Goal: Task Accomplishment & Management: Use online tool/utility

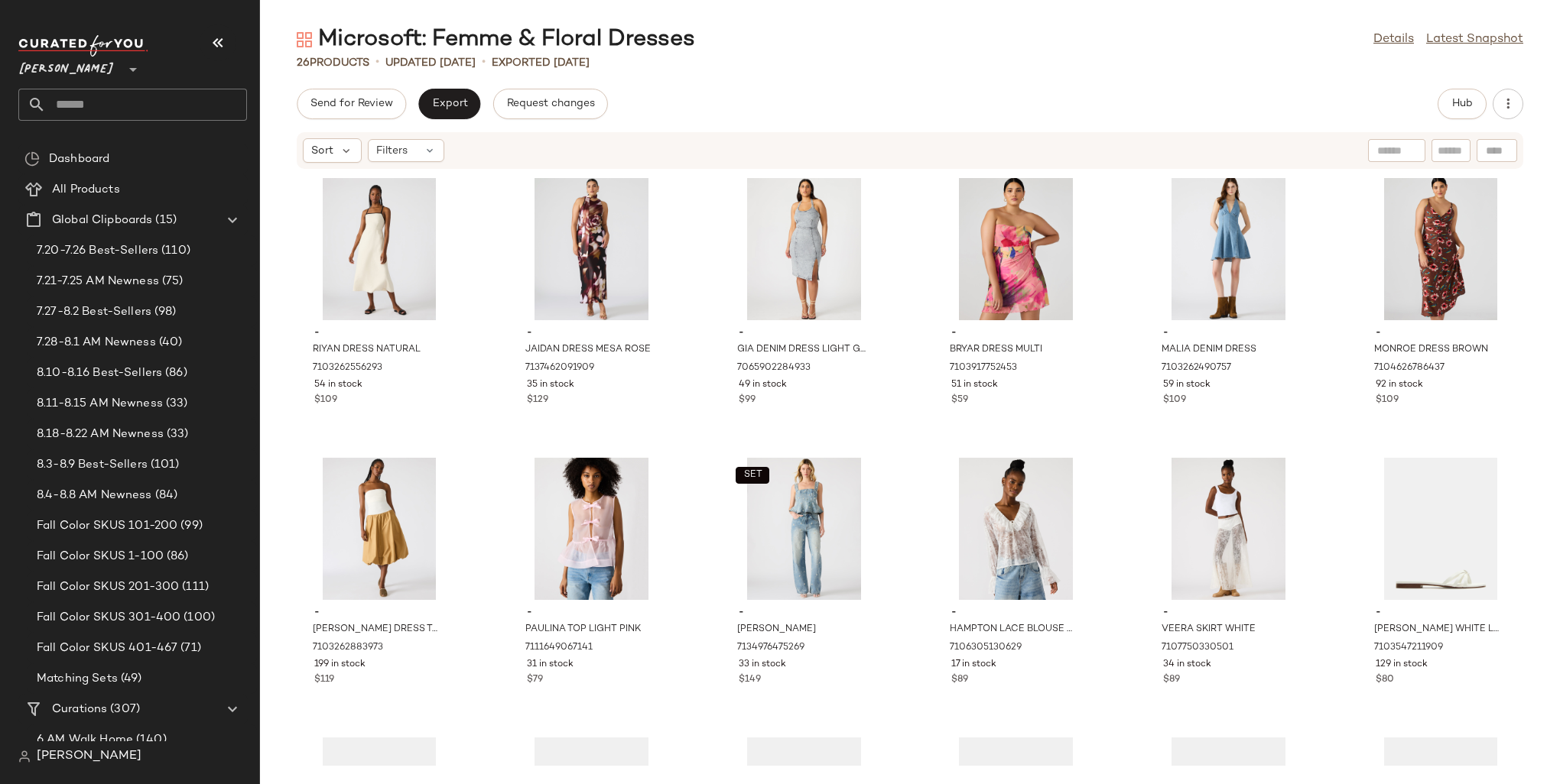
click at [58, 63] on span "[PERSON_NAME]" at bounding box center [66, 65] width 96 height 27
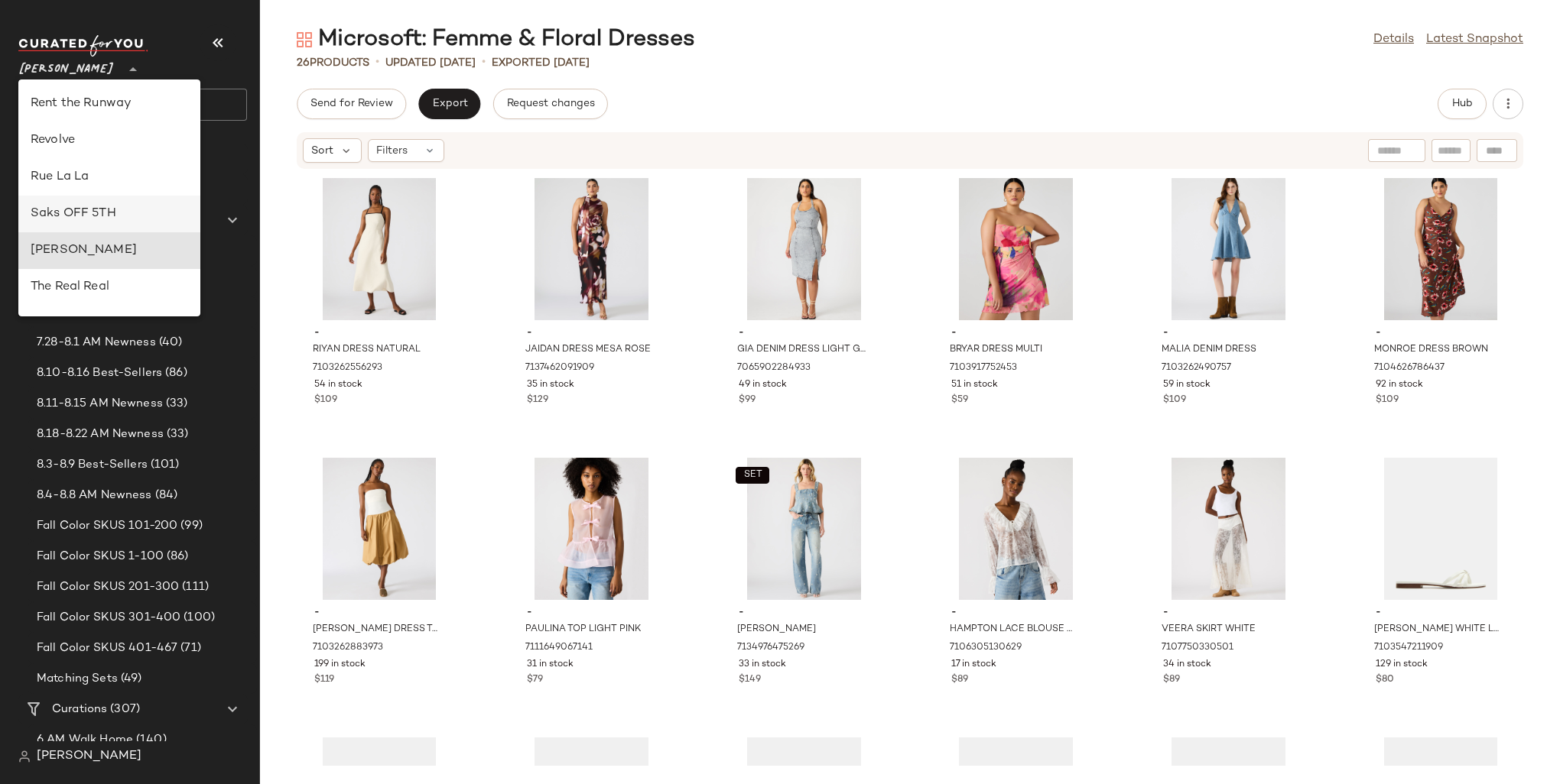
scroll to position [691, 0]
click at [68, 148] on div "Revolve" at bounding box center [109, 147] width 157 height 18
type input "**"
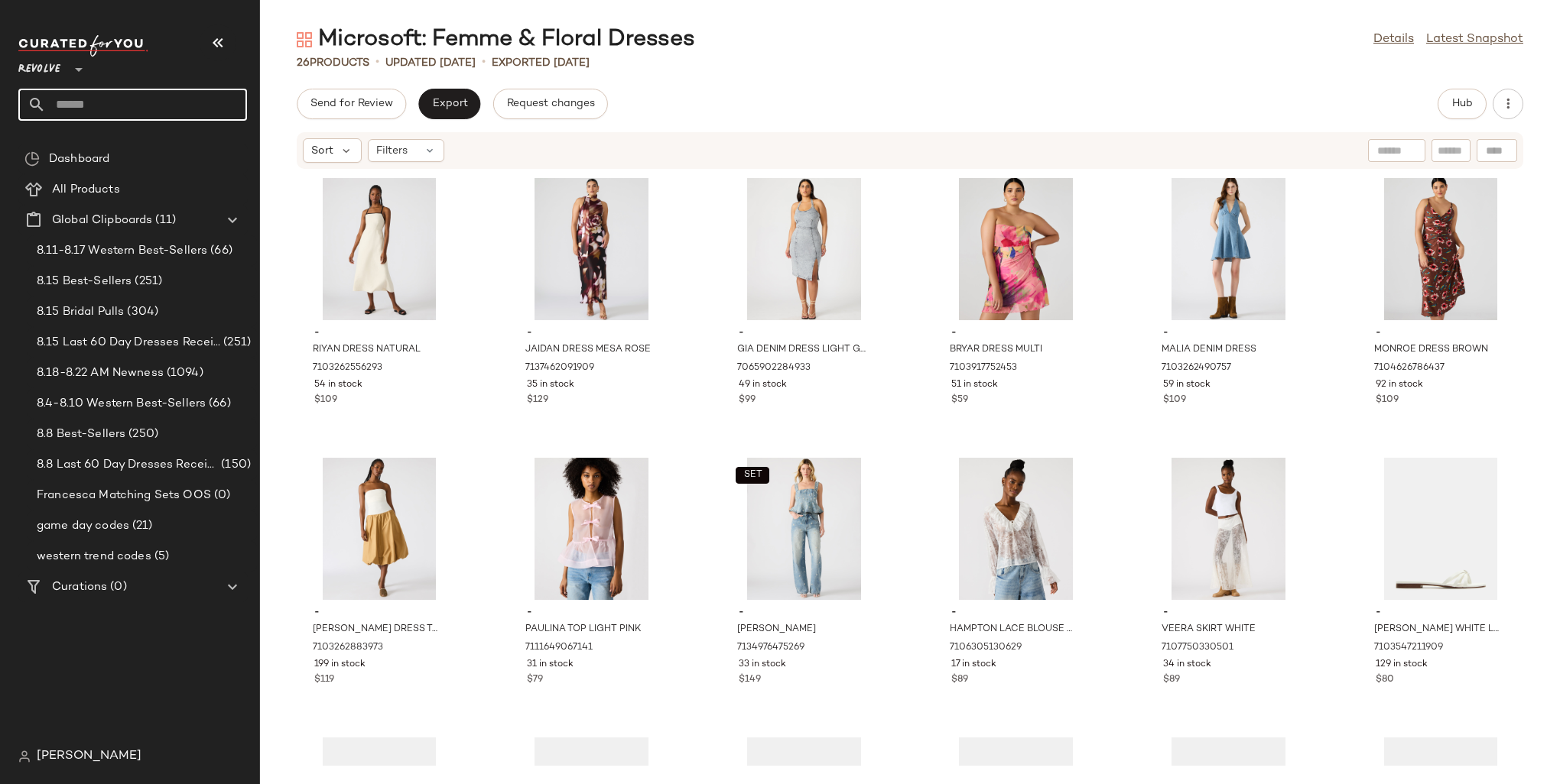
click at [121, 99] on input "text" at bounding box center [147, 105] width 201 height 32
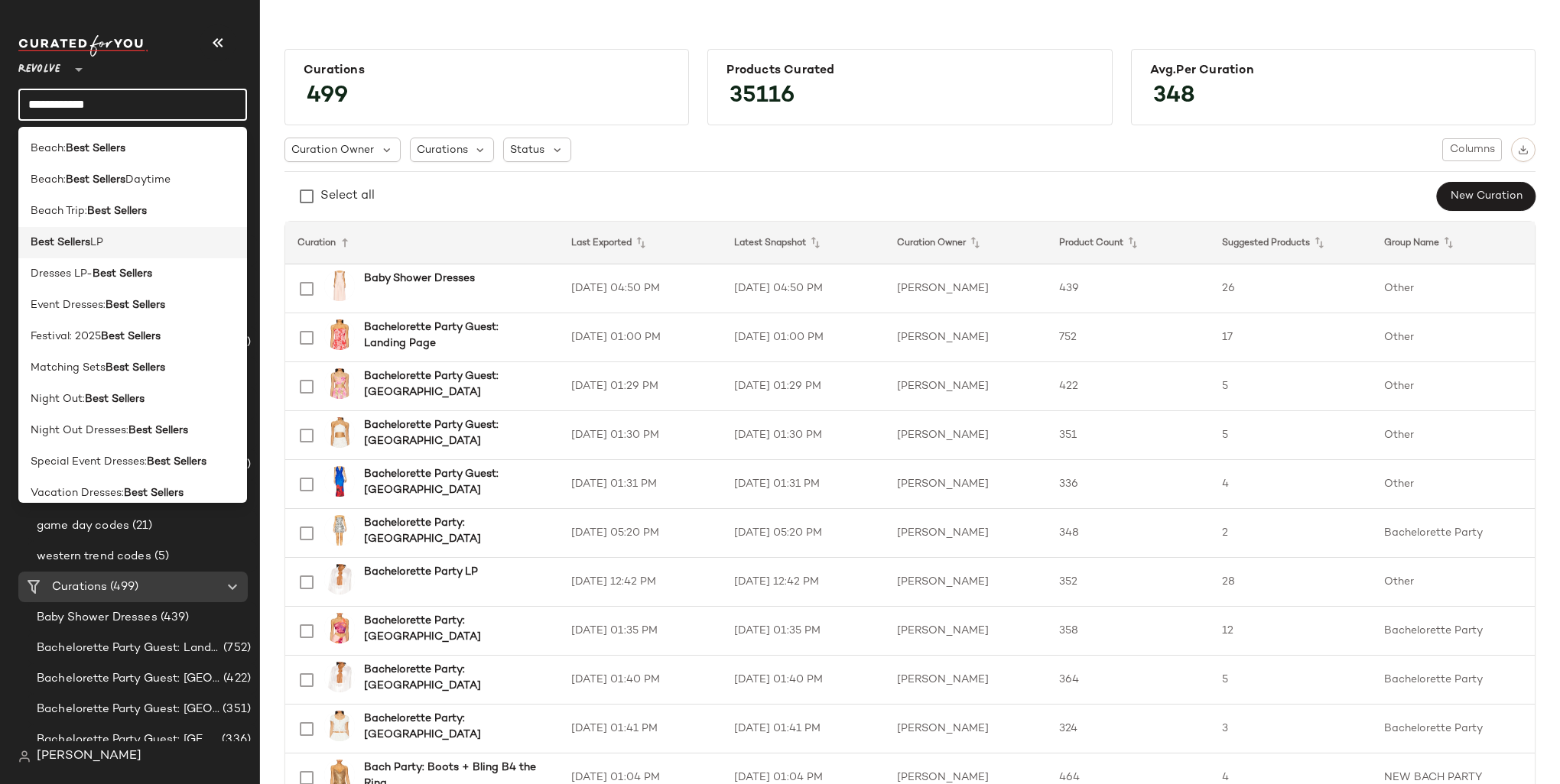
type input "**********"
click at [137, 245] on div "Best Sellers LP" at bounding box center [133, 242] width 204 height 16
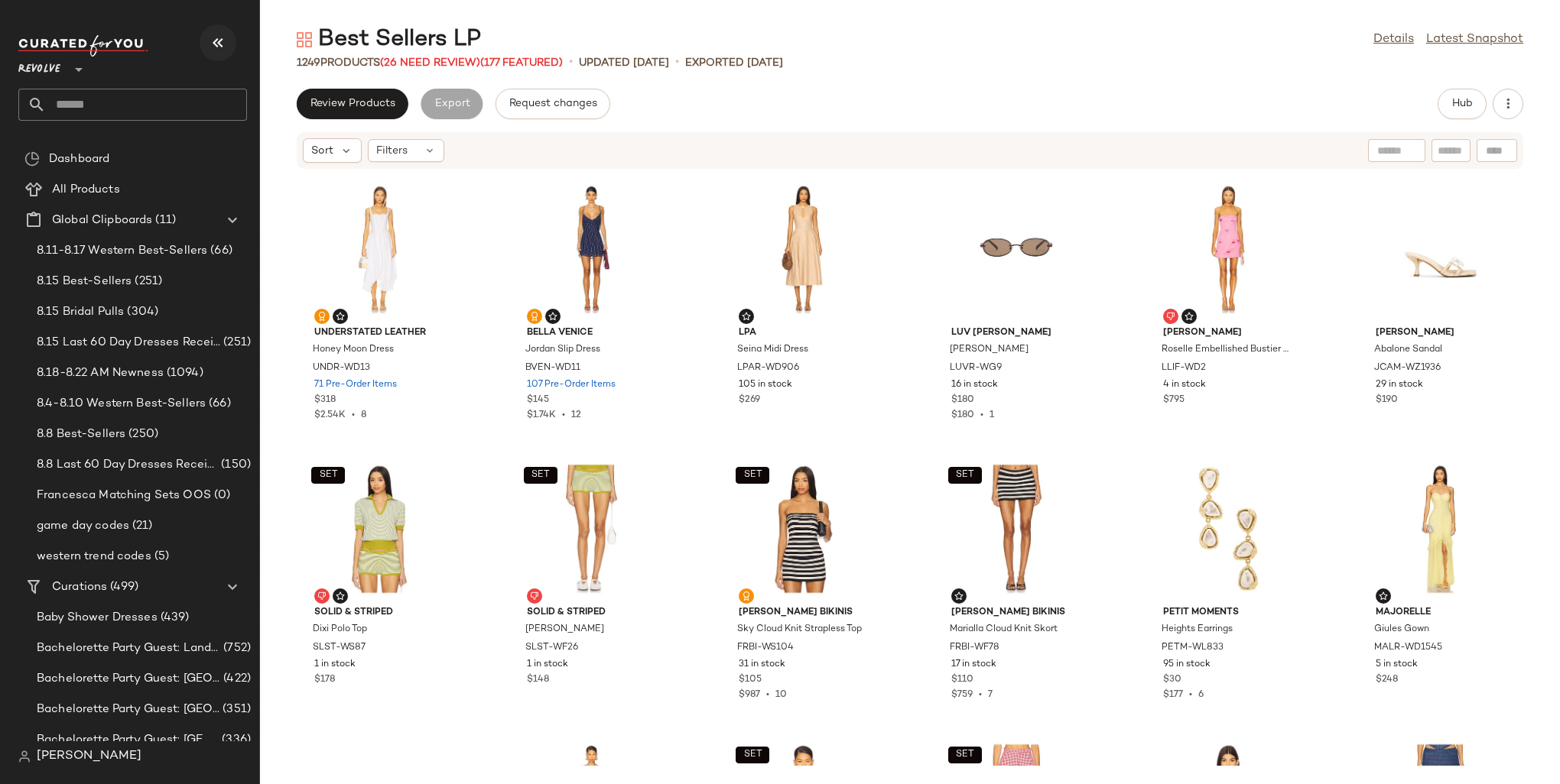
click at [208, 35] on button "button" at bounding box center [218, 43] width 37 height 37
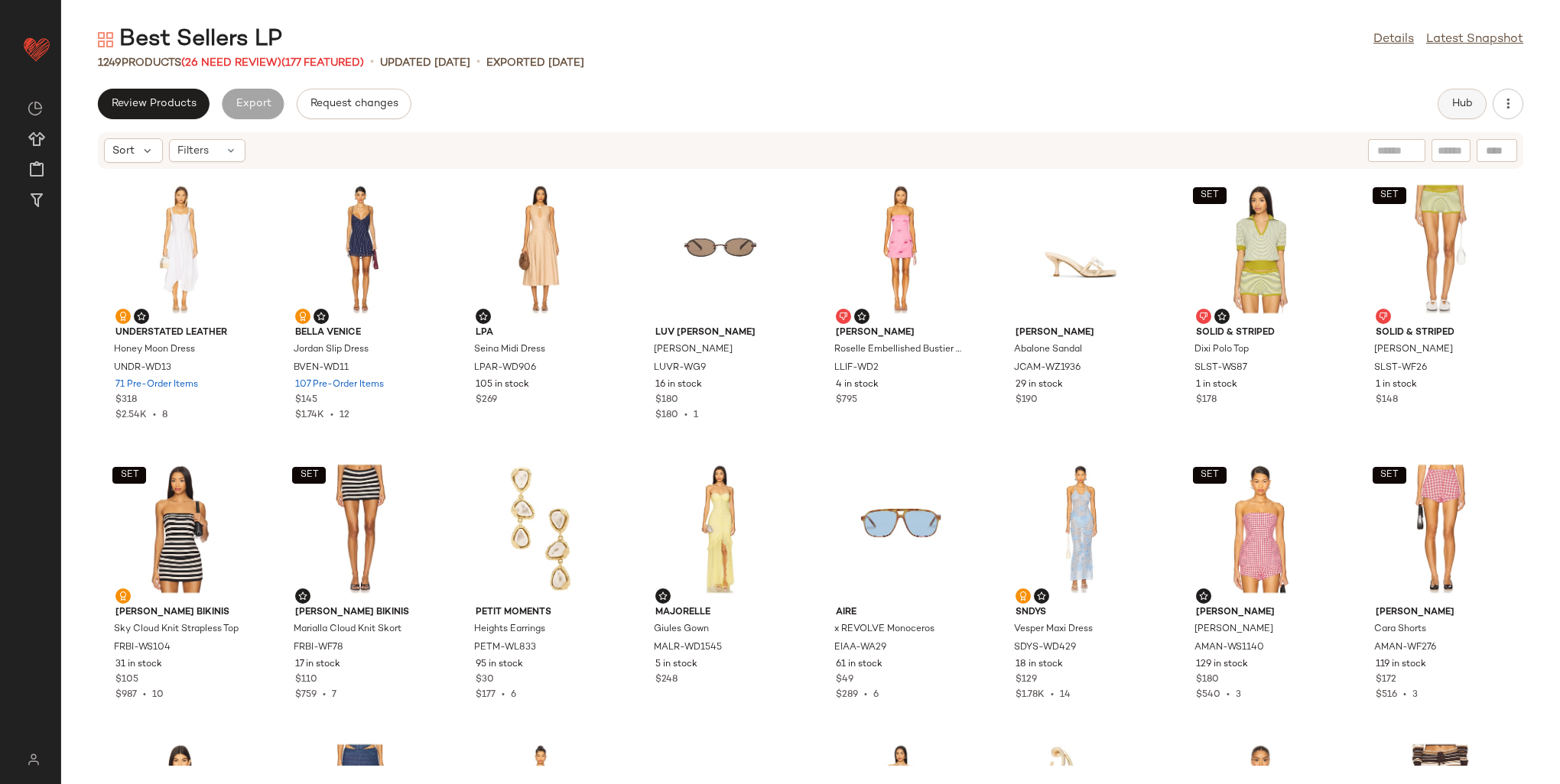
click at [937, 102] on span "Hub" at bounding box center [1462, 104] width 21 height 12
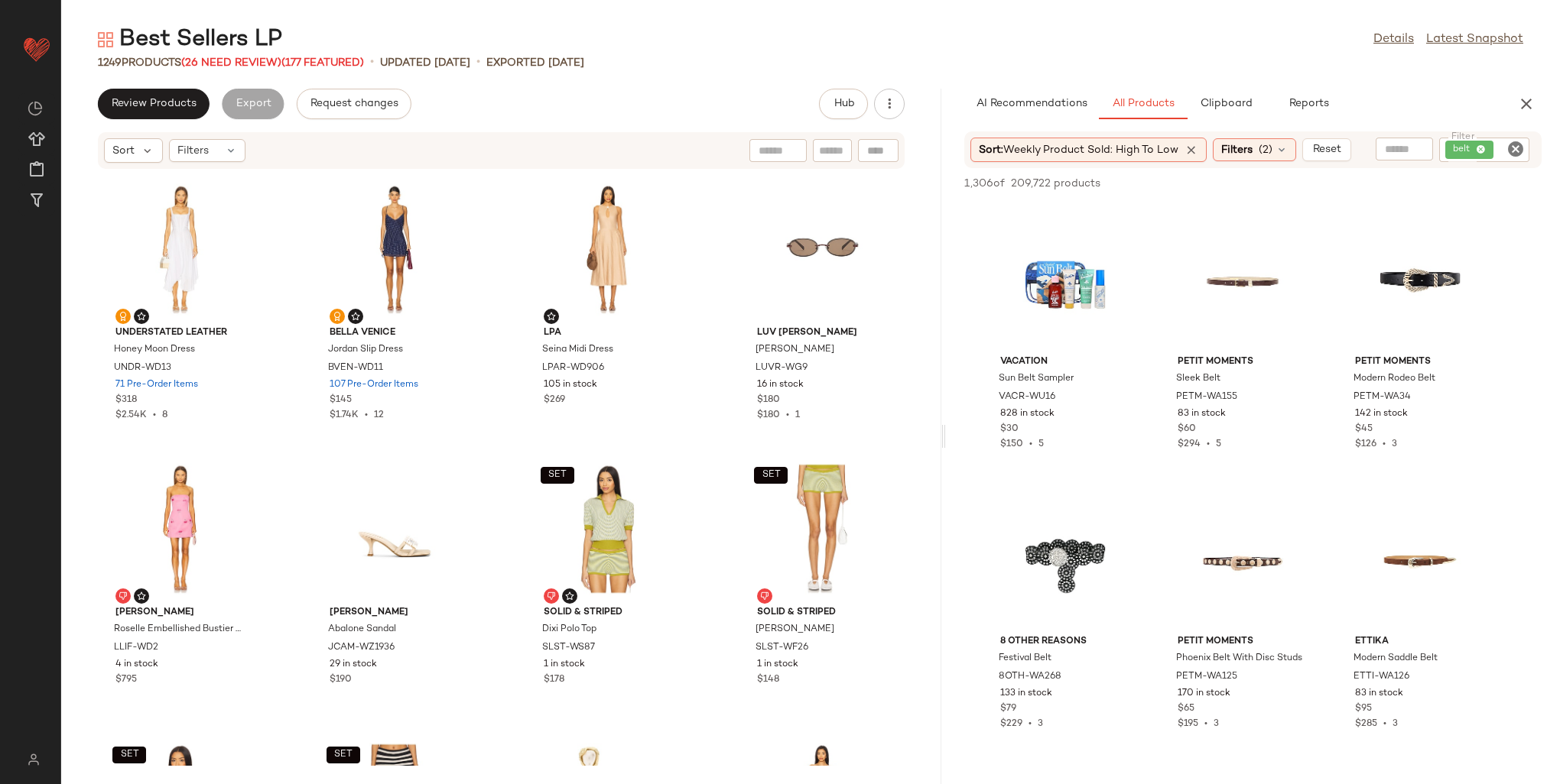
drag, startPoint x: 807, startPoint y: 246, endPoint x: 944, endPoint y: 247, distance: 137.0
click at [937, 247] on div "Best Sellers LP Details Latest Snapshot 1249 Products (26 Need Review) (177 Fea…" at bounding box center [811, 405] width 1499 height 760
click at [225, 61] on span "(26 Need Review)" at bounding box center [231, 63] width 100 height 12
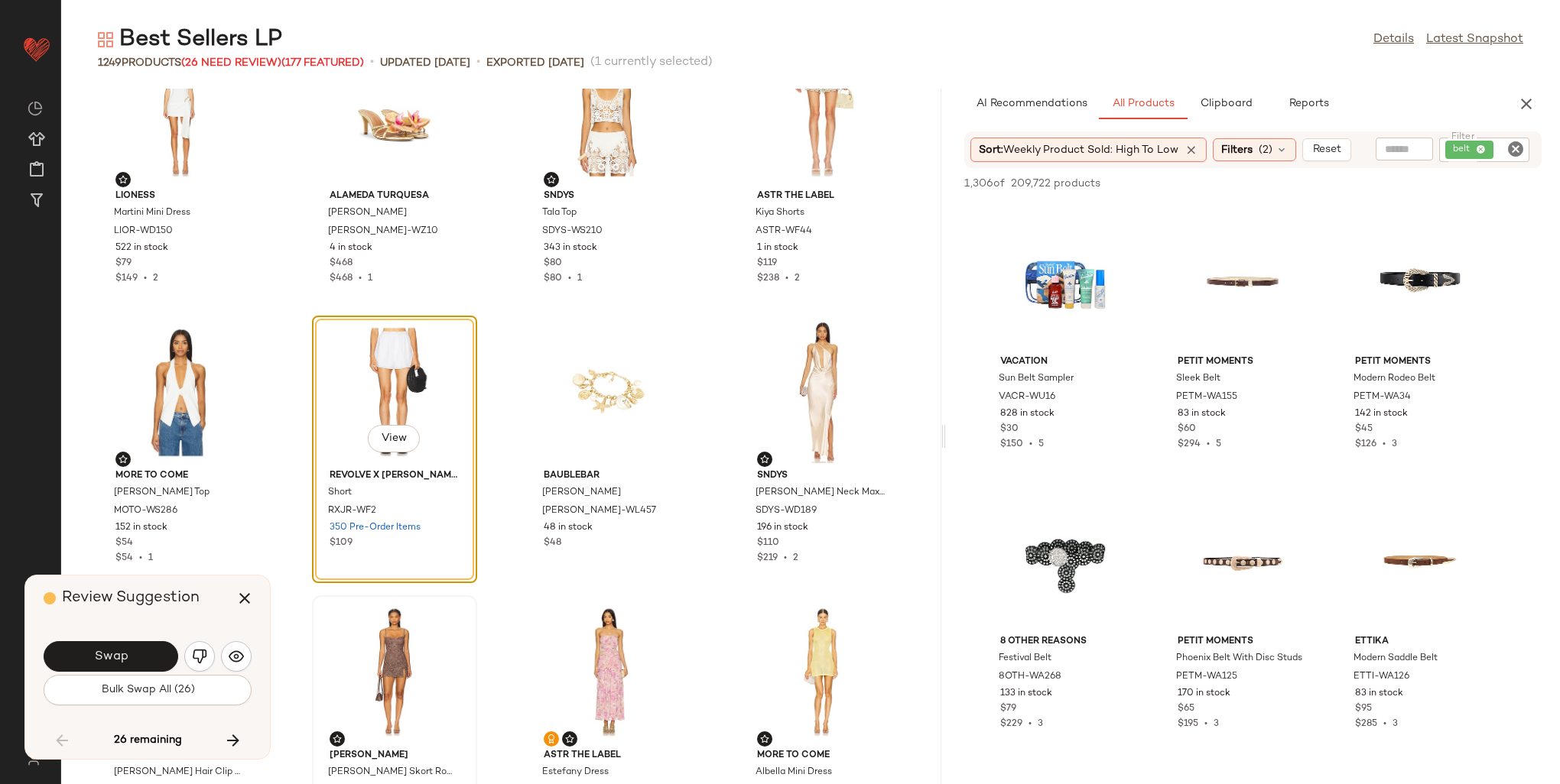
scroll to position [4833, 0]
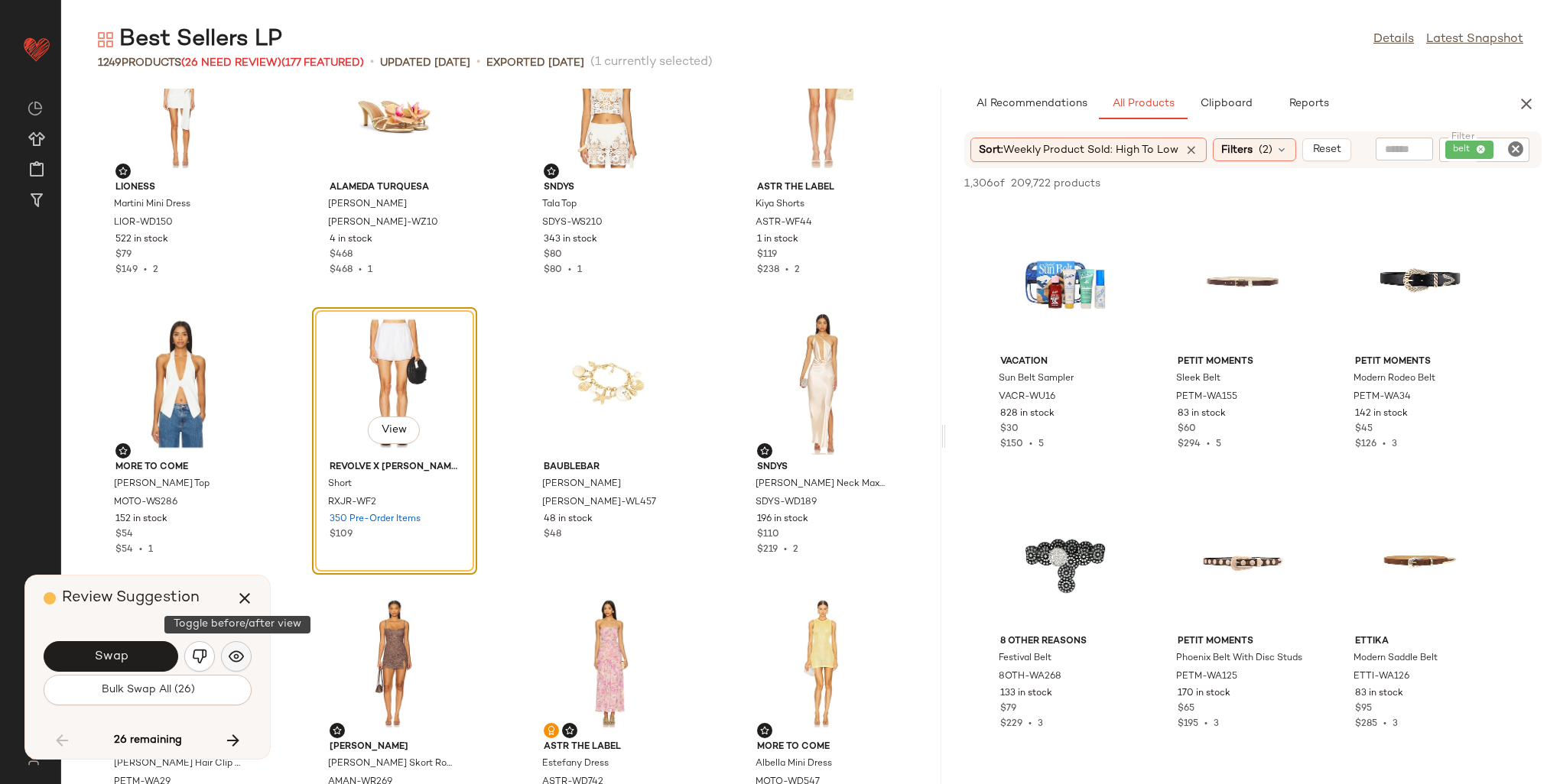
click at [227, 654] on button "button" at bounding box center [236, 656] width 31 height 31
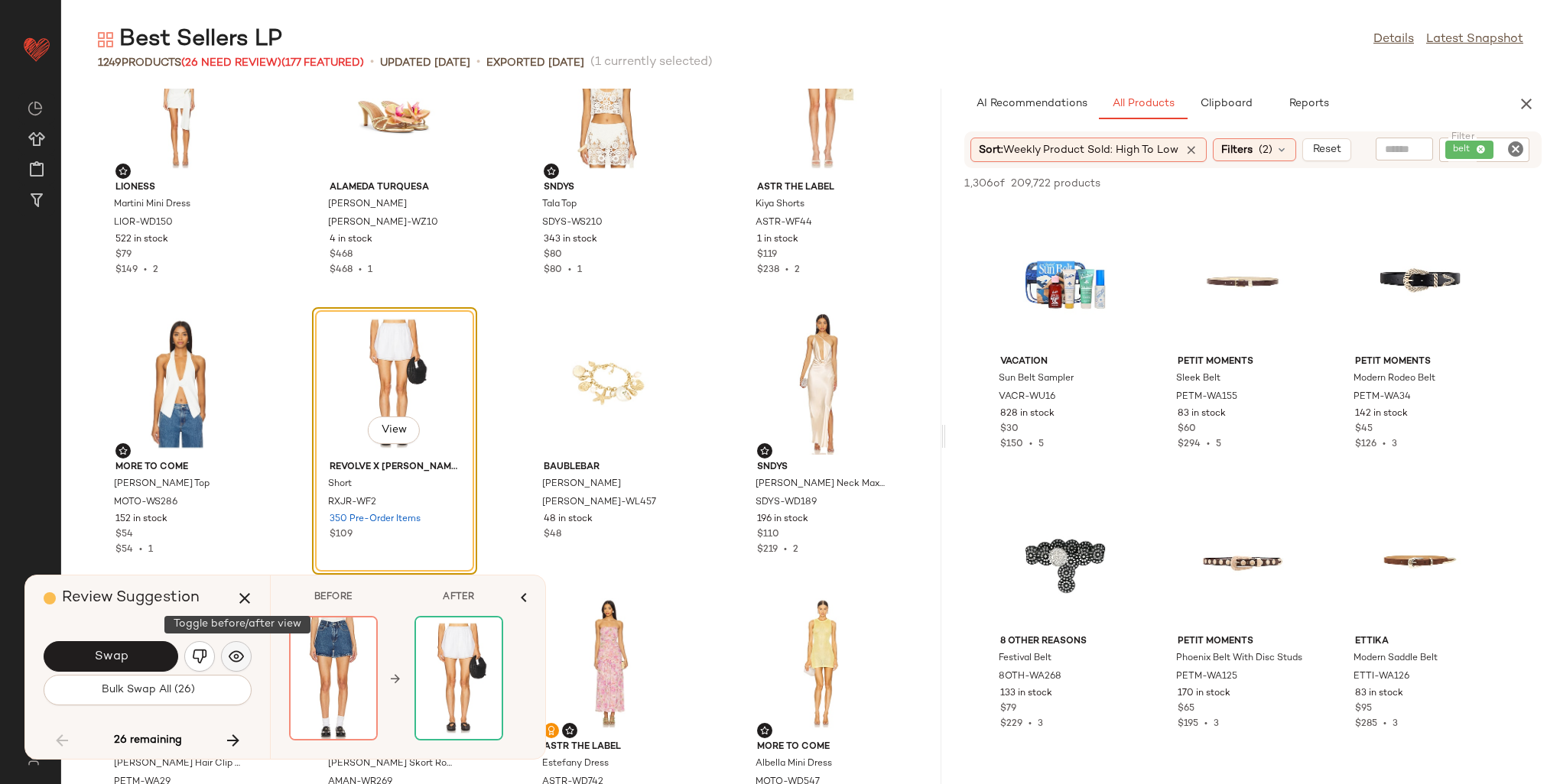
click at [227, 654] on button "button" at bounding box center [236, 656] width 31 height 31
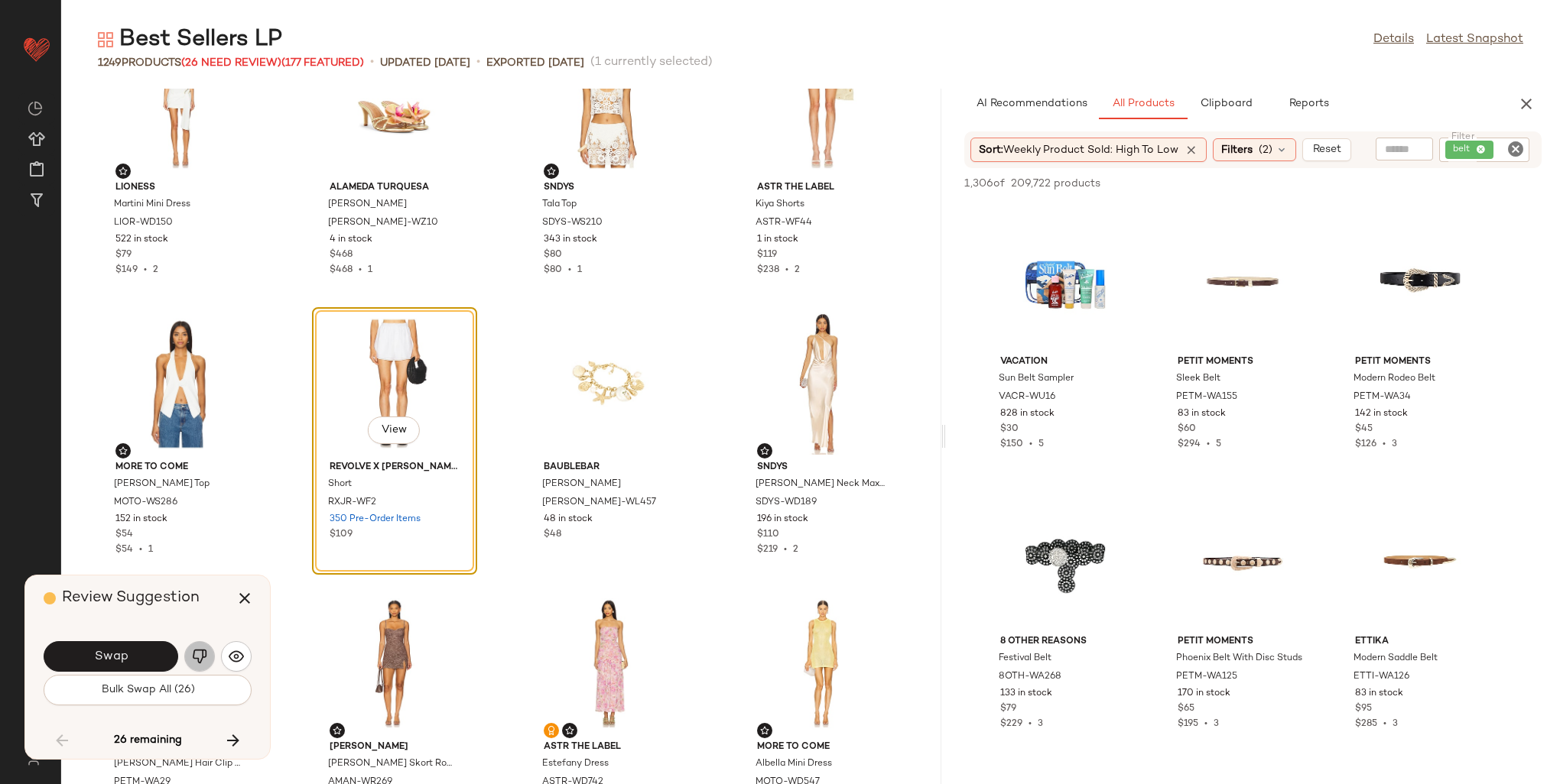
click at [207, 653] on button "button" at bounding box center [199, 656] width 31 height 31
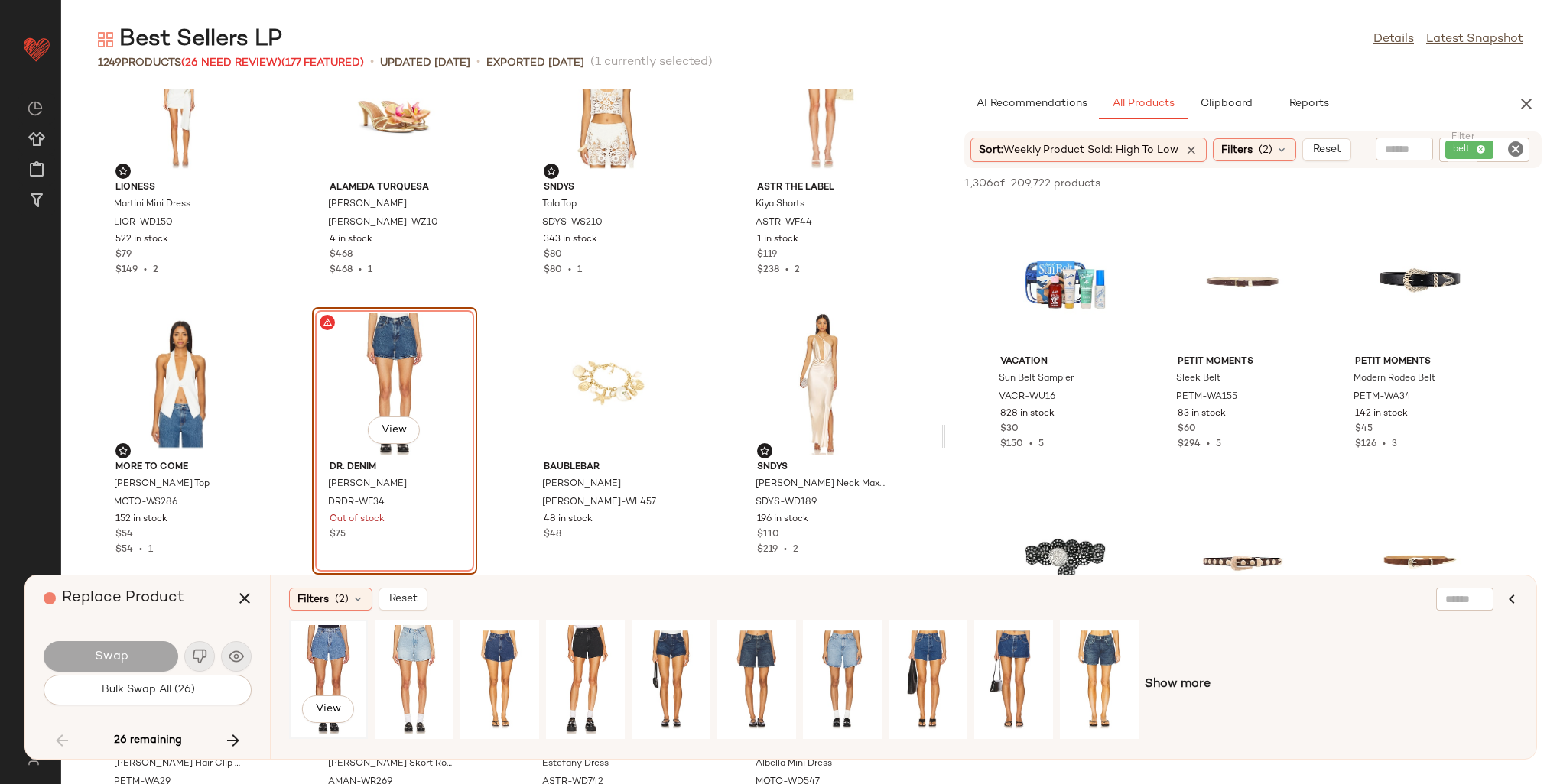
click at [341, 646] on div "View" at bounding box center [328, 680] width 68 height 109
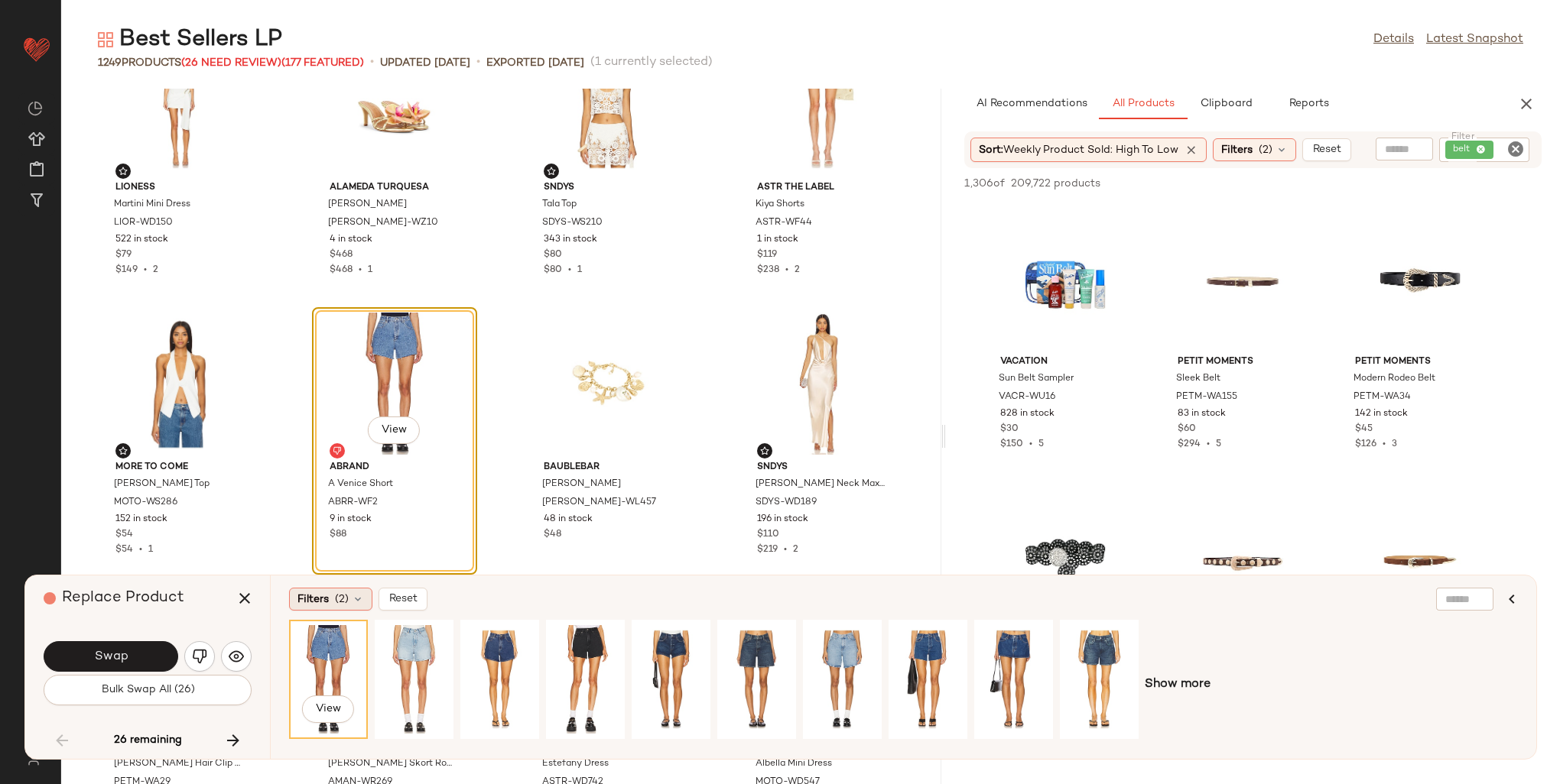
click at [327, 601] on span "Filters" at bounding box center [313, 599] width 31 height 16
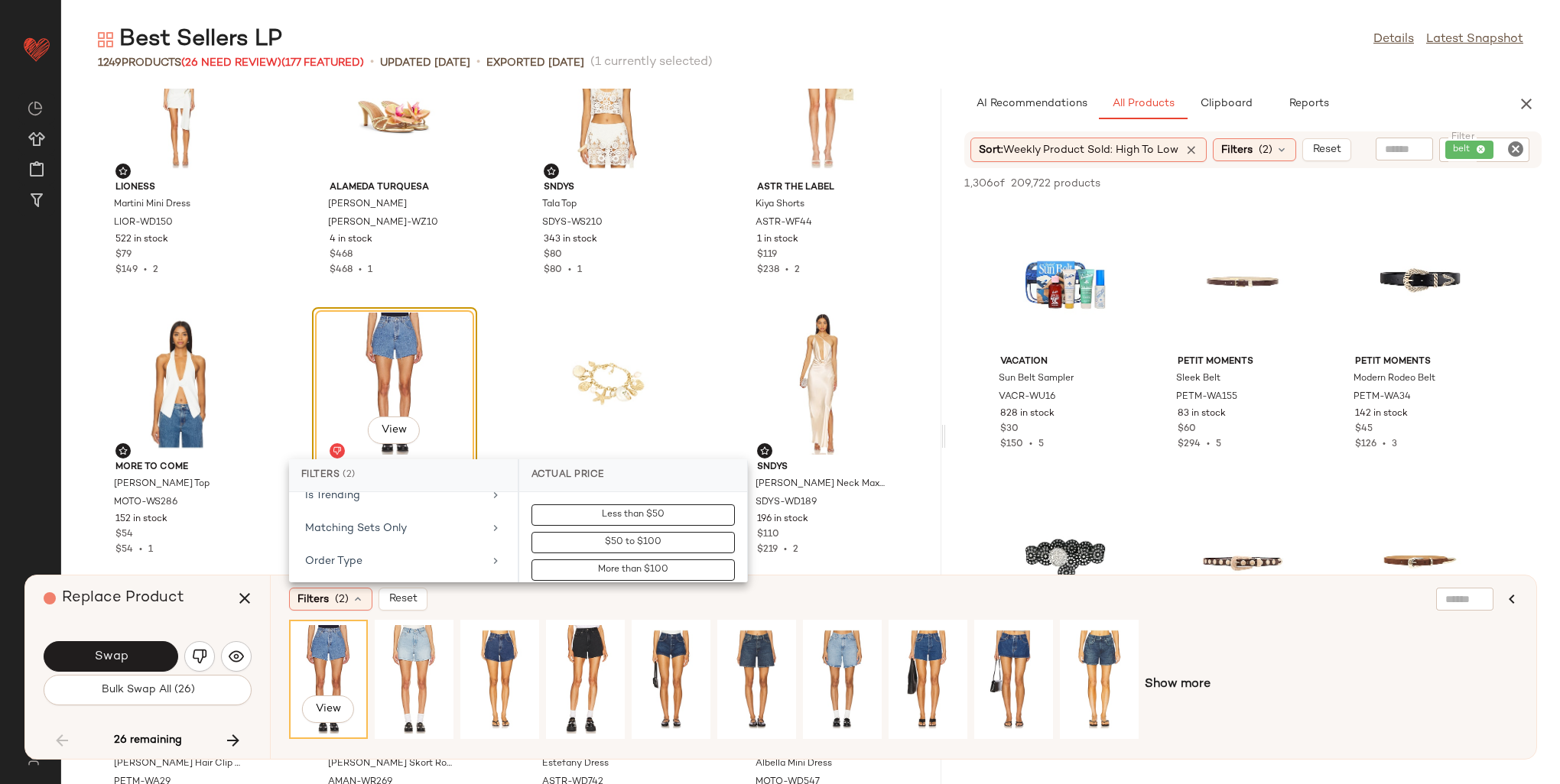
scroll to position [580, 0]
click at [386, 532] on div "Is Bestseller" at bounding box center [394, 539] width 178 height 16
click at [547, 576] on div "true" at bounding box center [633, 594] width 228 height 37
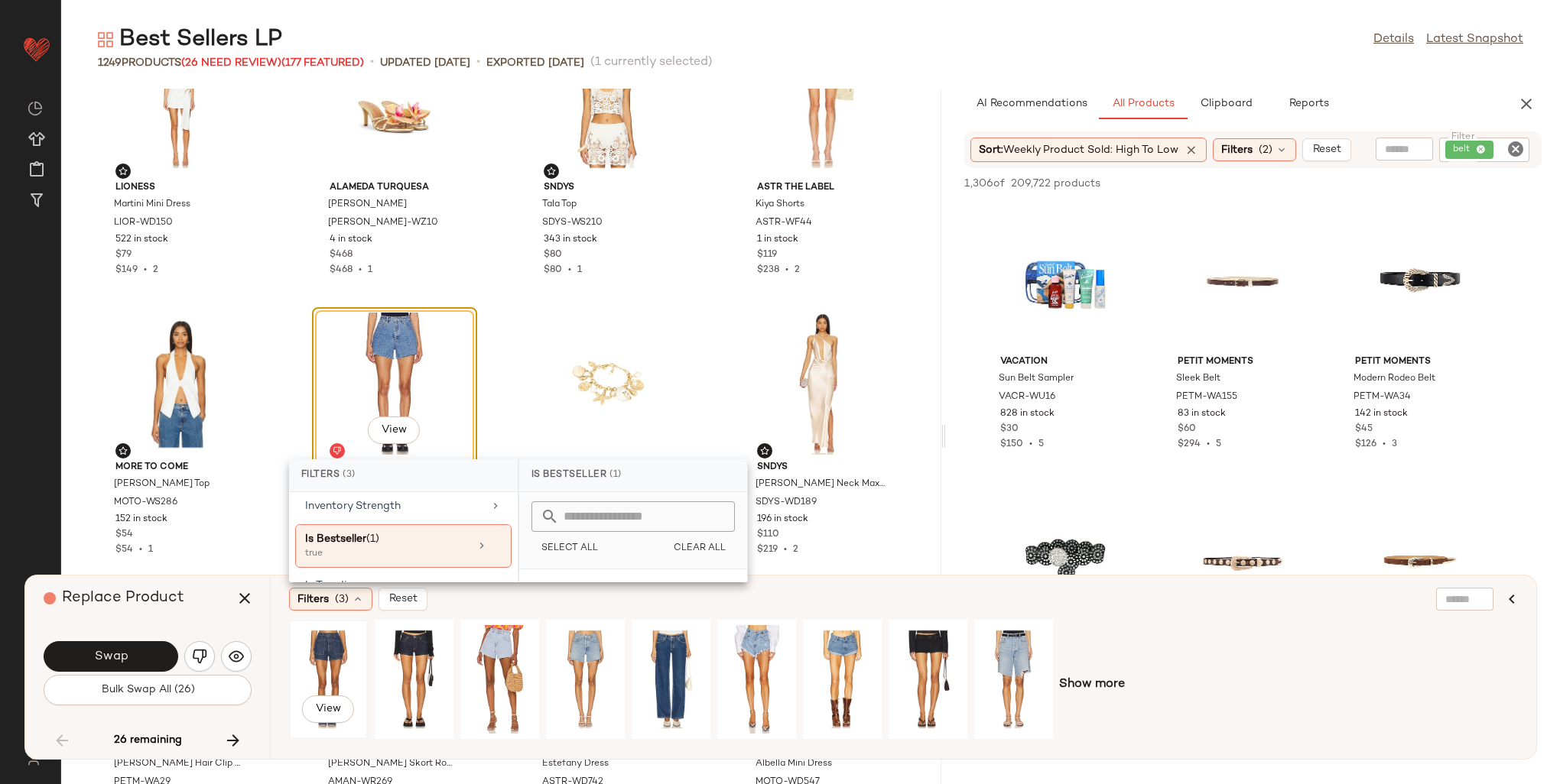
click at [352, 653] on div "View" at bounding box center [328, 680] width 68 height 109
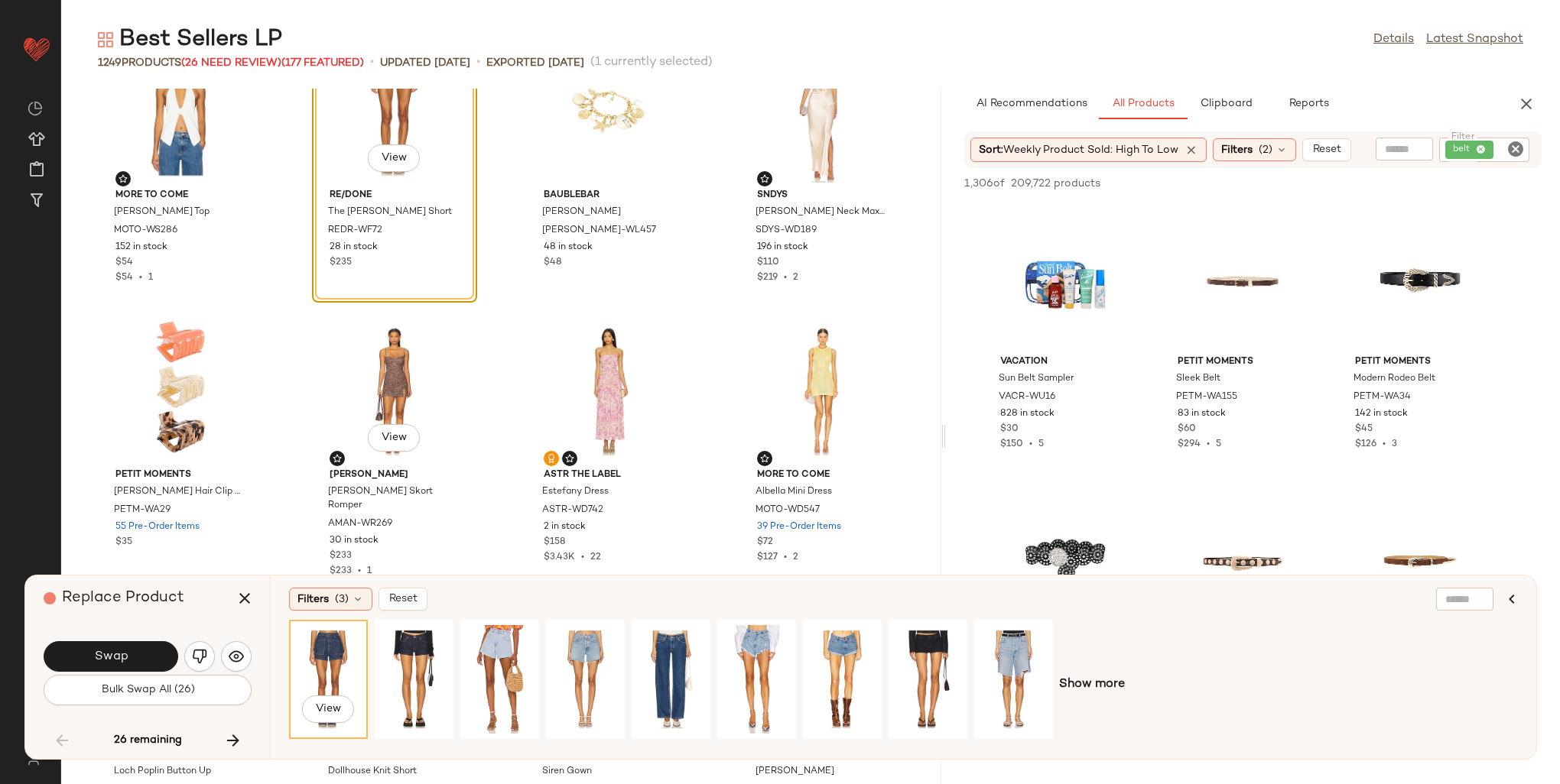
scroll to position [5139, 0]
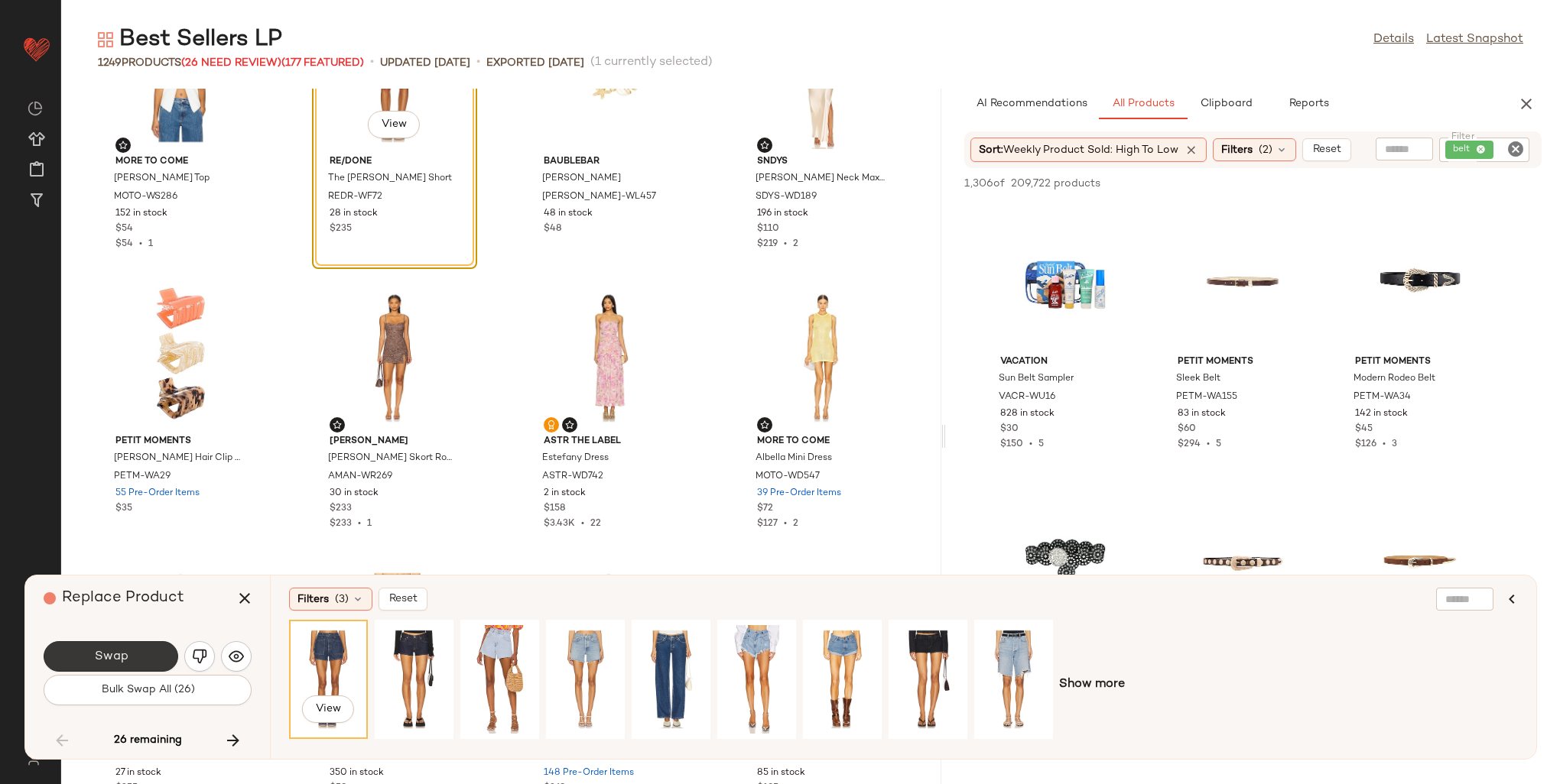
click at [128, 647] on button "Swap" at bounding box center [110, 656] width 134 height 31
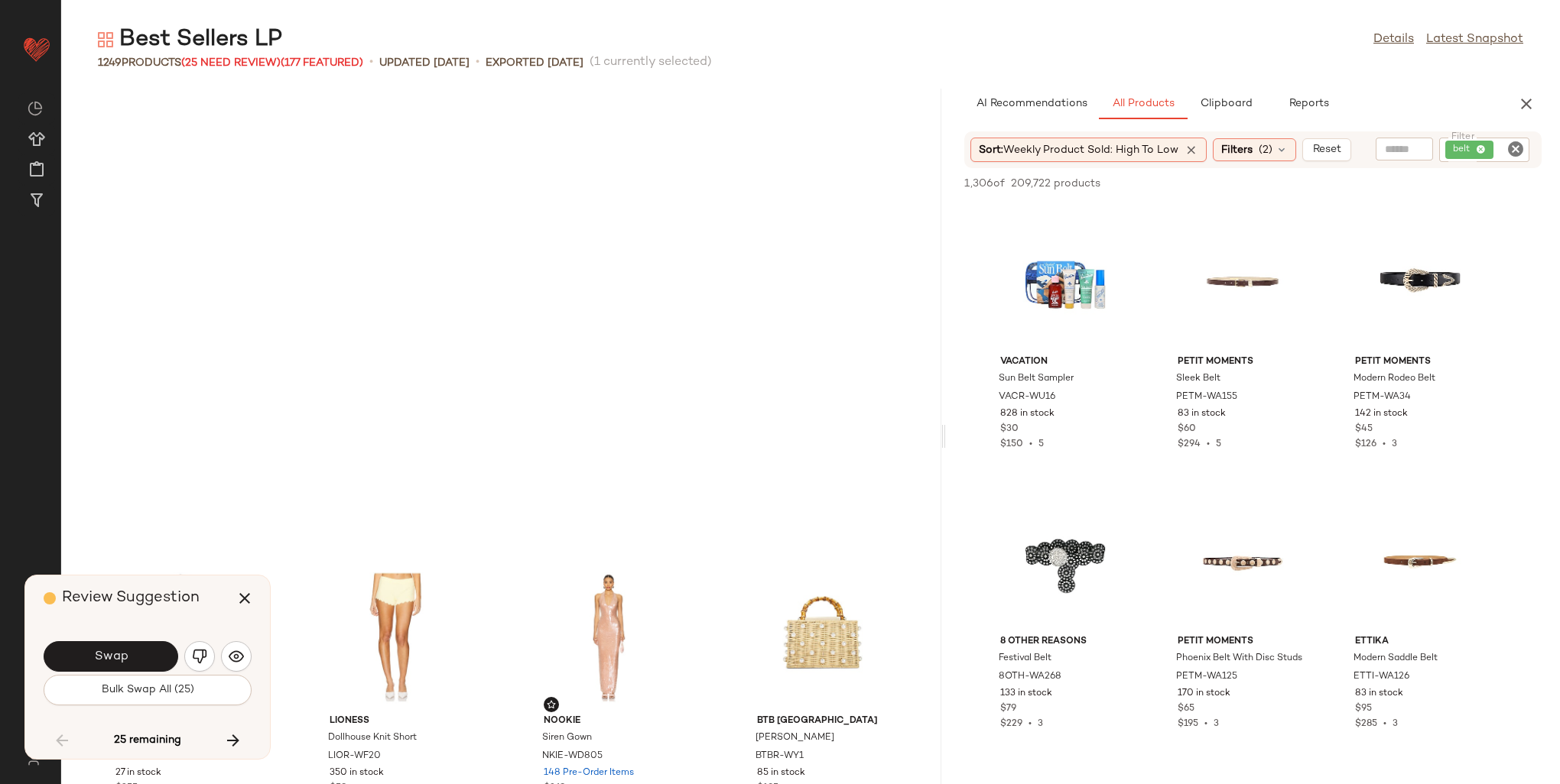
scroll to position [5596, 0]
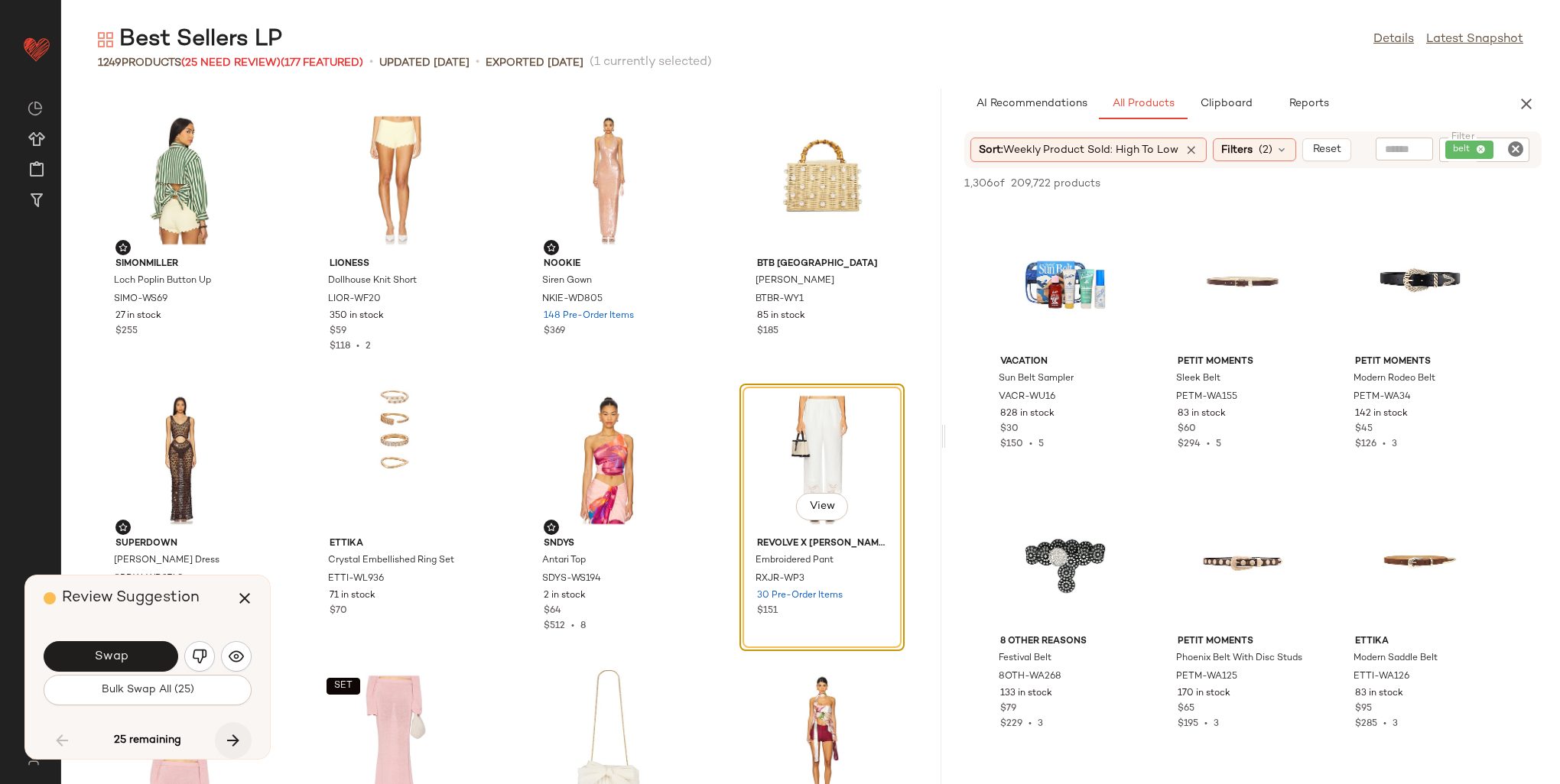
click at [228, 730] on button "button" at bounding box center [233, 740] width 37 height 37
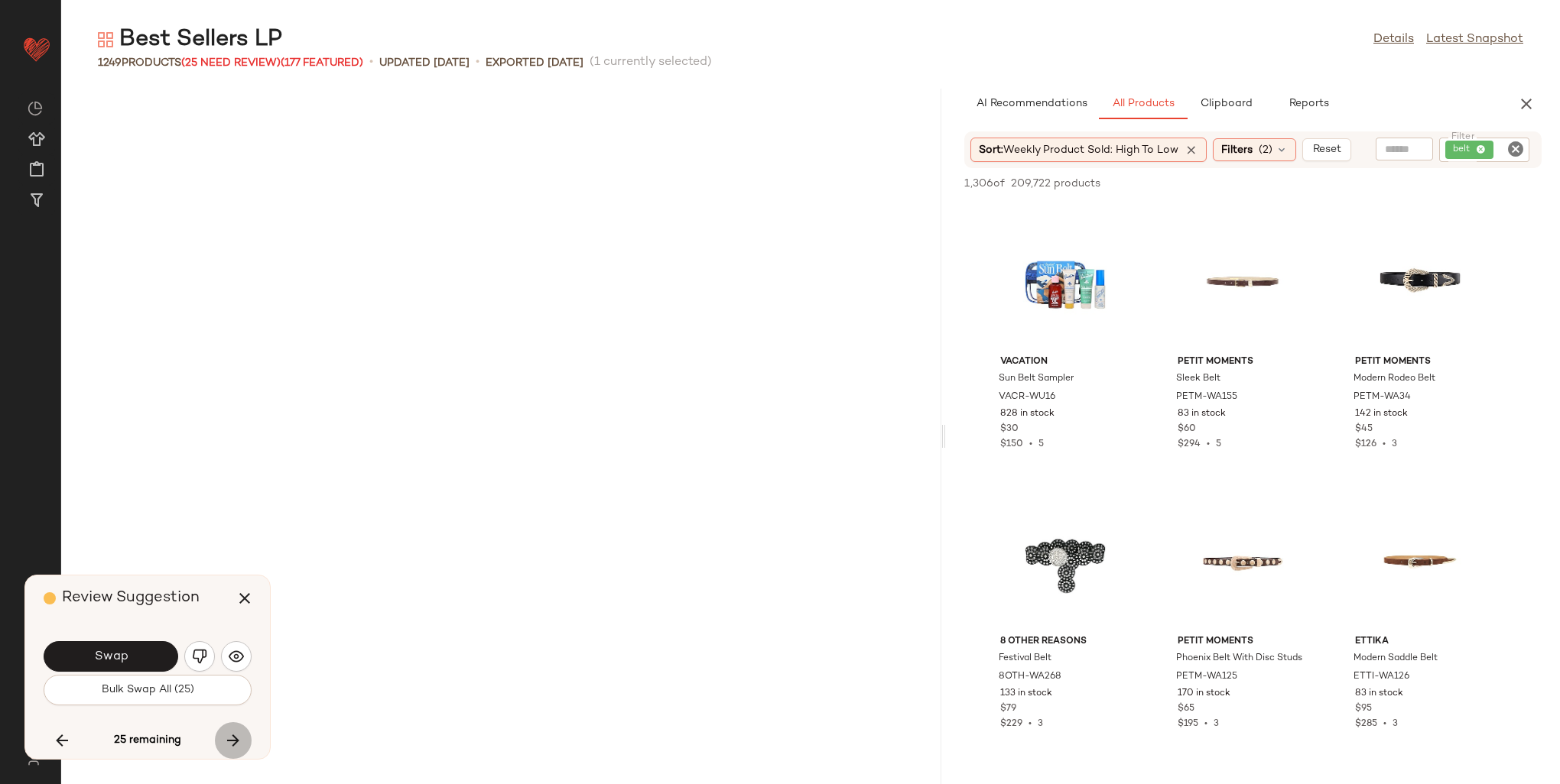
scroll to position [6436, 0]
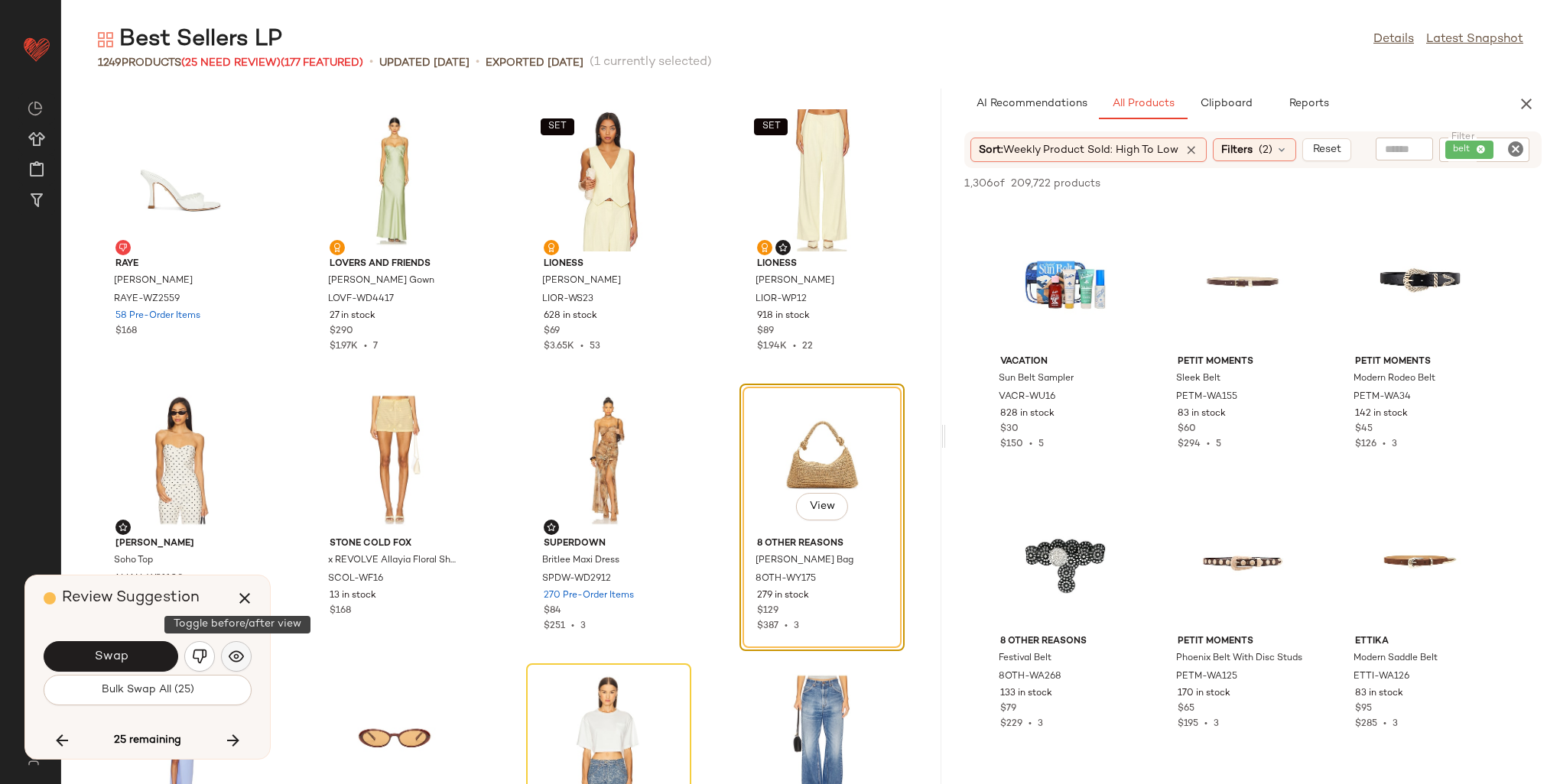
click at [227, 652] on button "button" at bounding box center [236, 656] width 31 height 31
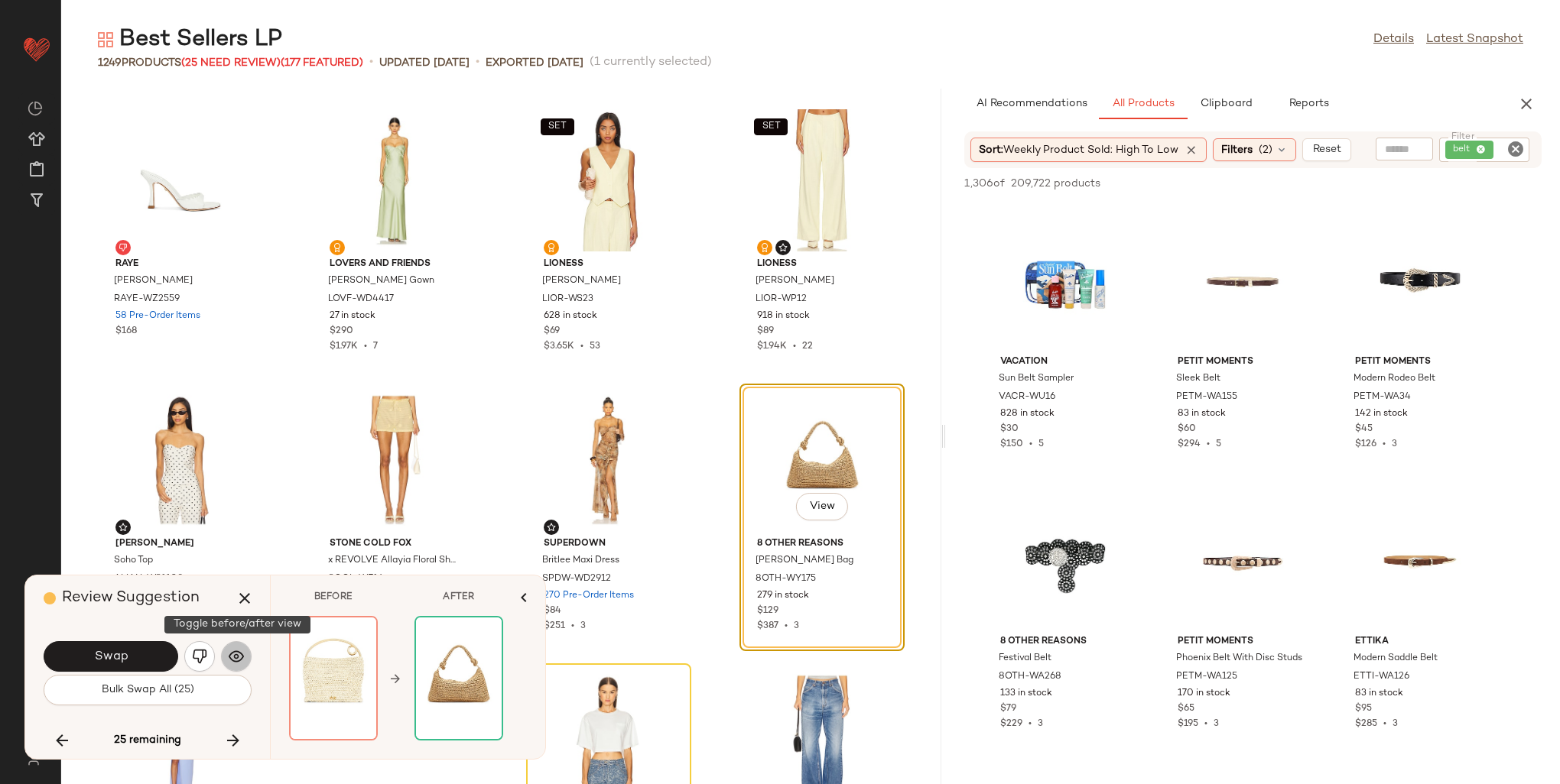
click at [227, 652] on button "button" at bounding box center [236, 656] width 31 height 31
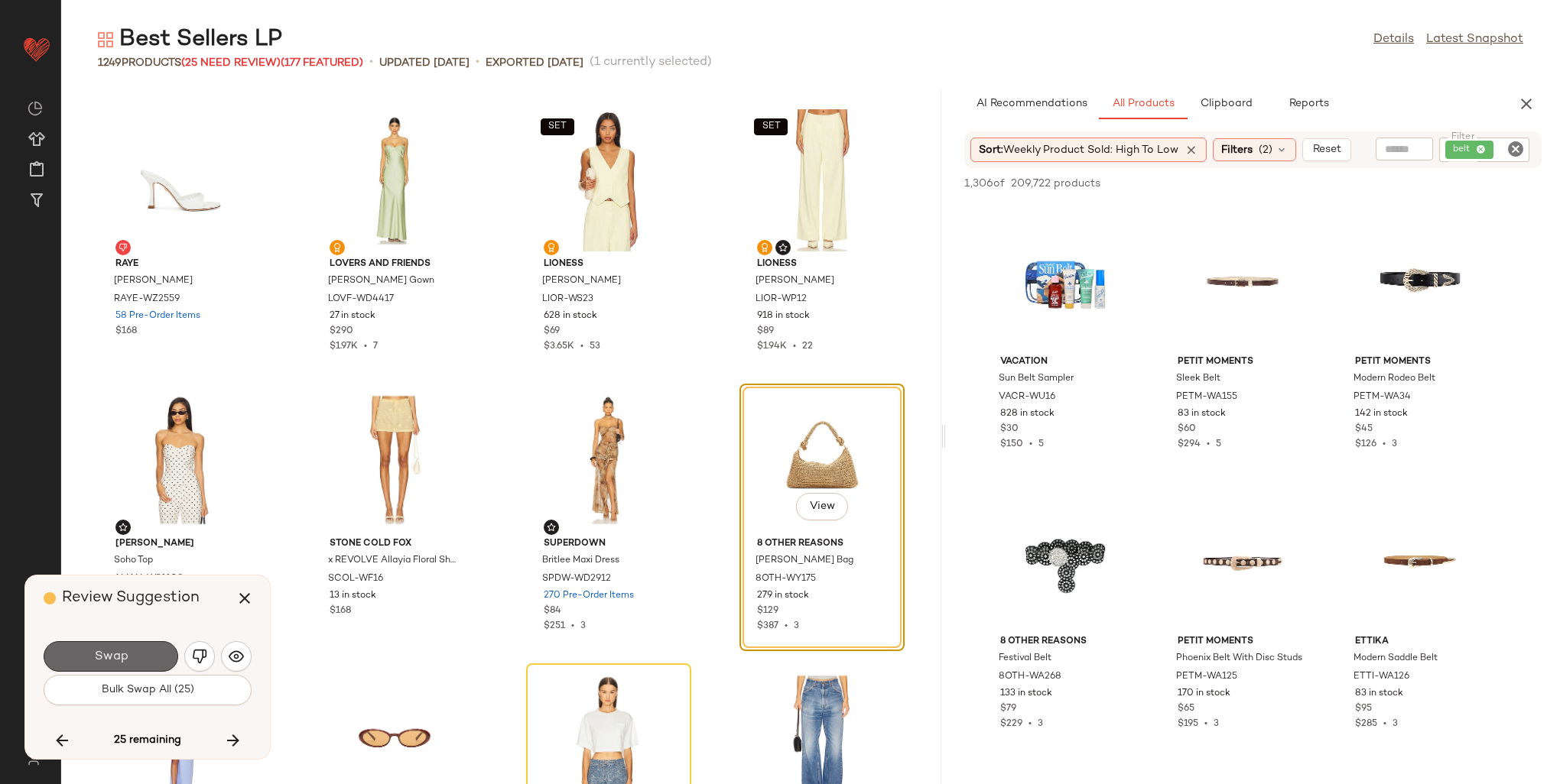
click at [129, 659] on button "Swap" at bounding box center [110, 656] width 134 height 31
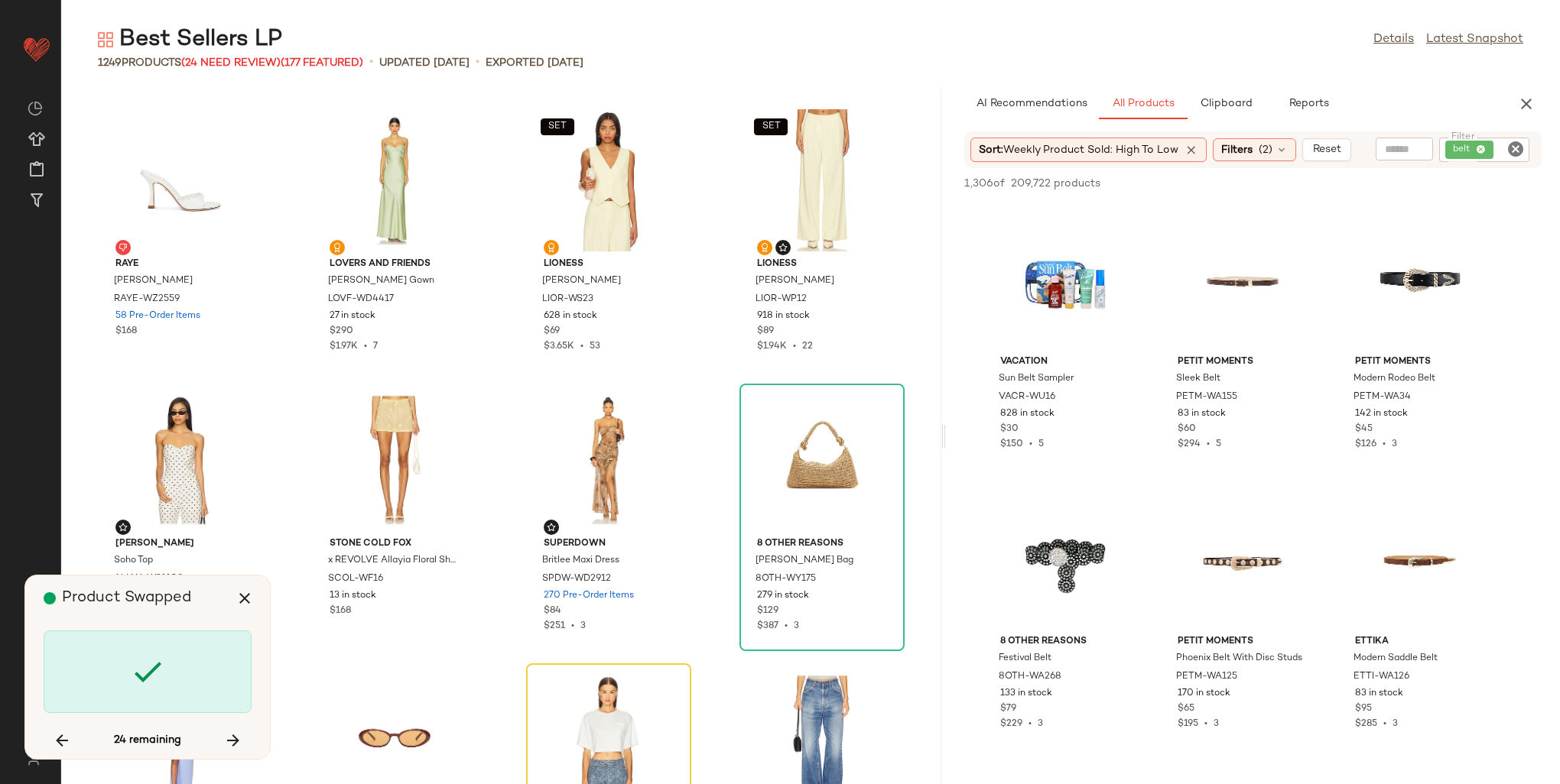
scroll to position [6716, 0]
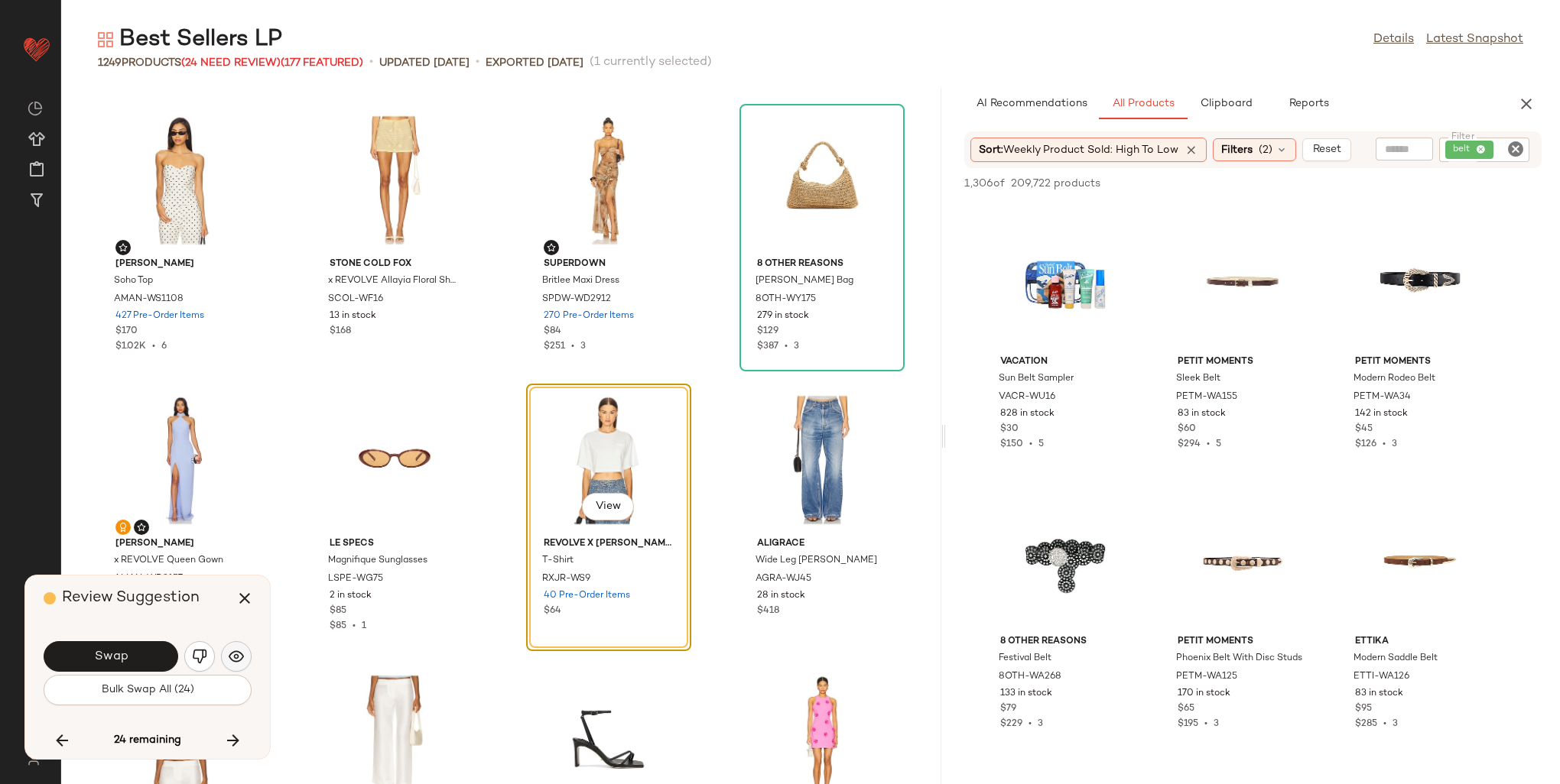
click at [227, 652] on button "button" at bounding box center [236, 656] width 31 height 31
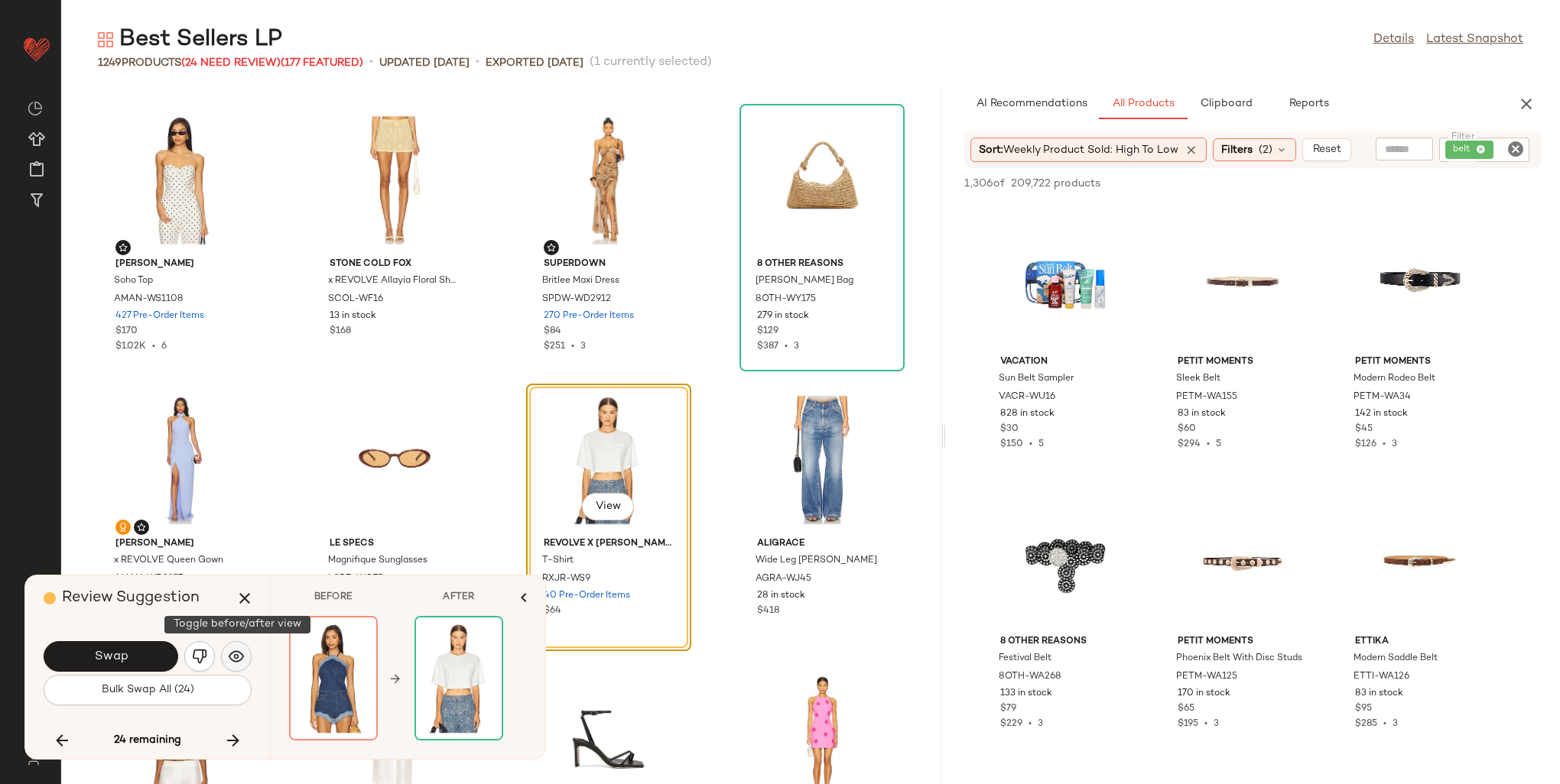
click at [227, 652] on button "button" at bounding box center [236, 656] width 31 height 31
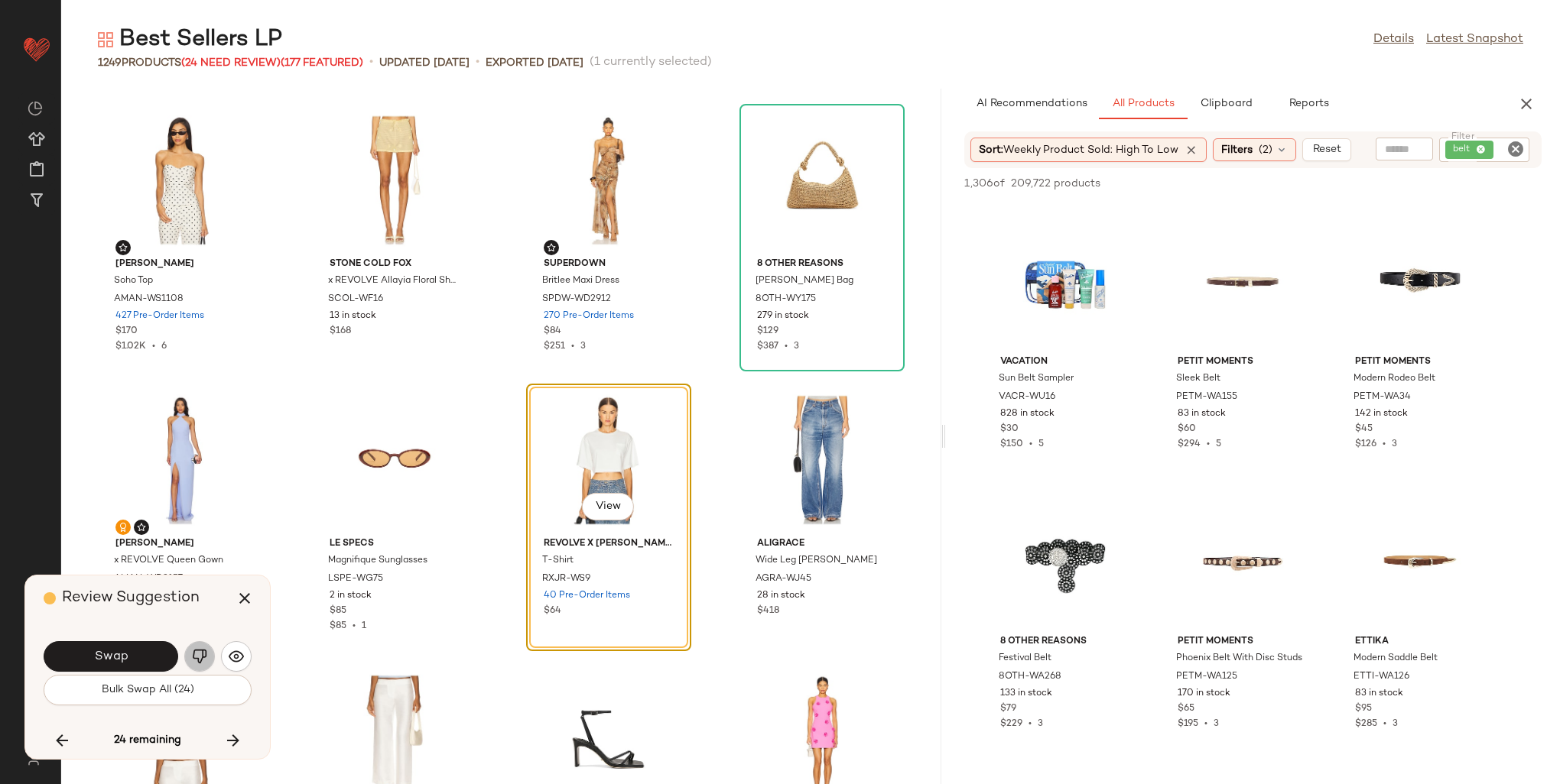
click at [197, 659] on img "button" at bounding box center [200, 656] width 16 height 16
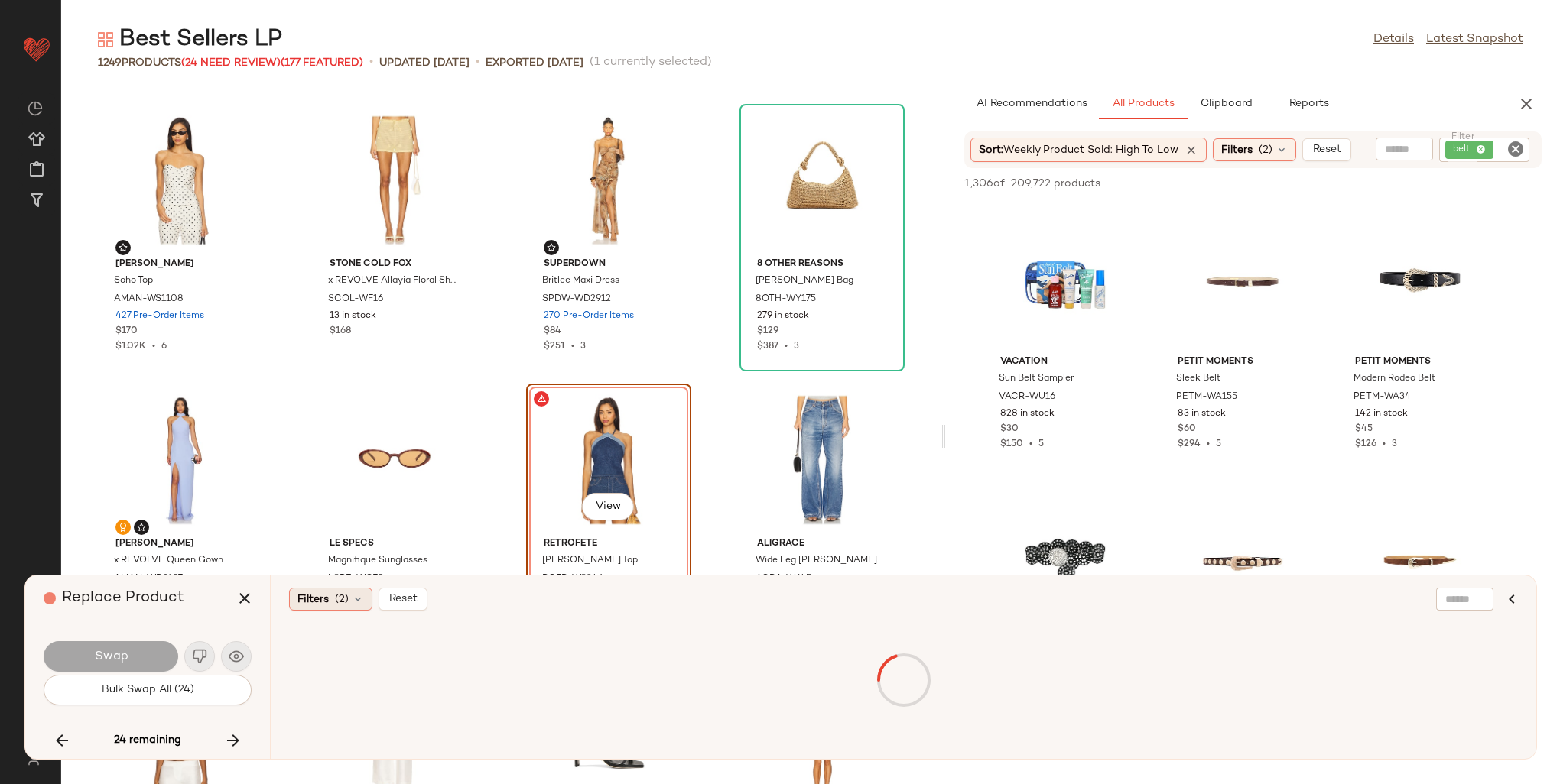
click at [340, 600] on span "(2)" at bounding box center [341, 599] width 14 height 16
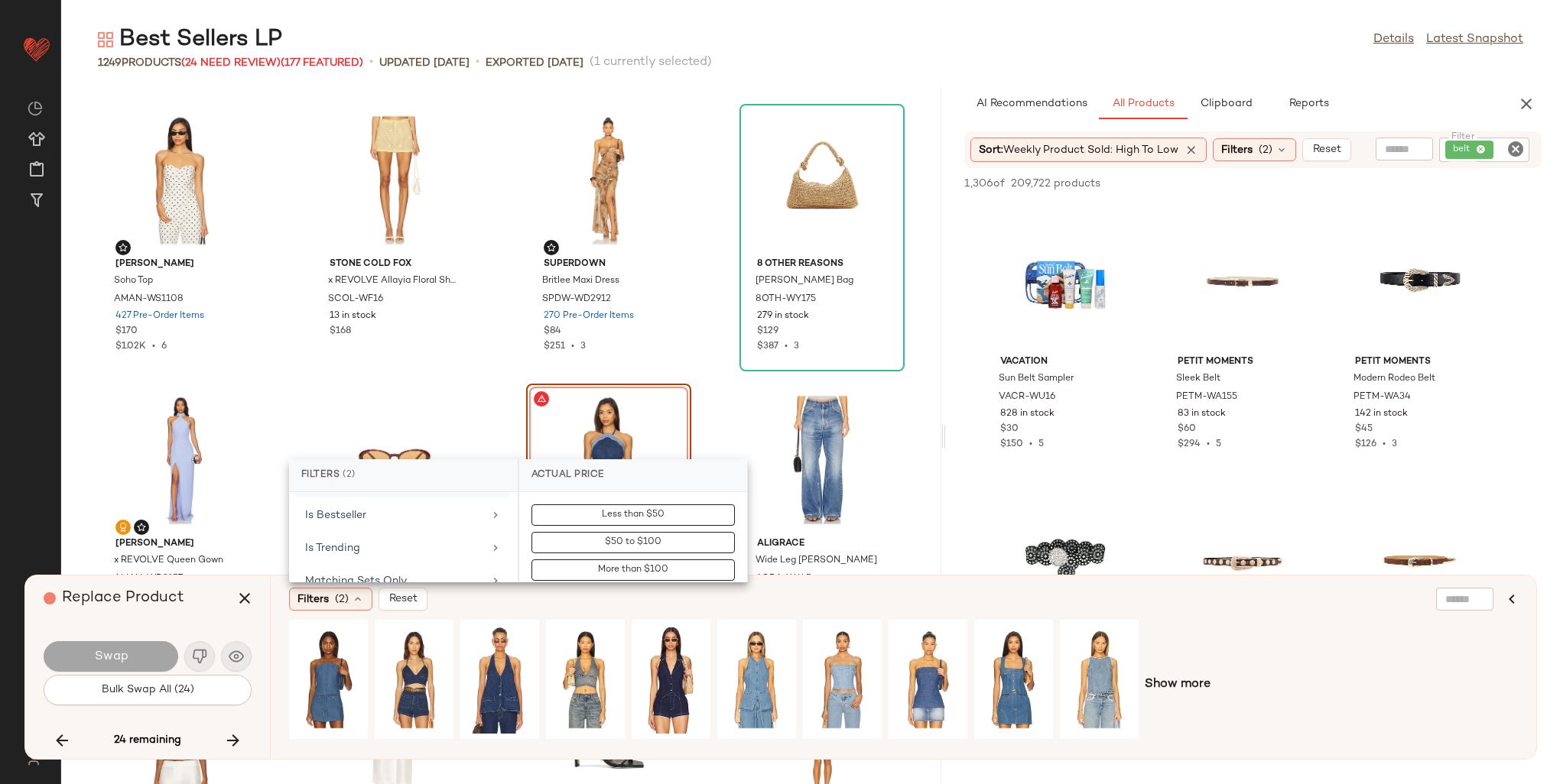
scroll to position [612, 0]
click at [346, 506] on div "Is Bestseller" at bounding box center [394, 507] width 178 height 16
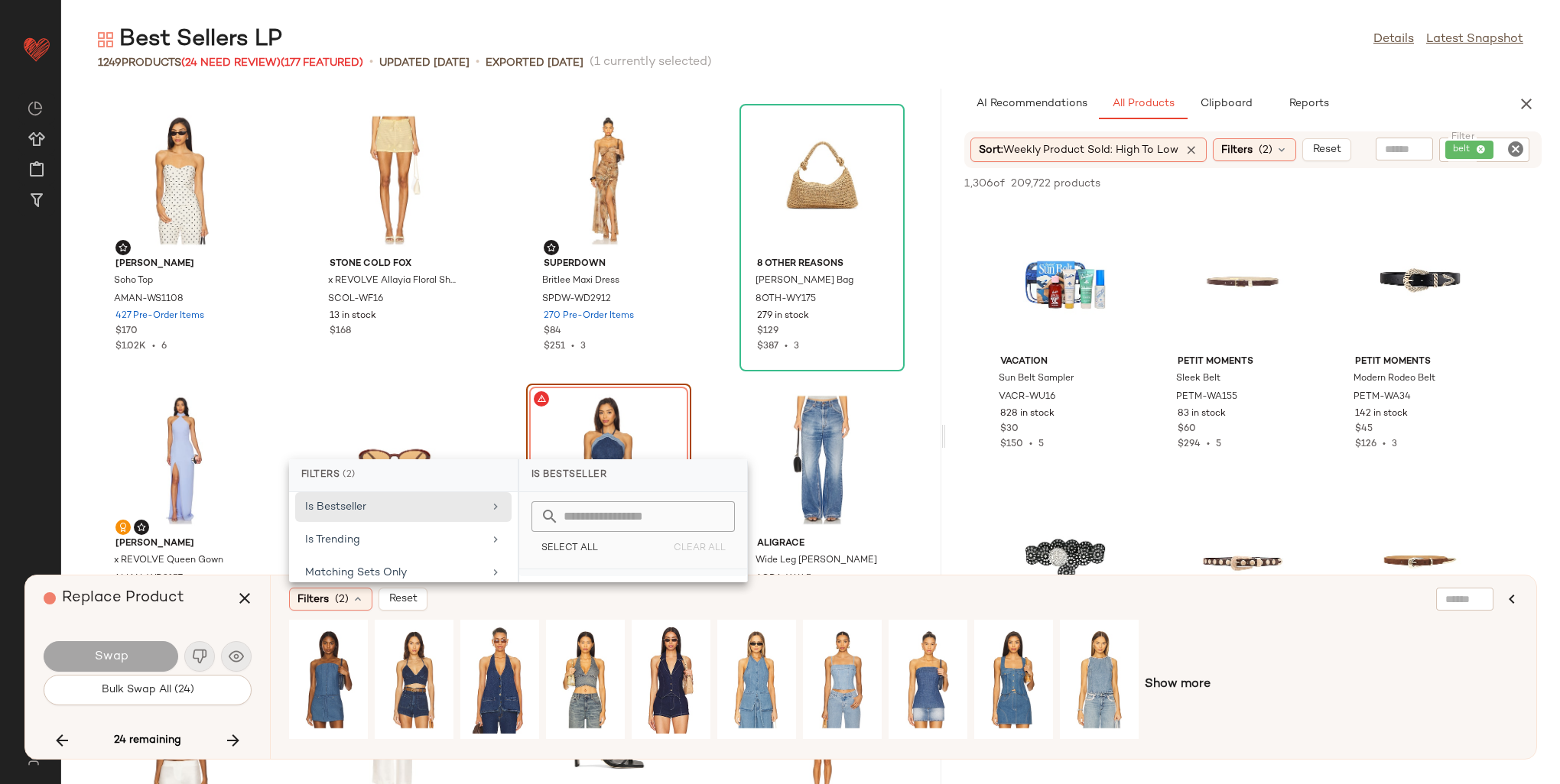
click at [568, 576] on div "false" at bounding box center [633, 594] width 228 height 37
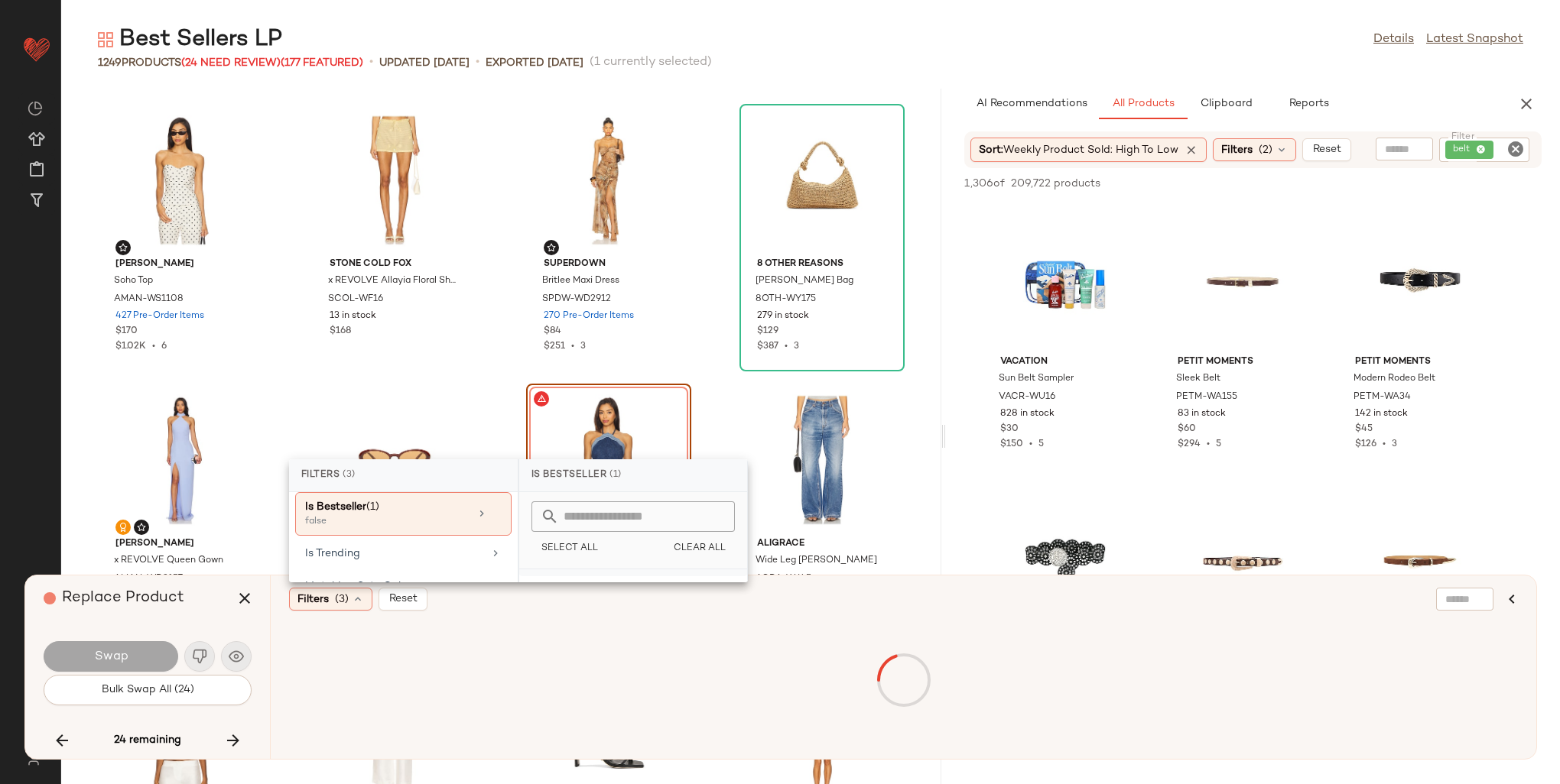
click at [559, 576] on div "false" at bounding box center [633, 594] width 228 height 37
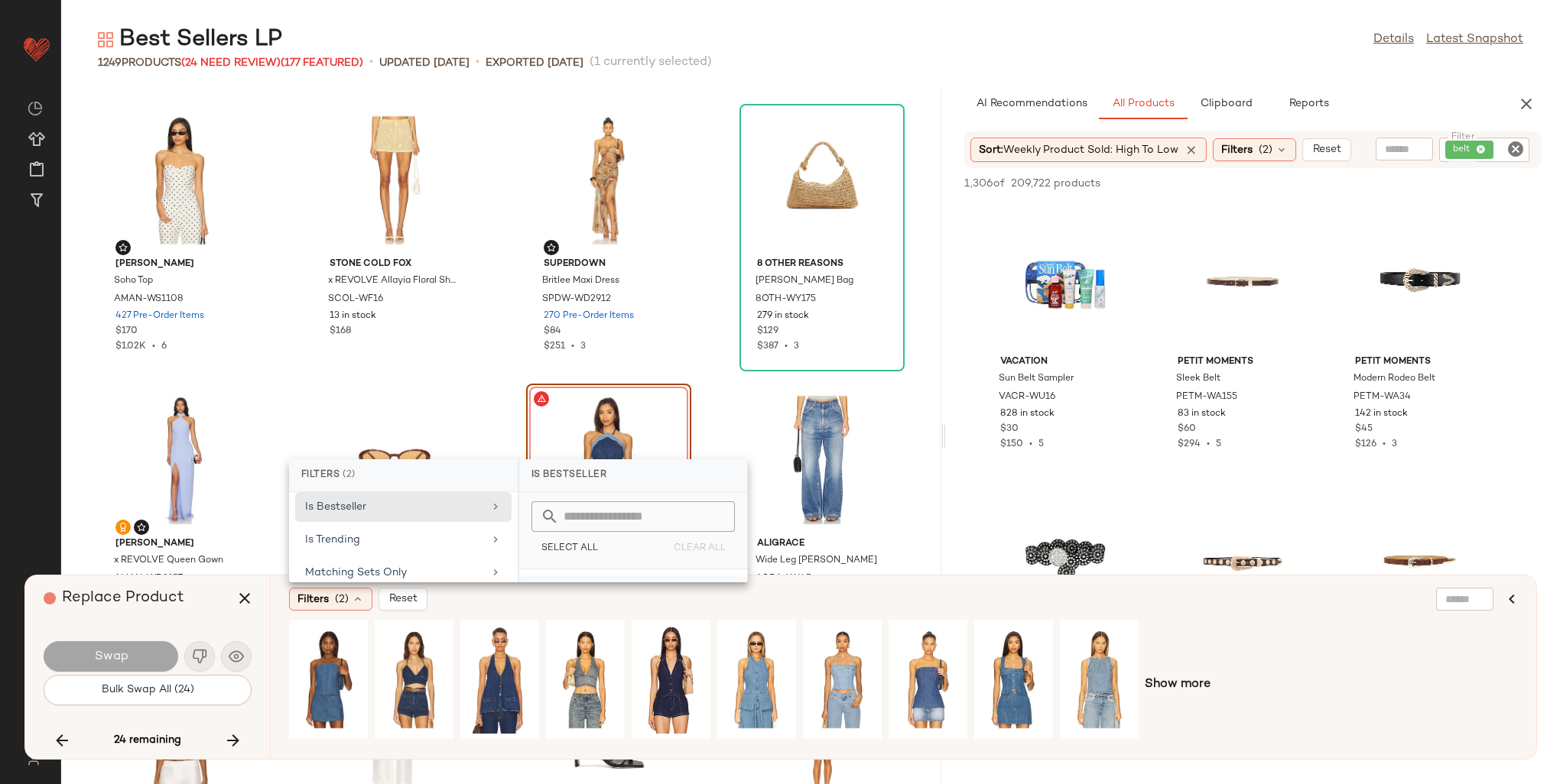
click at [566, 580] on div "true" at bounding box center [633, 594] width 228 height 37
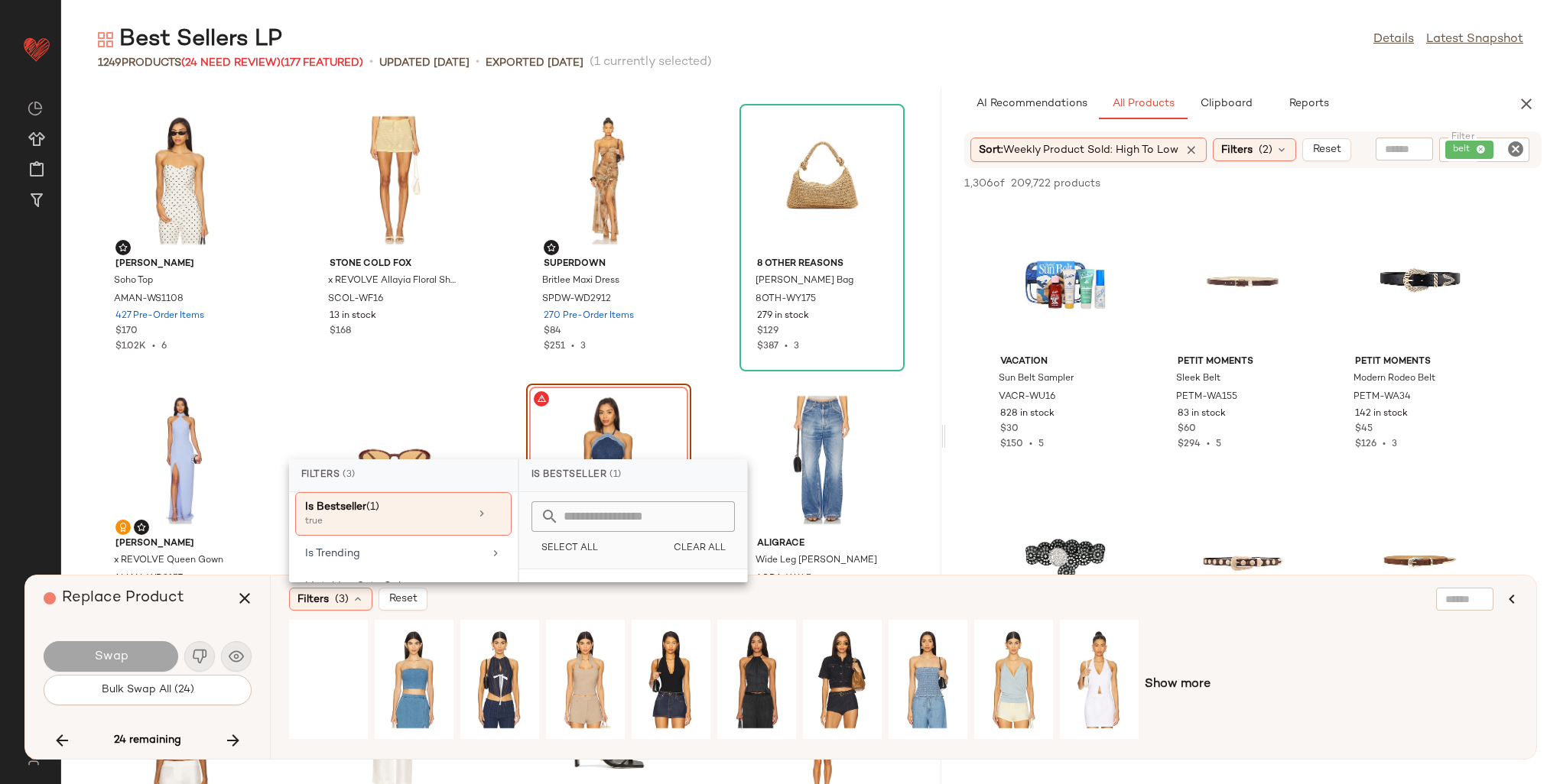
click at [937, 648] on div "Show more" at bounding box center [904, 685] width 1229 height 130
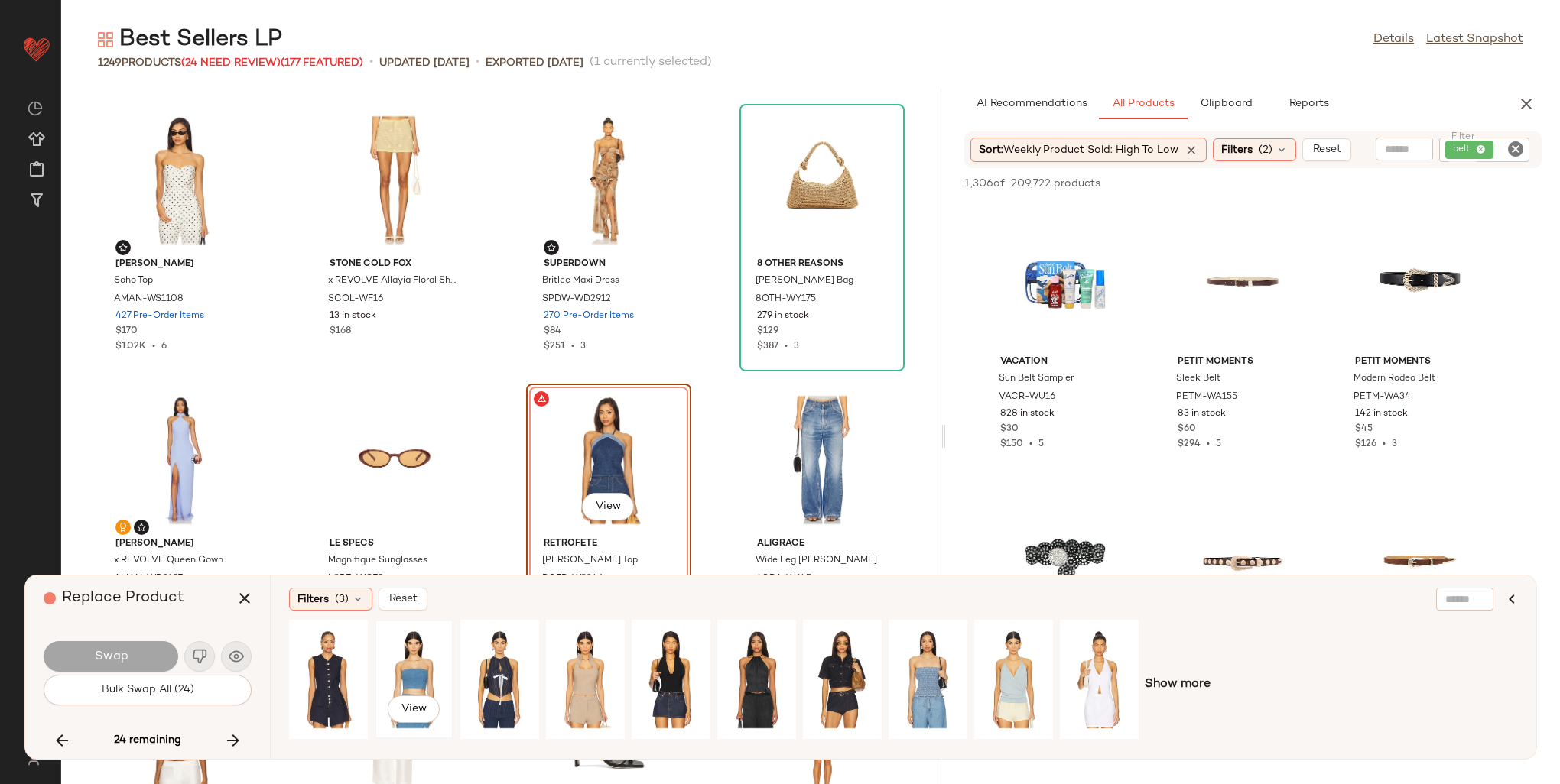
click at [396, 662] on div "View" at bounding box center [414, 680] width 68 height 109
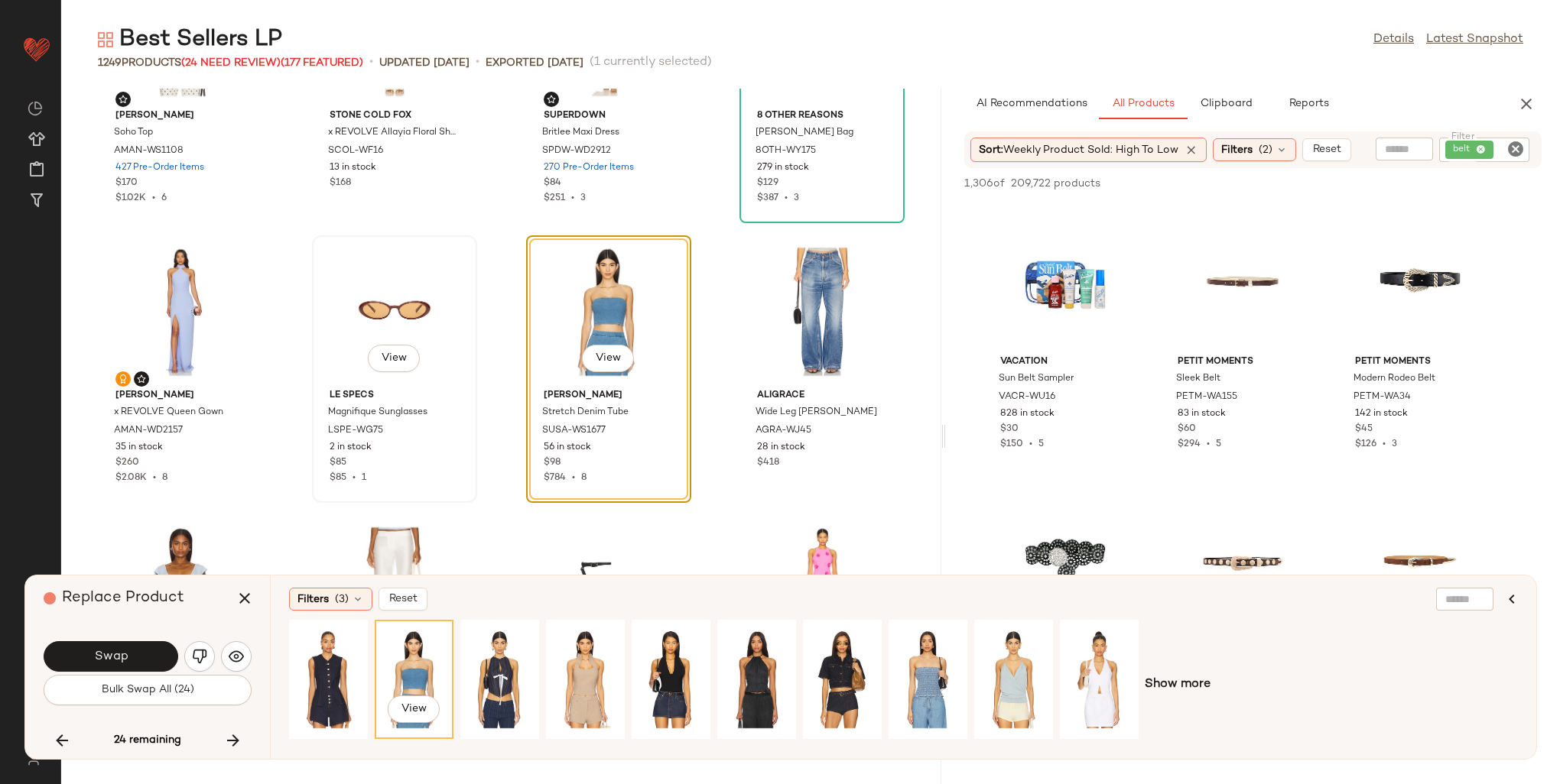
scroll to position [6869, 0]
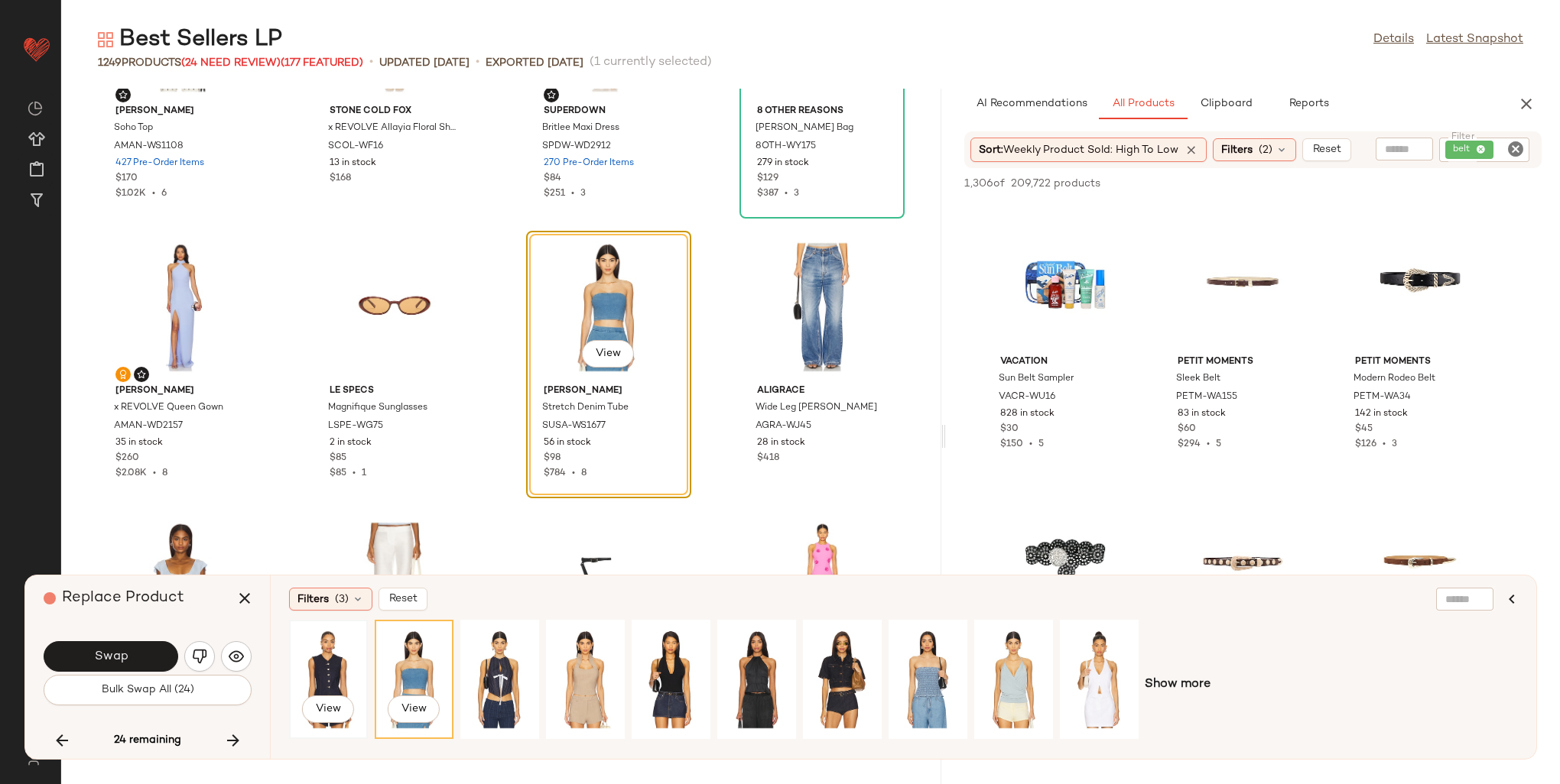
click at [325, 665] on div "View" at bounding box center [328, 680] width 68 height 109
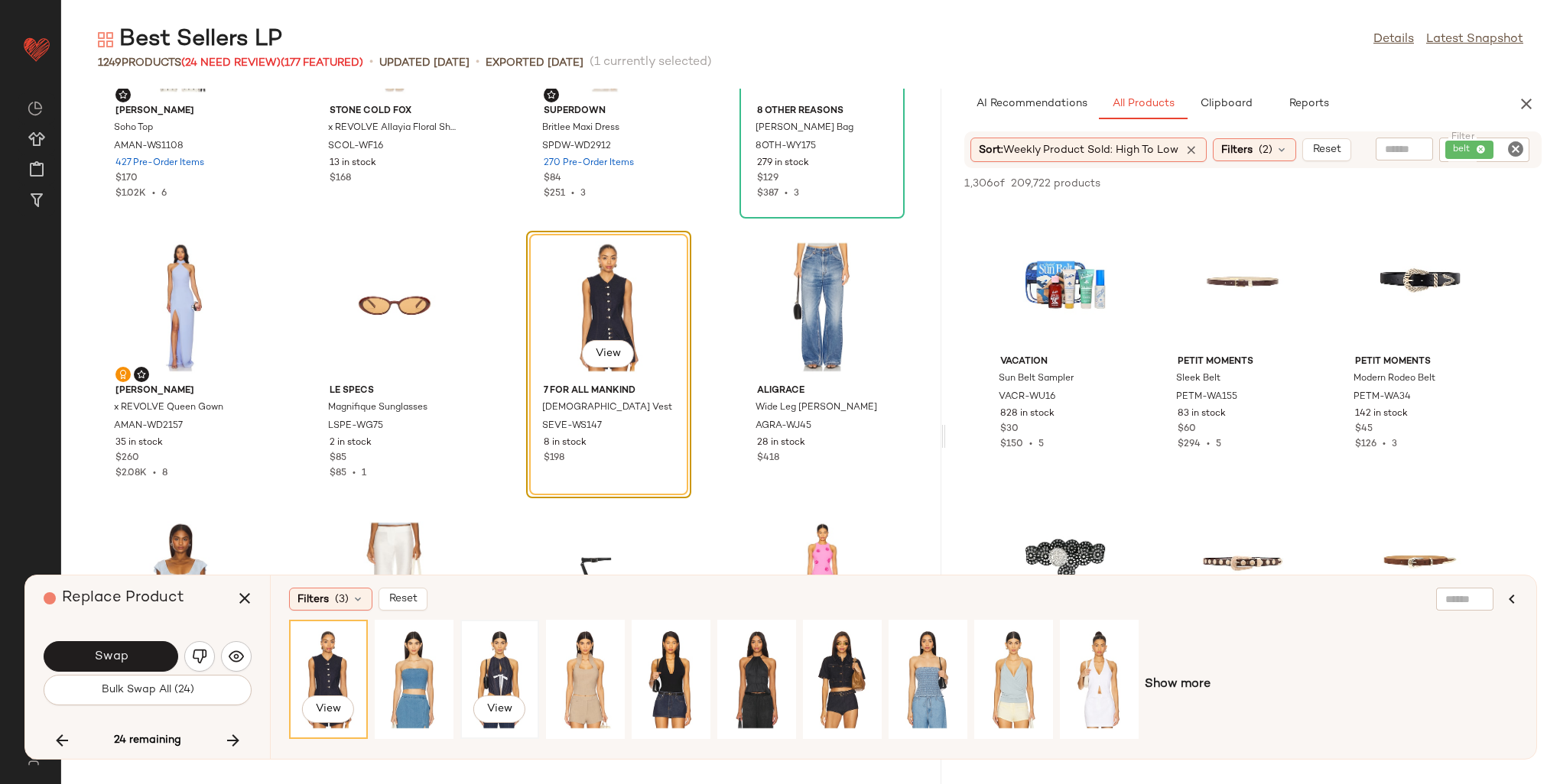
click at [486, 676] on div "View" at bounding box center [500, 680] width 68 height 109
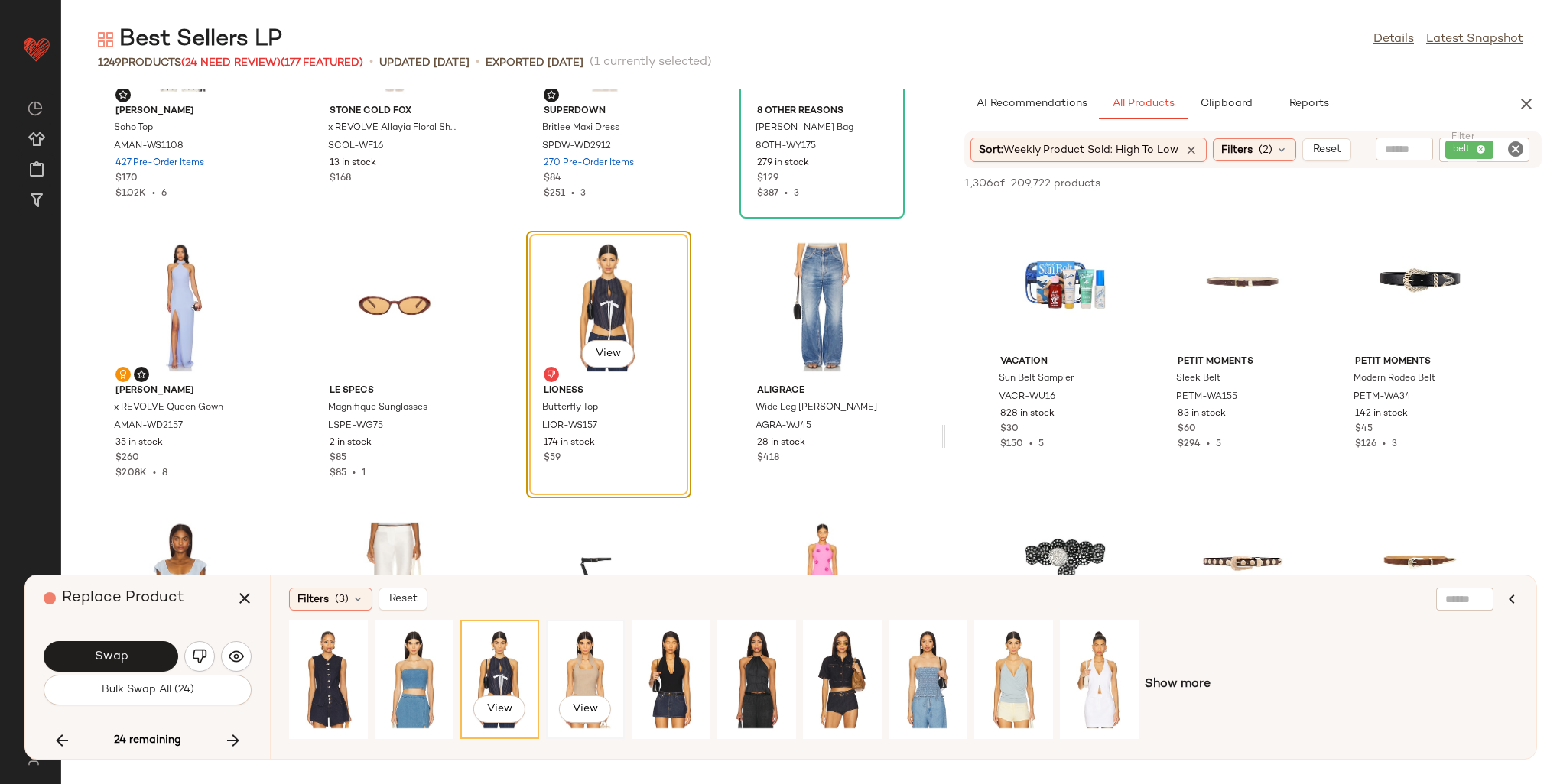
click at [564, 678] on div "View" at bounding box center [585, 680] width 68 height 109
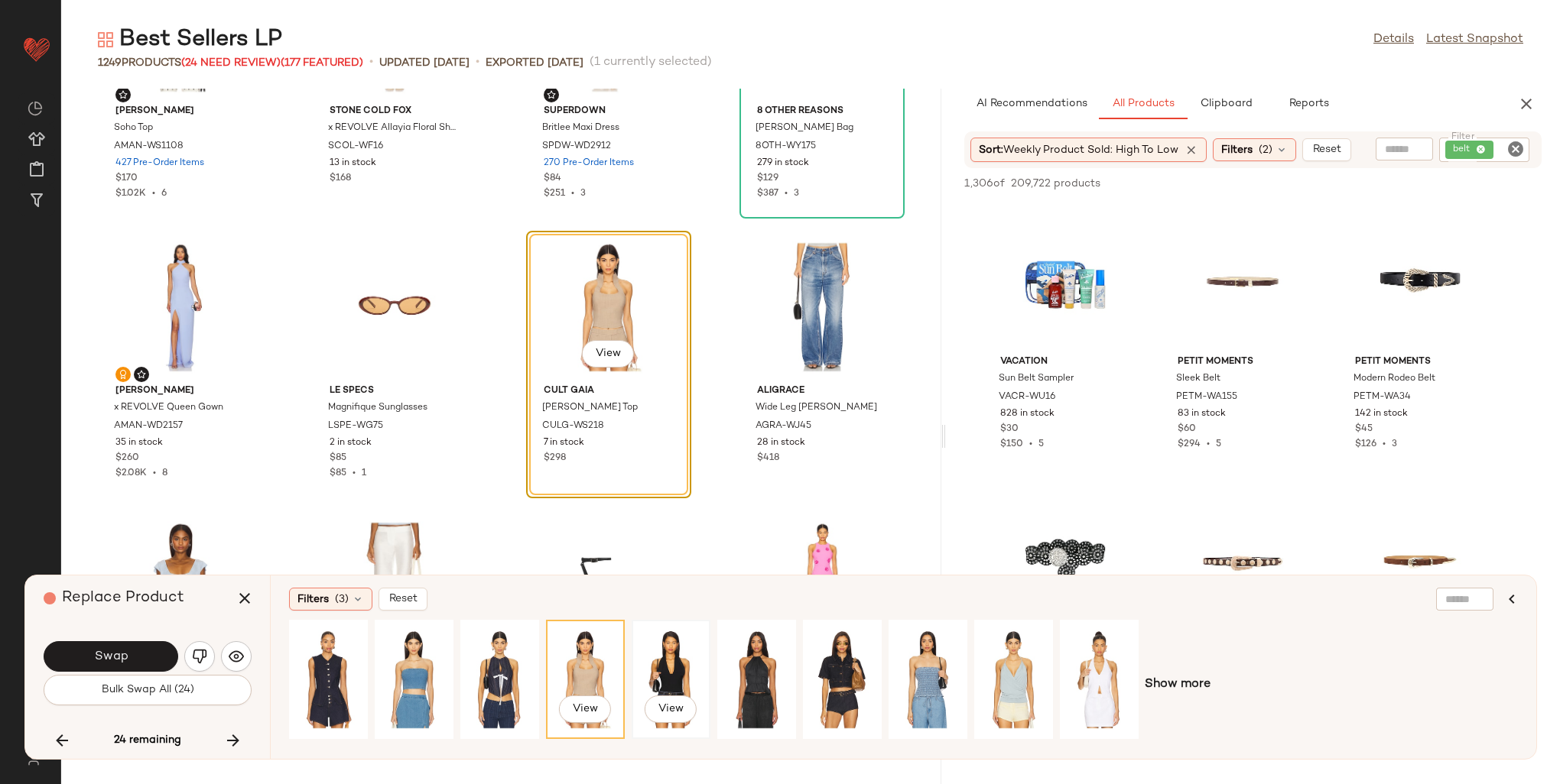
click at [683, 677] on div "View" at bounding box center [671, 680] width 68 height 109
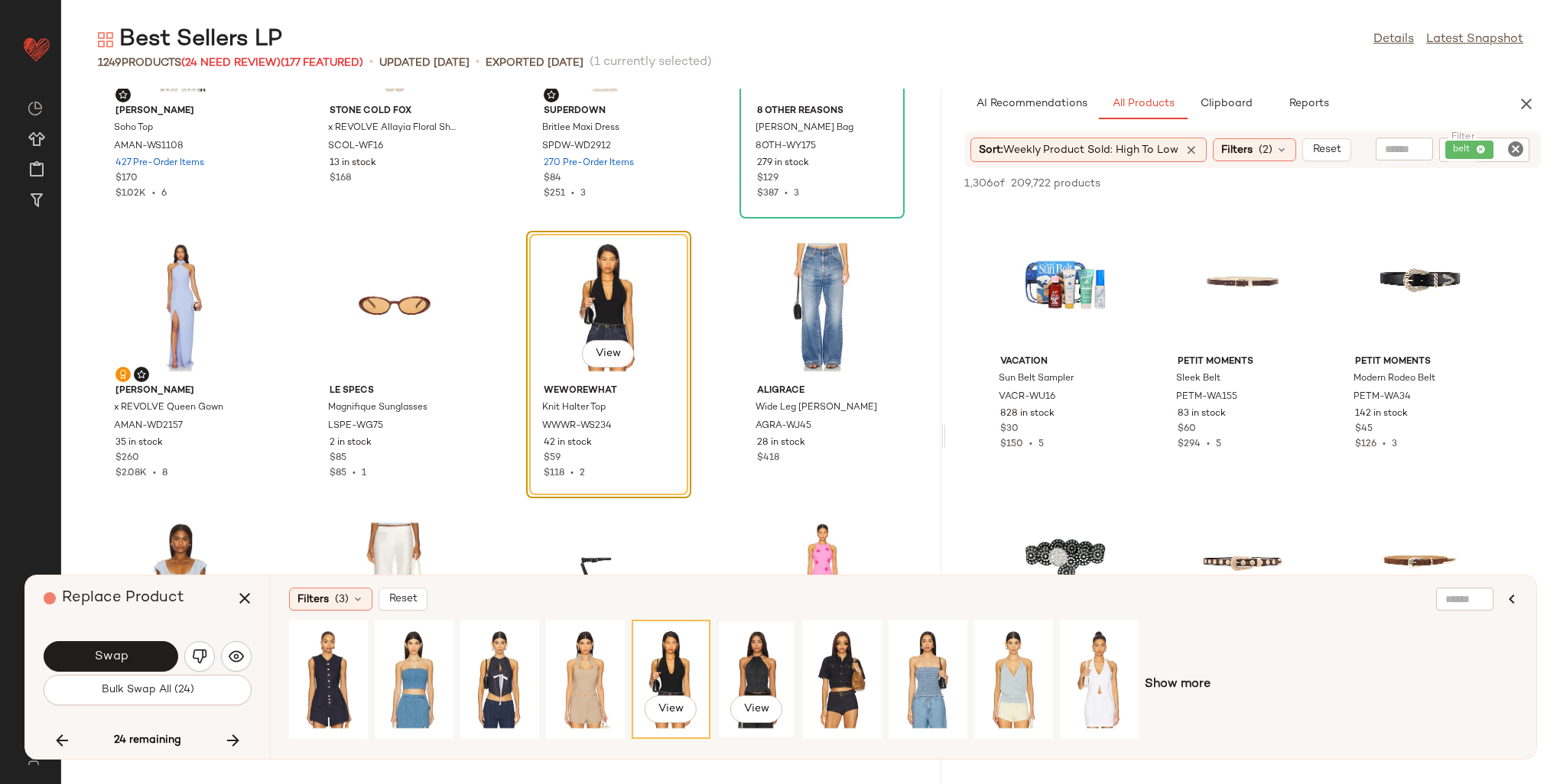
click at [759, 682] on div "View" at bounding box center [756, 680] width 68 height 109
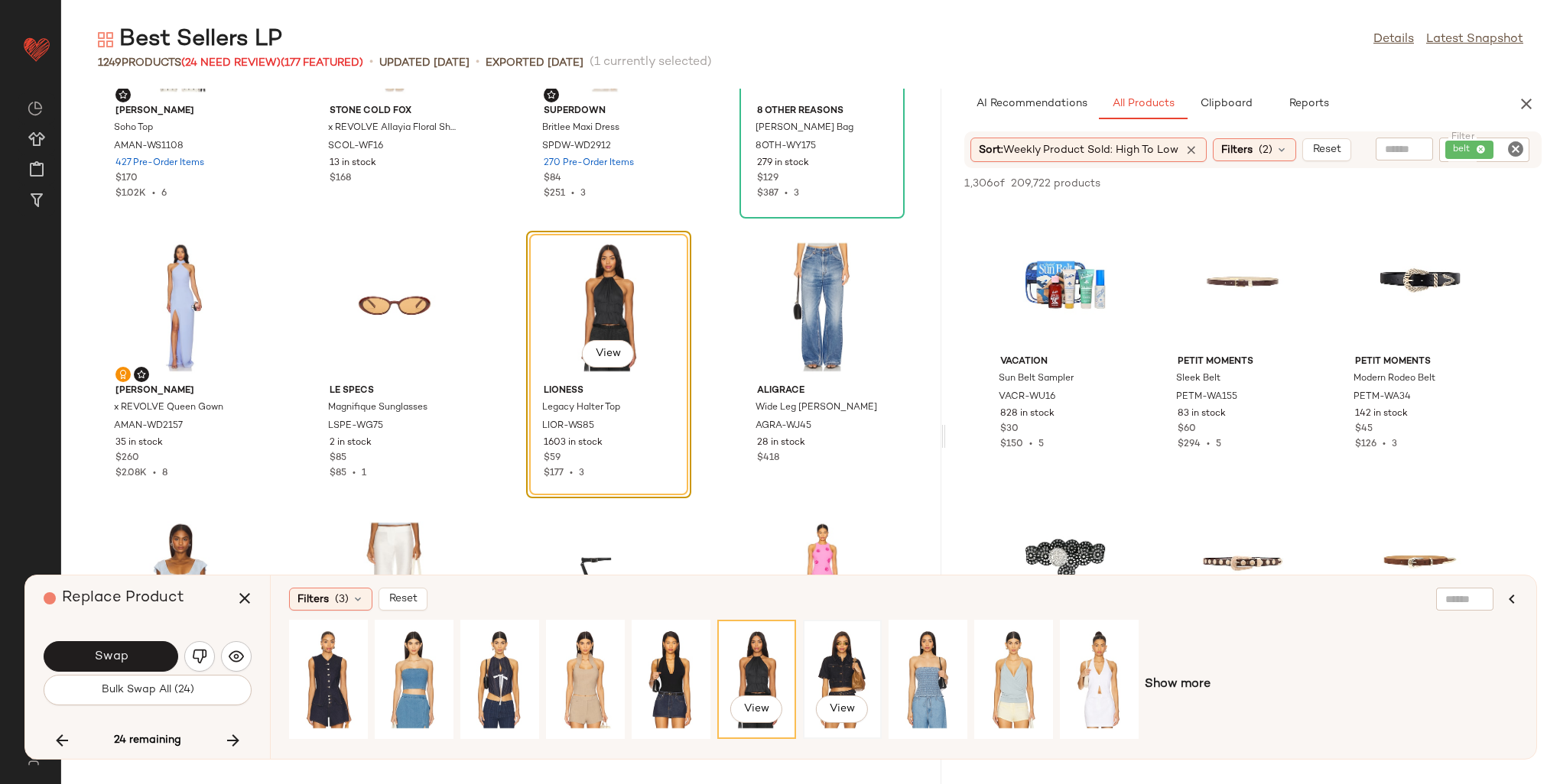
click at [820, 671] on div "View" at bounding box center [842, 680] width 68 height 109
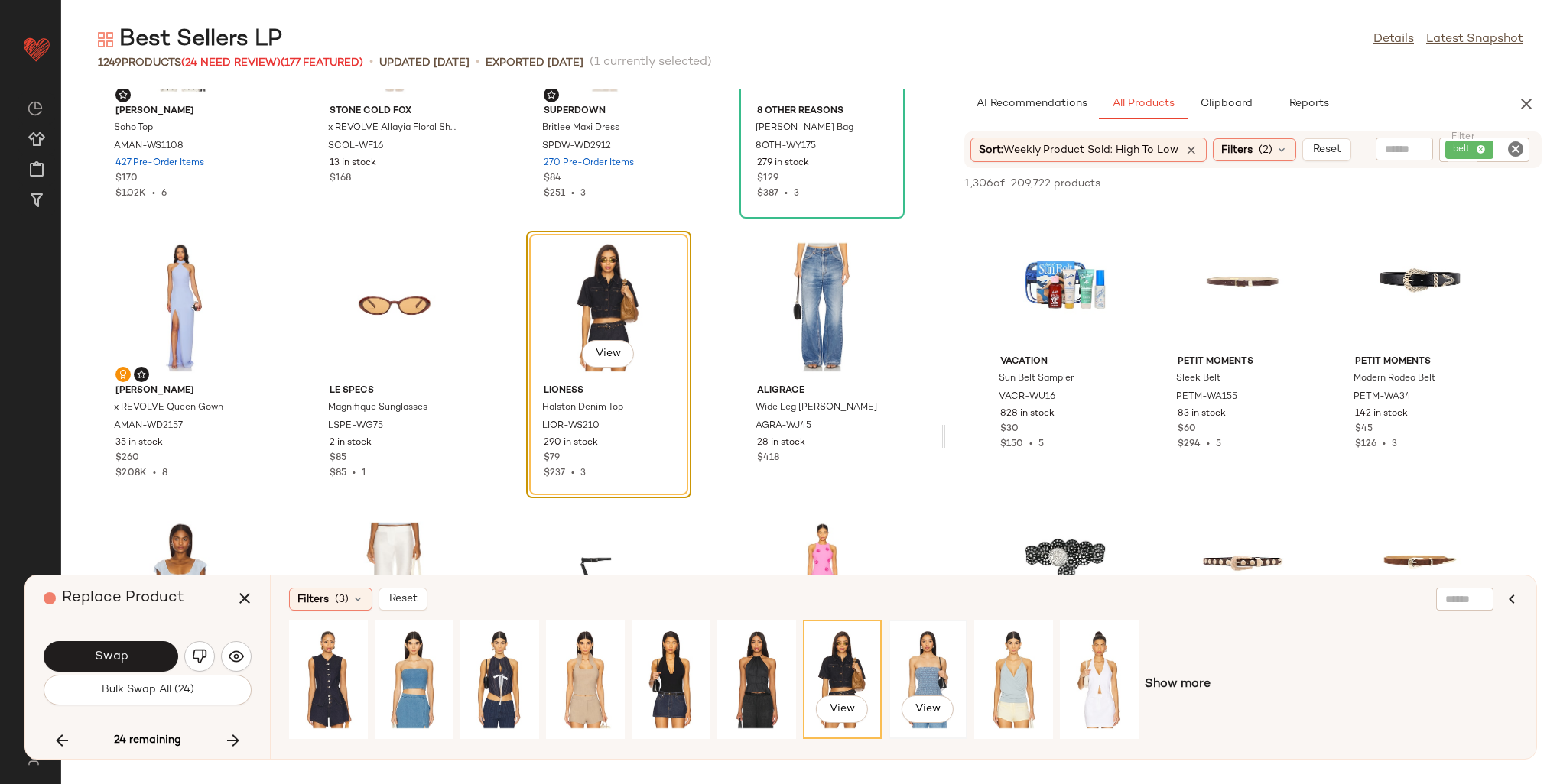
click at [922, 655] on div "View" at bounding box center [928, 680] width 68 height 109
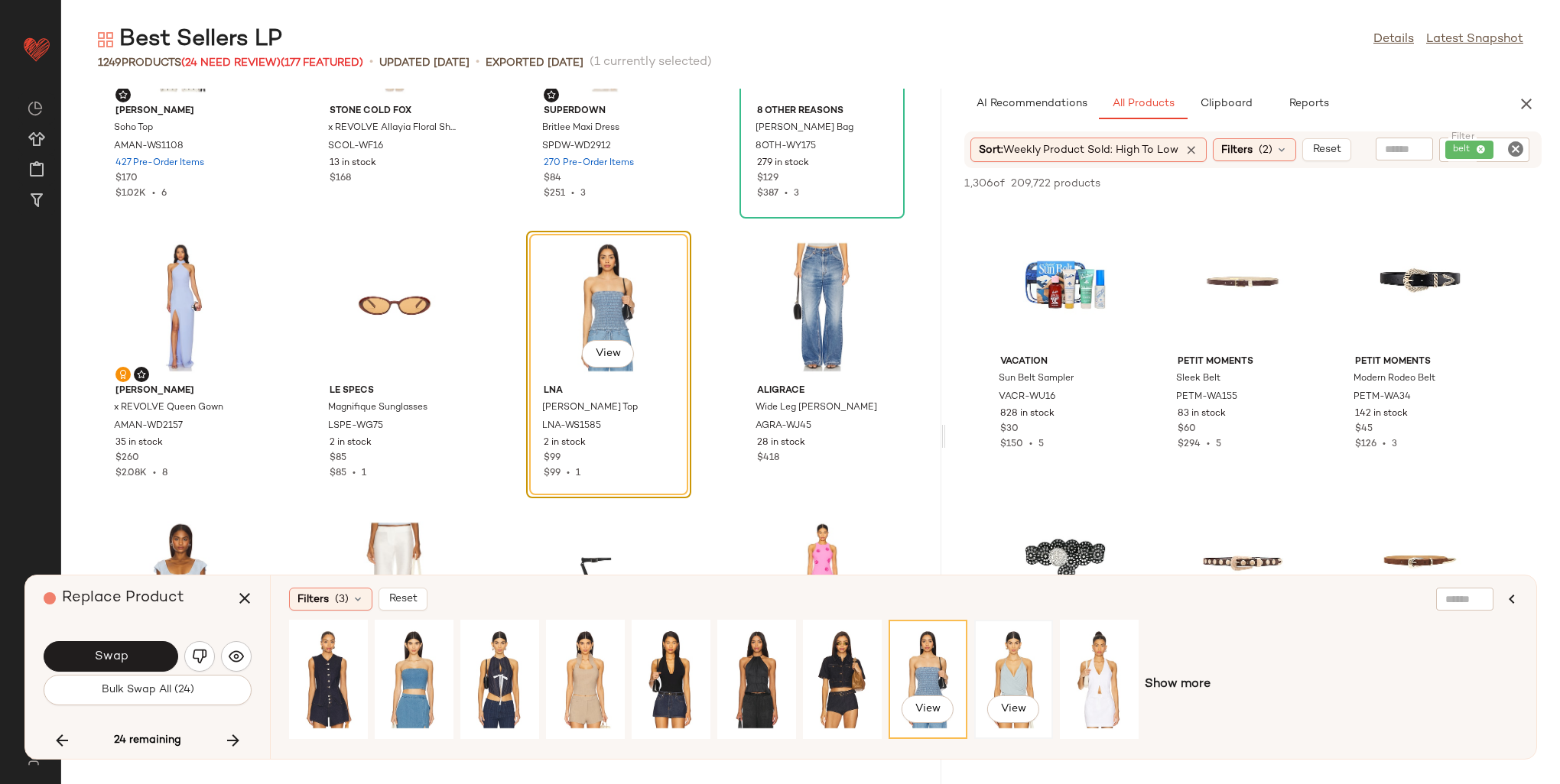
click at [937, 664] on div "View" at bounding box center [1013, 680] width 68 height 109
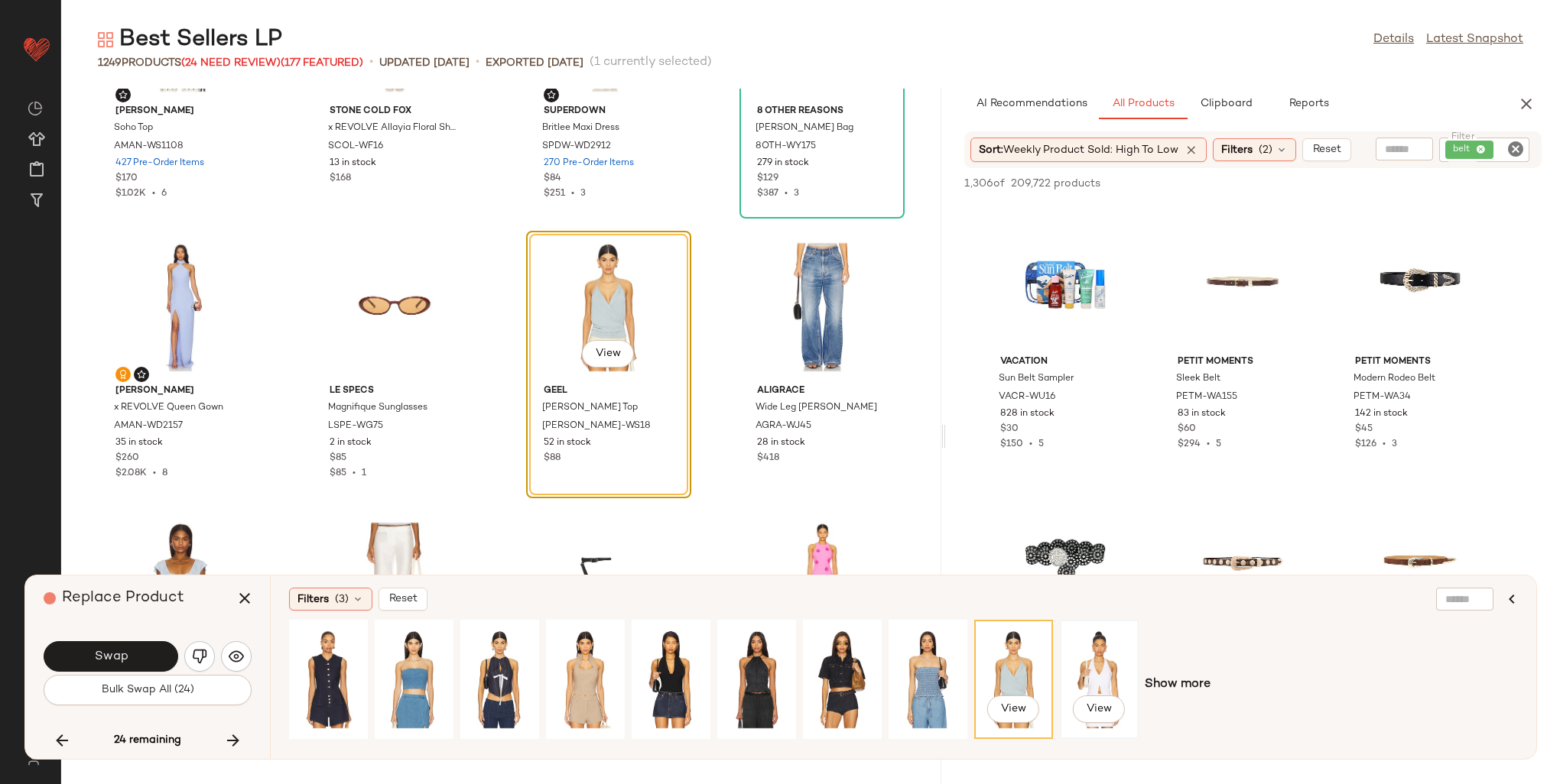
click at [937, 665] on div "View" at bounding box center [1099, 680] width 68 height 109
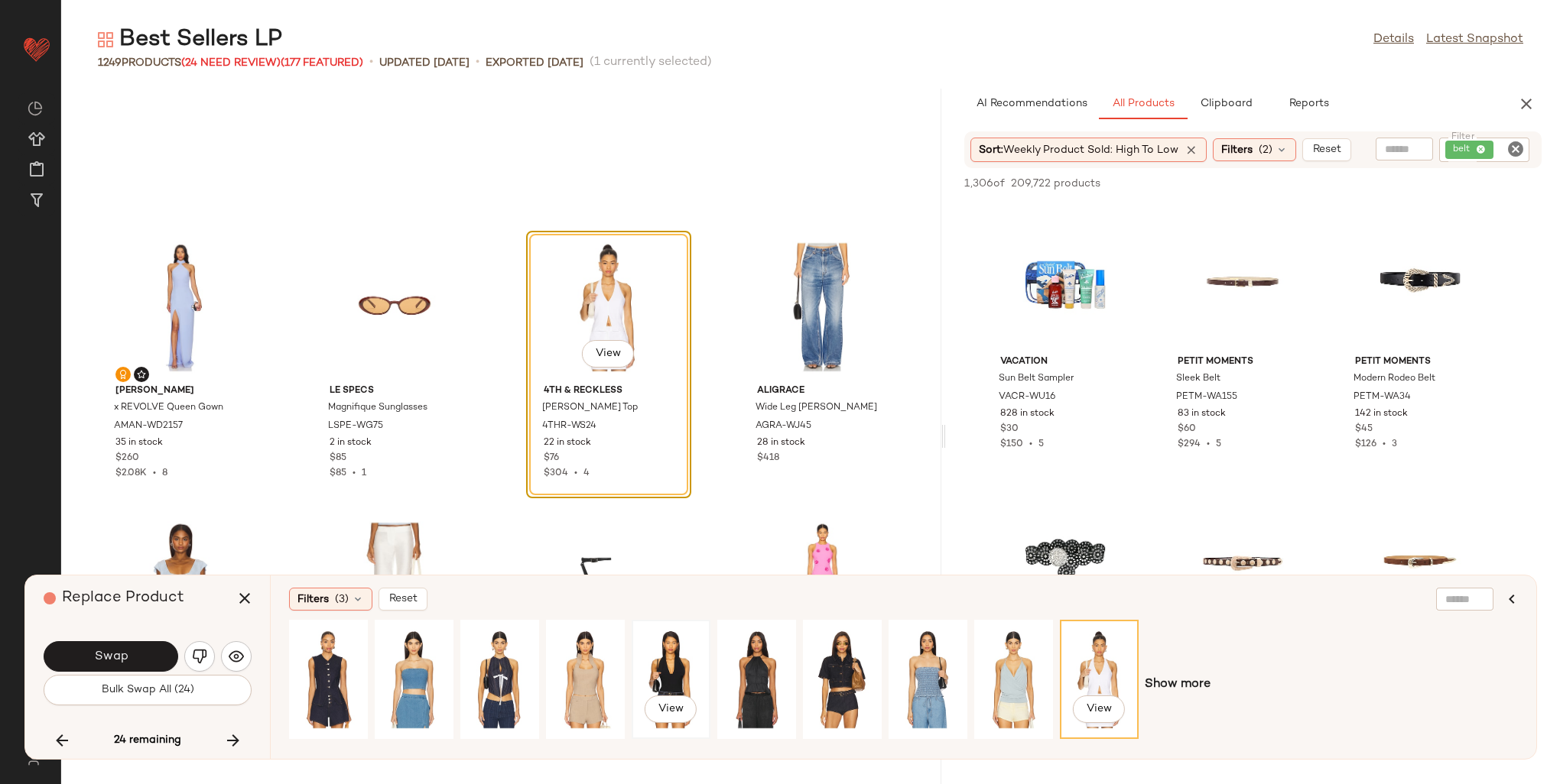
click at [666, 673] on div "View" at bounding box center [671, 680] width 68 height 109
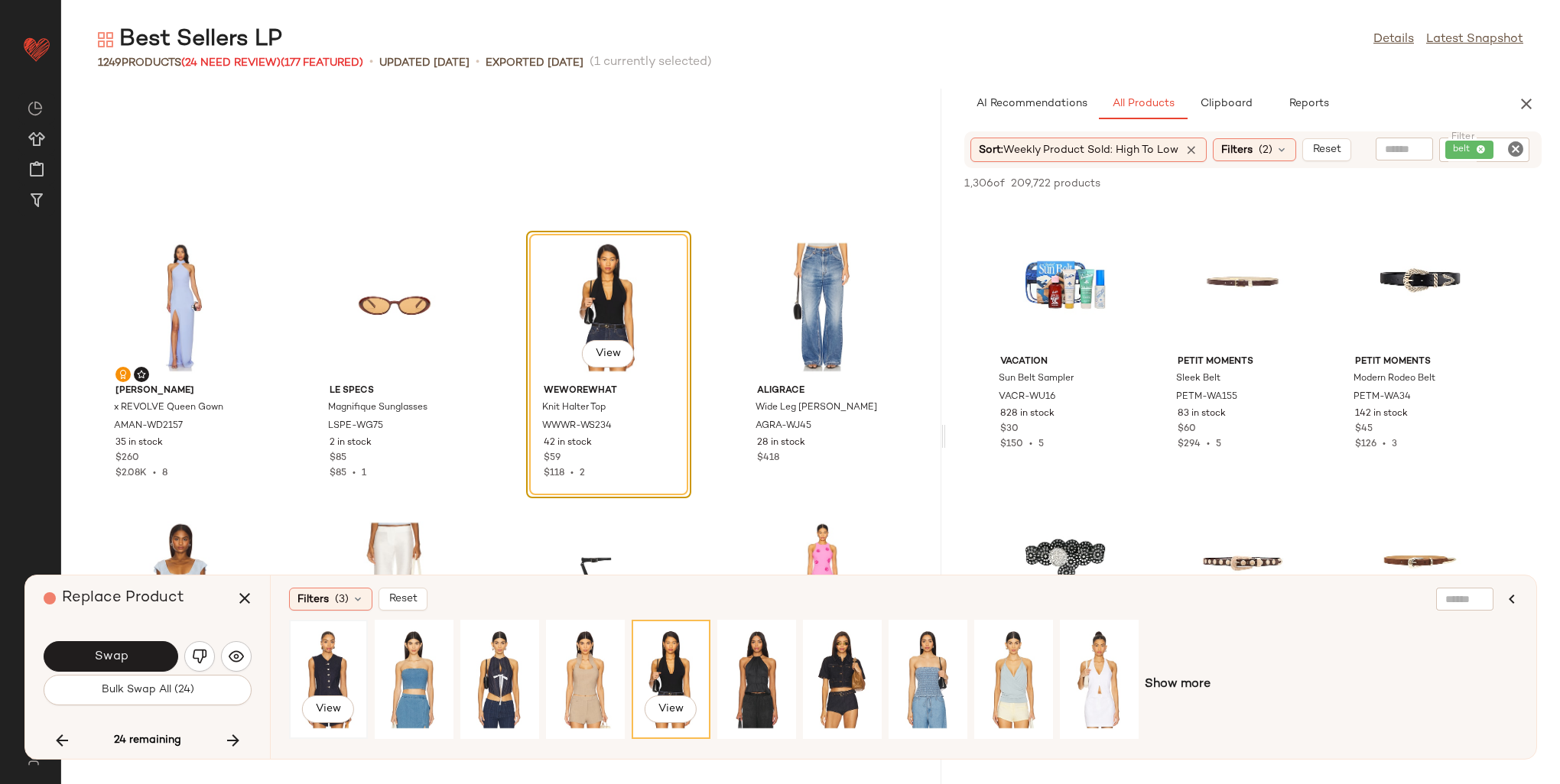
click at [342, 650] on div "View" at bounding box center [328, 680] width 68 height 109
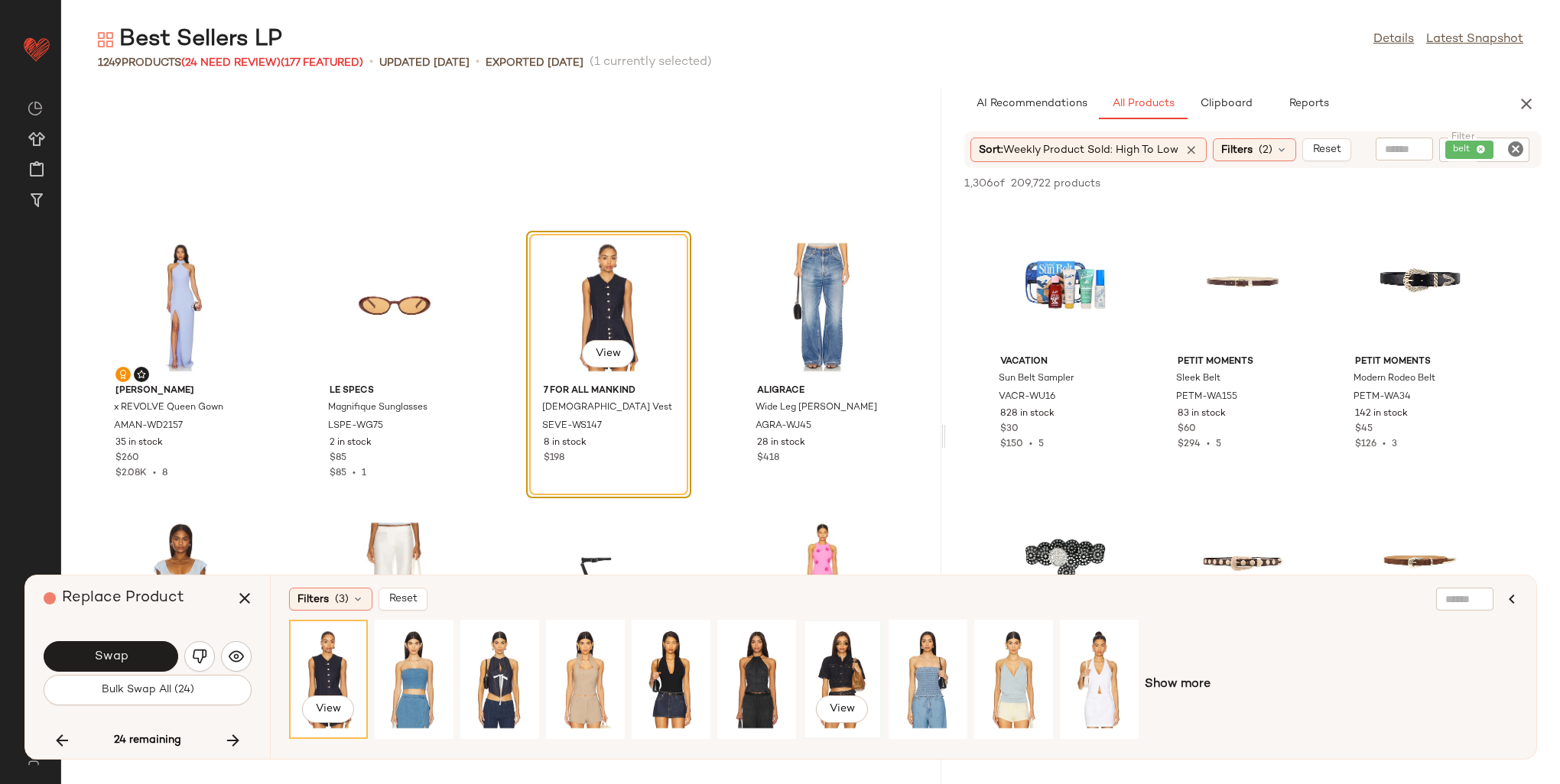
click at [828, 678] on div "View" at bounding box center [842, 680] width 68 height 109
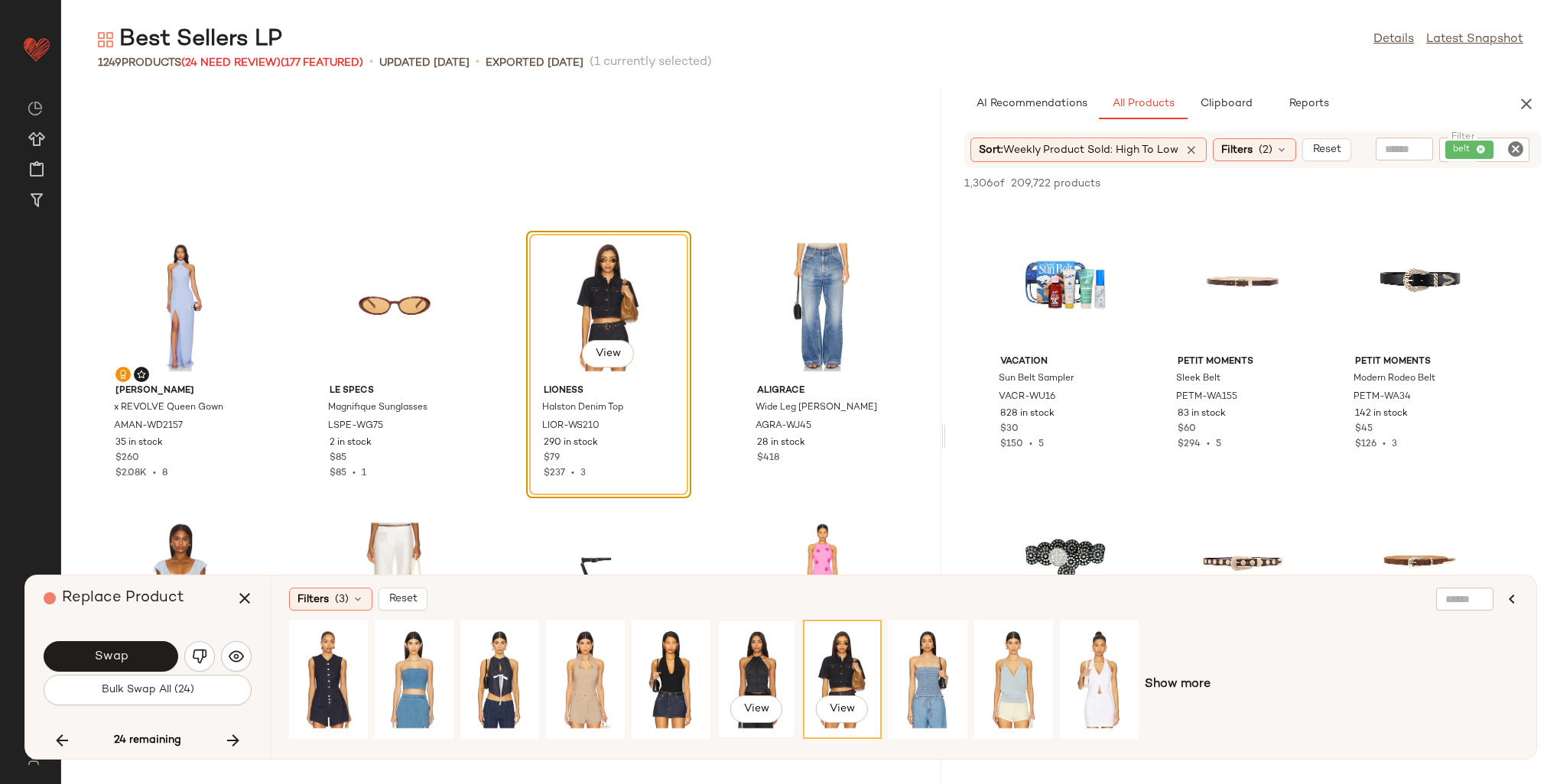
click at [761, 675] on div "View" at bounding box center [756, 680] width 68 height 109
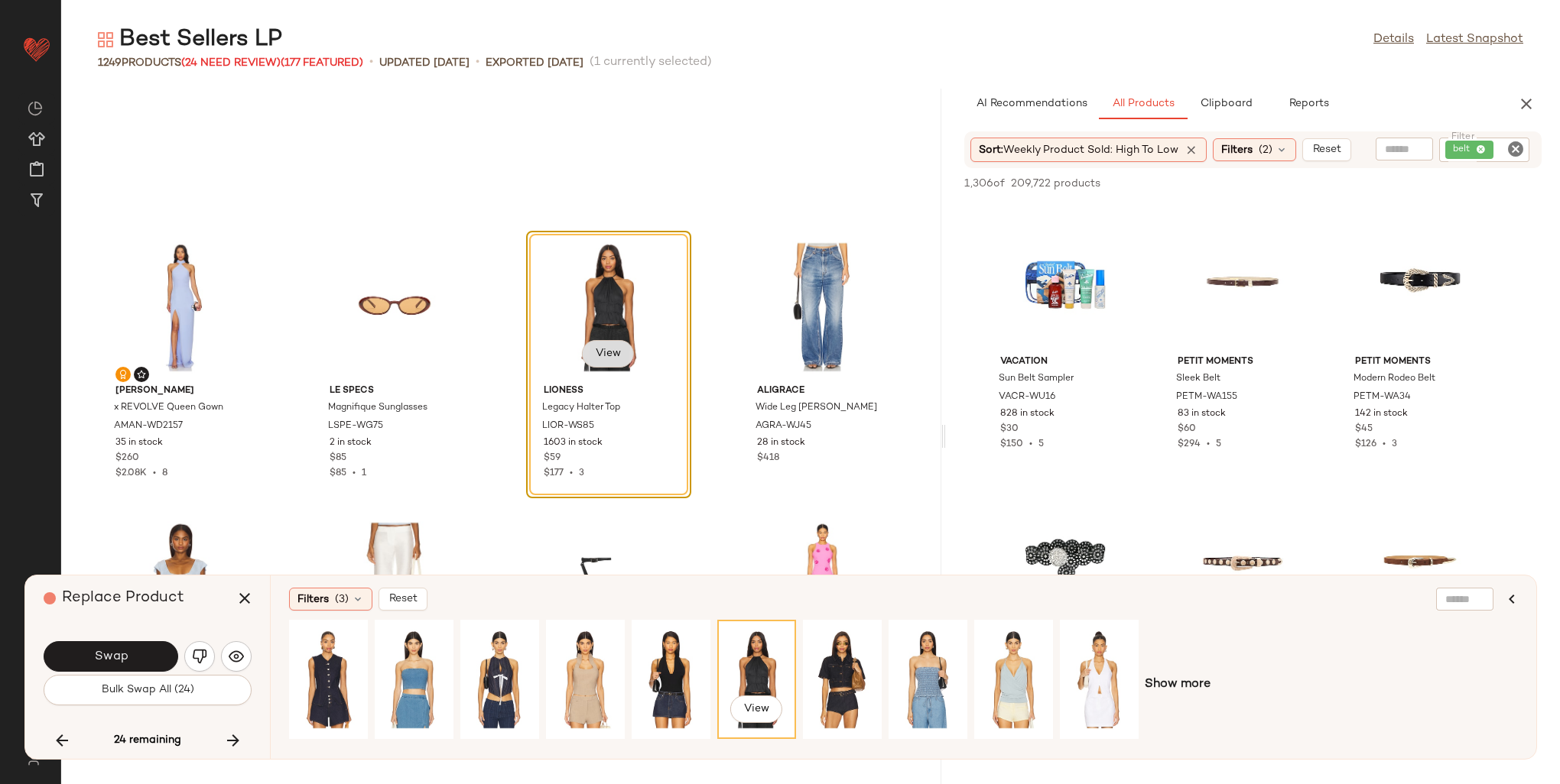
click at [599, 351] on span "View" at bounding box center [608, 354] width 26 height 12
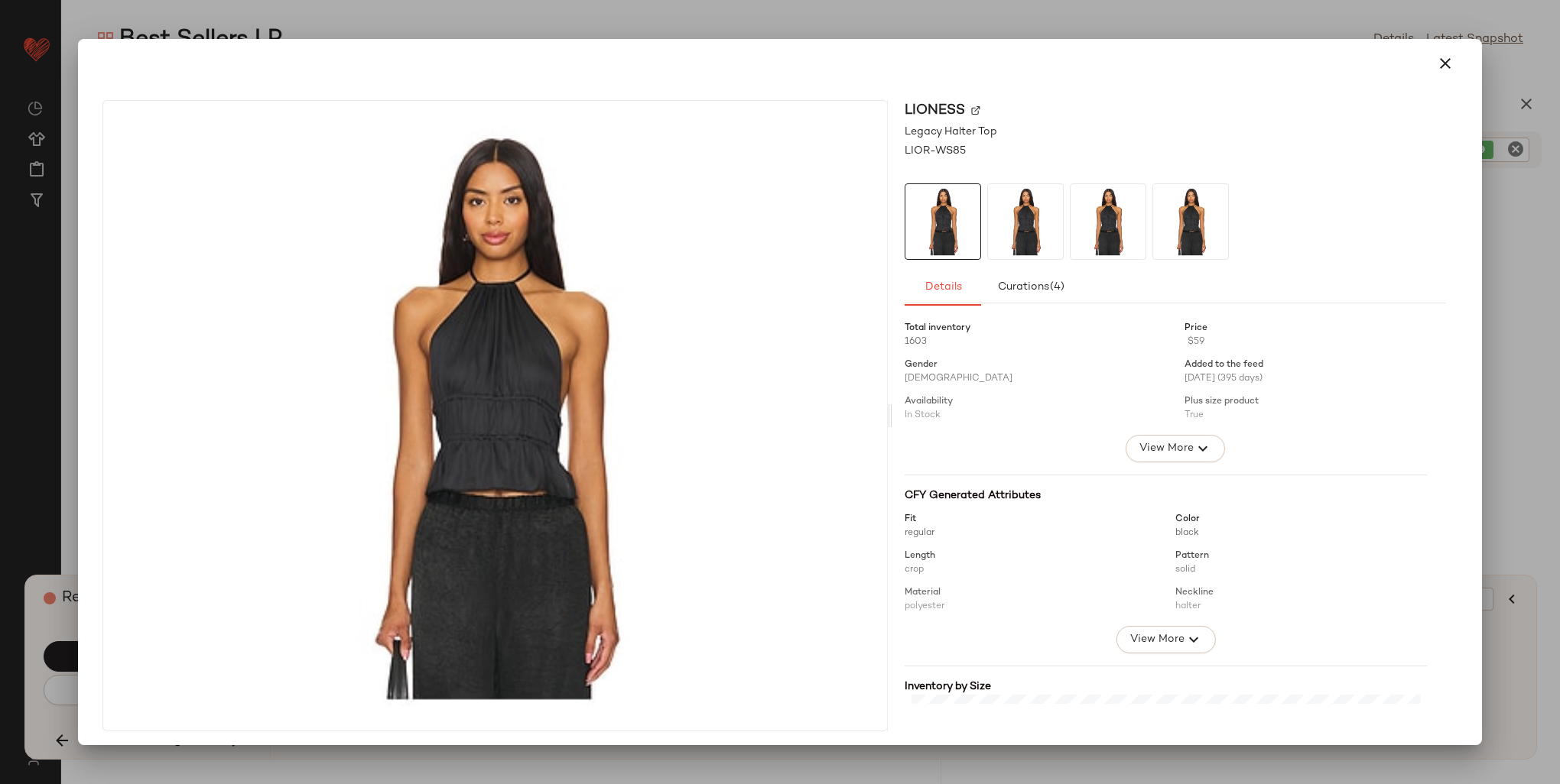
click at [937, 83] on div at bounding box center [780, 63] width 1392 height 49
click at [937, 74] on button "button" at bounding box center [1445, 63] width 37 height 37
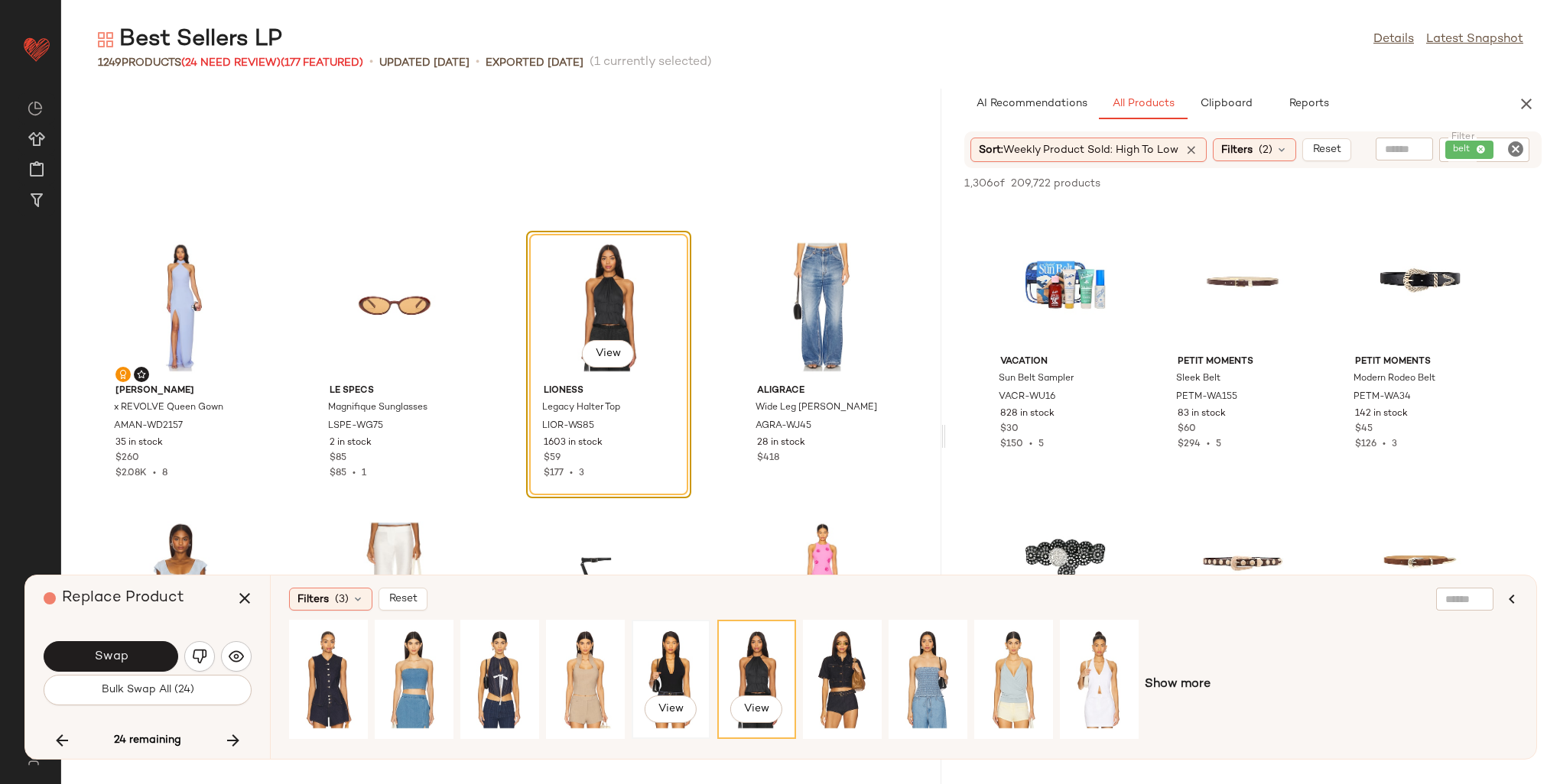
click at [702, 653] on div "View" at bounding box center [671, 680] width 68 height 109
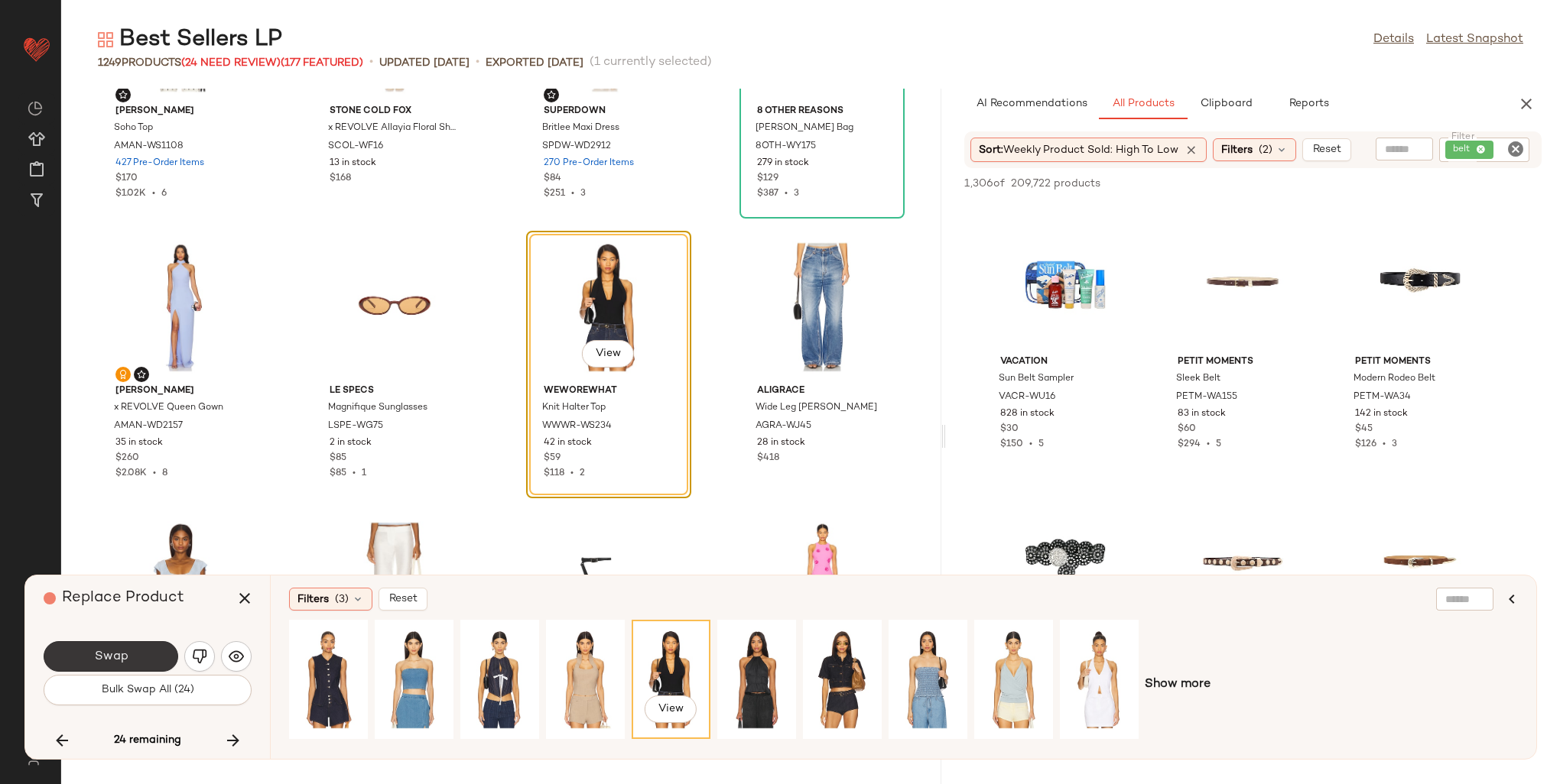
click at [98, 660] on span "Swap" at bounding box center [110, 657] width 35 height 15
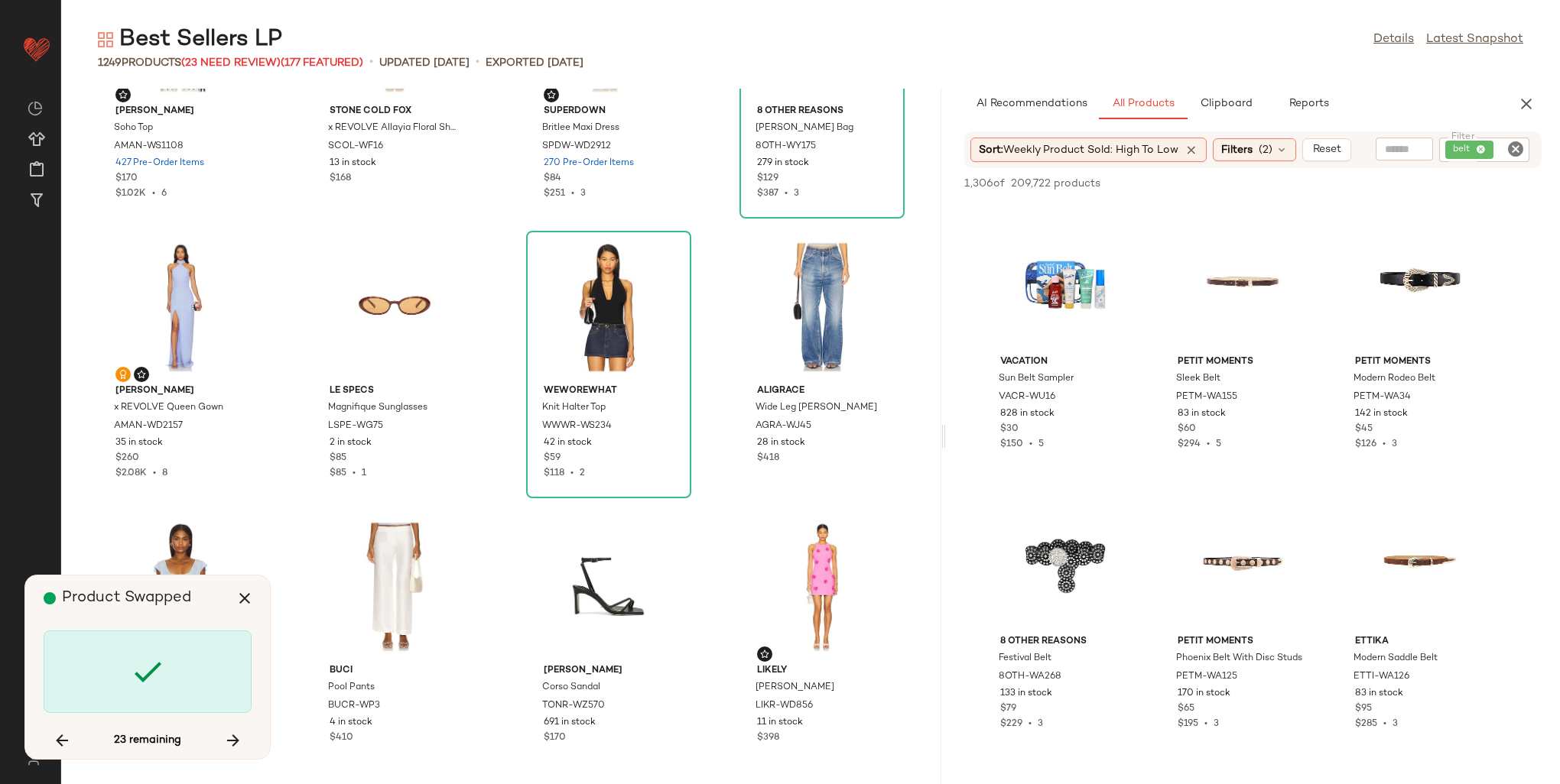
scroll to position [8954, 0]
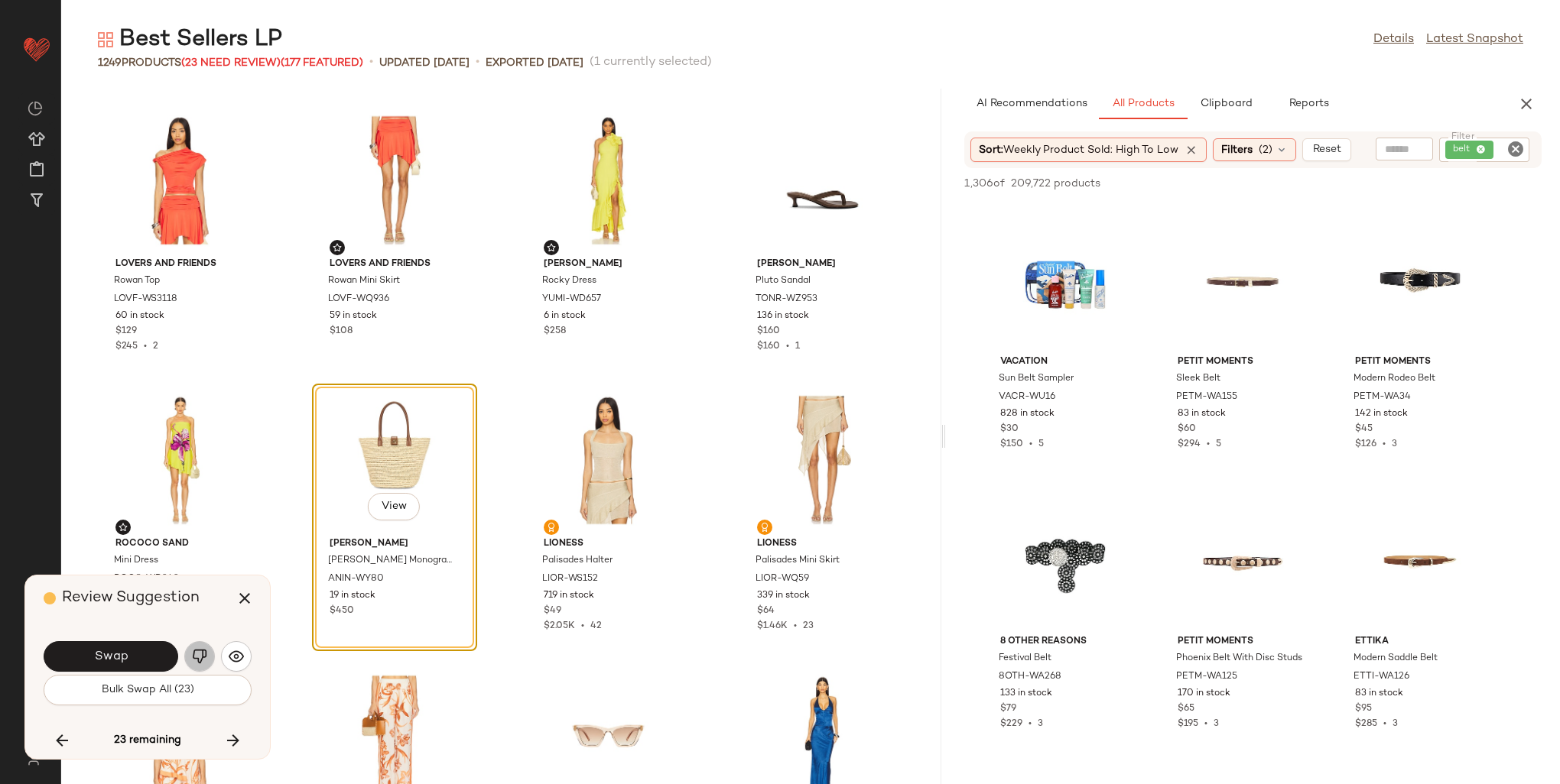
click at [204, 650] on img "button" at bounding box center [200, 656] width 16 height 16
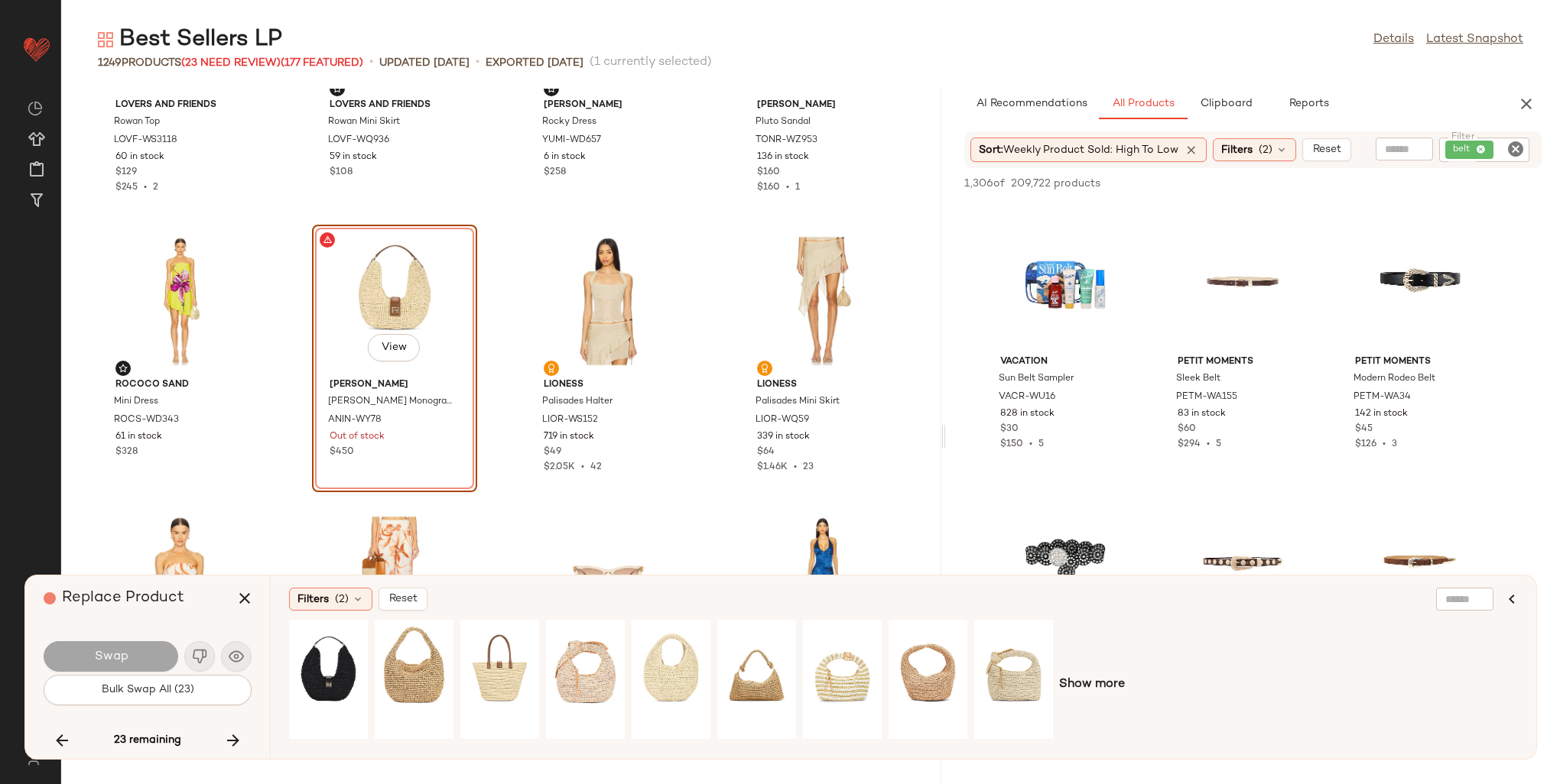
scroll to position [9107, 0]
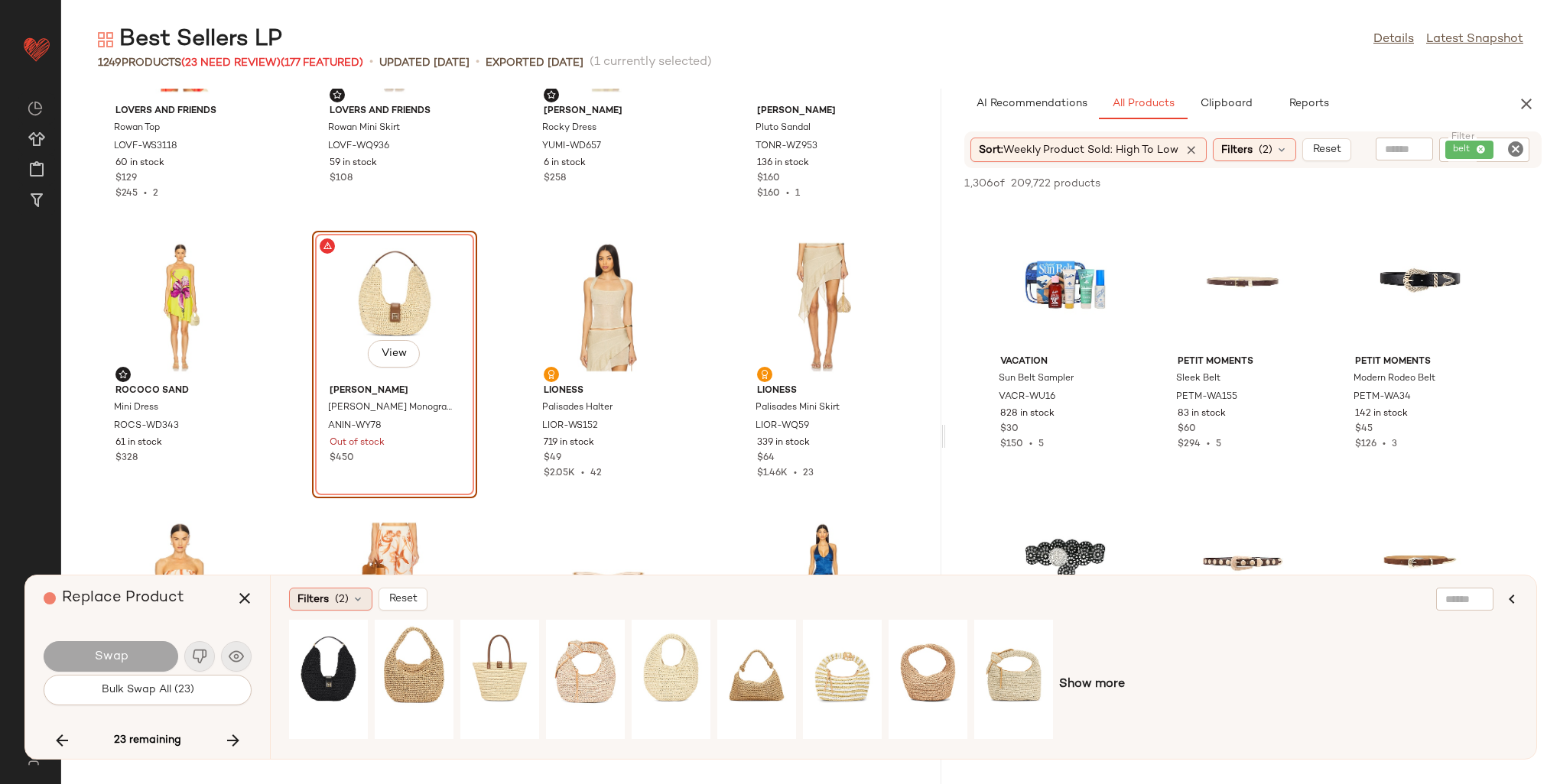
click at [331, 598] on div "Filters (2)" at bounding box center [331, 599] width 83 height 23
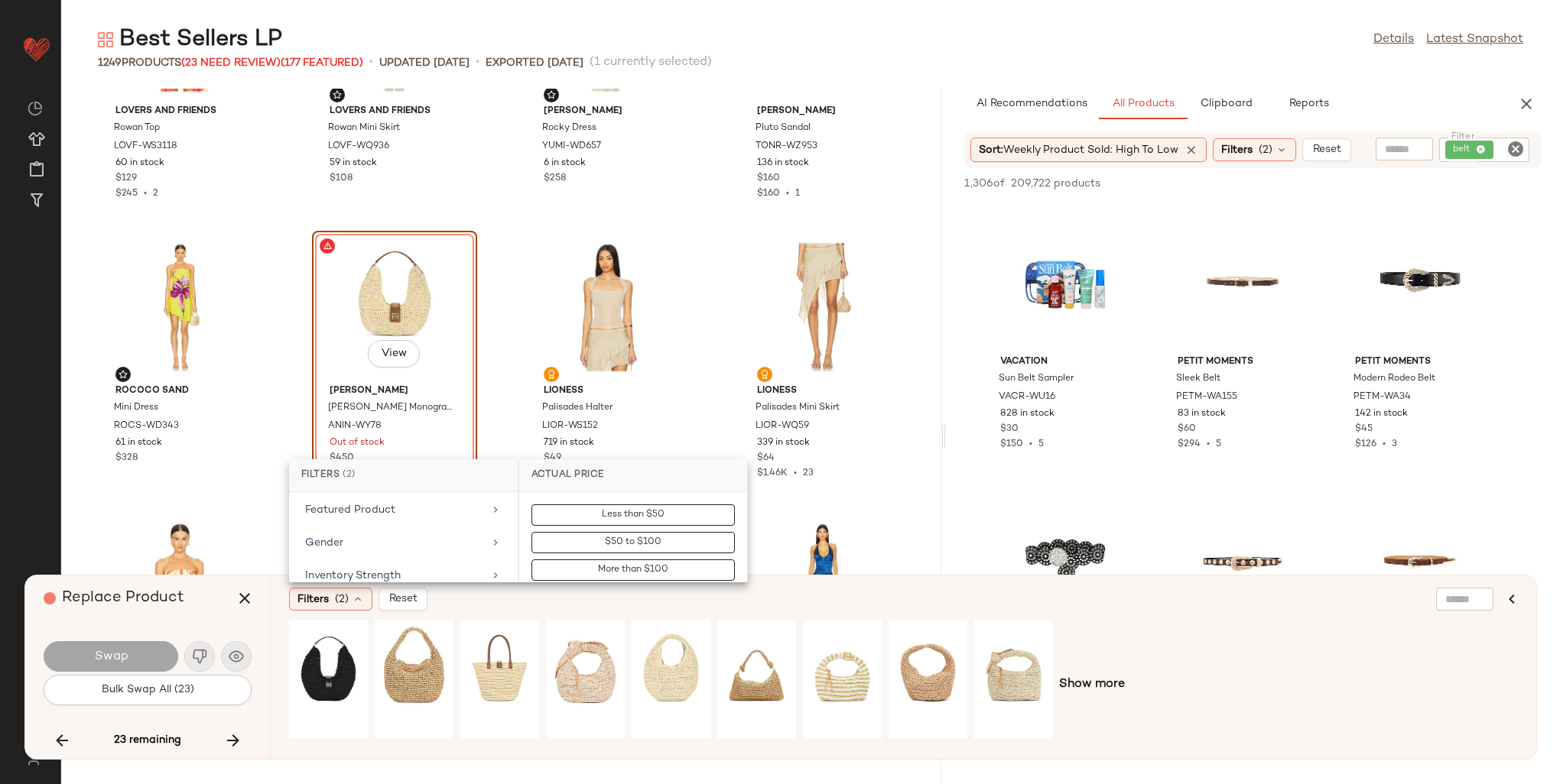
scroll to position [535, 0]
click at [404, 602] on div "Is Bestseller" at bounding box center [403, 617] width 216 height 30
click at [578, 580] on div "true" at bounding box center [633, 594] width 228 height 37
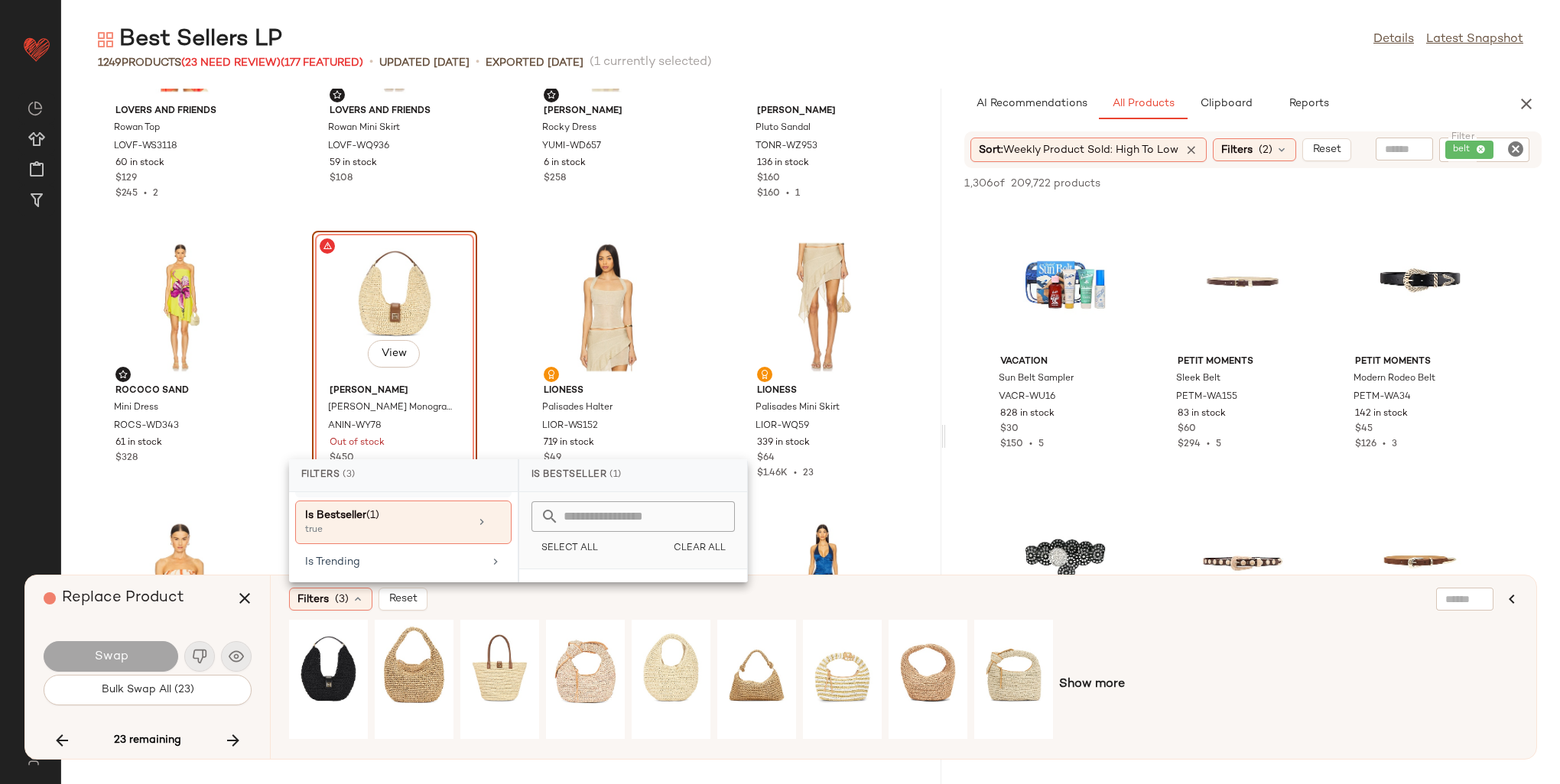
scroll to position [612, 0]
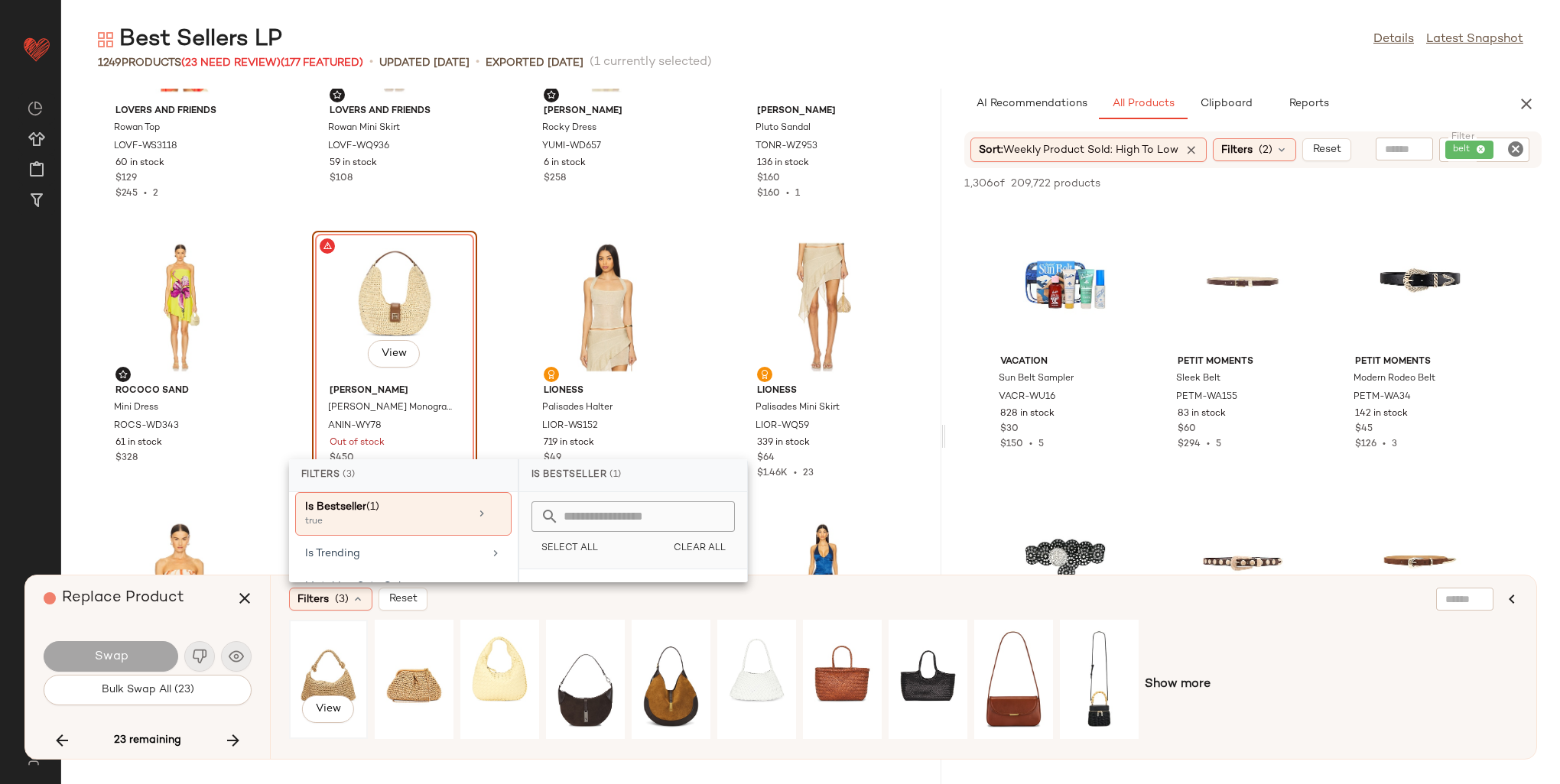
click at [324, 678] on div "View" at bounding box center [328, 680] width 68 height 109
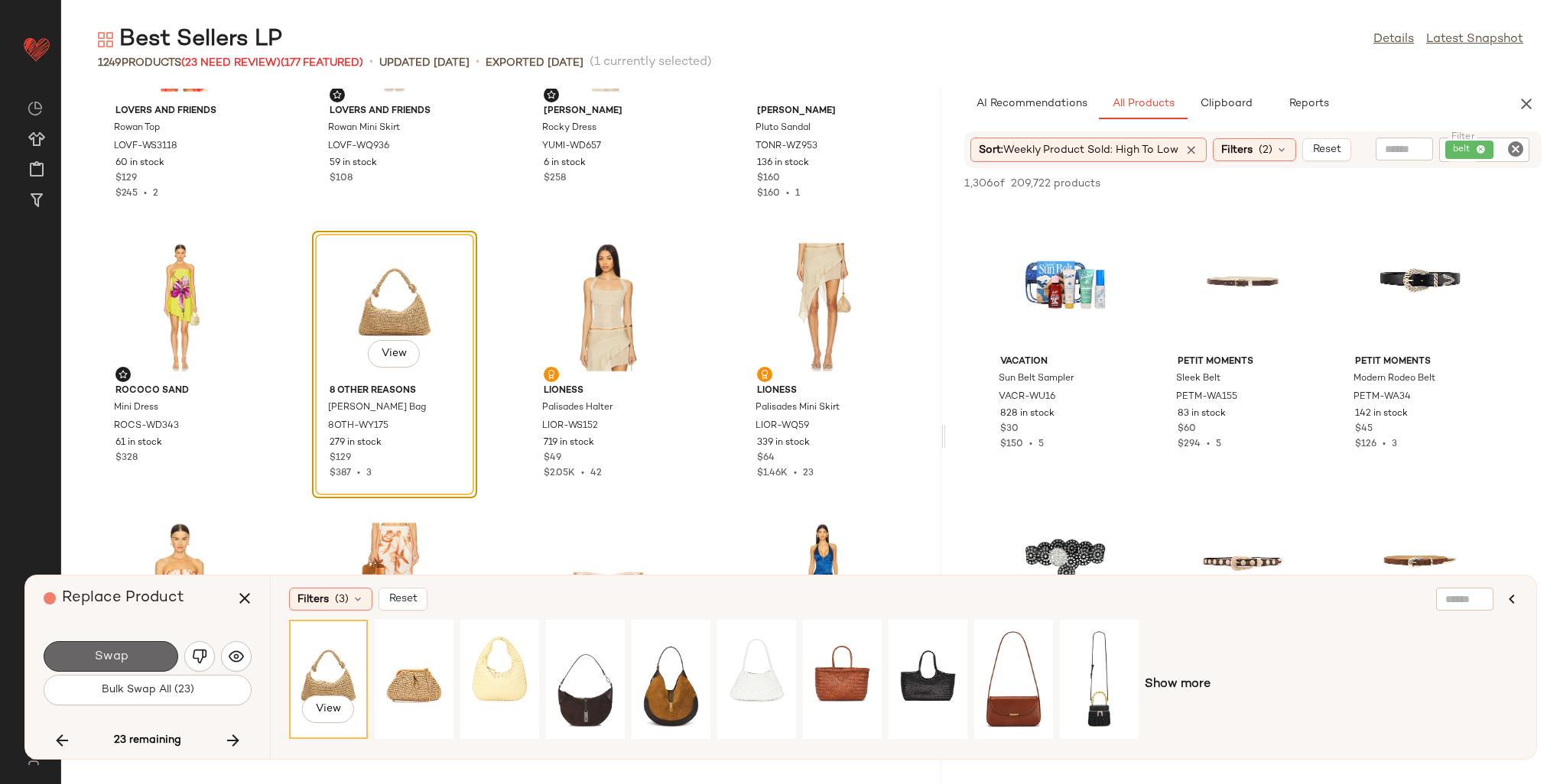
click at [104, 650] on span "Swap" at bounding box center [110, 657] width 35 height 15
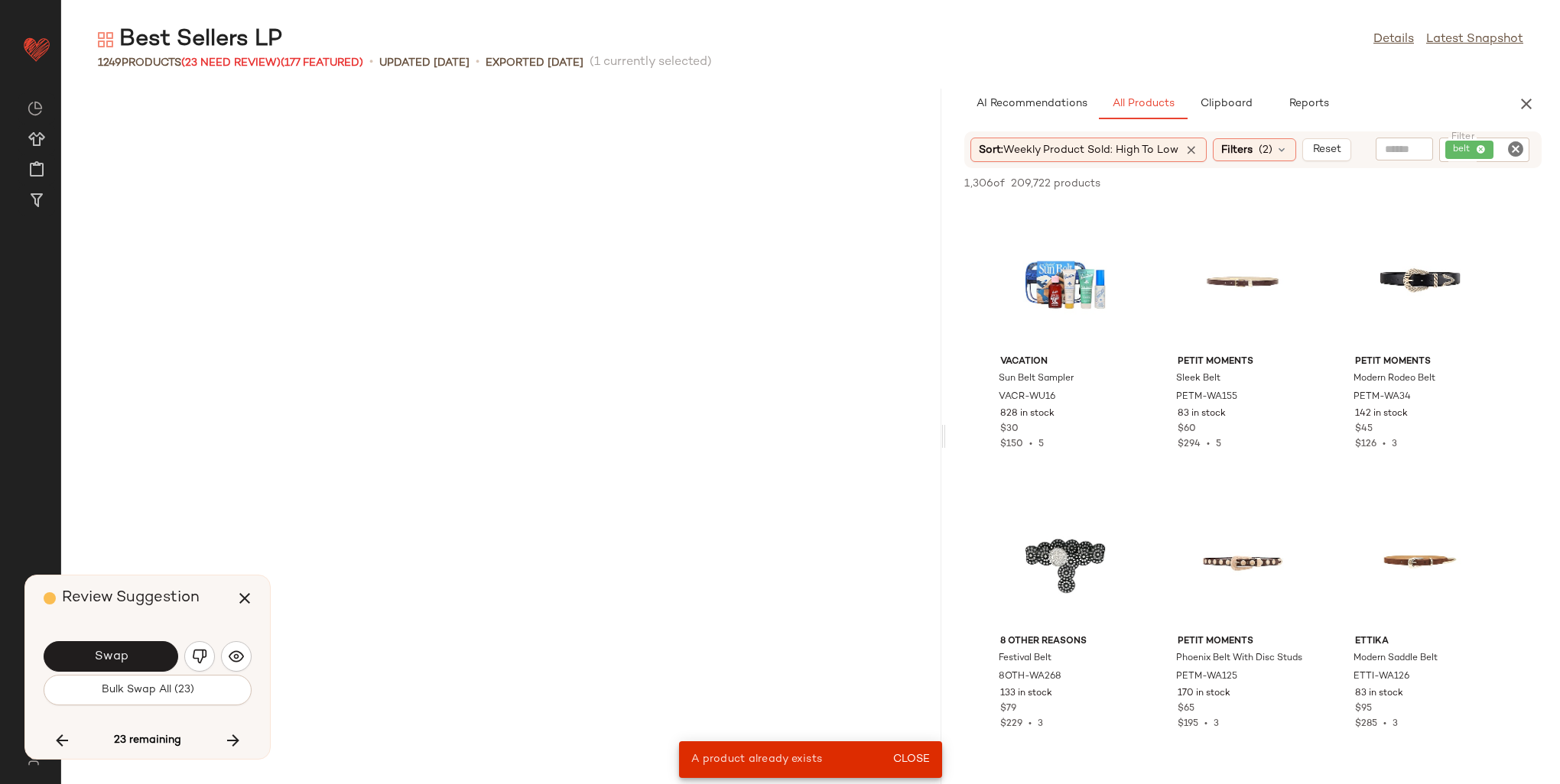
scroll to position [6436, 0]
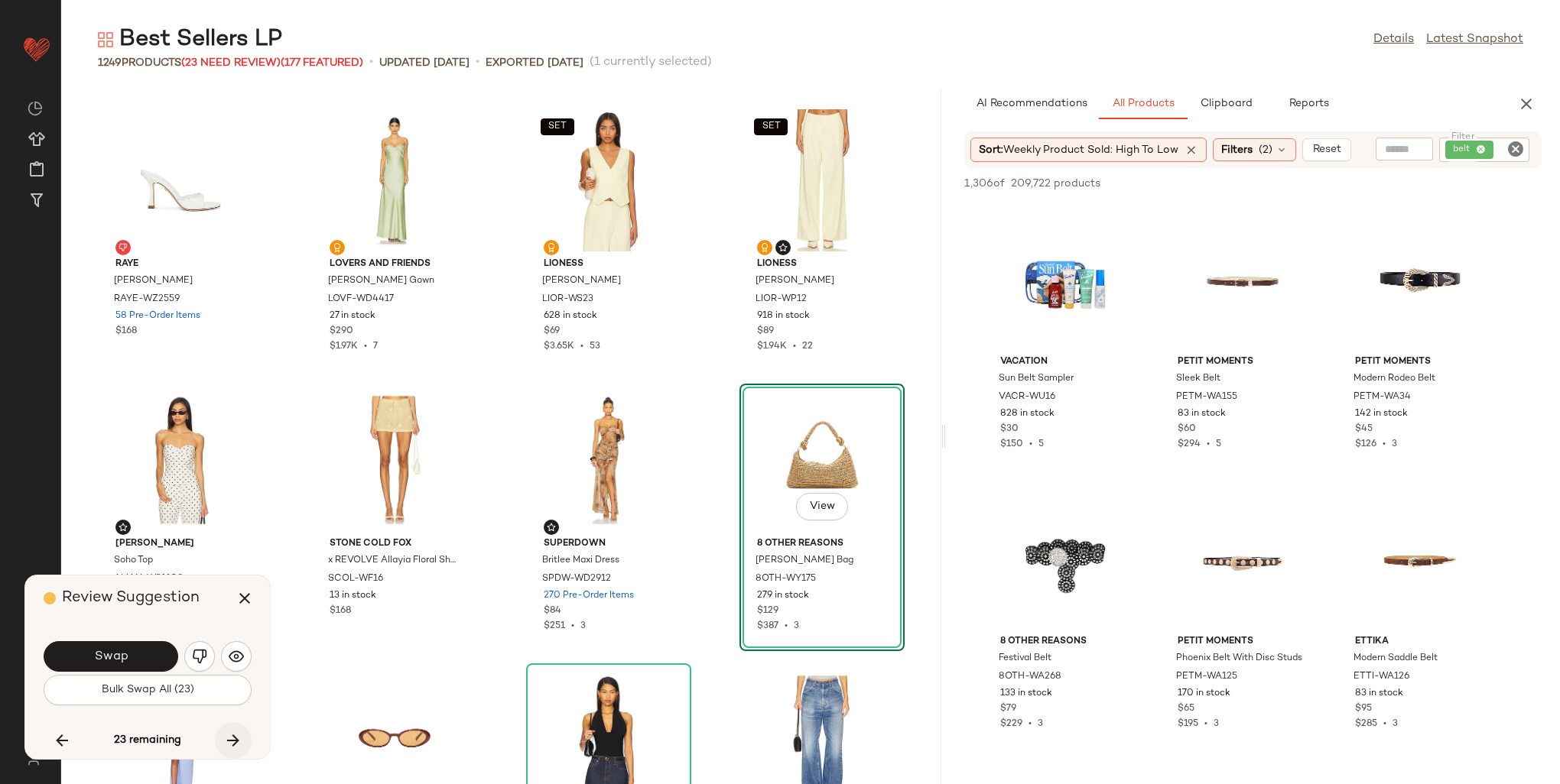
click at [227, 730] on button "button" at bounding box center [233, 740] width 37 height 37
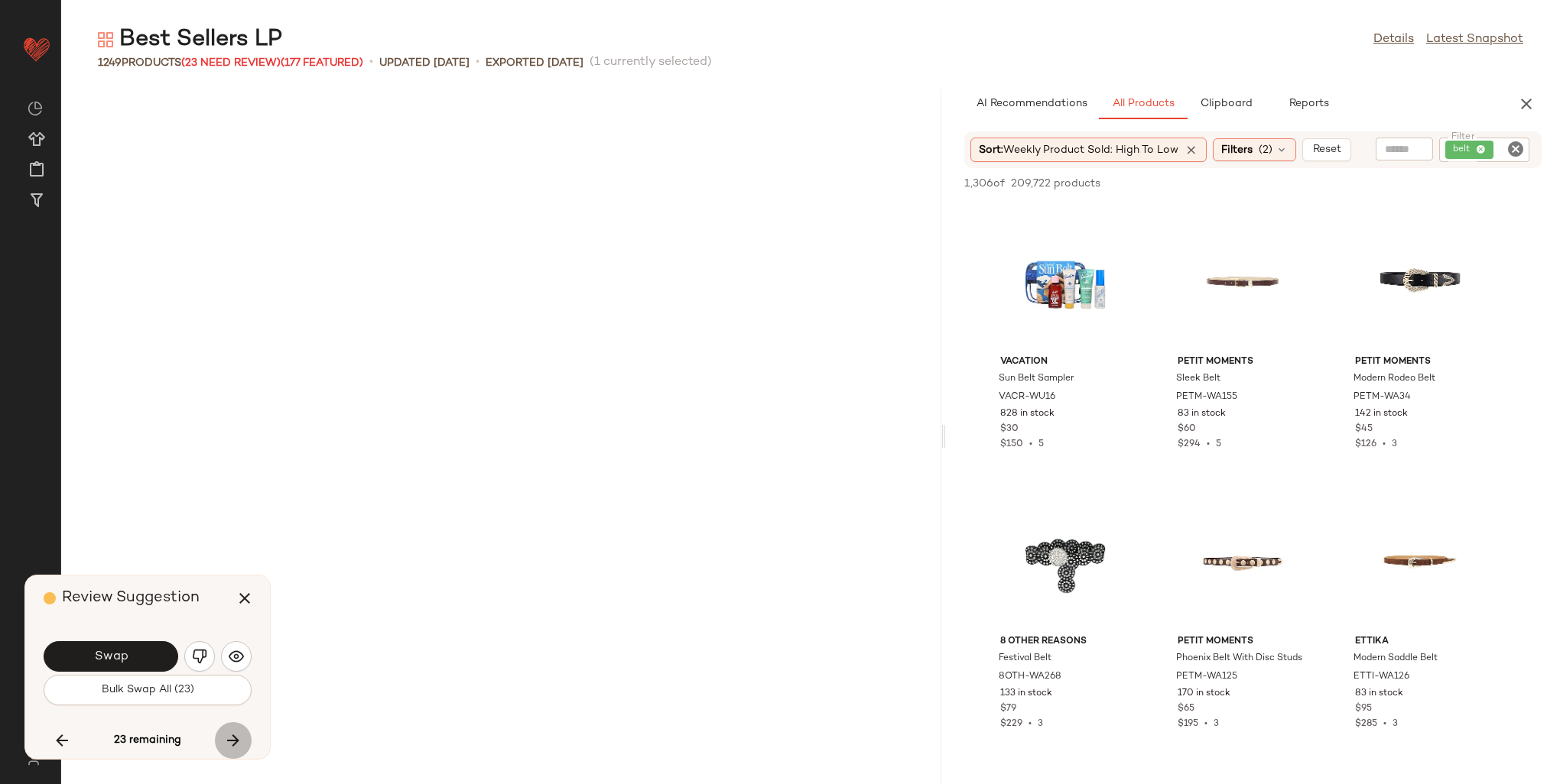
scroll to position [11193, 0]
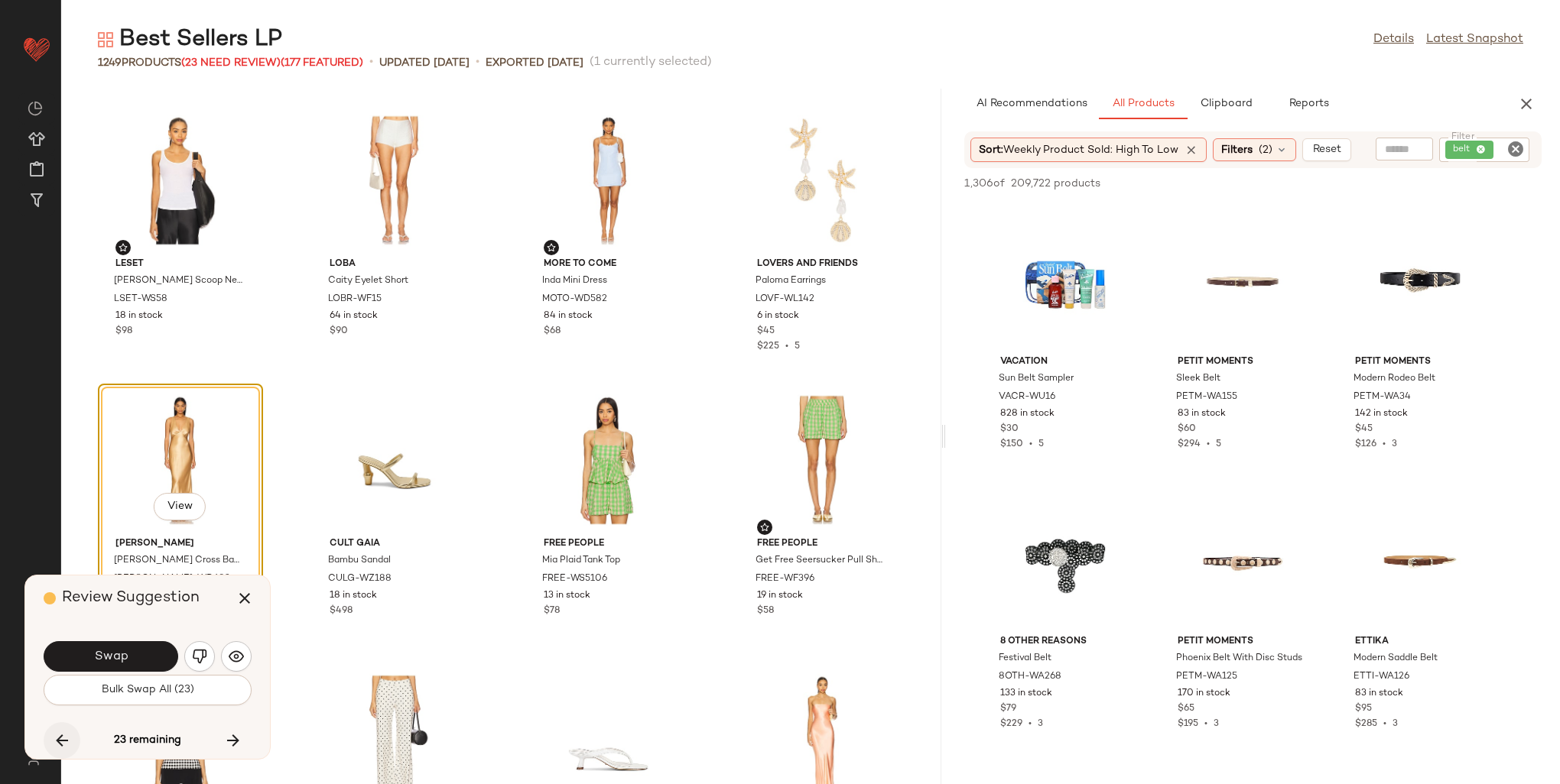
click at [65, 737] on icon "button" at bounding box center [62, 740] width 18 height 18
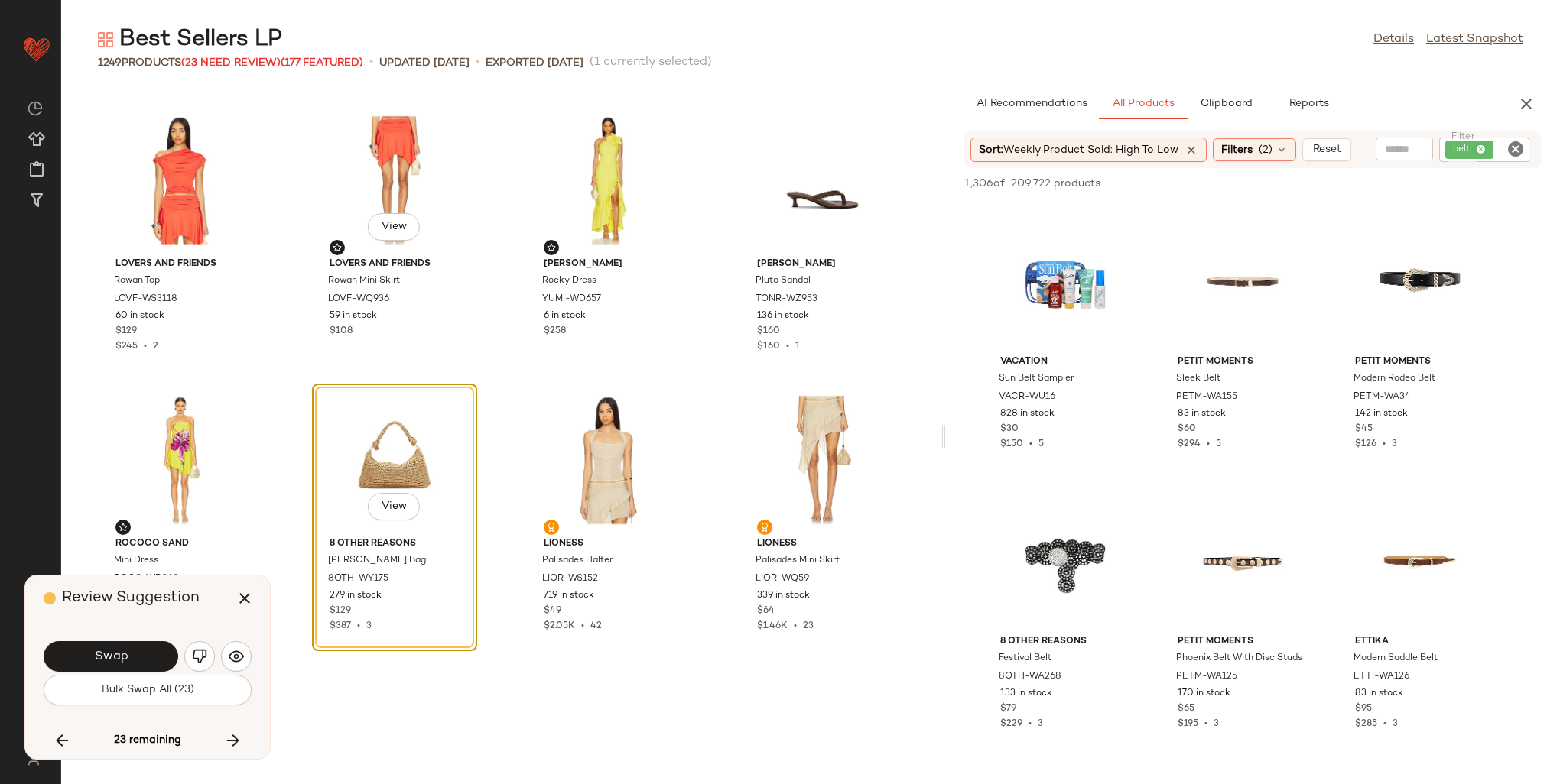
scroll to position [8959, 0]
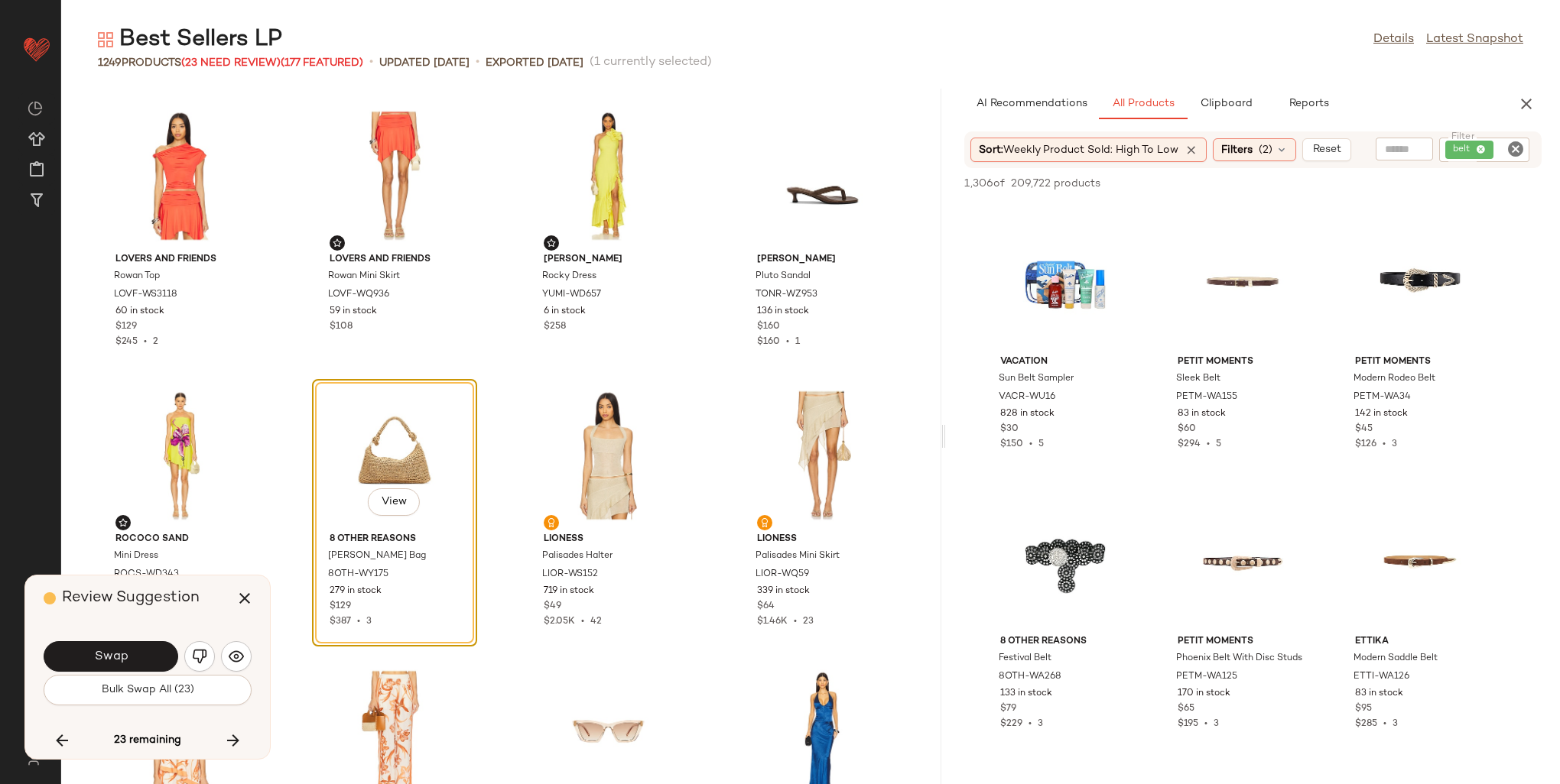
click at [413, 467] on div "View" at bounding box center [394, 455] width 154 height 142
click at [385, 499] on span "View" at bounding box center [394, 502] width 26 height 12
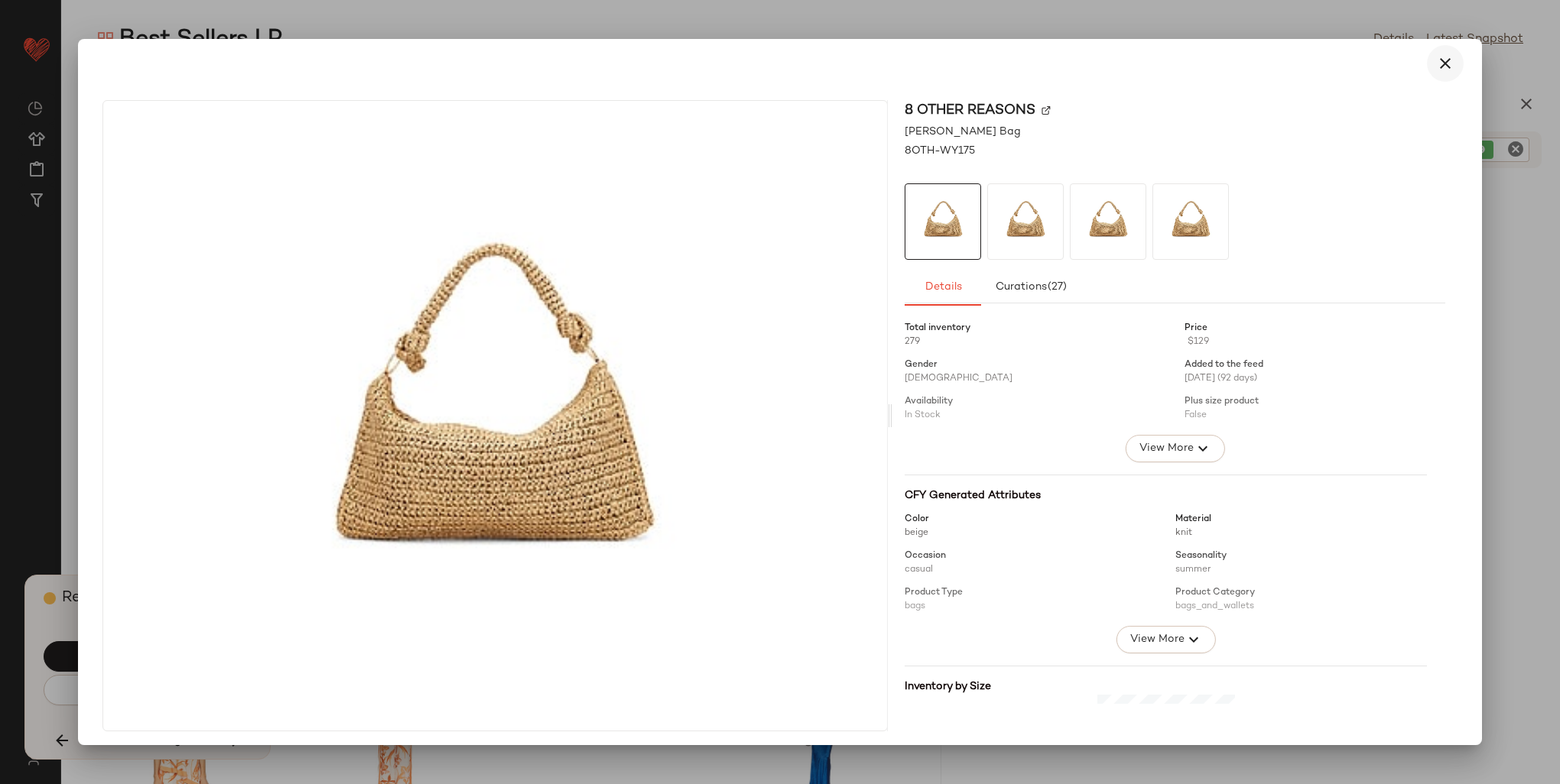
click at [937, 57] on button "button" at bounding box center [1445, 63] width 37 height 37
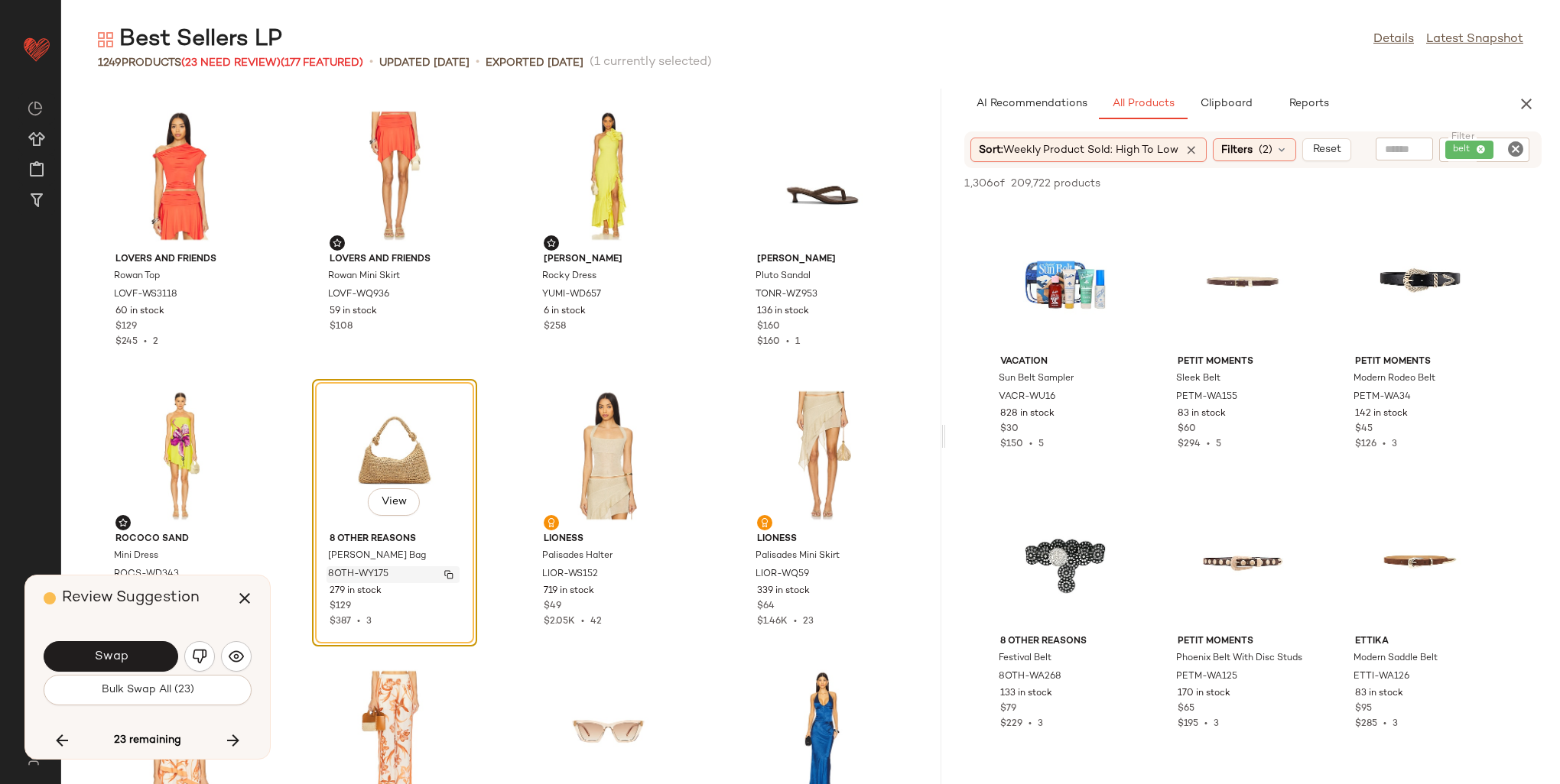
click at [358, 575] on span "8OTH-WY175" at bounding box center [358, 575] width 60 height 14
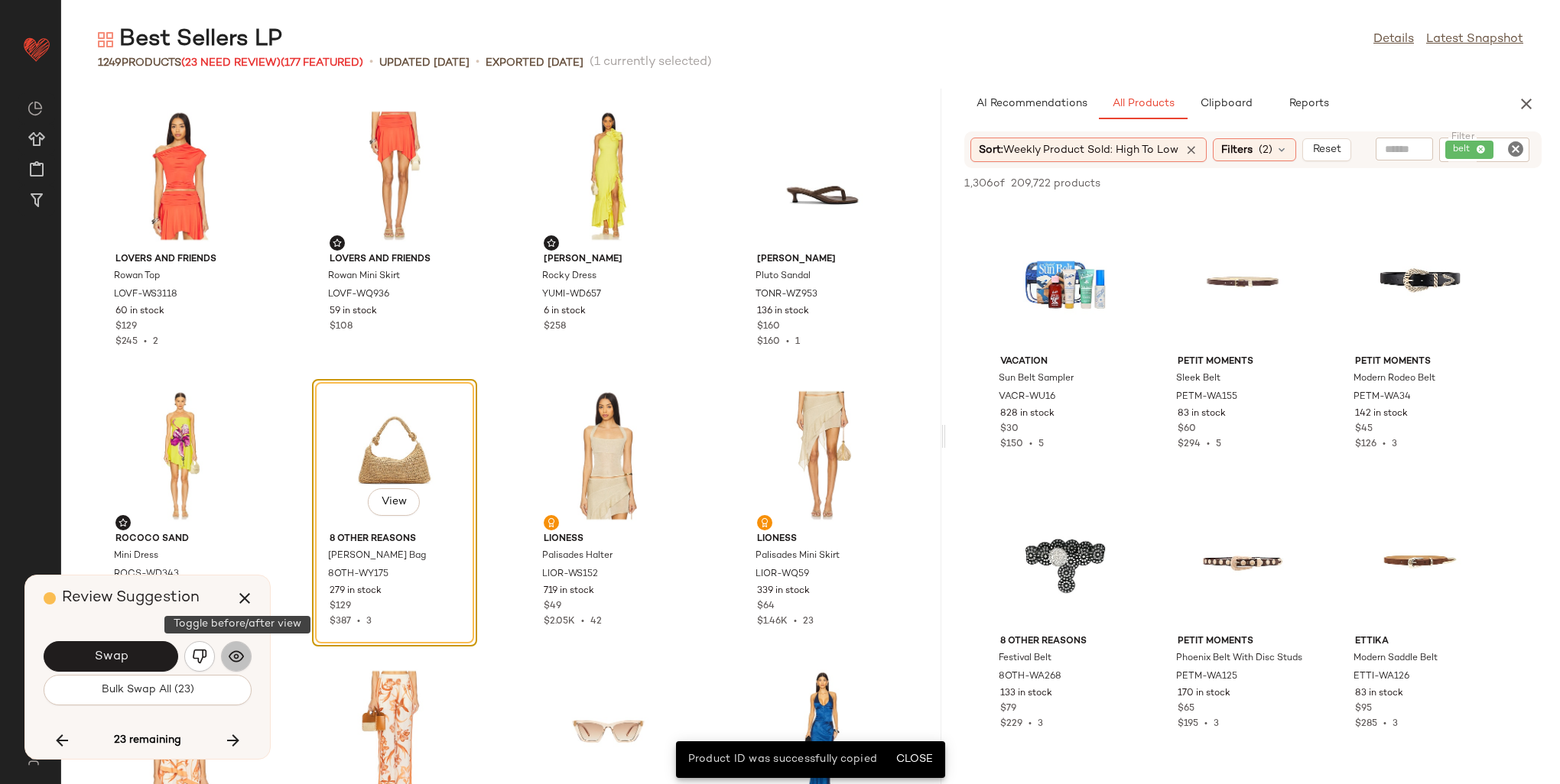
click at [233, 655] on img "button" at bounding box center [236, 656] width 16 height 16
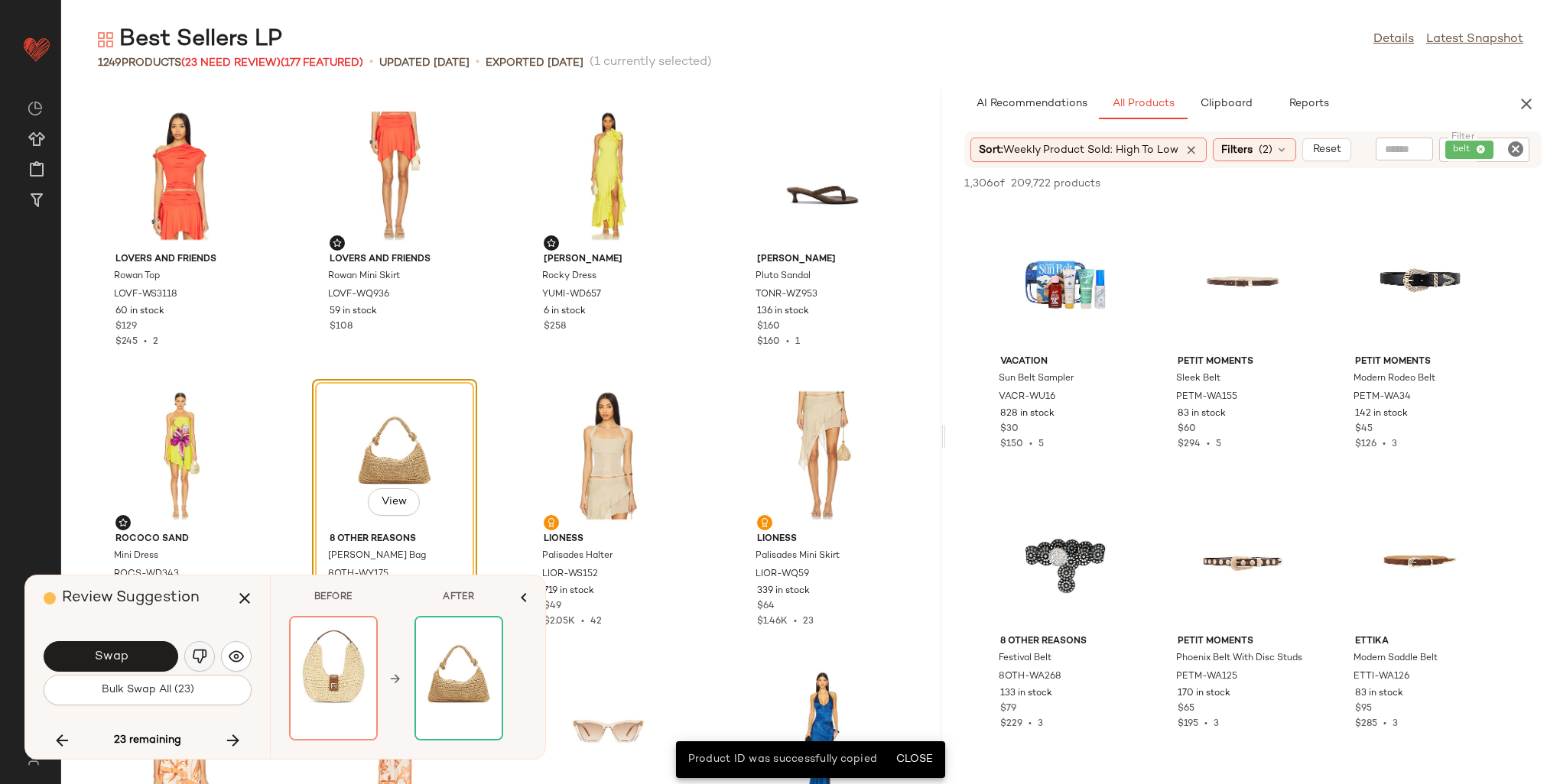
click at [195, 650] on img "button" at bounding box center [200, 656] width 16 height 16
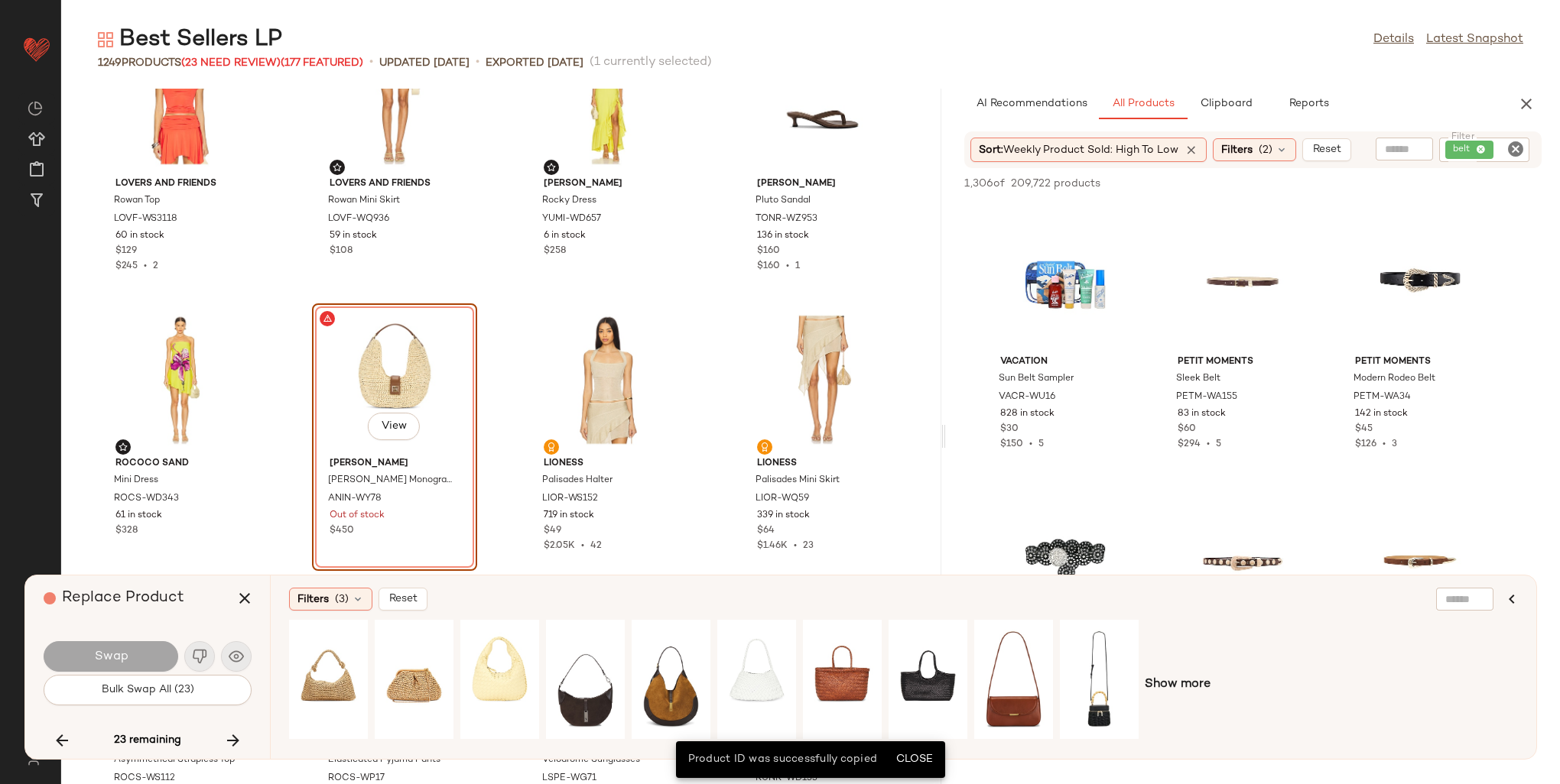
scroll to position [9035, 0]
click at [321, 601] on span "Filters" at bounding box center [313, 599] width 31 height 16
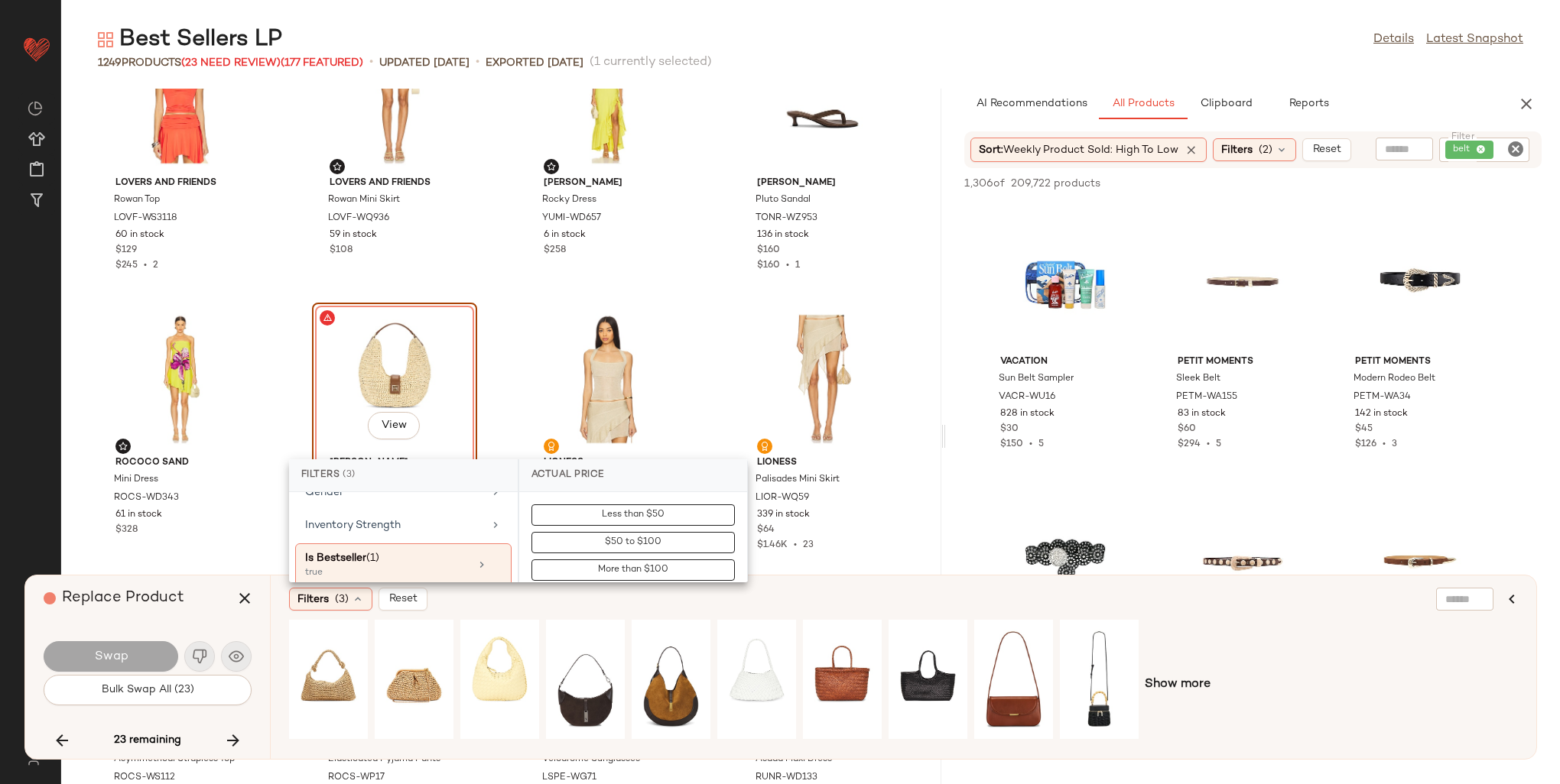
scroll to position [612, 0]
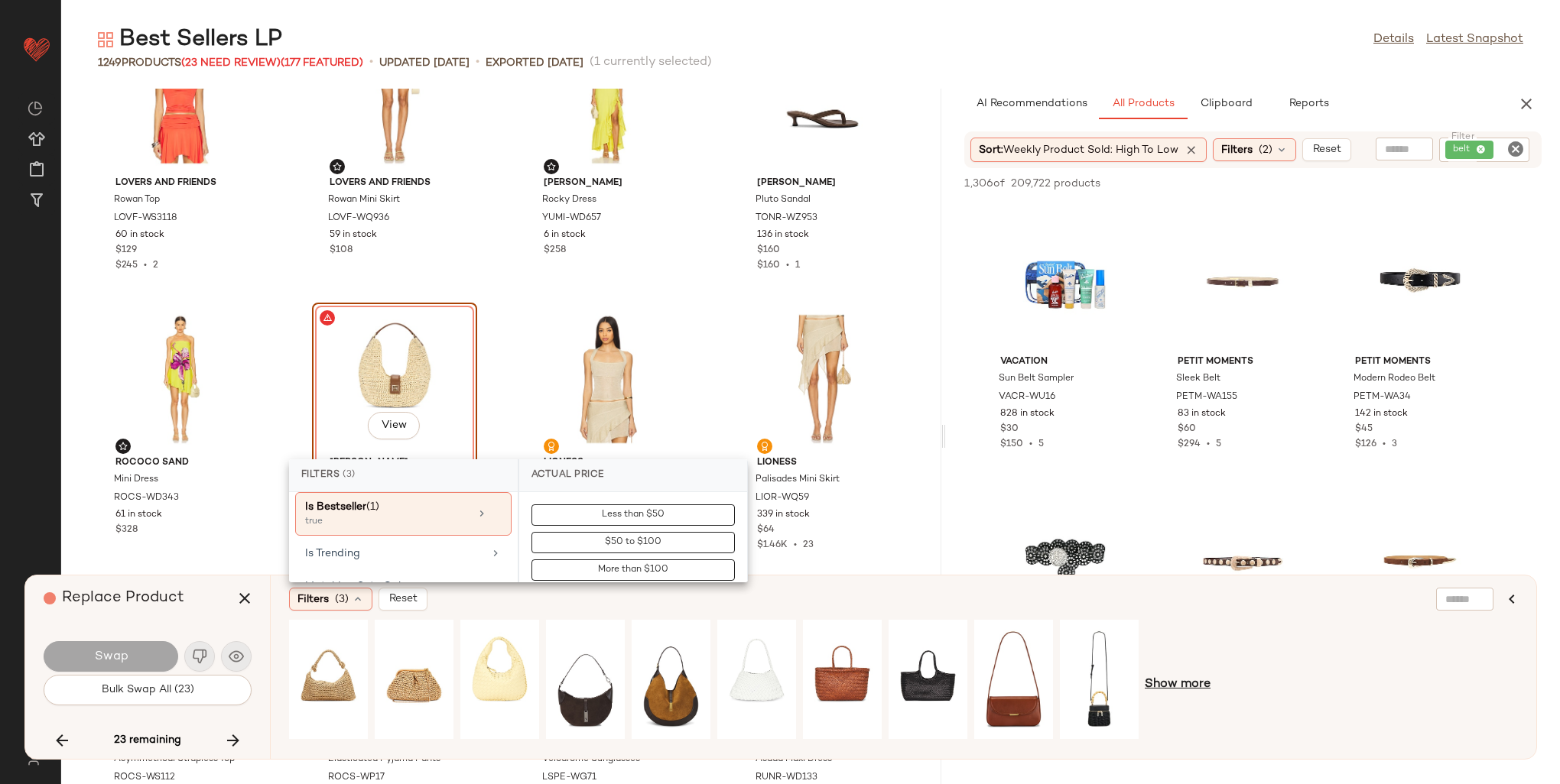
click at [937, 681] on span "Show more" at bounding box center [1177, 685] width 66 height 18
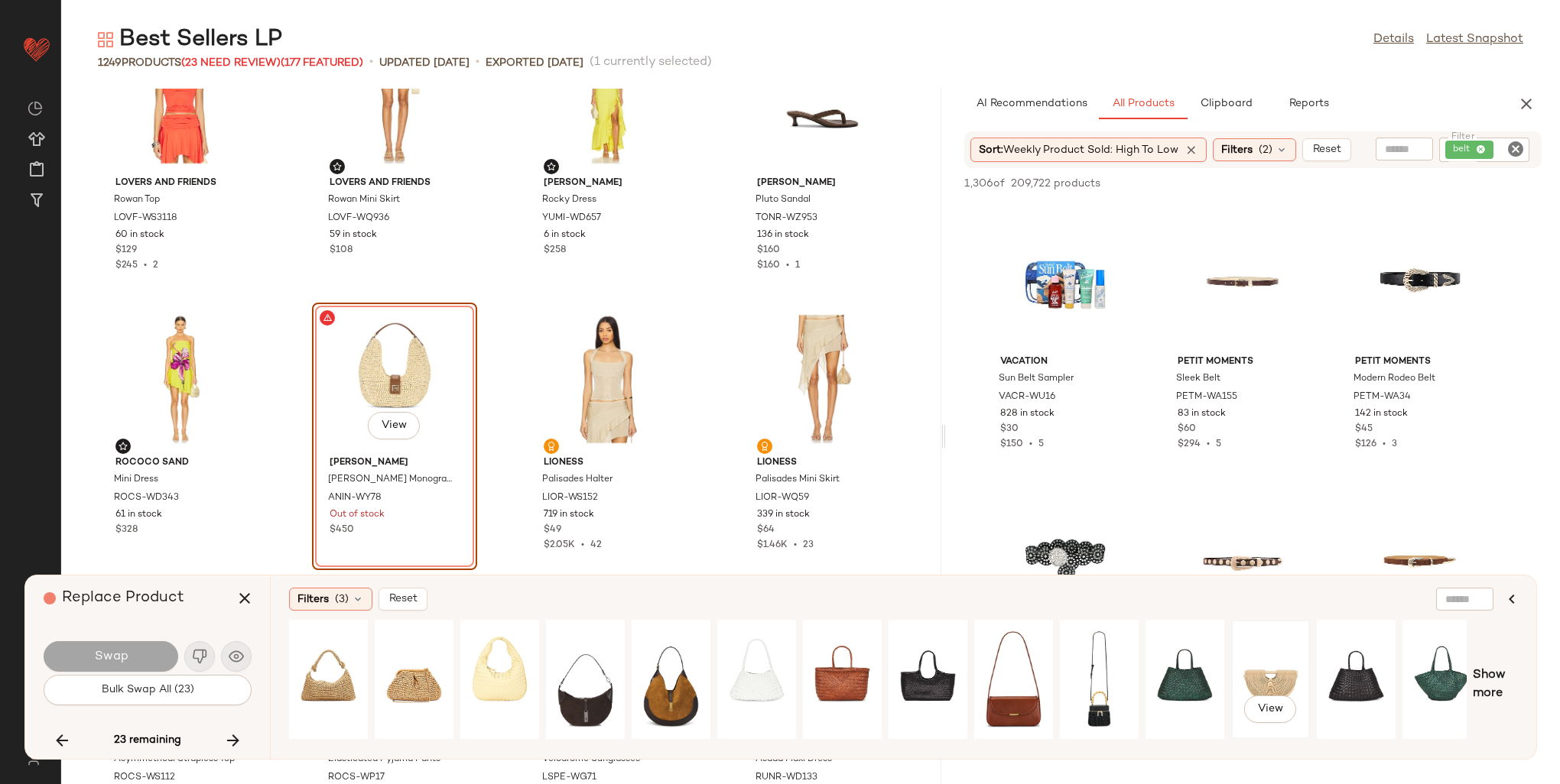
click at [937, 650] on div "View" at bounding box center [1271, 680] width 68 height 109
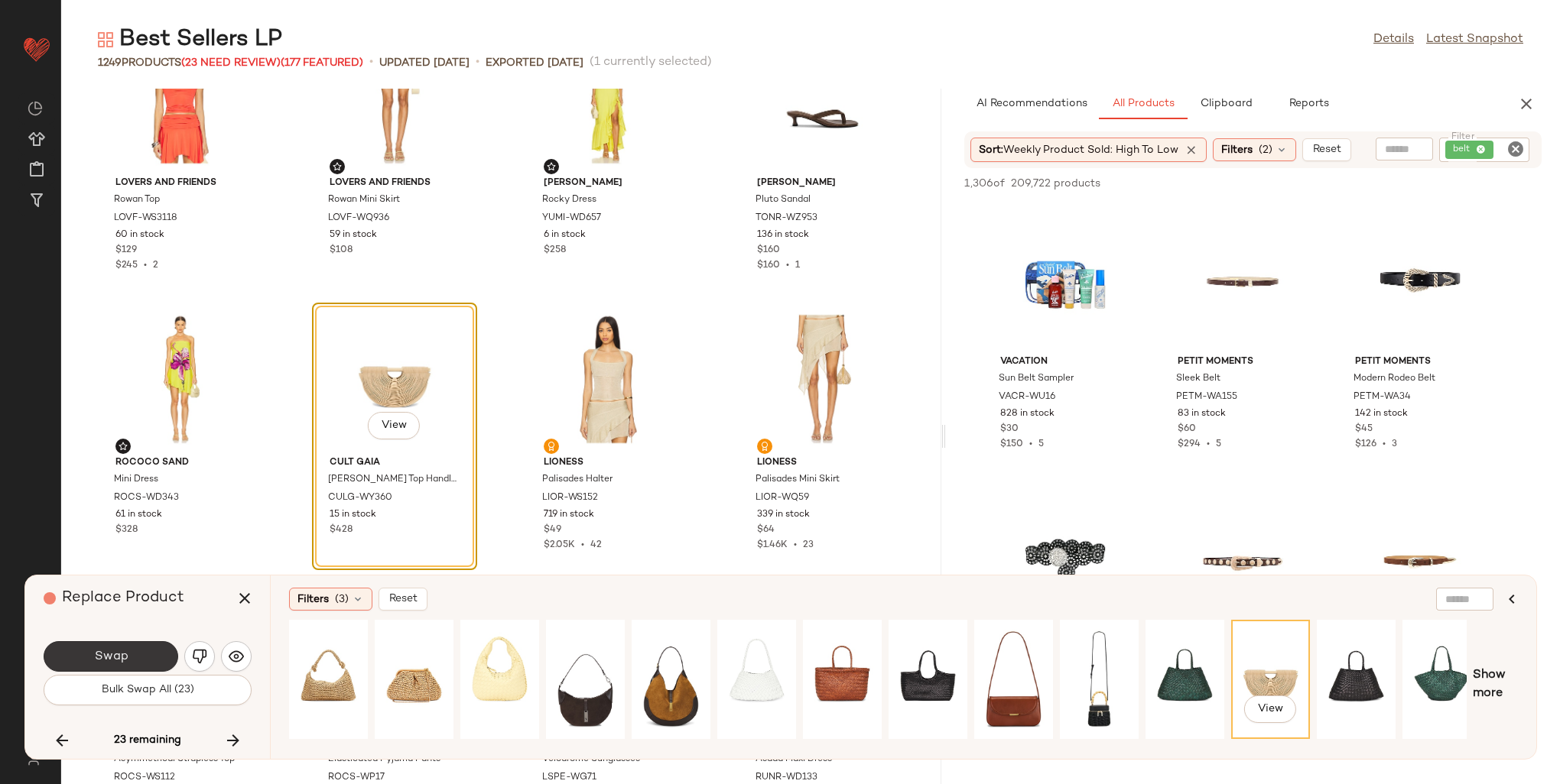
click at [101, 650] on span "Swap" at bounding box center [110, 657] width 35 height 15
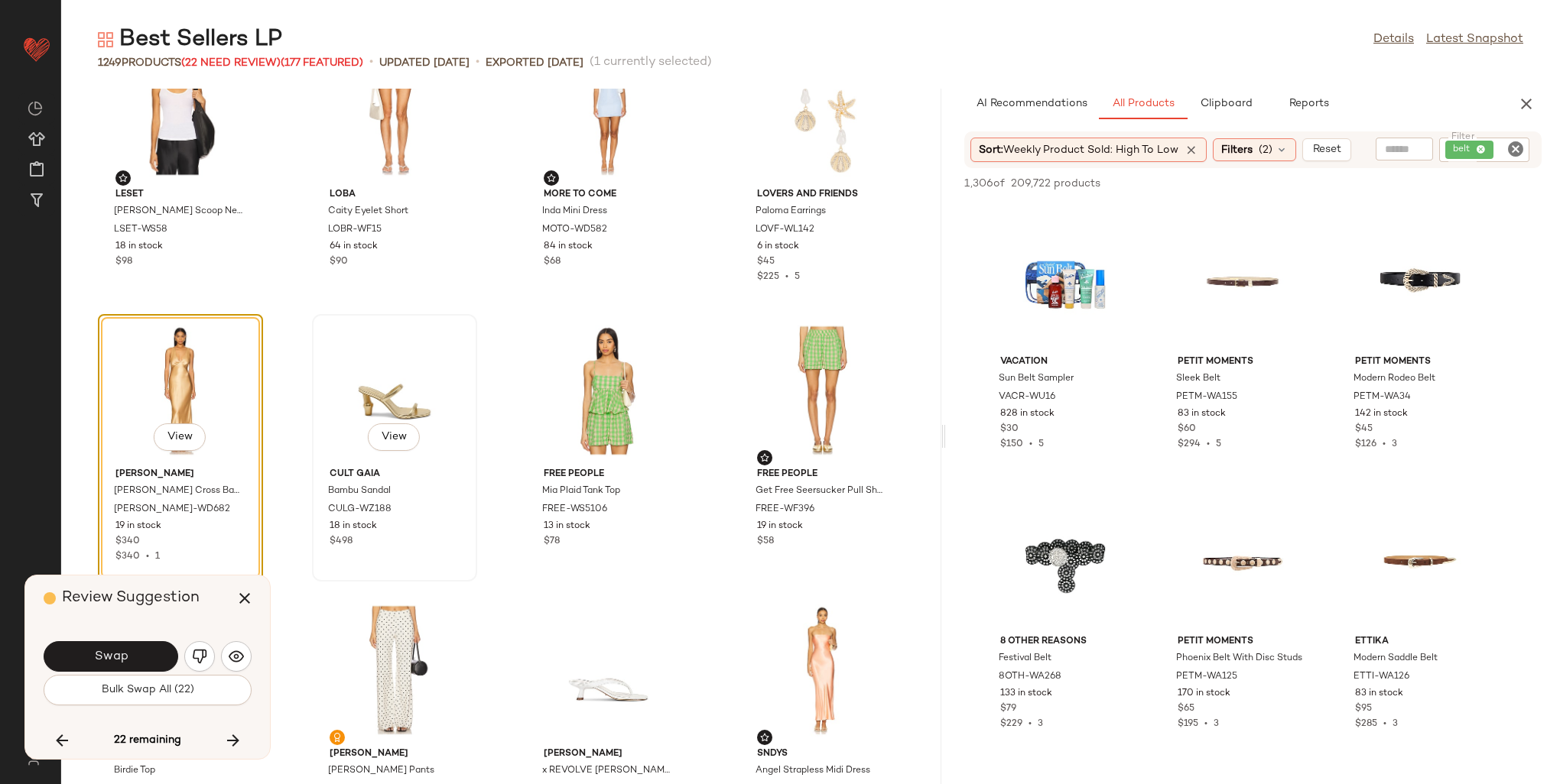
scroll to position [11269, 0]
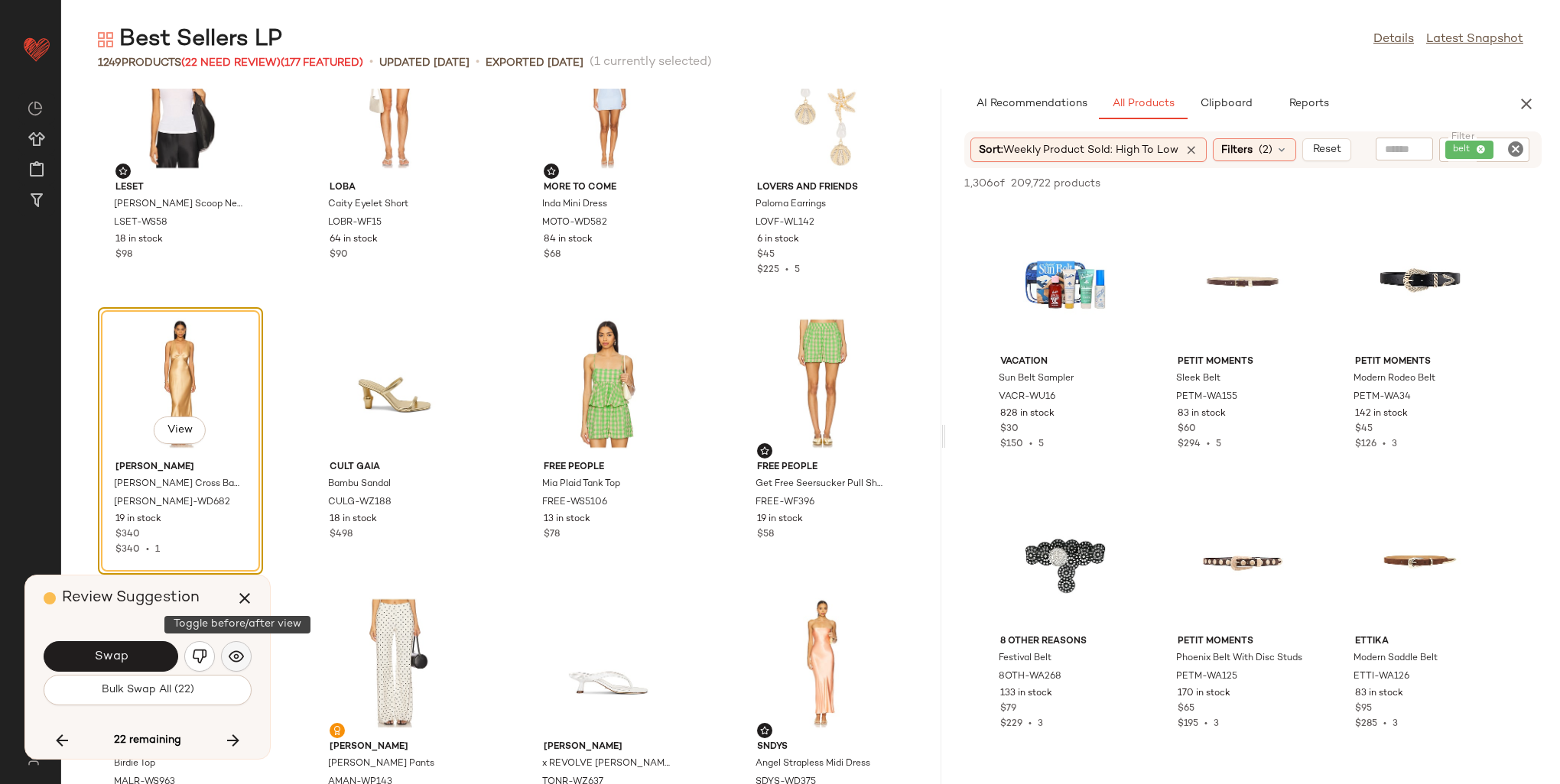
click at [242, 655] on img "button" at bounding box center [236, 656] width 16 height 16
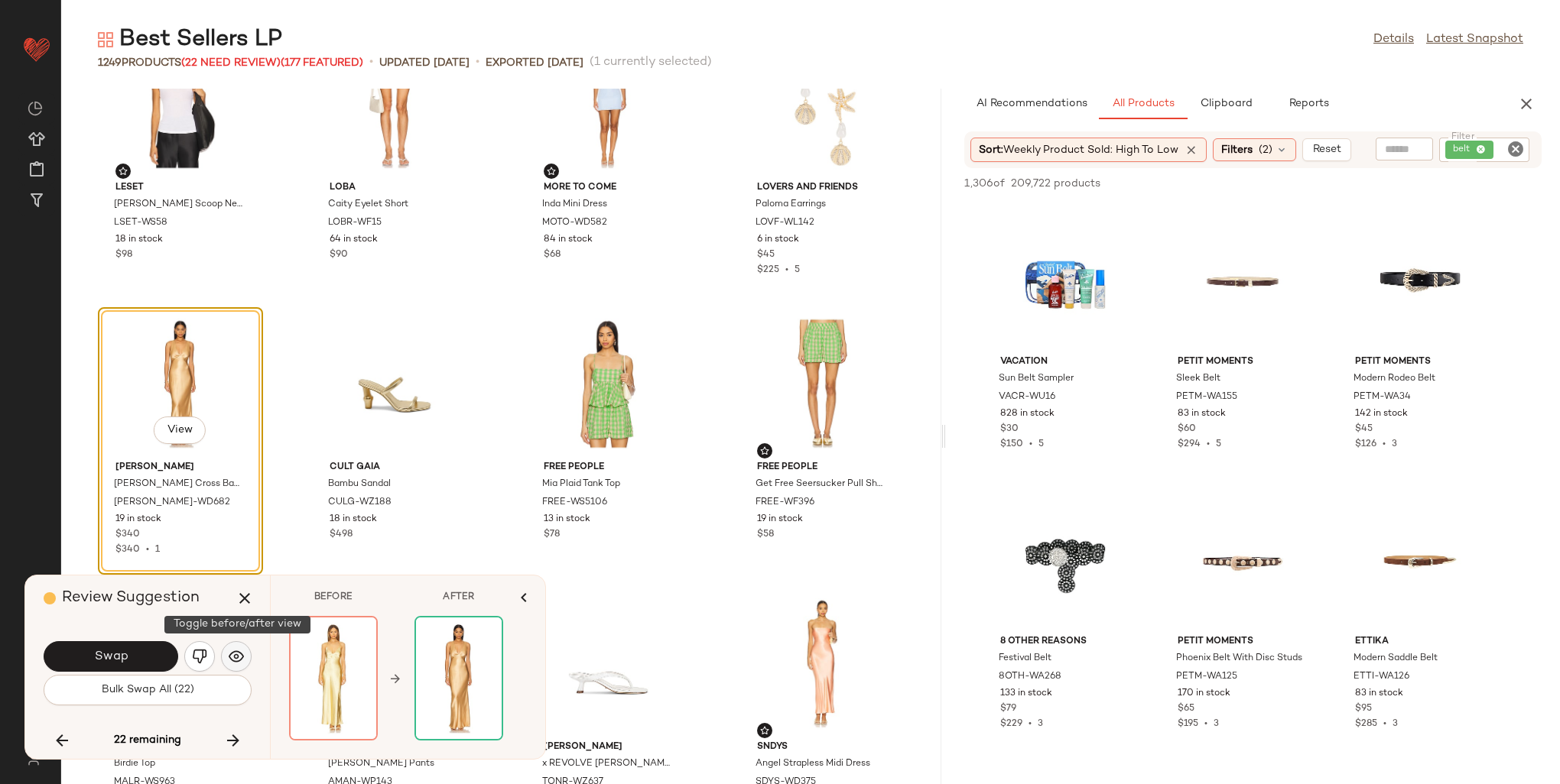
click at [242, 655] on img "button" at bounding box center [236, 656] width 16 height 16
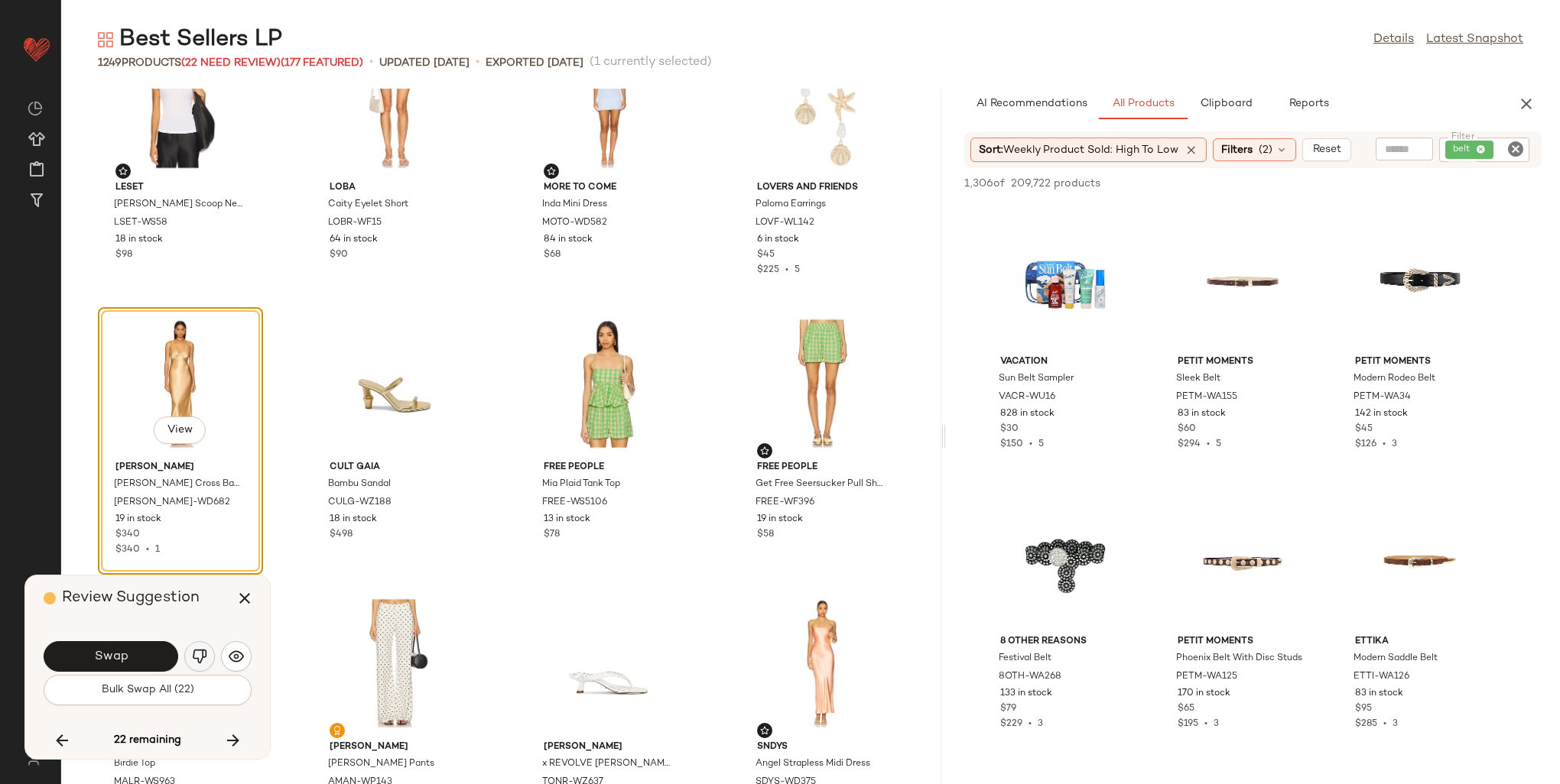
click at [205, 658] on img "button" at bounding box center [200, 656] width 16 height 16
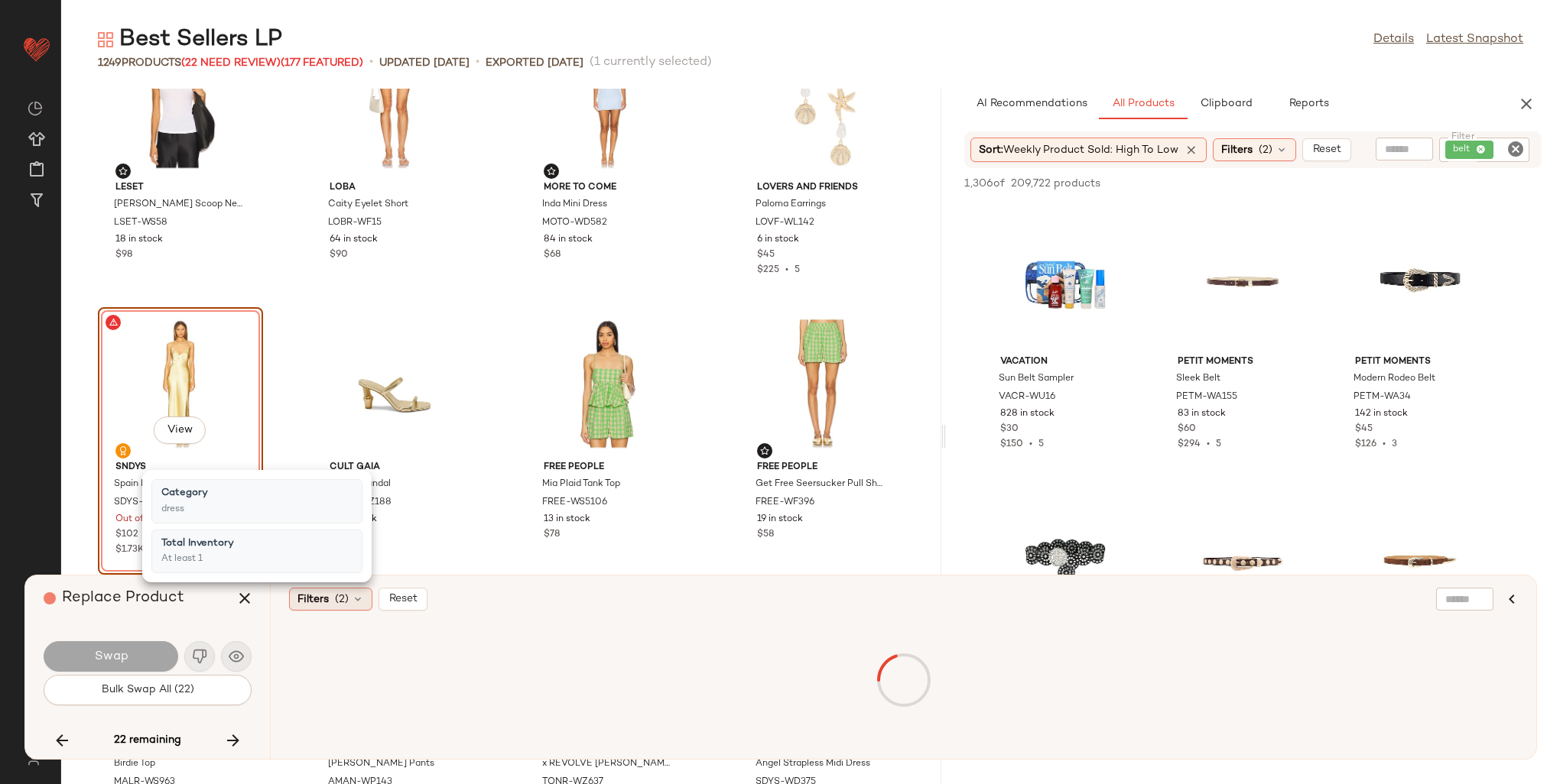
click at [341, 601] on span "(2)" at bounding box center [341, 599] width 14 height 16
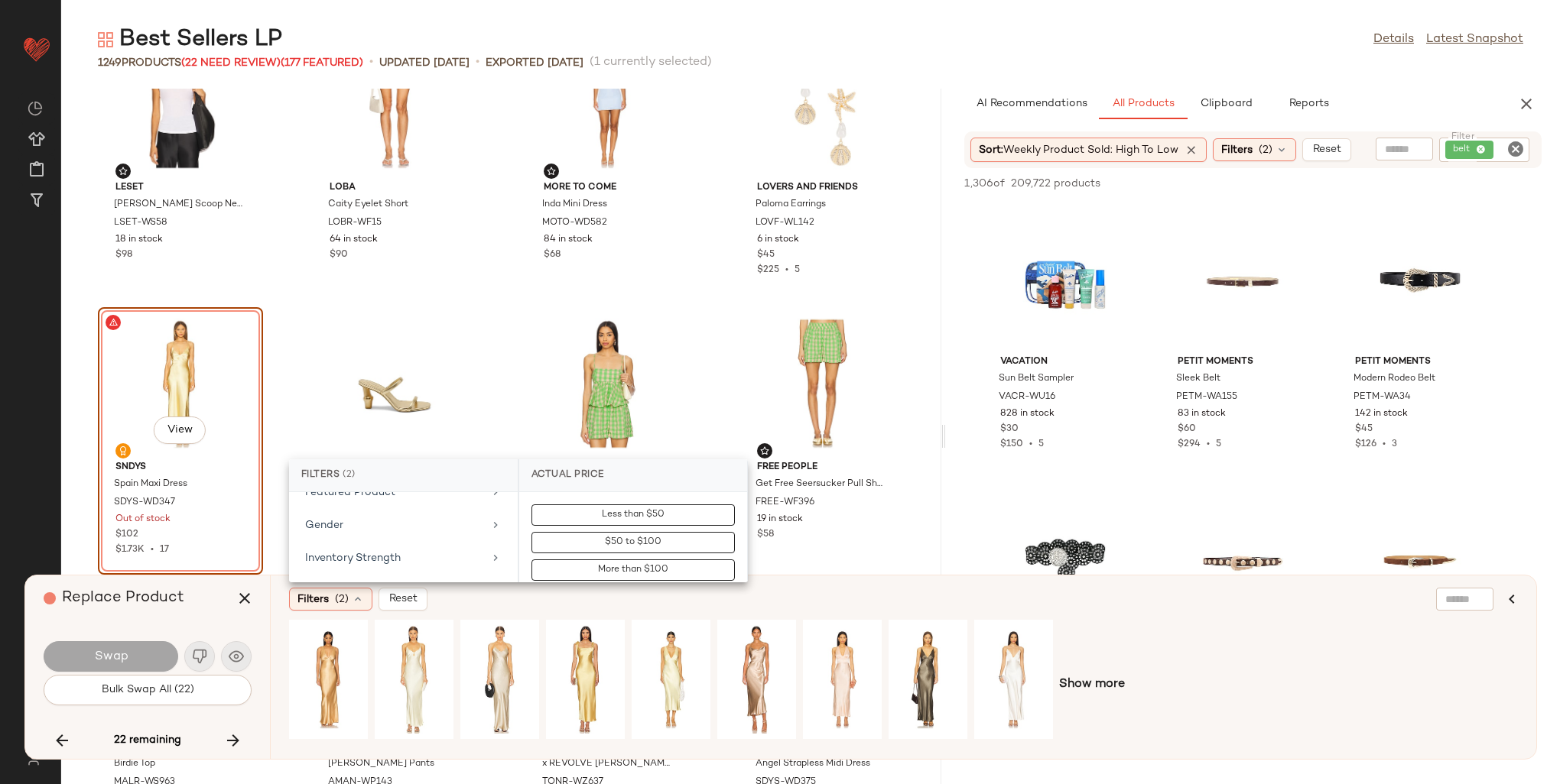
scroll to position [535, 0]
click at [401, 602] on div "Is Bestseller" at bounding box center [403, 617] width 216 height 30
click at [580, 580] on div "true" at bounding box center [633, 594] width 228 height 37
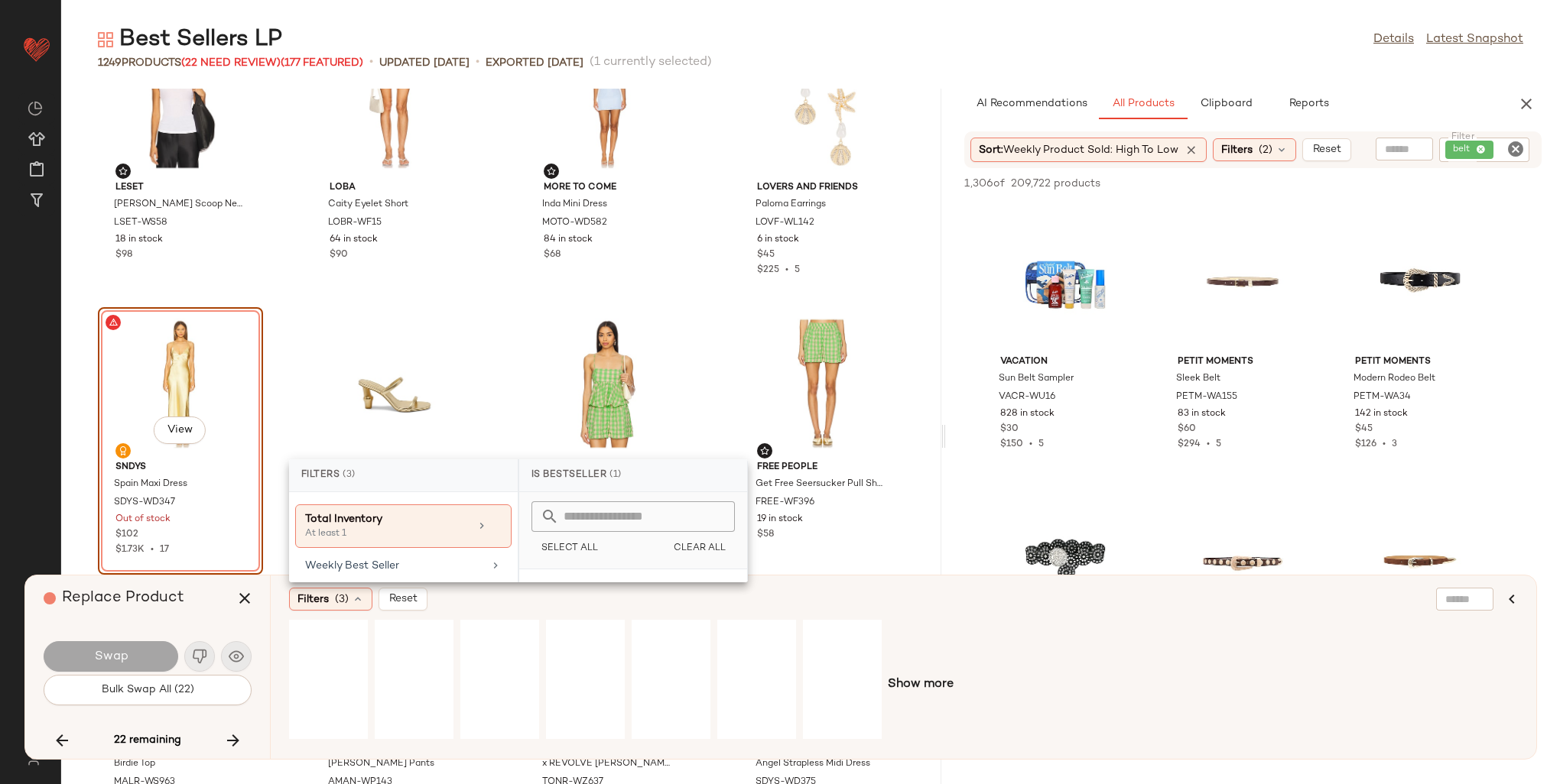
scroll to position [899, 0]
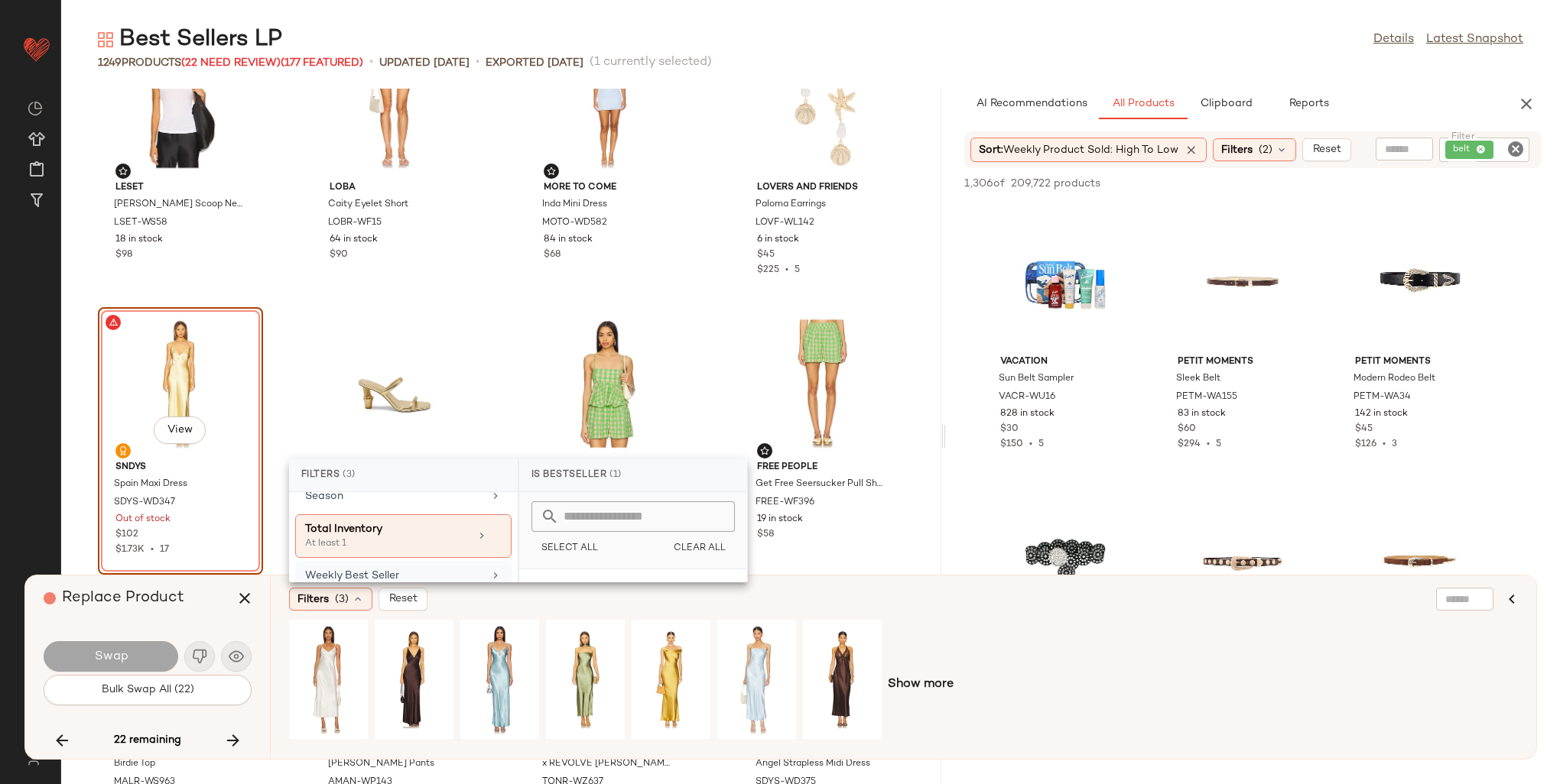
click at [387, 568] on div "Weekly Best Seller" at bounding box center [394, 575] width 178 height 16
click at [535, 526] on div "True" at bounding box center [633, 539] width 216 height 27
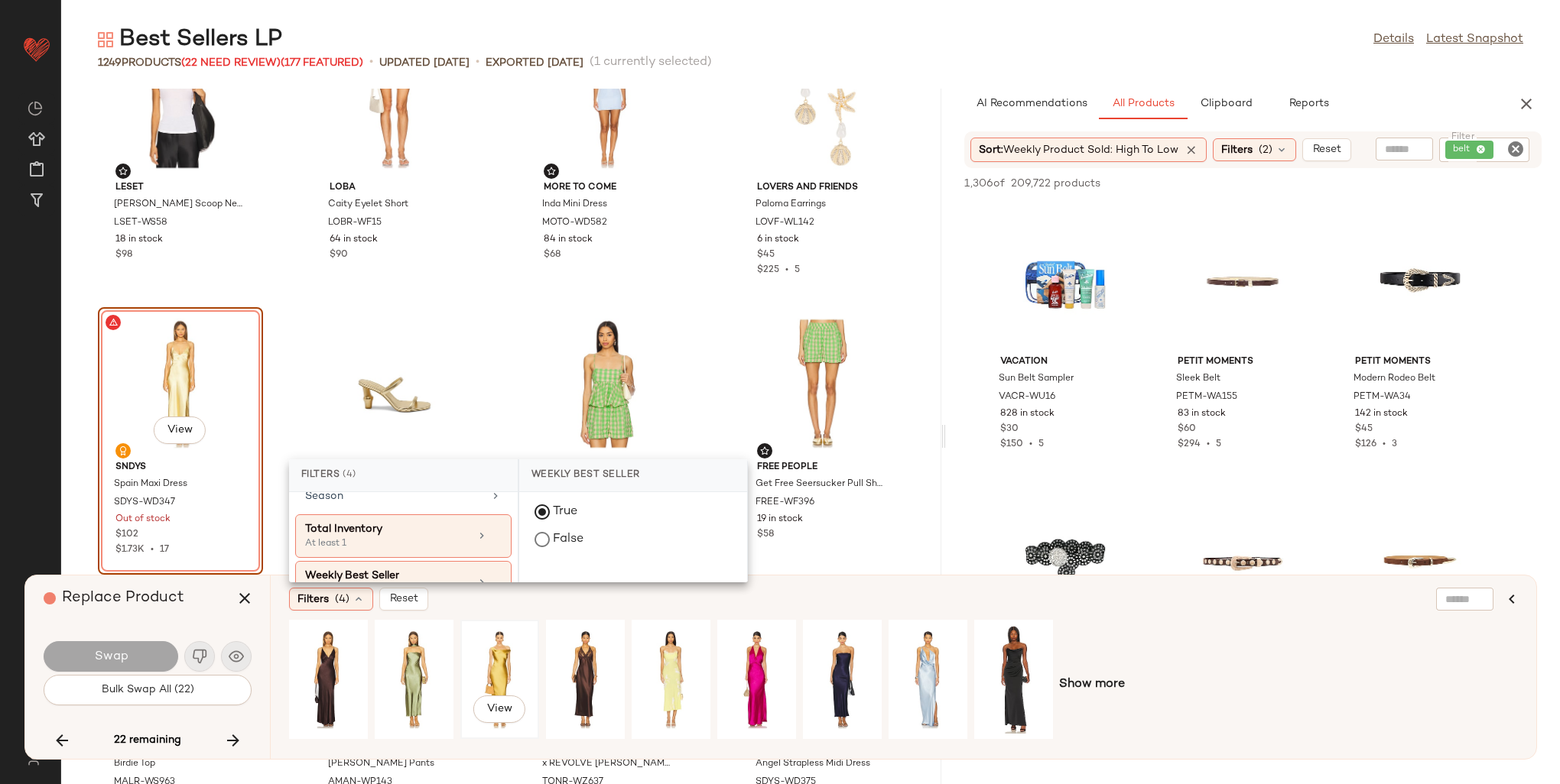
click at [517, 677] on div "View" at bounding box center [500, 680] width 68 height 109
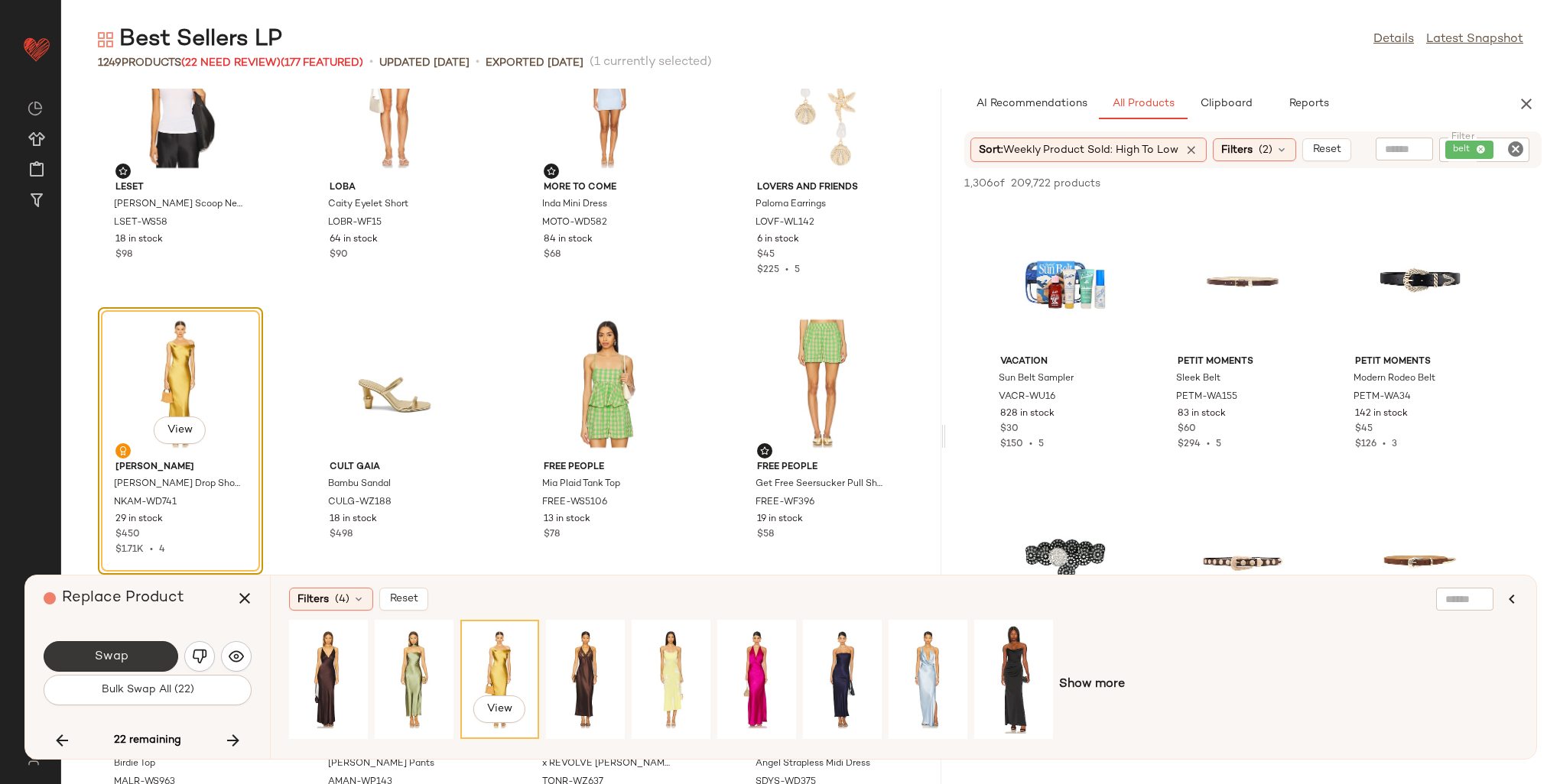
click at [136, 653] on button "Swap" at bounding box center [110, 656] width 134 height 31
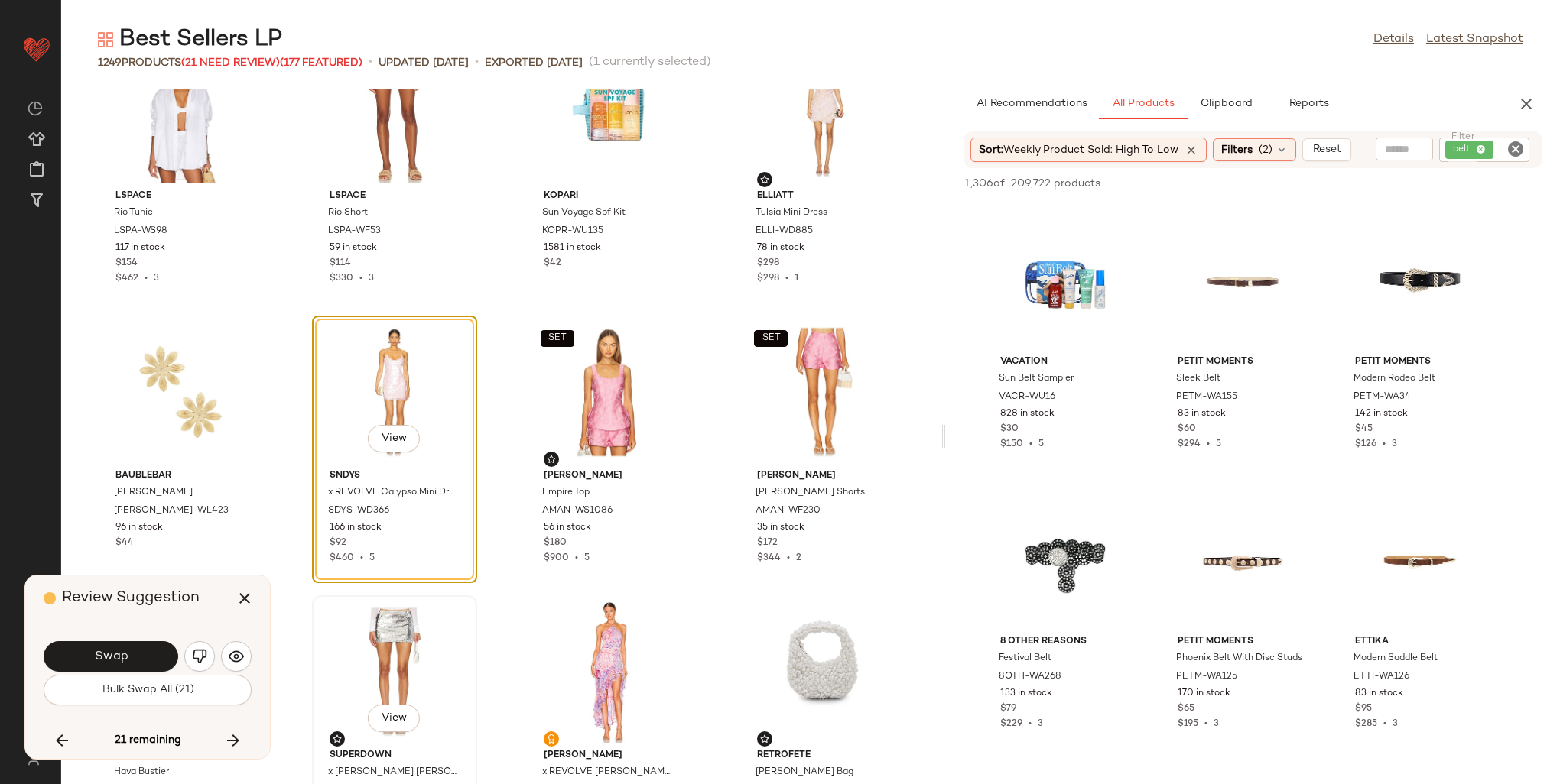
scroll to position [21902, 0]
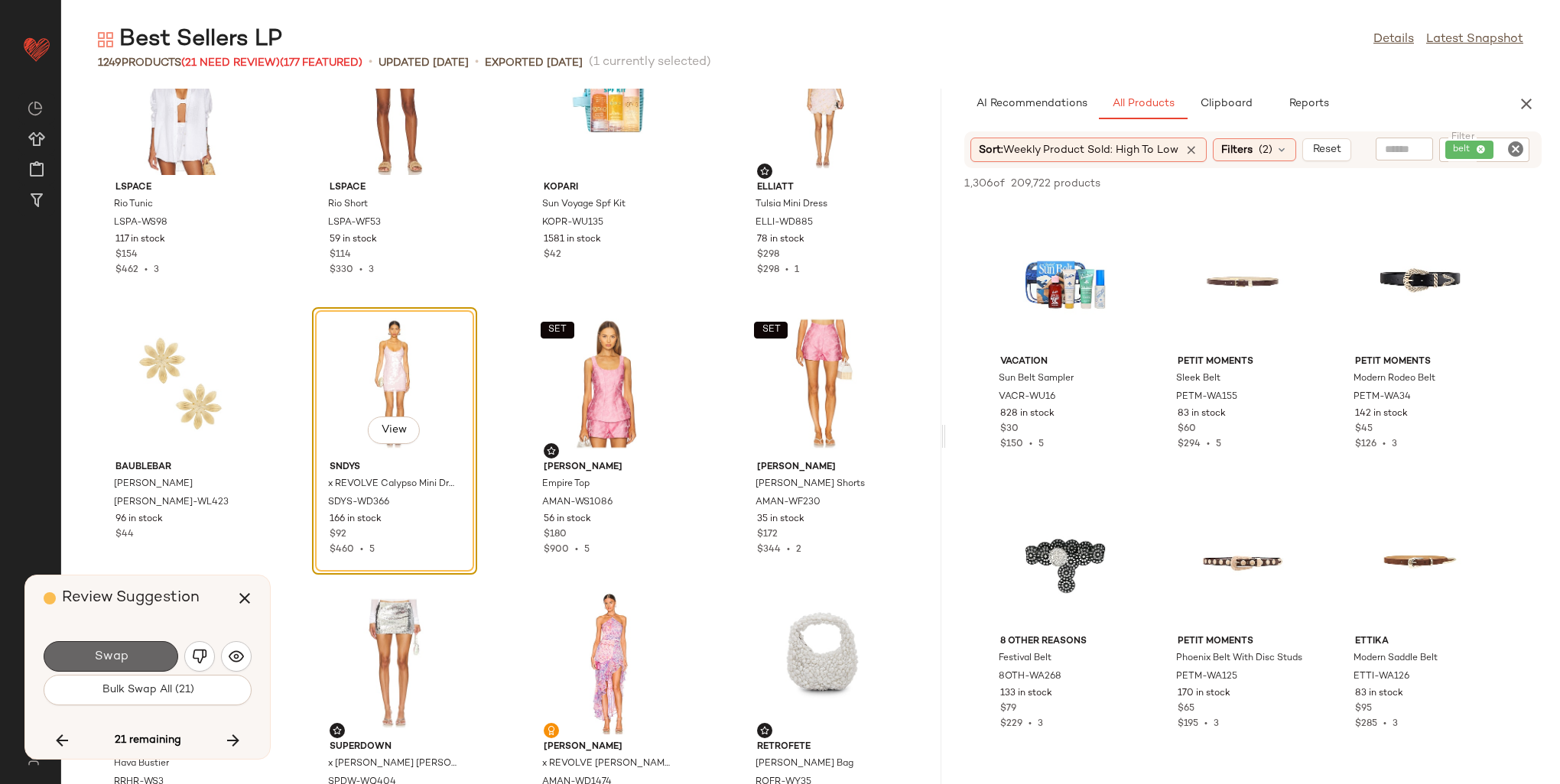
click at [106, 664] on span "Swap" at bounding box center [110, 657] width 35 height 15
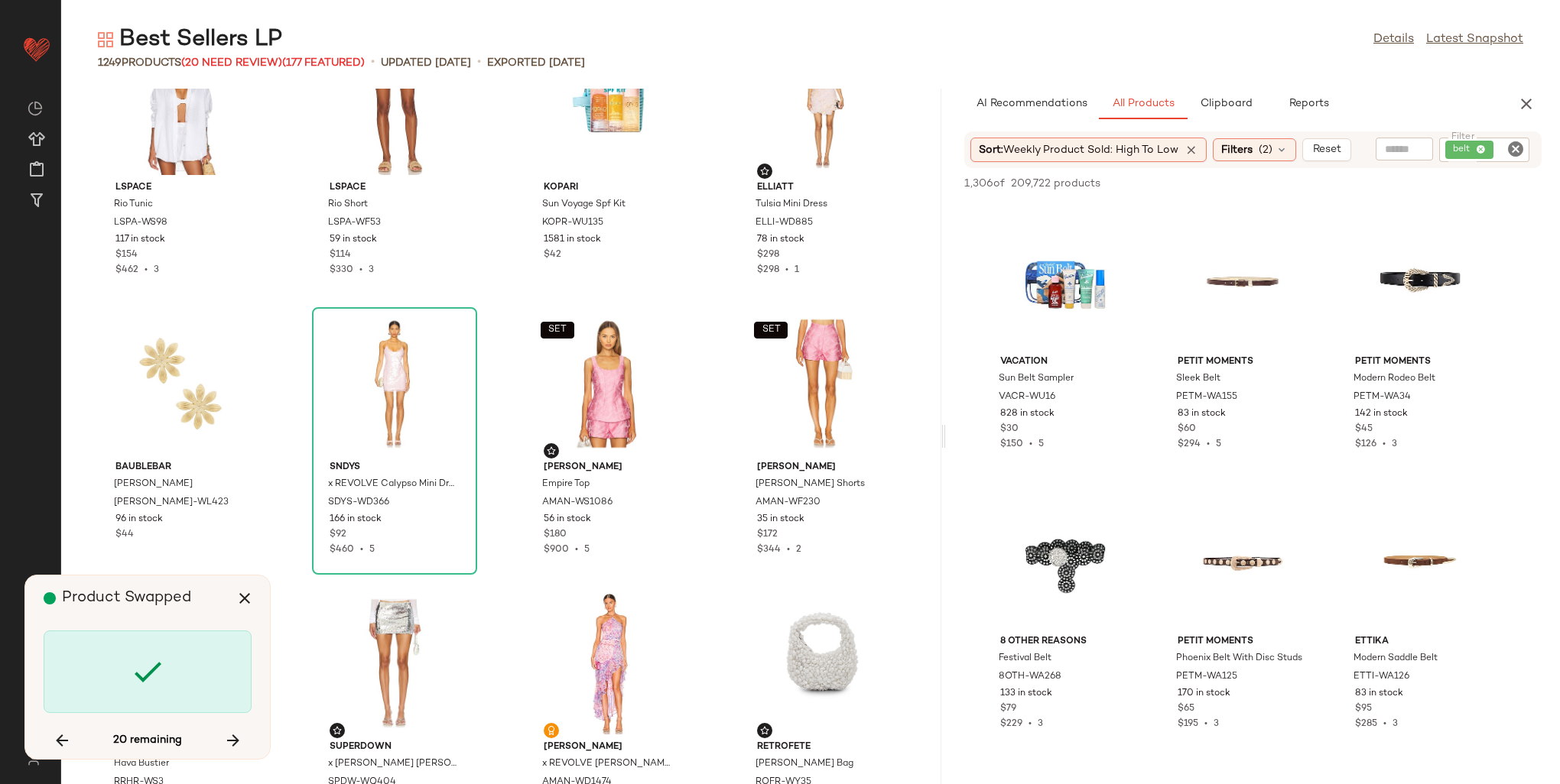
scroll to position [22945, 0]
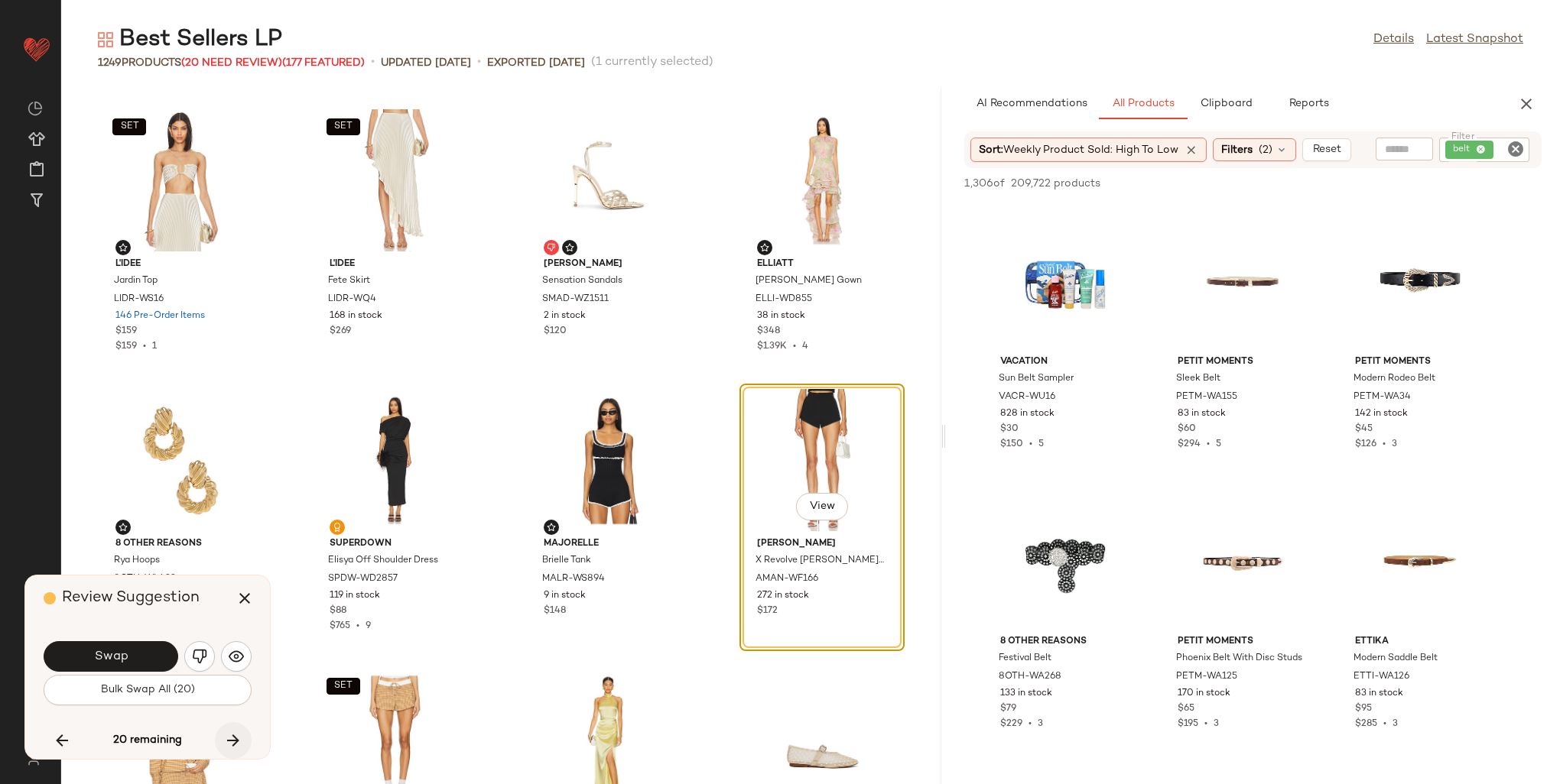
click at [236, 737] on icon "button" at bounding box center [233, 740] width 18 height 18
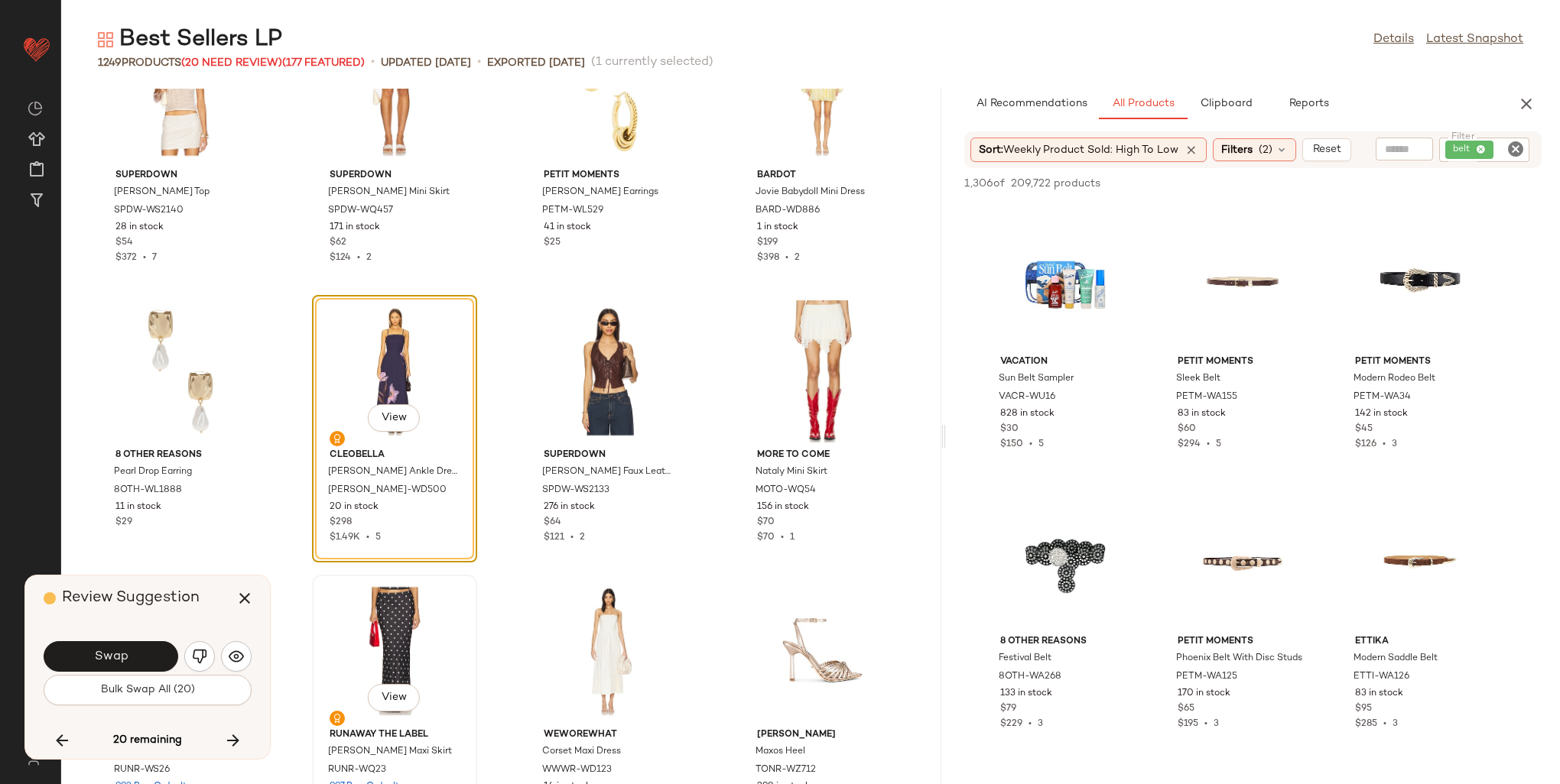
scroll to position [25336, 0]
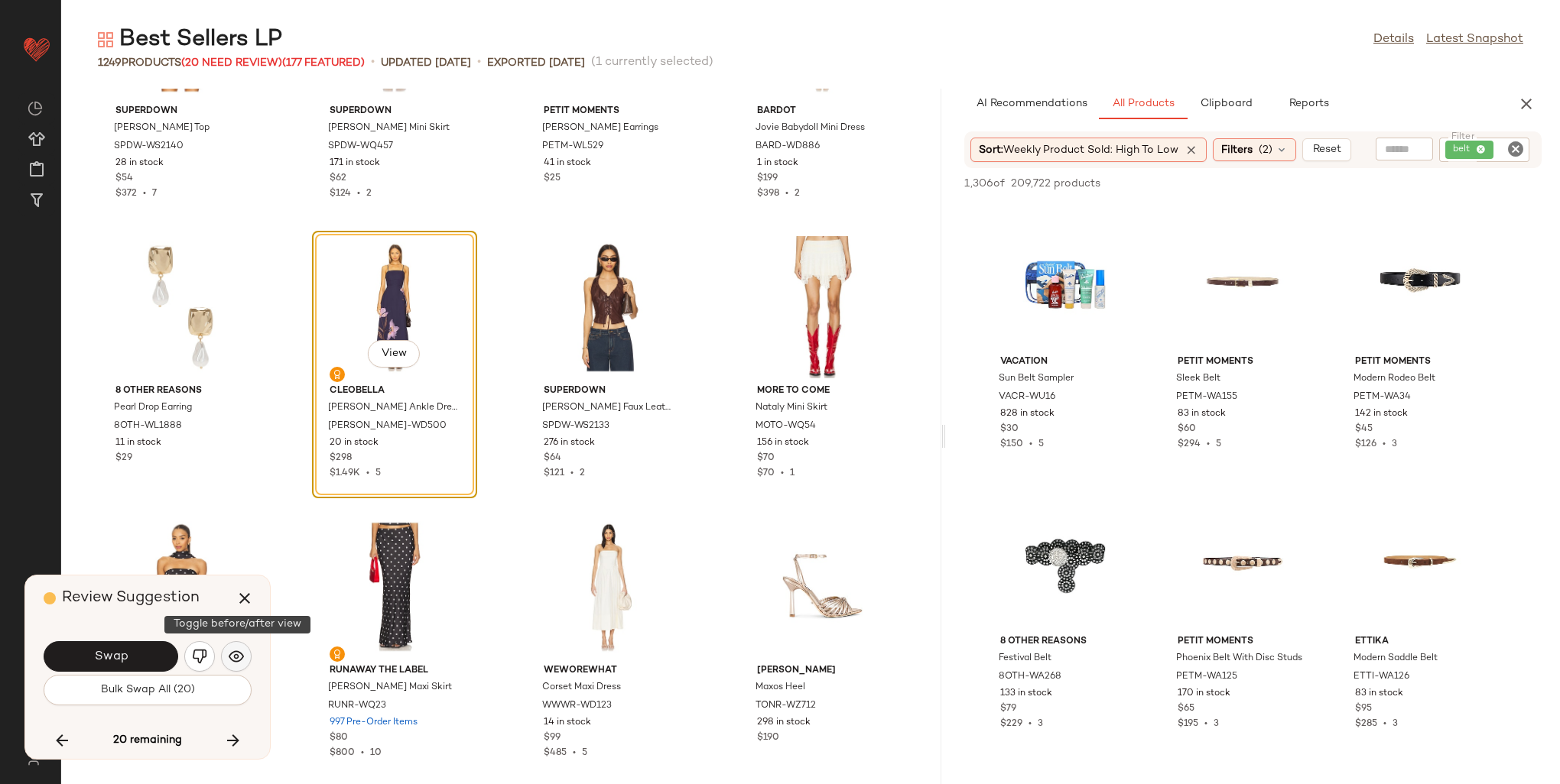
click at [233, 646] on button "button" at bounding box center [236, 656] width 31 height 31
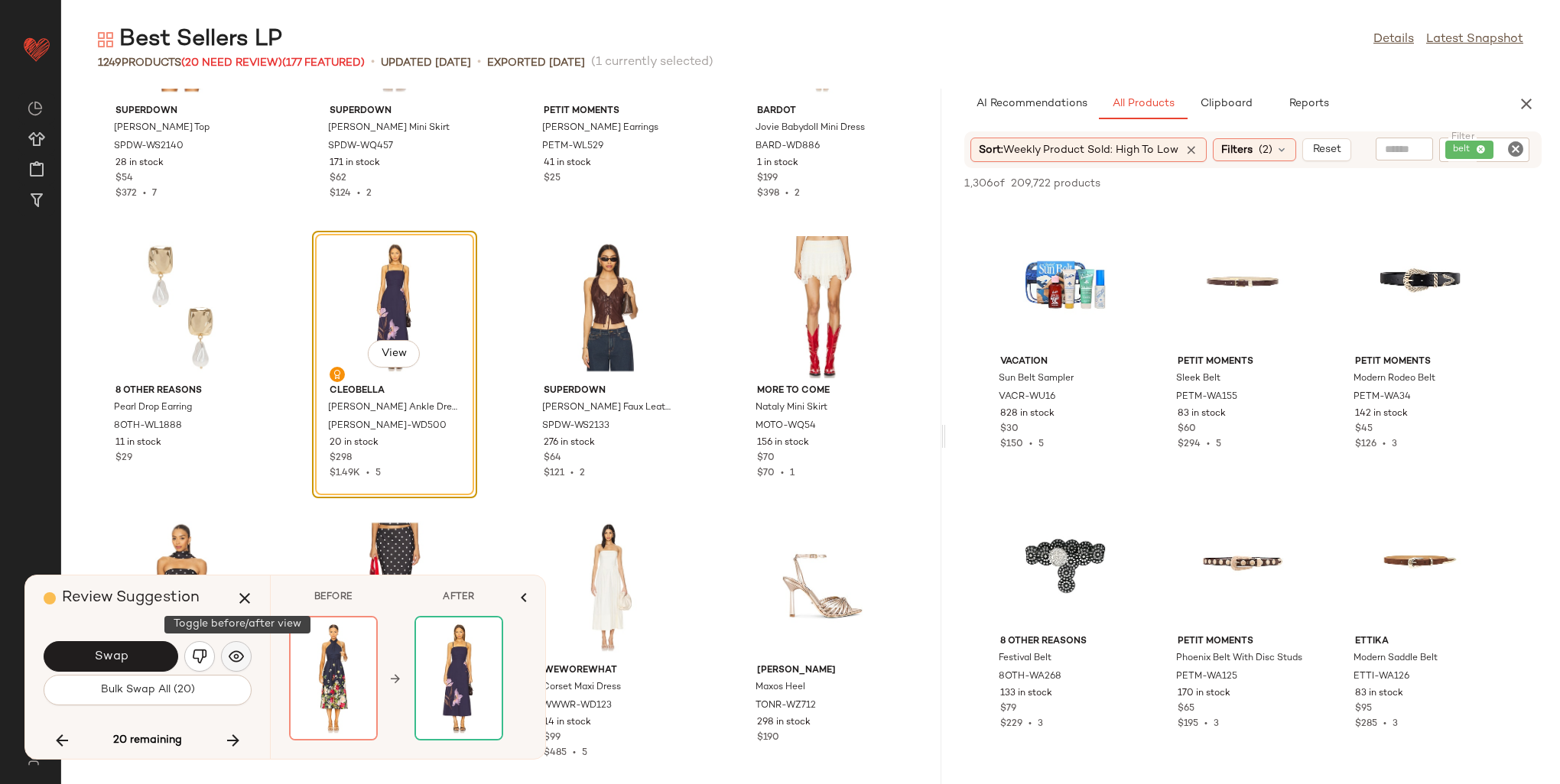
click at [233, 646] on button "button" at bounding box center [236, 656] width 31 height 31
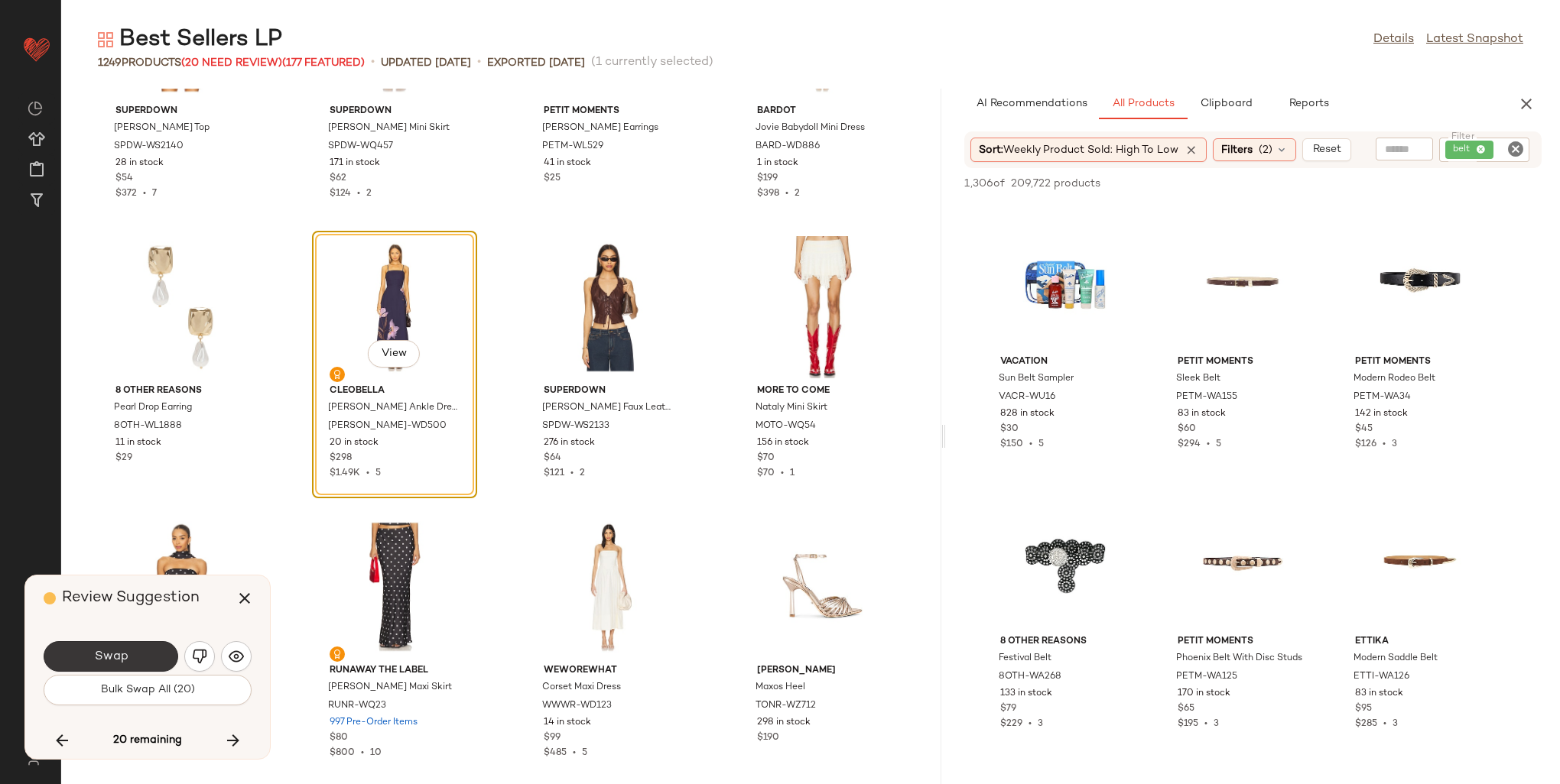
click at [142, 653] on button "Swap" at bounding box center [110, 656] width 134 height 31
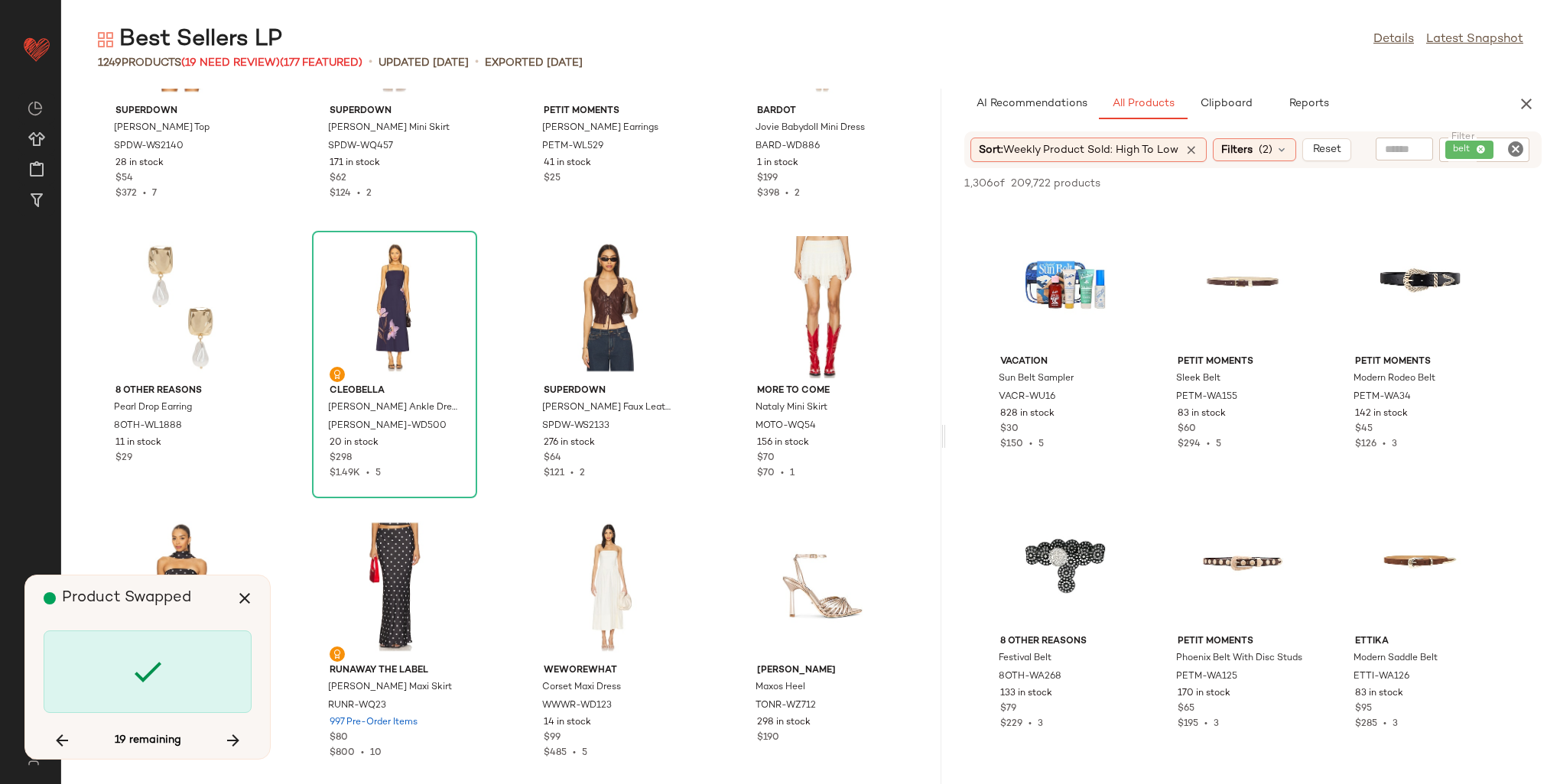
scroll to position [30500, 0]
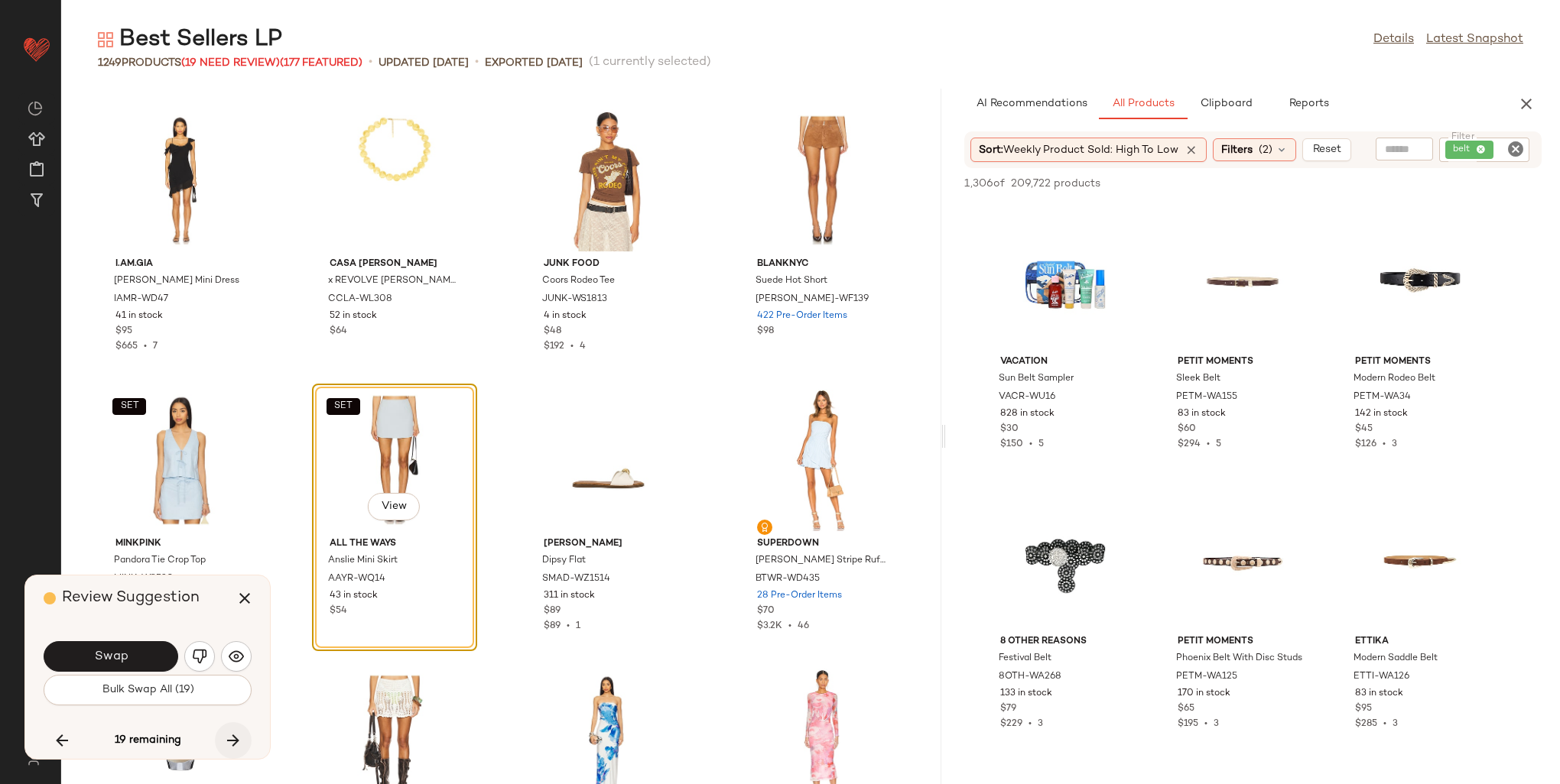
click at [228, 728] on button "button" at bounding box center [233, 740] width 37 height 37
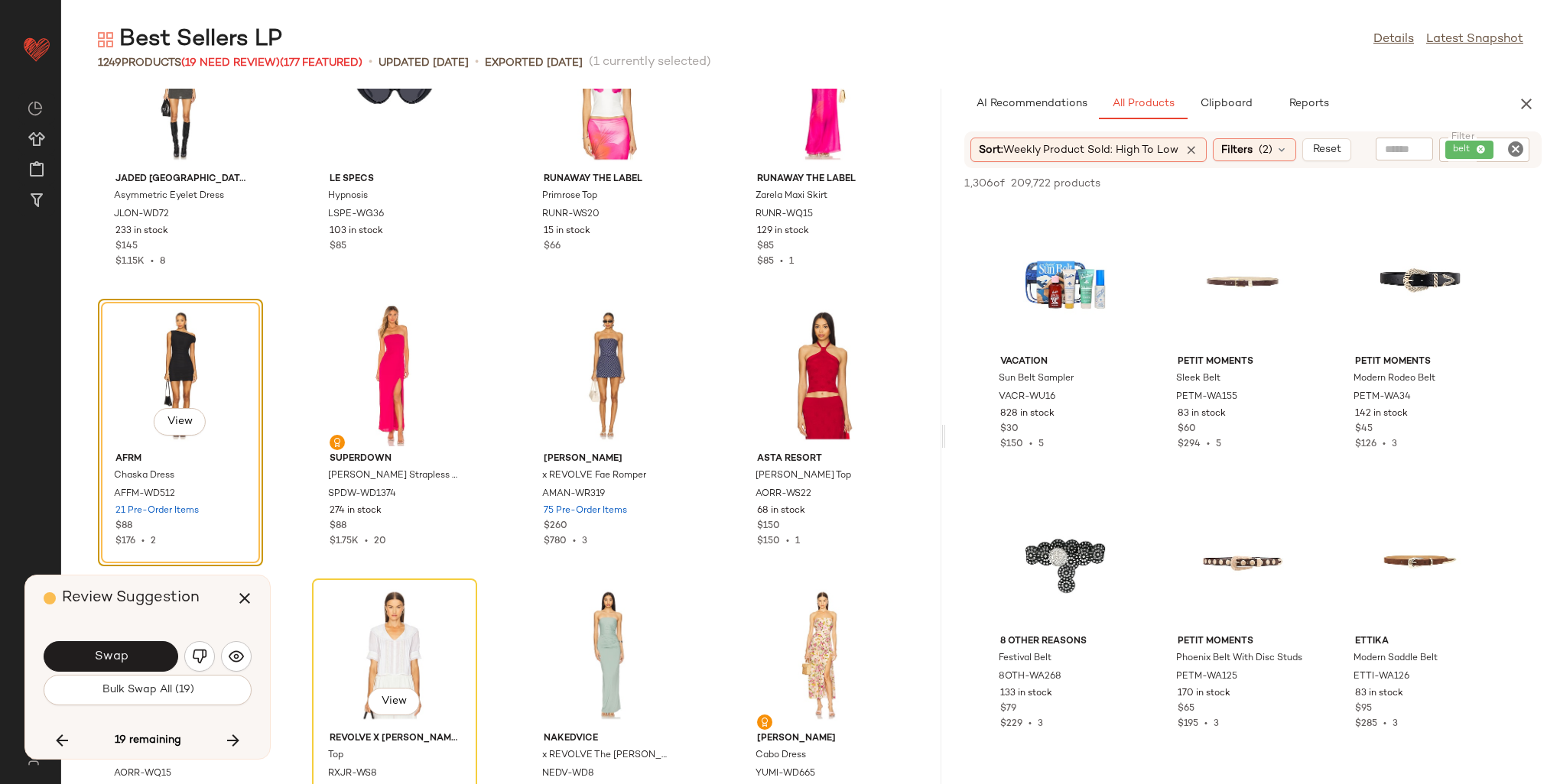
scroll to position [31696, 0]
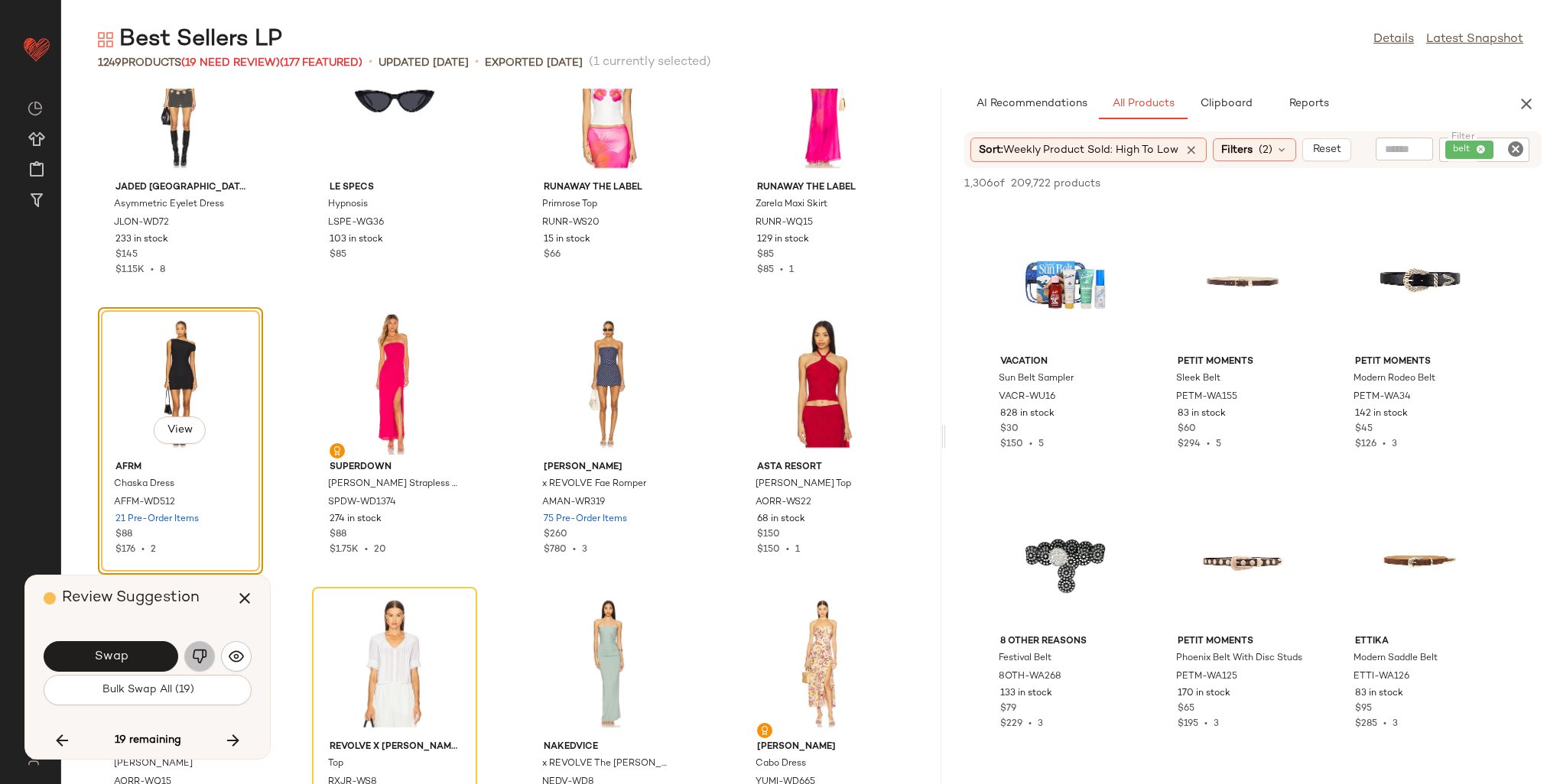
click at [194, 654] on img "button" at bounding box center [200, 656] width 16 height 16
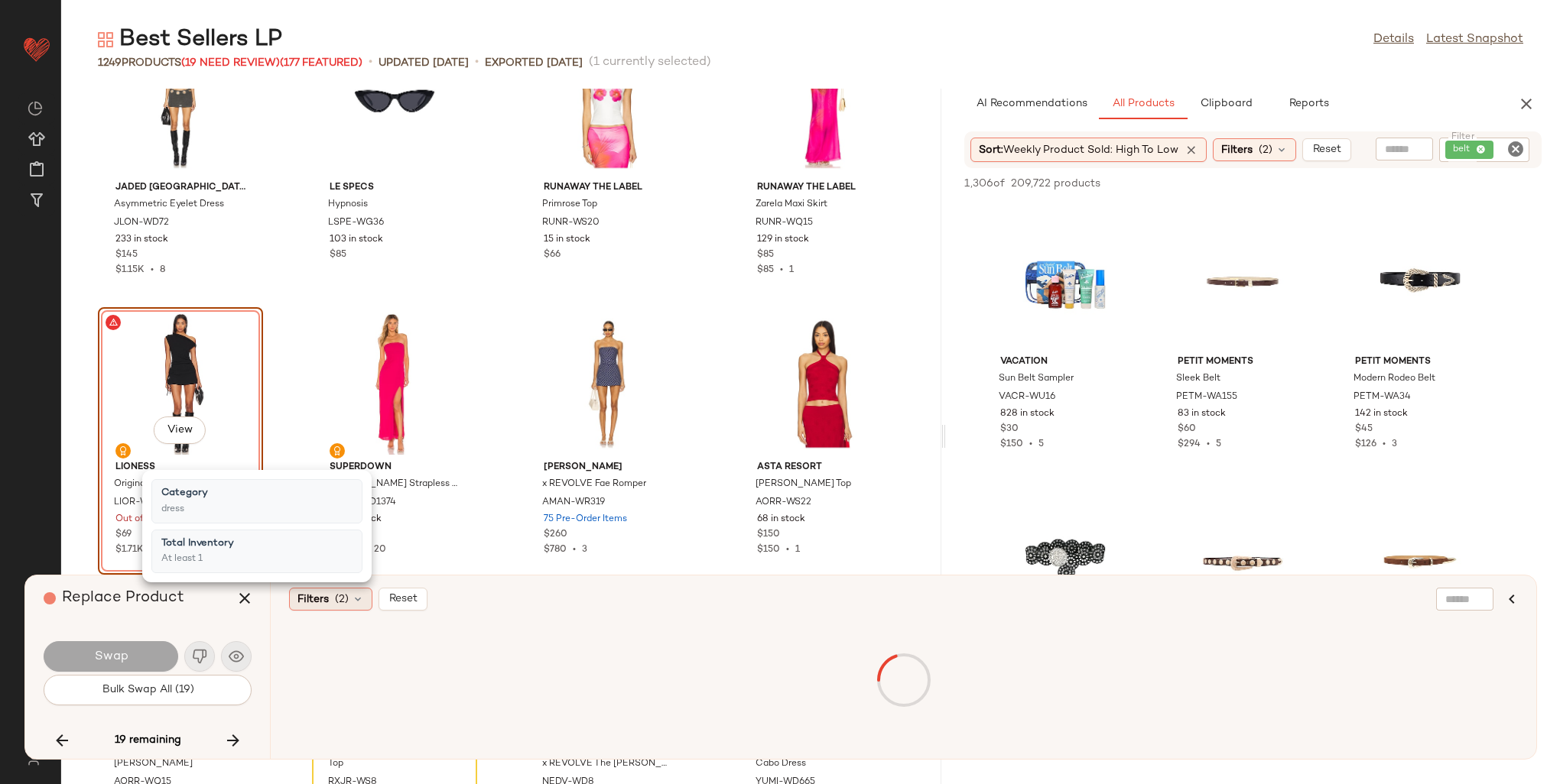
click at [318, 598] on span "Filters" at bounding box center [313, 599] width 31 height 16
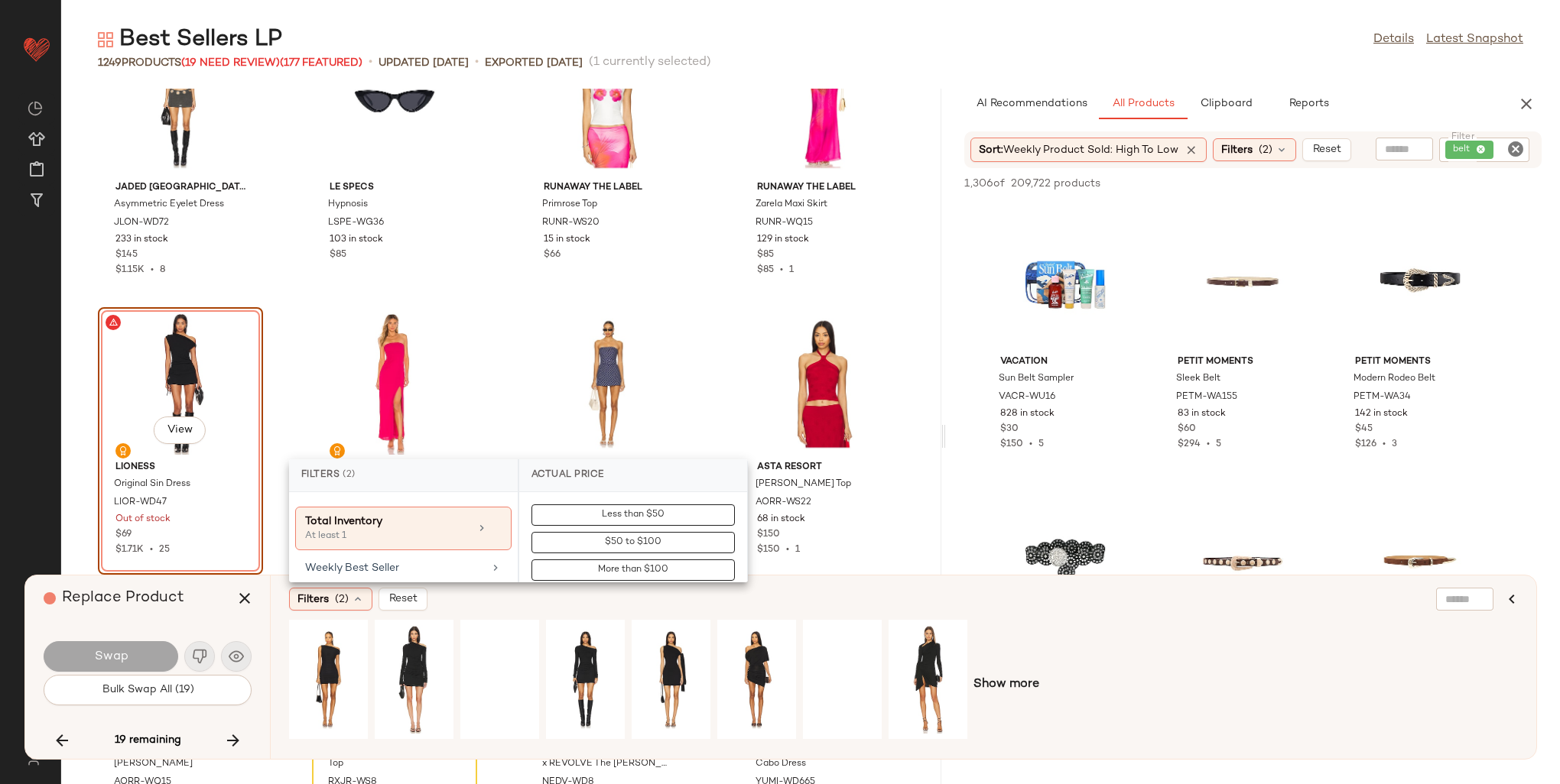
scroll to position [885, 0]
click at [379, 569] on div "Weekly Best Seller" at bounding box center [394, 576] width 178 height 16
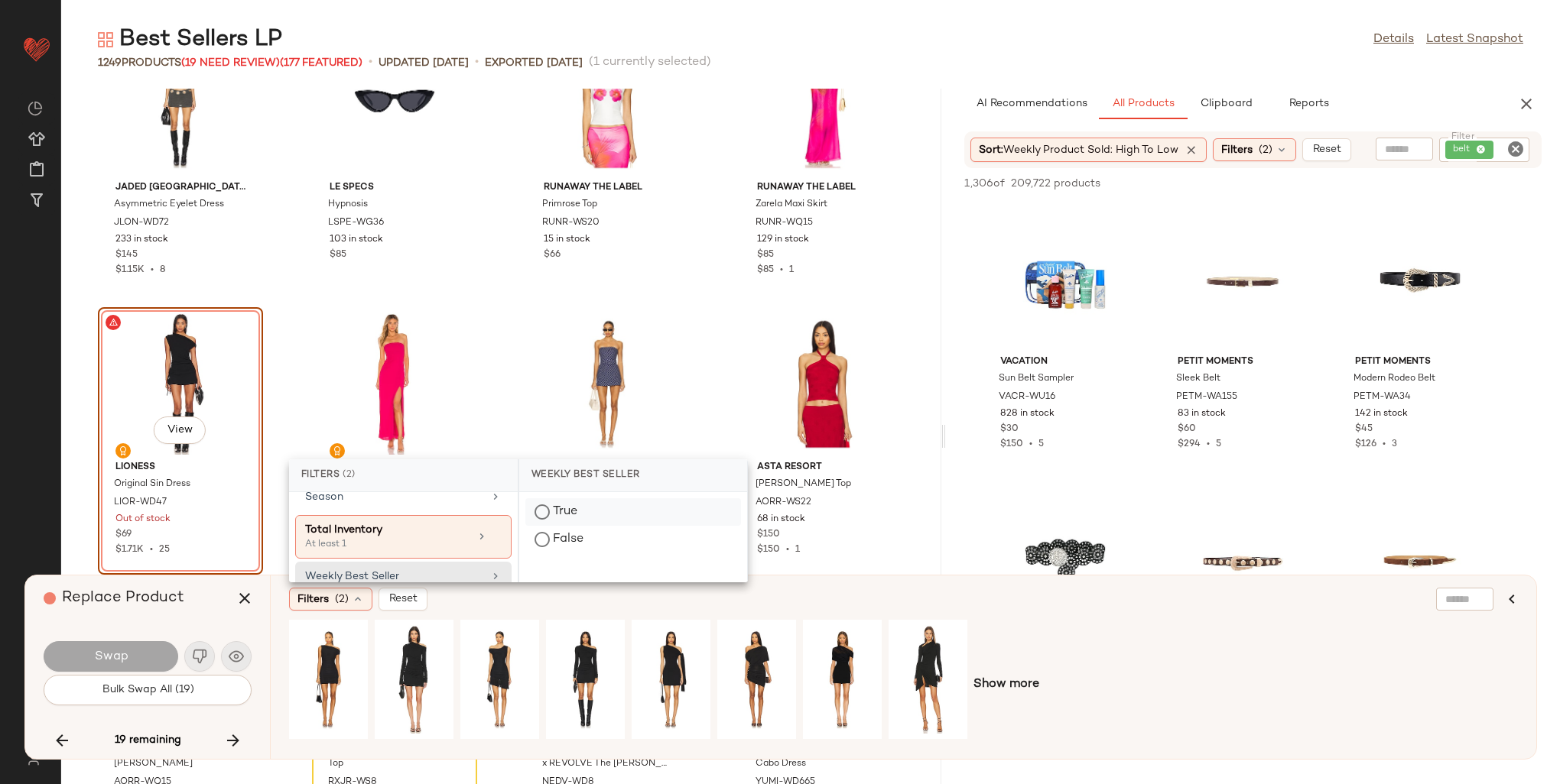
click at [544, 526] on div "True" at bounding box center [633, 539] width 216 height 27
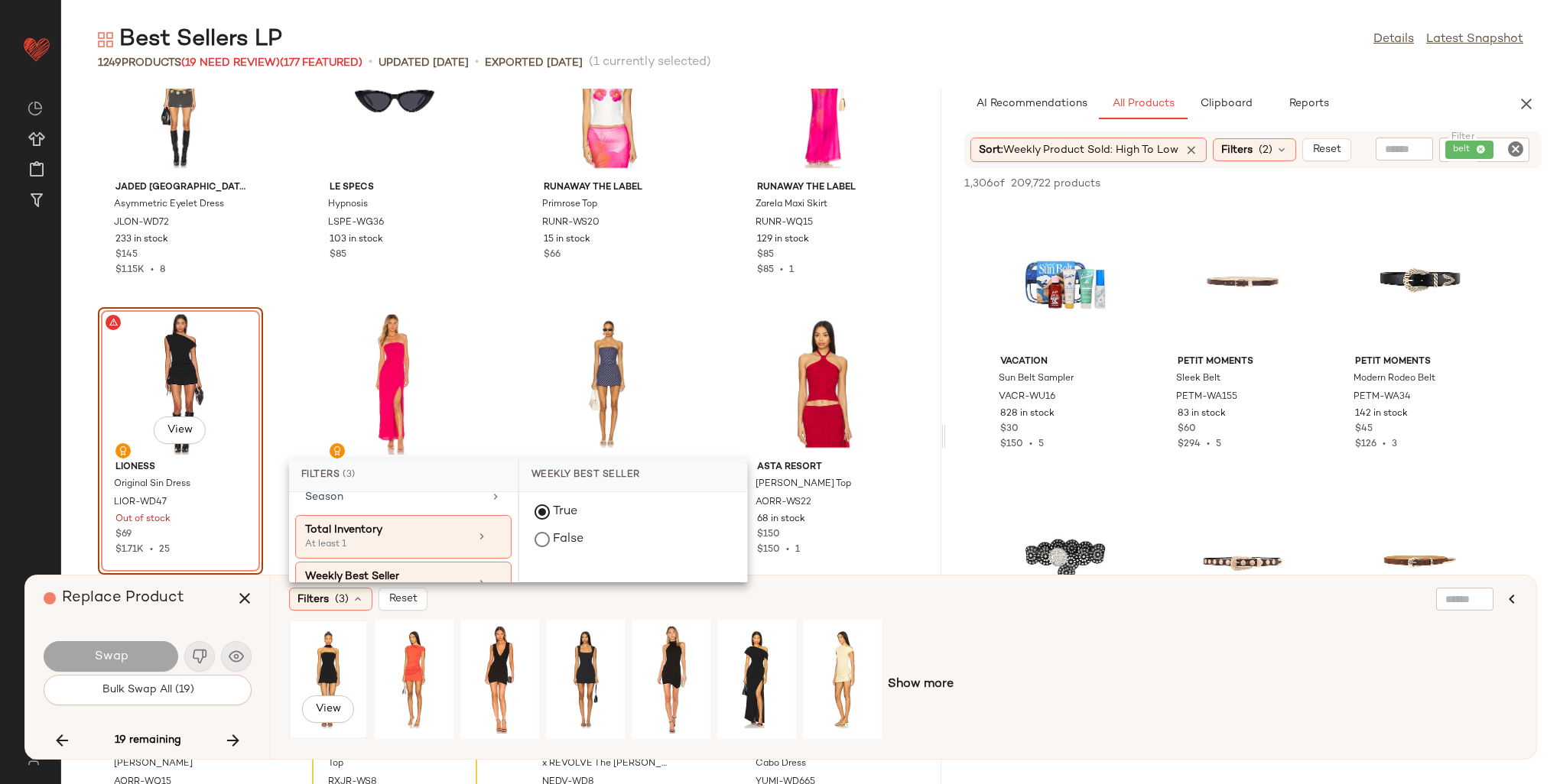
click at [328, 659] on div "View" at bounding box center [328, 680] width 68 height 109
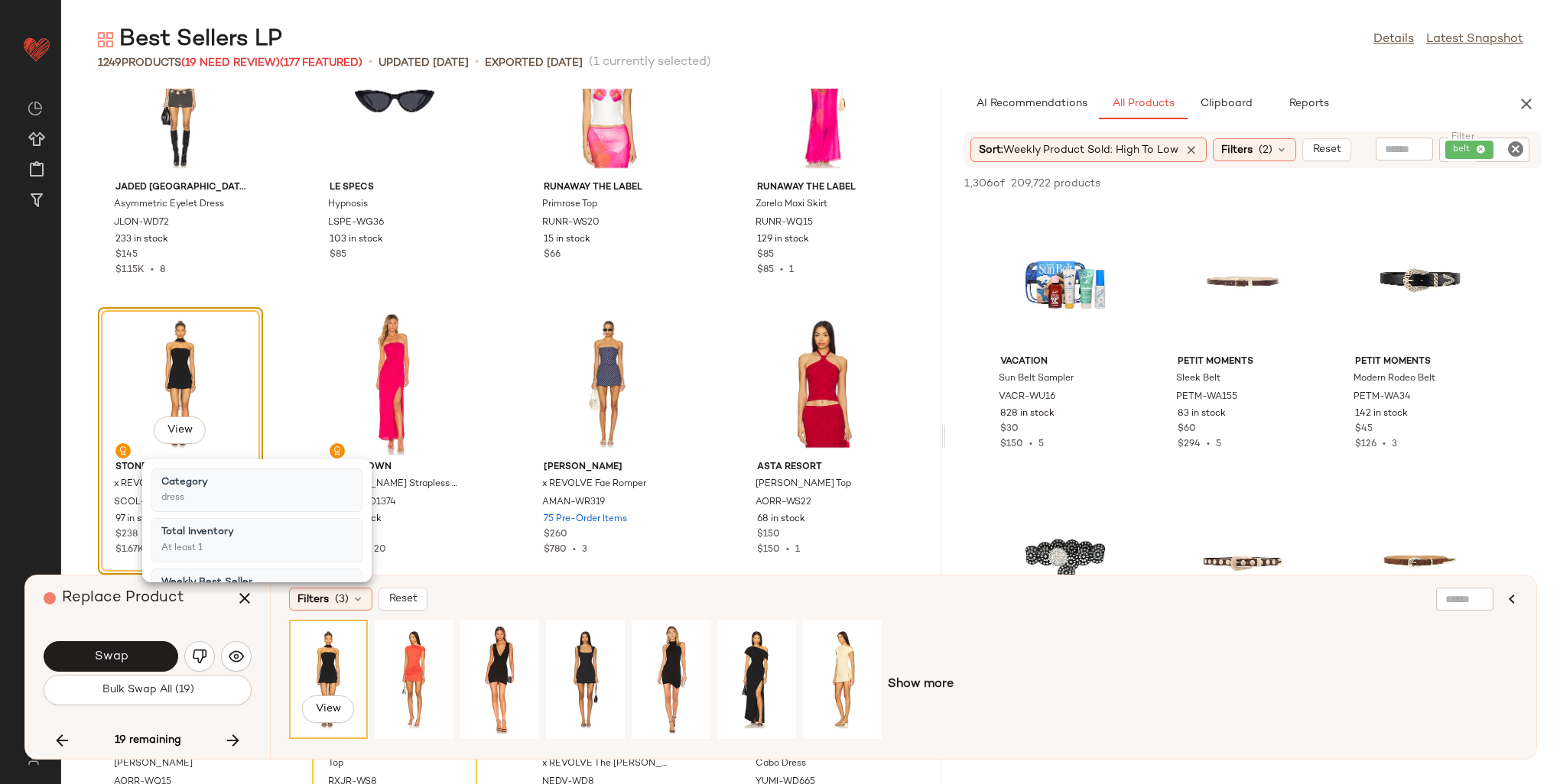
click at [937, 637] on div "View Show more" at bounding box center [904, 685] width 1229 height 130
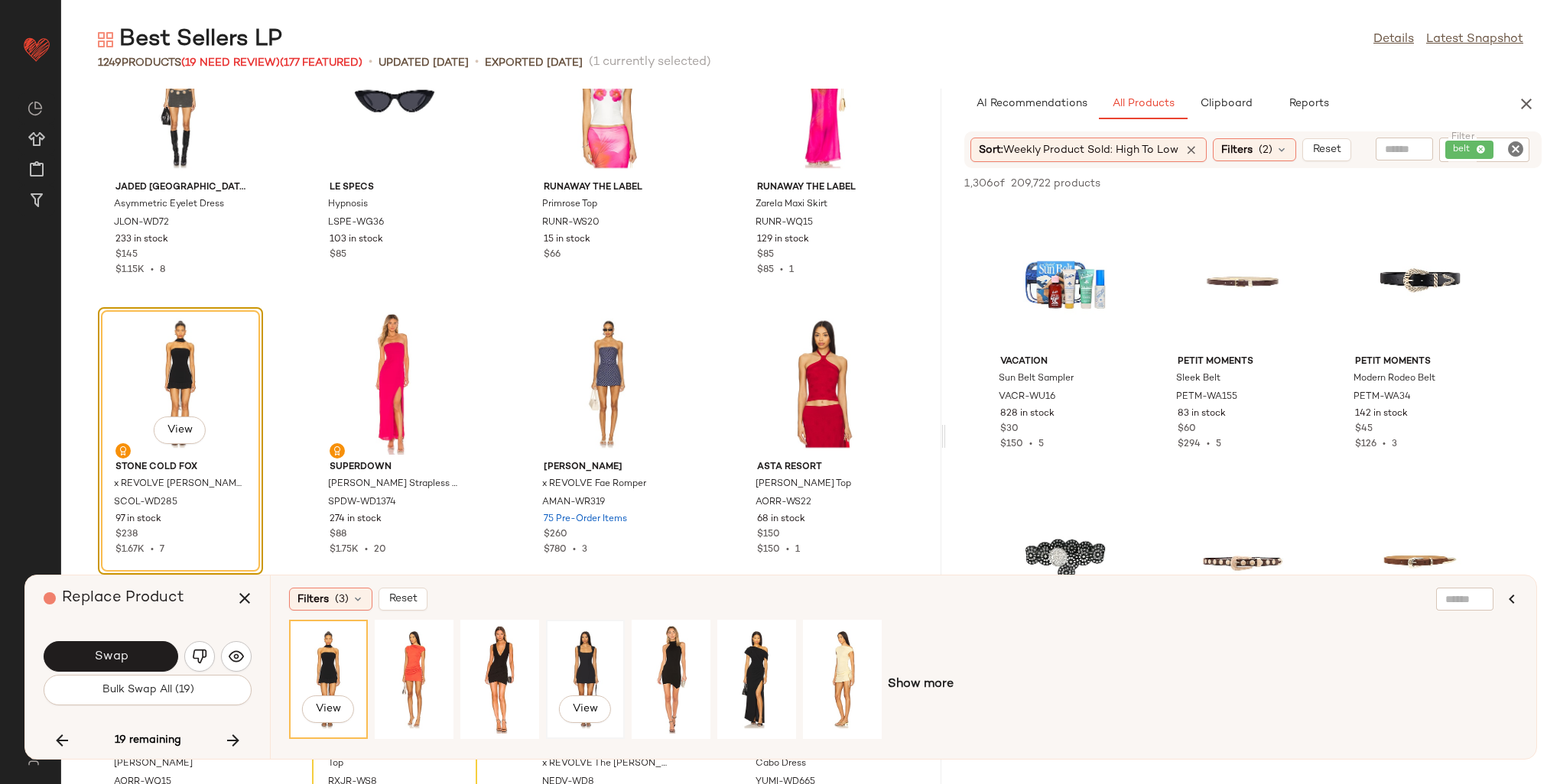
click at [592, 660] on div "View" at bounding box center [585, 680] width 68 height 109
click at [467, 657] on div "View" at bounding box center [500, 680] width 68 height 109
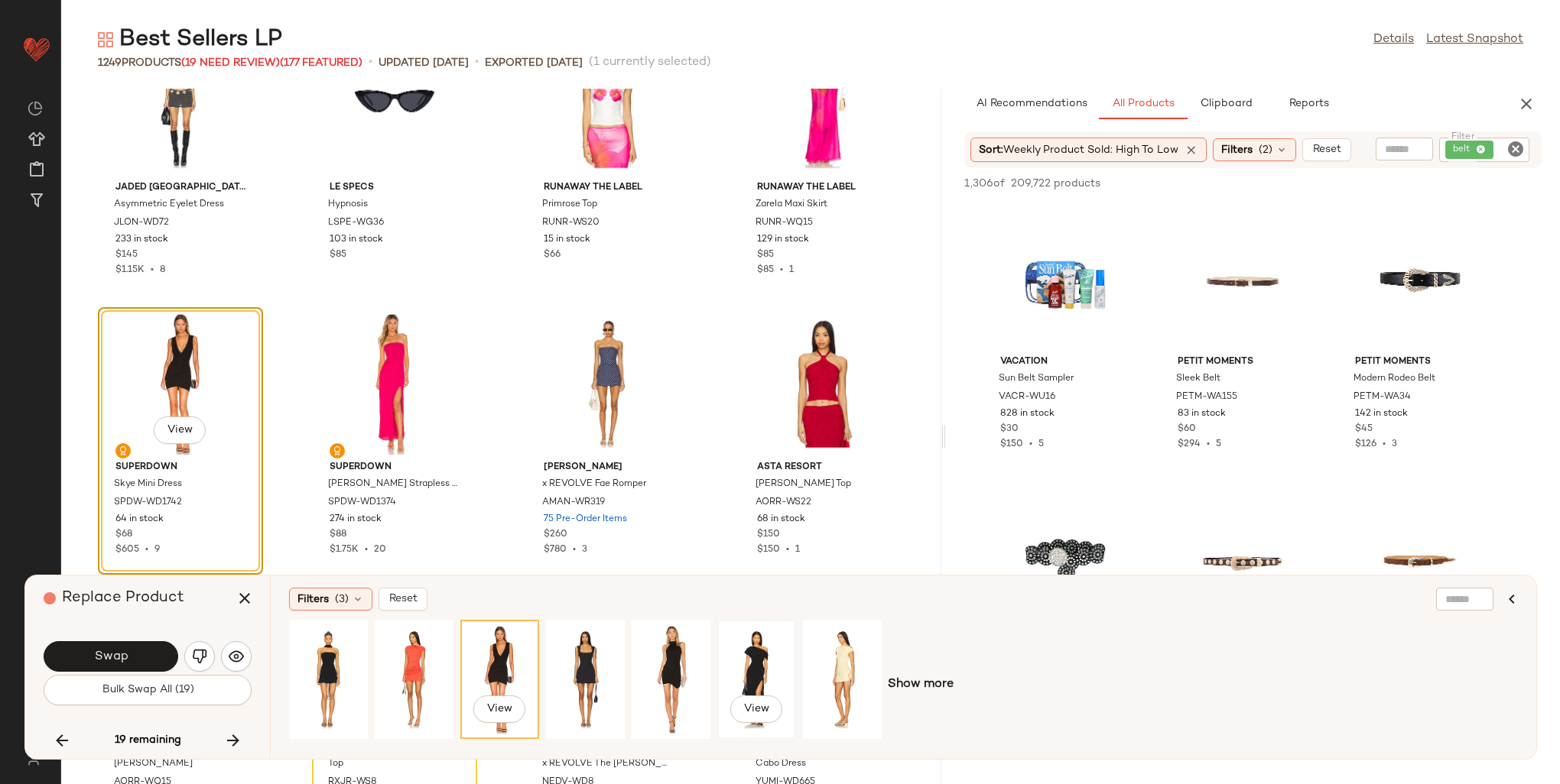
click at [750, 673] on div "View" at bounding box center [756, 680] width 68 height 109
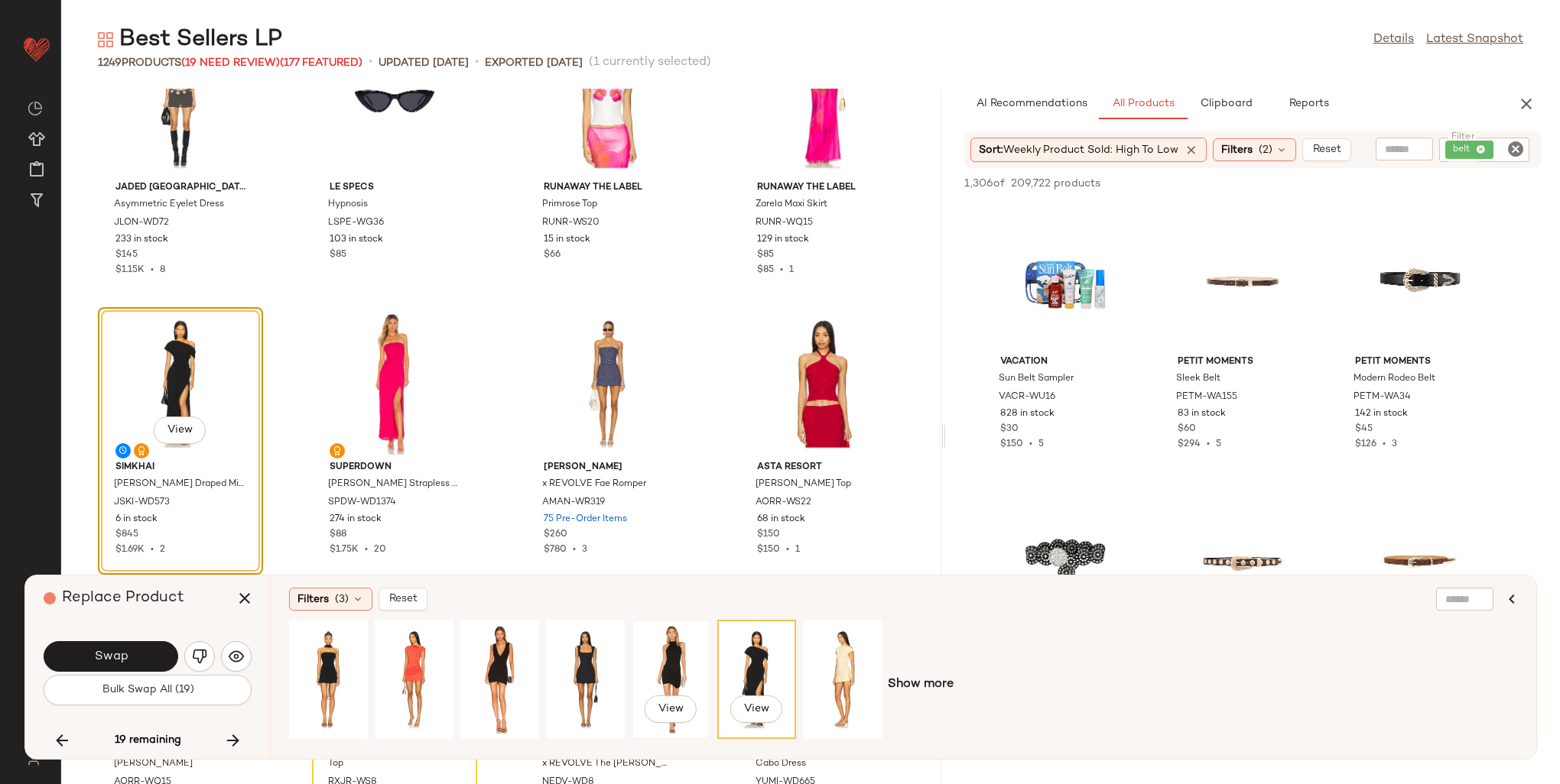
click at [670, 670] on div "View" at bounding box center [671, 680] width 68 height 109
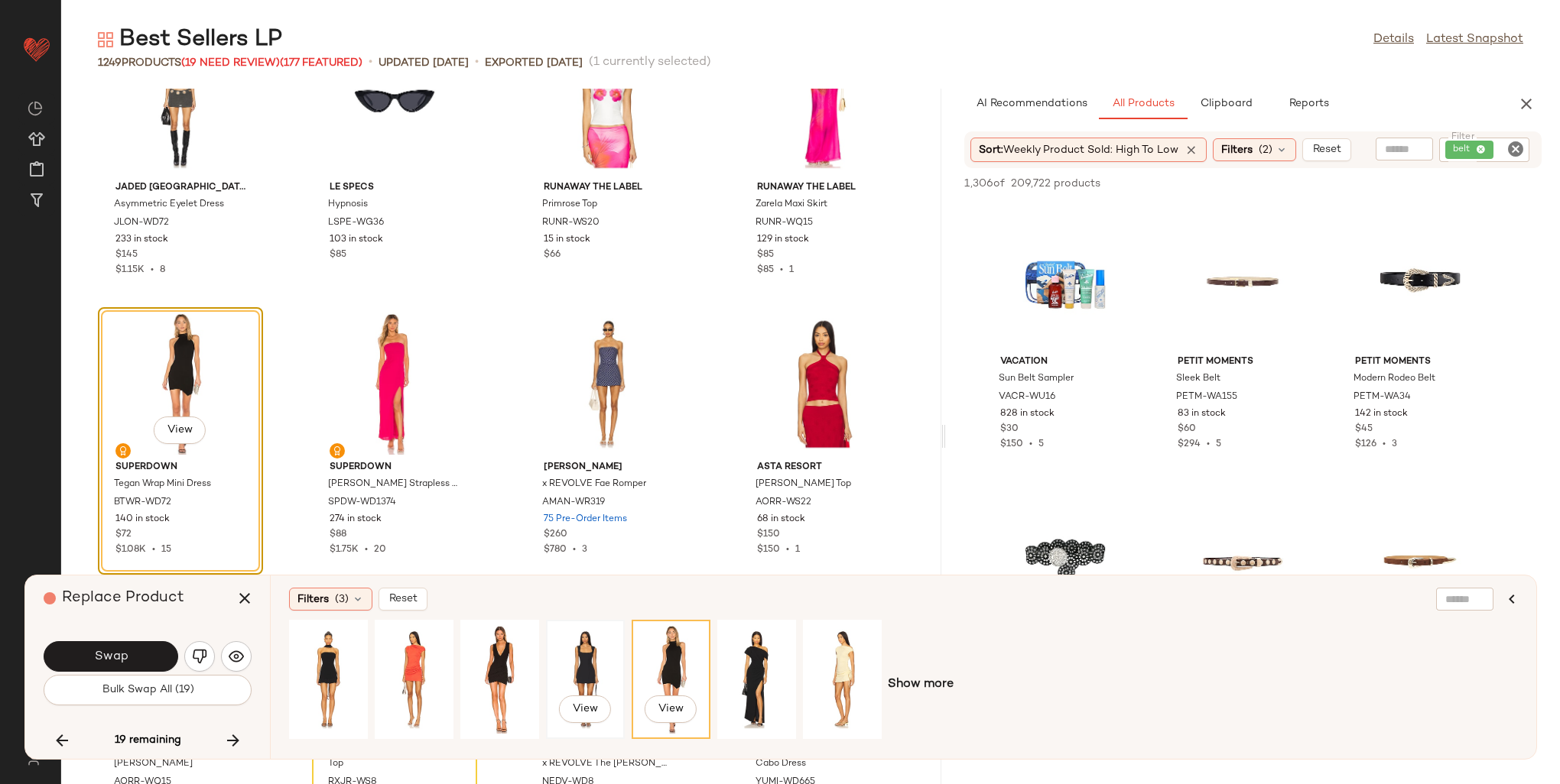
click at [574, 649] on div "View" at bounding box center [585, 680] width 68 height 109
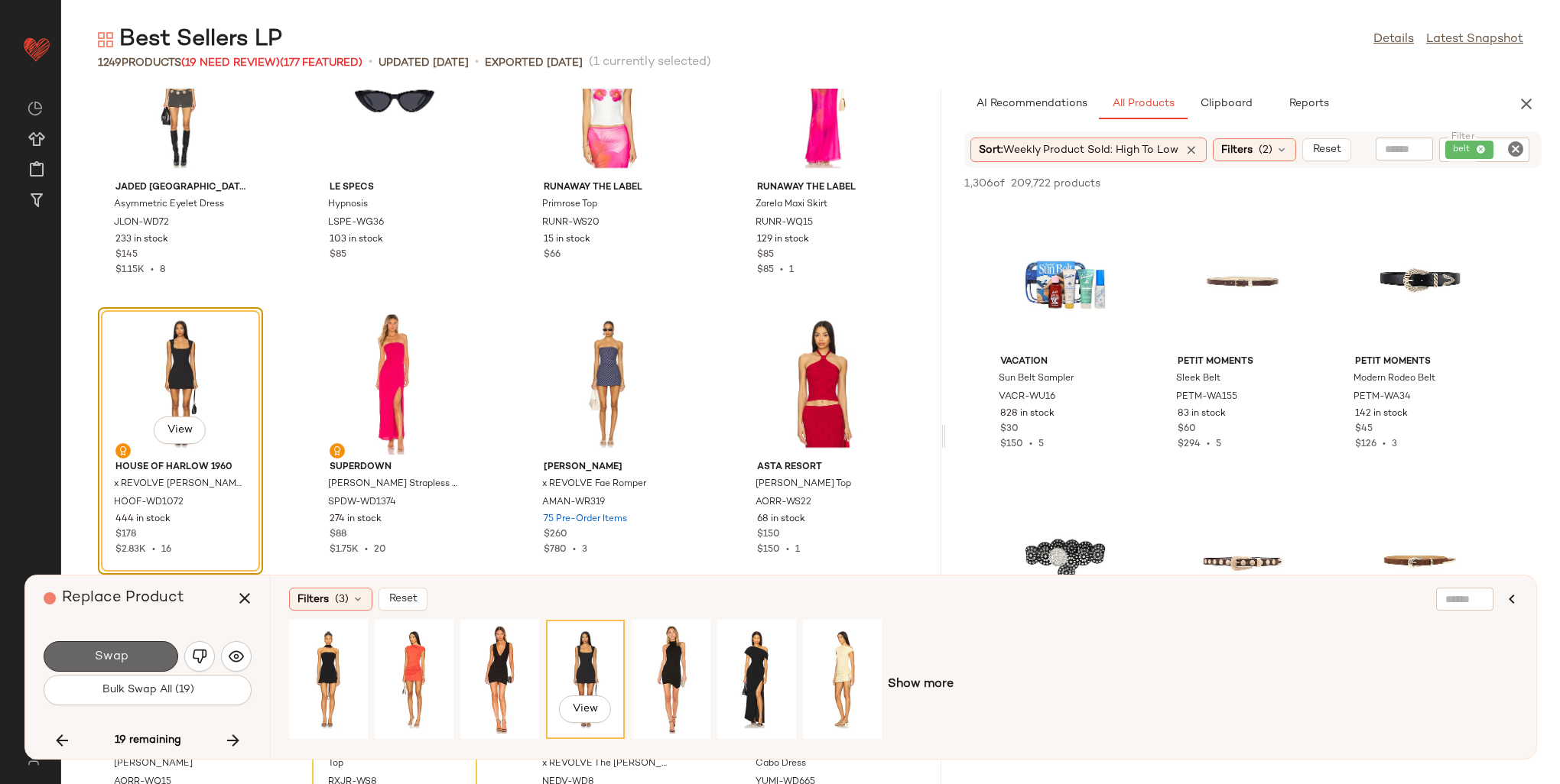
click at [88, 648] on button "Swap" at bounding box center [110, 656] width 134 height 31
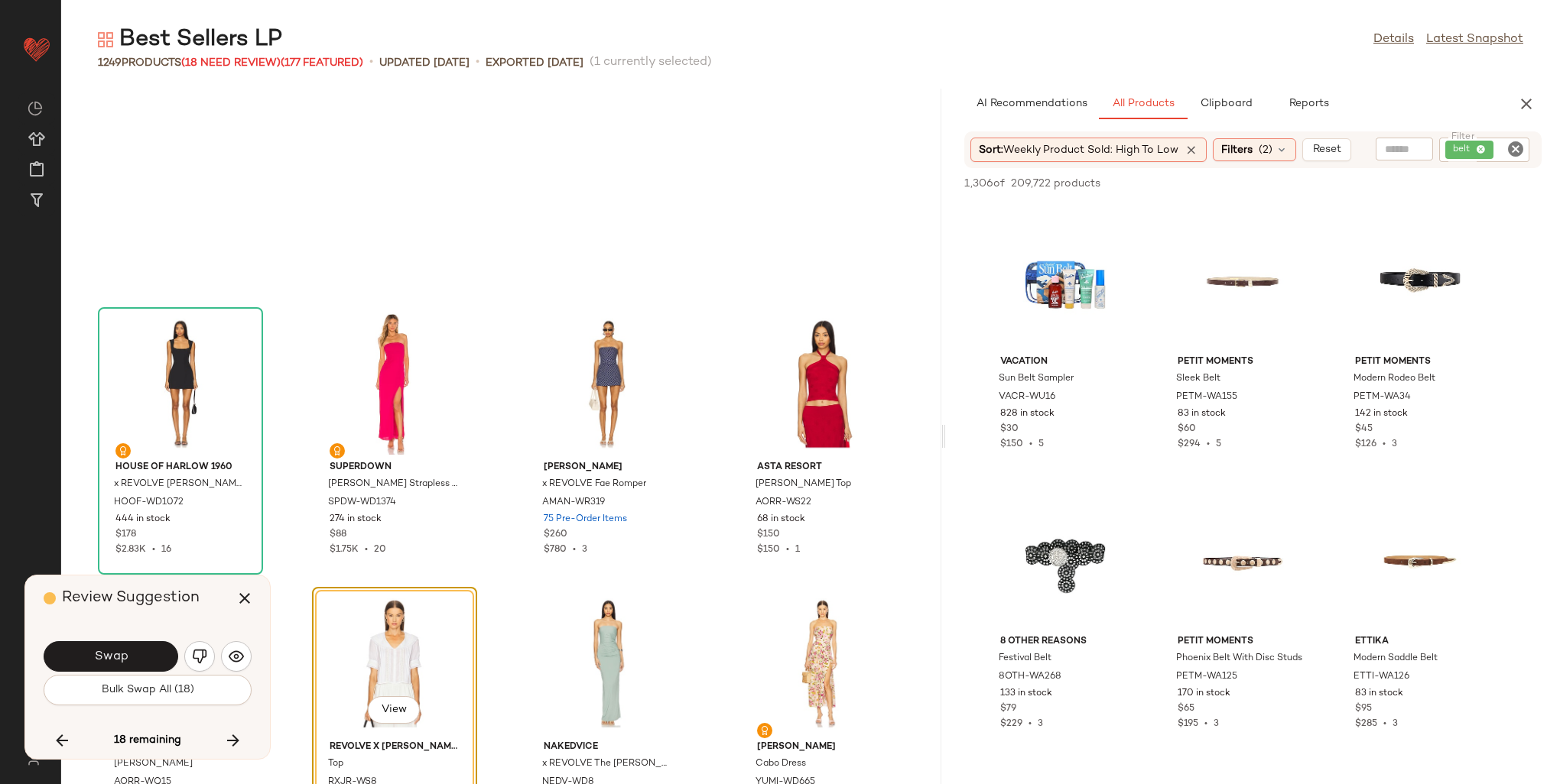
scroll to position [31899, 0]
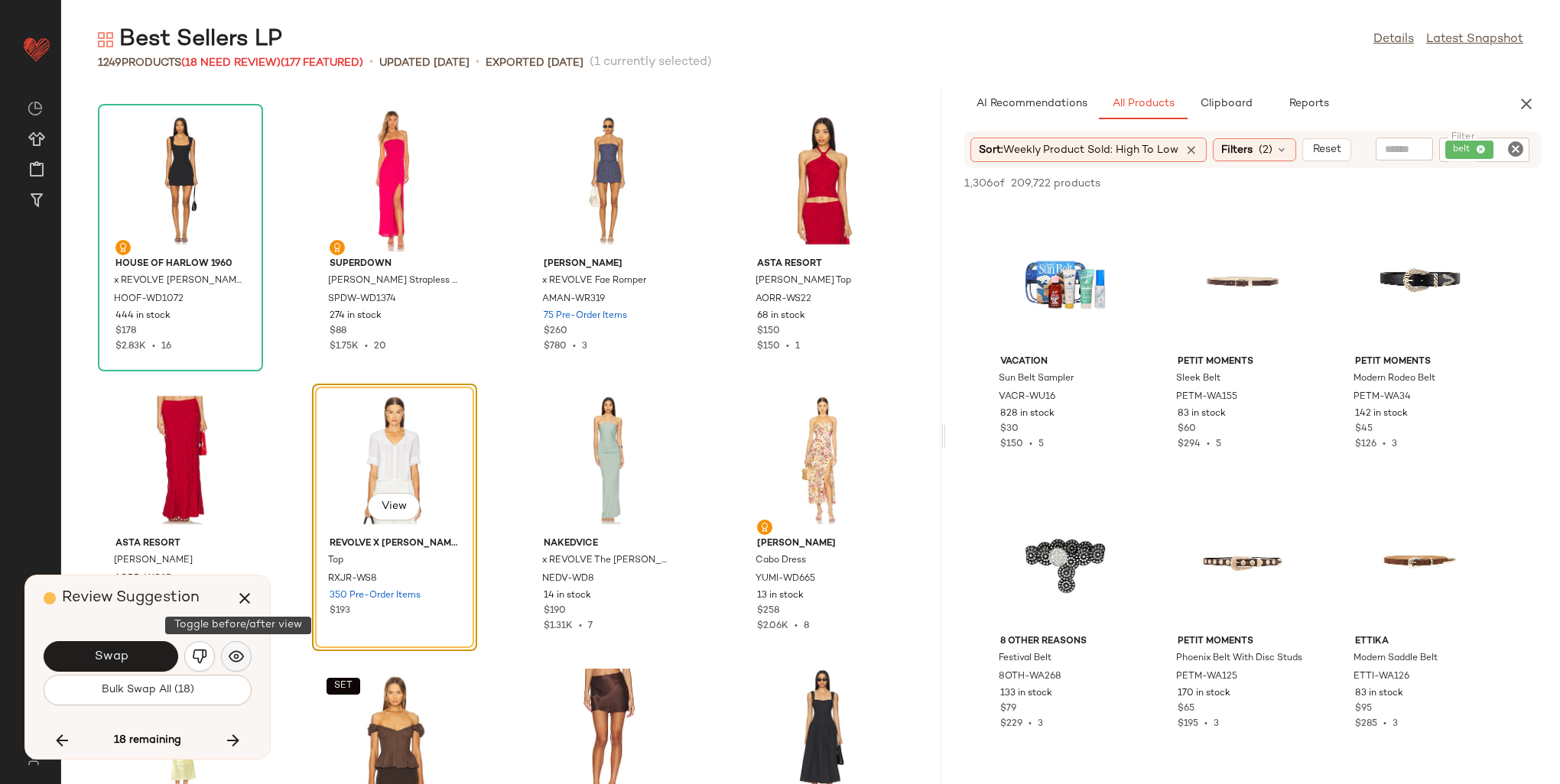
click at [238, 659] on img "button" at bounding box center [236, 656] width 16 height 16
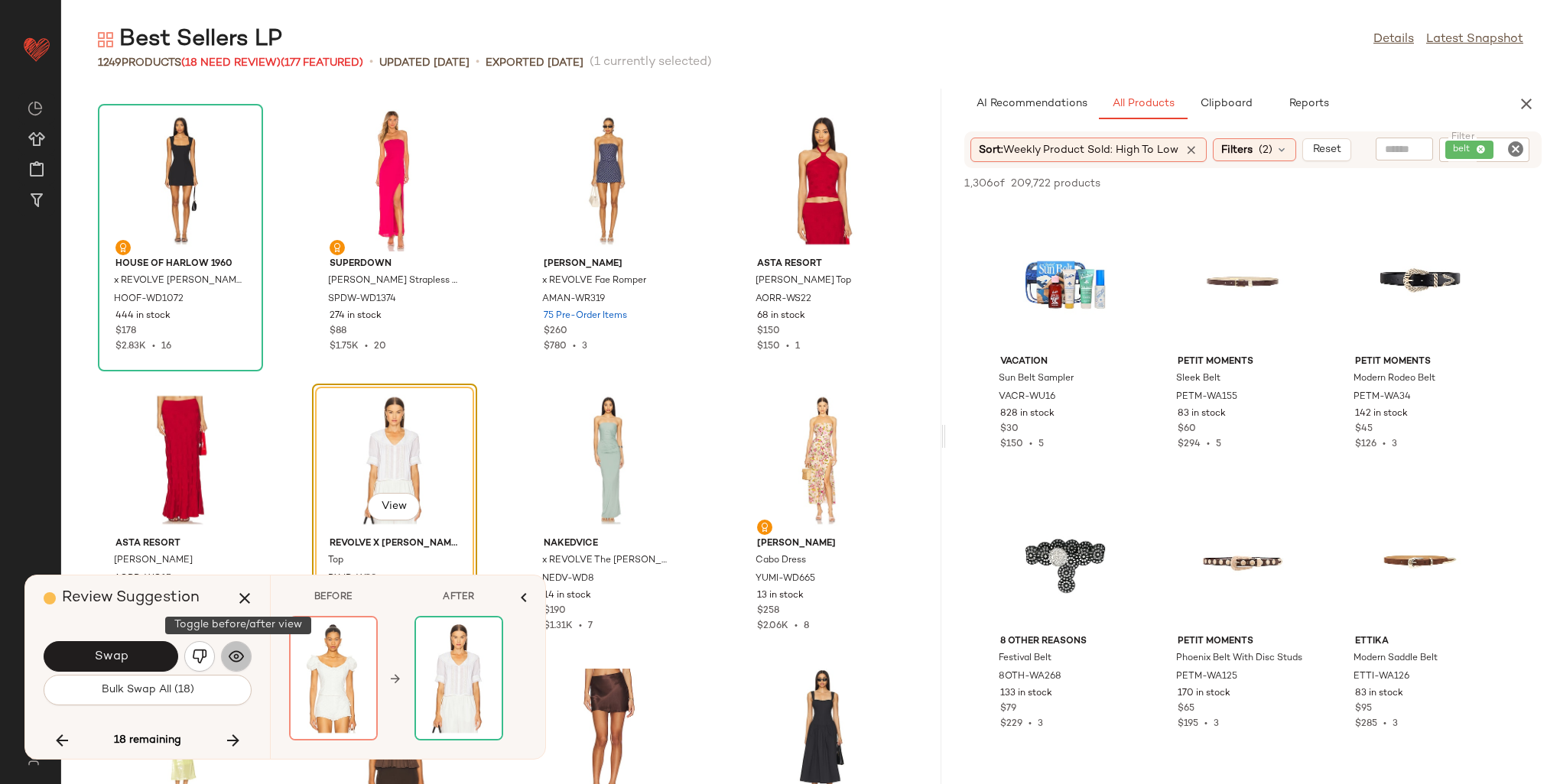
click at [238, 659] on img "button" at bounding box center [236, 656] width 16 height 16
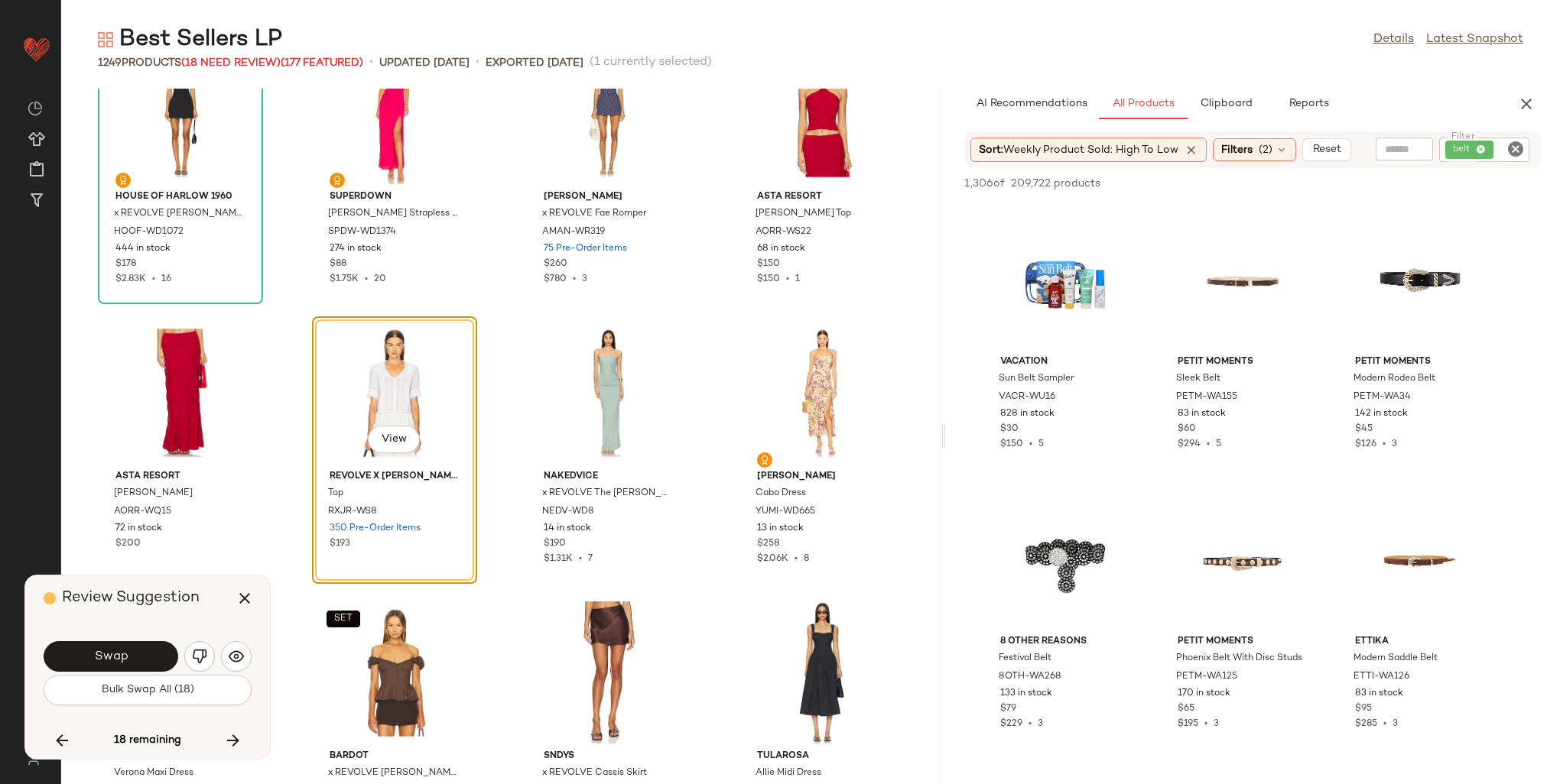
scroll to position [31976, 0]
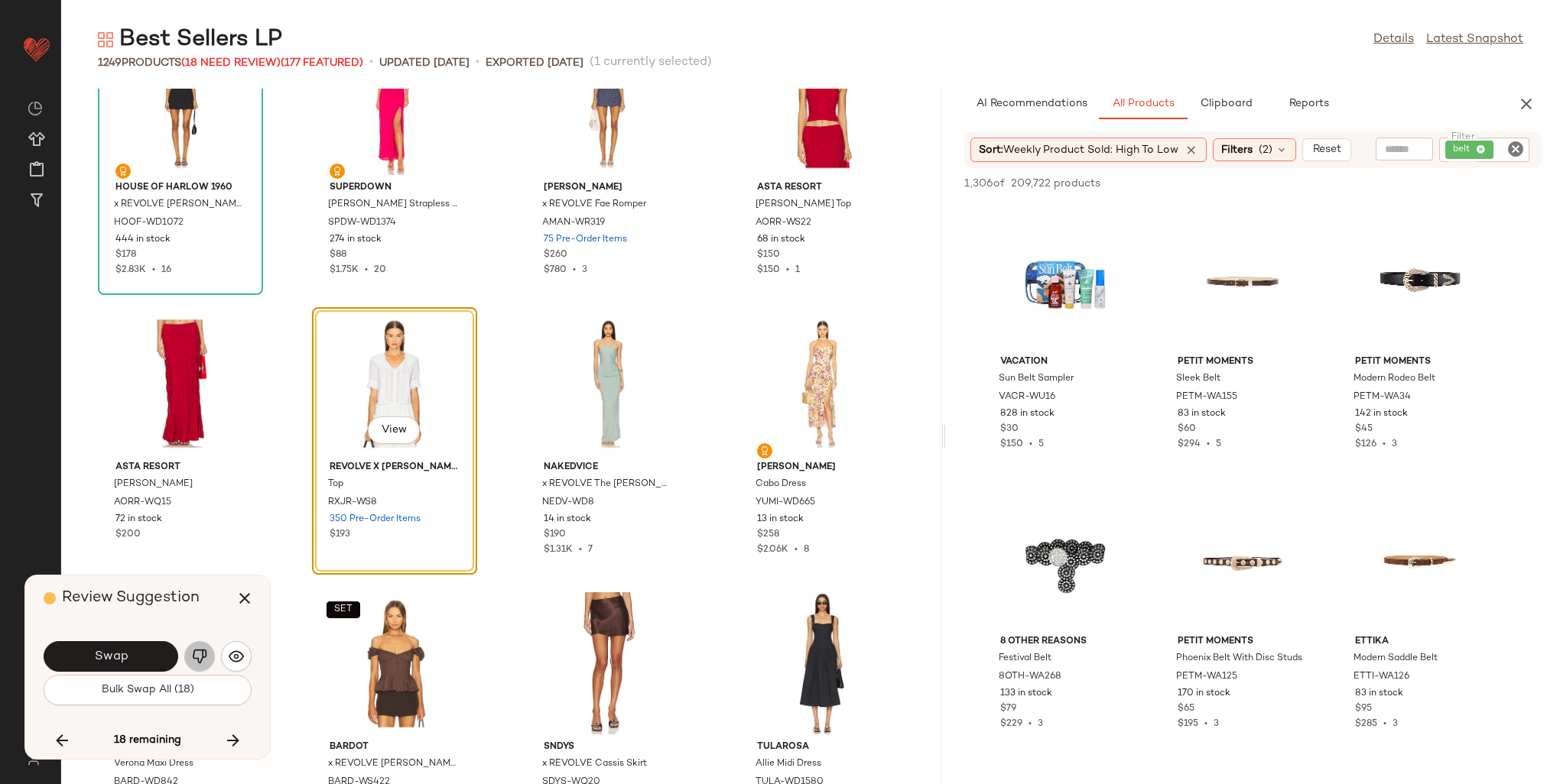
click at [199, 660] on img "button" at bounding box center [200, 656] width 16 height 16
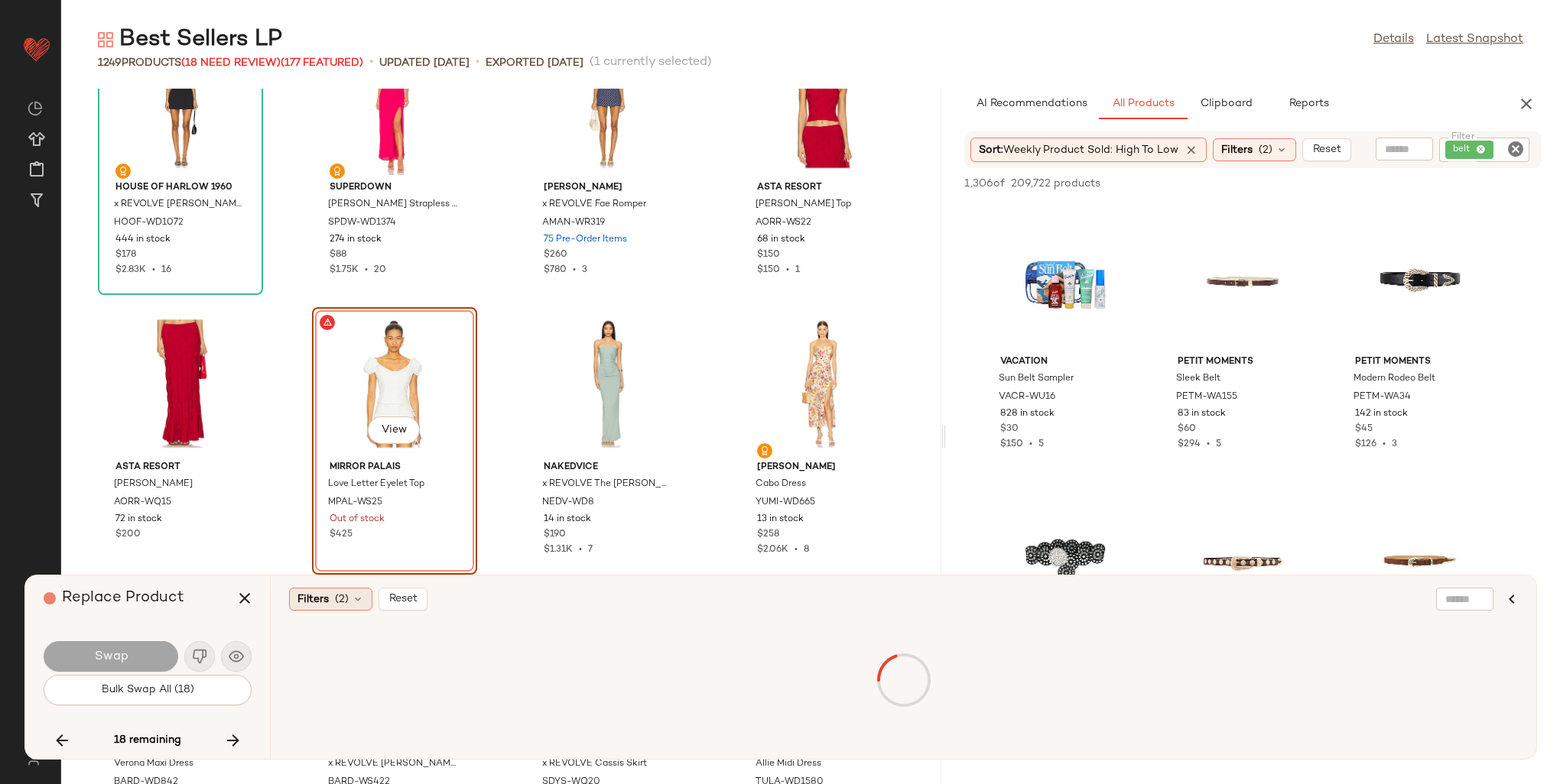
click at [340, 605] on span "(2)" at bounding box center [341, 599] width 14 height 16
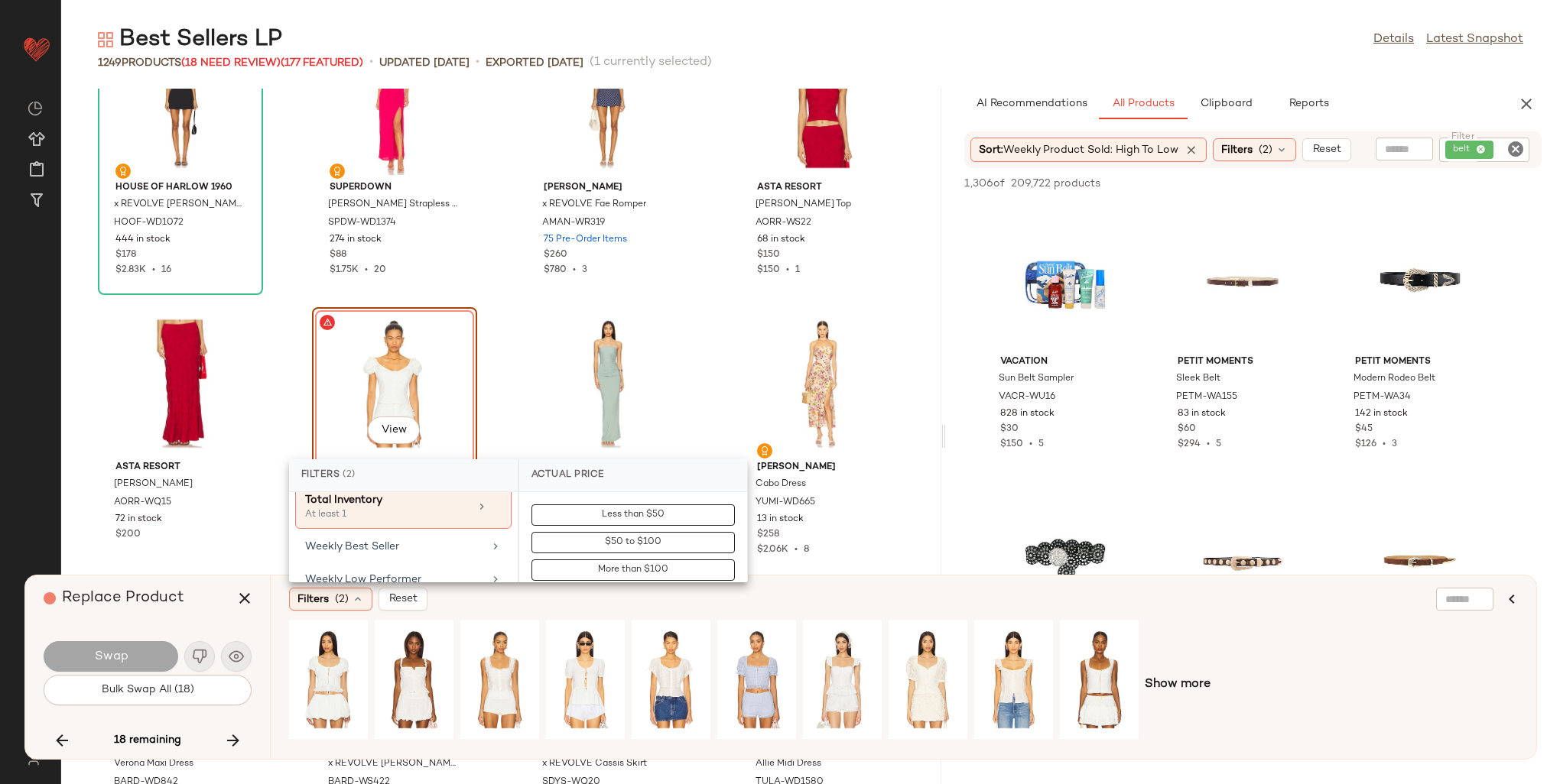
scroll to position [918, 0]
click at [394, 539] on div "Weekly Best Seller" at bounding box center [394, 543] width 178 height 16
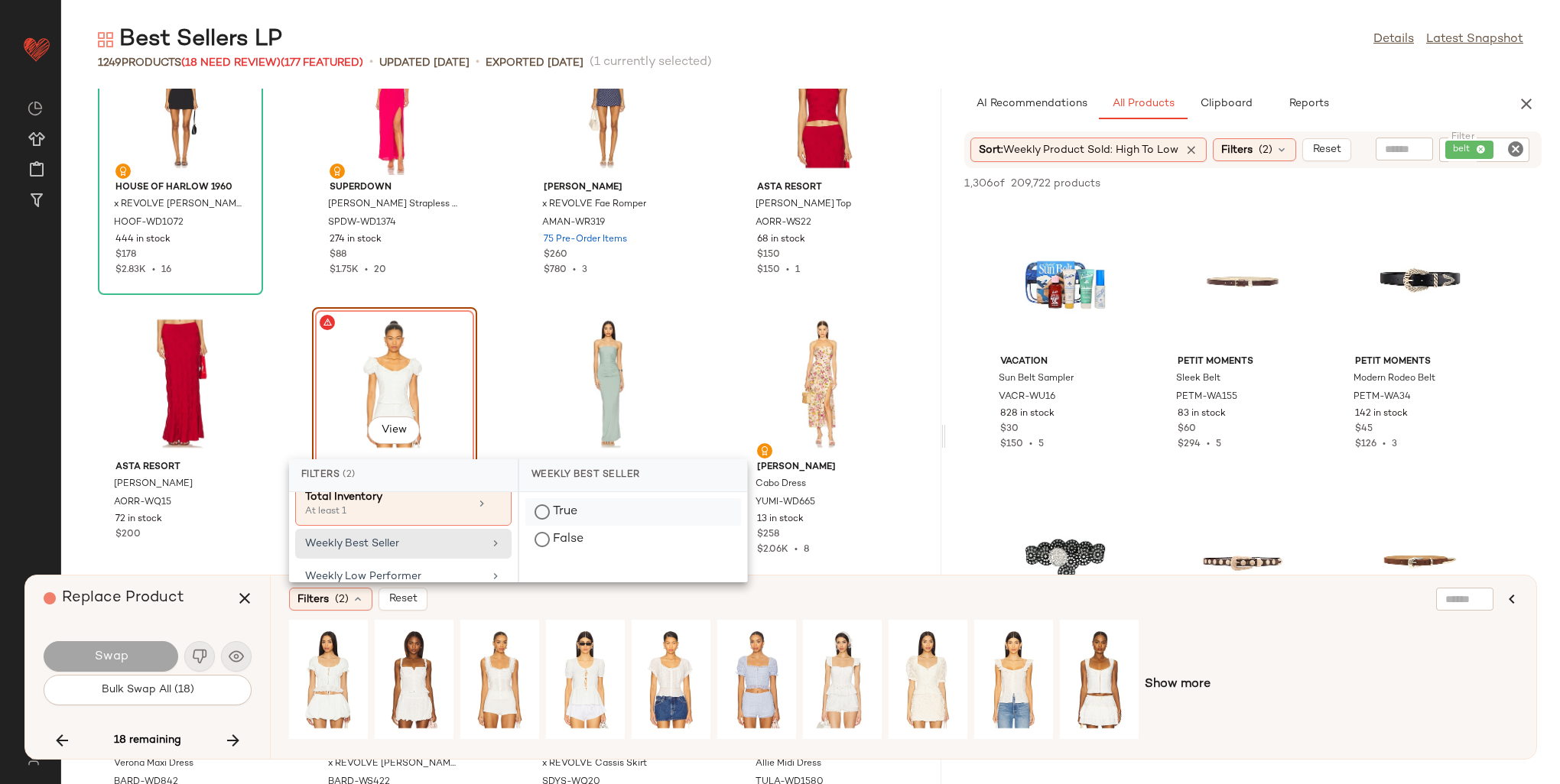
click at [563, 526] on div "True" at bounding box center [633, 539] width 216 height 27
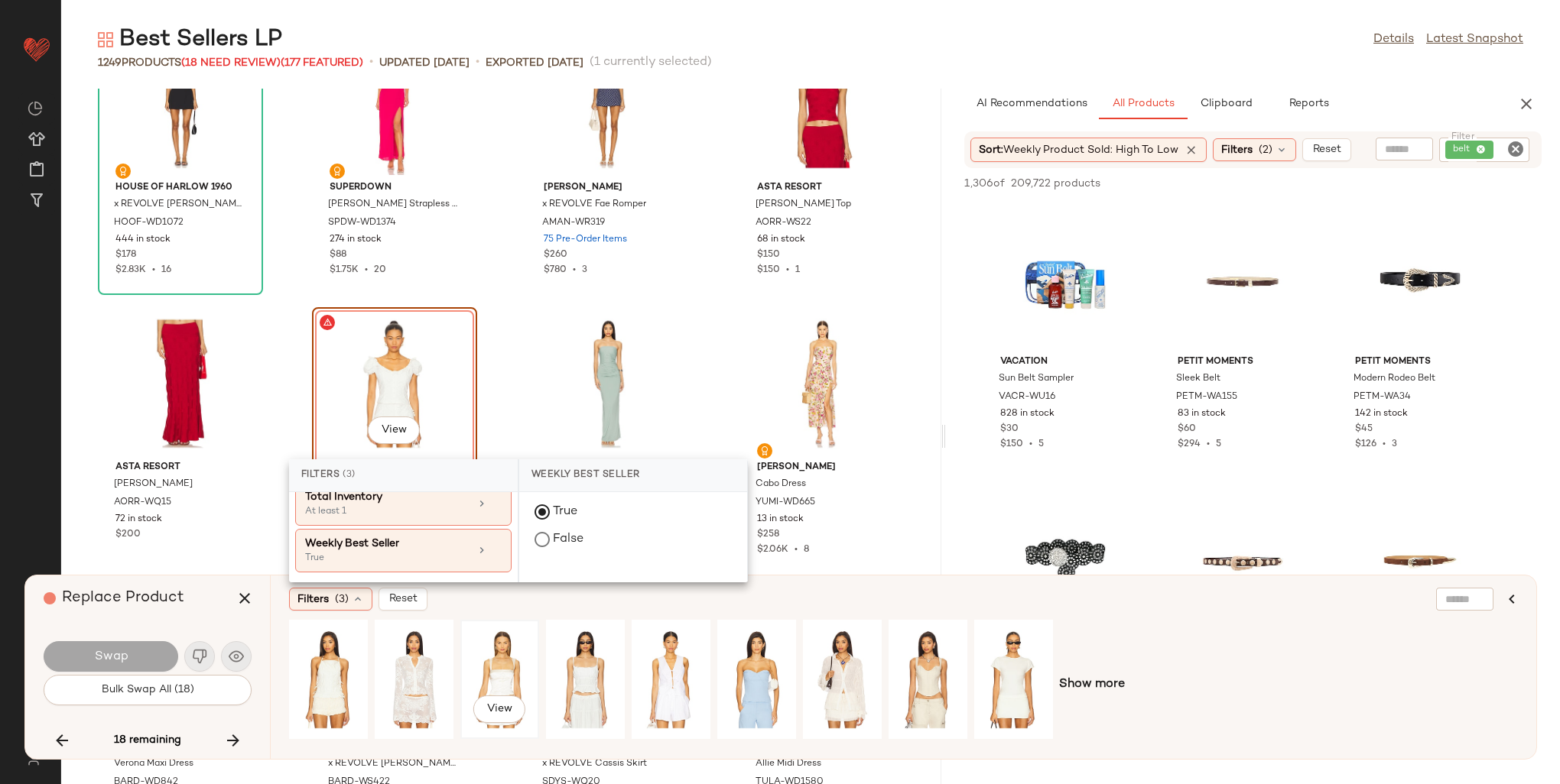
click at [512, 669] on div "View" at bounding box center [500, 680] width 68 height 109
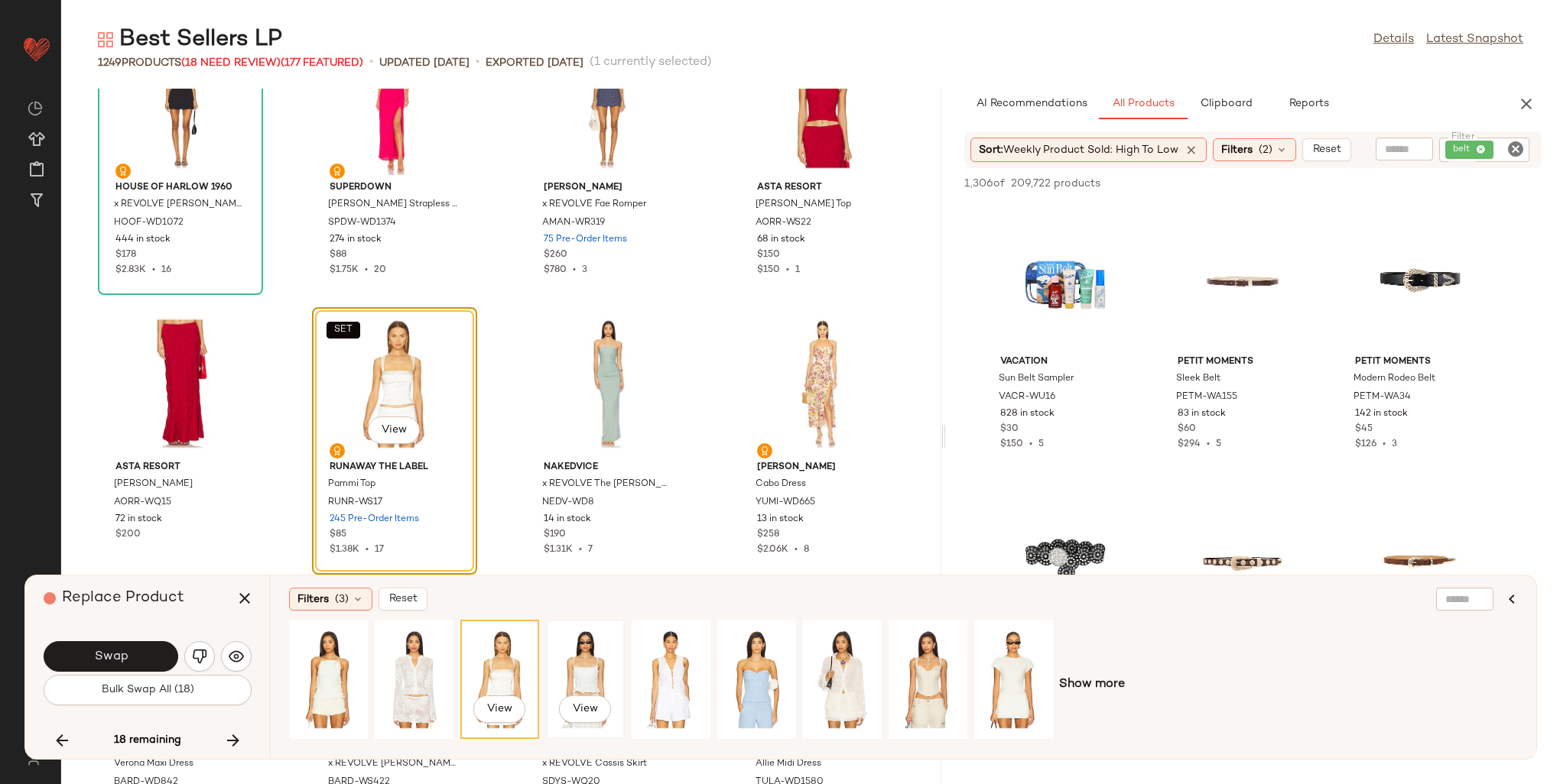
click at [573, 669] on div "View" at bounding box center [585, 680] width 68 height 109
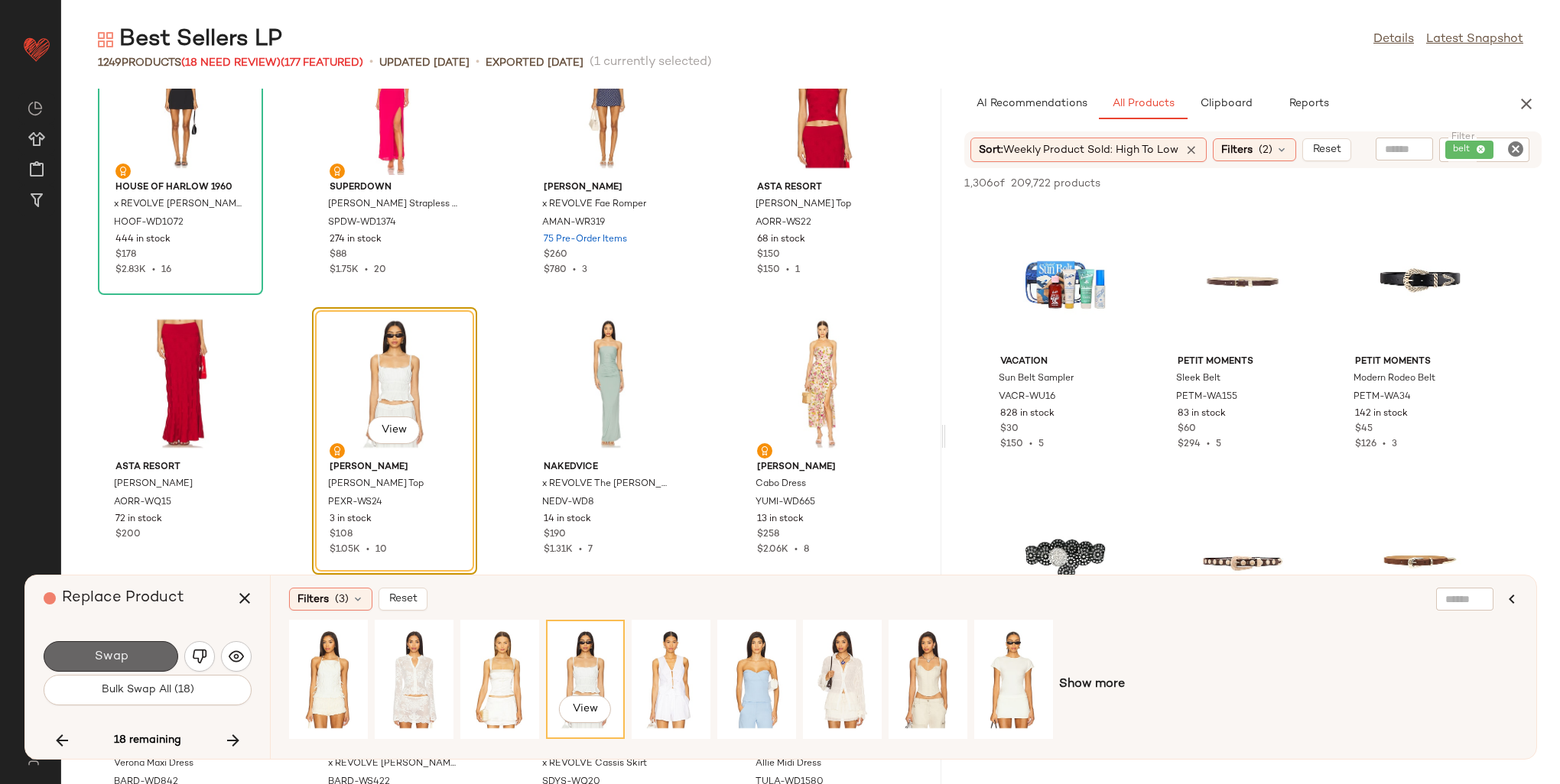
click at [125, 644] on button "Swap" at bounding box center [110, 656] width 134 height 31
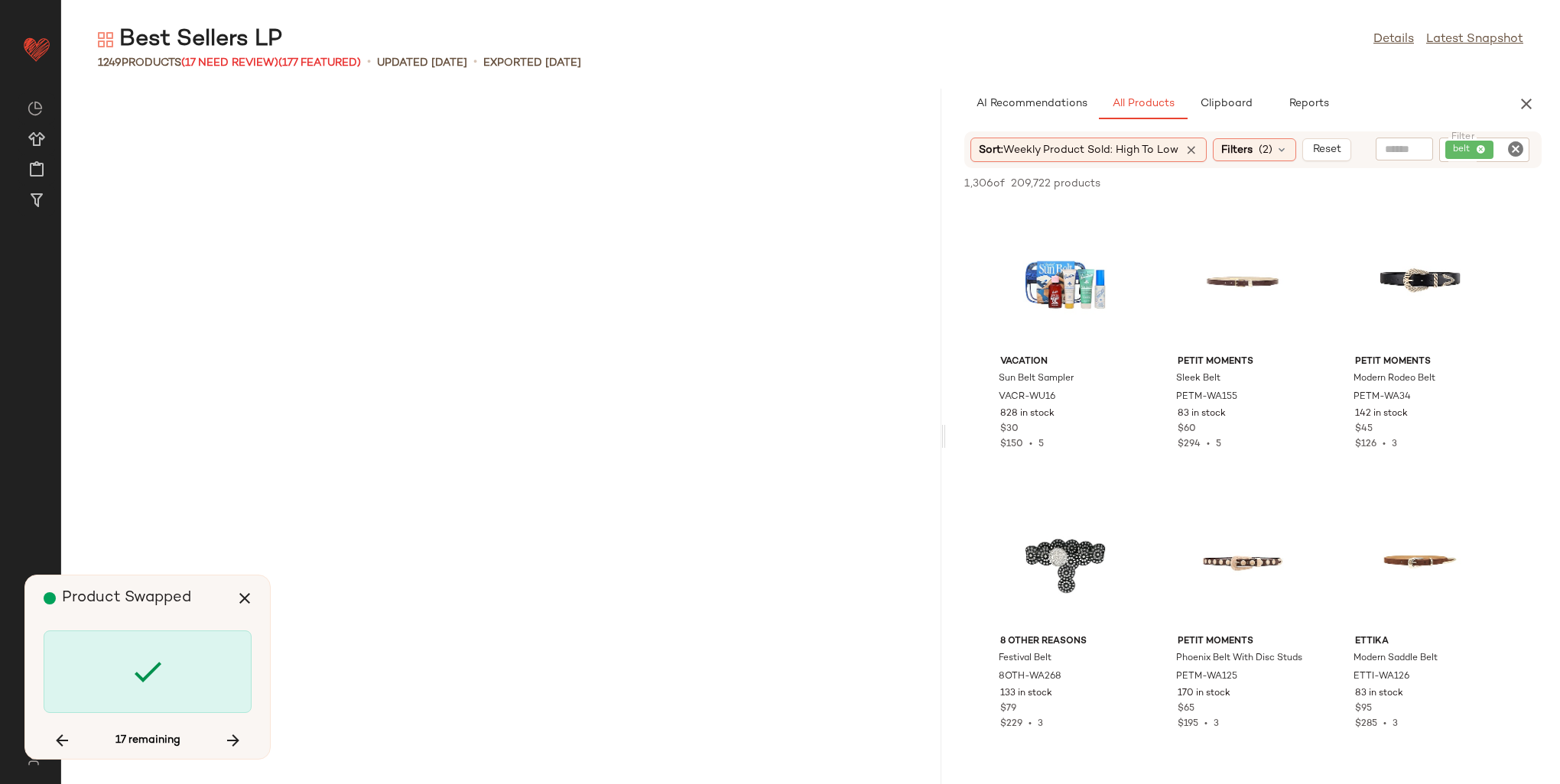
scroll to position [35536, 0]
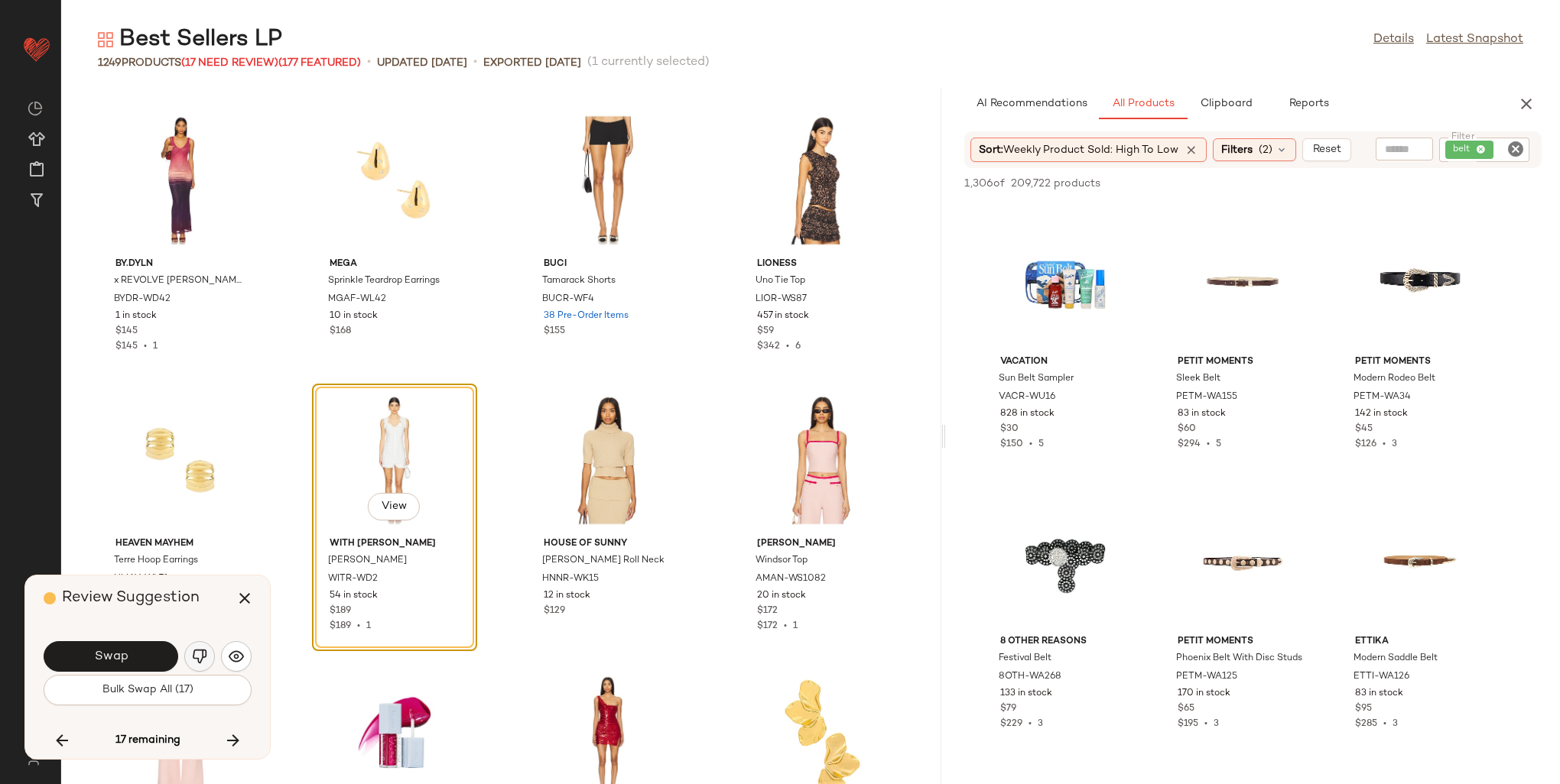
click at [204, 653] on img "button" at bounding box center [200, 656] width 16 height 16
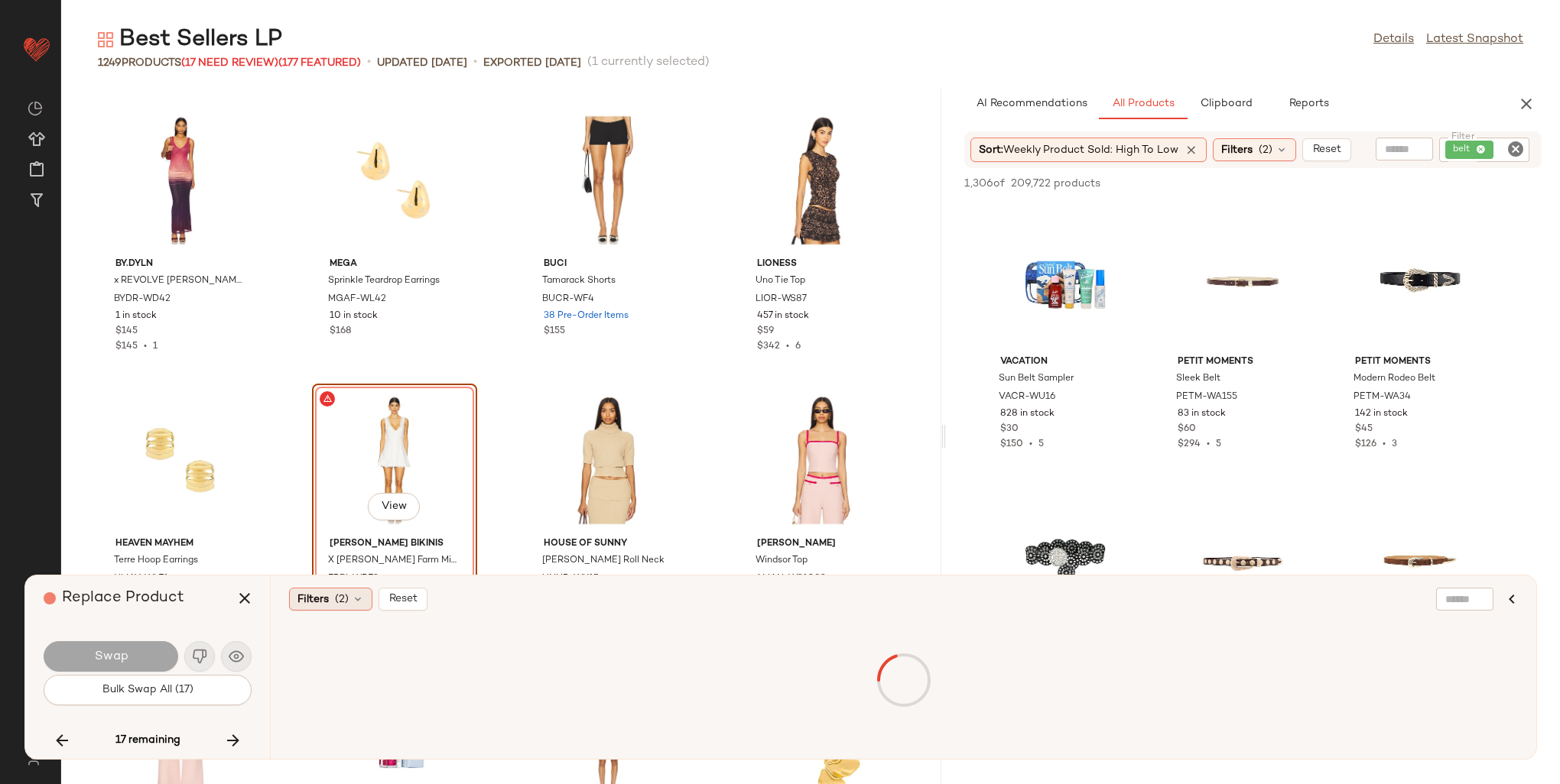
click at [316, 601] on span "Filters" at bounding box center [313, 599] width 31 height 16
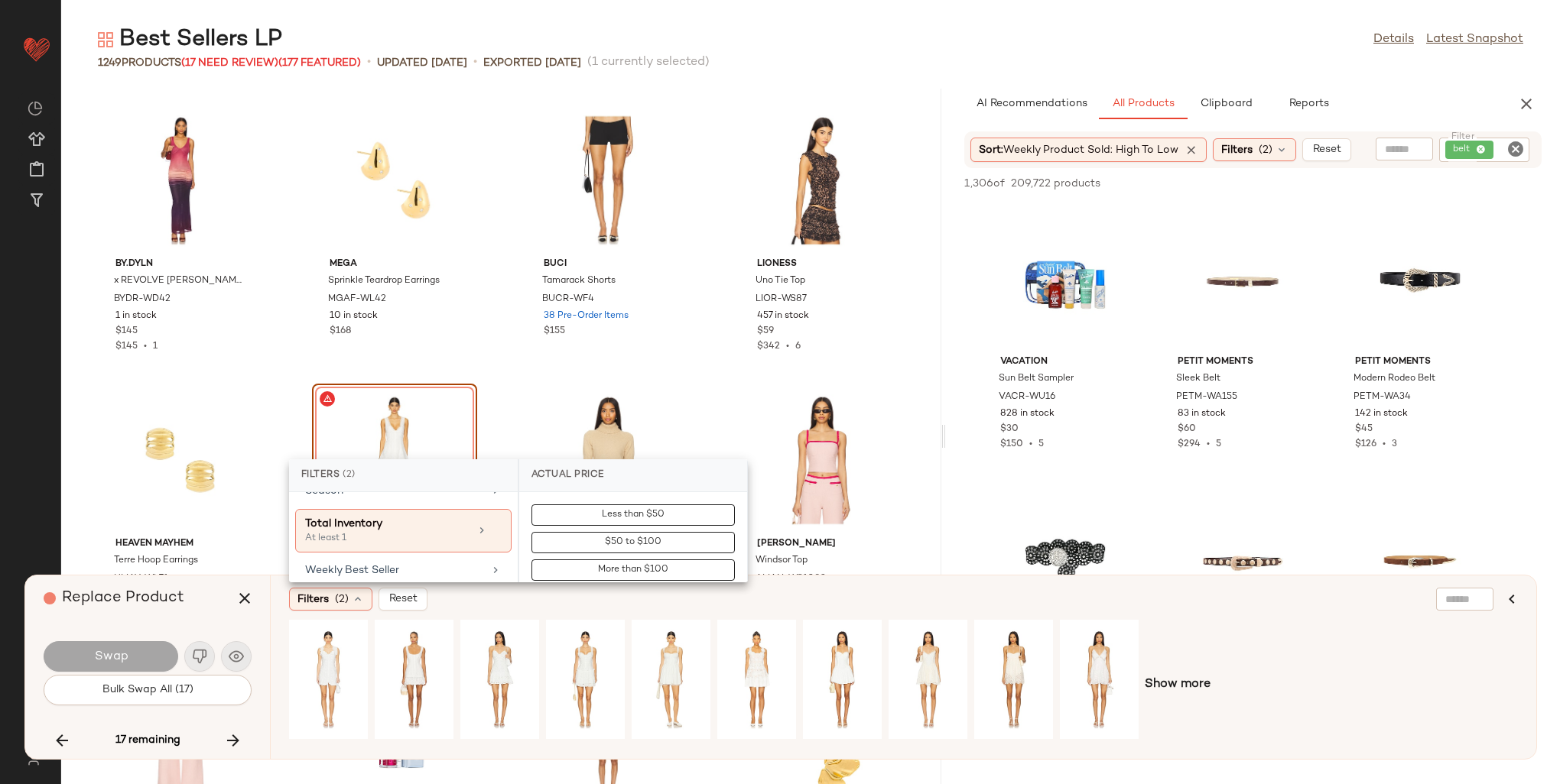
scroll to position [885, 0]
click at [382, 568] on div "Weekly Best Seller" at bounding box center [394, 575] width 178 height 16
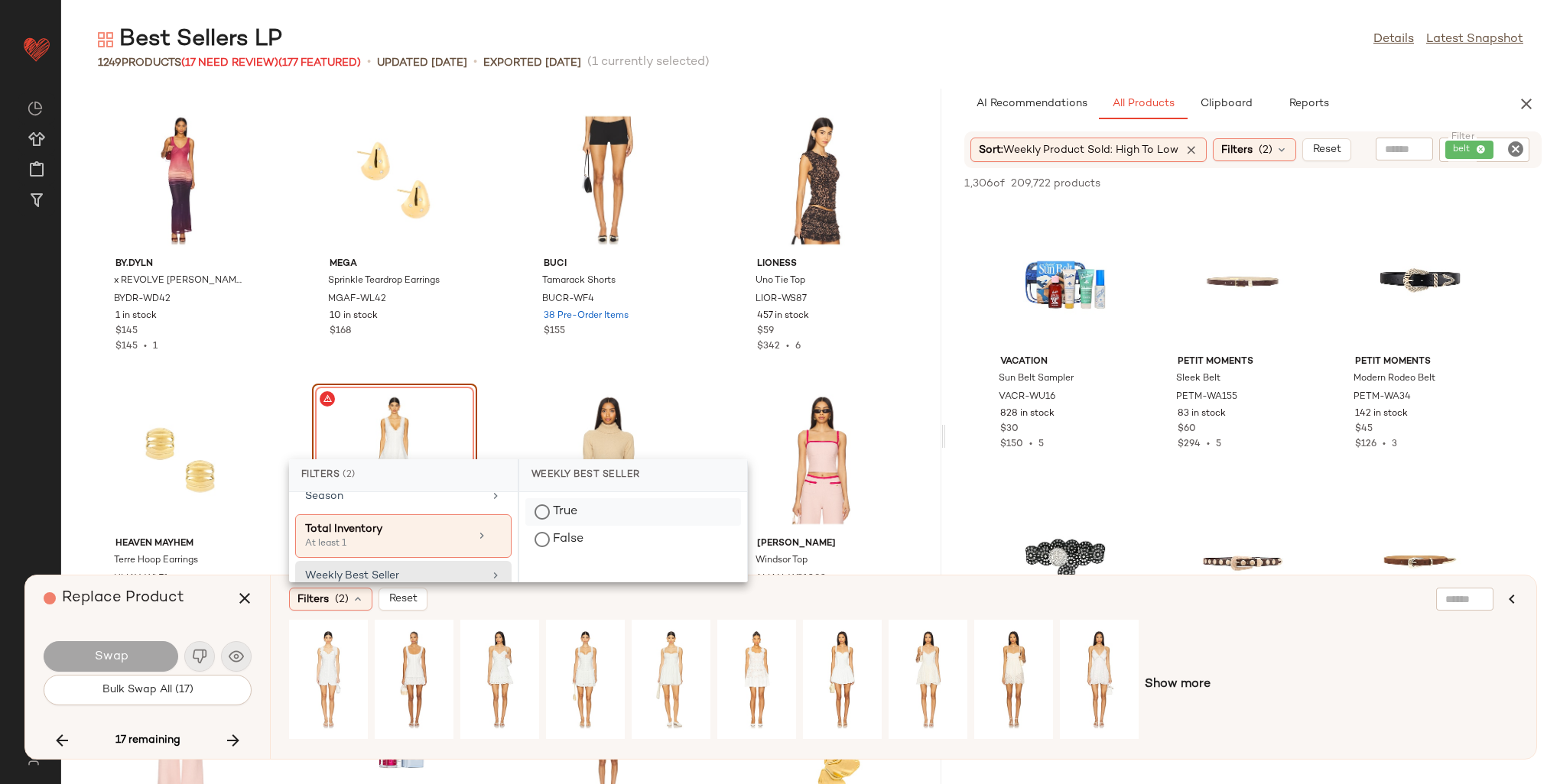
click at [561, 526] on div "True" at bounding box center [633, 539] width 216 height 27
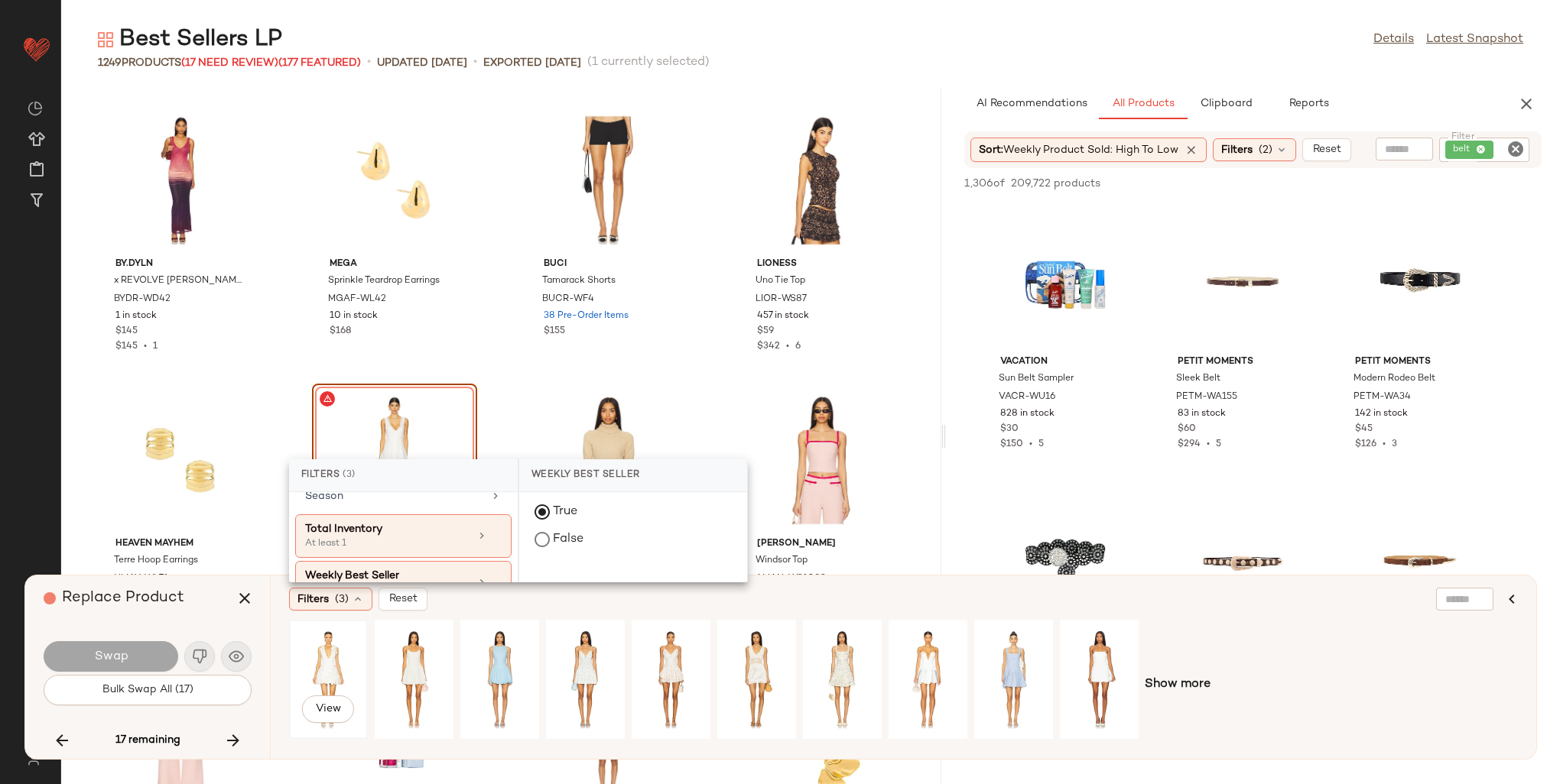
click at [310, 674] on div "View" at bounding box center [328, 680] width 68 height 109
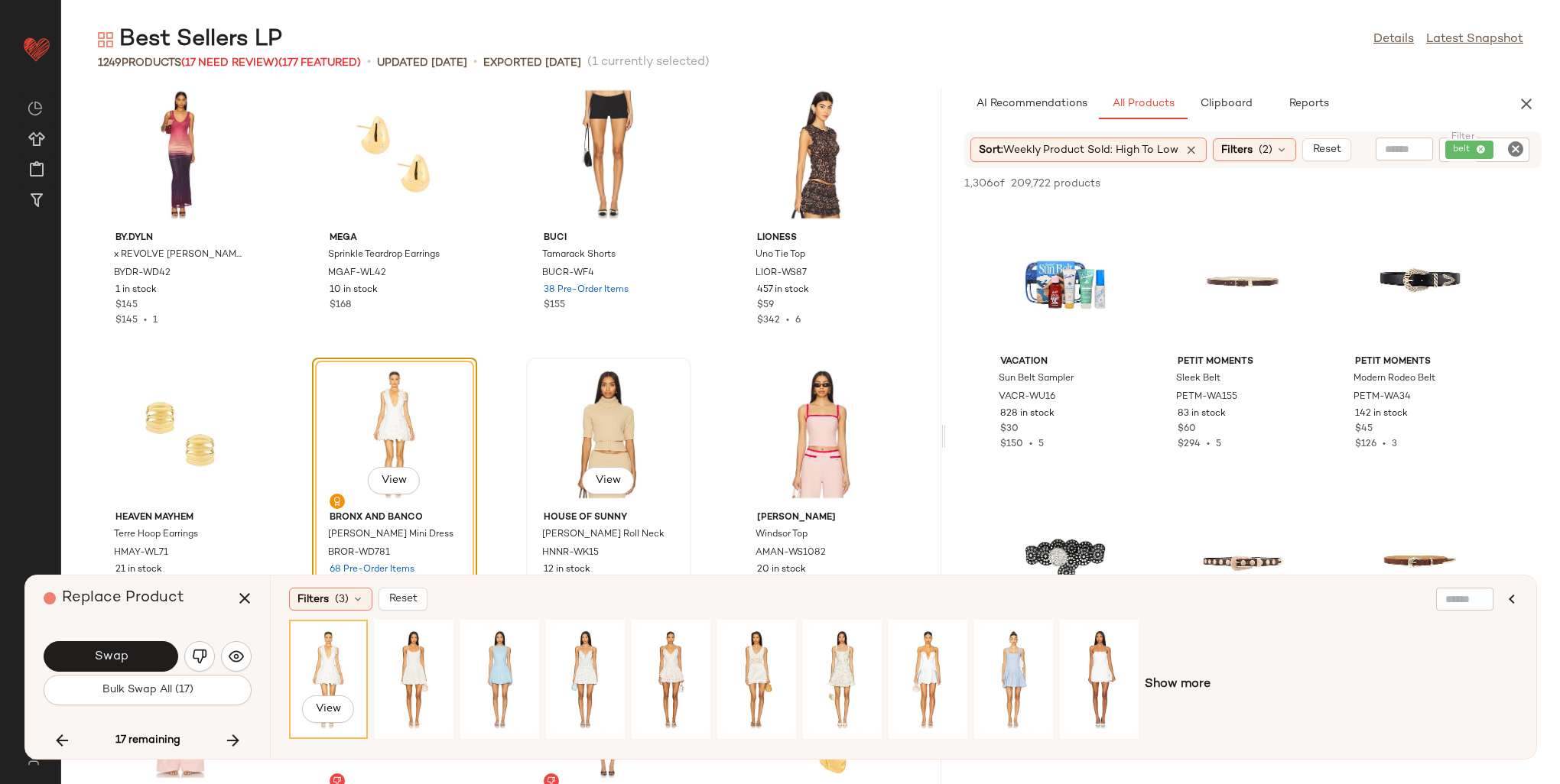
scroll to position [35613, 0]
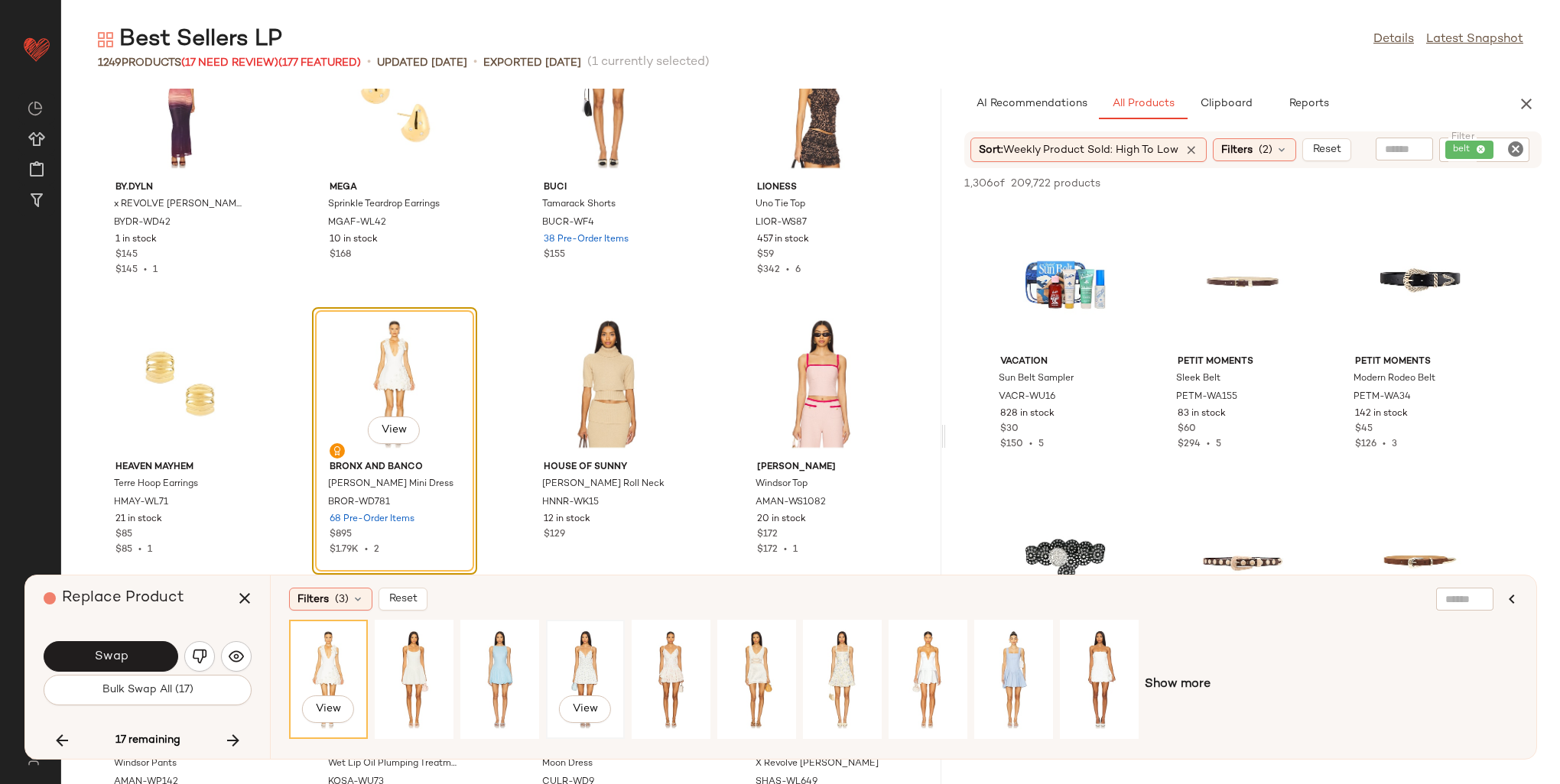
click at [592, 638] on div "View" at bounding box center [585, 680] width 68 height 109
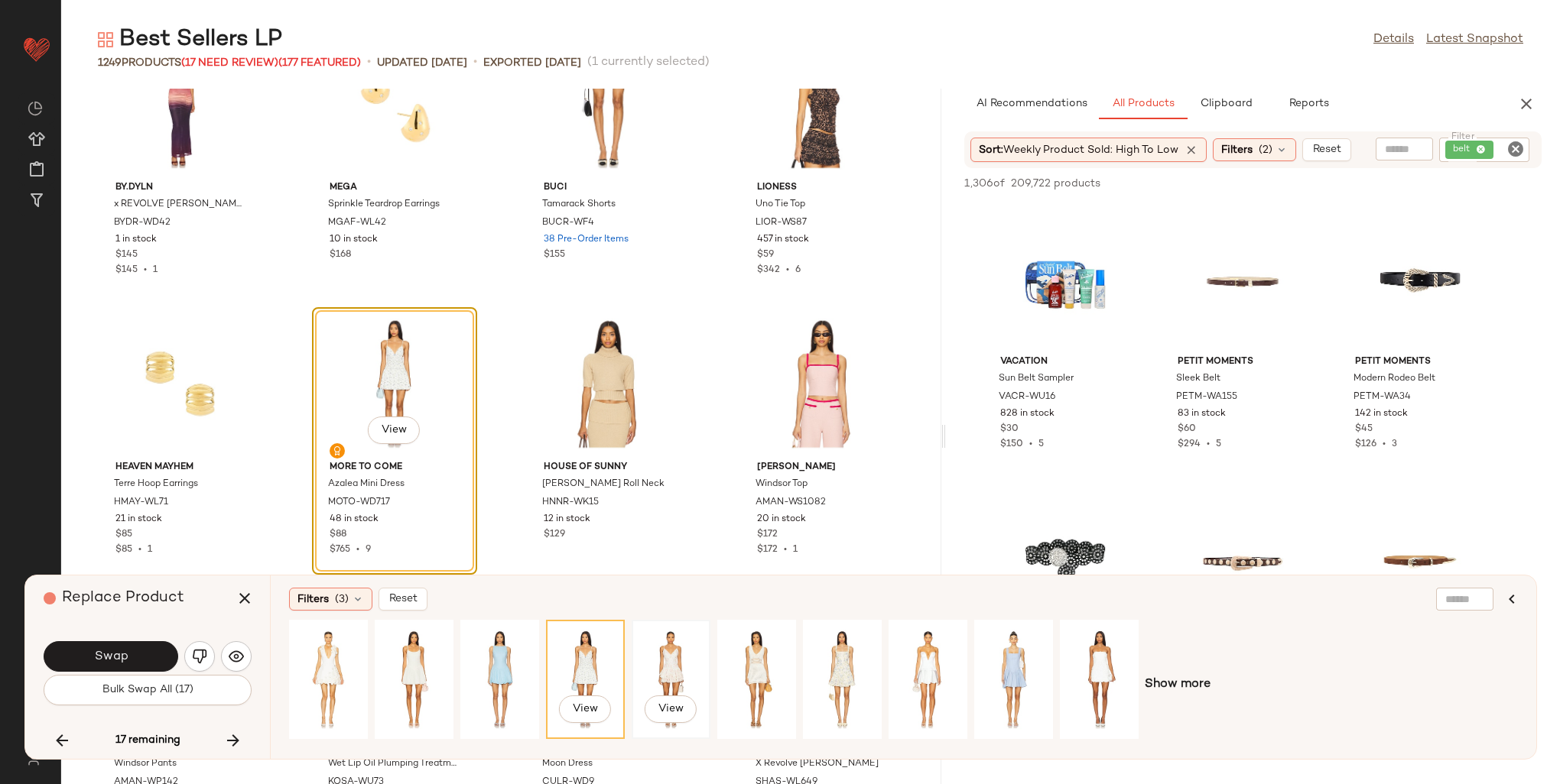
click at [669, 649] on div "View" at bounding box center [671, 680] width 68 height 109
click at [317, 669] on div "View" at bounding box center [328, 680] width 68 height 109
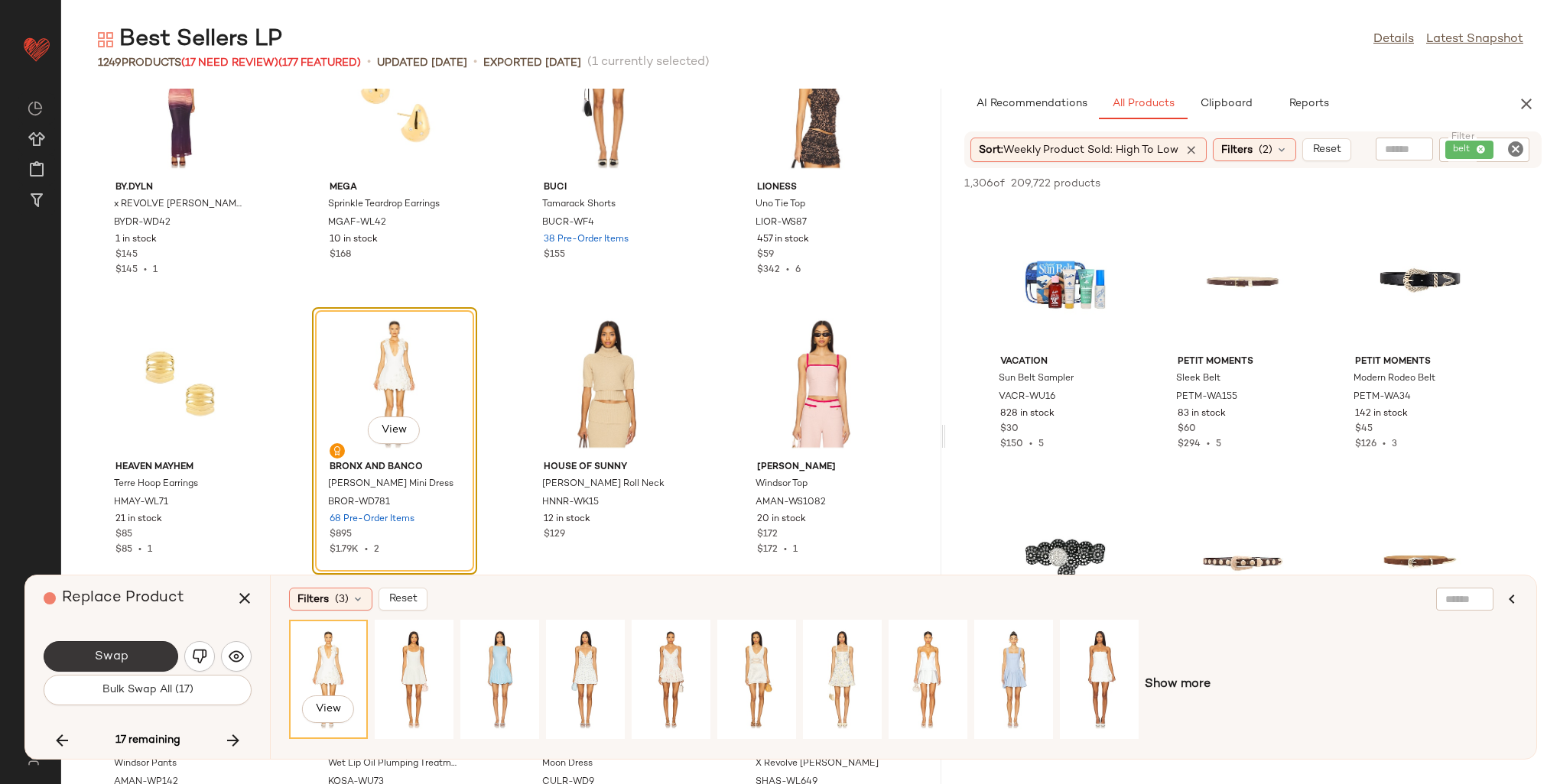
click at [125, 648] on button "Swap" at bounding box center [110, 656] width 134 height 31
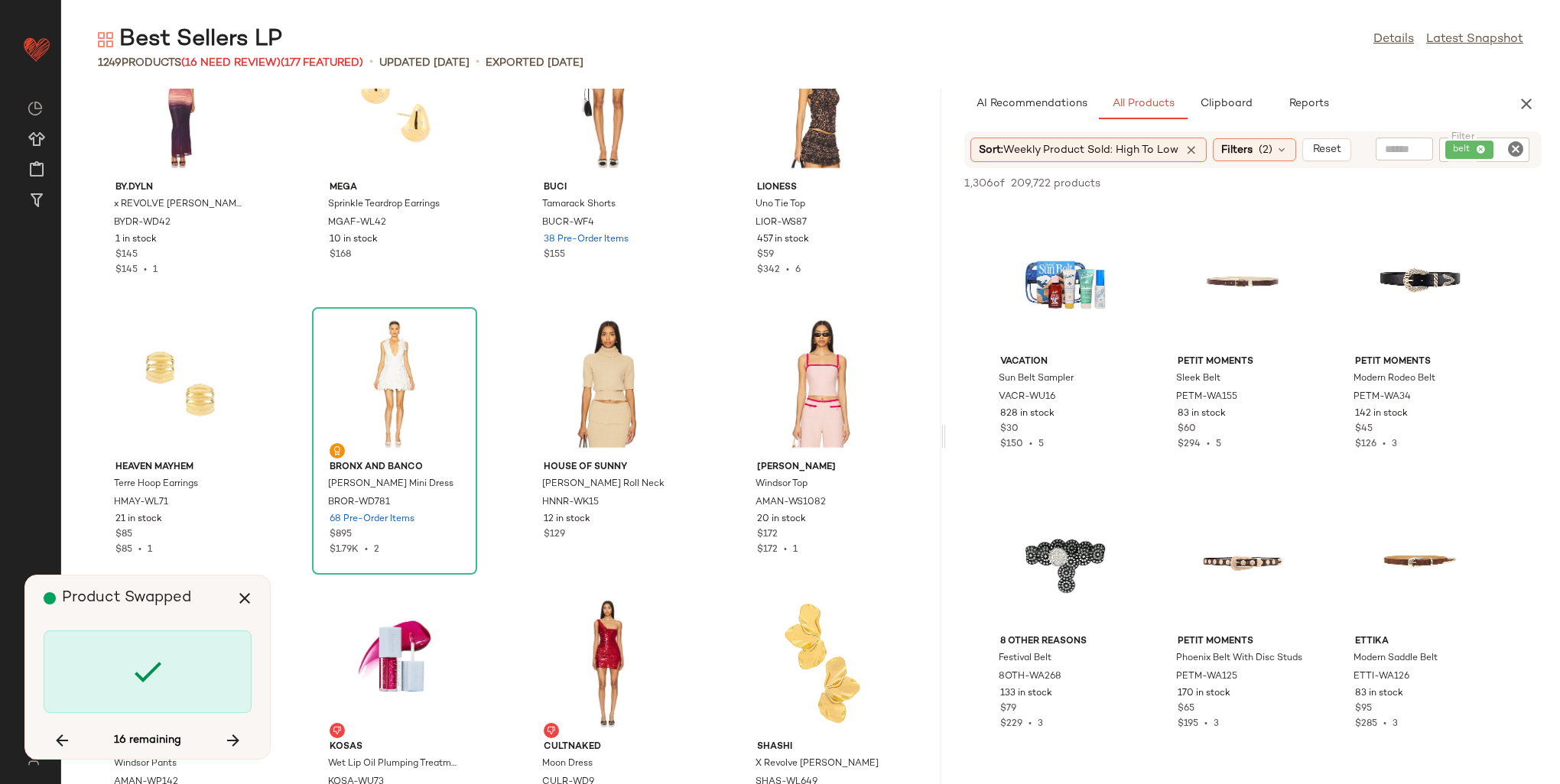
scroll to position [37775, 0]
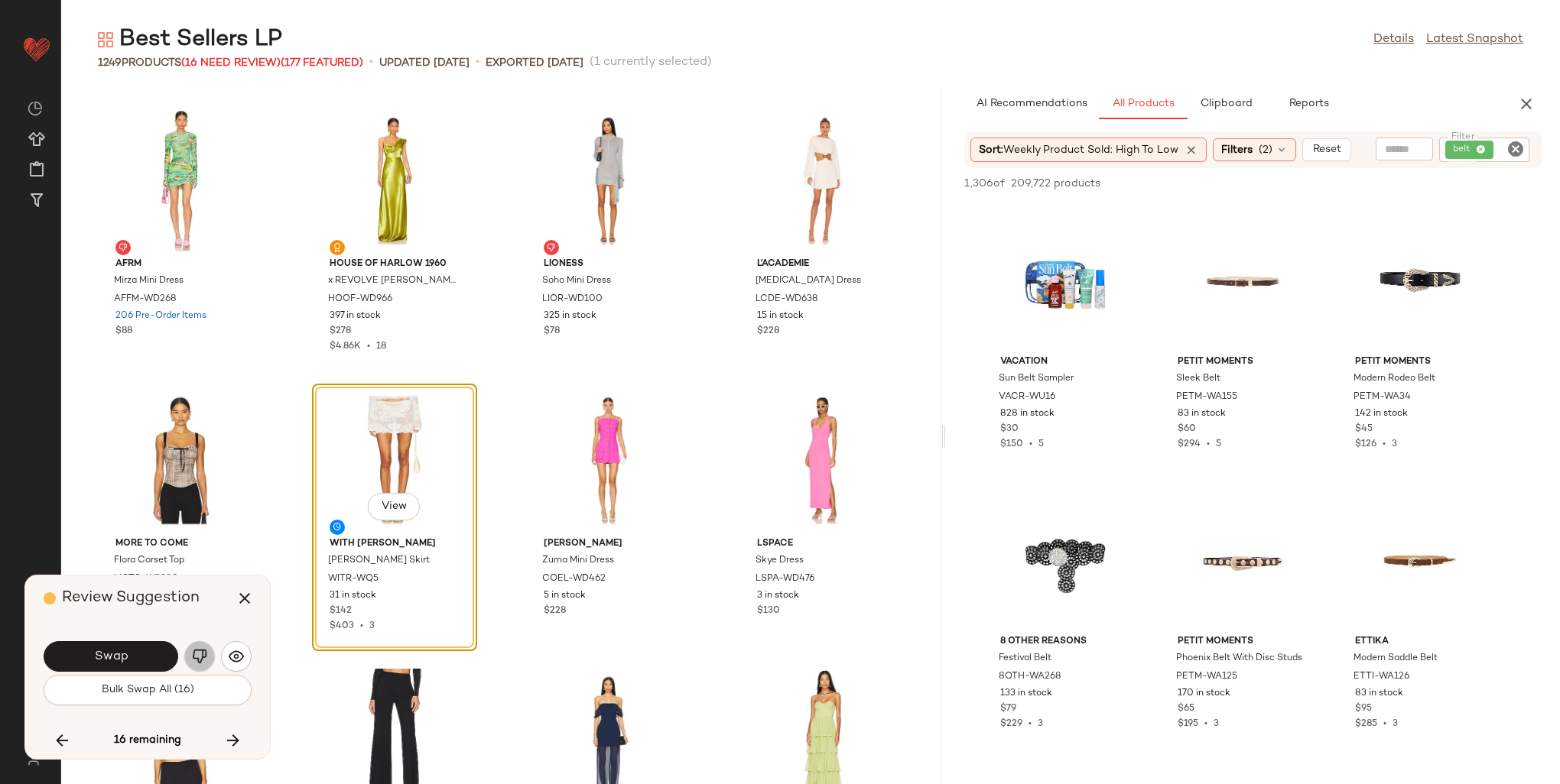
click at [208, 656] on button "button" at bounding box center [199, 656] width 31 height 31
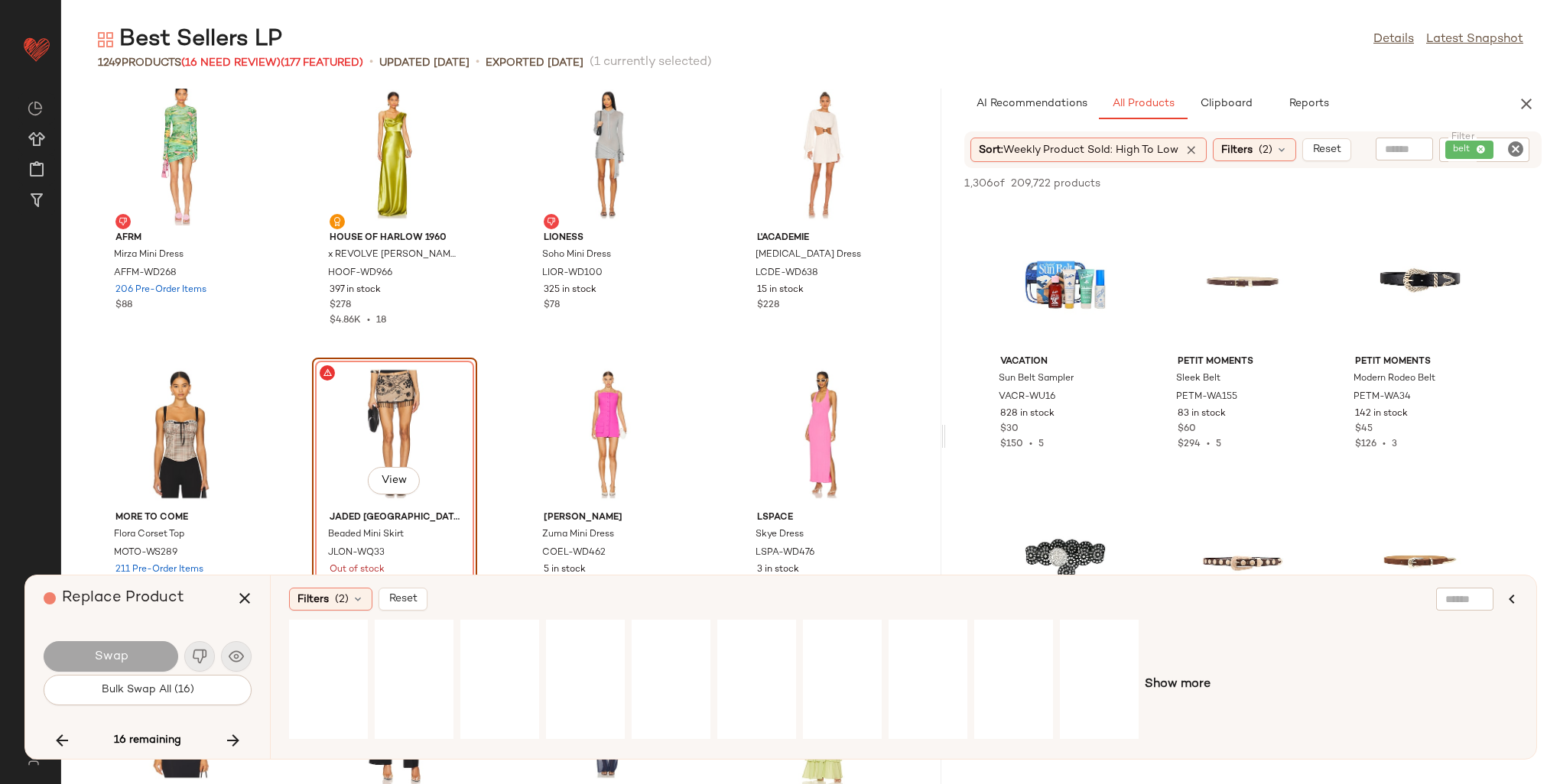
scroll to position [37851, 0]
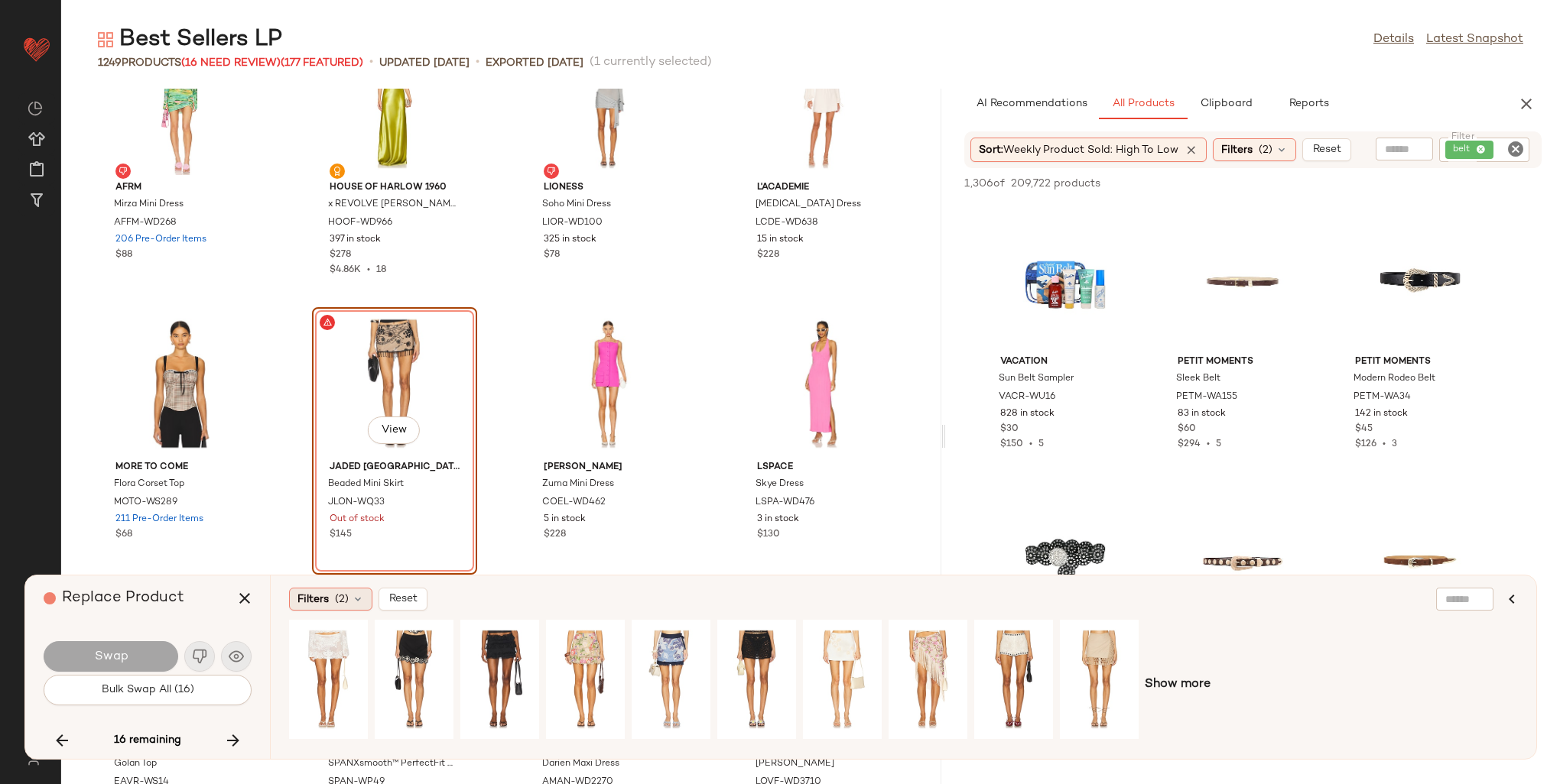
click at [335, 596] on span "(2)" at bounding box center [341, 599] width 14 height 16
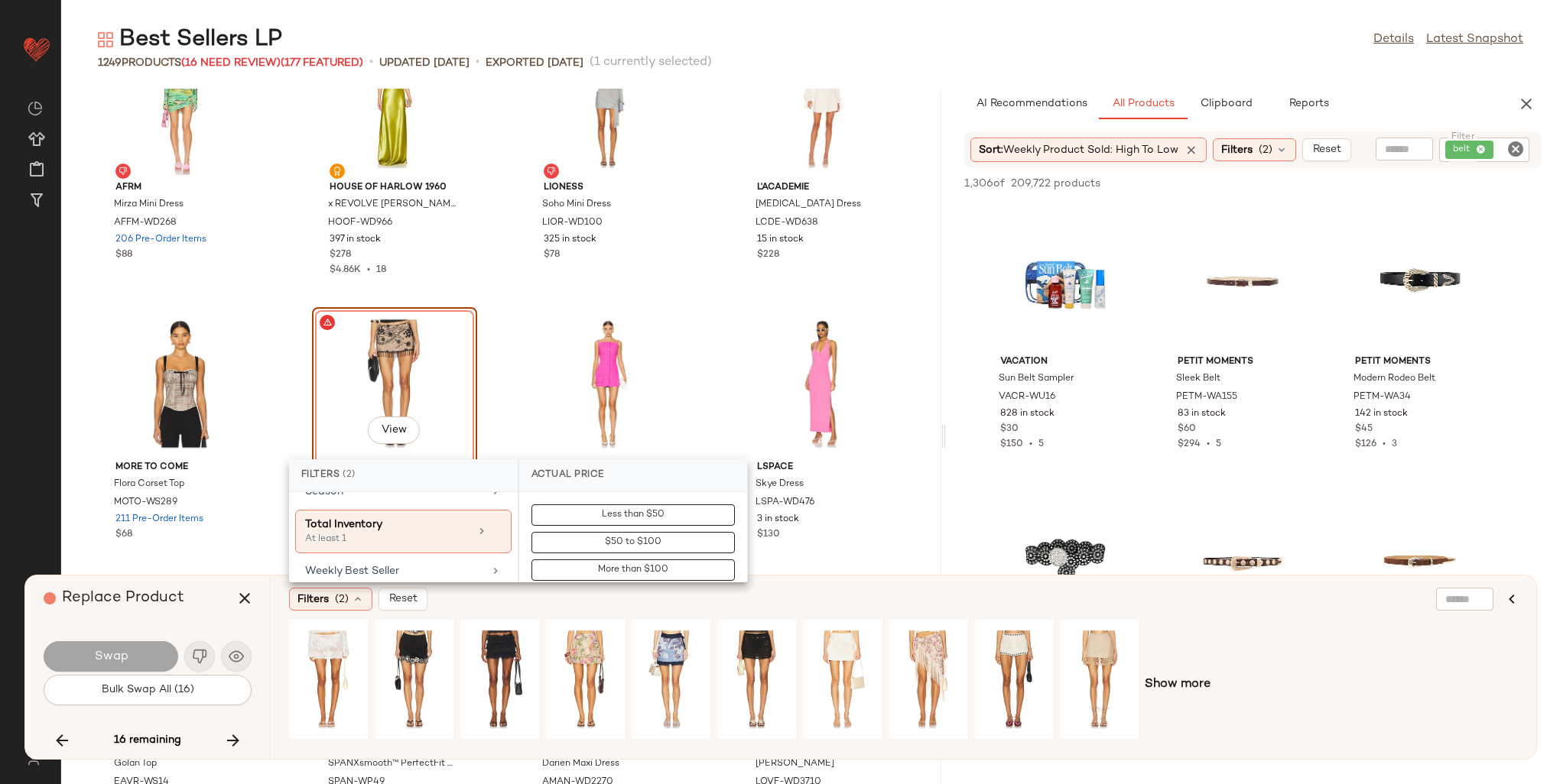
scroll to position [885, 0]
click at [382, 568] on div "Weekly Best Seller" at bounding box center [394, 575] width 178 height 16
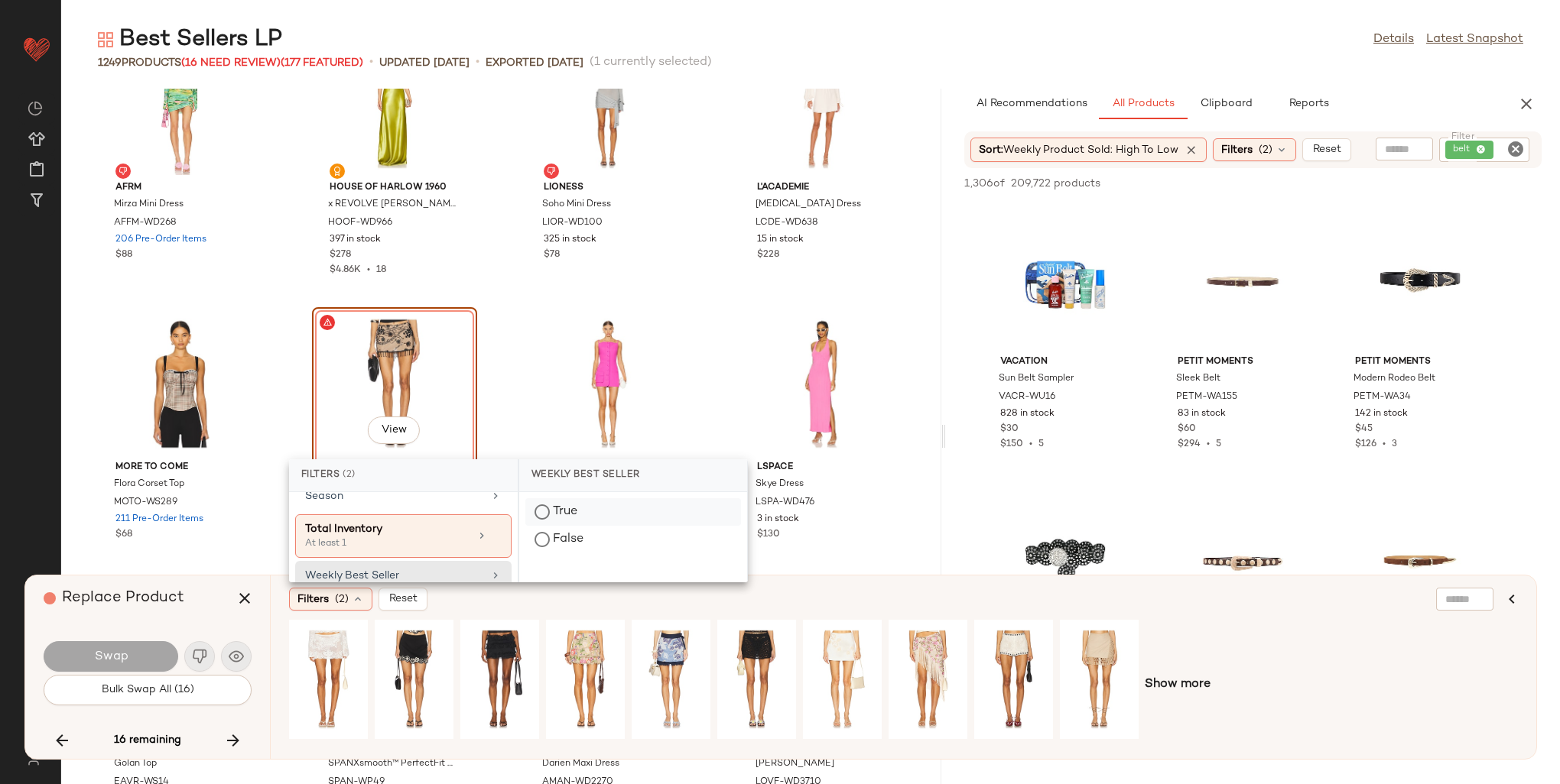
click at [564, 526] on div "True" at bounding box center [633, 539] width 216 height 27
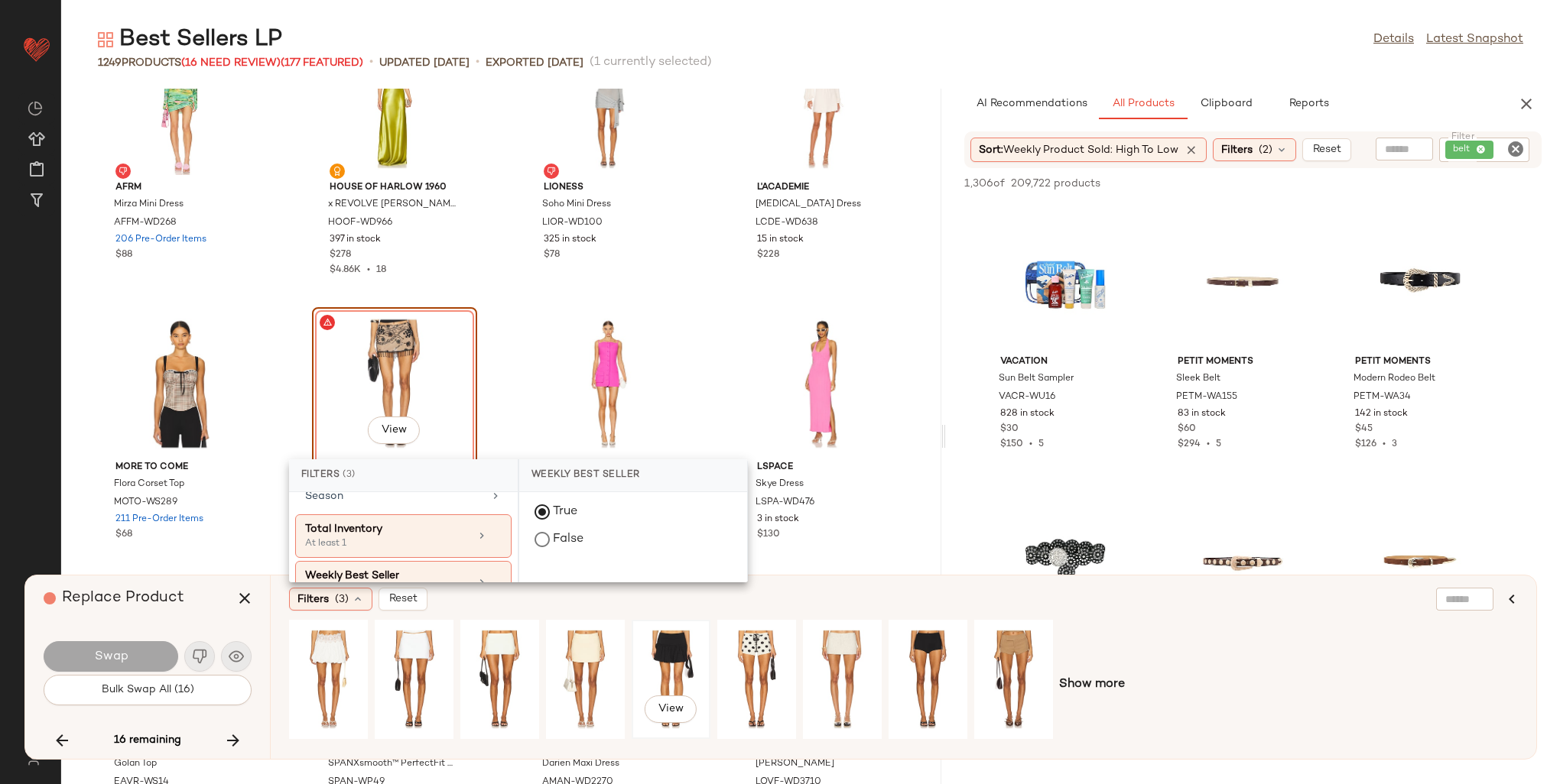
click at [676, 657] on div "View" at bounding box center [671, 680] width 68 height 109
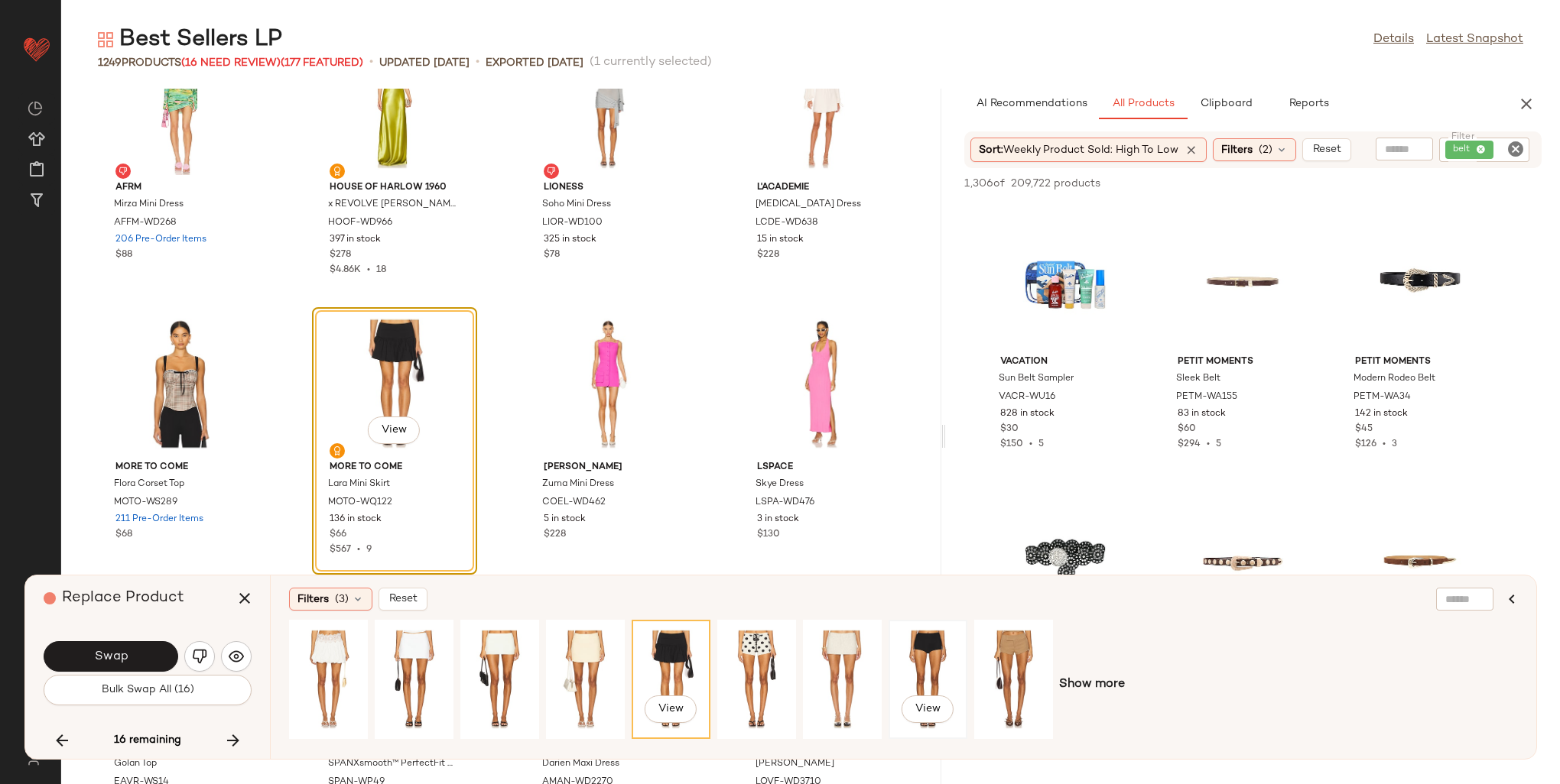
click at [907, 668] on div "View" at bounding box center [928, 680] width 68 height 109
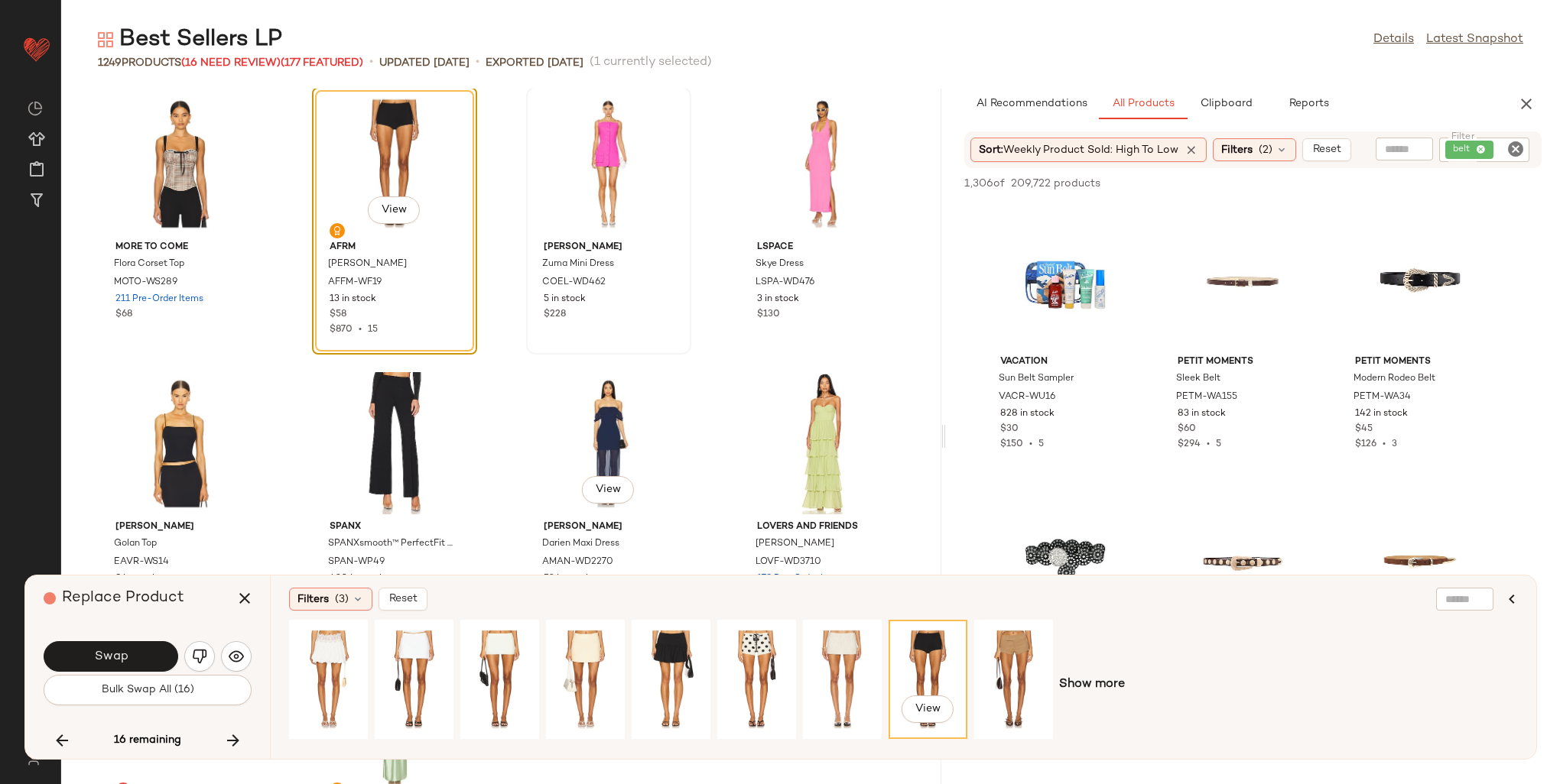
scroll to position [38081, 0]
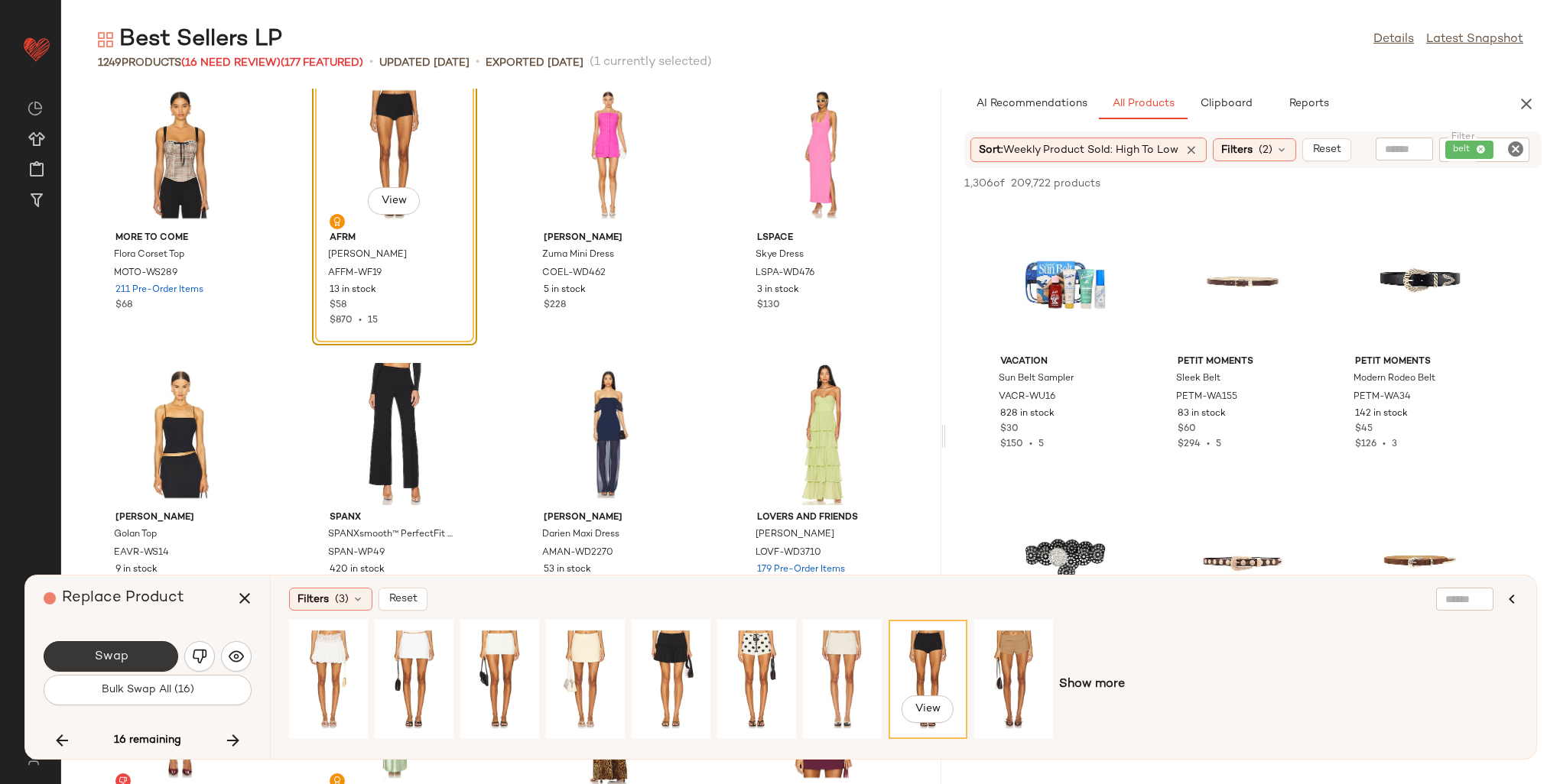
click at [104, 653] on span "Swap" at bounding box center [110, 657] width 35 height 15
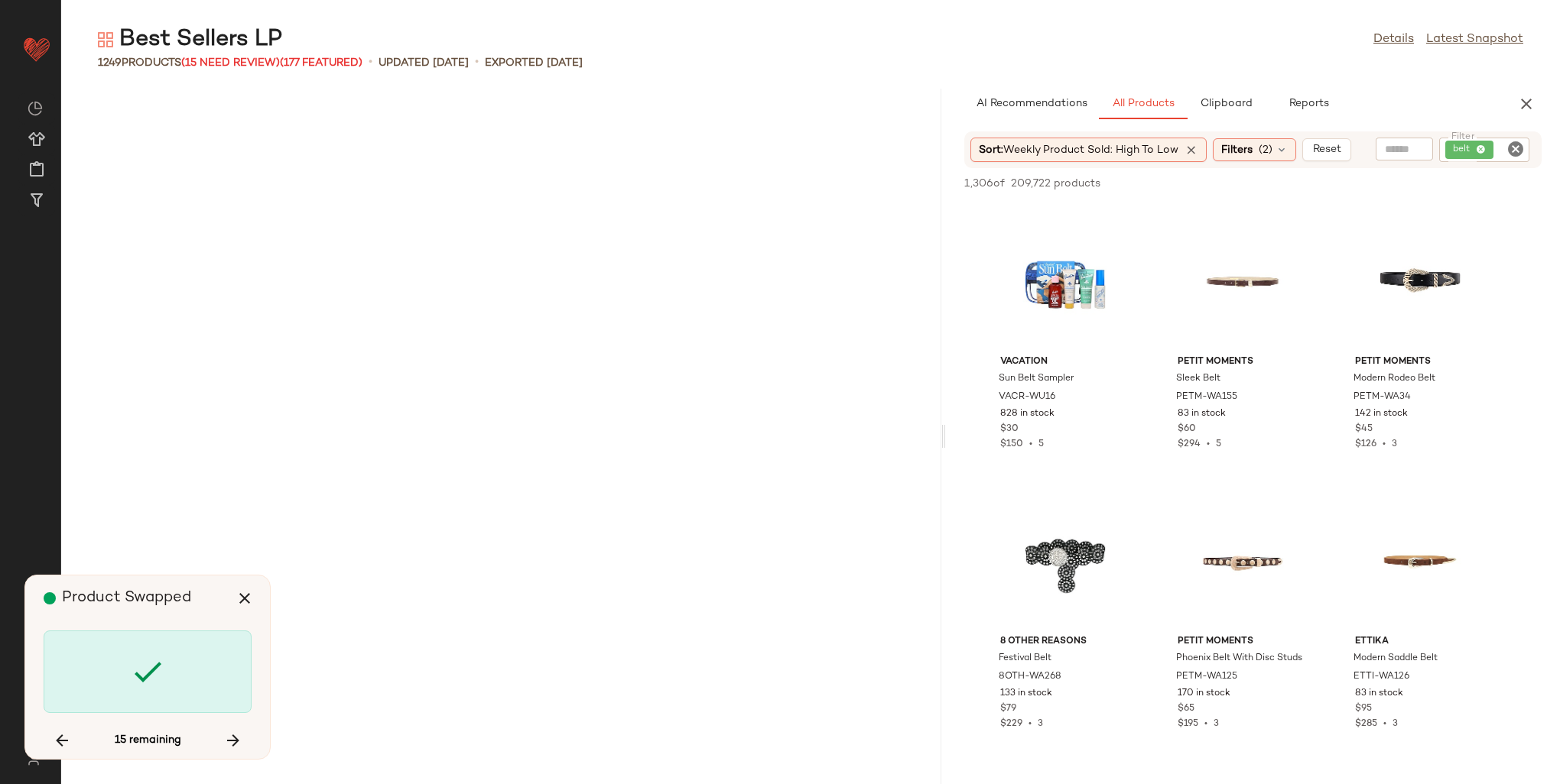
scroll to position [42252, 0]
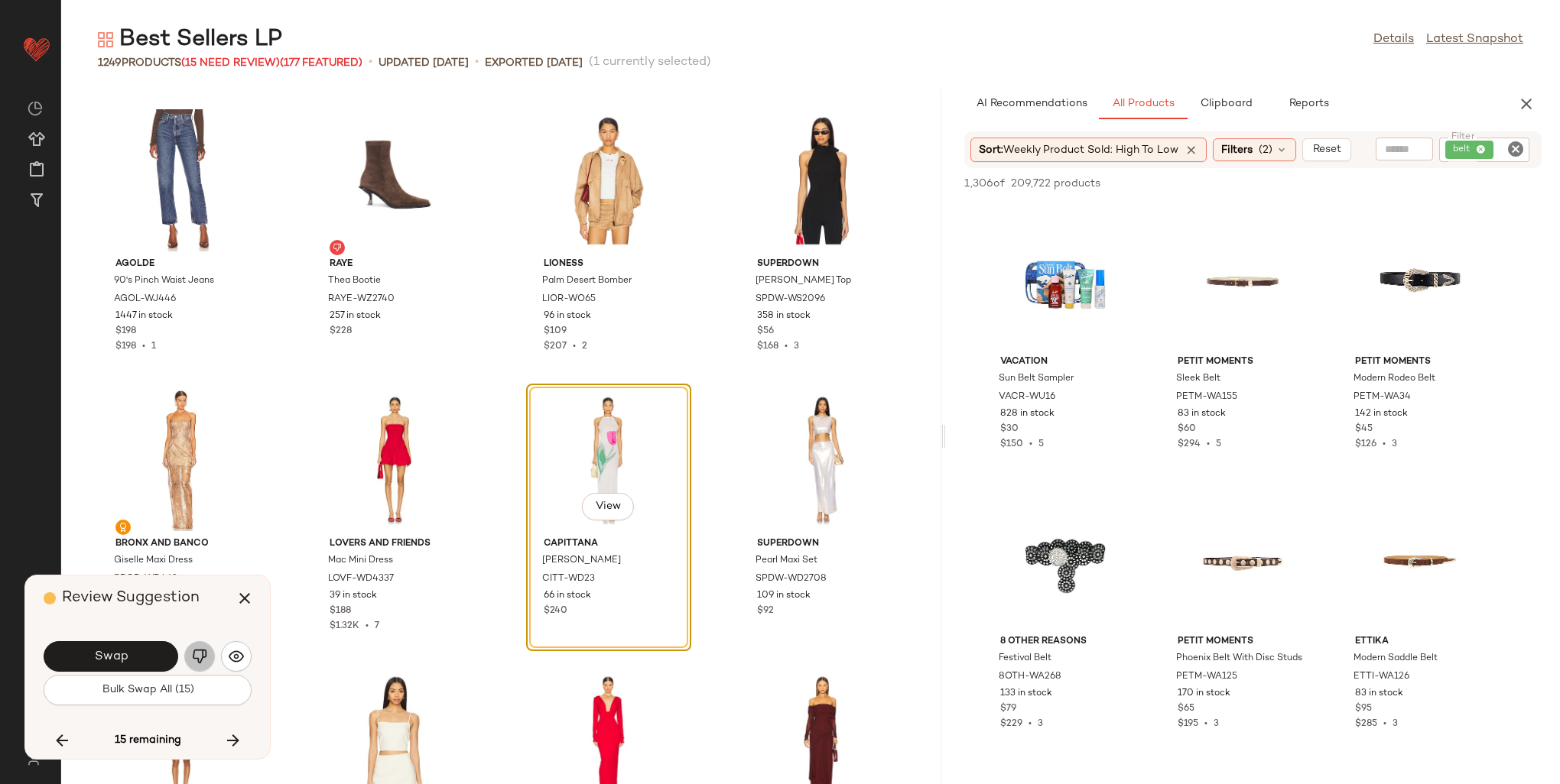
click at [199, 650] on img "button" at bounding box center [200, 656] width 16 height 16
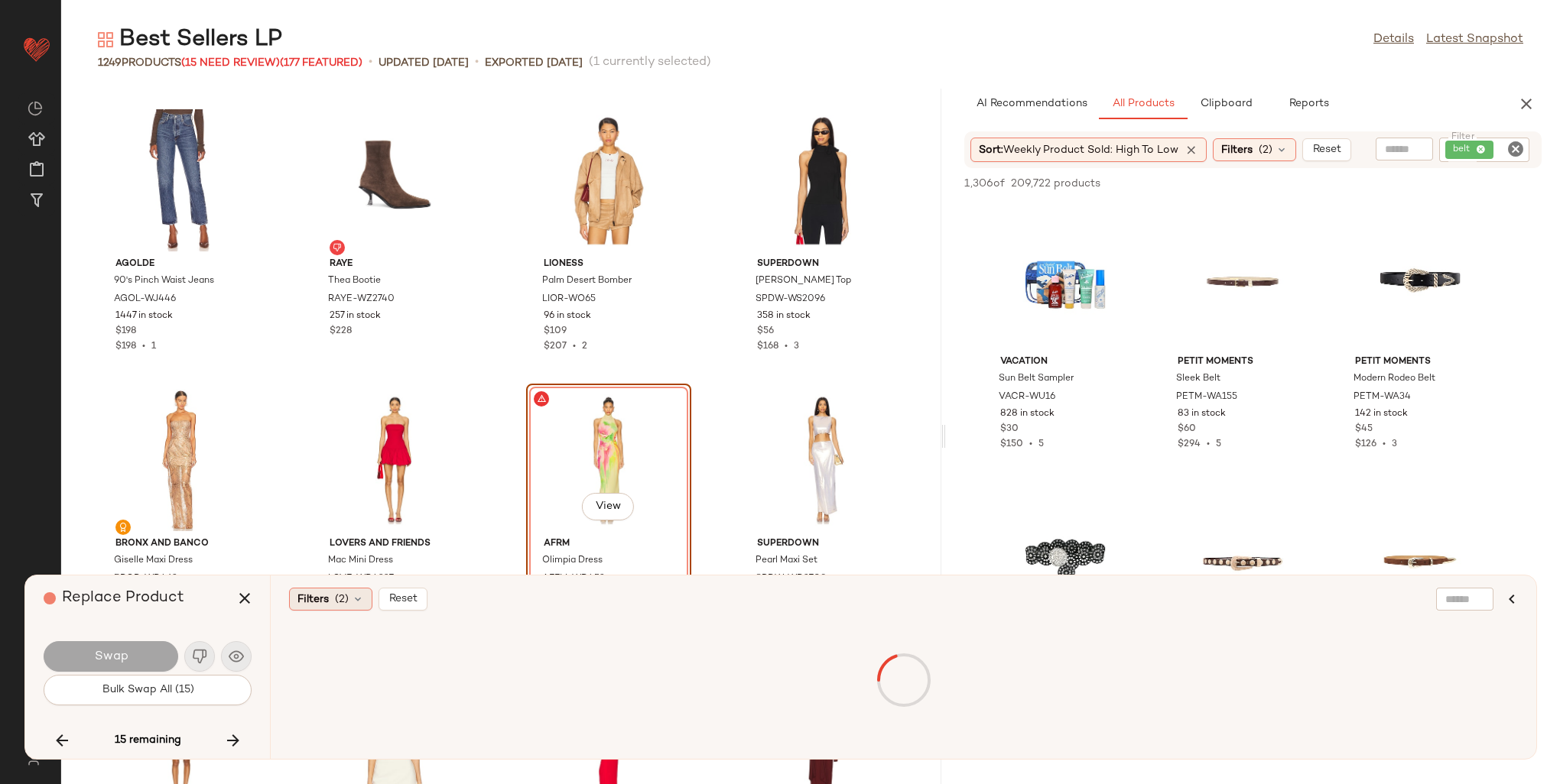
click at [348, 594] on div "Filters (2)" at bounding box center [331, 599] width 83 height 23
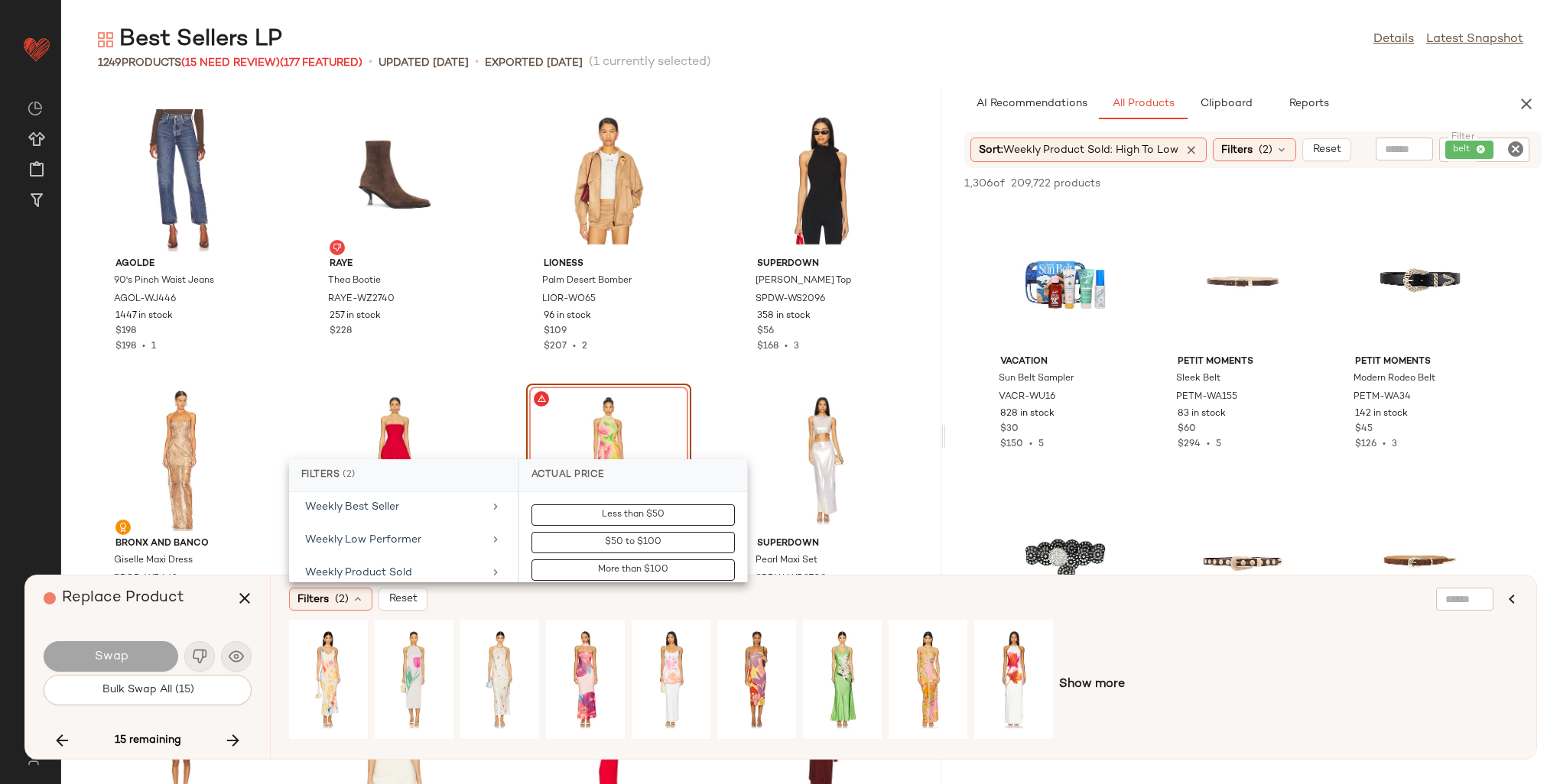
scroll to position [961, 0]
click at [389, 494] on div "Weekly Best Seller" at bounding box center [394, 500] width 178 height 16
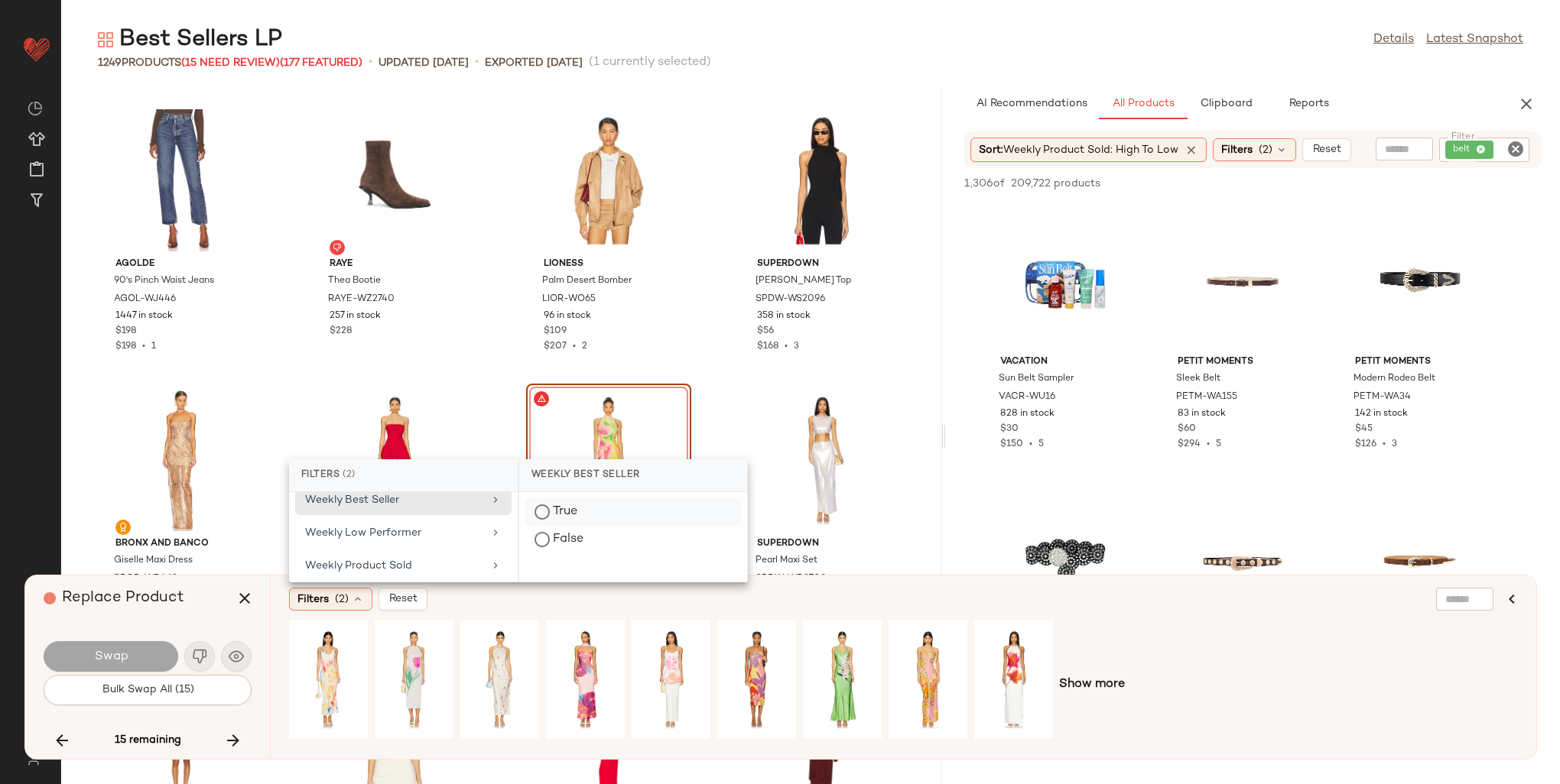
click at [543, 526] on div "True" at bounding box center [633, 539] width 216 height 27
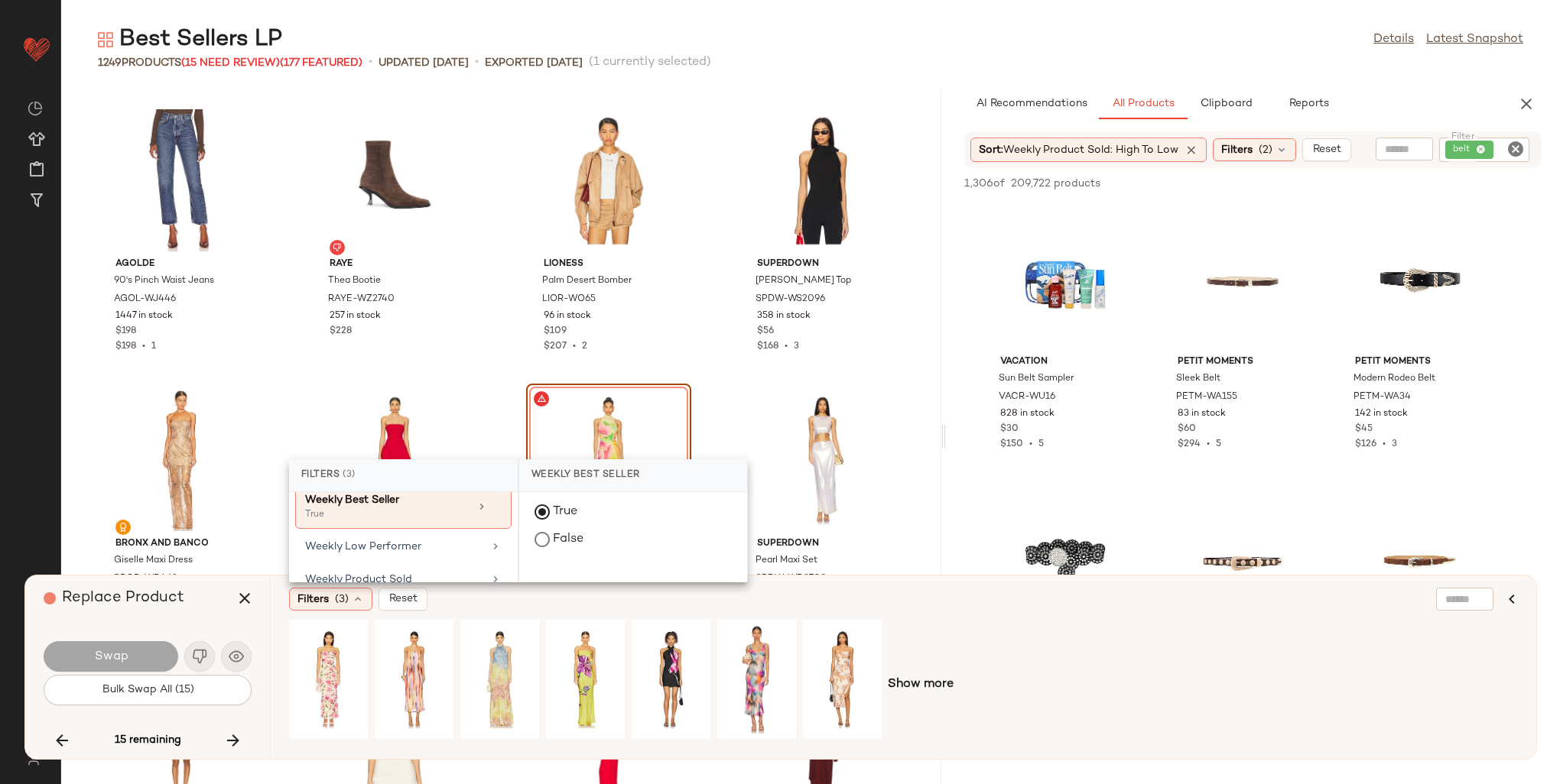
click at [937, 641] on div "Show more" at bounding box center [904, 685] width 1229 height 130
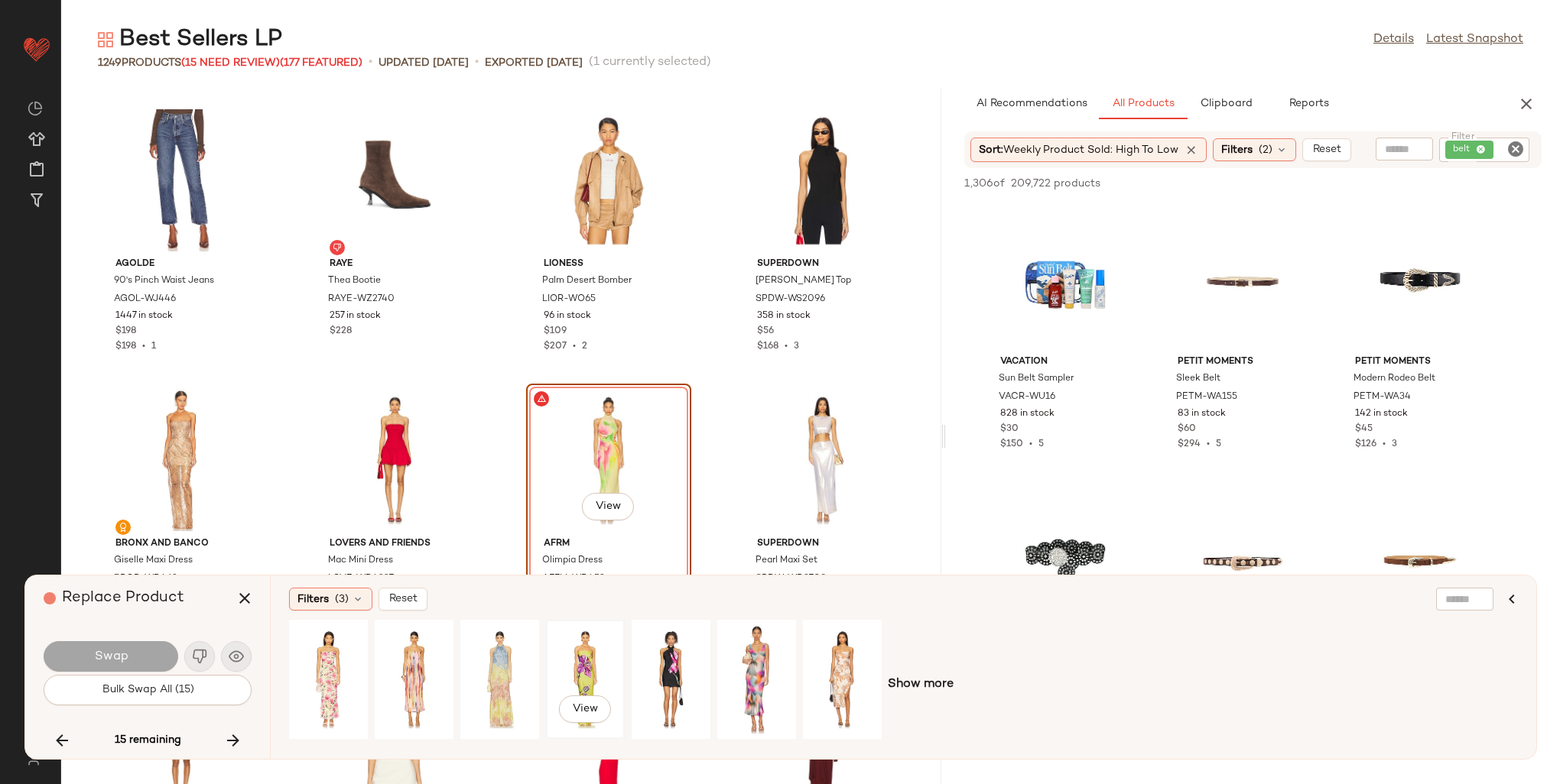
click at [577, 671] on div "View" at bounding box center [585, 680] width 68 height 109
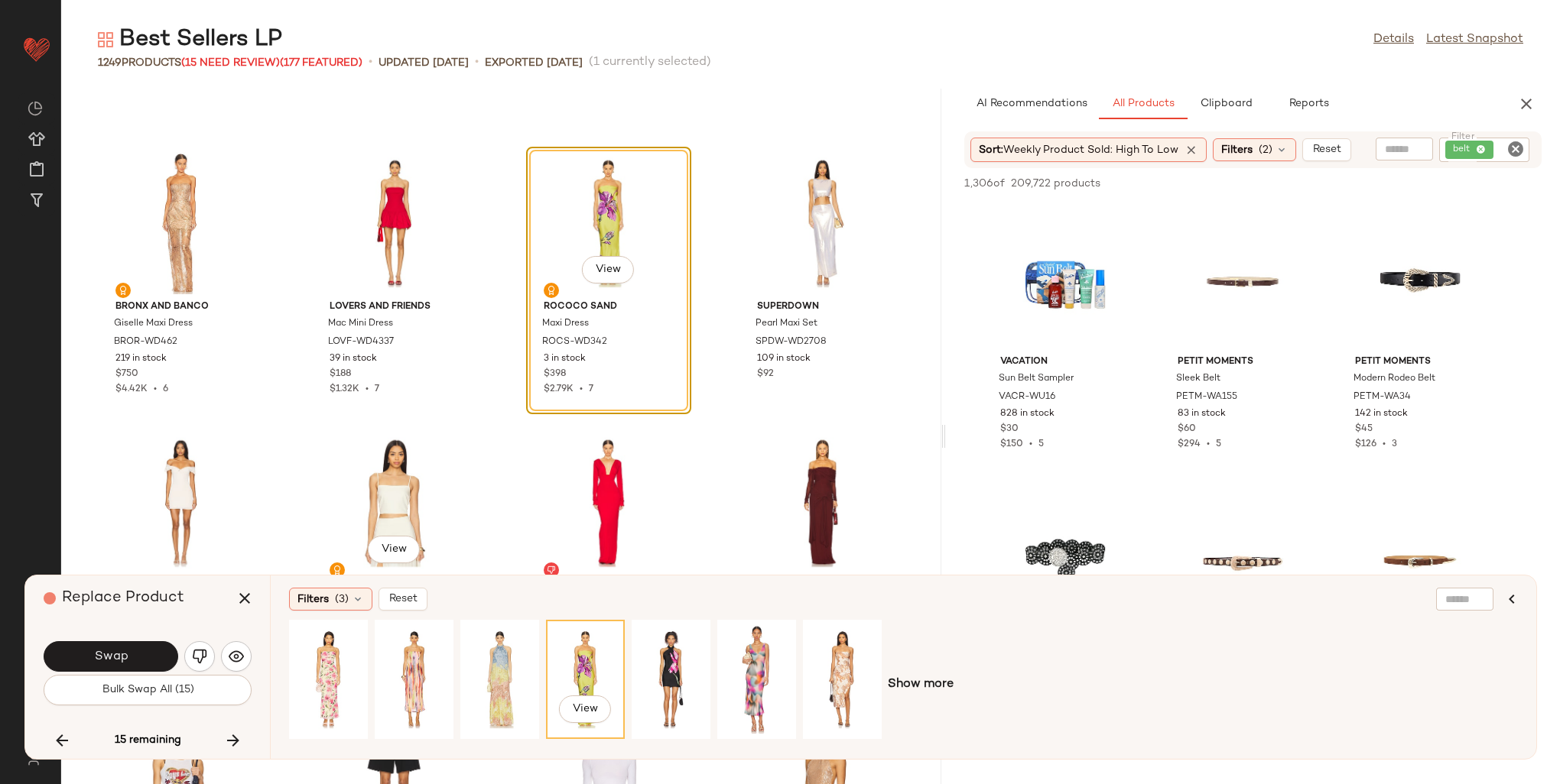
scroll to position [42482, 0]
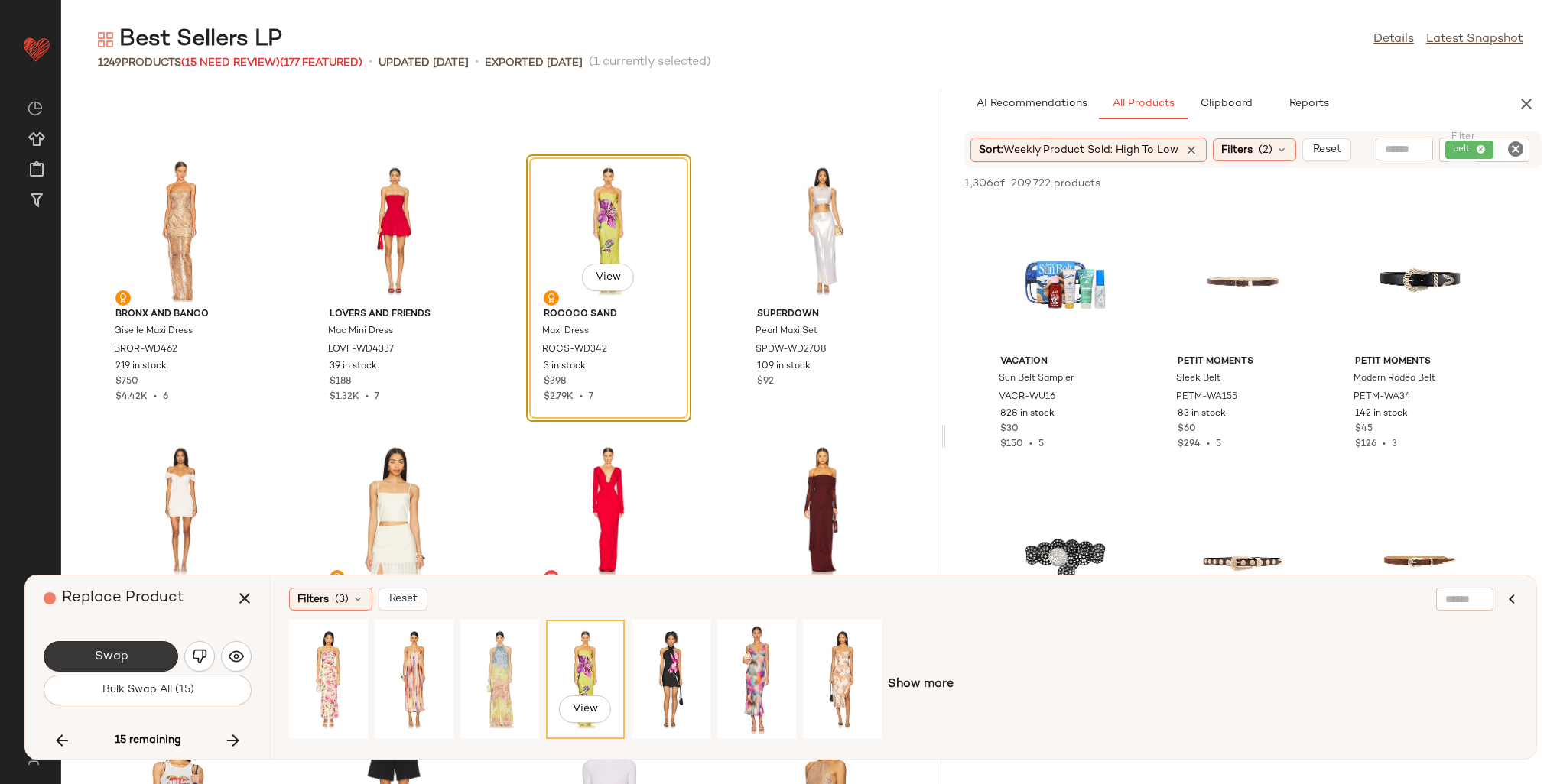
click at [142, 656] on button "Swap" at bounding box center [110, 656] width 134 height 31
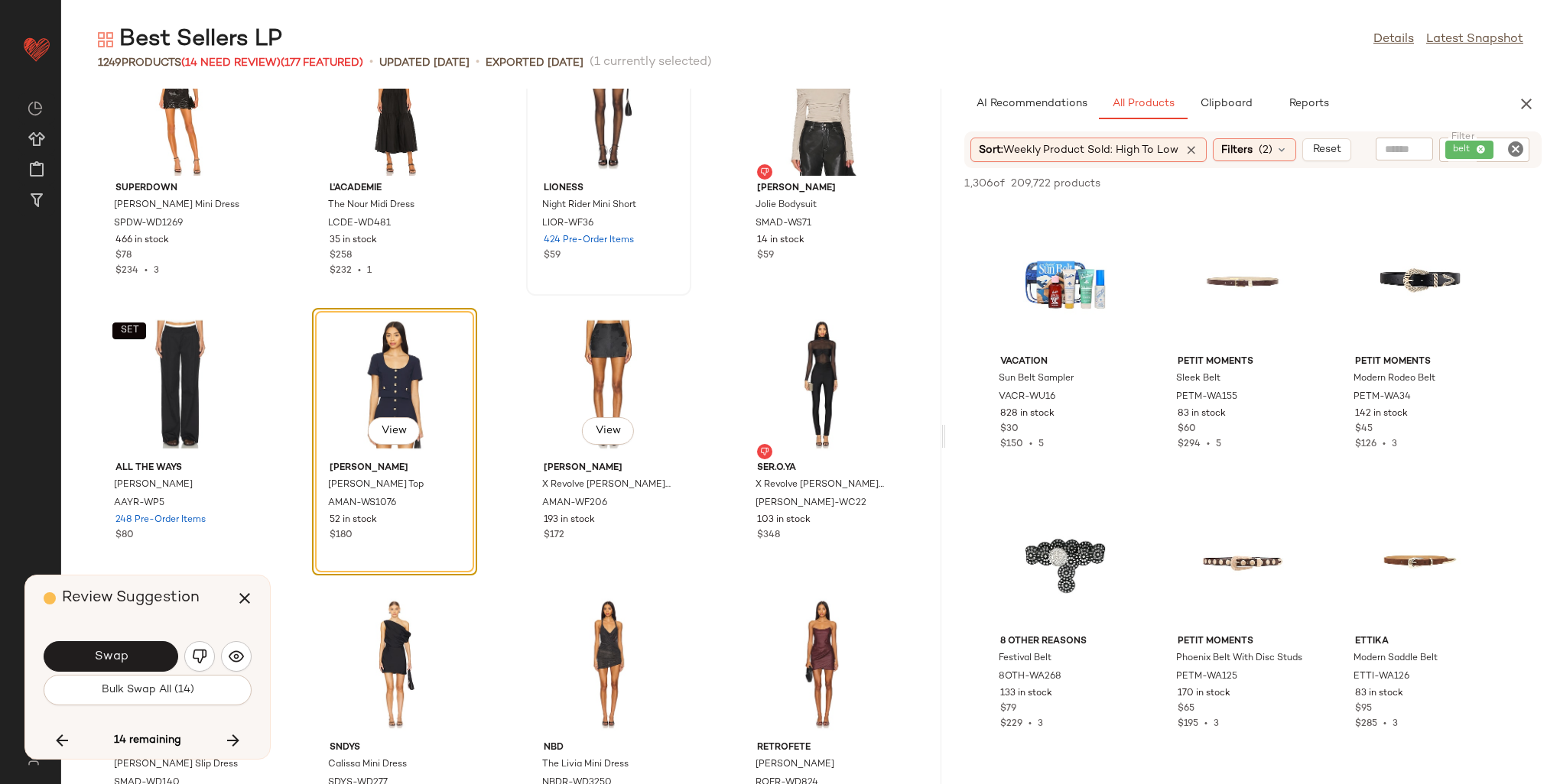
scroll to position [45686, 0]
click at [234, 658] on img "button" at bounding box center [236, 656] width 16 height 16
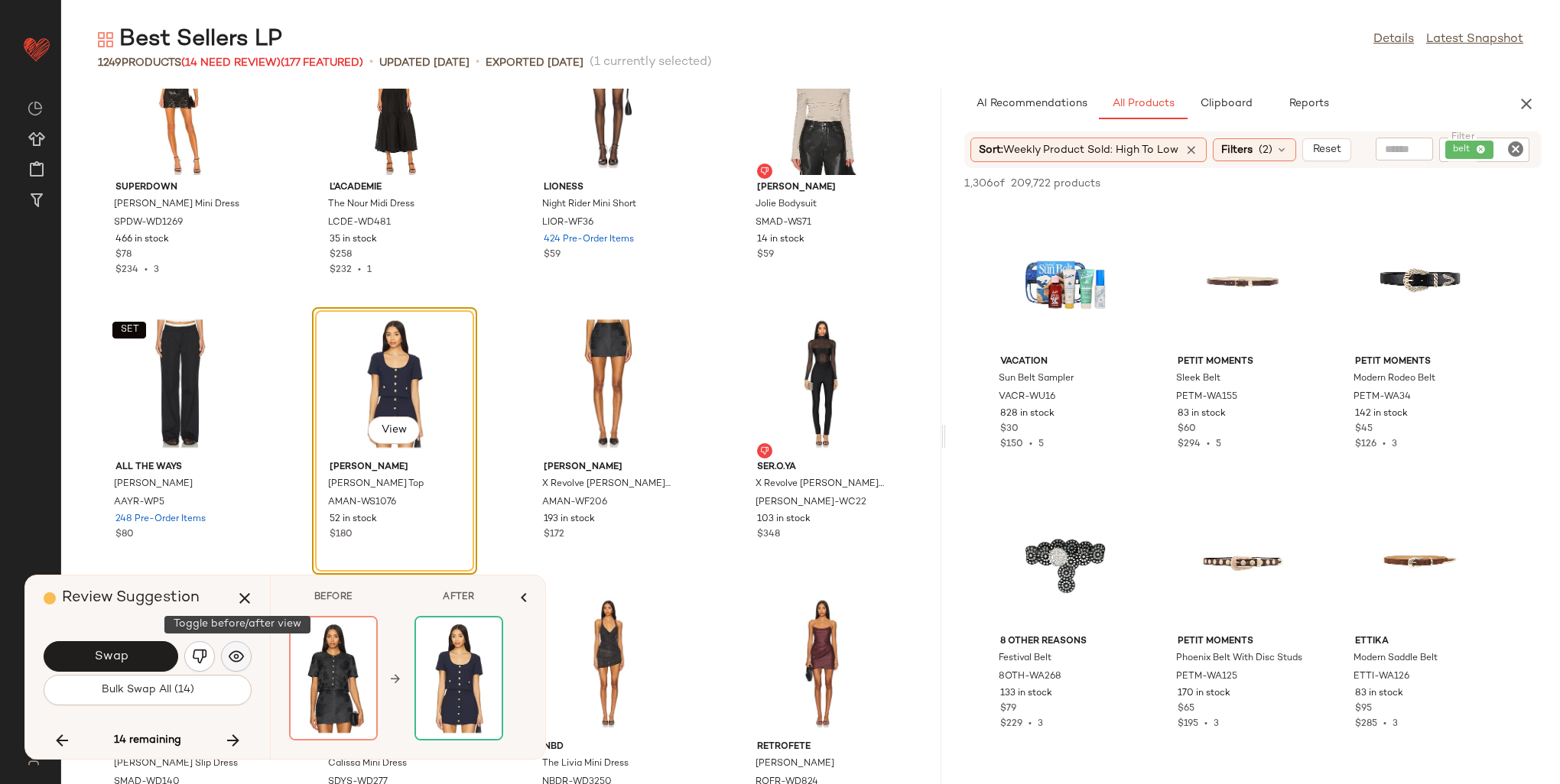
click at [234, 658] on img "button" at bounding box center [236, 656] width 16 height 16
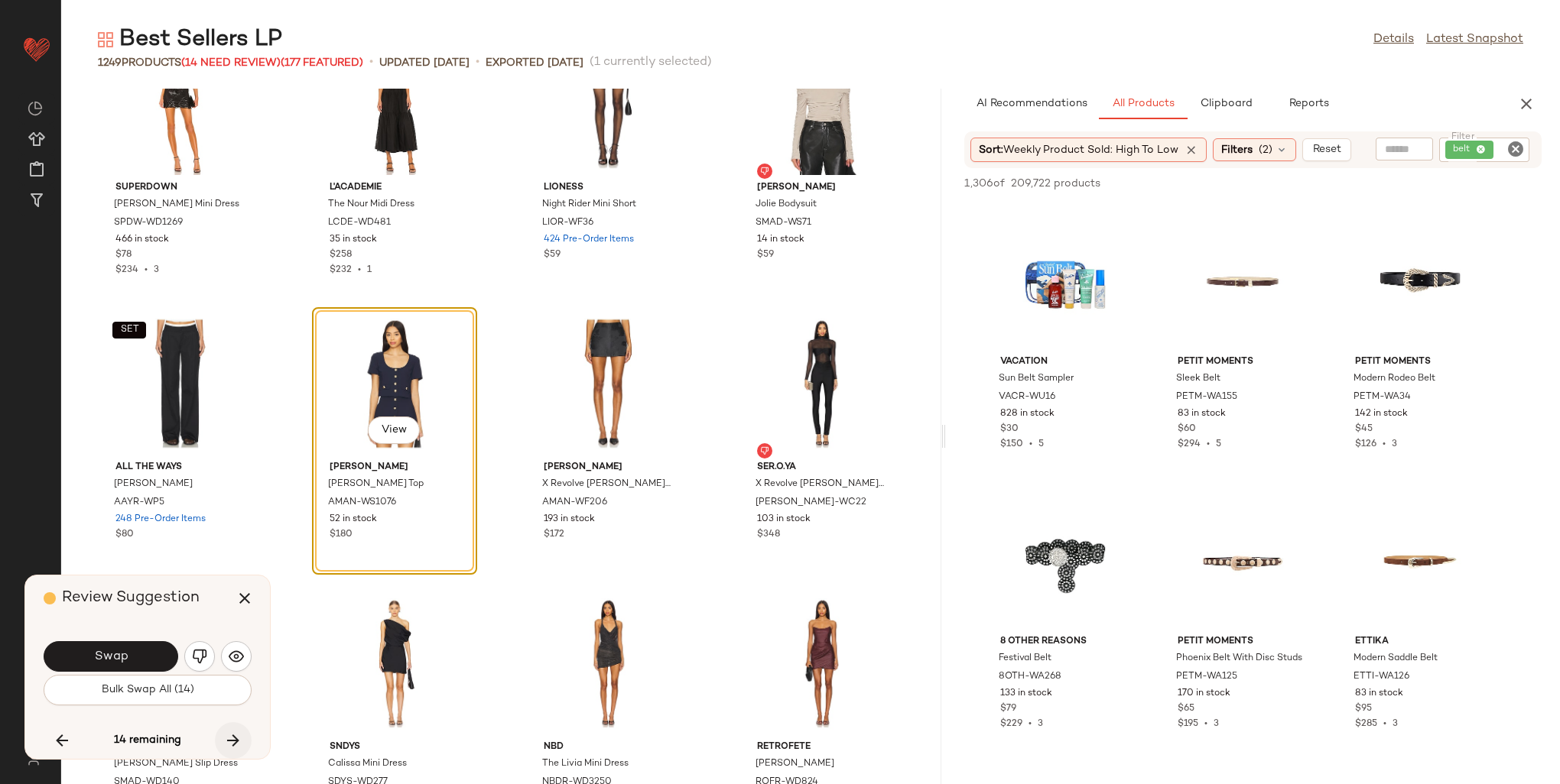
click at [228, 738] on icon "button" at bounding box center [233, 740] width 18 height 18
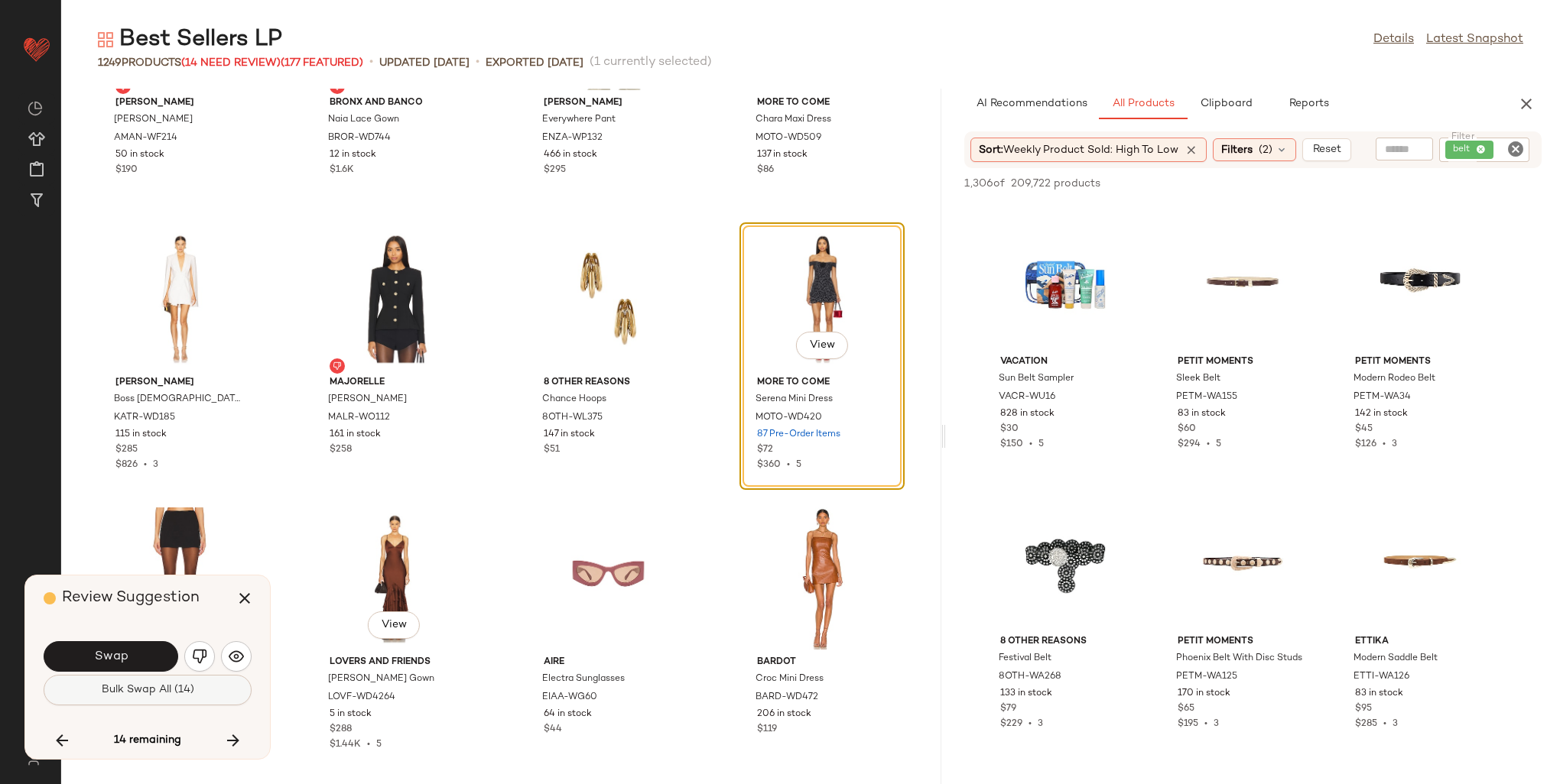
scroll to position [46883, 0]
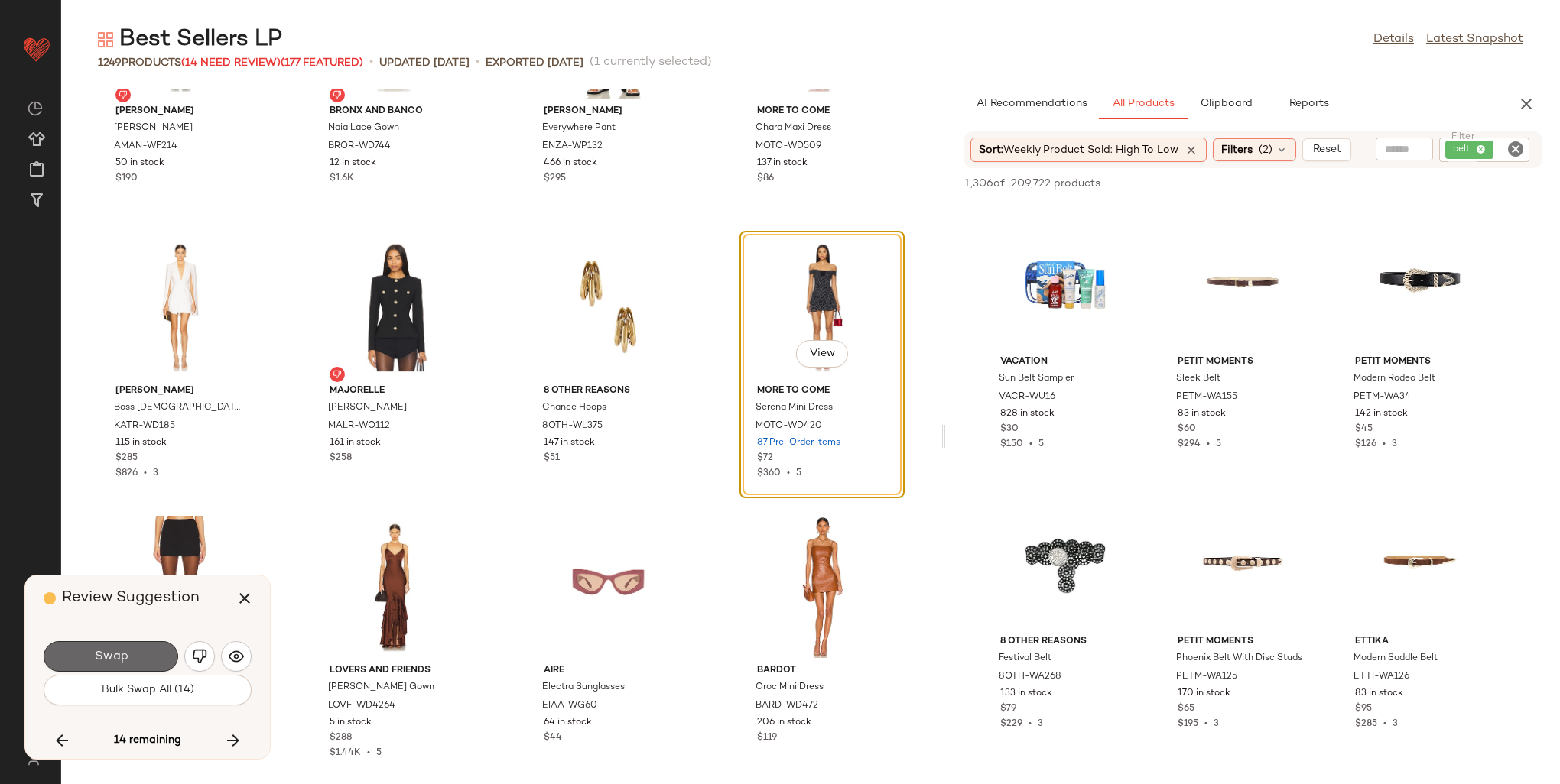
click at [106, 659] on span "Swap" at bounding box center [110, 657] width 35 height 15
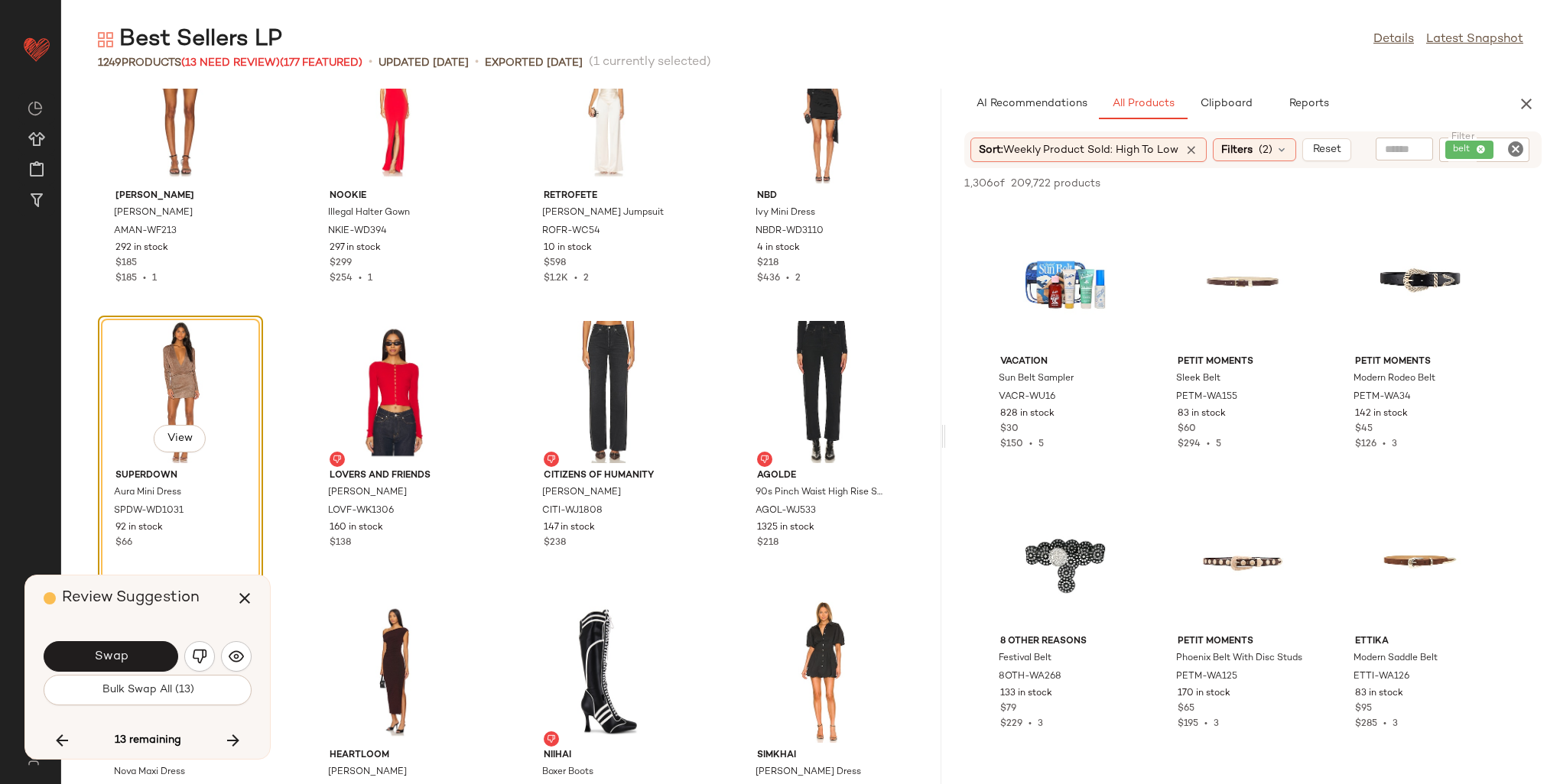
scroll to position [49044, 0]
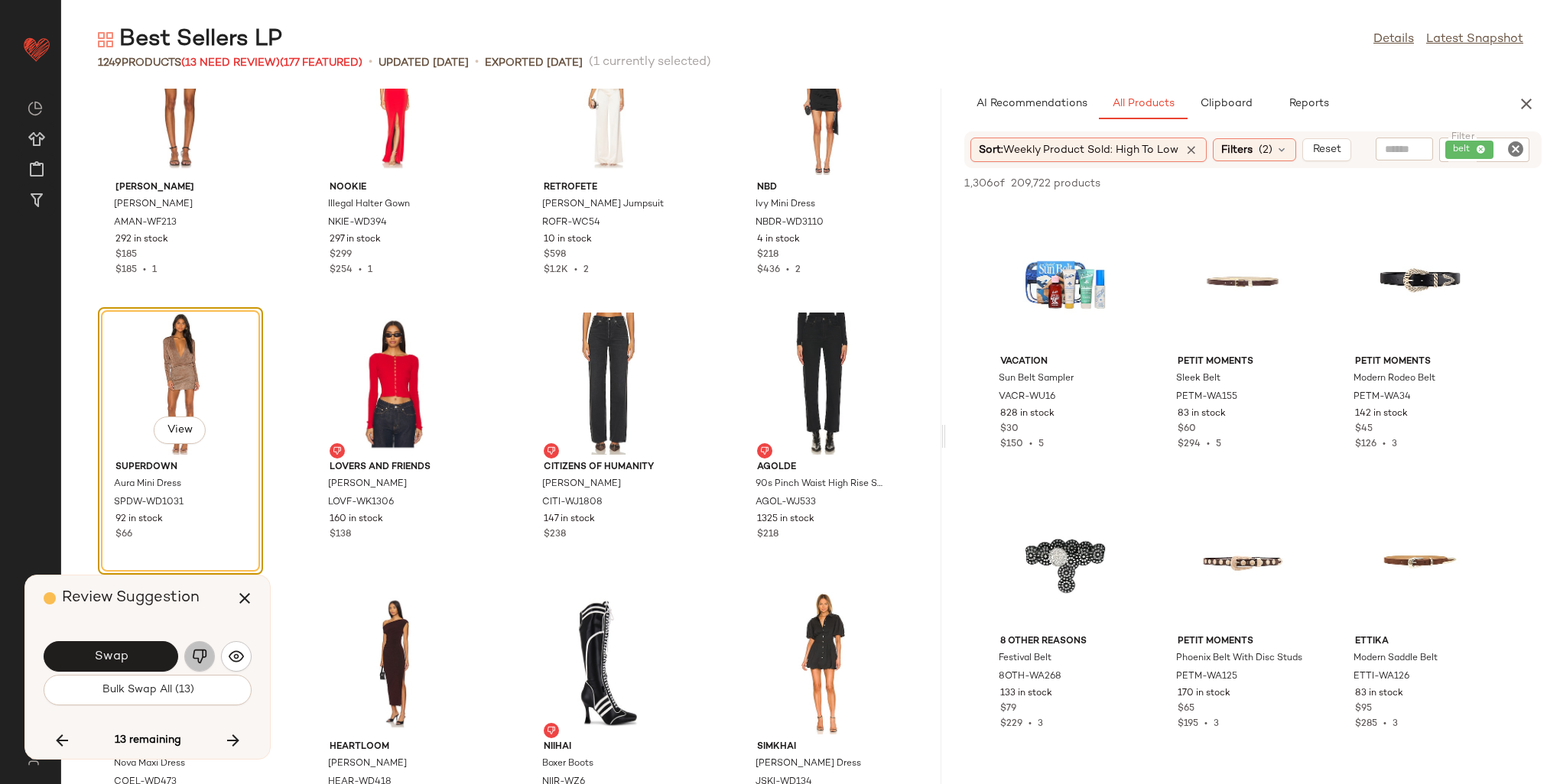
click at [201, 650] on img "button" at bounding box center [200, 656] width 16 height 16
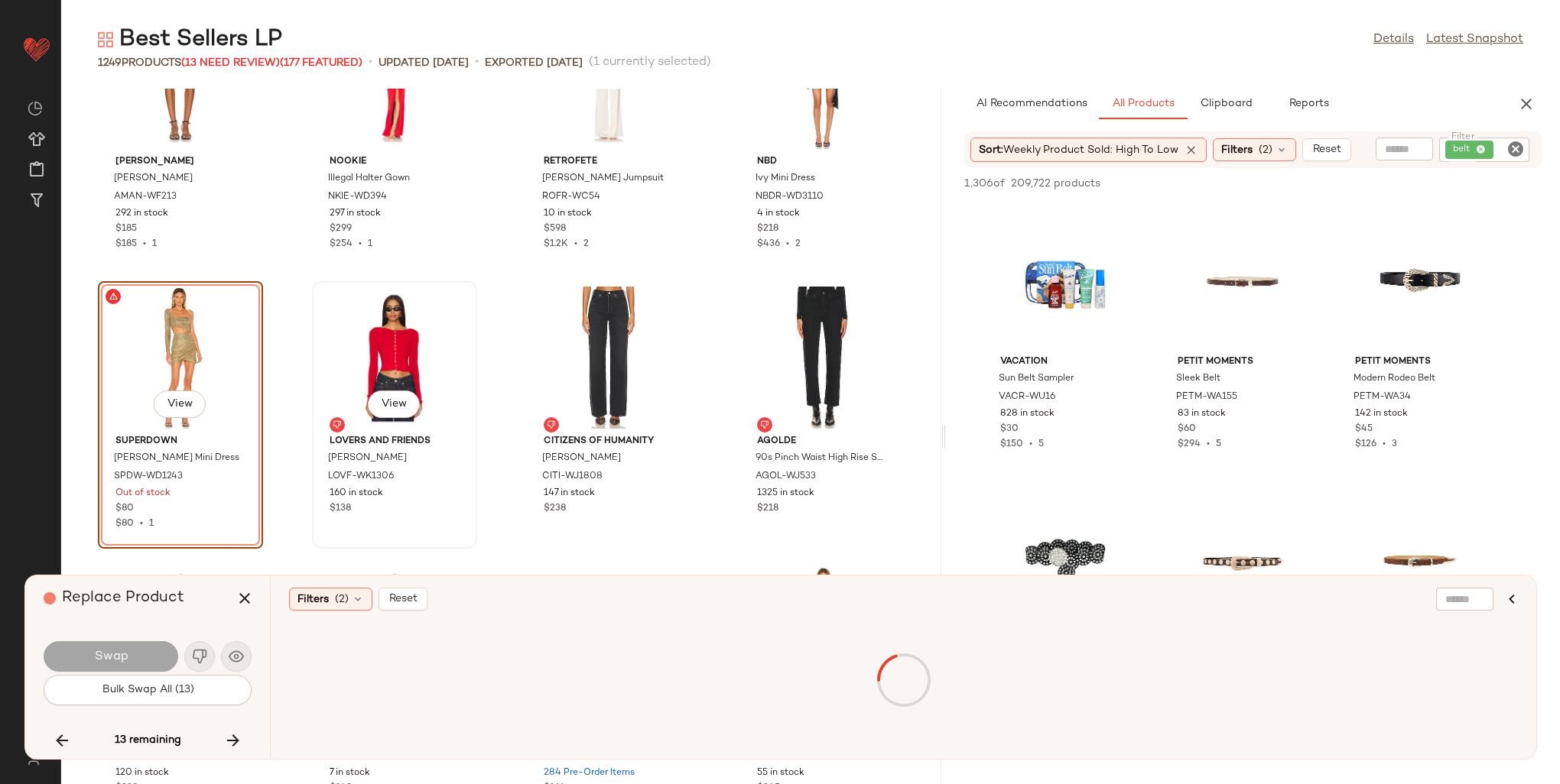
scroll to position [49121, 0]
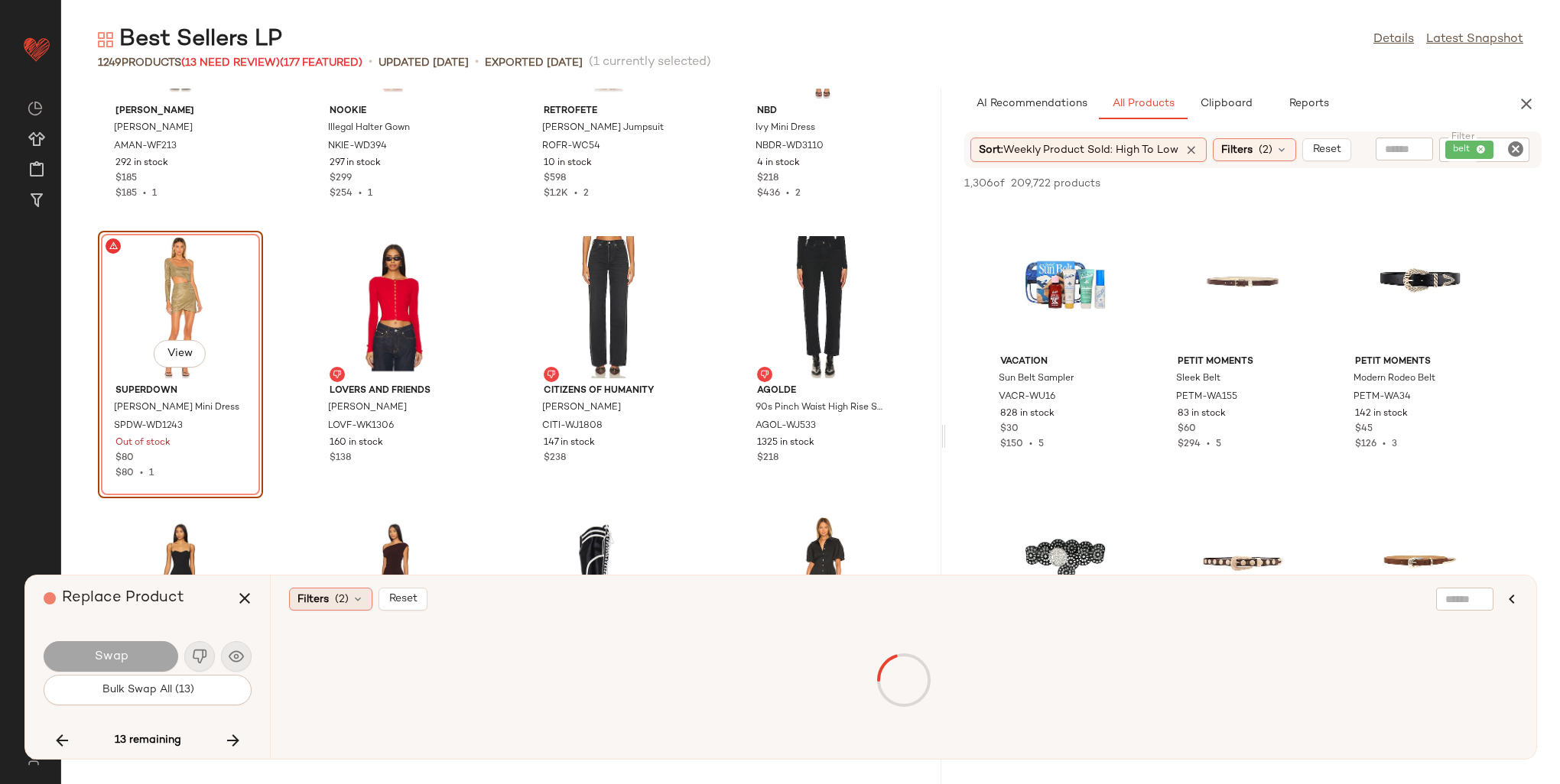
click at [352, 606] on div "Filters (2)" at bounding box center [331, 599] width 83 height 23
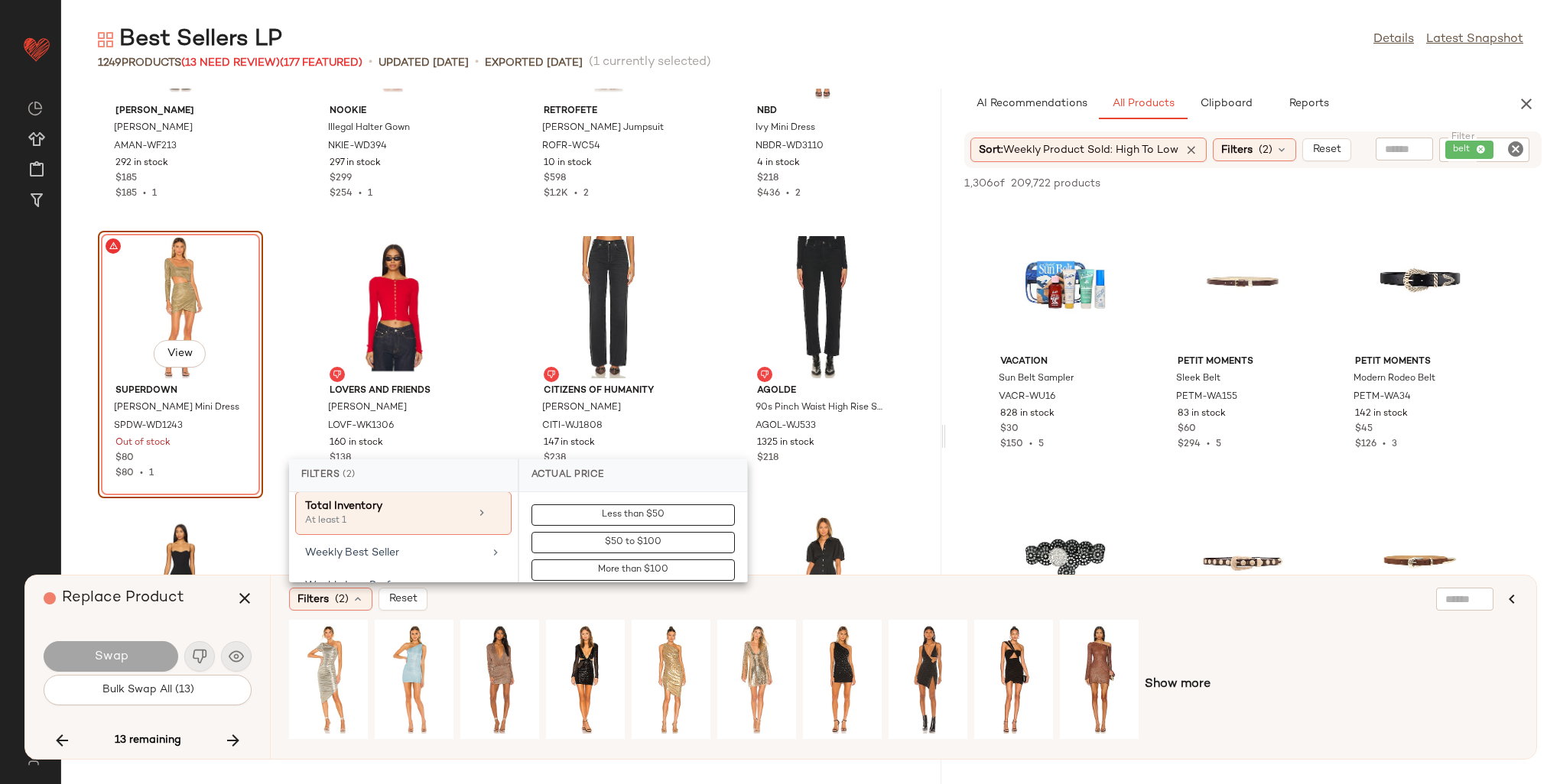
scroll to position [918, 0]
click at [374, 542] on div "Weekly Best Seller" at bounding box center [394, 543] width 178 height 16
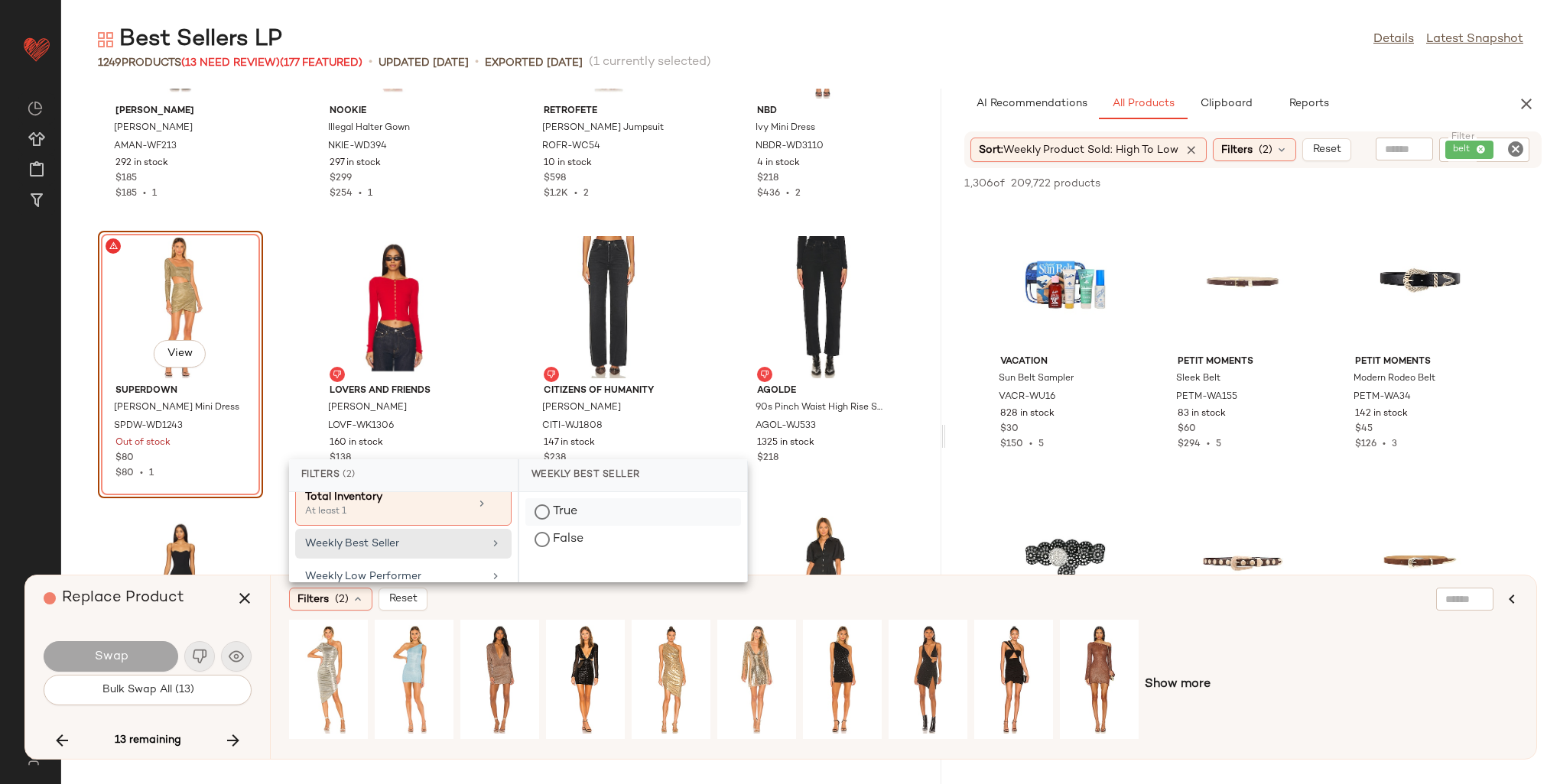
click at [543, 526] on div "True" at bounding box center [633, 539] width 216 height 27
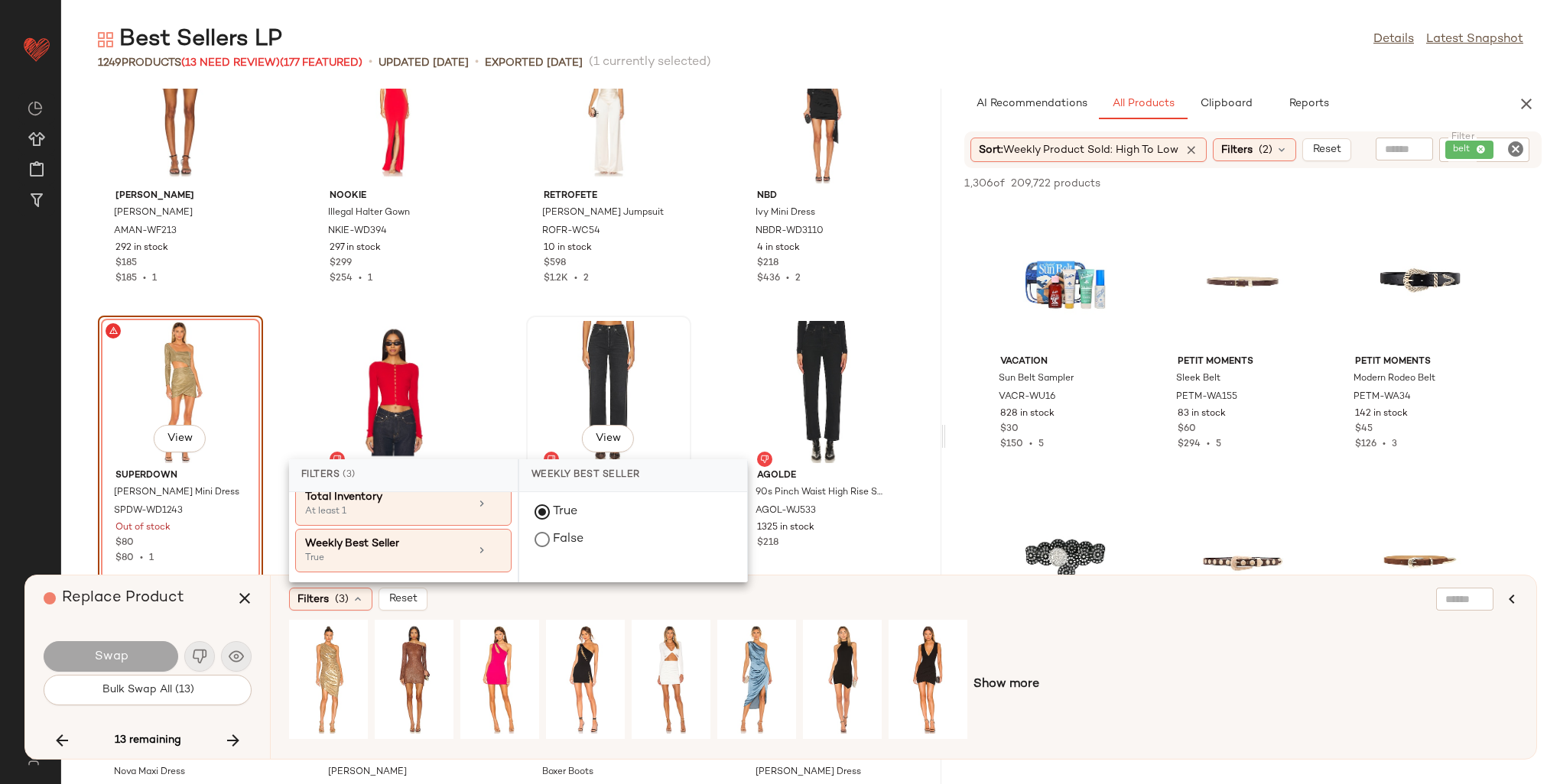
scroll to position [49044, 0]
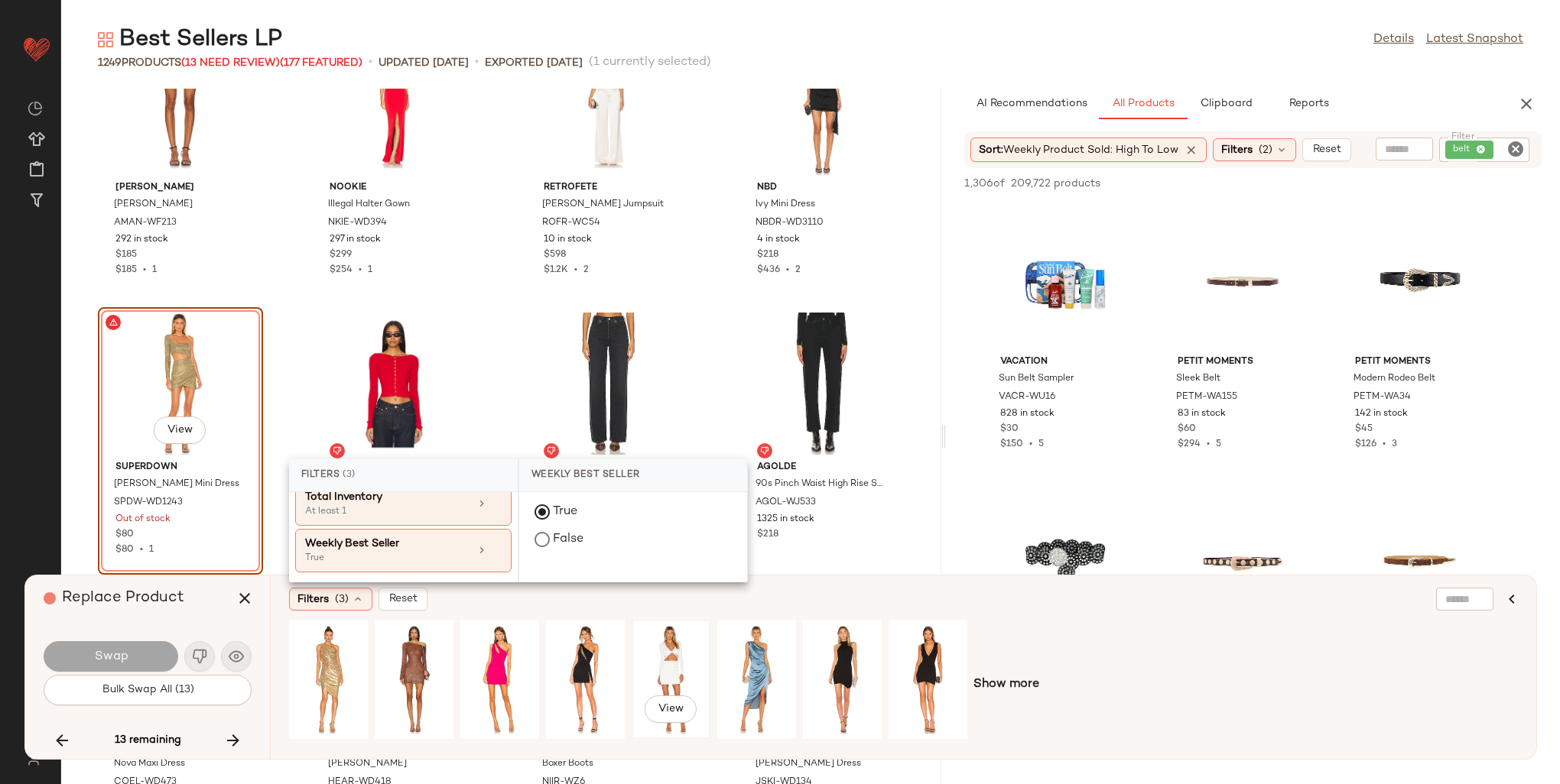
click at [673, 684] on div "View" at bounding box center [671, 680] width 68 height 109
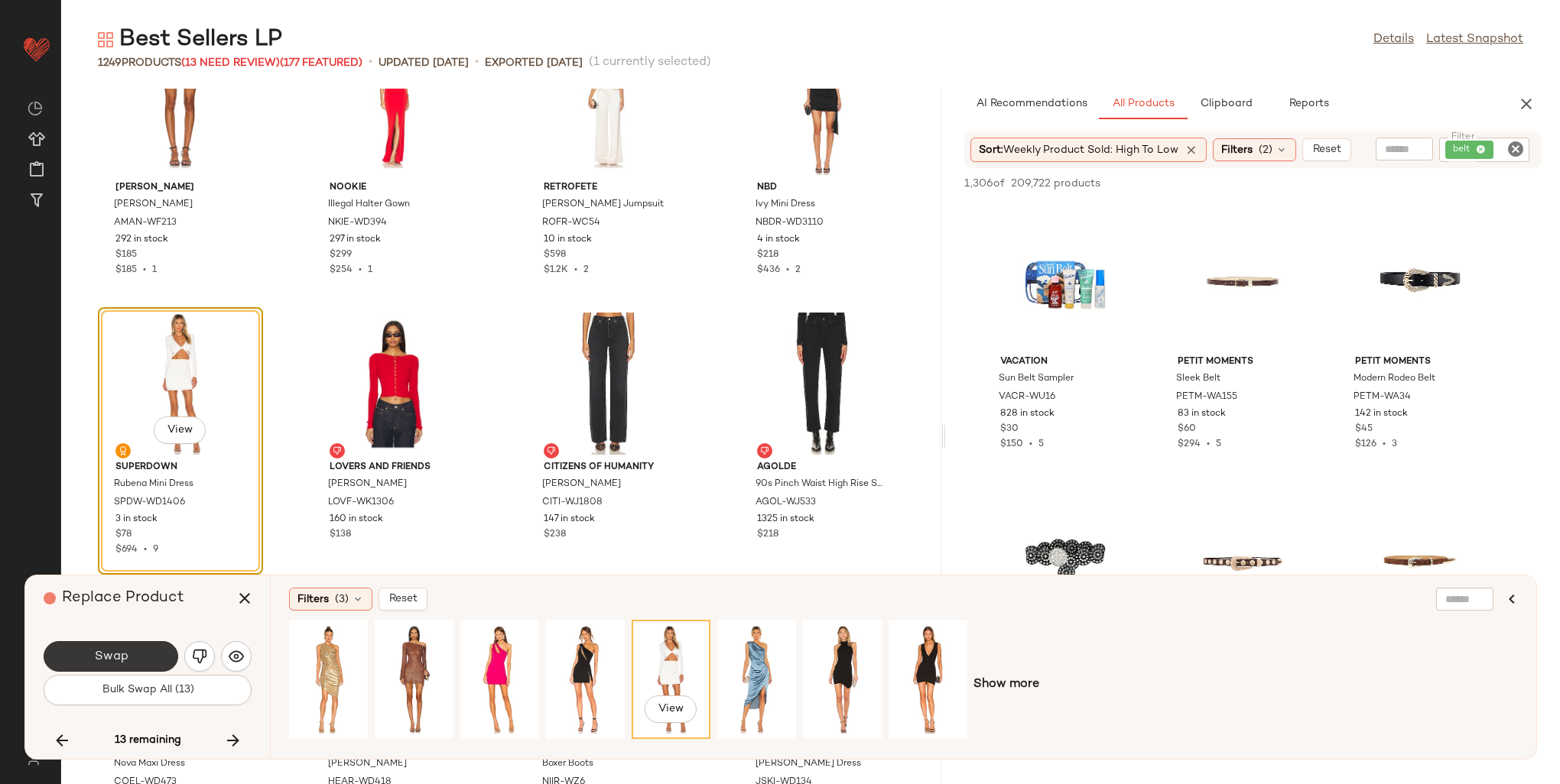
click at [125, 661] on span "Swap" at bounding box center [110, 657] width 35 height 15
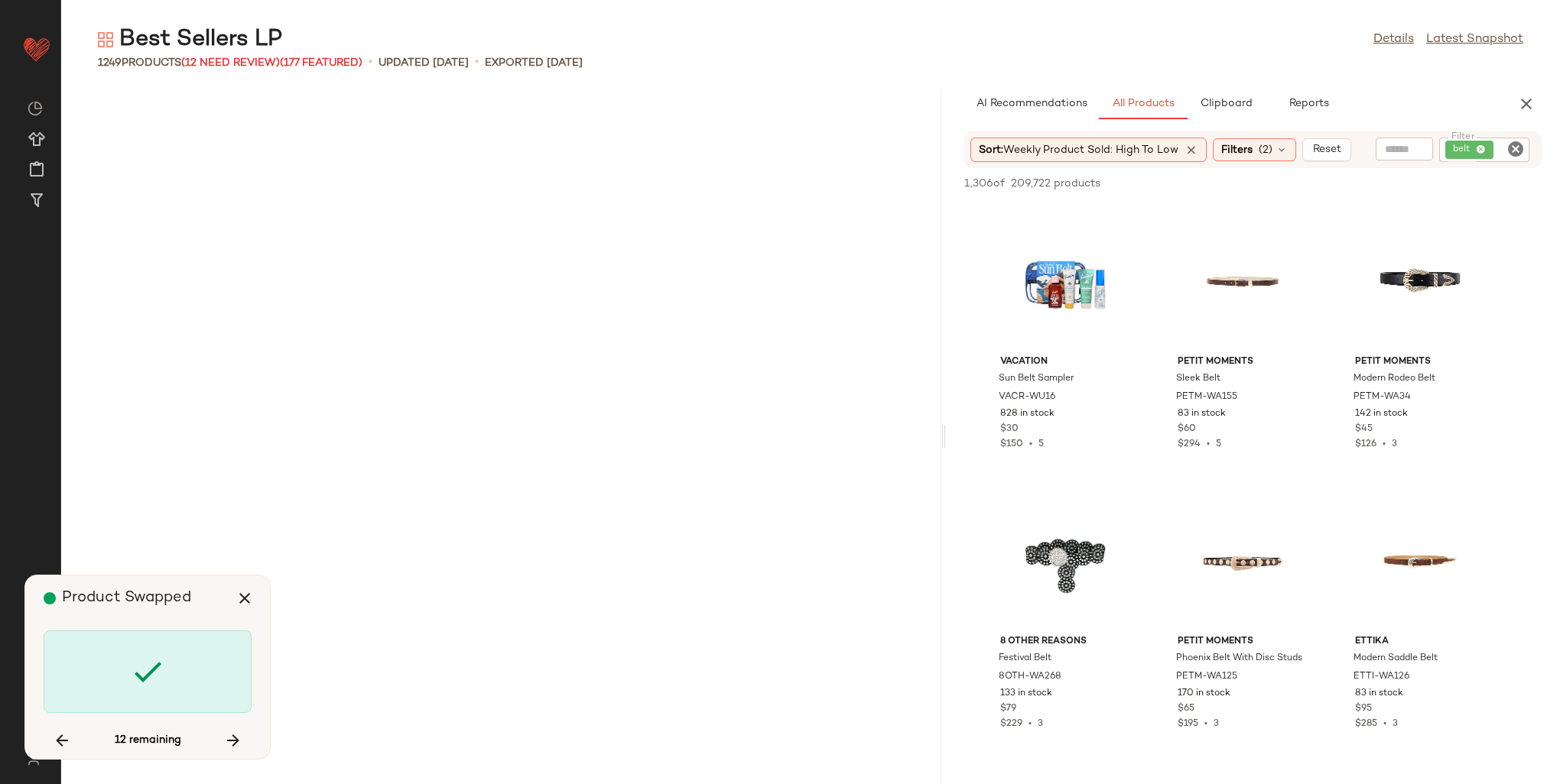
scroll to position [50926, 0]
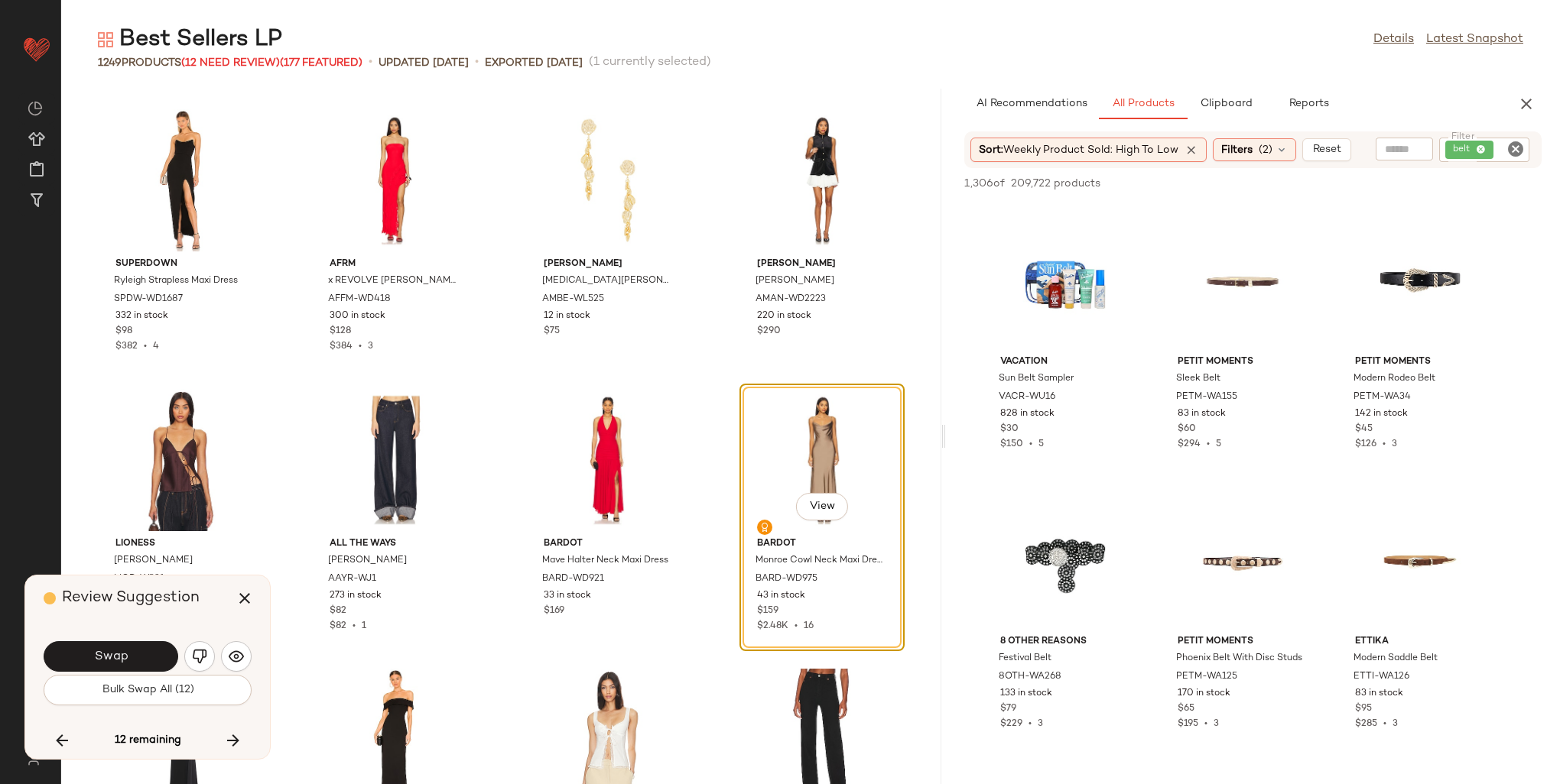
click at [125, 661] on span "Swap" at bounding box center [110, 657] width 35 height 15
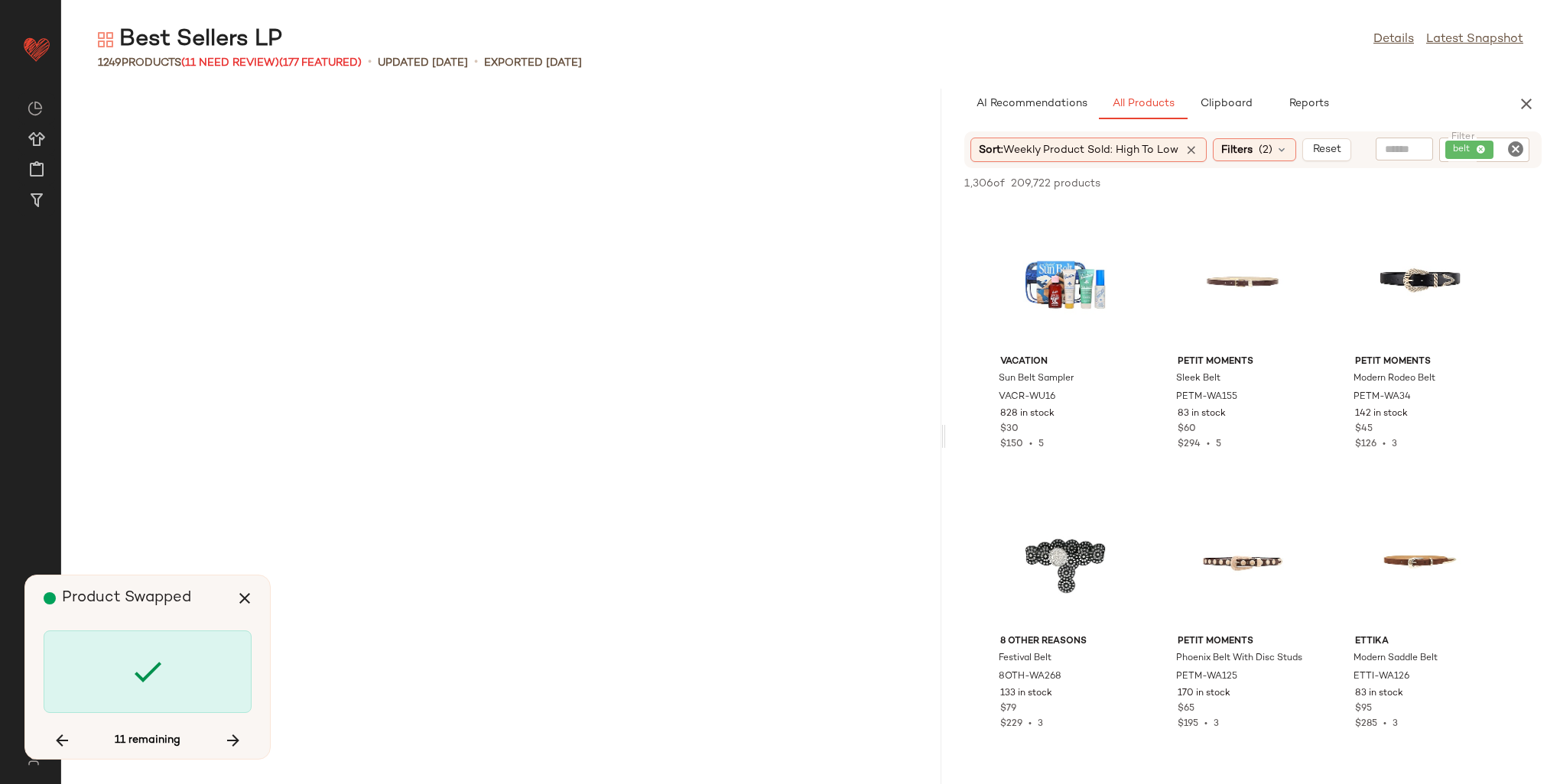
scroll to position [53445, 0]
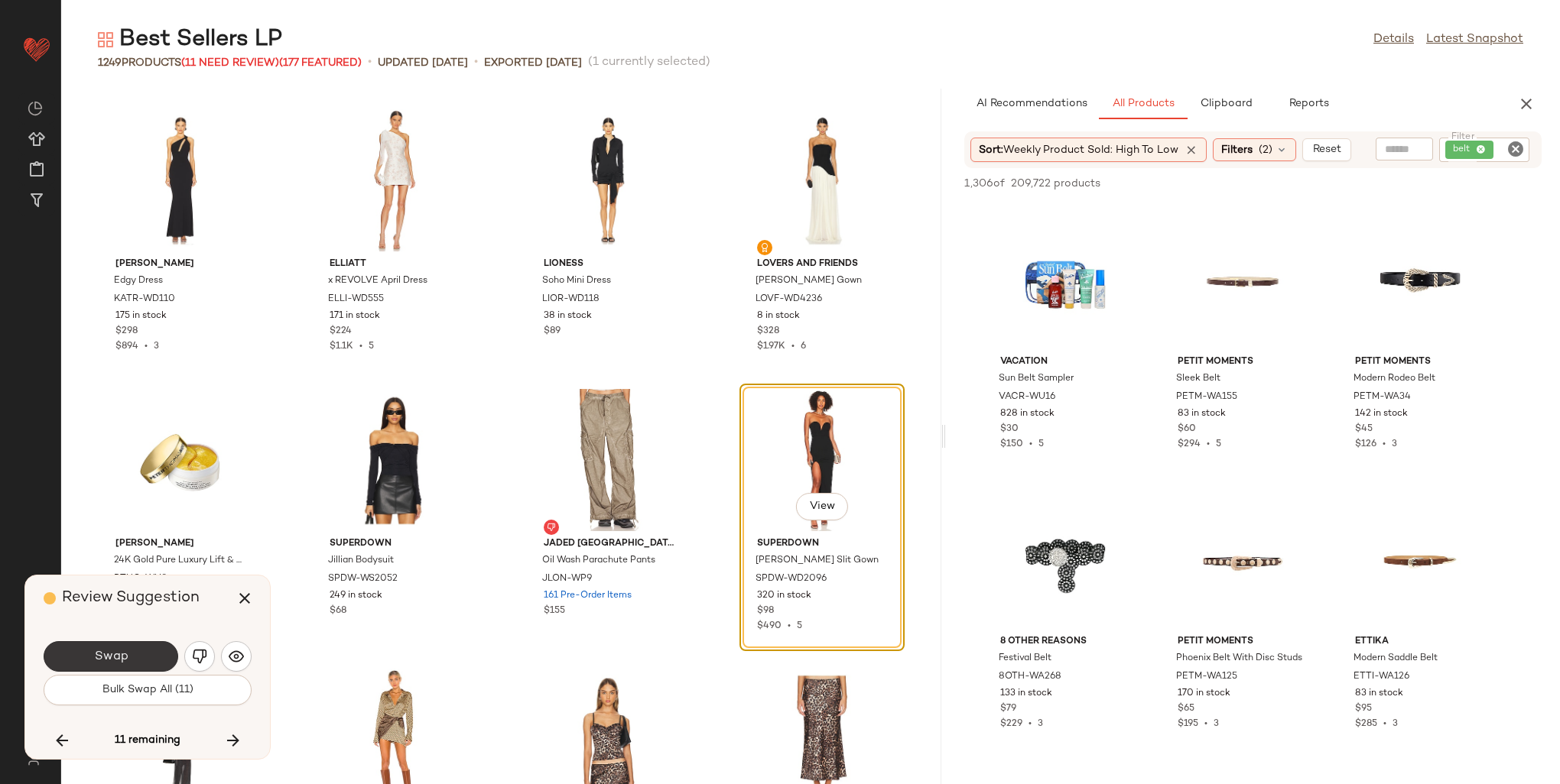
click at [120, 664] on span "Swap" at bounding box center [110, 657] width 35 height 15
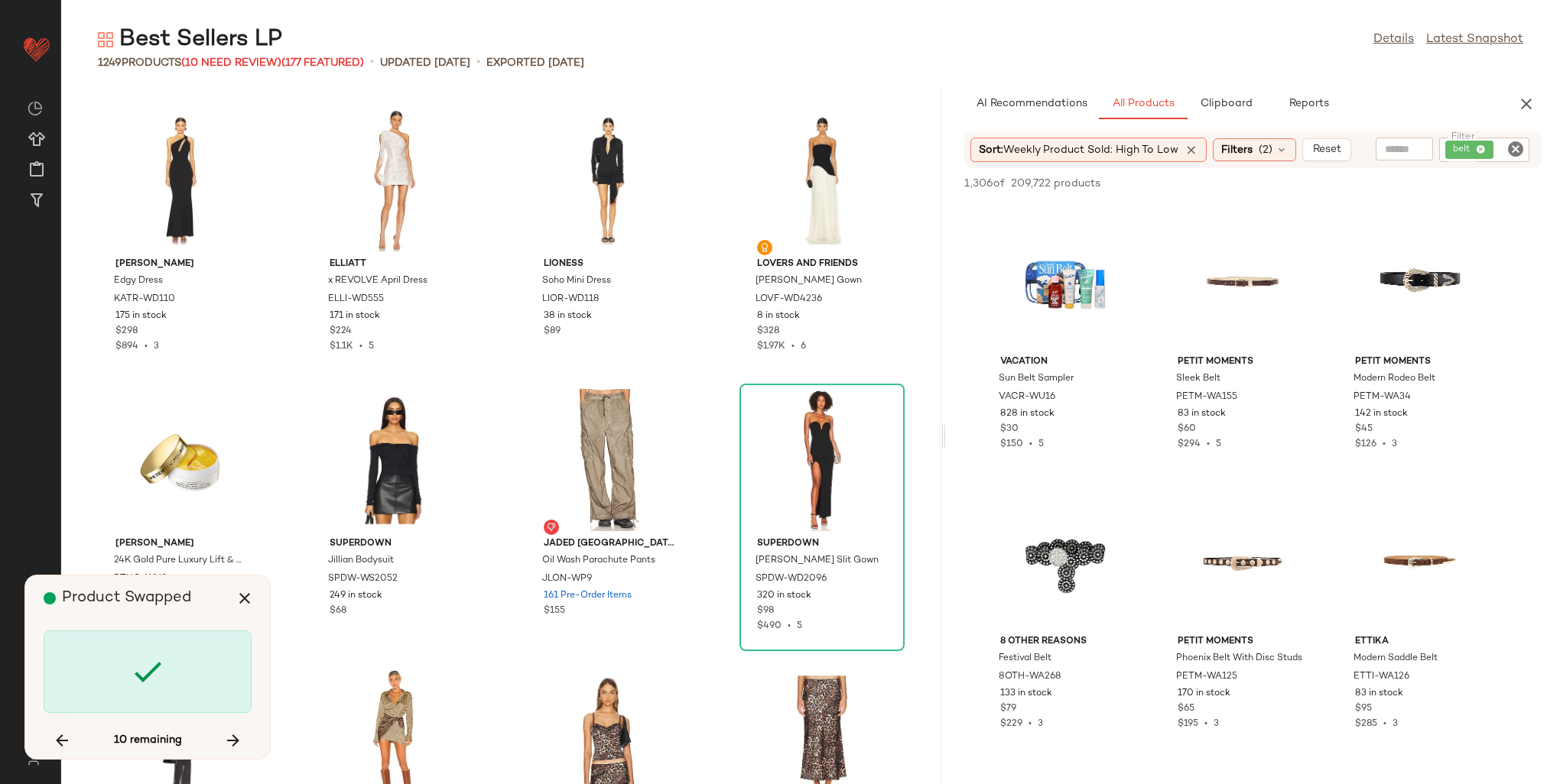
scroll to position [57642, 0]
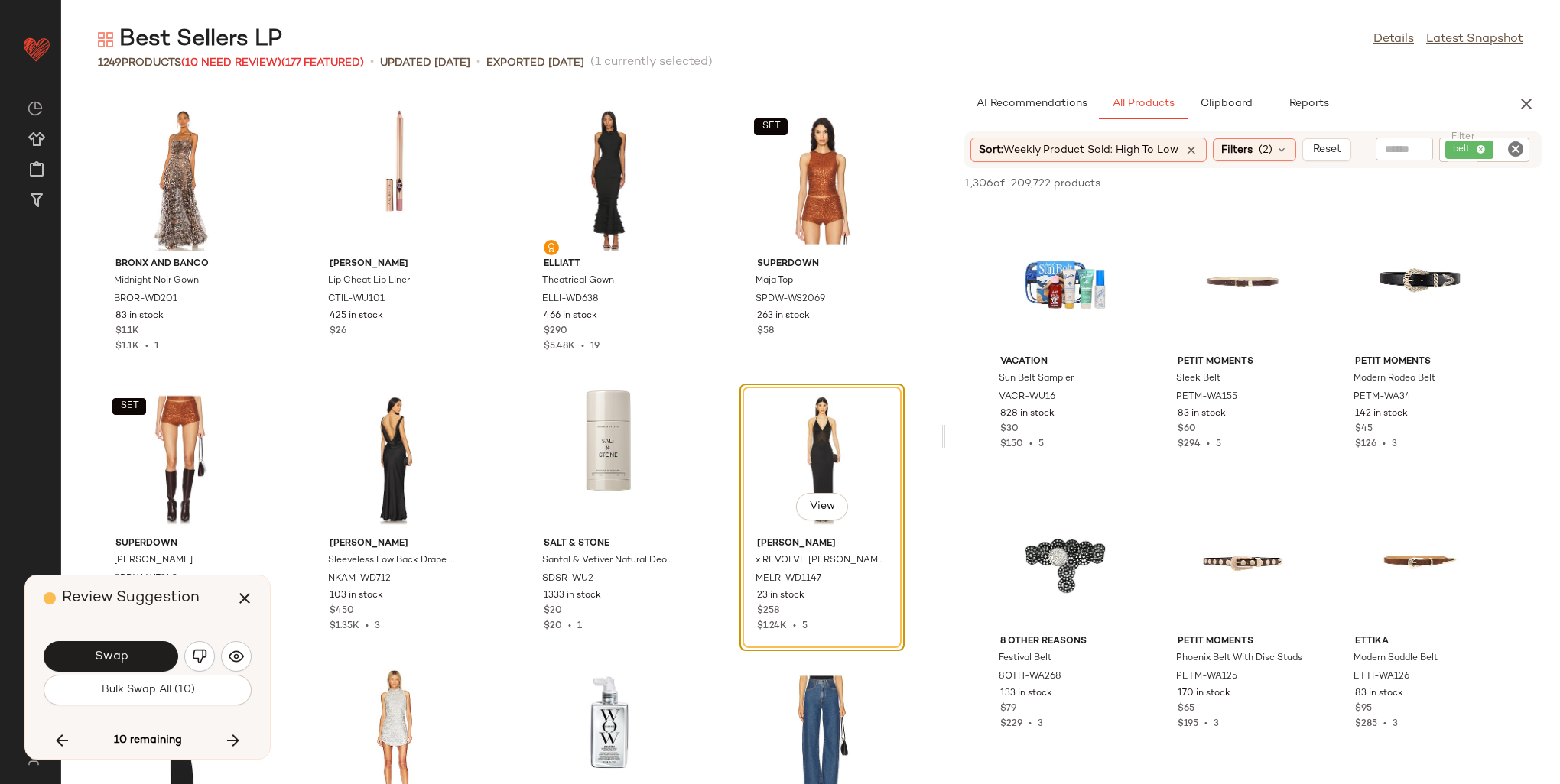
click at [120, 664] on span "Swap" at bounding box center [110, 657] width 35 height 15
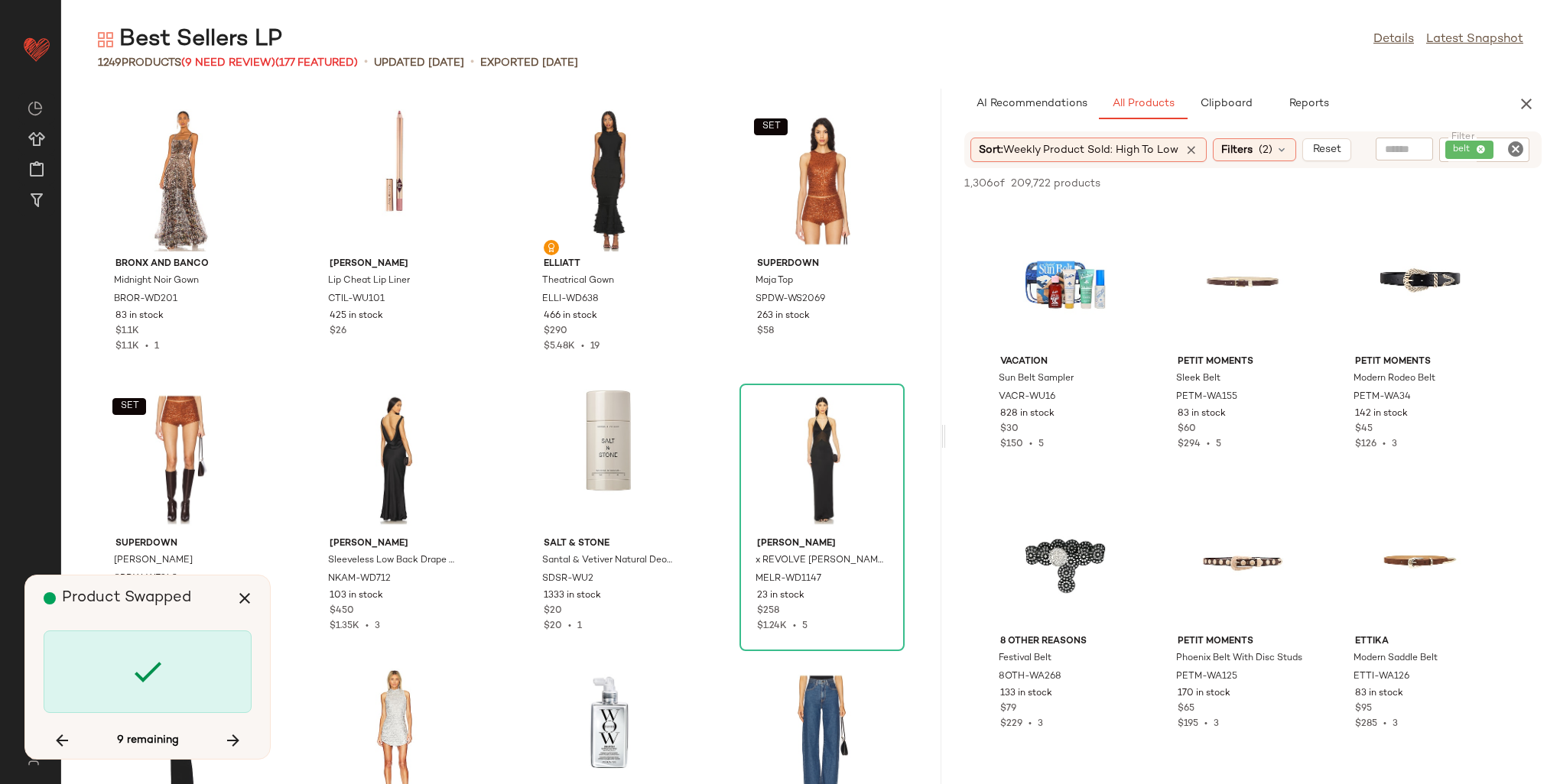
scroll to position [65757, 0]
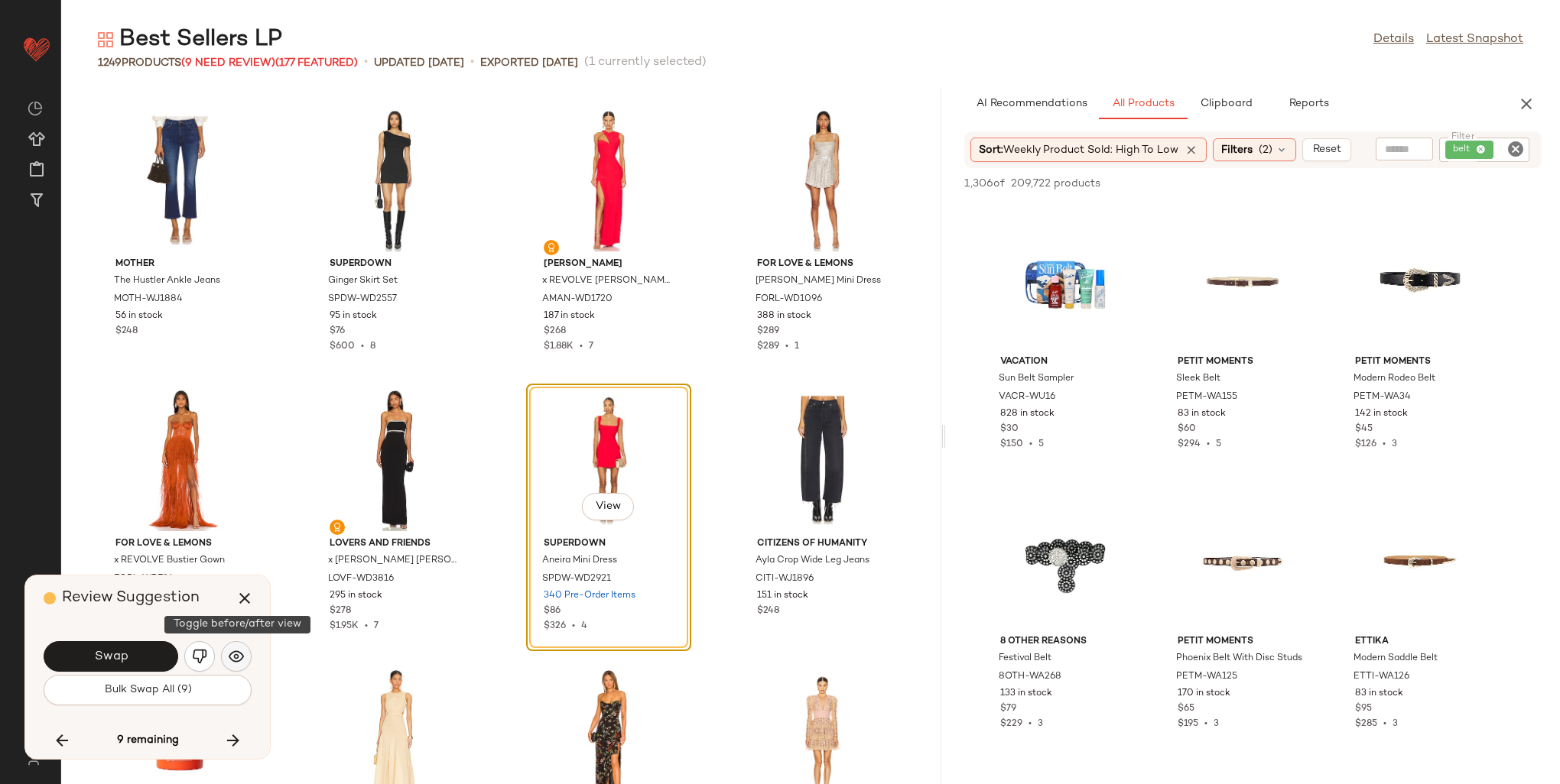
click at [229, 658] on img "button" at bounding box center [236, 656] width 16 height 16
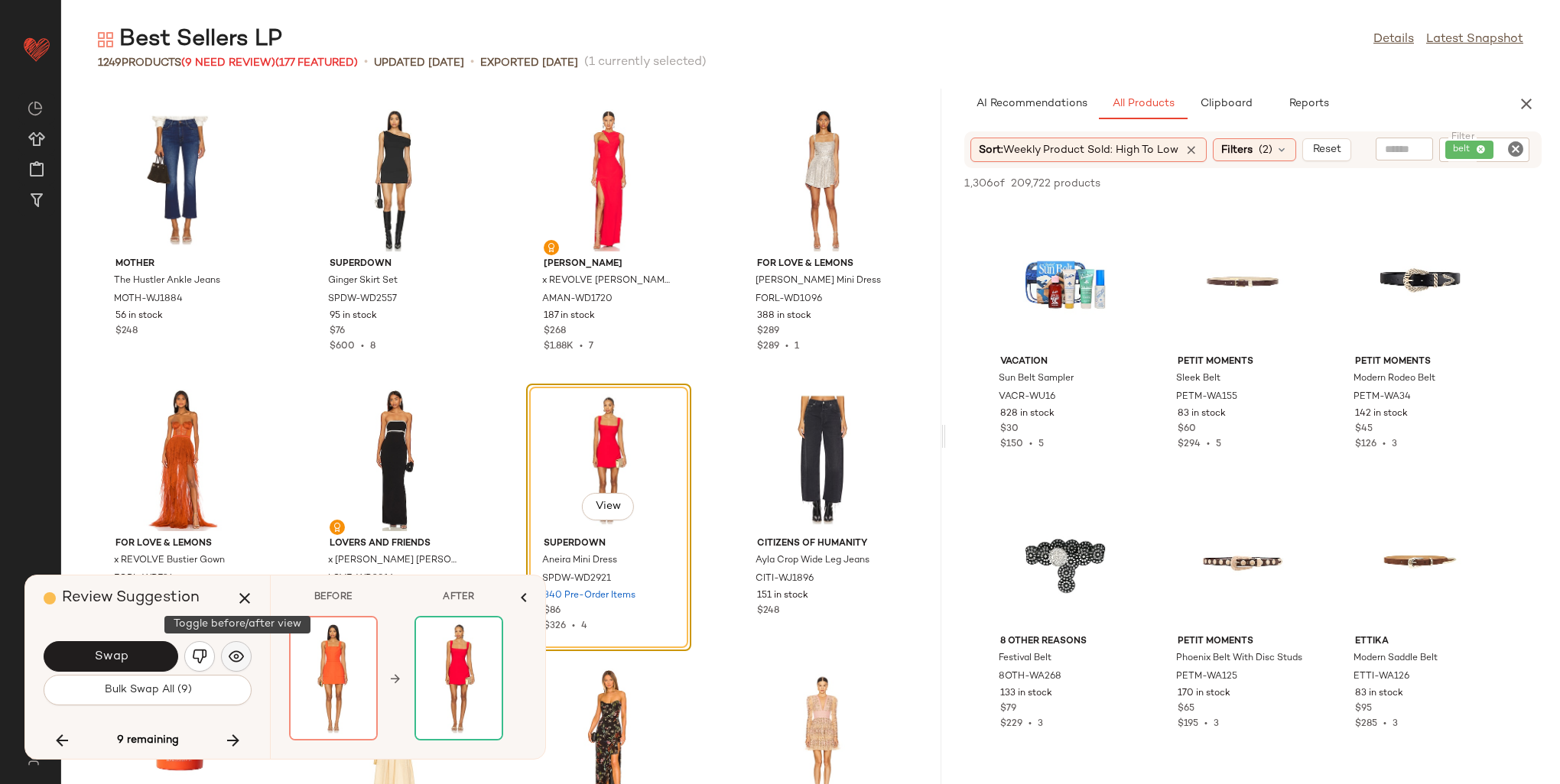
click at [229, 658] on img "button" at bounding box center [236, 656] width 16 height 16
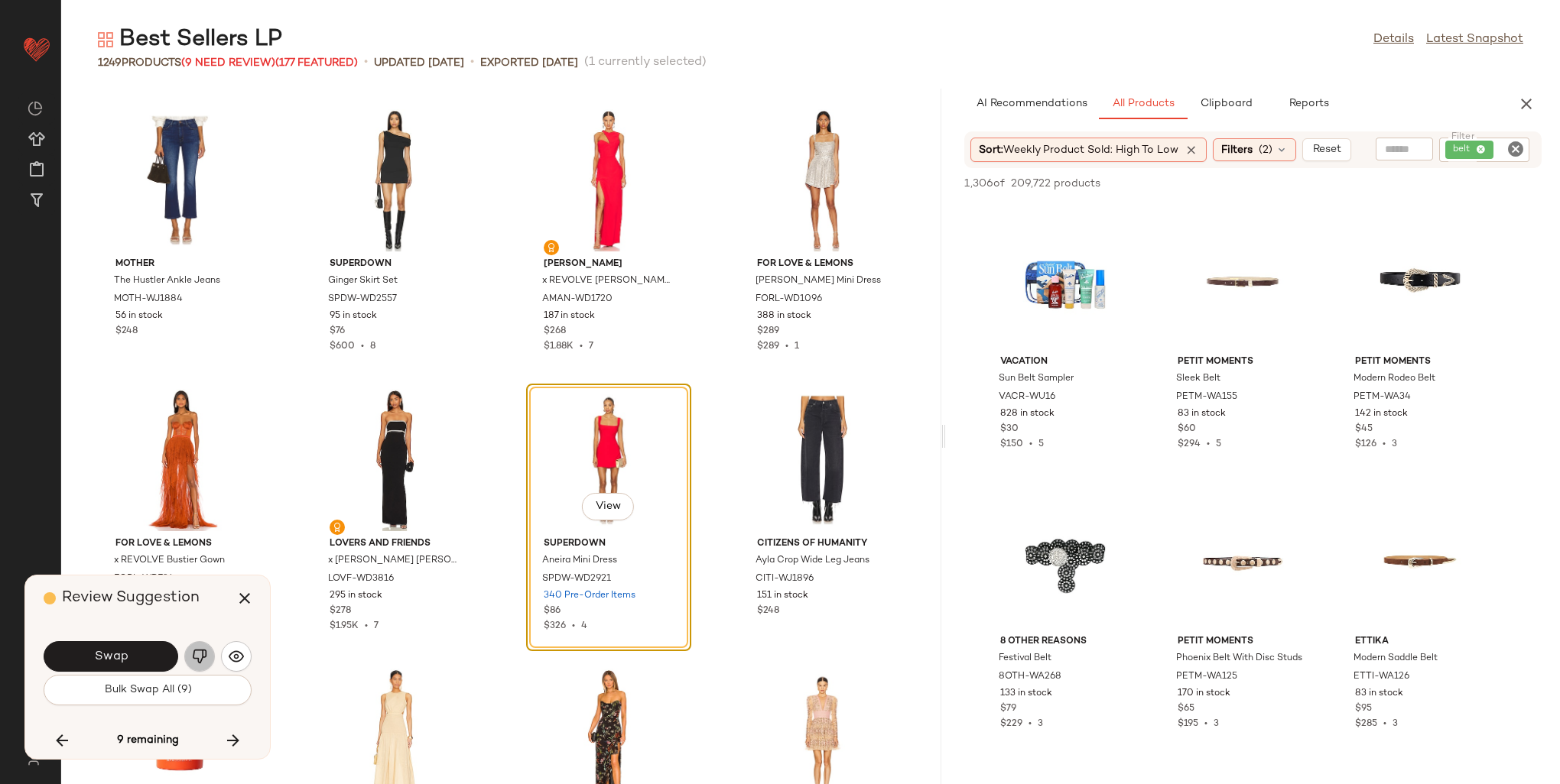
click at [198, 653] on img "button" at bounding box center [200, 656] width 16 height 16
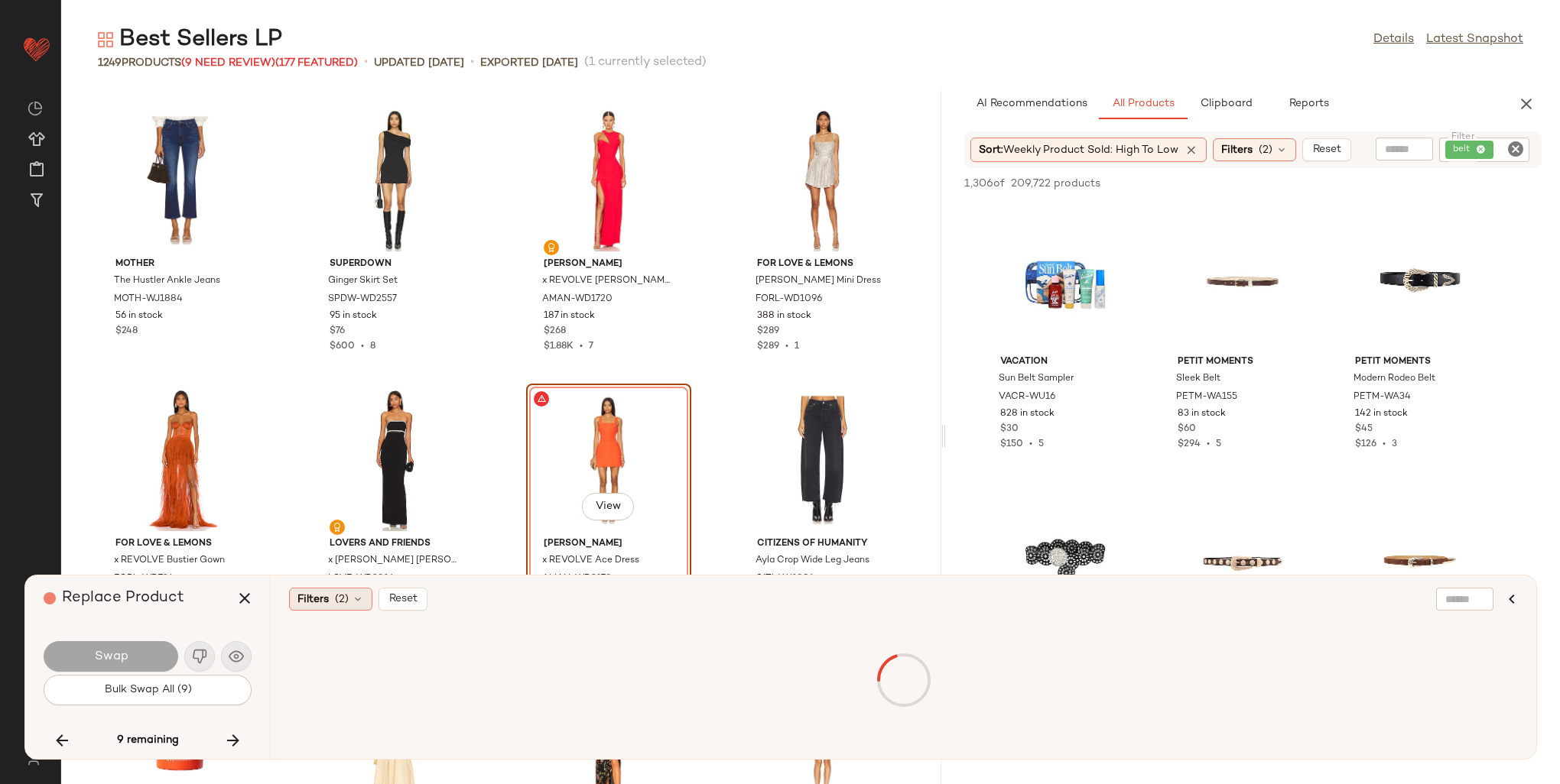
click at [320, 599] on span "Filters" at bounding box center [313, 599] width 31 height 16
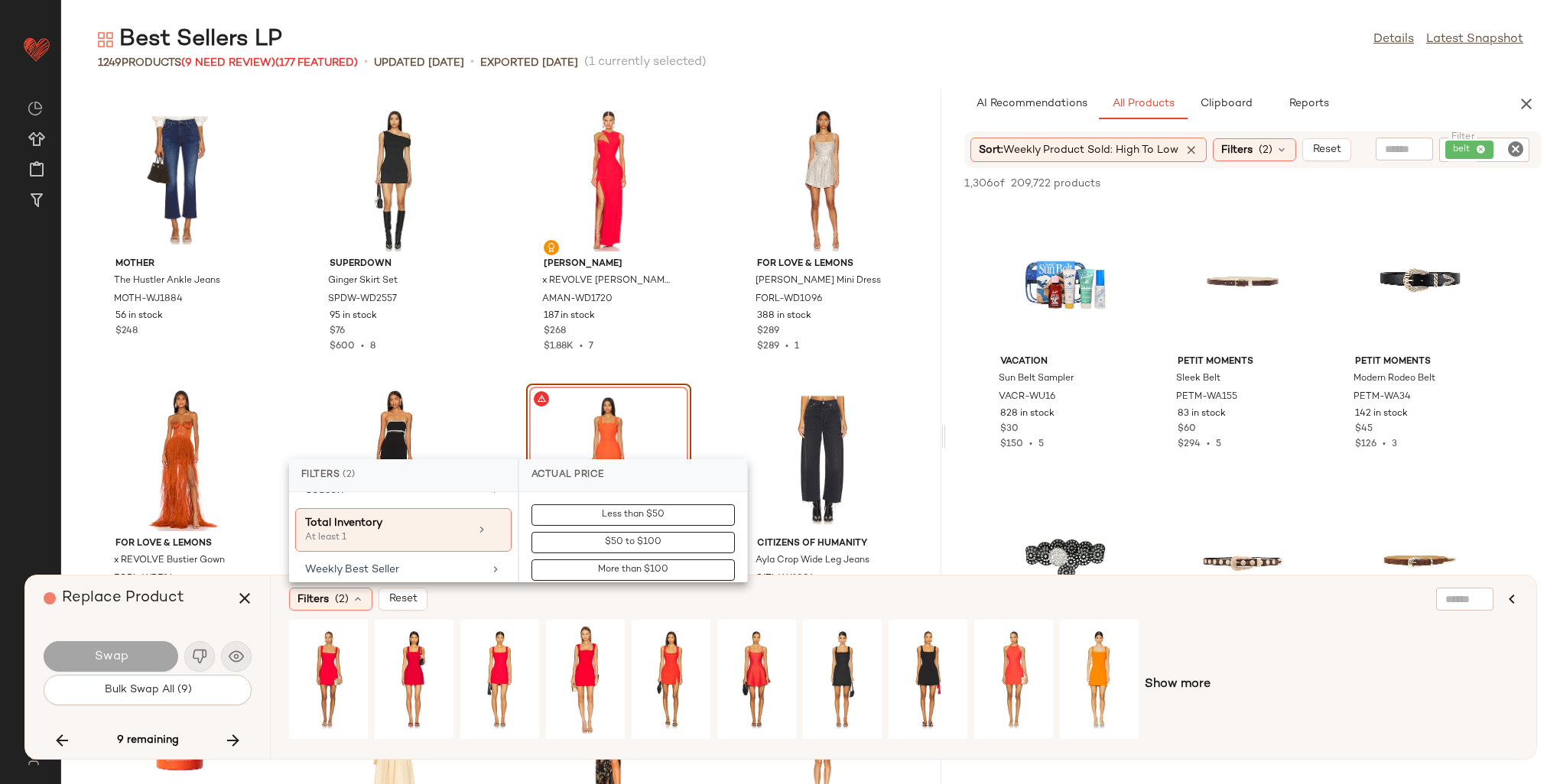
scroll to position [885, 0]
click at [392, 568] on div "Weekly Best Seller" at bounding box center [394, 575] width 178 height 16
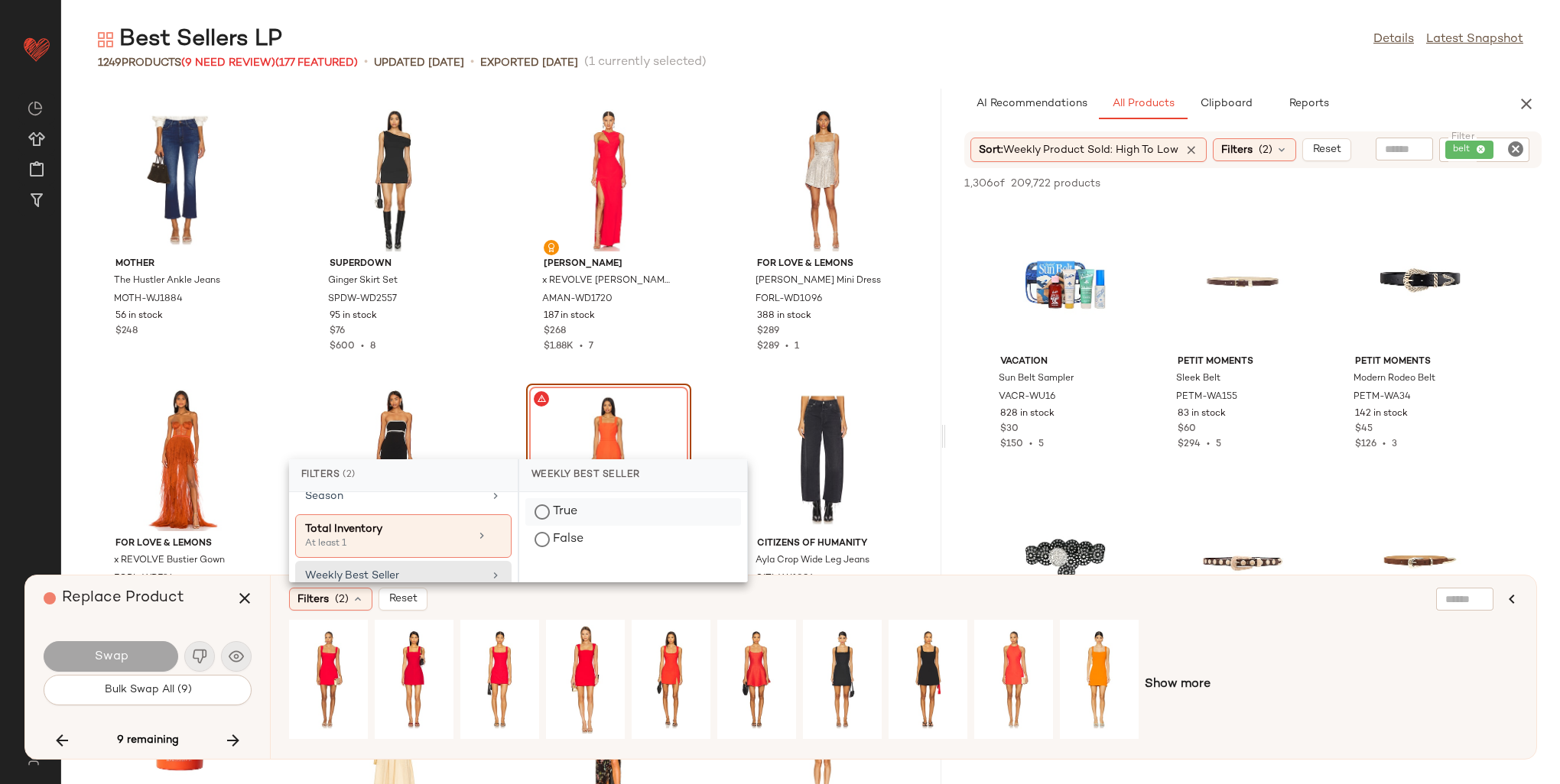
click at [545, 526] on div "True" at bounding box center [633, 539] width 216 height 27
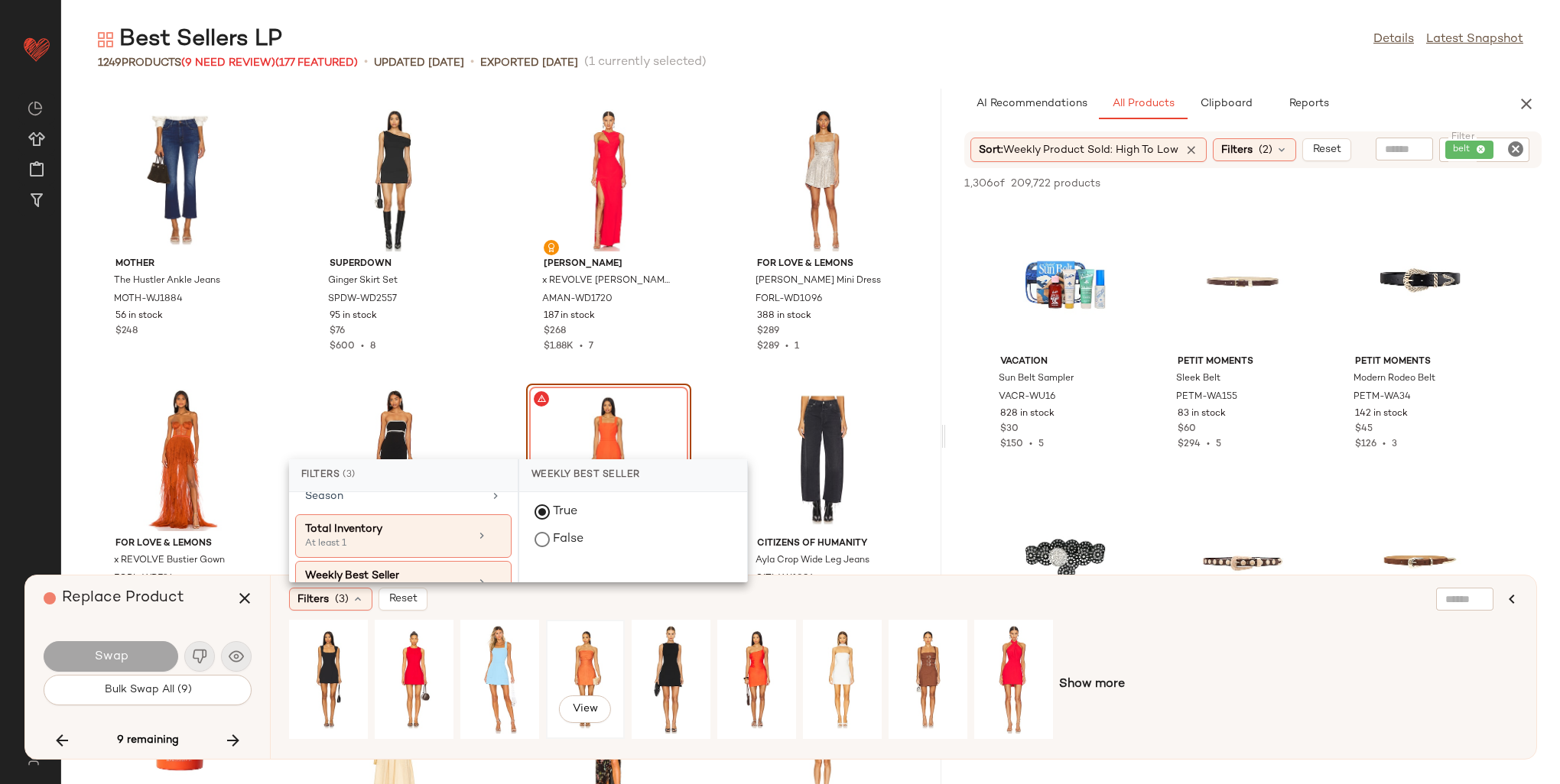
click at [594, 669] on div "View" at bounding box center [585, 680] width 68 height 109
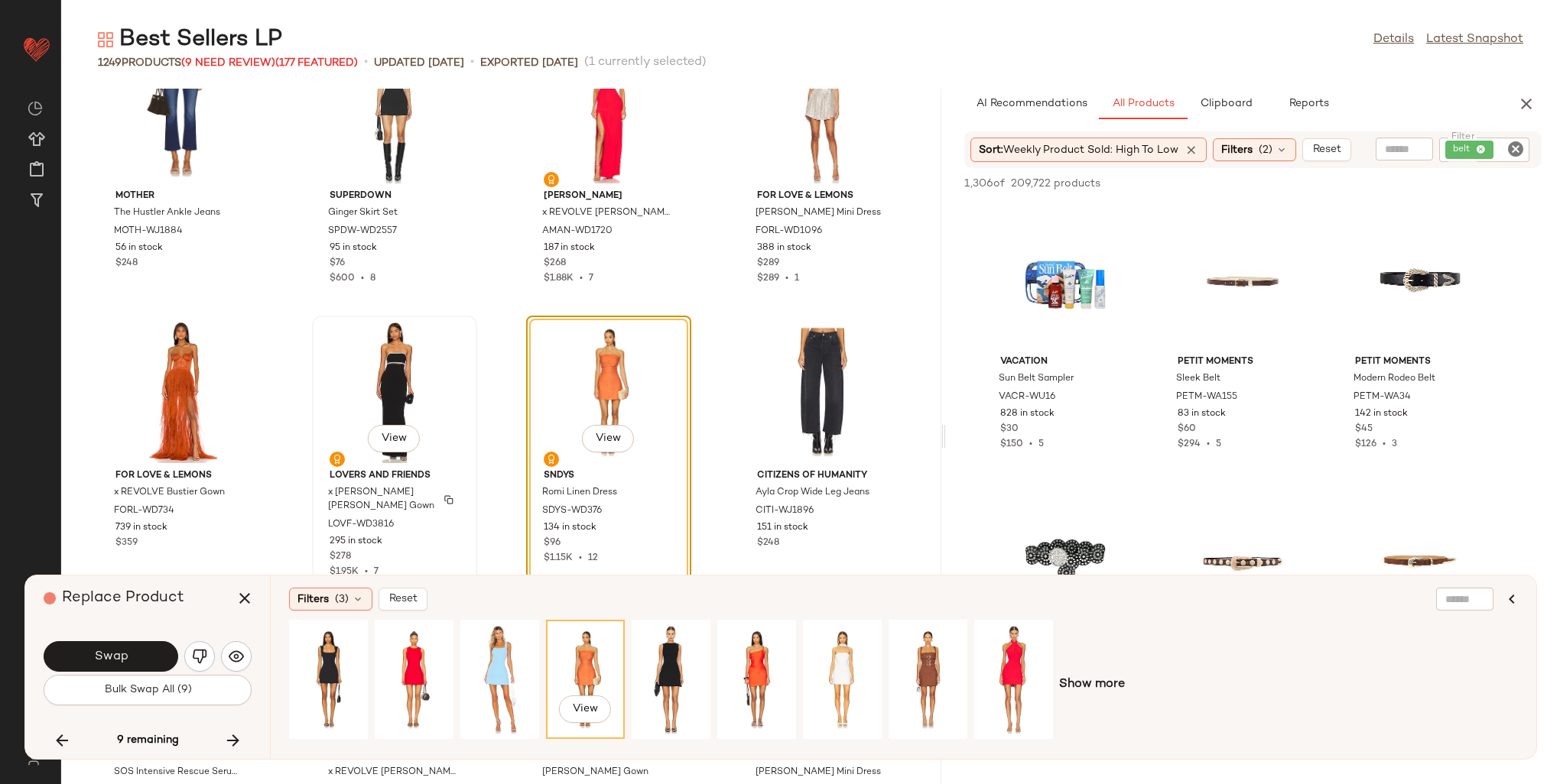
scroll to position [65833, 0]
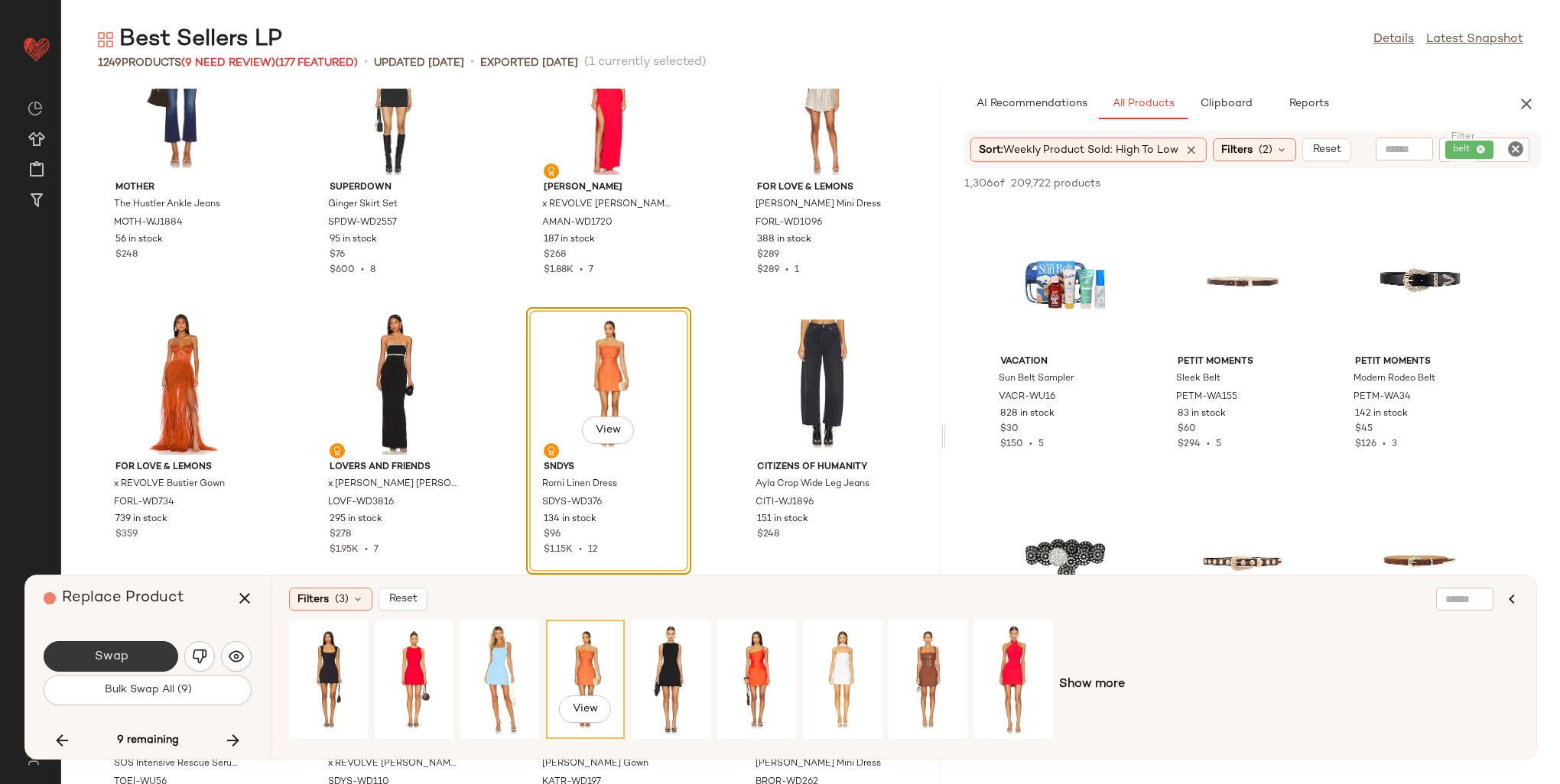
click at [99, 665] on button "Swap" at bounding box center [110, 656] width 134 height 31
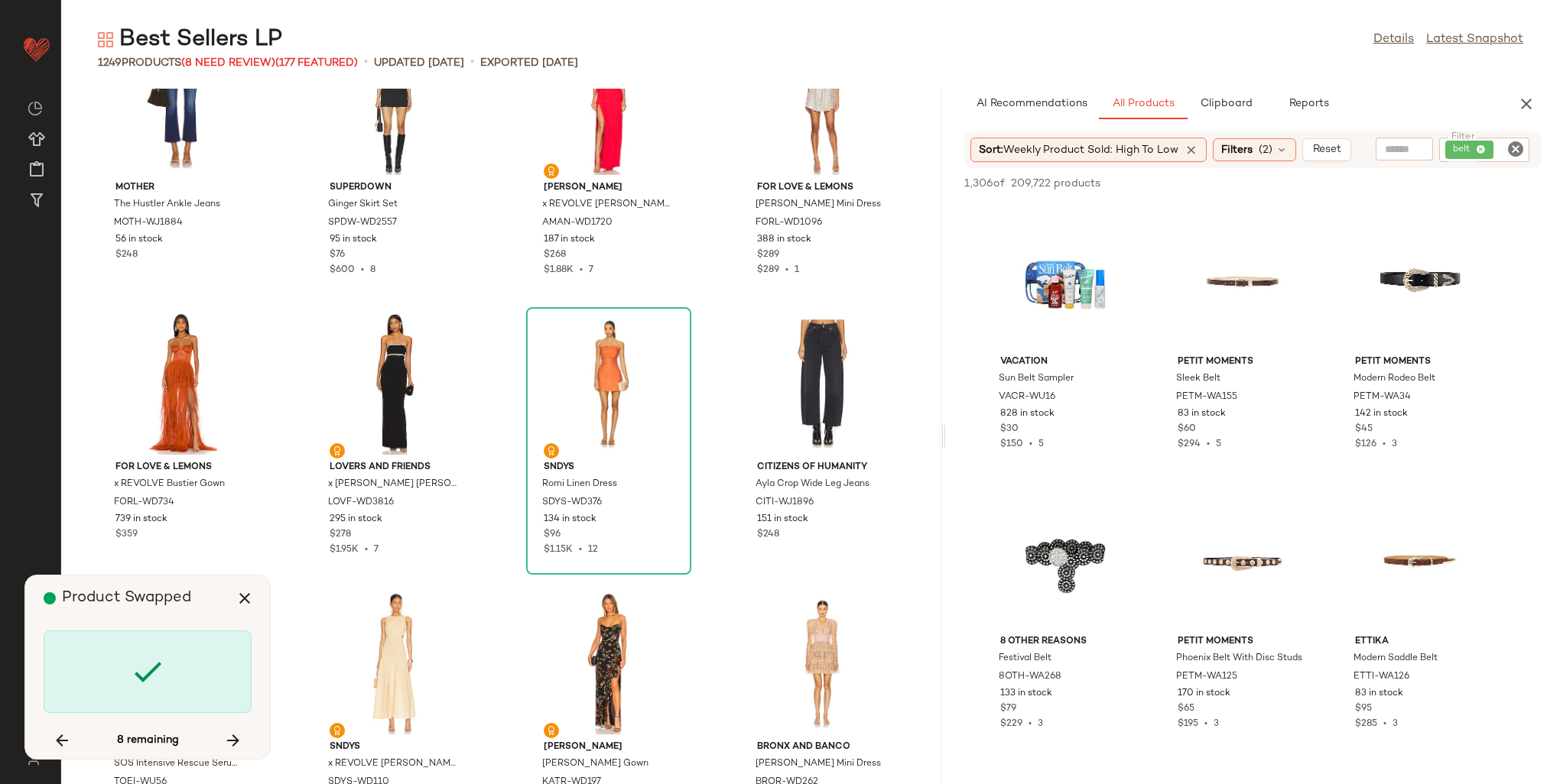
scroll to position [67995, 0]
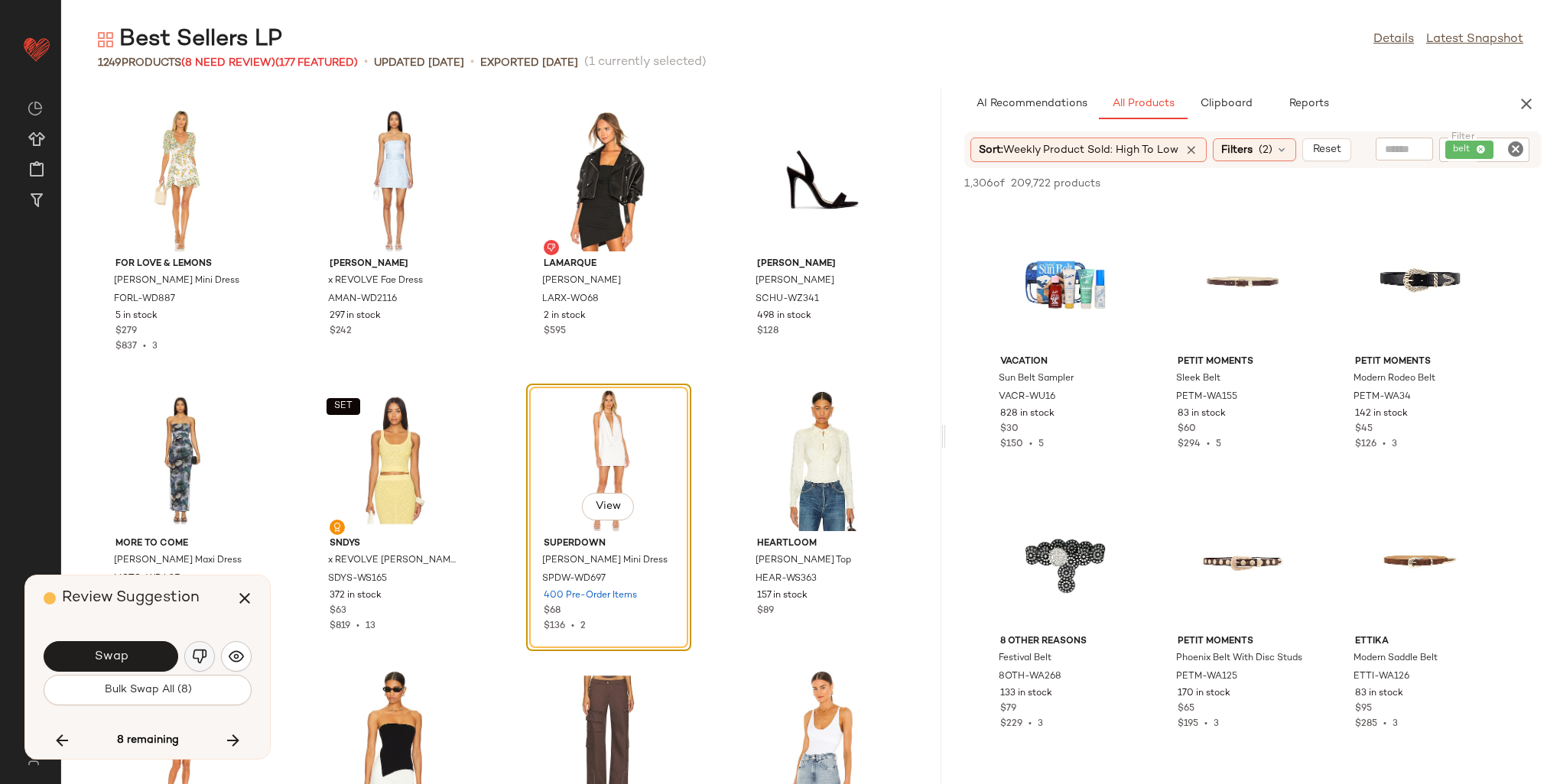
click at [187, 653] on button "button" at bounding box center [199, 656] width 31 height 31
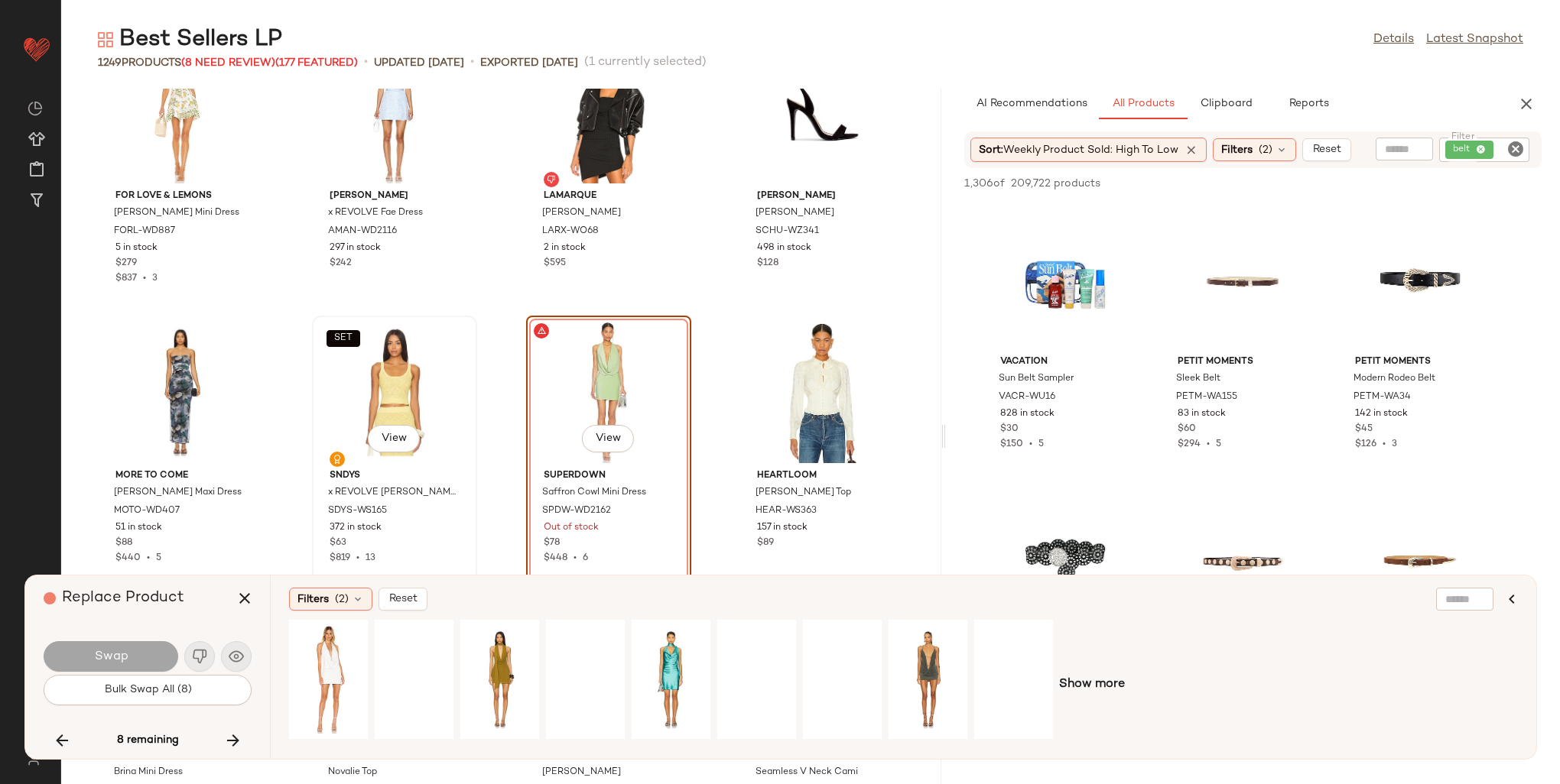
scroll to position [68072, 0]
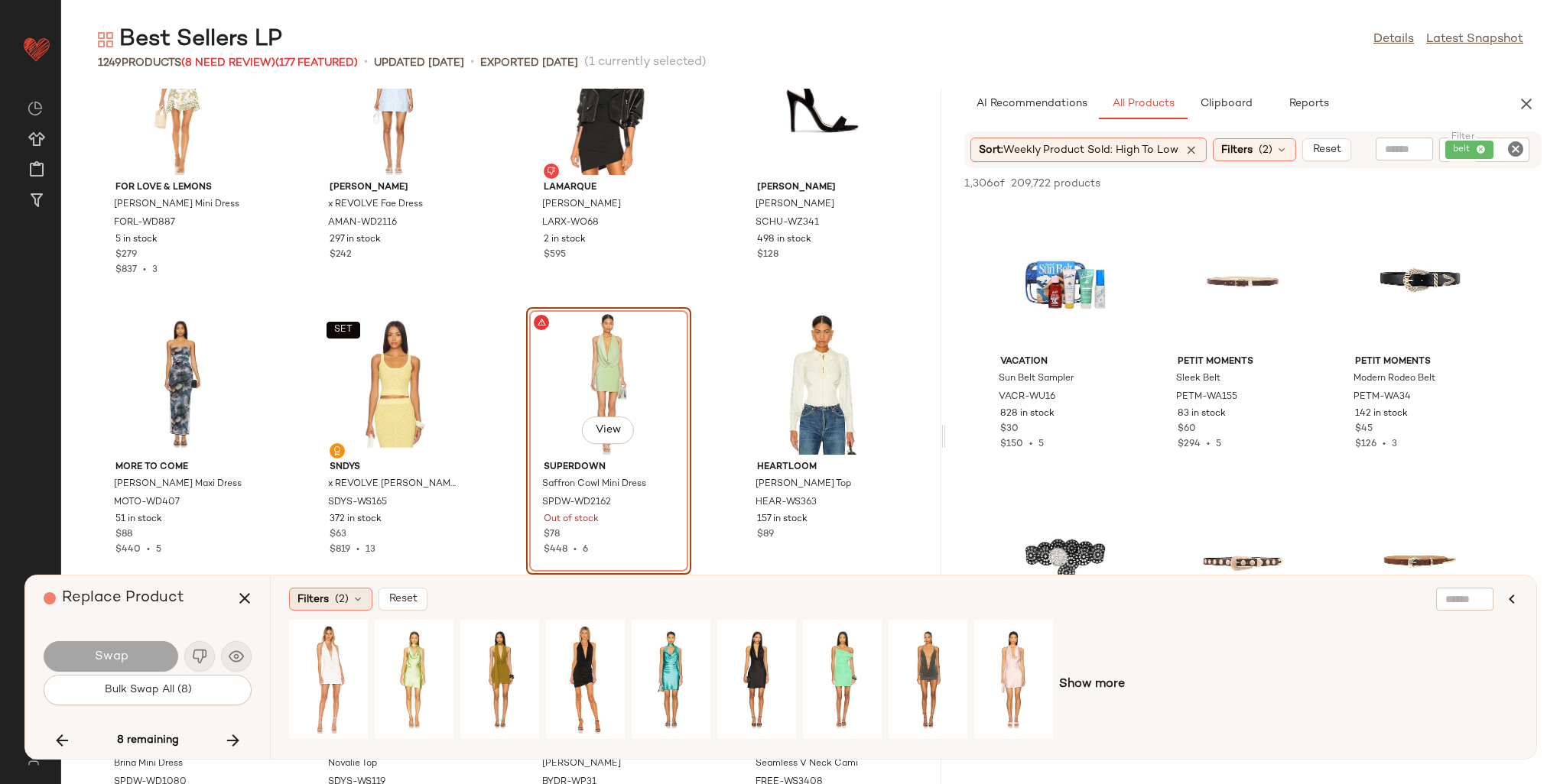
click at [335, 597] on span "(2)" at bounding box center [341, 599] width 14 height 16
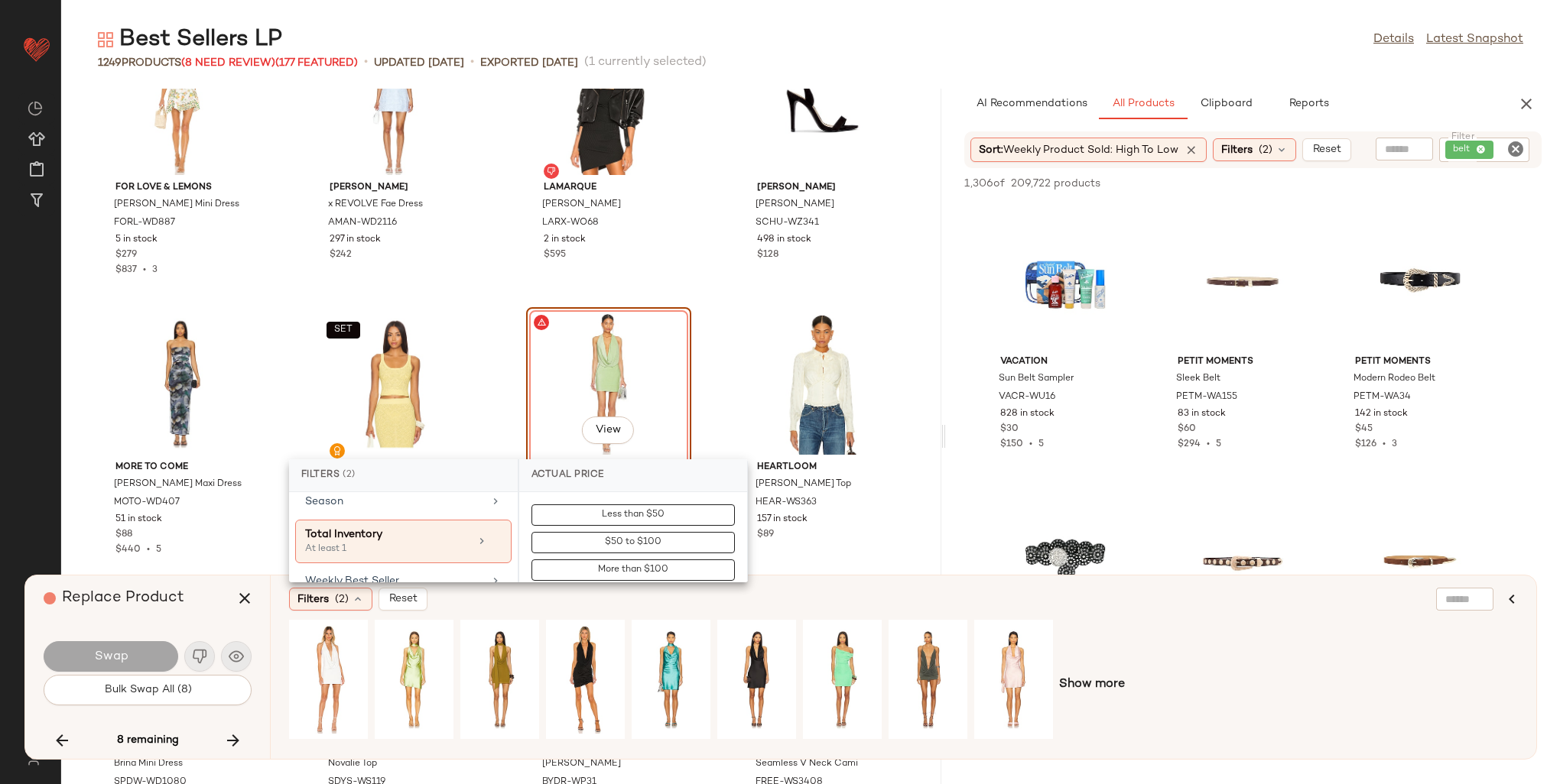
scroll to position [918, 0]
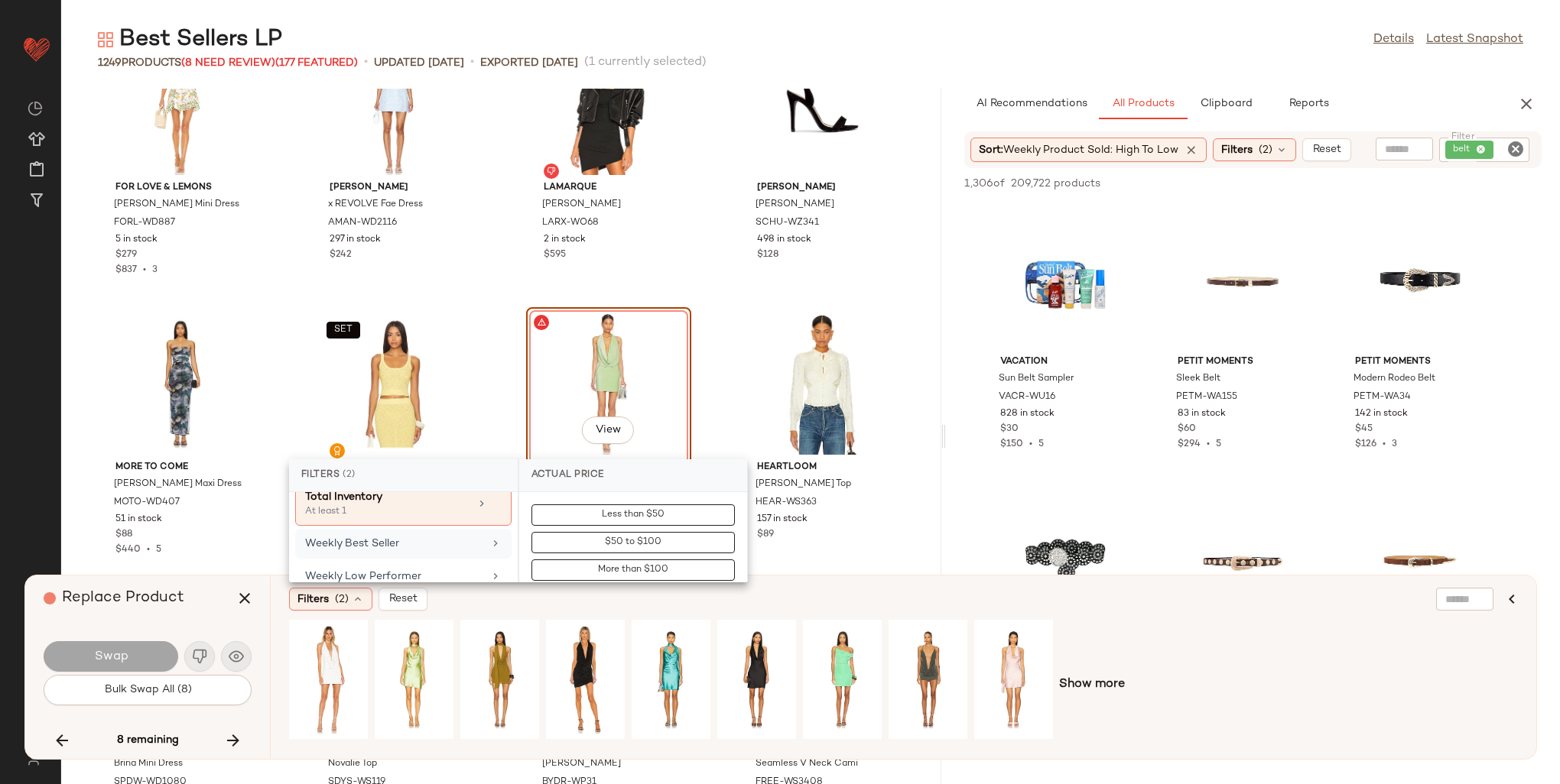
click at [398, 562] on div "Weekly Best Seller" at bounding box center [403, 577] width 216 height 30
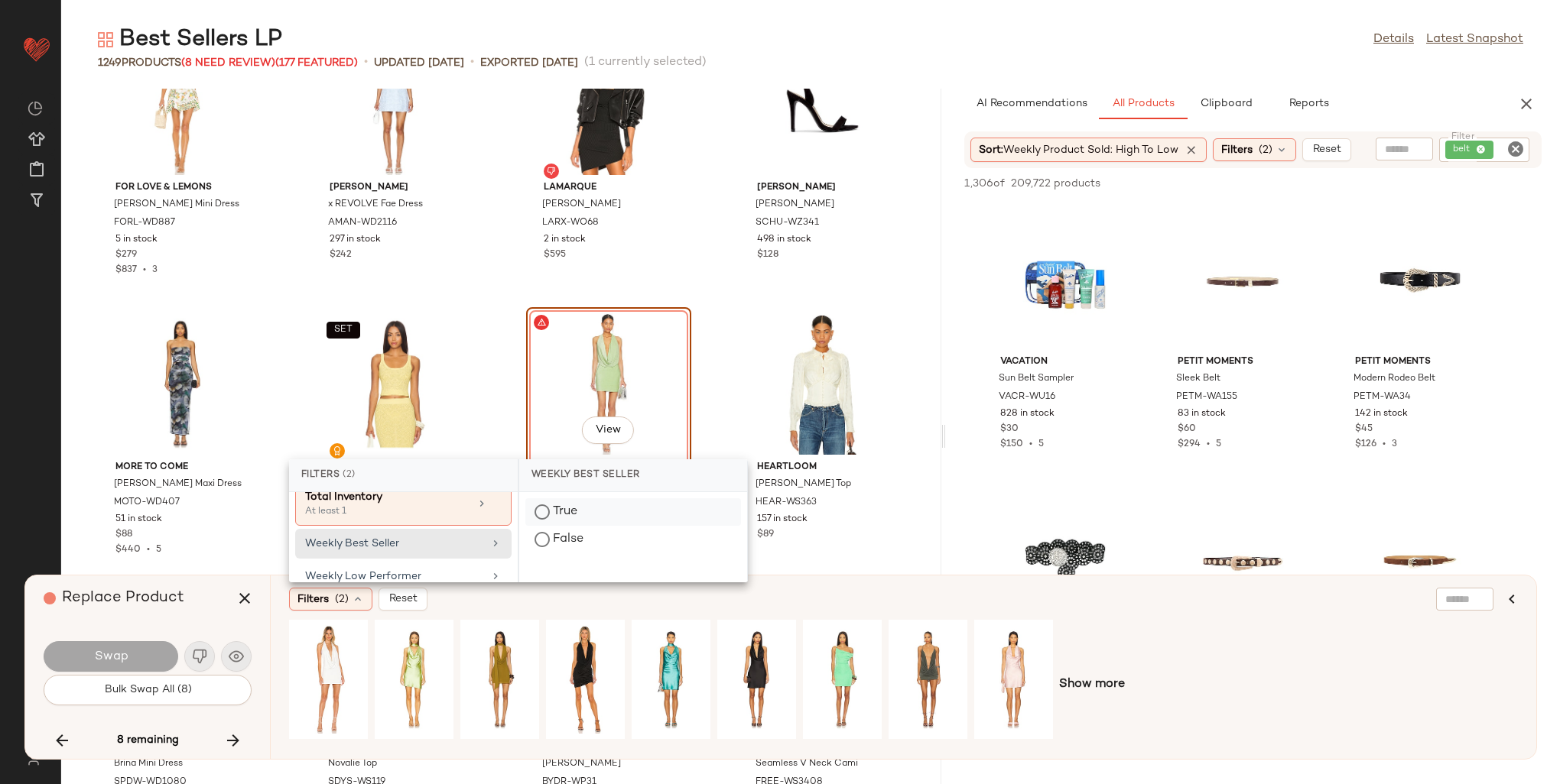
click at [556, 526] on div "True" at bounding box center [633, 539] width 216 height 27
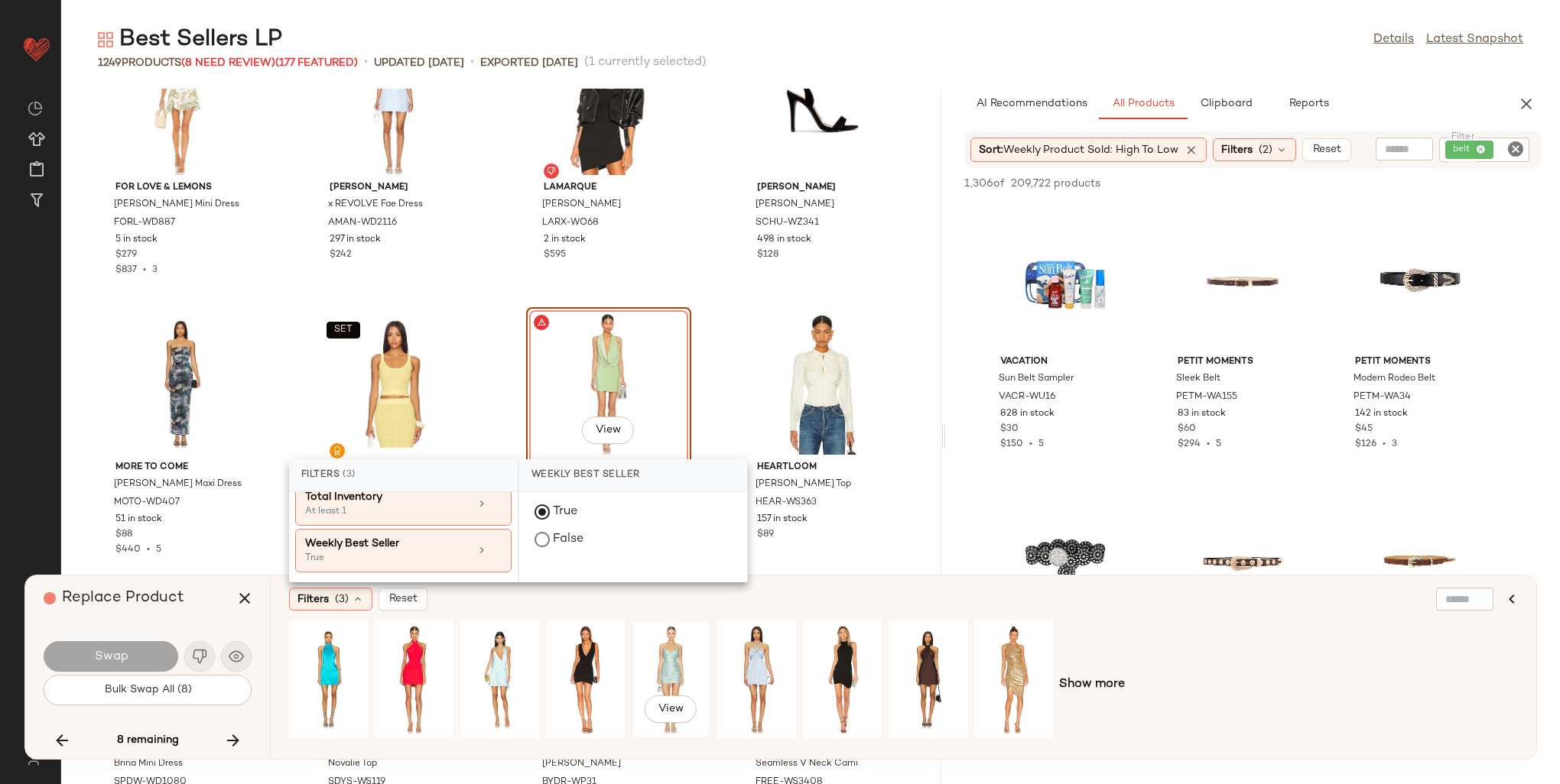
click at [671, 657] on div "View" at bounding box center [671, 680] width 68 height 109
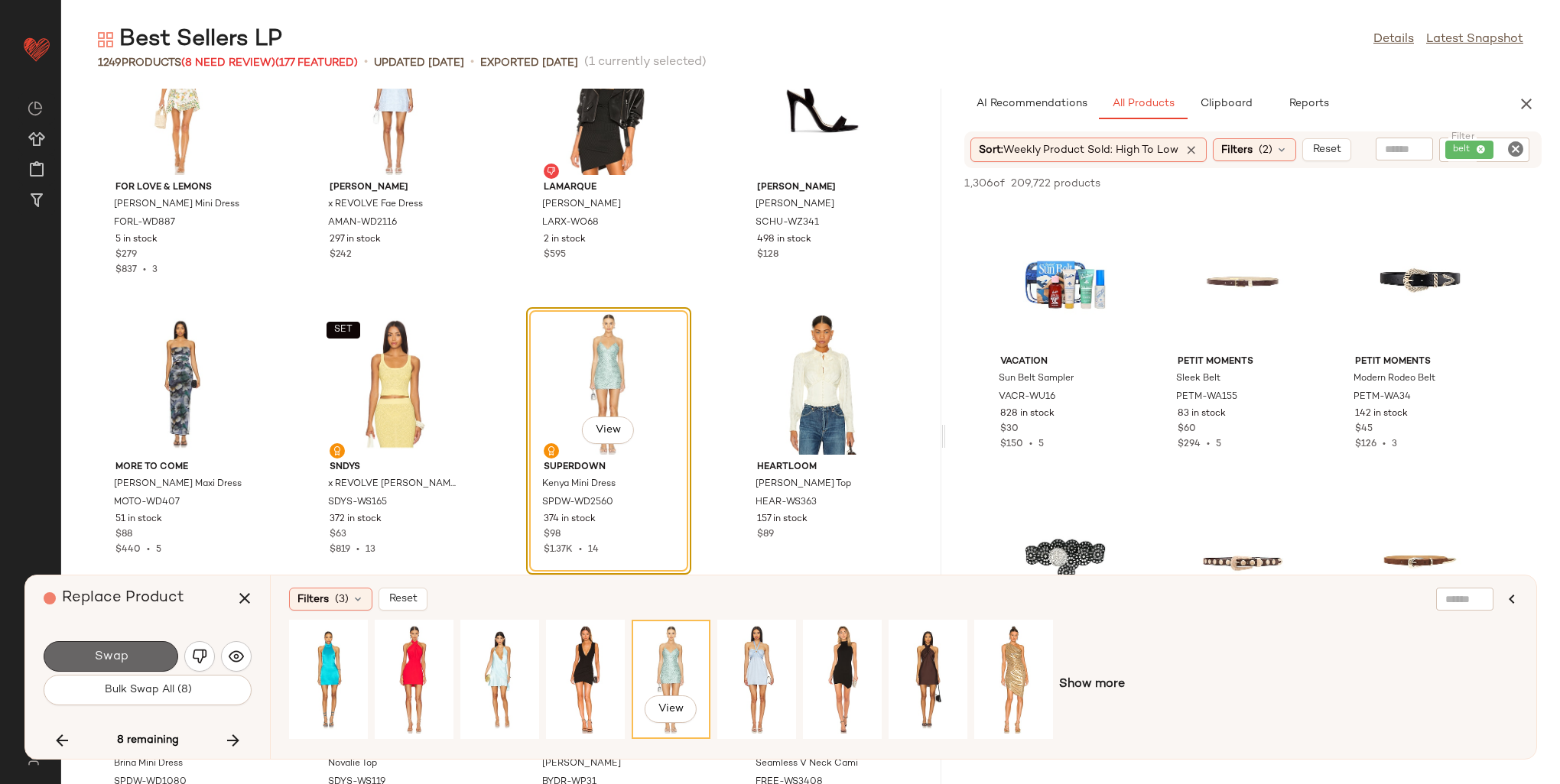
click at [153, 657] on button "Swap" at bounding box center [110, 656] width 134 height 31
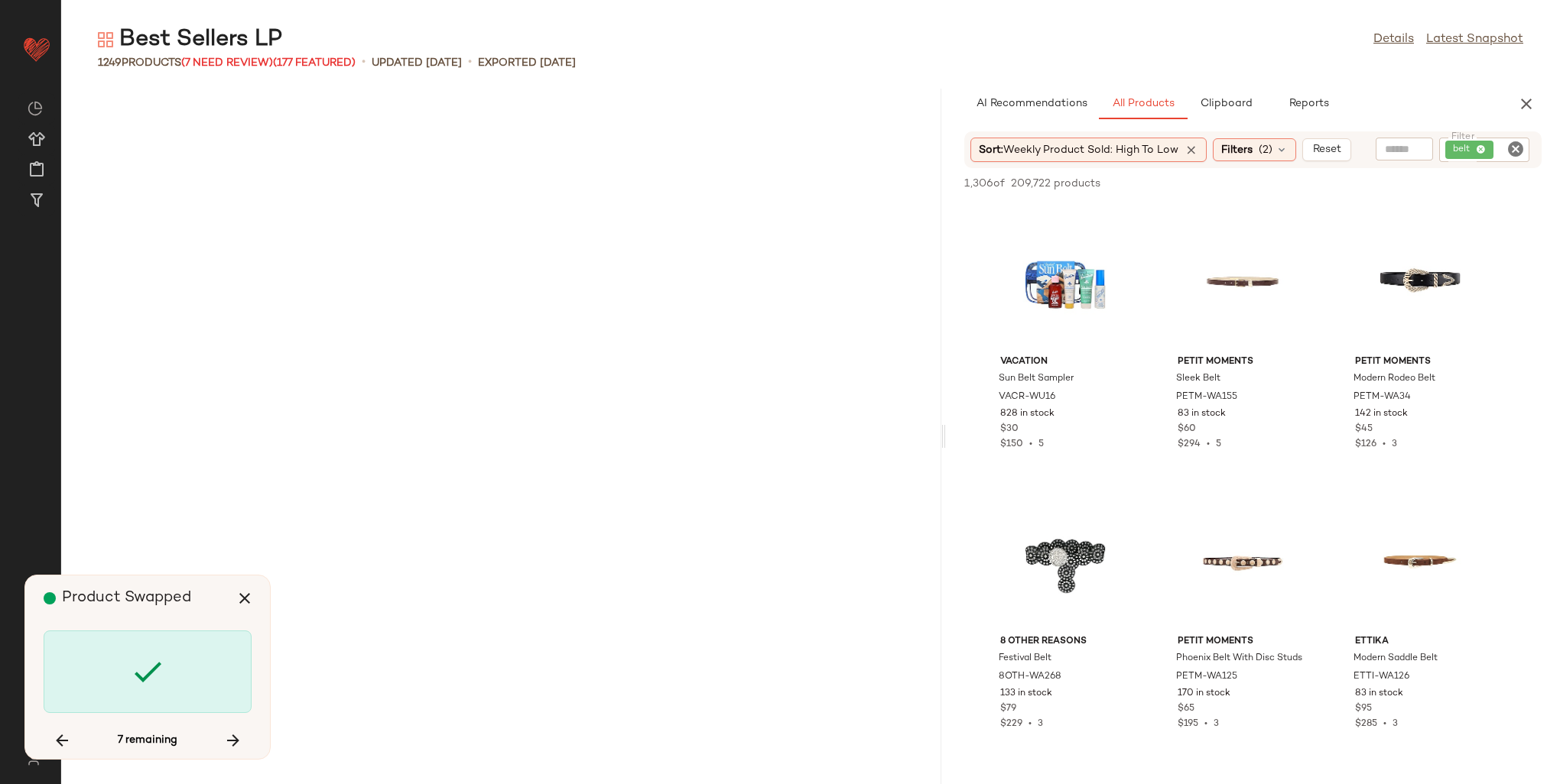
scroll to position [78628, 0]
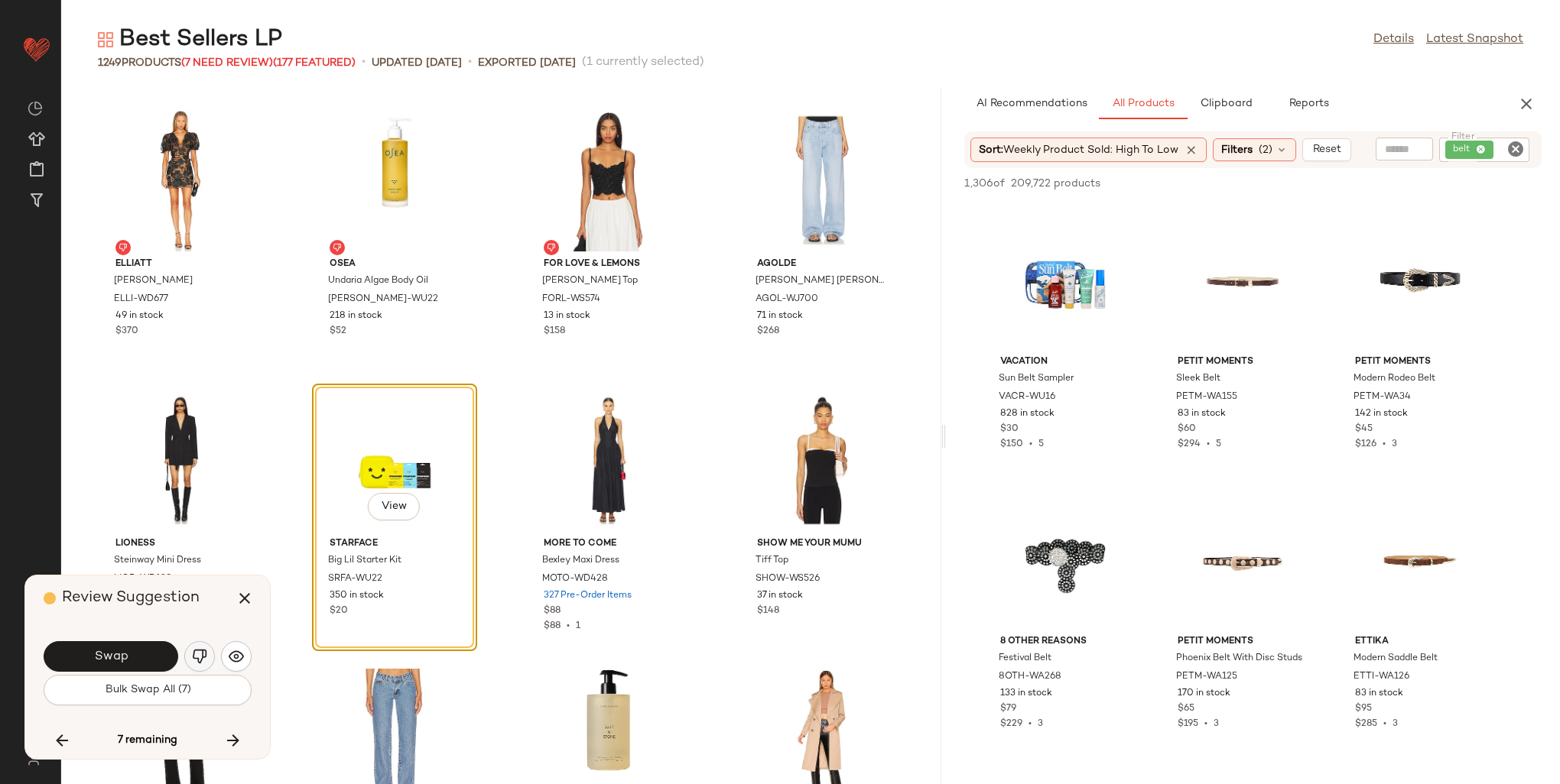
click at [197, 657] on img "button" at bounding box center [200, 656] width 16 height 16
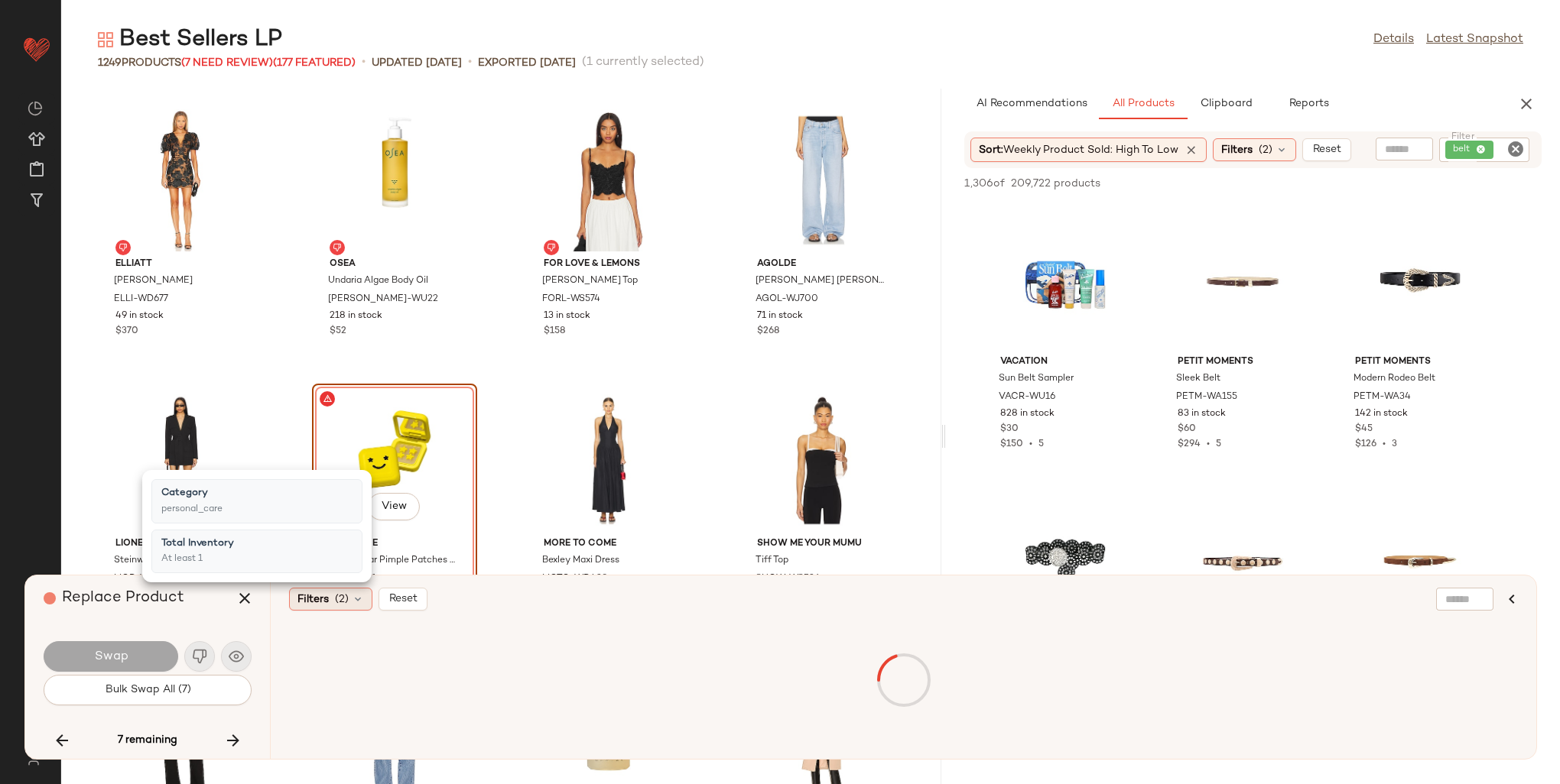
click at [329, 605] on div "Filters (2)" at bounding box center [331, 599] width 83 height 23
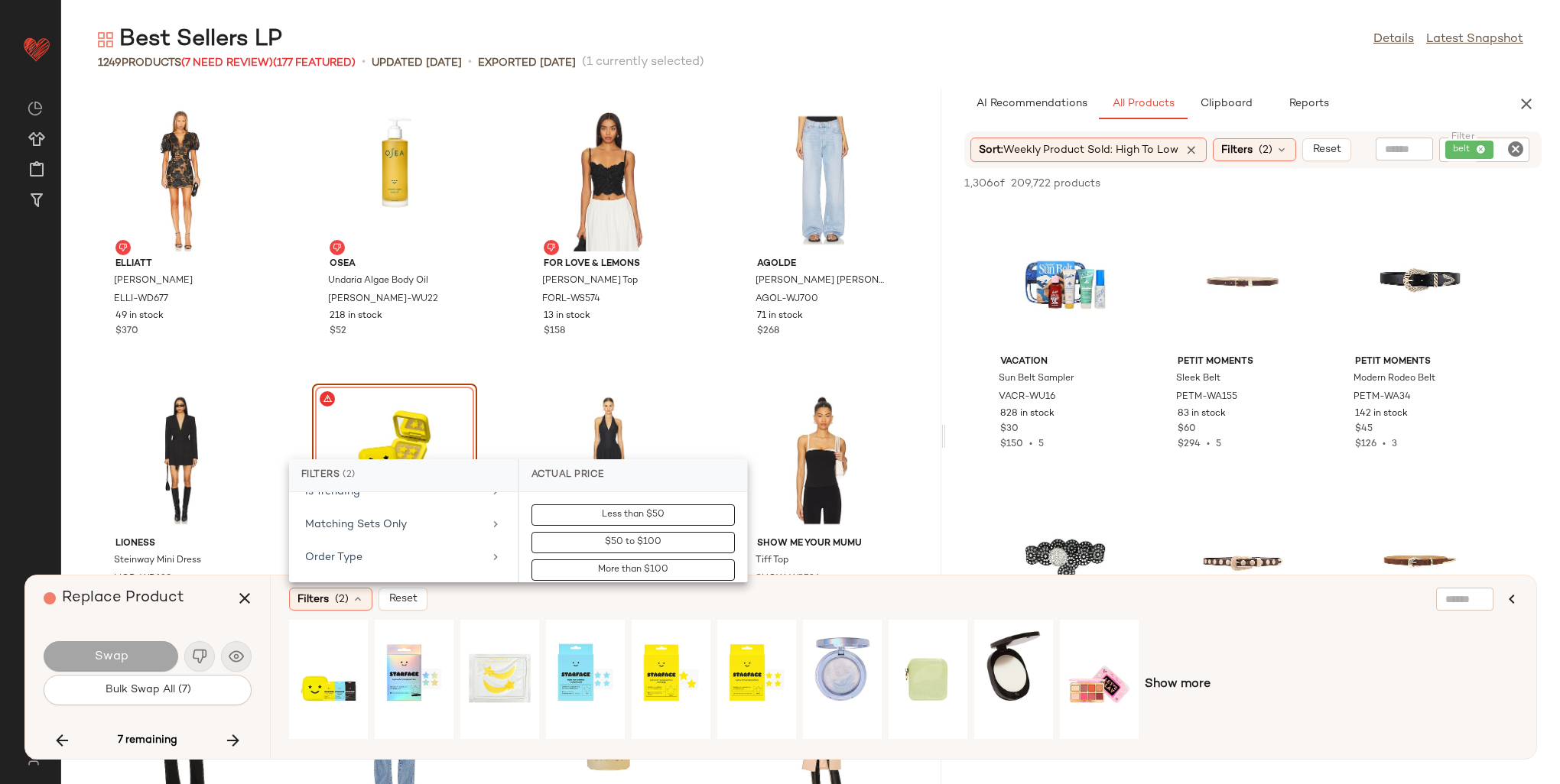
scroll to position [918, 0]
click at [370, 536] on div "Weekly Best Seller" at bounding box center [394, 543] width 178 height 16
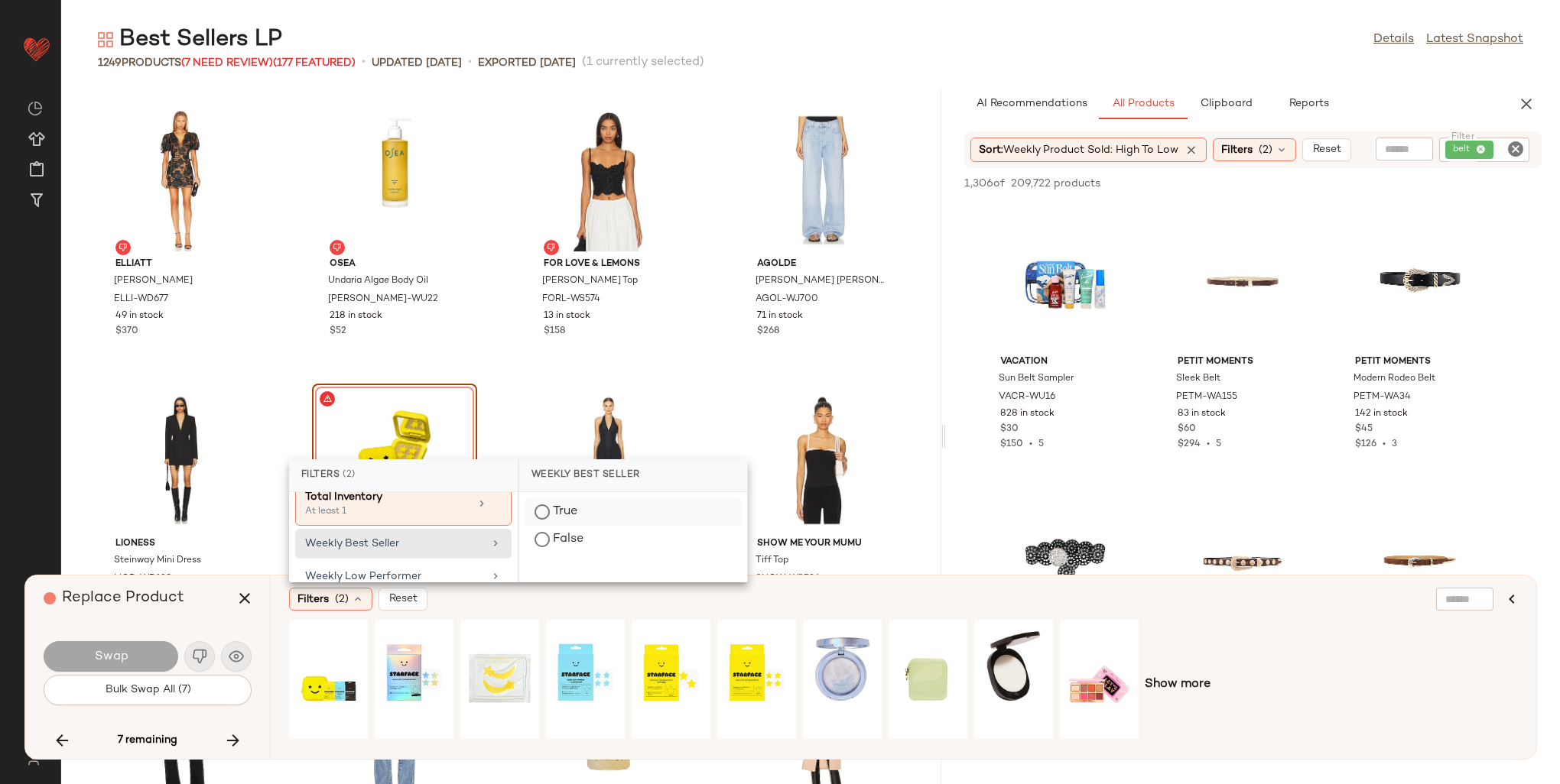
click at [538, 526] on div "True" at bounding box center [633, 539] width 216 height 27
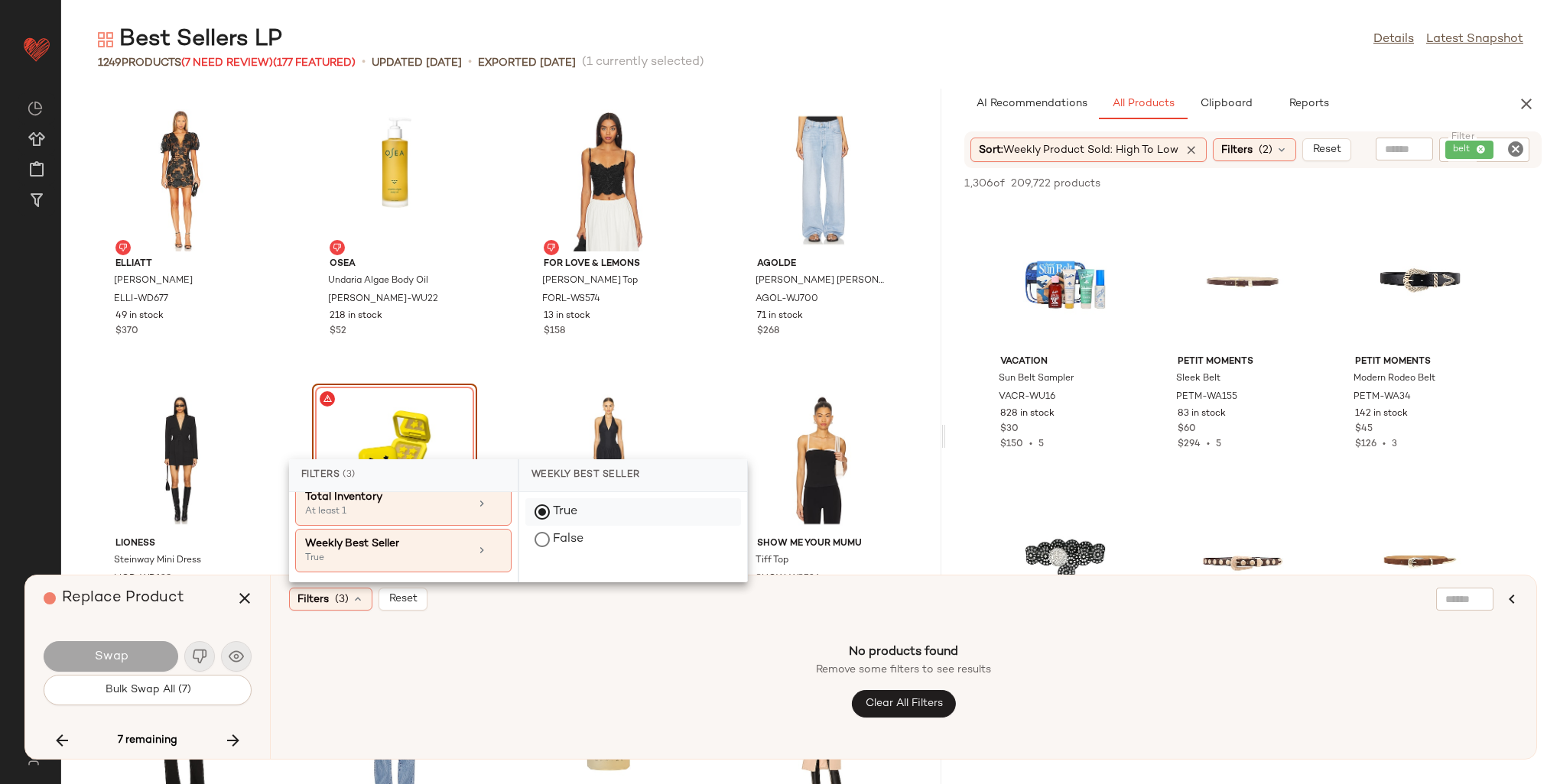
click at [538, 526] on div "True" at bounding box center [633, 539] width 216 height 27
click at [491, 545] on icon at bounding box center [496, 550] width 11 height 11
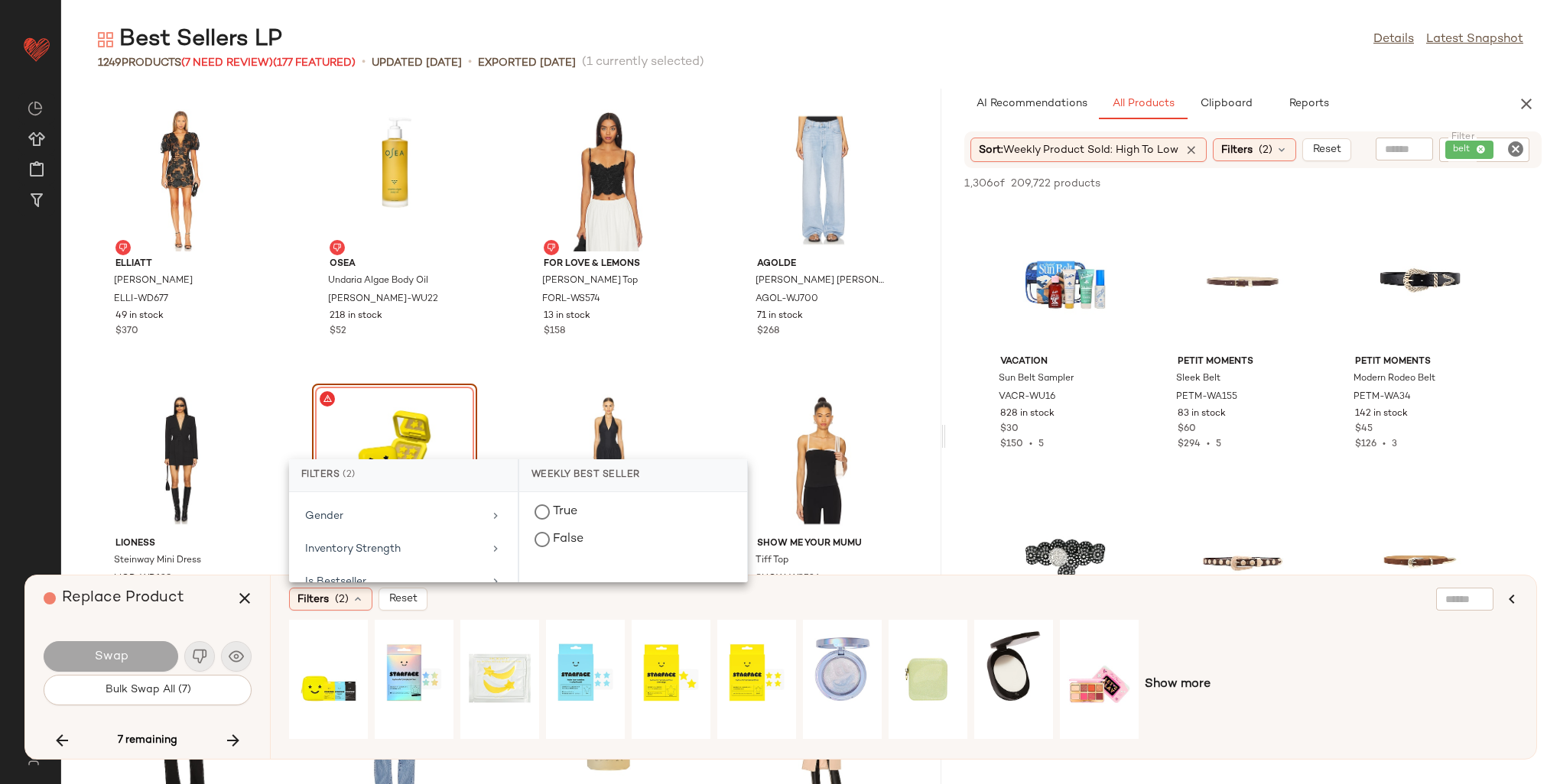
scroll to position [535, 0]
click at [386, 602] on div "Is Bestseller" at bounding box center [403, 617] width 216 height 30
click at [572, 579] on div "true" at bounding box center [633, 594] width 228 height 37
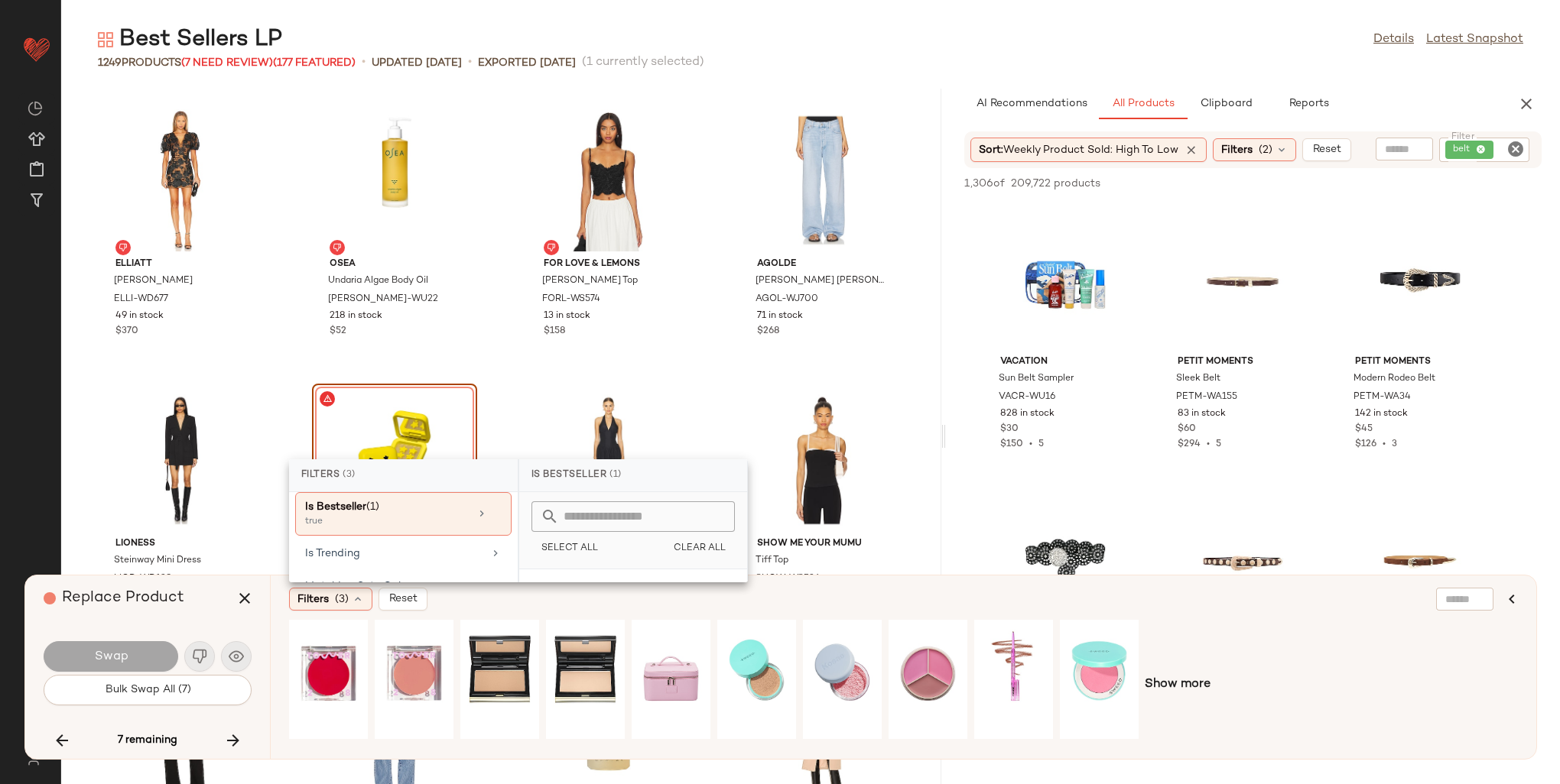
click at [937, 669] on div "Show more" at bounding box center [904, 685] width 1229 height 130
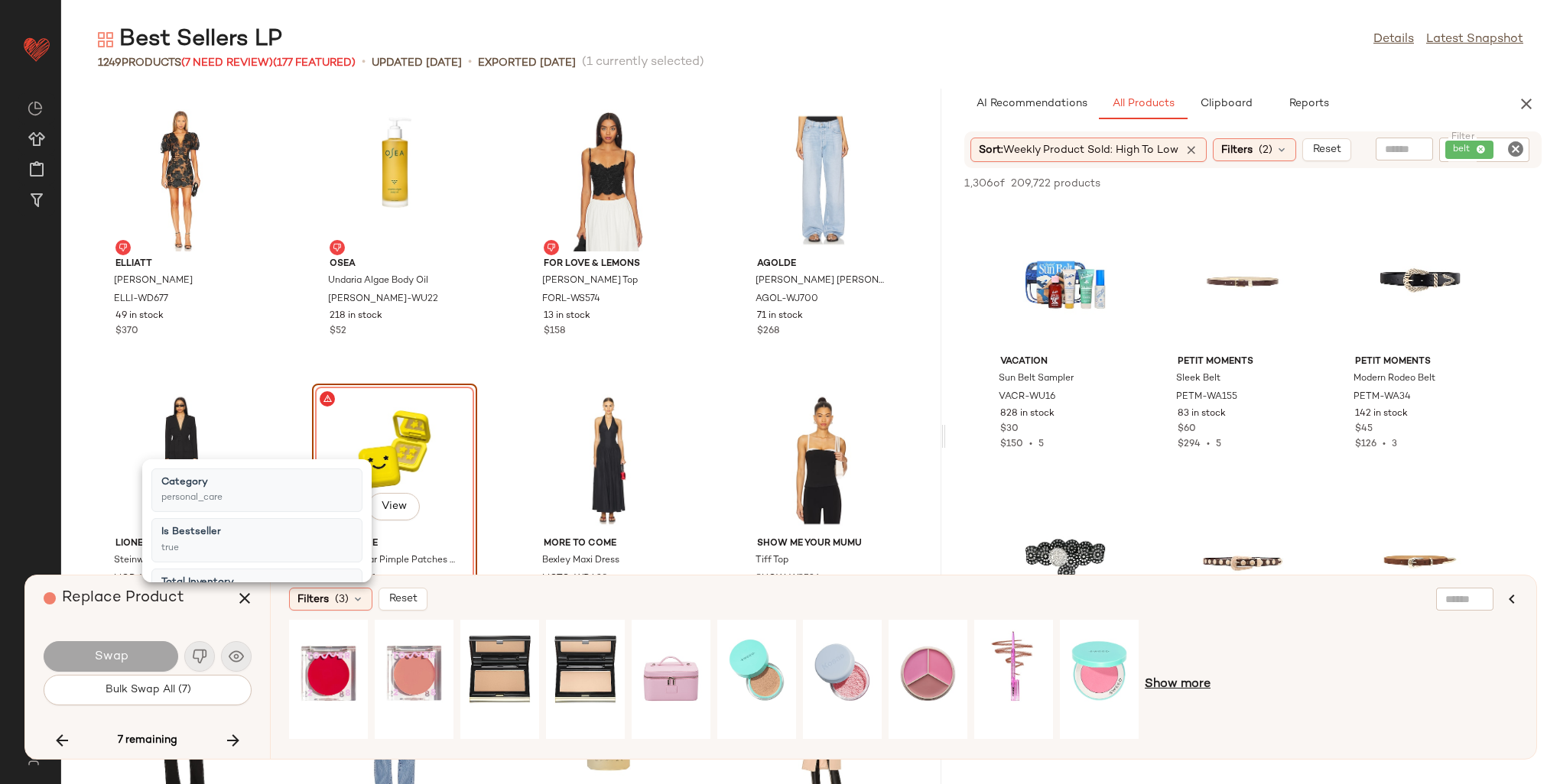
click at [937, 683] on span "Show more" at bounding box center [1177, 685] width 66 height 18
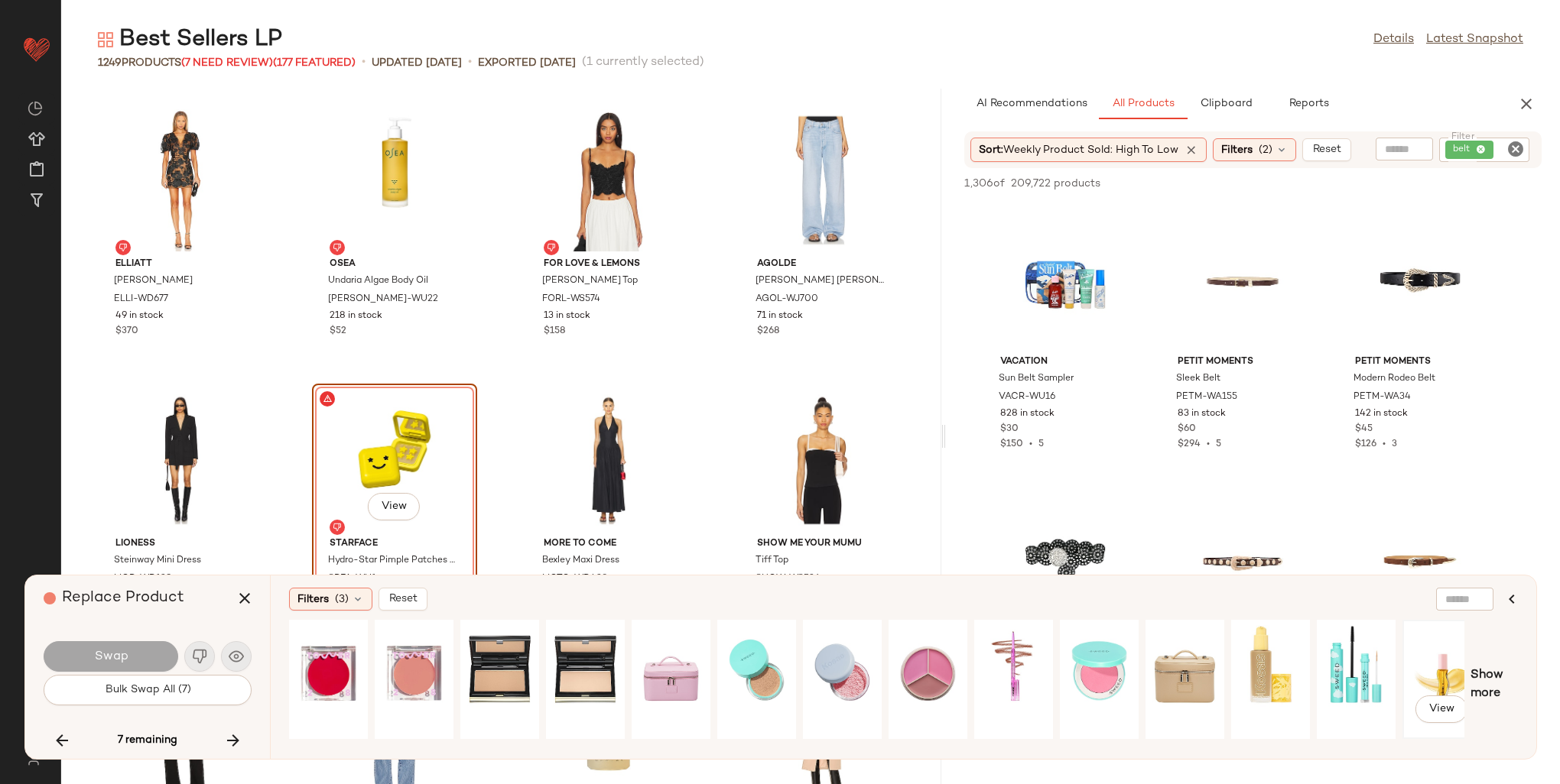
click at [937, 664] on div "View" at bounding box center [1441, 680] width 68 height 109
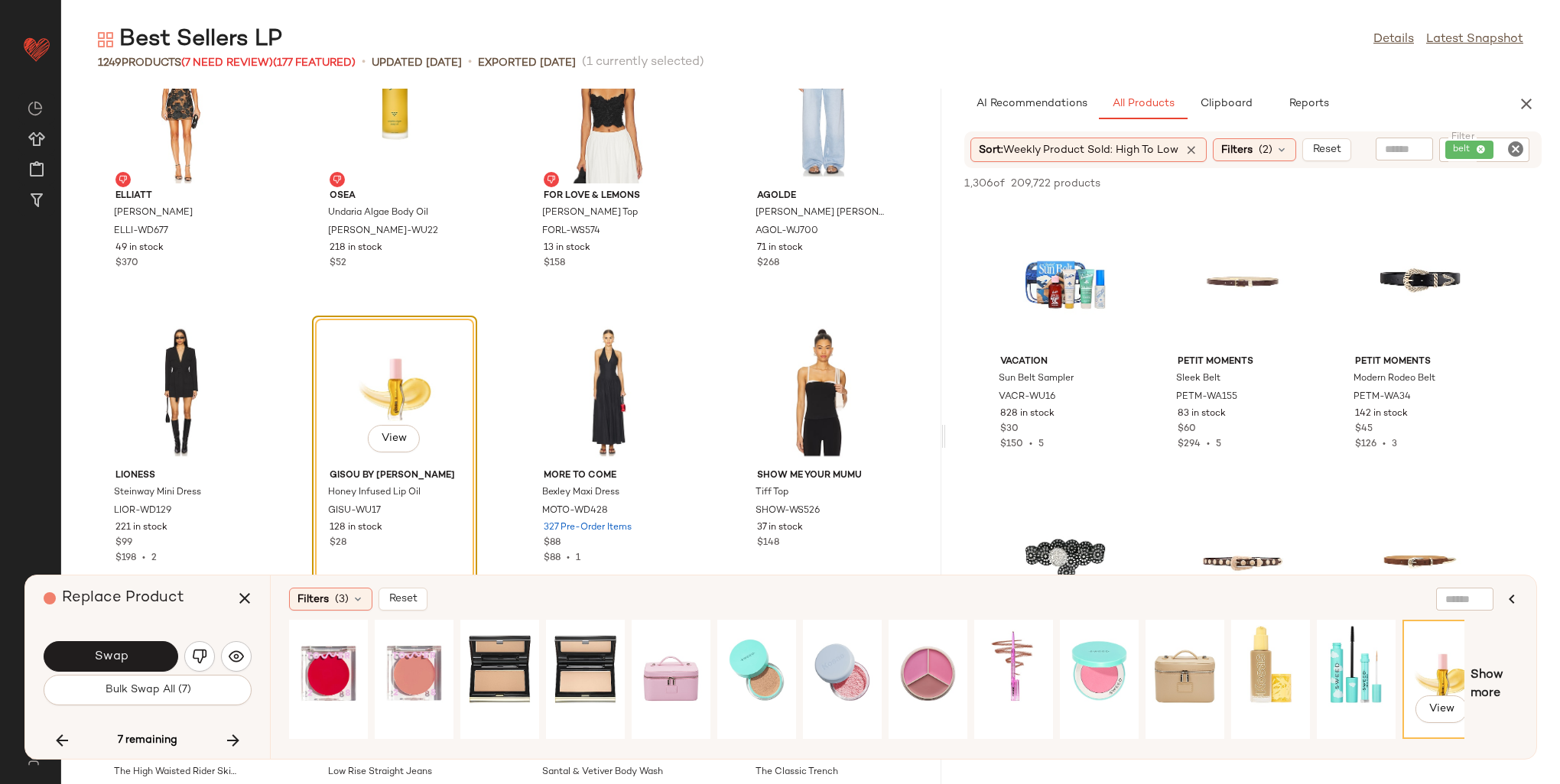
scroll to position [78705, 0]
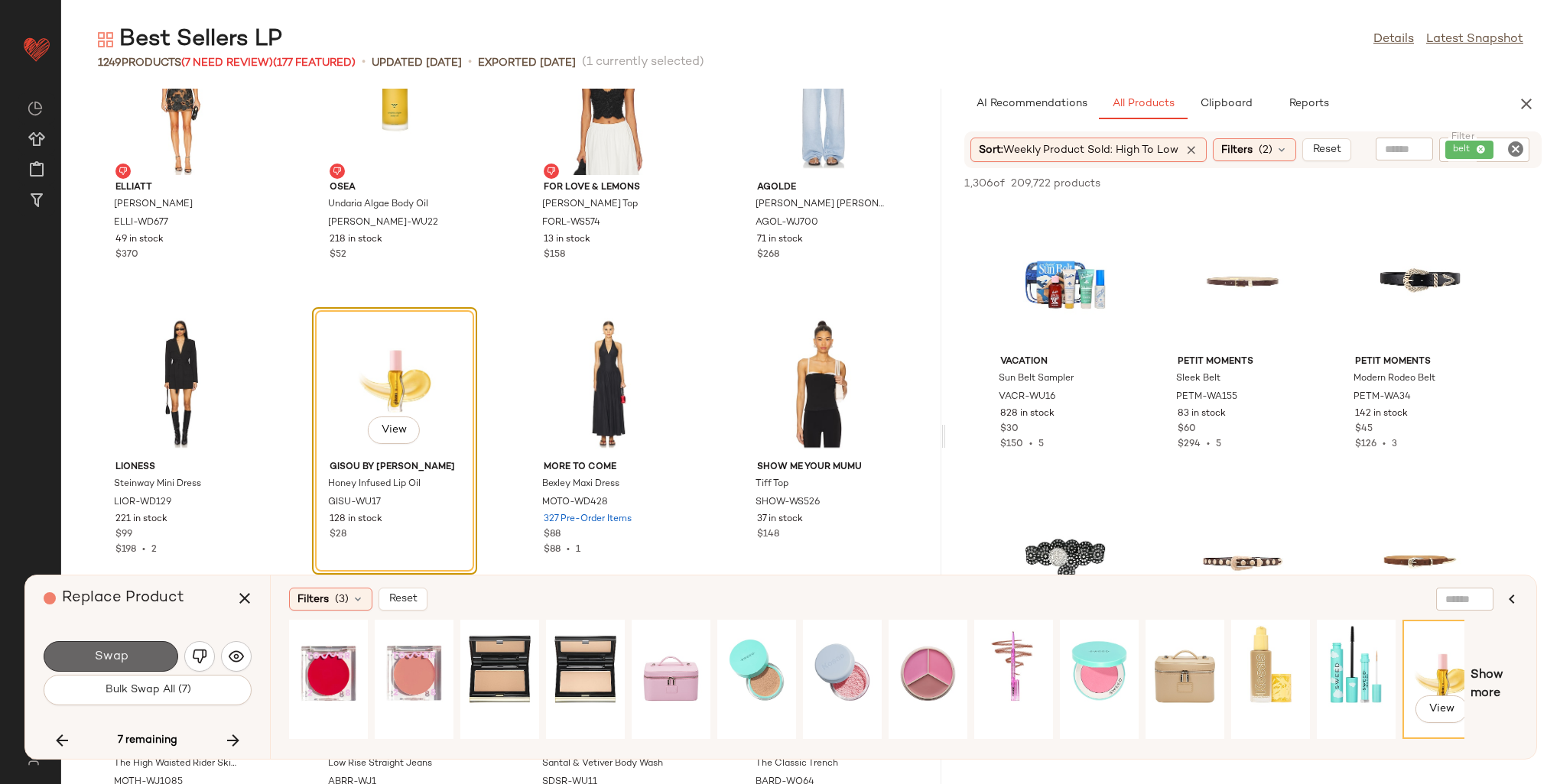
click at [99, 654] on span "Swap" at bounding box center [110, 657] width 35 height 15
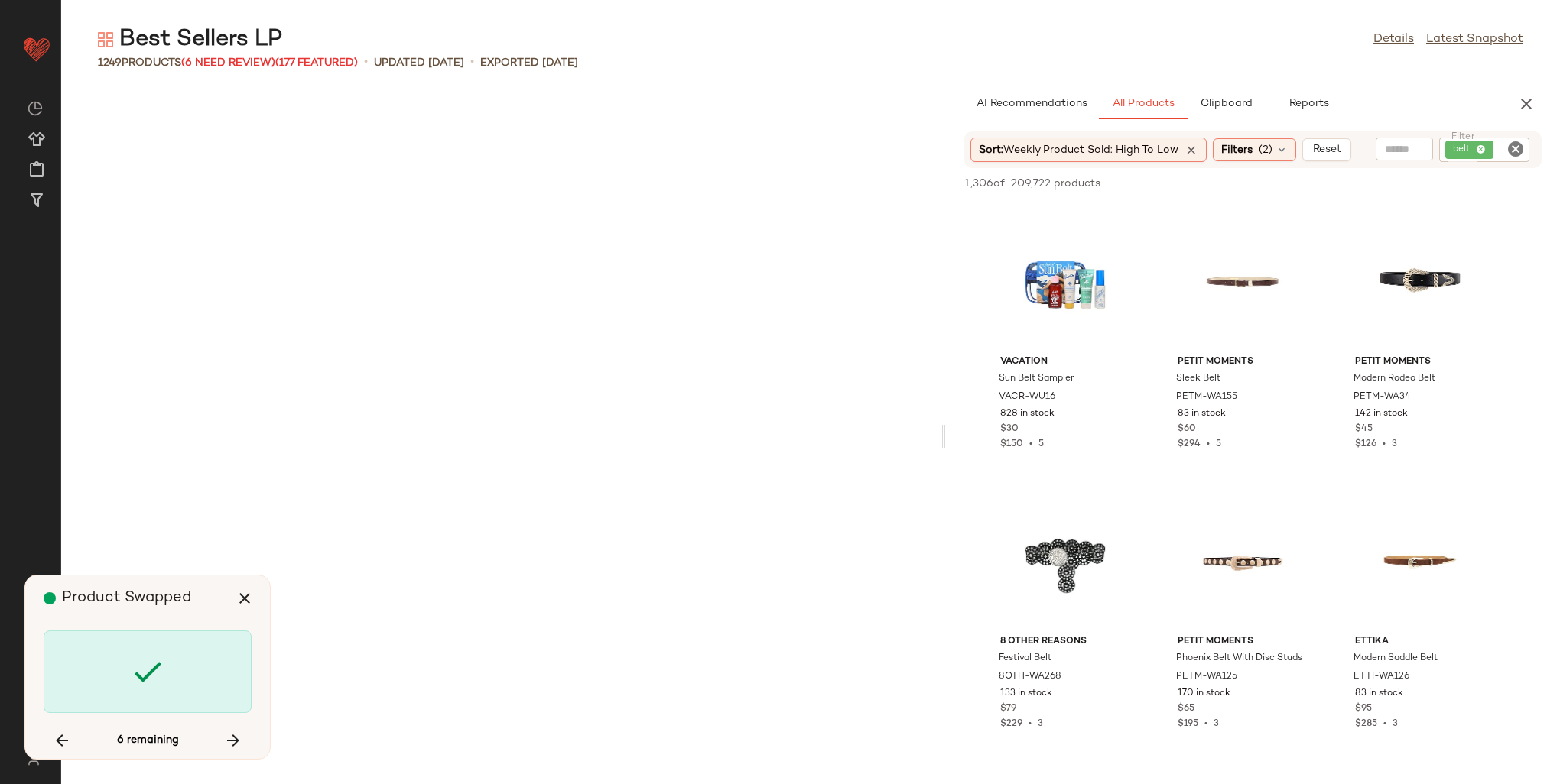
scroll to position [81426, 0]
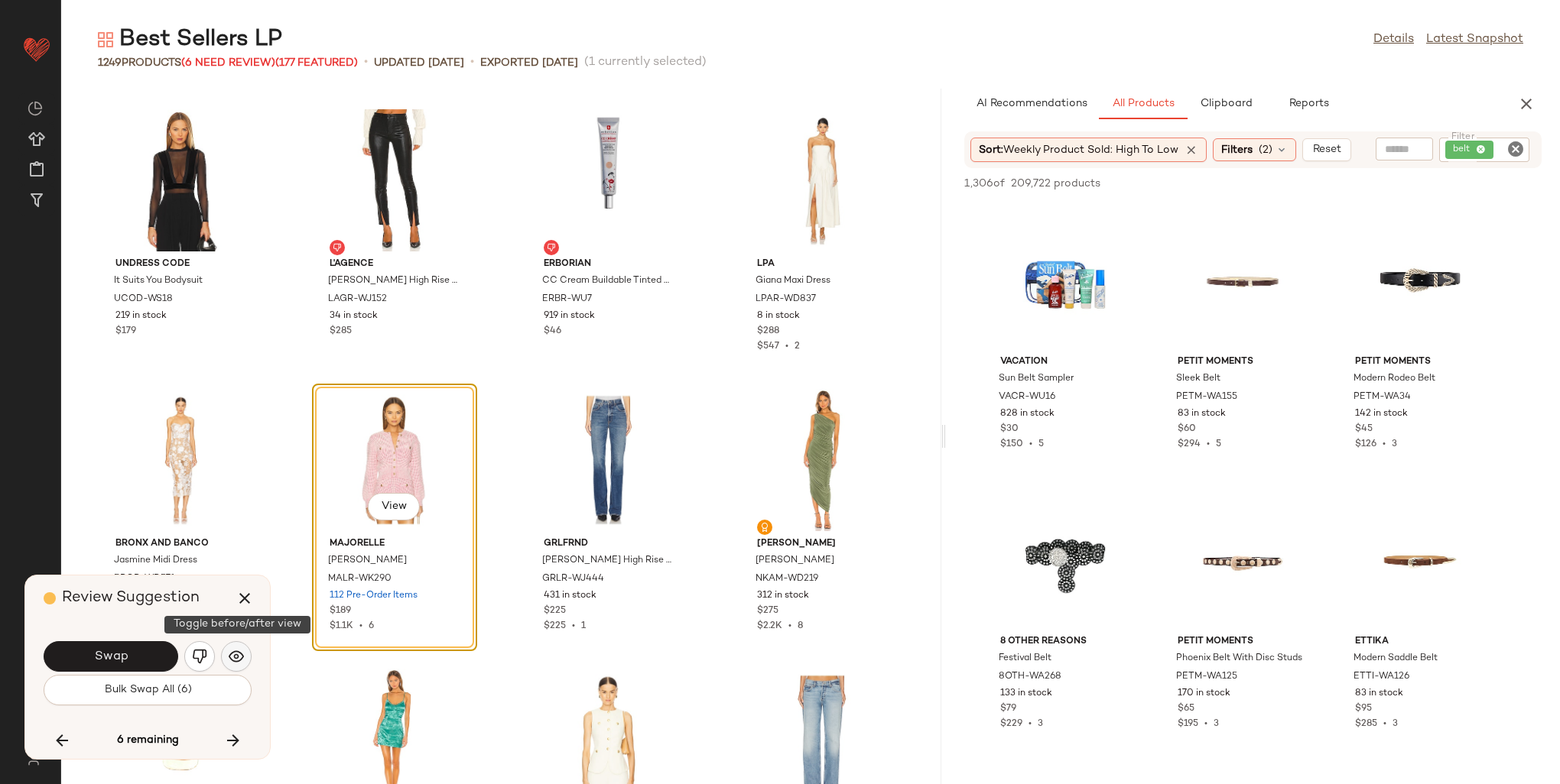
click at [228, 655] on img "button" at bounding box center [236, 656] width 16 height 16
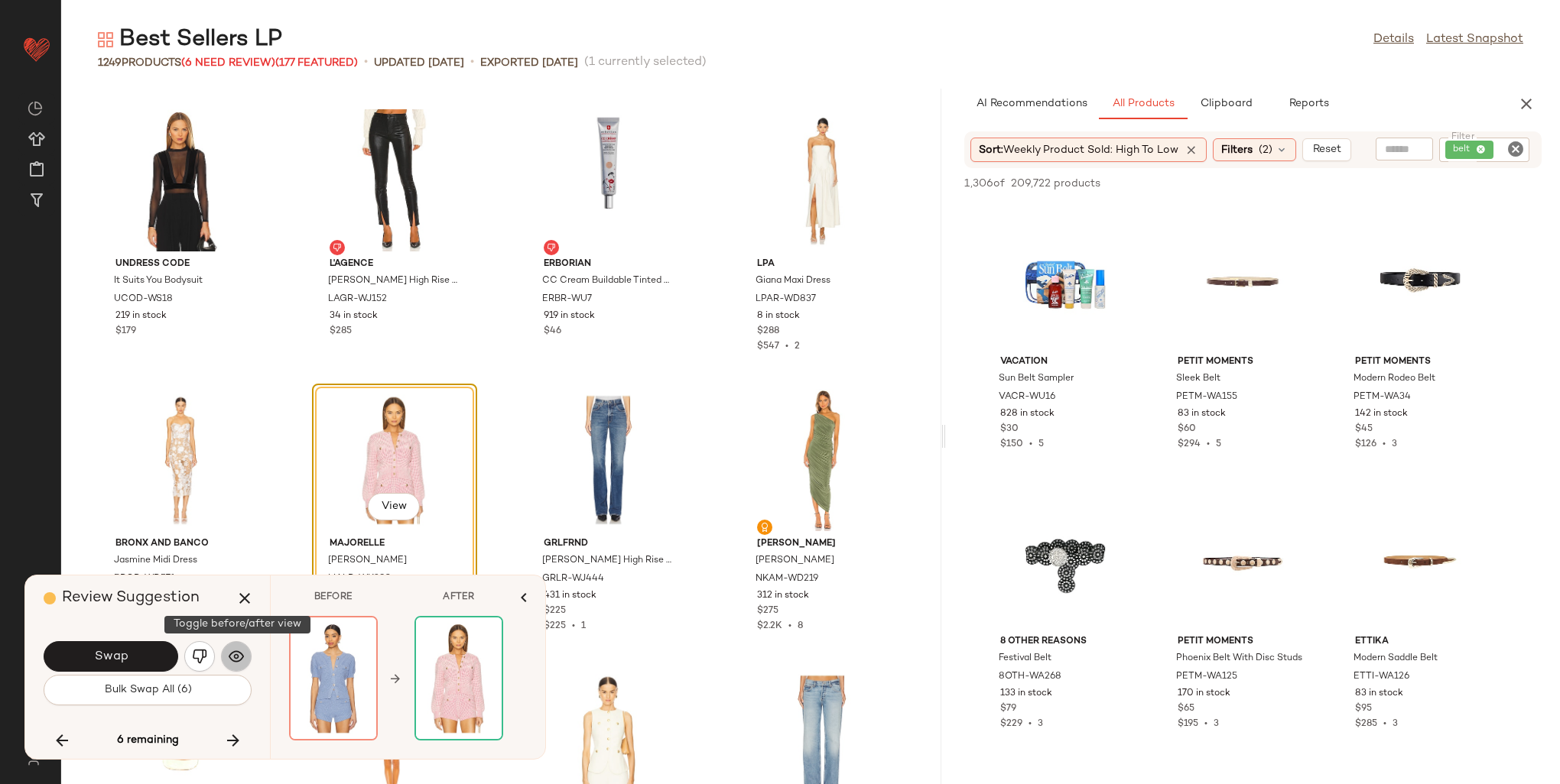
click at [229, 655] on img "button" at bounding box center [236, 656] width 16 height 16
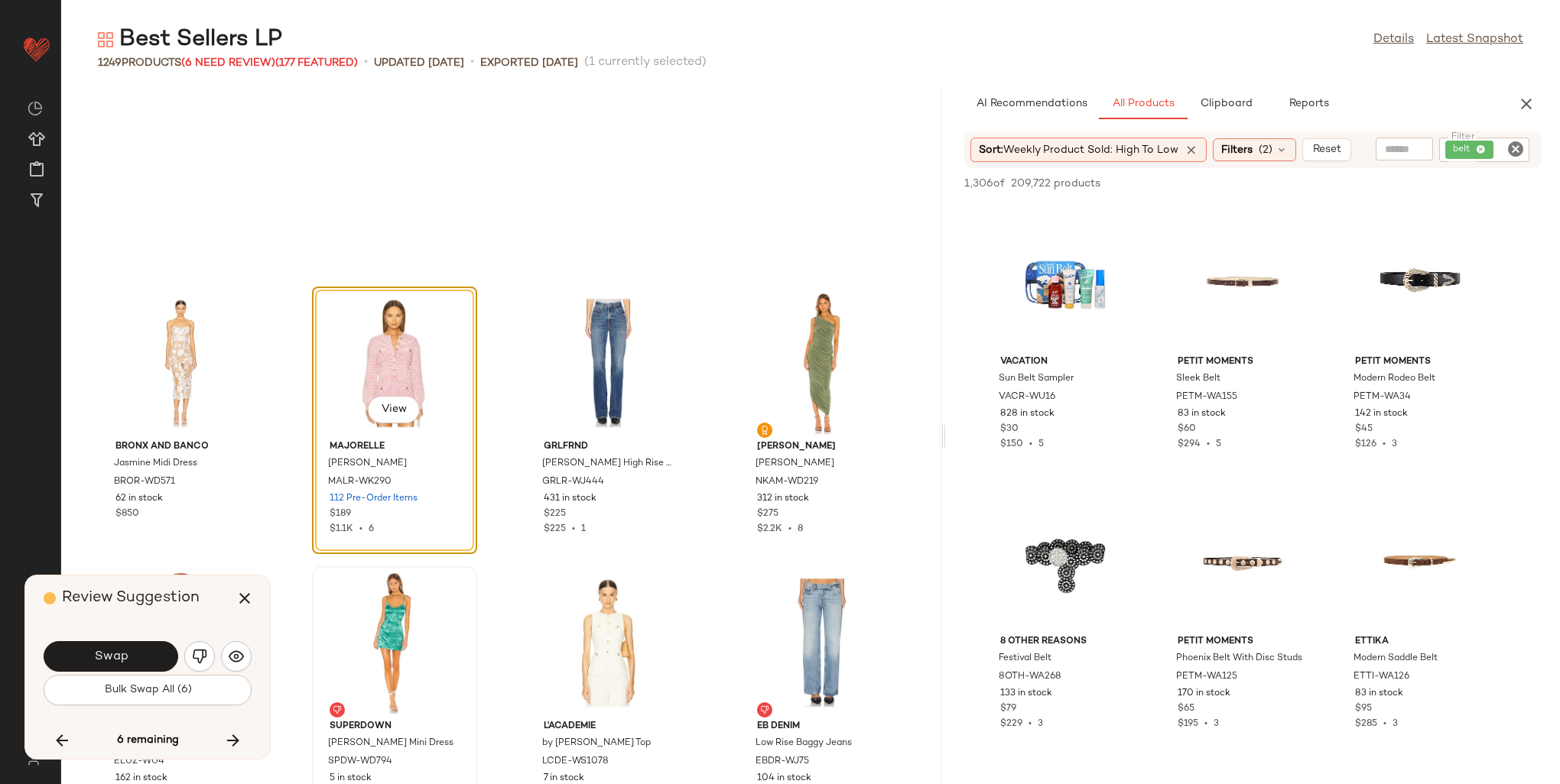
scroll to position [81503, 0]
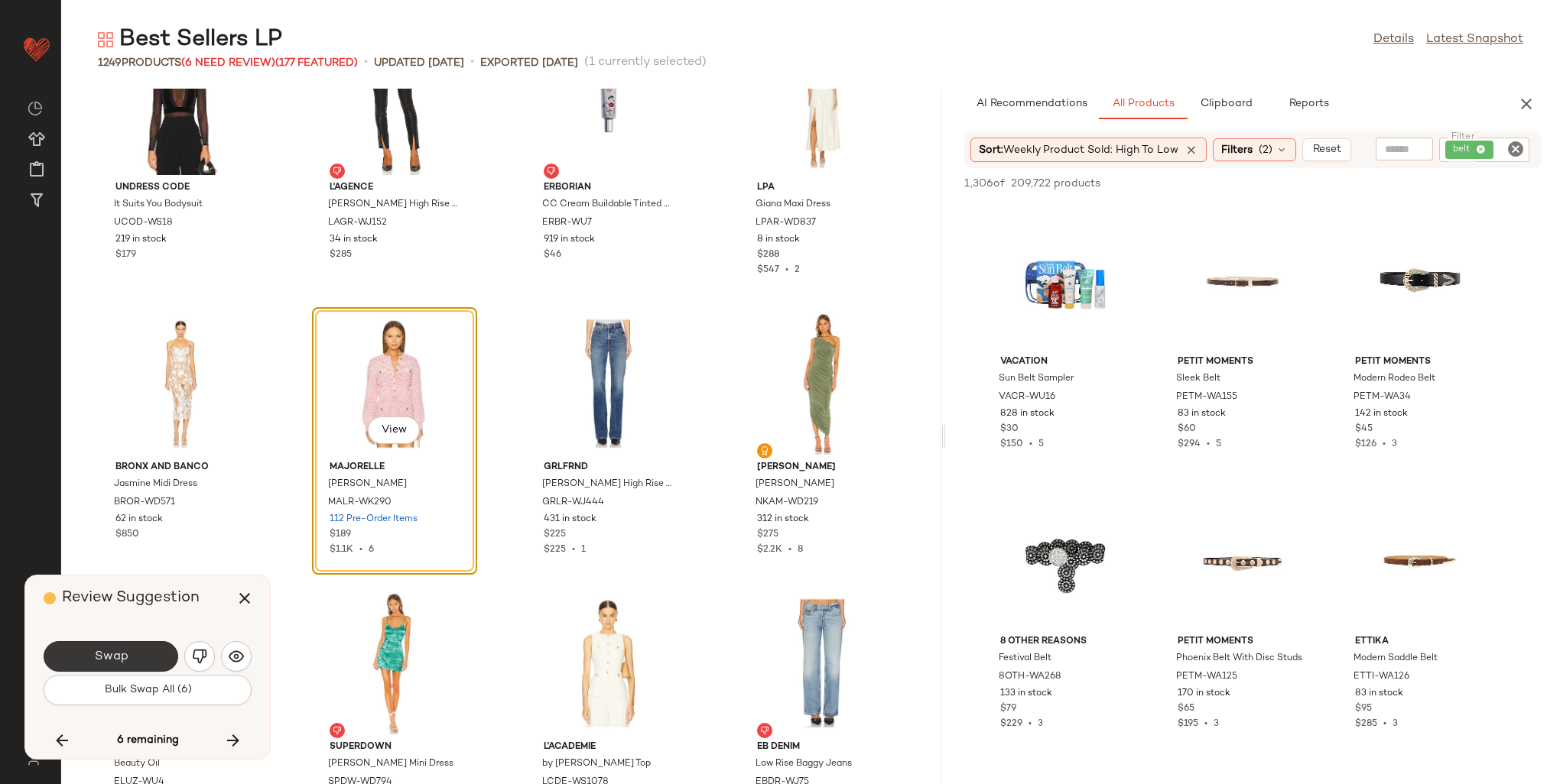
click at [119, 658] on span "Swap" at bounding box center [110, 657] width 35 height 15
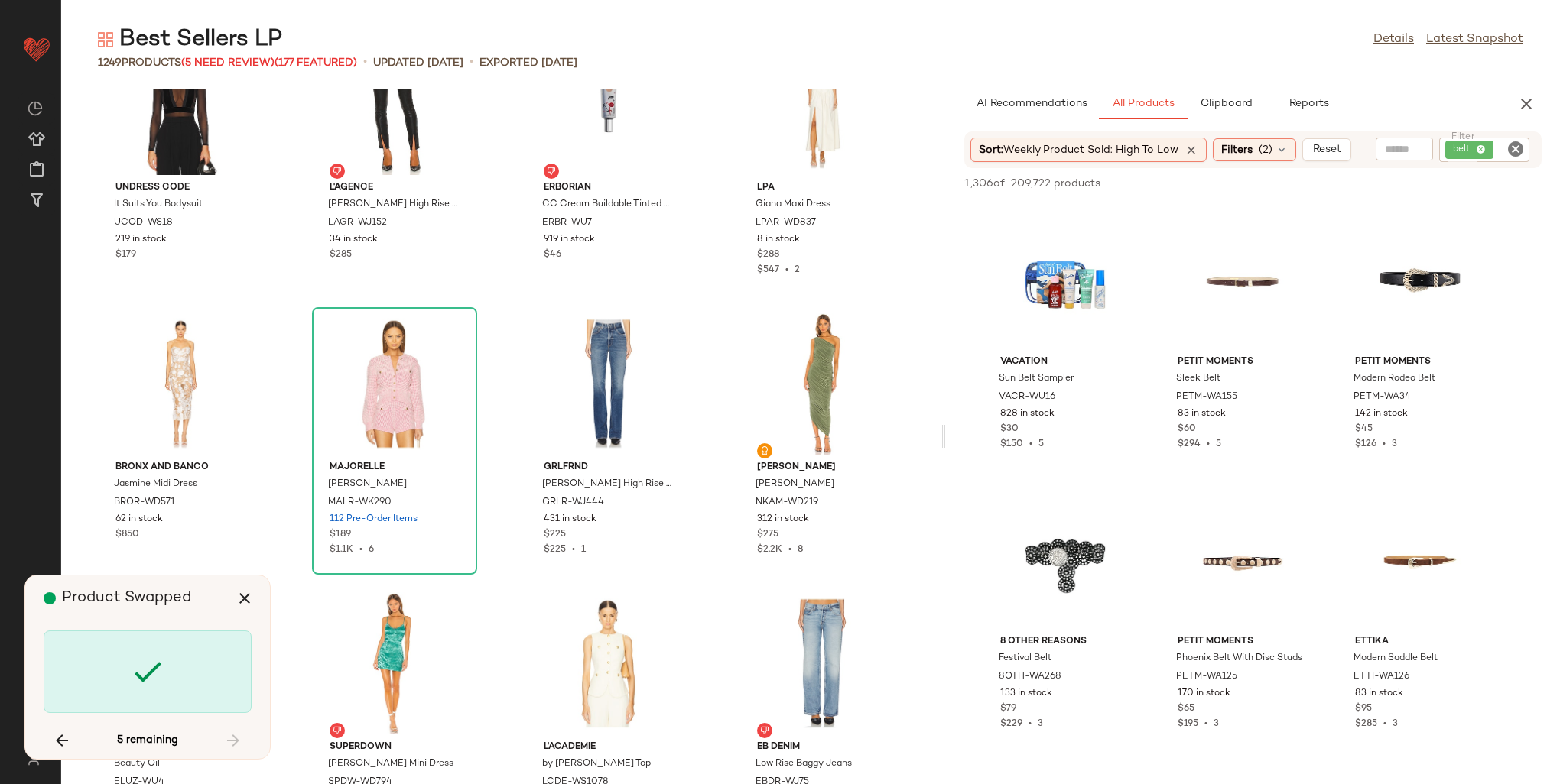
scroll to position [5596, 0]
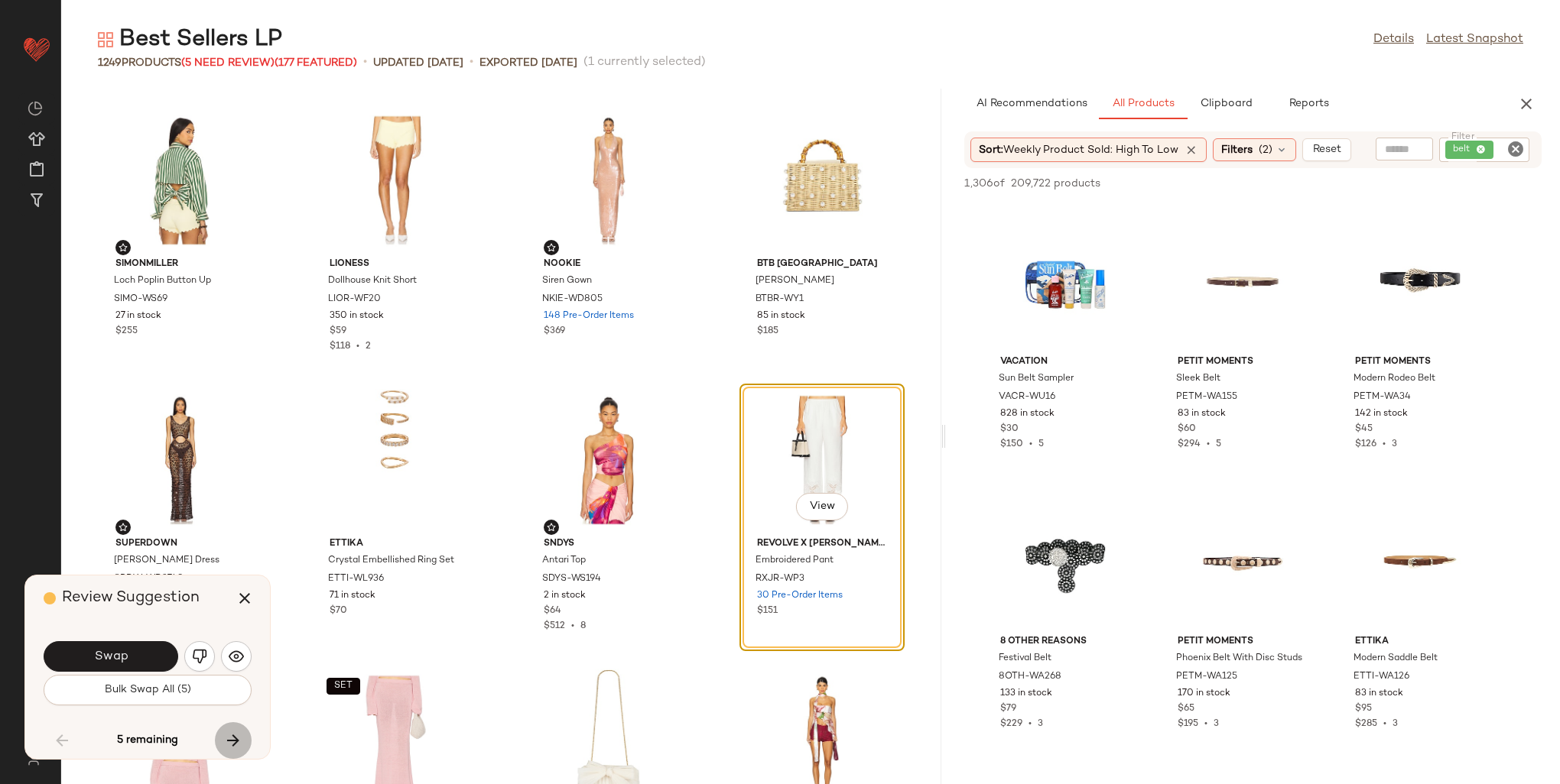
click at [228, 736] on icon "button" at bounding box center [233, 740] width 18 height 18
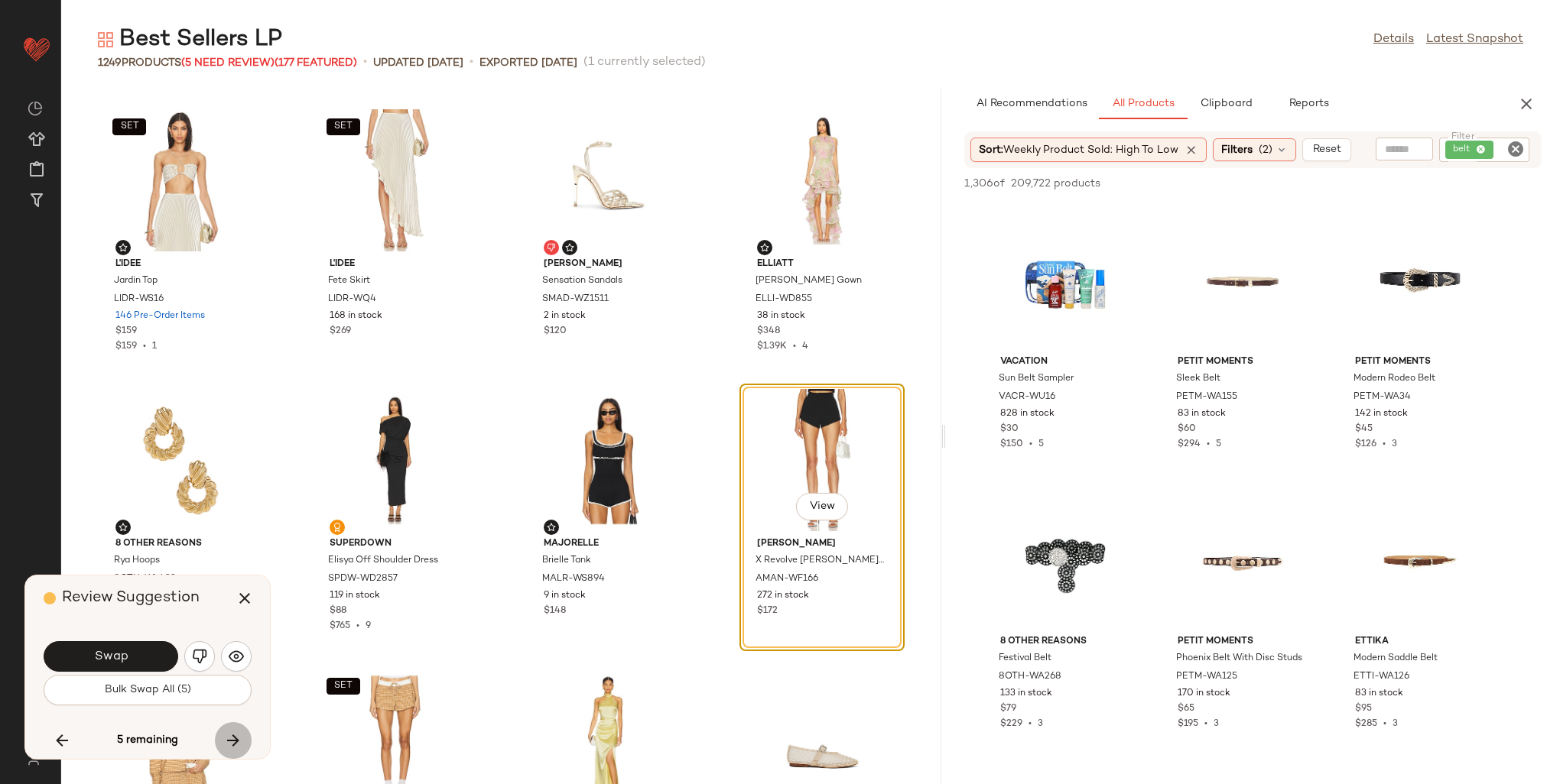
click at [228, 736] on icon "button" at bounding box center [233, 740] width 18 height 18
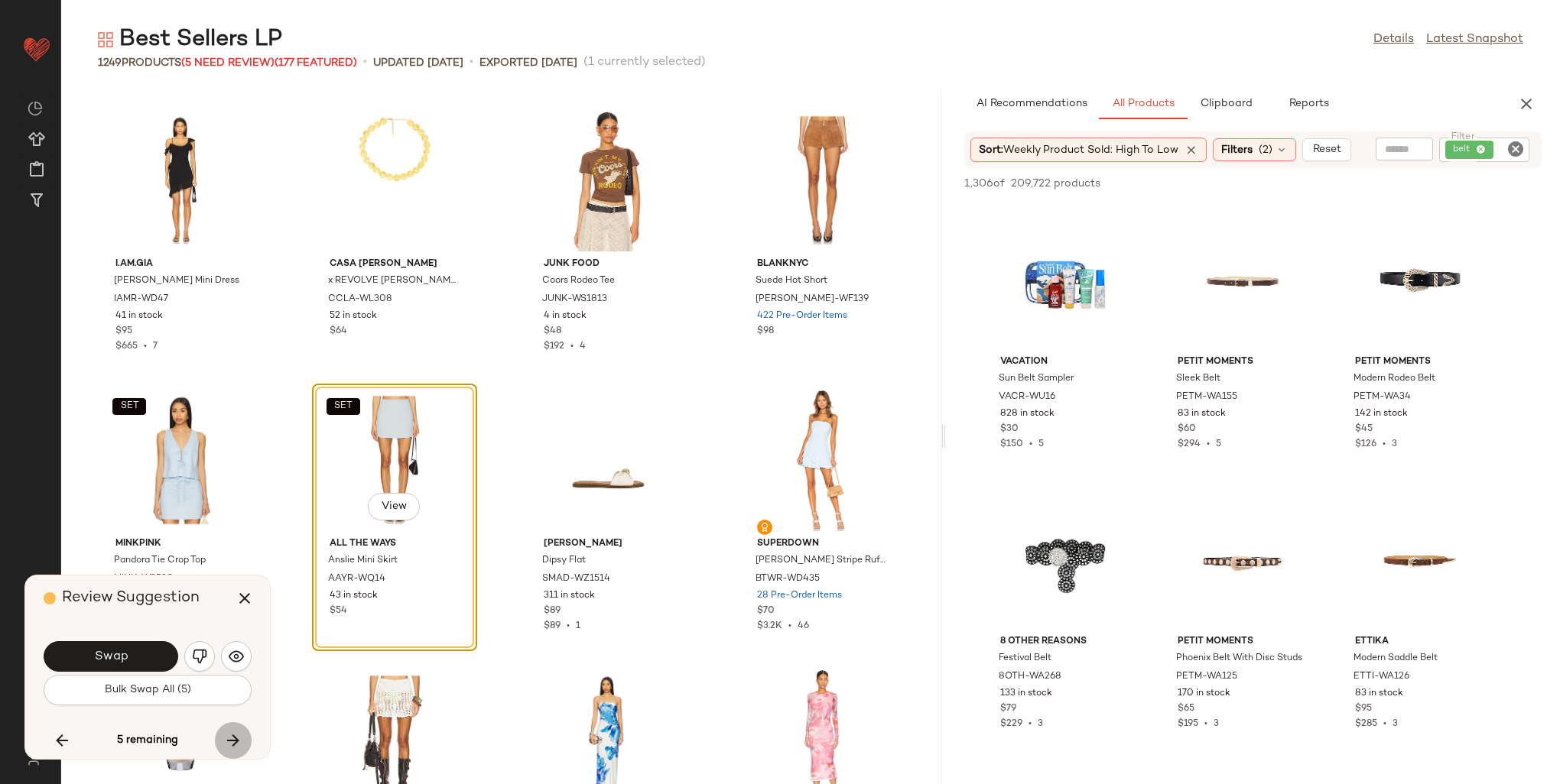
click at [228, 736] on icon "button" at bounding box center [233, 740] width 18 height 18
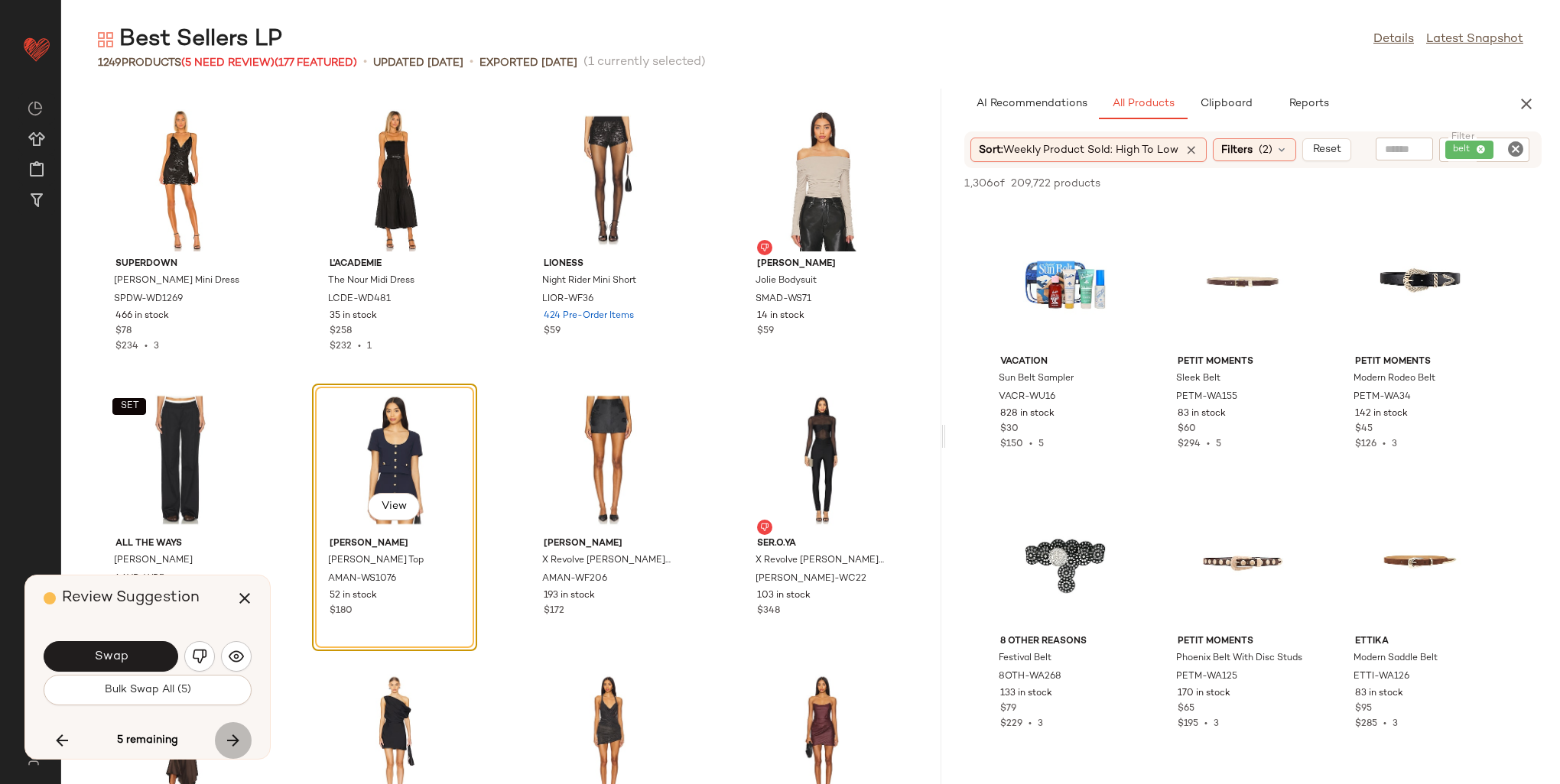
click at [228, 736] on icon "button" at bounding box center [233, 740] width 18 height 18
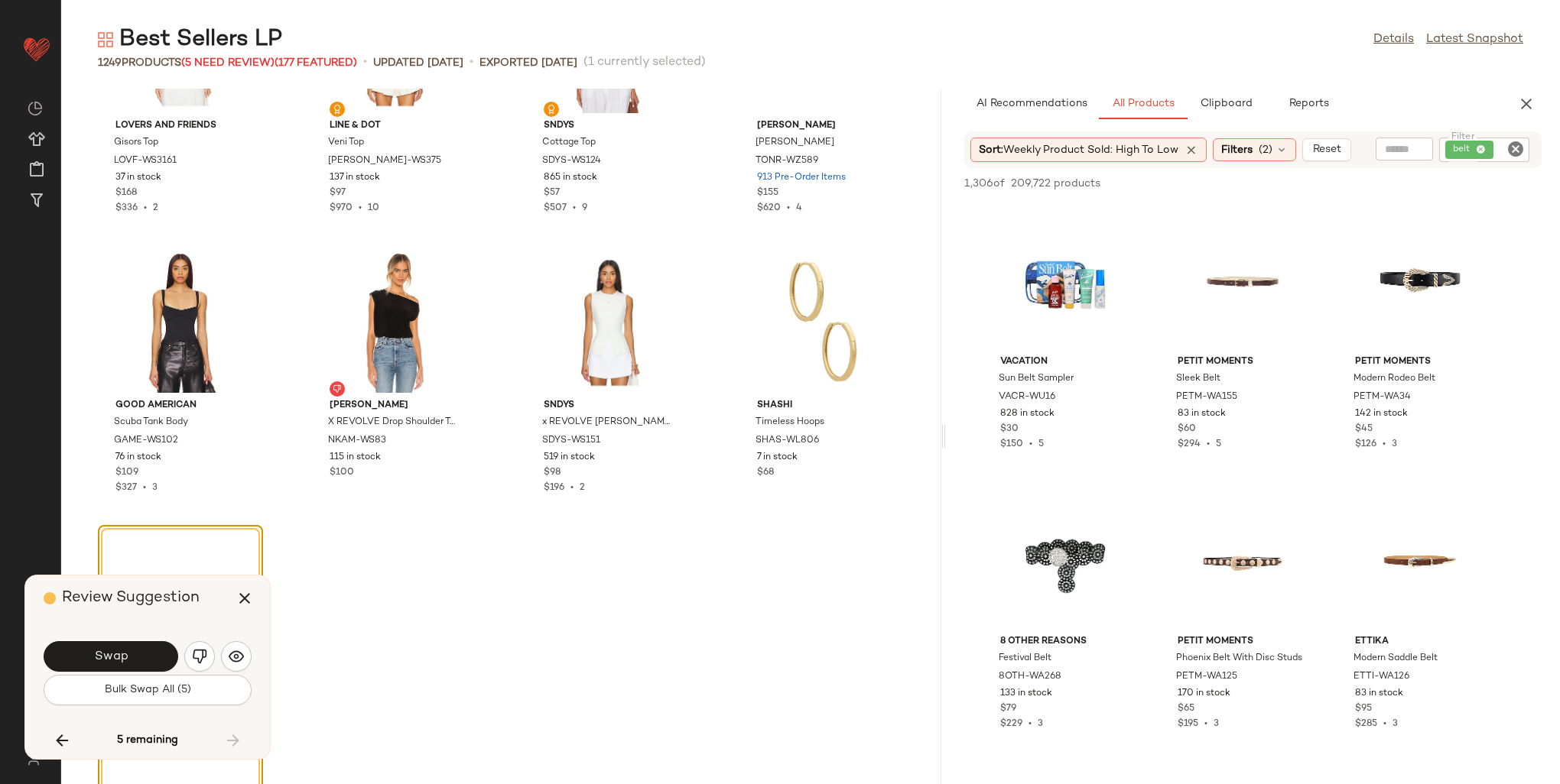
scroll to position [86890, 0]
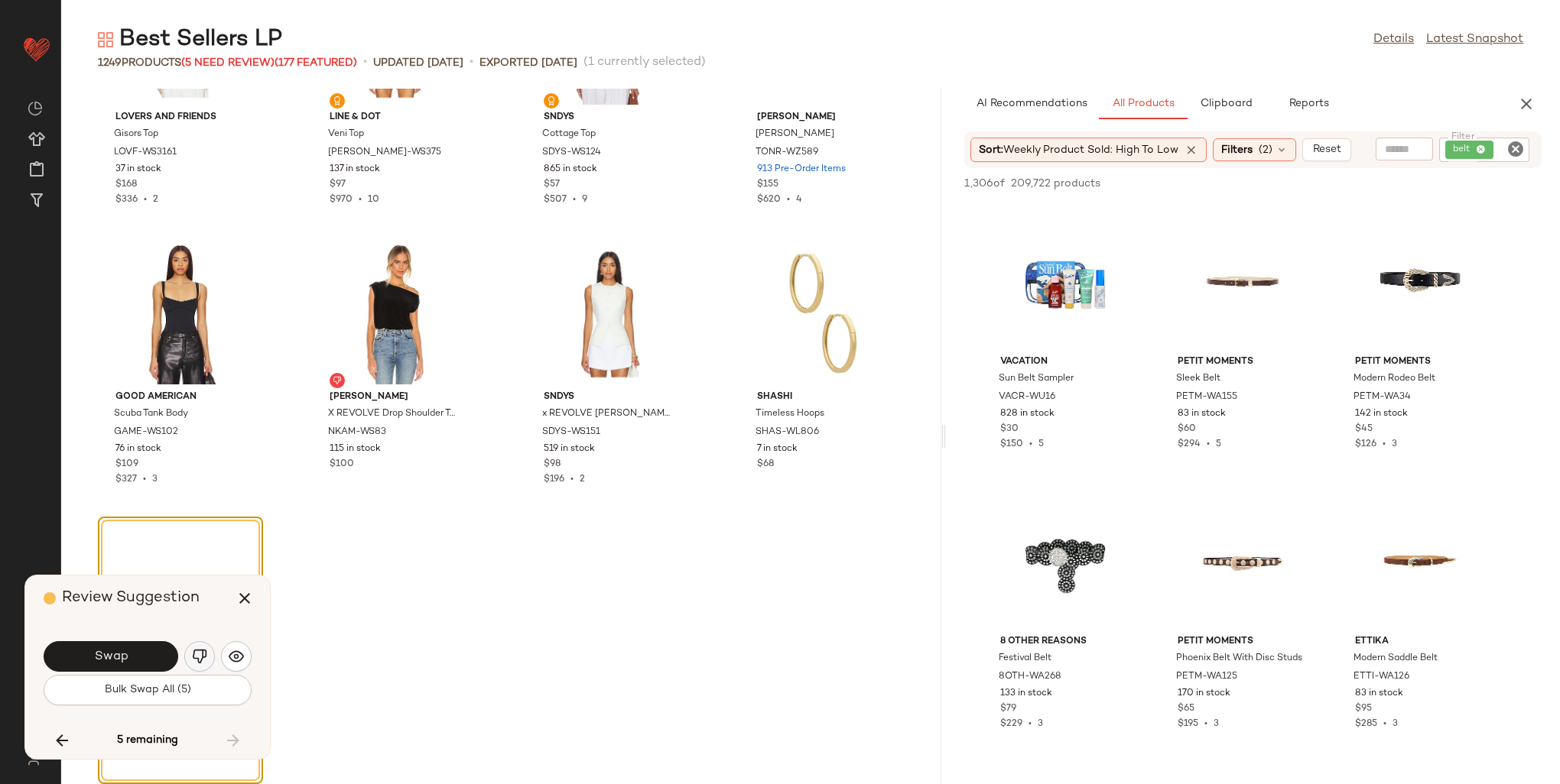
click at [190, 651] on button "button" at bounding box center [199, 656] width 31 height 31
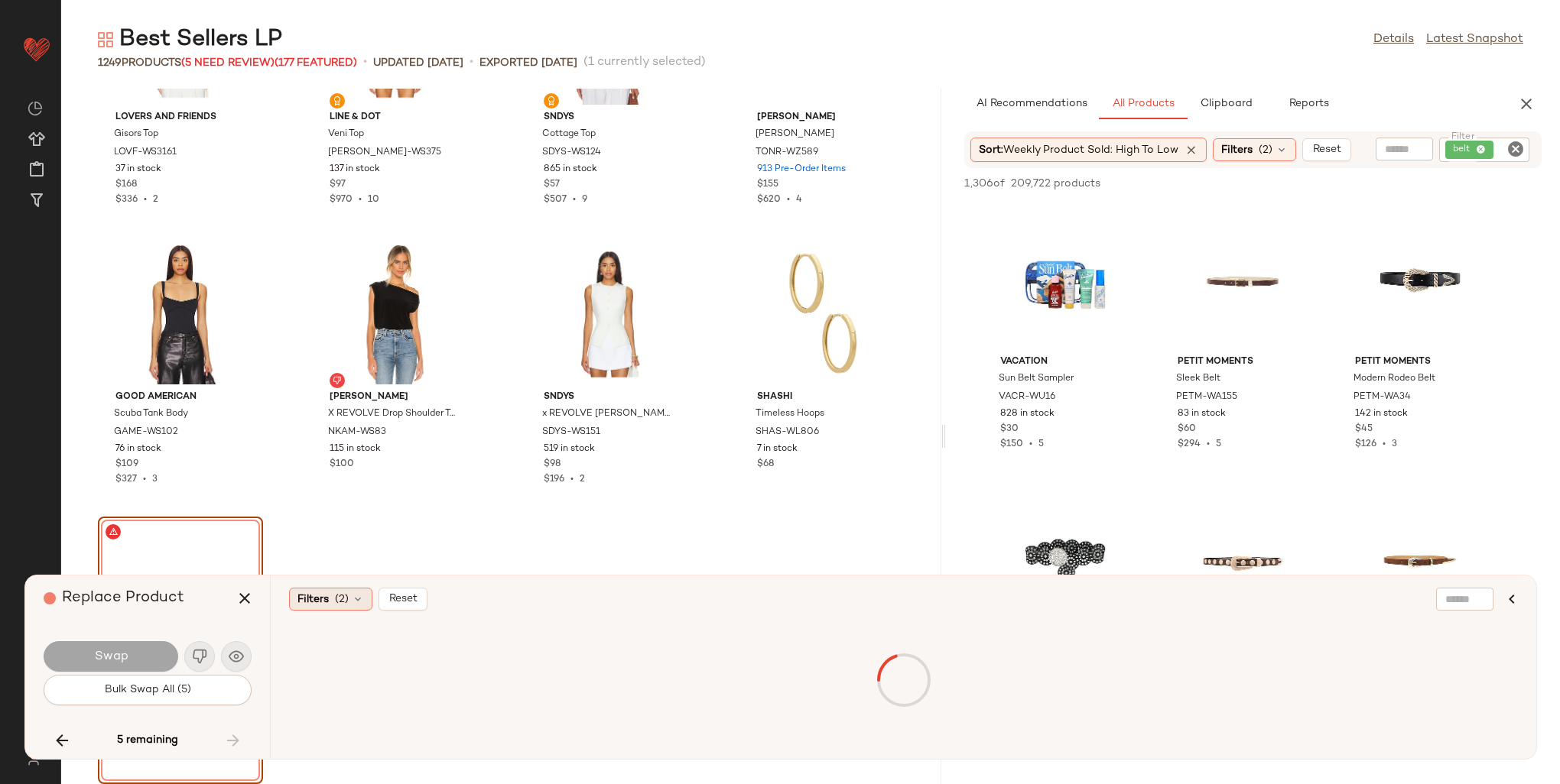
click at [317, 604] on span "Filters" at bounding box center [313, 599] width 31 height 16
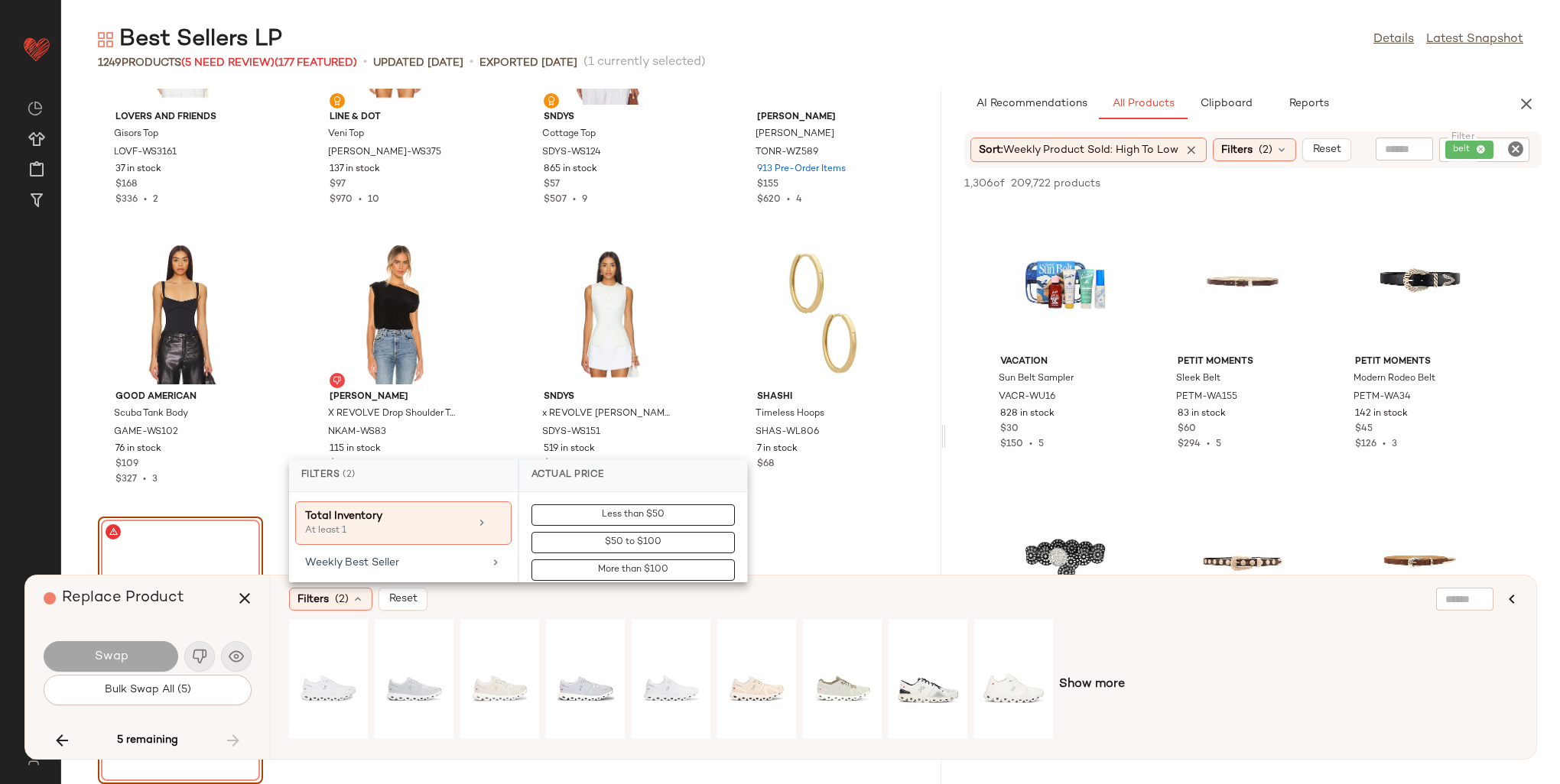
scroll to position [918, 0]
click at [378, 536] on div "Weekly Best Seller" at bounding box center [394, 543] width 178 height 16
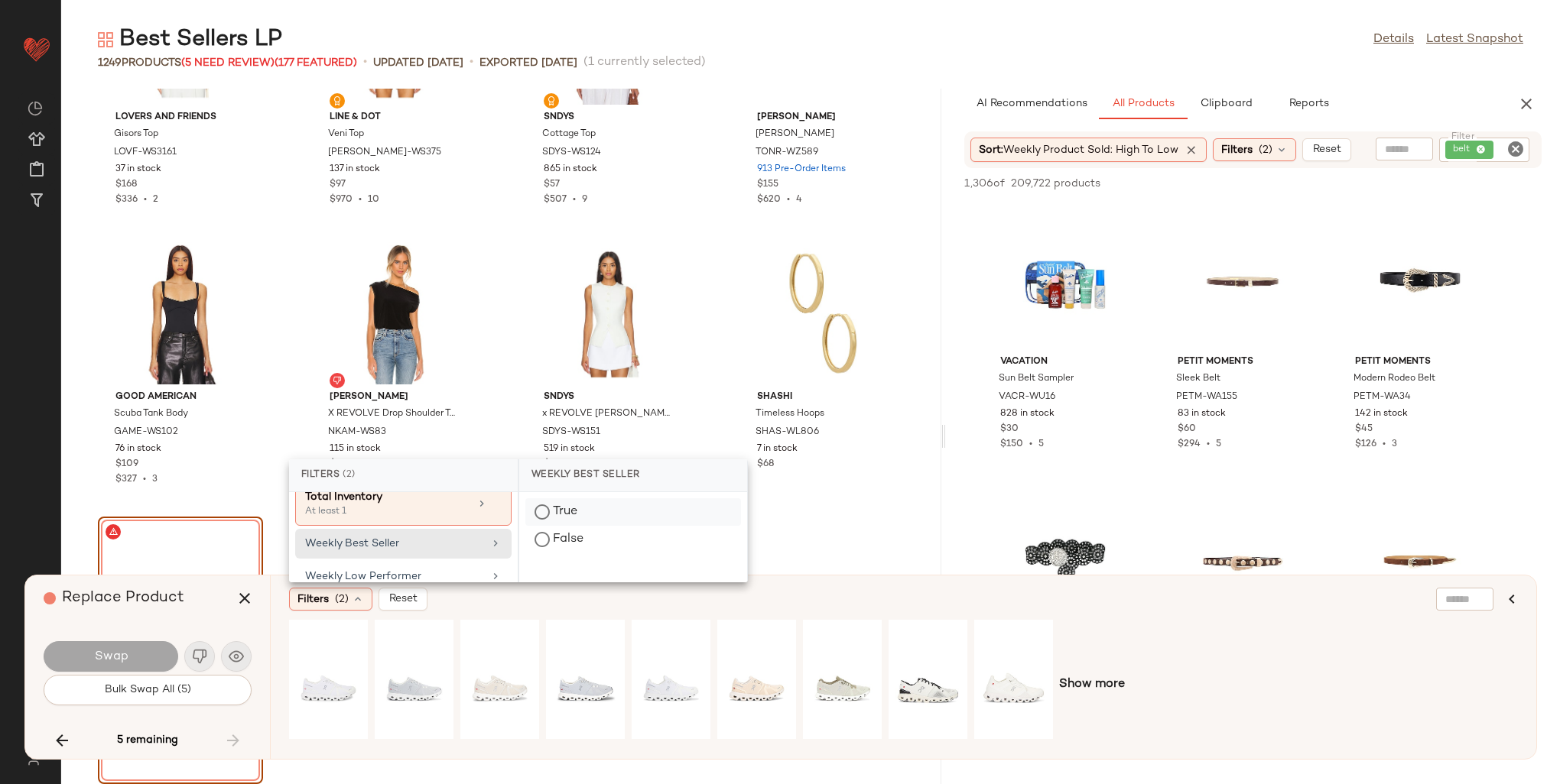
click at [570, 526] on div "True" at bounding box center [633, 539] width 216 height 27
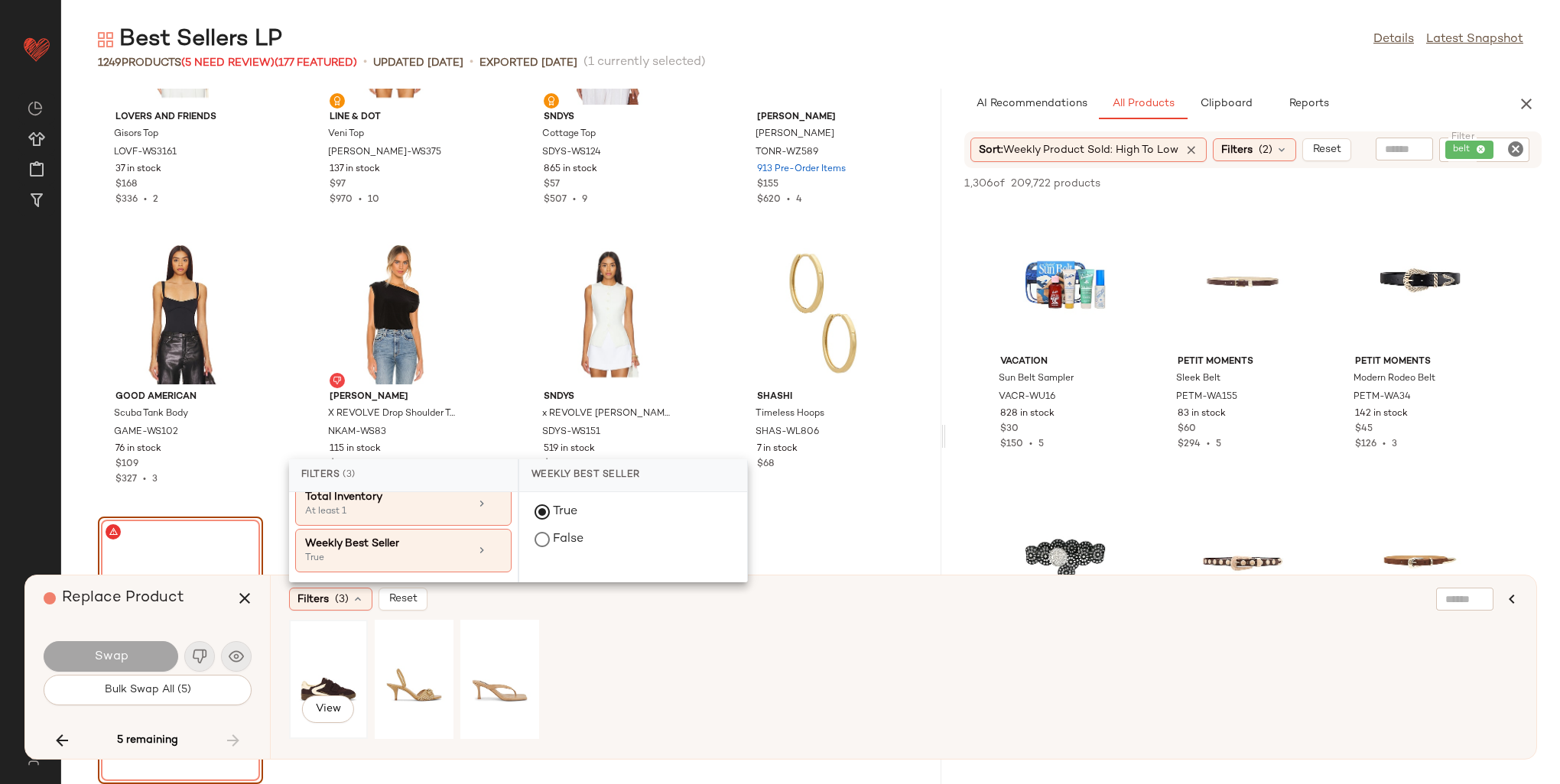
click at [325, 677] on div "View" at bounding box center [328, 680] width 68 height 109
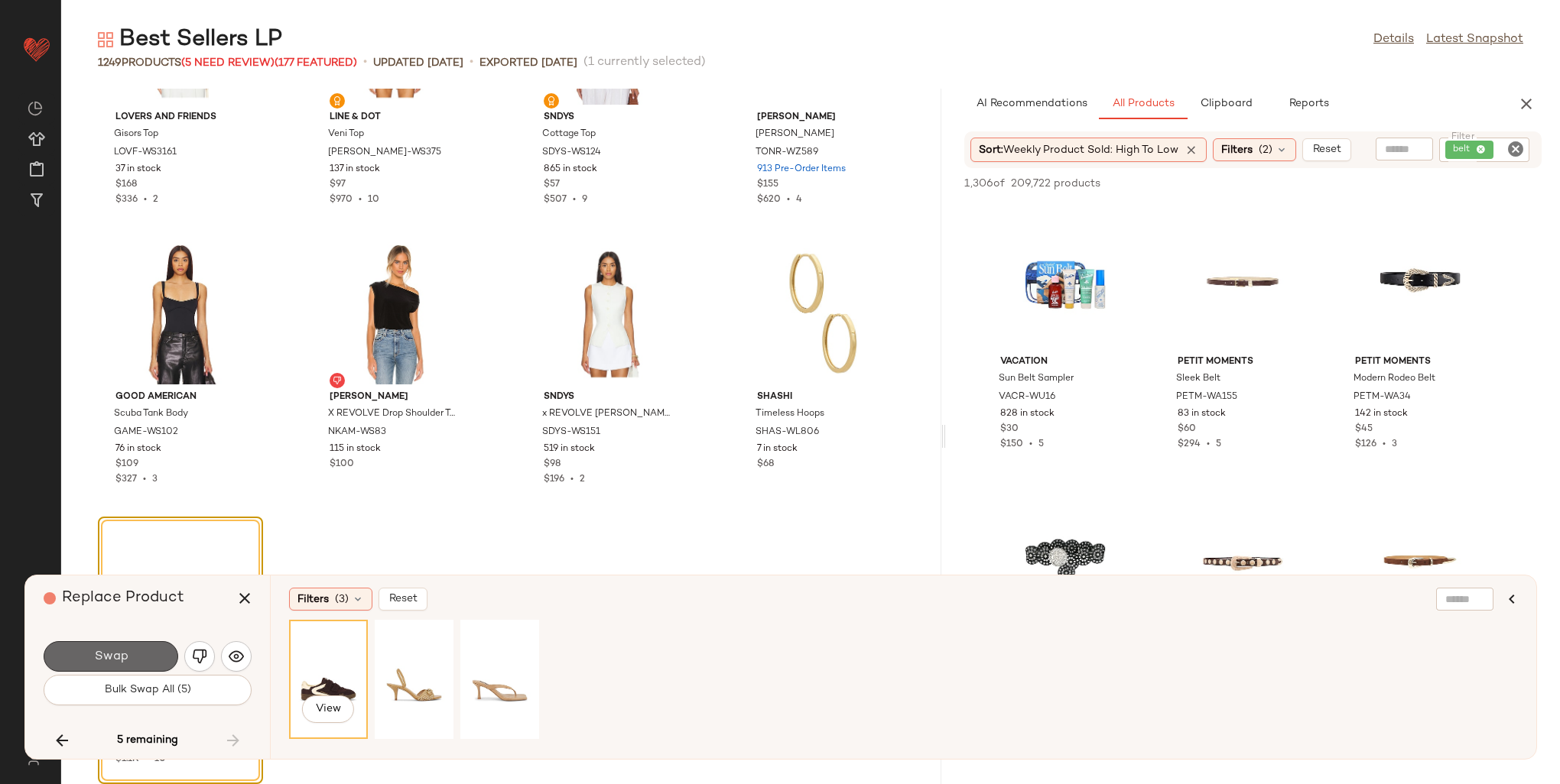
click at [75, 656] on button "Swap" at bounding box center [110, 656] width 134 height 31
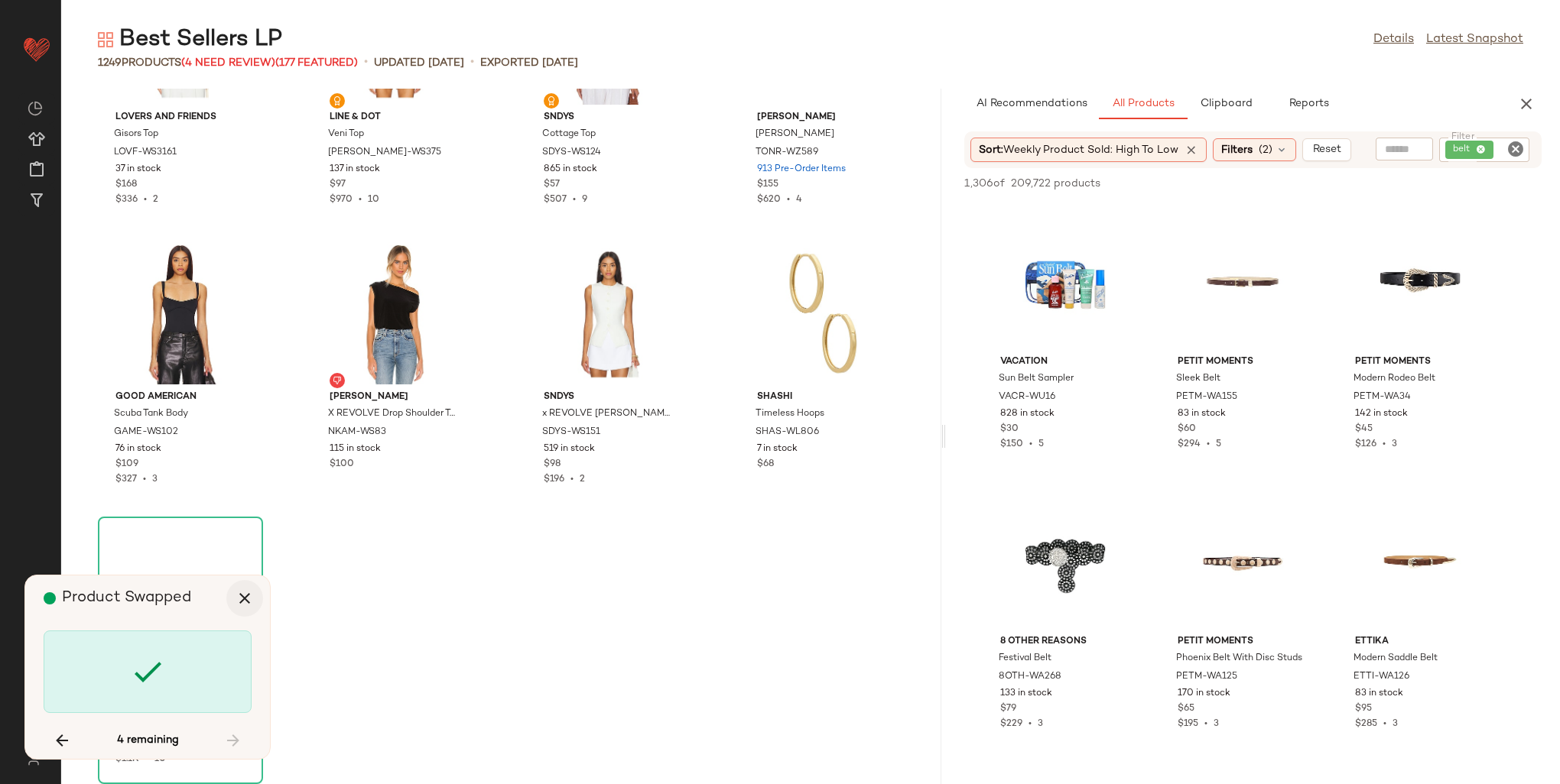
click at [256, 599] on button "button" at bounding box center [245, 599] width 37 height 37
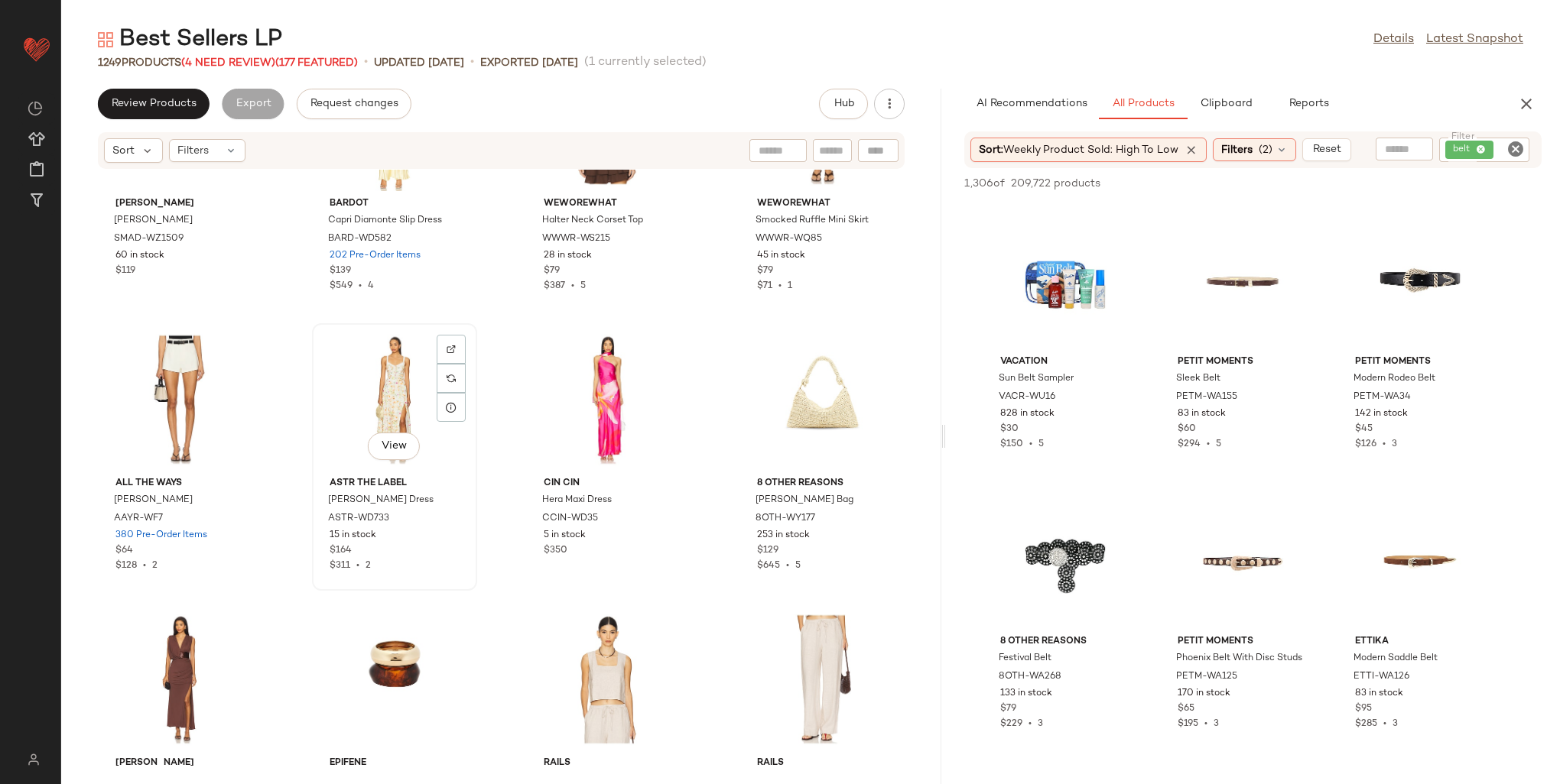
scroll to position [24477, 0]
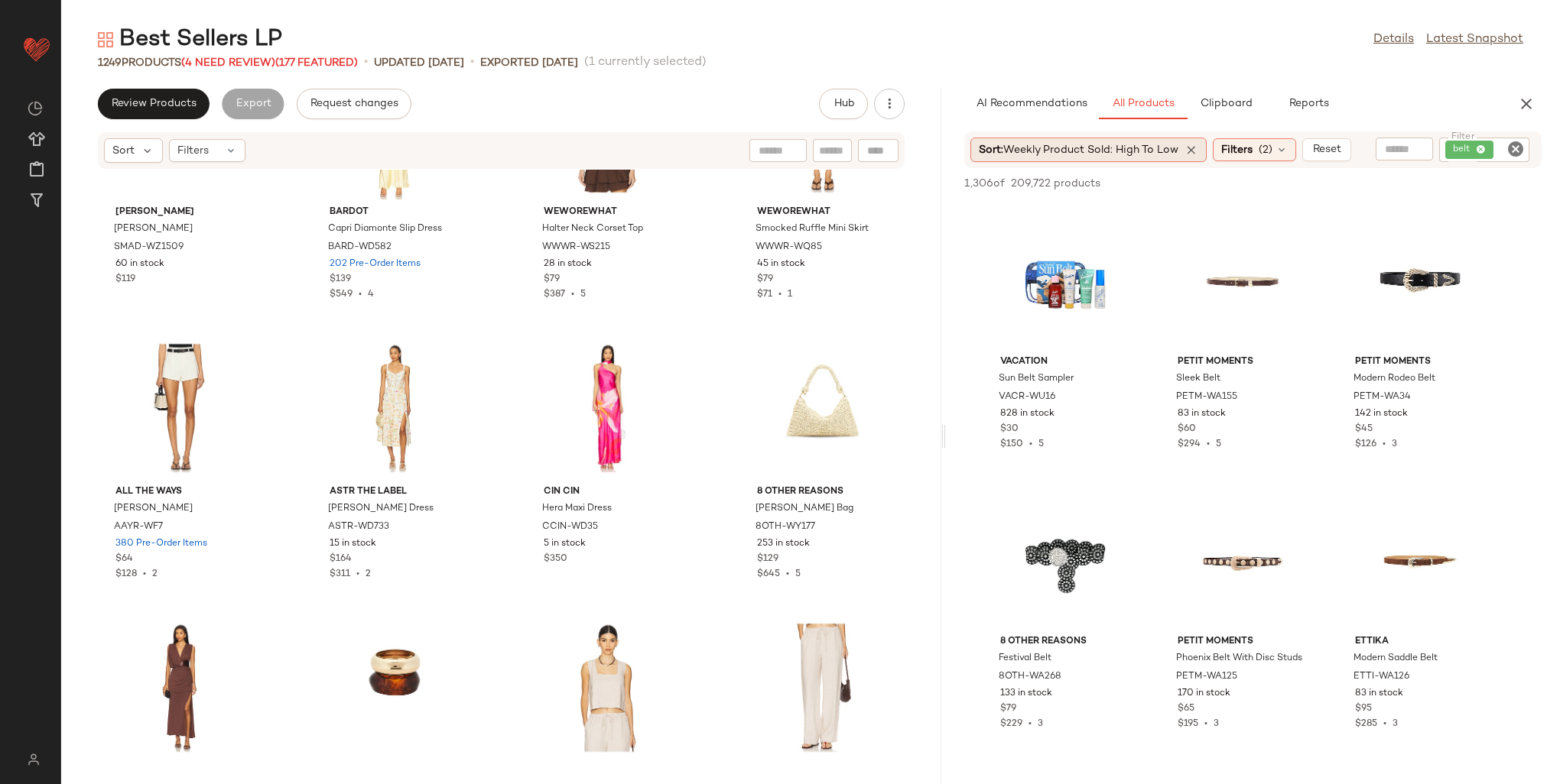
click at [937, 148] on span "Weekly Product Sold: High to Low" at bounding box center [1091, 150] width 175 height 12
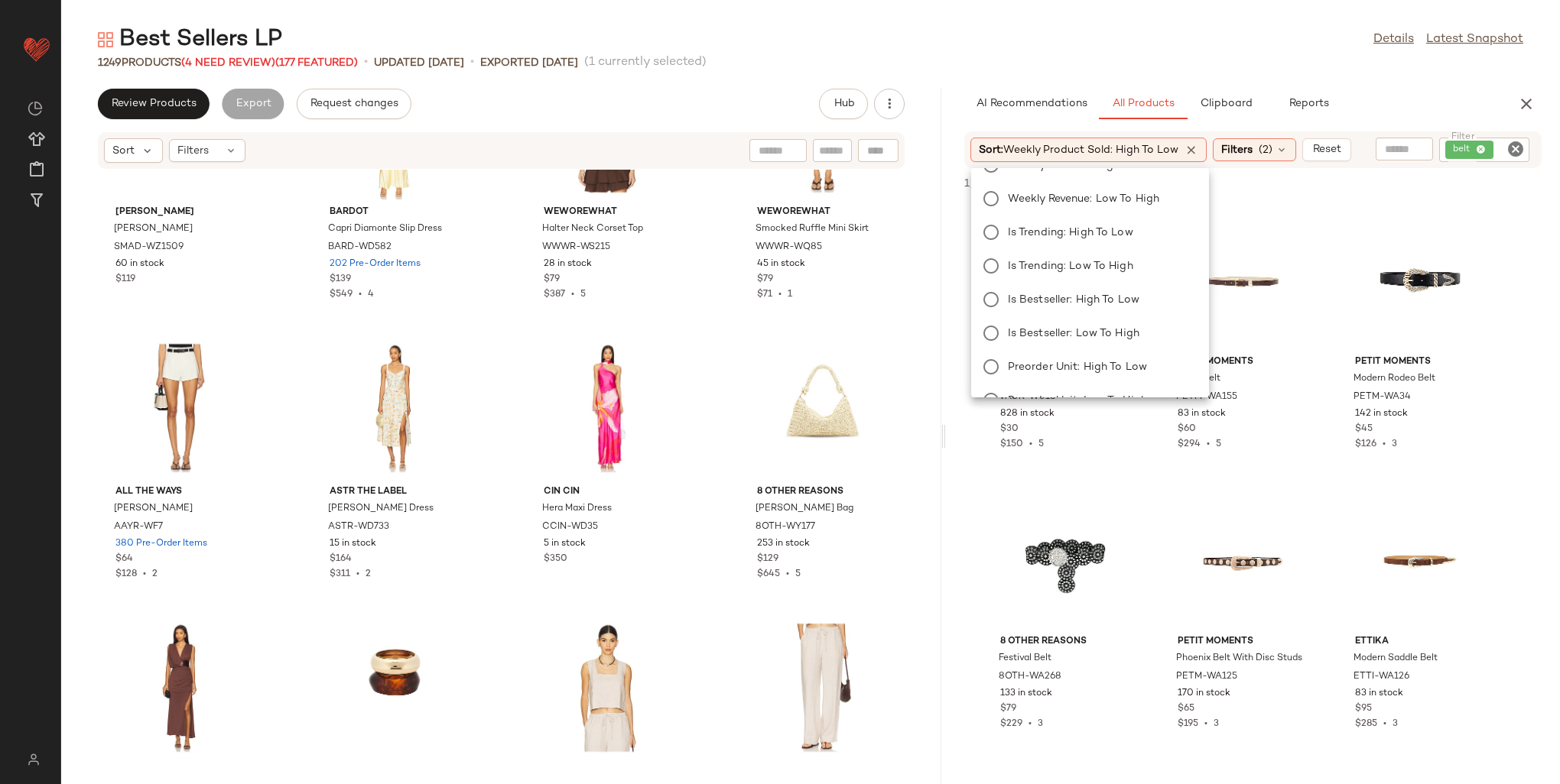
scroll to position [254, 0]
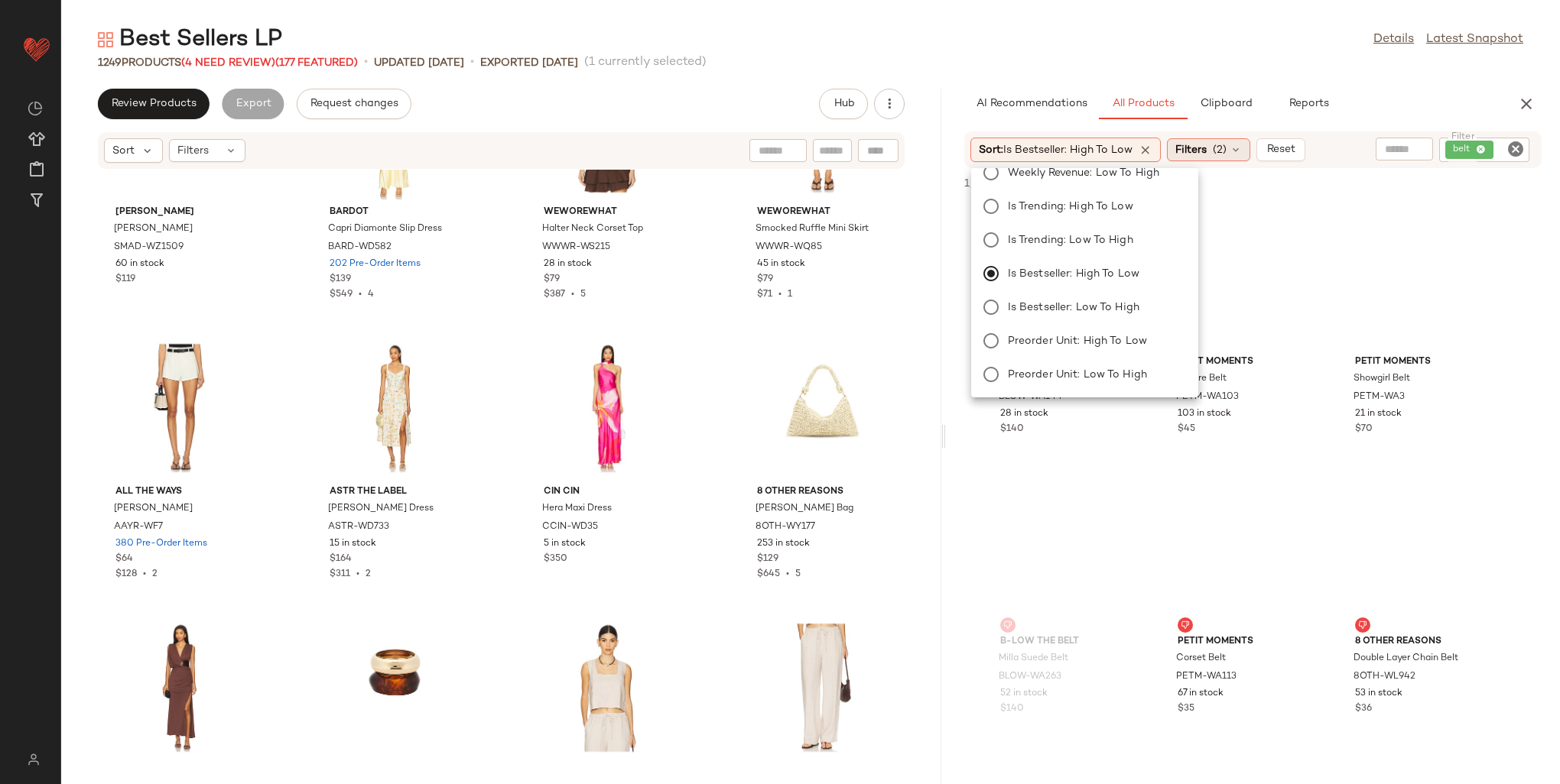
click at [937, 148] on span "(2)" at bounding box center [1219, 149] width 14 height 16
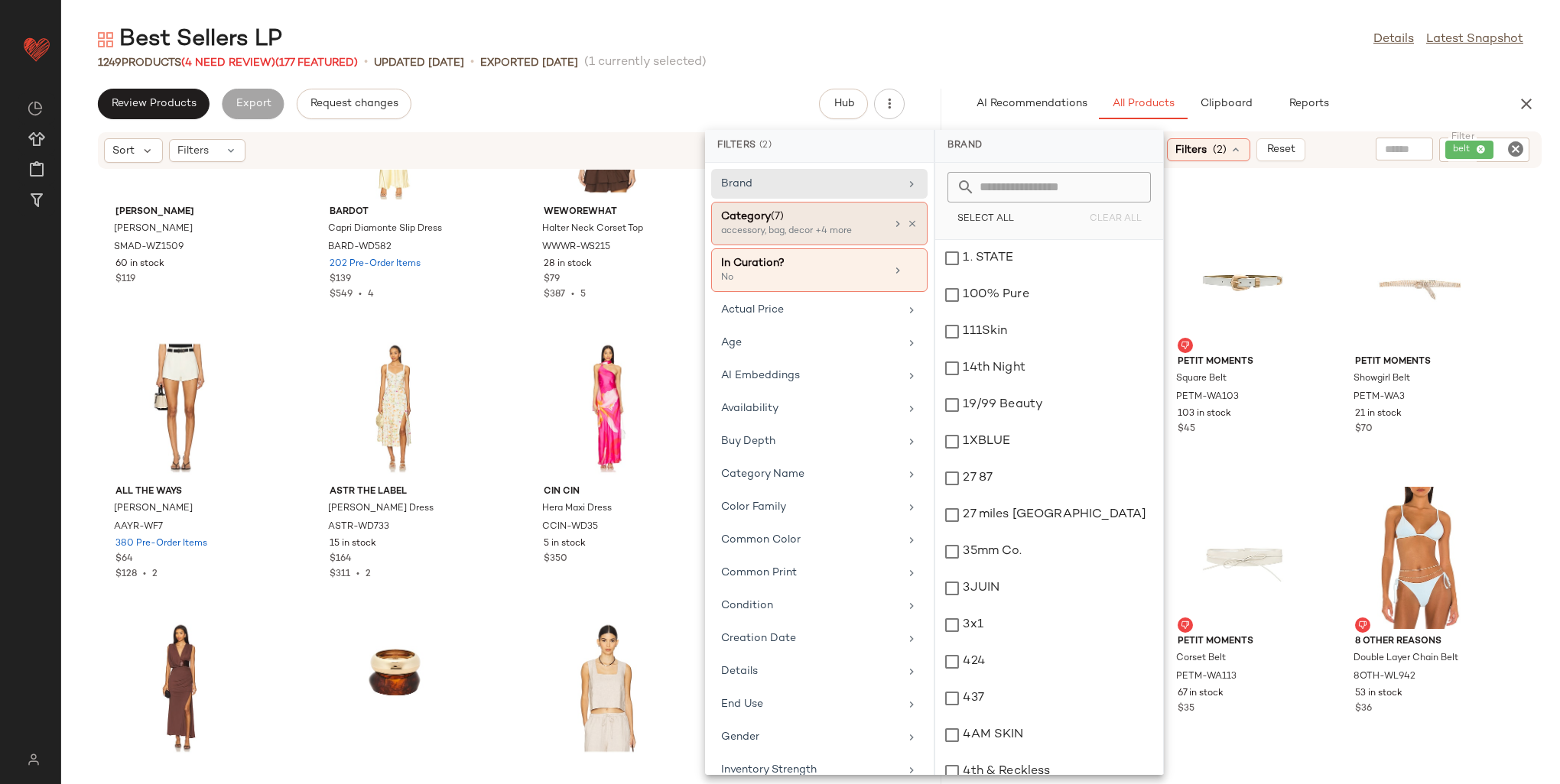
click at [823, 223] on div "Category (7)" at bounding box center [803, 216] width 164 height 16
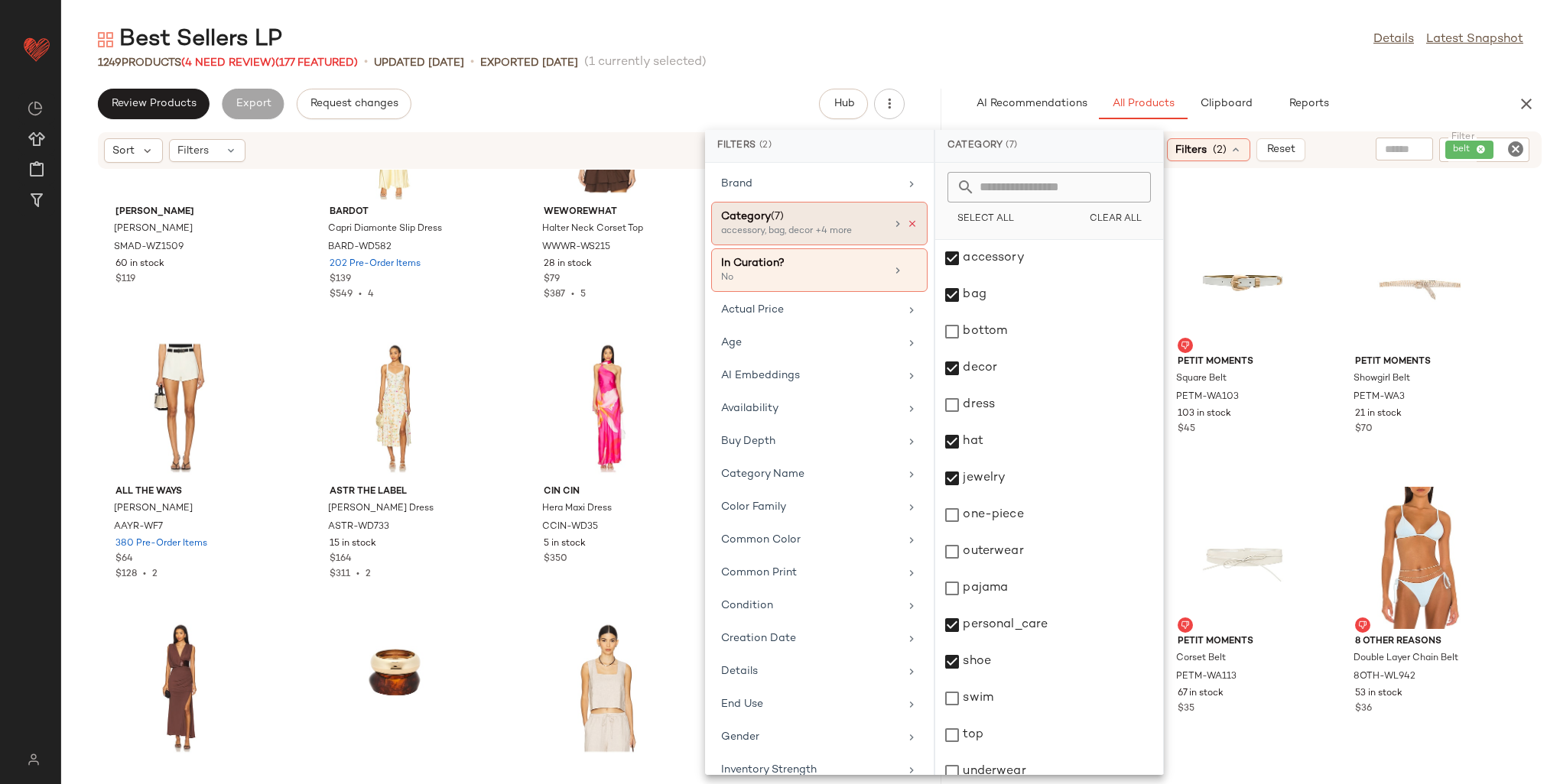
click at [907, 218] on icon at bounding box center [912, 223] width 11 height 11
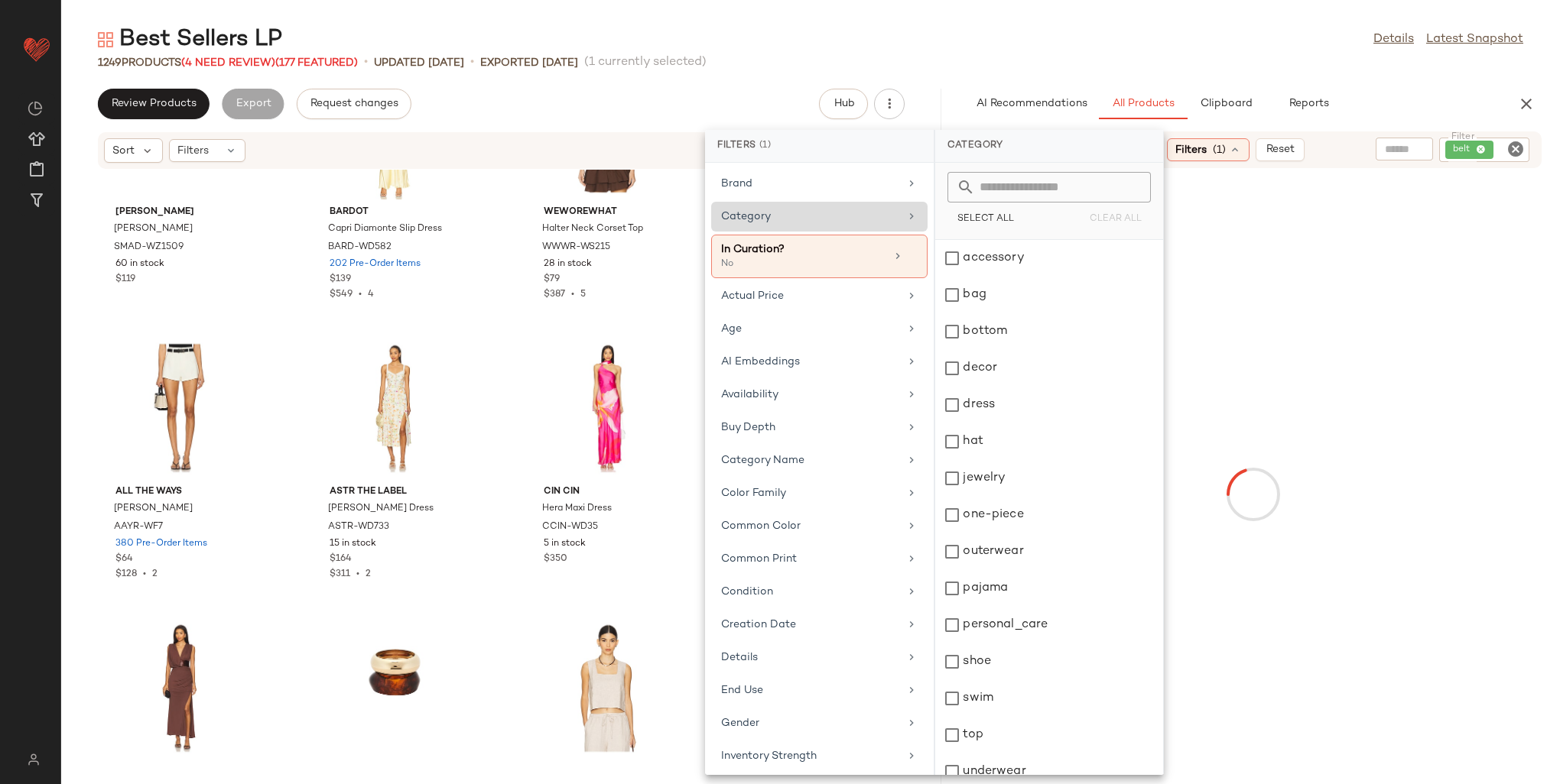
click at [789, 209] on div "Category" at bounding box center [811, 216] width 178 height 16
click at [937, 424] on div "dress" at bounding box center [1049, 442] width 228 height 37
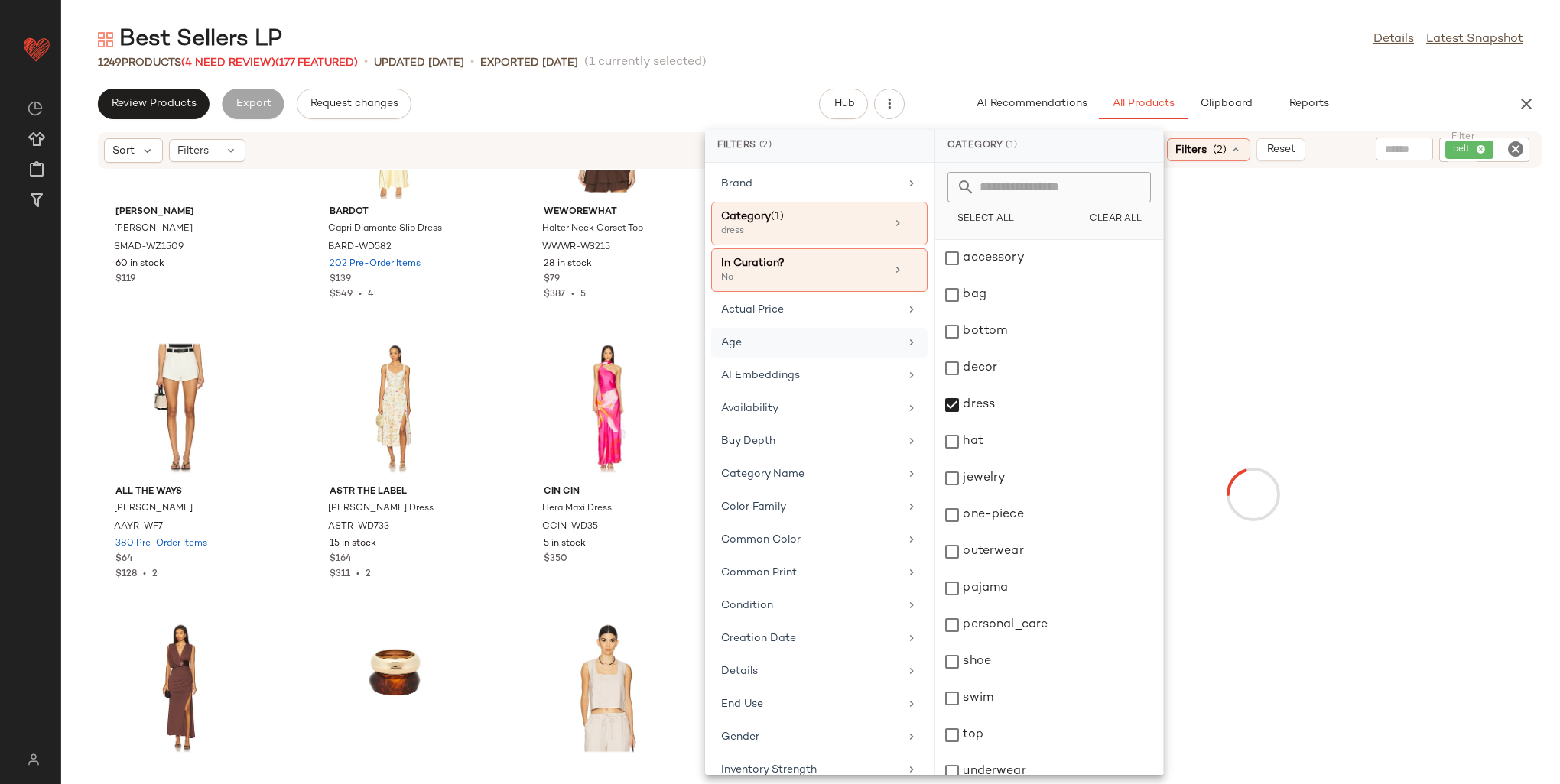
click at [798, 343] on div "Age" at bounding box center [811, 342] width 178 height 16
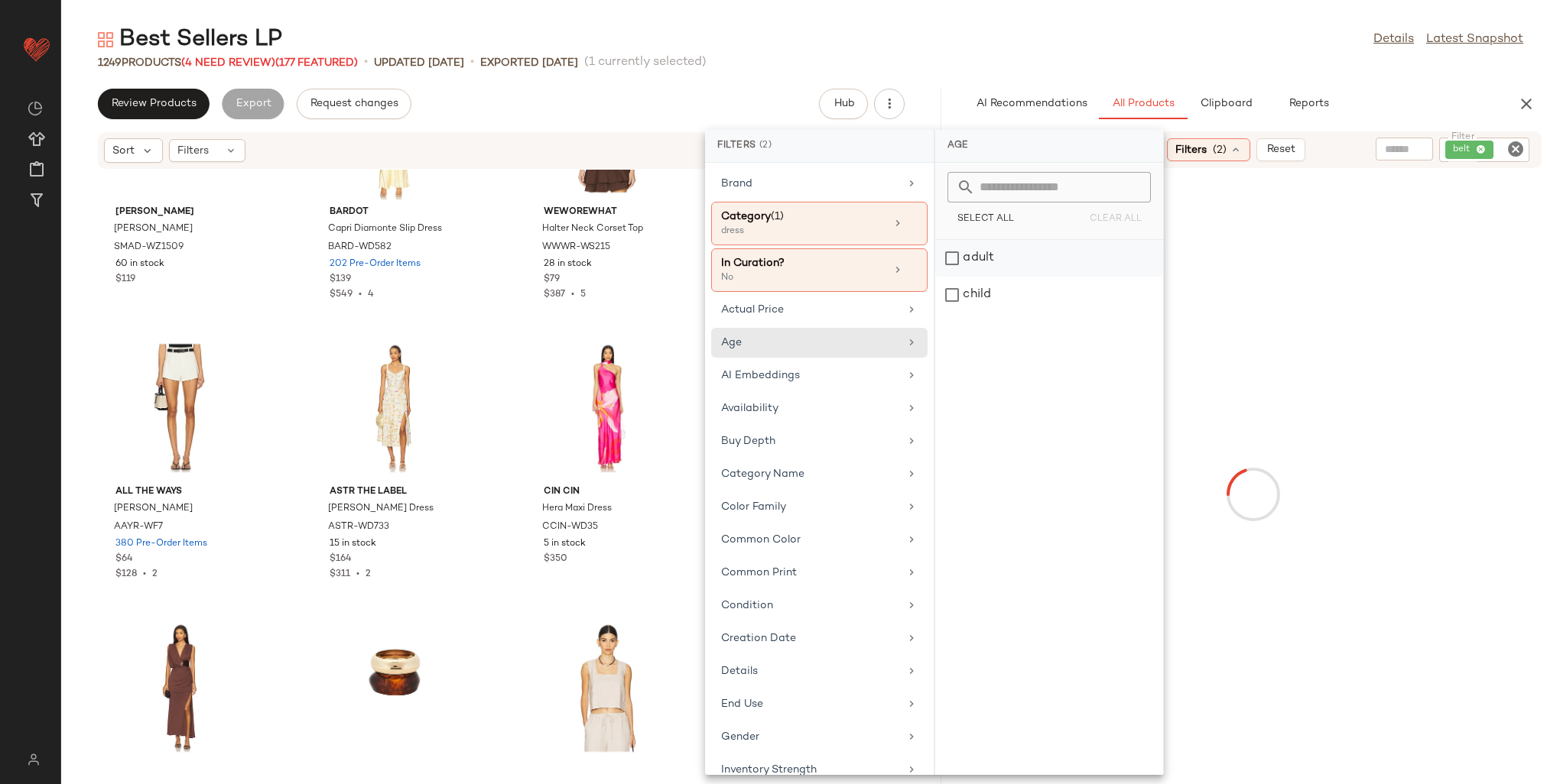
click at [937, 277] on div "adult" at bounding box center [1049, 295] width 228 height 37
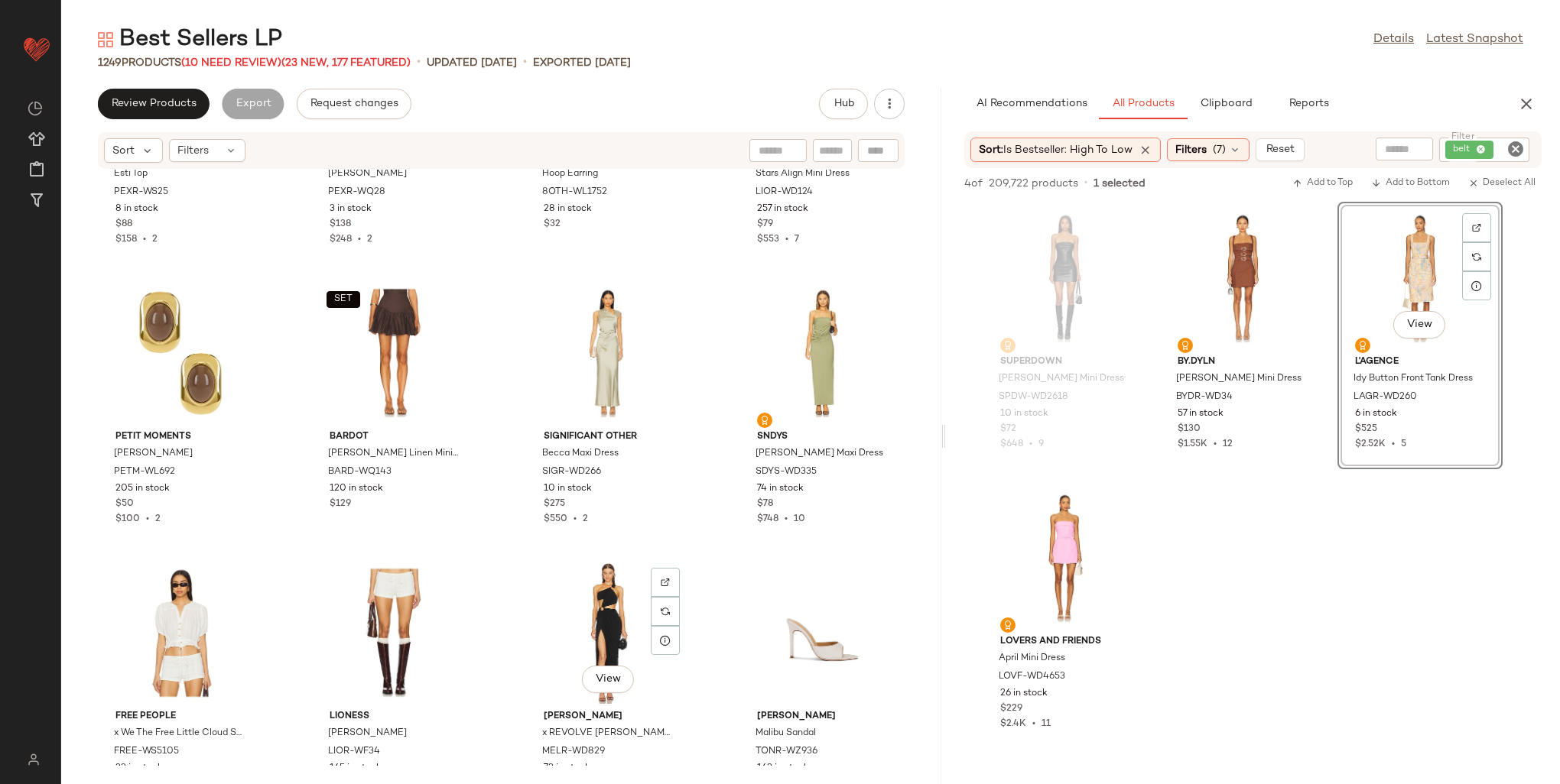
scroll to position [26465, 0]
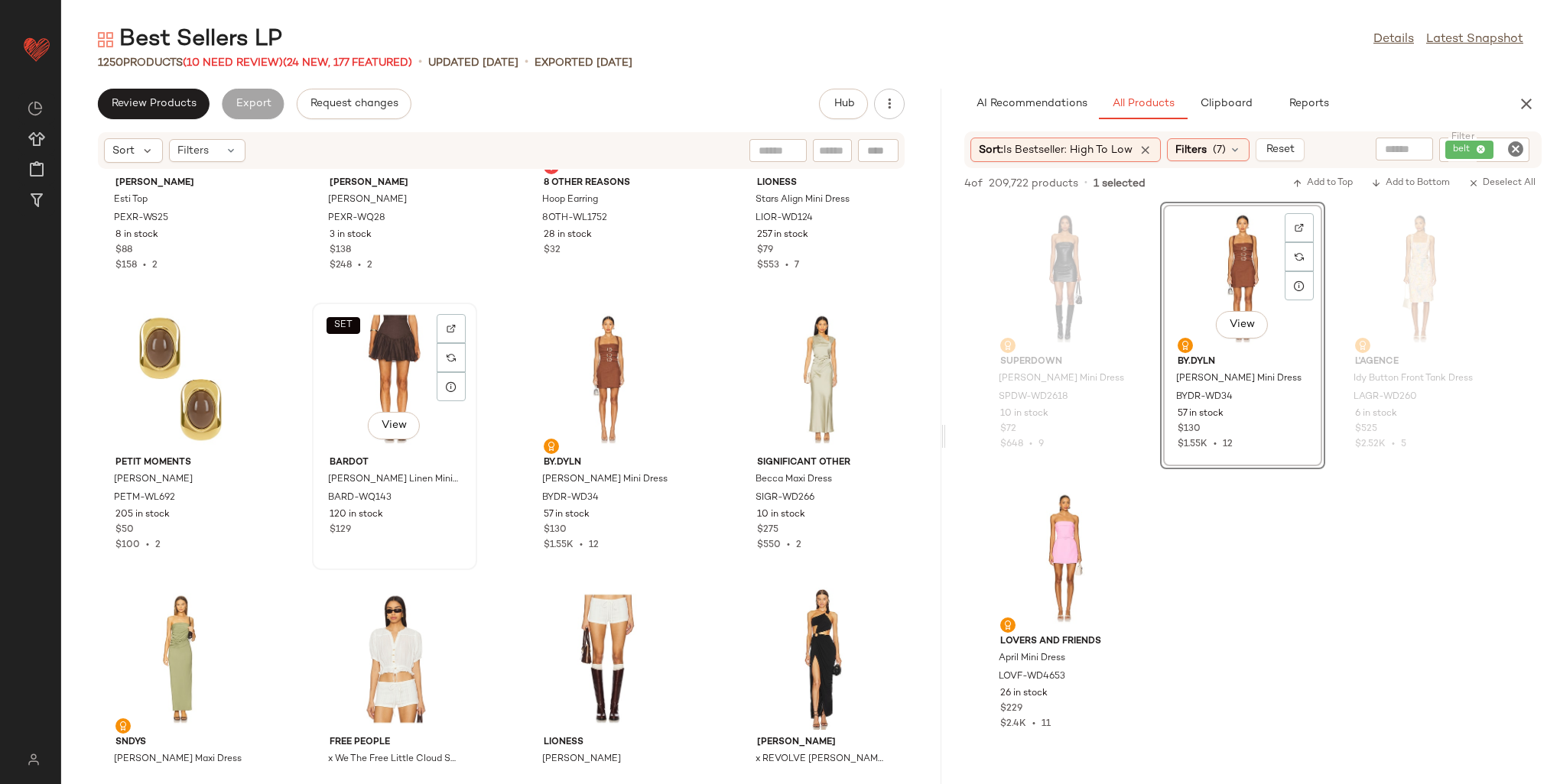
click at [382, 372] on div "SET View" at bounding box center [394, 379] width 154 height 142
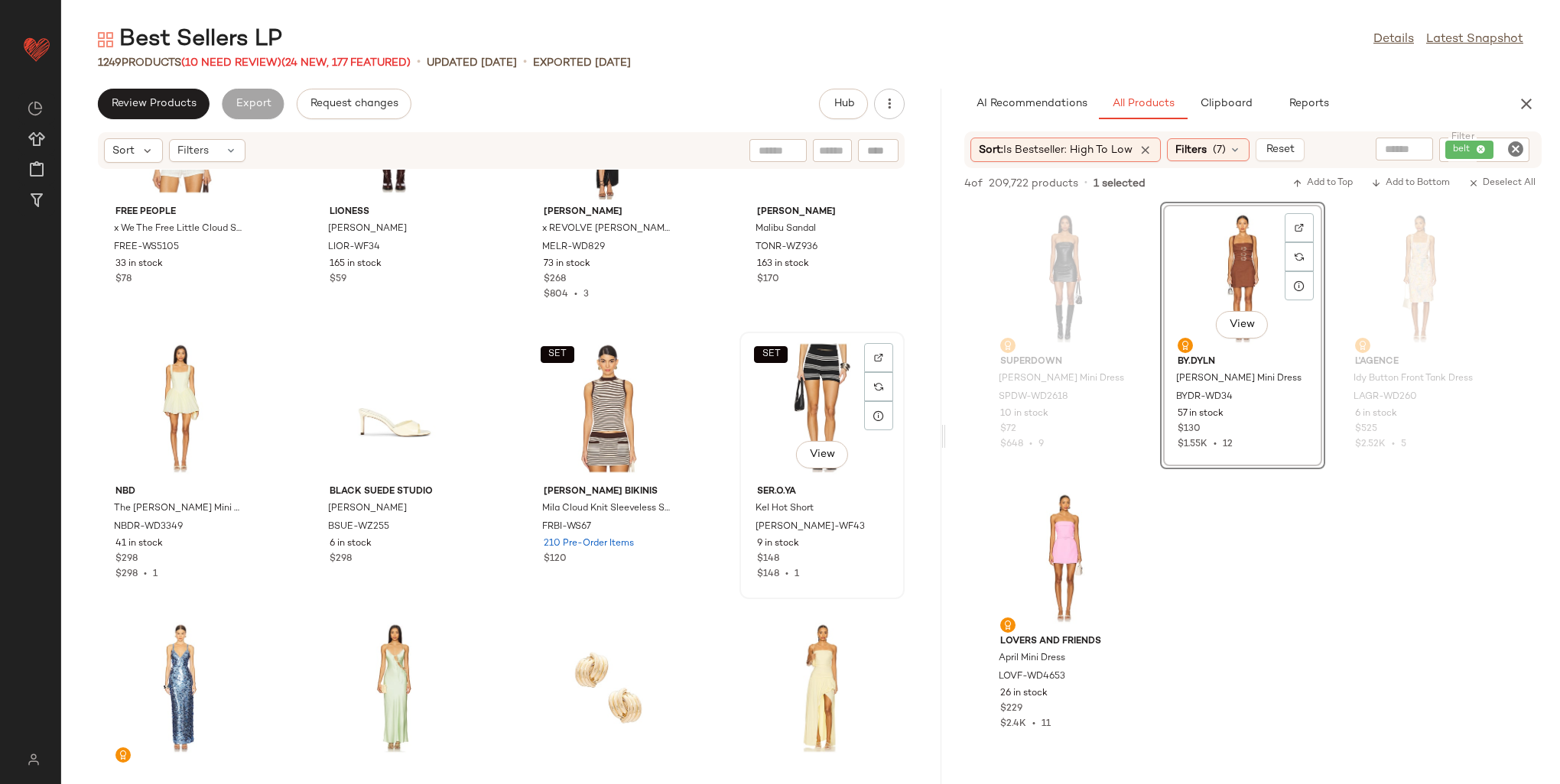
scroll to position [27000, 0]
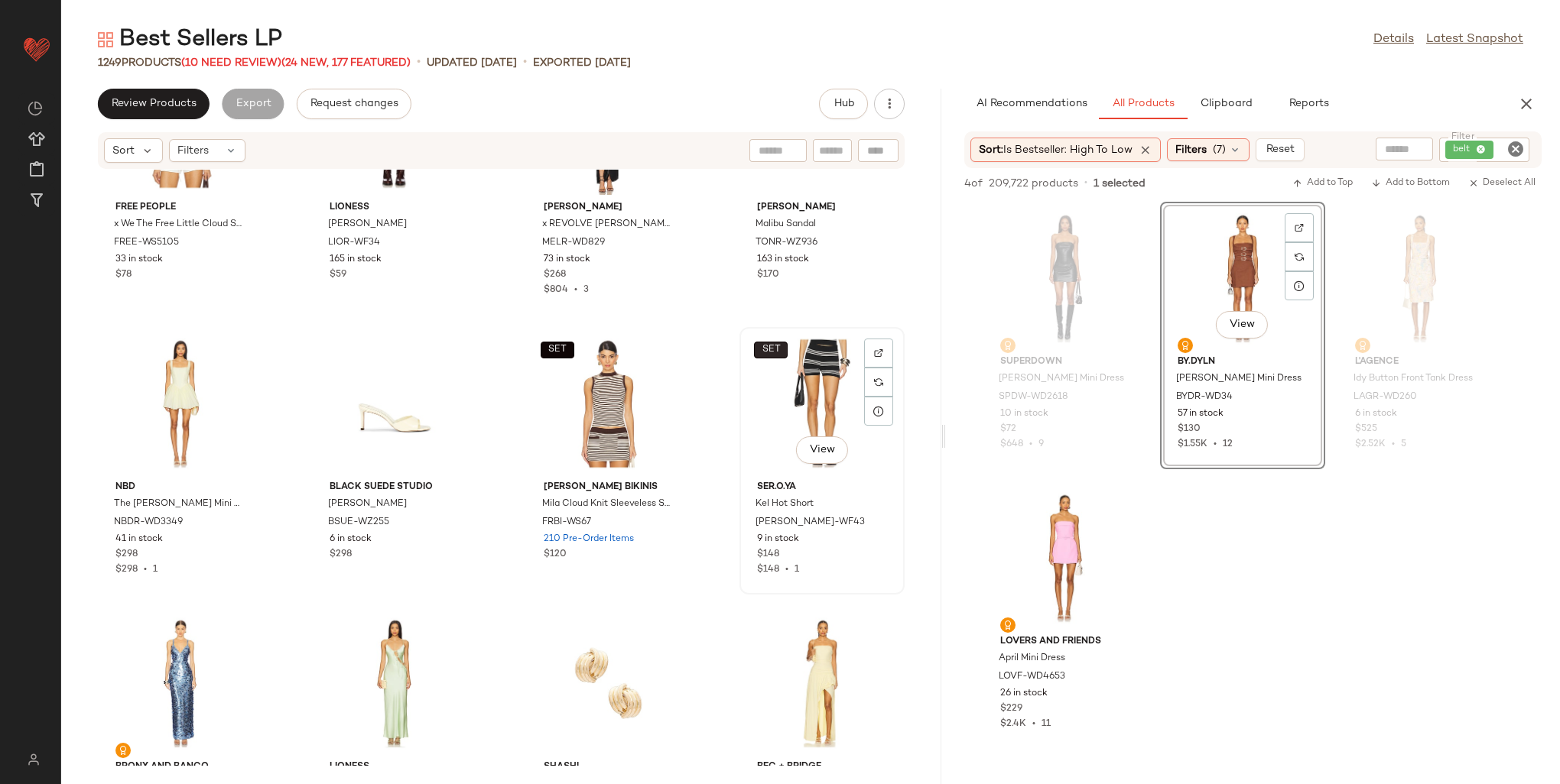
click at [762, 347] on span "SET" at bounding box center [771, 350] width 19 height 11
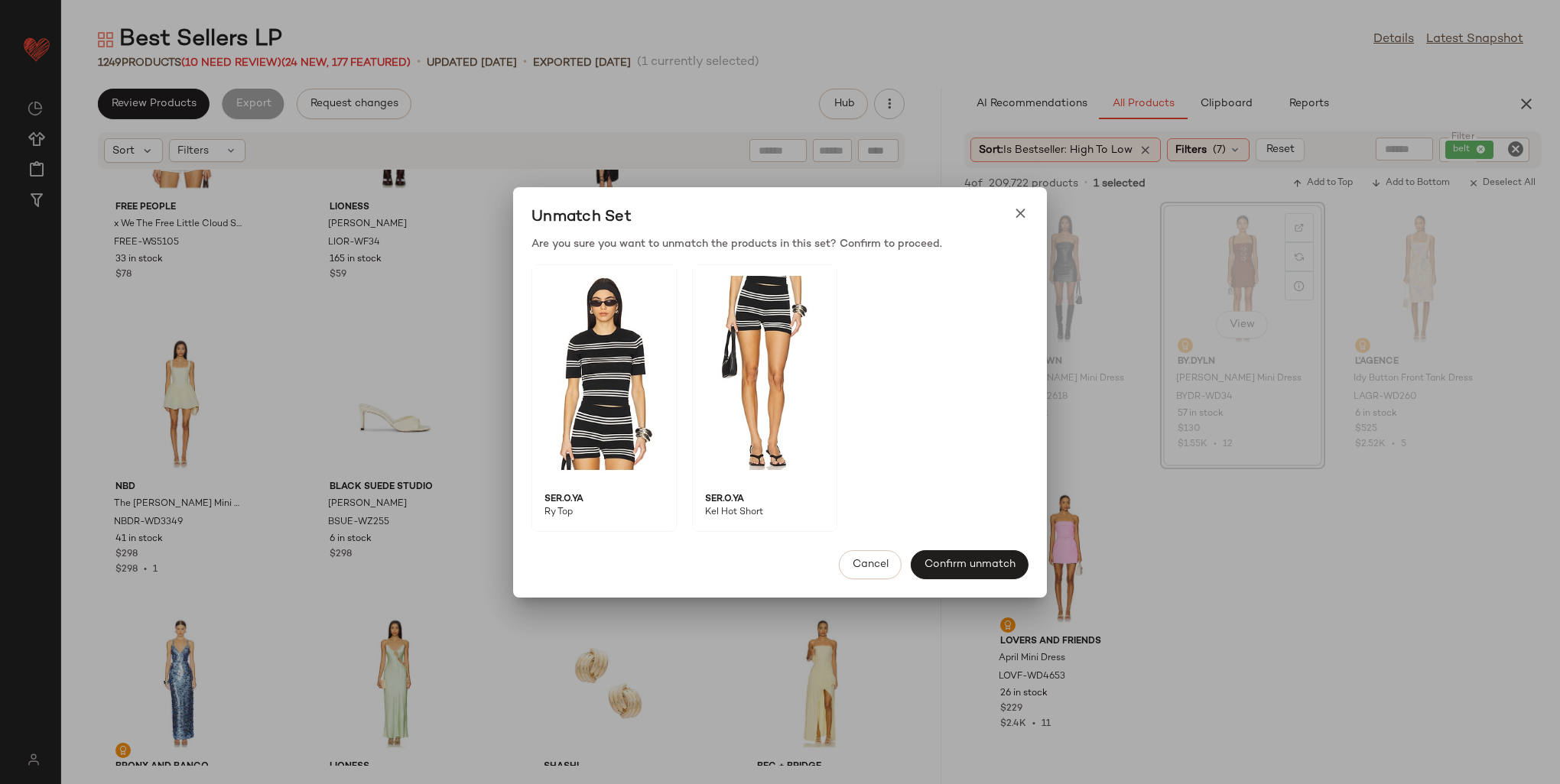
click at [1010, 212] on div "Unmatch Set" at bounding box center [779, 218] width 533 height 37
click at [1030, 209] on div "Unmatch Set" at bounding box center [779, 218] width 533 height 37
click at [1018, 215] on icon at bounding box center [1020, 213] width 16 height 16
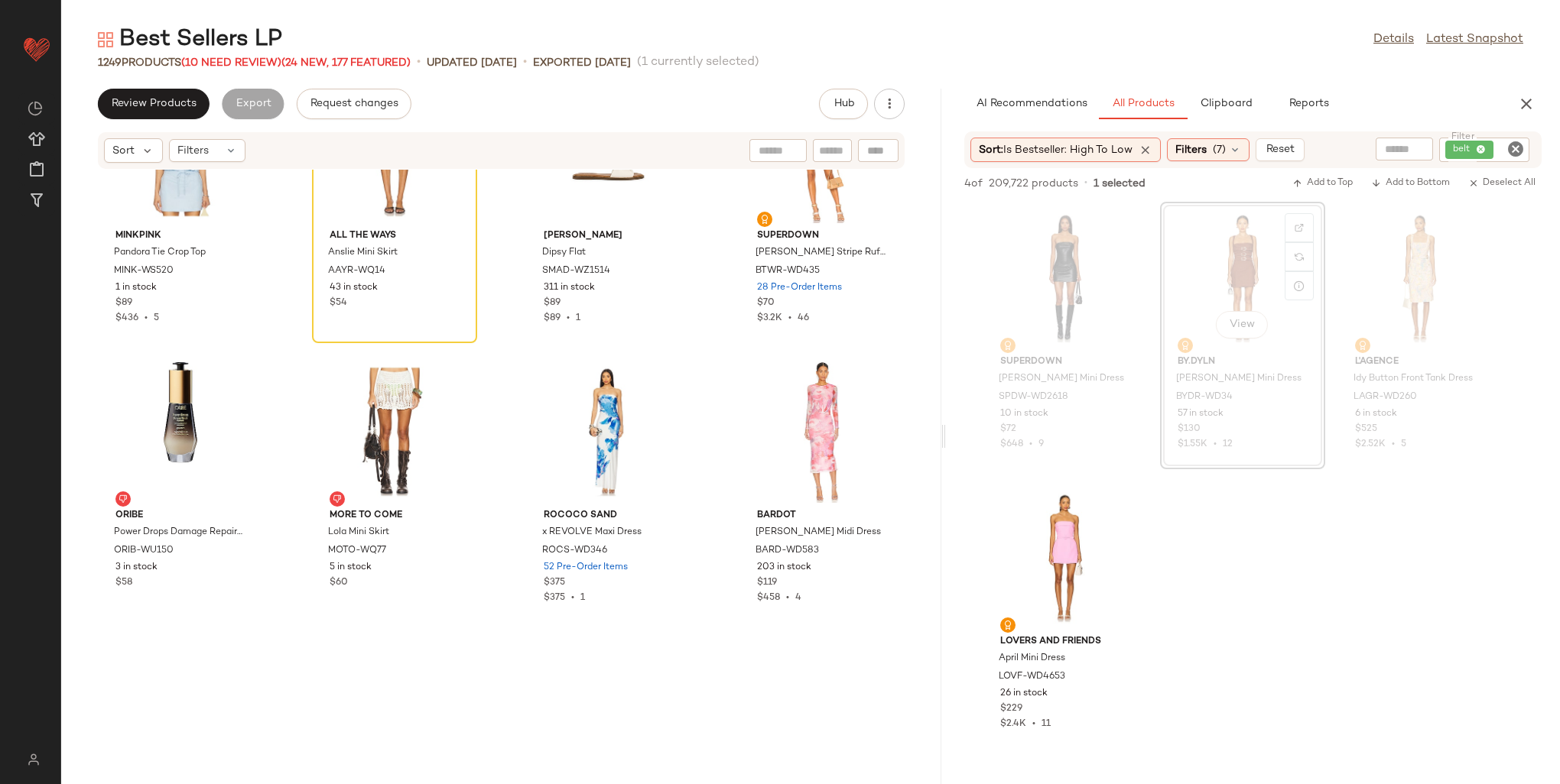
scroll to position [30899, 0]
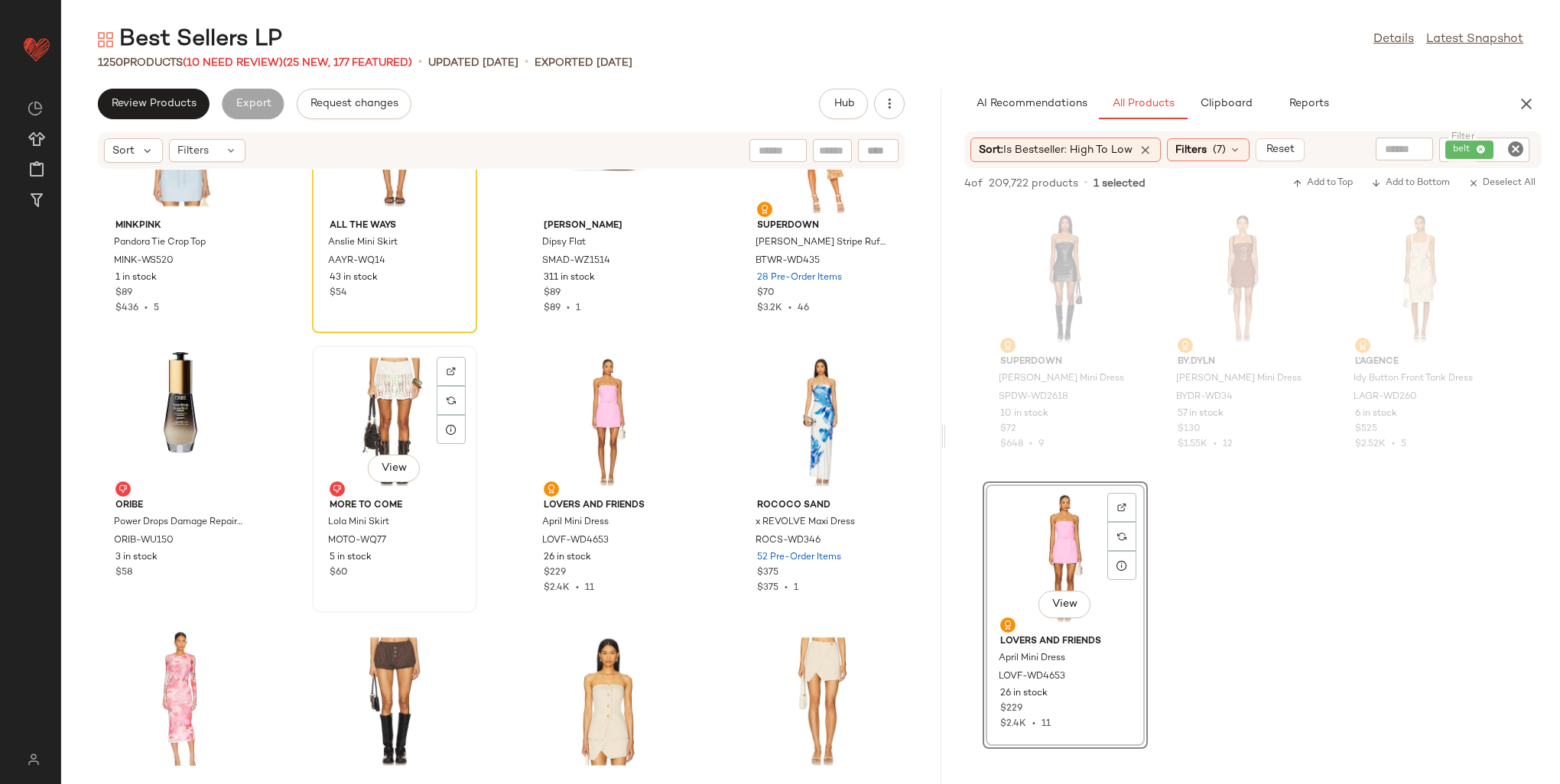
click at [358, 427] on div "View" at bounding box center [394, 422] width 154 height 142
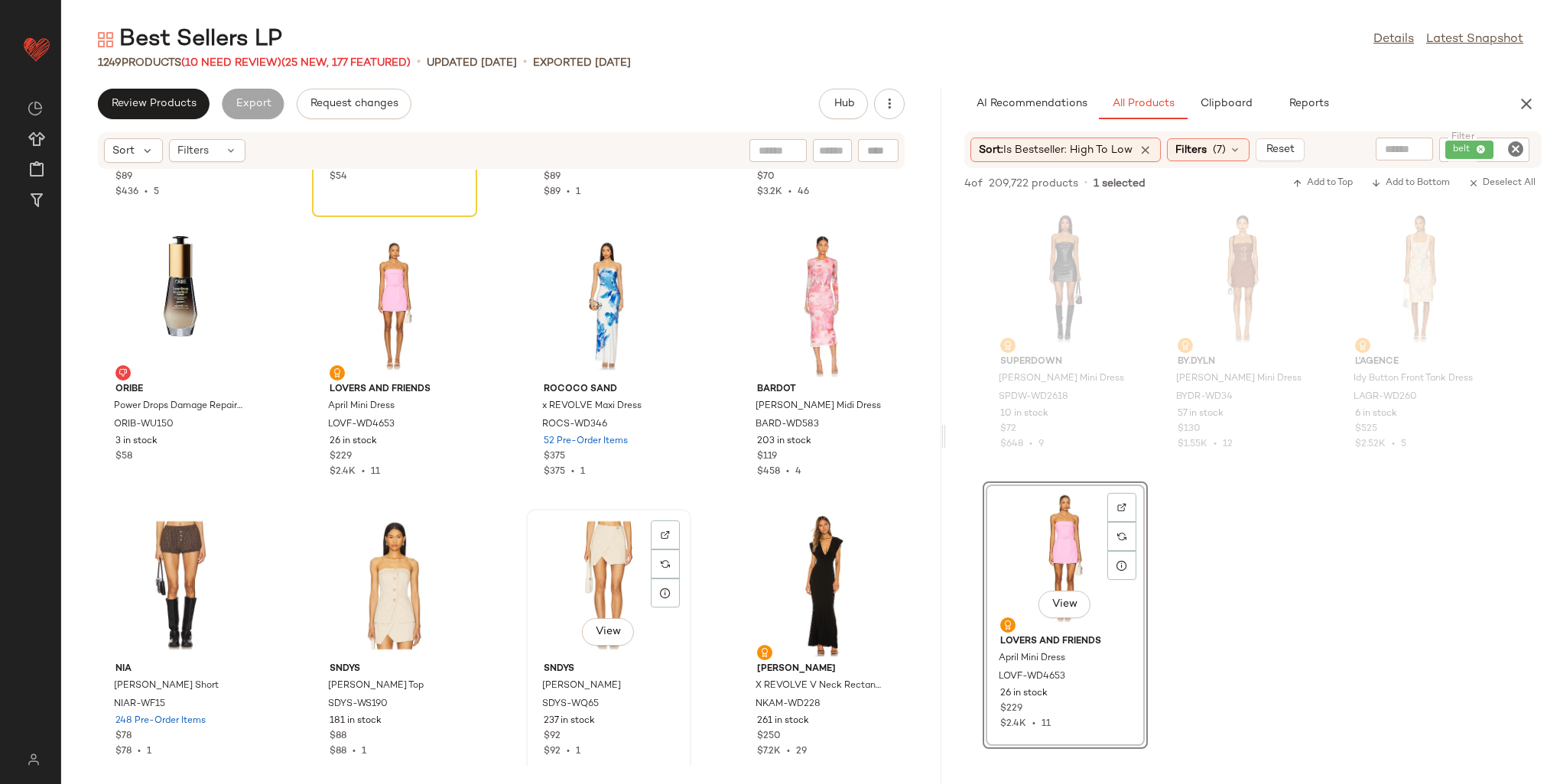
scroll to position [31128, 0]
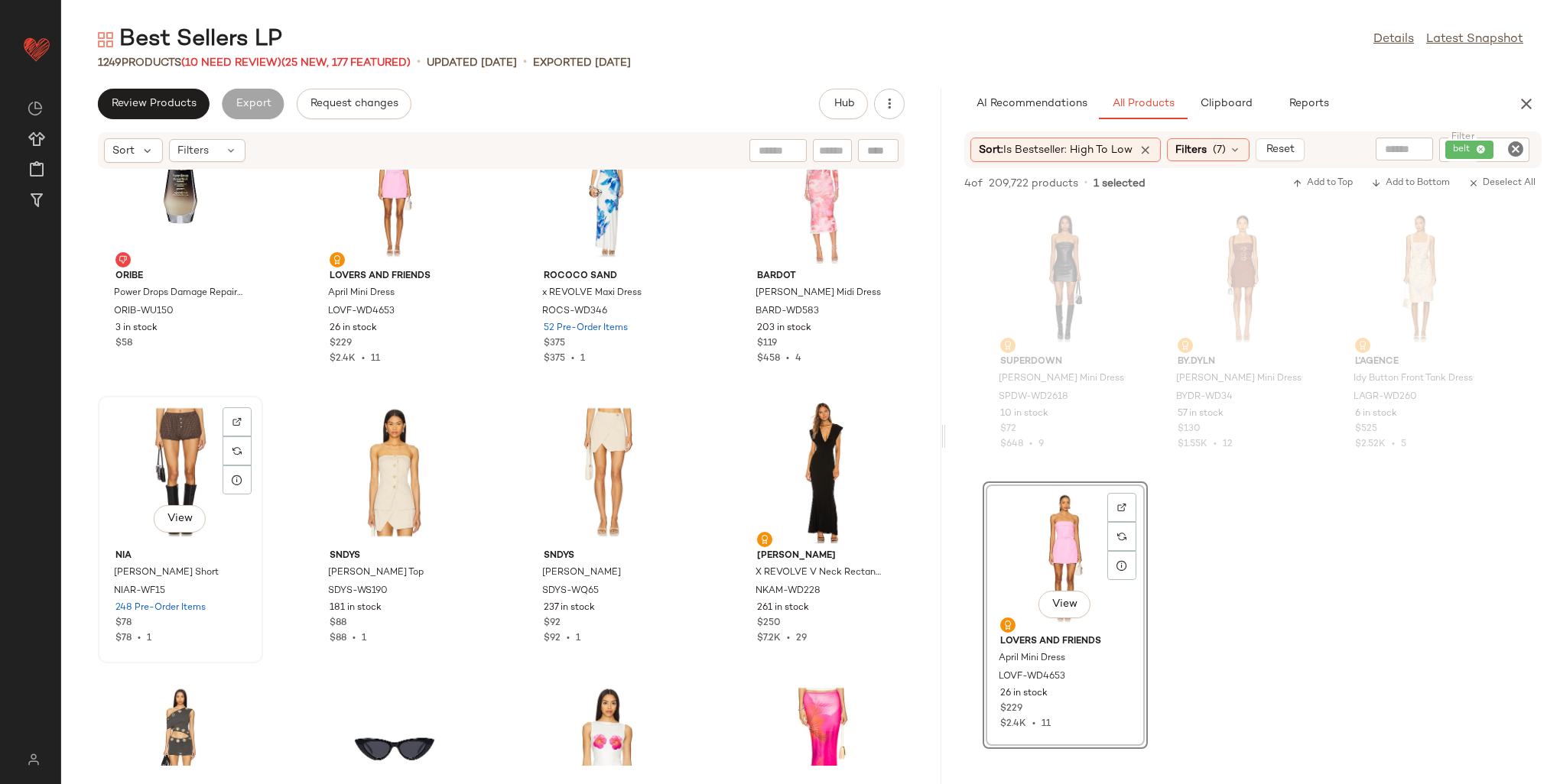
click at [186, 448] on div "View" at bounding box center [180, 472] width 154 height 142
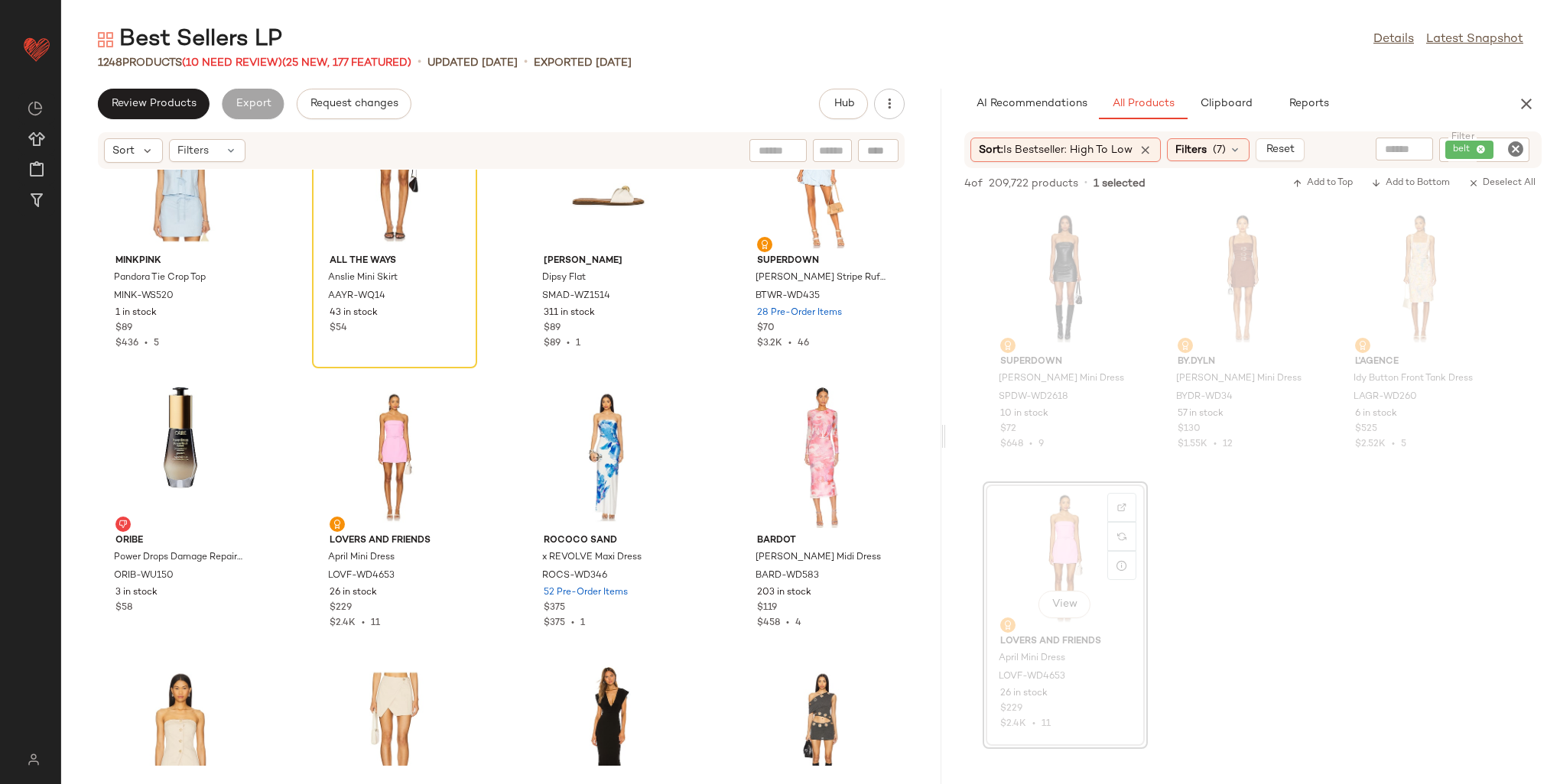
scroll to position [30822, 0]
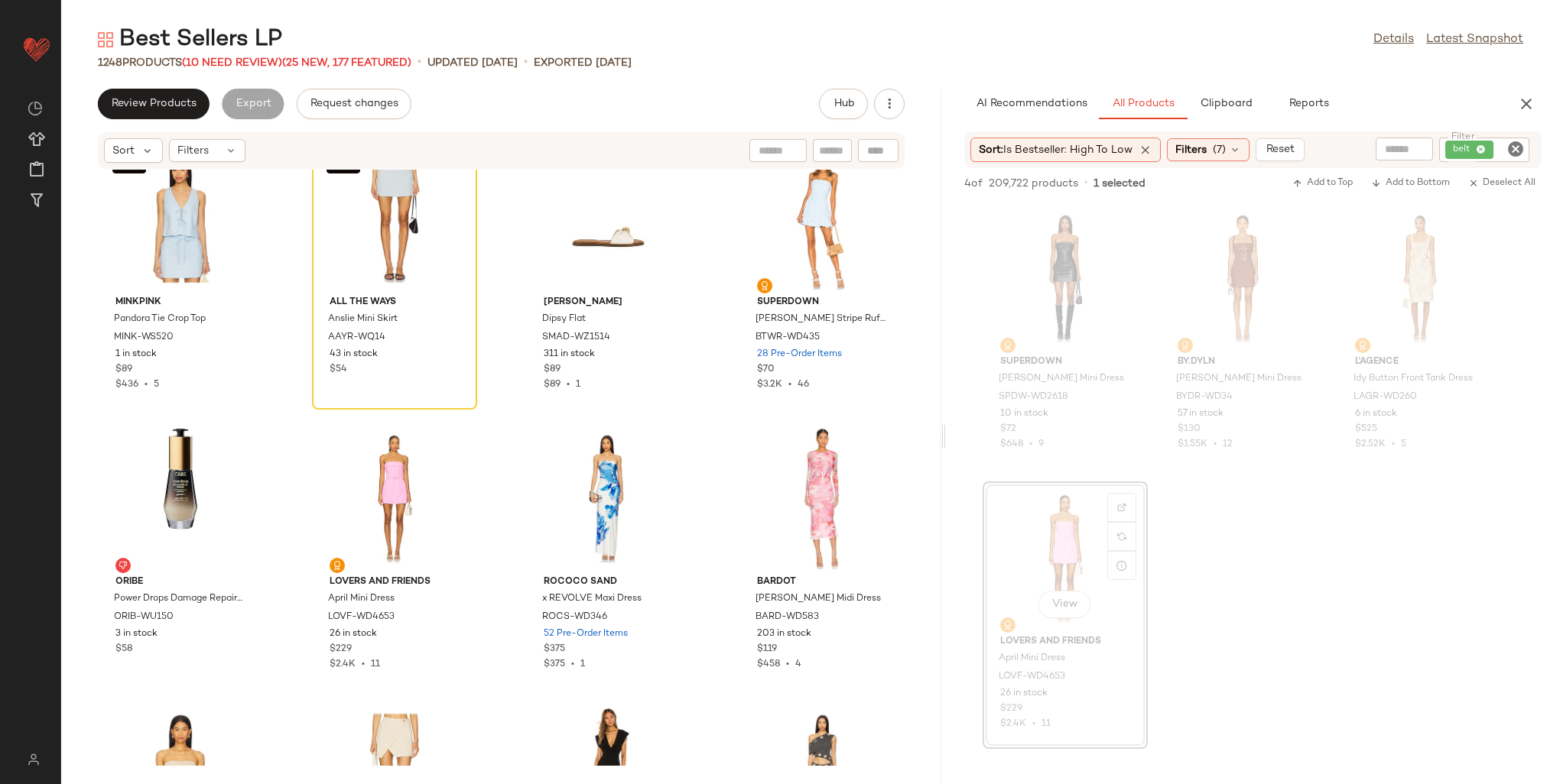
drag, startPoint x: 290, startPoint y: 472, endPoint x: 1280, endPoint y: 519, distance: 991.1
click at [1280, 519] on div "superdown Mckay Mini Dress SPDW-WD2618 10 in stock $72 $648 • 9 BY.DYLN Cindy M…" at bounding box center [1252, 476] width 614 height 547
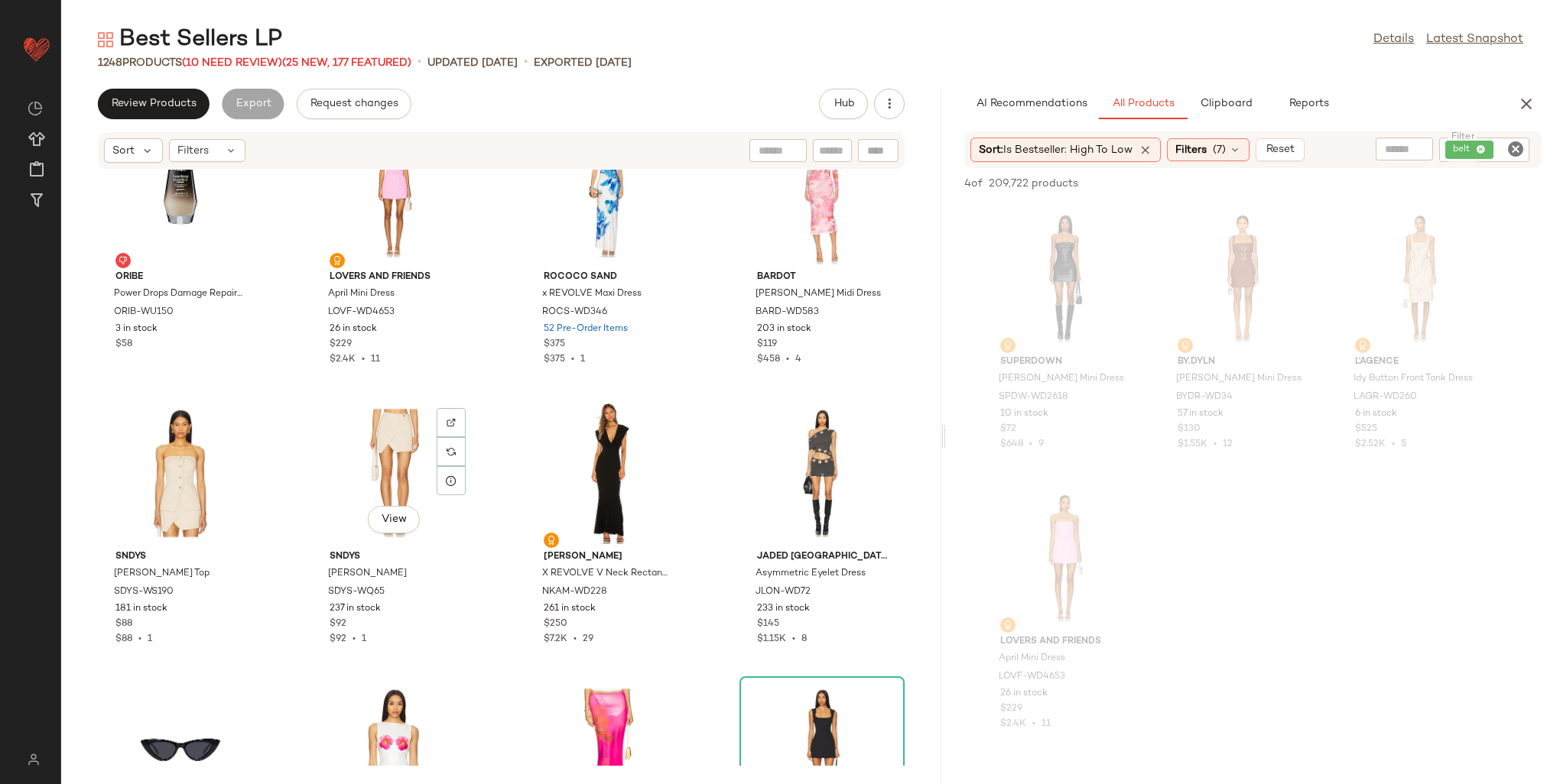
scroll to position [31052, 0]
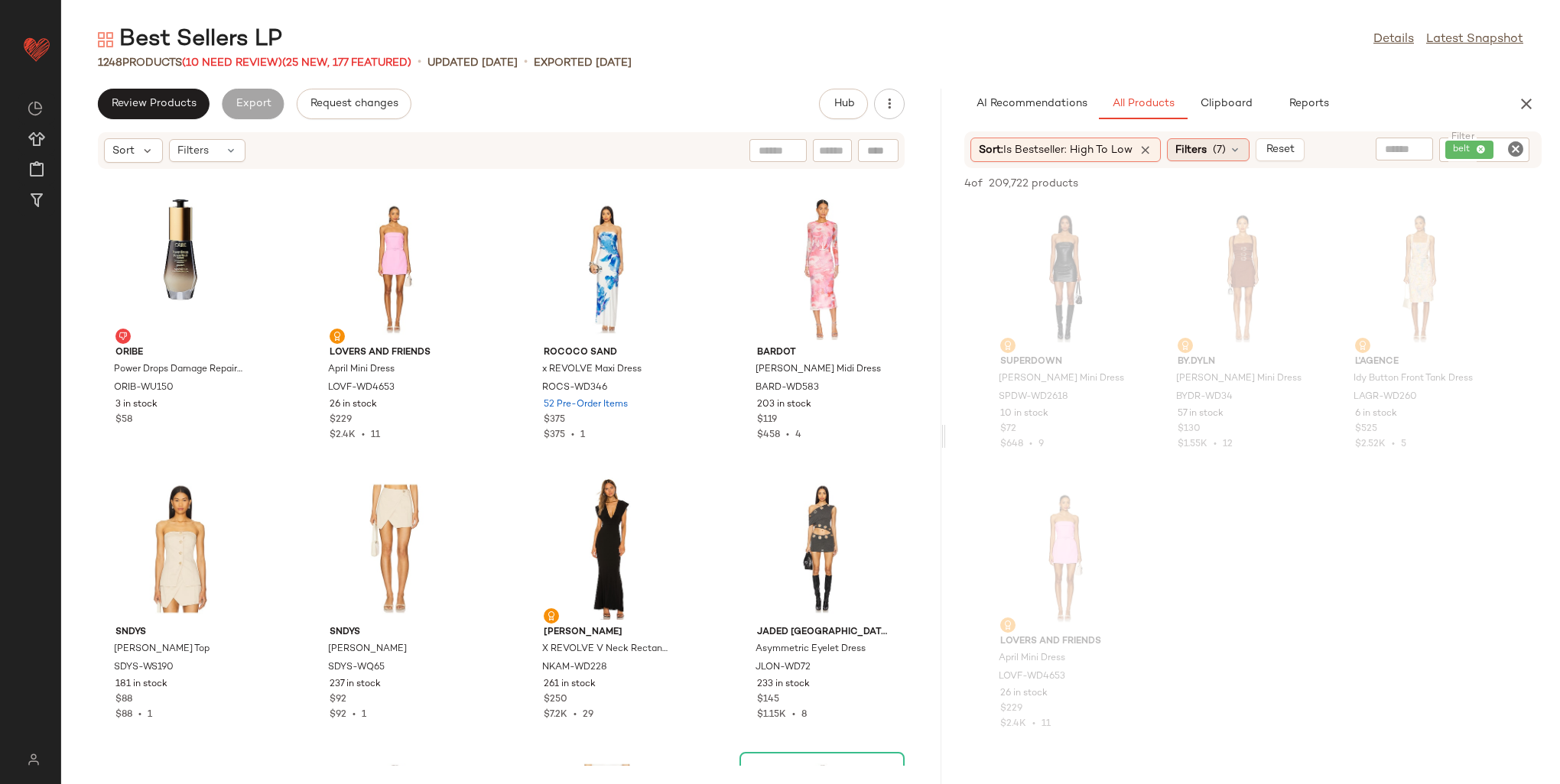
click at [1195, 142] on span "Filters" at bounding box center [1191, 149] width 31 height 16
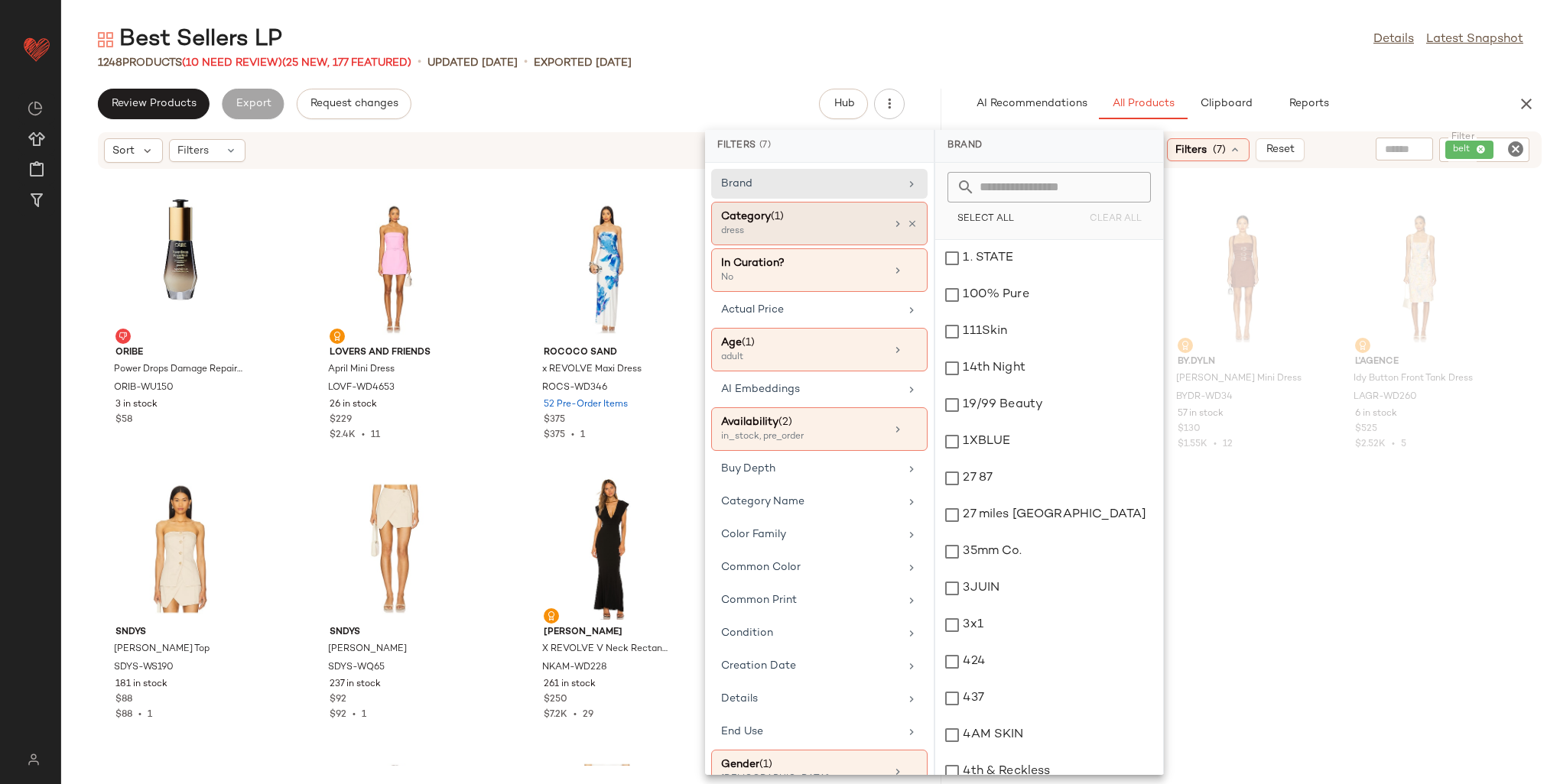
click at [795, 230] on div "dress" at bounding box center [797, 232] width 153 height 14
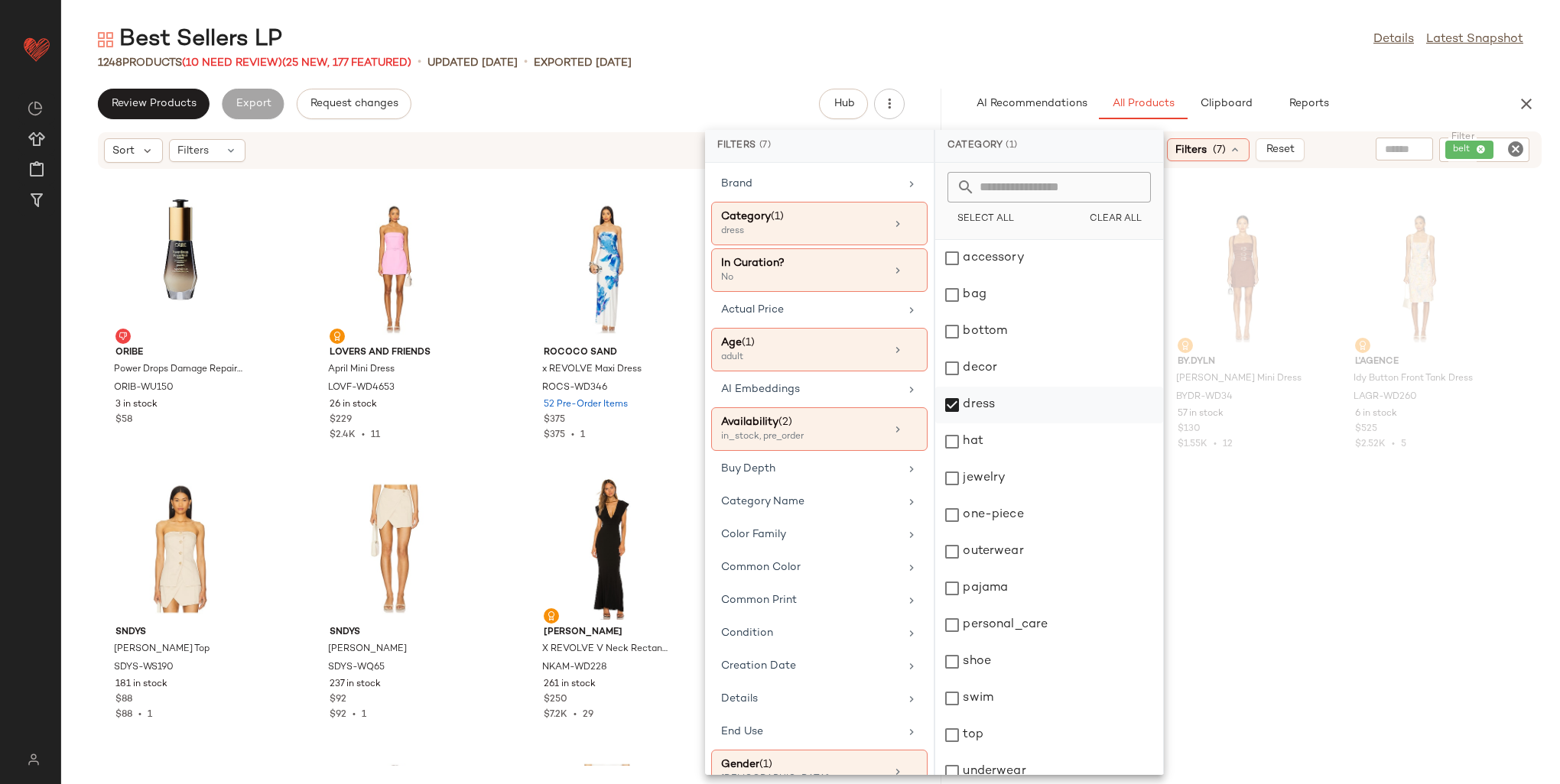
click at [951, 424] on div "dress" at bounding box center [1049, 442] width 228 height 37
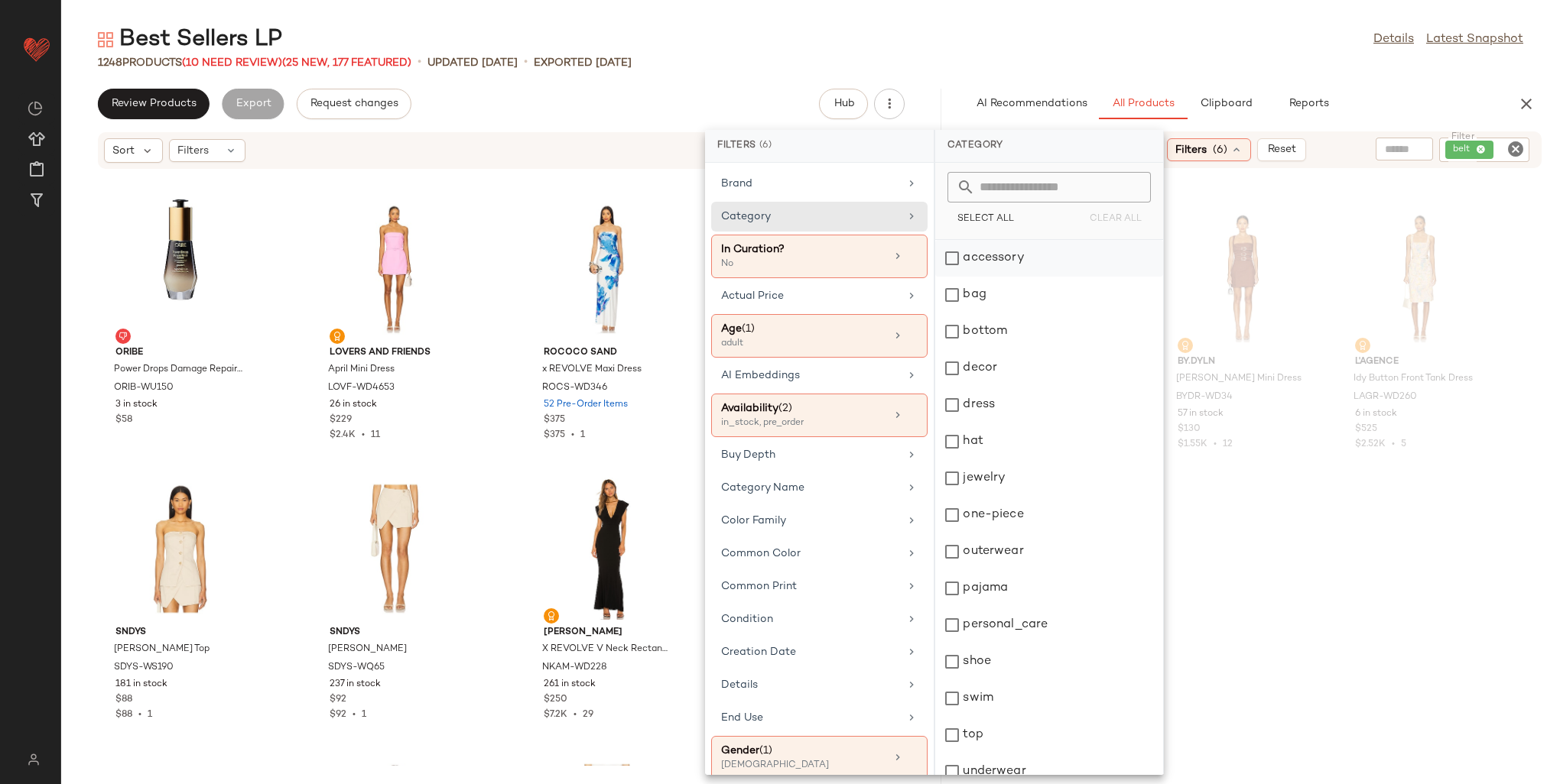
click at [956, 277] on div "accessory" at bounding box center [1049, 295] width 228 height 37
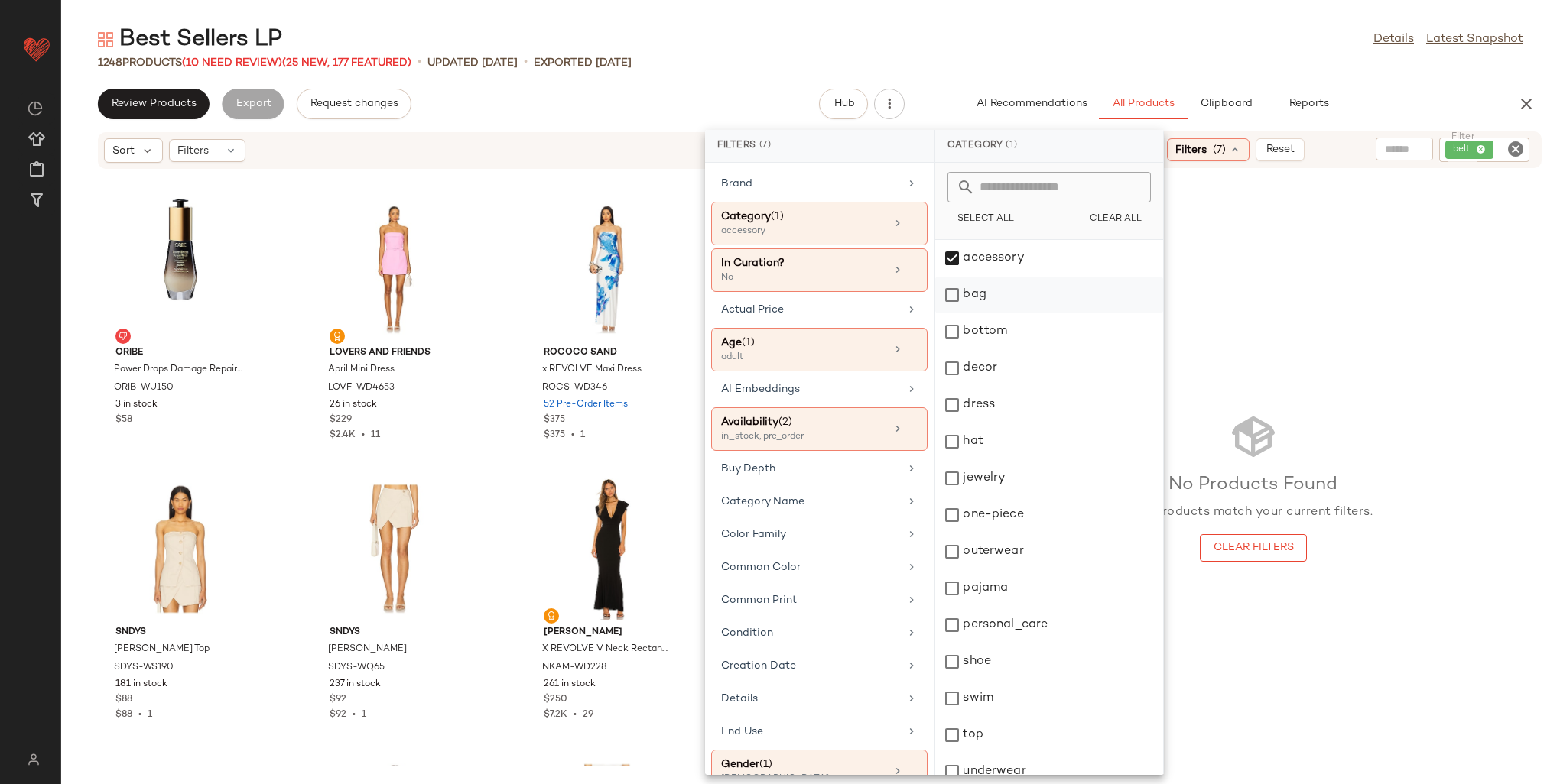
click at [1012, 313] on div "bag" at bounding box center [1049, 331] width 228 height 37
click at [973, 460] on div "hat" at bounding box center [1049, 478] width 228 height 37
click at [967, 497] on div "jewelry" at bounding box center [1049, 515] width 228 height 37
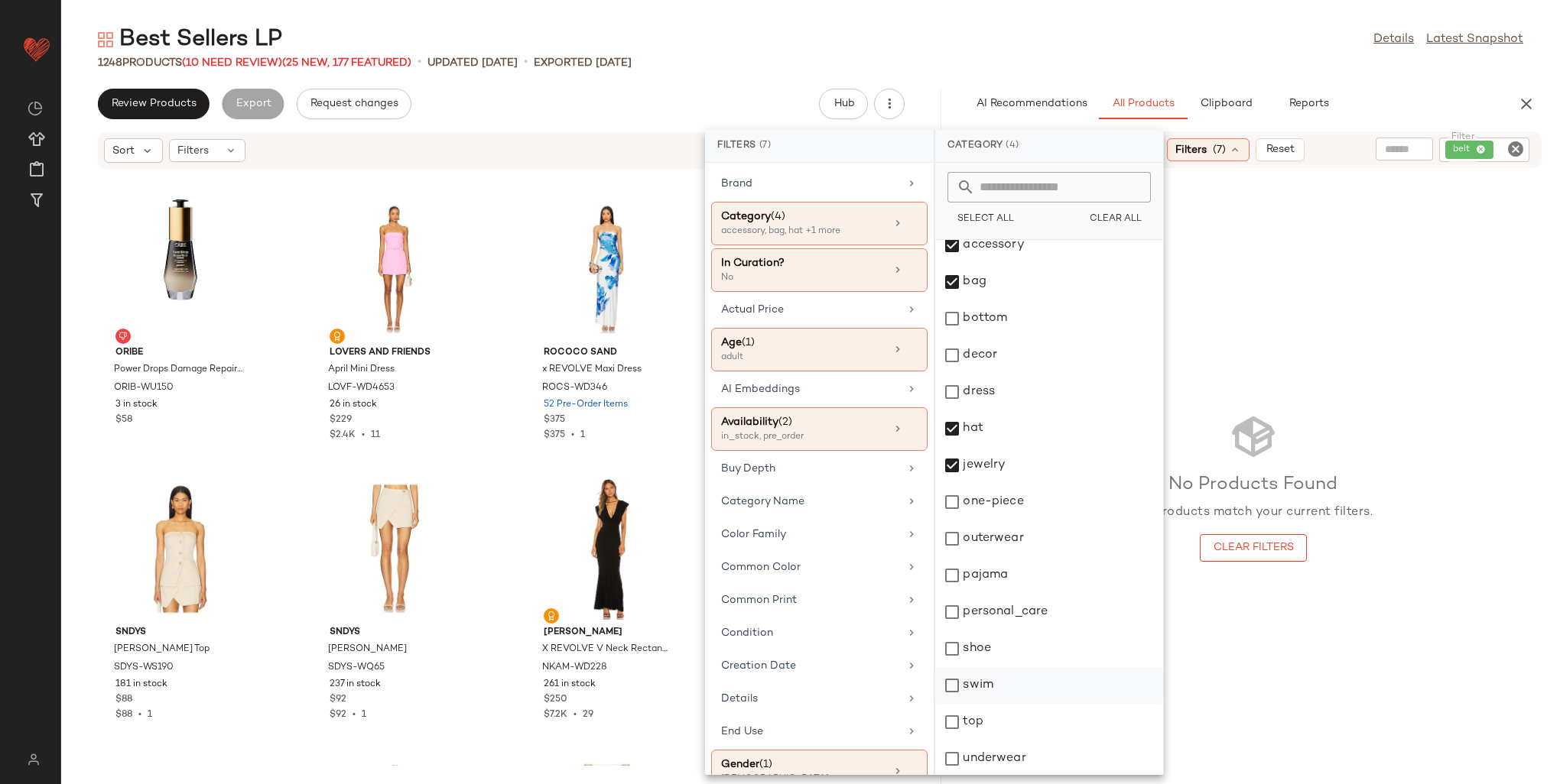
scroll to position [15, 0]
click at [962, 666] on div "shoe" at bounding box center [1049, 684] width 228 height 37
click at [1290, 81] on div "Best Sellers LP Details Latest Snapshot 1248 Products (10 Need Review) (25 New,…" at bounding box center [811, 405] width 1499 height 760
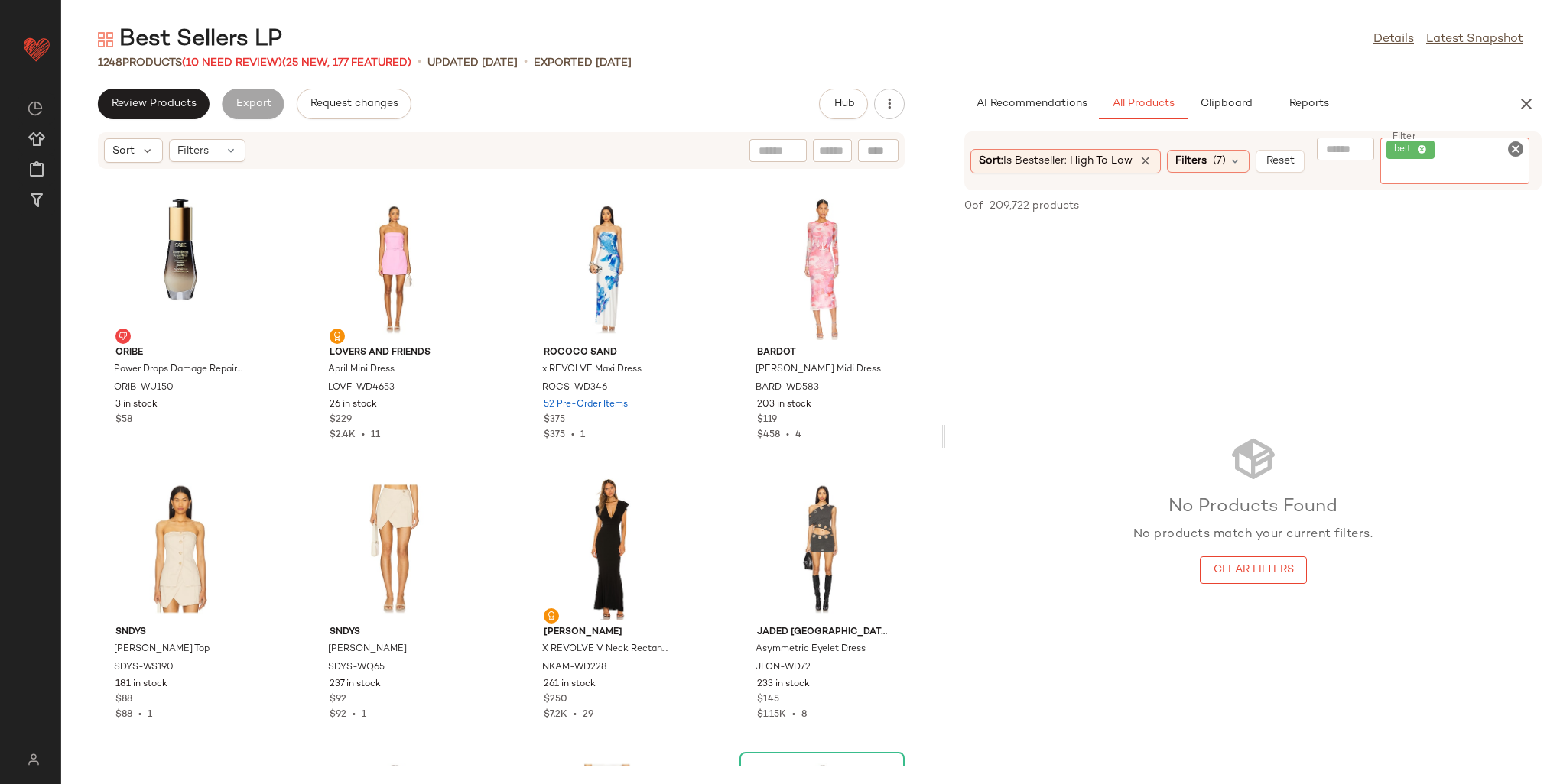
click at [1480, 149] on div "belt" at bounding box center [1454, 161] width 149 height 47
click at [1422, 147] on icon at bounding box center [1422, 150] width 10 height 10
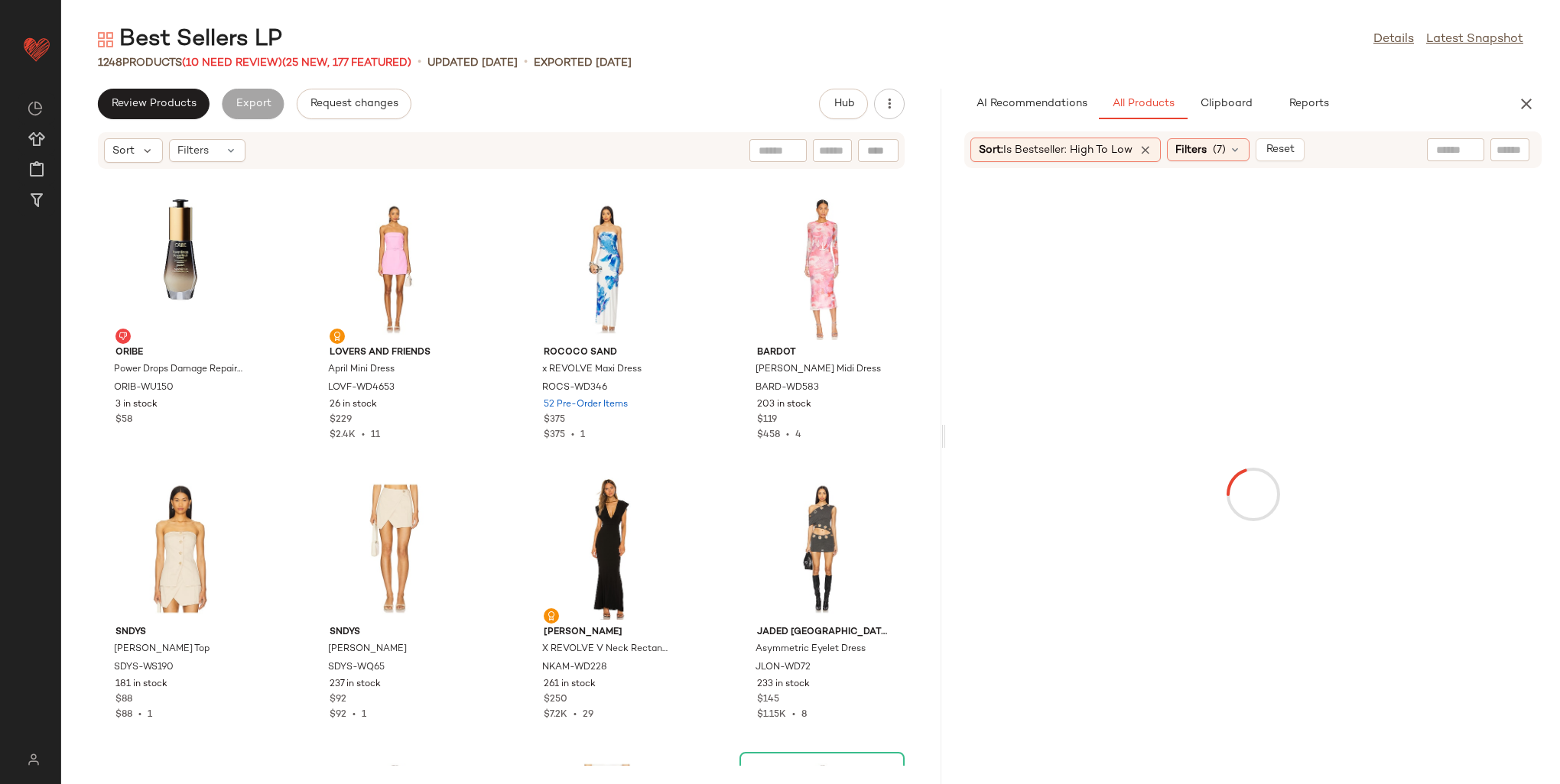
click at [1400, 100] on div "AI Recommendations All Products Clipboard Reports" at bounding box center [1228, 104] width 529 height 31
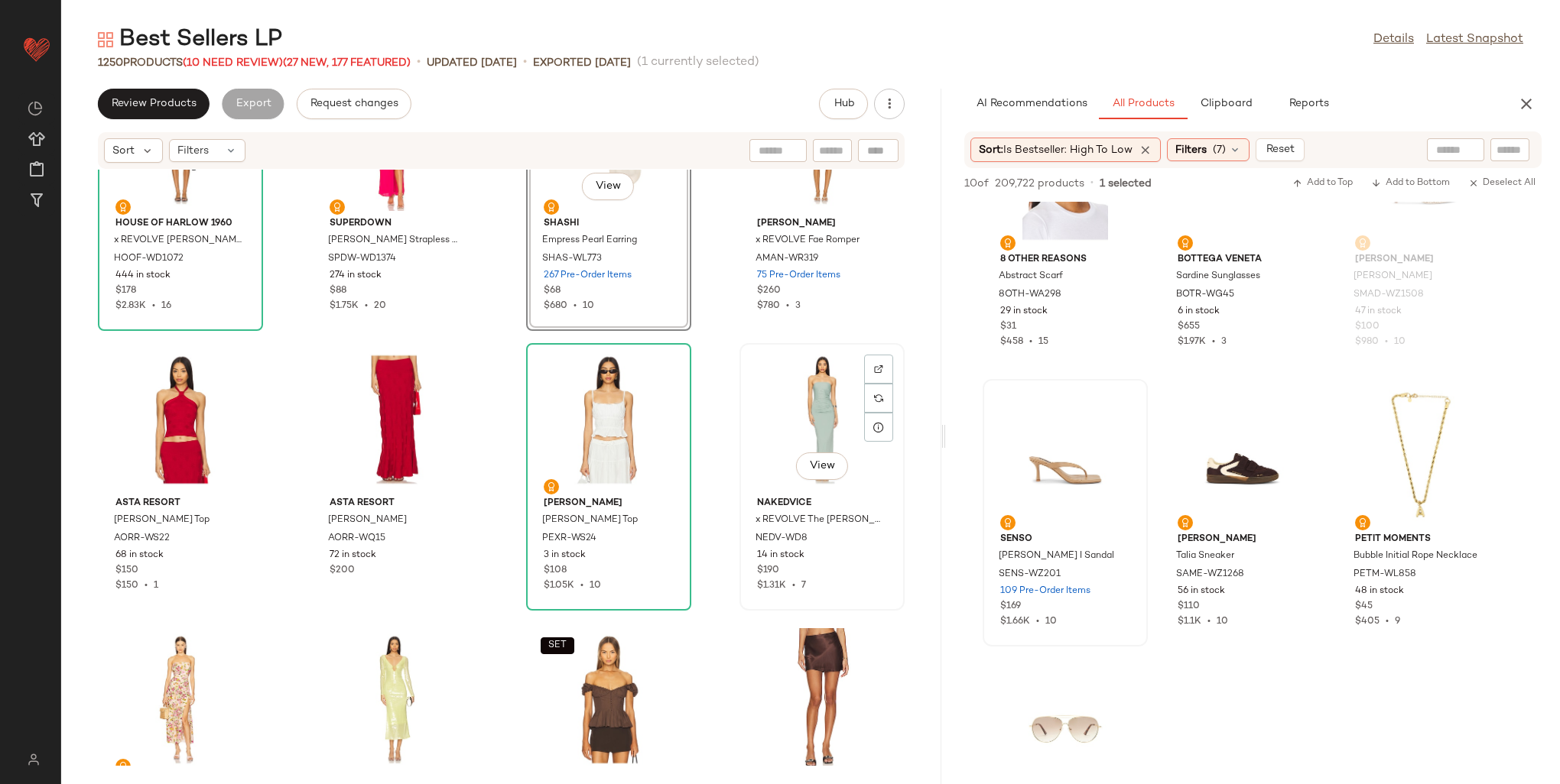
scroll to position [32046, 0]
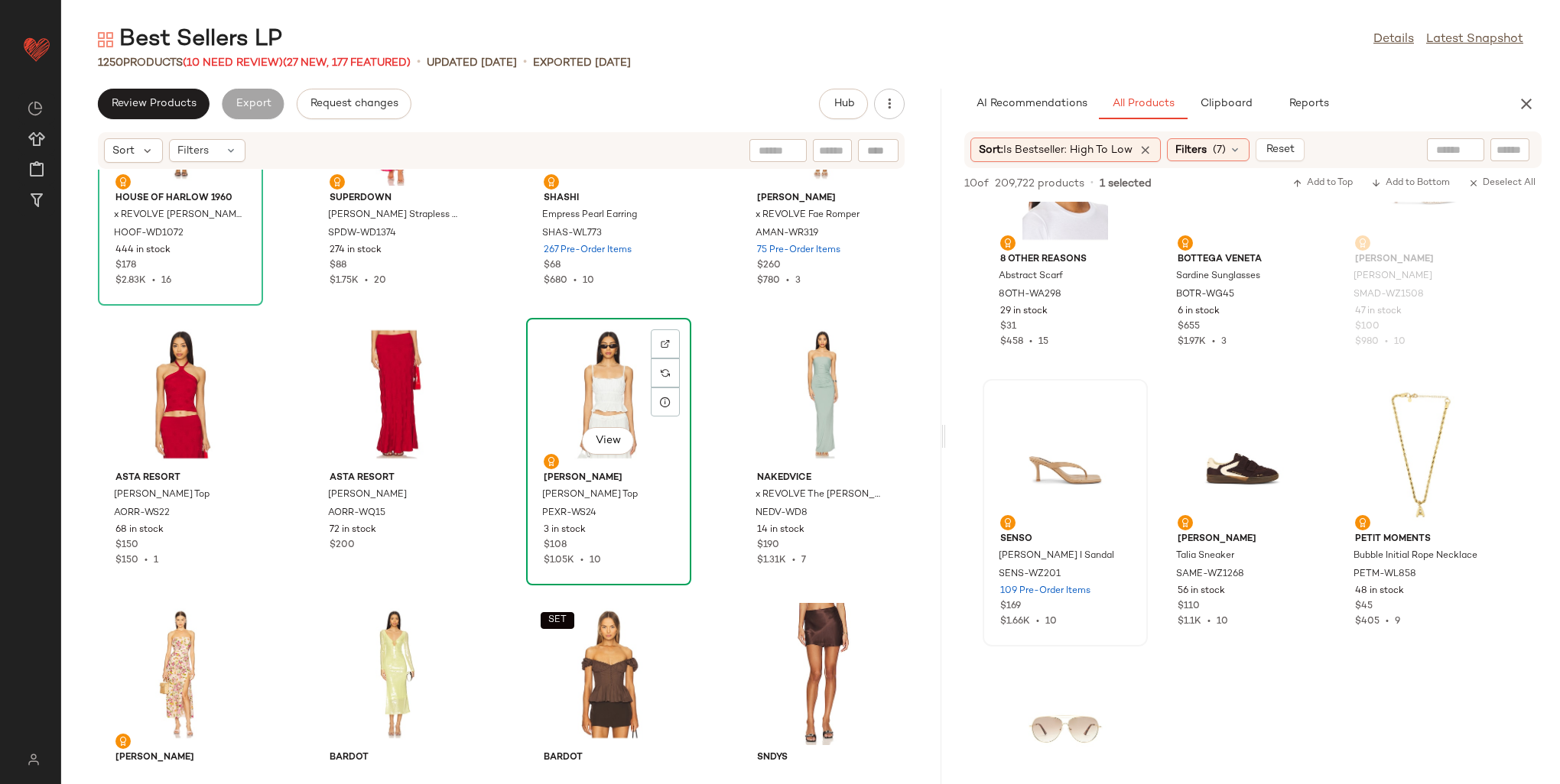
click at [580, 365] on div "View" at bounding box center [608, 394] width 154 height 142
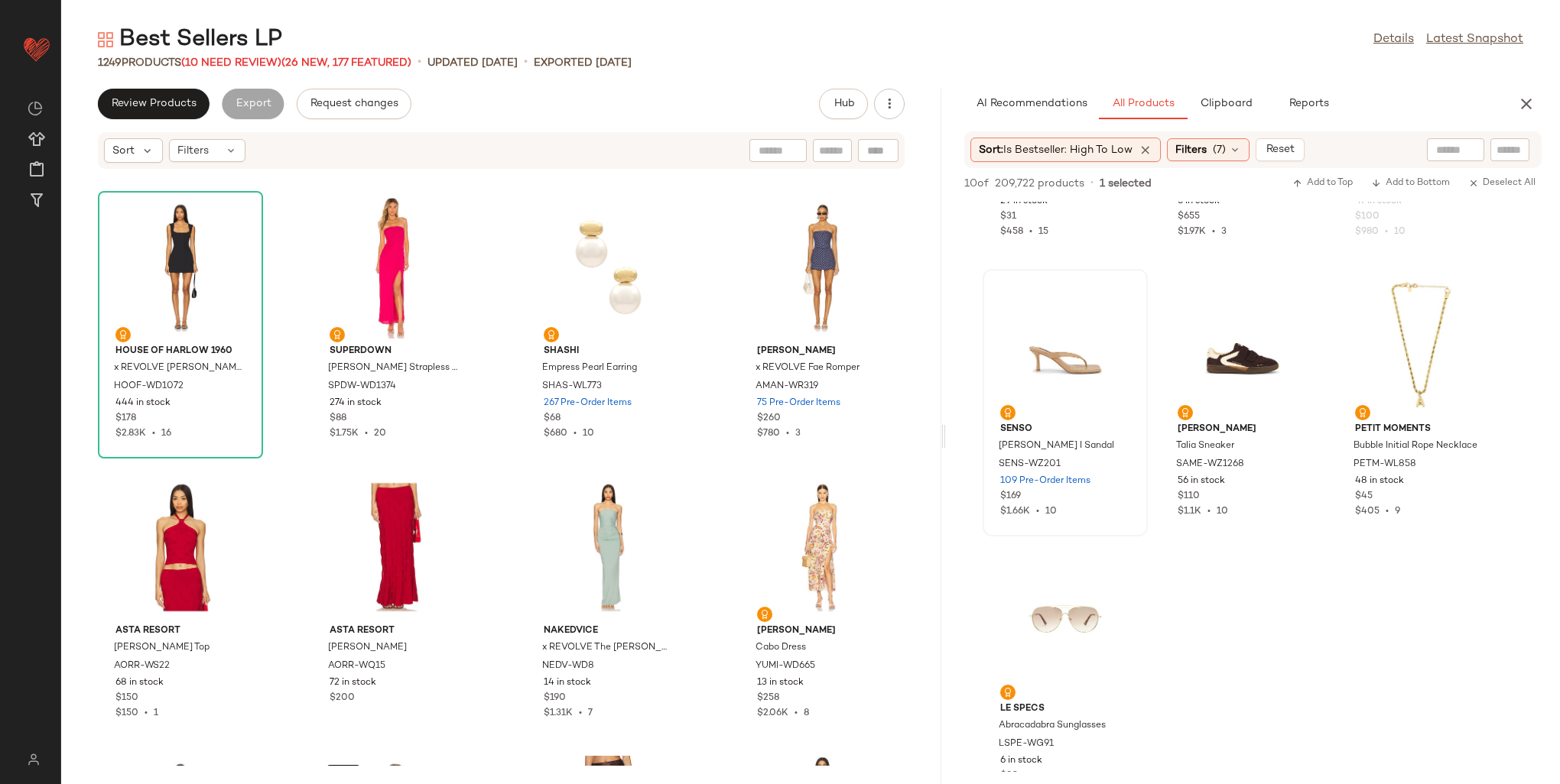
scroll to position [458, 0]
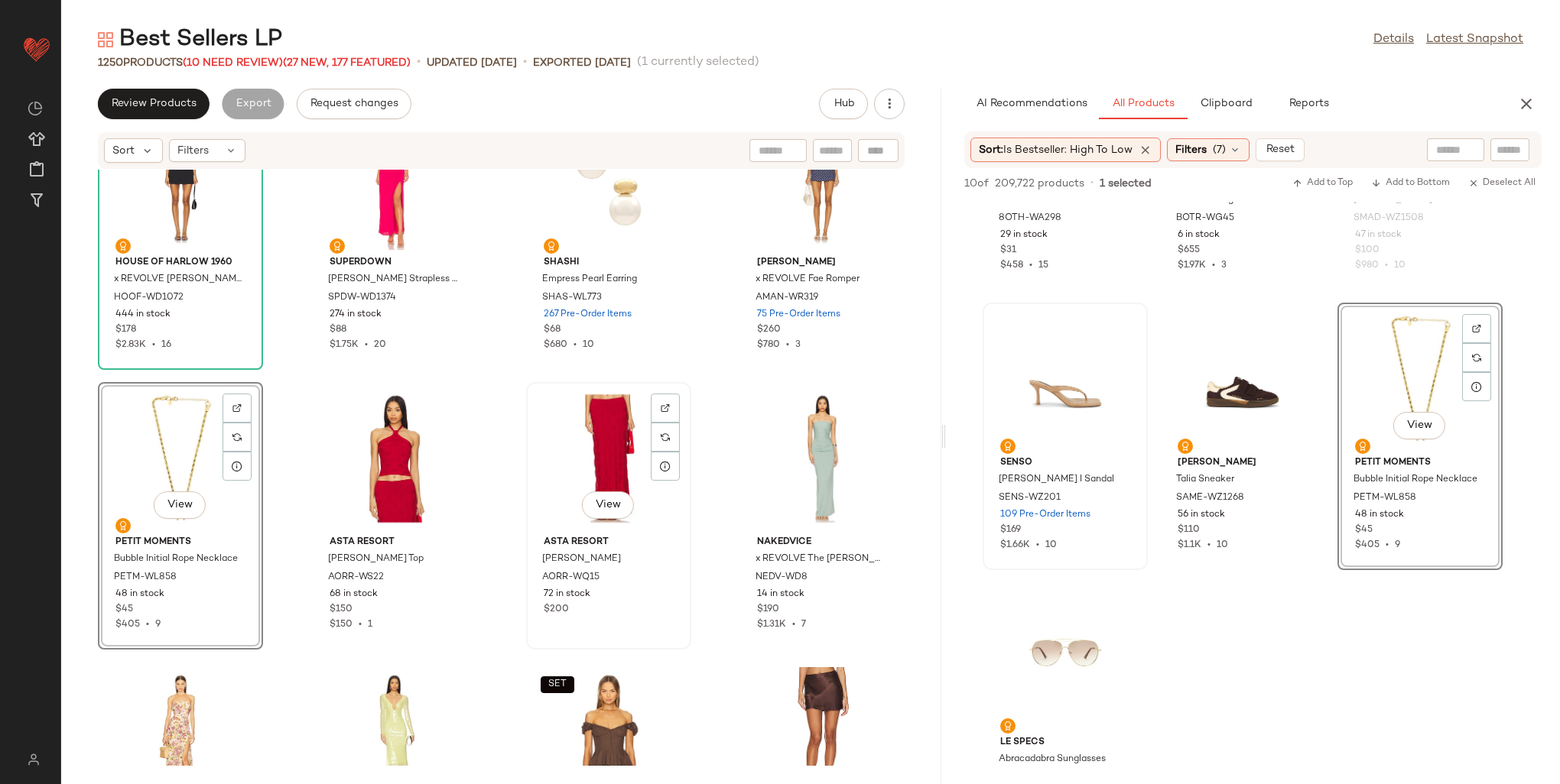
scroll to position [32046, 0]
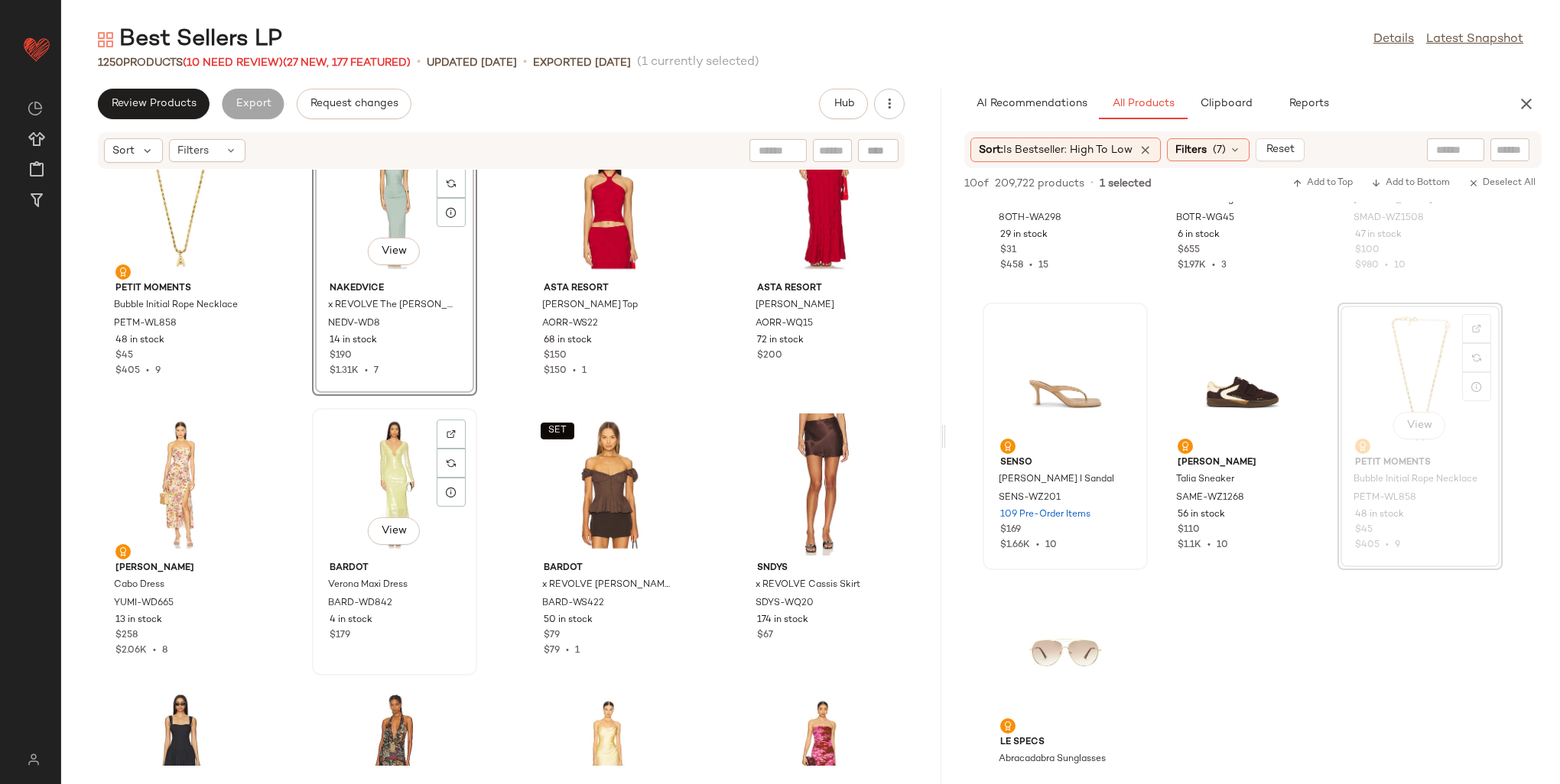
scroll to position [32198, 0]
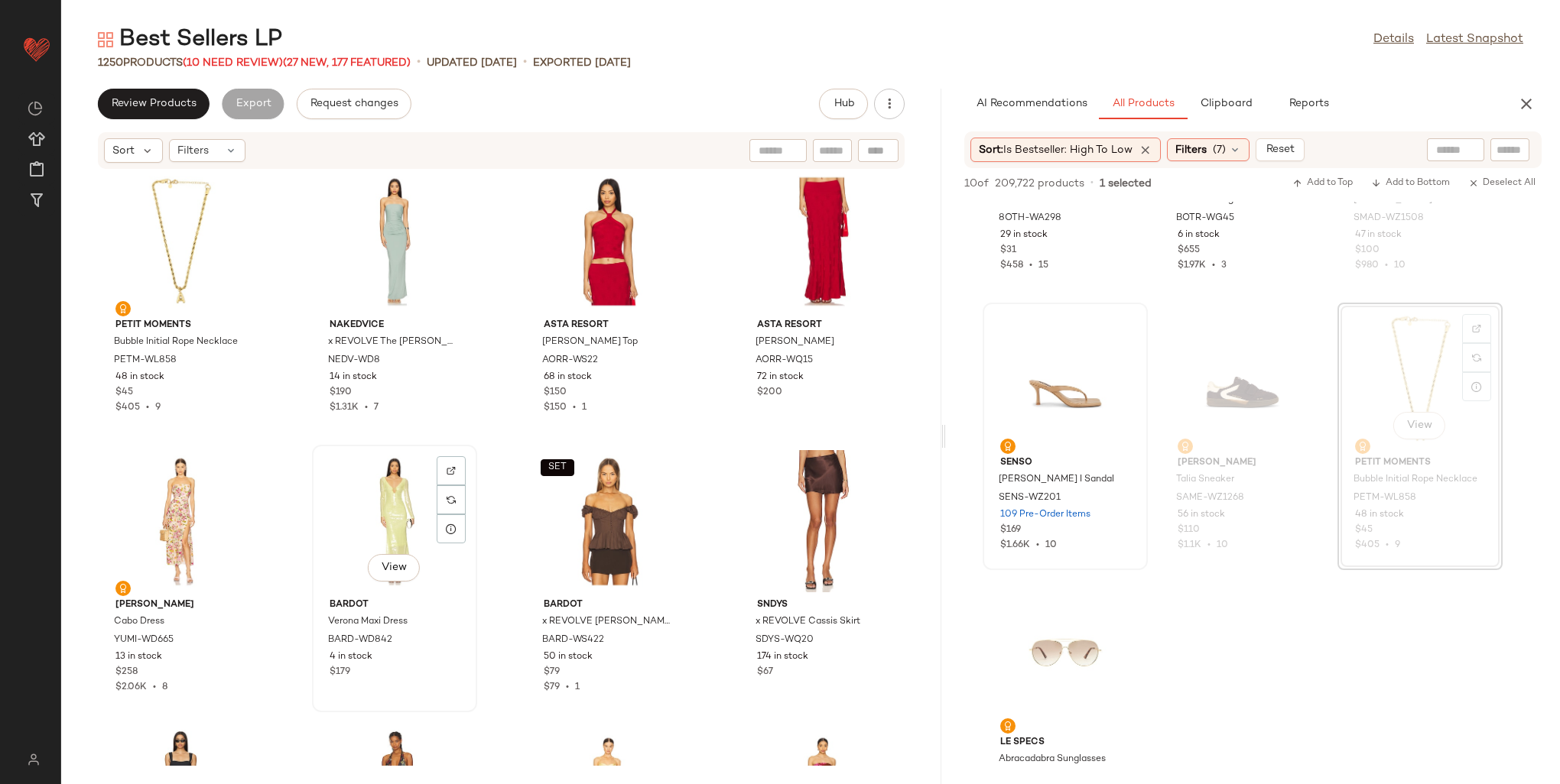
click at [410, 513] on div "View" at bounding box center [394, 521] width 154 height 142
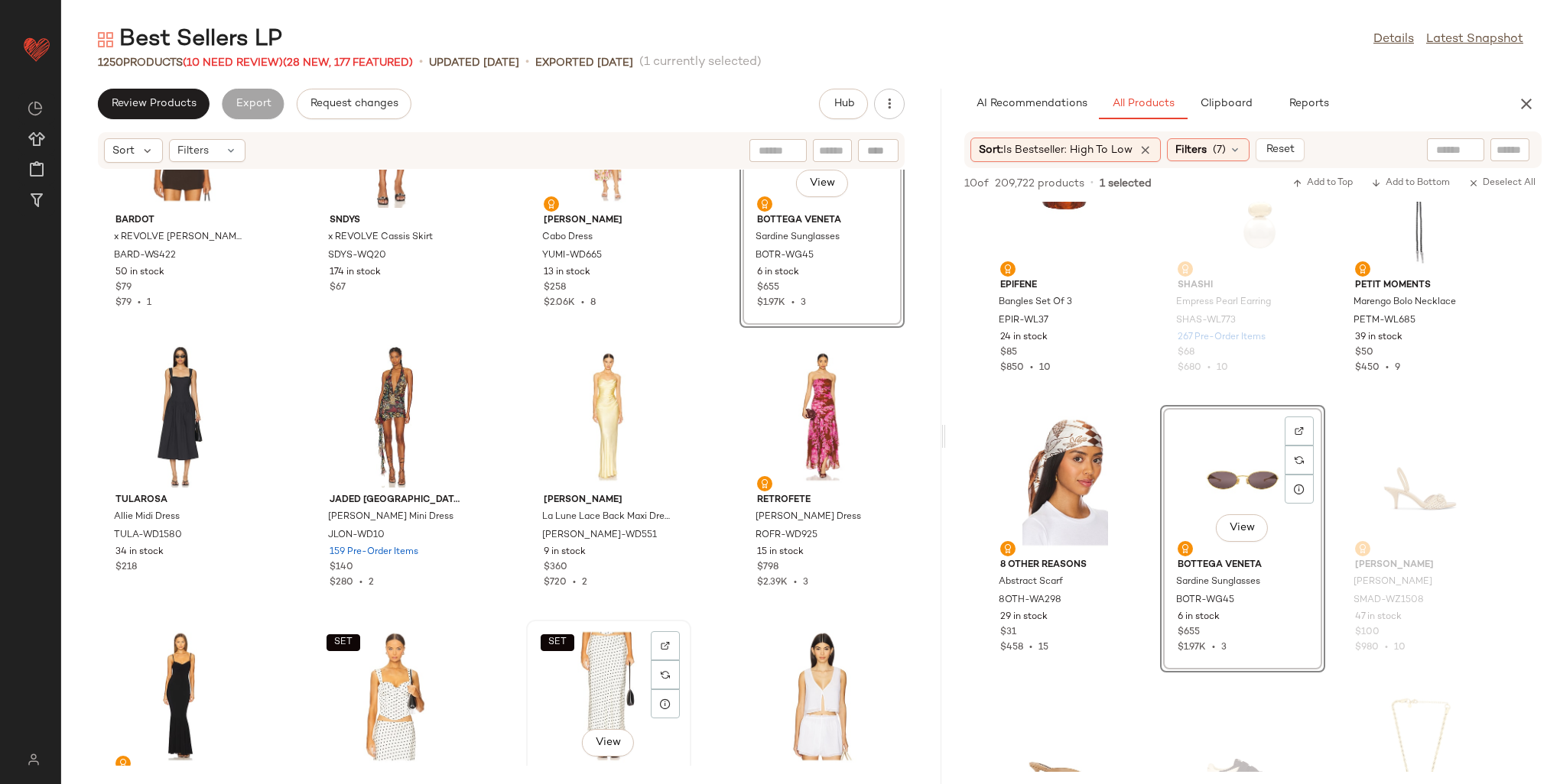
scroll to position [32581, 0]
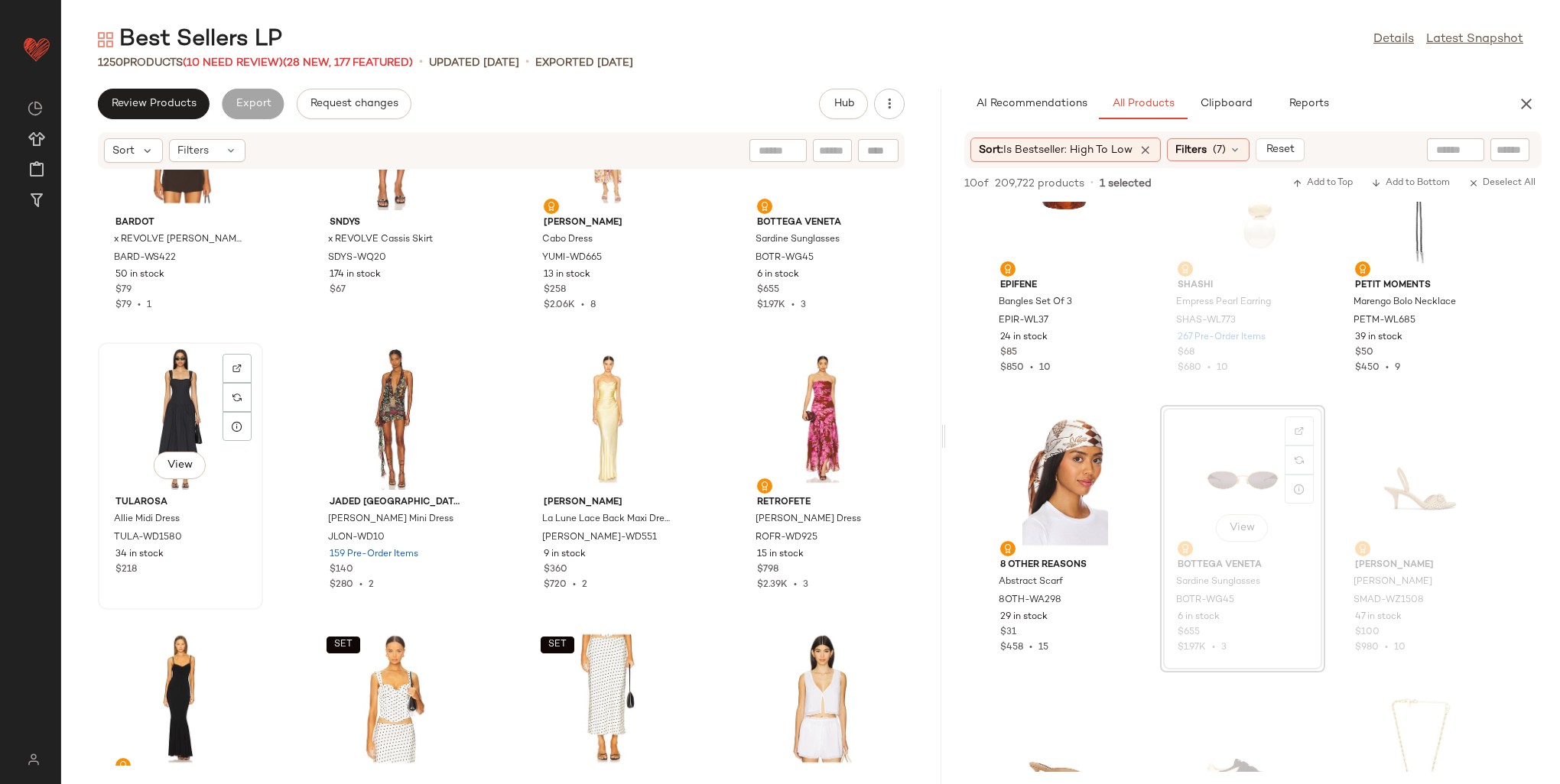
click at [159, 411] on div "View" at bounding box center [180, 419] width 154 height 142
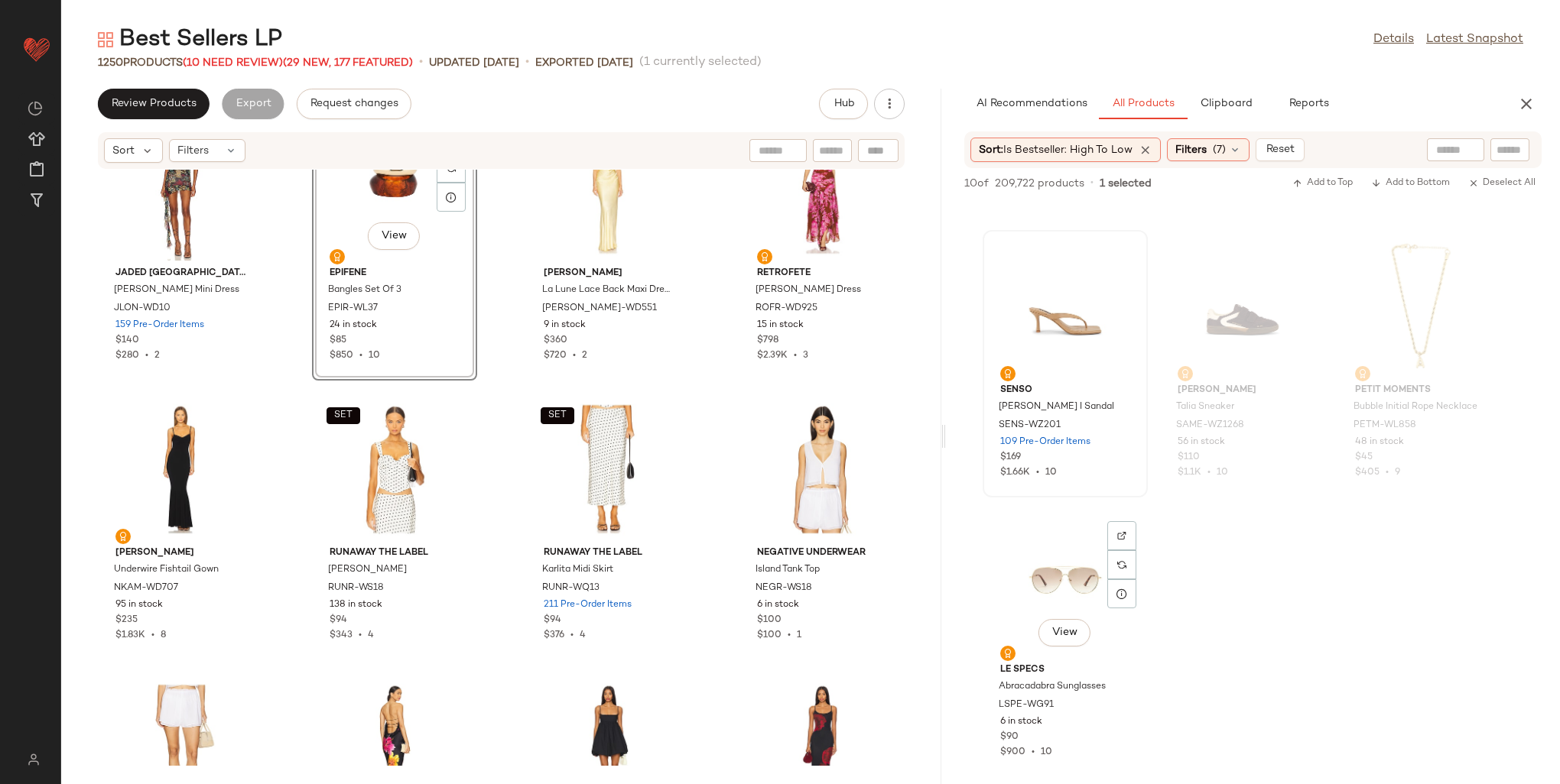
scroll to position [535, 0]
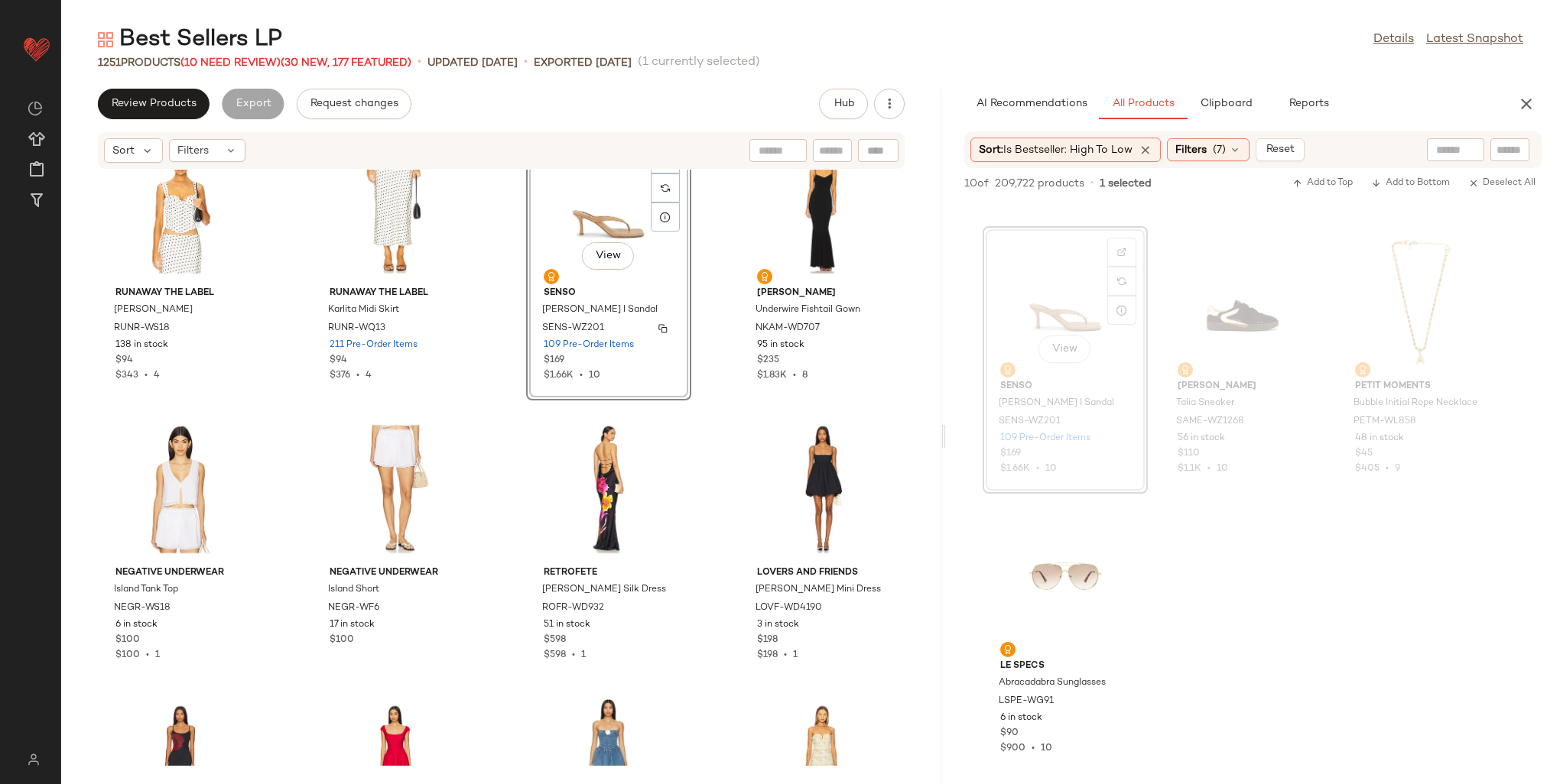
scroll to position [33116, 0]
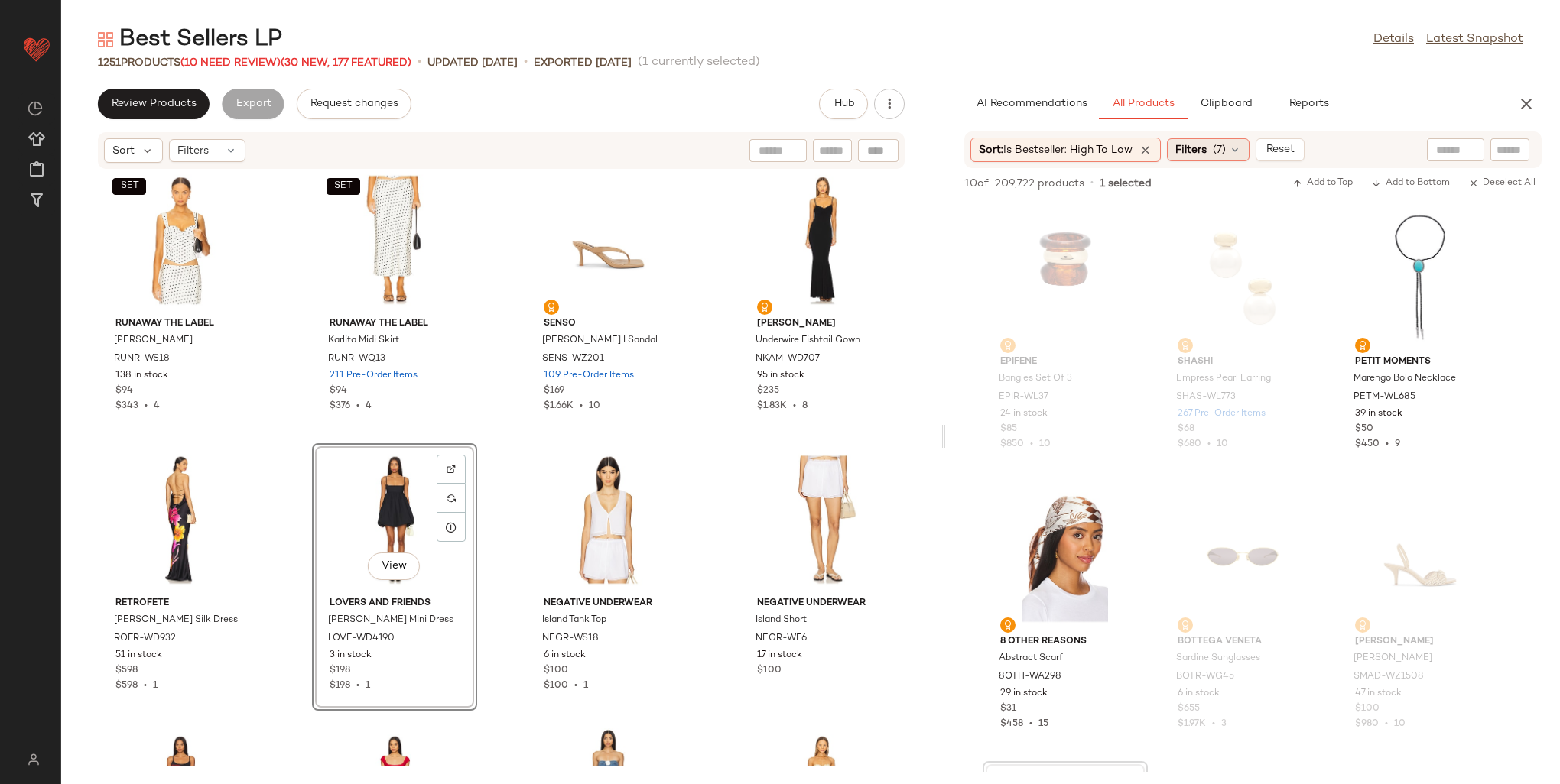
click at [1187, 147] on span "Filters" at bounding box center [1191, 149] width 31 height 16
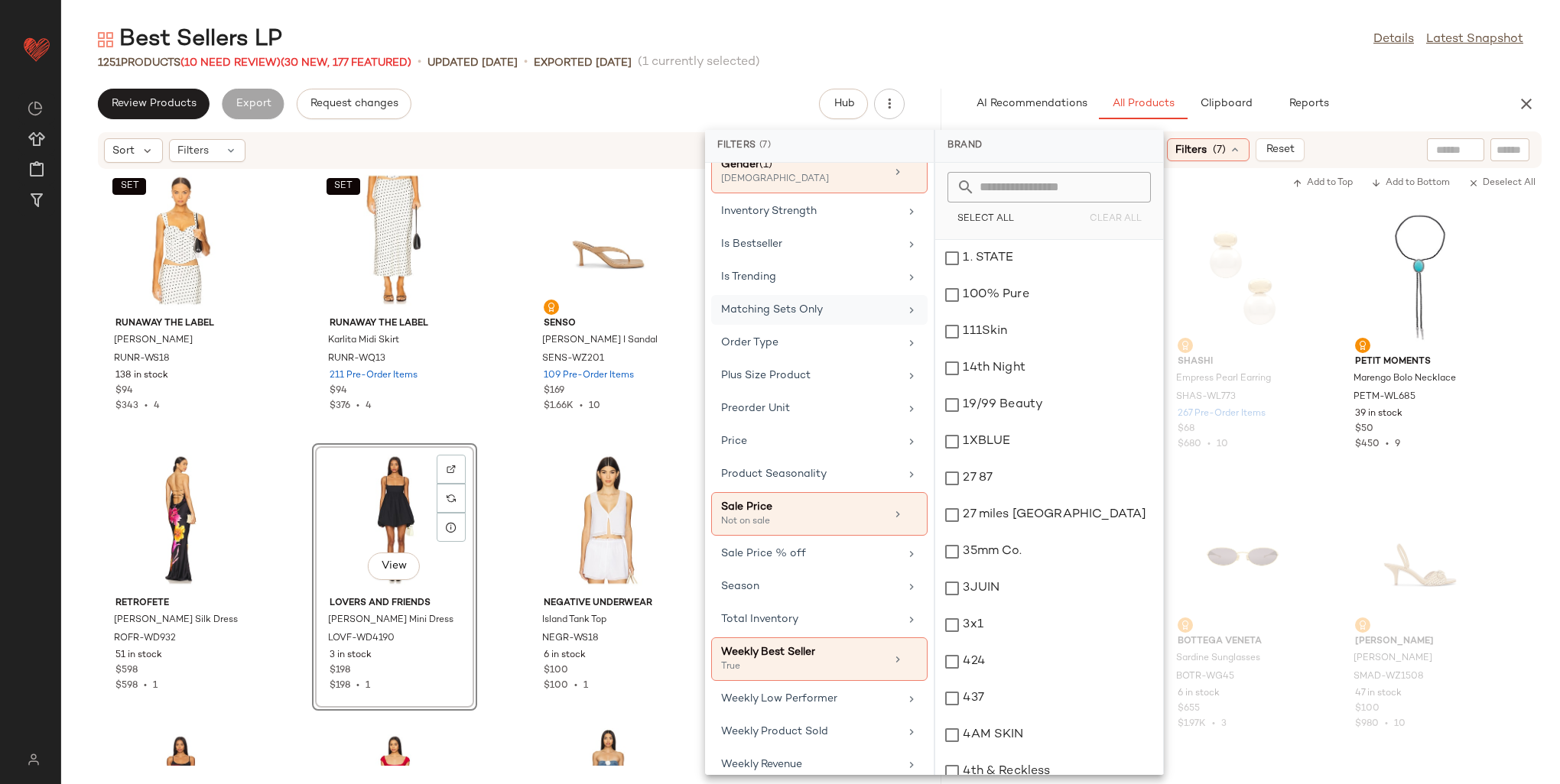
scroll to position [603, 0]
click at [907, 652] on icon at bounding box center [912, 657] width 11 height 11
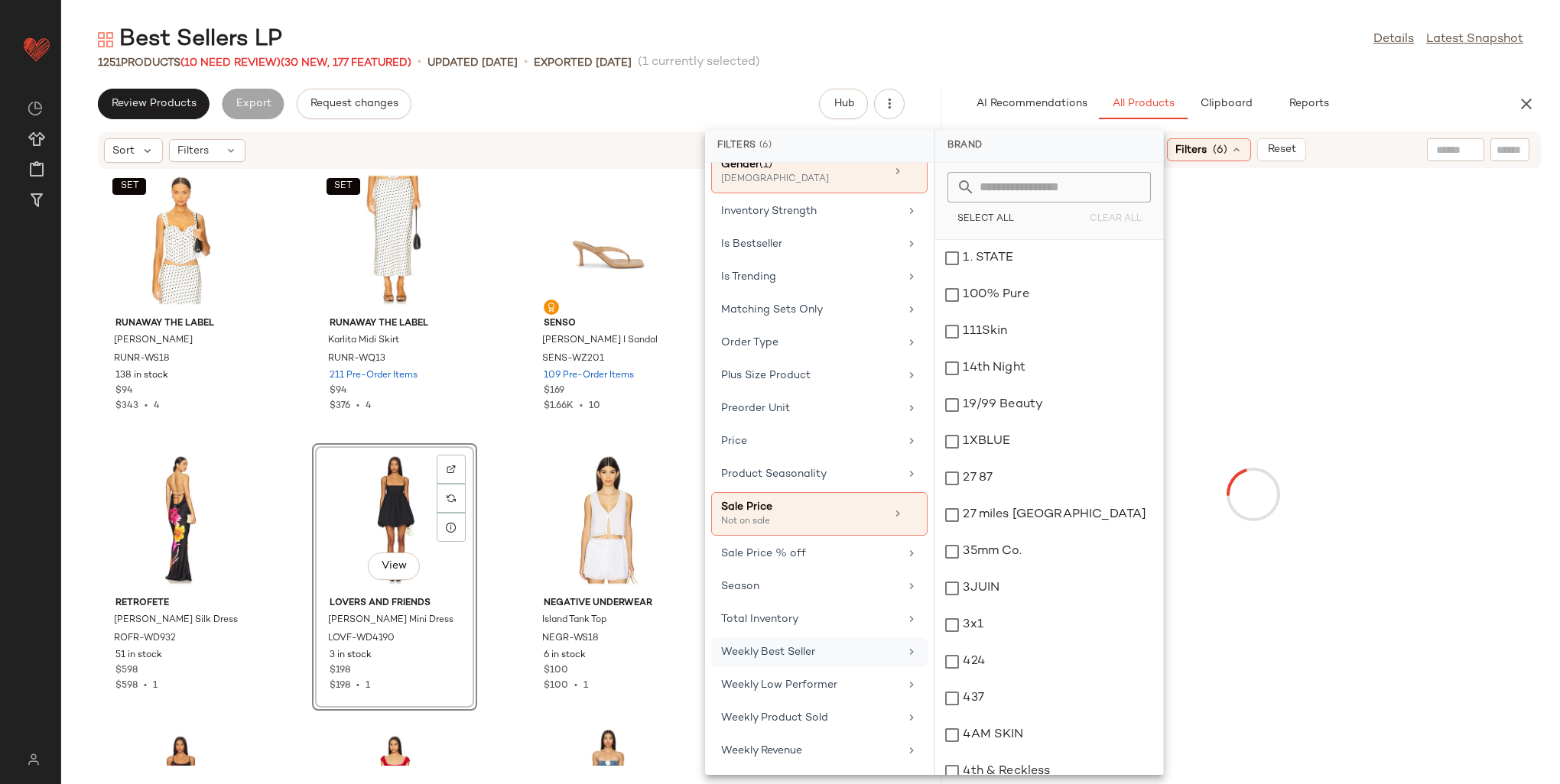
scroll to position [589, 0]
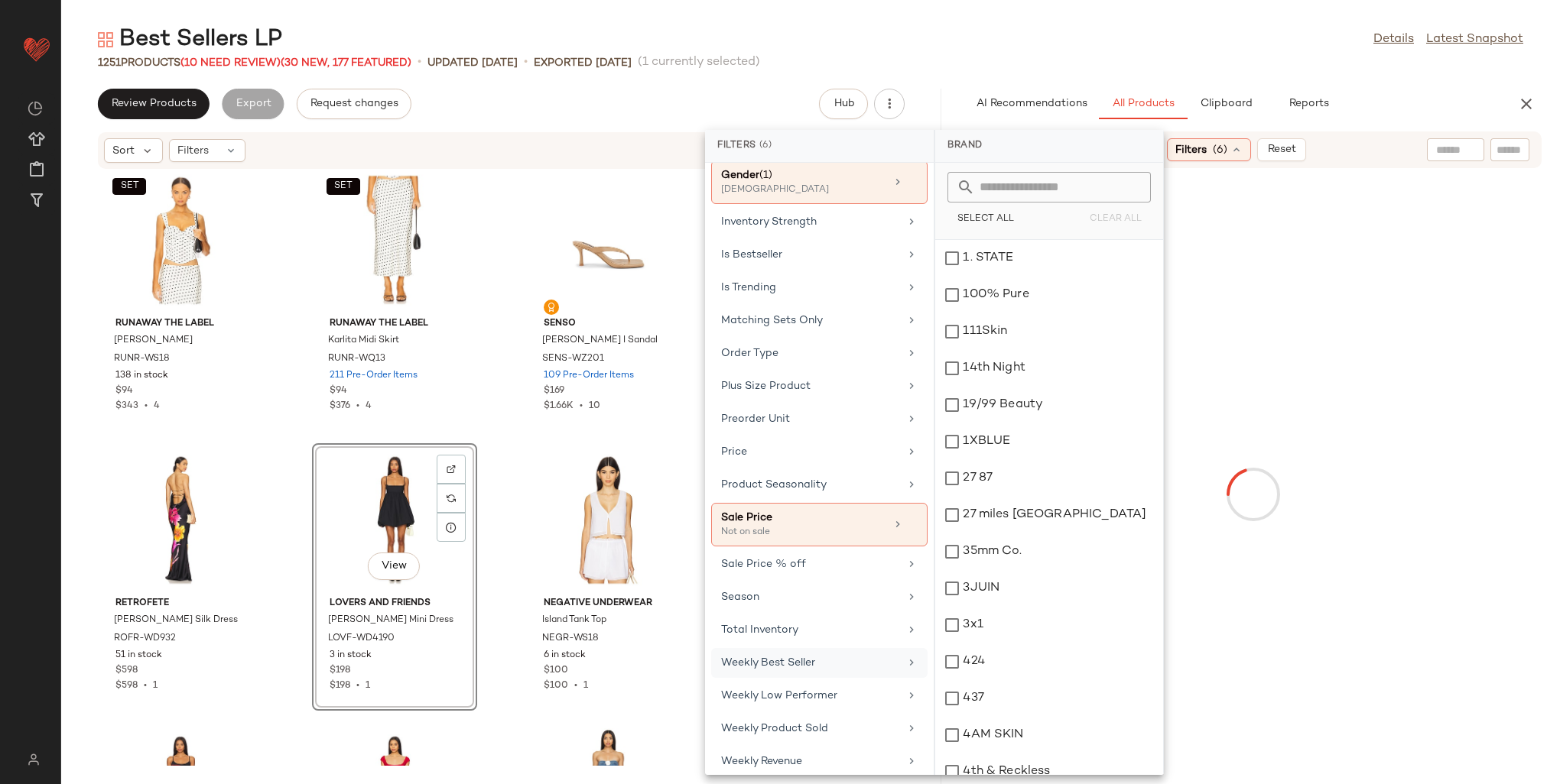
click at [1202, 41] on div "Best Sellers LP Details Latest Snapshot" at bounding box center [811, 40] width 1499 height 31
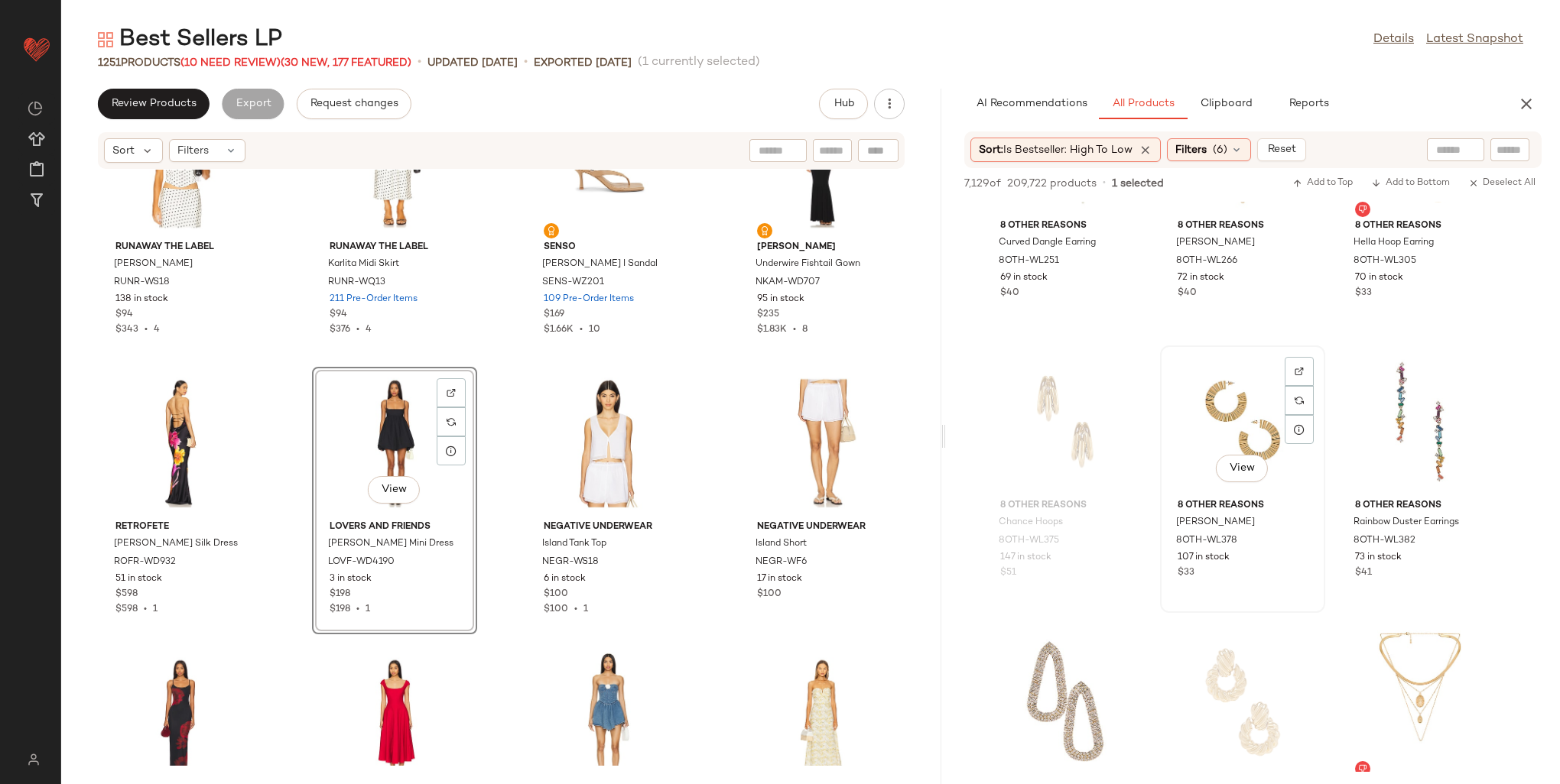
scroll to position [688, 0]
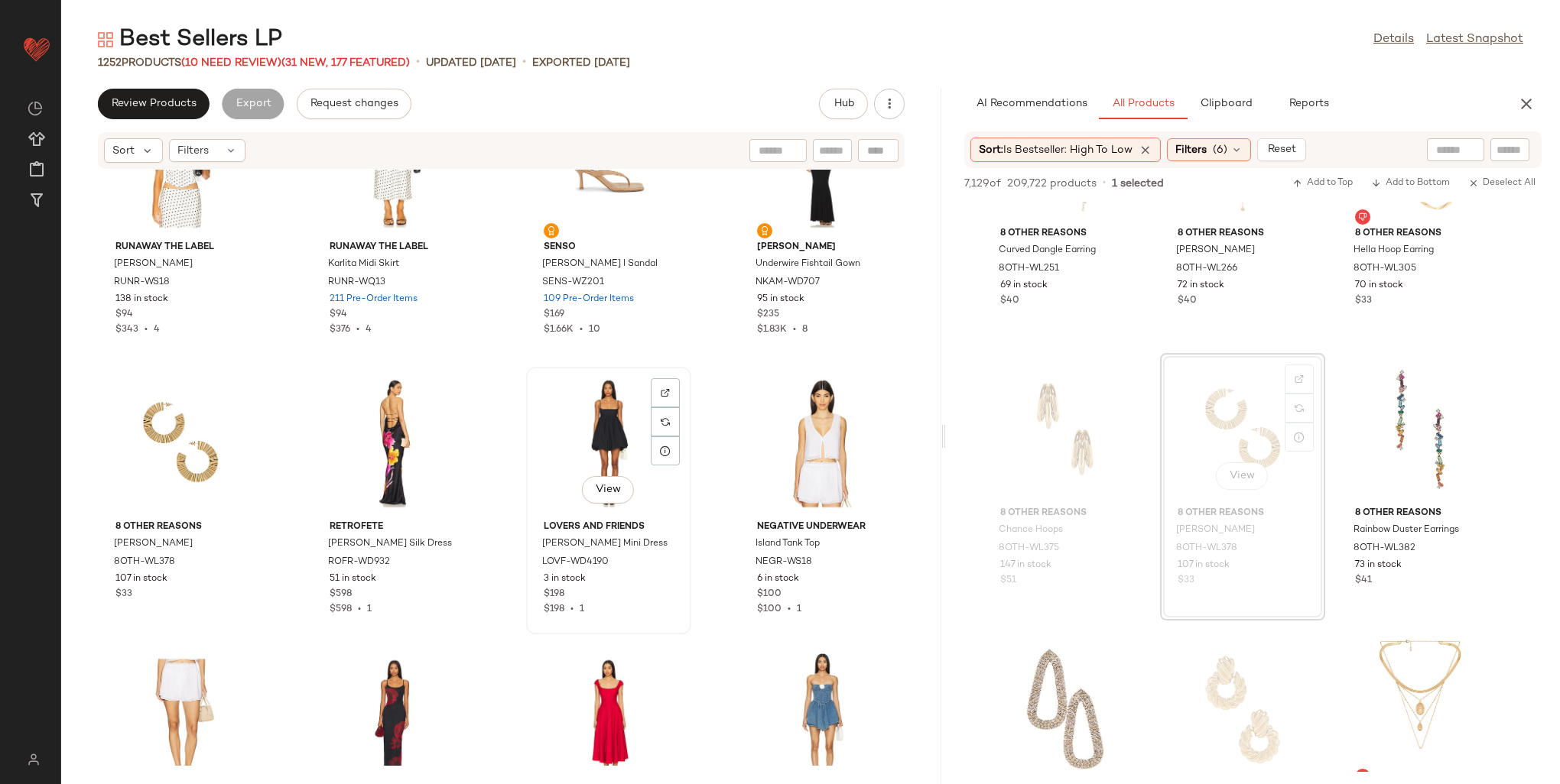
click at [575, 429] on div "View" at bounding box center [608, 444] width 154 height 142
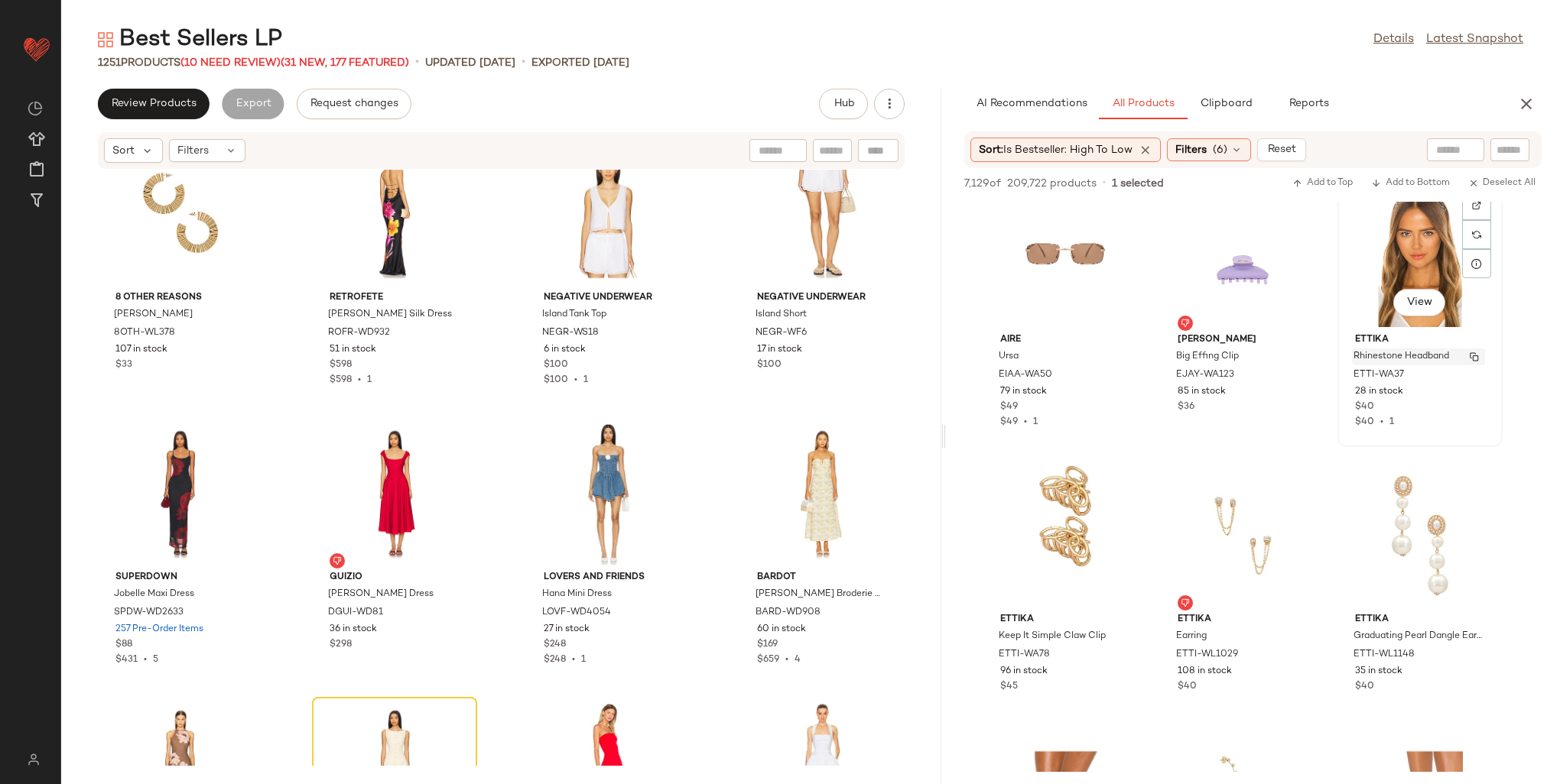
scroll to position [1988, 0]
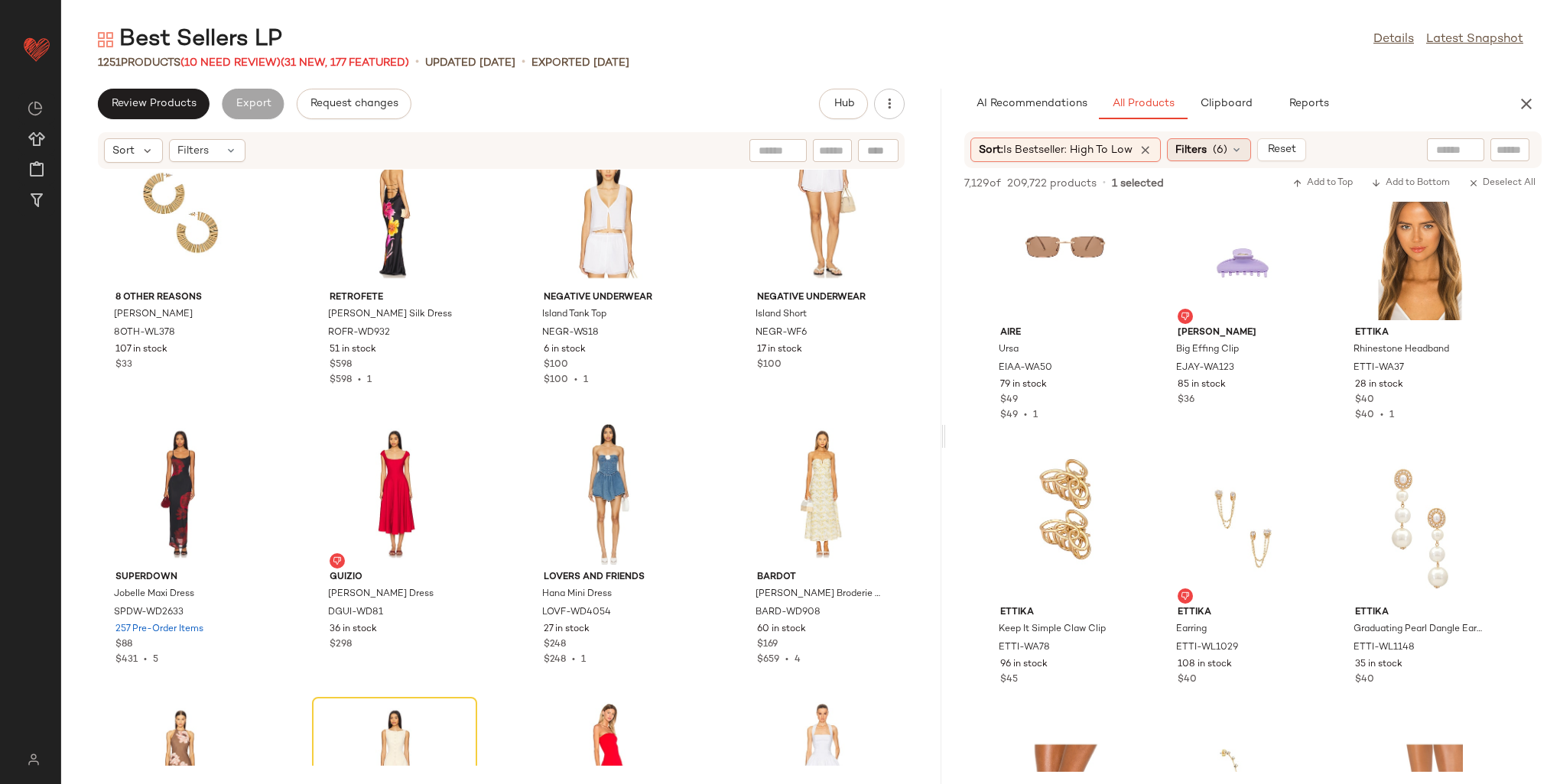
click at [1193, 152] on span "Filters" at bounding box center [1191, 149] width 31 height 16
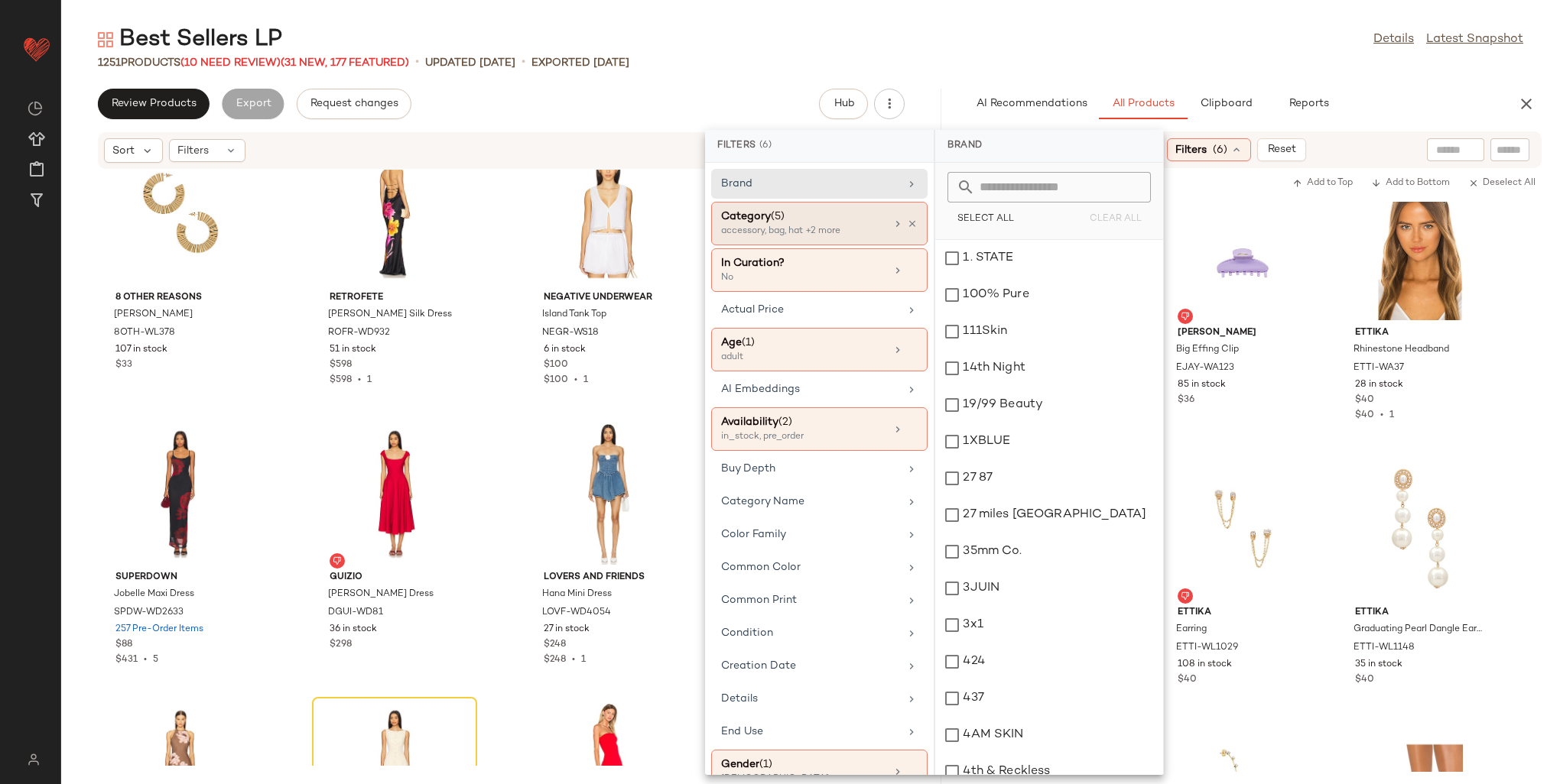
click at [818, 225] on div "accessory, bag, hat +2 more" at bounding box center [797, 232] width 153 height 14
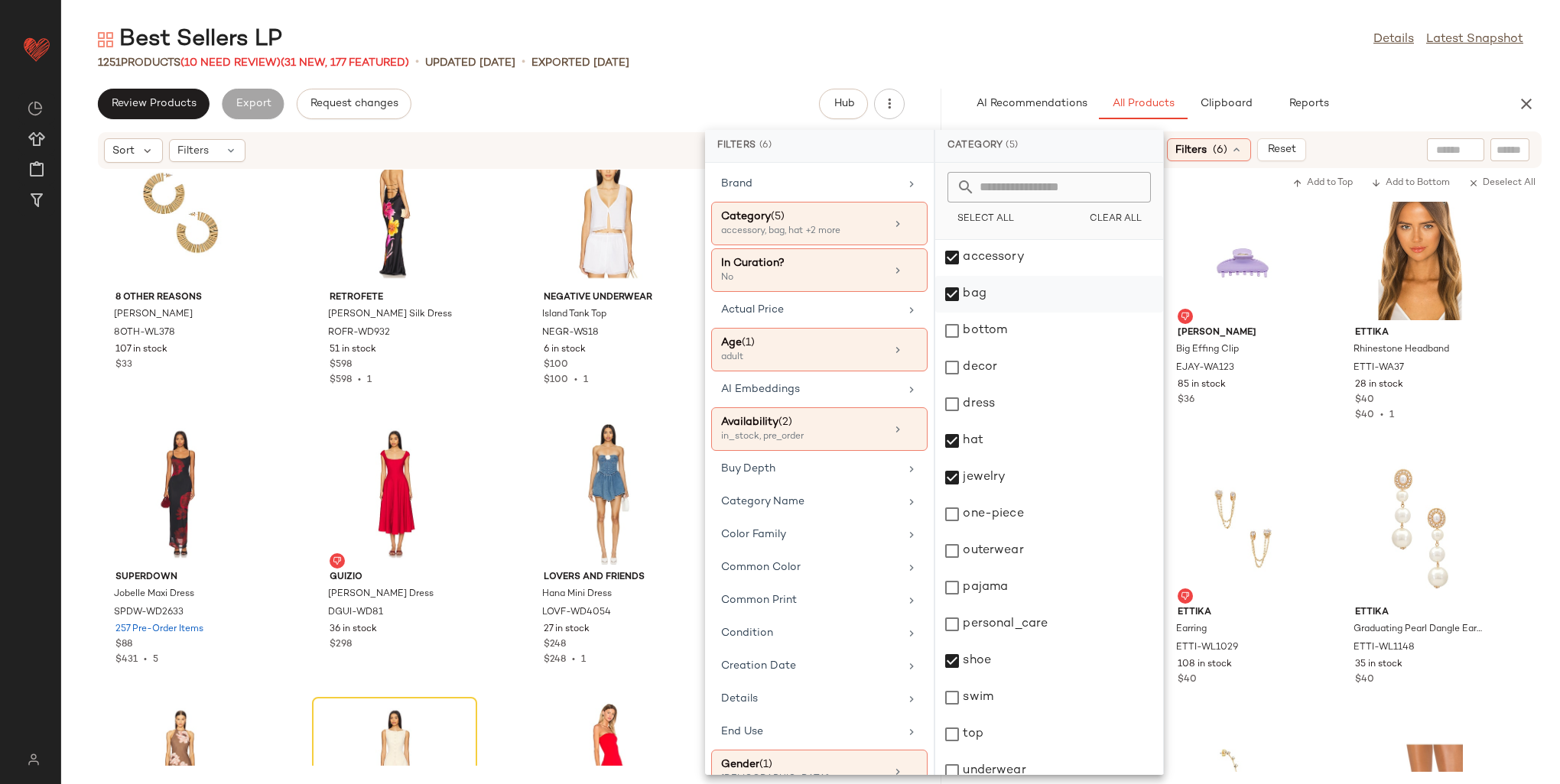
scroll to position [0, 0]
click at [1438, 107] on div "AI Recommendations All Products Clipboard Reports" at bounding box center [1228, 104] width 529 height 31
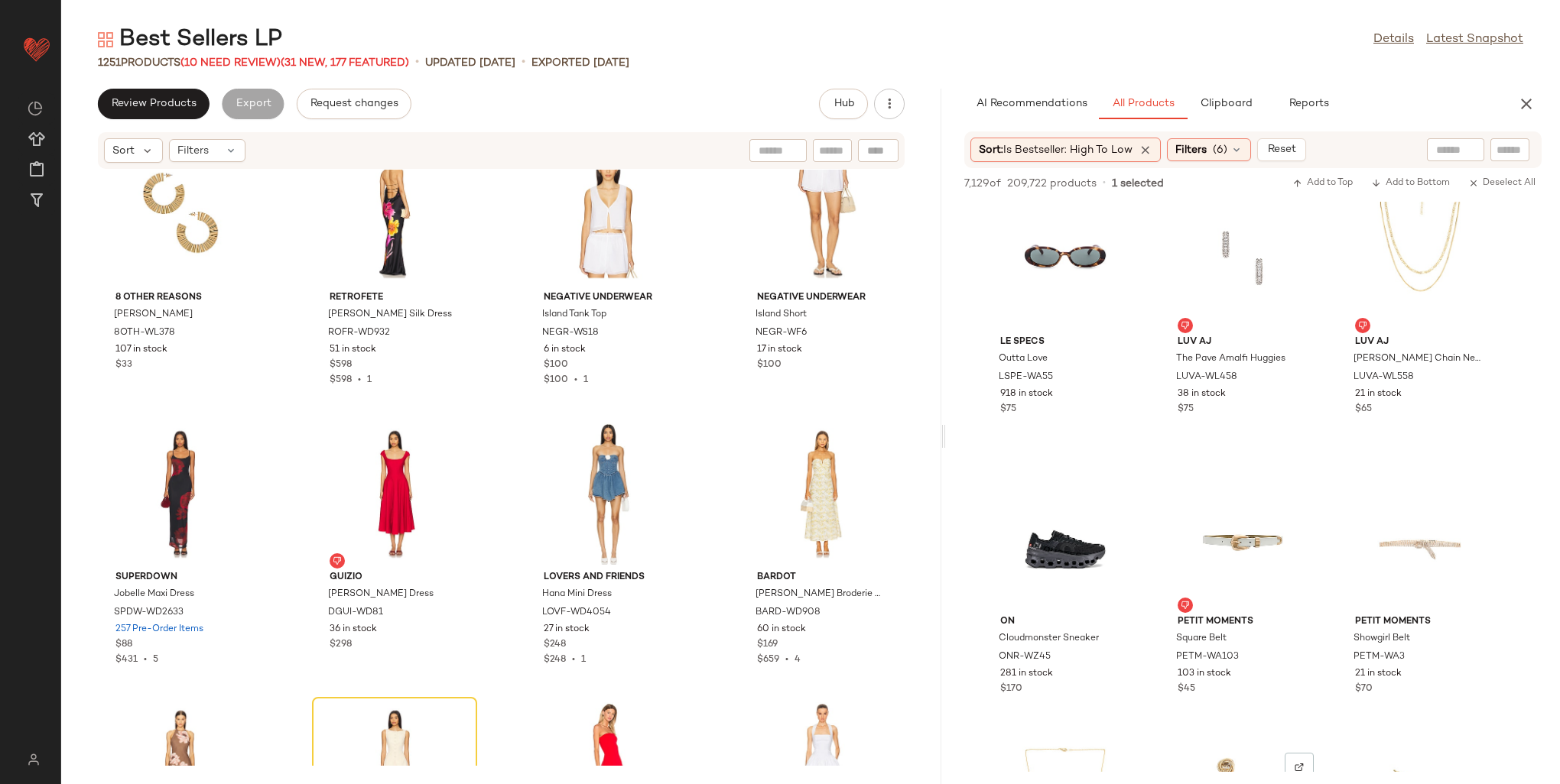
scroll to position [3364, 0]
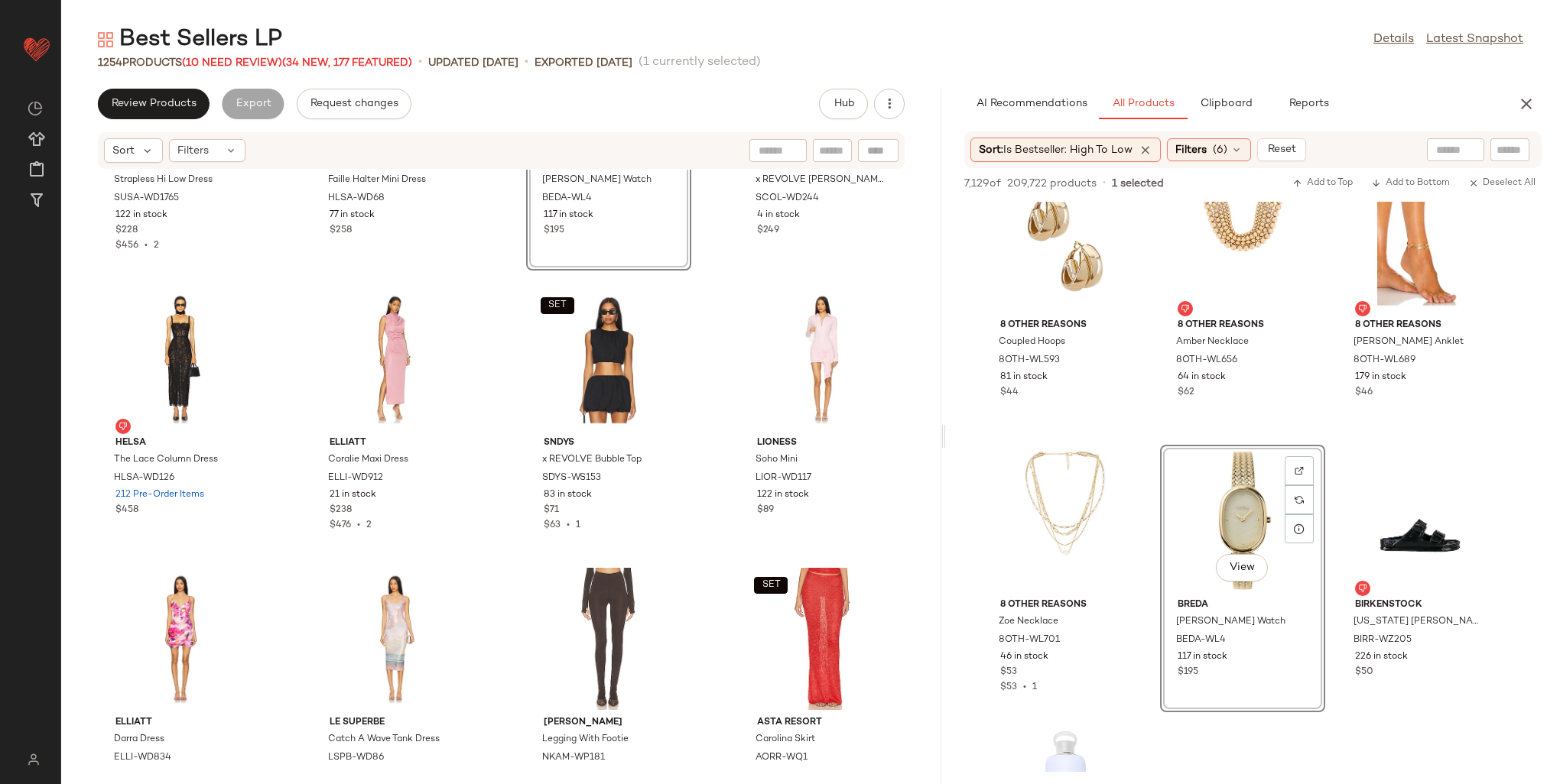
scroll to position [34339, 0]
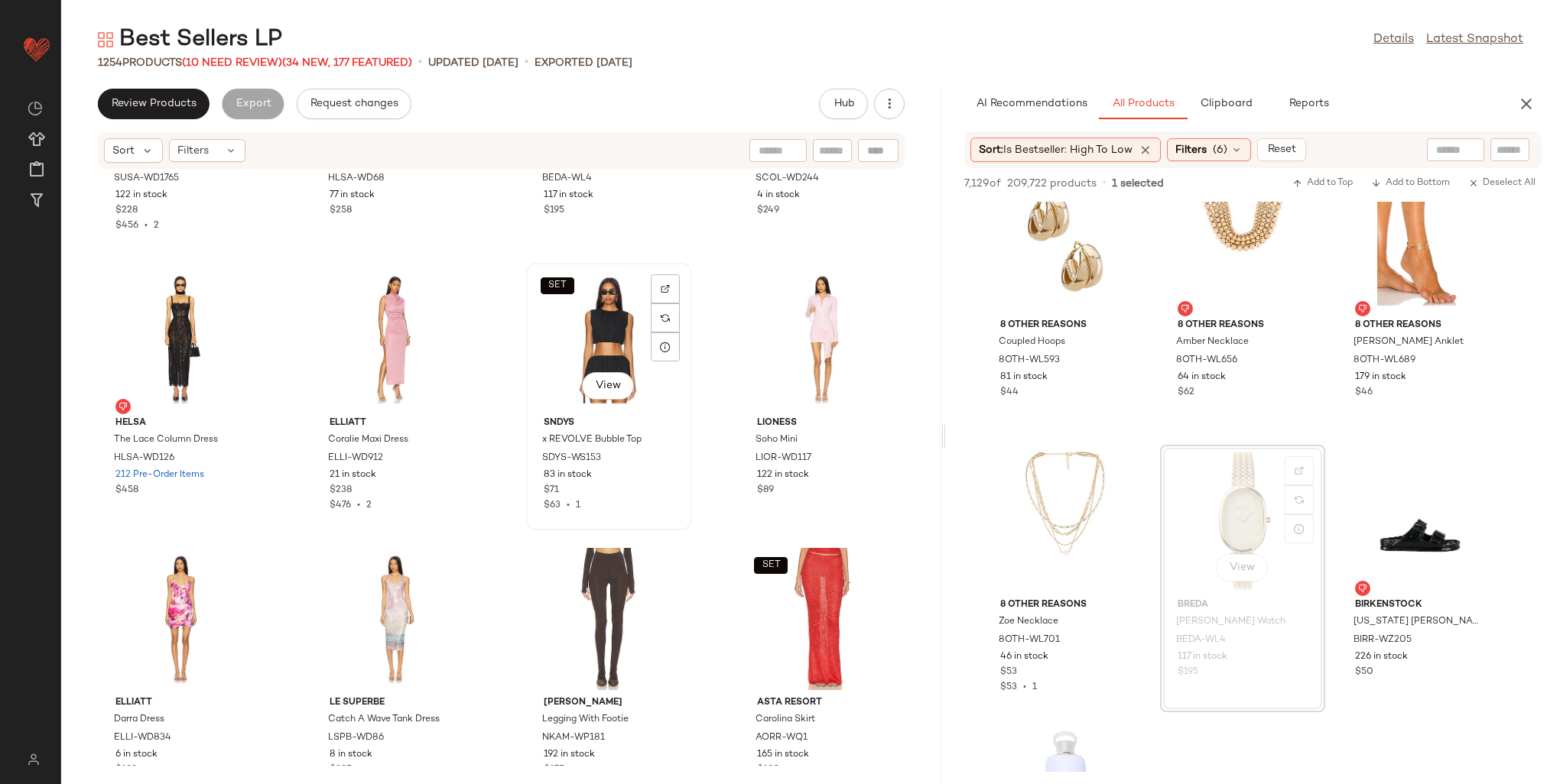
click at [585, 348] on div "SET View" at bounding box center [608, 340] width 154 height 142
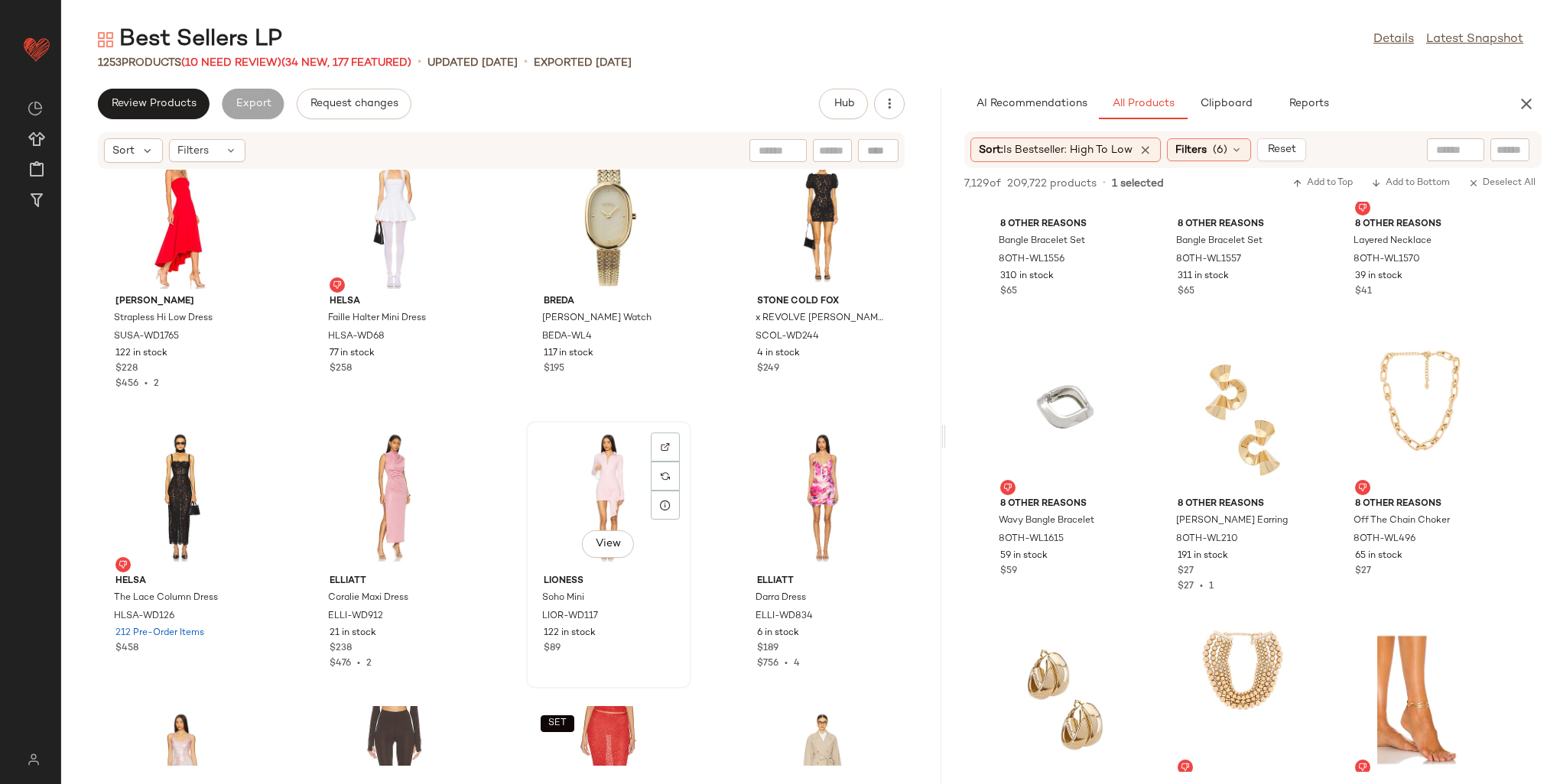
scroll to position [34187, 0]
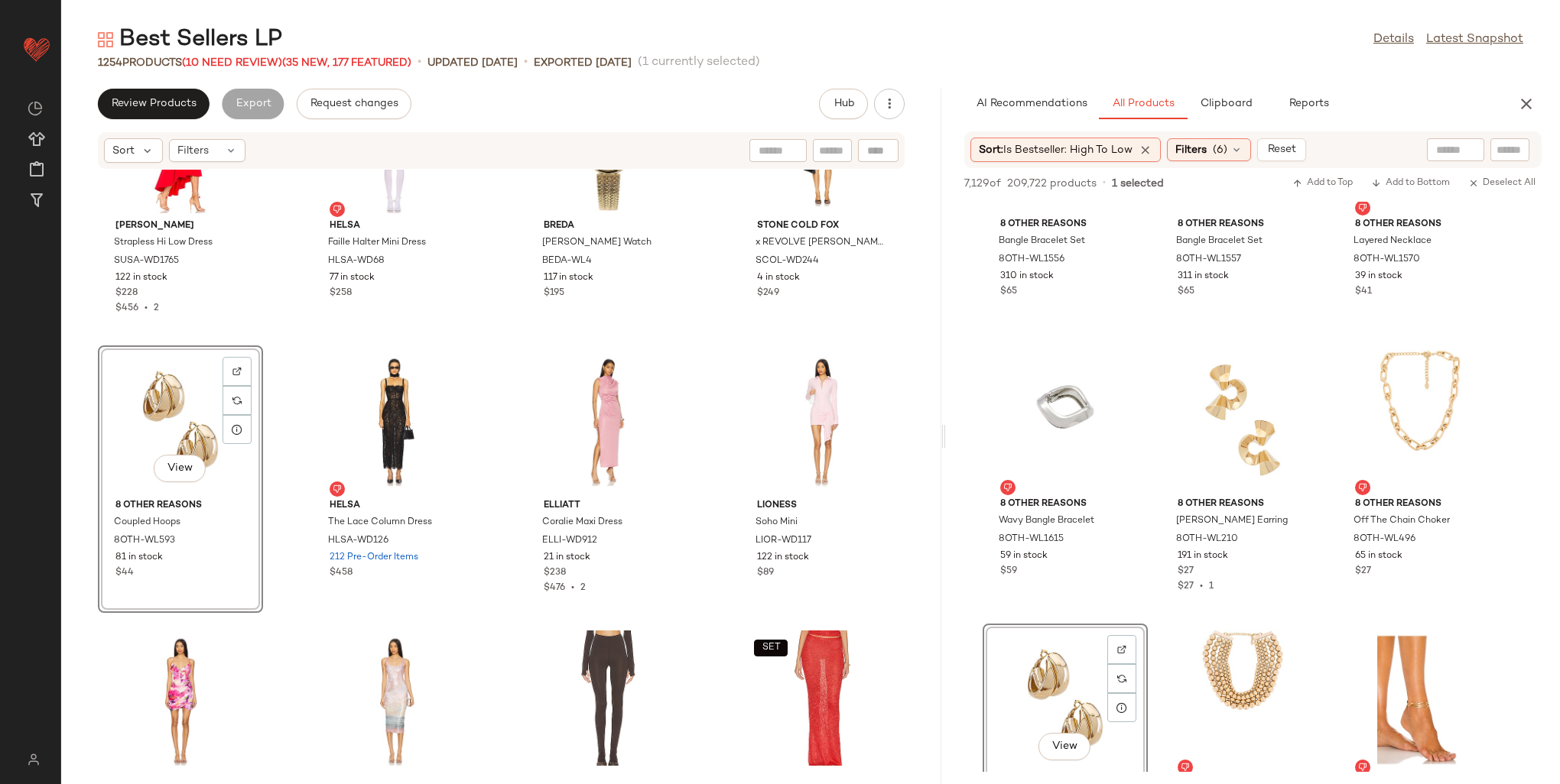
scroll to position [34263, 0]
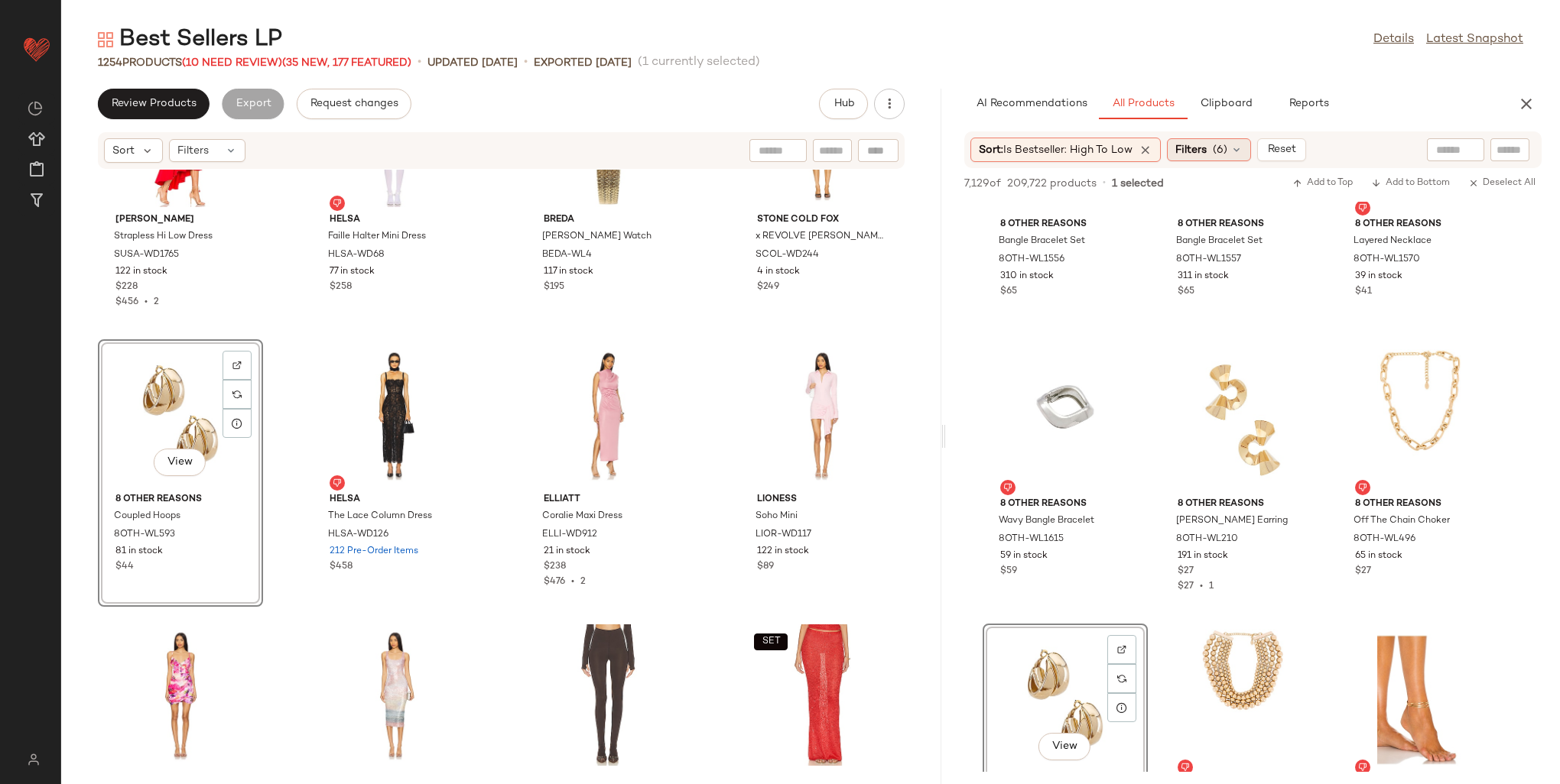
click at [1200, 148] on span "Filters" at bounding box center [1191, 149] width 31 height 16
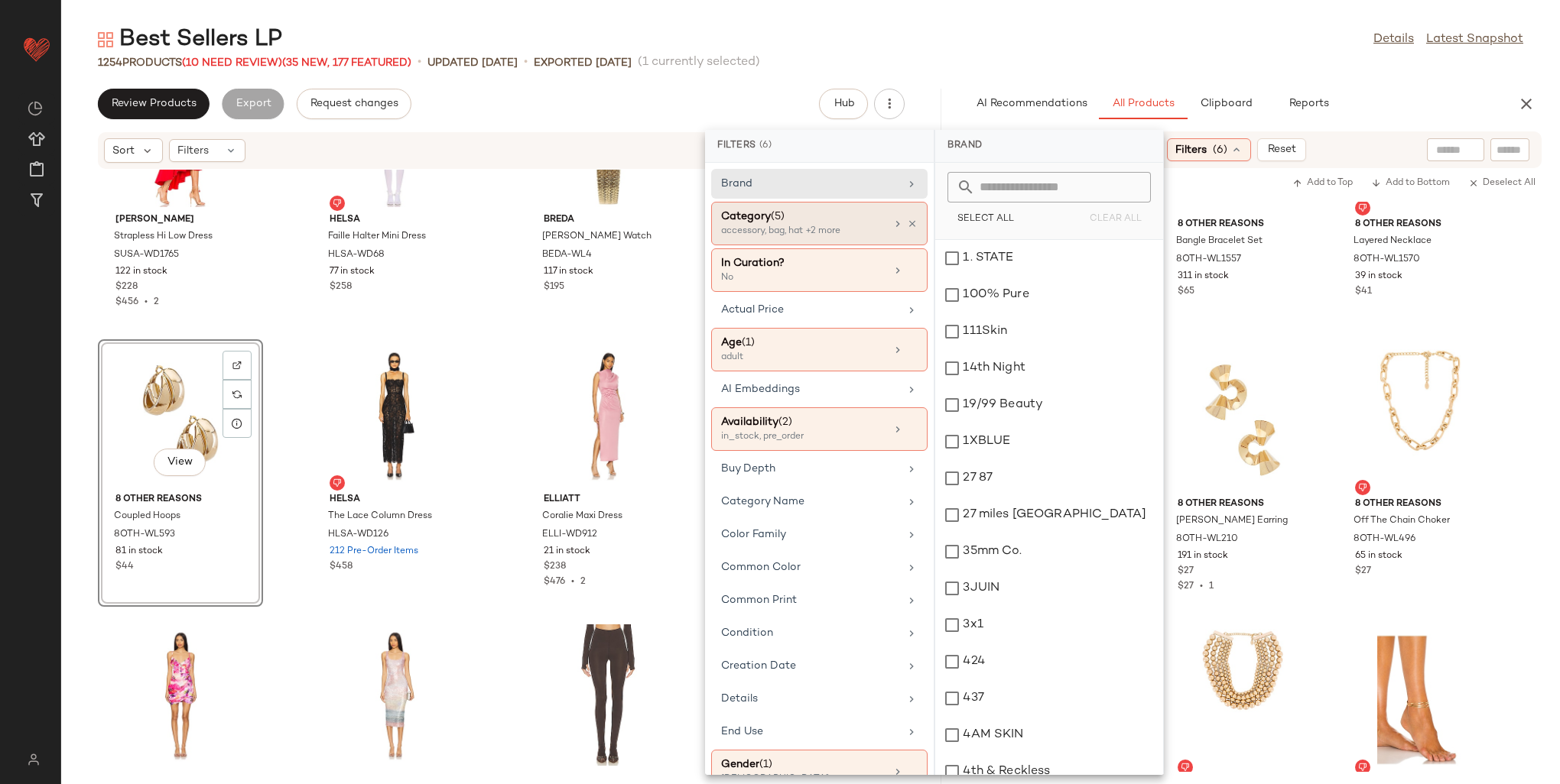
click at [751, 218] on div "Category (5)" at bounding box center [803, 216] width 164 height 16
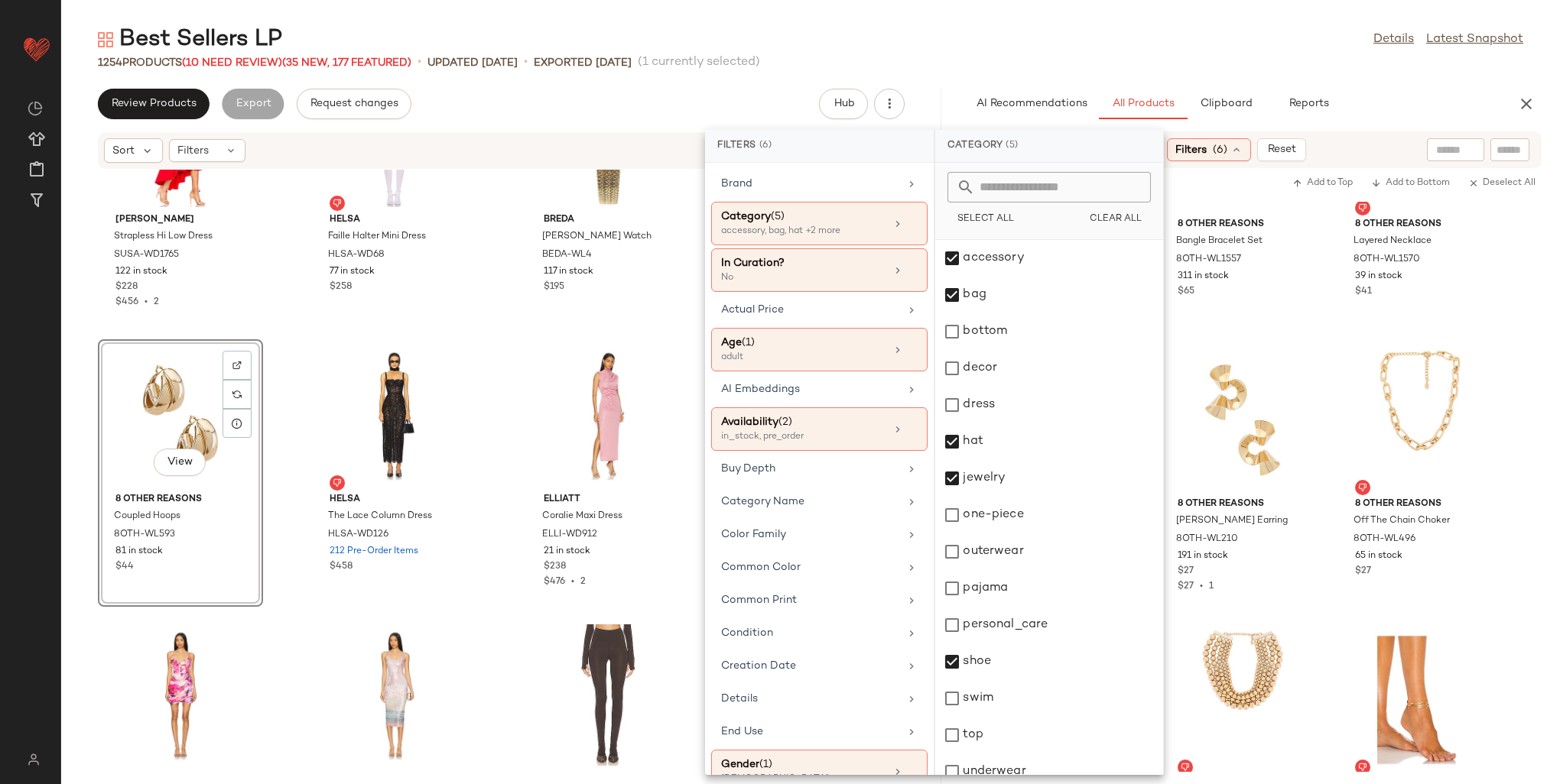
click at [1387, 90] on div "AI Recommendations All Products Clipboard Reports" at bounding box center [1228, 104] width 529 height 31
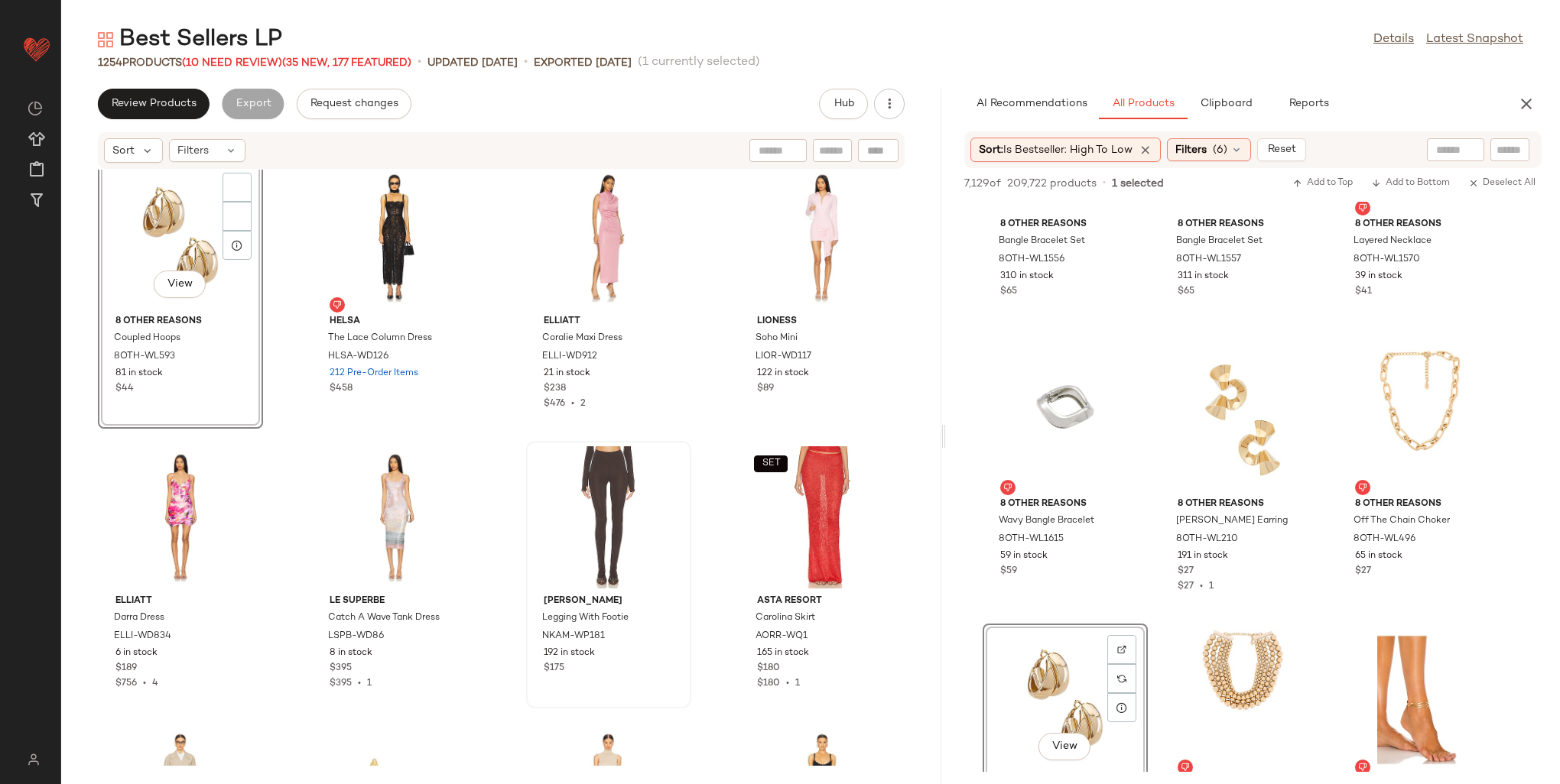
scroll to position [34416, 0]
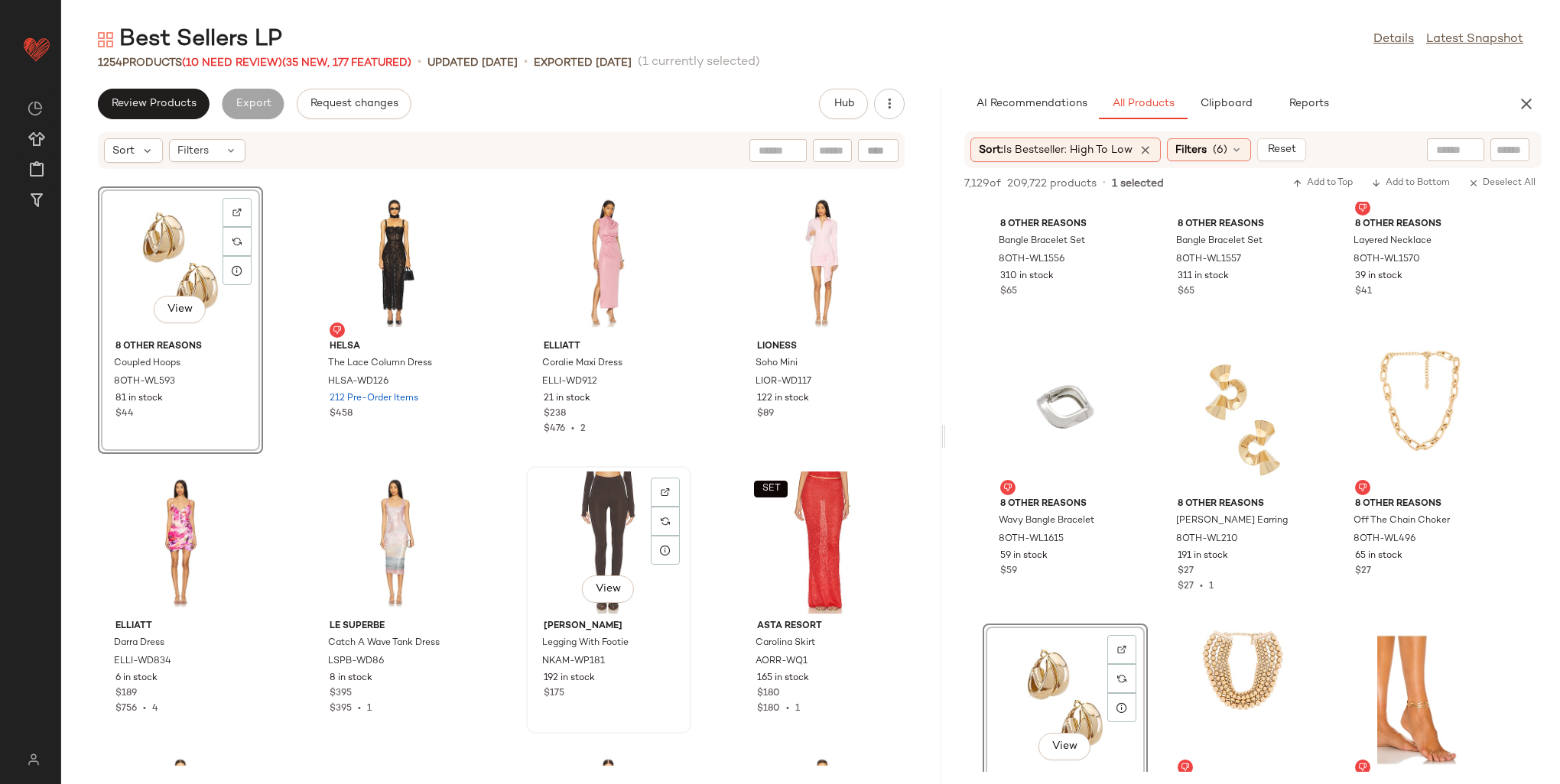
click at [590, 495] on div "View" at bounding box center [608, 542] width 154 height 142
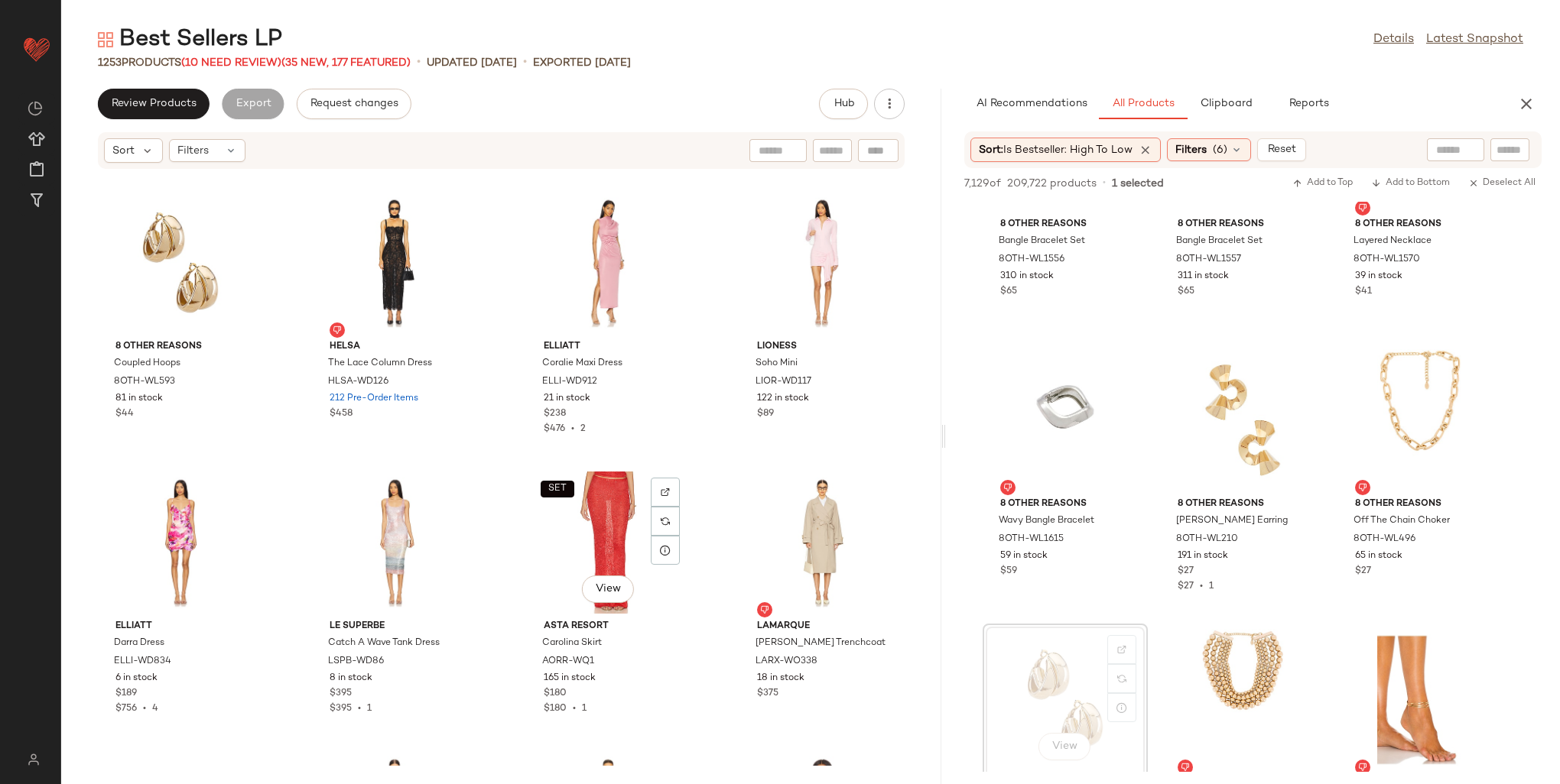
click at [592, 515] on div "SET View" at bounding box center [608, 542] width 154 height 142
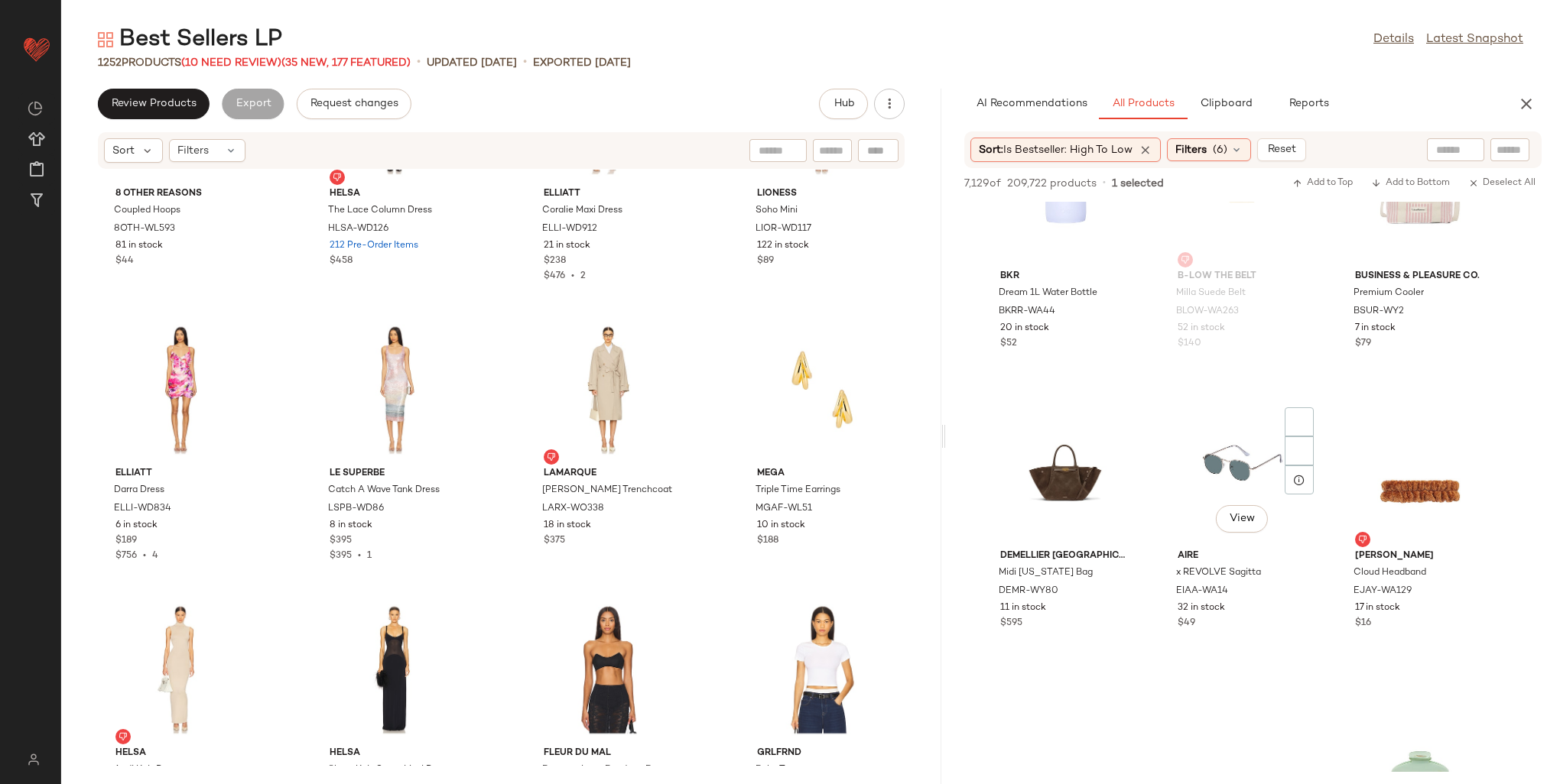
scroll to position [6805, 0]
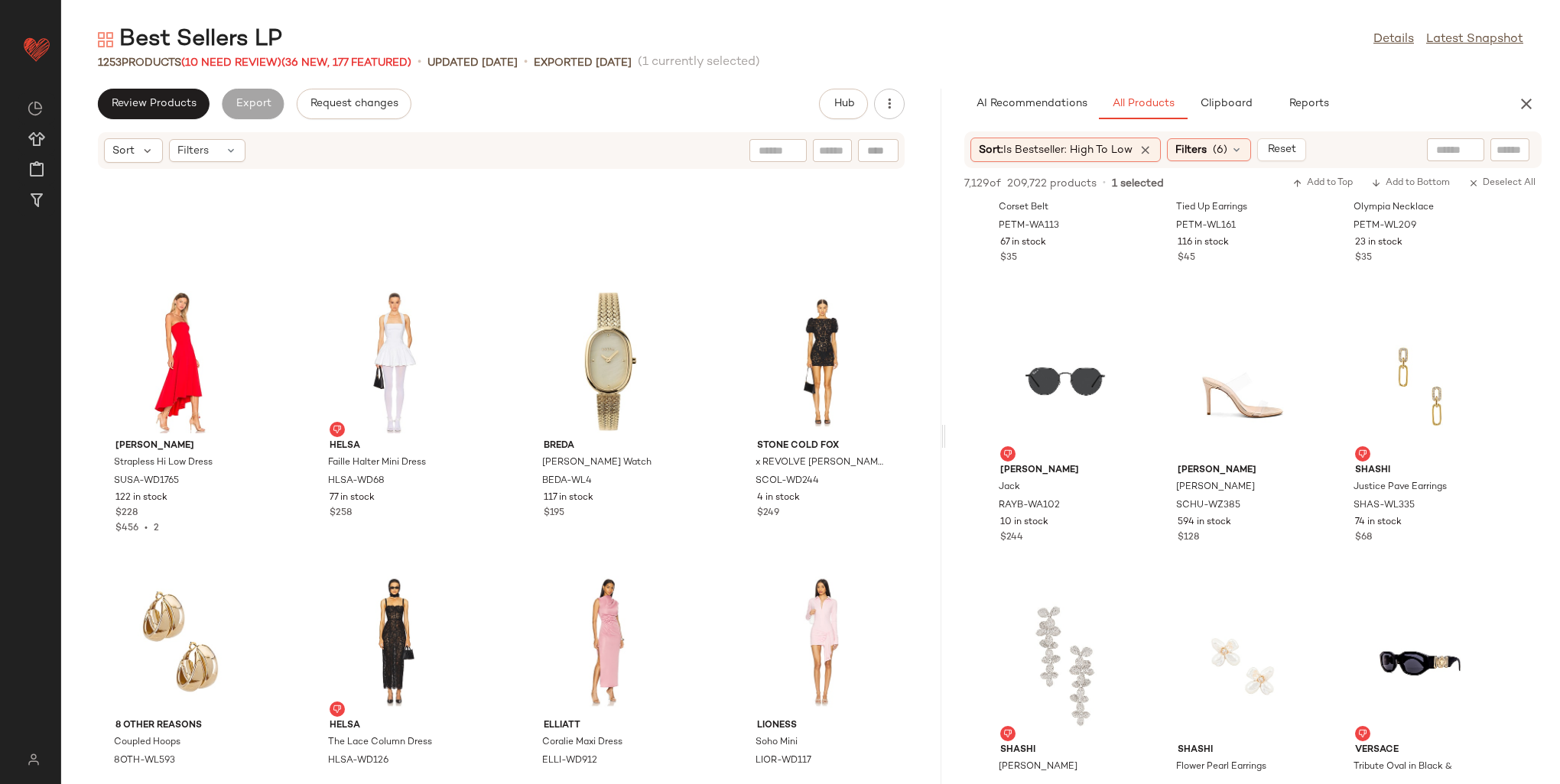
scroll to position [34034, 0]
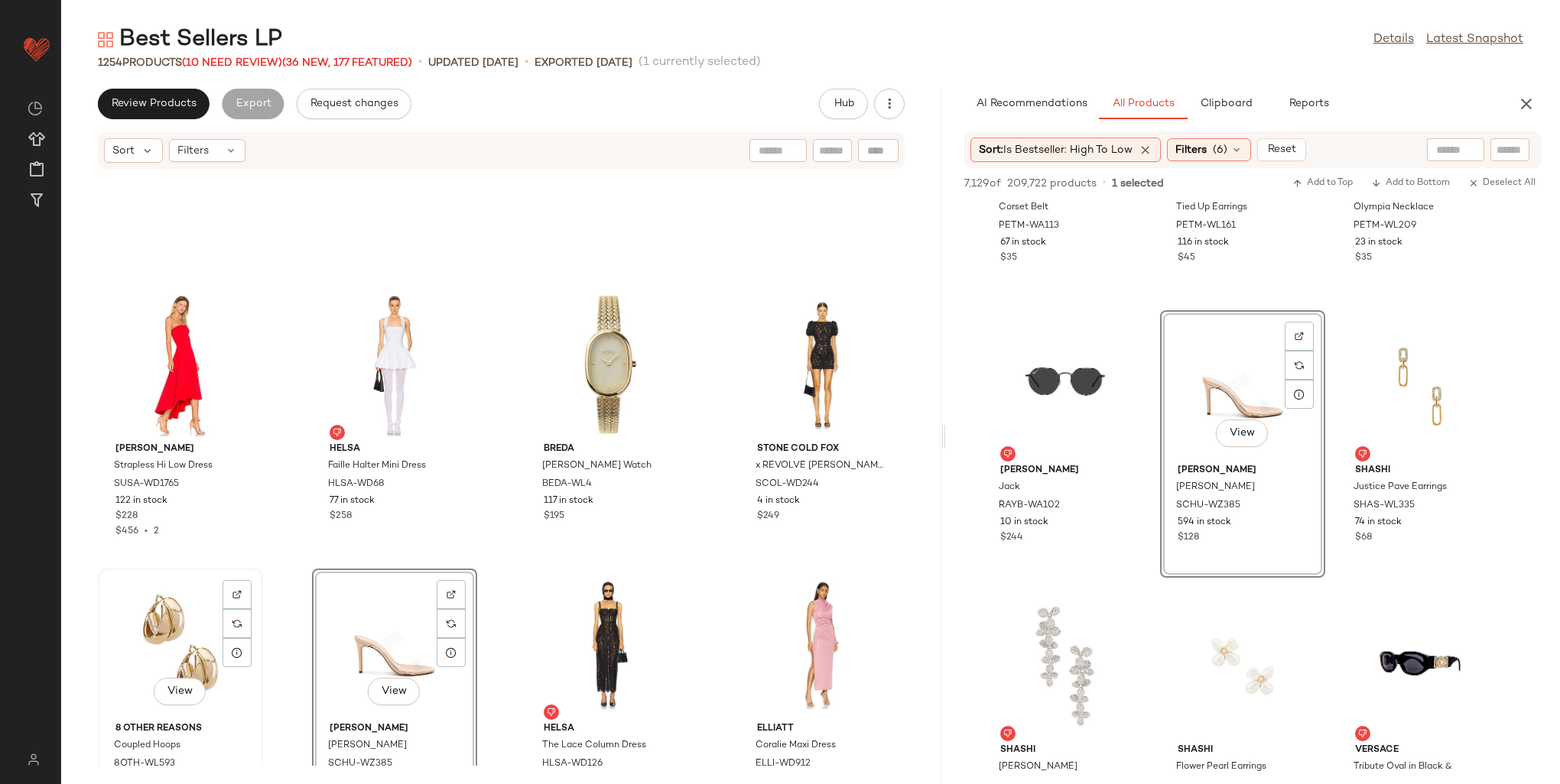
click at [177, 610] on div "View" at bounding box center [180, 645] width 154 height 142
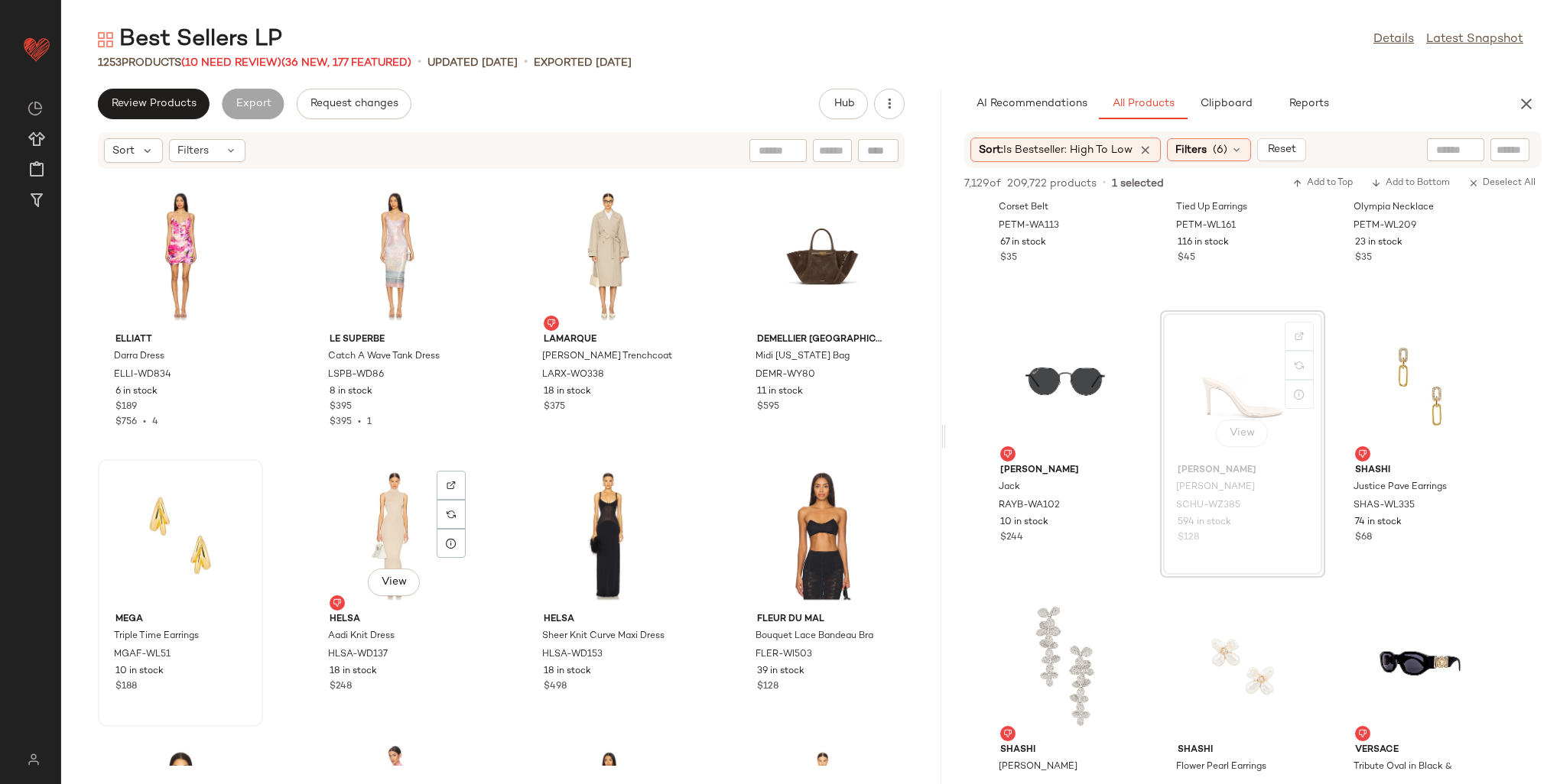
scroll to position [34722, 0]
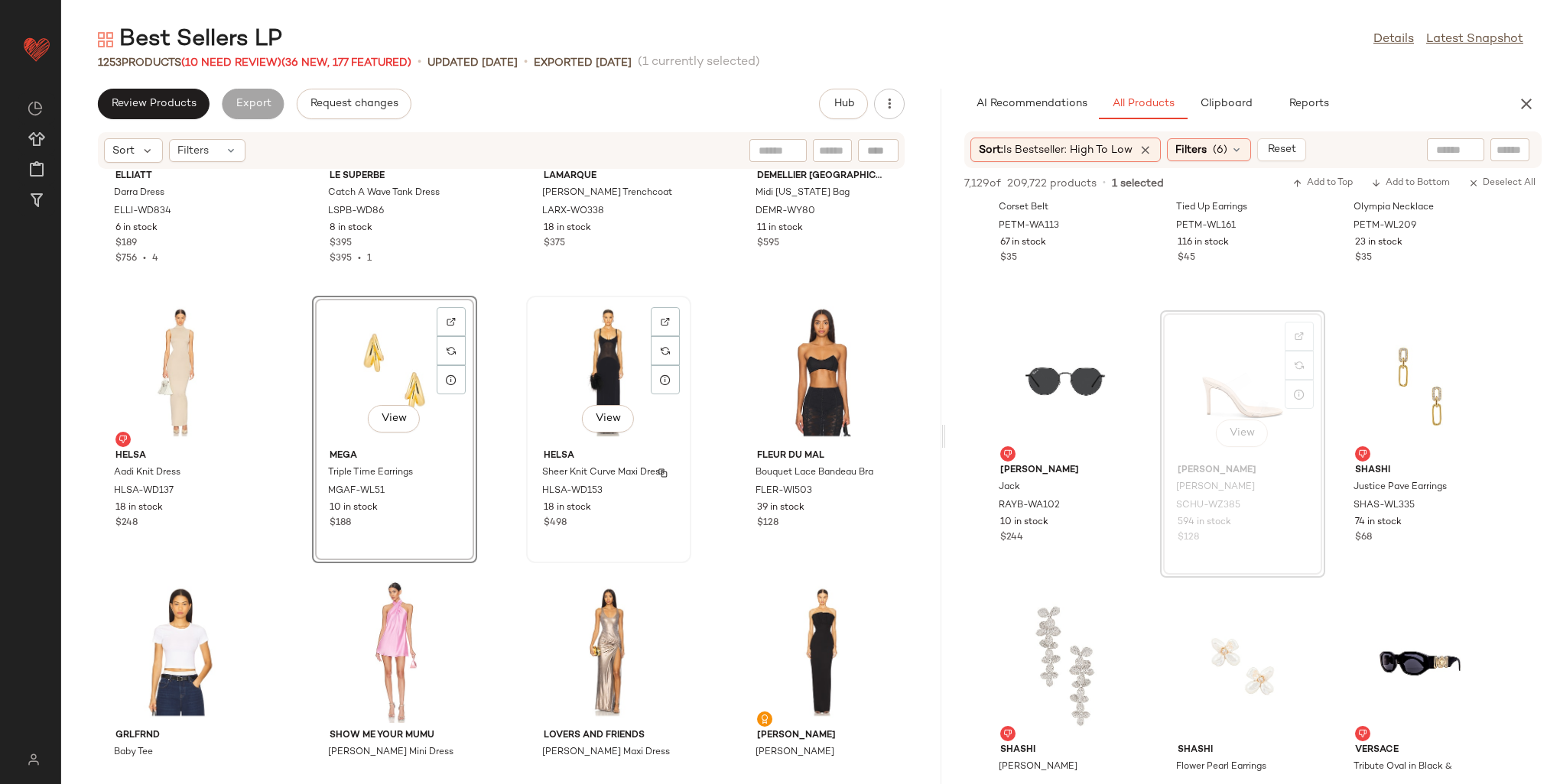
scroll to position [34874, 0]
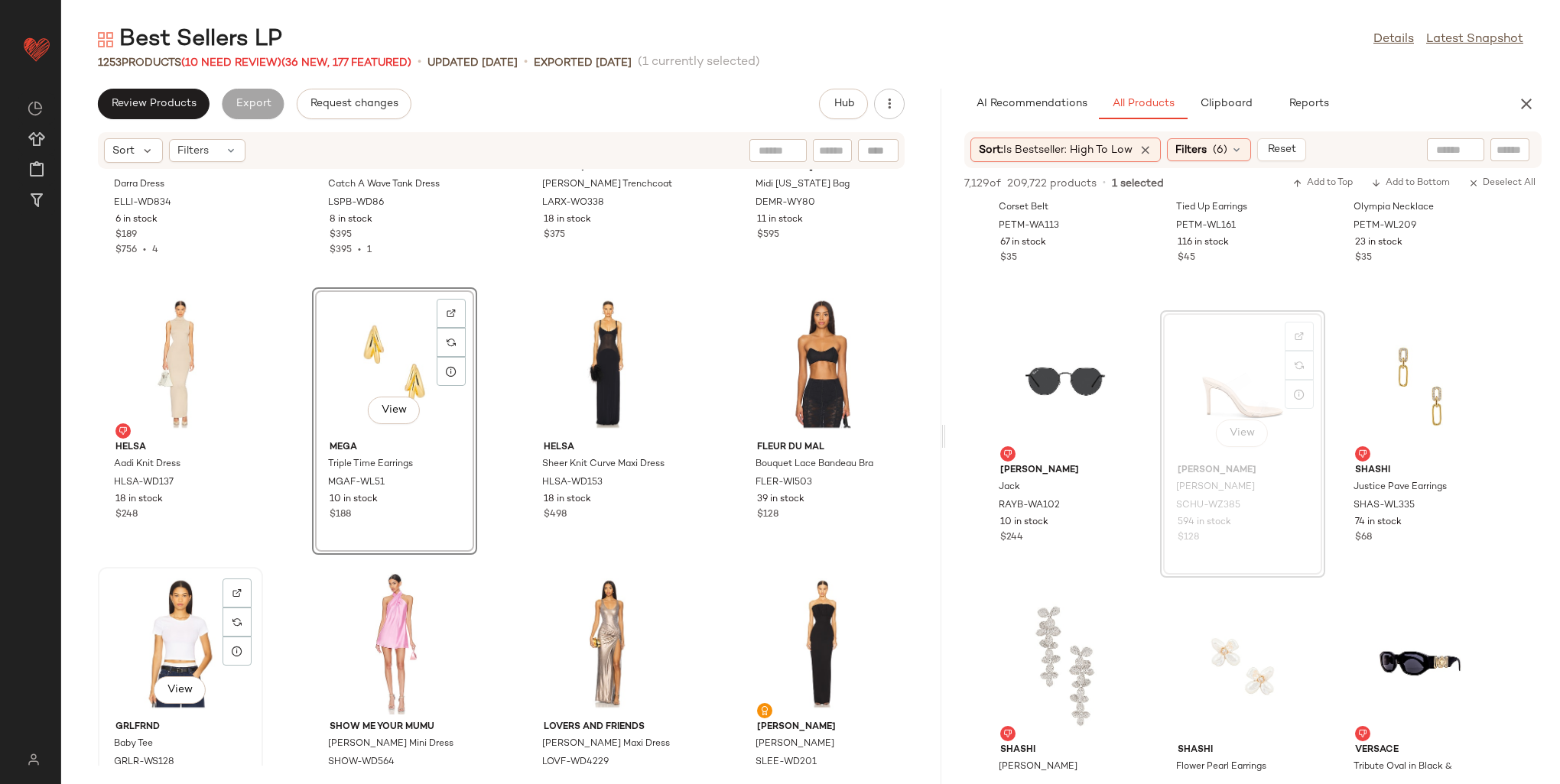
click at [162, 616] on div "View" at bounding box center [180, 644] width 154 height 142
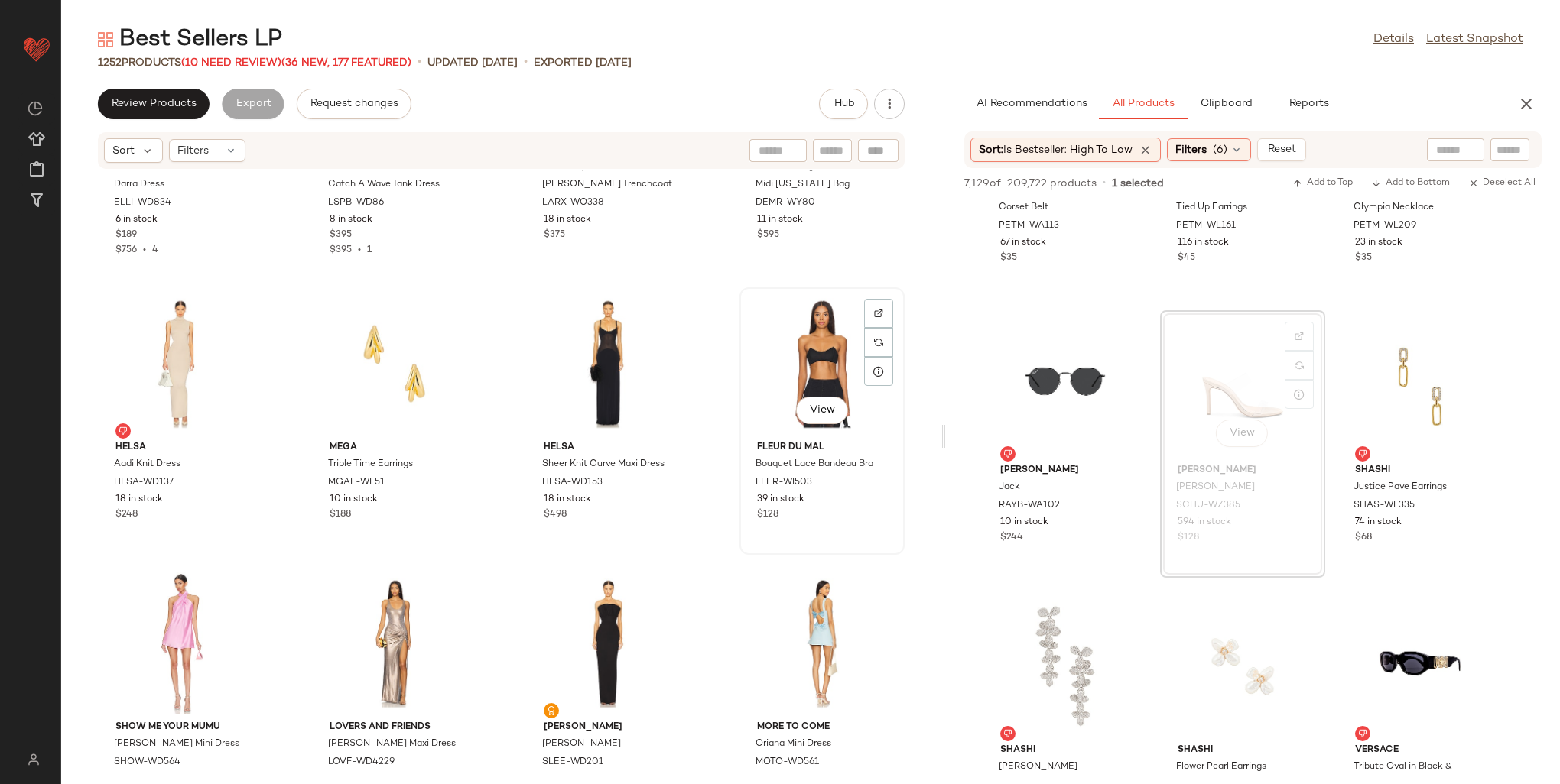
click at [806, 359] on div "View" at bounding box center [821, 364] width 154 height 142
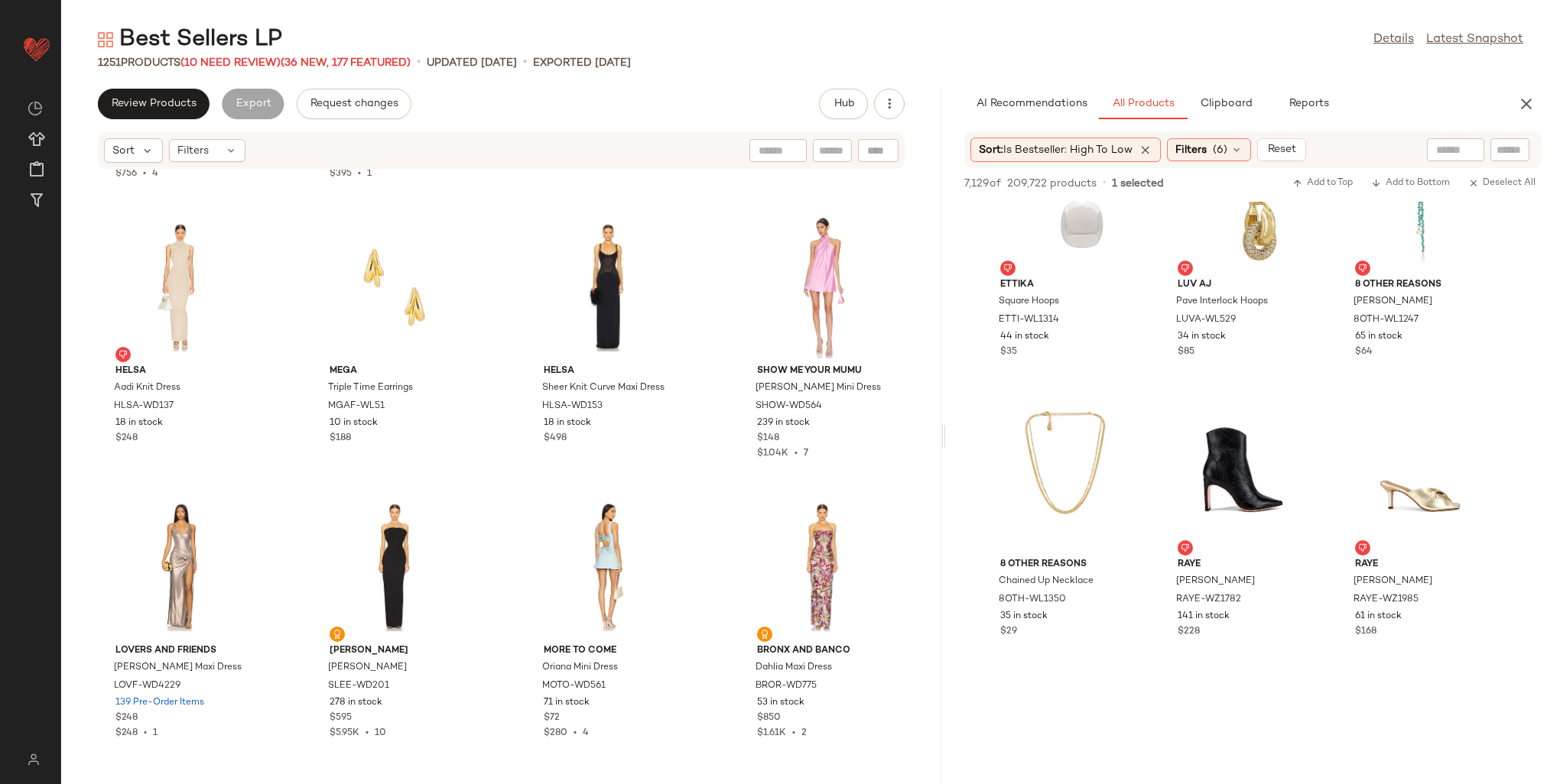
scroll to position [12156, 0]
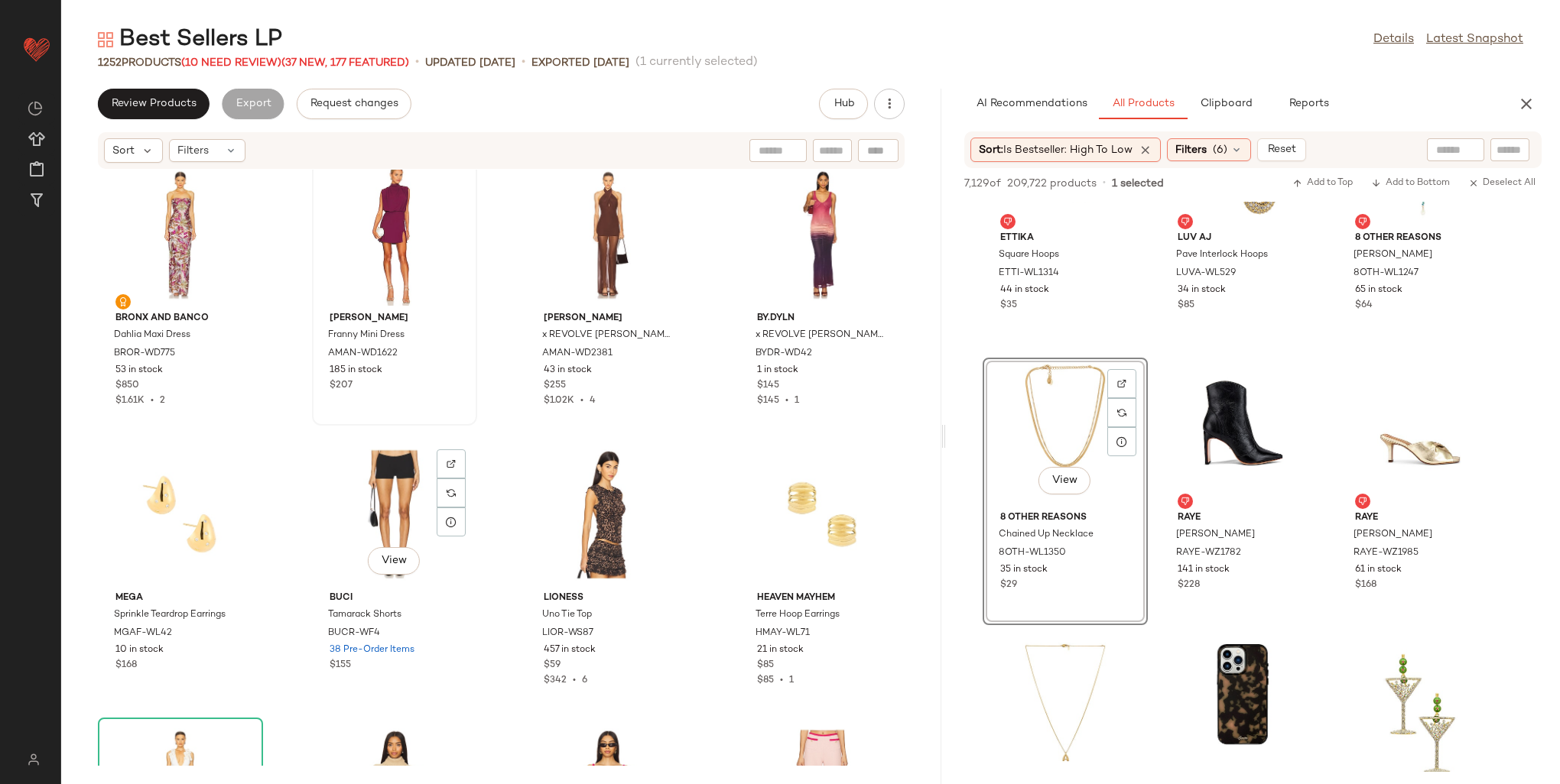
scroll to position [35563, 0]
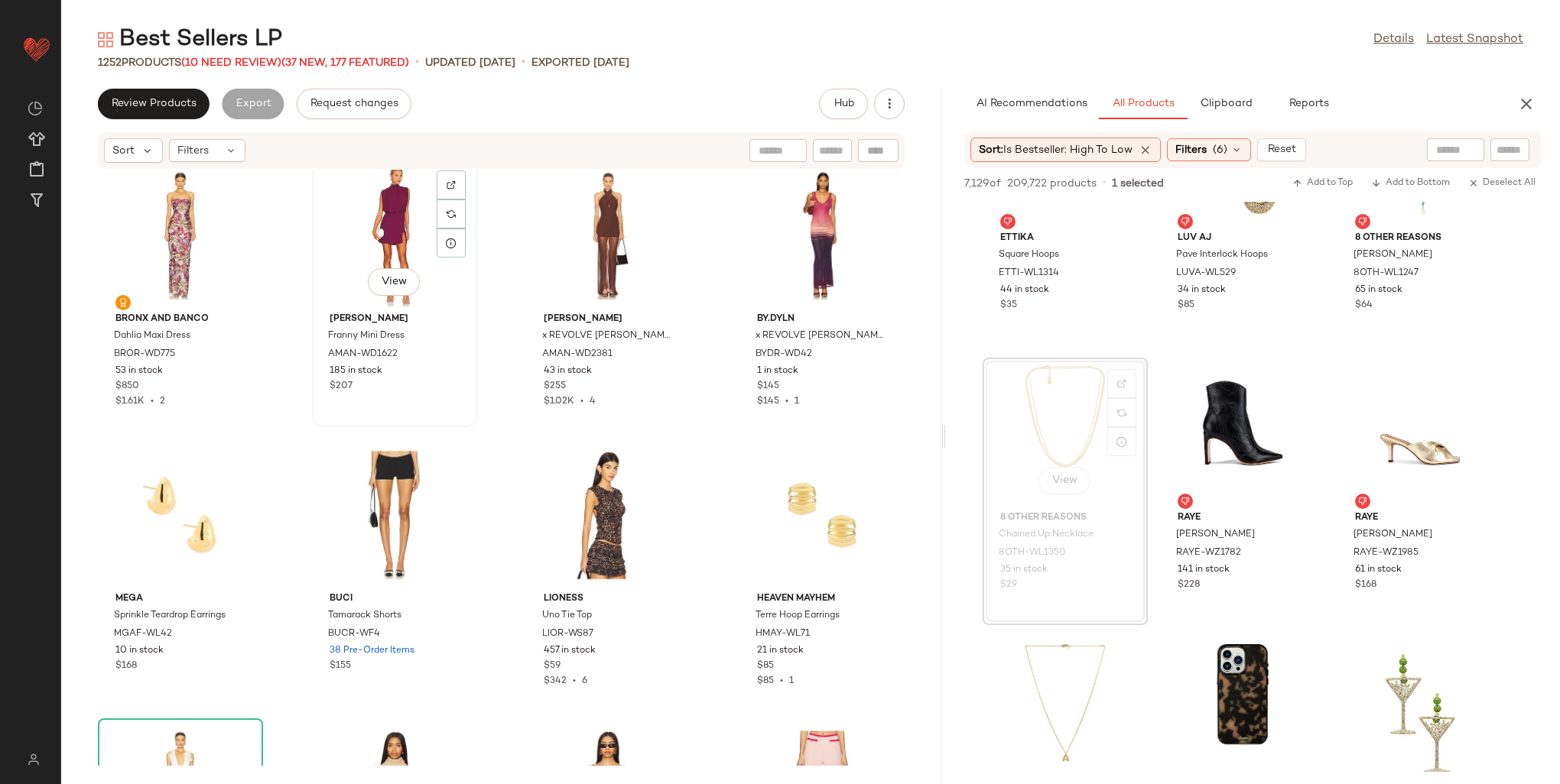
click at [385, 242] on div "View" at bounding box center [394, 235] width 154 height 142
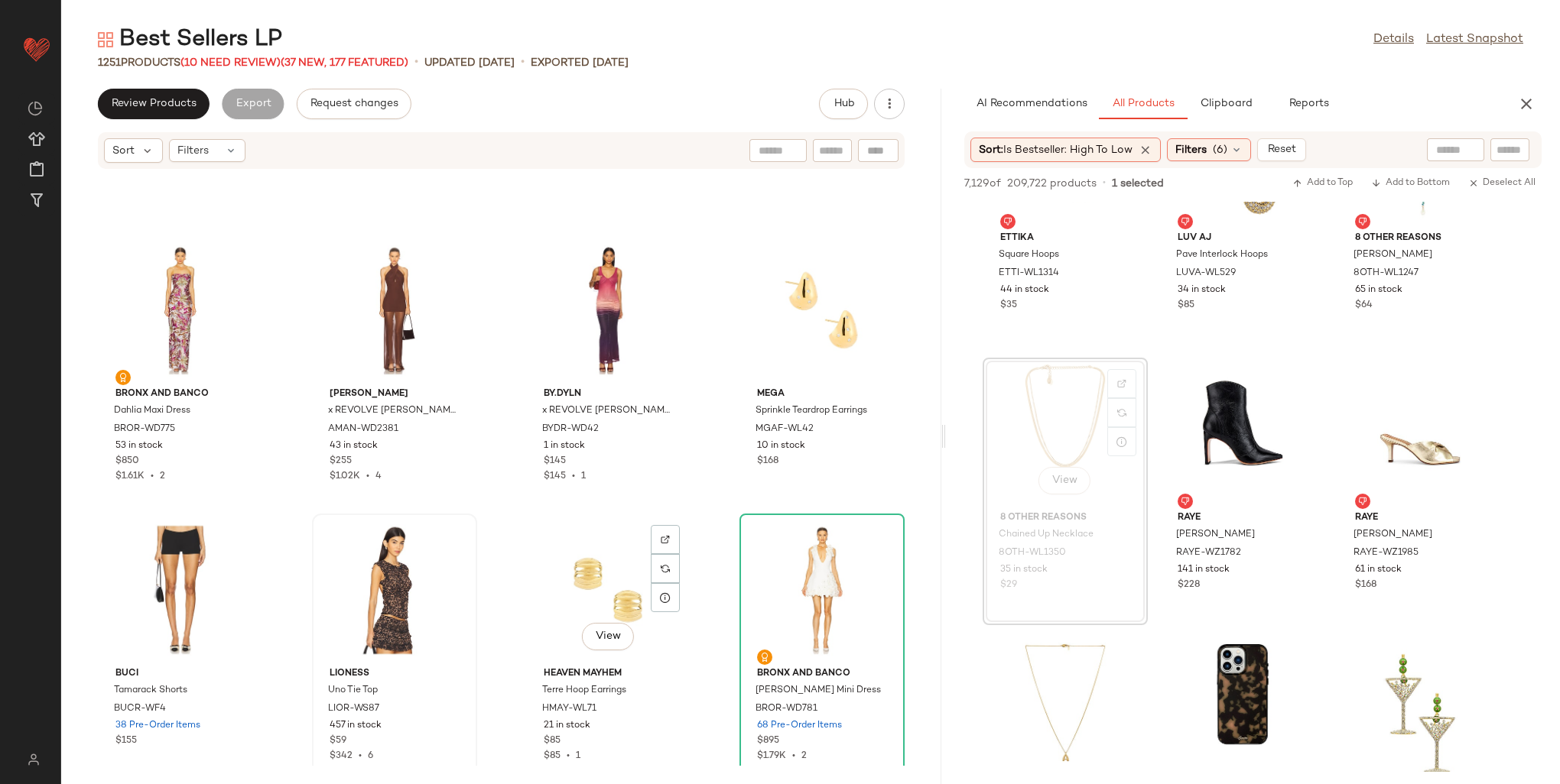
scroll to position [35486, 0]
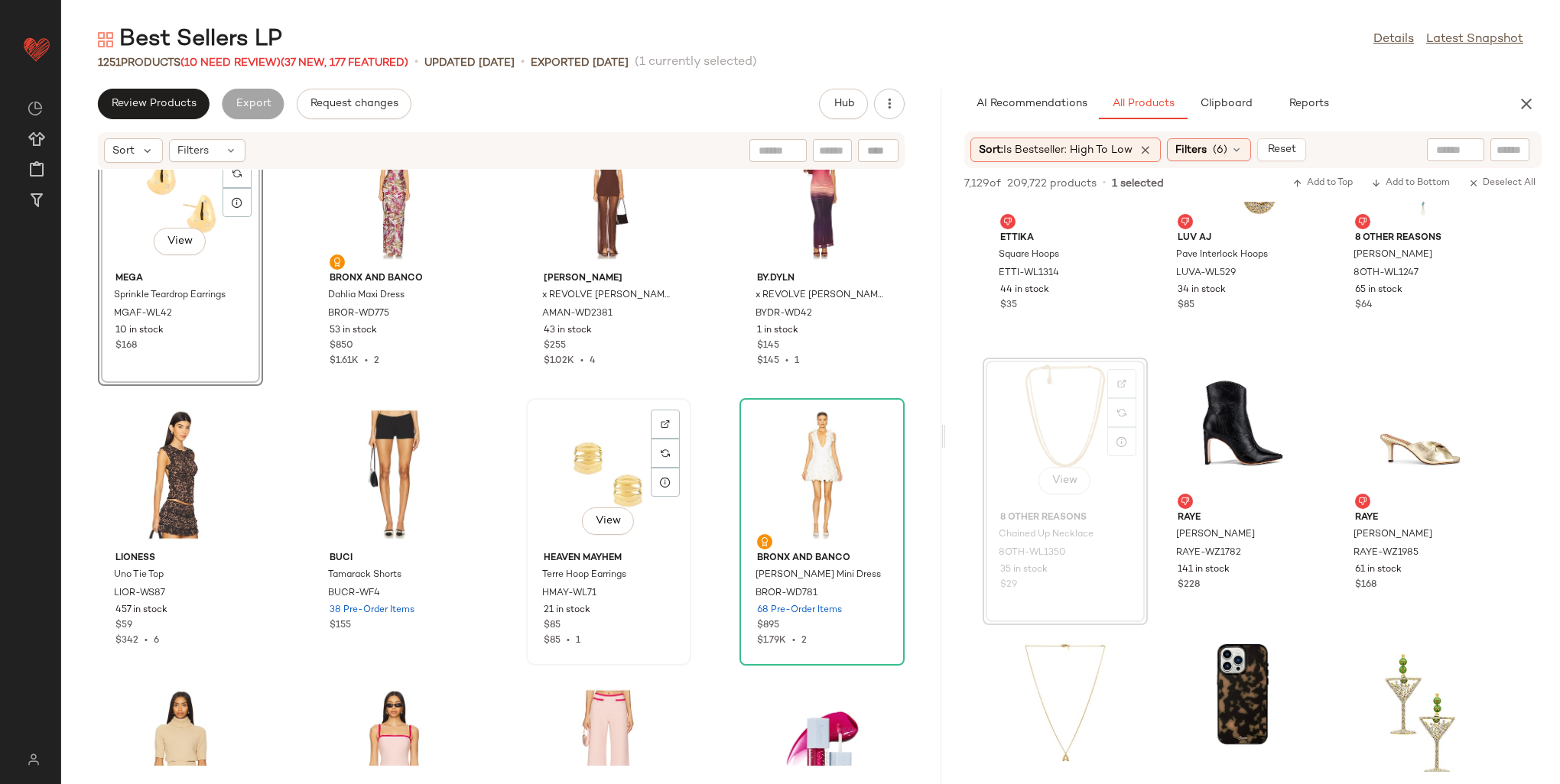
scroll to position [35645, 0]
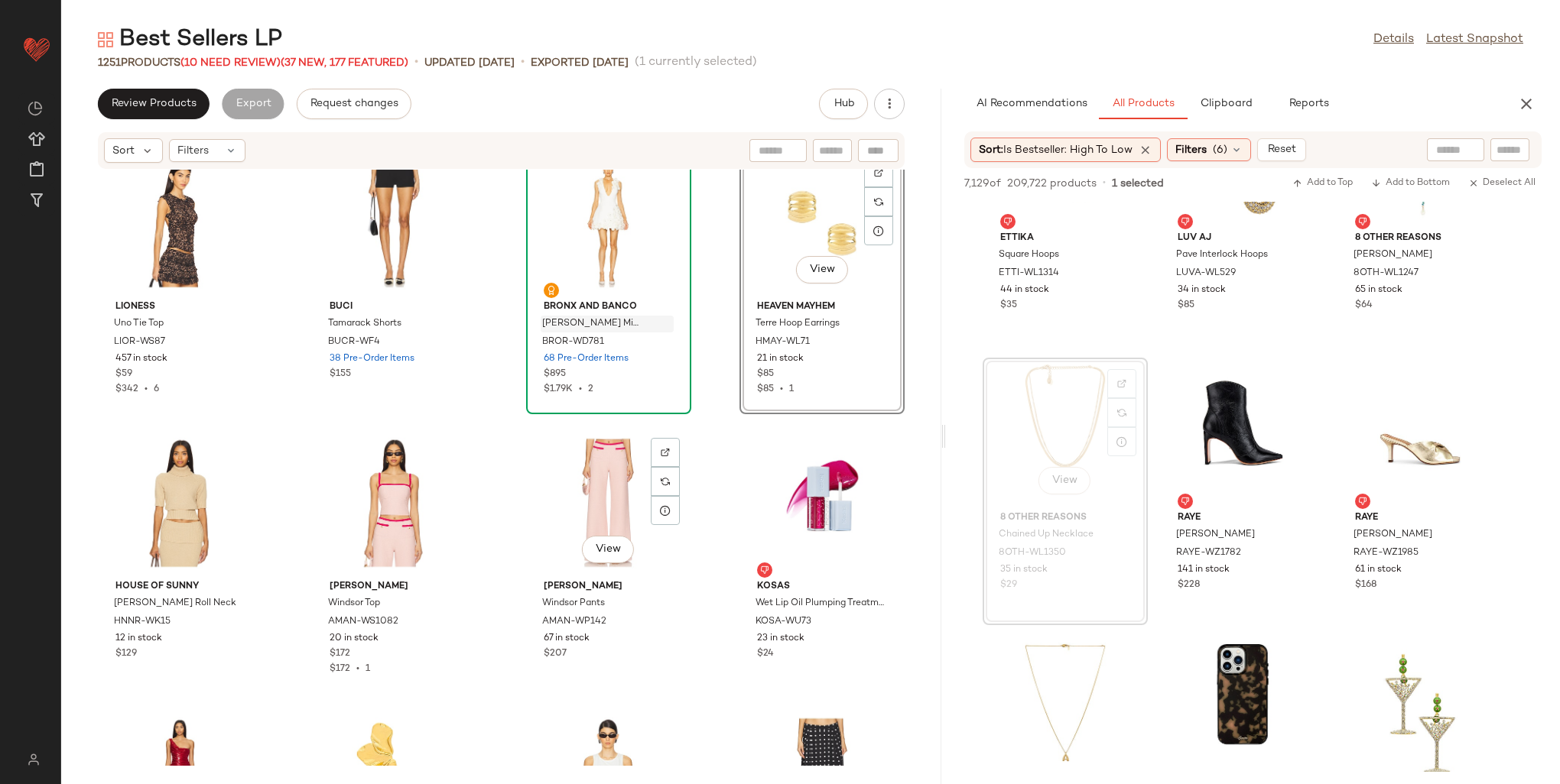
scroll to position [35874, 0]
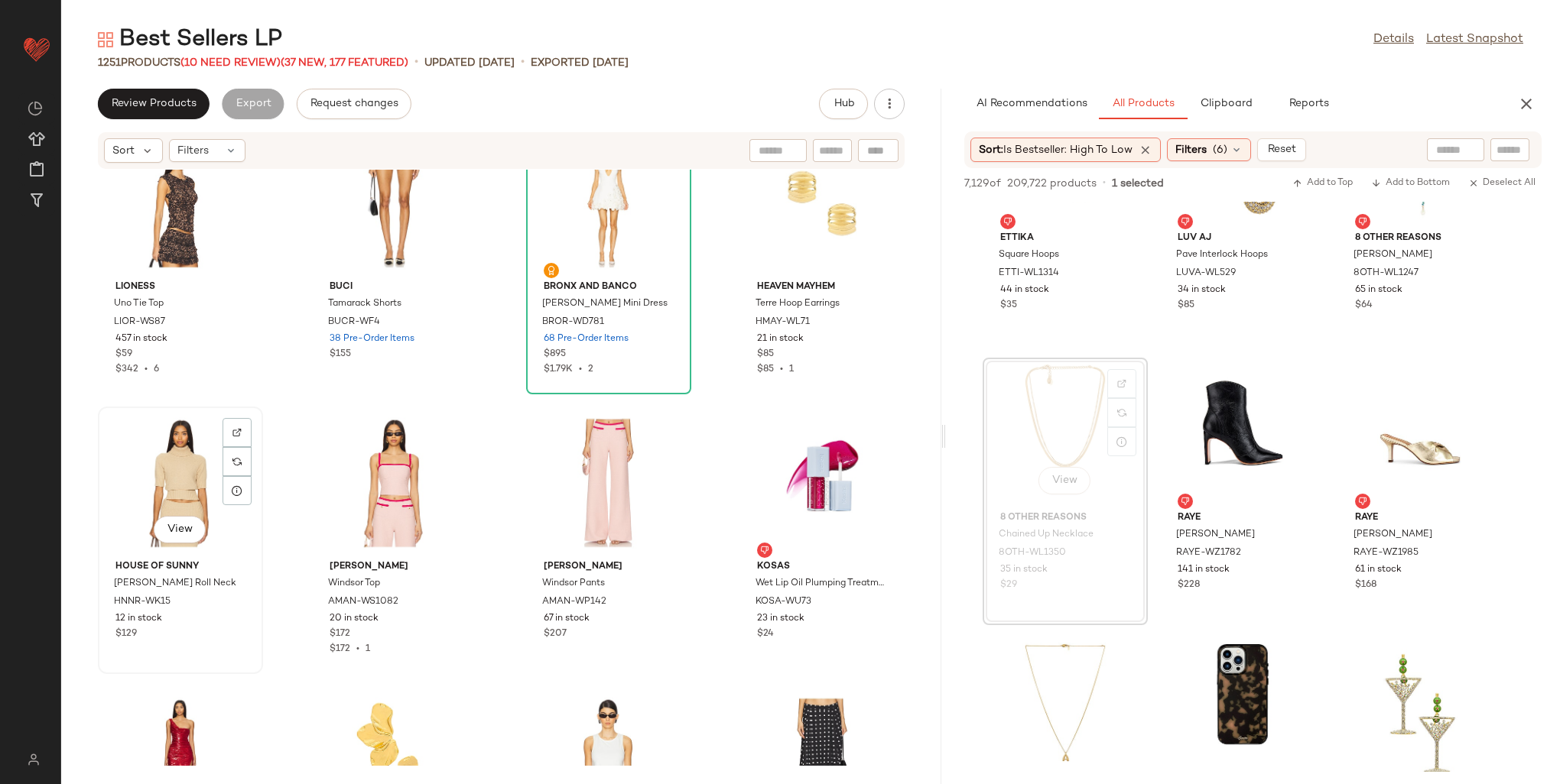
click at [168, 455] on div "View" at bounding box center [180, 483] width 154 height 142
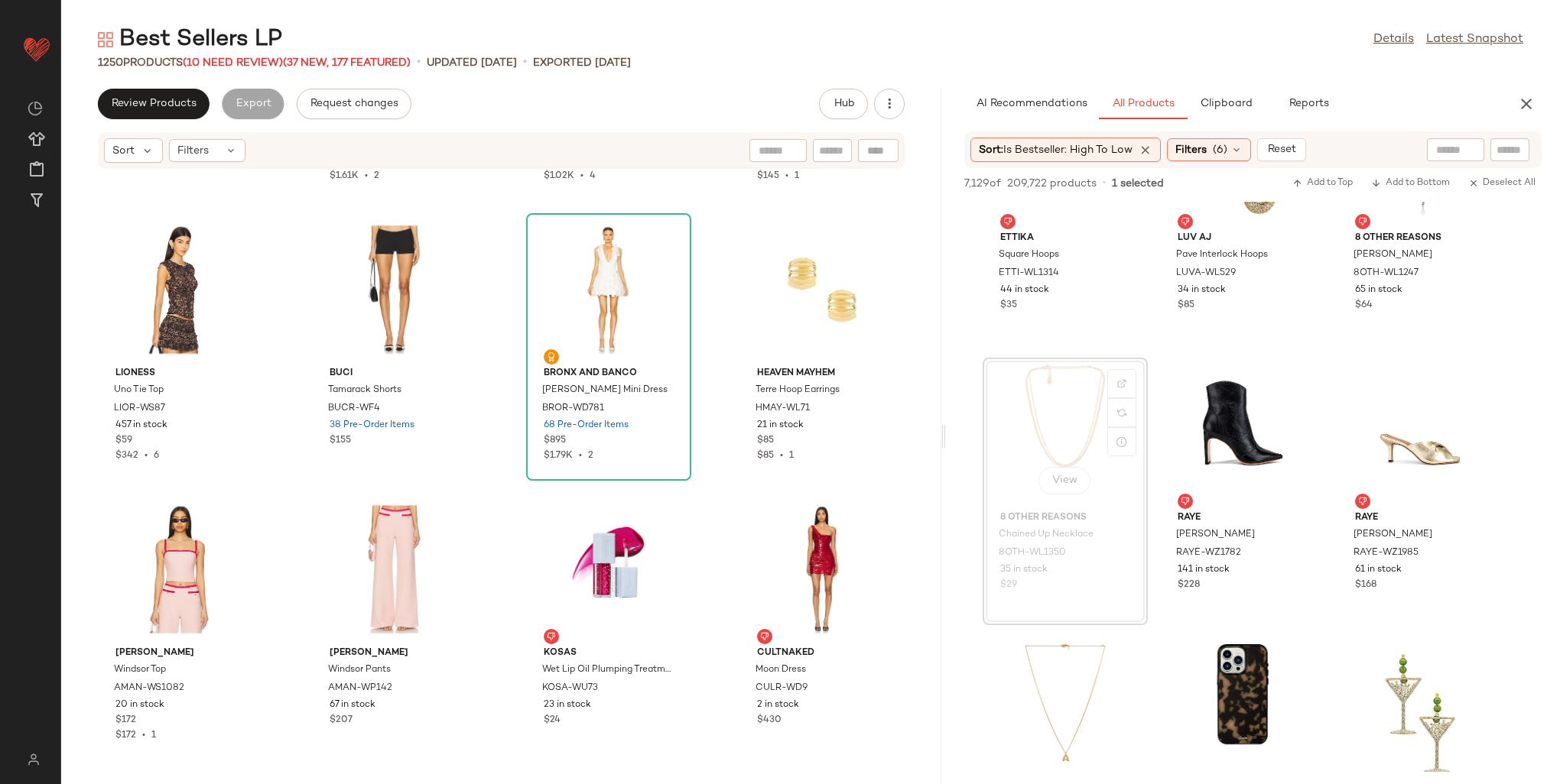
scroll to position [35798, 0]
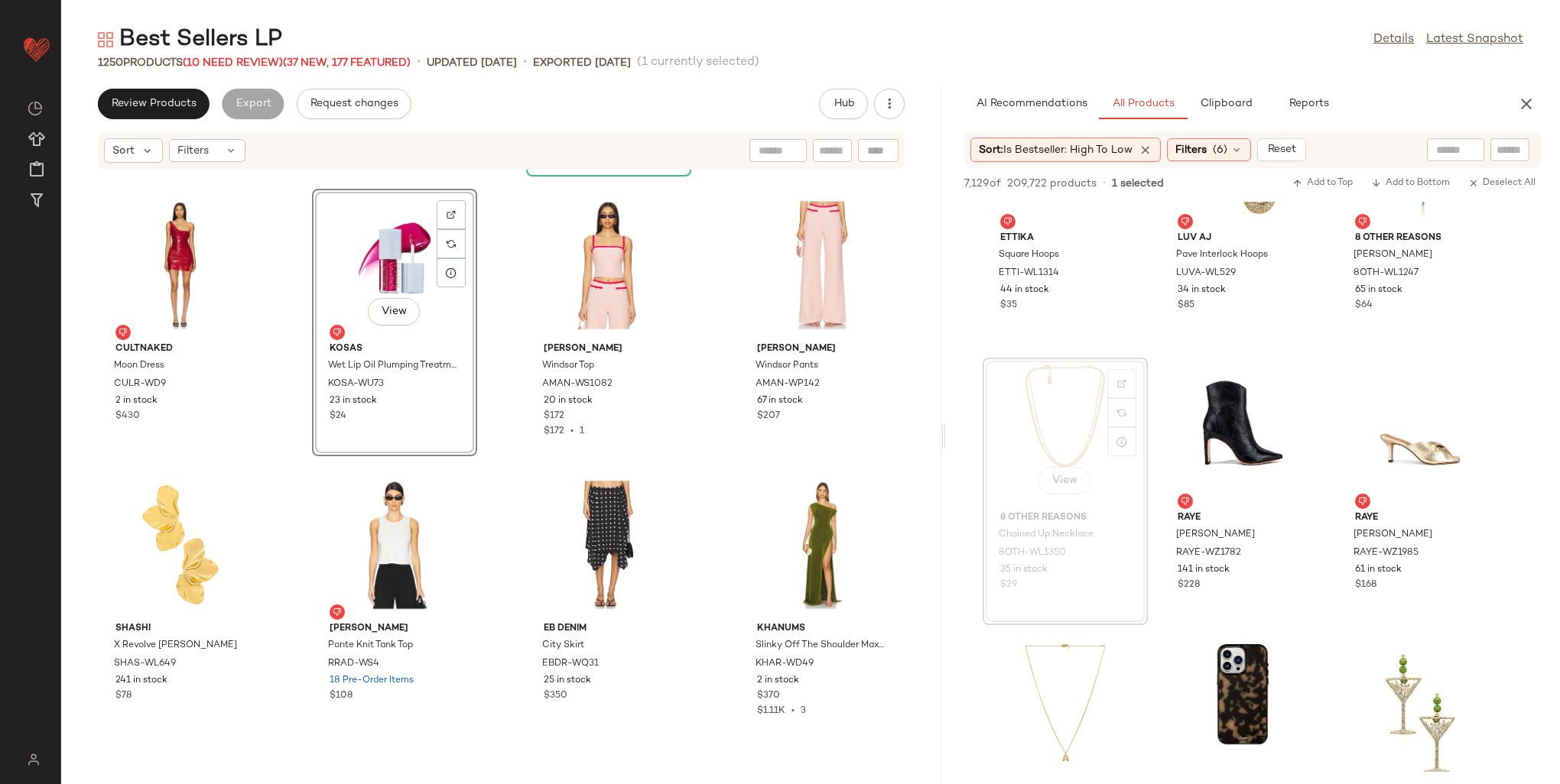
scroll to position [36104, 0]
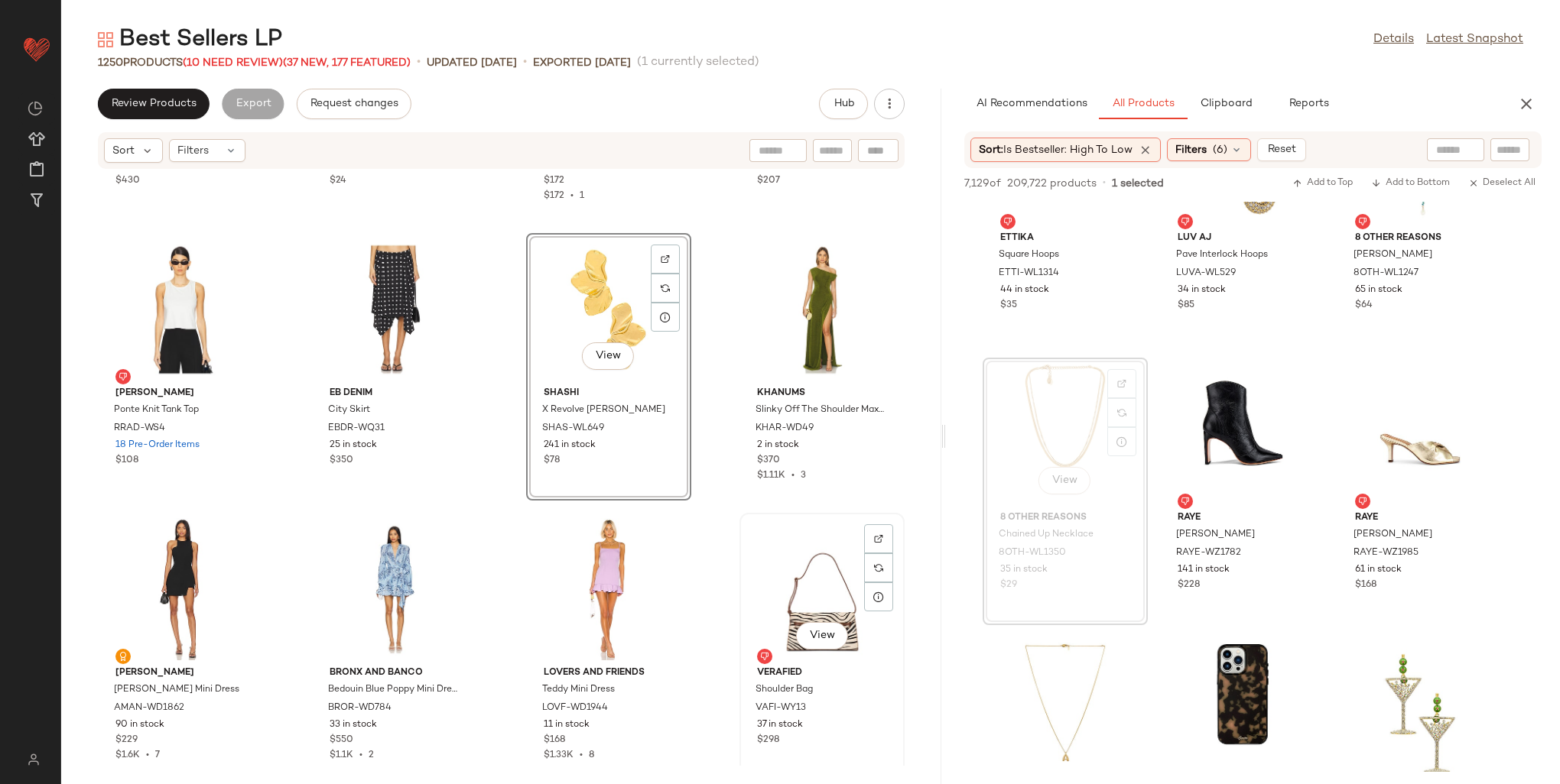
scroll to position [36334, 0]
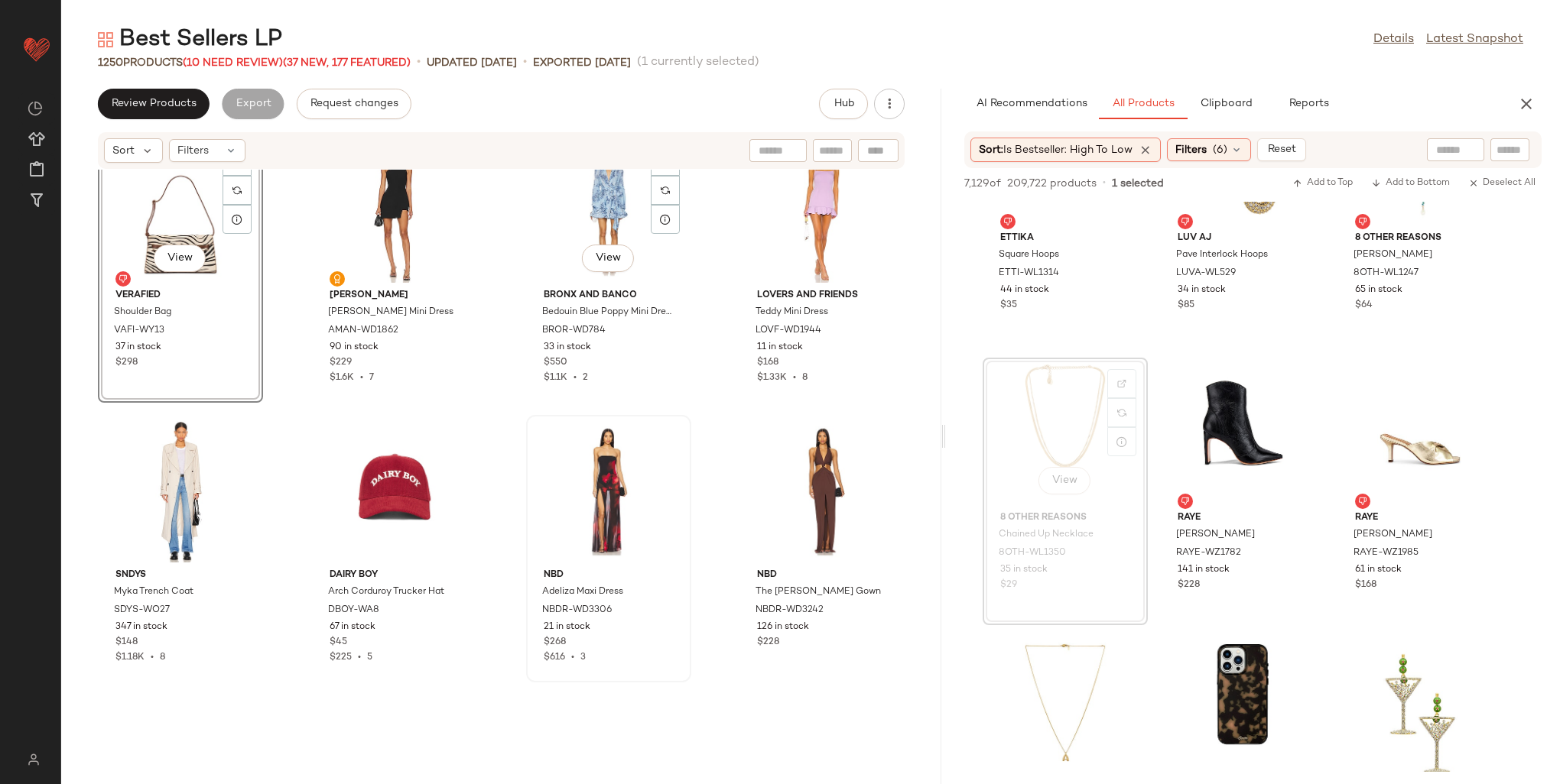
scroll to position [36715, 0]
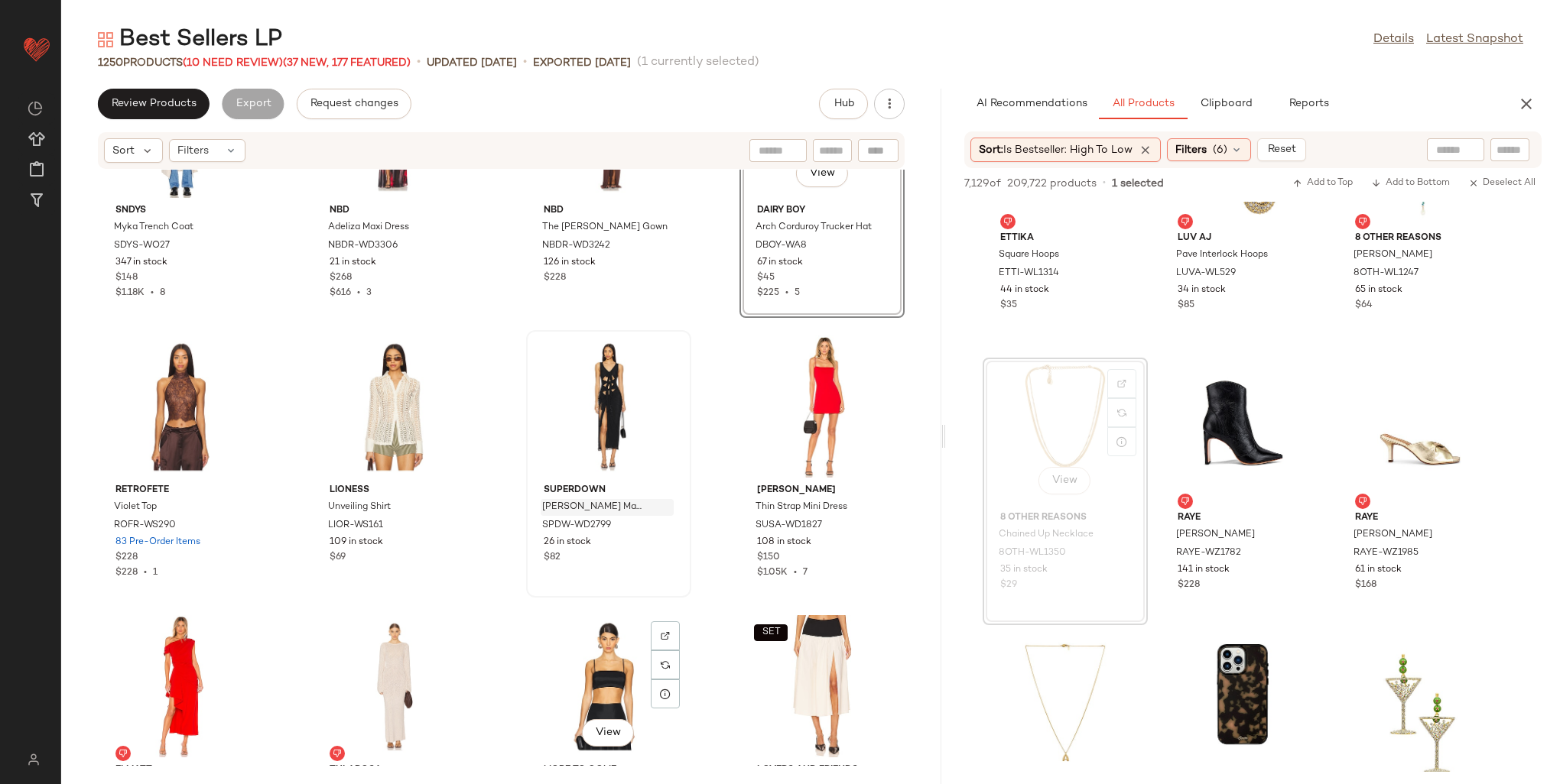
scroll to position [37021, 0]
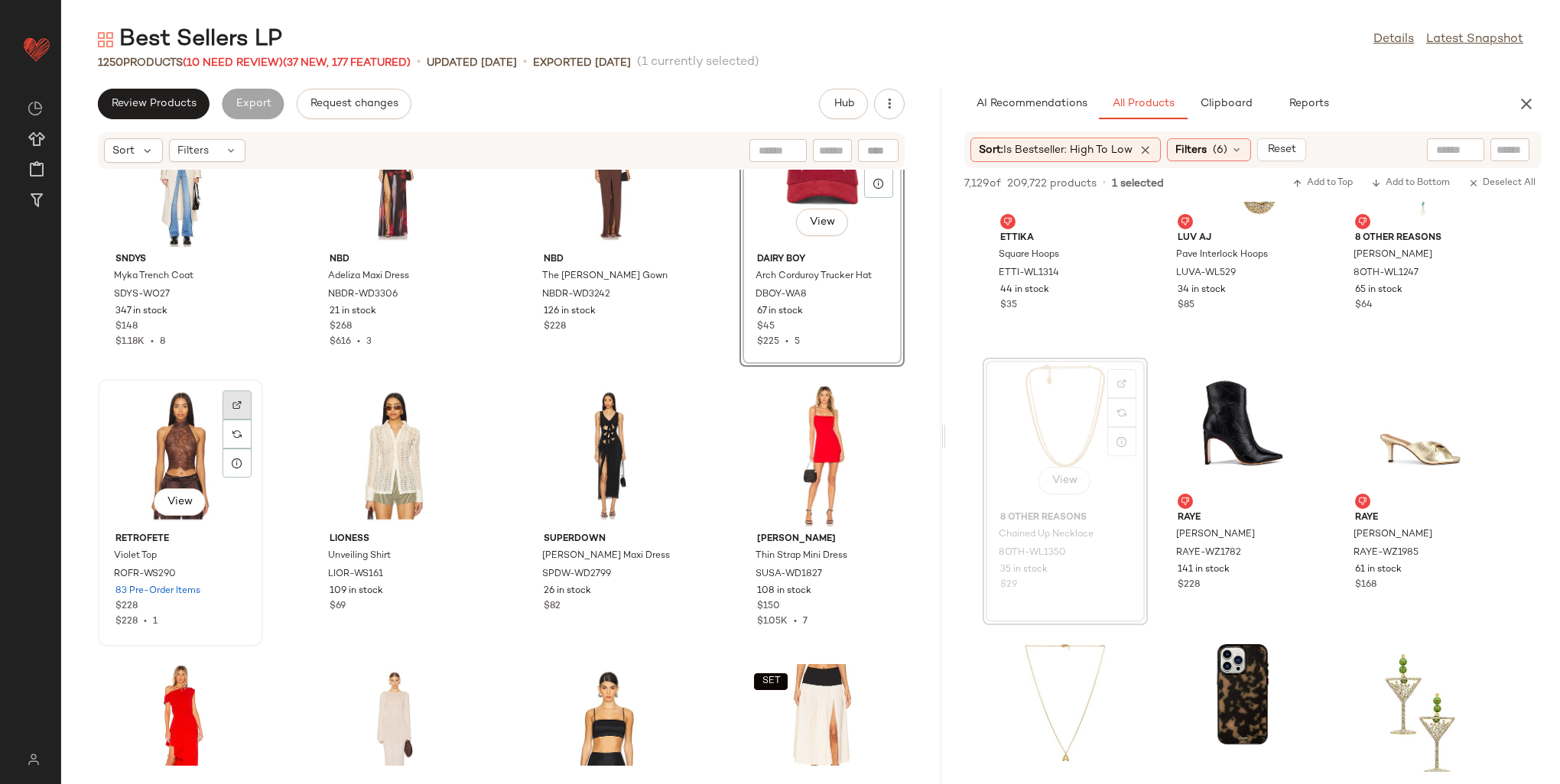
click at [238, 401] on img at bounding box center [237, 405] width 9 height 9
click at [1217, 147] on span "(6)" at bounding box center [1220, 149] width 15 height 16
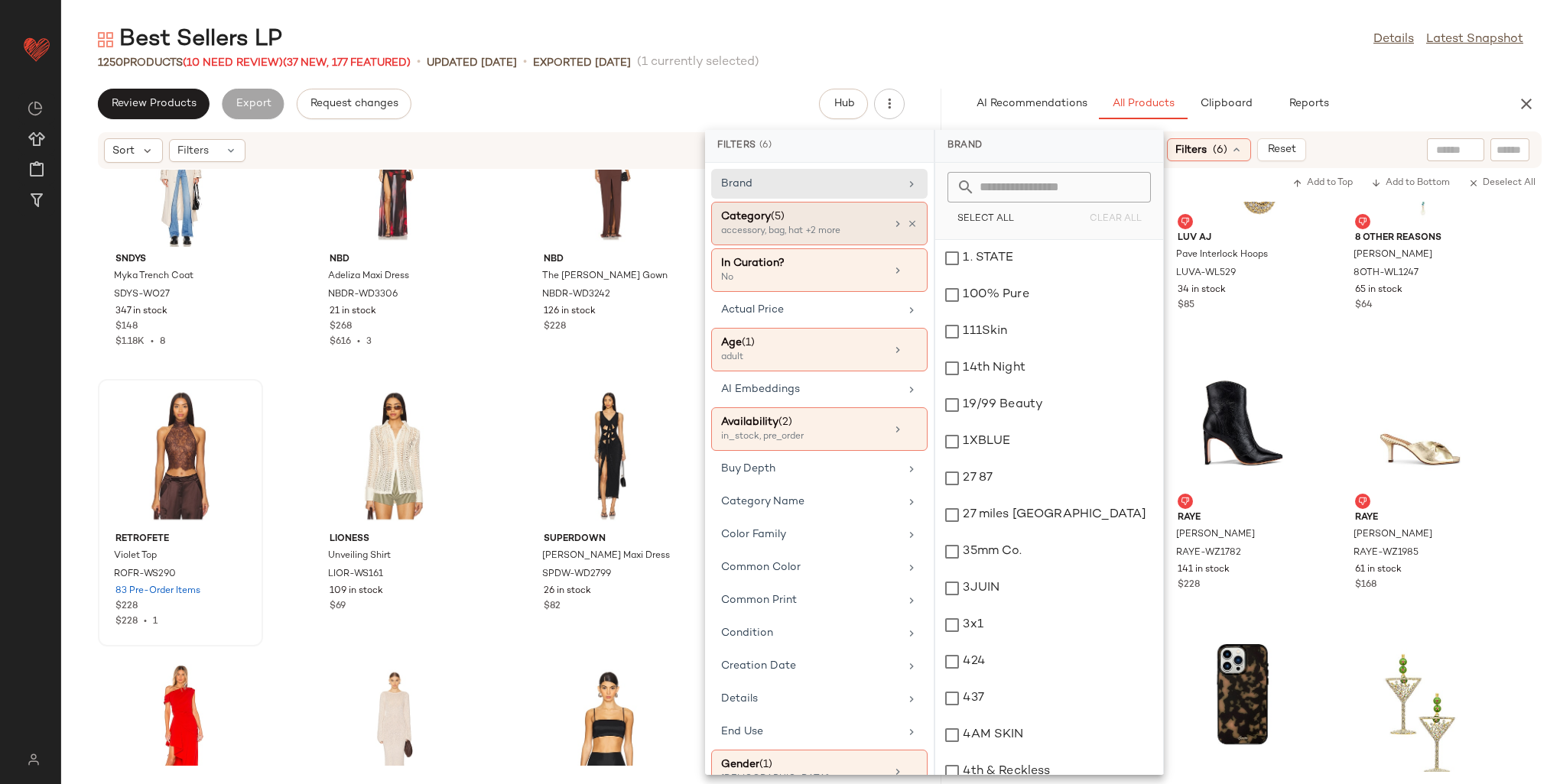
click at [911, 218] on icon at bounding box center [912, 223] width 11 height 11
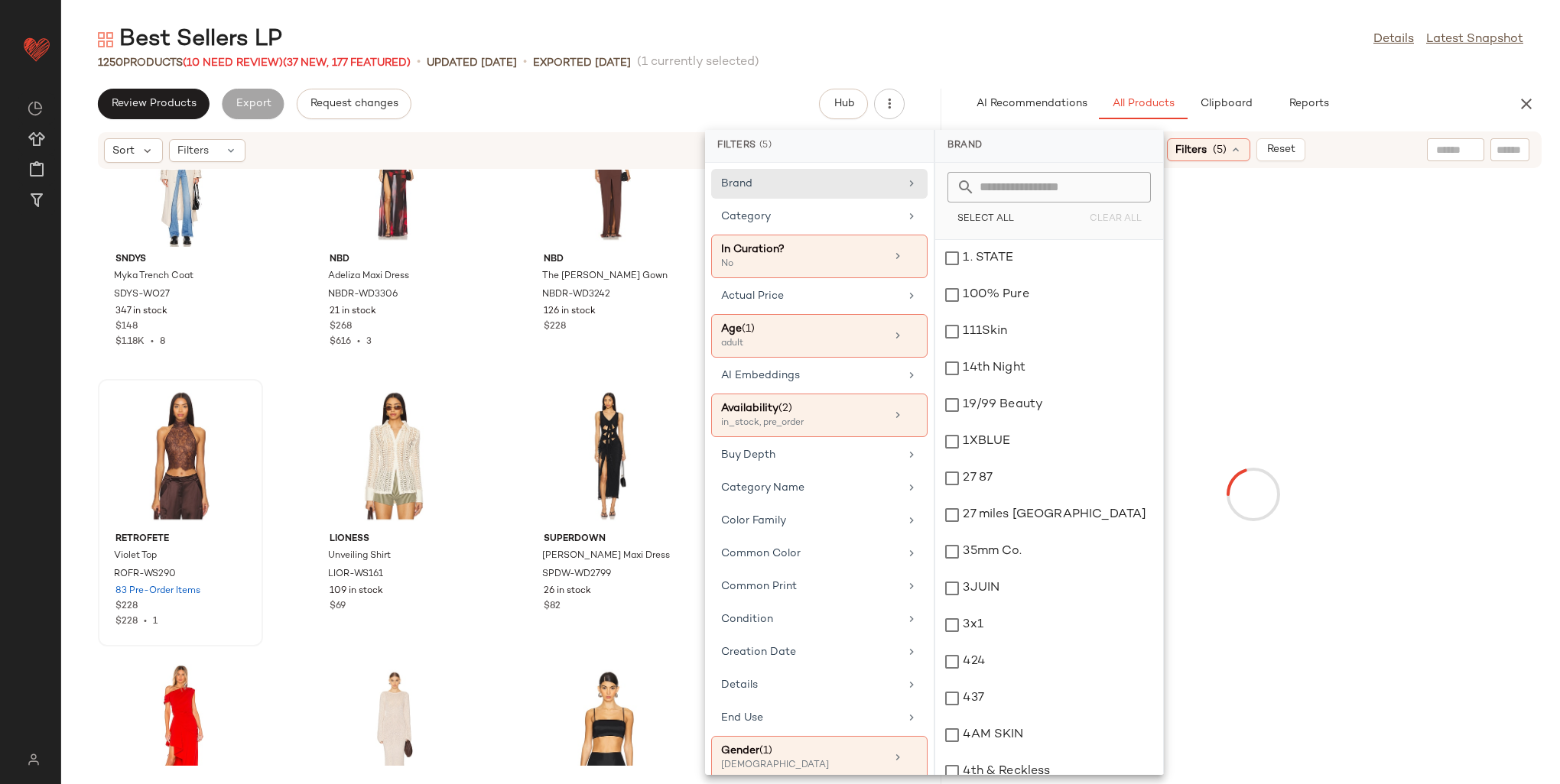
click at [1532, 154] on div at bounding box center [1481, 150] width 109 height 23
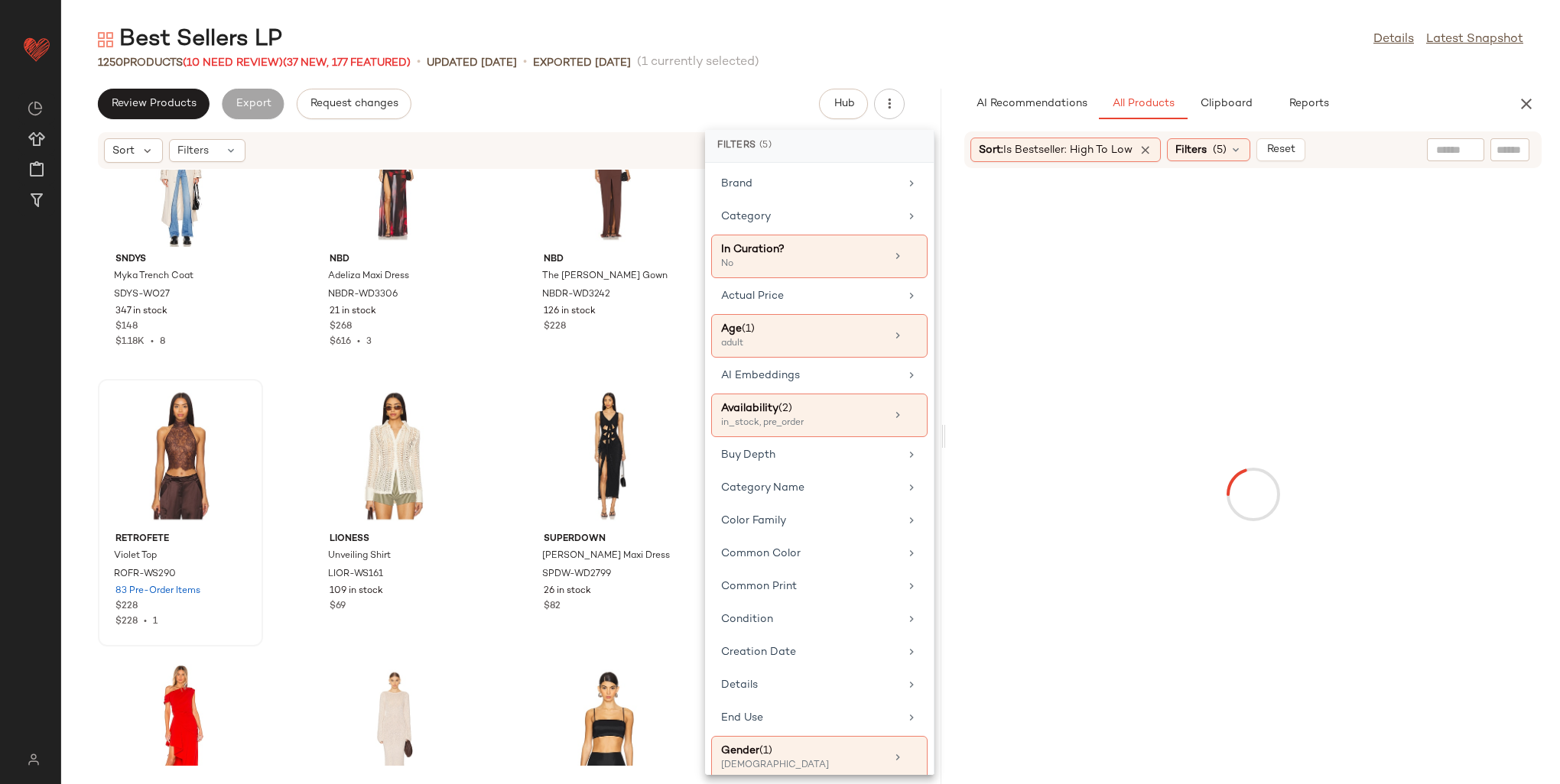
click at [1511, 153] on input "text" at bounding box center [1510, 149] width 26 height 16
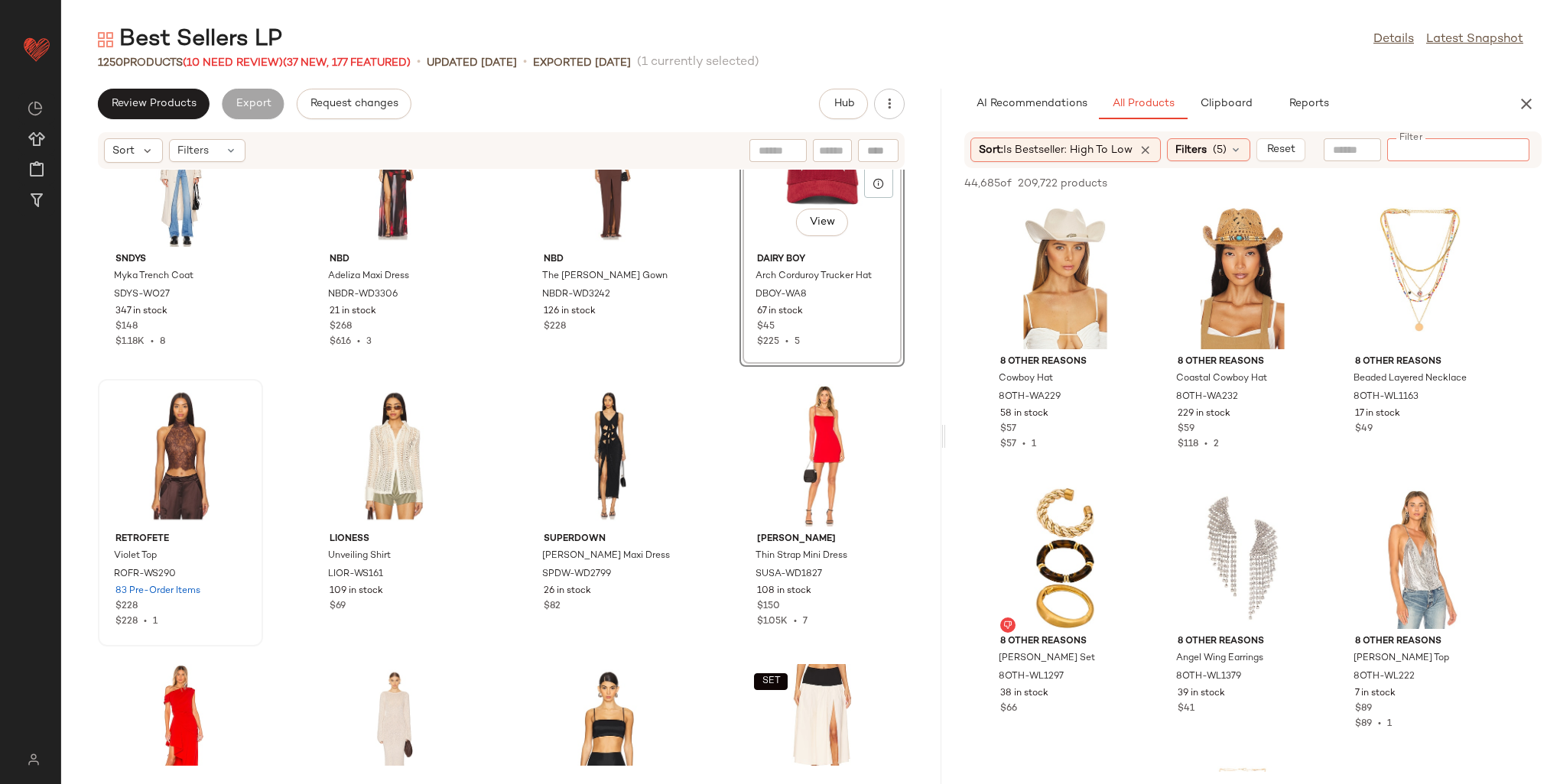
paste input "*********"
type input "*********"
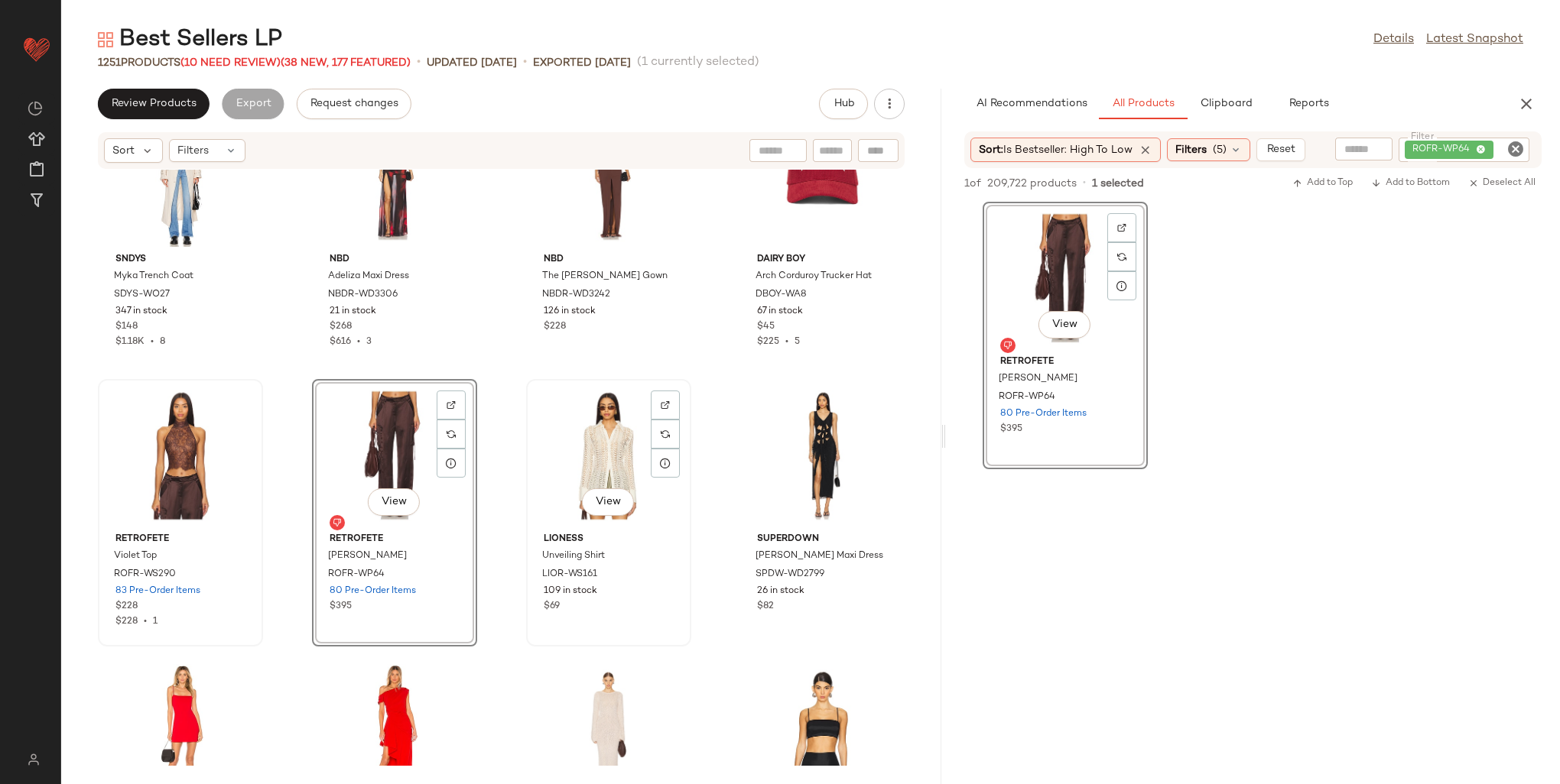
click at [613, 439] on div "View" at bounding box center [608, 455] width 154 height 142
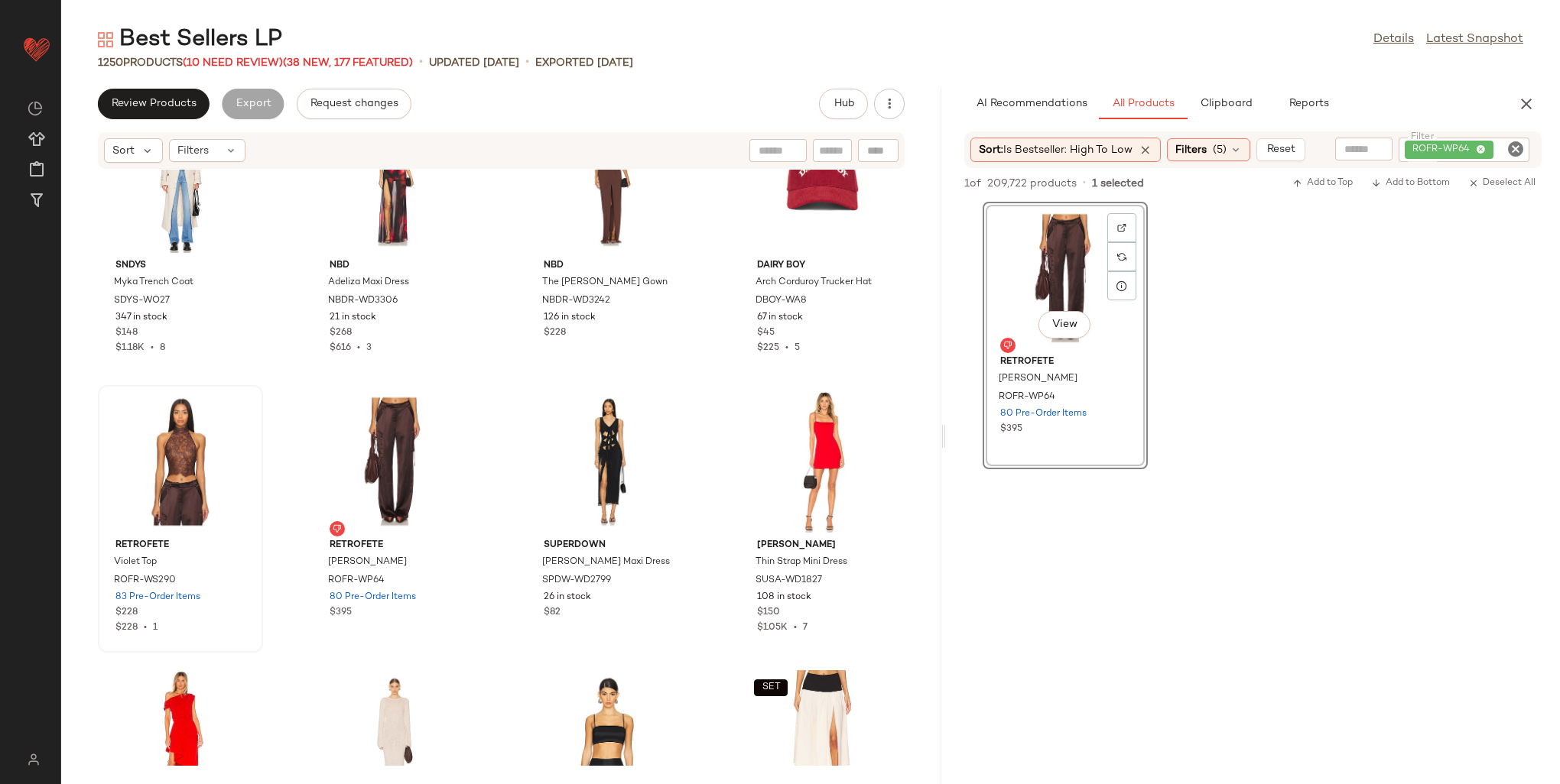
scroll to position [37021, 0]
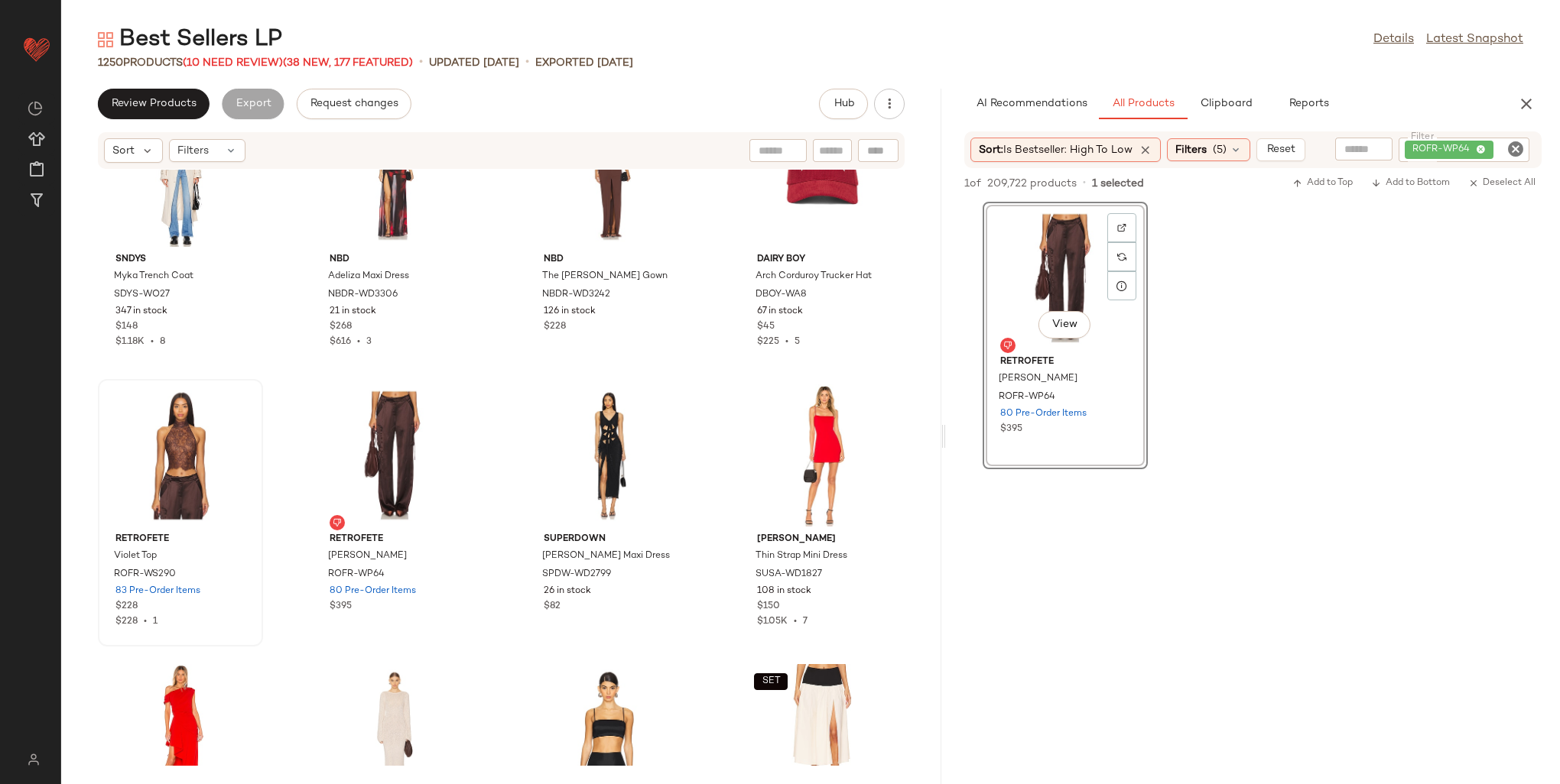
click at [1482, 142] on div "ROFR-WP64" at bounding box center [1464, 150] width 131 height 25
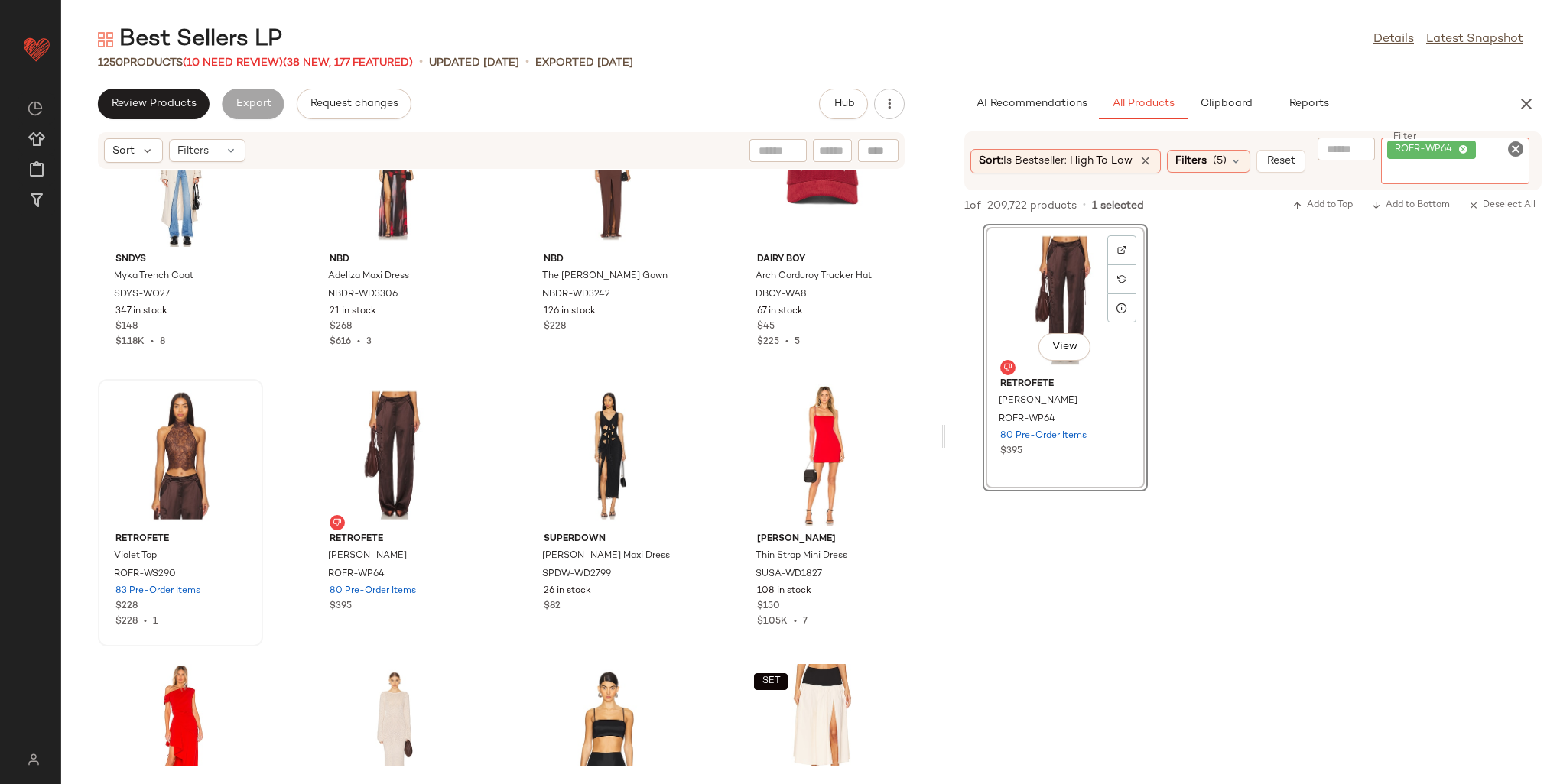
click at [1465, 146] on div "ROFR-WP64" at bounding box center [1431, 149] width 73 height 14
click at [1465, 146] on icon at bounding box center [1464, 150] width 10 height 10
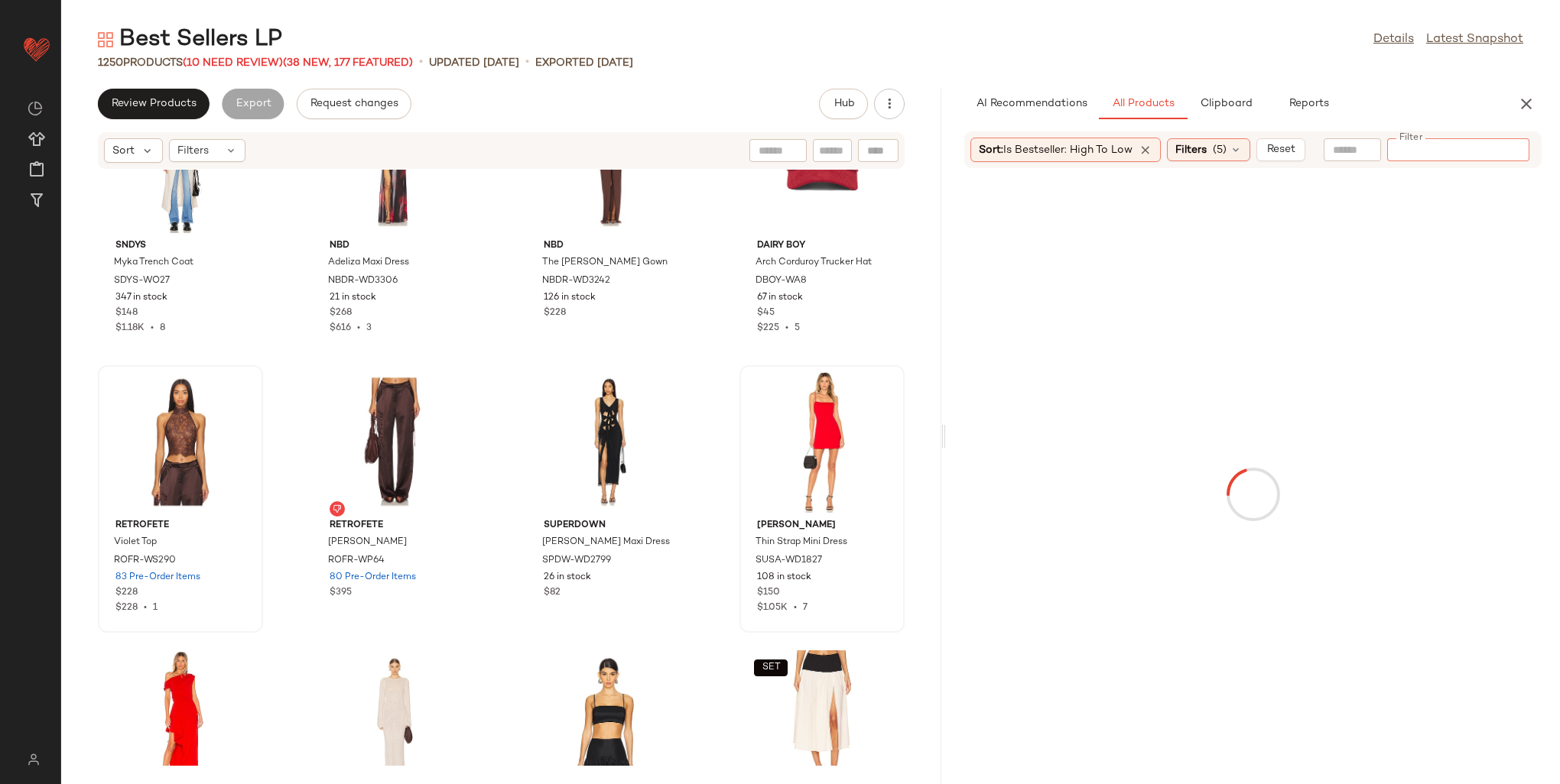
scroll to position [37174, 0]
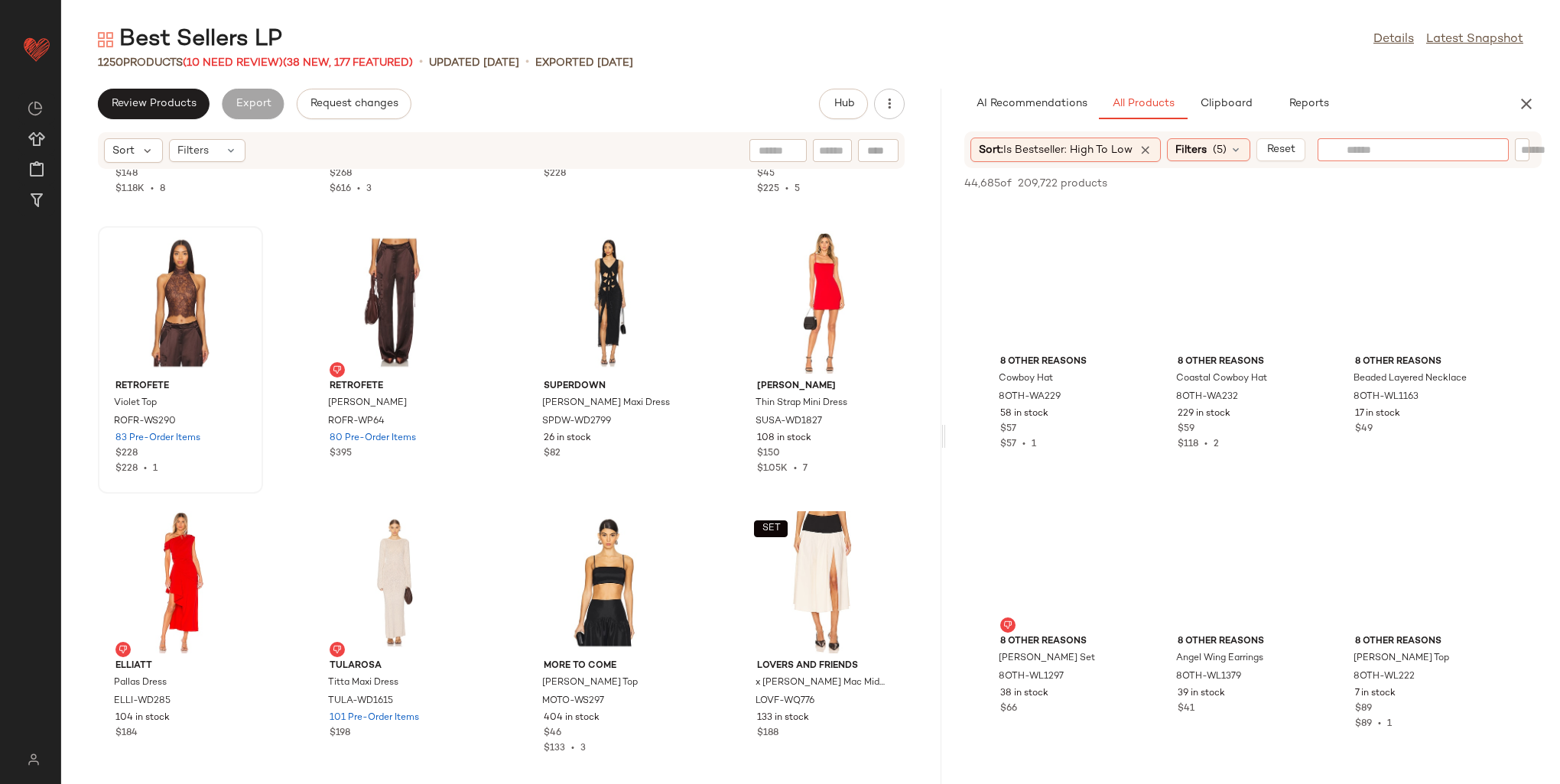
click at [1346, 154] on div at bounding box center [1413, 150] width 191 height 23
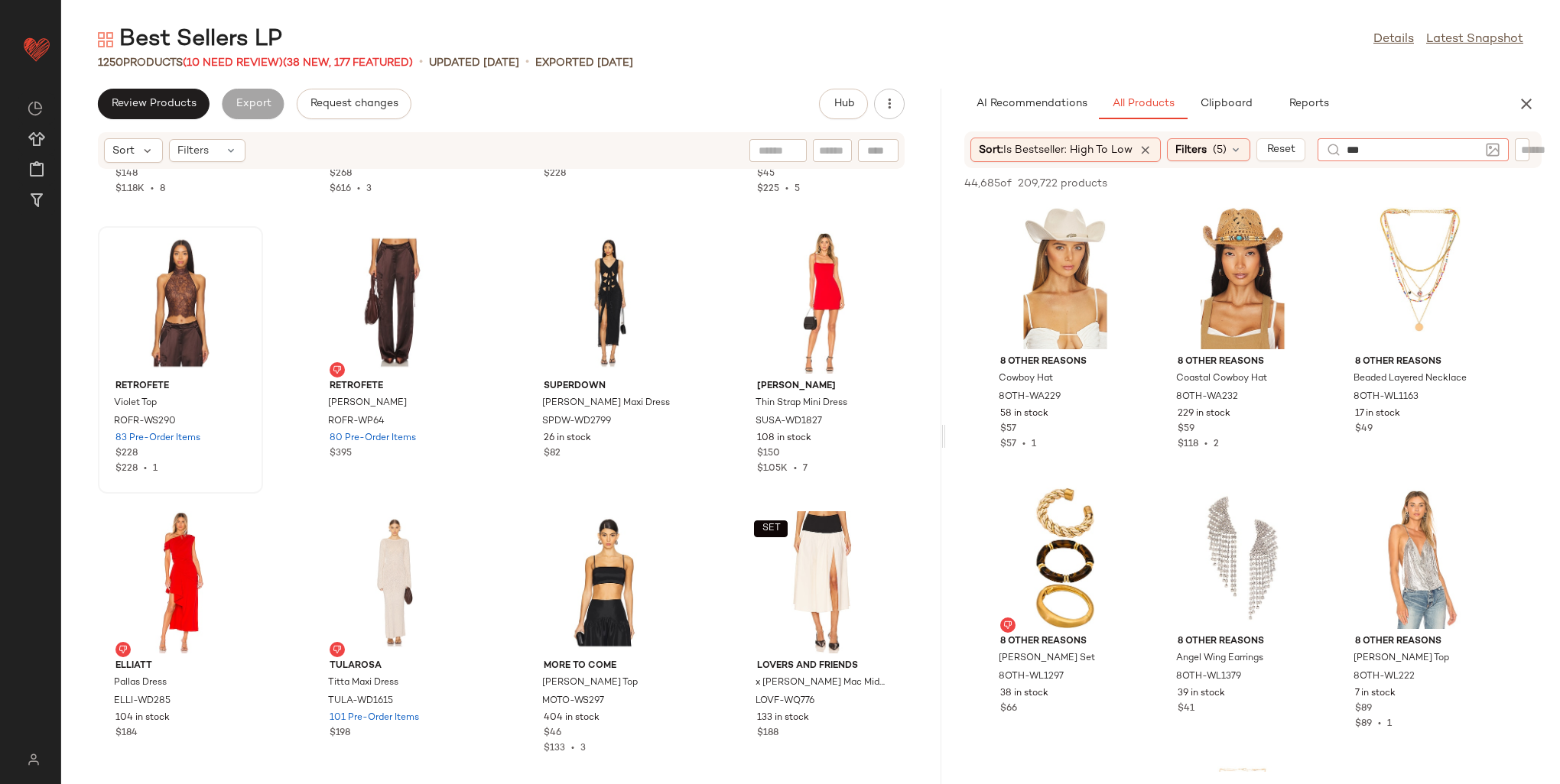
type input "****"
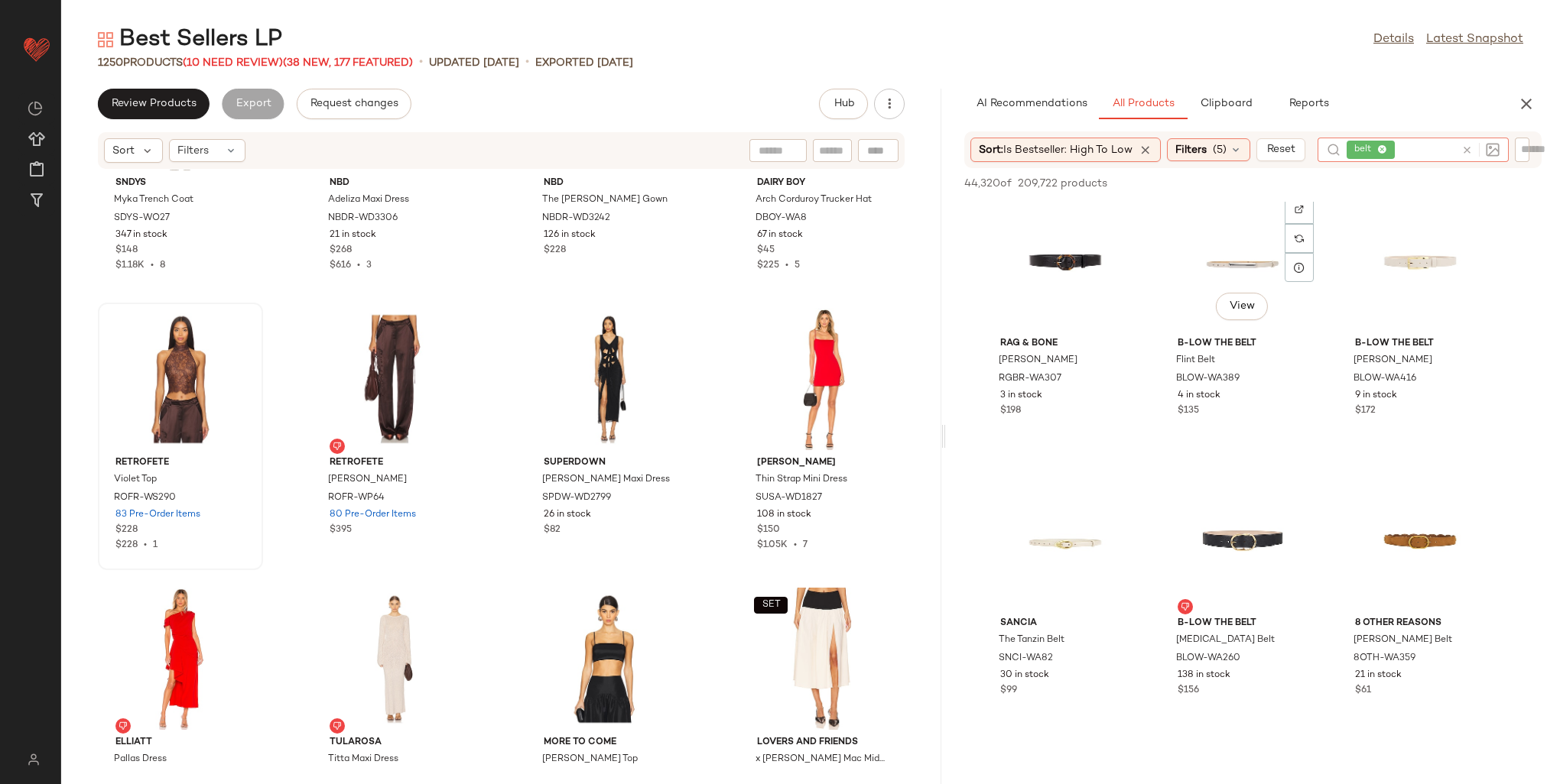
scroll to position [2064, 0]
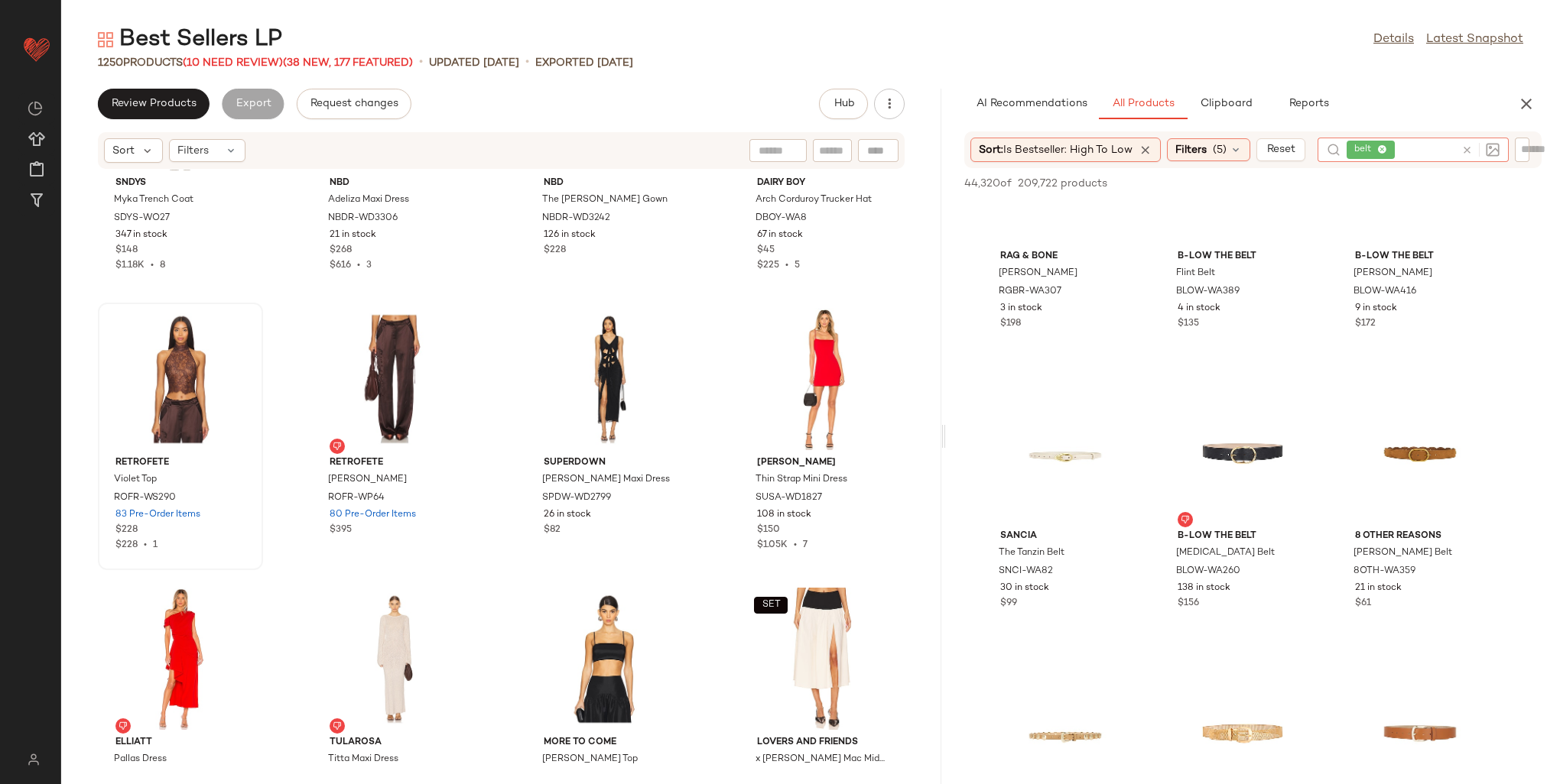
click at [1384, 145] on icon at bounding box center [1383, 150] width 10 height 10
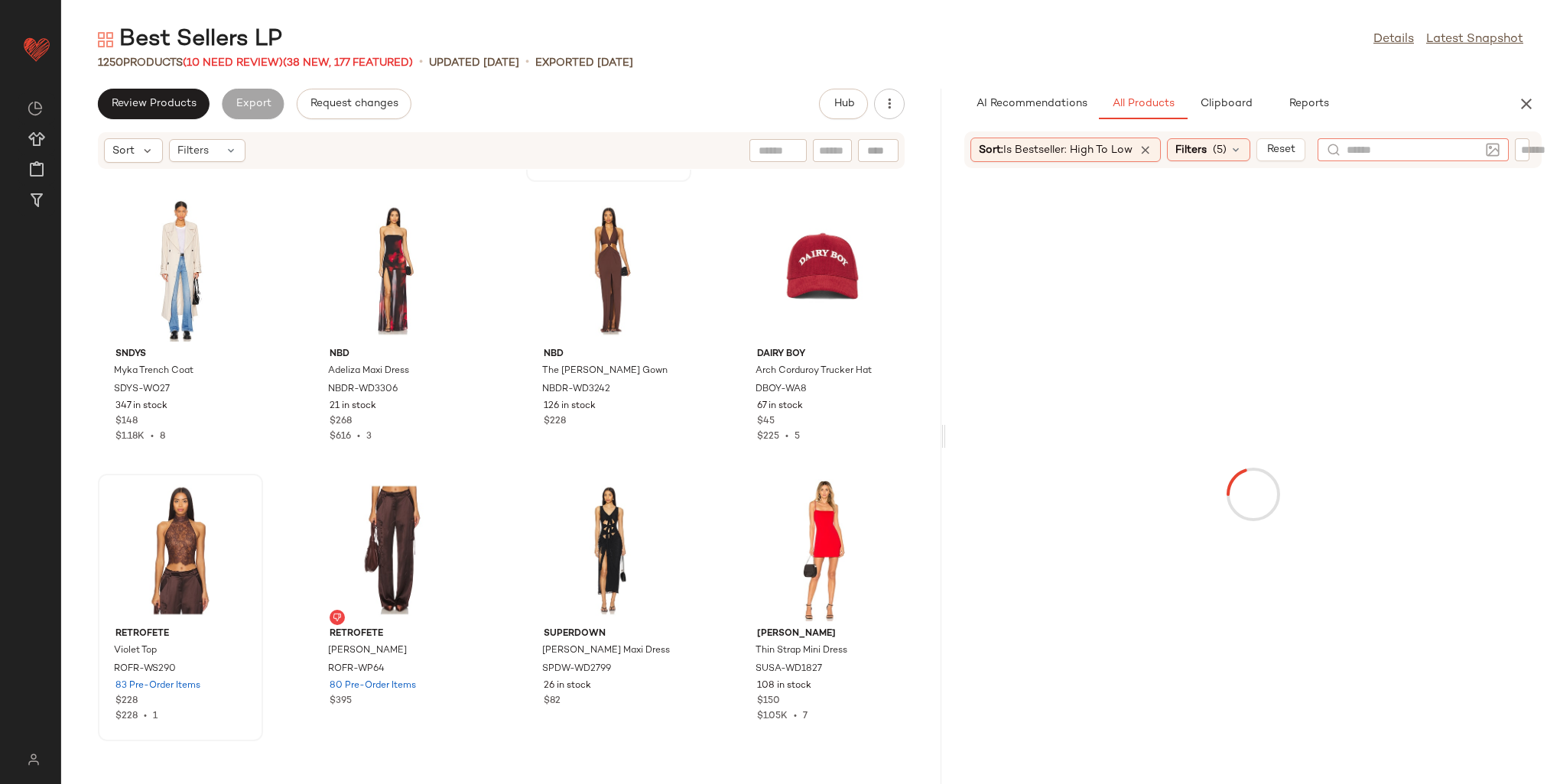
scroll to position [36945, 0]
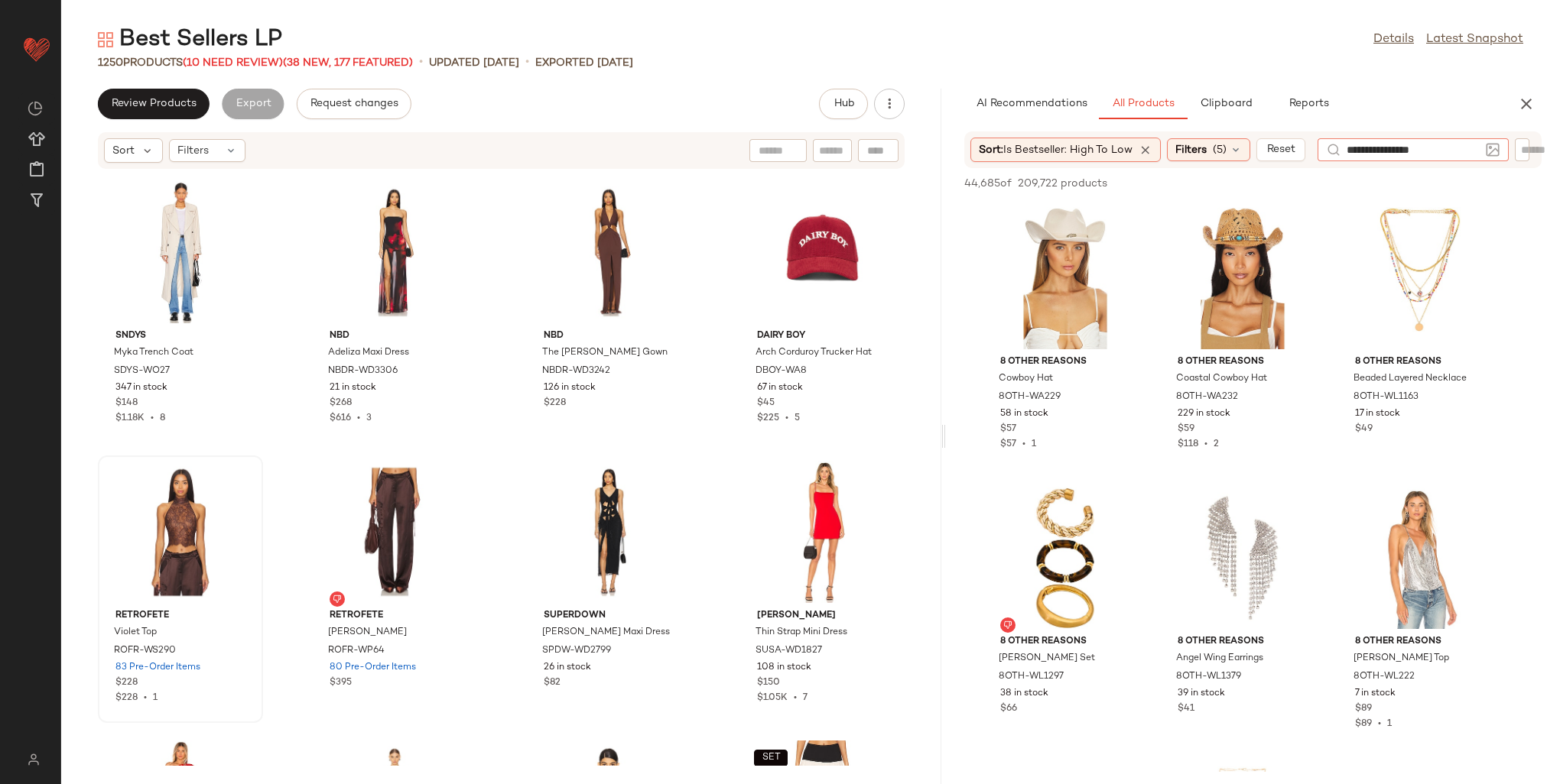
type input "**********"
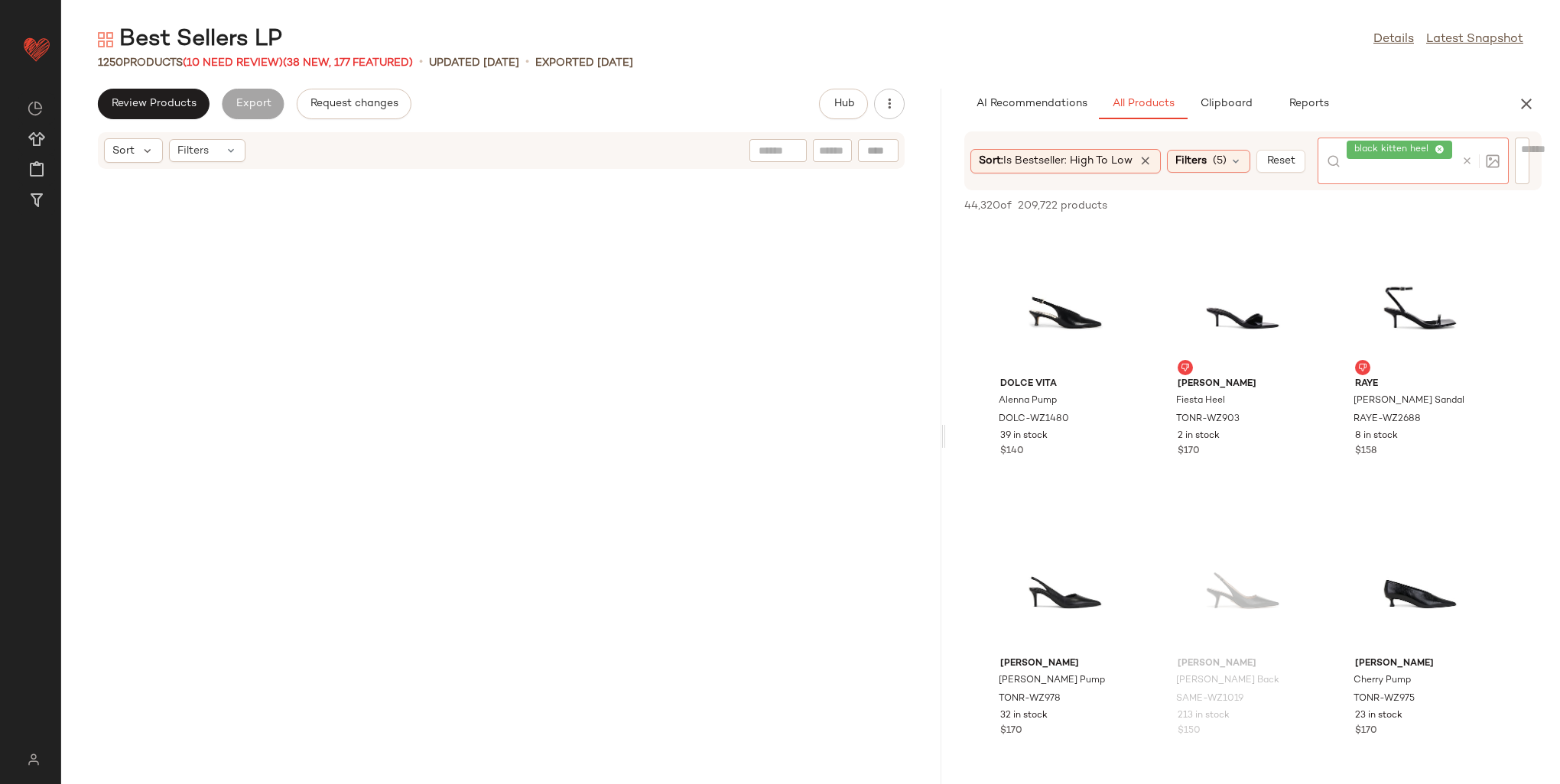
scroll to position [36945, 0]
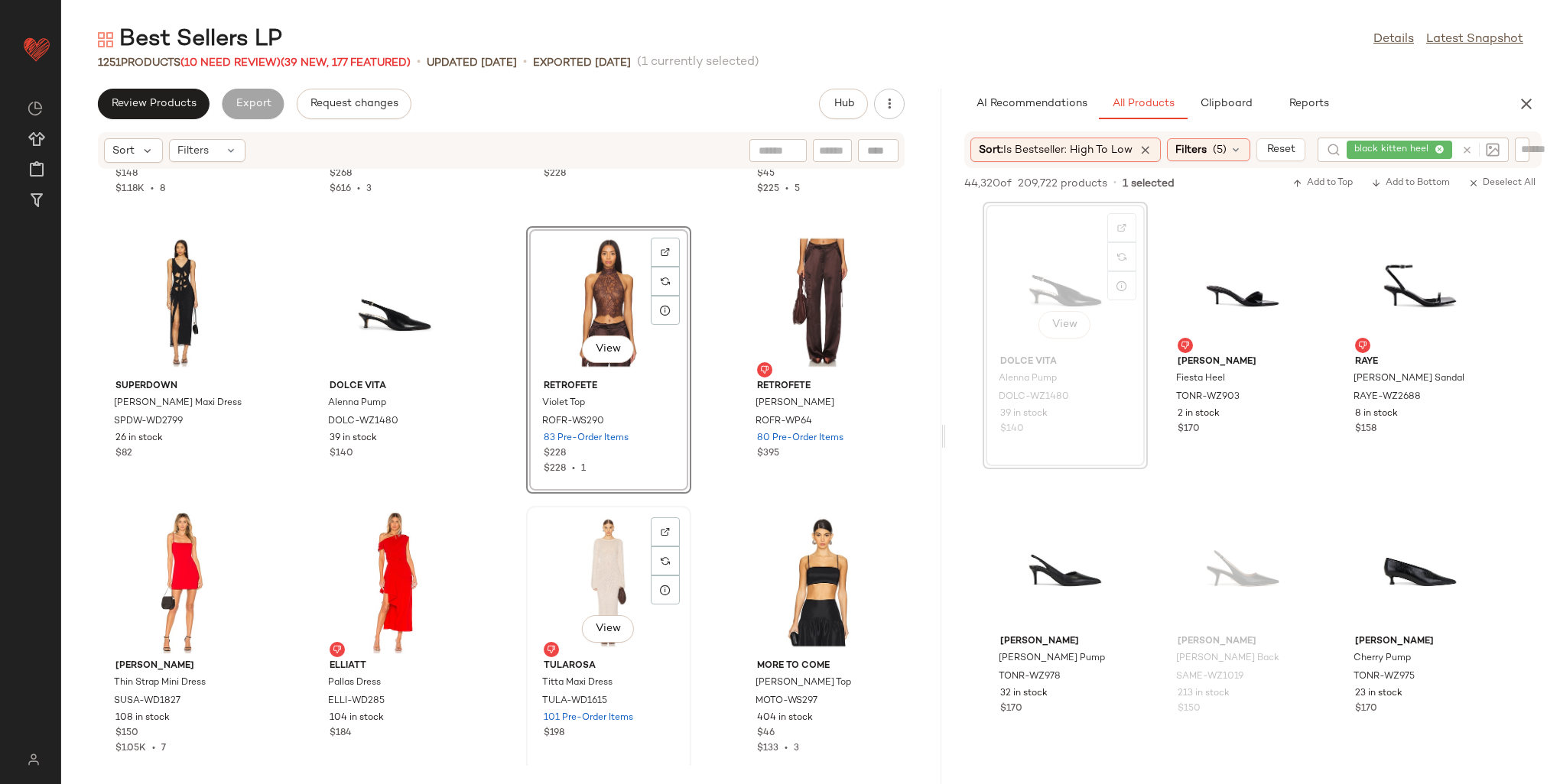
scroll to position [37327, 0]
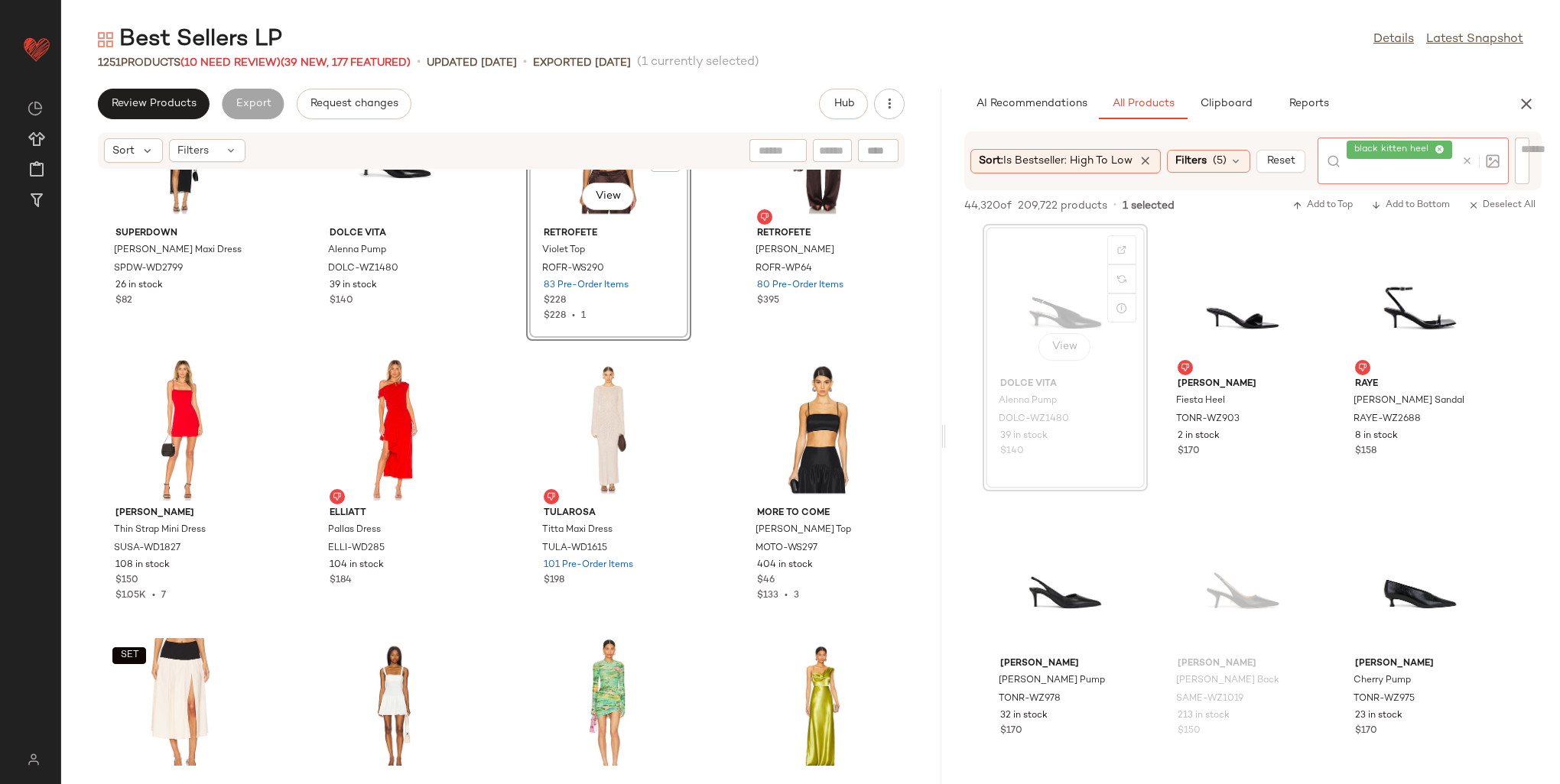
click at [1441, 147] on icon at bounding box center [1440, 150] width 10 height 10
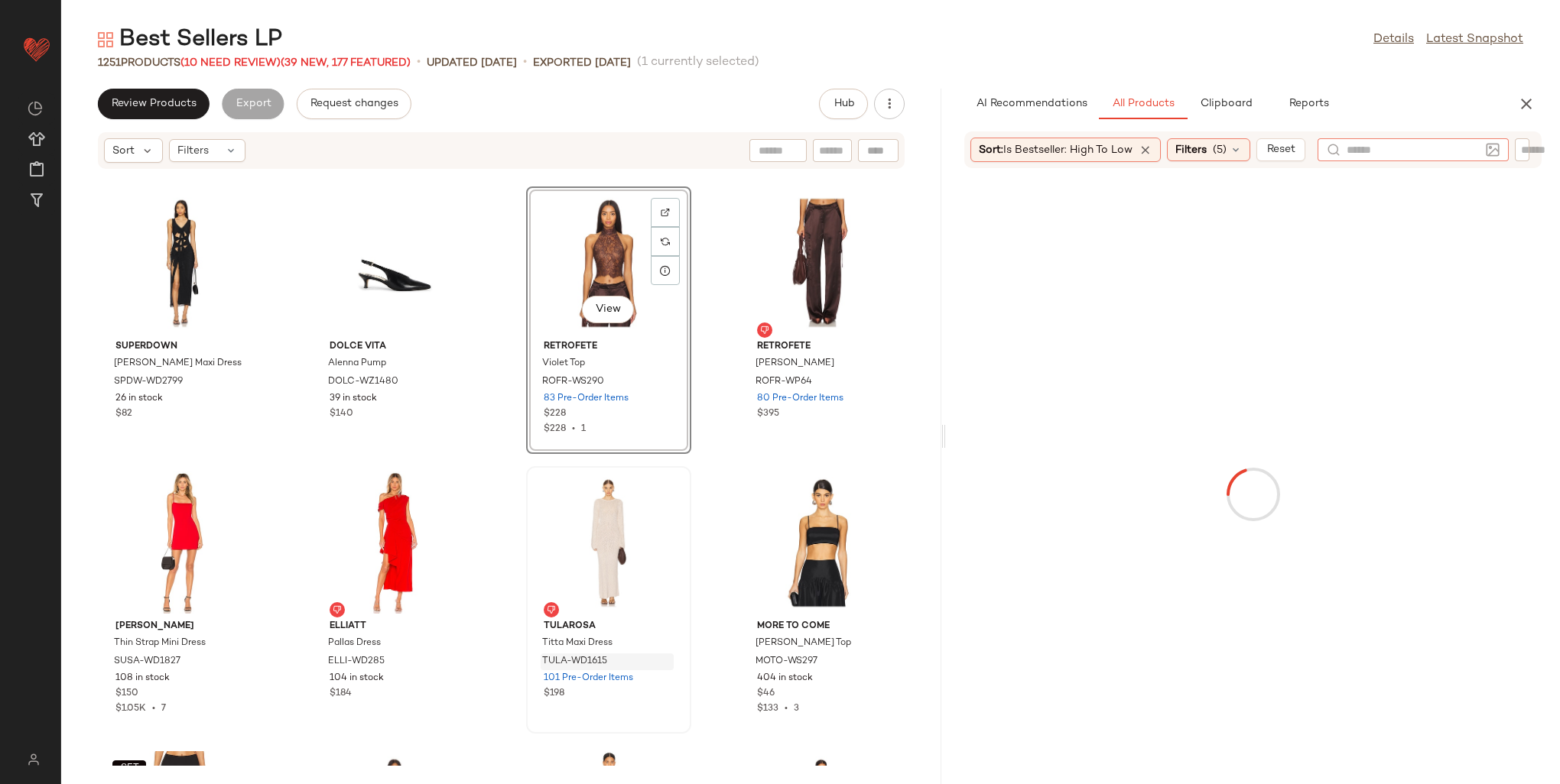
scroll to position [37250, 0]
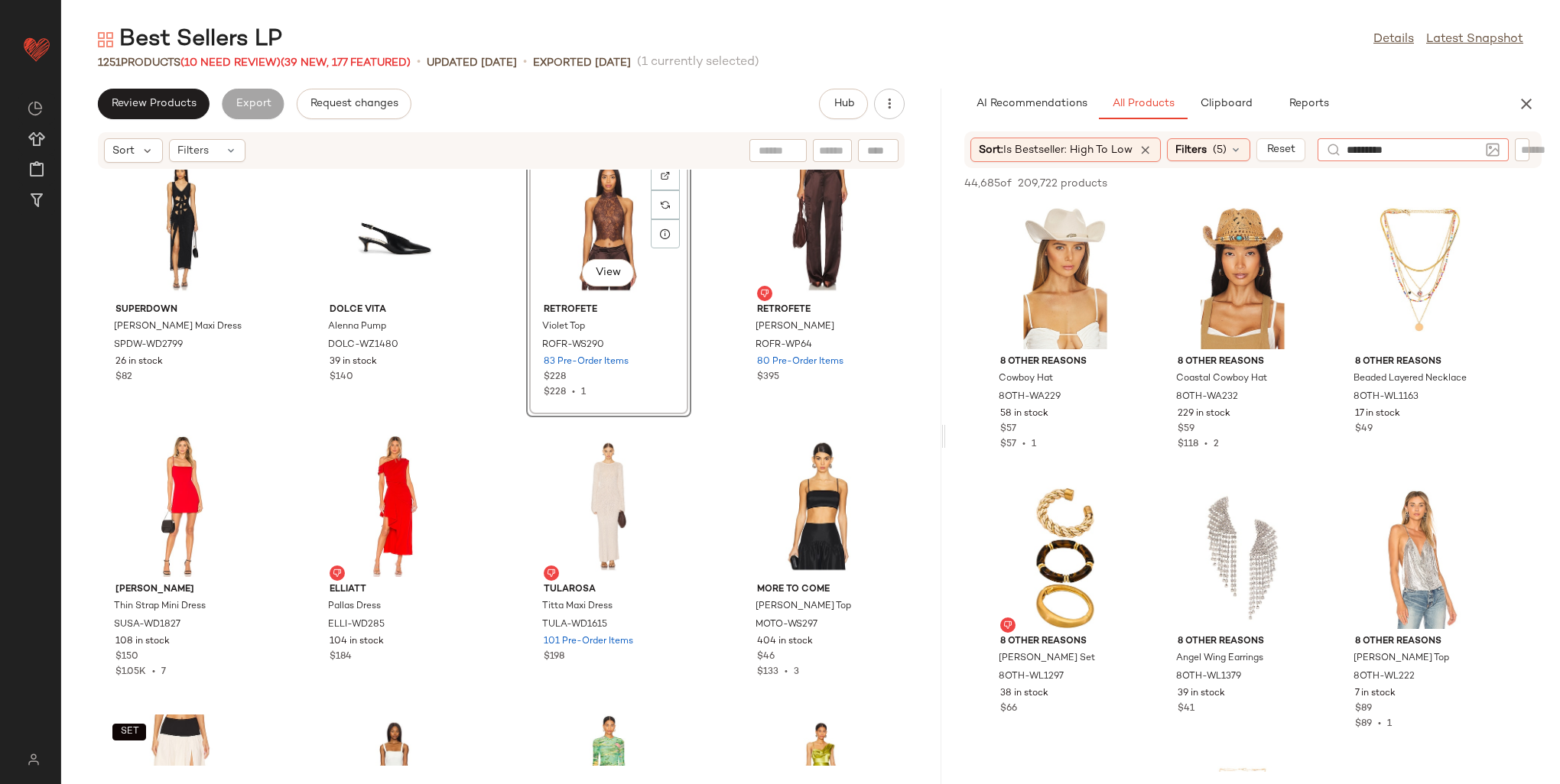
type input "**********"
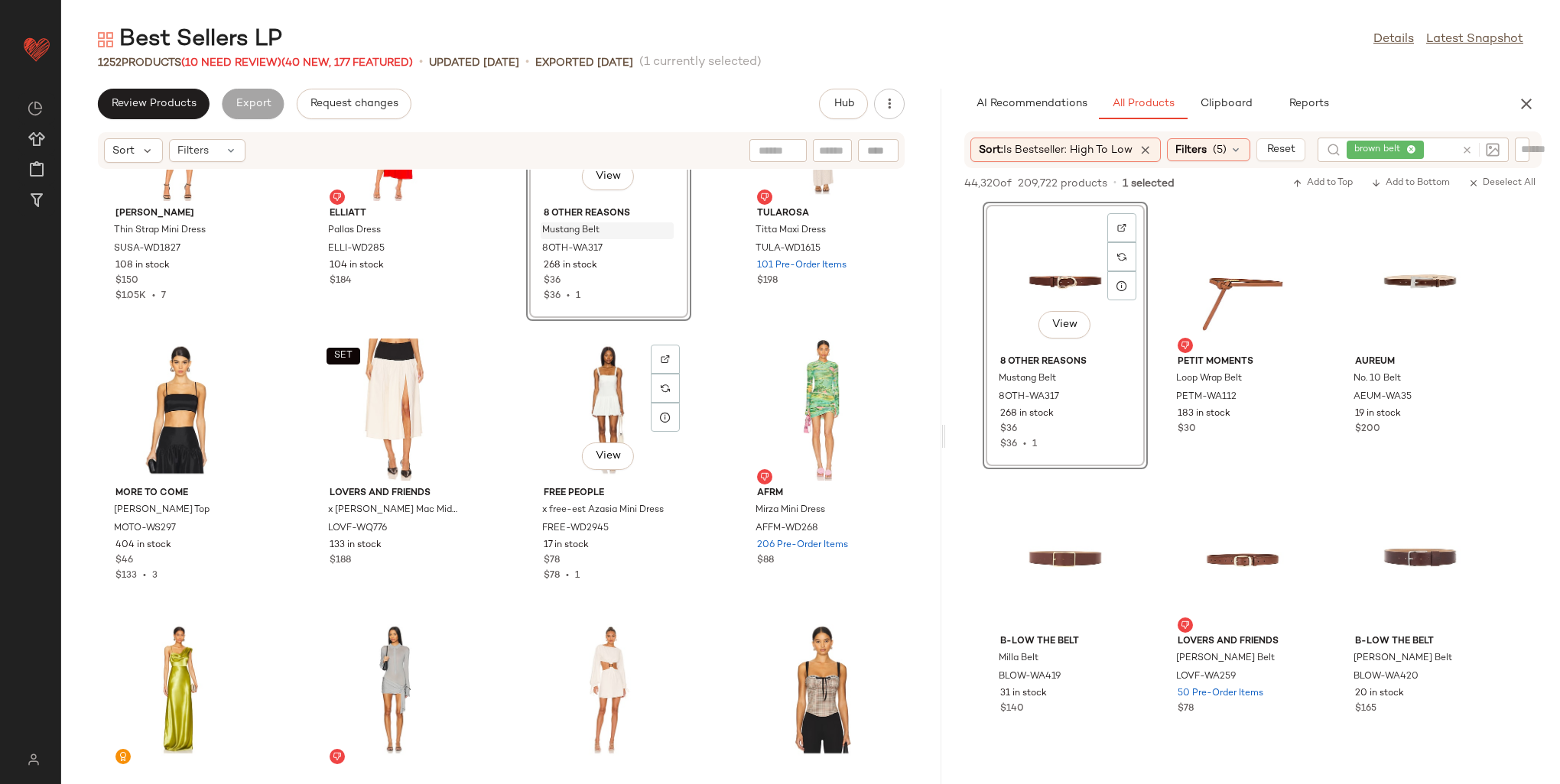
scroll to position [37633, 0]
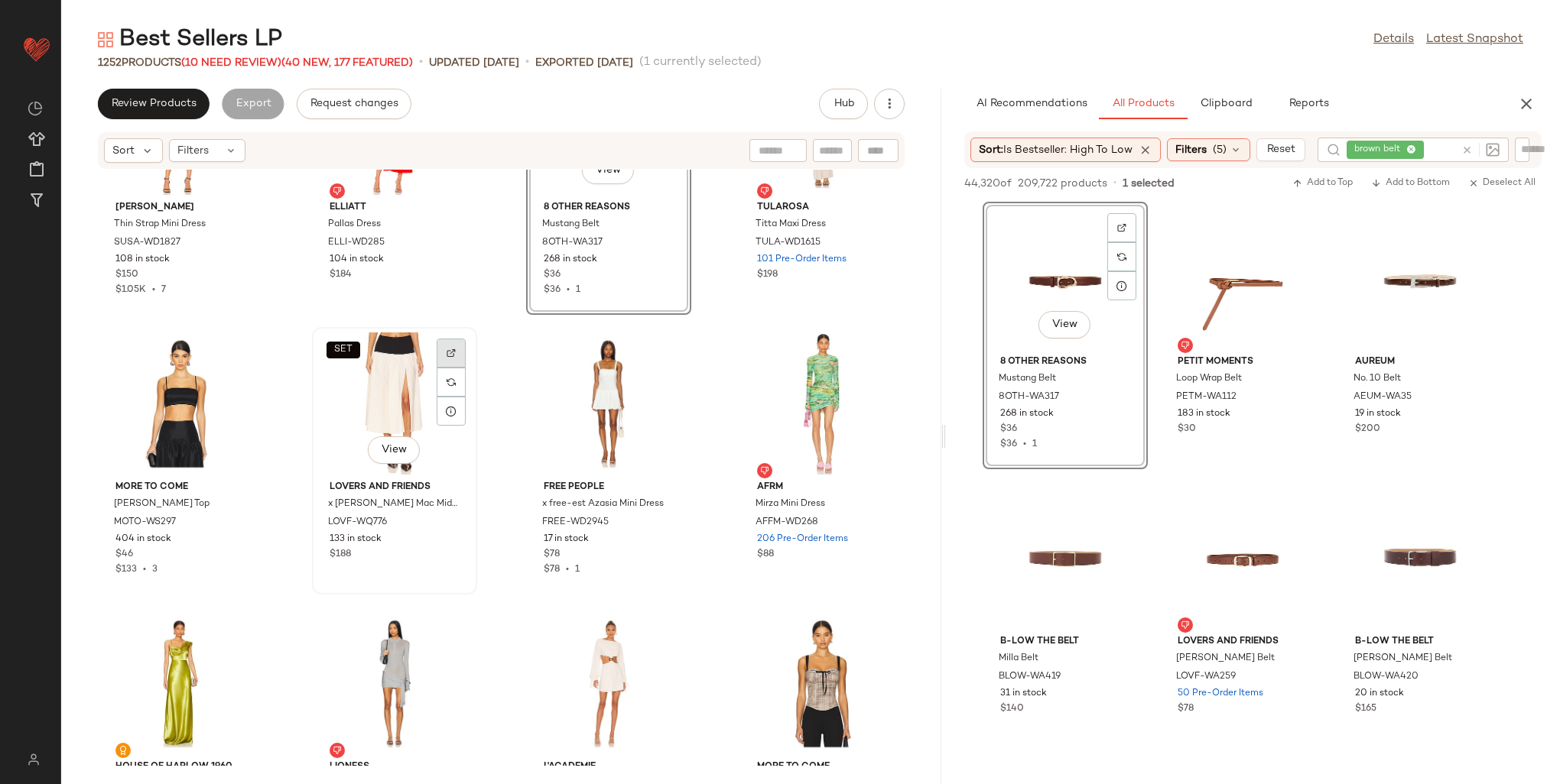
click at [439, 368] on div at bounding box center [451, 382] width 29 height 29
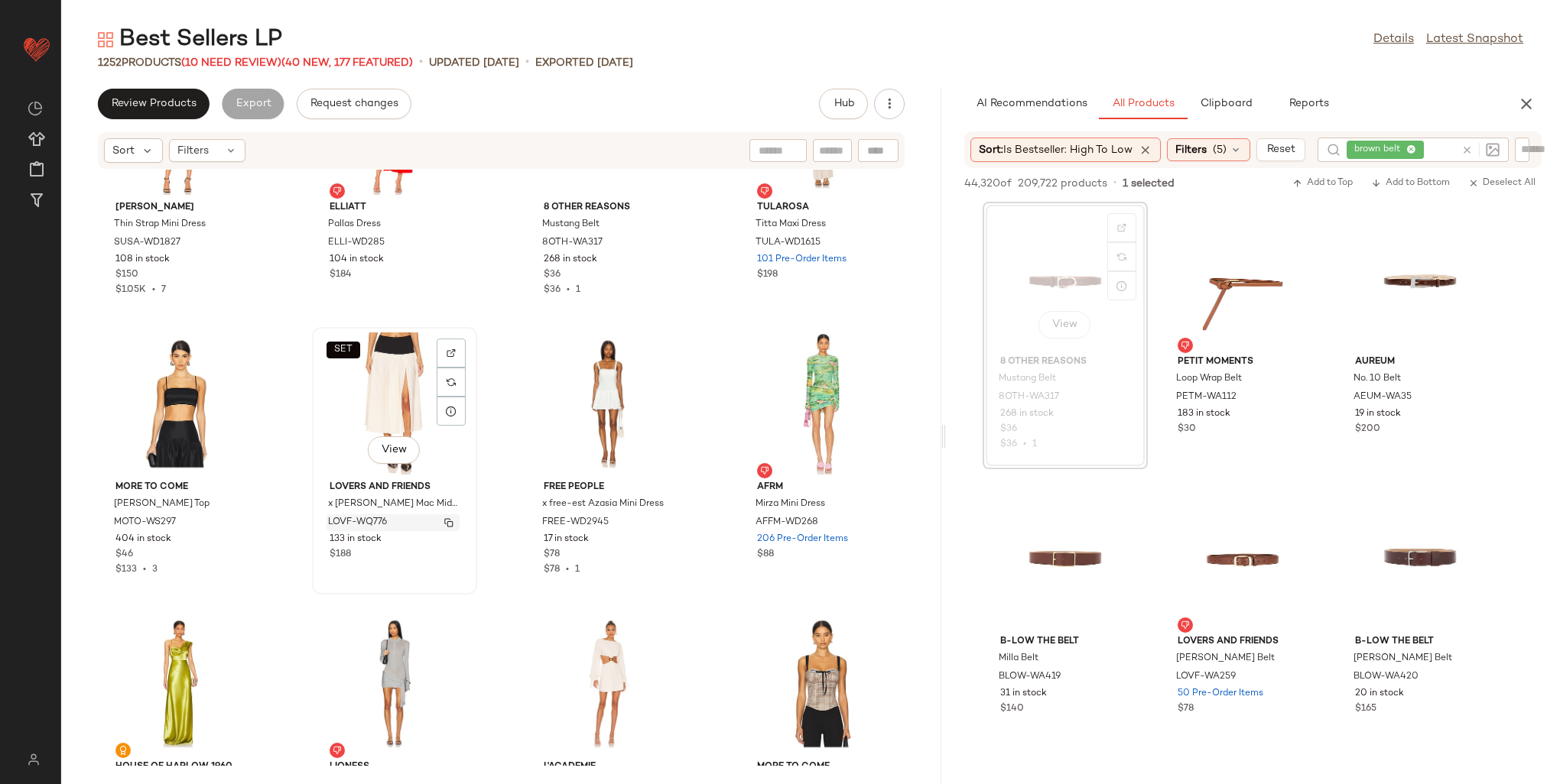
click at [410, 524] on div "LOVF-WQ776" at bounding box center [392, 523] width 133 height 16
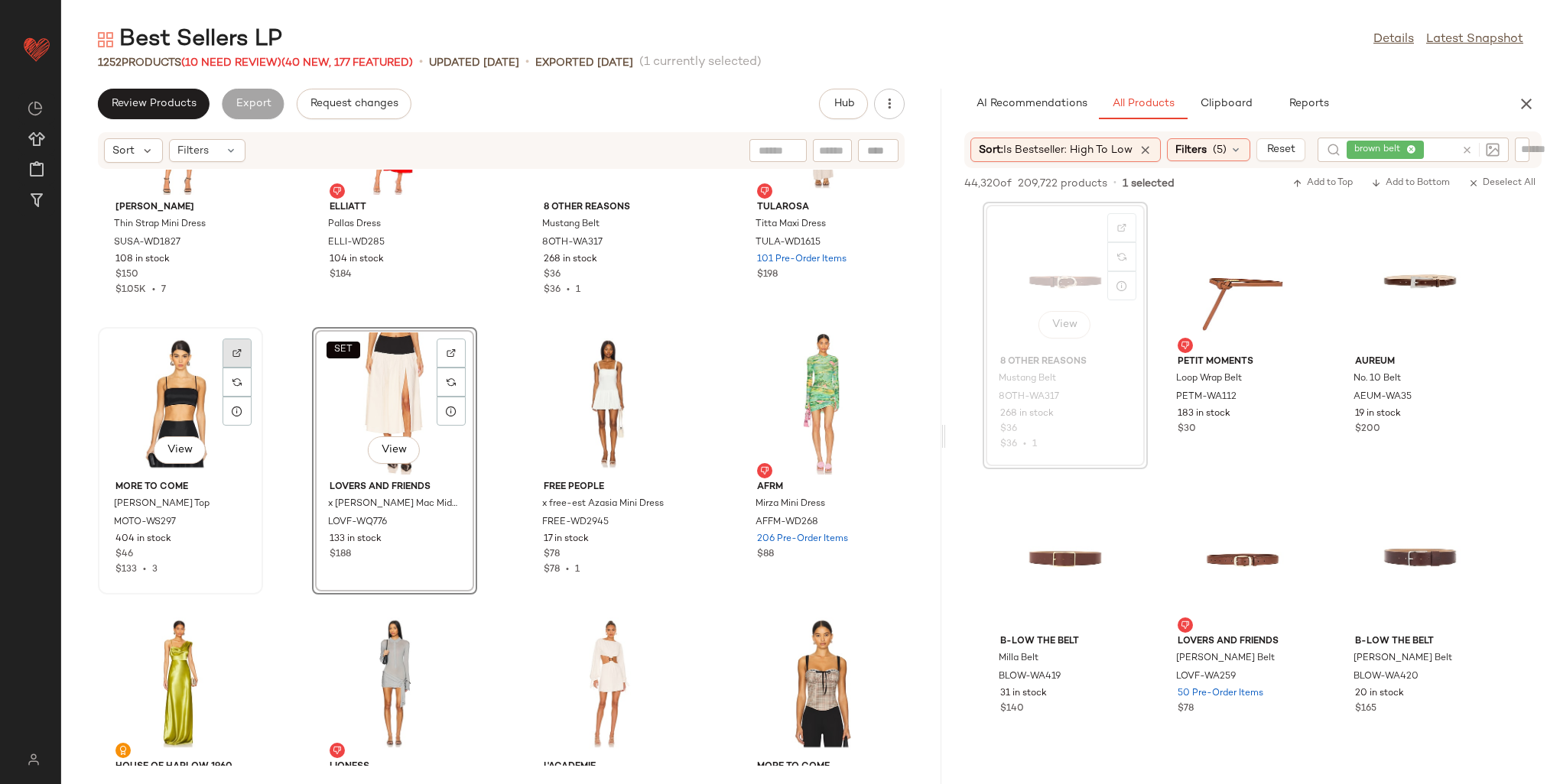
click at [243, 368] on div at bounding box center [237, 382] width 29 height 29
click at [1516, 149] on div "brown belt" at bounding box center [1426, 150] width 218 height 25
click at [1524, 148] on input "text" at bounding box center [1534, 149] width 26 height 16
paste input "*********"
type input "*********"
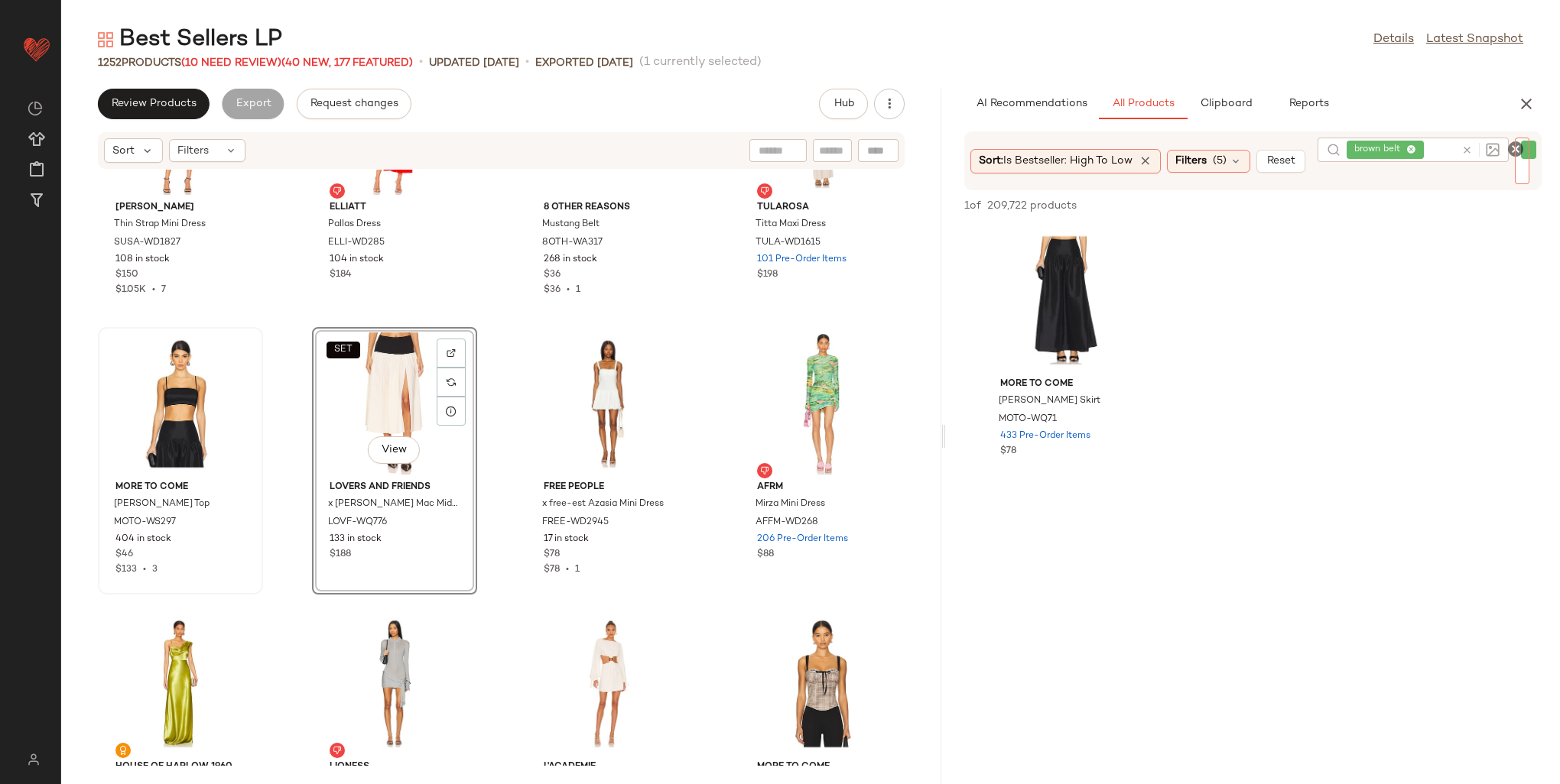
click at [1416, 149] on icon at bounding box center [1411, 150] width 10 height 10
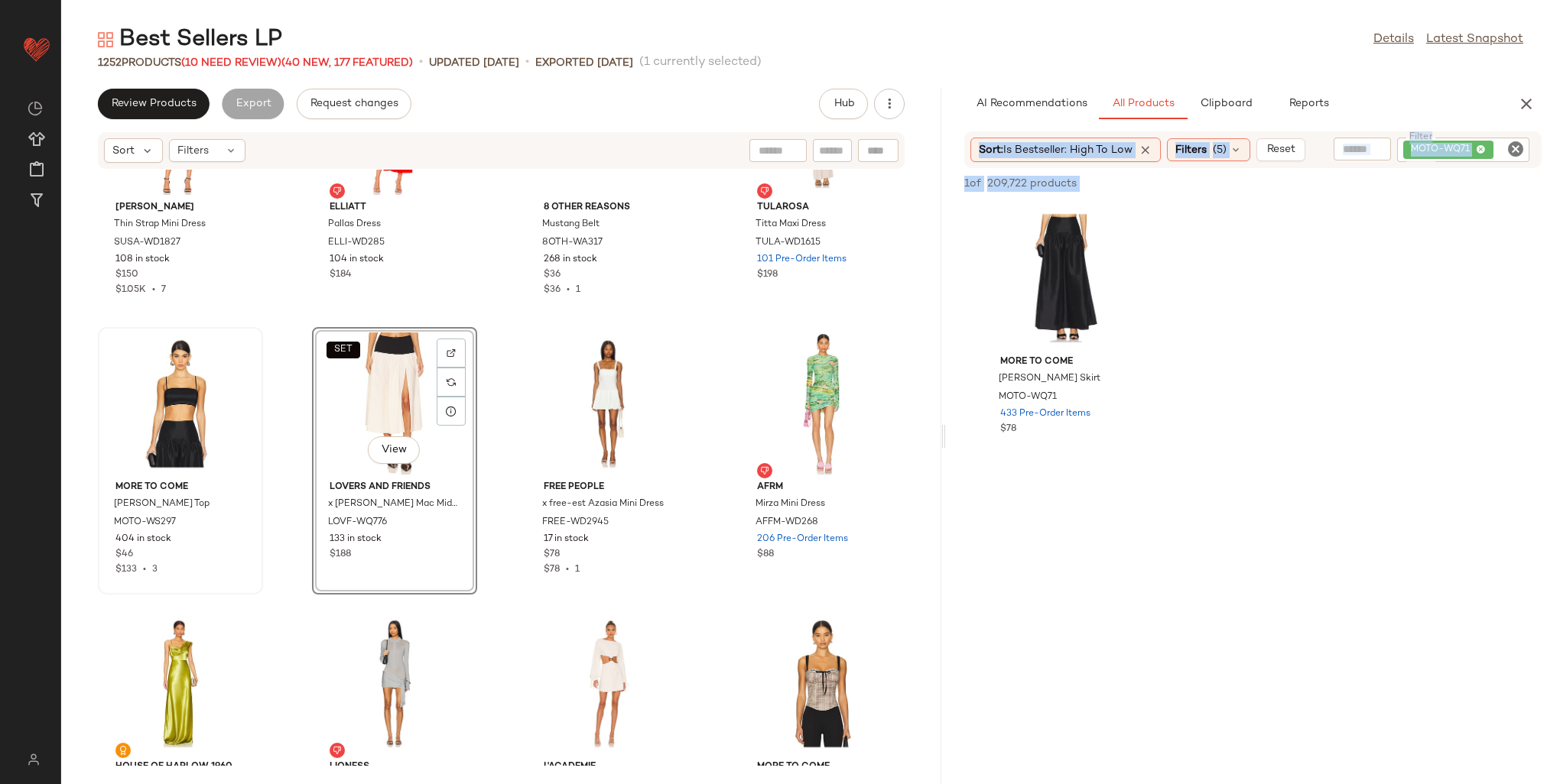
click at [1368, 329] on div "MORE TO COME Carson Skirt MOTO-WQ71 433 Pre-Order Items $78" at bounding box center [1252, 336] width 614 height 268
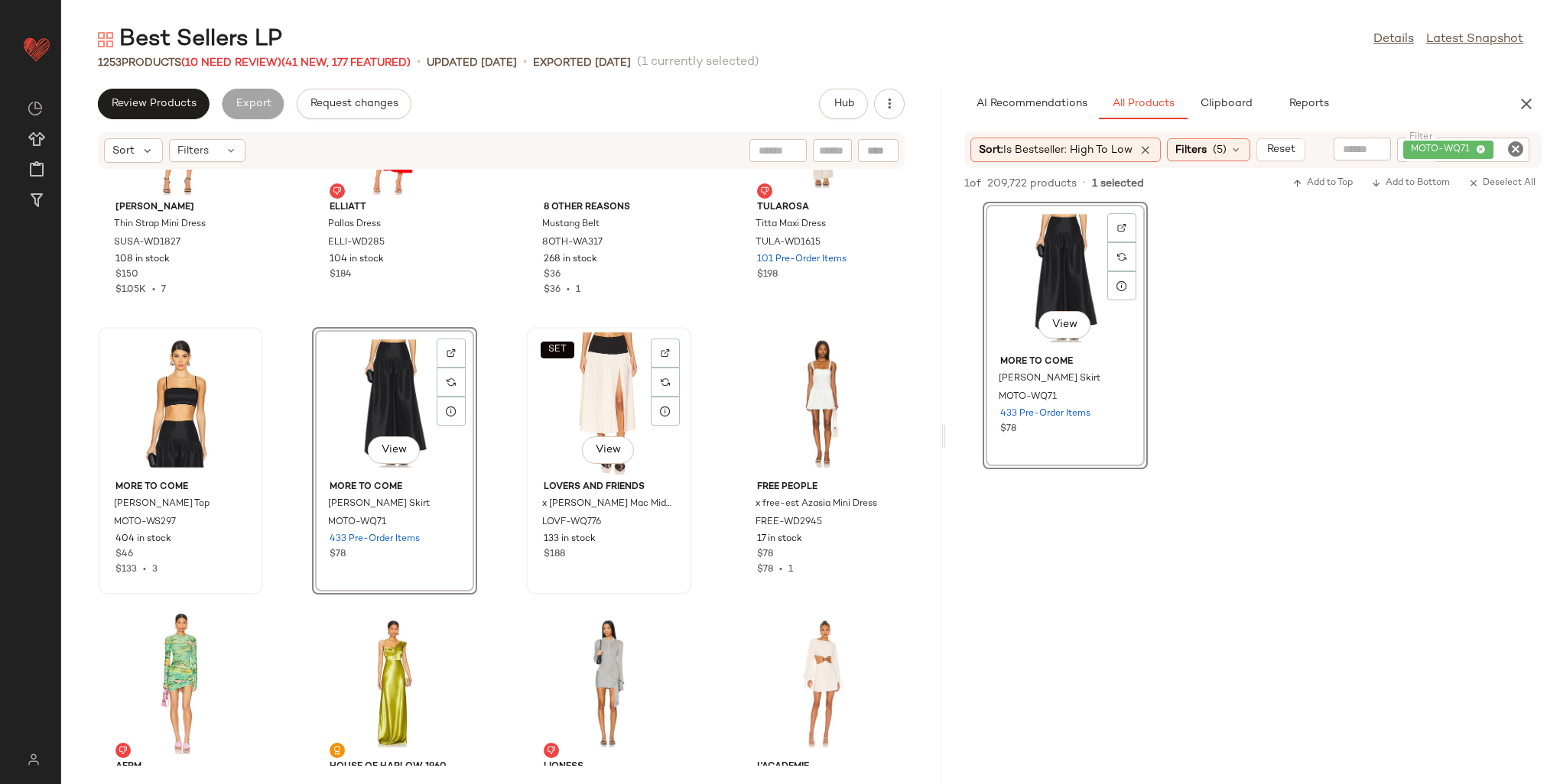
click at [571, 369] on div "SET View" at bounding box center [608, 403] width 154 height 142
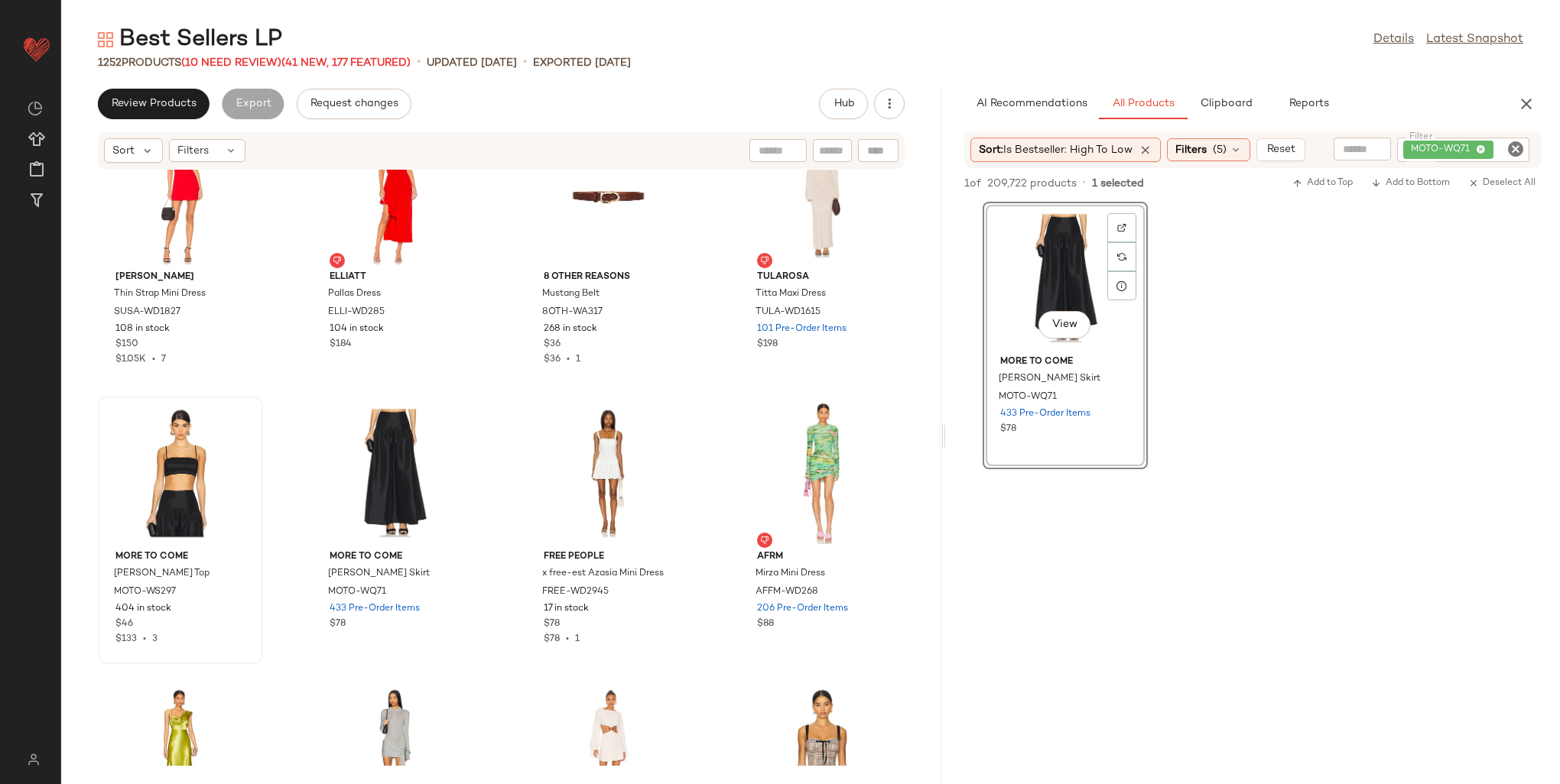
scroll to position [37556, 0]
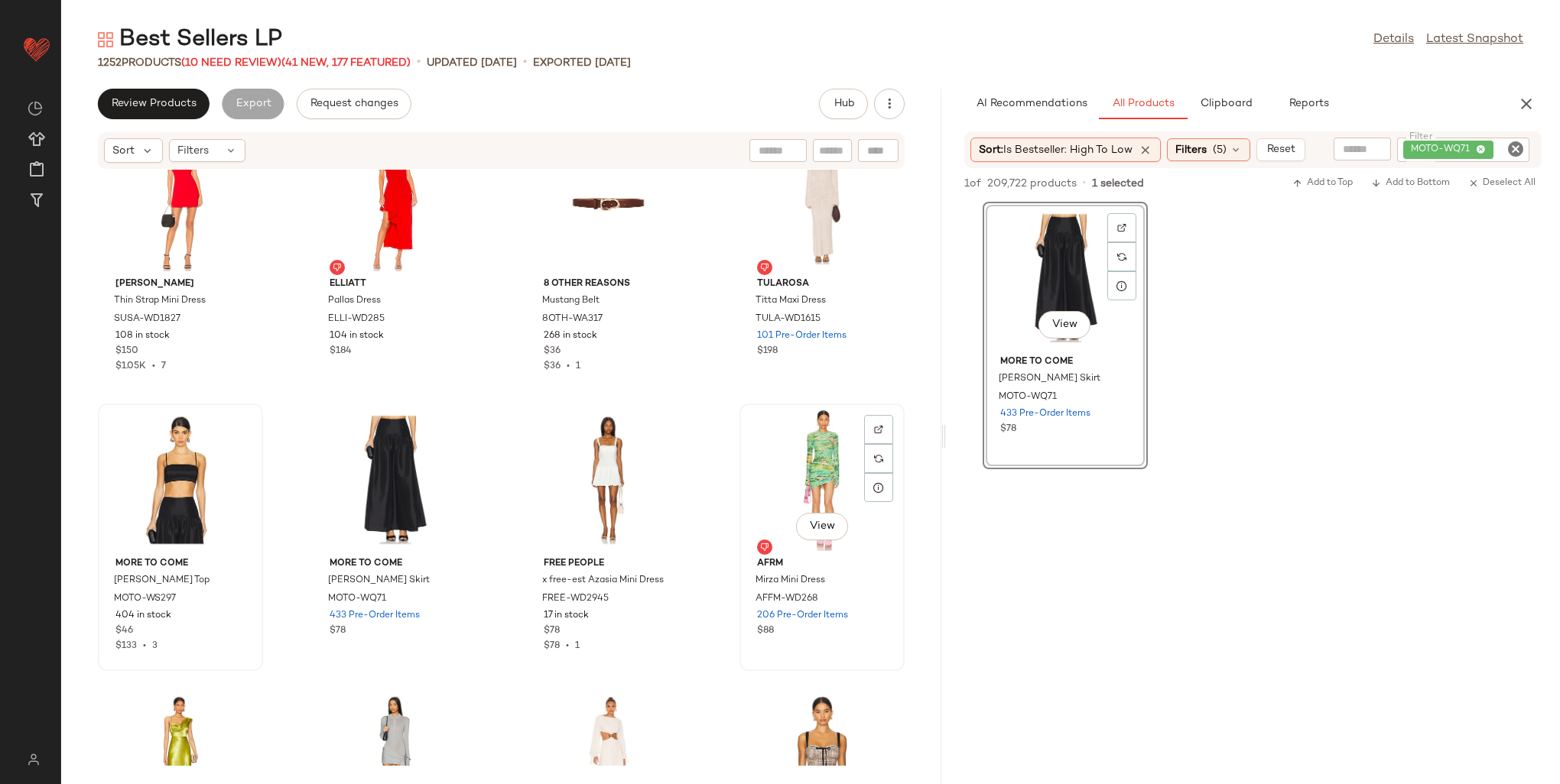
click at [788, 456] on div "View" at bounding box center [821, 480] width 154 height 142
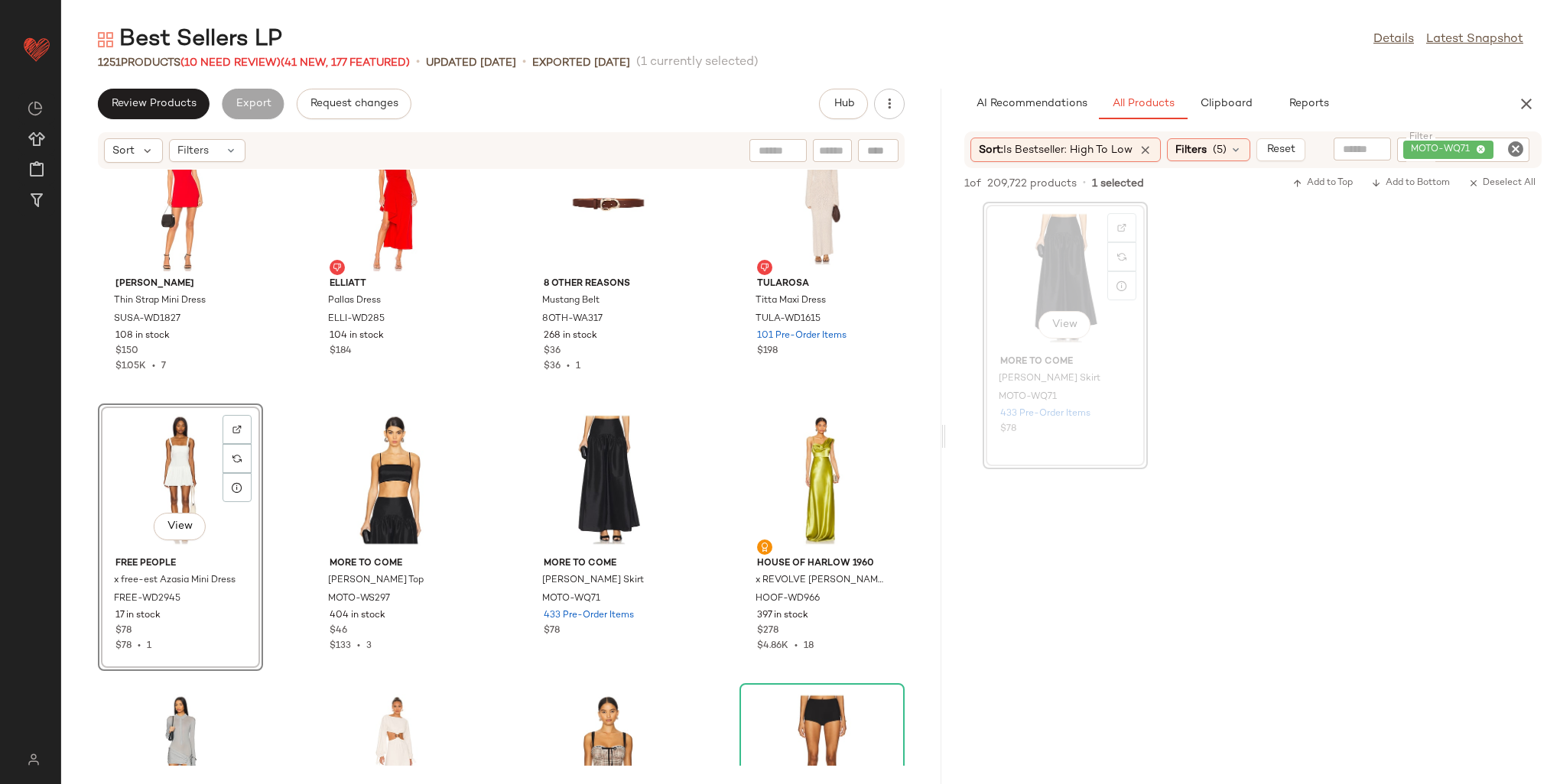
click at [1479, 146] on span "MOTO-WQ71" at bounding box center [1448, 150] width 90 height 18
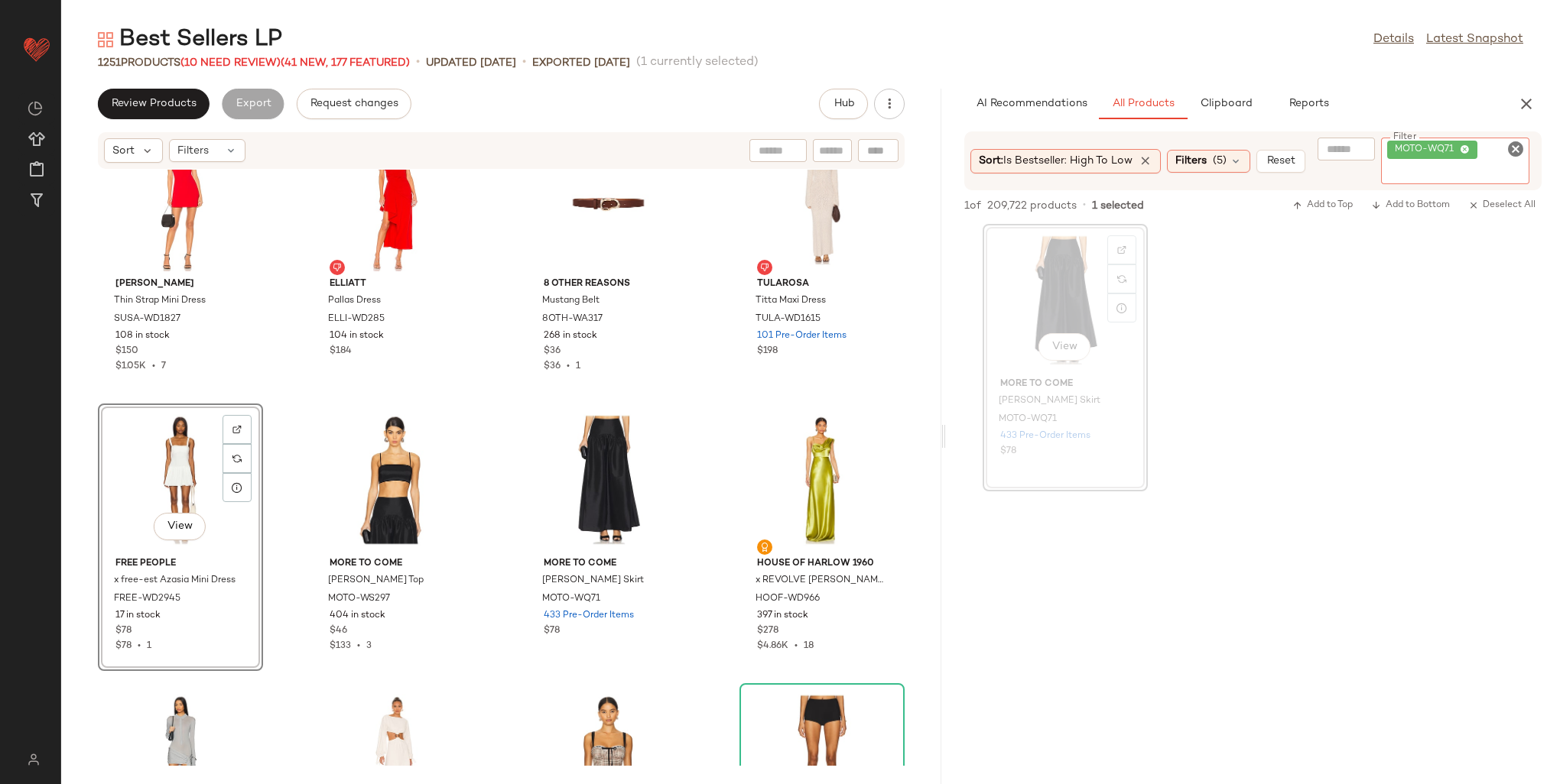
click at [1468, 148] on icon at bounding box center [1464, 150] width 10 height 10
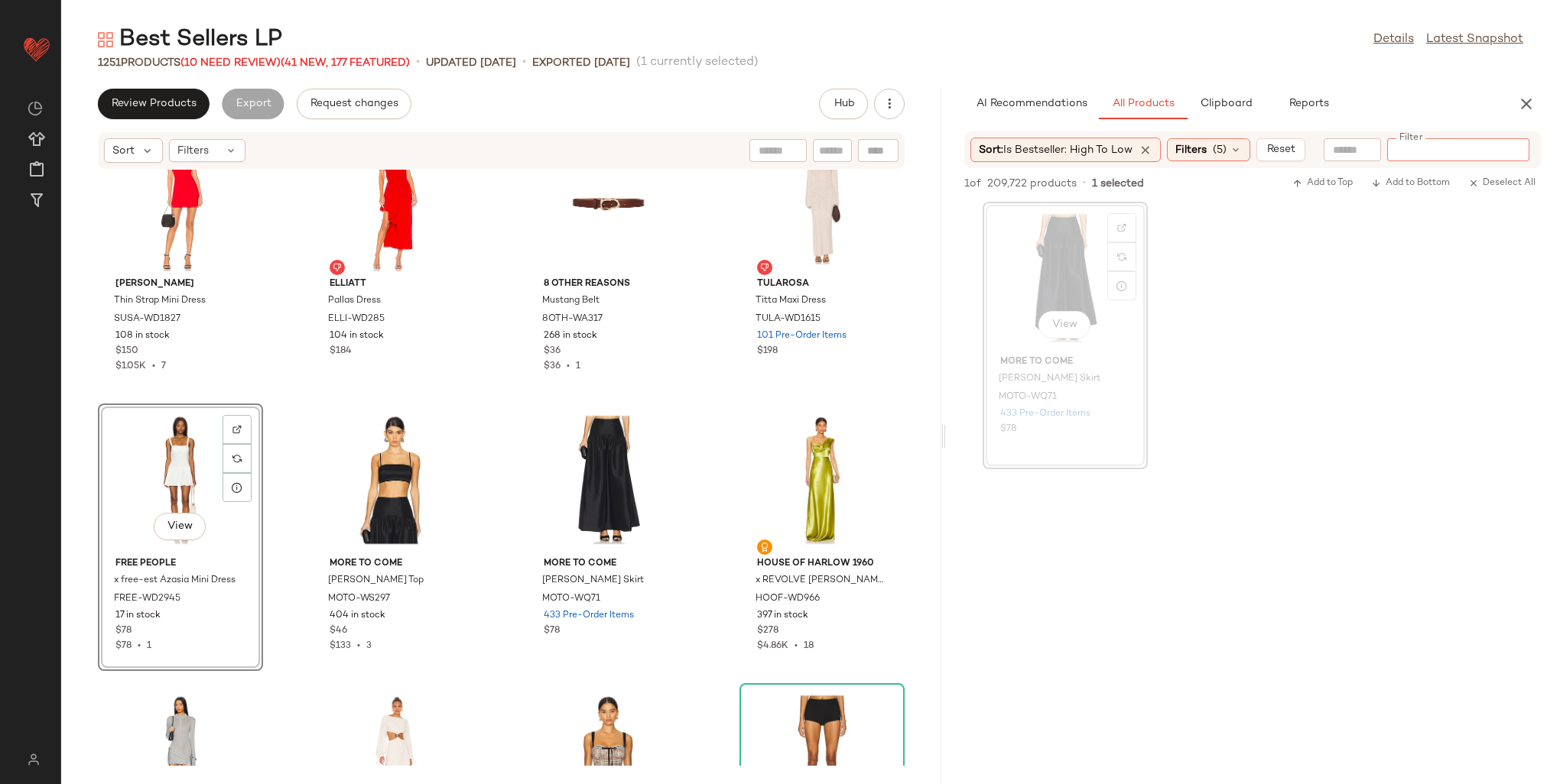
click at [1349, 154] on div at bounding box center [1352, 150] width 58 height 23
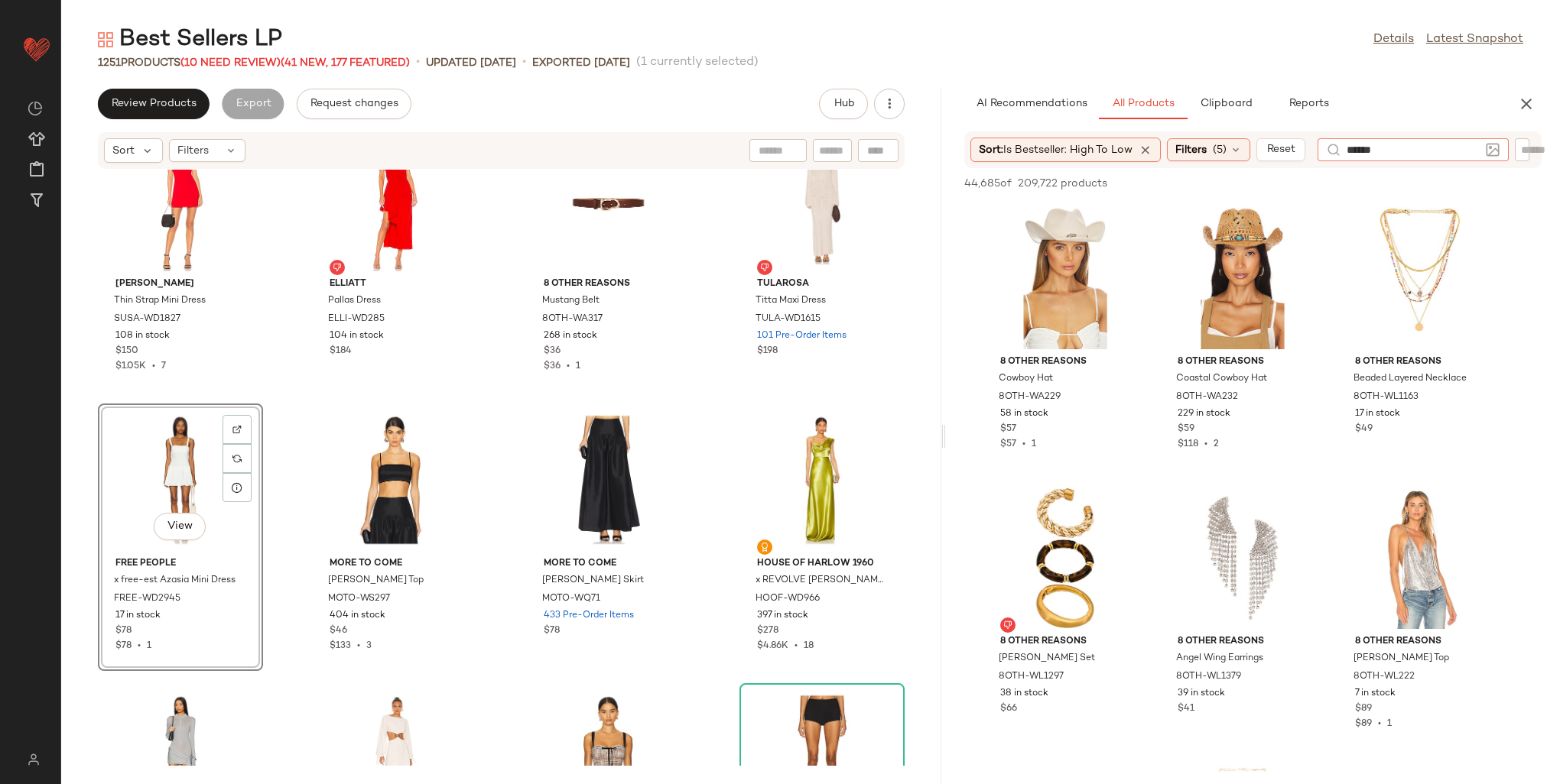
type input "*******"
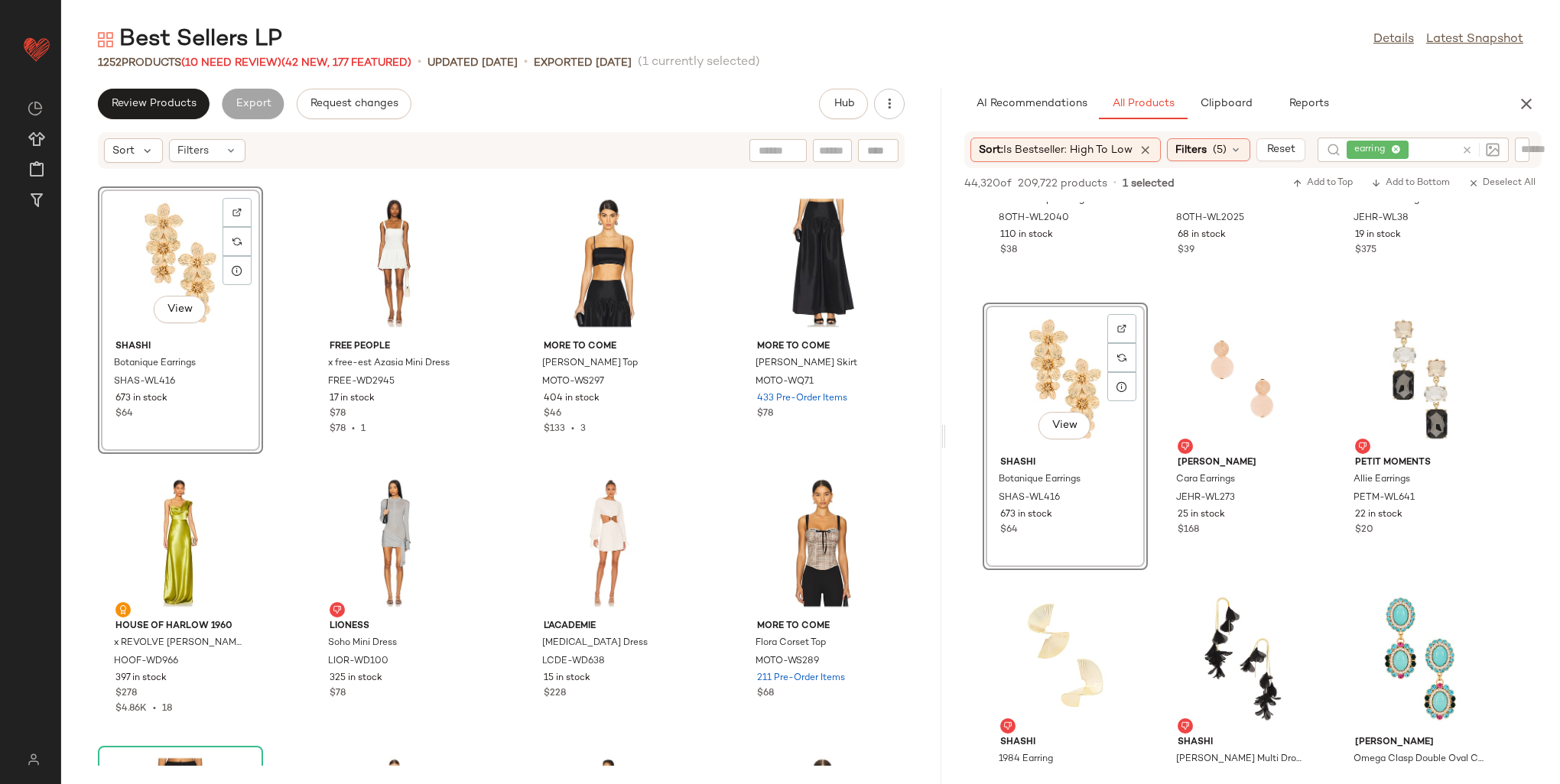
scroll to position [37782, 0]
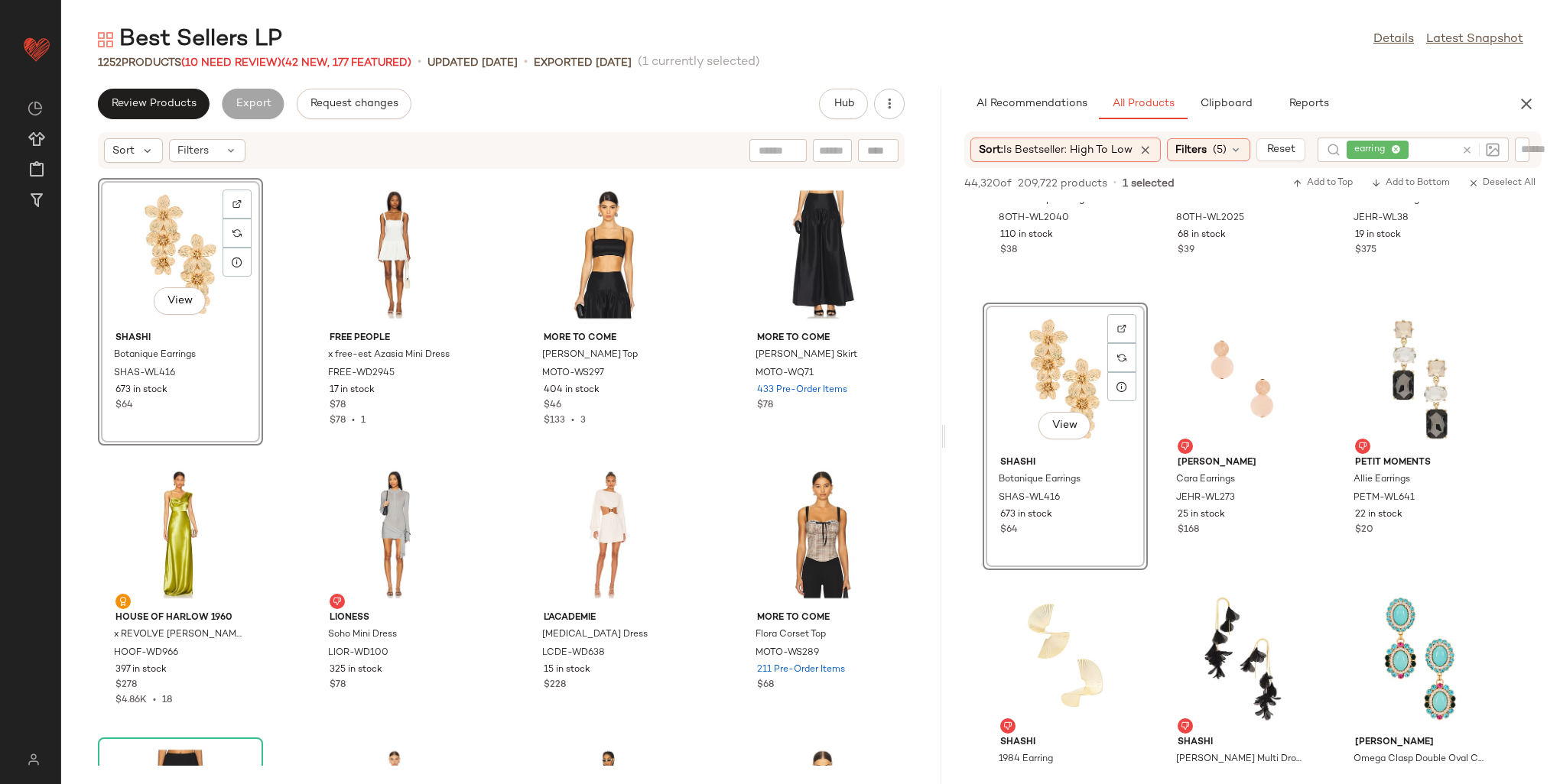
click at [1399, 148] on icon at bounding box center [1396, 150] width 10 height 10
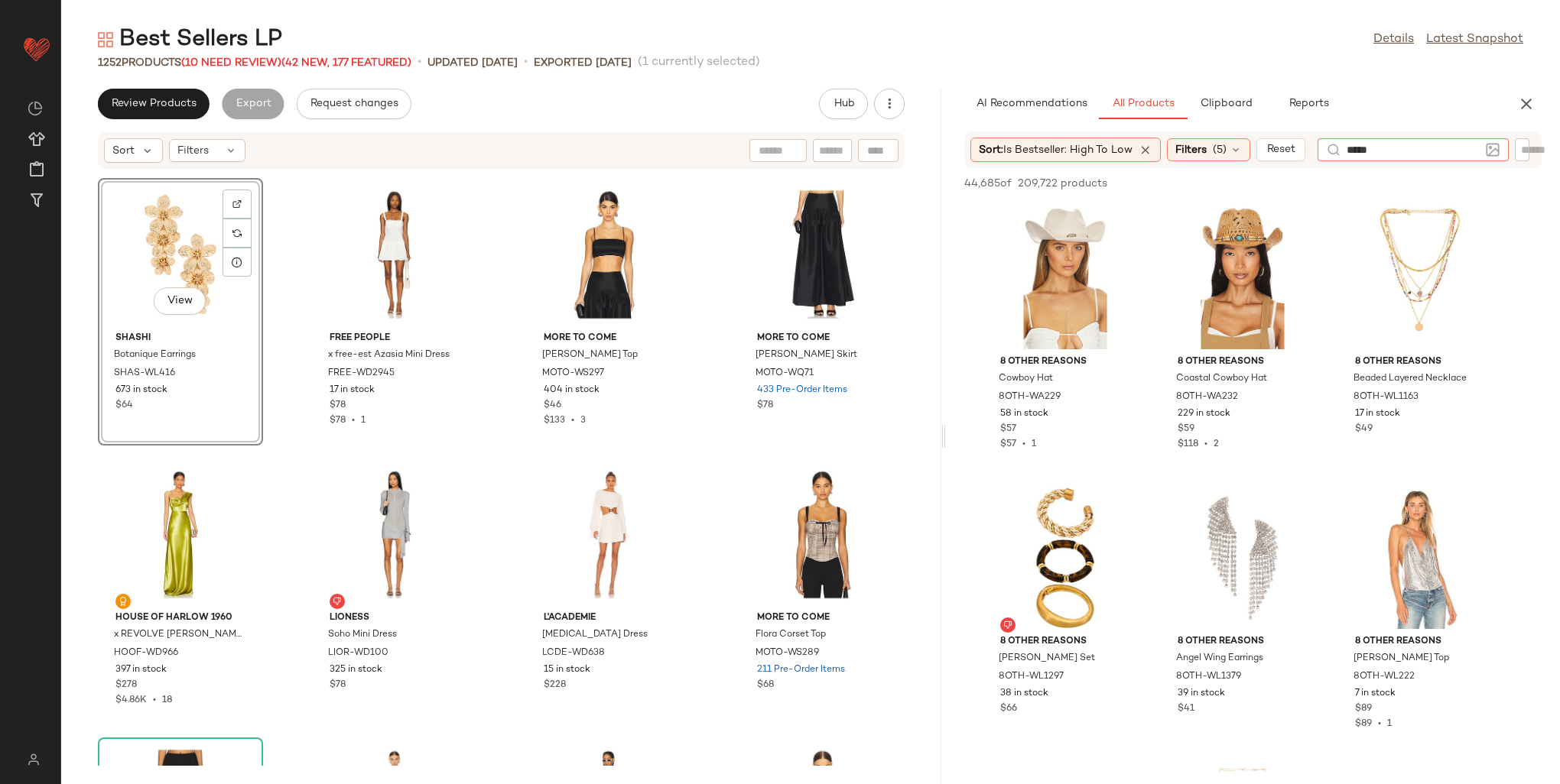
type input "******"
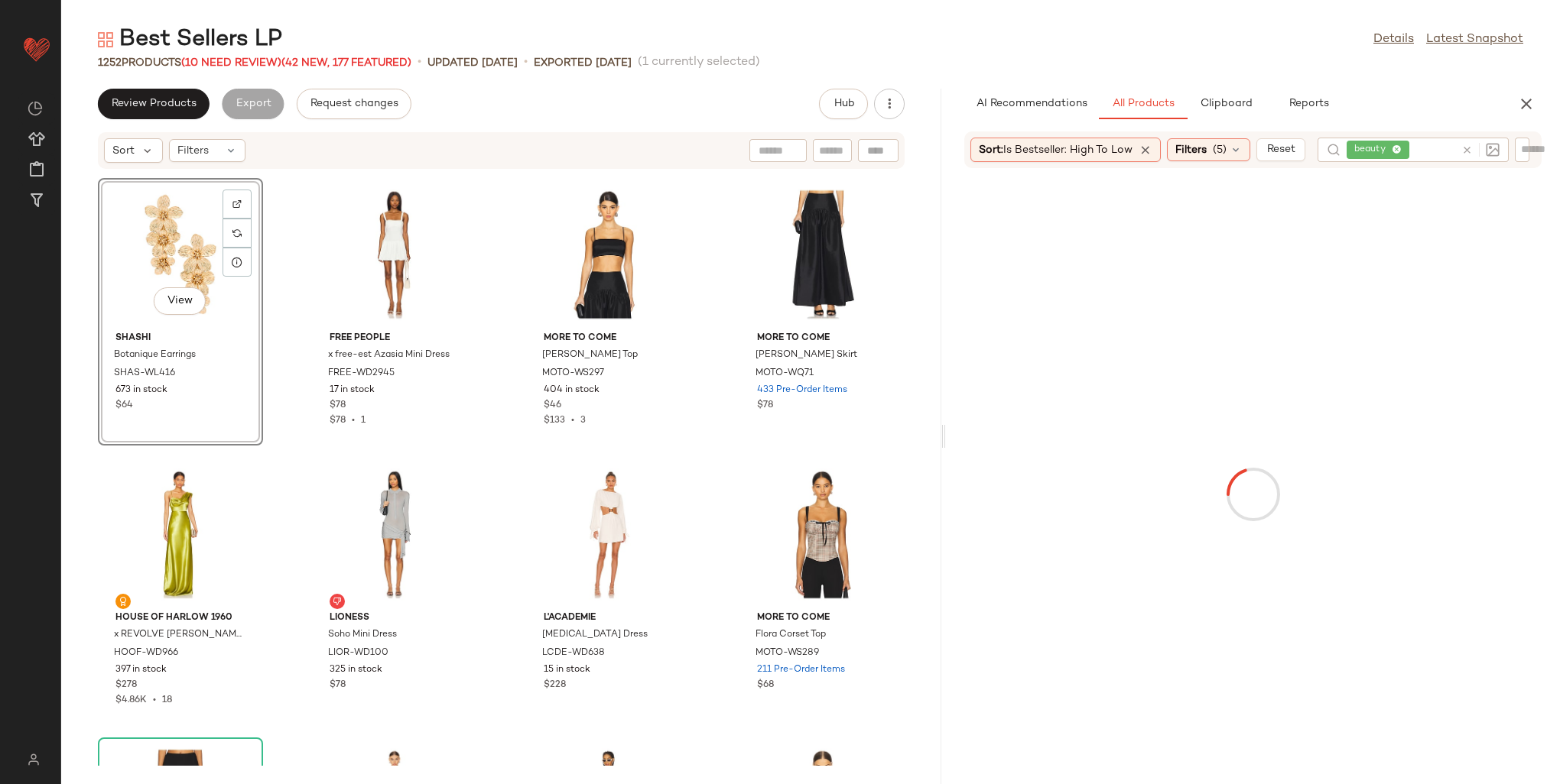
click at [1394, 120] on div "AI Recommendations All Products Clipboard Reports Sort: Is Bestseller: High to …" at bounding box center [1252, 437] width 614 height 696
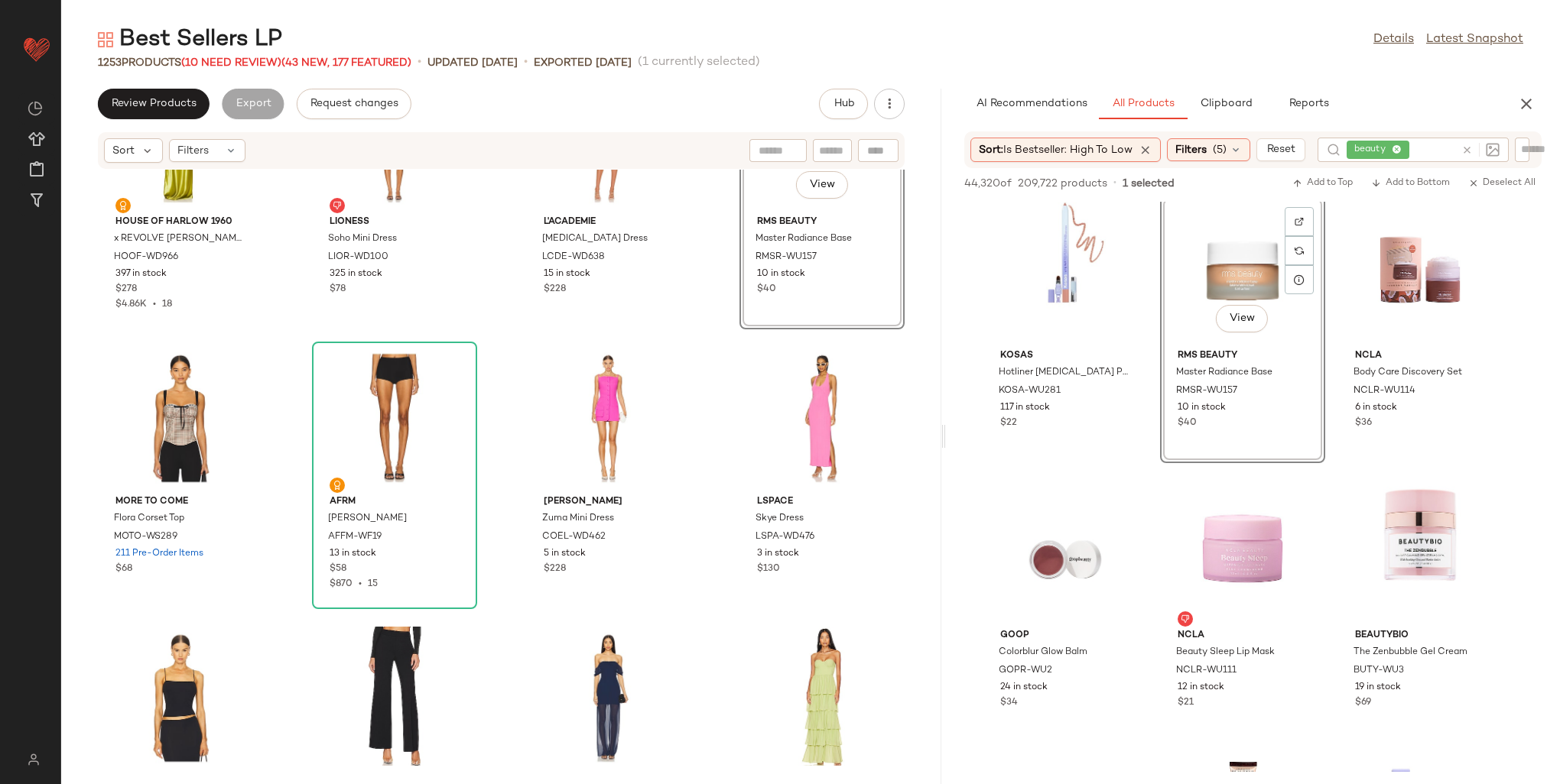
scroll to position [38240, 0]
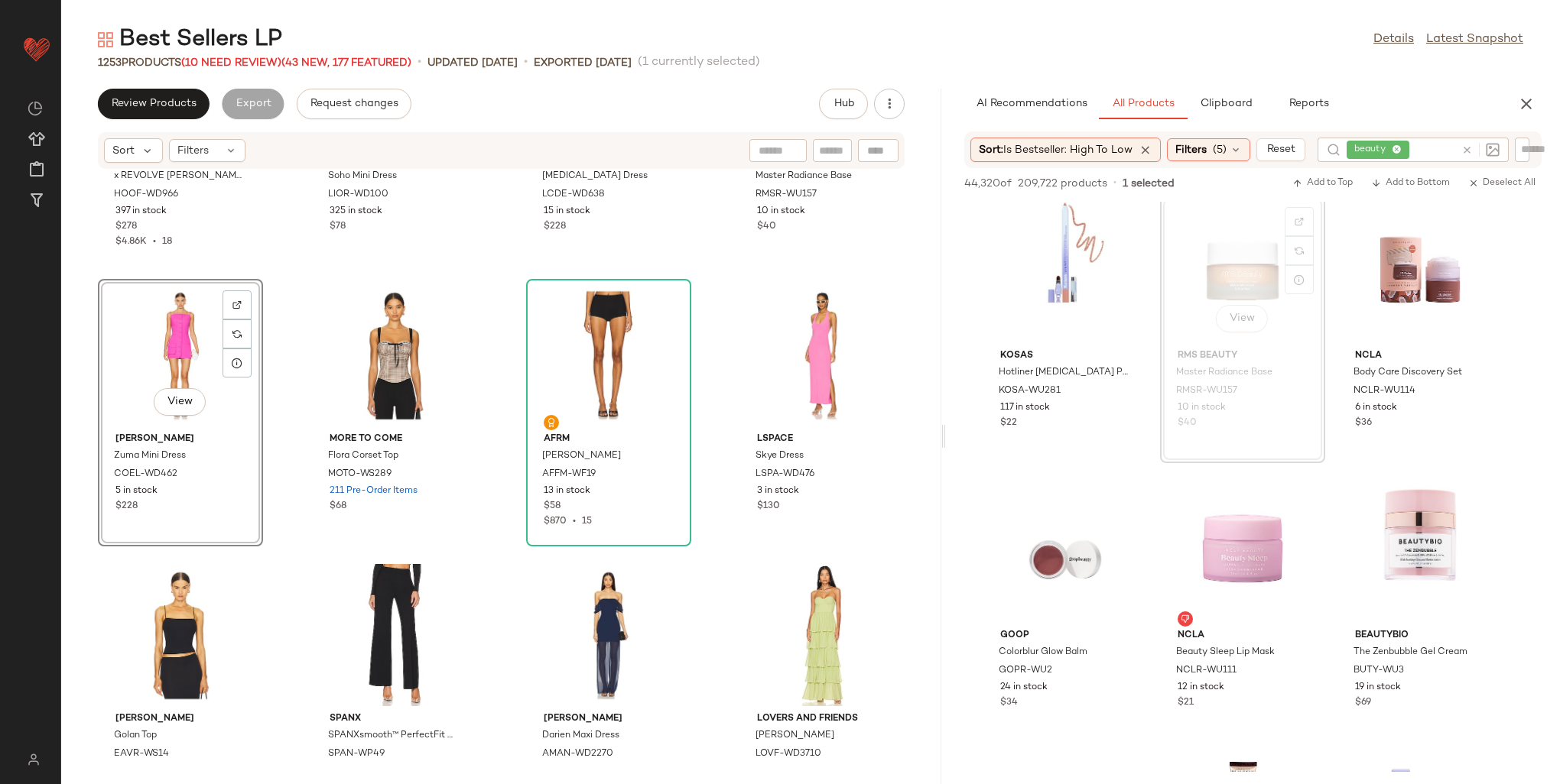
click at [1397, 145] on icon at bounding box center [1397, 150] width 10 height 10
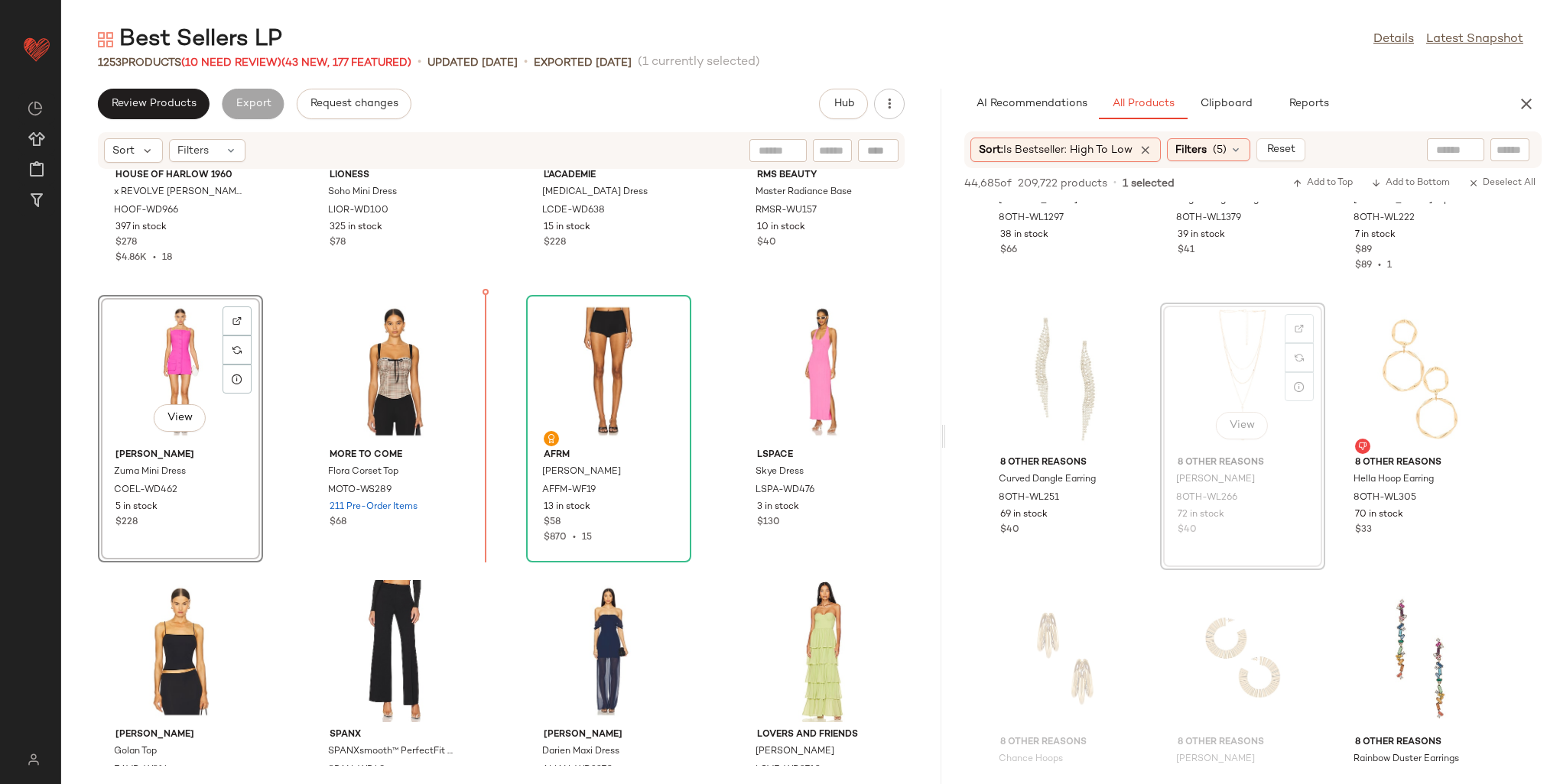
scroll to position [38214, 0]
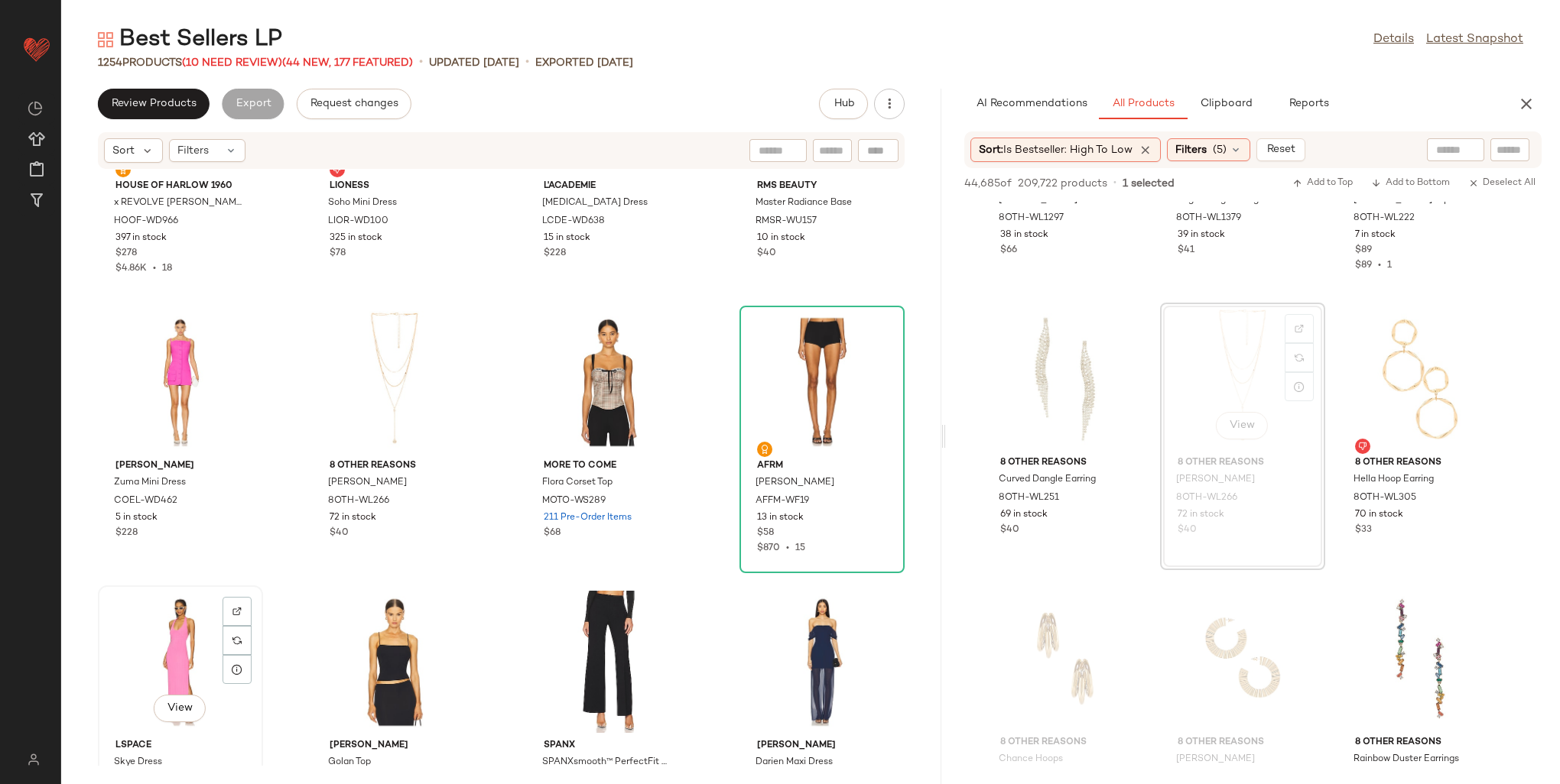
click at [150, 641] on div "View" at bounding box center [180, 662] width 154 height 142
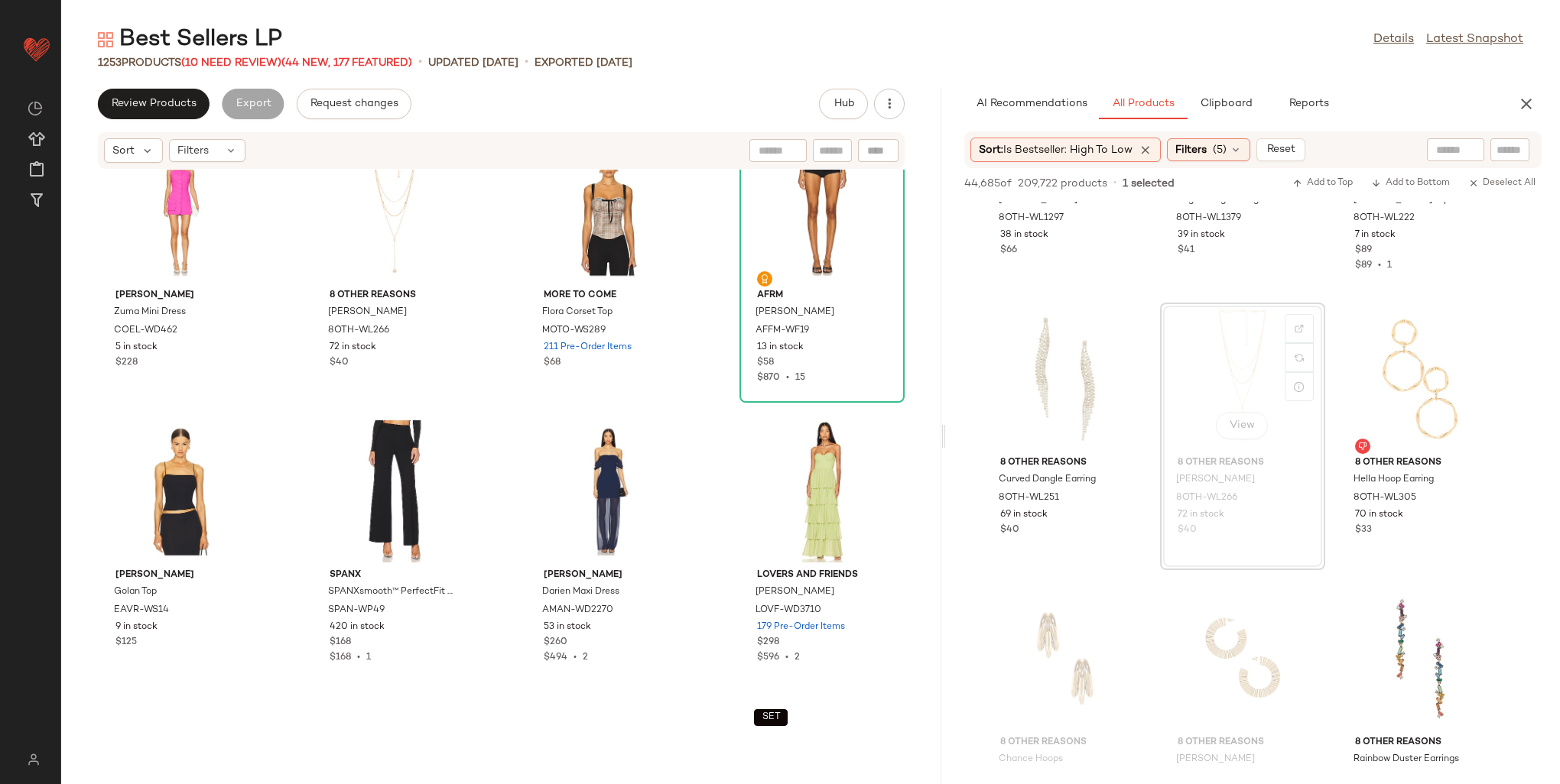
scroll to position [38443, 0]
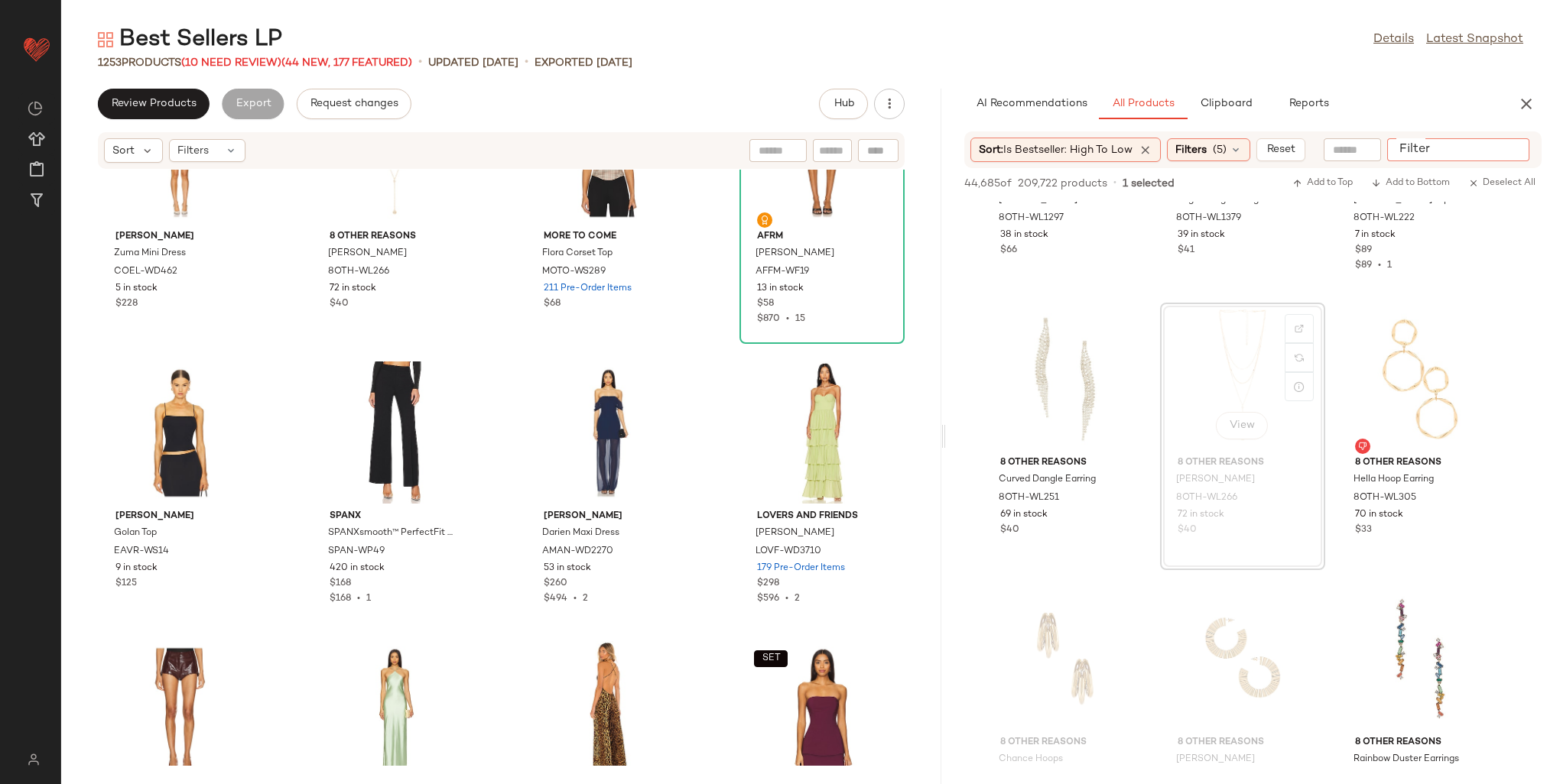
click at [1503, 150] on input "Filter" at bounding box center [1459, 149] width 130 height 16
paste input "**********"
type input "**********"
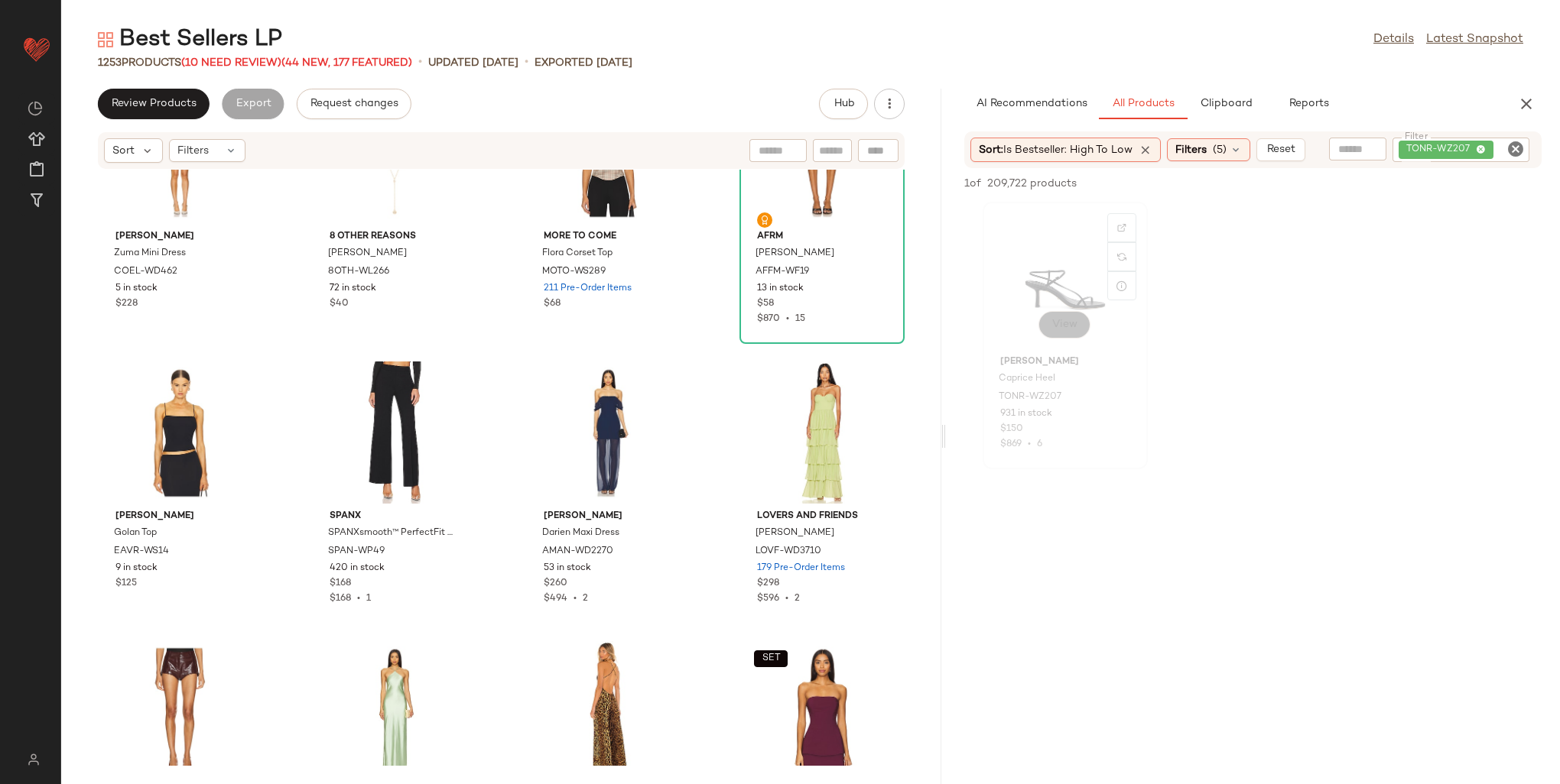
click at [1066, 353] on div "View Tony Bianco Caprice Heel TONR-WZ207 931 in stock $150 $869 • 6" at bounding box center [1065, 336] width 162 height 265
click at [1064, 336] on button "View" at bounding box center [1064, 324] width 52 height 27
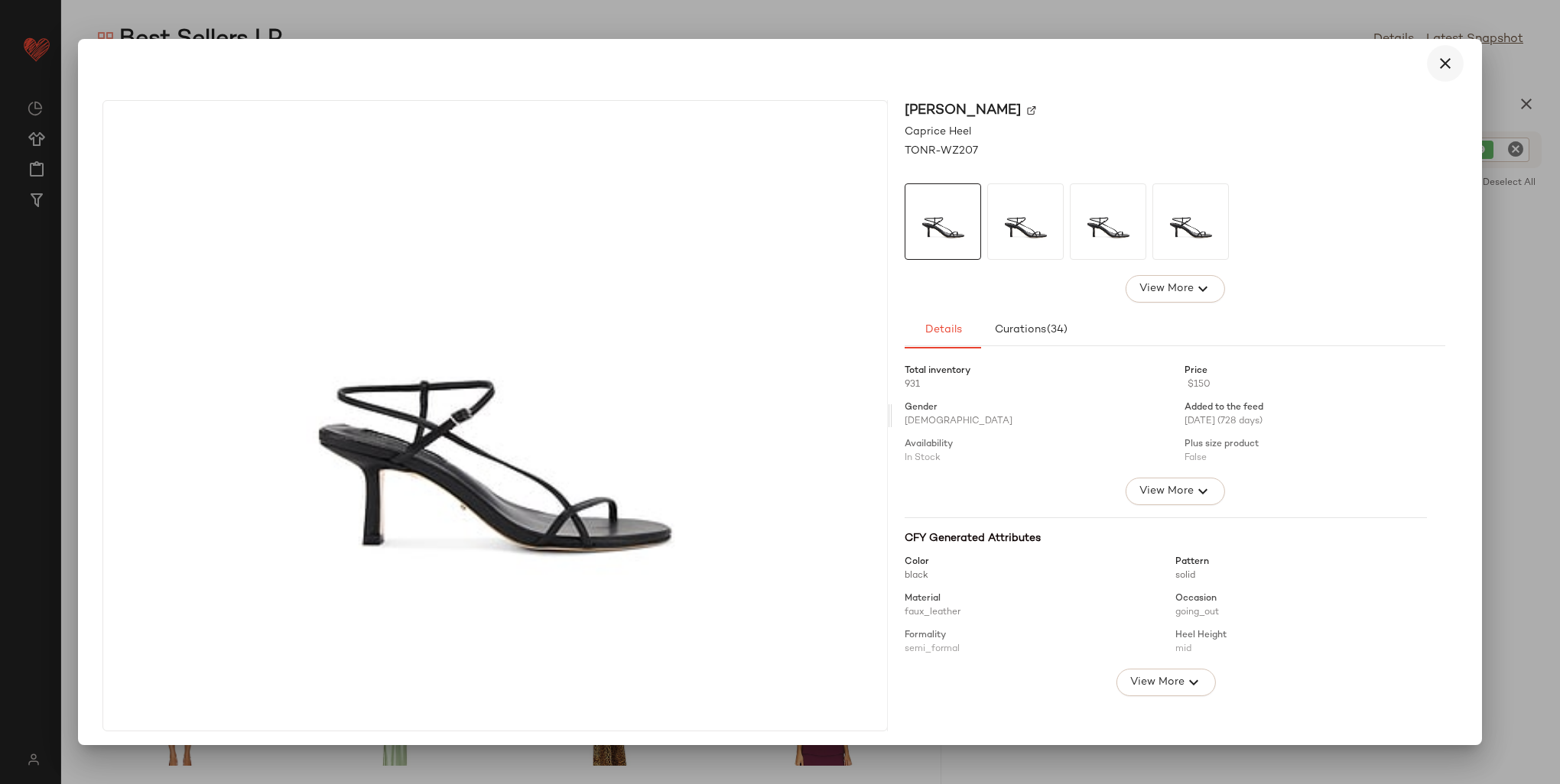
click at [1436, 54] on icon "button" at bounding box center [1445, 63] width 18 height 18
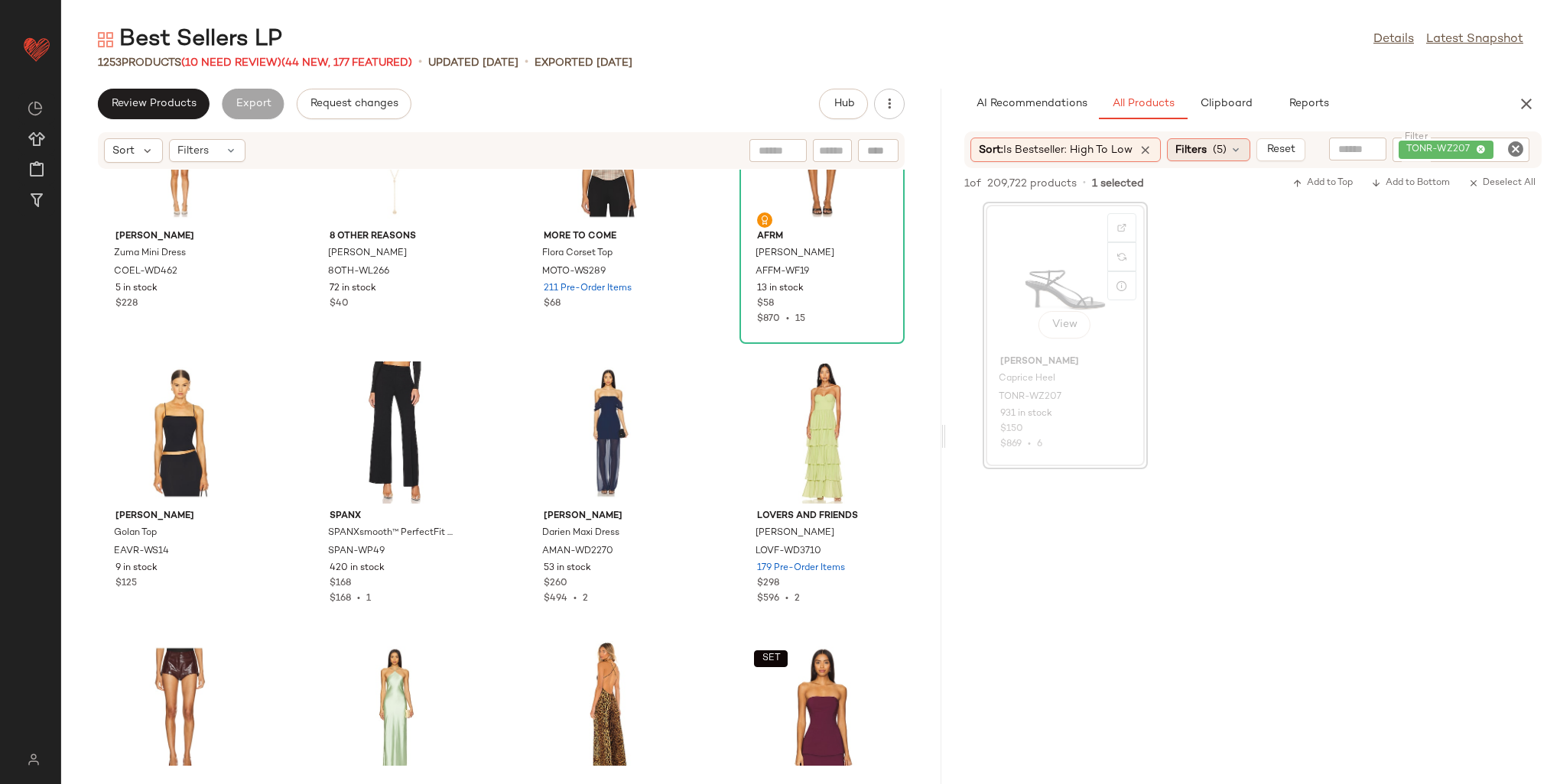
click at [1186, 145] on span "Filters" at bounding box center [1191, 149] width 31 height 16
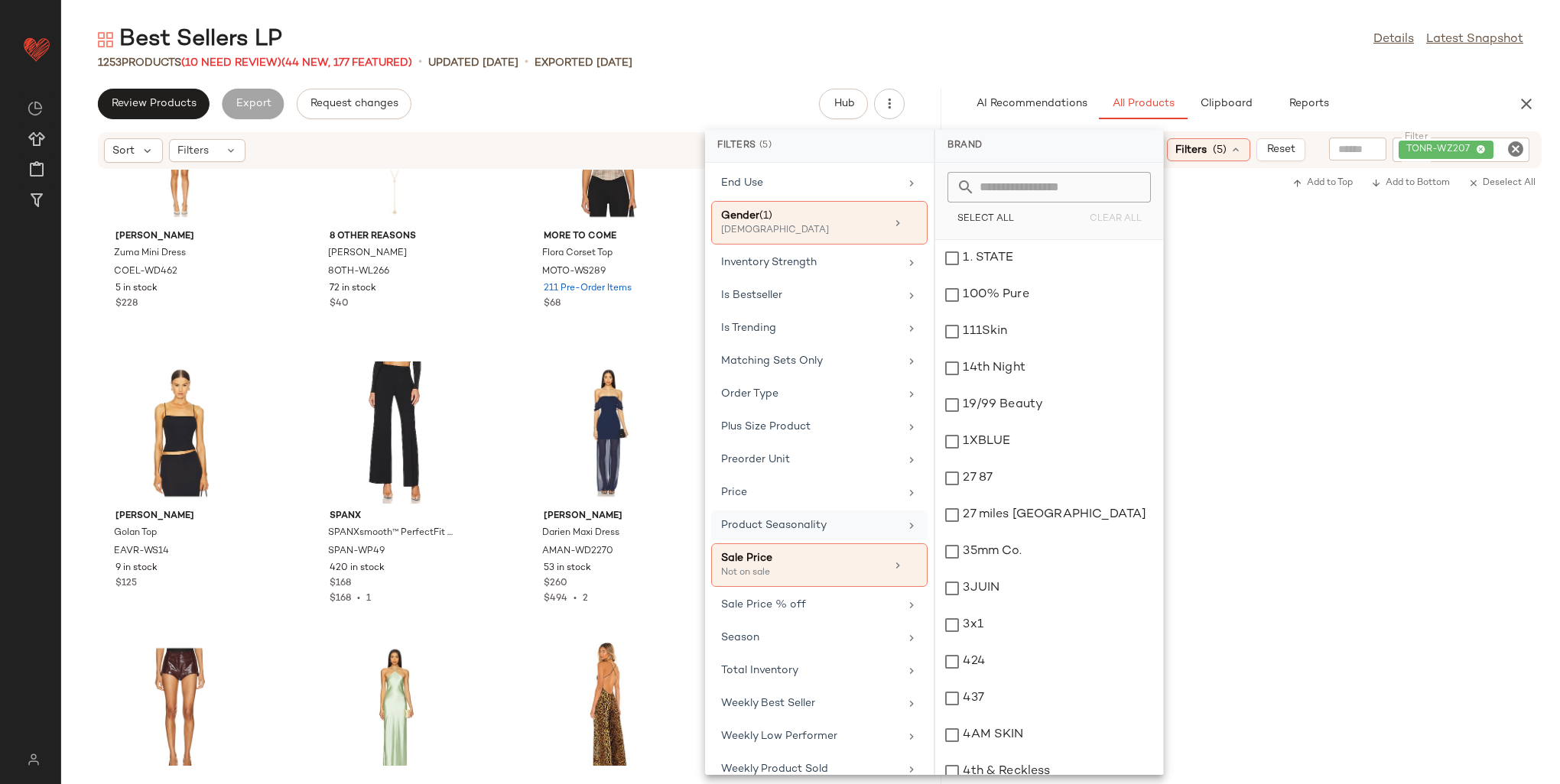
scroll to position [575, 0]
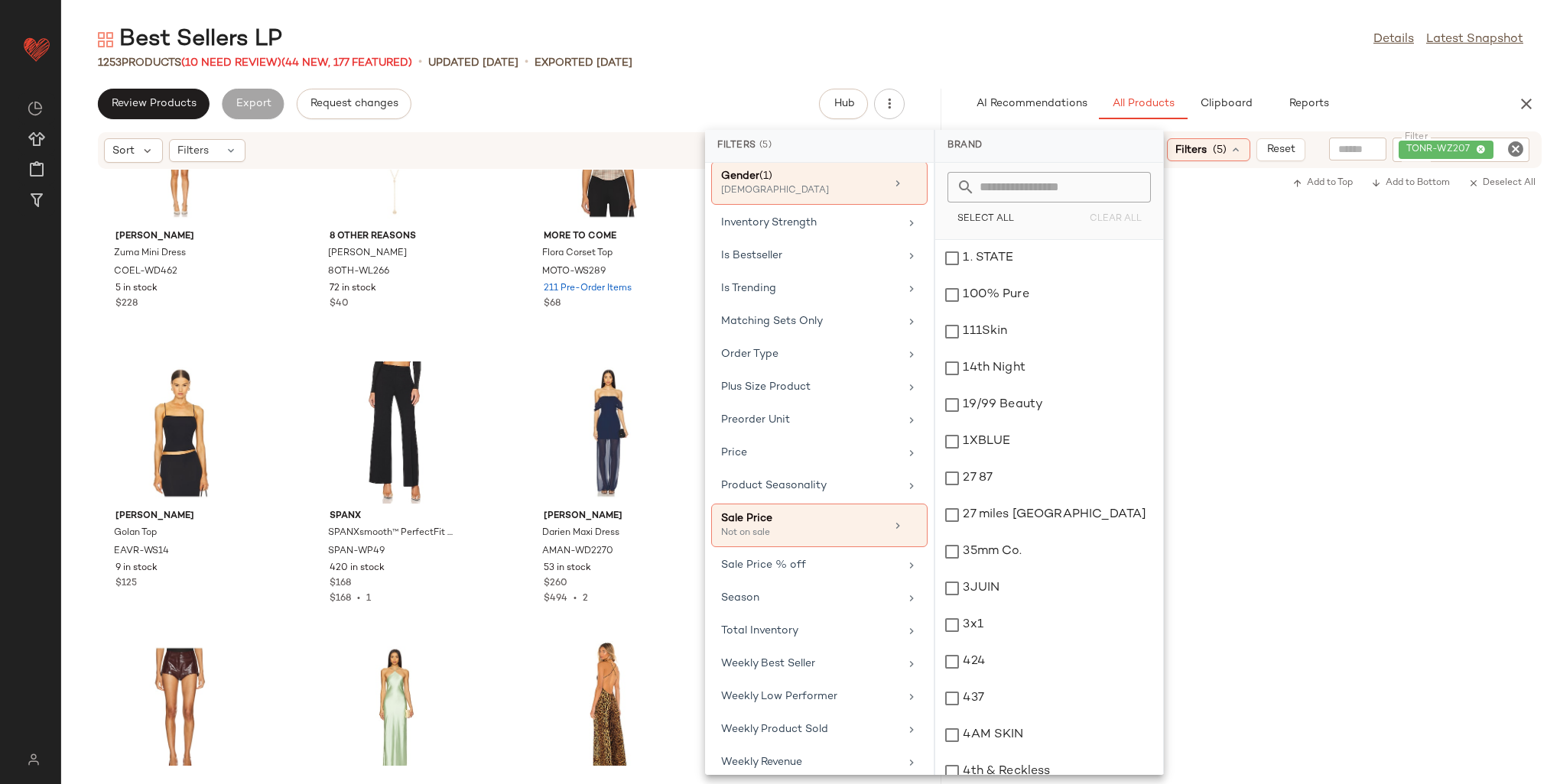
click at [1301, 372] on div "View Tony Bianco Caprice Heel TONR-WZ207 931 in stock $150 $869 • 6" at bounding box center [1252, 336] width 614 height 268
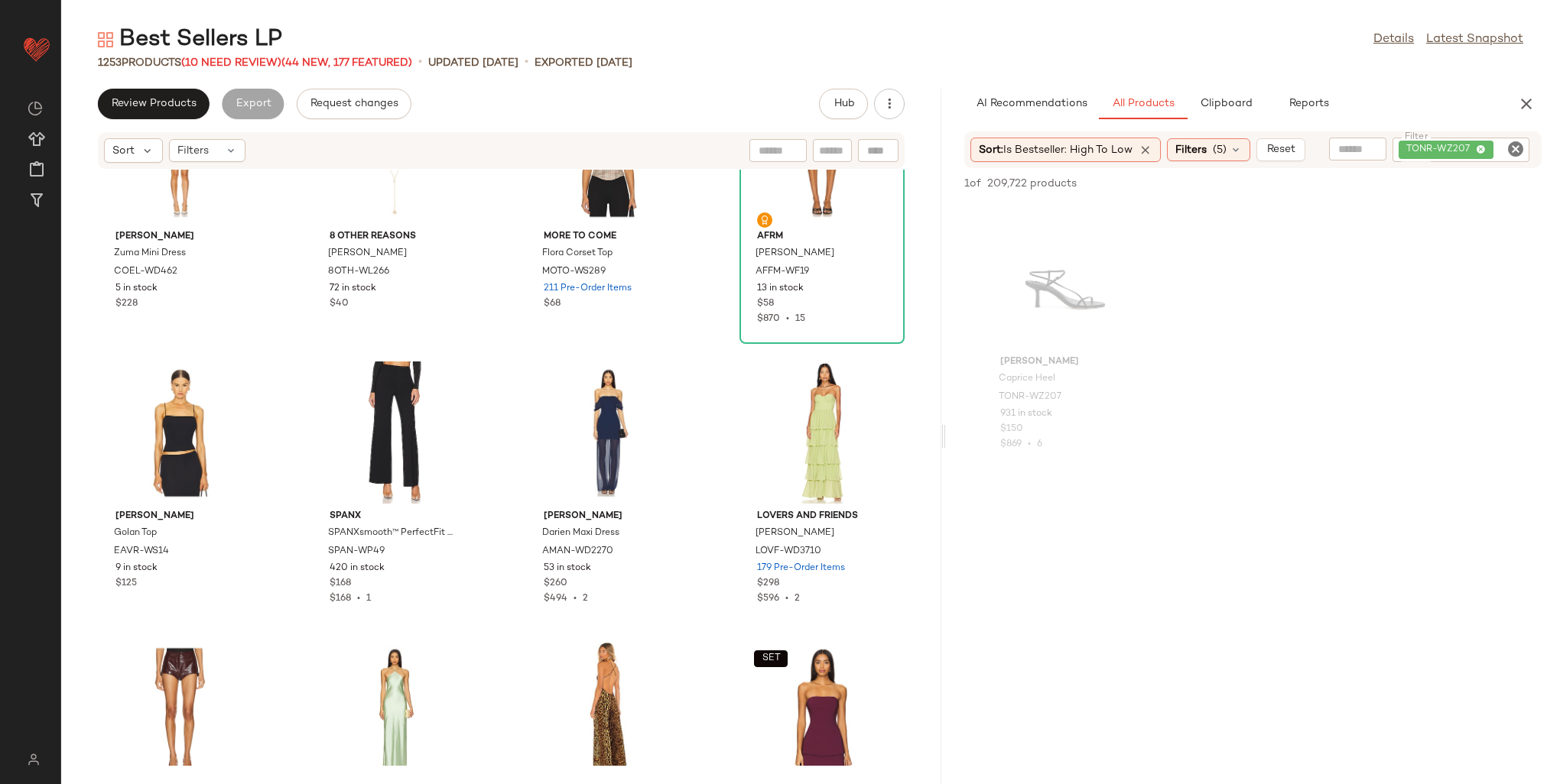
click at [1480, 143] on span "TONR-WZ207" at bounding box center [1445, 150] width 95 height 18
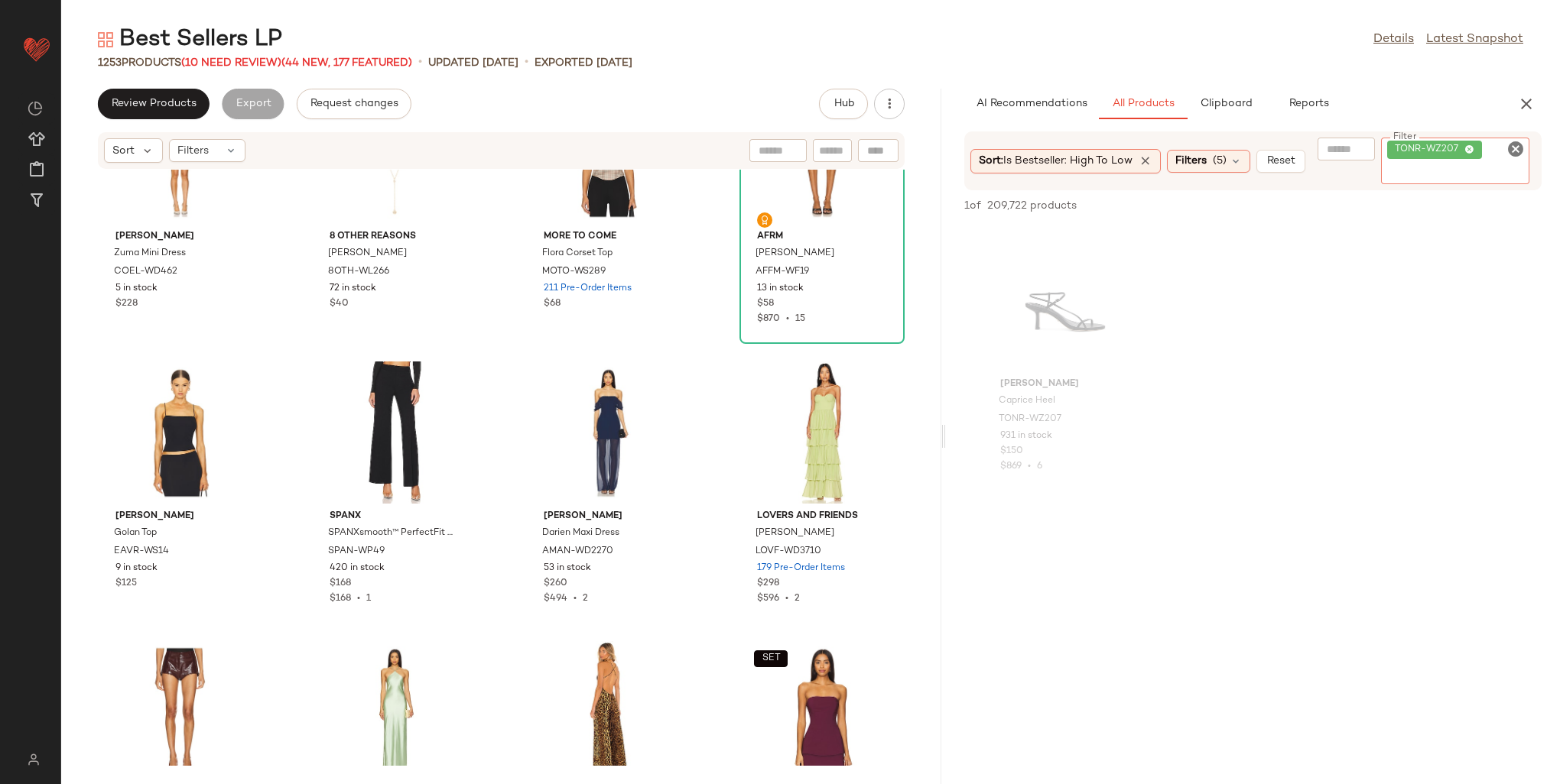
click at [1474, 147] on icon at bounding box center [1469, 150] width 10 height 10
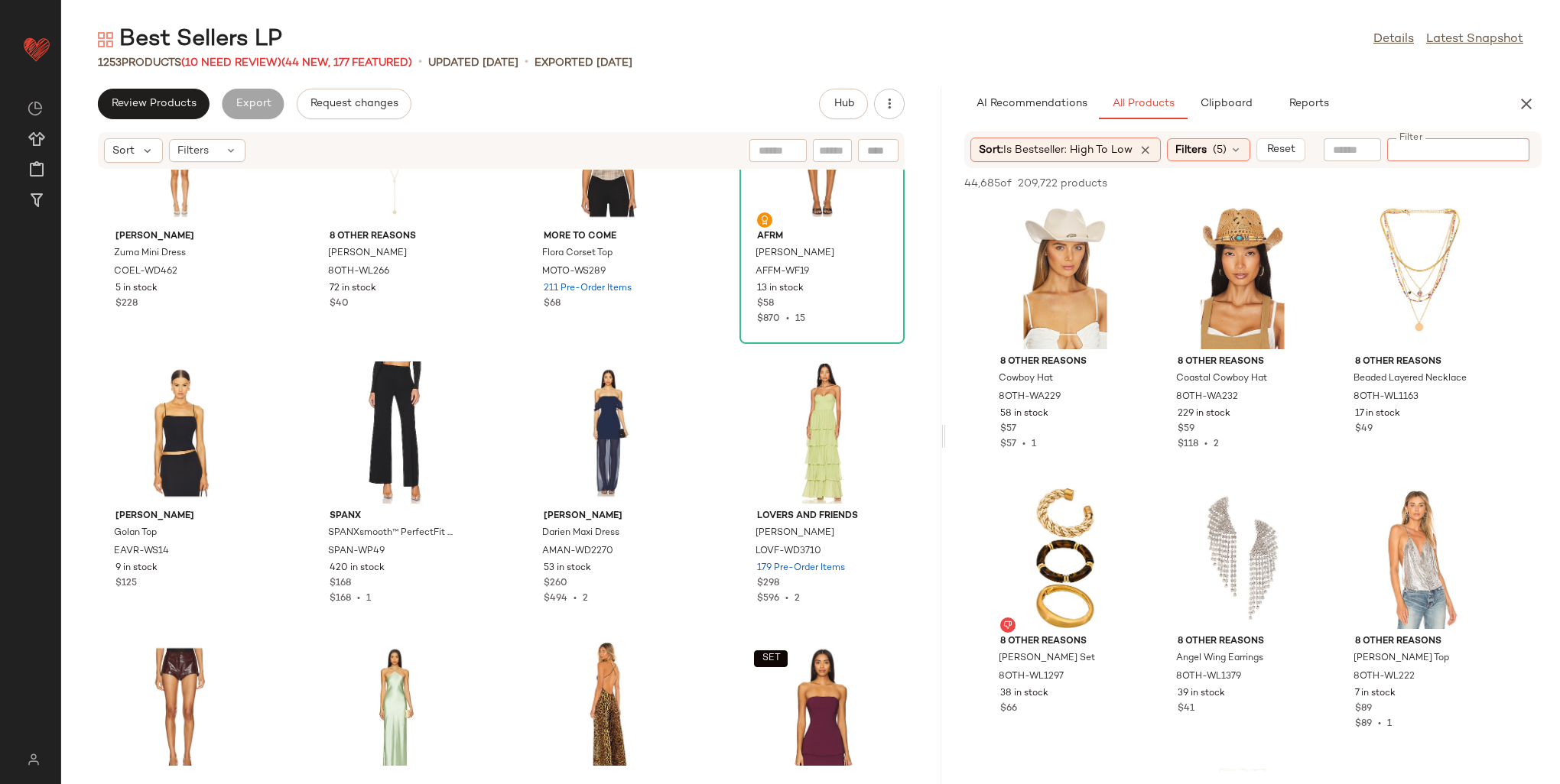
paste input "**********"
type input "**********"
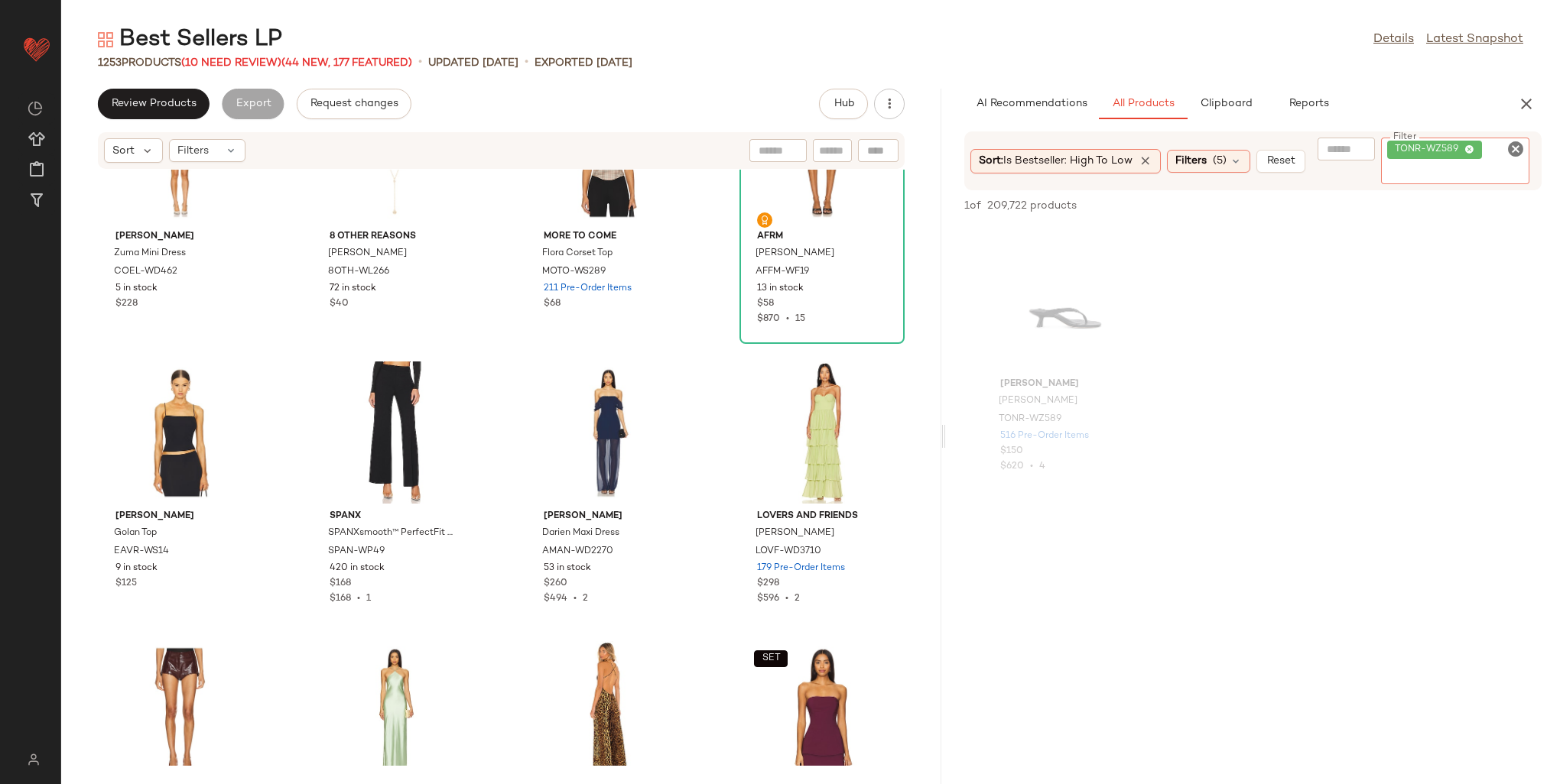
click at [1473, 151] on icon at bounding box center [1469, 150] width 10 height 10
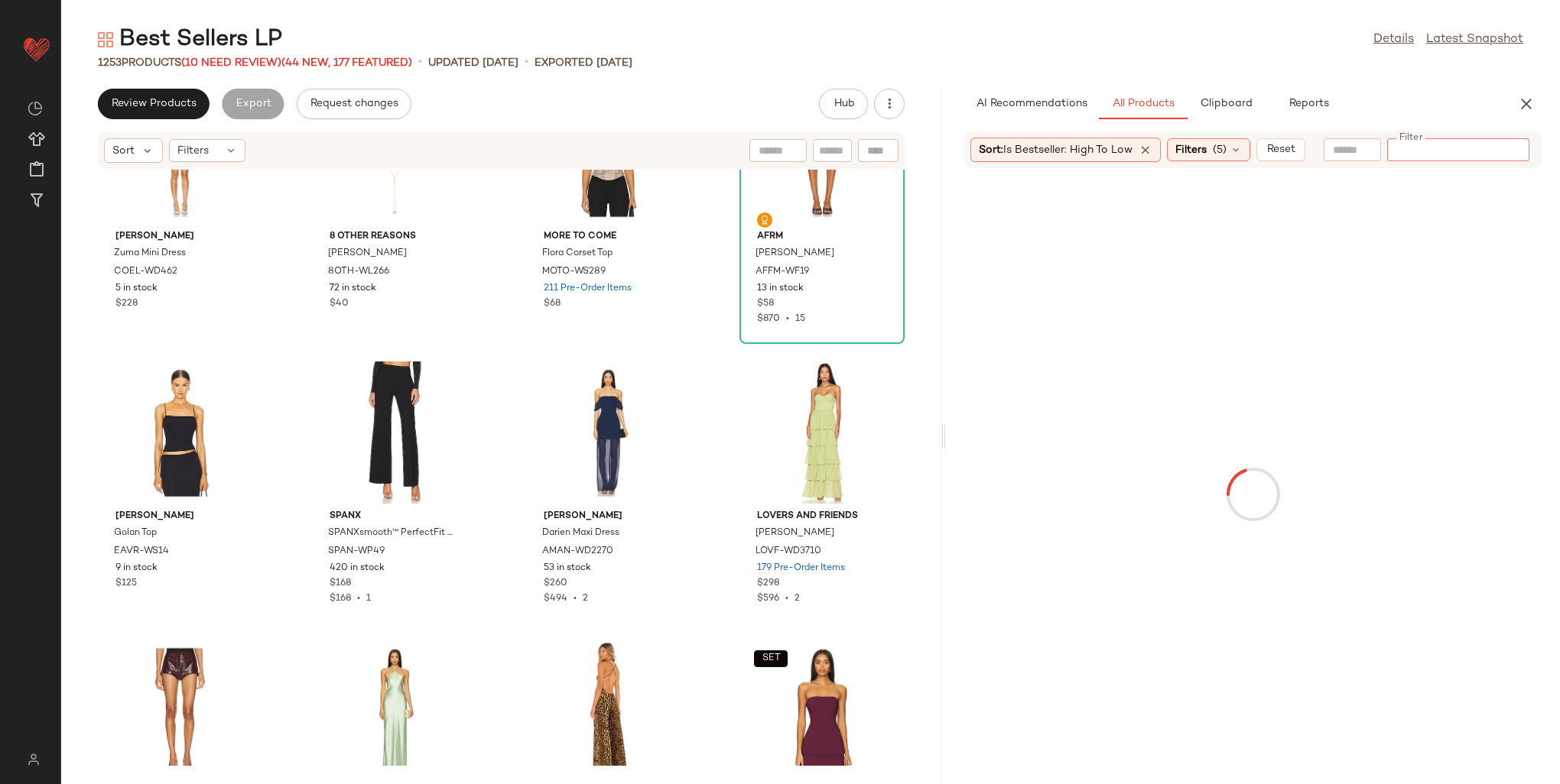
paste input "**********"
type input "**********"
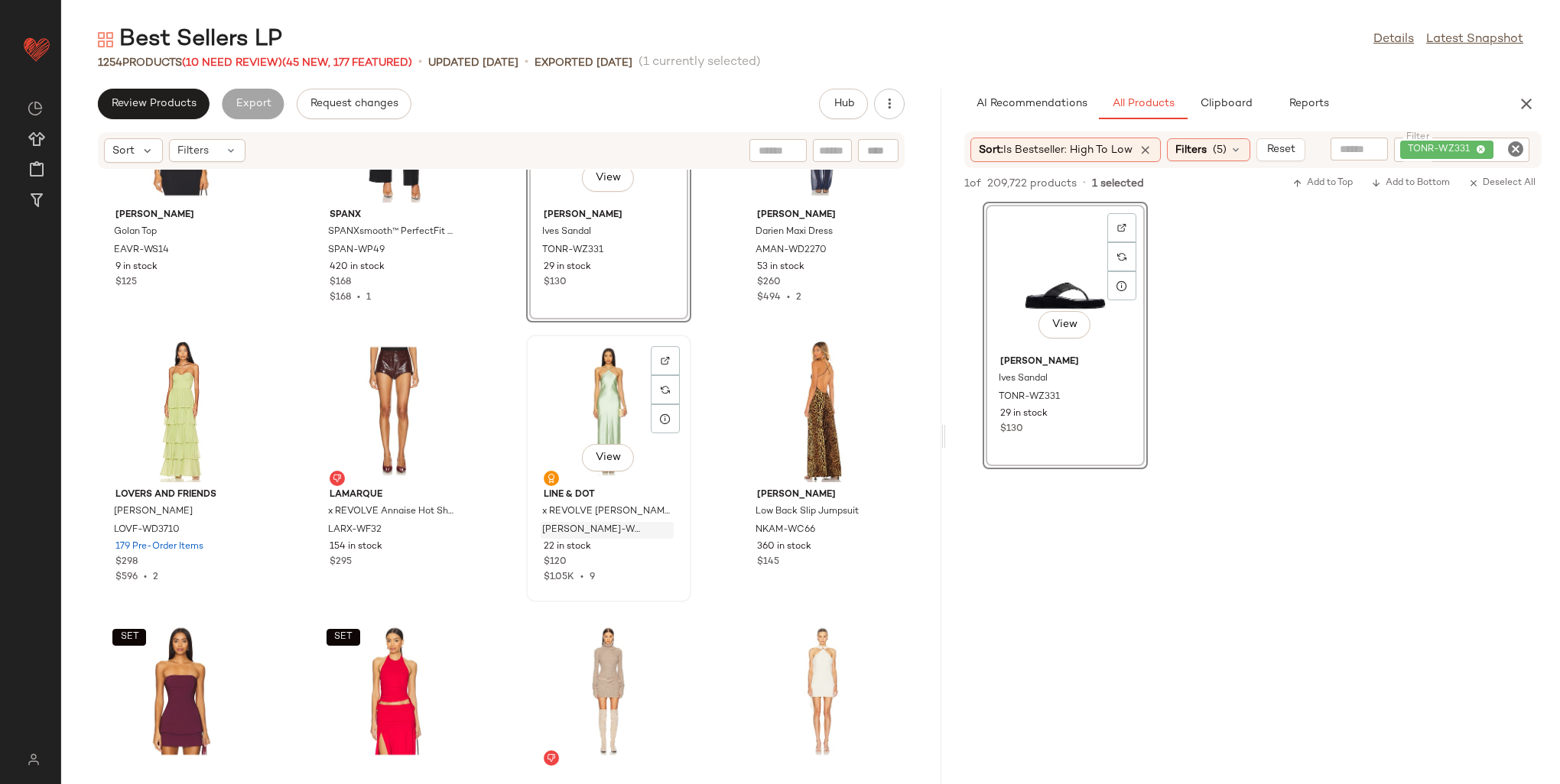
scroll to position [38749, 0]
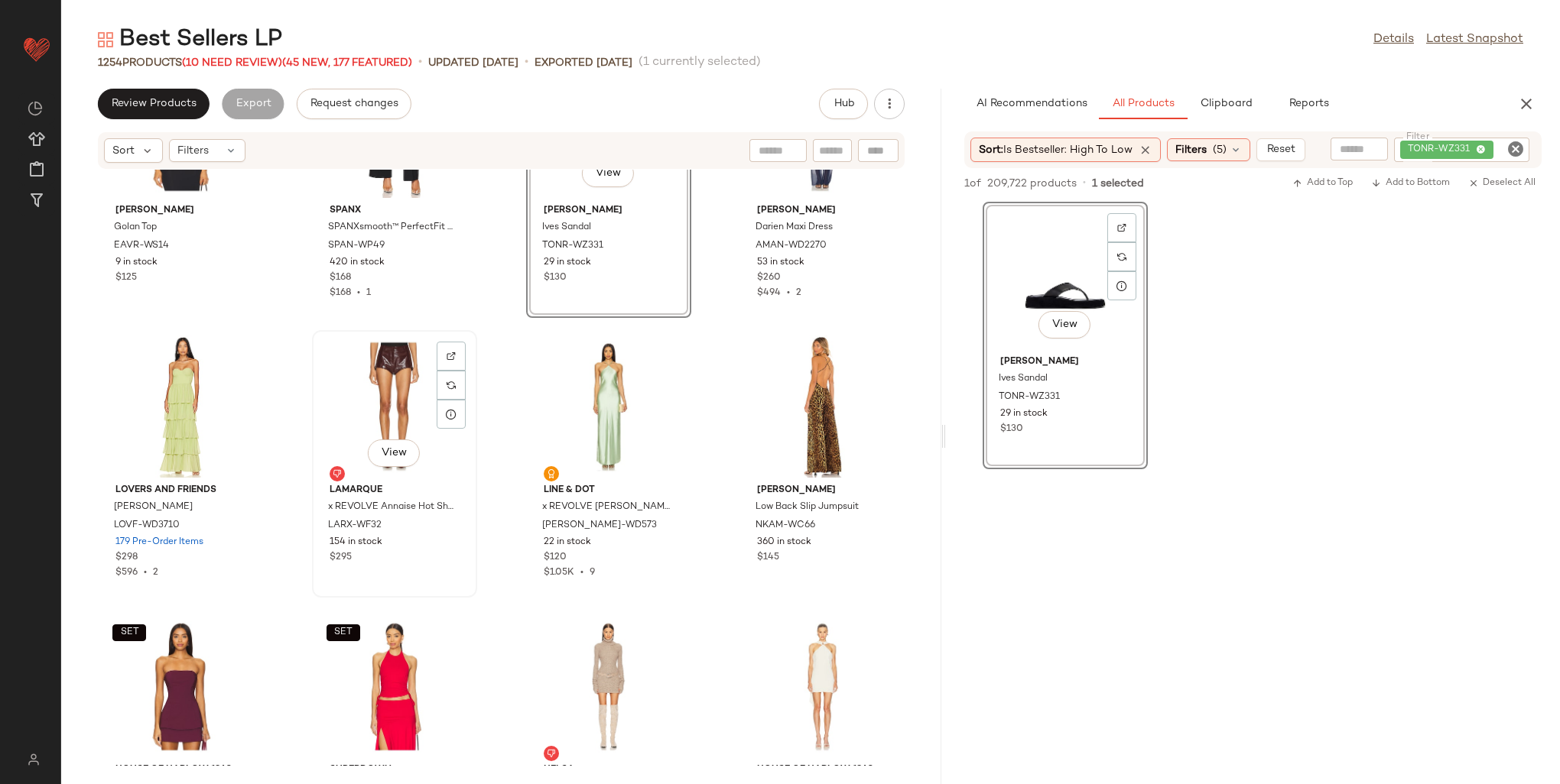
click at [372, 377] on div "View" at bounding box center [394, 406] width 154 height 142
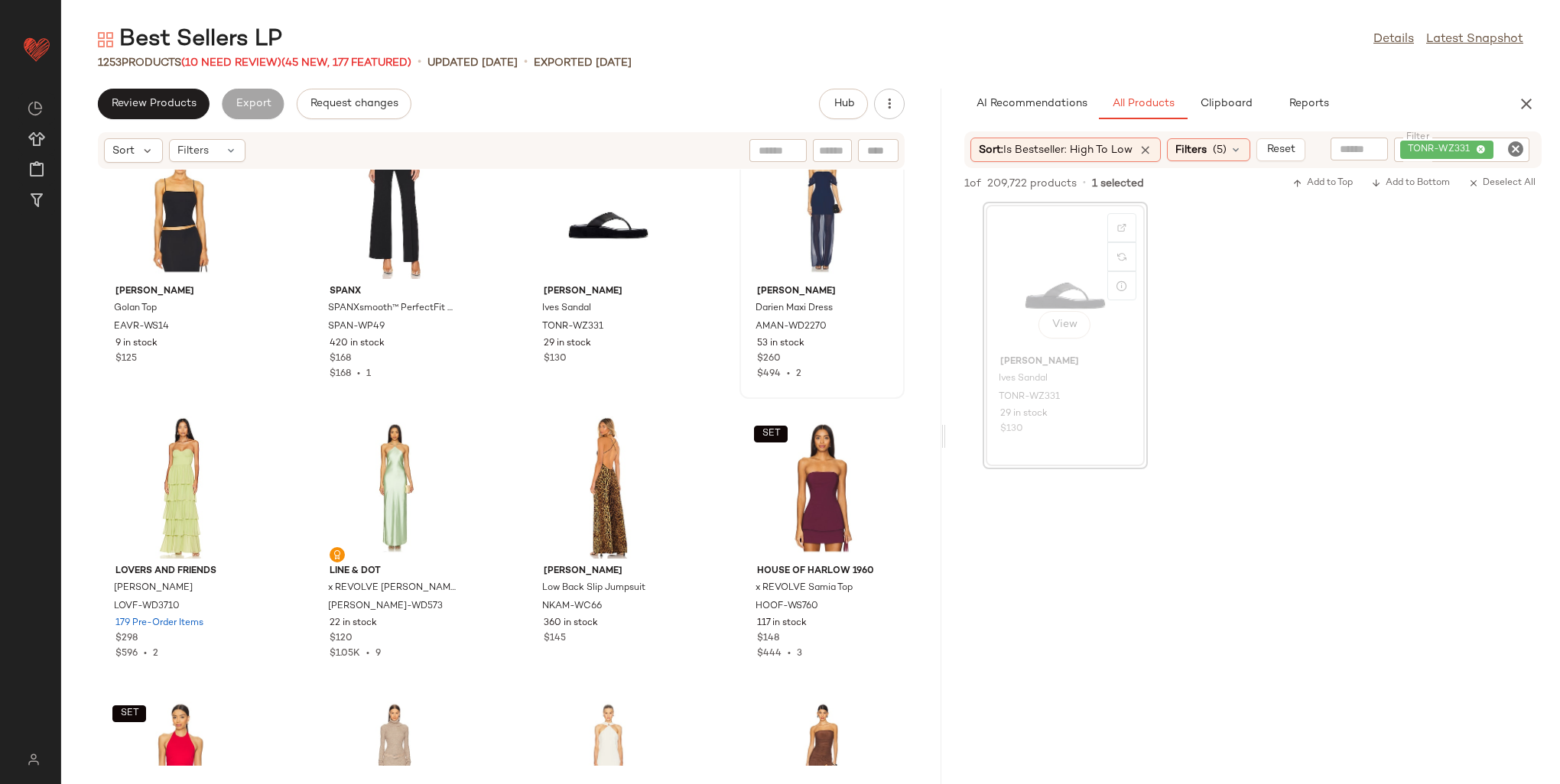
scroll to position [38672, 0]
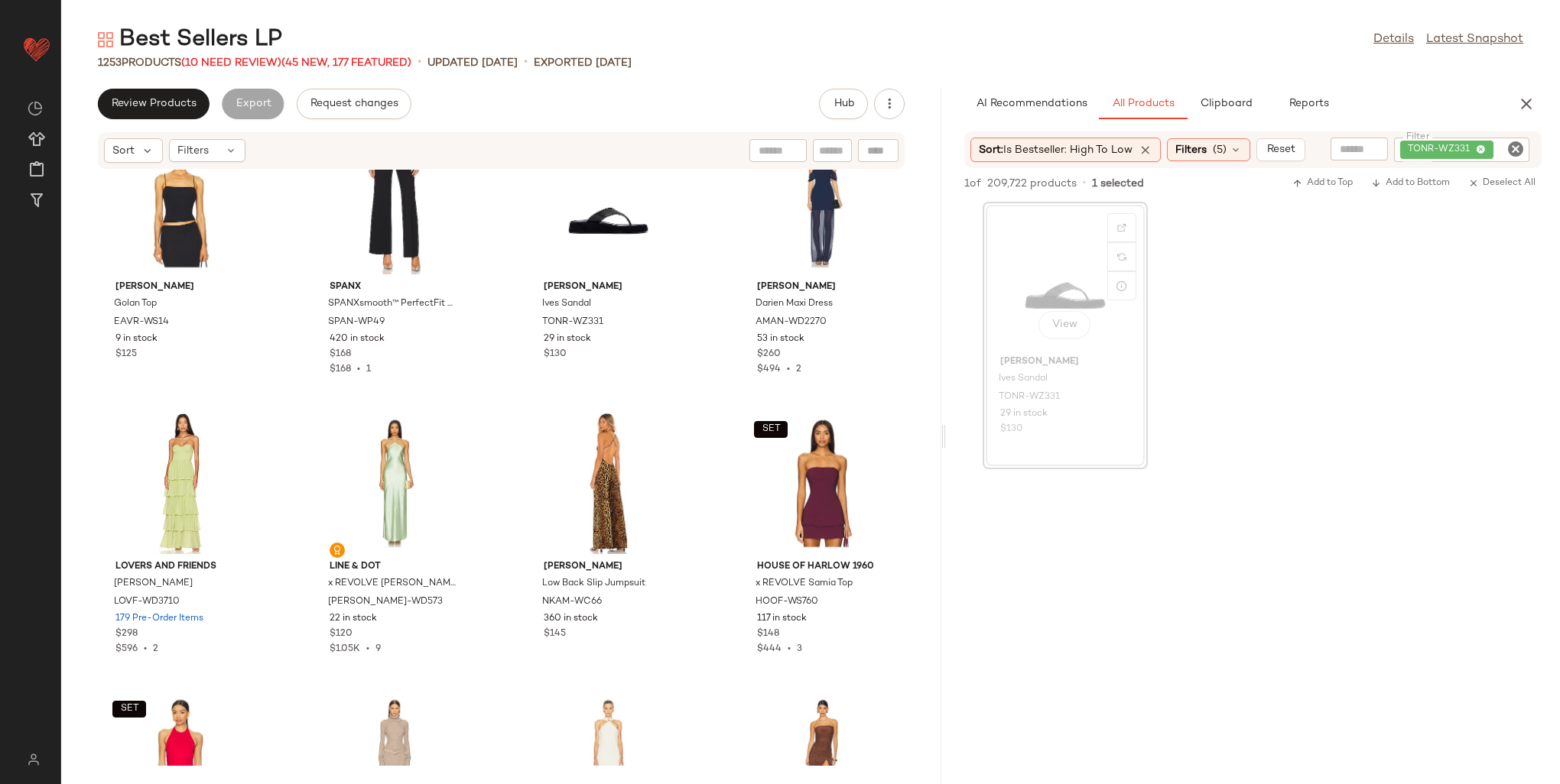
click at [1476, 149] on icon at bounding box center [1481, 150] width 10 height 10
type input "*********"
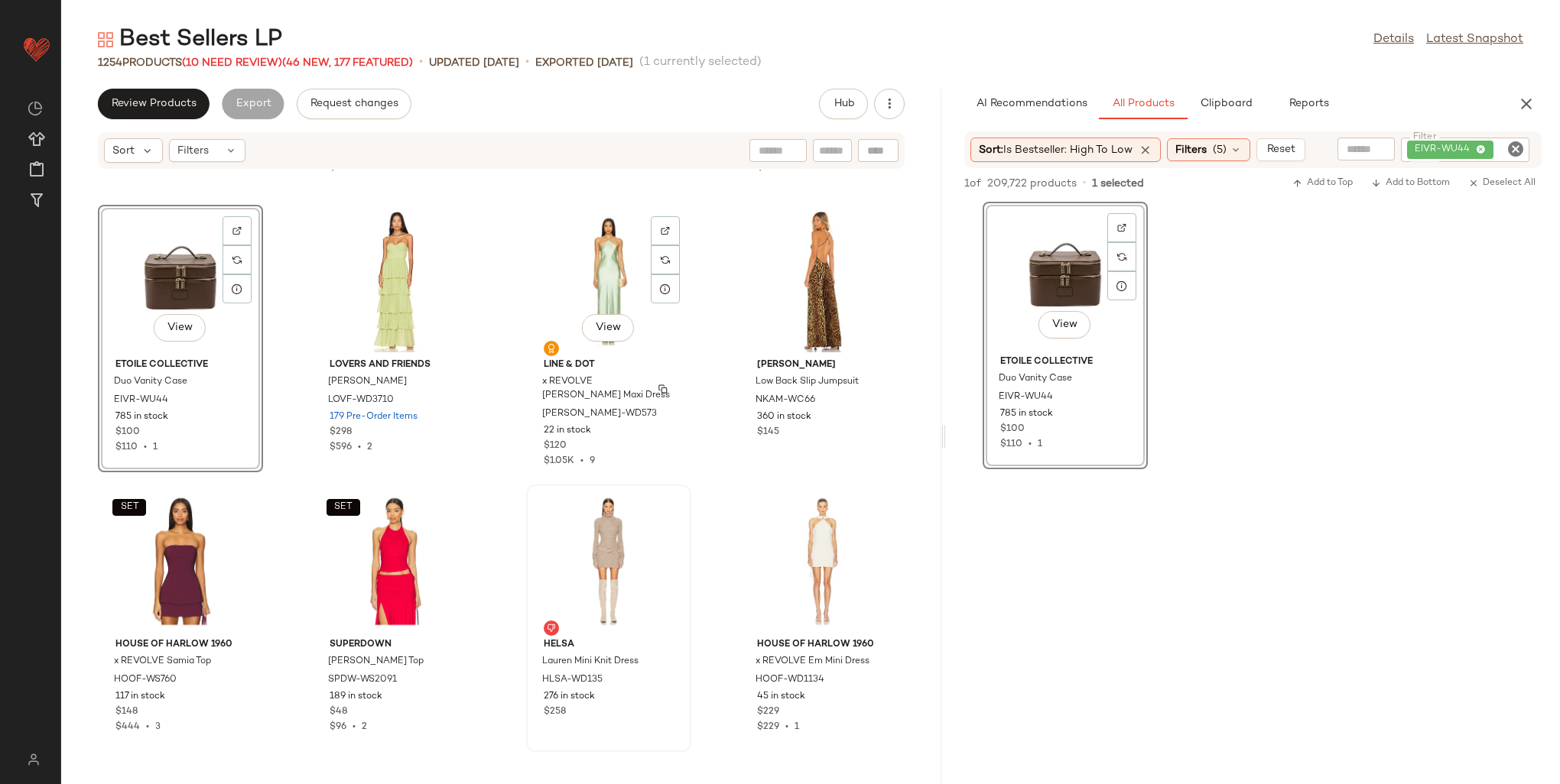
scroll to position [38899, 0]
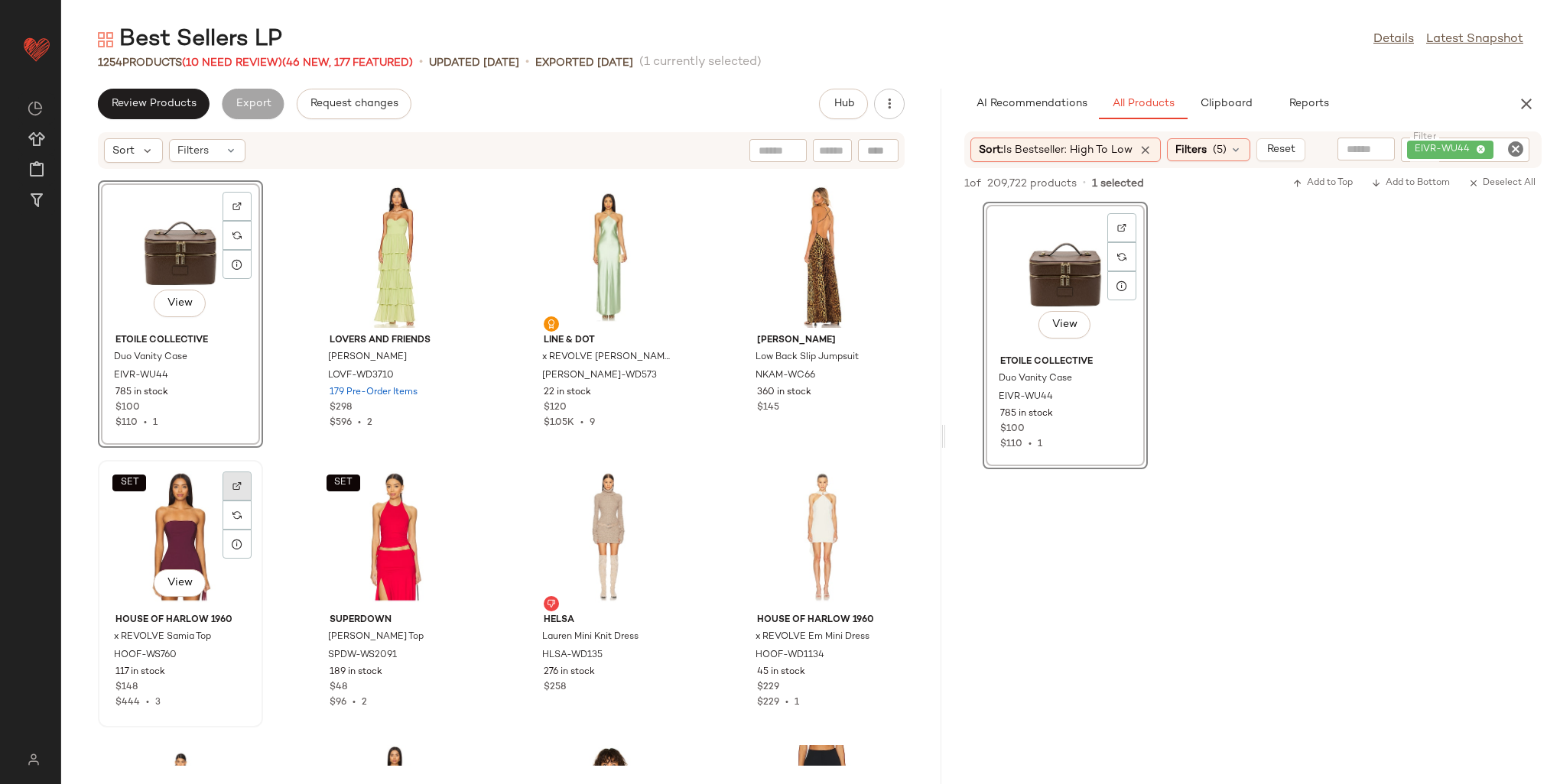
click at [244, 500] on div at bounding box center [237, 514] width 29 height 29
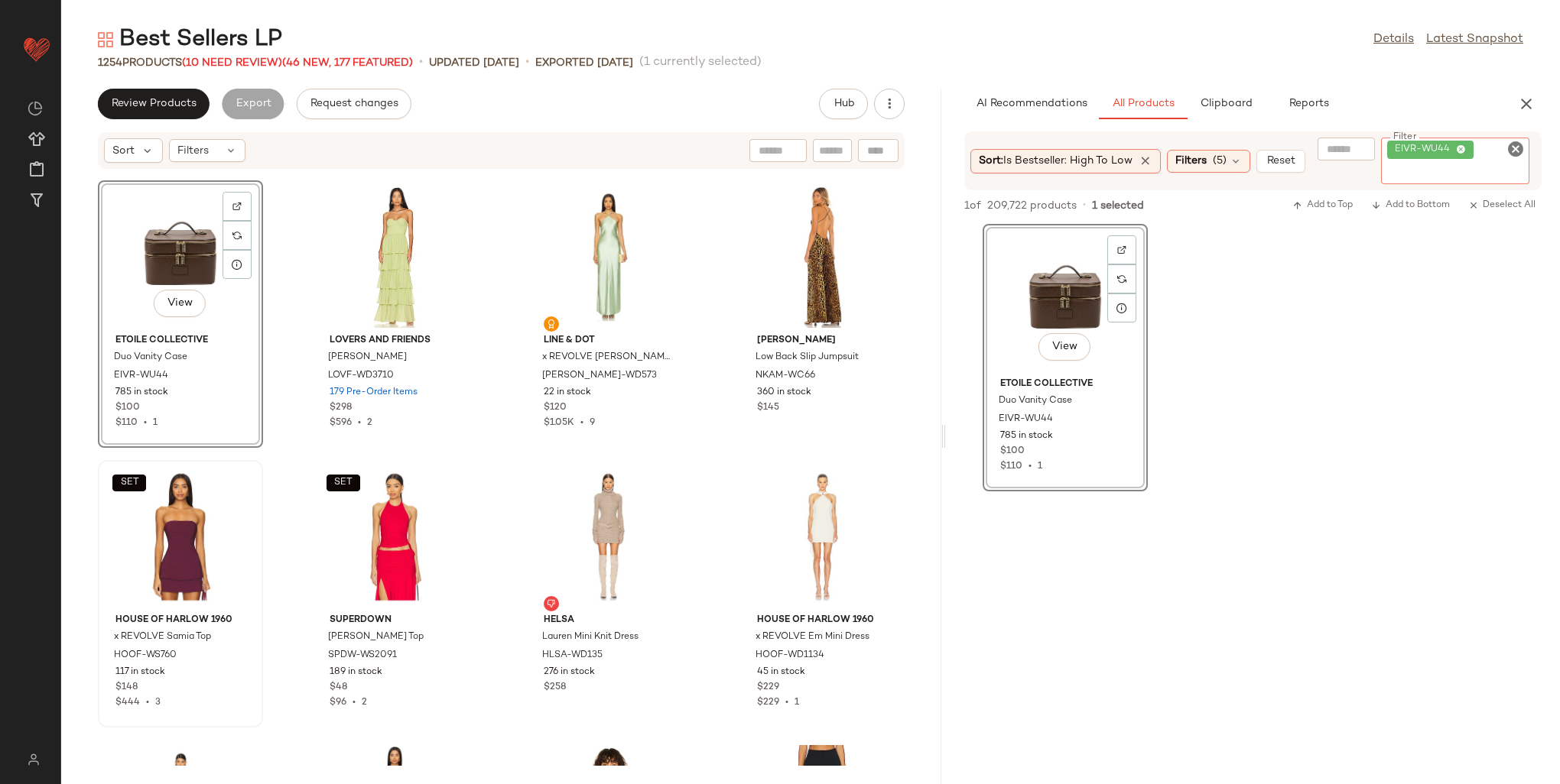
click at [1478, 154] on div "EIVR-WU44" at bounding box center [1455, 161] width 148 height 47
click at [1459, 148] on icon at bounding box center [1461, 150] width 10 height 10
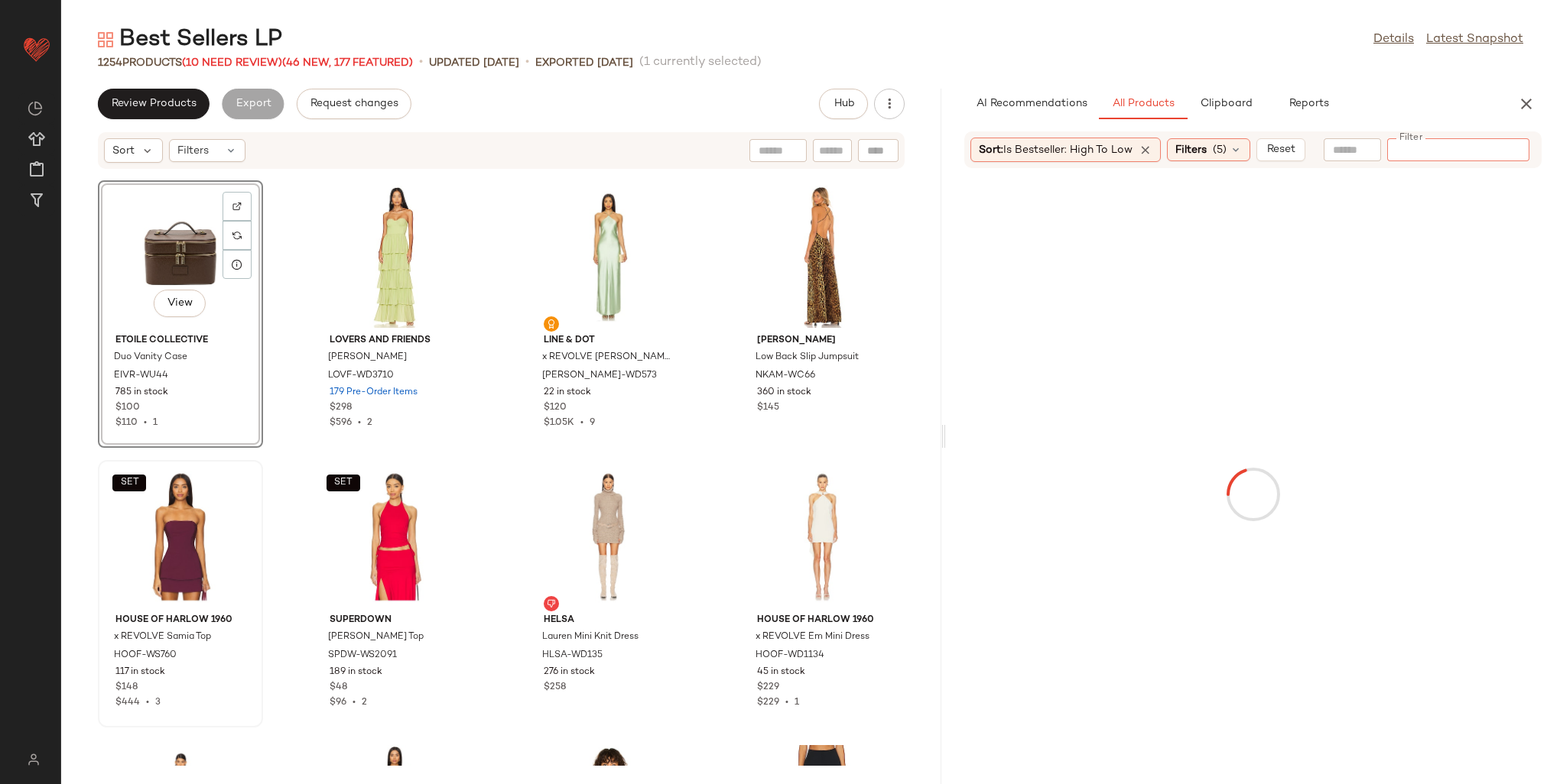
paste input "**********"
type input "**********"
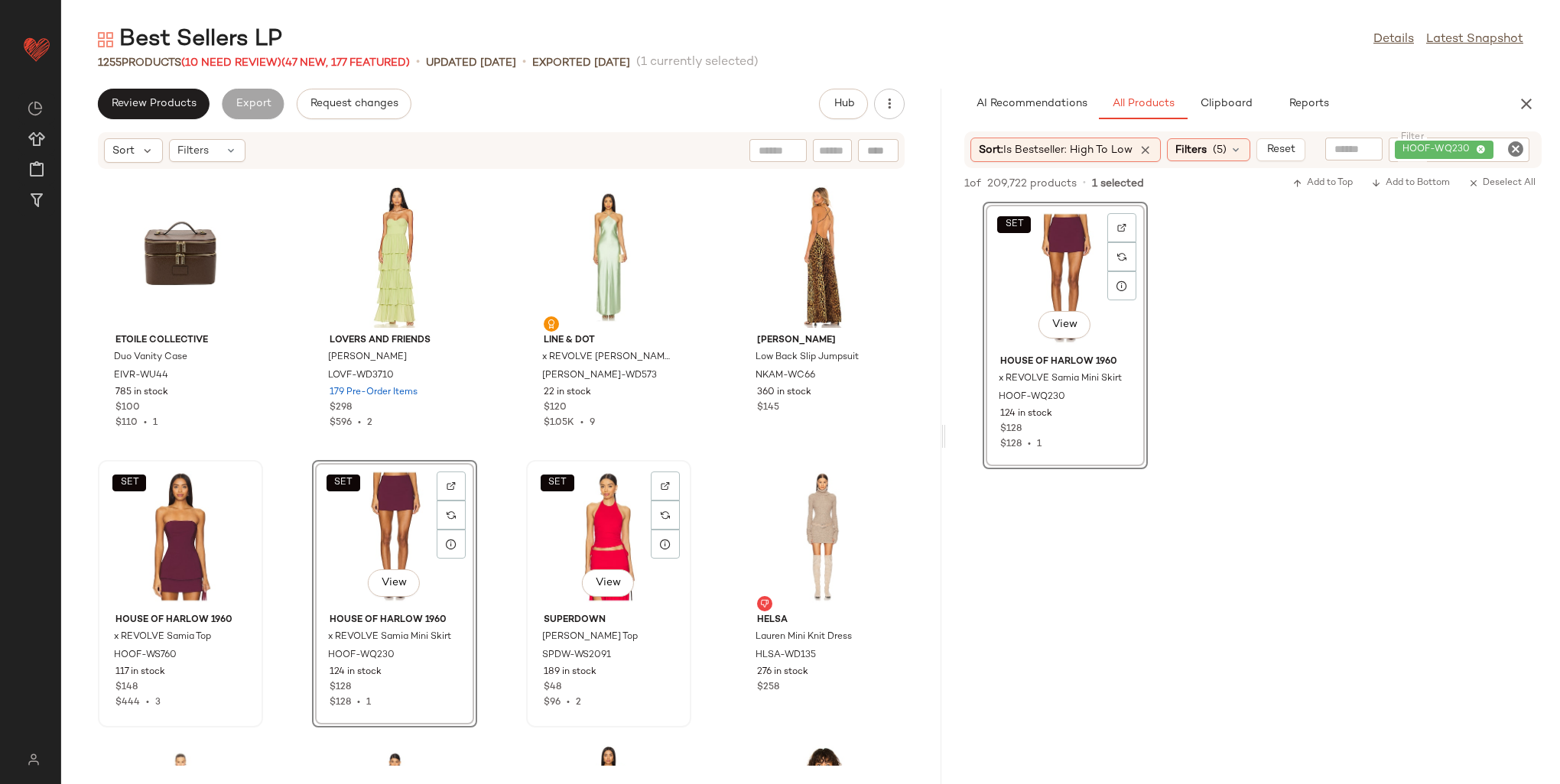
click at [604, 523] on div "SET View" at bounding box center [608, 537] width 154 height 142
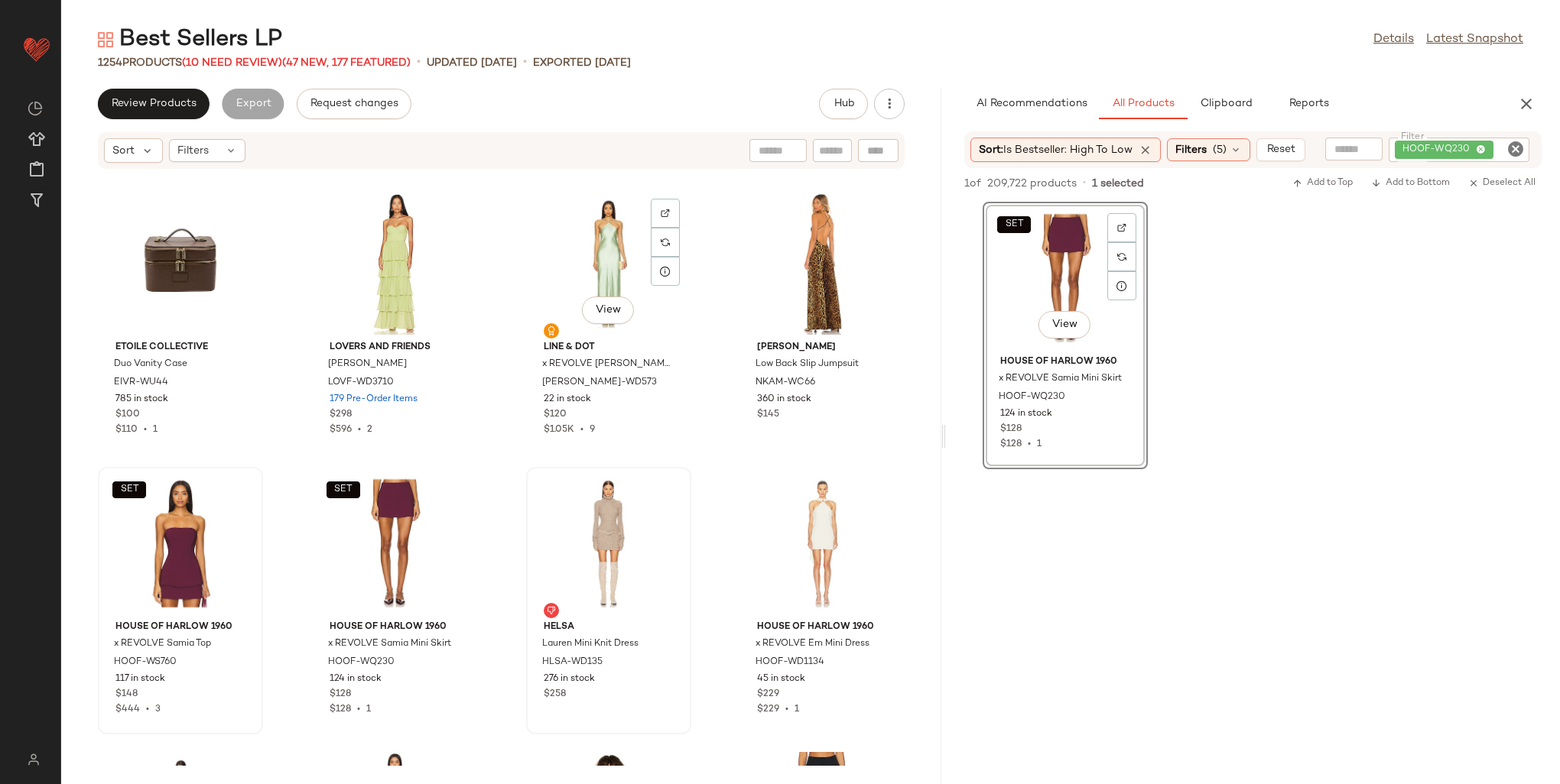
scroll to position [38899, 0]
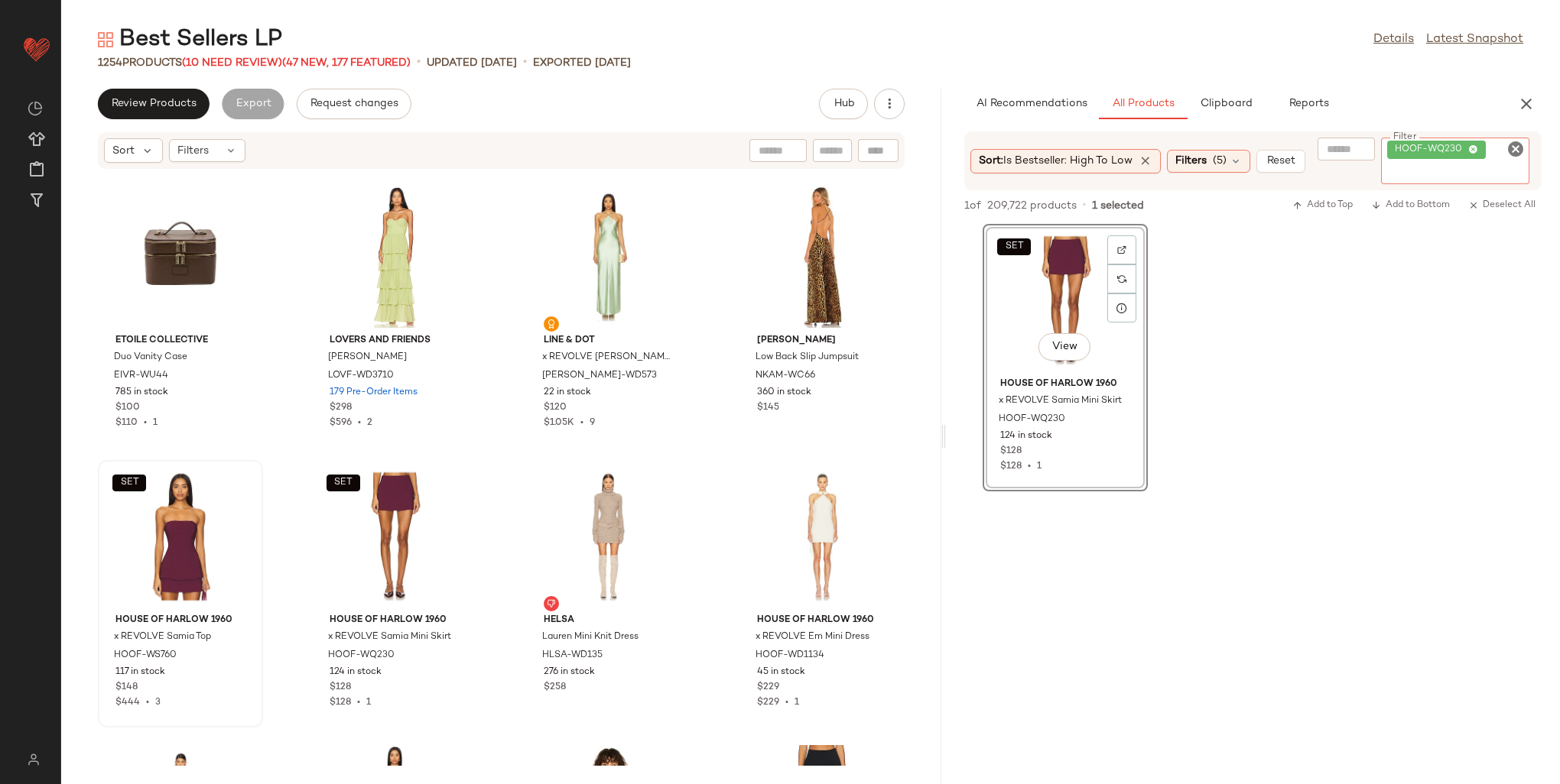
click at [1480, 148] on span "HOOF-WQ230" at bounding box center [1436, 150] width 99 height 18
click at [1470, 148] on icon at bounding box center [1473, 150] width 10 height 10
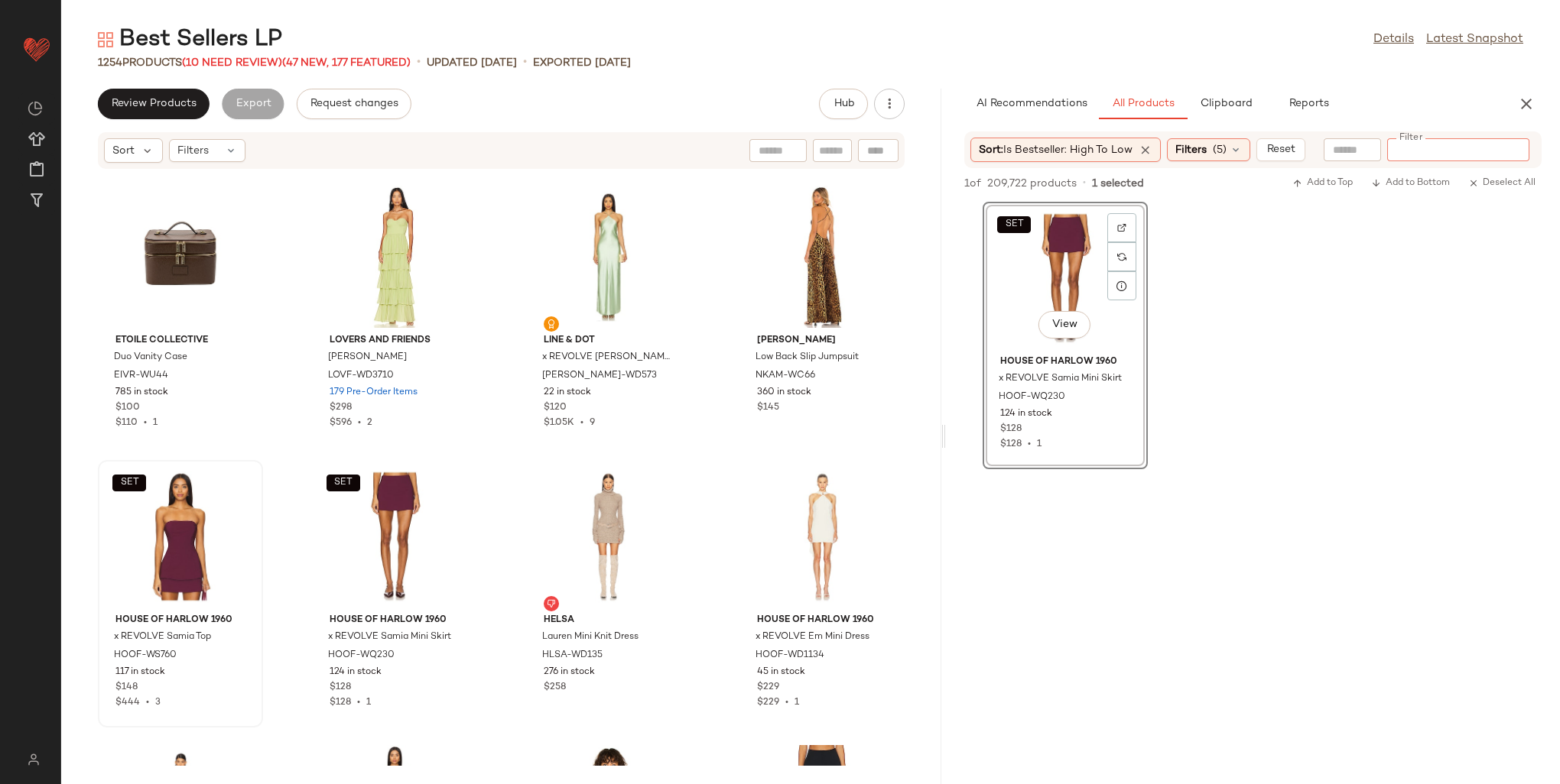
type input "*********"
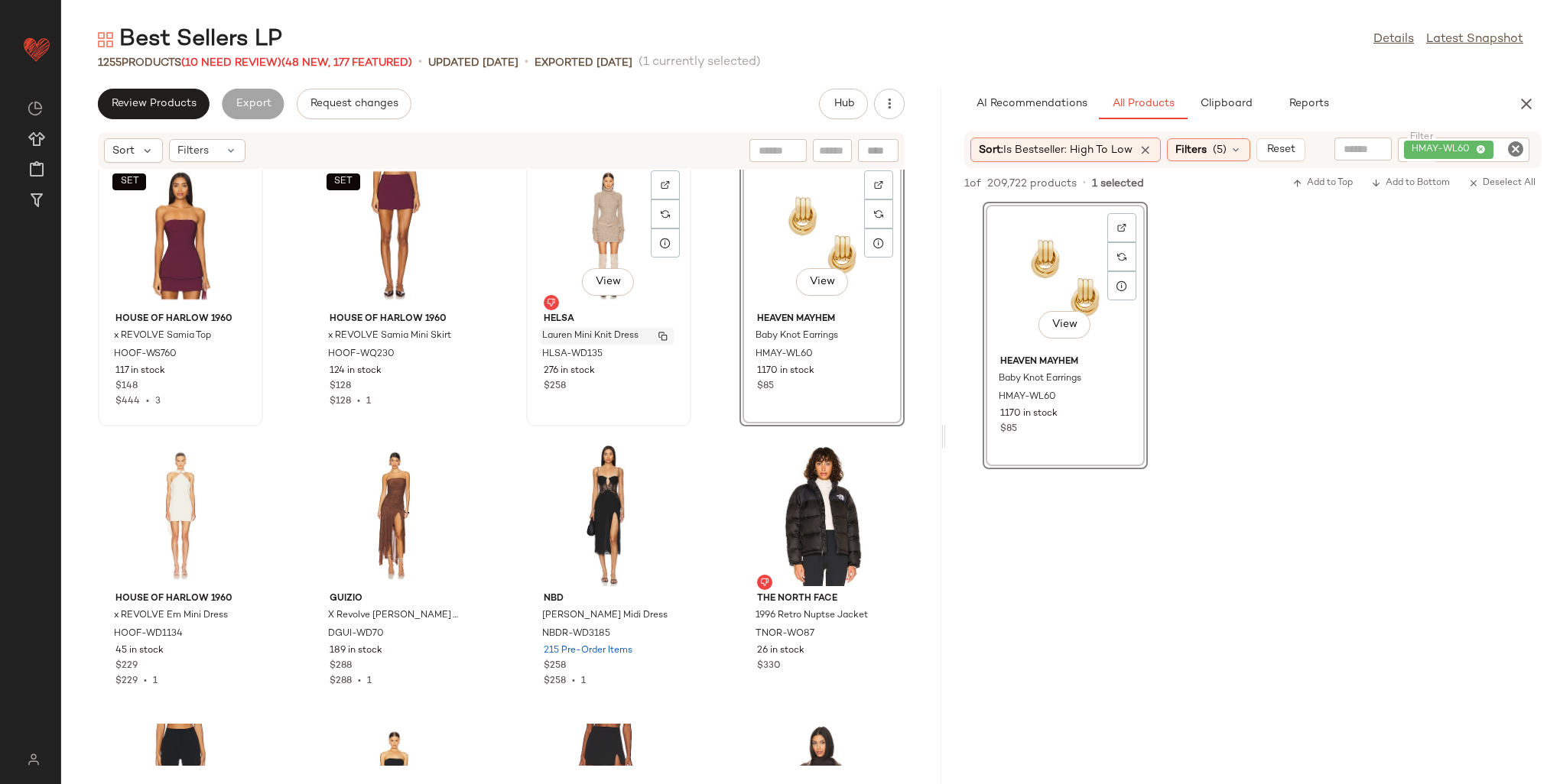
scroll to position [39205, 0]
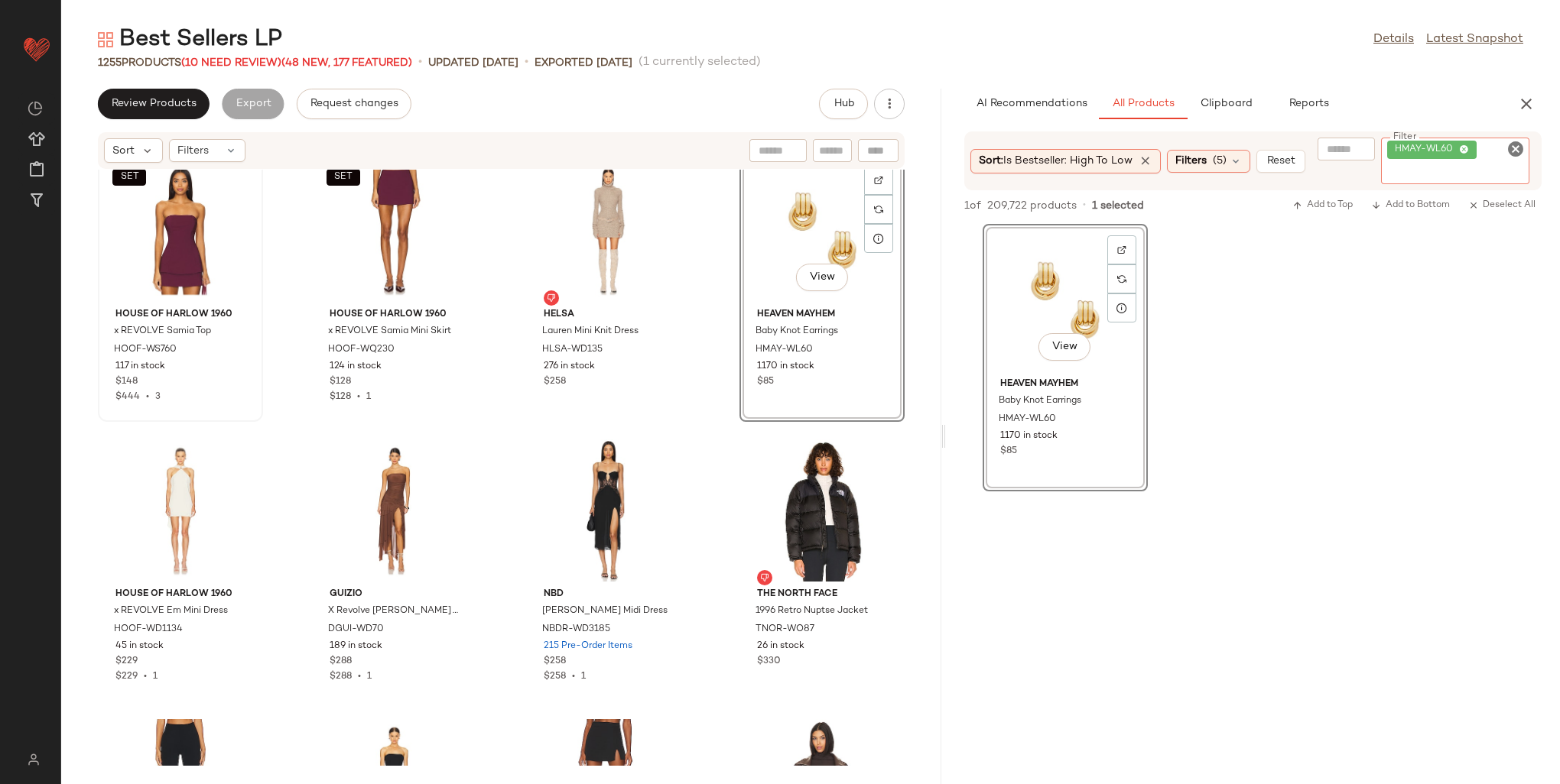
click at [1479, 152] on div "HMAY-WL60" at bounding box center [1455, 161] width 148 height 47
click at [1468, 148] on icon at bounding box center [1464, 150] width 10 height 10
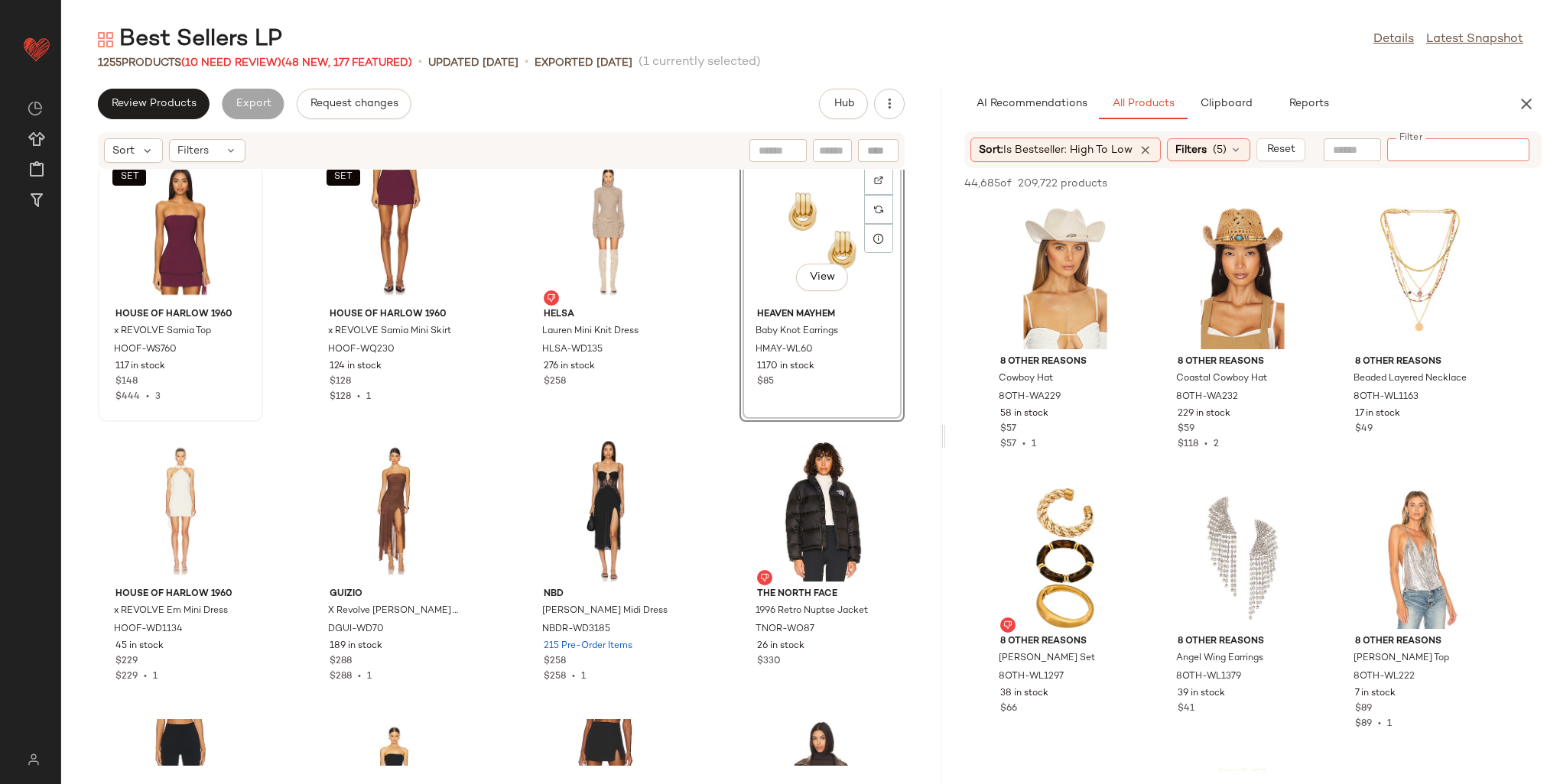
paste input "********"
type input "********"
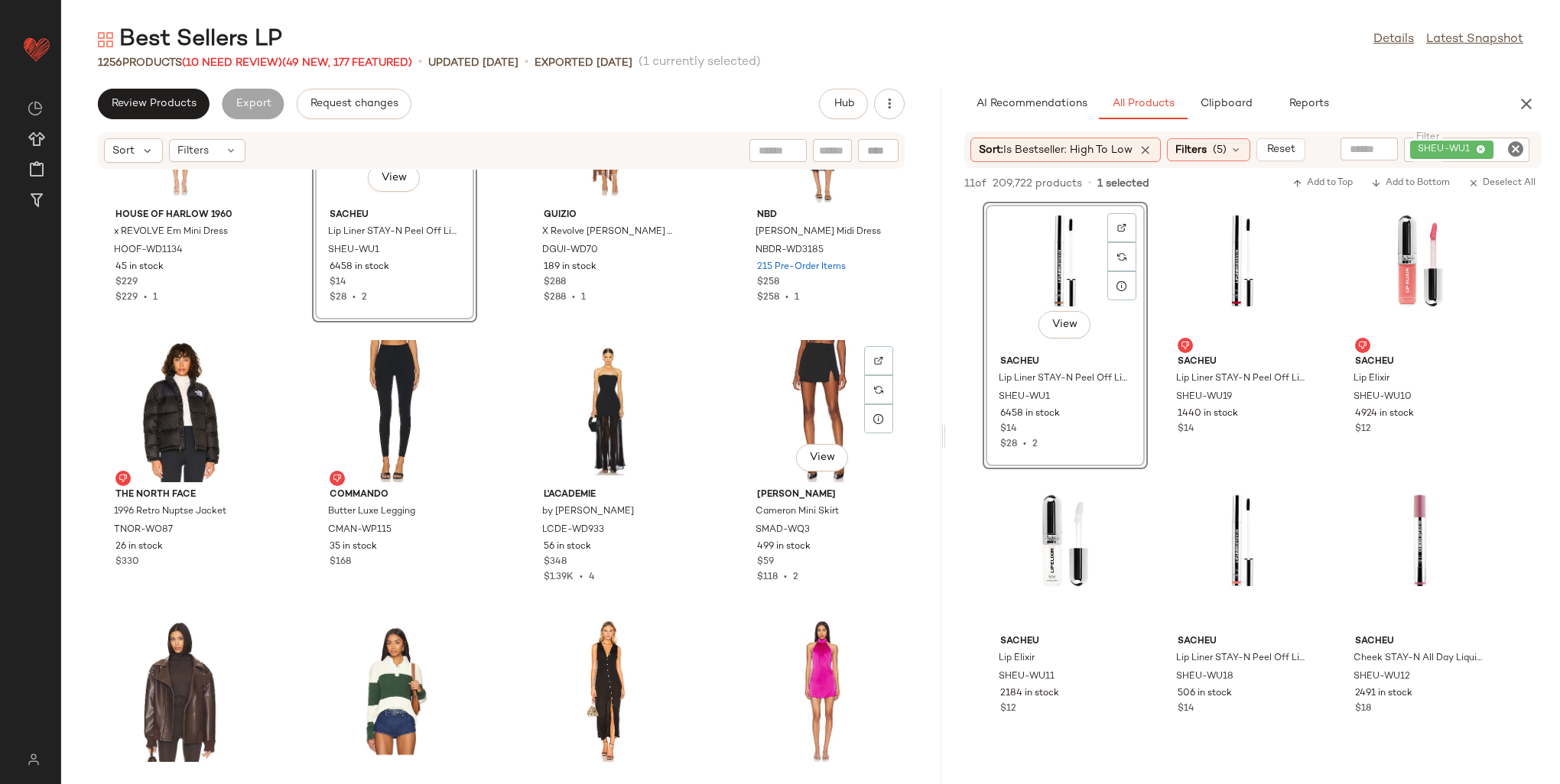
scroll to position [39578, 0]
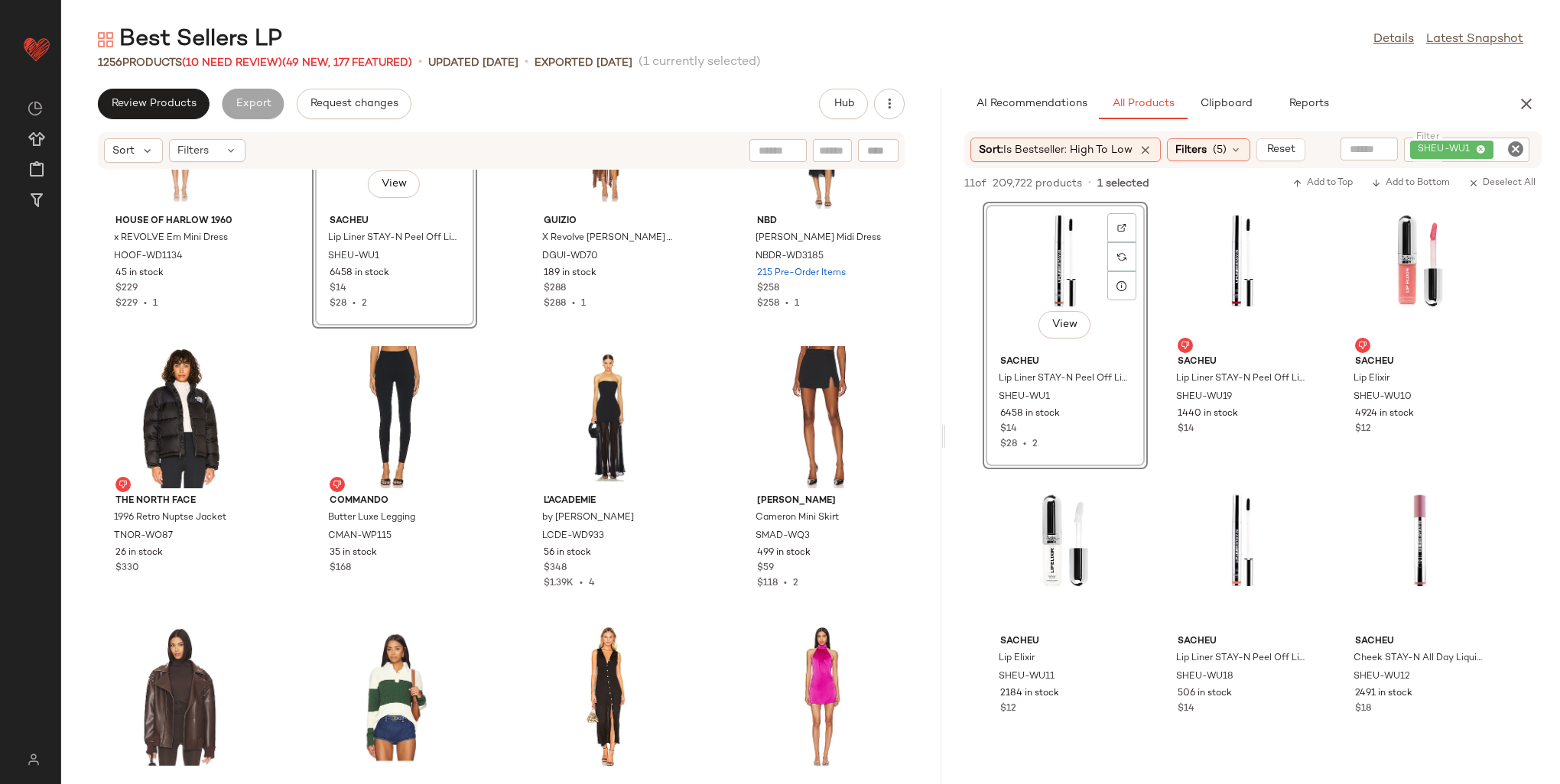
click at [1472, 145] on span "SHEU-WU1" at bounding box center [1451, 150] width 83 height 18
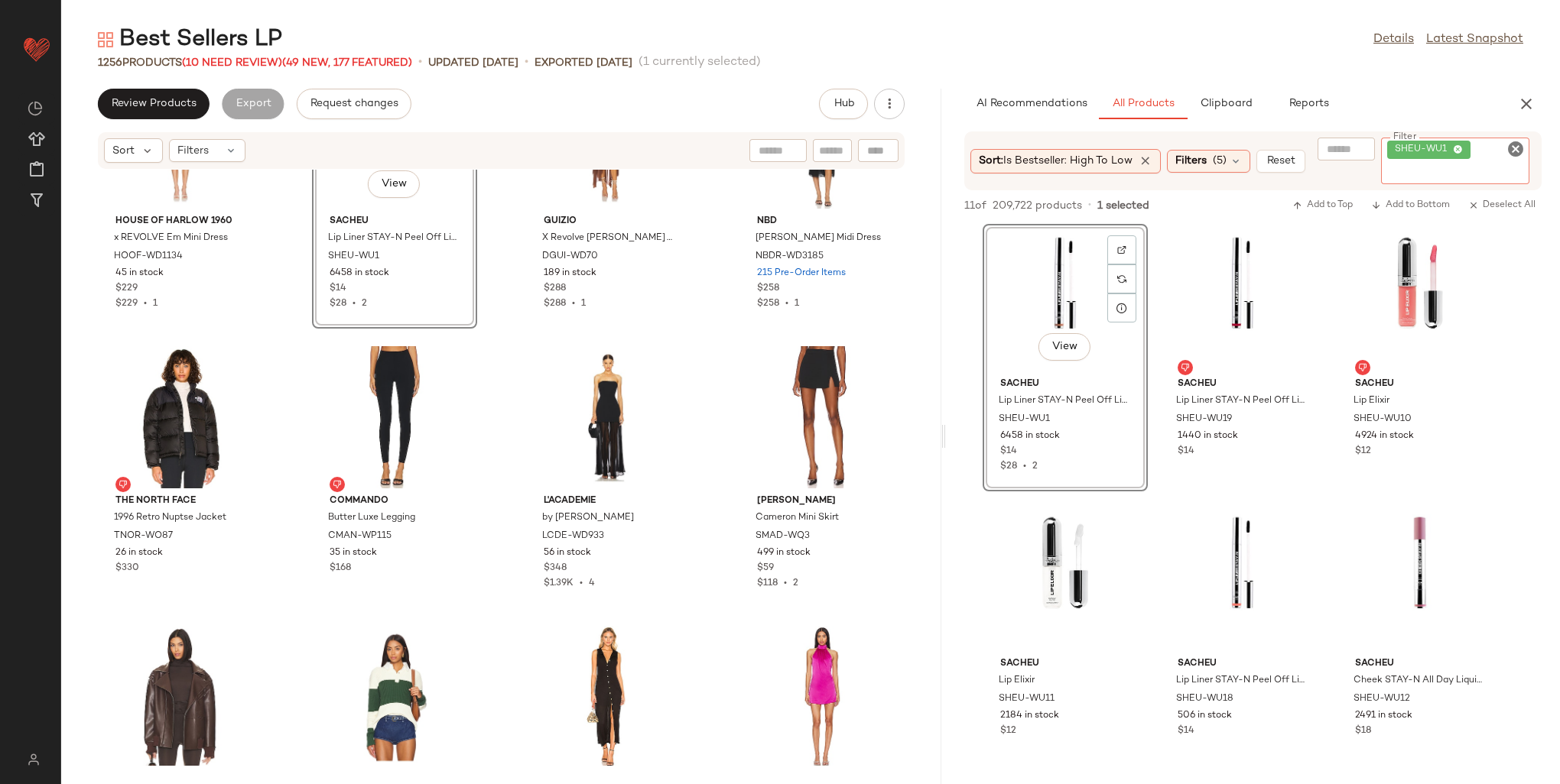
click at [1459, 148] on icon at bounding box center [1458, 150] width 10 height 10
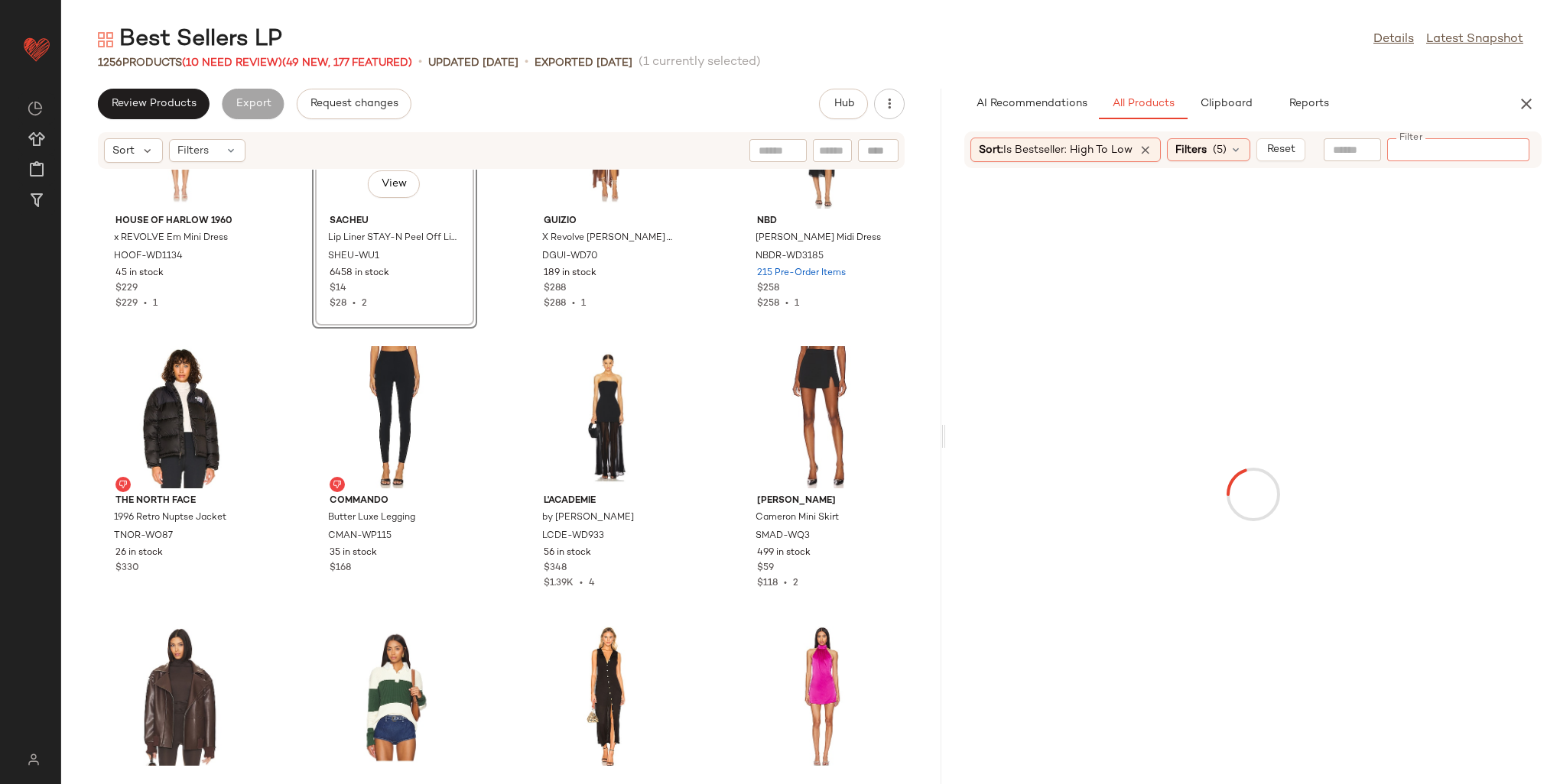
paste input "********"
type input "********"
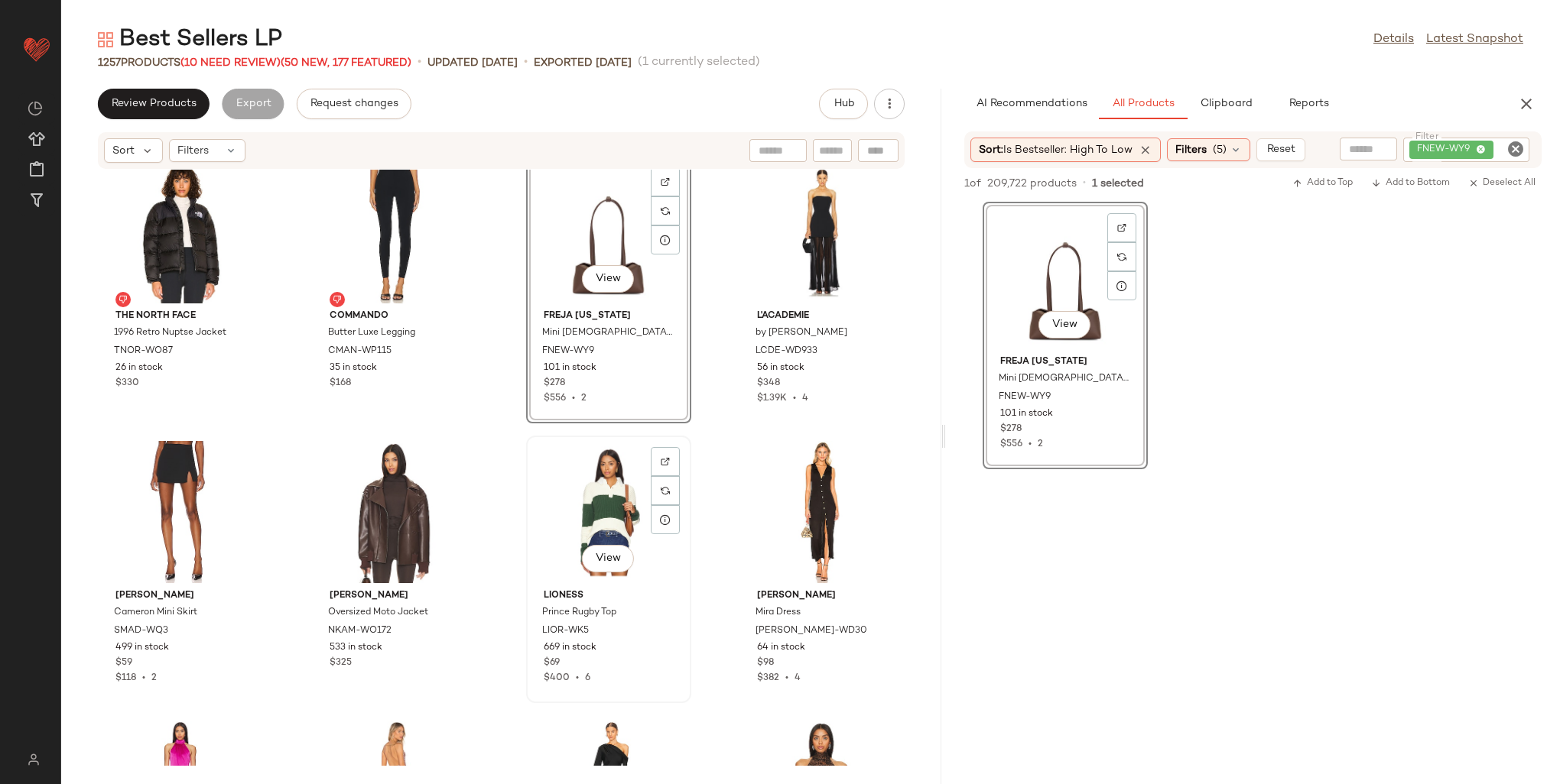
scroll to position [39883, 0]
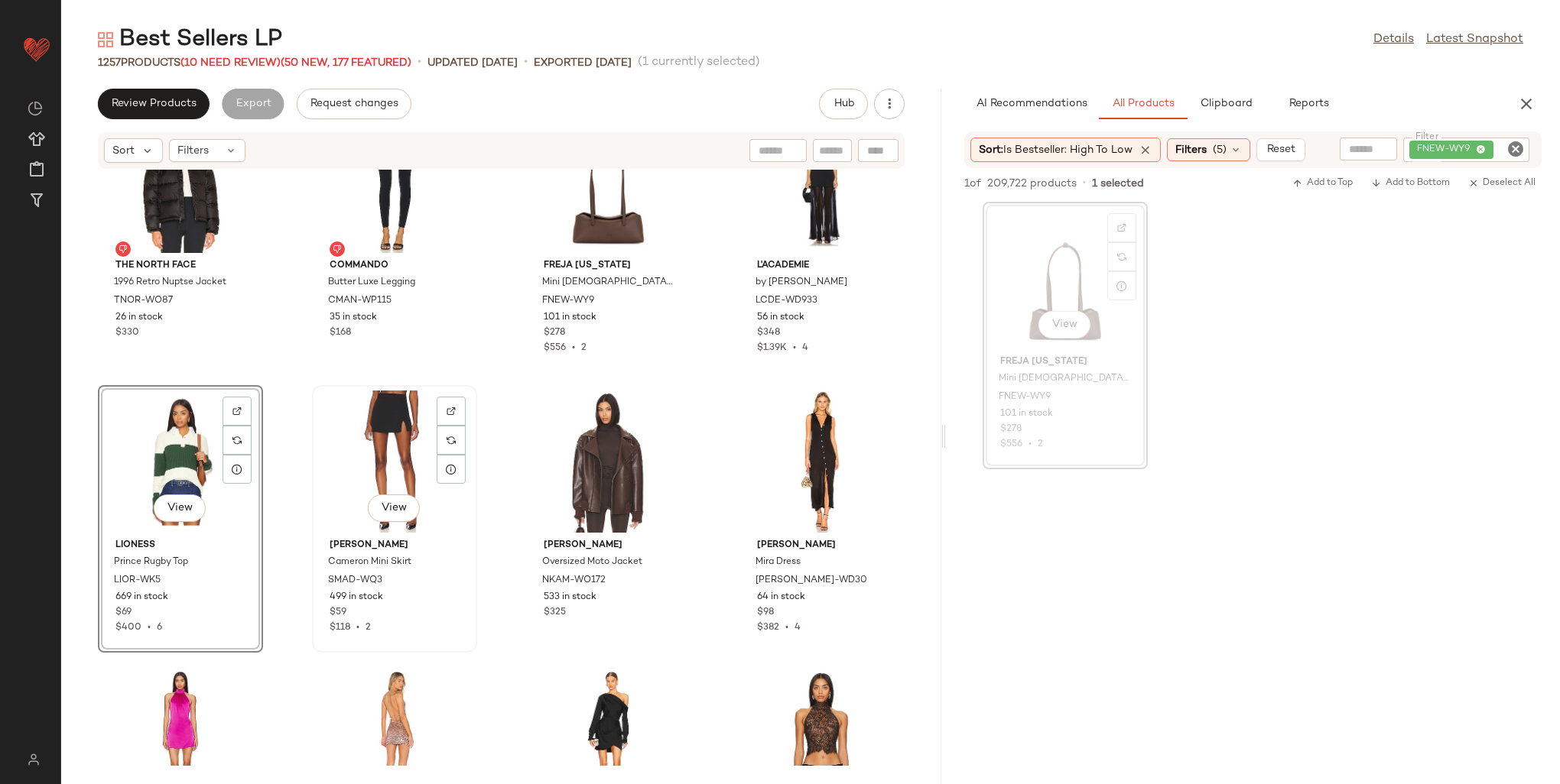
scroll to position [39808, 0]
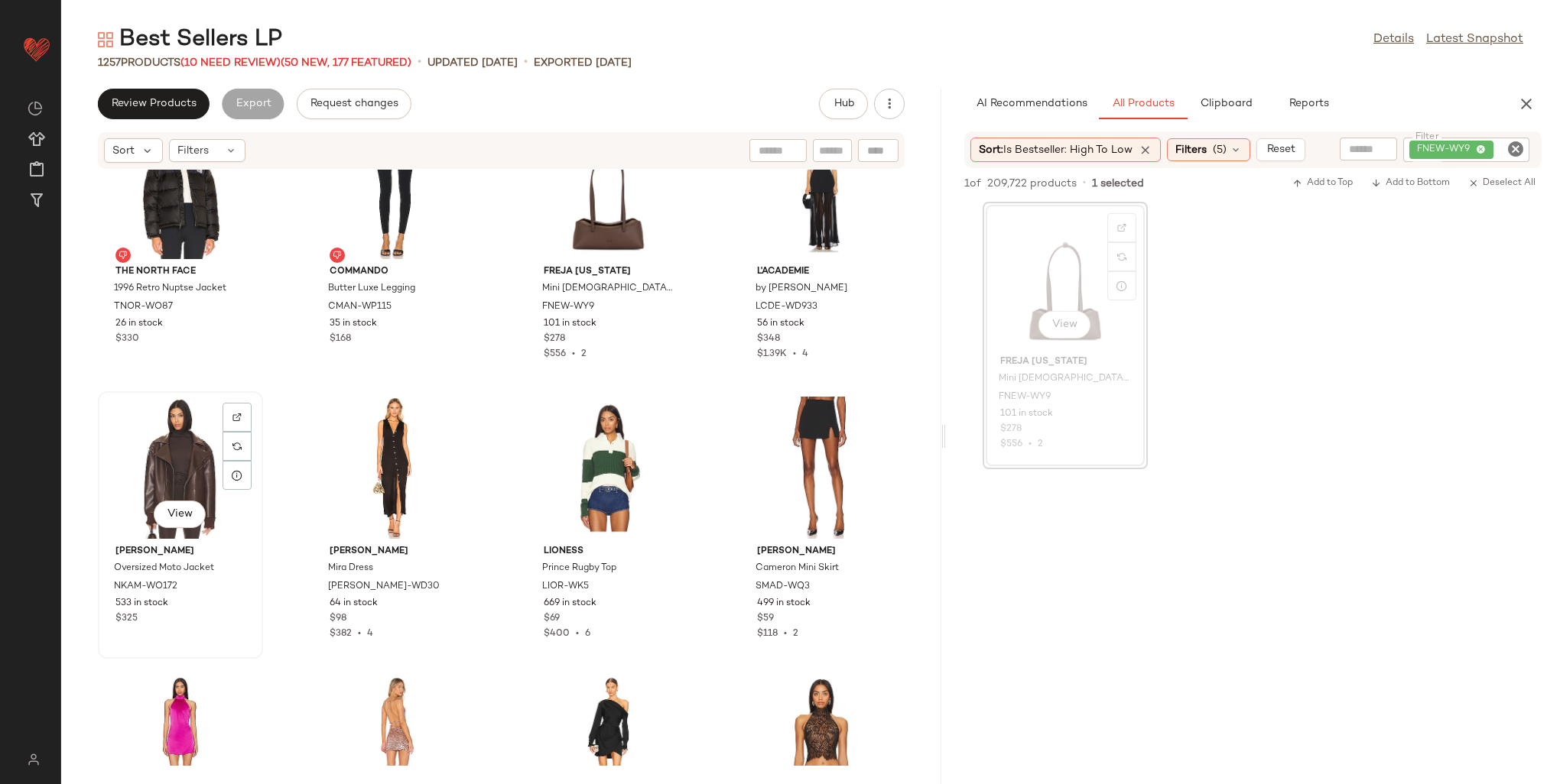
click at [171, 434] on div "View" at bounding box center [180, 467] width 154 height 142
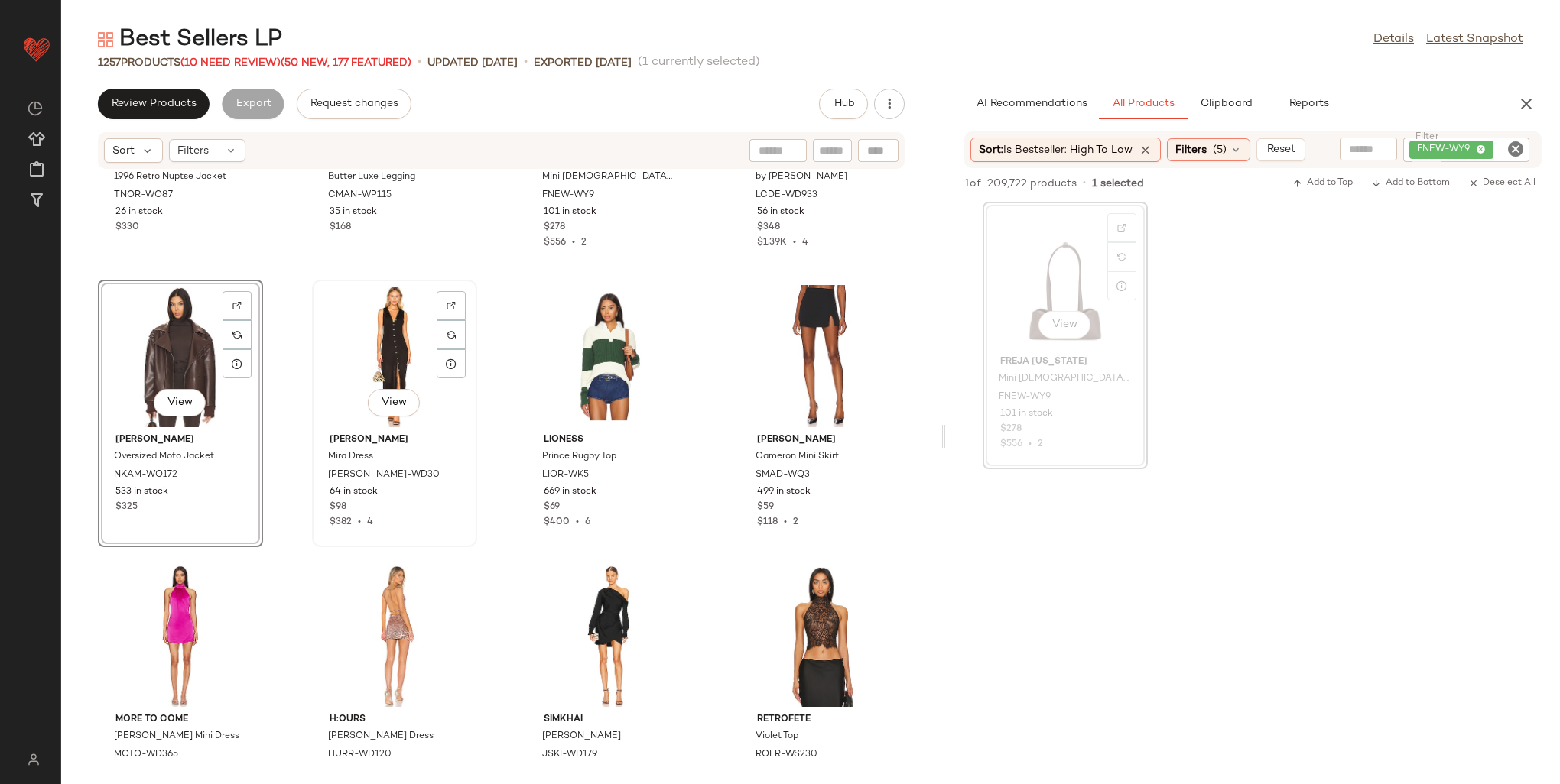
scroll to position [39960, 0]
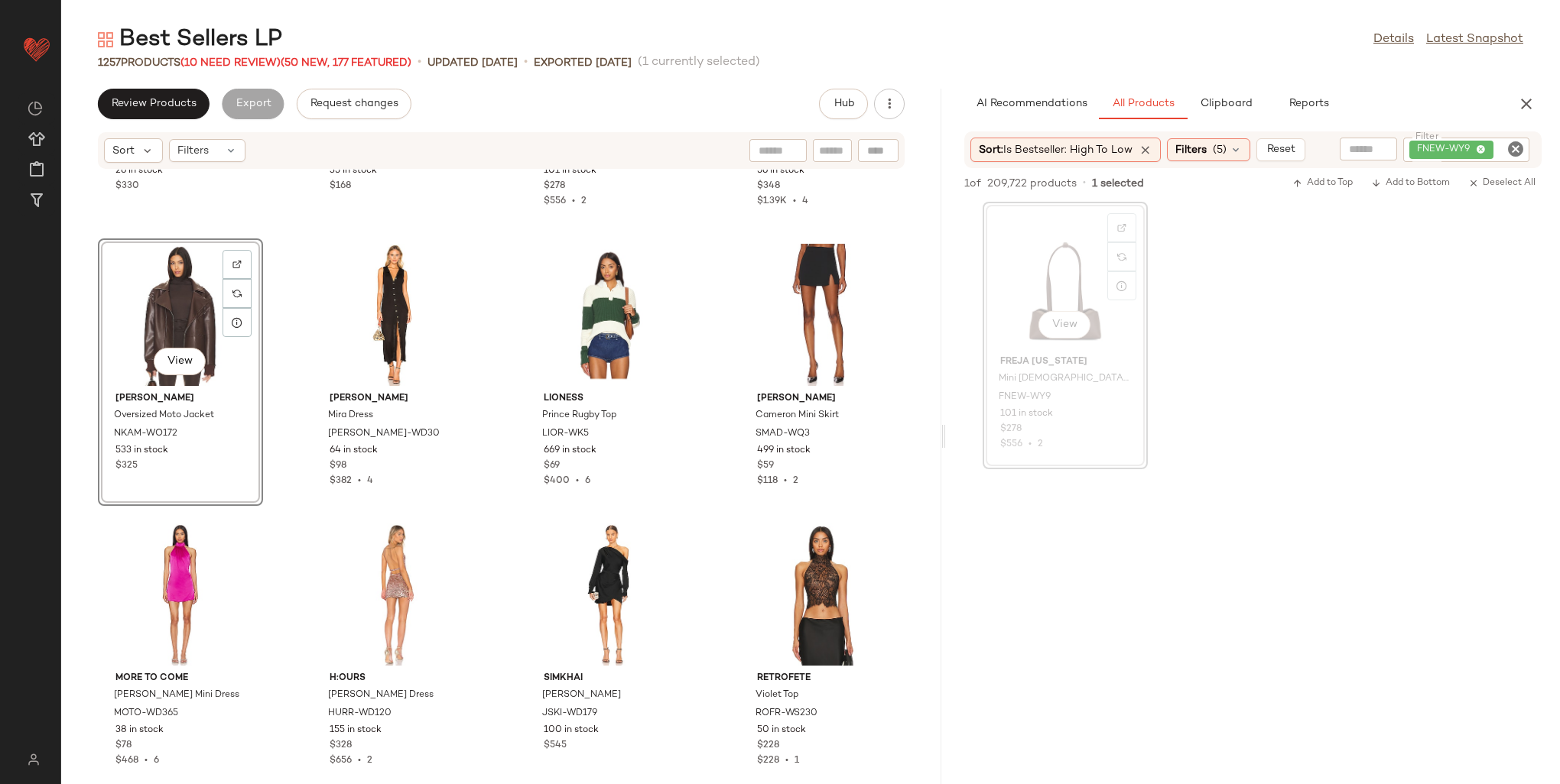
click at [1475, 148] on div "FNEW-WY9" at bounding box center [1466, 150] width 126 height 25
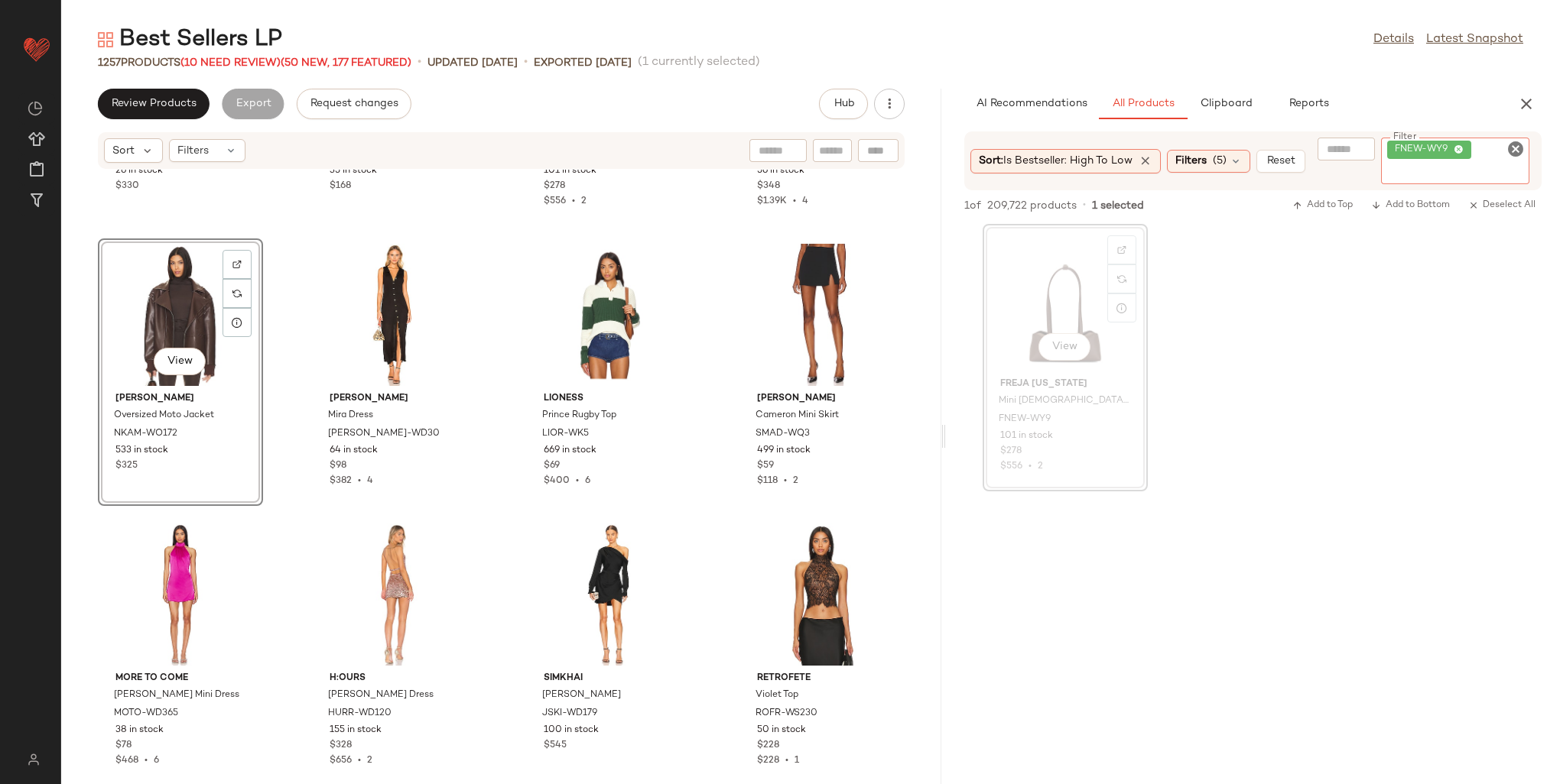
click at [1461, 148] on icon at bounding box center [1459, 150] width 10 height 10
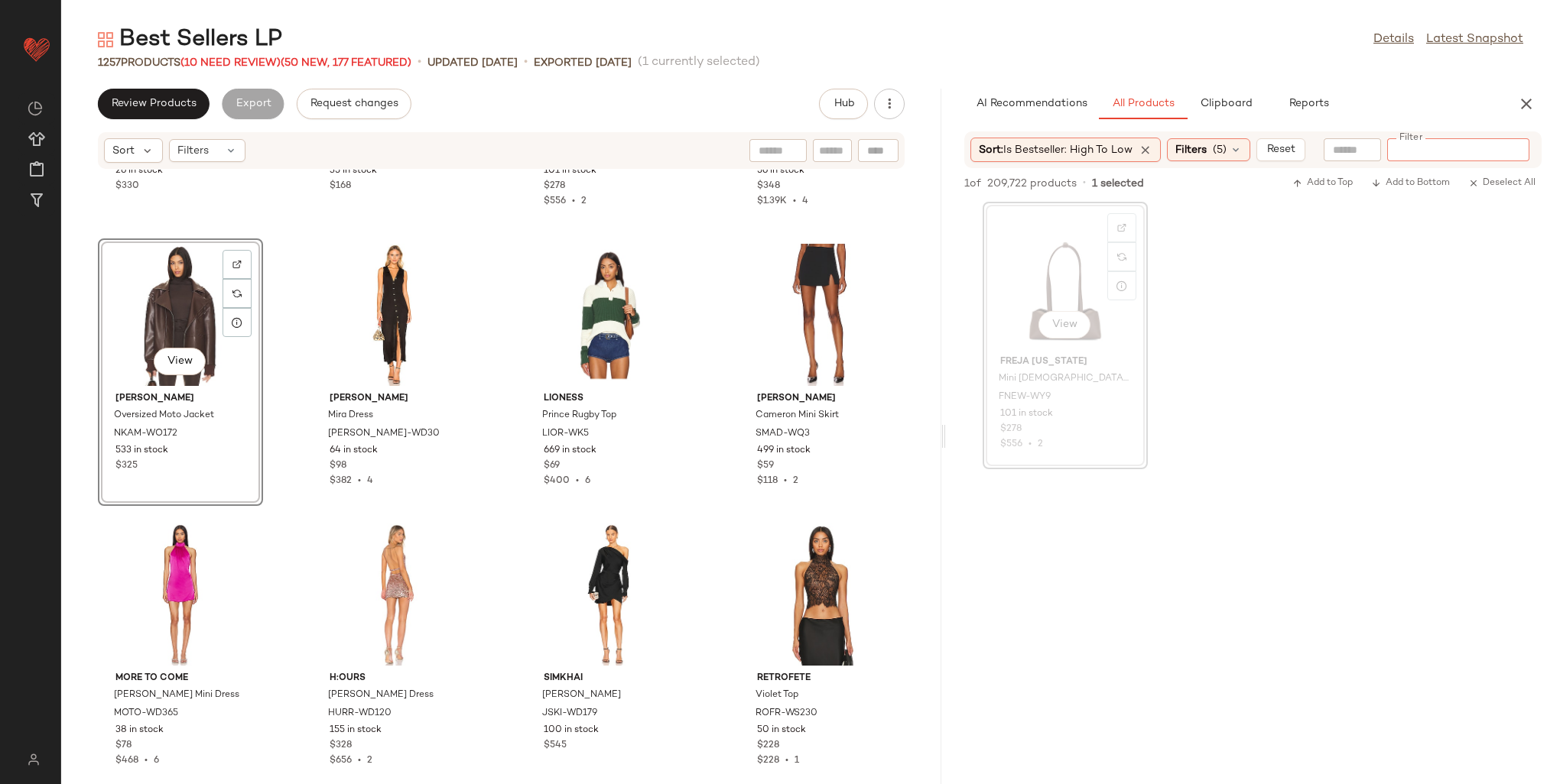
type input "**********"
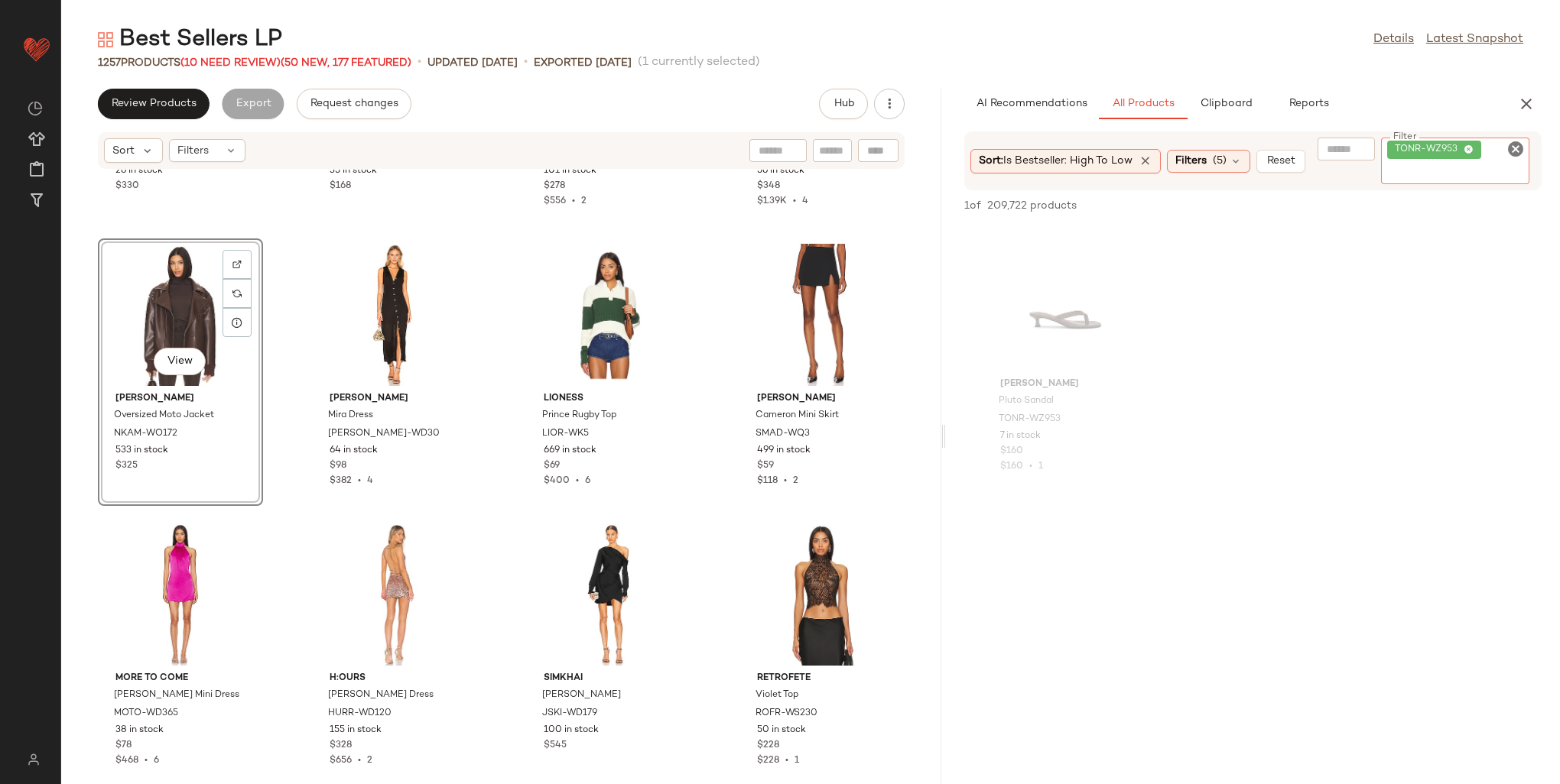
click at [1469, 145] on icon at bounding box center [1468, 150] width 10 height 10
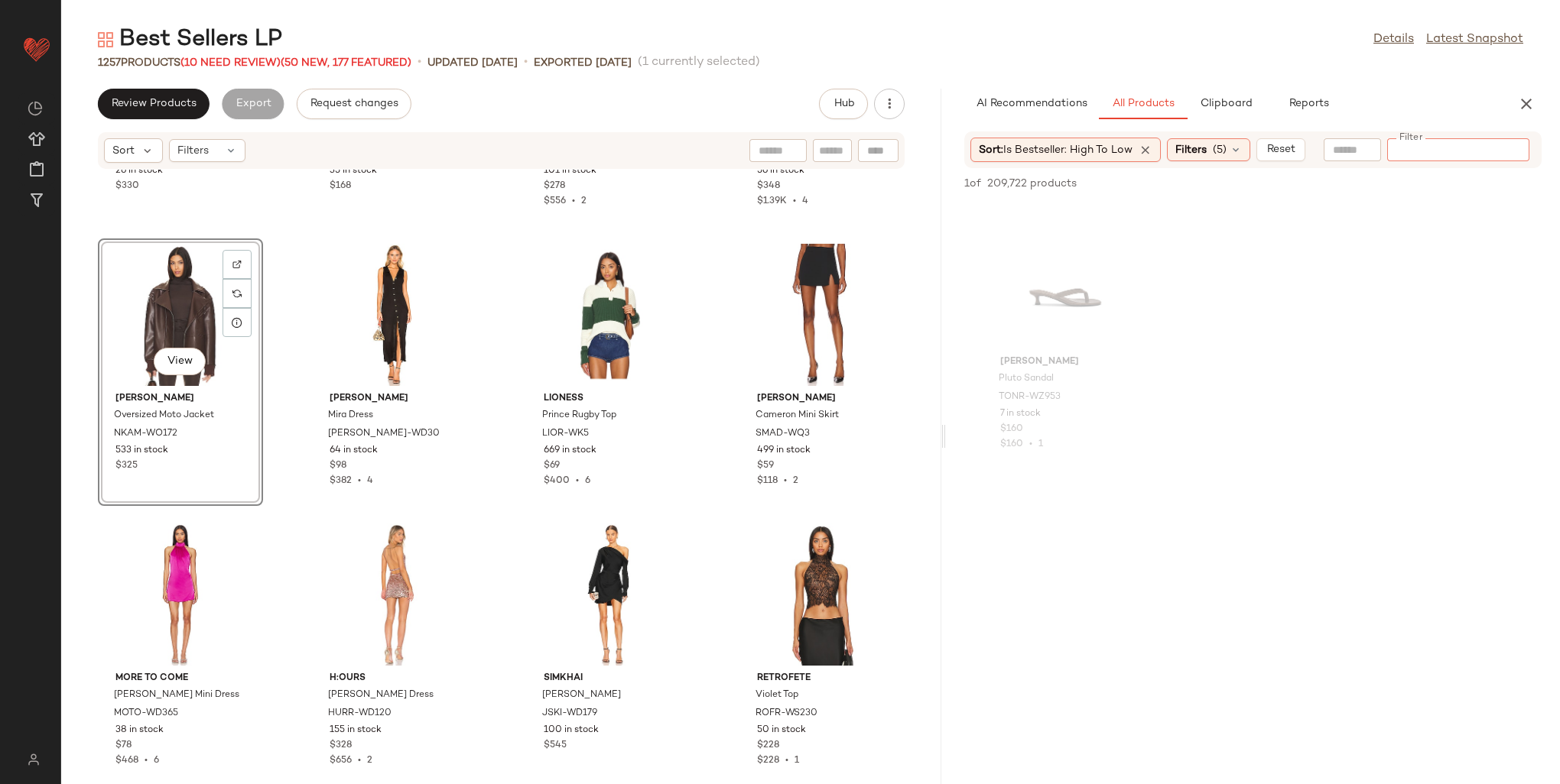
paste input "**********"
type input "**********"
click at [1059, 314] on div "View" at bounding box center [1064, 278] width 154 height 142
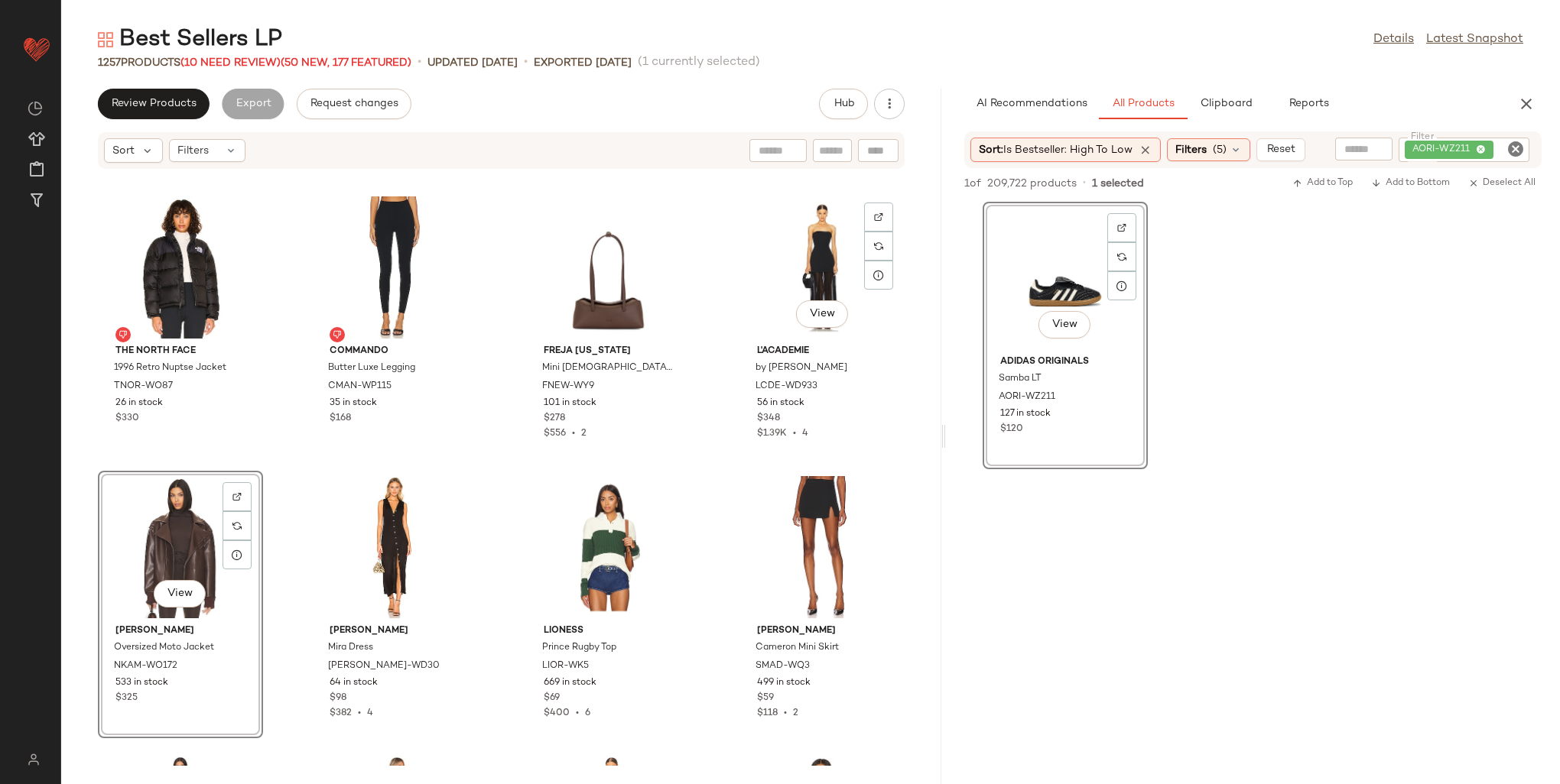
scroll to position [39731, 0]
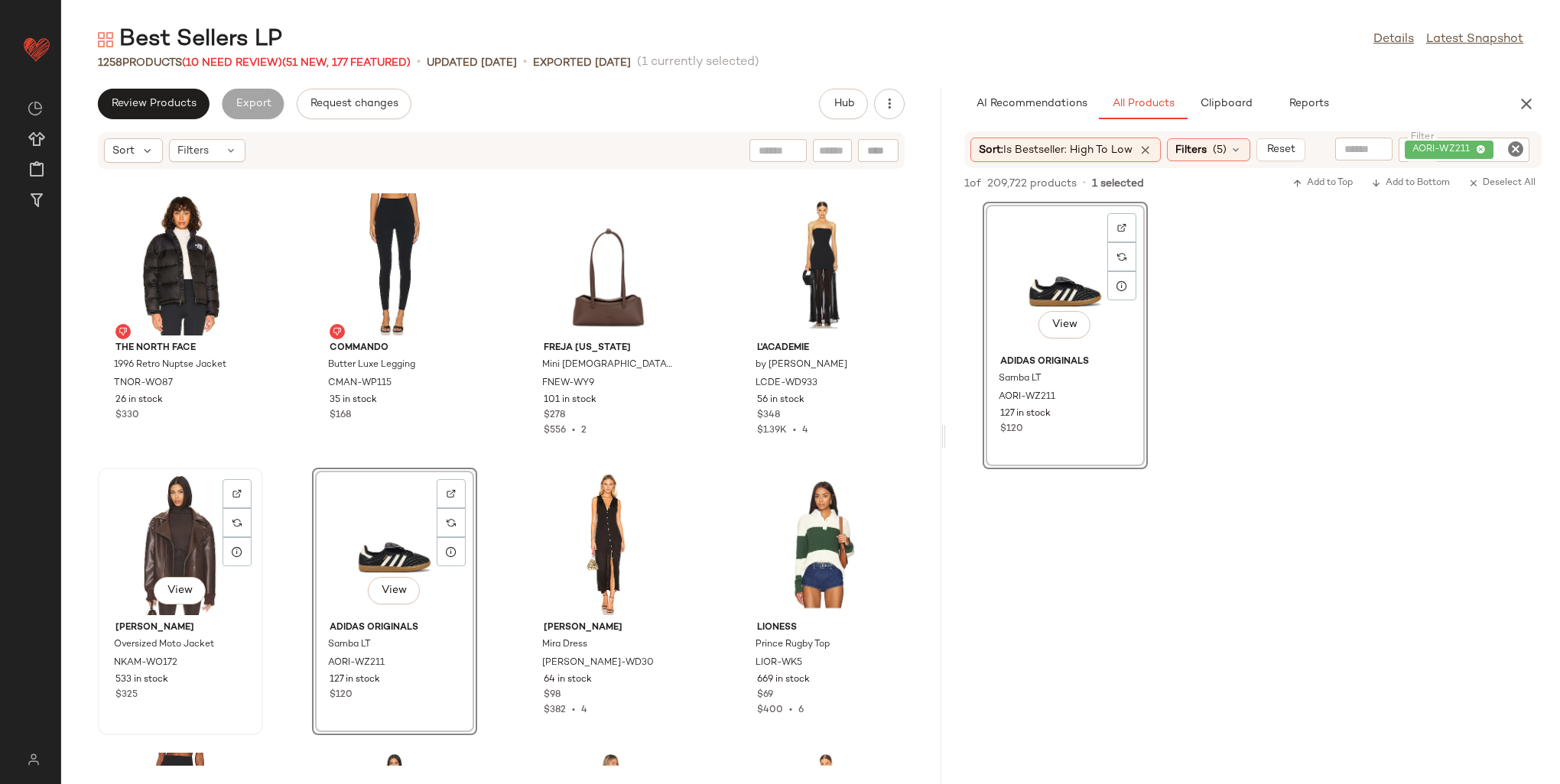
click at [181, 513] on div "View" at bounding box center [180, 544] width 154 height 142
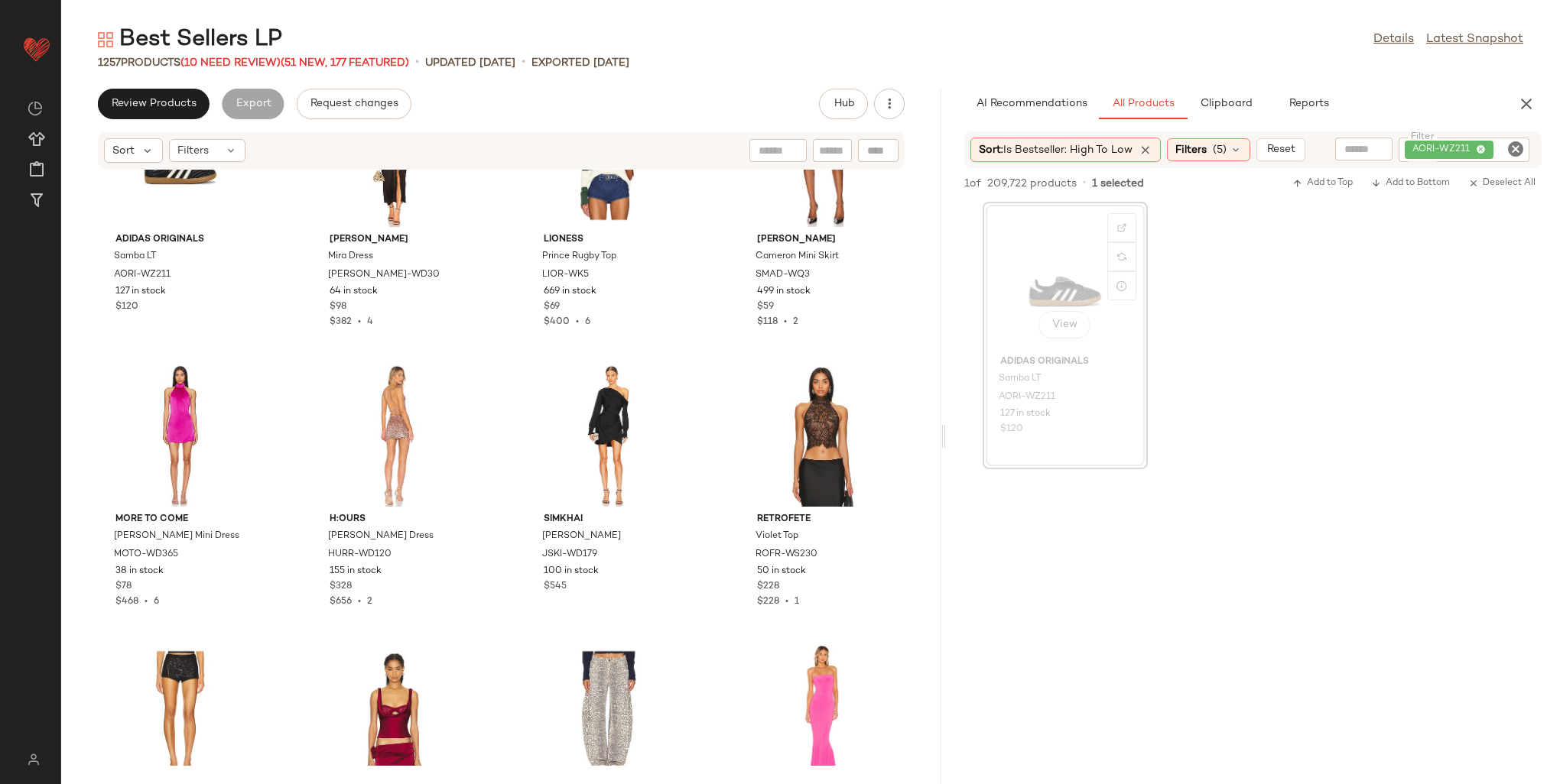
scroll to position [40113, 0]
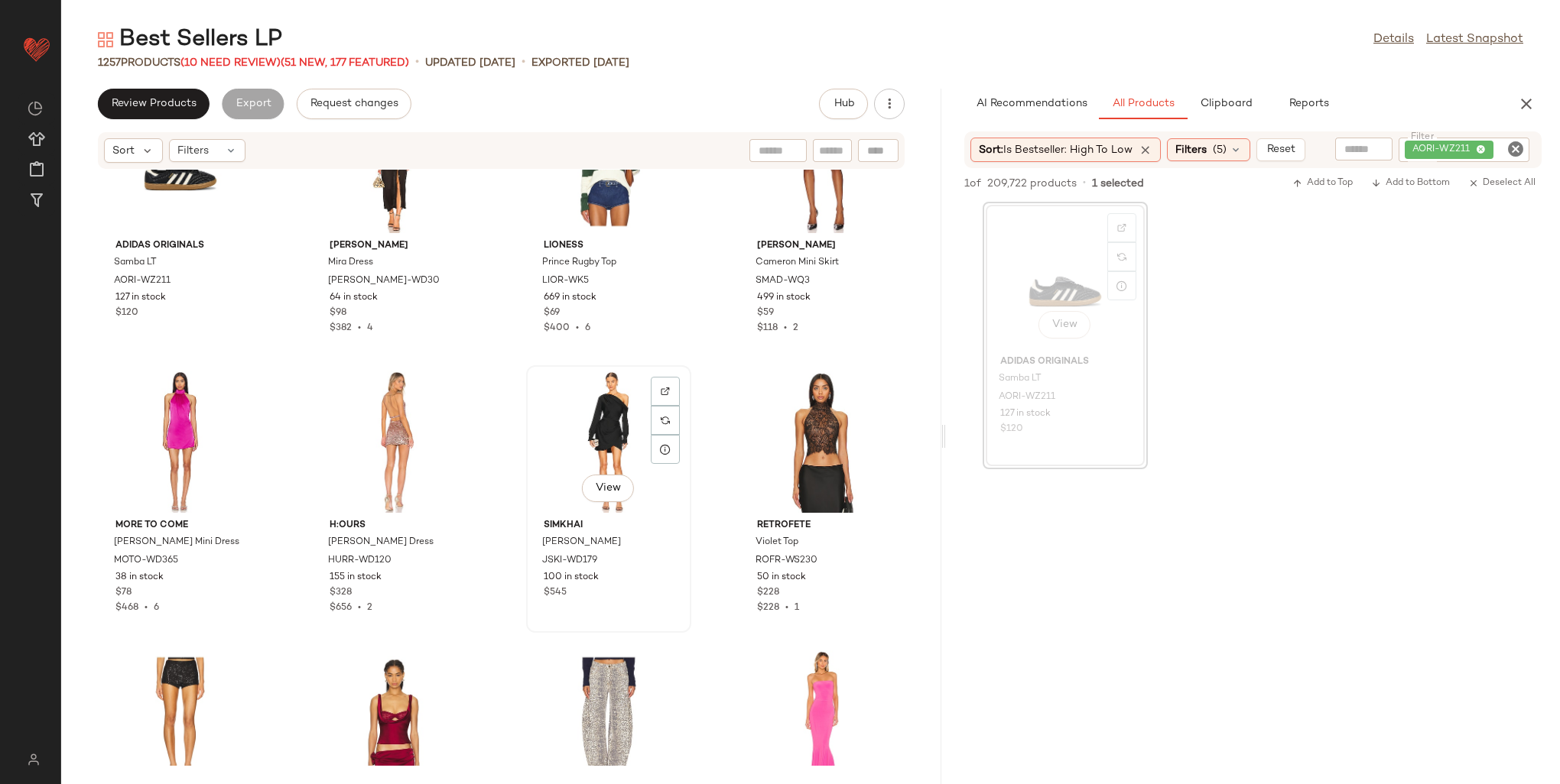
click at [569, 416] on div "View" at bounding box center [608, 442] width 154 height 142
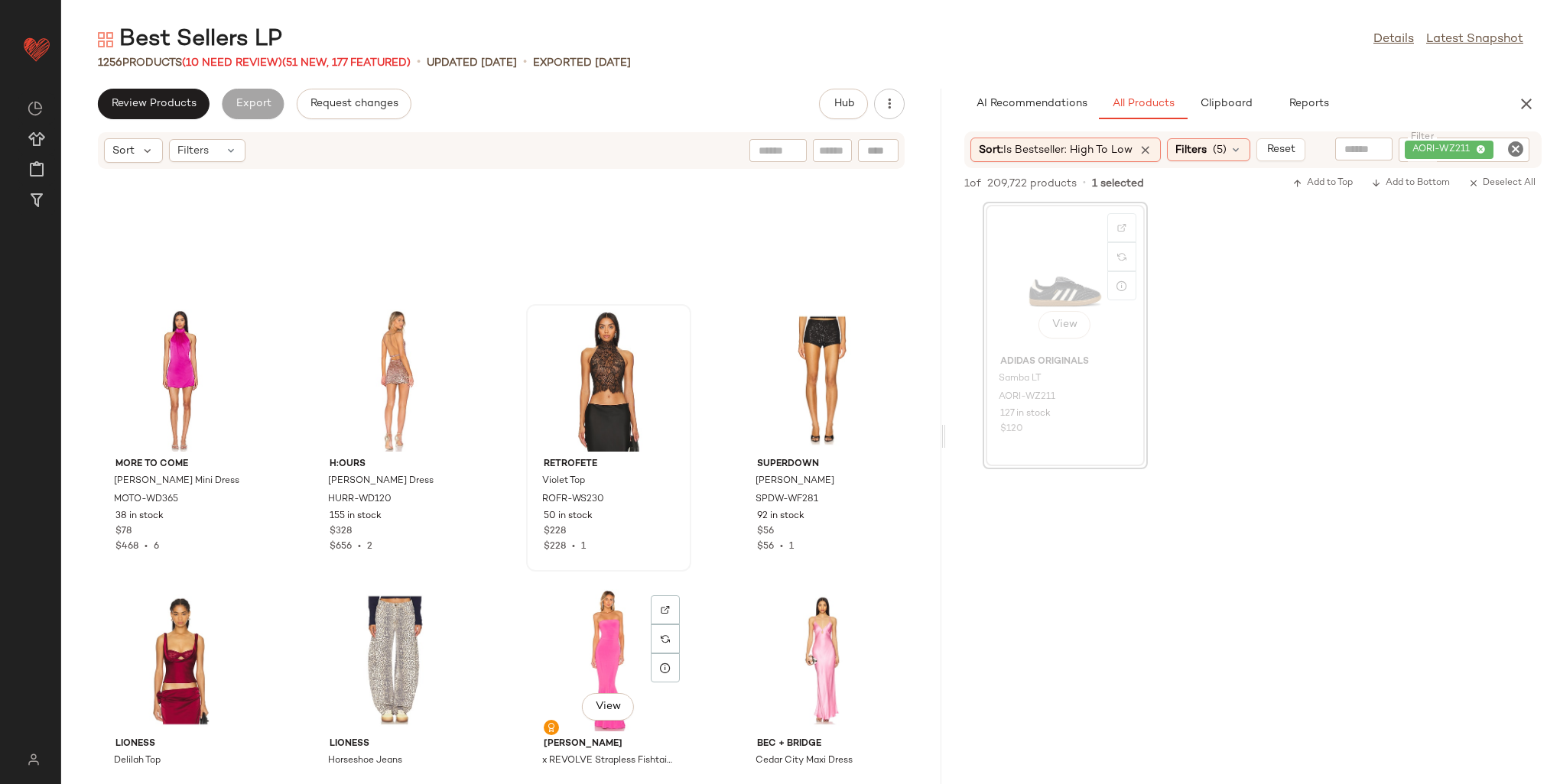
scroll to position [40113, 0]
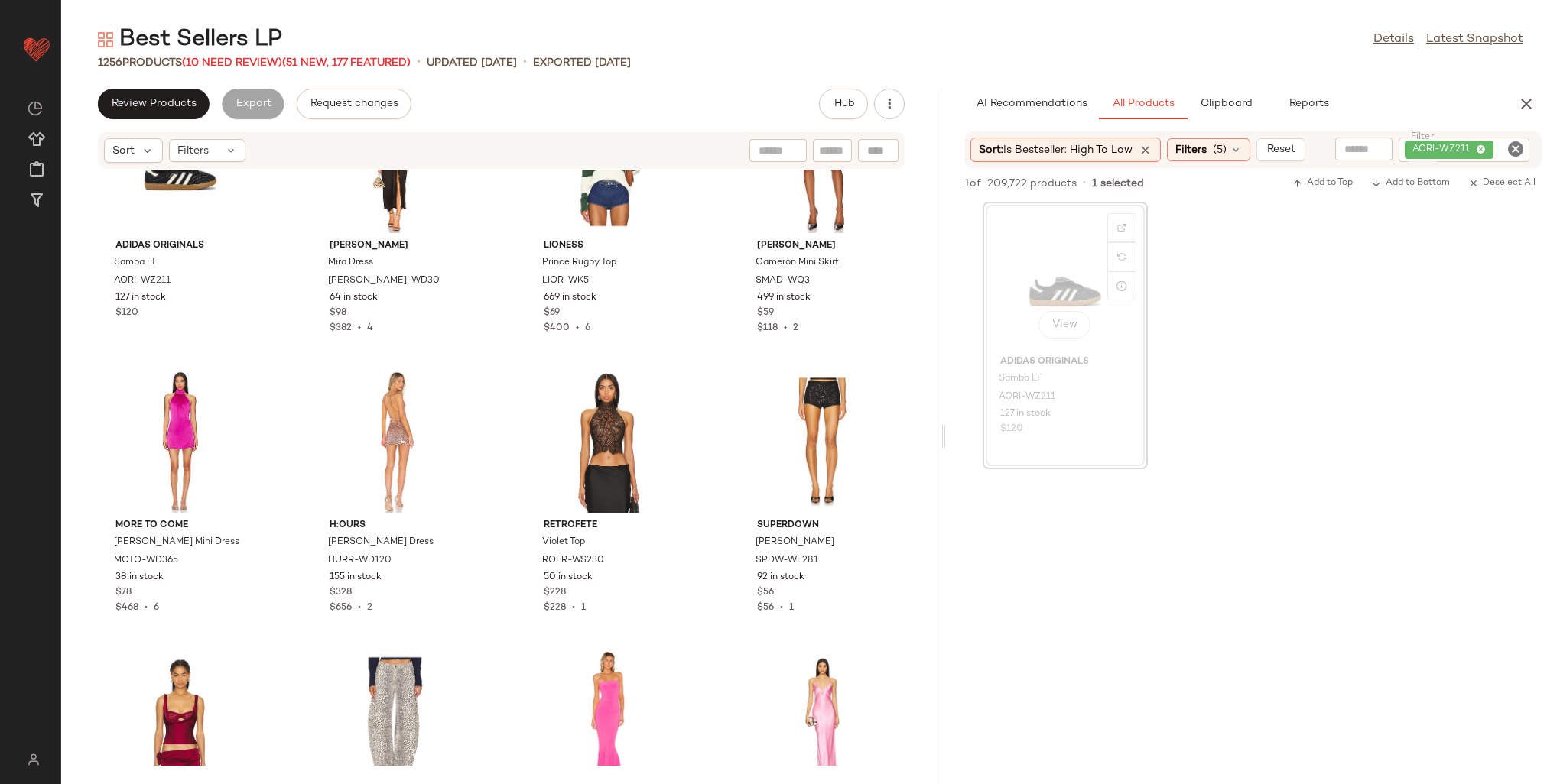
click at [1478, 151] on span "AORI-WZ211" at bounding box center [1450, 150] width 89 height 18
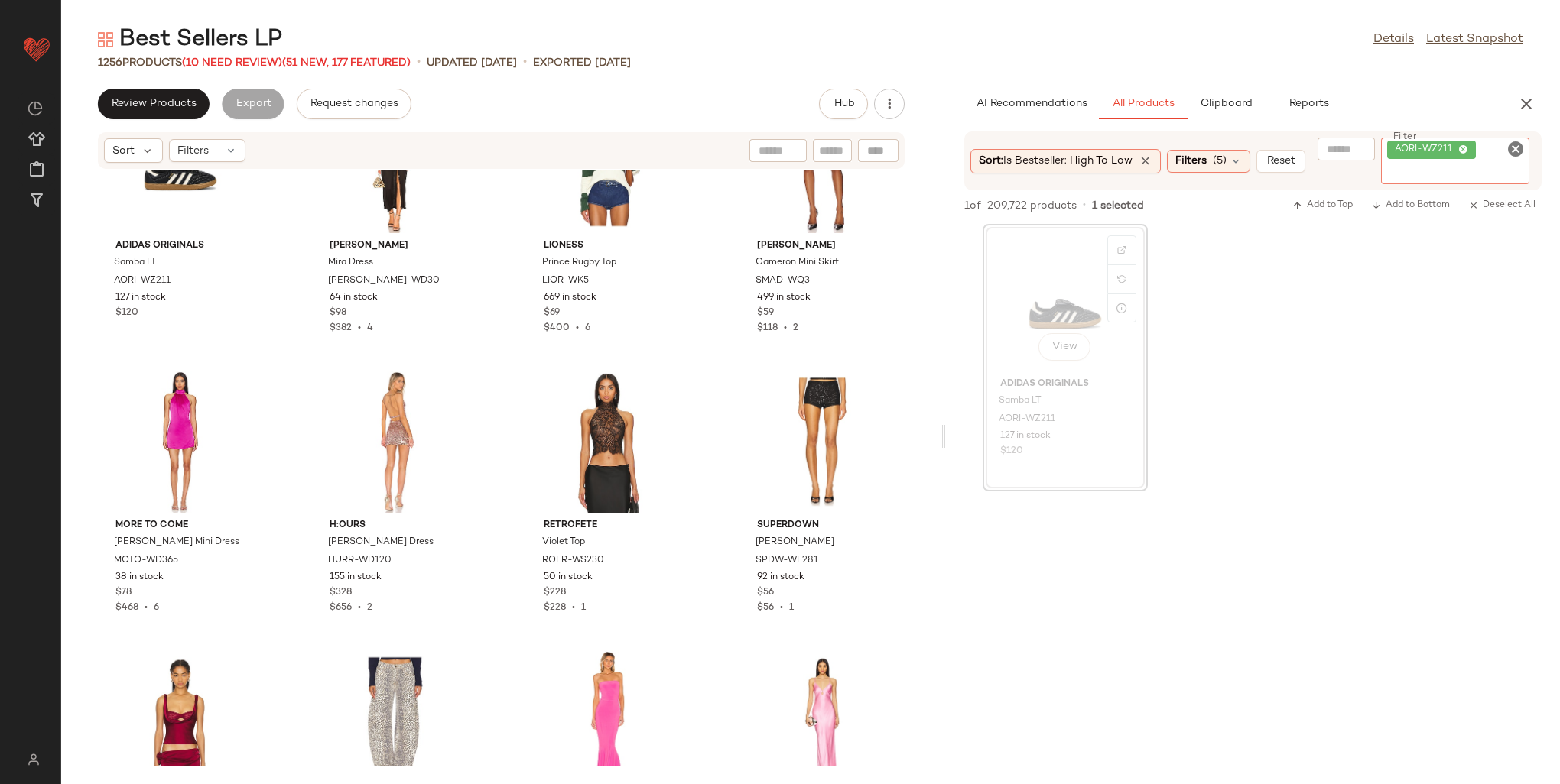
click at [1468, 147] on icon at bounding box center [1464, 150] width 10 height 10
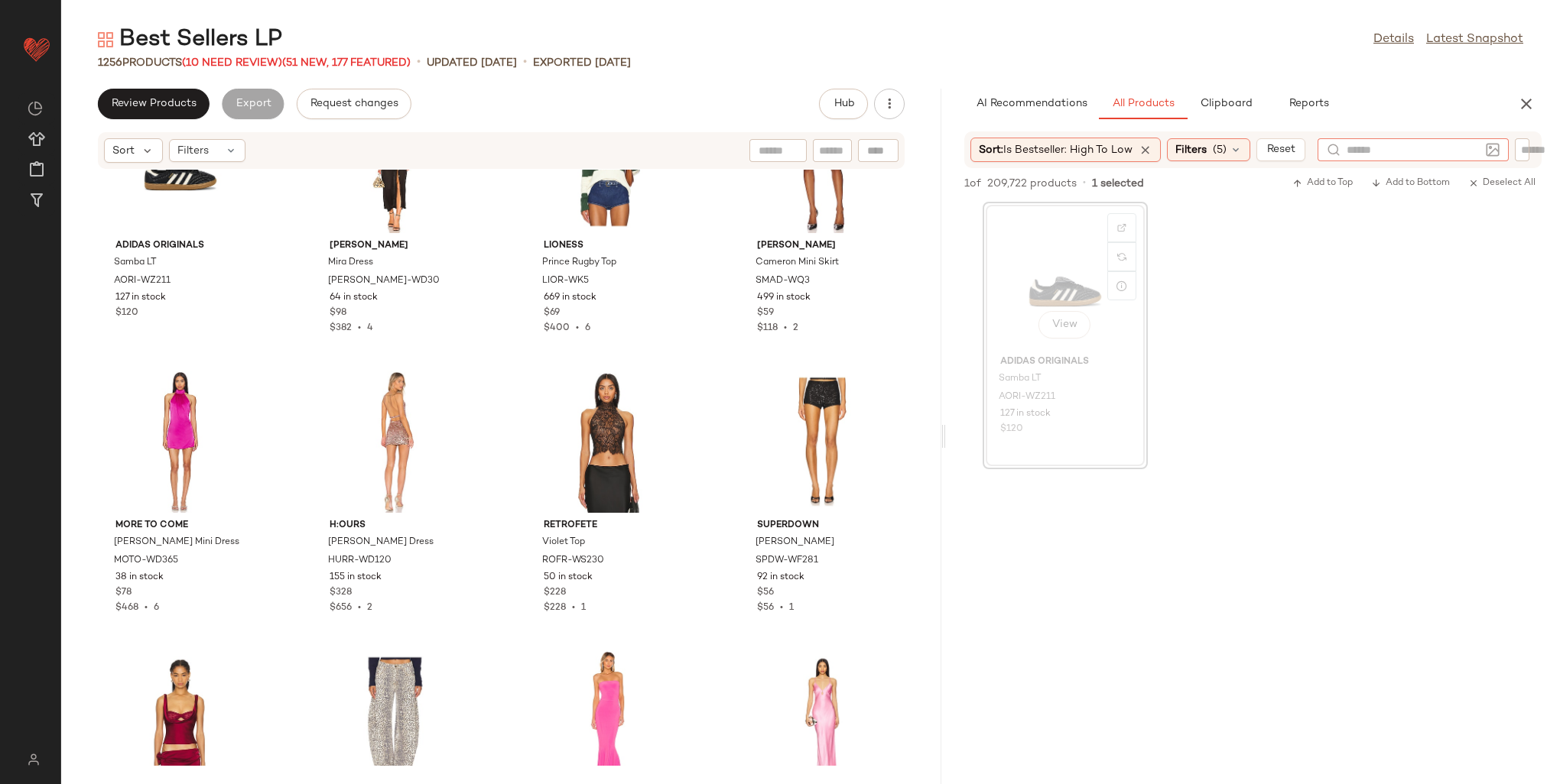
click at [1363, 148] on input "text" at bounding box center [1412, 149] width 133 height 16
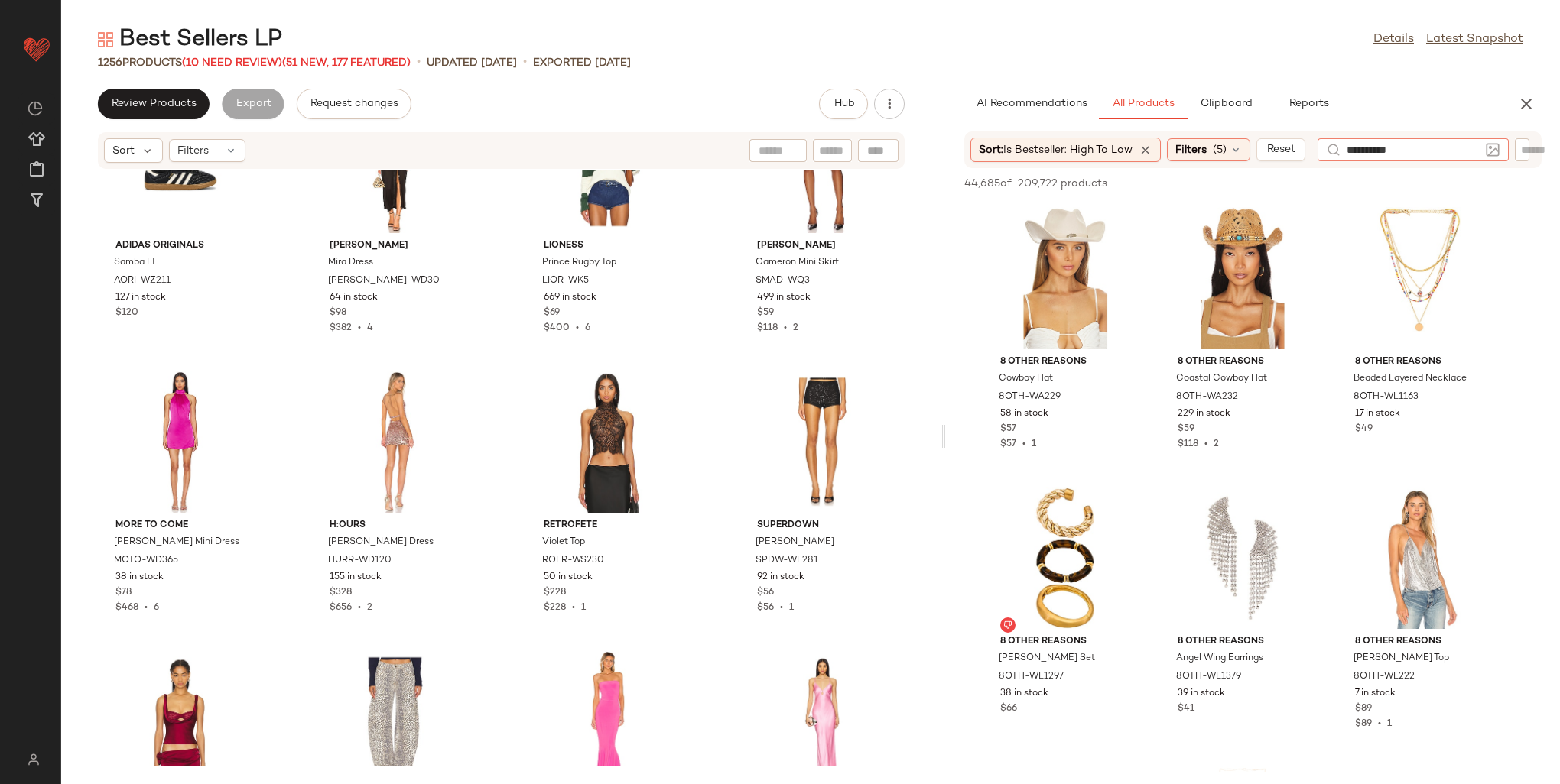
type input "**********"
type input "*"
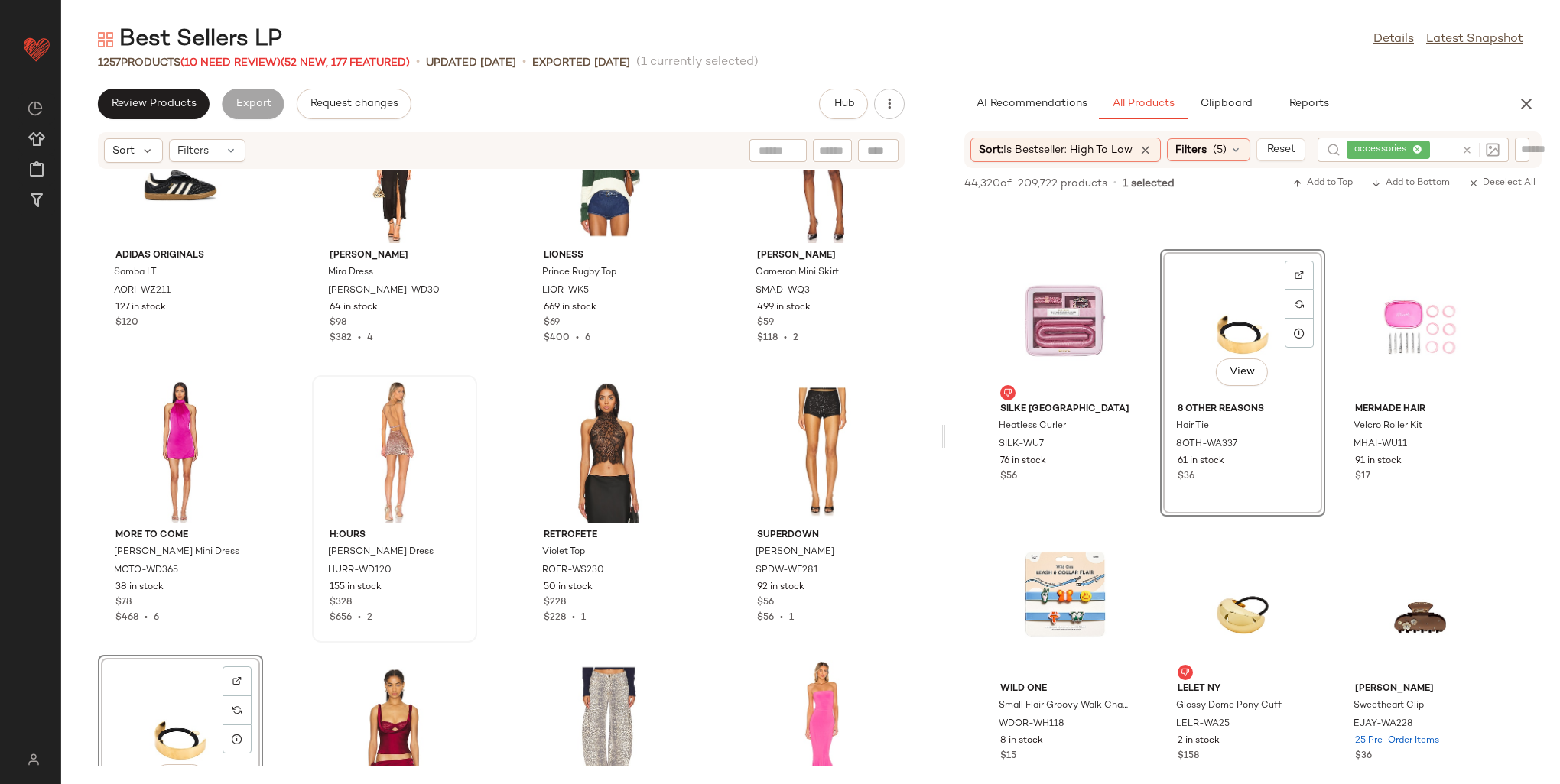
scroll to position [40037, 0]
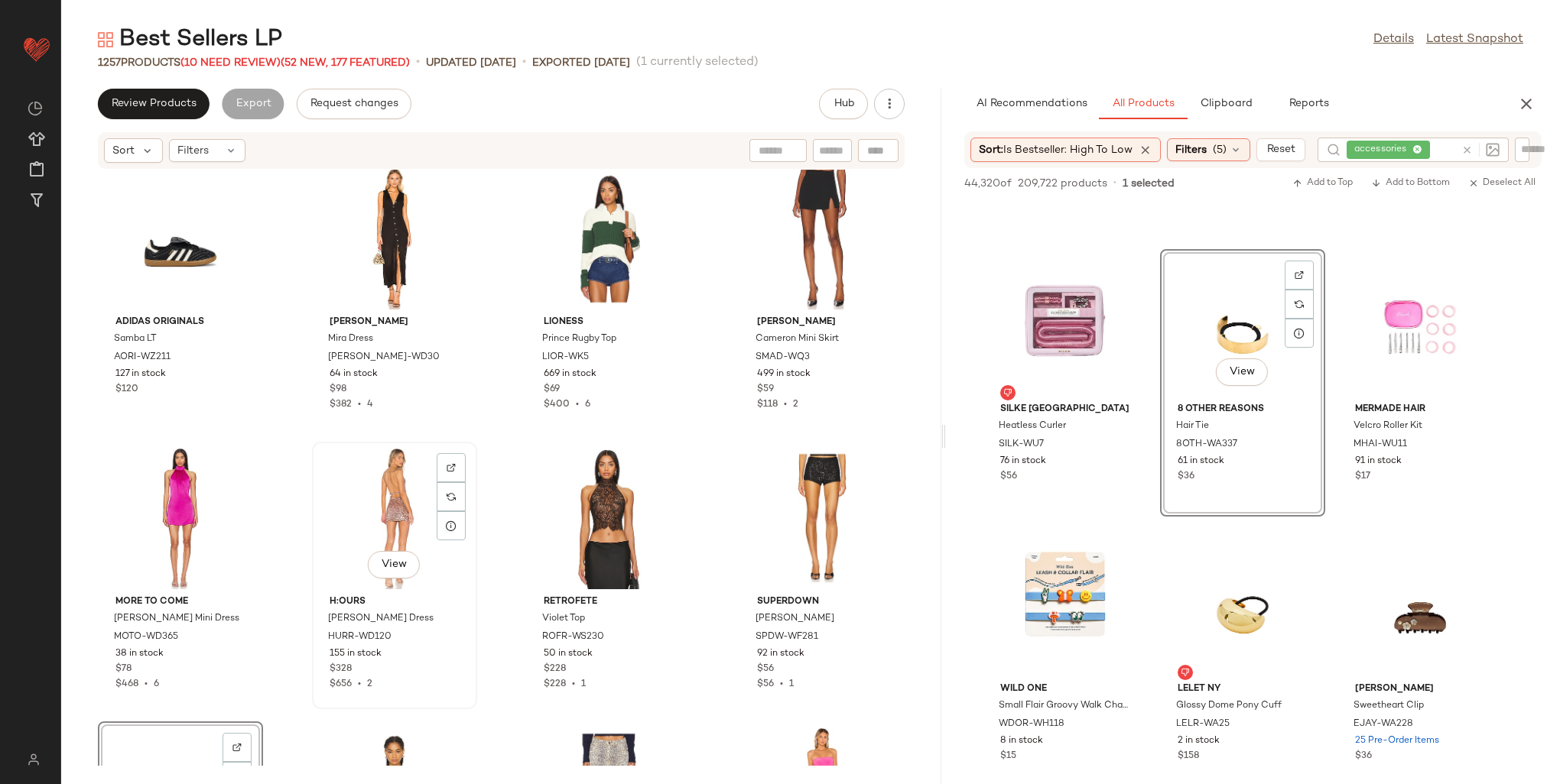
click at [327, 490] on div "View" at bounding box center [394, 519] width 154 height 142
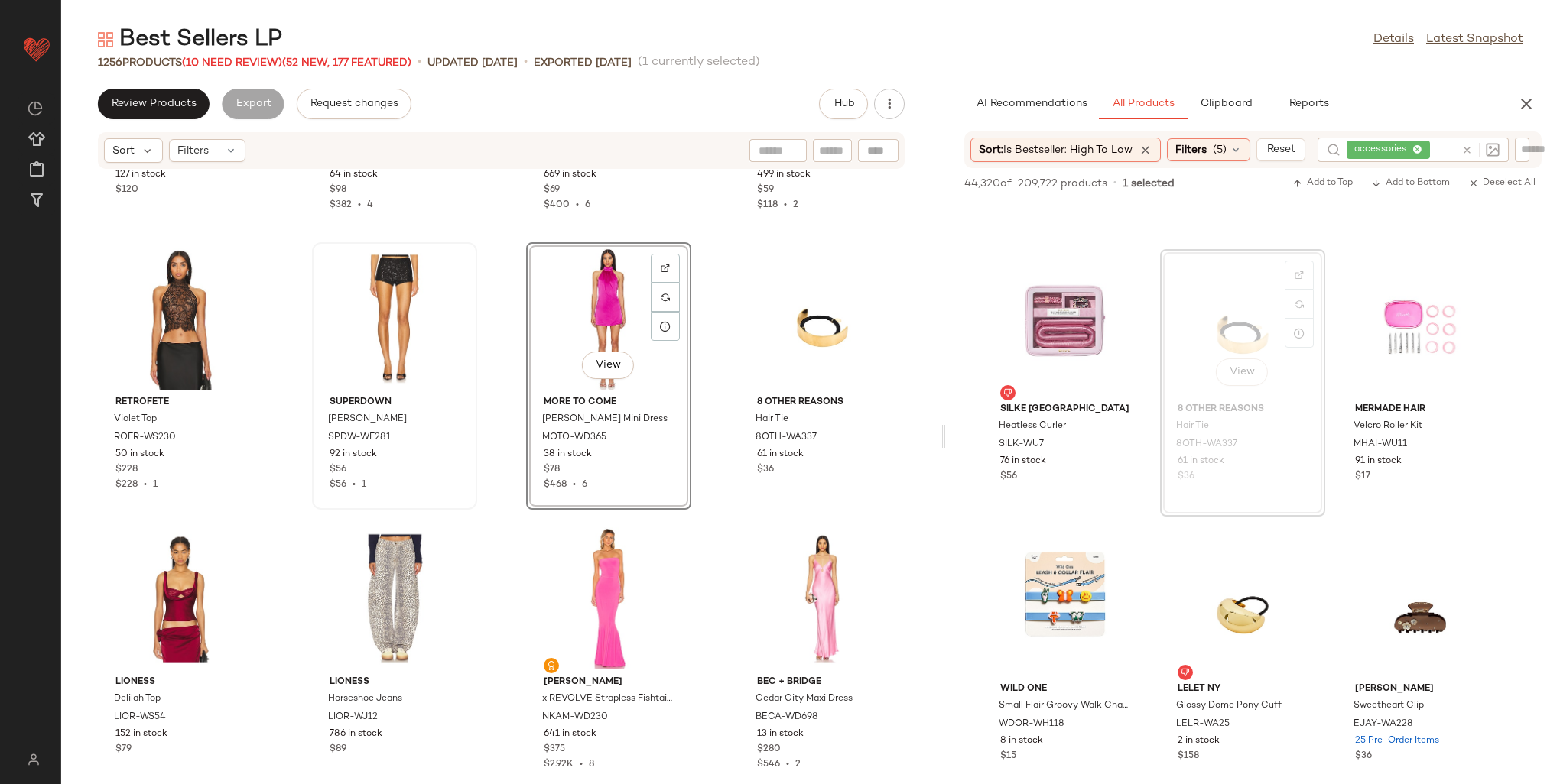
scroll to position [40343, 0]
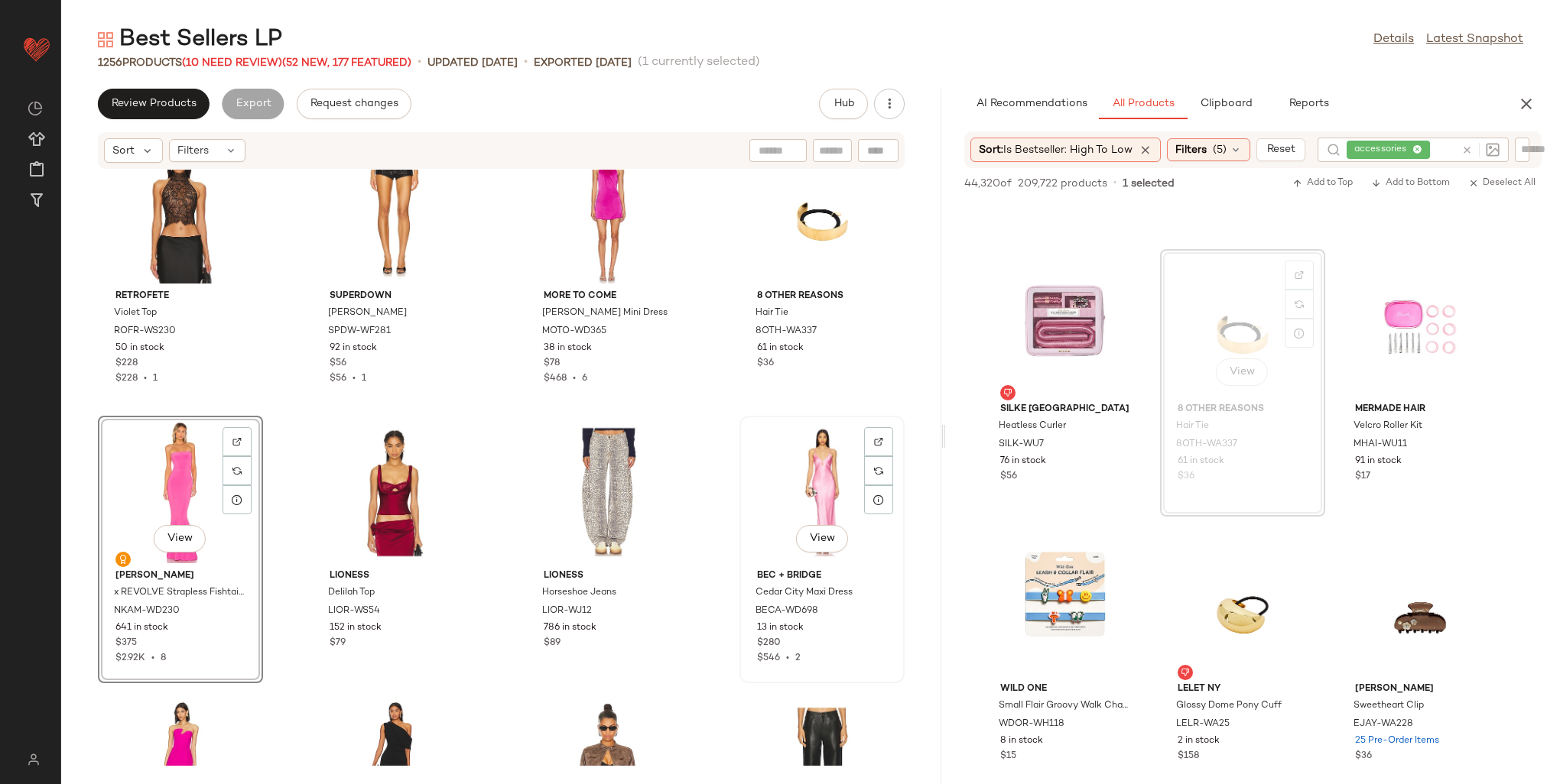
click at [792, 502] on div "View" at bounding box center [821, 492] width 154 height 142
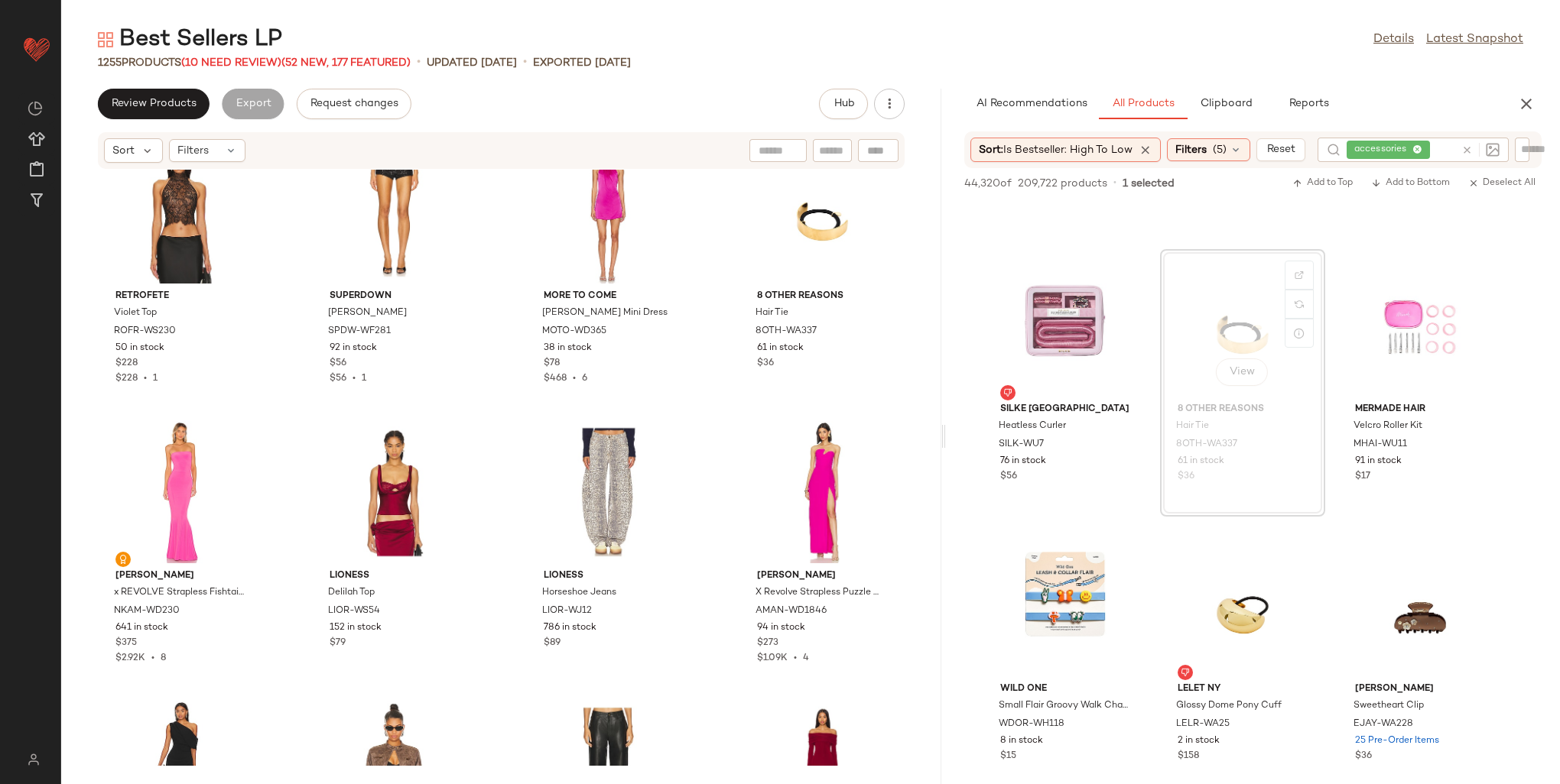
click at [1419, 150] on icon at bounding box center [1417, 150] width 10 height 10
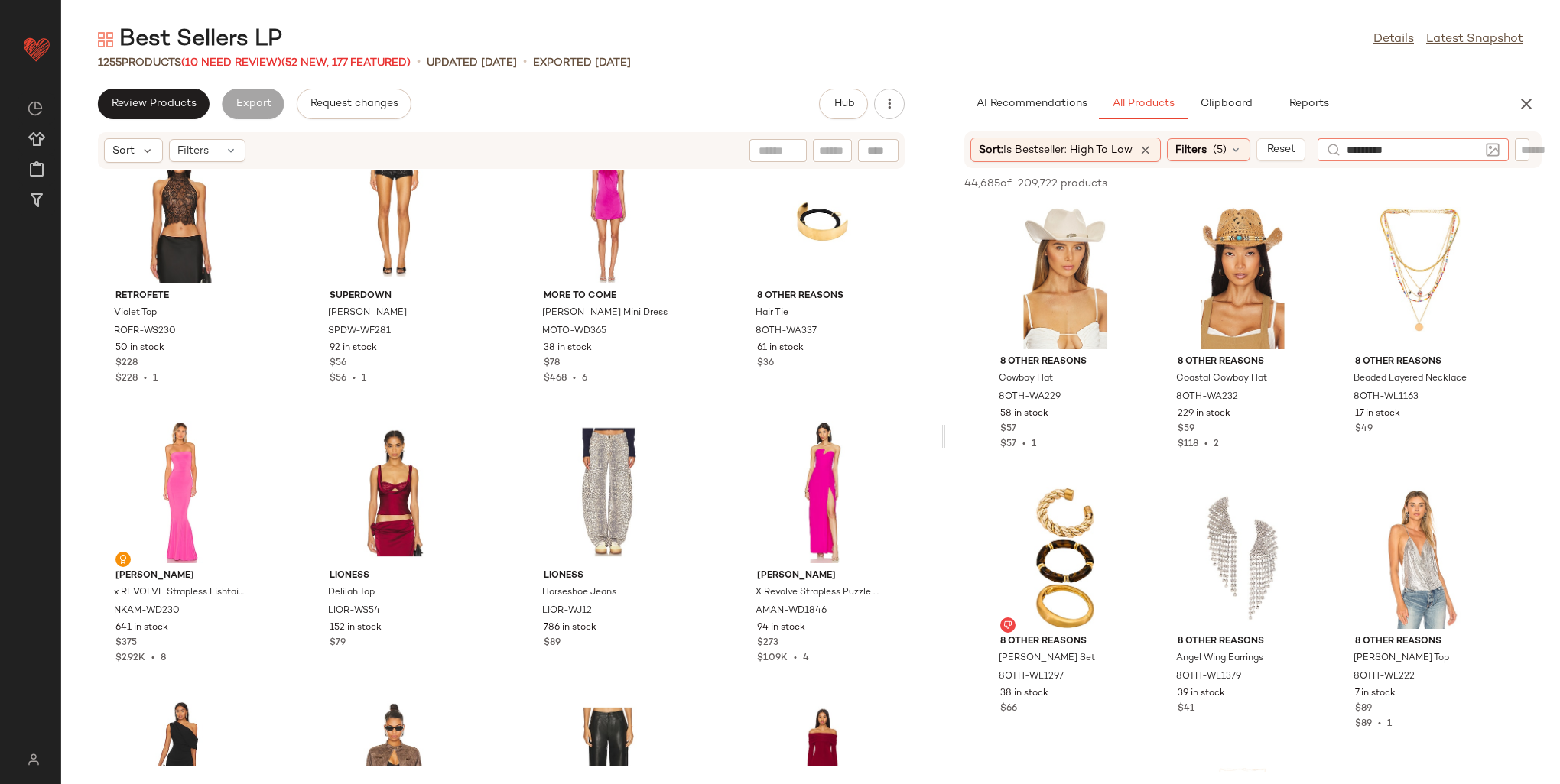
type input "**********"
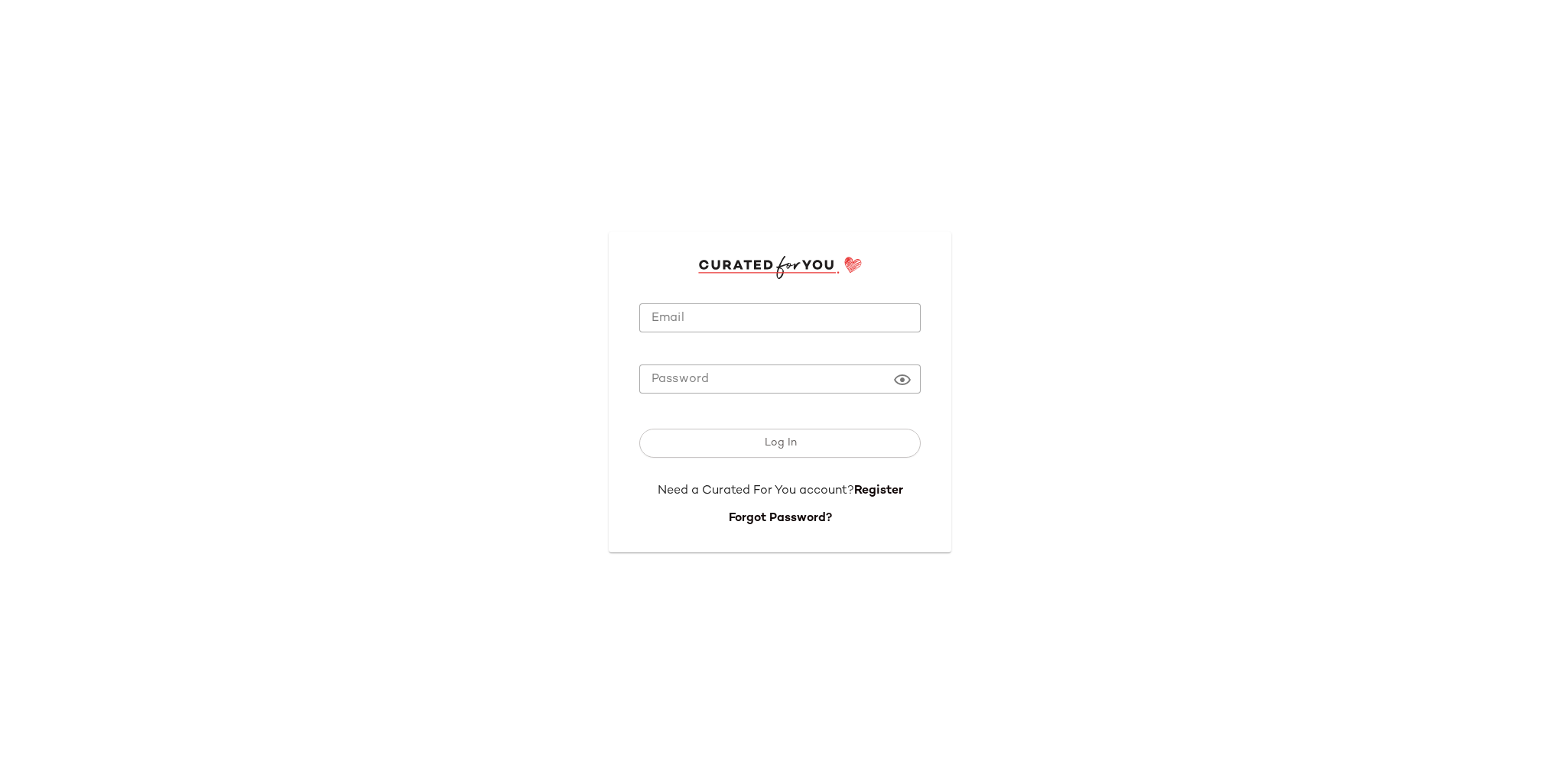
type input "**********"
click at [761, 448] on button "Log In" at bounding box center [779, 443] width 281 height 29
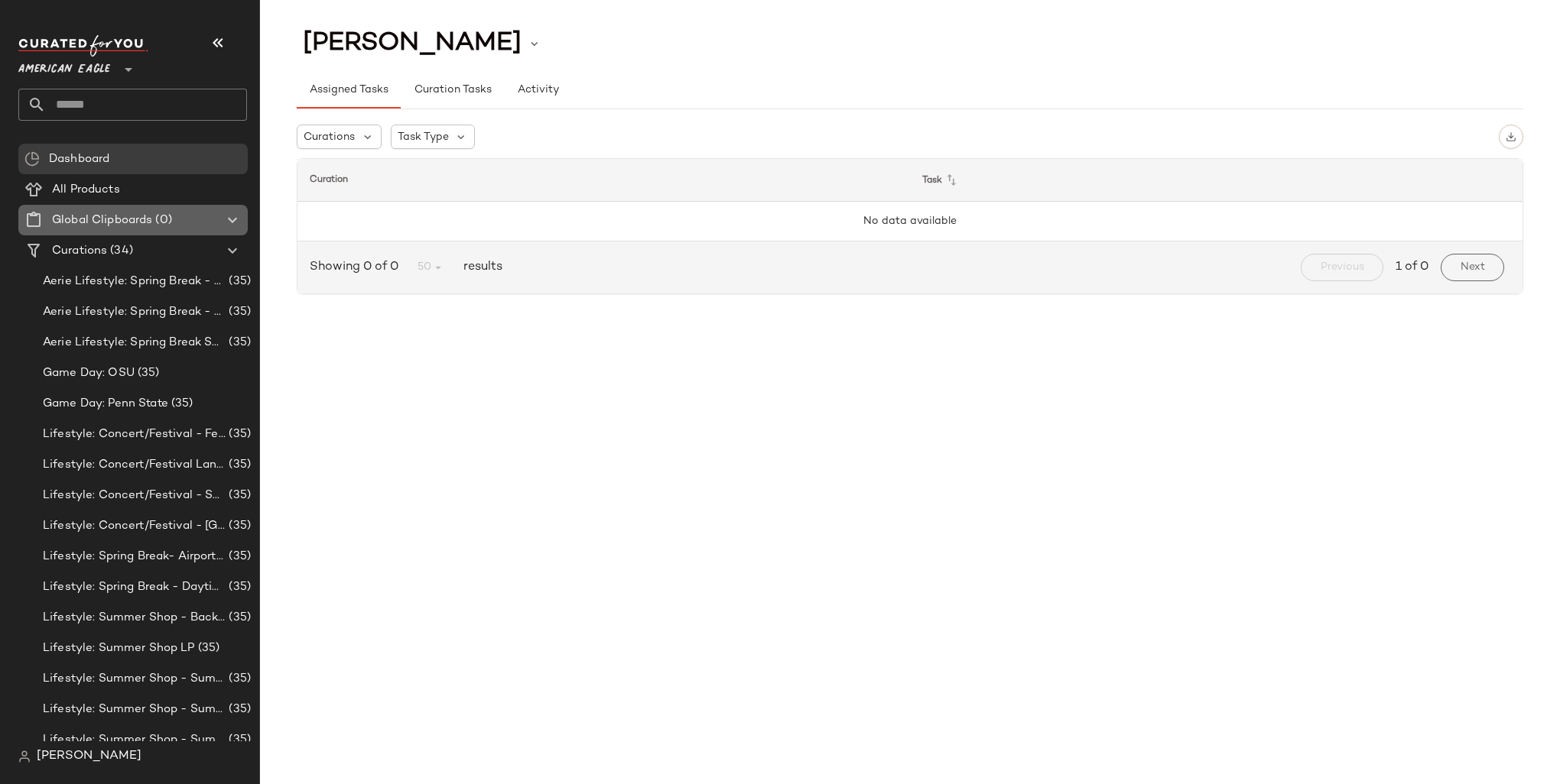
click at [95, 214] on span "Global Clipboards" at bounding box center [101, 220] width 100 height 17
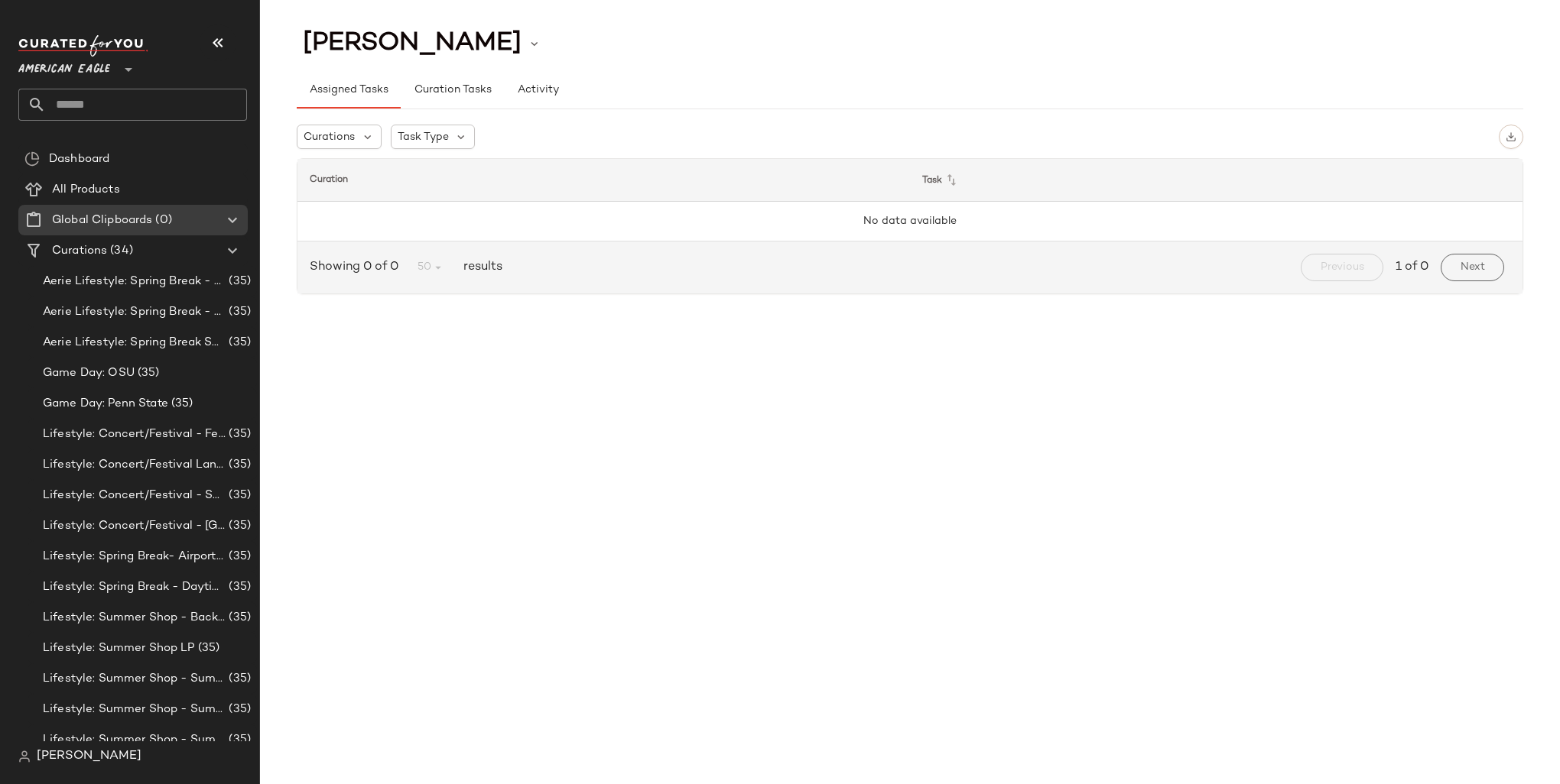
click at [116, 72] on div at bounding box center [127, 60] width 21 height 38
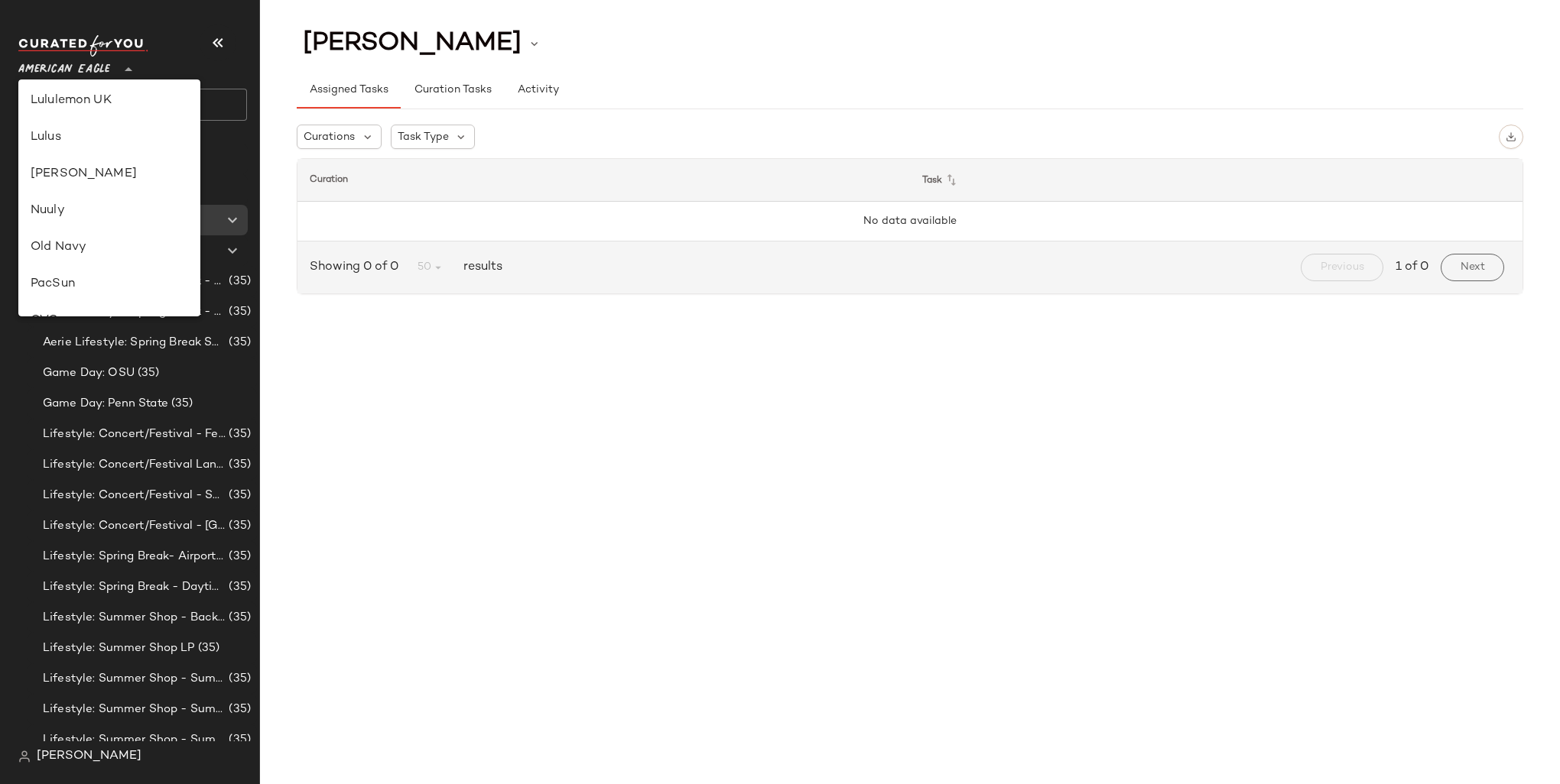
scroll to position [535, 0]
click at [98, 302] on div "Revolve" at bounding box center [109, 303] width 157 height 18
type input "**"
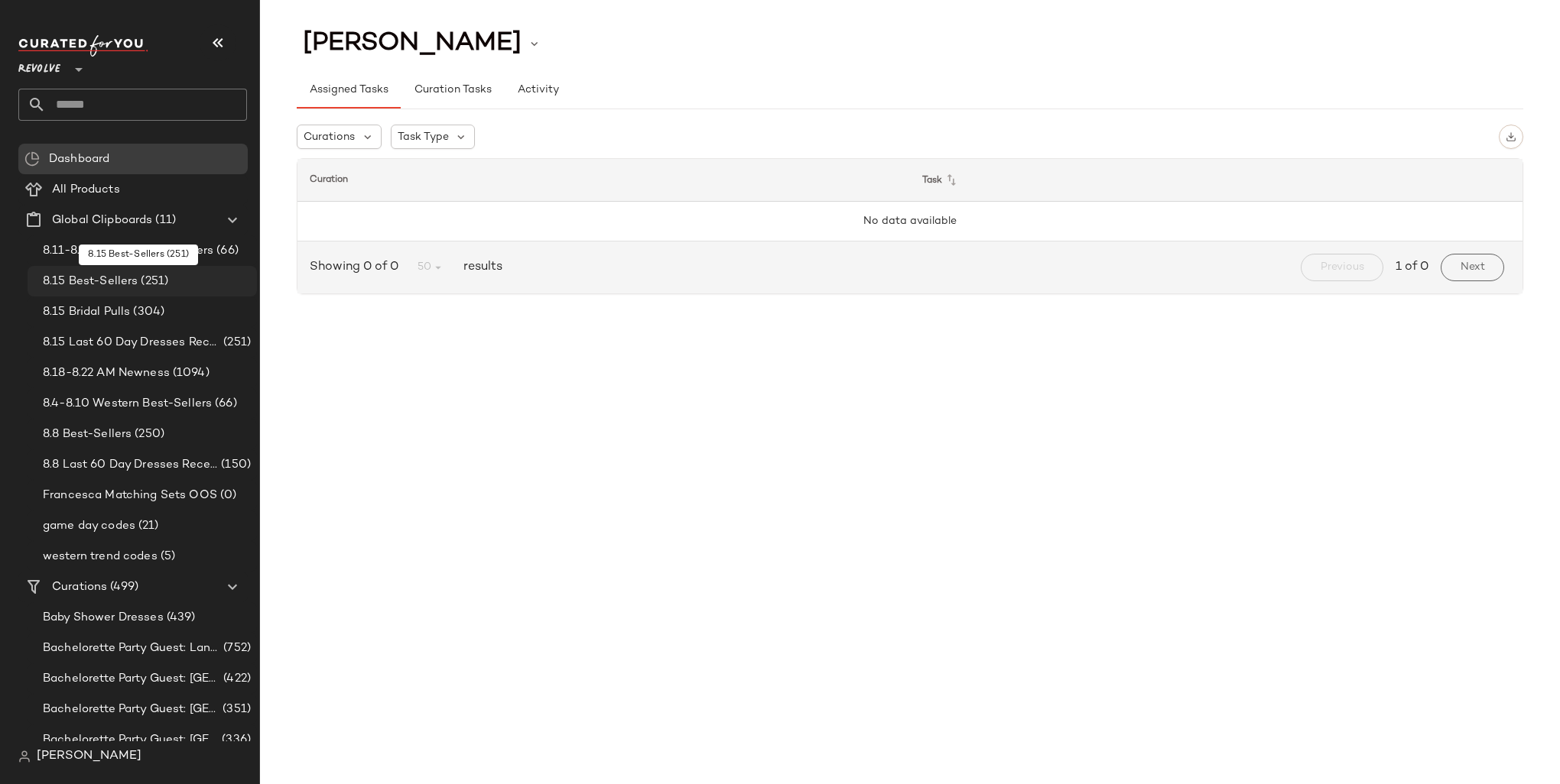
click at [165, 282] on span "(251)" at bounding box center [153, 281] width 31 height 17
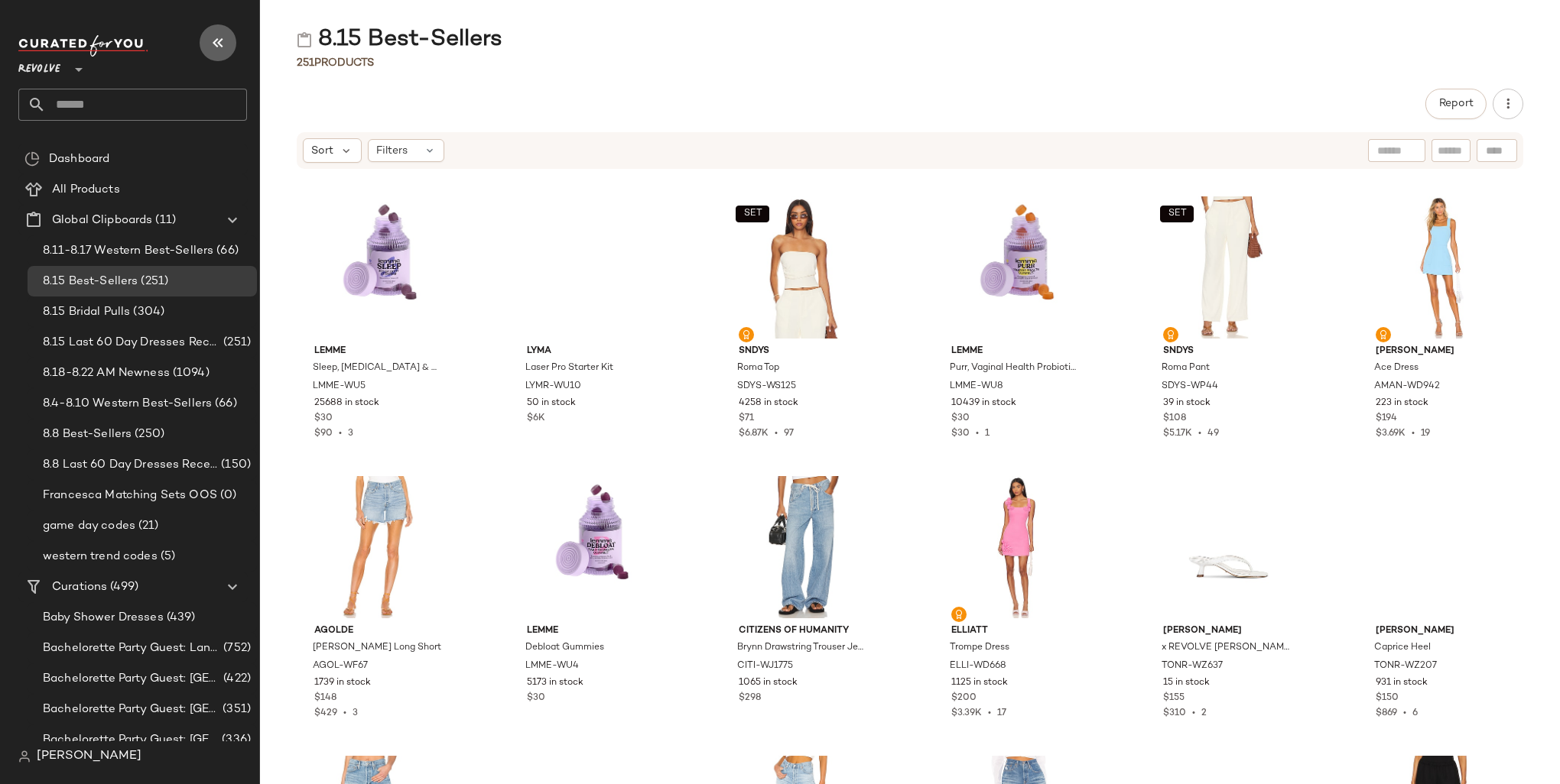
click at [223, 38] on icon "button" at bounding box center [218, 43] width 18 height 18
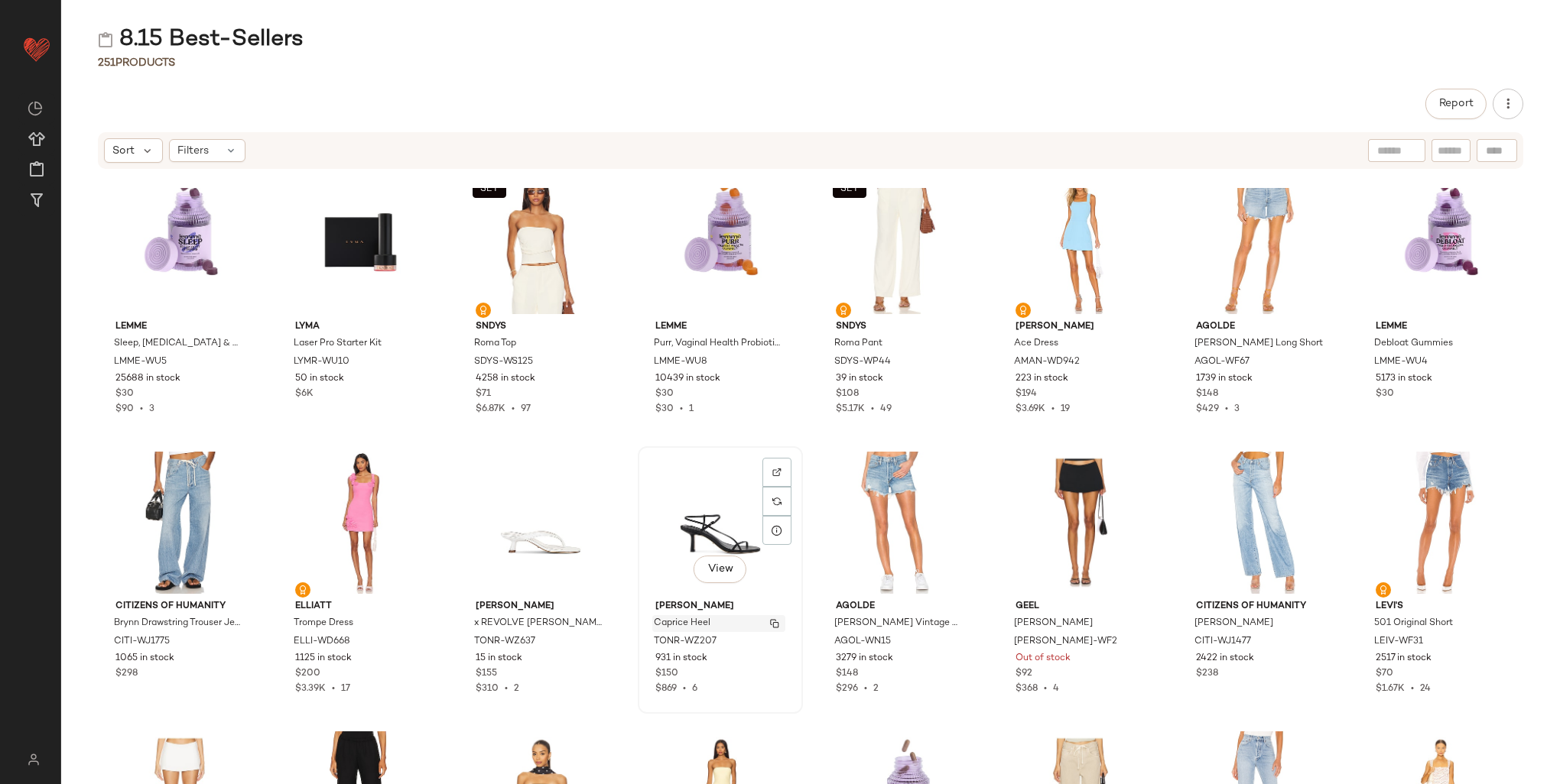
scroll to position [77, 0]
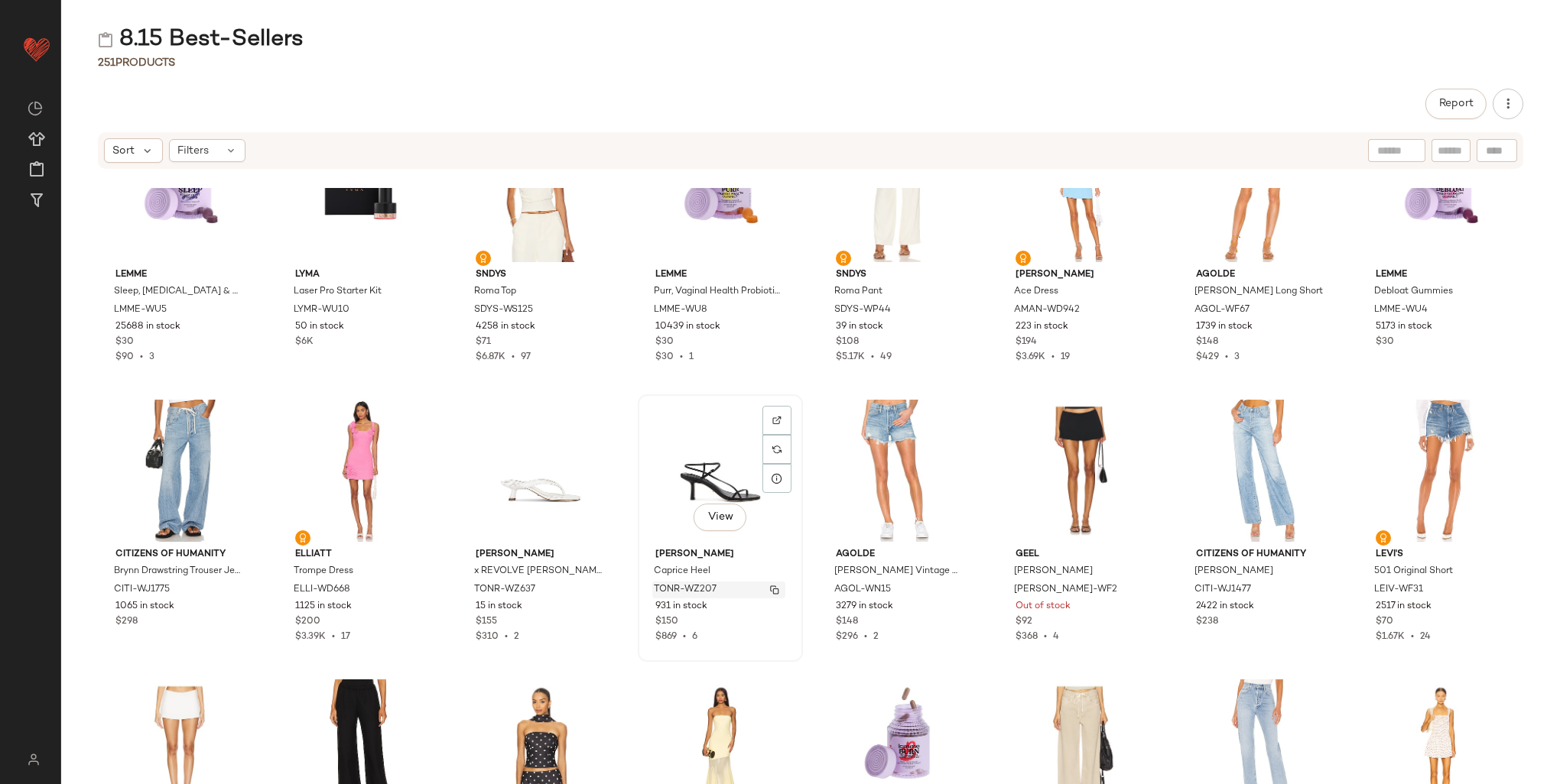
click at [694, 587] on span "TONR-WZ207" at bounding box center [685, 590] width 63 height 14
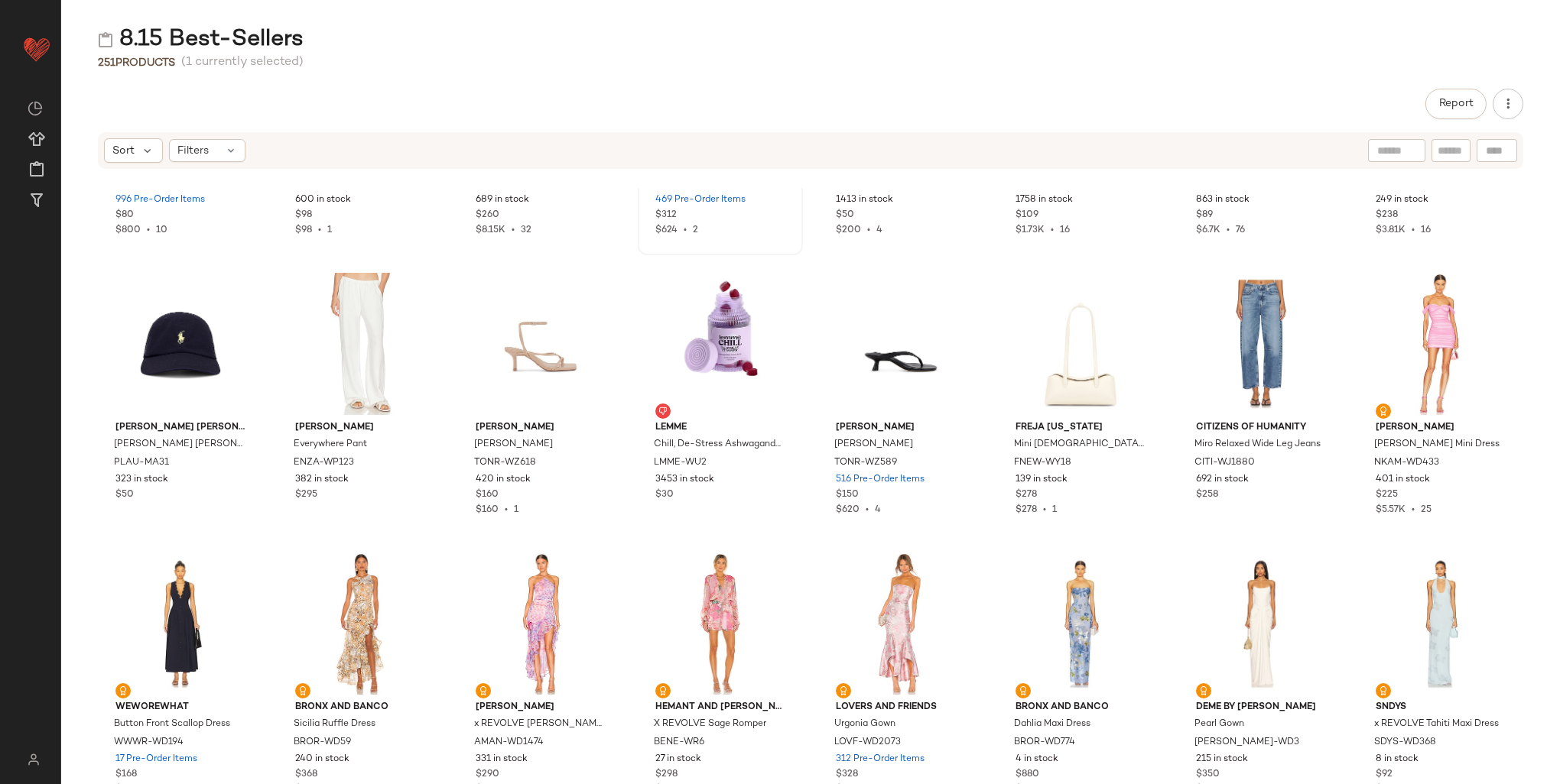
scroll to position [1159, 0]
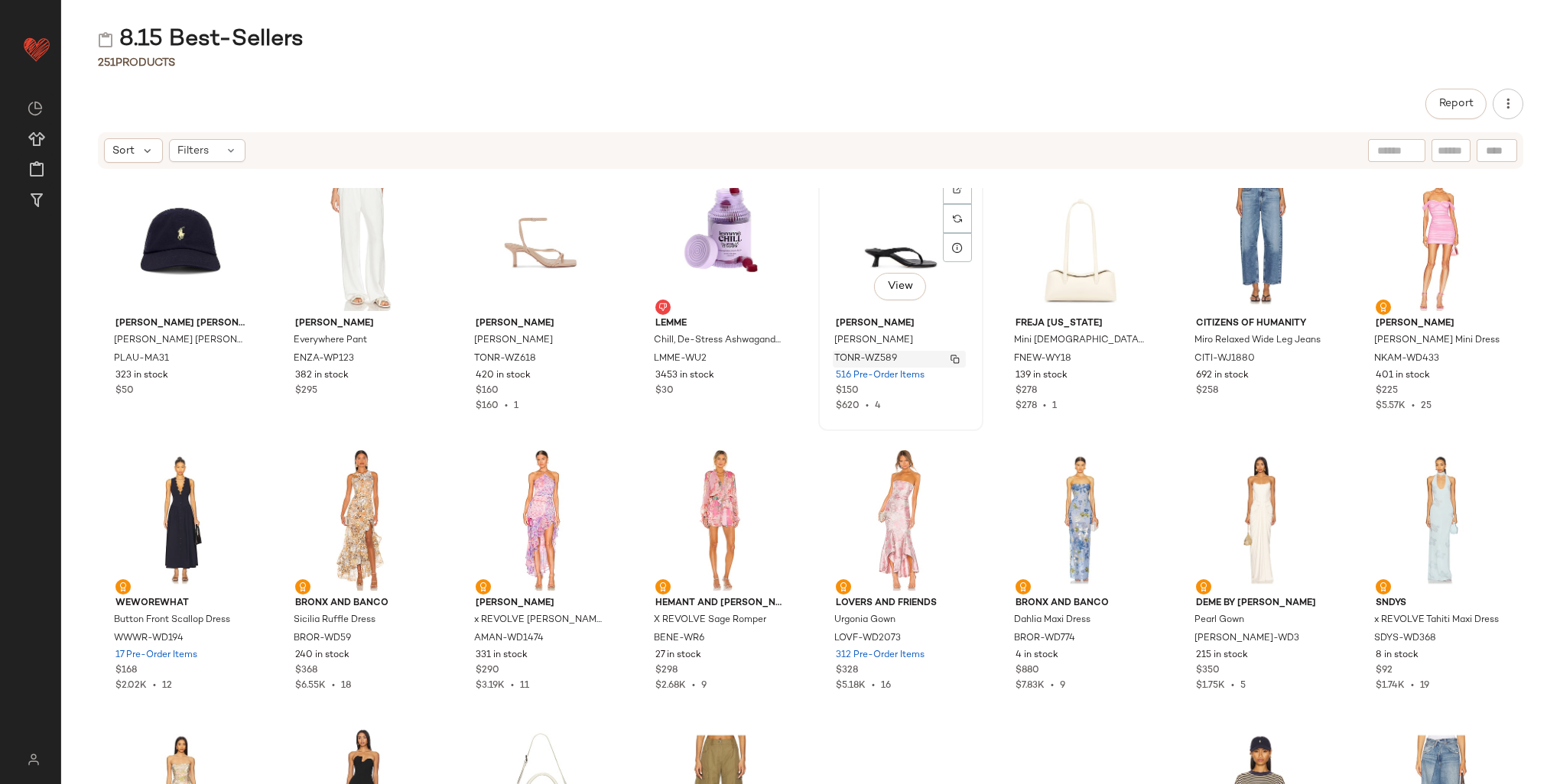
click at [873, 359] on span "TONR-WZ589" at bounding box center [866, 359] width 63 height 14
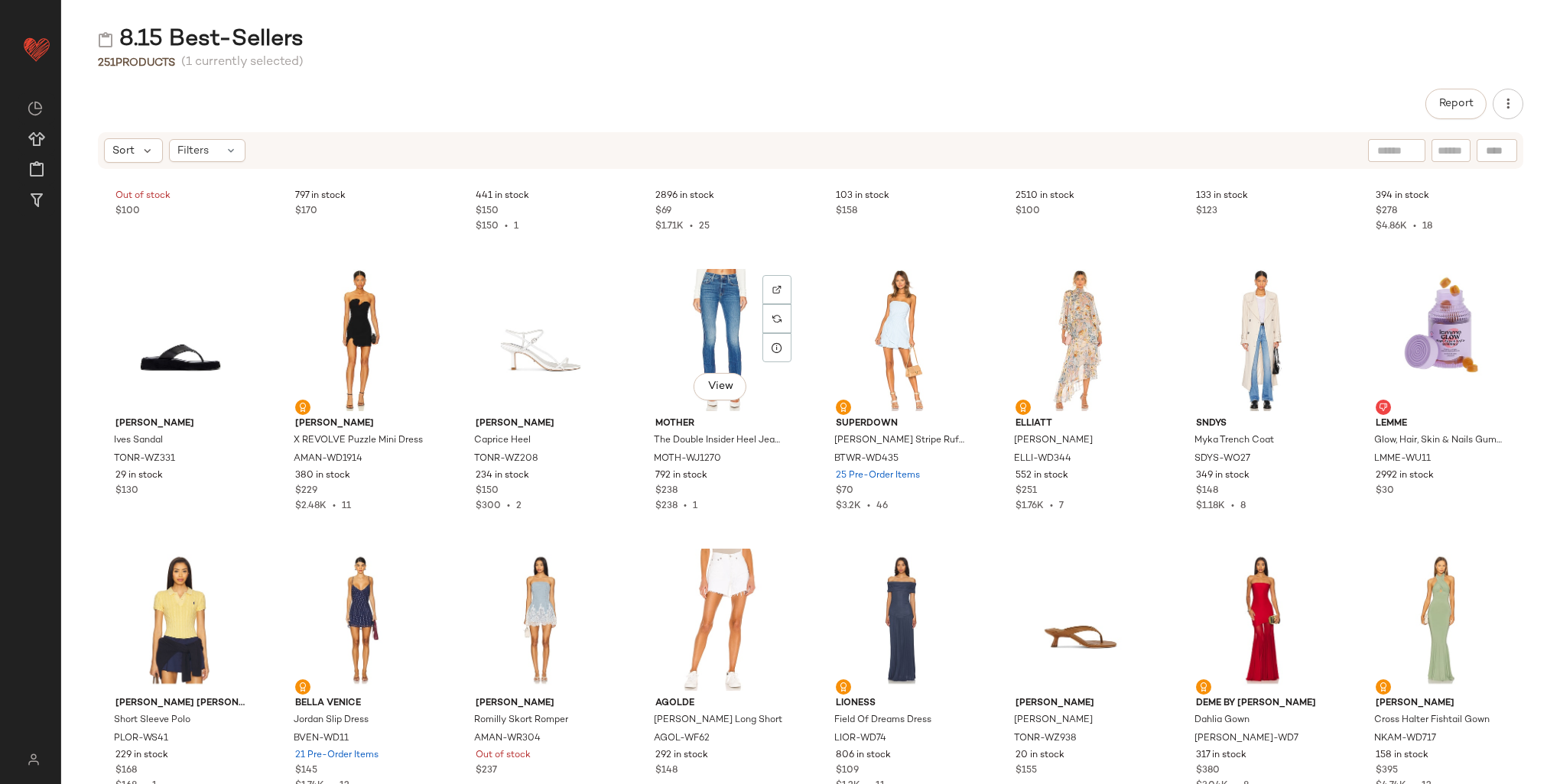
scroll to position [2229, 0]
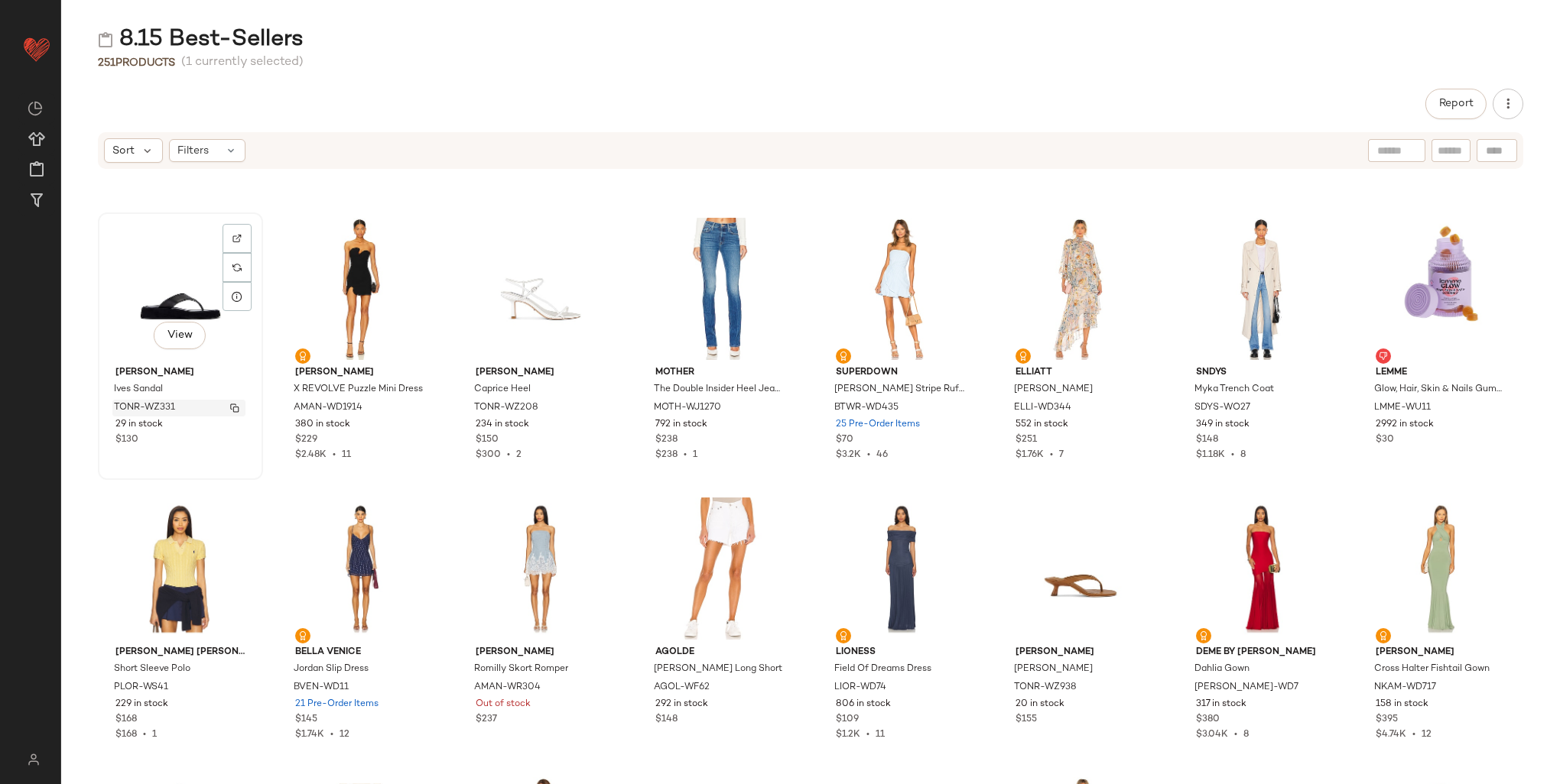
click at [162, 405] on span "TONR-WZ331" at bounding box center [144, 408] width 61 height 14
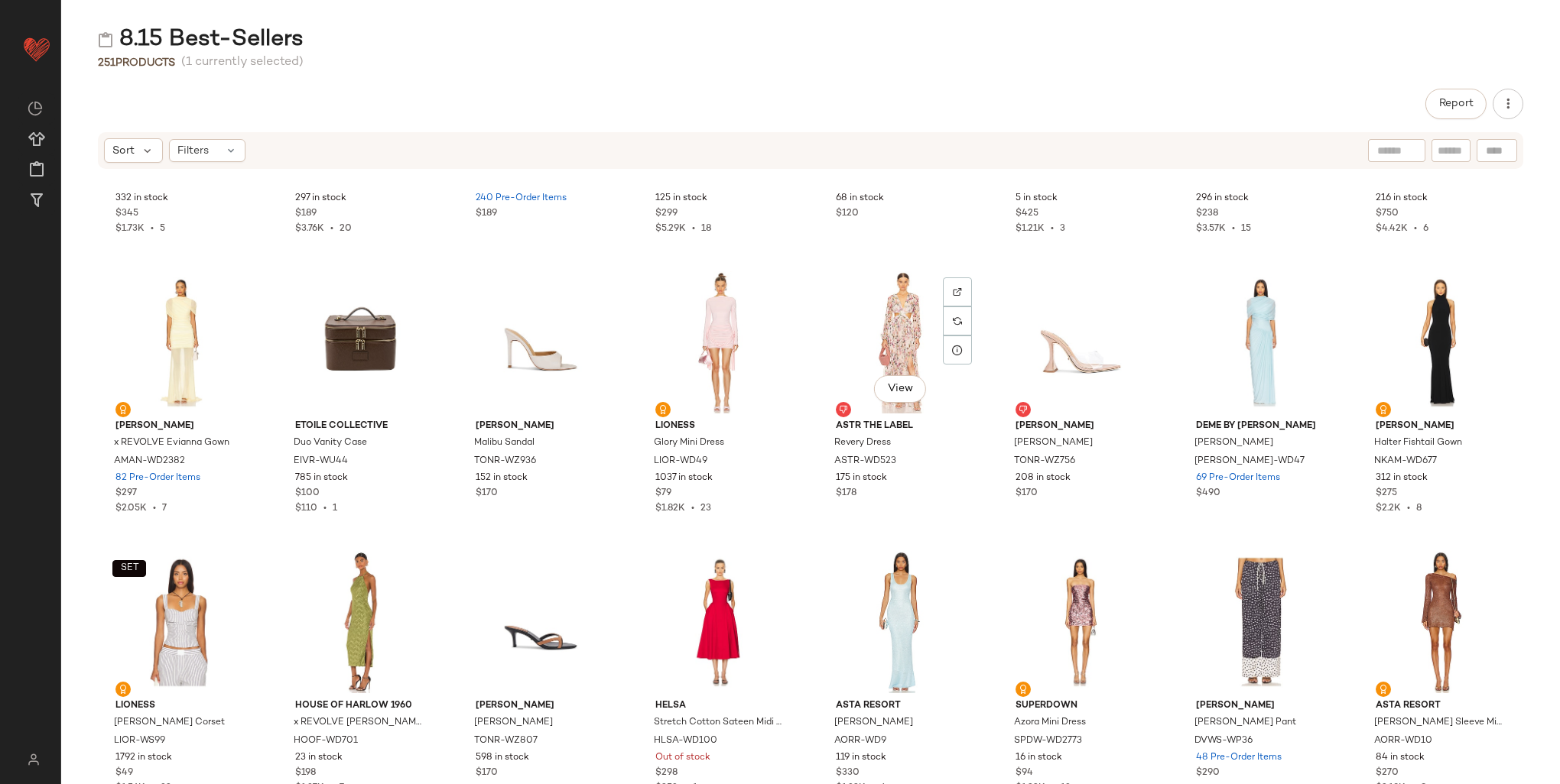
scroll to position [4141, 0]
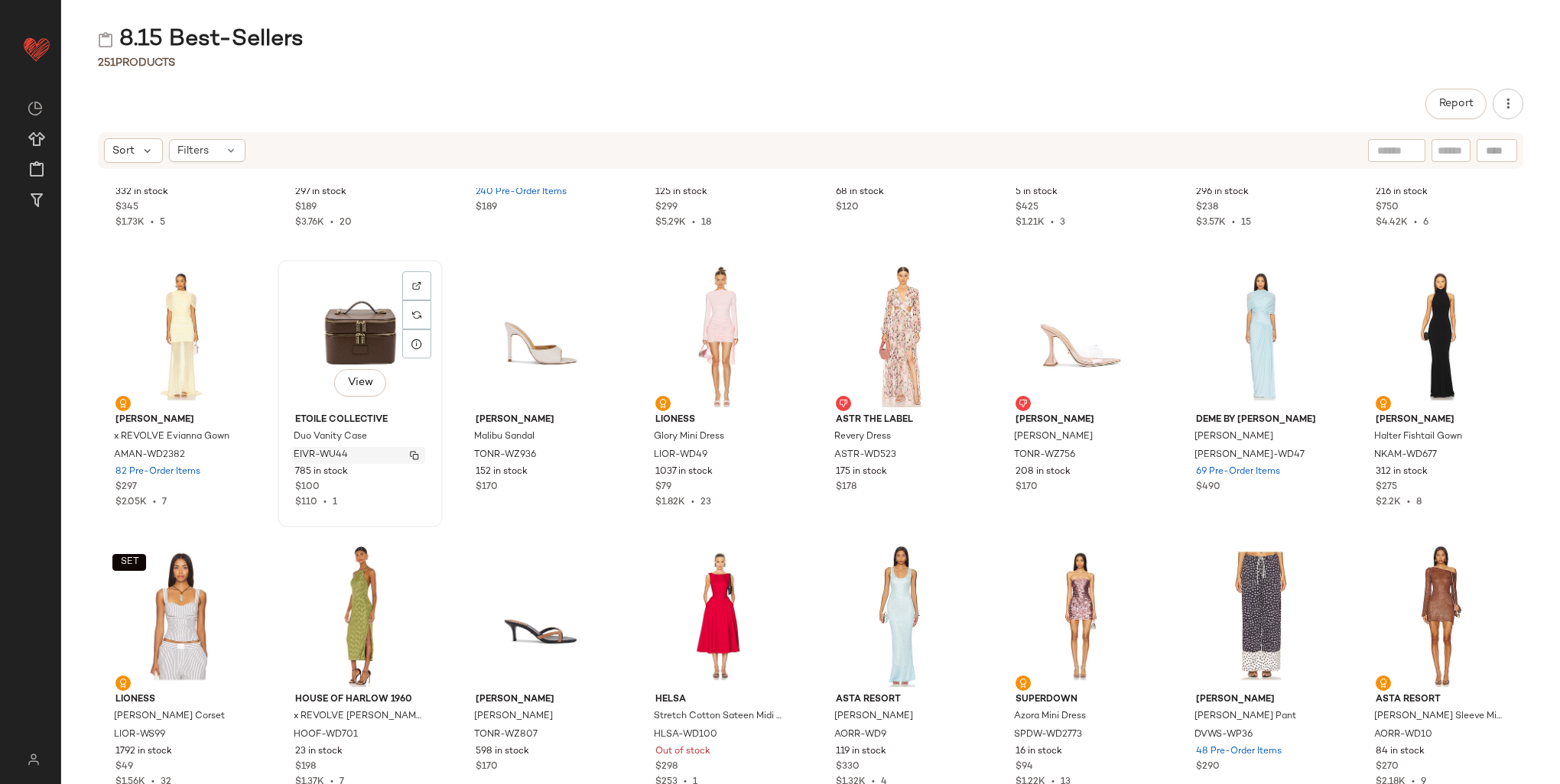
click at [306, 458] on span "EIVR-WU44" at bounding box center [321, 455] width 54 height 14
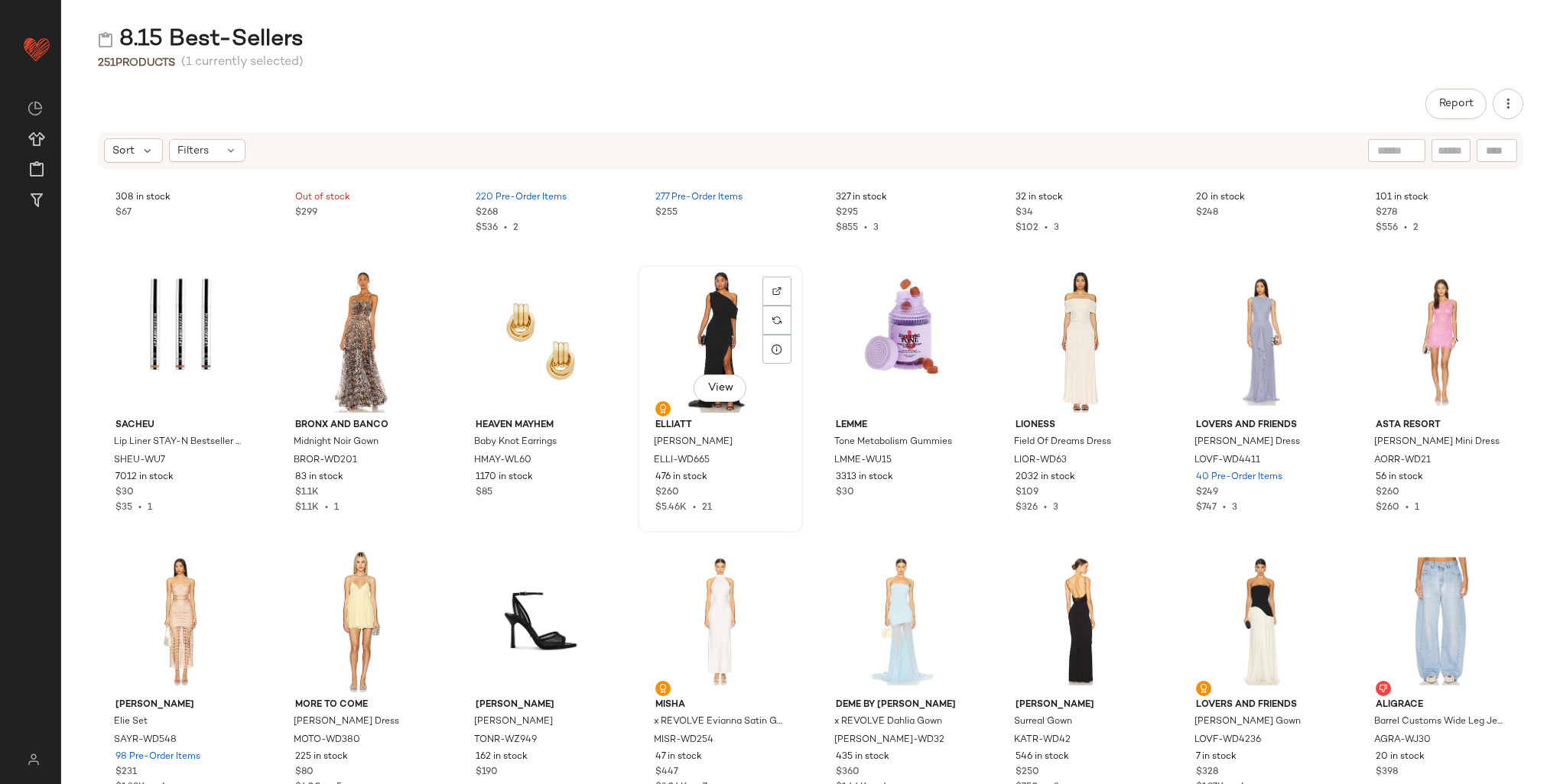
scroll to position [4982, 0]
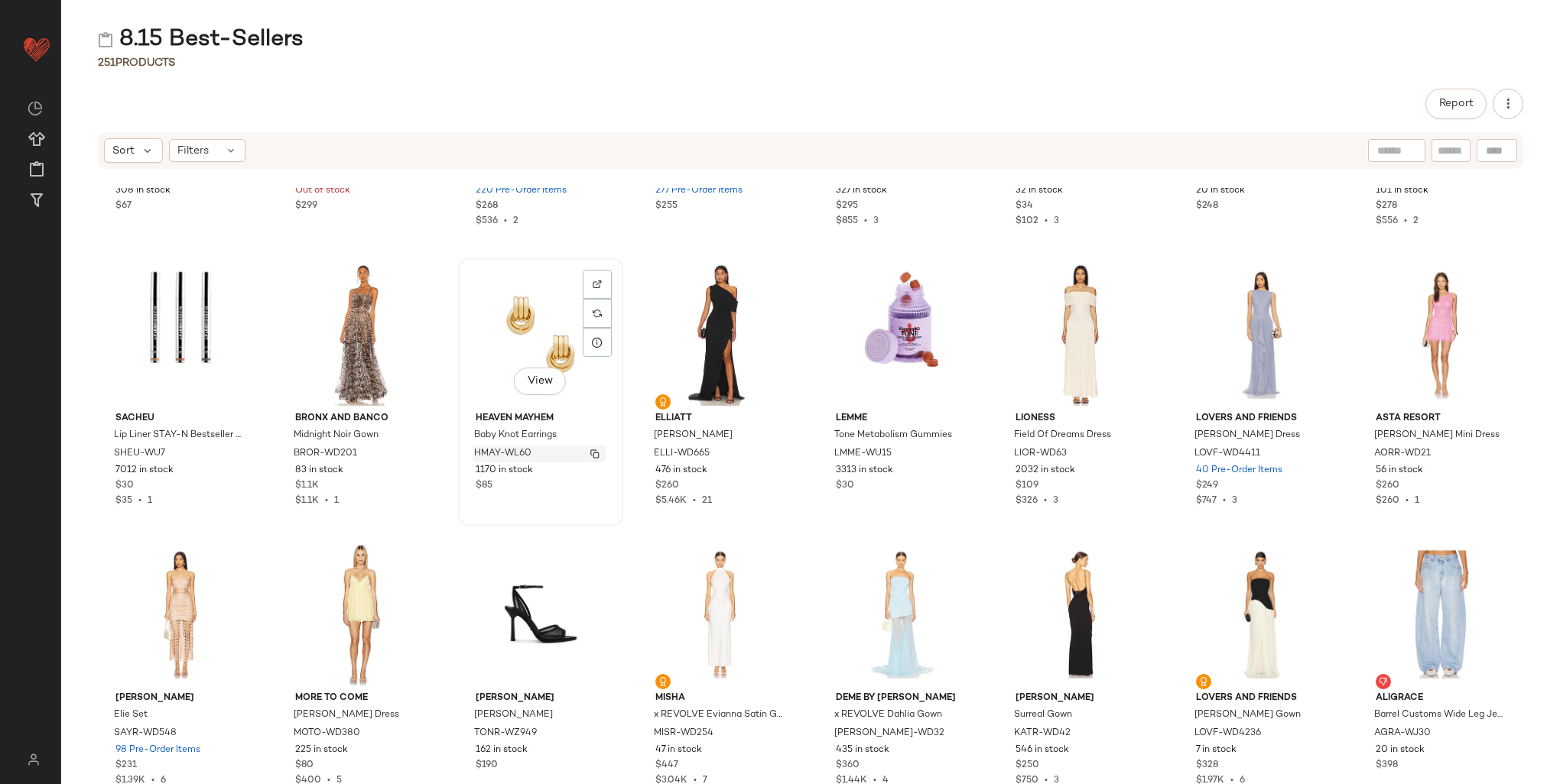
click at [490, 454] on span "HMAY-WL60" at bounding box center [503, 454] width 58 height 14
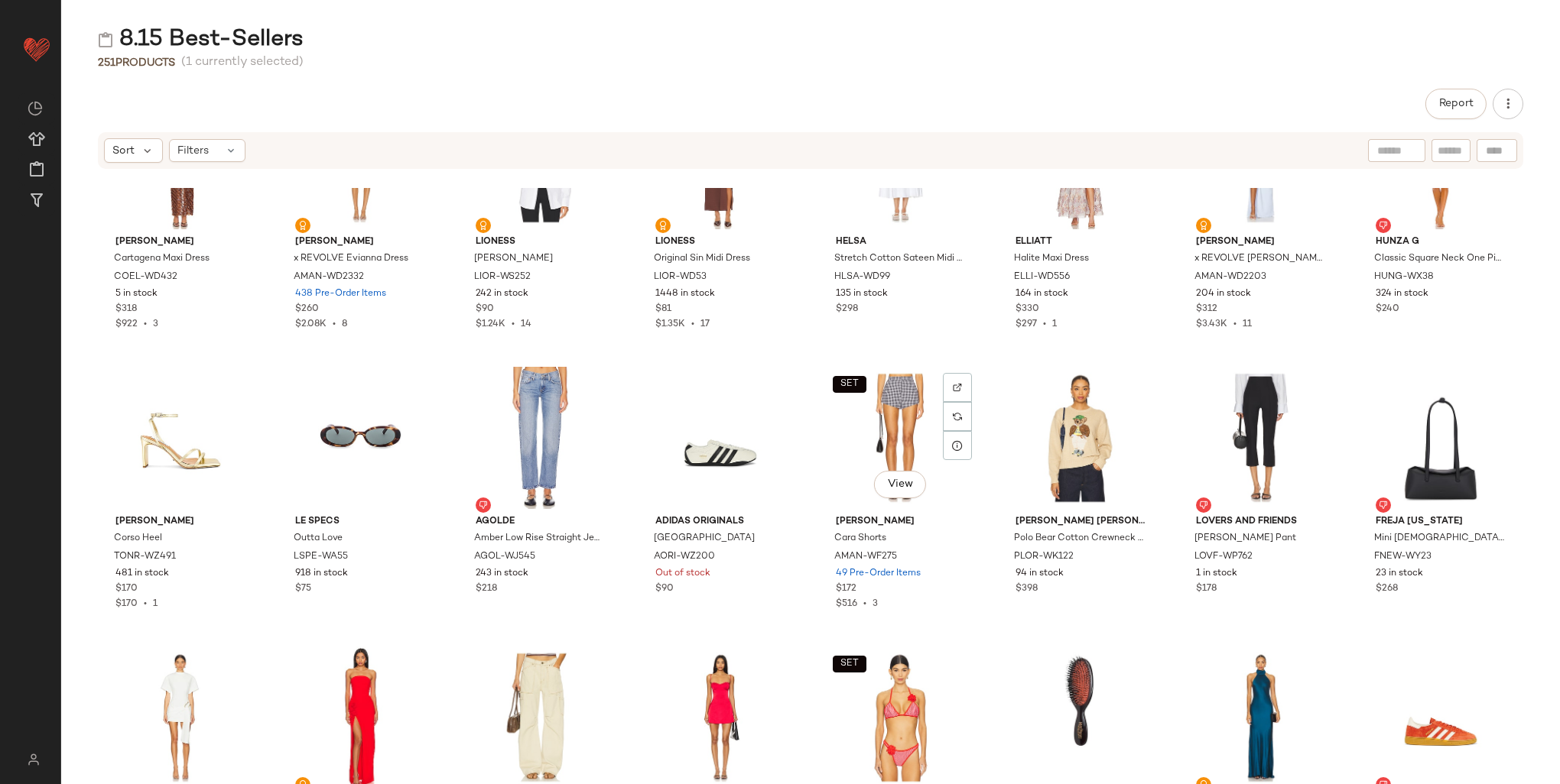
scroll to position [7122, 0]
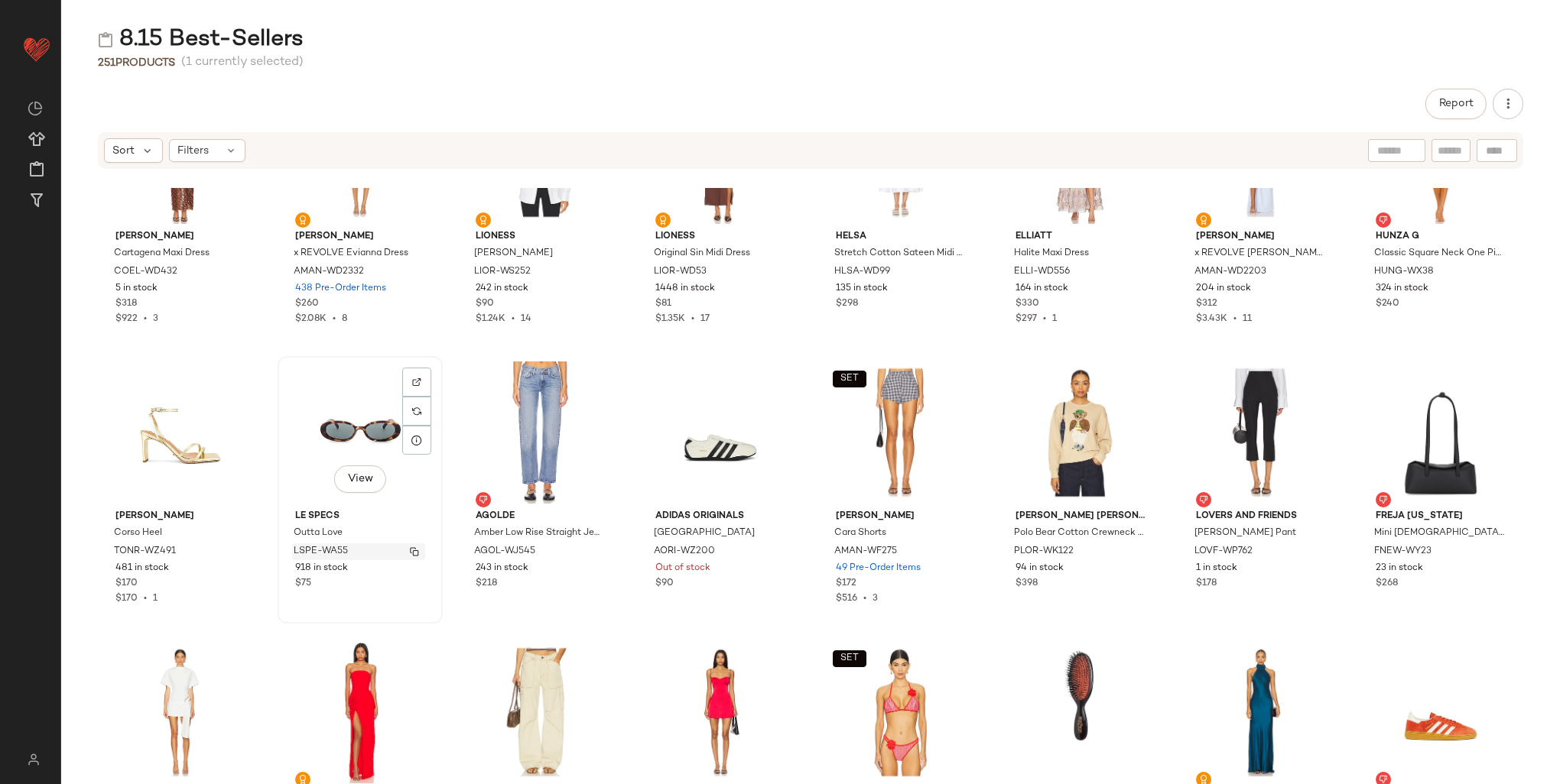
click at [361, 554] on div "LSPE-WA55" at bounding box center [358, 552] width 133 height 16
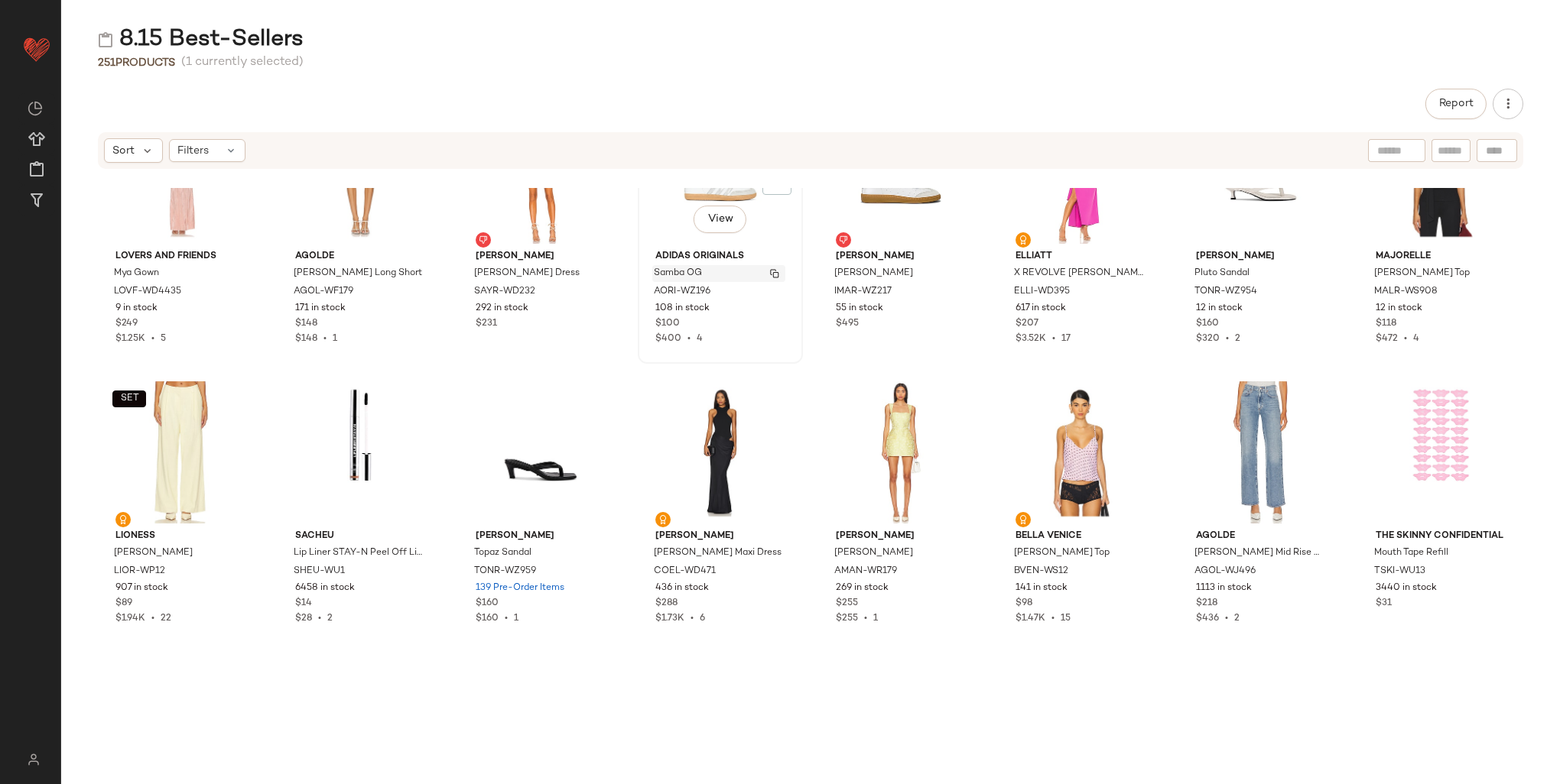
scroll to position [2918, 0]
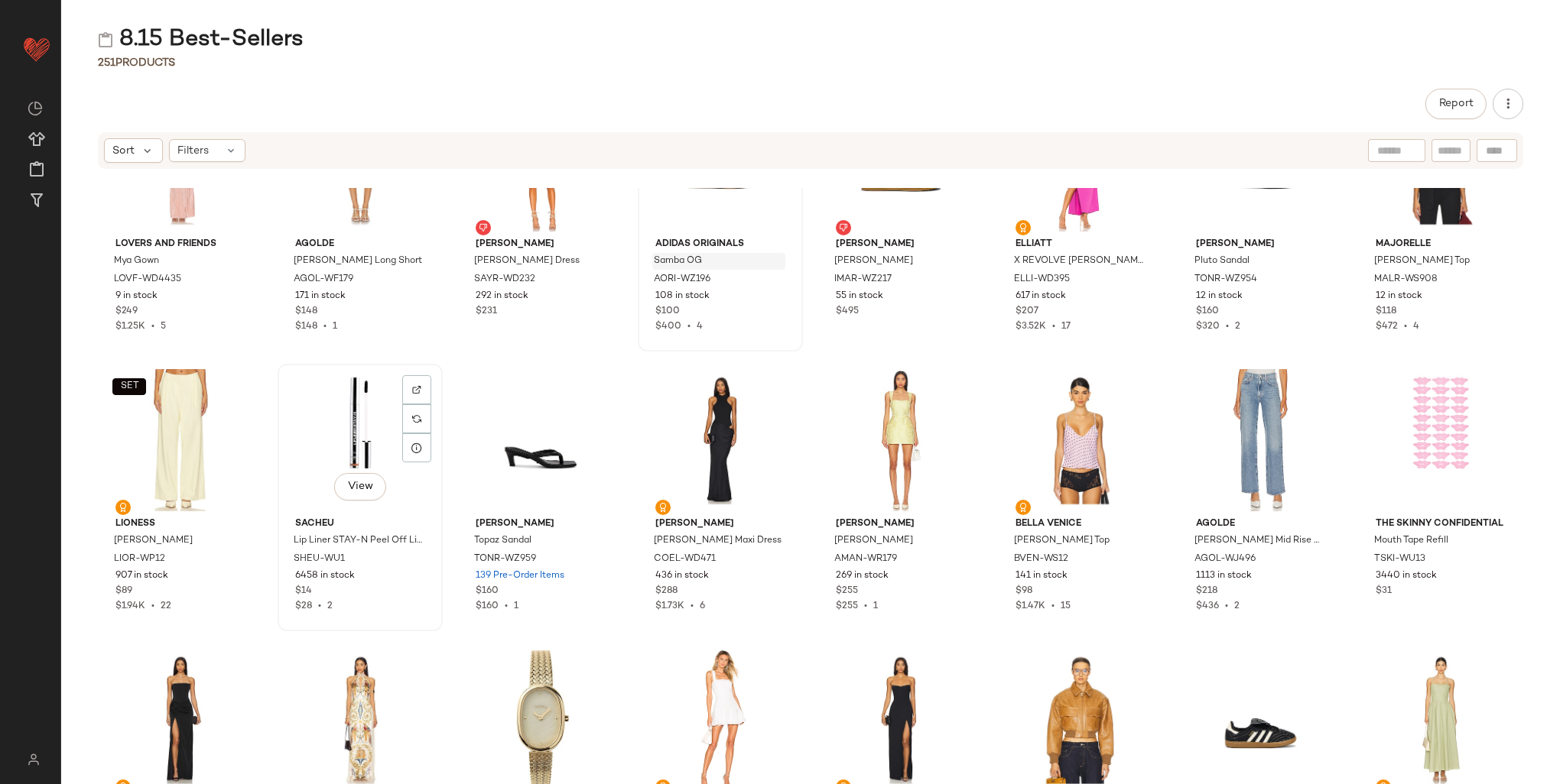
click at [335, 580] on span "6458 in stock" at bounding box center [325, 576] width 59 height 14
click at [327, 557] on span "SHEU-WU1" at bounding box center [319, 559] width 51 height 14
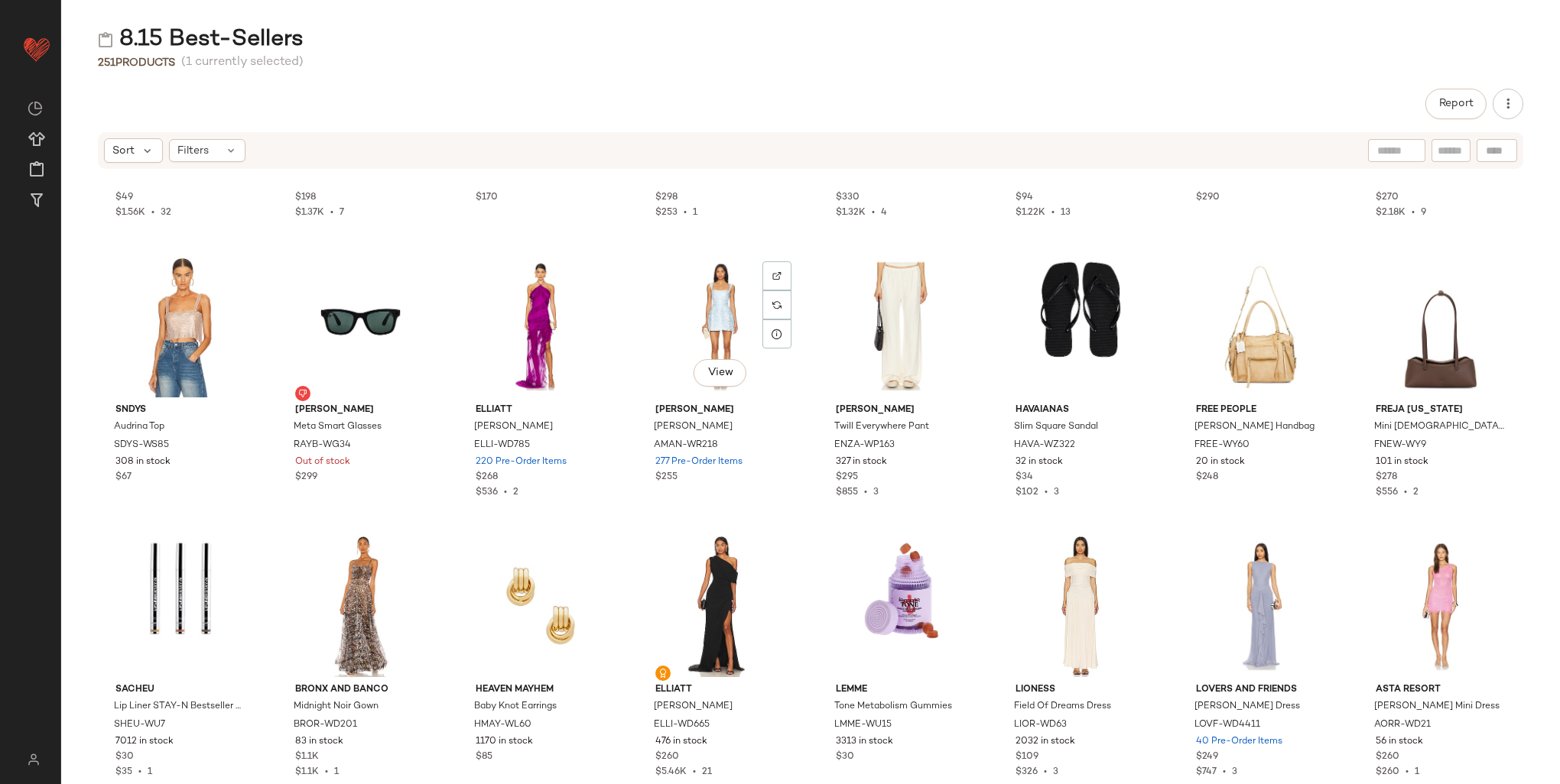
scroll to position [4753, 0]
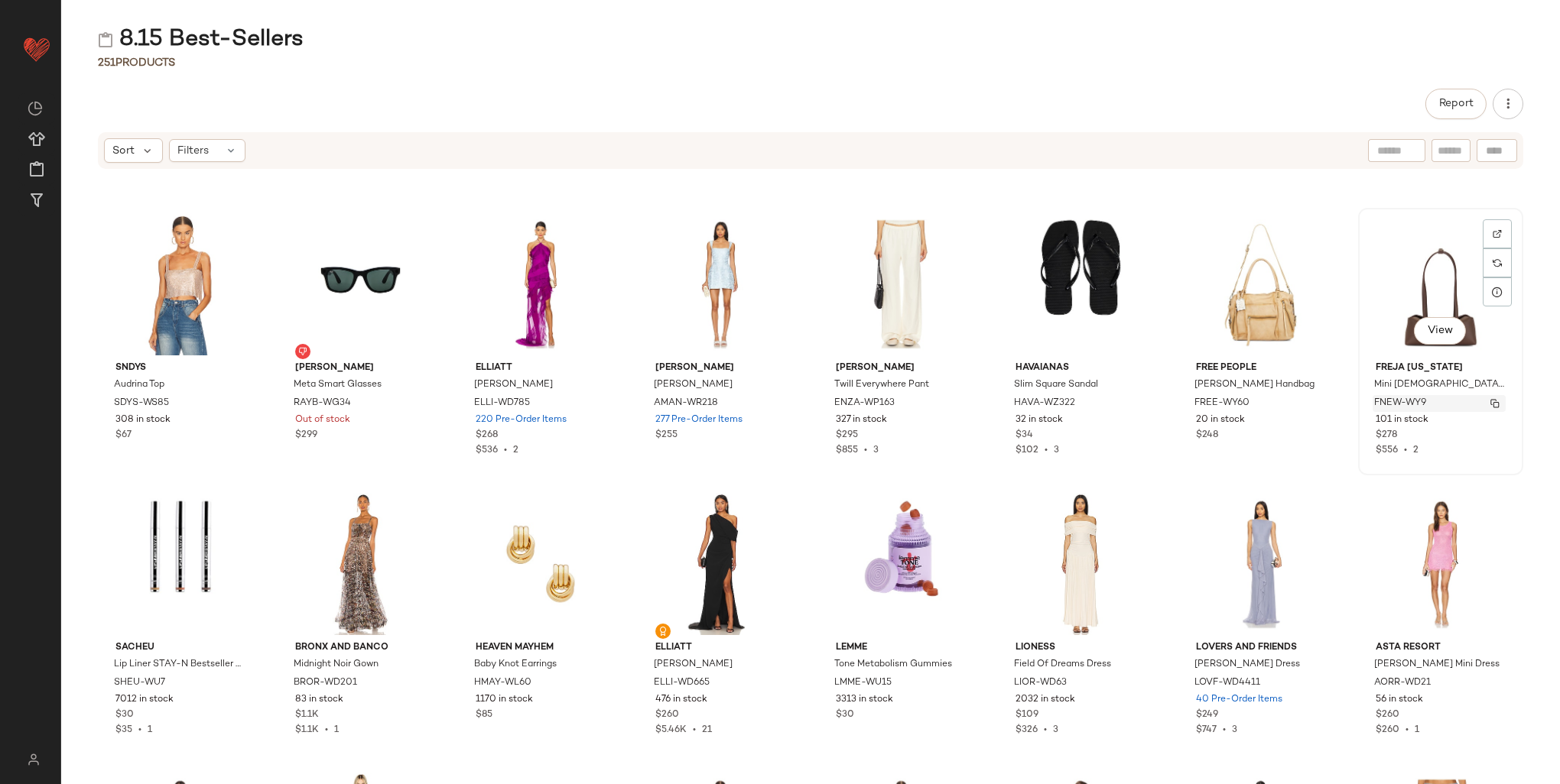
click at [1379, 397] on span "FNEW-WY9" at bounding box center [1399, 403] width 52 height 14
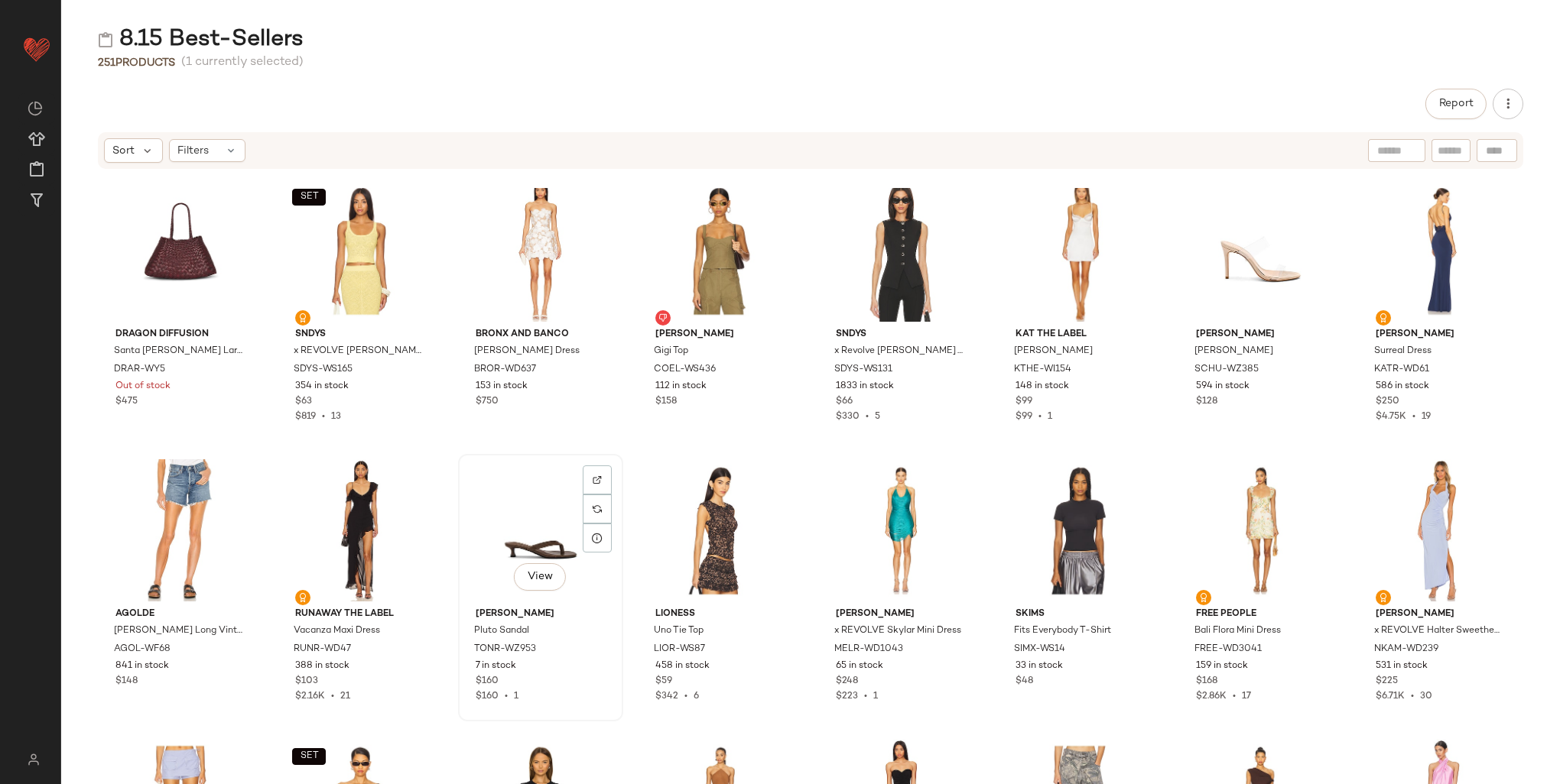
scroll to position [5913, 0]
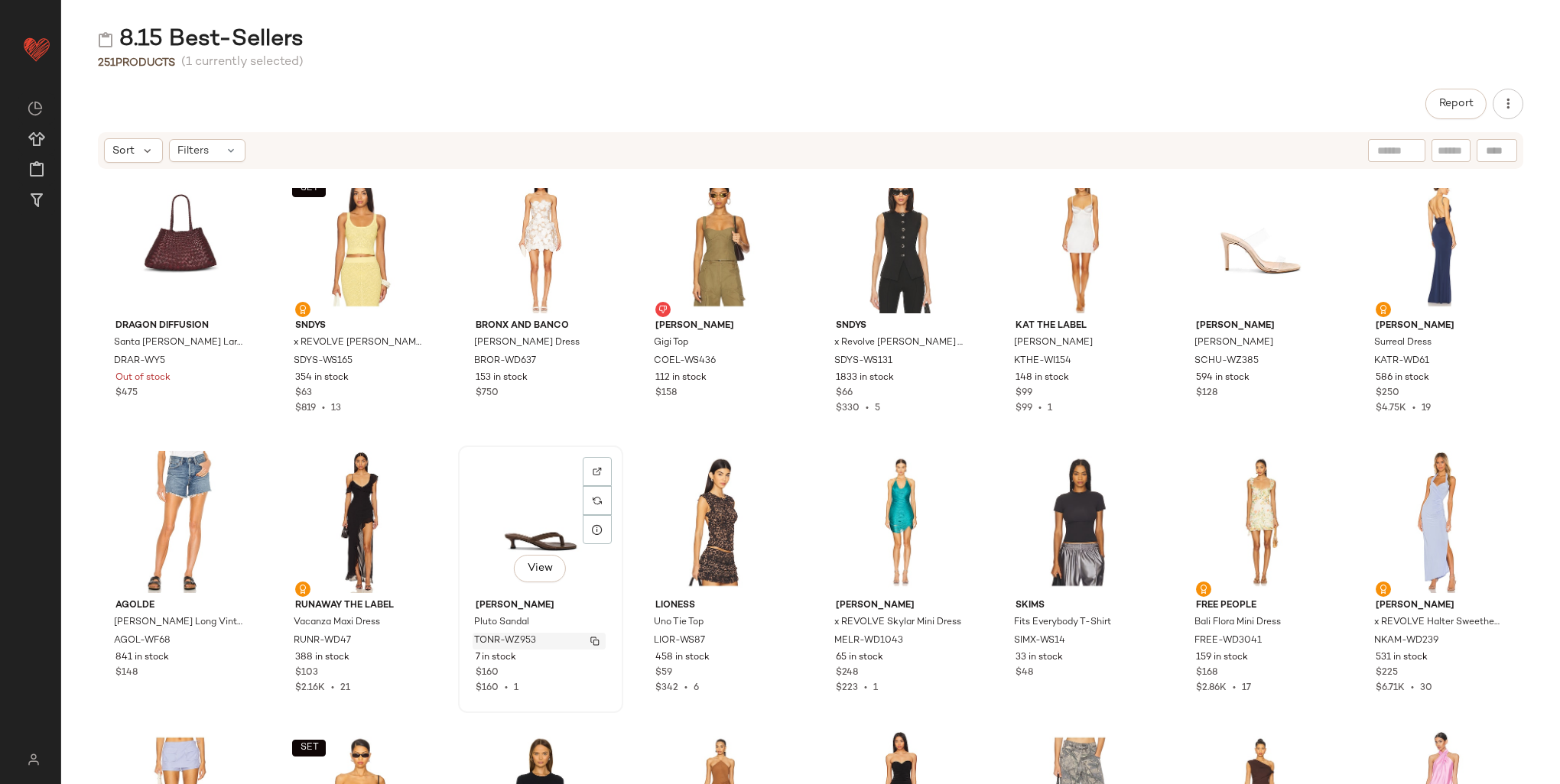
click at [495, 637] on span "TONR-WZ953" at bounding box center [505, 641] width 62 height 14
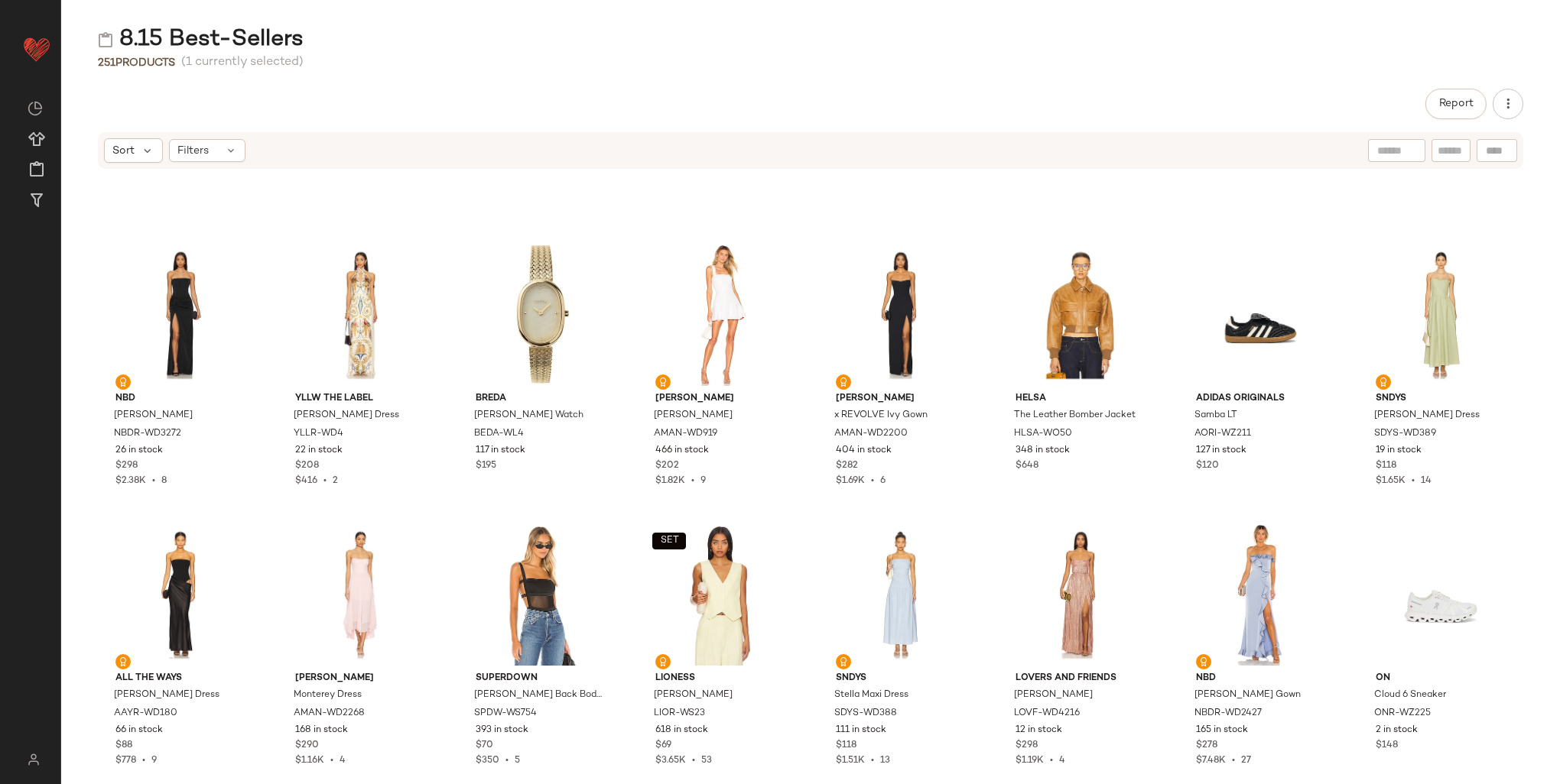
scroll to position [3314, 0]
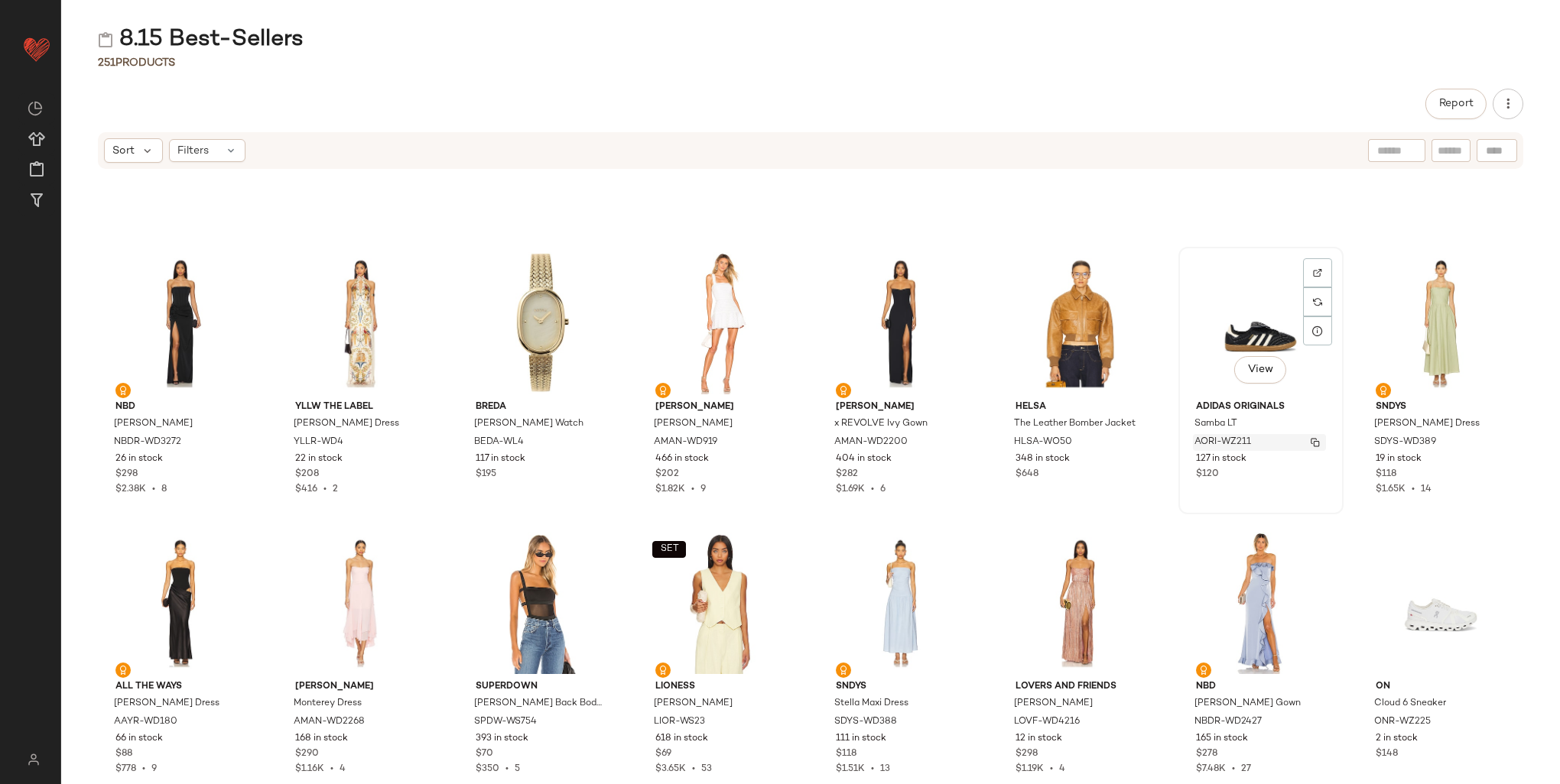
click at [1240, 441] on span "AORI-WZ211" at bounding box center [1223, 443] width 57 height 14
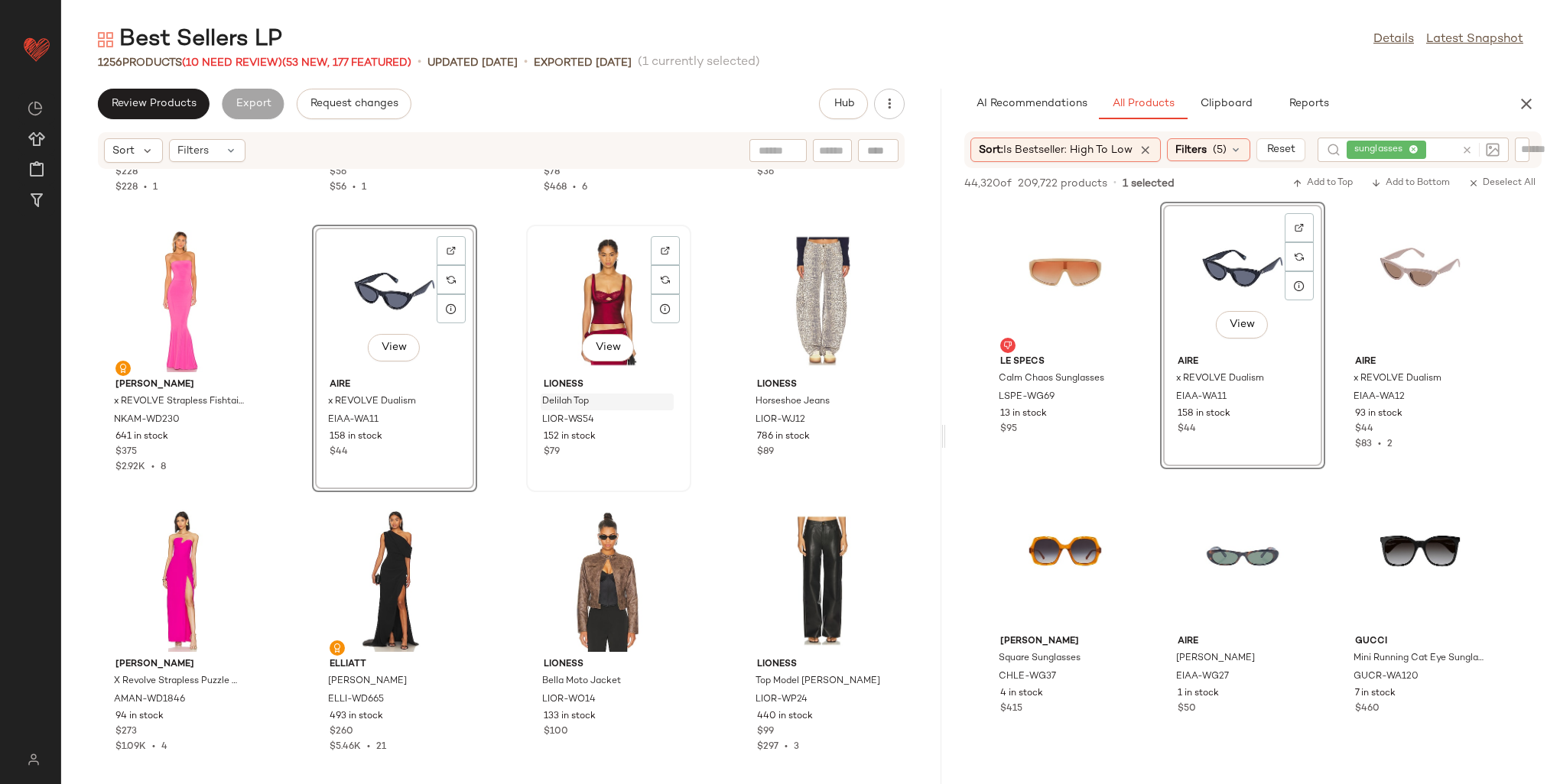
scroll to position [40648, 0]
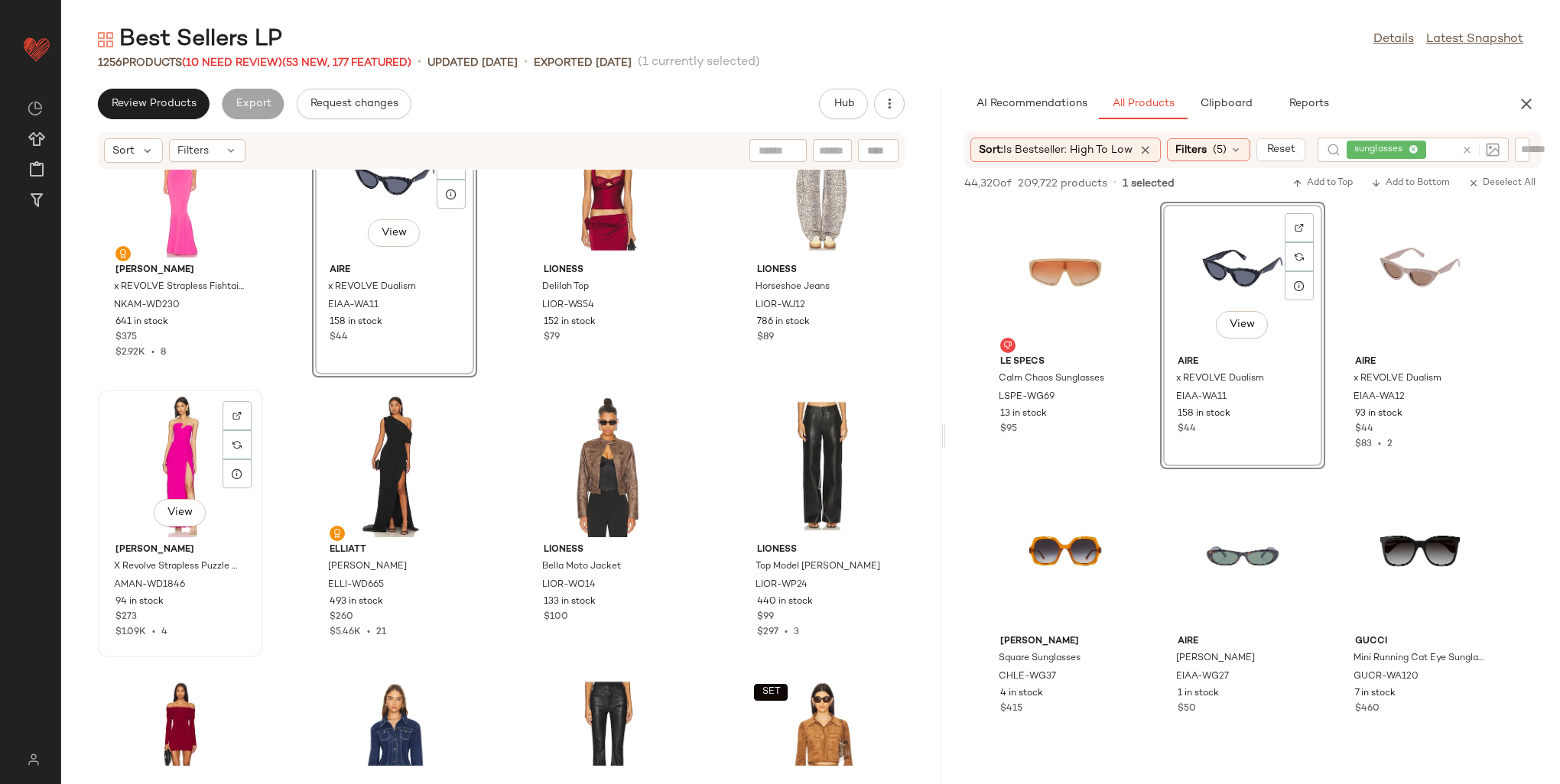
click at [184, 469] on div "View" at bounding box center [180, 466] width 154 height 142
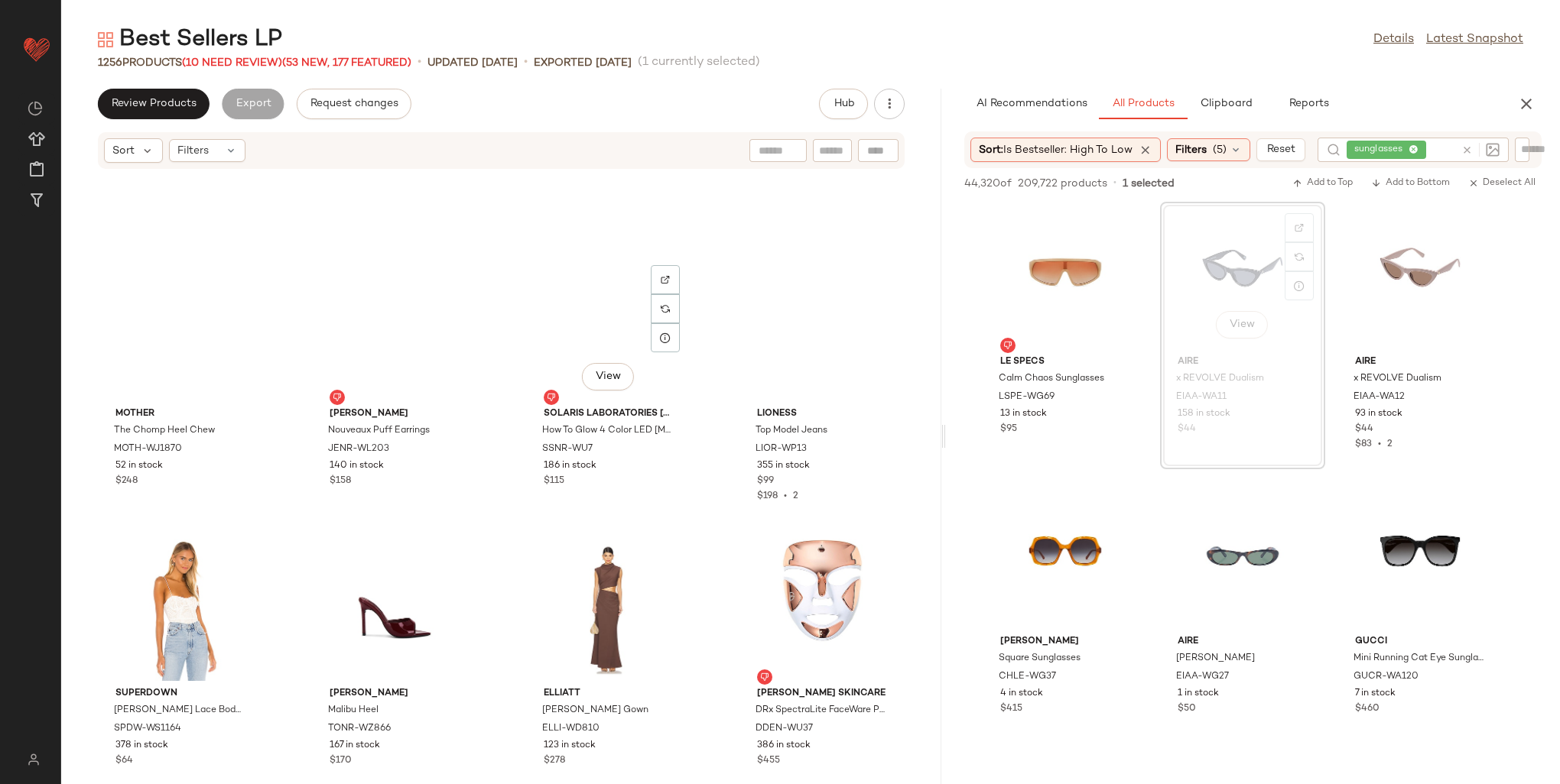
scroll to position [84975, 0]
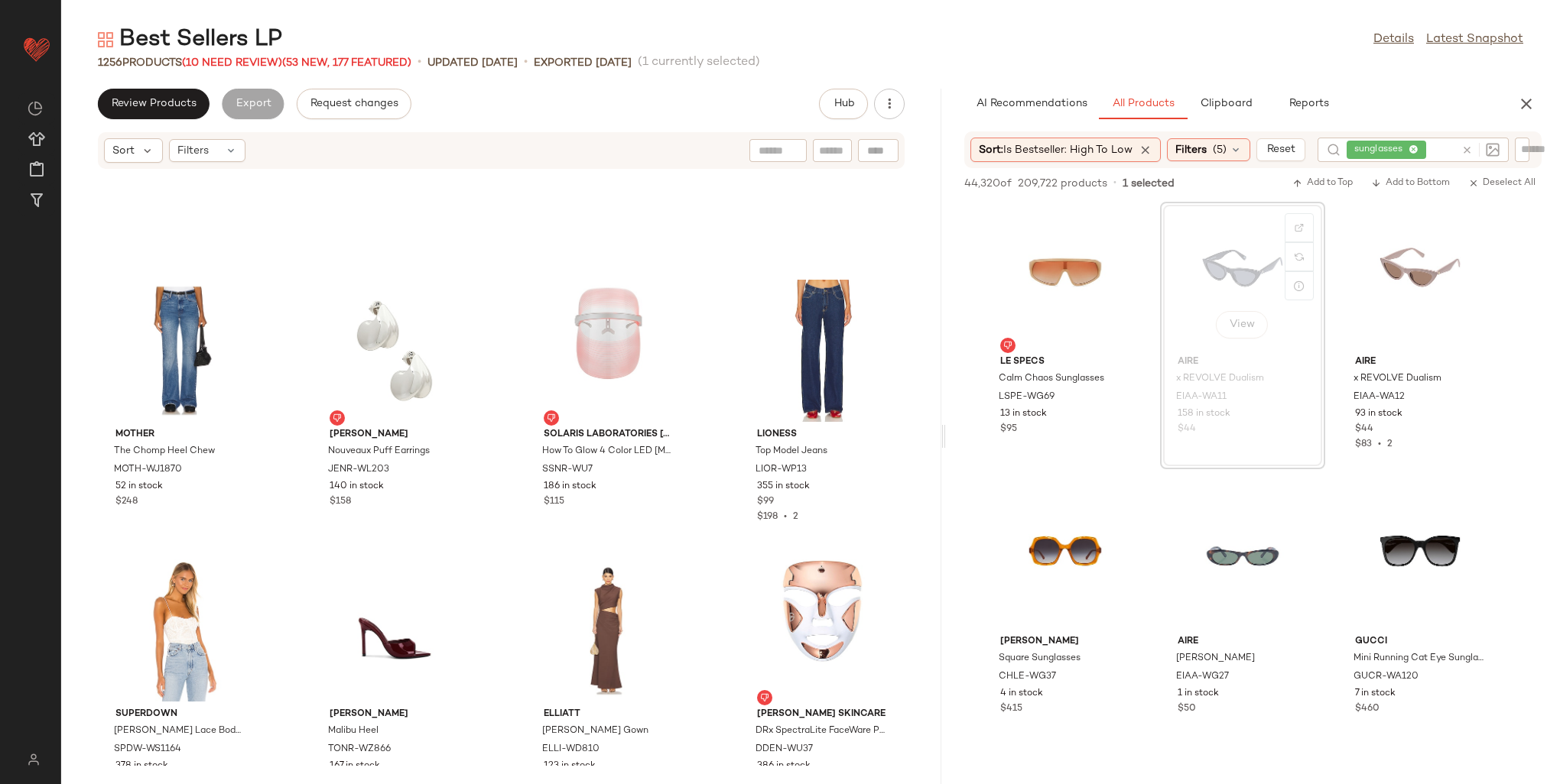
click at [256, 69] on div "1256 Products (10 Need Review) (53 New, 177 Featured)" at bounding box center [255, 63] width 313 height 16
click at [254, 66] on span "(10 Need Review)" at bounding box center [232, 63] width 100 height 12
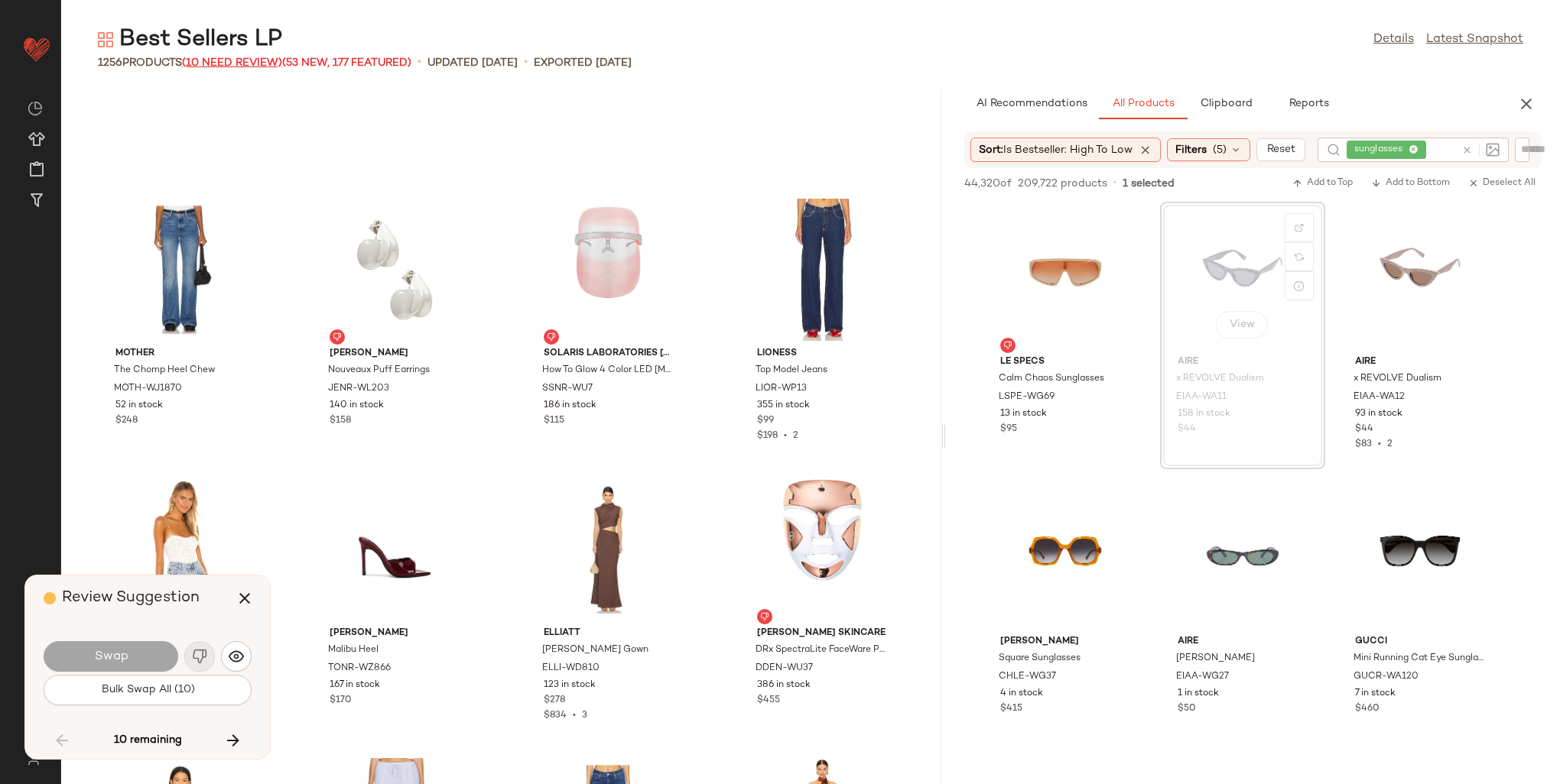
scroll to position [9794, 0]
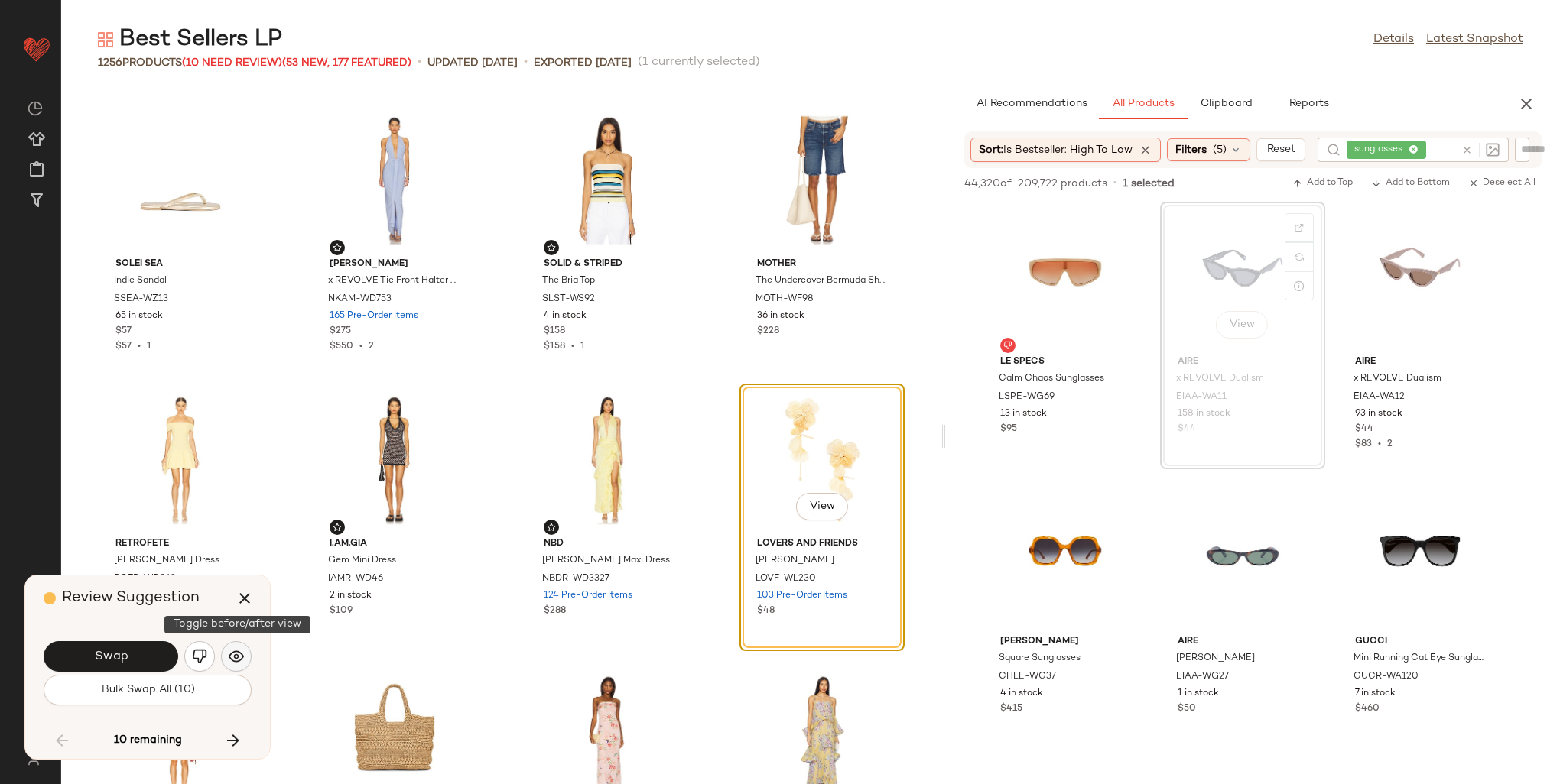
click at [237, 660] on img "button" at bounding box center [236, 656] width 16 height 16
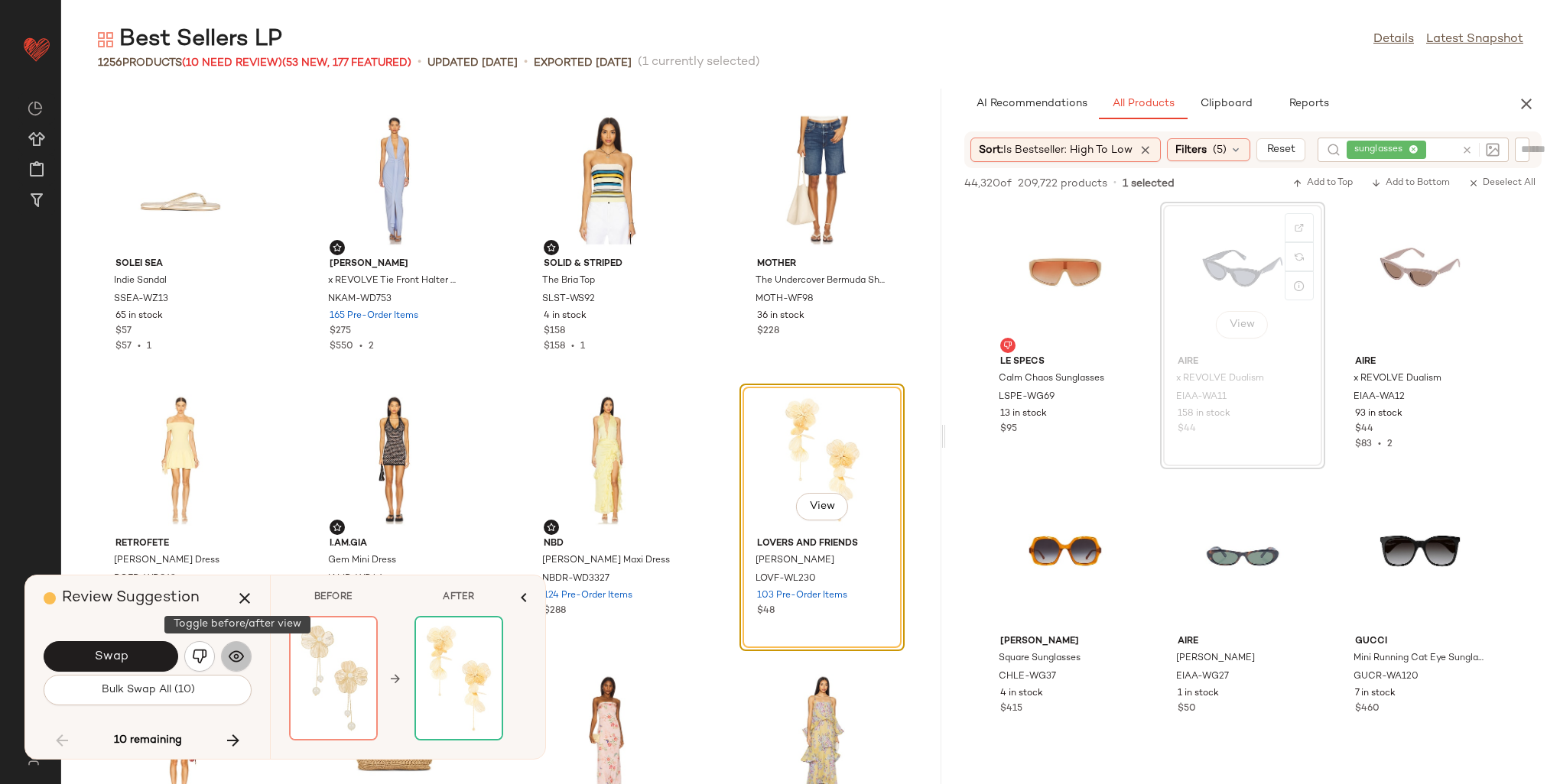
click at [237, 660] on img "button" at bounding box center [236, 656] width 16 height 16
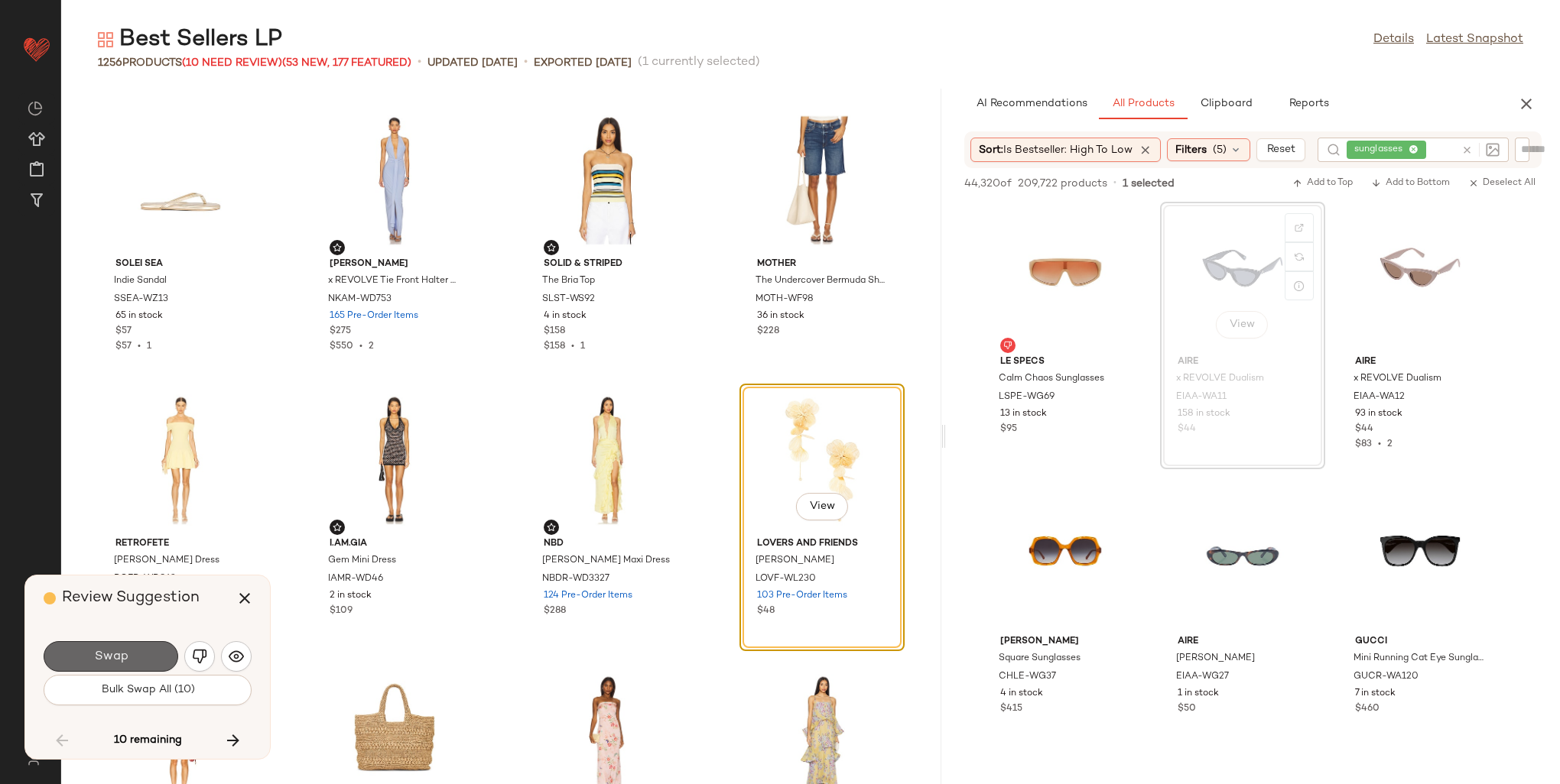
click at [159, 657] on button "Swap" at bounding box center [110, 656] width 134 height 31
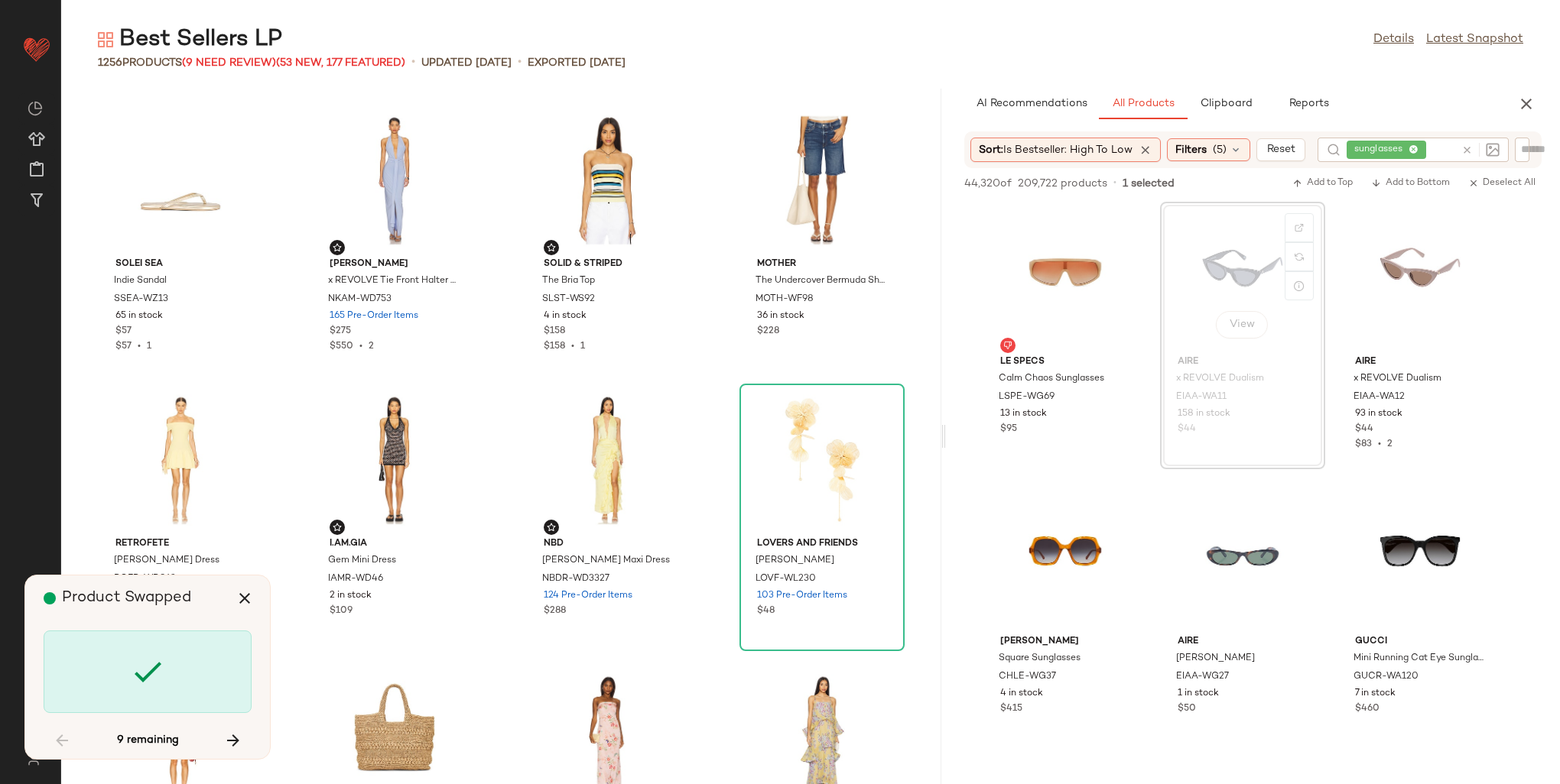
scroll to position [22945, 0]
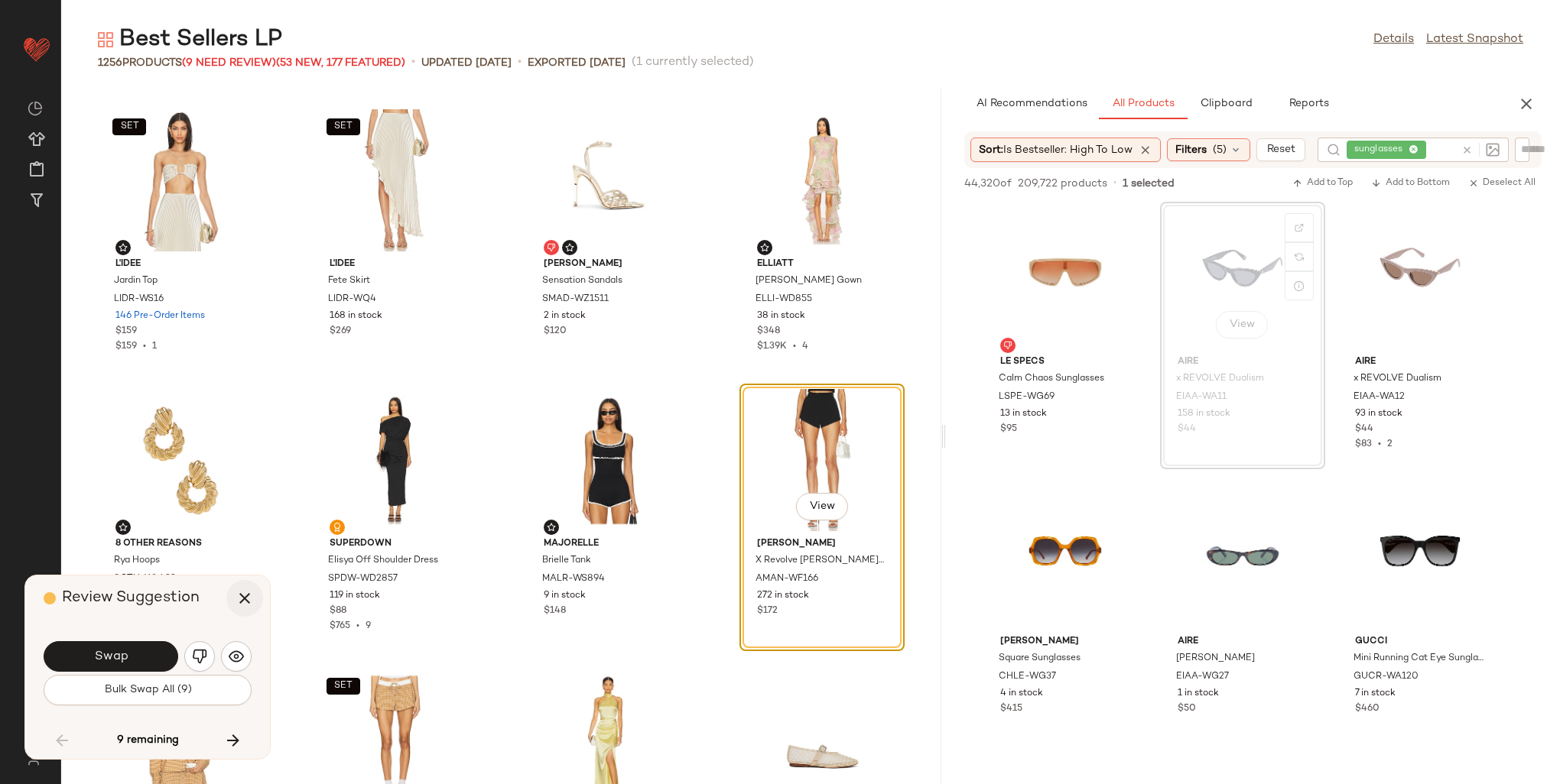
click at [249, 594] on icon "button" at bounding box center [245, 599] width 18 height 18
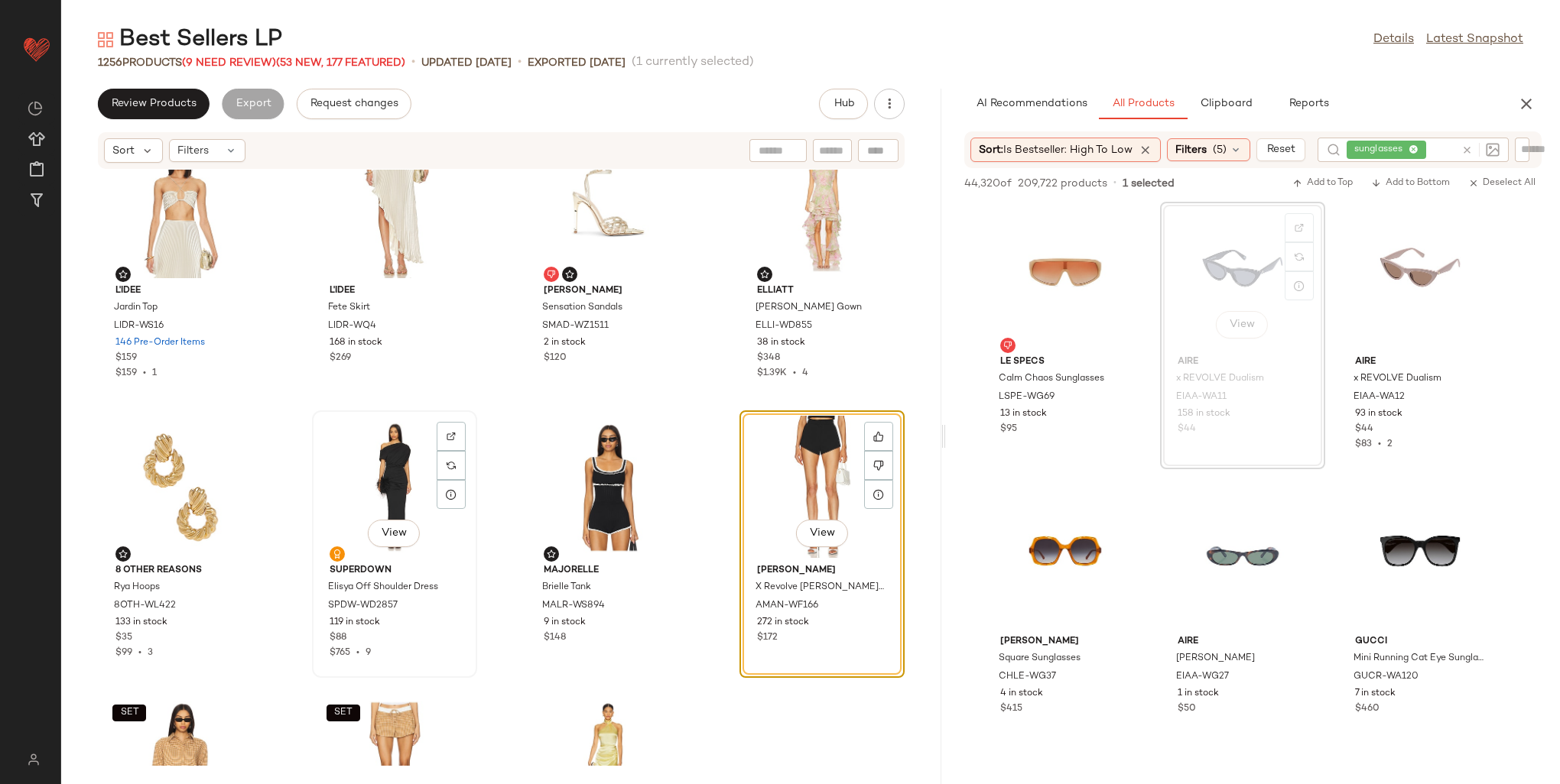
scroll to position [23021, 0]
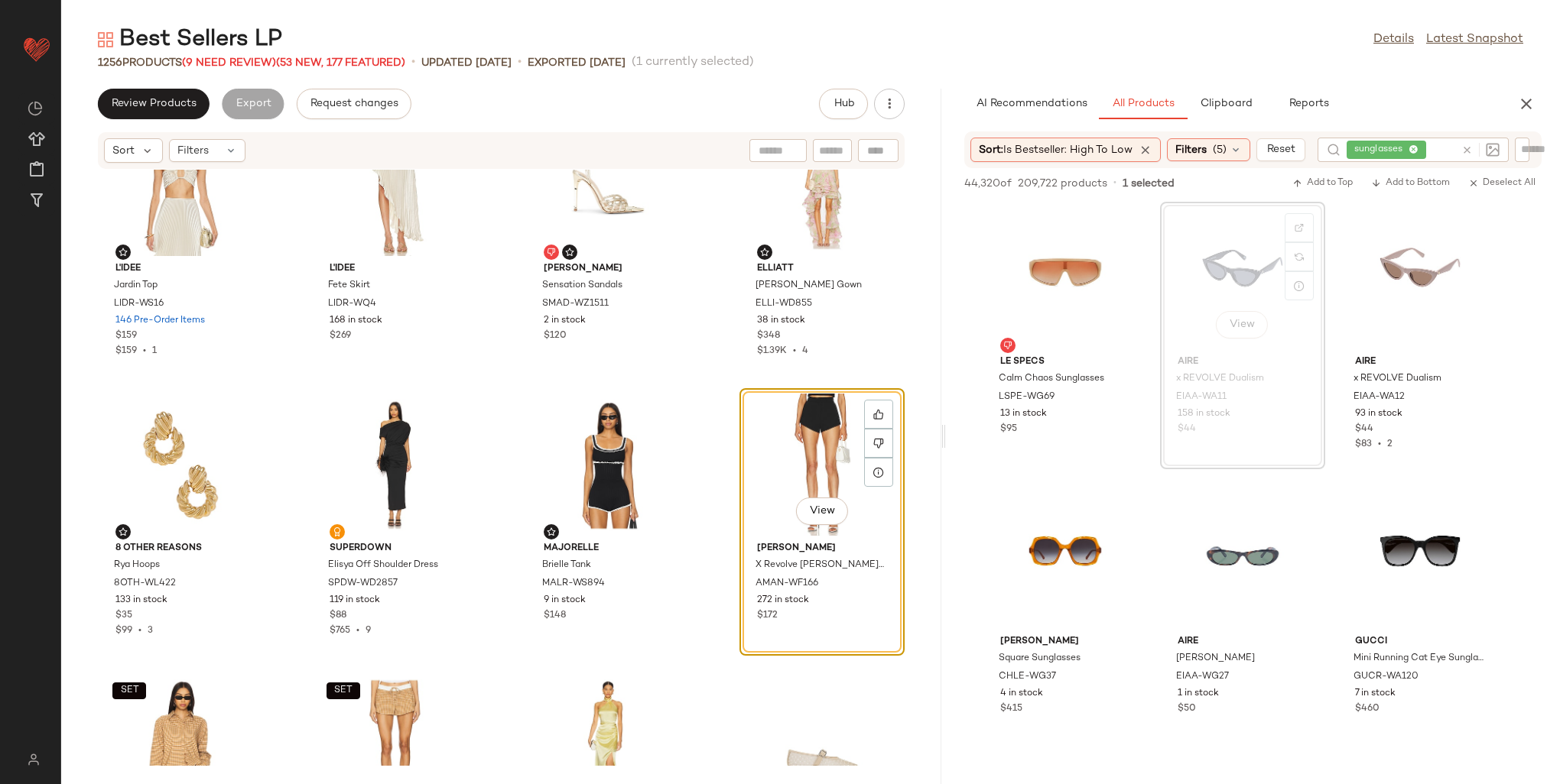
click at [1418, 148] on icon at bounding box center [1413, 150] width 10 height 10
click at [1222, 145] on span "(5)" at bounding box center [1219, 149] width 14 height 16
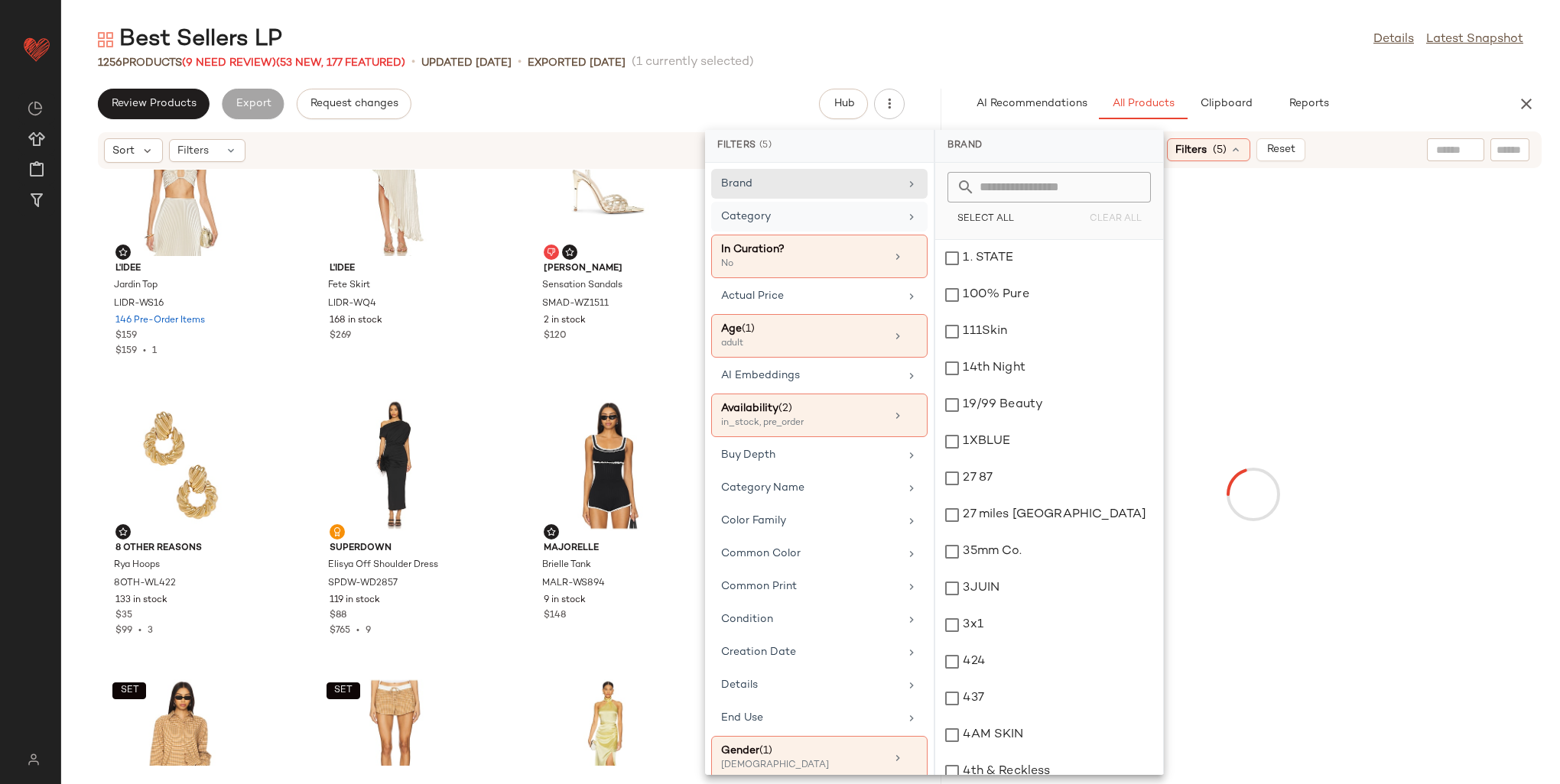
click at [784, 218] on div "Category" at bounding box center [811, 216] width 178 height 16
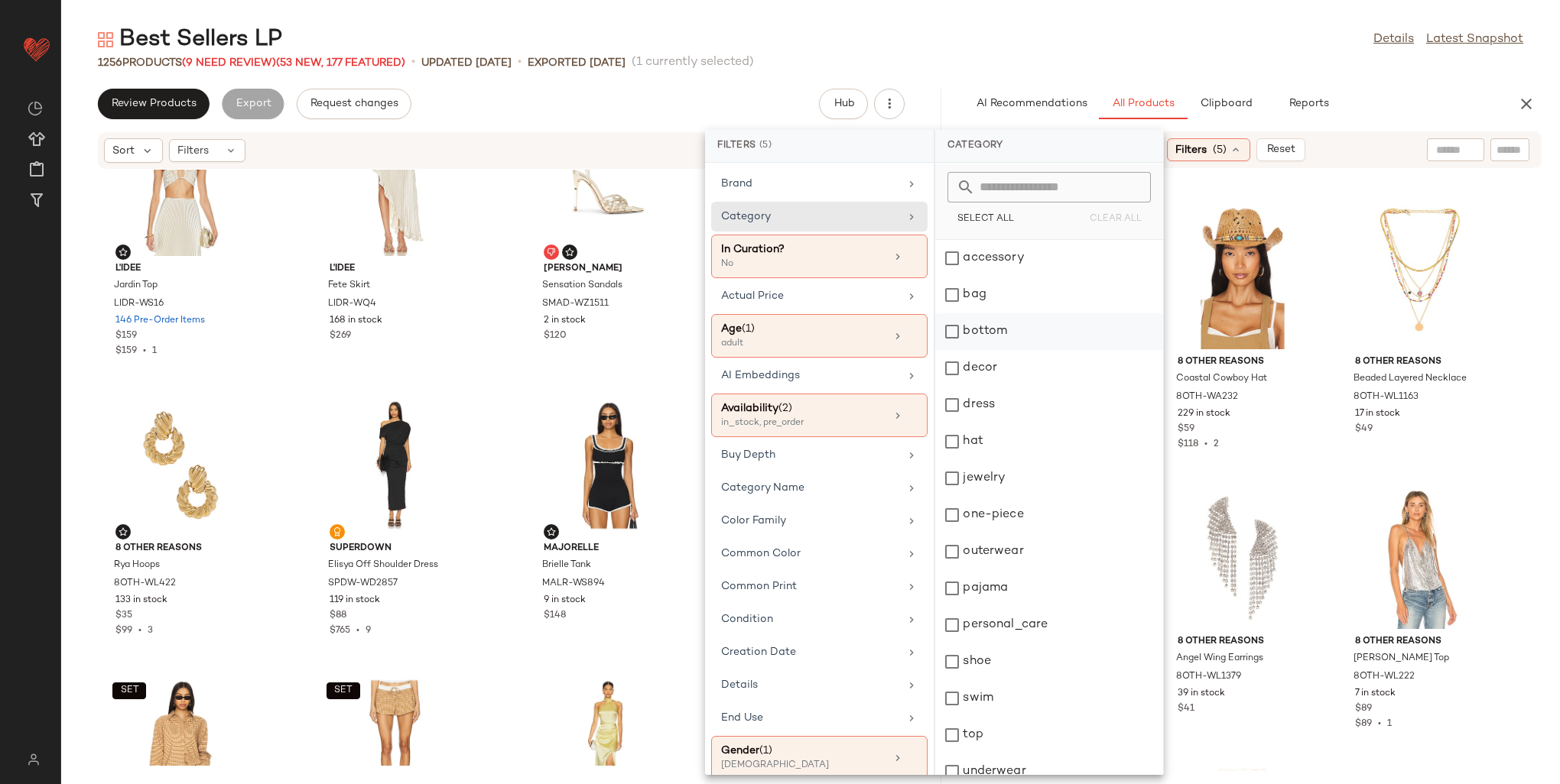
click at [998, 350] on div "bottom" at bounding box center [1049, 369] width 228 height 37
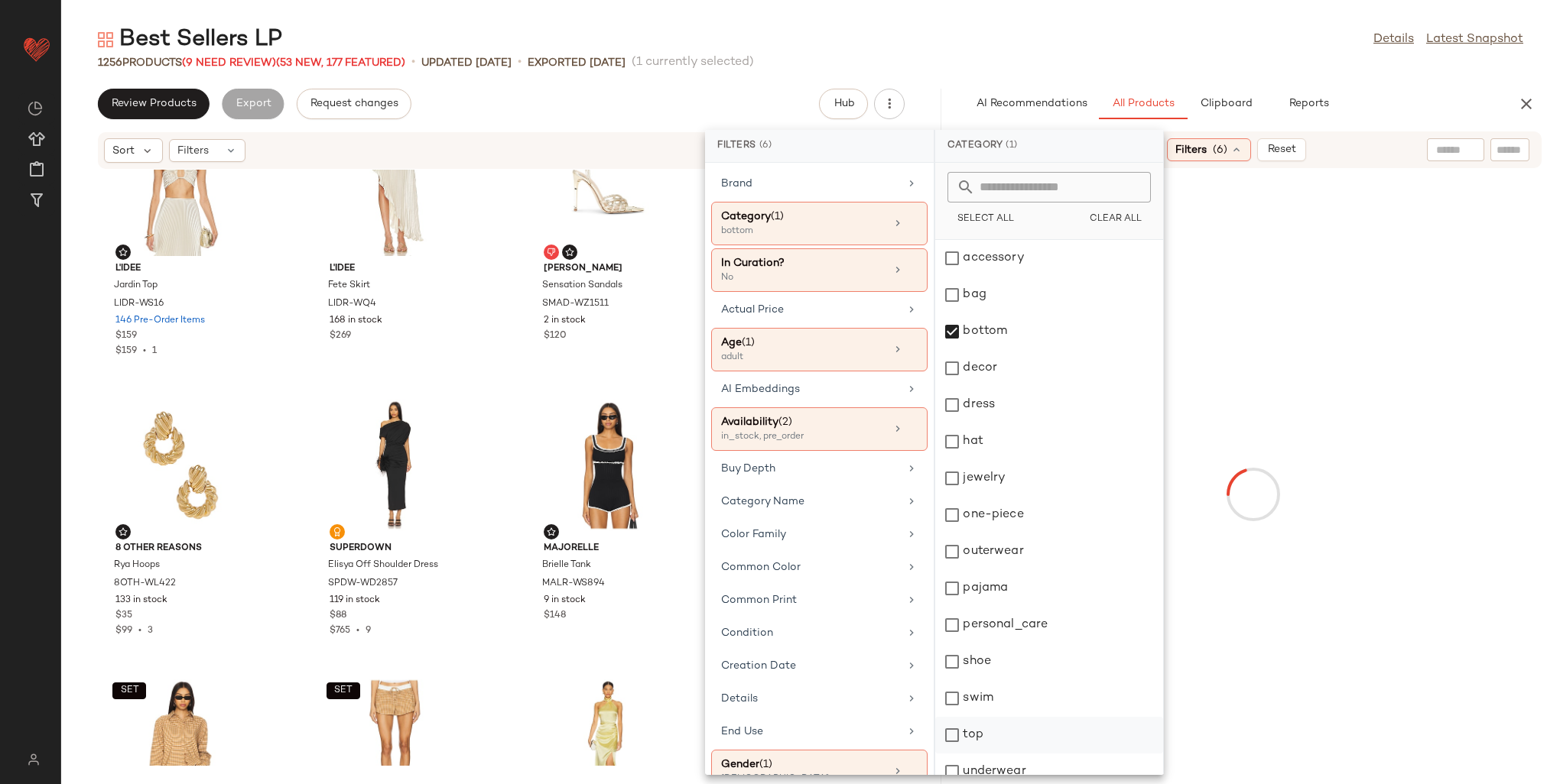
click at [989, 753] on div "top" at bounding box center [1049, 772] width 228 height 37
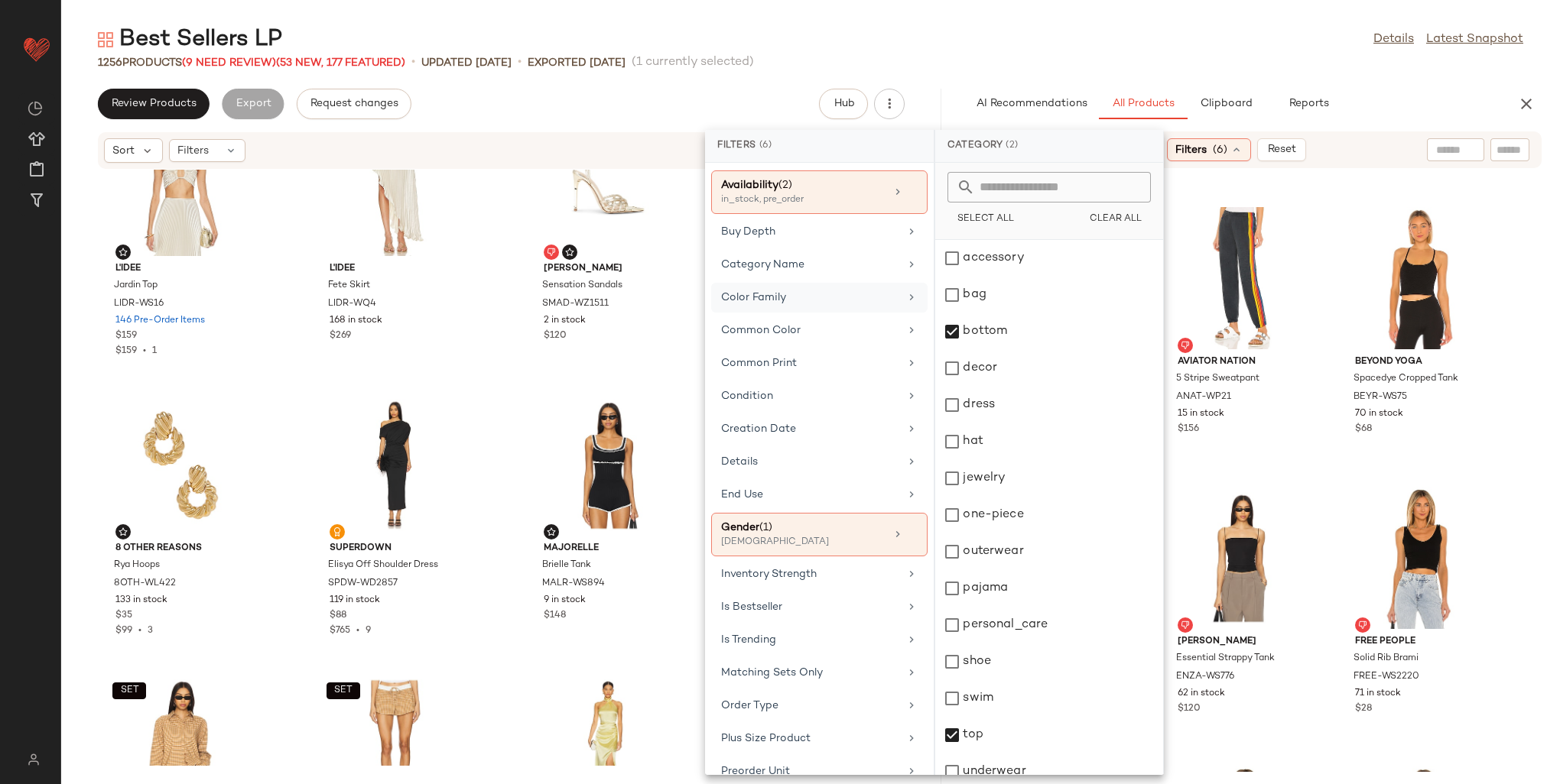
scroll to position [229, 0]
click at [794, 612] on div "Is Bestseller" at bounding box center [811, 614] width 178 height 16
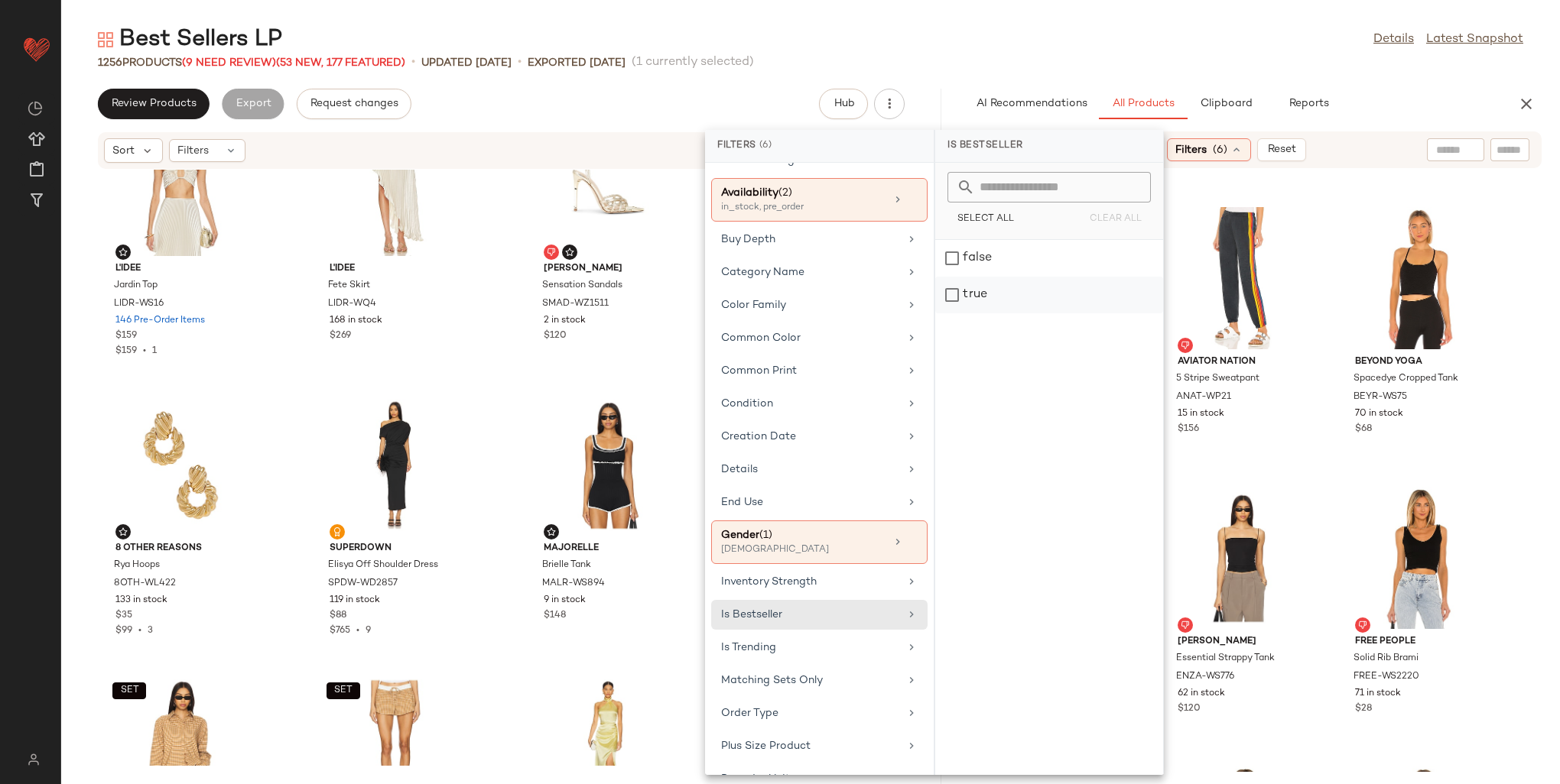
click at [1022, 289] on div "true" at bounding box center [1049, 295] width 228 height 37
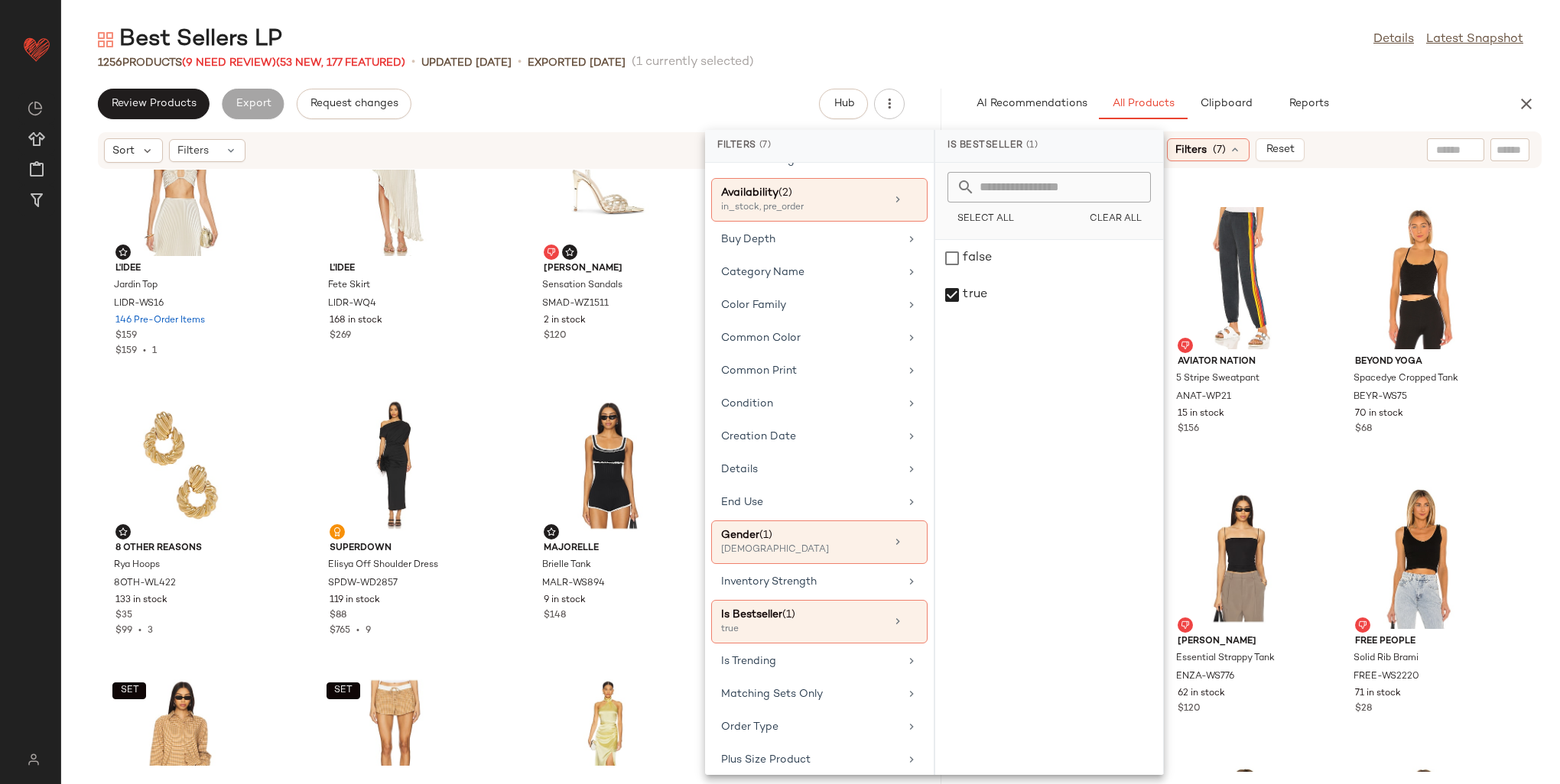
click at [1275, 31] on div "Best Sellers LP Details Latest Snapshot" at bounding box center [811, 40] width 1499 height 31
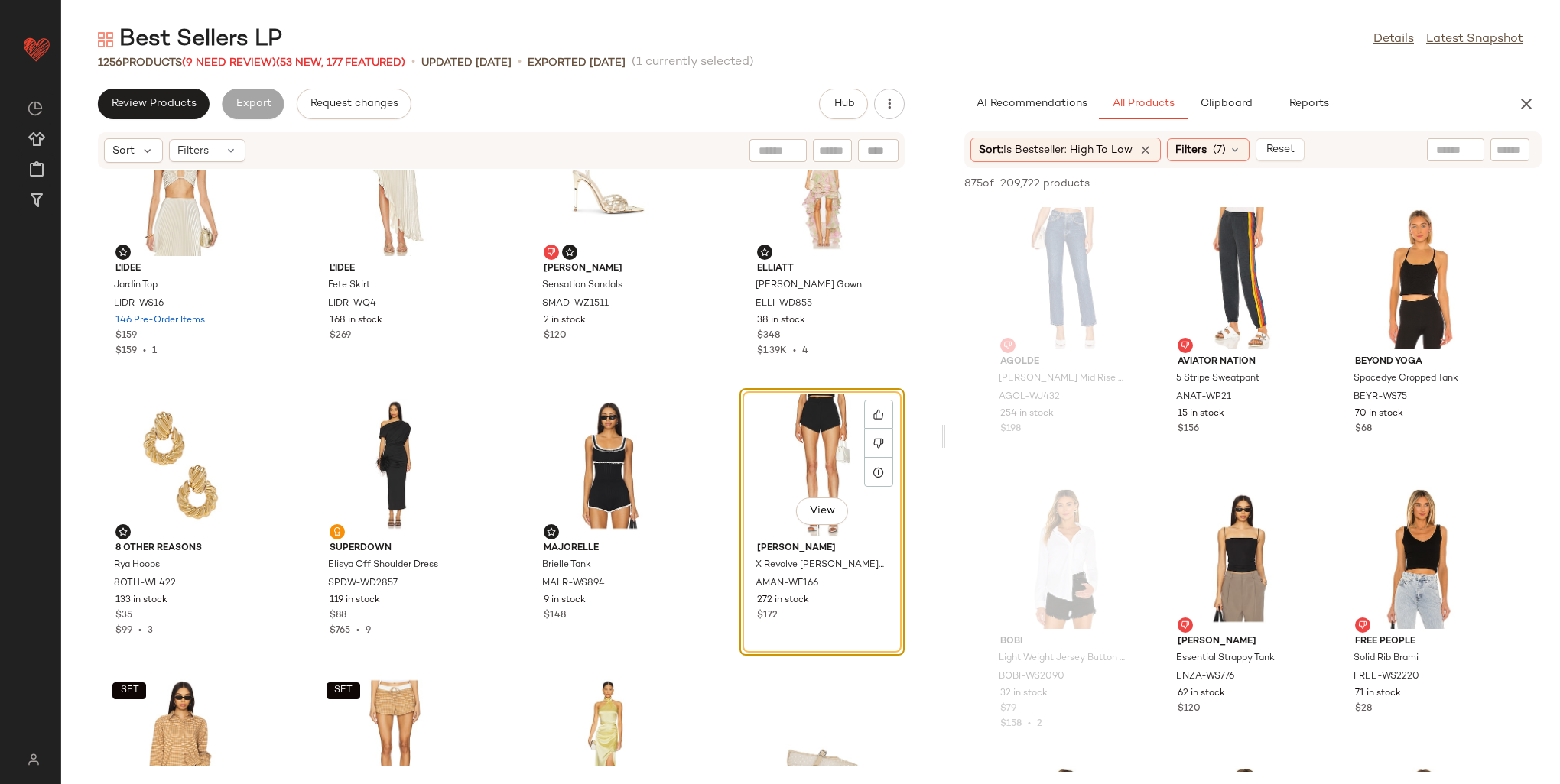
click at [1465, 145] on input "text" at bounding box center [1455, 149] width 39 height 16
type input "**********"
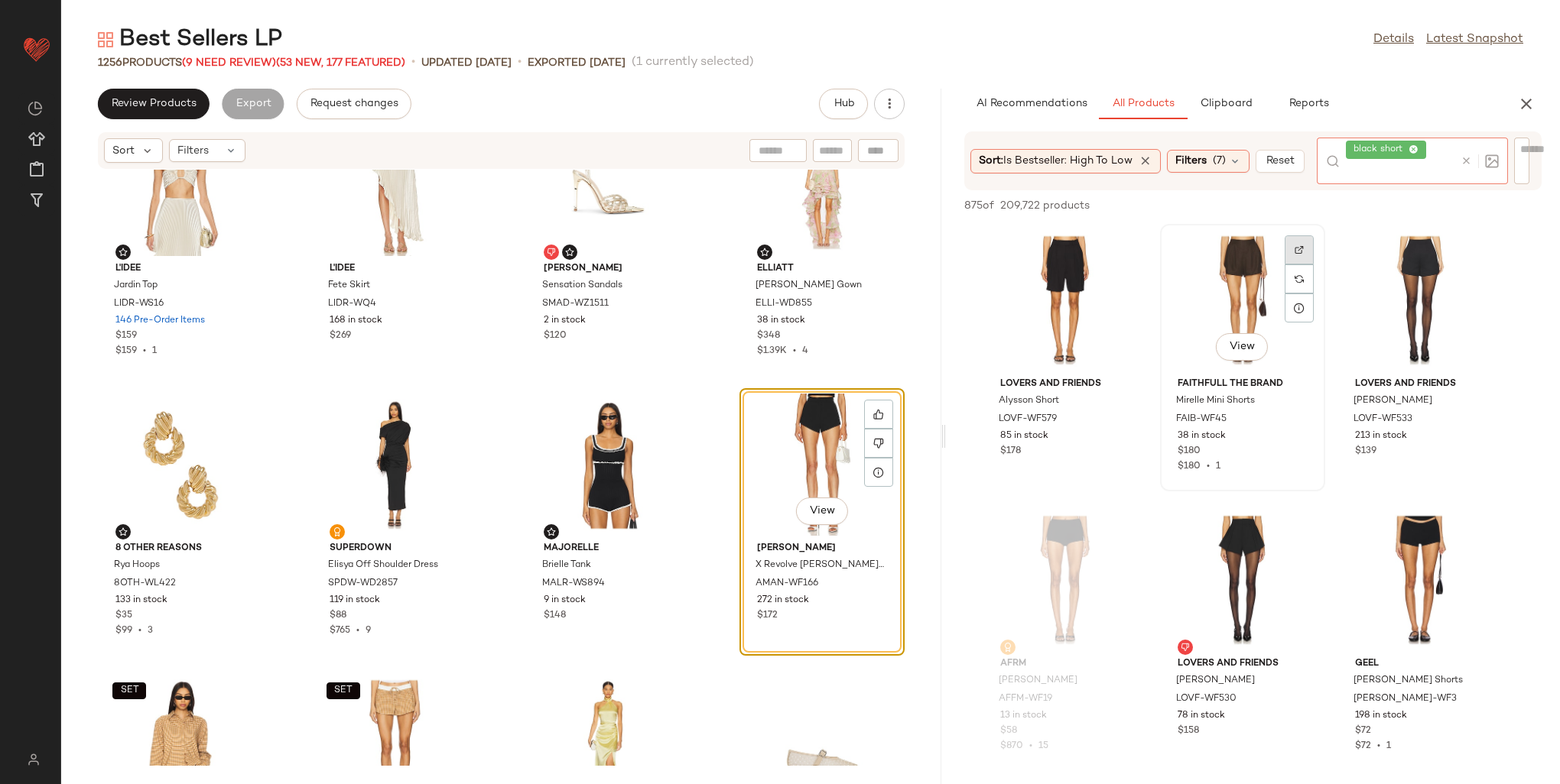
click at [1299, 242] on div at bounding box center [1299, 279] width 29 height 87
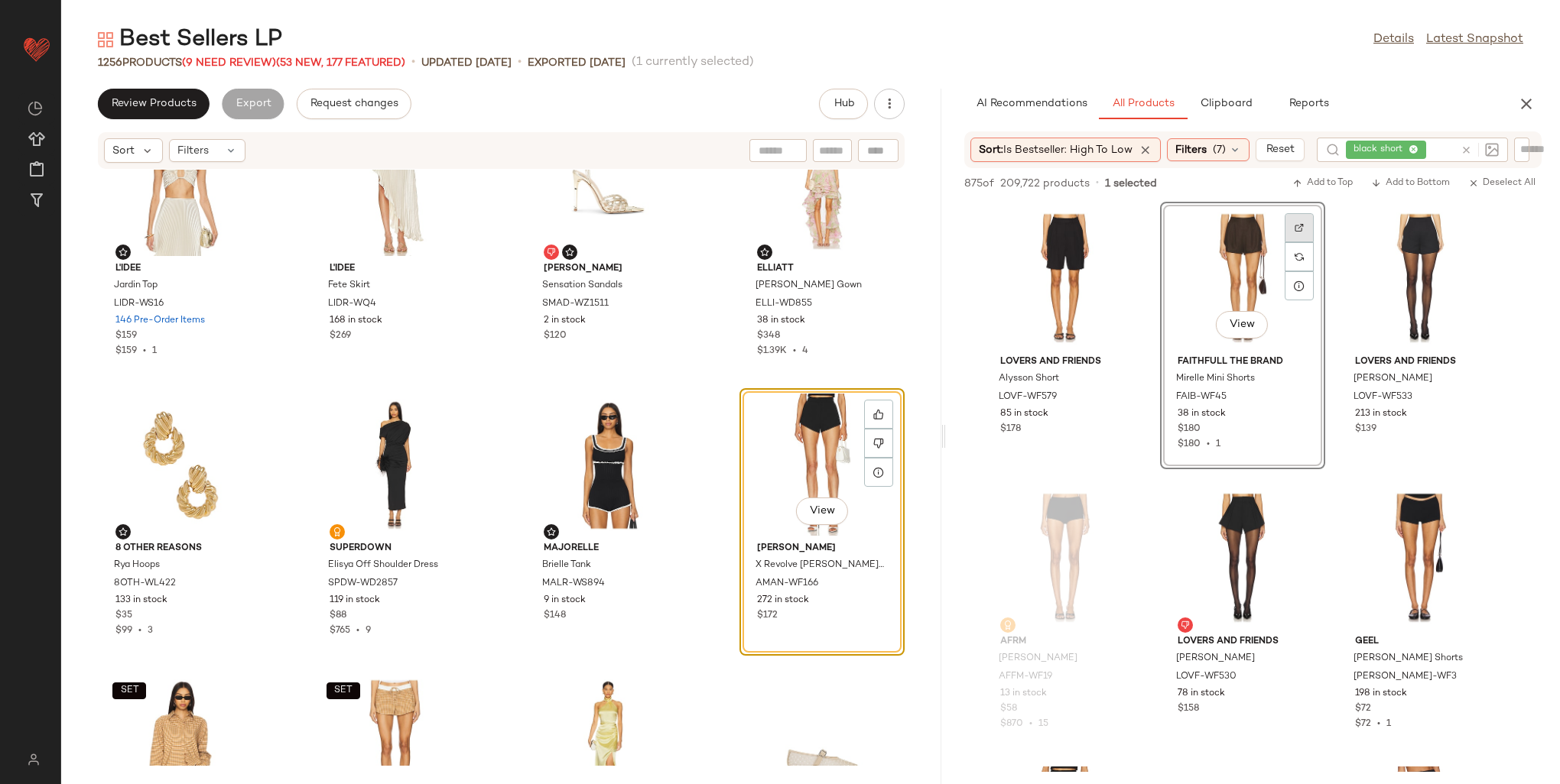
click at [1300, 231] on img at bounding box center [1299, 228] width 9 height 9
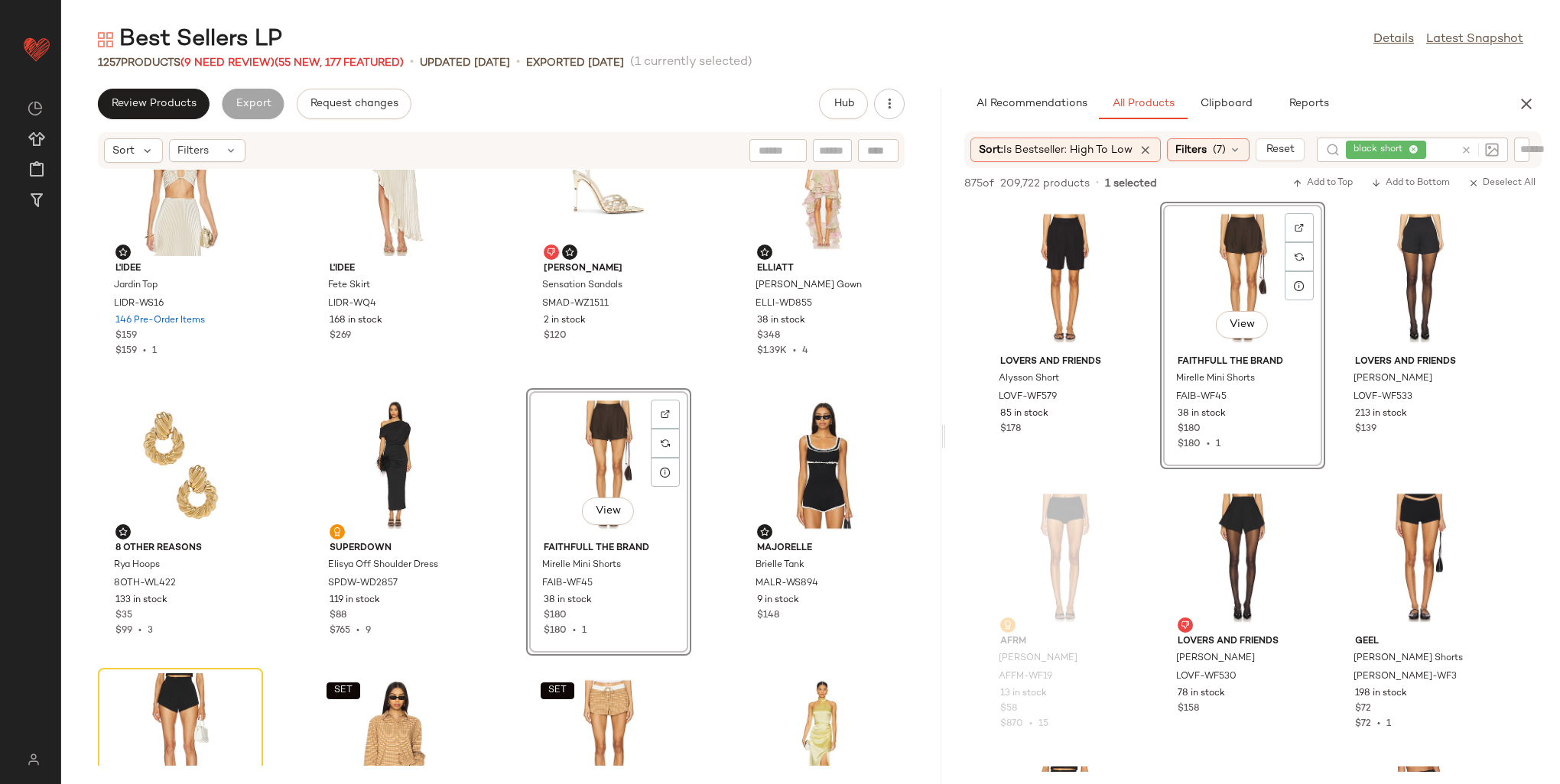
click at [1520, 152] on div at bounding box center [1521, 149] width 16 height 23
paste input "**********"
type input "**********"
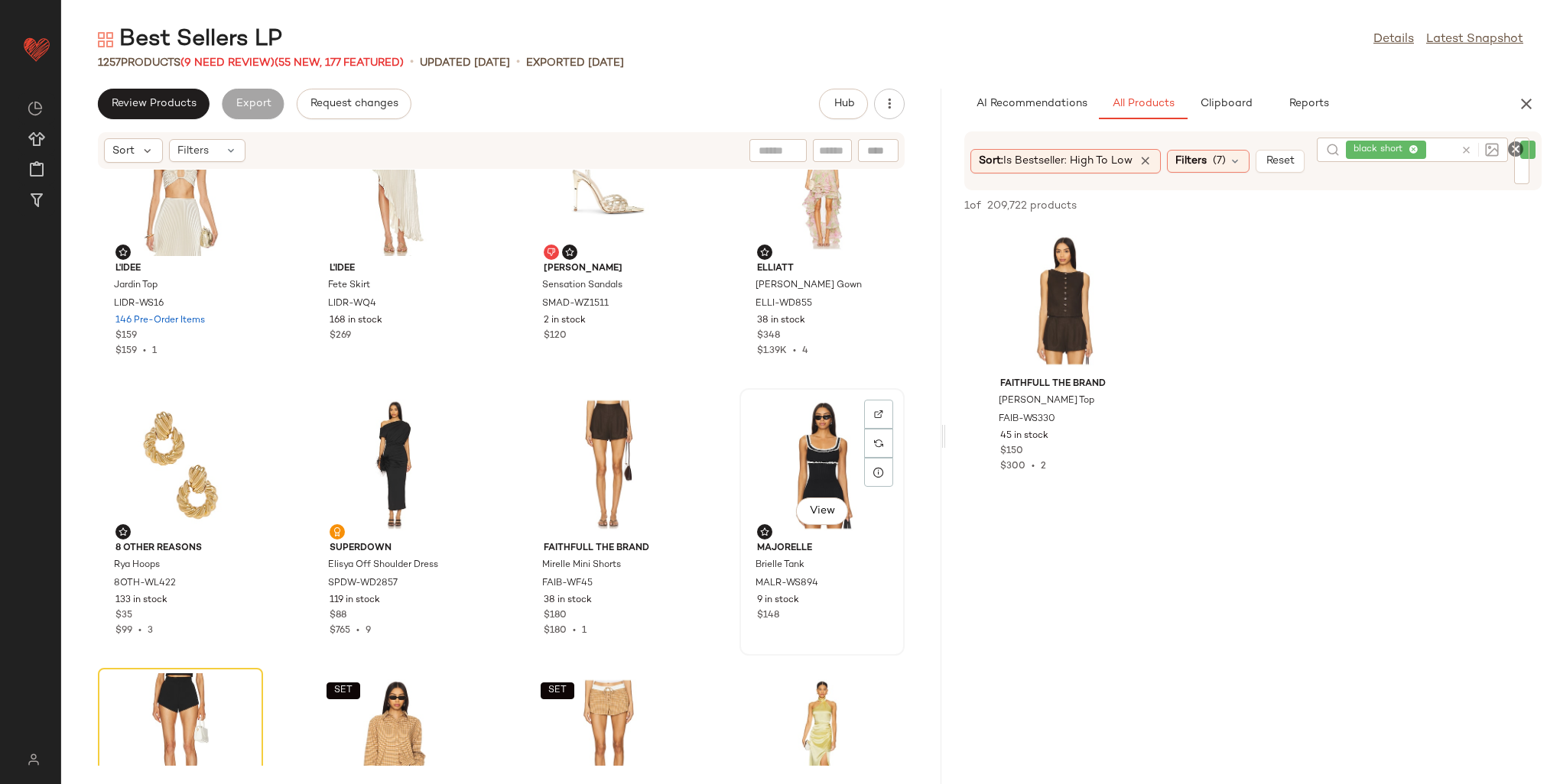
click at [771, 481] on div "View" at bounding box center [821, 465] width 154 height 142
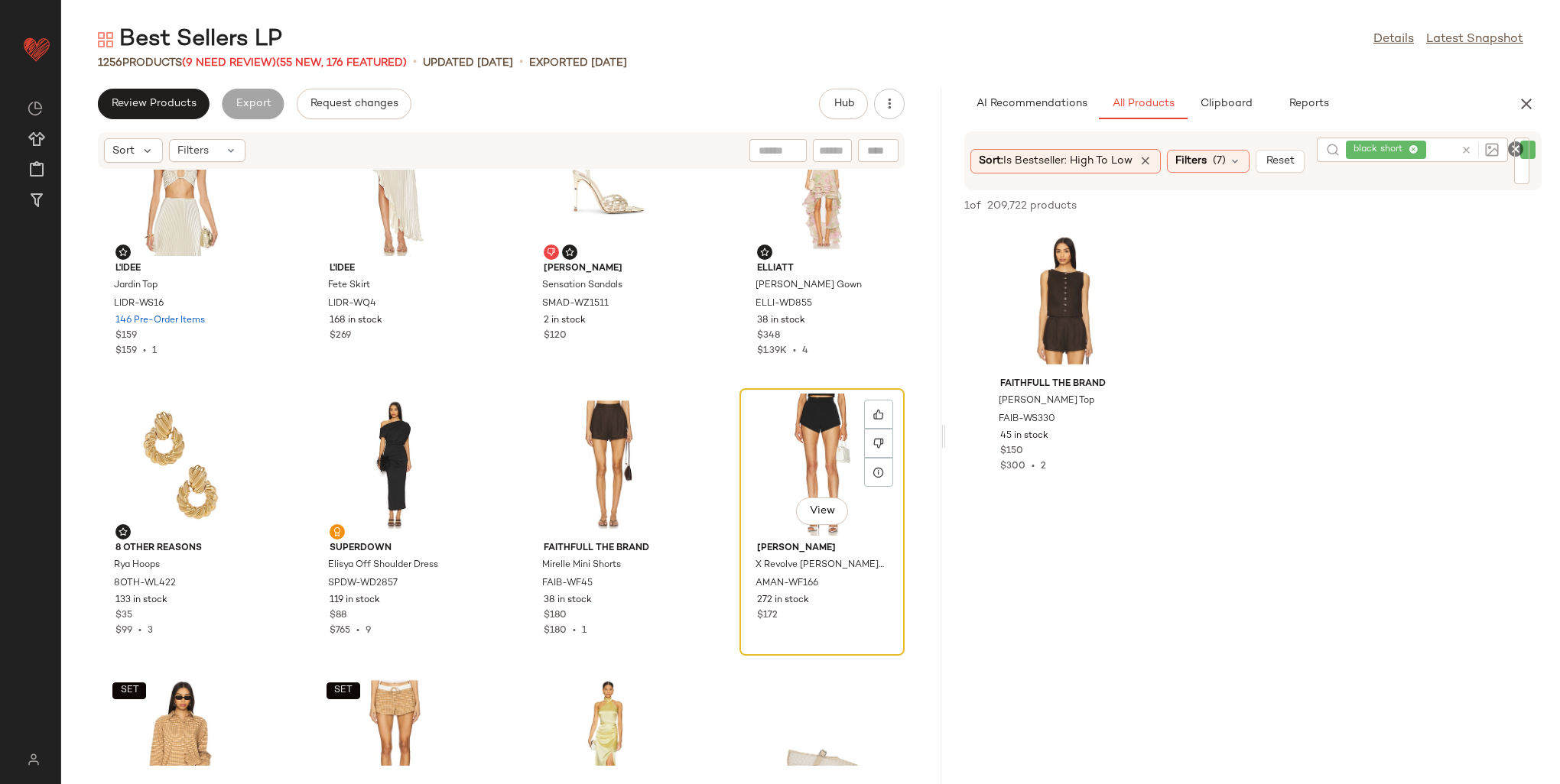
click at [774, 468] on div "View" at bounding box center [821, 465] width 154 height 142
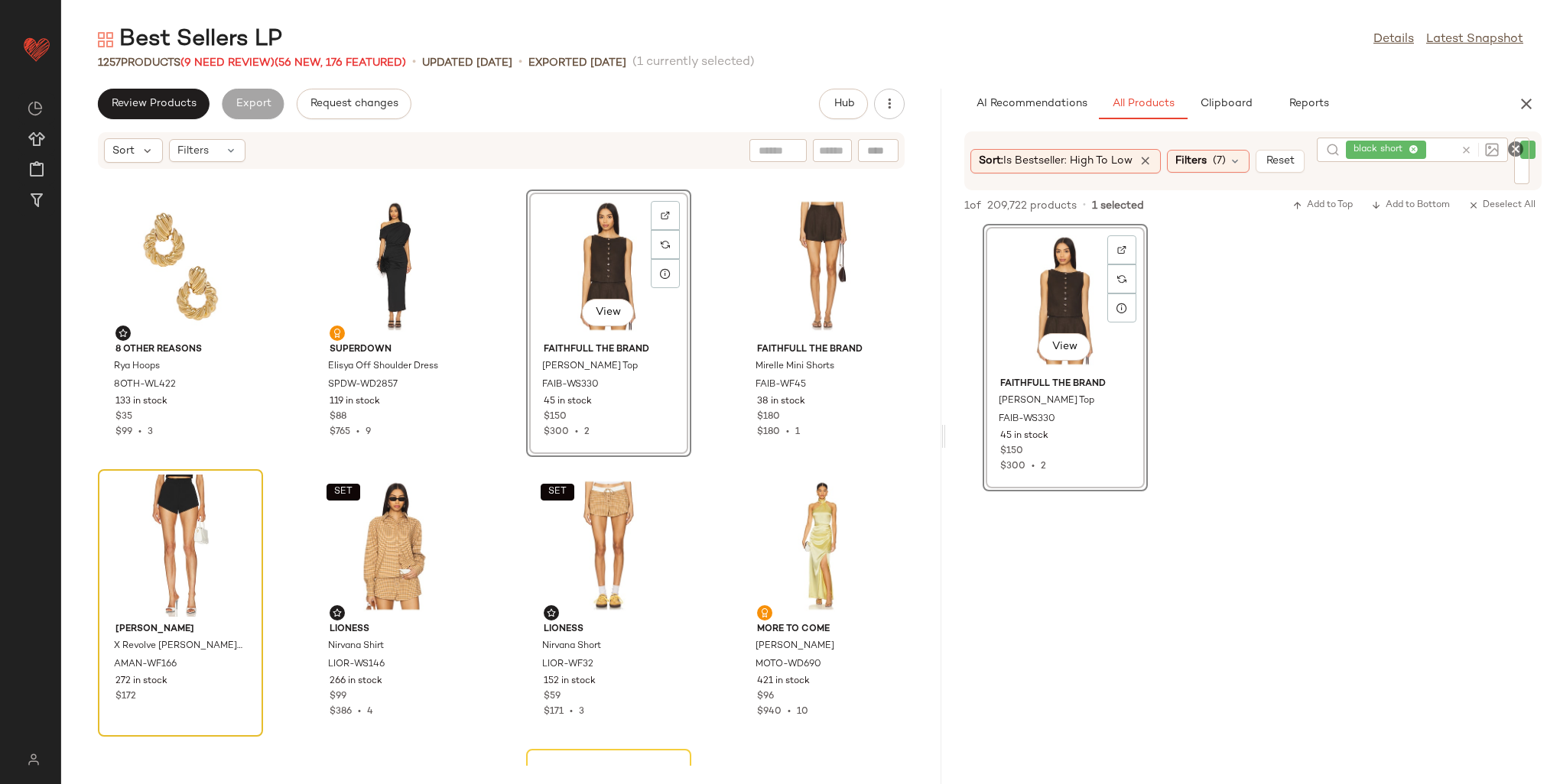
scroll to position [23250, 0]
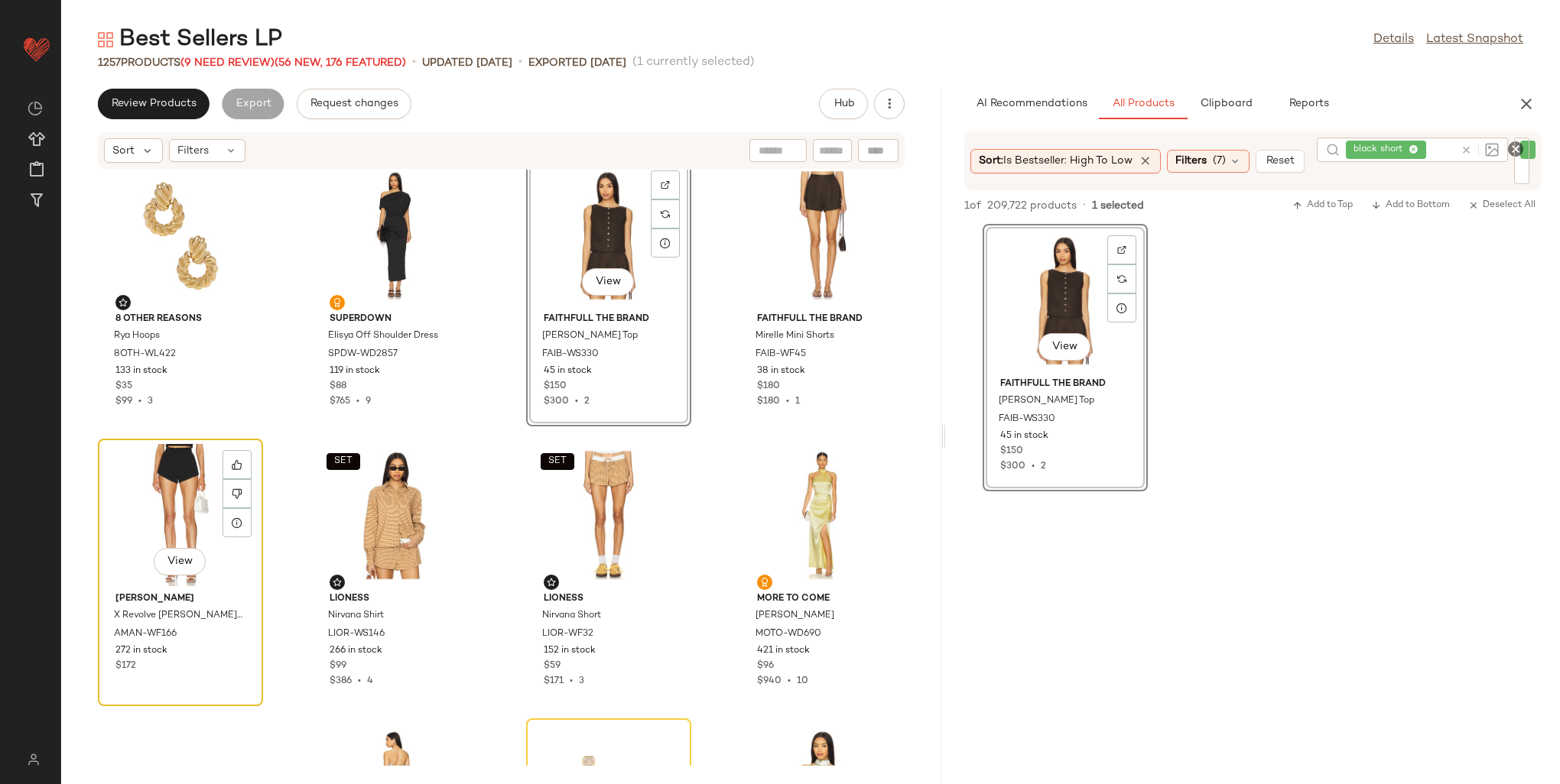
click at [170, 477] on div "View" at bounding box center [180, 515] width 154 height 142
click at [170, 477] on div "View" at bounding box center [180, 515] width 154 height 142
click at [172, 479] on div "View" at bounding box center [180, 515] width 154 height 142
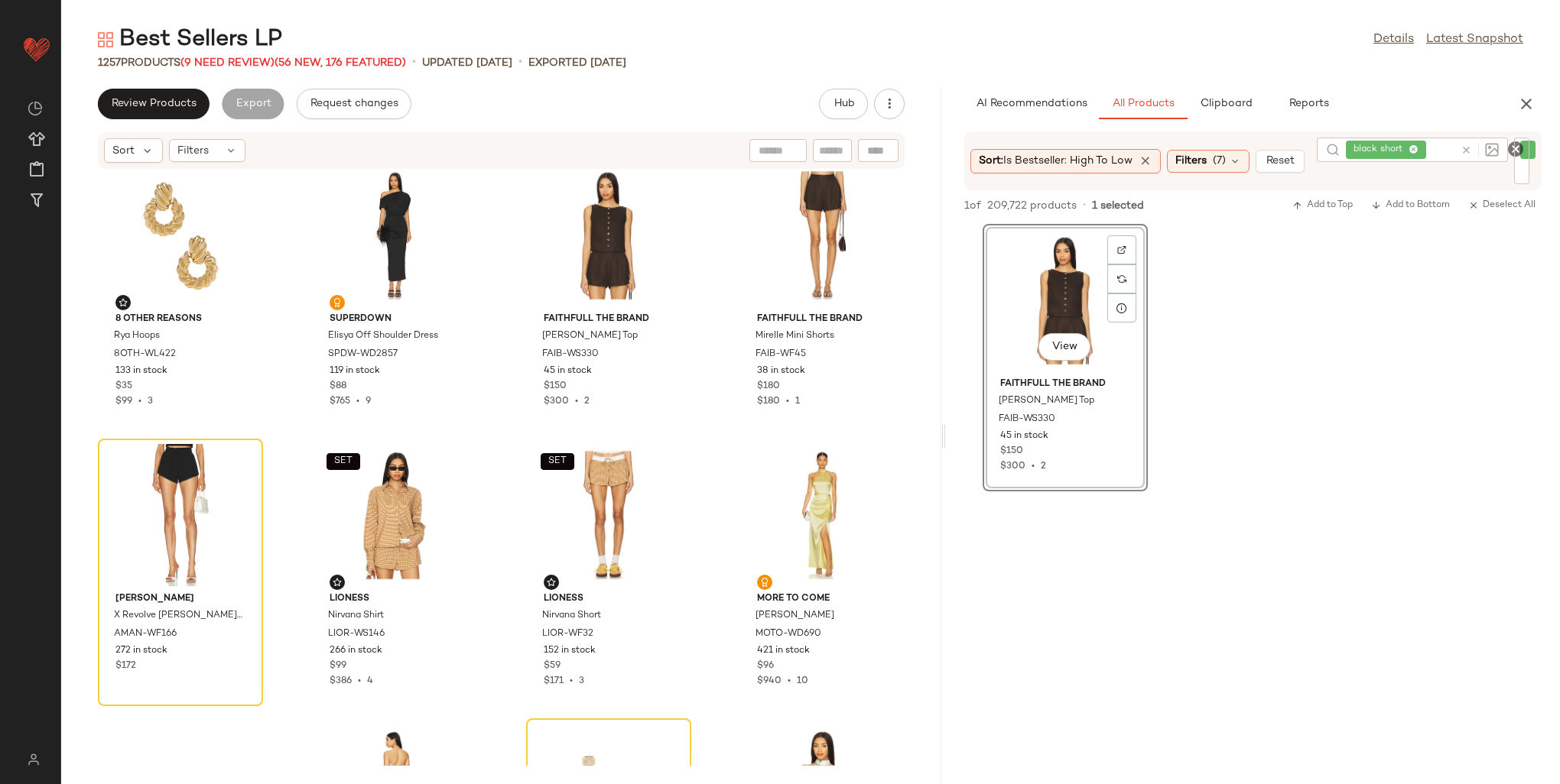
click at [1514, 153] on icon "Clear Filter" at bounding box center [1515, 149] width 18 height 18
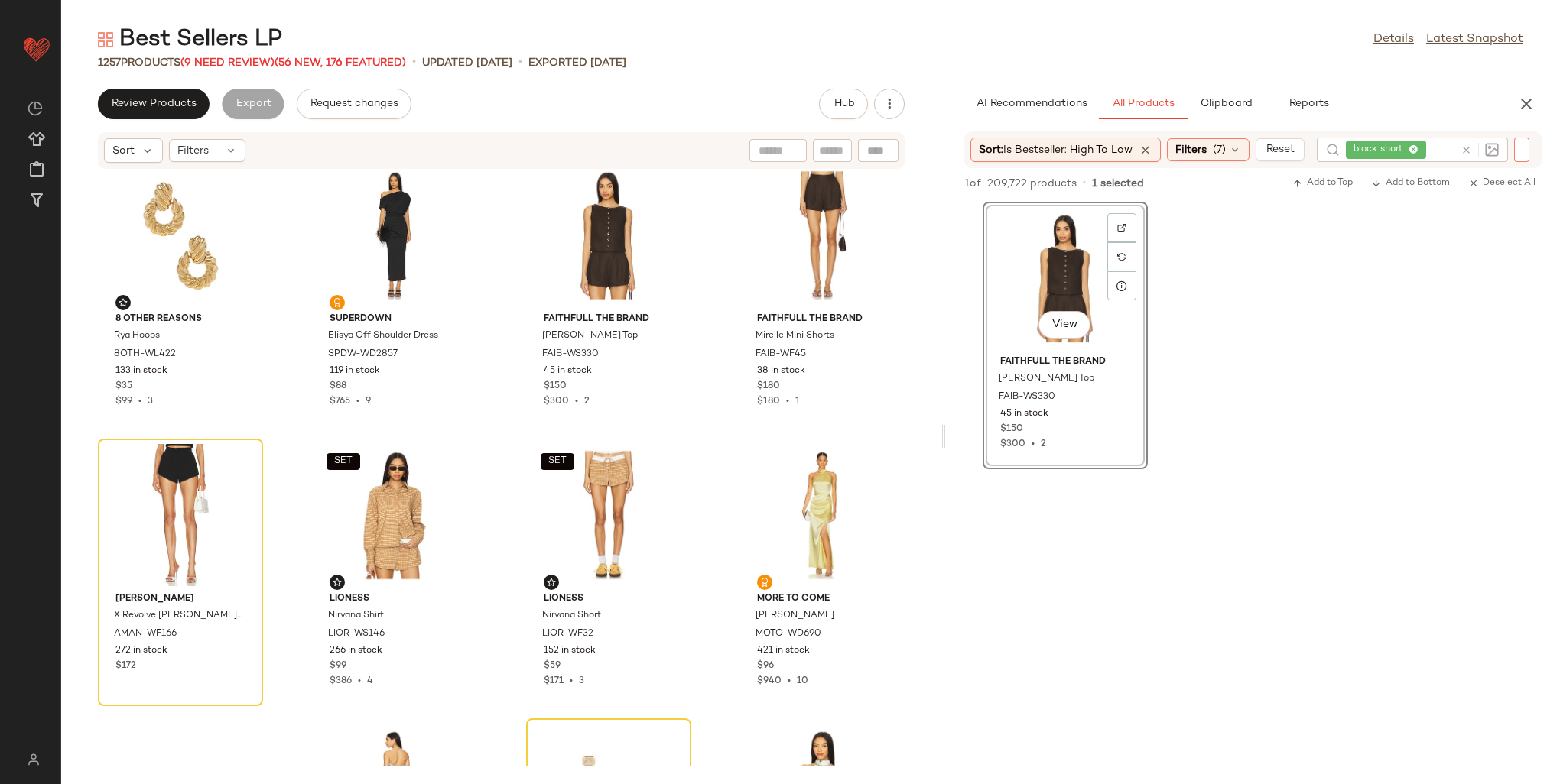
click at [1471, 149] on div at bounding box center [1477, 150] width 45 height 25
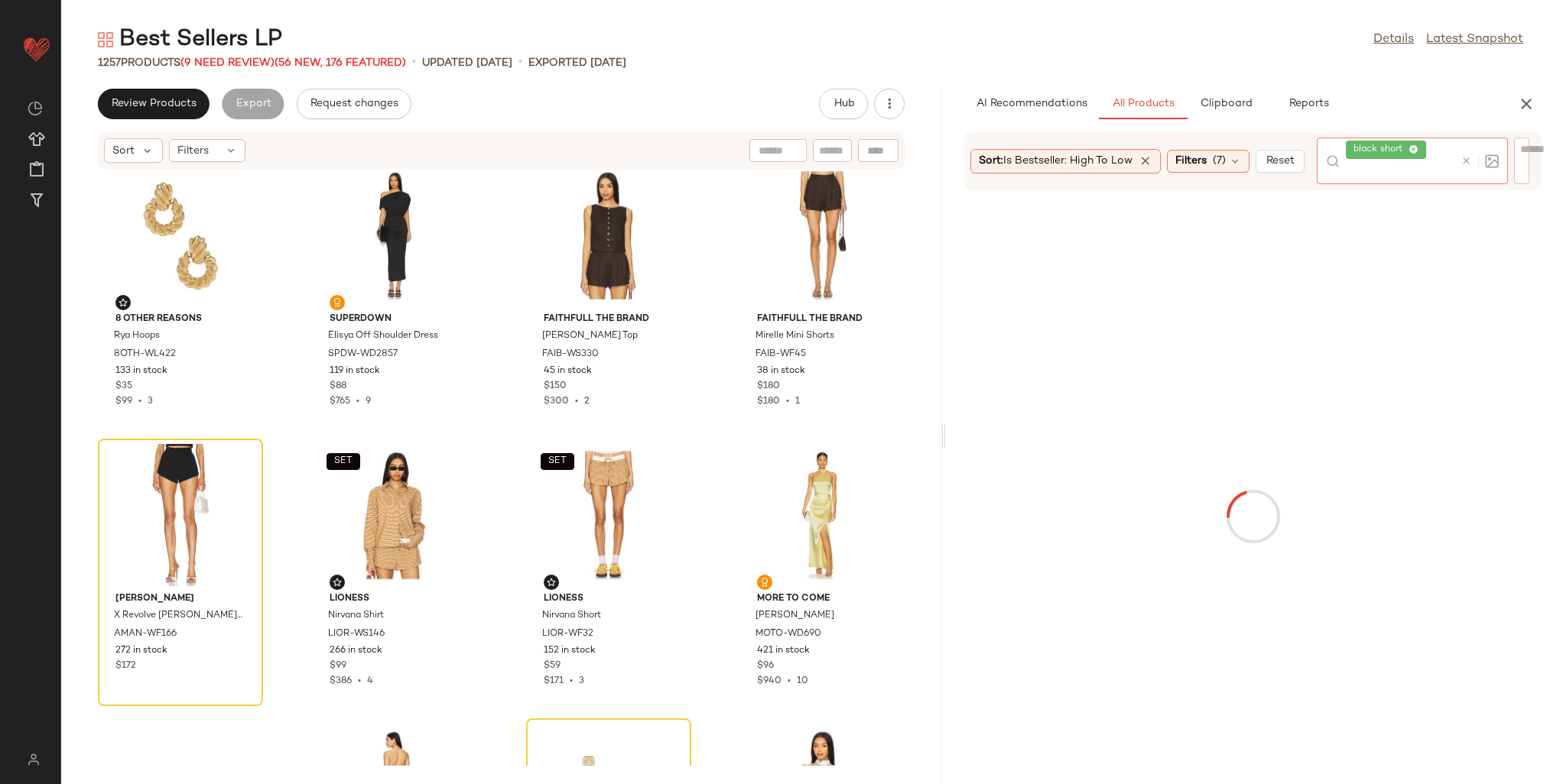
click at [1464, 162] on icon at bounding box center [1466, 161] width 12 height 12
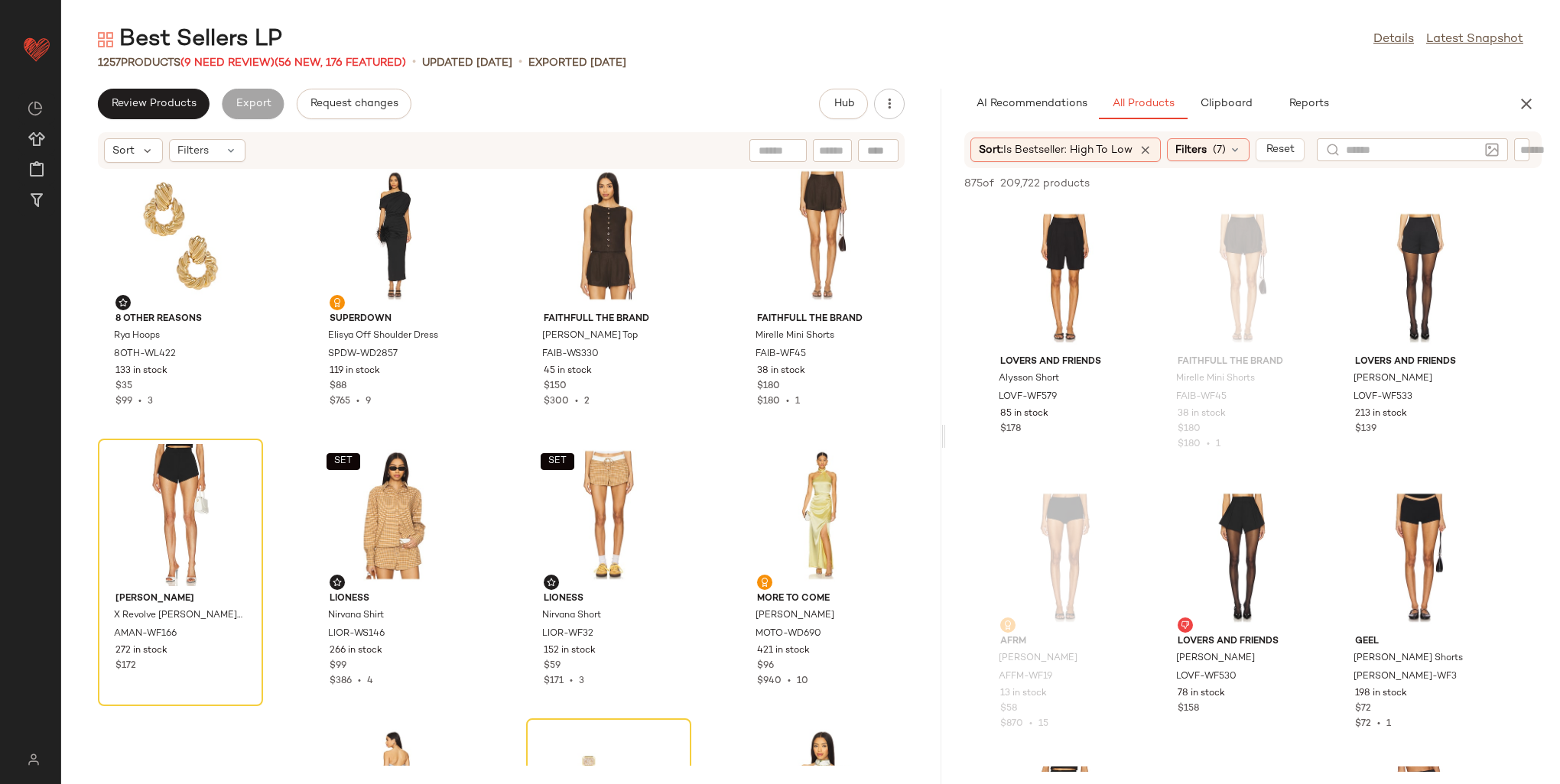
click at [1398, 104] on div "AI Recommendations All Products Clipboard Reports" at bounding box center [1228, 104] width 529 height 31
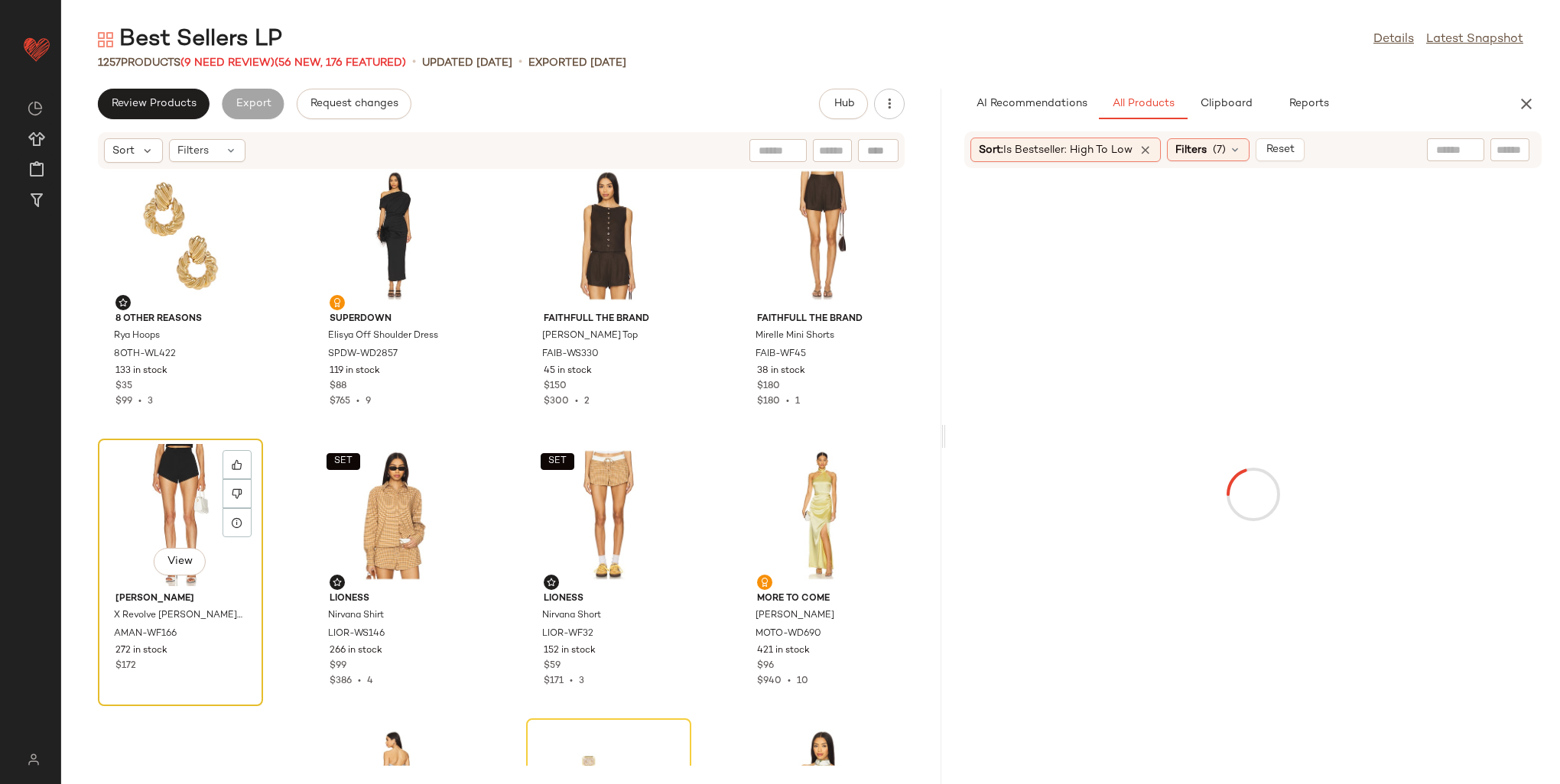
click at [163, 476] on div "View" at bounding box center [180, 515] width 154 height 142
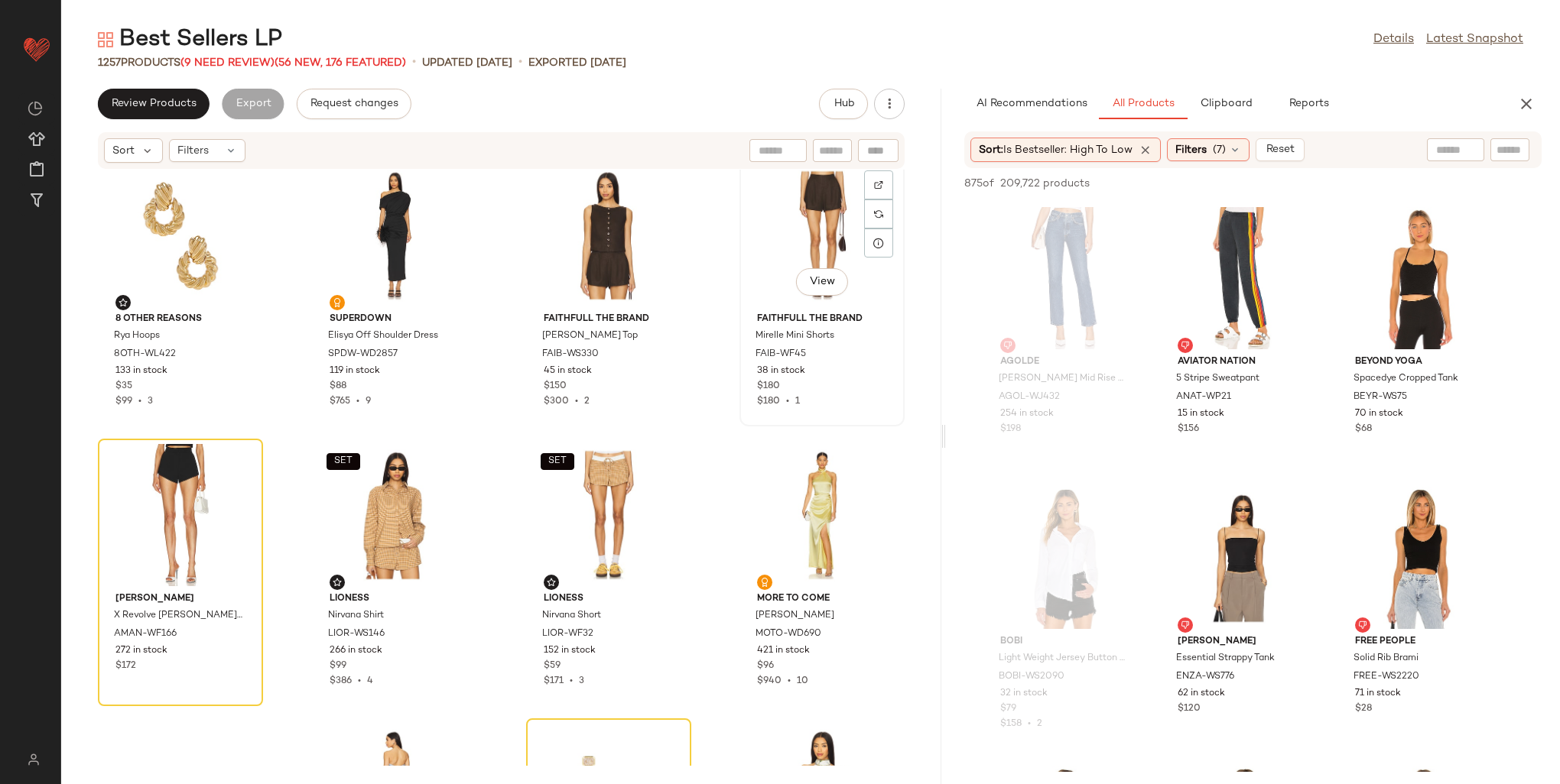
click at [789, 231] on div "View" at bounding box center [821, 235] width 154 height 142
click at [583, 230] on div "View" at bounding box center [608, 235] width 154 height 142
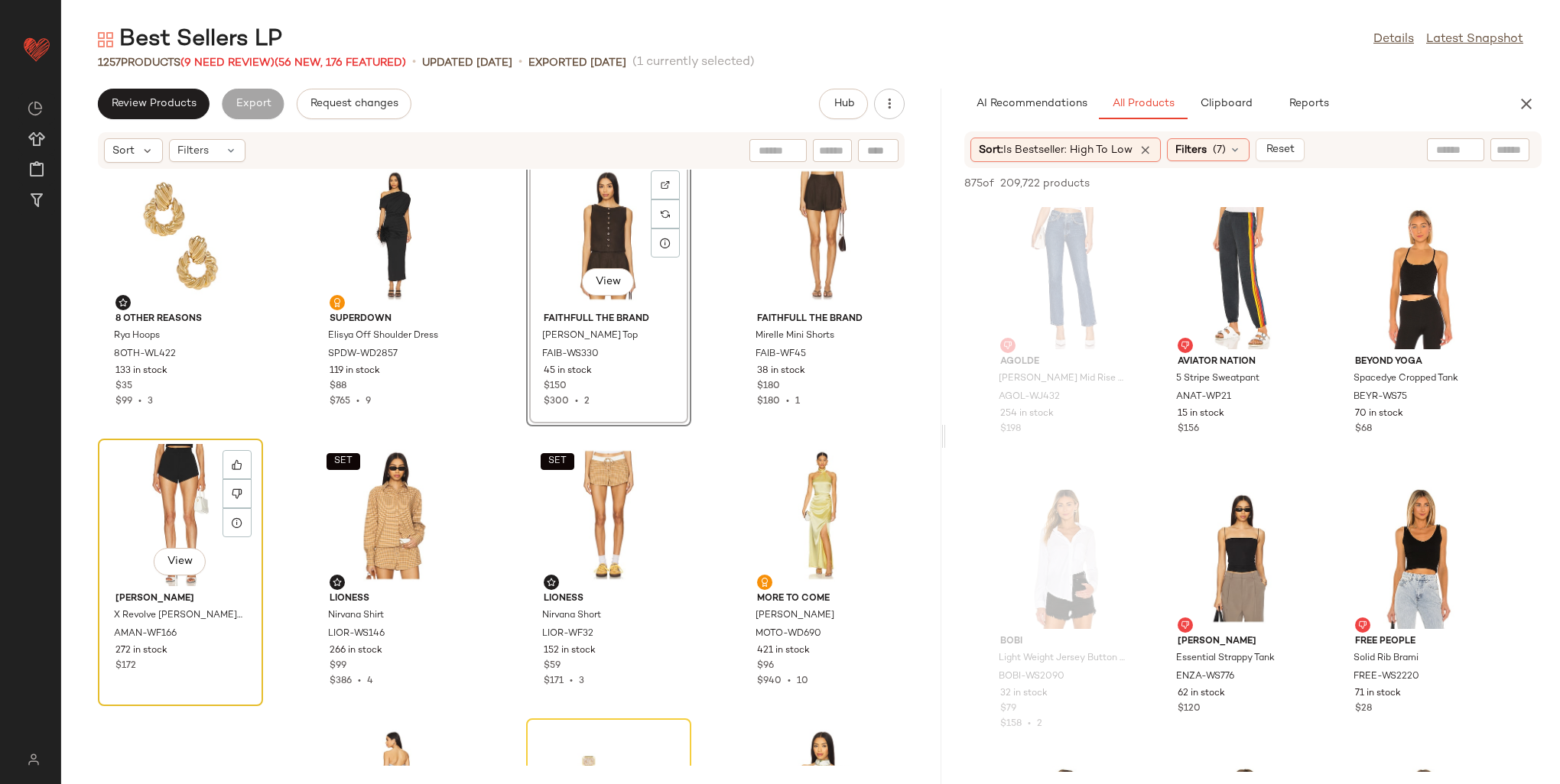
click at [162, 488] on div "View" at bounding box center [180, 515] width 154 height 142
click at [168, 480] on div "View" at bounding box center [180, 515] width 154 height 142
click at [170, 480] on div "View" at bounding box center [180, 515] width 154 height 142
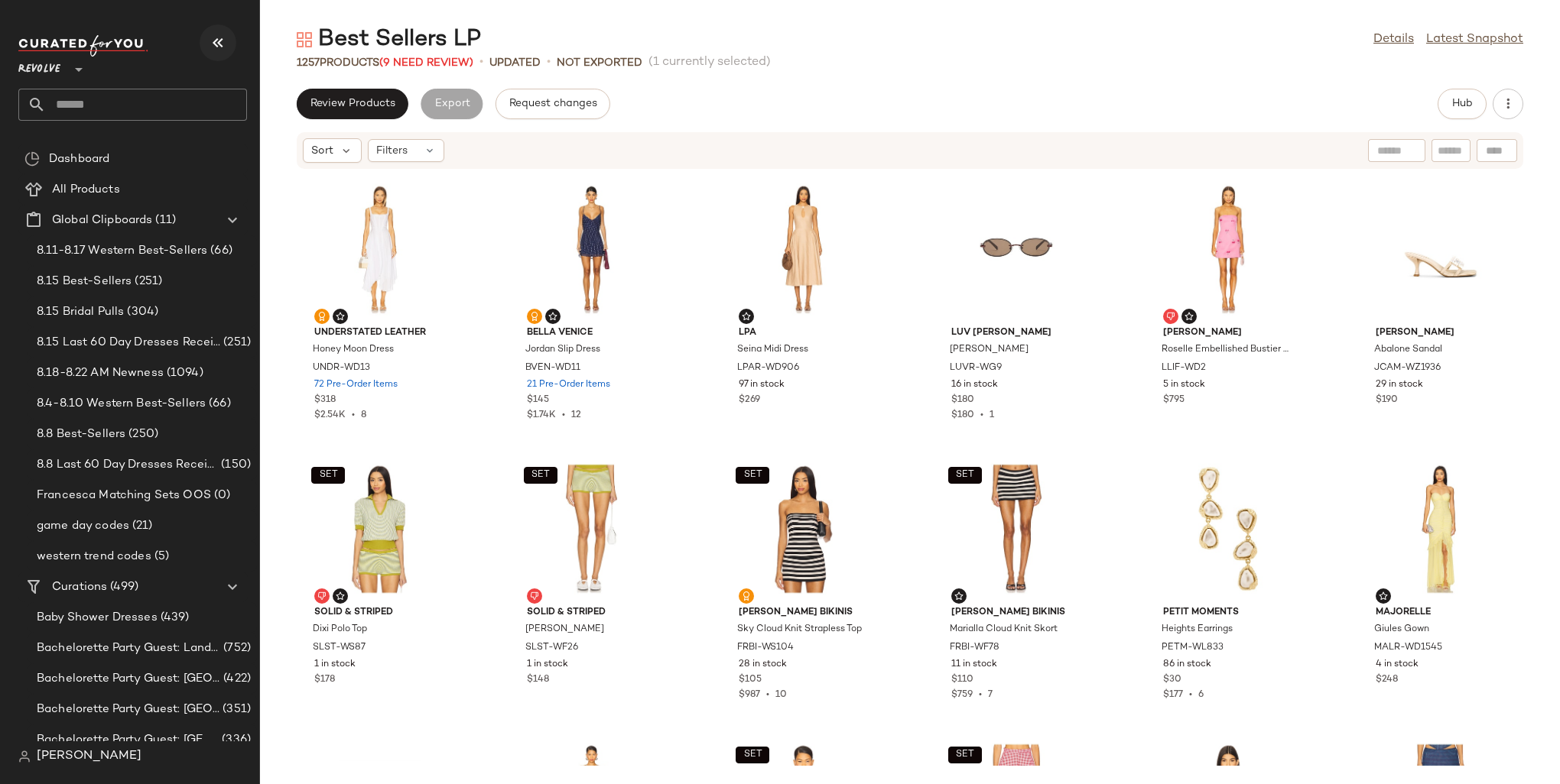
click at [227, 35] on button "button" at bounding box center [218, 43] width 37 height 37
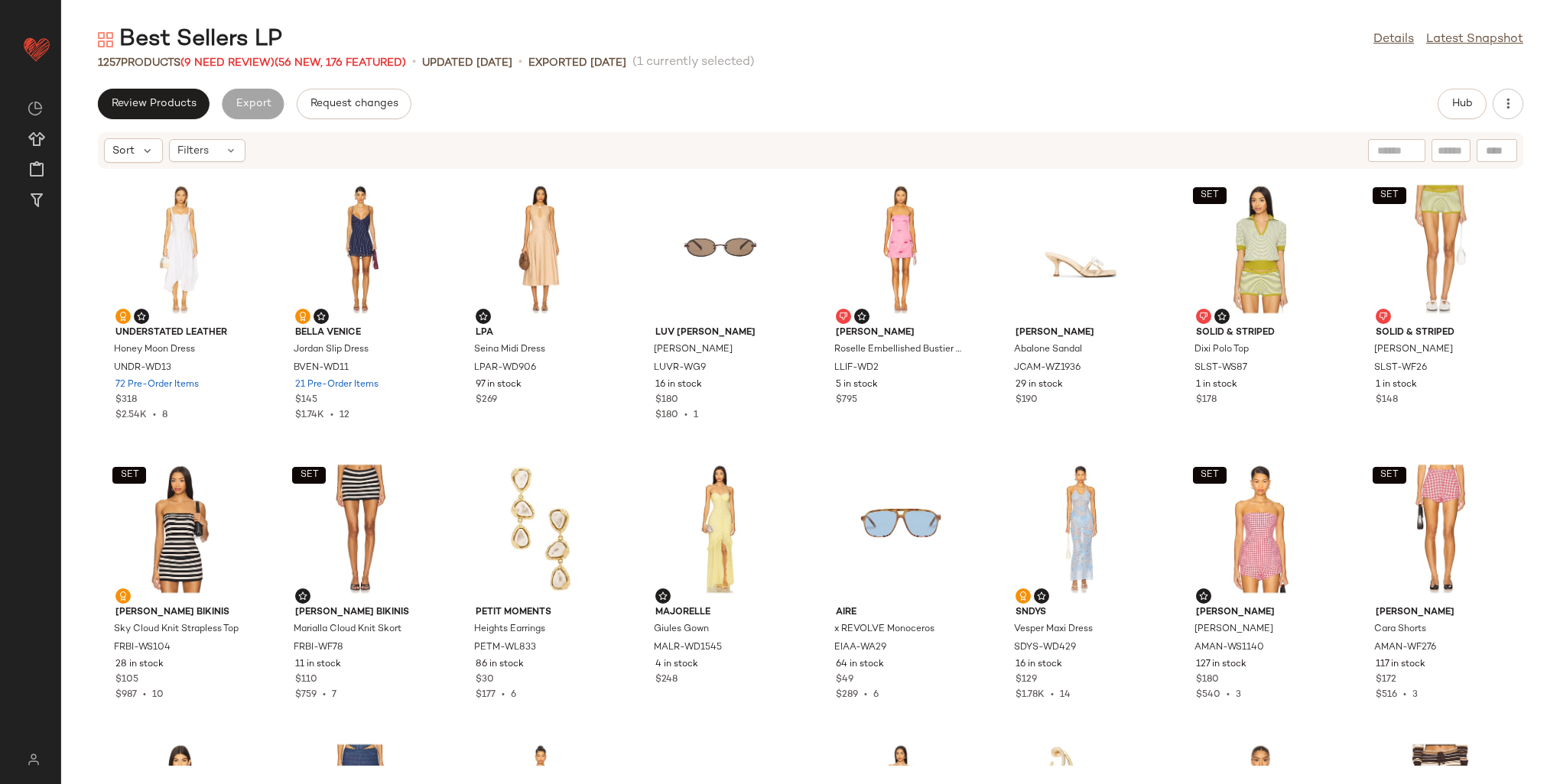
click at [1435, 105] on div "Review Products Export Request changes Hub" at bounding box center [811, 104] width 1426 height 31
click at [1449, 106] on button "Hub" at bounding box center [1461, 104] width 49 height 31
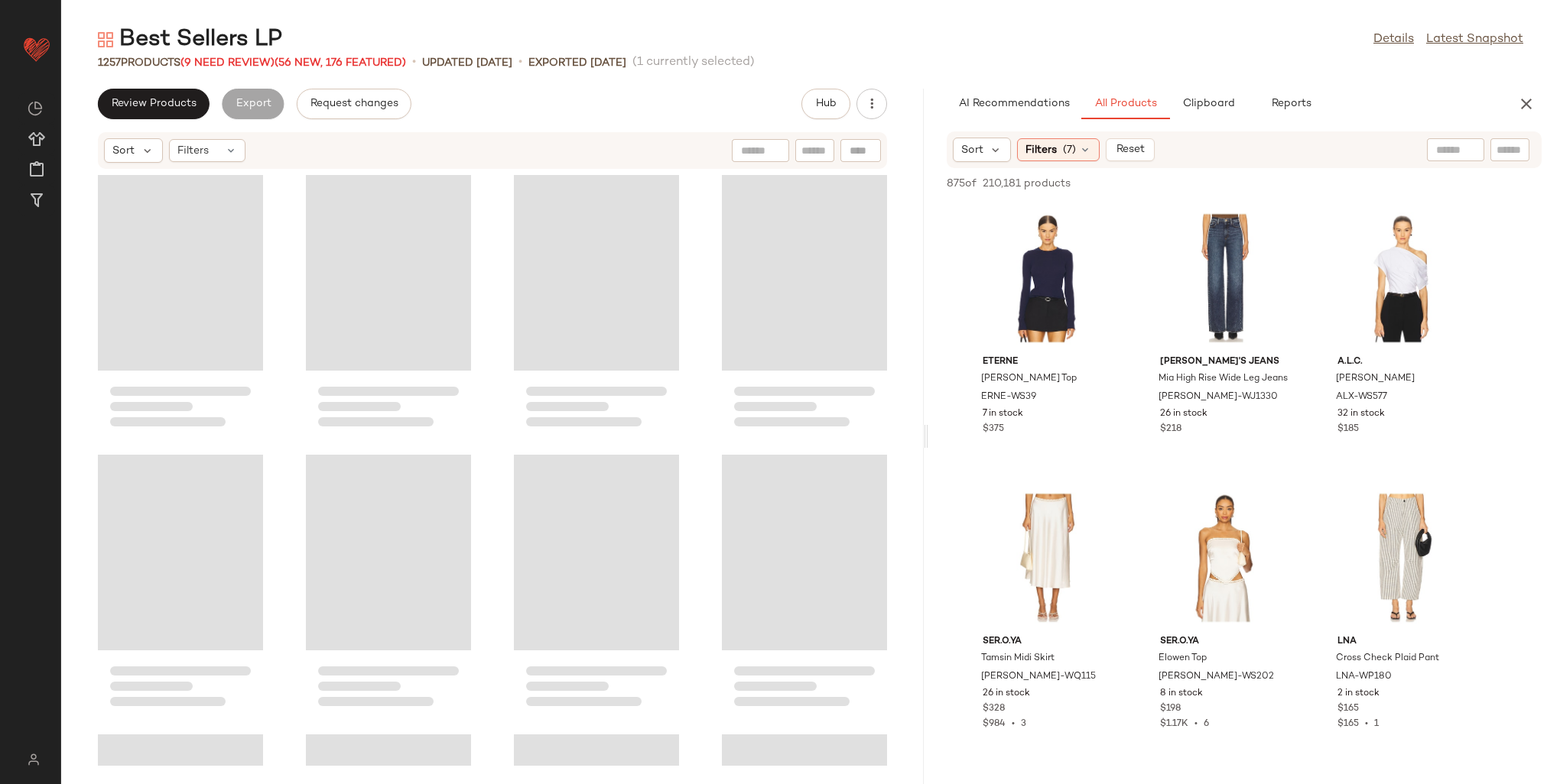
drag, startPoint x: 808, startPoint y: 270, endPoint x: 927, endPoint y: 268, distance: 119.0
click at [927, 268] on div "Best Sellers LP Details Latest Snapshot 1257 Products (9 Need Review) (56 New, …" at bounding box center [811, 405] width 1499 height 760
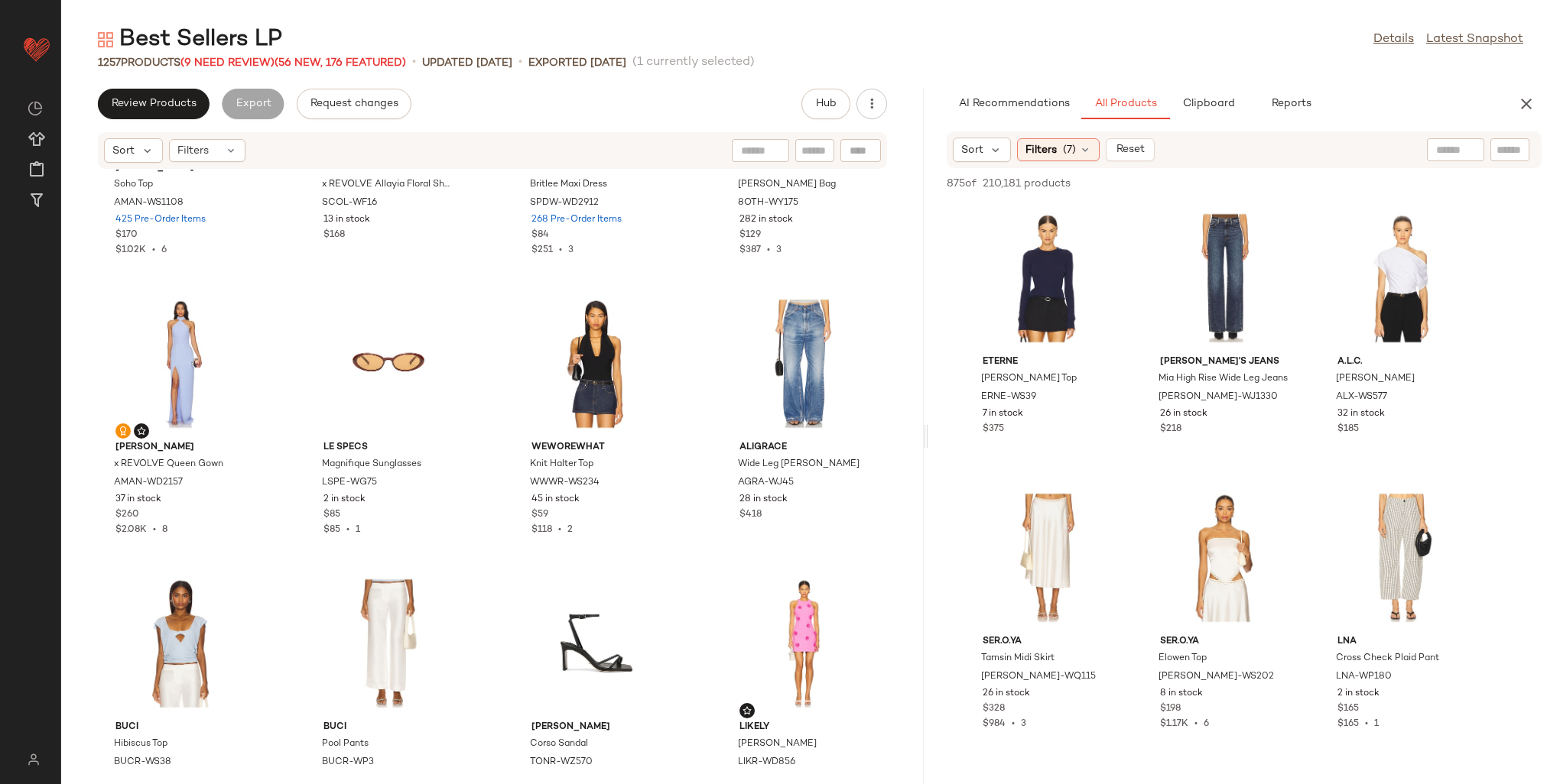
scroll to position [7199, 0]
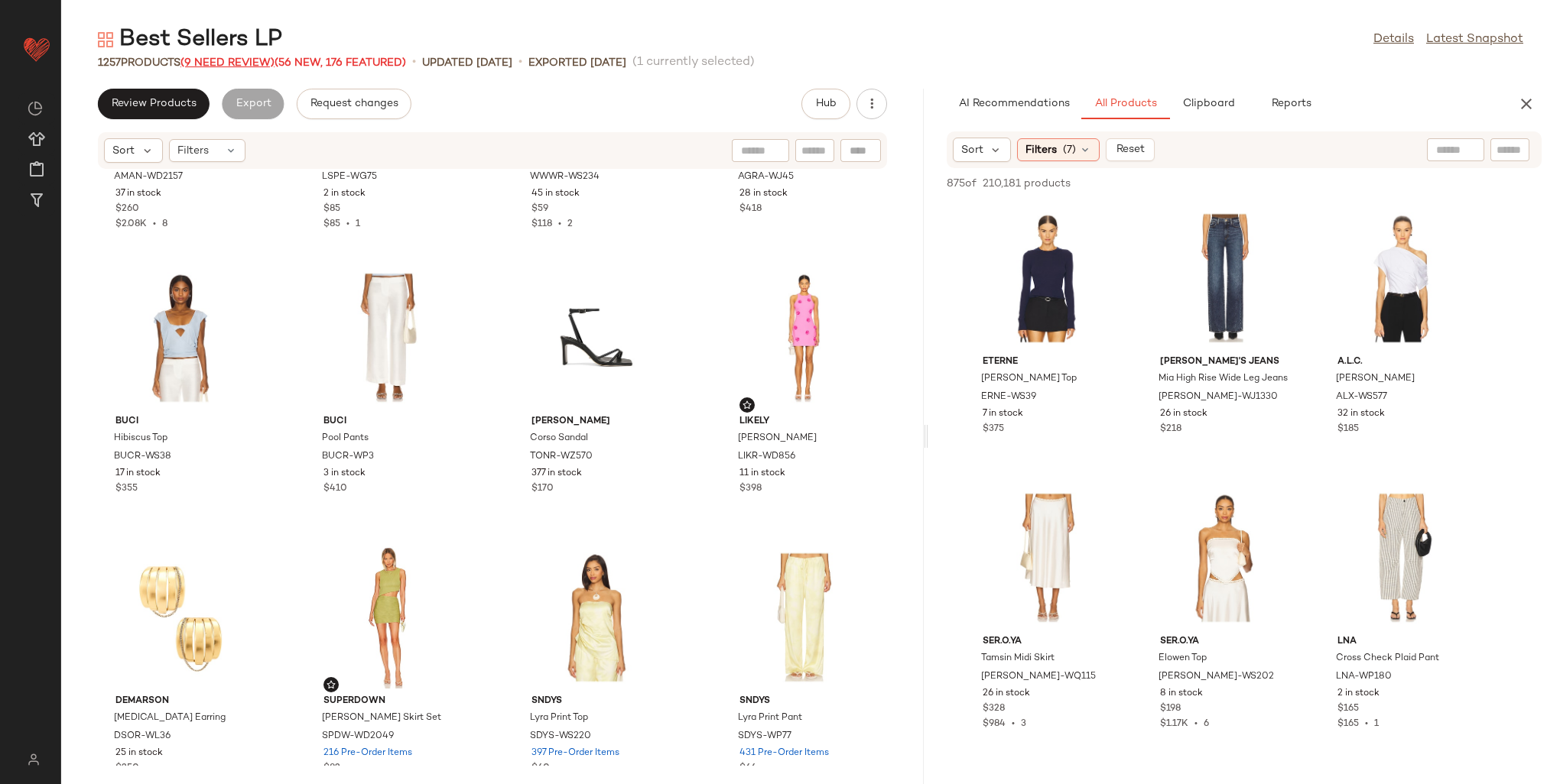
click at [223, 64] on span "(9 Need Review)" at bounding box center [228, 63] width 94 height 12
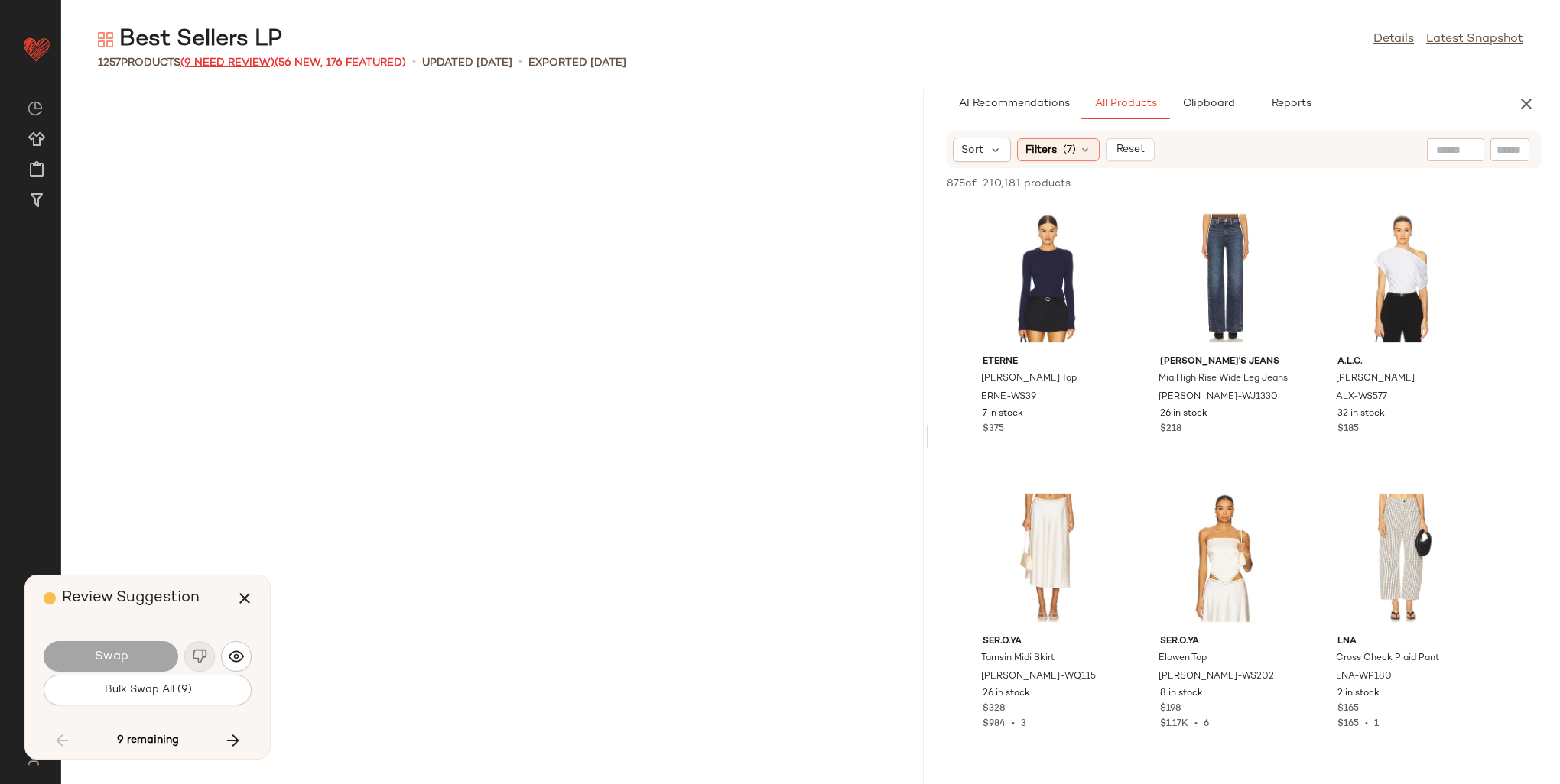
scroll to position [23225, 0]
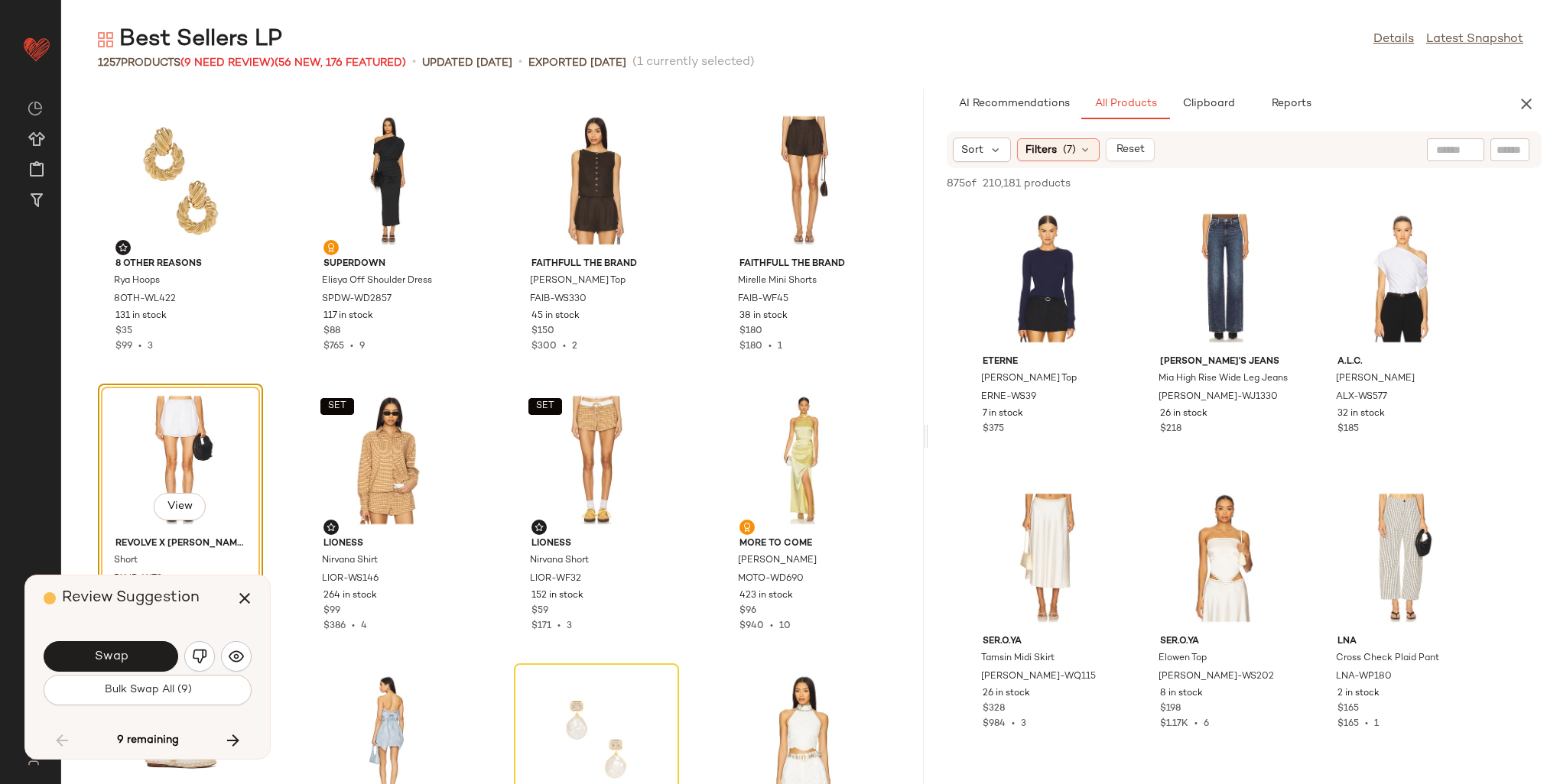
click at [151, 438] on div "View" at bounding box center [180, 460] width 154 height 142
click at [244, 603] on icon "button" at bounding box center [245, 599] width 18 height 18
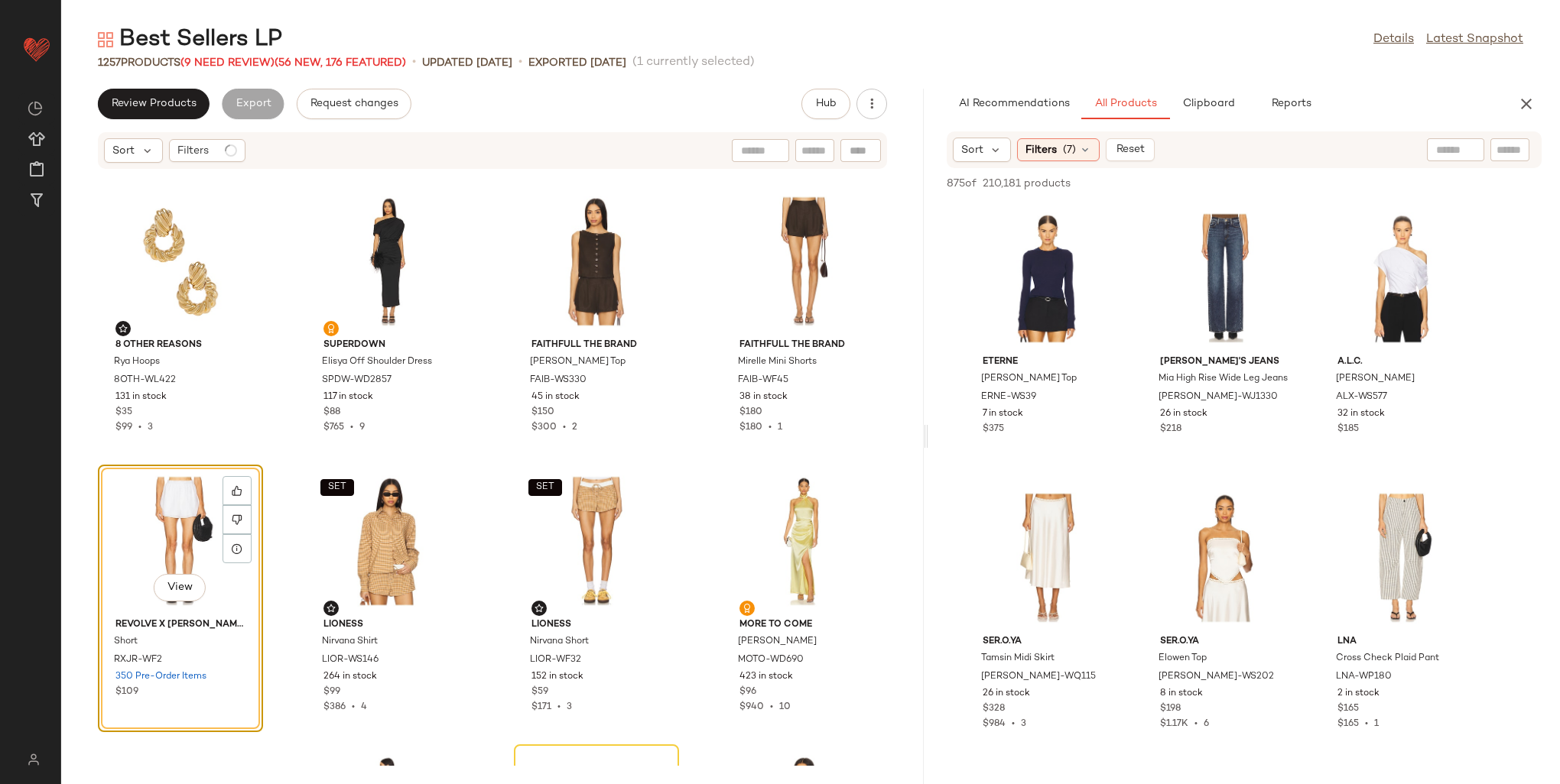
click at [184, 503] on div "View" at bounding box center [180, 541] width 154 height 142
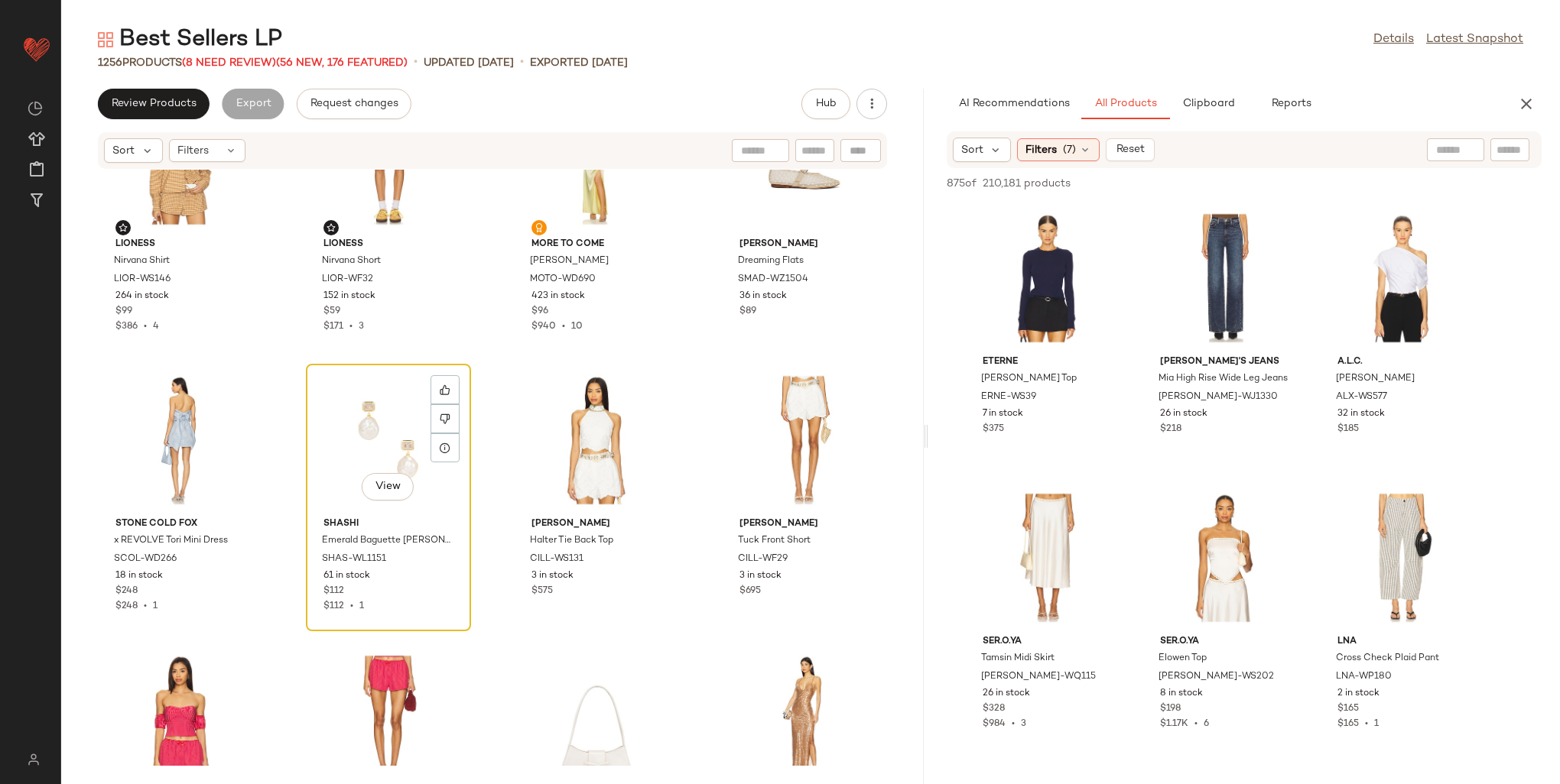
scroll to position [23607, 0]
click at [360, 425] on div "View" at bounding box center [388, 439] width 154 height 142
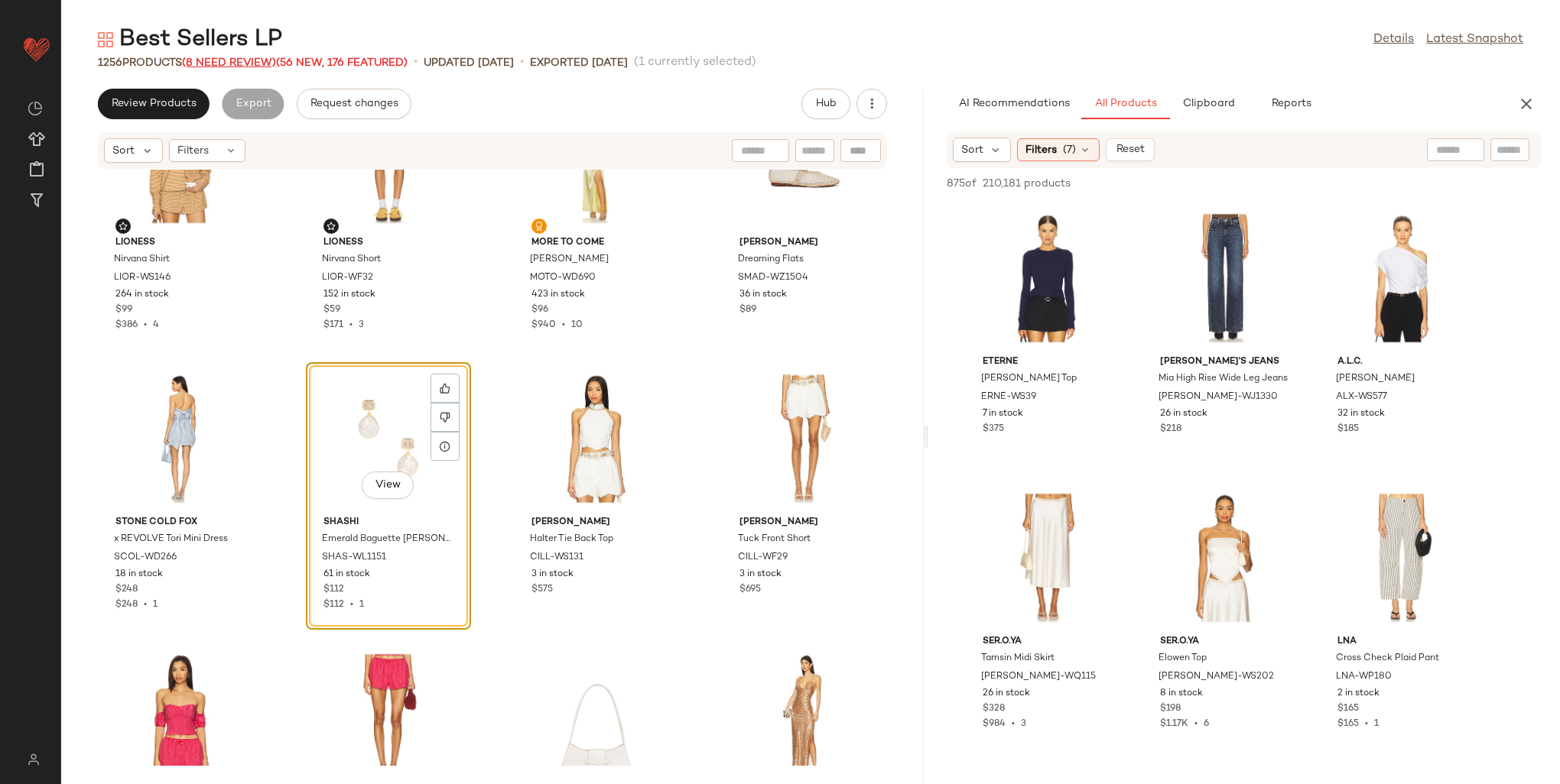
click at [245, 64] on span "(8 Need Review)" at bounding box center [229, 63] width 94 height 12
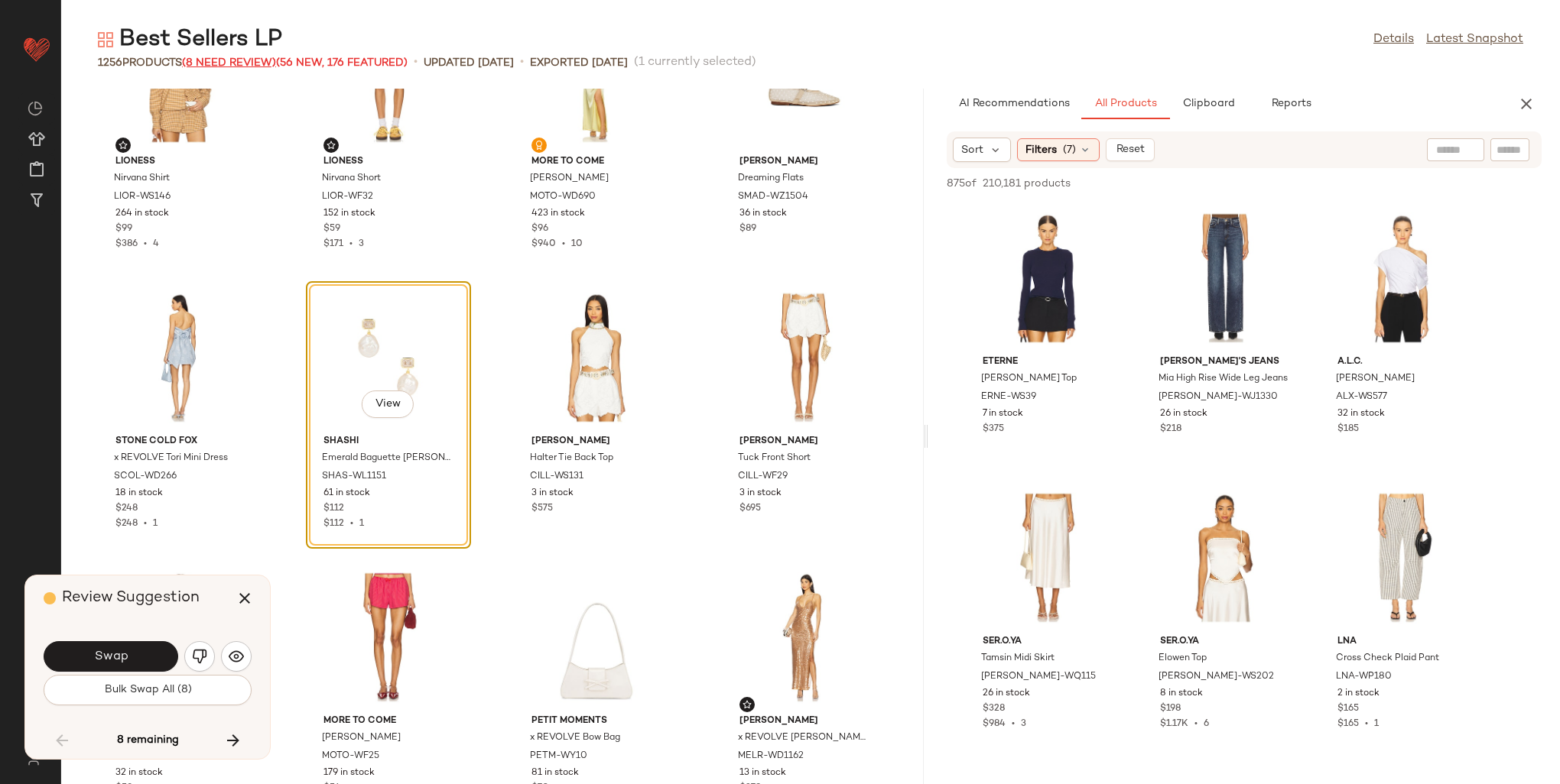
scroll to position [23504, 0]
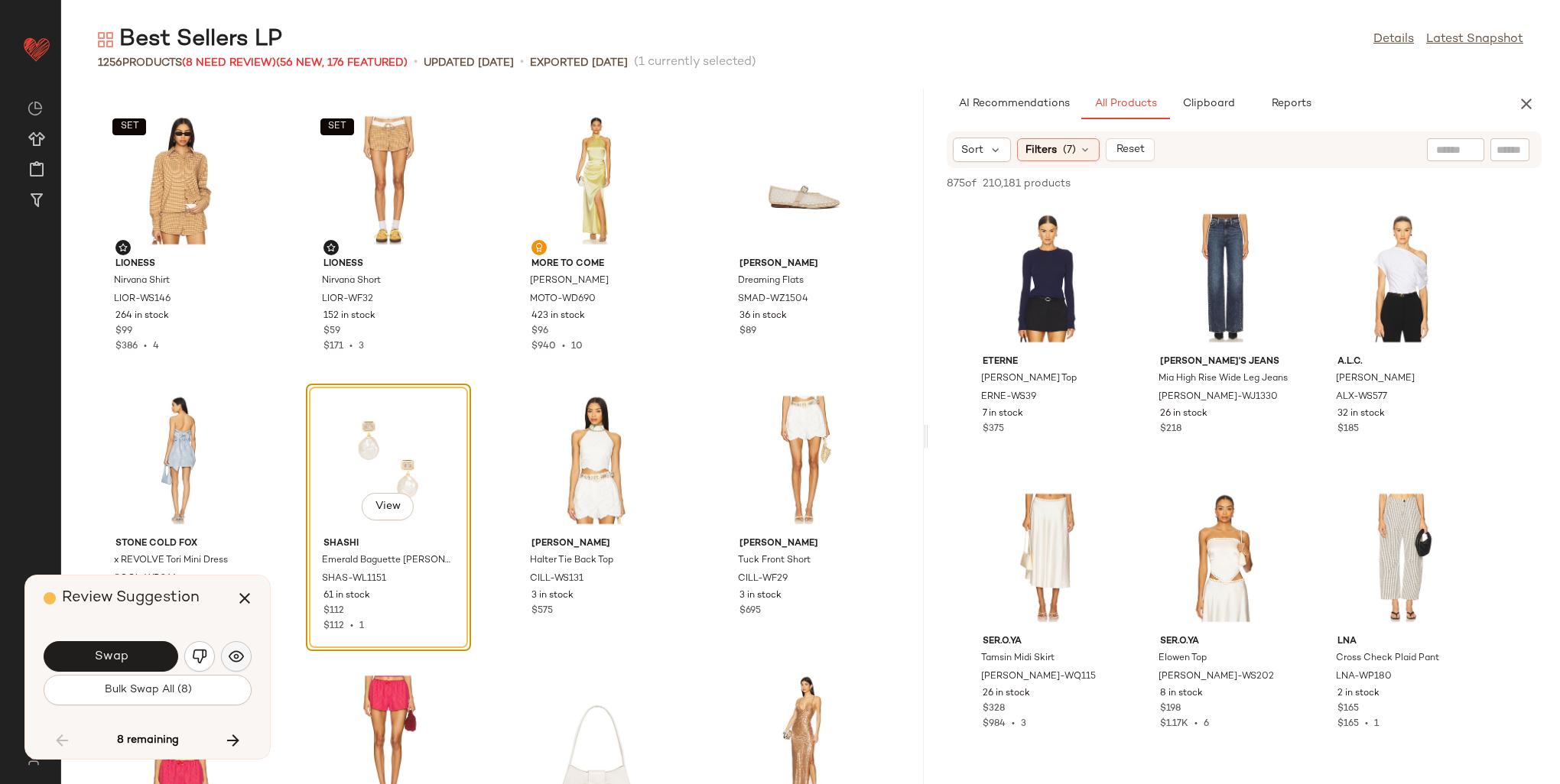
click at [245, 654] on button "button" at bounding box center [236, 656] width 31 height 31
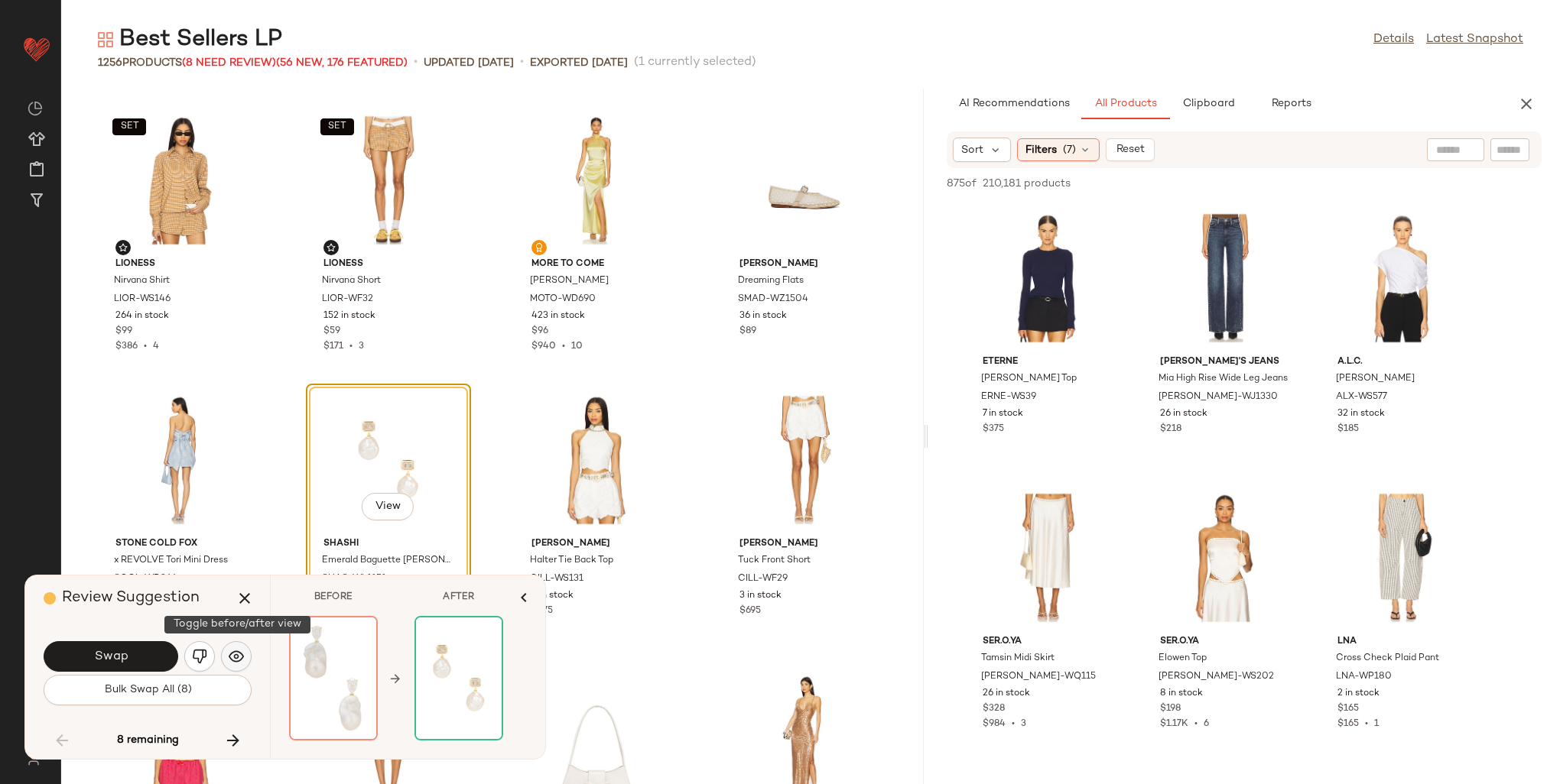
click at [245, 654] on button "button" at bounding box center [236, 656] width 31 height 31
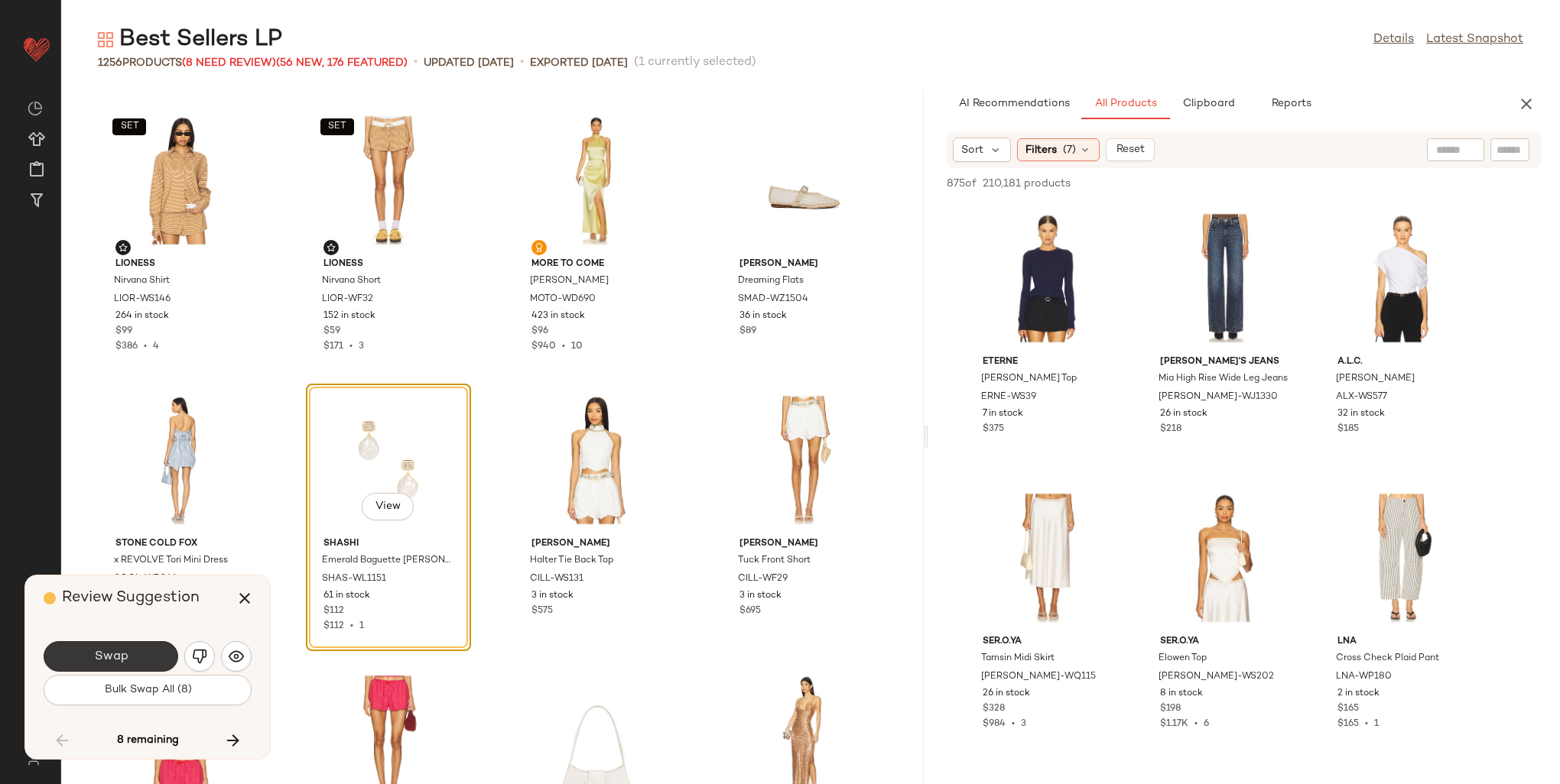
click at [90, 650] on button "Swap" at bounding box center [110, 656] width 134 height 31
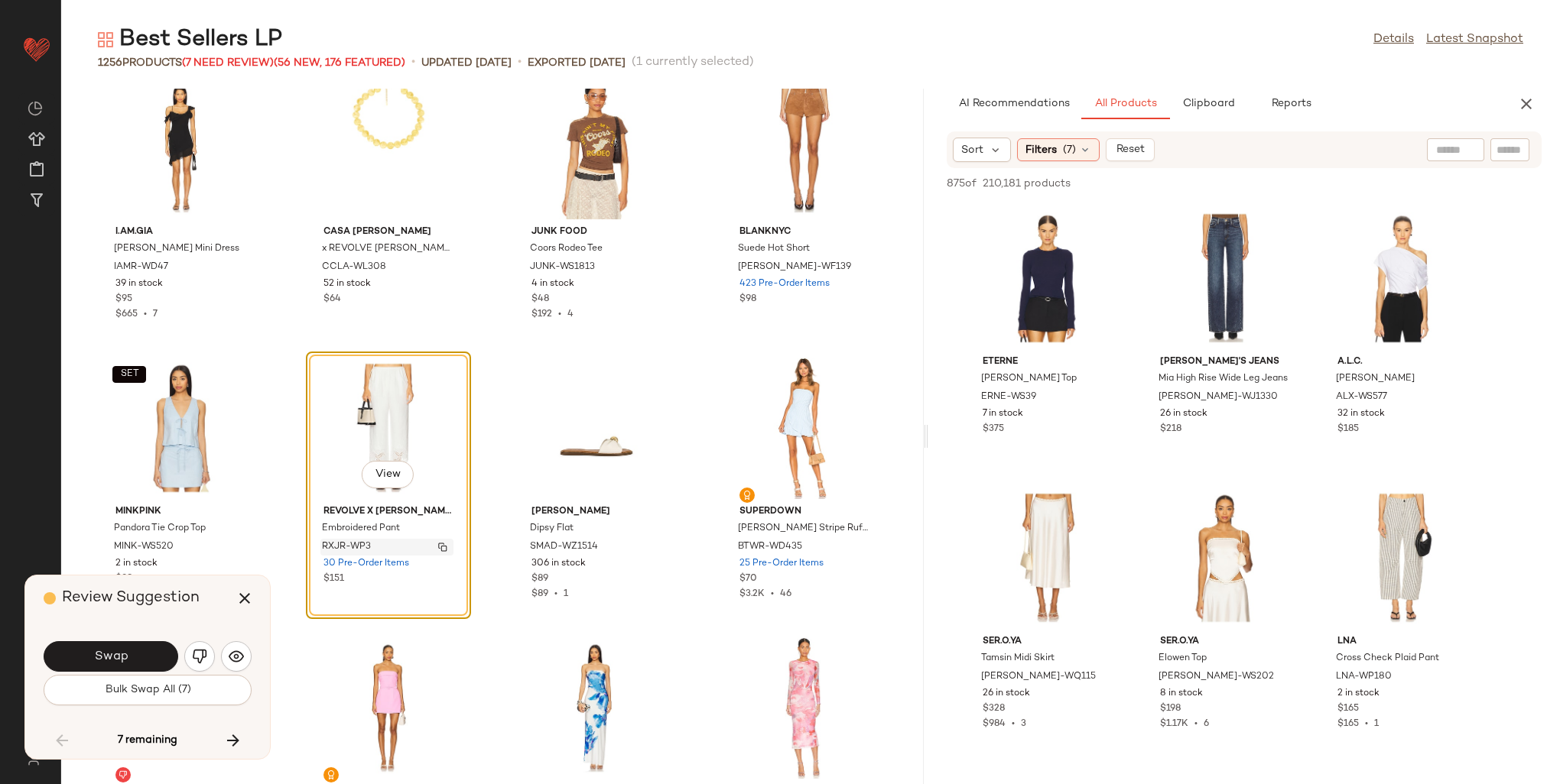
scroll to position [30653, 0]
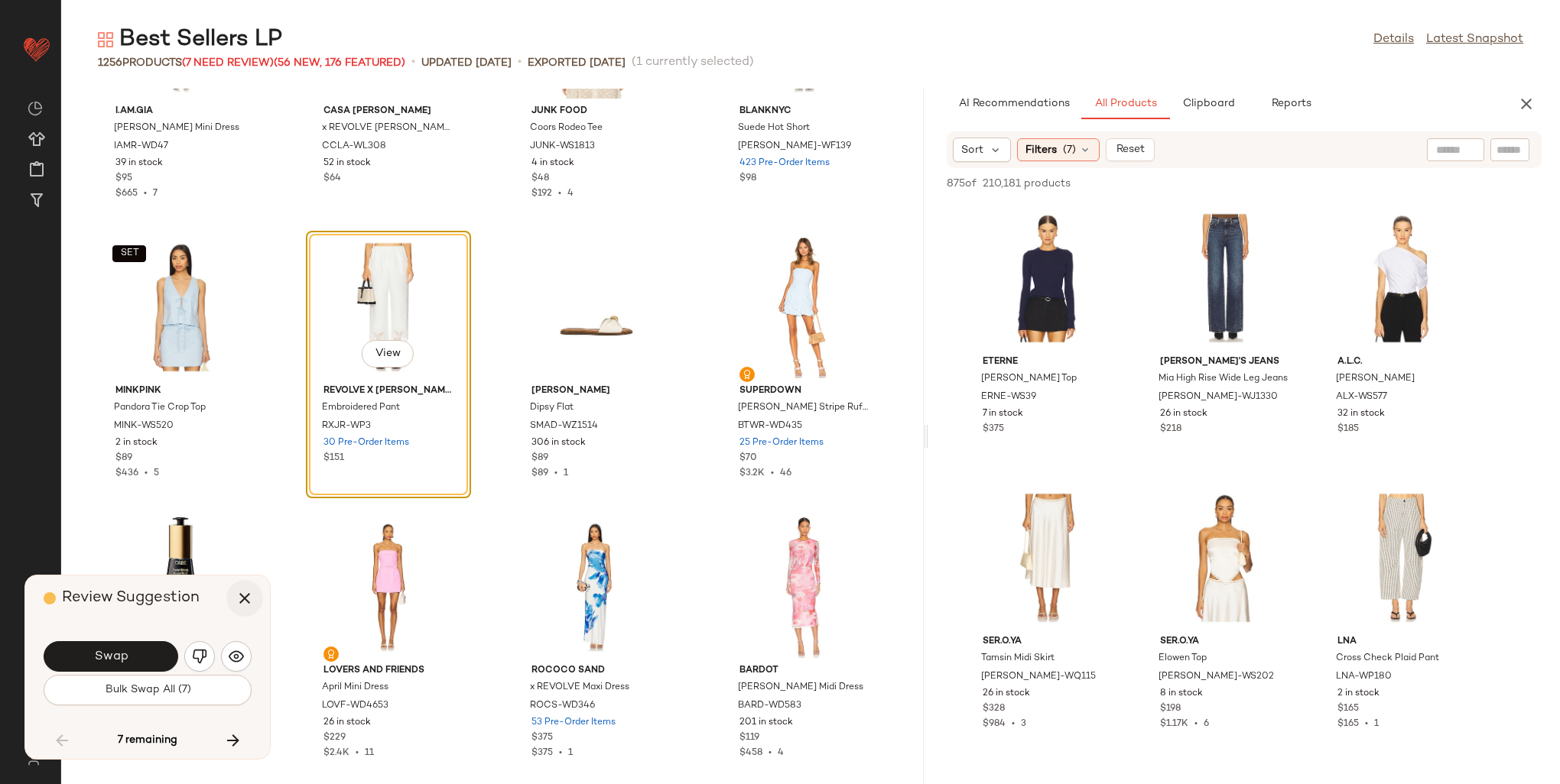
click at [245, 602] on icon "button" at bounding box center [245, 599] width 18 height 18
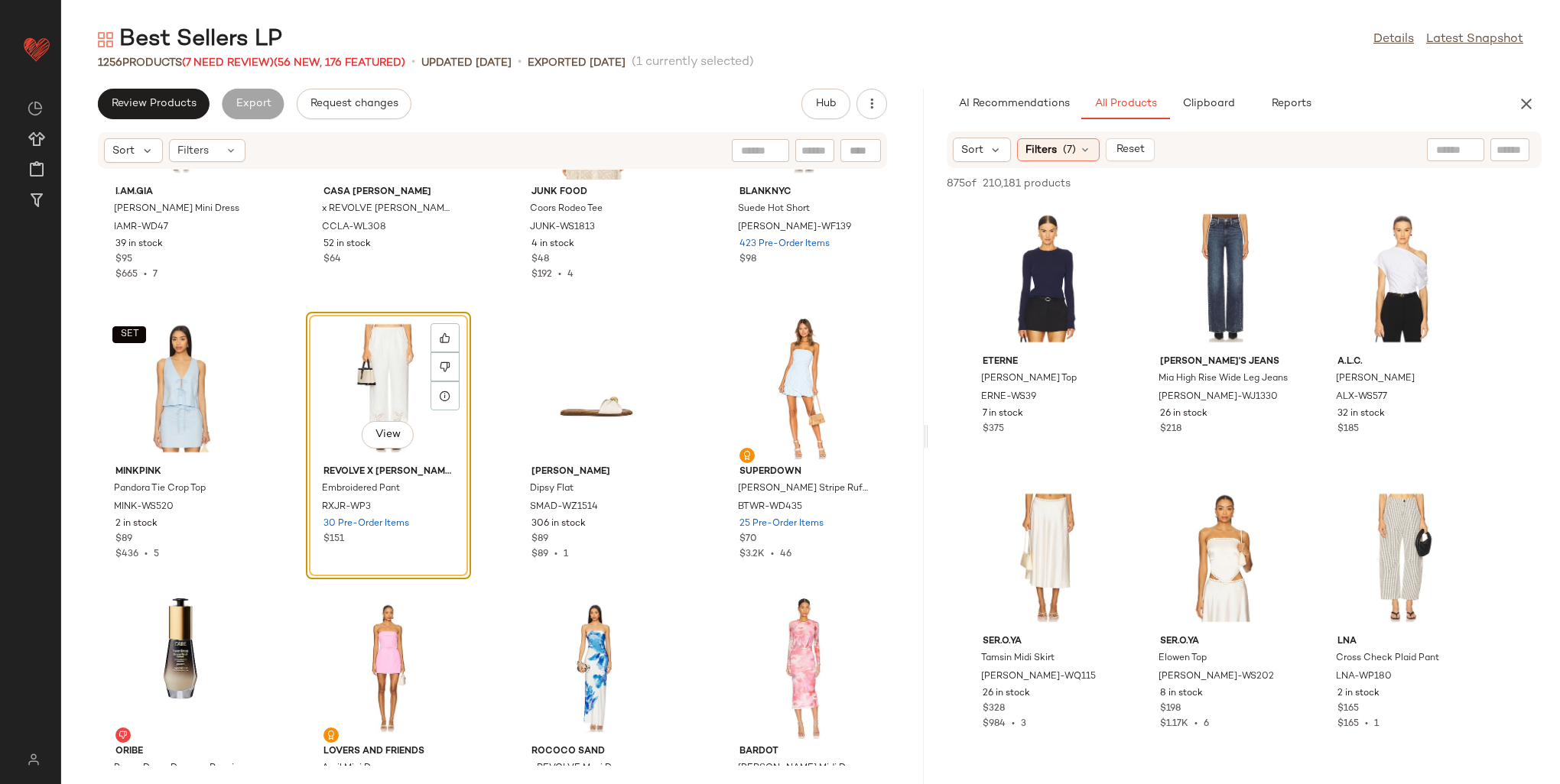
click at [1454, 151] on input "text" at bounding box center [1455, 149] width 39 height 16
type input "**********"
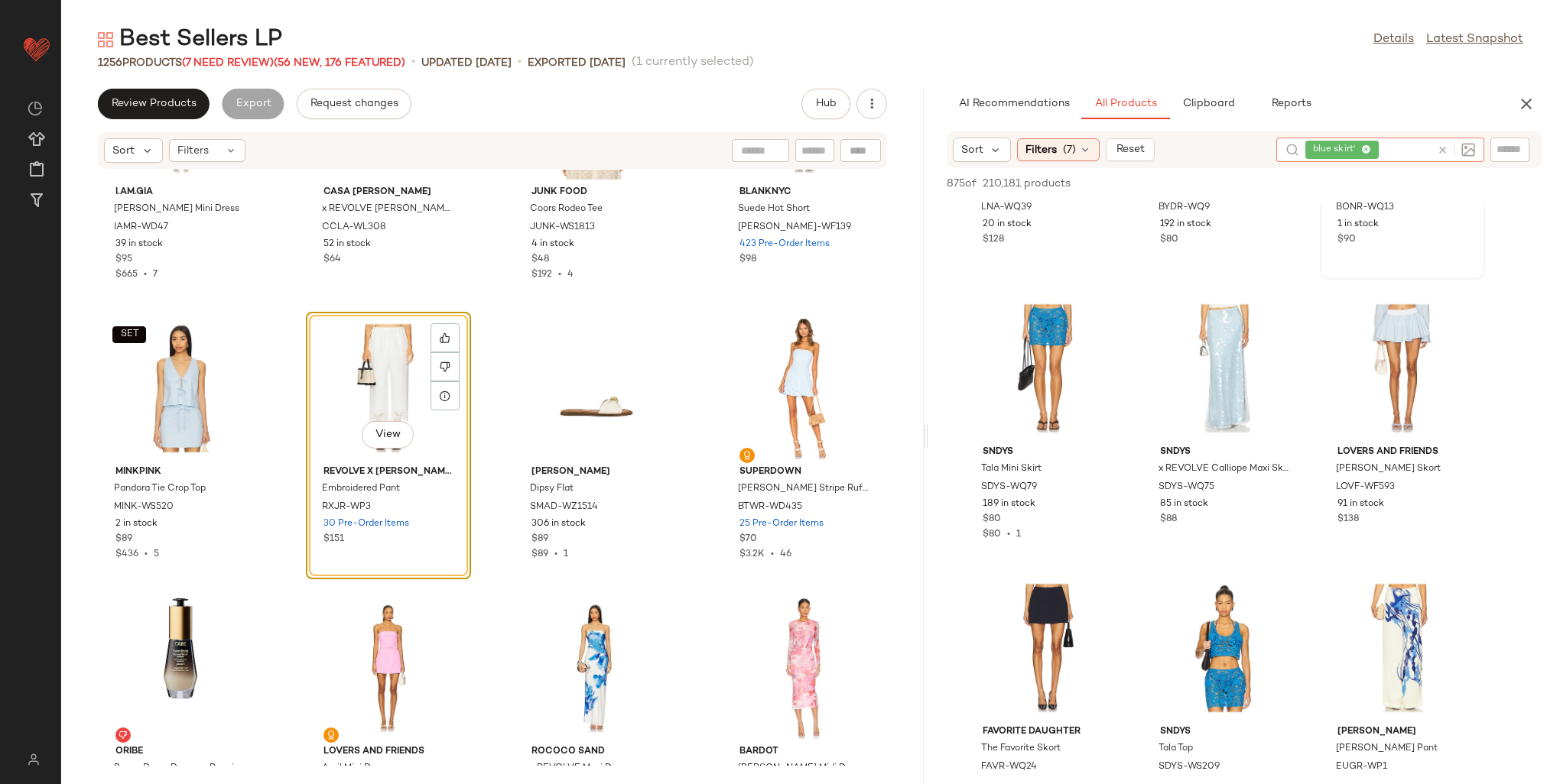
scroll to position [229, 0]
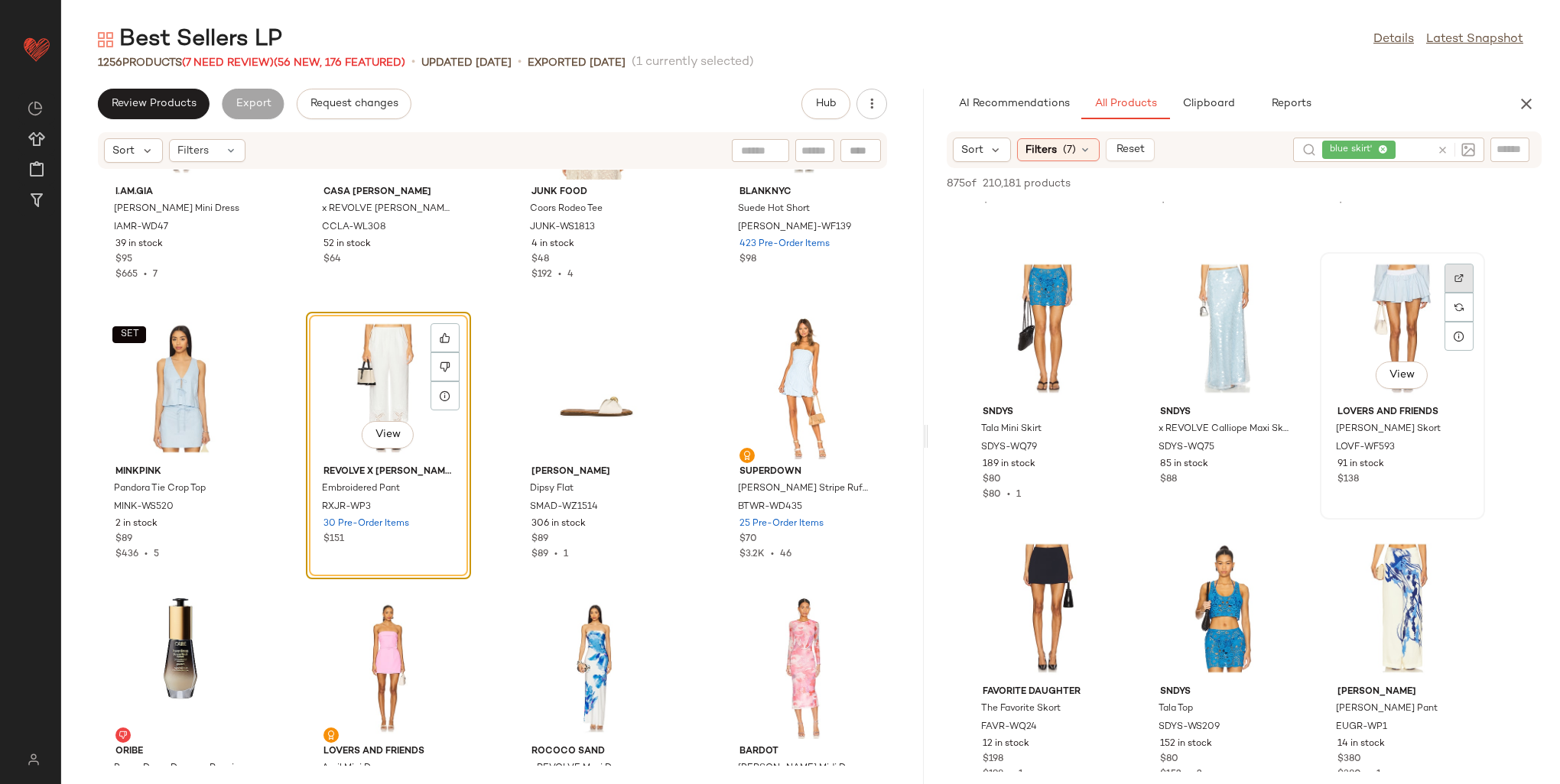
click at [1459, 293] on div at bounding box center [1459, 307] width 29 height 29
click at [1376, 445] on span "LOVF-WF593" at bounding box center [1365, 448] width 59 height 14
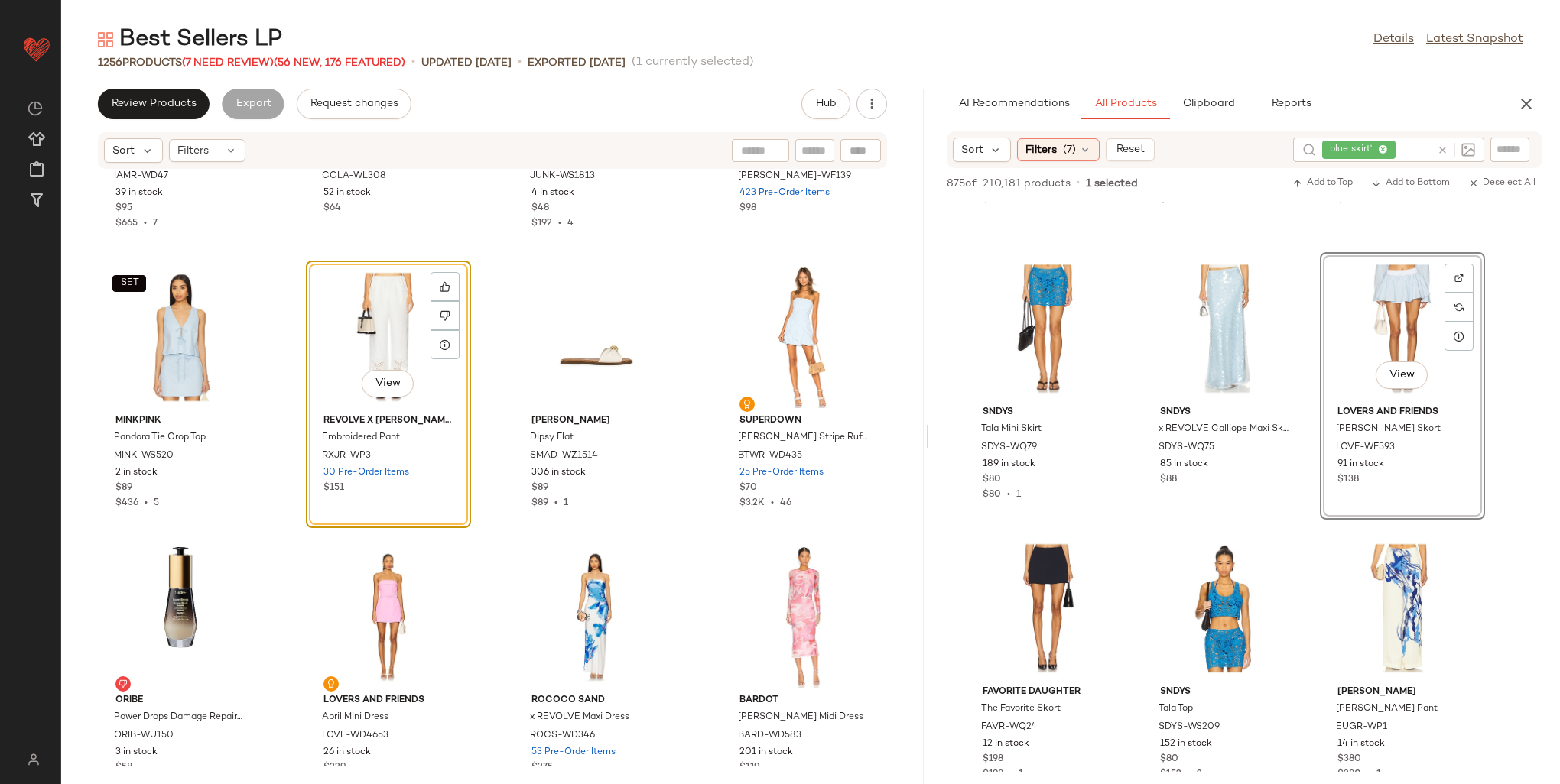
scroll to position [30729, 0]
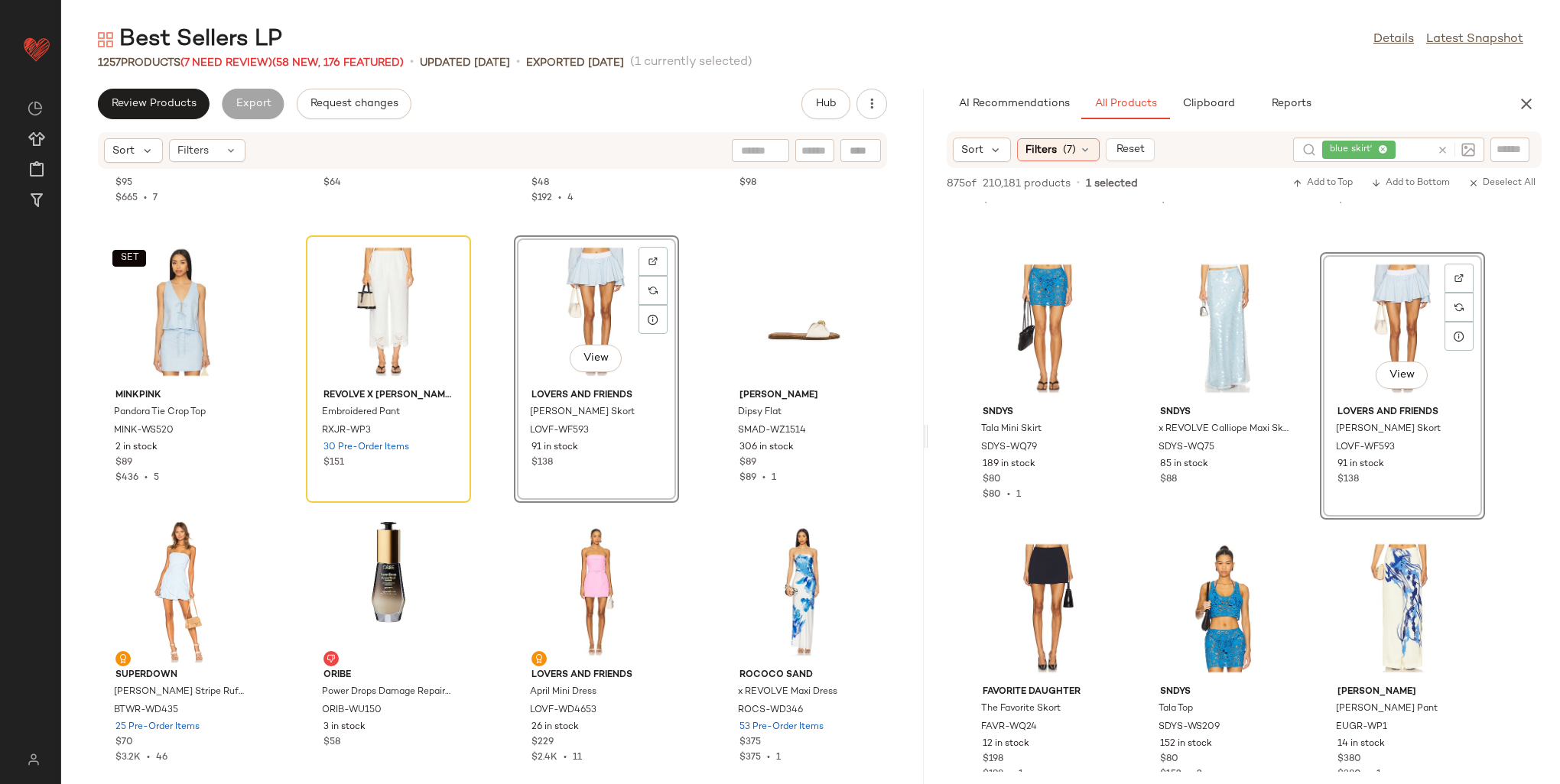
click at [1517, 142] on input "text" at bounding box center [1510, 149] width 26 height 16
paste input "**********"
type input "**********"
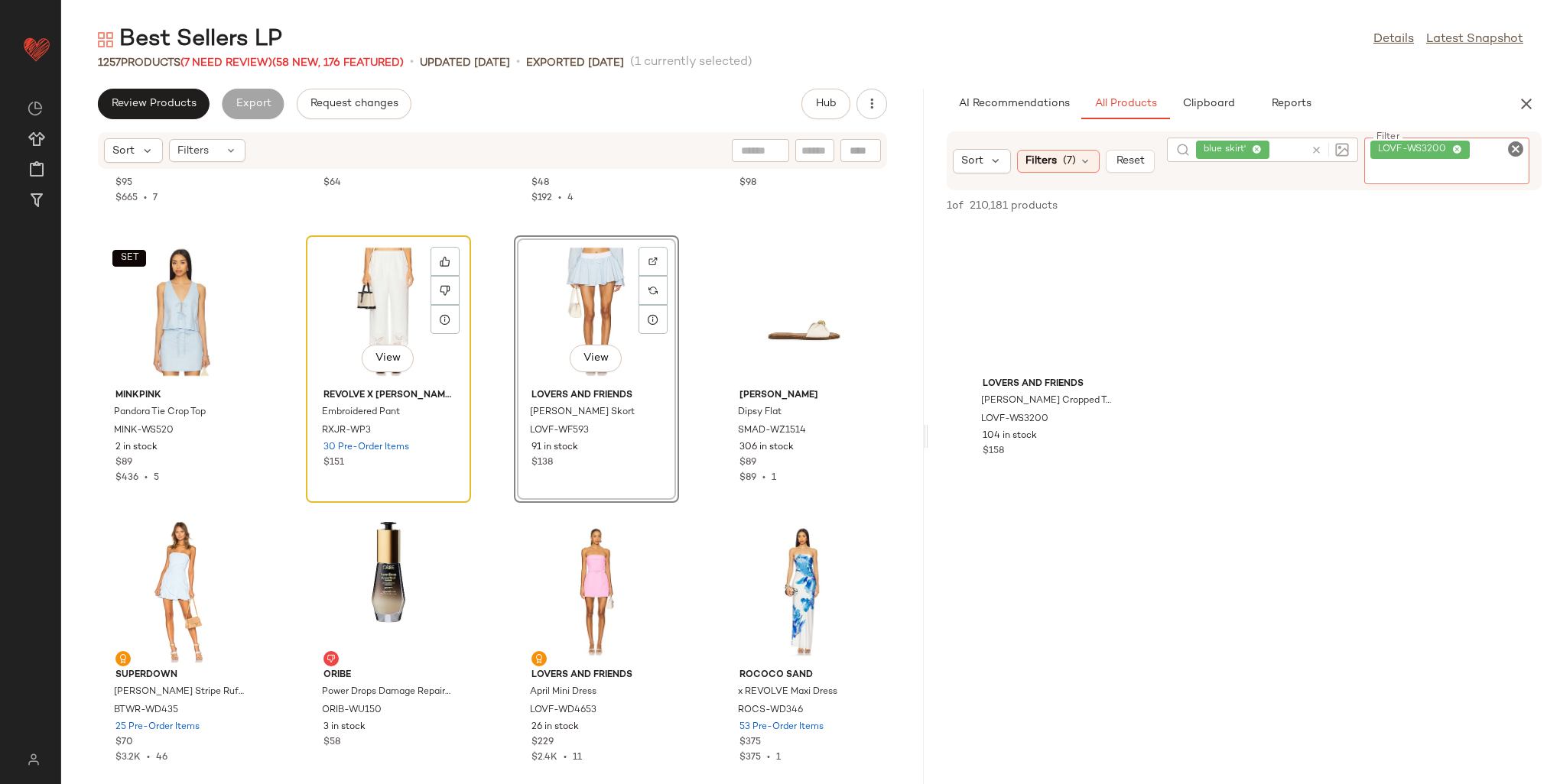
click at [413, 265] on div "View" at bounding box center [388, 312] width 154 height 142
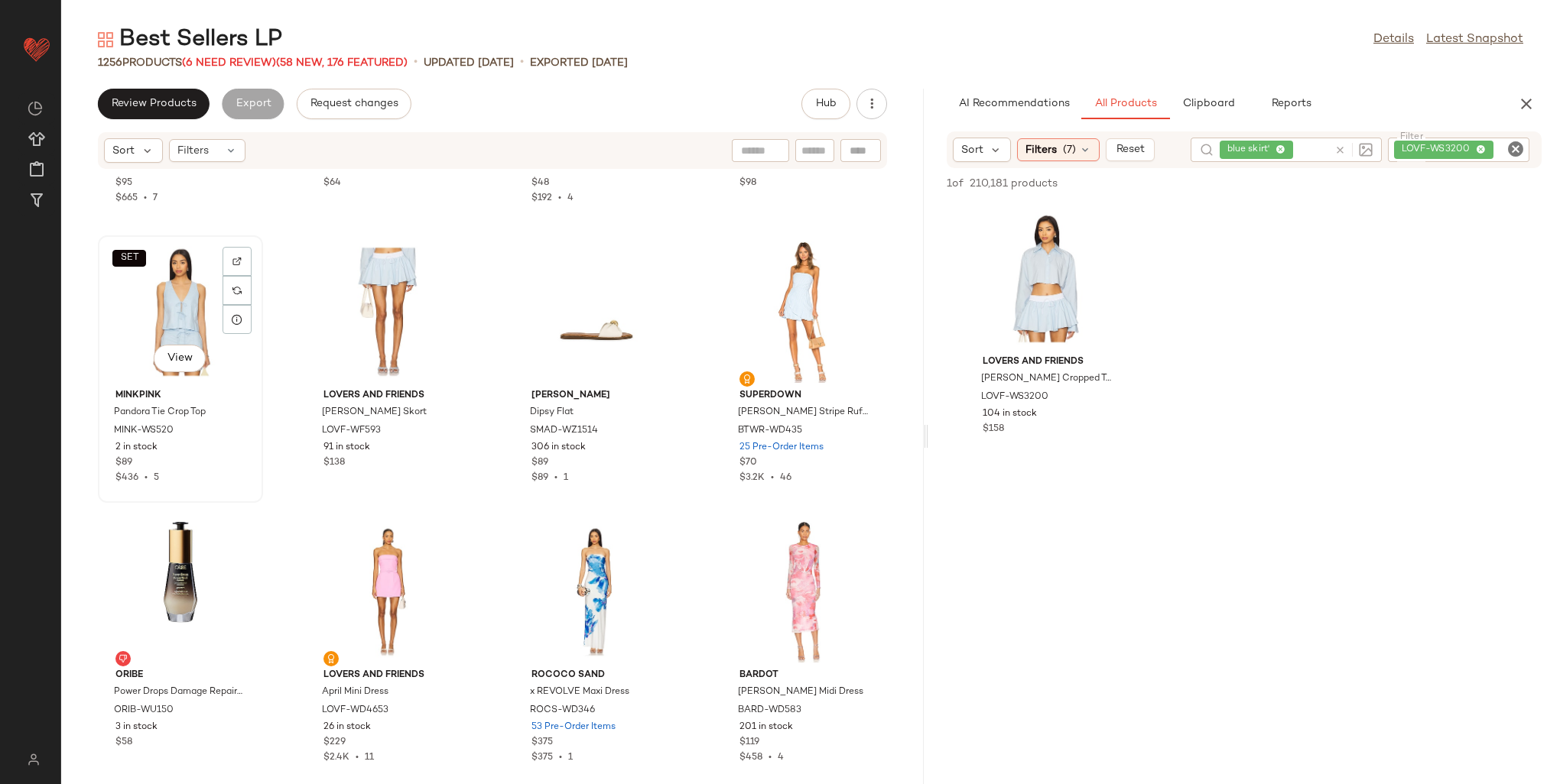
click at [172, 291] on div "SET View" at bounding box center [180, 312] width 154 height 142
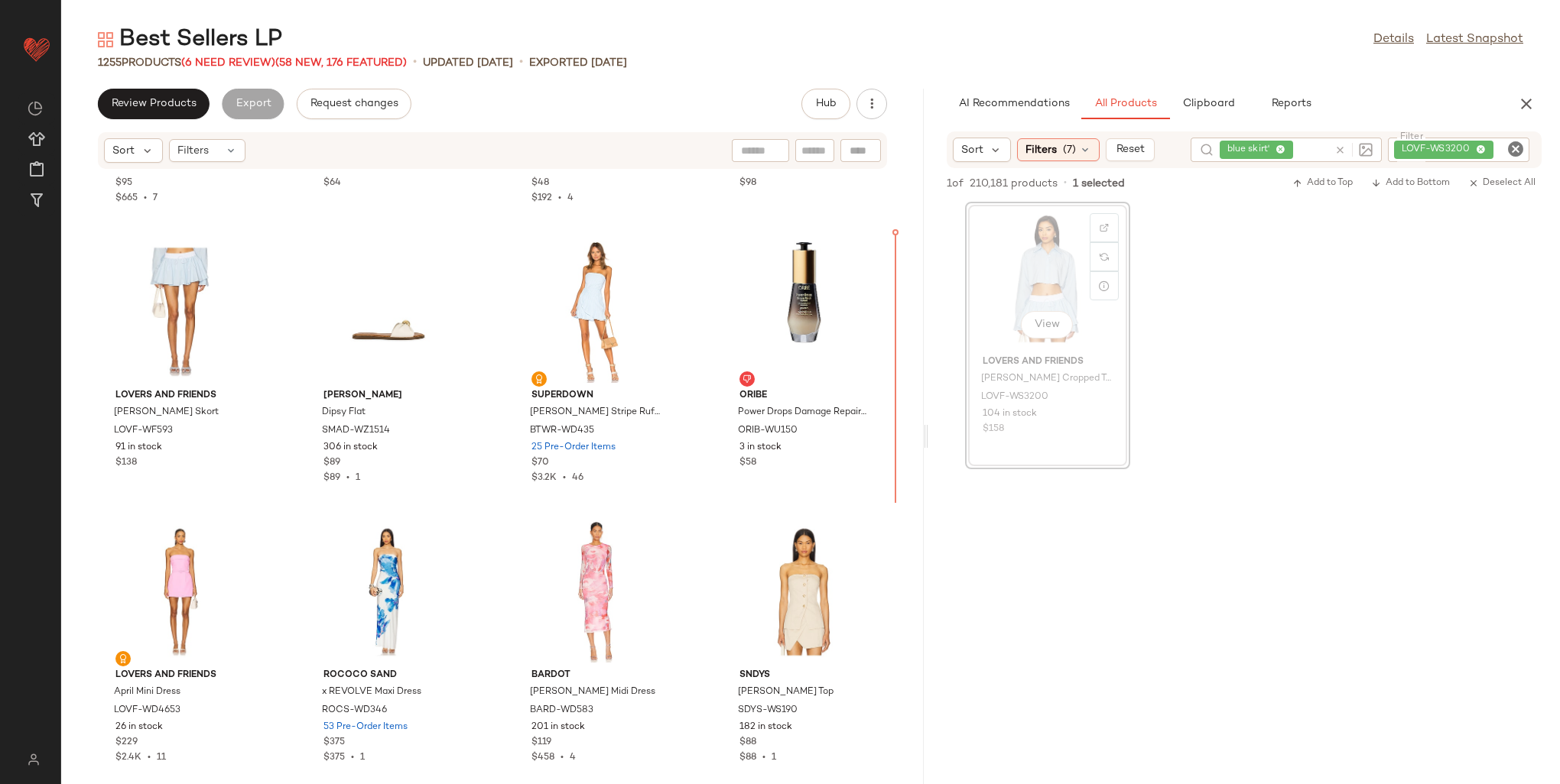
scroll to position [30717, 0]
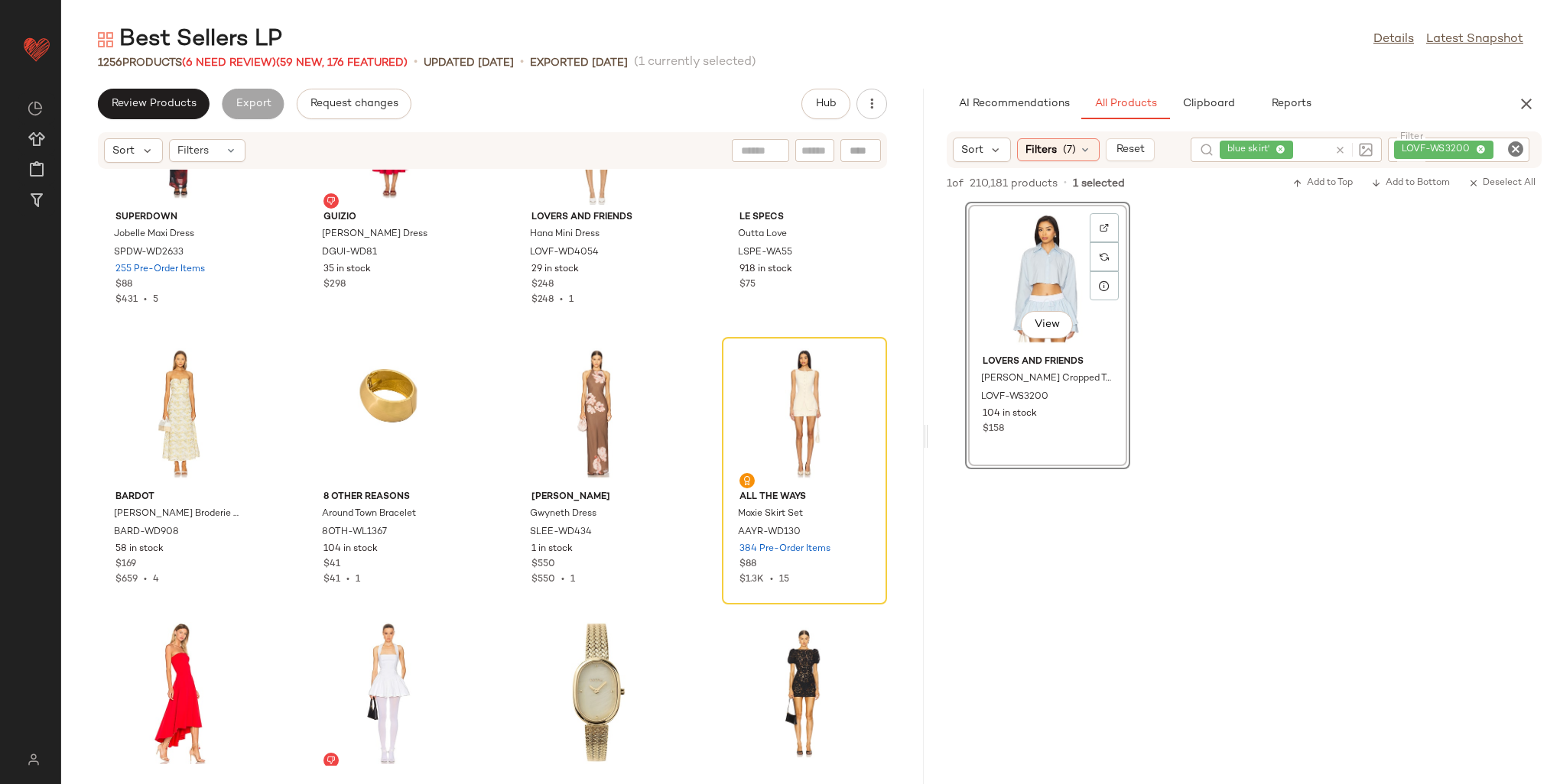
scroll to position [33699, 0]
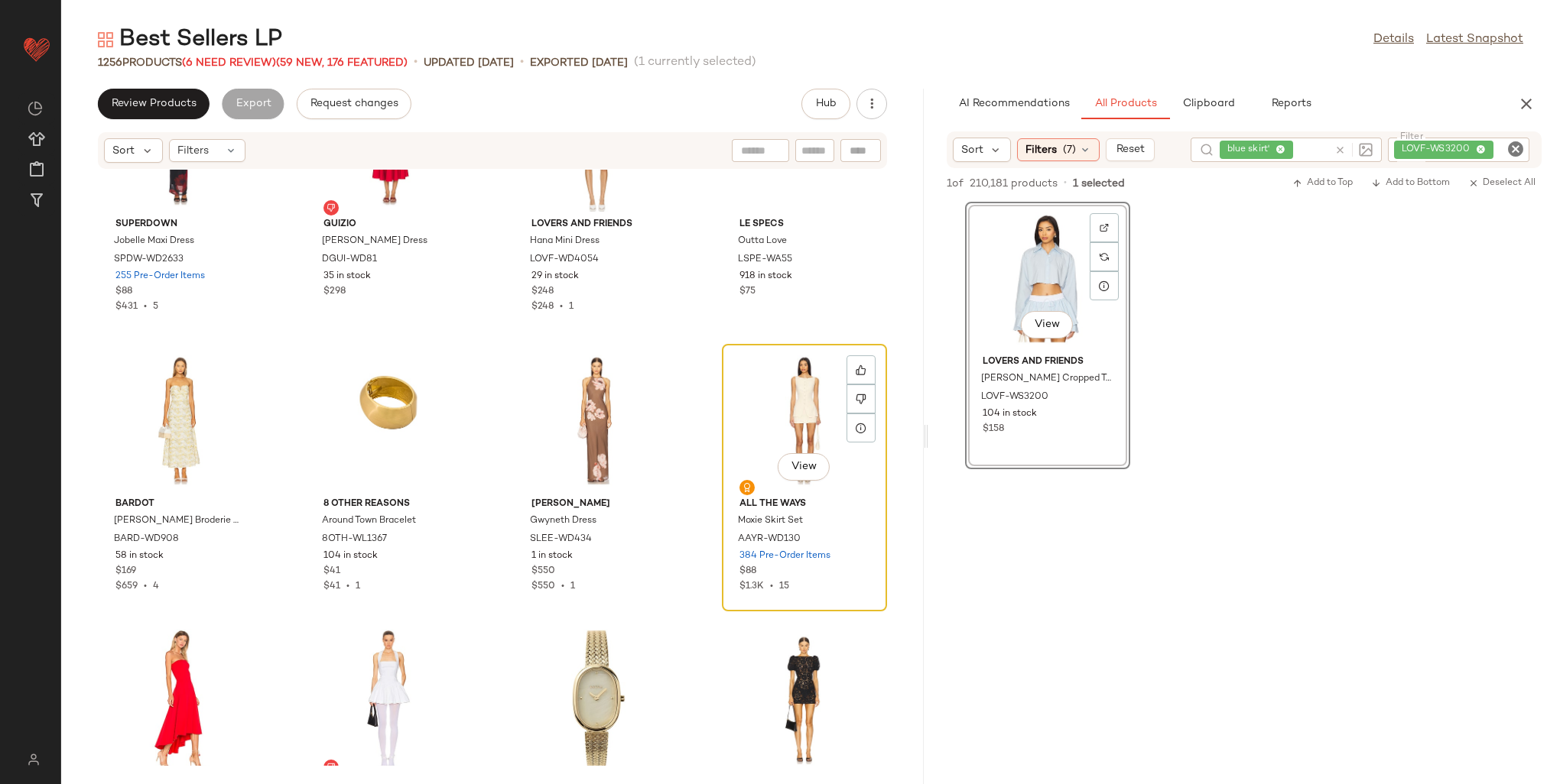
click at [795, 380] on div "View" at bounding box center [804, 420] width 154 height 142
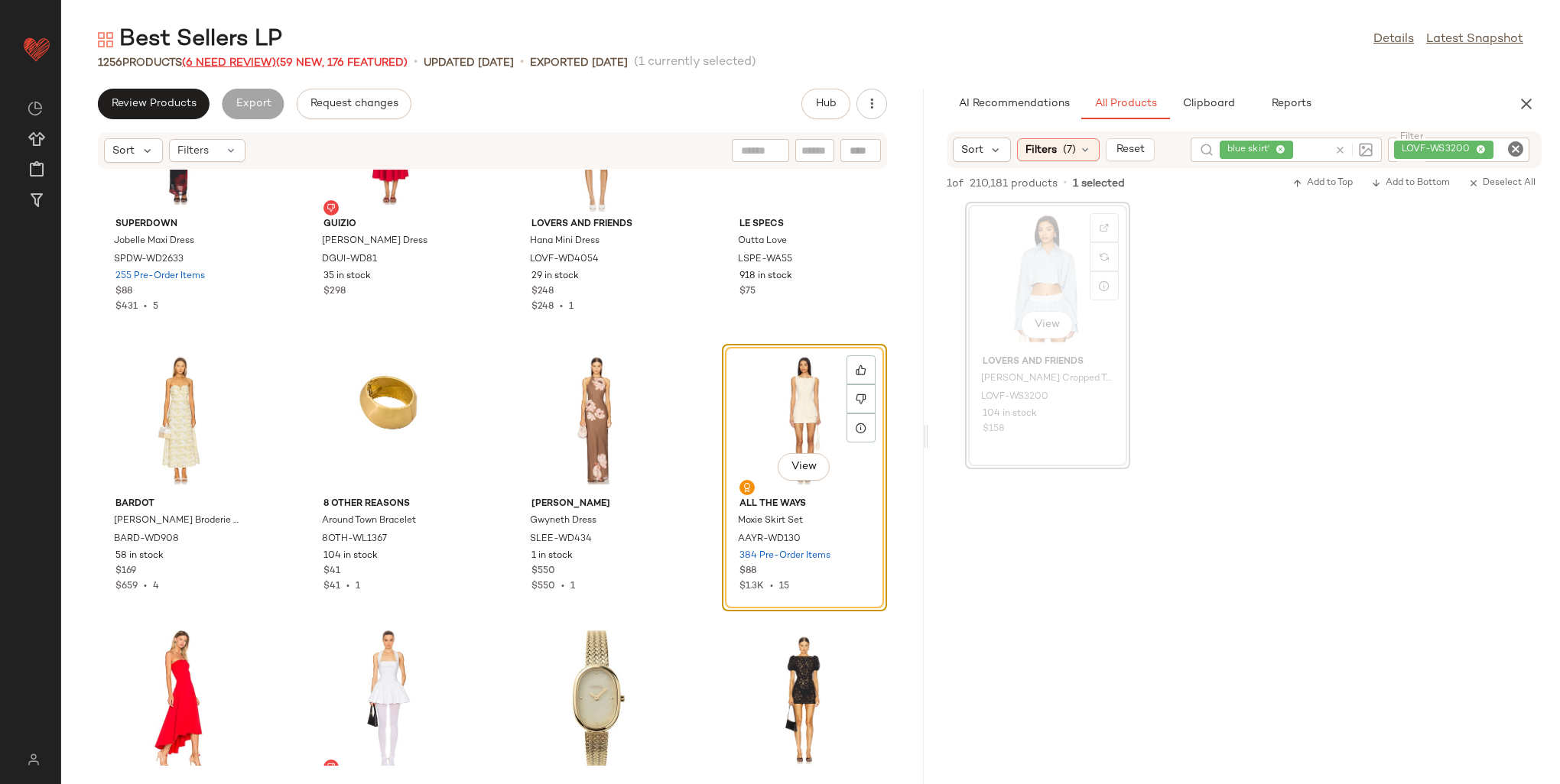
click at [237, 59] on span "(6 Need Review)" at bounding box center [229, 63] width 94 height 12
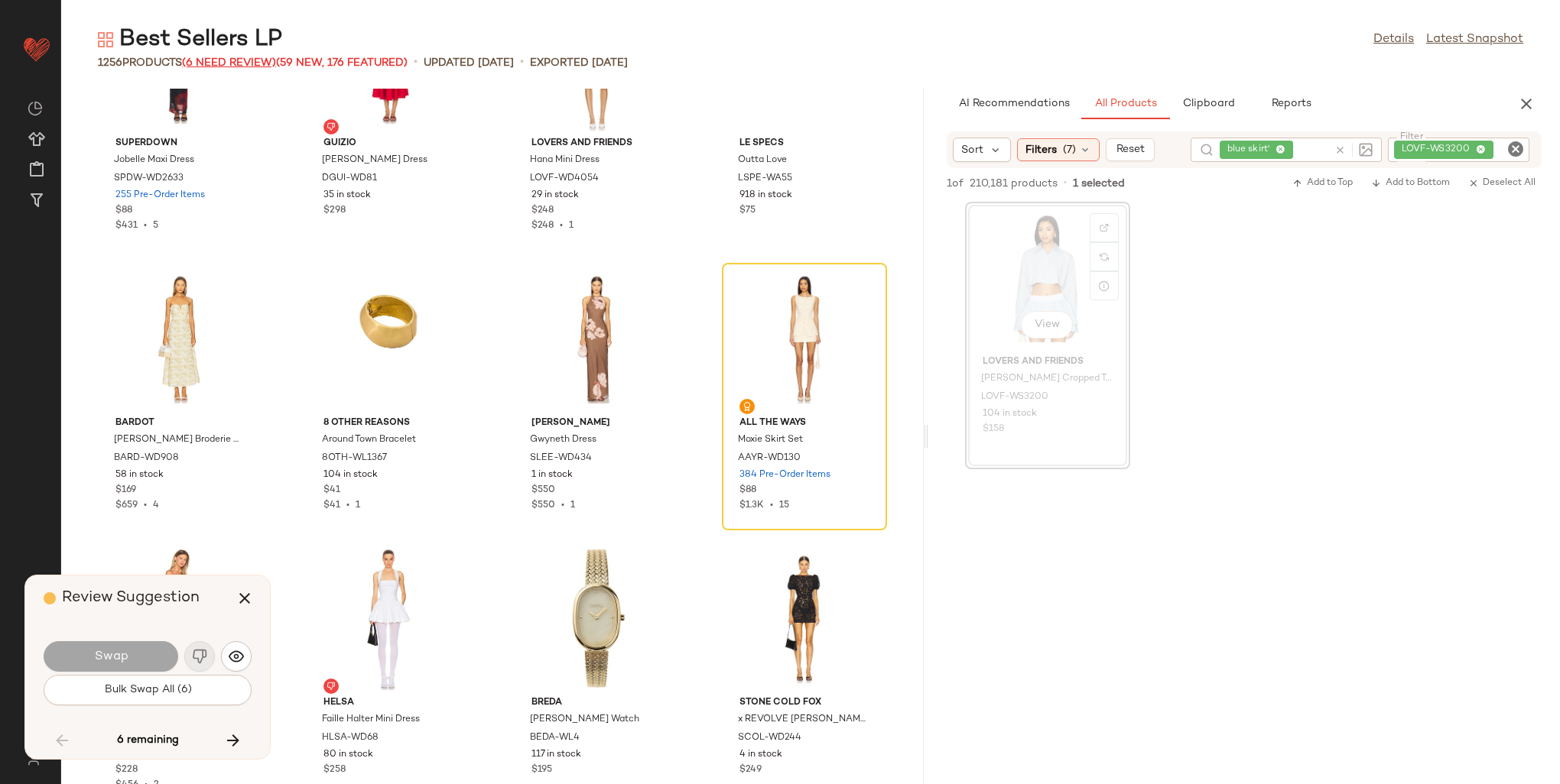
scroll to position [33578, 0]
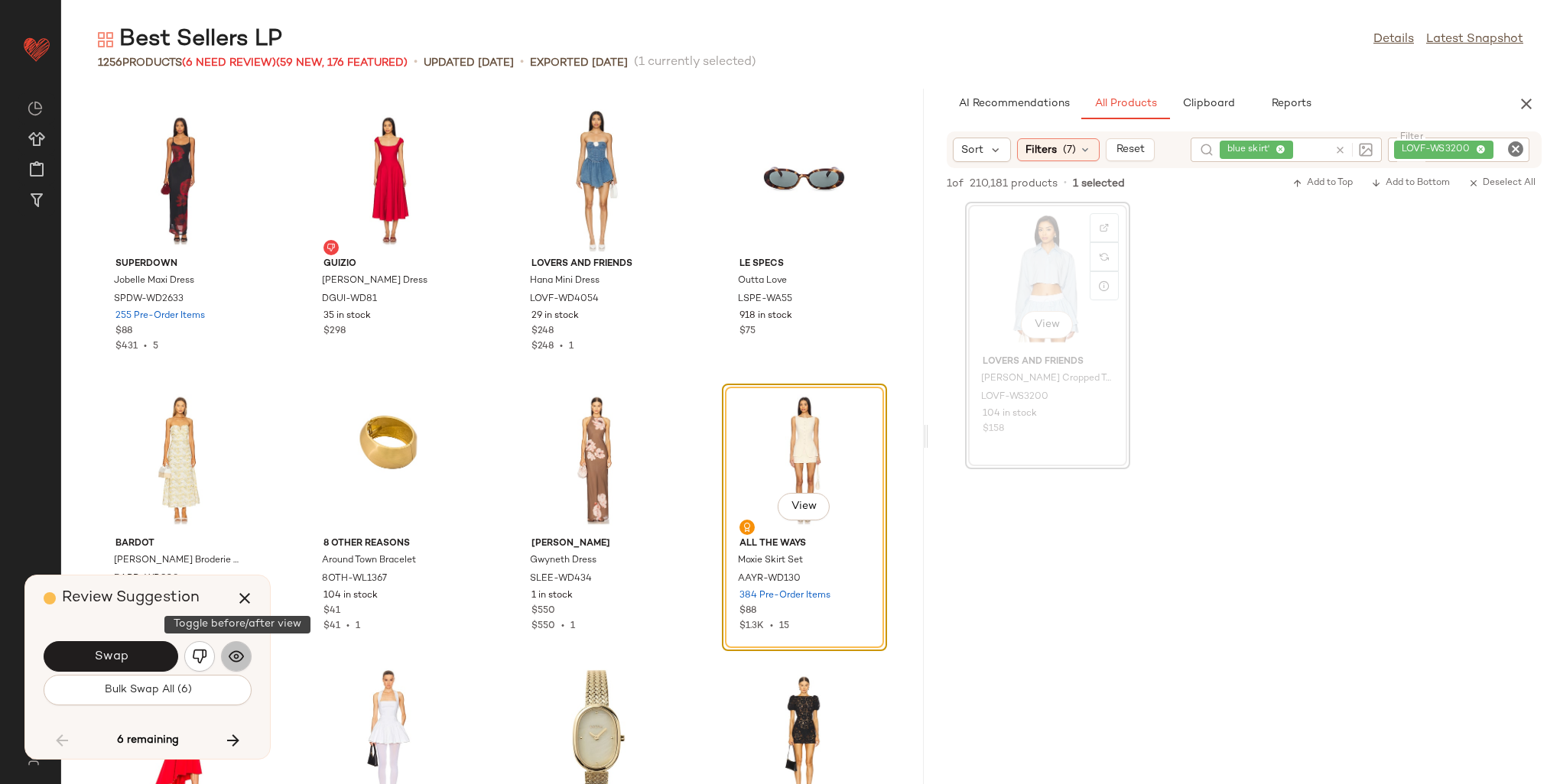
click at [234, 665] on button "button" at bounding box center [236, 656] width 31 height 31
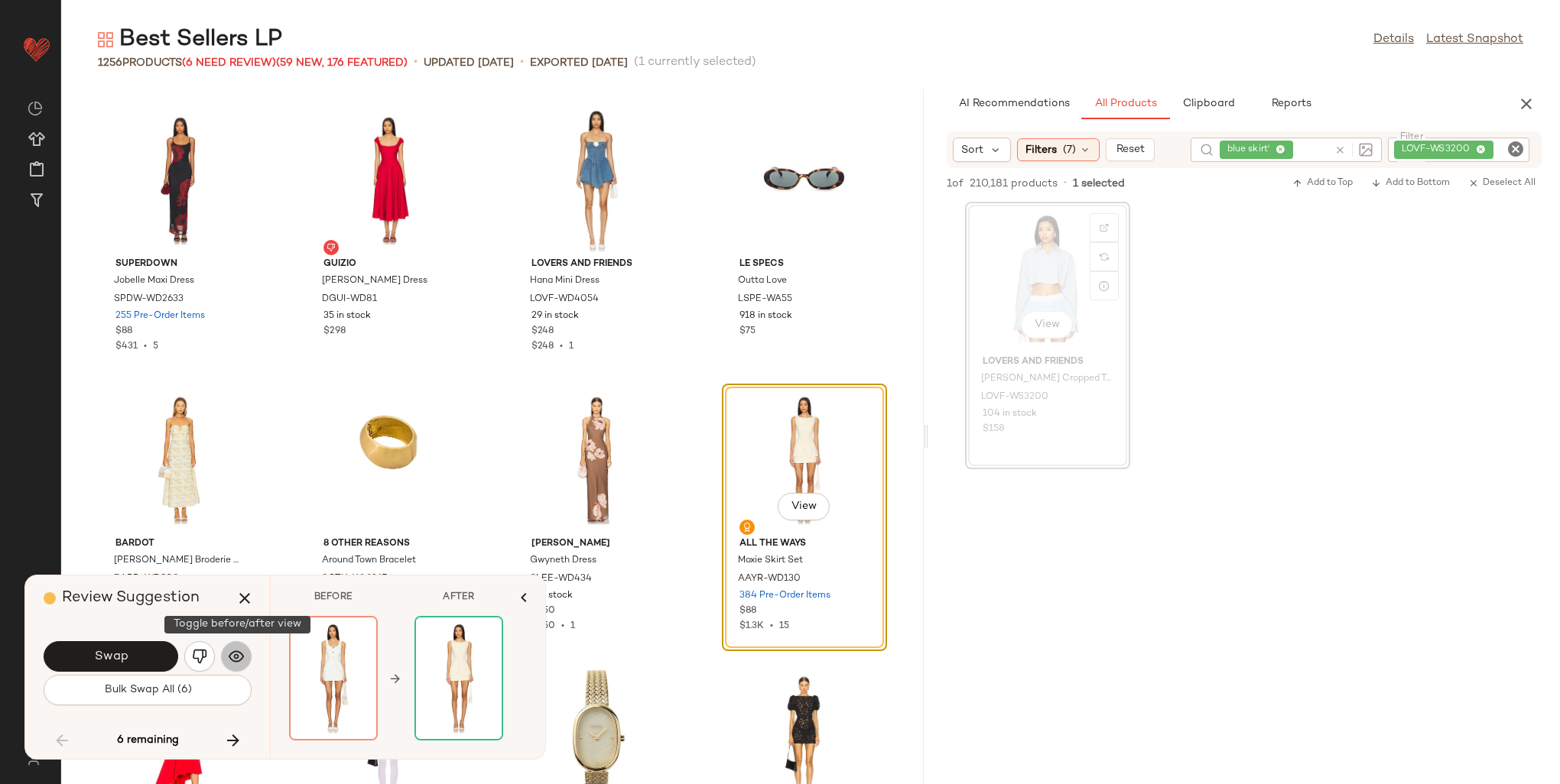
click at [236, 658] on img "button" at bounding box center [236, 656] width 16 height 16
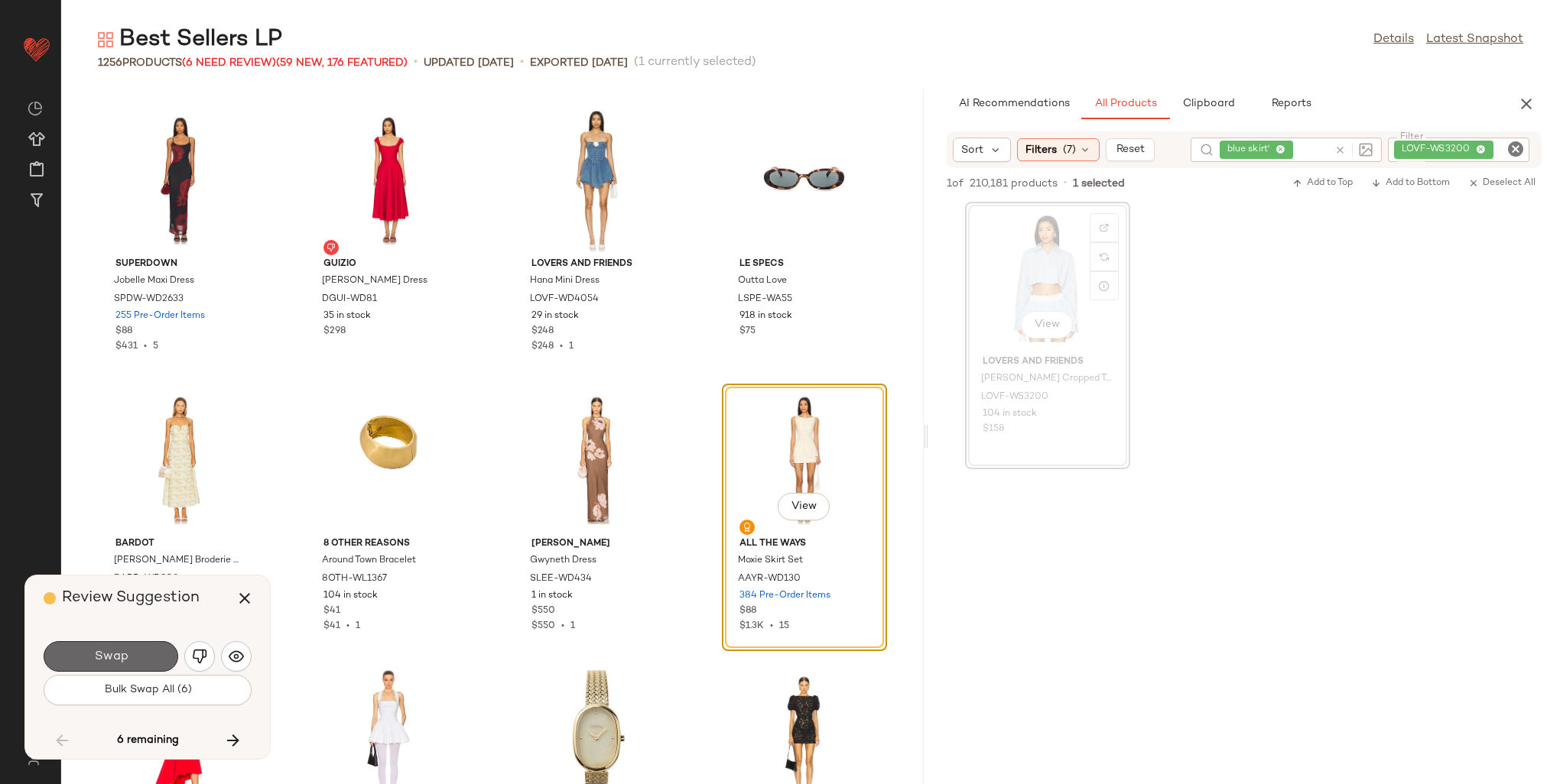
click at [115, 656] on span "Swap" at bounding box center [110, 657] width 35 height 15
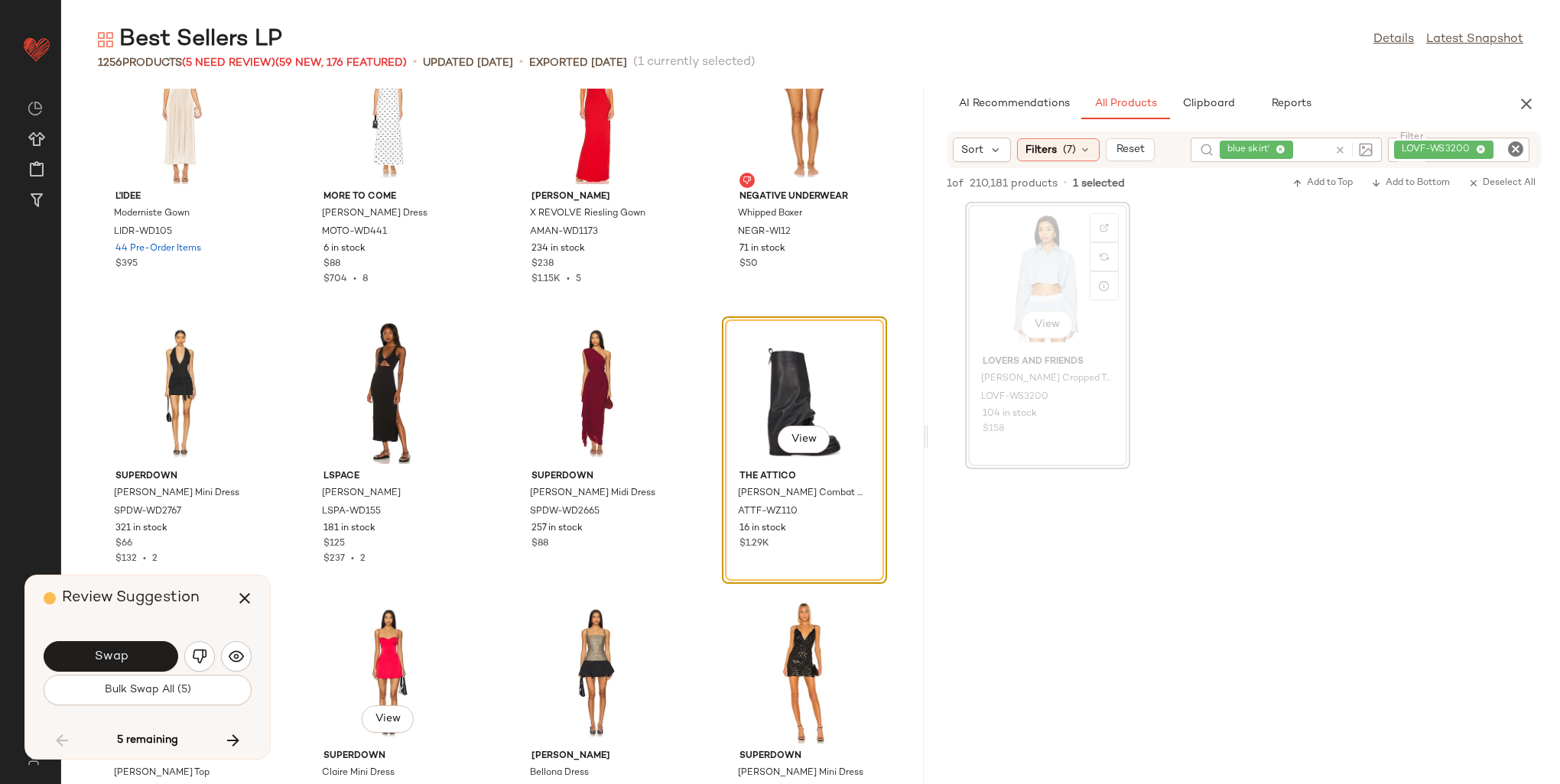
scroll to position [45407, 0]
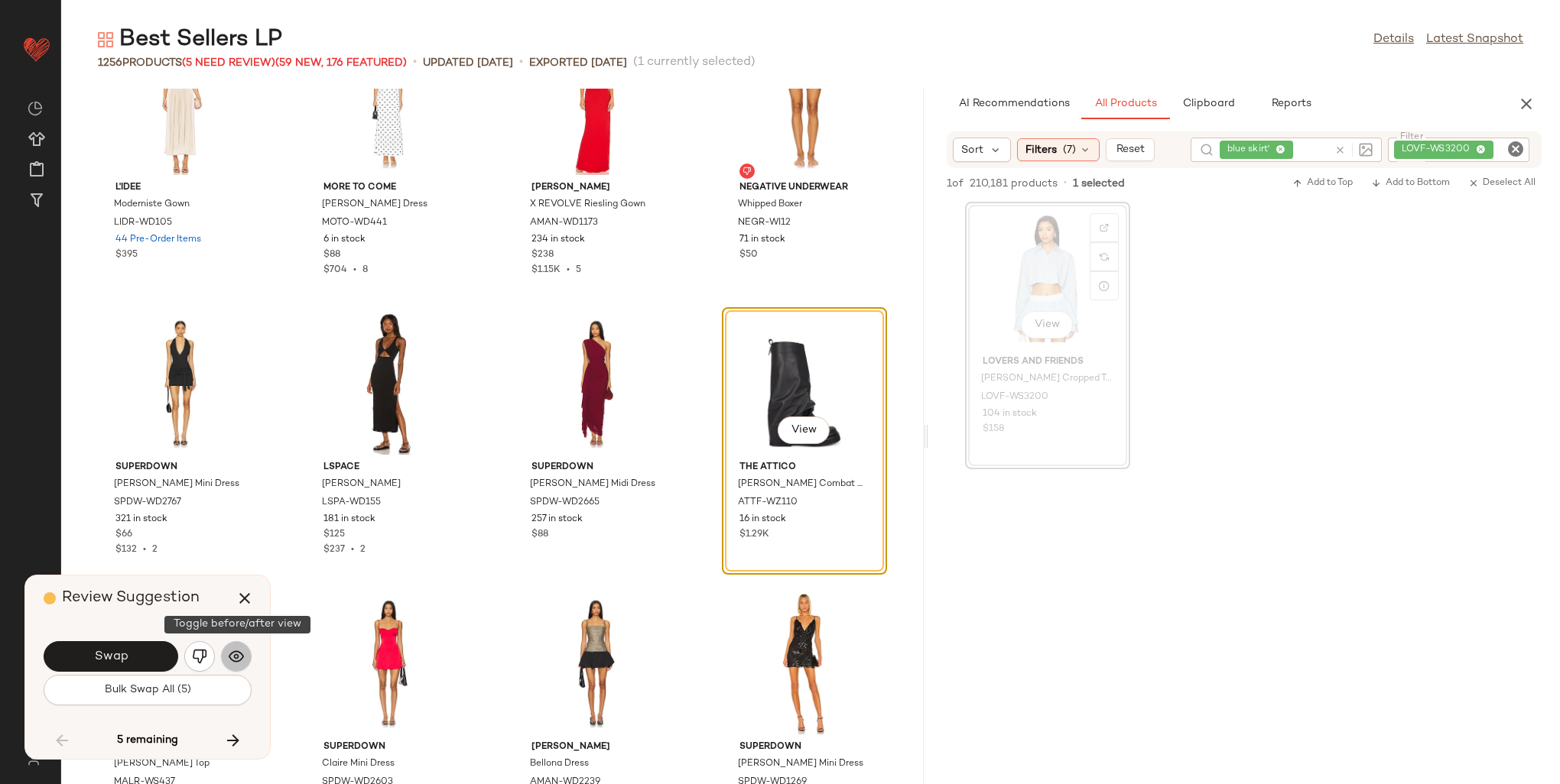
click at [238, 660] on img "button" at bounding box center [236, 656] width 16 height 16
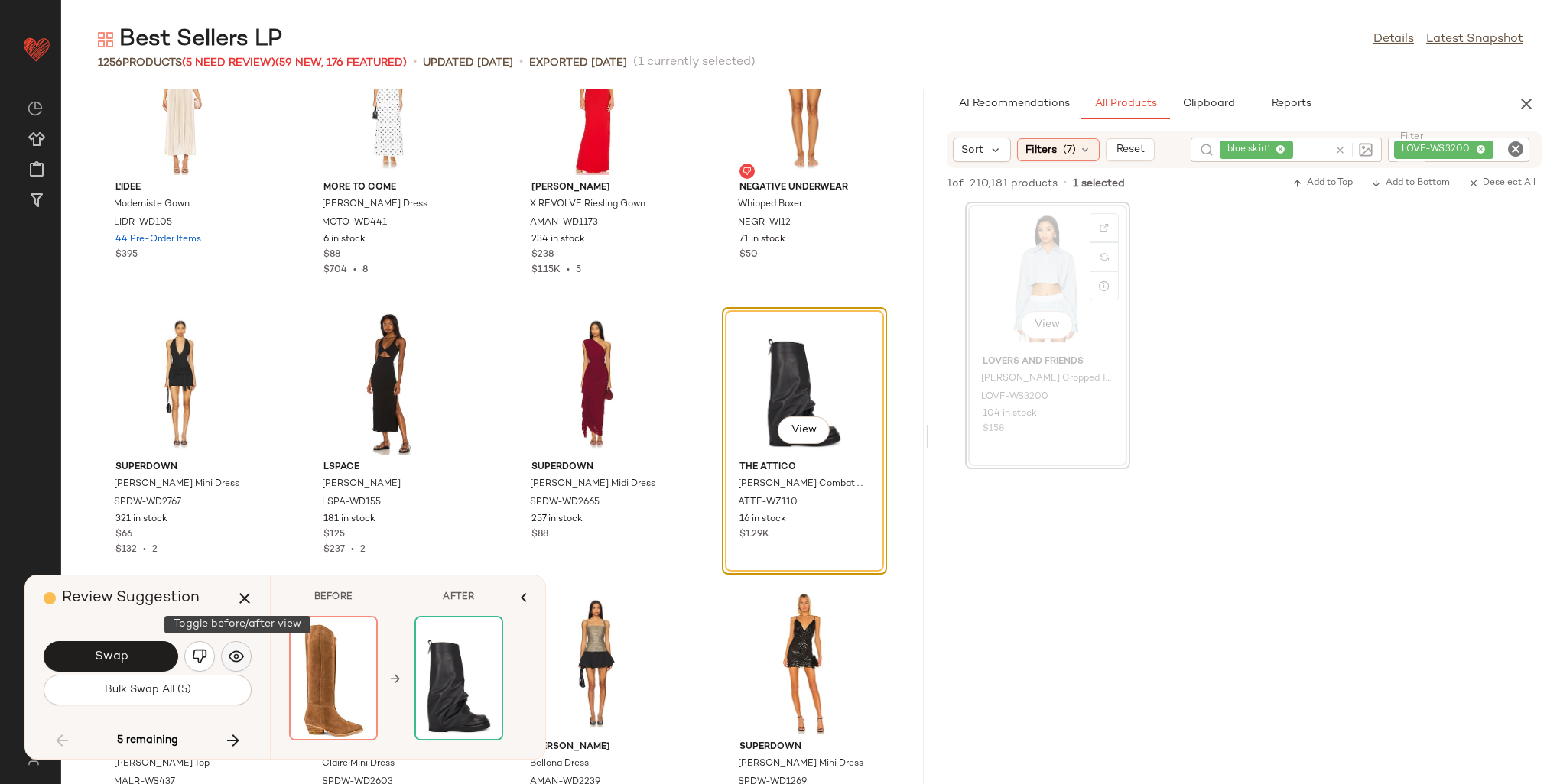
click at [238, 660] on img "button" at bounding box center [236, 656] width 16 height 16
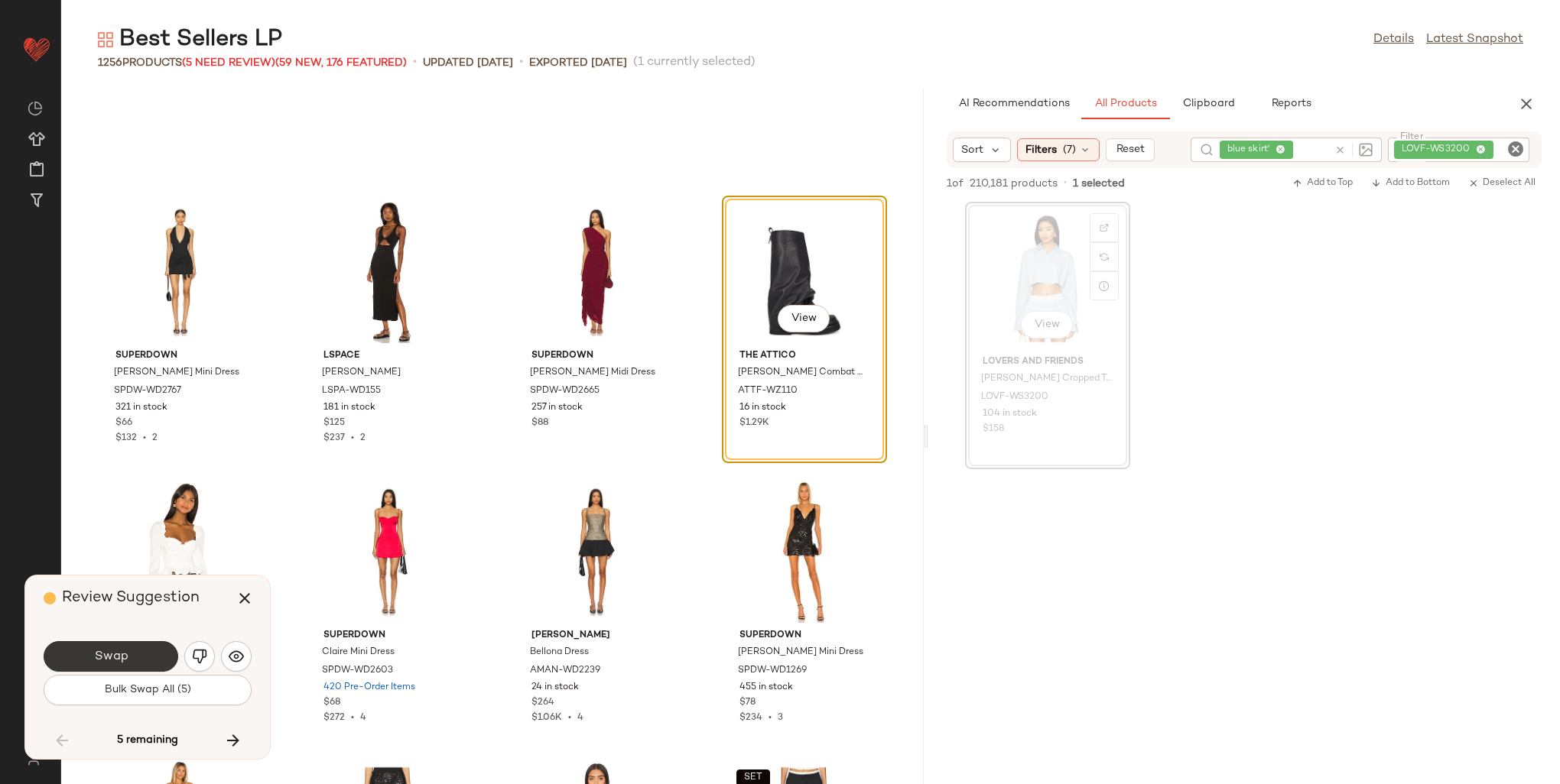
scroll to position [45483, 0]
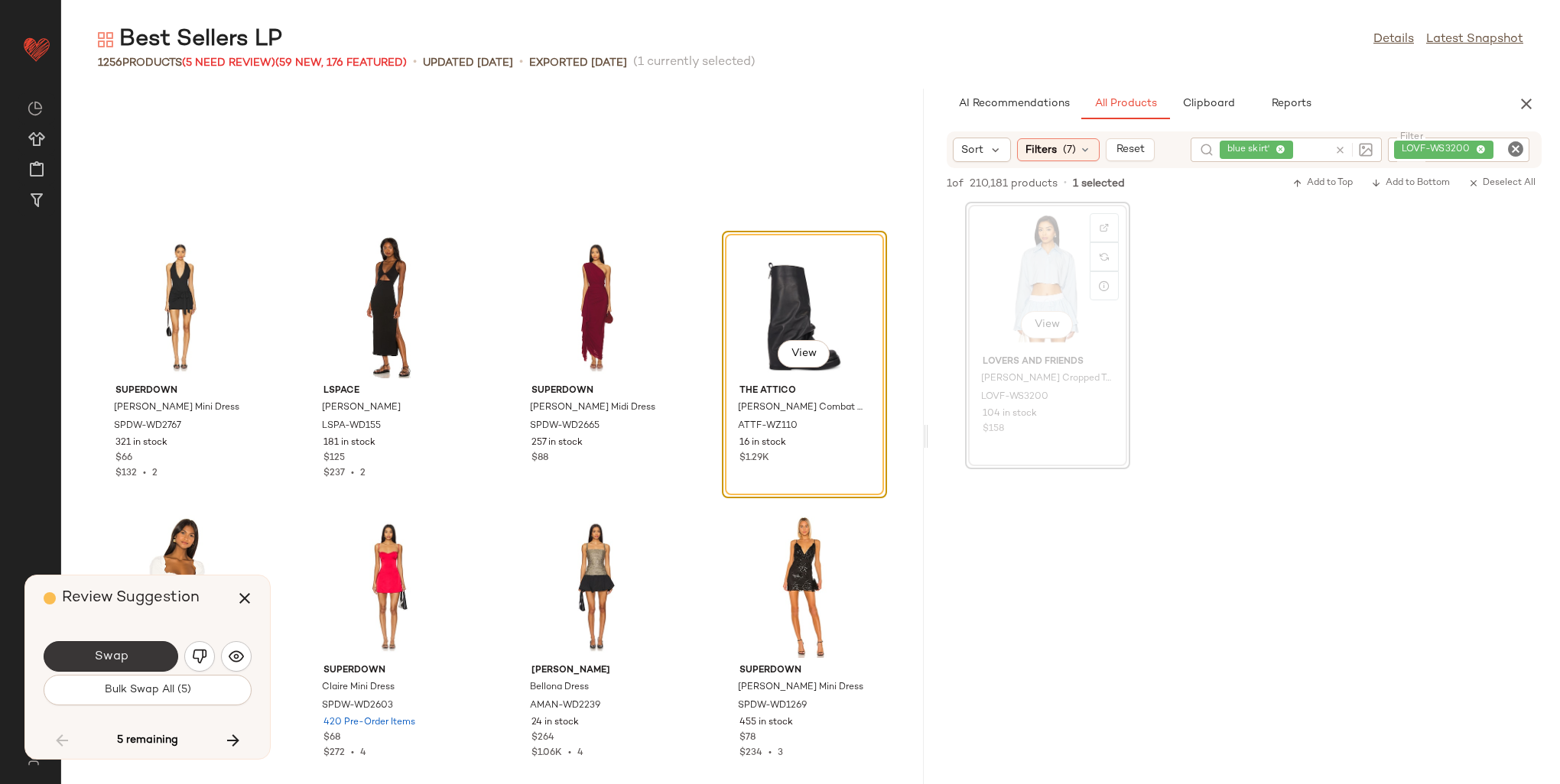
click at [132, 658] on button "Swap" at bounding box center [110, 656] width 134 height 31
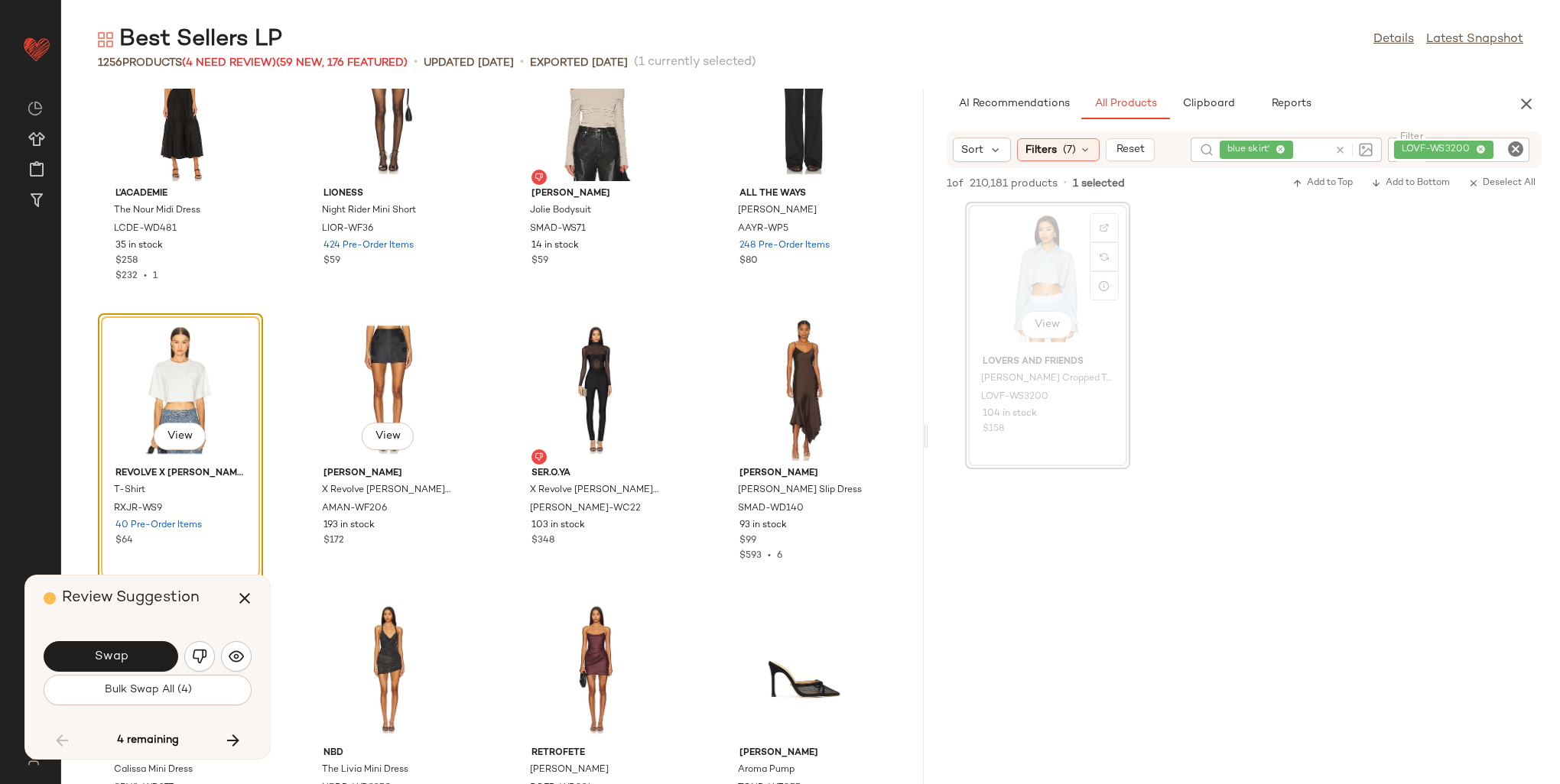
scroll to position [46246, 0]
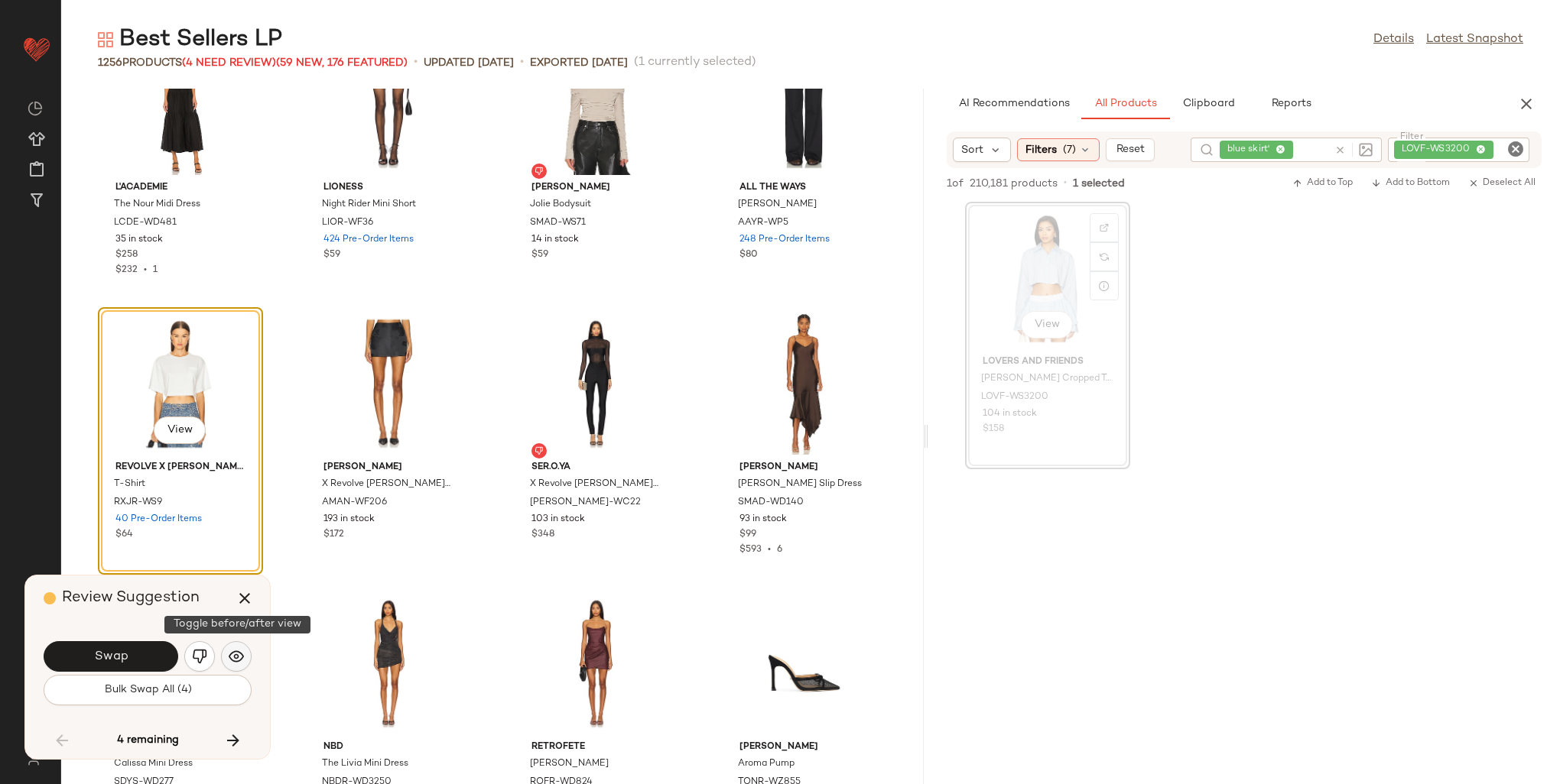
click at [231, 655] on img "button" at bounding box center [236, 656] width 16 height 16
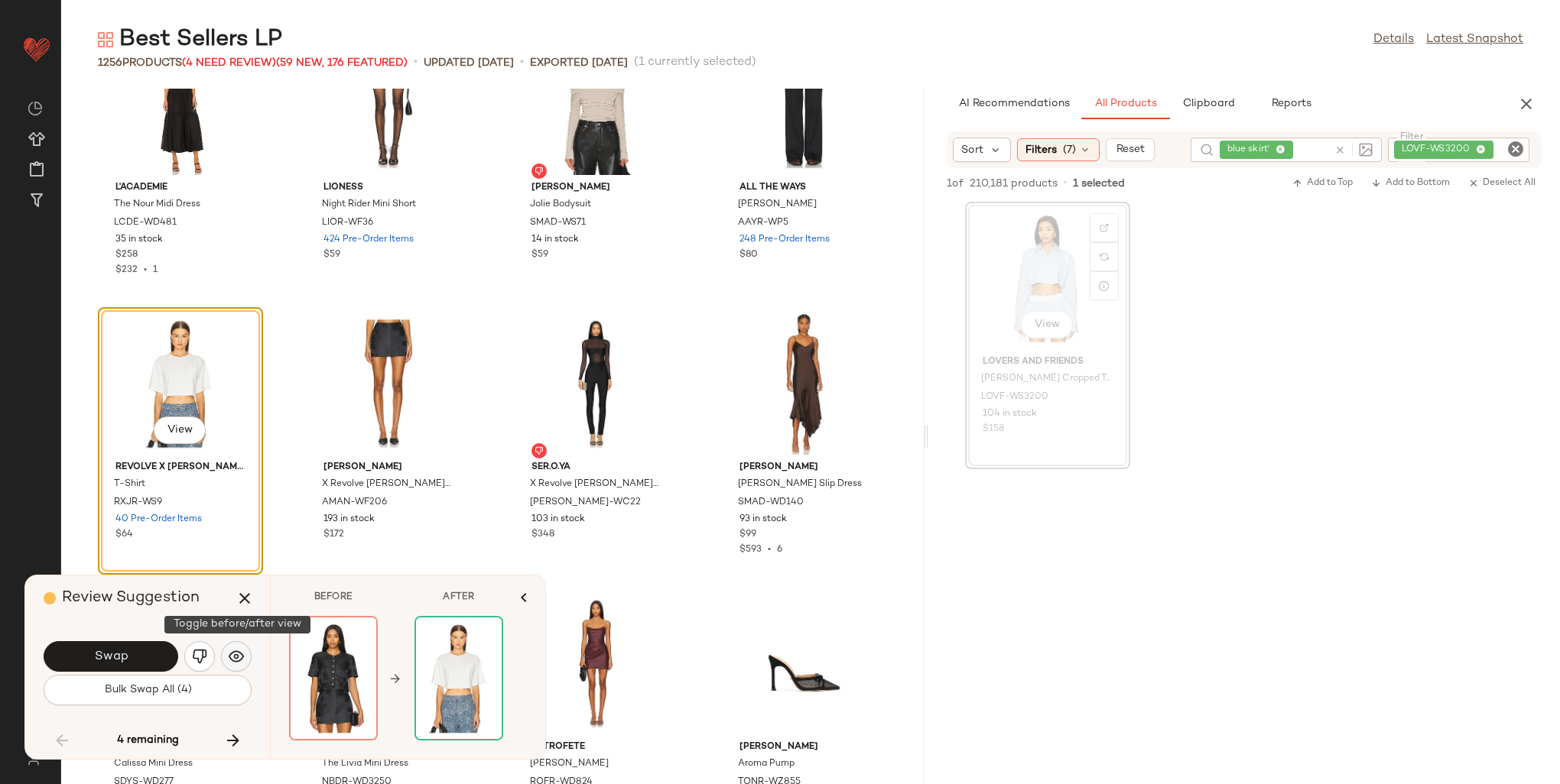
click at [231, 655] on img "button" at bounding box center [236, 656] width 16 height 16
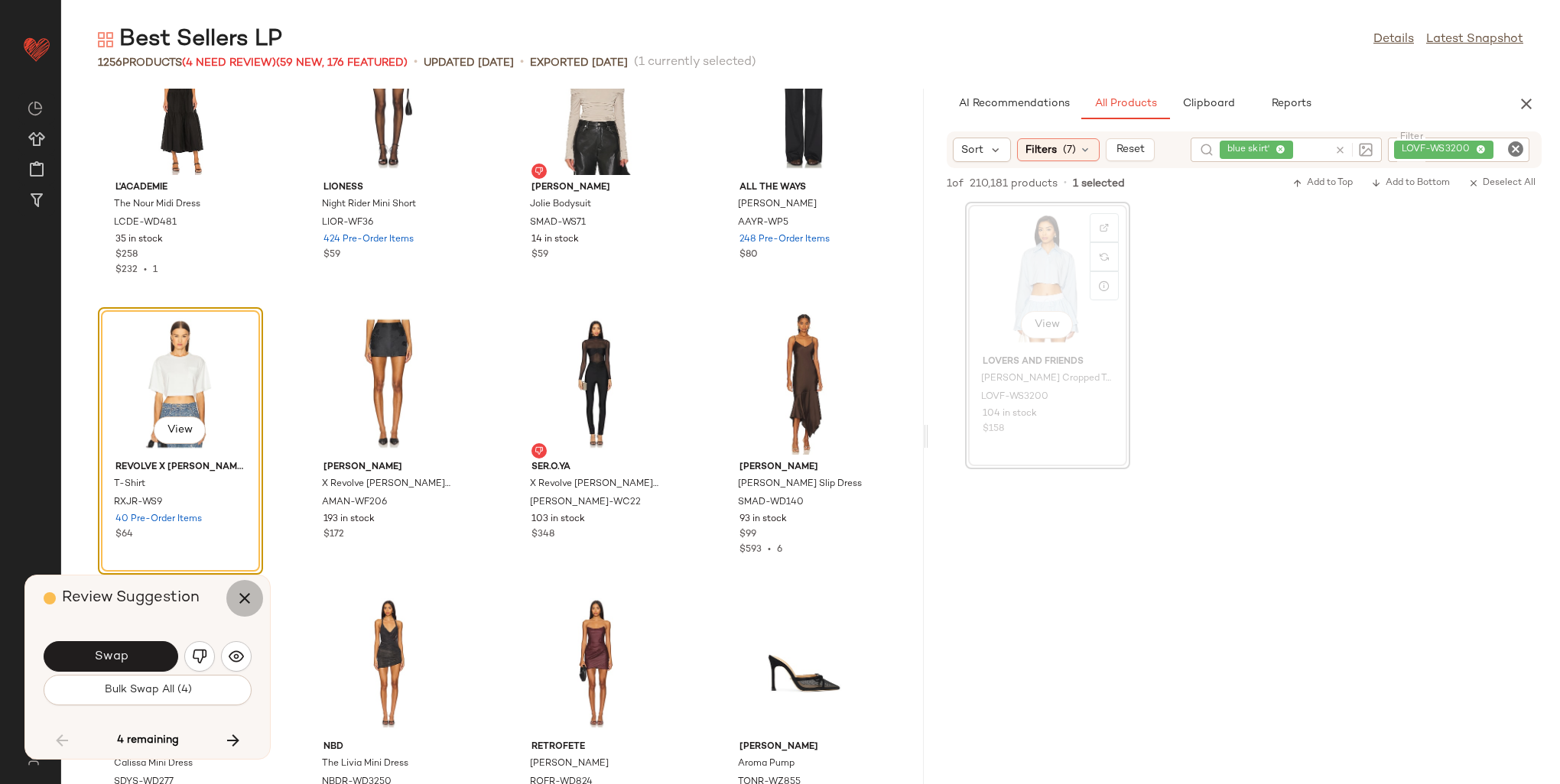
click at [242, 600] on icon "button" at bounding box center [245, 599] width 18 height 18
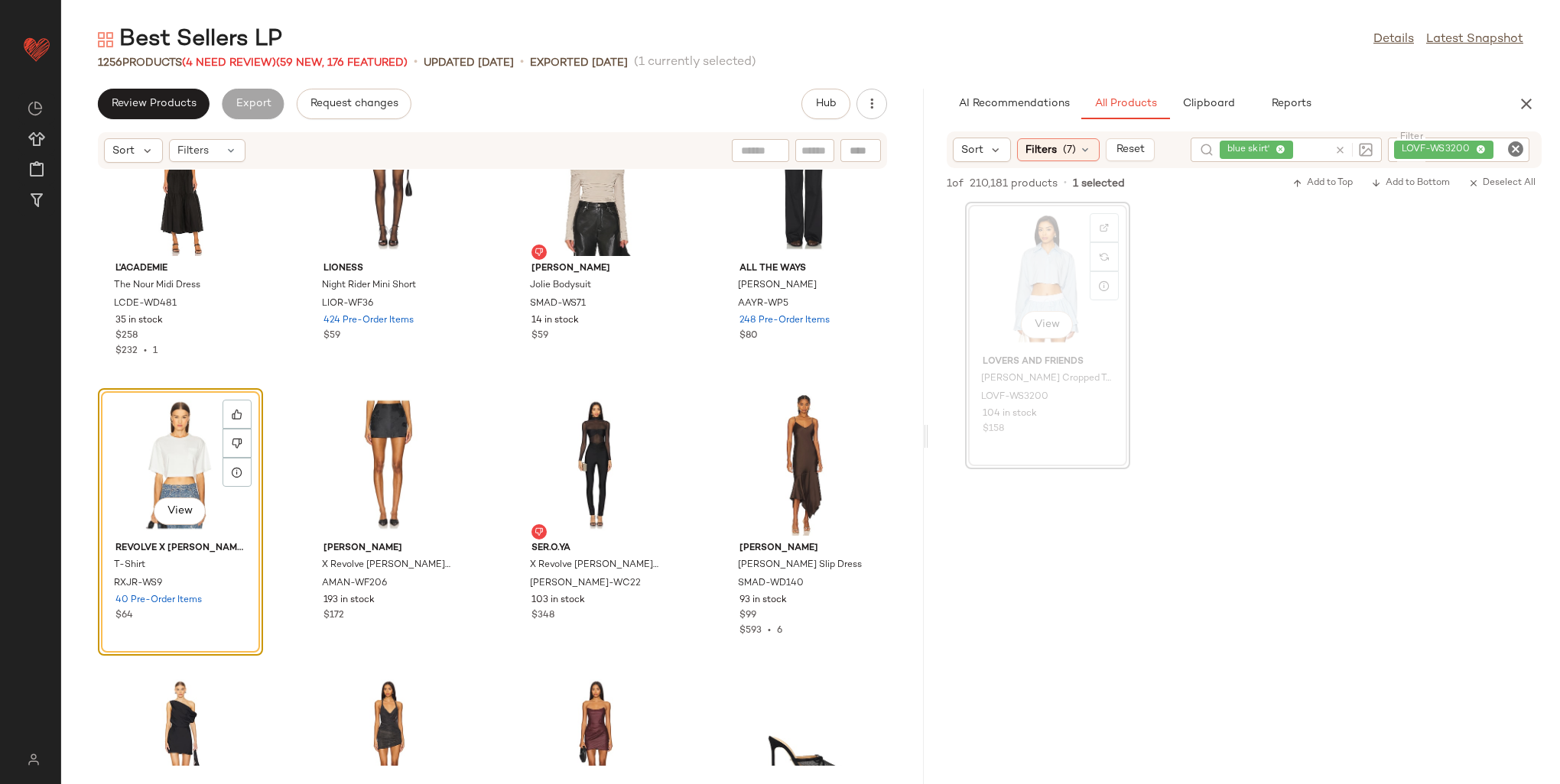
click at [1476, 152] on div "LOVF-WS3200" at bounding box center [1459, 150] width 142 height 25
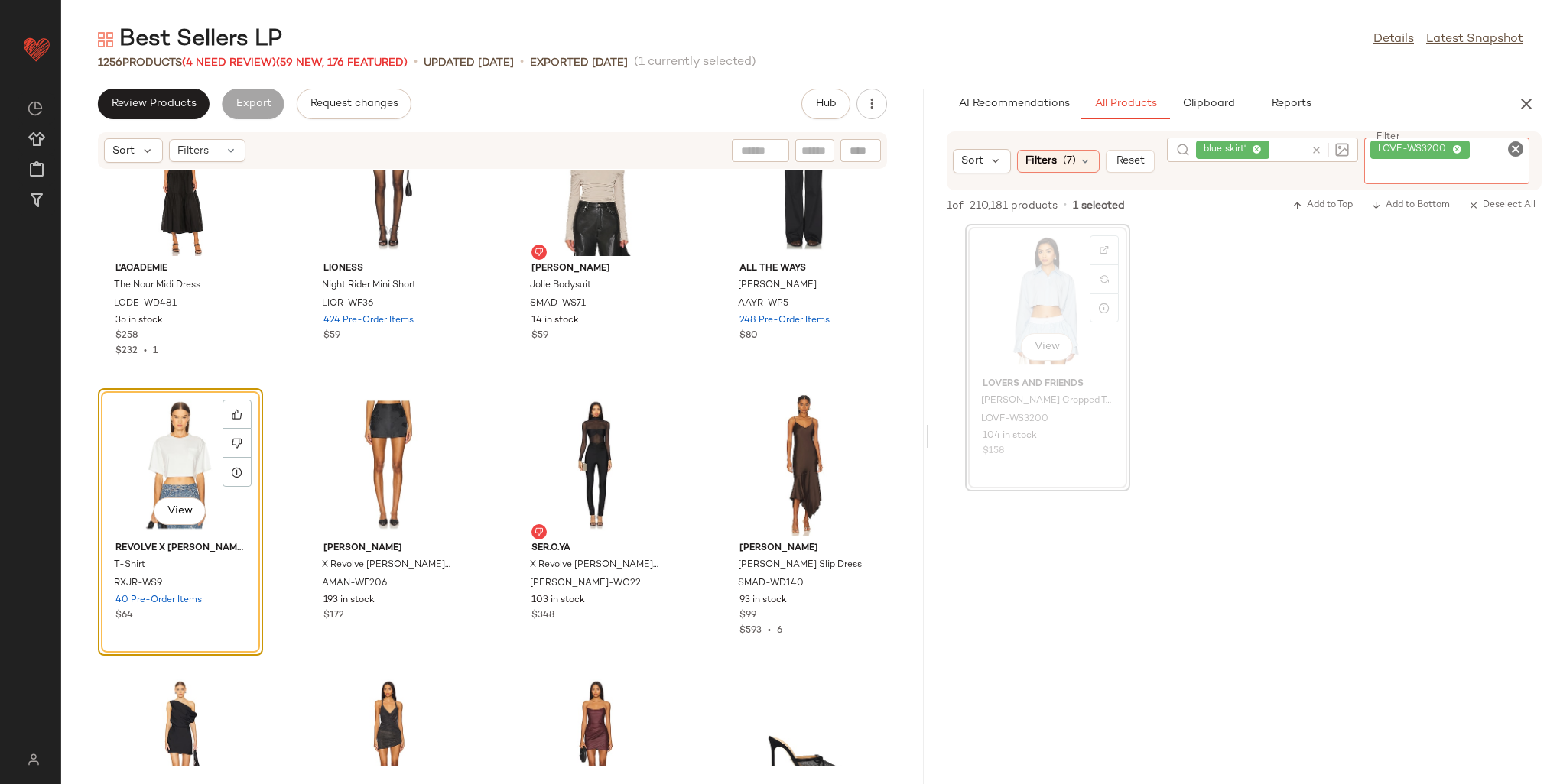
click at [1459, 145] on icon at bounding box center [1458, 150] width 10 height 10
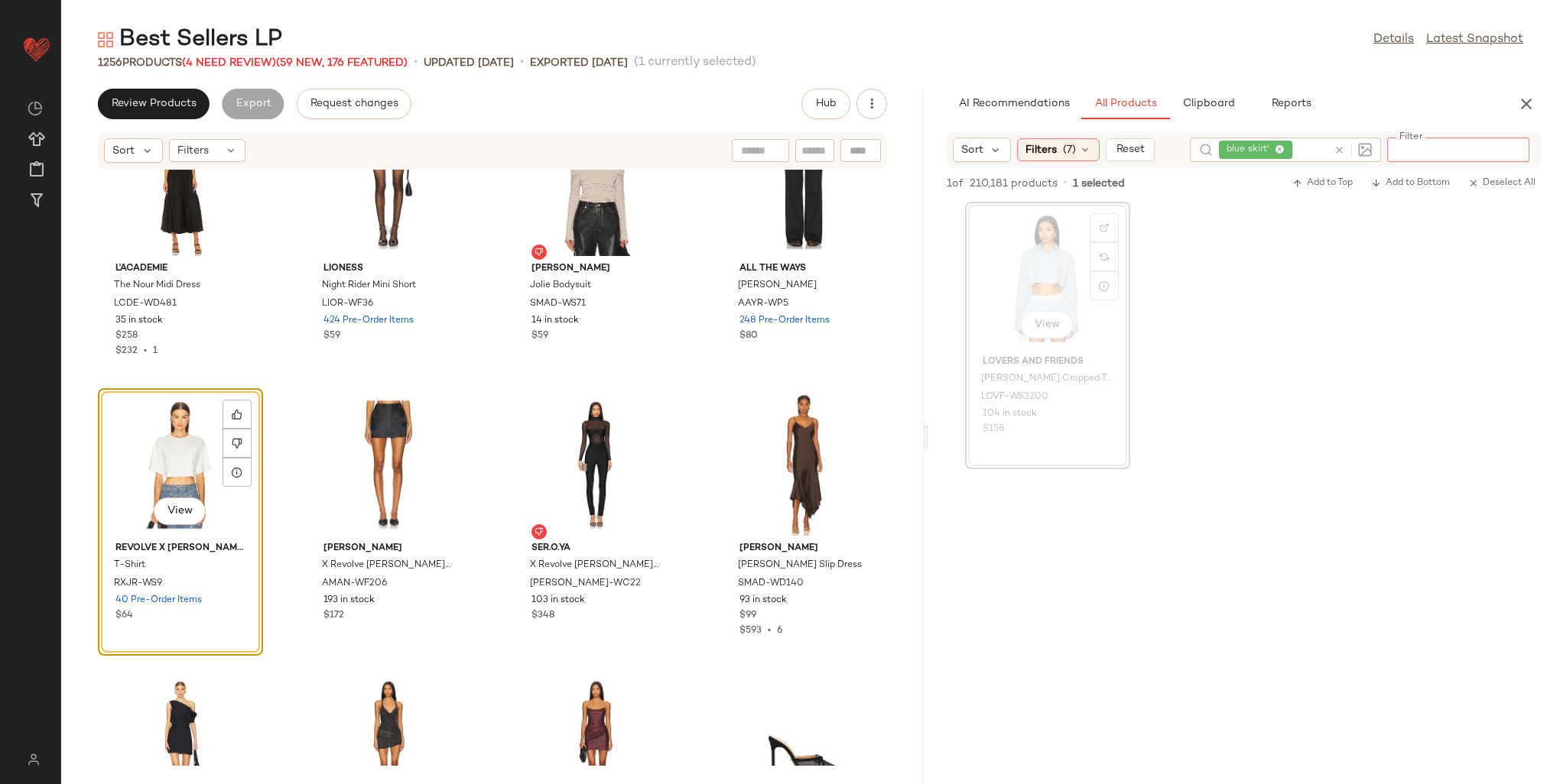
click at [1346, 154] on div "blue skirt'" at bounding box center [1285, 150] width 191 height 25
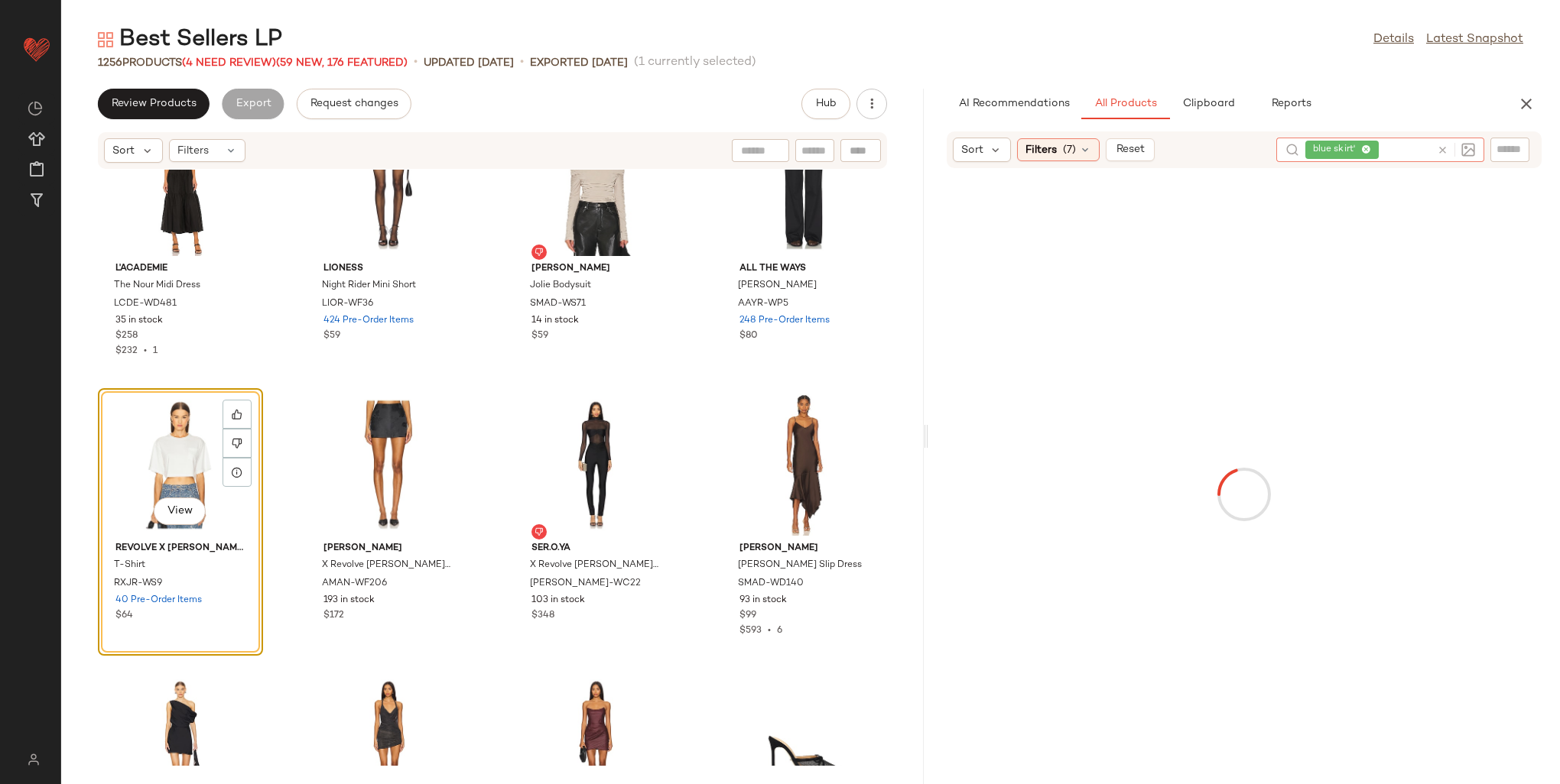
click at [1363, 149] on icon at bounding box center [1366, 150] width 10 height 10
click at [1365, 148] on input "text" at bounding box center [1388, 149] width 133 height 16
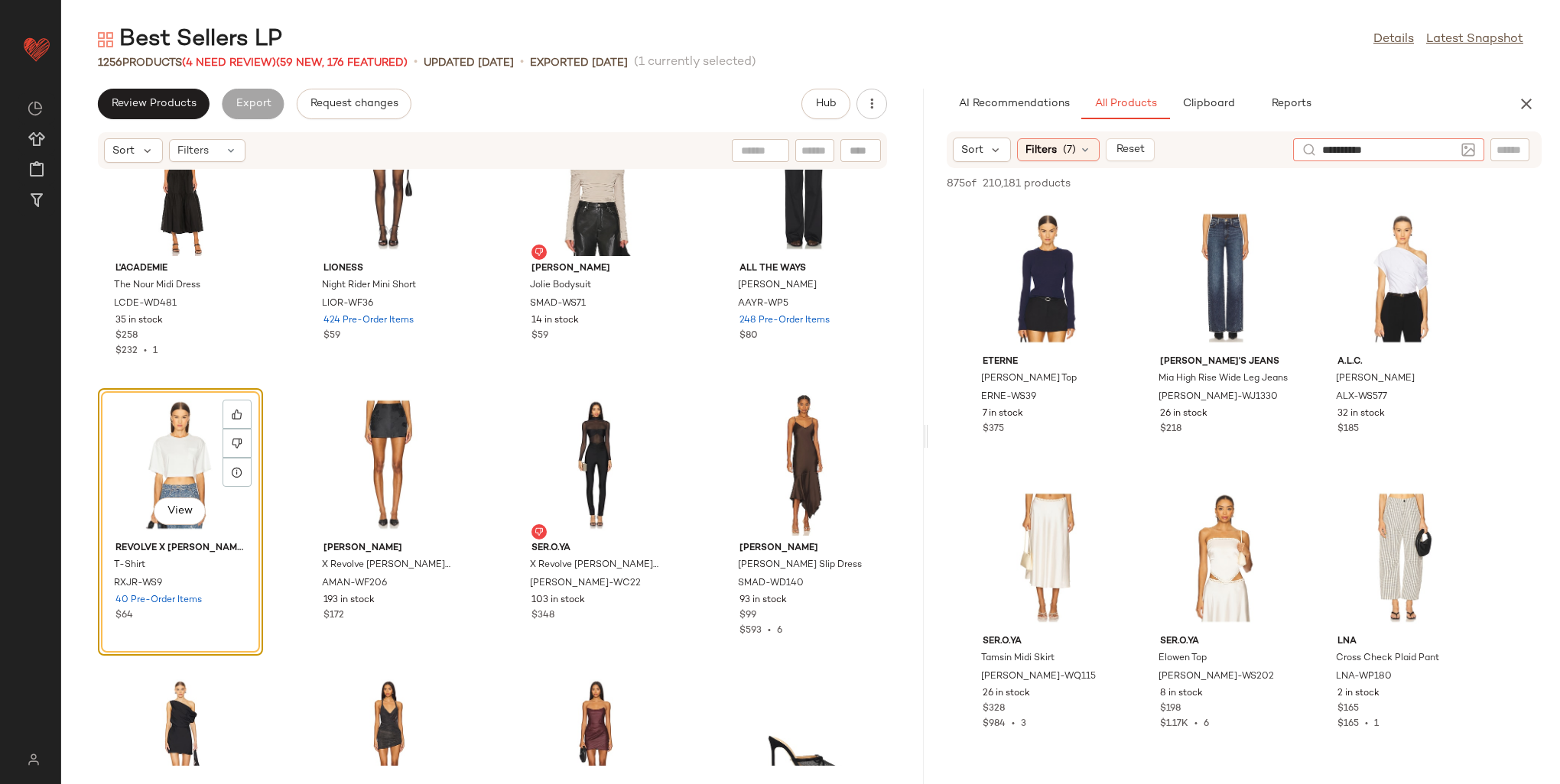
type input "**********"
type input "*******"
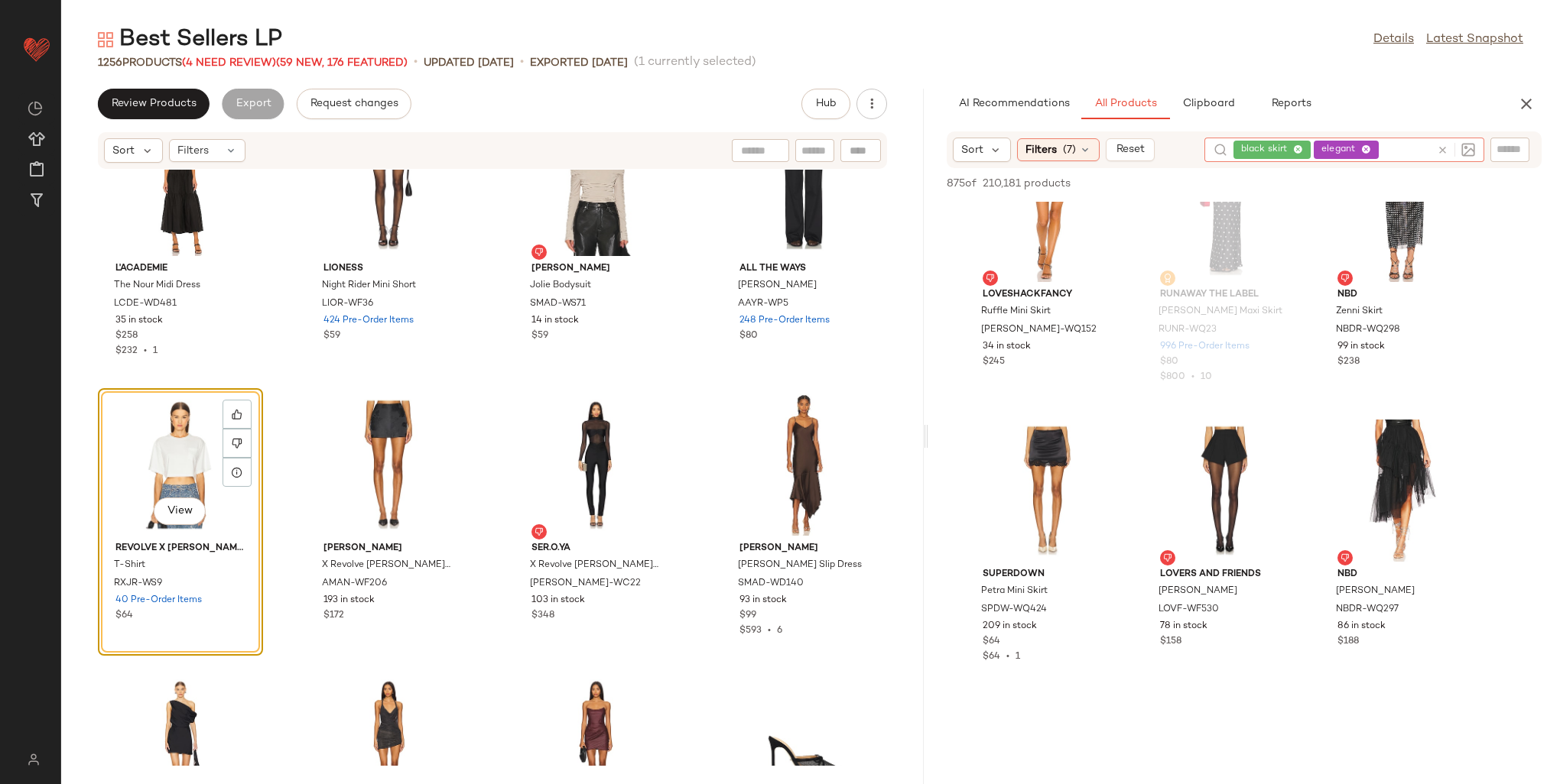
scroll to position [1223, 0]
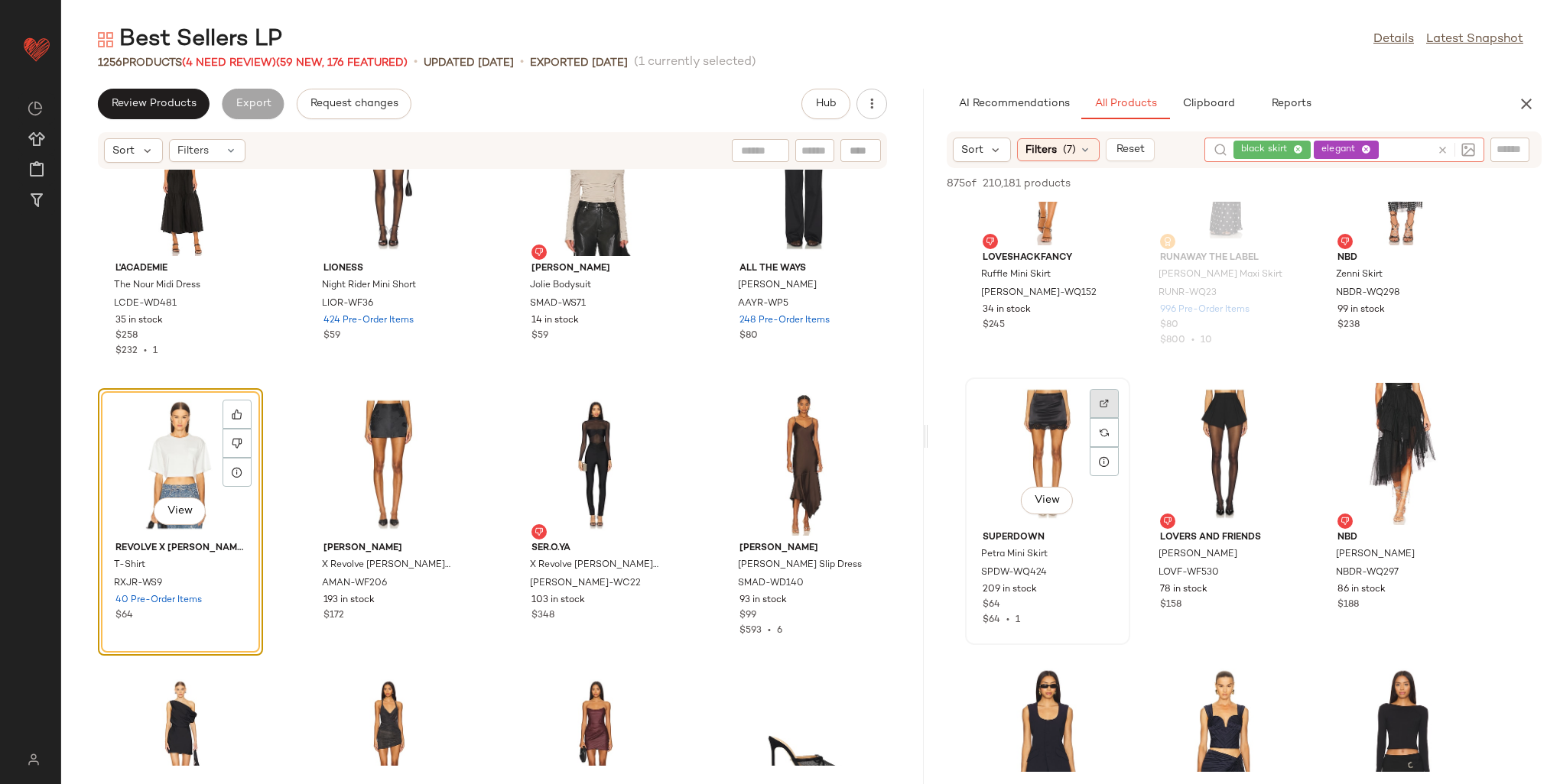
click at [1094, 418] on div at bounding box center [1104, 432] width 29 height 29
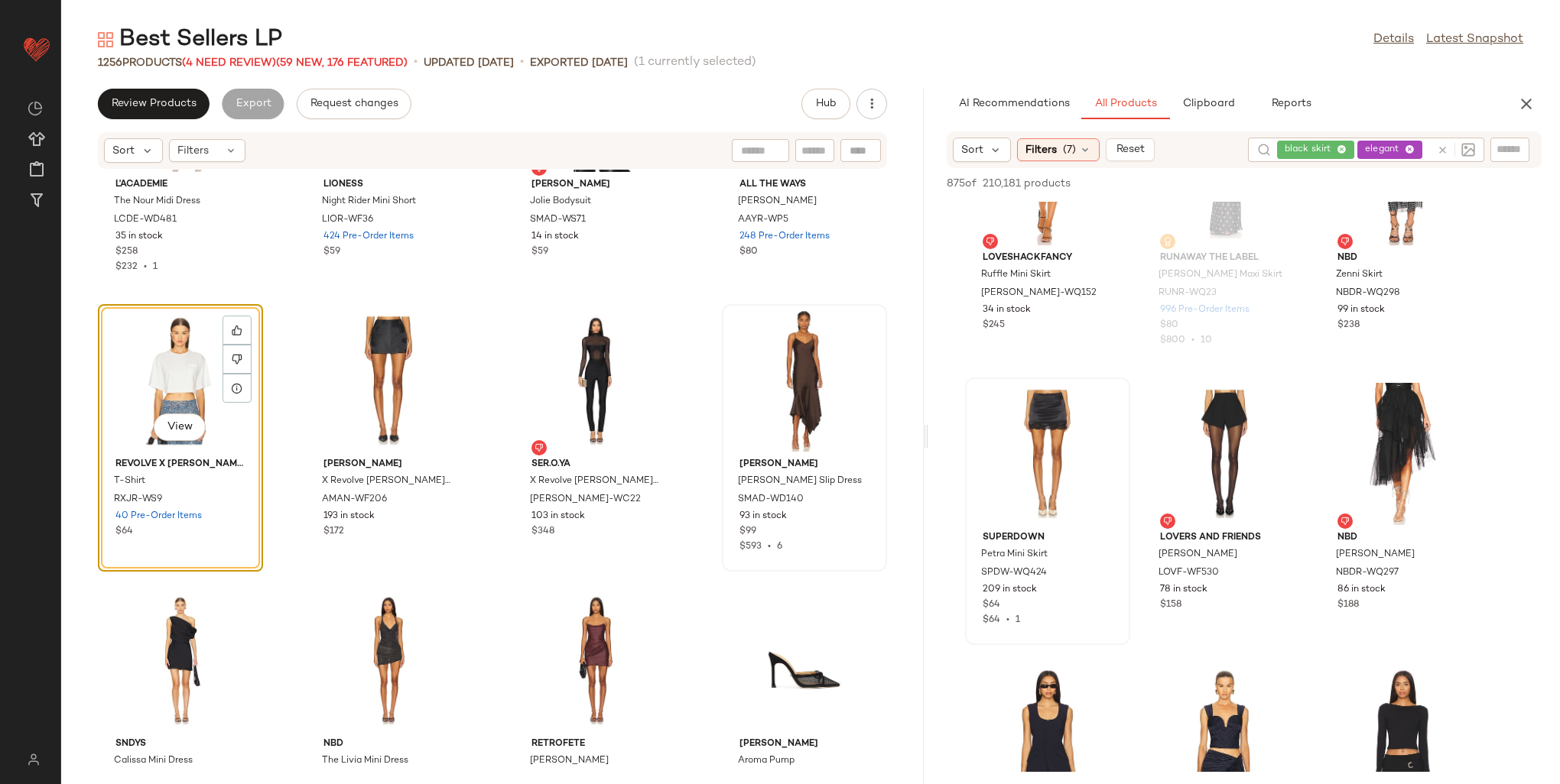
scroll to position [46323, 0]
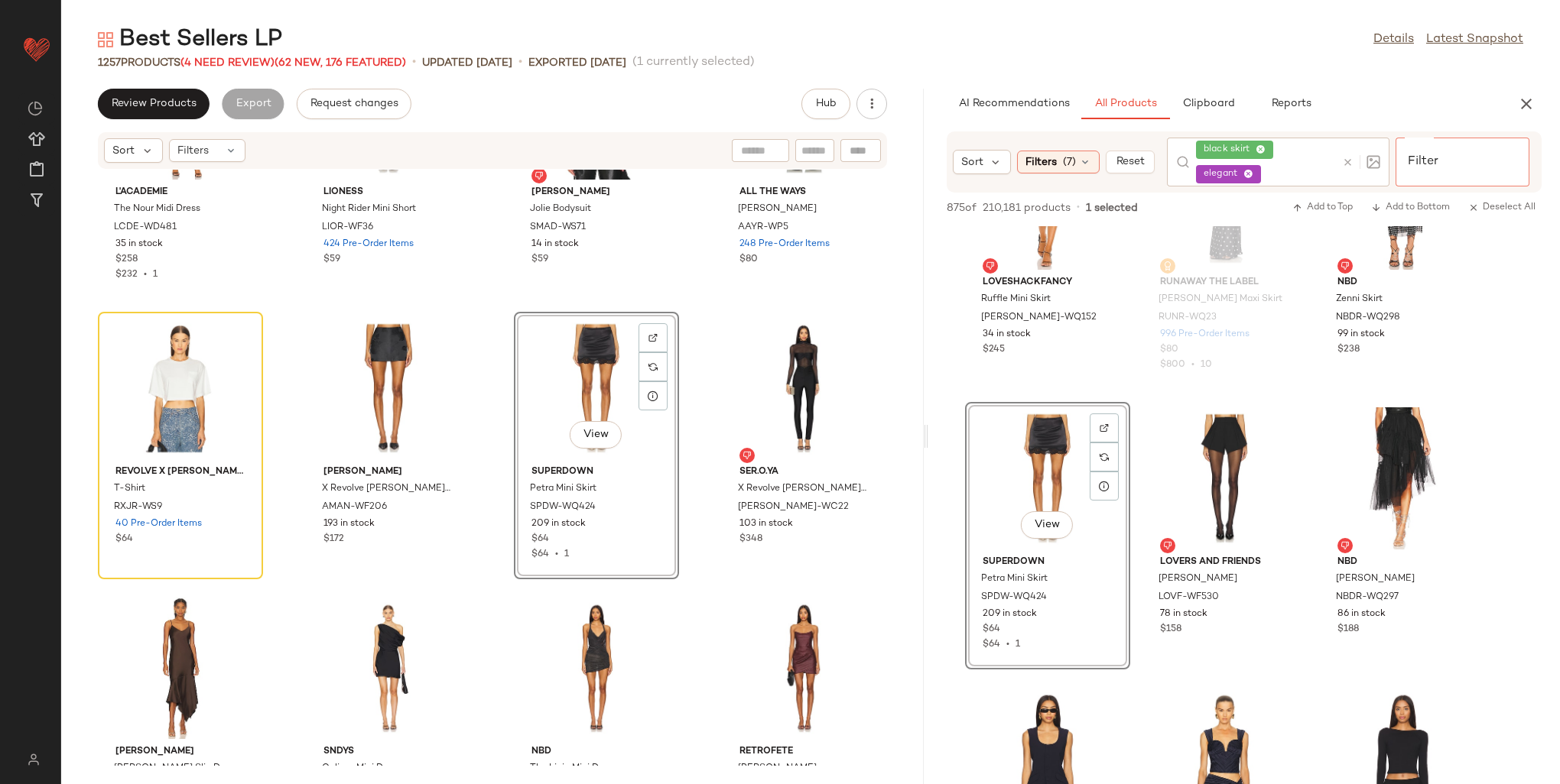
click at [1502, 153] on input "Filter" at bounding box center [1467, 149] width 130 height 16
paste input "**********"
type input "**********"
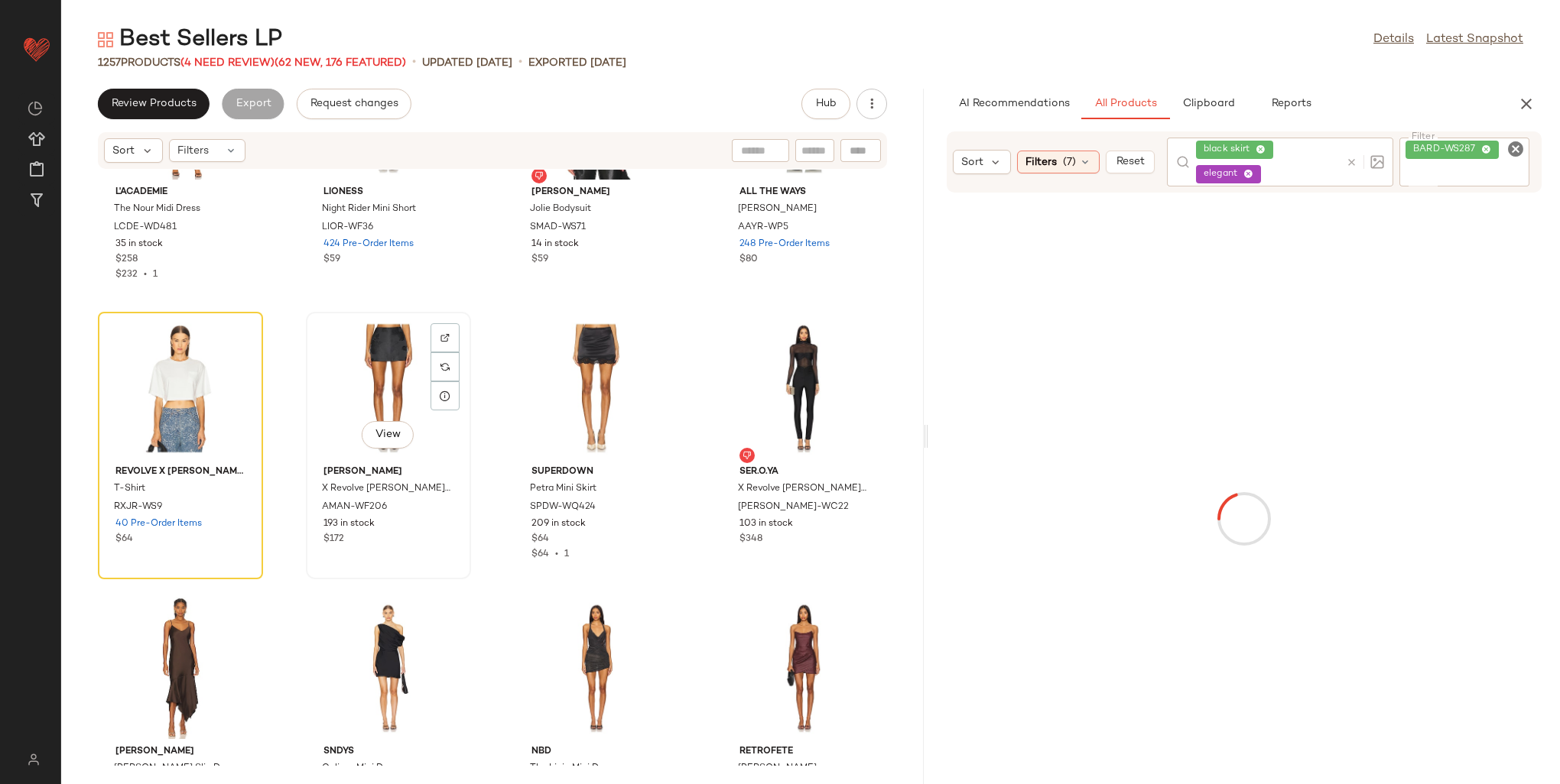
click at [364, 331] on div "View" at bounding box center [388, 388] width 154 height 142
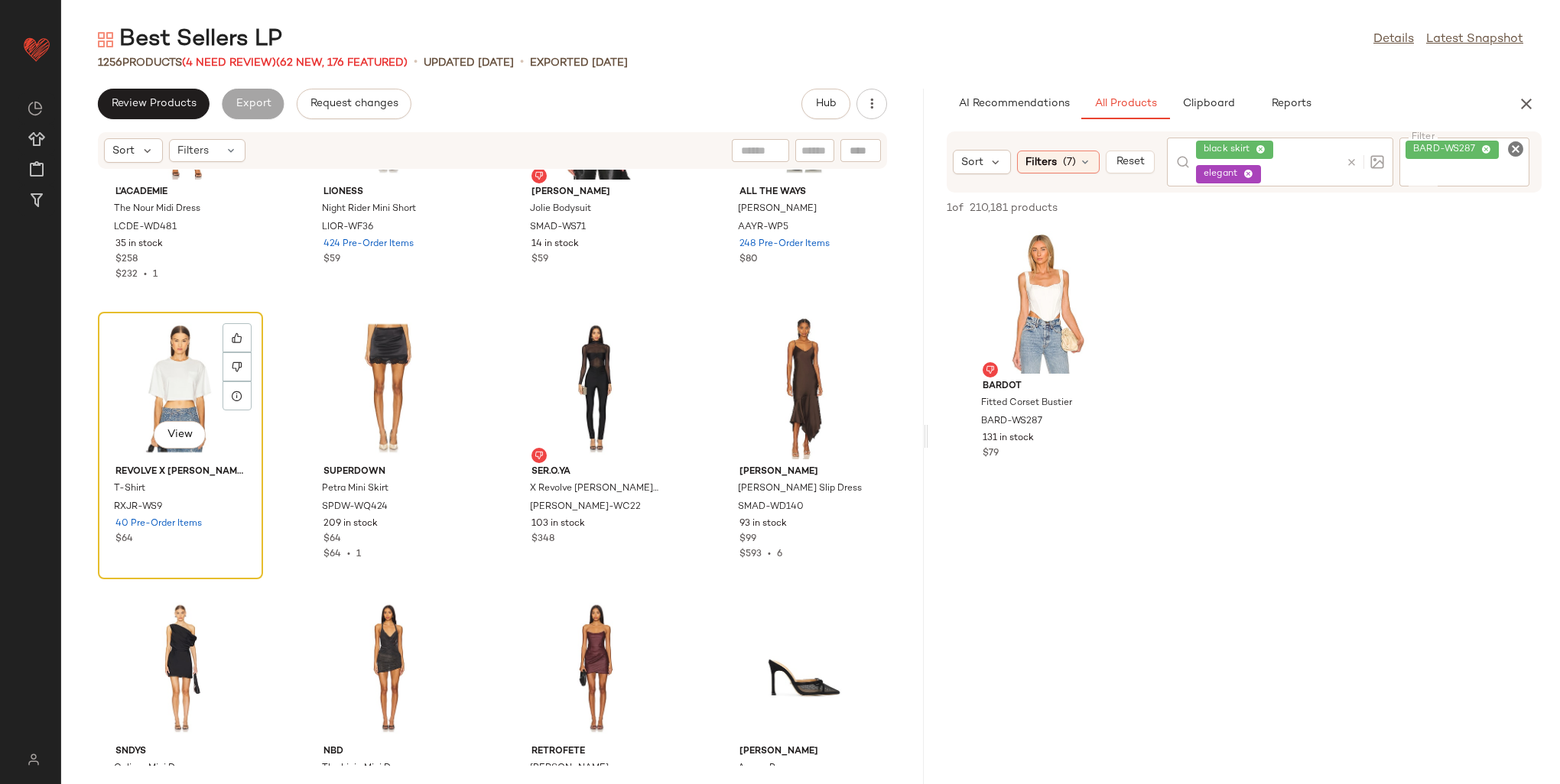
click at [165, 368] on div "View" at bounding box center [180, 388] width 154 height 142
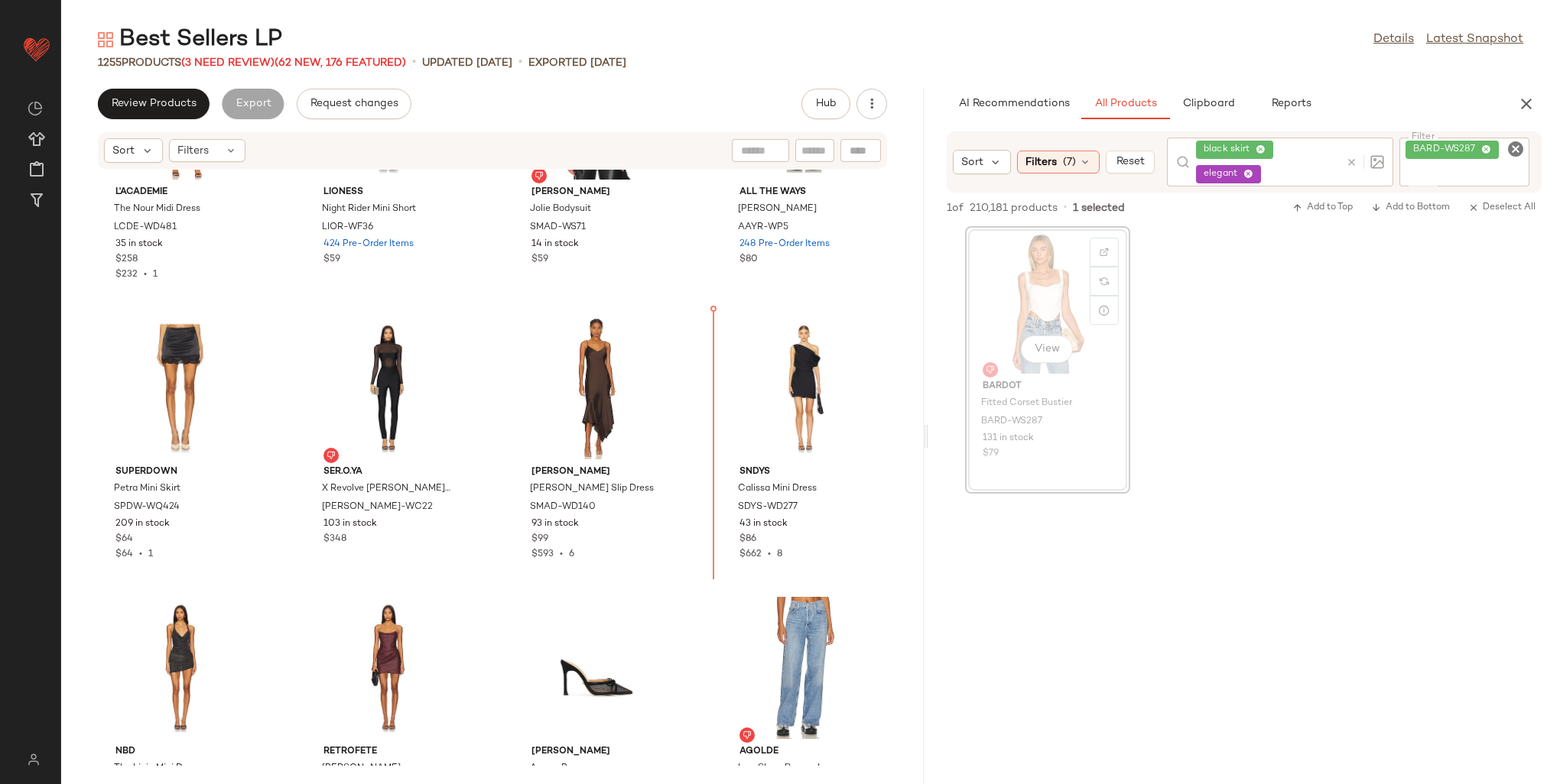
scroll to position [46318, 0]
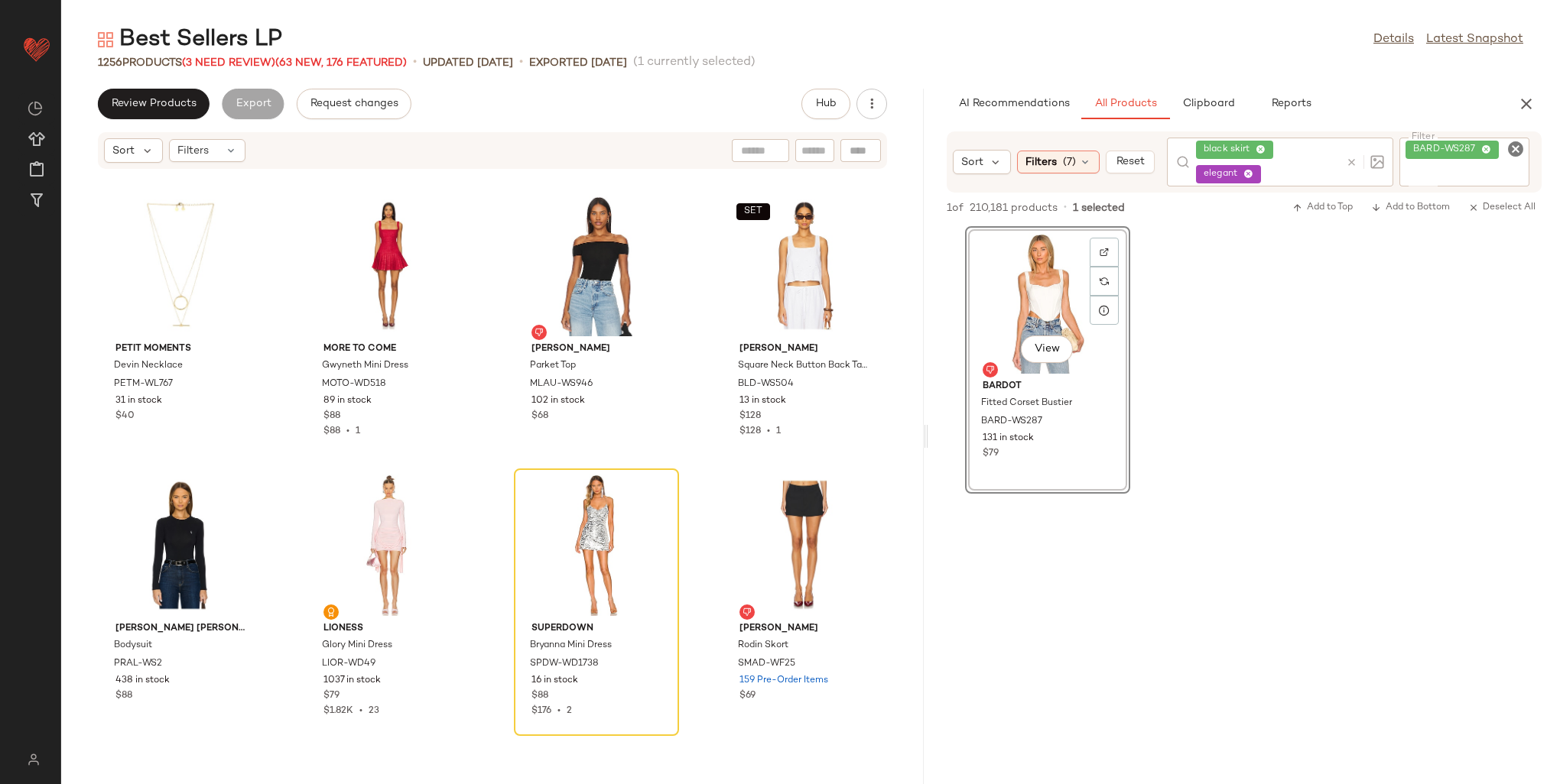
scroll to position [50752, 0]
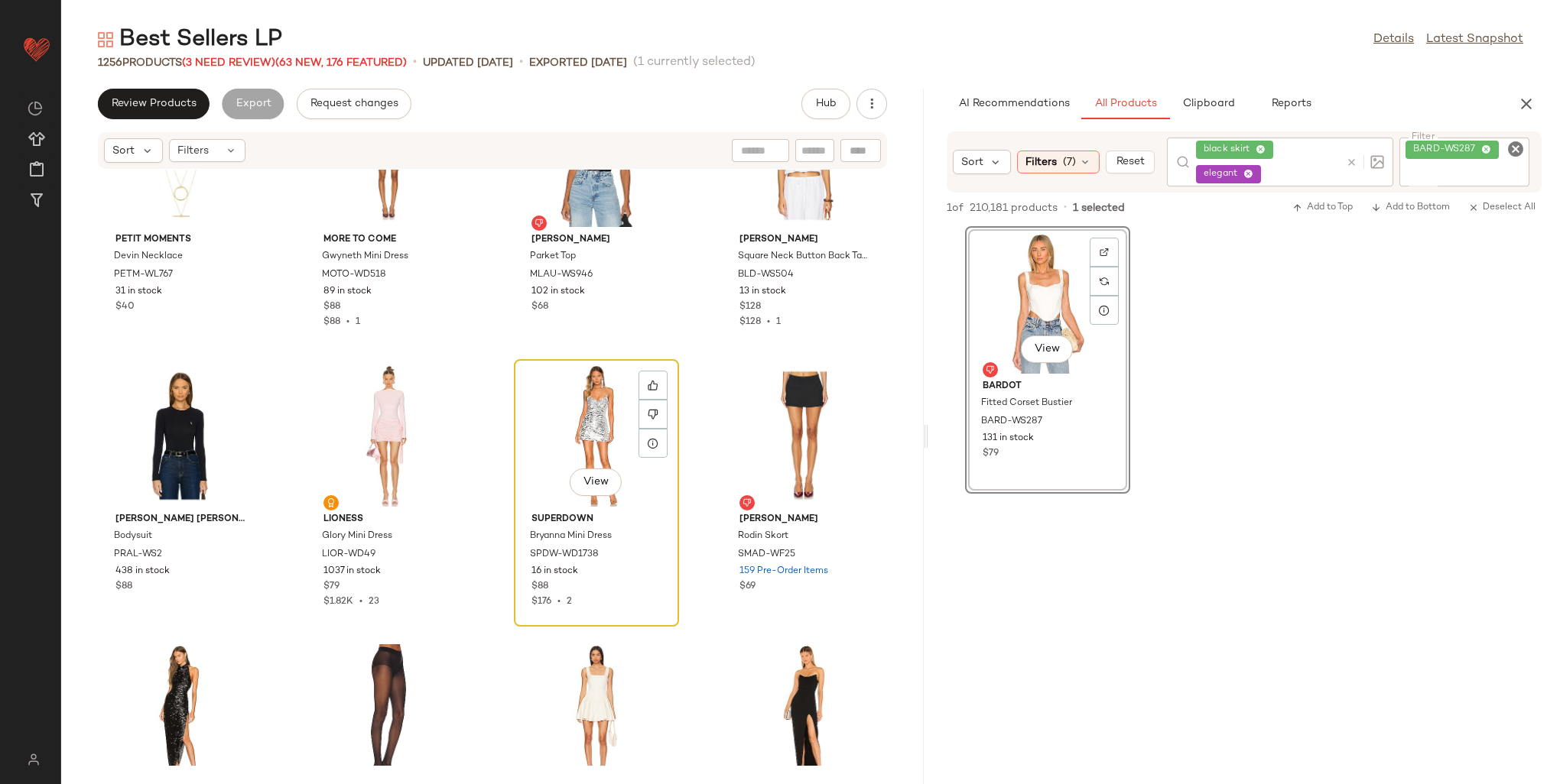
click at [590, 393] on div "View" at bounding box center [596, 435] width 154 height 142
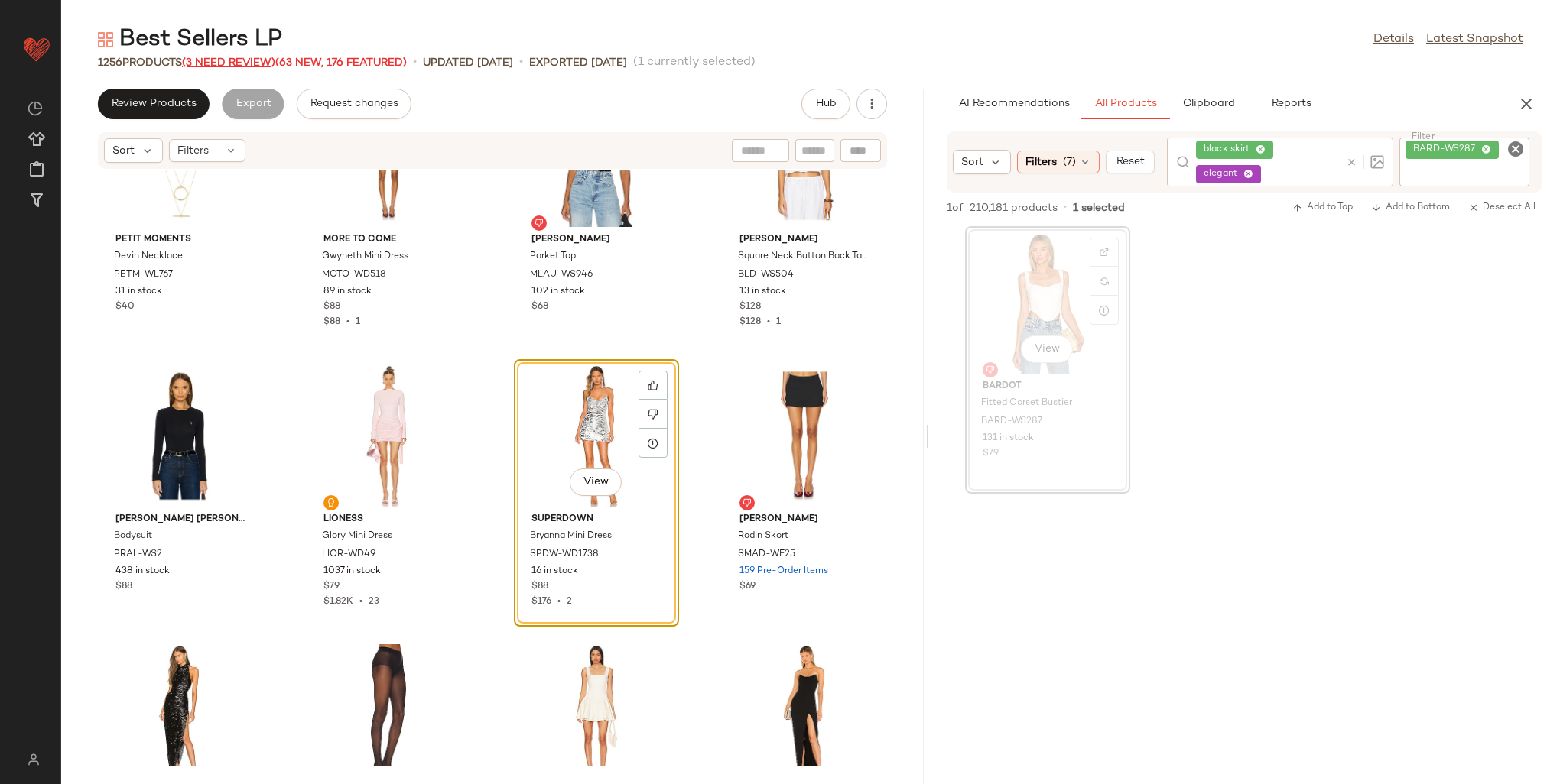
click at [247, 64] on span "(3 Need Review)" at bounding box center [228, 63] width 93 height 12
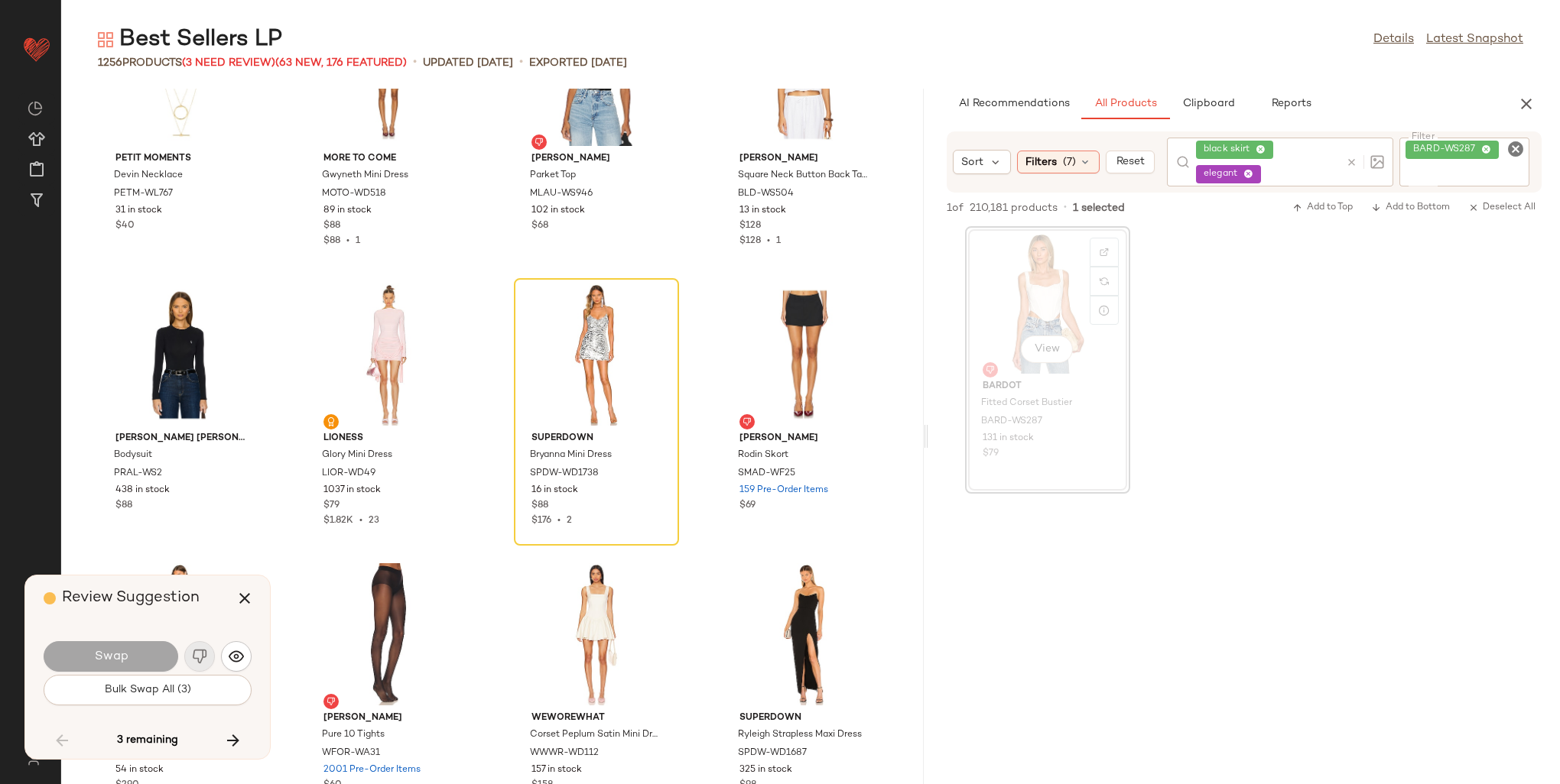
scroll to position [50647, 0]
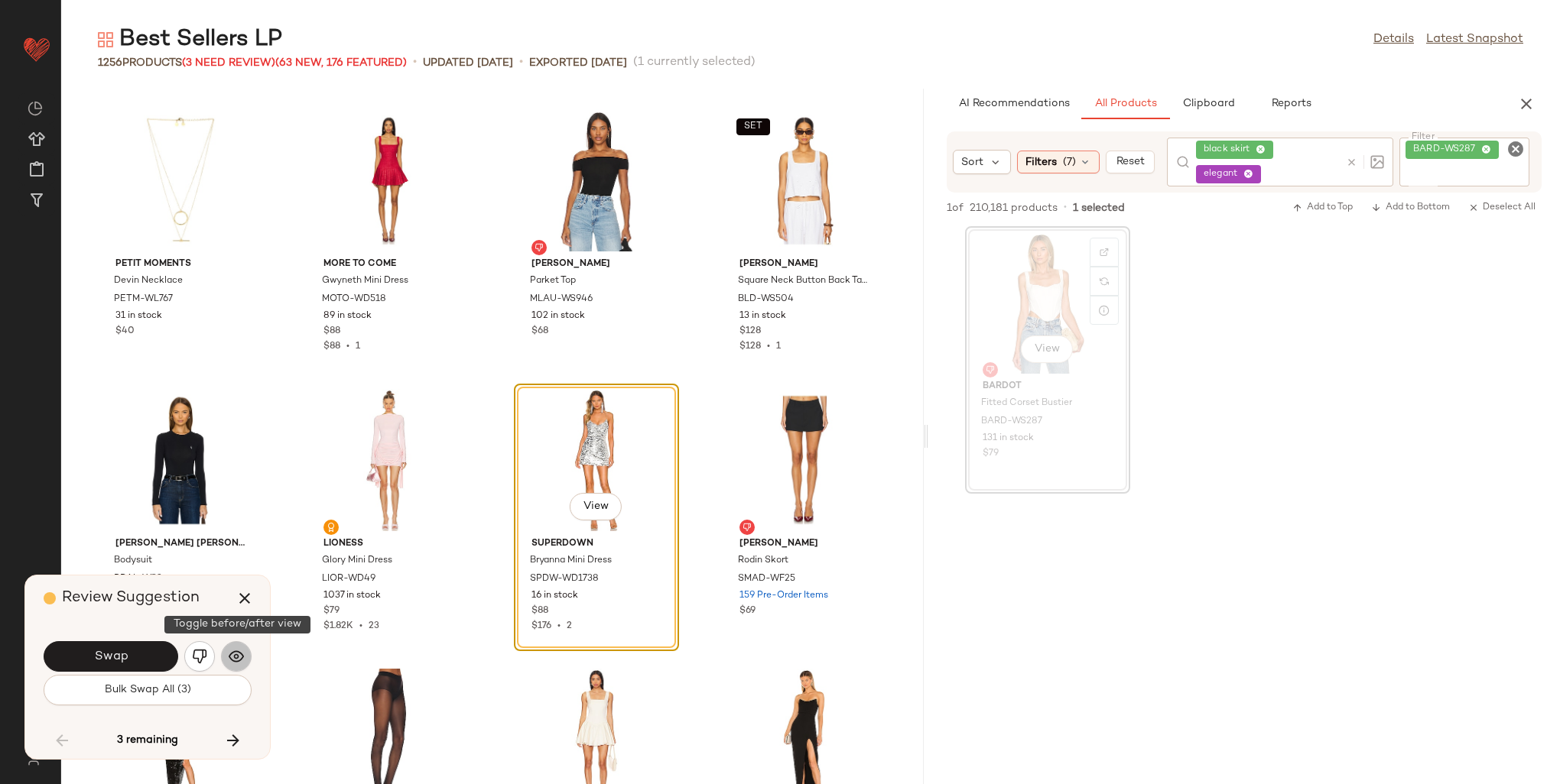
click at [236, 664] on img "button" at bounding box center [236, 656] width 16 height 16
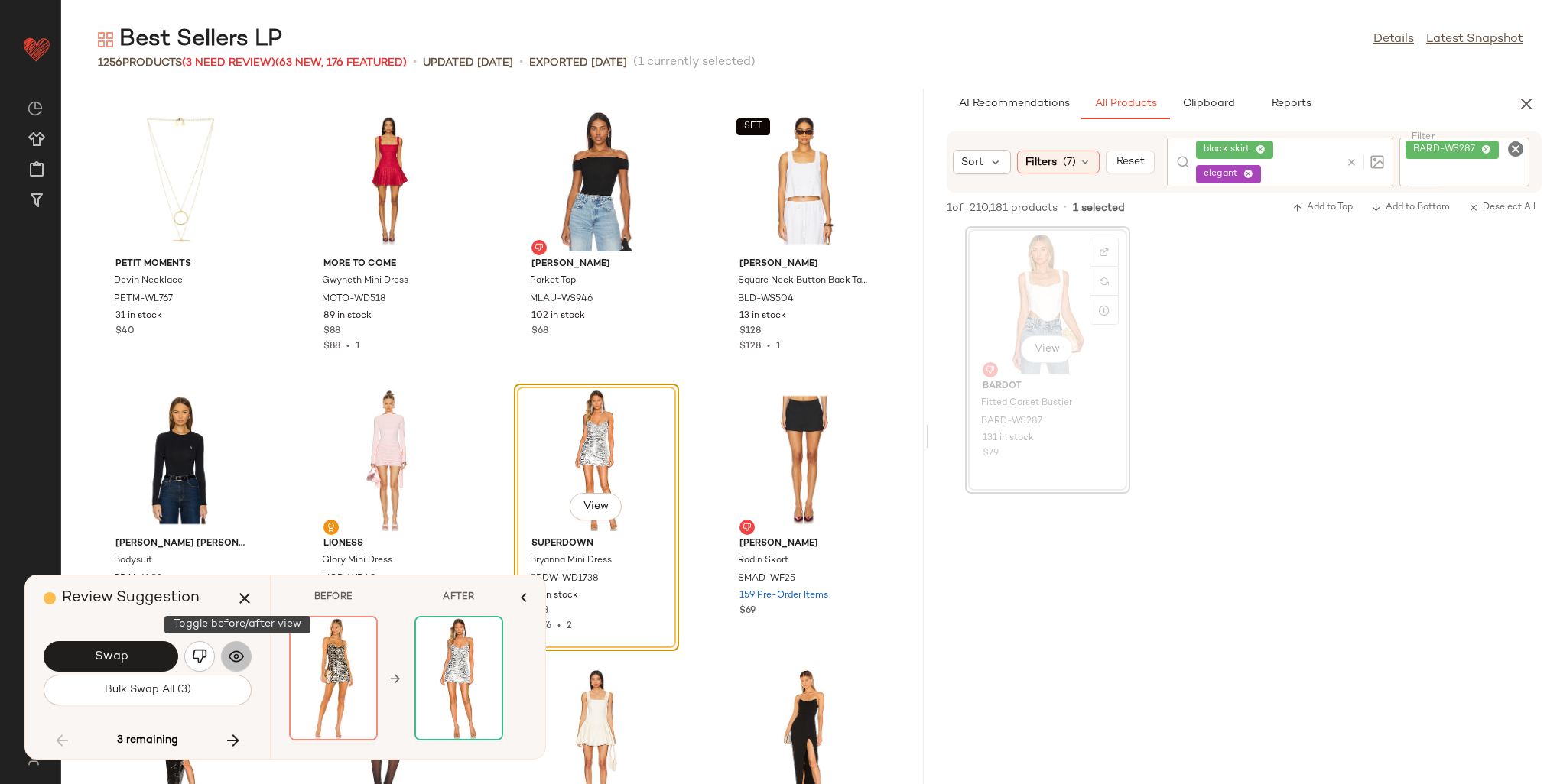
click at [236, 663] on img "button" at bounding box center [236, 656] width 16 height 16
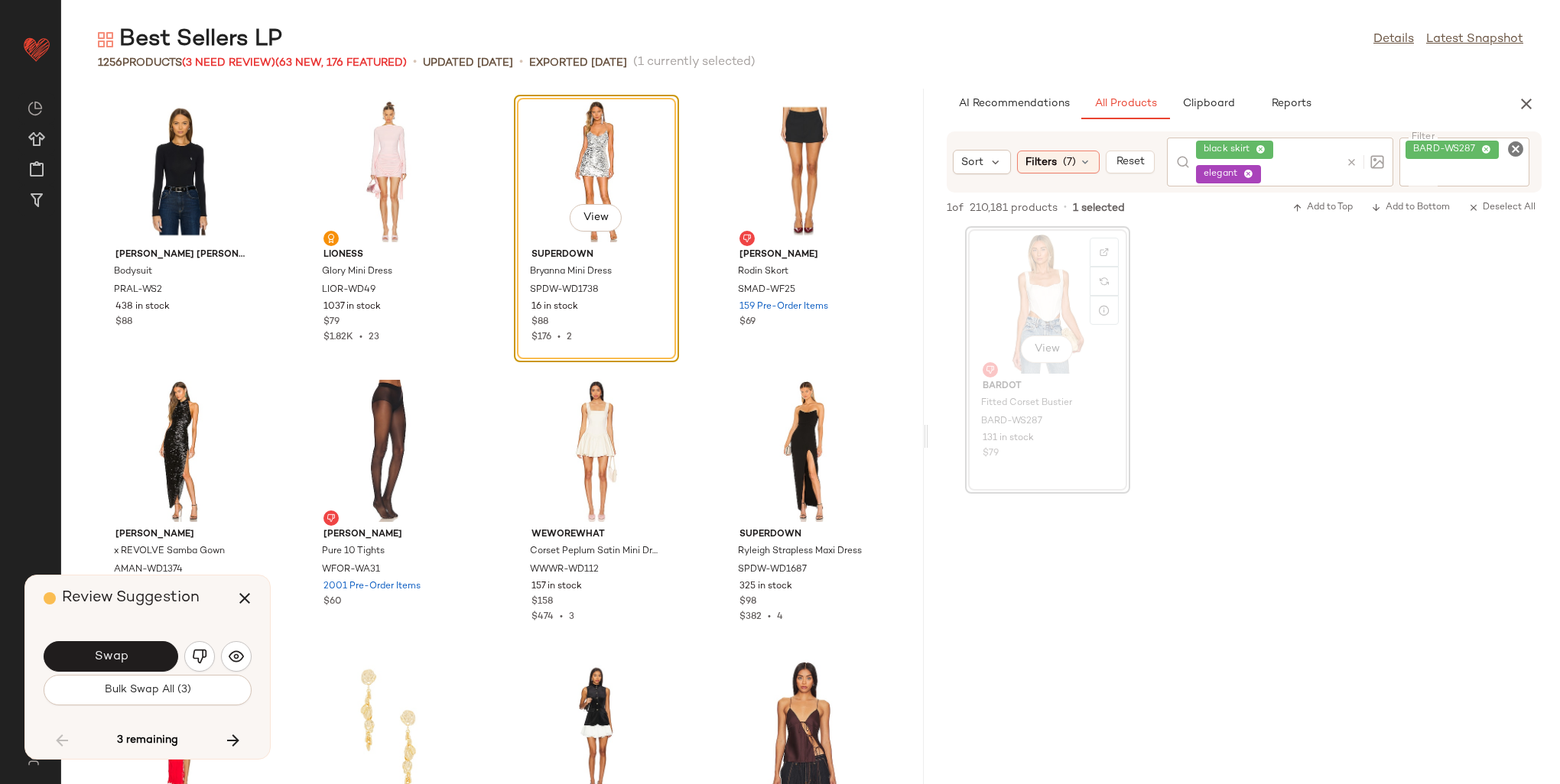
scroll to position [50953, 0]
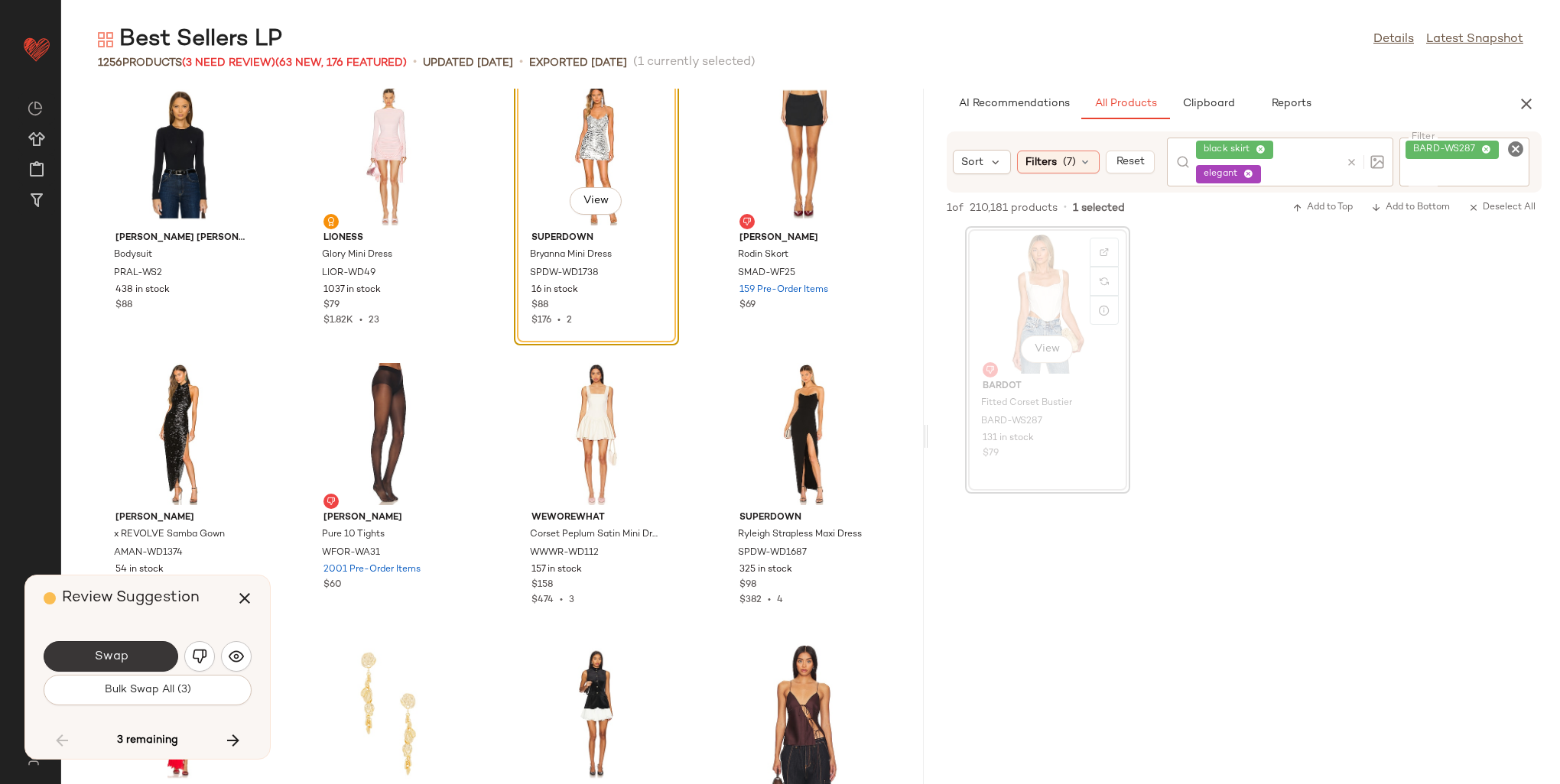
click at [131, 657] on button "Swap" at bounding box center [110, 656] width 134 height 31
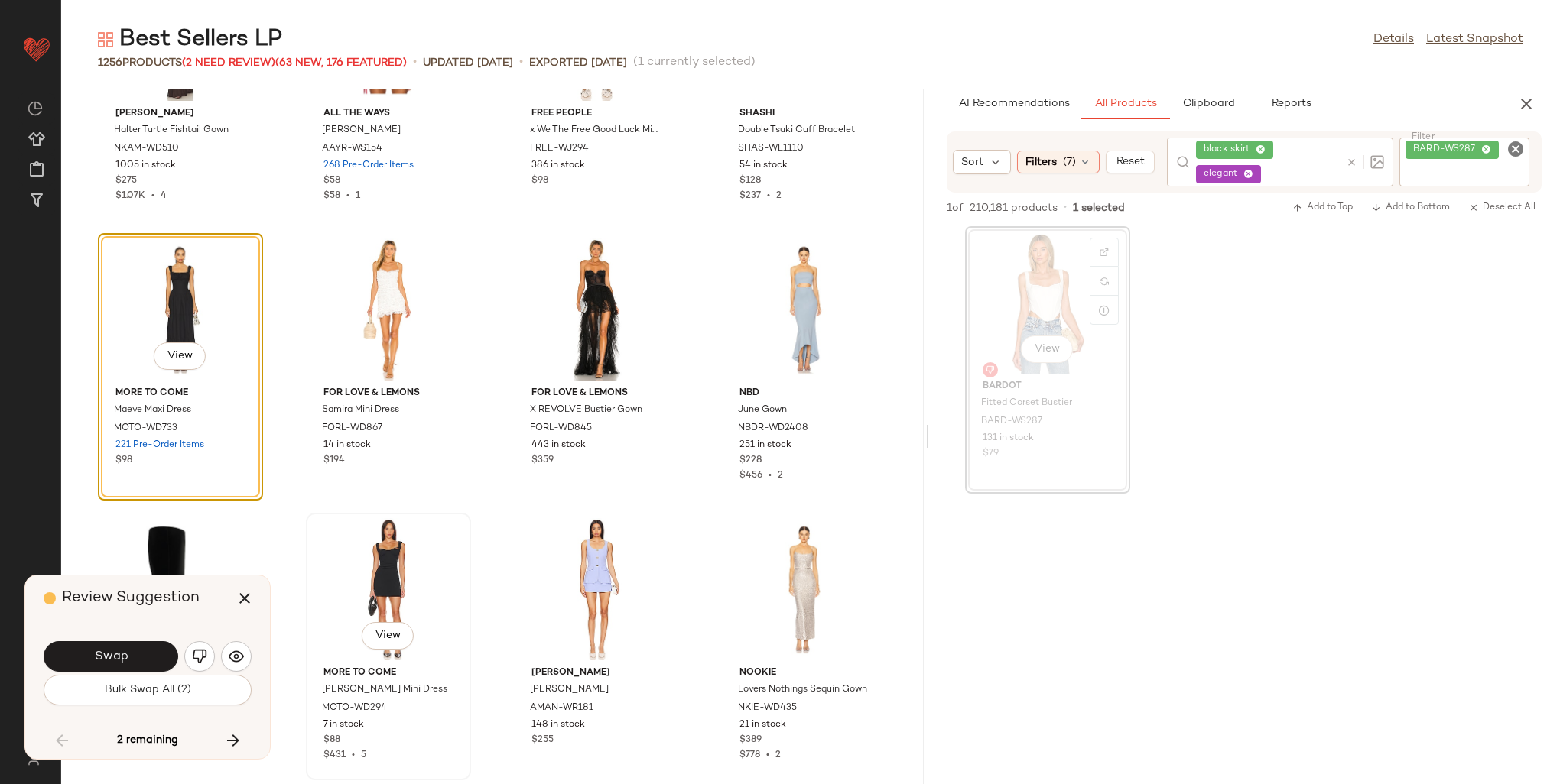
scroll to position [62552, 0]
click at [242, 659] on img "button" at bounding box center [236, 656] width 16 height 16
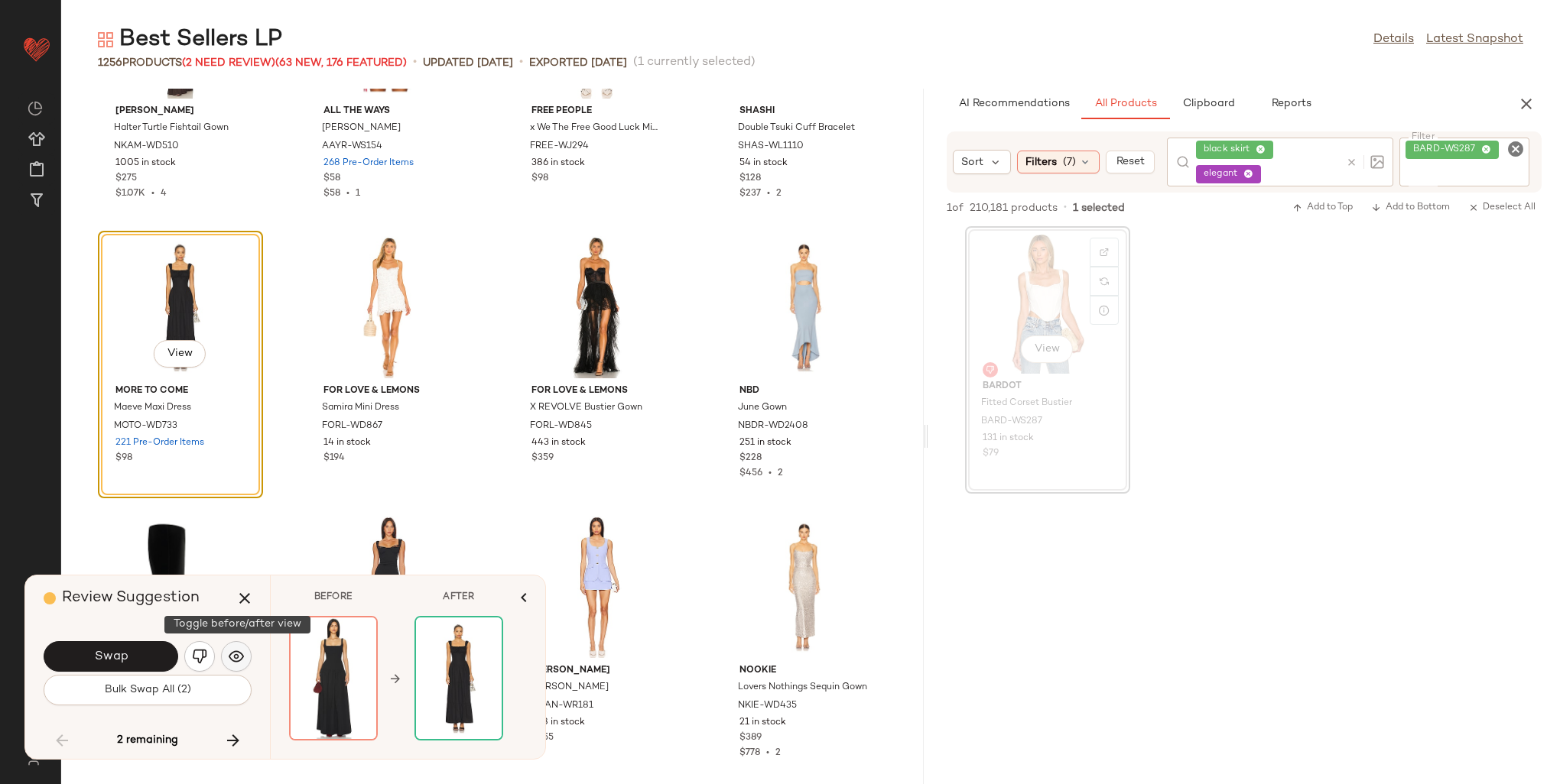
click at [242, 659] on img "button" at bounding box center [236, 656] width 16 height 16
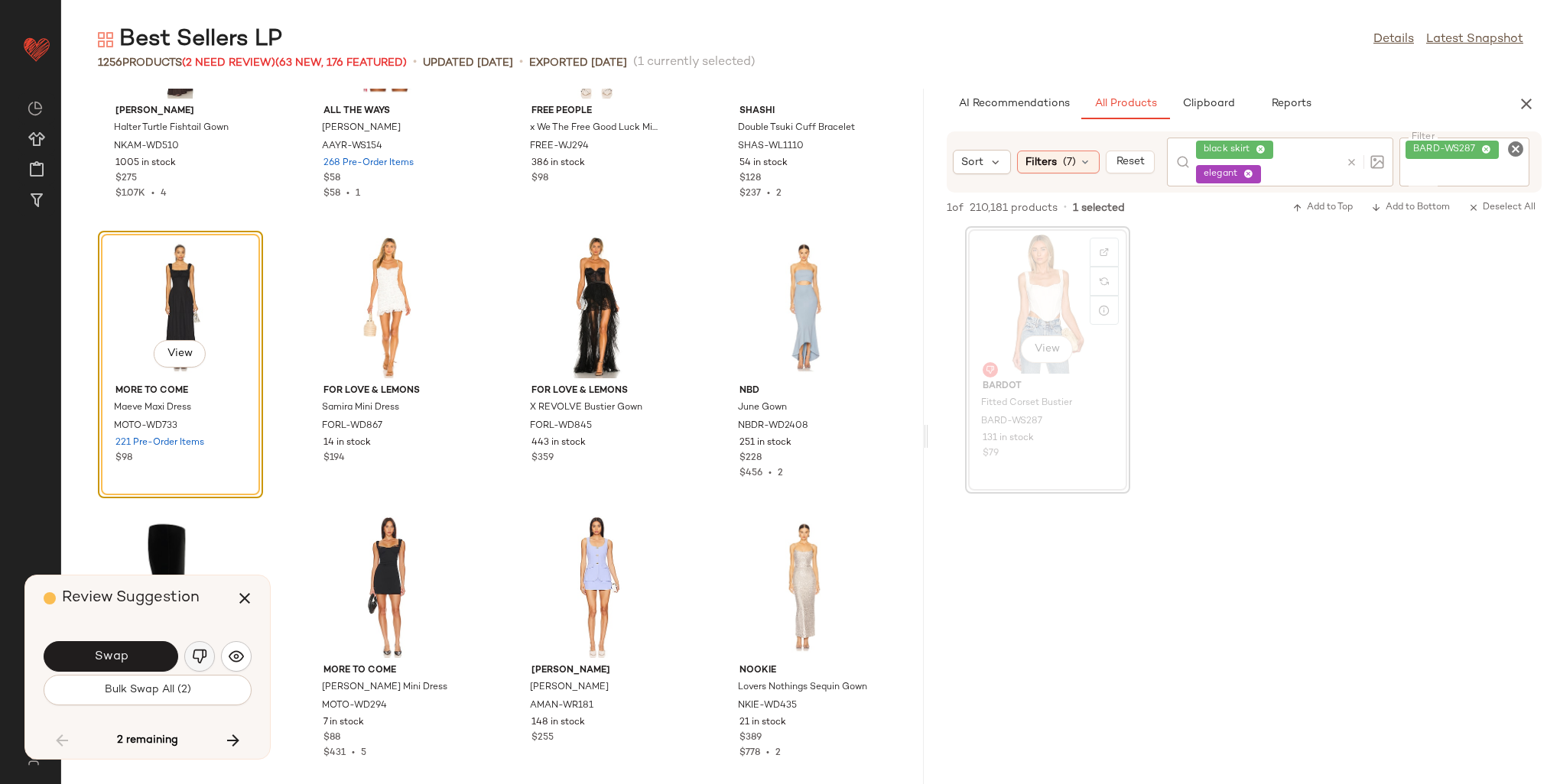
click at [205, 662] on img "button" at bounding box center [200, 656] width 16 height 16
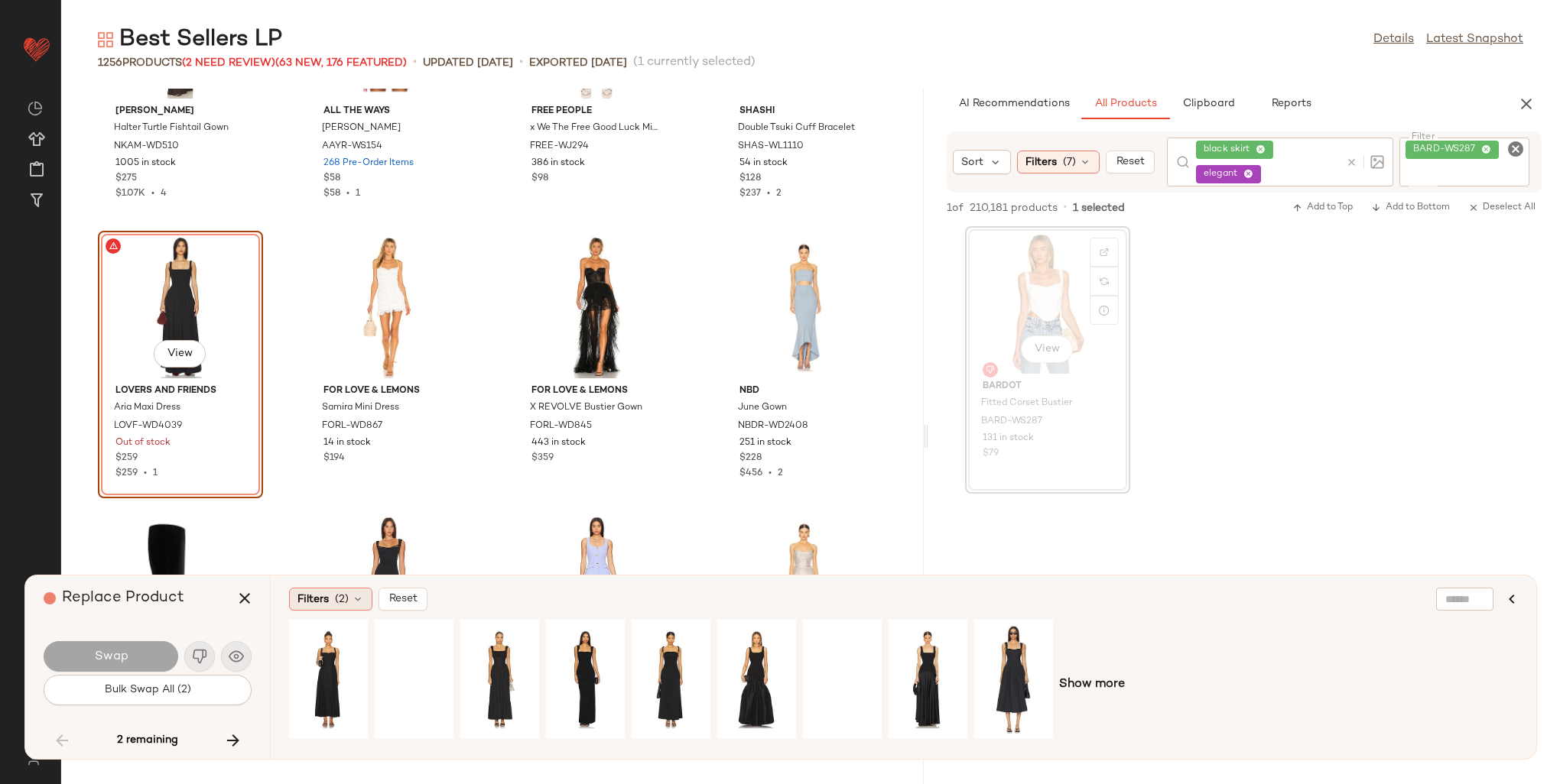
click at [331, 597] on div "Filters (2)" at bounding box center [331, 599] width 83 height 23
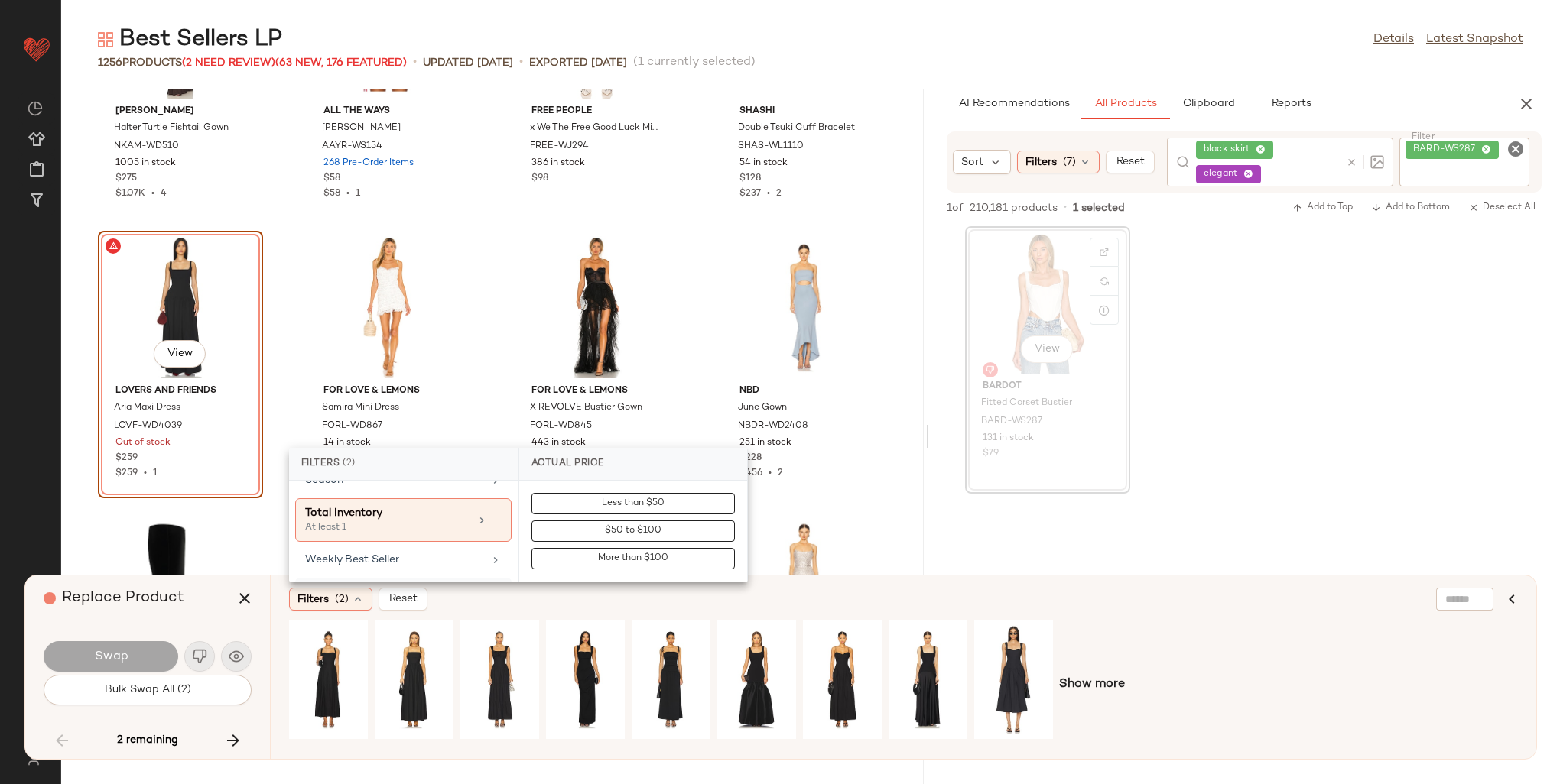
scroll to position [885, 0]
click at [385, 557] on div "Weekly Best Seller" at bounding box center [394, 565] width 178 height 16
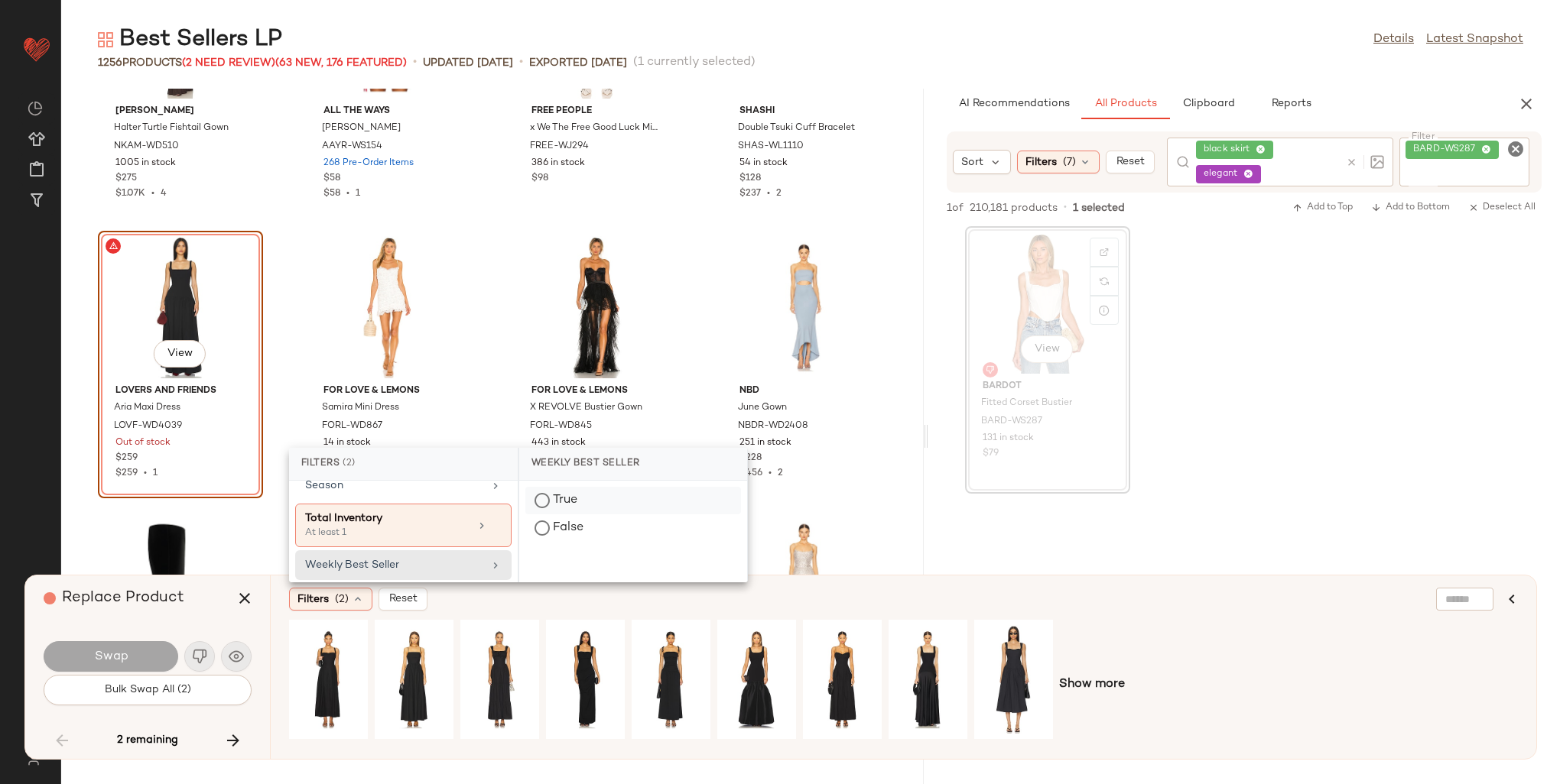
click at [571, 514] on div "True" at bounding box center [633, 528] width 216 height 27
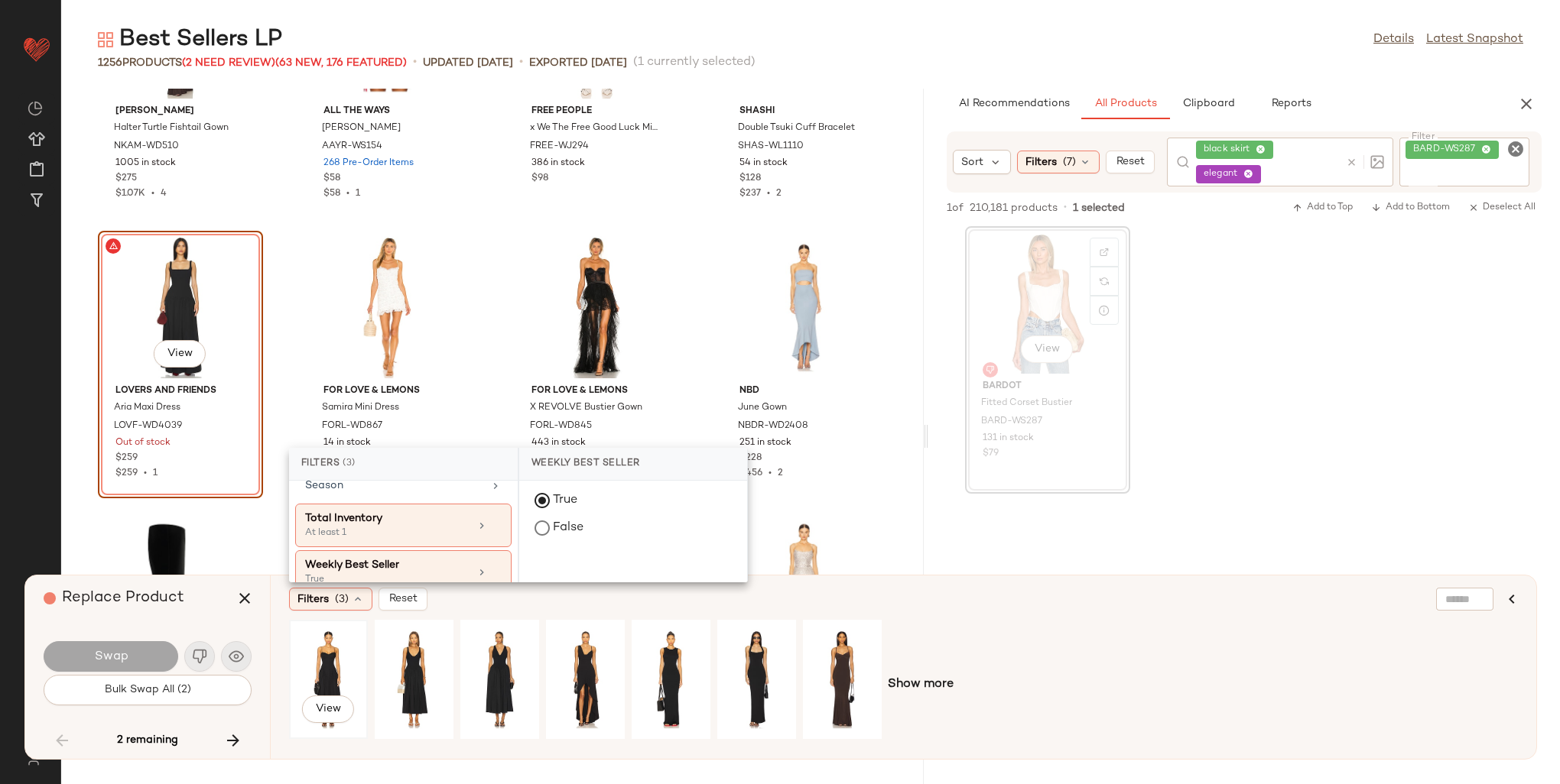
click at [336, 663] on div "View" at bounding box center [328, 680] width 68 height 109
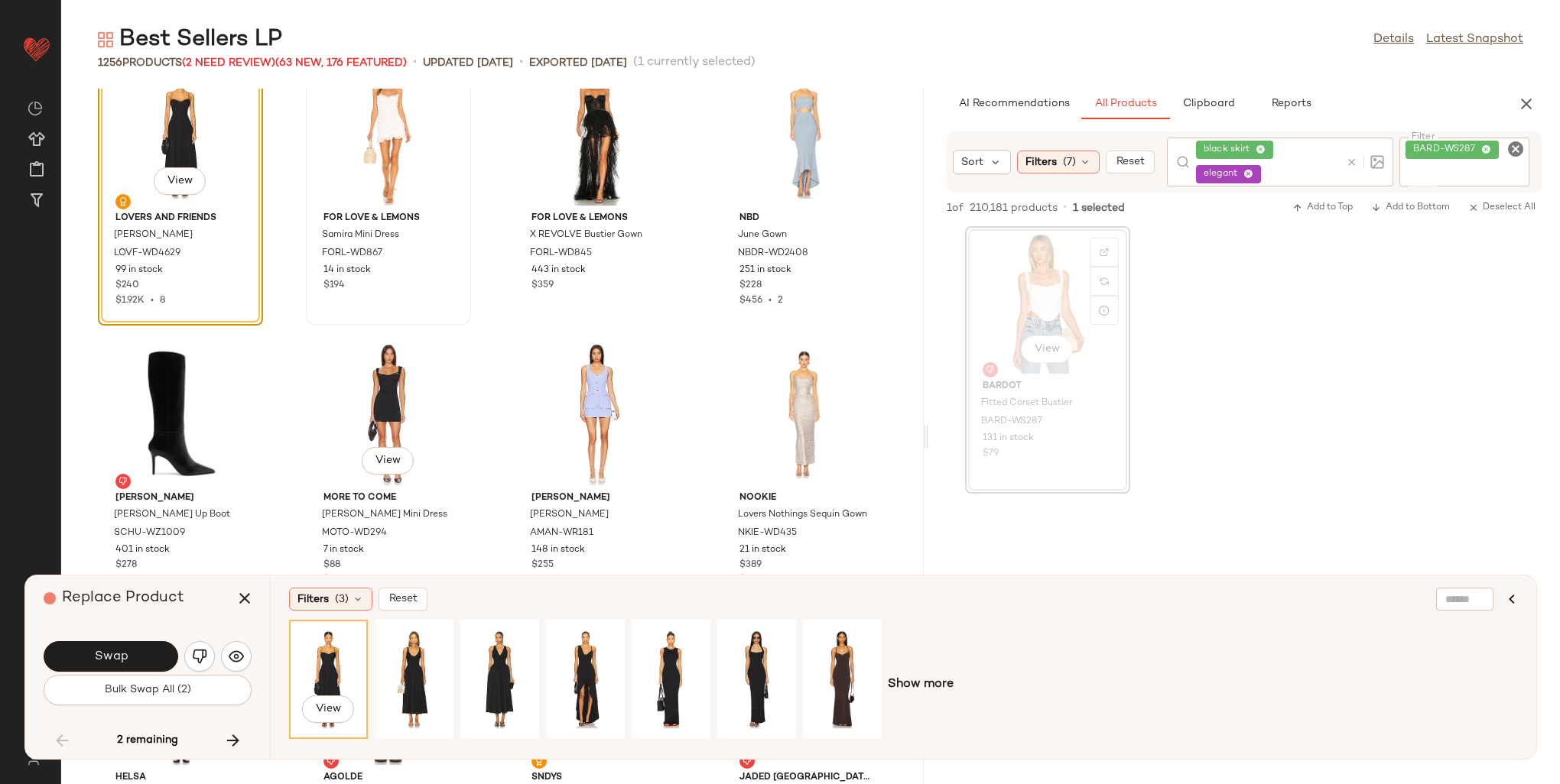
scroll to position [62781, 0]
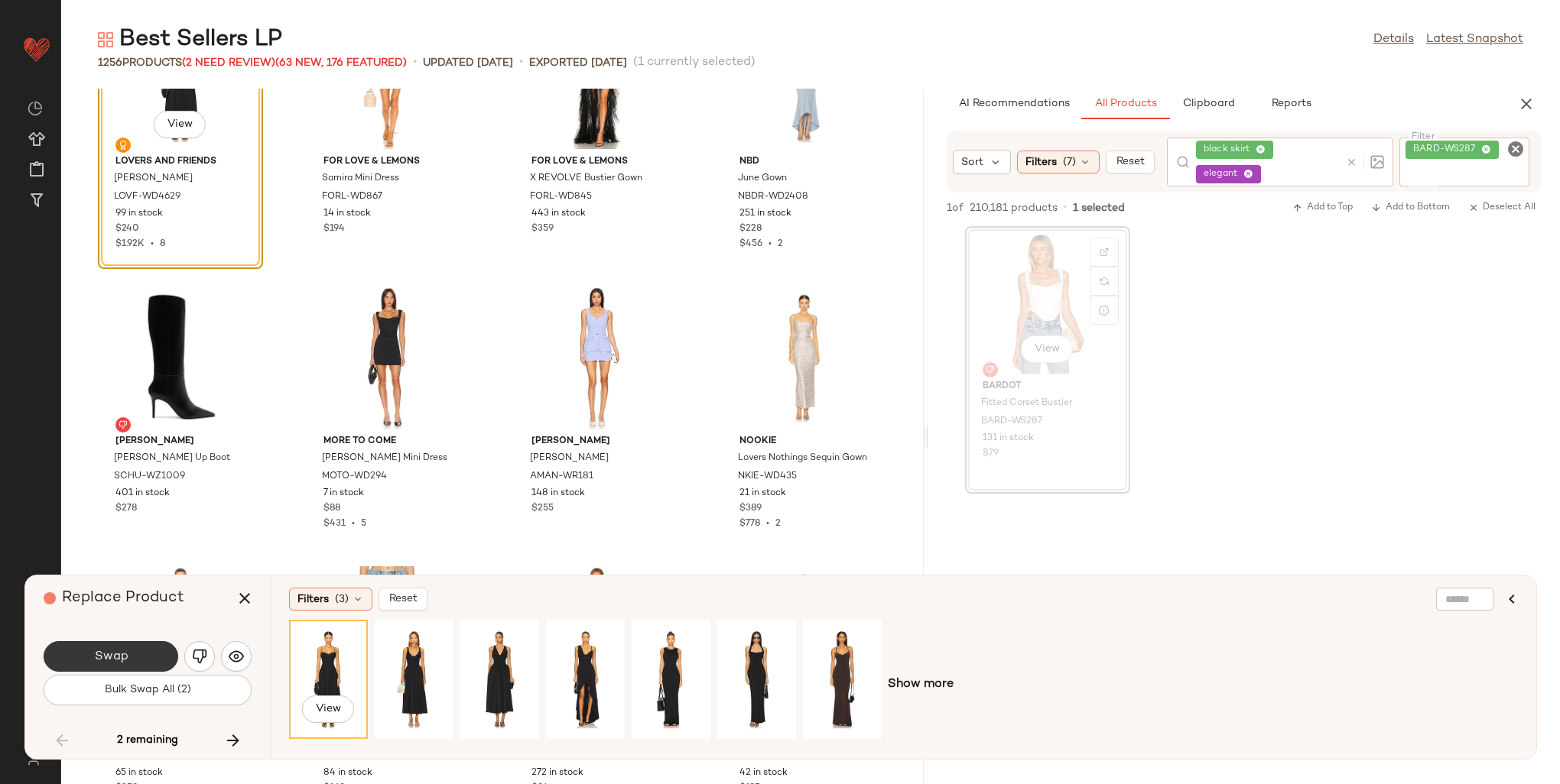
click at [148, 652] on button "Swap" at bounding box center [110, 656] width 134 height 31
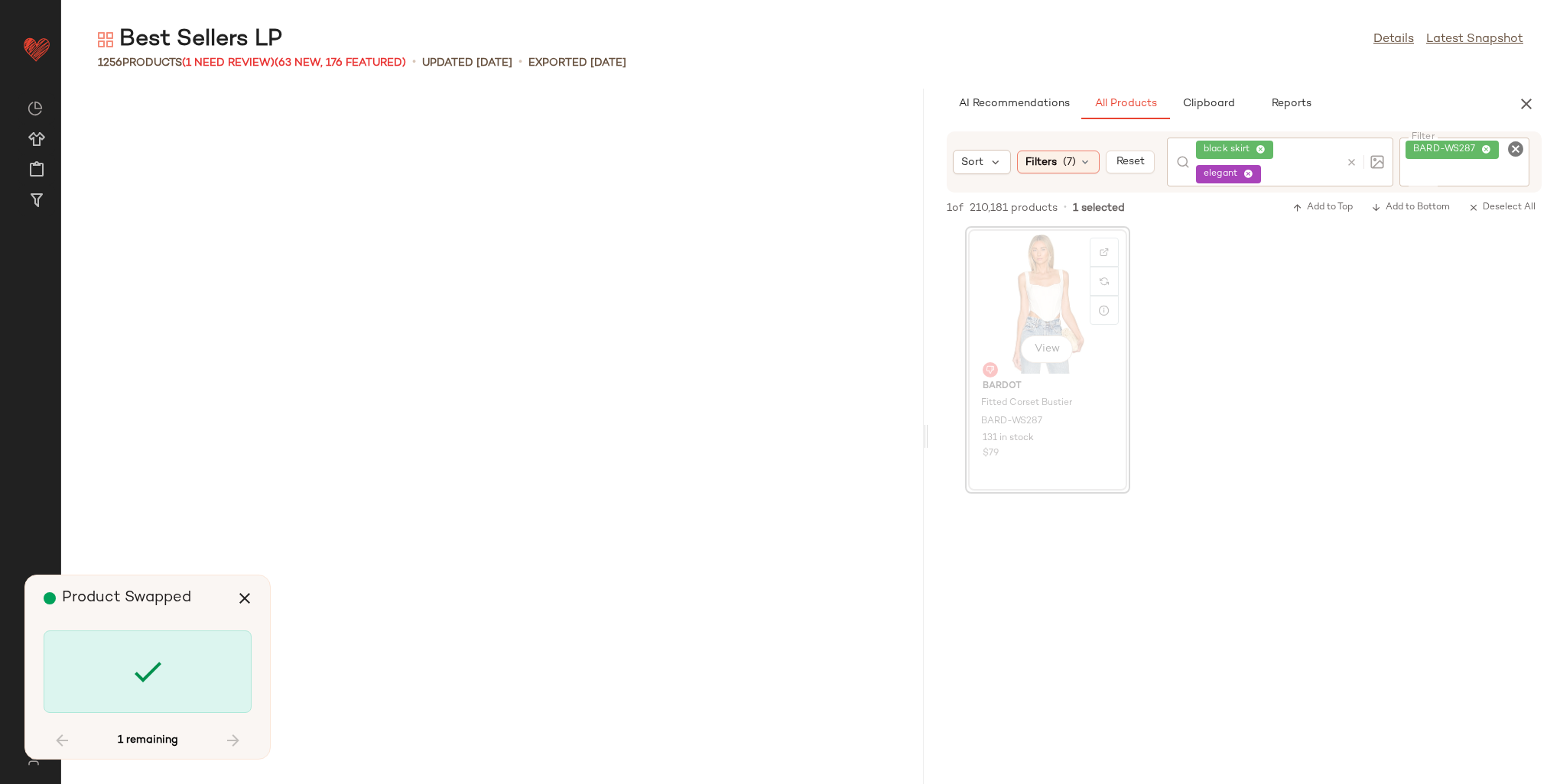
scroll to position [79188, 0]
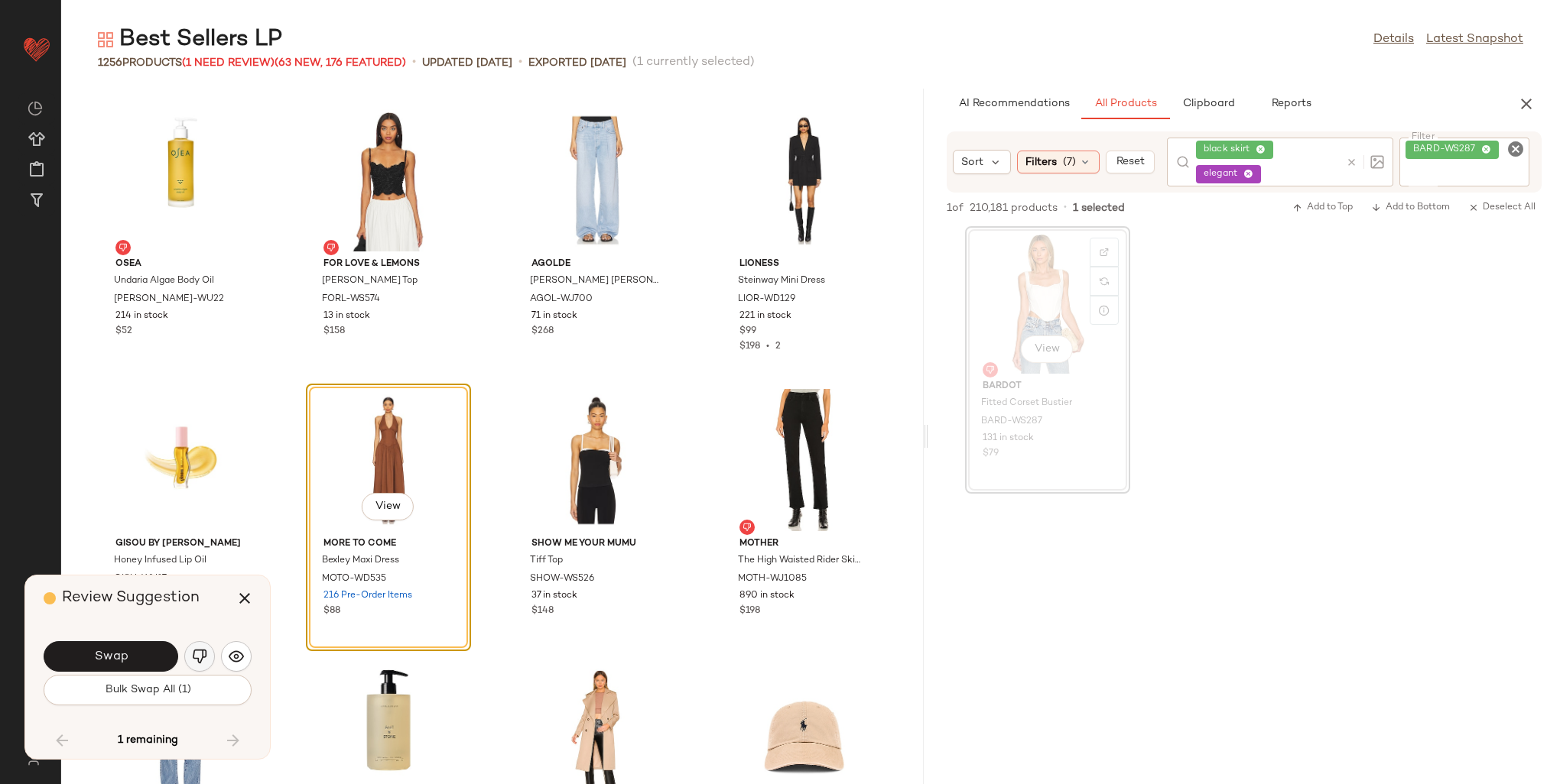
click at [202, 655] on img "button" at bounding box center [200, 656] width 16 height 16
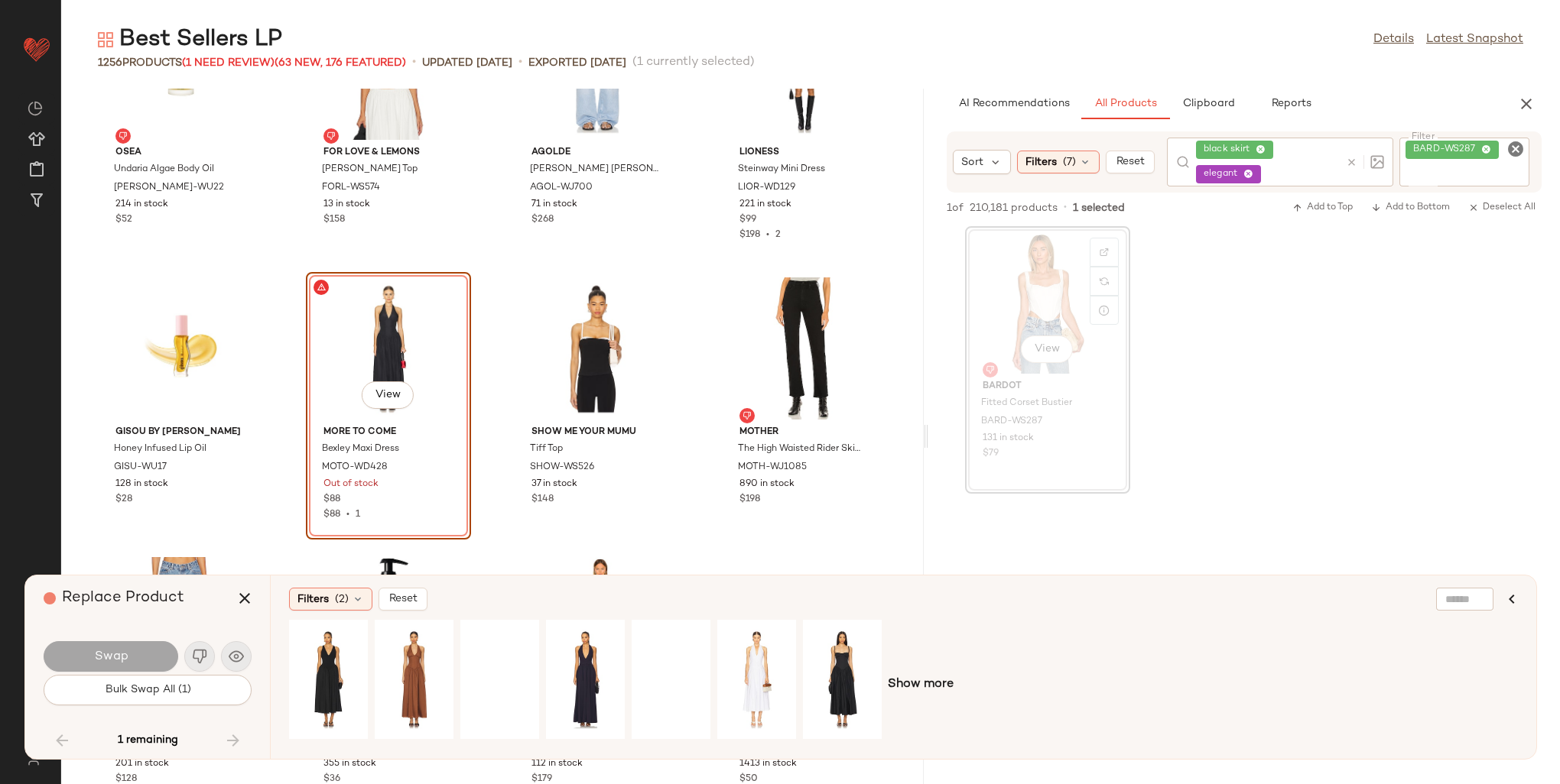
scroll to position [79341, 0]
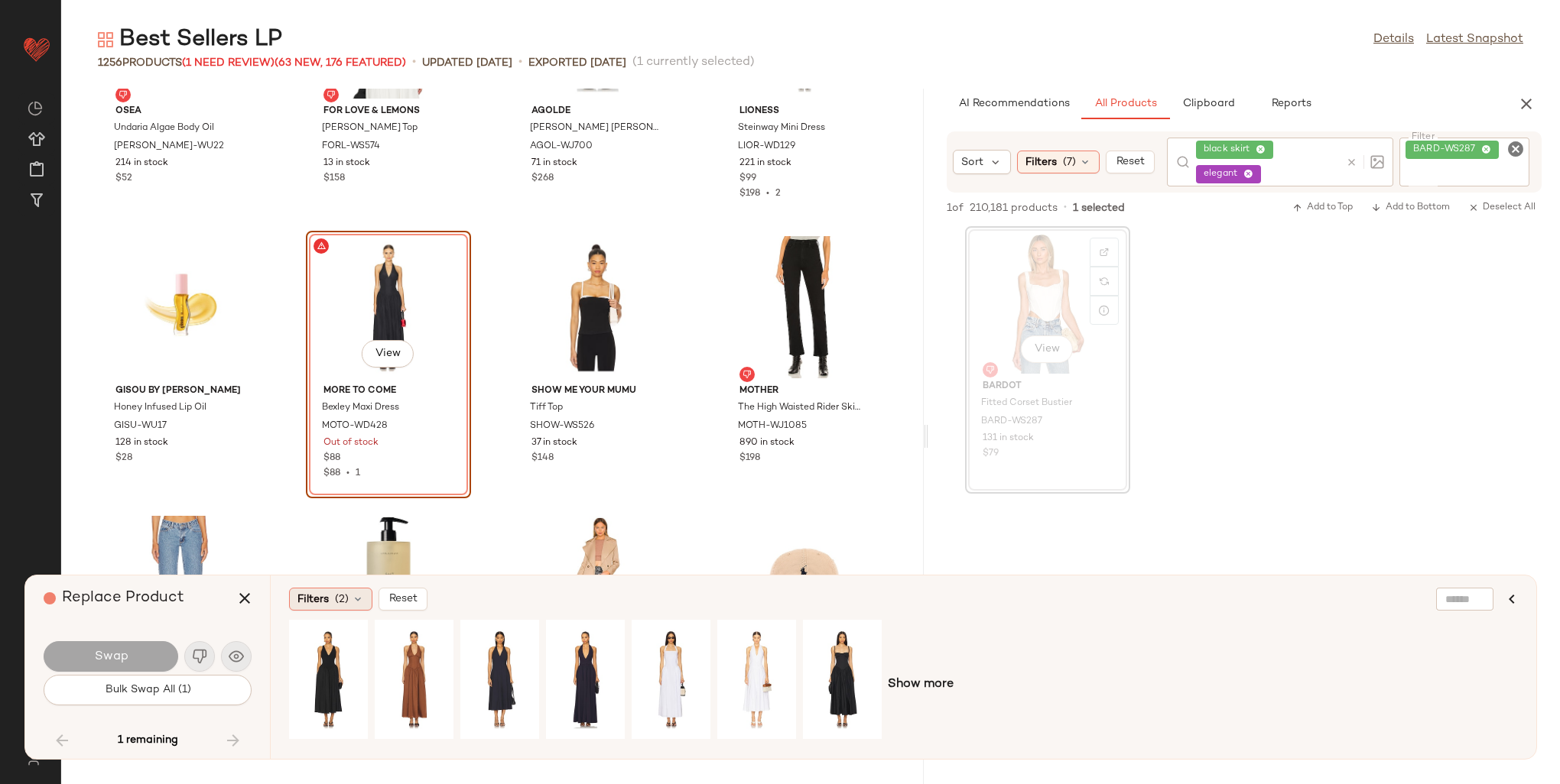
click at [332, 604] on div "Filters (2)" at bounding box center [331, 599] width 83 height 23
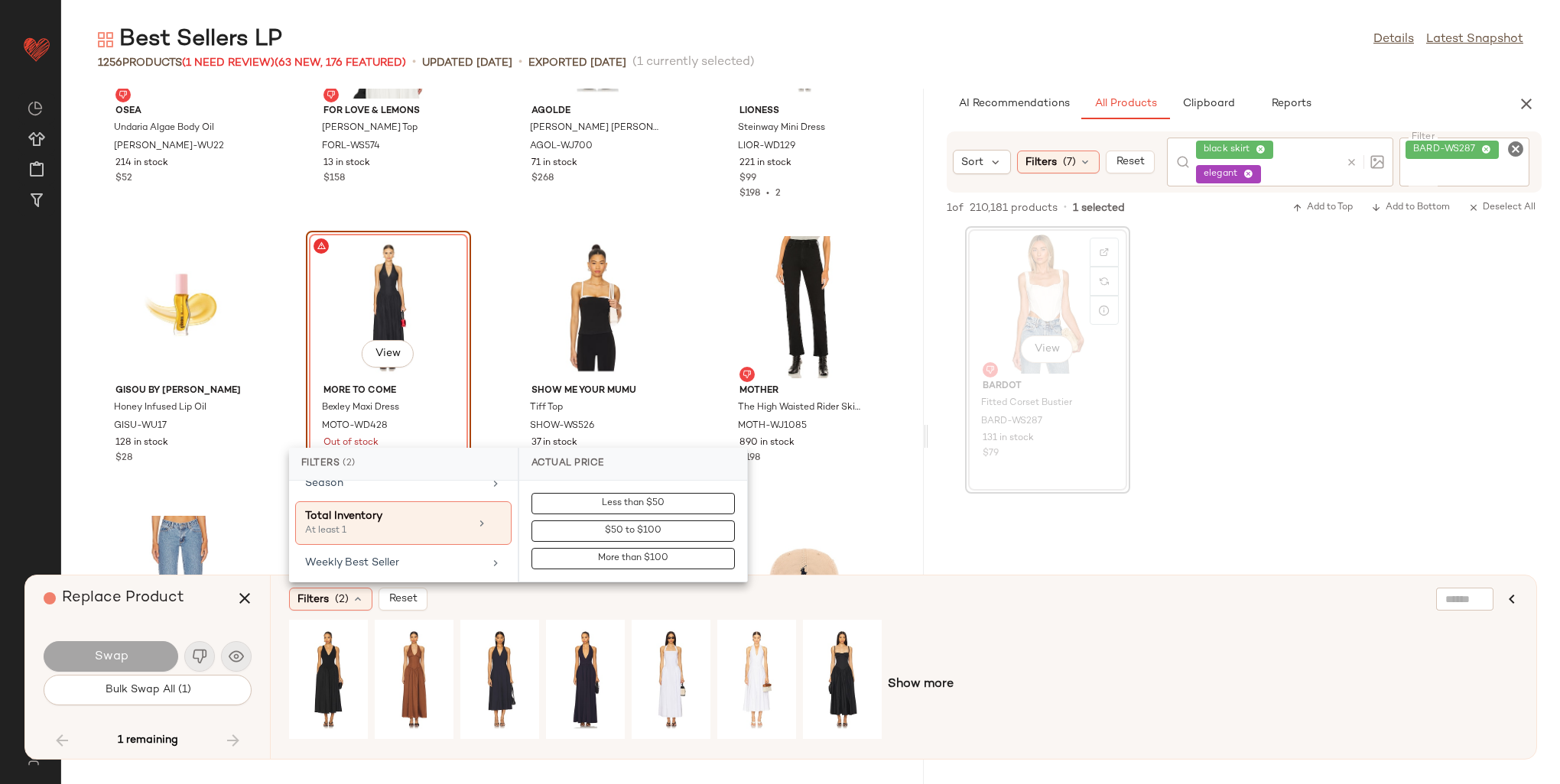
scroll to position [918, 0]
click at [402, 528] on div "Weekly Best Seller" at bounding box center [394, 532] width 178 height 16
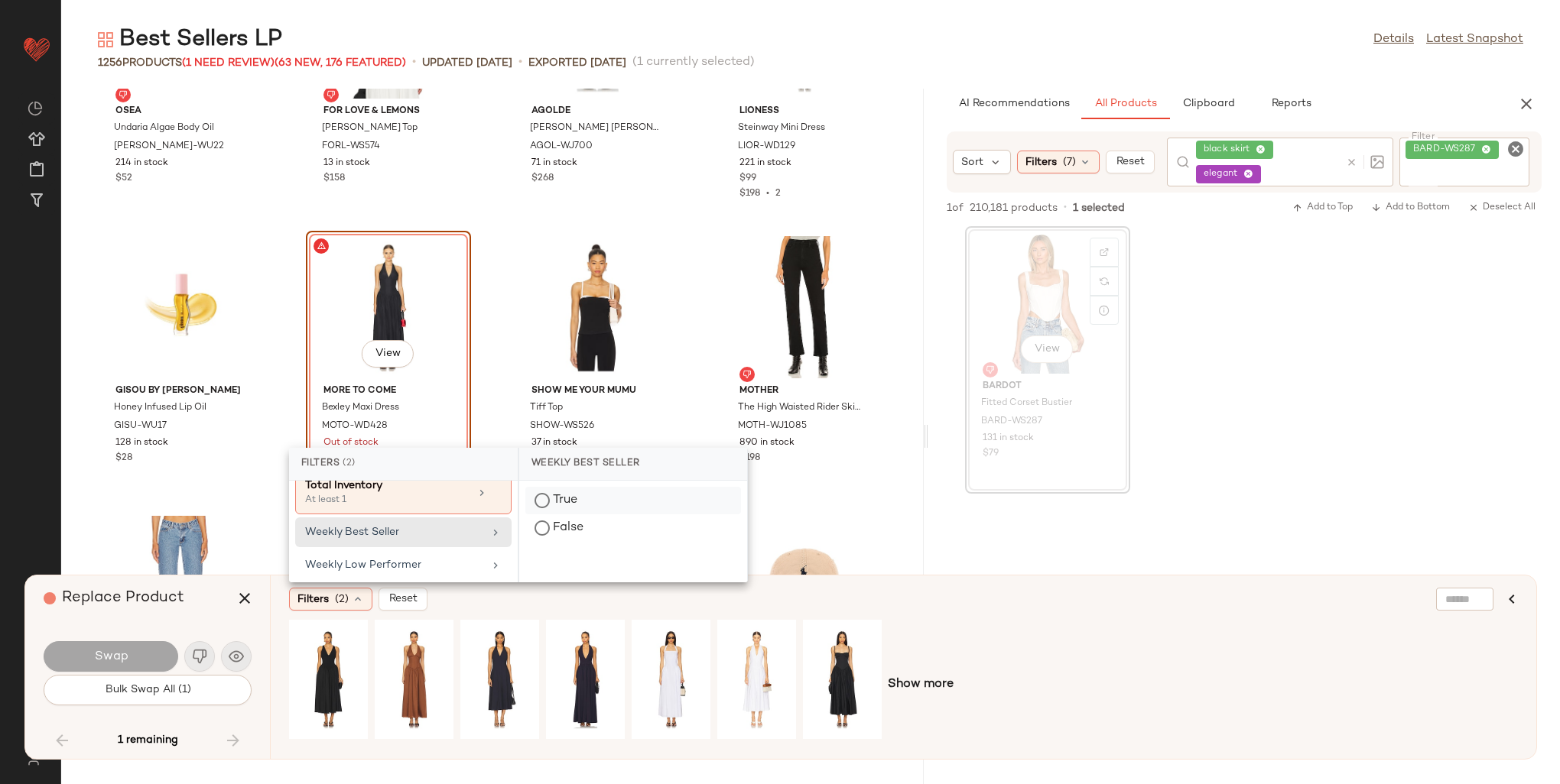
click at [567, 514] on div "True" at bounding box center [633, 528] width 216 height 27
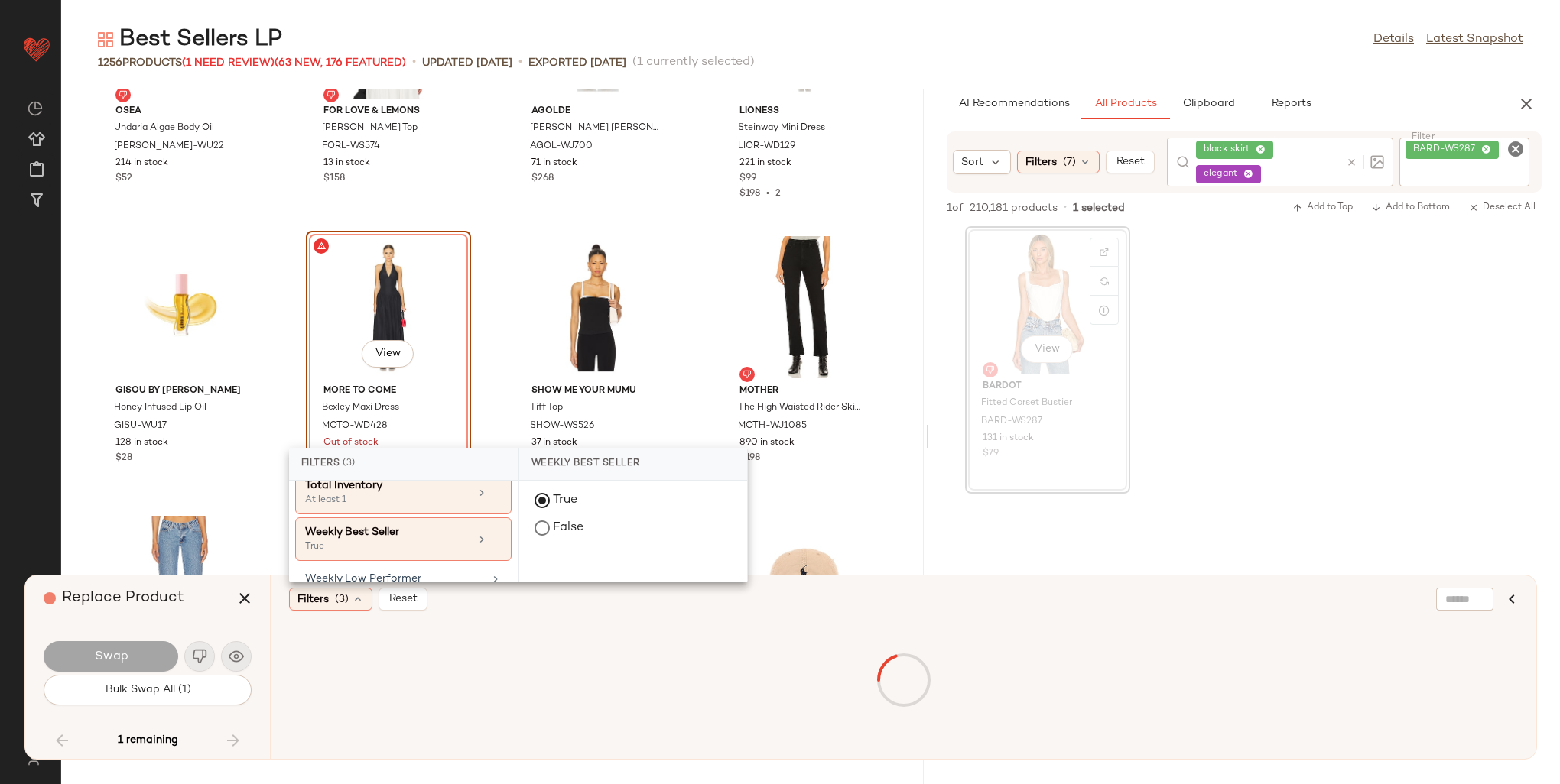
click at [966, 613] on div "Filters (3) Reset" at bounding box center [903, 667] width 1266 height 184
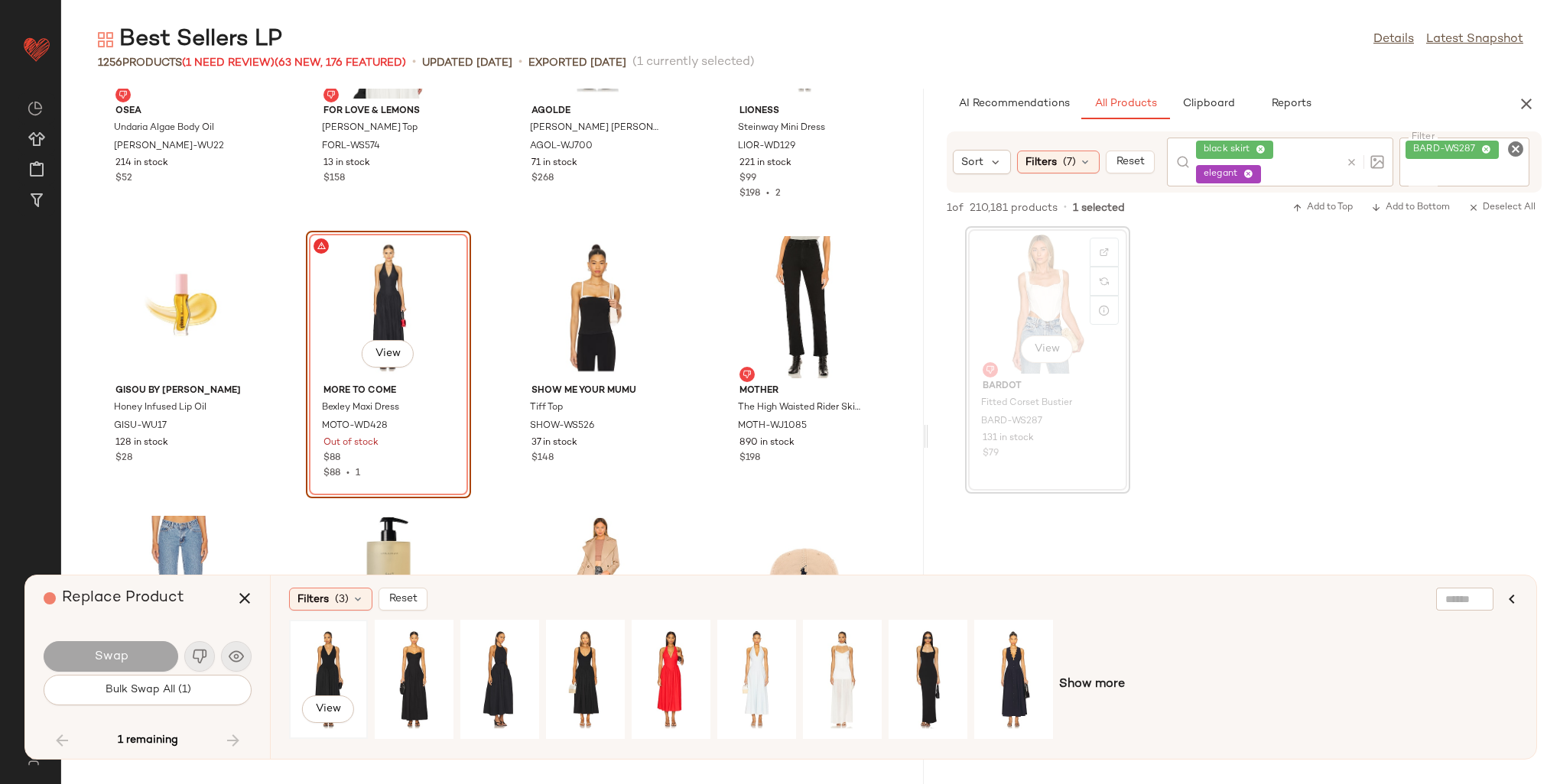
click at [346, 656] on div "View" at bounding box center [328, 680] width 68 height 109
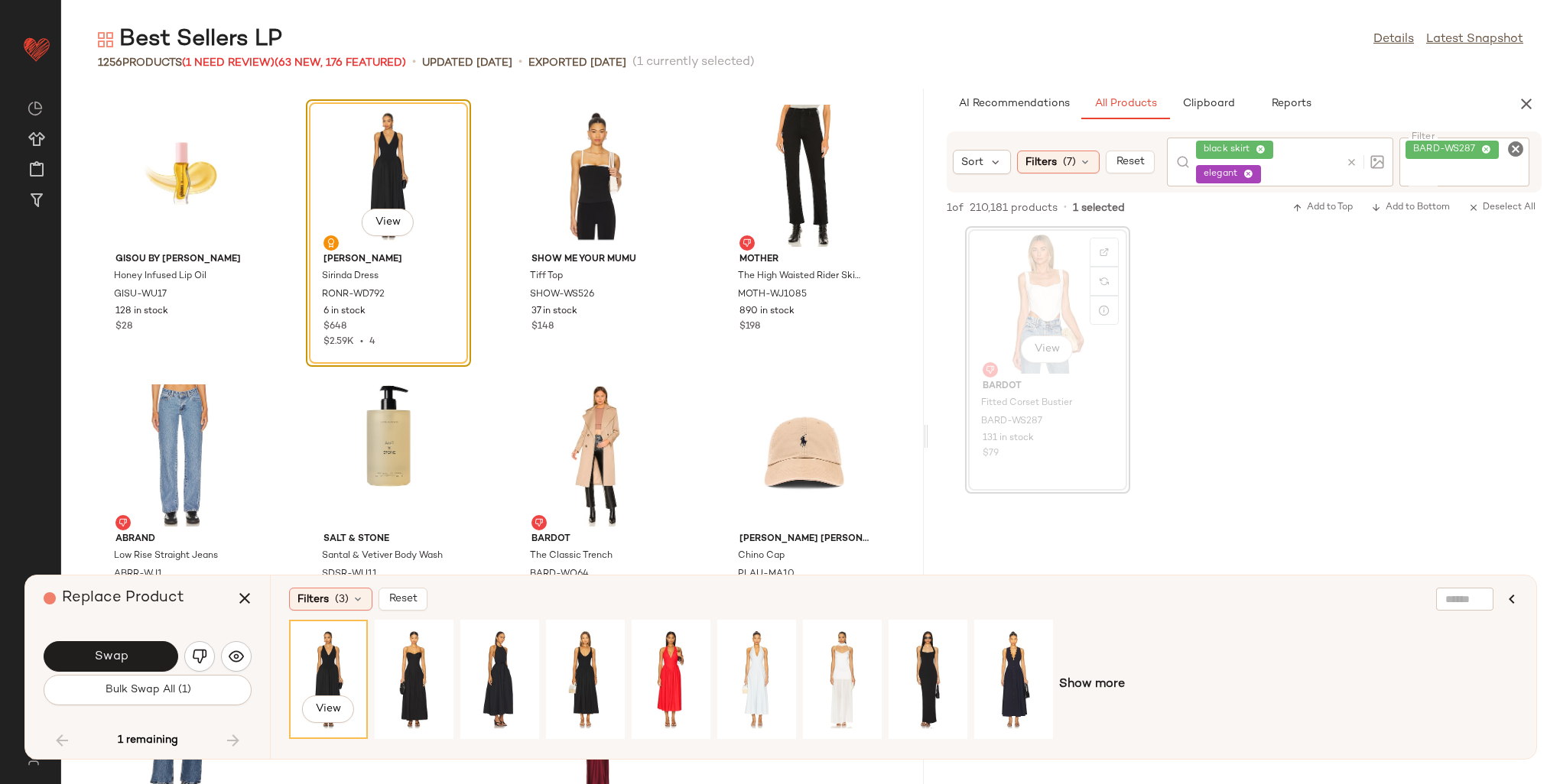
scroll to position [79494, 0]
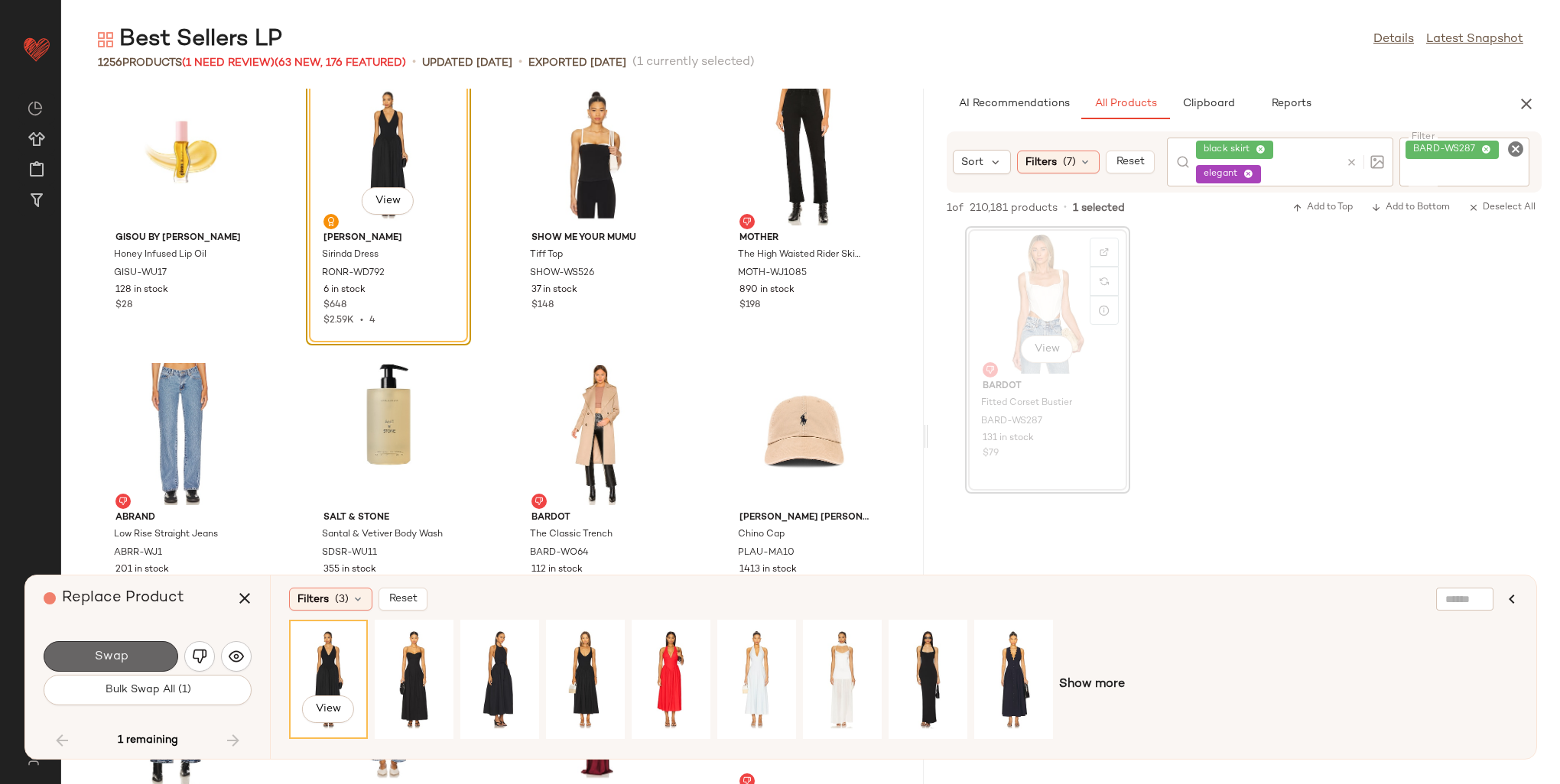
click at [92, 658] on button "Swap" at bounding box center [110, 656] width 134 height 31
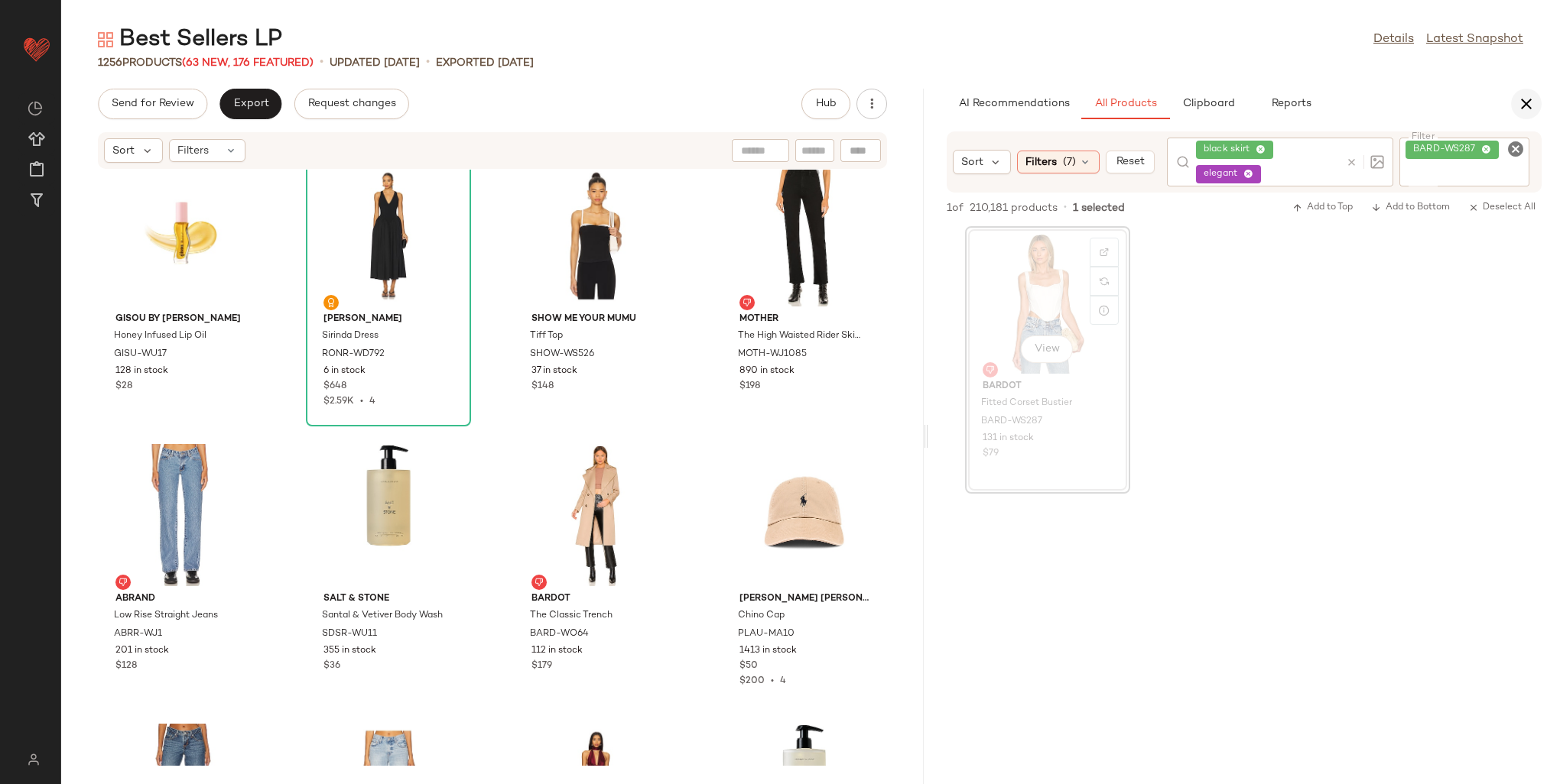
click at [1530, 105] on icon "button" at bounding box center [1526, 104] width 18 height 18
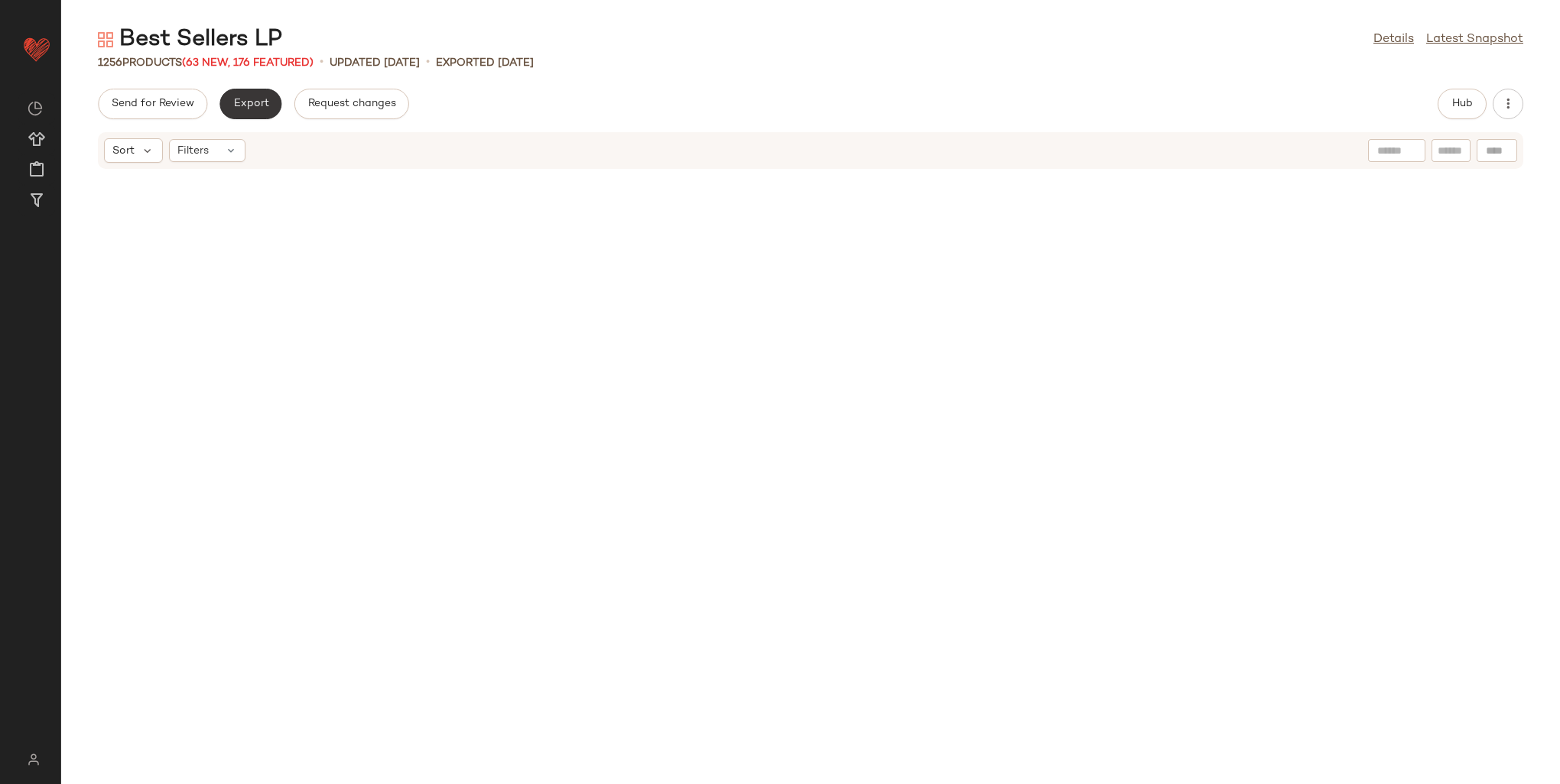
scroll to position [39454, 0]
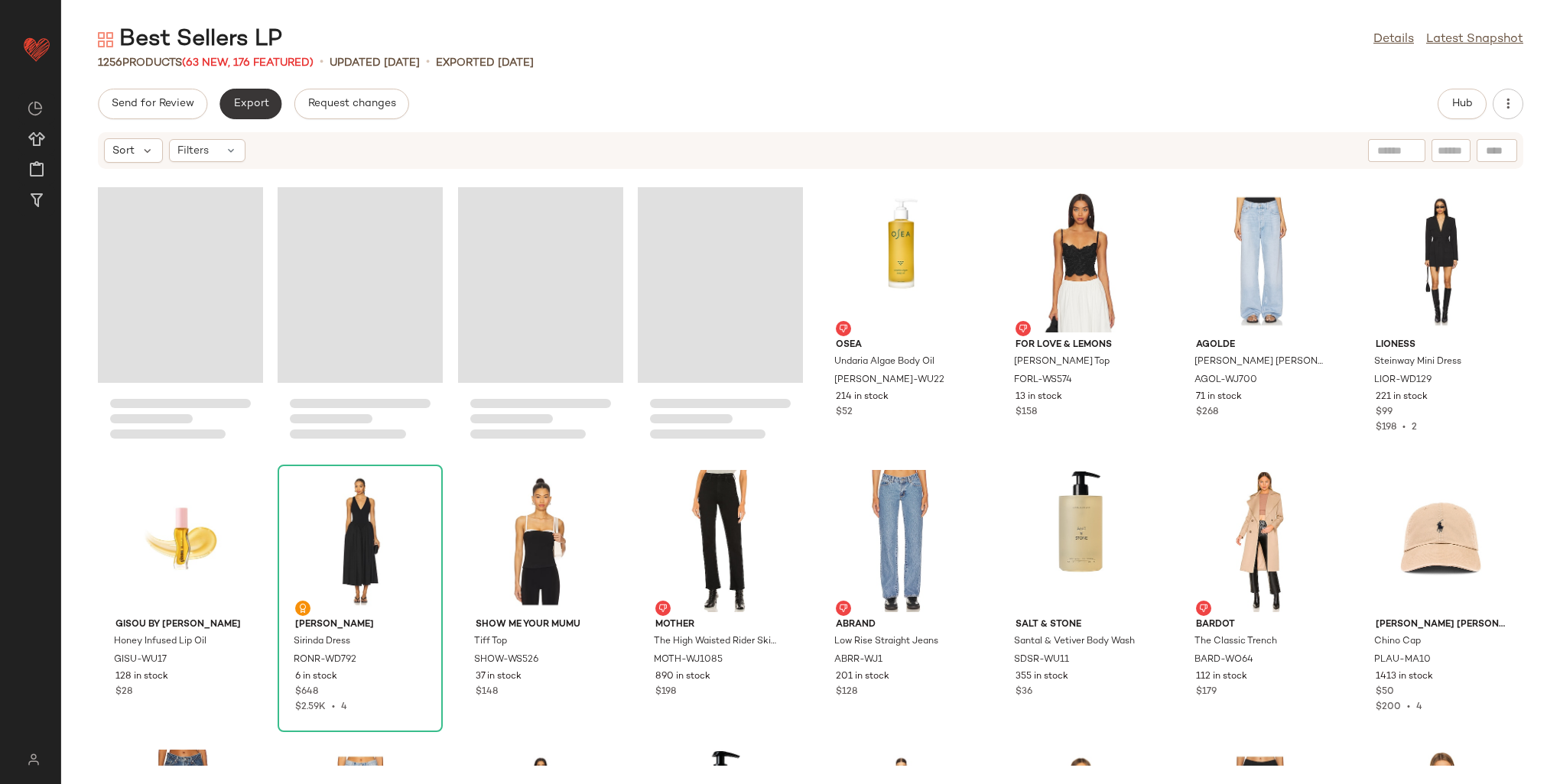
click at [265, 94] on button "Export" at bounding box center [250, 104] width 62 height 31
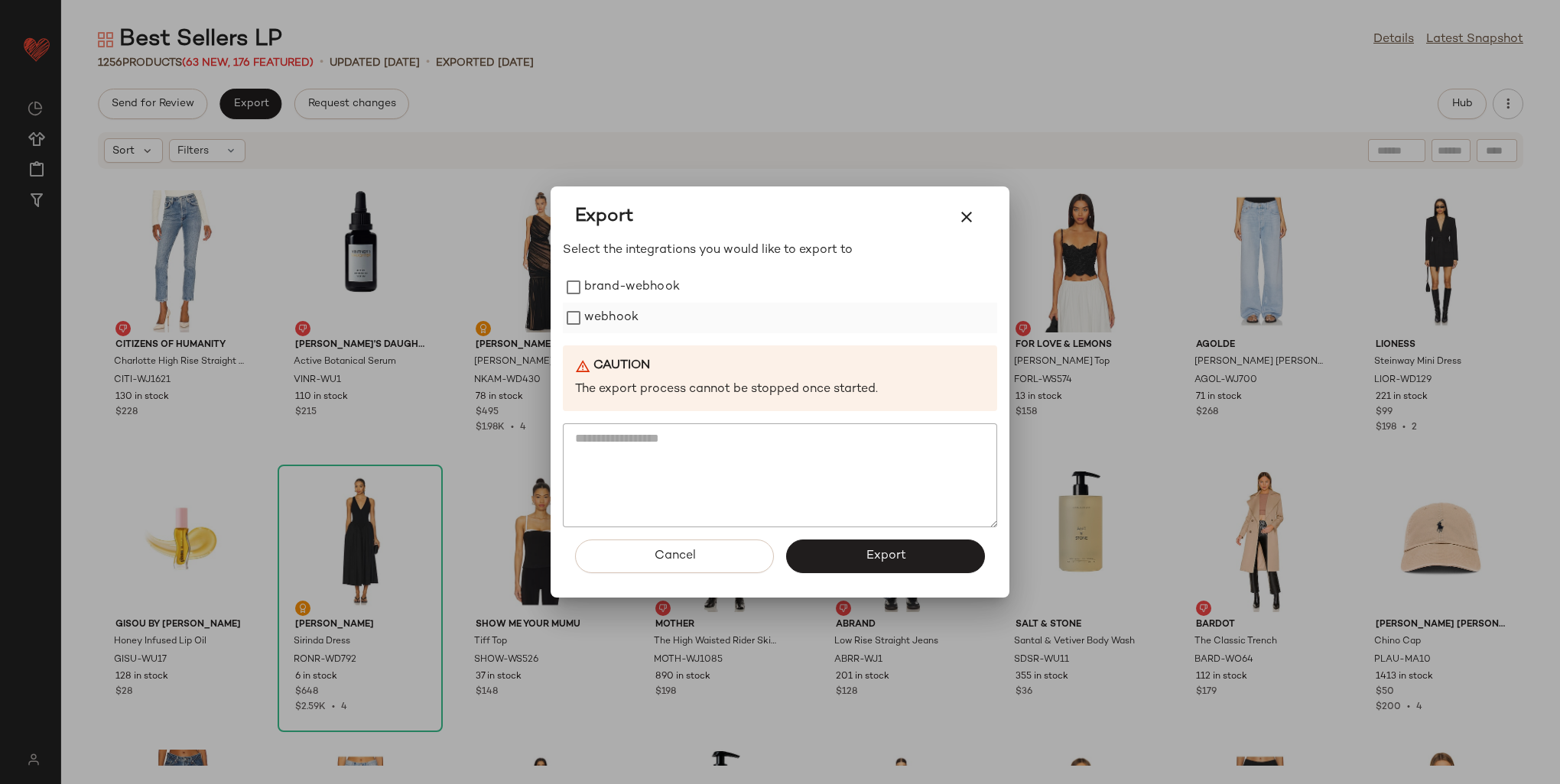
click at [605, 321] on label "webhook" at bounding box center [612, 317] width 54 height 31
click at [872, 562] on span "Export" at bounding box center [885, 556] width 40 height 15
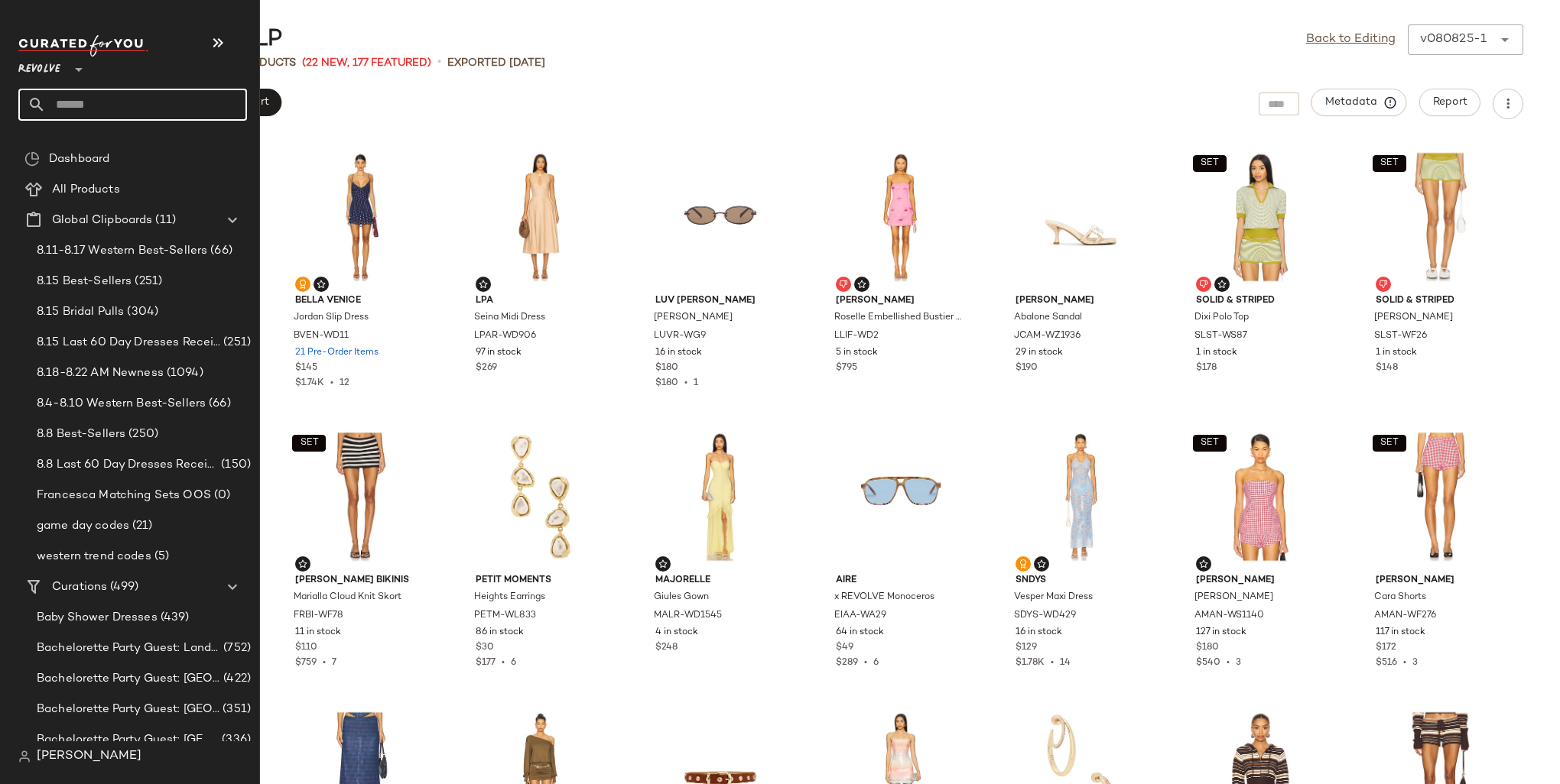
click at [58, 103] on input "text" at bounding box center [147, 105] width 201 height 32
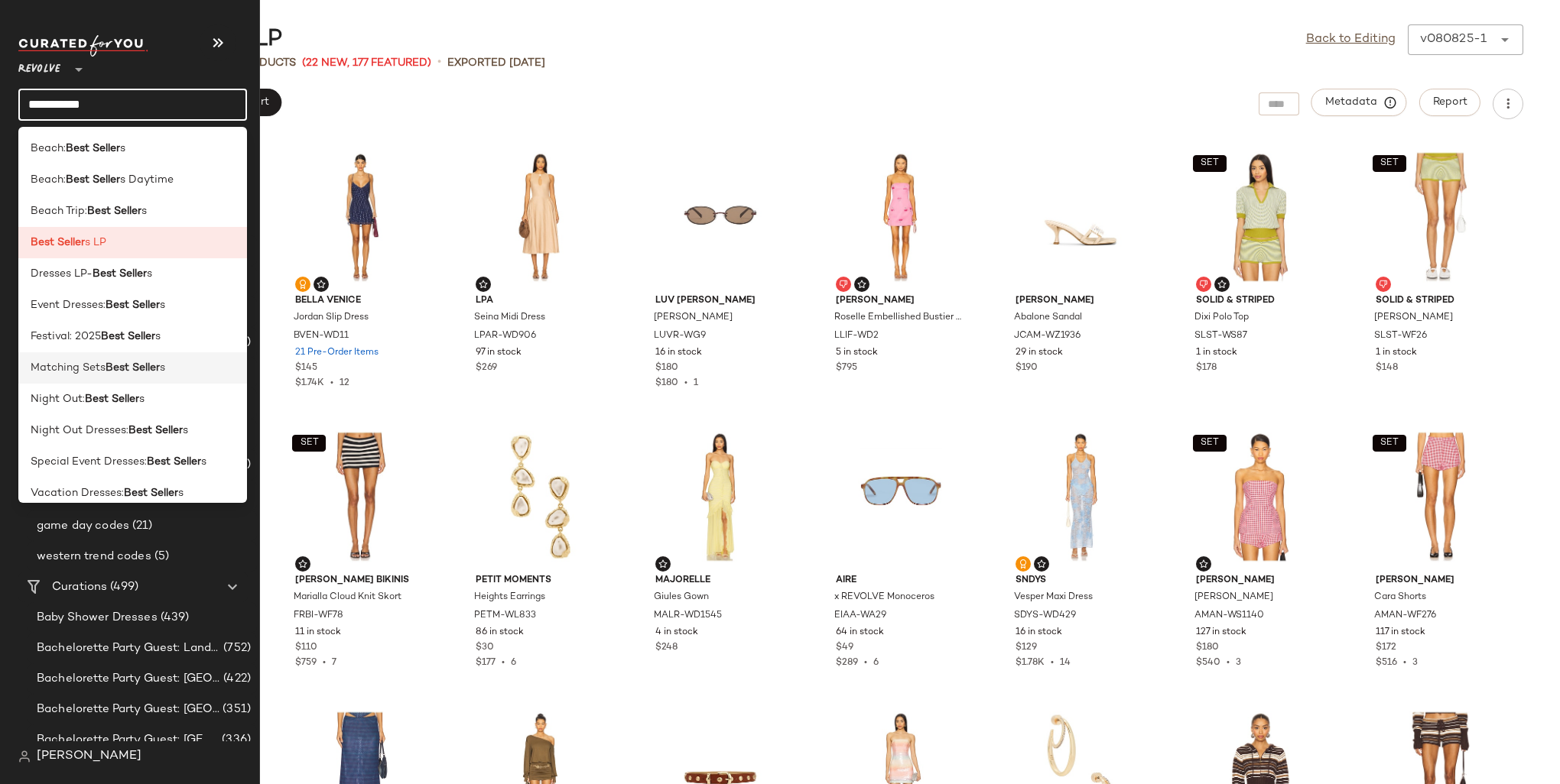
type input "**********"
click at [120, 374] on b "Best Seller" at bounding box center [133, 368] width 54 height 16
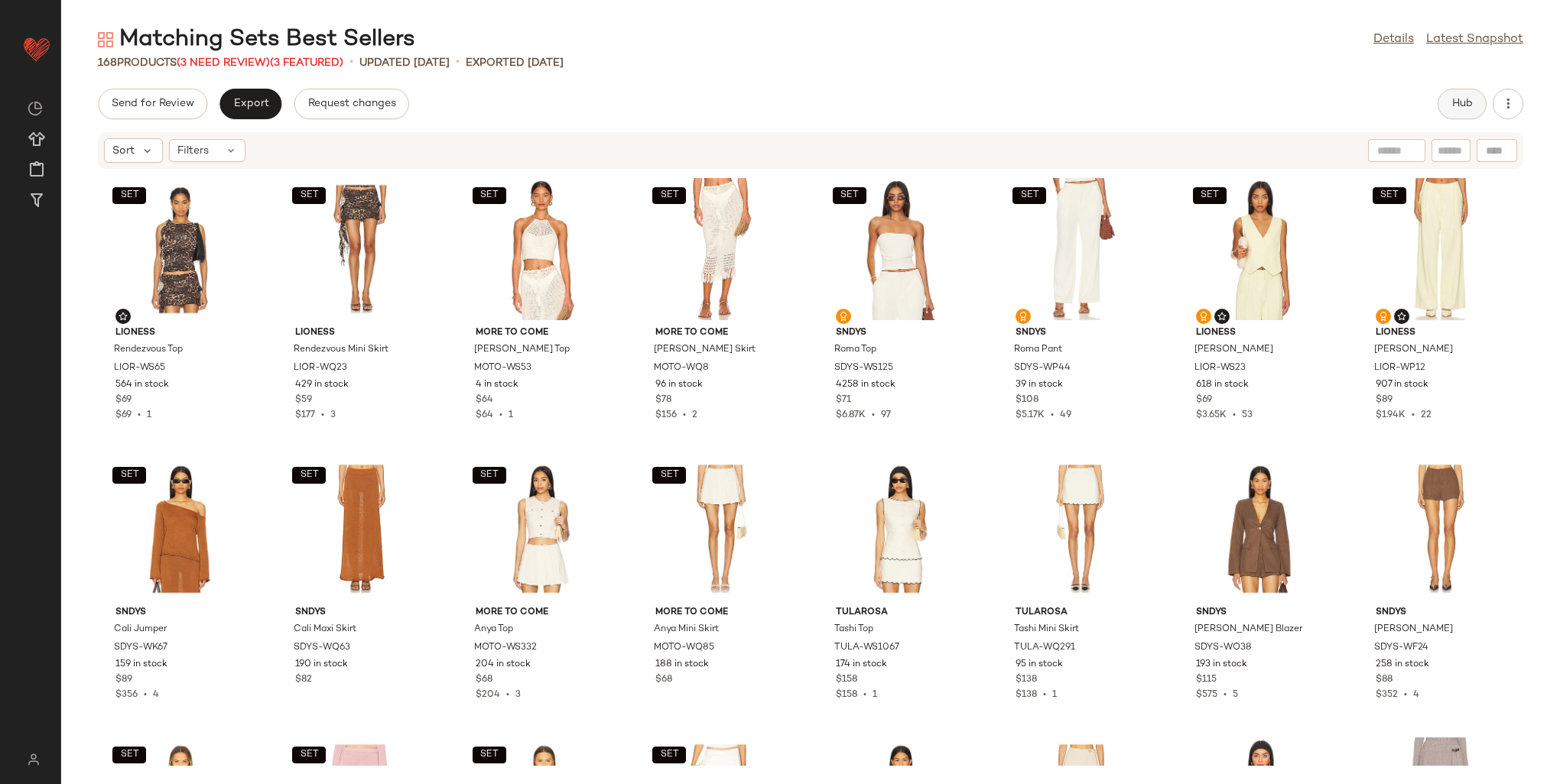
click at [1464, 115] on button "Hub" at bounding box center [1461, 104] width 49 height 31
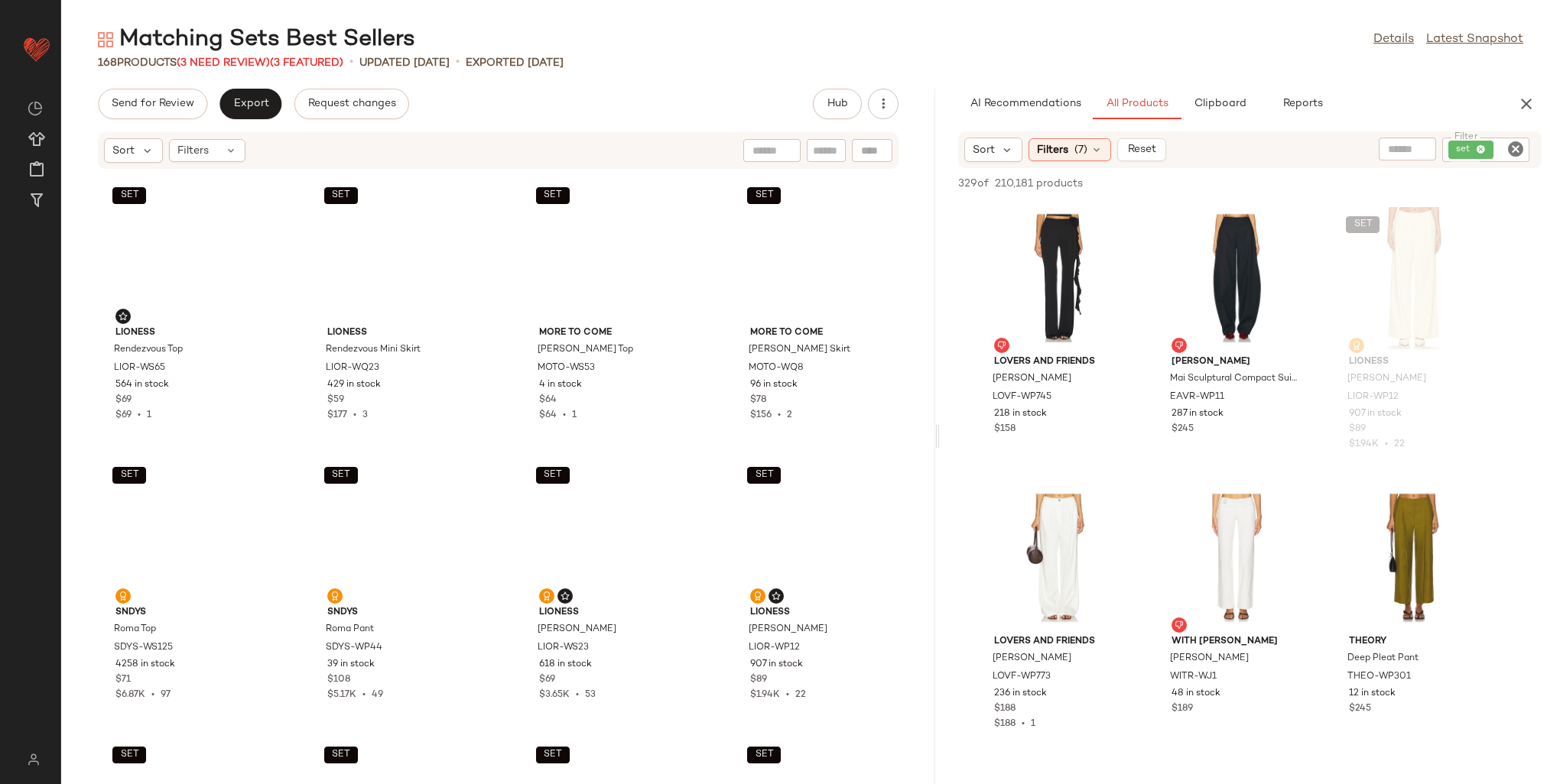
drag, startPoint x: 807, startPoint y: 304, endPoint x: 937, endPoint y: 295, distance: 130.3
click at [937, 295] on div "Matching Sets Best Sellers Details Latest Snapshot 168 Products (3 Need Review)…" at bounding box center [811, 405] width 1499 height 760
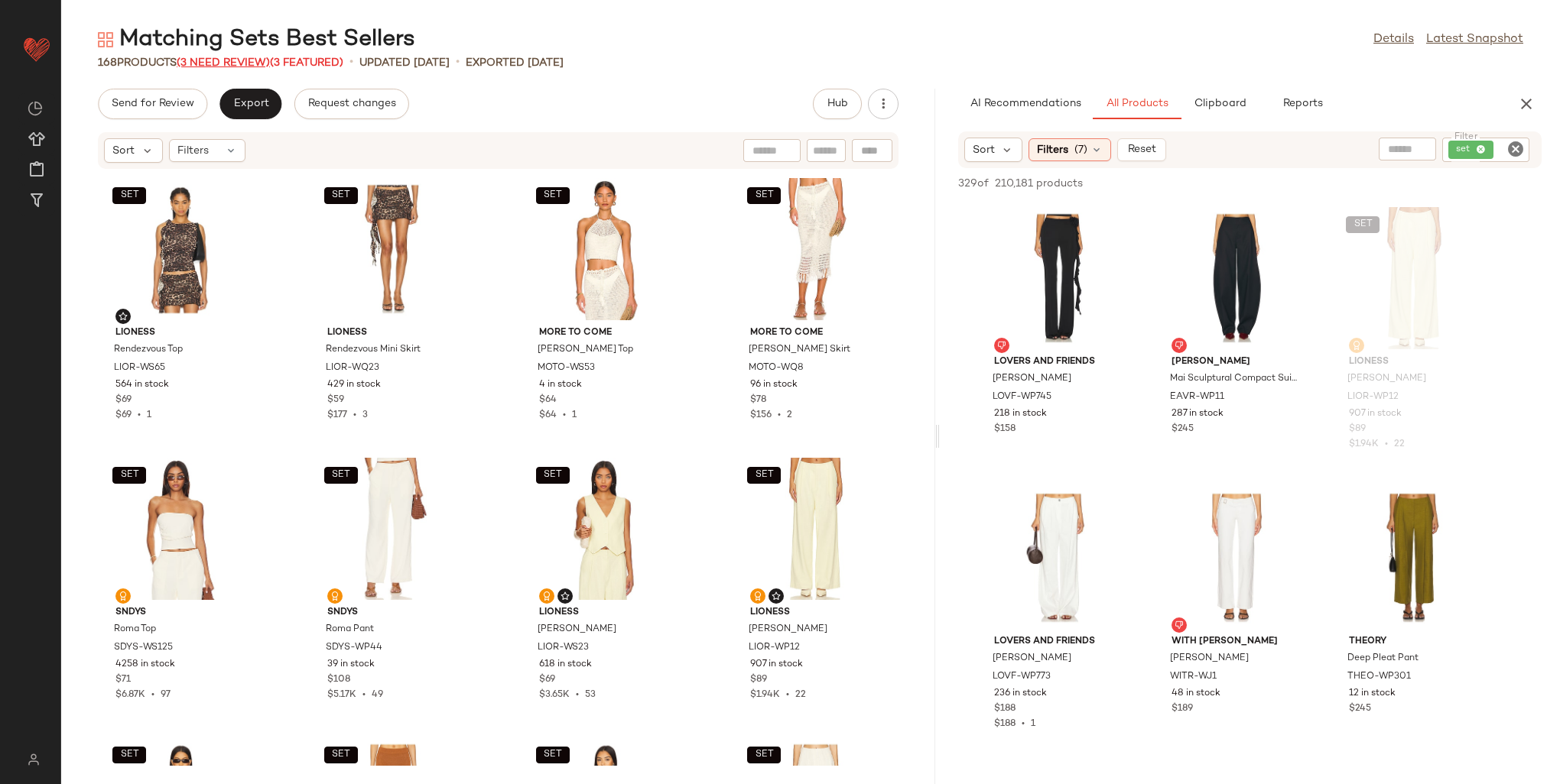
click at [247, 58] on span "(3 Need Review)" at bounding box center [223, 63] width 93 height 12
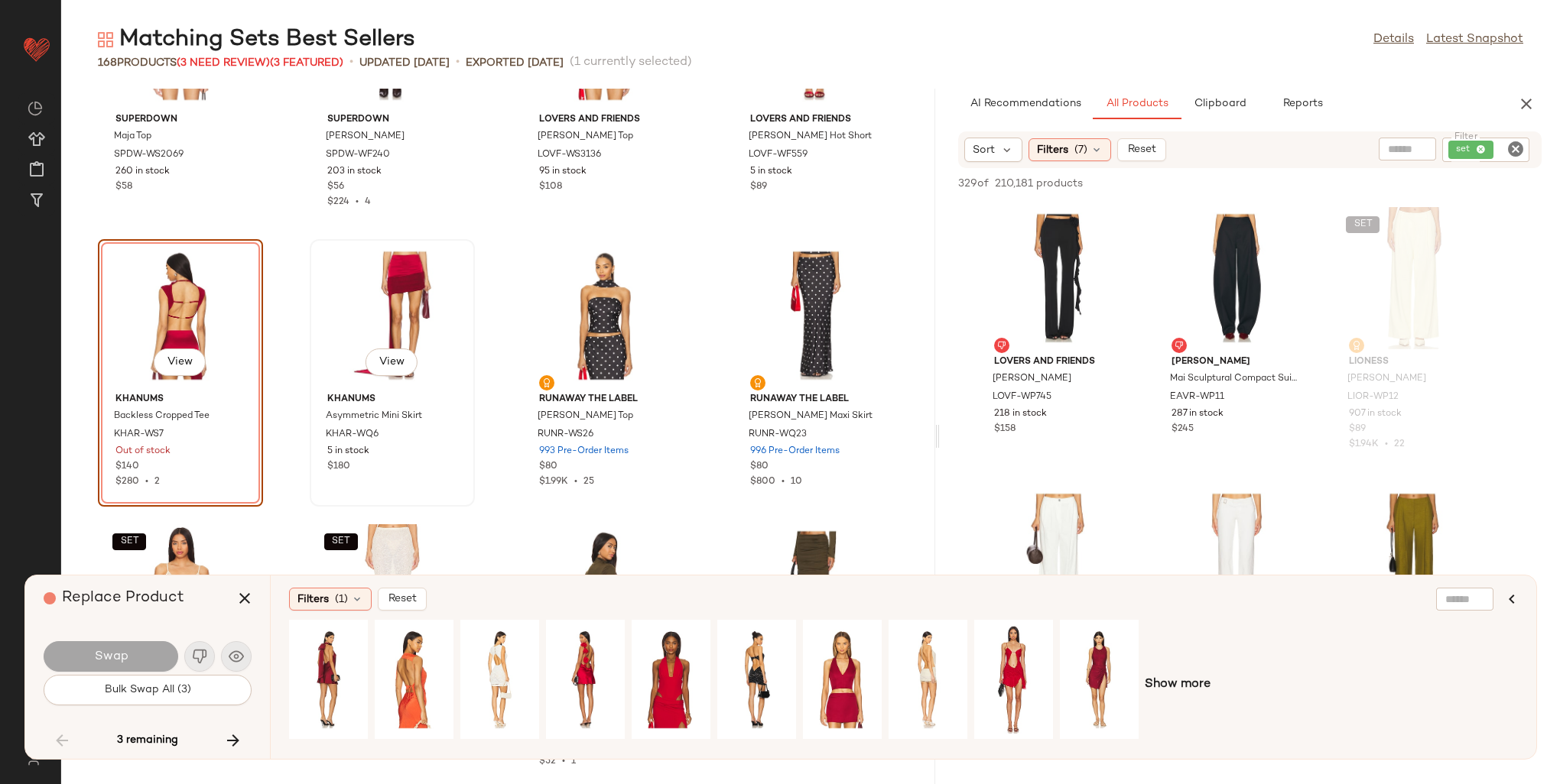
scroll to position [5469, 0]
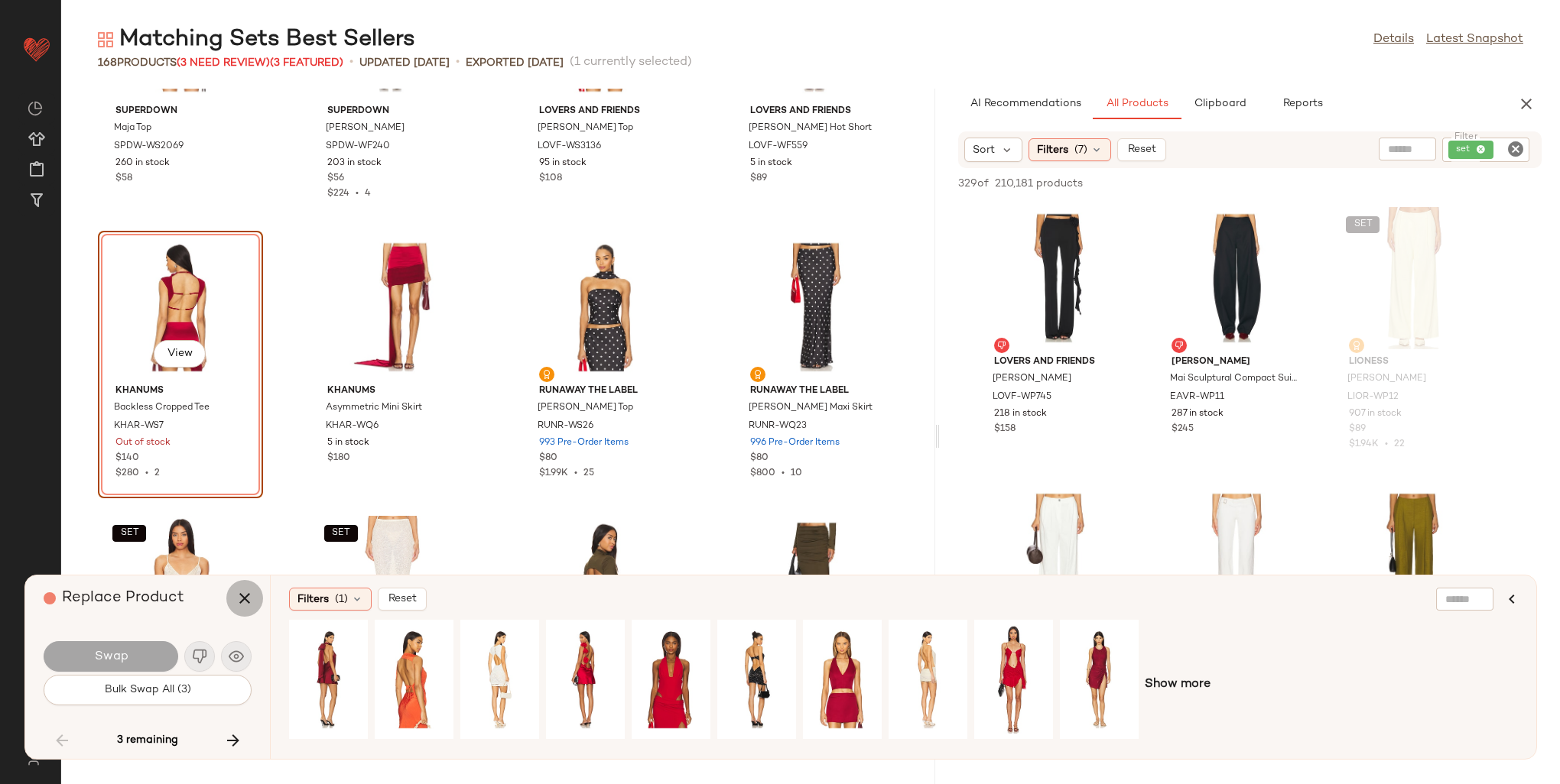
click at [239, 604] on icon "button" at bounding box center [245, 599] width 18 height 18
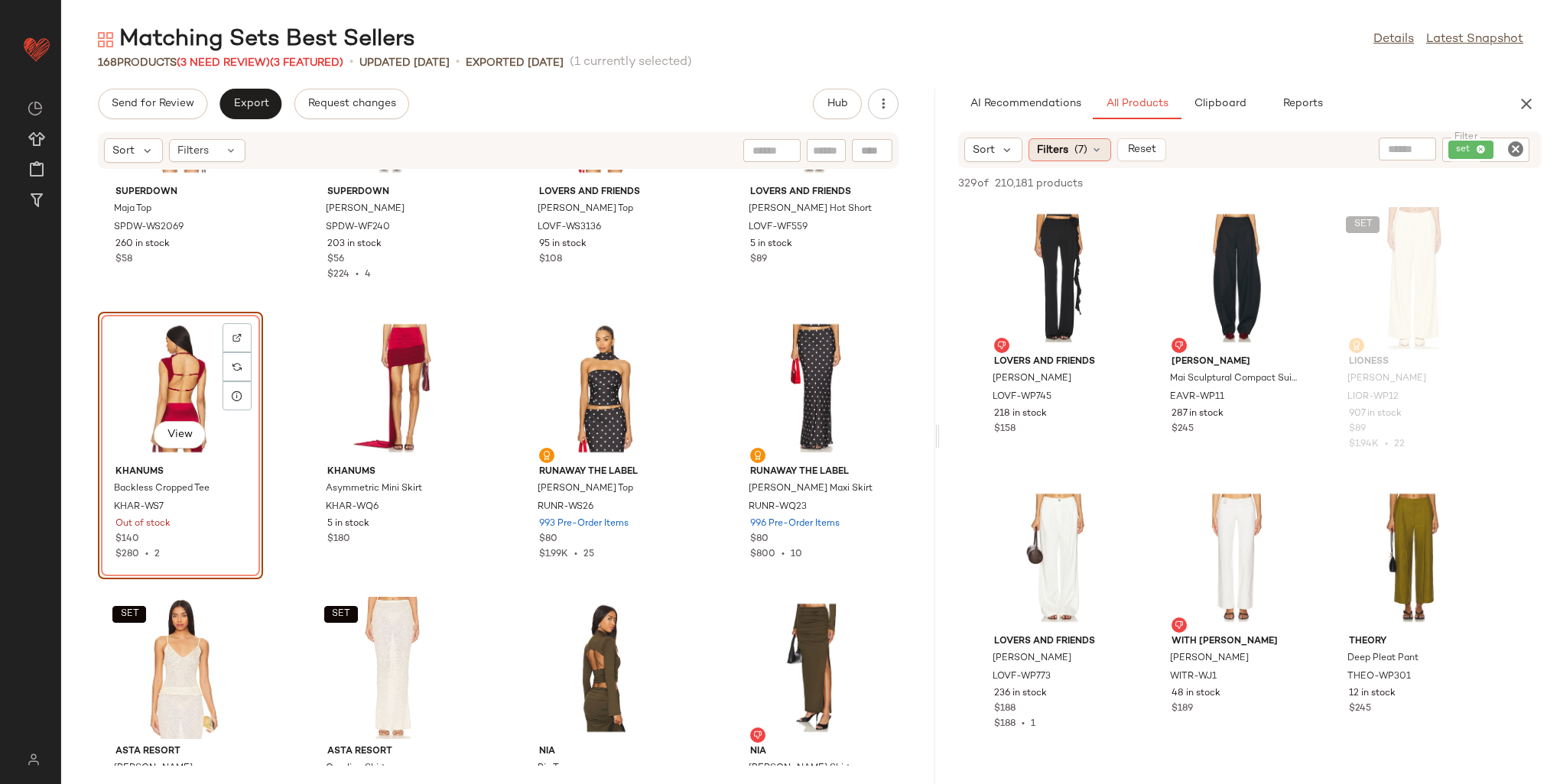
click at [1049, 145] on span "Filters" at bounding box center [1053, 149] width 31 height 16
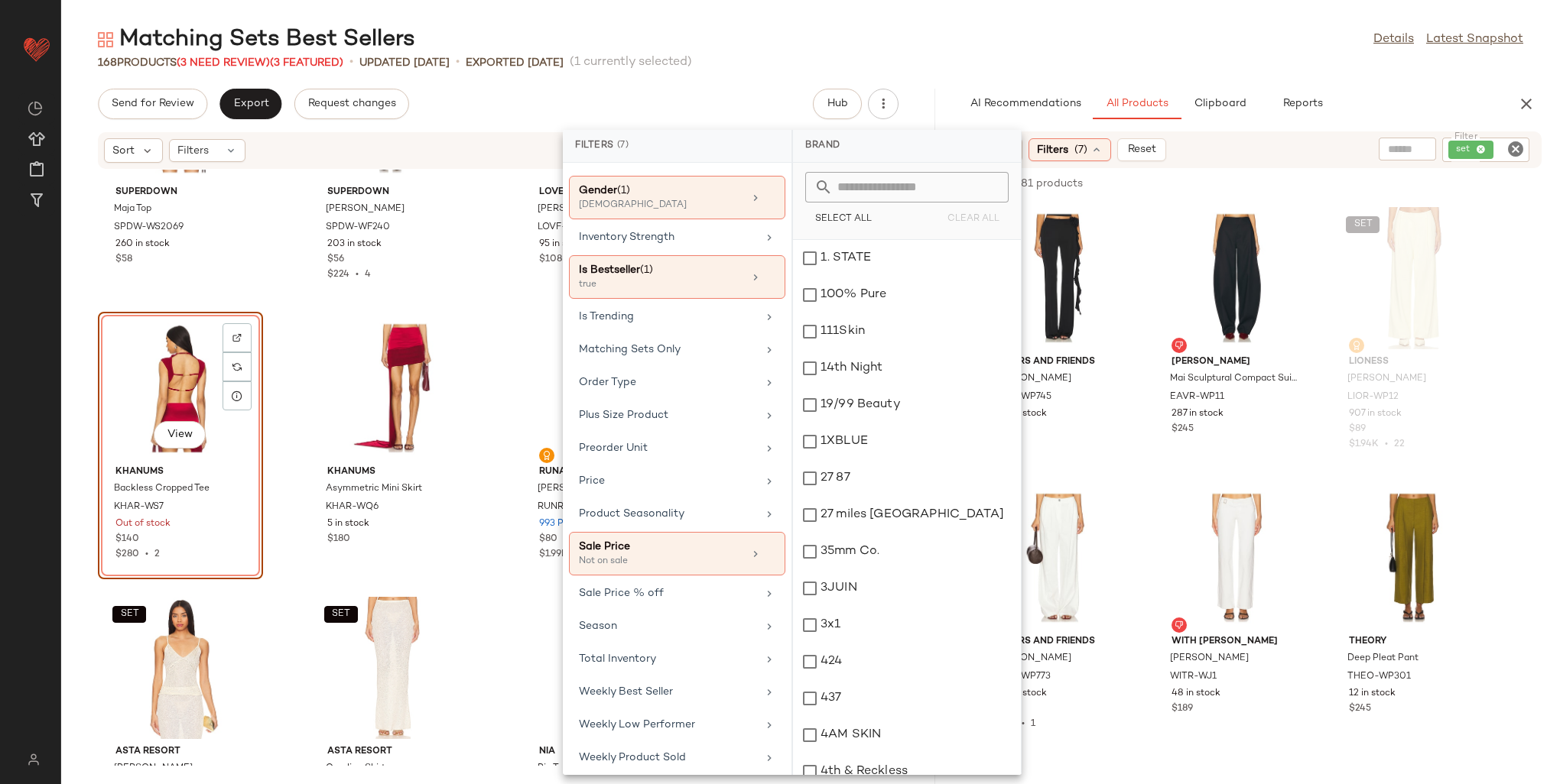
scroll to position [603, 0]
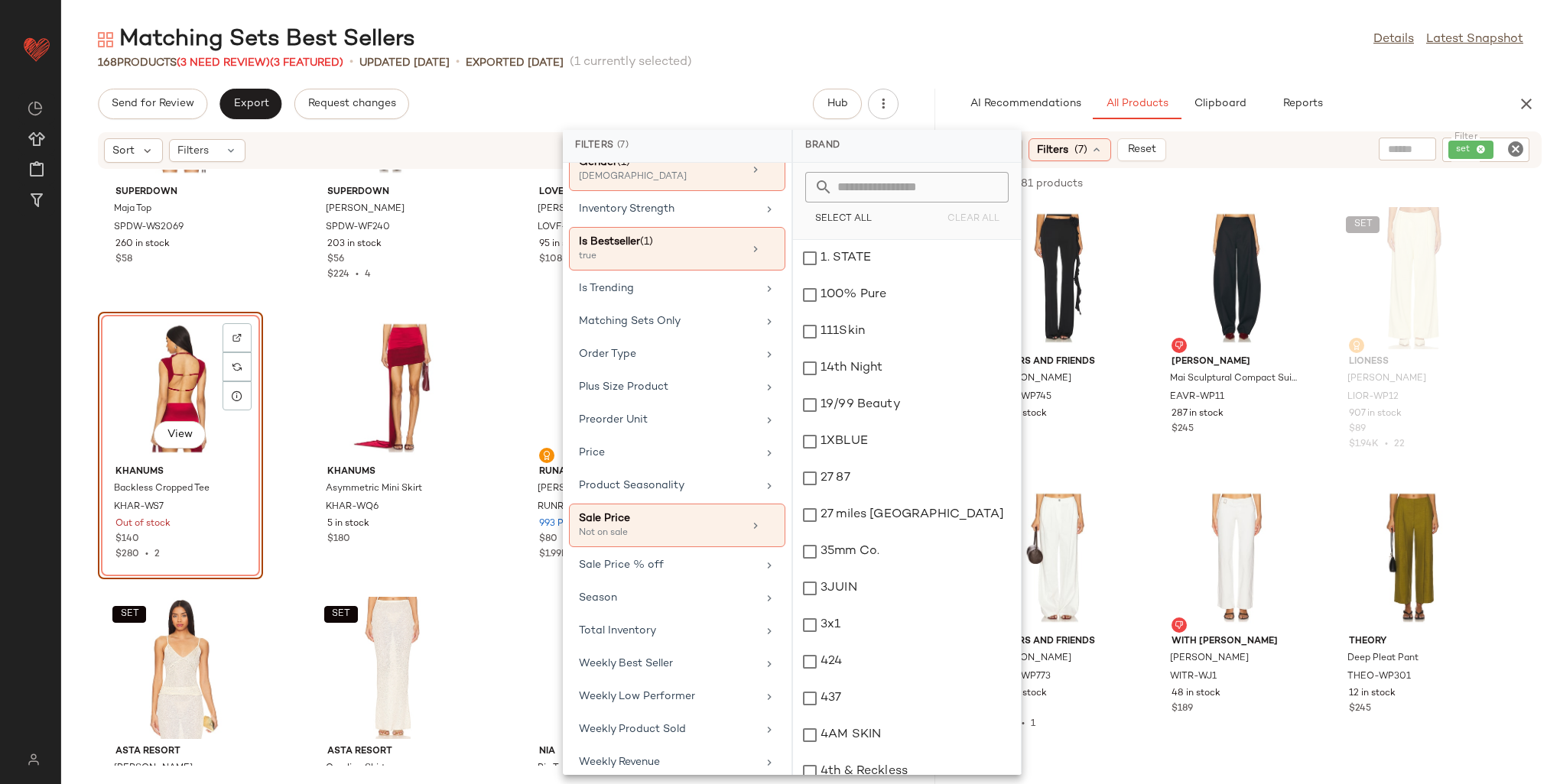
click at [1397, 143] on input "text" at bounding box center [1407, 149] width 39 height 16
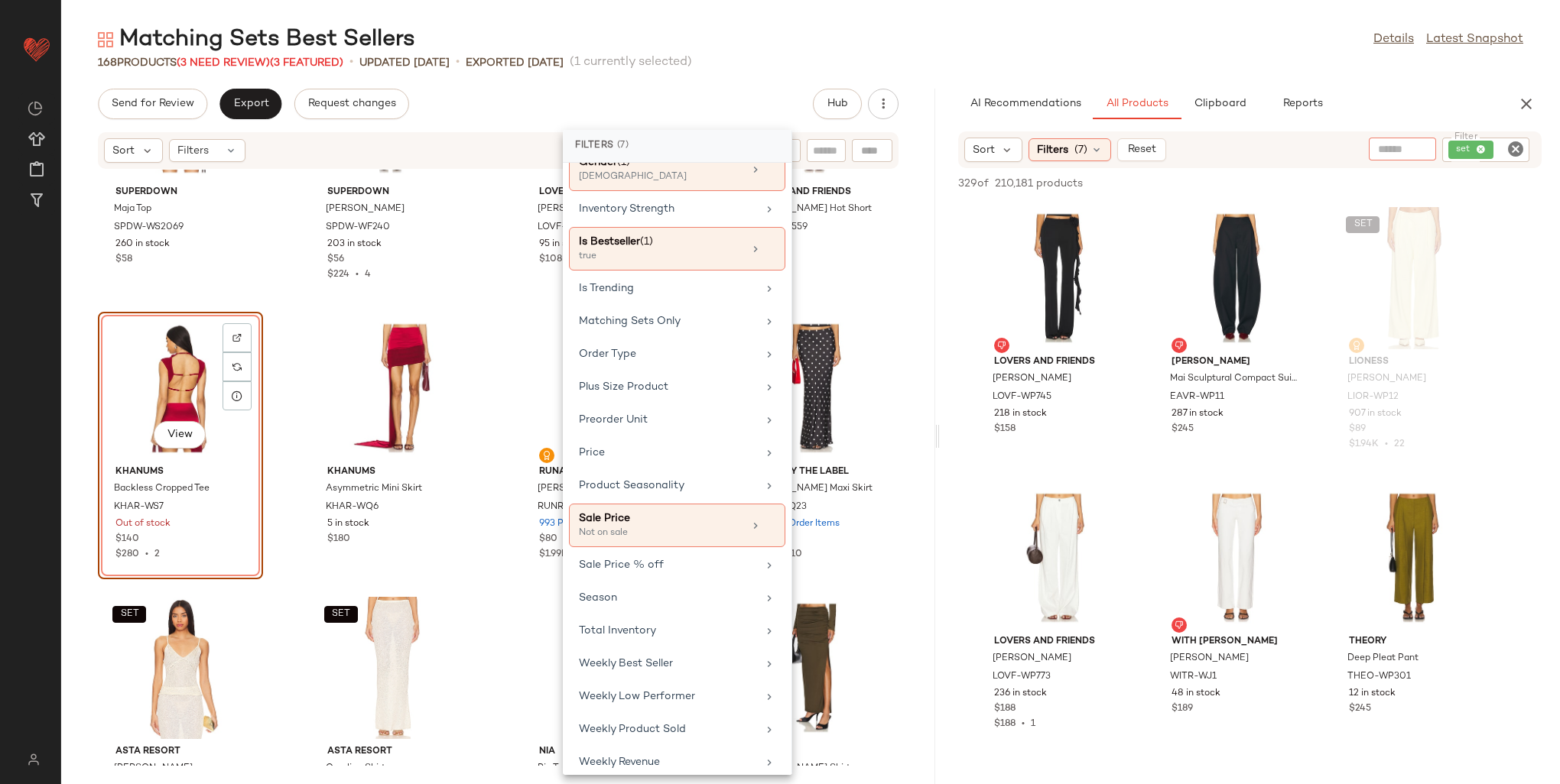
scroll to position [0, 0]
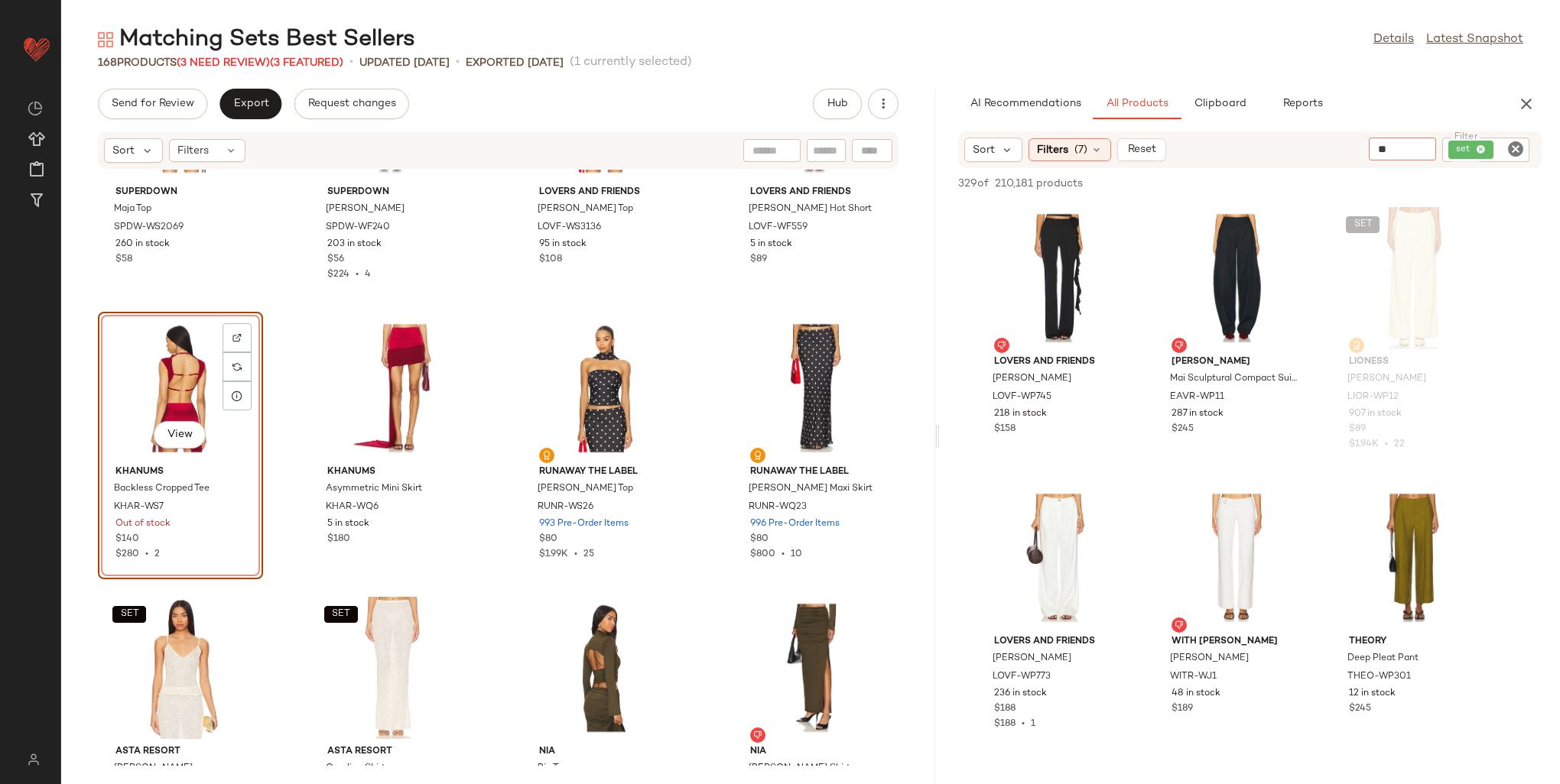
type input "***"
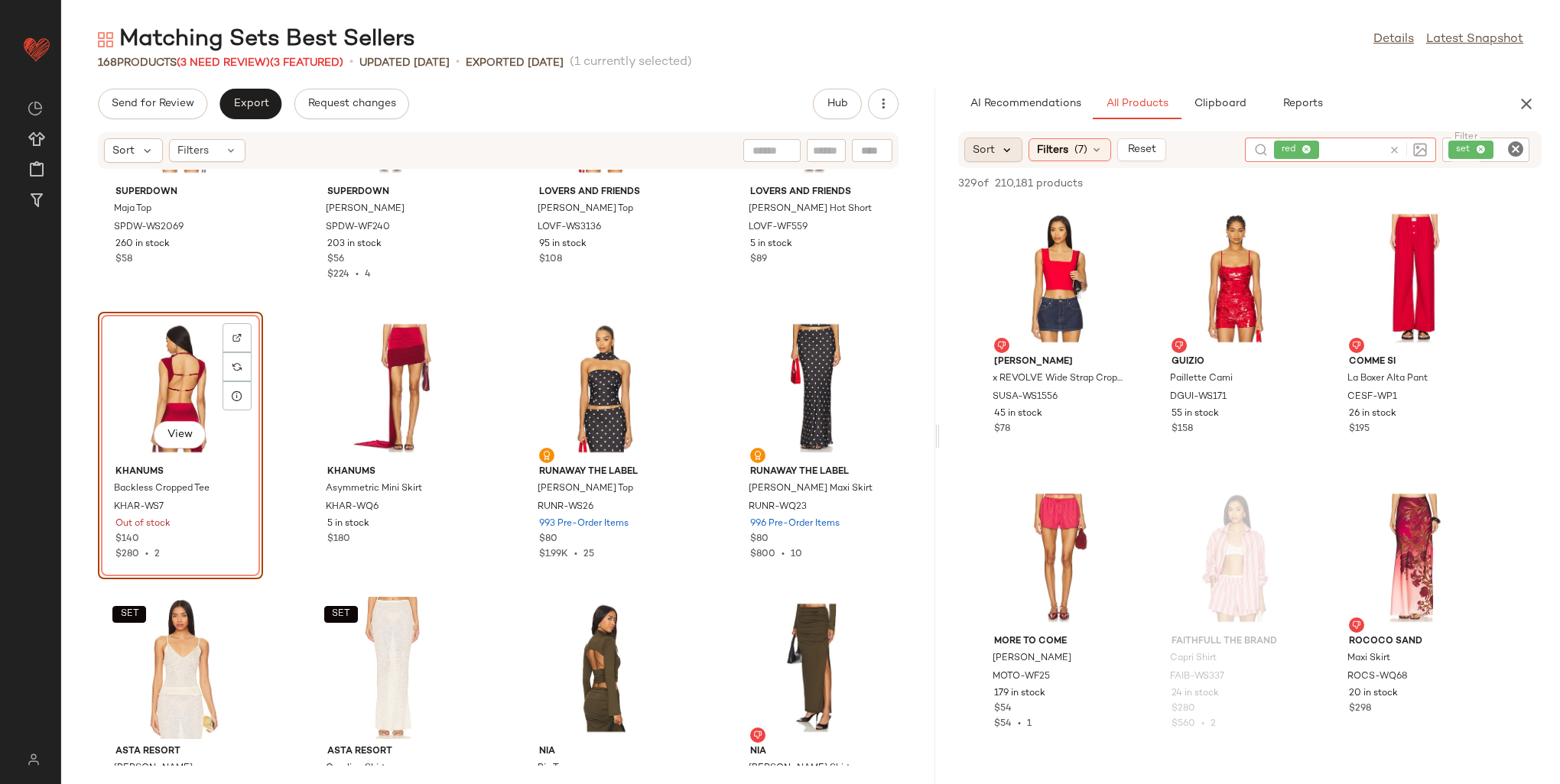
click at [1006, 143] on icon at bounding box center [1008, 149] width 14 height 14
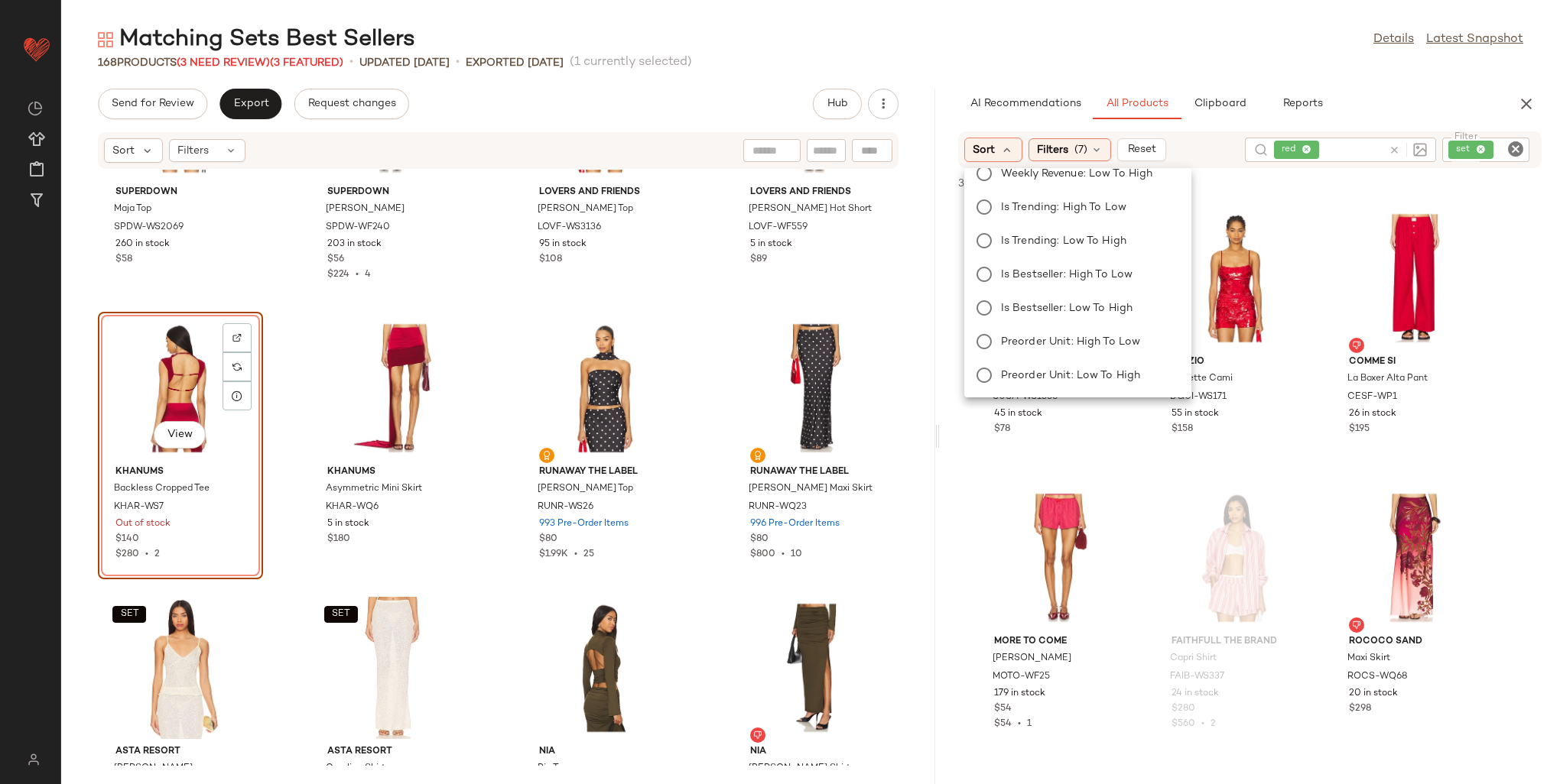
scroll to position [254, 0]
click at [995, 278] on label "Is Bestseller: High to Low" at bounding box center [1087, 274] width 184 height 21
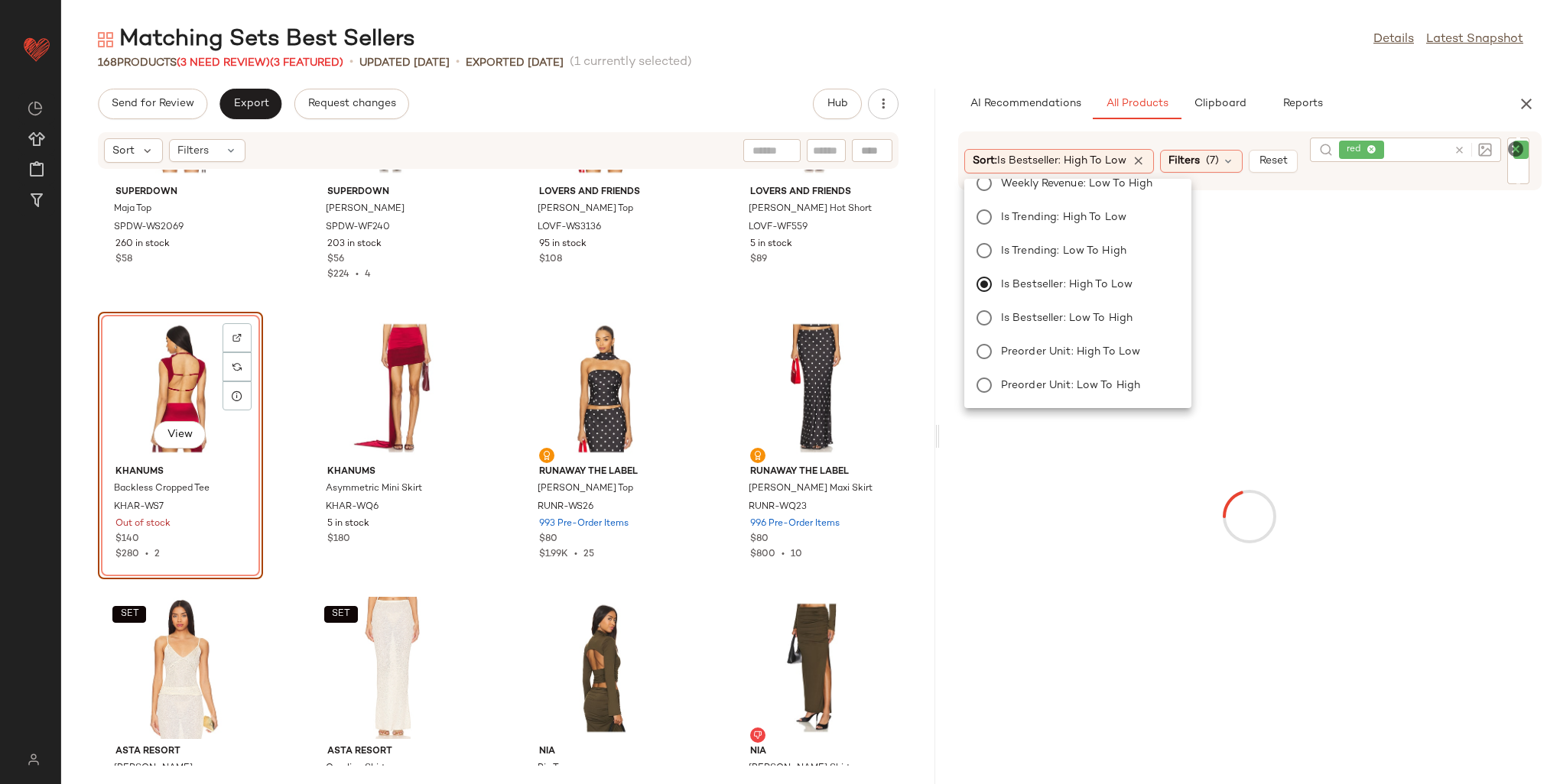
click at [1279, 68] on div "168 Products (3 Need Review) (3 Featured) • updated Aug 8th • Exported Aug 8th …" at bounding box center [811, 63] width 1499 height 16
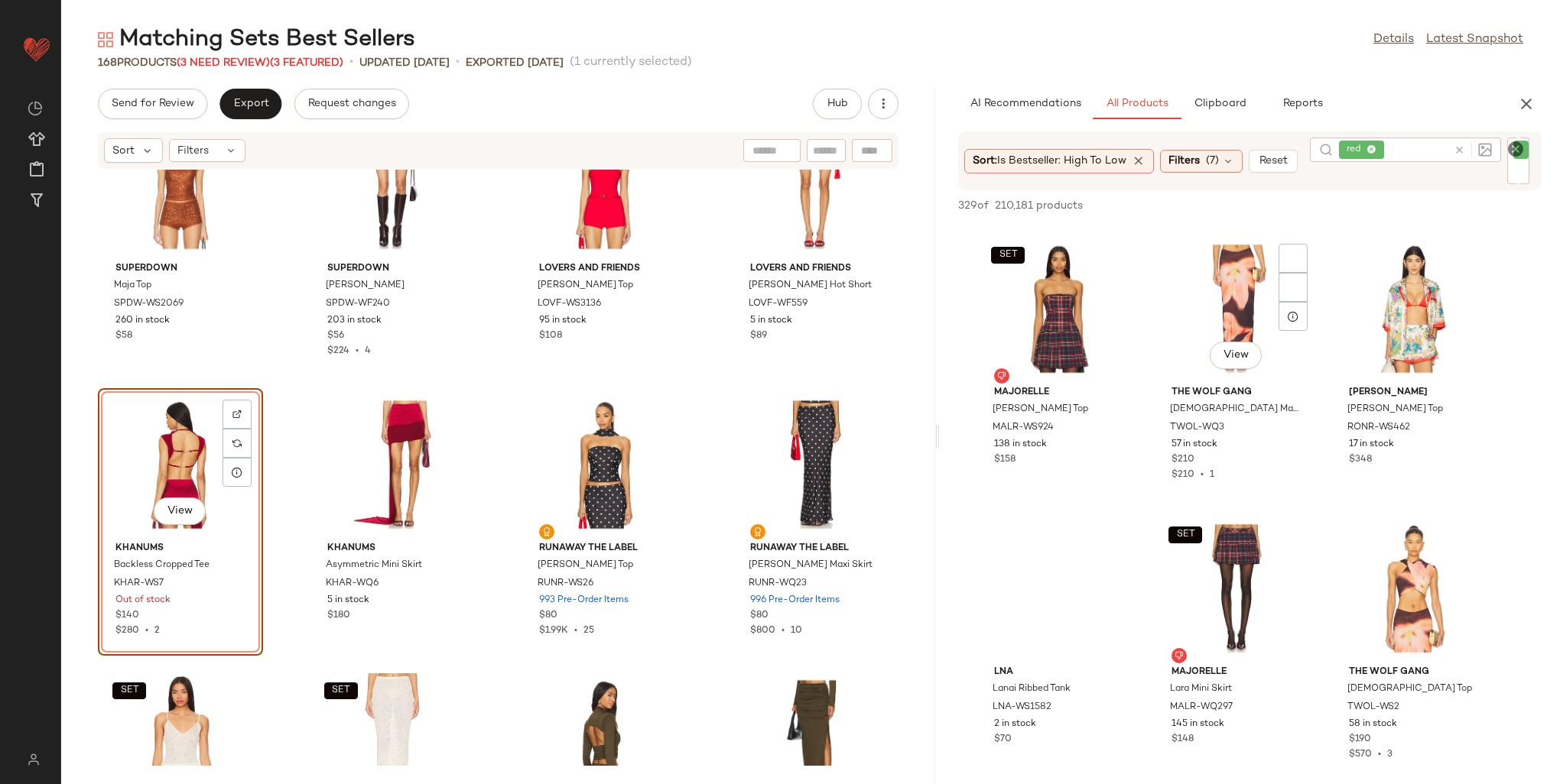
scroll to position [841, 0]
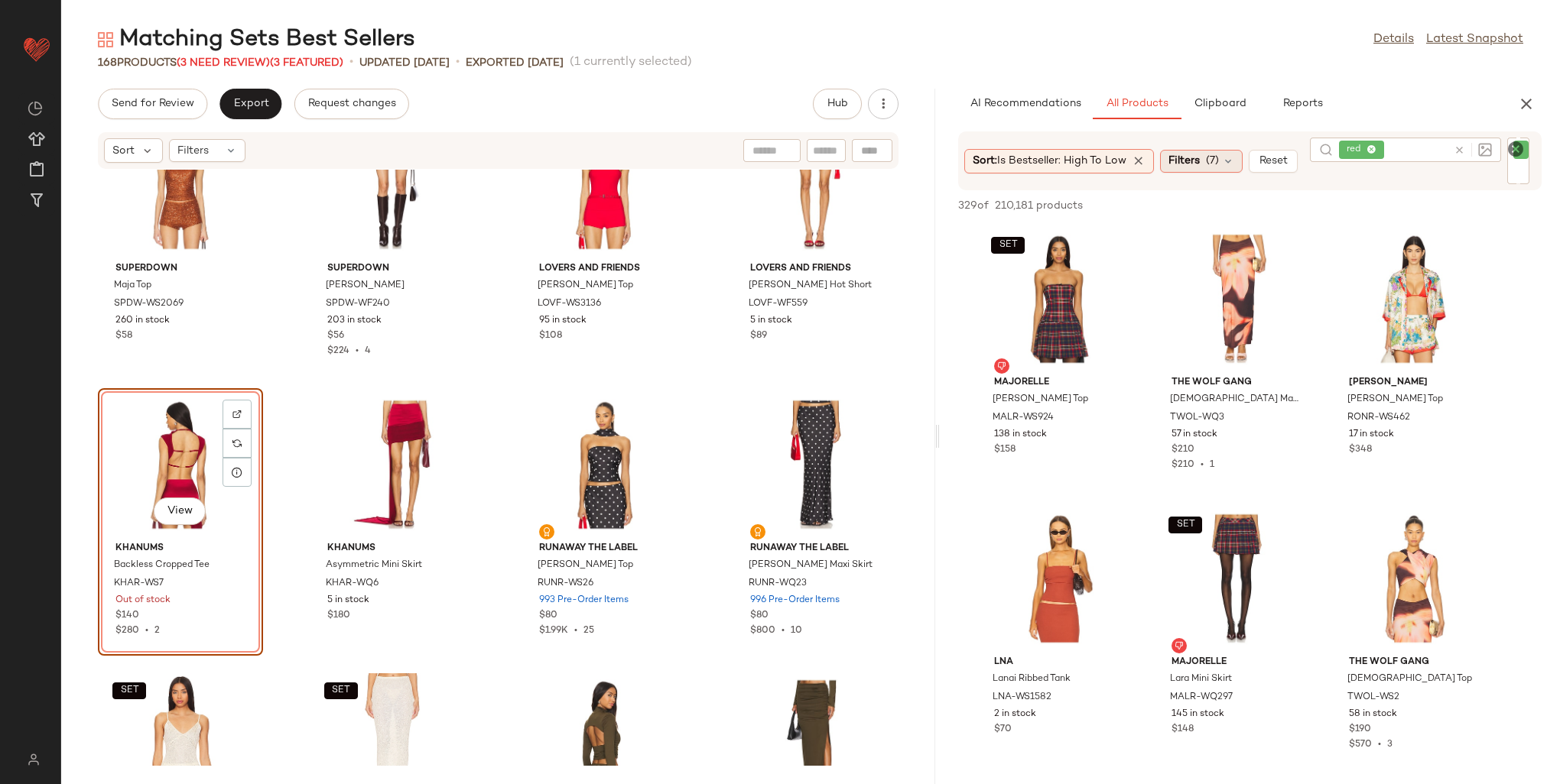
click at [1229, 157] on icon at bounding box center [1228, 161] width 12 height 12
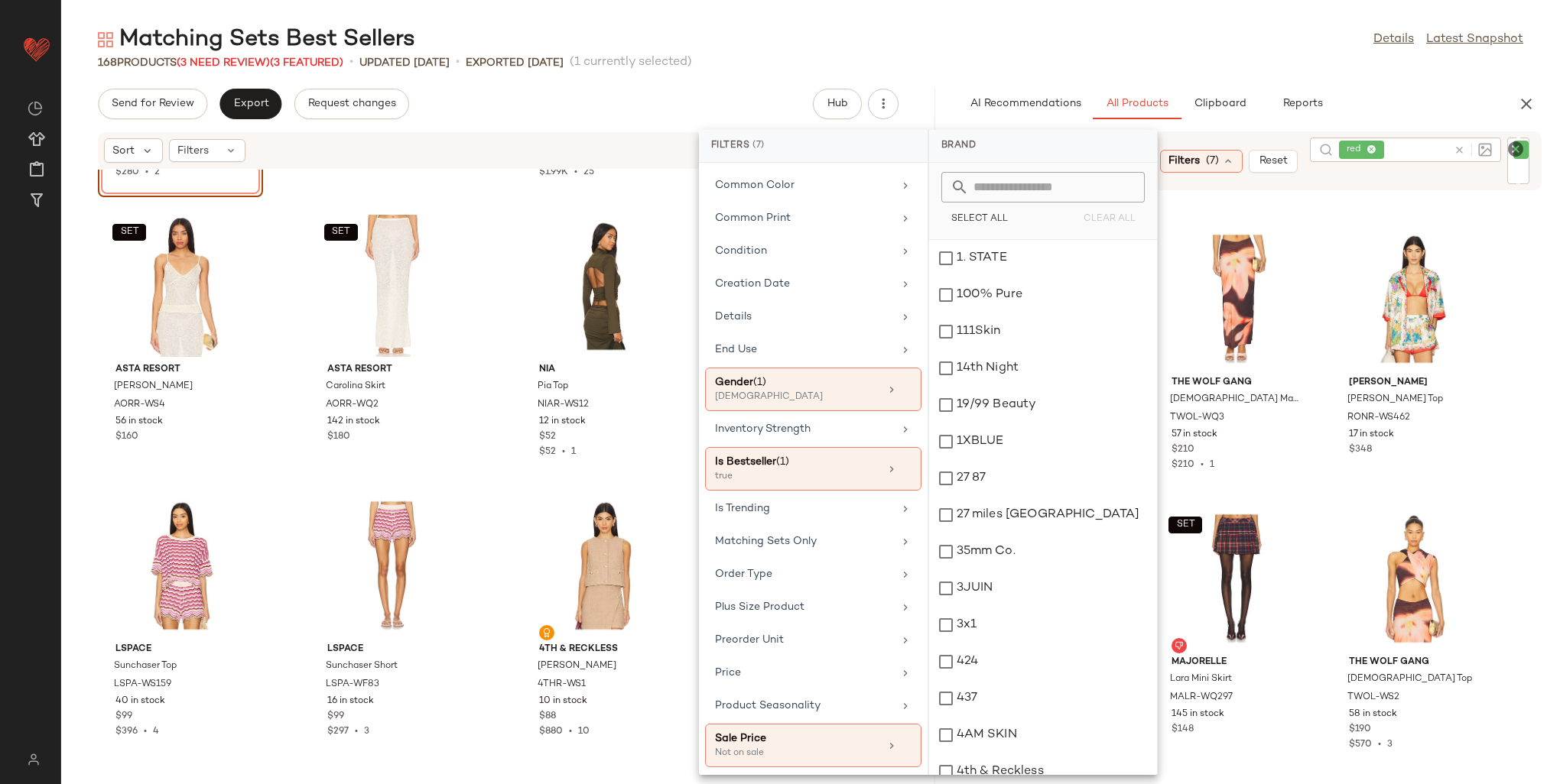
scroll to position [603, 0]
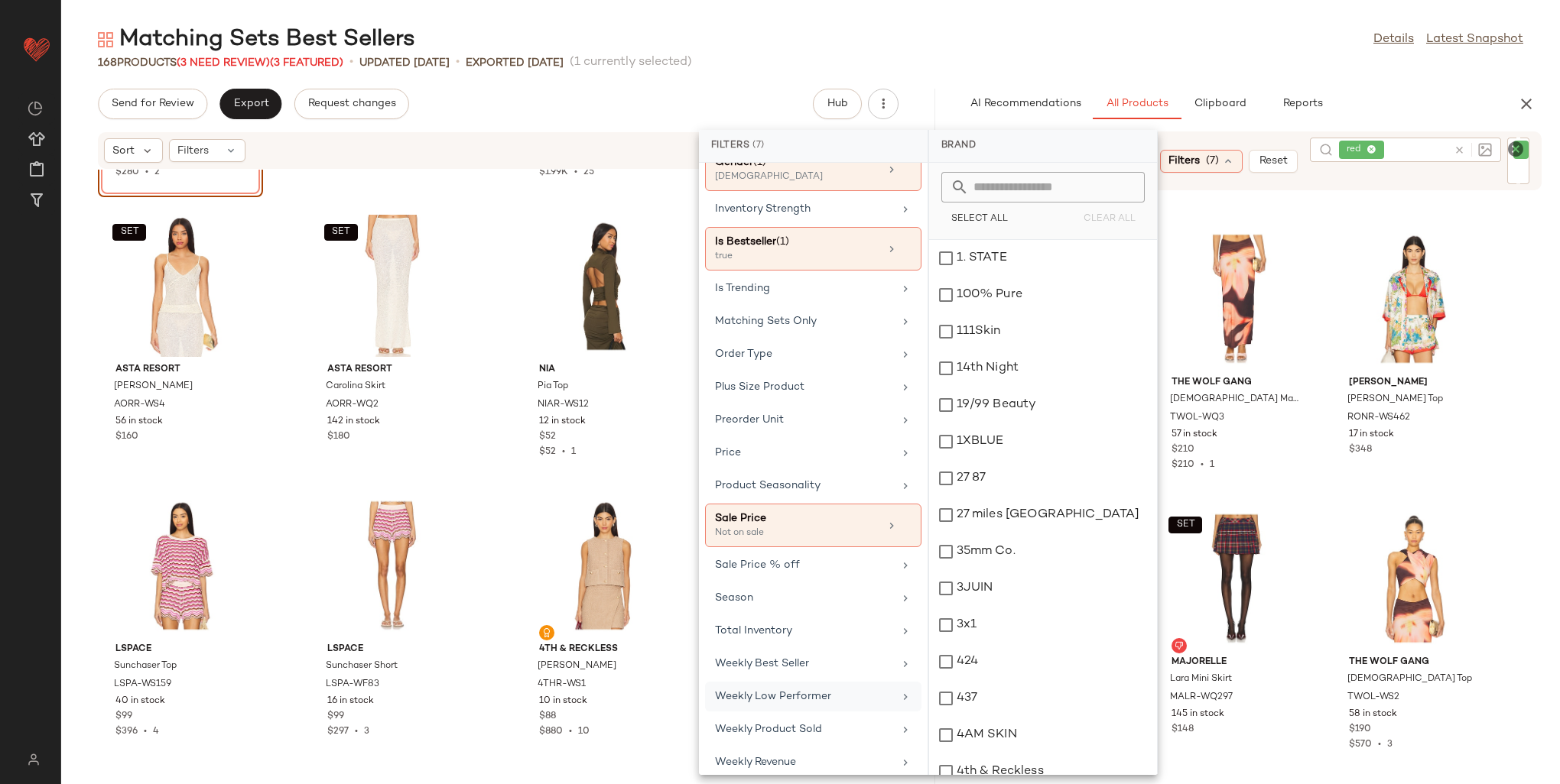
click at [815, 689] on div "Weekly Low Performer" at bounding box center [804, 697] width 178 height 16
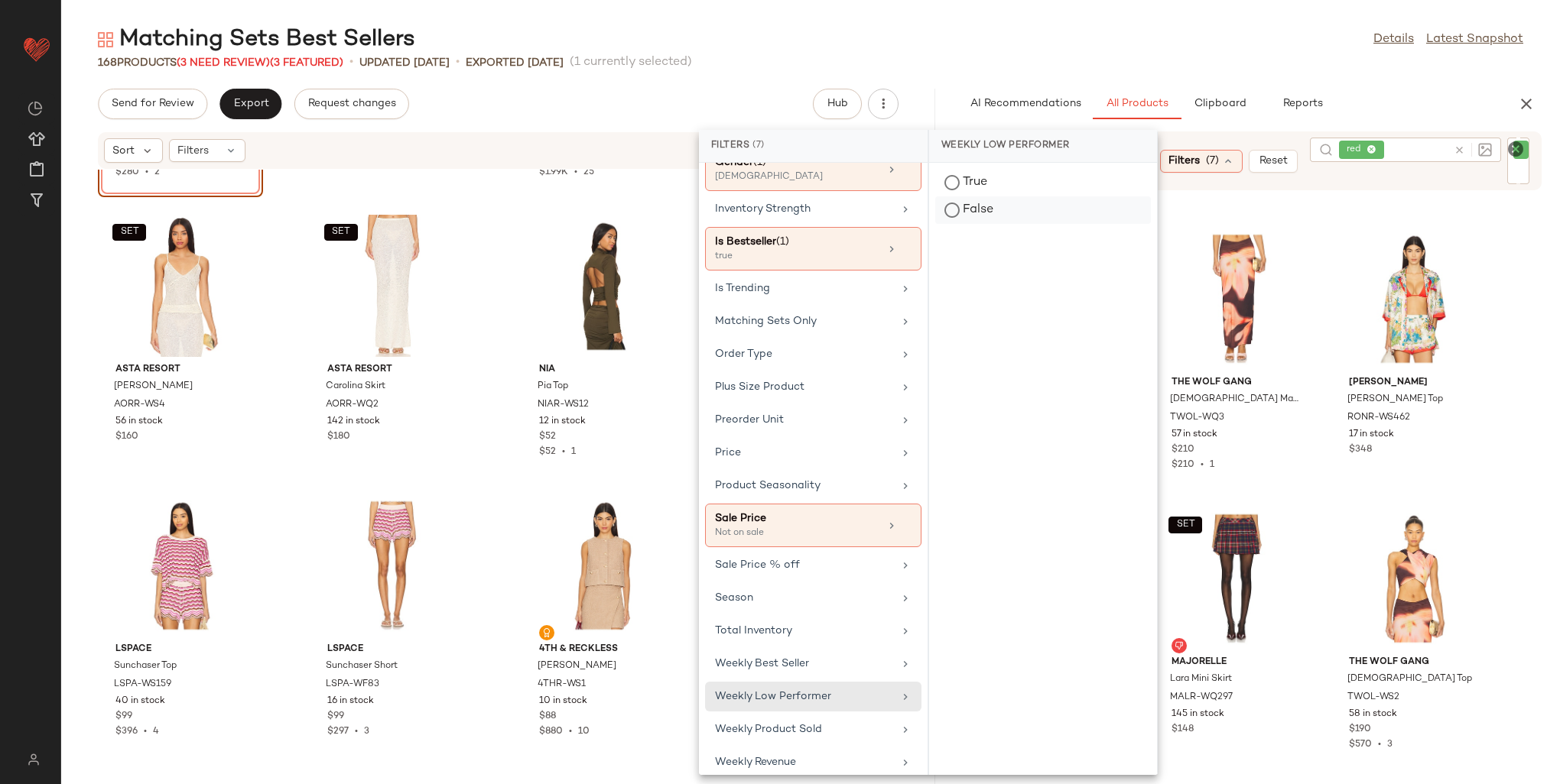
click at [965, 207] on div "False" at bounding box center [1043, 209] width 216 height 27
click at [1025, 45] on div "Matching Sets Best Sellers Details Latest Snapshot" at bounding box center [811, 40] width 1499 height 31
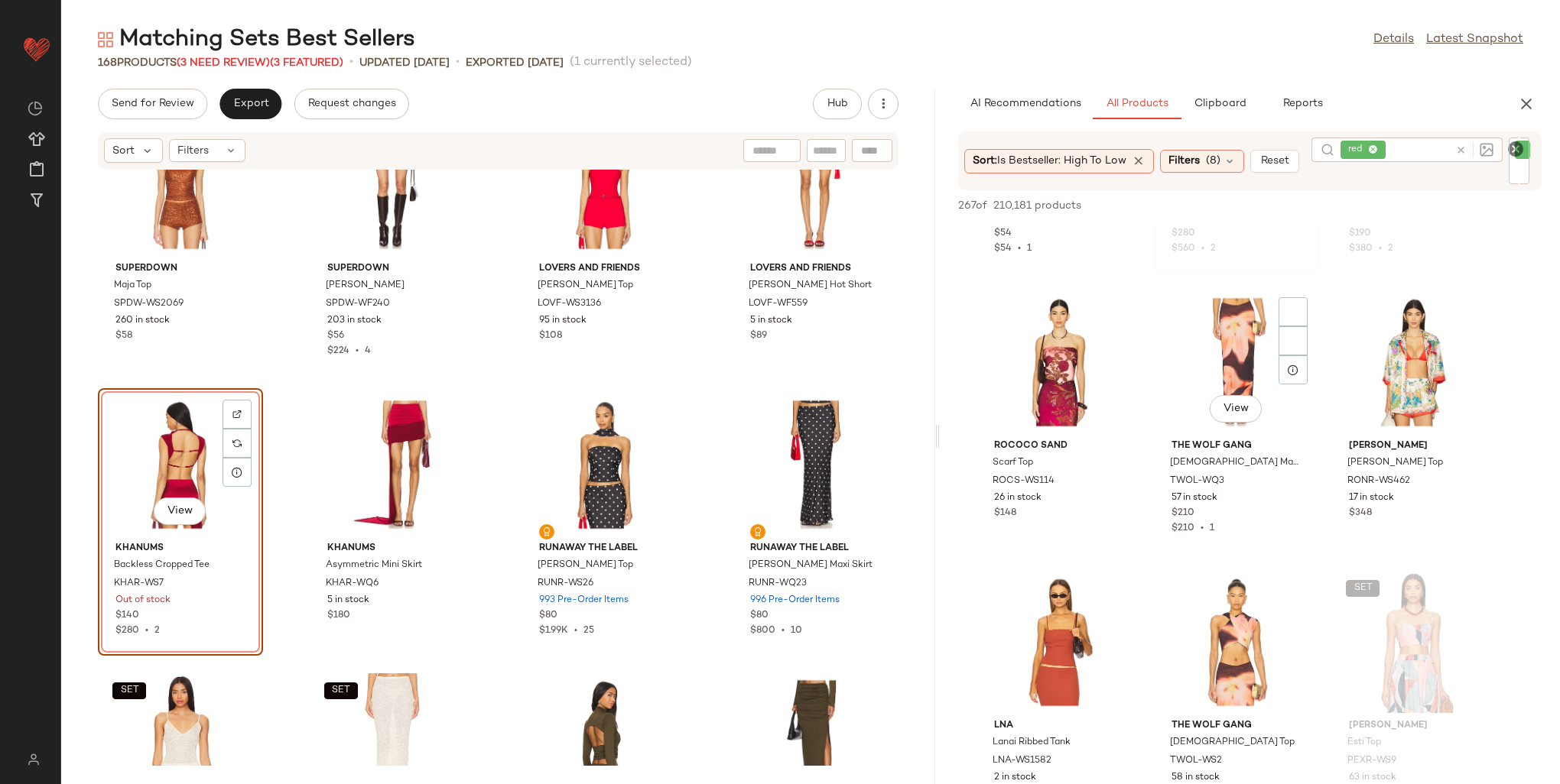
scroll to position [0, 0]
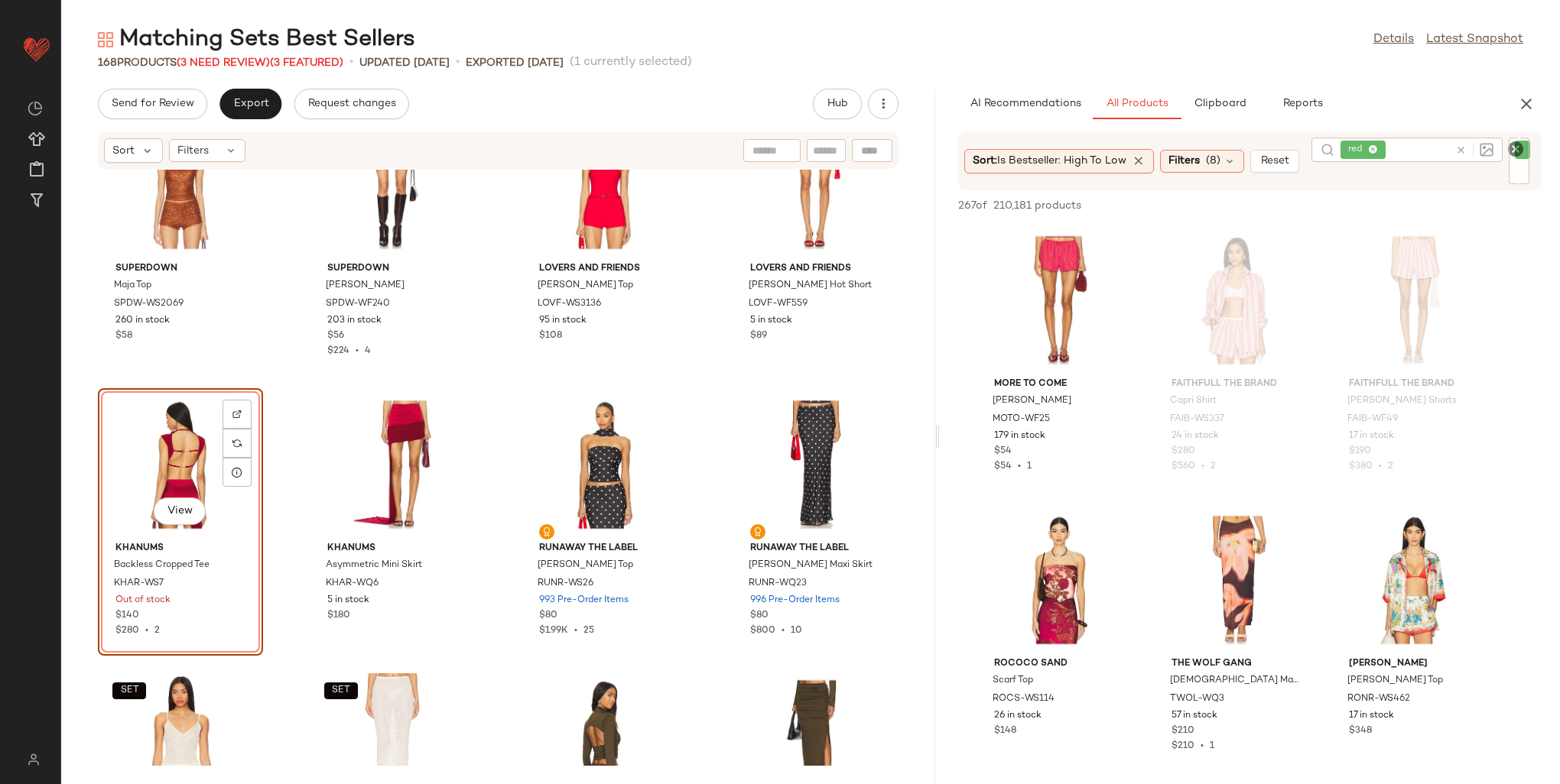
click at [1515, 145] on icon "Clear Filter" at bounding box center [1515, 149] width 18 height 18
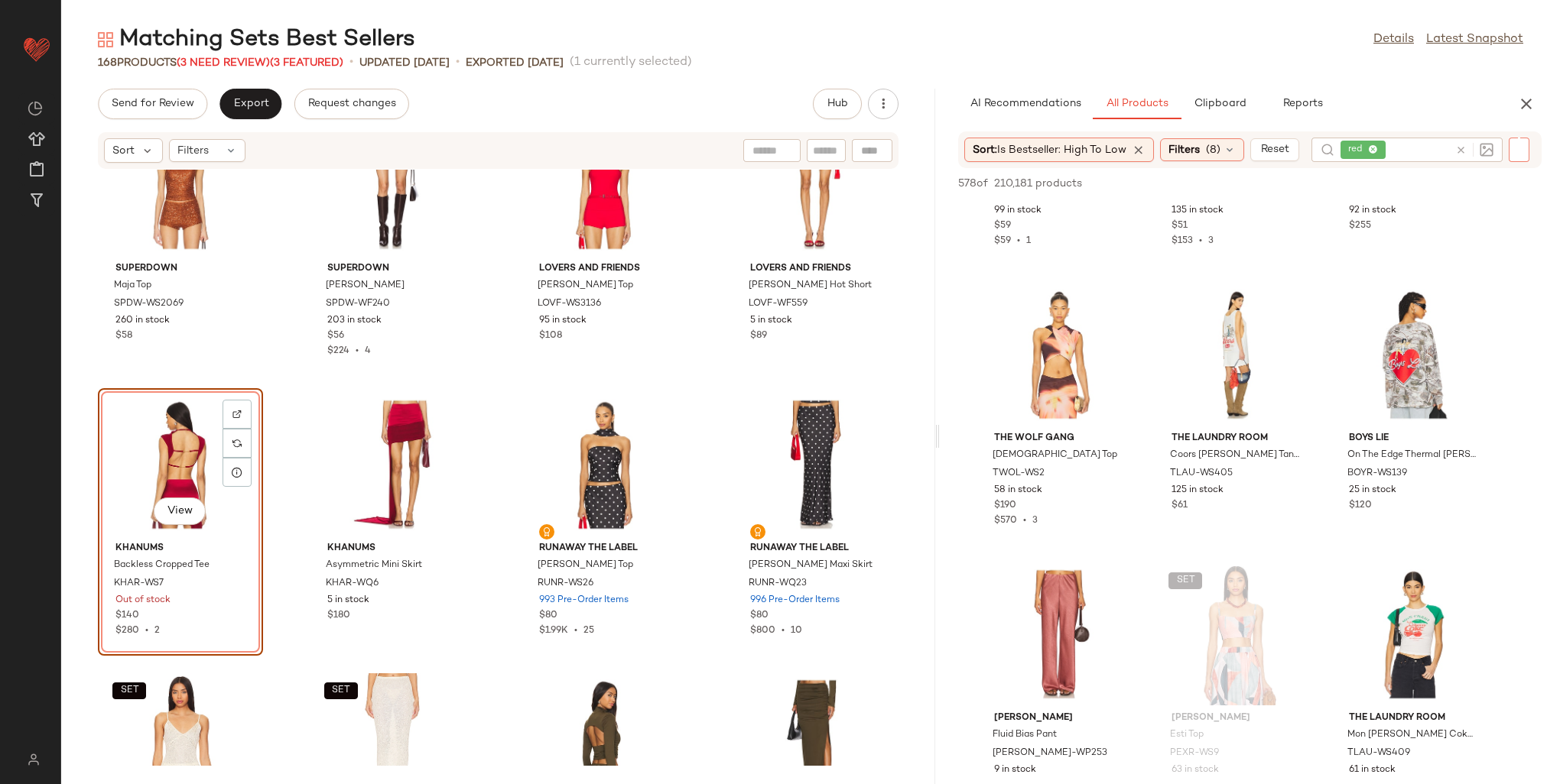
scroll to position [1605, 0]
click at [1196, 153] on span "Filters" at bounding box center [1184, 149] width 31 height 16
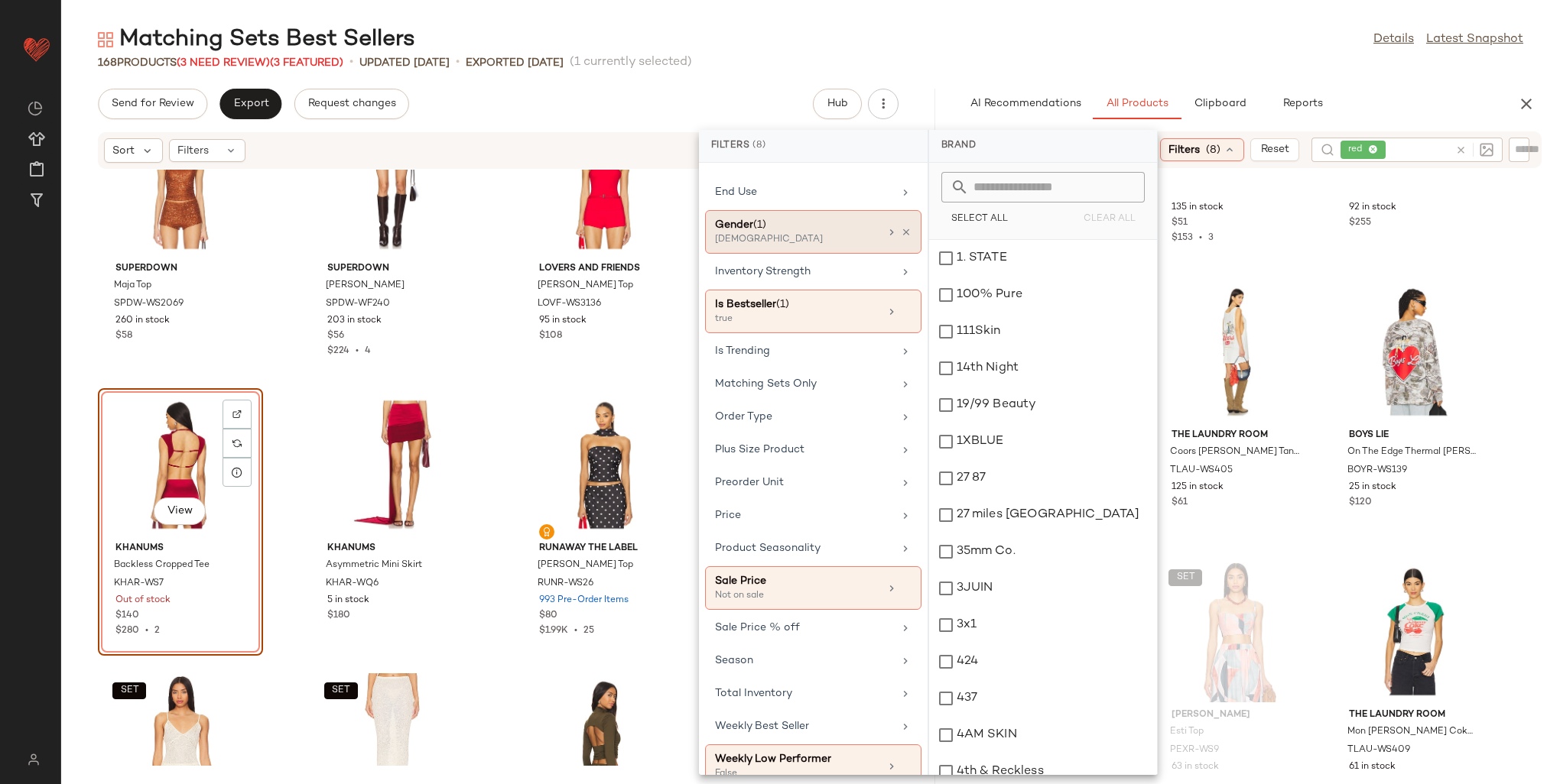
scroll to position [463, 0]
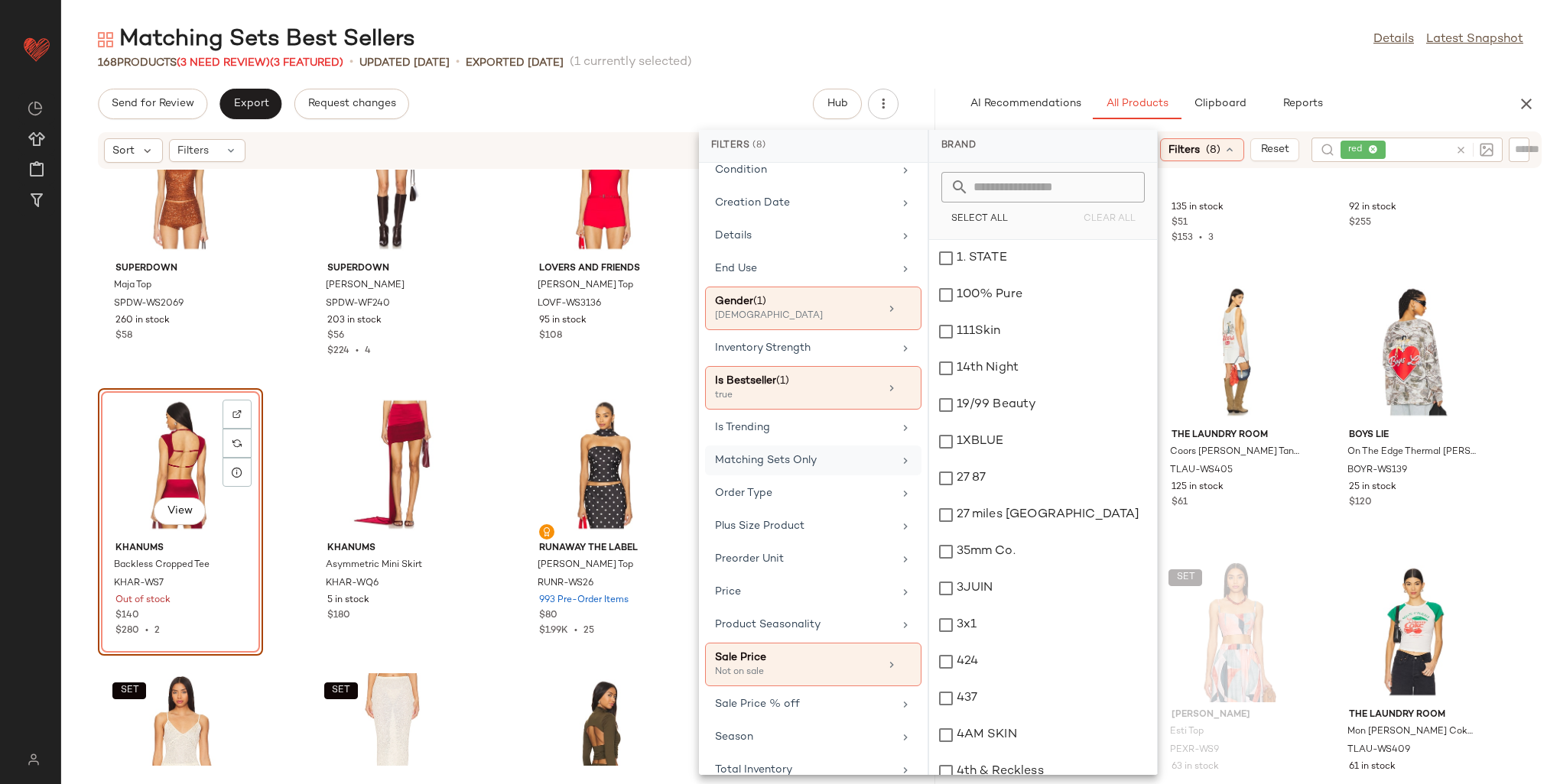
click at [786, 460] on div "Matching Sets Only" at bounding box center [804, 460] width 178 height 16
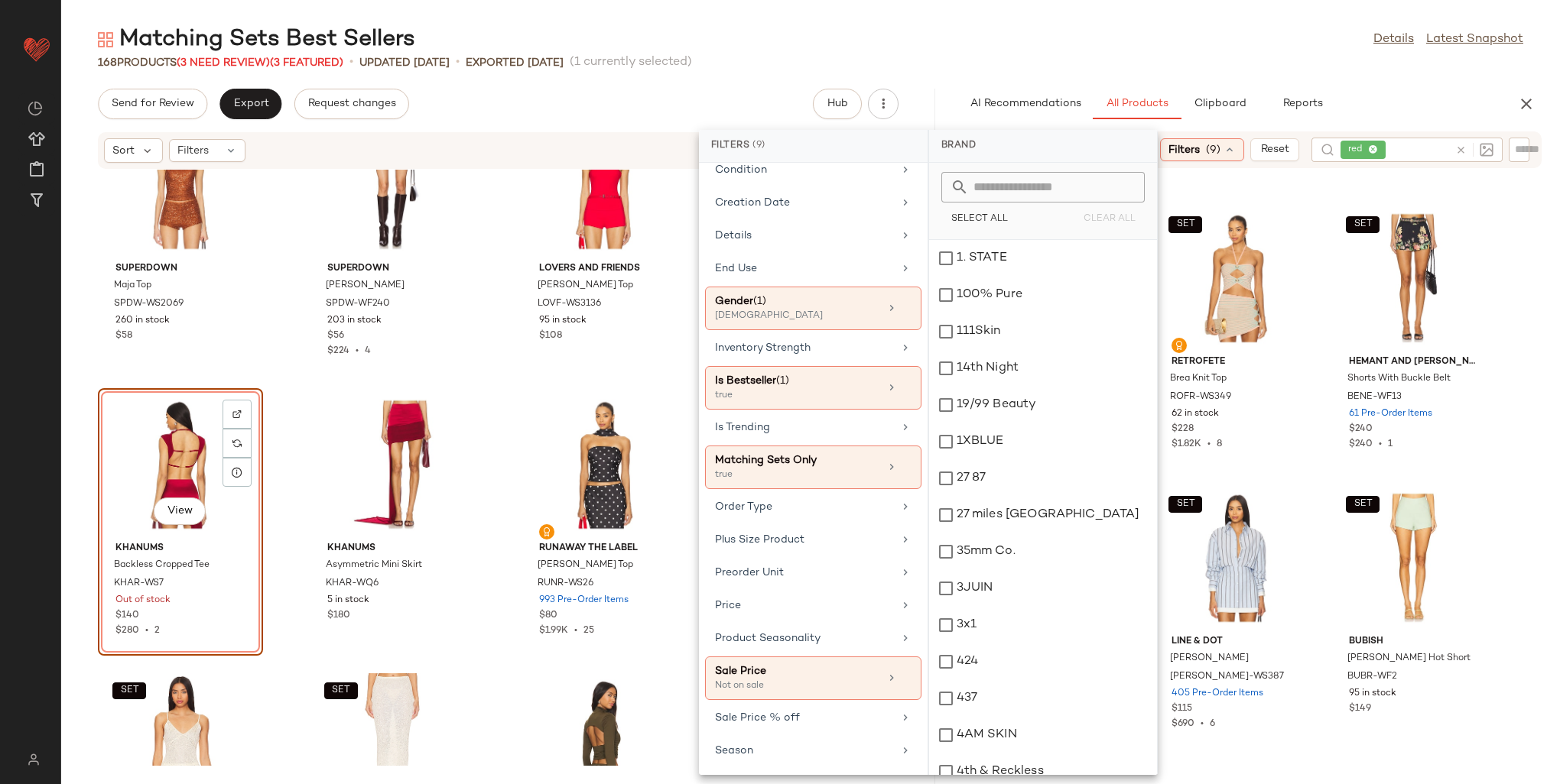
scroll to position [0, 0]
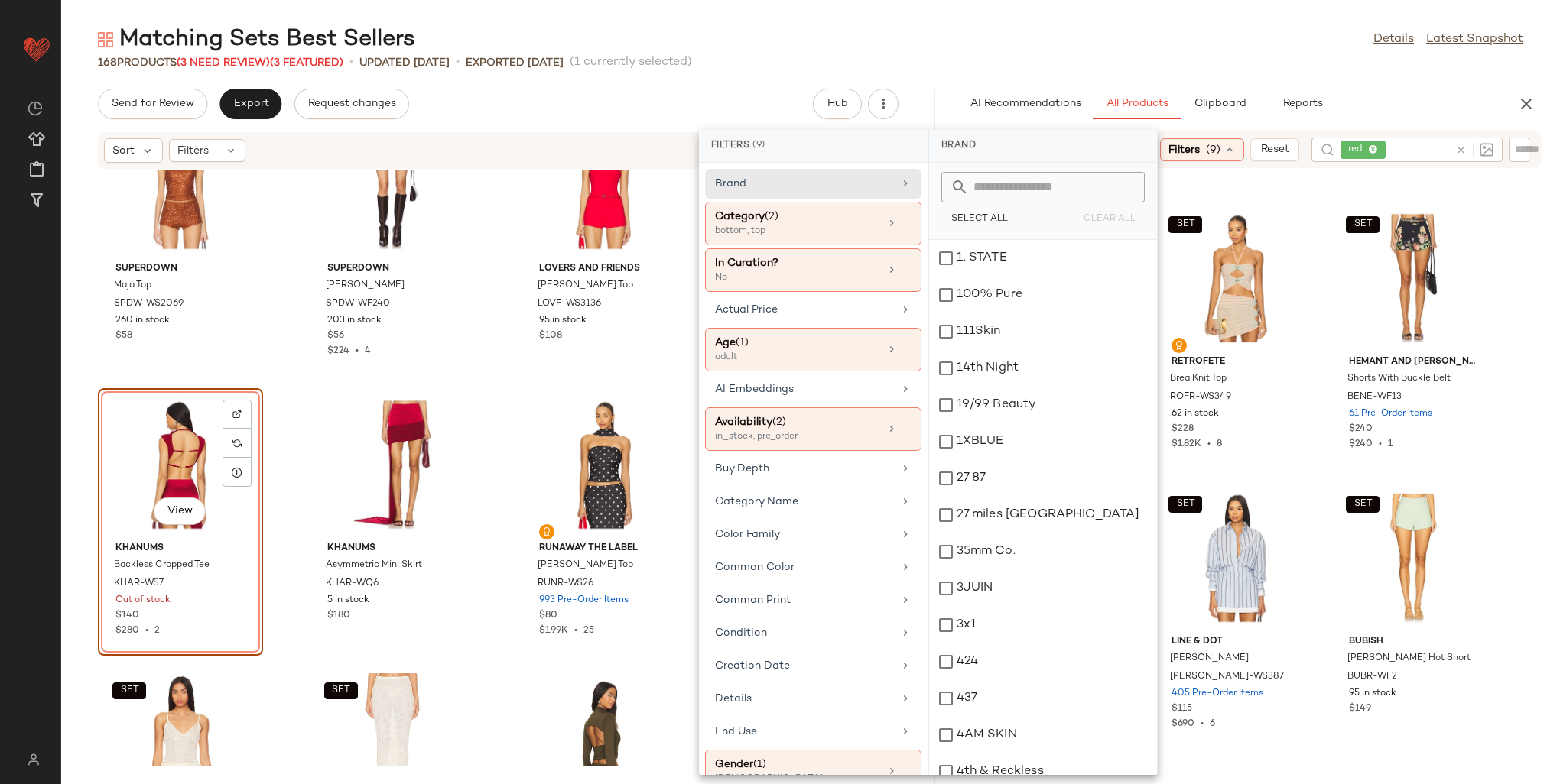
click at [1399, 89] on div "AI Recommendations All Products Clipboard Reports" at bounding box center [1225, 104] width 535 height 31
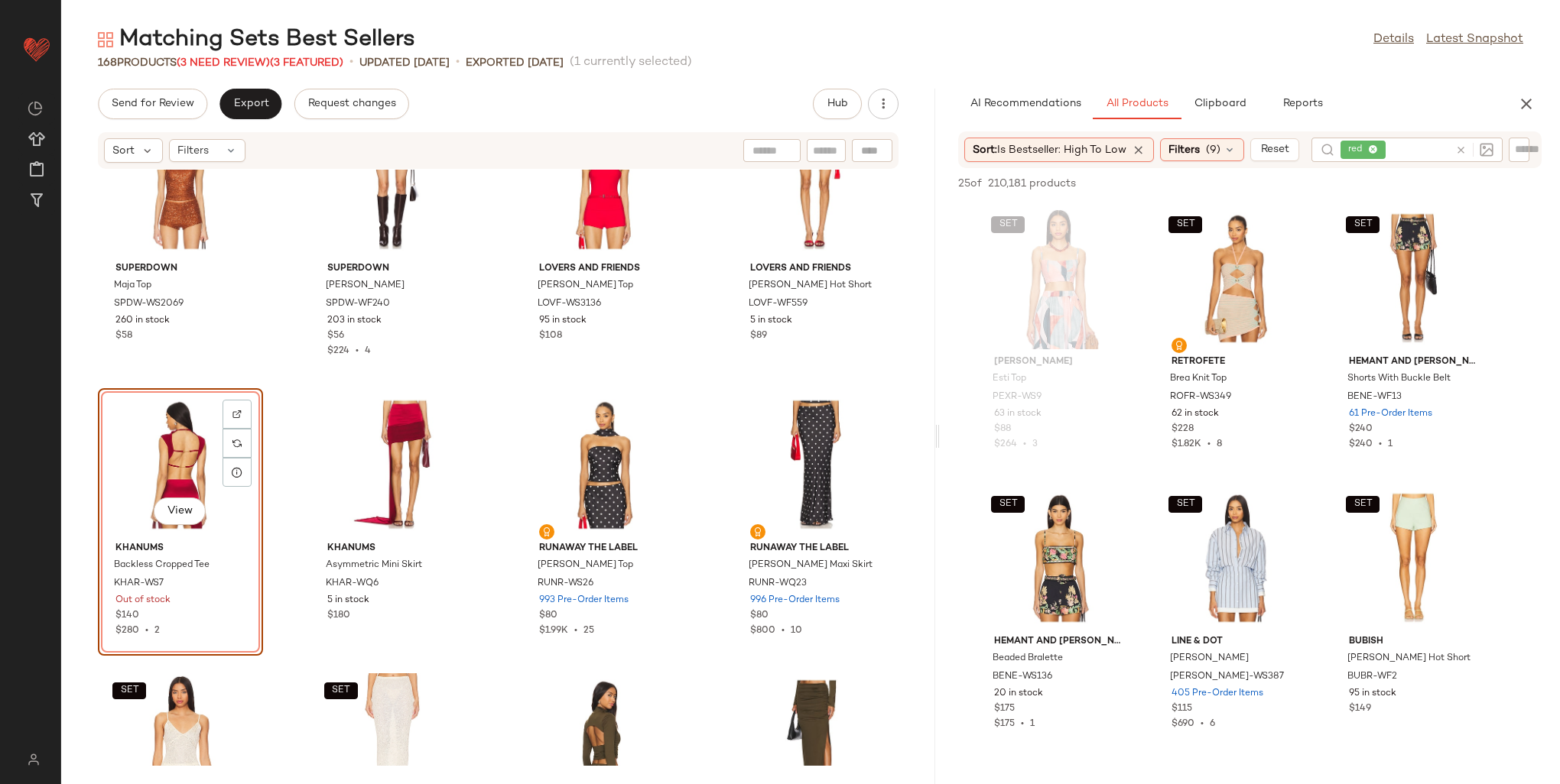
click at [1375, 145] on icon at bounding box center [1373, 150] width 10 height 10
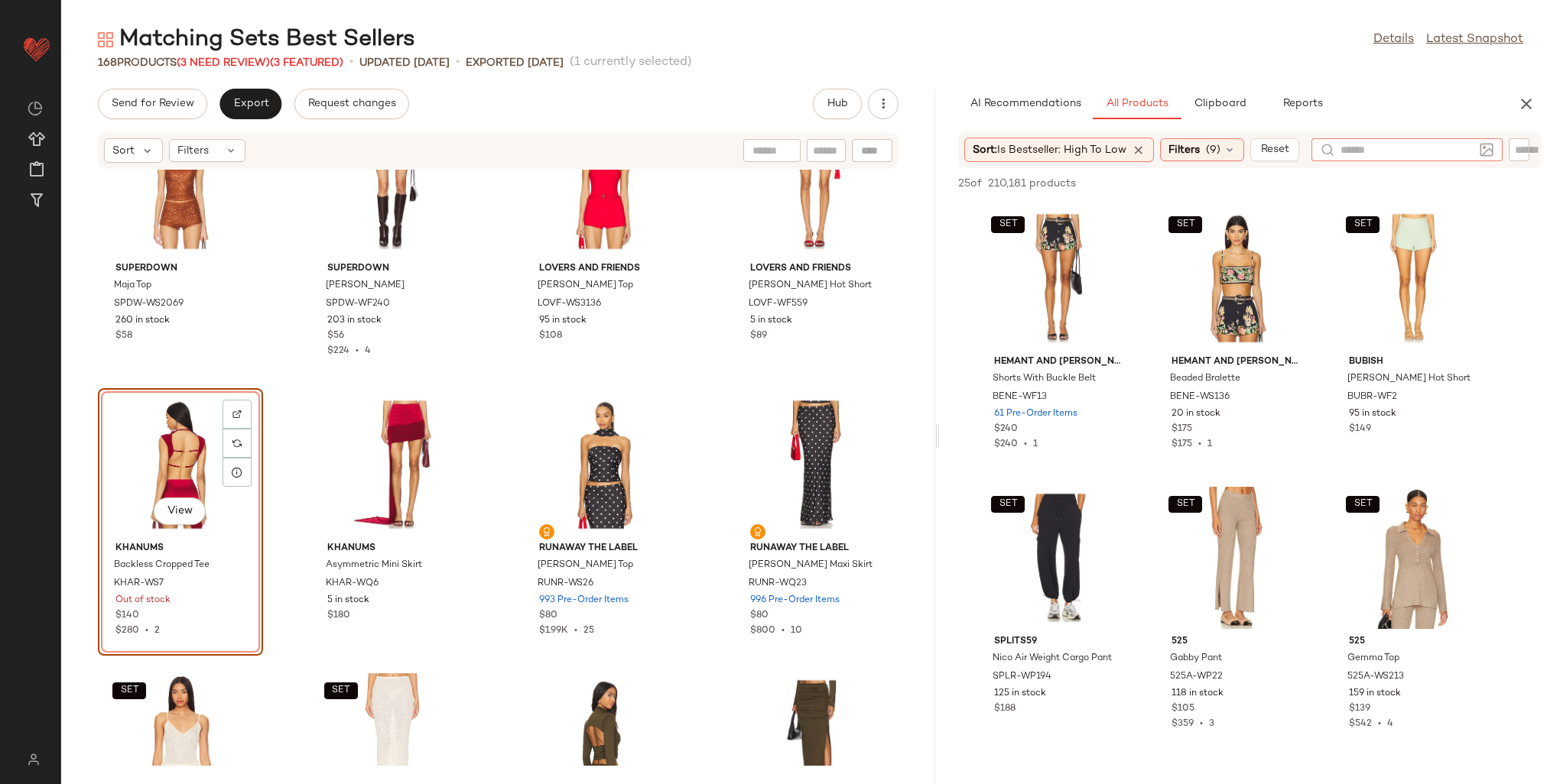
click at [1511, 152] on div at bounding box center [1519, 150] width 21 height 23
type input "***"
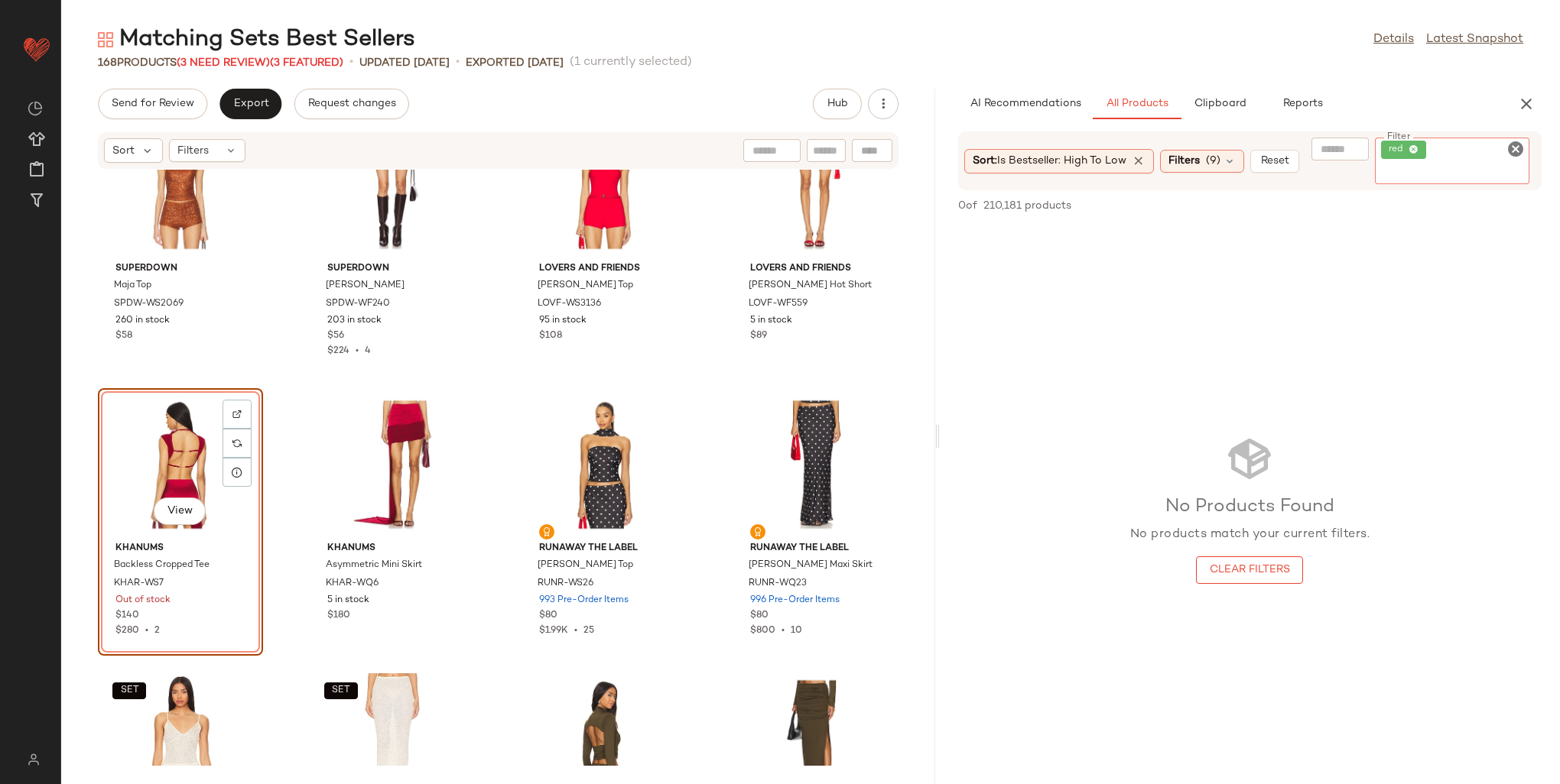
click at [1418, 149] on icon at bounding box center [1413, 150] width 10 height 10
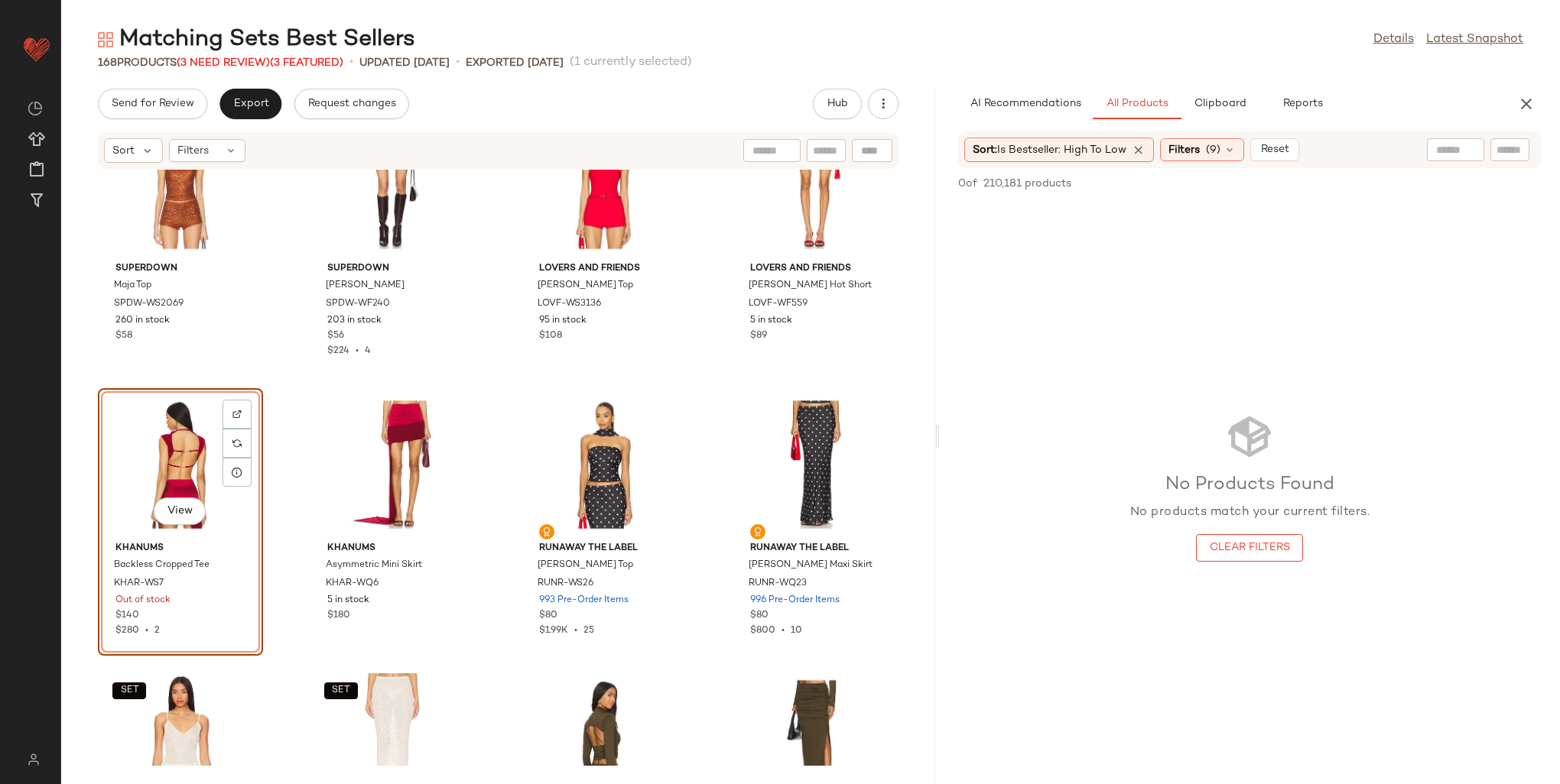
click at [1416, 102] on div "AI Recommendations All Products Clipboard Reports" at bounding box center [1225, 104] width 535 height 31
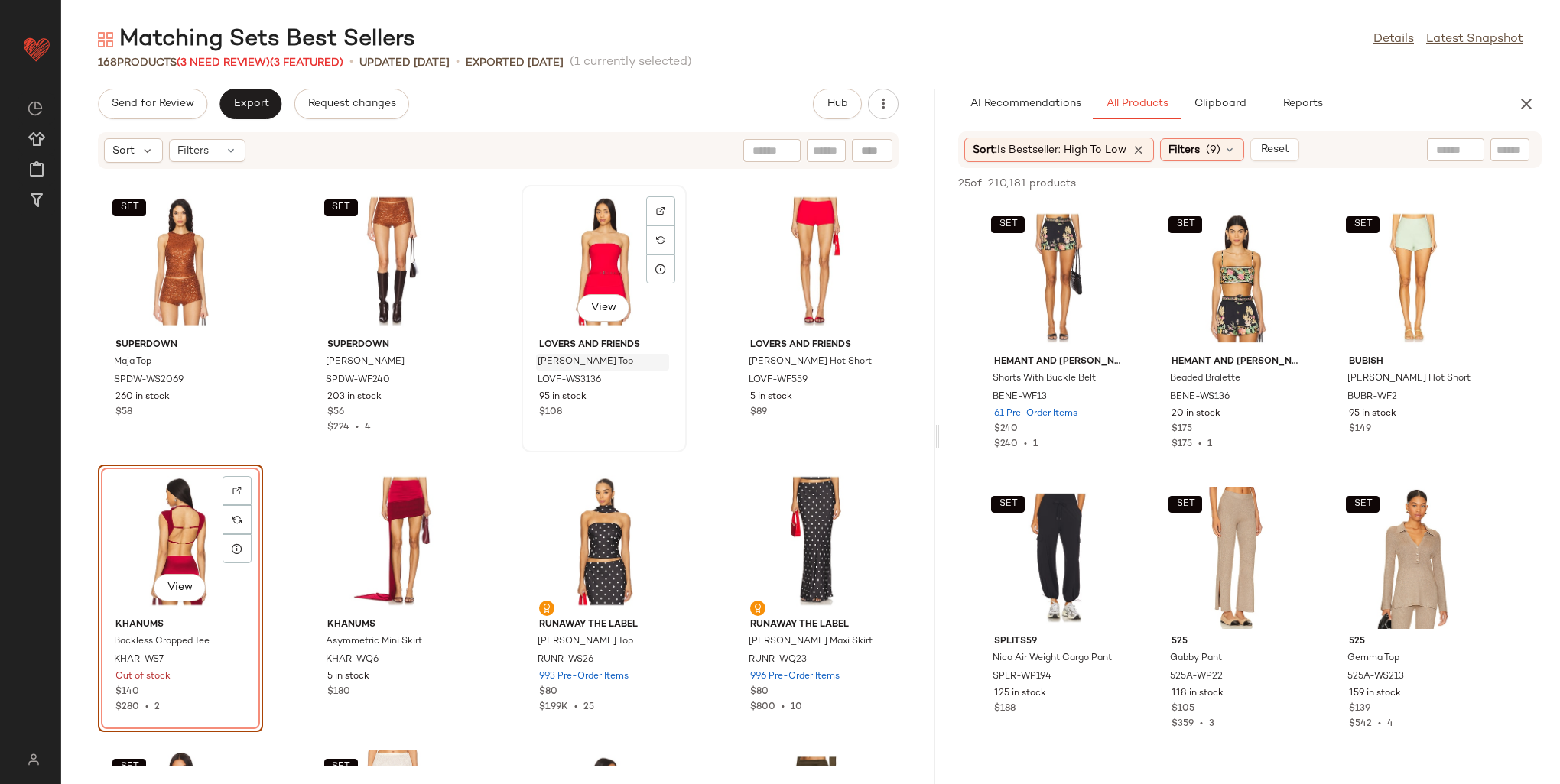
scroll to position [5393, 0]
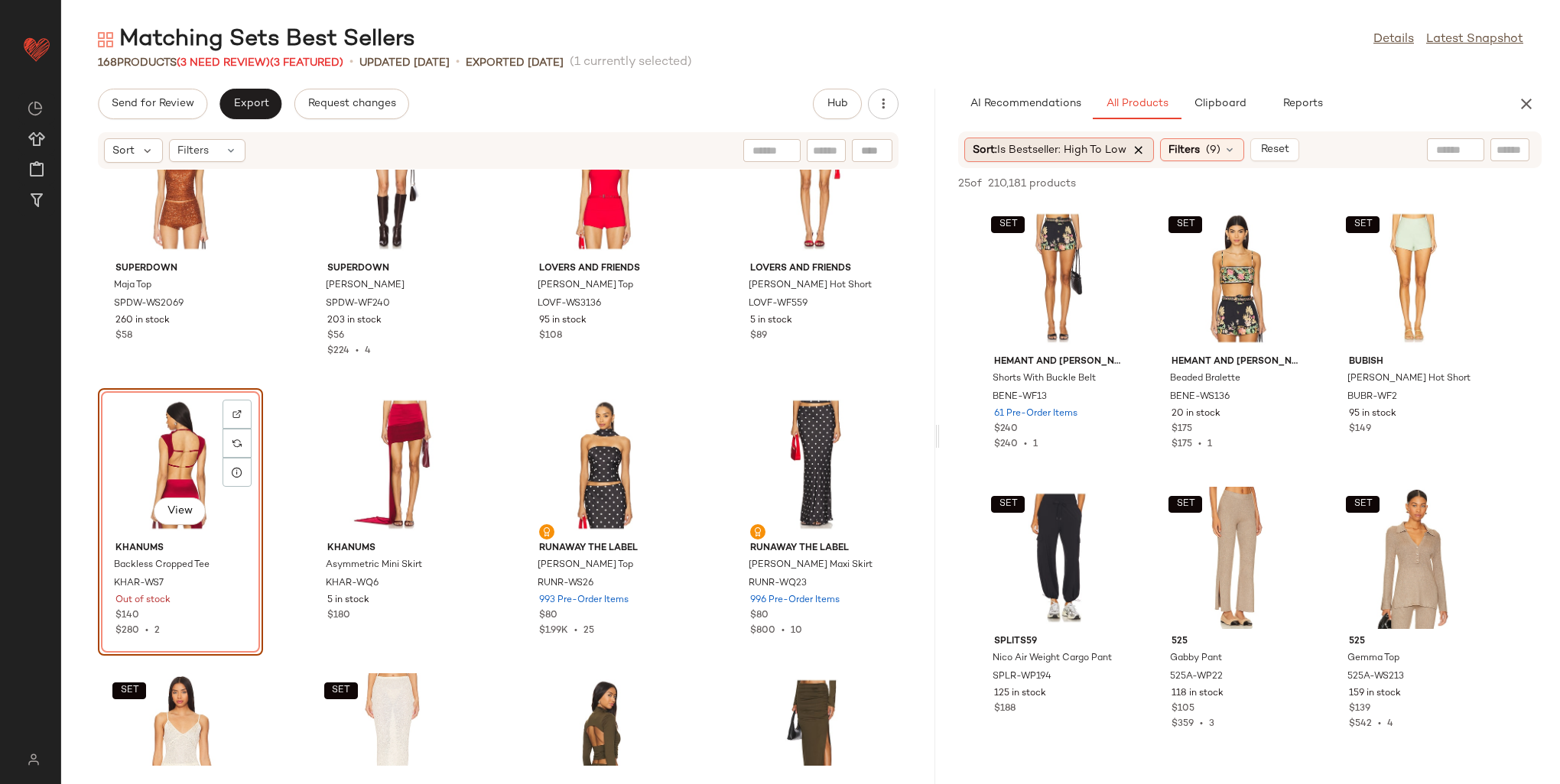
click at [1146, 150] on icon at bounding box center [1139, 149] width 14 height 14
click at [1058, 150] on span "Filters" at bounding box center [1053, 149] width 31 height 16
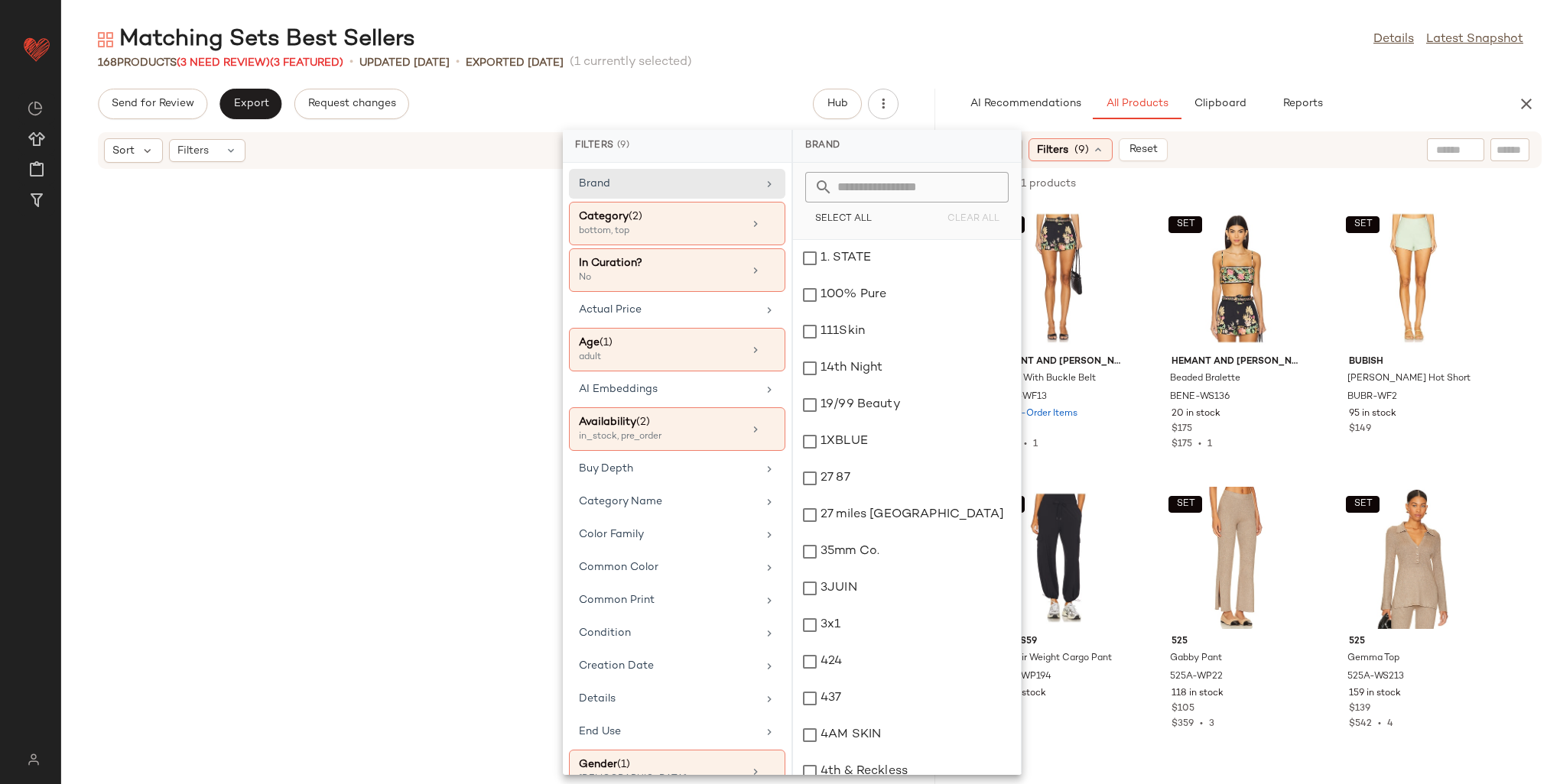
scroll to position [383, 0]
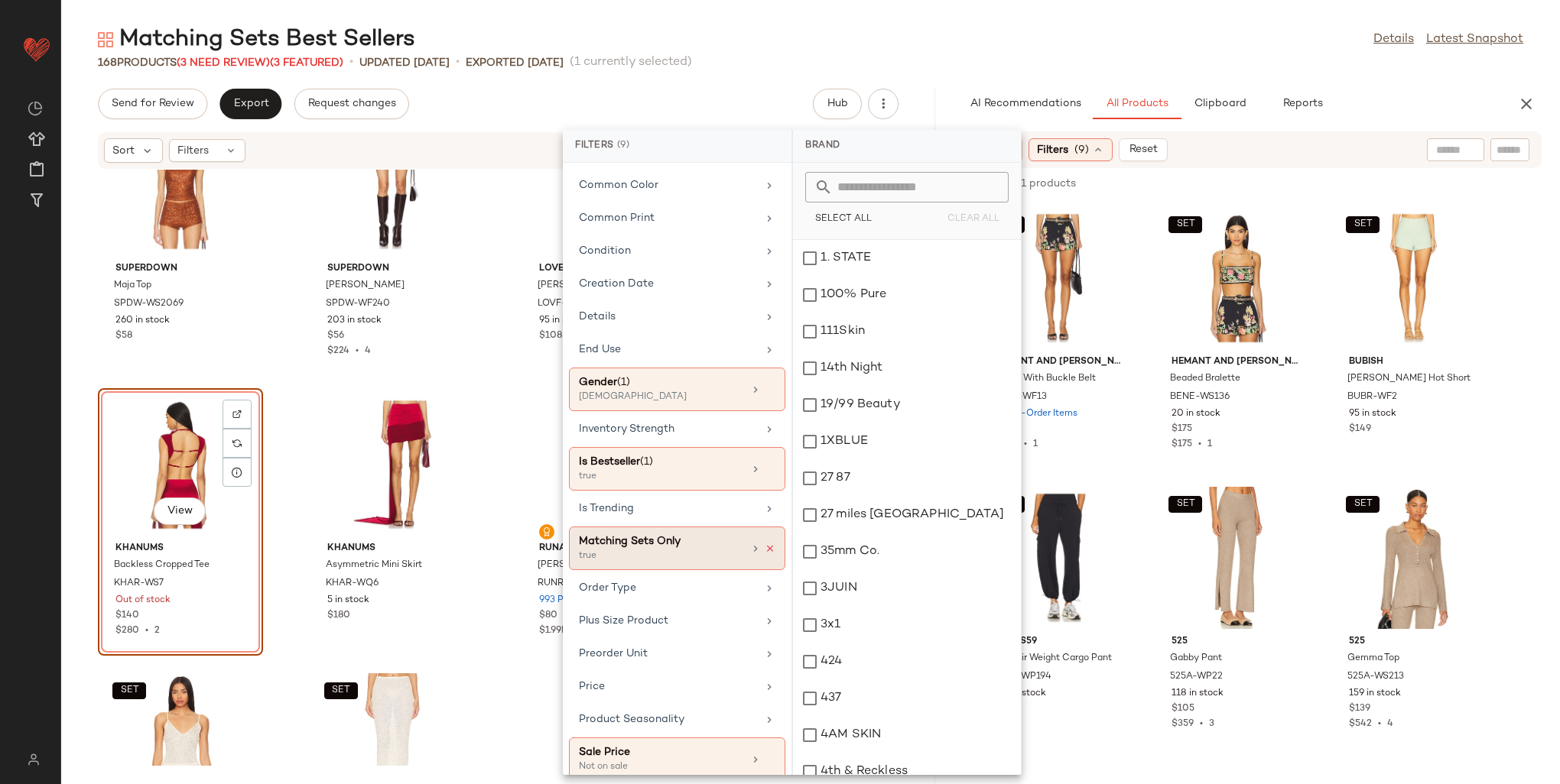
click at [764, 543] on icon at bounding box center [769, 548] width 11 height 11
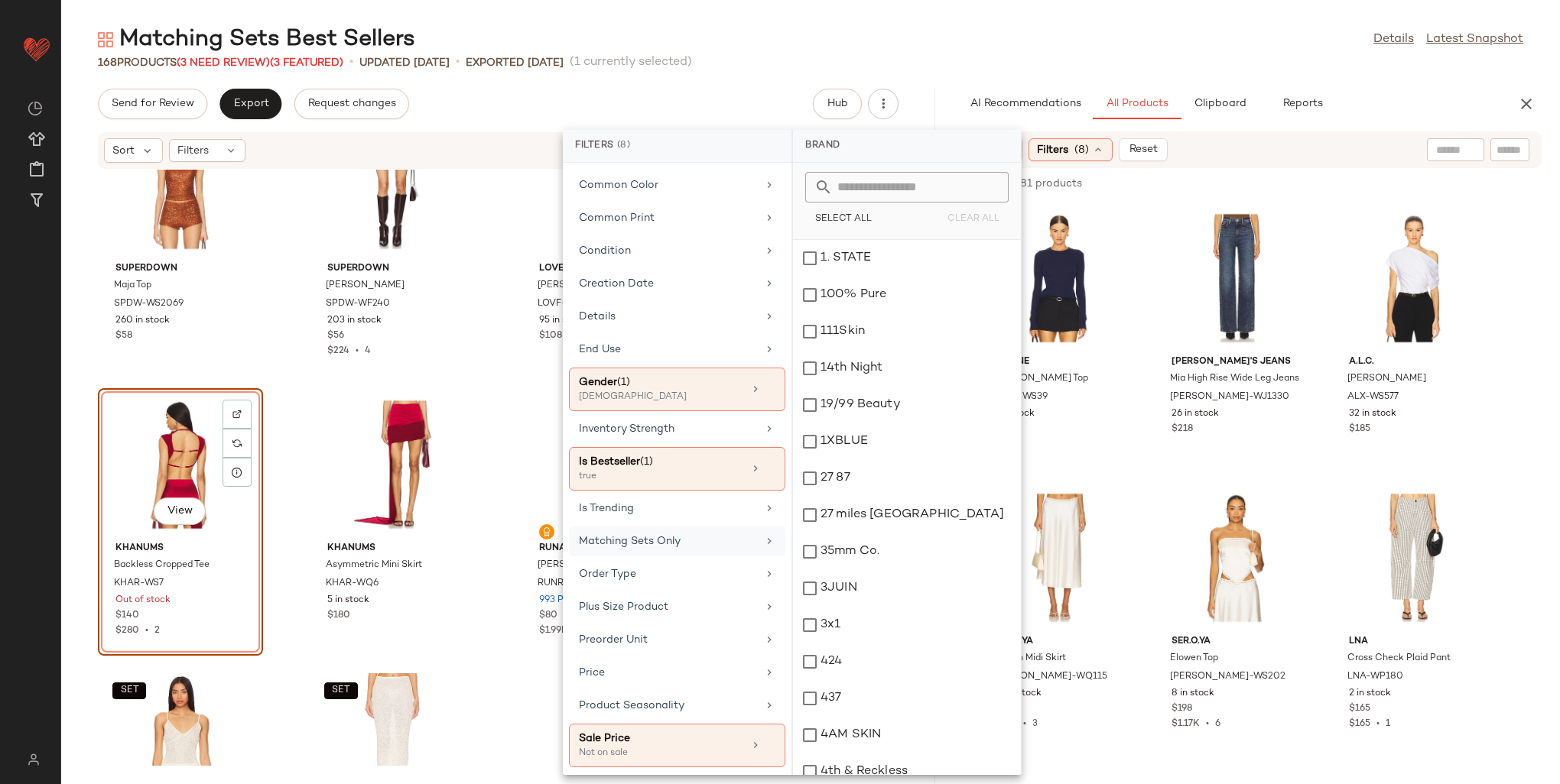
click at [1448, 149] on input "text" at bounding box center [1455, 149] width 39 height 16
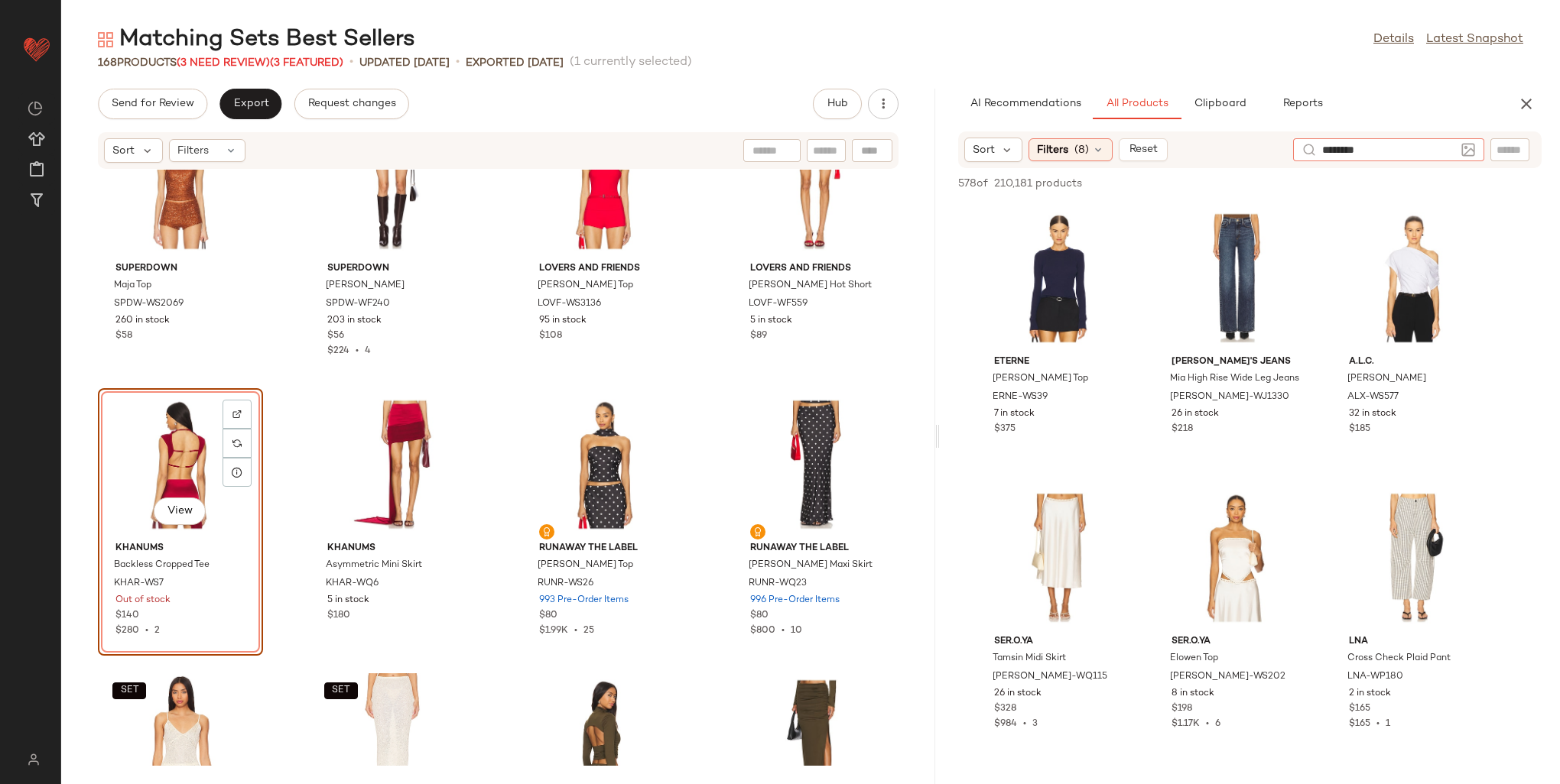
type input "*********"
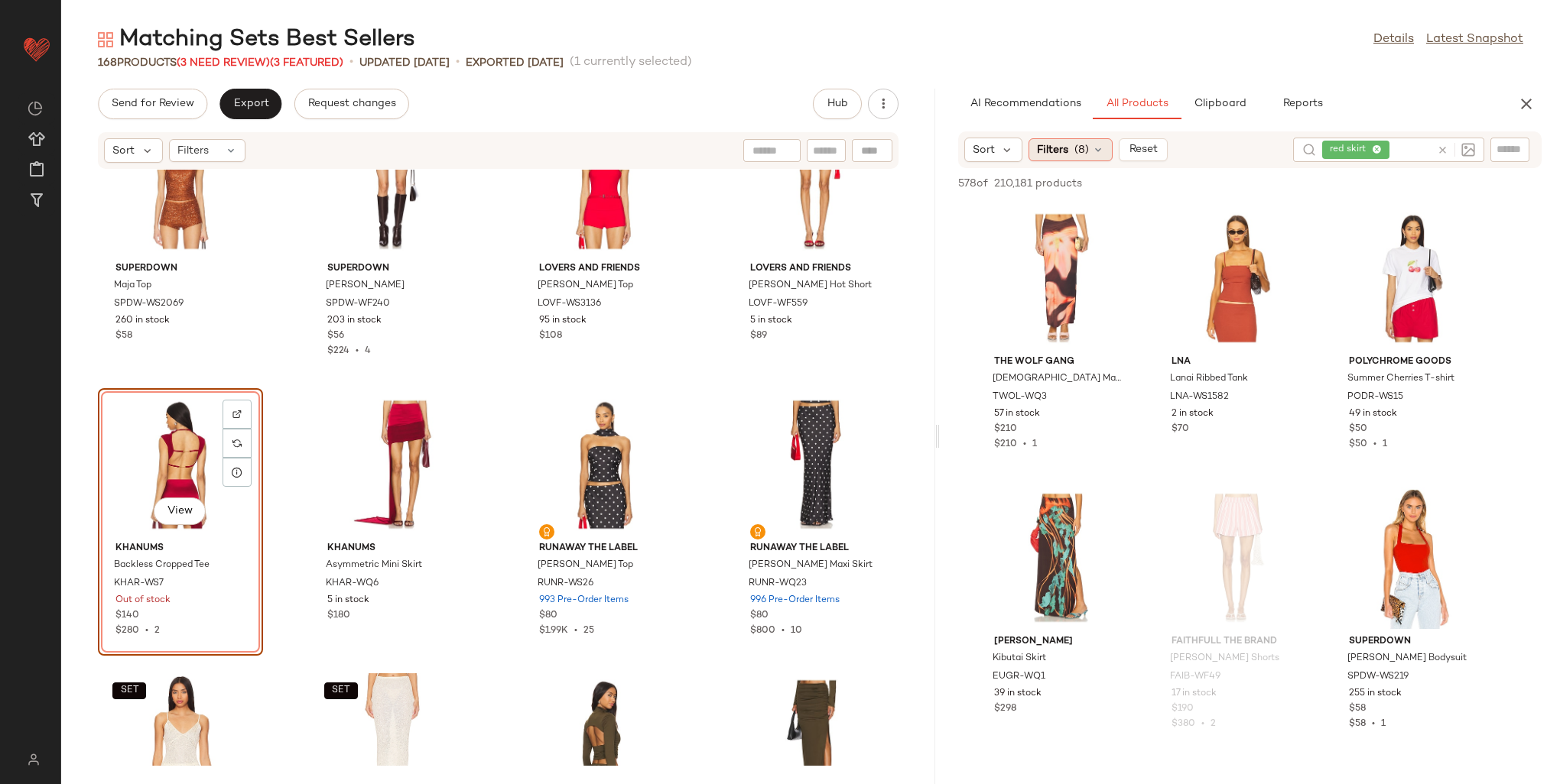
click at [1065, 150] on span "Filters" at bounding box center [1053, 149] width 31 height 16
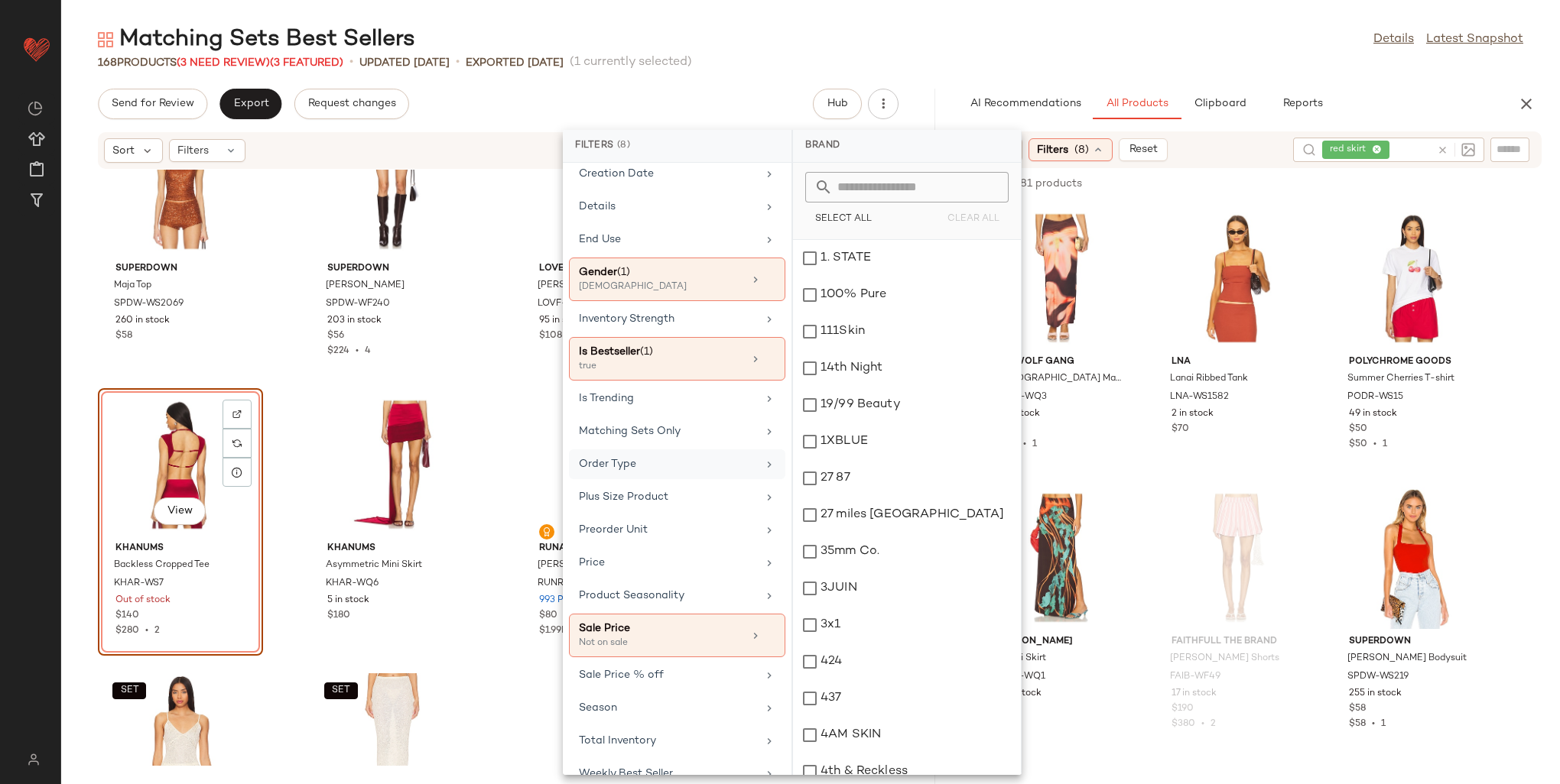
scroll to position [535, 0]
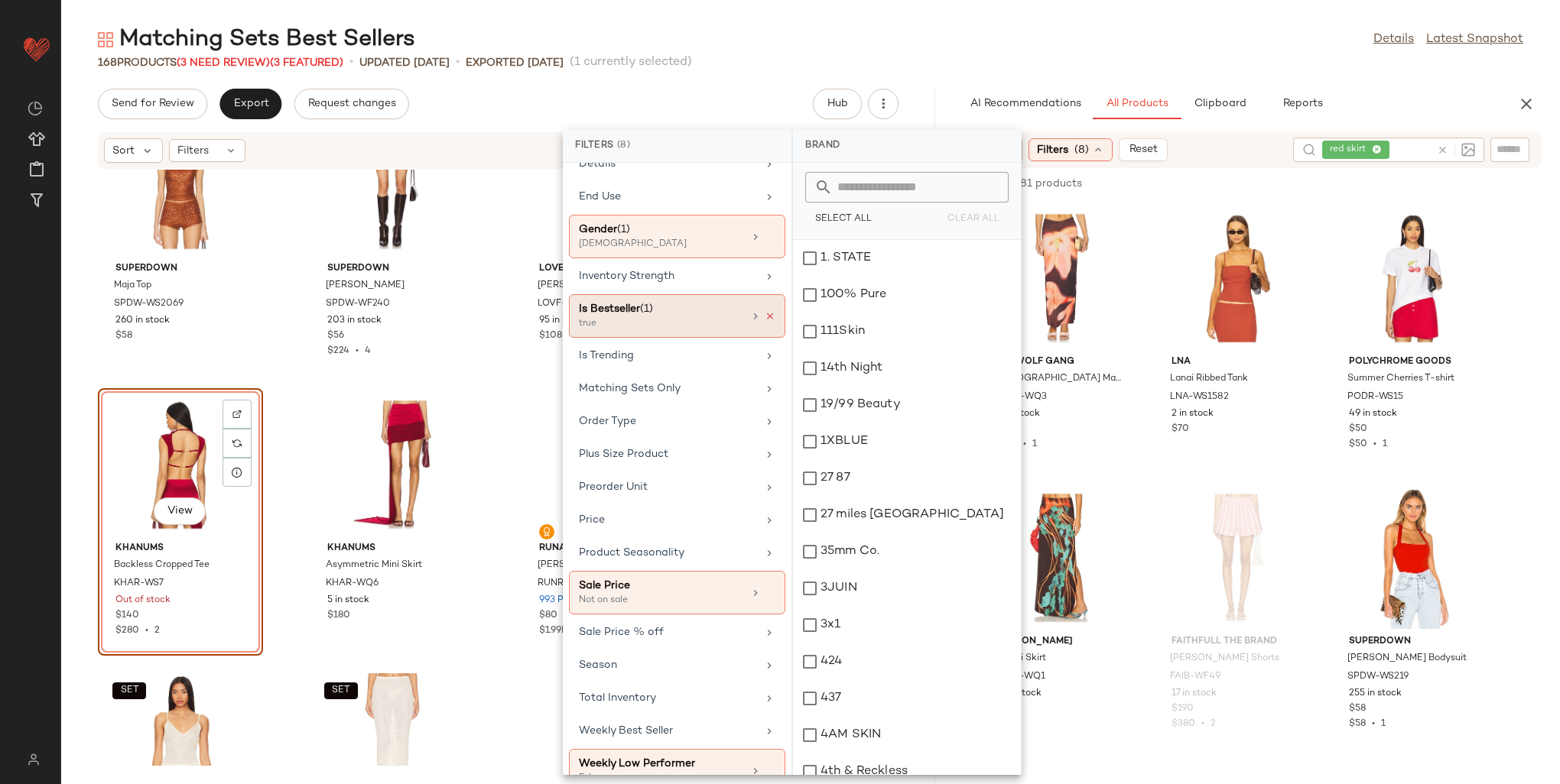
click at [764, 311] on icon at bounding box center [769, 316] width 11 height 11
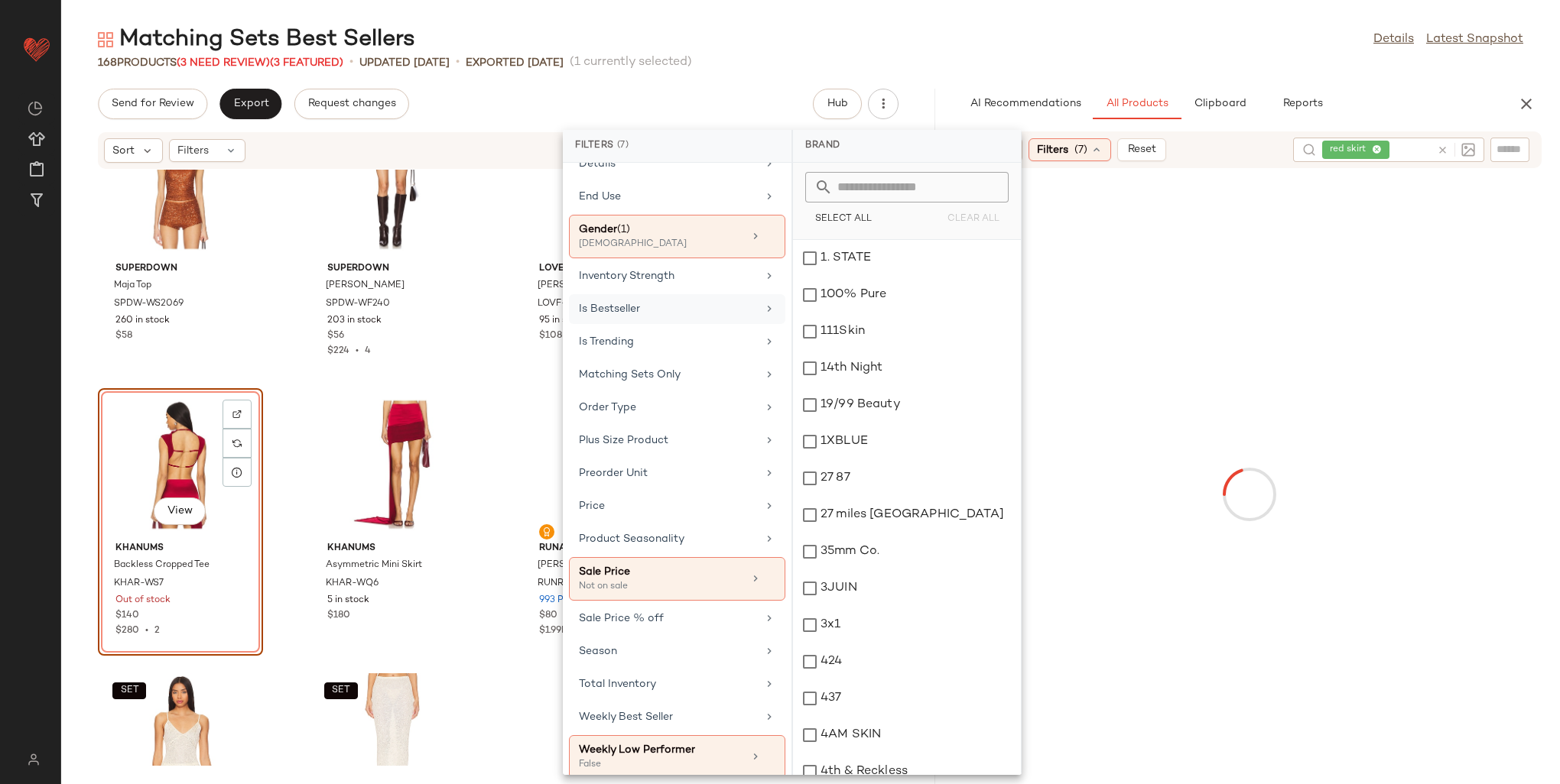
click at [1168, 61] on div "168 Products (3 Need Review) (3 Featured) • updated Aug 8th • Exported Aug 8th …" at bounding box center [811, 63] width 1499 height 16
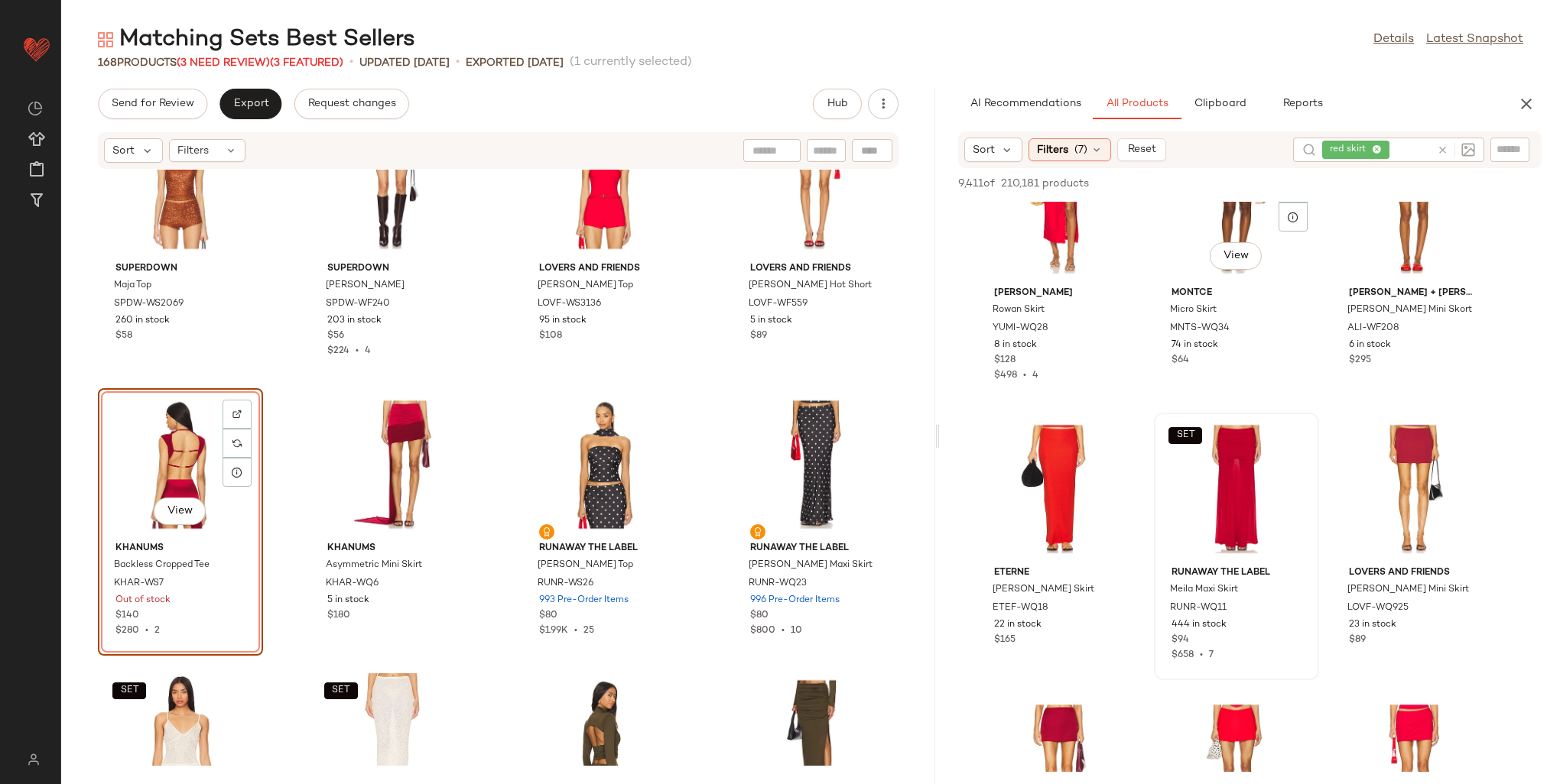
scroll to position [994, 0]
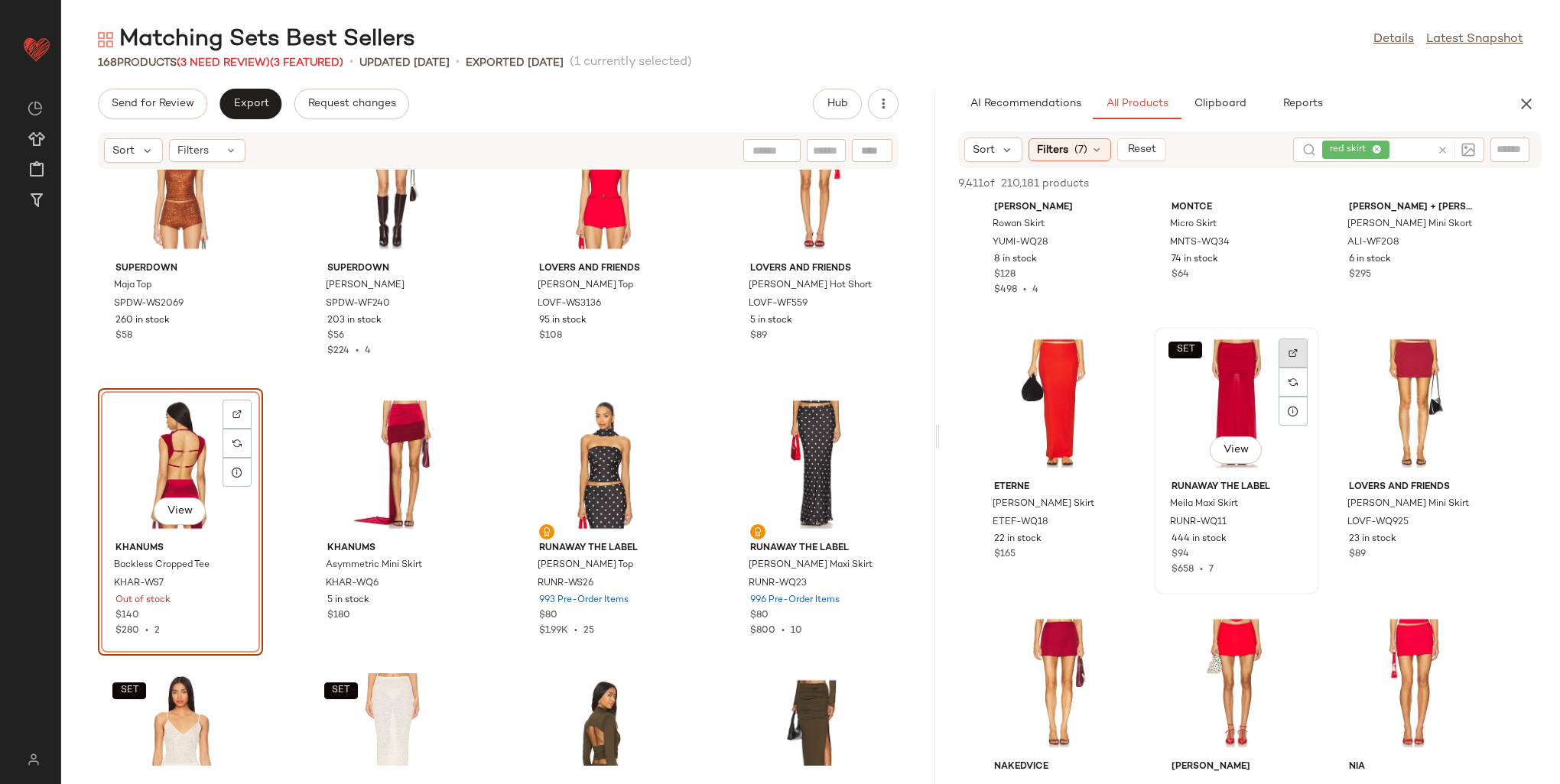
click at [1291, 368] on div at bounding box center [1293, 382] width 29 height 29
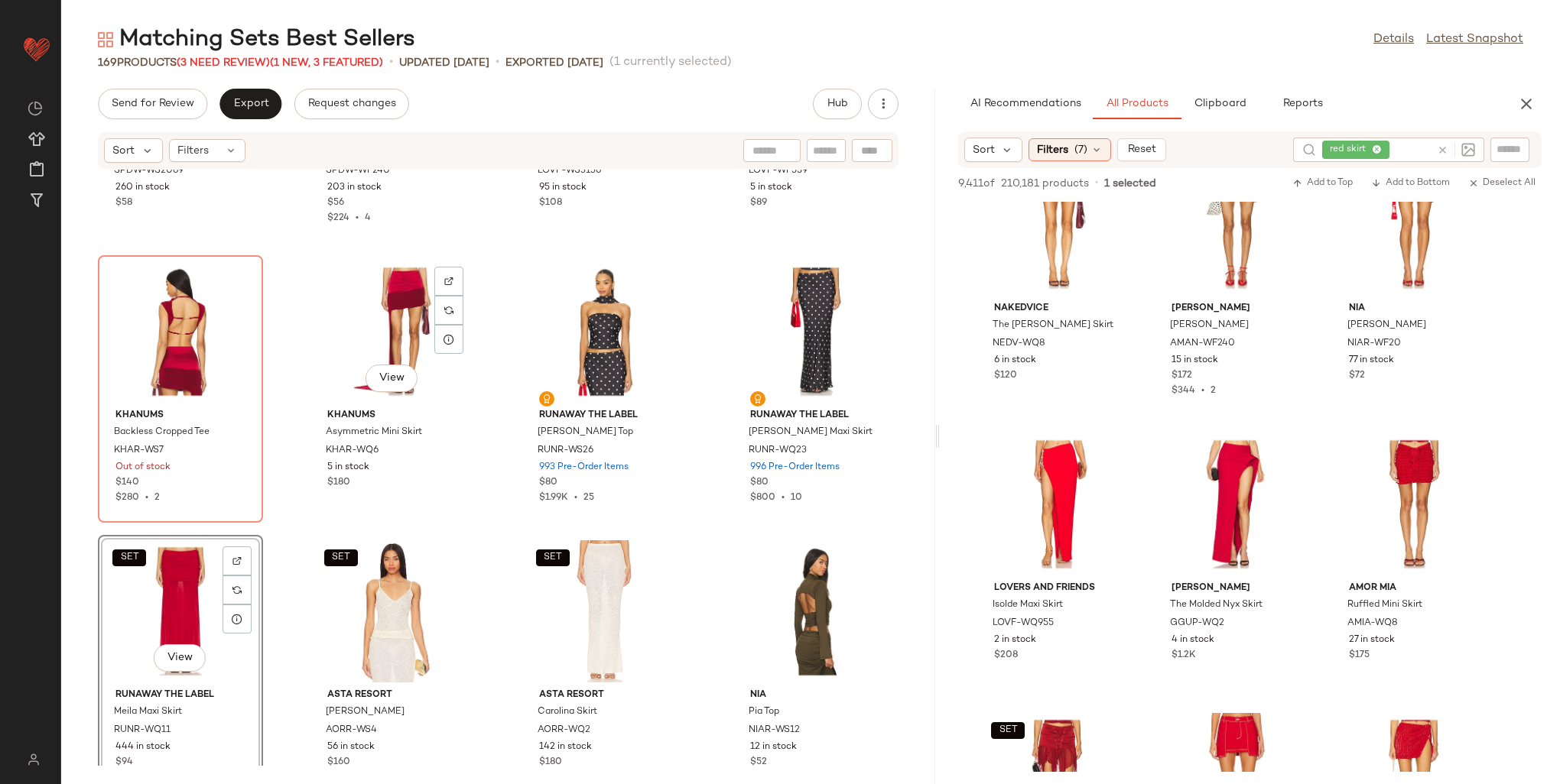
scroll to position [5546, 0]
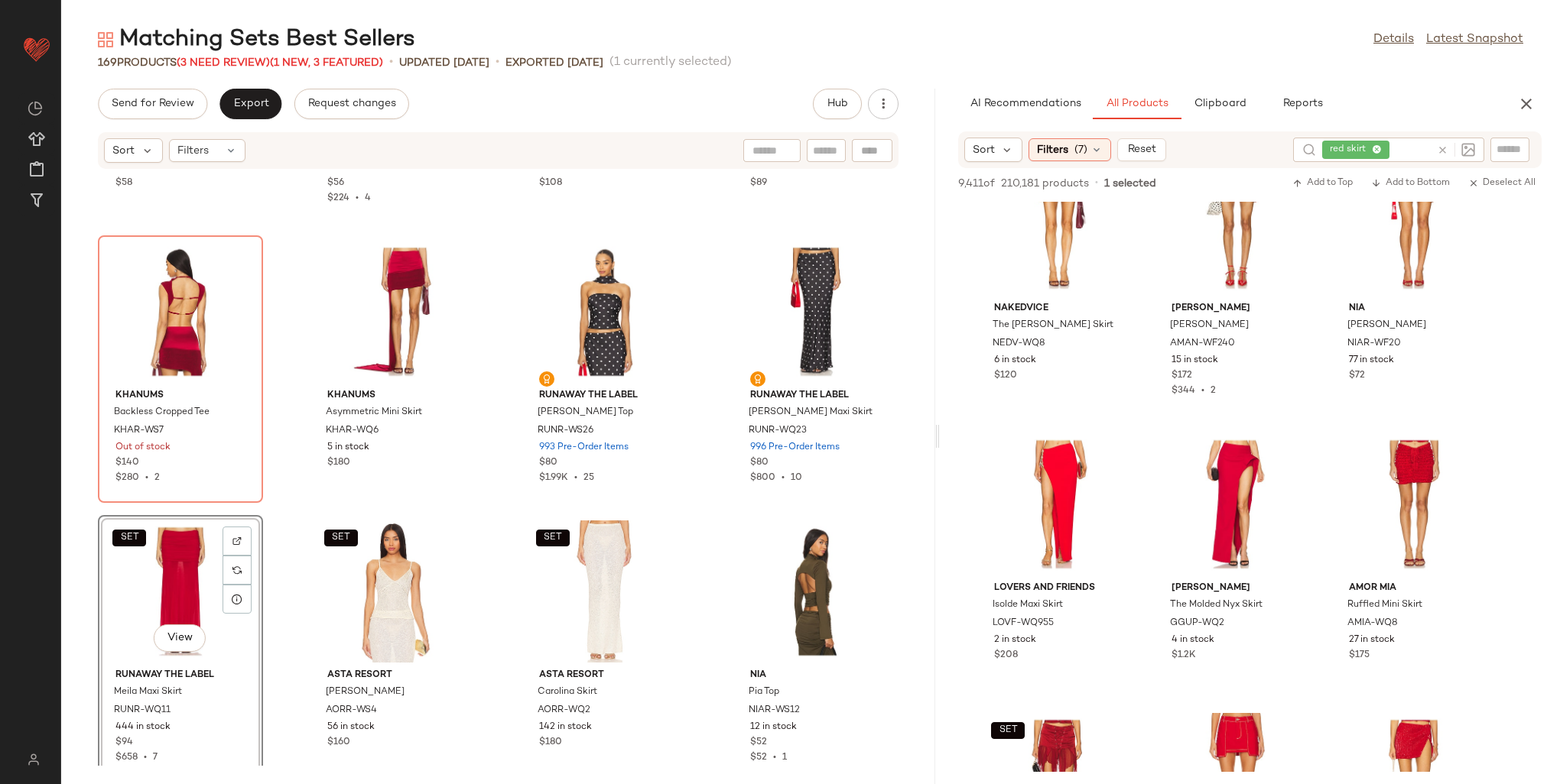
click at [173, 576] on div "SET View" at bounding box center [180, 592] width 154 height 142
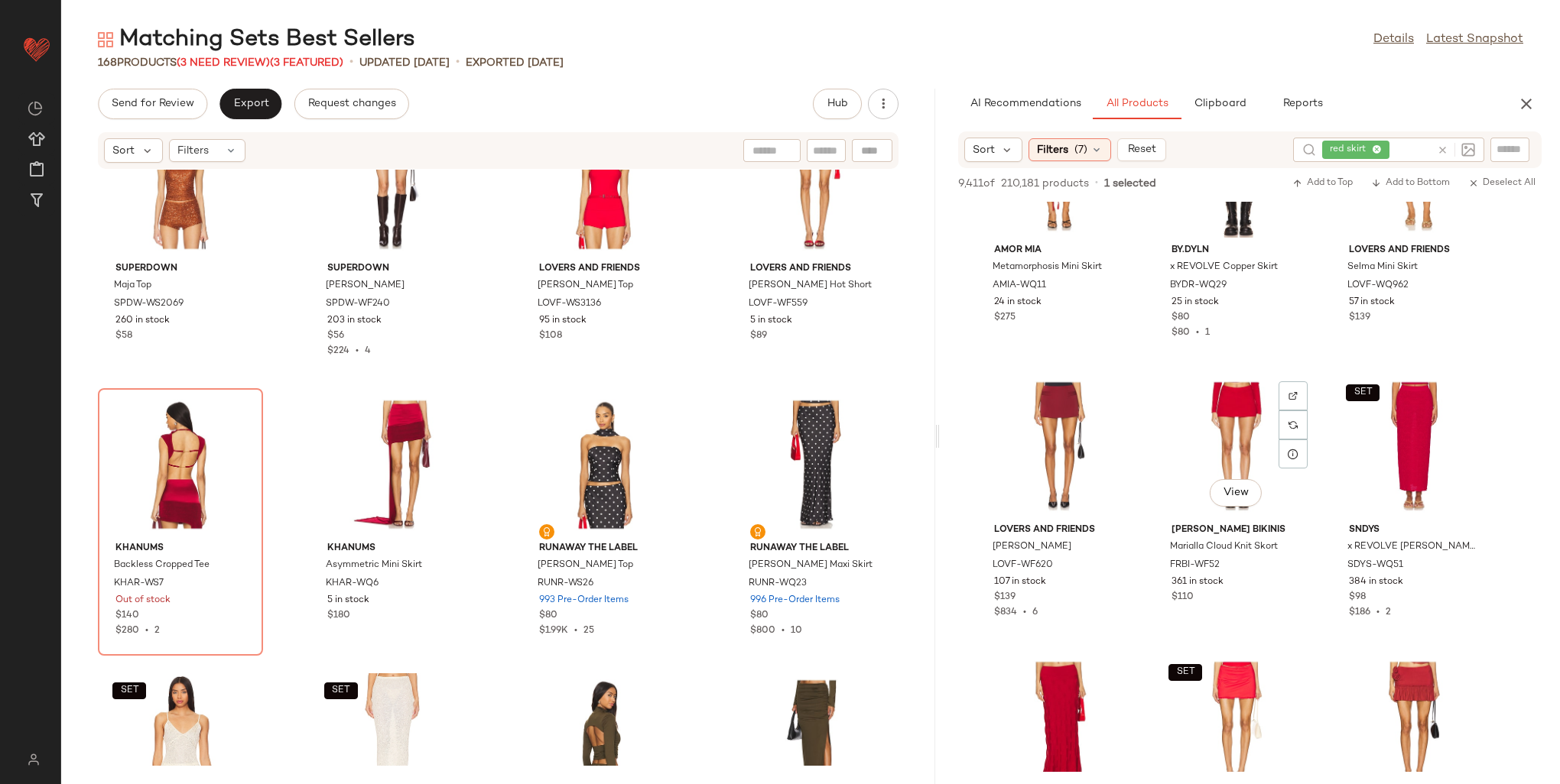
scroll to position [2064, 0]
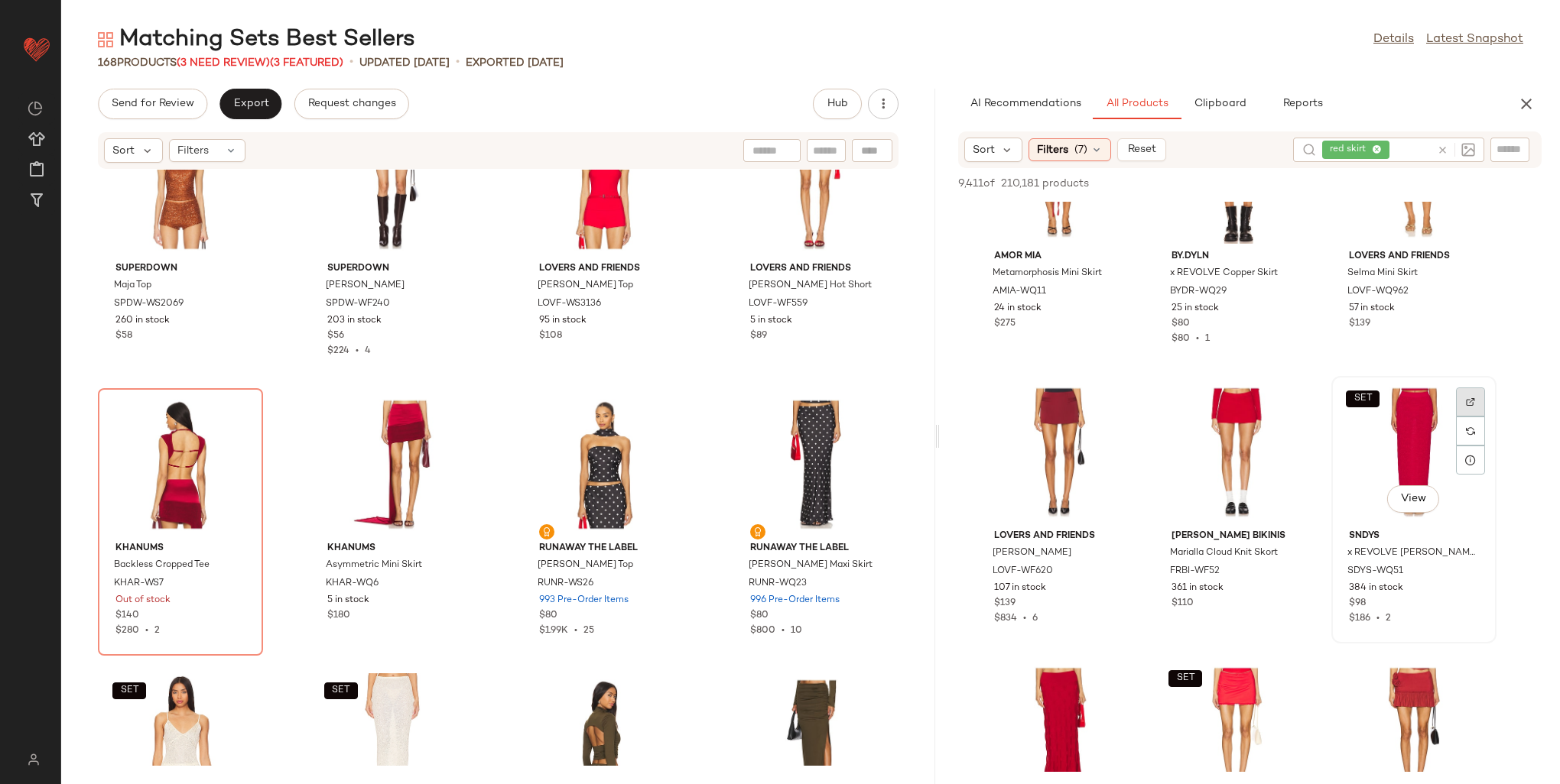
click at [1468, 416] on div at bounding box center [1470, 430] width 29 height 29
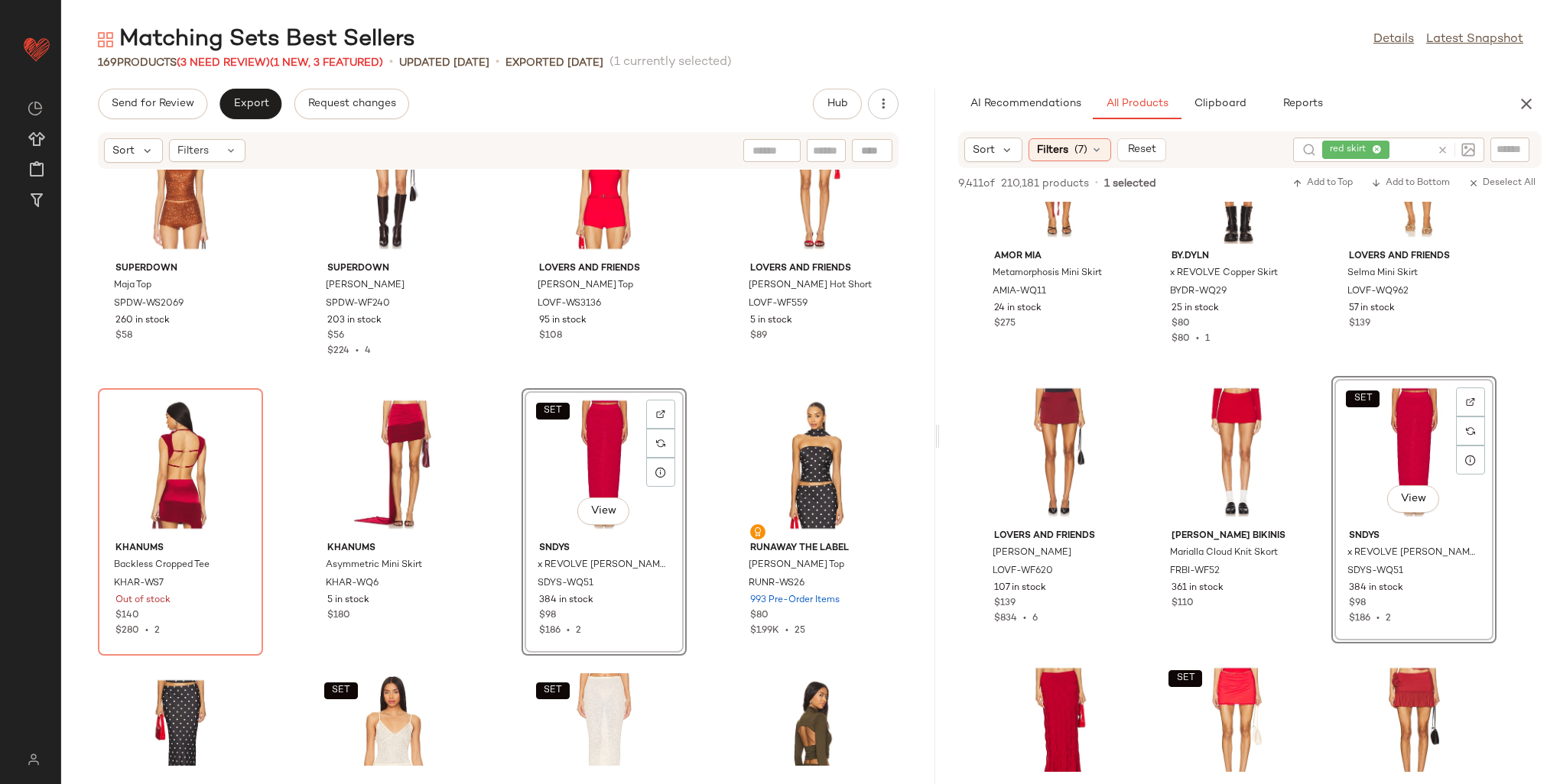
click at [1511, 151] on input "text" at bounding box center [1510, 149] width 26 height 16
paste input "**********"
type input "**********"
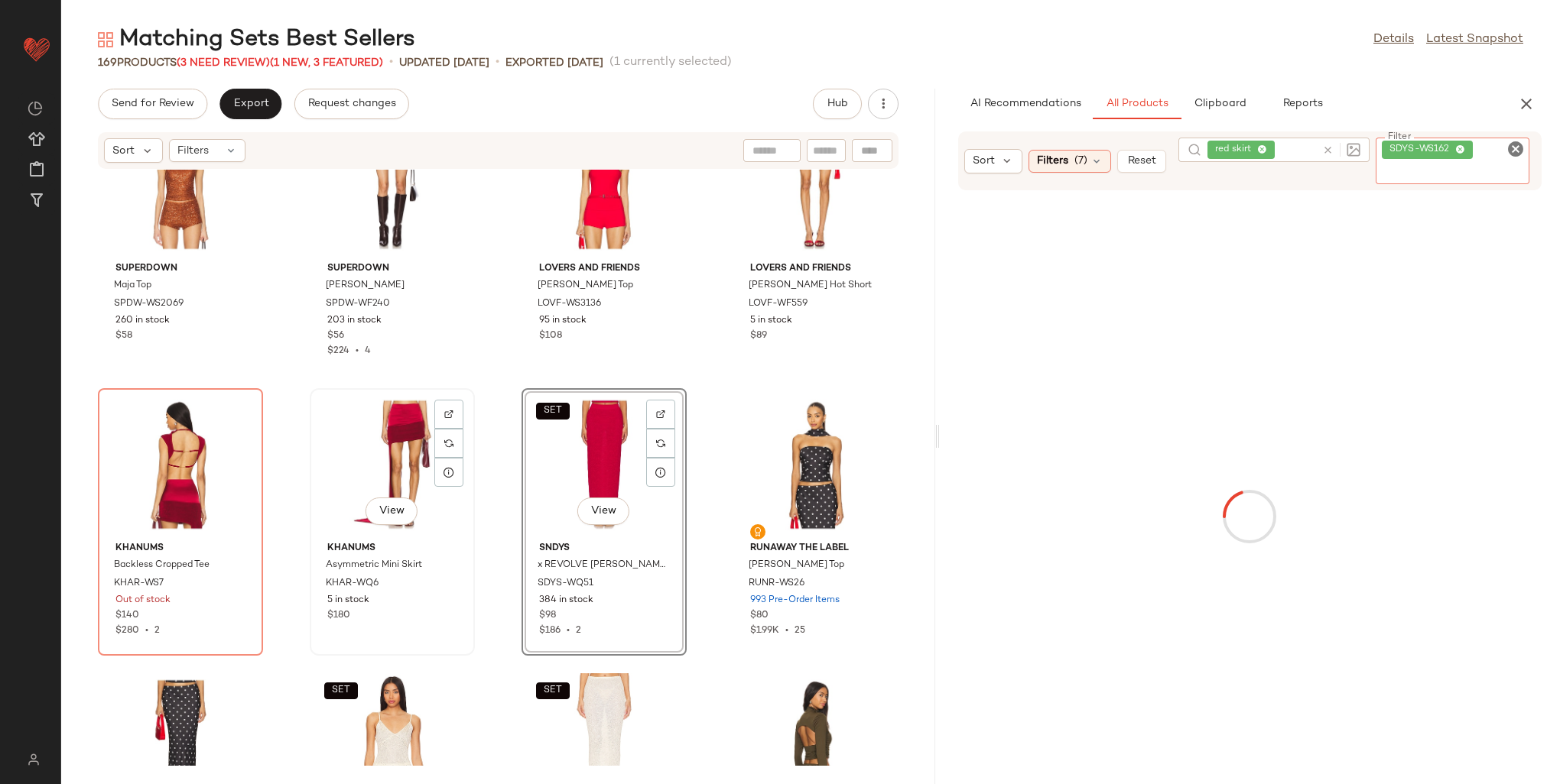
click at [345, 468] on div "View" at bounding box center [392, 465] width 154 height 142
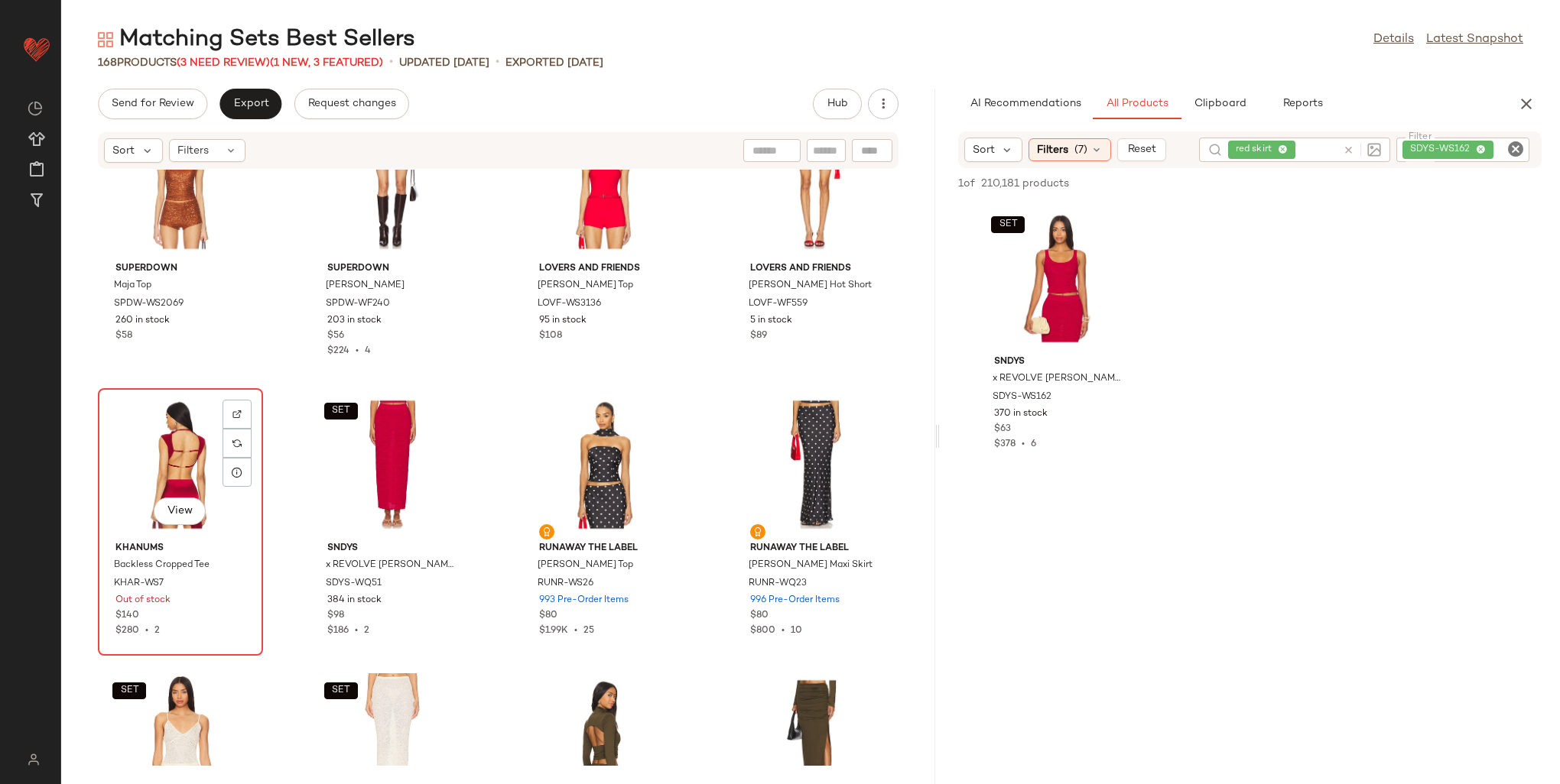
click at [195, 448] on div "View" at bounding box center [180, 465] width 154 height 142
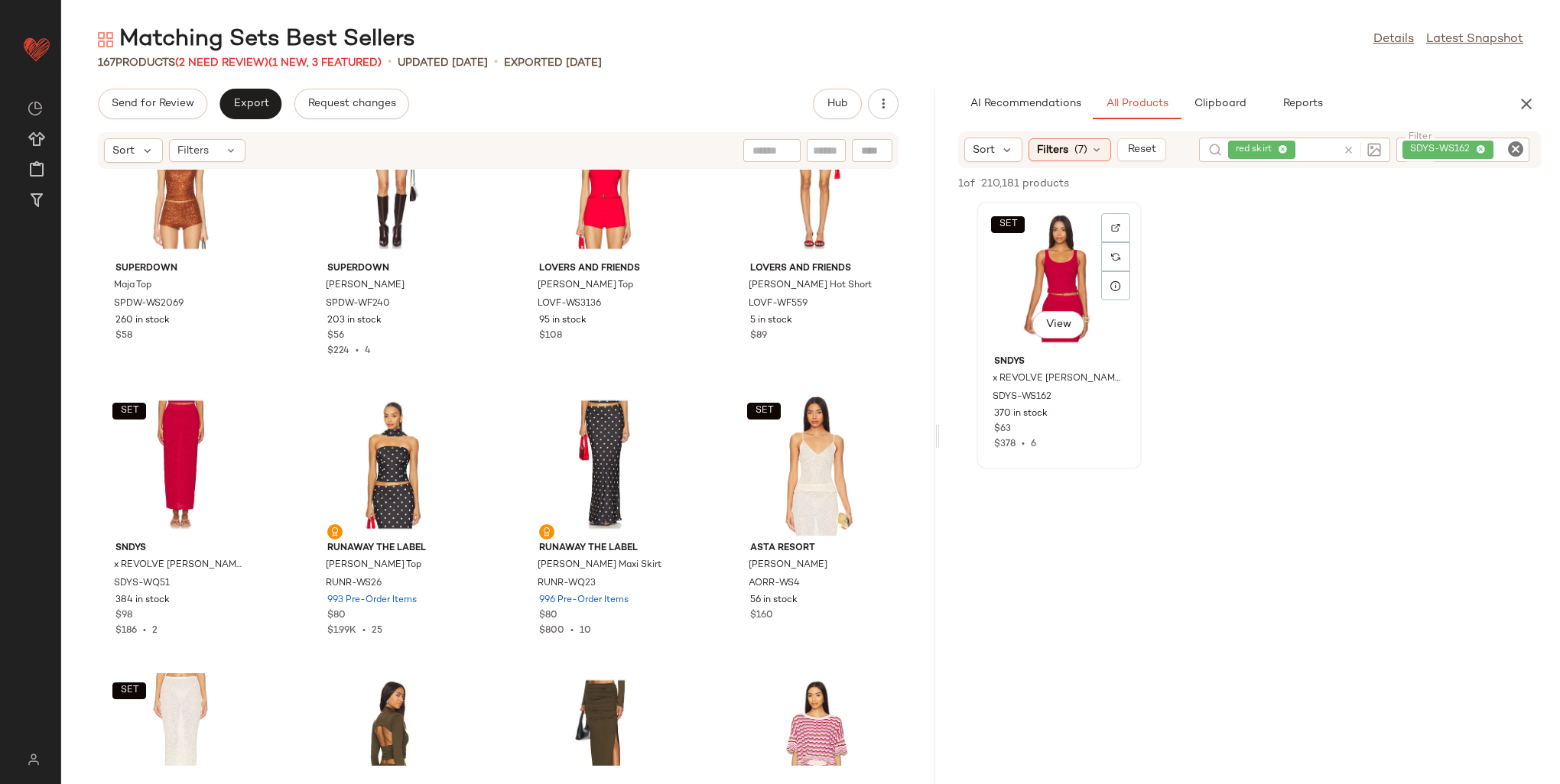
scroll to position [5392, 0]
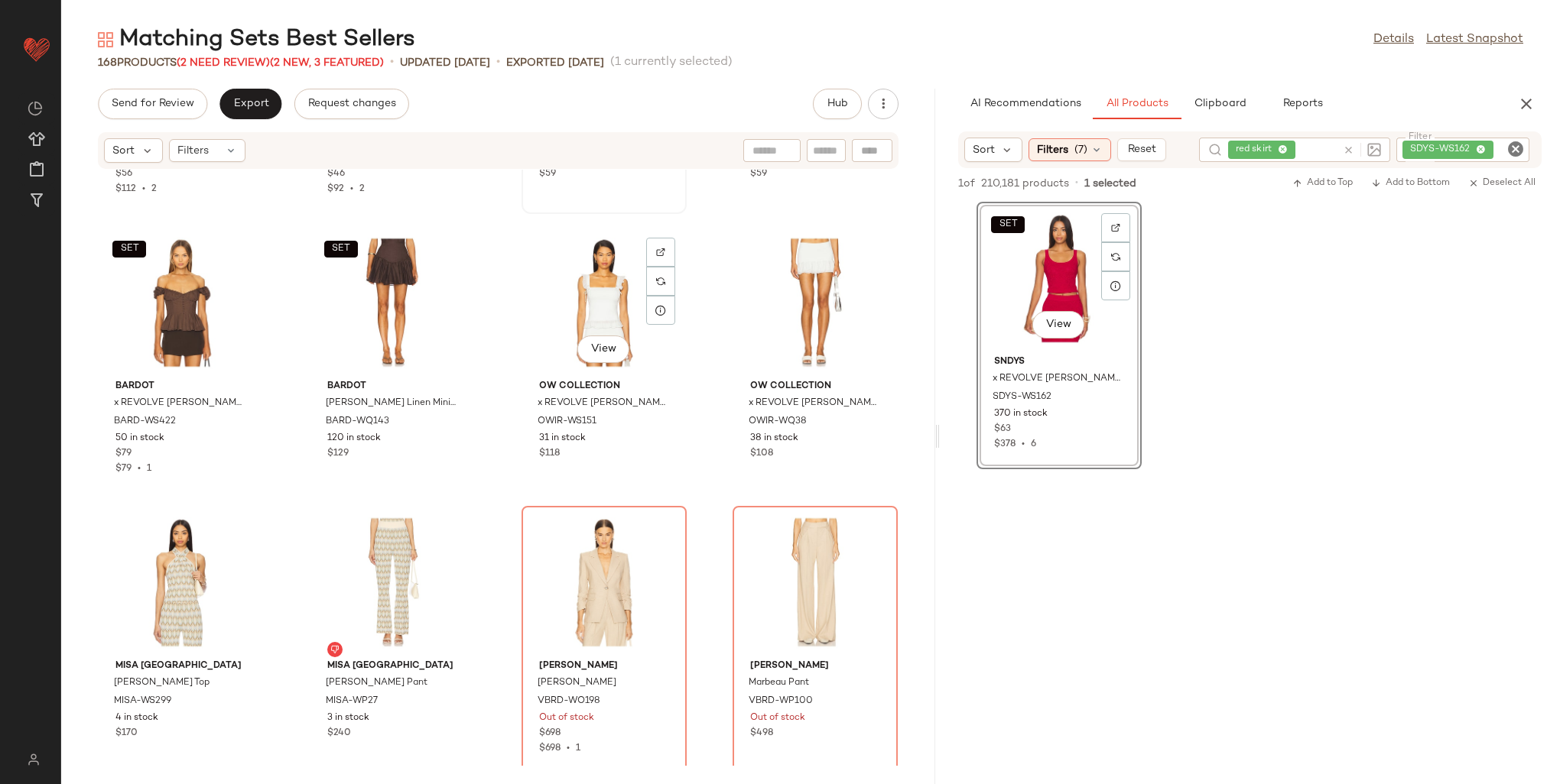
scroll to position [7608, 0]
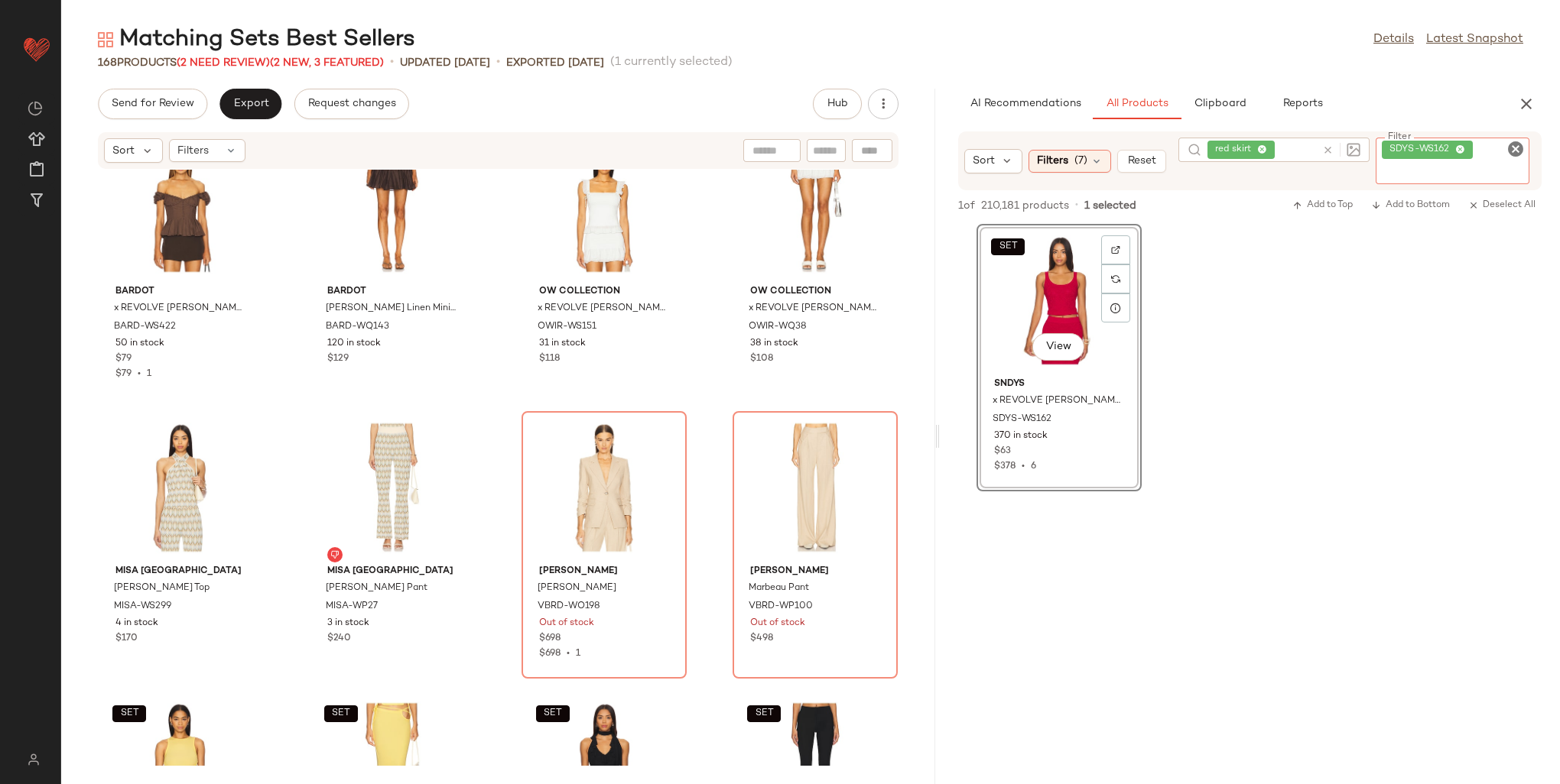
click at [1480, 146] on div "SDYS-WS162" at bounding box center [1452, 161] width 153 height 47
click at [1456, 145] on icon at bounding box center [1460, 150] width 10 height 10
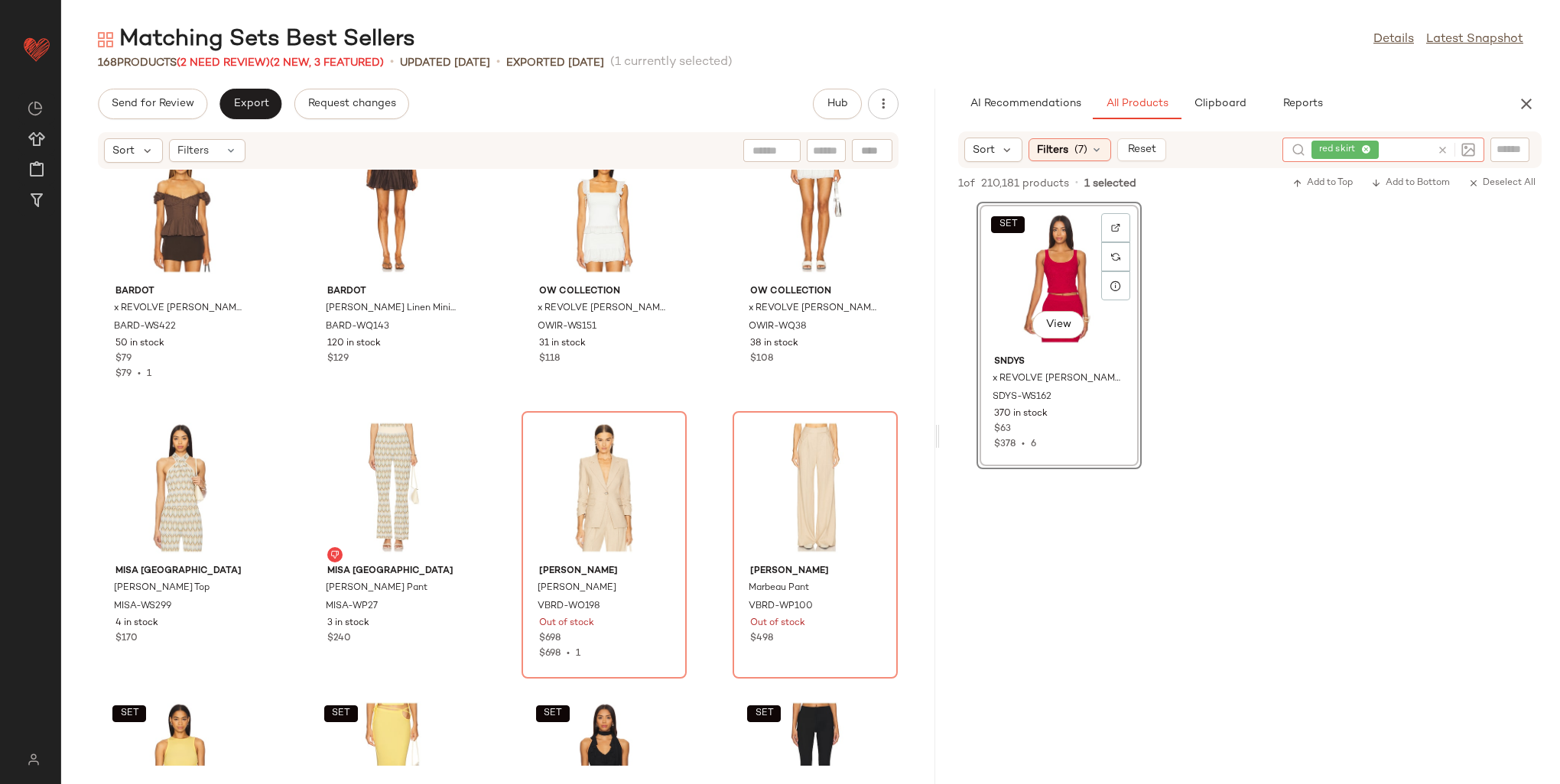
click at [1339, 148] on div "red skirt" at bounding box center [1383, 150] width 202 height 25
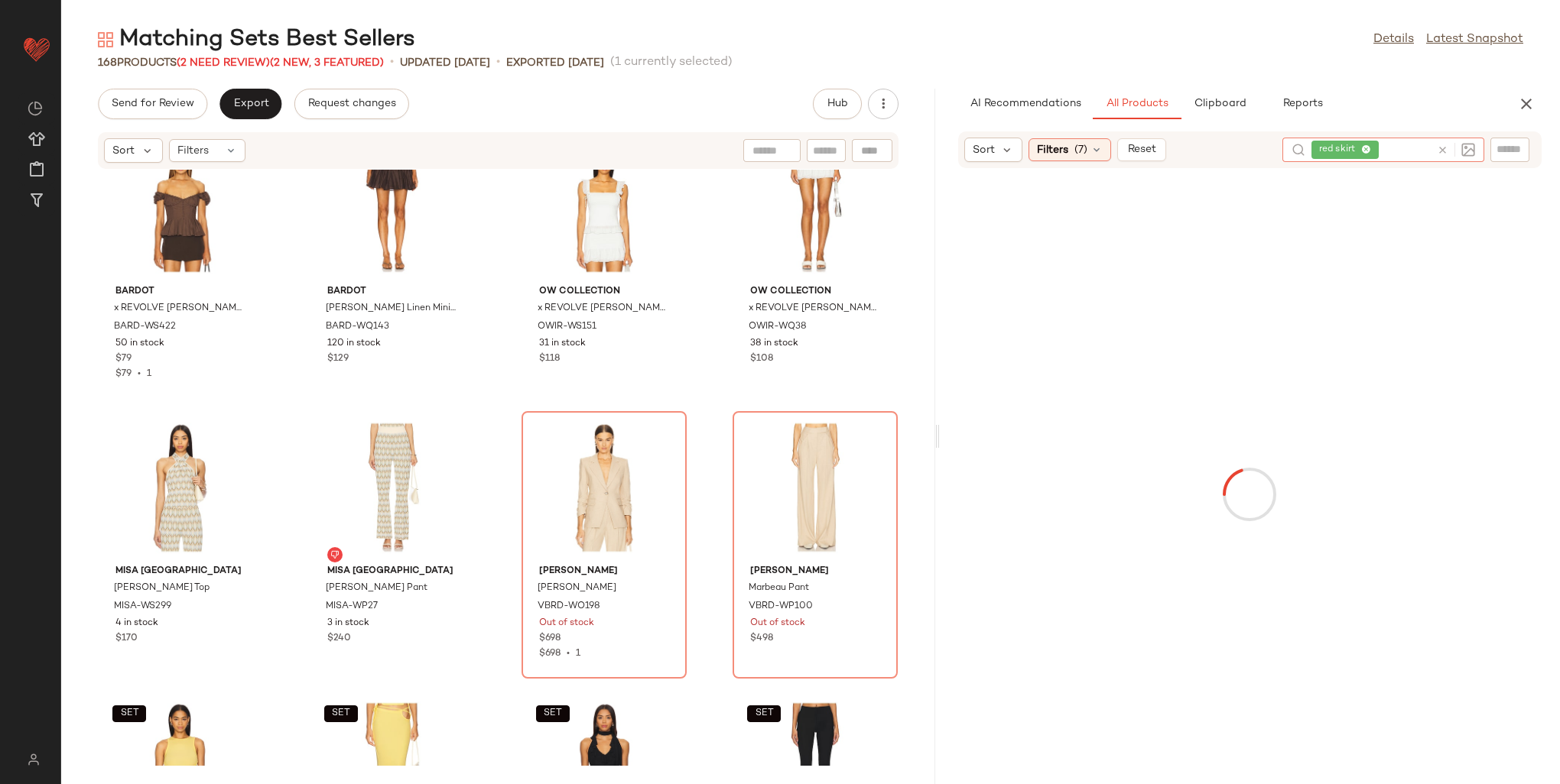
click at [1358, 148] on span "red skirt" at bounding box center [1340, 149] width 42 height 14
click at [1364, 148] on icon at bounding box center [1366, 150] width 10 height 10
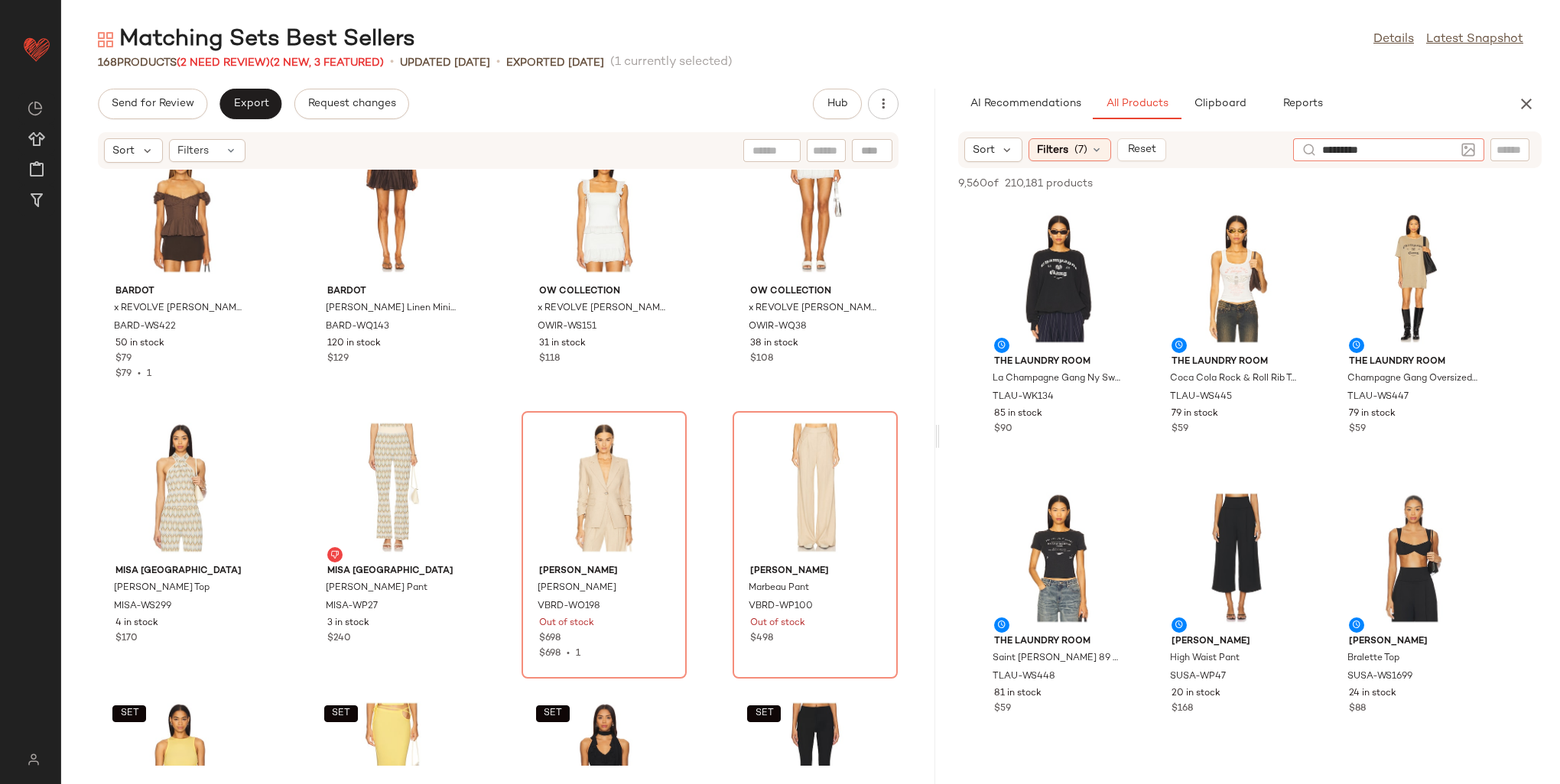
type input "**********"
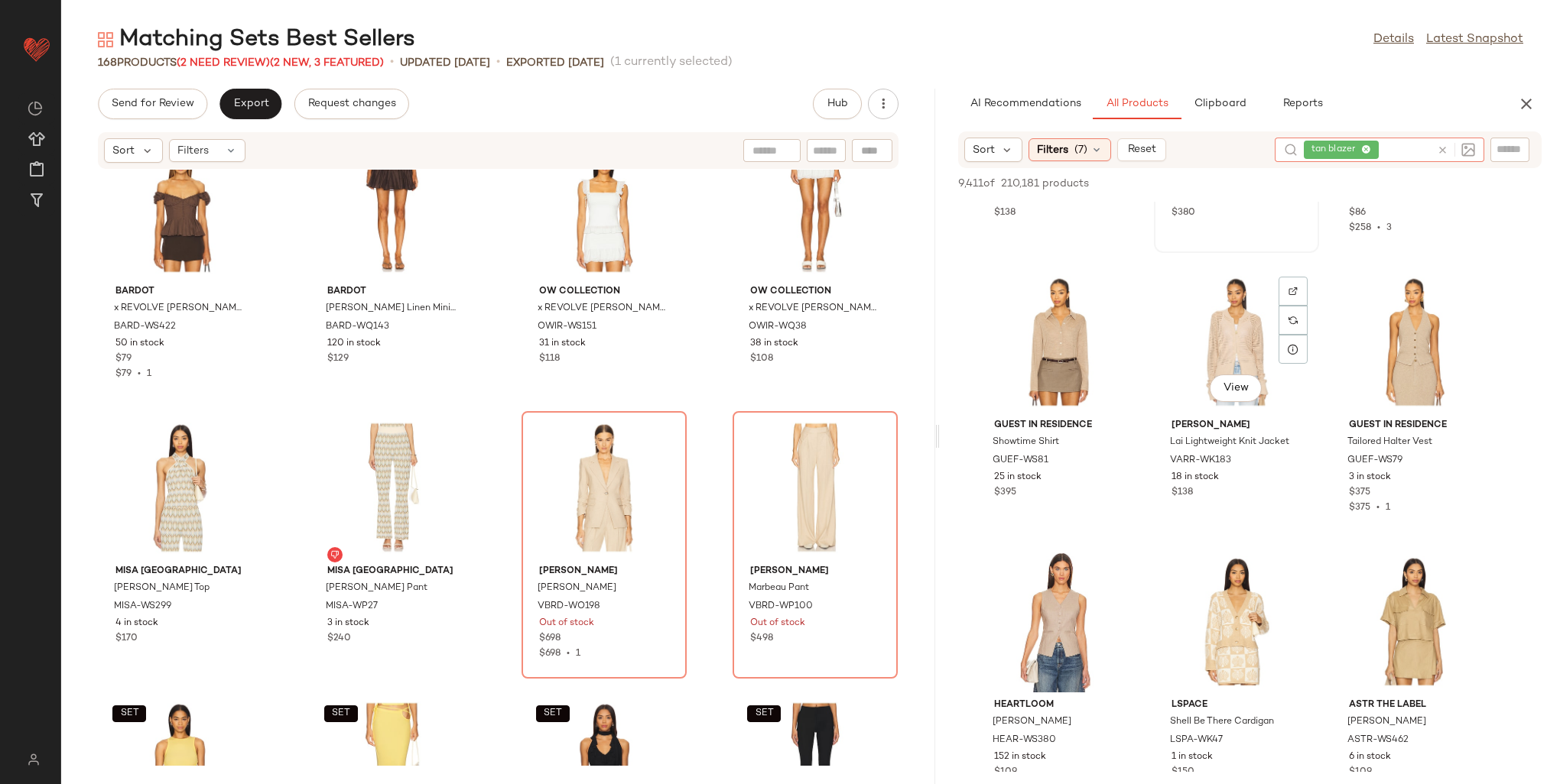
scroll to position [2447, 0]
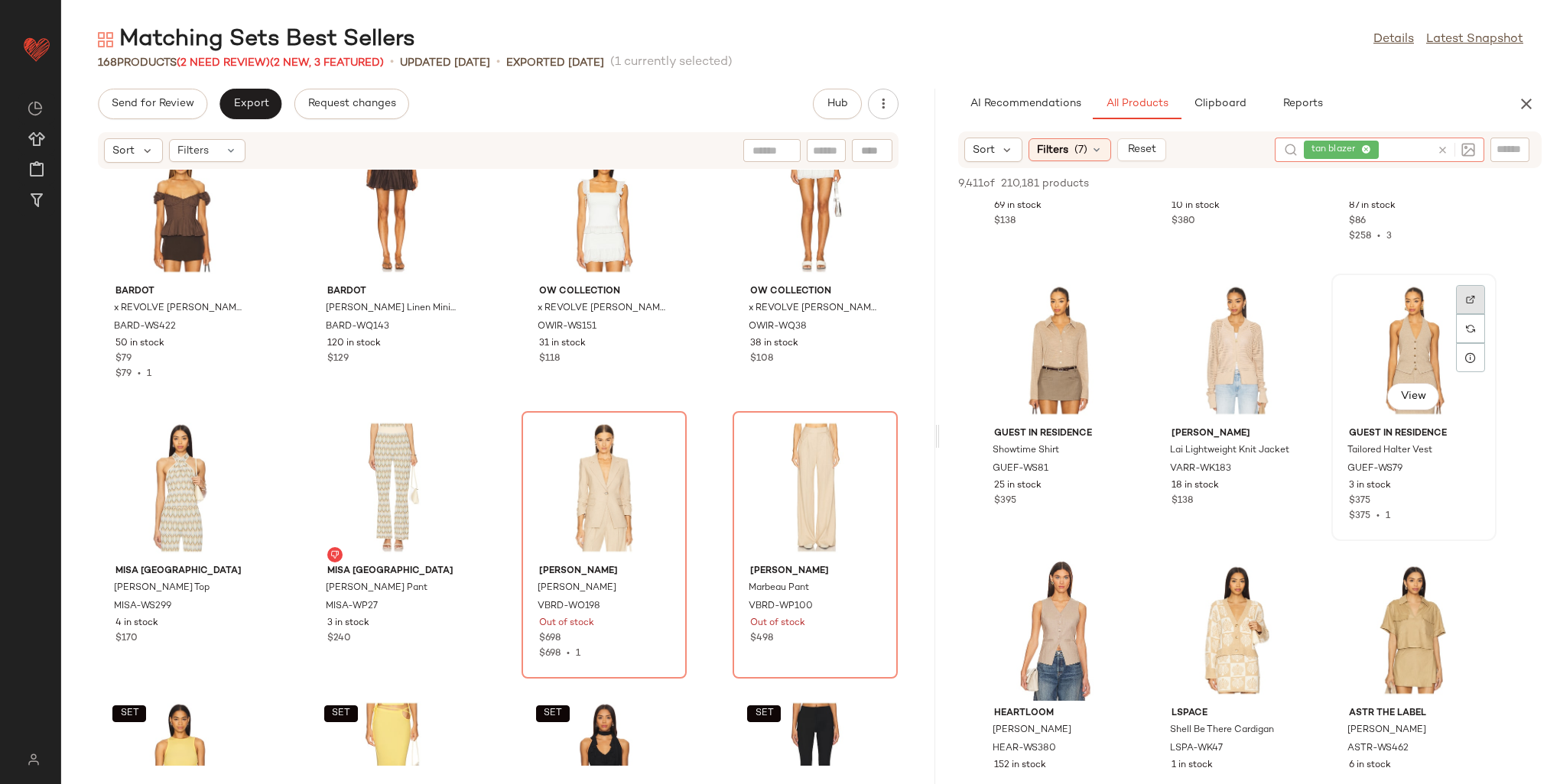
click at [1468, 298] on img at bounding box center [1470, 299] width 9 height 9
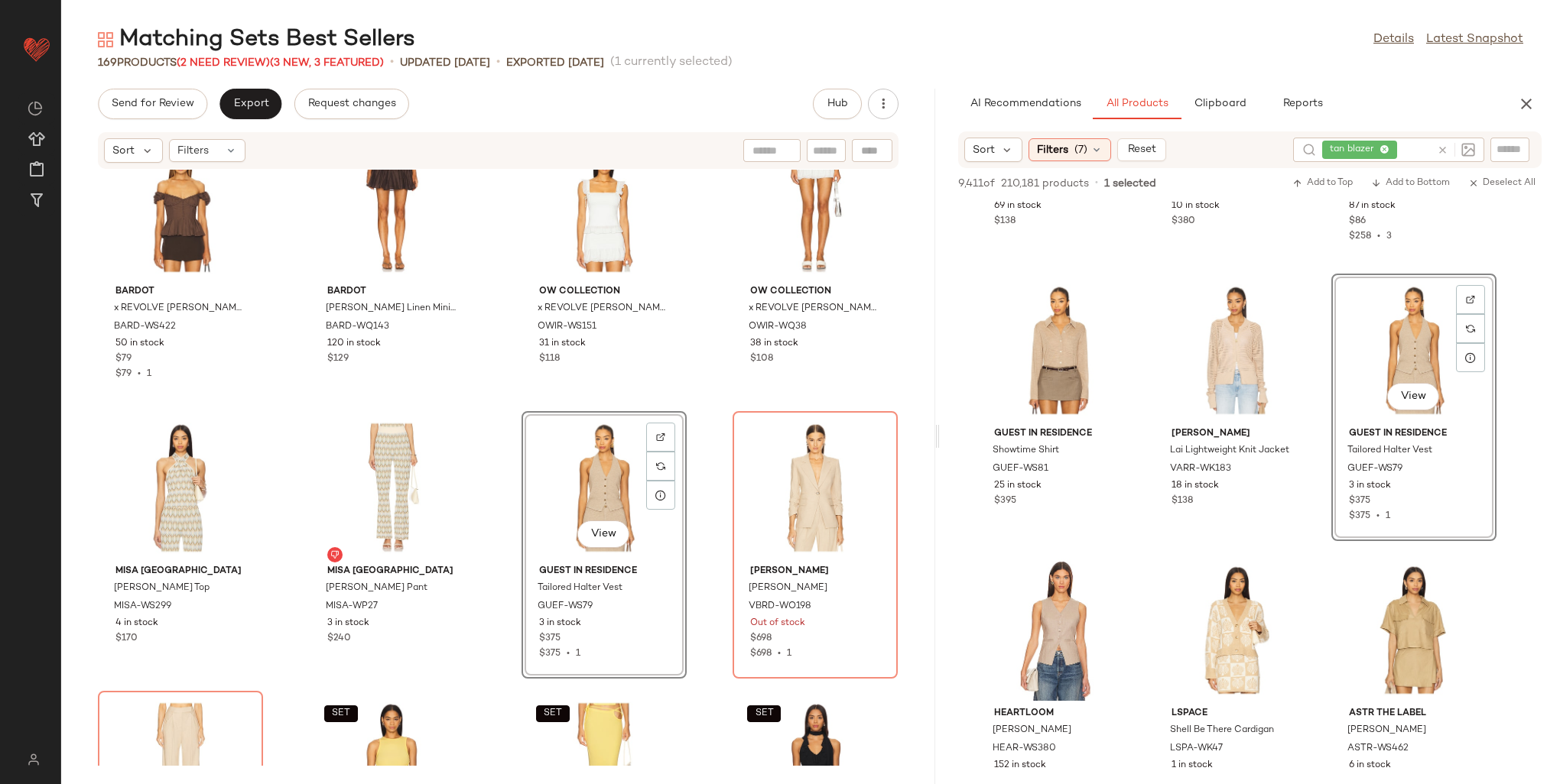
click at [1499, 139] on div at bounding box center [1509, 149] width 39 height 23
paste input "********"
type input "********"
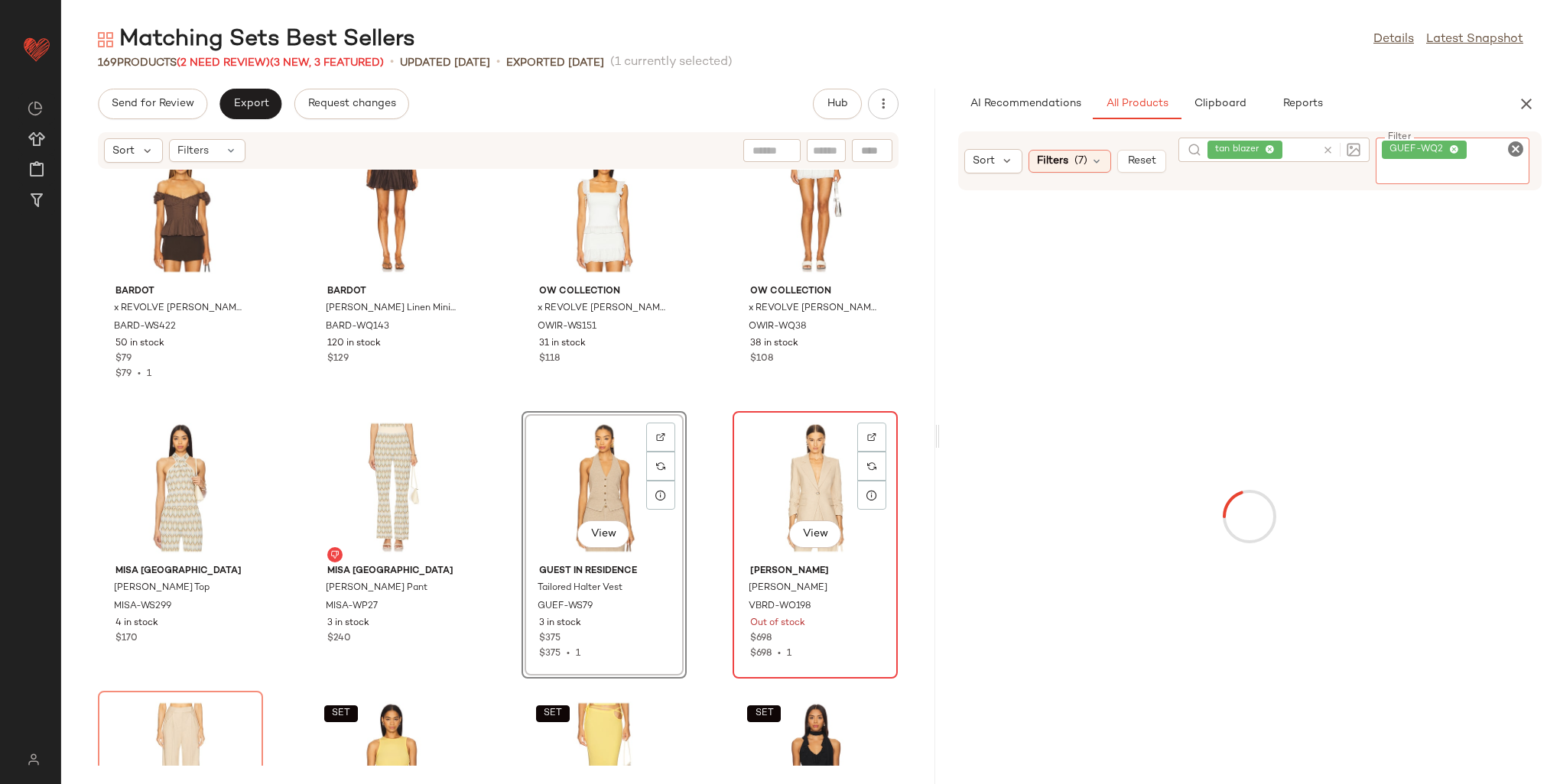
click at [753, 458] on div "View" at bounding box center [815, 487] width 154 height 142
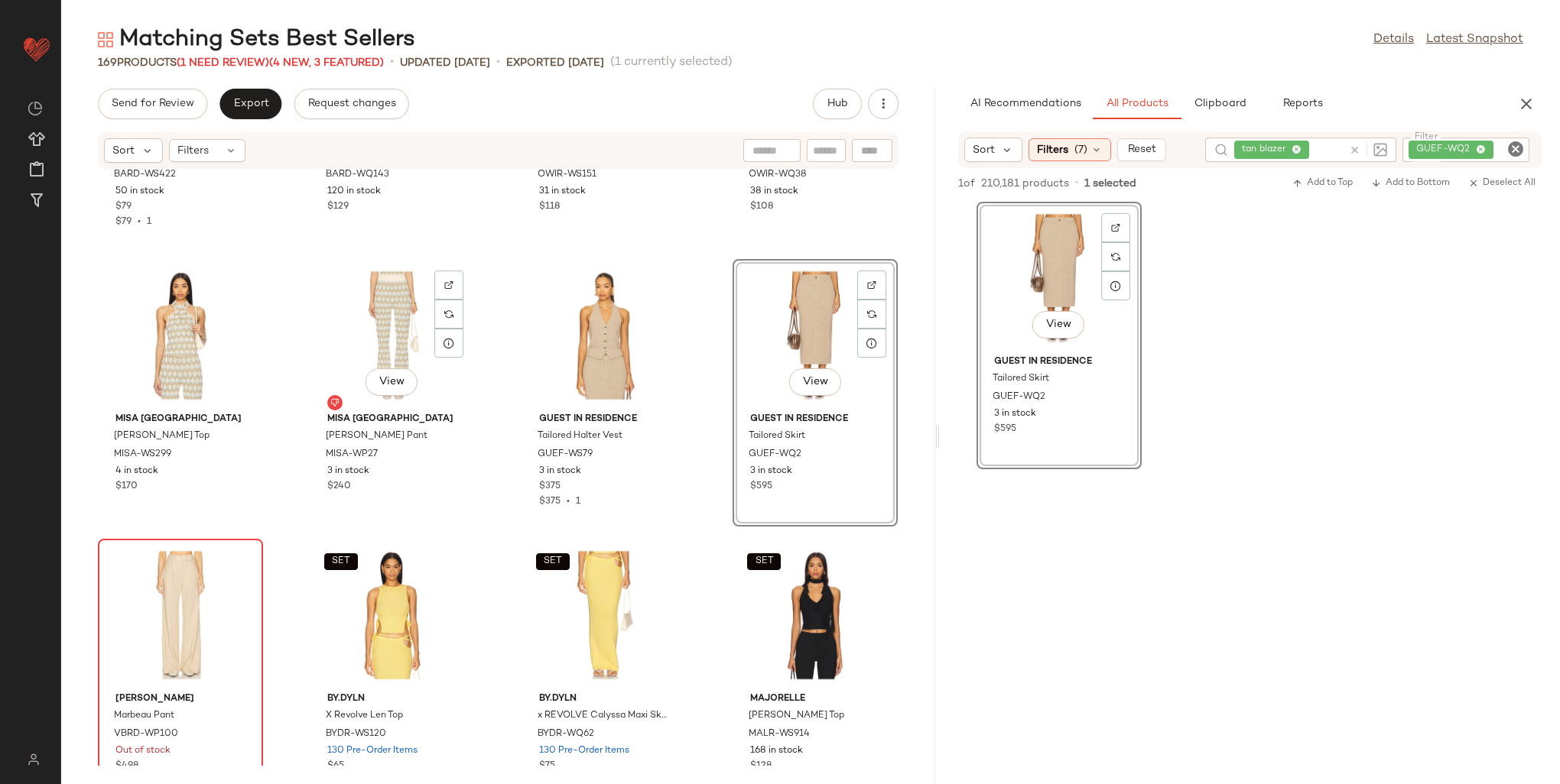
scroll to position [7838, 0]
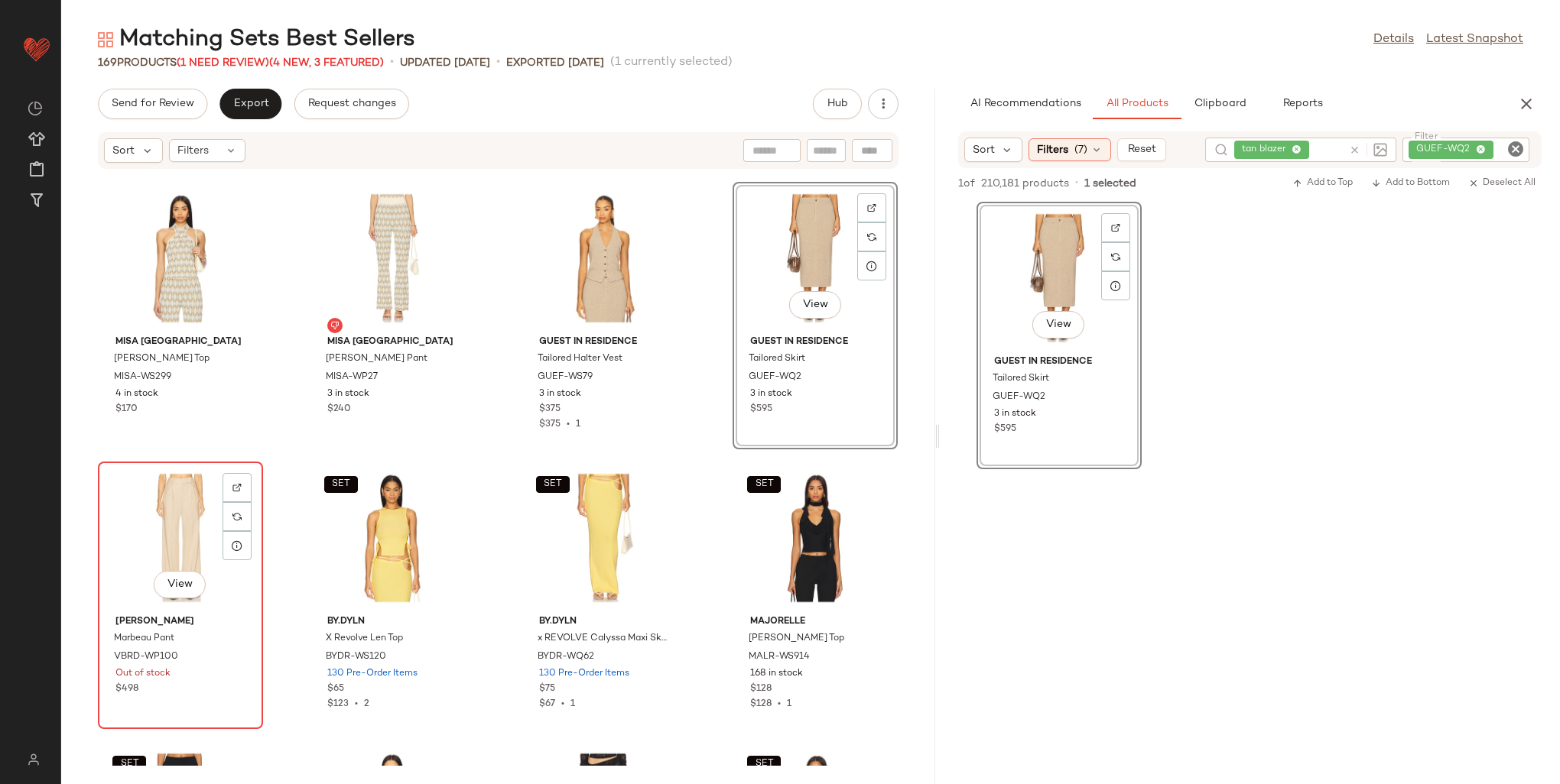
click at [153, 540] on div "View" at bounding box center [180, 538] width 154 height 142
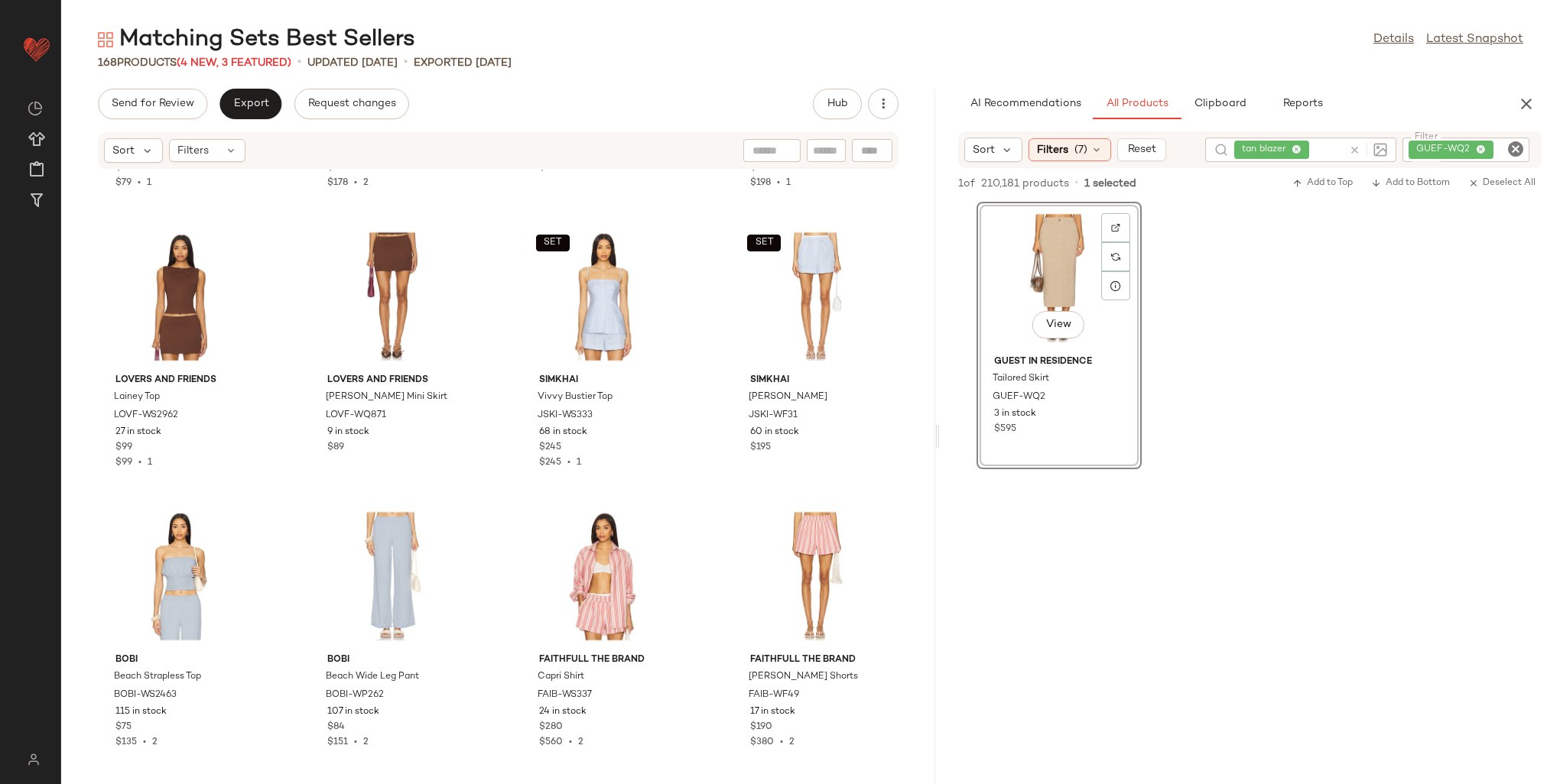
scroll to position [11158, 0]
click at [1526, 100] on icon "button" at bounding box center [1526, 104] width 18 height 18
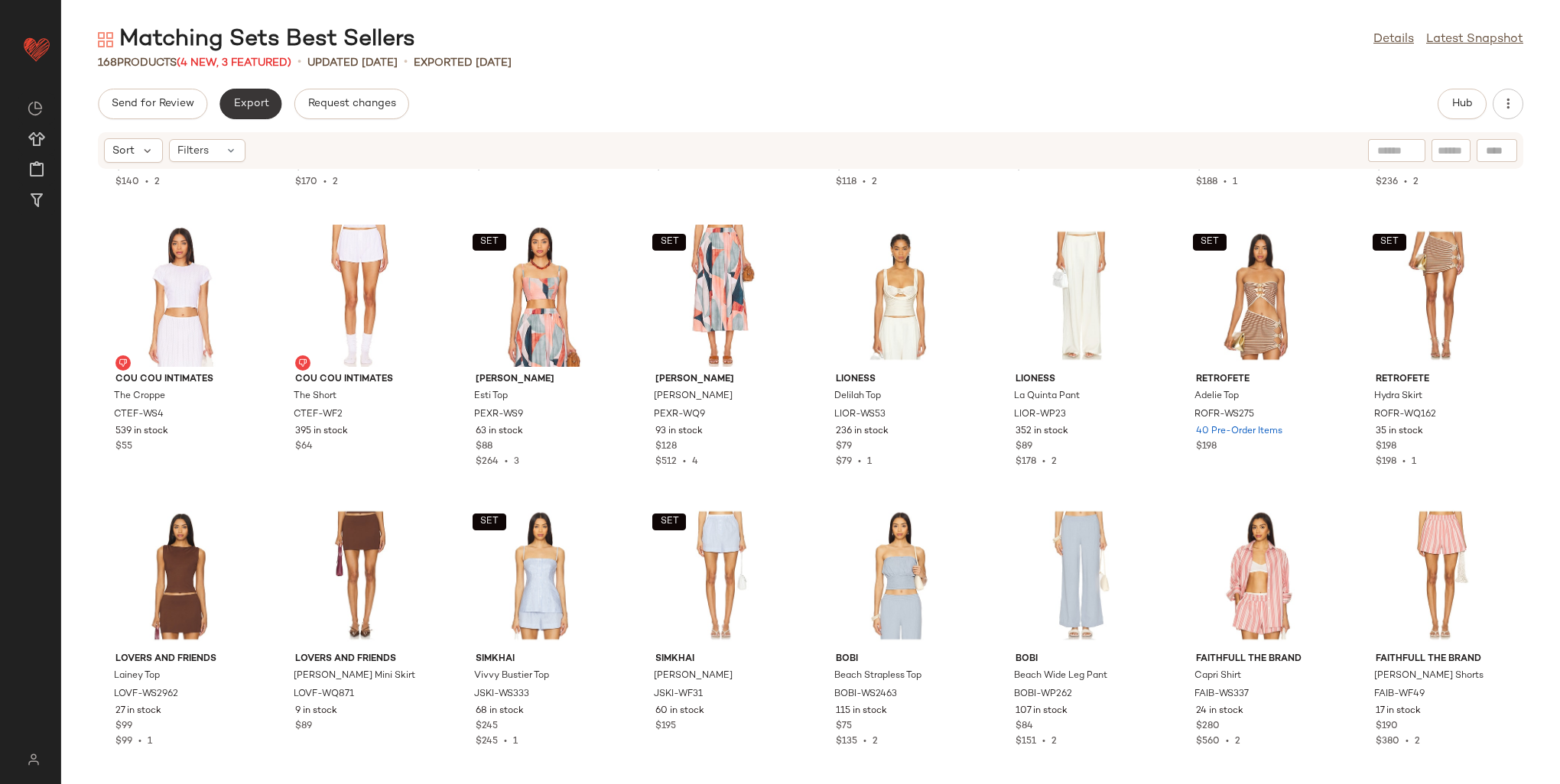
click at [256, 110] on span "Export" at bounding box center [251, 104] width 36 height 12
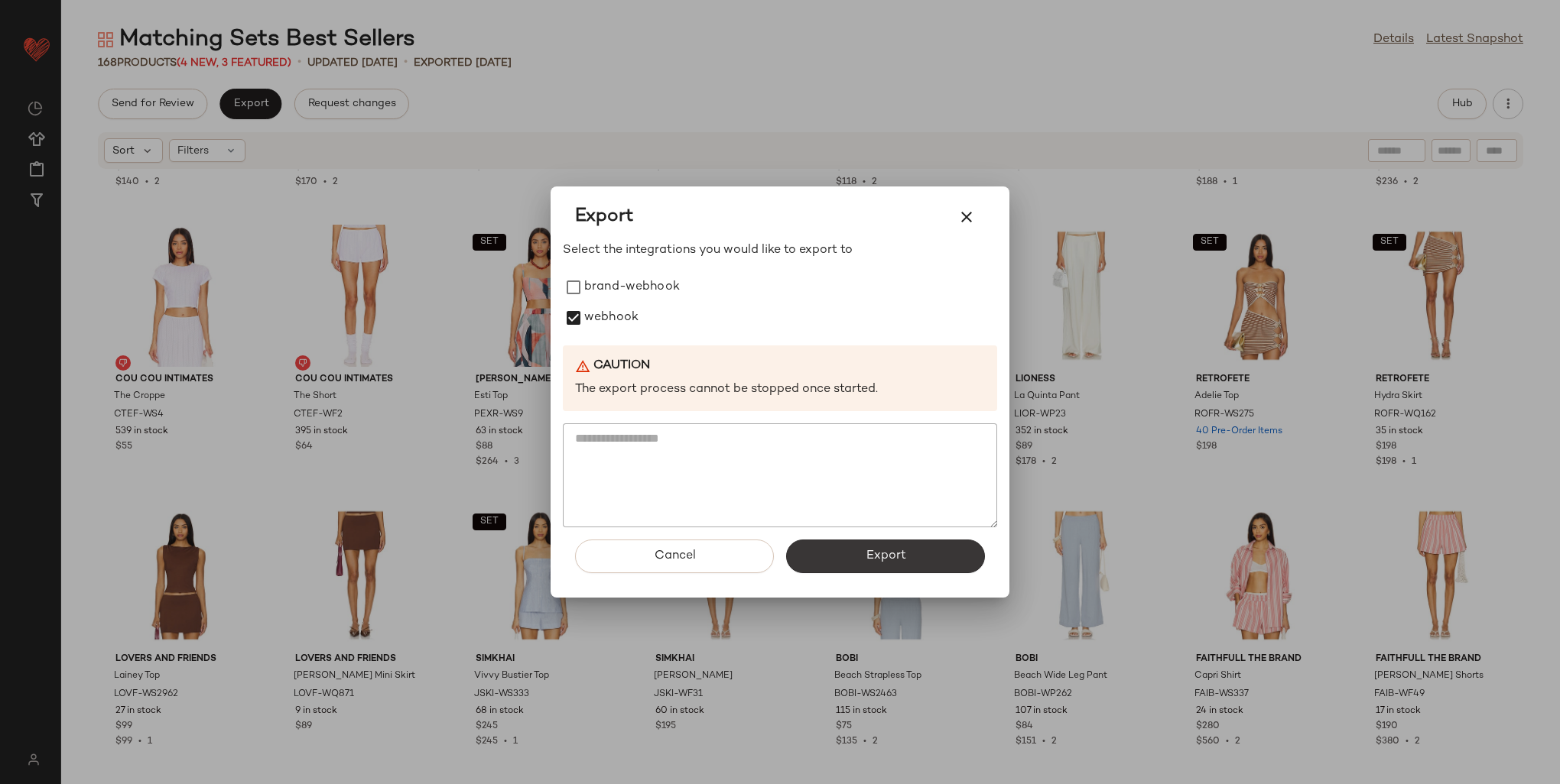
click at [905, 551] on span "Export" at bounding box center [885, 556] width 40 height 15
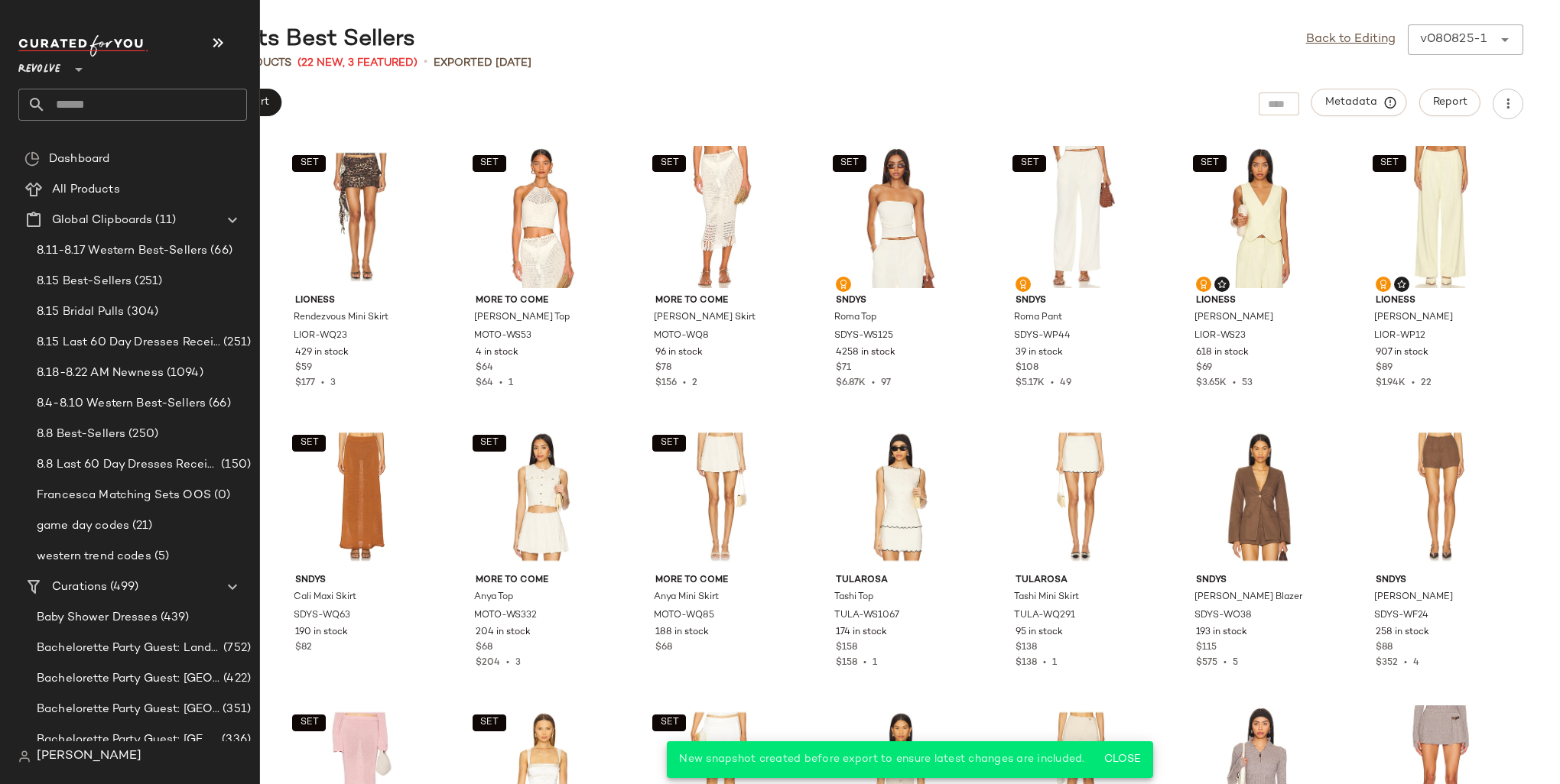
click at [52, 100] on input "text" at bounding box center [147, 105] width 201 height 32
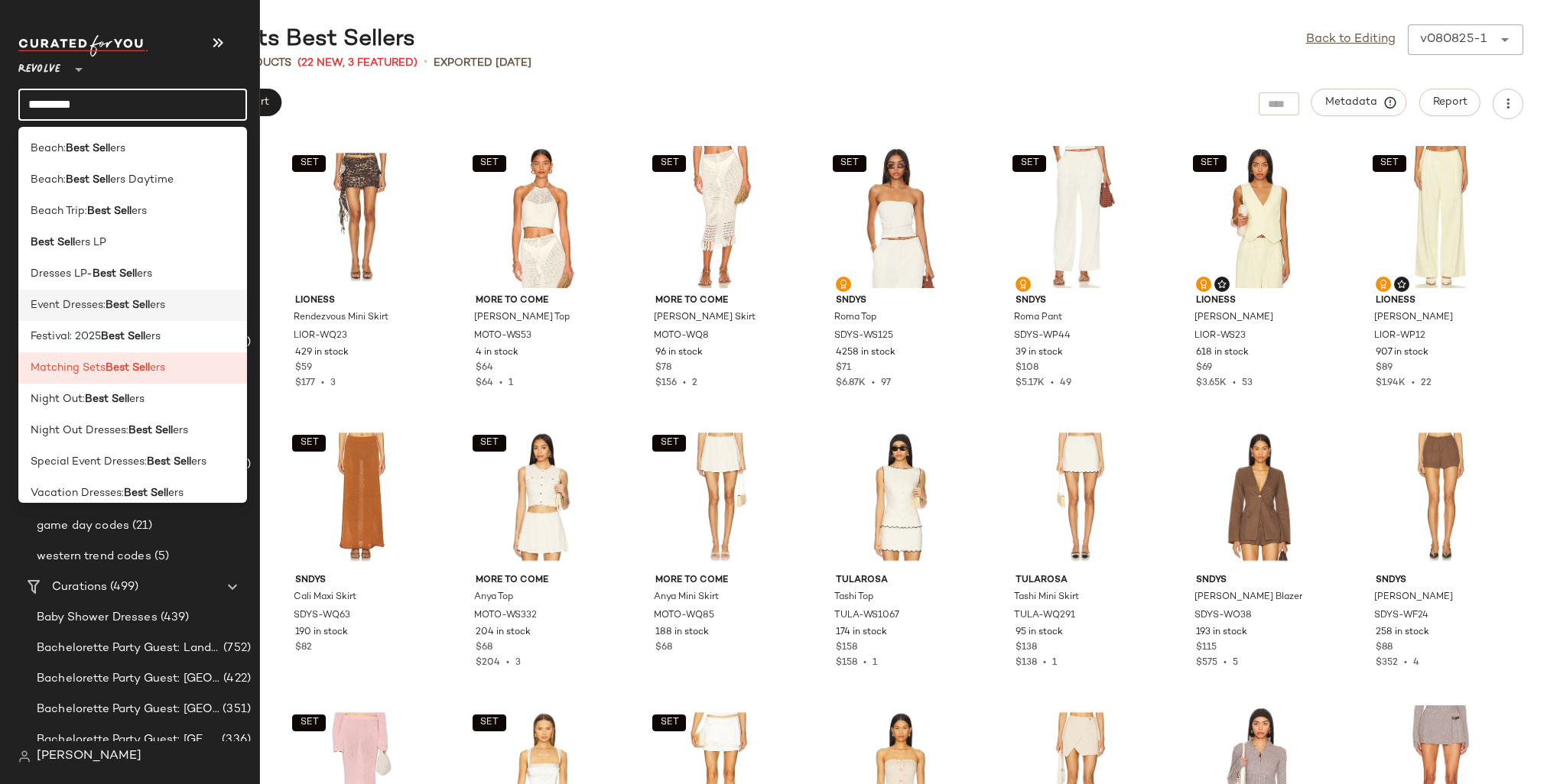
type input "*********"
click at [110, 310] on b "Best Sell" at bounding box center [128, 305] width 45 height 16
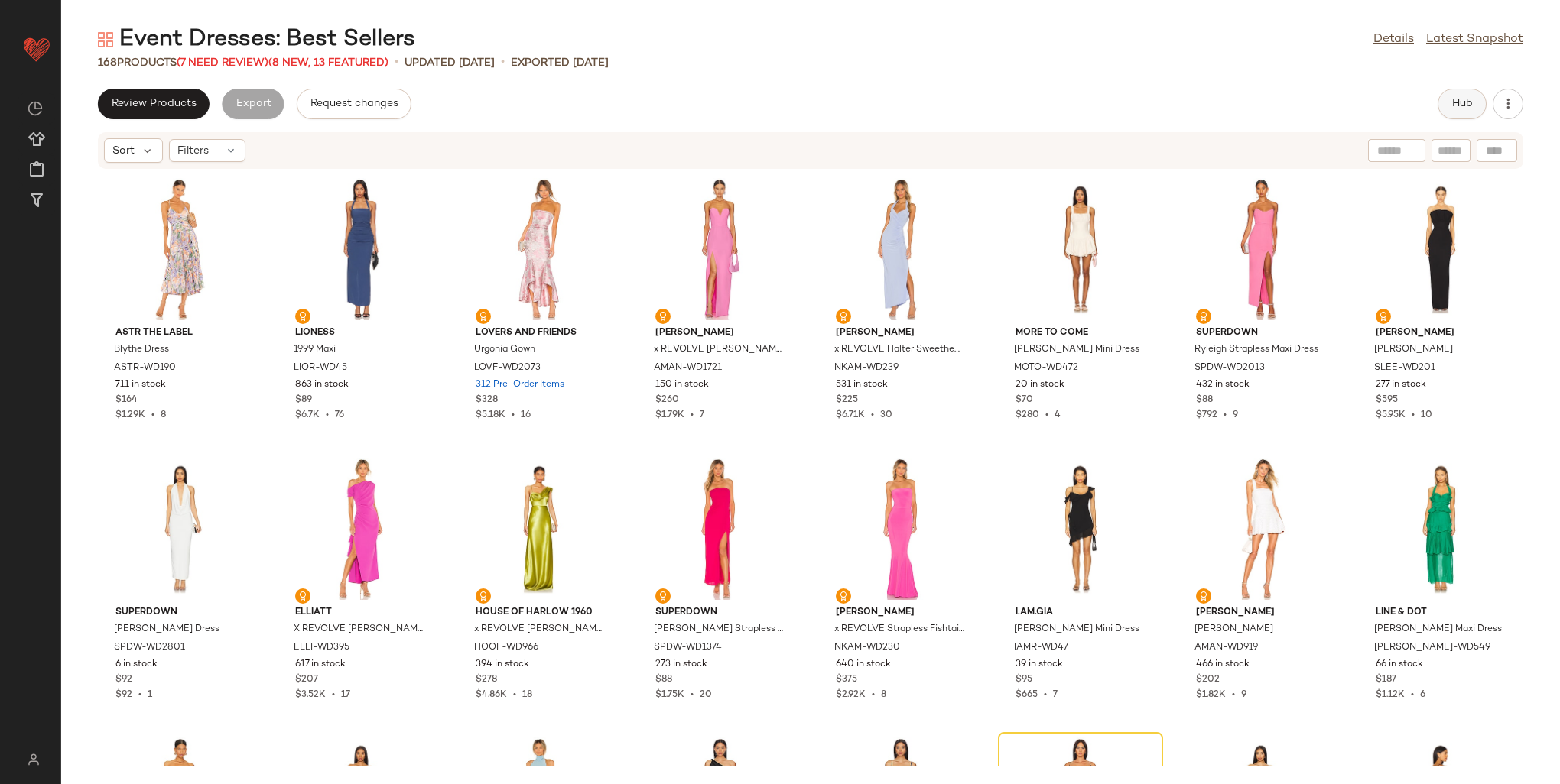
click at [1478, 103] on button "Hub" at bounding box center [1461, 104] width 49 height 31
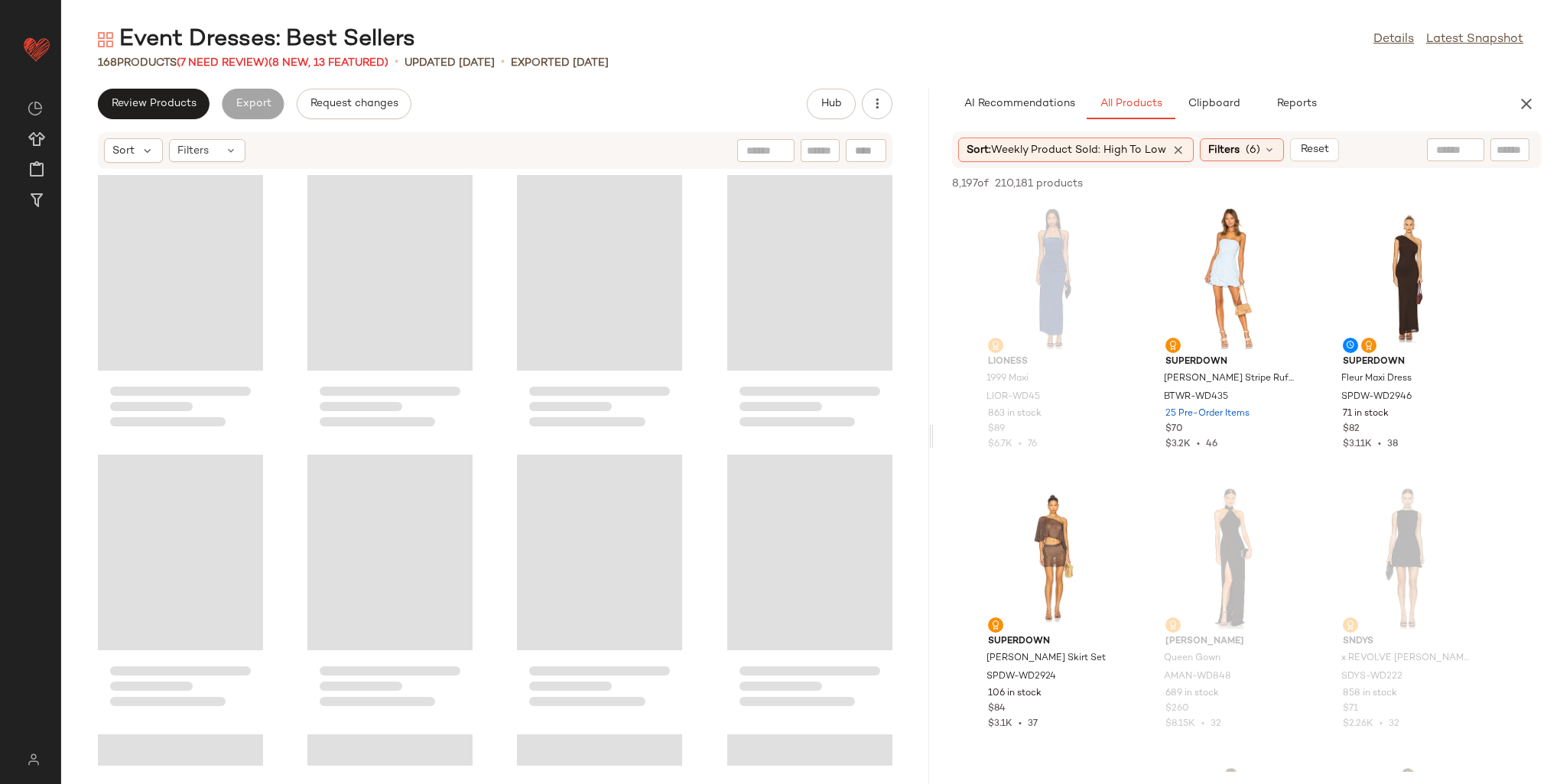
drag, startPoint x: 810, startPoint y: 285, endPoint x: 933, endPoint y: 285, distance: 123.0
click at [933, 285] on div "Event Dresses: Best Sellers Details Latest Snapshot 168 Products (7 Need Review…" at bounding box center [811, 405] width 1499 height 760
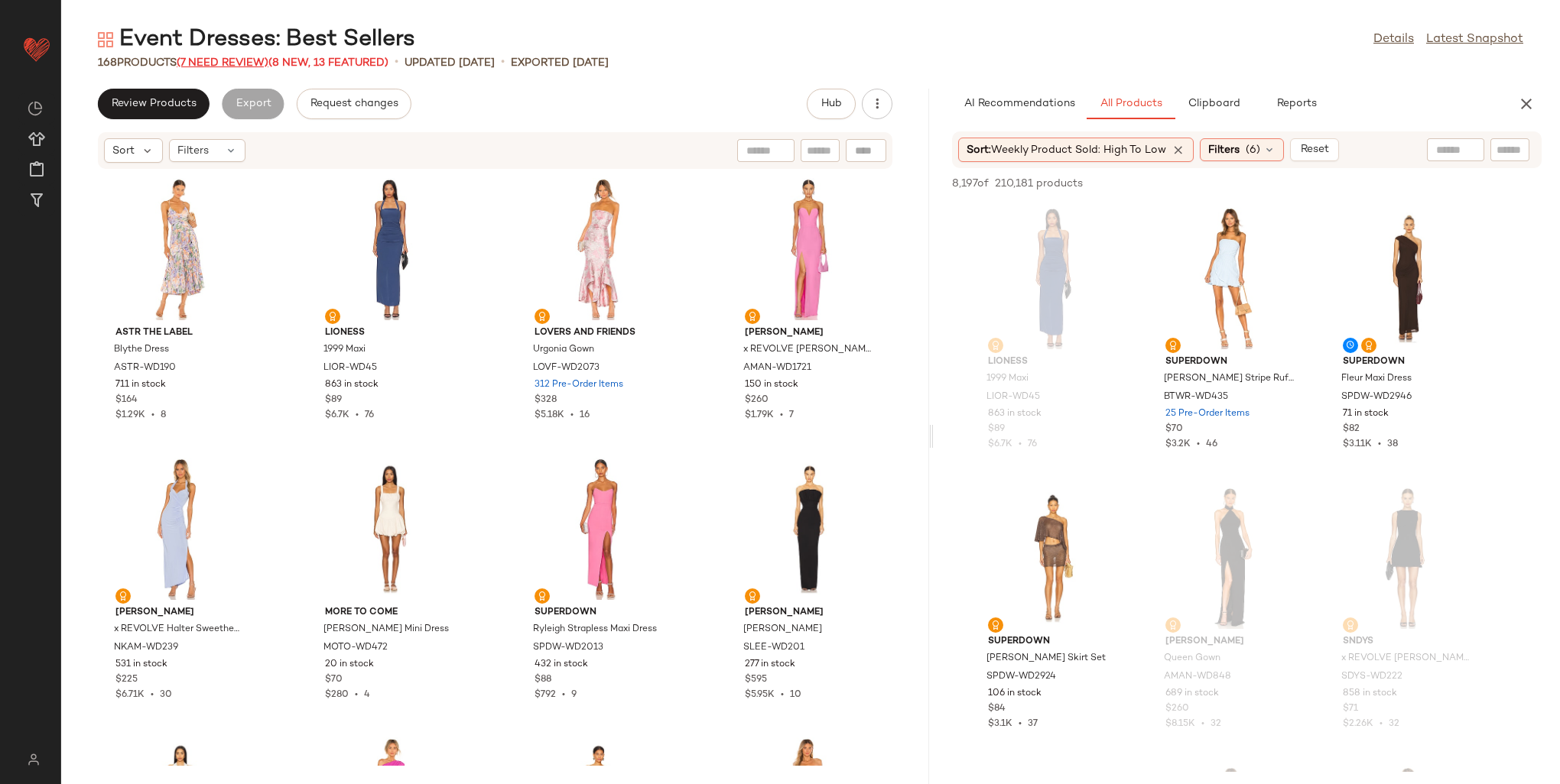
click at [251, 59] on span "(7 Need Review)" at bounding box center [222, 63] width 92 height 12
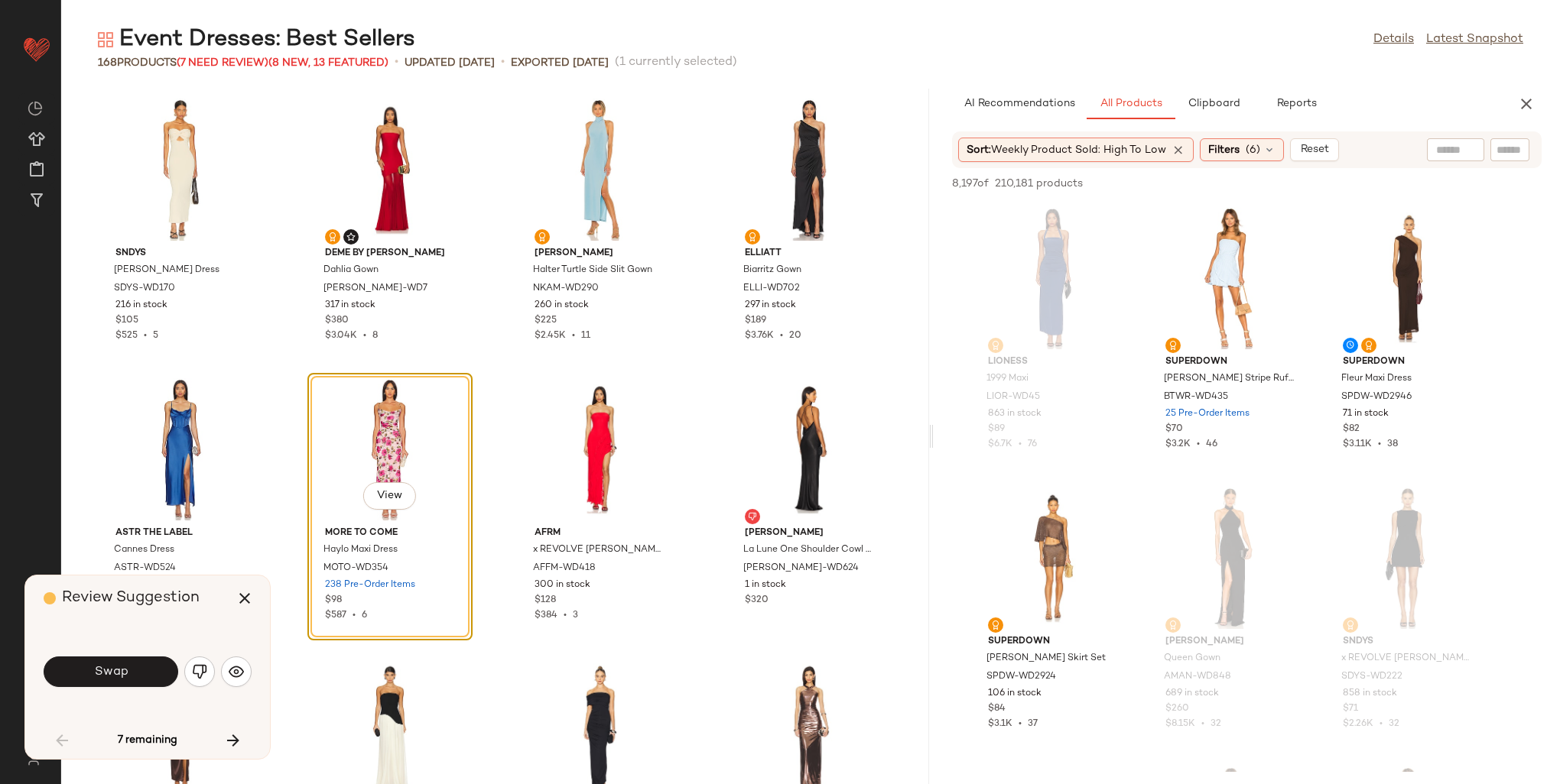
scroll to position [1055, 0]
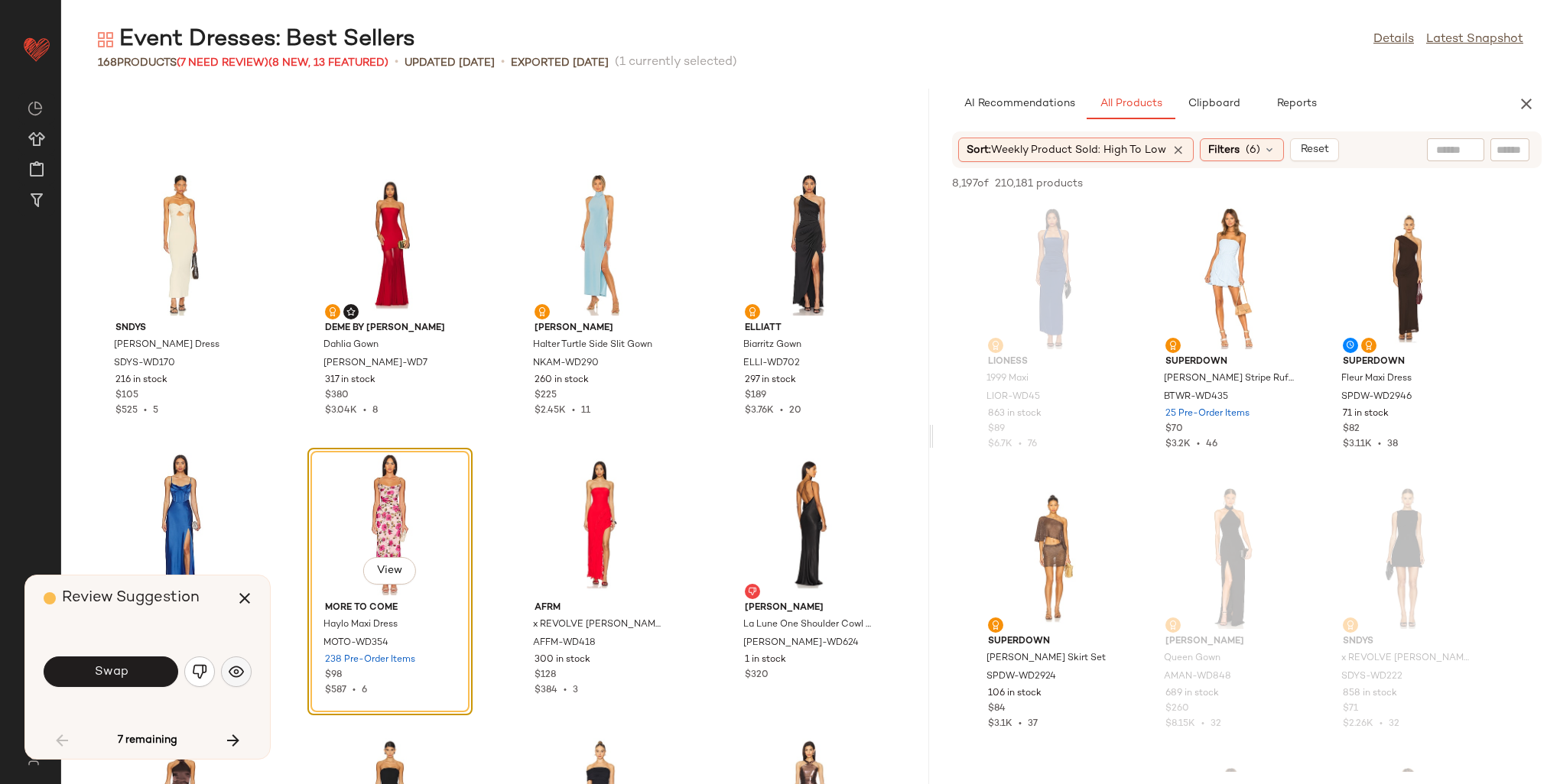
click at [237, 664] on button "button" at bounding box center [236, 672] width 31 height 31
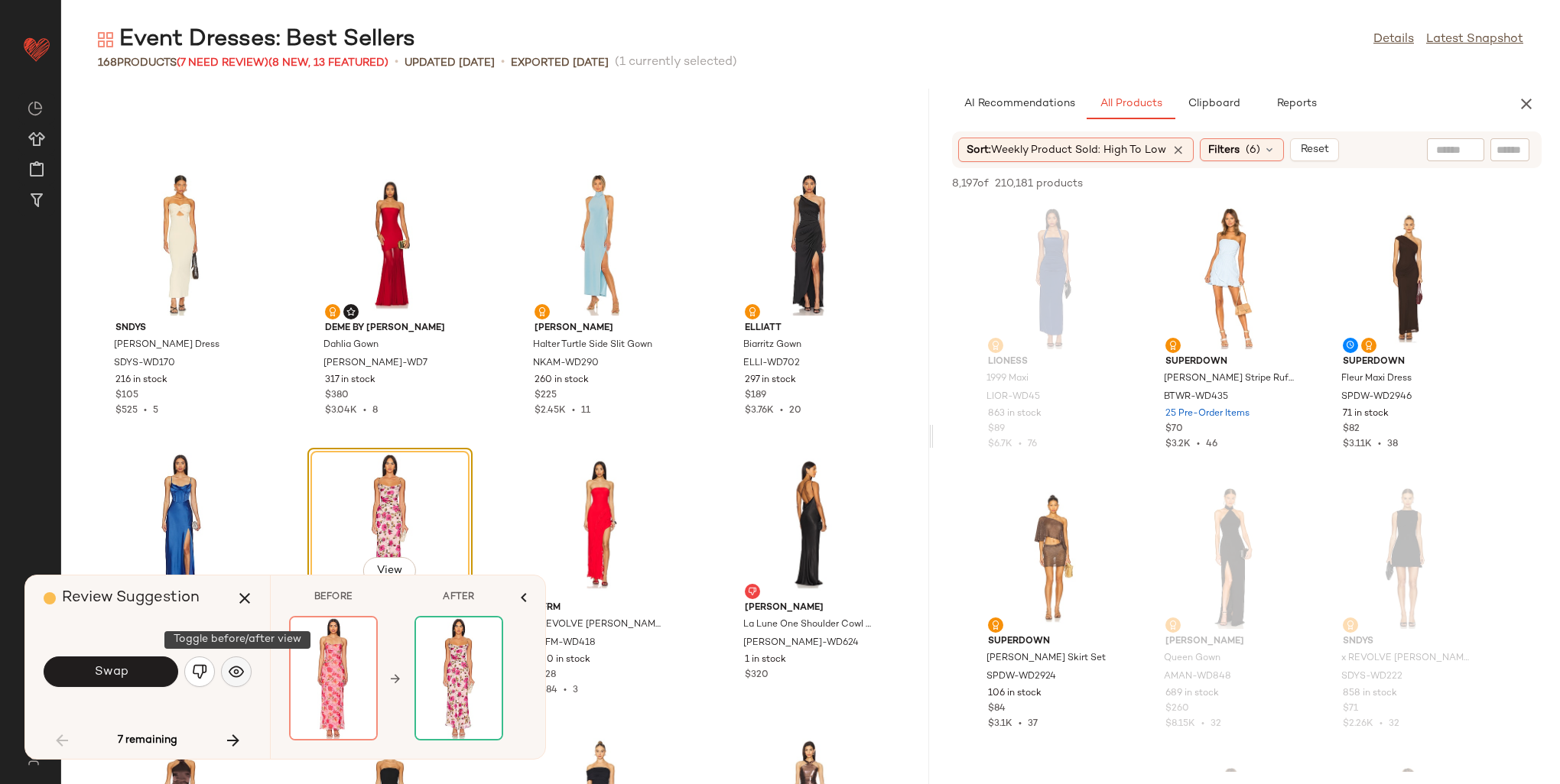
click at [237, 662] on button "button" at bounding box center [236, 672] width 31 height 31
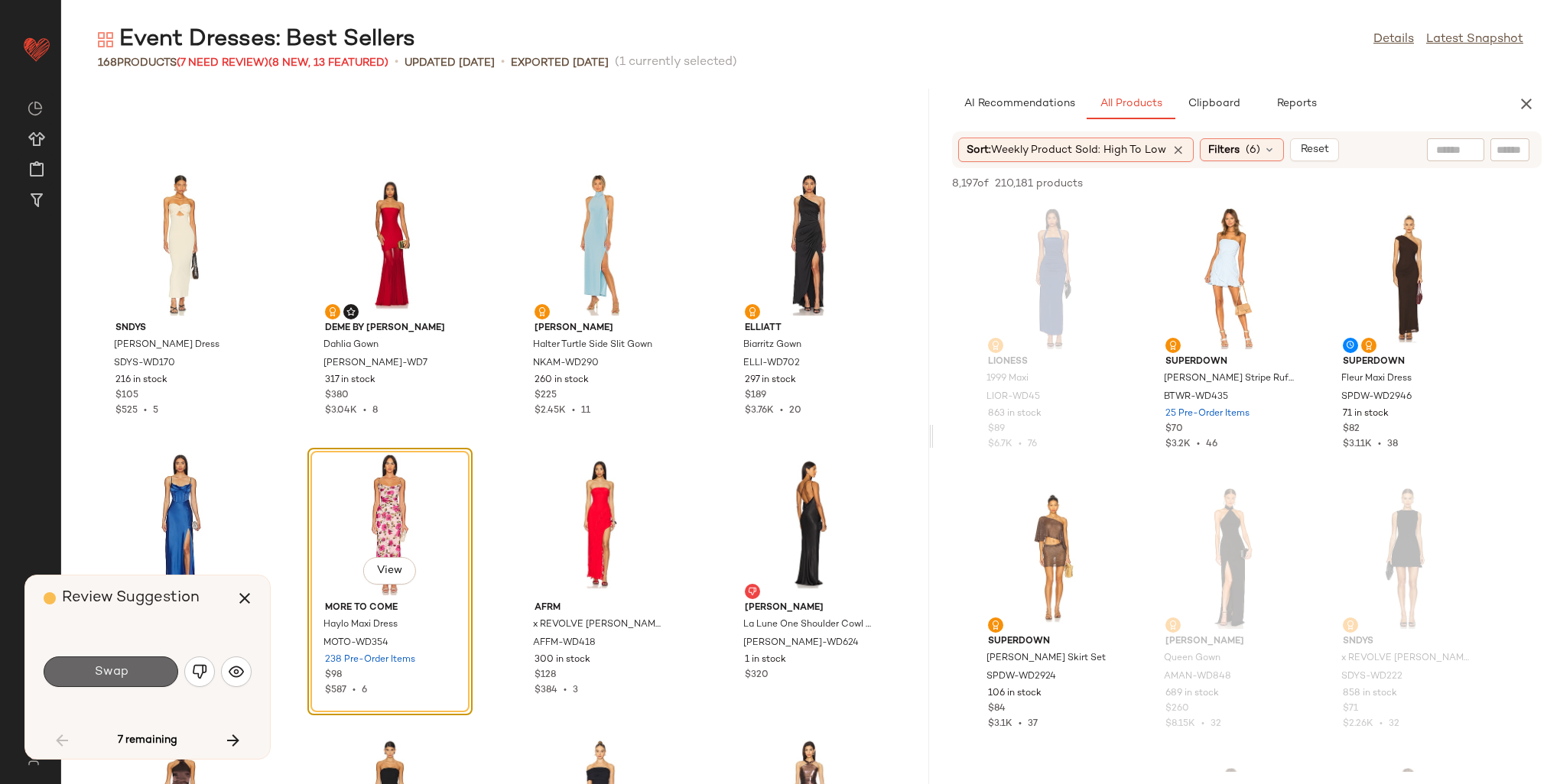
click at [147, 674] on button "Swap" at bounding box center [110, 672] width 134 height 31
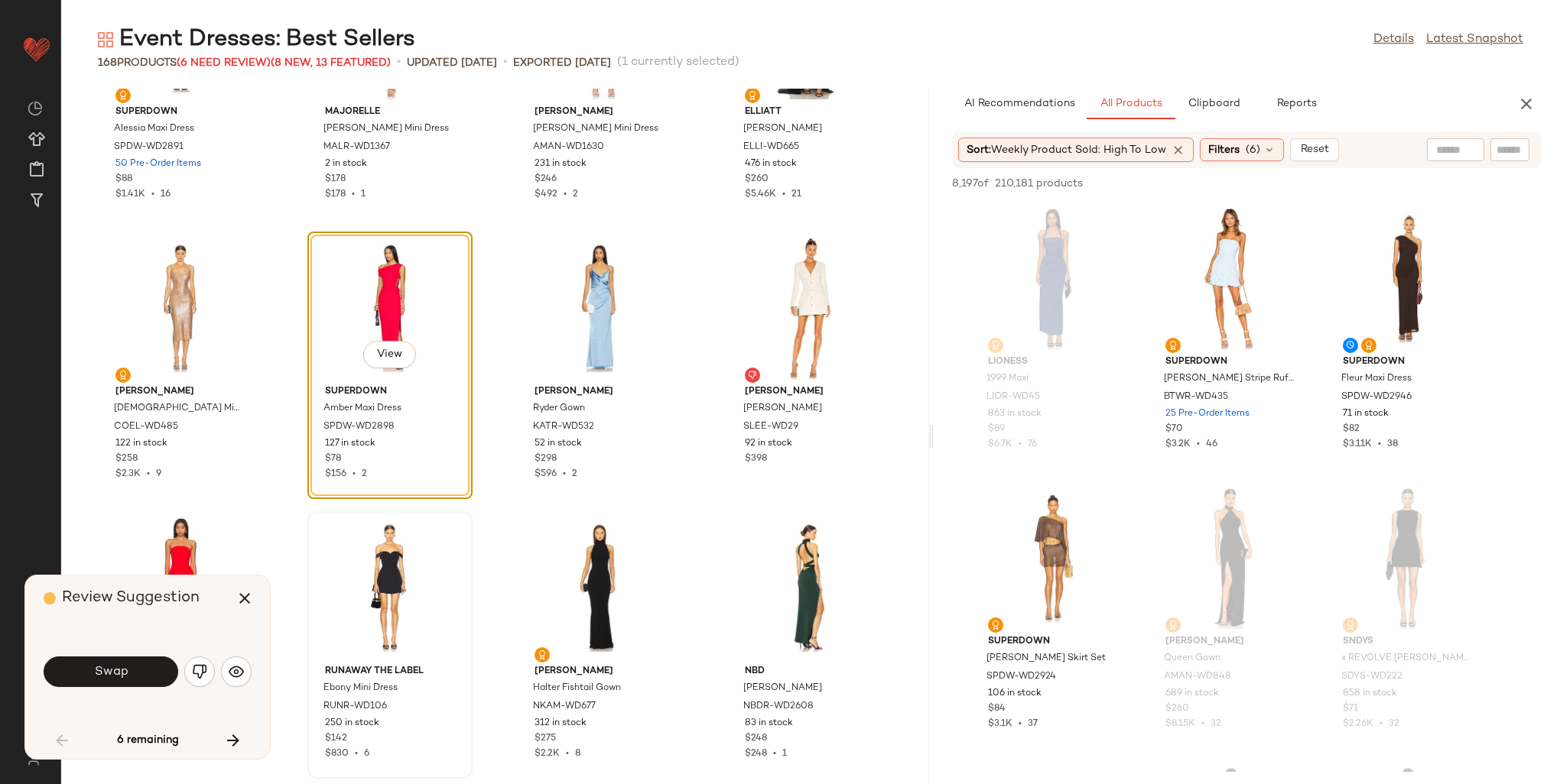
scroll to position [2392, 0]
click at [236, 669] on img "button" at bounding box center [236, 672] width 16 height 16
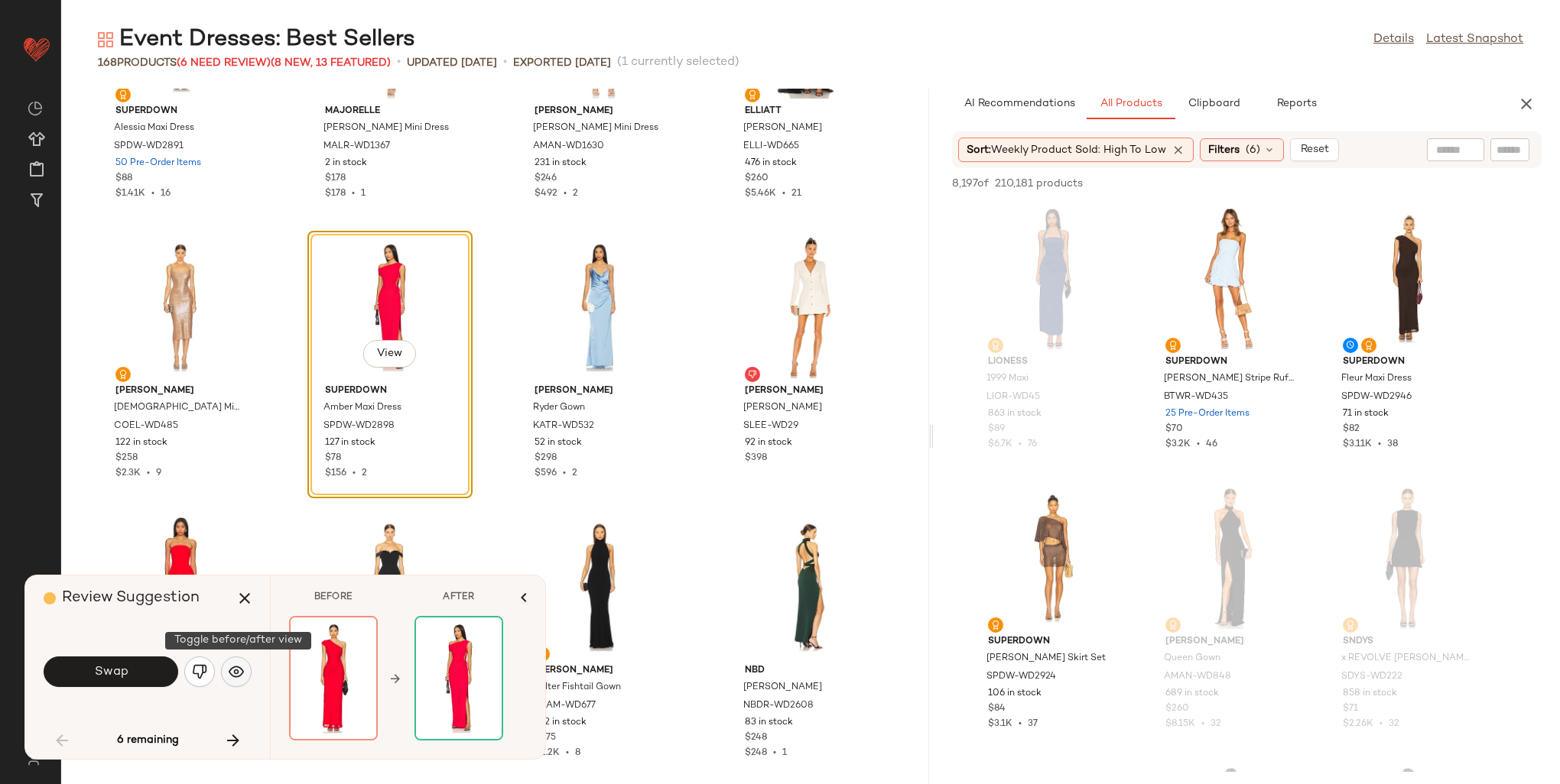
click at [236, 669] on img "button" at bounding box center [236, 672] width 16 height 16
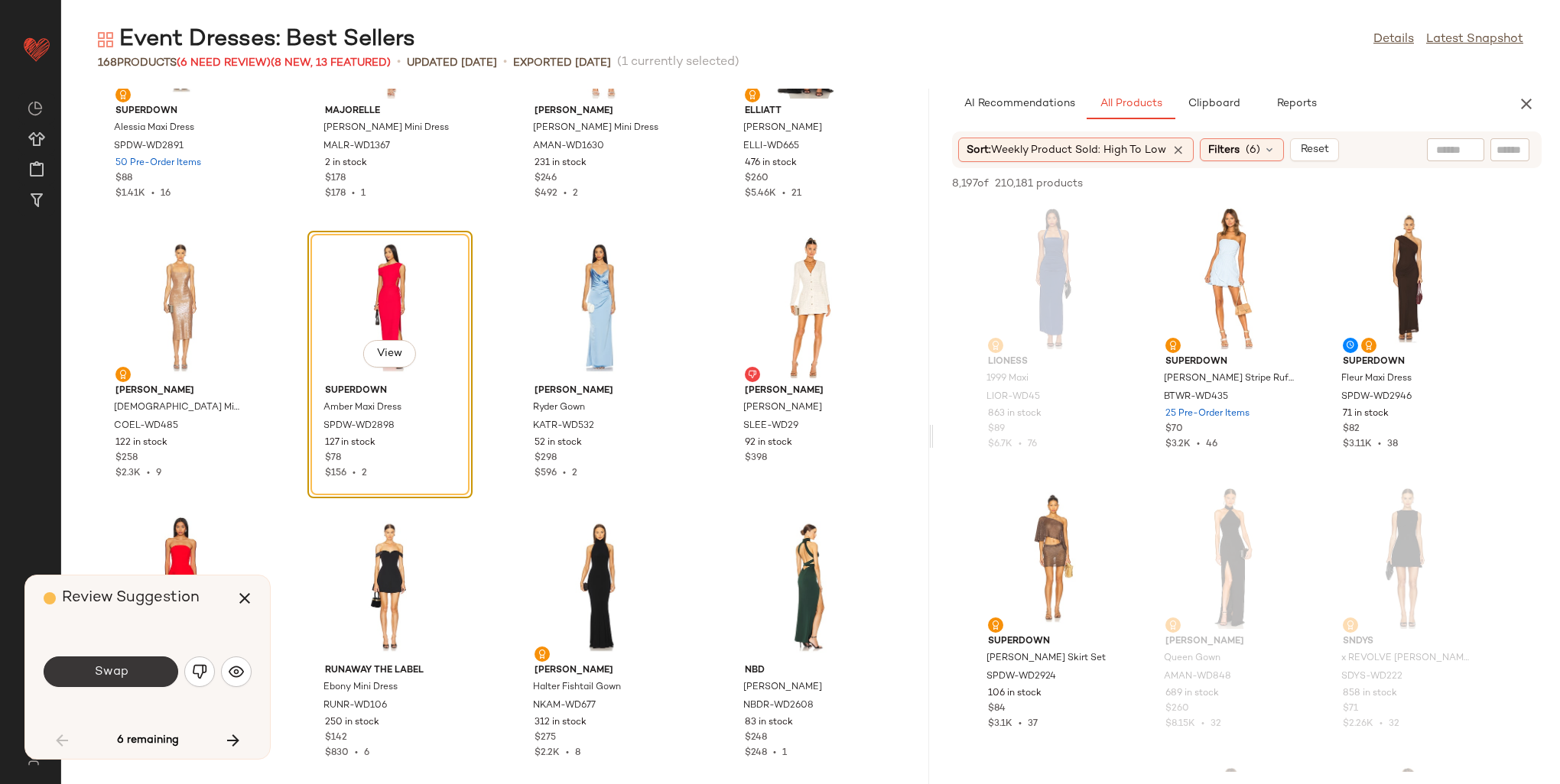
click at [123, 667] on span "Swap" at bounding box center [110, 673] width 35 height 15
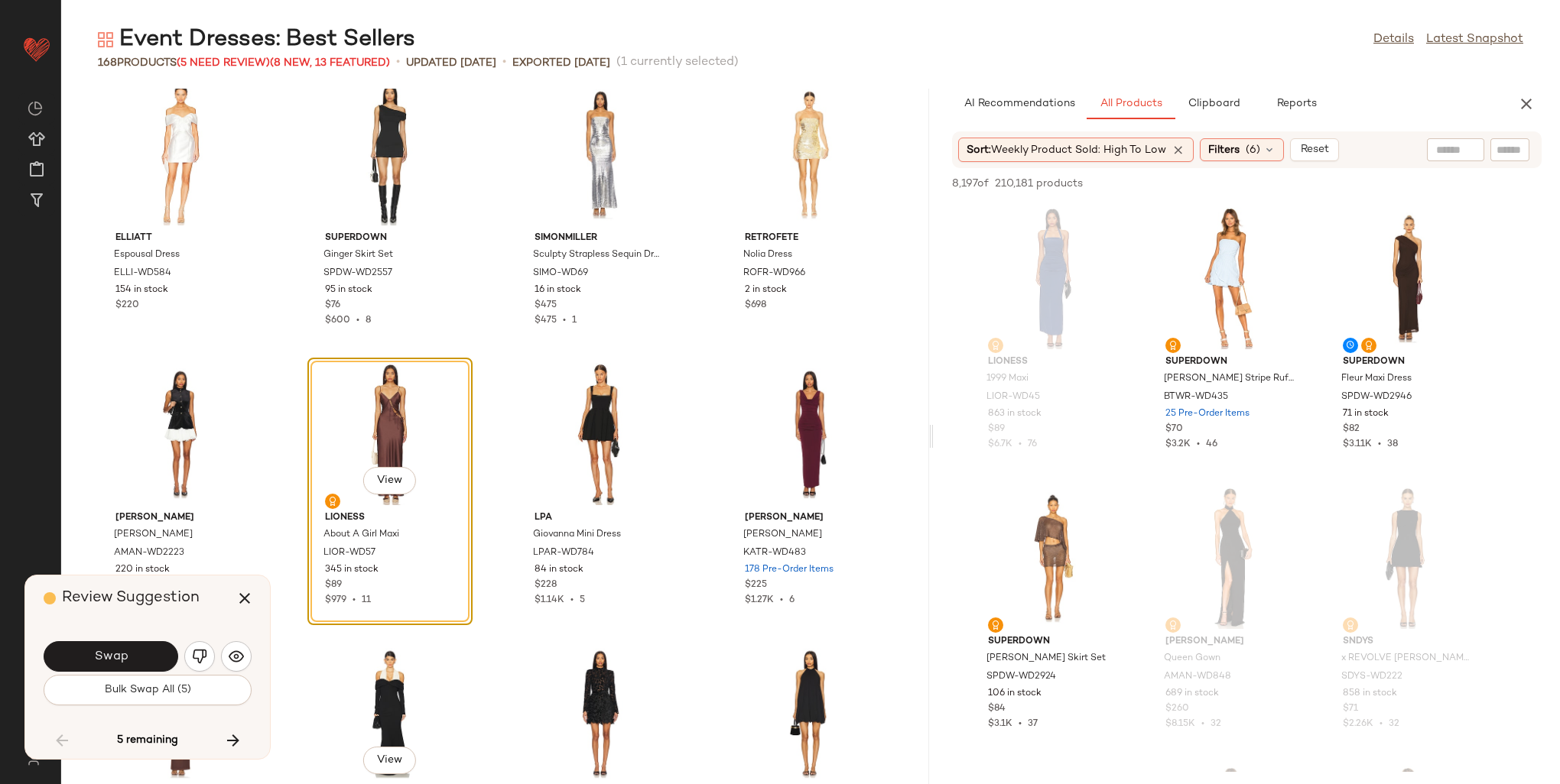
scroll to position [5953, 0]
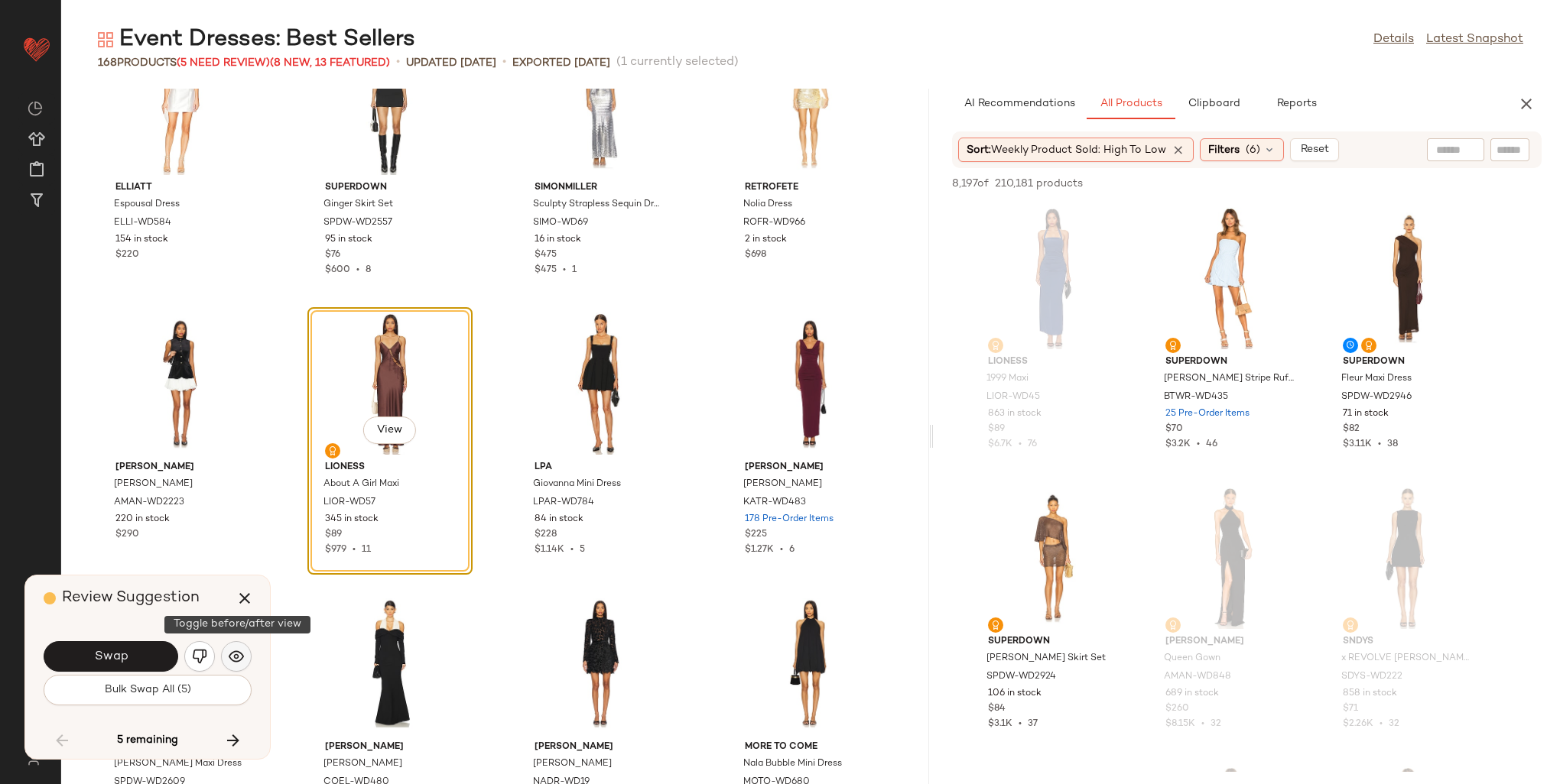
click at [227, 651] on button "button" at bounding box center [236, 656] width 31 height 31
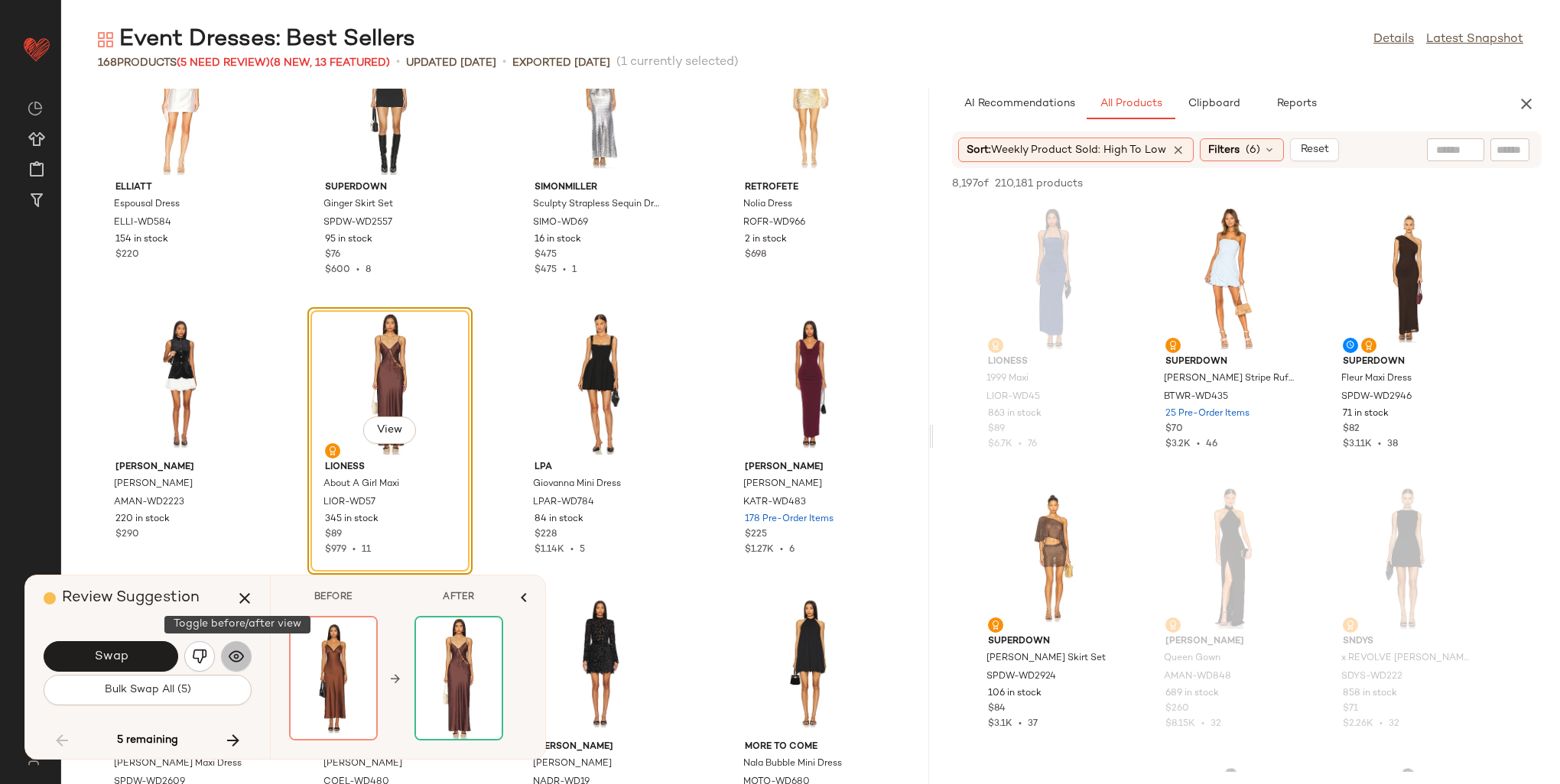
click at [231, 658] on img "button" at bounding box center [236, 656] width 16 height 16
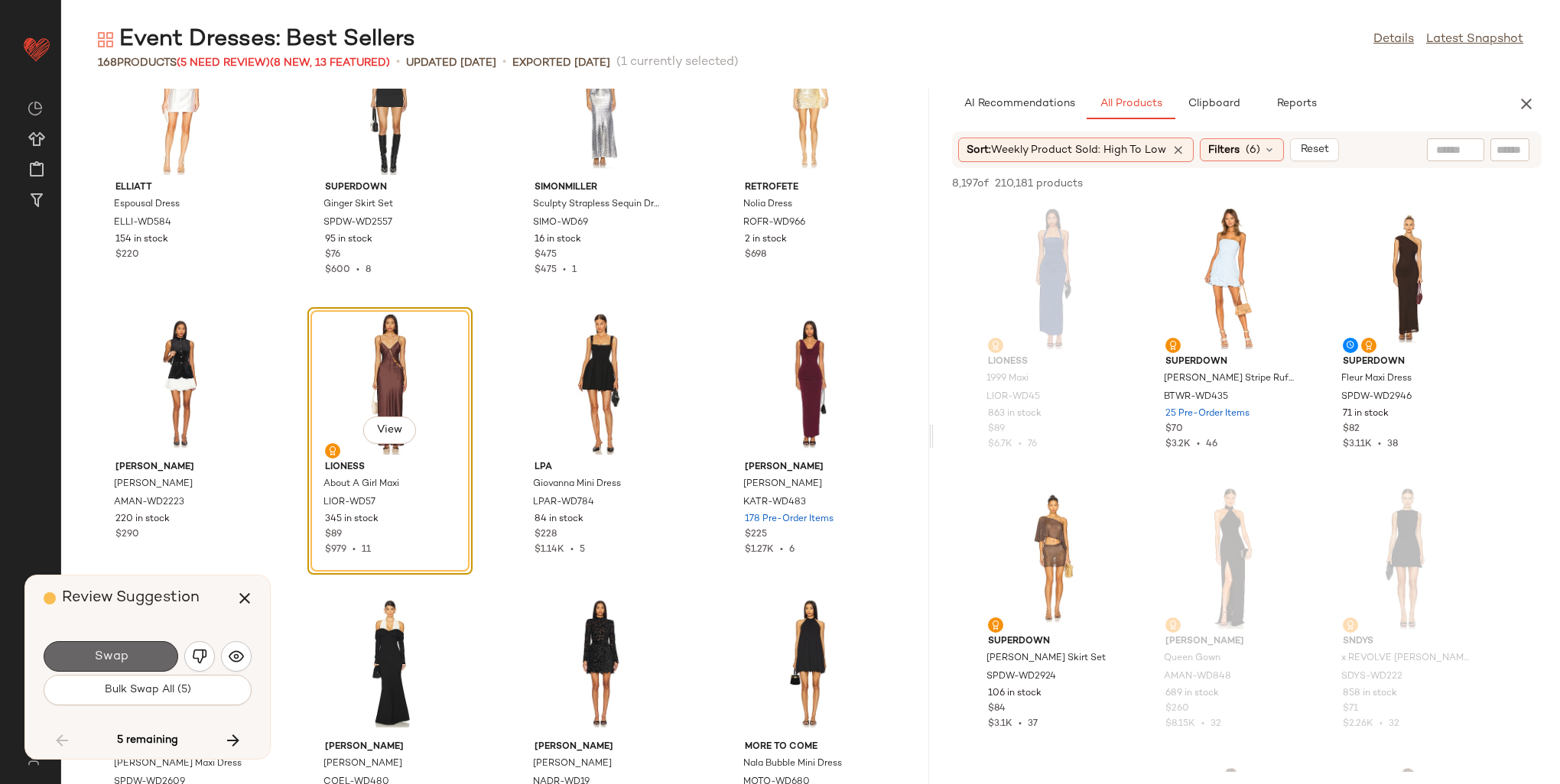
click at [140, 660] on button "Swap" at bounding box center [110, 656] width 134 height 31
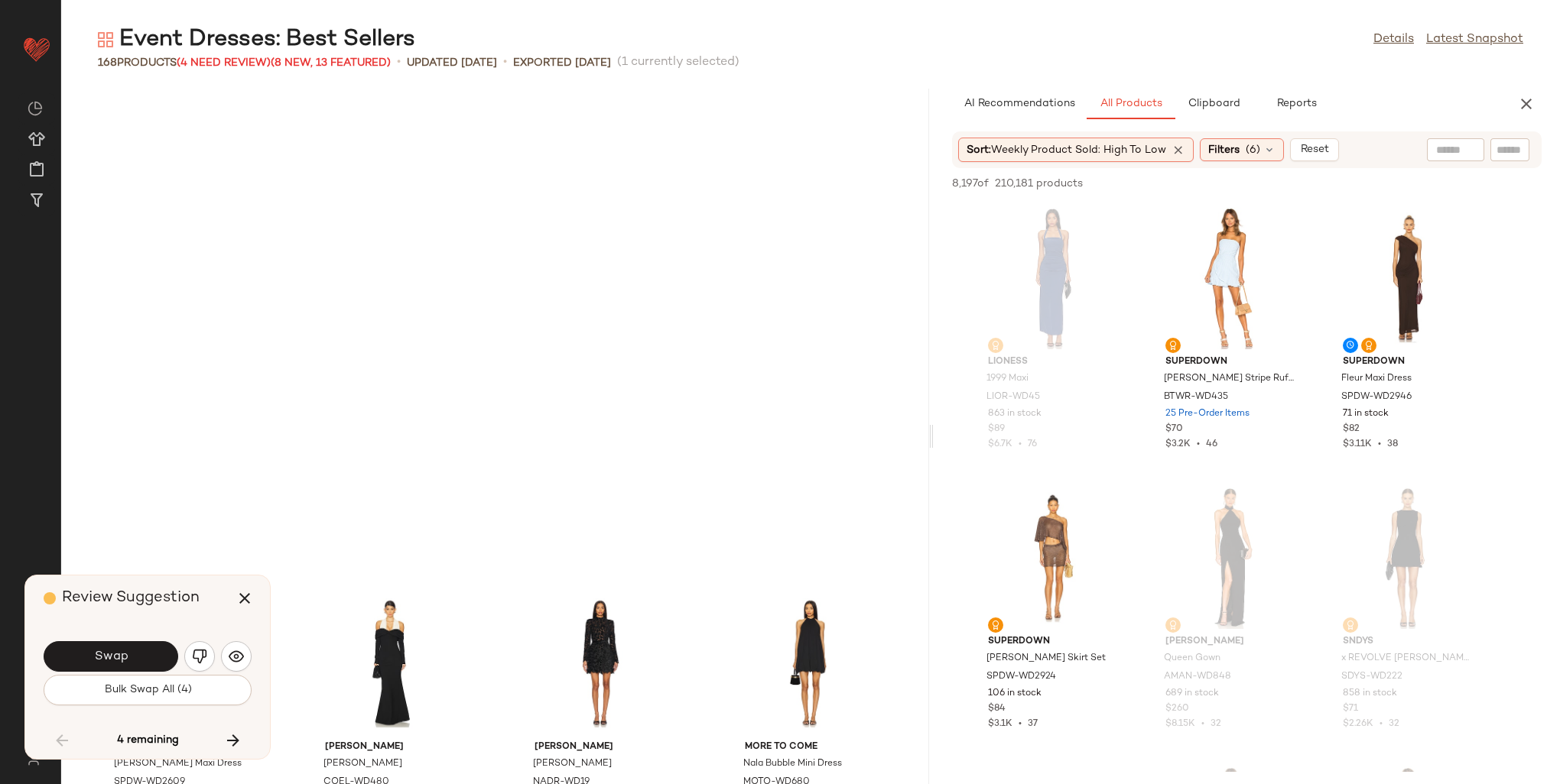
scroll to position [6436, 0]
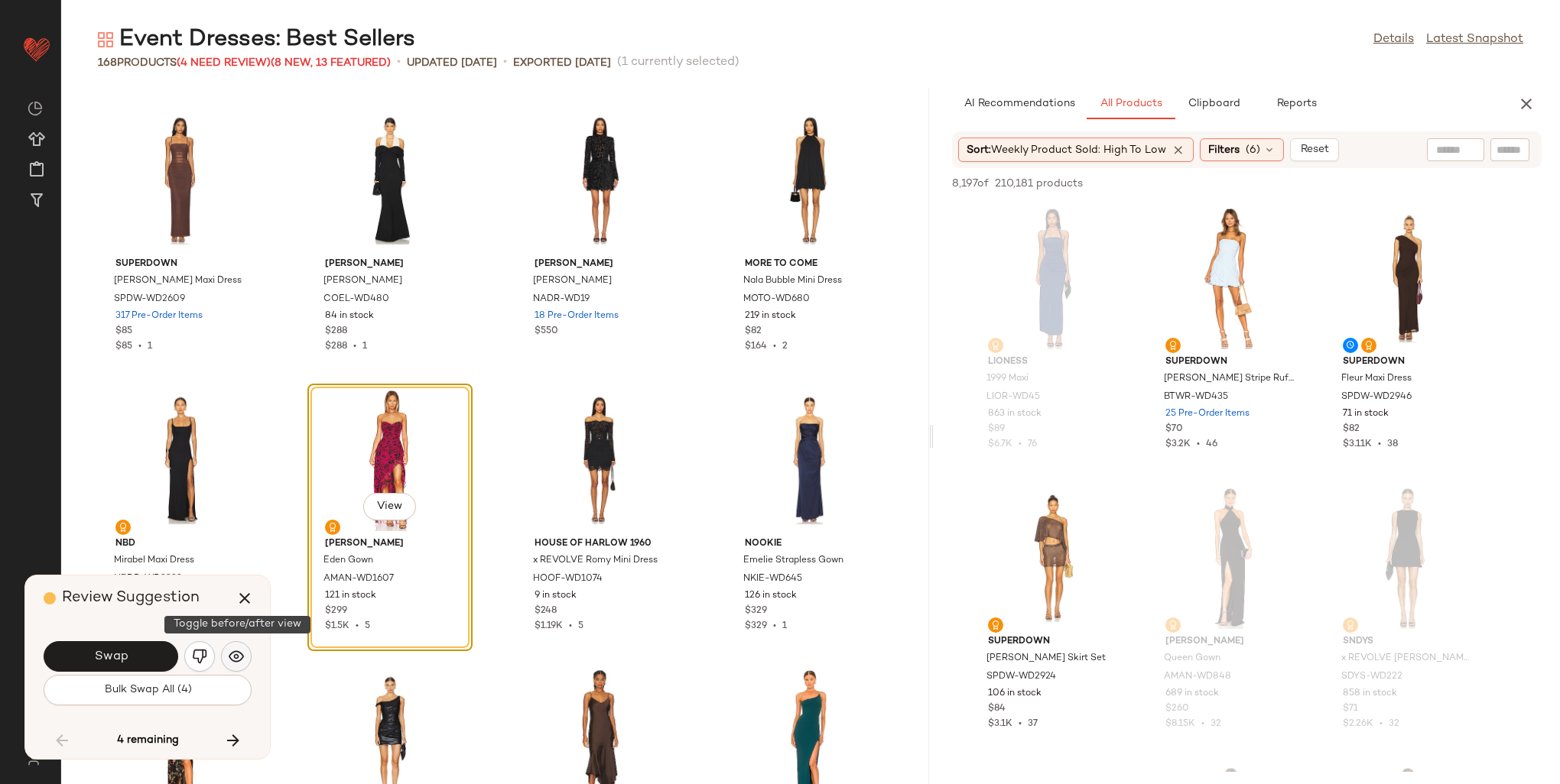
click at [233, 662] on img "button" at bounding box center [236, 656] width 16 height 16
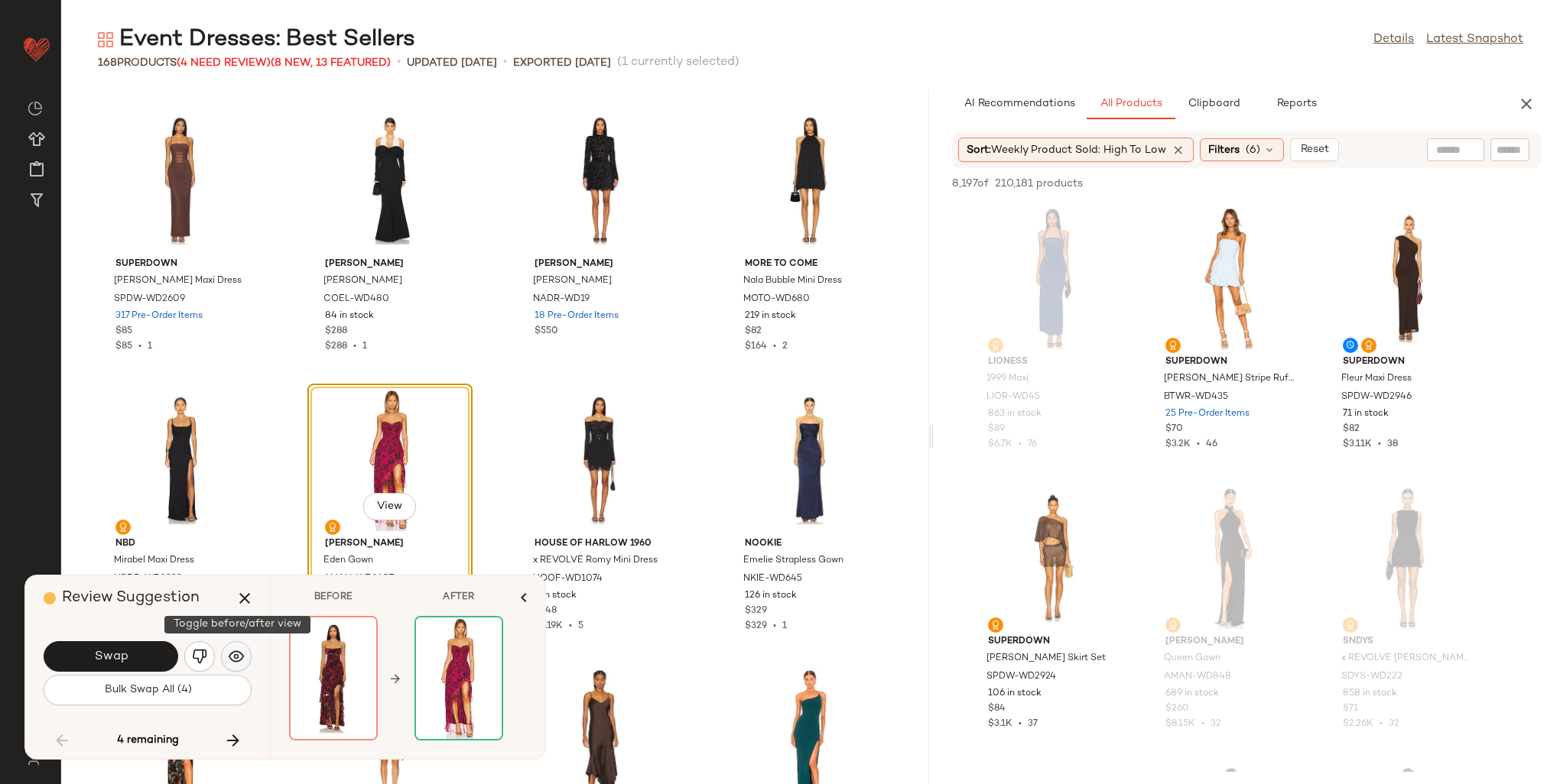
click at [233, 662] on img "button" at bounding box center [236, 656] width 16 height 16
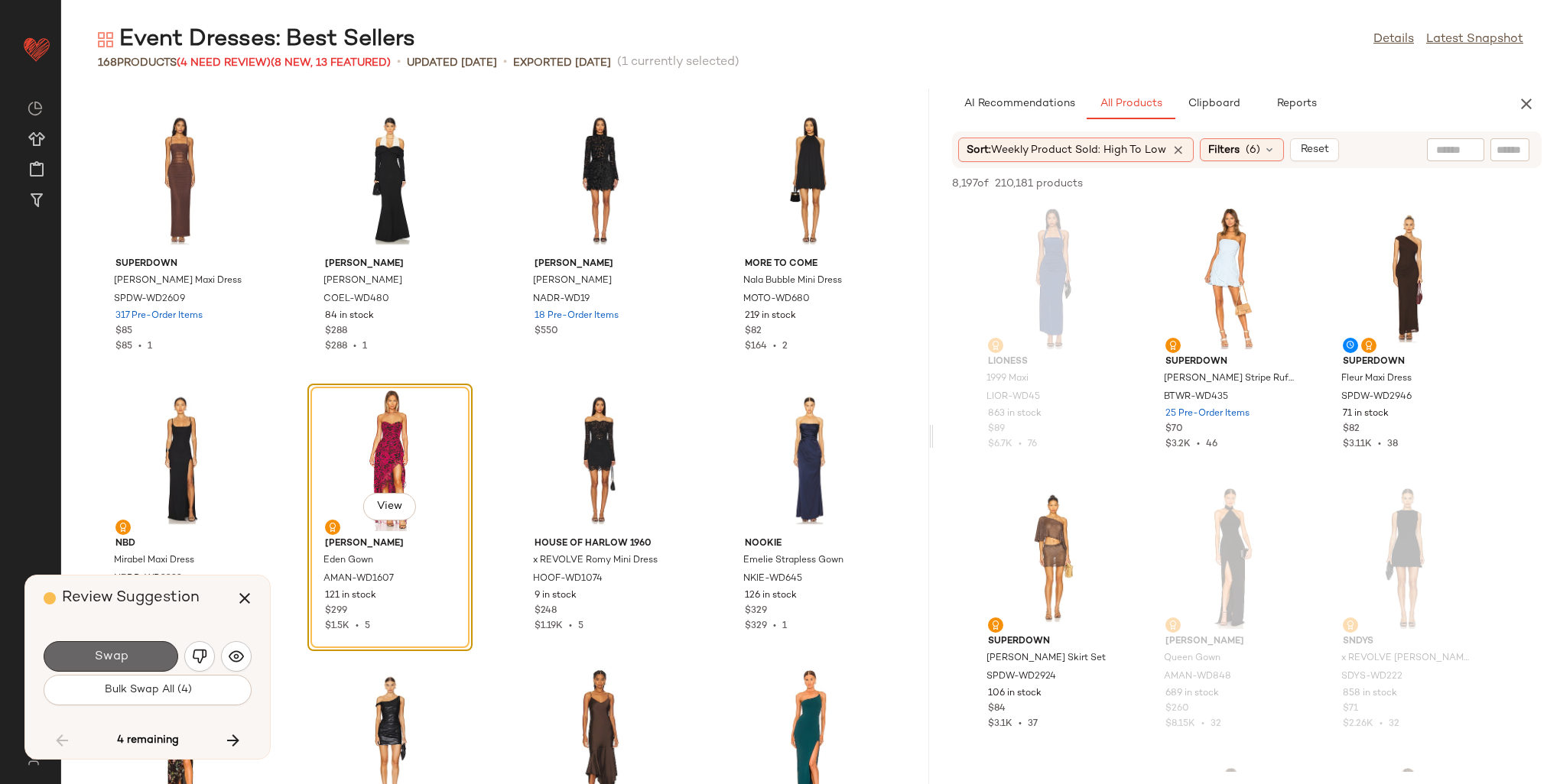
click at [159, 662] on button "Swap" at bounding box center [110, 656] width 134 height 31
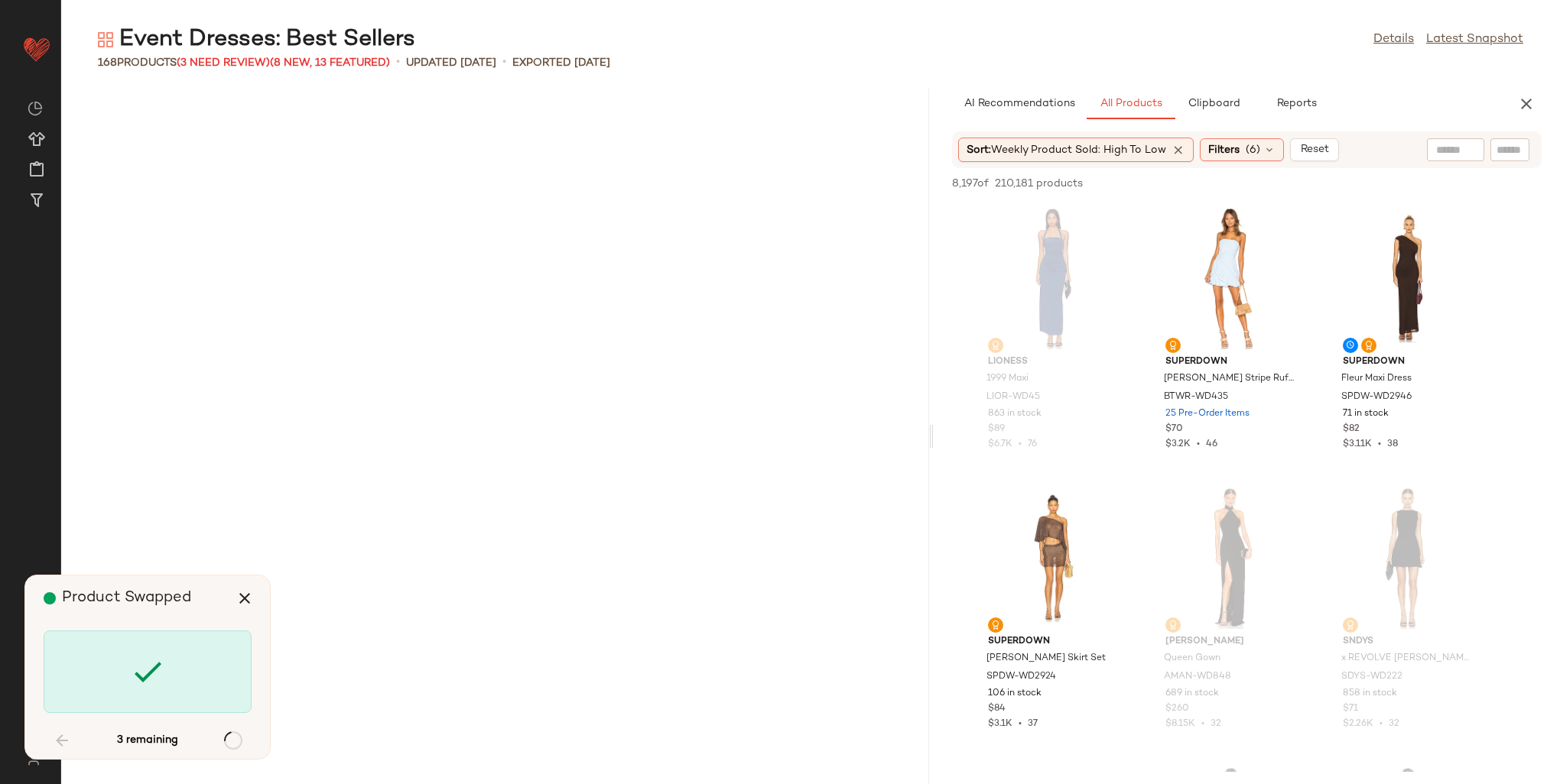
scroll to position [7555, 0]
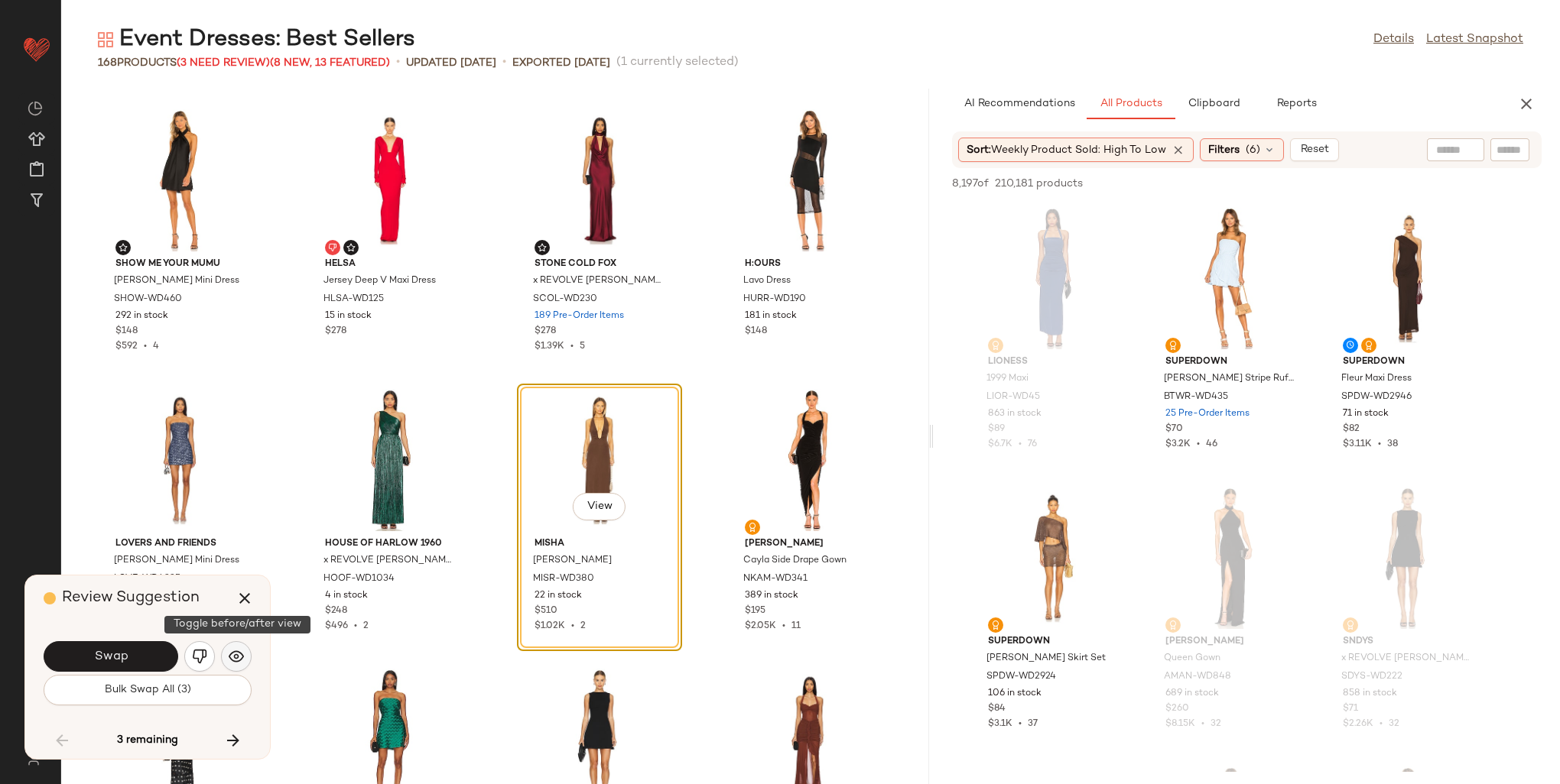
click at [237, 659] on img "button" at bounding box center [236, 656] width 16 height 16
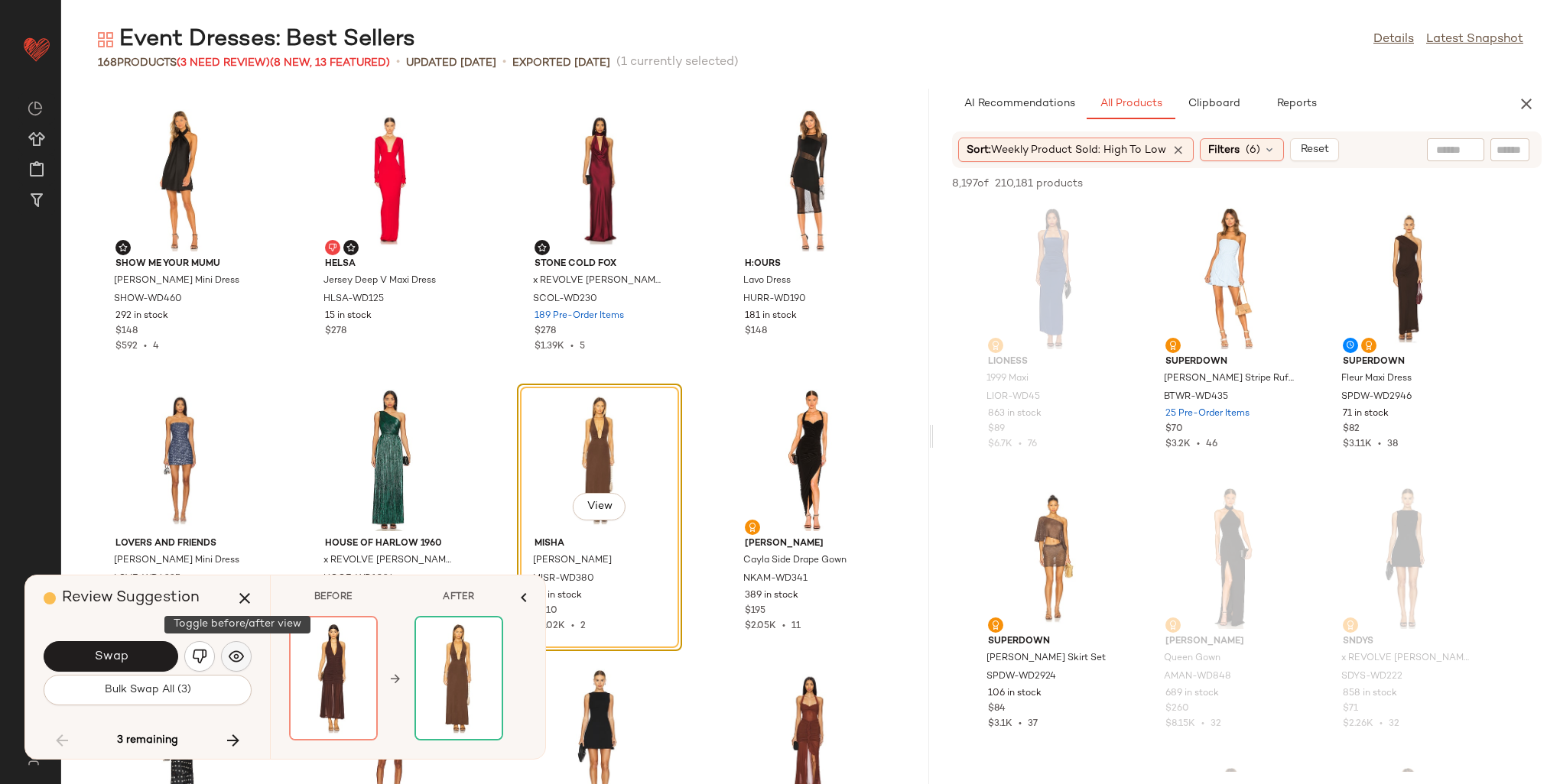
click at [237, 659] on img "button" at bounding box center [236, 656] width 16 height 16
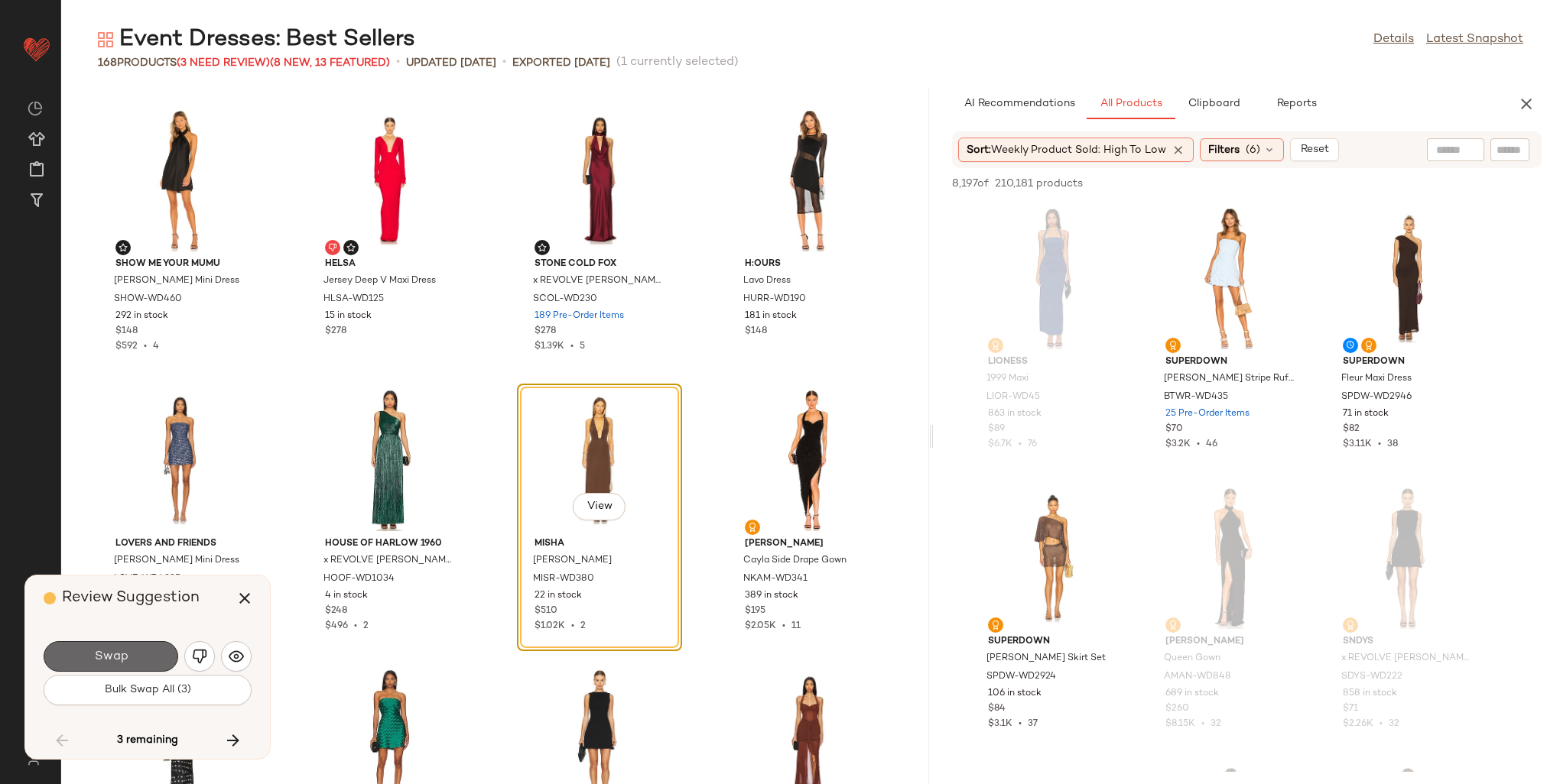
click at [144, 661] on button "Swap" at bounding box center [110, 656] width 134 height 31
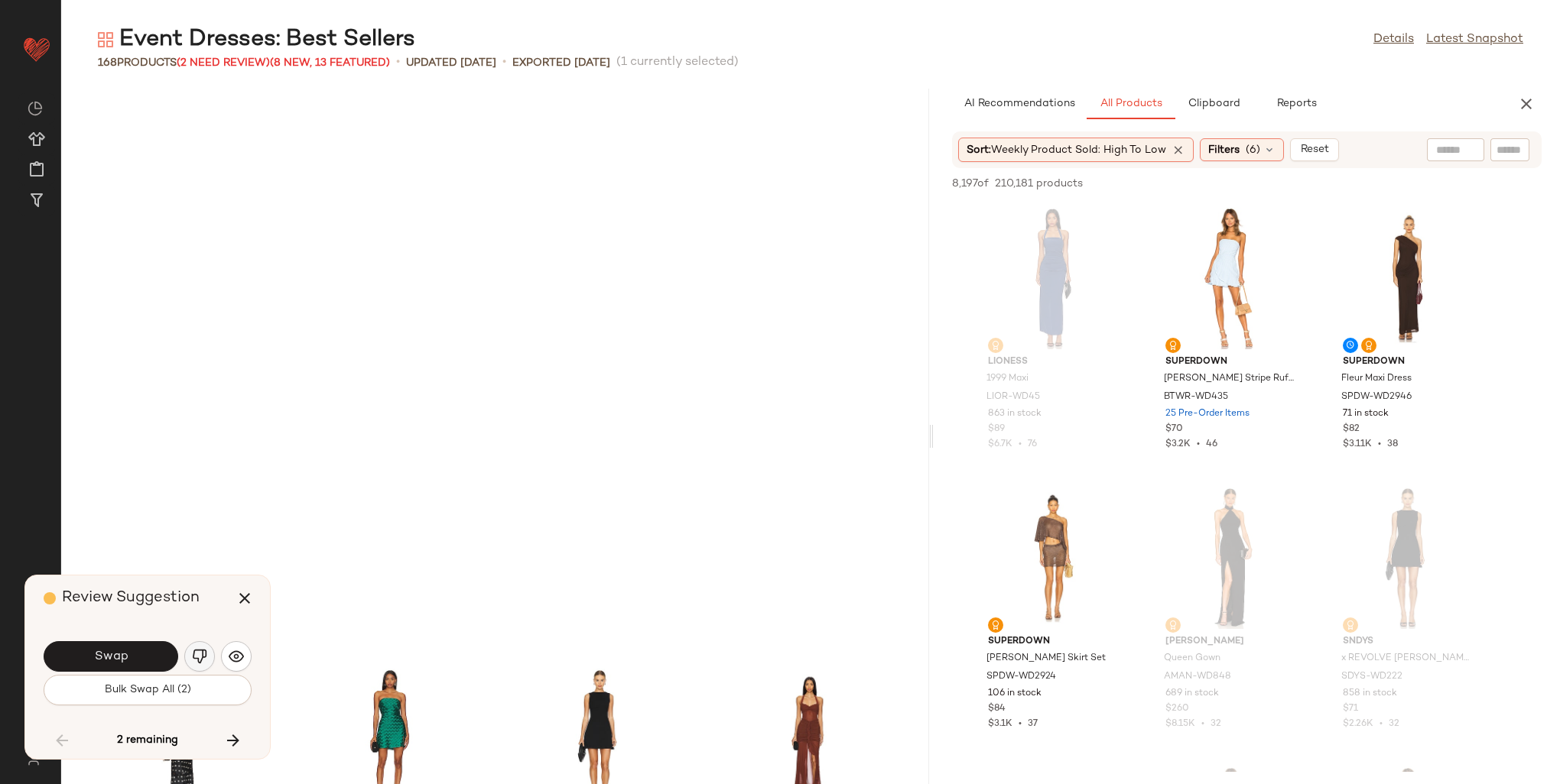
scroll to position [8115, 0]
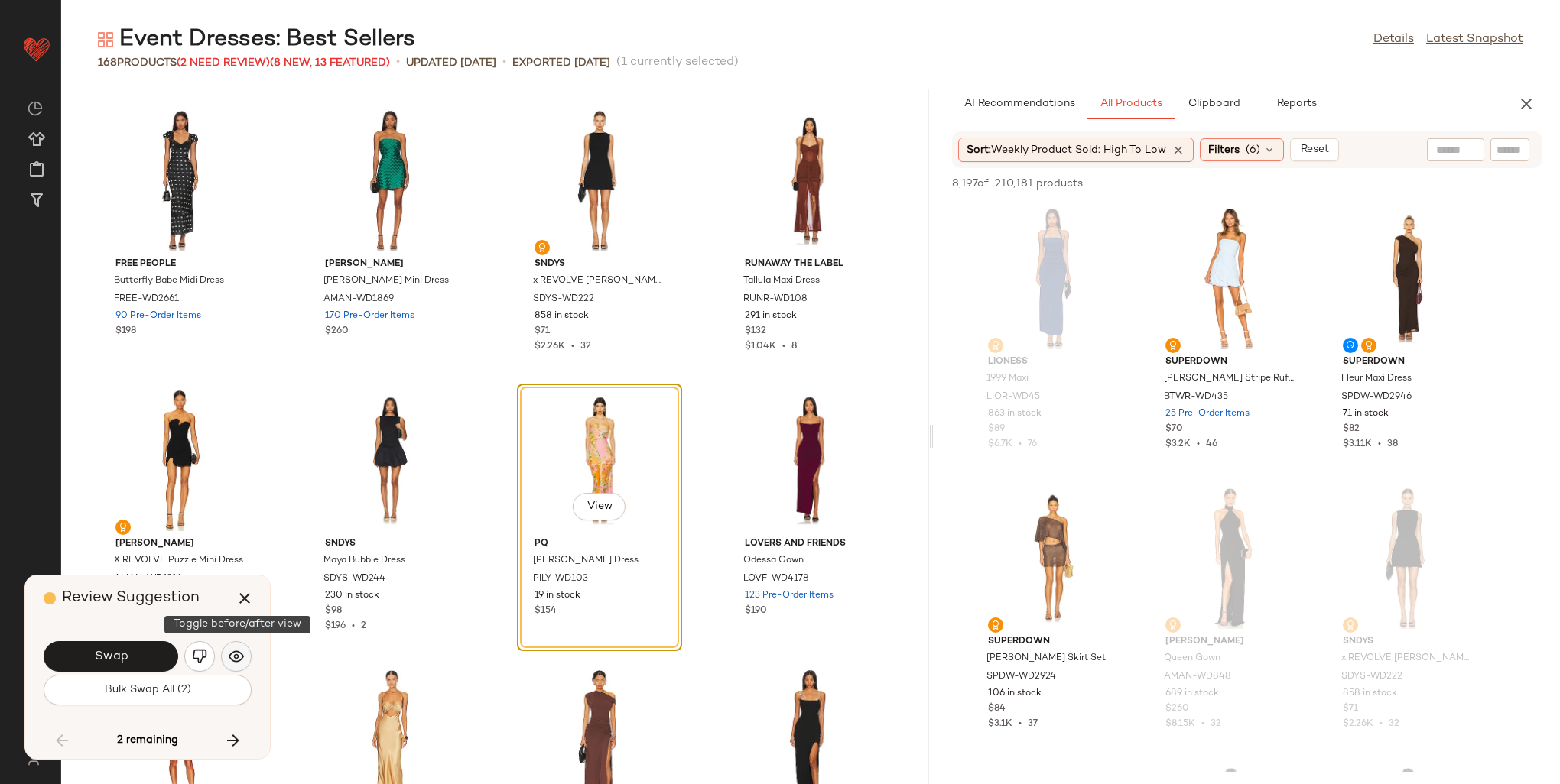
click at [227, 660] on button "button" at bounding box center [236, 656] width 31 height 31
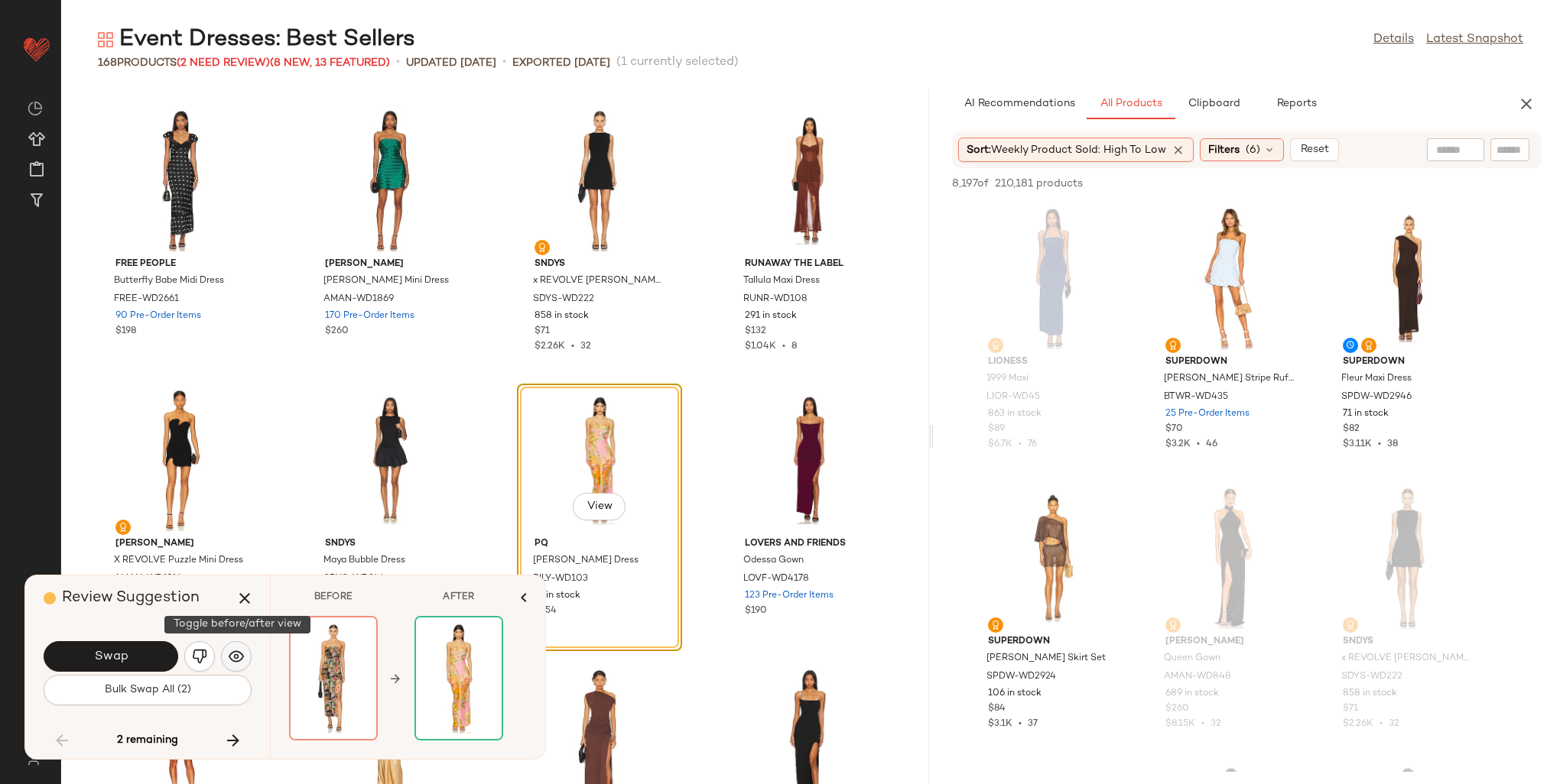
click at [227, 660] on button "button" at bounding box center [236, 656] width 31 height 31
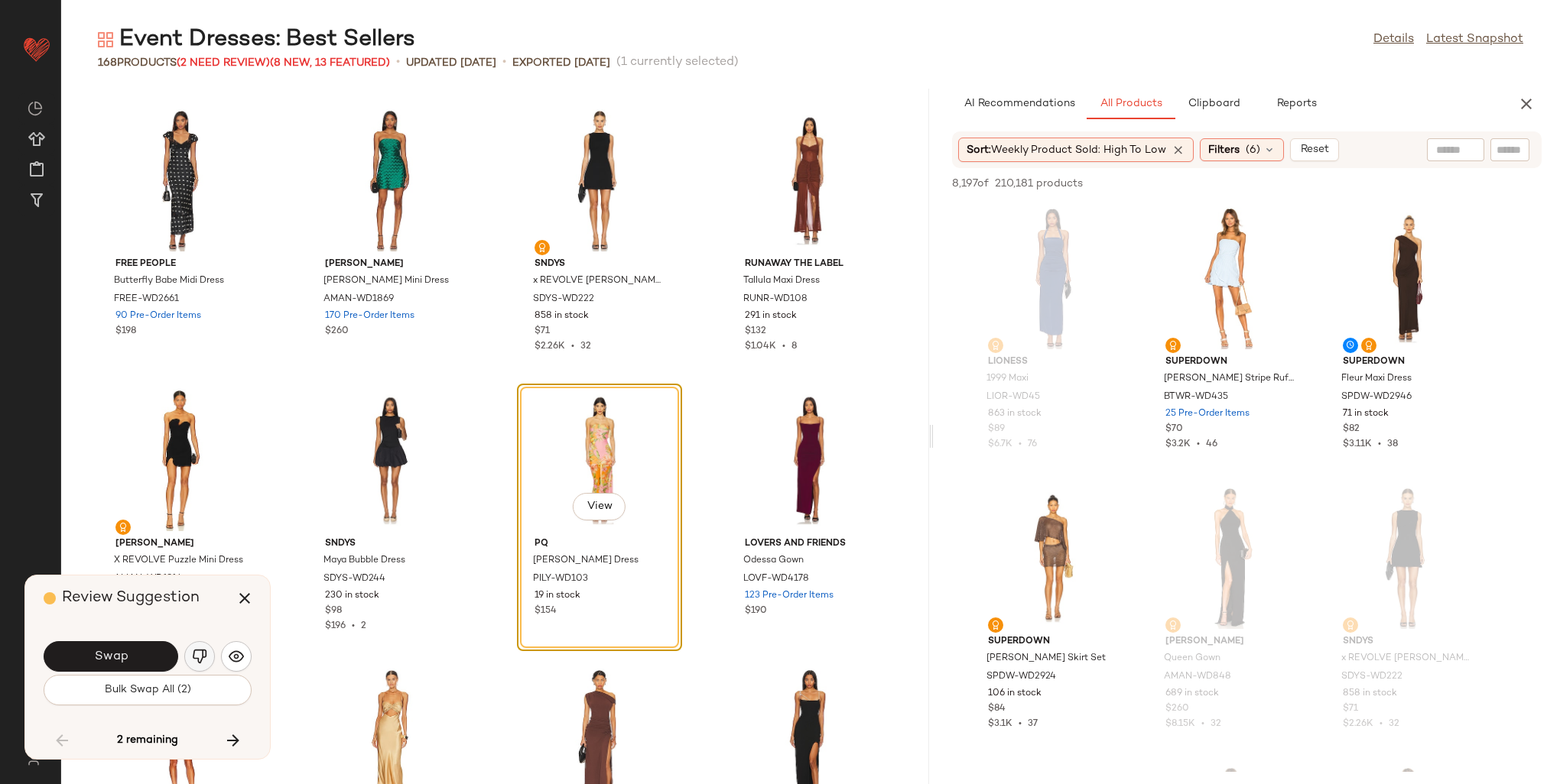
click at [197, 659] on img "button" at bounding box center [200, 656] width 16 height 16
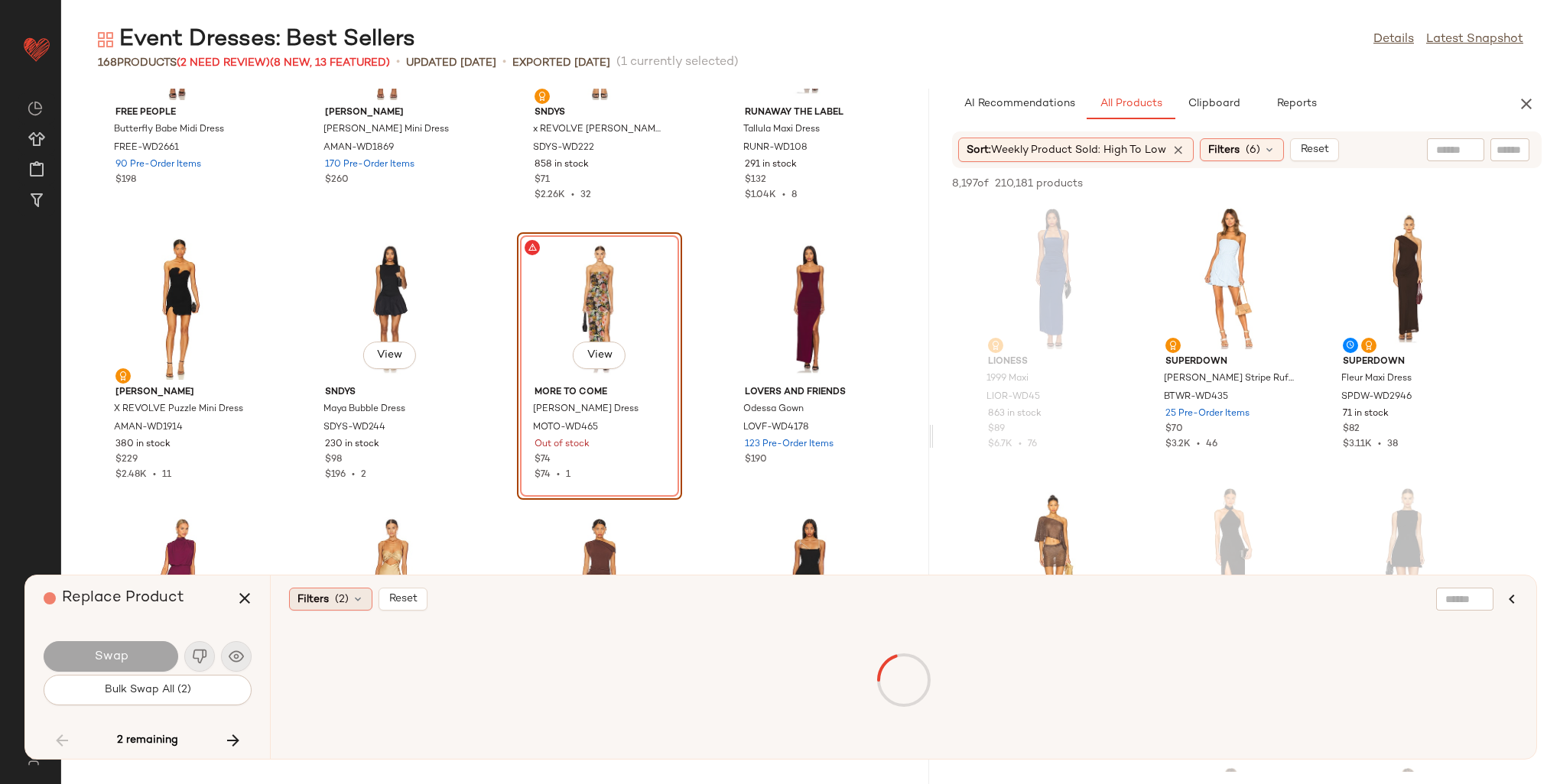
scroll to position [8268, 0]
click at [337, 601] on span "(2)" at bounding box center [341, 599] width 14 height 16
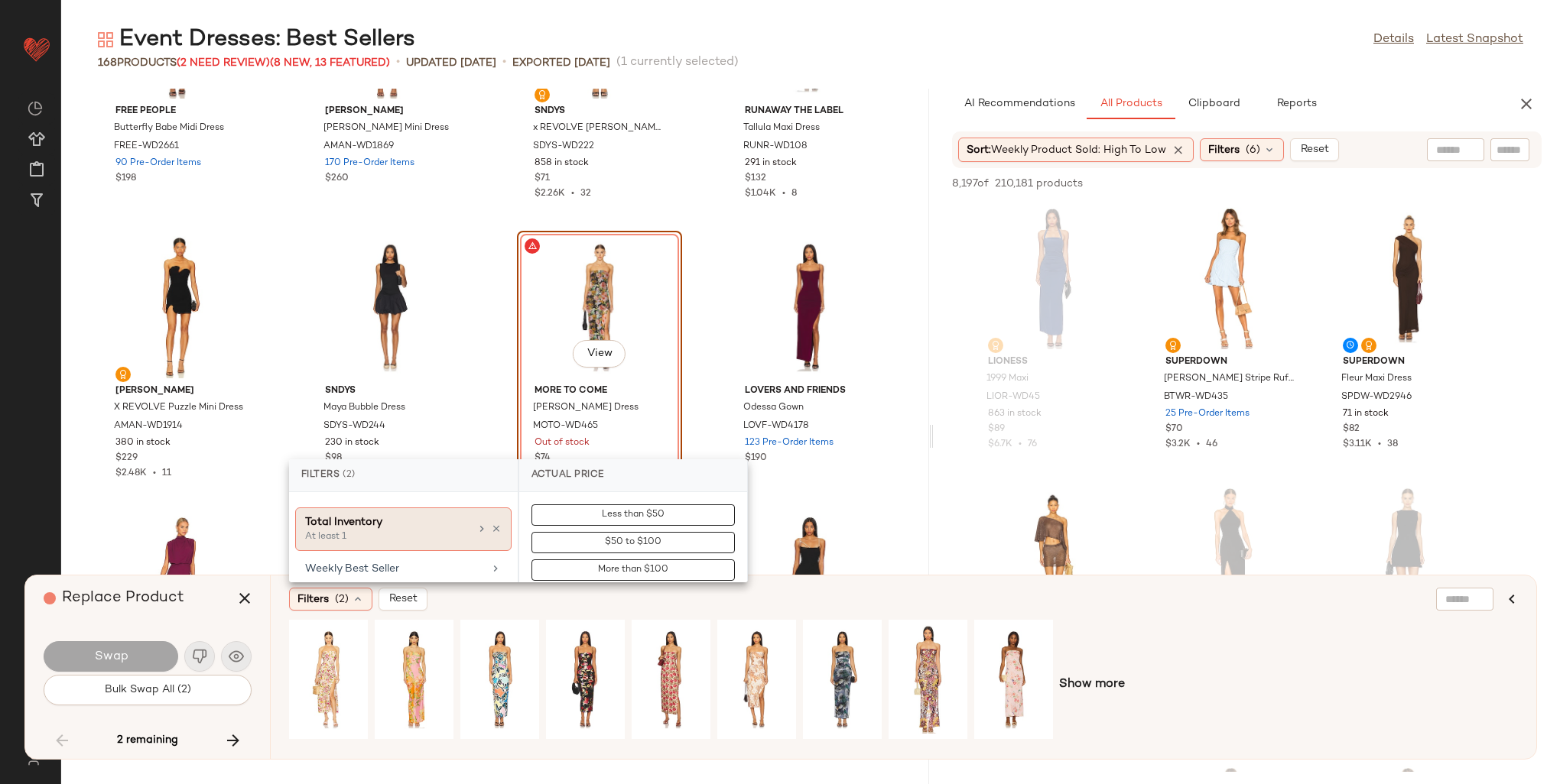
scroll to position [885, 0]
click at [370, 568] on div "Weekly Best Seller" at bounding box center [394, 575] width 178 height 16
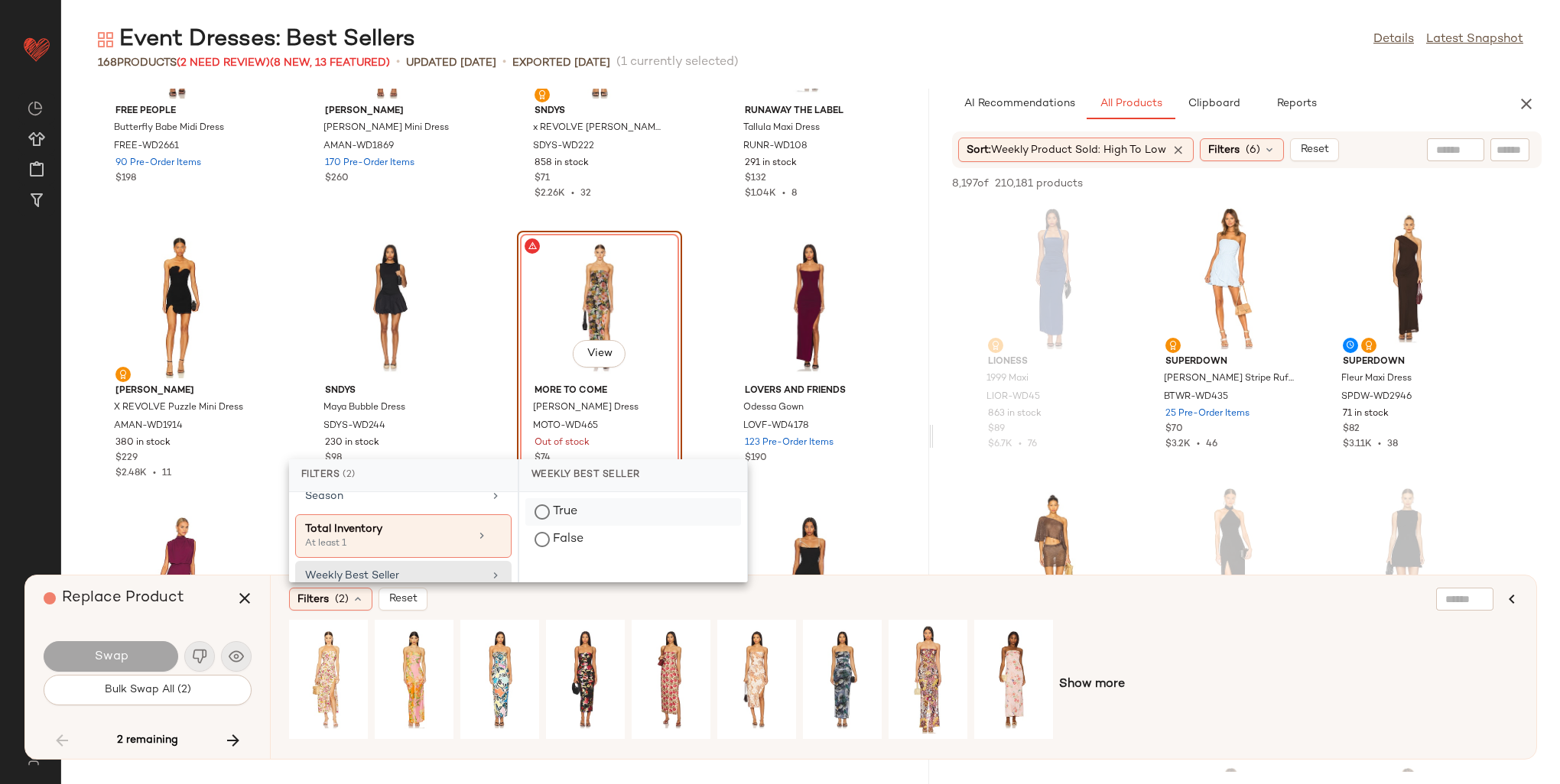
click at [588, 526] on div "True" at bounding box center [633, 539] width 216 height 27
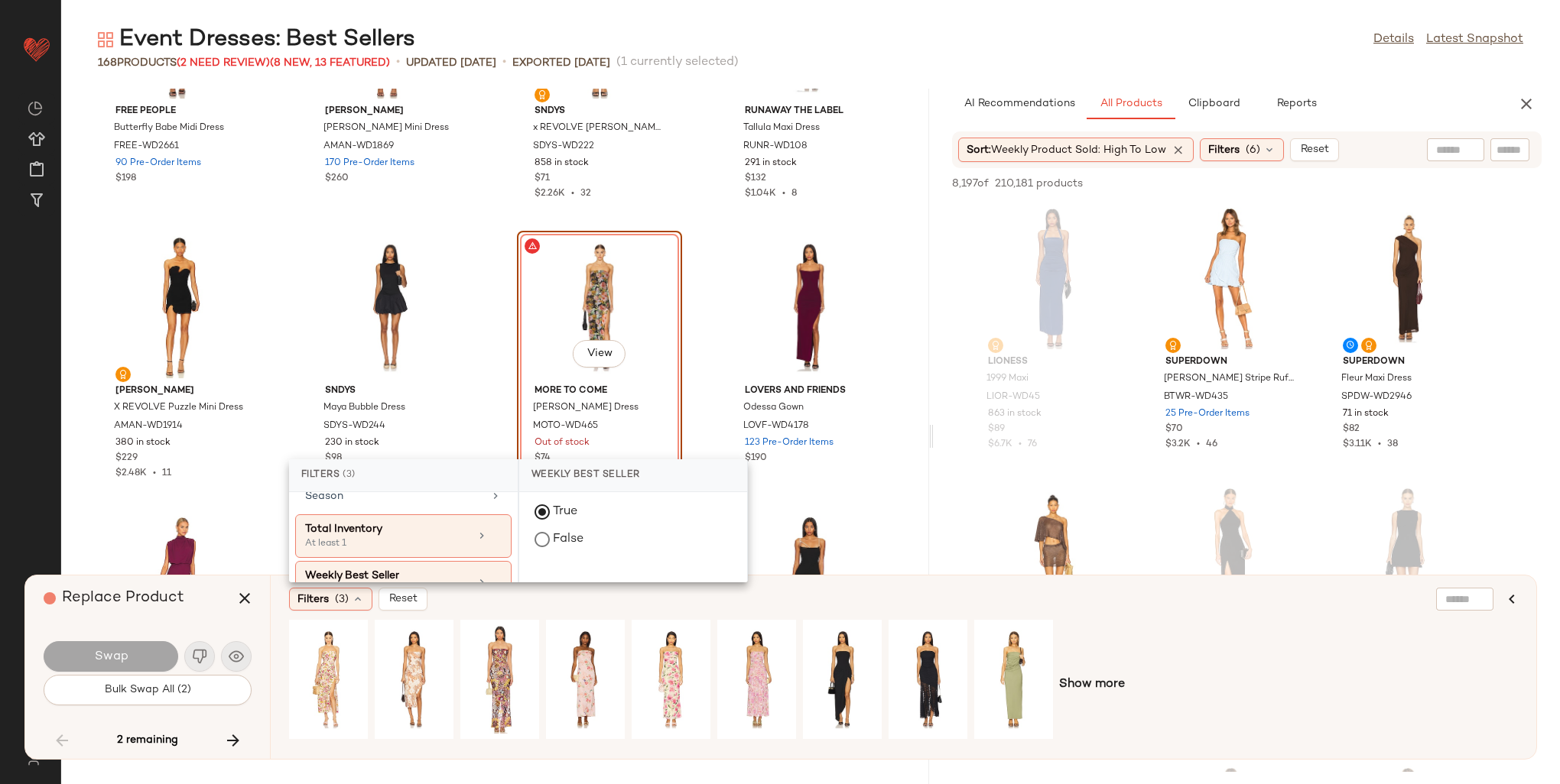
click at [1115, 600] on div "Filters (3) Reset" at bounding box center [829, 599] width 1080 height 23
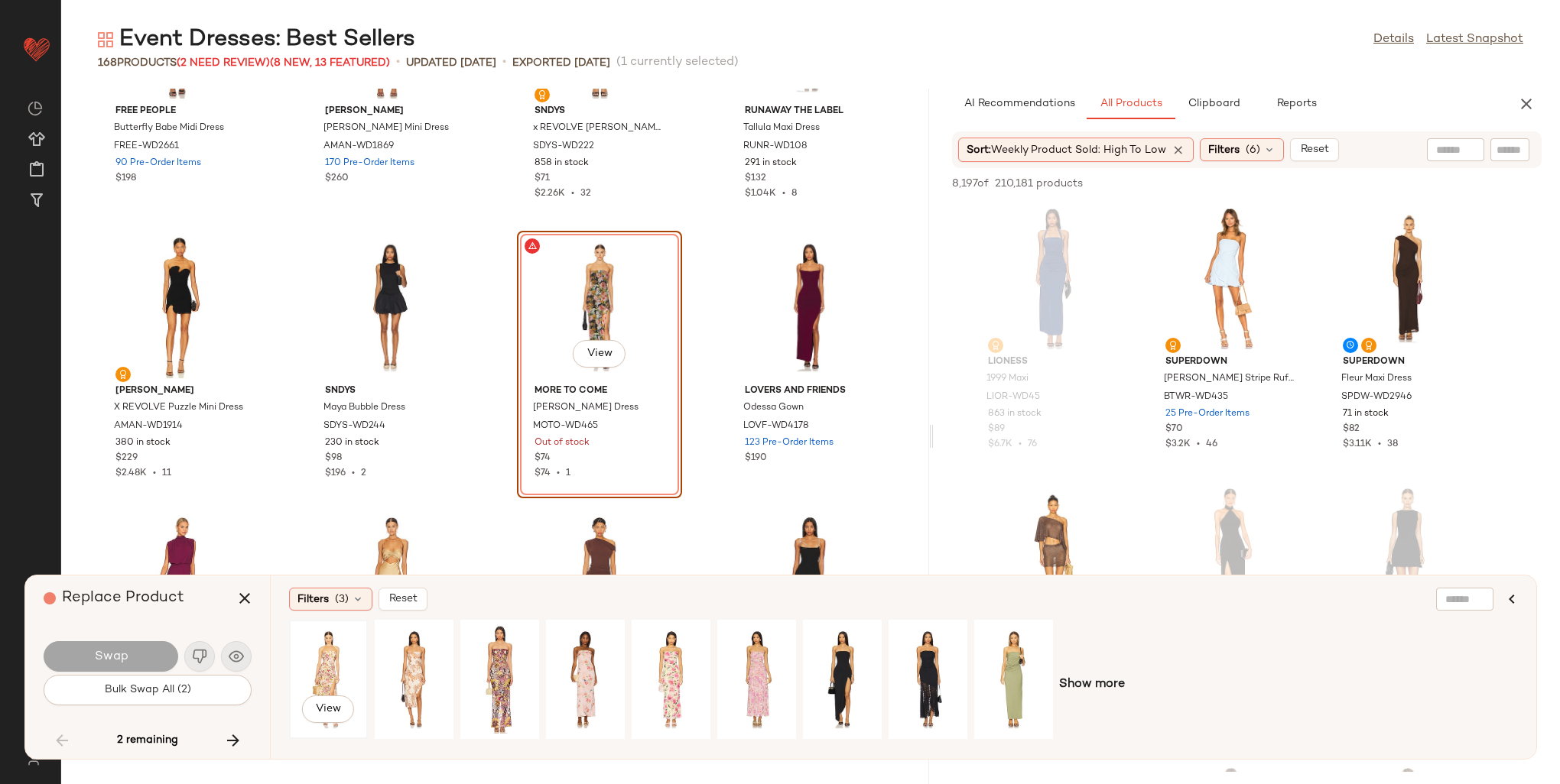
click at [327, 647] on div "View" at bounding box center [328, 680] width 68 height 109
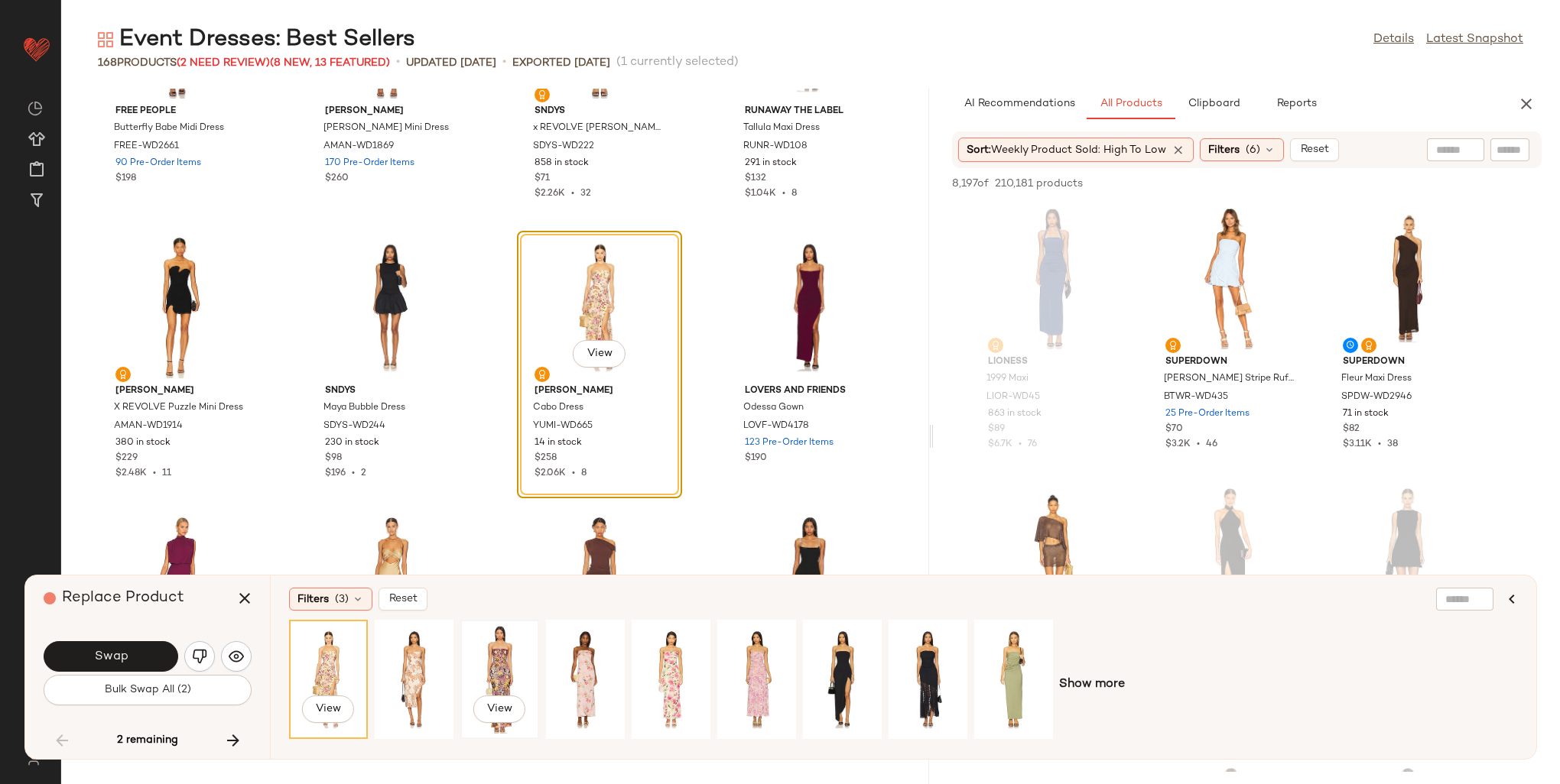
click at [505, 650] on div "View" at bounding box center [500, 680] width 68 height 109
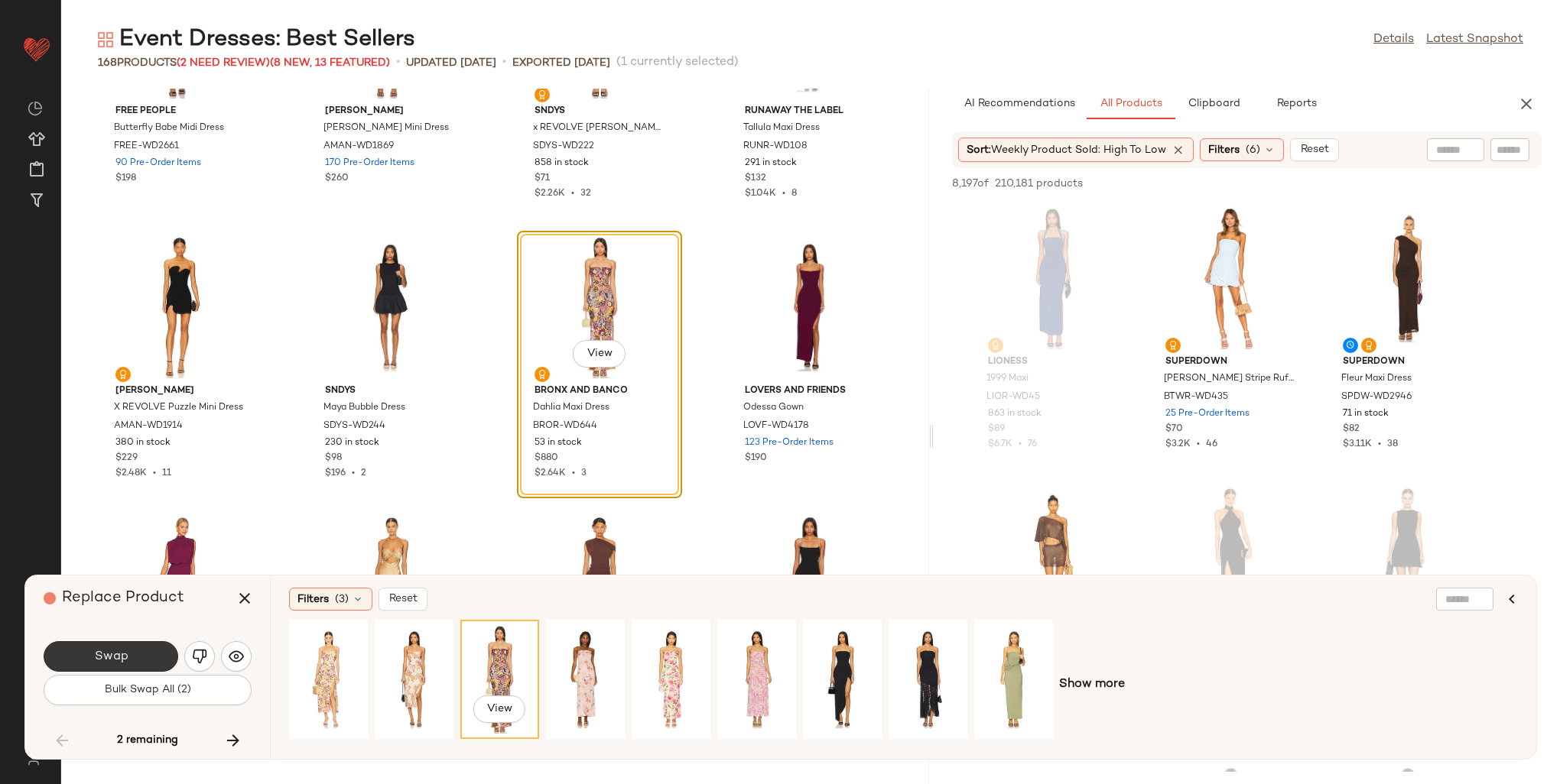
click at [130, 659] on button "Swap" at bounding box center [110, 656] width 134 height 31
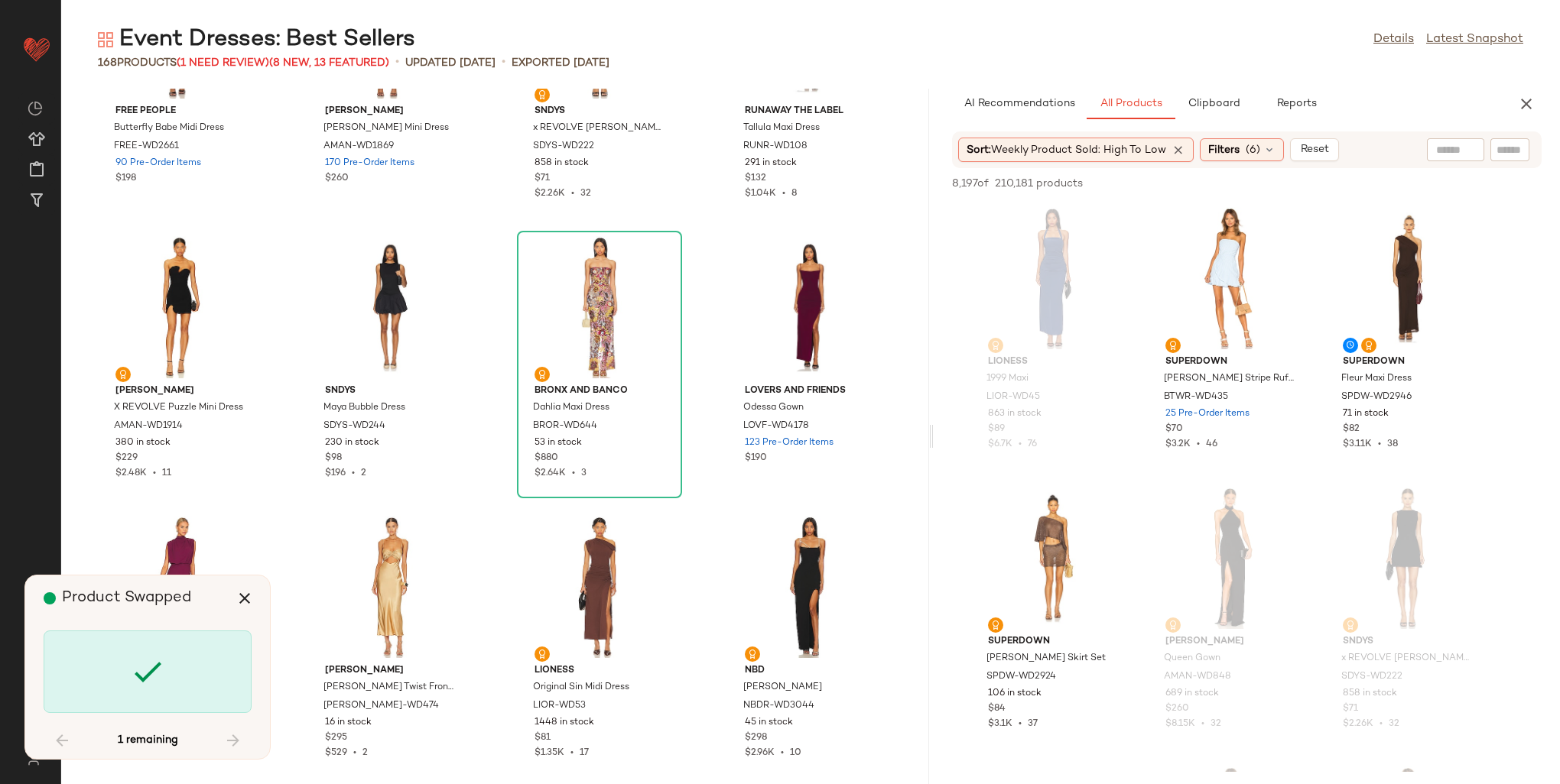
scroll to position [10073, 0]
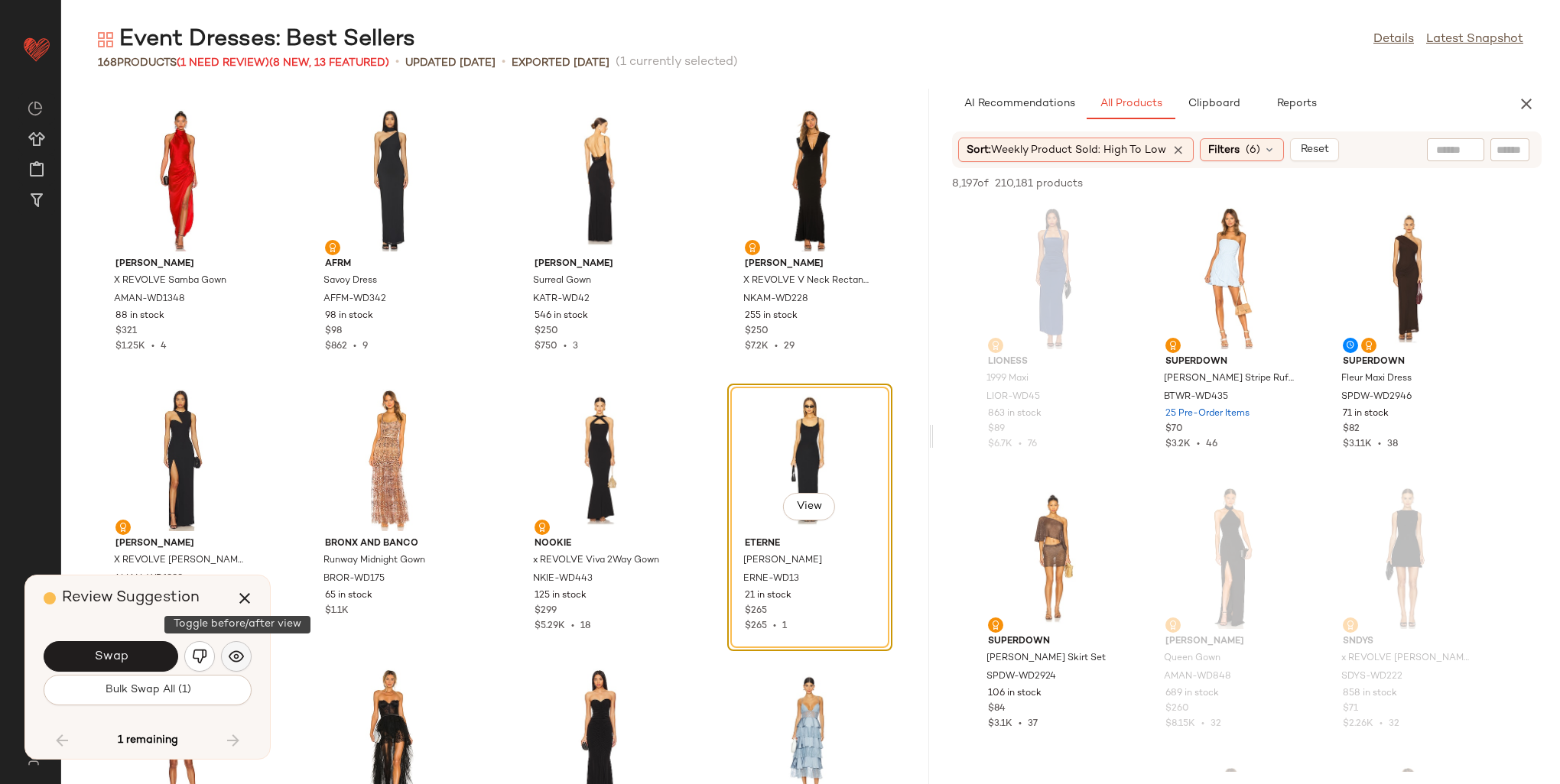
click at [238, 660] on img "button" at bounding box center [236, 656] width 16 height 16
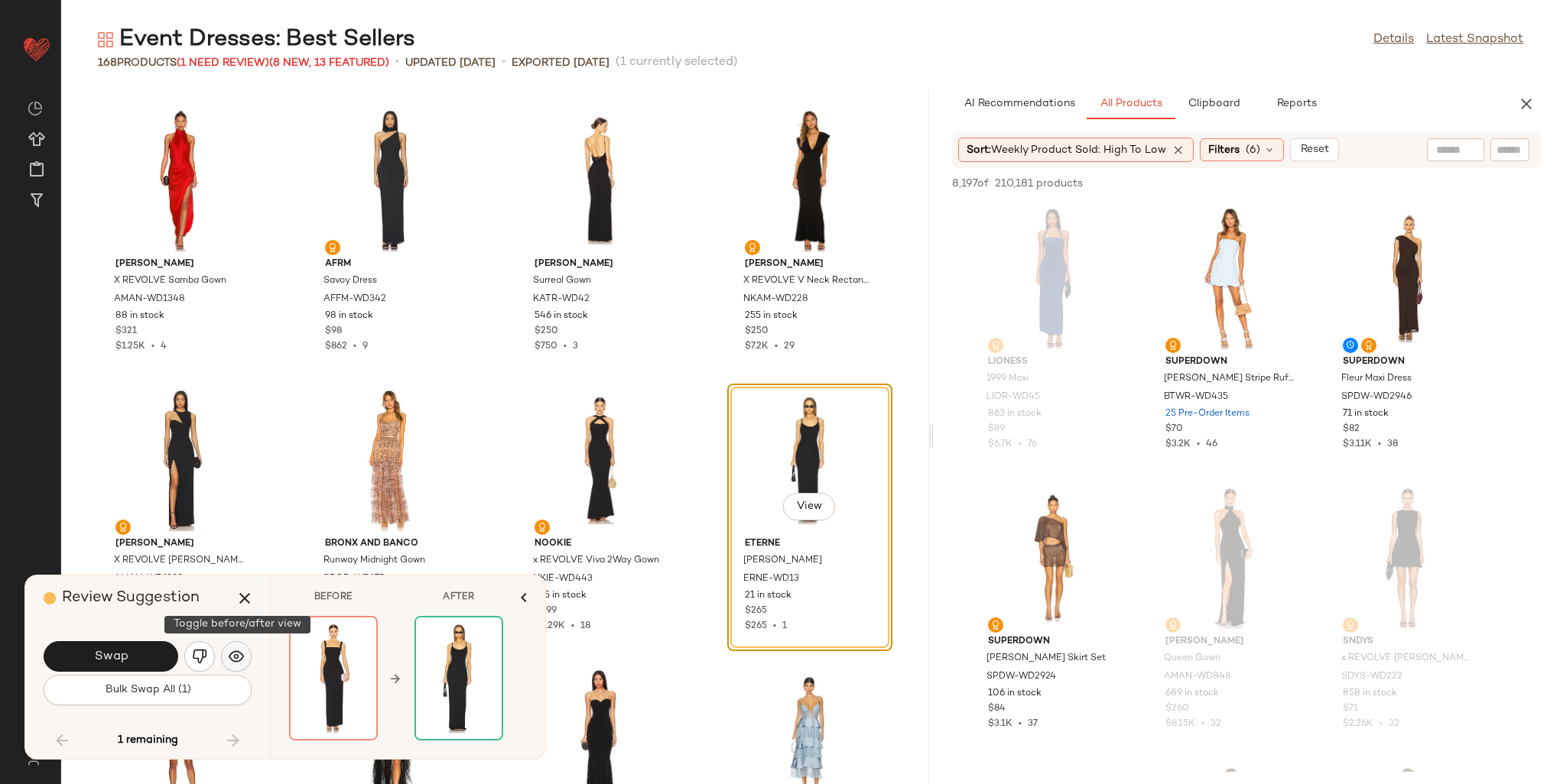
click at [238, 660] on img "button" at bounding box center [236, 656] width 16 height 16
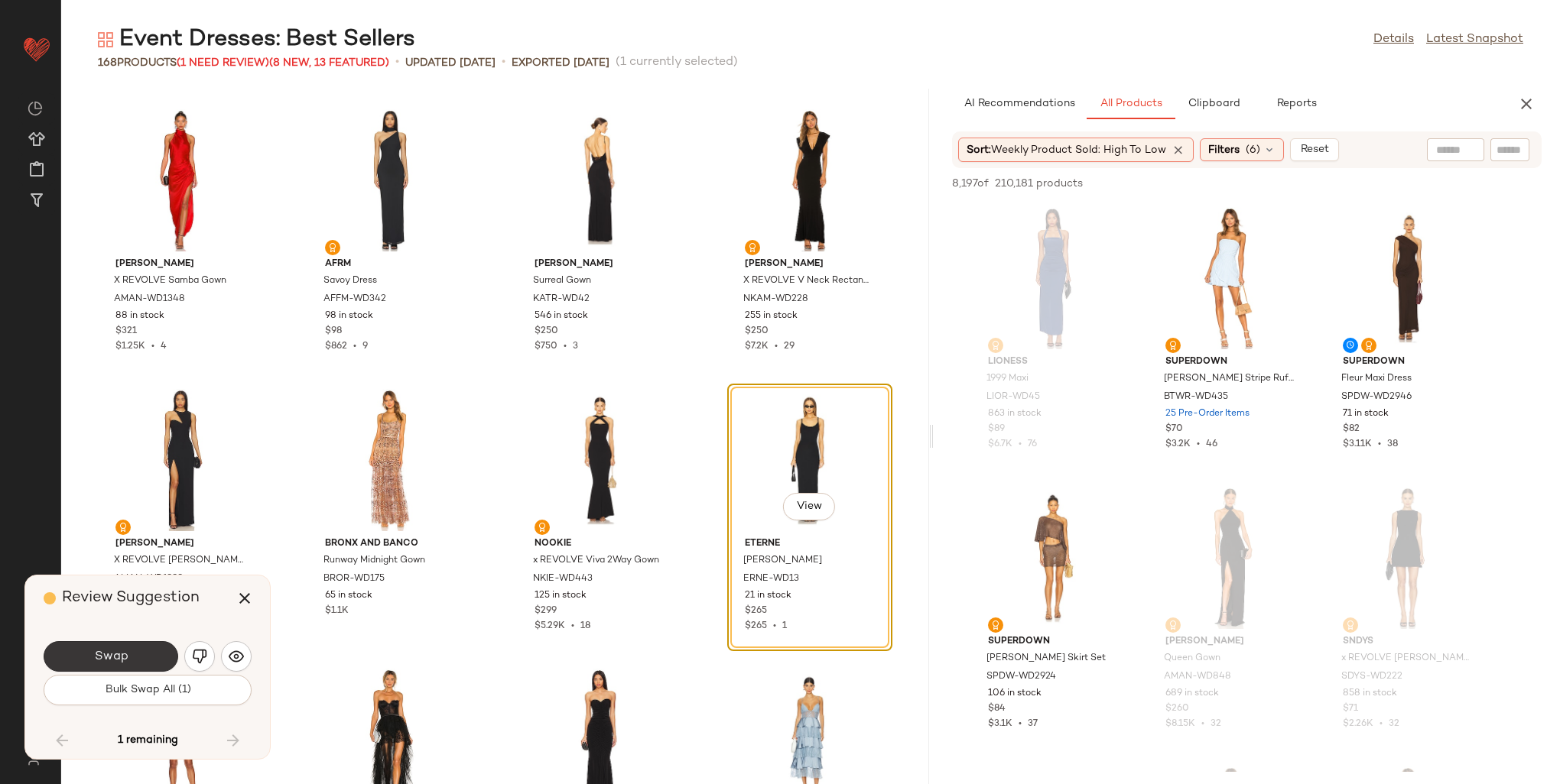
click at [122, 650] on span "Swap" at bounding box center [110, 657] width 35 height 15
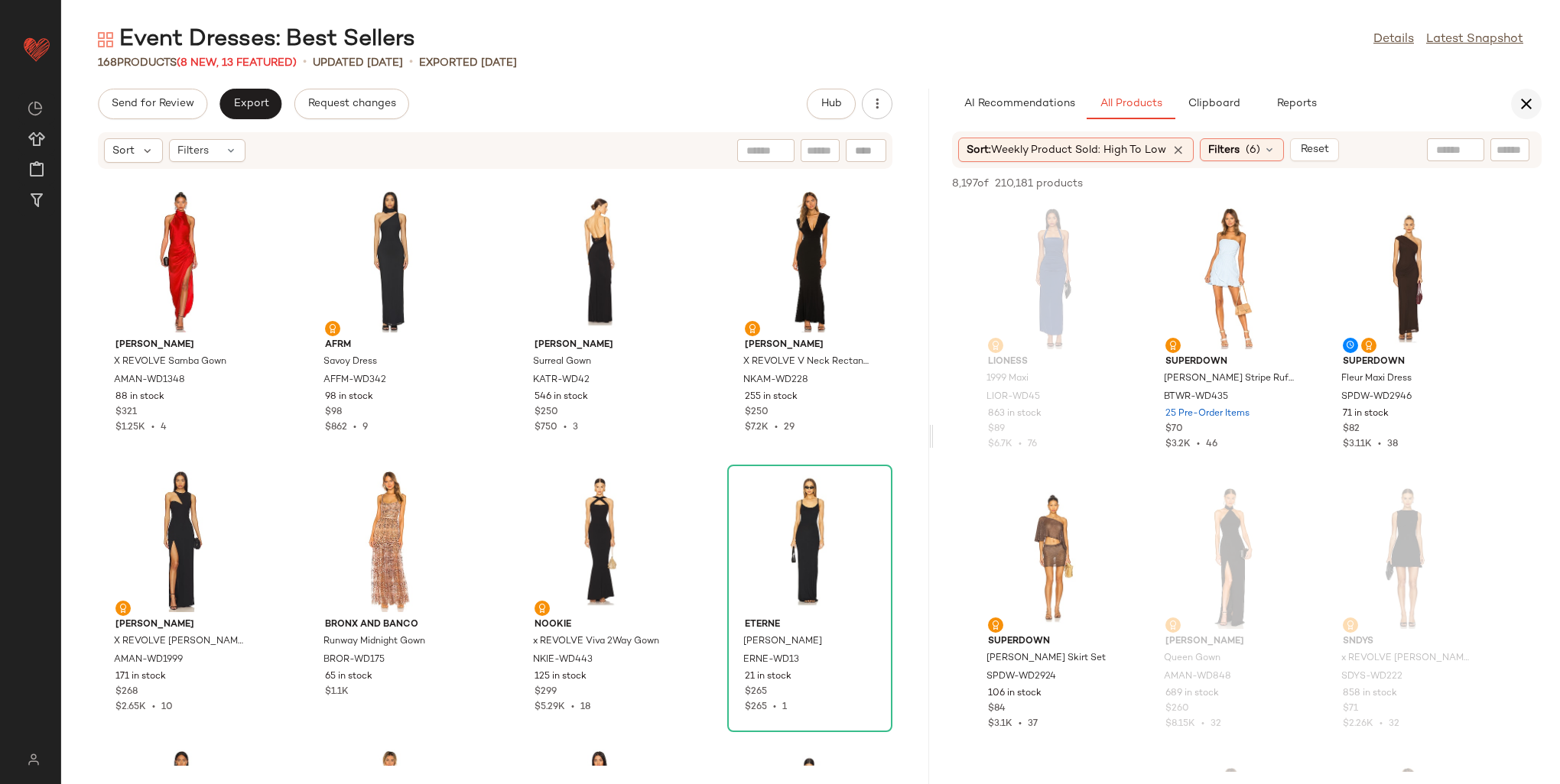
click at [1534, 106] on icon "button" at bounding box center [1526, 104] width 18 height 18
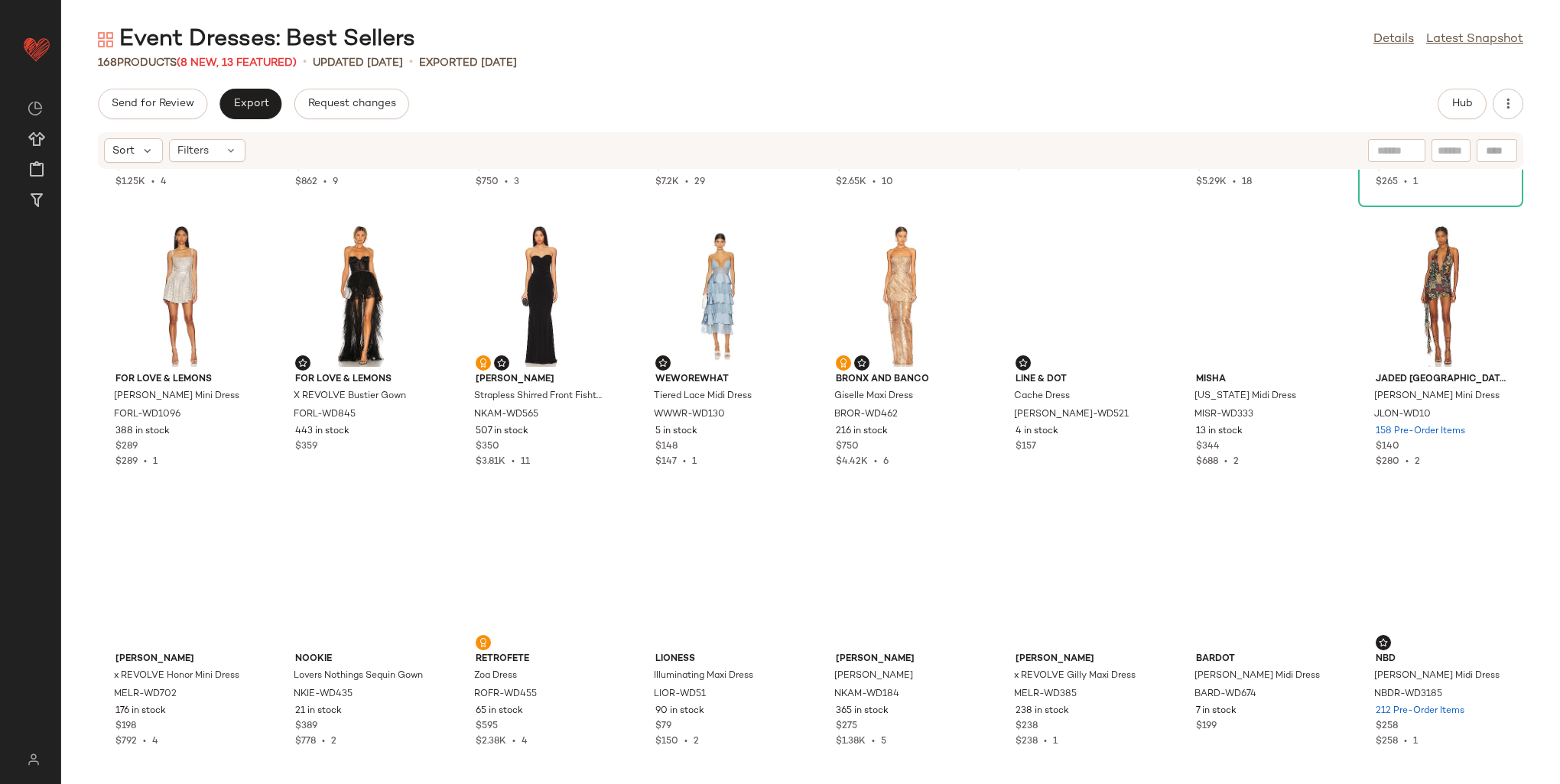
scroll to position [4757, 0]
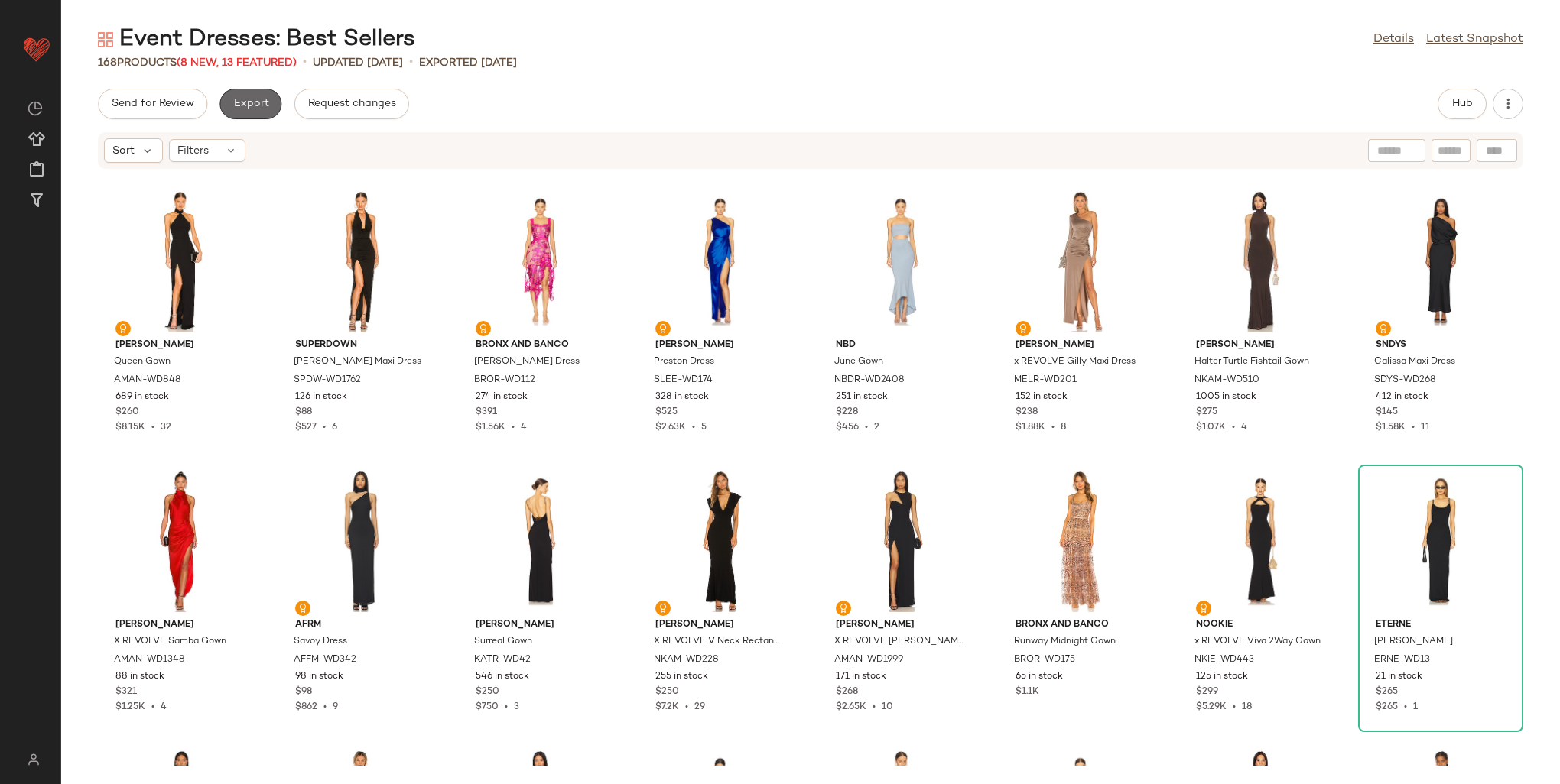
click at [247, 106] on span "Export" at bounding box center [251, 104] width 36 height 12
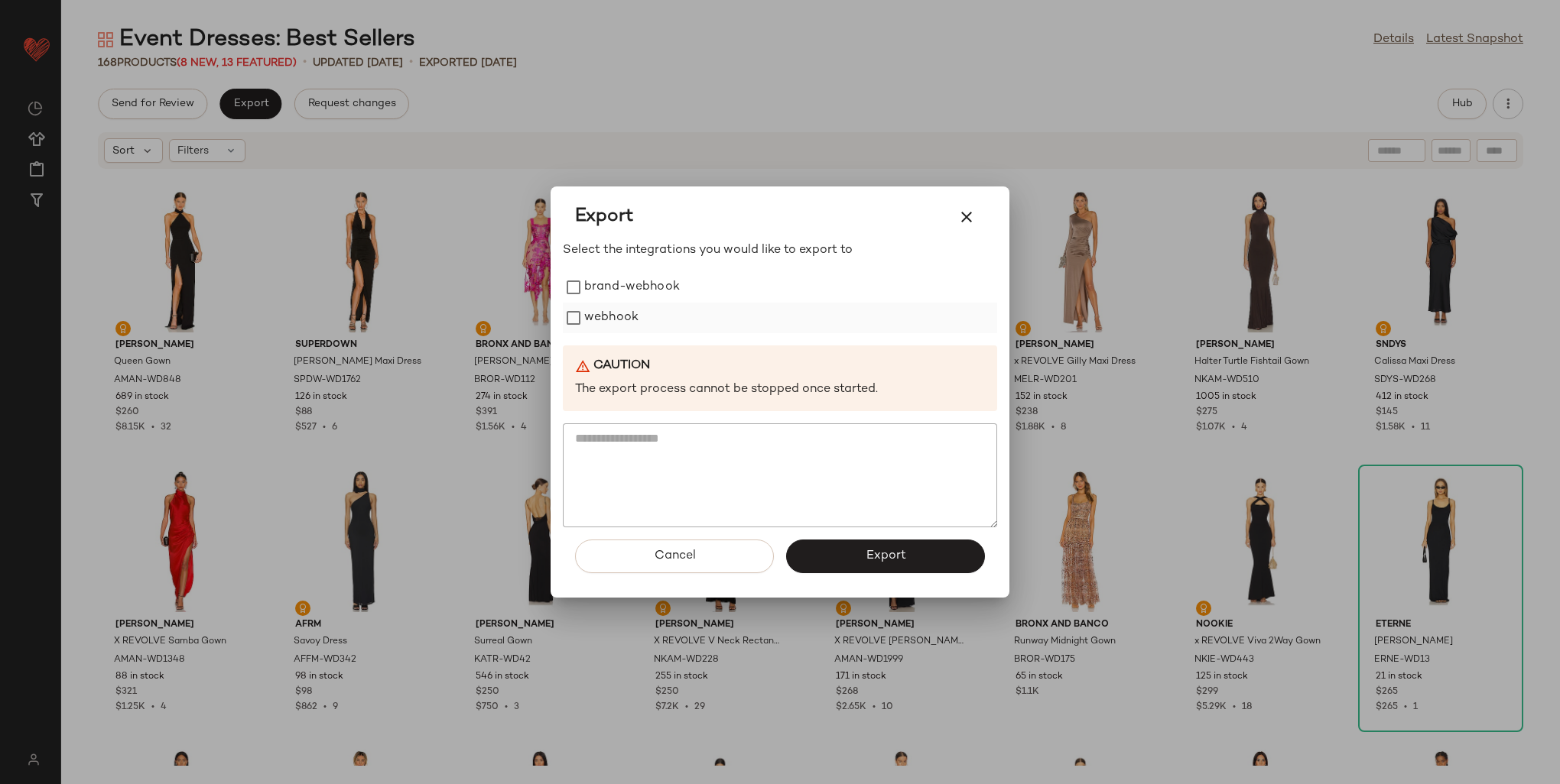
click at [595, 317] on label "webhook" at bounding box center [612, 317] width 54 height 31
click at [897, 561] on span "Export" at bounding box center [885, 556] width 40 height 15
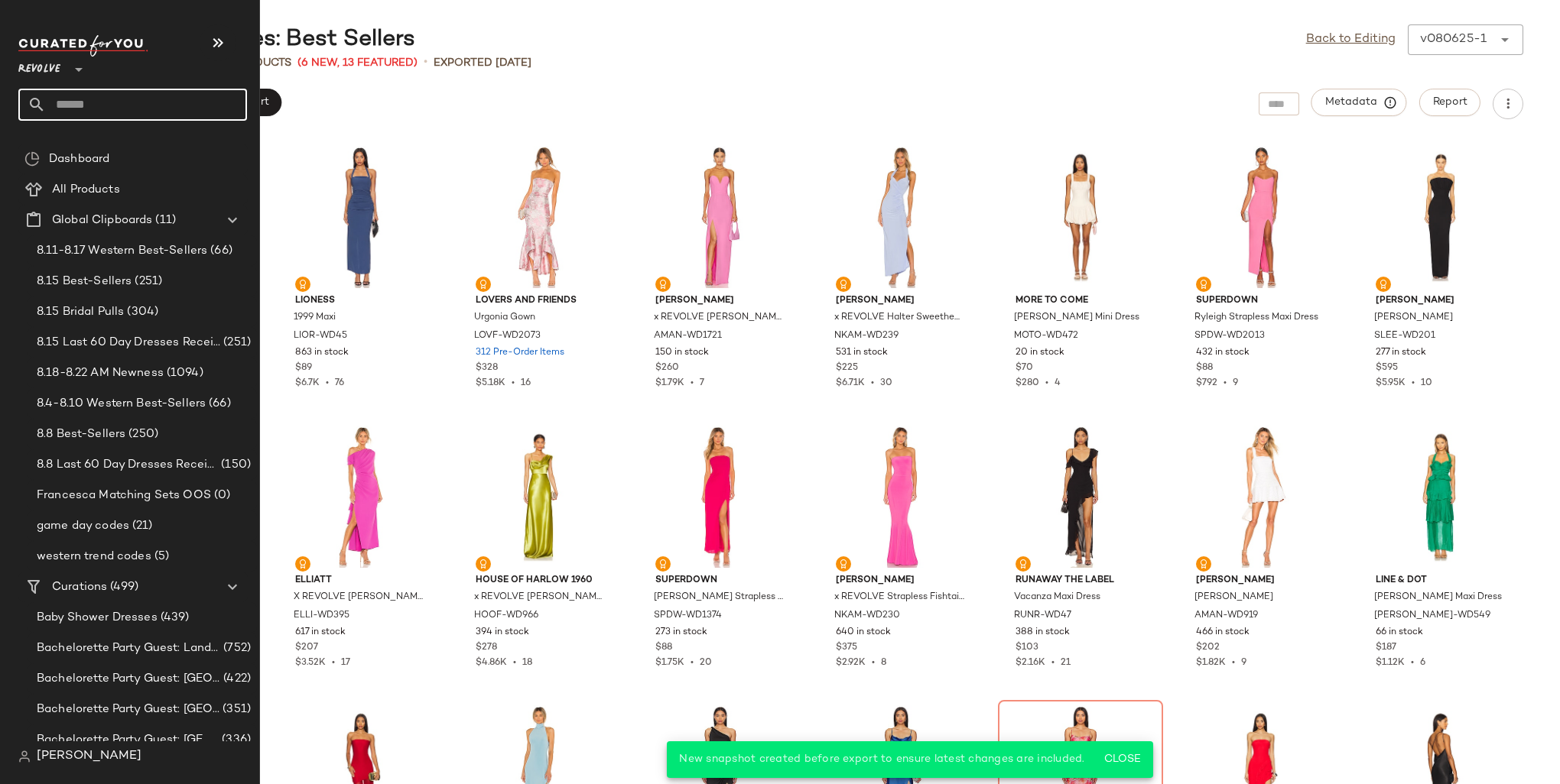
click at [79, 105] on input "text" at bounding box center [147, 105] width 201 height 32
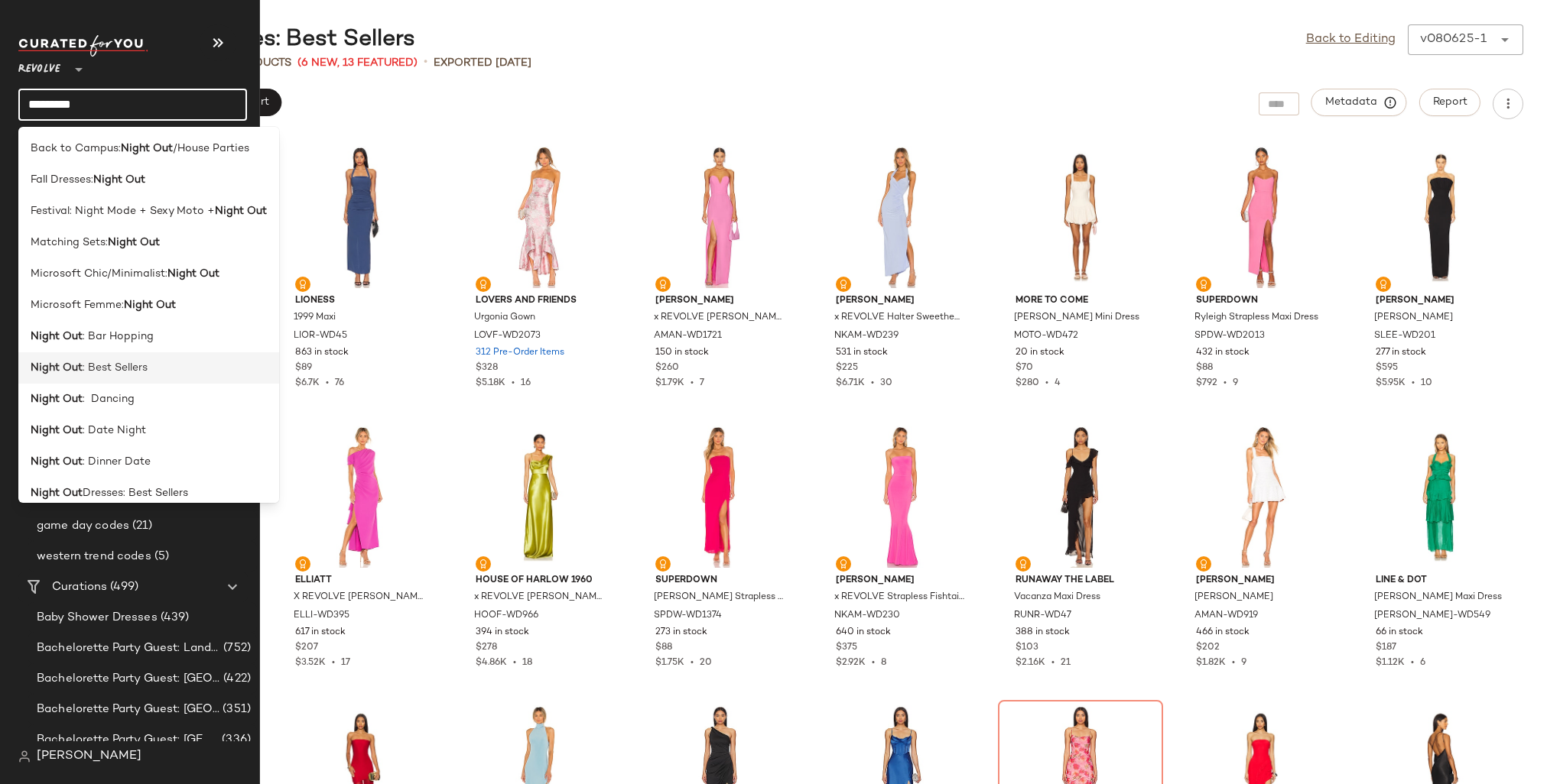
type input "*********"
click at [135, 361] on span ": Best Sellers" at bounding box center [115, 368] width 65 height 16
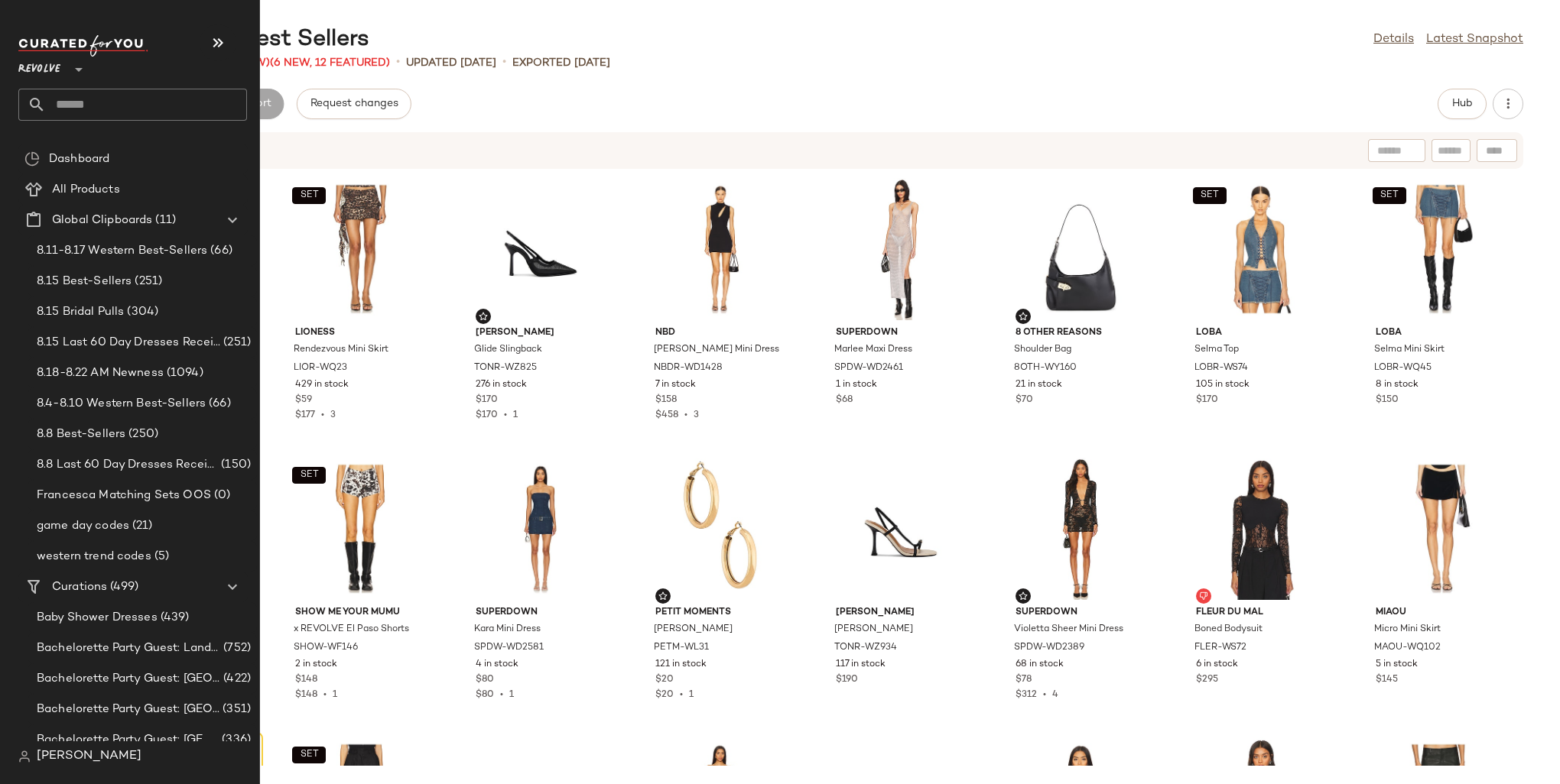
click at [111, 100] on input "text" at bounding box center [147, 105] width 201 height 32
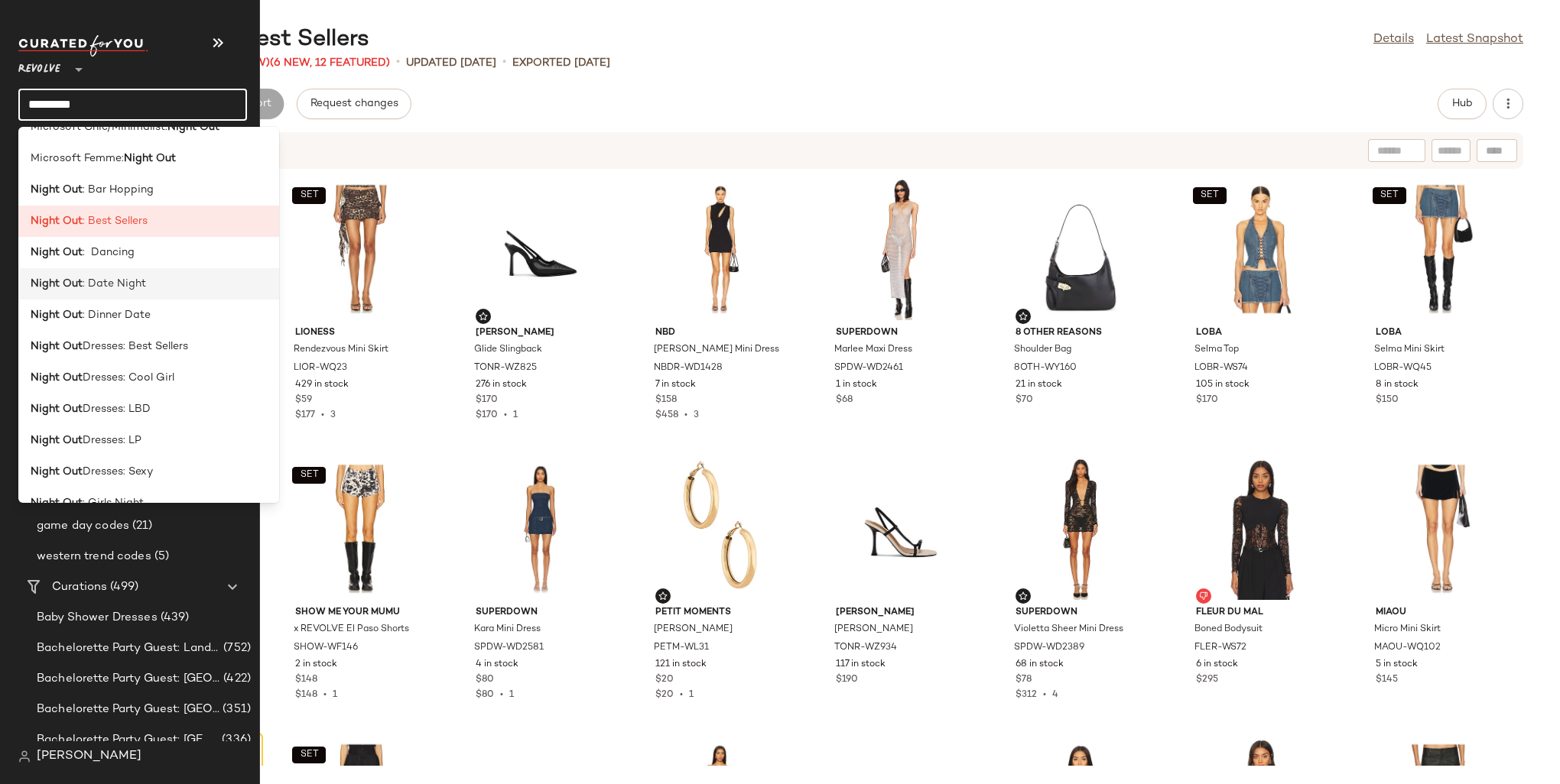
scroll to position [153, 0]
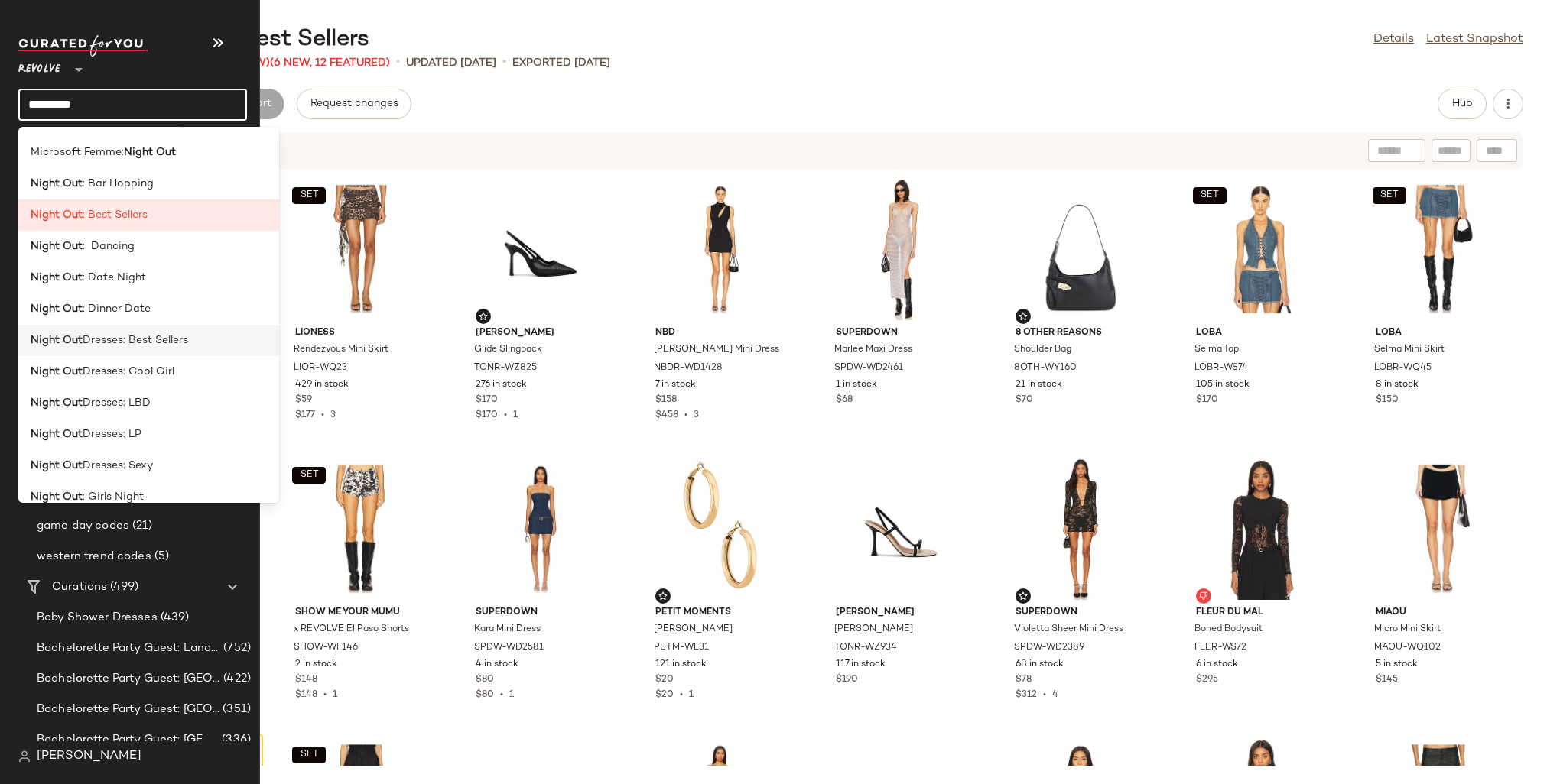
type input "*********"
click at [169, 341] on span "Dresses: Best Sellers" at bounding box center [135, 340] width 106 height 16
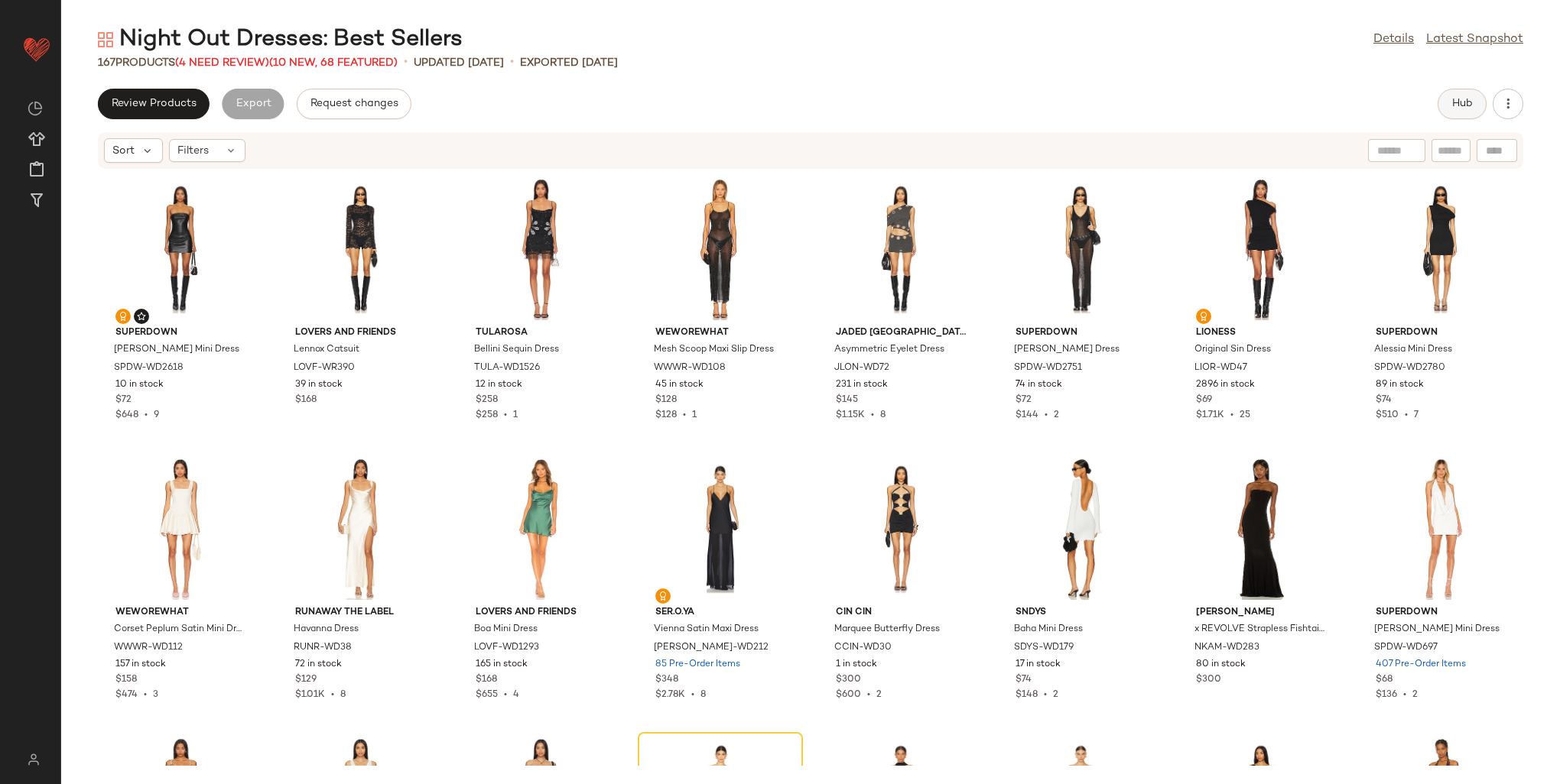
click at [1461, 98] on span "Hub" at bounding box center [1462, 104] width 21 height 12
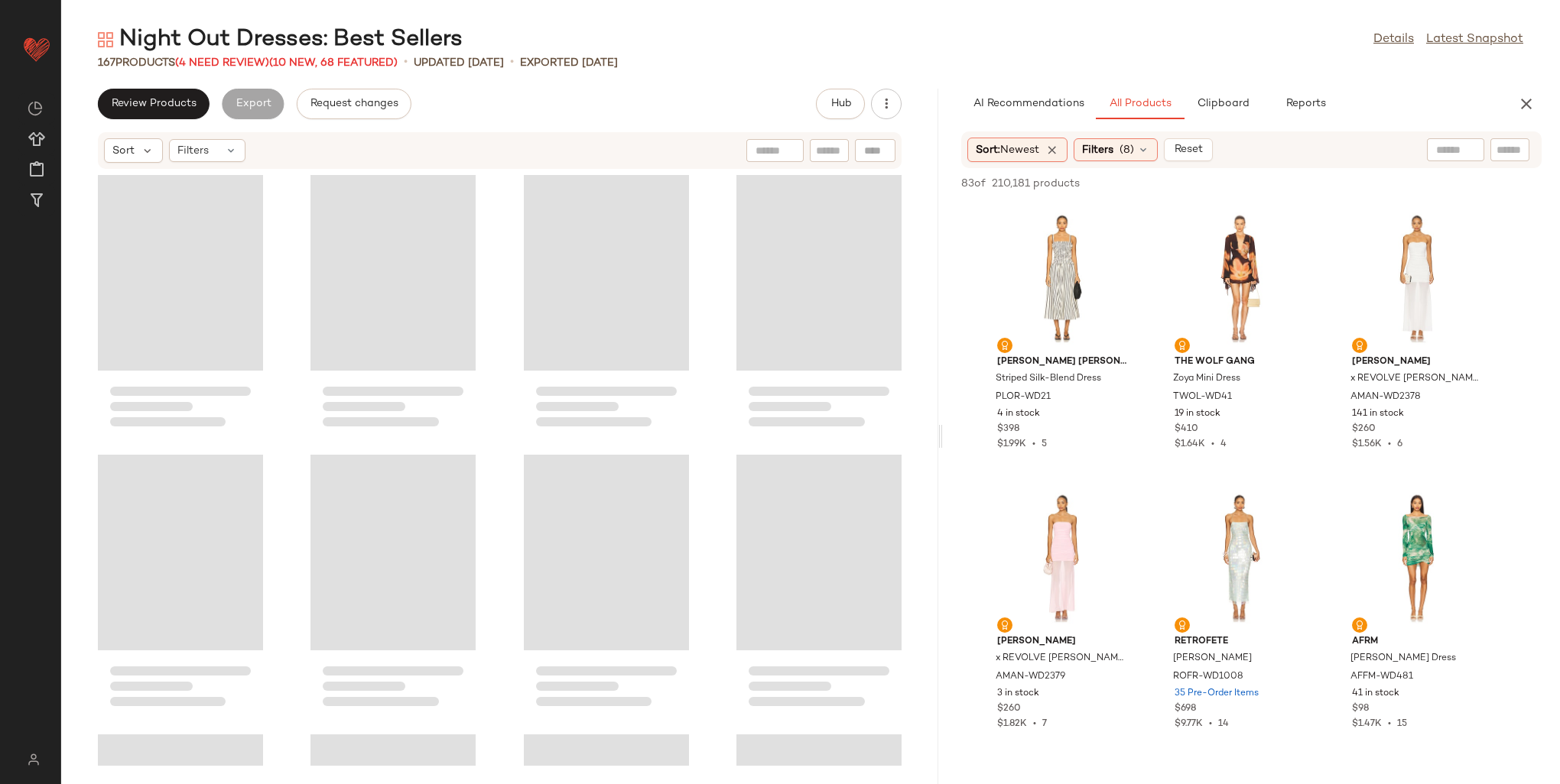
drag, startPoint x: 809, startPoint y: 272, endPoint x: 942, endPoint y: 272, distance: 133.0
click at [942, 272] on div "Night Out Dresses: Best Sellers Details Latest Snapshot 167 Products (4 Need Re…" at bounding box center [811, 405] width 1499 height 760
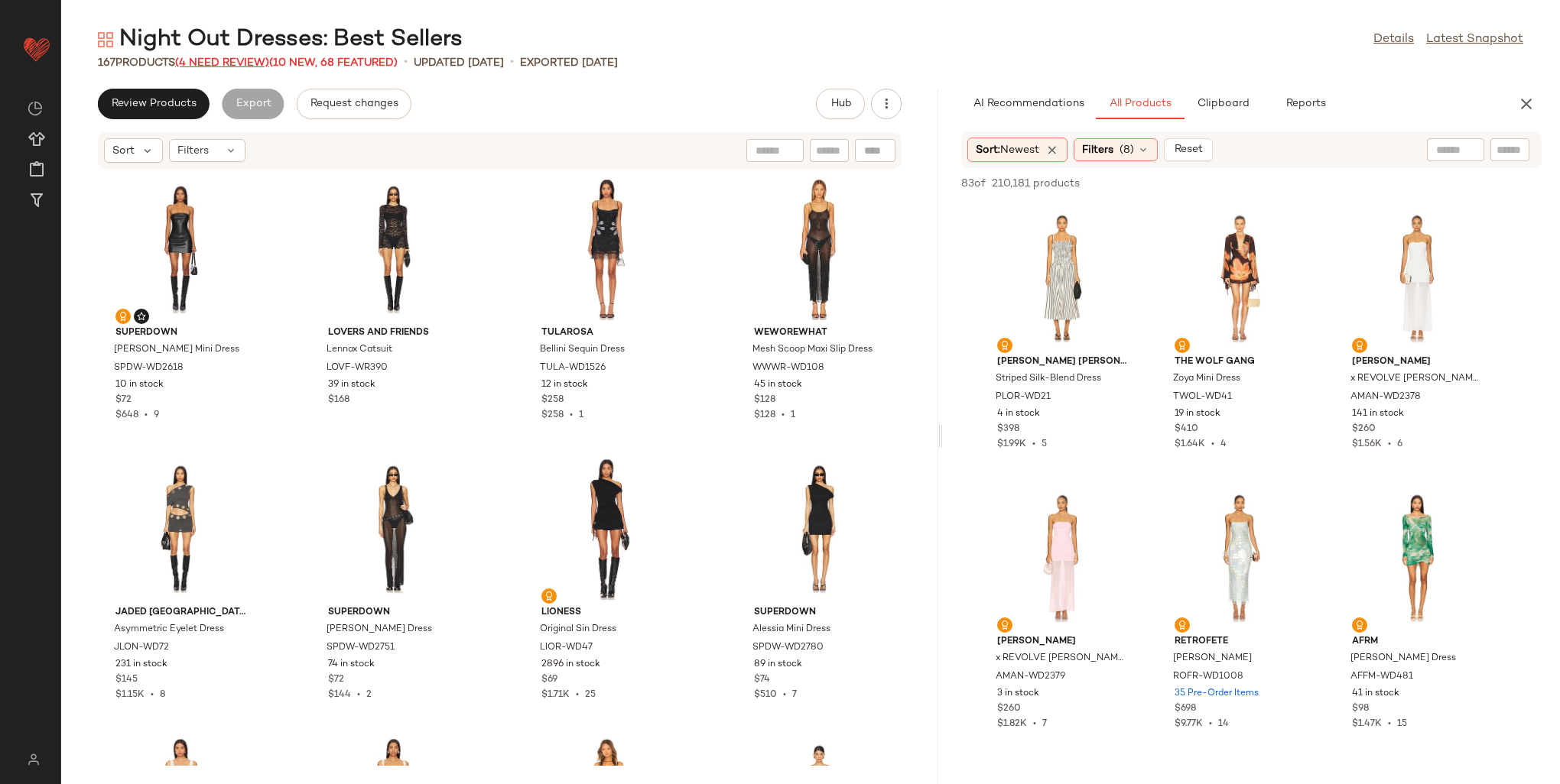
click at [220, 59] on span "(4 Need Review)" at bounding box center [222, 63] width 94 height 12
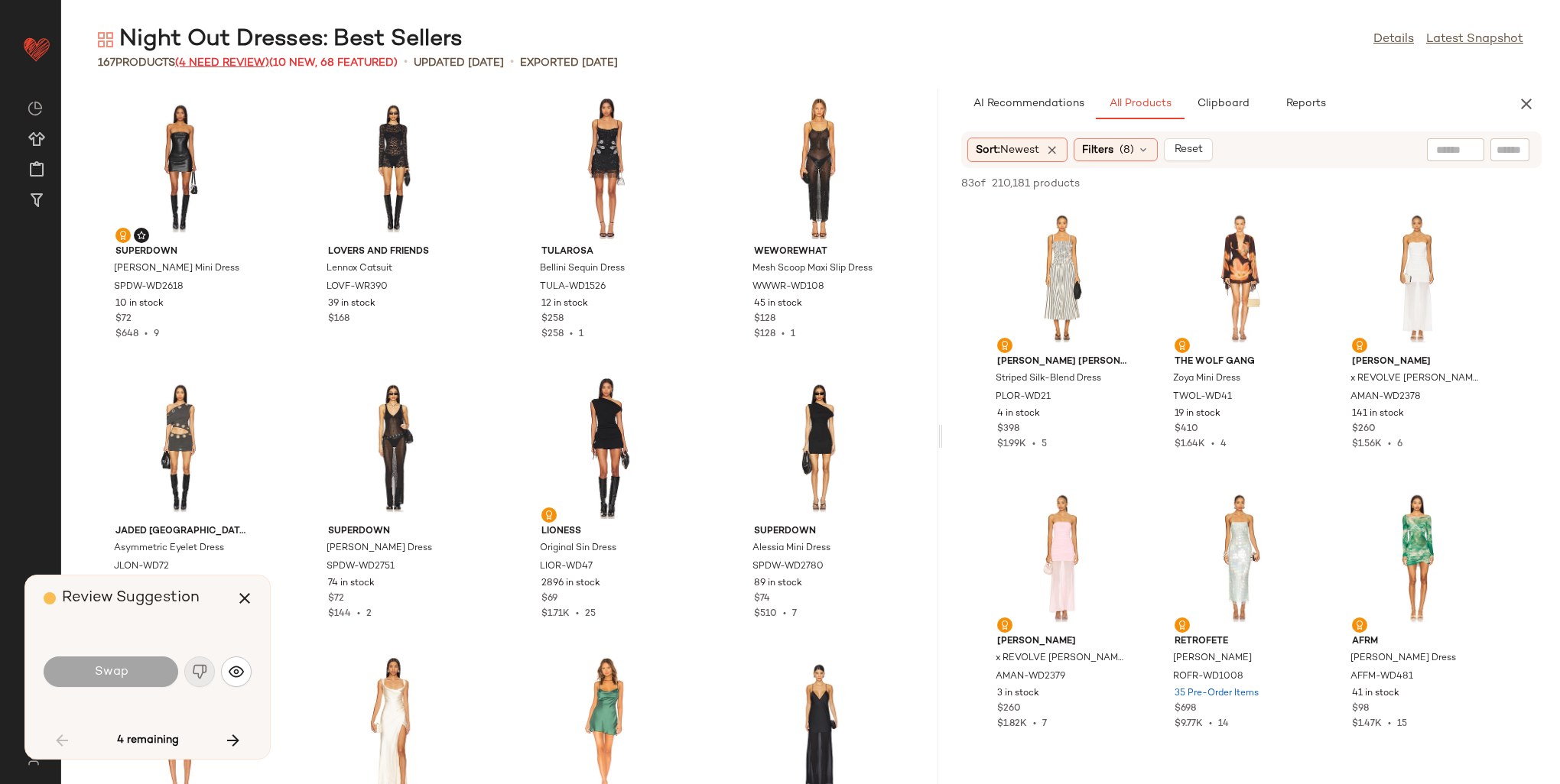
scroll to position [852, 0]
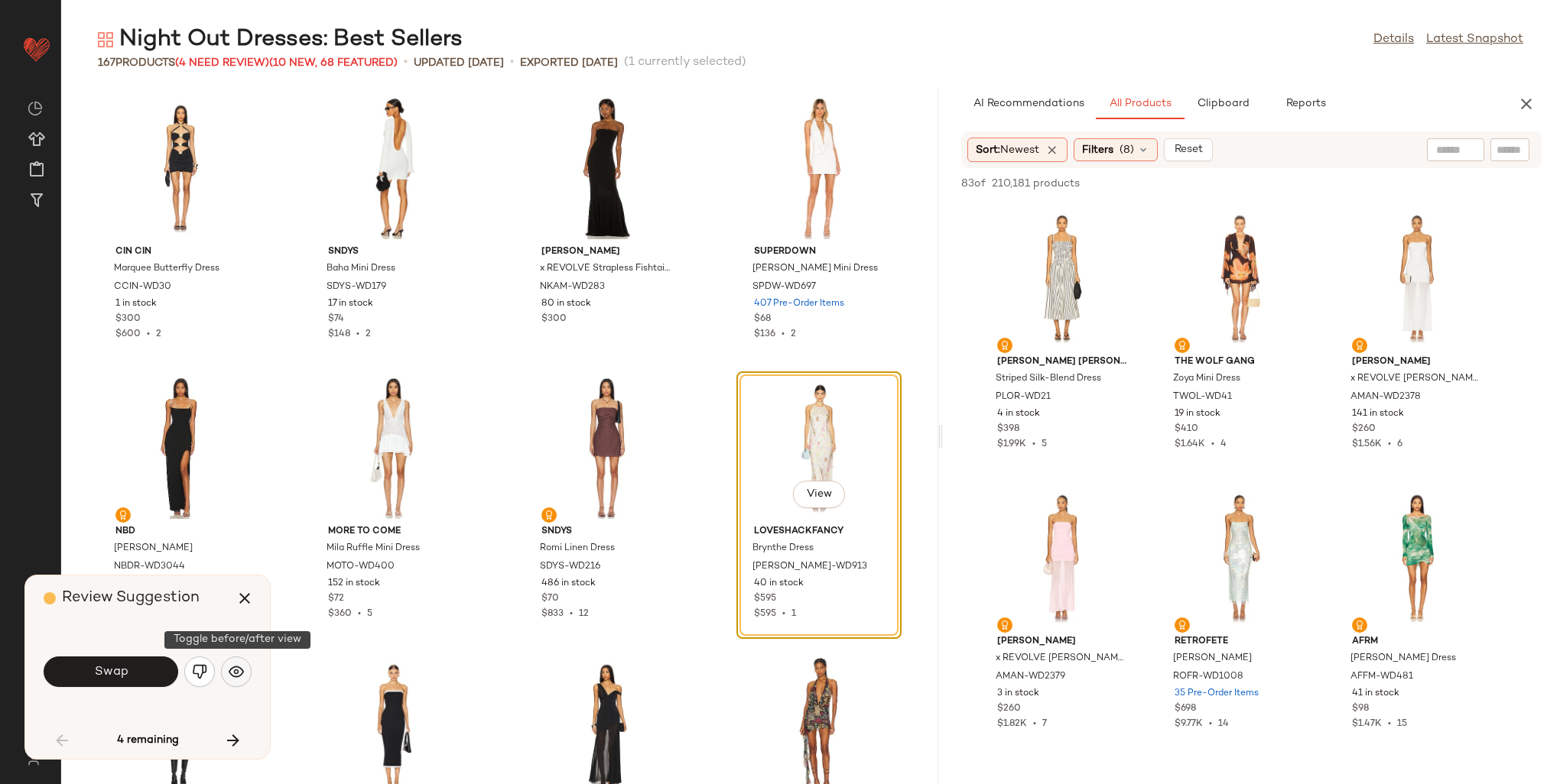
click at [245, 678] on button "button" at bounding box center [236, 672] width 31 height 31
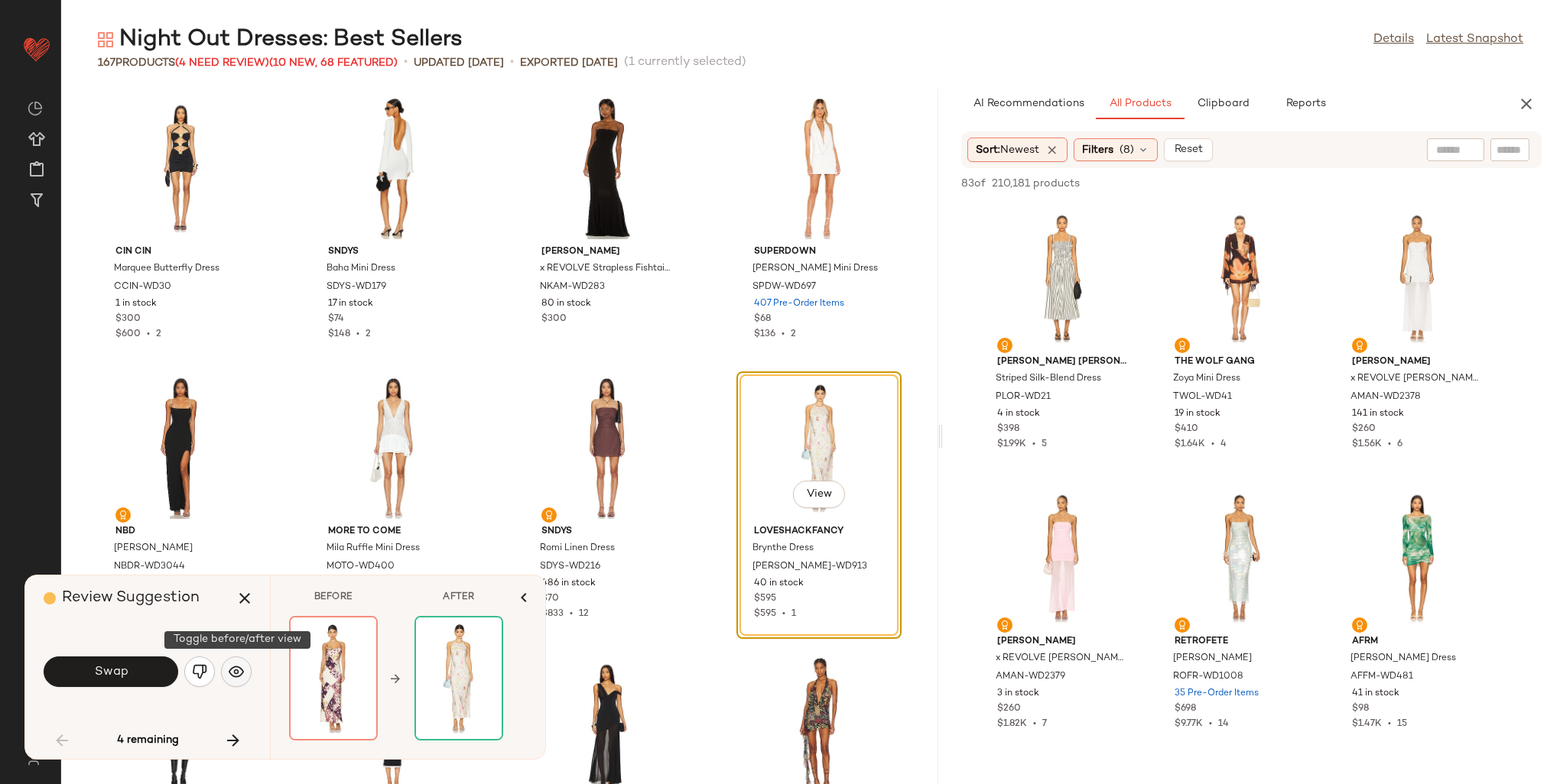
click at [237, 673] on img "button" at bounding box center [236, 672] width 16 height 16
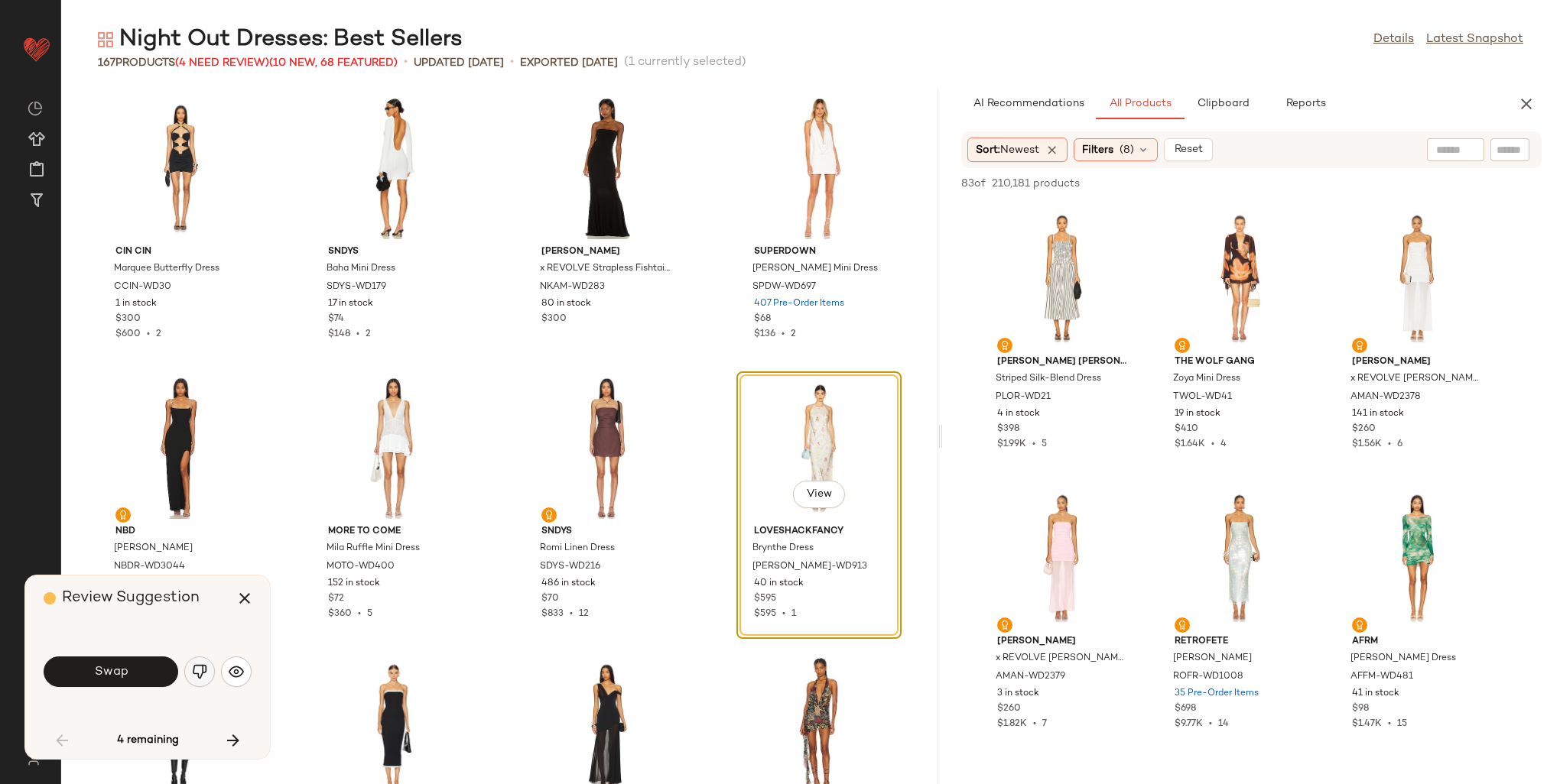
click at [196, 664] on img "button" at bounding box center [200, 672] width 16 height 16
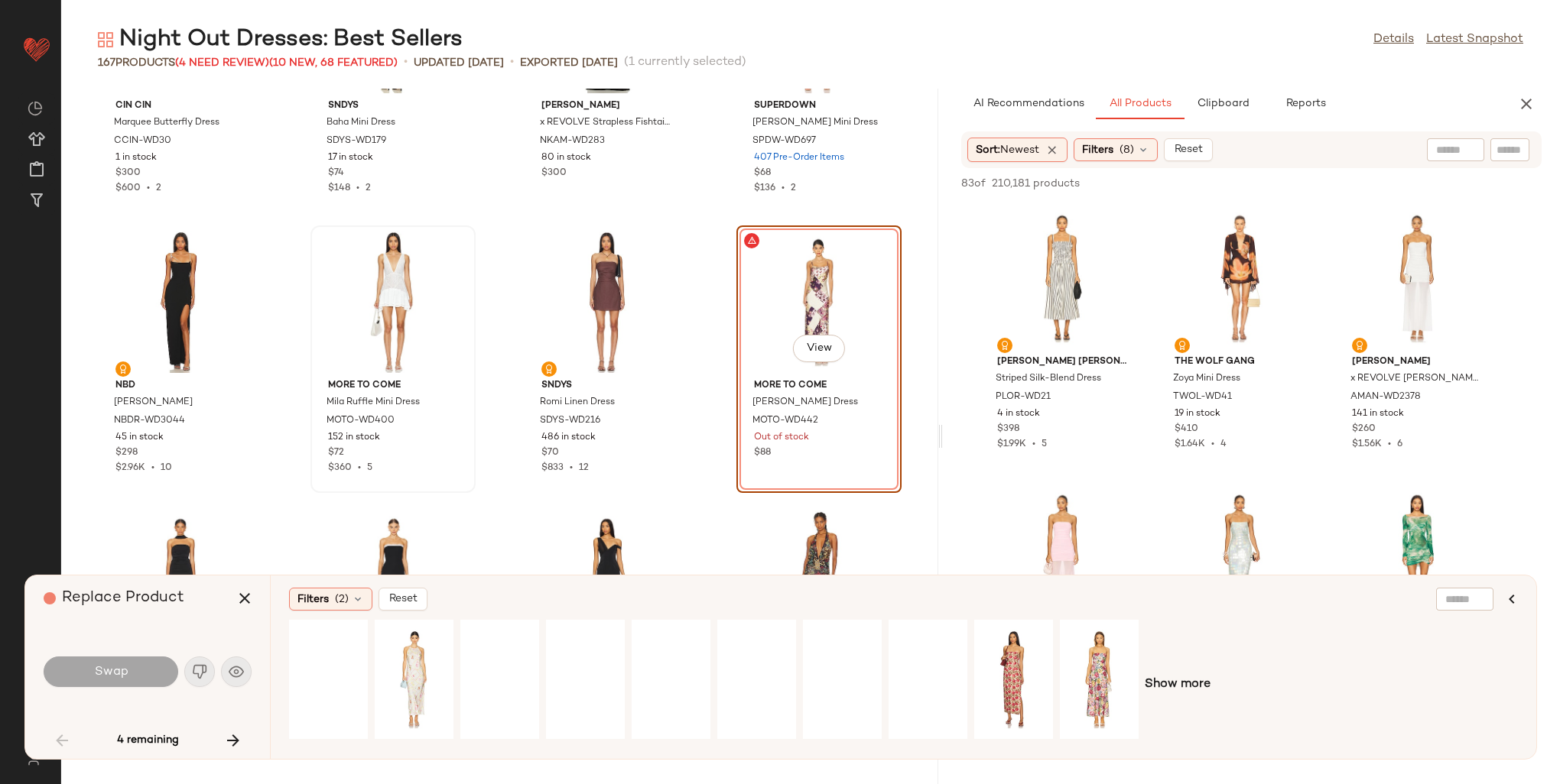
scroll to position [1005, 0]
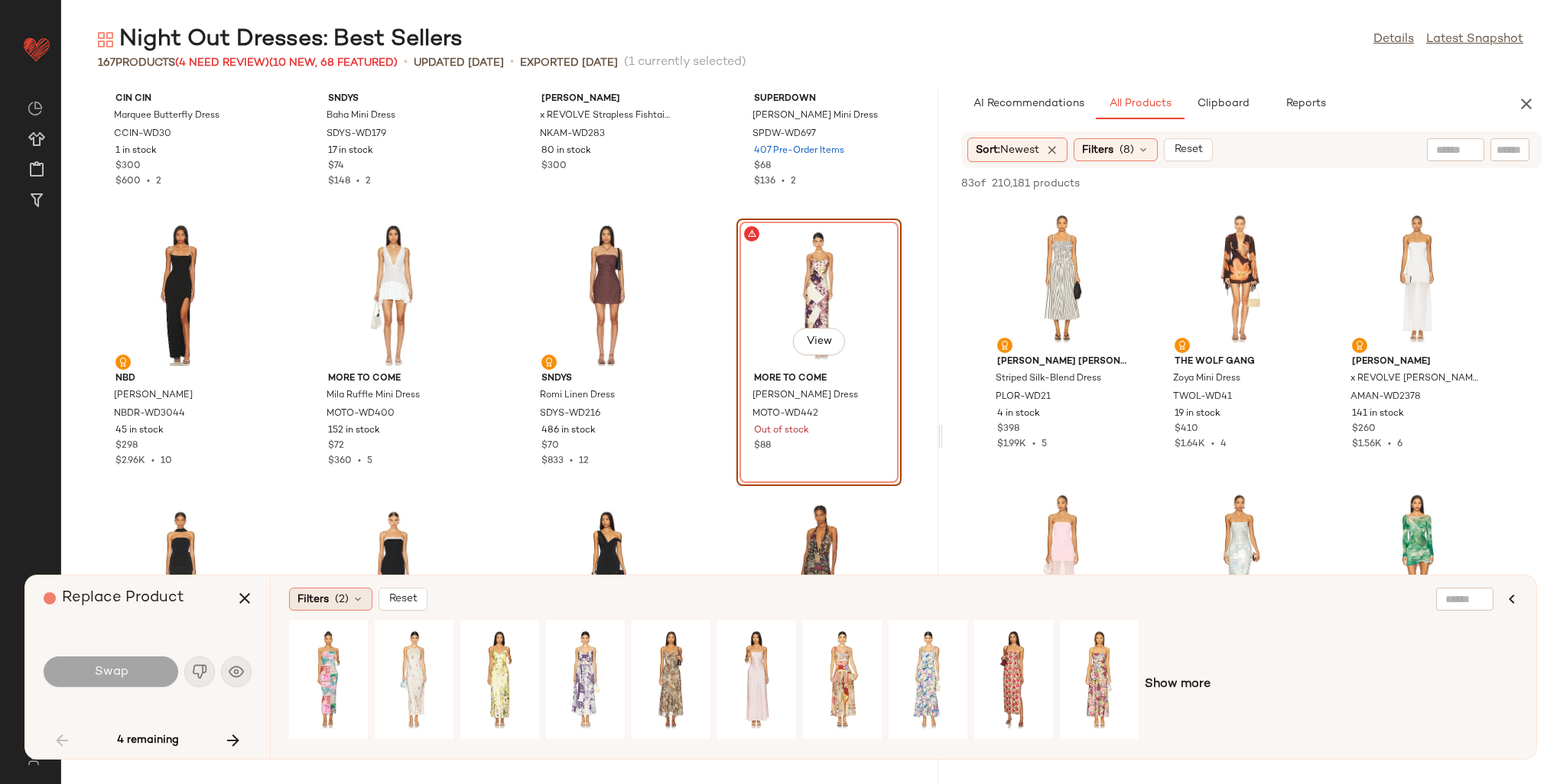
click at [342, 603] on span "(2)" at bounding box center [341, 599] width 14 height 16
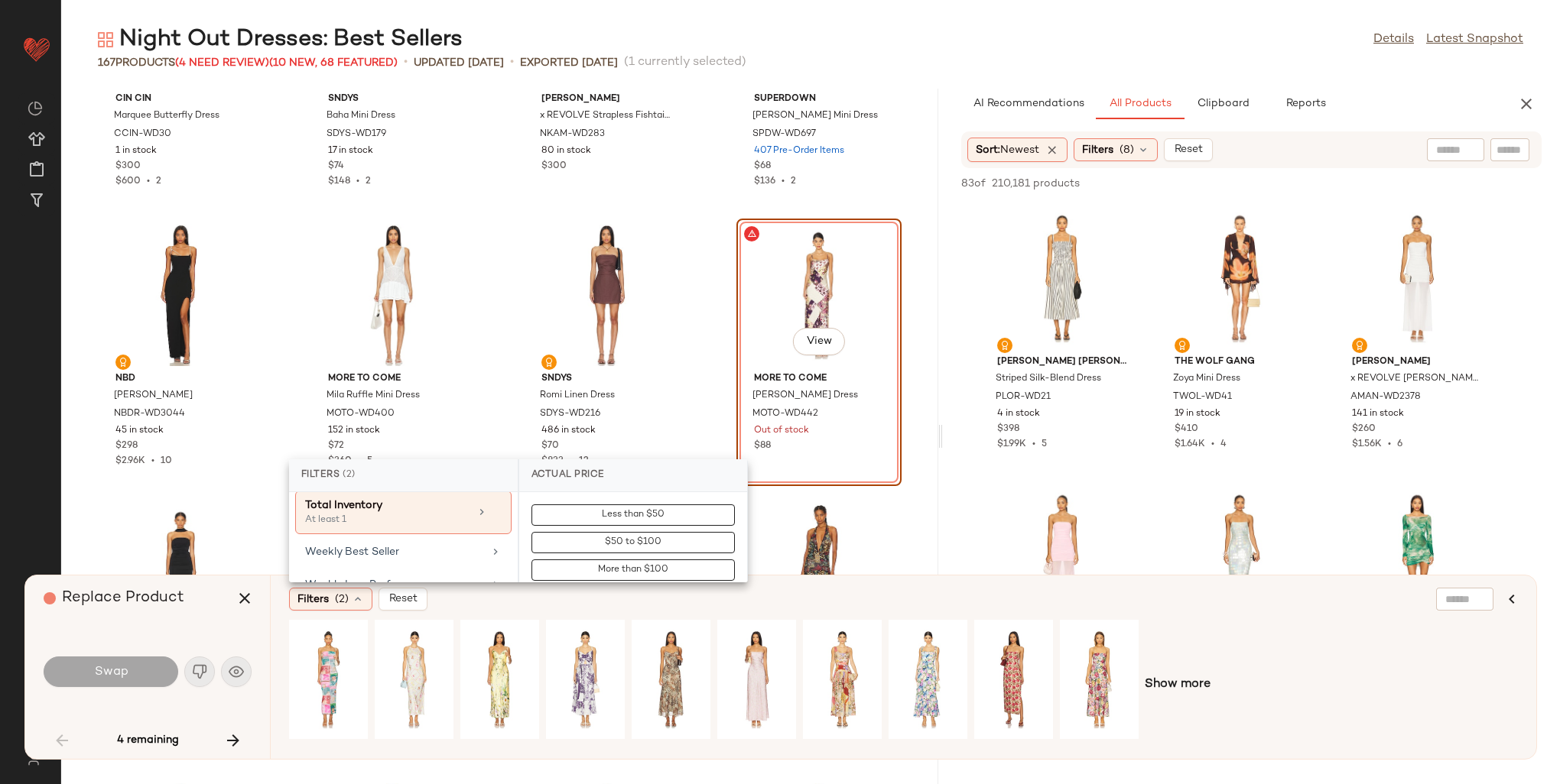
scroll to position [918, 0]
click at [393, 536] on div "Weekly Best Seller" at bounding box center [394, 543] width 178 height 16
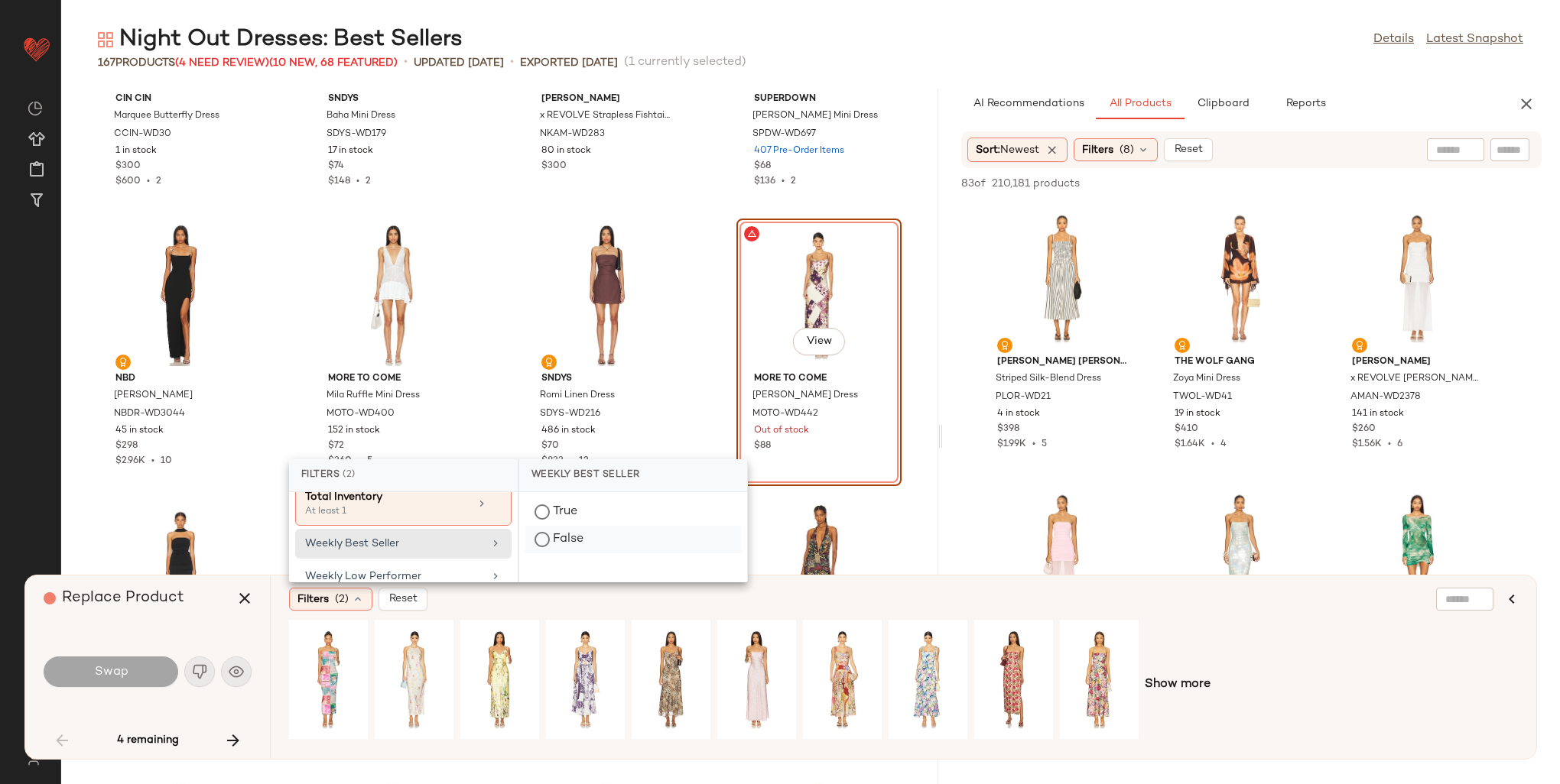
click at [563, 537] on div "False" at bounding box center [633, 539] width 216 height 27
click at [556, 526] on div "True" at bounding box center [633, 539] width 216 height 27
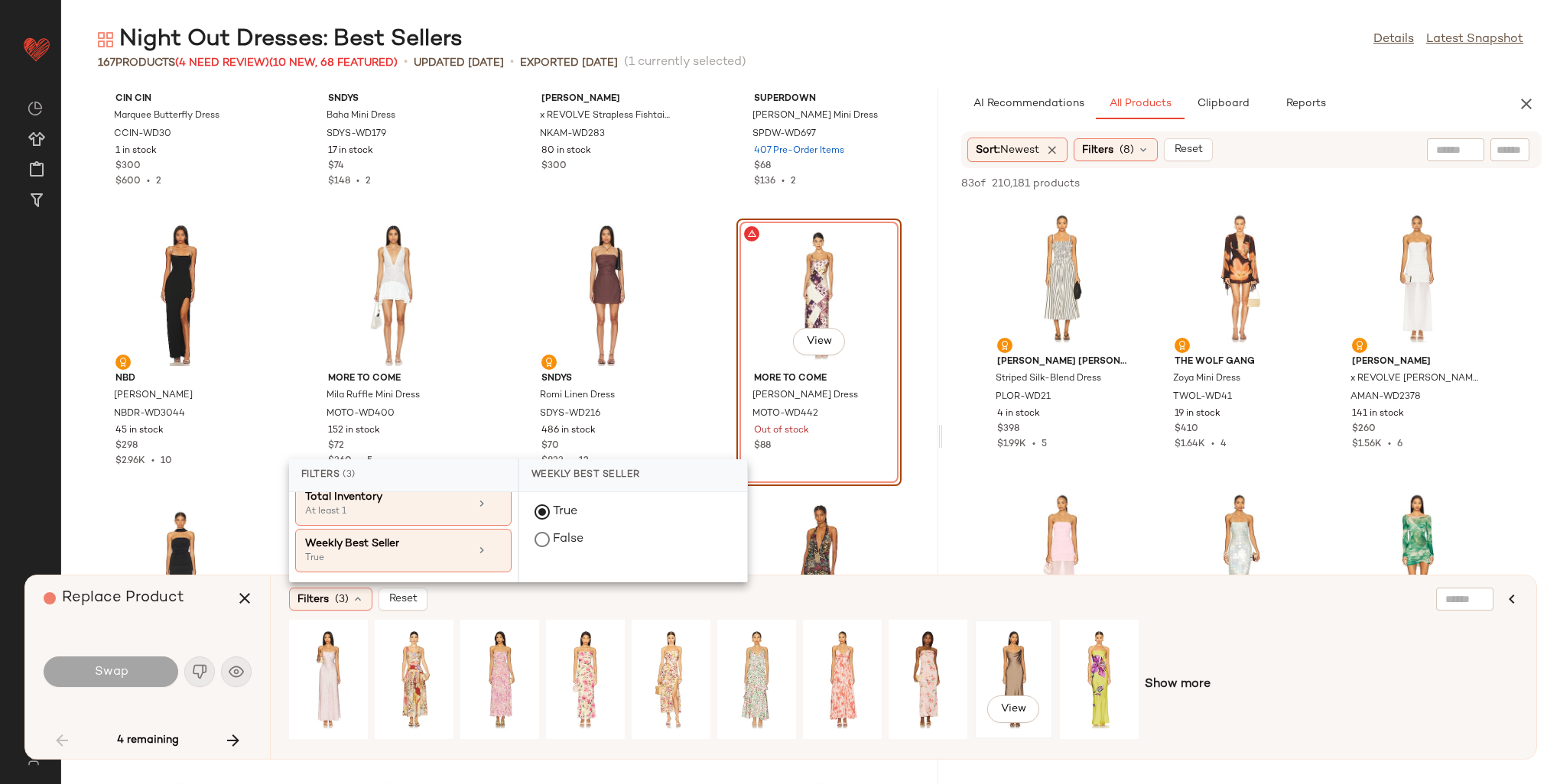
click at [1014, 669] on div "View" at bounding box center [1013, 680] width 68 height 109
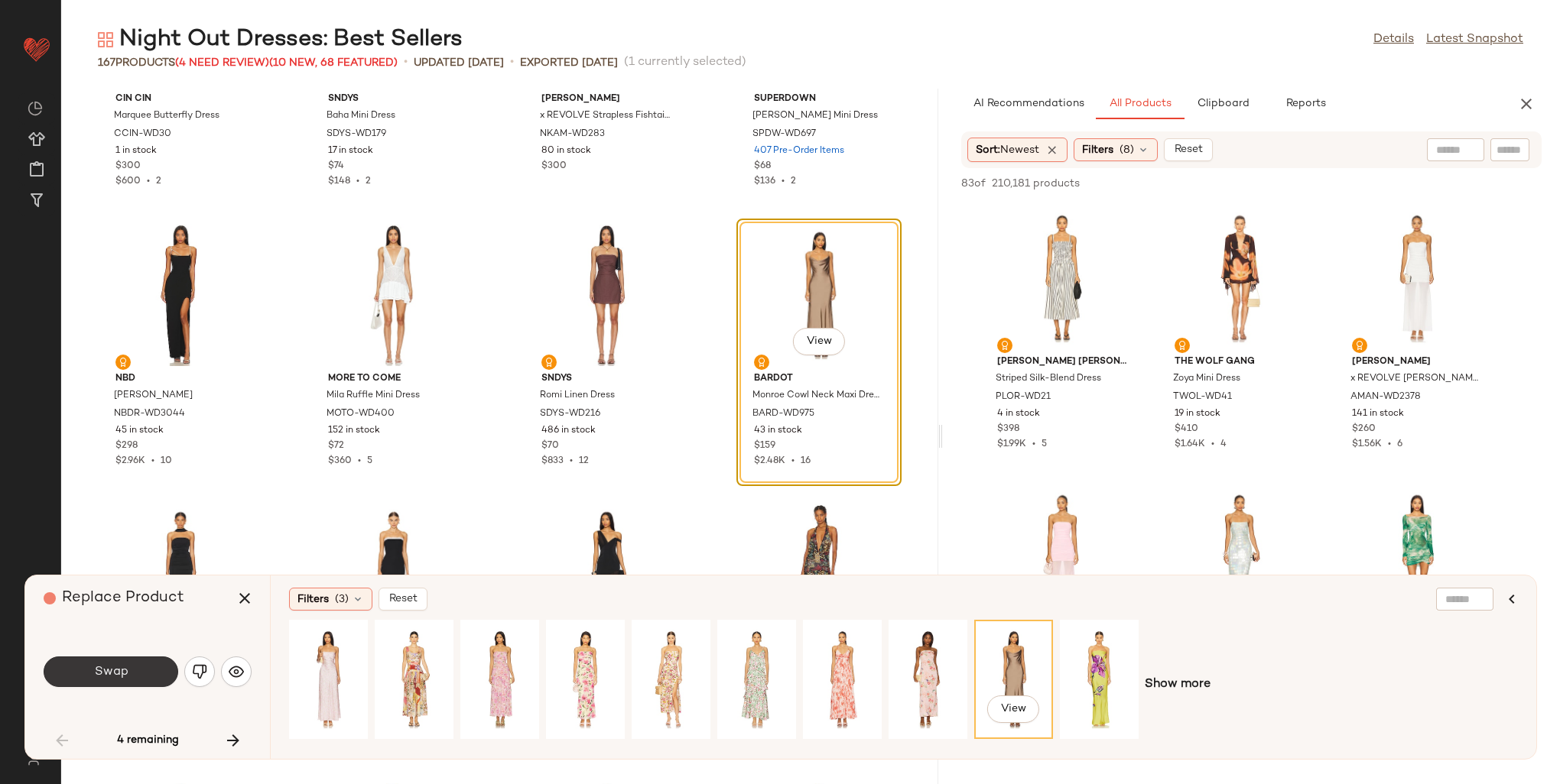
click at [148, 671] on button "Swap" at bounding box center [110, 672] width 134 height 31
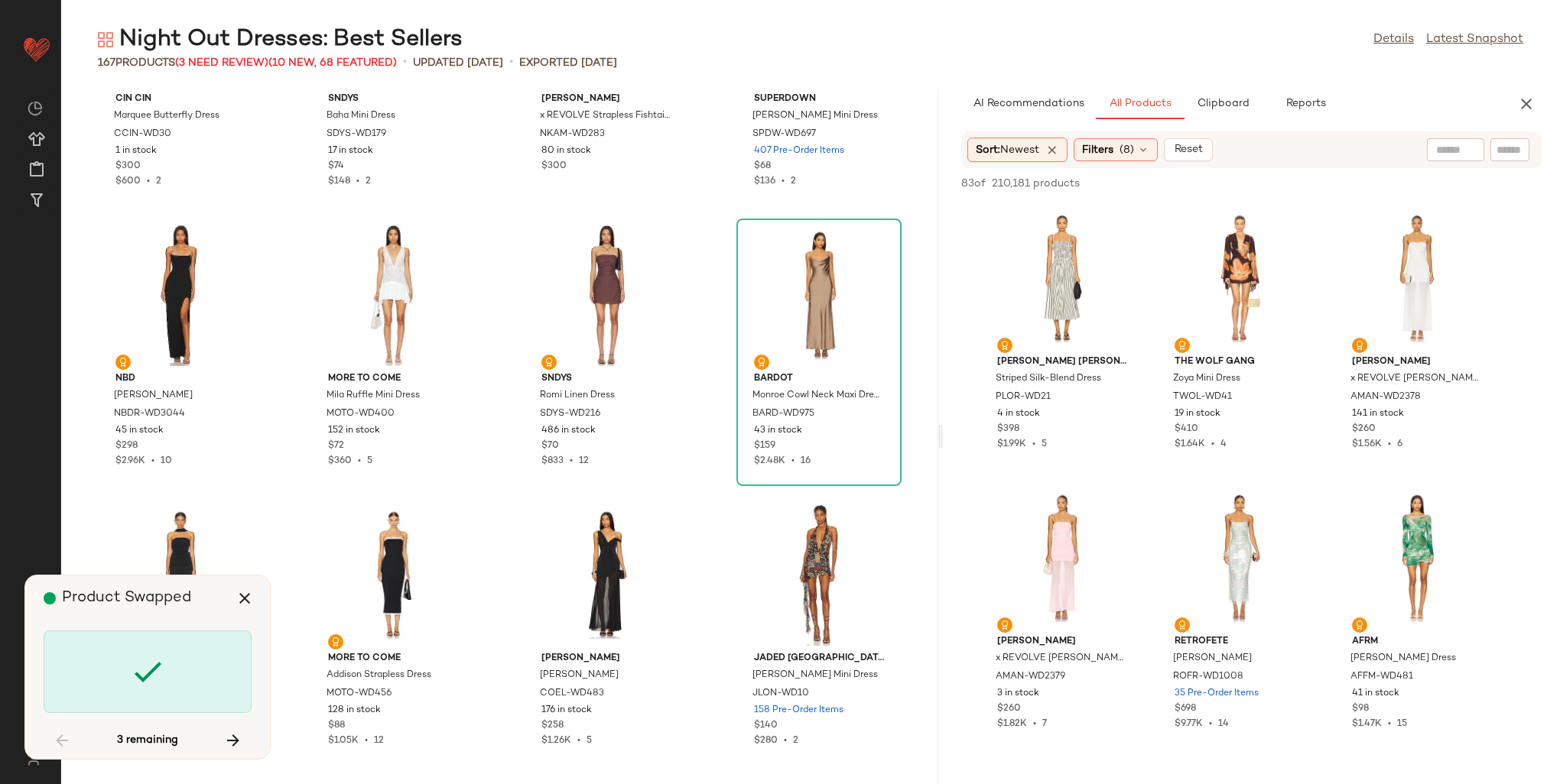
scroll to position [6716, 0]
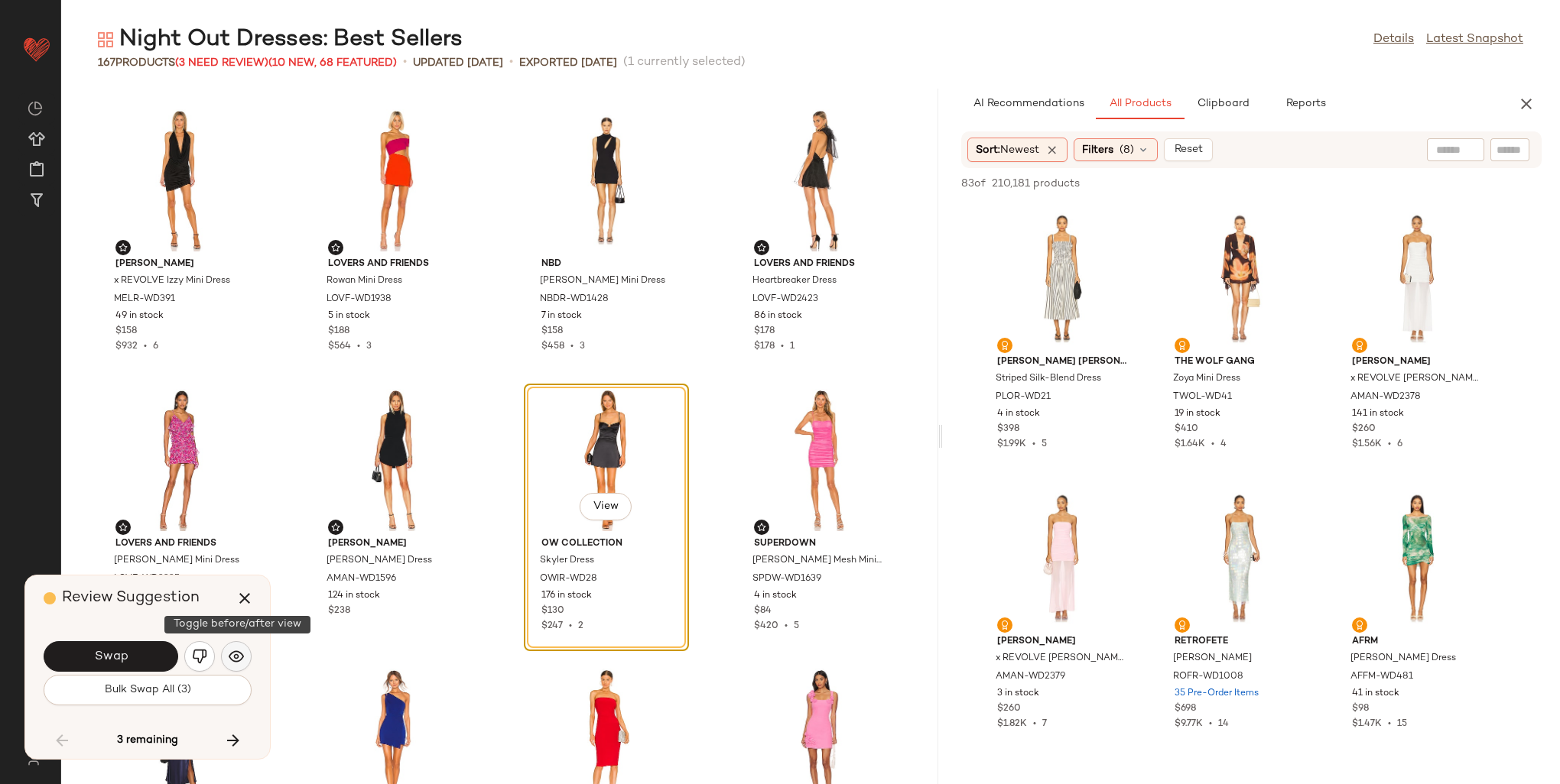
click at [235, 656] on img "button" at bounding box center [236, 656] width 16 height 16
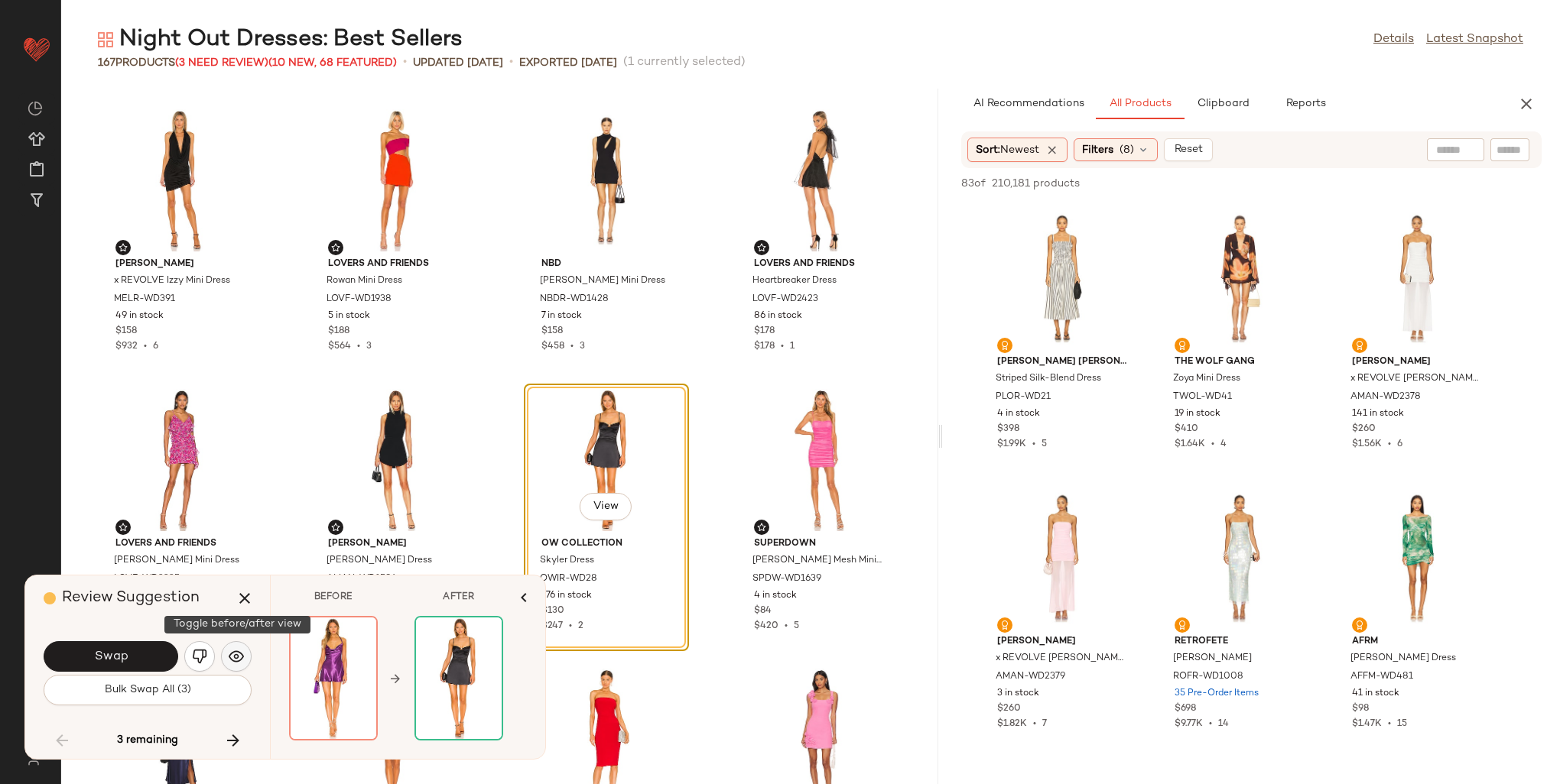
click at [235, 656] on img "button" at bounding box center [236, 656] width 16 height 16
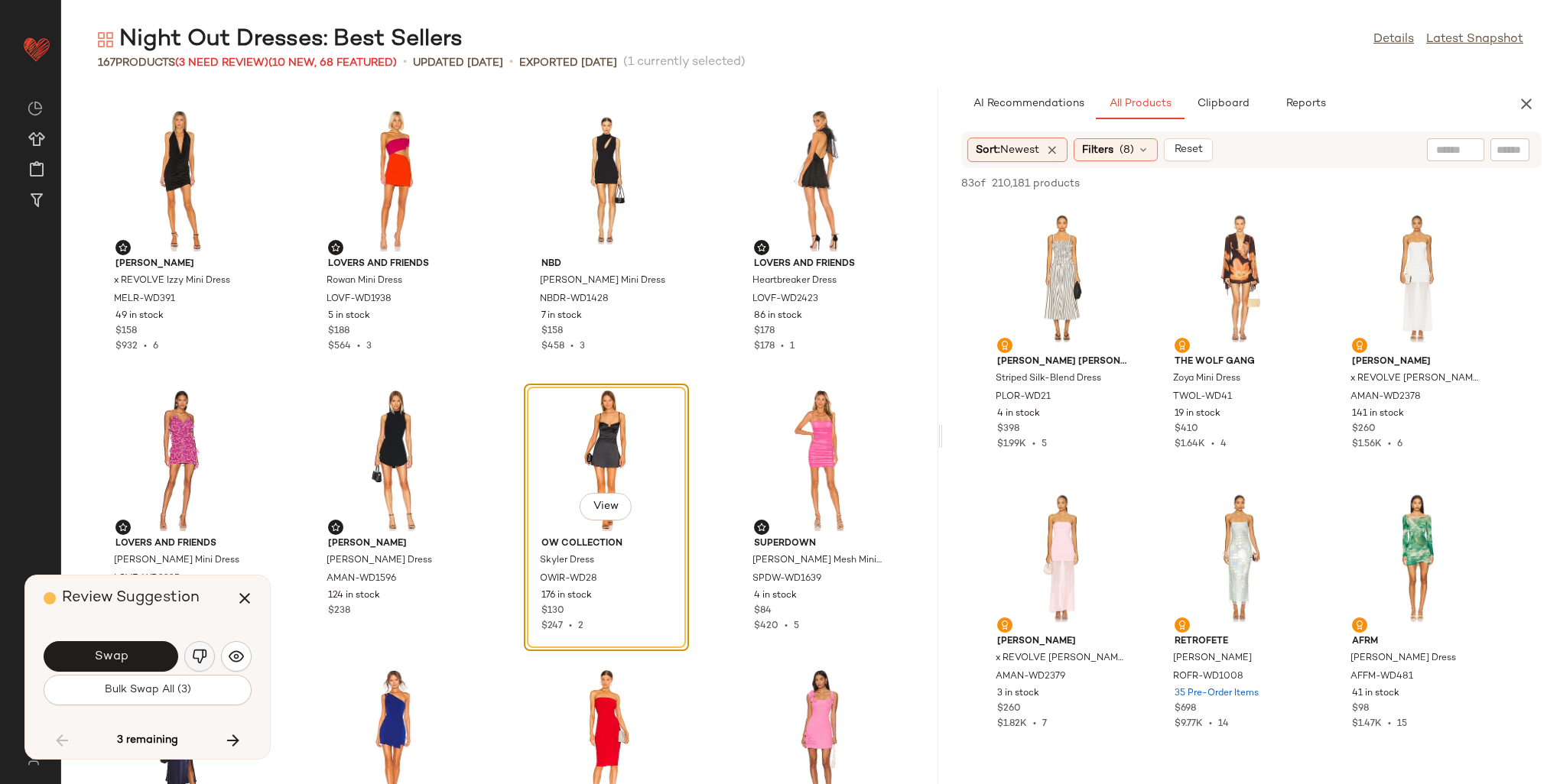
click at [198, 653] on img "button" at bounding box center [200, 656] width 16 height 16
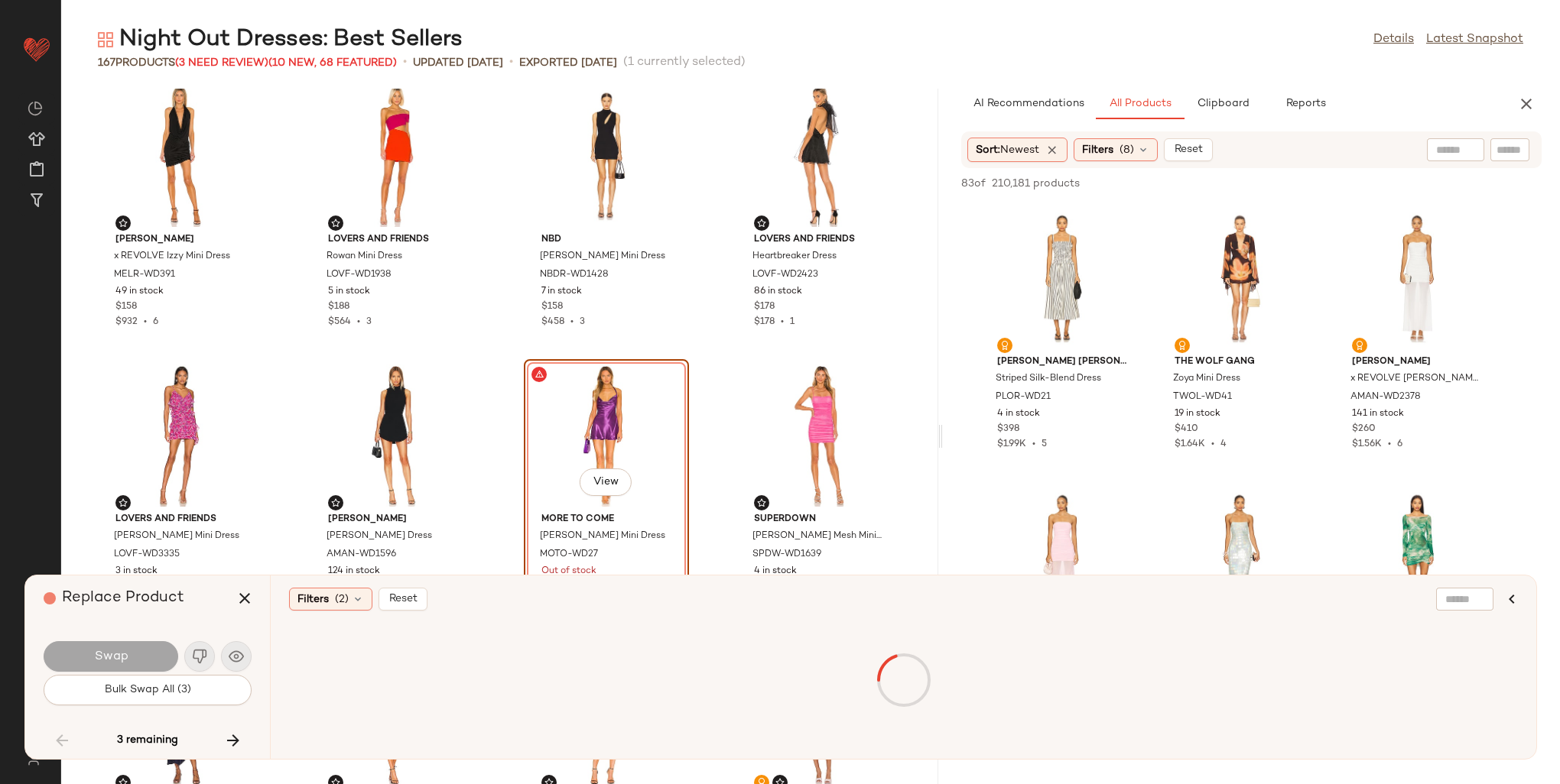
scroll to position [6792, 0]
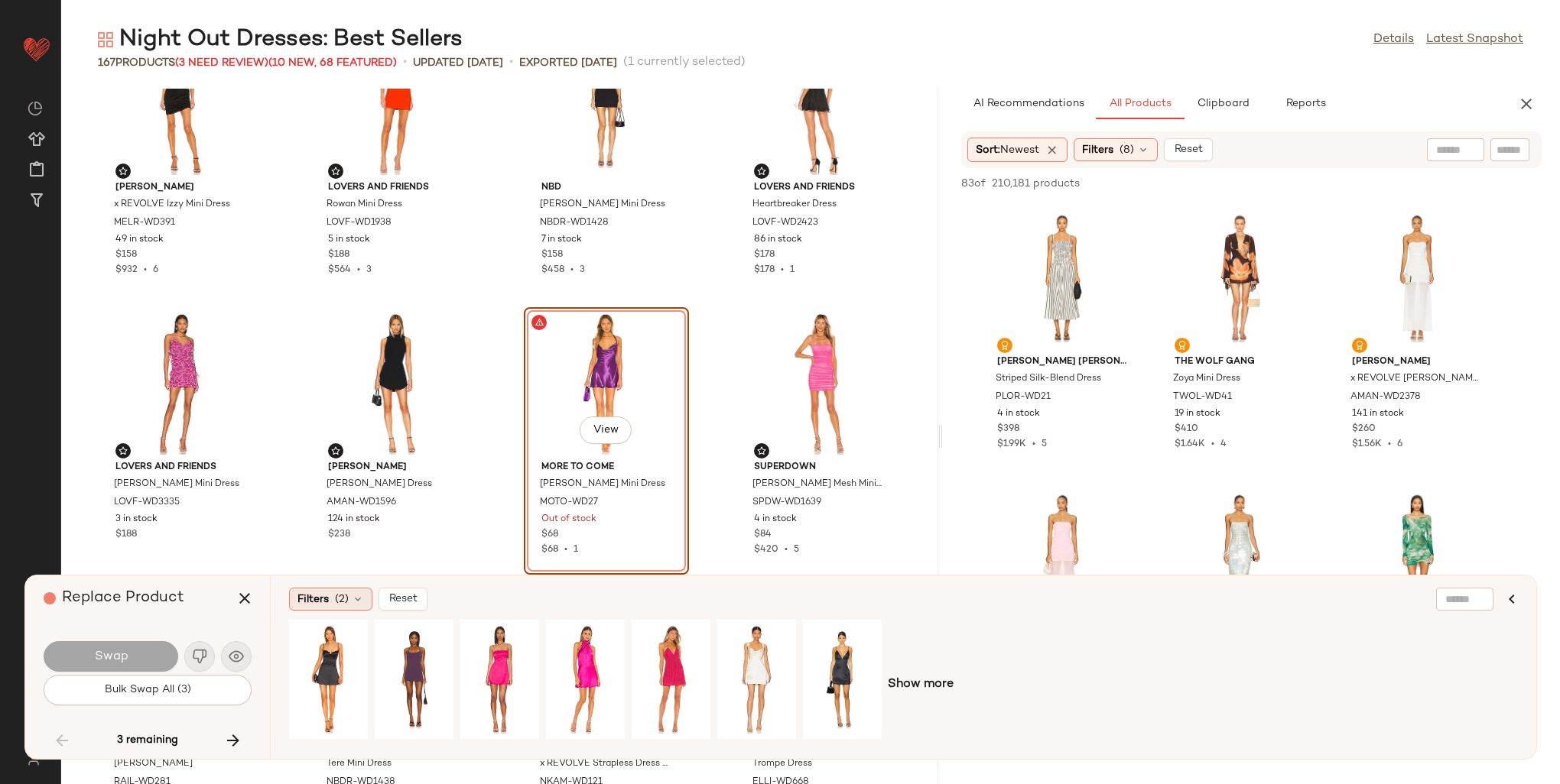
click at [342, 602] on span "(2)" at bounding box center [341, 599] width 14 height 16
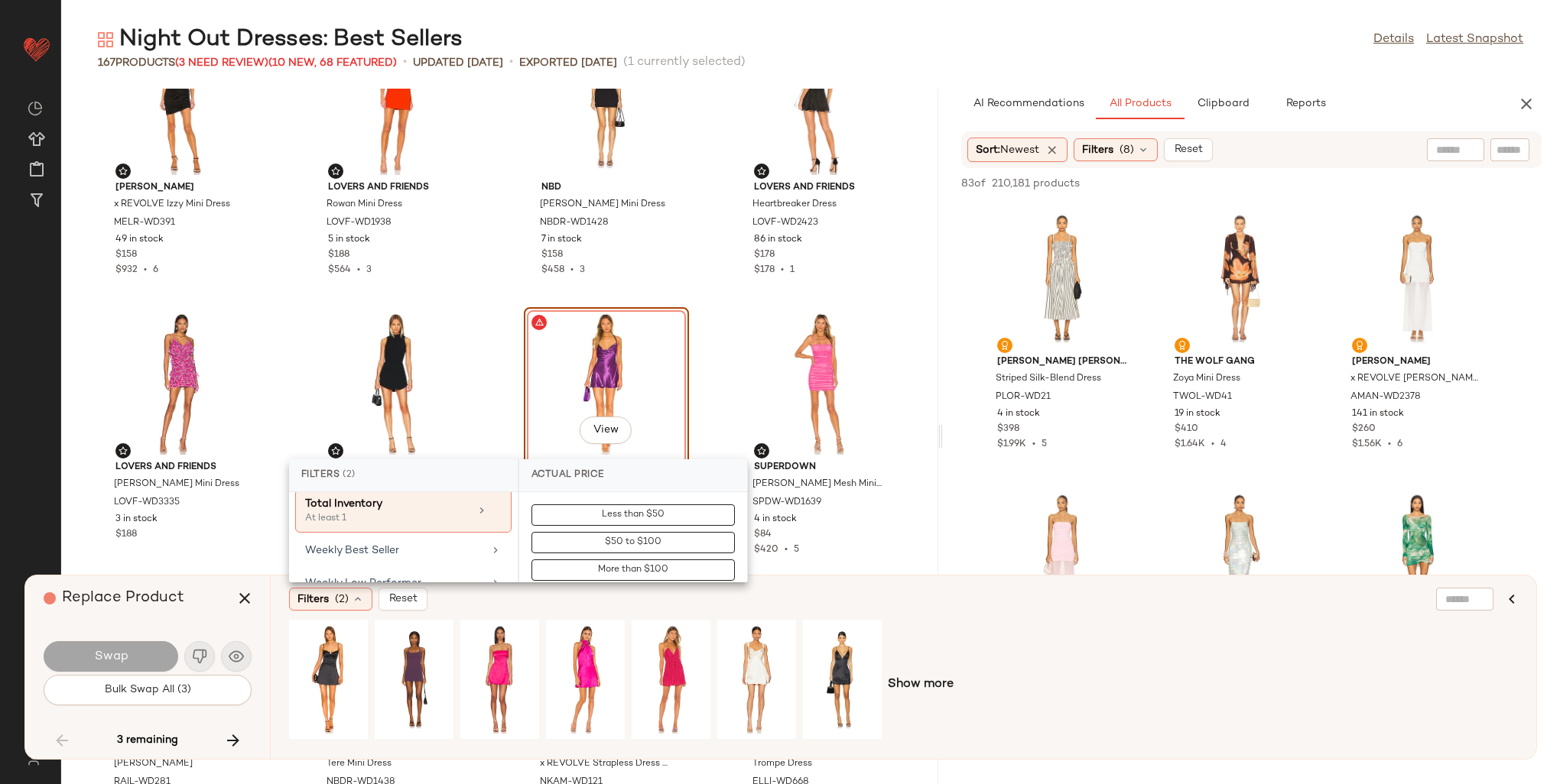
scroll to position [918, 0]
click at [390, 537] on div "Weekly Best Seller" at bounding box center [394, 543] width 178 height 16
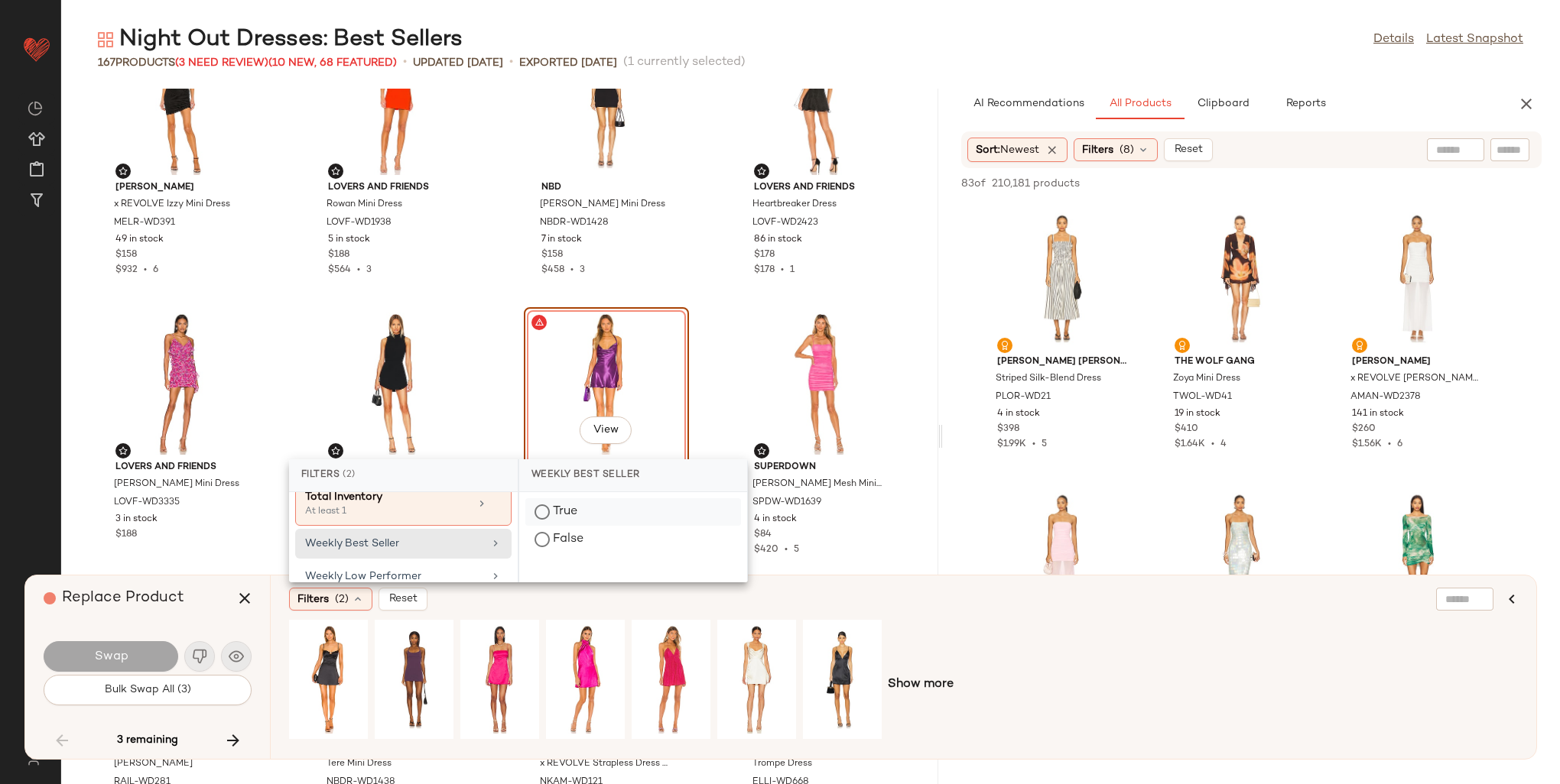
click at [547, 526] on div "True" at bounding box center [633, 539] width 216 height 27
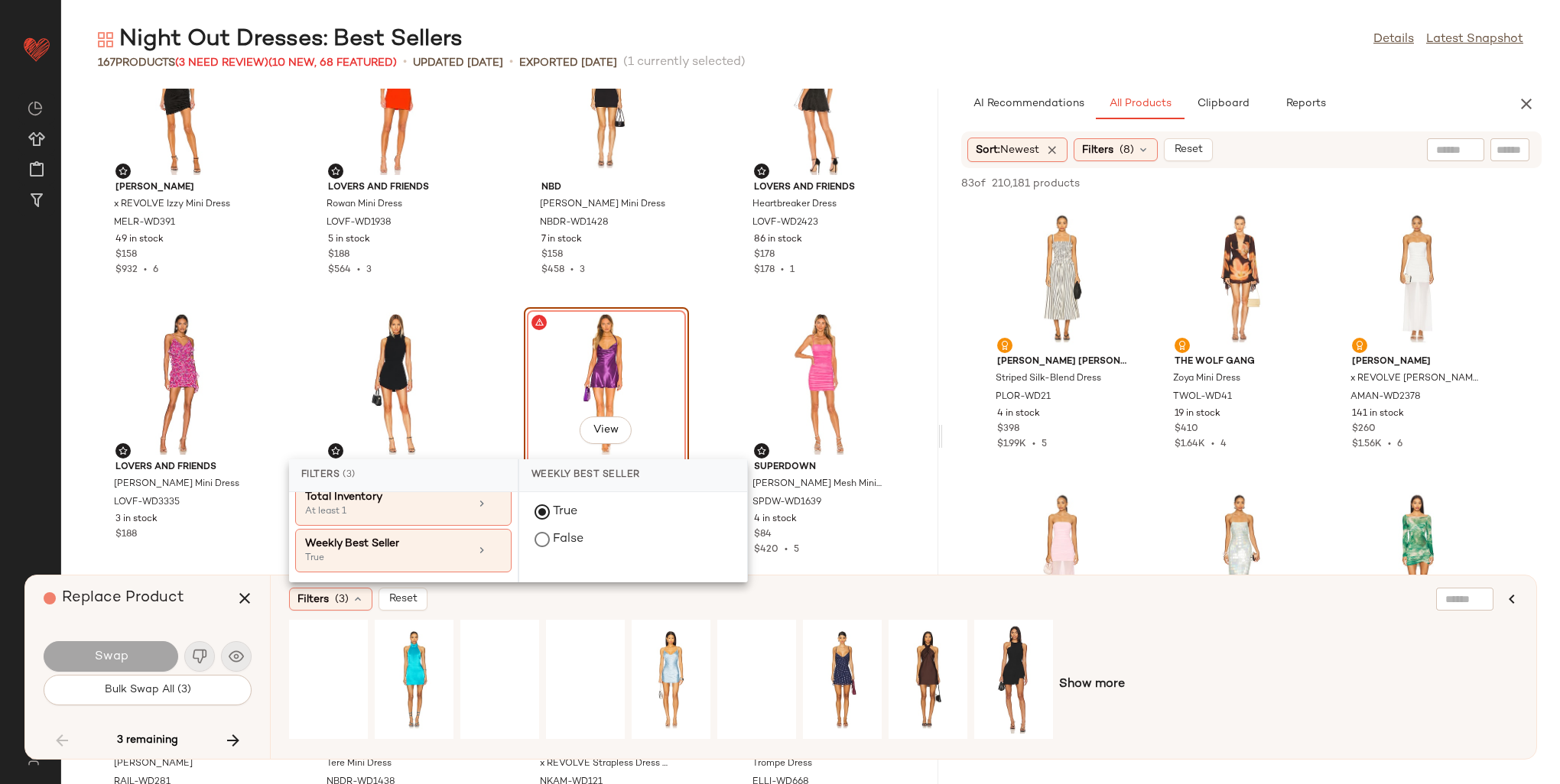
click at [925, 594] on div "Filters (3) Reset" at bounding box center [829, 599] width 1080 height 23
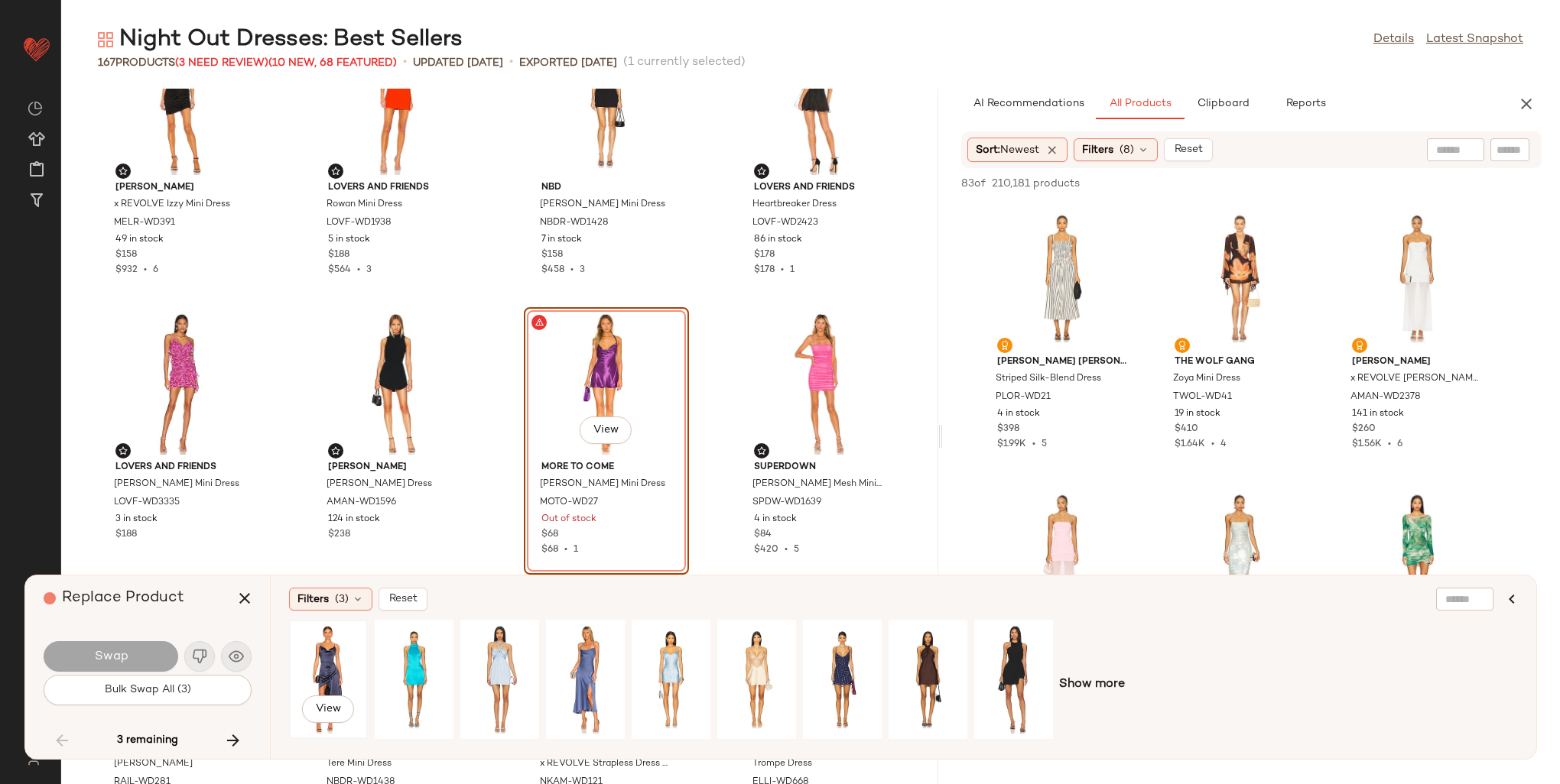
click at [331, 665] on div "View" at bounding box center [328, 680] width 68 height 109
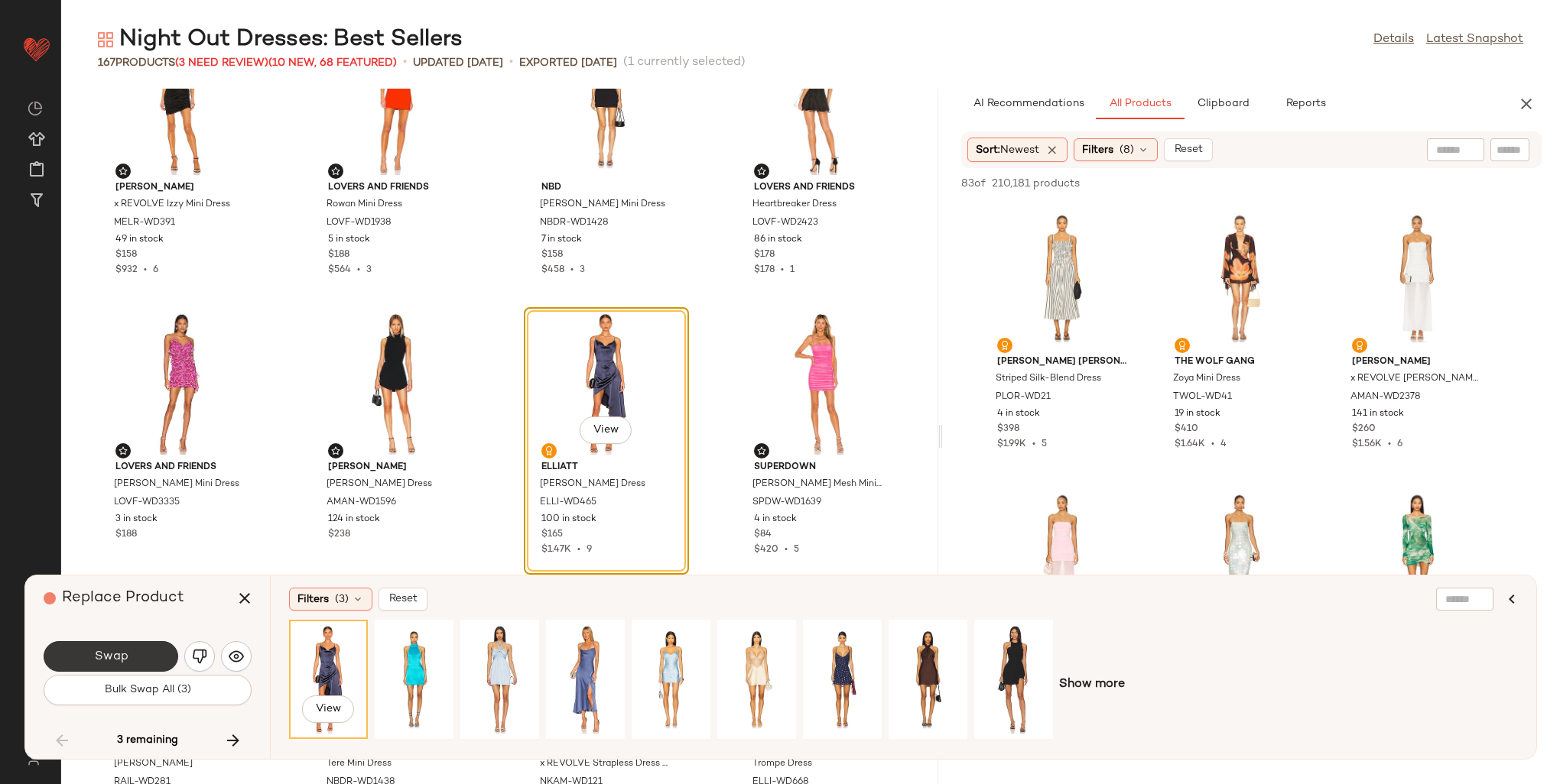
click at [90, 660] on button "Swap" at bounding box center [110, 656] width 134 height 31
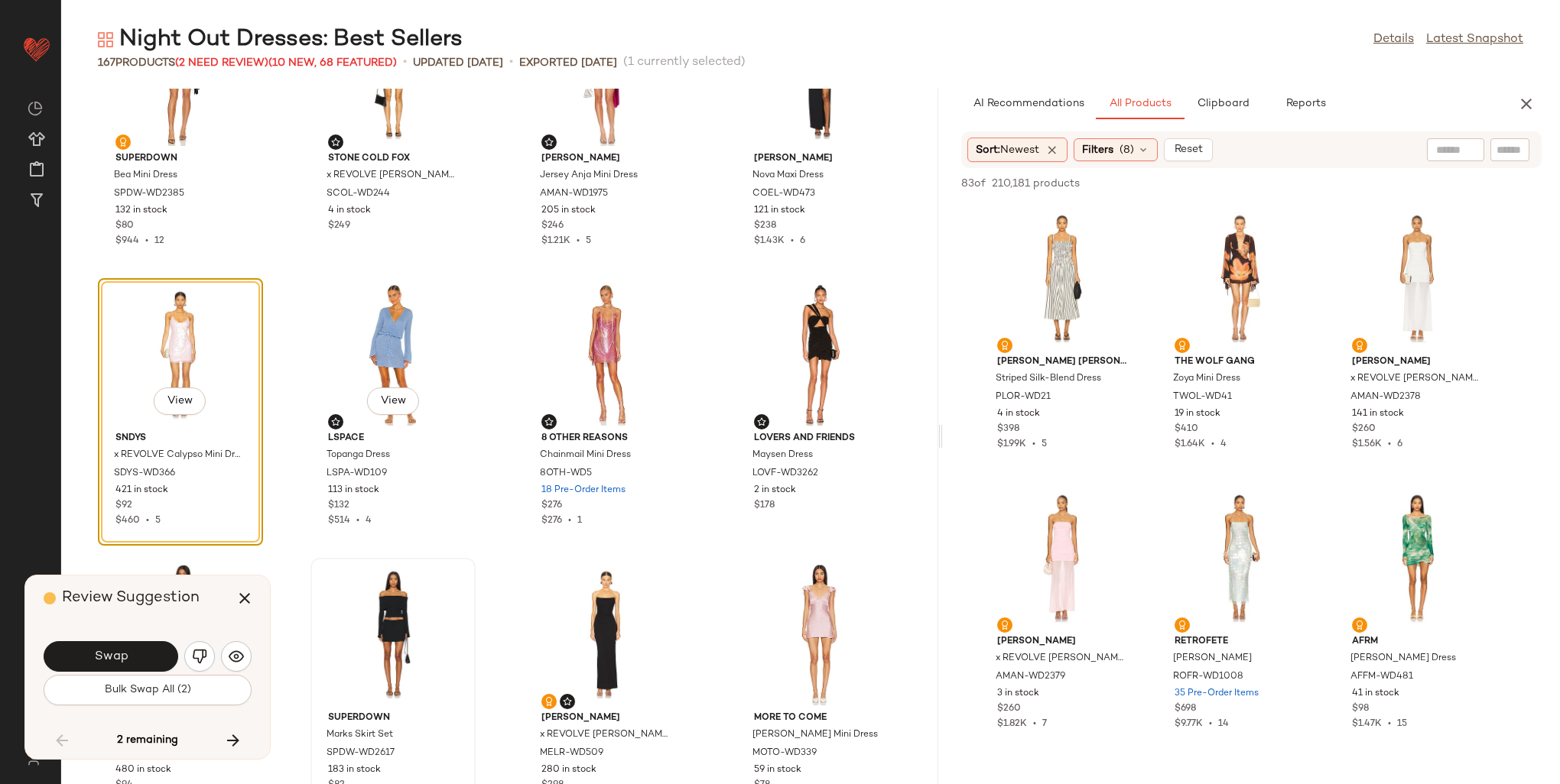
scroll to position [9387, 0]
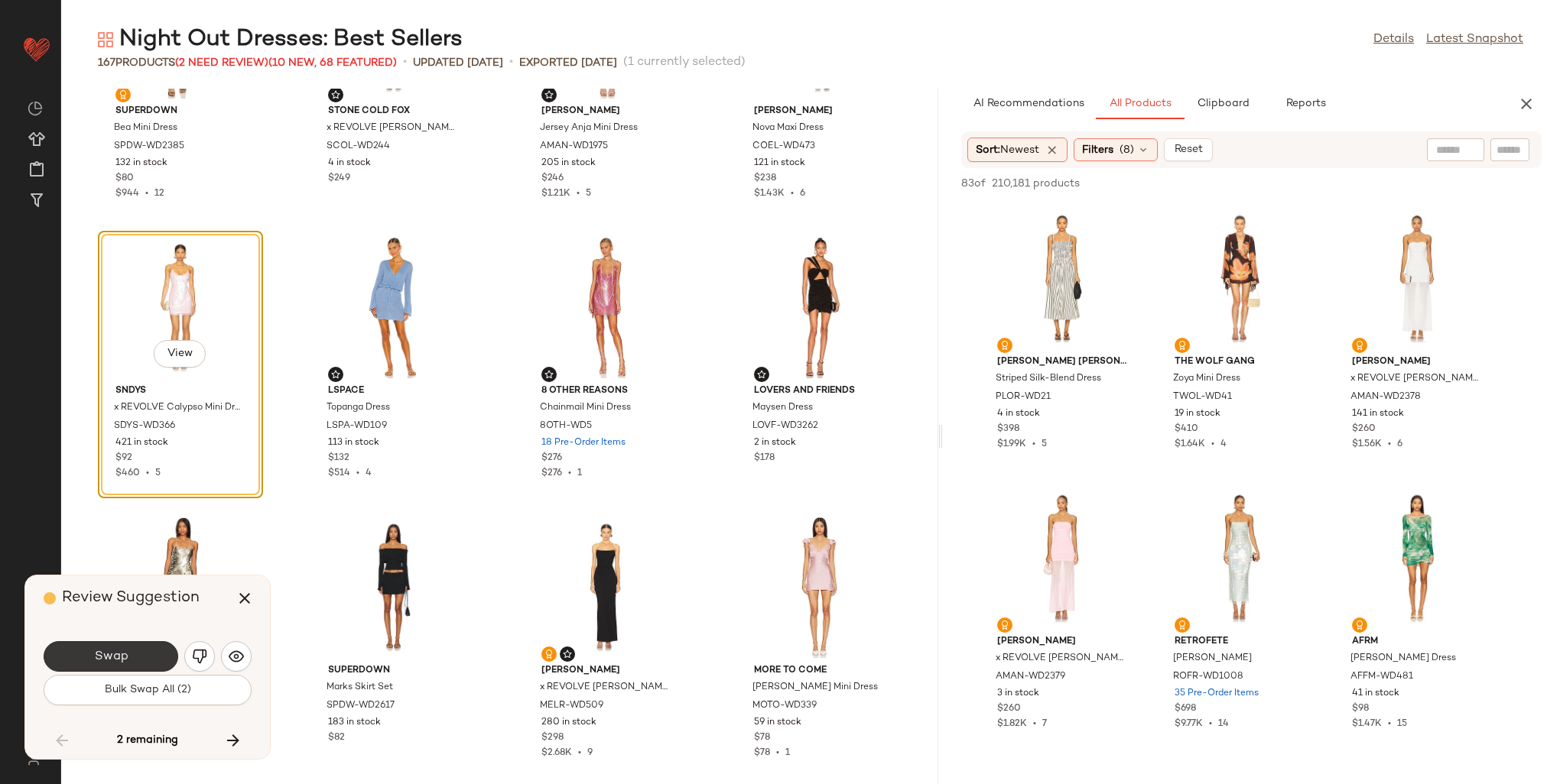
click at [122, 658] on span "Swap" at bounding box center [110, 657] width 35 height 15
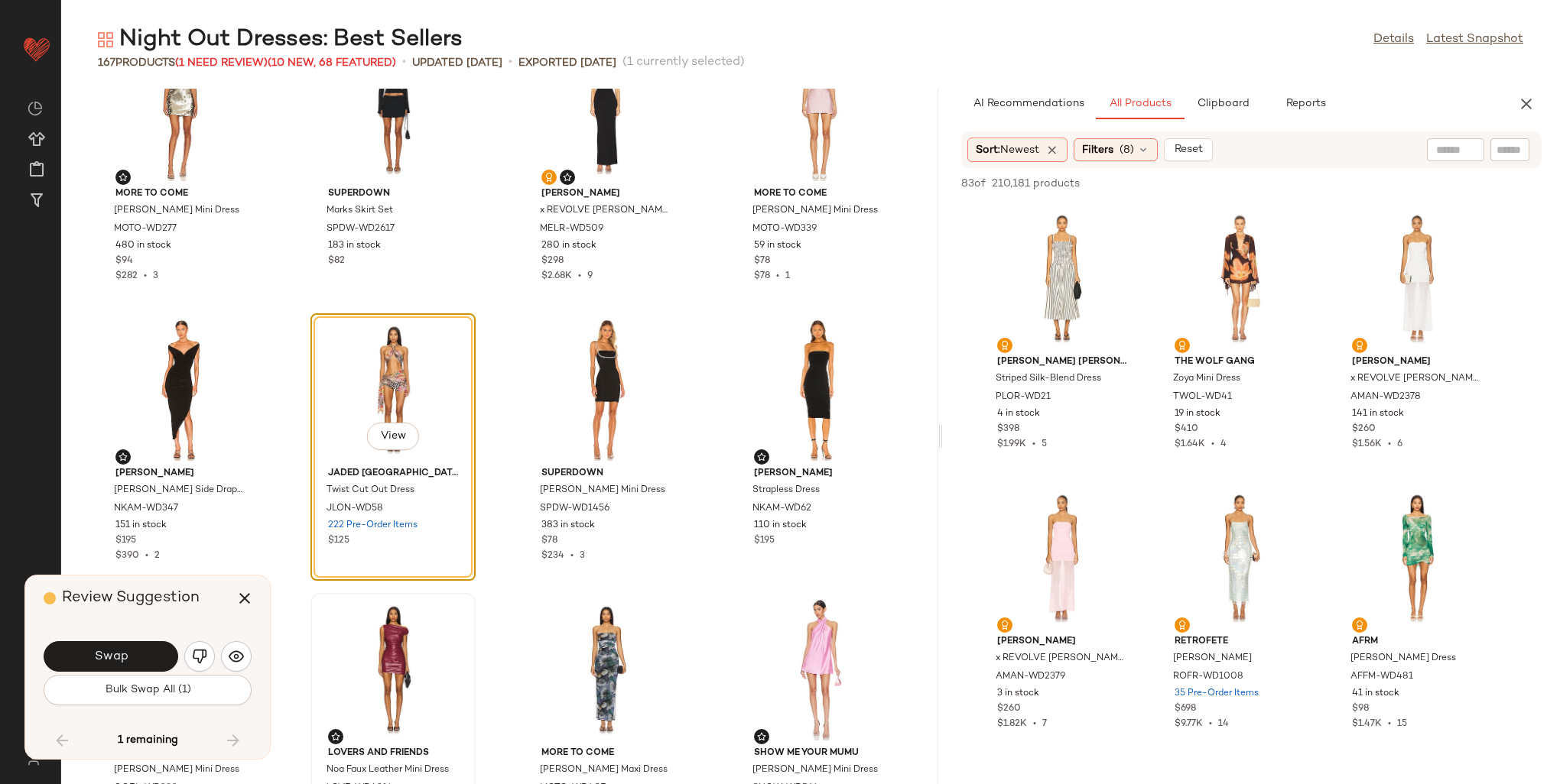
scroll to position [9870, 0]
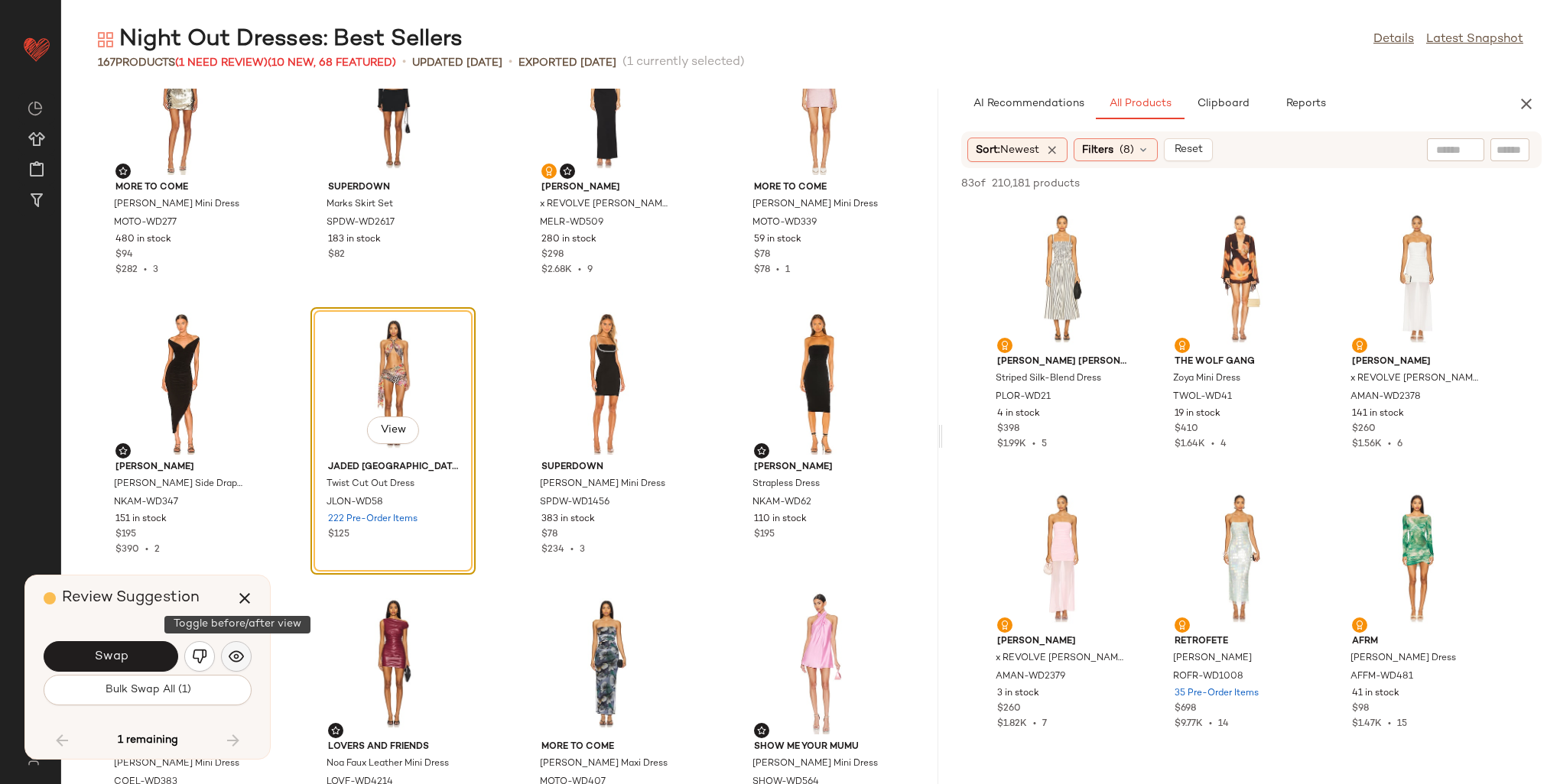
click at [236, 650] on img "button" at bounding box center [236, 656] width 16 height 16
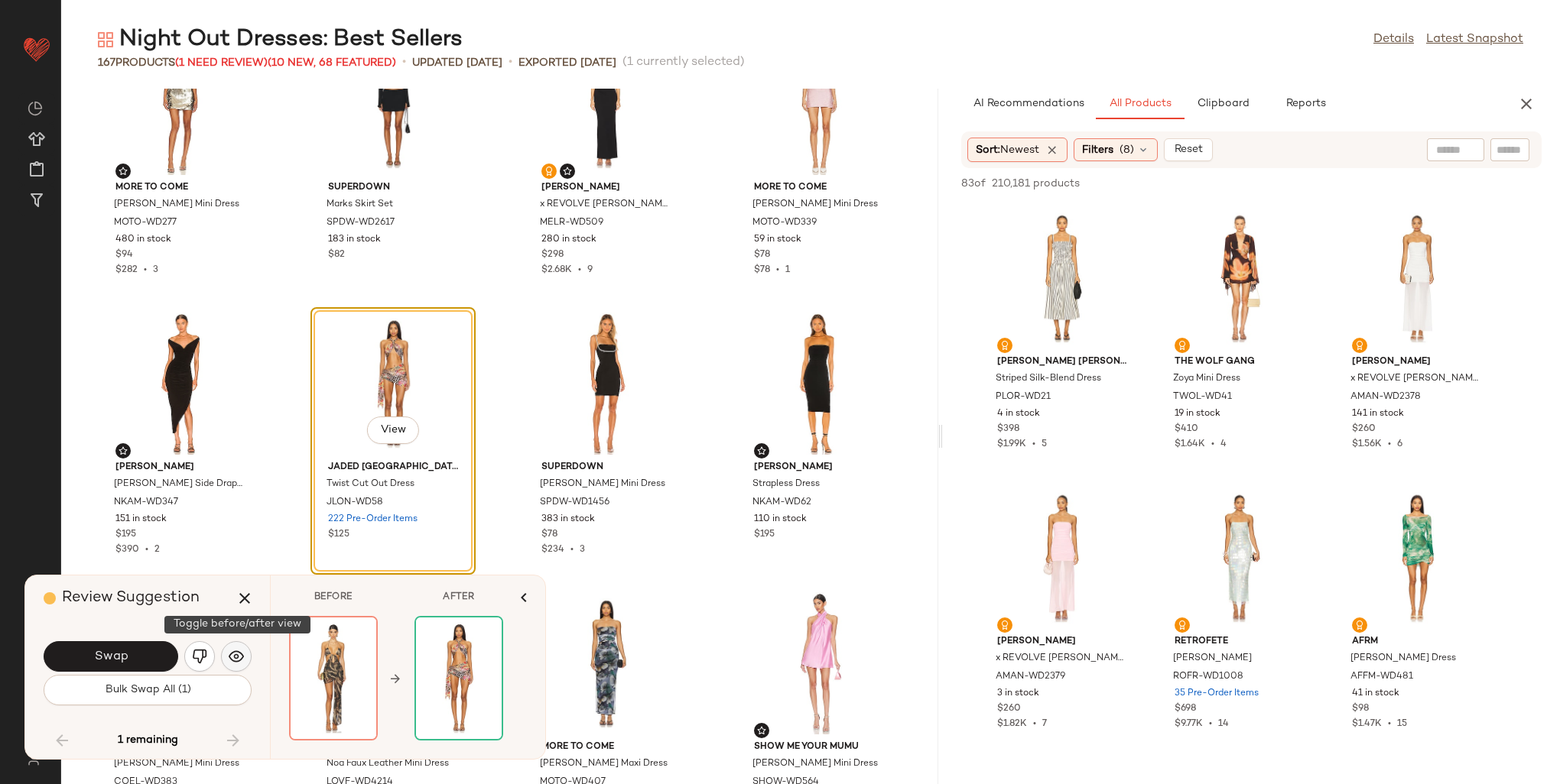
click at [236, 650] on img "button" at bounding box center [236, 656] width 16 height 16
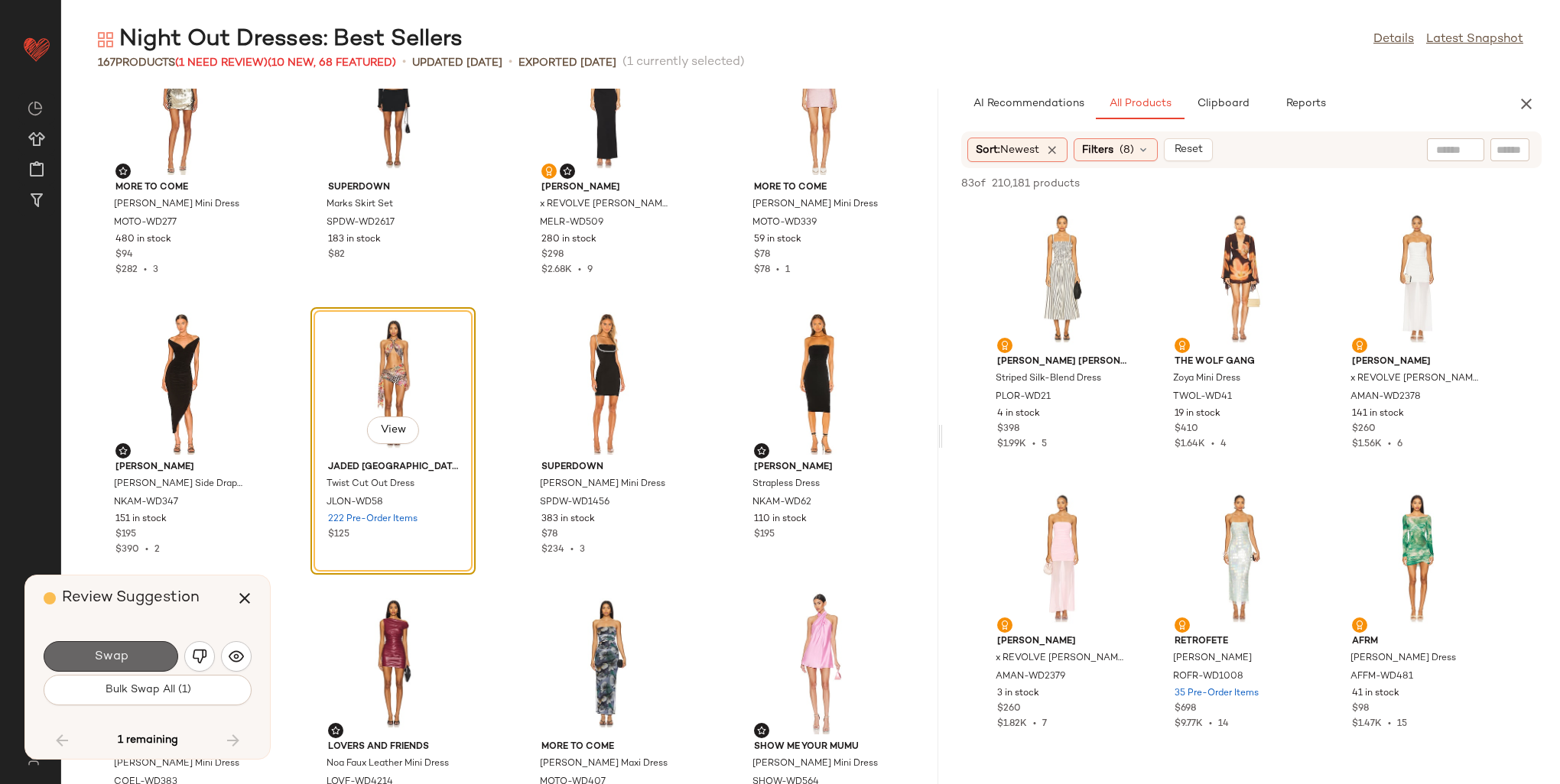
click at [118, 650] on span "Swap" at bounding box center [110, 657] width 35 height 15
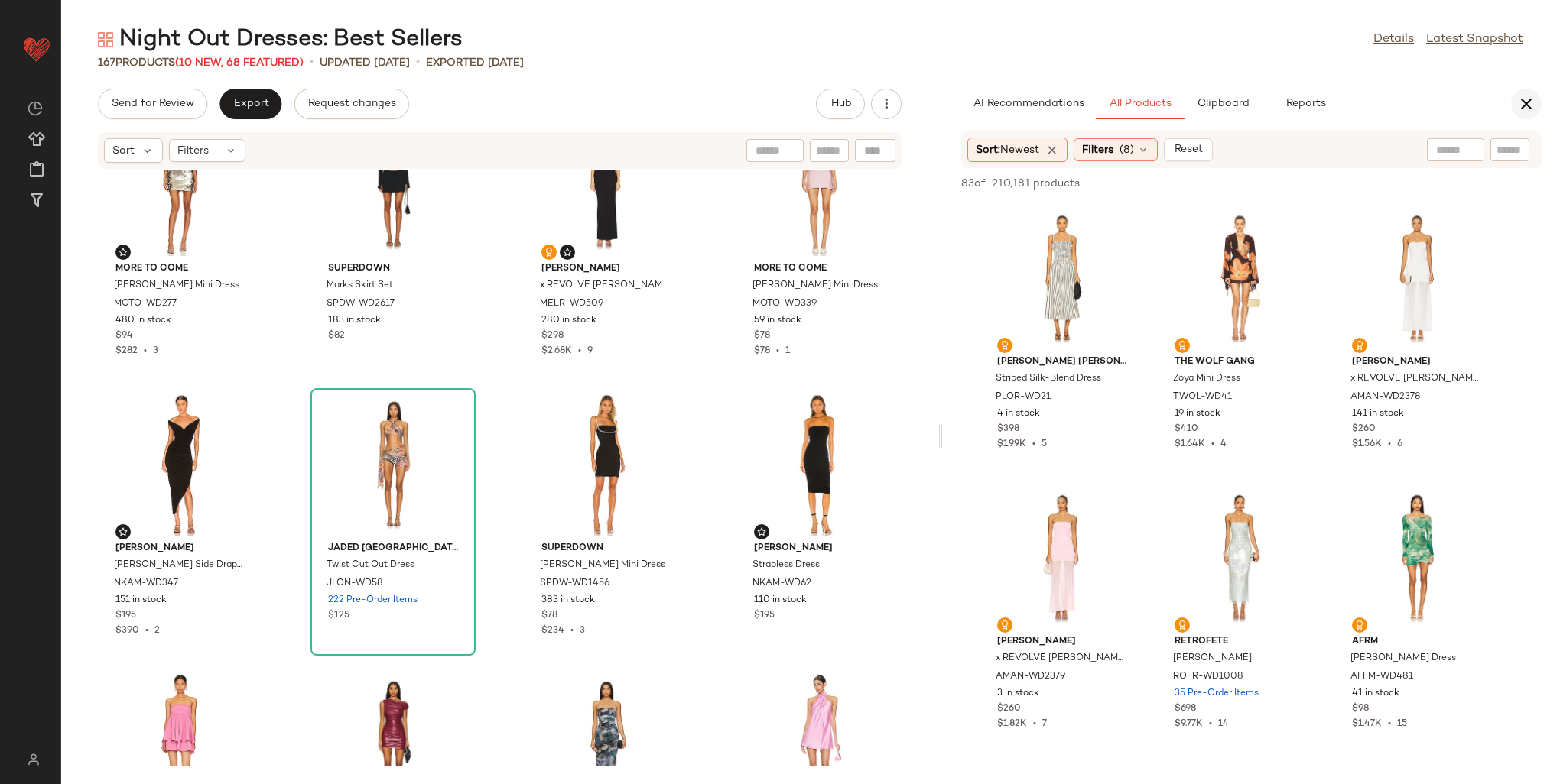
click at [1540, 99] on button "button" at bounding box center [1525, 104] width 31 height 31
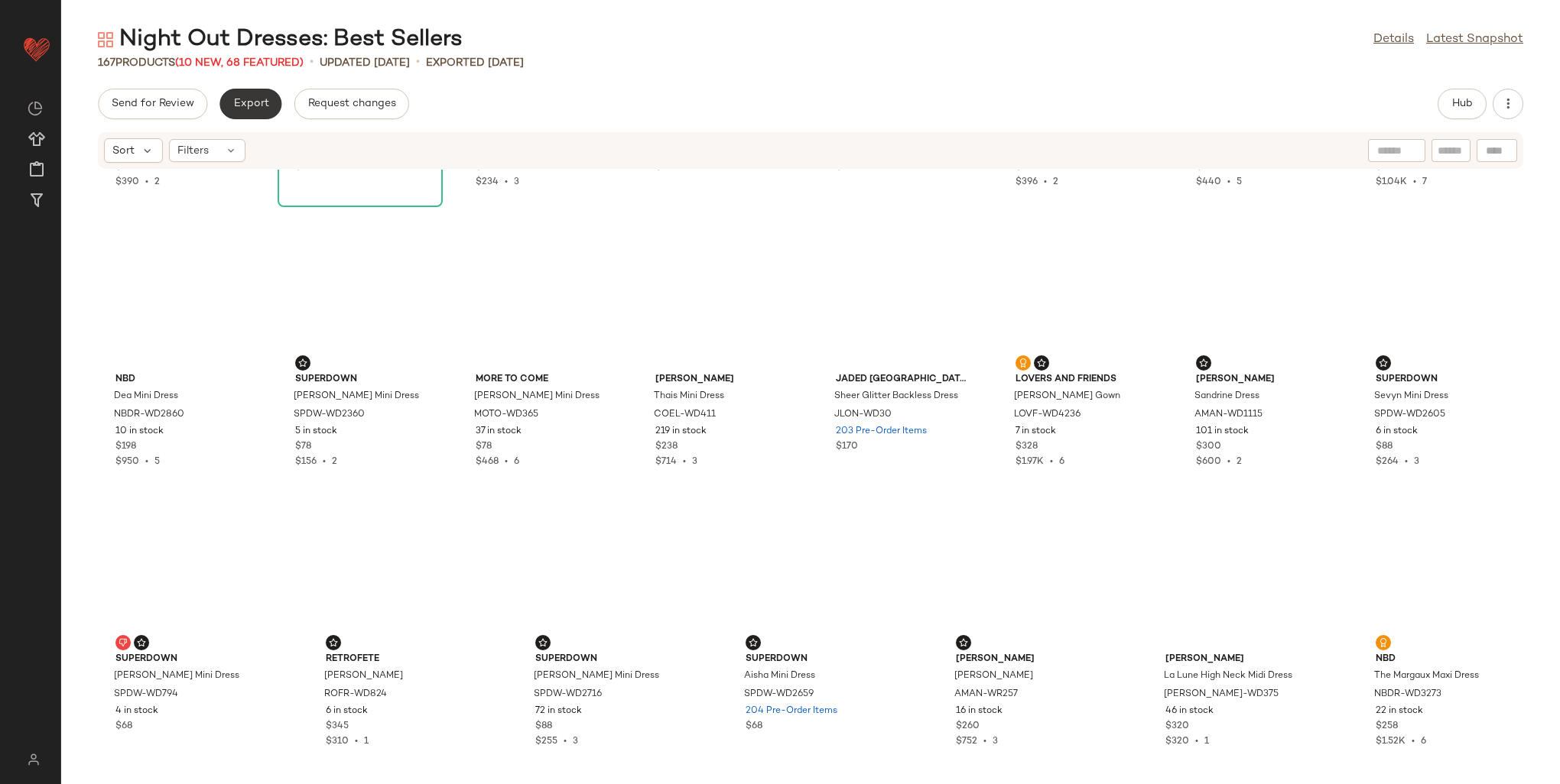
scroll to position [4477, 0]
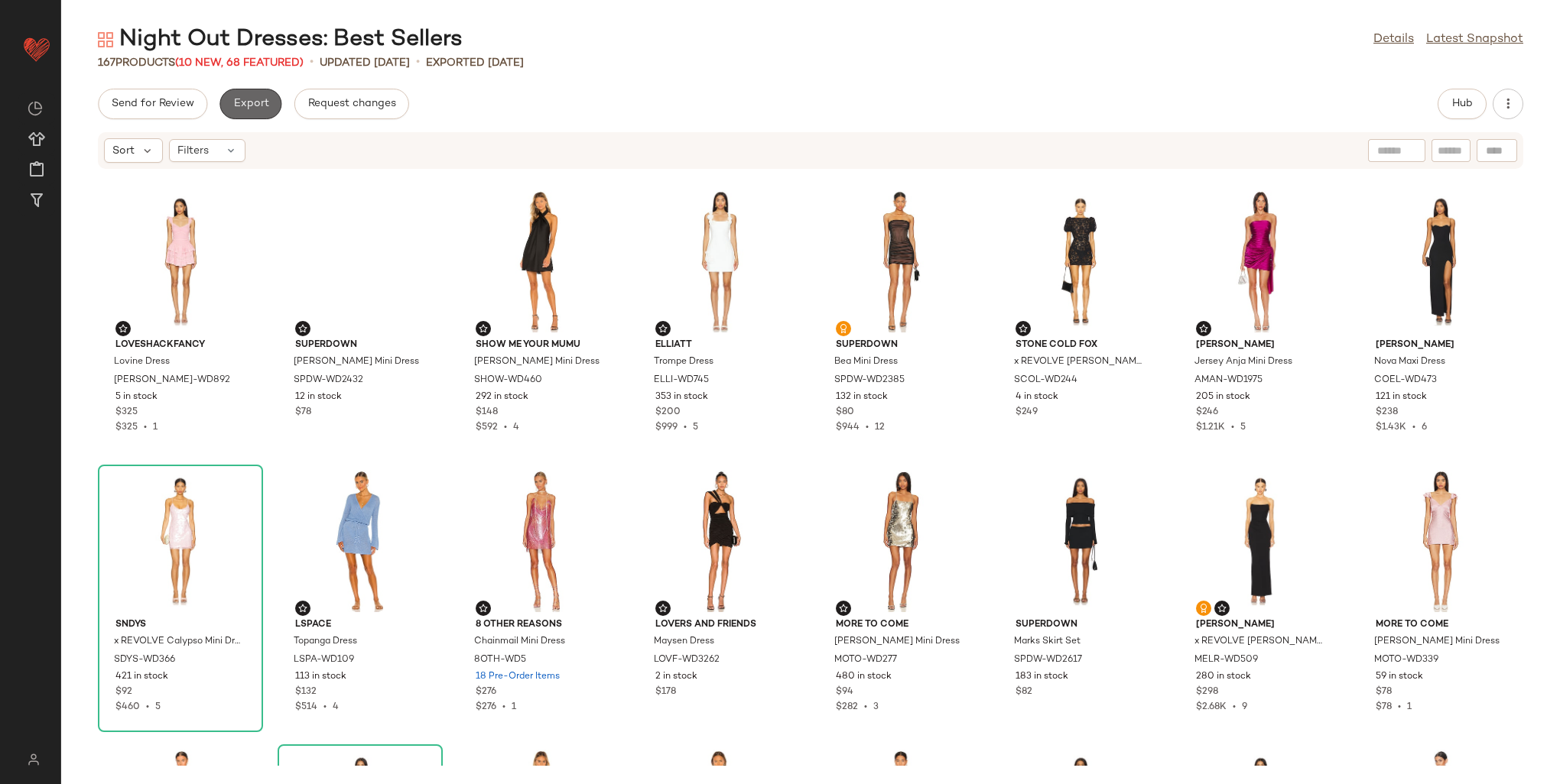
click at [256, 100] on span "Export" at bounding box center [251, 104] width 36 height 12
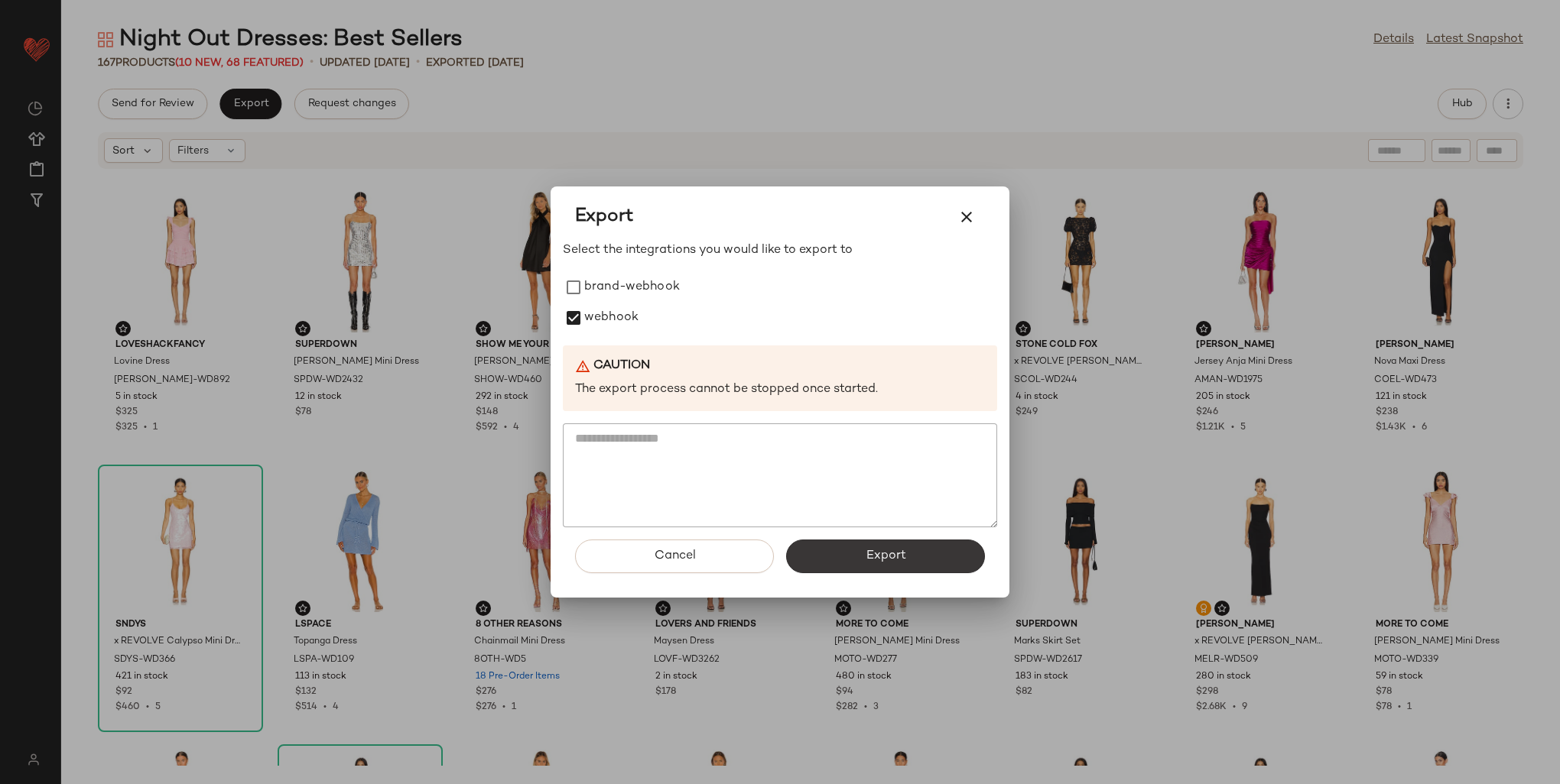
click at [866, 555] on span "Export" at bounding box center [885, 556] width 40 height 15
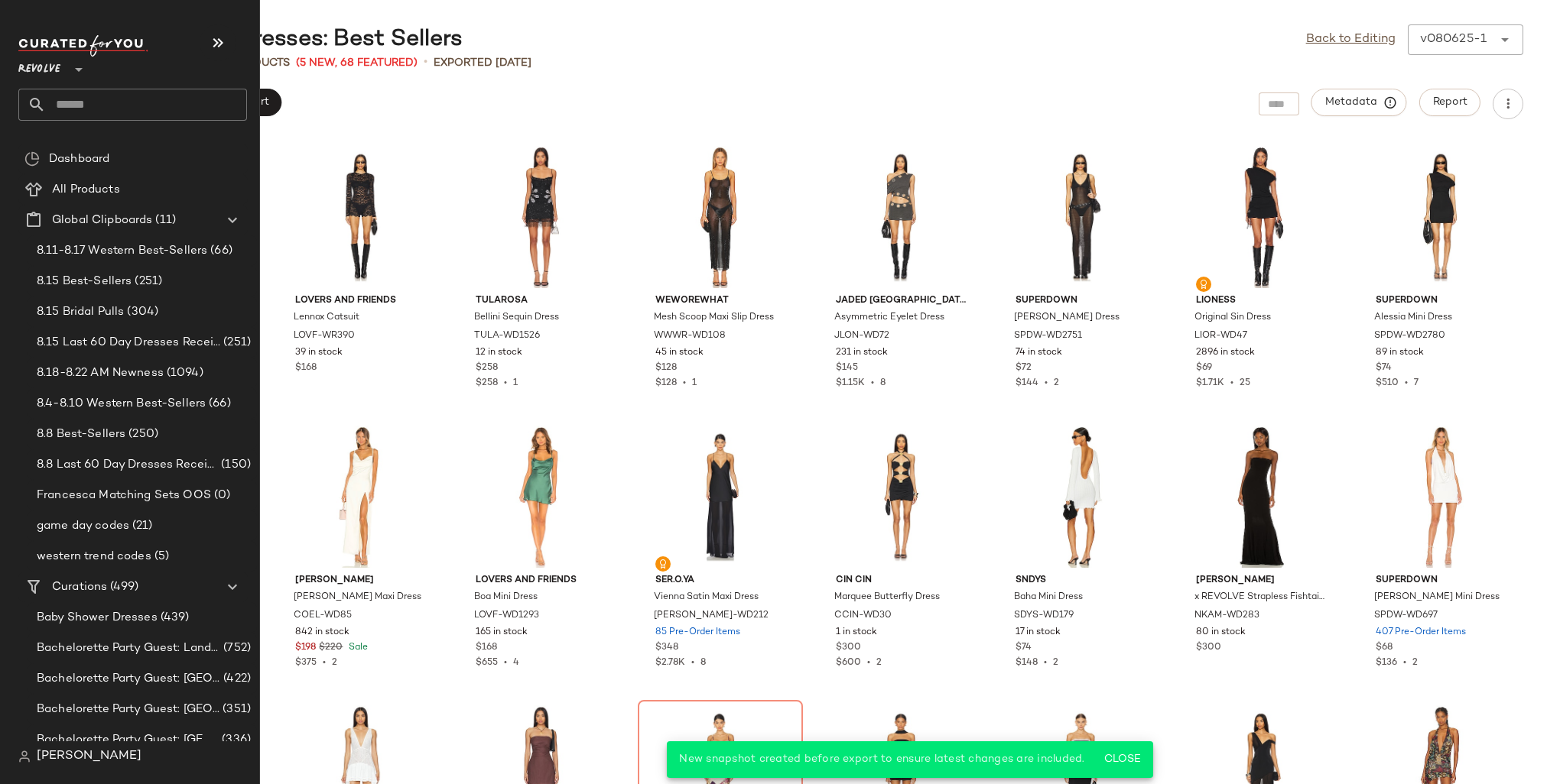
click at [59, 100] on input "text" at bounding box center [147, 105] width 201 height 32
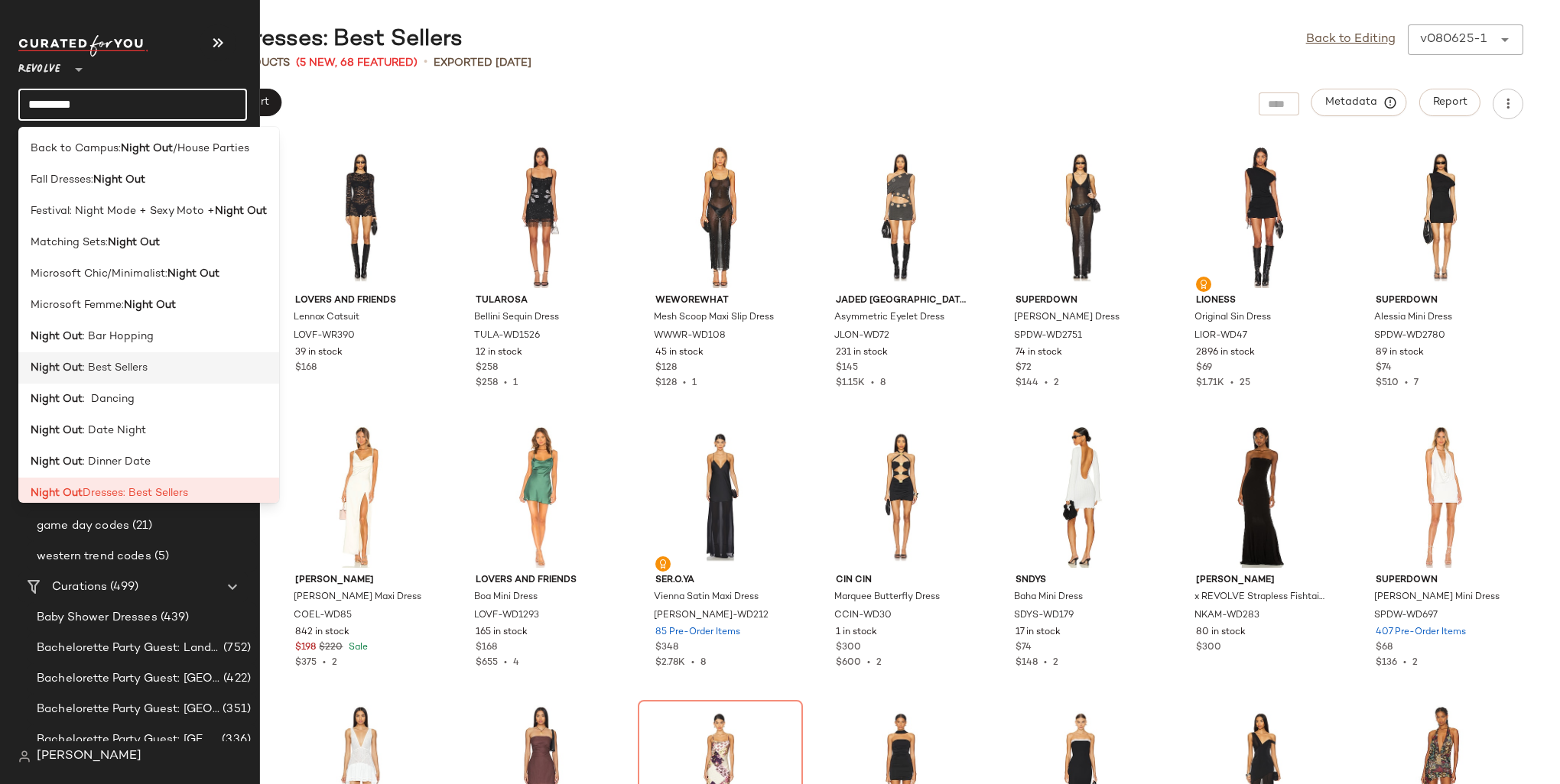
type input "*********"
click at [91, 365] on span ": Best Sellers" at bounding box center [115, 368] width 65 height 16
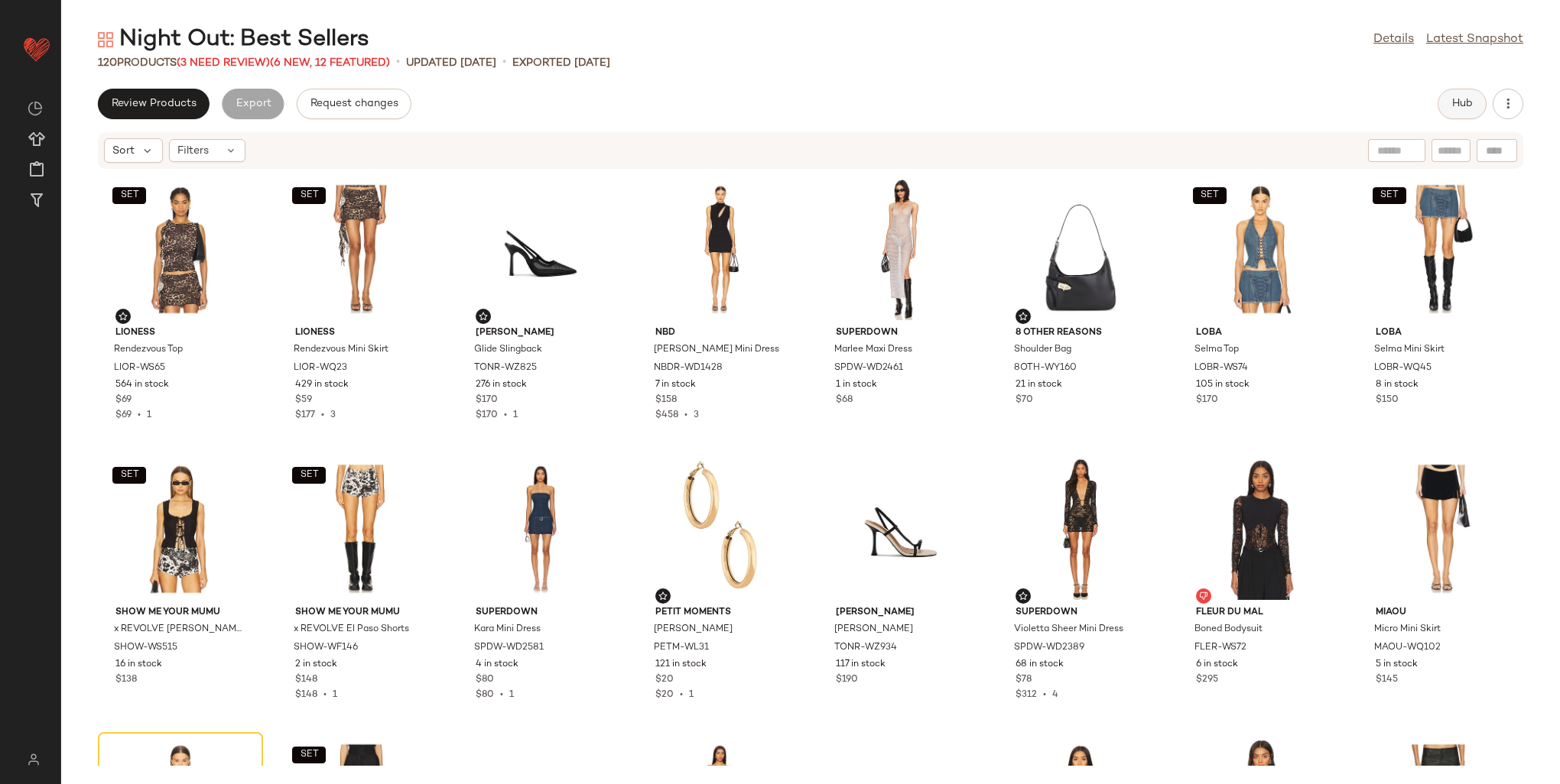
click at [1458, 106] on span "Hub" at bounding box center [1462, 104] width 21 height 12
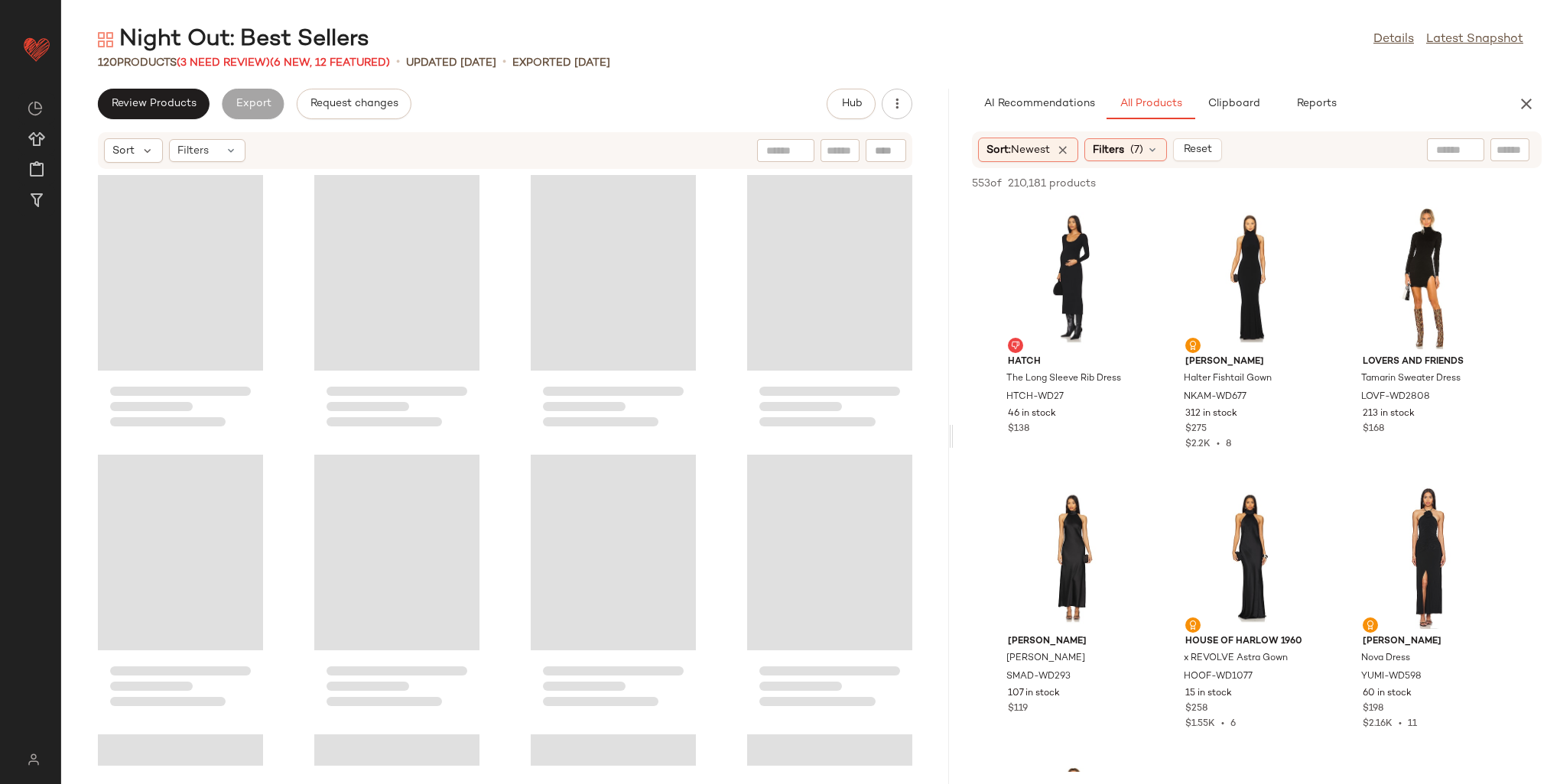
drag, startPoint x: 808, startPoint y: 289, endPoint x: 953, endPoint y: 280, distance: 145.3
click at [953, 280] on div "Night Out: Best Sellers Details Latest Snapshot 120 Products (3 Need Review) (6…" at bounding box center [811, 405] width 1499 height 760
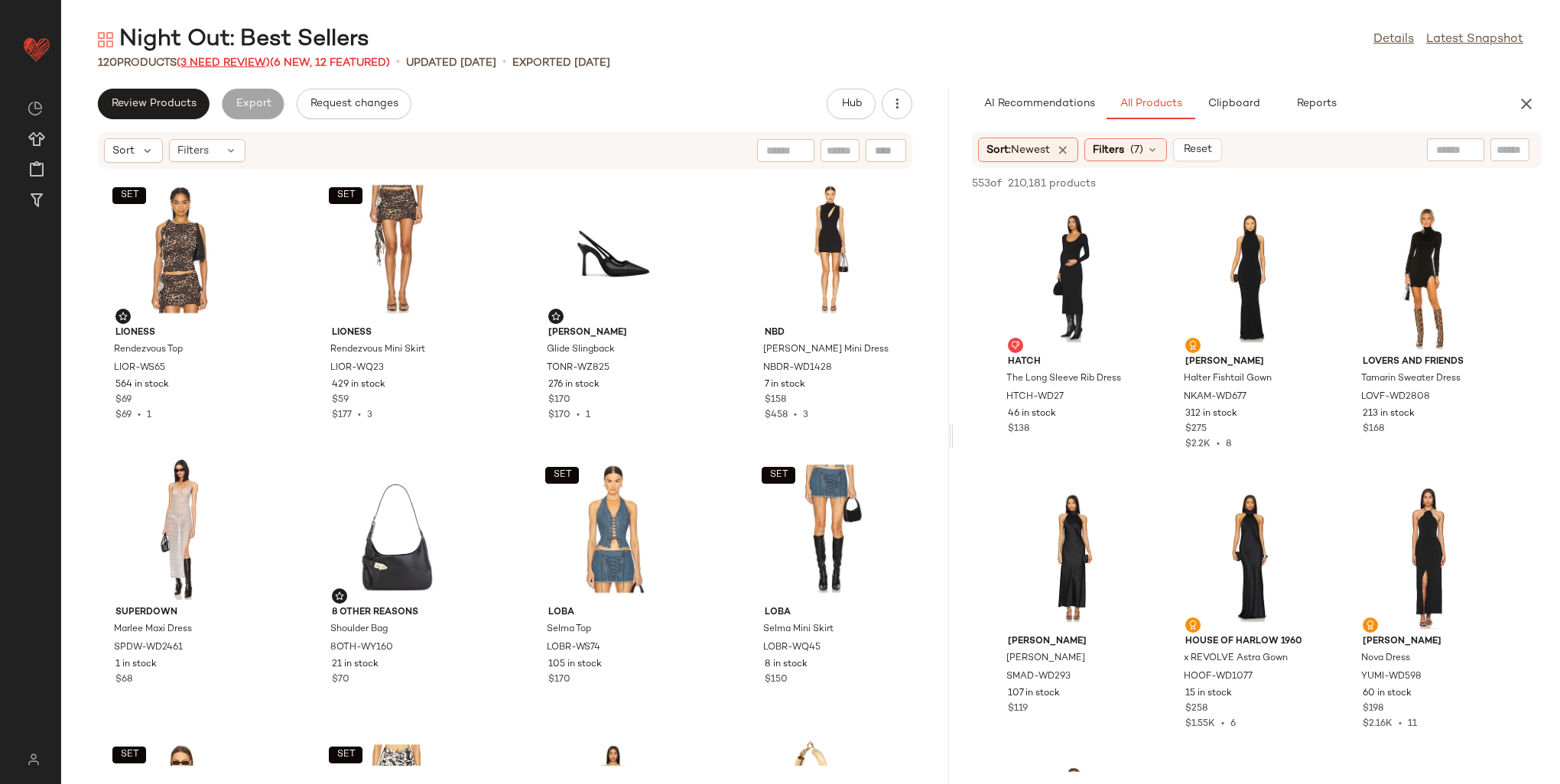
click at [240, 59] on span "(3 Need Review)" at bounding box center [223, 63] width 93 height 12
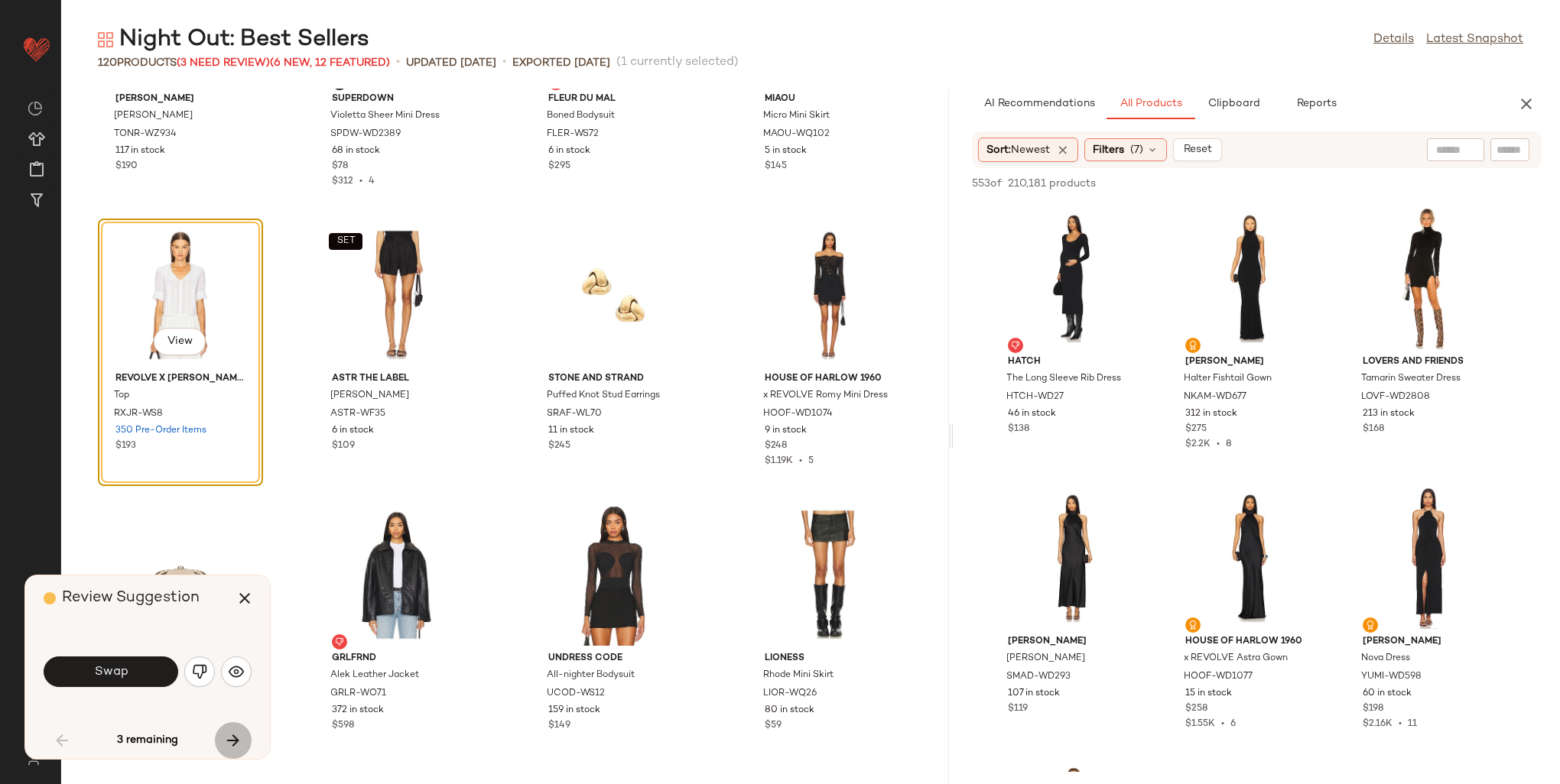
click at [224, 733] on icon "button" at bounding box center [233, 740] width 18 height 18
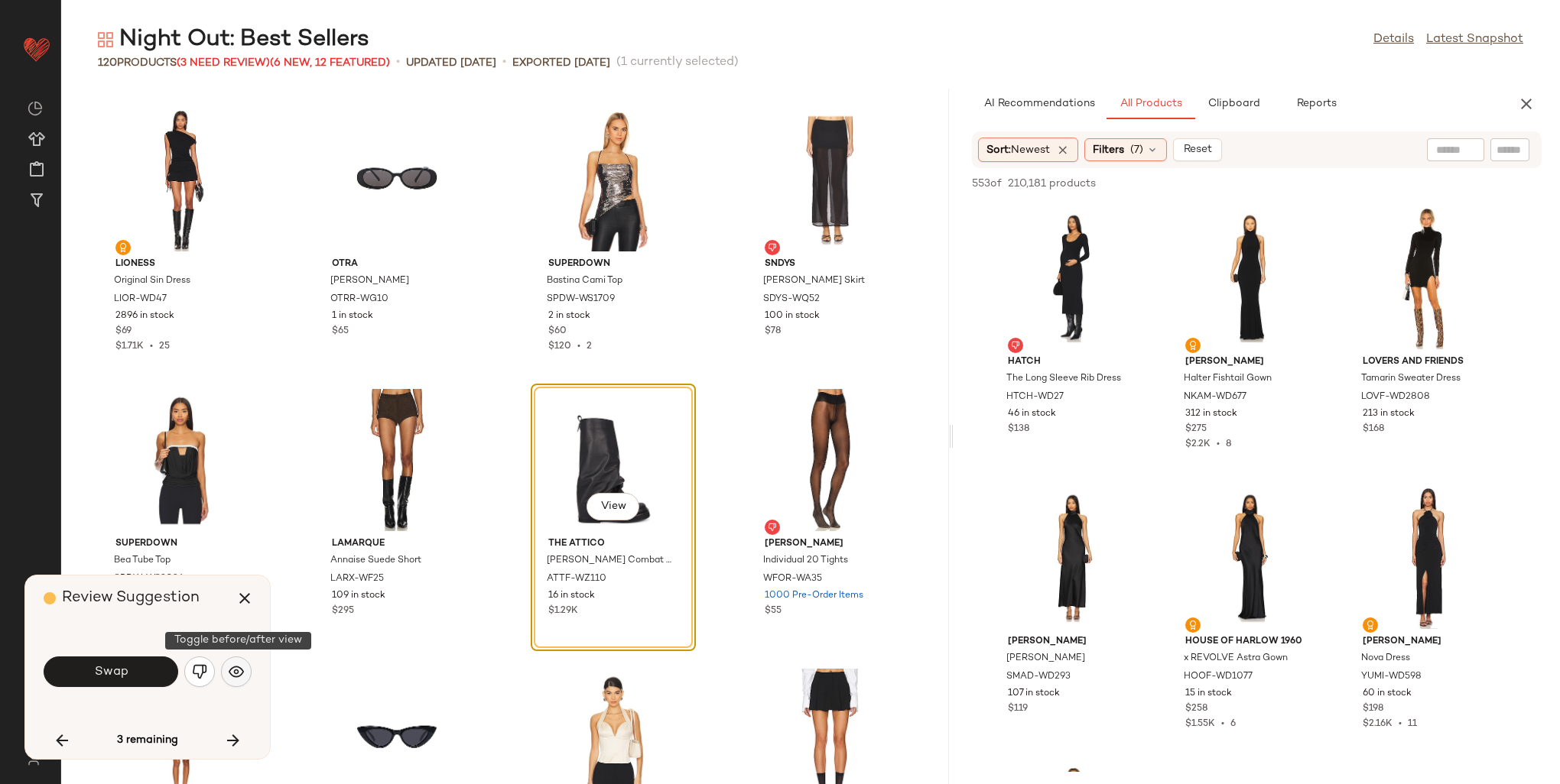
click at [245, 672] on button "button" at bounding box center [236, 672] width 31 height 31
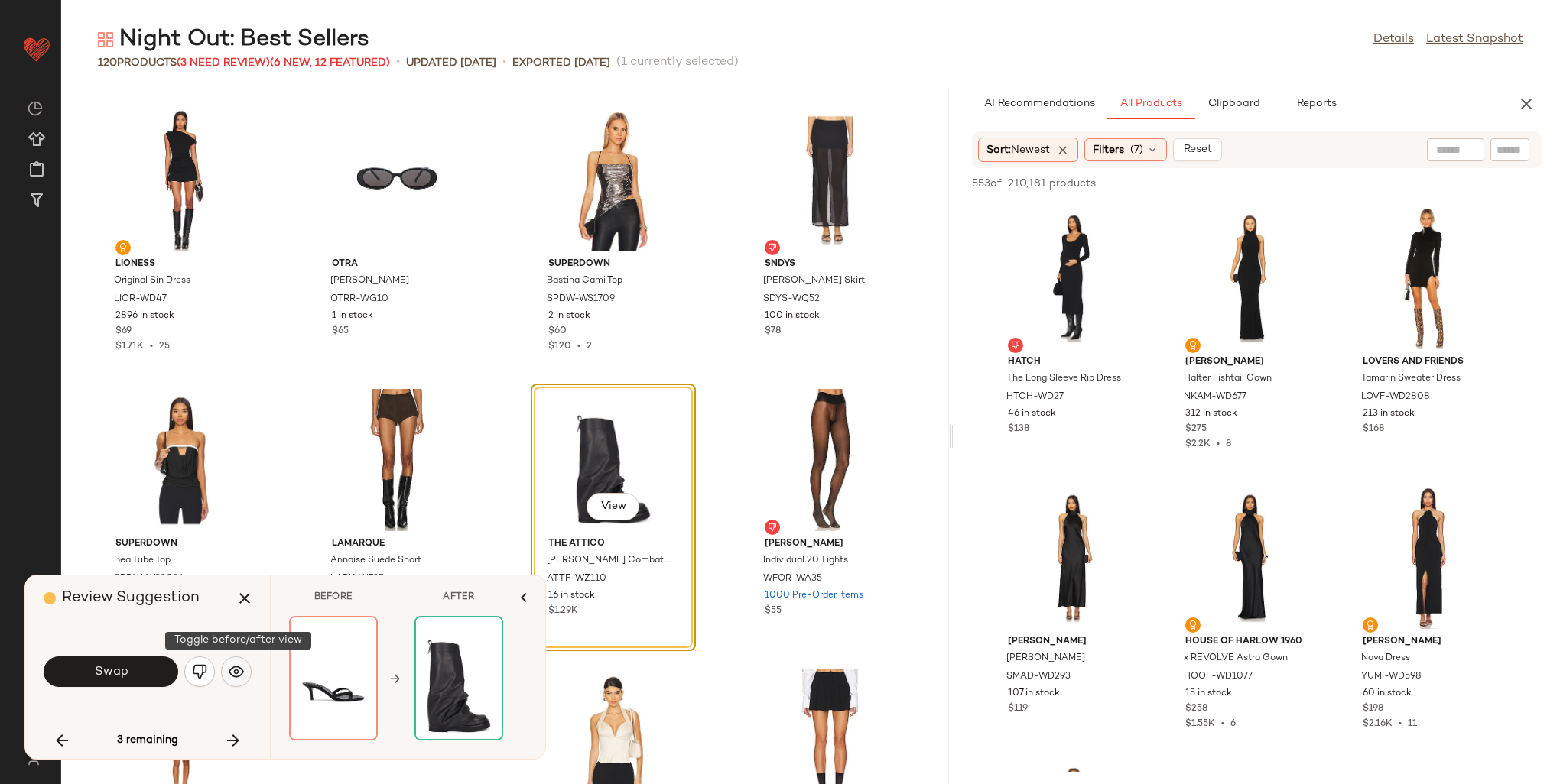
click at [242, 669] on img "button" at bounding box center [236, 672] width 16 height 16
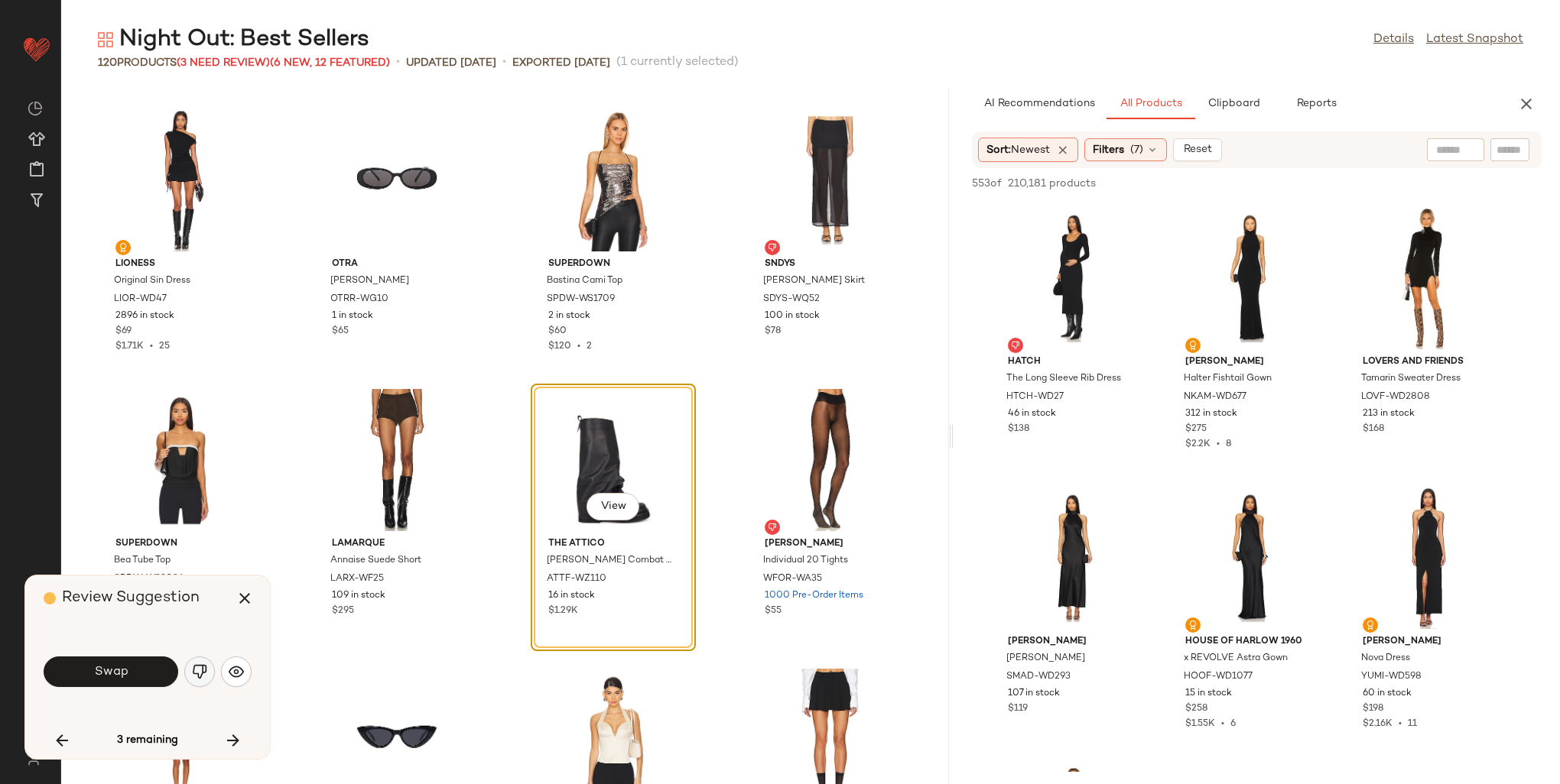
click at [195, 668] on img "button" at bounding box center [200, 672] width 16 height 16
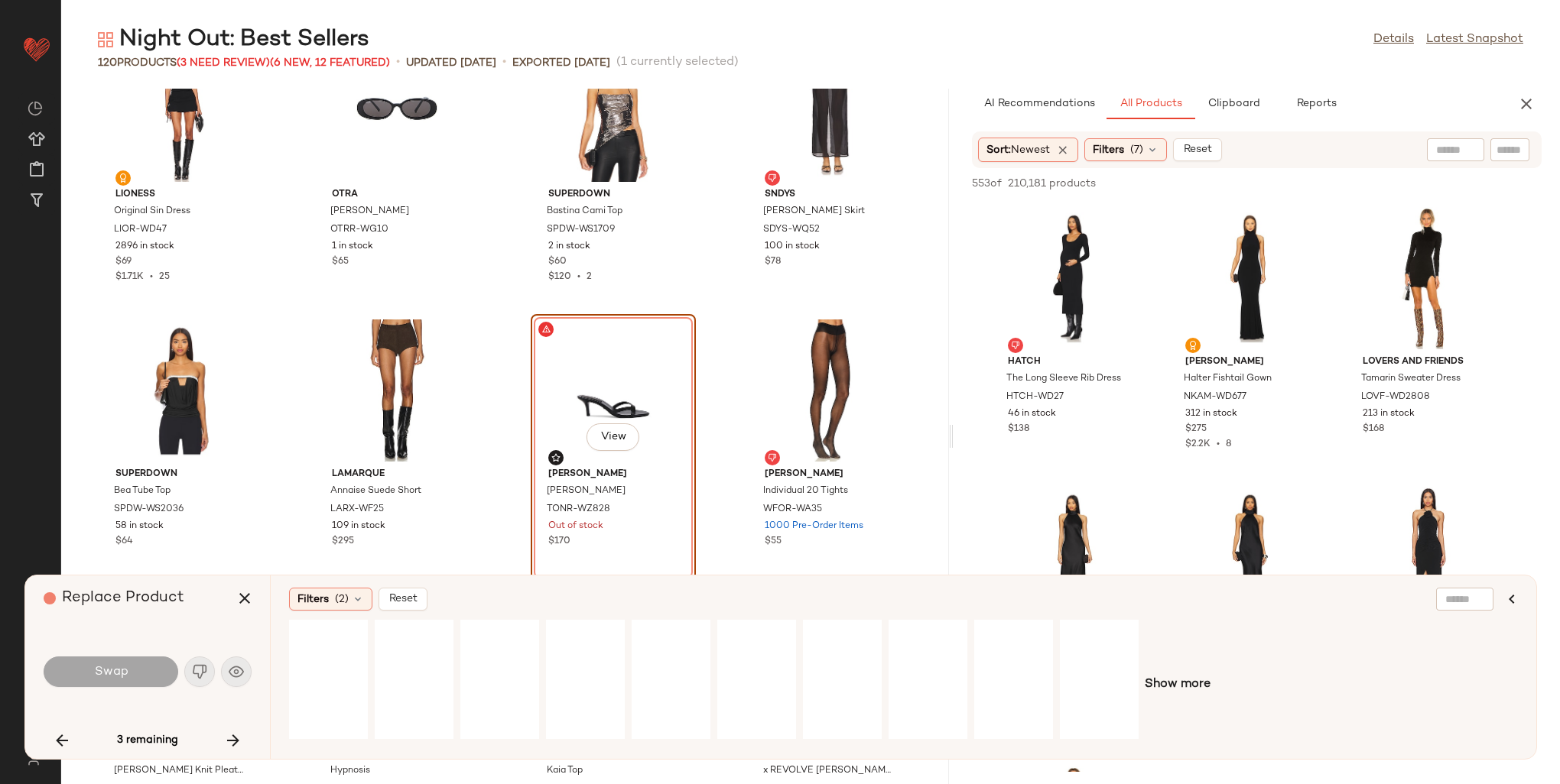
scroll to position [2595, 0]
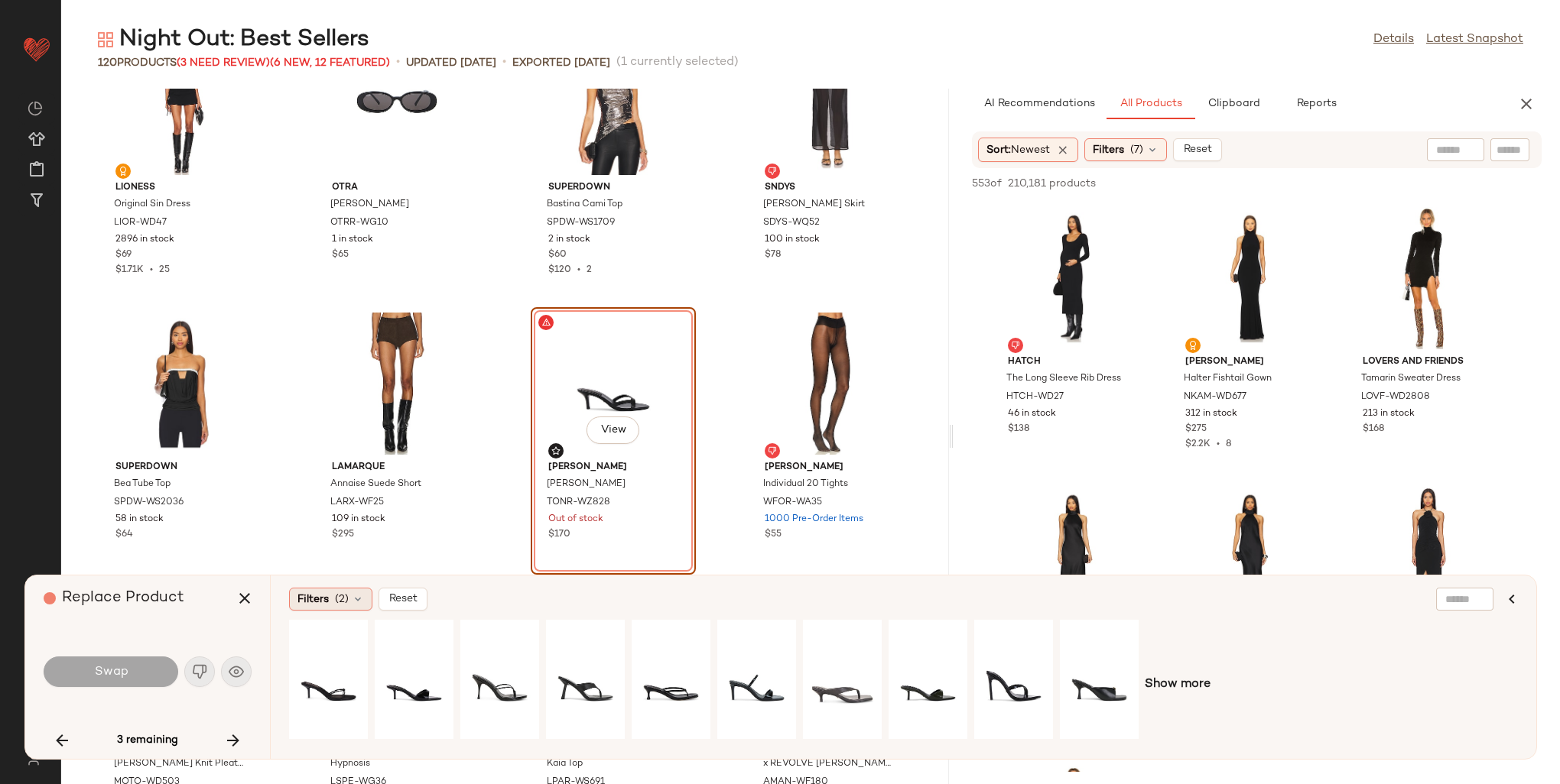
click at [361, 596] on icon at bounding box center [358, 599] width 12 height 12
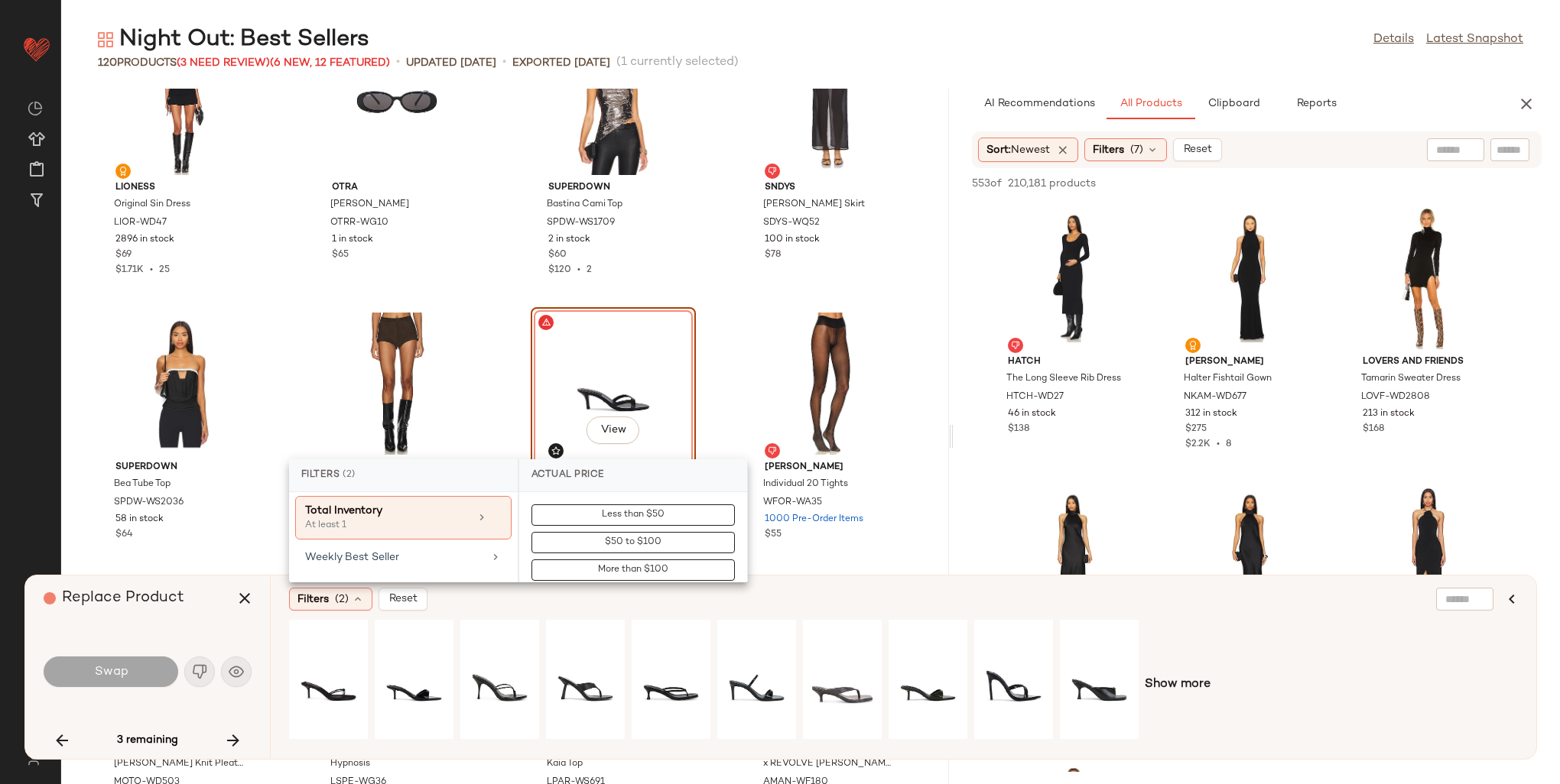
scroll to position [918, 0]
click at [410, 538] on div "Weekly Best Seller" at bounding box center [394, 543] width 178 height 16
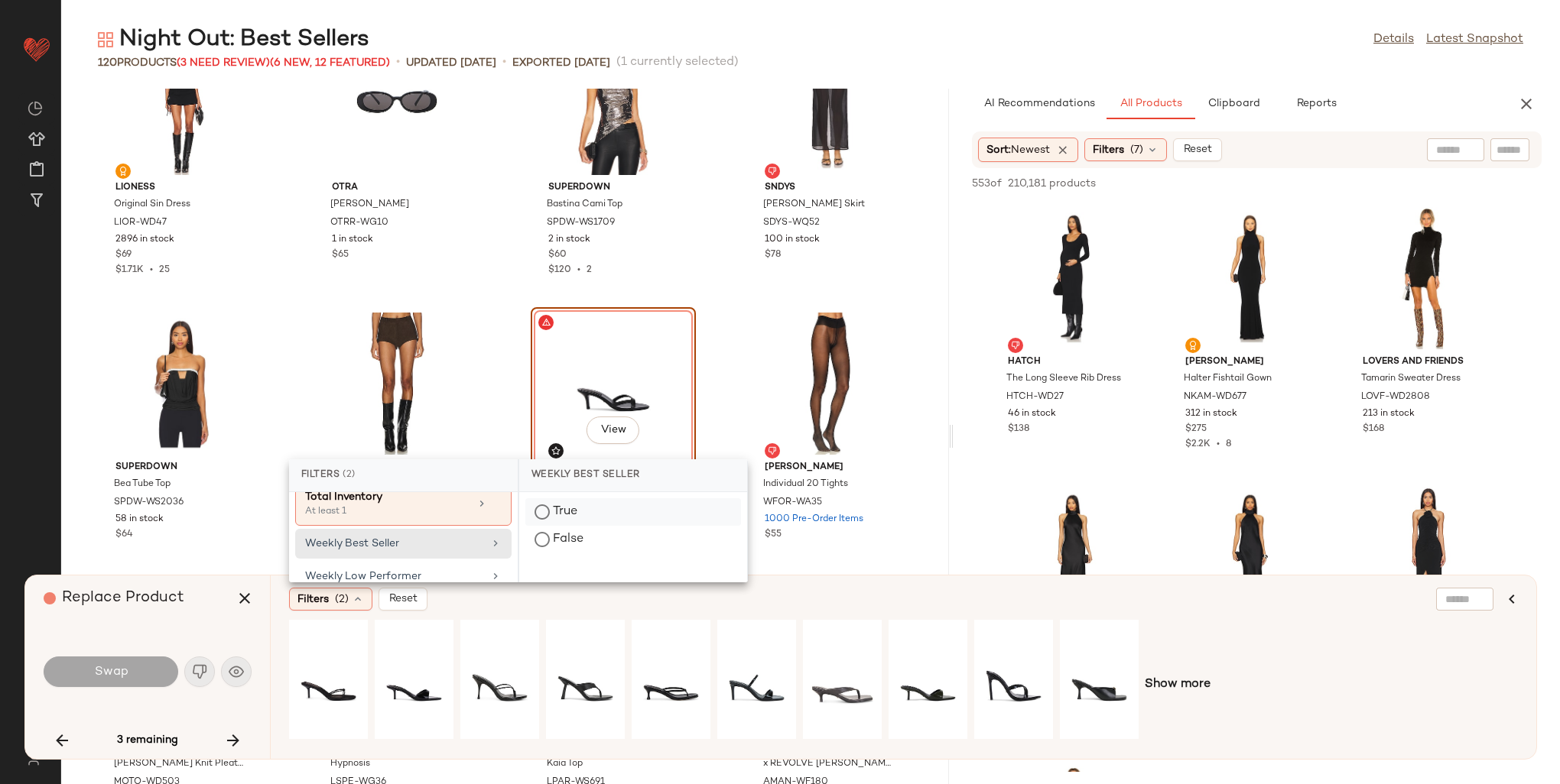
click at [554, 526] on div "True" at bounding box center [633, 539] width 216 height 27
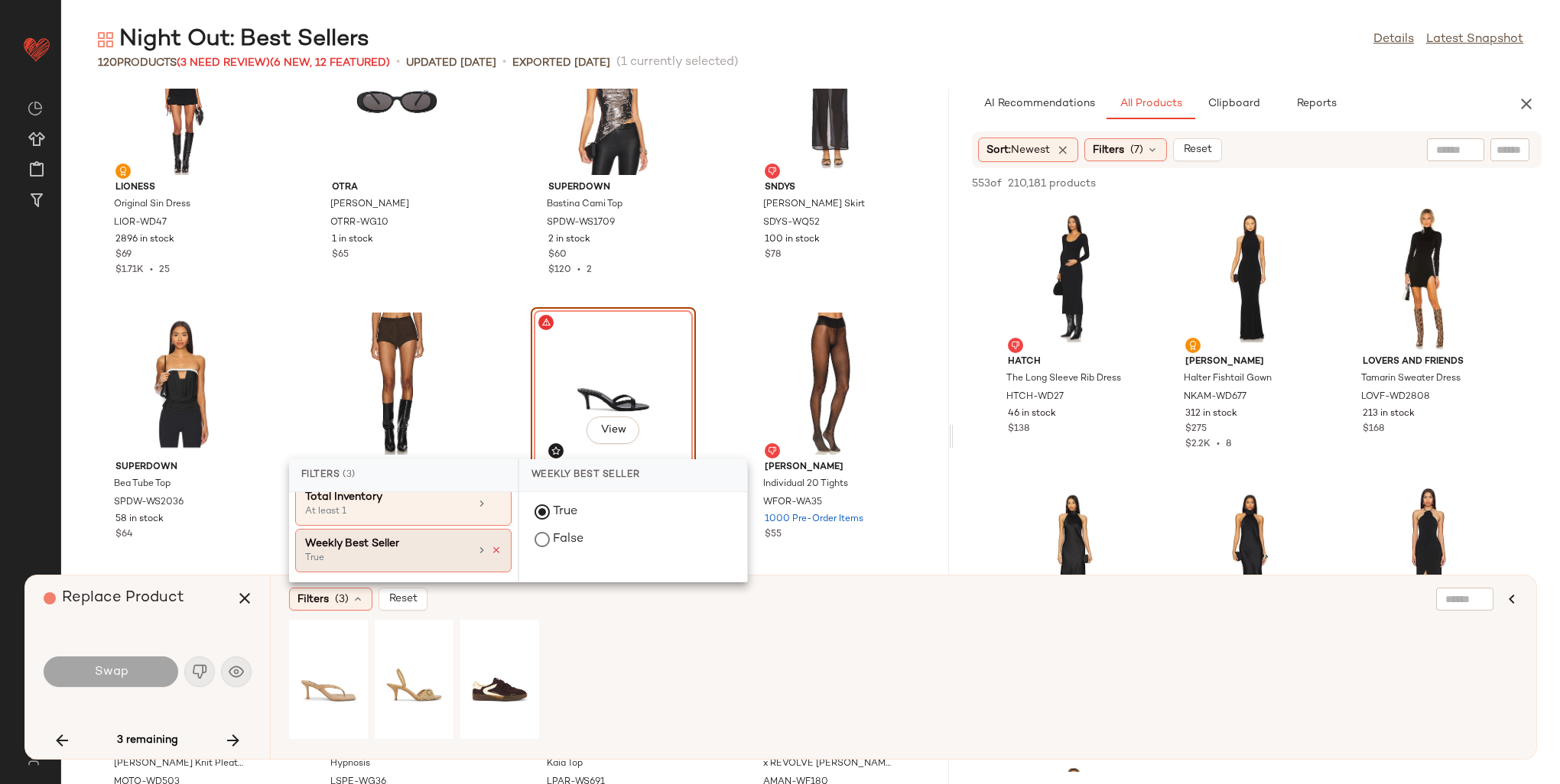
click at [491, 545] on icon at bounding box center [496, 550] width 11 height 11
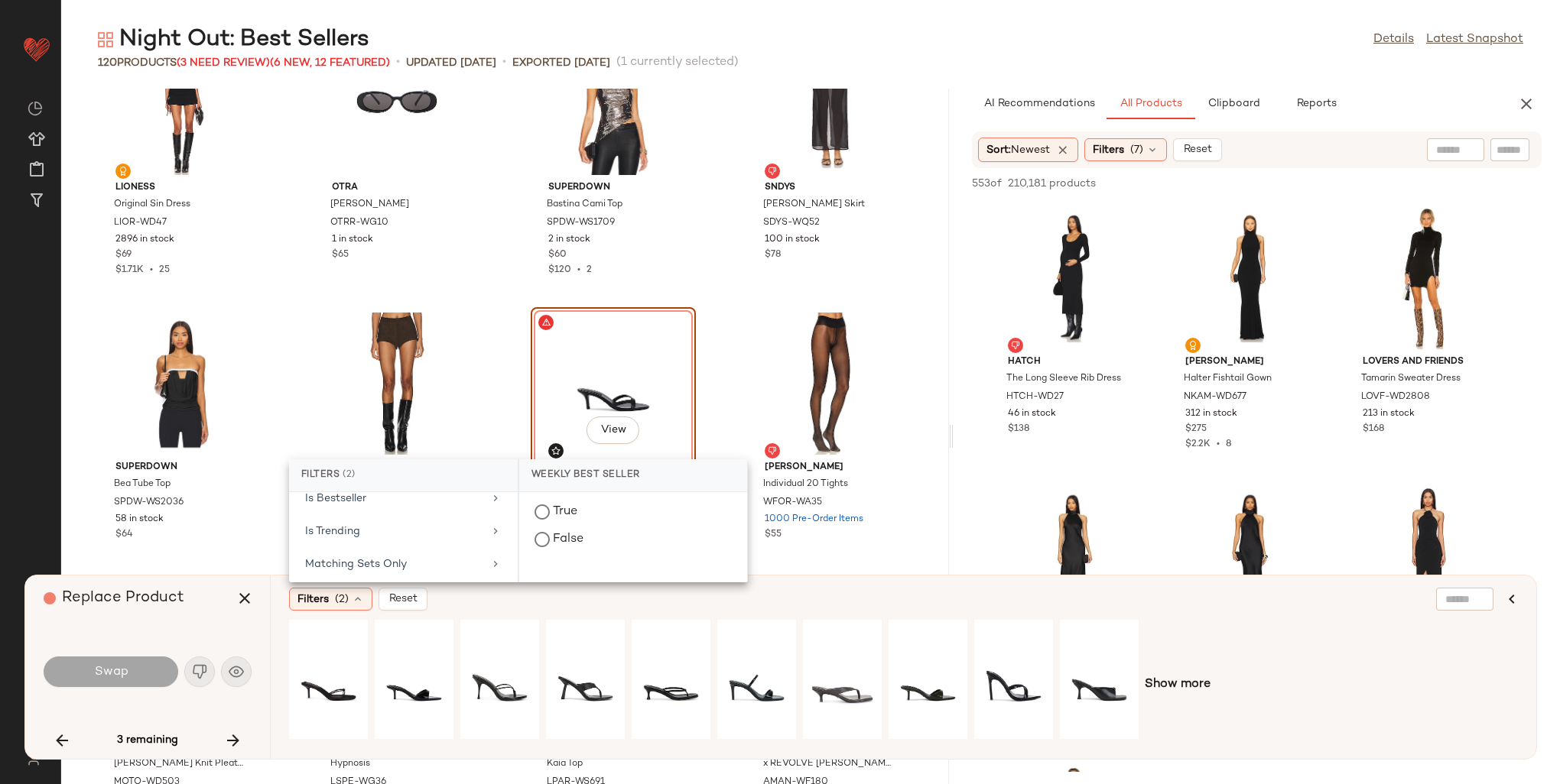
scroll to position [612, 0]
click at [309, 505] on div "Is Bestseller" at bounding box center [394, 507] width 178 height 16
click at [566, 579] on div "true" at bounding box center [633, 594] width 228 height 37
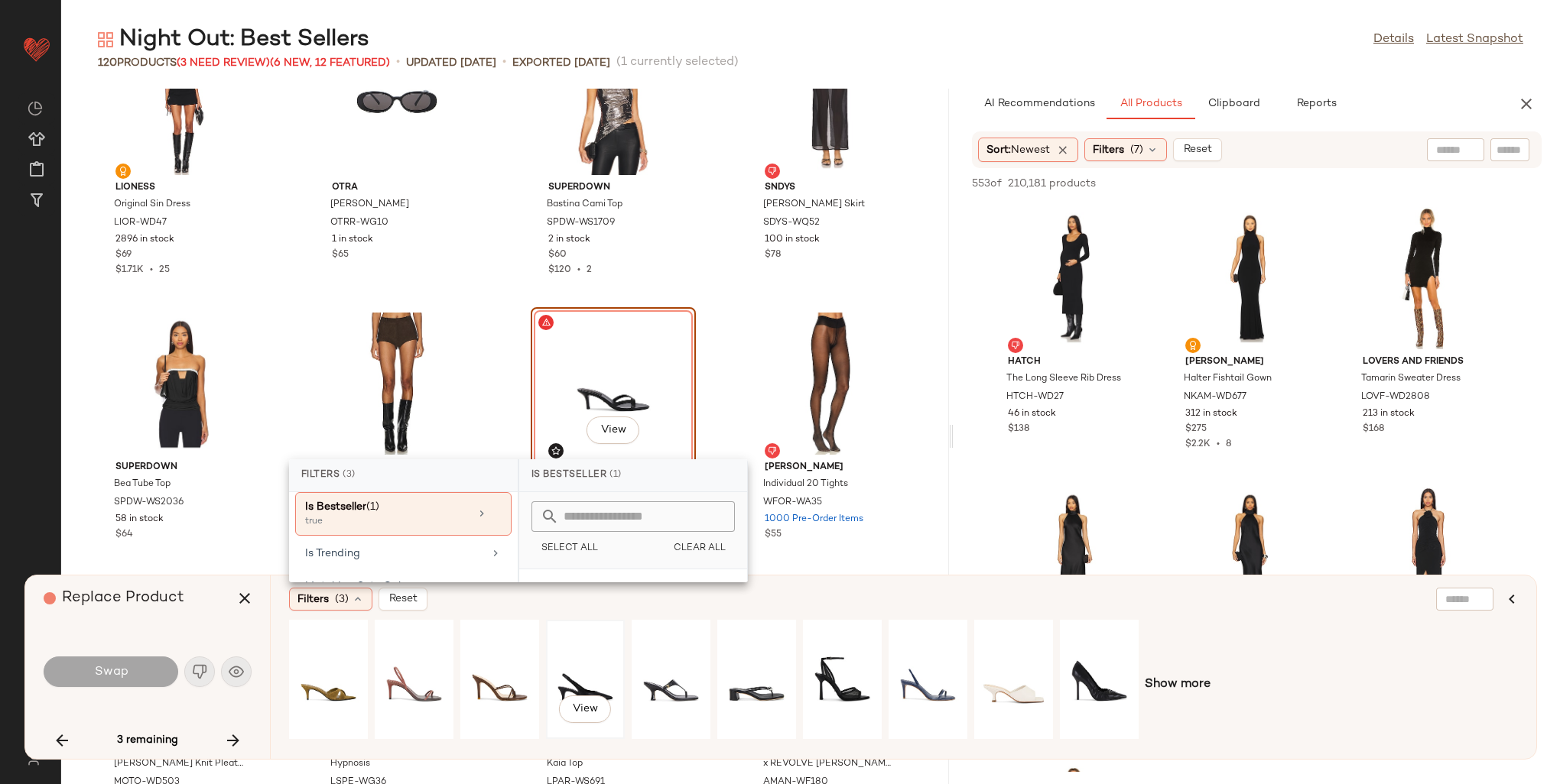
click at [584, 678] on div "View" at bounding box center [585, 680] width 68 height 109
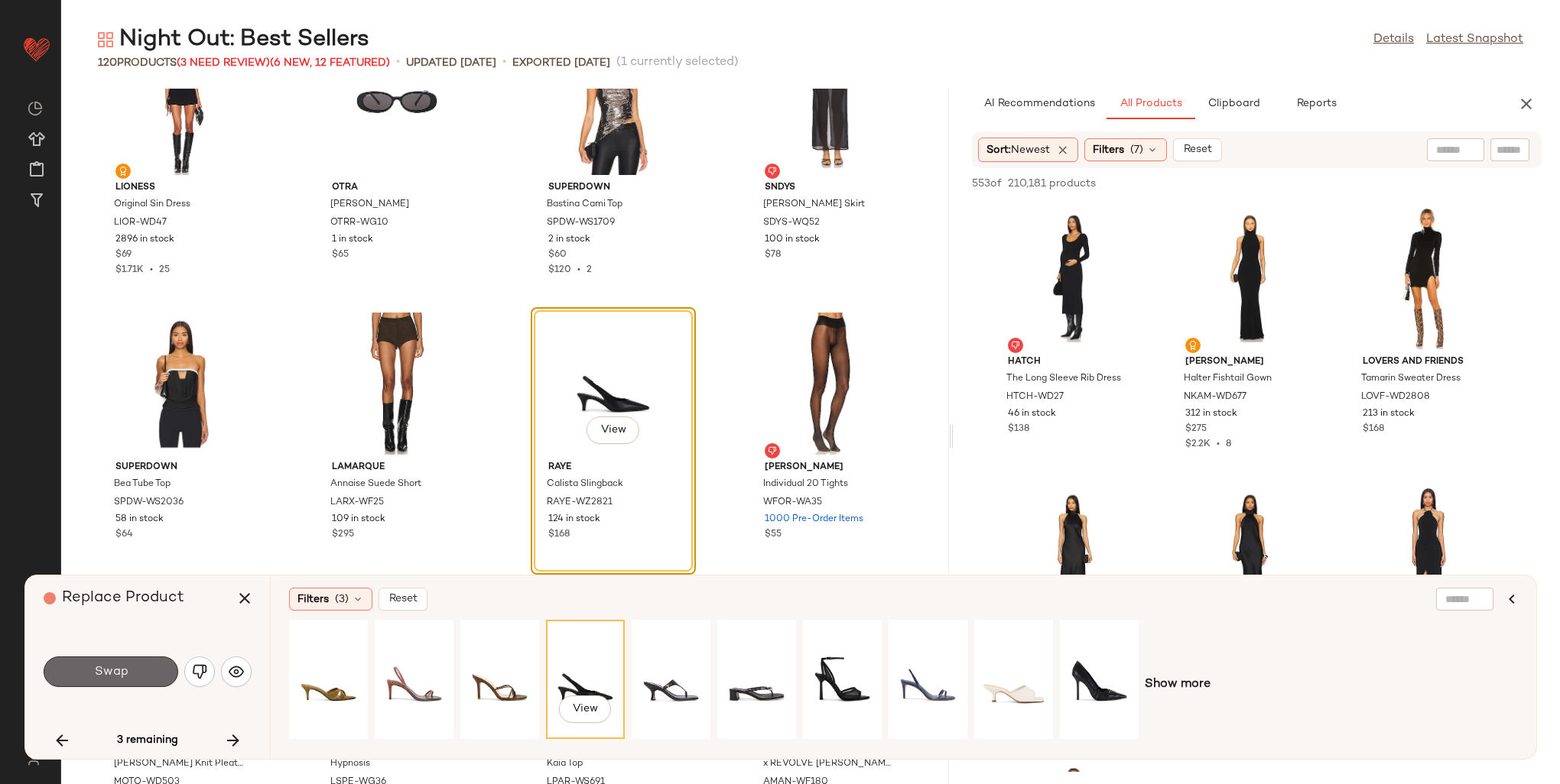
click at [109, 669] on span "Swap" at bounding box center [110, 673] width 35 height 15
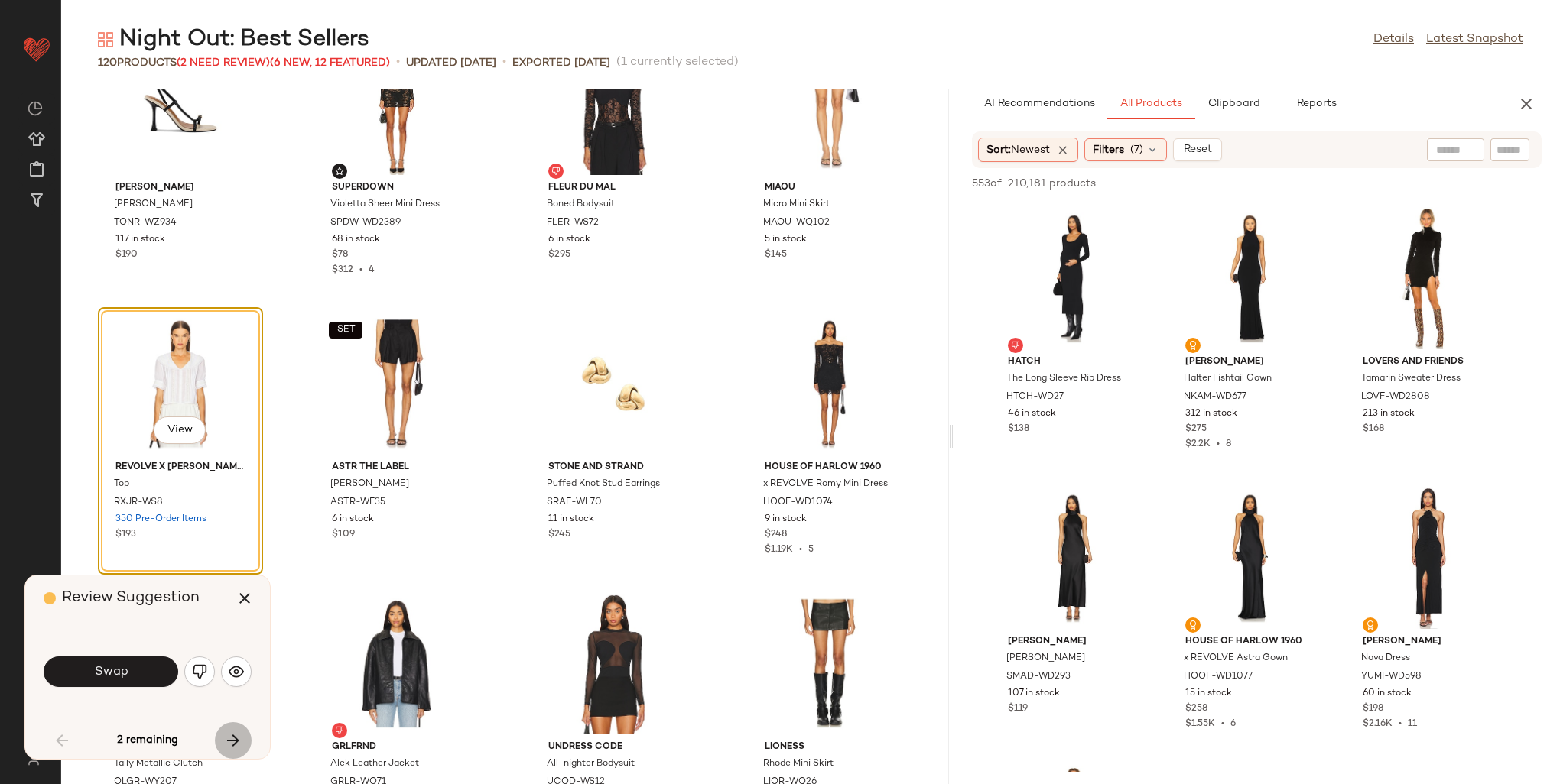
click at [236, 732] on icon "button" at bounding box center [233, 740] width 18 height 18
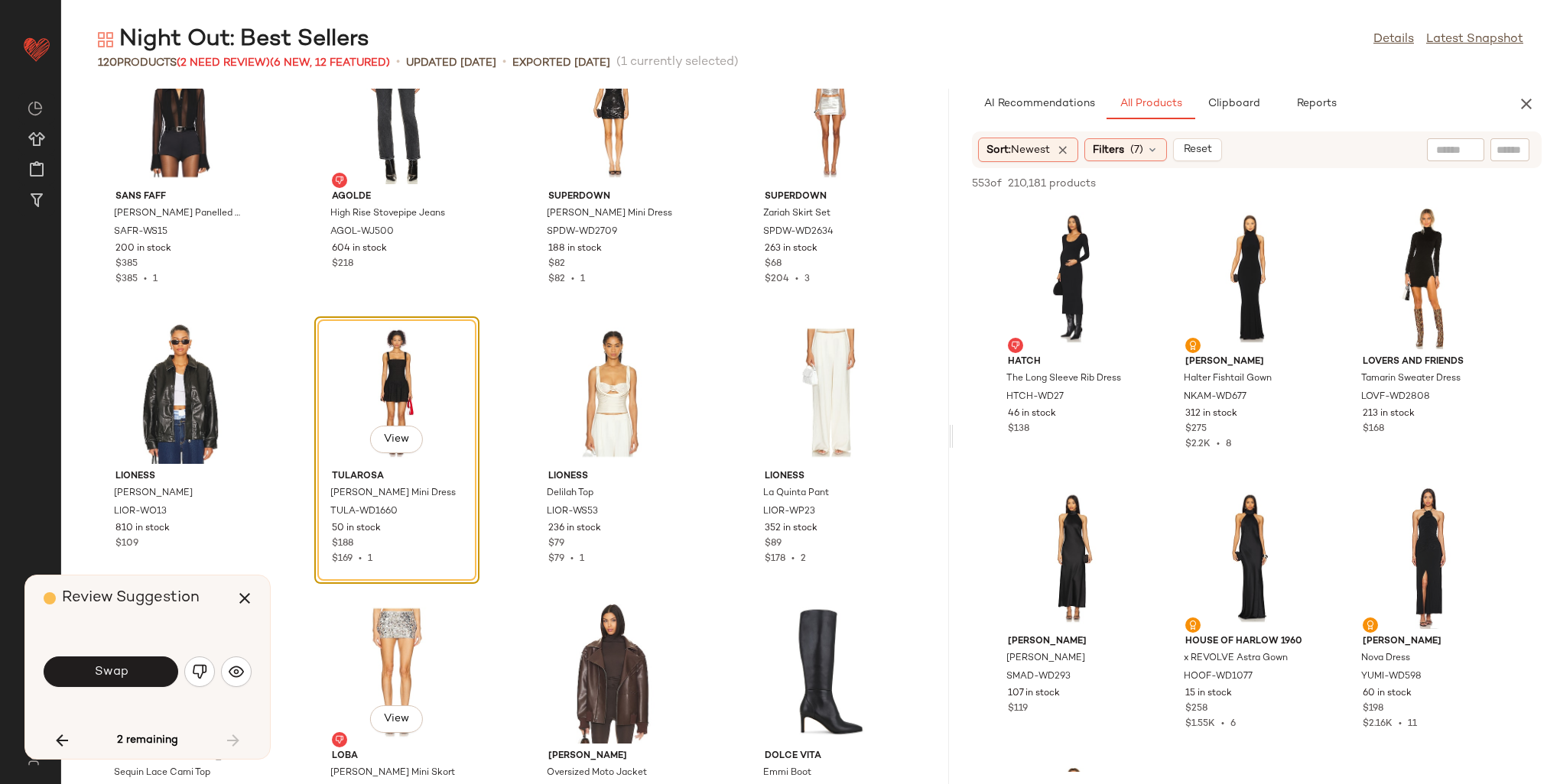
scroll to position [3434, 0]
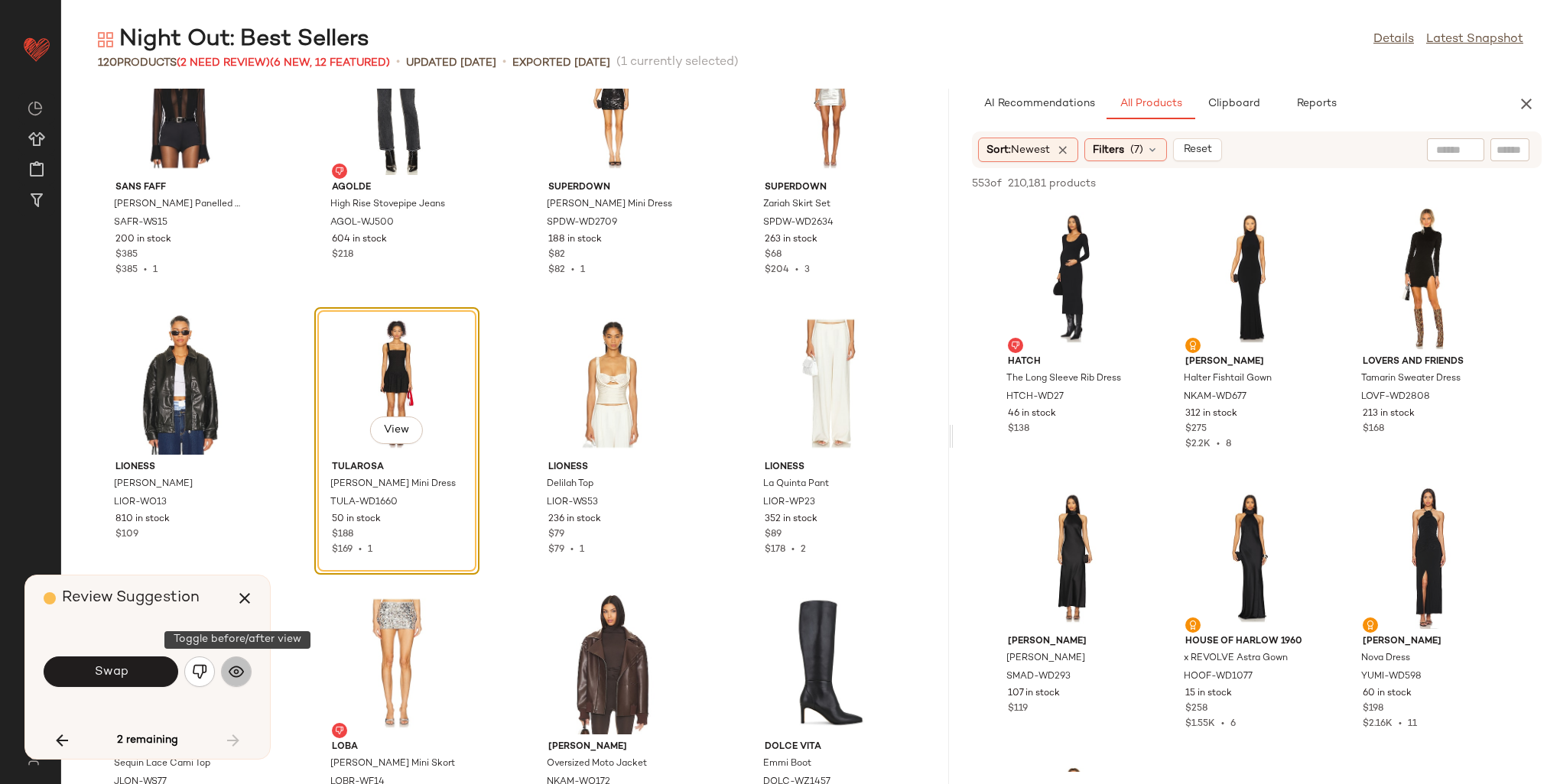
click at [237, 670] on img "button" at bounding box center [236, 672] width 16 height 16
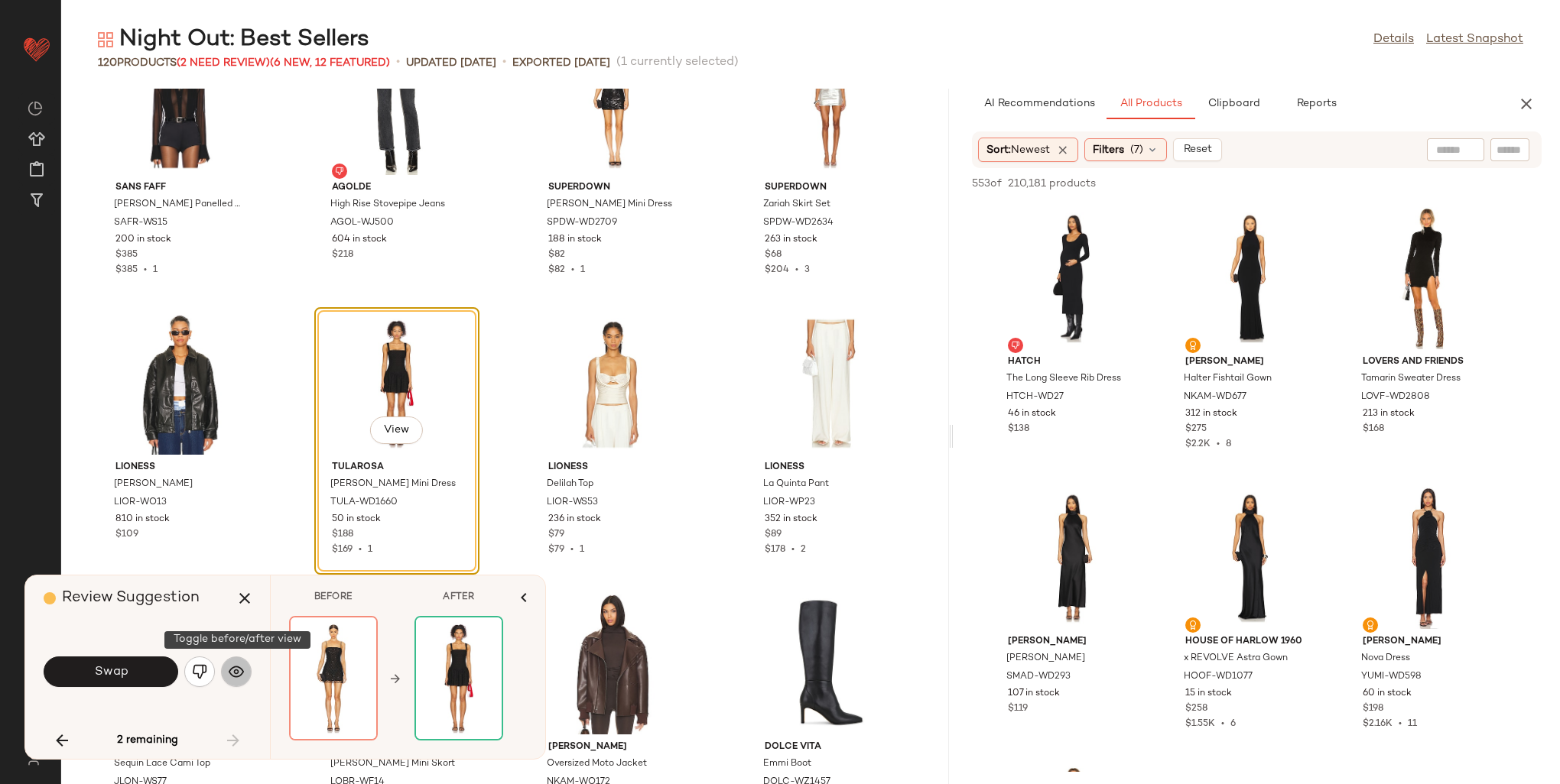
click at [237, 670] on img "button" at bounding box center [236, 672] width 16 height 16
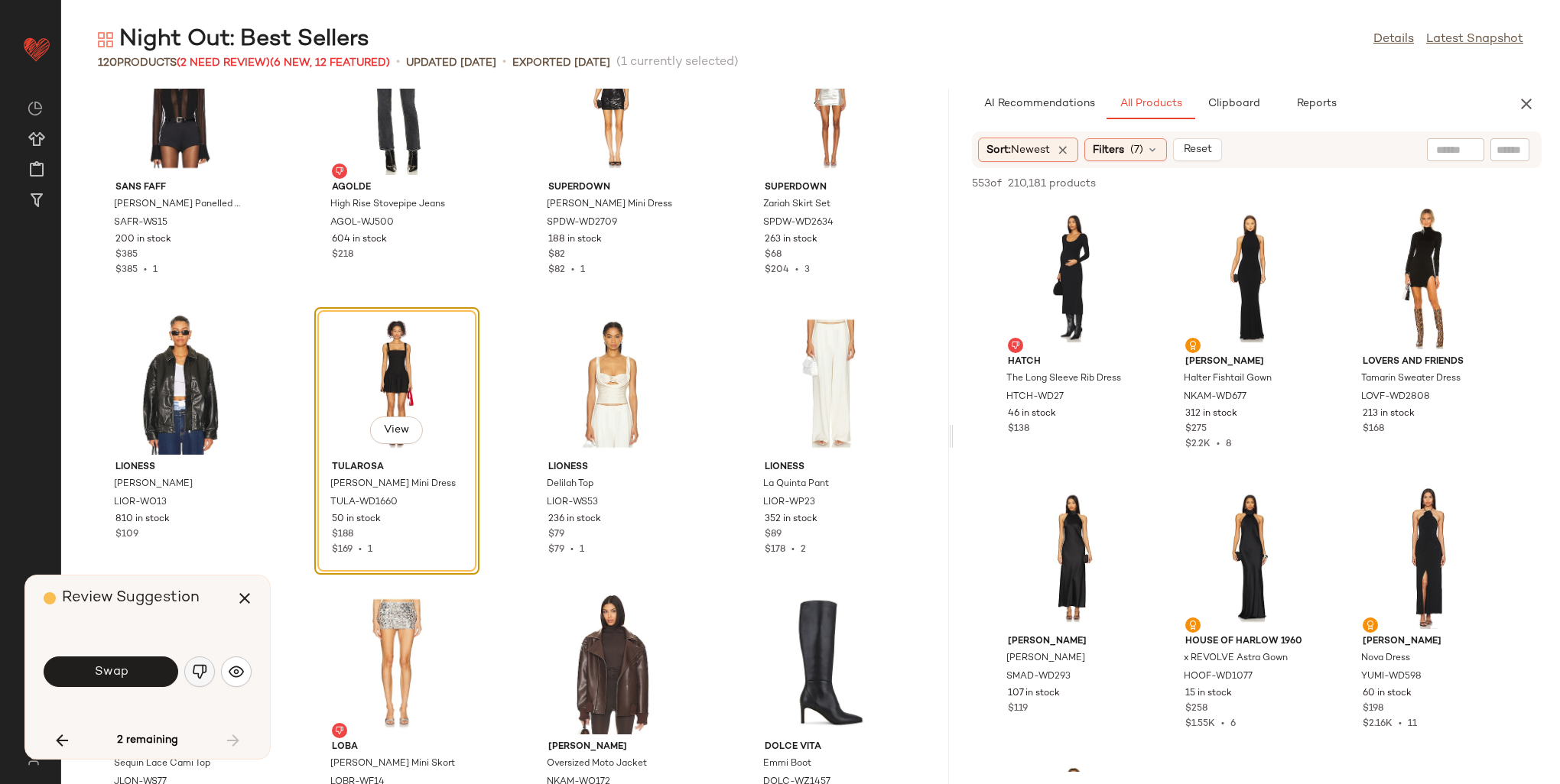
click at [197, 671] on img "button" at bounding box center [200, 672] width 16 height 16
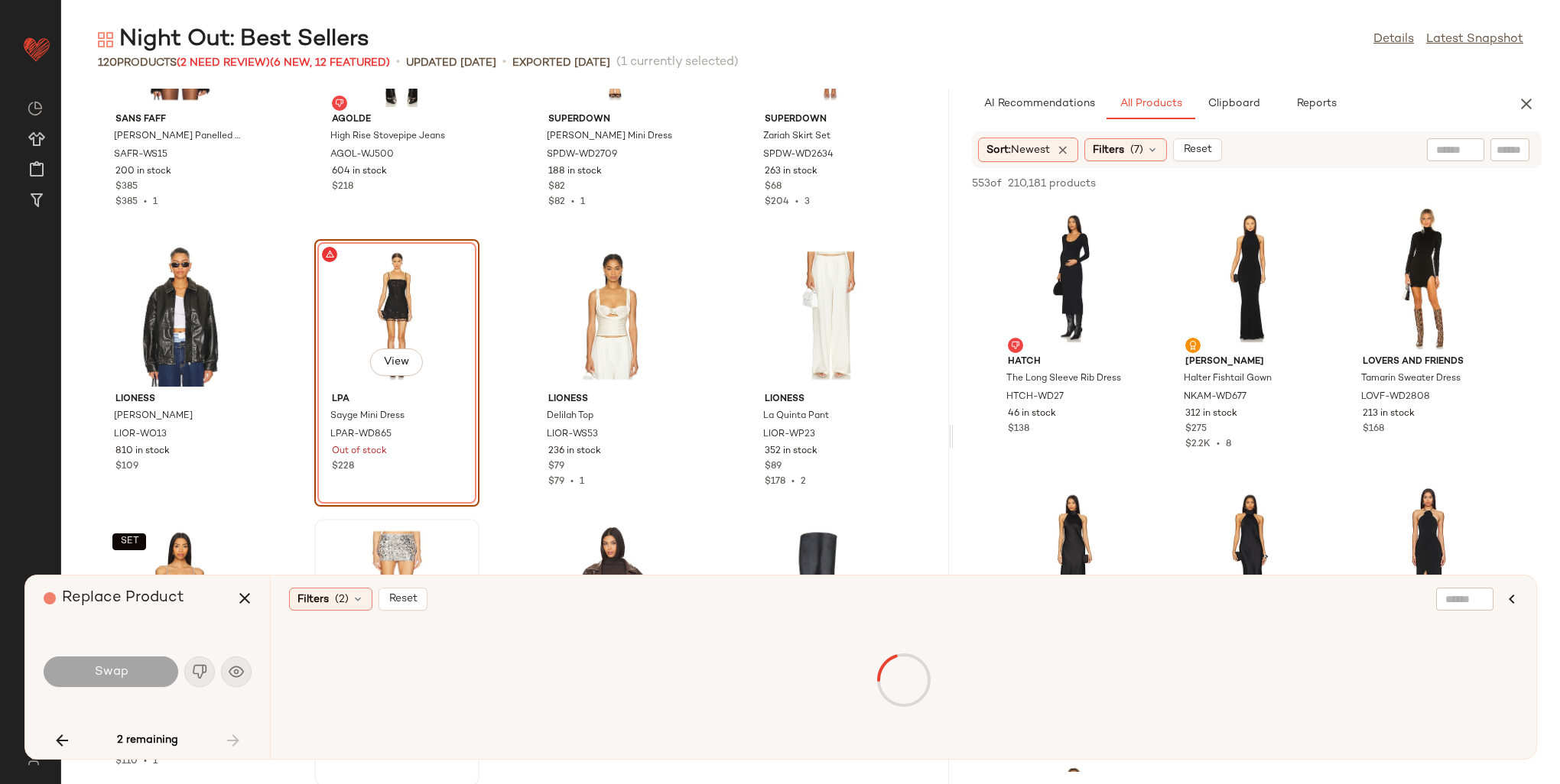
scroll to position [3511, 0]
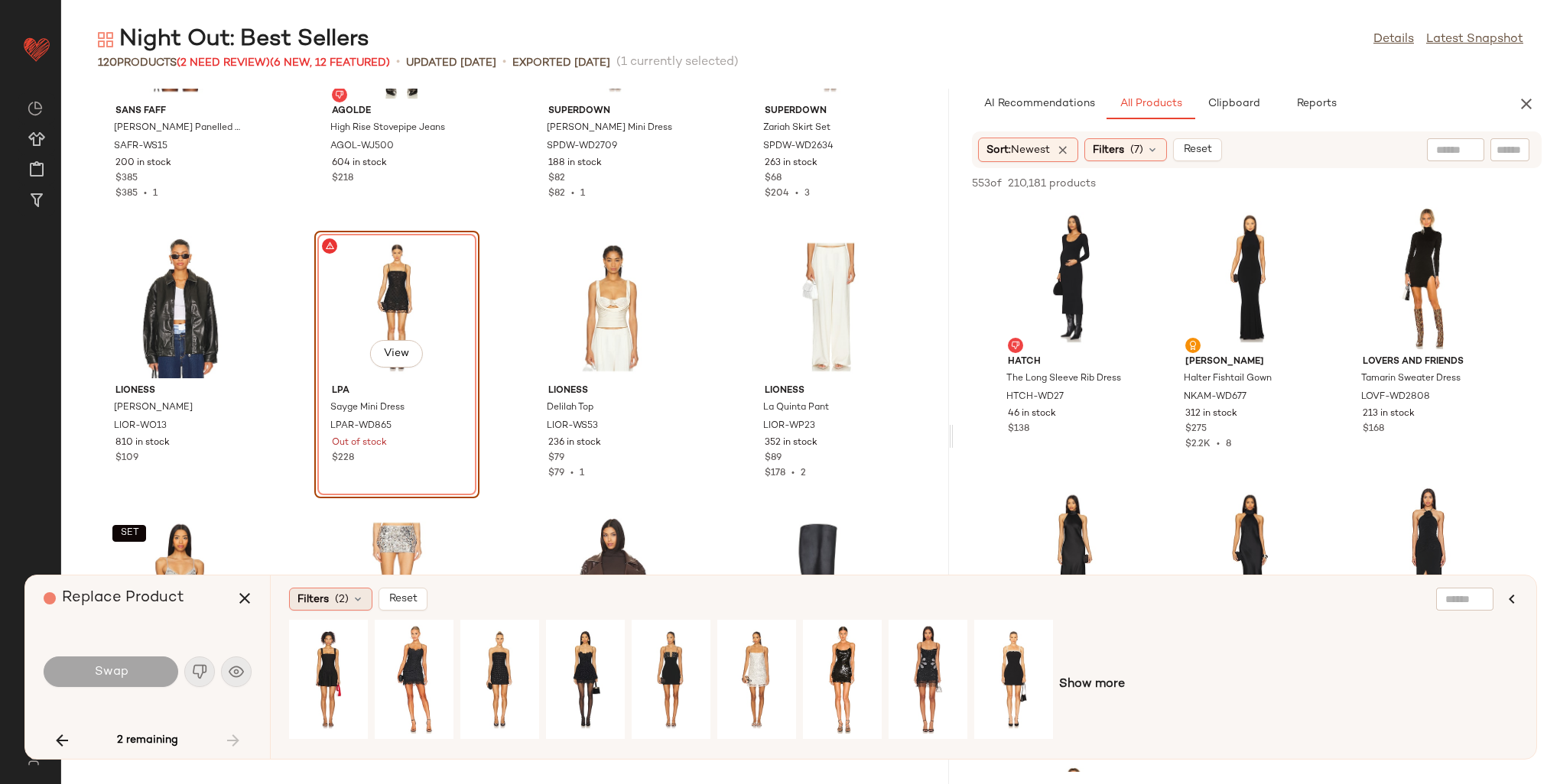
click at [359, 599] on icon at bounding box center [358, 599] width 12 height 12
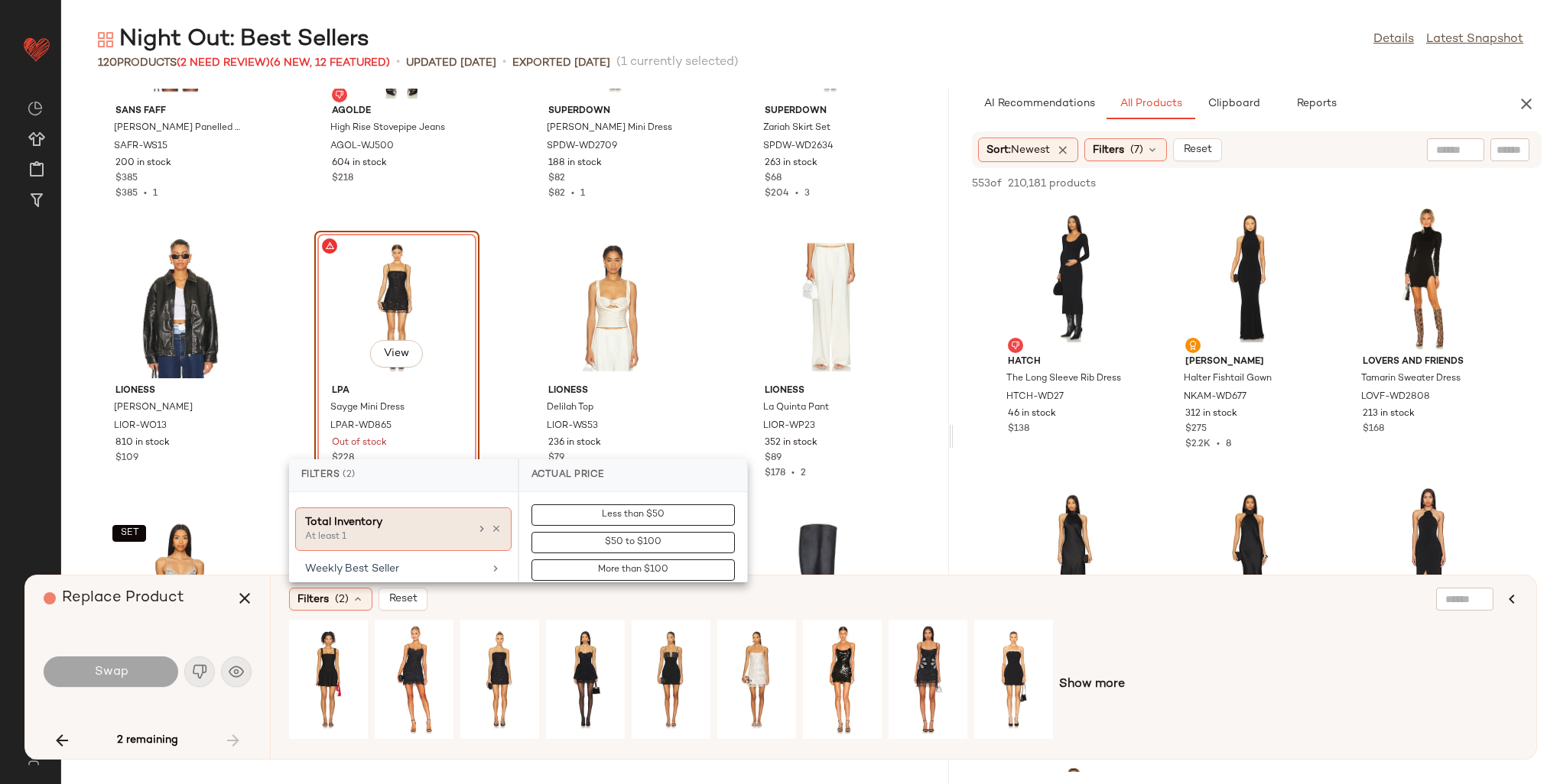
scroll to position [885, 0]
click at [411, 571] on div "Weekly Best Seller" at bounding box center [394, 575] width 178 height 16
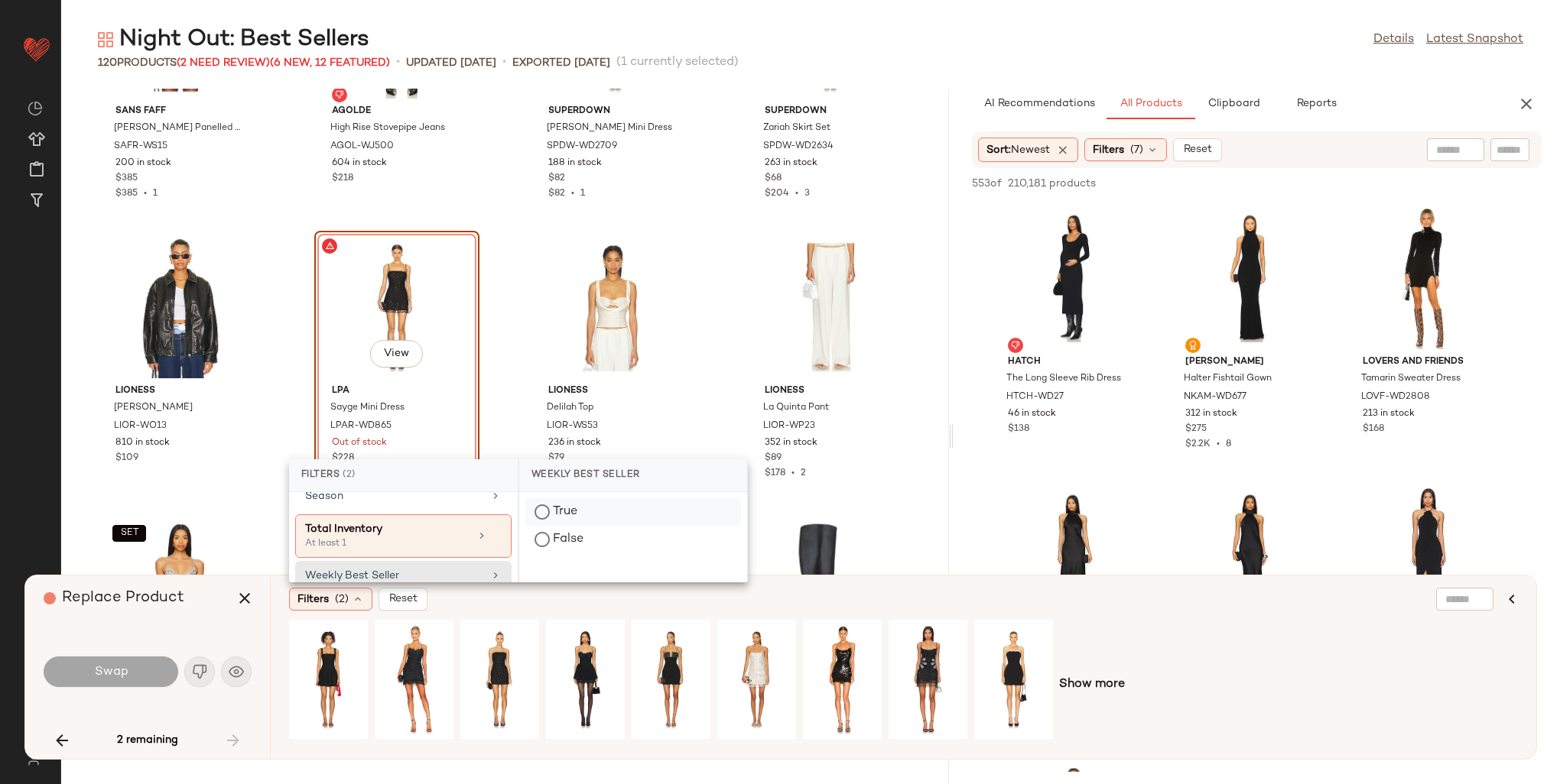
click at [547, 526] on div "True" at bounding box center [633, 539] width 216 height 27
click at [1094, 610] on div "Filters (3) Reset" at bounding box center [829, 599] width 1080 height 23
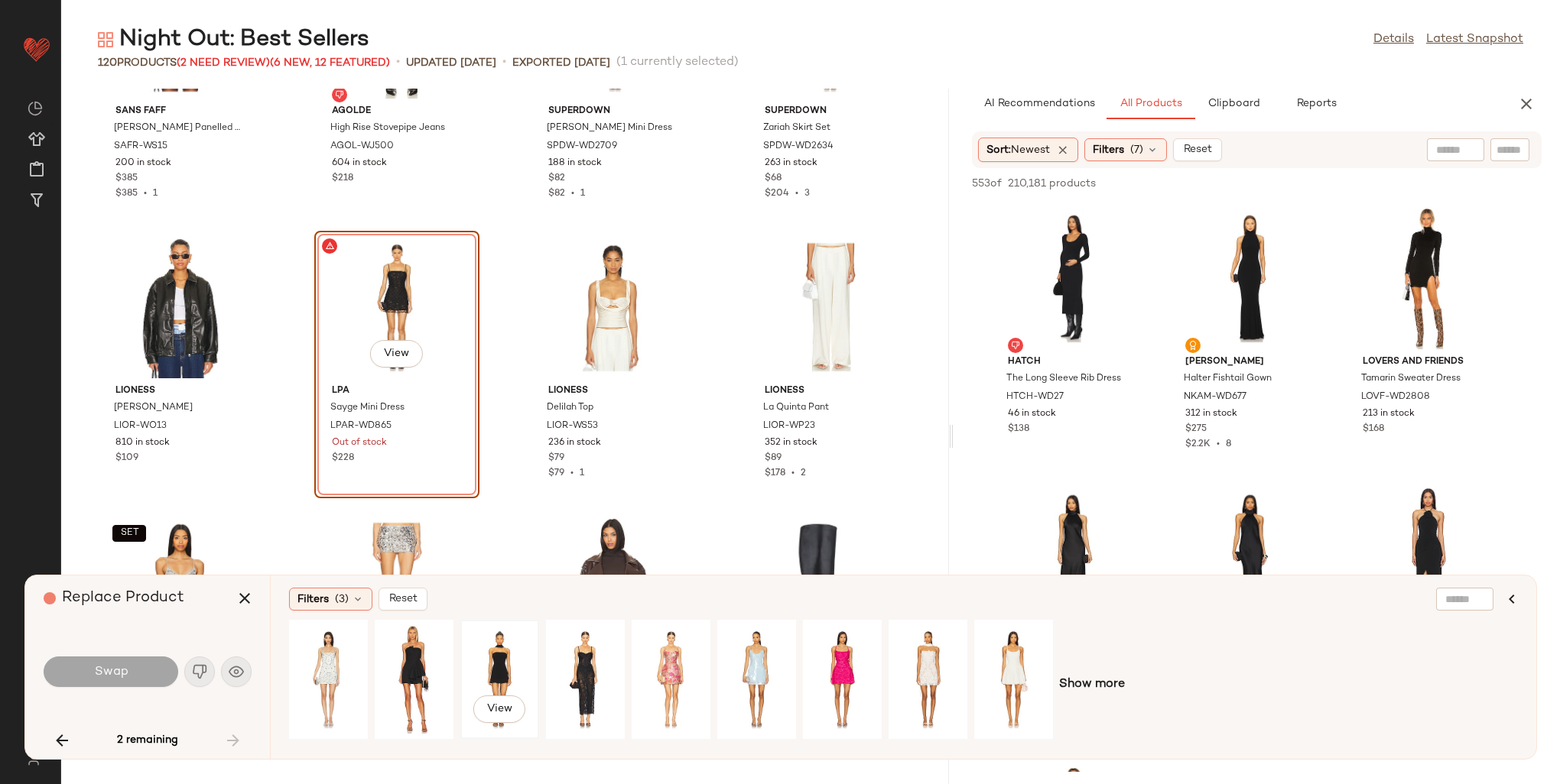
click at [502, 642] on div "View" at bounding box center [500, 680] width 68 height 109
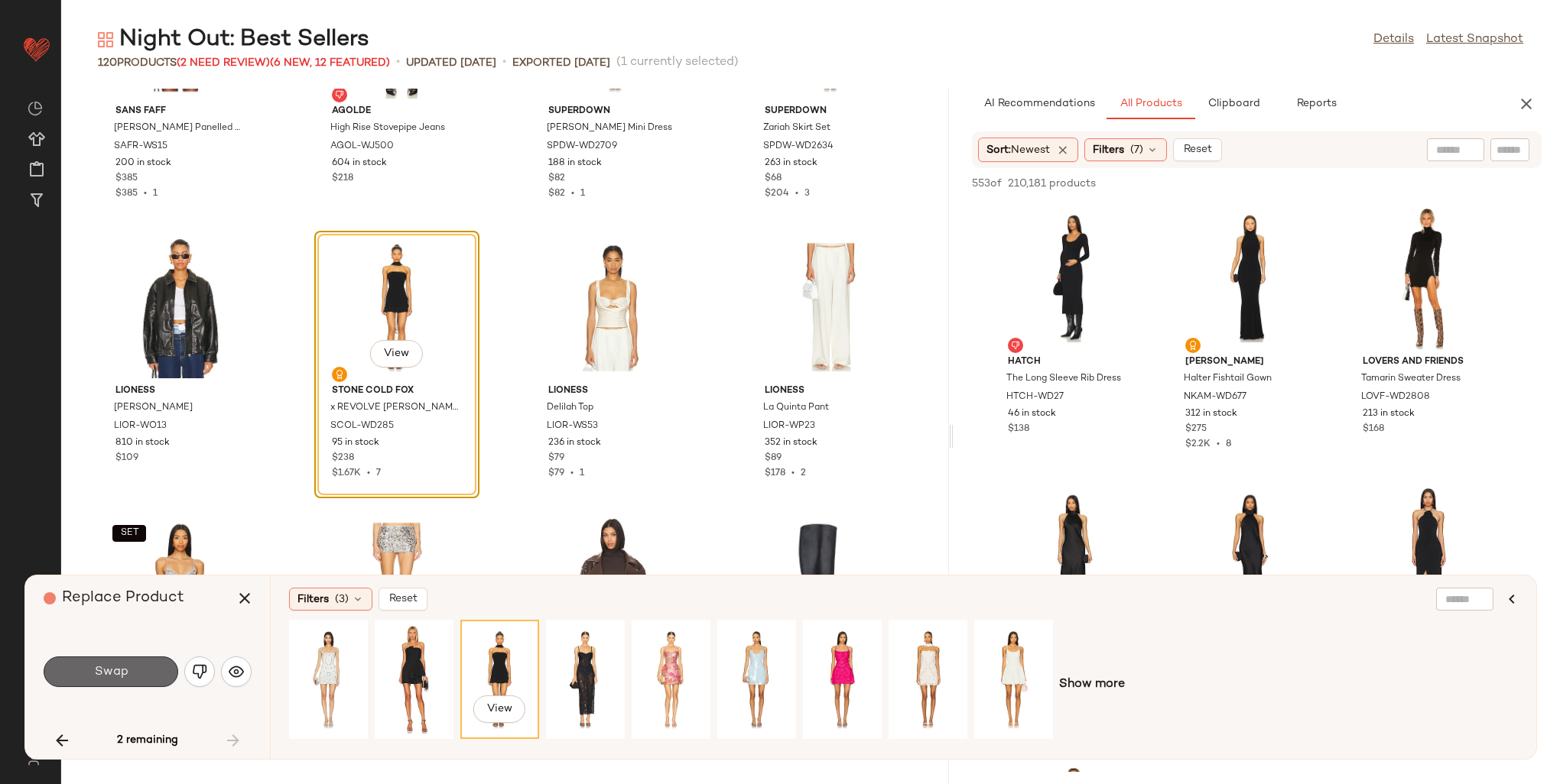
click at [150, 669] on button "Swap" at bounding box center [110, 672] width 134 height 31
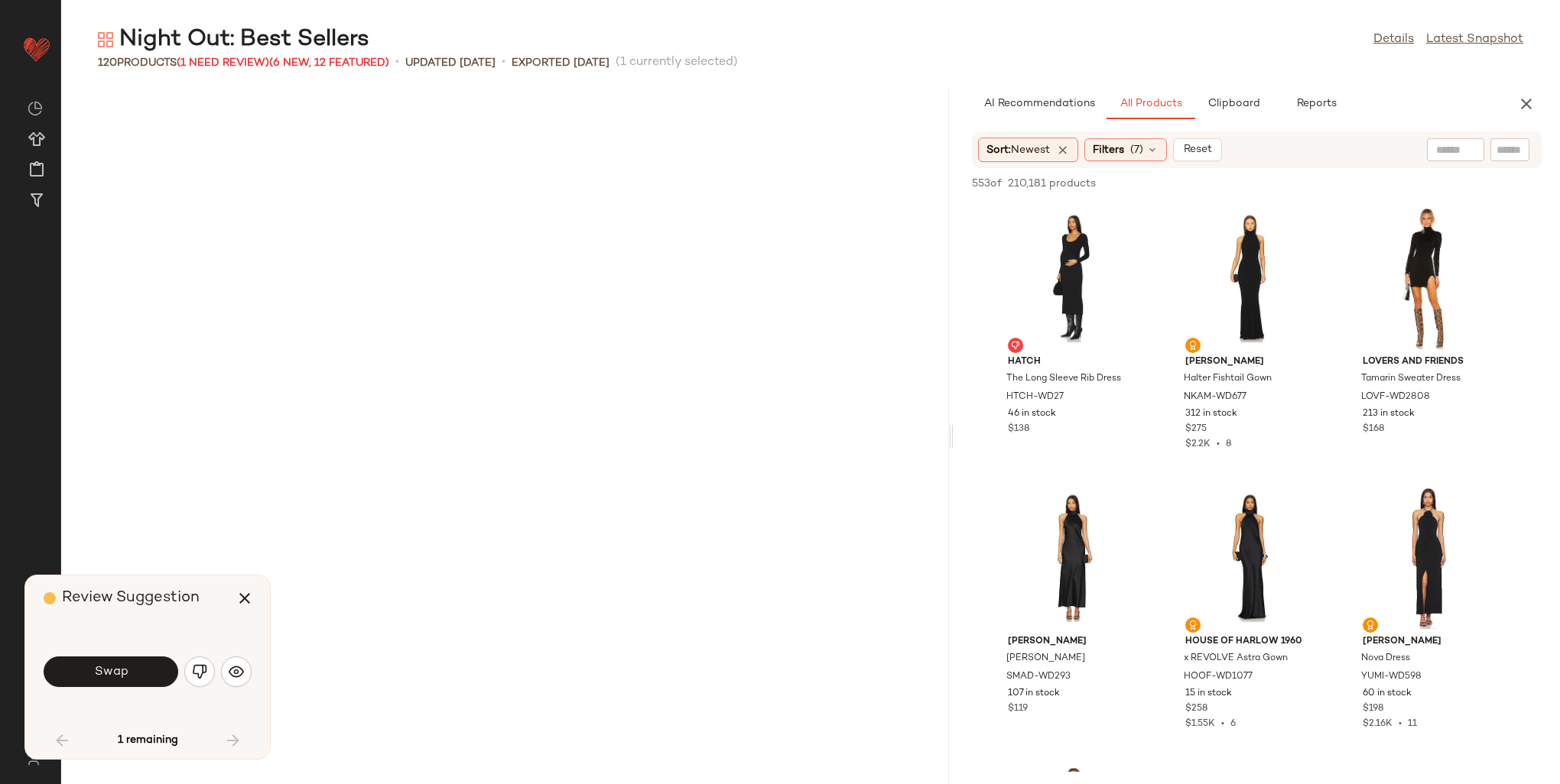
scroll to position [839, 0]
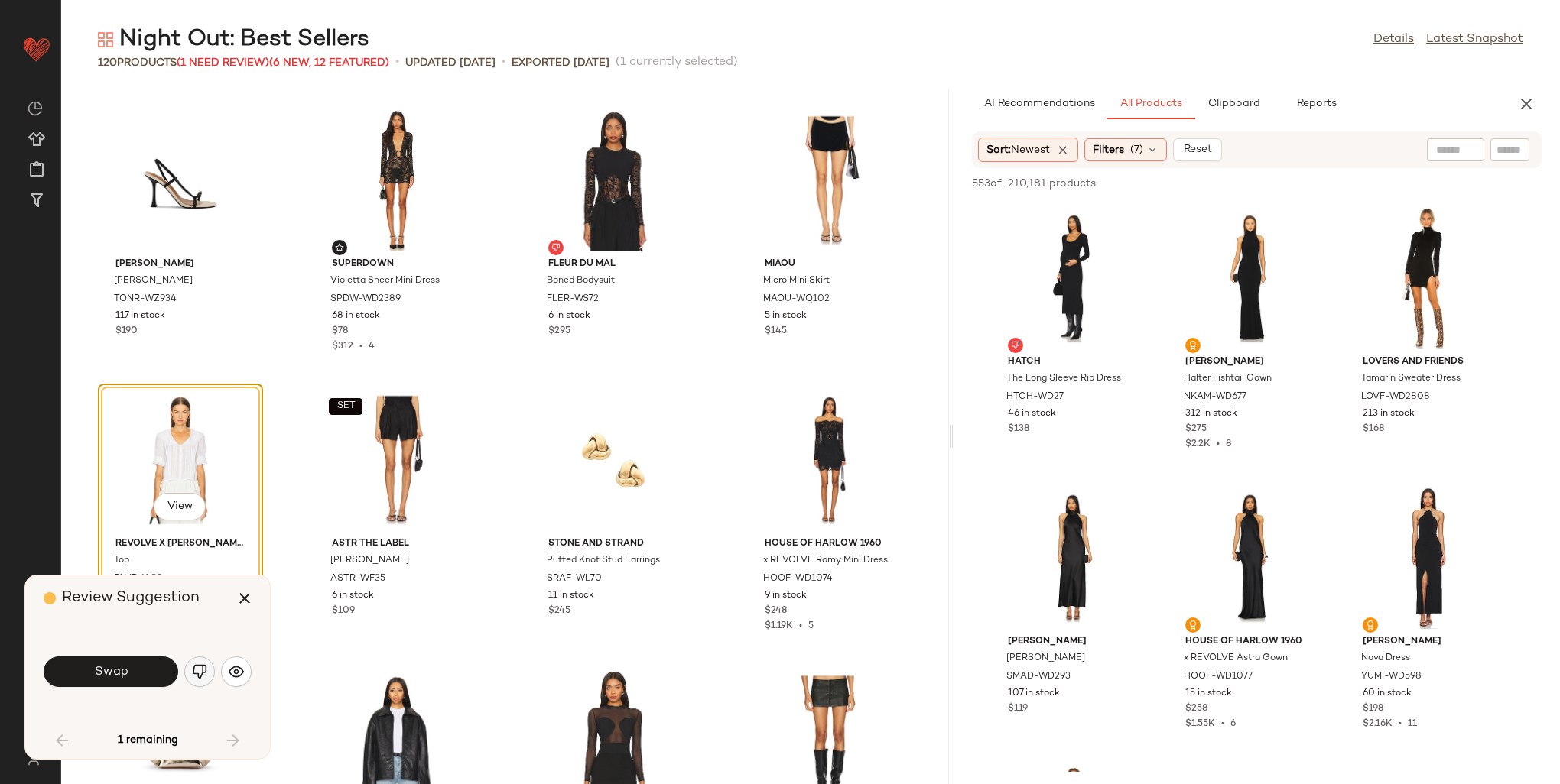
click at [200, 665] on img "button" at bounding box center [200, 672] width 16 height 16
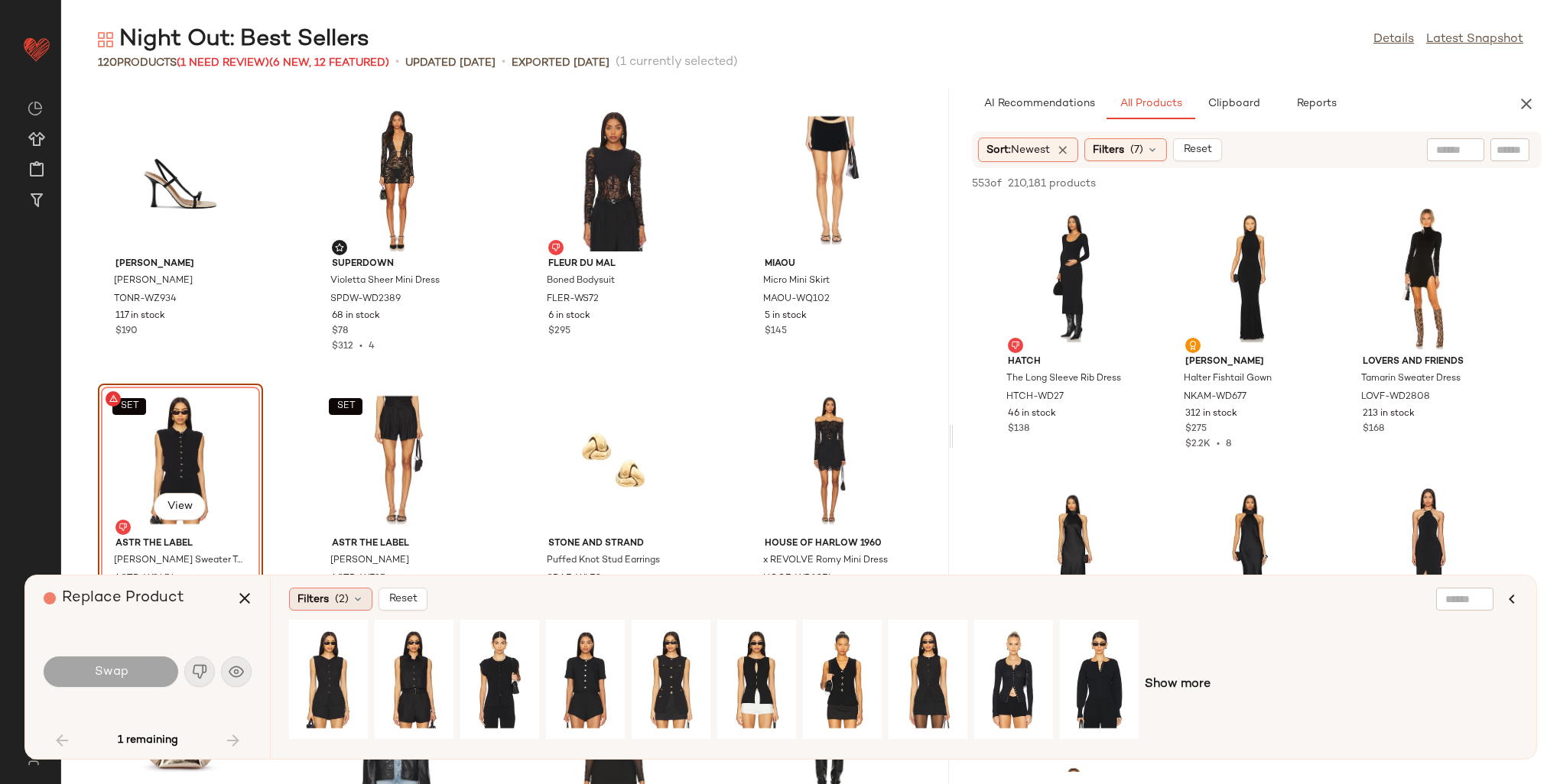
click at [336, 605] on span "(2)" at bounding box center [341, 599] width 14 height 16
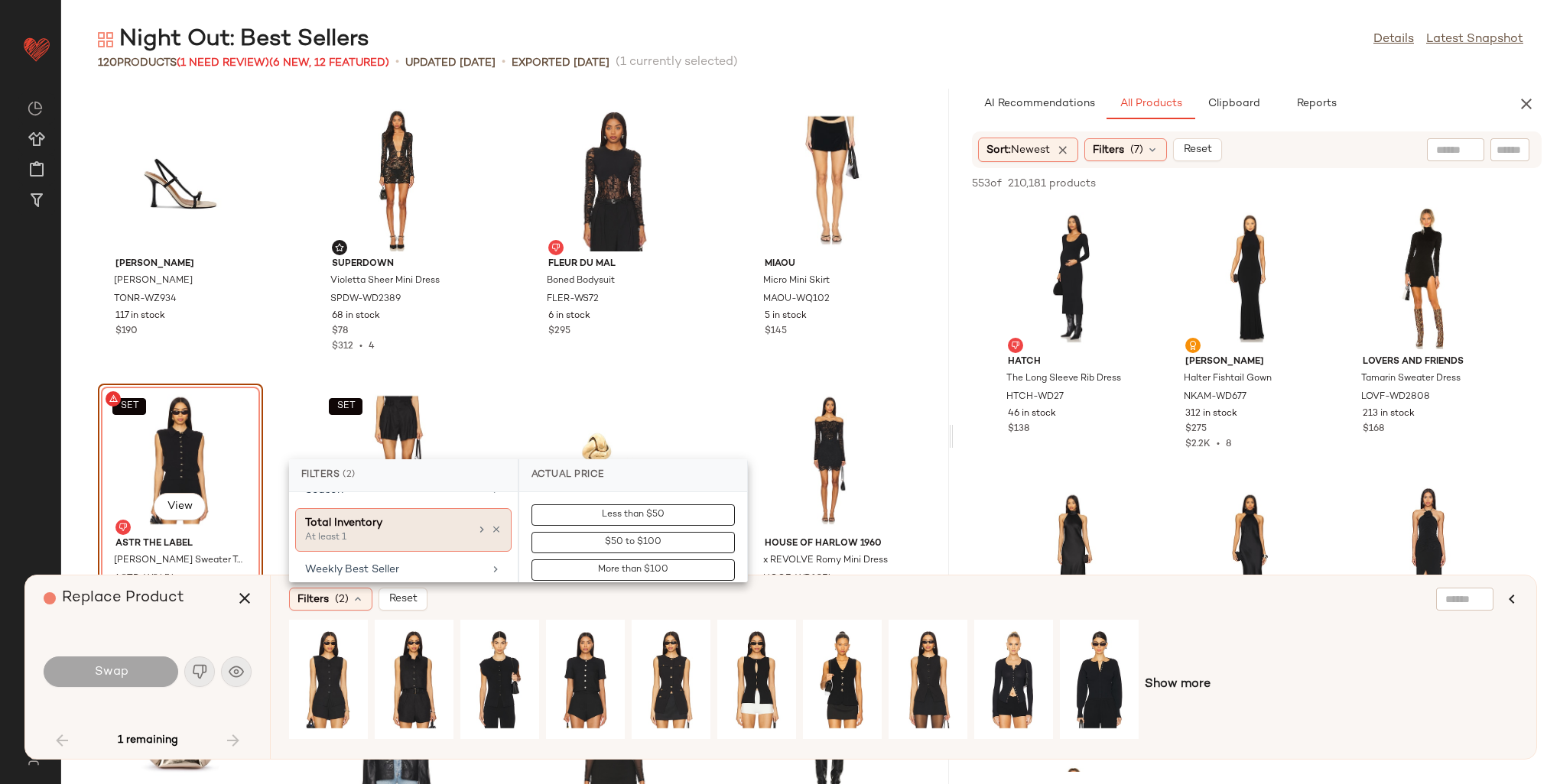
scroll to position [885, 0]
click at [397, 569] on div "Weekly Best Seller" at bounding box center [394, 575] width 178 height 16
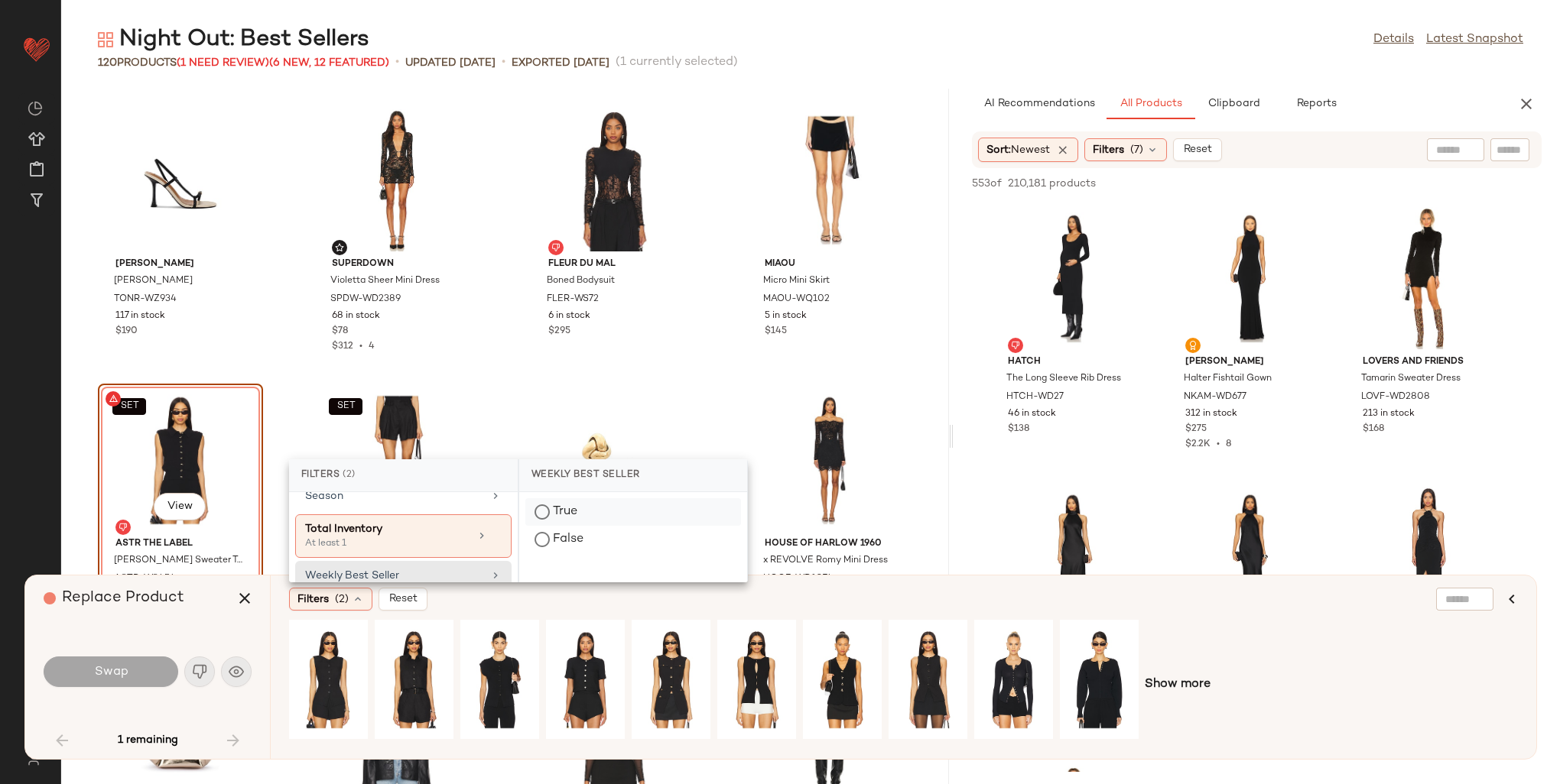
click at [552, 526] on div "True" at bounding box center [633, 539] width 216 height 27
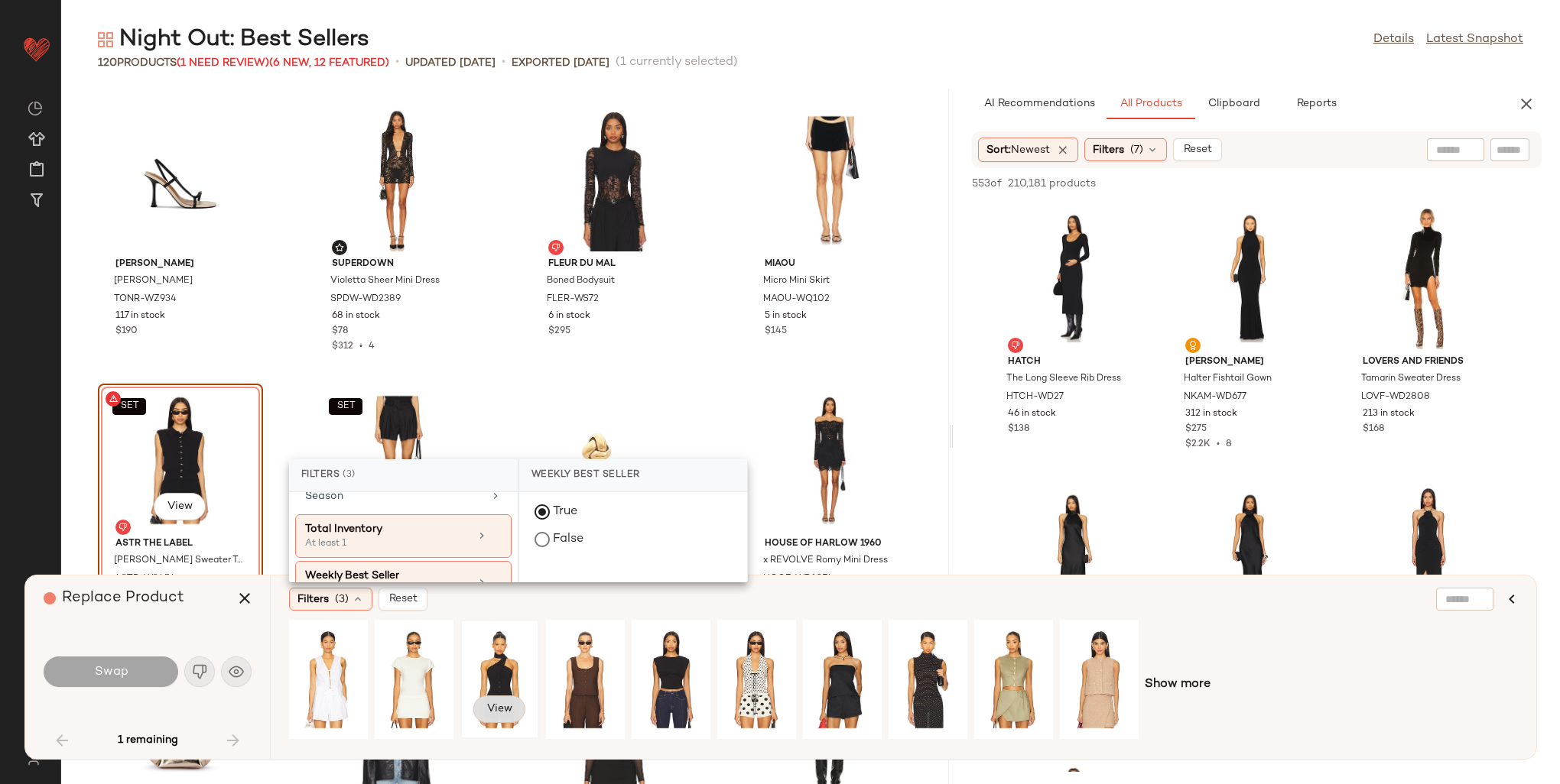
scroll to position [163, 0]
click at [501, 711] on span "View" at bounding box center [500, 709] width 26 height 12
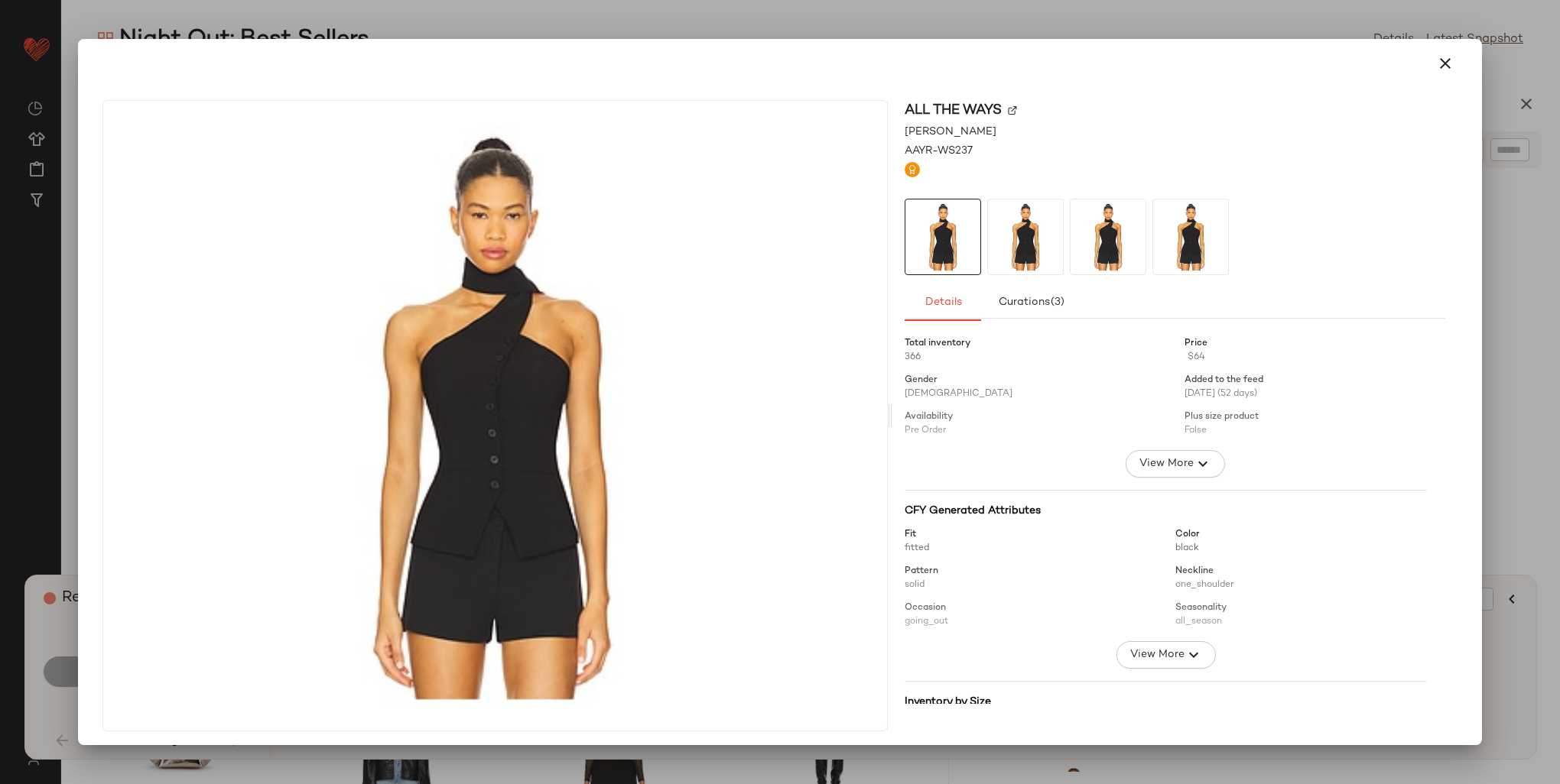
click at [1003, 124] on div "ALL THE WAYS" at bounding box center [1175, 131] width 541 height 16
click at [1009, 109] on img at bounding box center [1012, 110] width 9 height 9
click at [1436, 62] on icon "button" at bounding box center [1445, 63] width 18 height 18
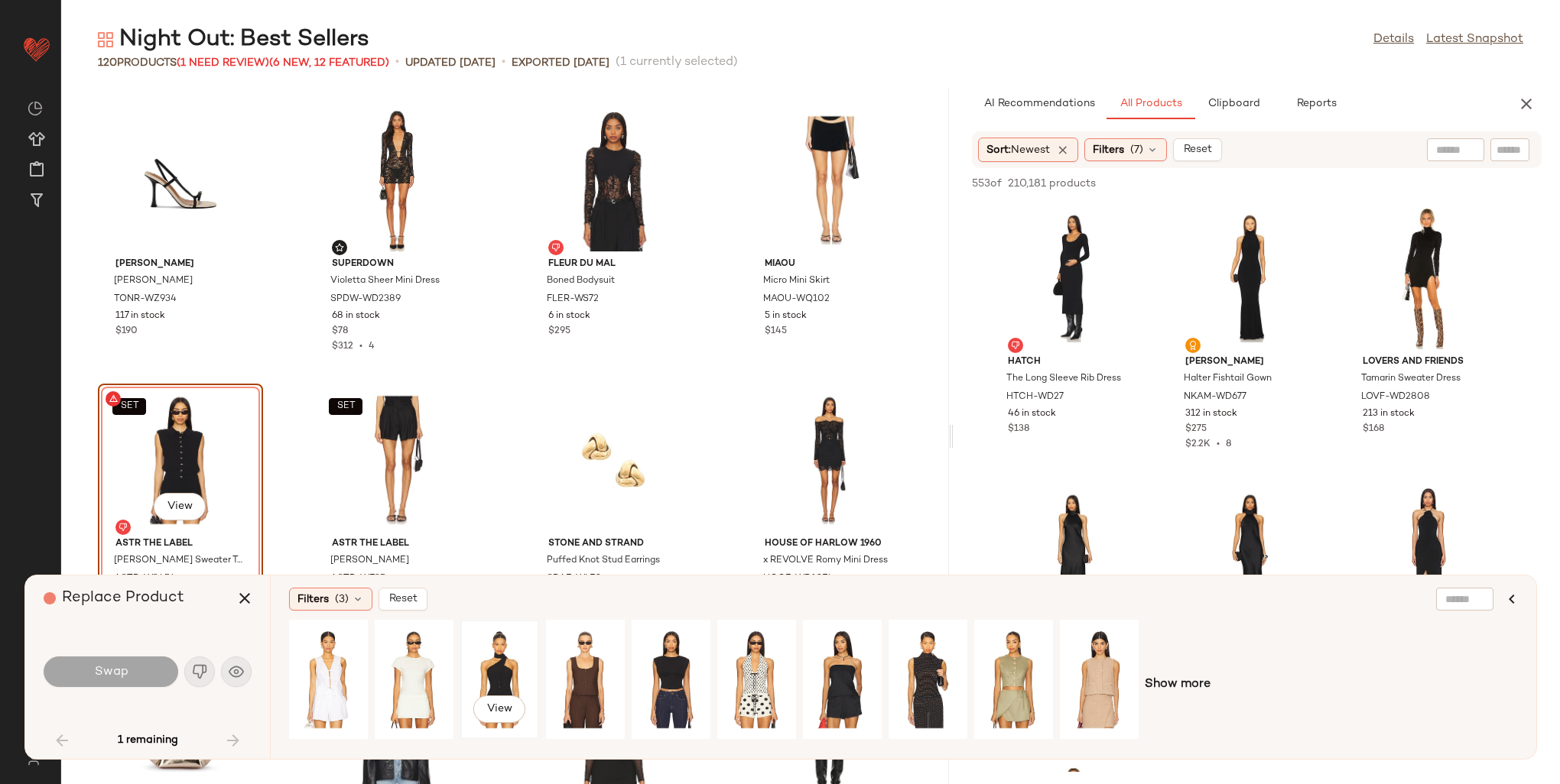
click at [510, 665] on div "View" at bounding box center [500, 680] width 68 height 109
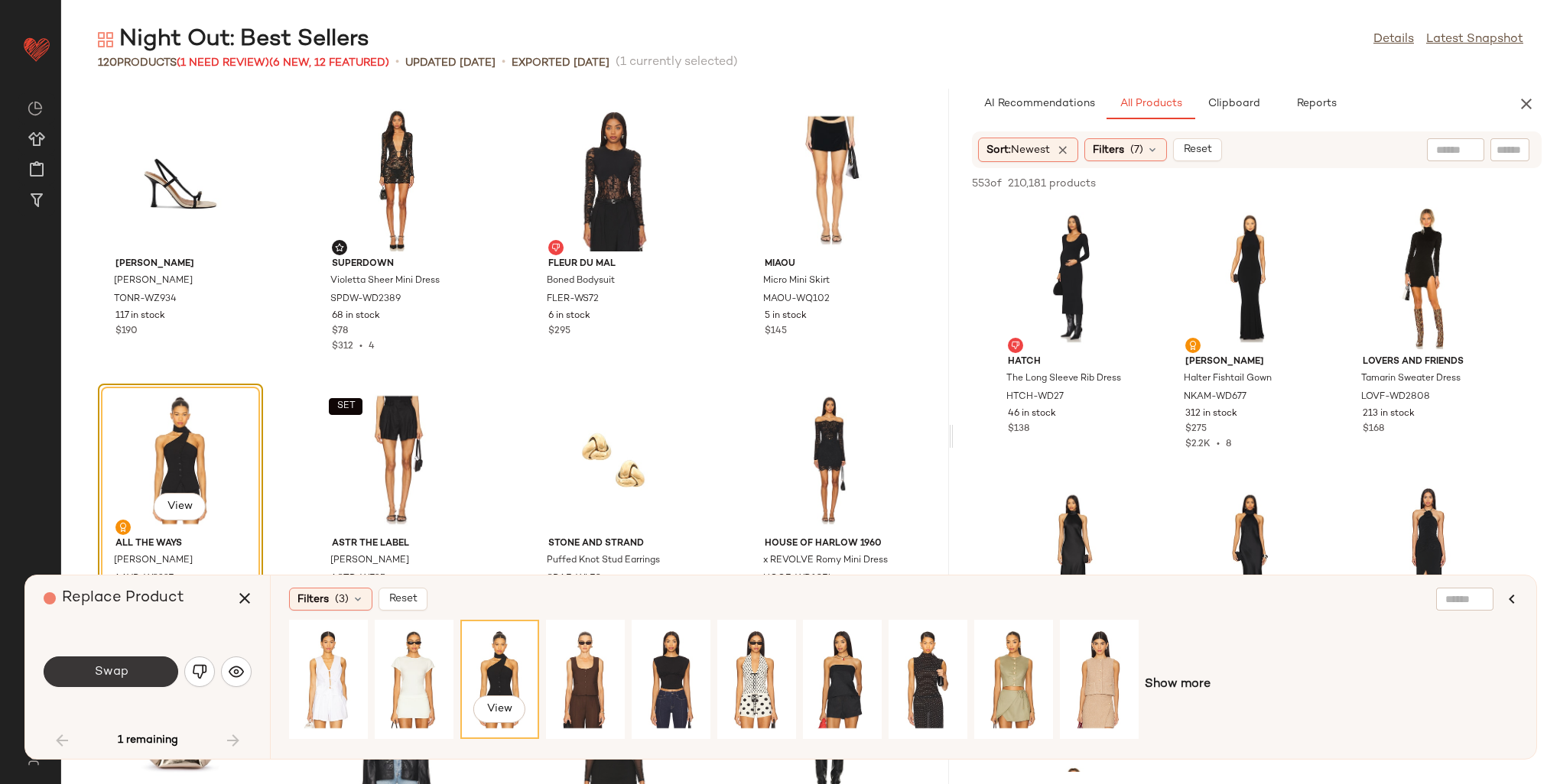
click at [106, 669] on span "Swap" at bounding box center [110, 673] width 35 height 15
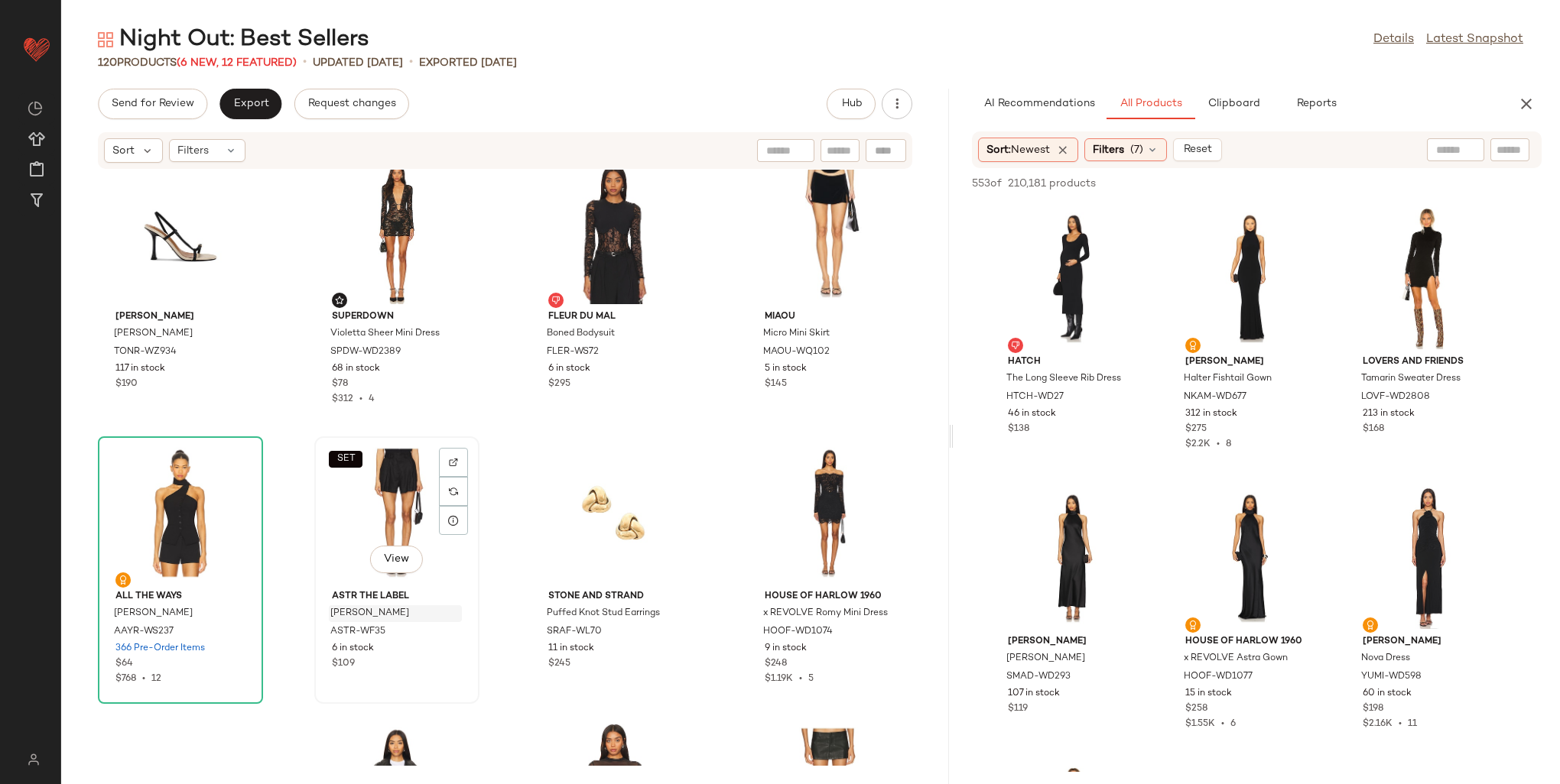
scroll to position [993, 0]
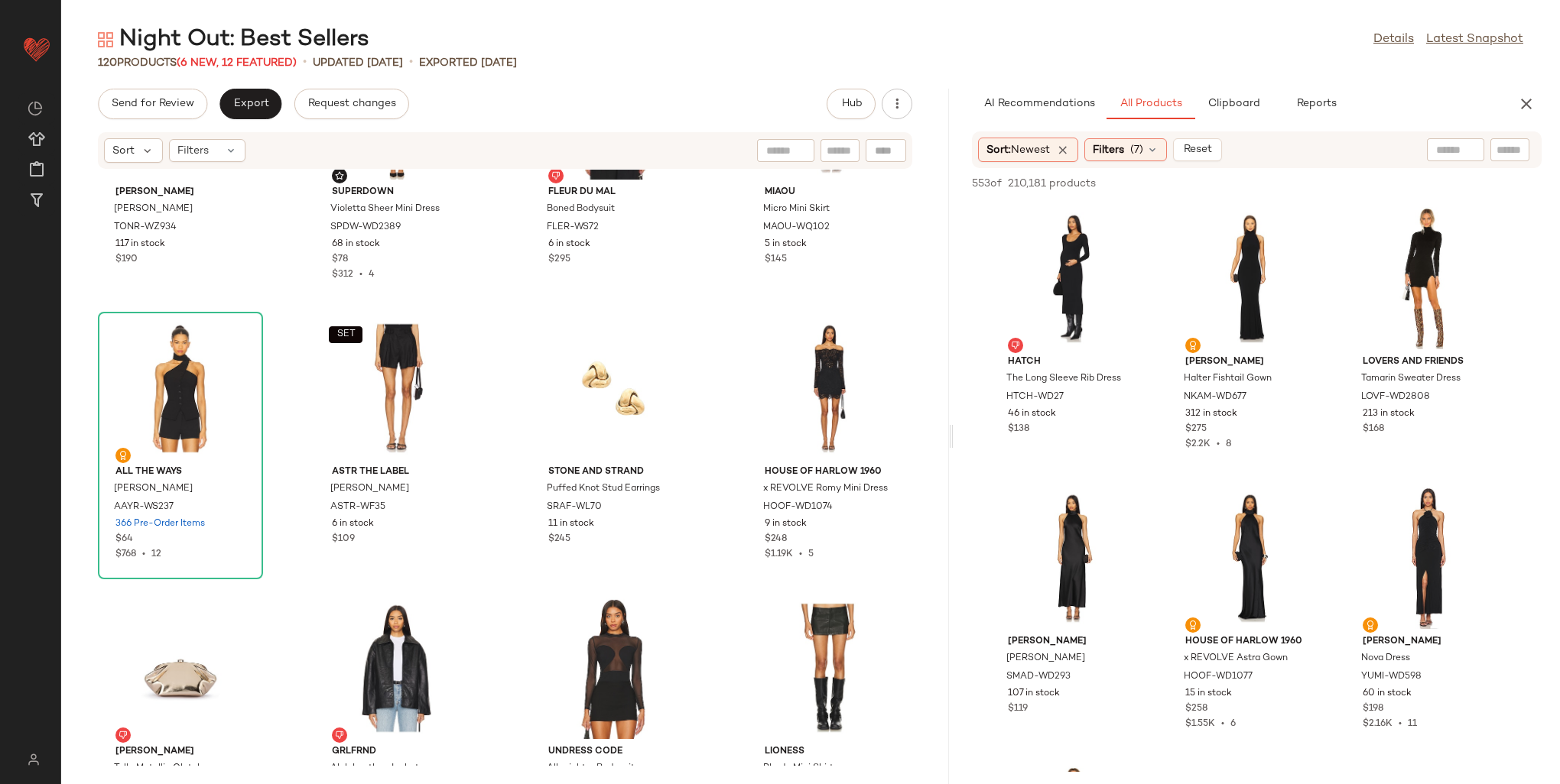
click at [1509, 148] on input "text" at bounding box center [1510, 149] width 26 height 16
paste input "*********"
type input "*********"
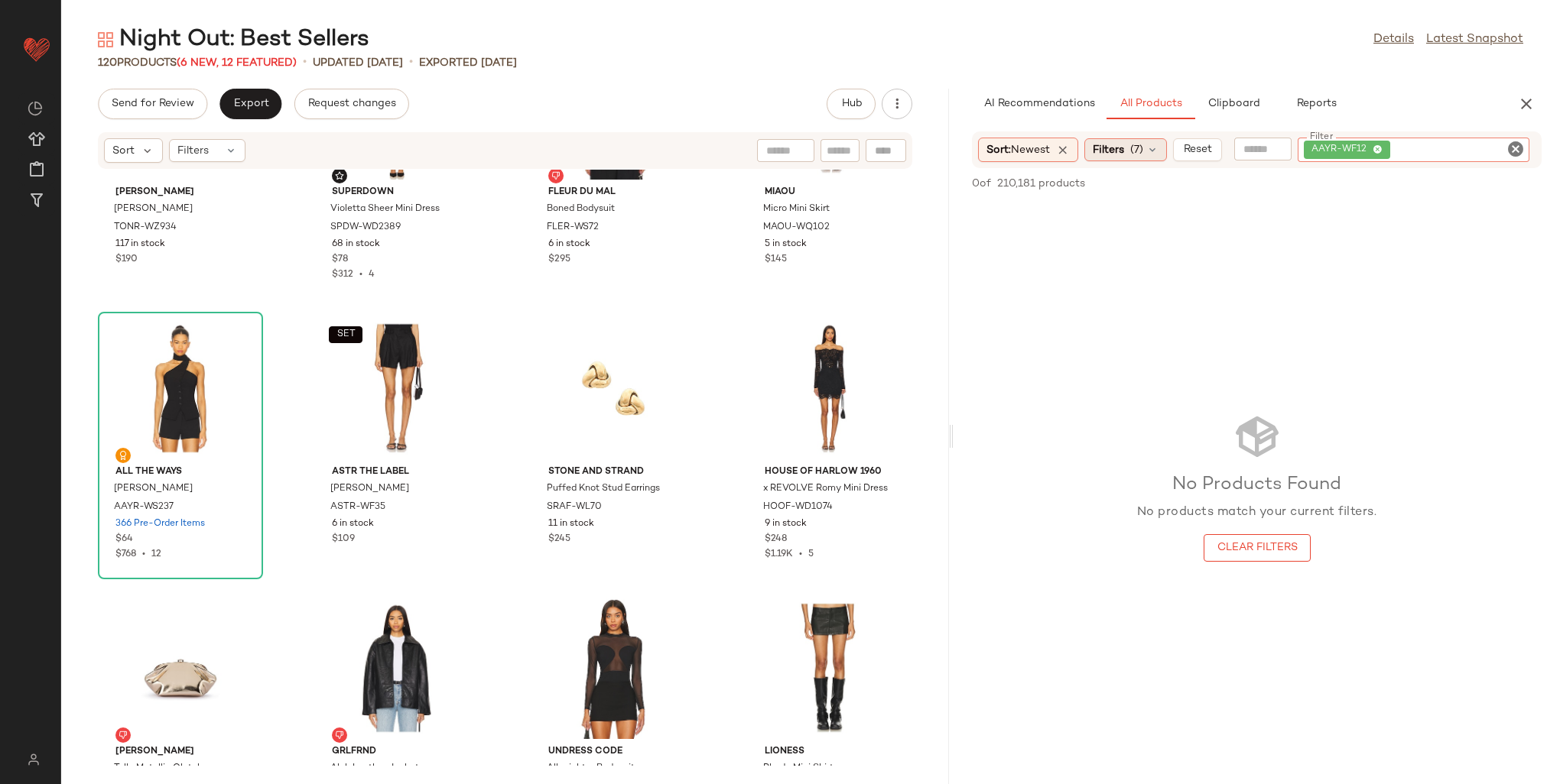
click at [1120, 163] on div "Sort: Newest Filters (7) Reset Filter AAYR-WF12 Filter" at bounding box center [1257, 150] width 570 height 37
click at [1135, 145] on span "(7)" at bounding box center [1137, 149] width 13 height 16
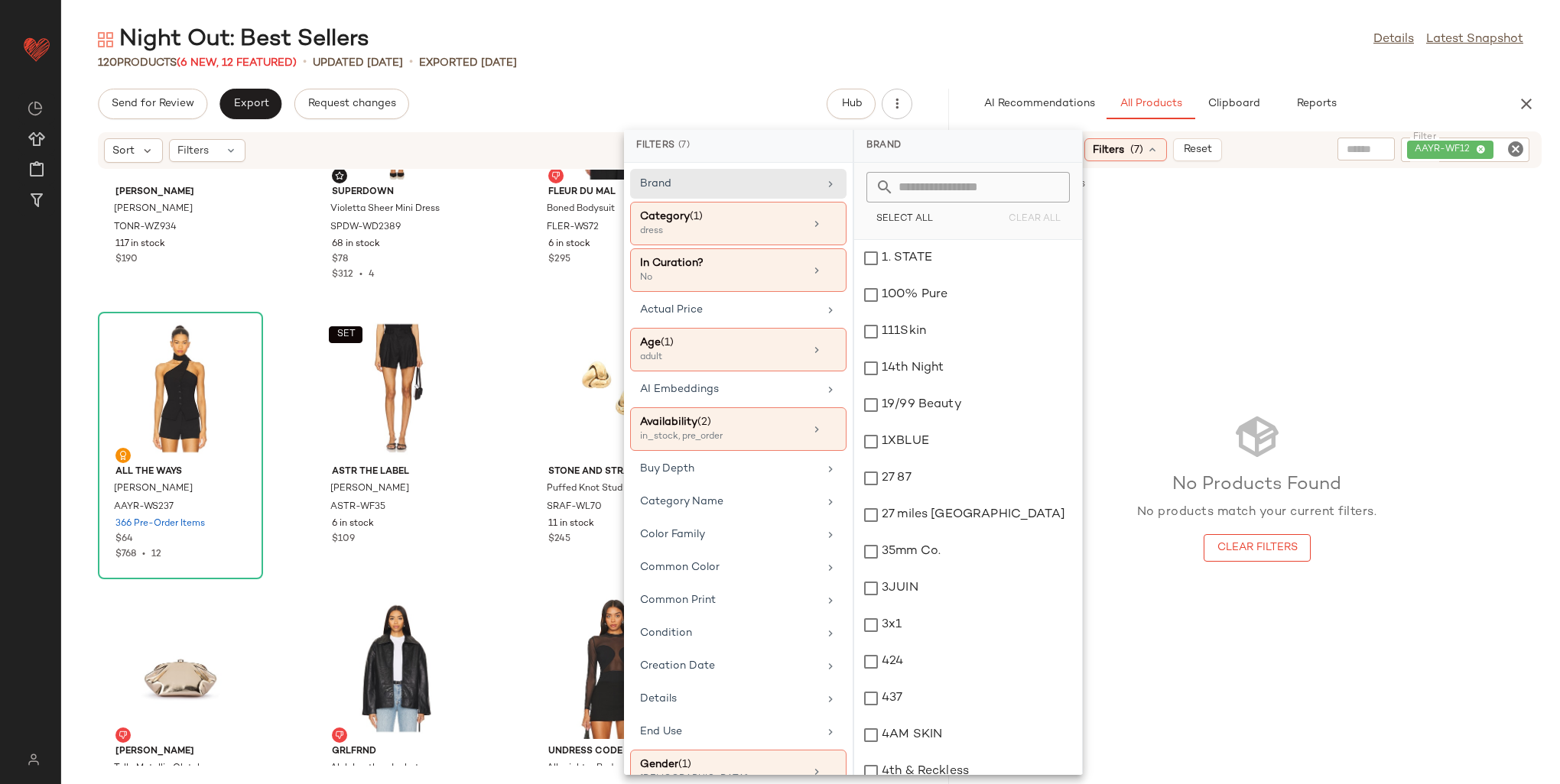
drag, startPoint x: 825, startPoint y: 222, endPoint x: 869, endPoint y: 207, distance: 46.5
click at [826, 222] on icon at bounding box center [831, 223] width 11 height 11
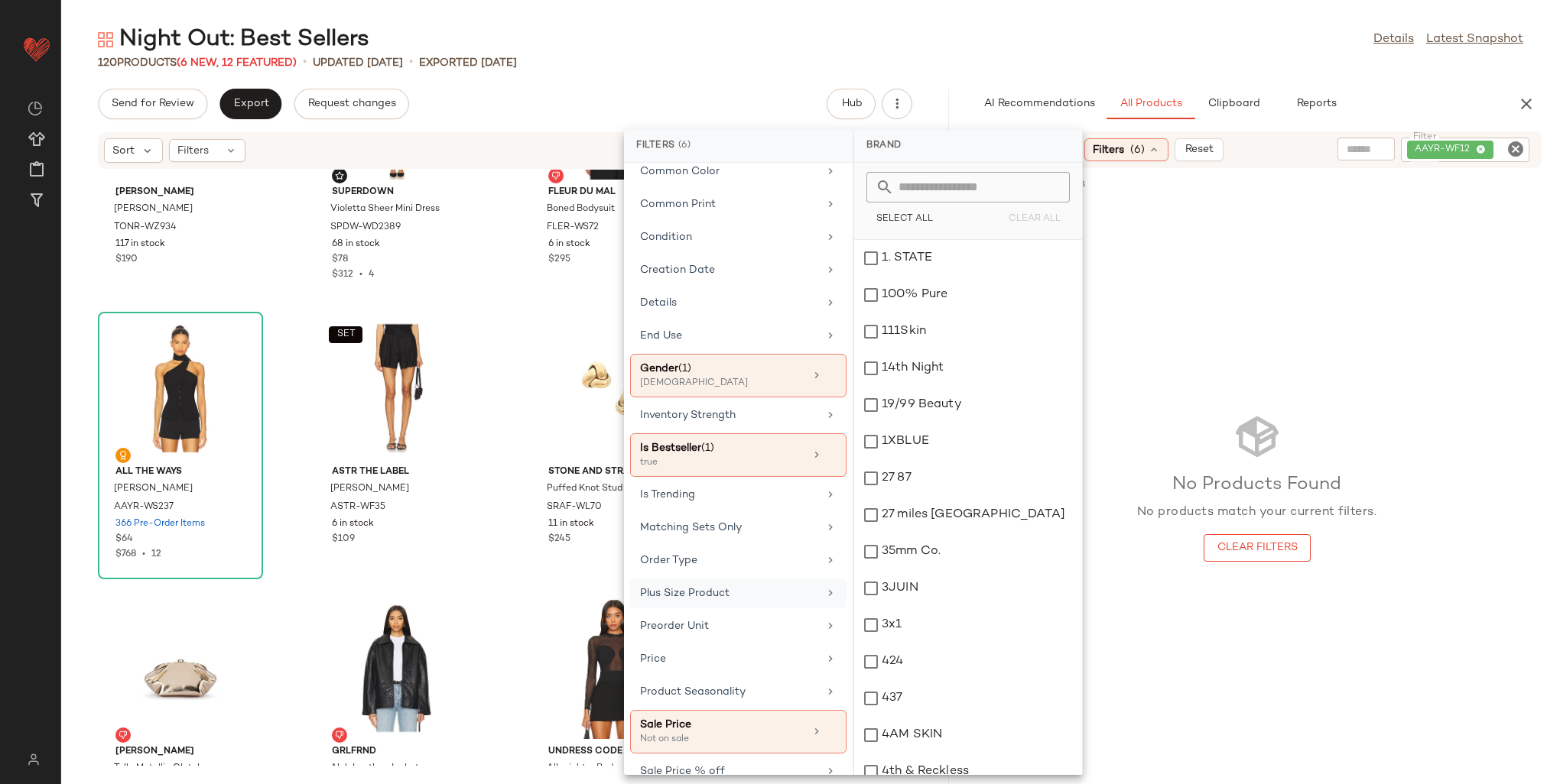
scroll to position [589, 0]
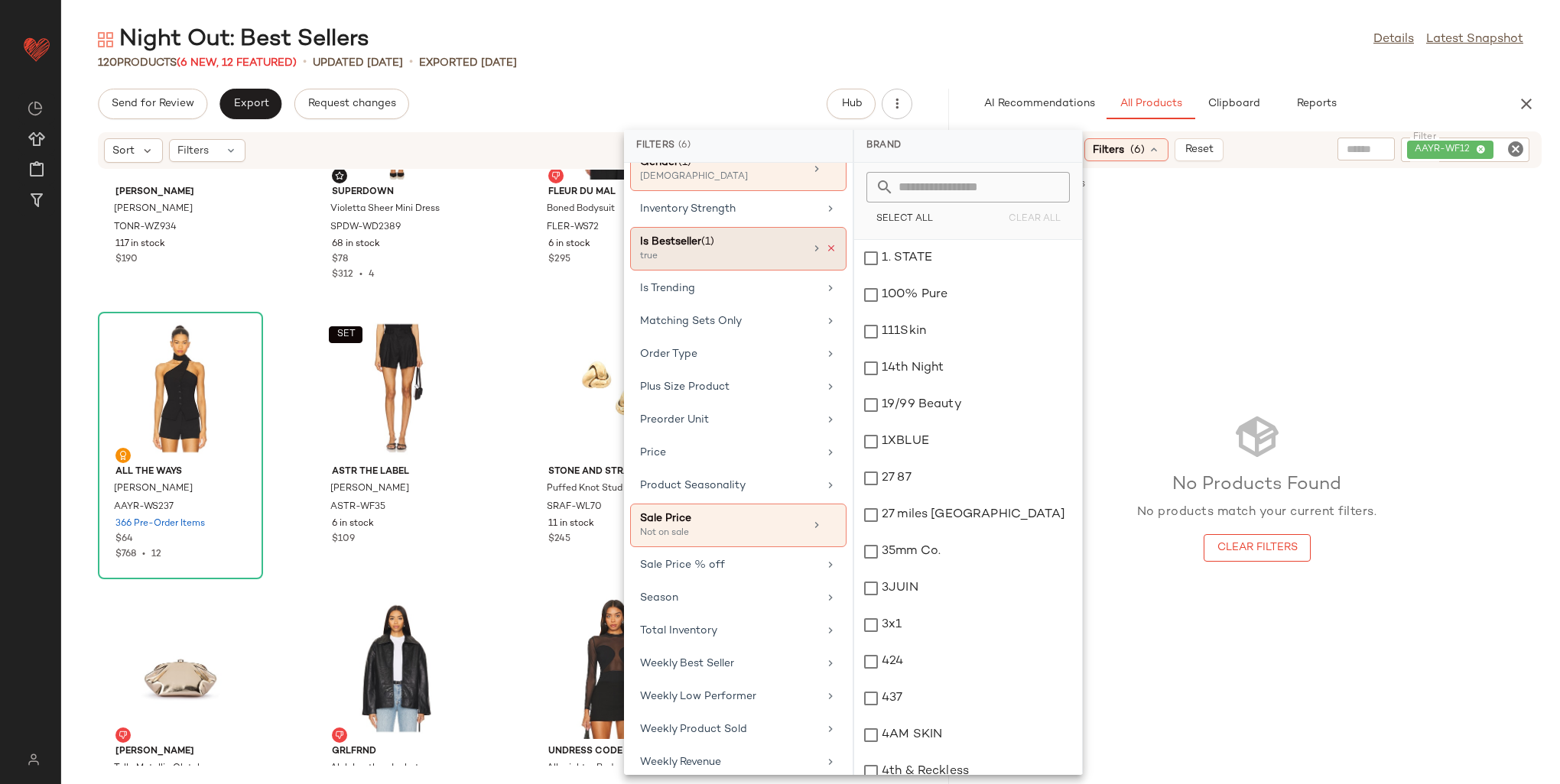
click at [828, 243] on icon at bounding box center [831, 248] width 11 height 11
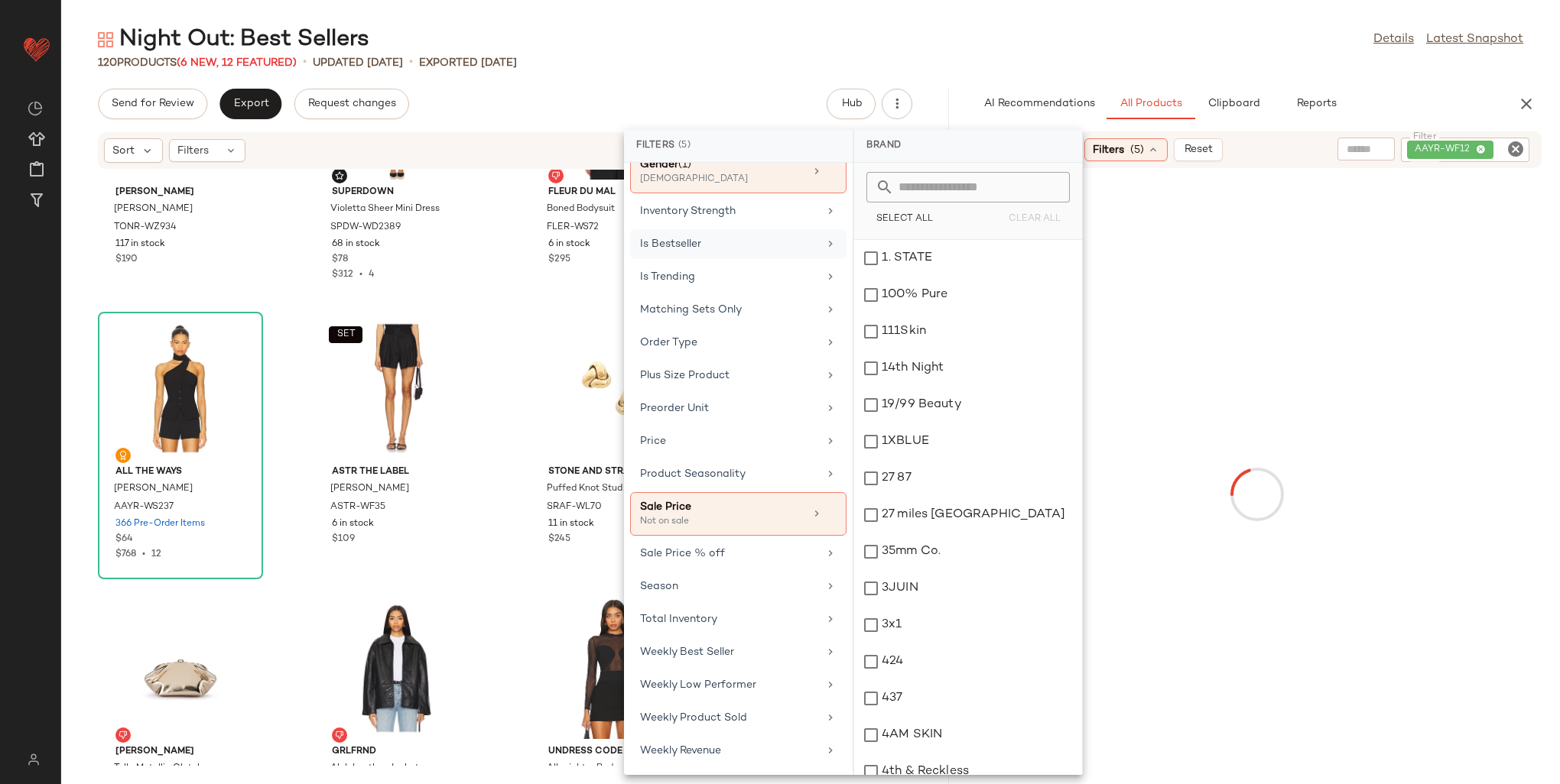
scroll to position [575, 0]
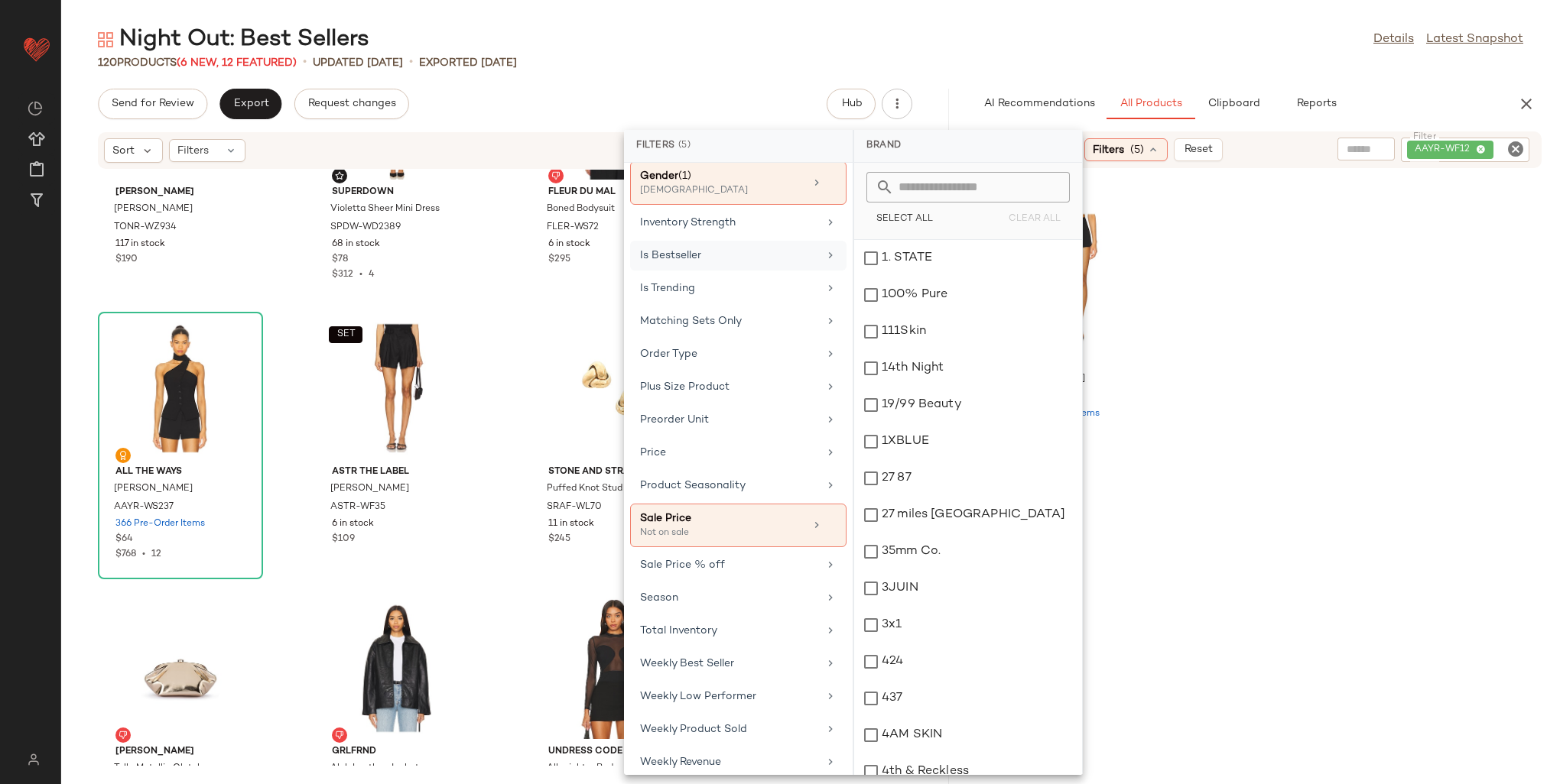
click at [1121, 53] on div "Night Out: Best Sellers Details Latest Snapshot" at bounding box center [811, 40] width 1499 height 31
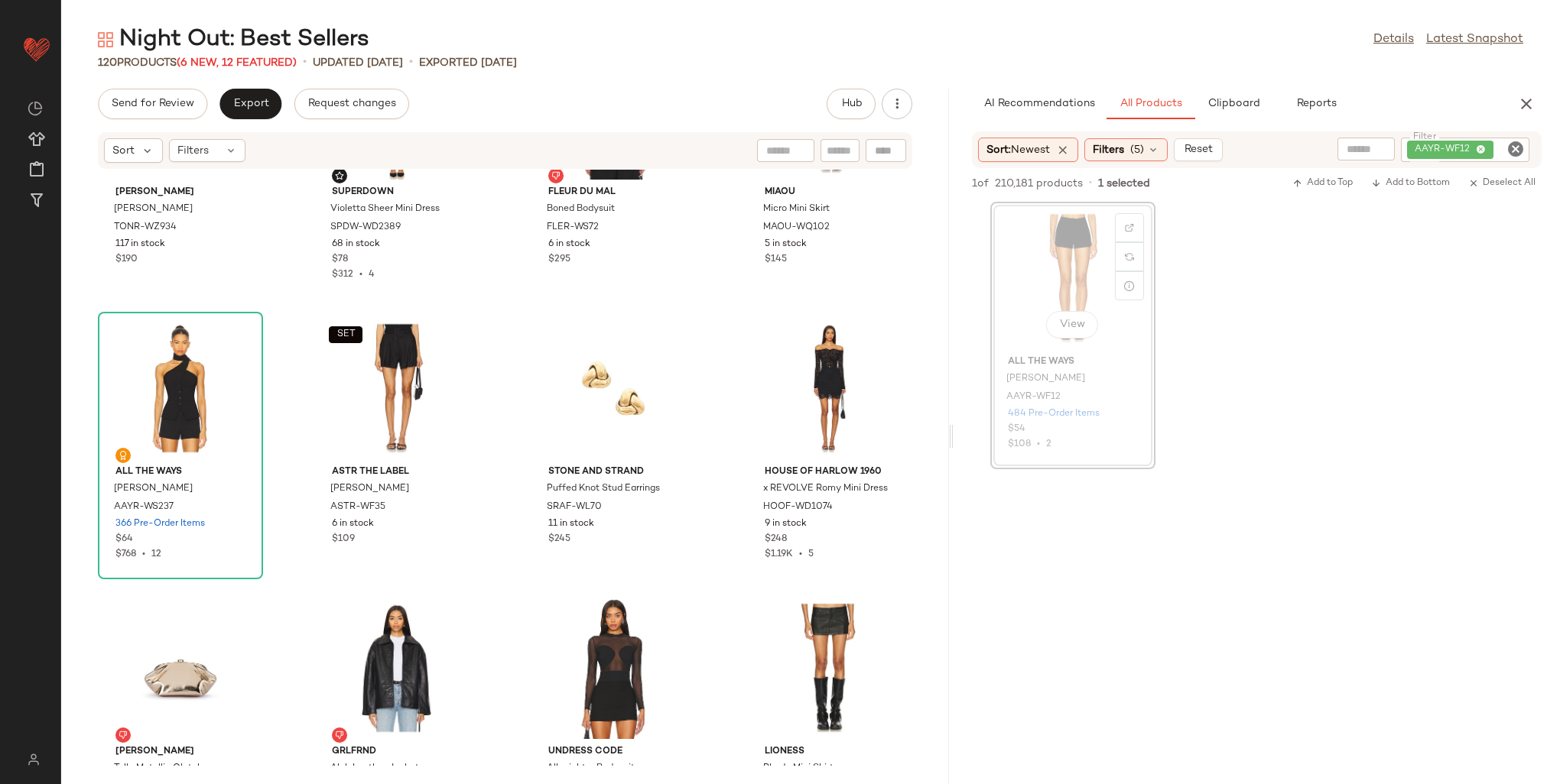
scroll to position [991, 0]
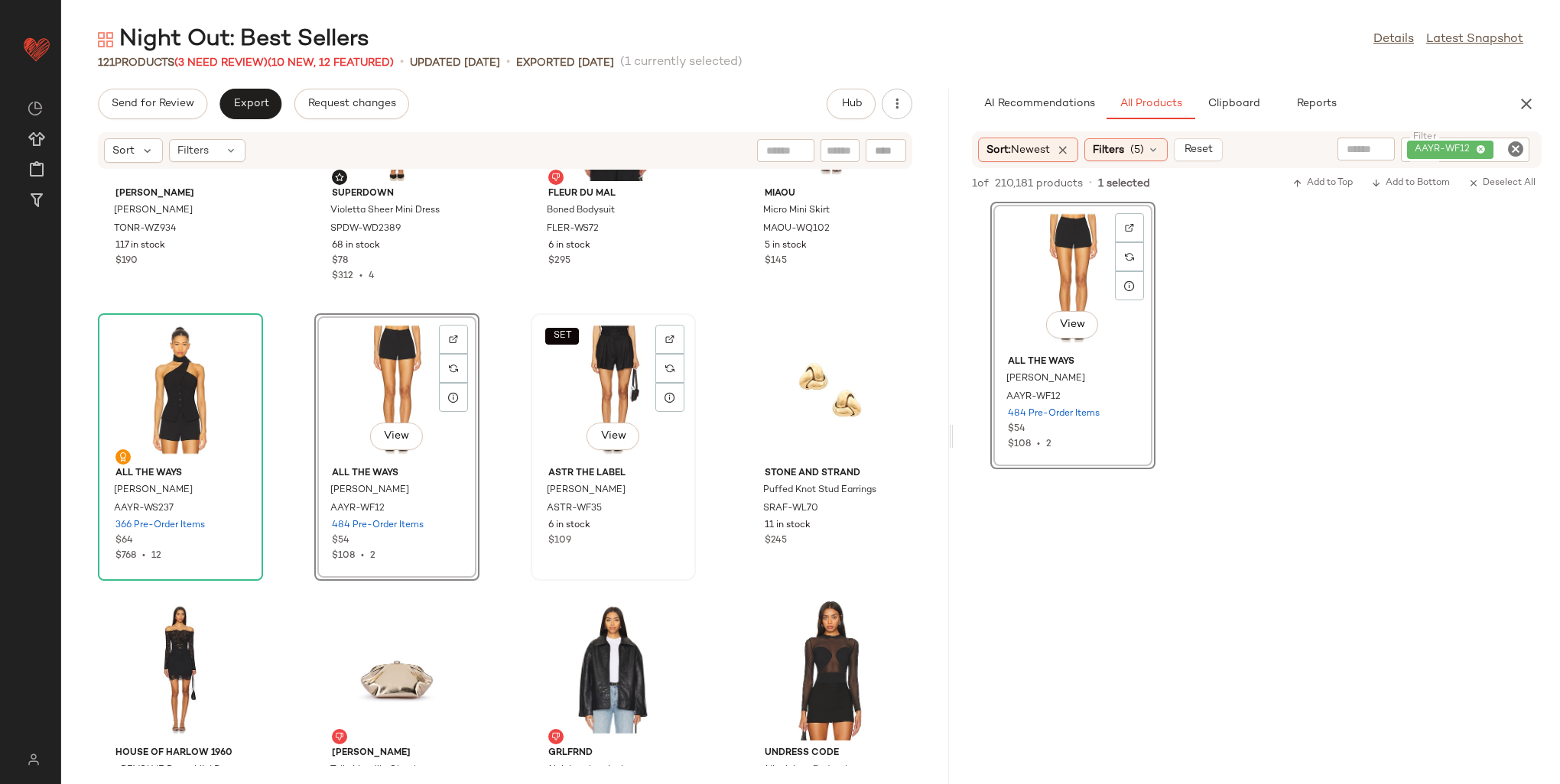
click at [626, 353] on div "SET View" at bounding box center [613, 390] width 154 height 142
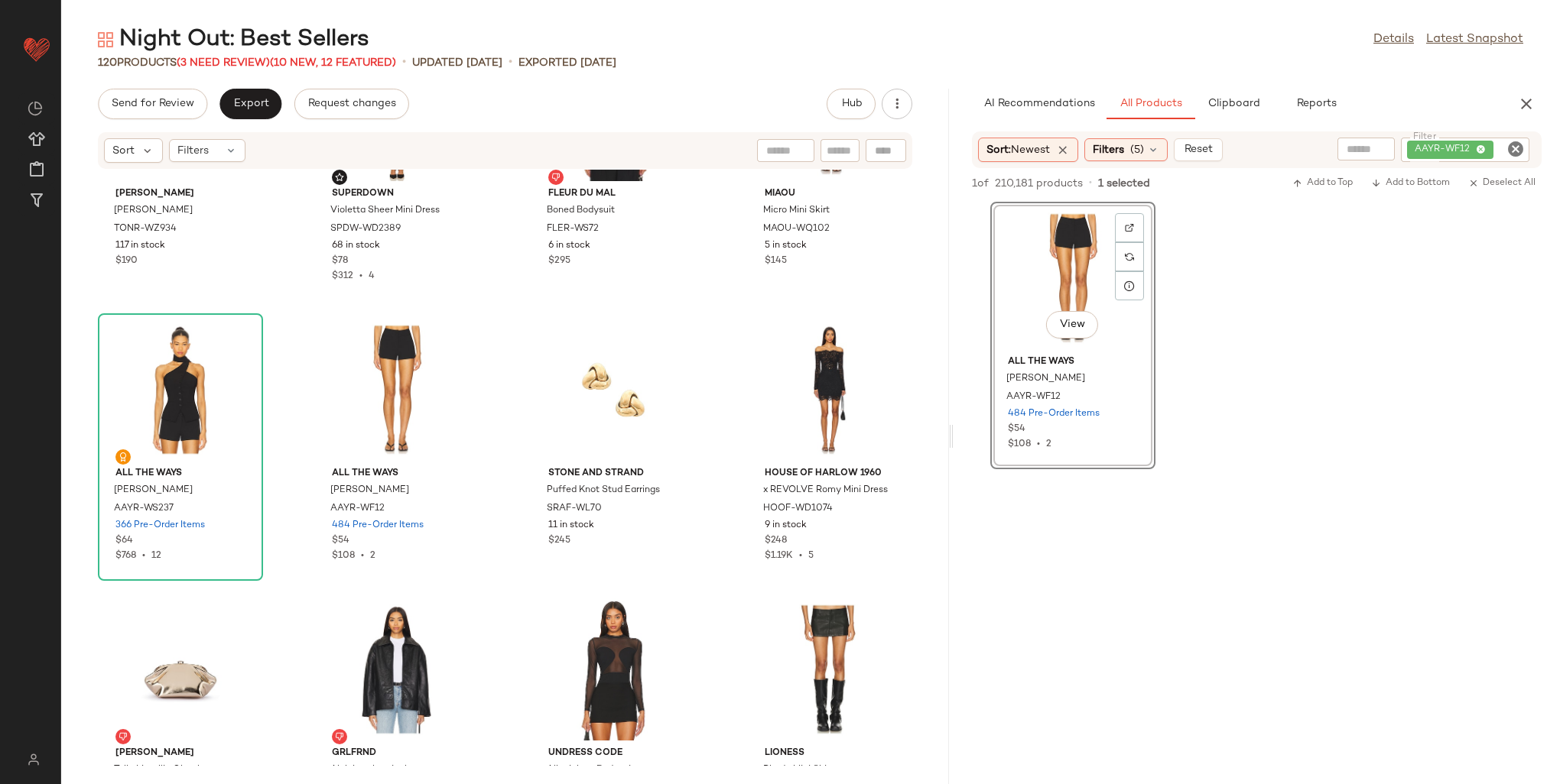
click at [1542, 107] on div "AI Recommendations All Products Clipboard Reports" at bounding box center [1256, 104] width 606 height 31
click at [1535, 102] on button "button" at bounding box center [1525, 104] width 31 height 31
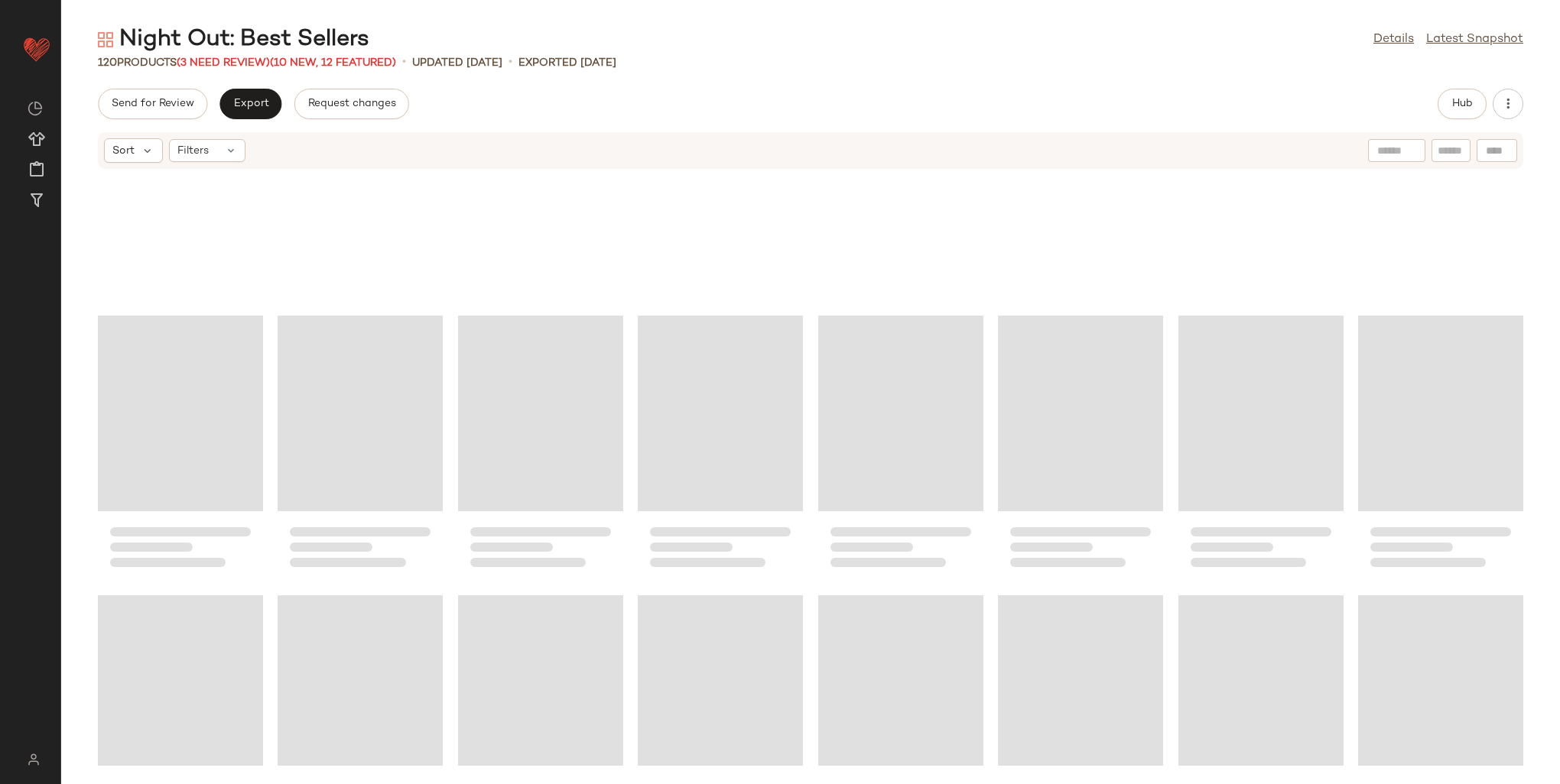
scroll to position [431, 0]
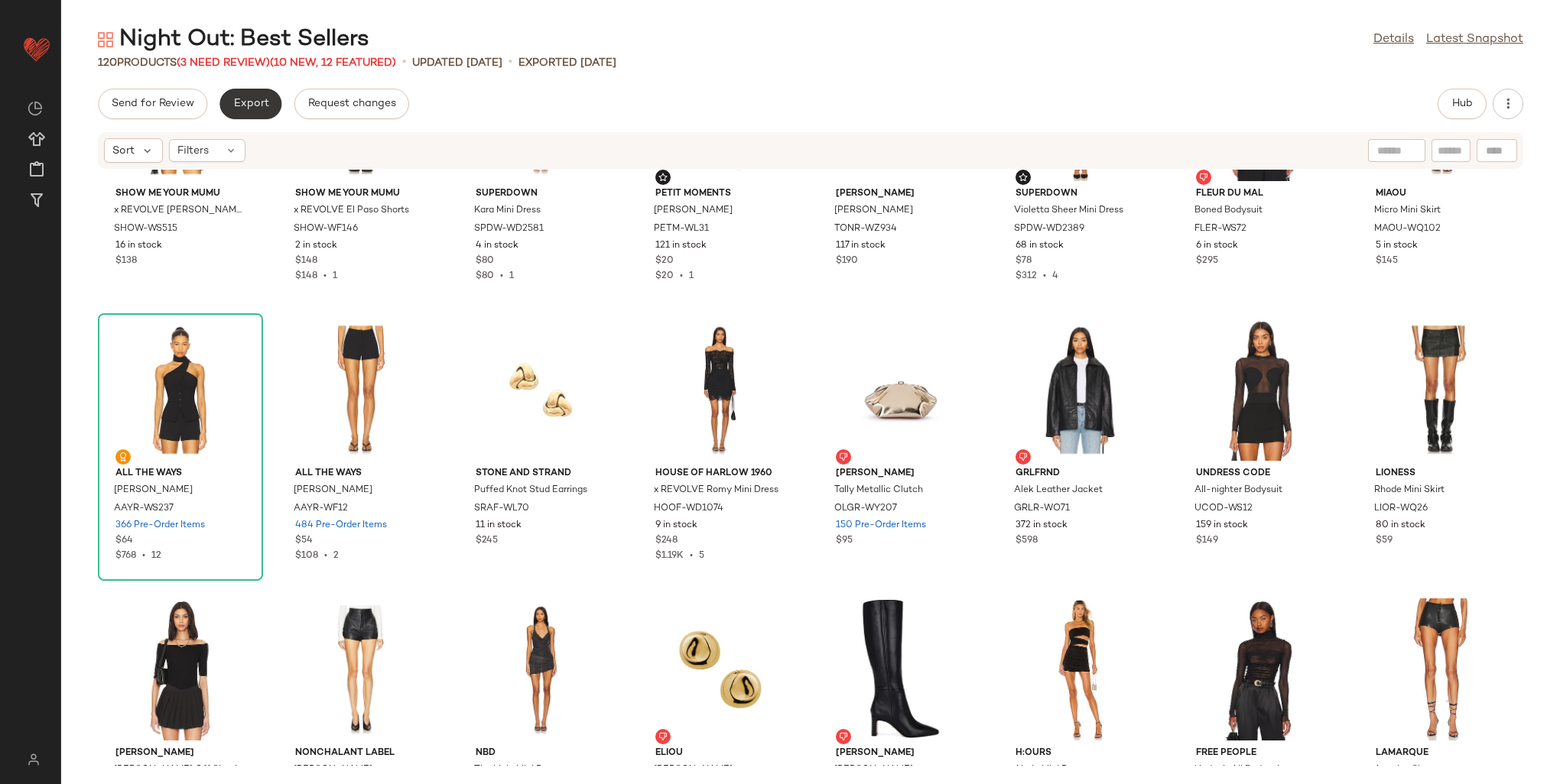
click at [251, 108] on span "Export" at bounding box center [251, 104] width 36 height 12
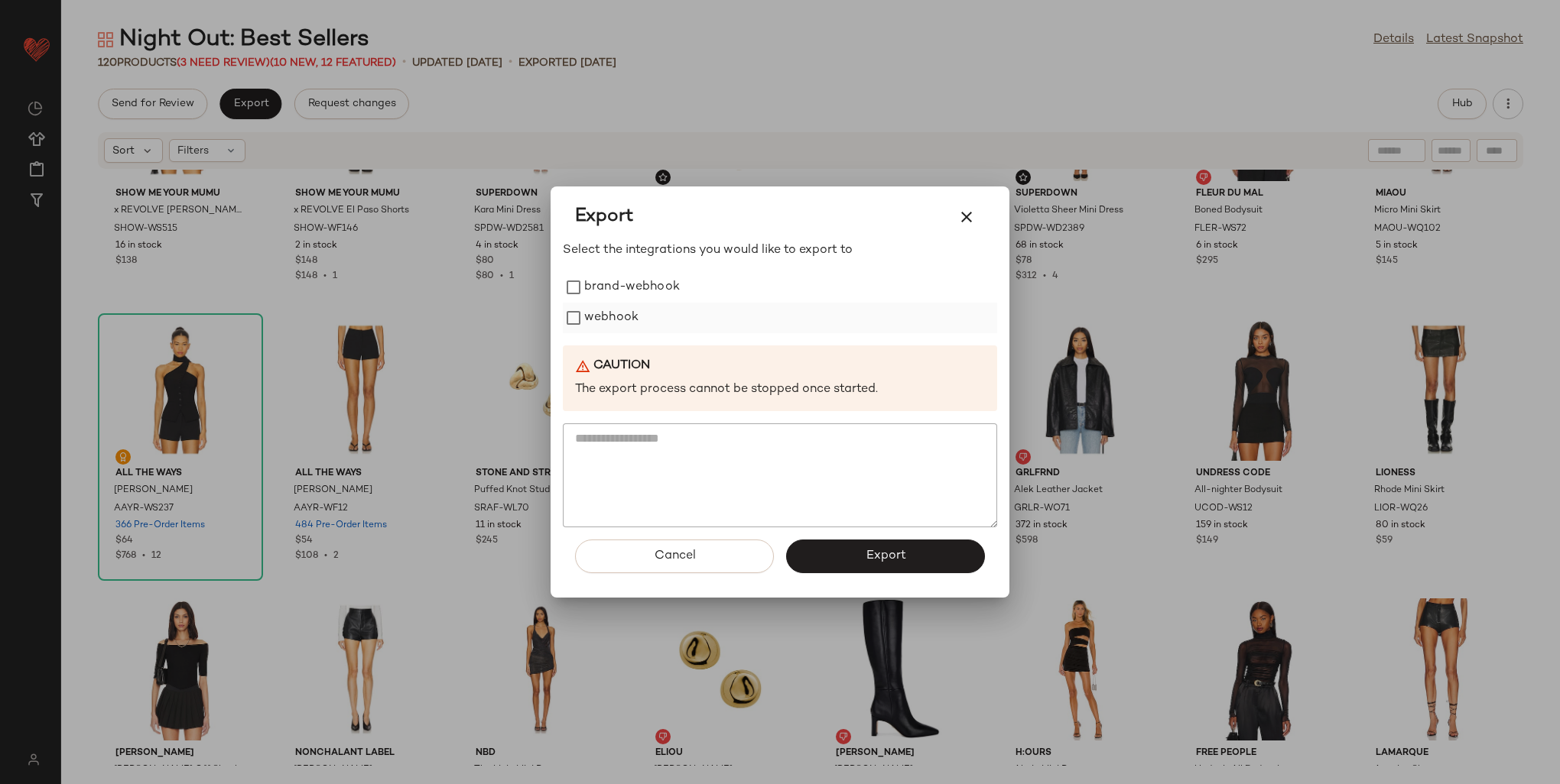
click at [601, 317] on label "webhook" at bounding box center [612, 317] width 54 height 31
click at [862, 552] on button "Export" at bounding box center [885, 556] width 199 height 34
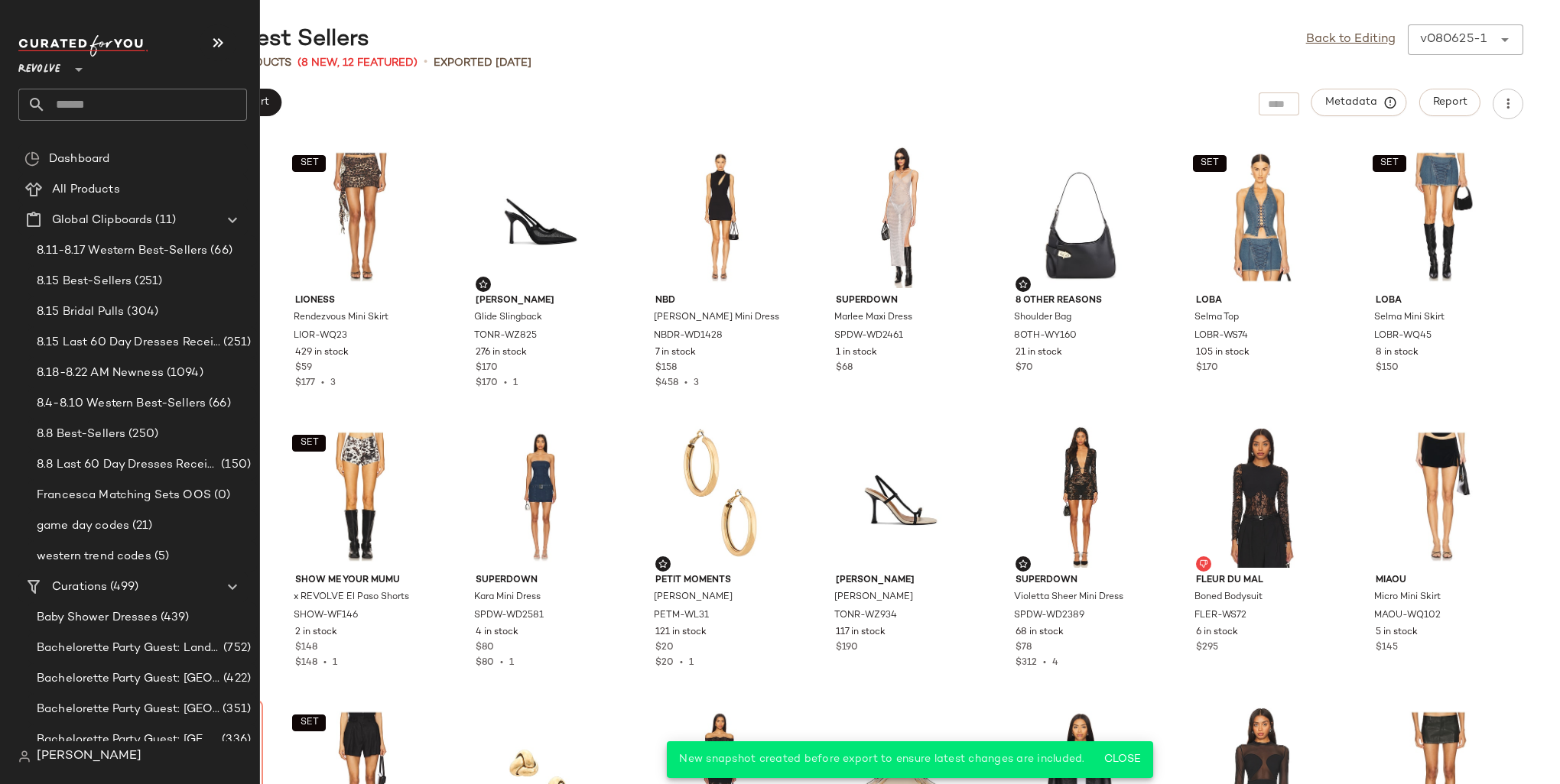
click at [74, 105] on input "text" at bounding box center [147, 105] width 201 height 32
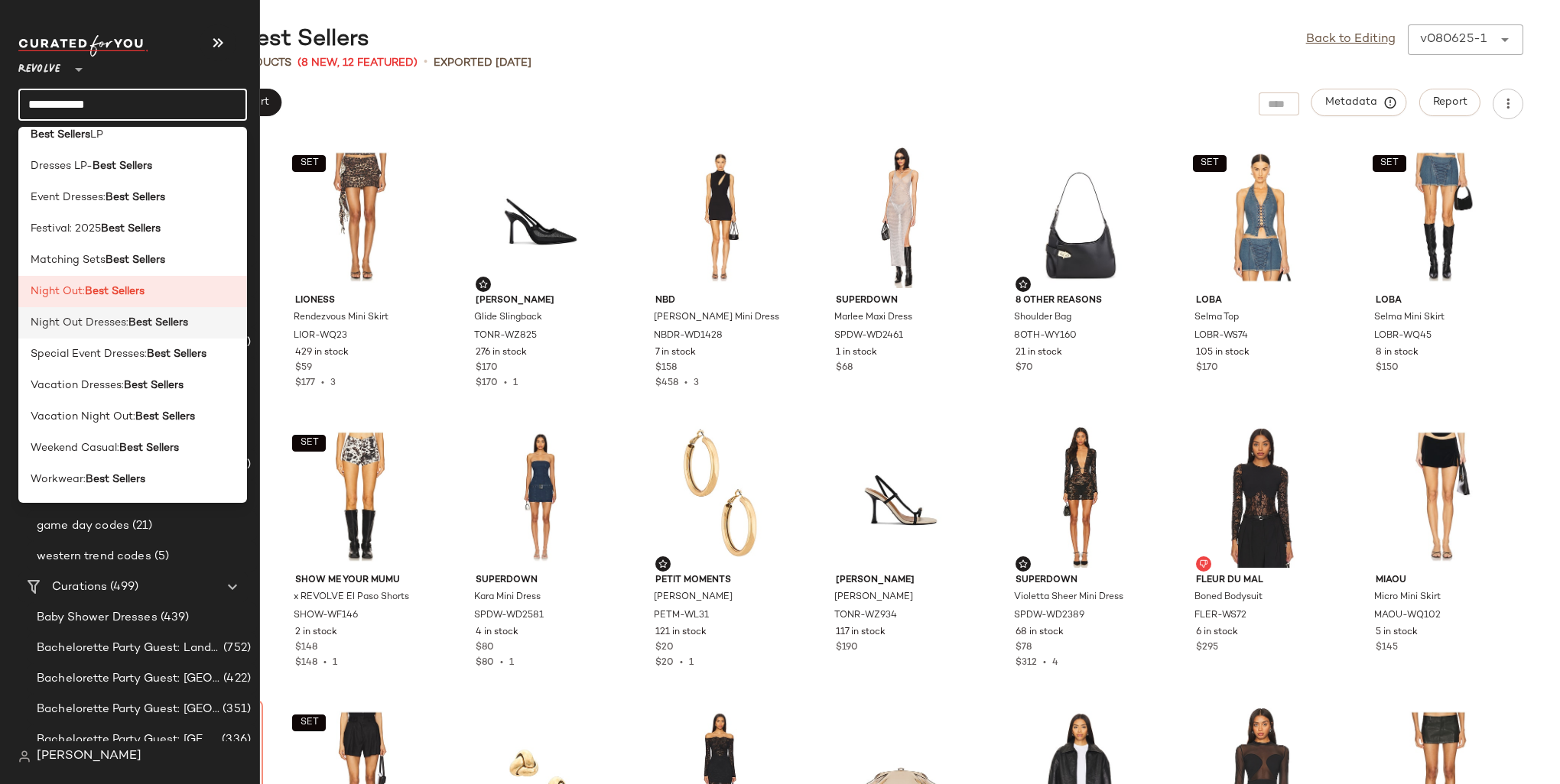
scroll to position [138, 0]
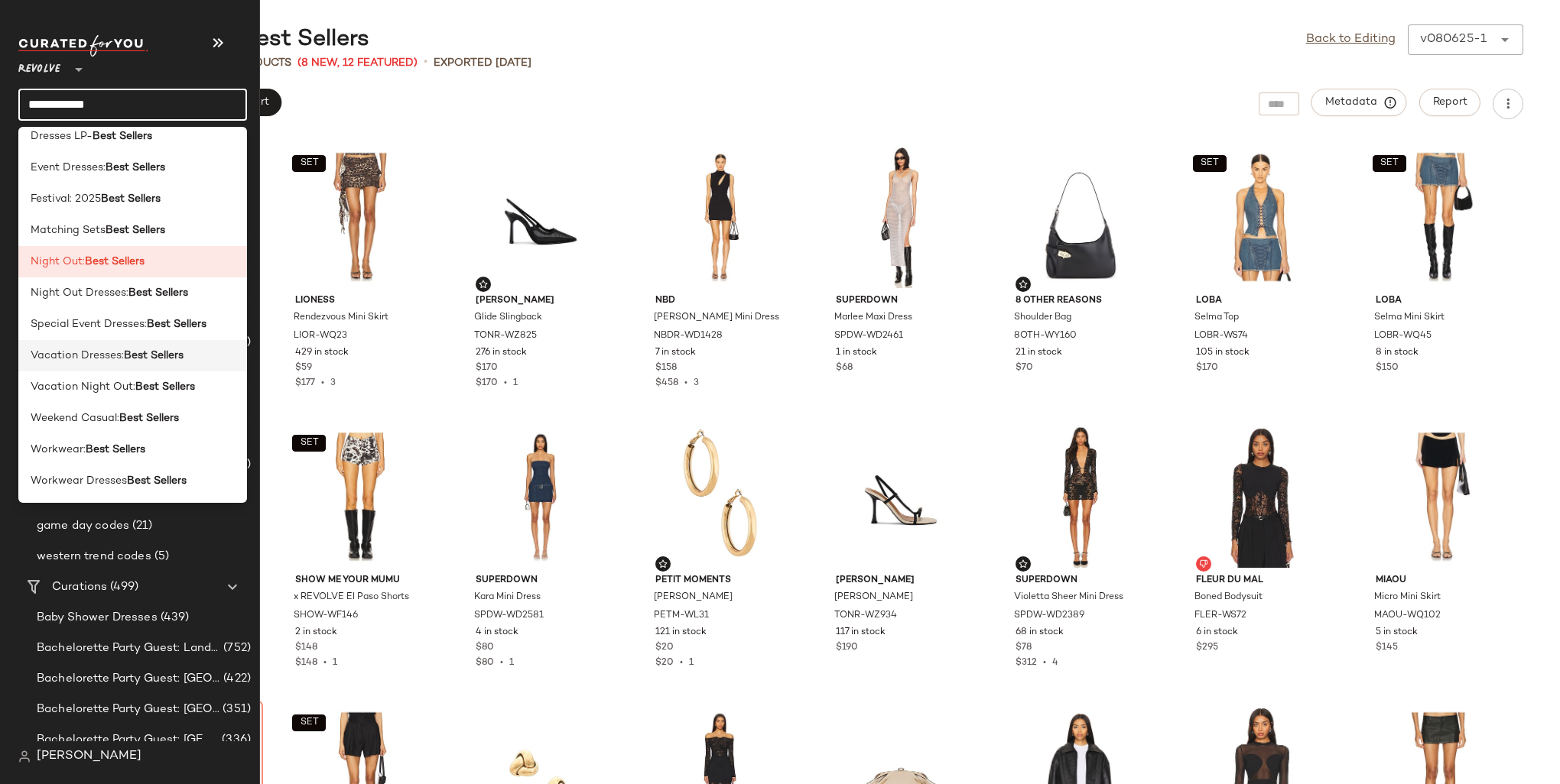
type input "**********"
click at [85, 357] on span "Vacation Dresses:" at bounding box center [77, 355] width 93 height 16
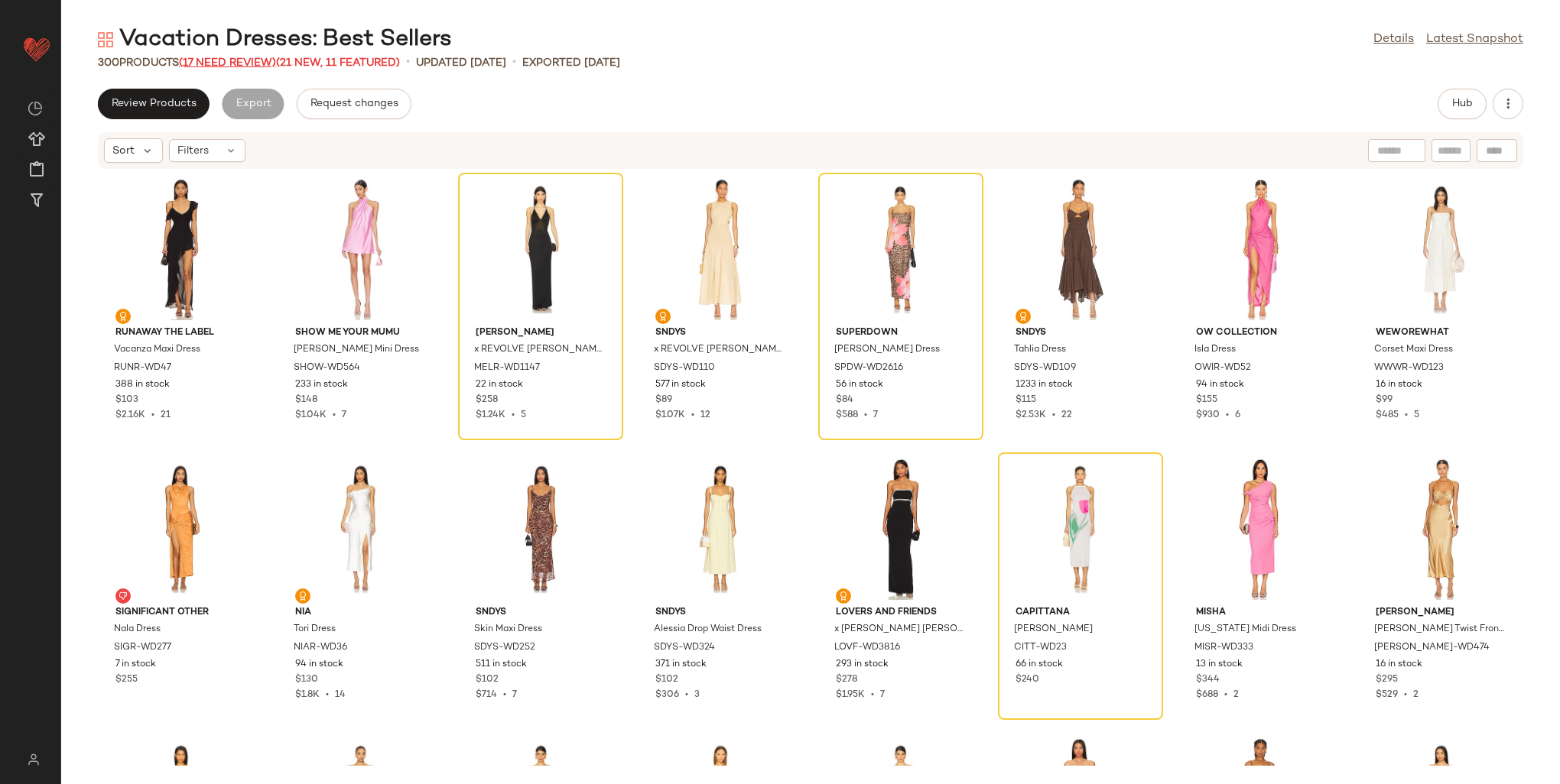
click at [247, 58] on span "(17 Need Review)" at bounding box center [228, 63] width 97 height 12
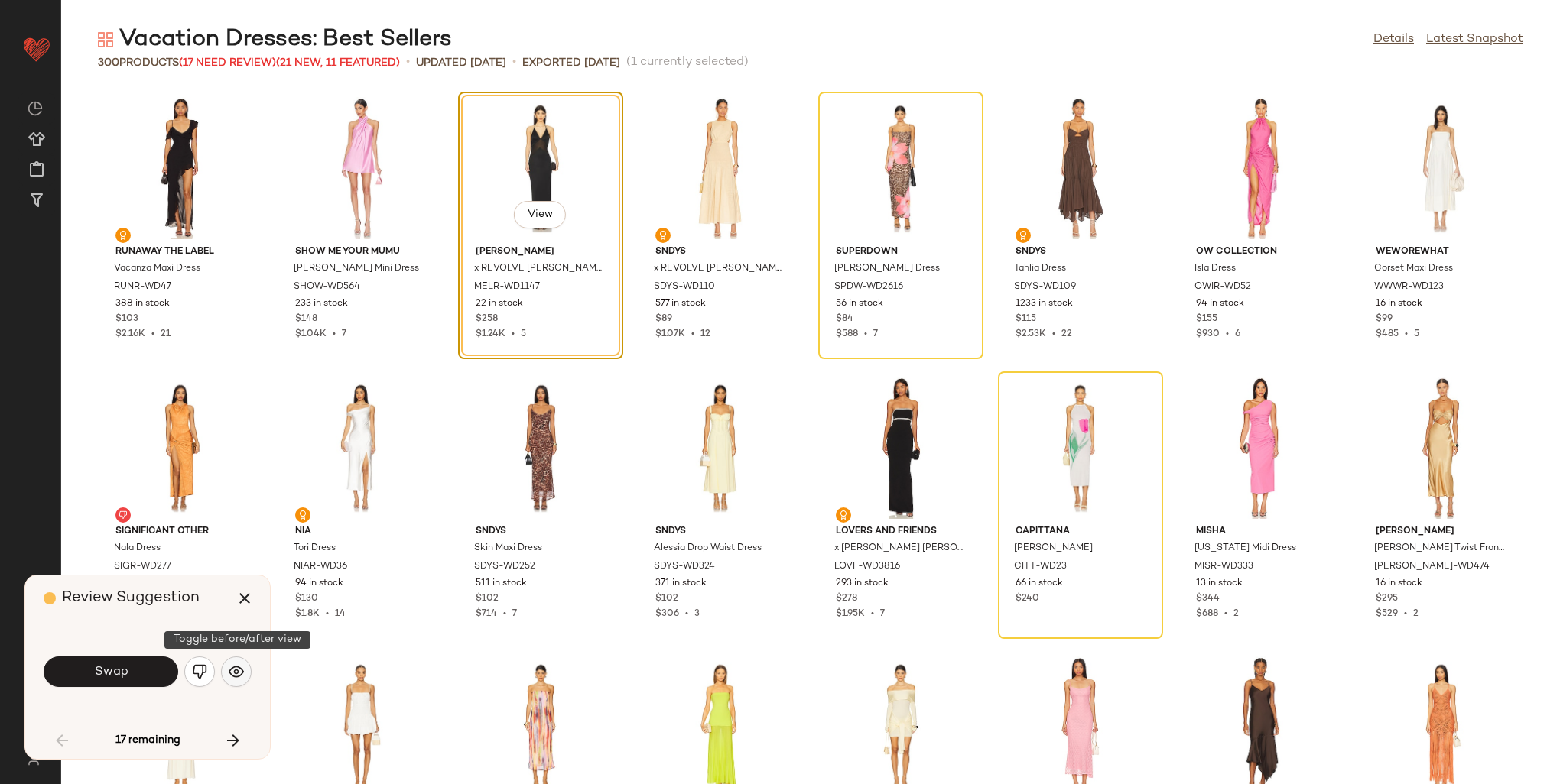
click at [233, 674] on img "button" at bounding box center [236, 672] width 16 height 16
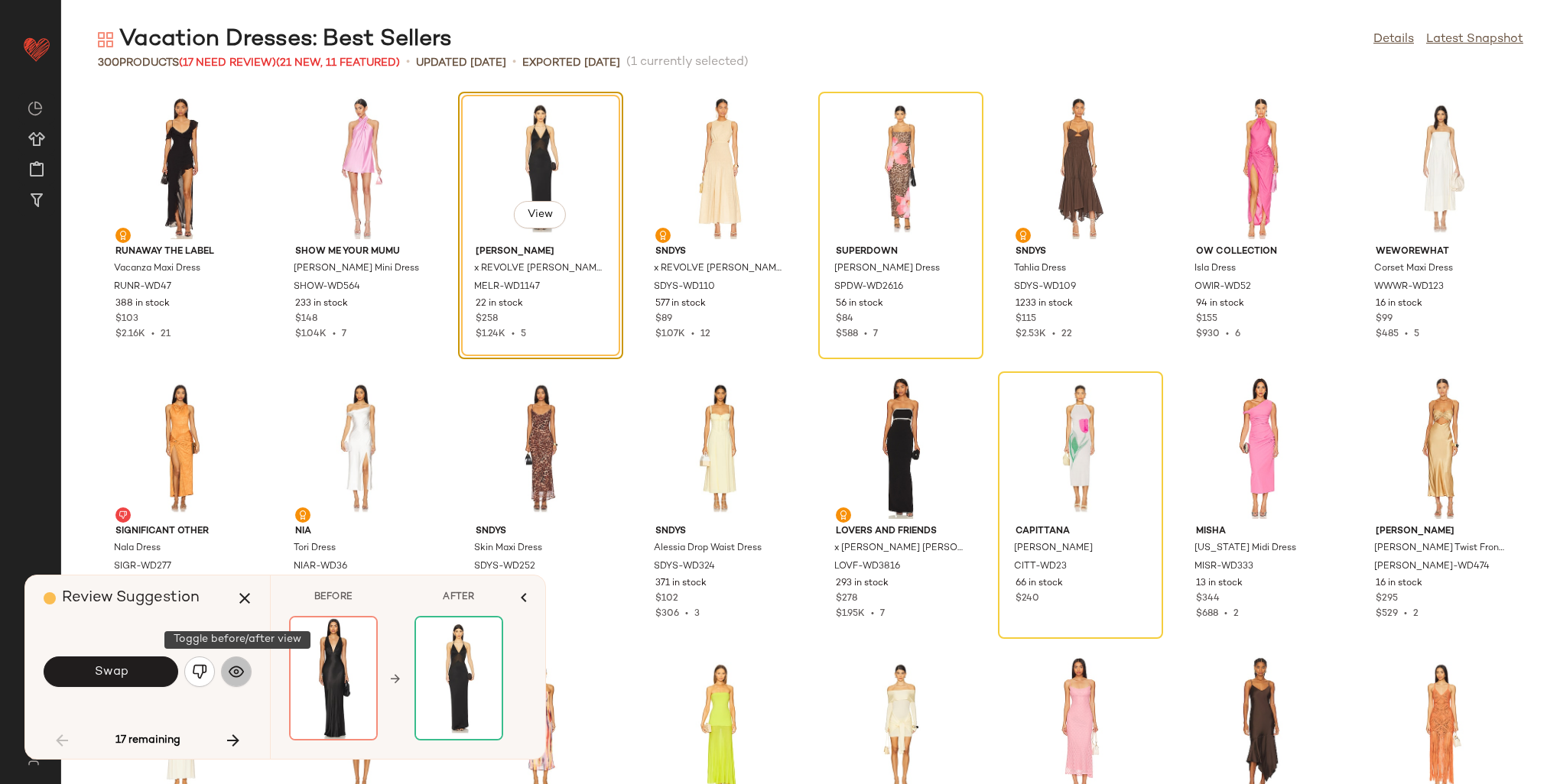
click at [233, 674] on img "button" at bounding box center [236, 672] width 16 height 16
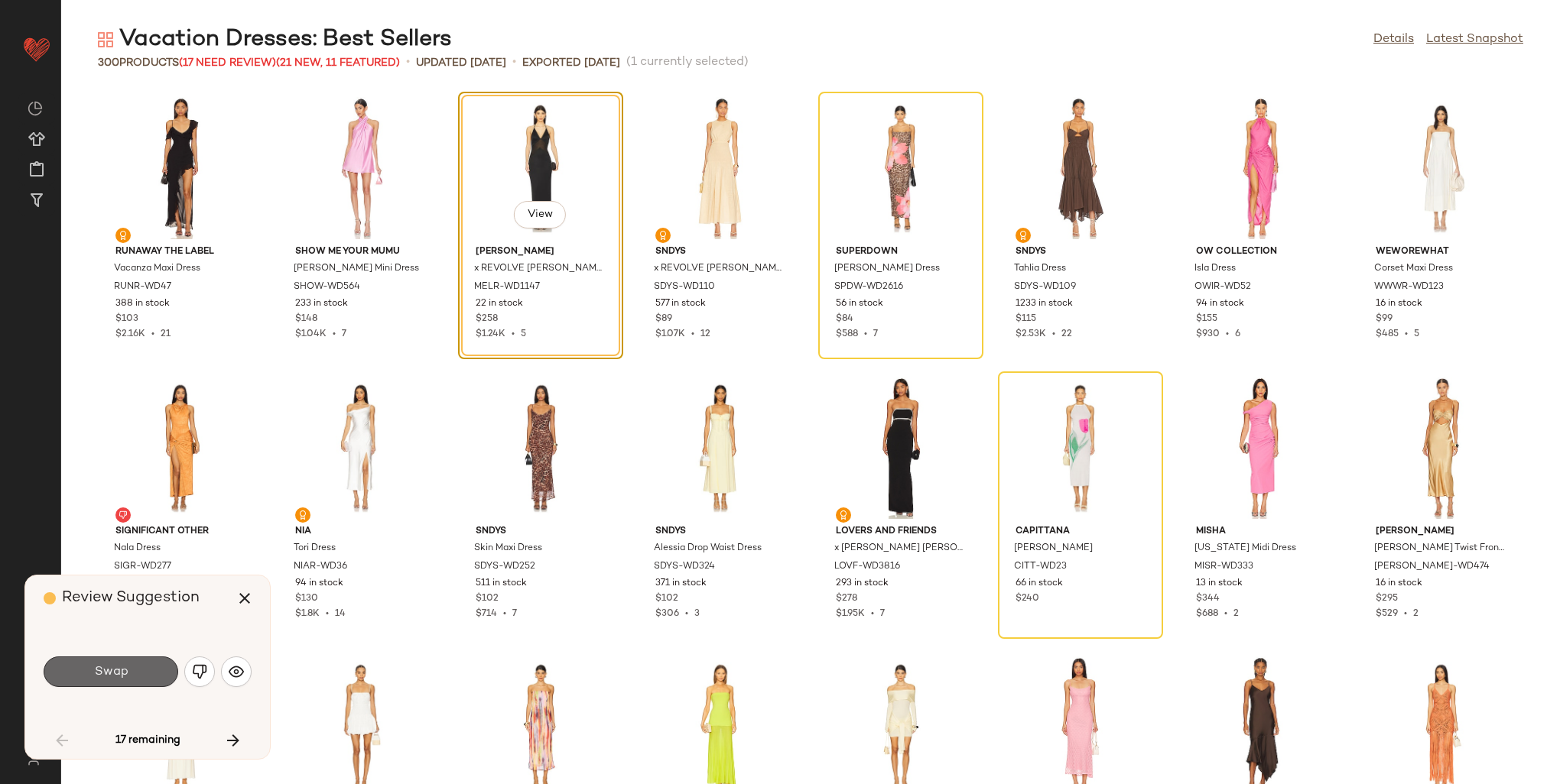
click at [82, 667] on button "Swap" at bounding box center [110, 672] width 134 height 31
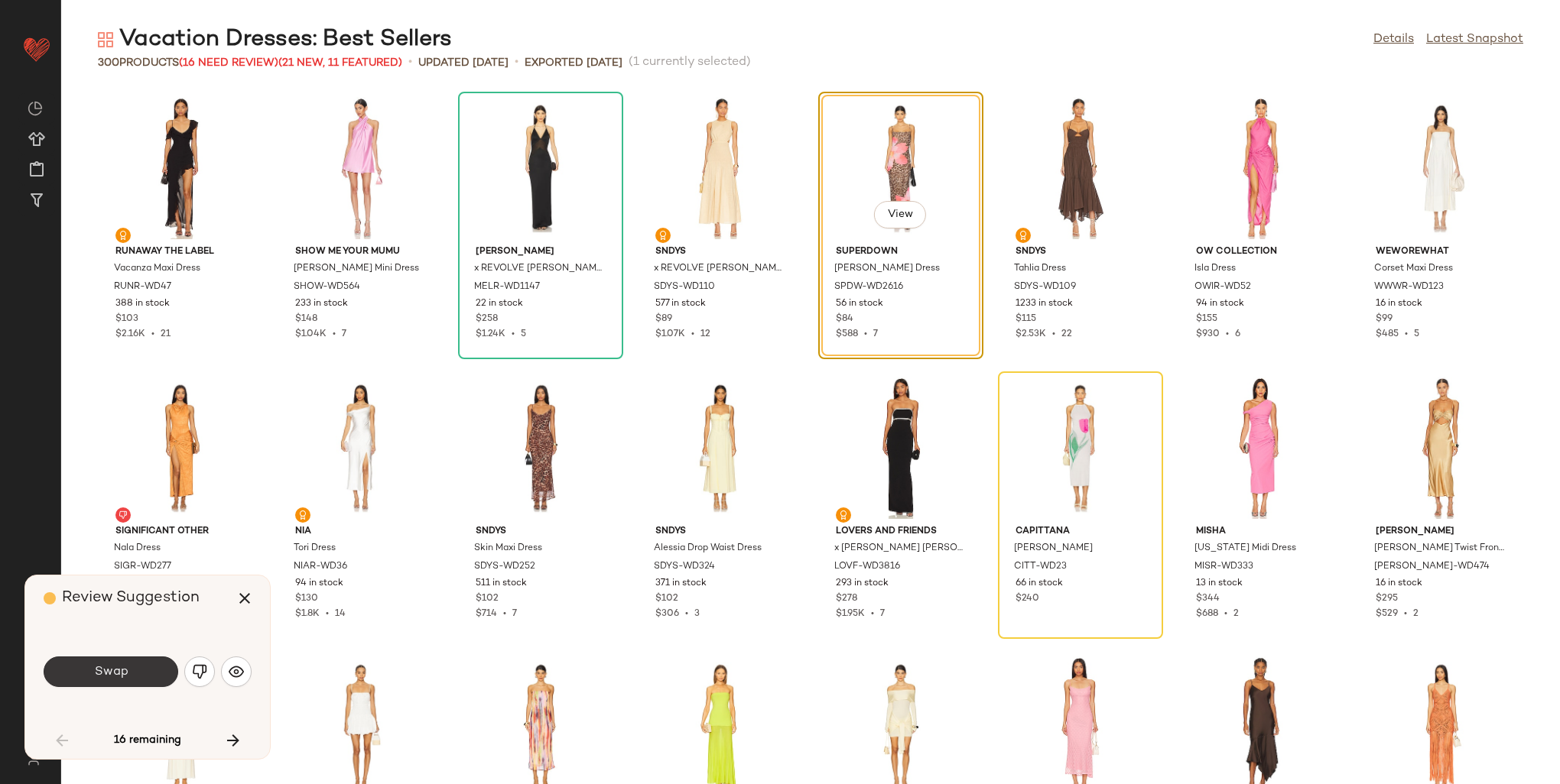
click at [141, 669] on button "Swap" at bounding box center [110, 672] width 134 height 31
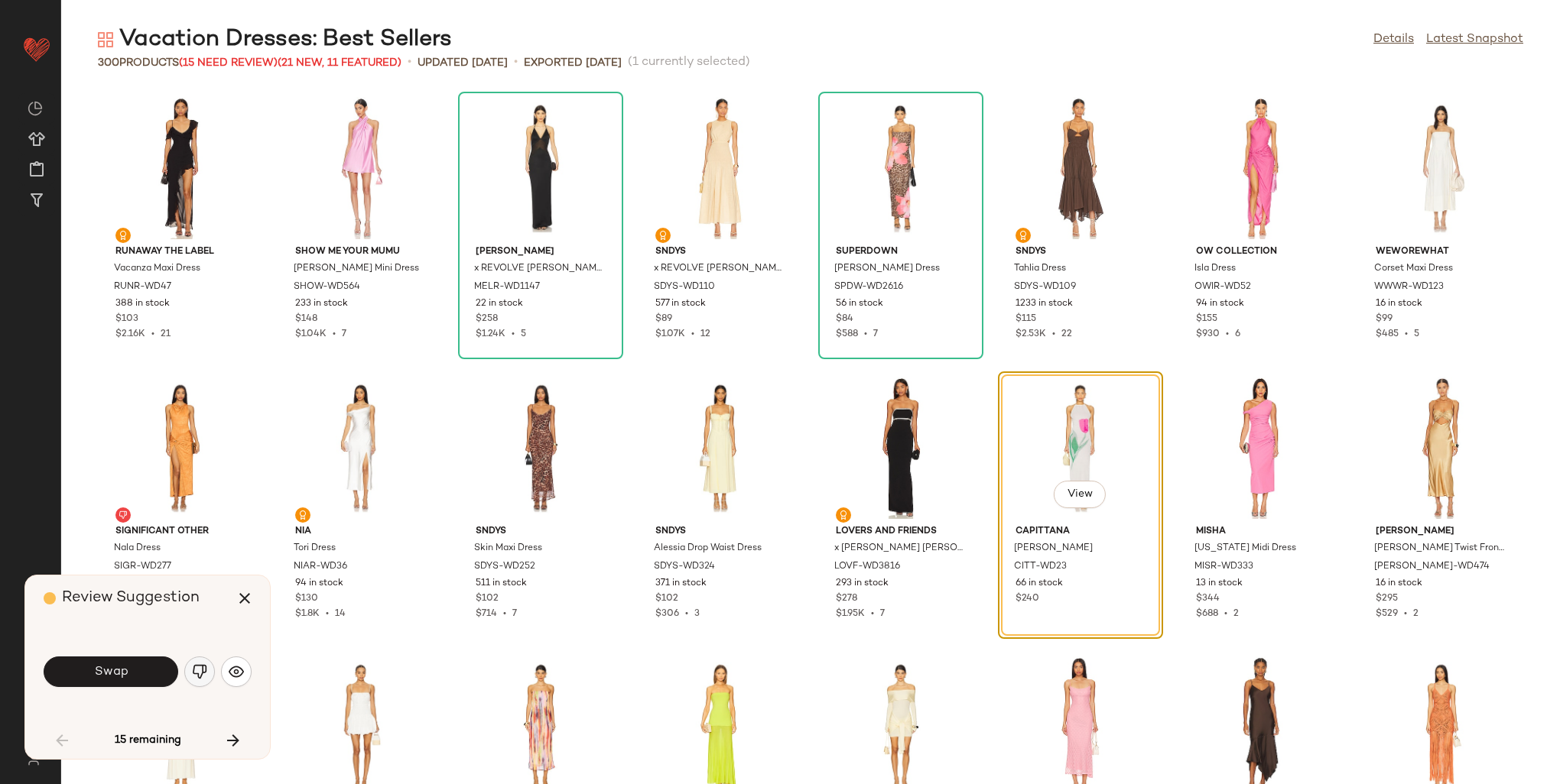
click at [202, 662] on button "button" at bounding box center [199, 672] width 31 height 31
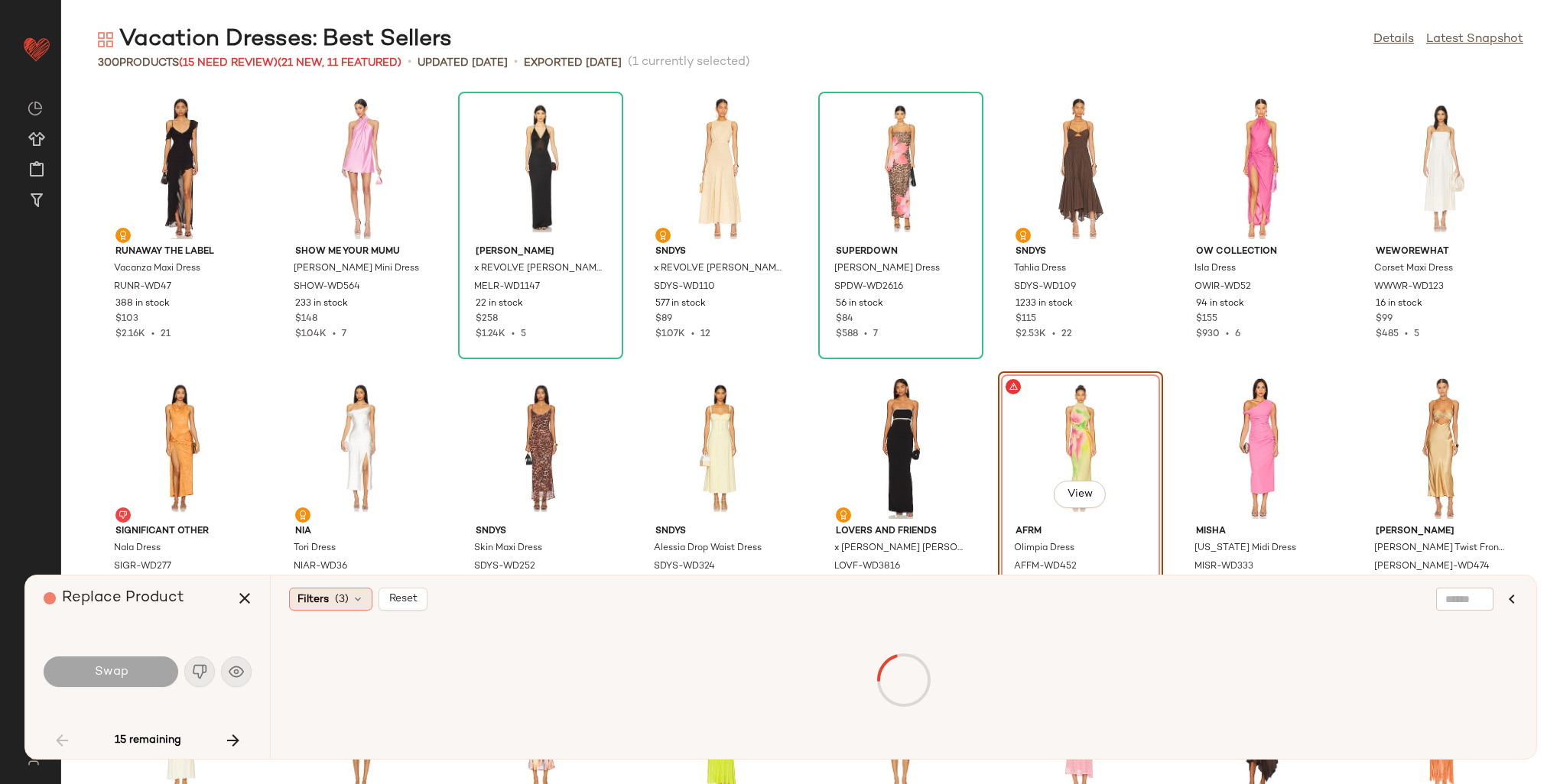
click at [355, 598] on icon at bounding box center [358, 599] width 12 height 12
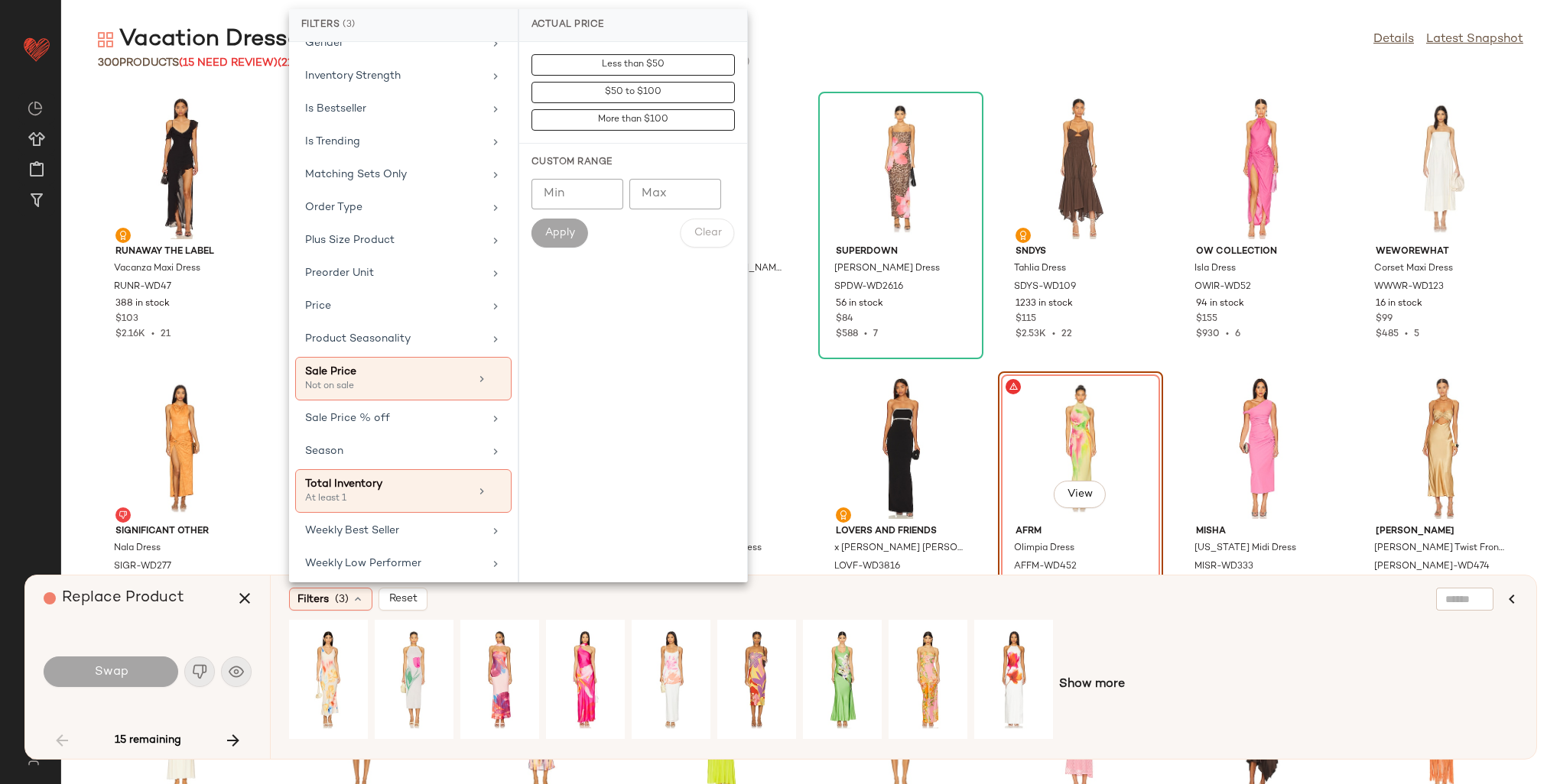
scroll to position [620, 0]
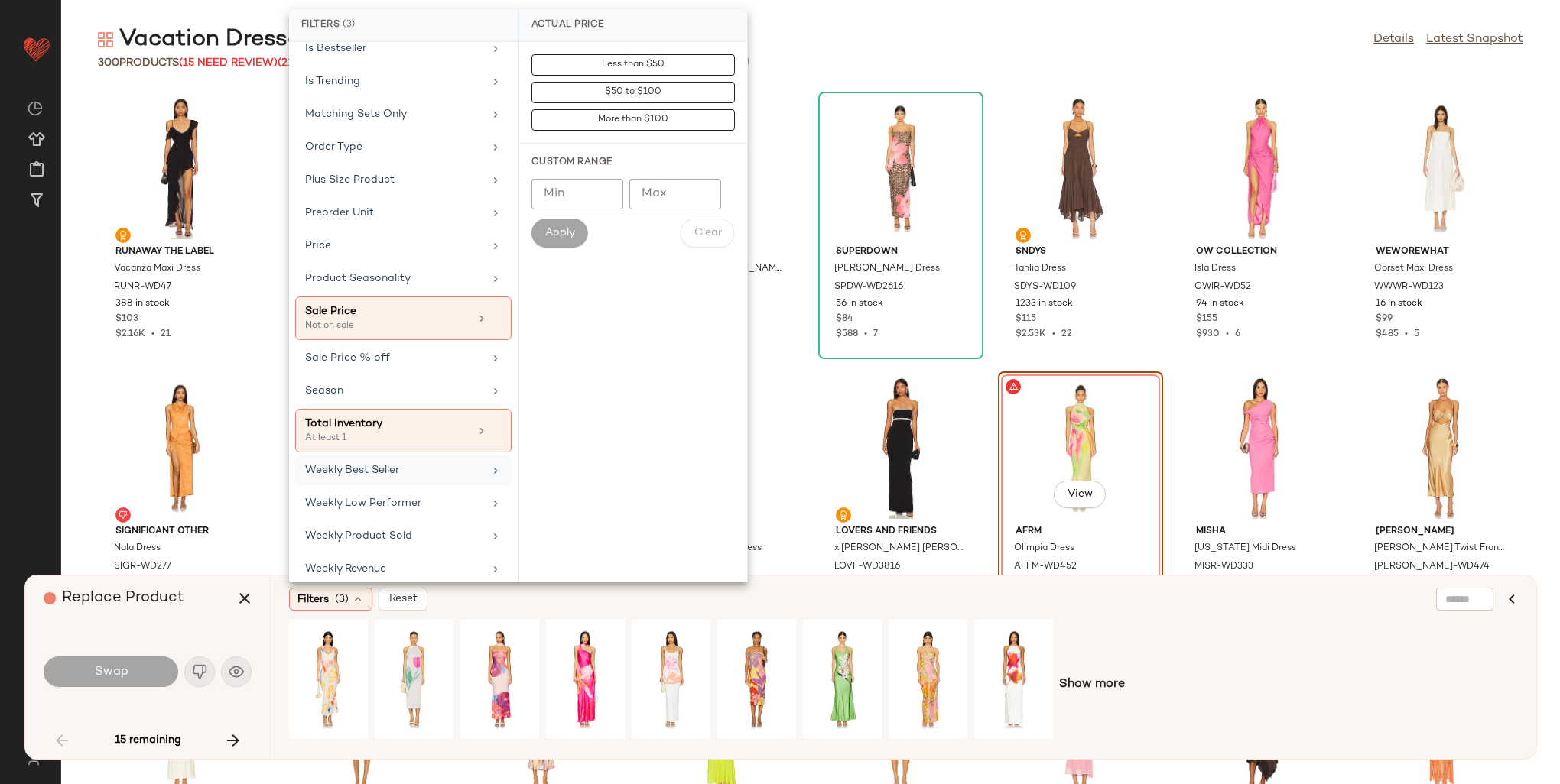
click at [401, 462] on div "Weekly Best Seller" at bounding box center [394, 470] width 178 height 16
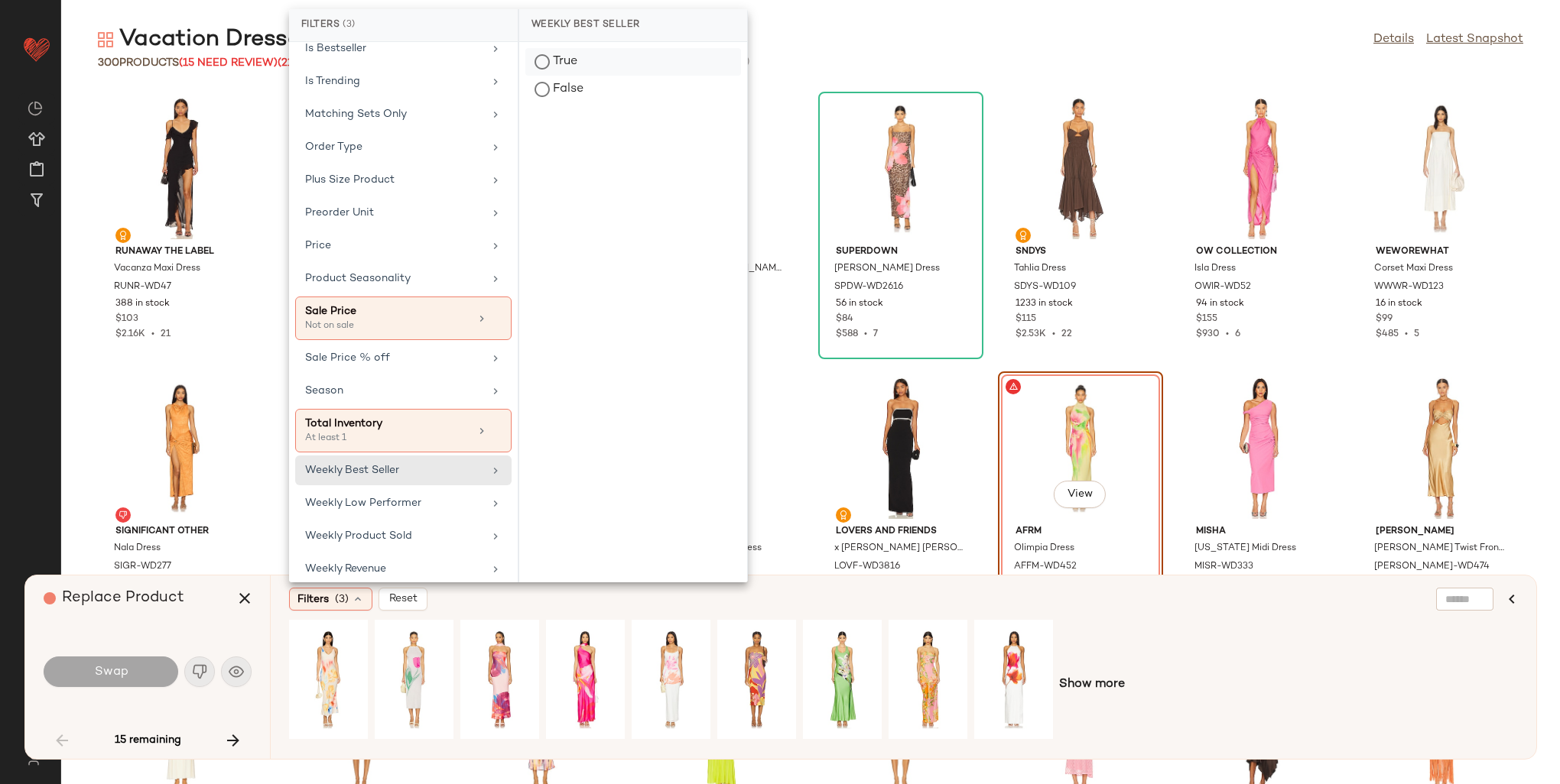
click at [553, 76] on div "True" at bounding box center [633, 89] width 216 height 27
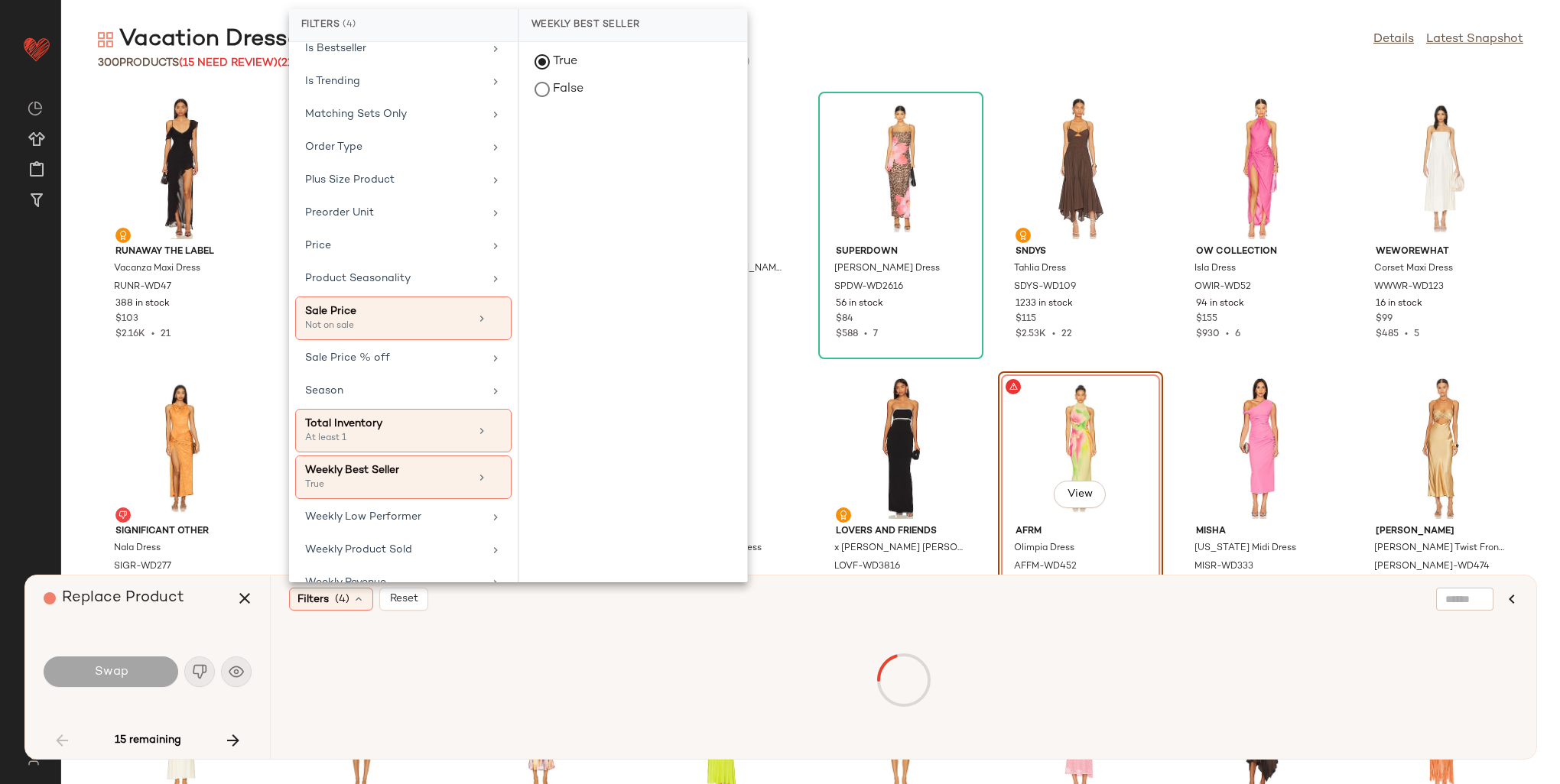
click at [1171, 622] on div at bounding box center [904, 680] width 1229 height 121
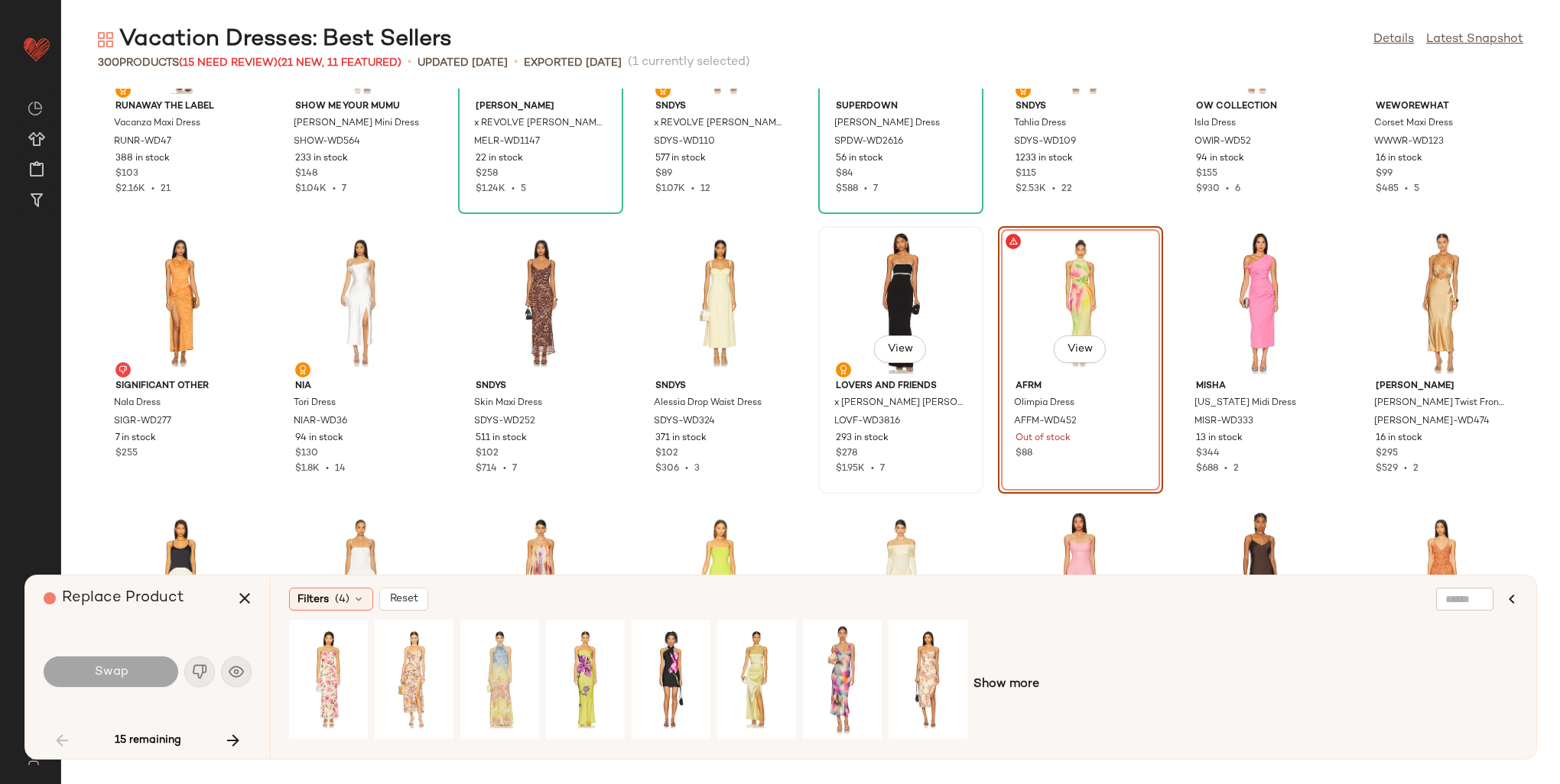
scroll to position [153, 0]
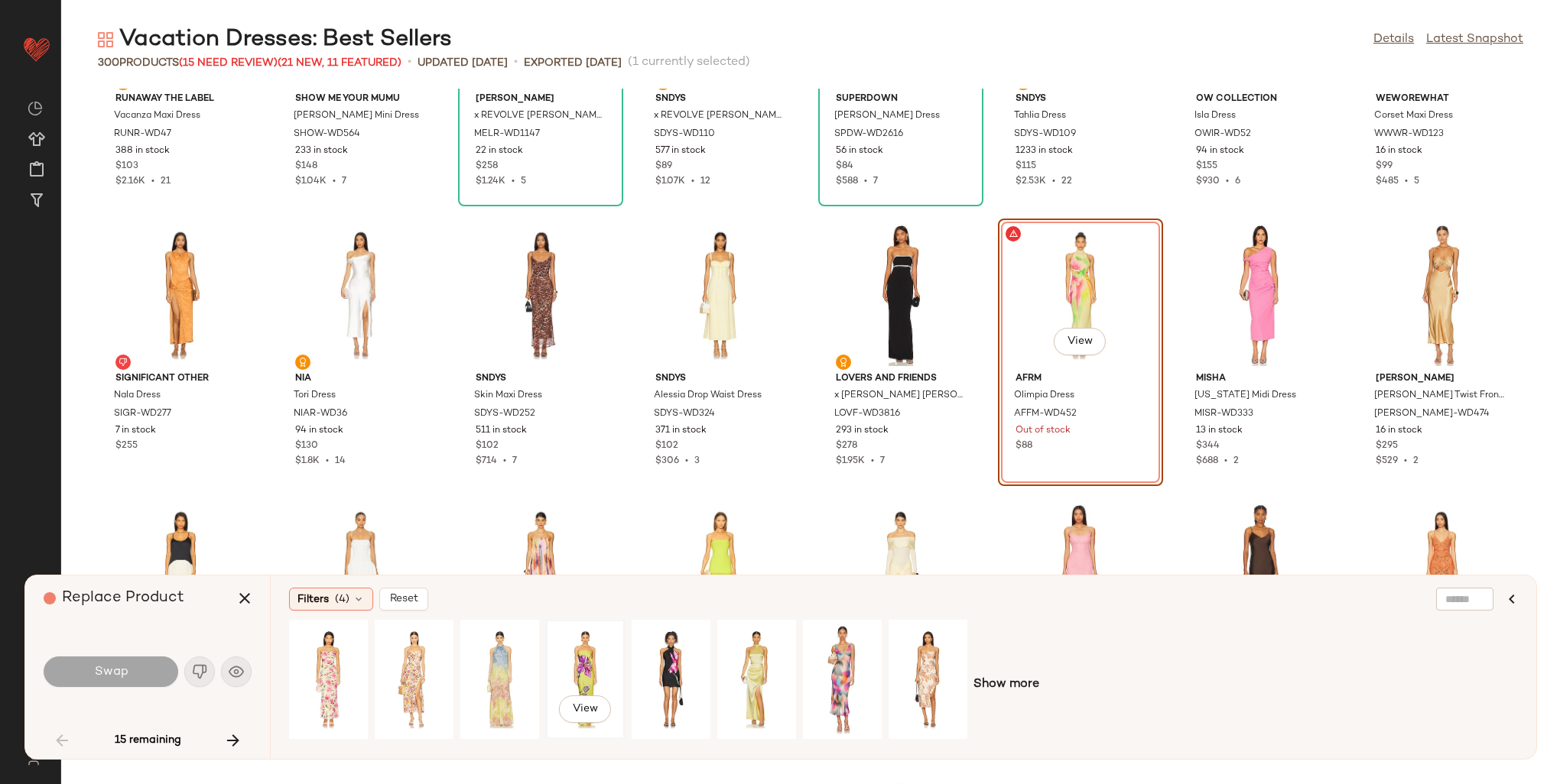
click at [594, 656] on div "View" at bounding box center [585, 680] width 68 height 109
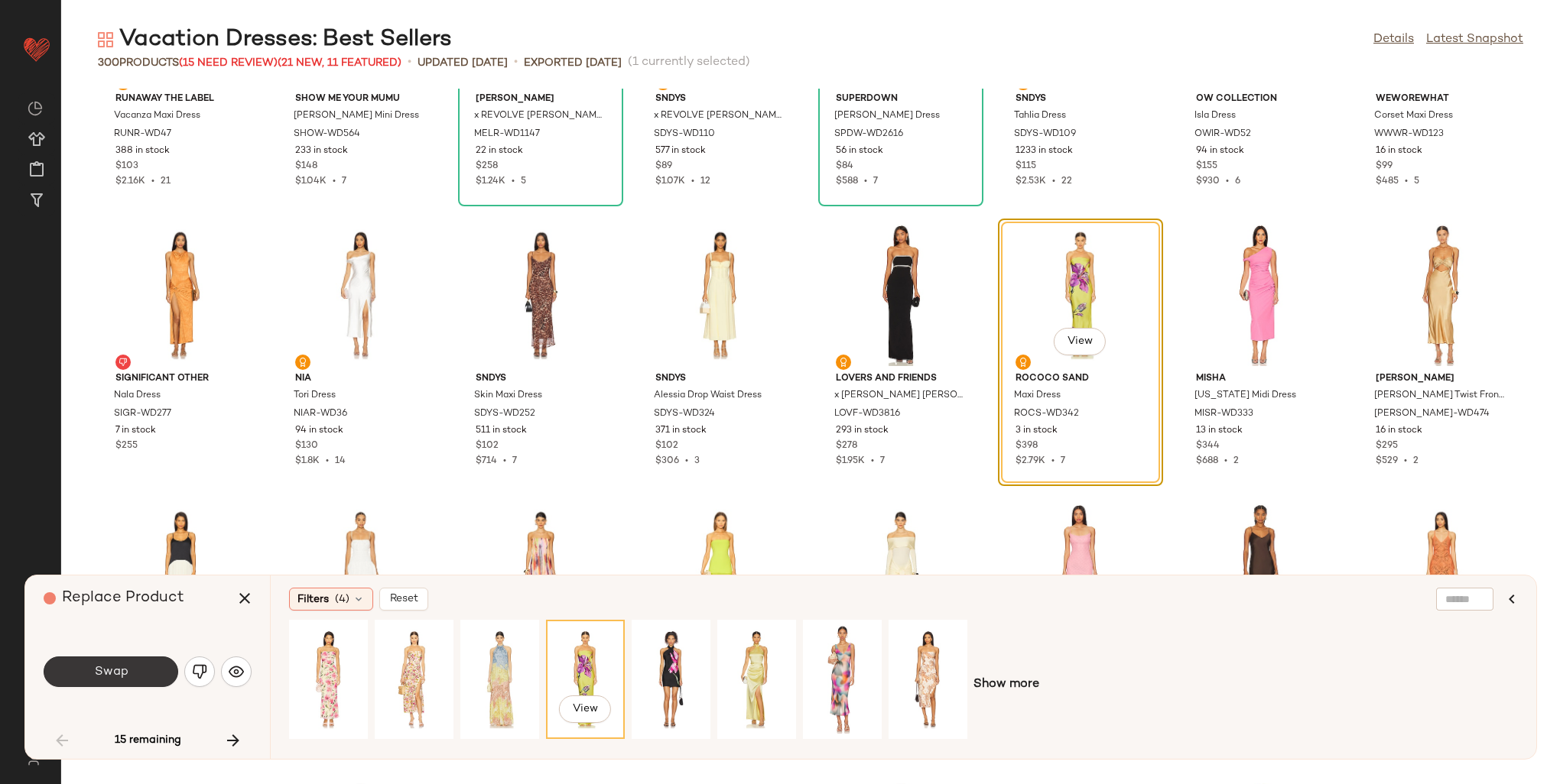
click at [148, 678] on button "Swap" at bounding box center [110, 672] width 134 height 31
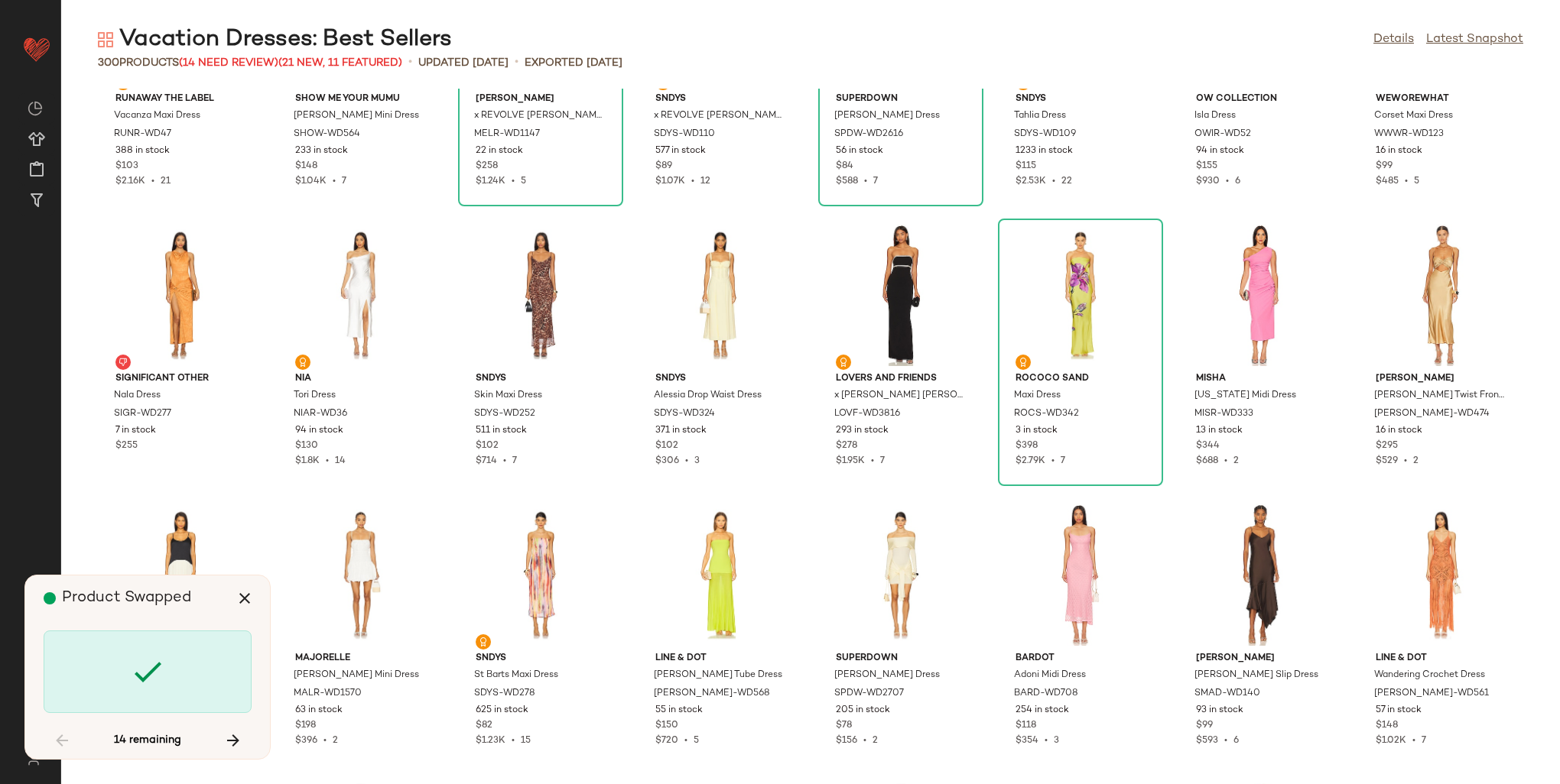
scroll to position [3358, 0]
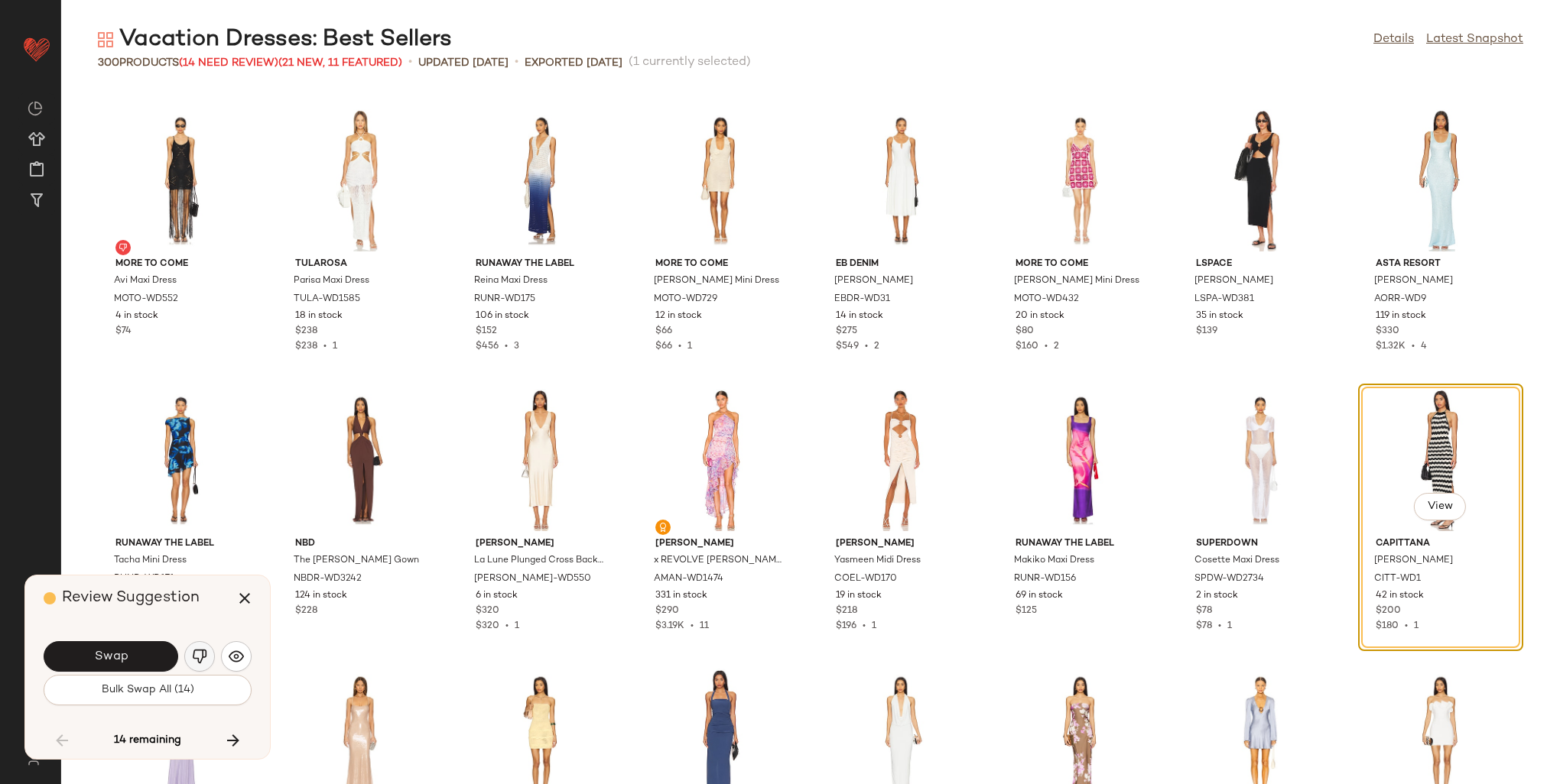
click at [195, 660] on img "button" at bounding box center [200, 656] width 16 height 16
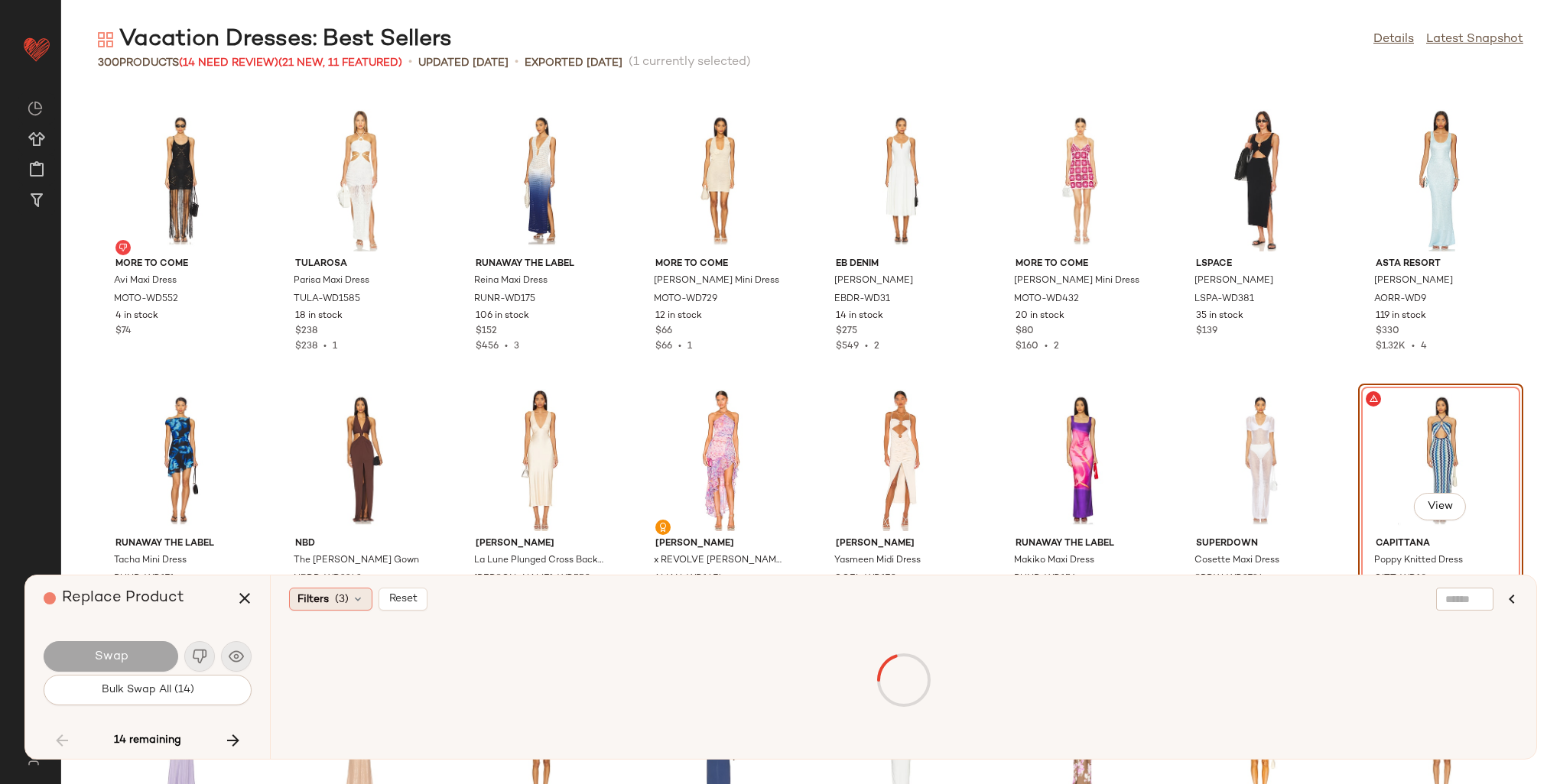
click at [300, 605] on span "Filters" at bounding box center [313, 599] width 31 height 16
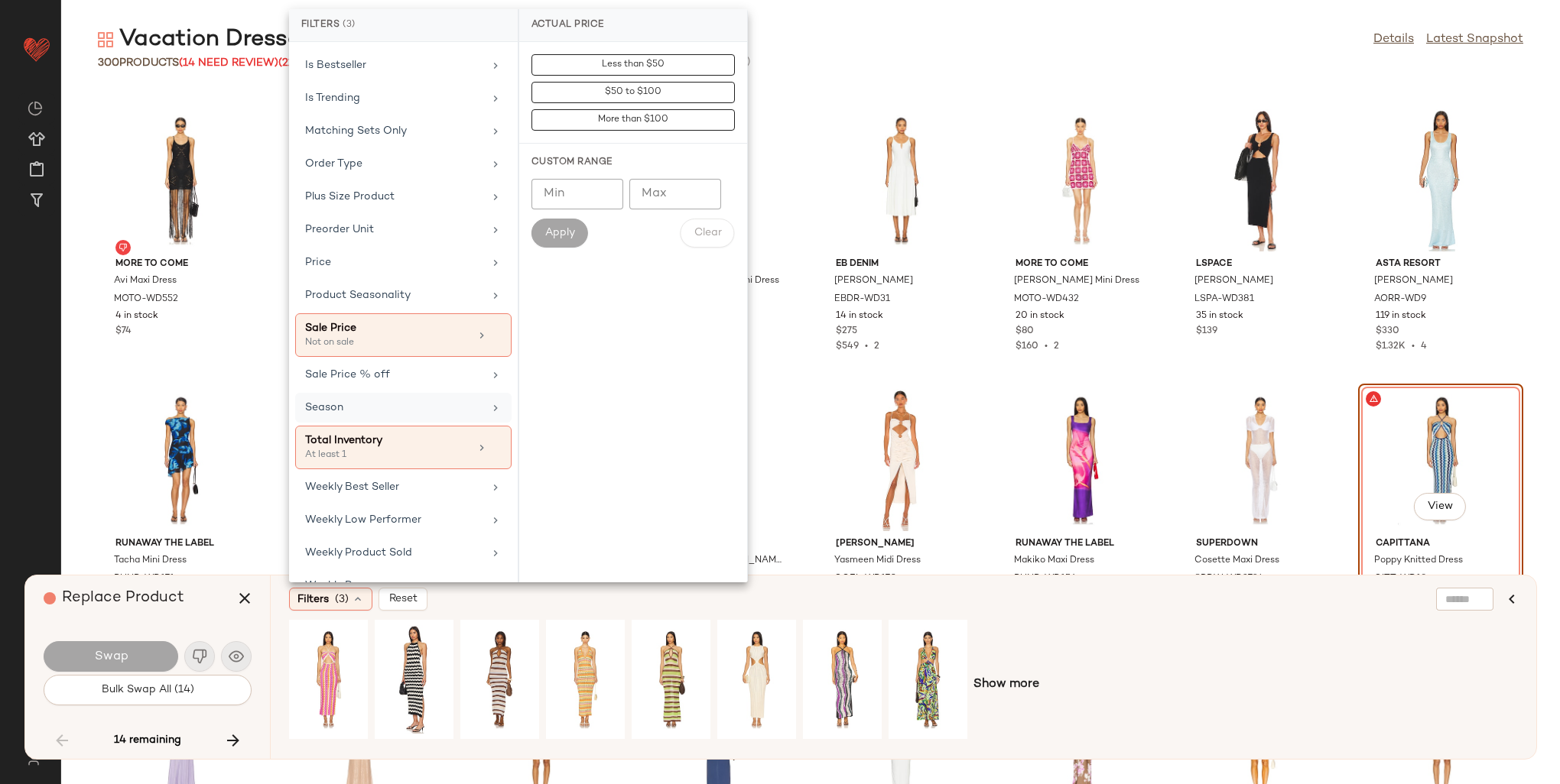
scroll to position [620, 0]
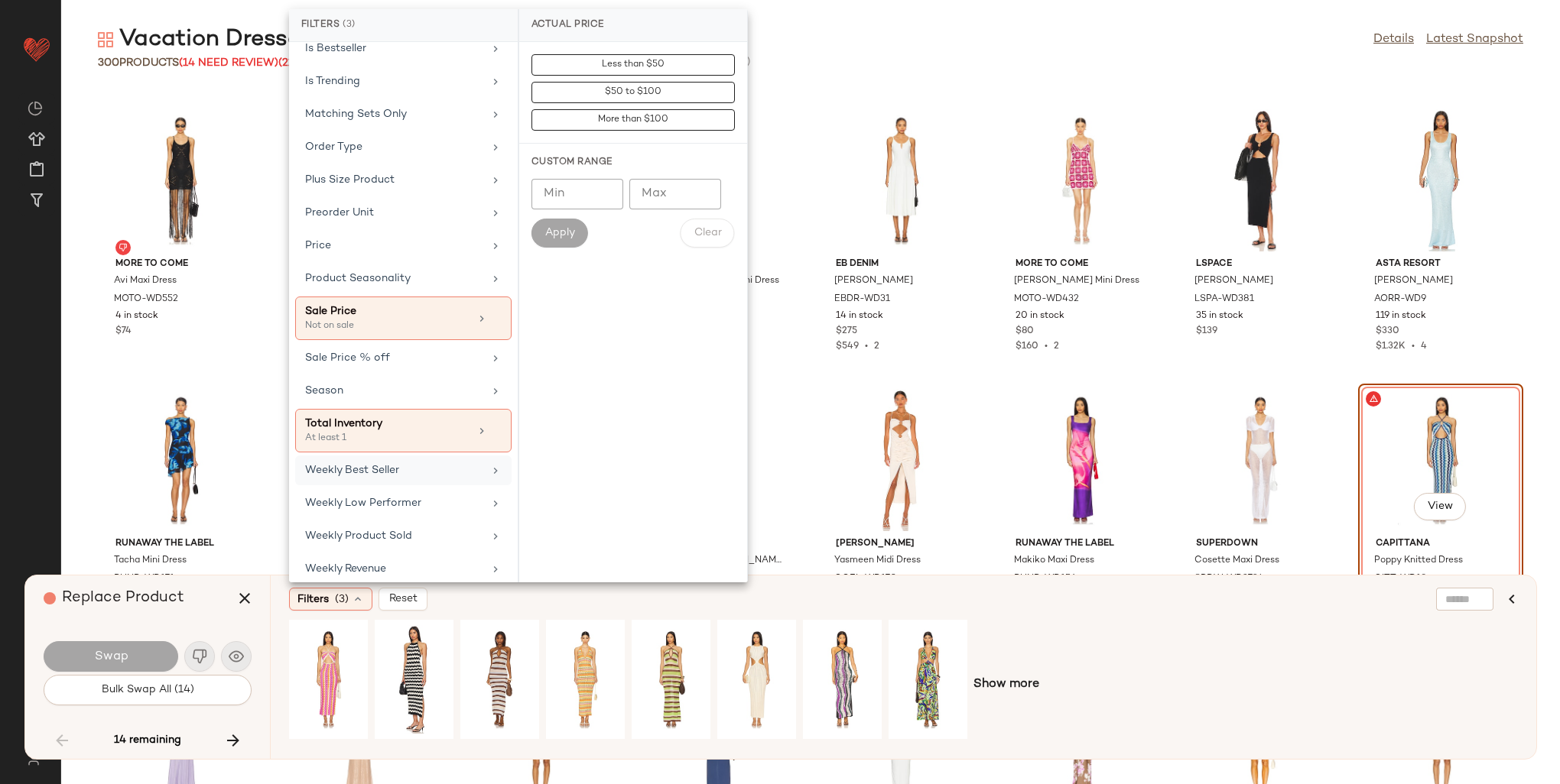
click at [374, 462] on div "Weekly Best Seller" at bounding box center [394, 470] width 178 height 16
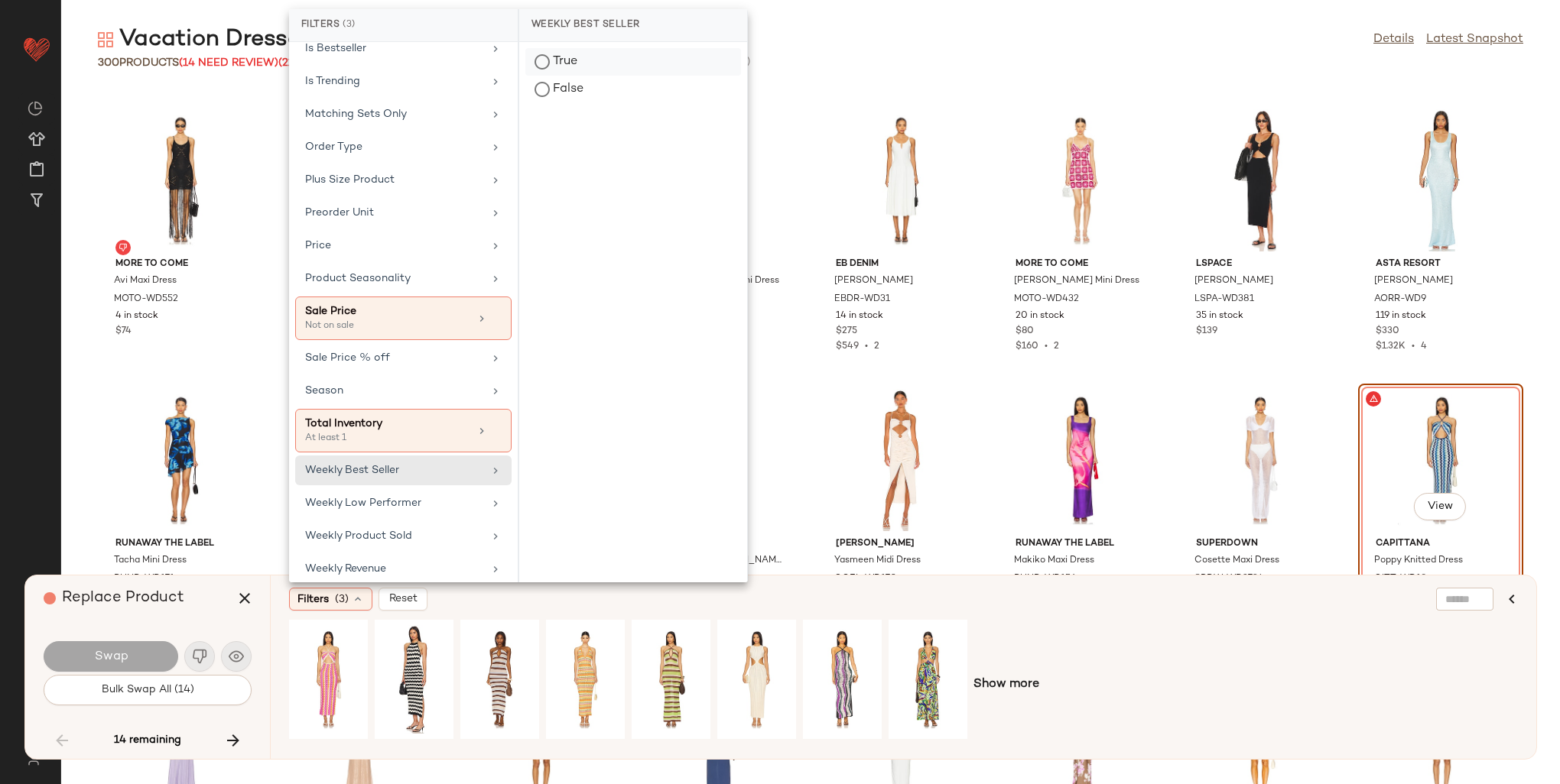
click at [580, 76] on div "True" at bounding box center [633, 89] width 216 height 27
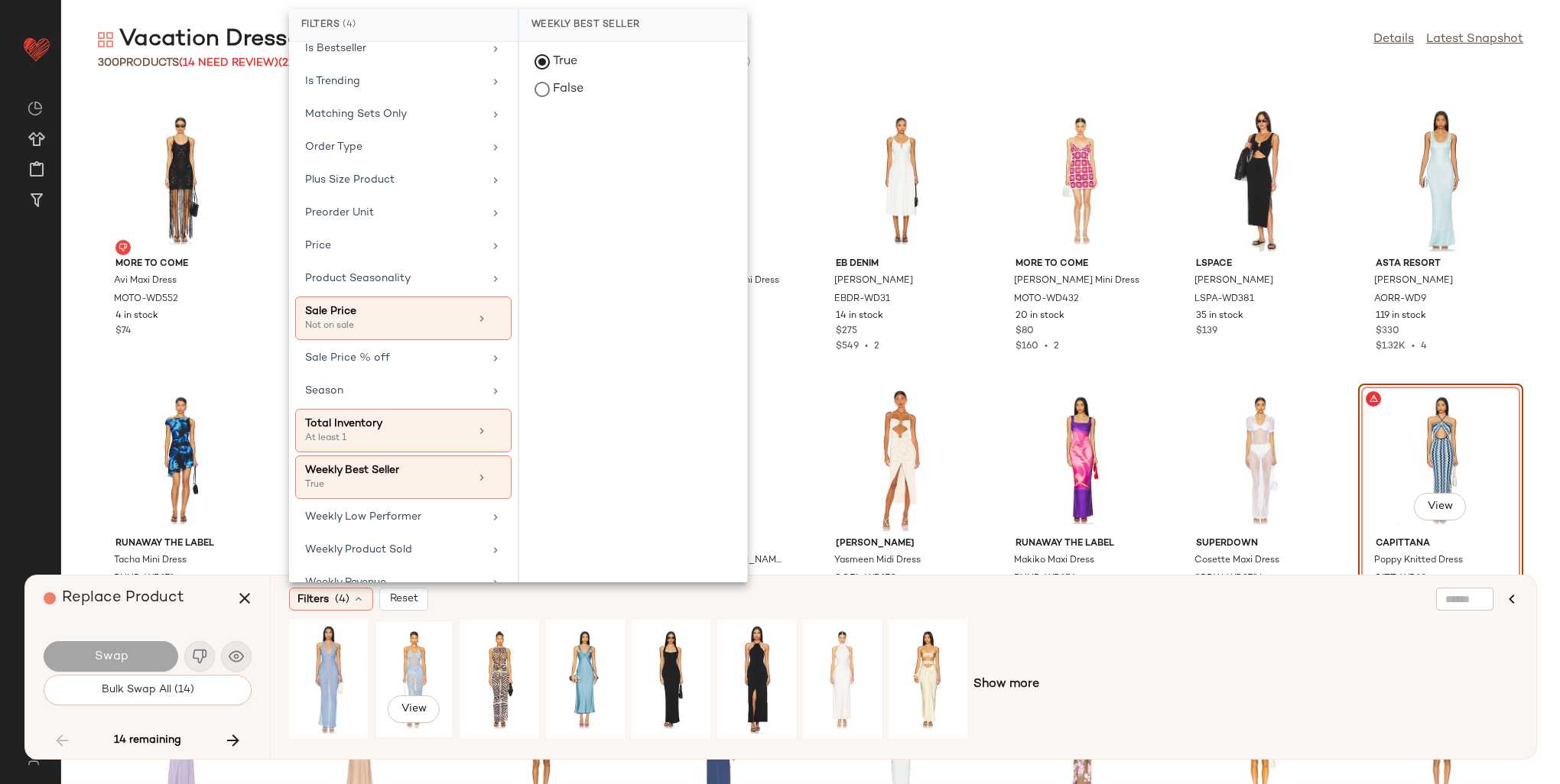
click at [416, 656] on div "View" at bounding box center [414, 680] width 68 height 109
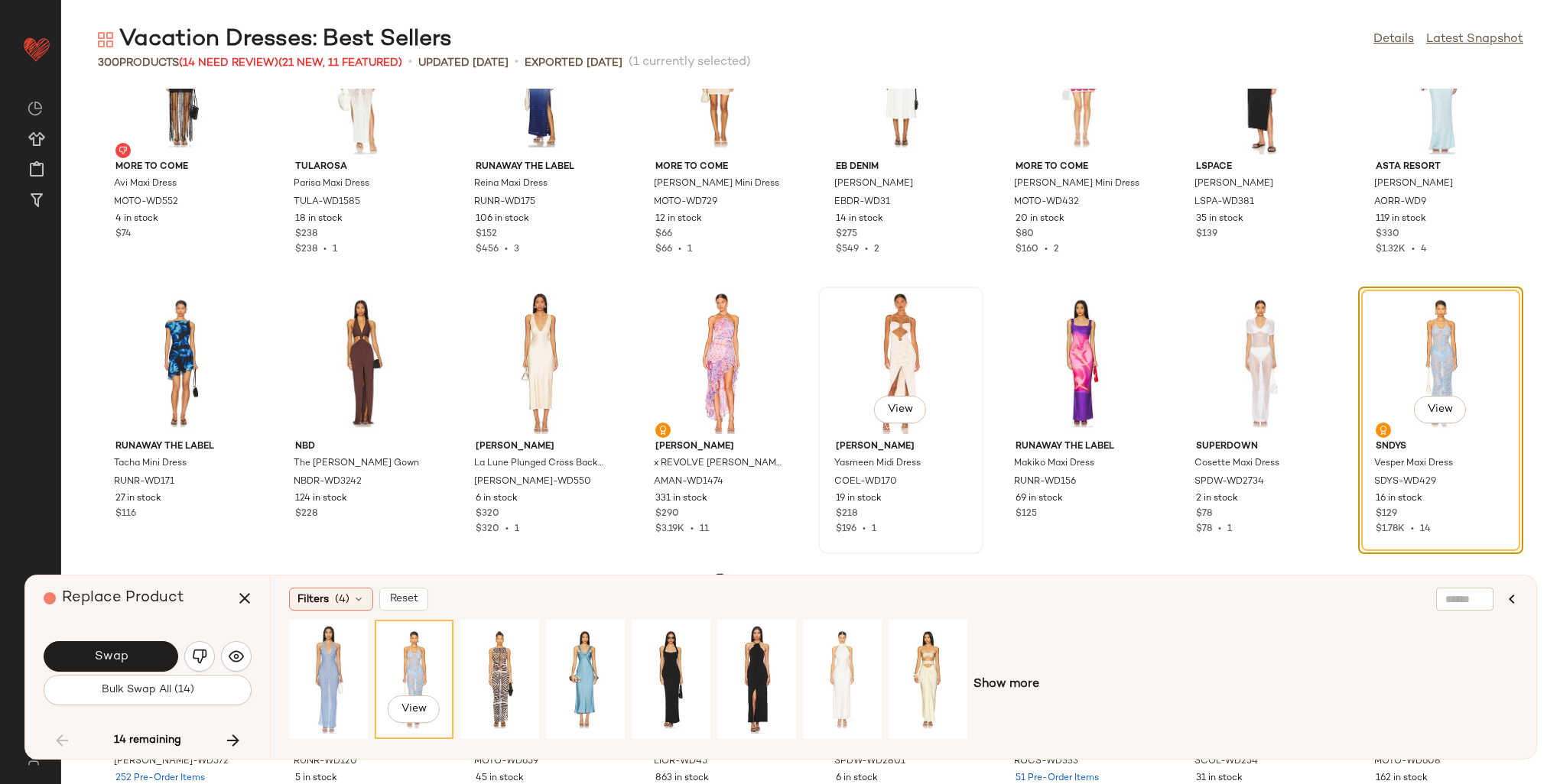
scroll to position [3511, 0]
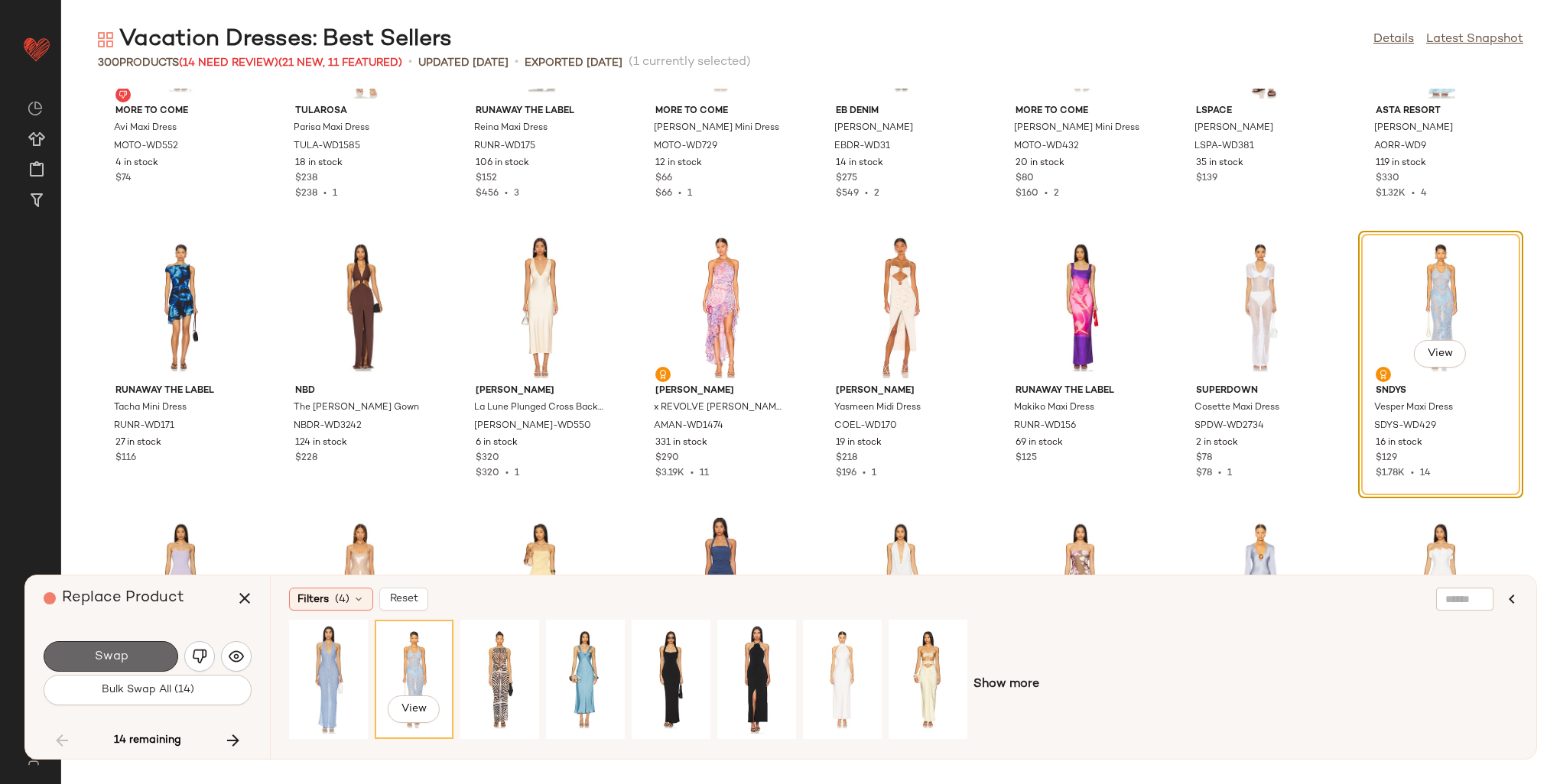
click at [132, 664] on button "Swap" at bounding box center [110, 656] width 134 height 31
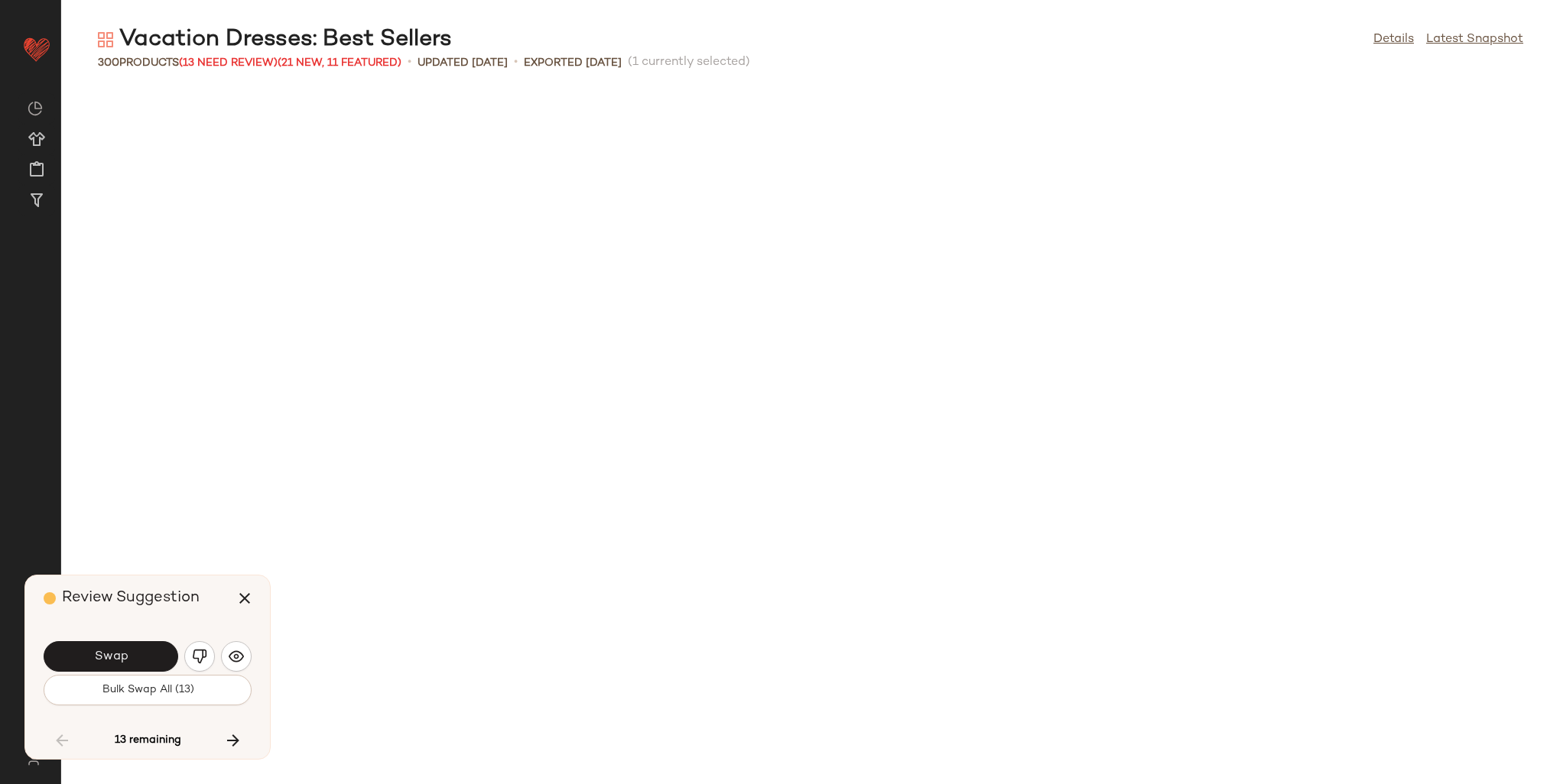
scroll to position [4197, 0]
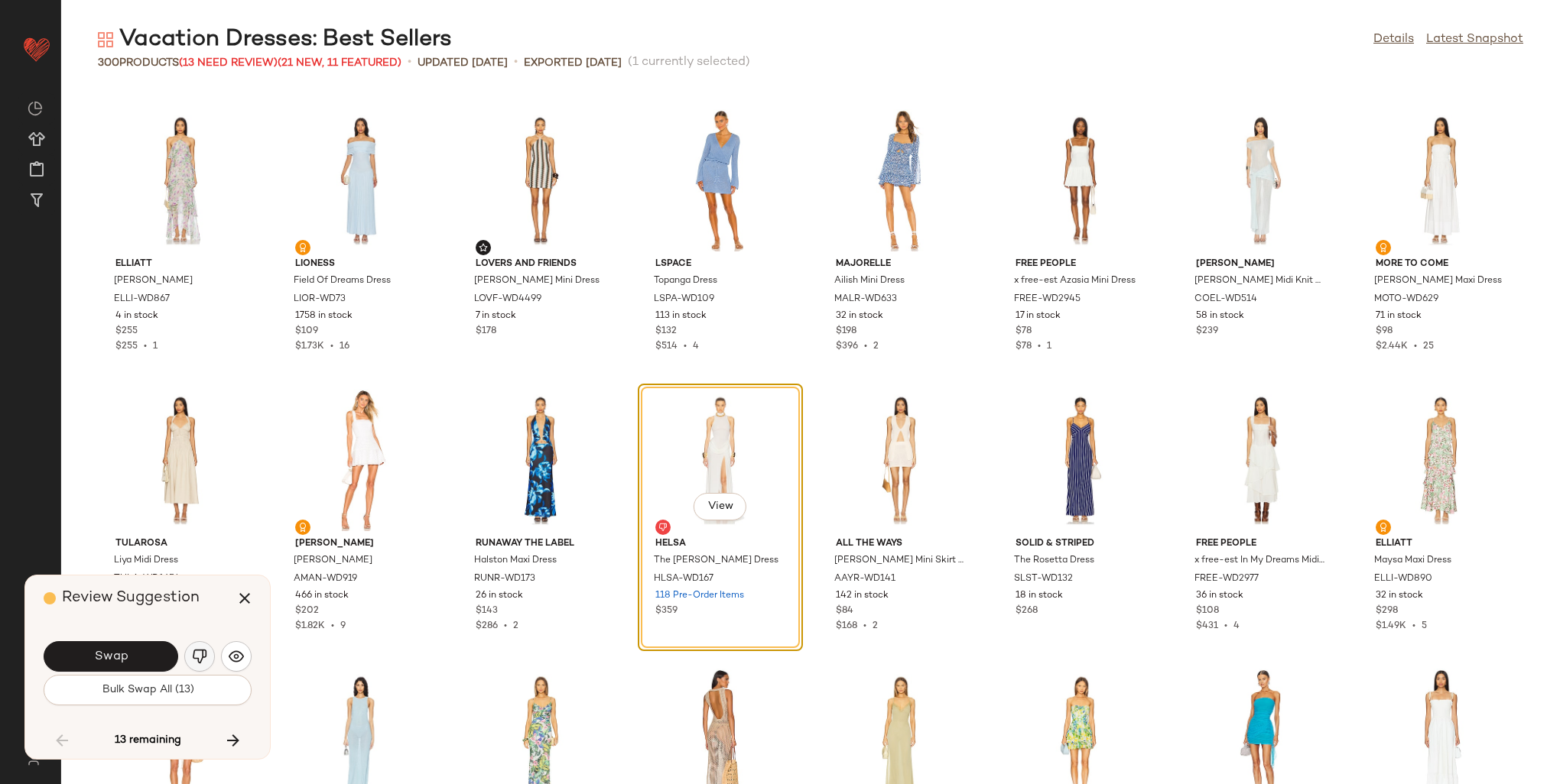
click at [205, 651] on img "button" at bounding box center [200, 656] width 16 height 16
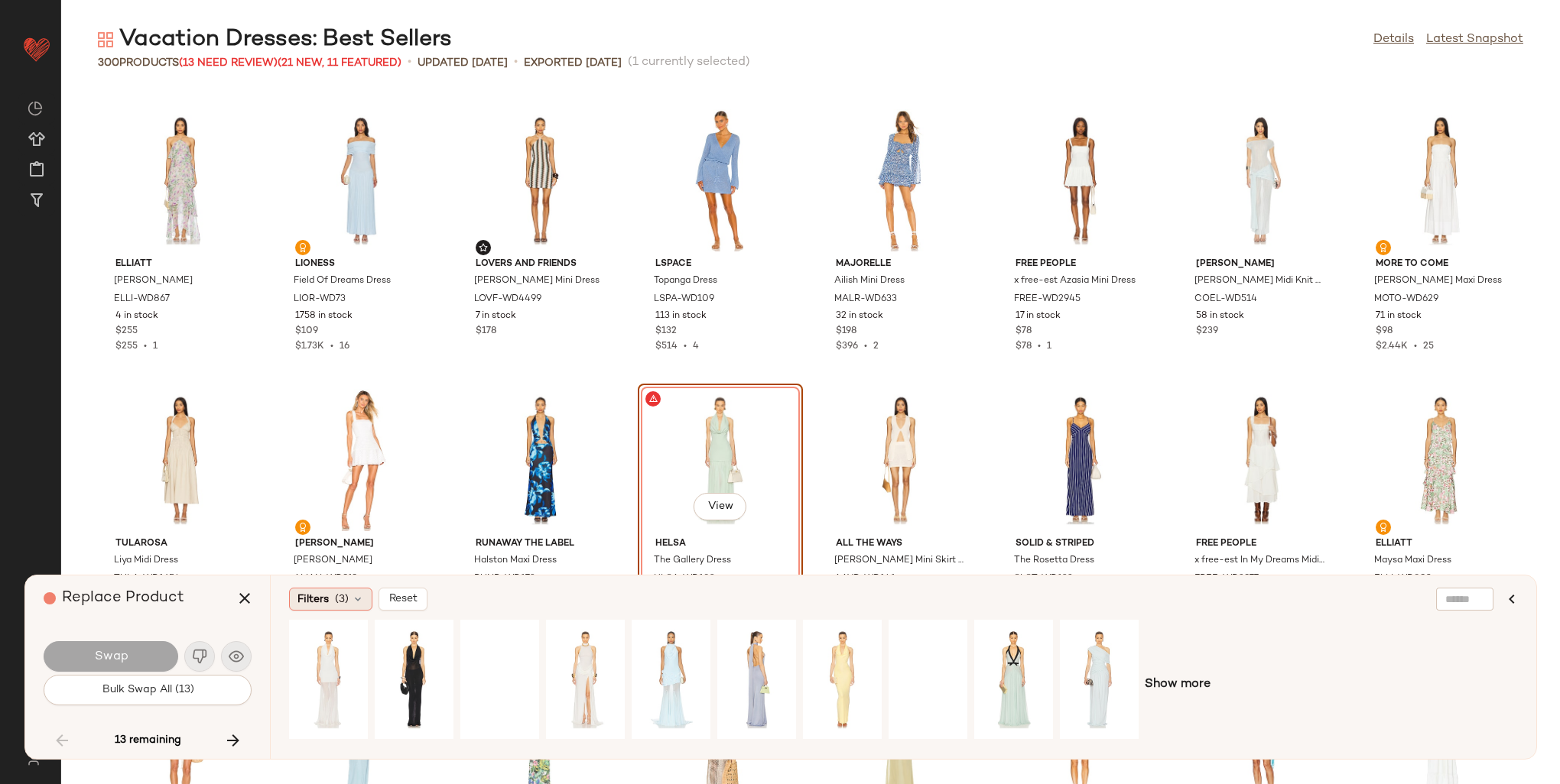
click at [318, 604] on span "Filters" at bounding box center [313, 599] width 31 height 16
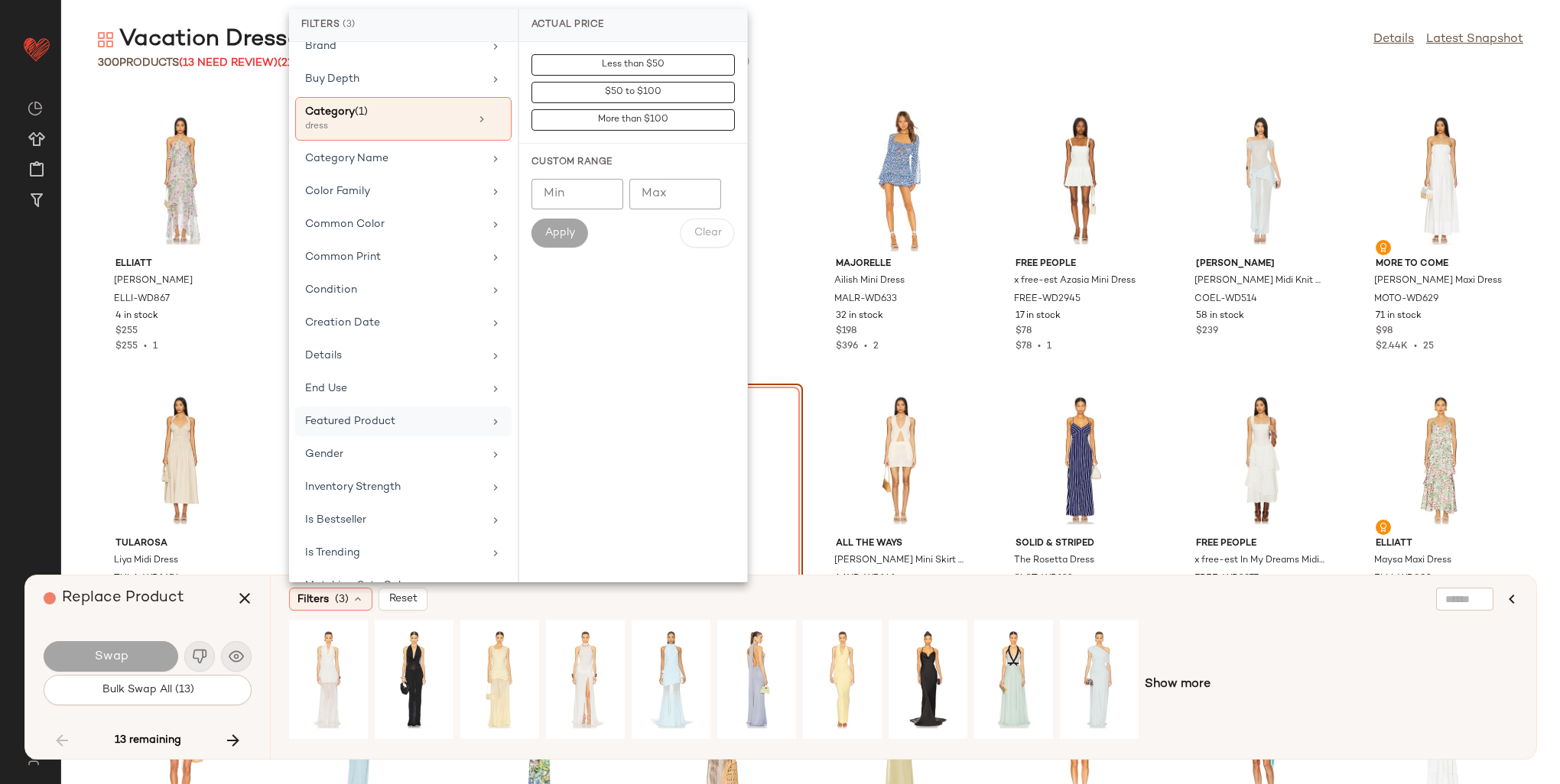
scroll to position [153, 0]
click at [353, 508] on div "Is Bestseller" at bounding box center [394, 515] width 178 height 16
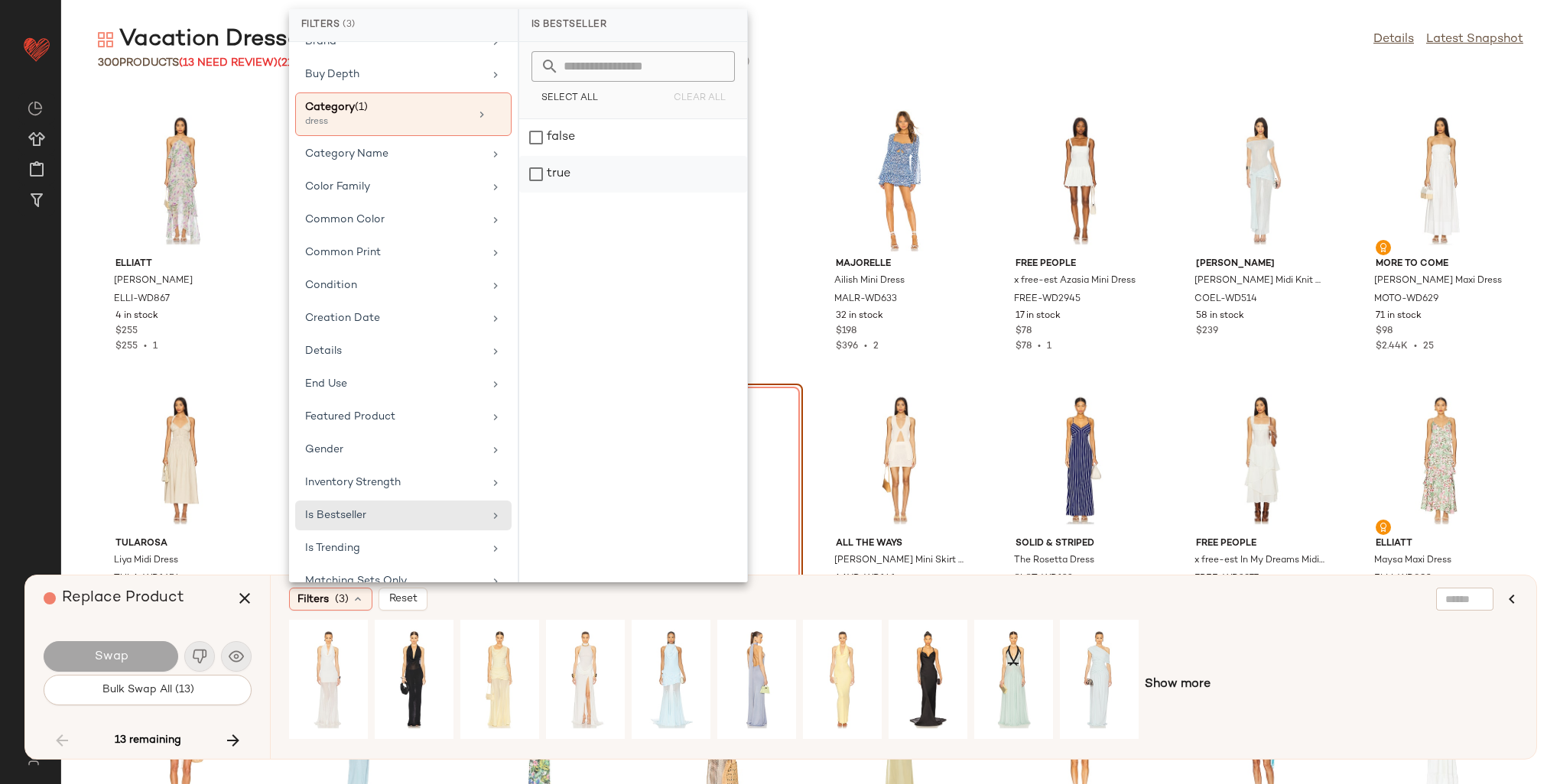
click at [558, 174] on div "true" at bounding box center [633, 174] width 228 height 37
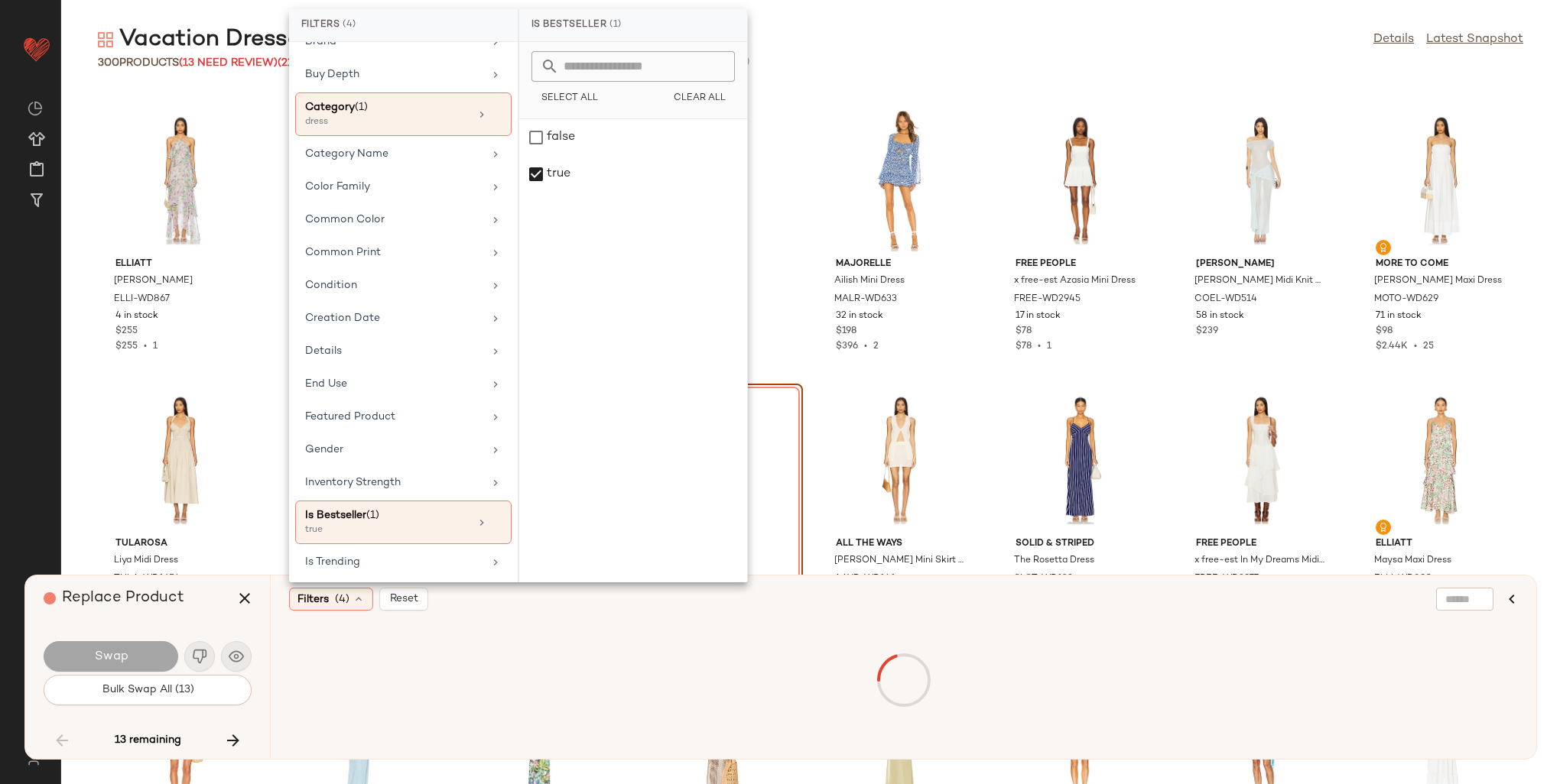
click at [1116, 608] on div "Filters (4) Reset" at bounding box center [829, 599] width 1080 height 23
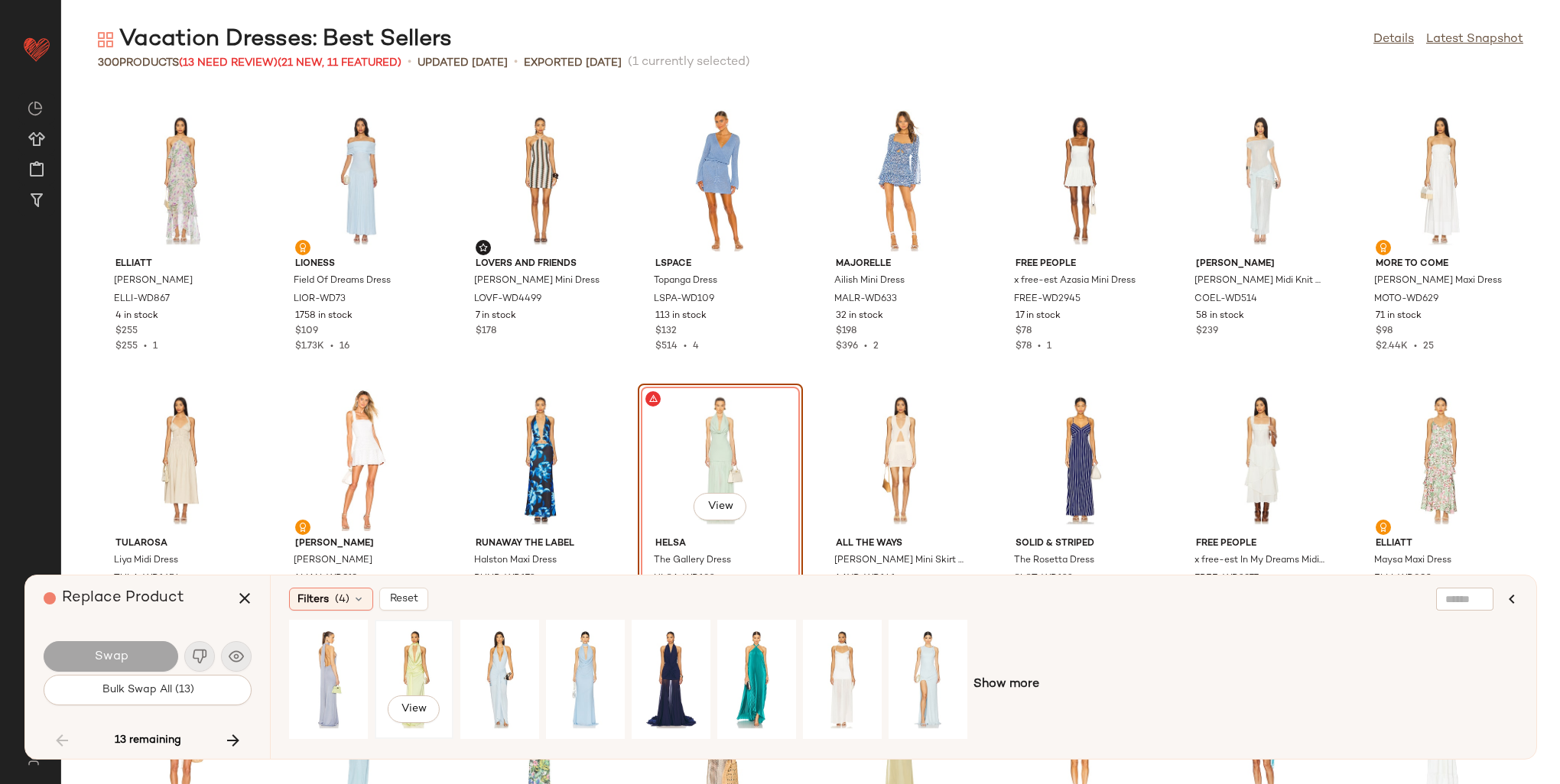
click at [411, 659] on div "View" at bounding box center [414, 680] width 68 height 109
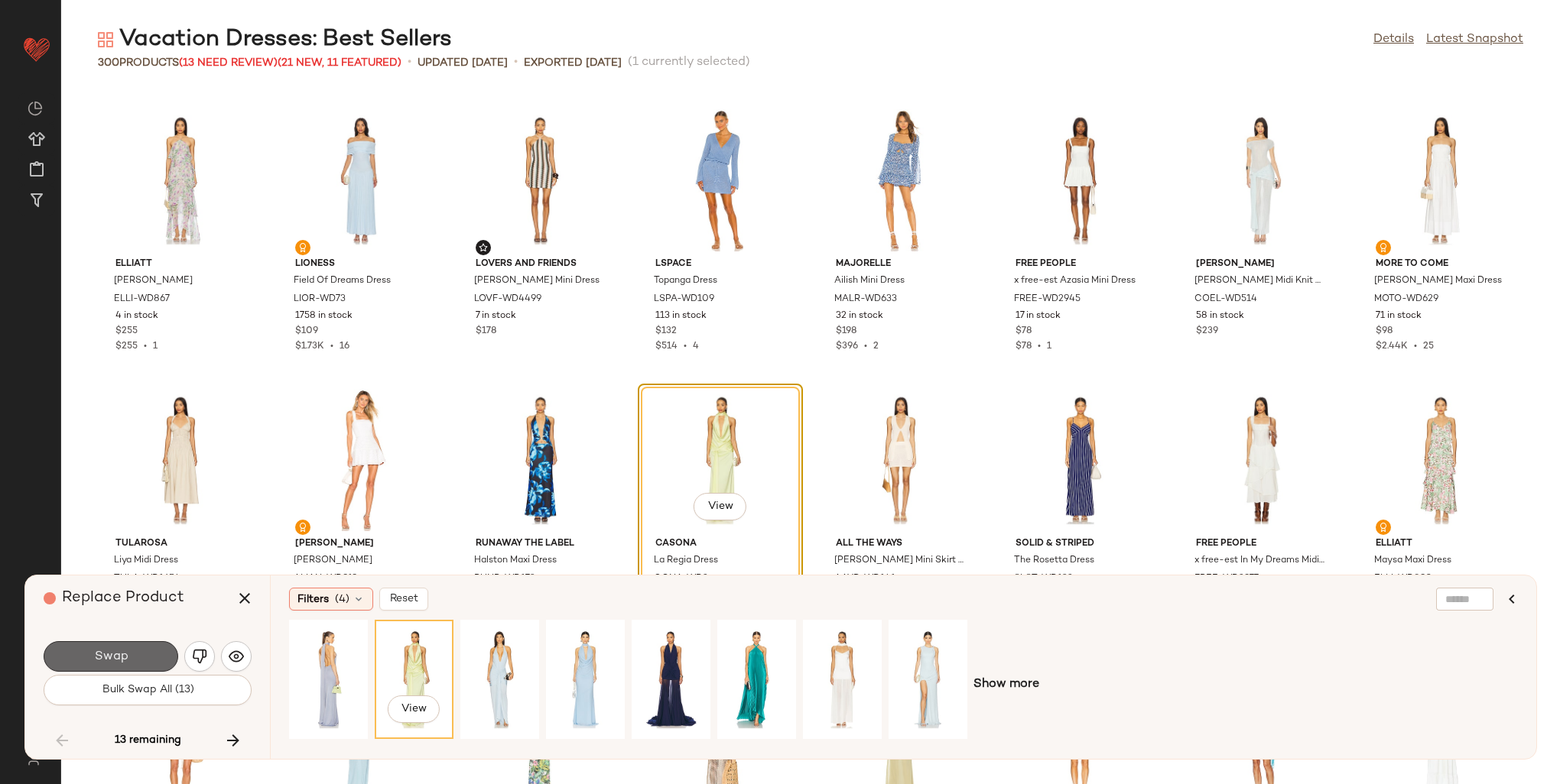
click at [112, 645] on button "Swap" at bounding box center [110, 656] width 134 height 31
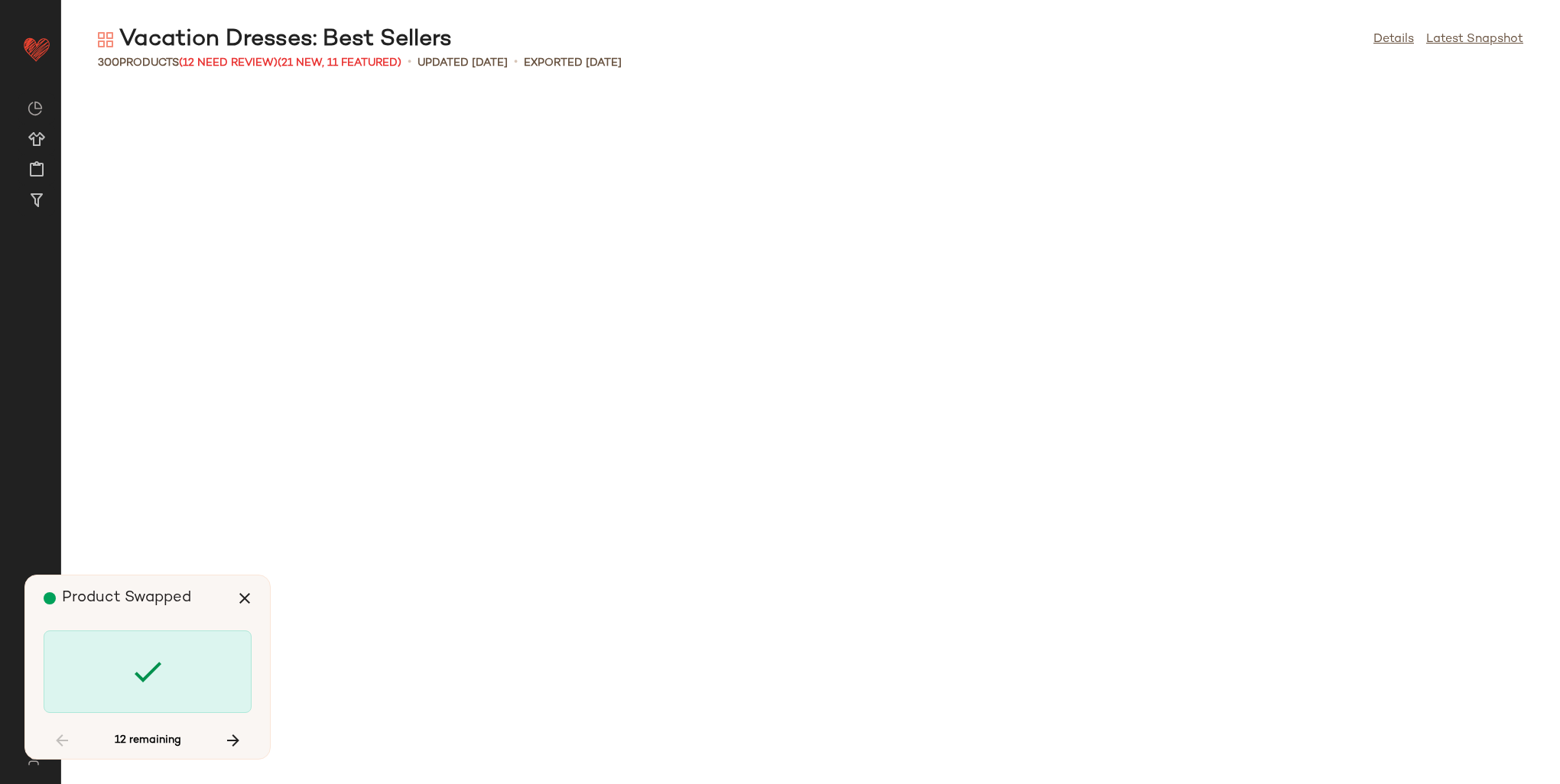
scroll to position [5596, 0]
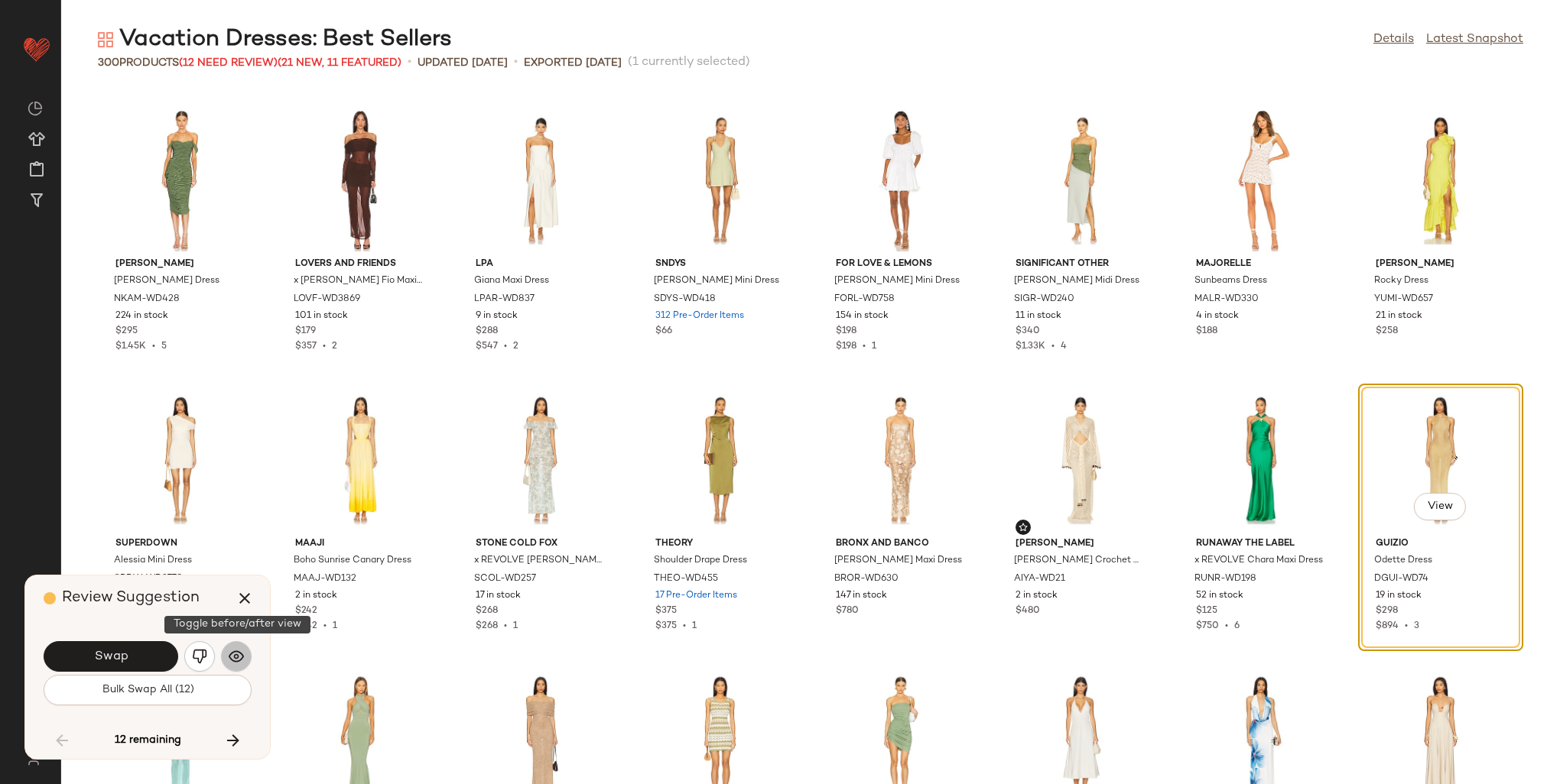
click at [233, 653] on img "button" at bounding box center [236, 656] width 16 height 16
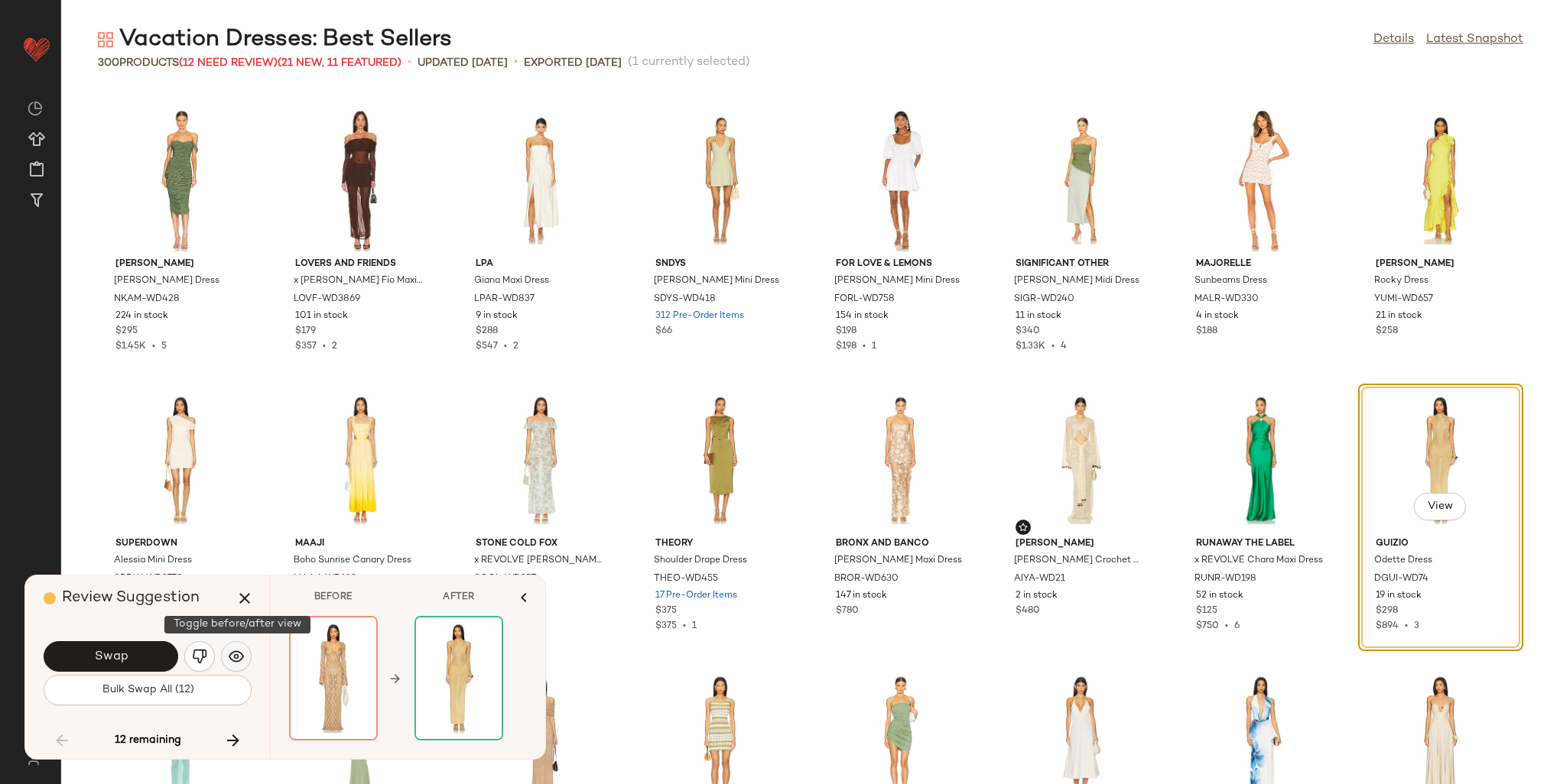
click at [233, 653] on img "button" at bounding box center [236, 656] width 16 height 16
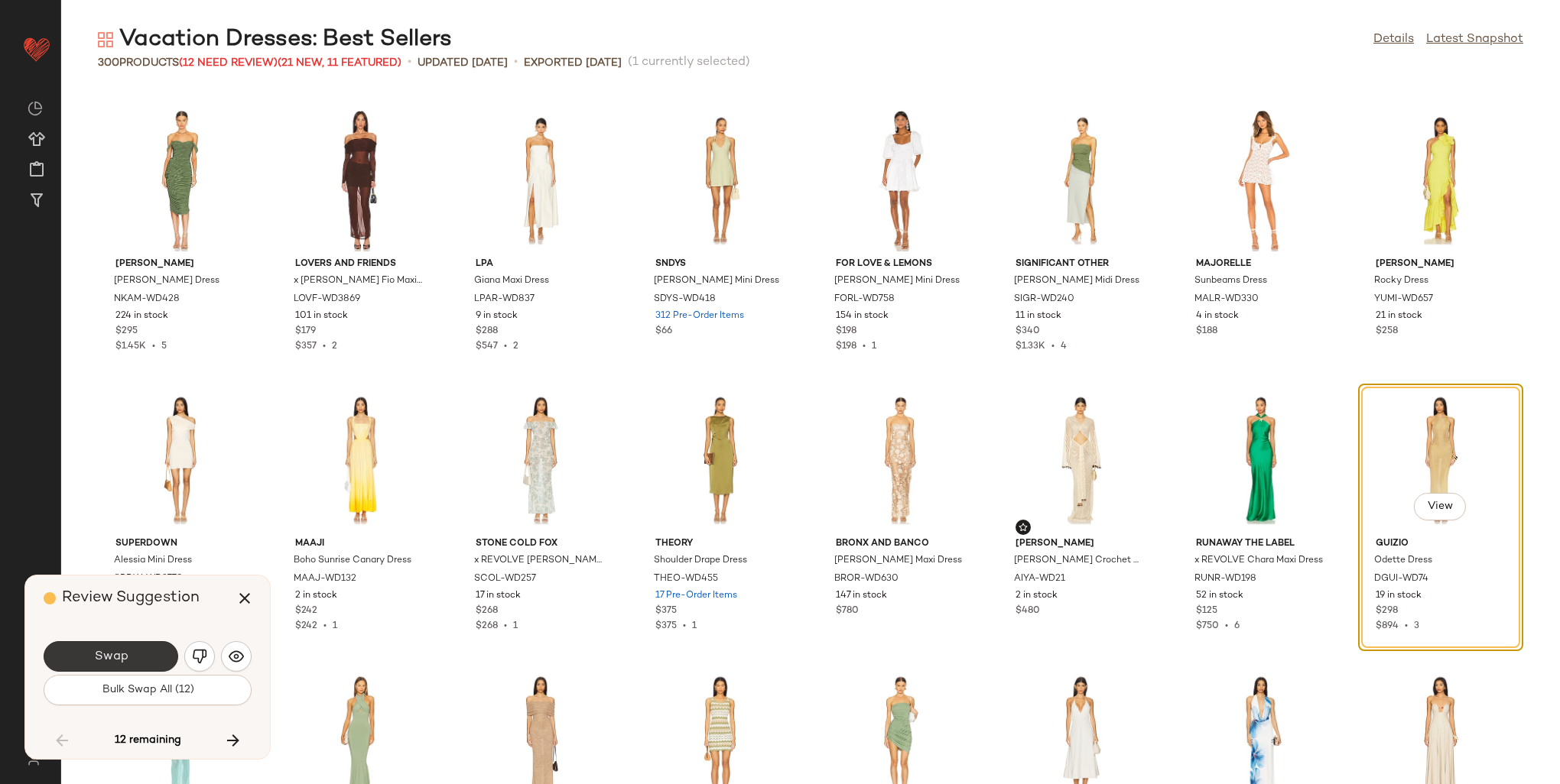
click at [150, 660] on button "Swap" at bounding box center [110, 656] width 134 height 31
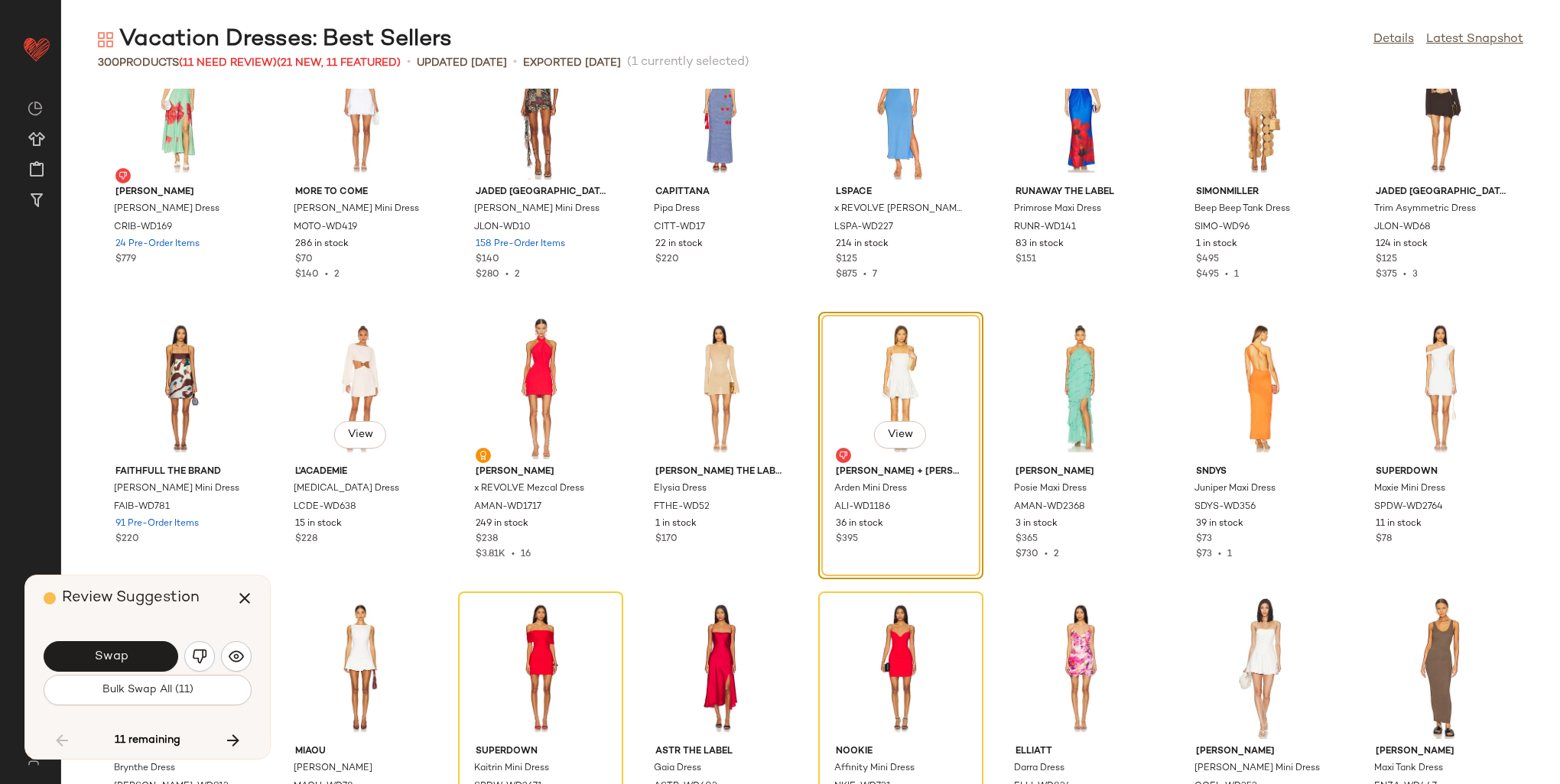
scroll to position [6792, 0]
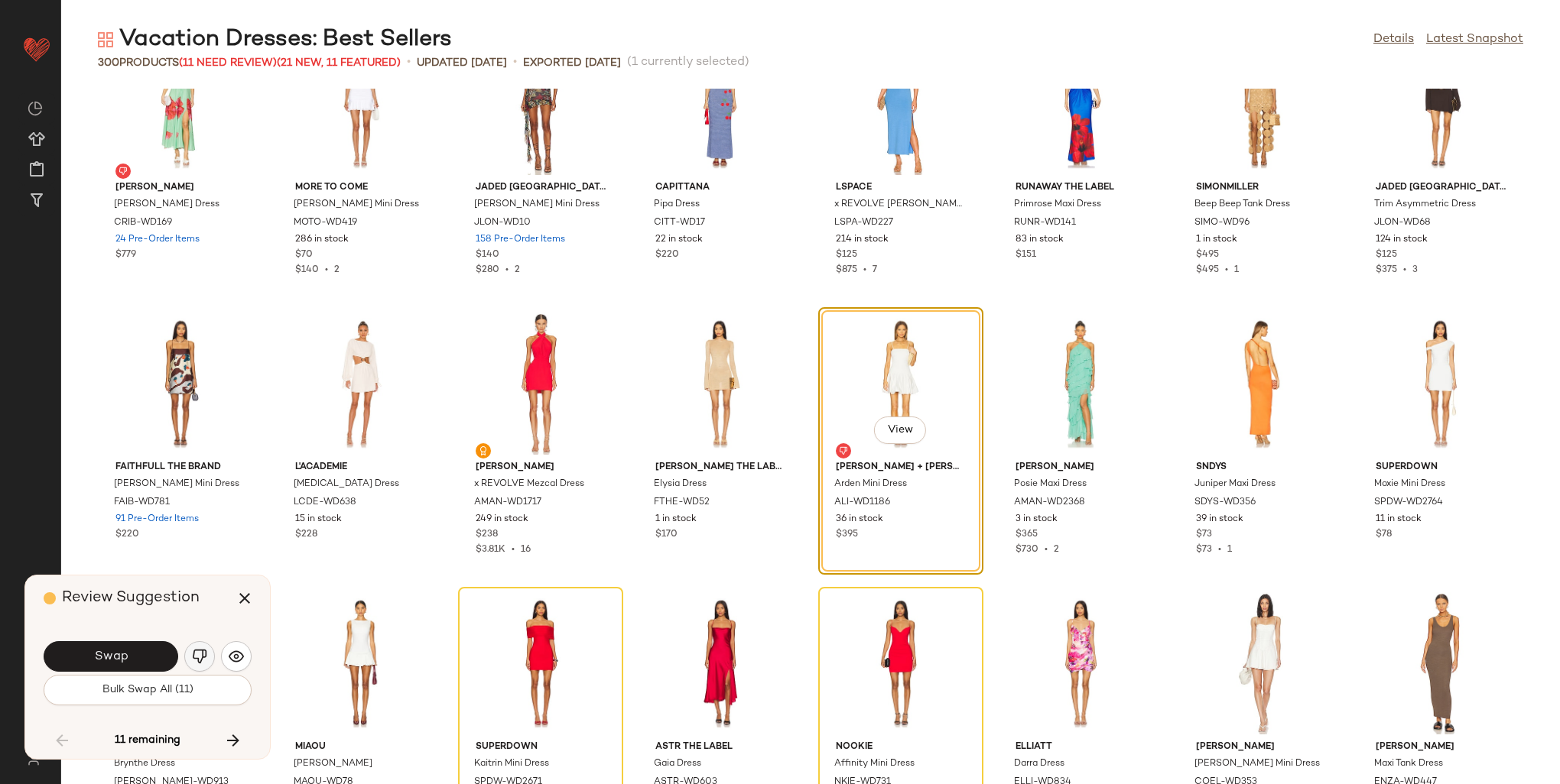
click at [195, 655] on img "button" at bounding box center [200, 656] width 16 height 16
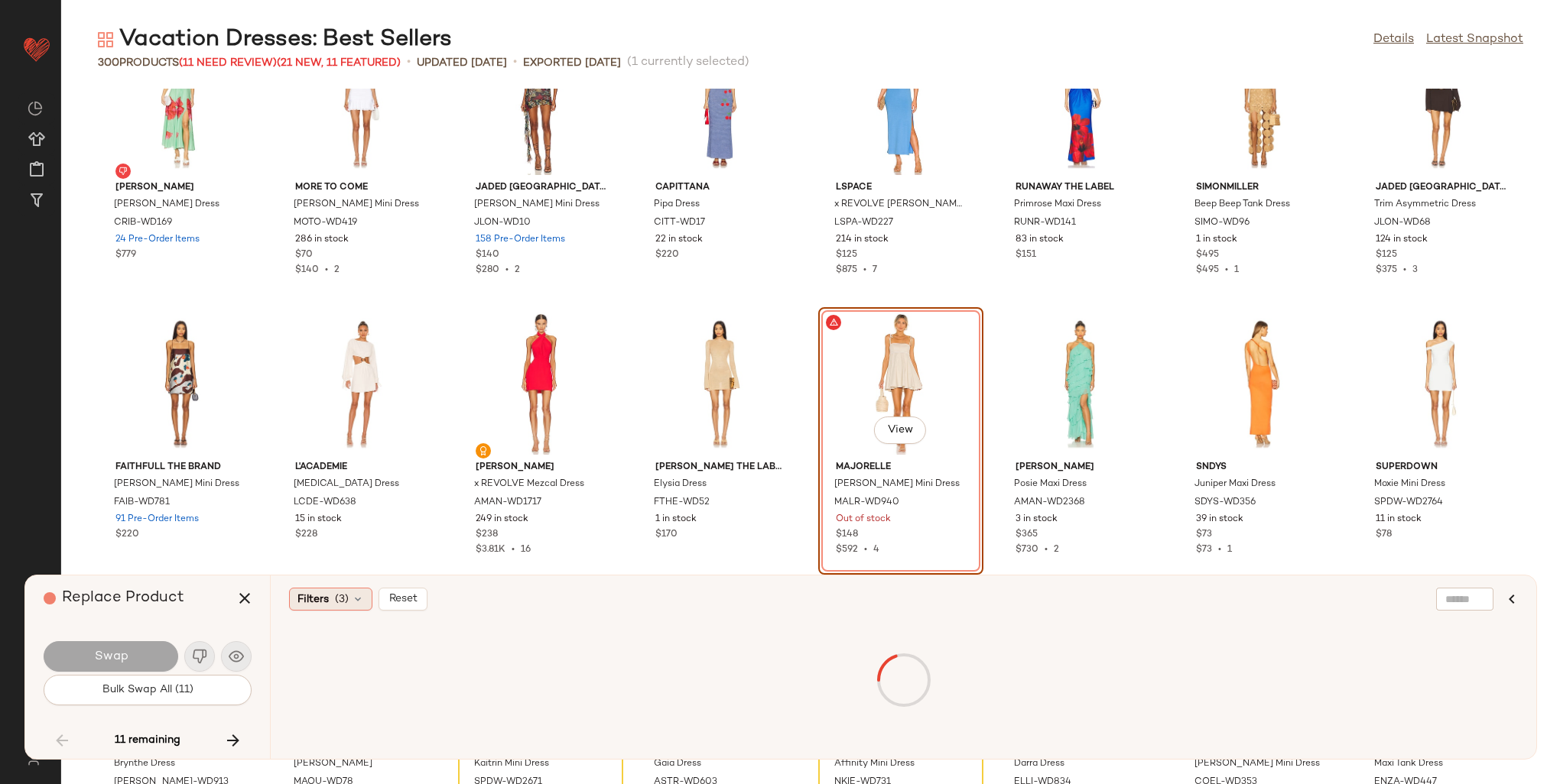
click at [335, 595] on span "(3)" at bounding box center [341, 599] width 14 height 16
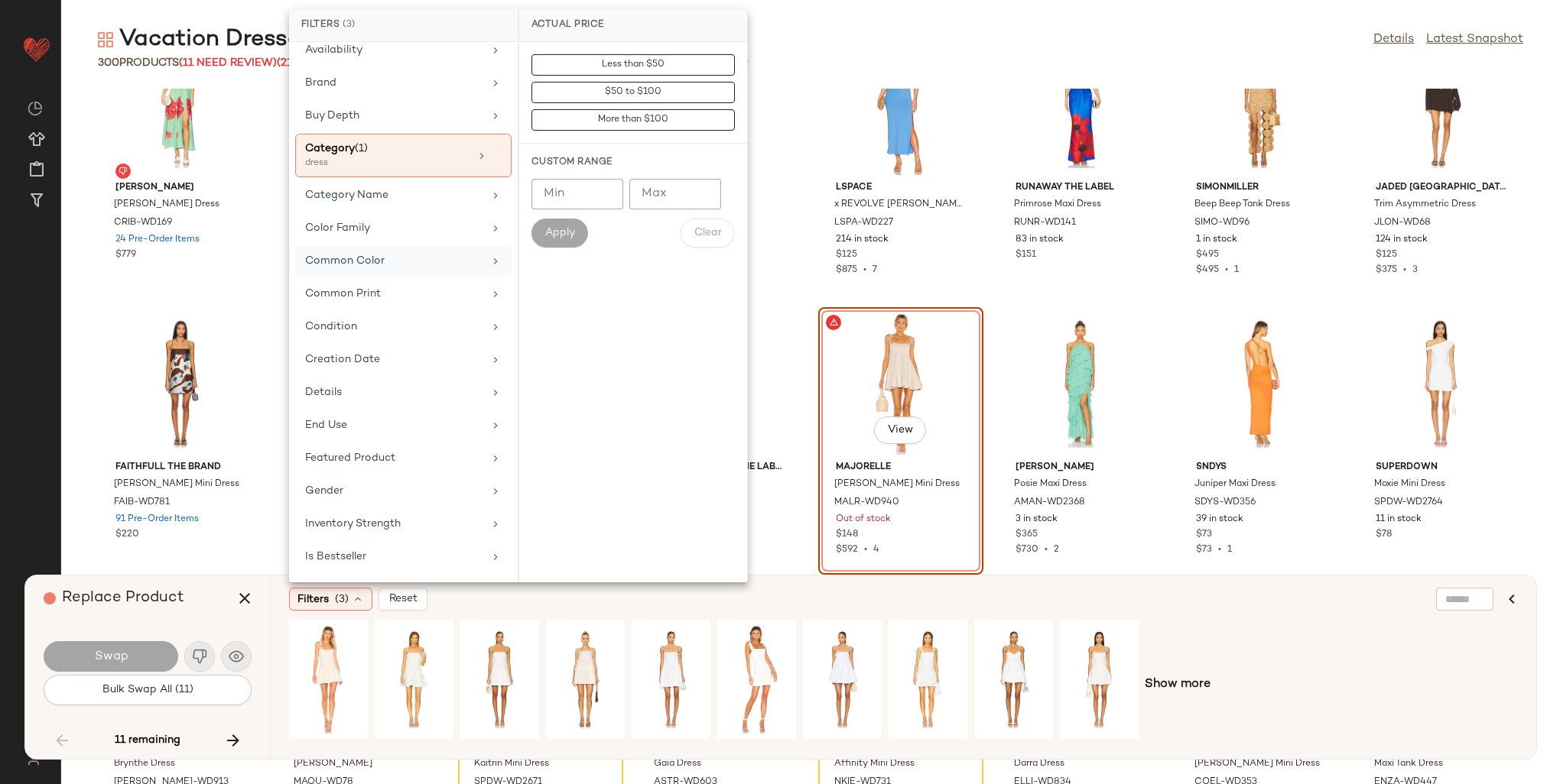
scroll to position [229, 0]
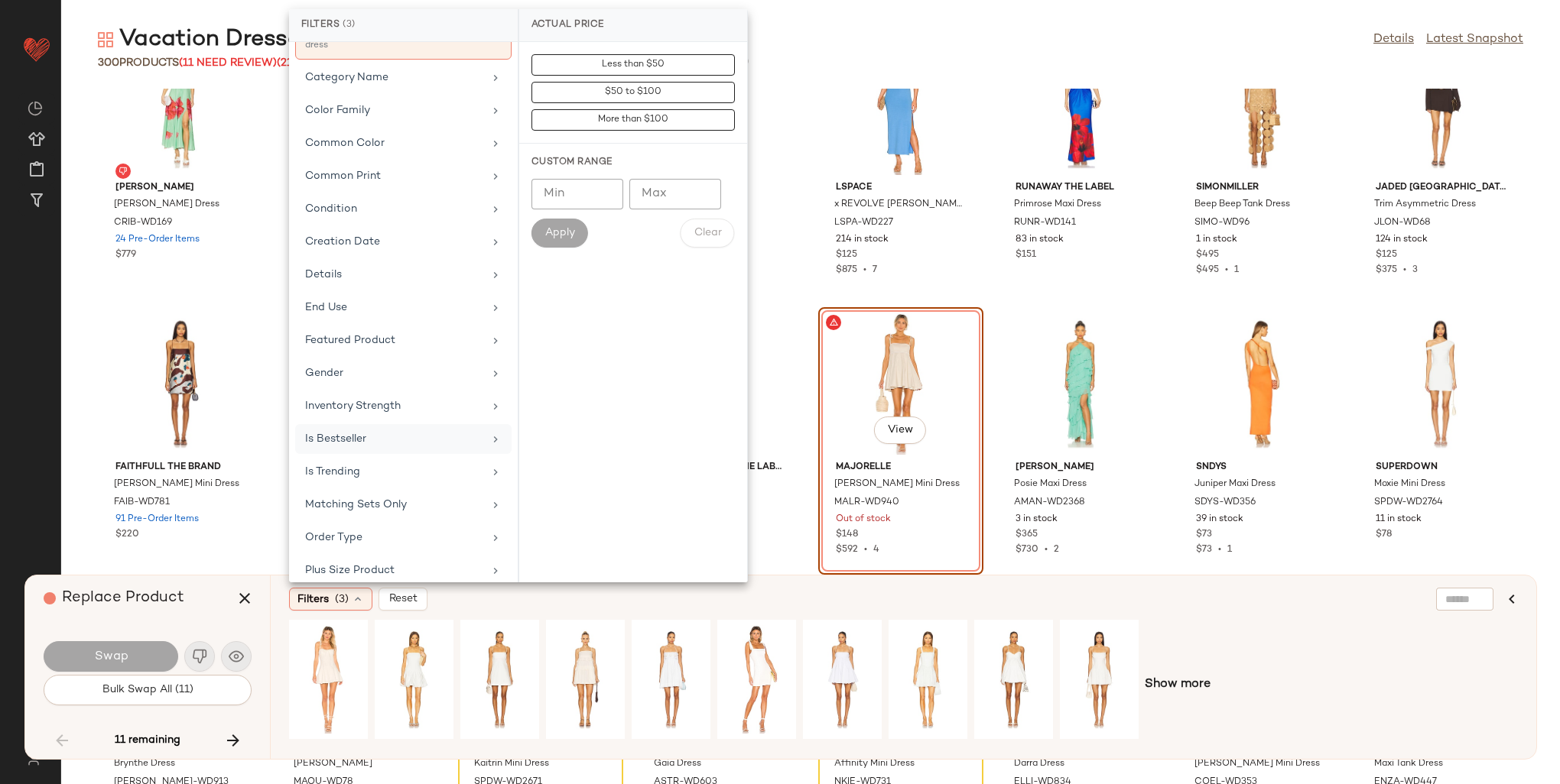
click at [345, 431] on div "Is Bestseller" at bounding box center [394, 439] width 178 height 16
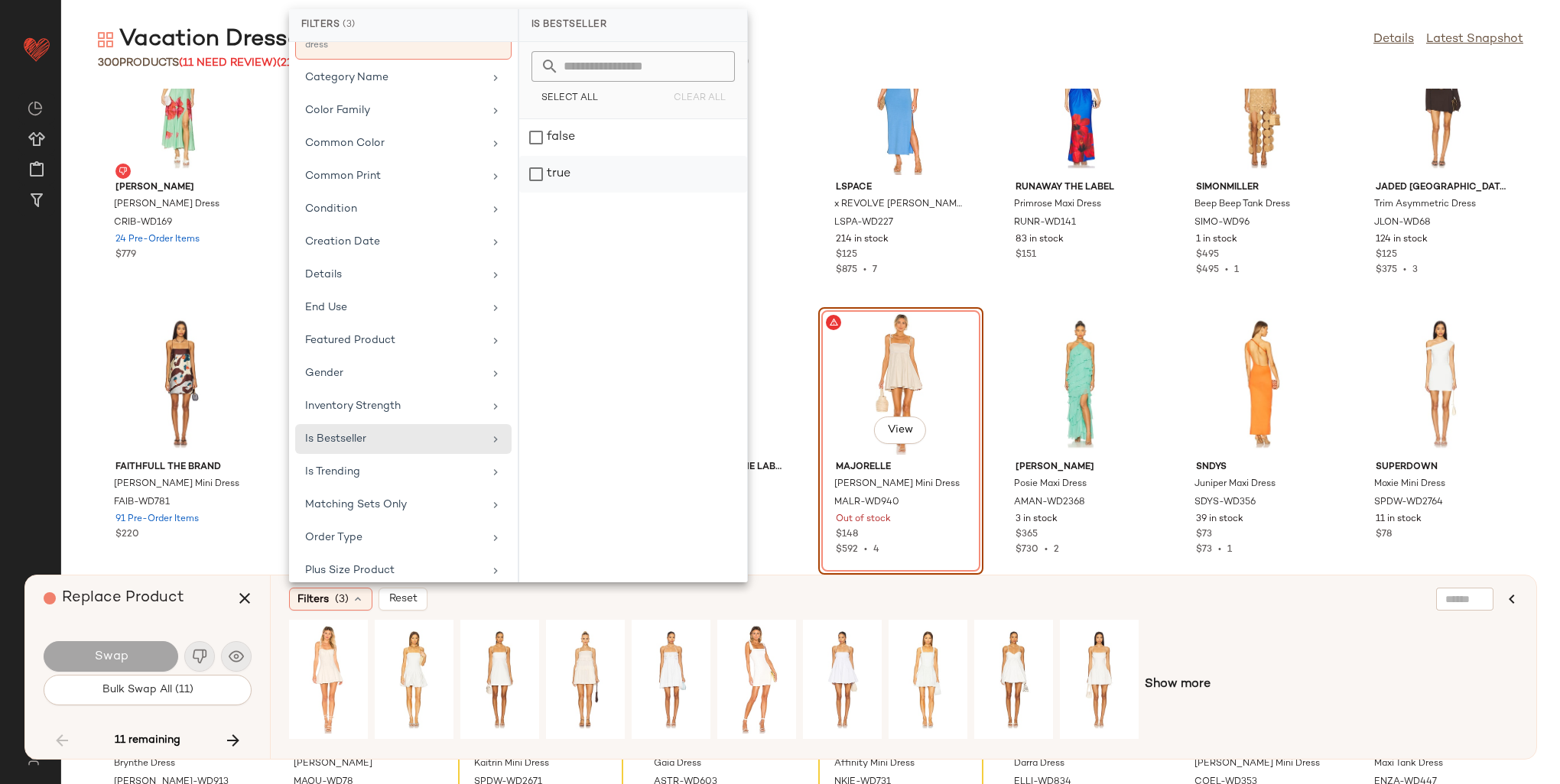
click at [548, 173] on div "true" at bounding box center [633, 174] width 228 height 37
click at [1370, 631] on div "Show more" at bounding box center [904, 685] width 1229 height 130
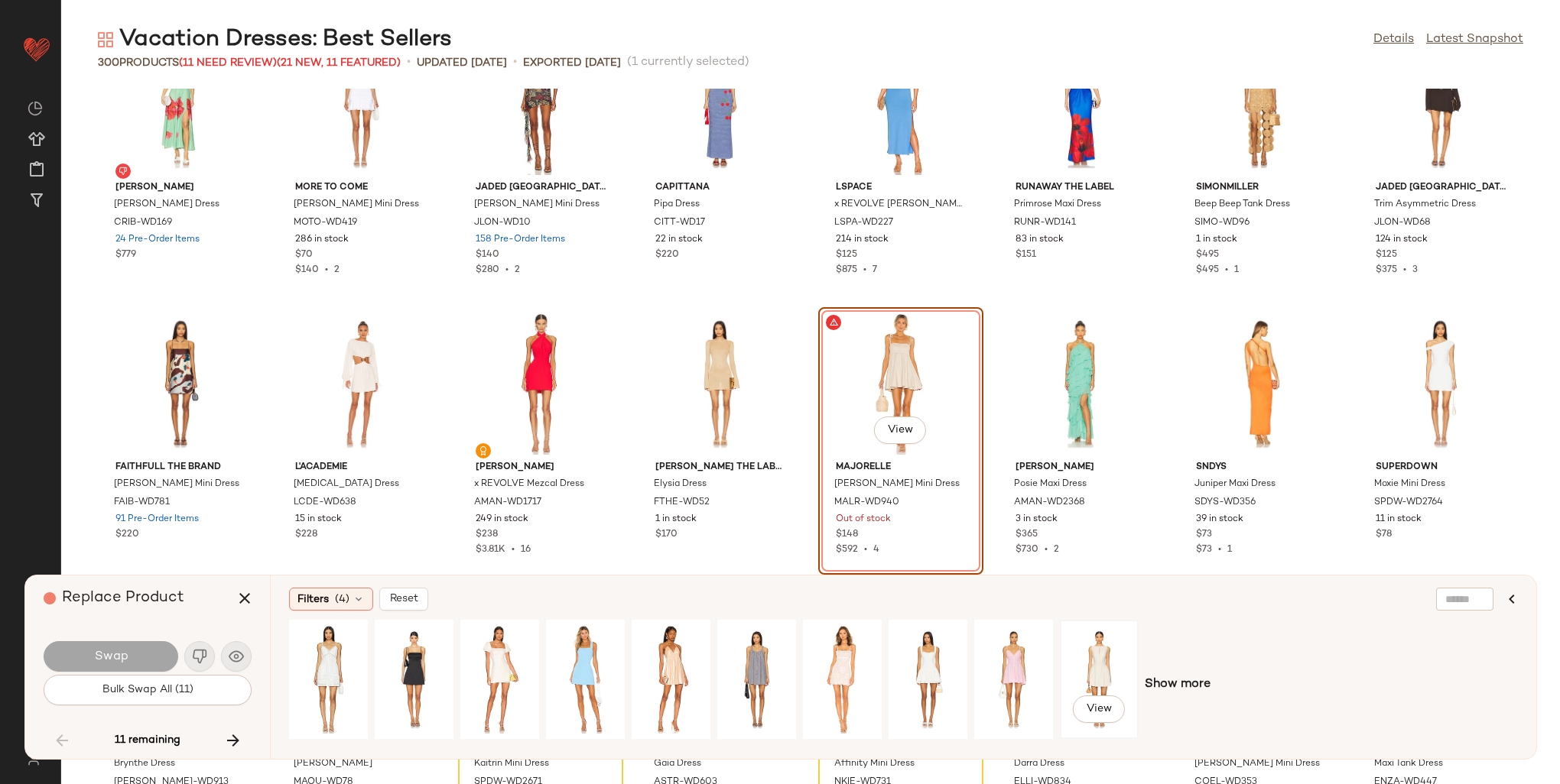
click at [1098, 636] on div "View" at bounding box center [1099, 680] width 68 height 109
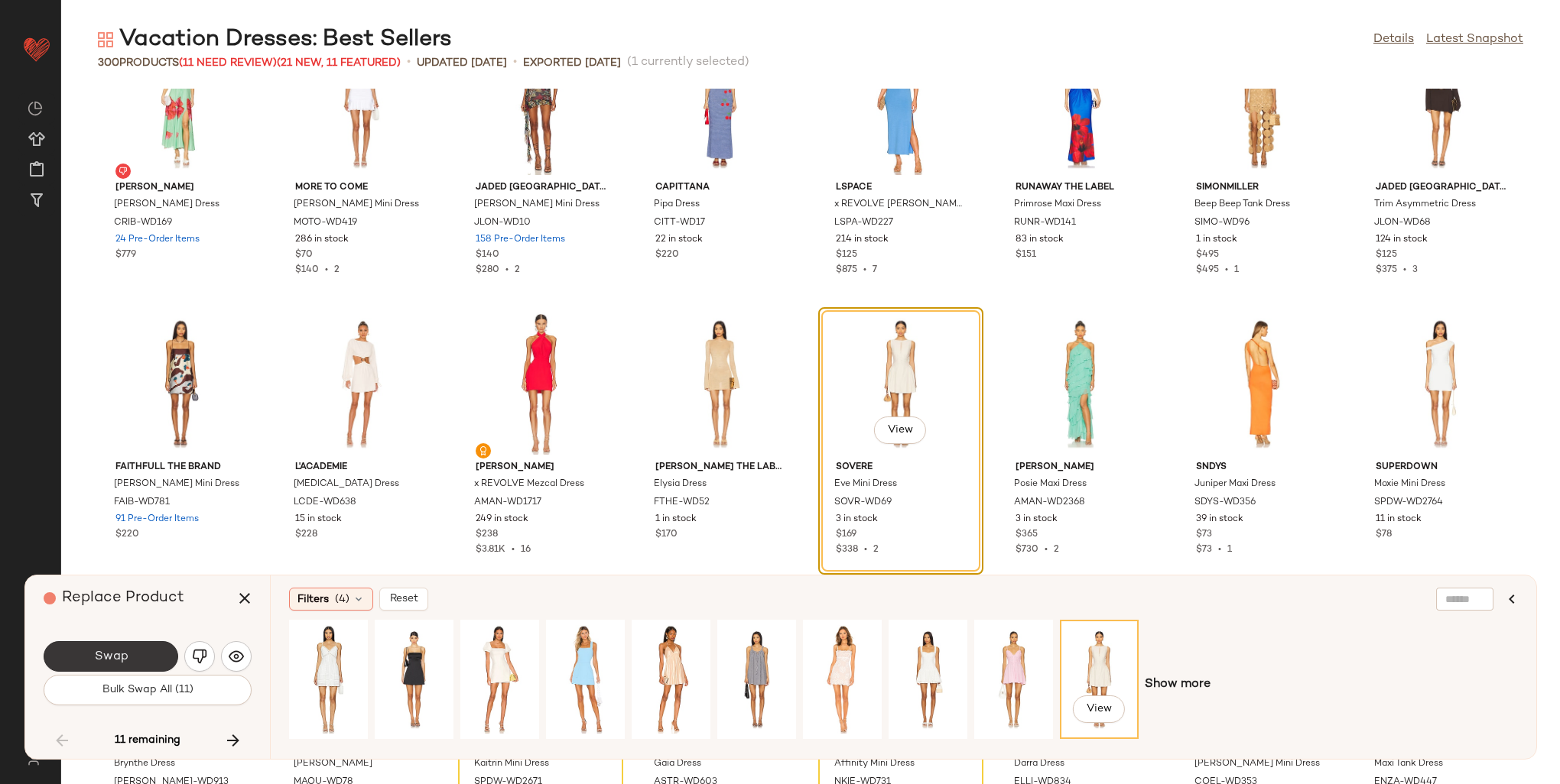
click at [119, 664] on span "Swap" at bounding box center [110, 657] width 35 height 15
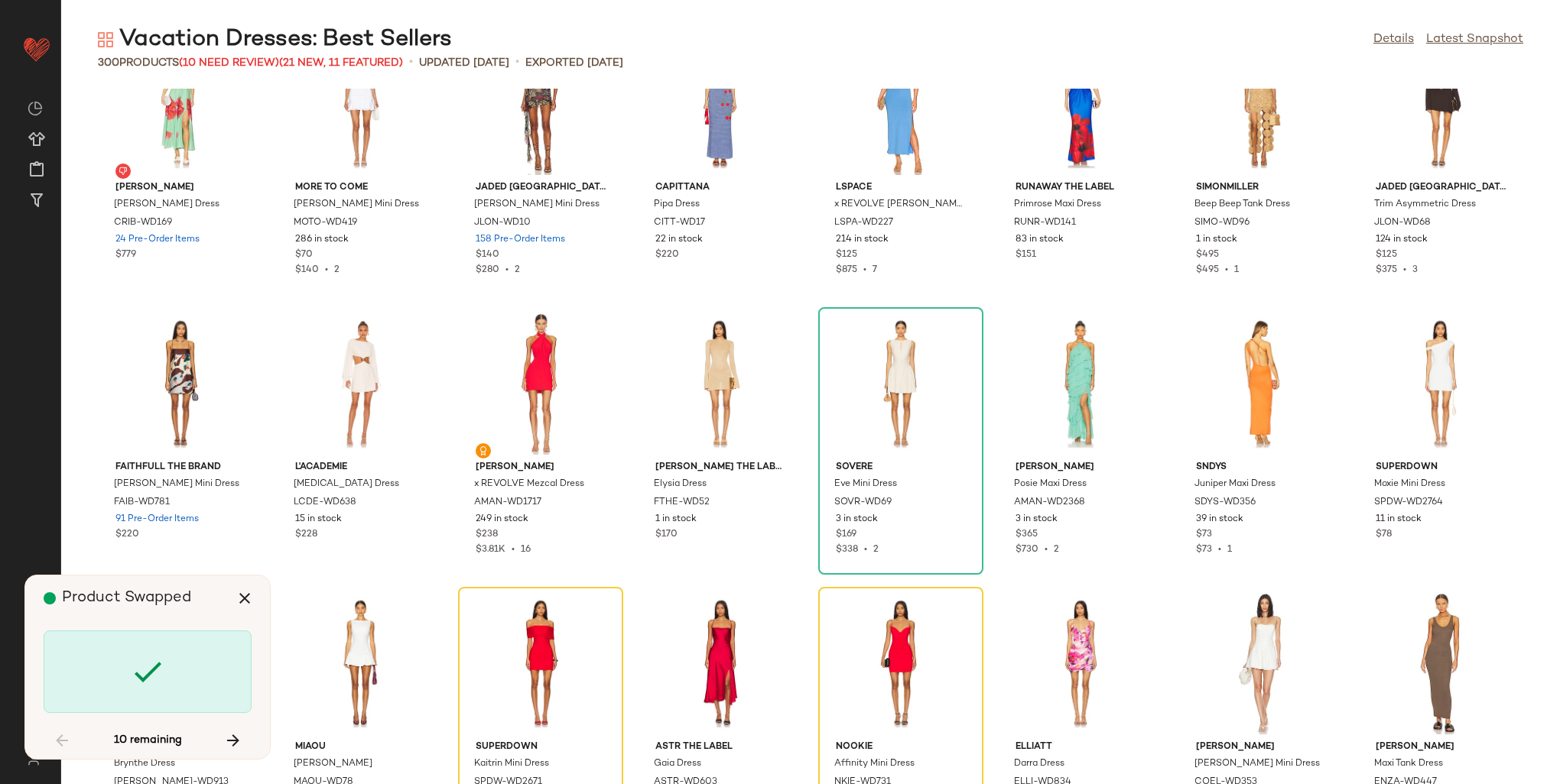
scroll to position [6995, 0]
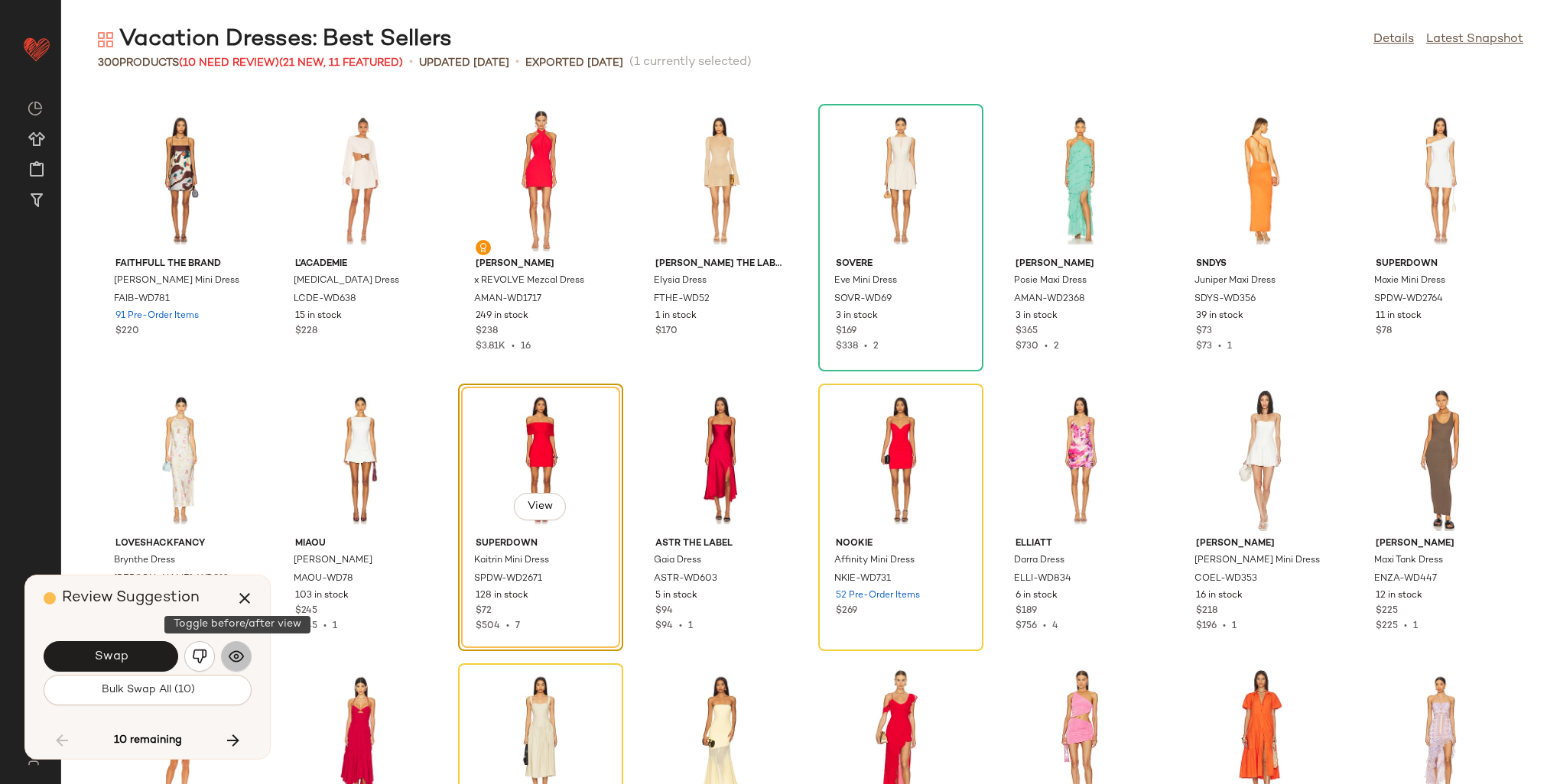
click at [229, 651] on img "button" at bounding box center [236, 656] width 16 height 16
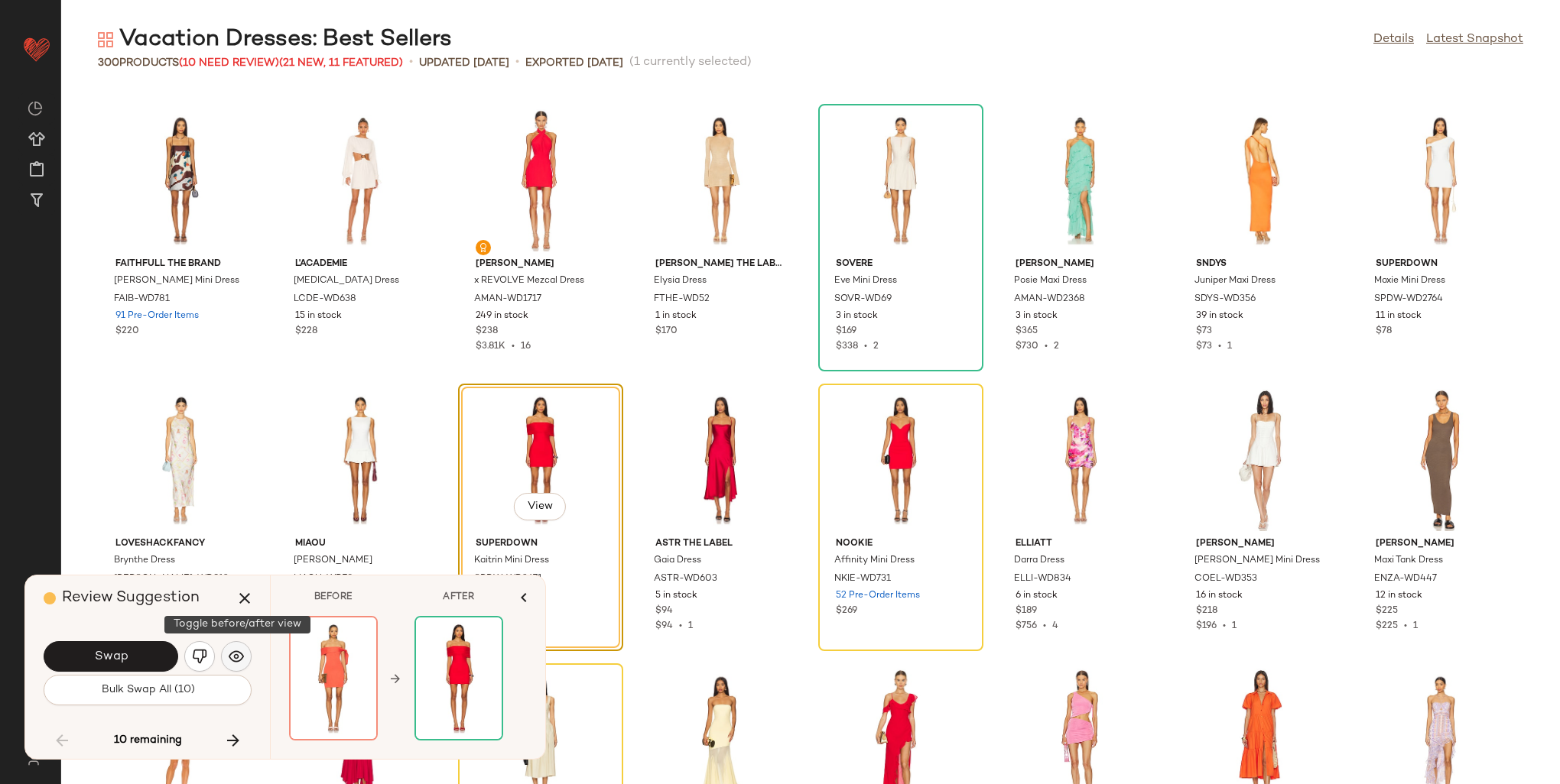
click at [229, 651] on img "button" at bounding box center [236, 656] width 16 height 16
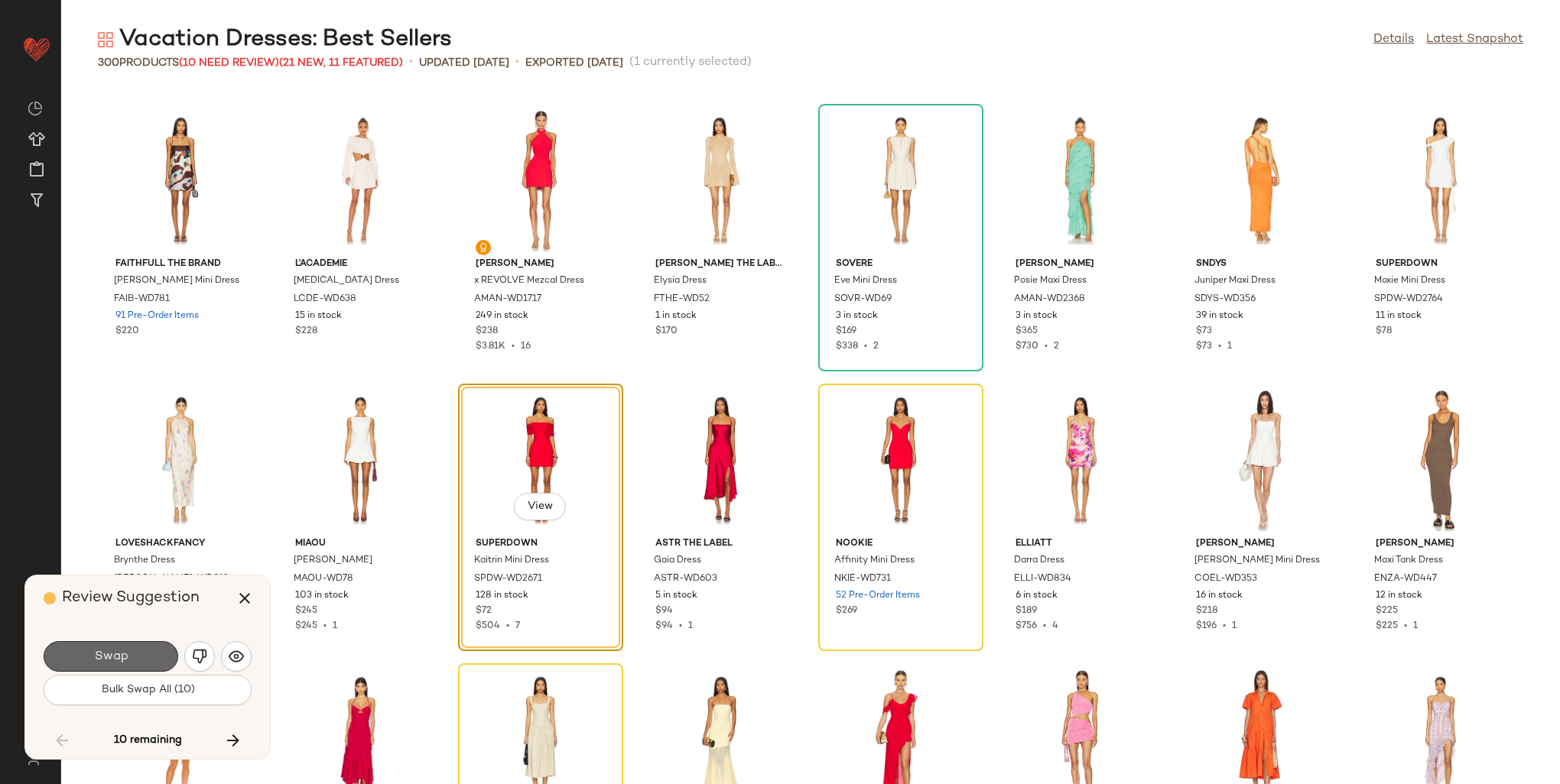
click at [150, 655] on button "Swap" at bounding box center [110, 656] width 134 height 31
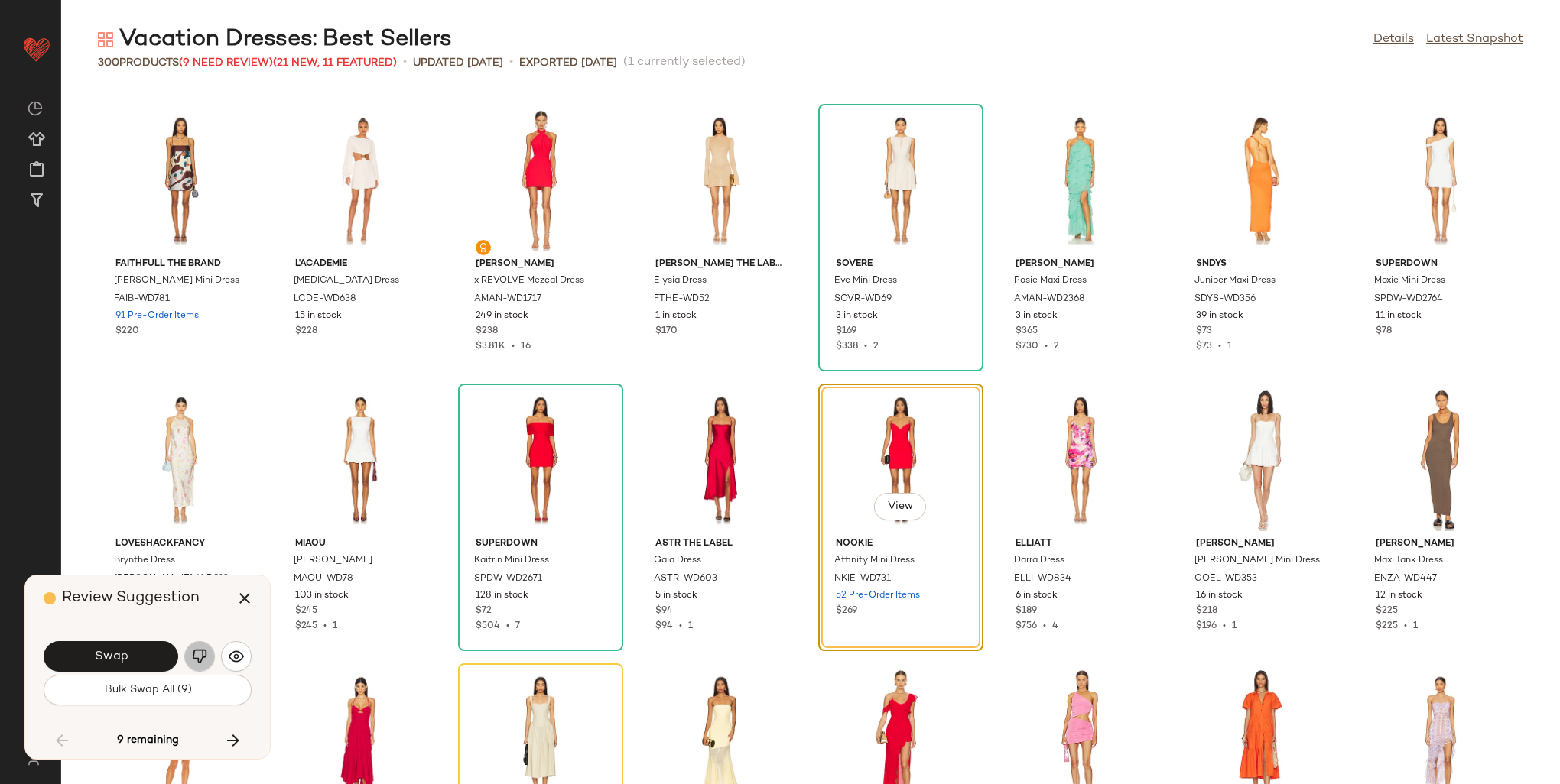
click at [195, 657] on img "button" at bounding box center [200, 656] width 16 height 16
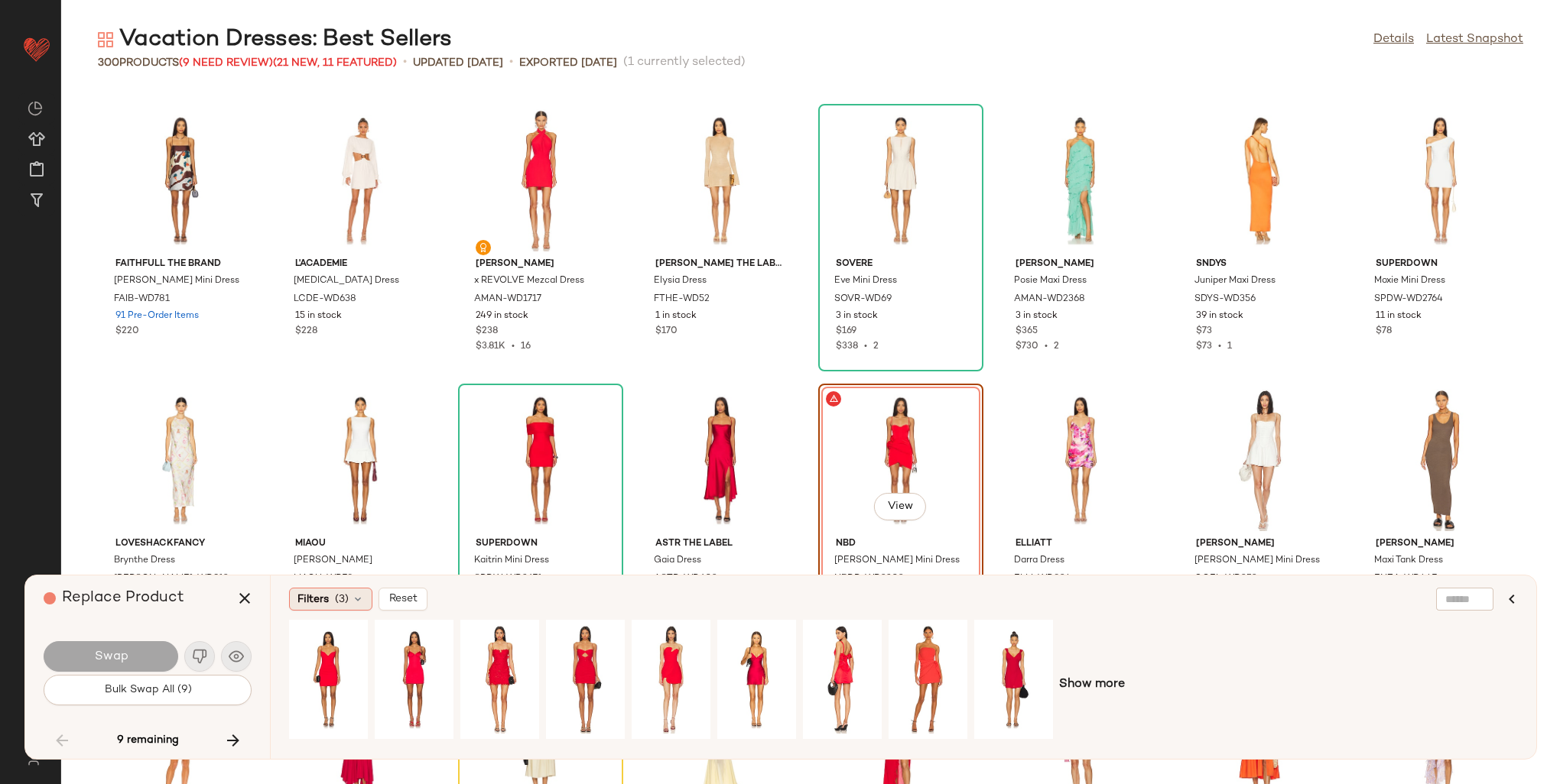
click at [336, 603] on span "(3)" at bounding box center [341, 599] width 14 height 16
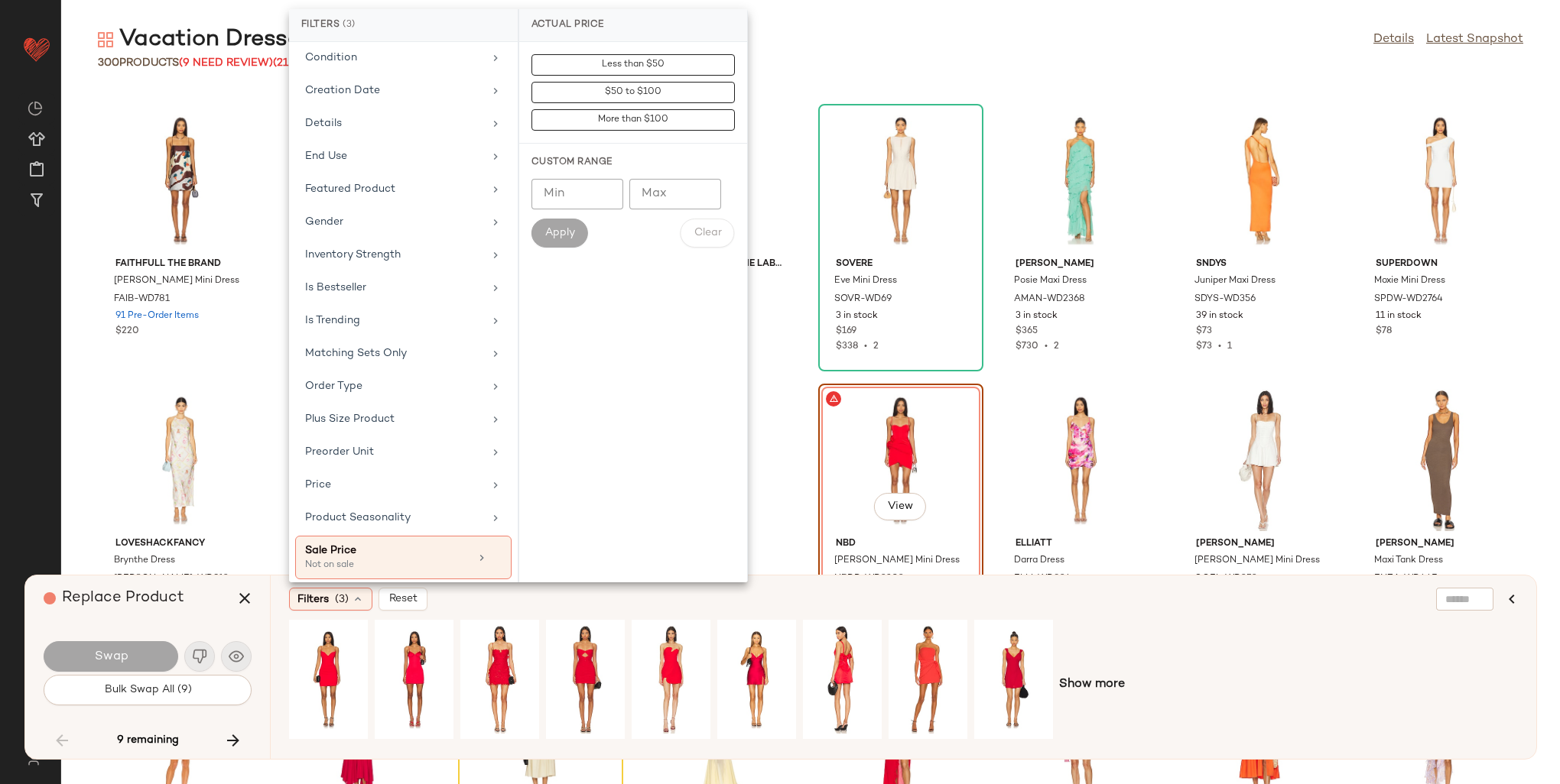
scroll to position [383, 0]
click at [341, 286] on div "Is Bestseller" at bounding box center [394, 286] width 178 height 16
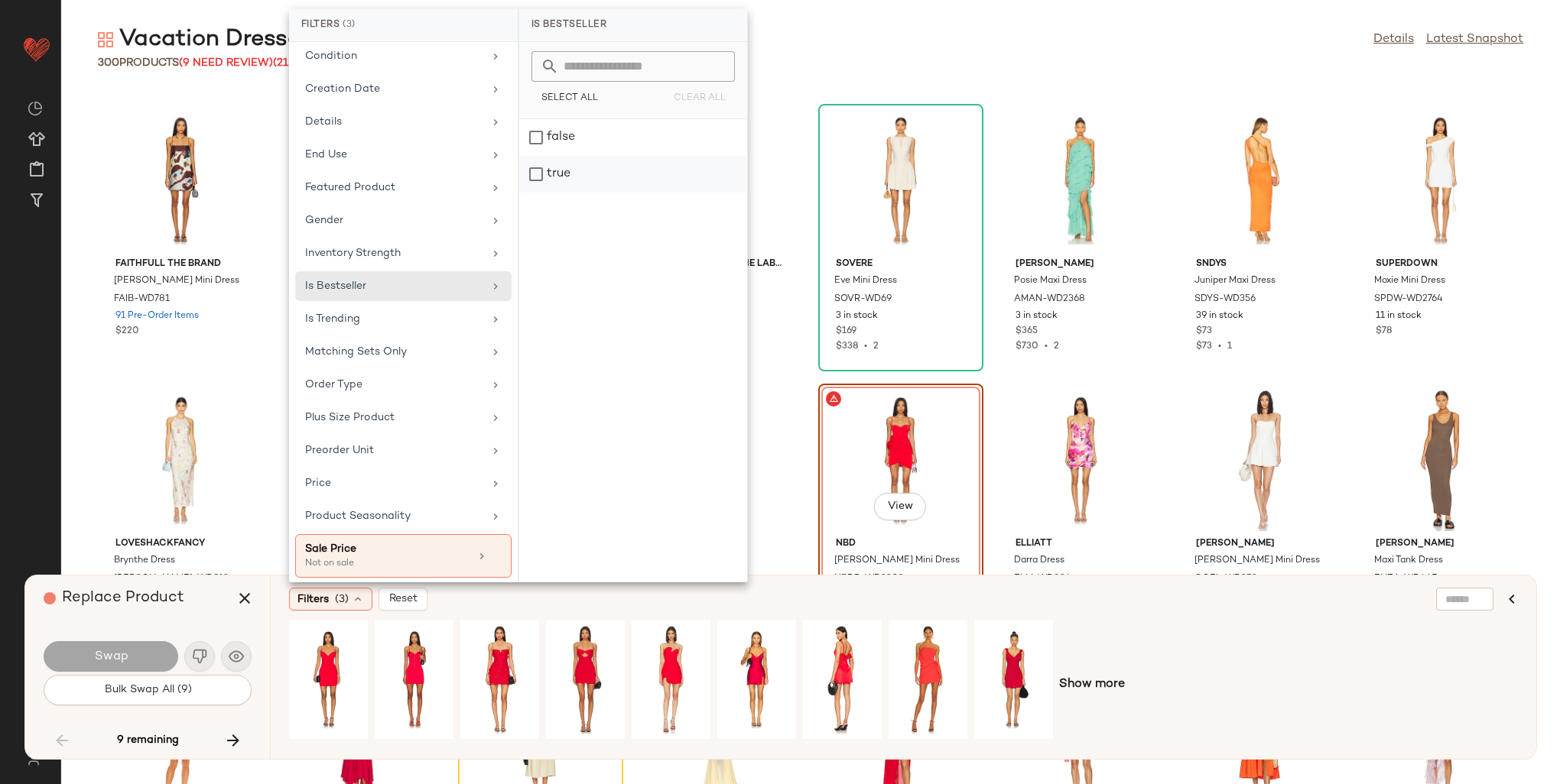
click at [558, 179] on div "true" at bounding box center [633, 174] width 228 height 37
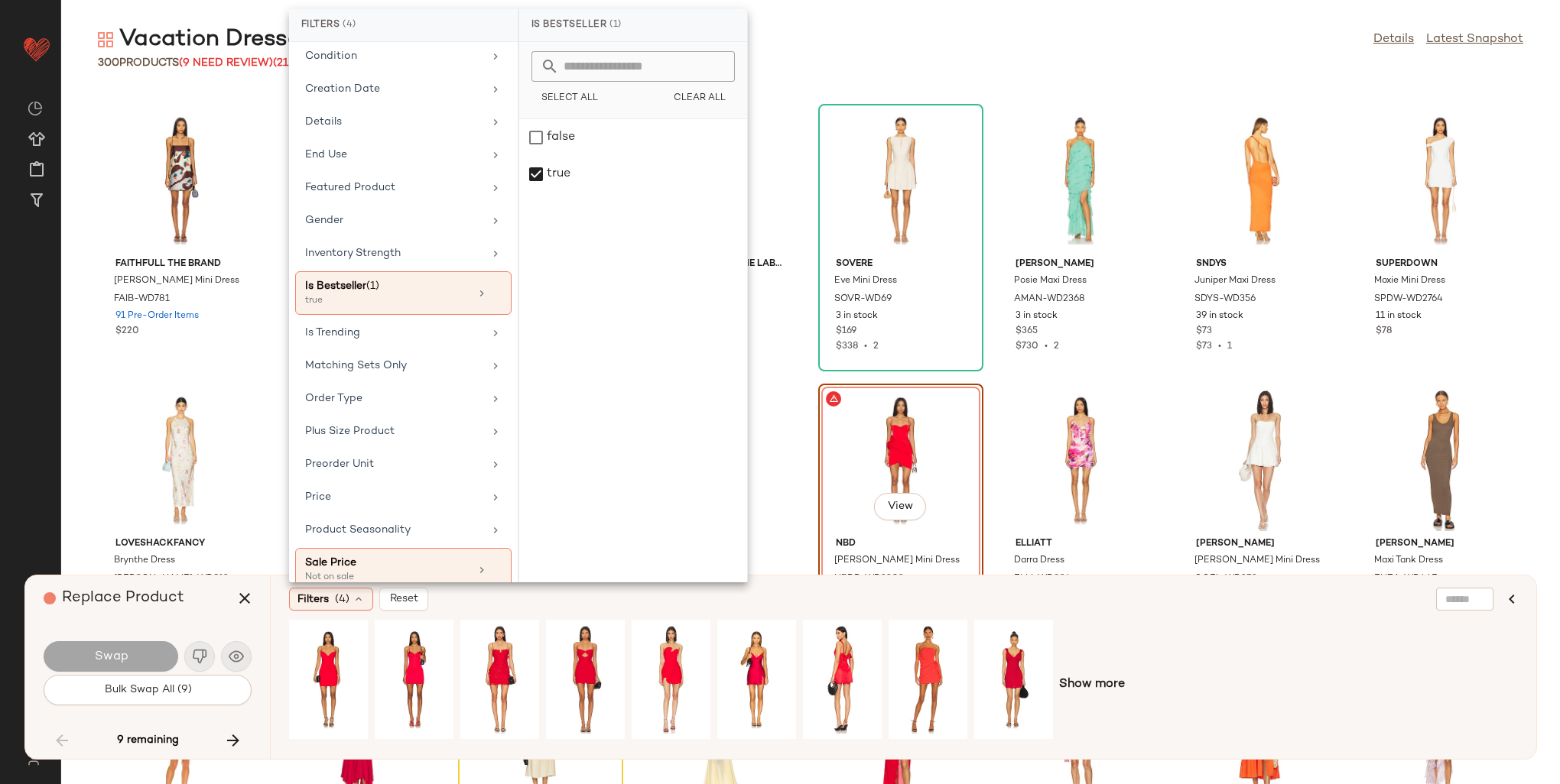
click at [1266, 653] on div "Show more" at bounding box center [904, 685] width 1229 height 130
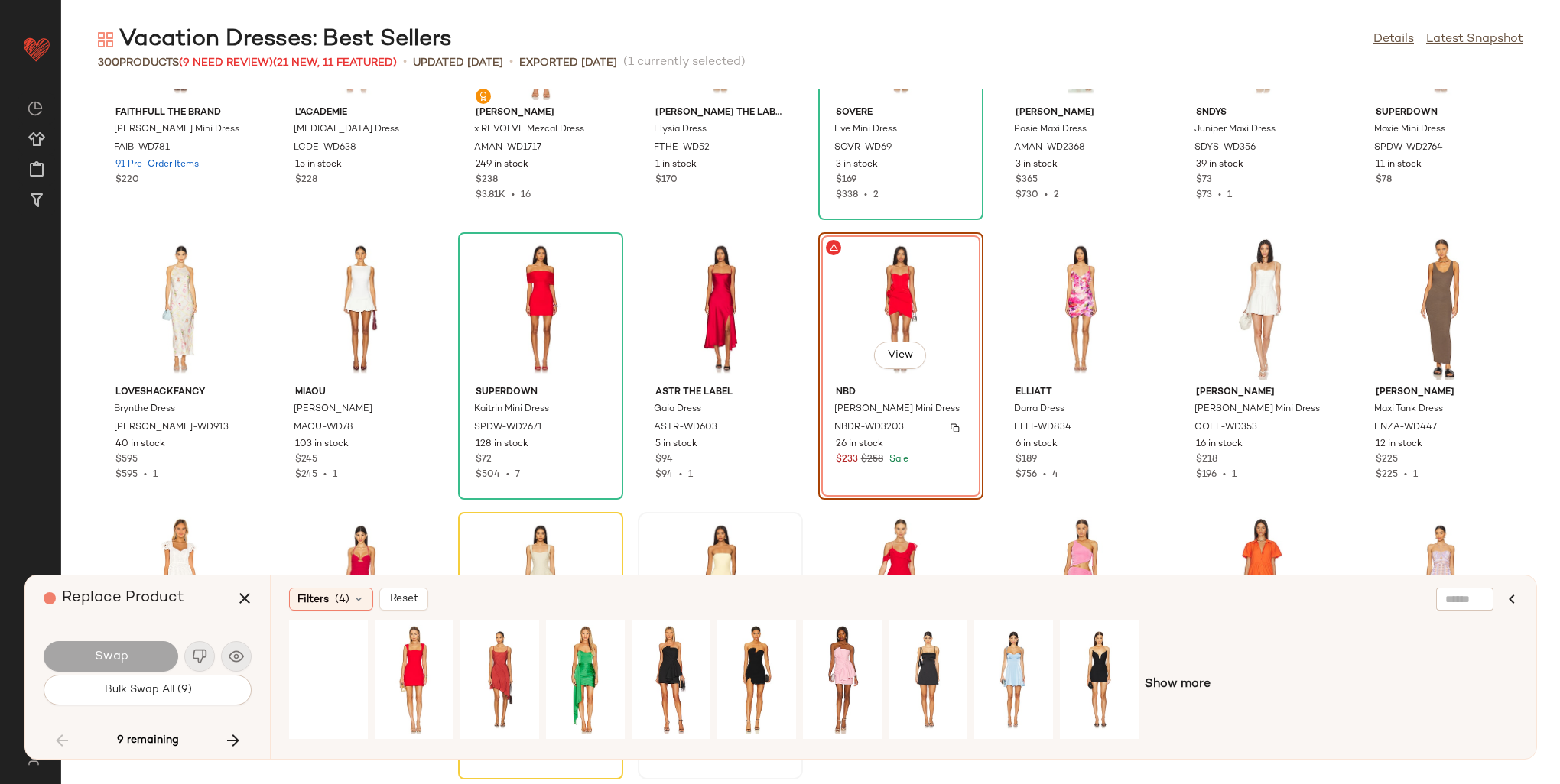
scroll to position [7148, 0]
click at [414, 664] on div "View" at bounding box center [414, 680] width 68 height 109
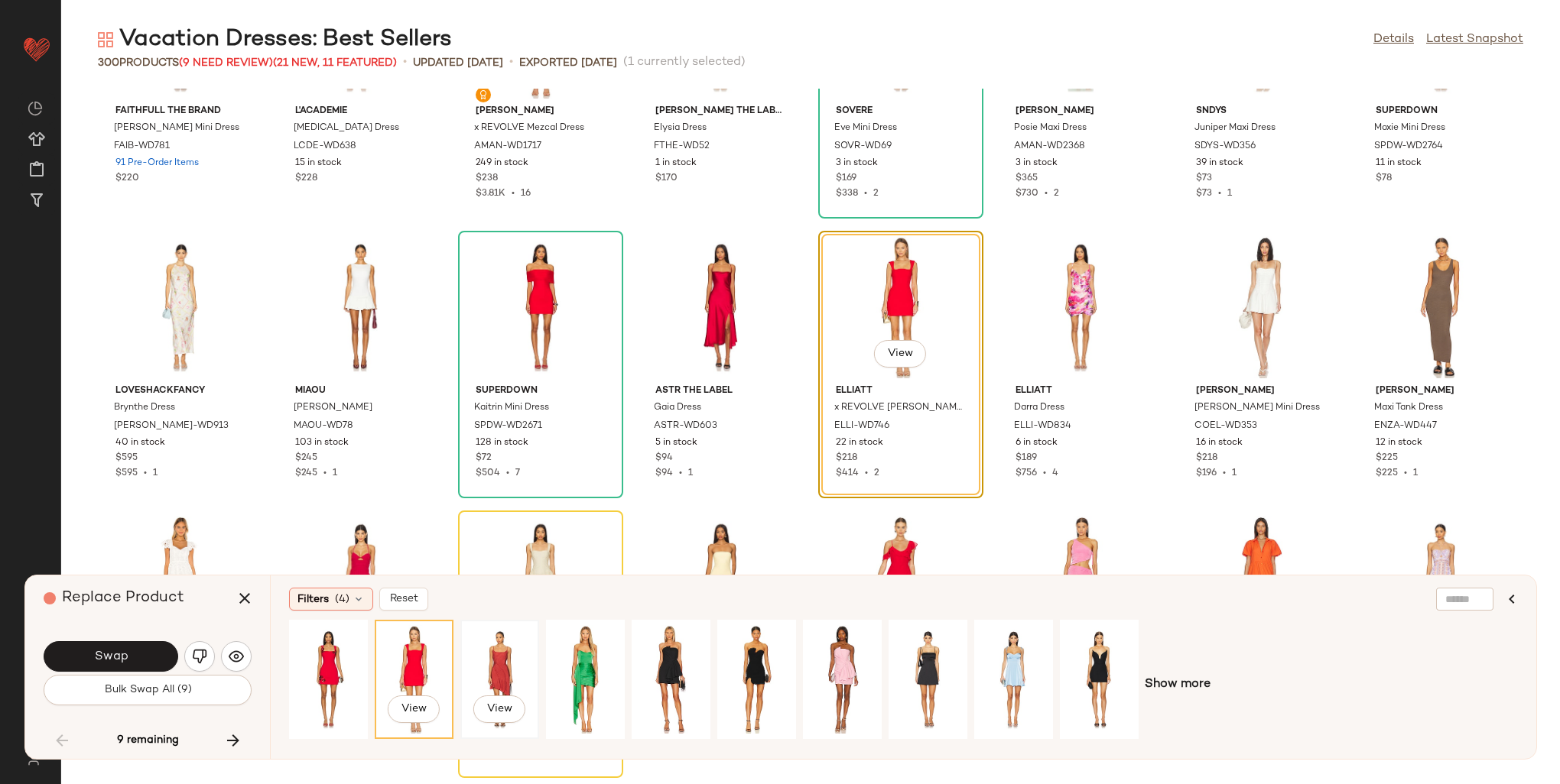
click at [500, 659] on div "View" at bounding box center [500, 680] width 68 height 109
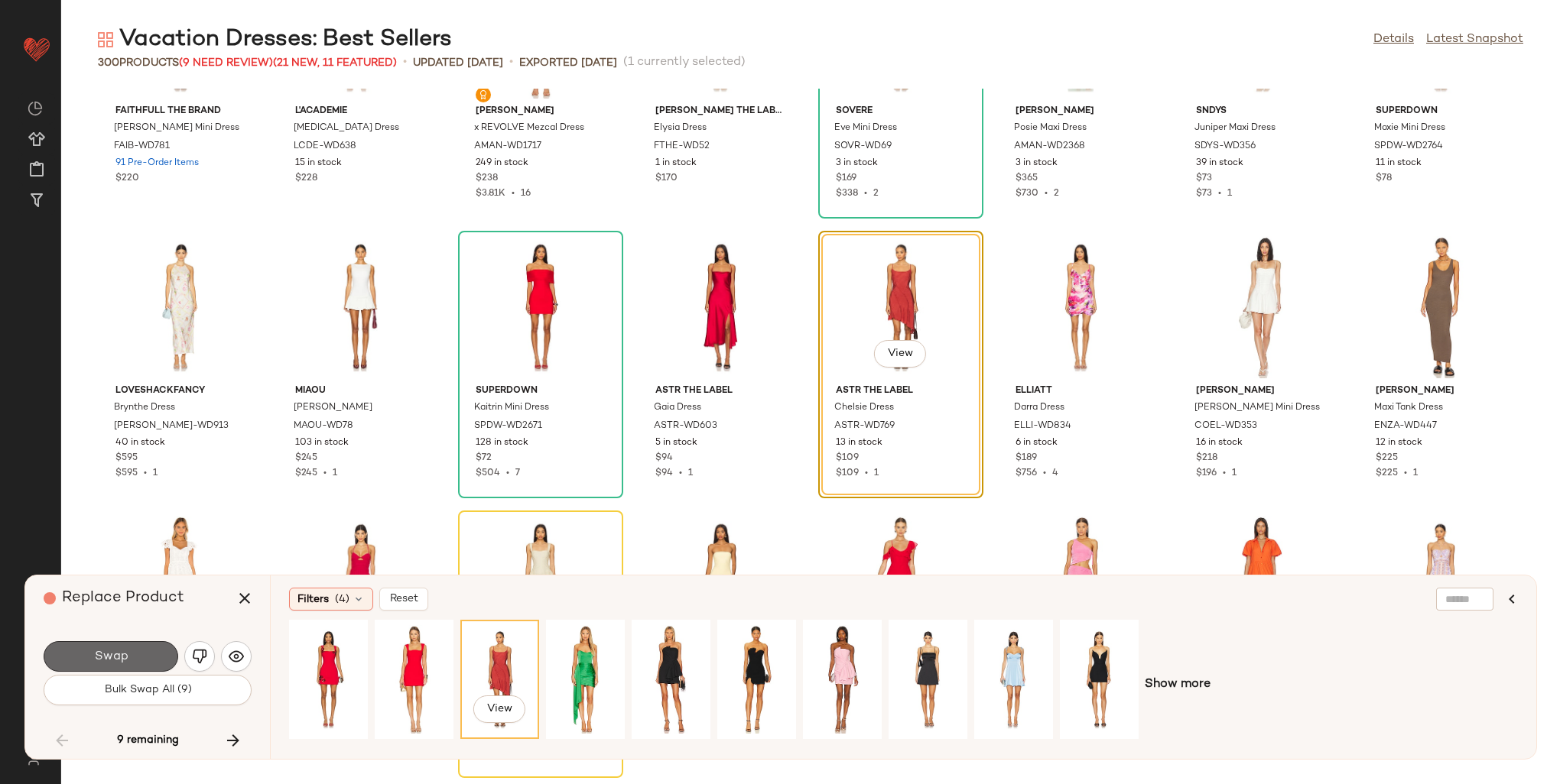
click at [129, 650] on button "Swap" at bounding box center [110, 656] width 134 height 31
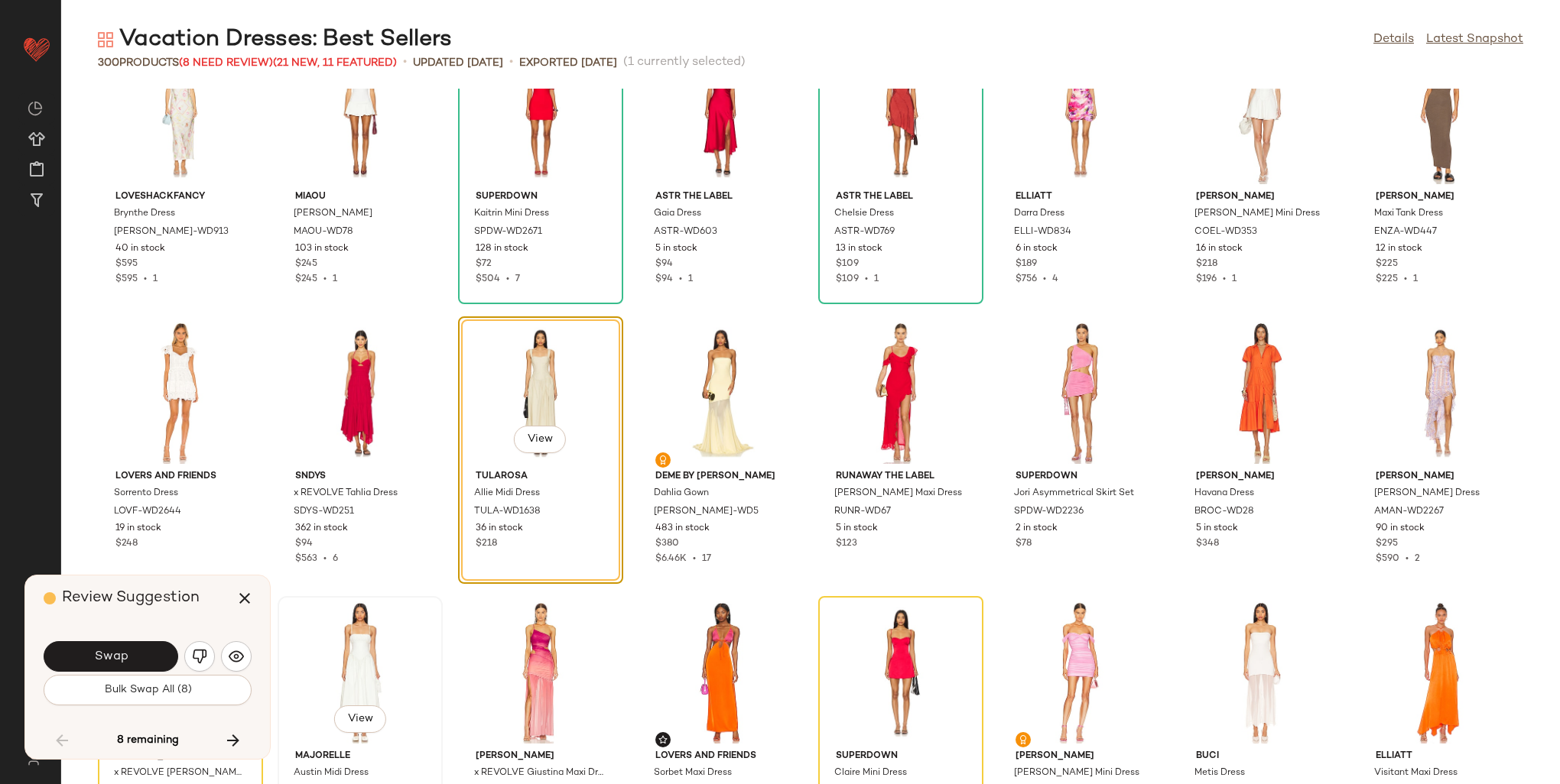
scroll to position [7352, 0]
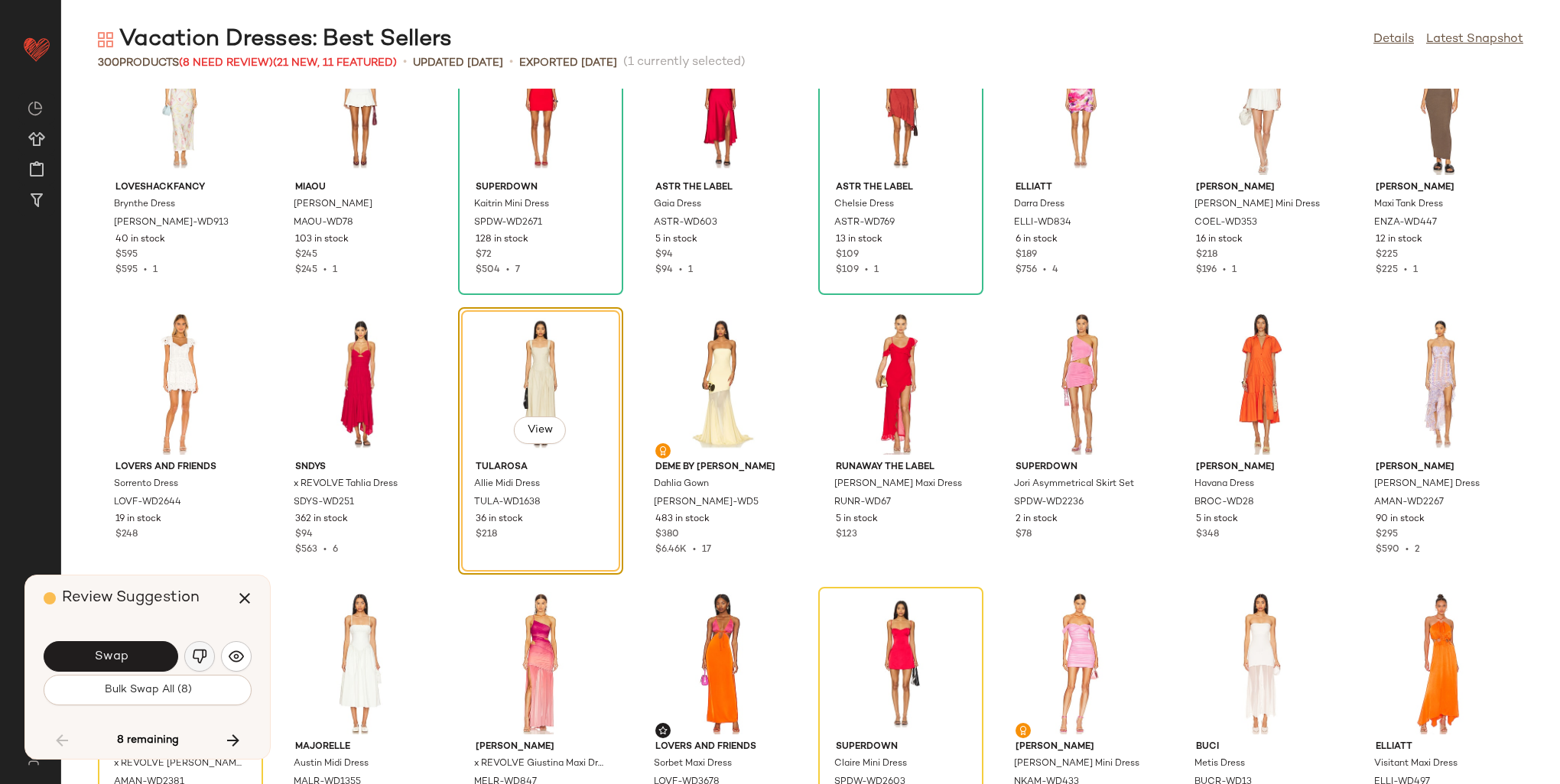
click at [195, 655] on img "button" at bounding box center [200, 656] width 16 height 16
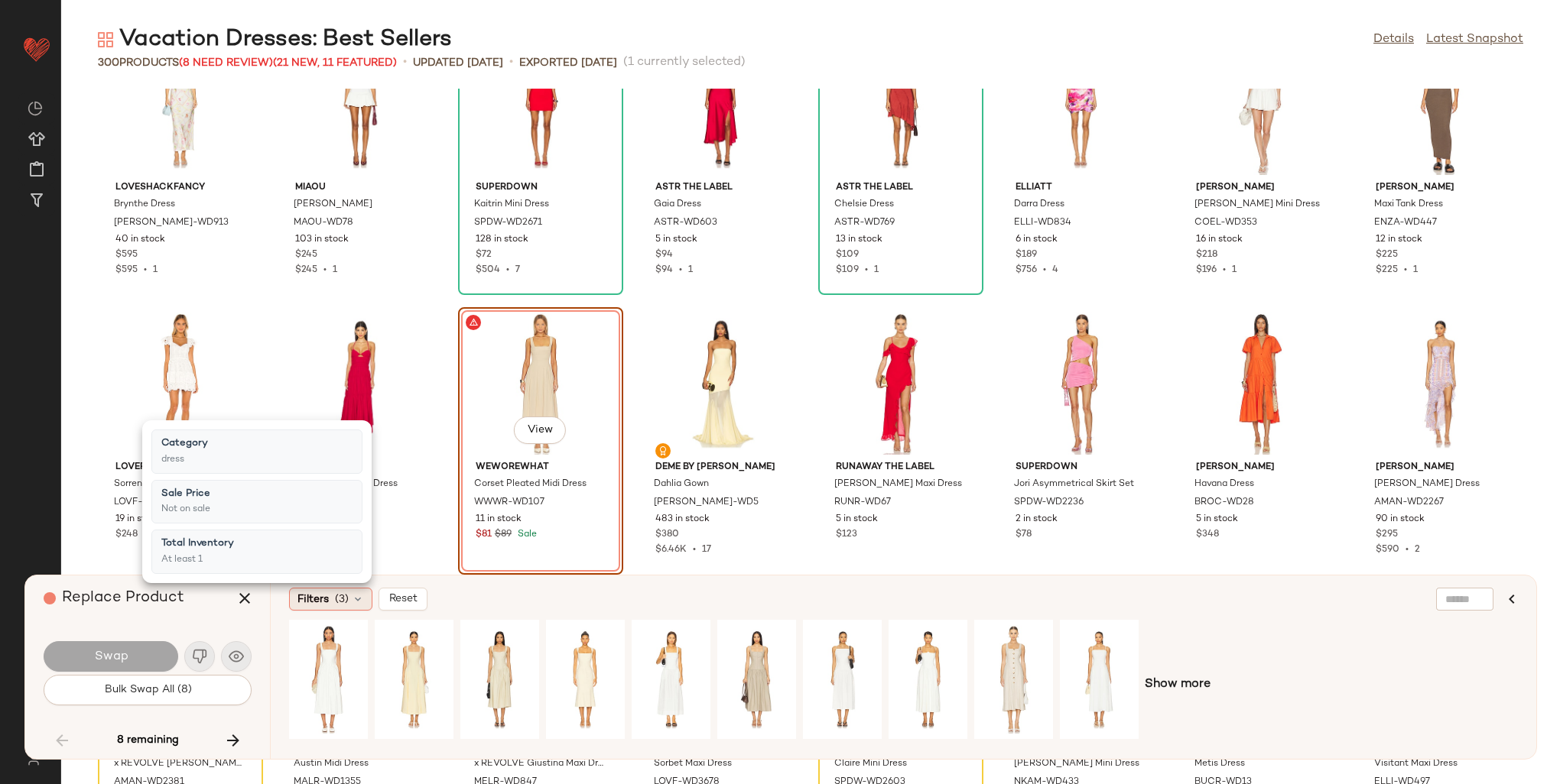
click at [321, 601] on span "Filters" at bounding box center [313, 599] width 31 height 16
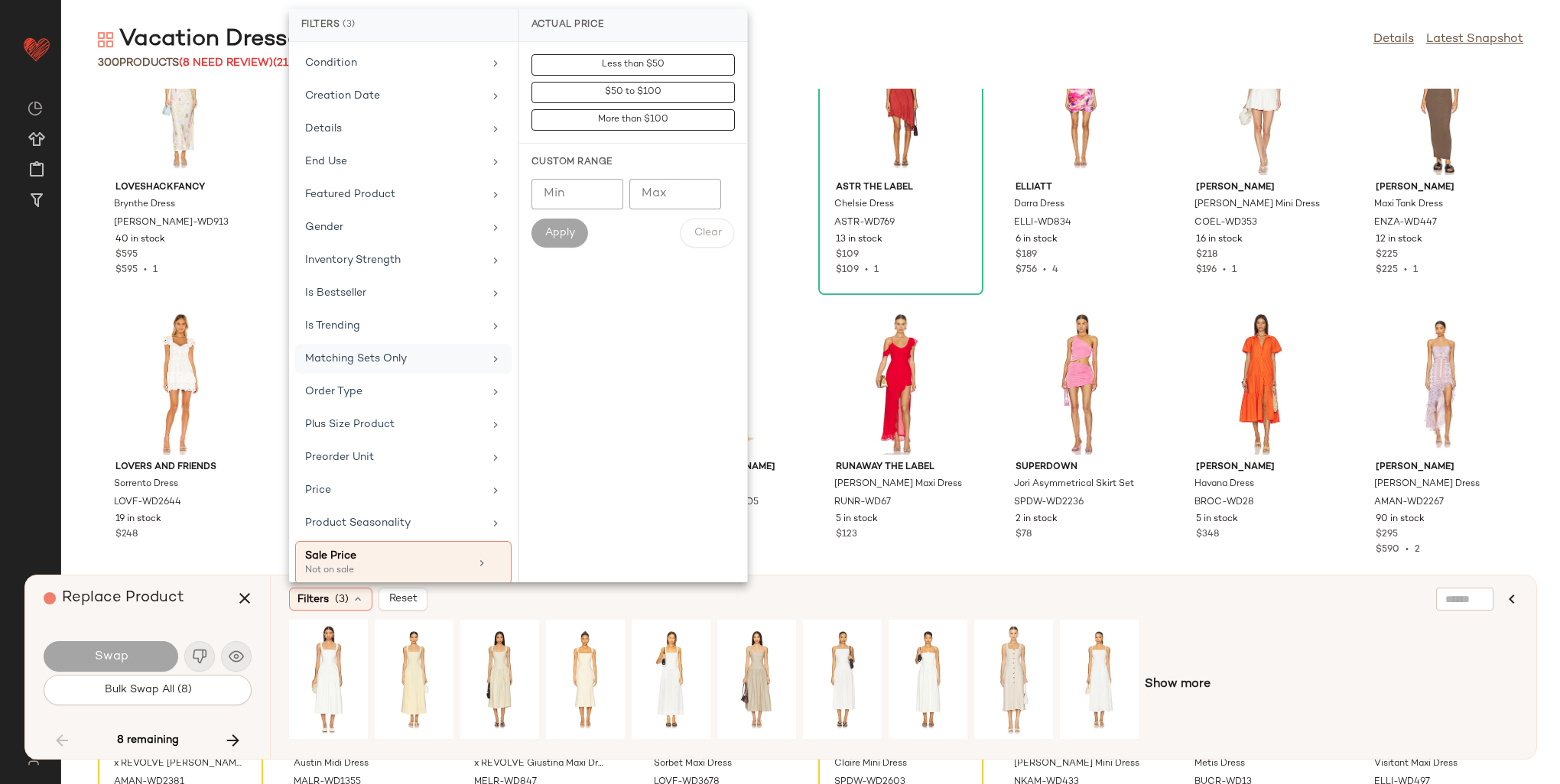
scroll to position [383, 0]
click at [333, 279] on div "Is Bestseller" at bounding box center [394, 286] width 178 height 16
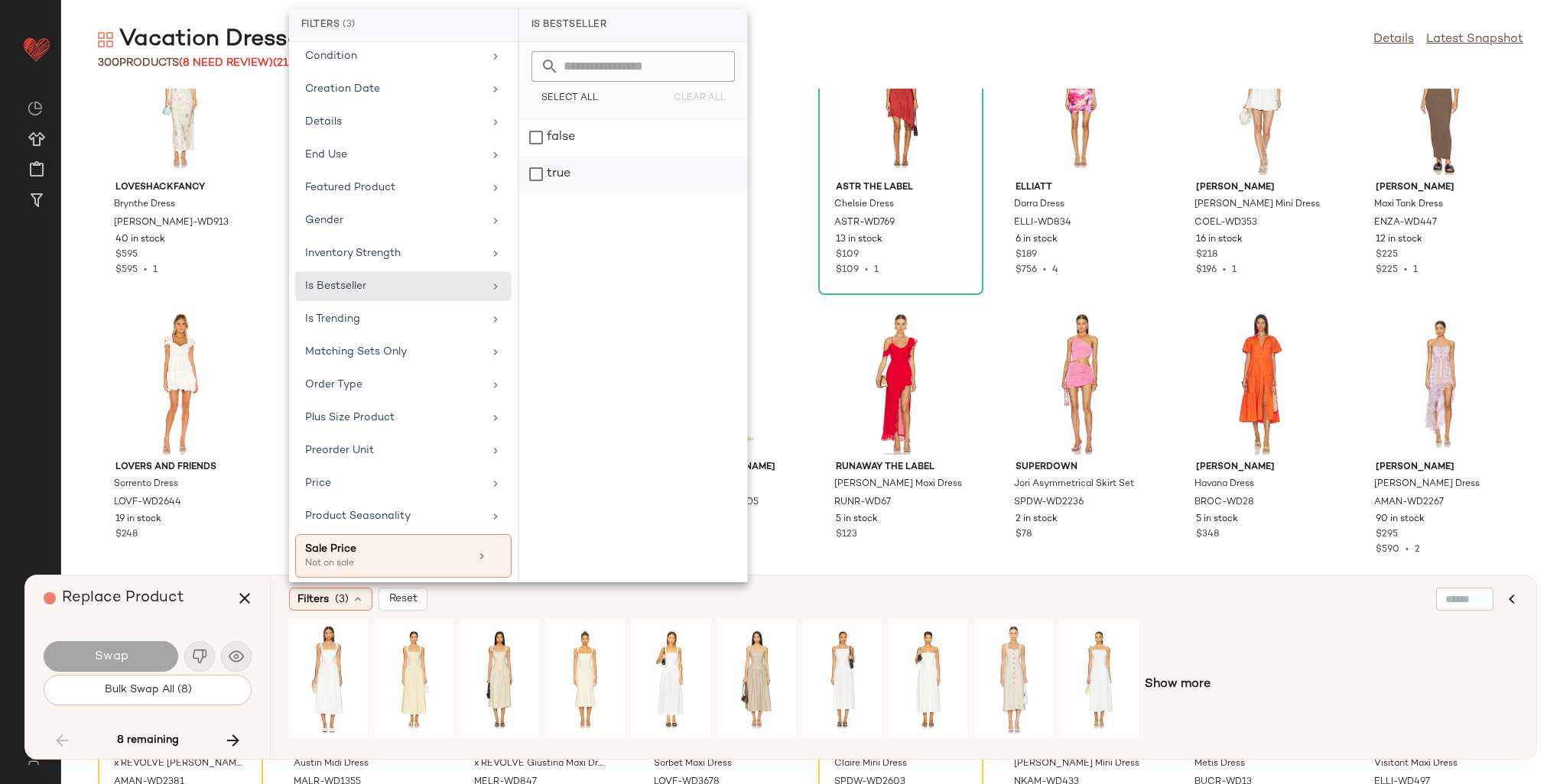
click at [532, 179] on div "true" at bounding box center [633, 174] width 228 height 37
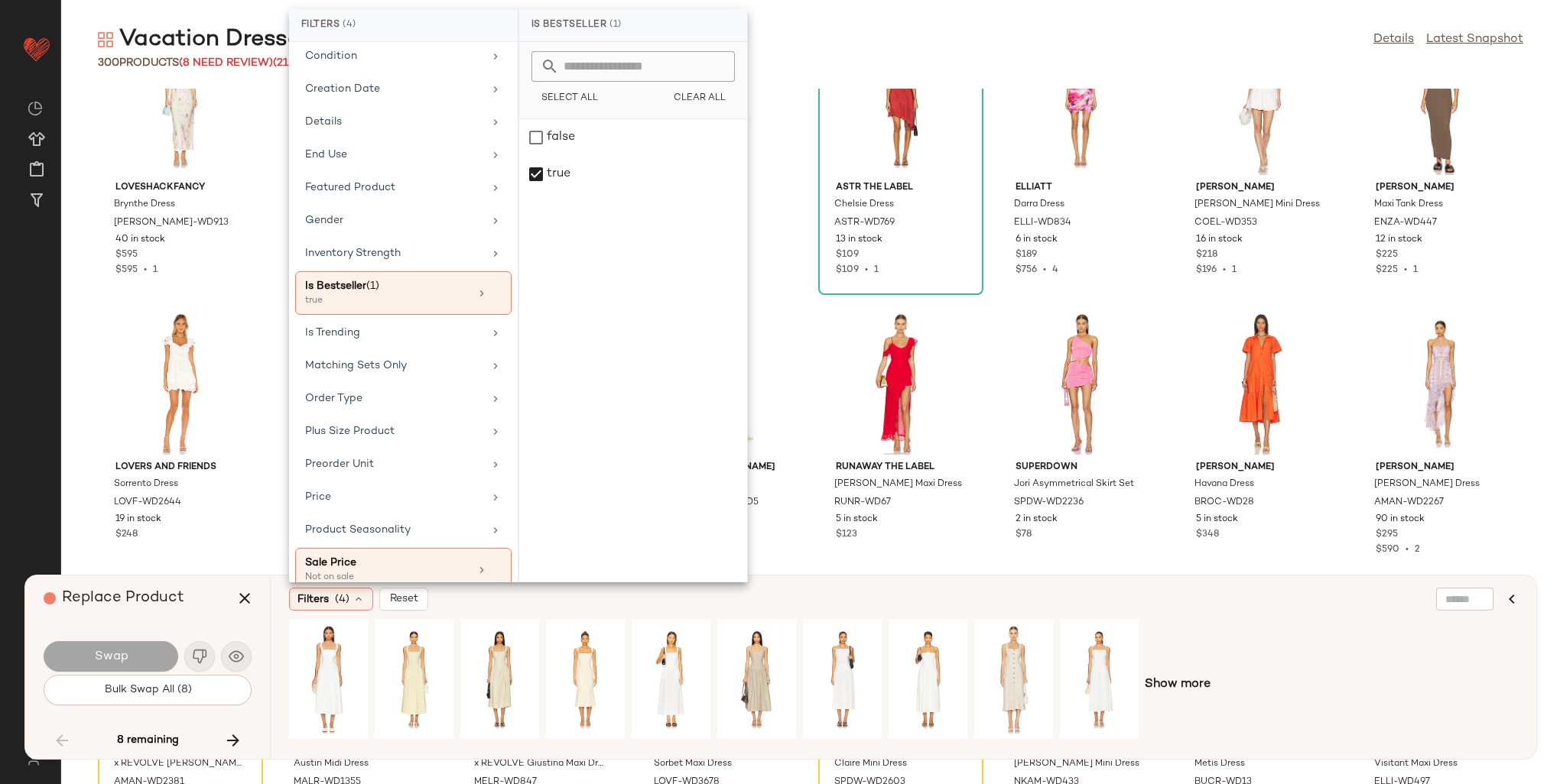
click at [1300, 626] on div "Show more" at bounding box center [904, 685] width 1229 height 130
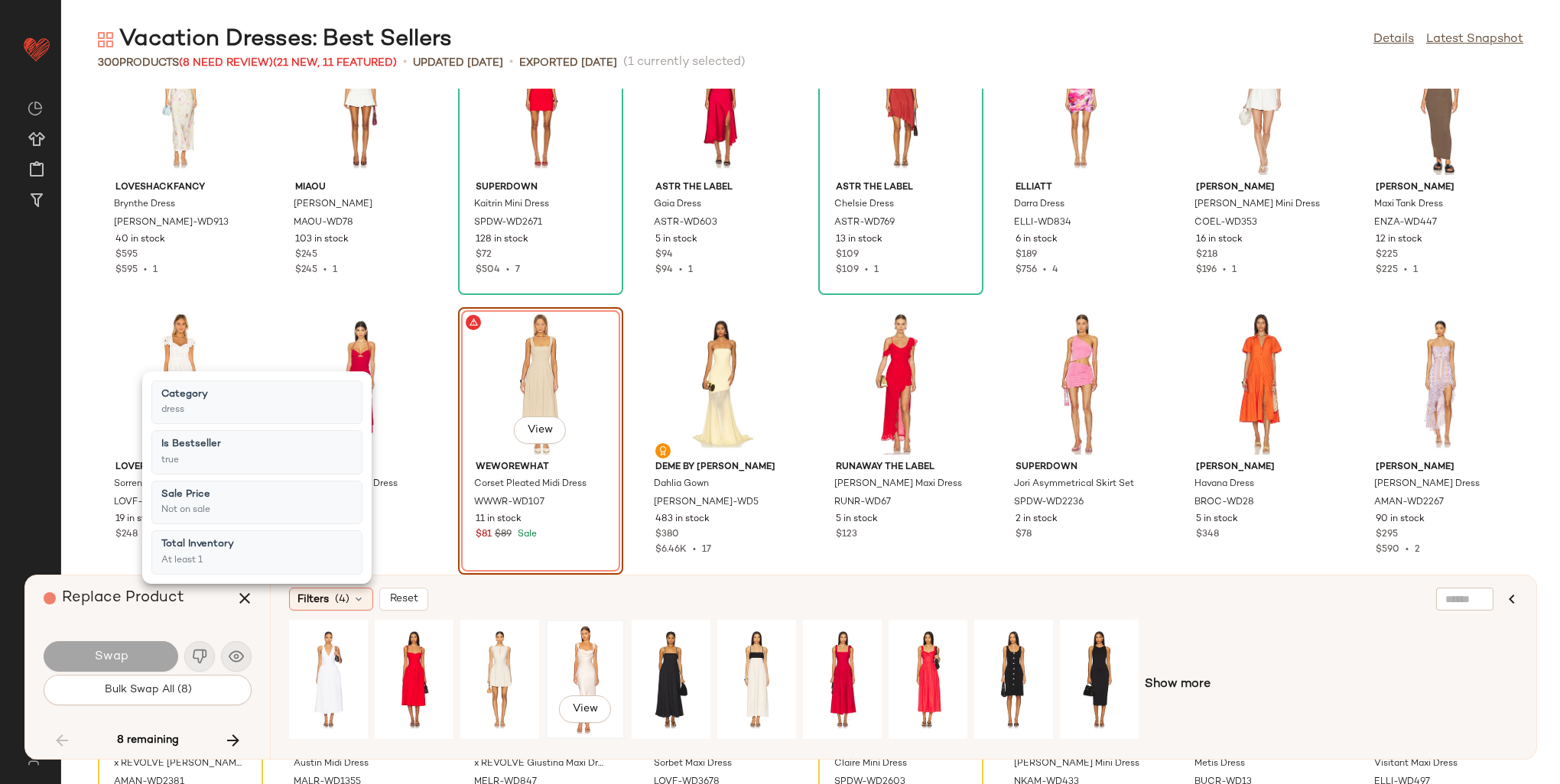
click at [593, 652] on div "View" at bounding box center [585, 680] width 68 height 109
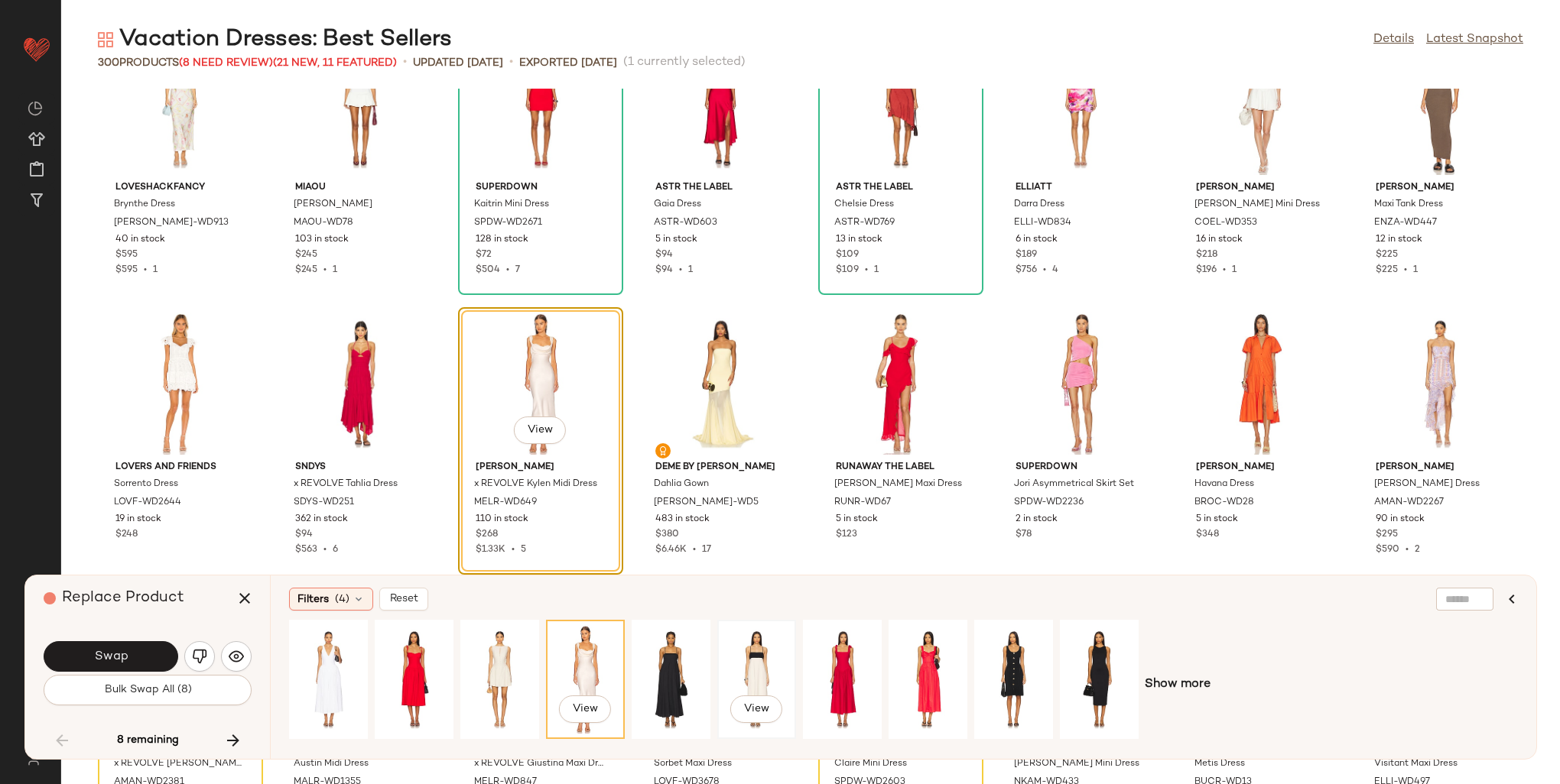
click at [755, 655] on div "View" at bounding box center [756, 680] width 68 height 109
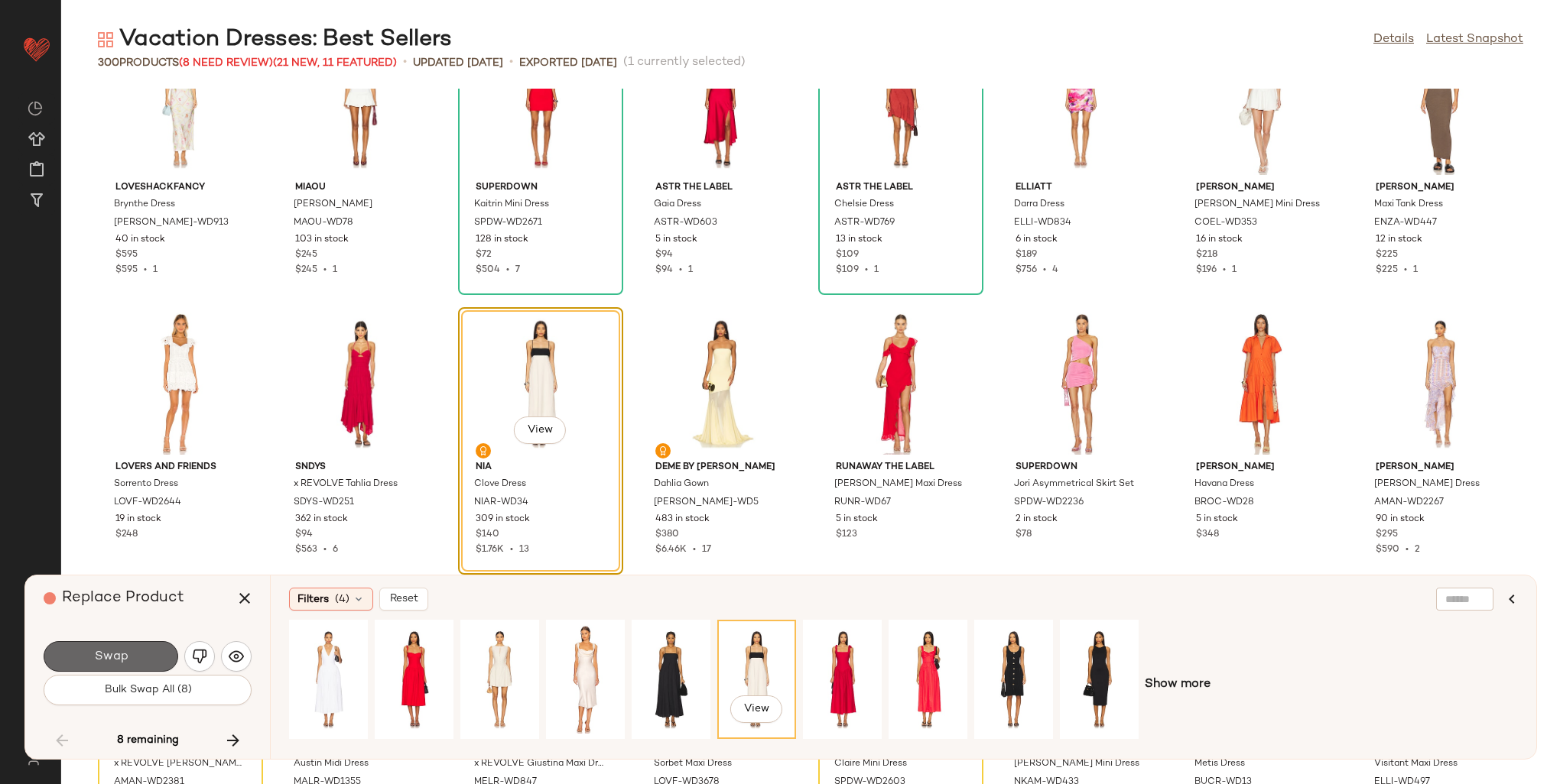
click at [85, 656] on button "Swap" at bounding box center [110, 656] width 134 height 31
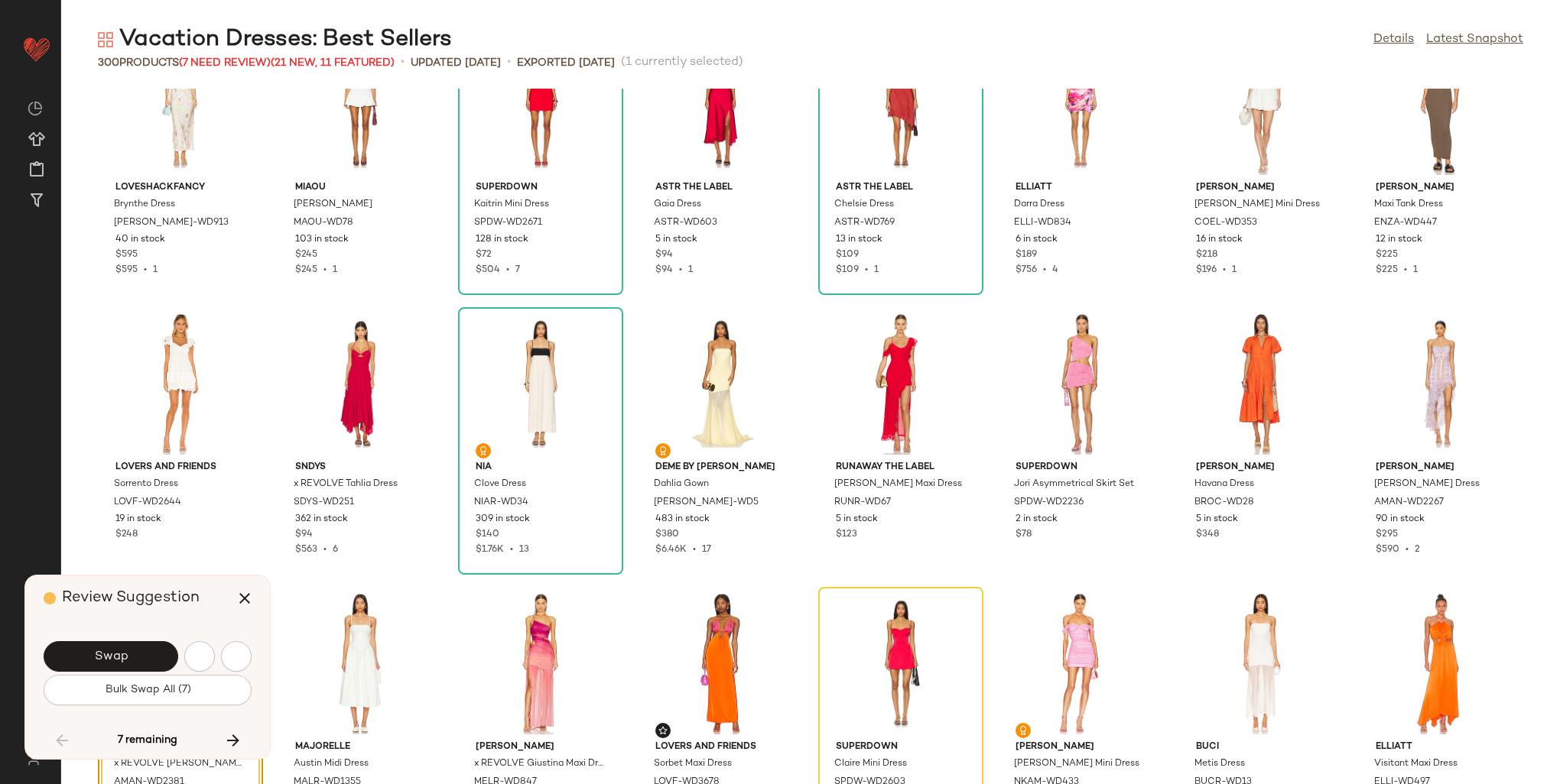
scroll to position [7555, 0]
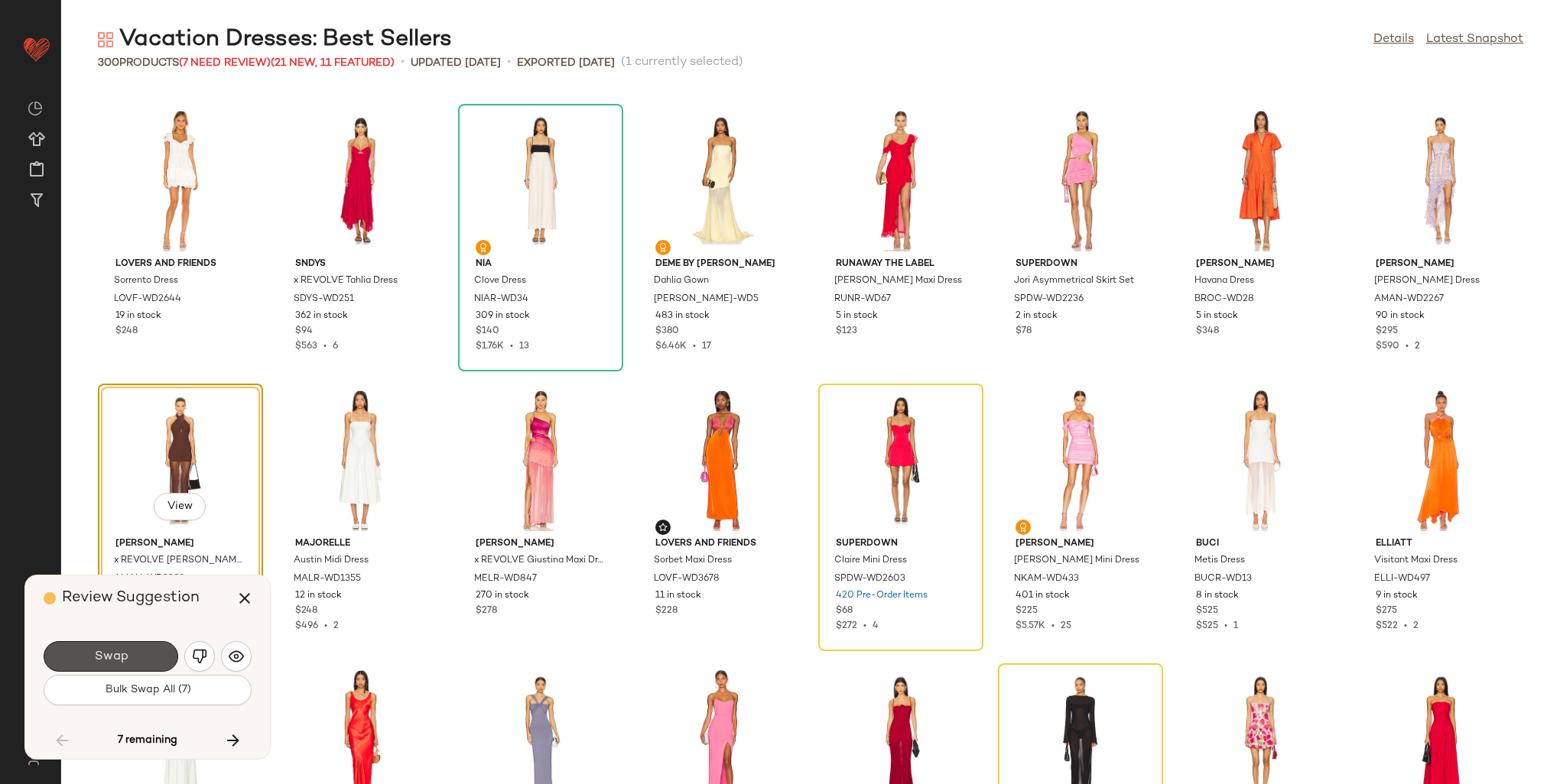
click at [85, 656] on button "Swap" at bounding box center [110, 656] width 134 height 31
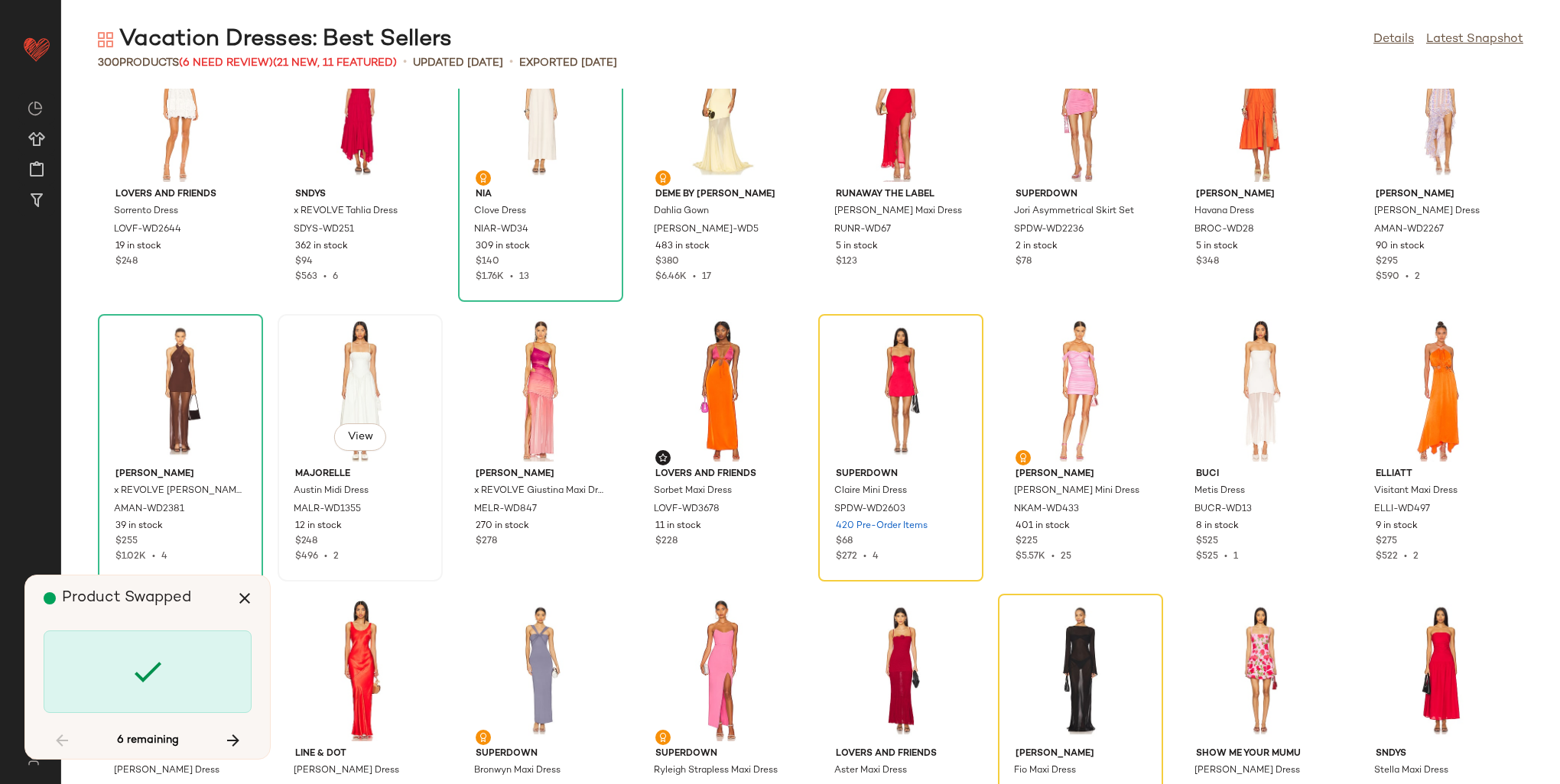
scroll to position [7631, 0]
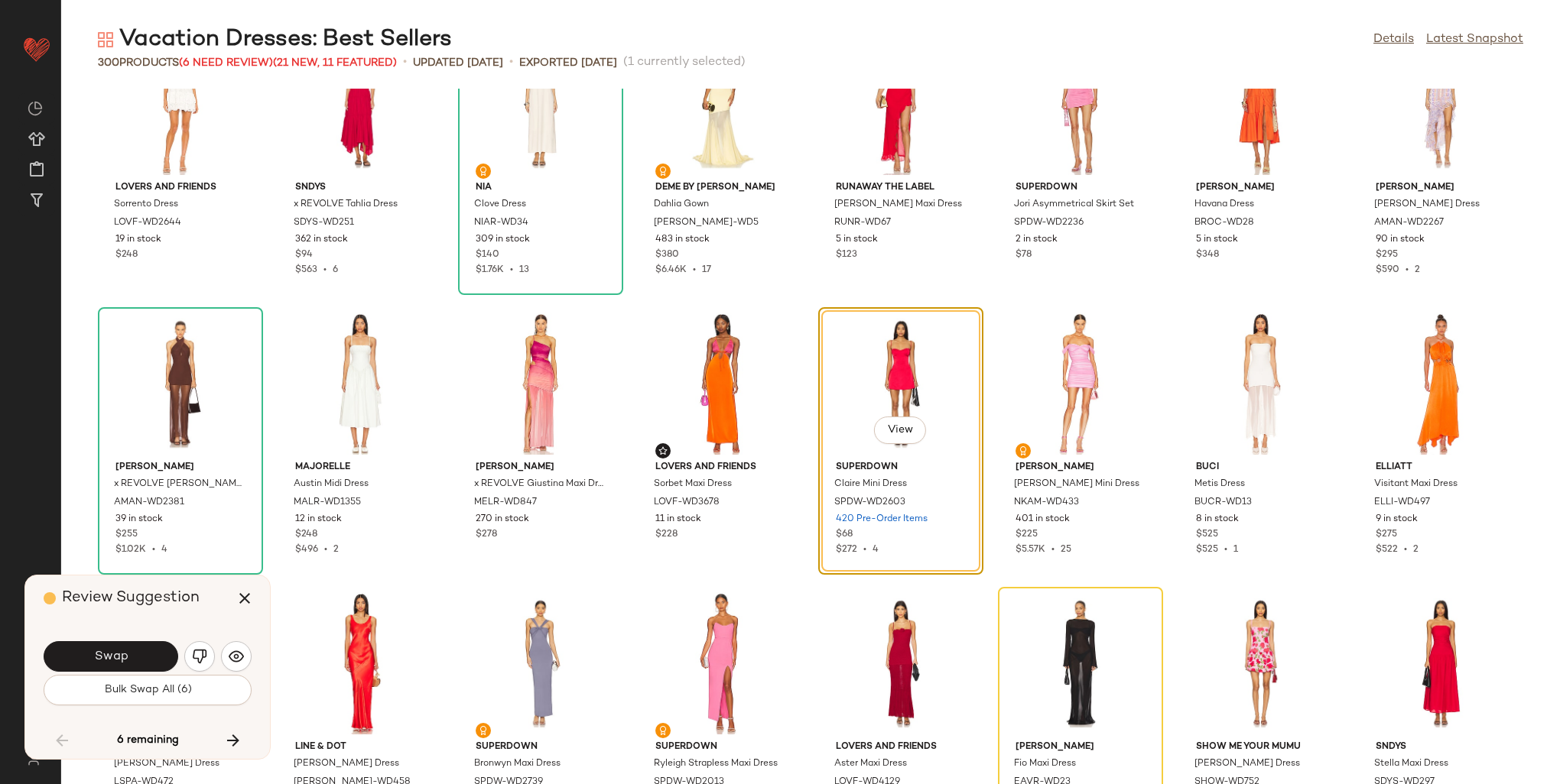
scroll to position [7555, 0]
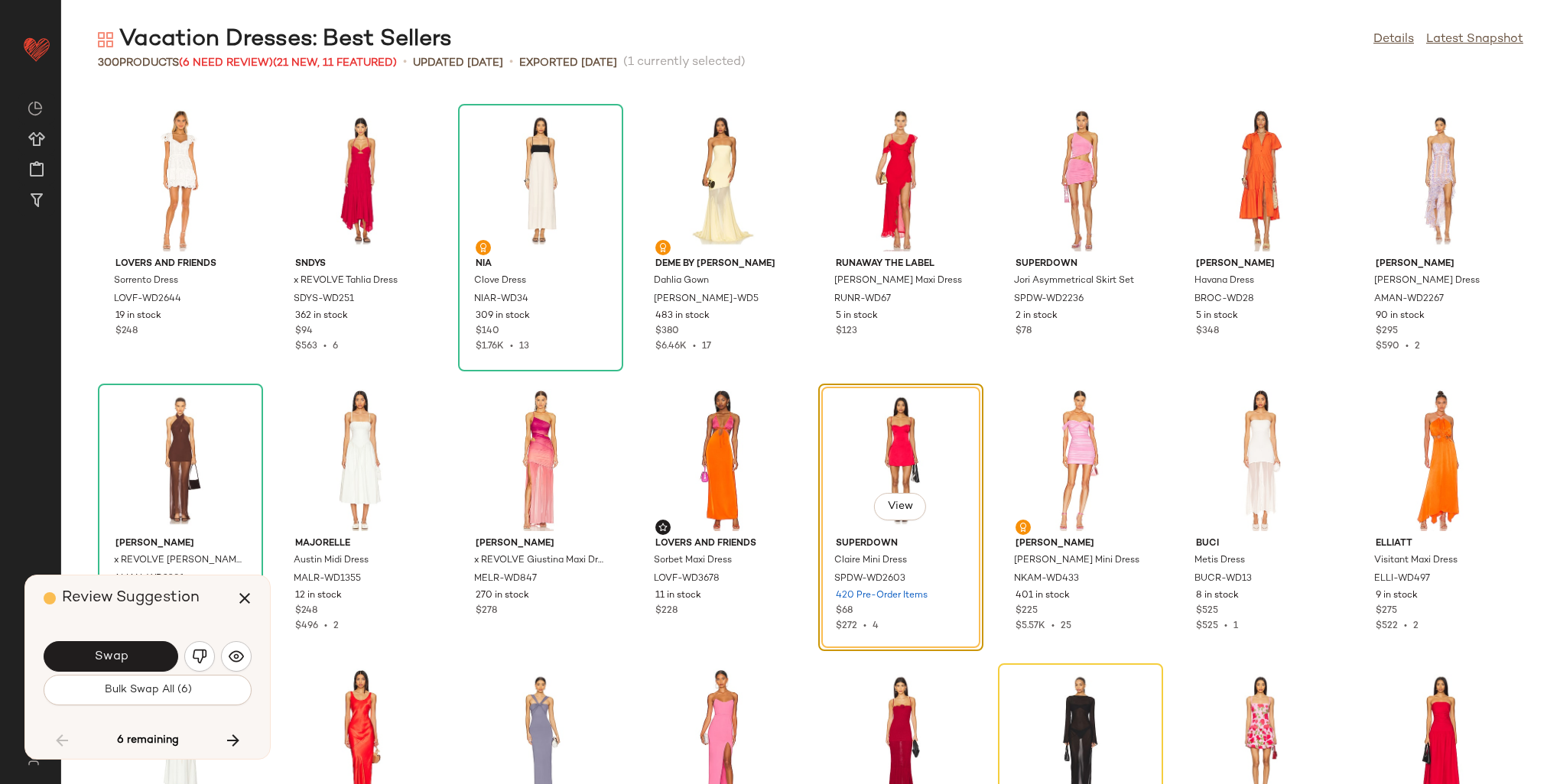
click at [107, 660] on span "Swap" at bounding box center [110, 657] width 35 height 15
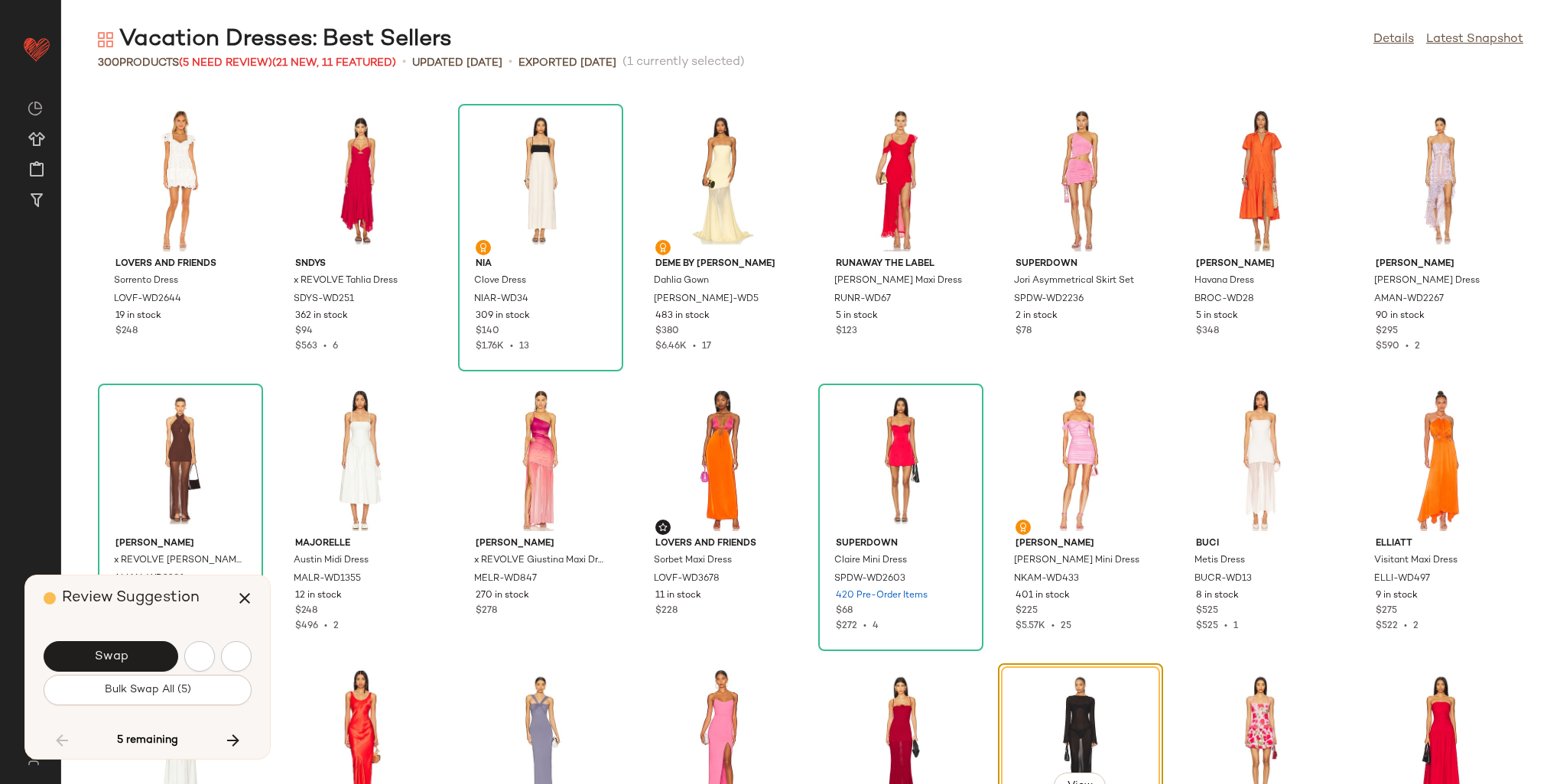
scroll to position [7835, 0]
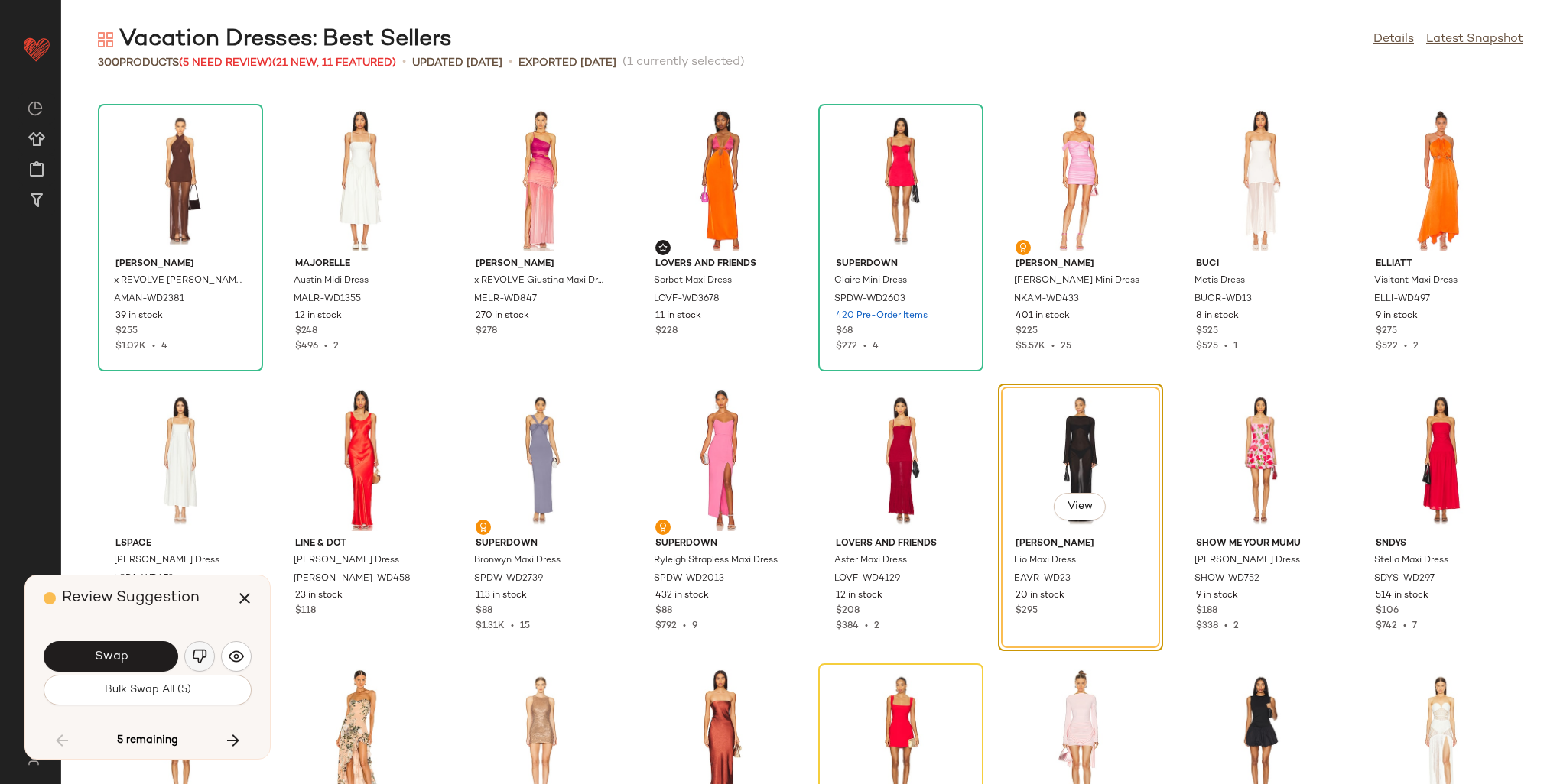
click at [209, 651] on button "button" at bounding box center [199, 656] width 31 height 31
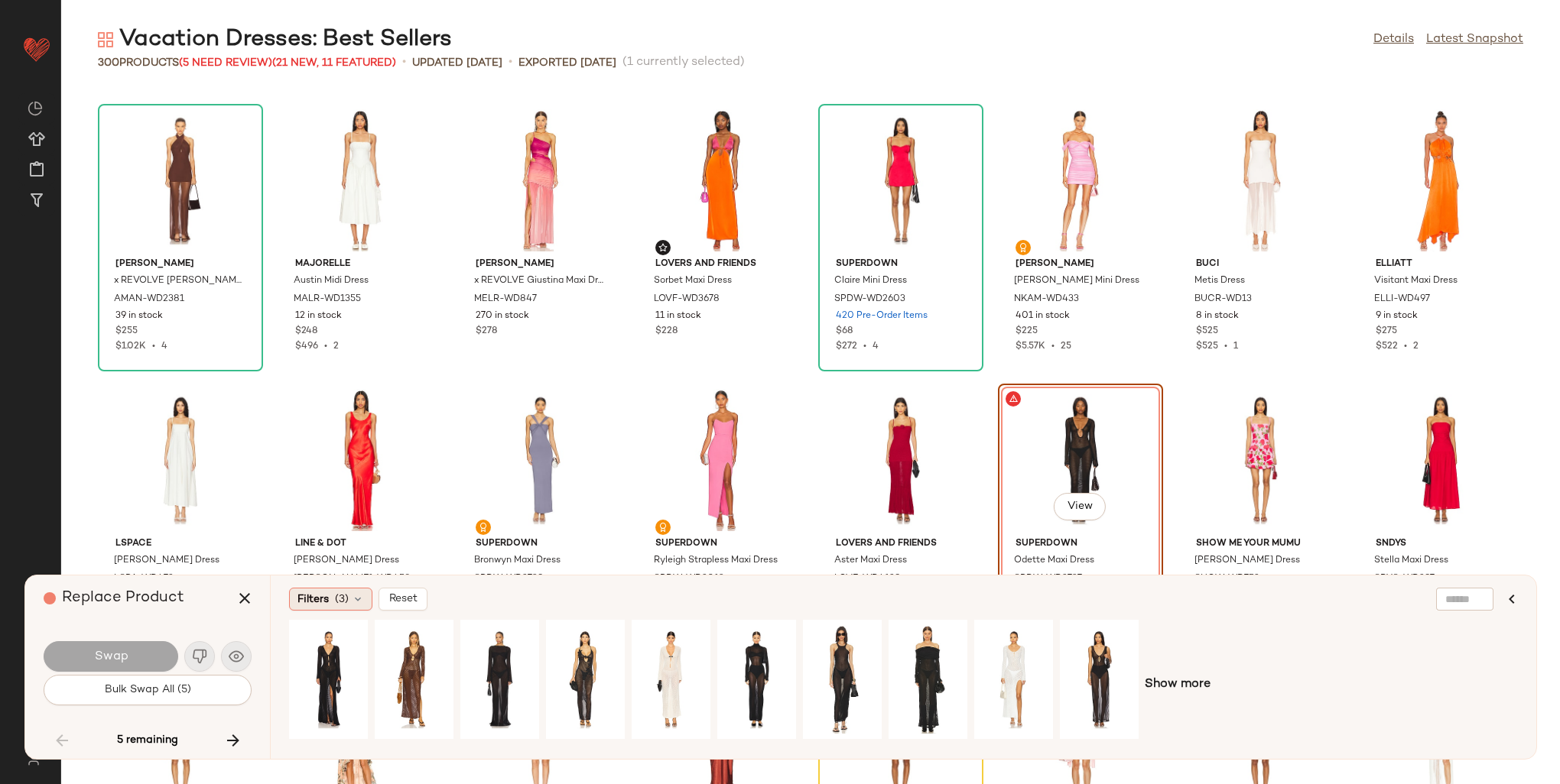
click at [335, 592] on span "(3)" at bounding box center [341, 599] width 14 height 16
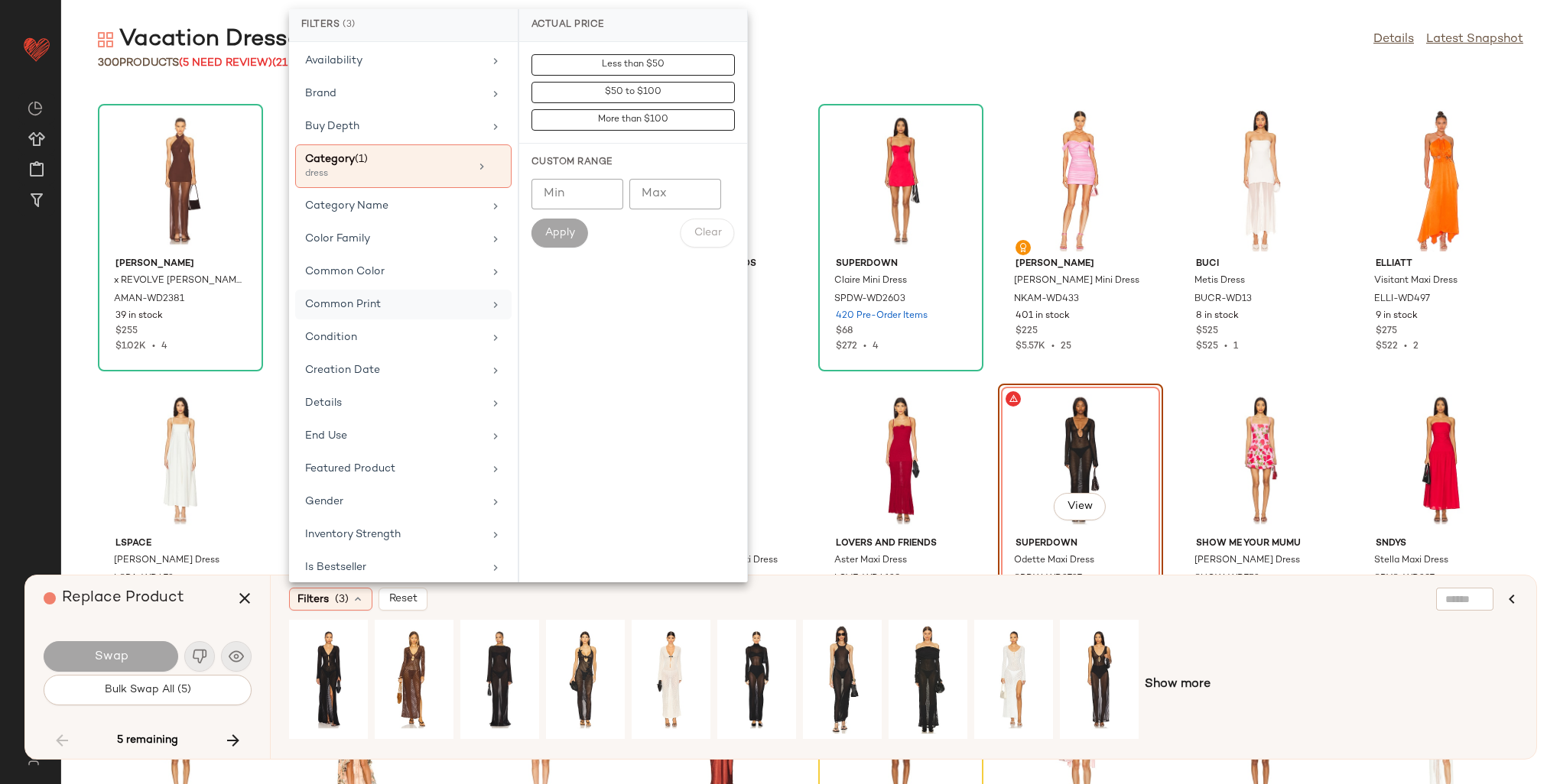
scroll to position [153, 0]
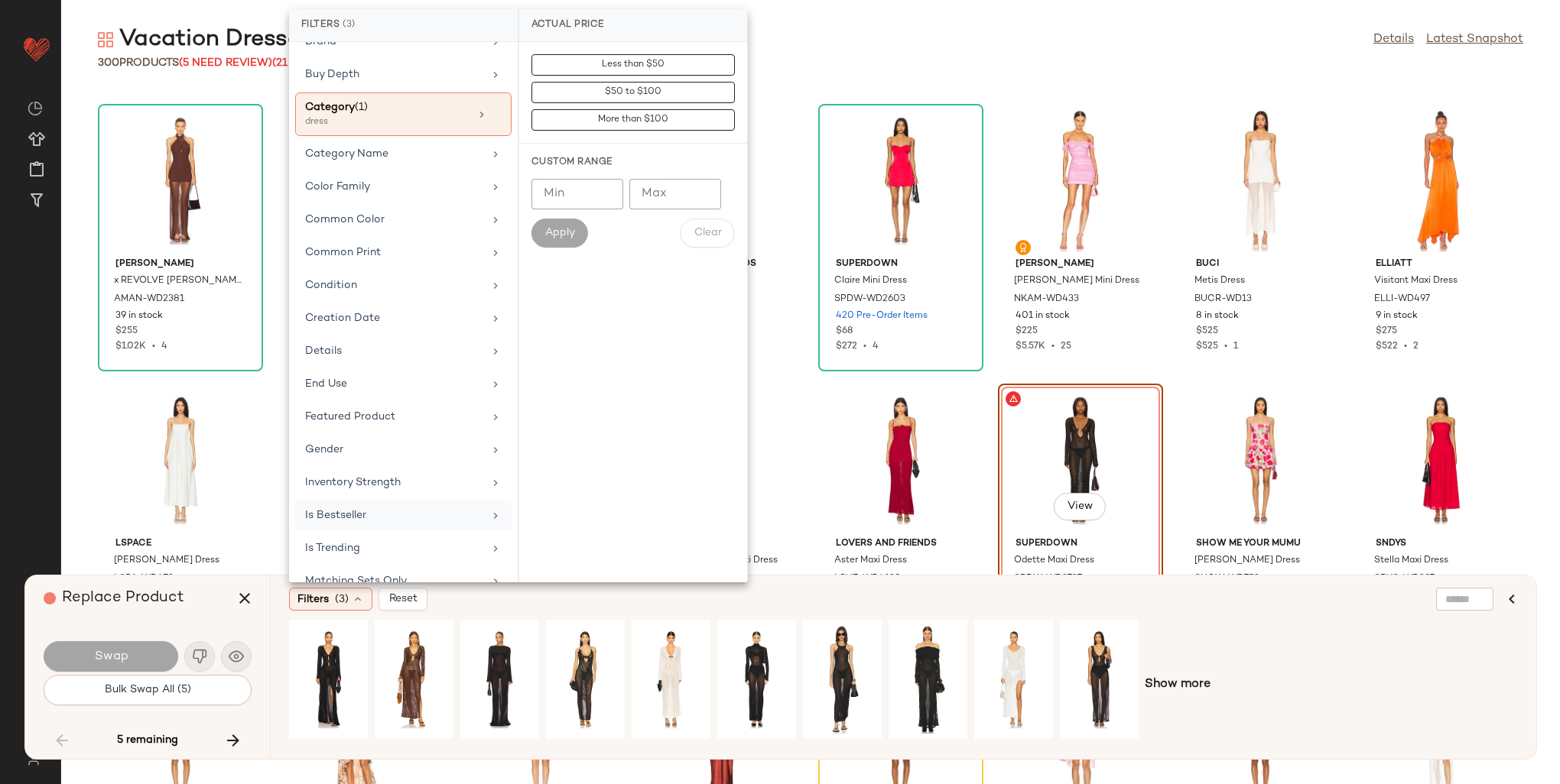
click at [371, 514] on div "Is Bestseller" at bounding box center [394, 515] width 178 height 16
click at [585, 178] on div "true" at bounding box center [633, 174] width 228 height 37
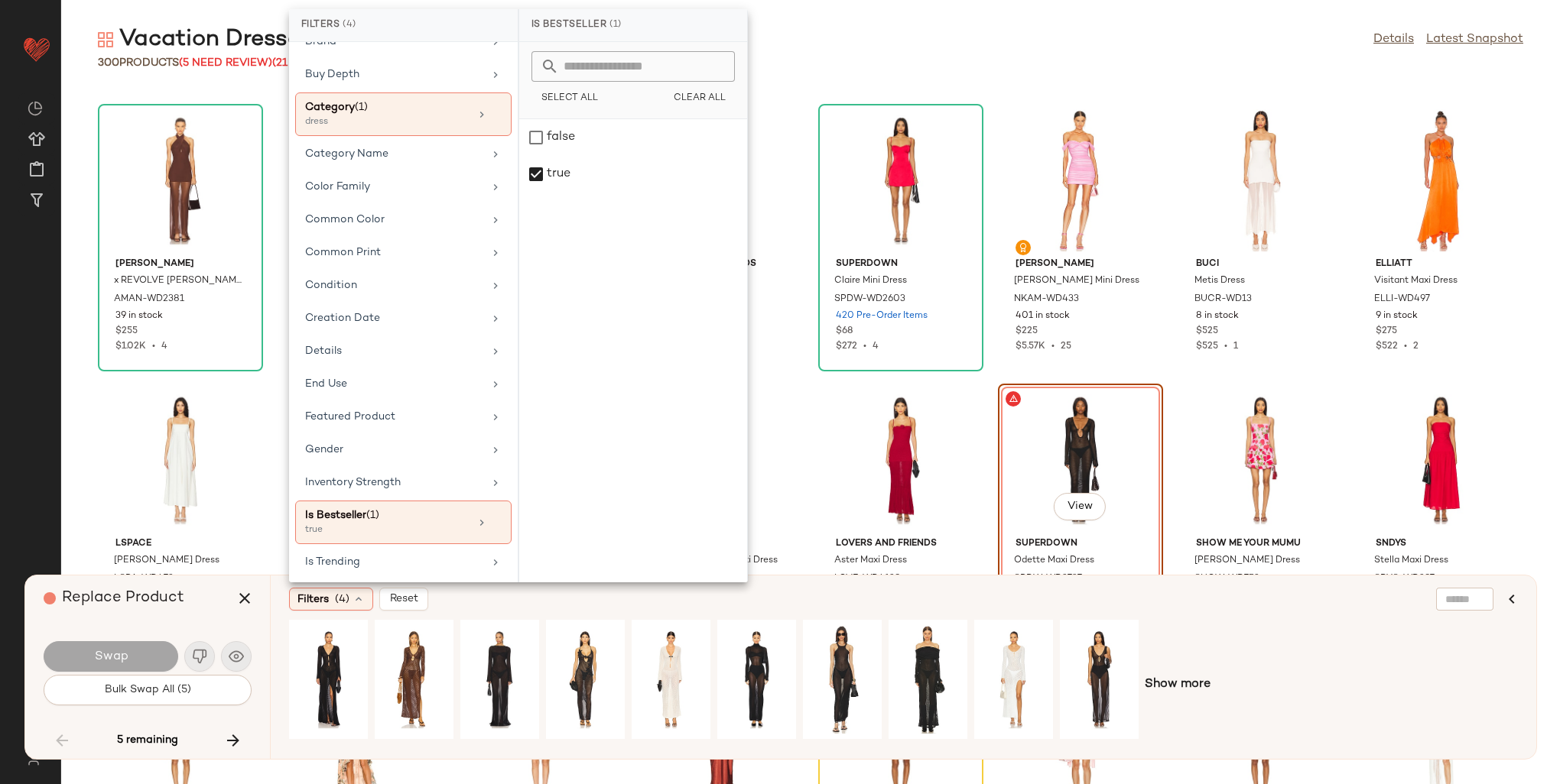
click at [1233, 604] on div "Filters (4) Reset" at bounding box center [829, 599] width 1080 height 23
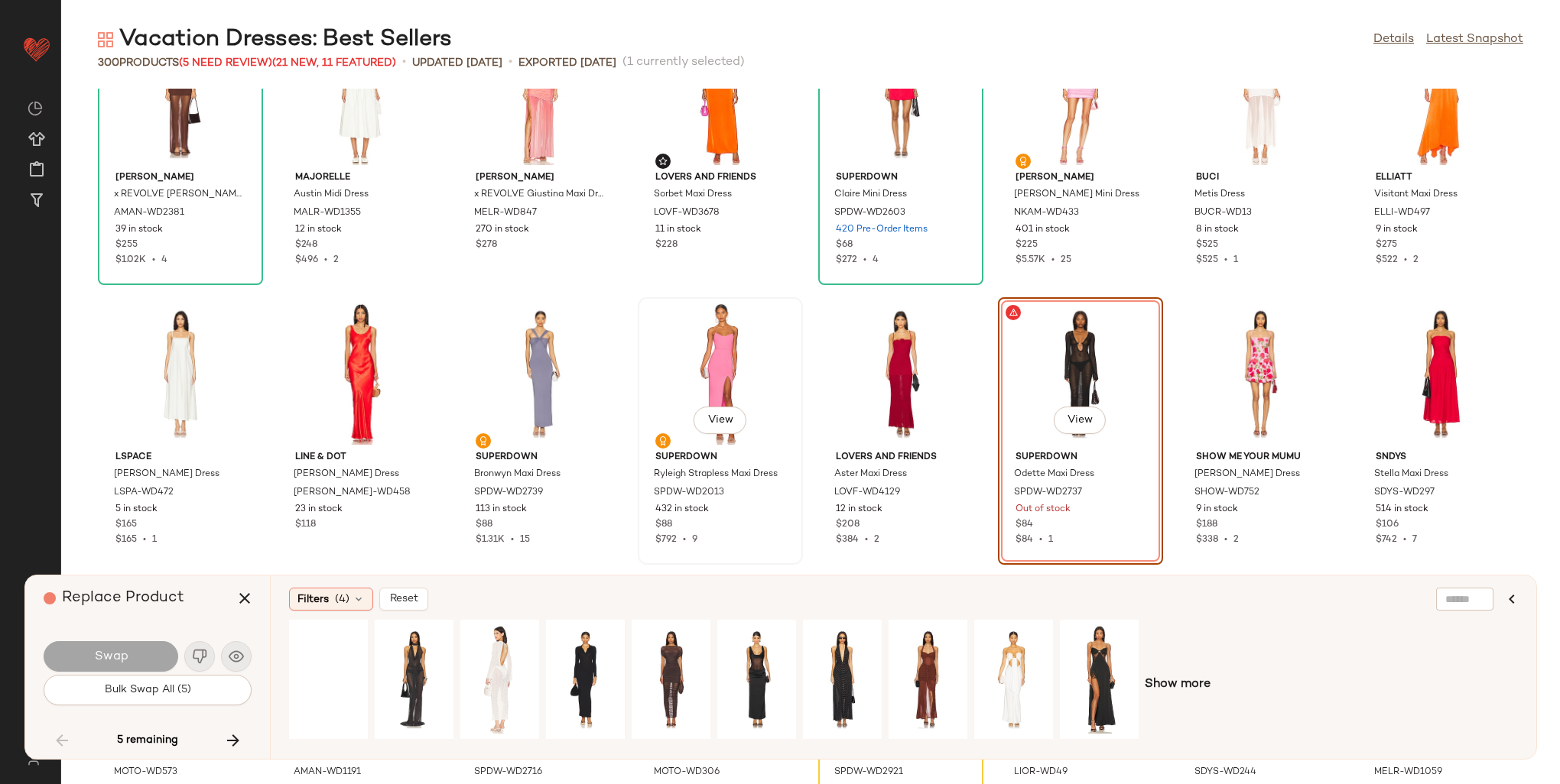
scroll to position [7988, 0]
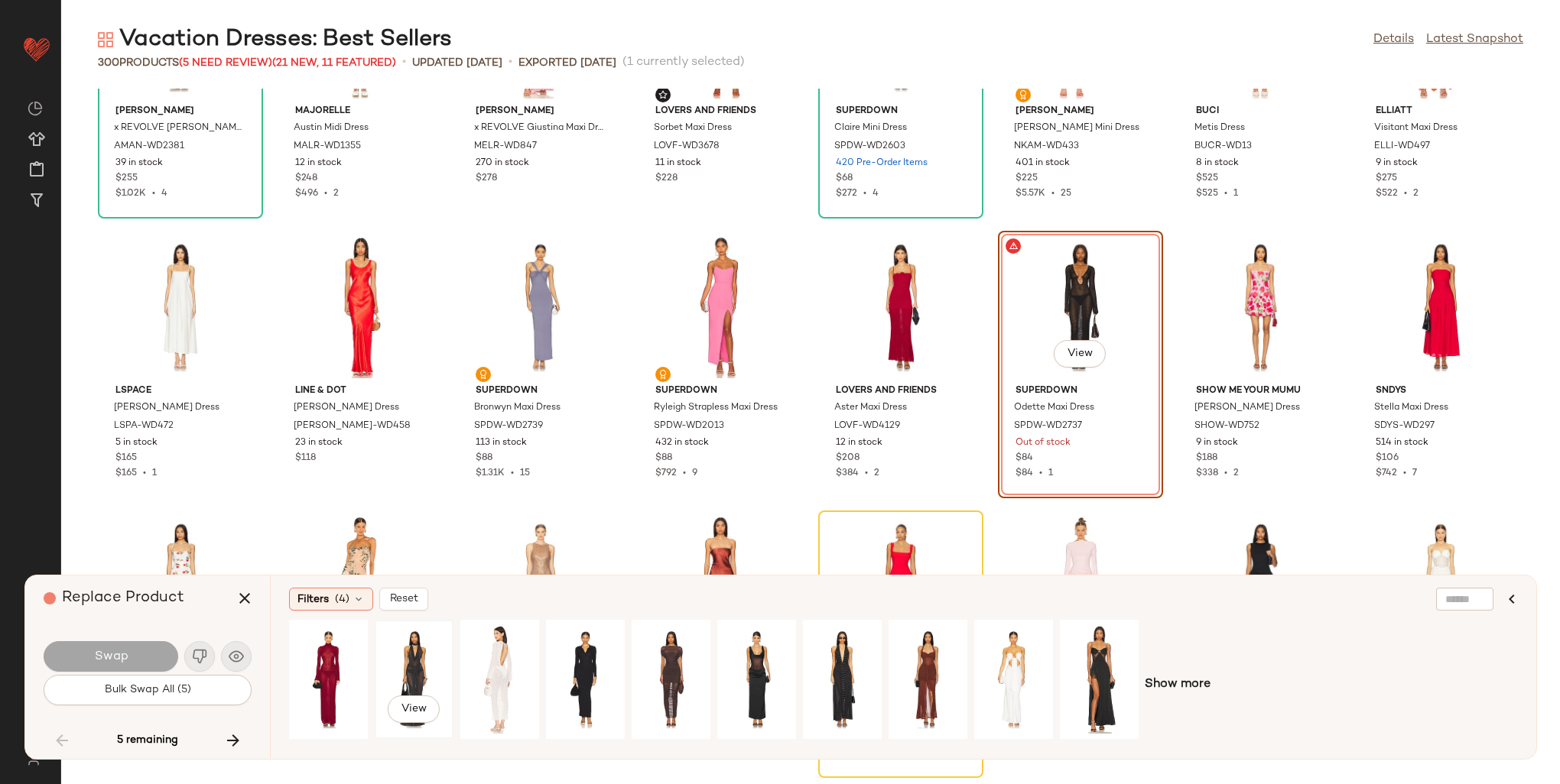
click at [428, 649] on div "View" at bounding box center [414, 680] width 68 height 109
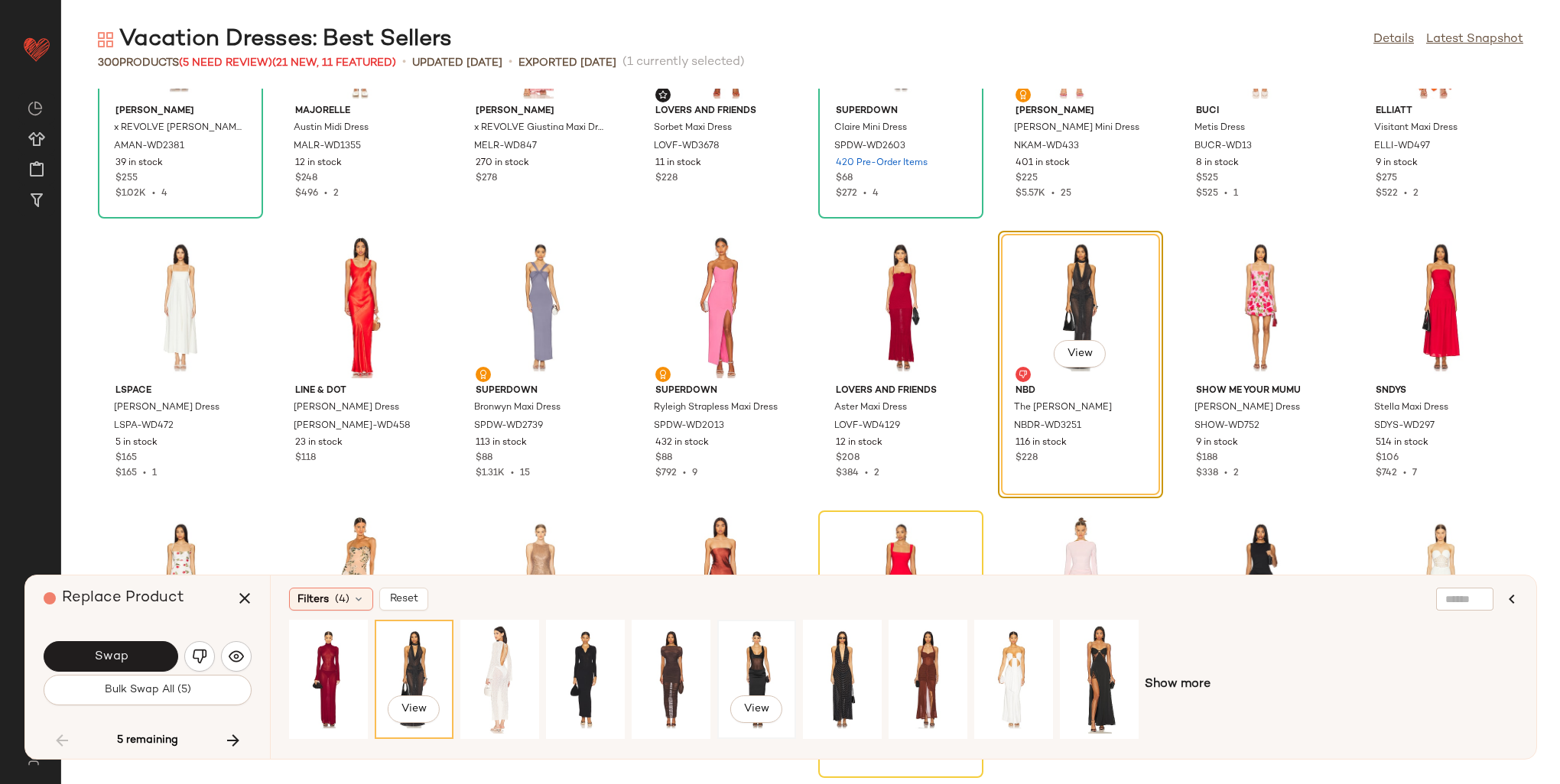
click at [778, 655] on div "View" at bounding box center [756, 680] width 68 height 109
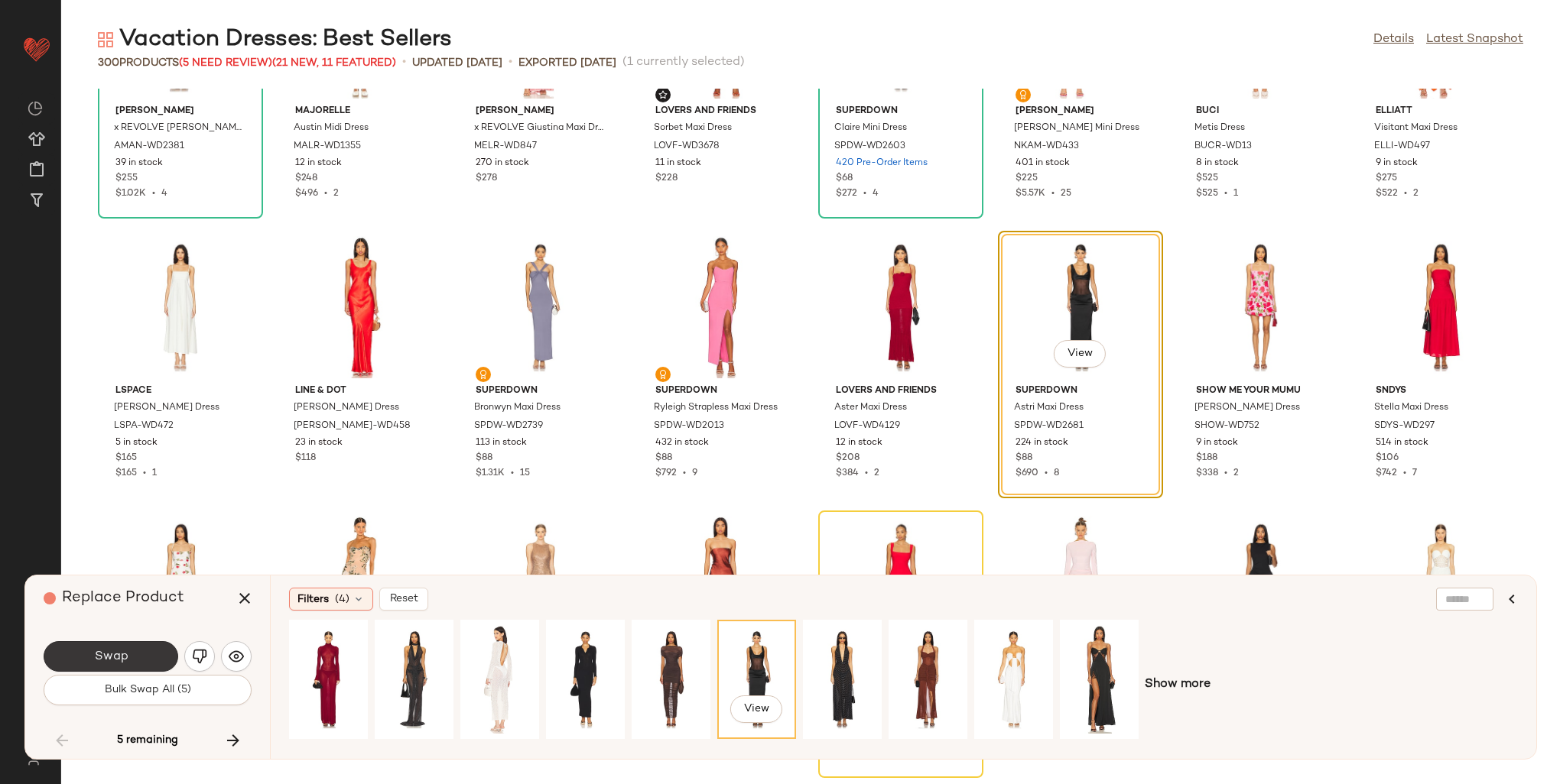
click at [140, 644] on button "Swap" at bounding box center [110, 656] width 134 height 31
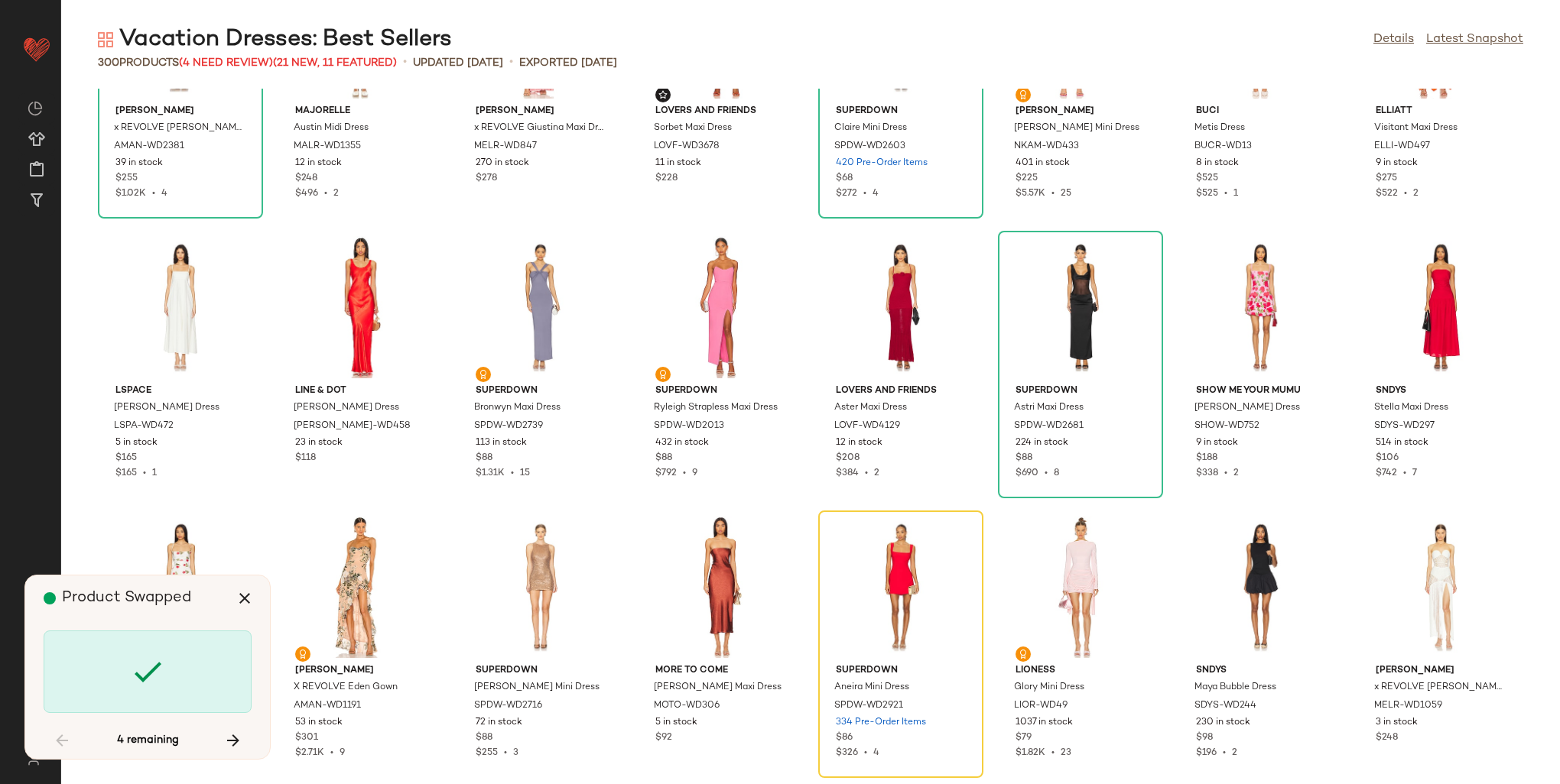
scroll to position [8115, 0]
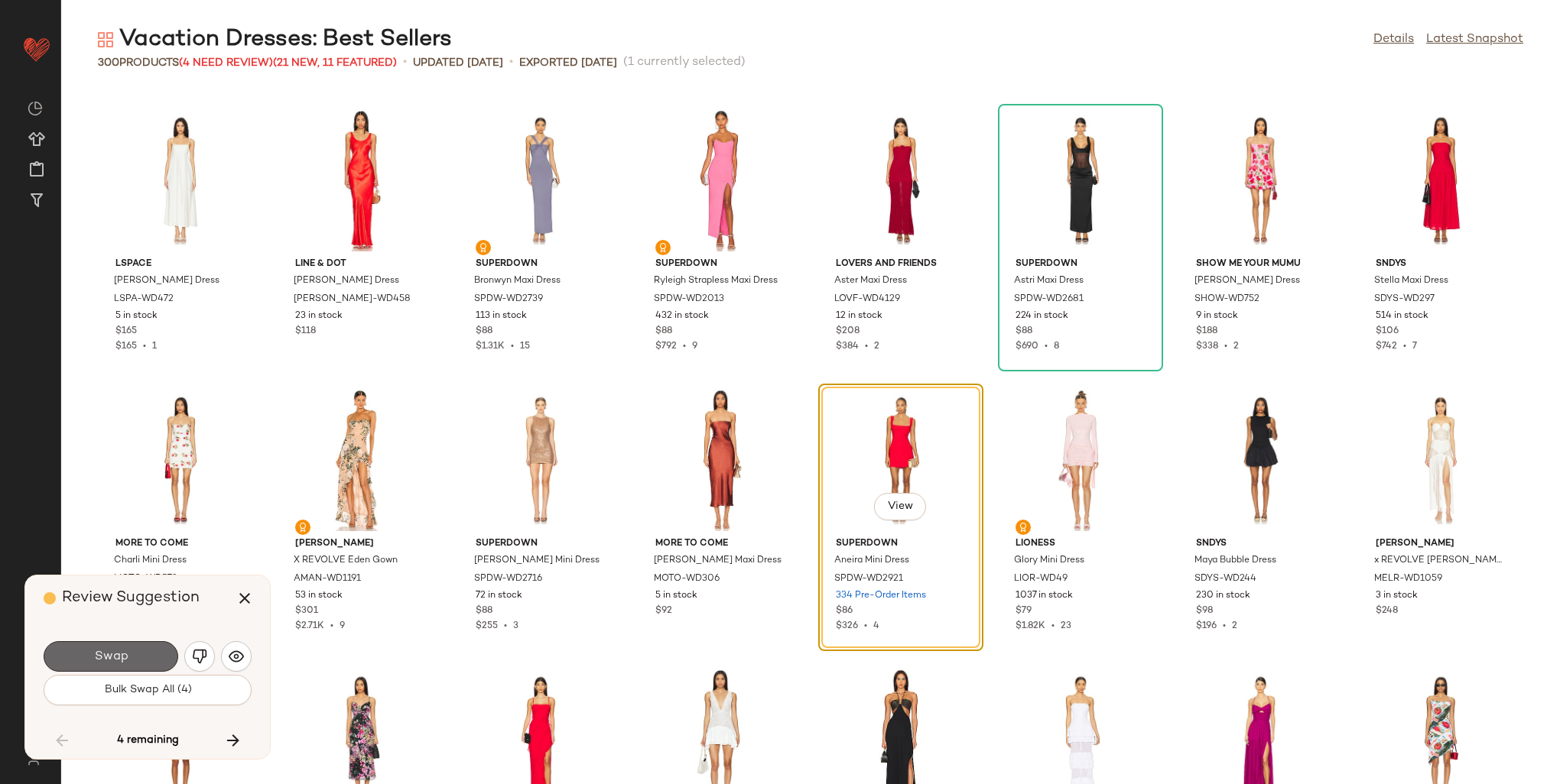
click at [147, 651] on button "Swap" at bounding box center [110, 656] width 134 height 31
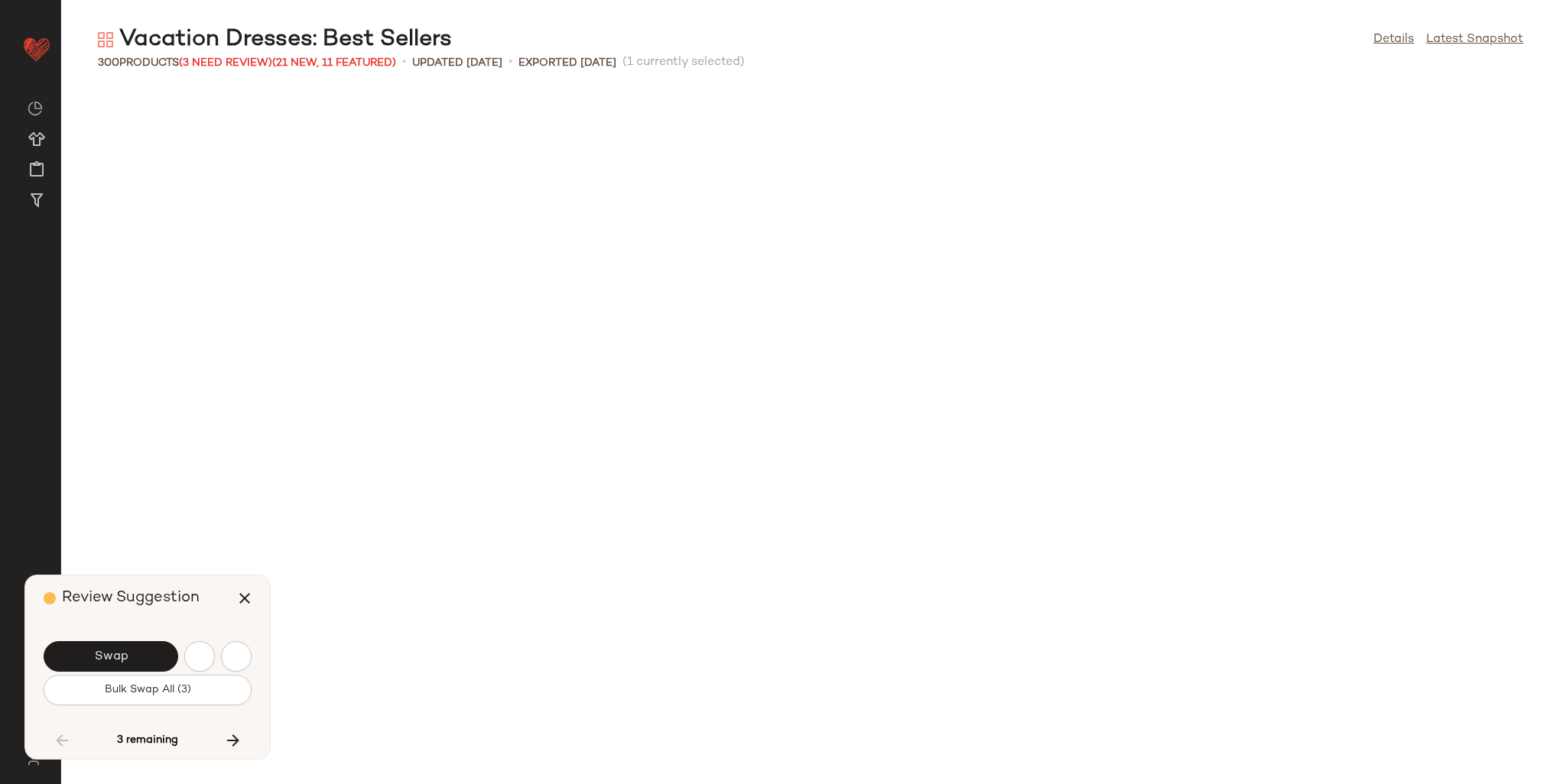
scroll to position [8954, 0]
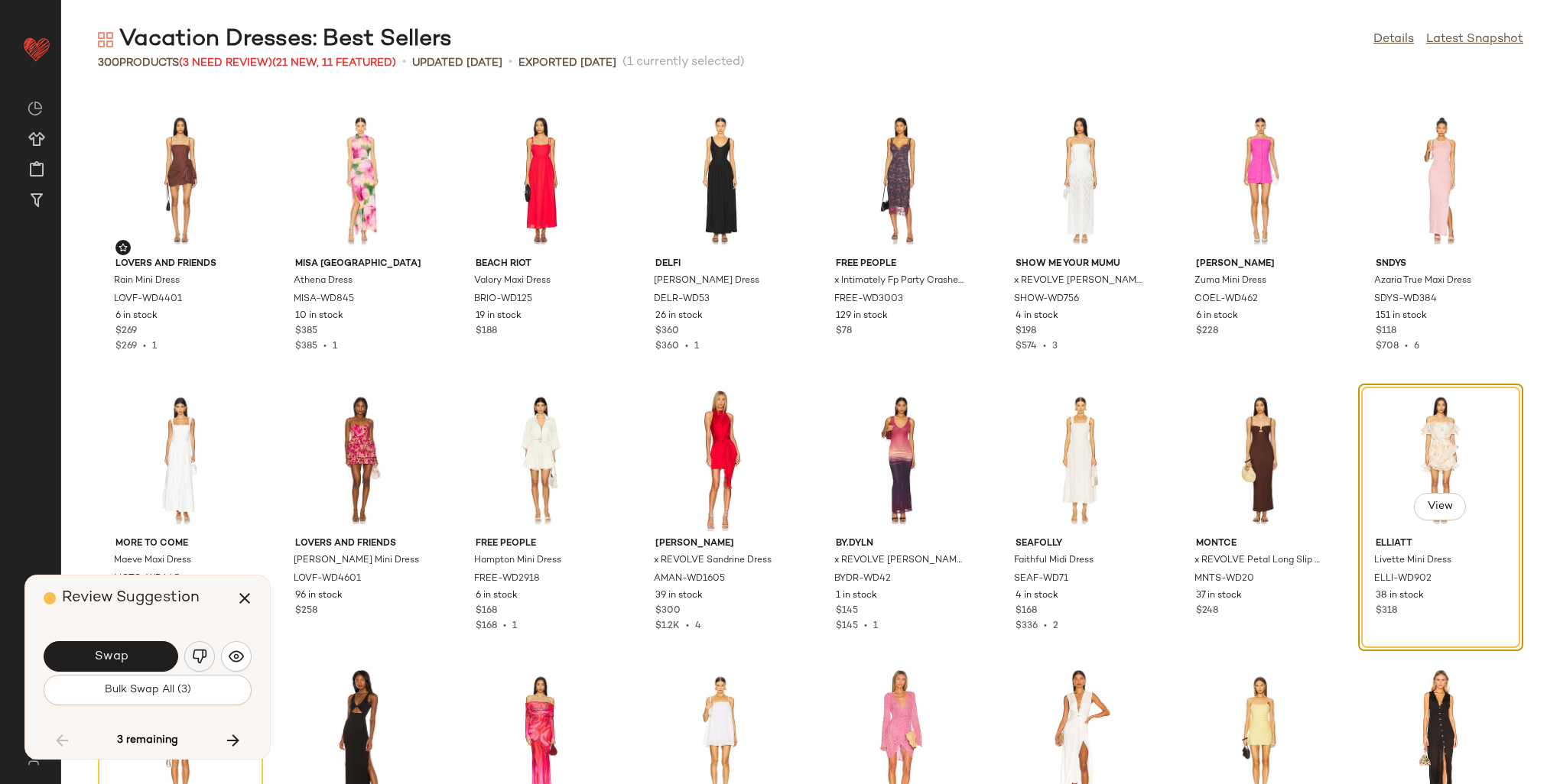
click at [210, 659] on button "button" at bounding box center [199, 656] width 31 height 31
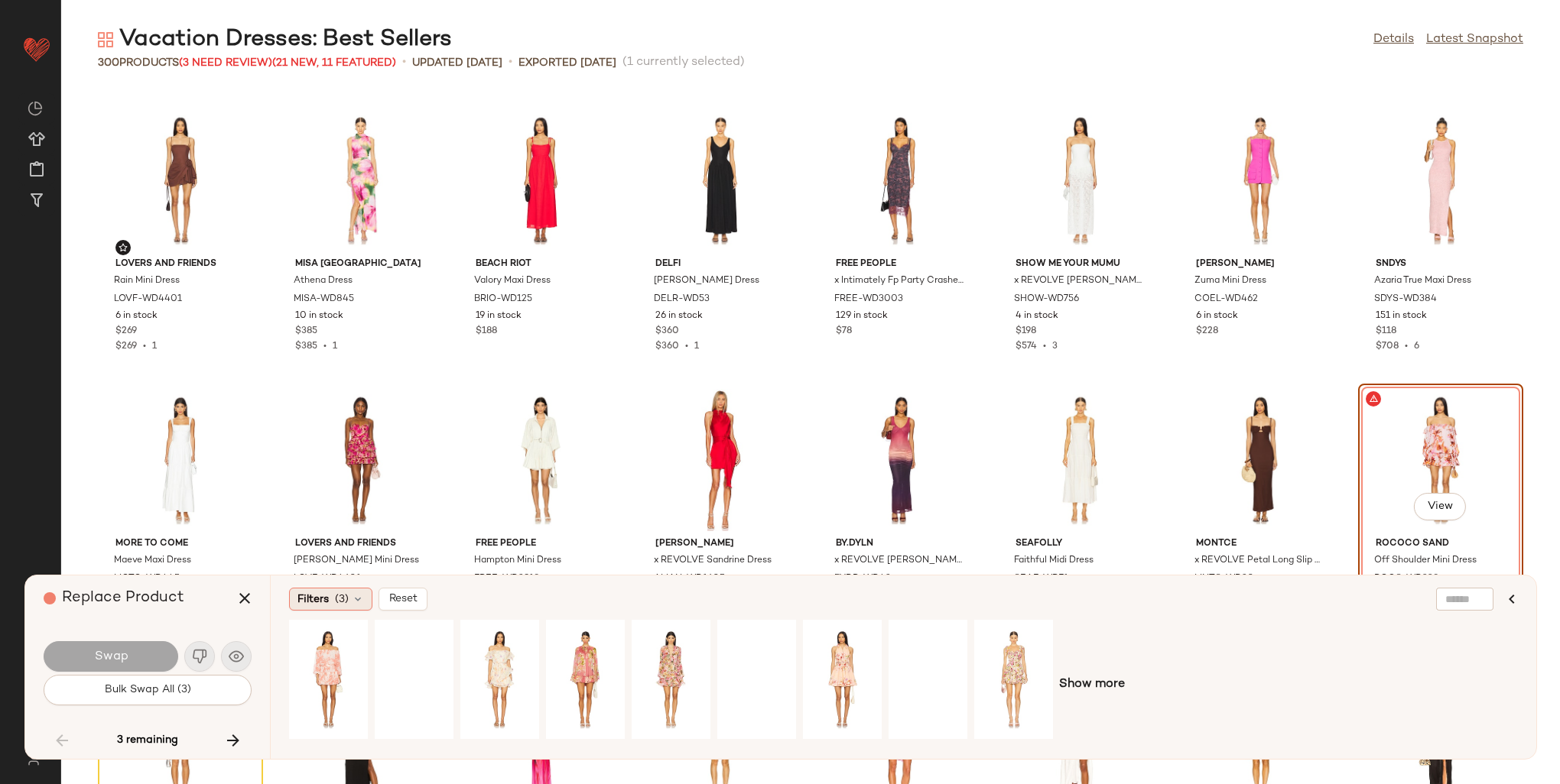
click at [346, 601] on span "(3)" at bounding box center [341, 599] width 14 height 16
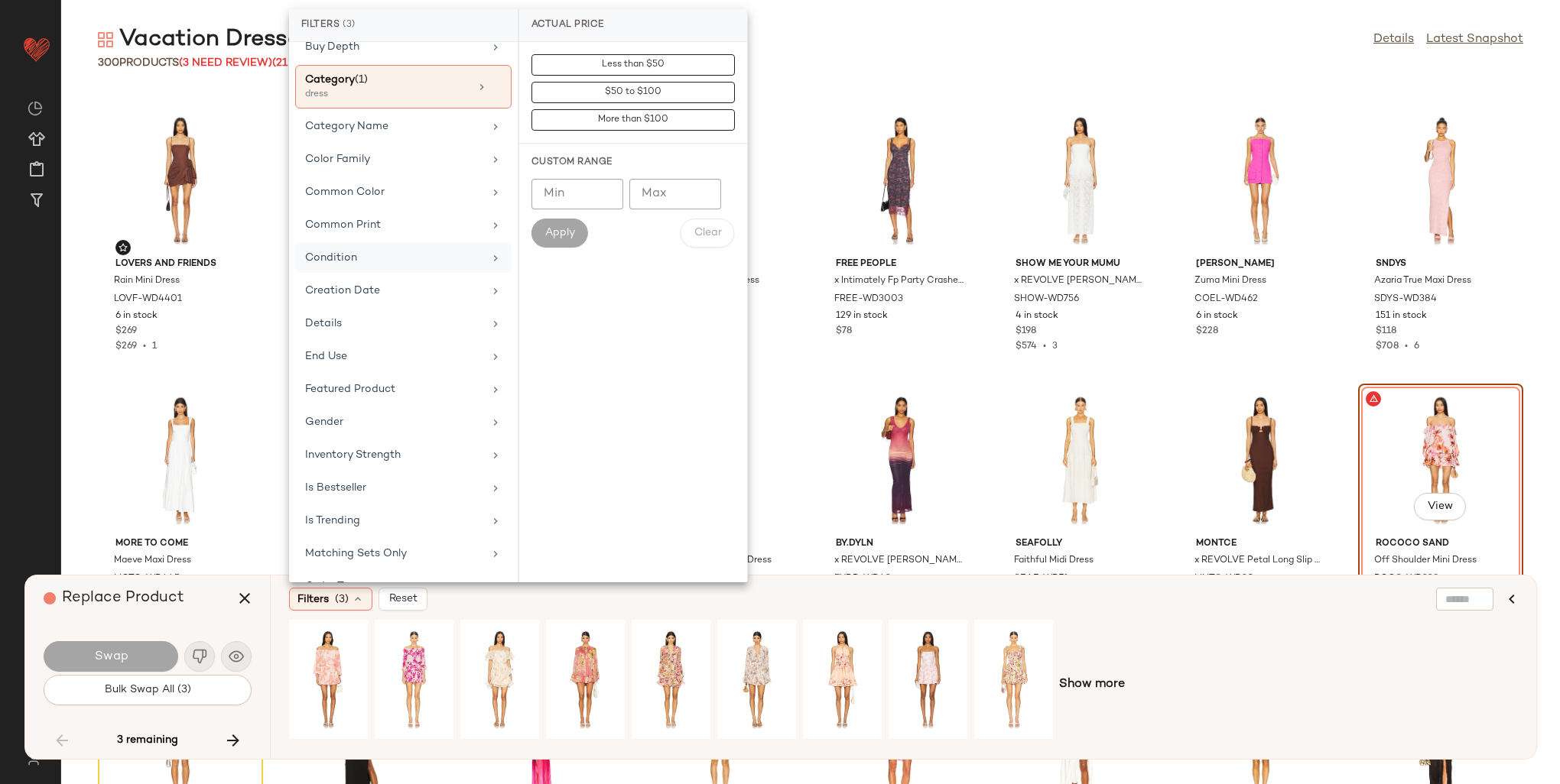
scroll to position [306, 0]
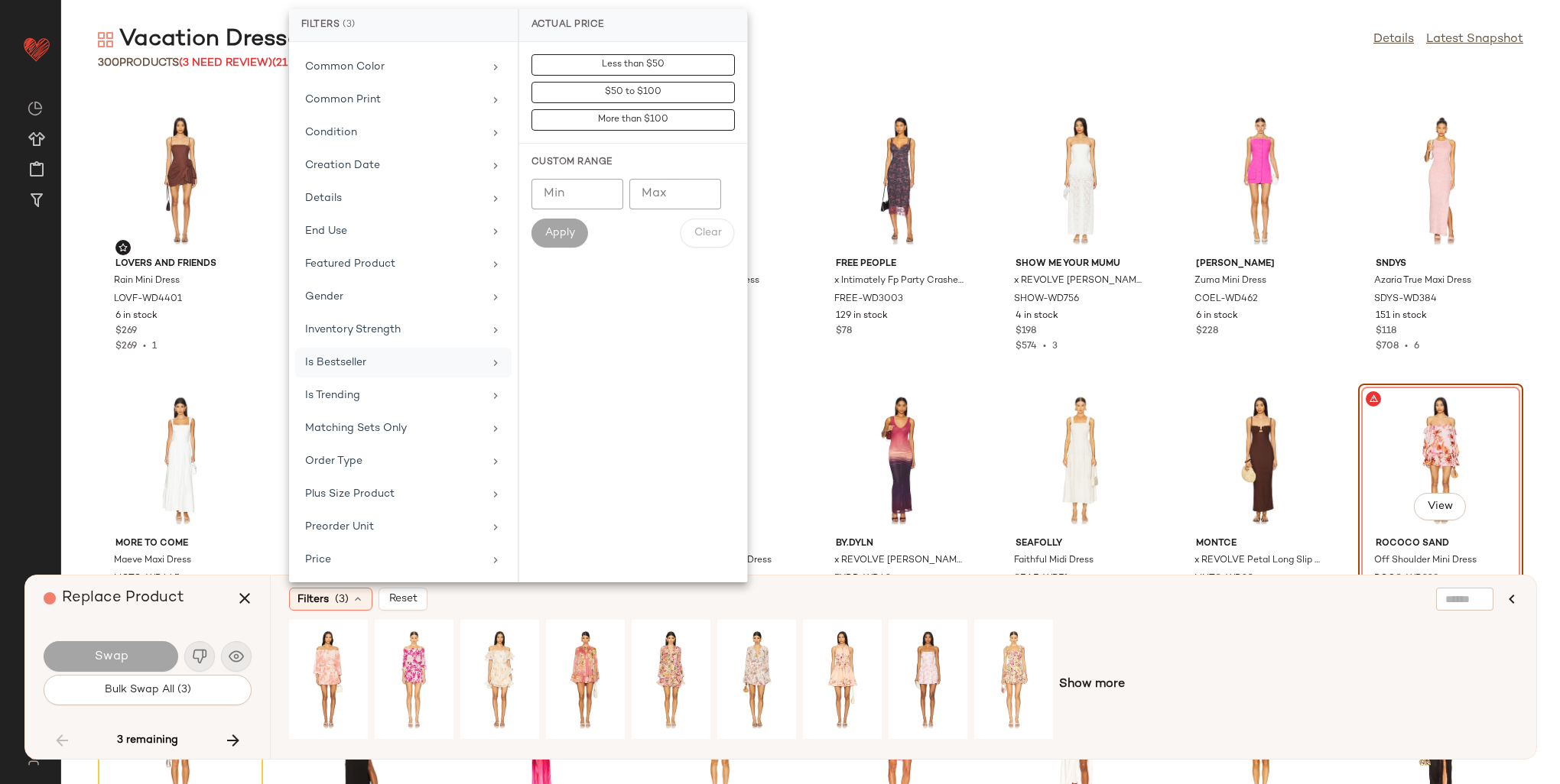
click at [330, 354] on div "Is Bestseller" at bounding box center [394, 362] width 178 height 16
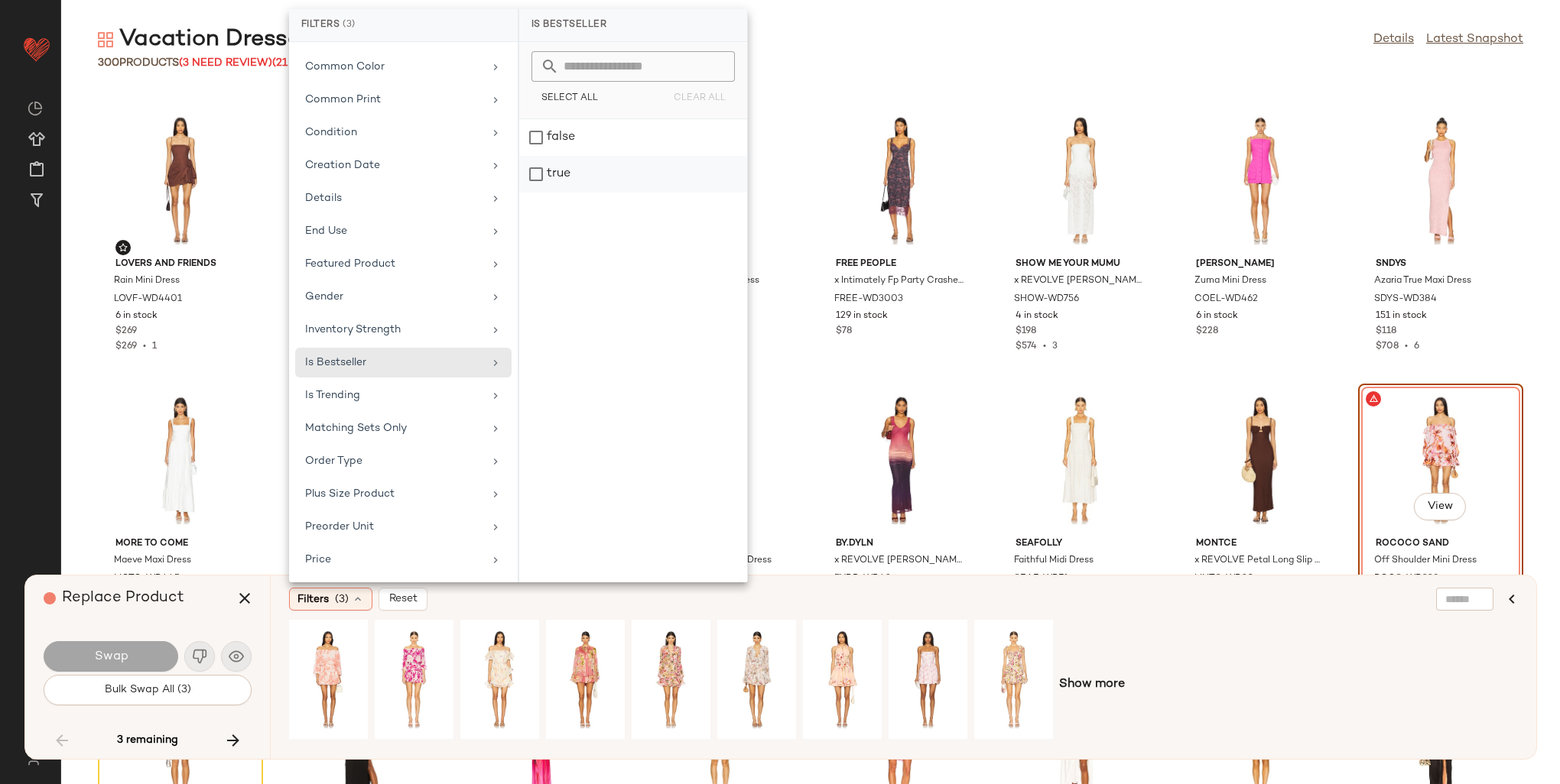
click at [577, 173] on div "true" at bounding box center [633, 174] width 228 height 37
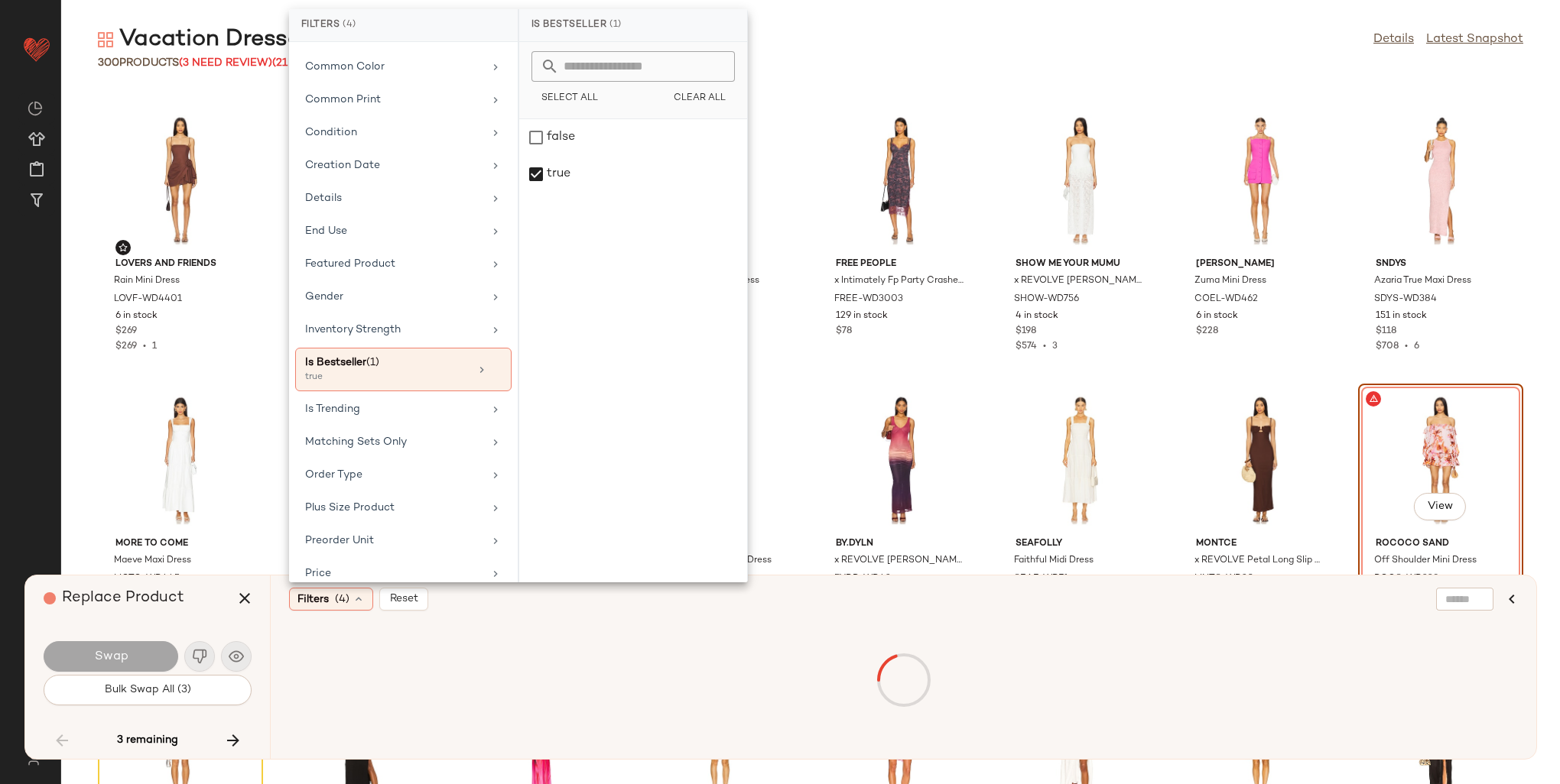
click at [1200, 612] on div "Filters (4) Reset" at bounding box center [903, 667] width 1266 height 184
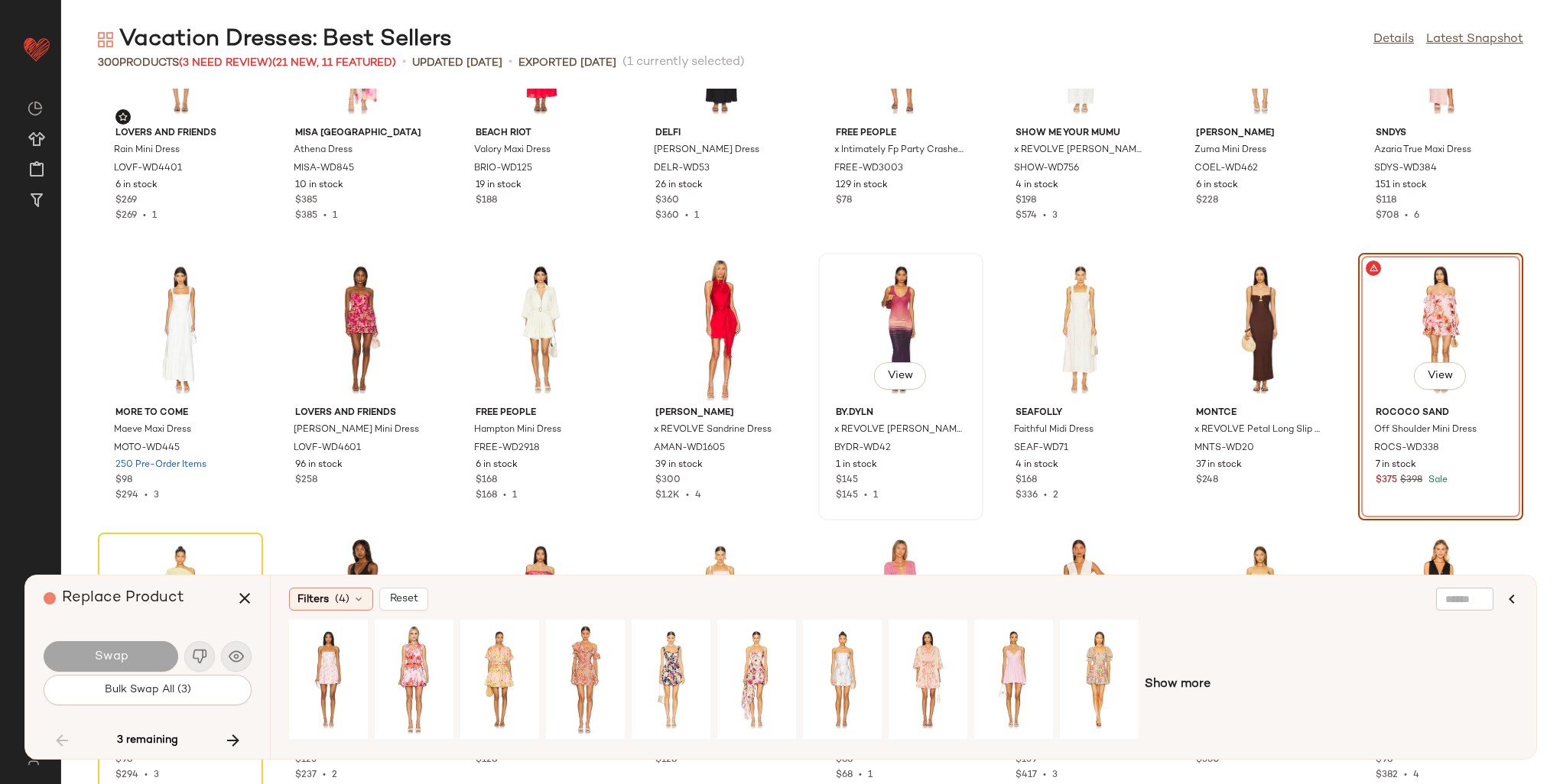
scroll to position [9107, 0]
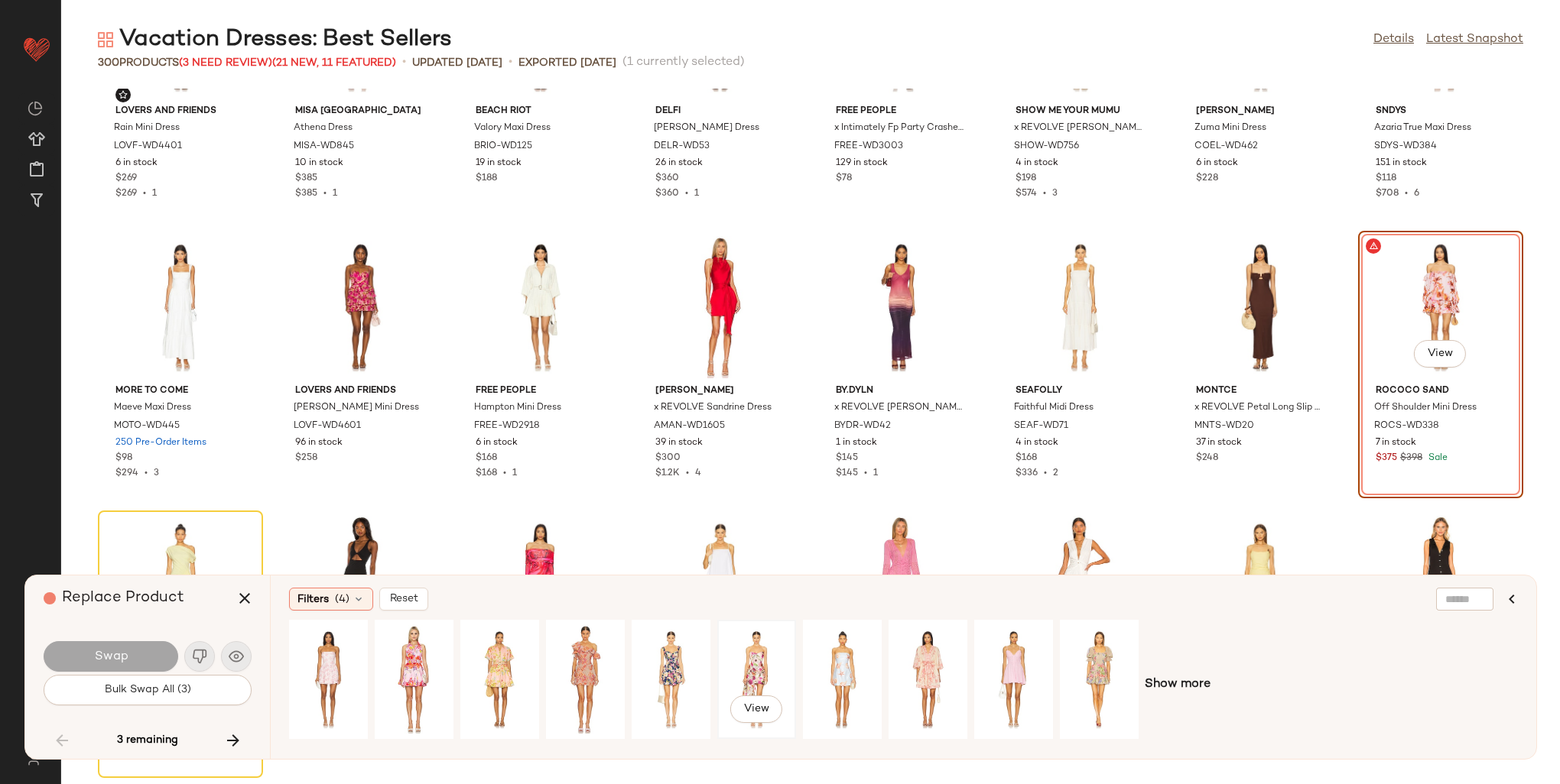
click at [750, 656] on div "View" at bounding box center [756, 680] width 68 height 109
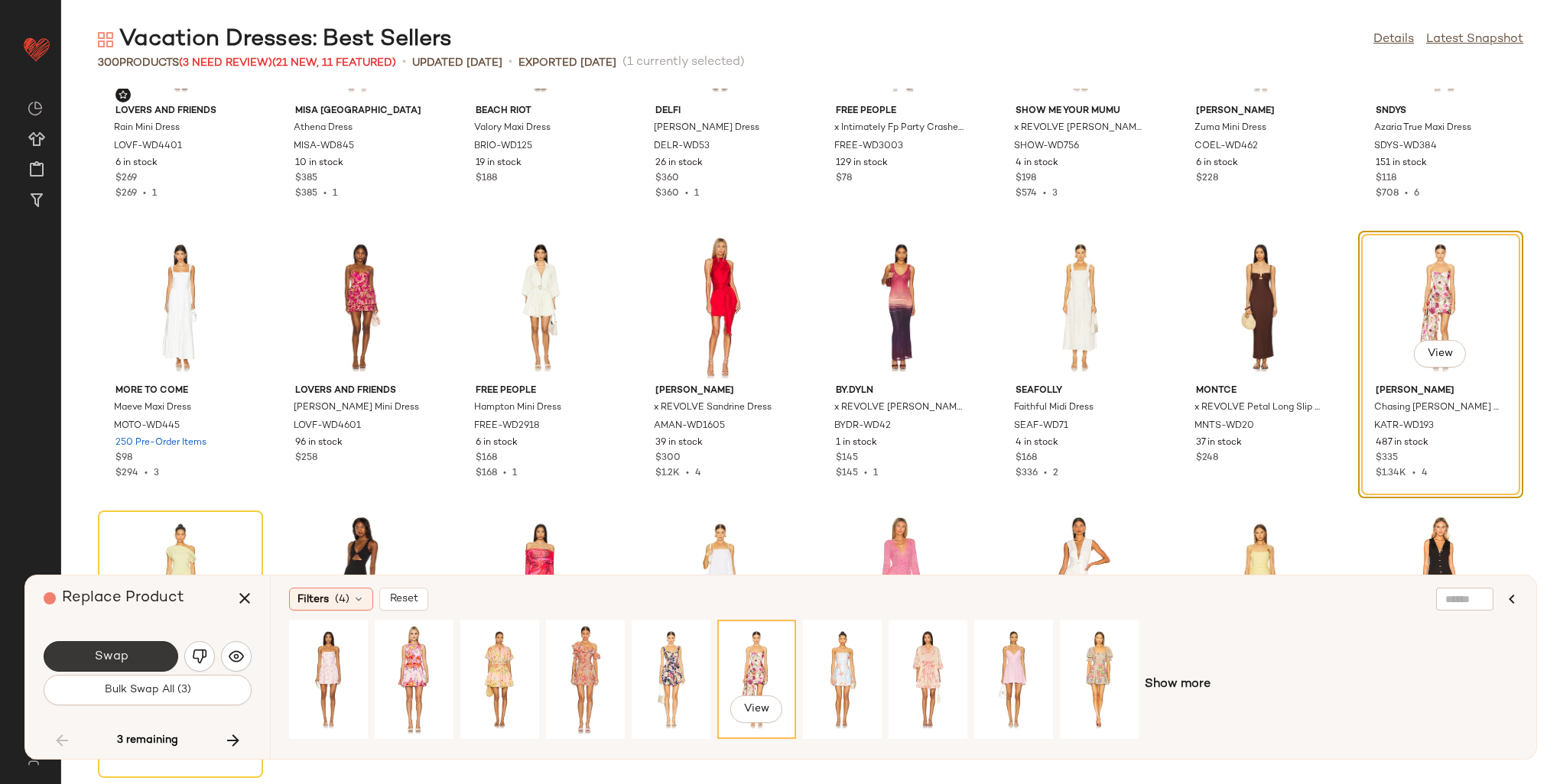
click at [104, 657] on span "Swap" at bounding box center [110, 657] width 35 height 15
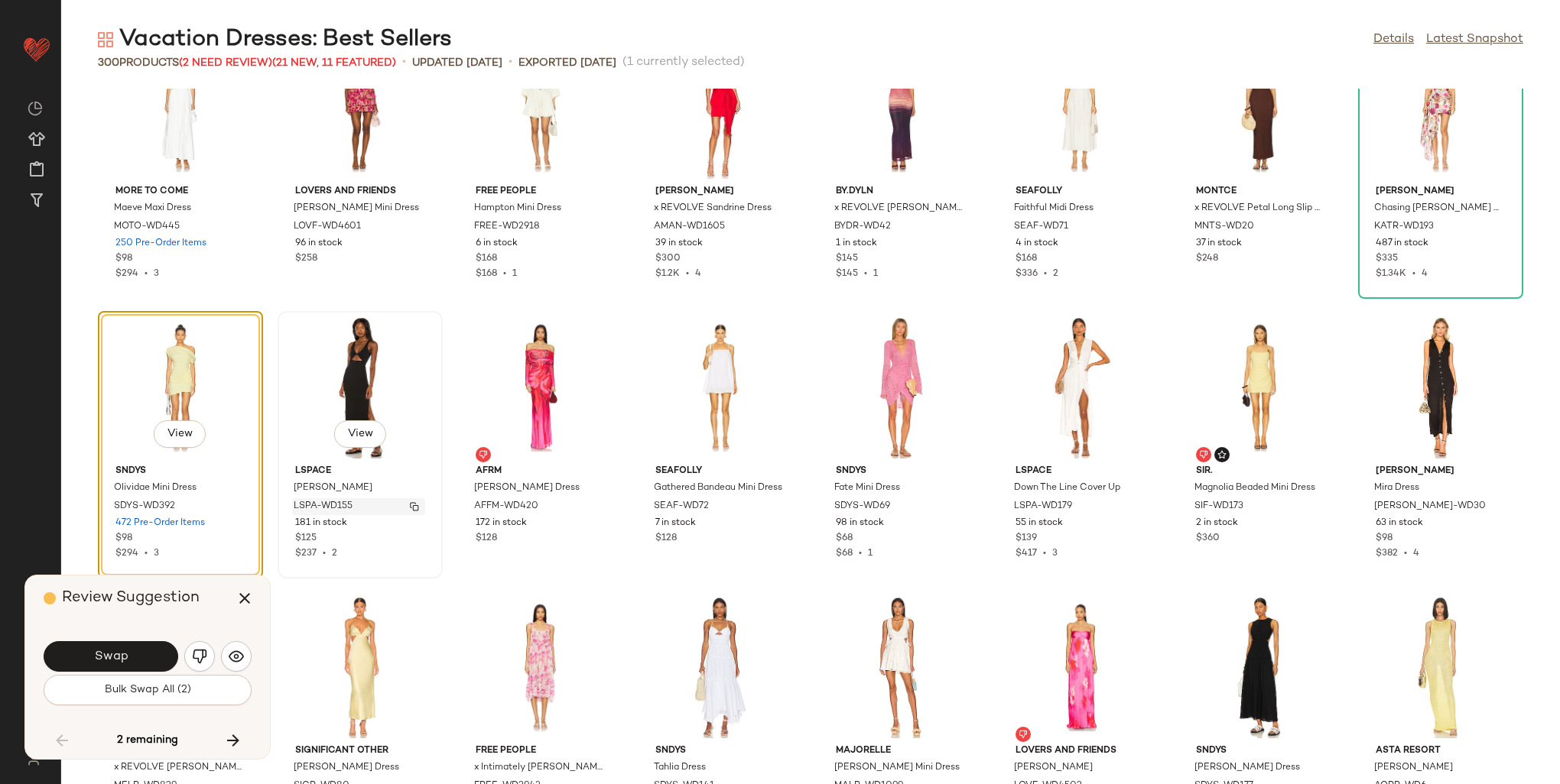
scroll to position [9311, 0]
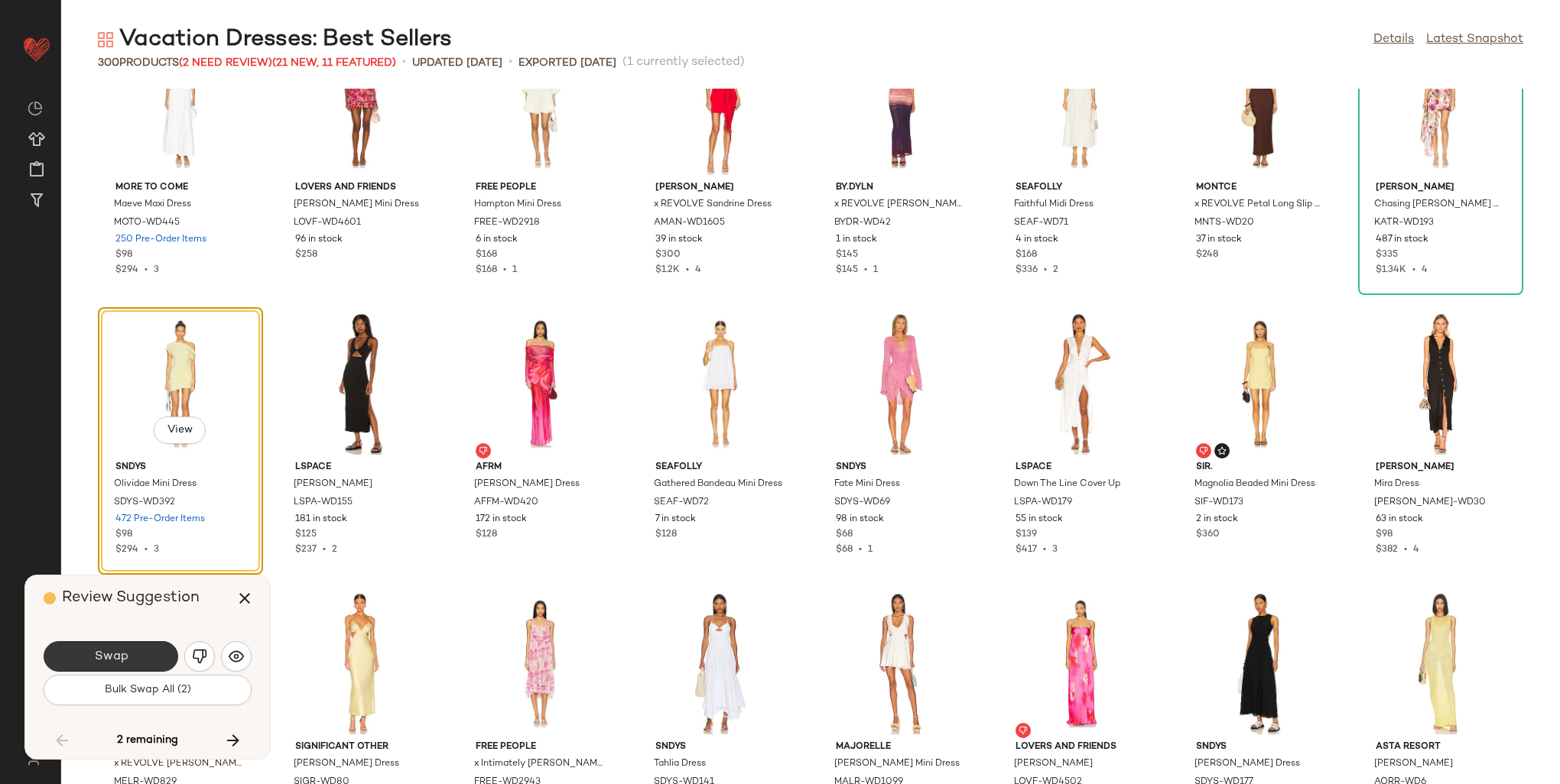
click at [100, 655] on span "Swap" at bounding box center [110, 657] width 35 height 15
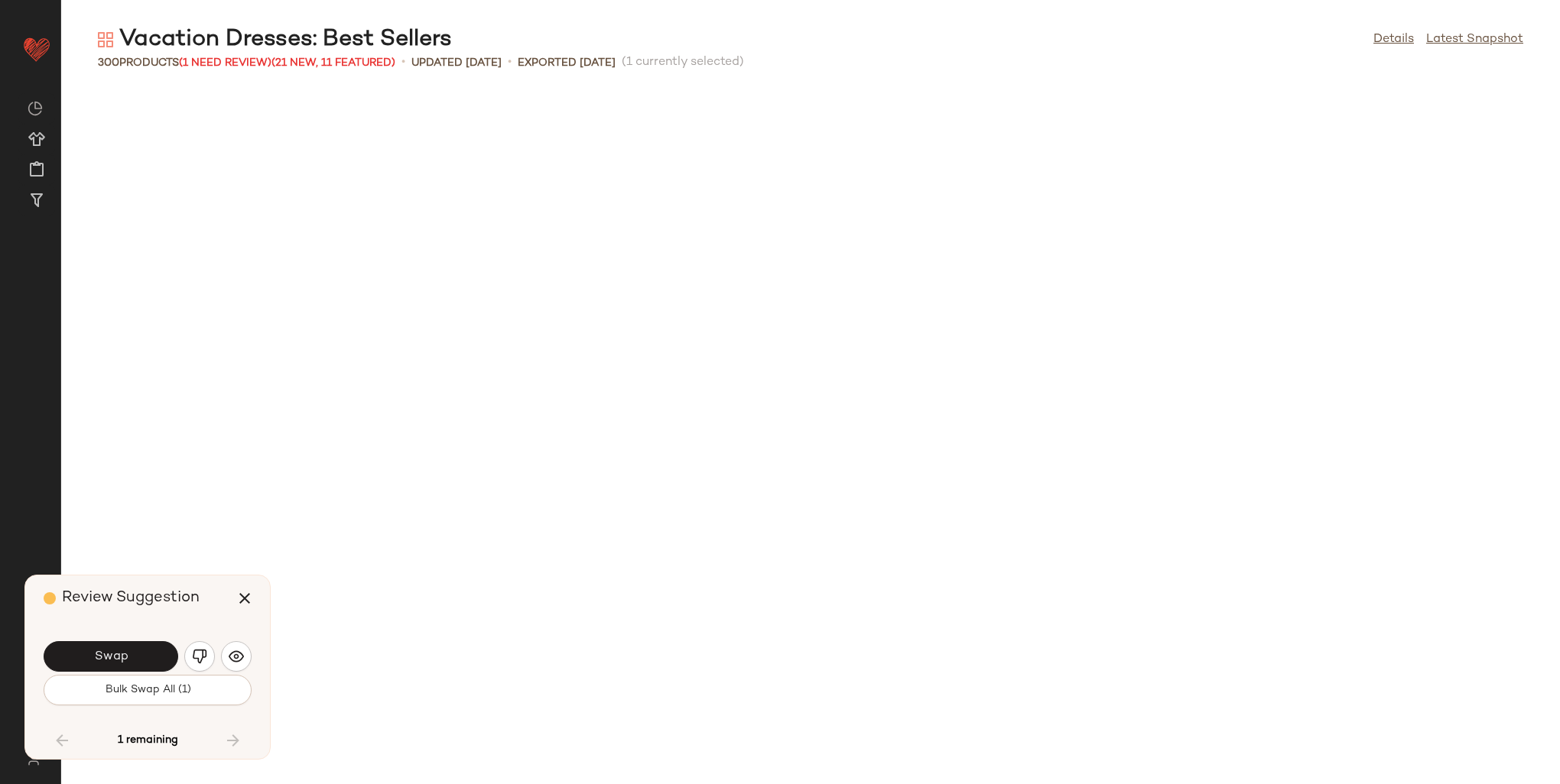
scroll to position [9940, 0]
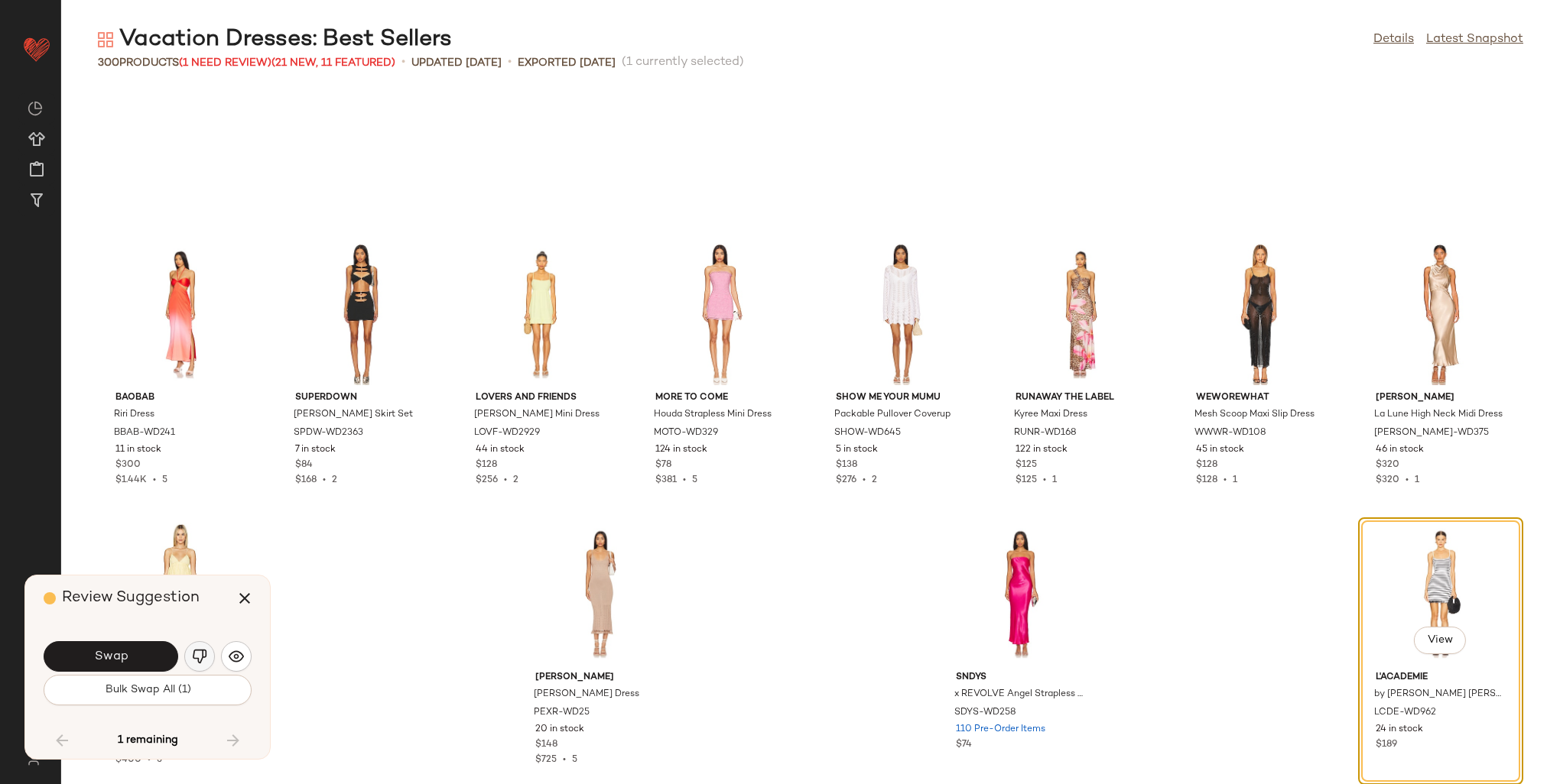
click at [195, 655] on img "button" at bounding box center [200, 656] width 16 height 16
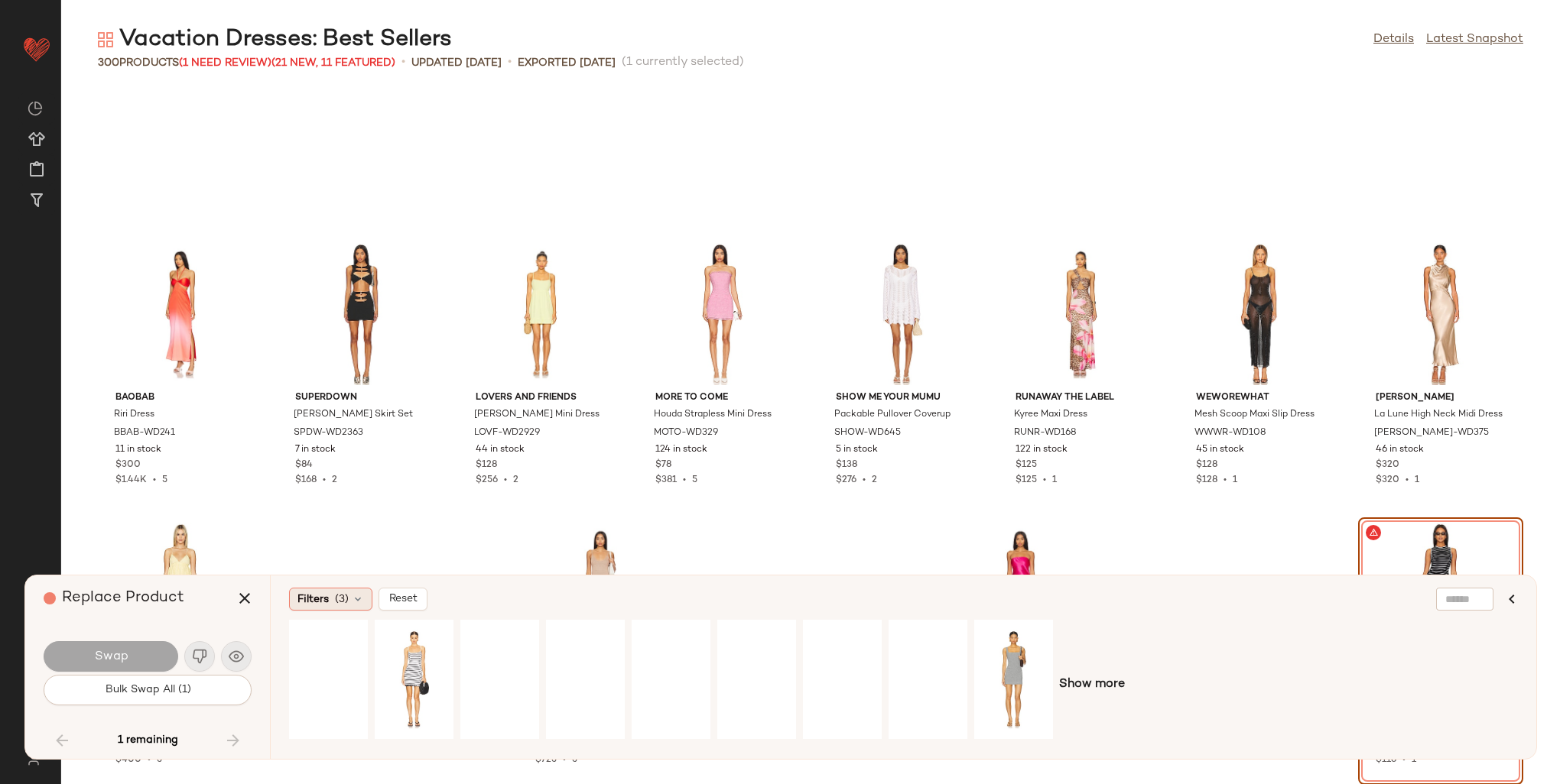
click at [361, 604] on icon at bounding box center [358, 599] width 12 height 12
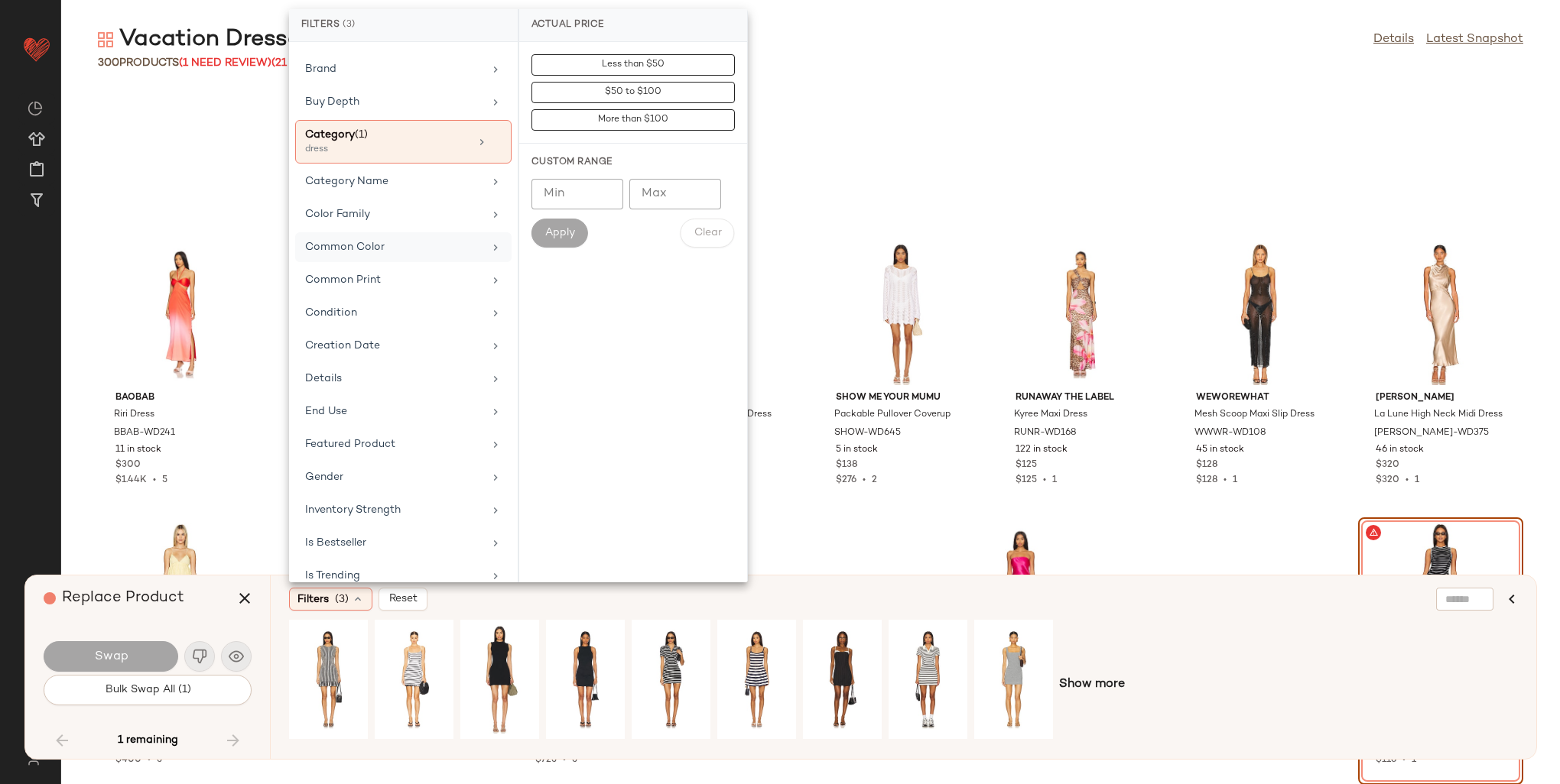
scroll to position [153, 0]
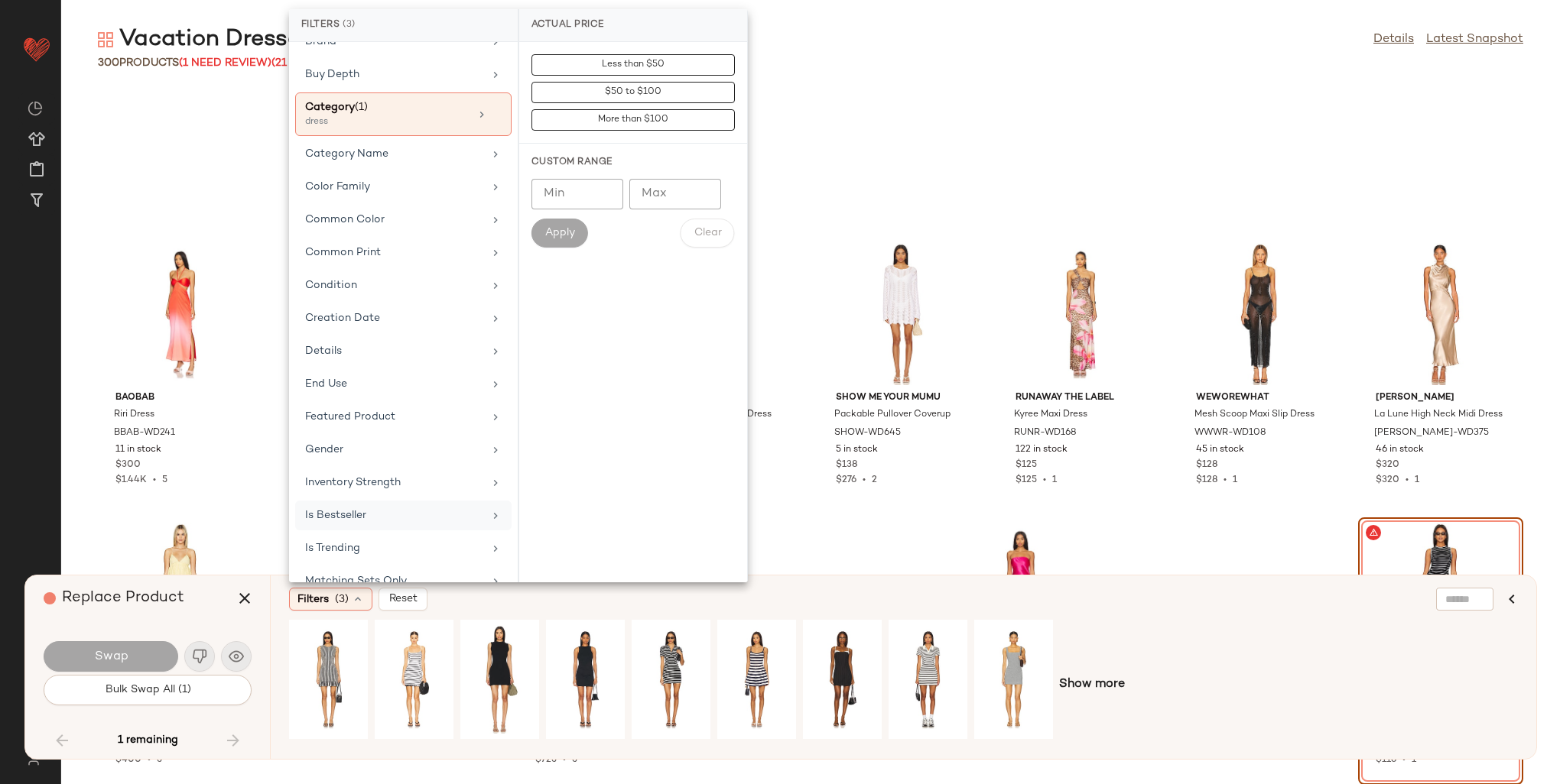
click at [371, 515] on div "Is Bestseller" at bounding box center [394, 515] width 178 height 16
click at [543, 179] on div "true" at bounding box center [633, 174] width 228 height 37
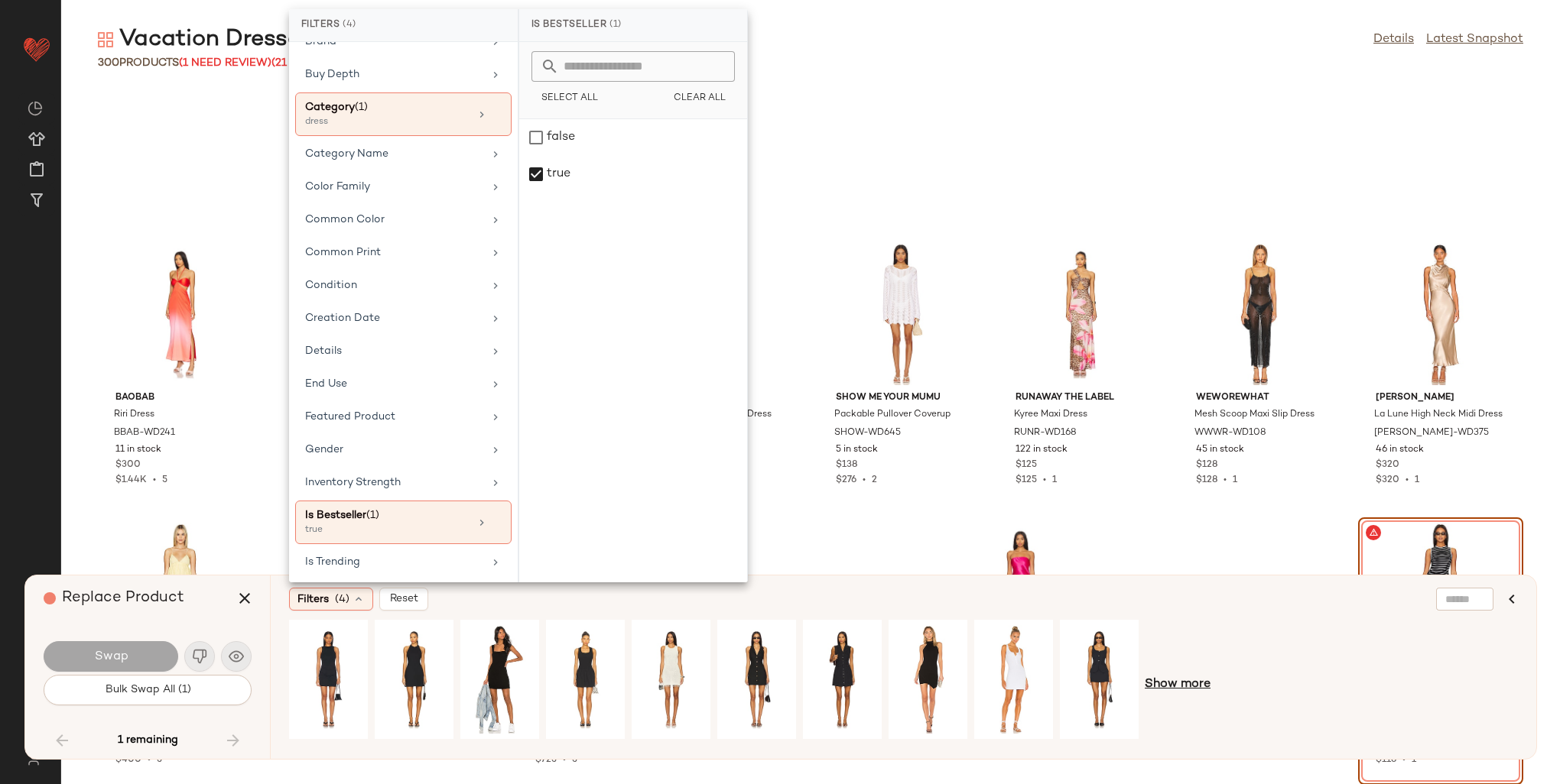
click at [1202, 678] on span "Show more" at bounding box center [1177, 685] width 66 height 18
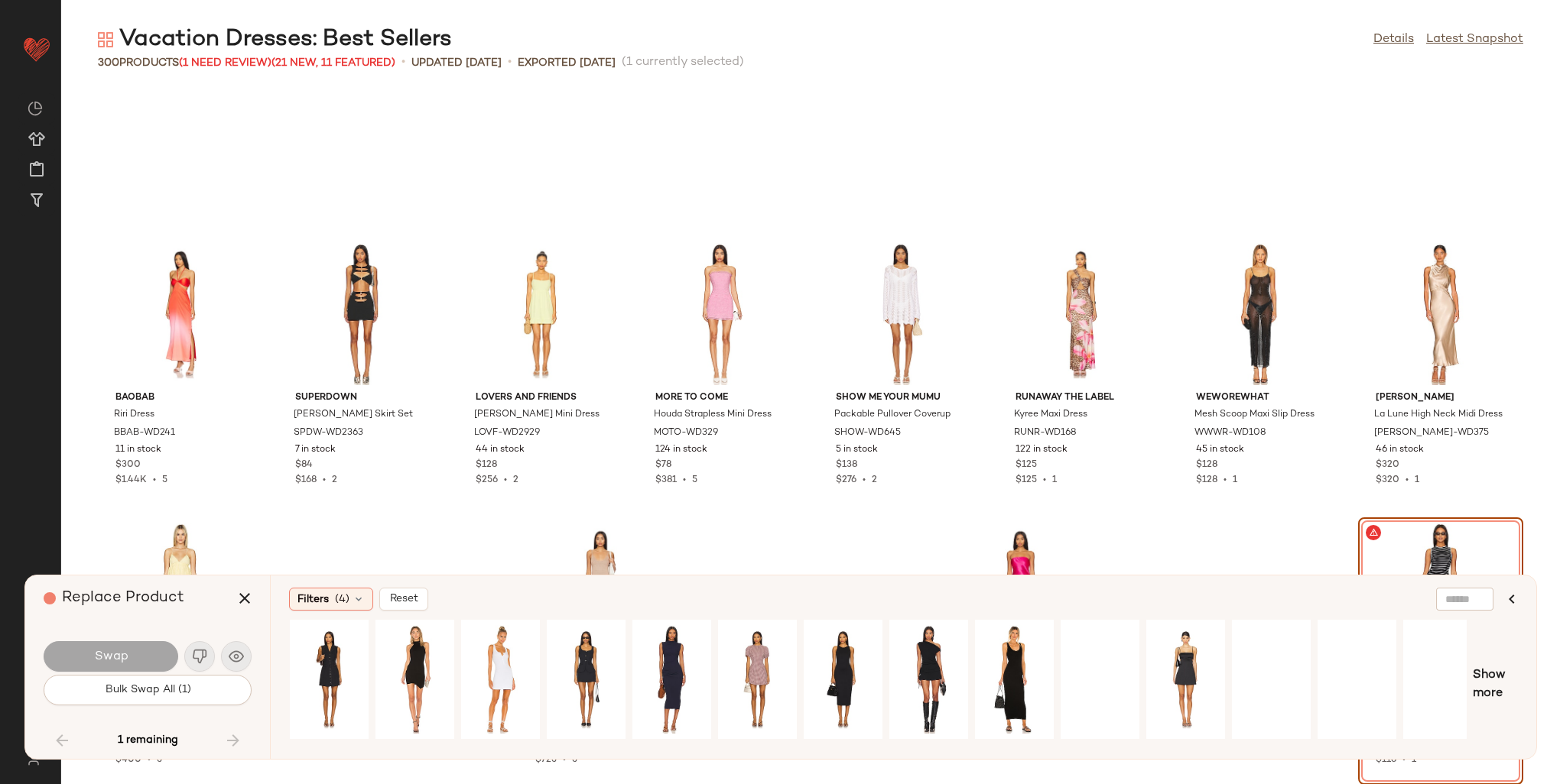
scroll to position [0, 528]
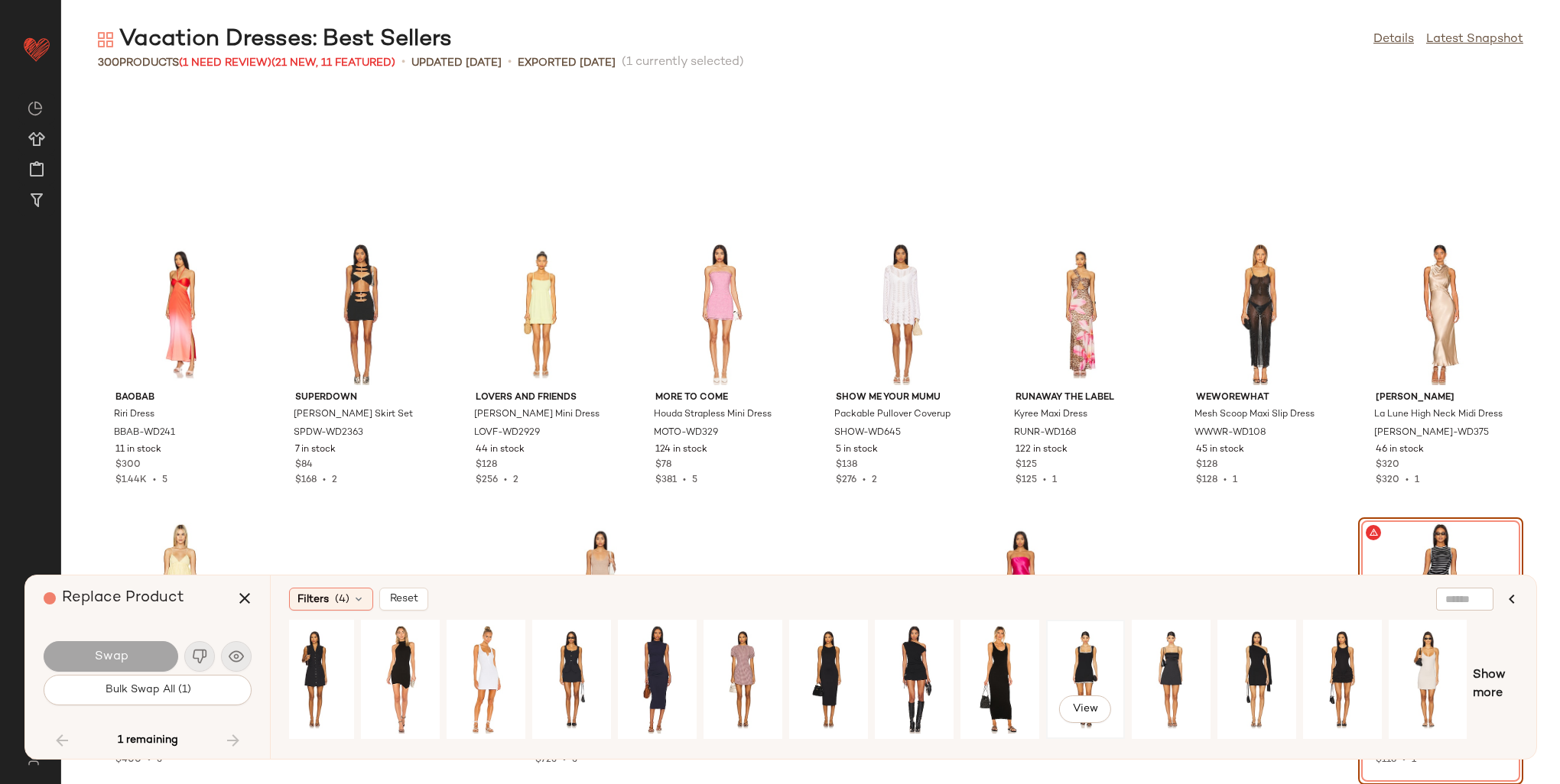
click at [1095, 640] on div "View" at bounding box center [1085, 680] width 68 height 109
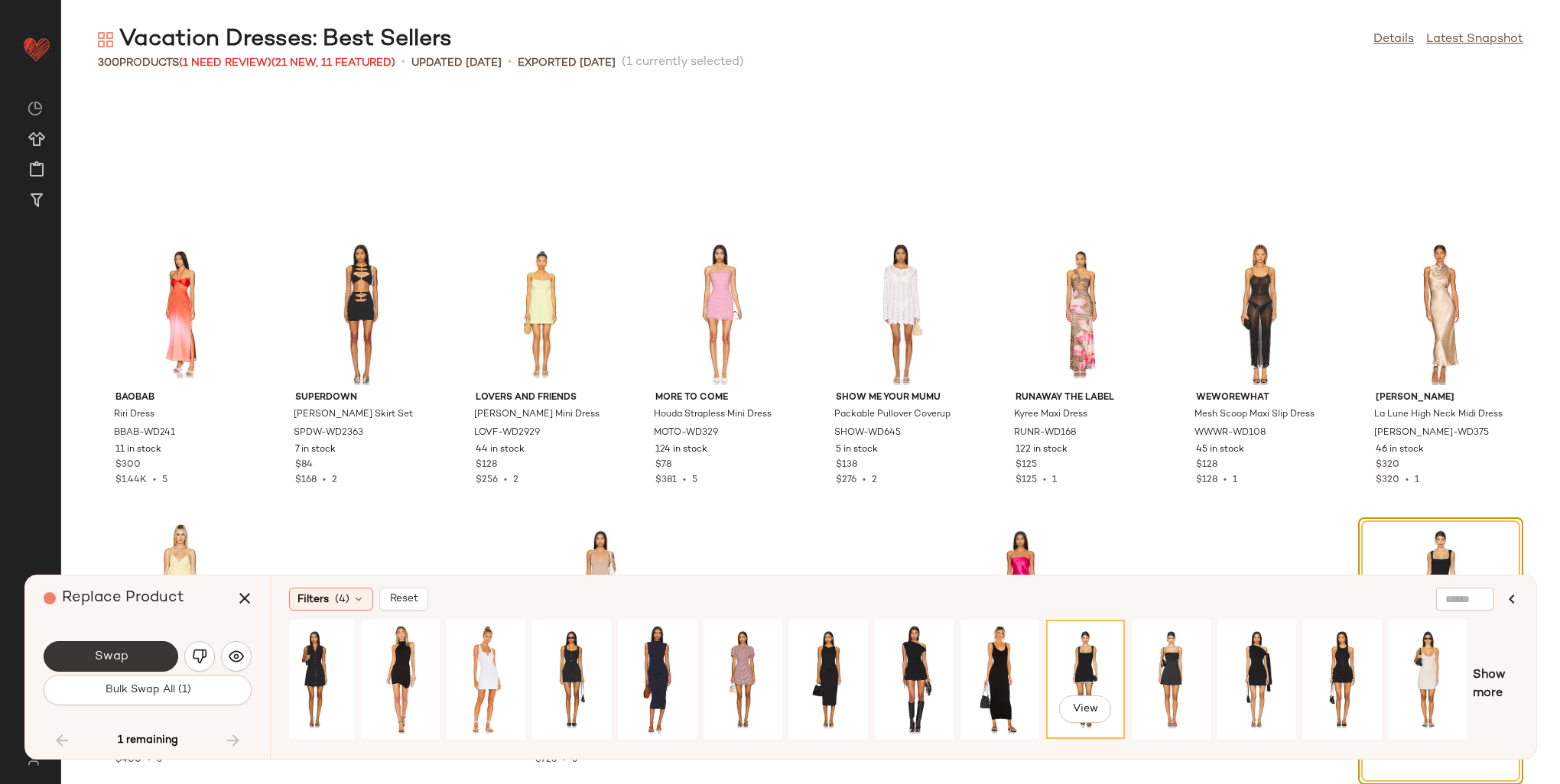
click at [131, 646] on button "Swap" at bounding box center [110, 656] width 134 height 31
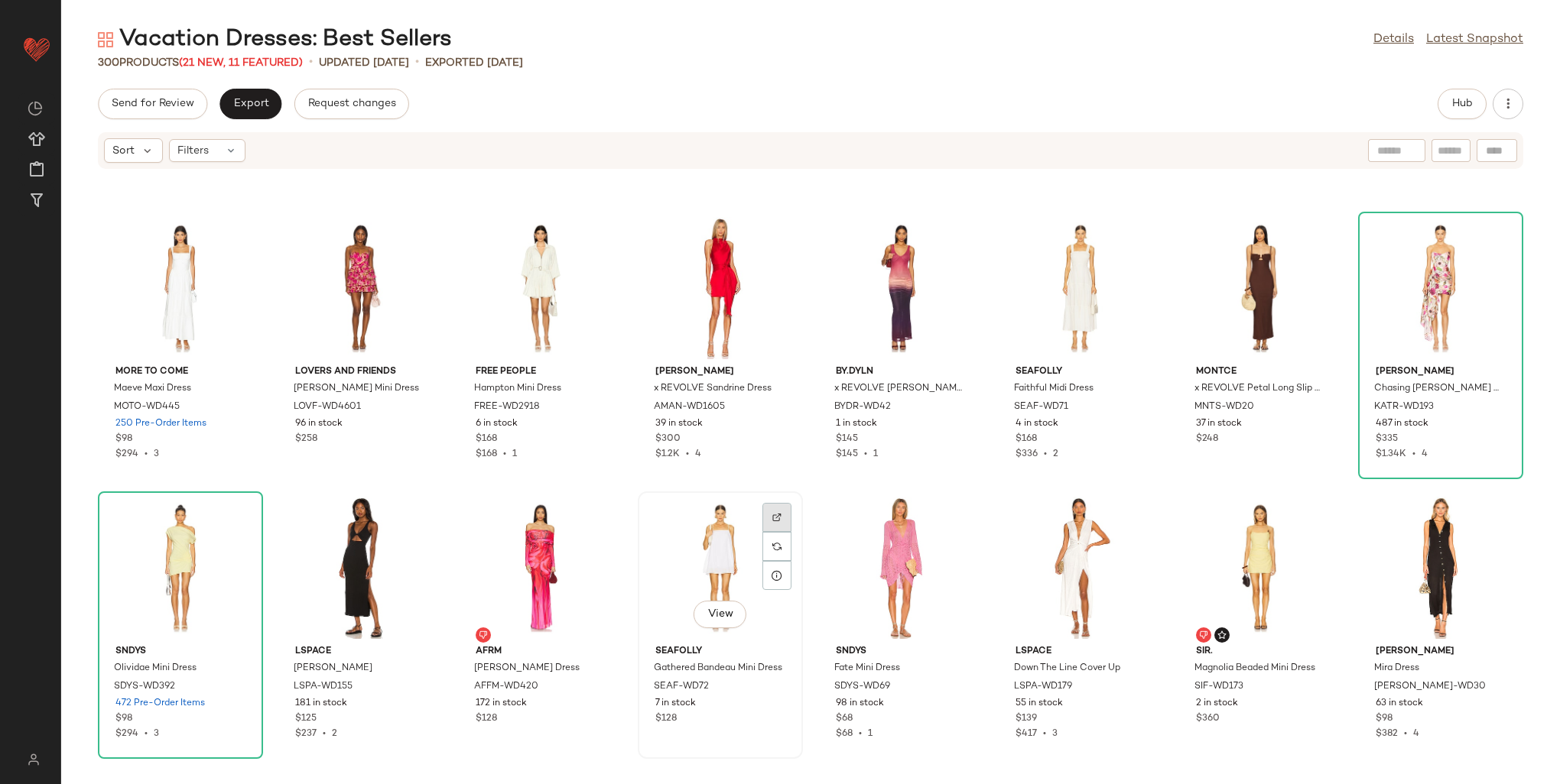
scroll to position [9199, 0]
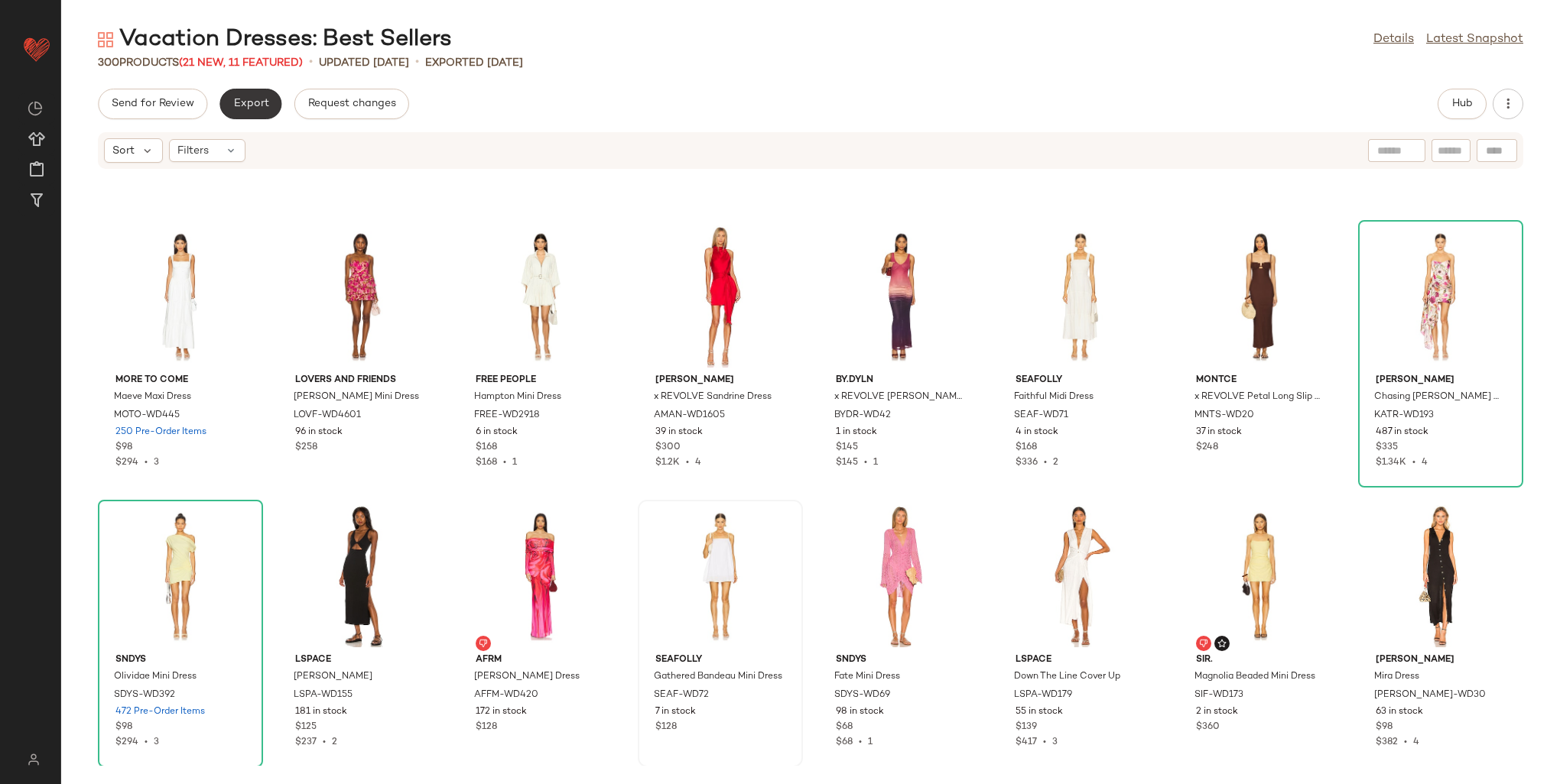
click at [237, 96] on button "Export" at bounding box center [250, 104] width 62 height 31
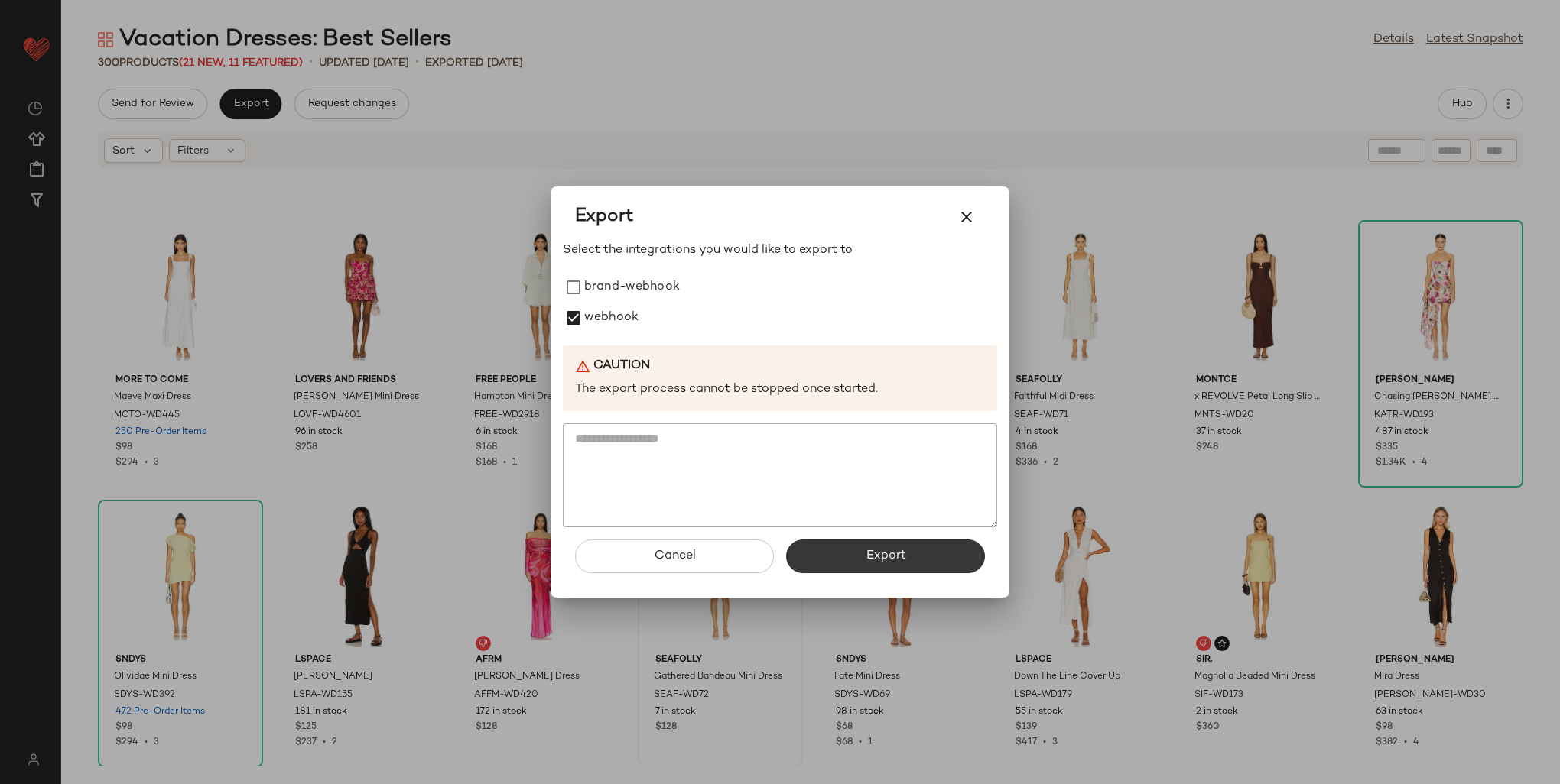
click at [875, 550] on span "Export" at bounding box center [885, 556] width 40 height 15
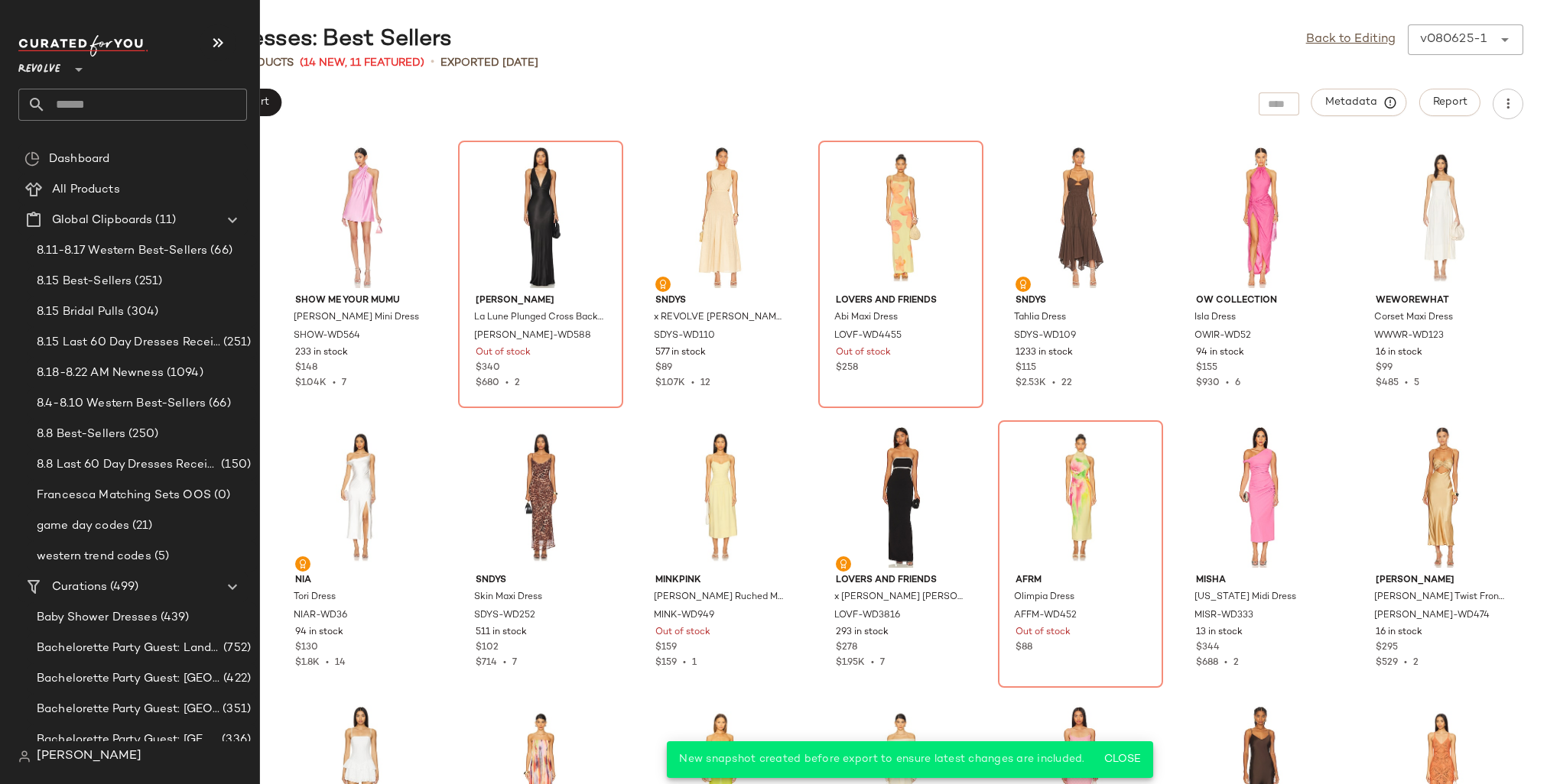
click at [53, 100] on input "text" at bounding box center [147, 105] width 201 height 32
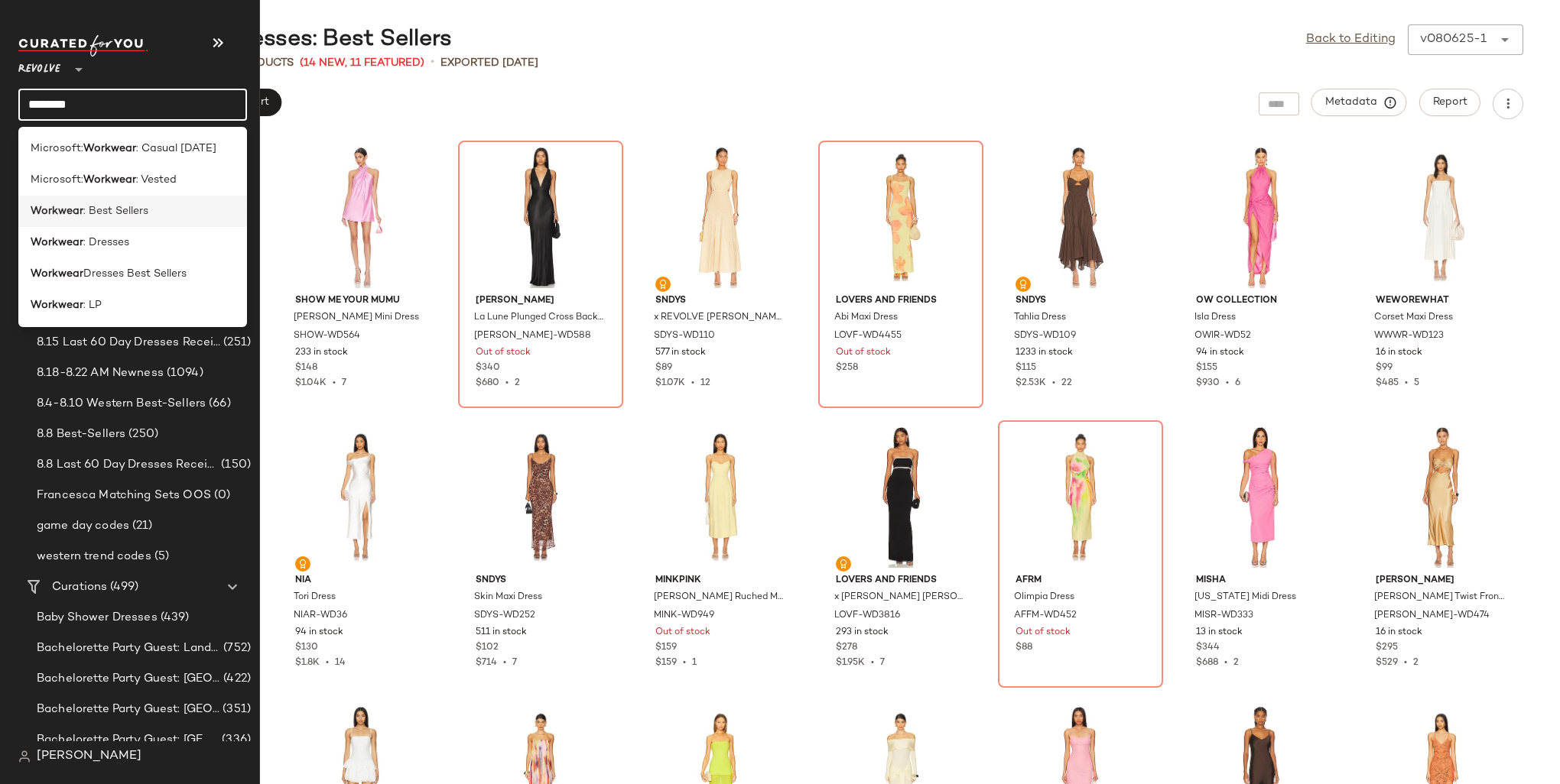
type input "********"
click at [115, 212] on span ": Best Sellers" at bounding box center [115, 211] width 65 height 16
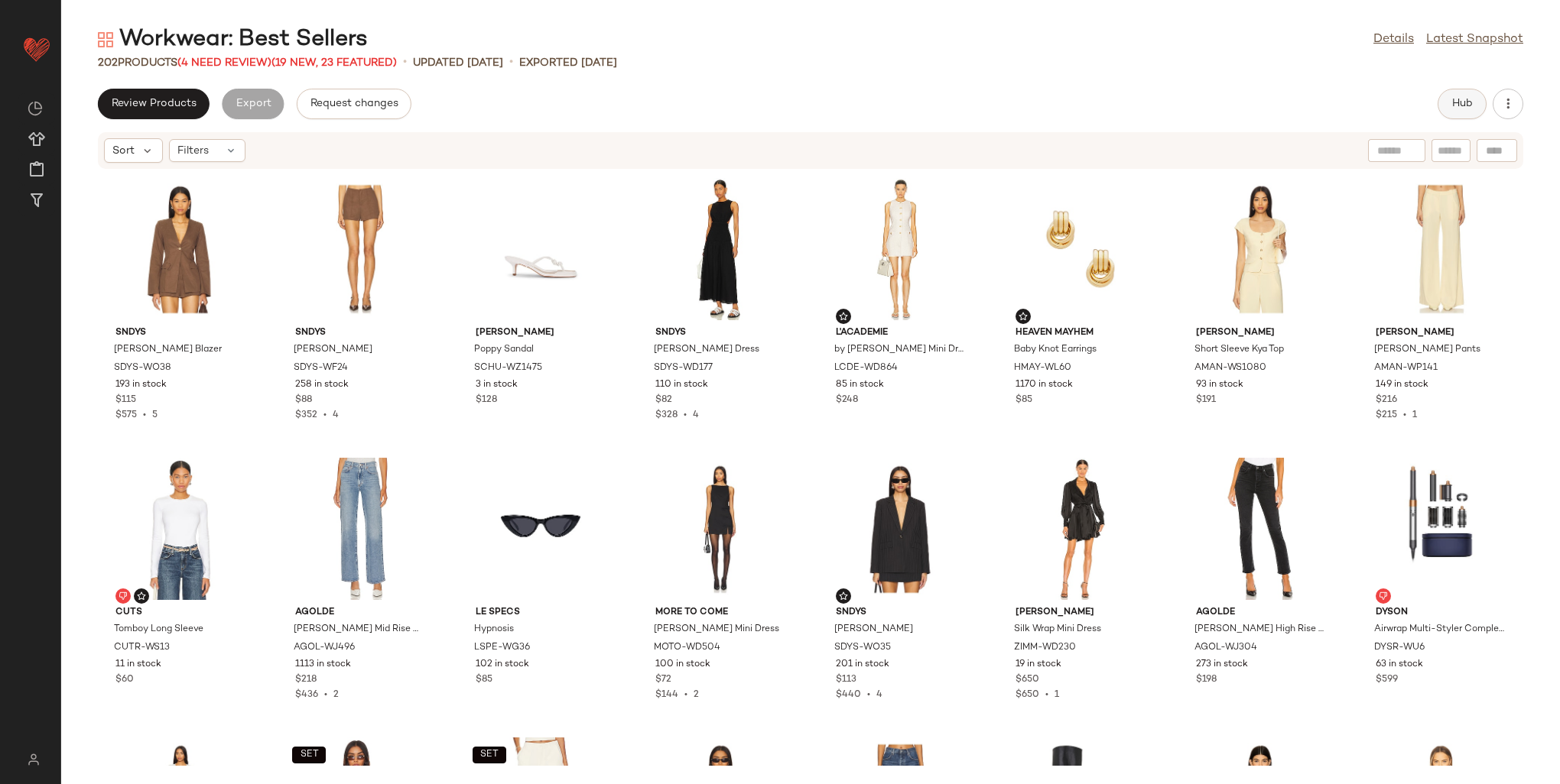
click at [1462, 115] on button "Hub" at bounding box center [1461, 104] width 49 height 31
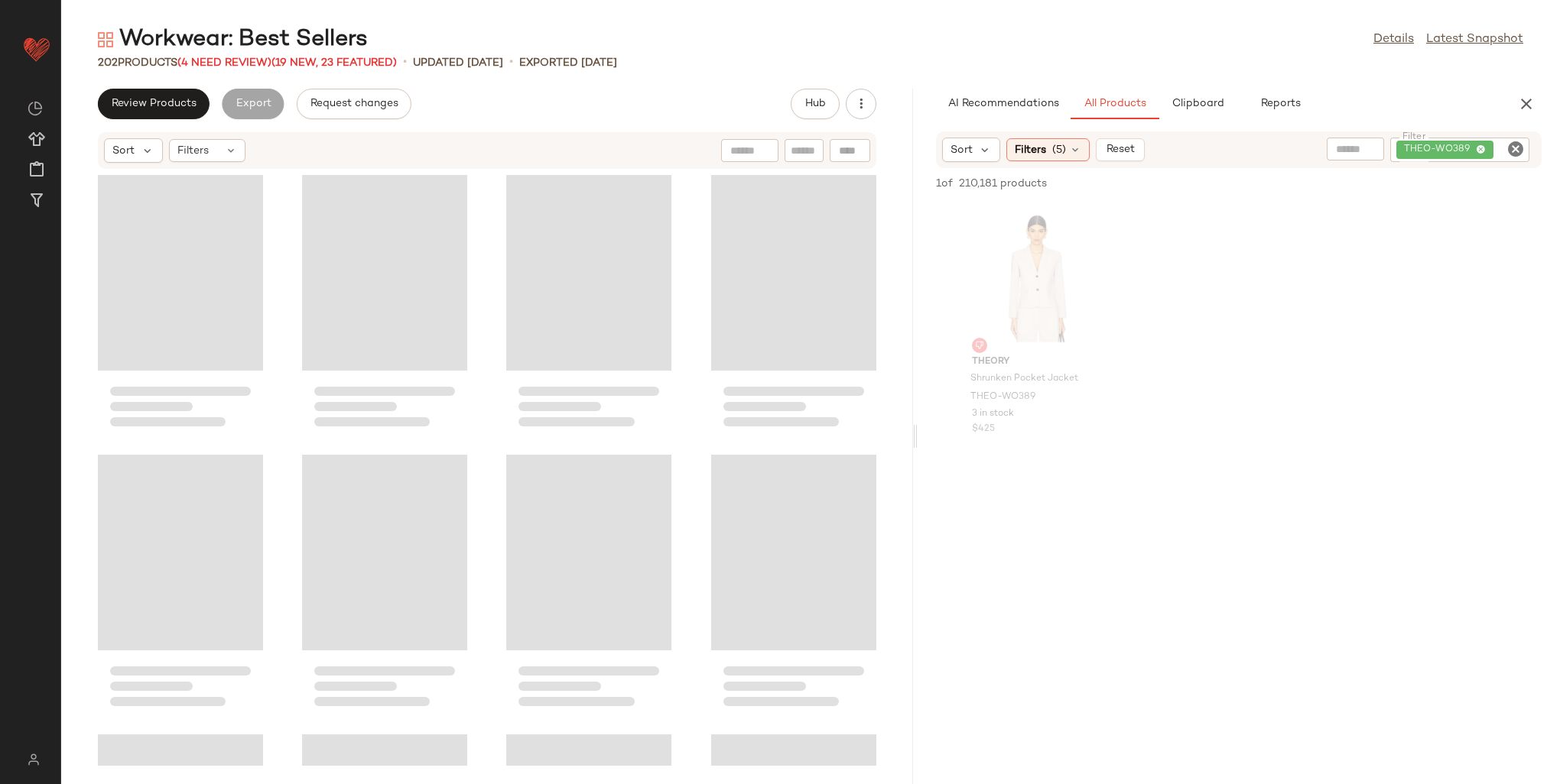
drag, startPoint x: 807, startPoint y: 307, endPoint x: 915, endPoint y: 309, distance: 108.0
click at [915, 309] on div "Workwear: Best Sellers Details Latest Snapshot 202 Products (4 Need Review) (19…" at bounding box center [811, 405] width 1499 height 760
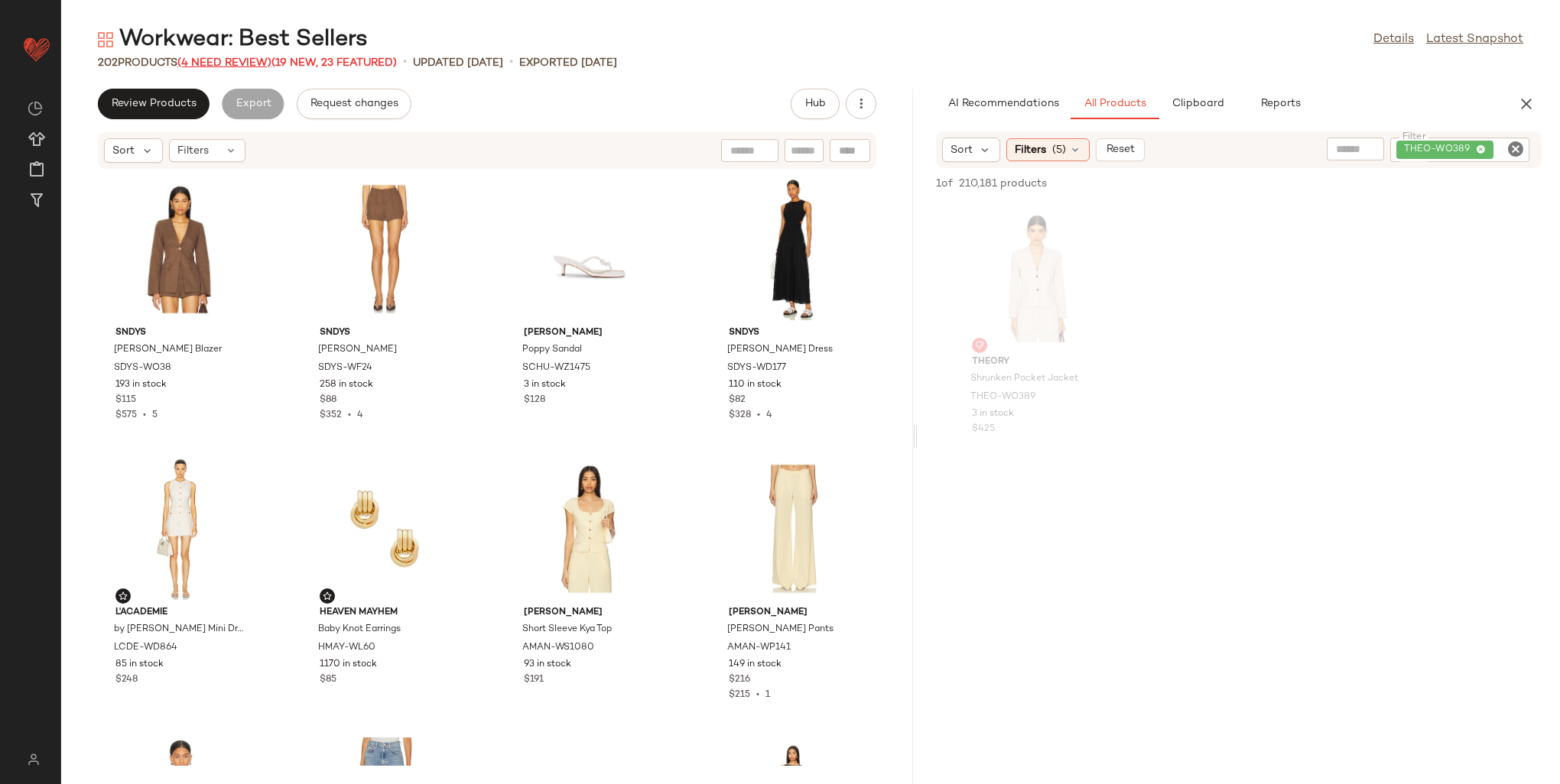
click at [220, 59] on span "(4 Need Review)" at bounding box center [224, 63] width 94 height 12
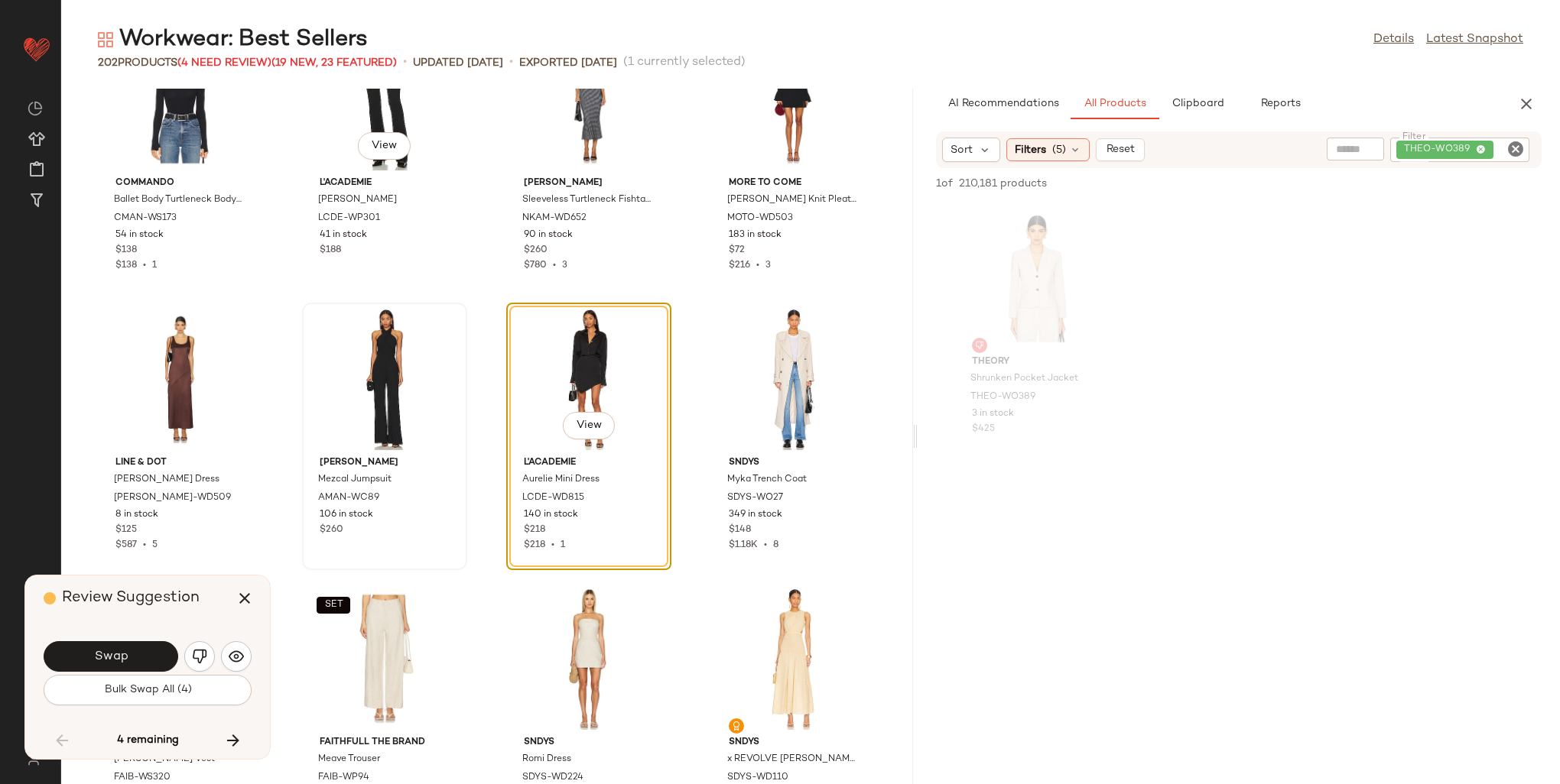
scroll to position [6589, 0]
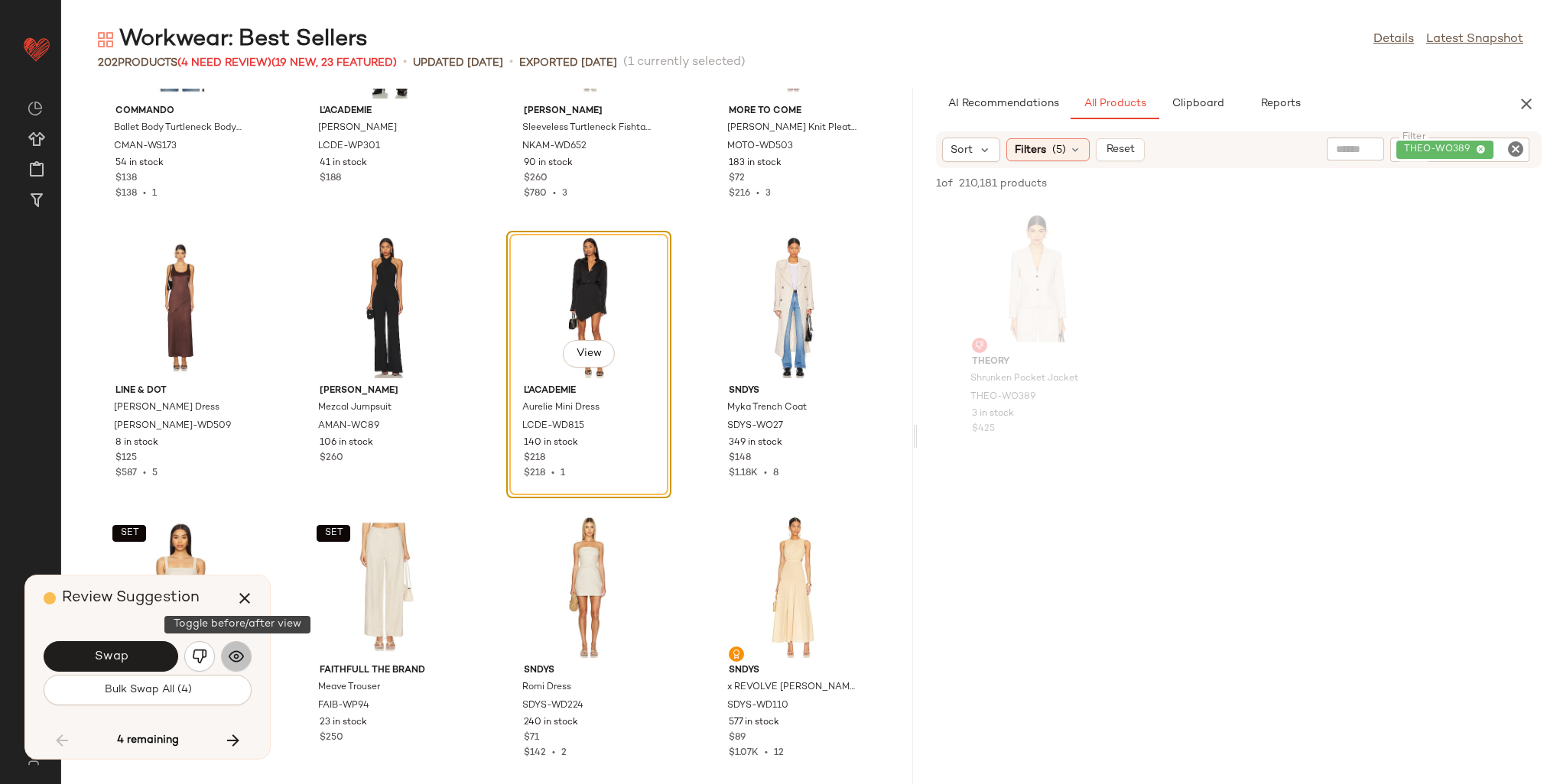
click at [227, 658] on button "button" at bounding box center [236, 656] width 31 height 31
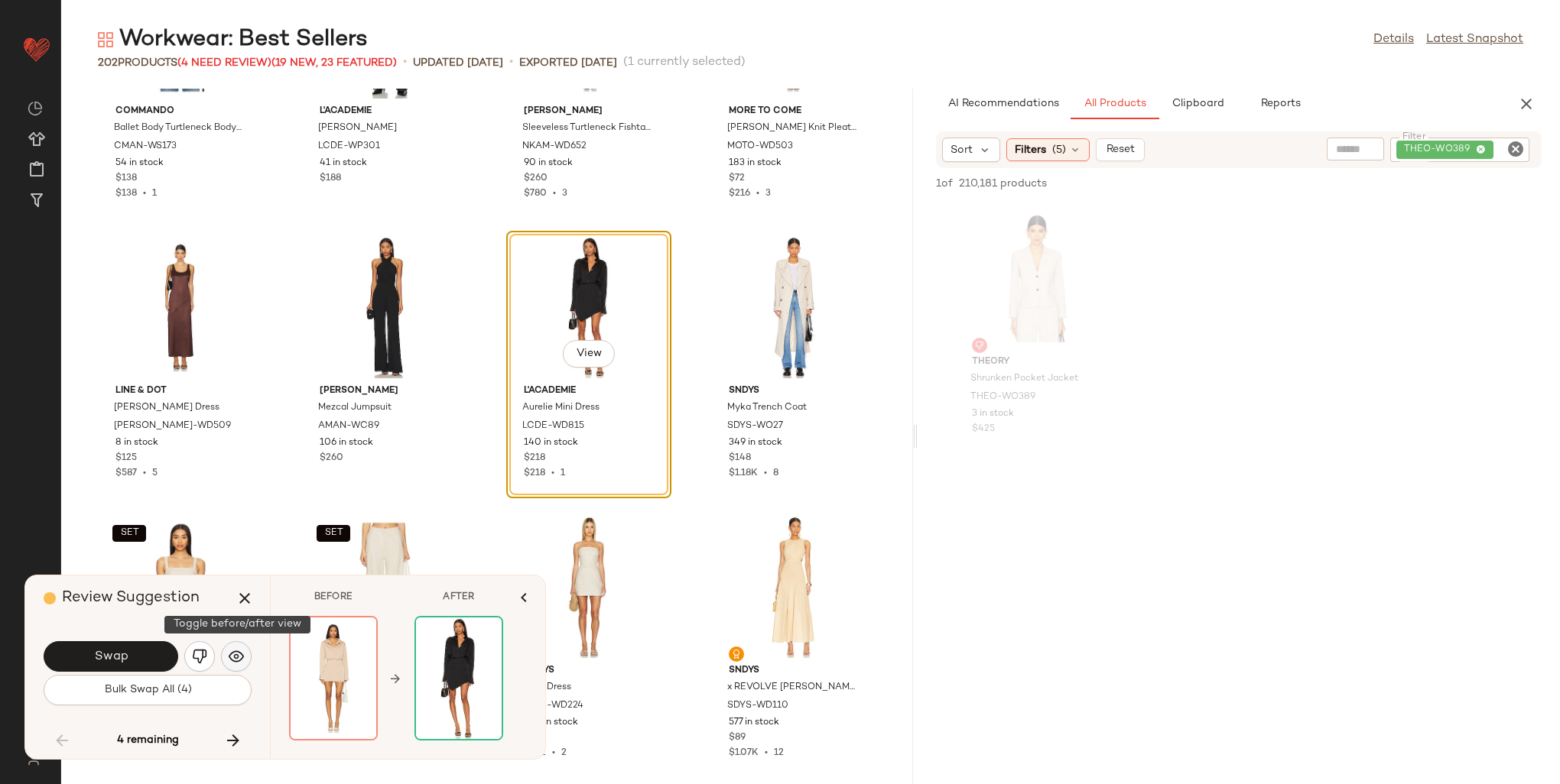
click at [227, 658] on button "button" at bounding box center [236, 656] width 31 height 31
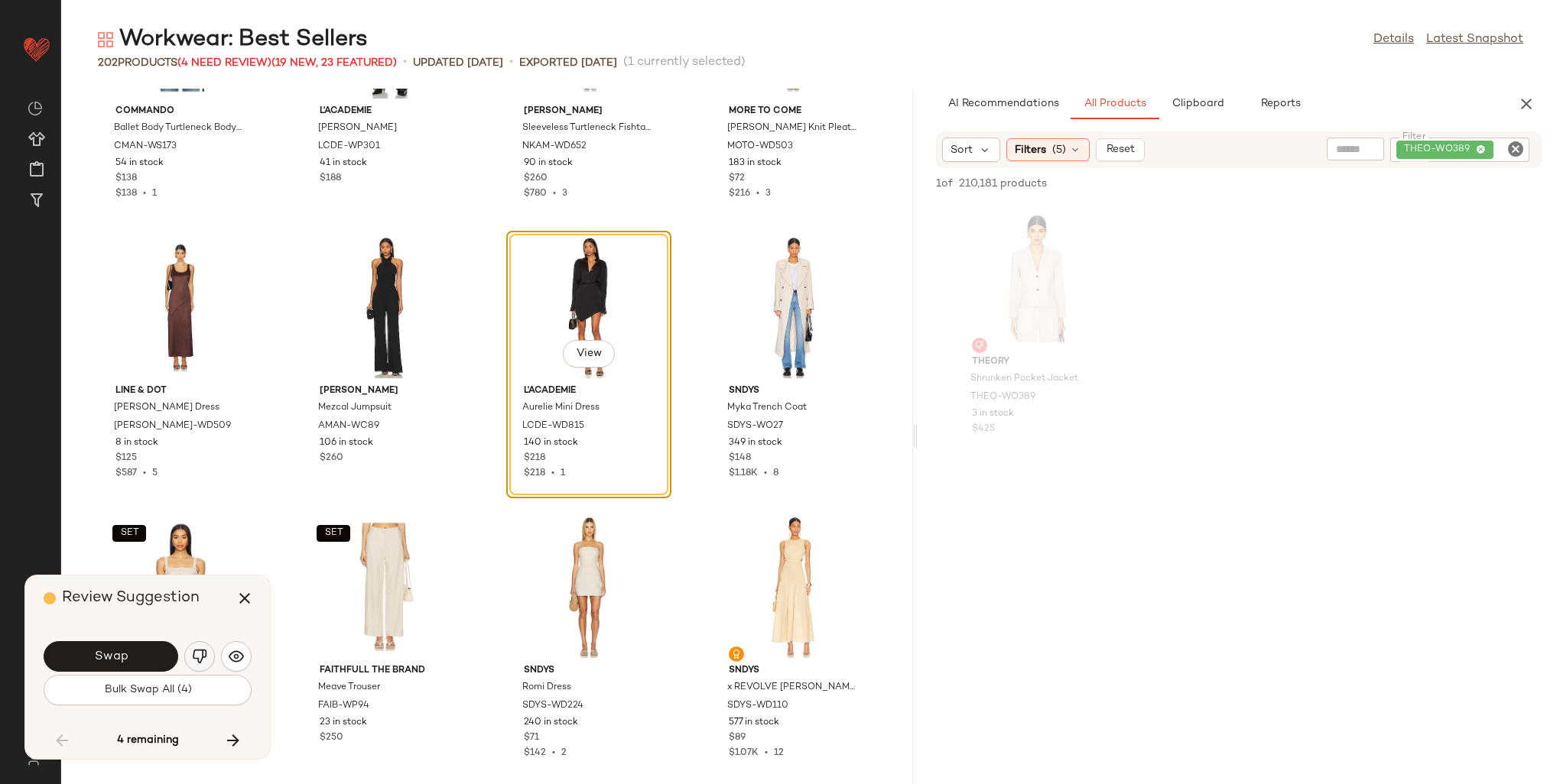
click at [195, 652] on img "button" at bounding box center [200, 656] width 16 height 16
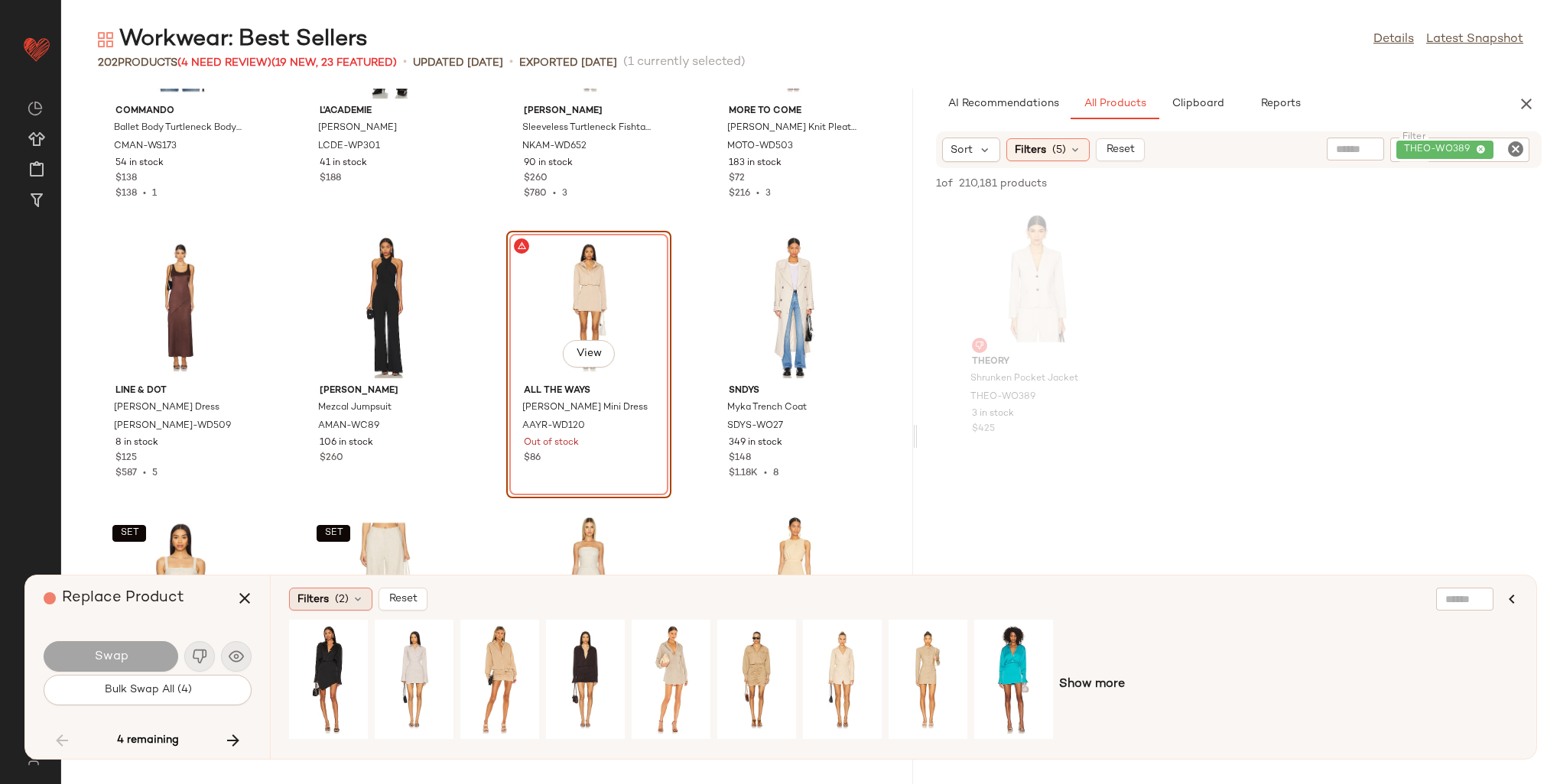
click at [322, 598] on span "Filters" at bounding box center [313, 599] width 31 height 16
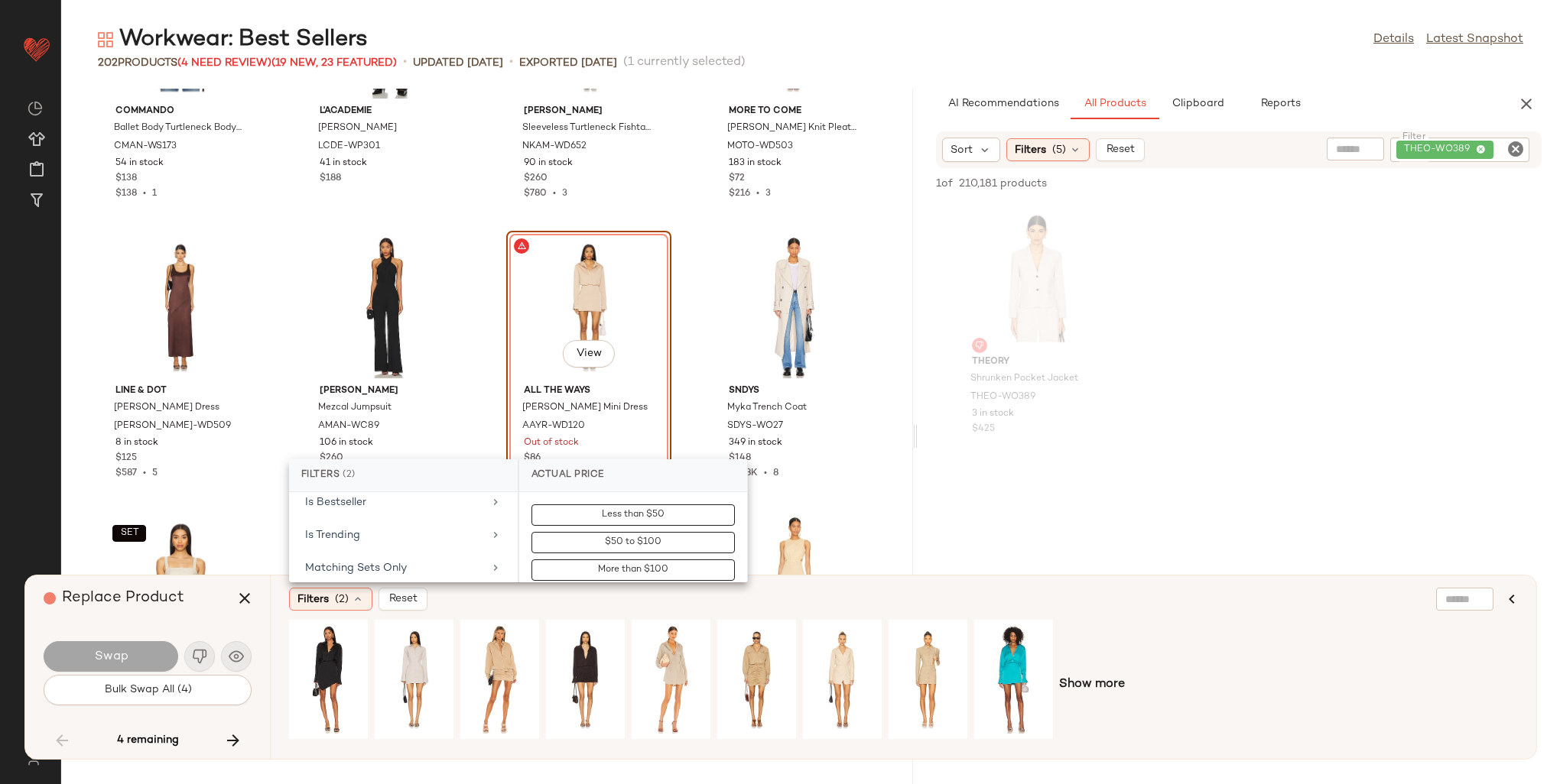
scroll to position [612, 0]
click at [355, 505] on div "Is Bestseller" at bounding box center [394, 507] width 178 height 16
click at [585, 582] on div "true" at bounding box center [633, 594] width 228 height 37
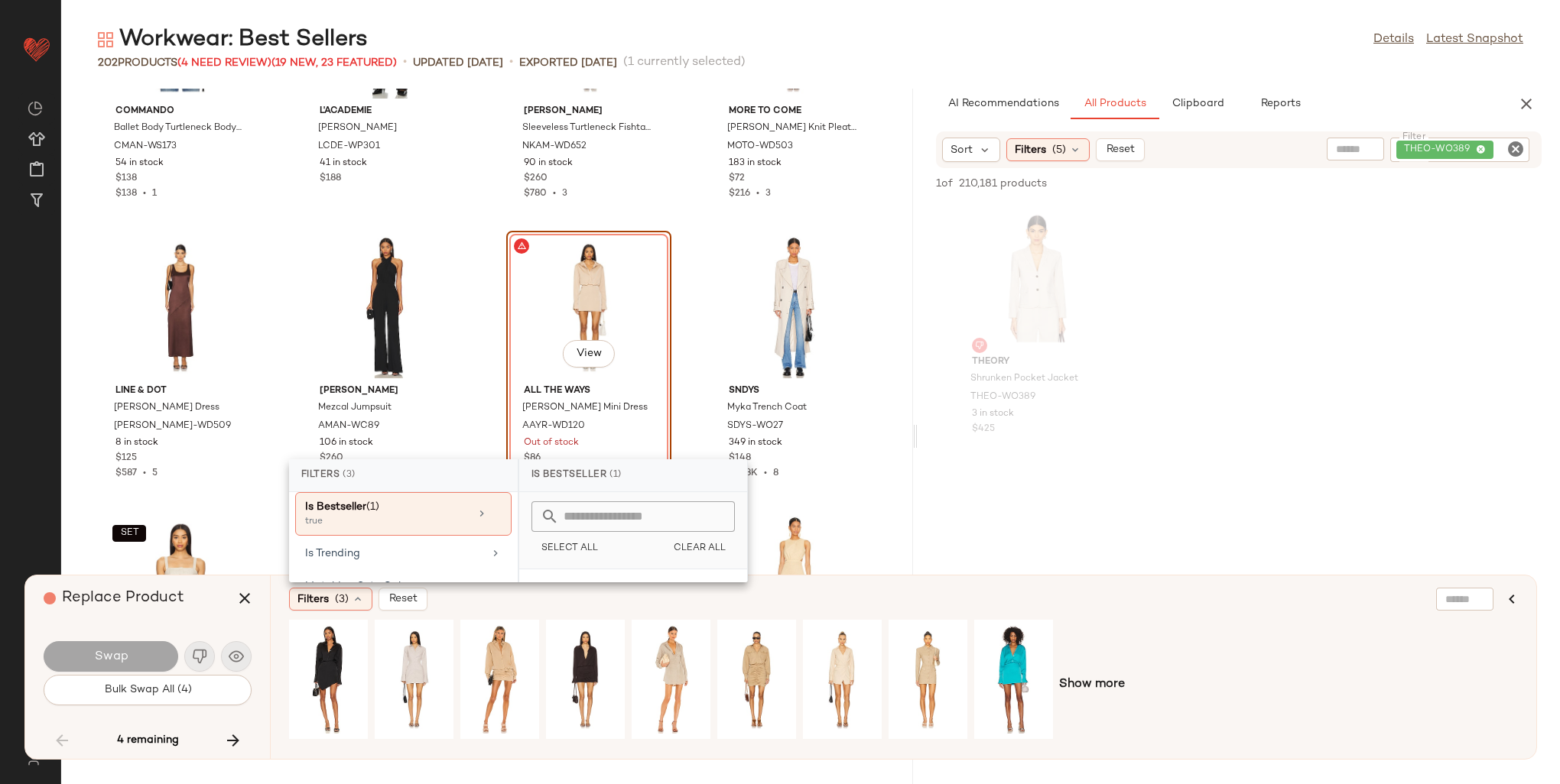
click at [1257, 626] on div "Show more" at bounding box center [904, 685] width 1229 height 130
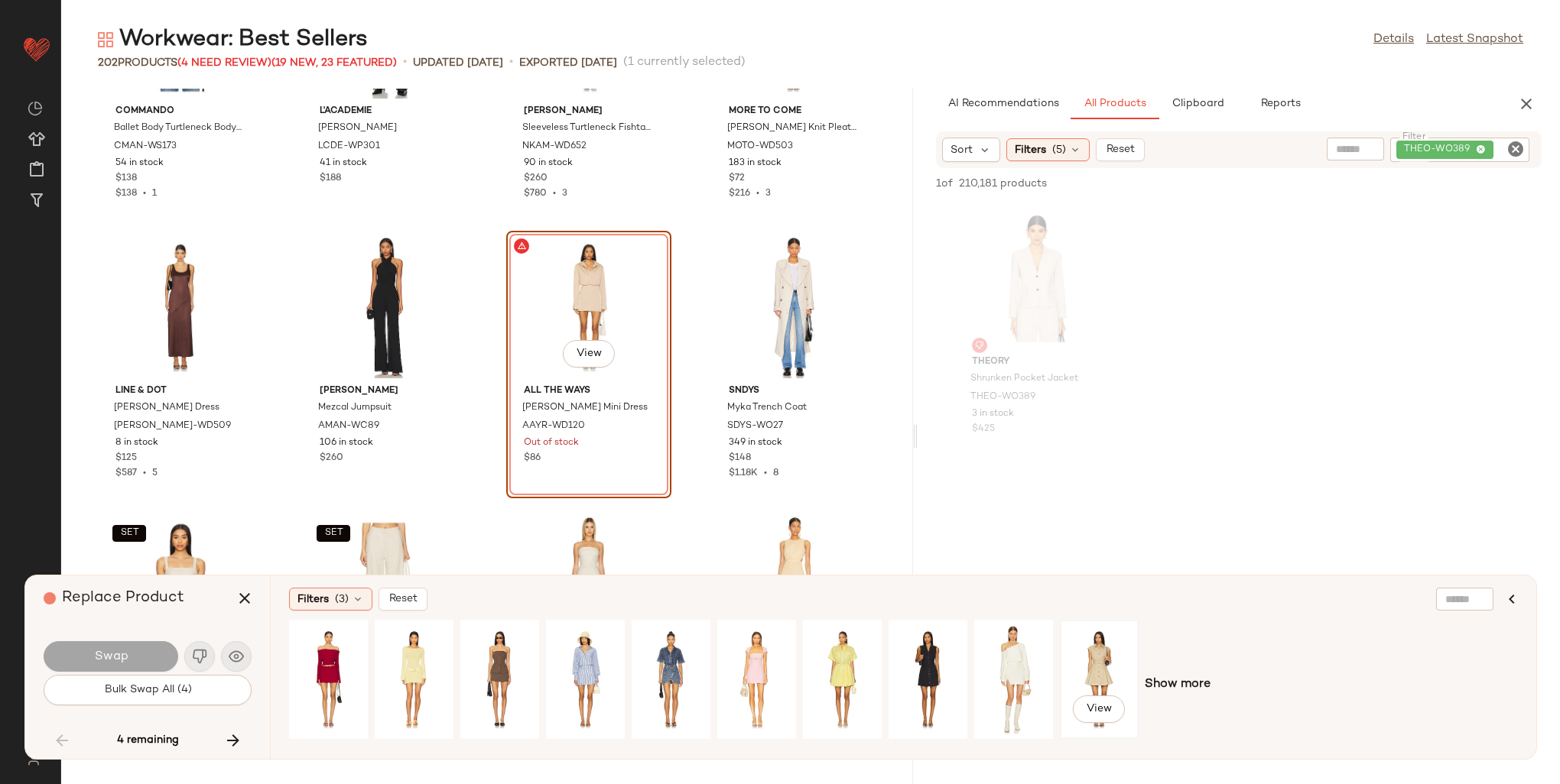
click at [1097, 650] on div "View" at bounding box center [1099, 680] width 68 height 109
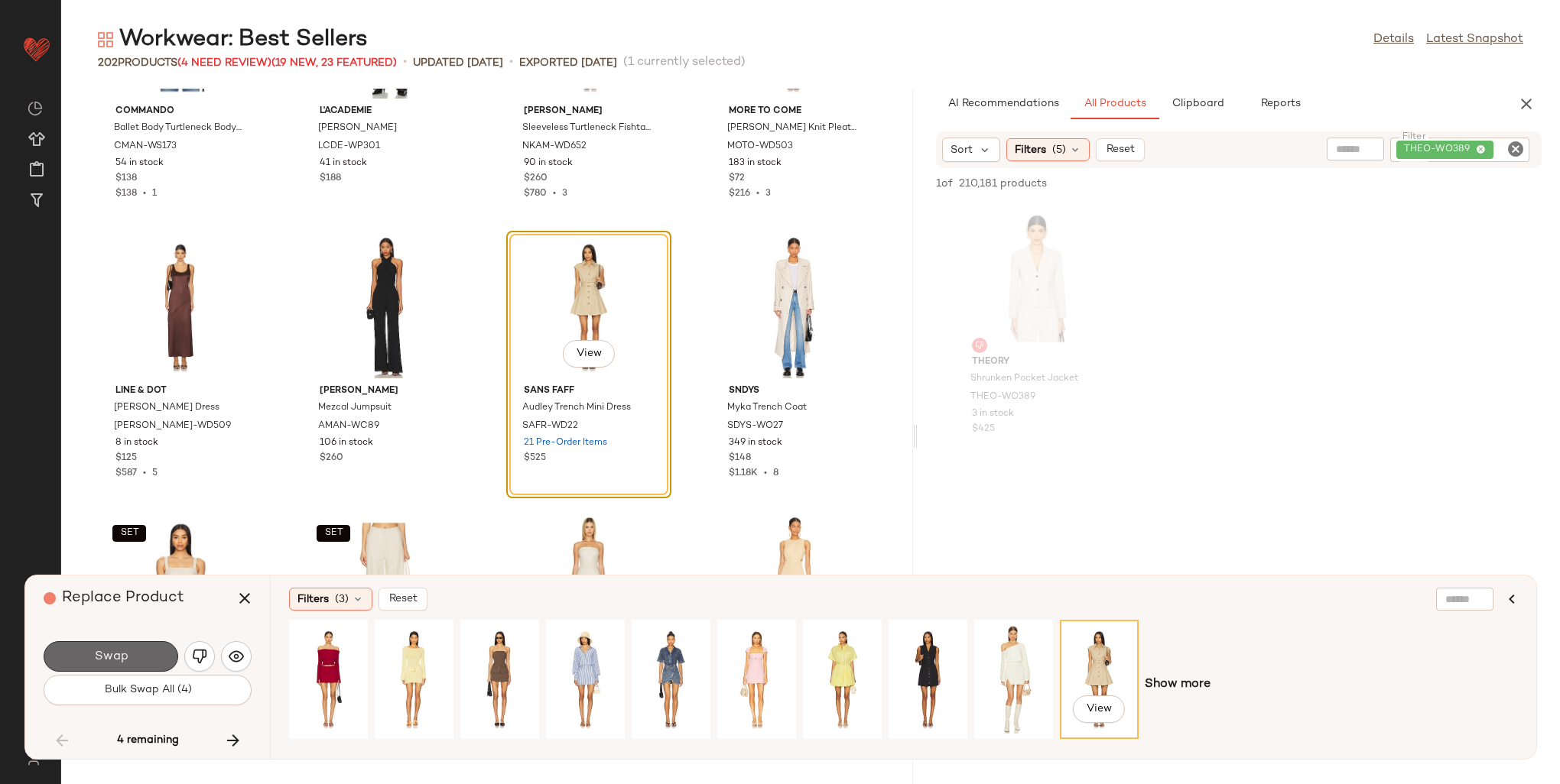
click at [145, 647] on button "Swap" at bounding box center [110, 656] width 134 height 31
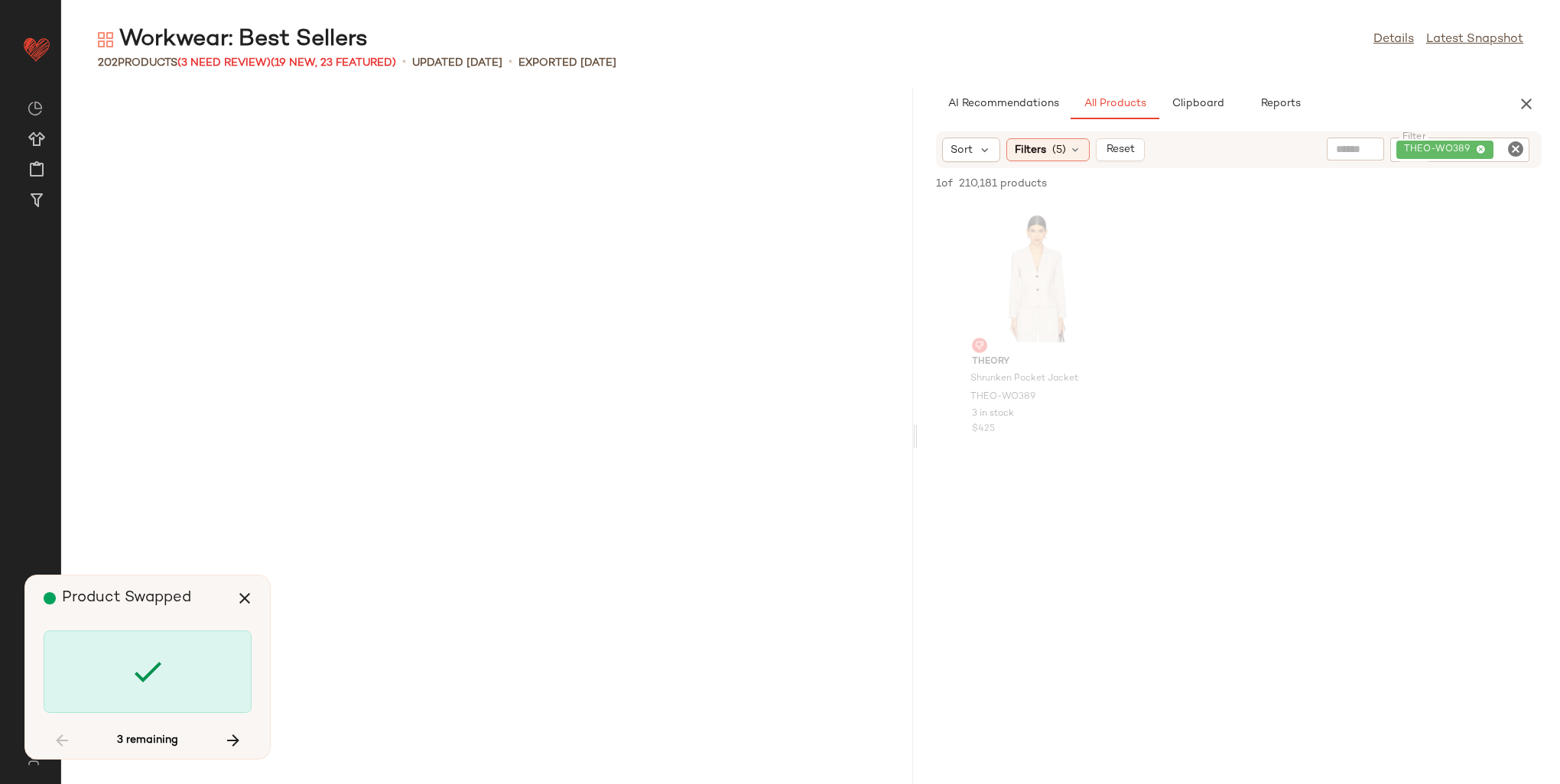
scroll to position [9794, 0]
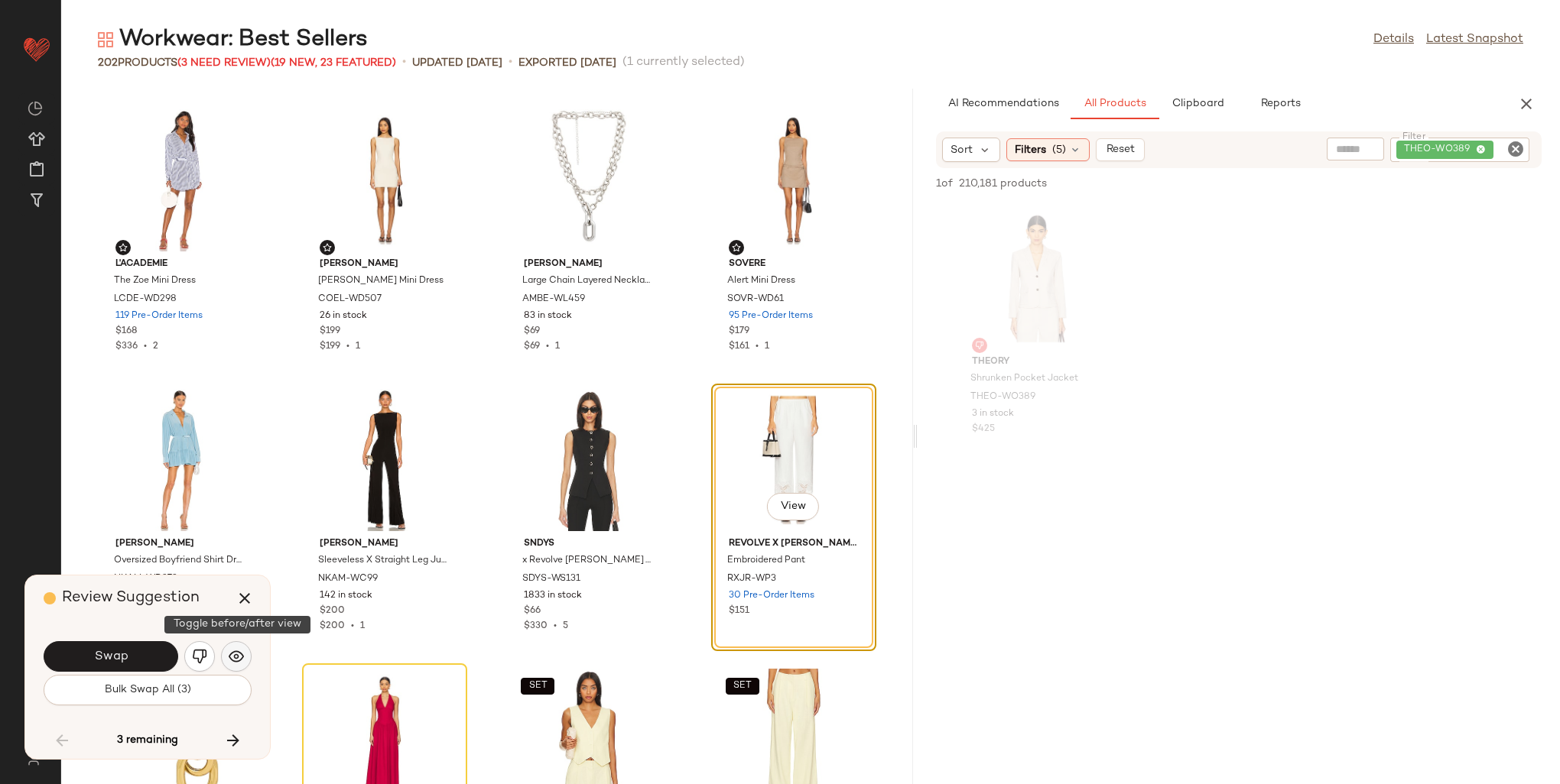
click at [237, 656] on img "button" at bounding box center [236, 656] width 16 height 16
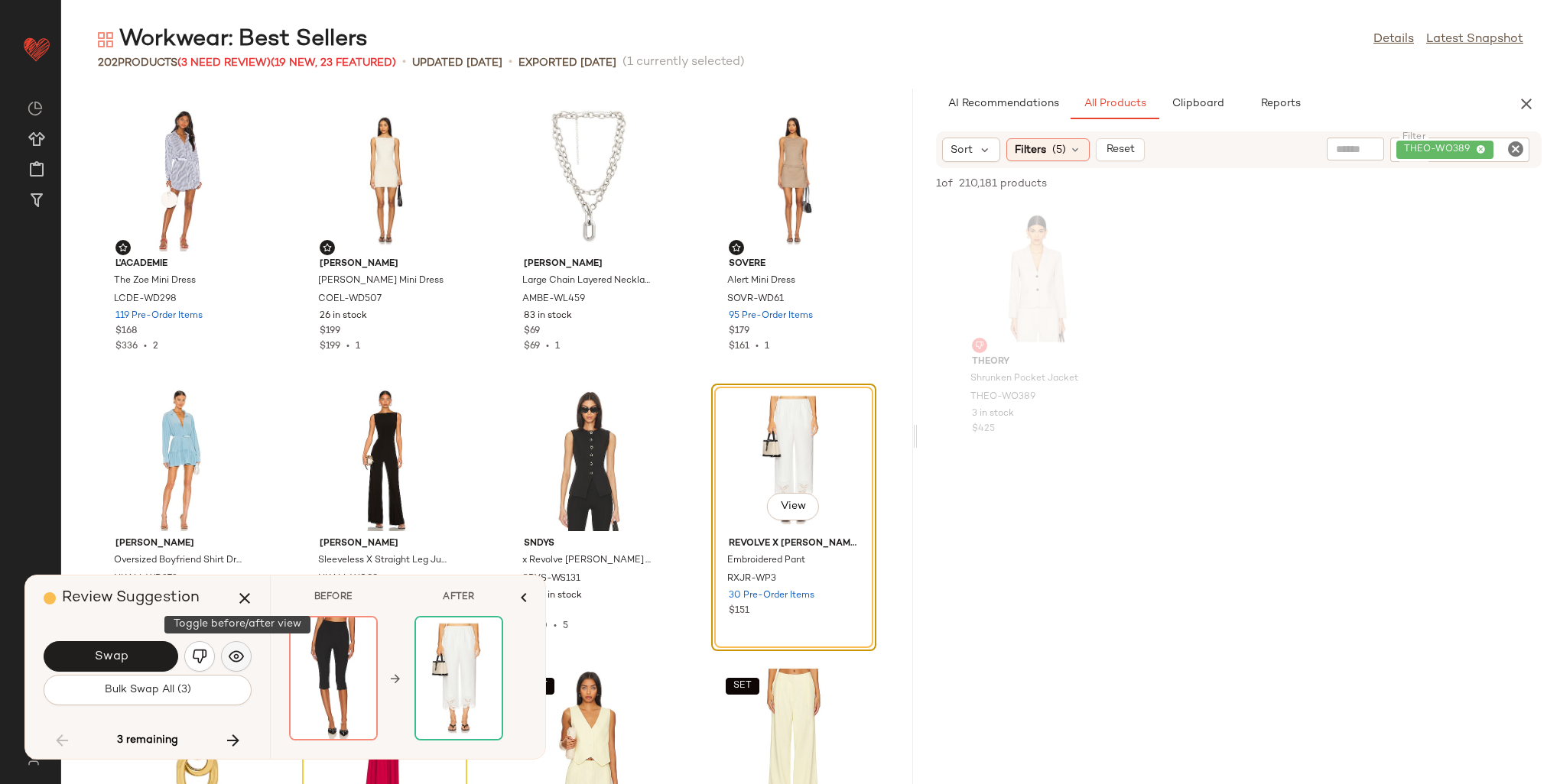
click at [237, 656] on img "button" at bounding box center [236, 656] width 16 height 16
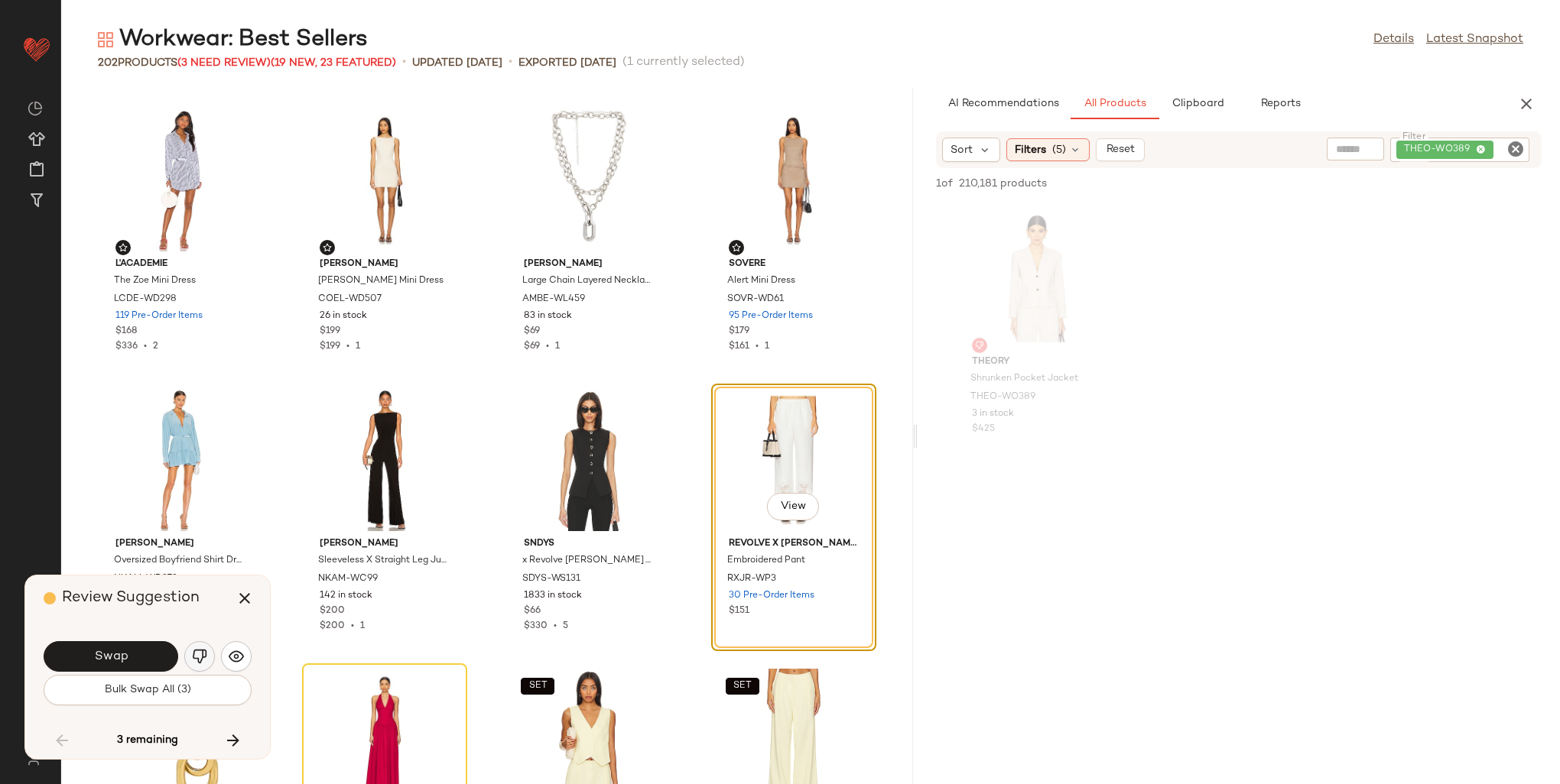
click at [200, 656] on img "button" at bounding box center [200, 656] width 16 height 16
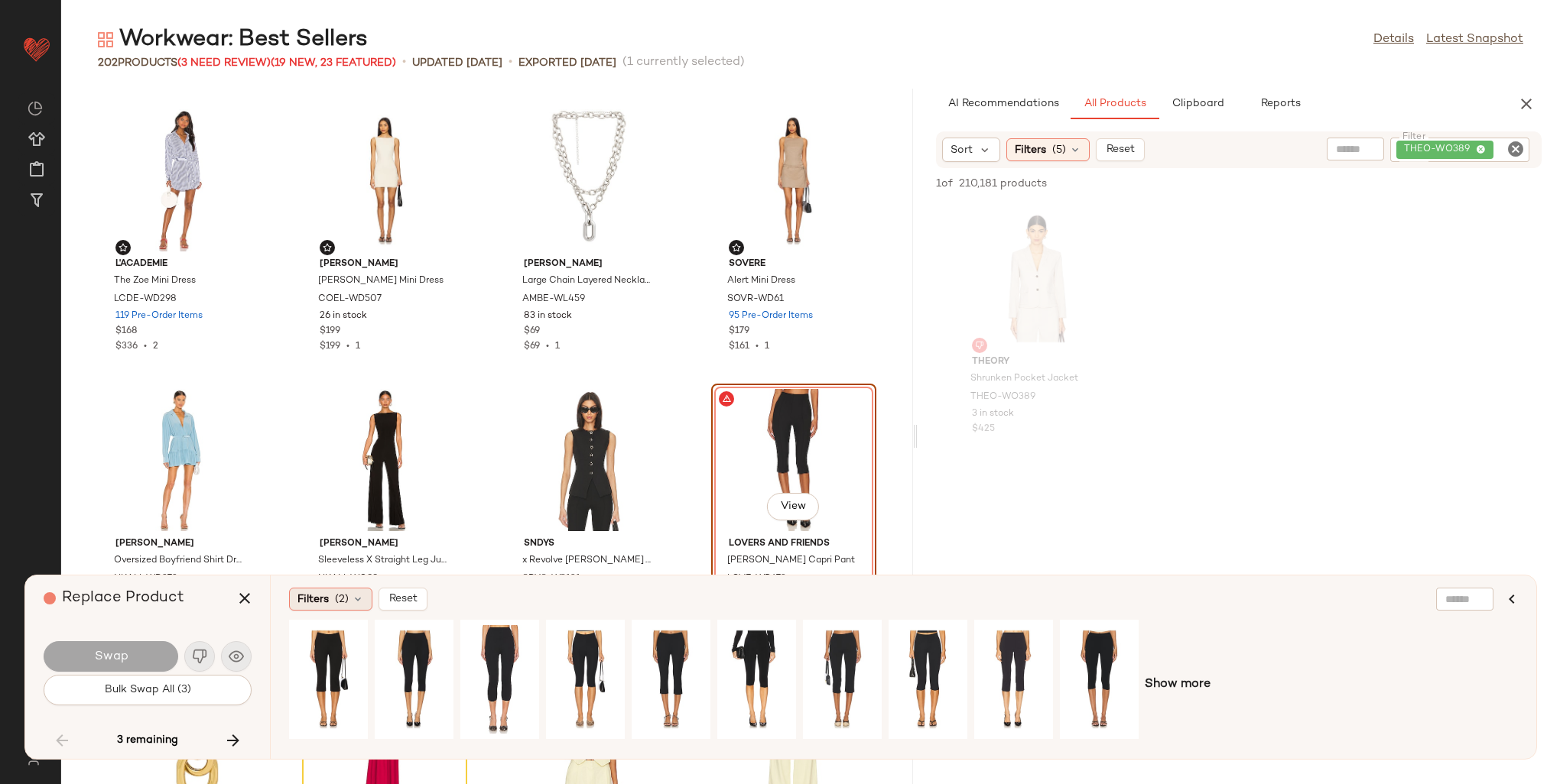
click at [352, 596] on icon at bounding box center [358, 599] width 12 height 12
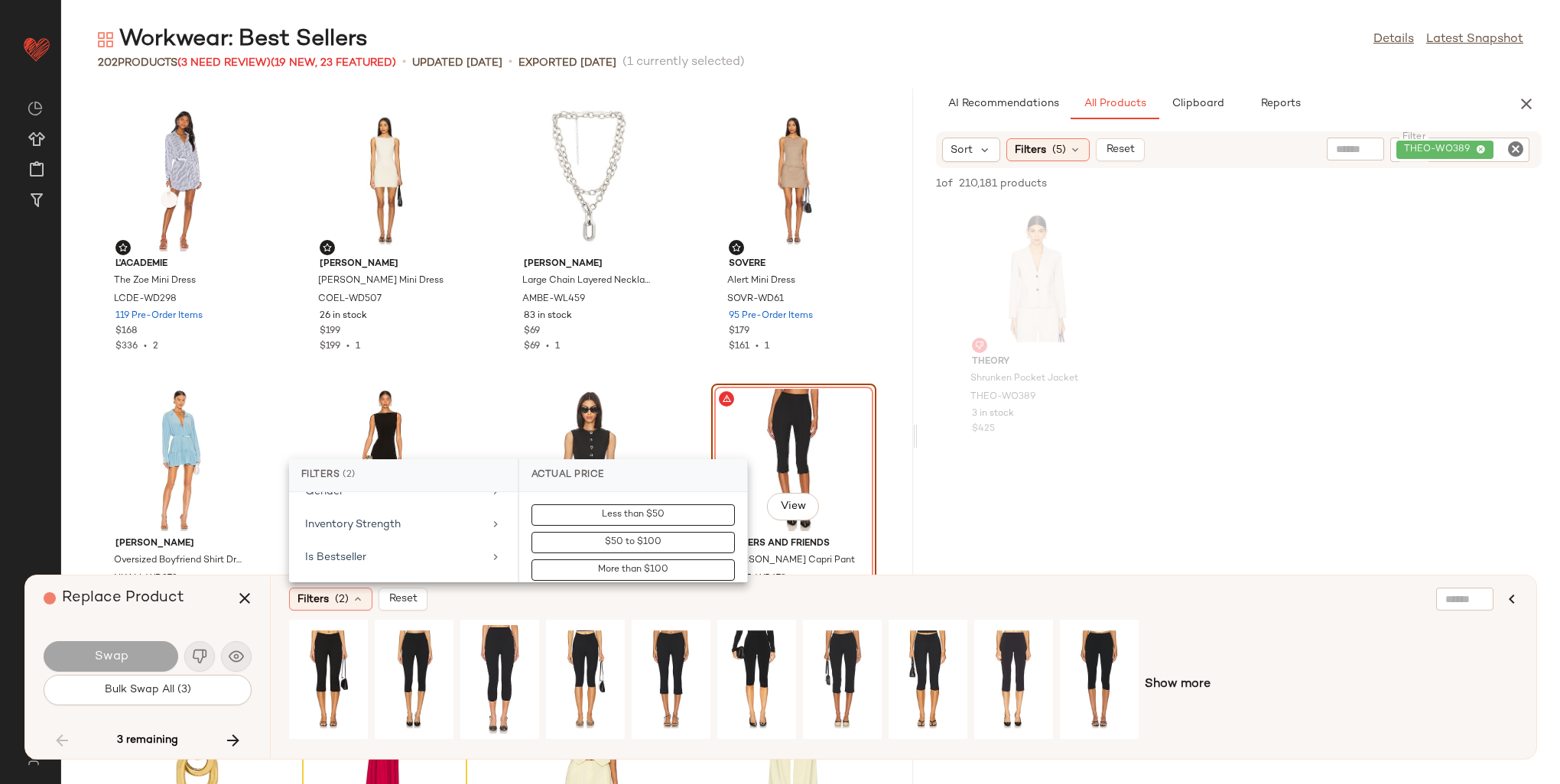
scroll to position [612, 0]
click at [364, 506] on div "Is Bestseller" at bounding box center [394, 507] width 178 height 16
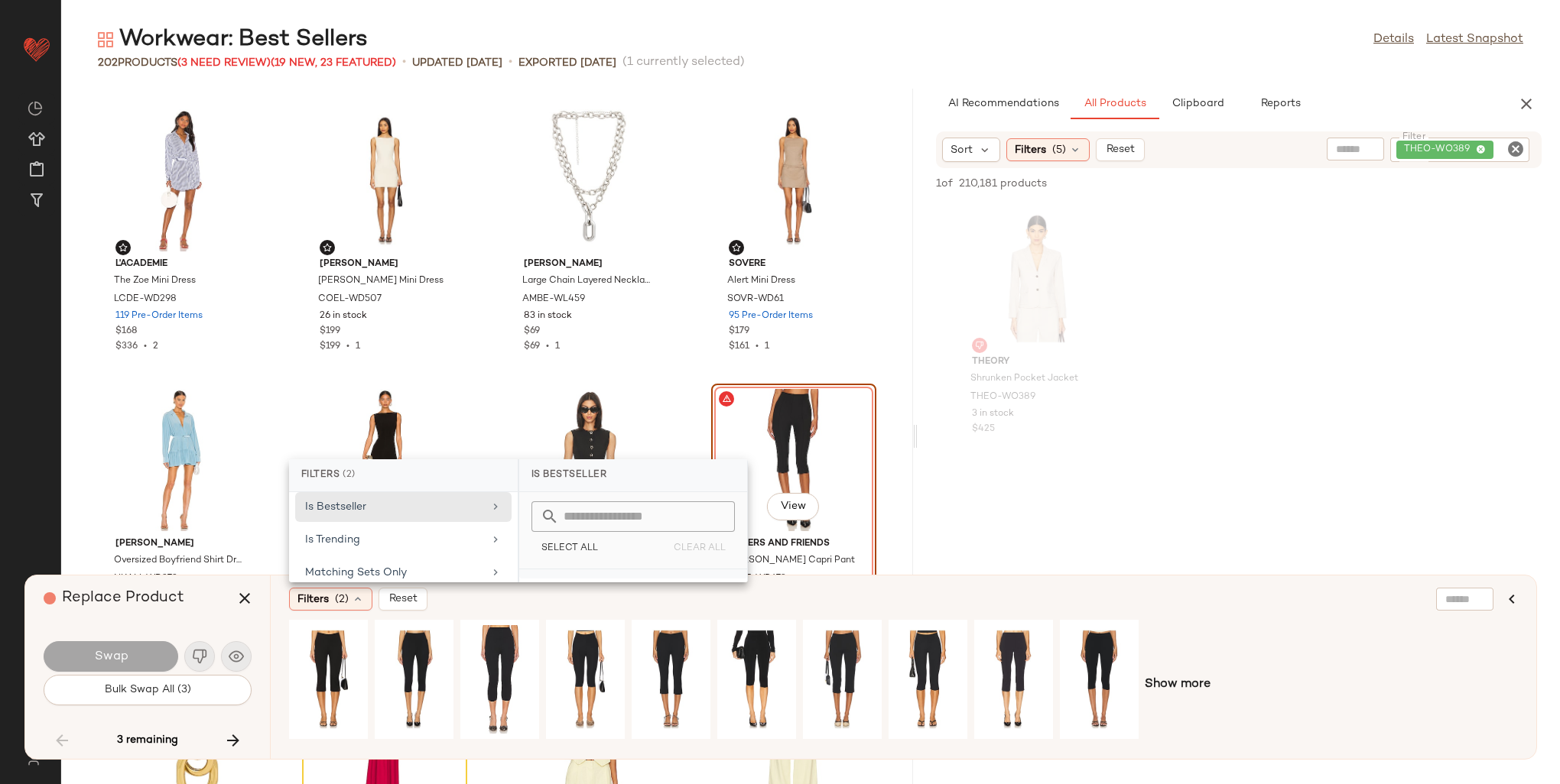
scroll to position [30, 0]
click at [562, 580] on div "true" at bounding box center [633, 594] width 228 height 37
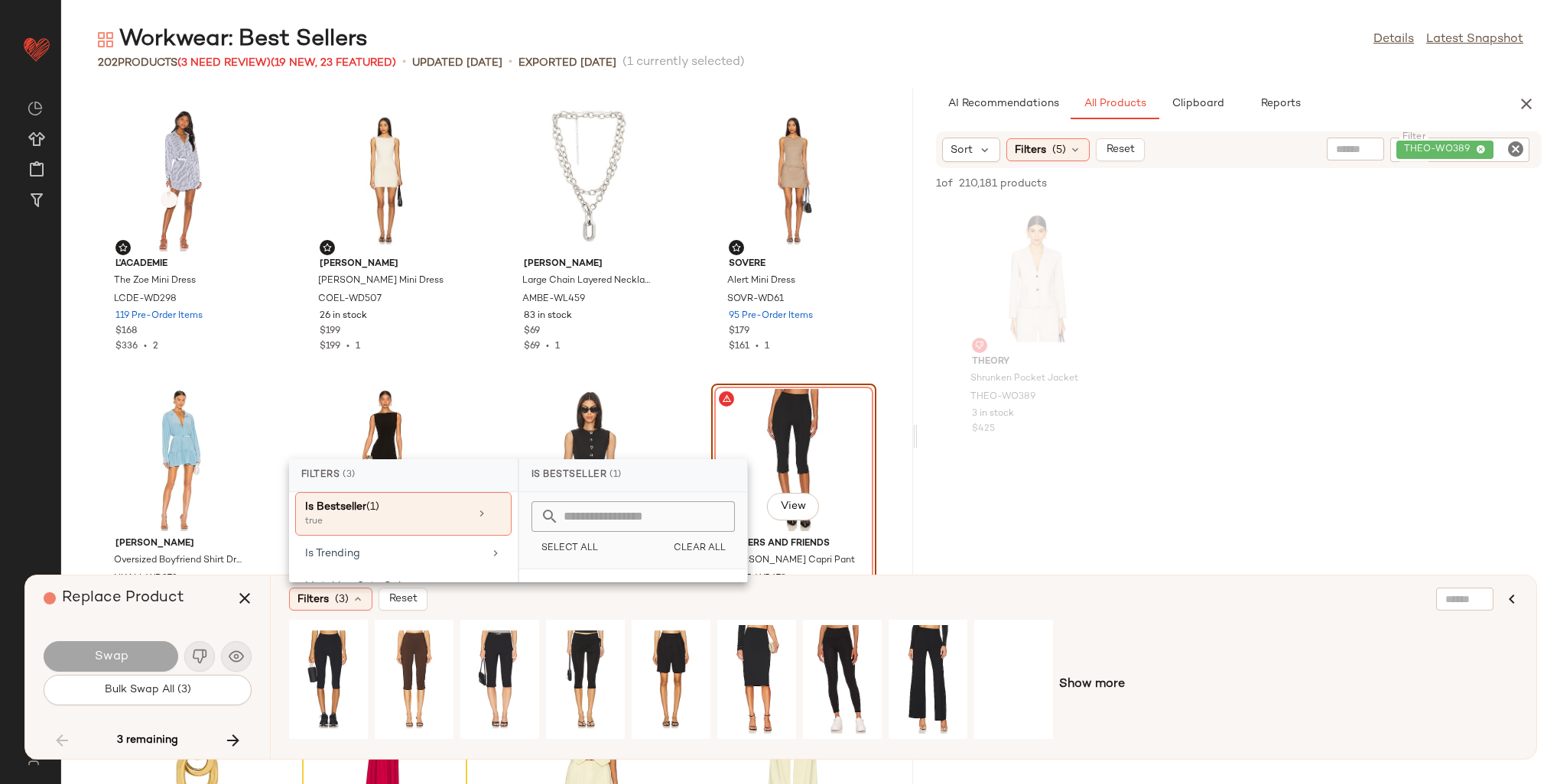
click at [1222, 617] on div "Filters (3) Reset Show more" at bounding box center [903, 667] width 1266 height 184
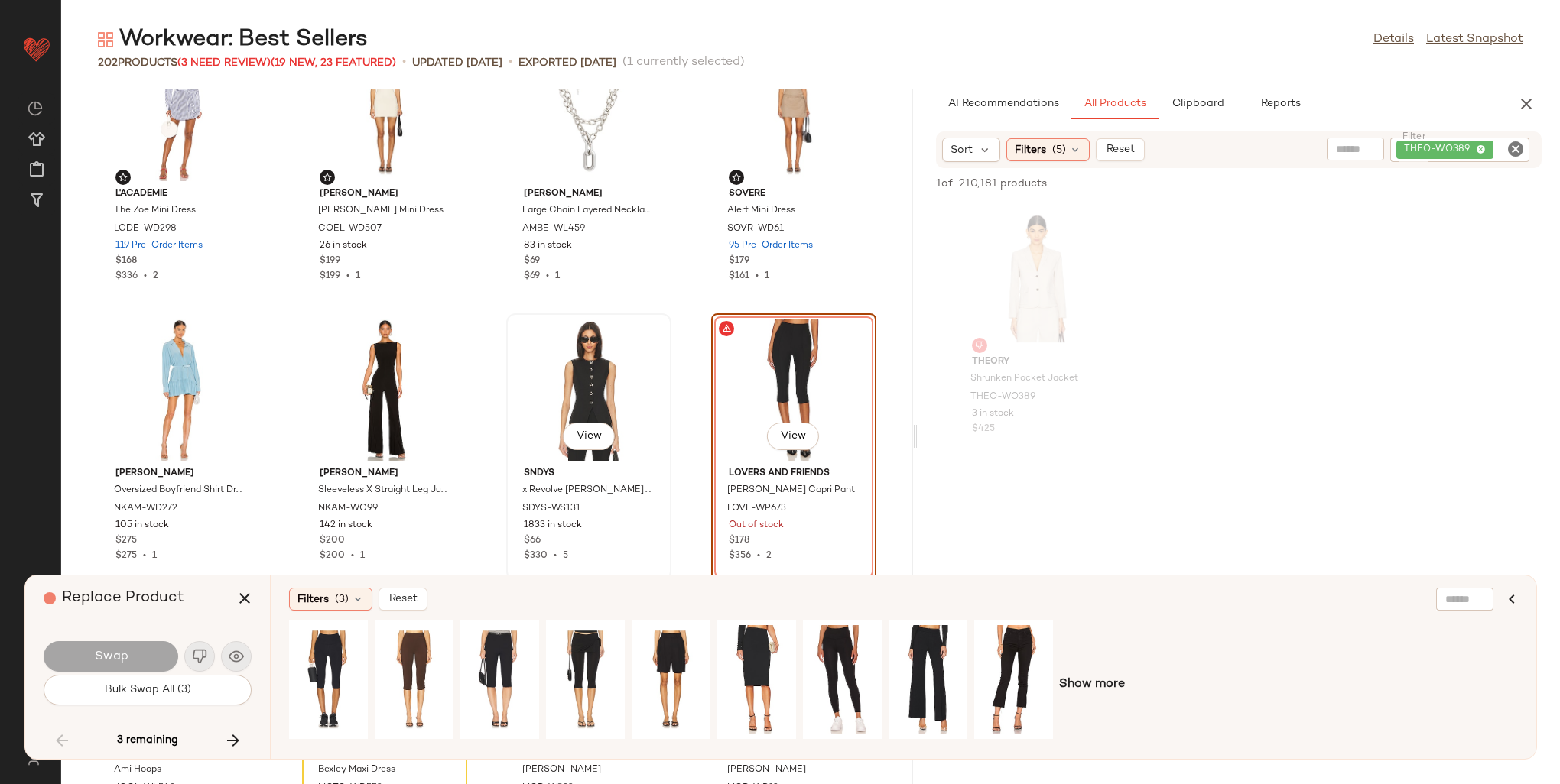
scroll to position [9870, 0]
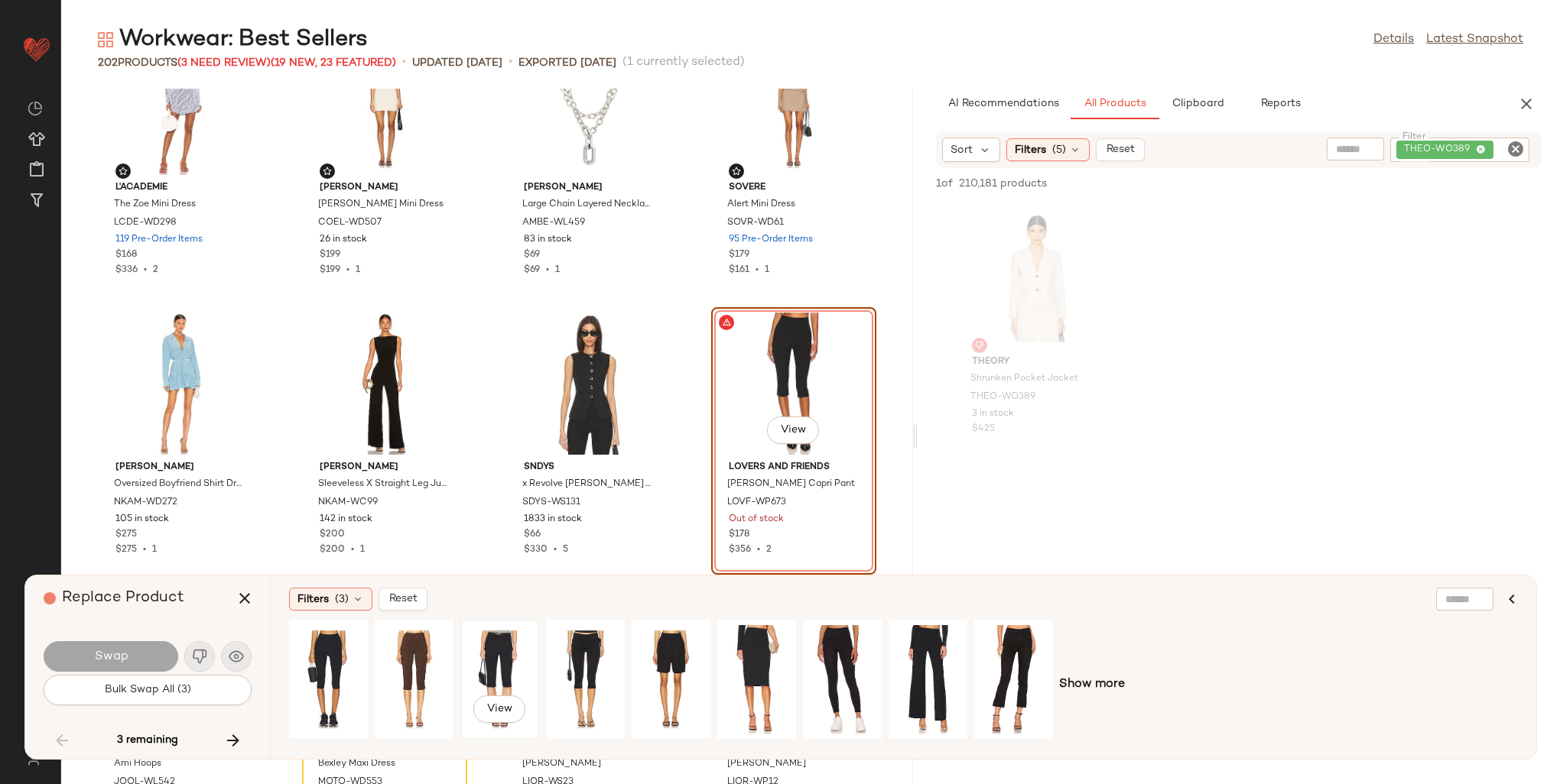
click at [517, 642] on div "View" at bounding box center [500, 680] width 68 height 109
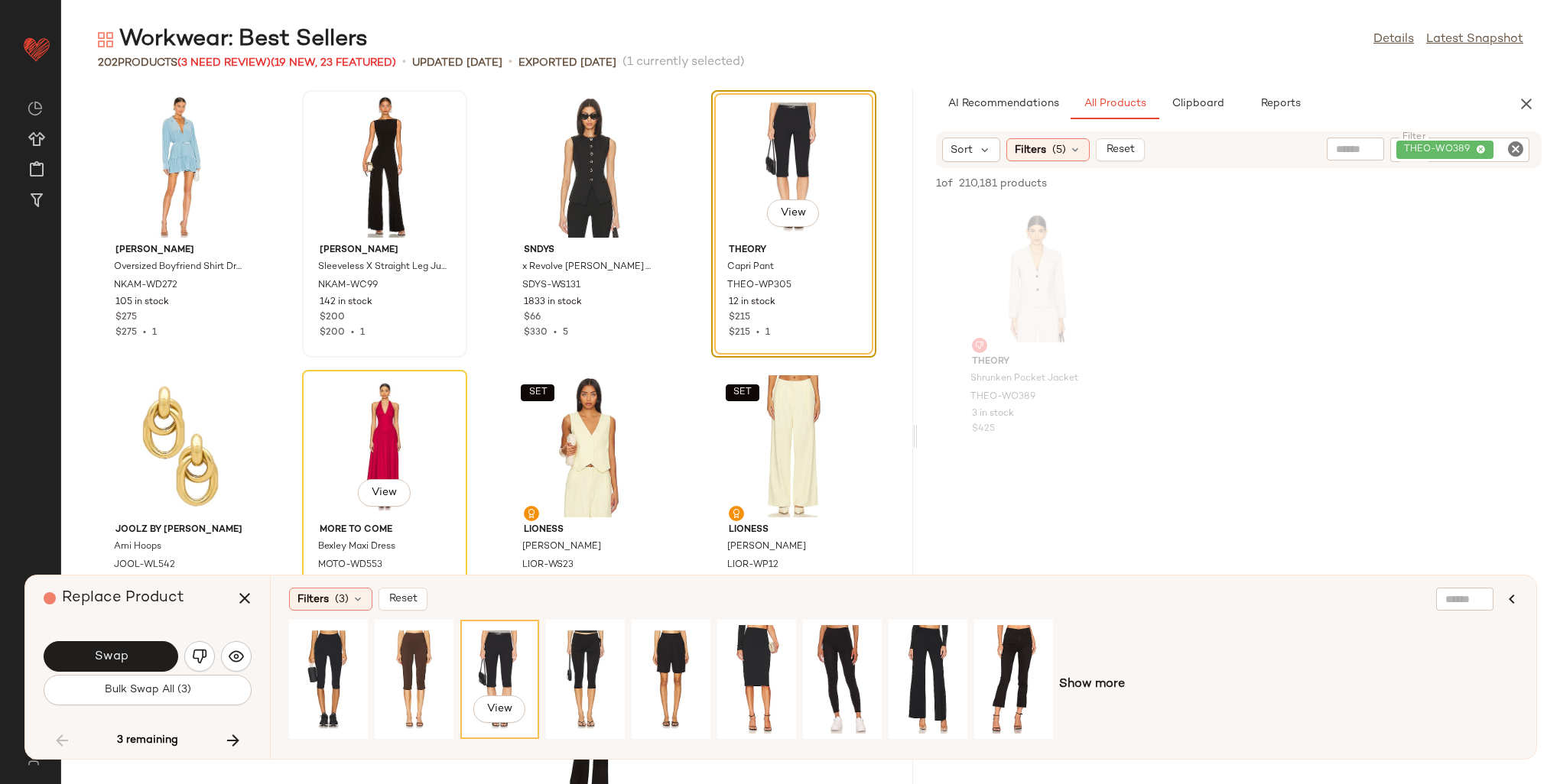
scroll to position [10100, 0]
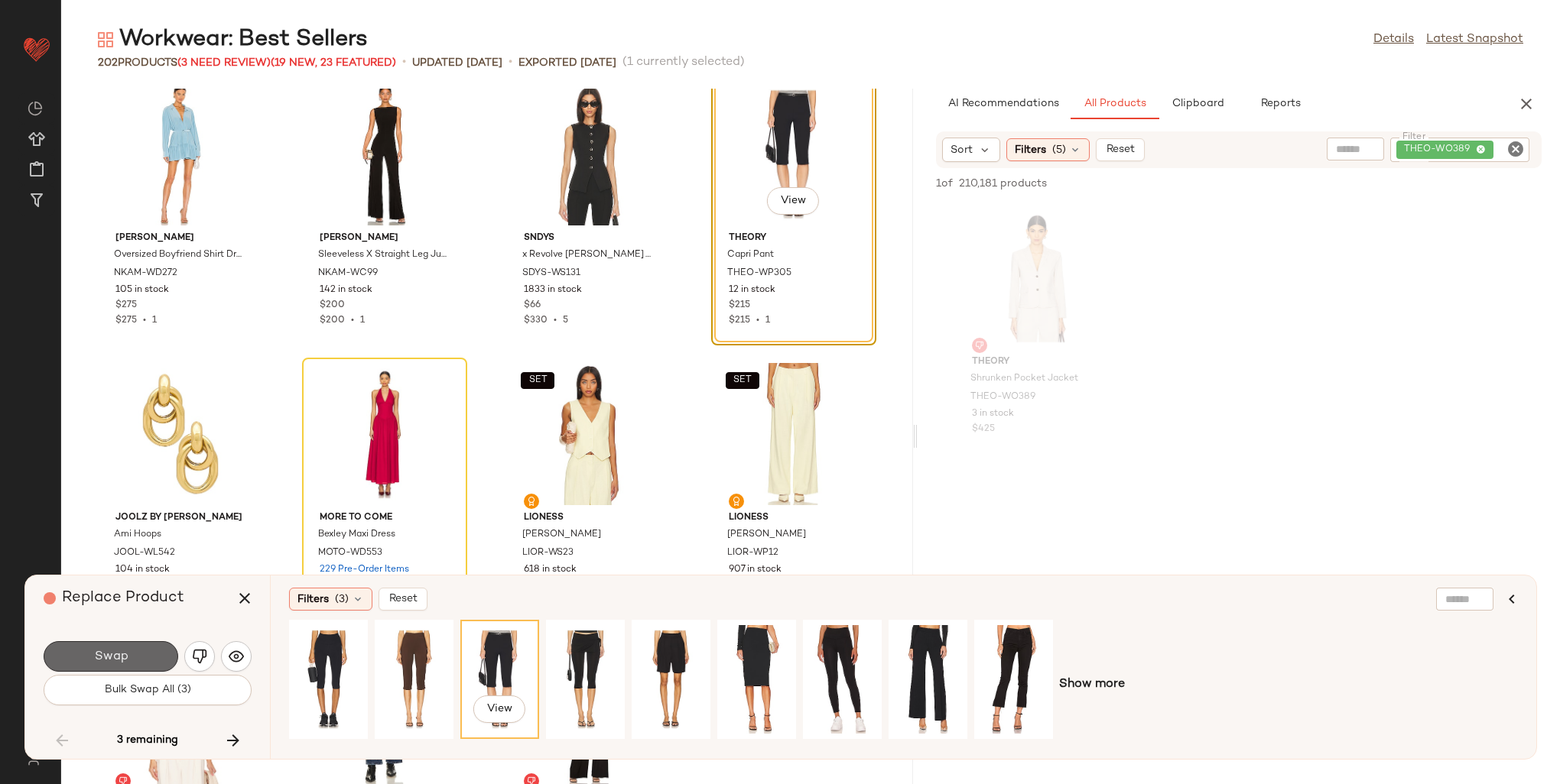
click at [155, 660] on button "Swap" at bounding box center [110, 656] width 134 height 31
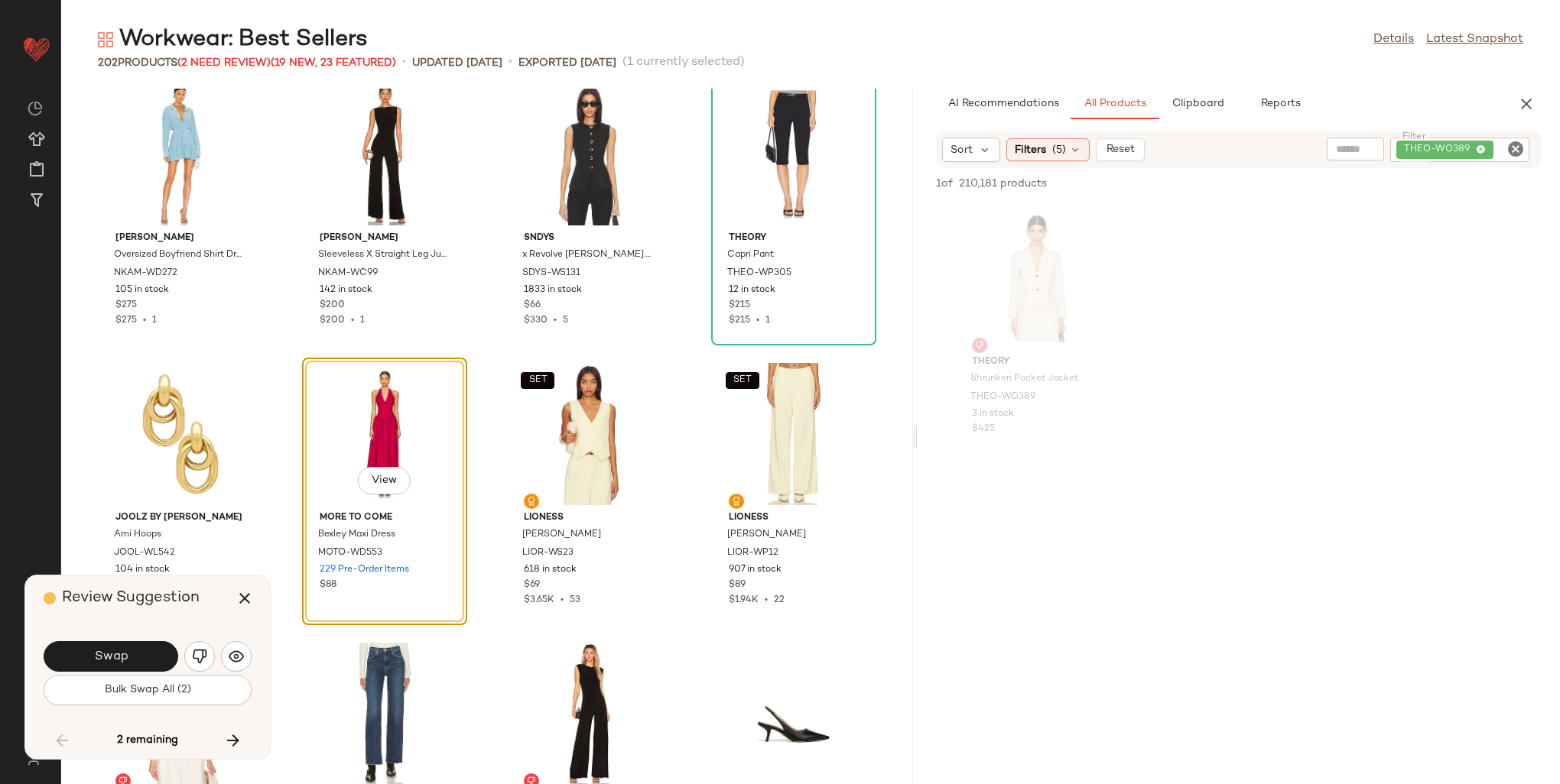
scroll to position [10073, 0]
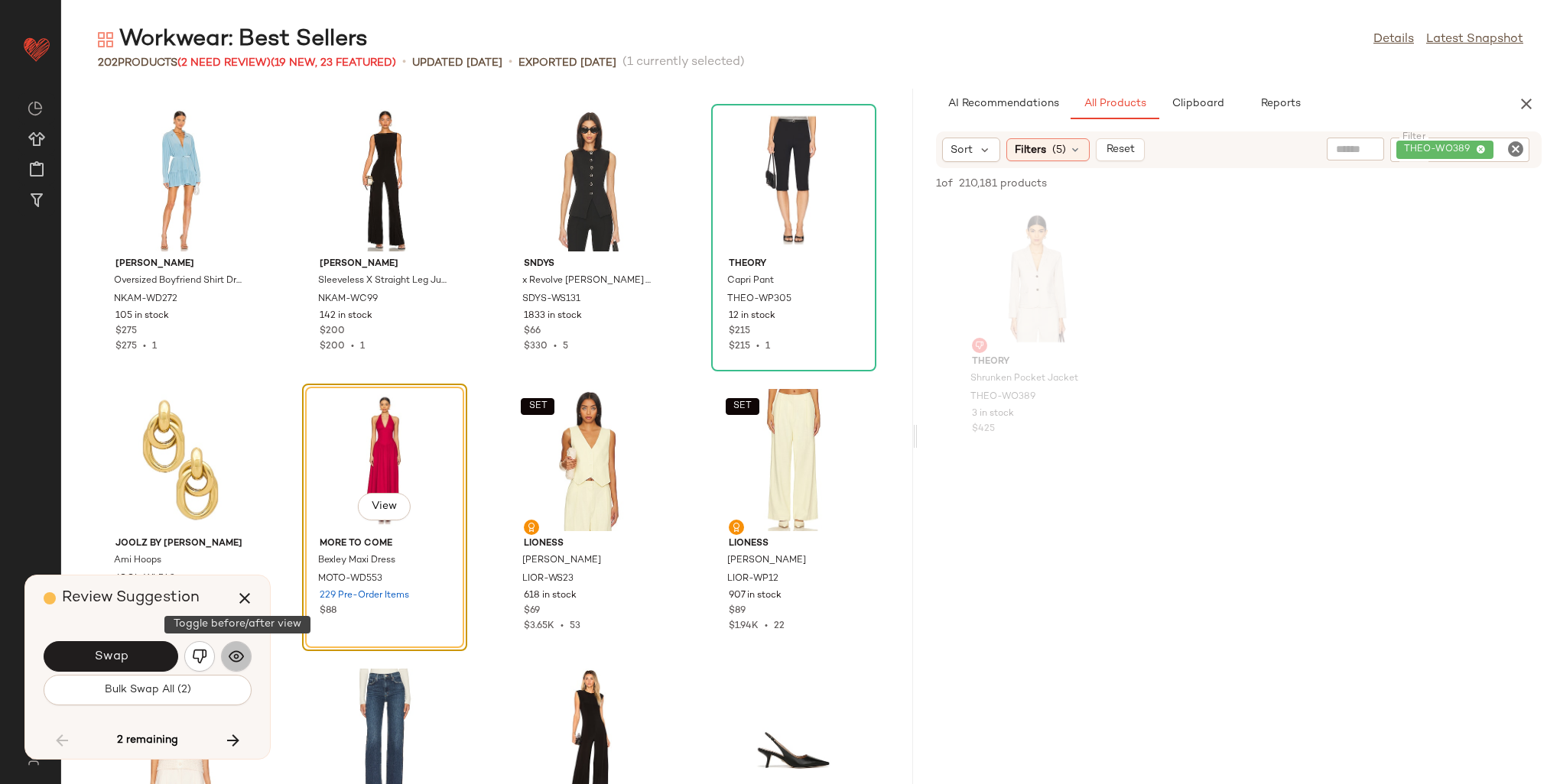
click at [231, 657] on img "button" at bounding box center [236, 656] width 16 height 16
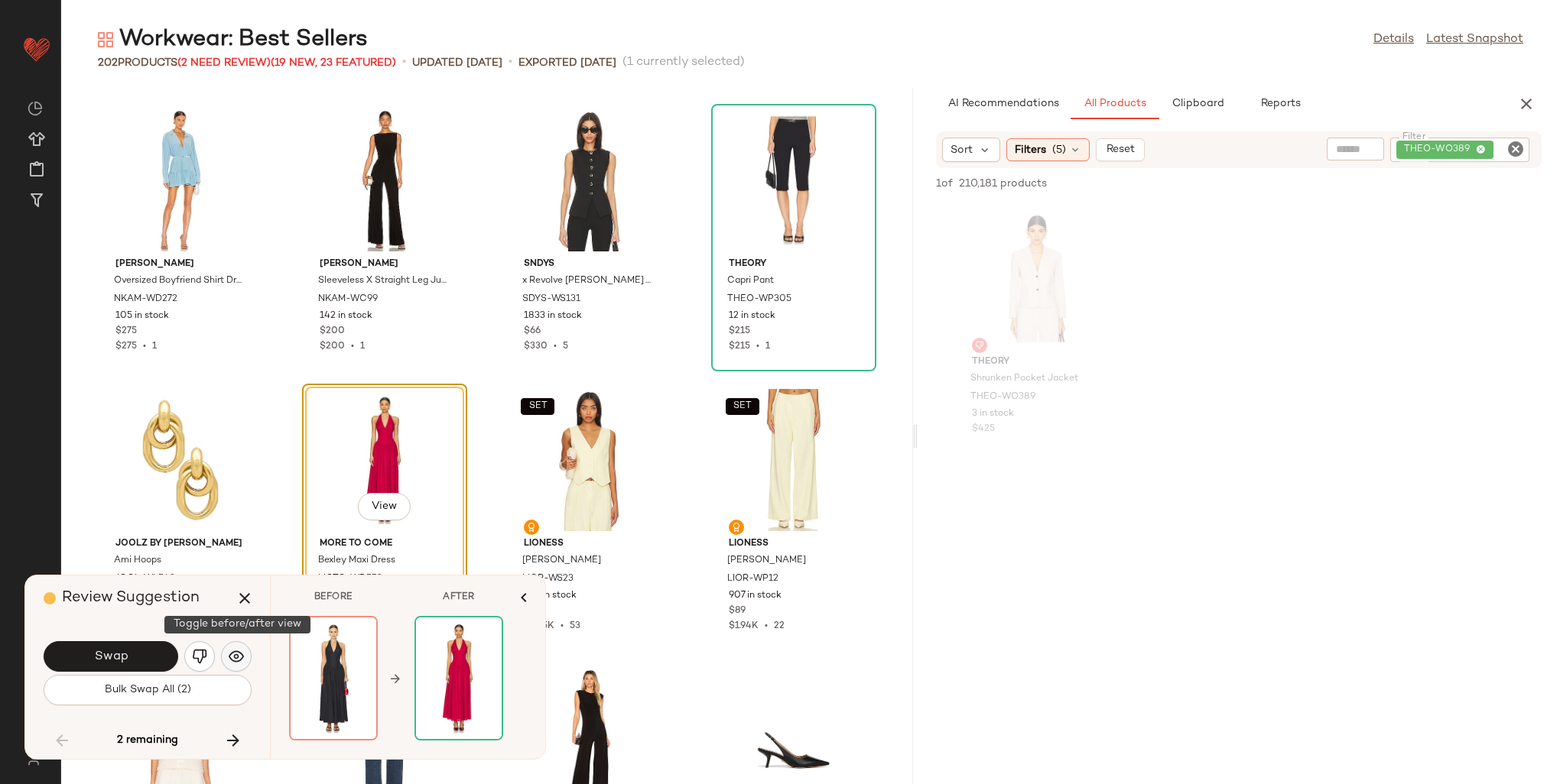
click at [231, 657] on img "button" at bounding box center [236, 656] width 16 height 16
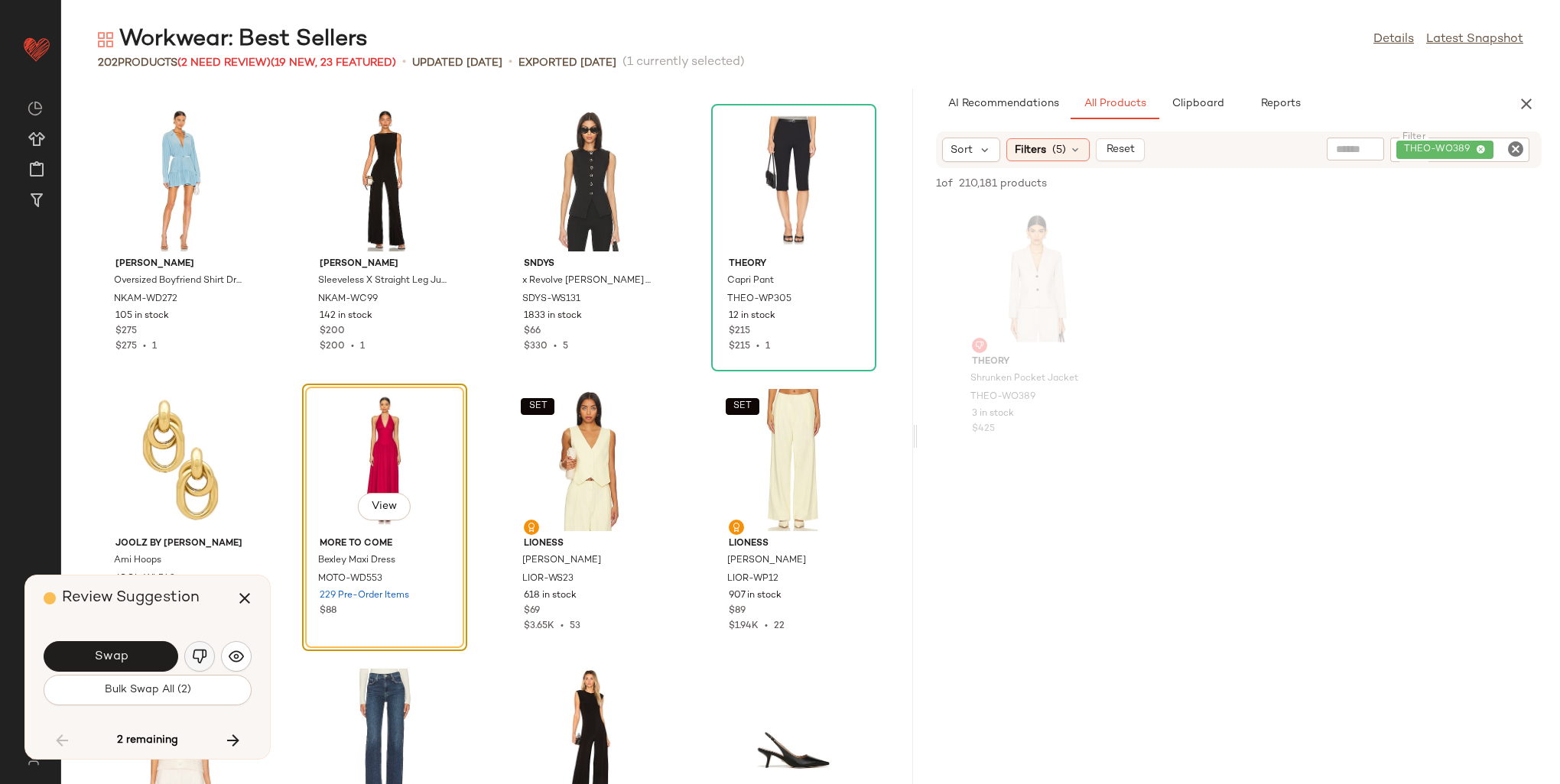
click at [195, 653] on img "button" at bounding box center [200, 656] width 16 height 16
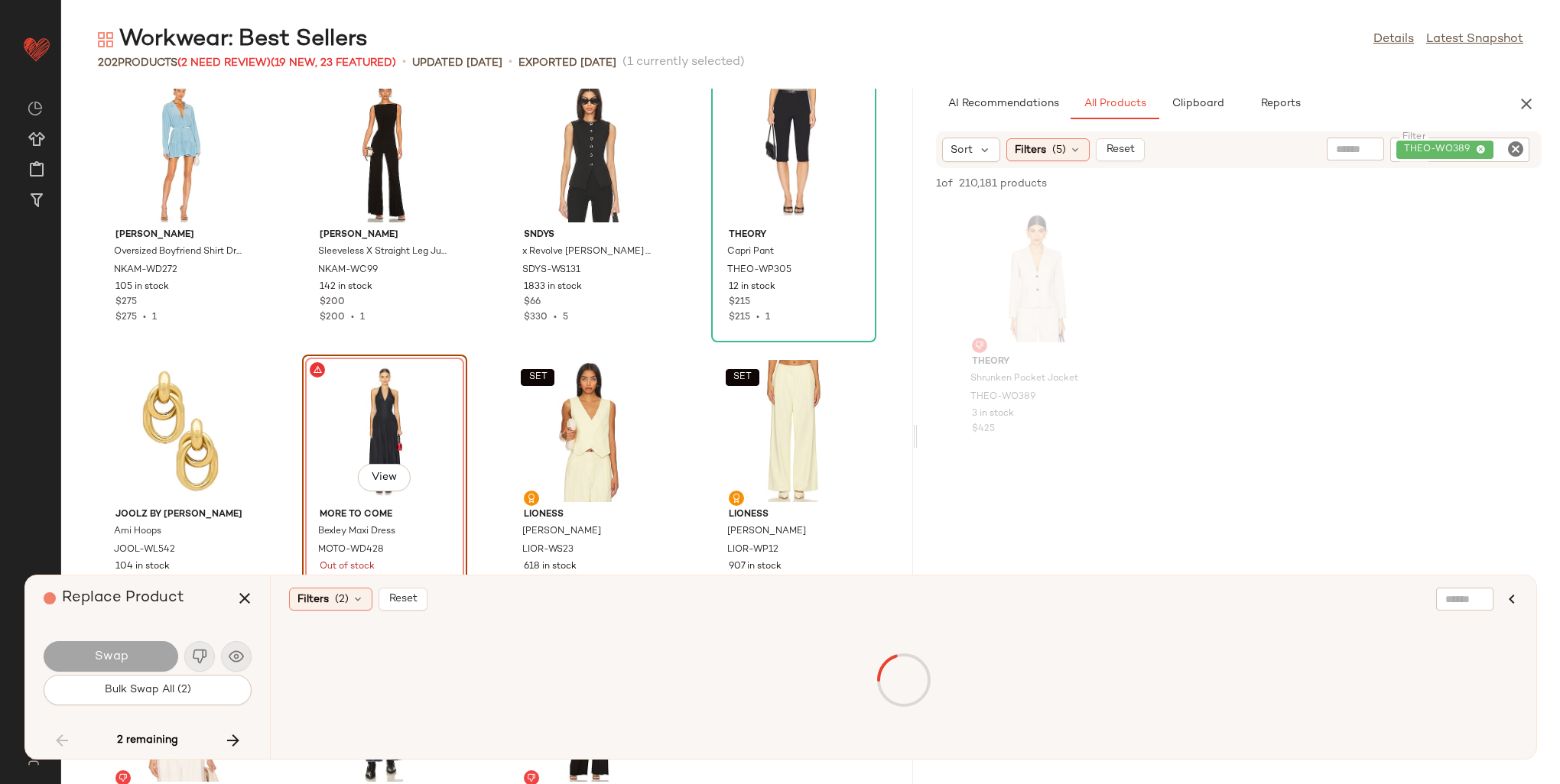
scroll to position [10150, 0]
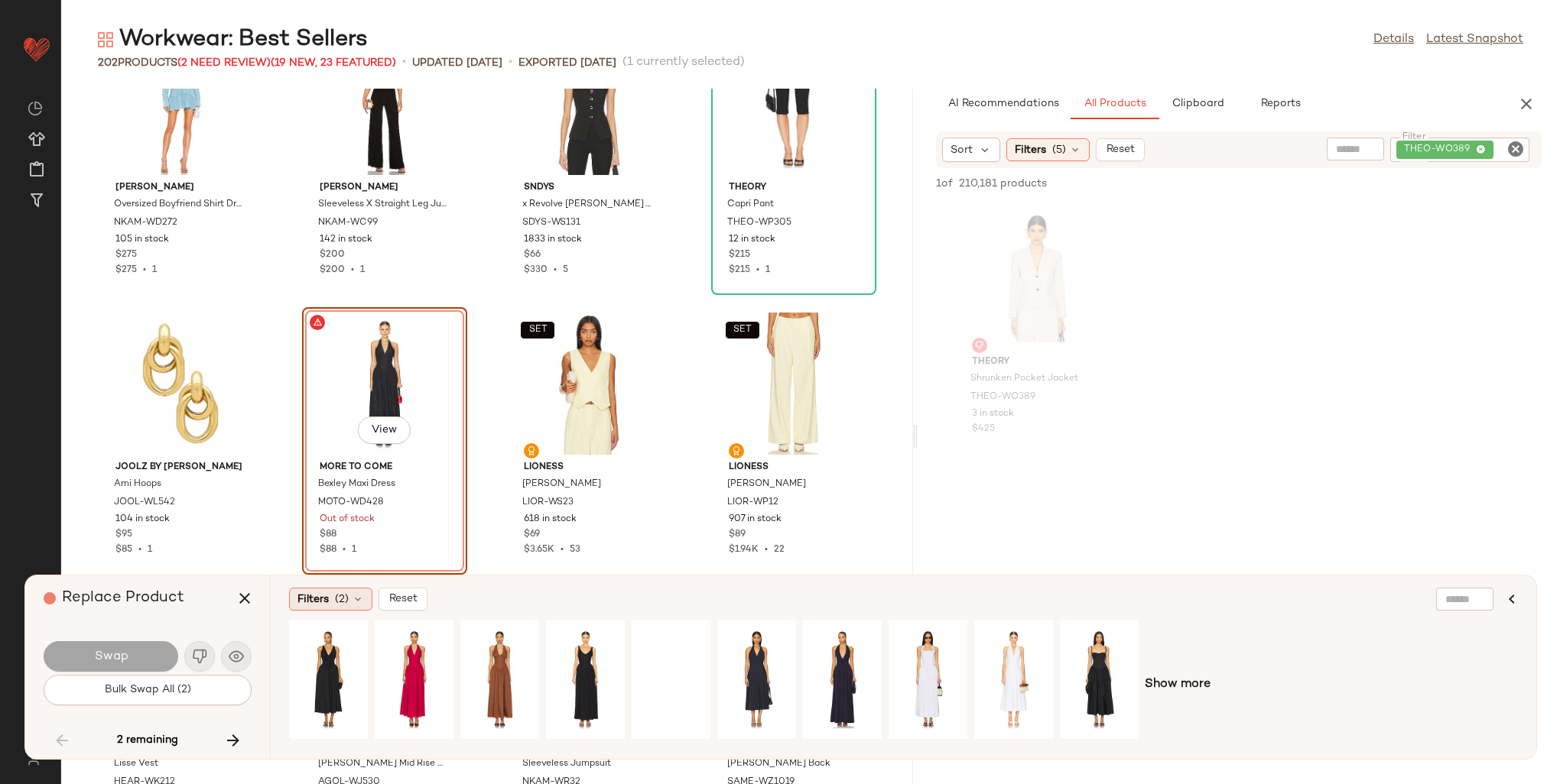
click at [342, 610] on div "Filters (2)" at bounding box center [331, 599] width 83 height 23
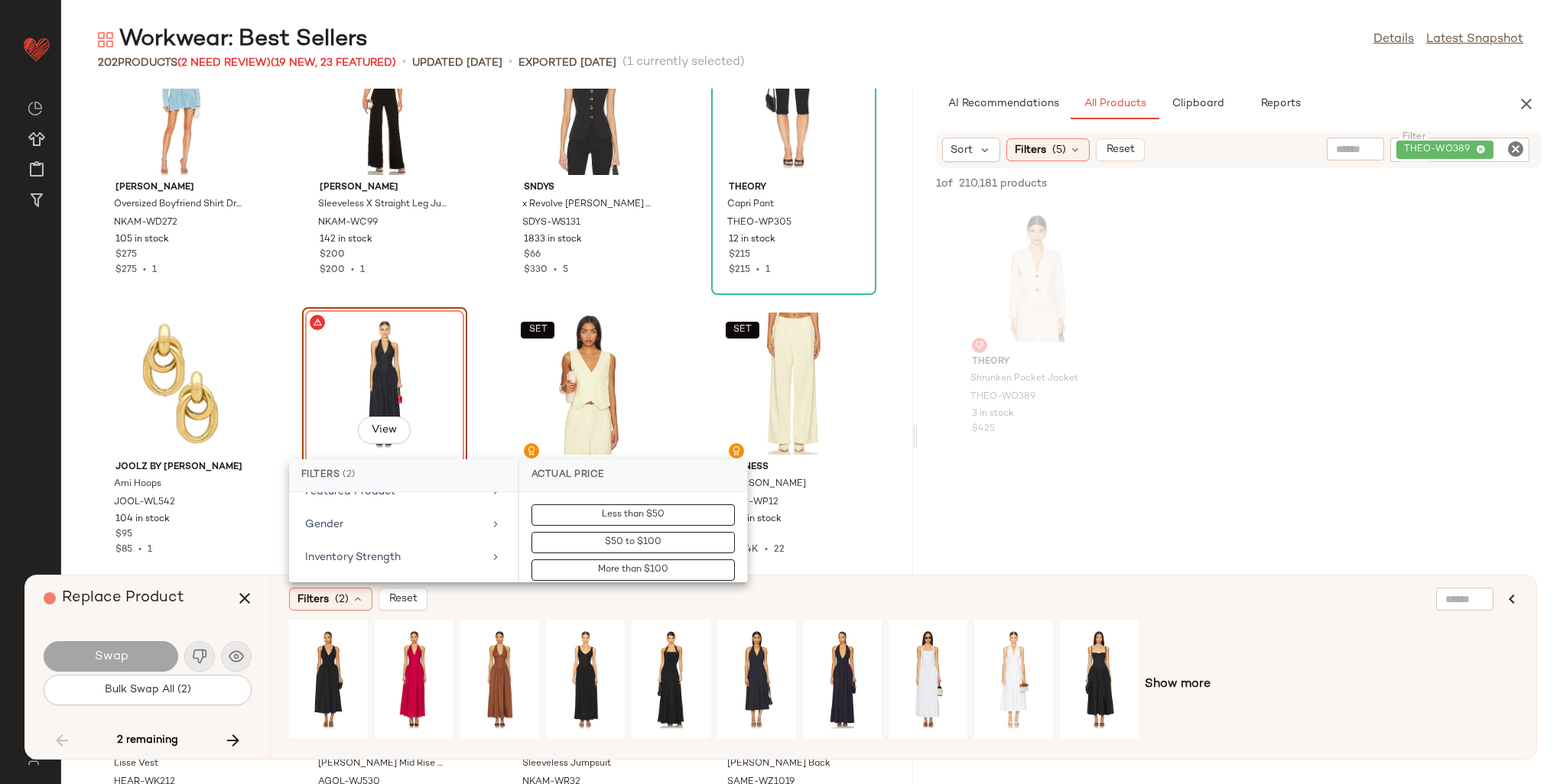
scroll to position [535, 0]
drag, startPoint x: 374, startPoint y: 574, endPoint x: 490, endPoint y: 571, distance: 116.0
click at [375, 575] on div "Is Bestseller" at bounding box center [394, 583] width 178 height 16
click at [588, 580] on div "true" at bounding box center [633, 594] width 228 height 37
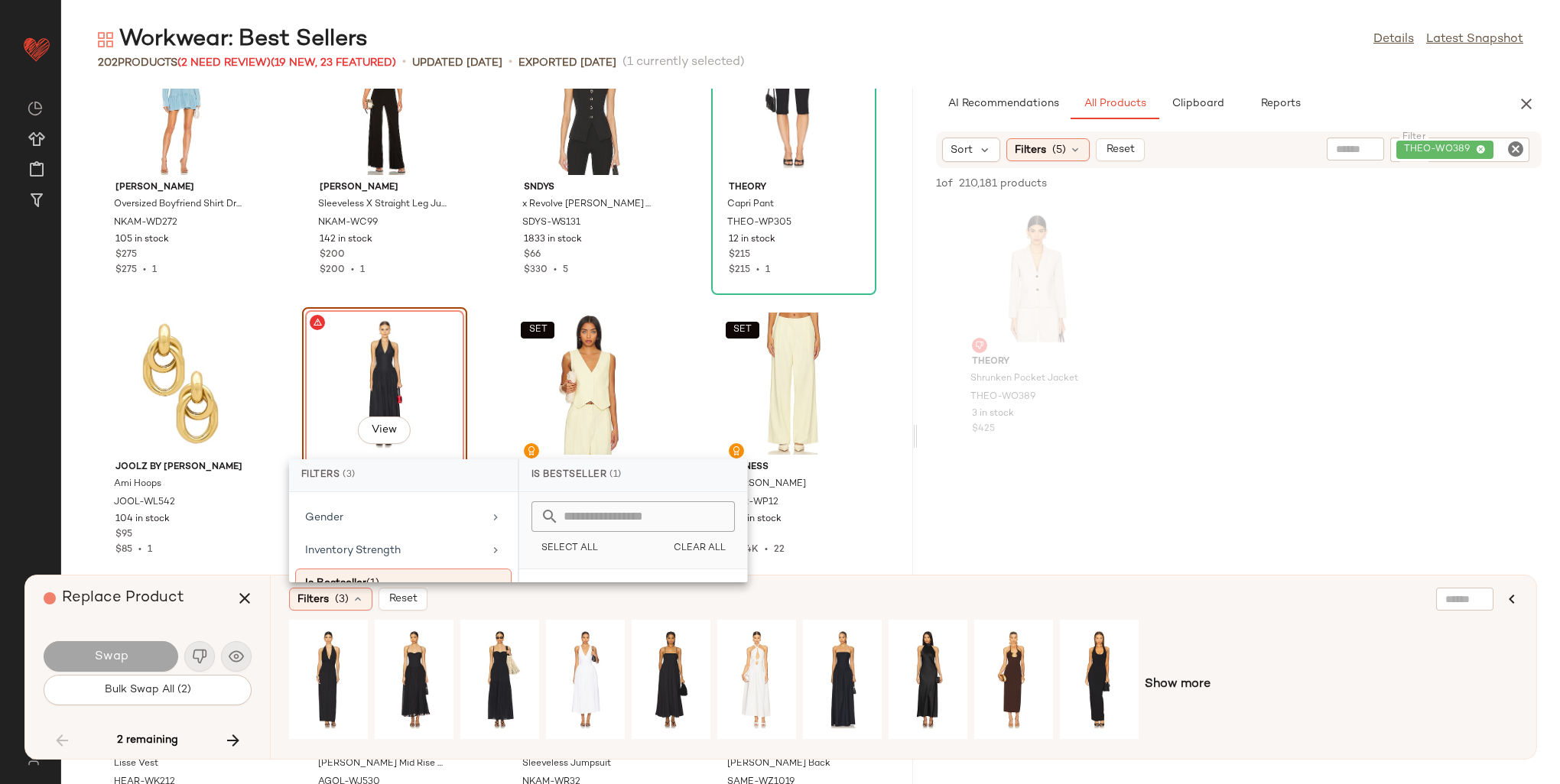
click at [755, 600] on div "Filters (3) Reset" at bounding box center [829, 599] width 1080 height 23
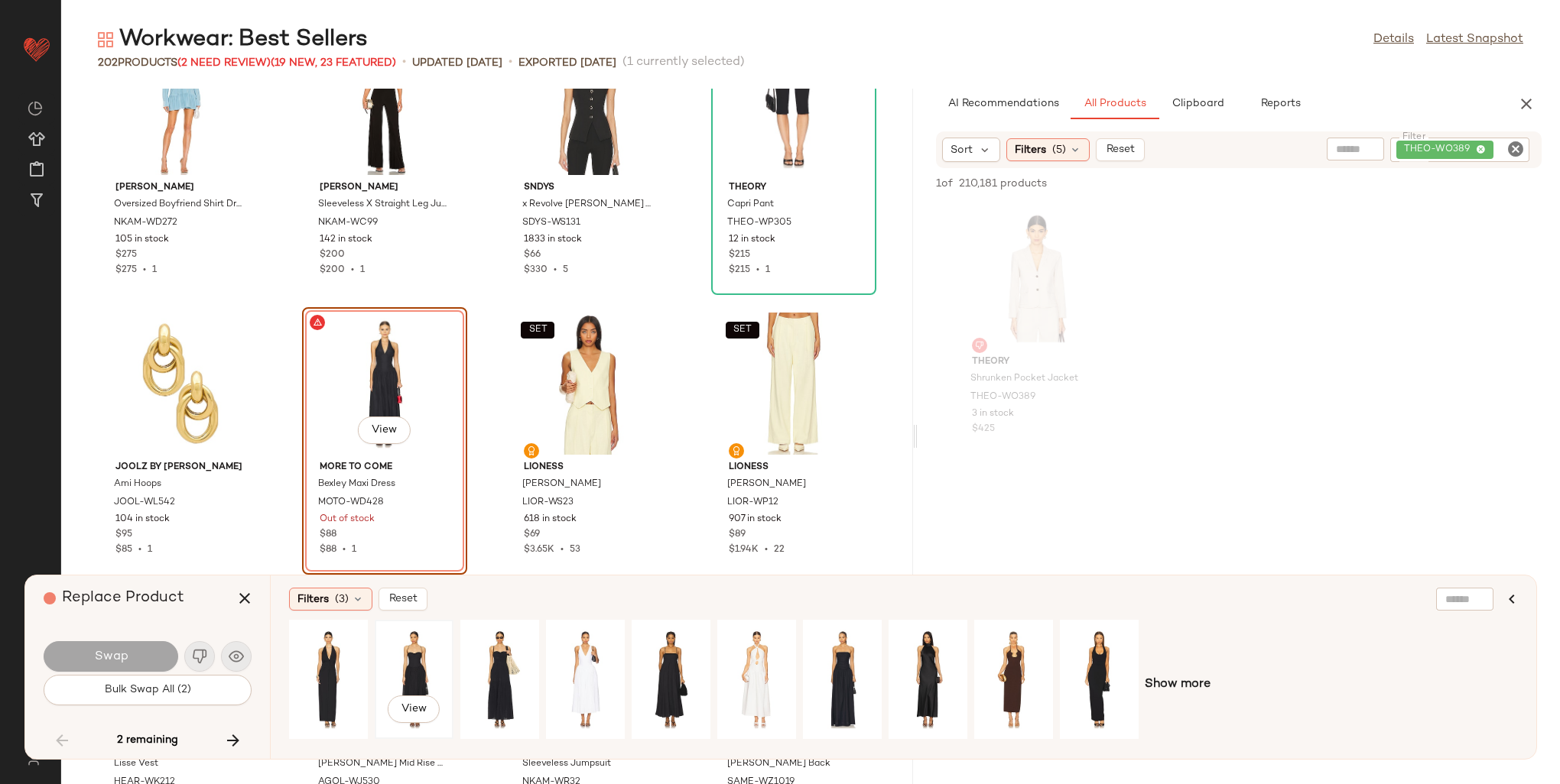
click at [427, 647] on div "View" at bounding box center [414, 680] width 68 height 109
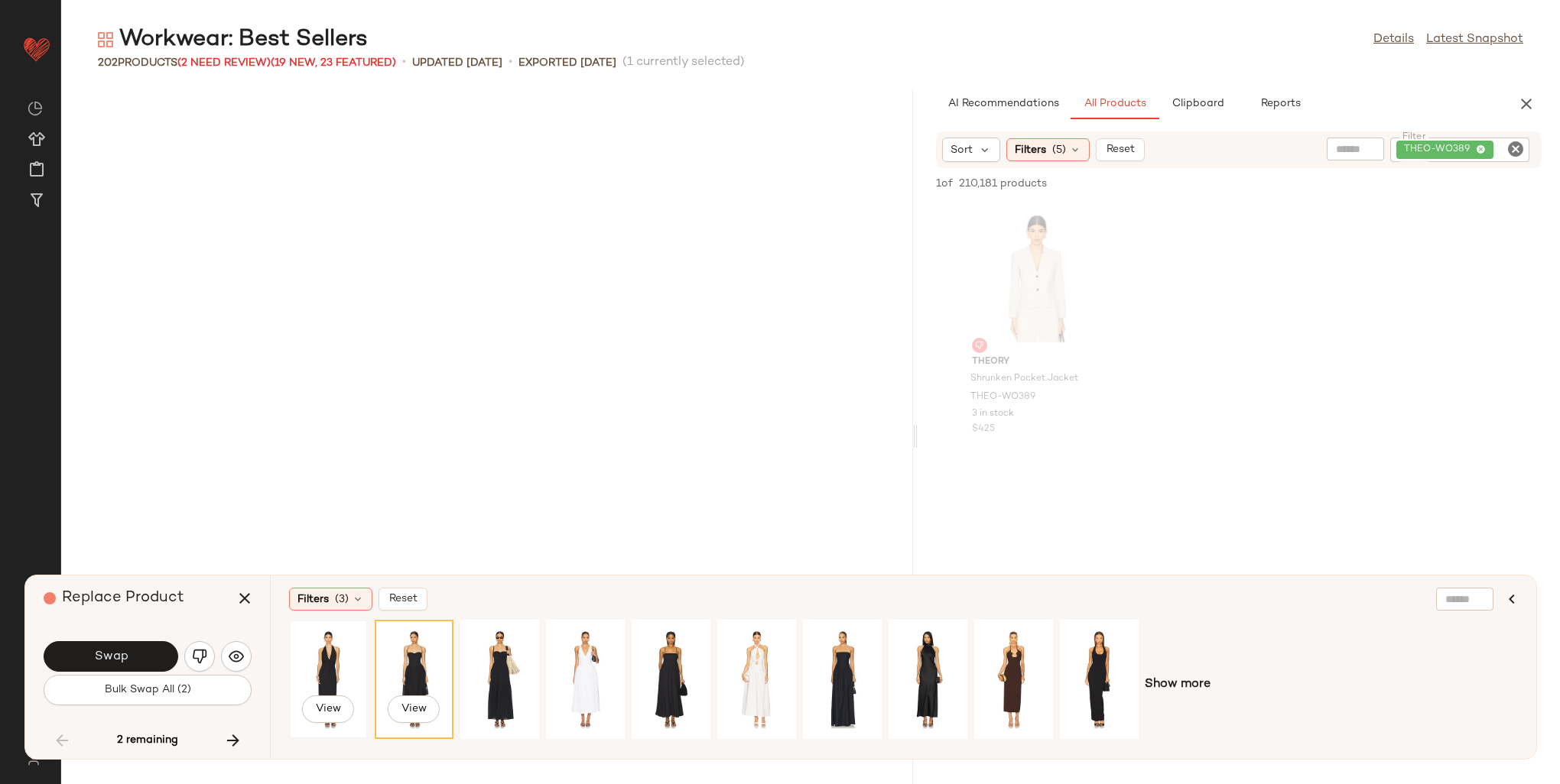
scroll to position [10150, 0]
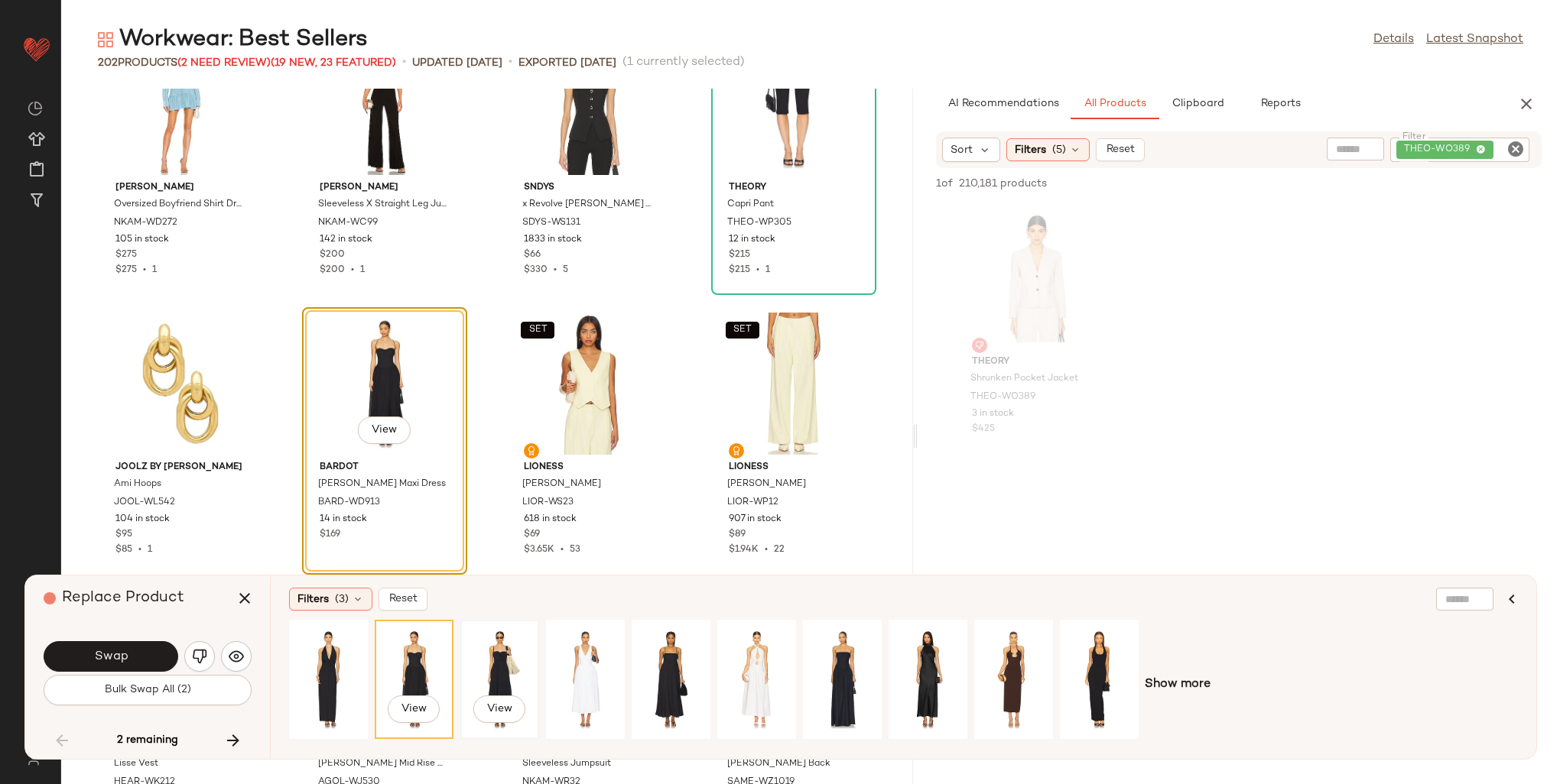
click at [519, 675] on div "View" at bounding box center [500, 680] width 68 height 109
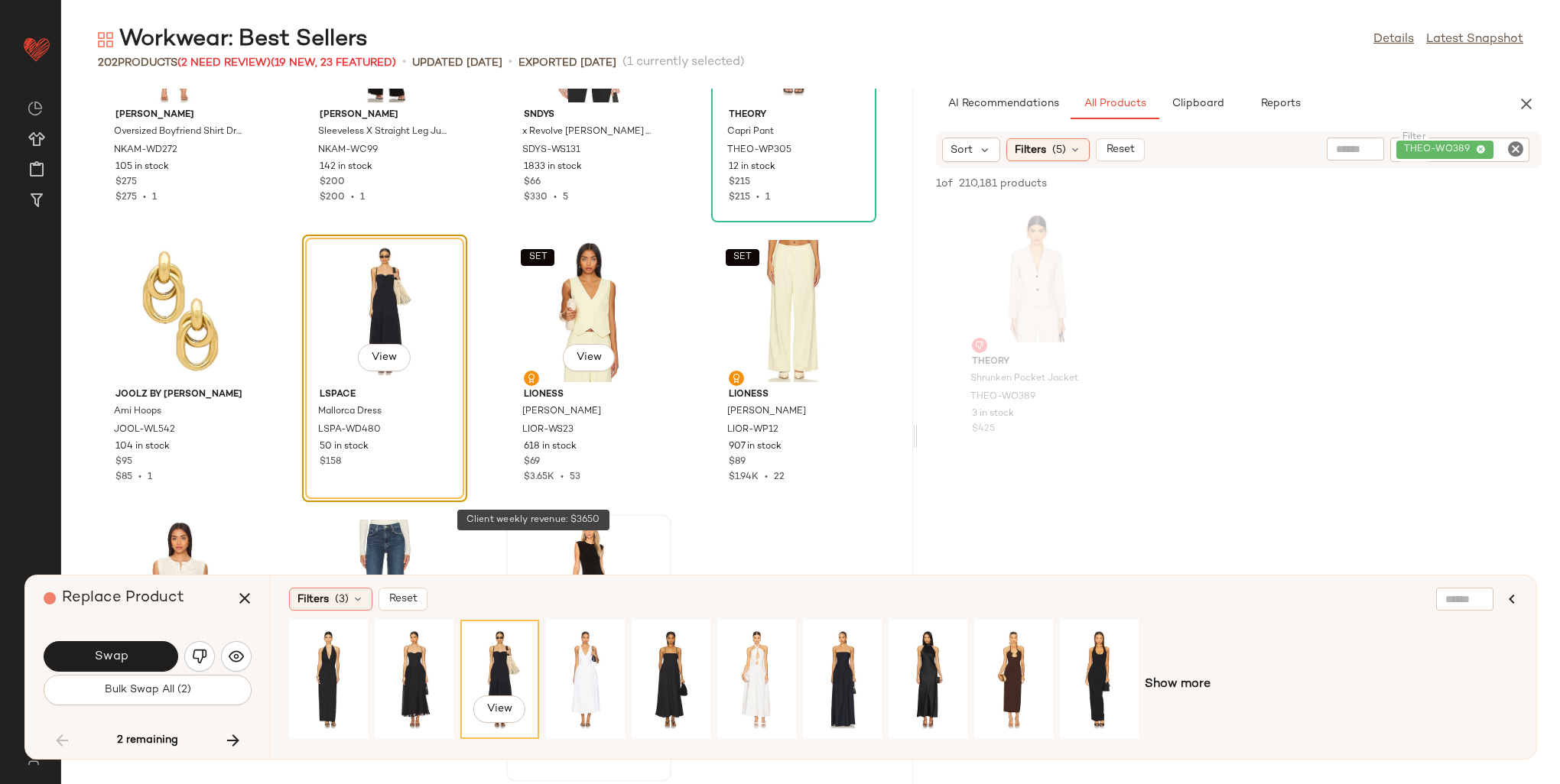
scroll to position [10227, 0]
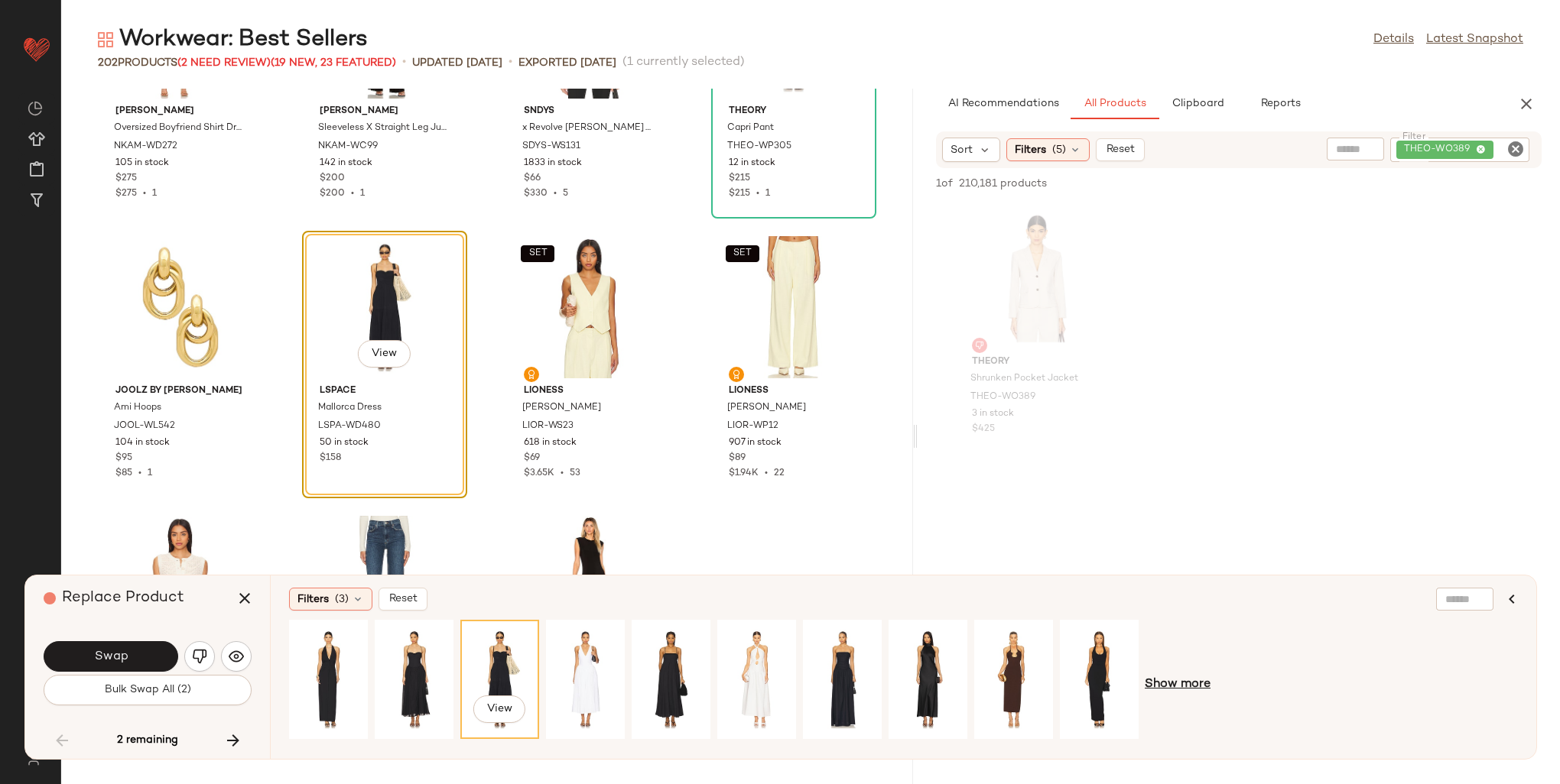
click at [1196, 689] on span "Show more" at bounding box center [1177, 685] width 66 height 18
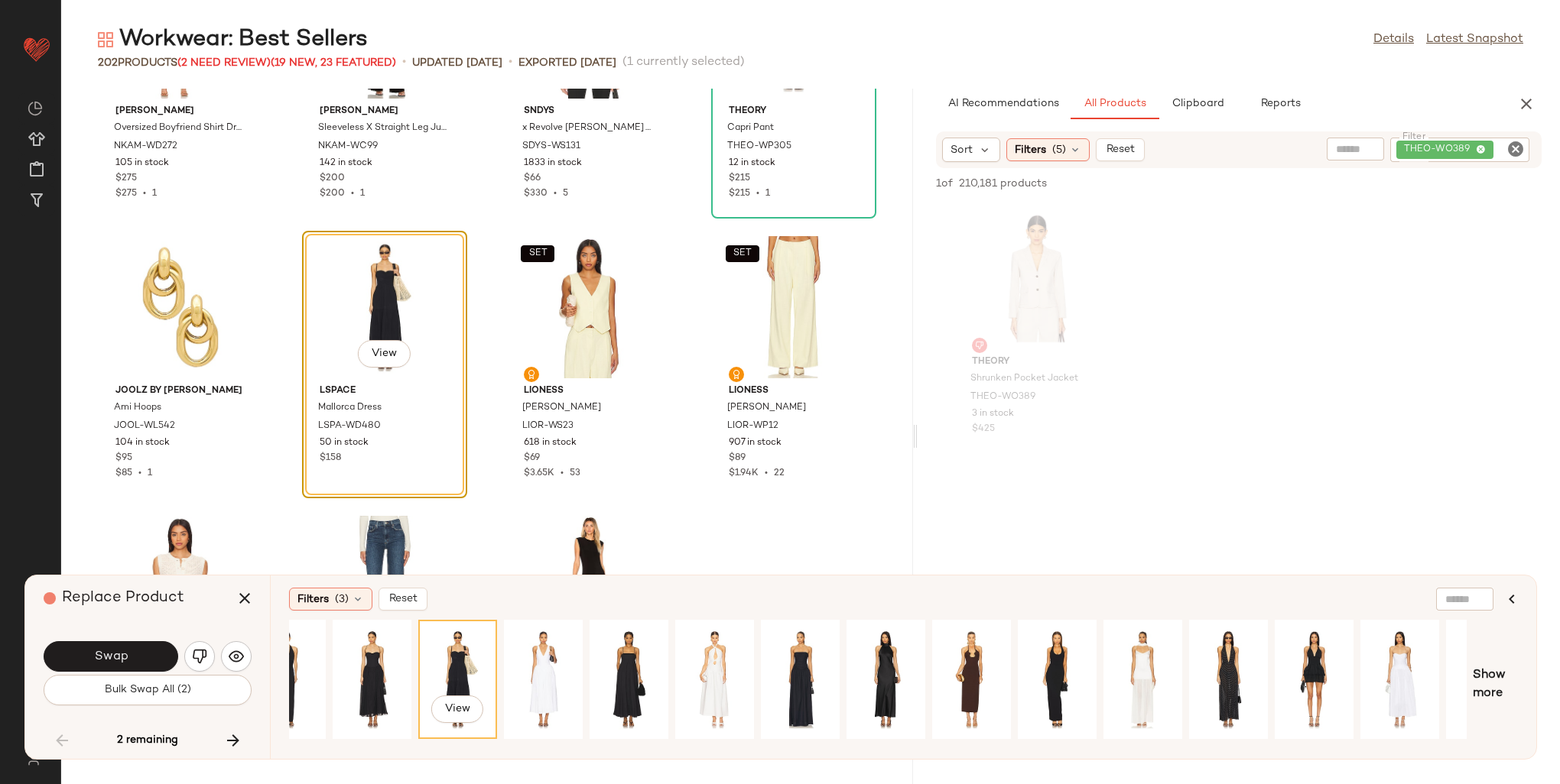
scroll to position [0, 0]
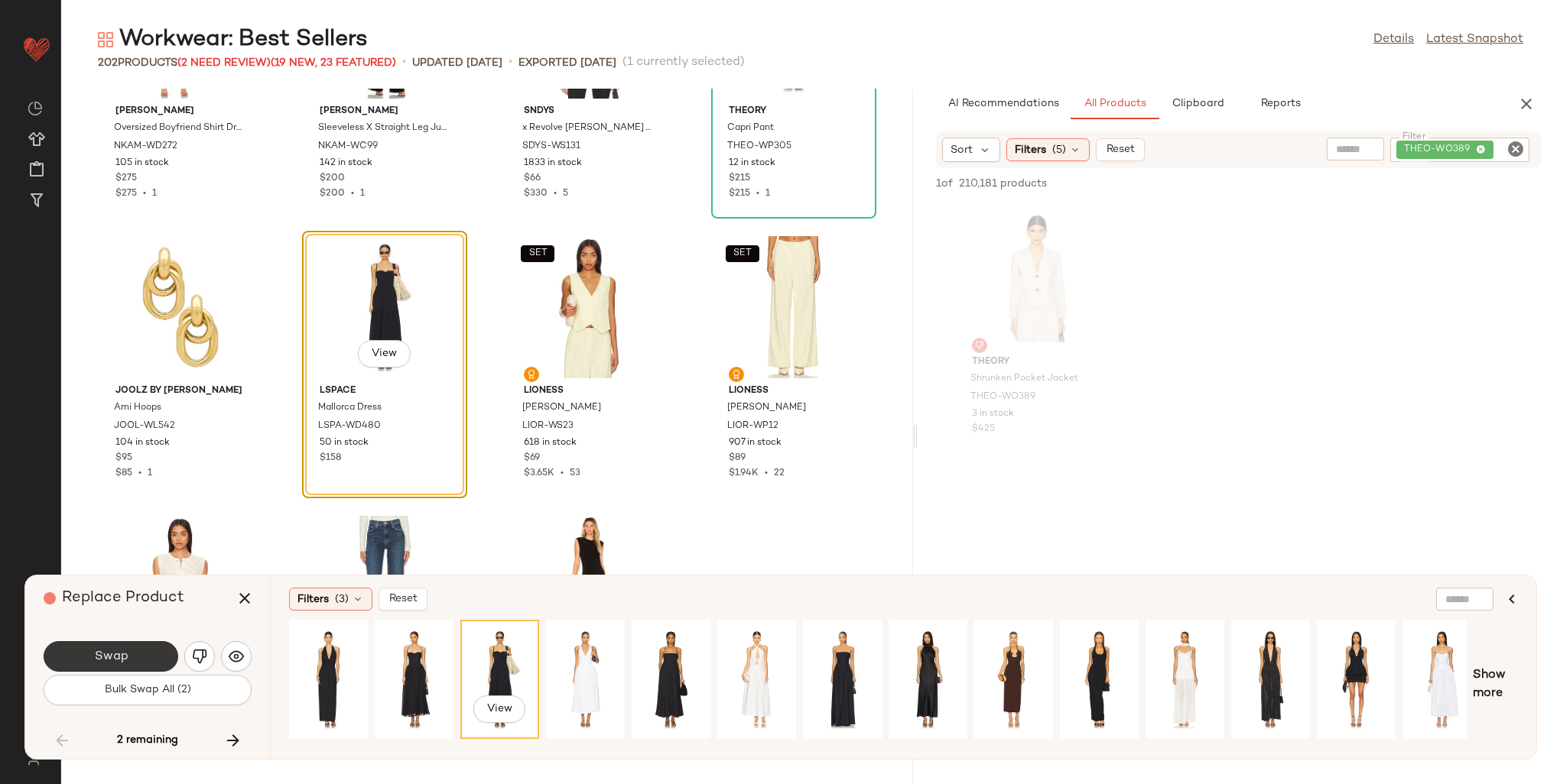
click at [152, 648] on button "Swap" at bounding box center [110, 656] width 134 height 31
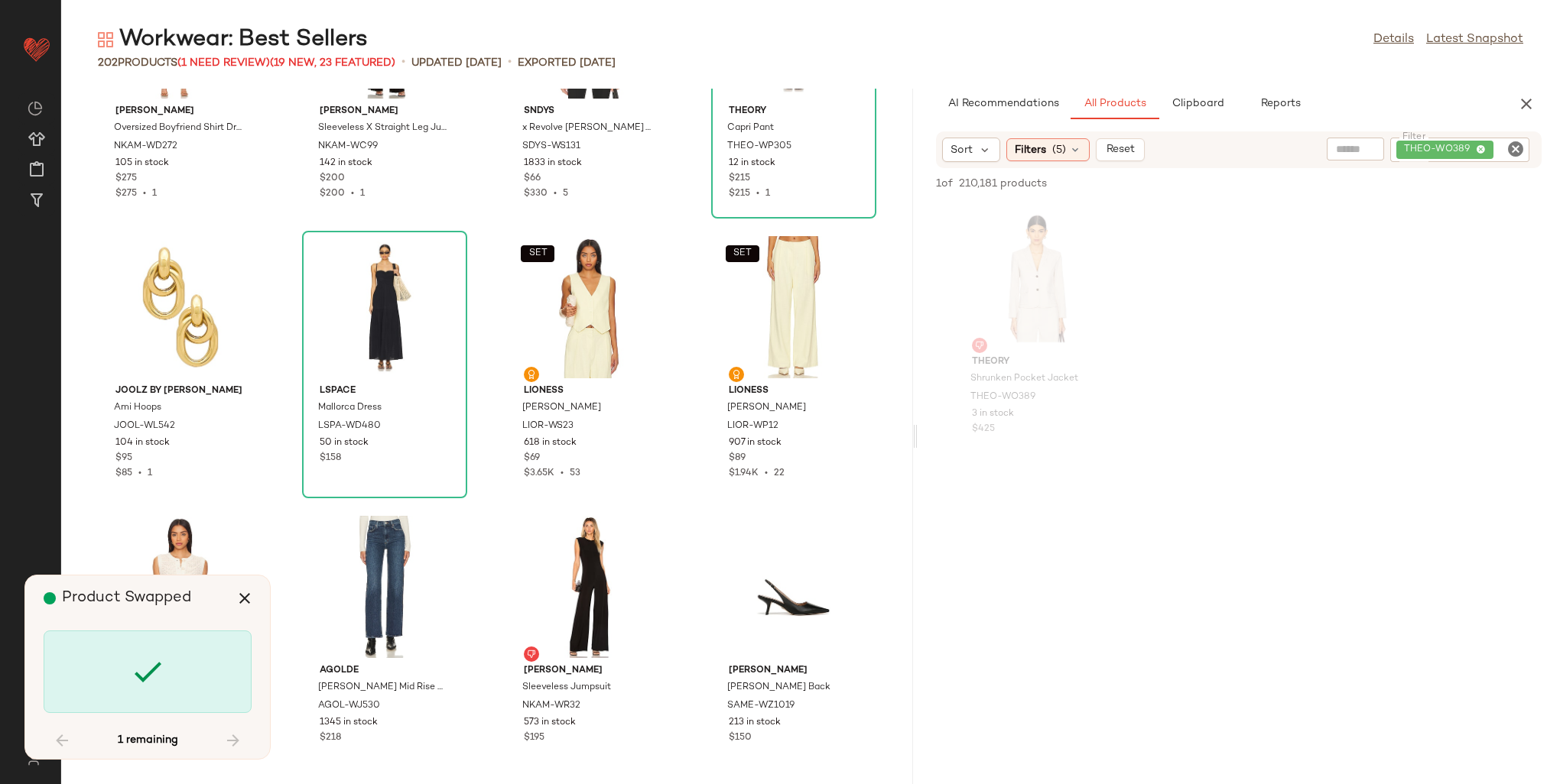
scroll to position [13152, 0]
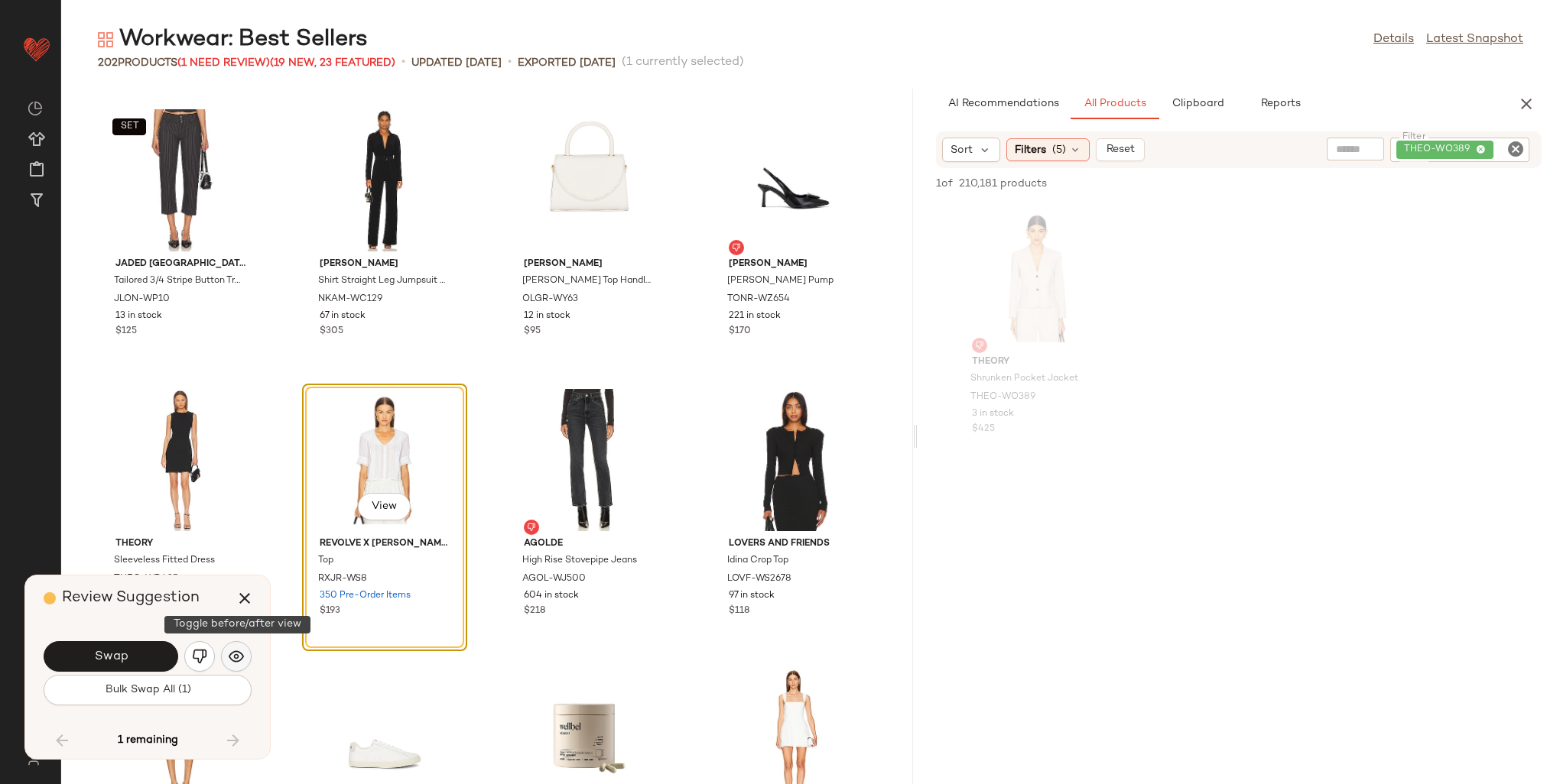
click at [231, 653] on img "button" at bounding box center [236, 656] width 16 height 16
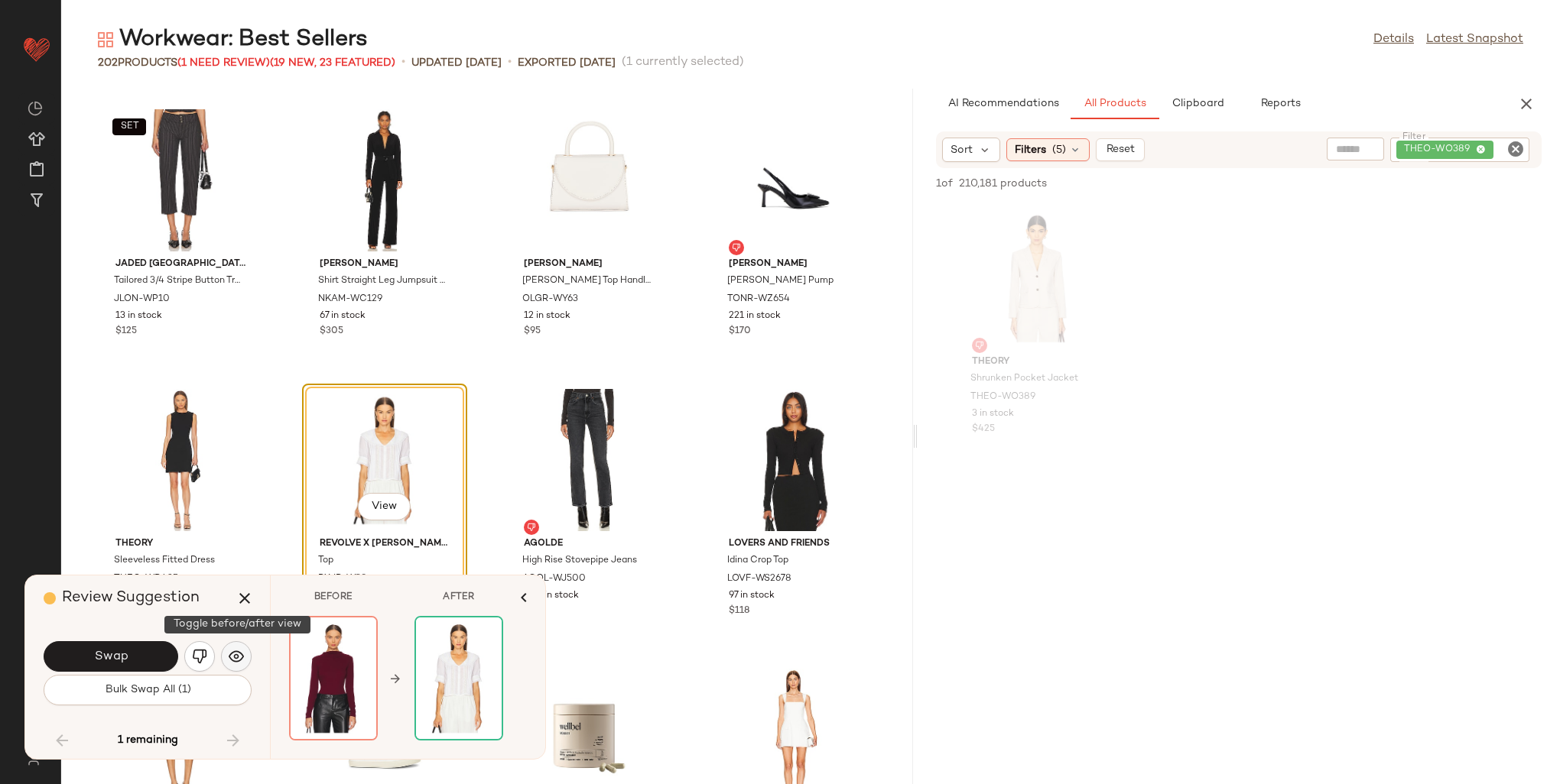
click at [231, 653] on img "button" at bounding box center [236, 656] width 16 height 16
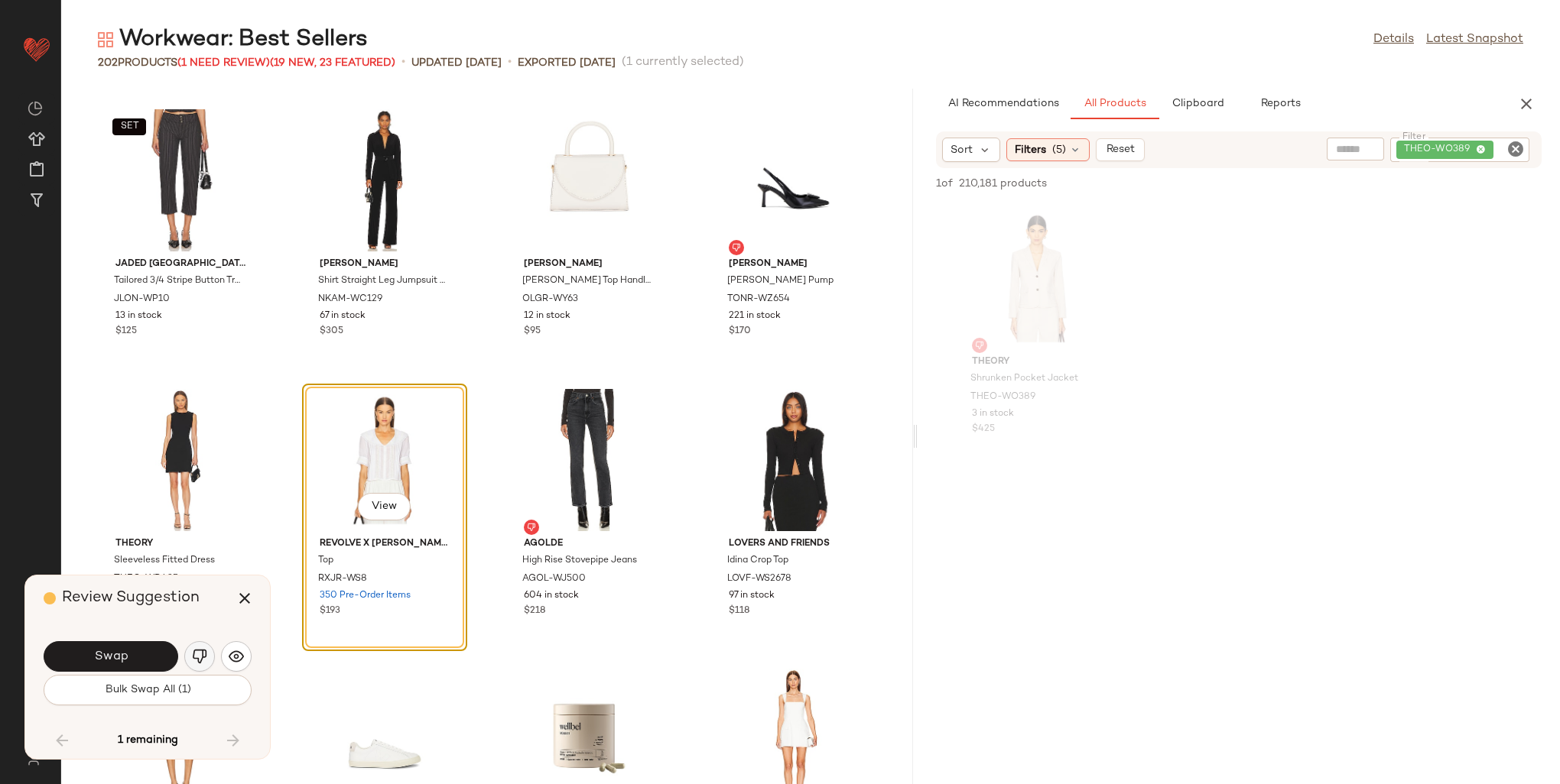
click at [205, 656] on img "button" at bounding box center [200, 656] width 16 height 16
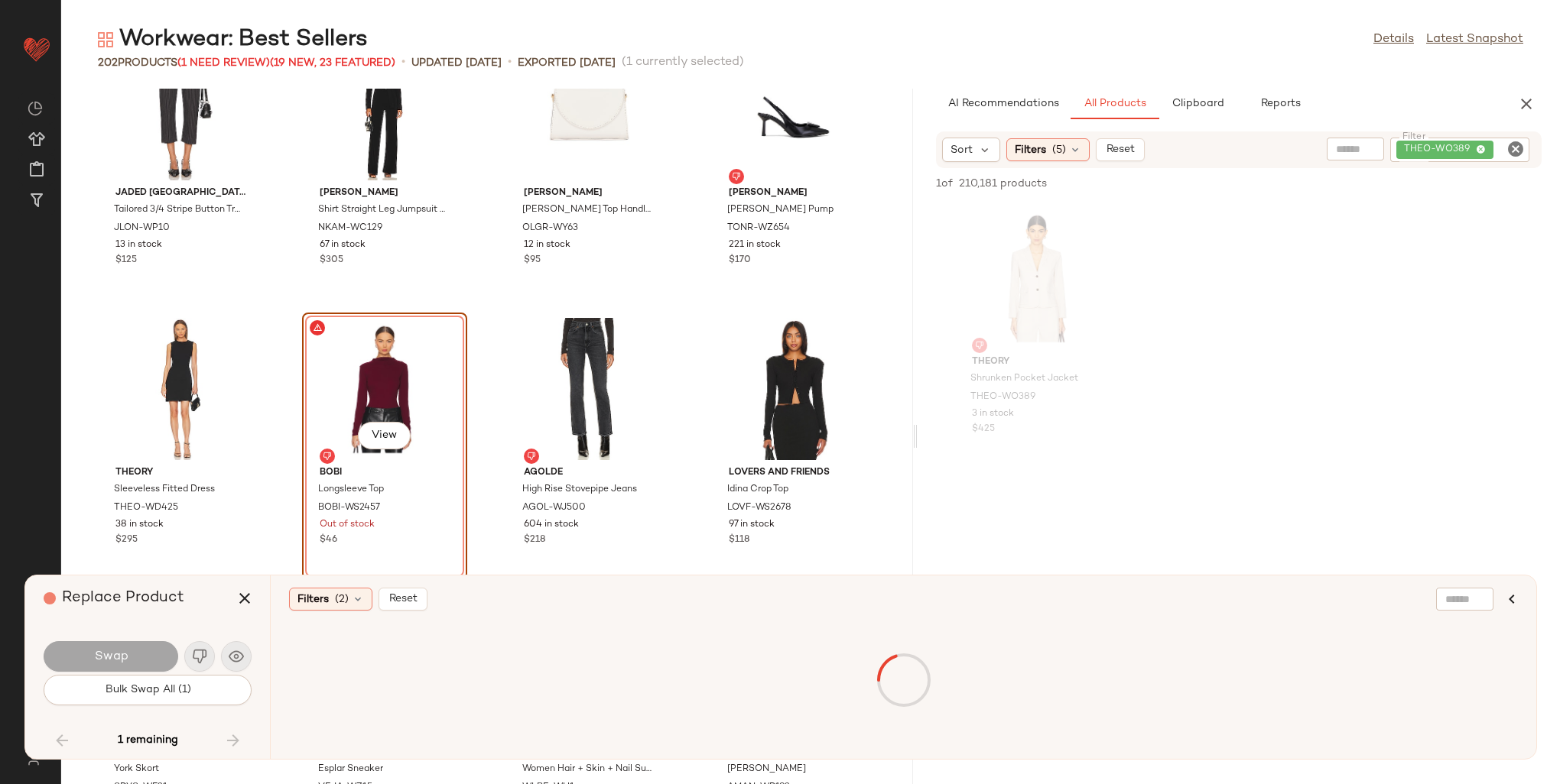
scroll to position [13227, 0]
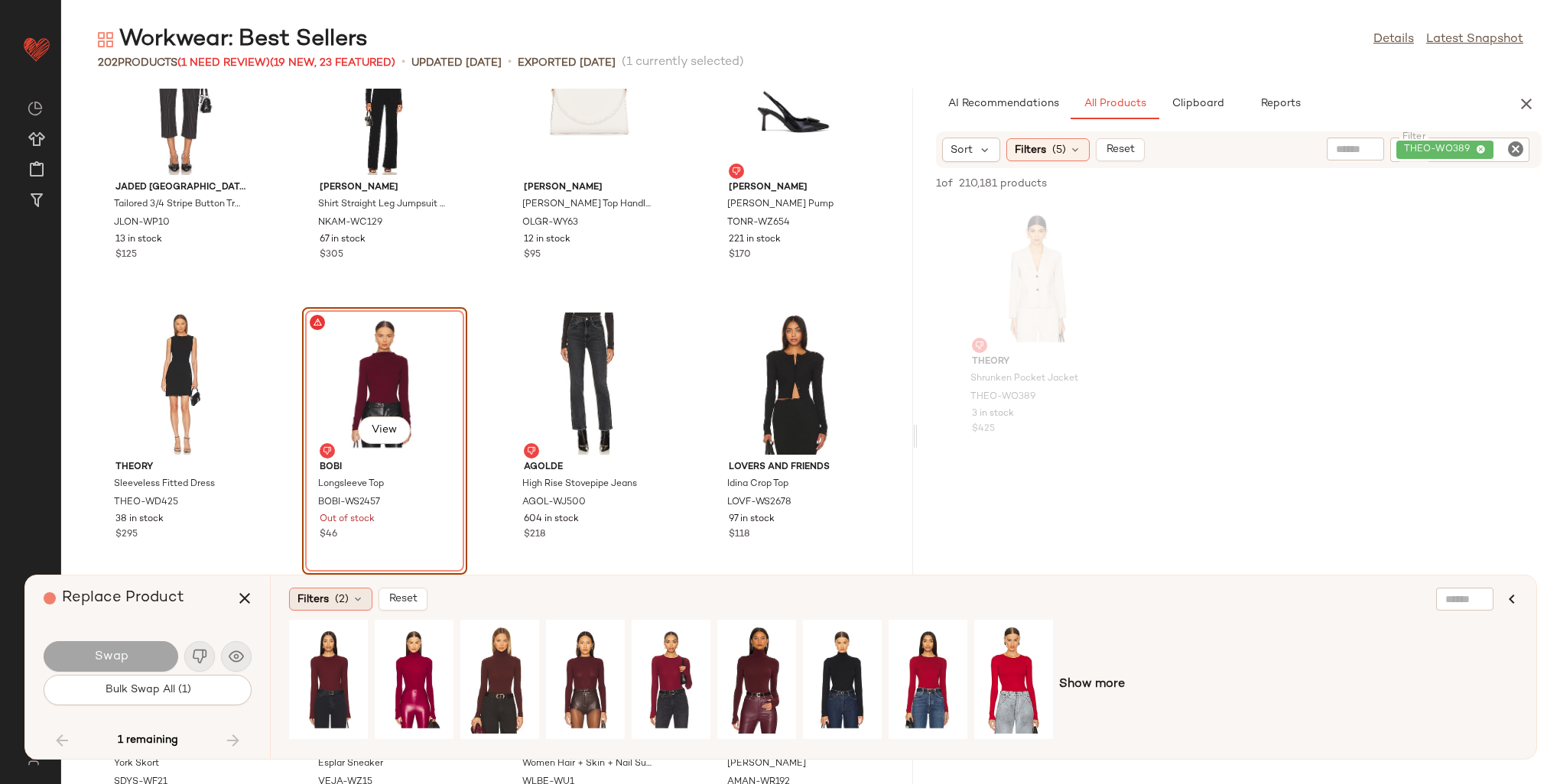
click at [333, 590] on div "Filters (2)" at bounding box center [331, 599] width 83 height 23
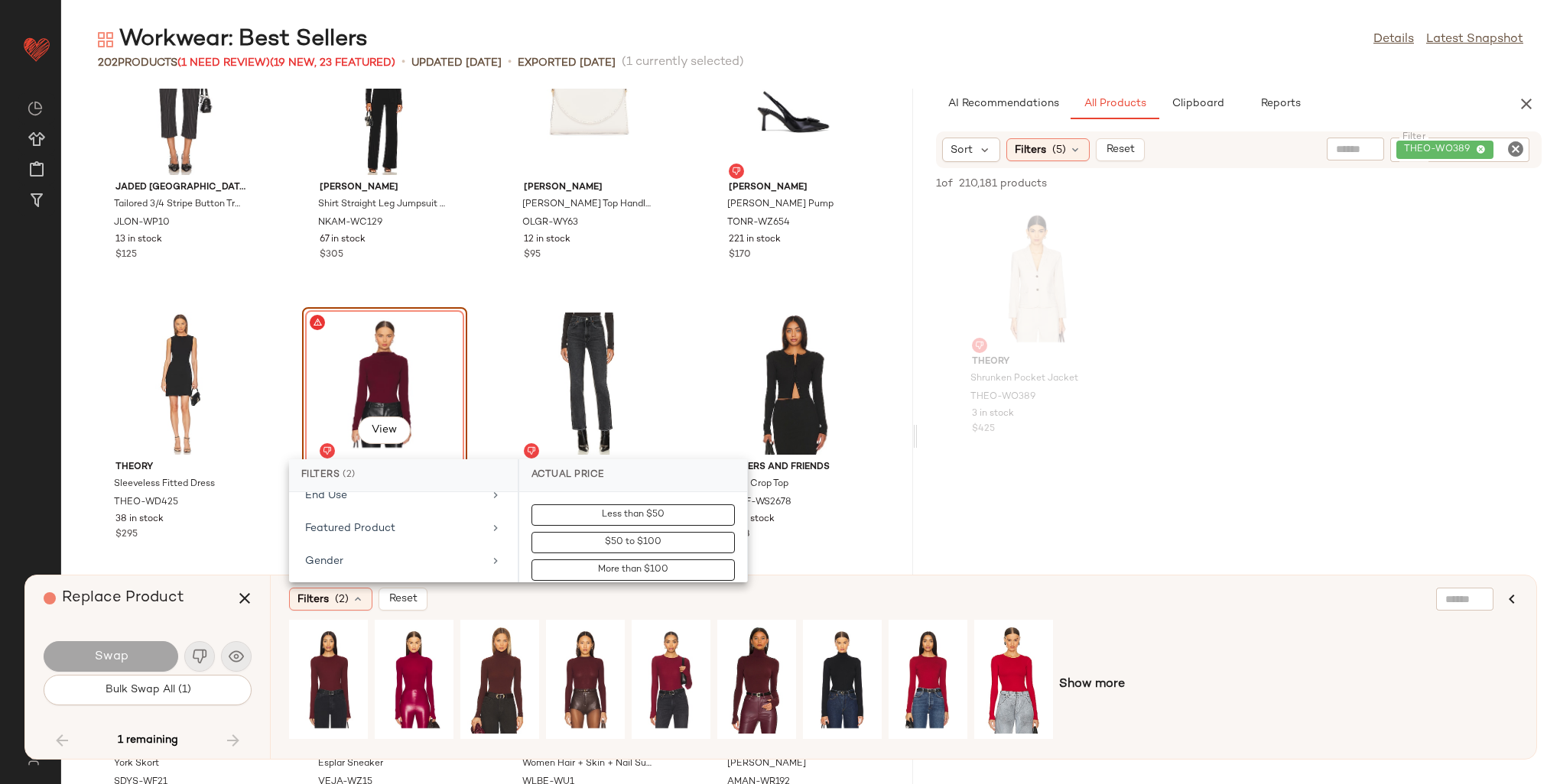
scroll to position [535, 0]
click at [378, 602] on div "Is Bestseller" at bounding box center [403, 617] width 216 height 30
click at [585, 578] on div "true" at bounding box center [633, 594] width 228 height 37
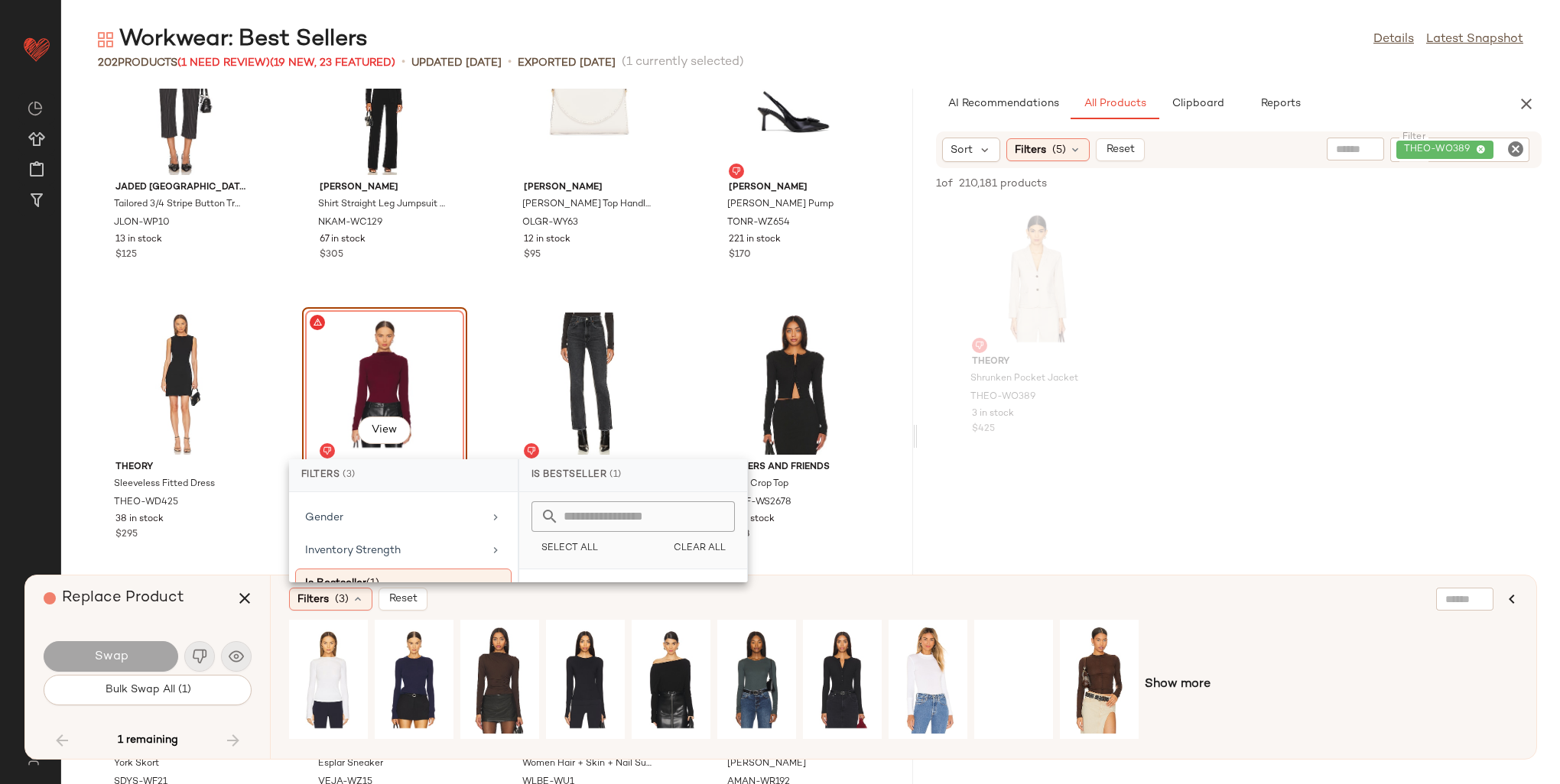
click at [942, 591] on div "Filters (3) Reset" at bounding box center [829, 599] width 1080 height 23
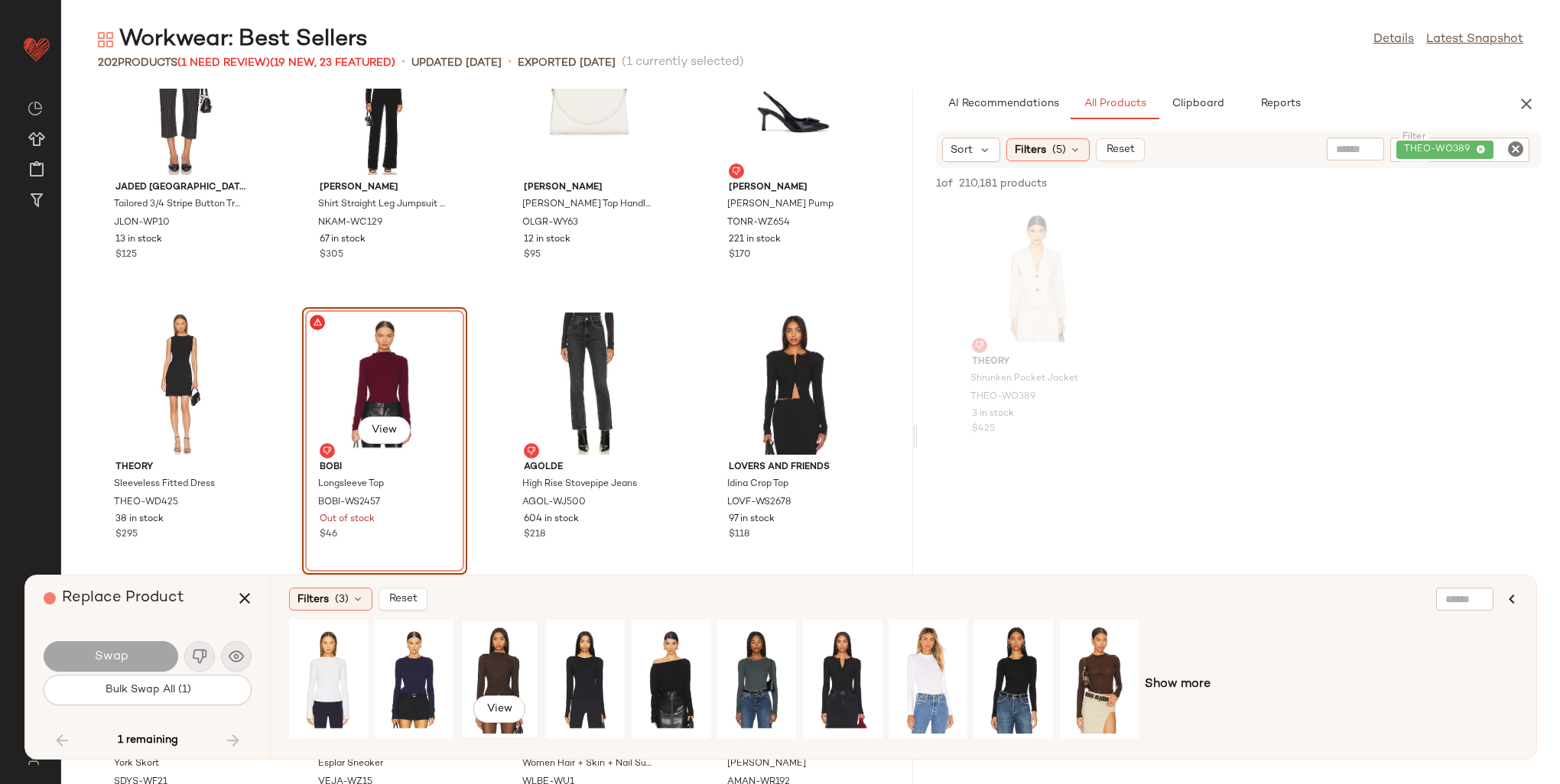
click at [511, 656] on div "View" at bounding box center [500, 680] width 68 height 109
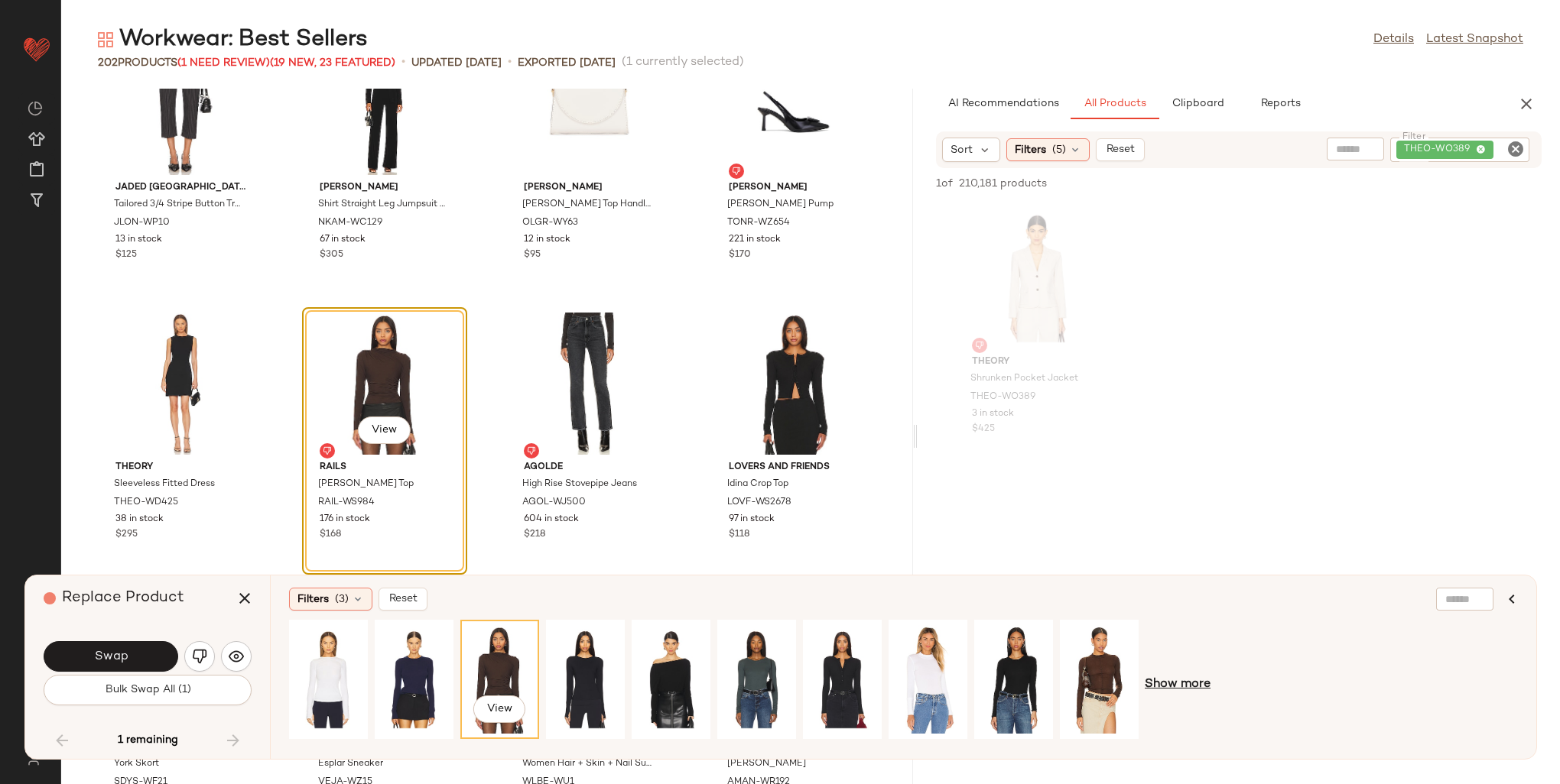
click at [1190, 685] on span "Show more" at bounding box center [1177, 685] width 66 height 18
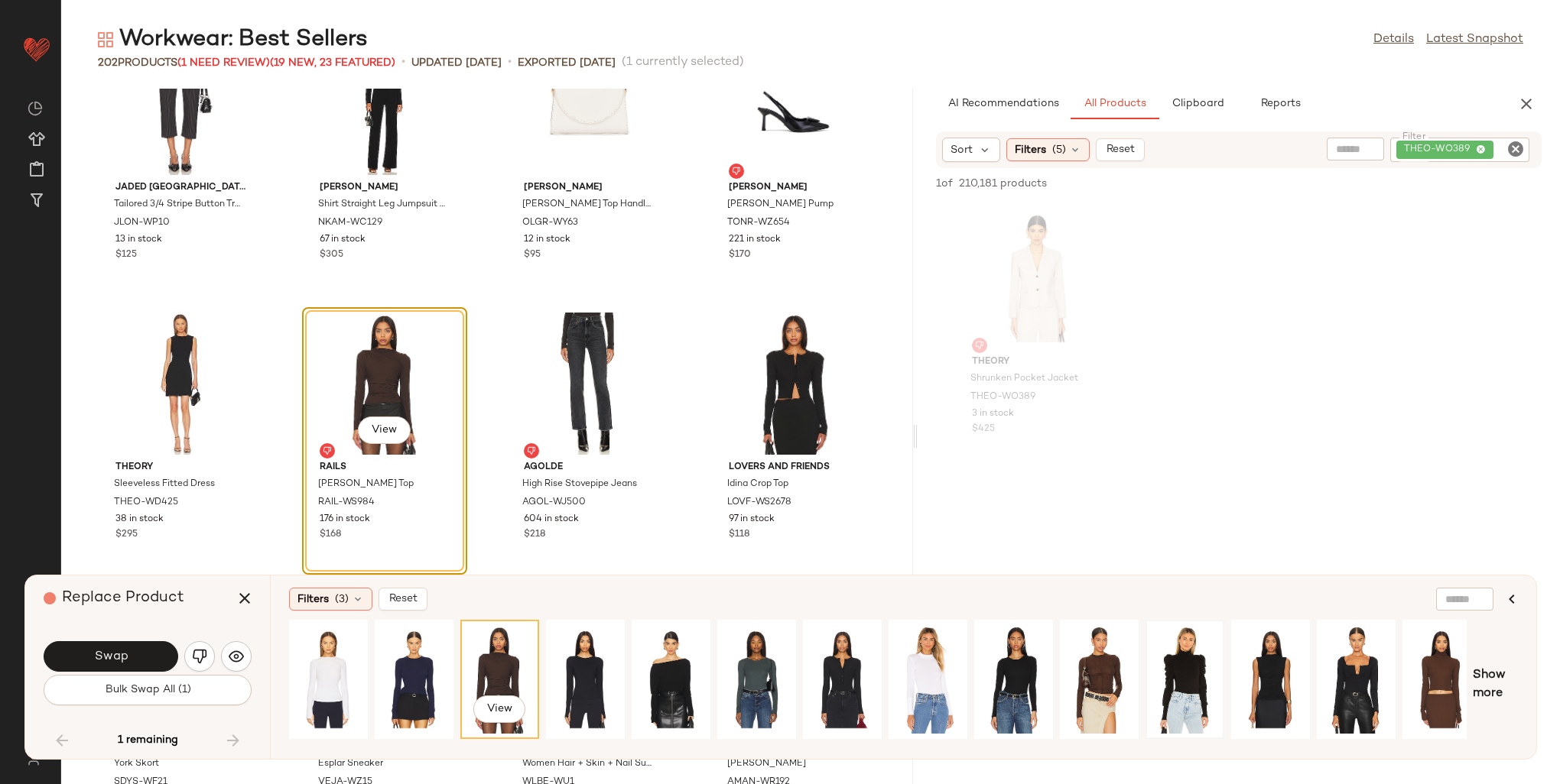
drag, startPoint x: 1053, startPoint y: 742, endPoint x: 1164, endPoint y: 735, distance: 111.2
click at [1174, 736] on div "View" at bounding box center [878, 685] width 1177 height 130
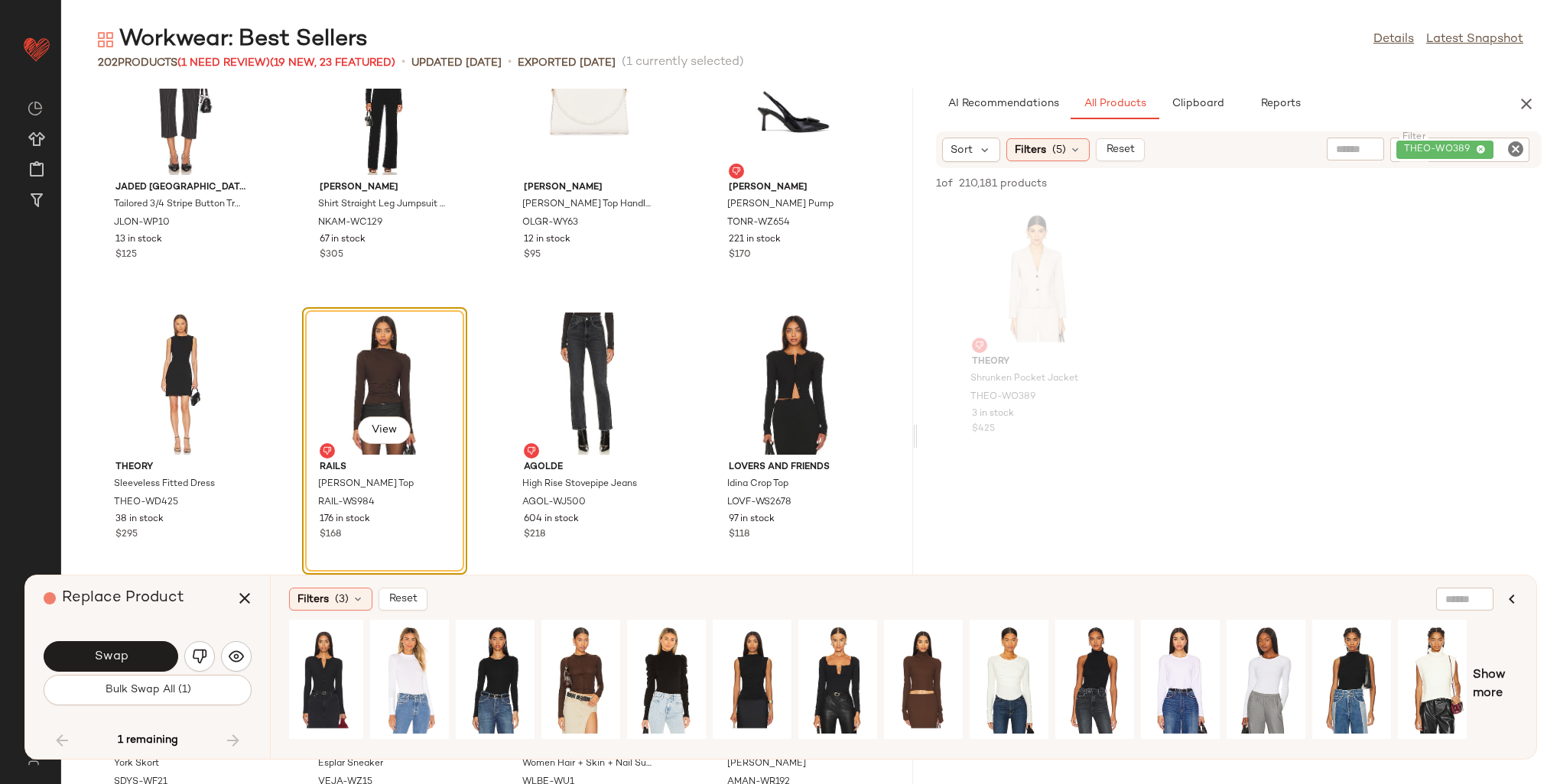
scroll to position [0, 528]
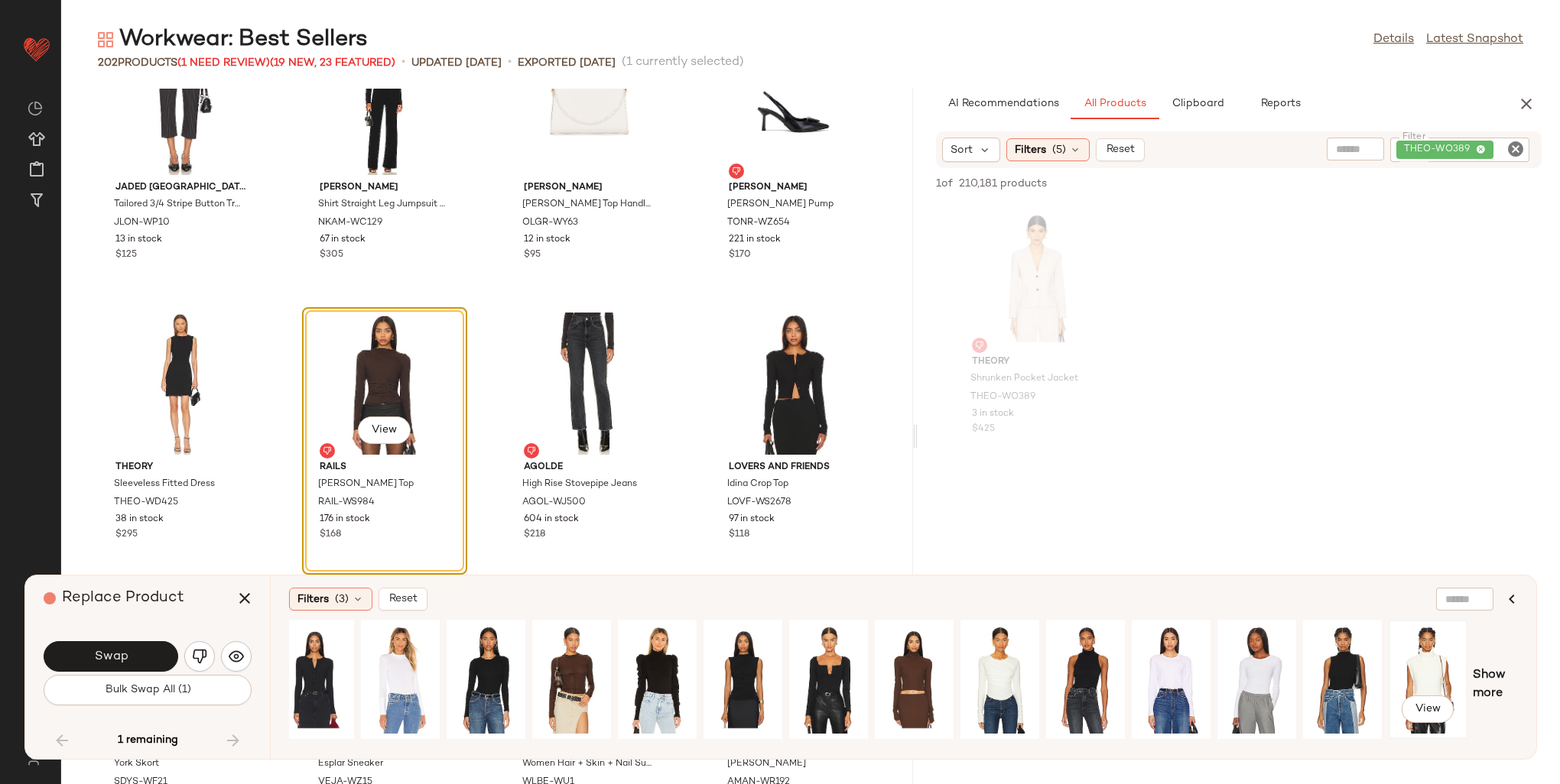
click at [1452, 662] on div "View" at bounding box center [1428, 680] width 68 height 109
click at [1013, 674] on div "View" at bounding box center [999, 680] width 68 height 109
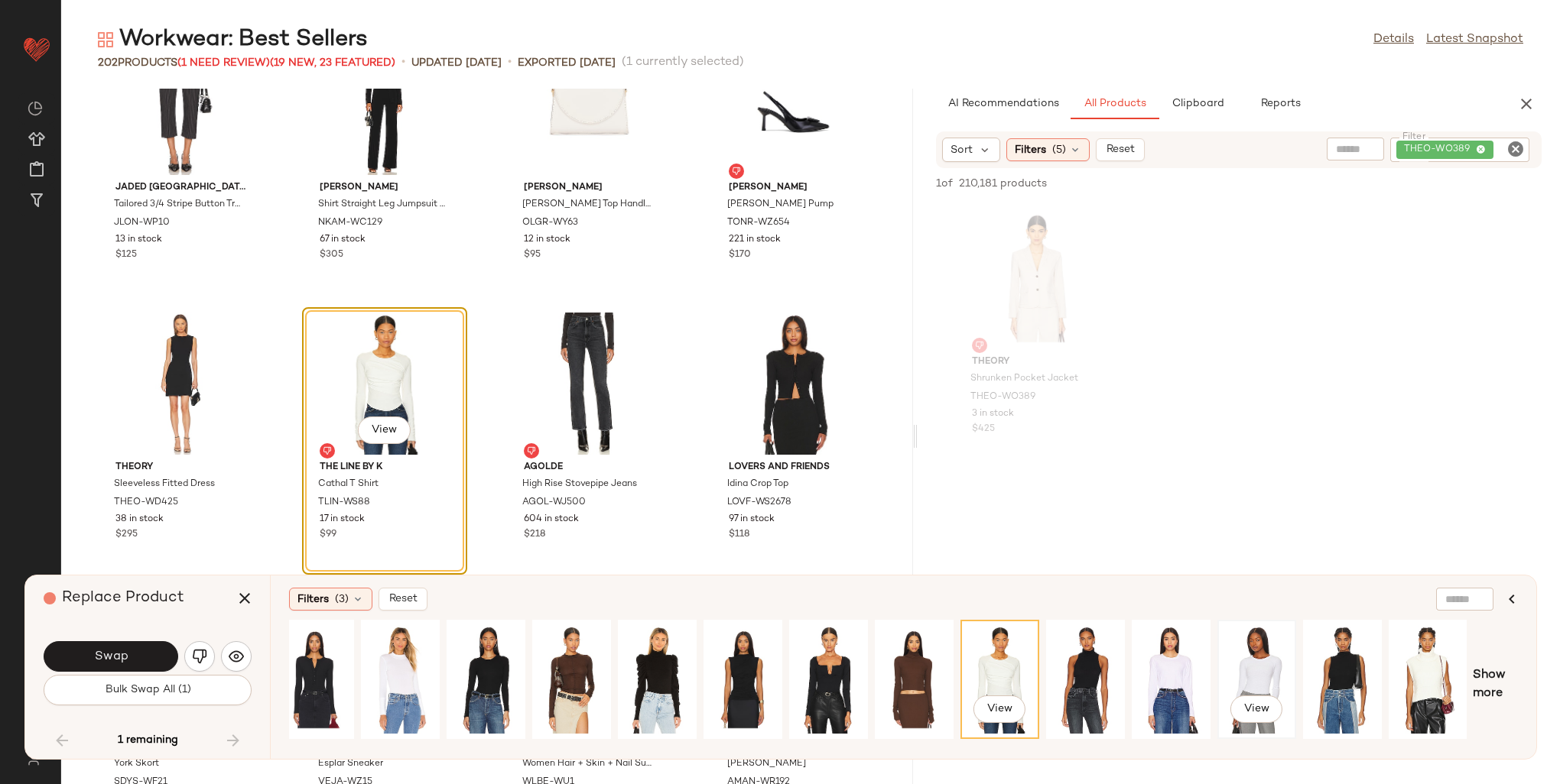
click at [1240, 652] on div "View" at bounding box center [1257, 680] width 68 height 109
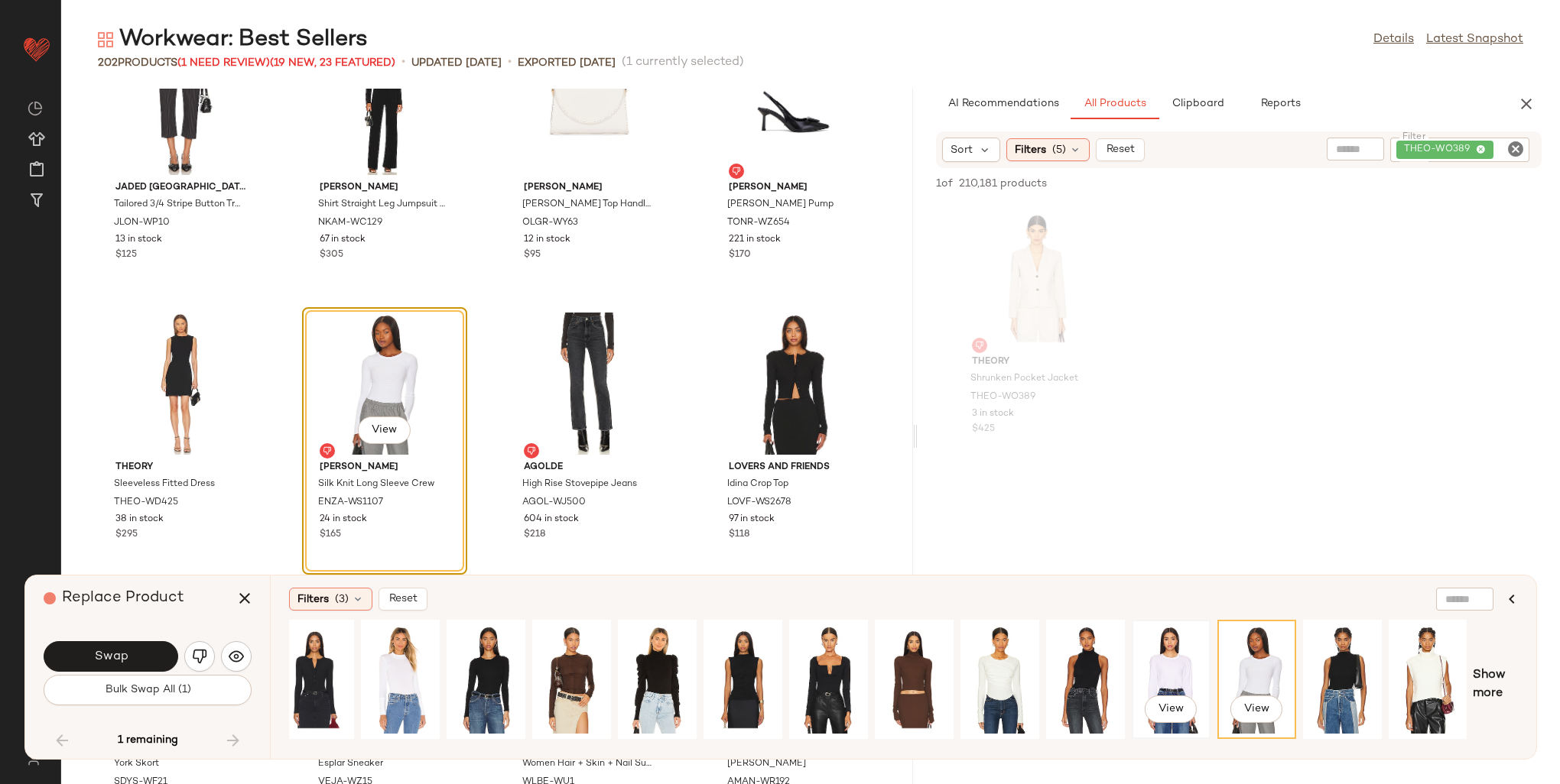
click at [1181, 665] on div "View" at bounding box center [1171, 680] width 68 height 109
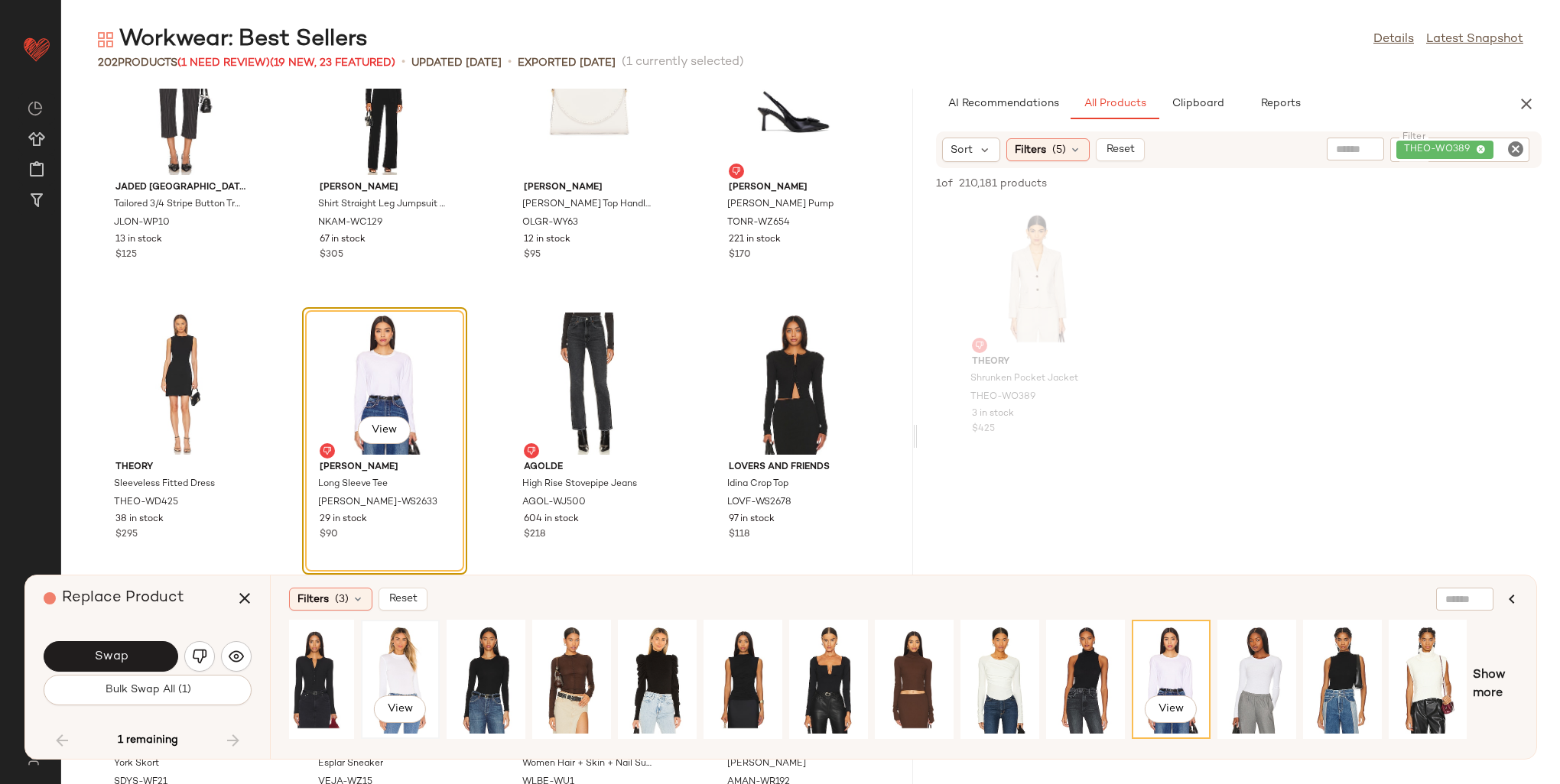
click at [385, 669] on div "View" at bounding box center [400, 680] width 68 height 109
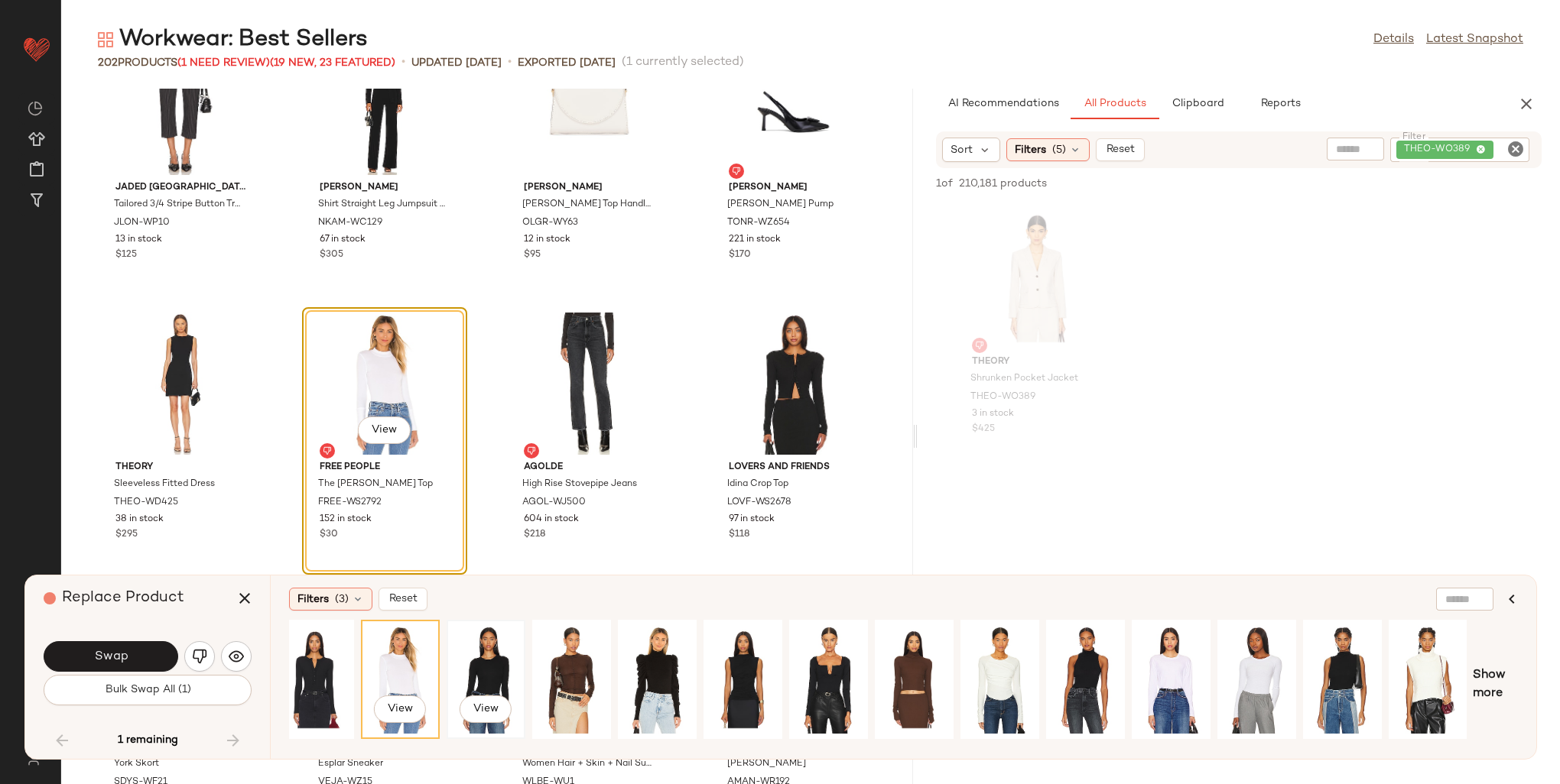
click at [482, 680] on div "View" at bounding box center [486, 680] width 68 height 109
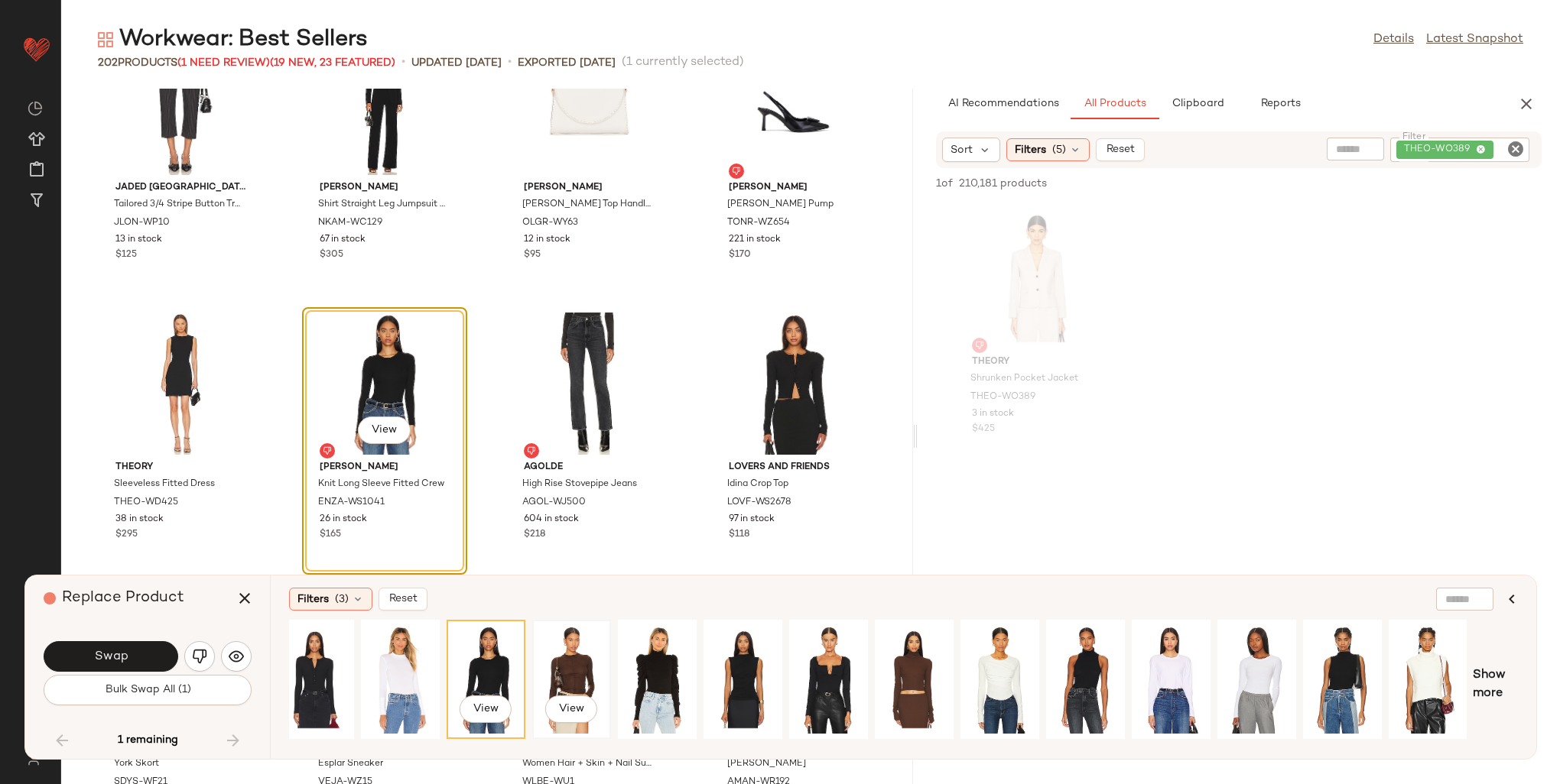
click at [549, 674] on div "View" at bounding box center [571, 680] width 68 height 109
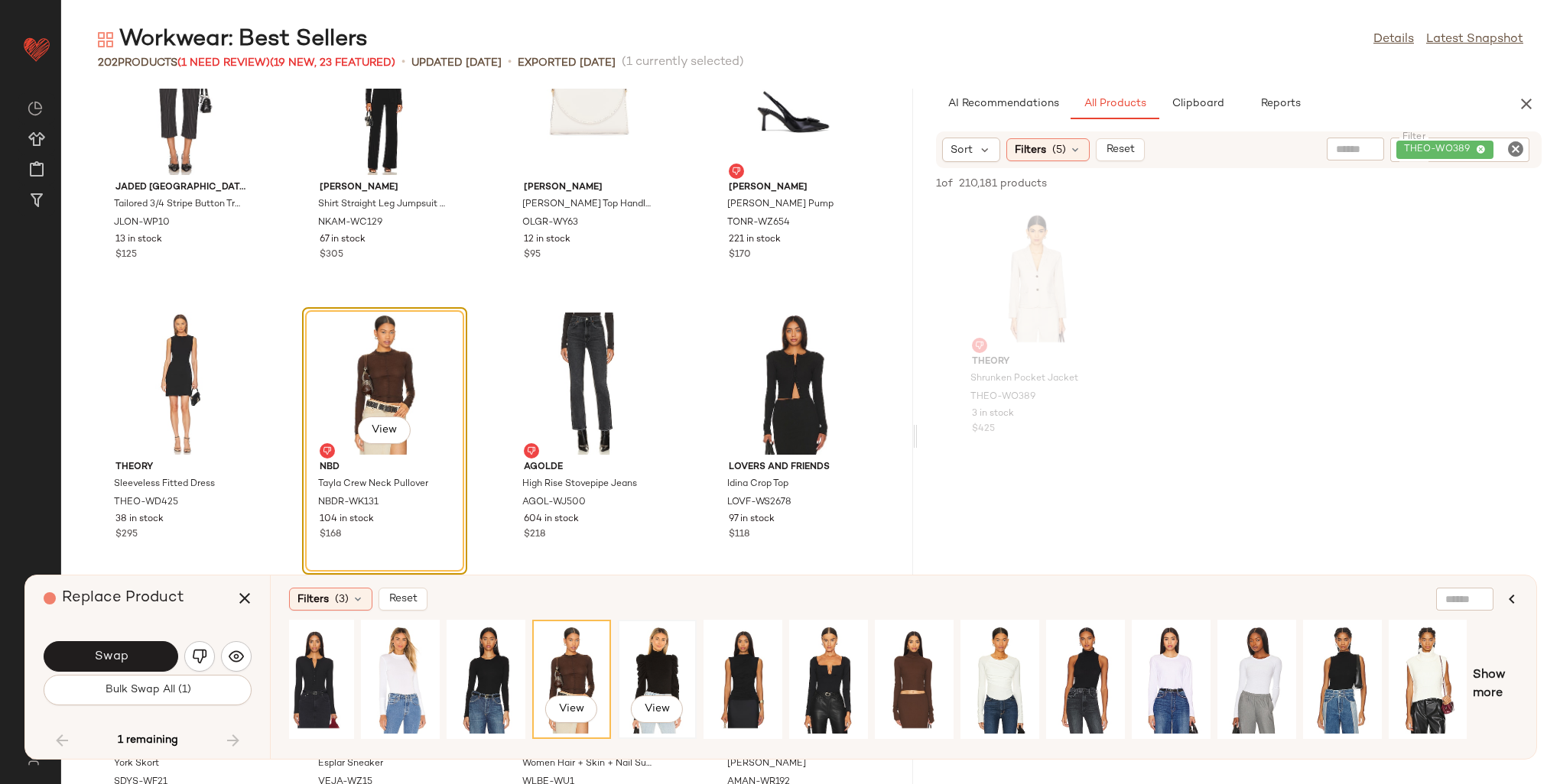
click at [651, 669] on div "View" at bounding box center [657, 680] width 68 height 109
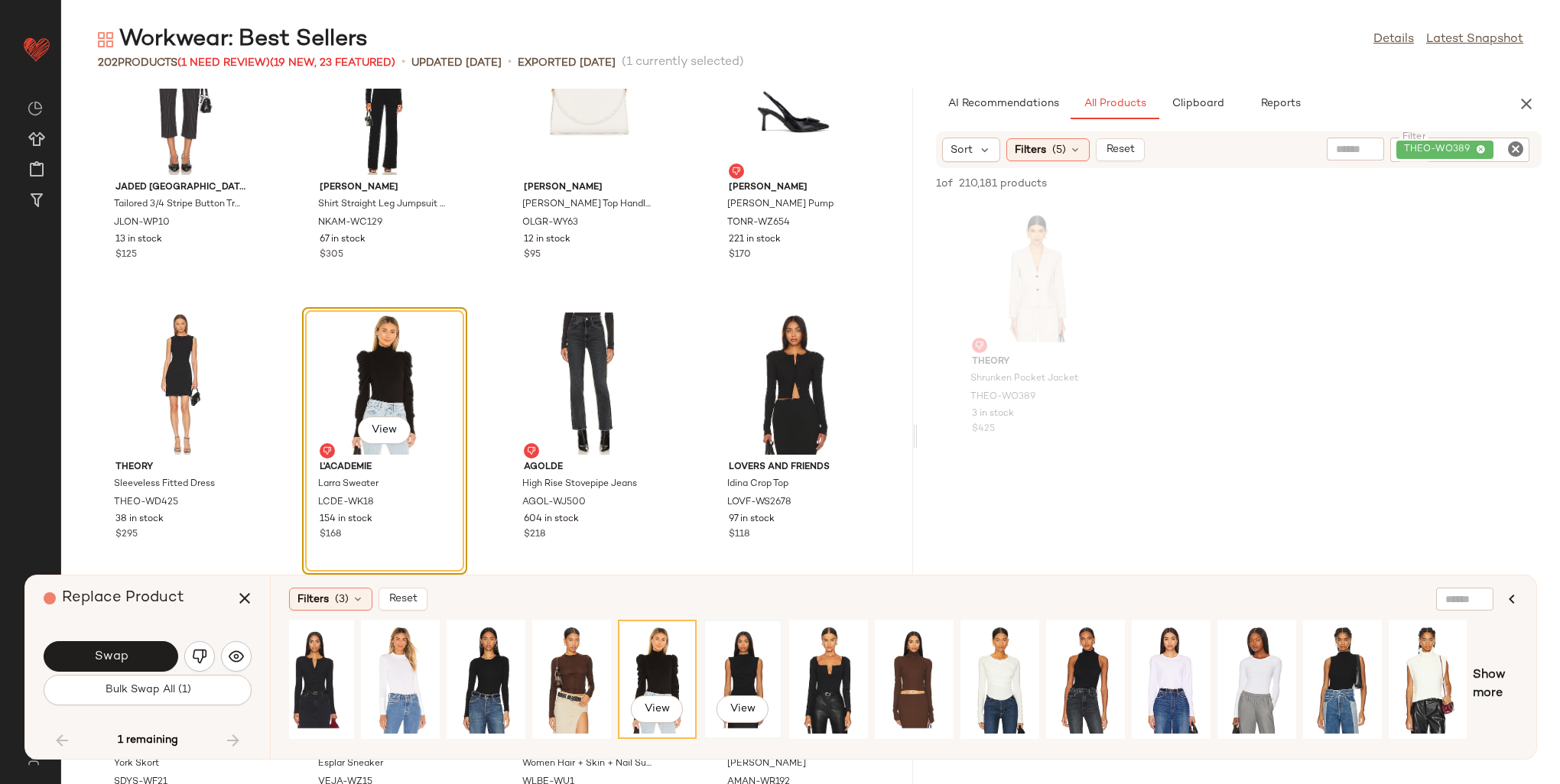
click at [731, 678] on div "View" at bounding box center [743, 680] width 68 height 109
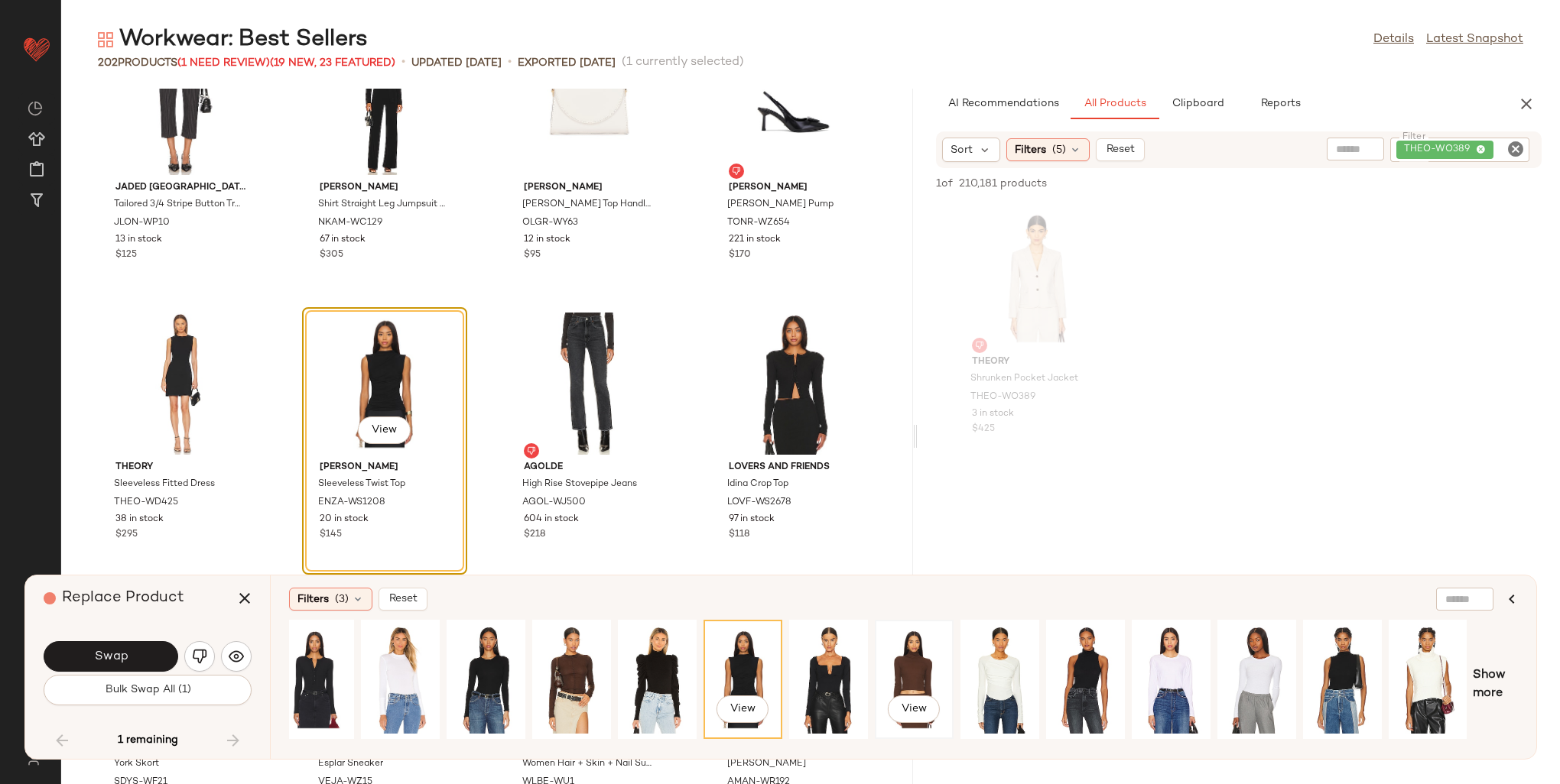
click at [911, 671] on div "View" at bounding box center [914, 680] width 68 height 109
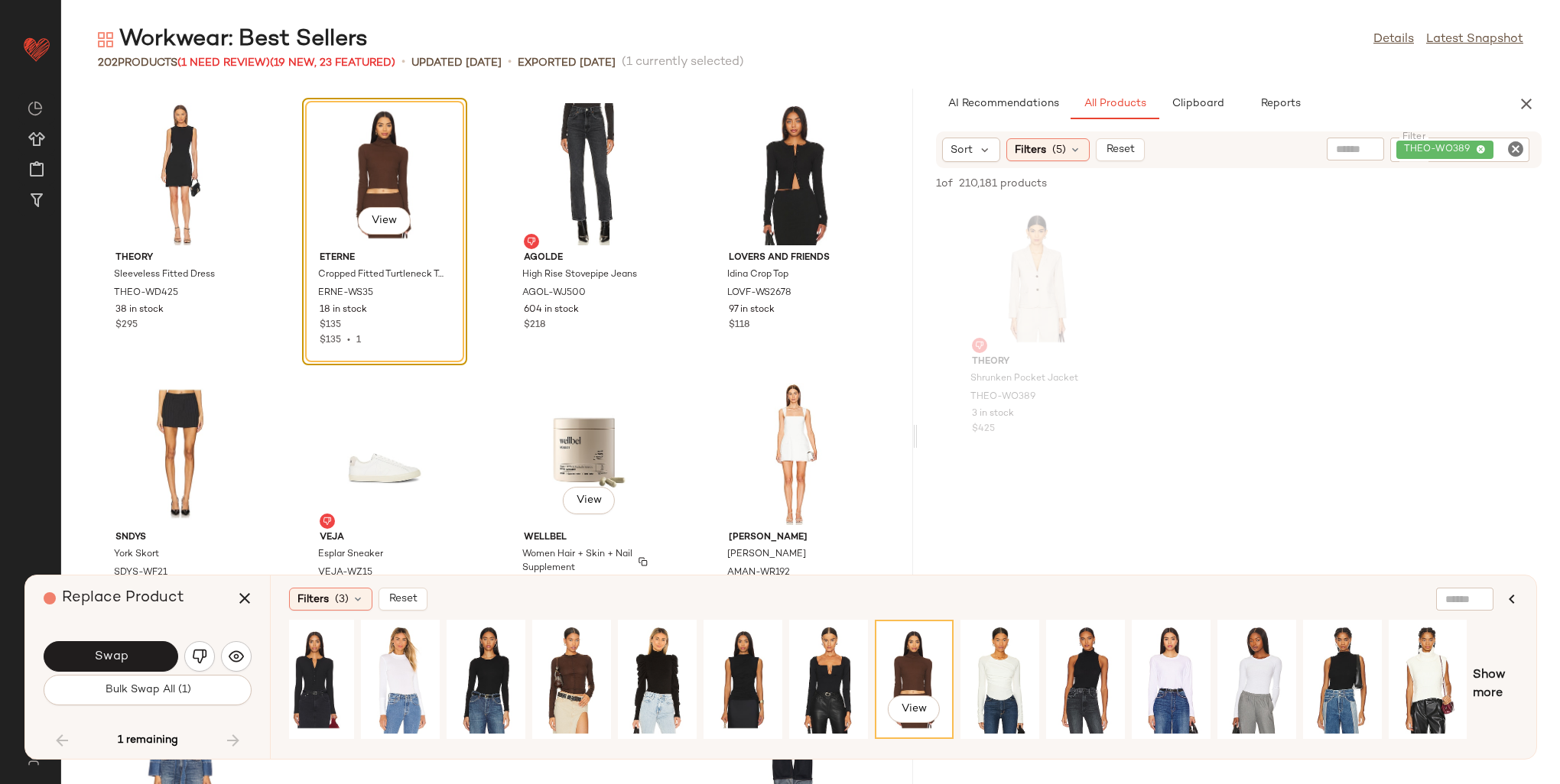
scroll to position [13381, 0]
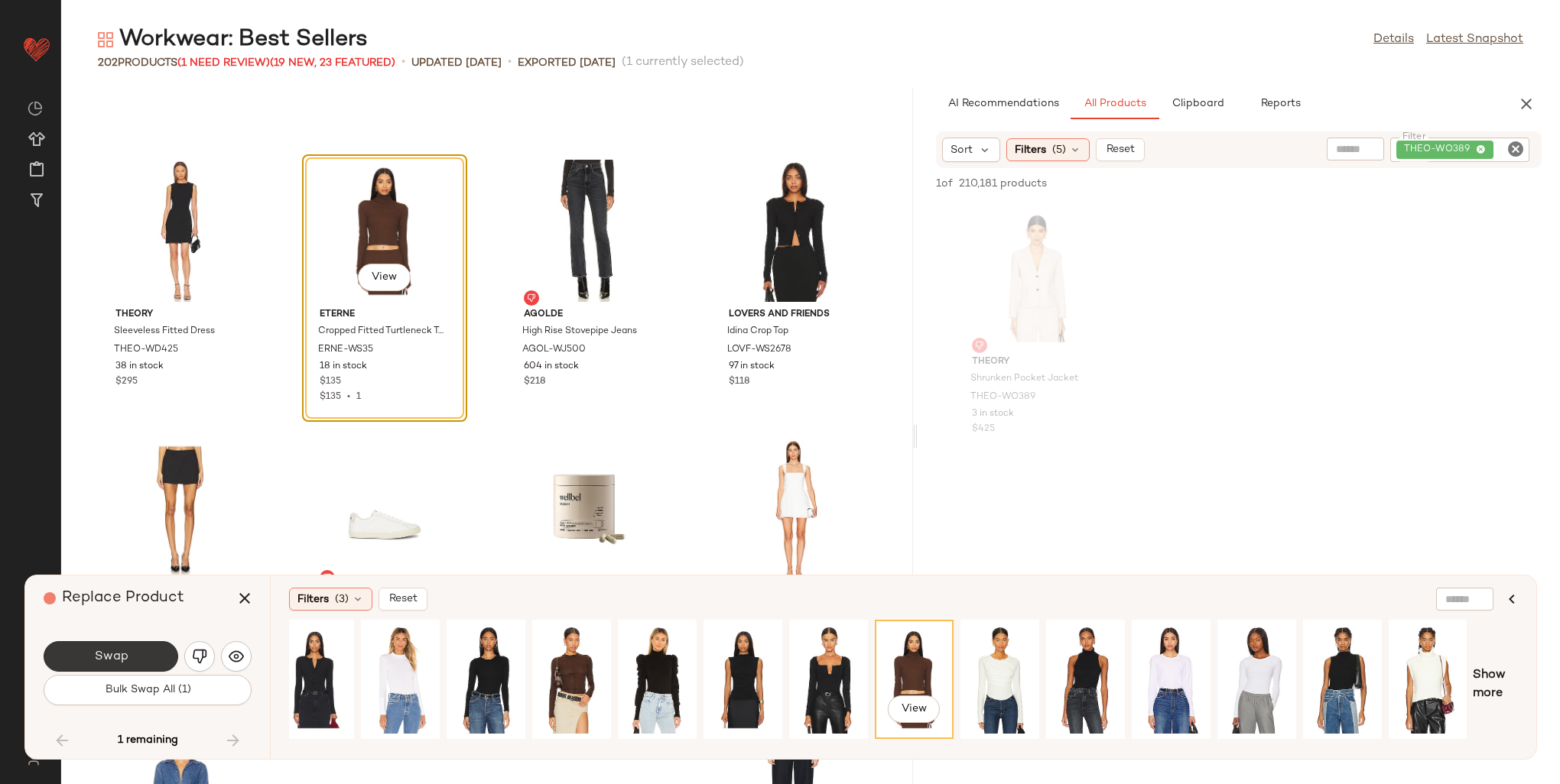
click at [139, 647] on button "Swap" at bounding box center [110, 656] width 134 height 31
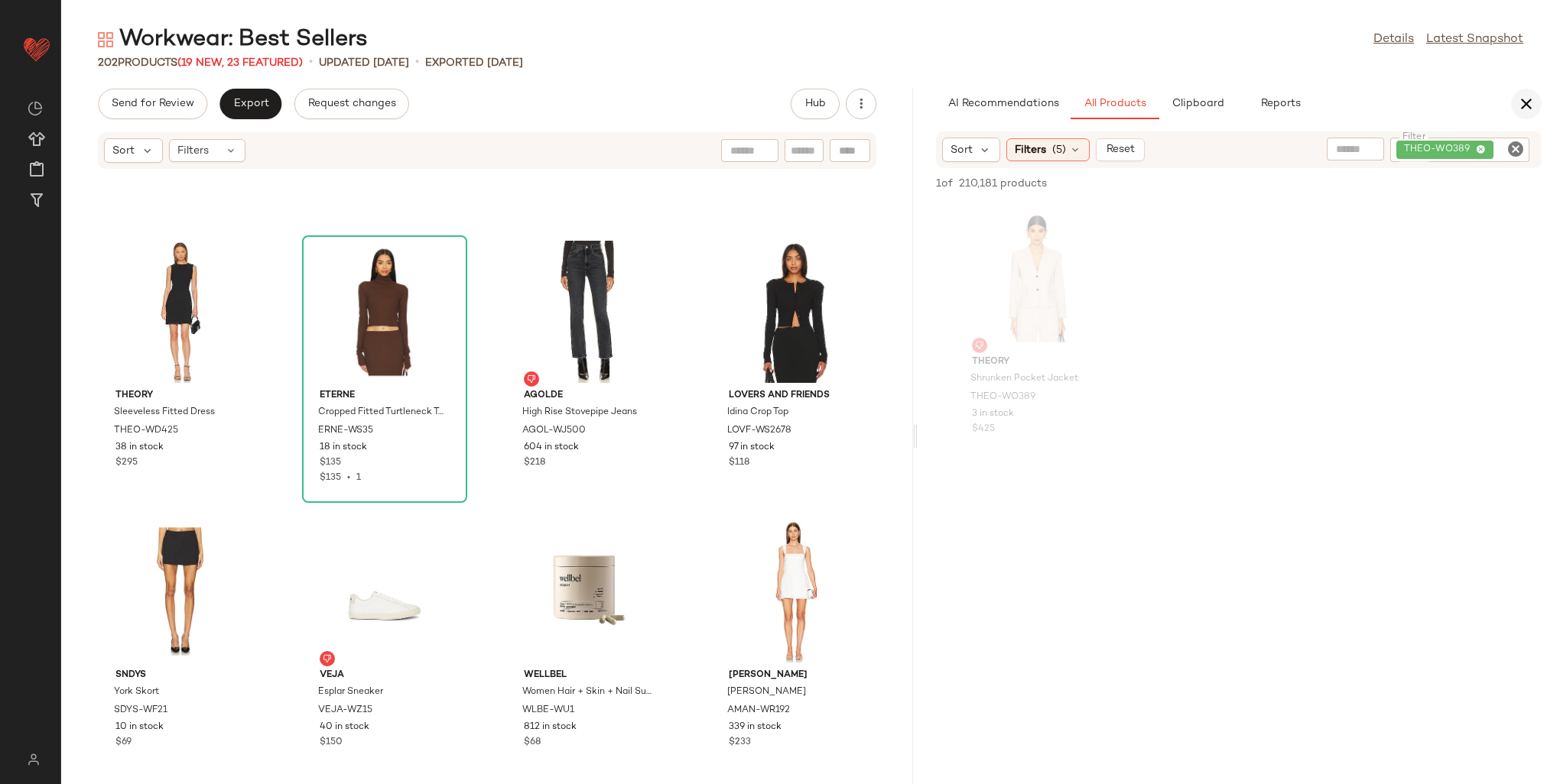
click at [1525, 112] on icon "button" at bounding box center [1526, 104] width 18 height 18
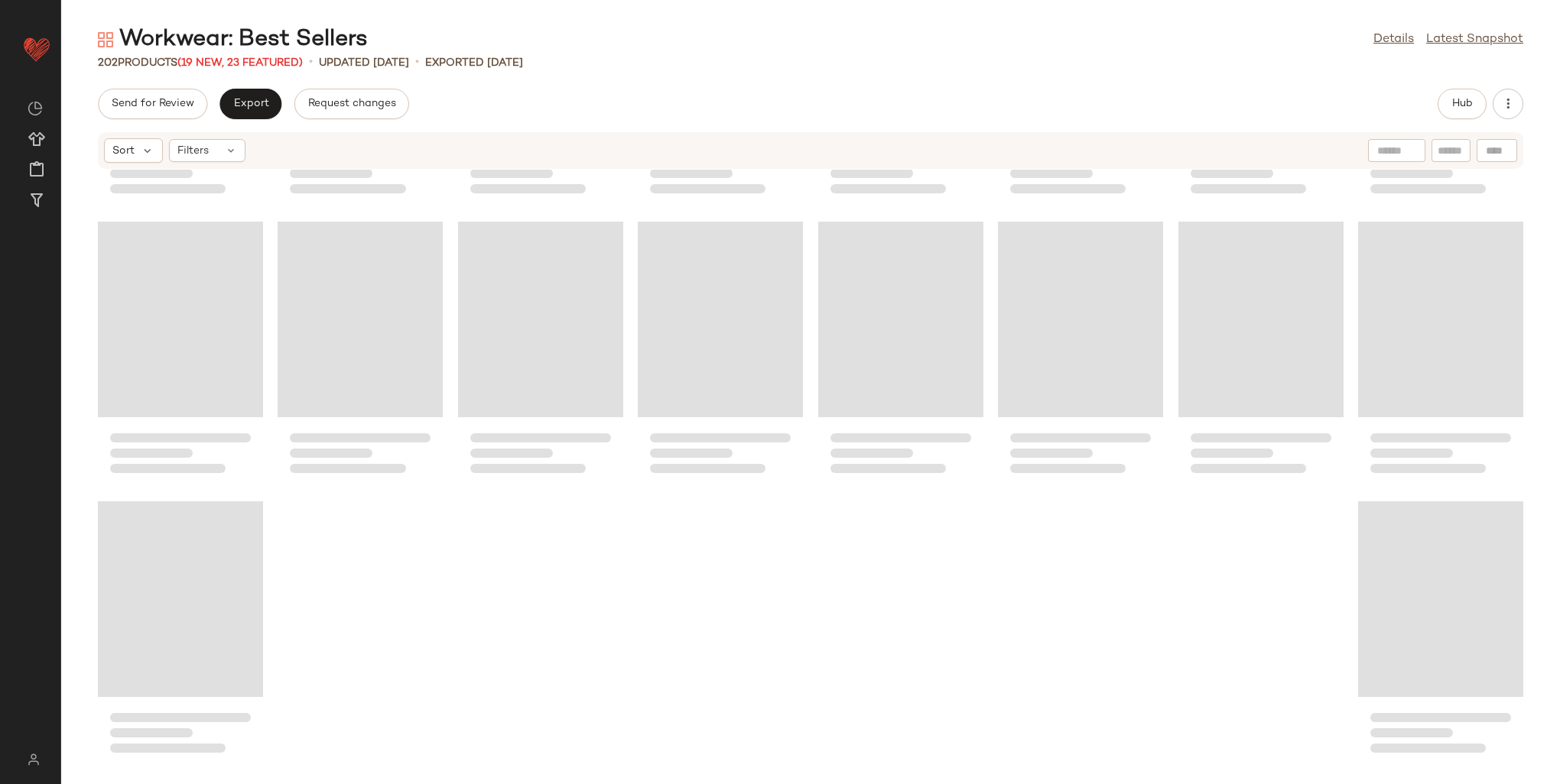
scroll to position [6436, 0]
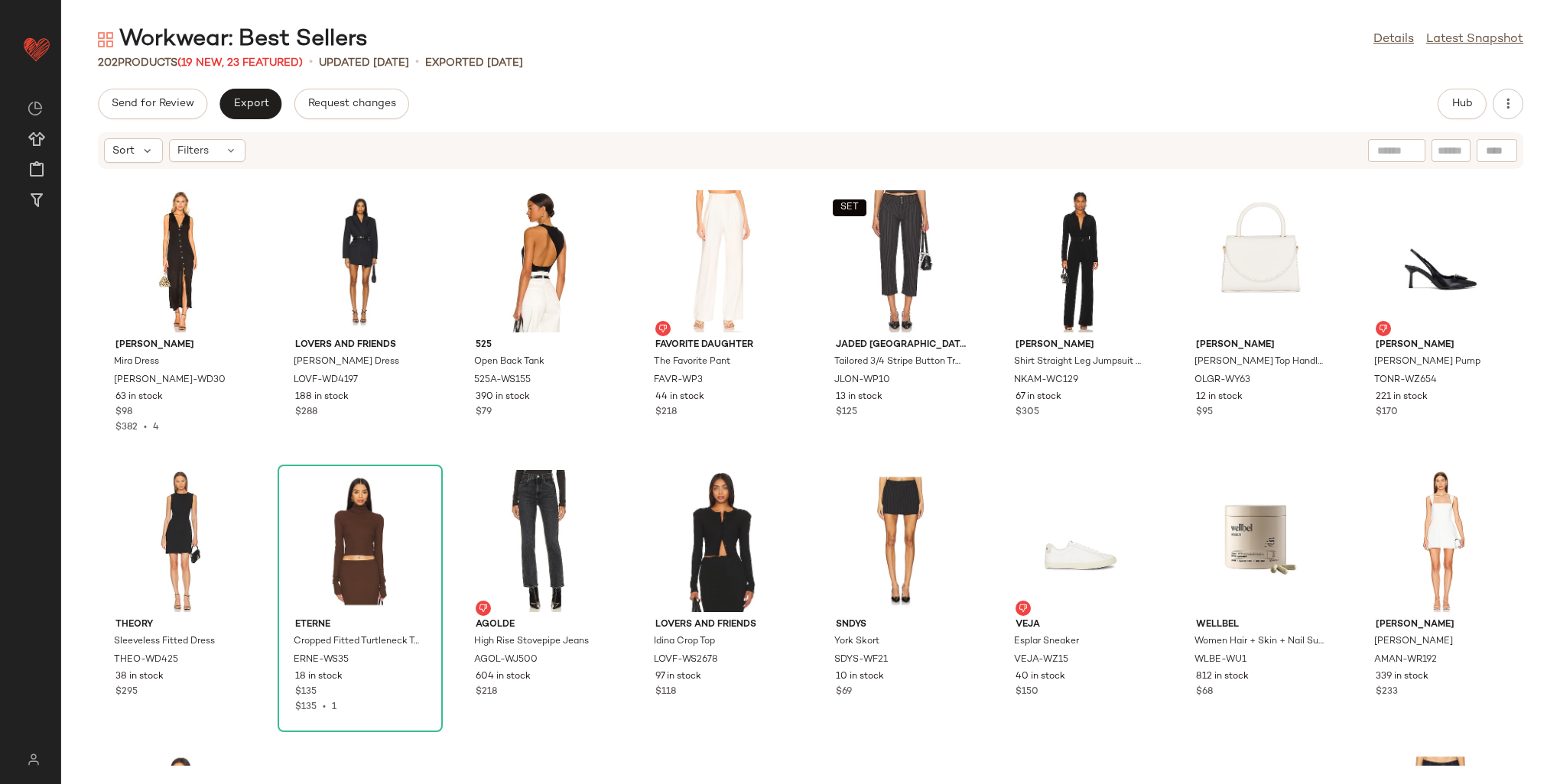
click at [242, 120] on div "Send for Review Export Request changes Hub Sort Filters [PERSON_NAME] Dress [PE…" at bounding box center [811, 437] width 1499 height 696
click at [242, 109] on span "Export" at bounding box center [251, 104] width 36 height 12
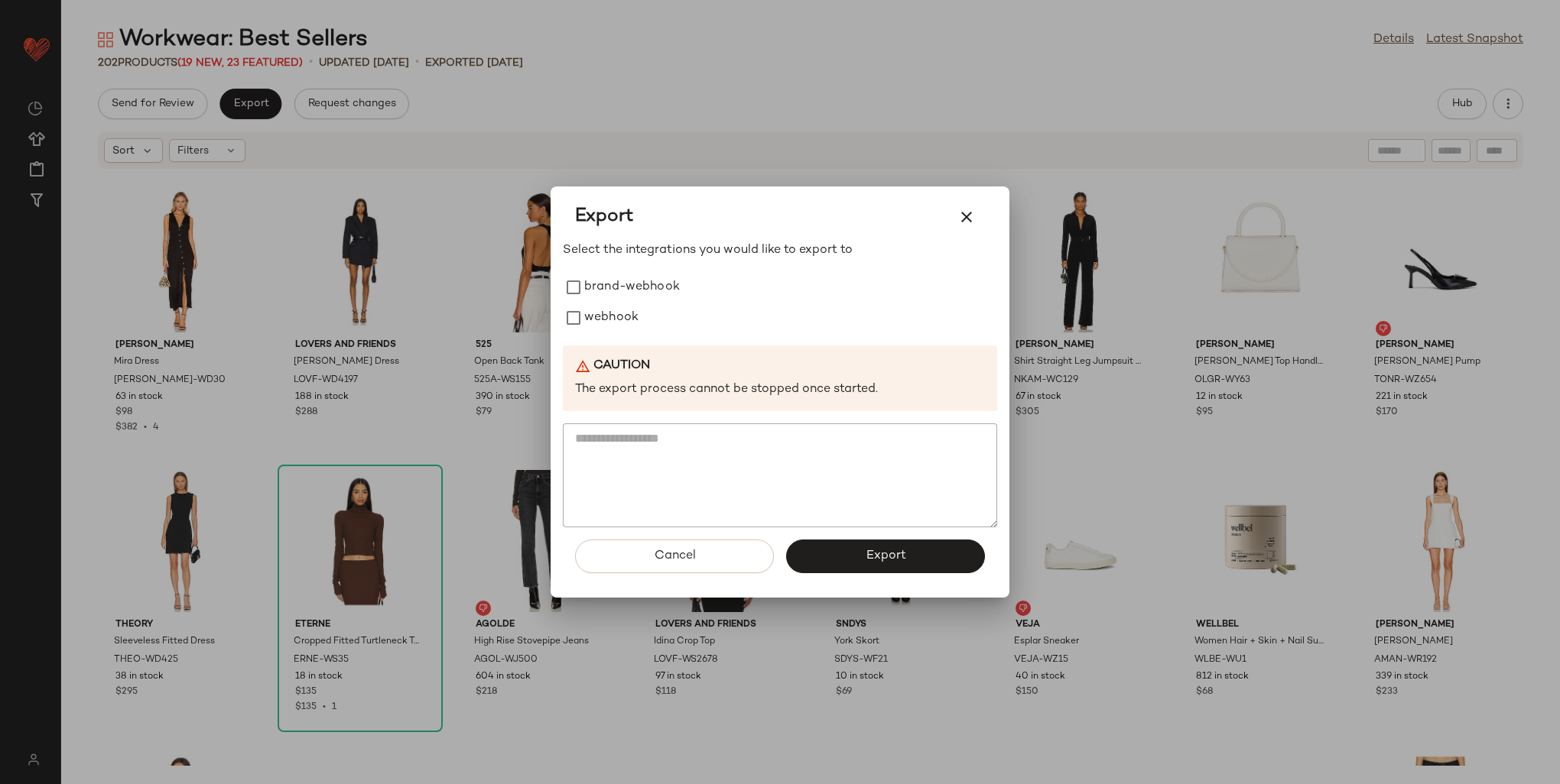
click at [556, 320] on div "Export Select the integrations you would like to export to brand-webhook webhoo…" at bounding box center [780, 392] width 458 height 411
click at [894, 566] on button "Export" at bounding box center [885, 556] width 199 height 34
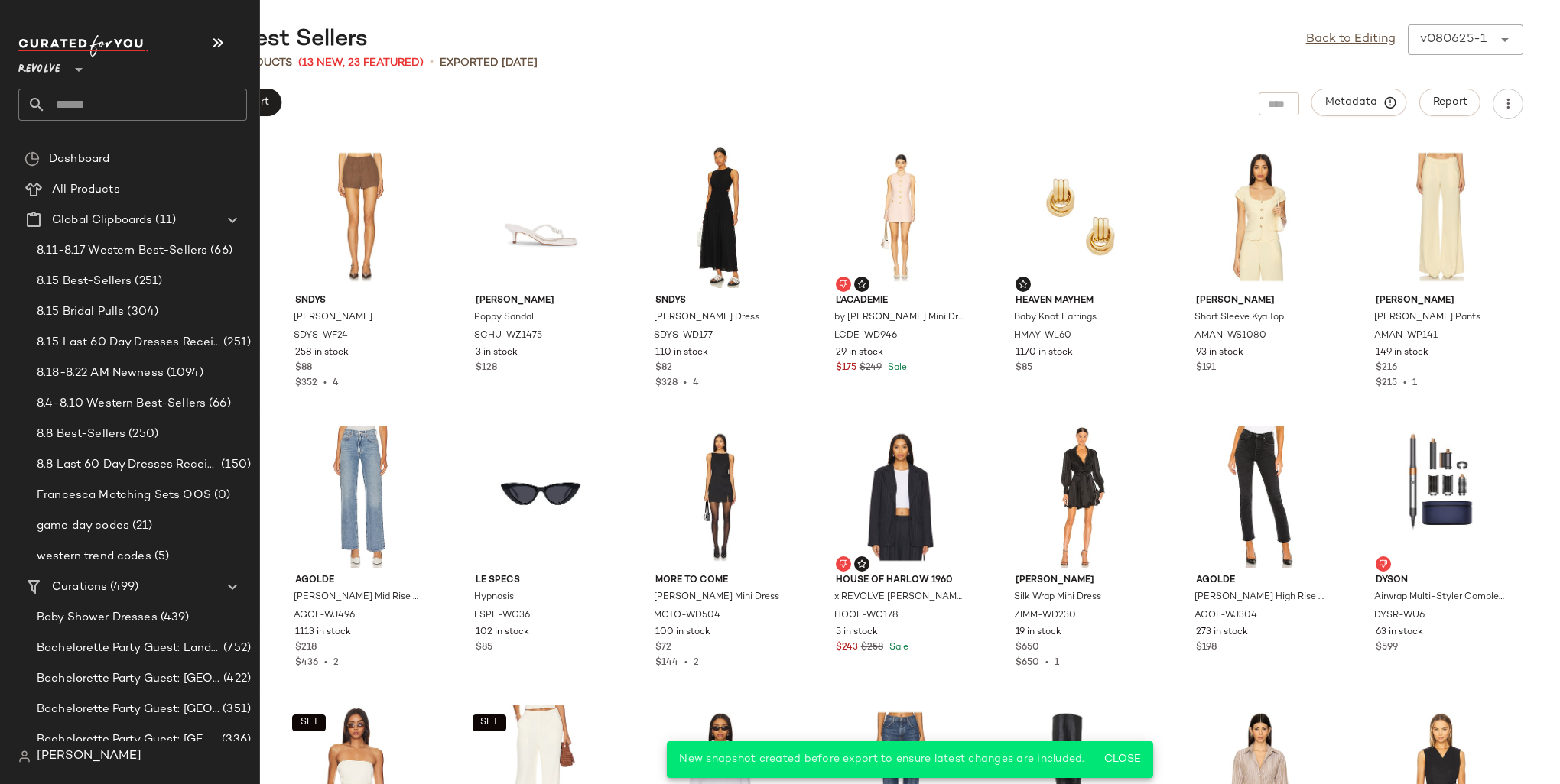
click at [68, 108] on input "text" at bounding box center [147, 105] width 201 height 32
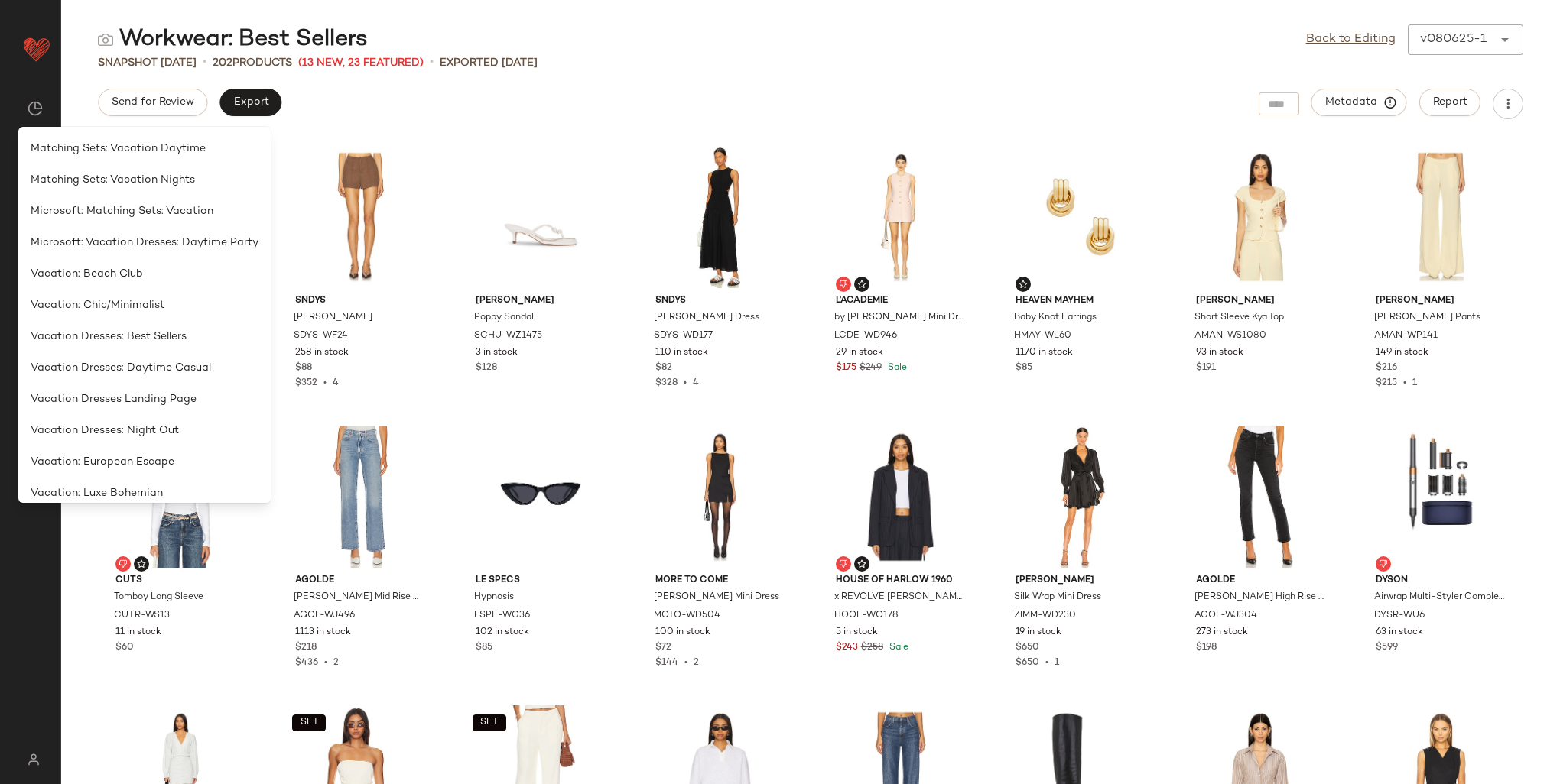
drag, startPoint x: 98, startPoint y: 107, endPoint x: -3, endPoint y: 92, distance: 102.1
click at [0, 92] on html "Revolve ** Dashboard All Products Global Clipboards (11) Curations (499) [PERSO…" at bounding box center [780, 392] width 1560 height 784
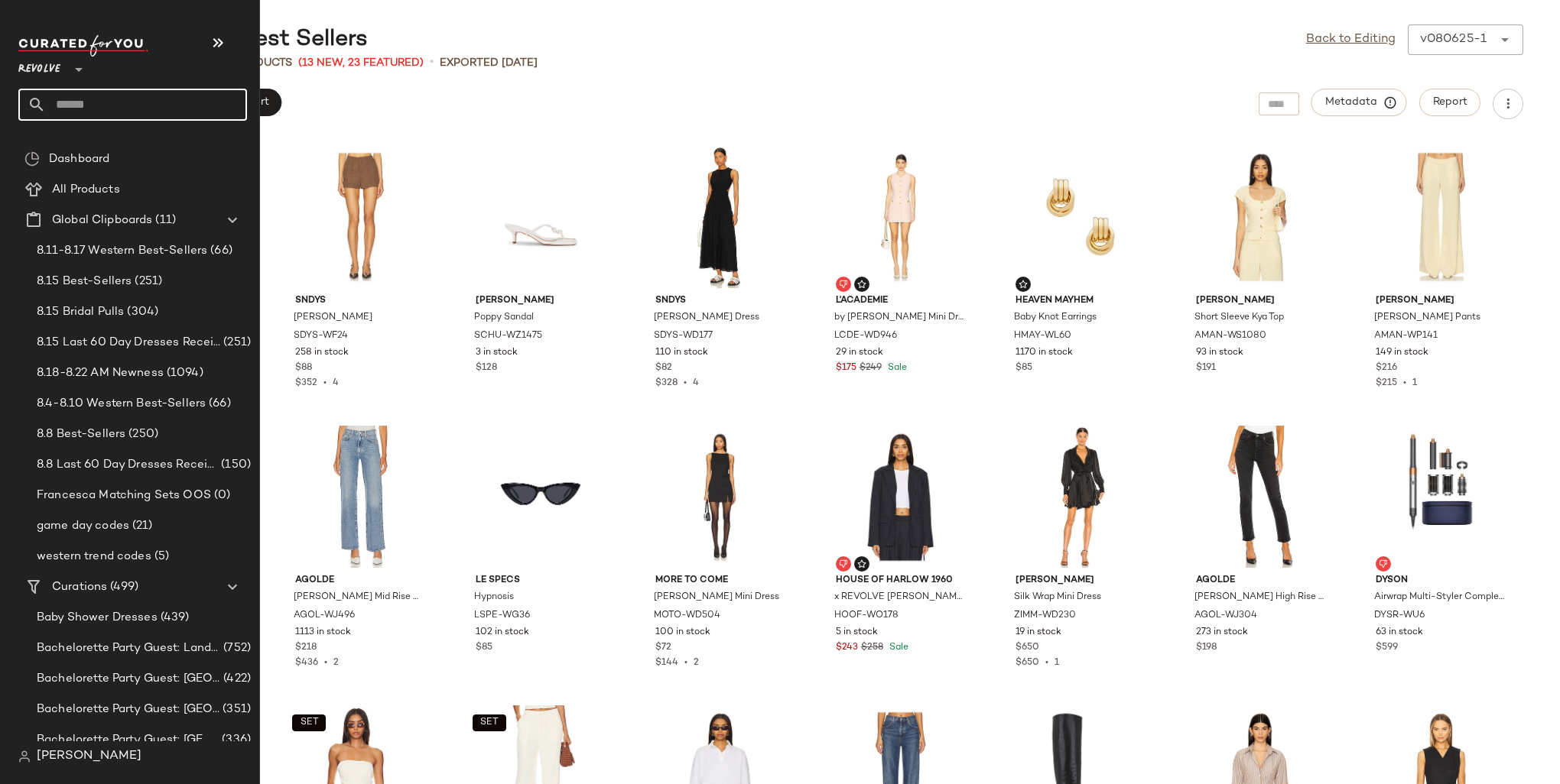
click at [67, 106] on input "text" at bounding box center [147, 105] width 201 height 32
click at [53, 102] on input "text" at bounding box center [147, 105] width 201 height 32
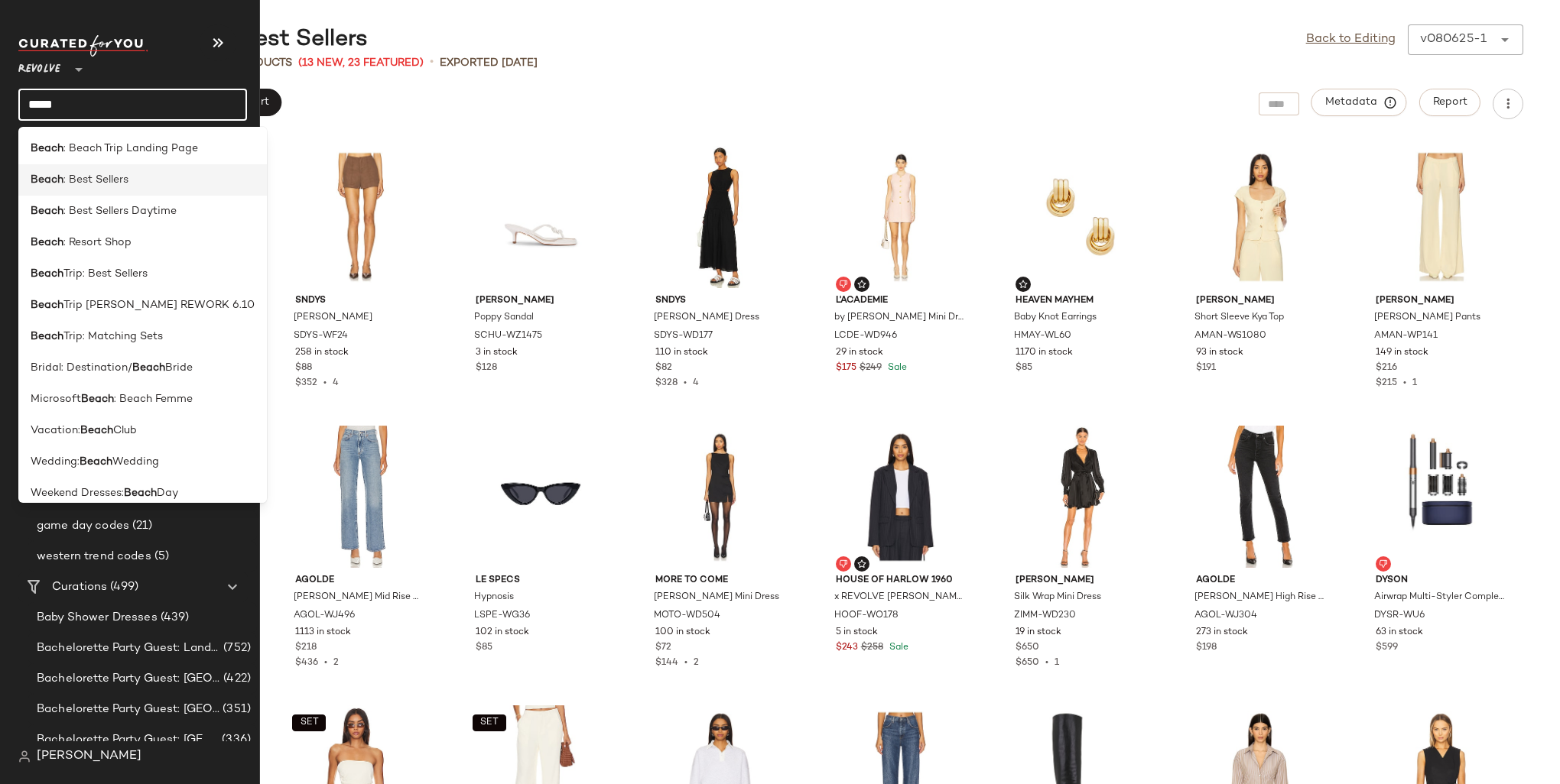
type input "*****"
click at [123, 176] on span ": Best Sellers" at bounding box center [96, 180] width 65 height 16
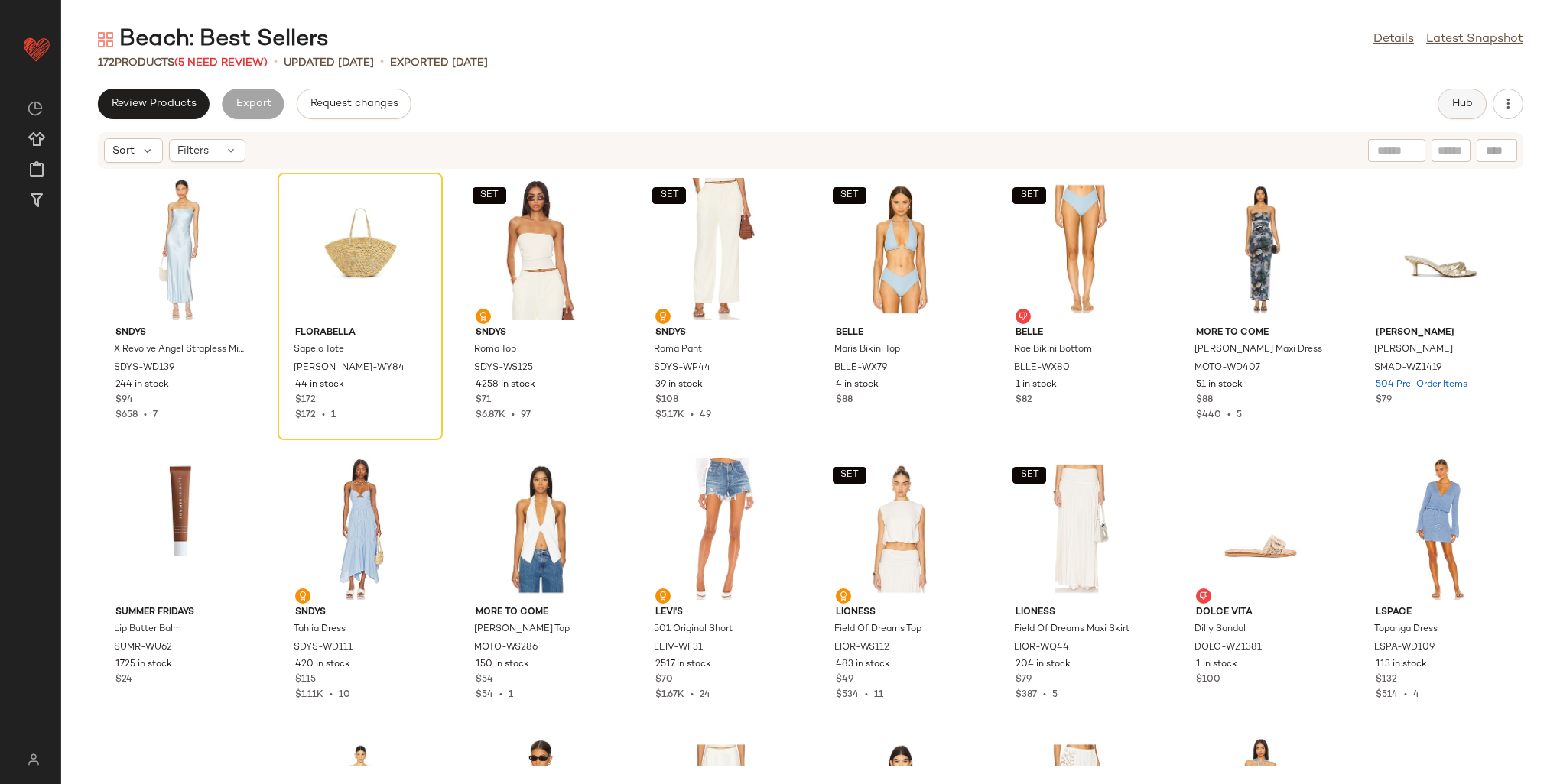
click at [1478, 107] on button "Hub" at bounding box center [1461, 104] width 49 height 31
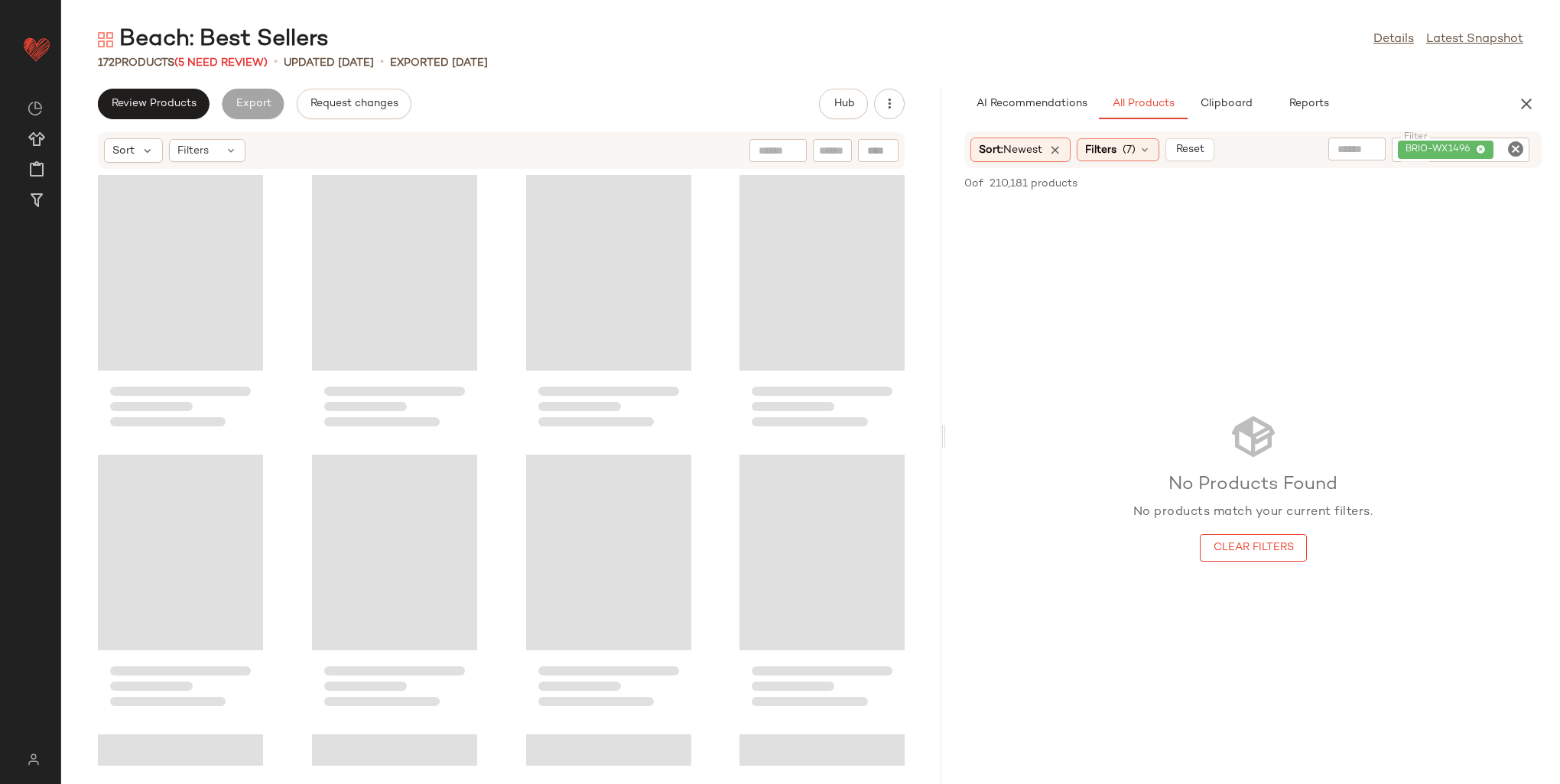
drag, startPoint x: 809, startPoint y: 313, endPoint x: 946, endPoint y: 307, distance: 137.1
click at [946, 307] on div "Beach: Best Sellers Details Latest Snapshot 172 Products (5 Need Review) • upda…" at bounding box center [811, 405] width 1499 height 760
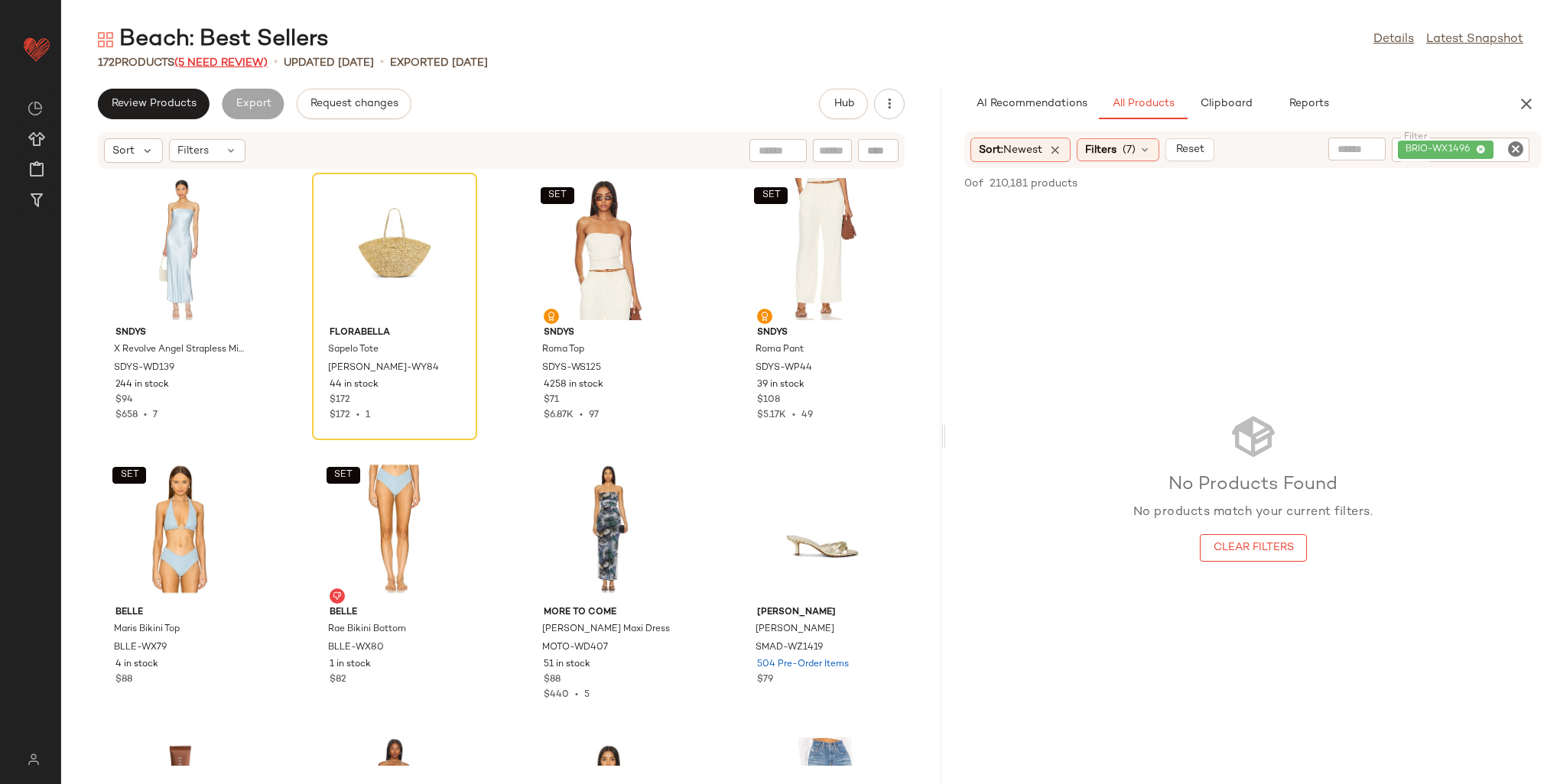
click at [214, 59] on span "(5 Need Review)" at bounding box center [220, 63] width 93 height 12
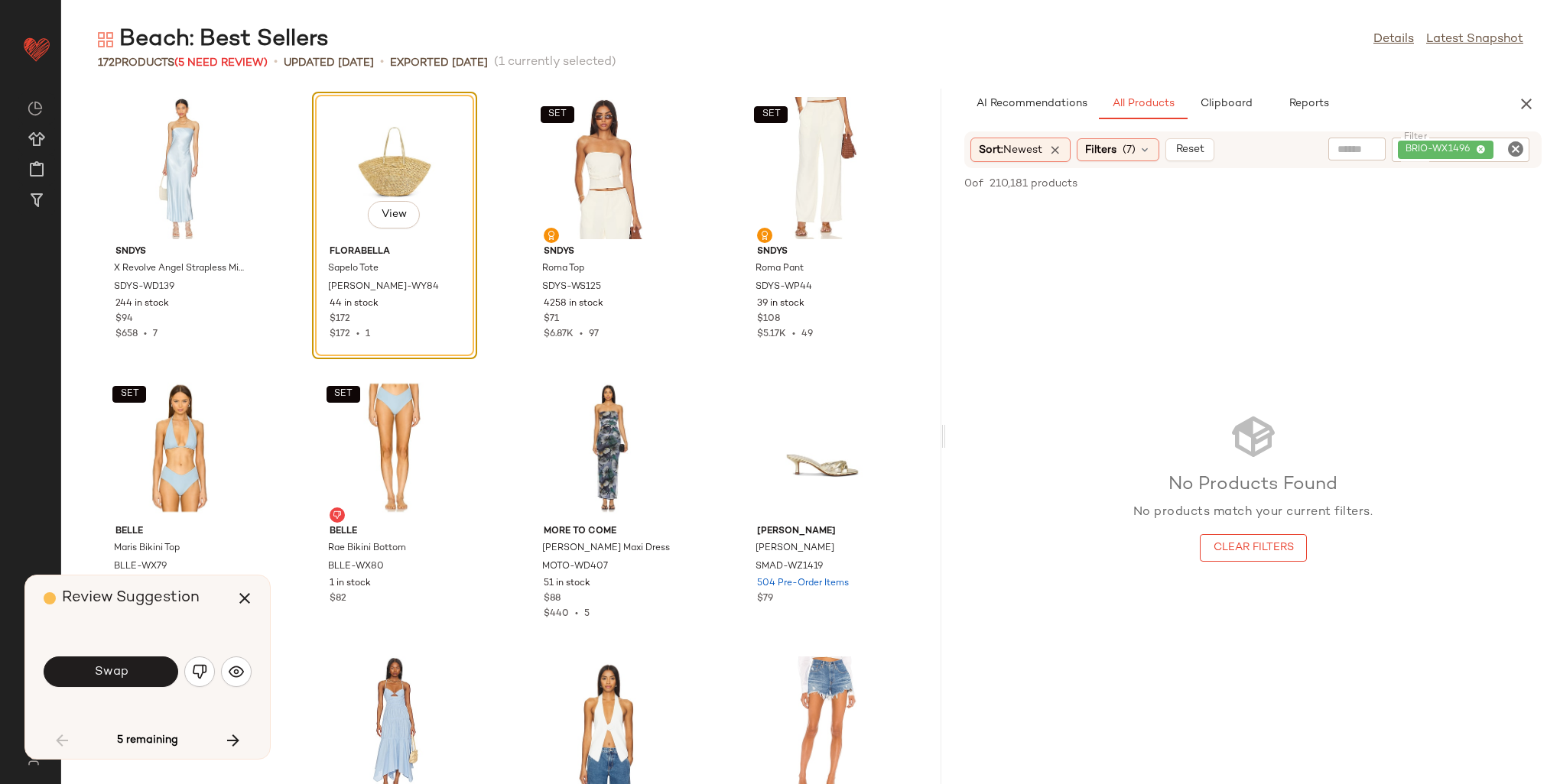
click at [218, 678] on div "Swap" at bounding box center [148, 672] width 208 height 37
click at [232, 667] on img "button" at bounding box center [236, 672] width 16 height 16
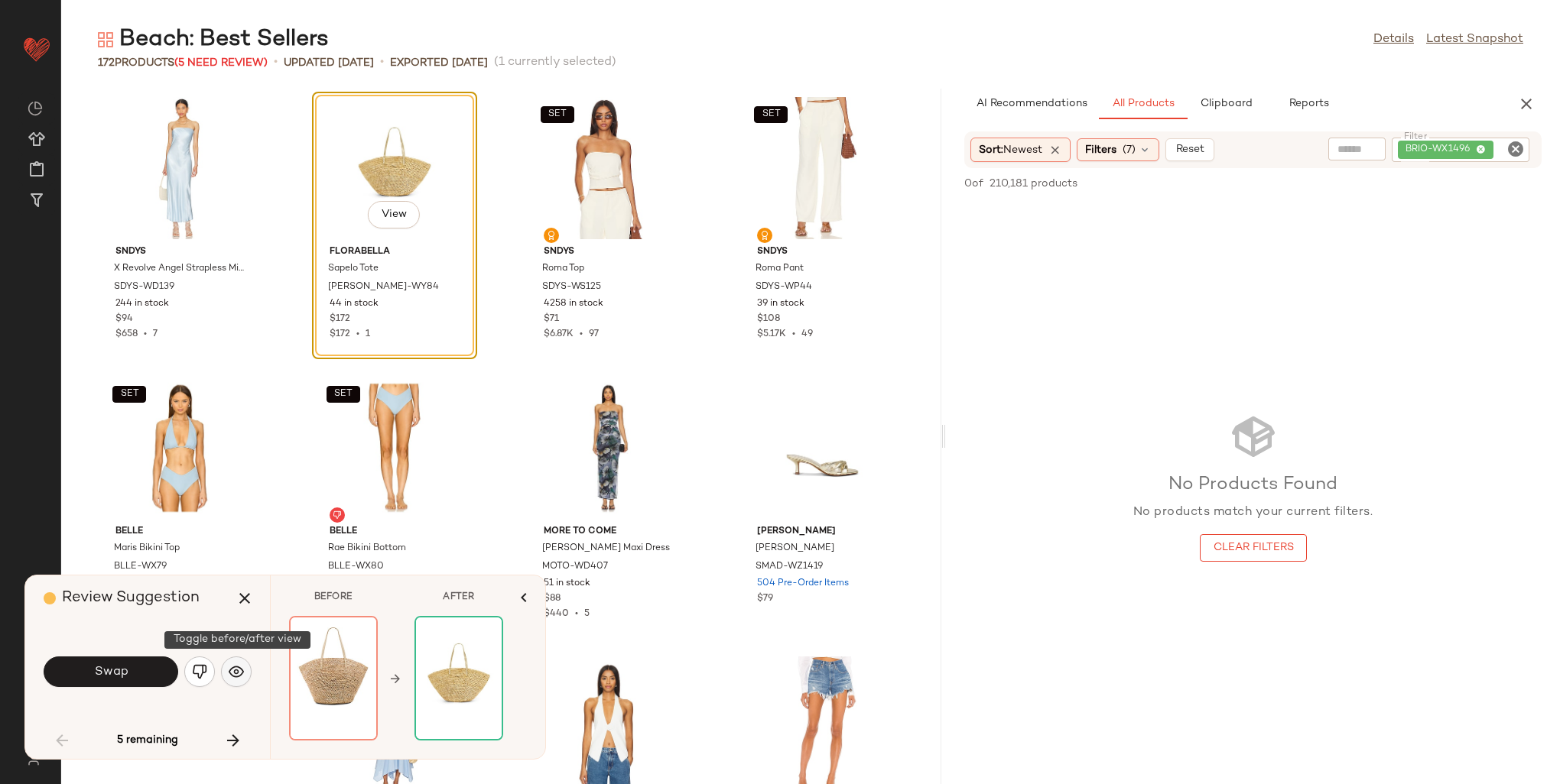
click at [238, 671] on img "button" at bounding box center [236, 672] width 16 height 16
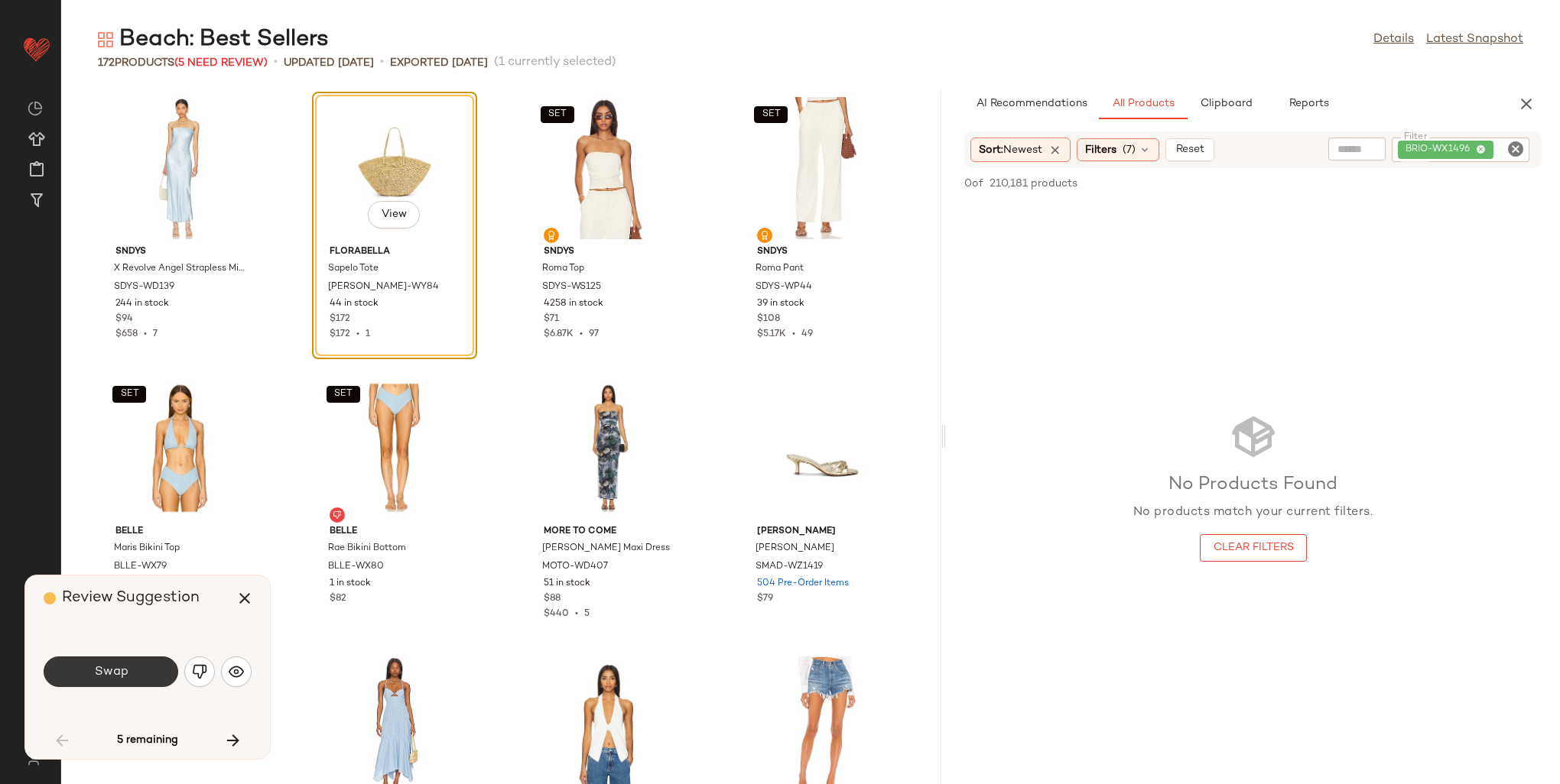
click at [152, 672] on button "Swap" at bounding box center [110, 672] width 134 height 31
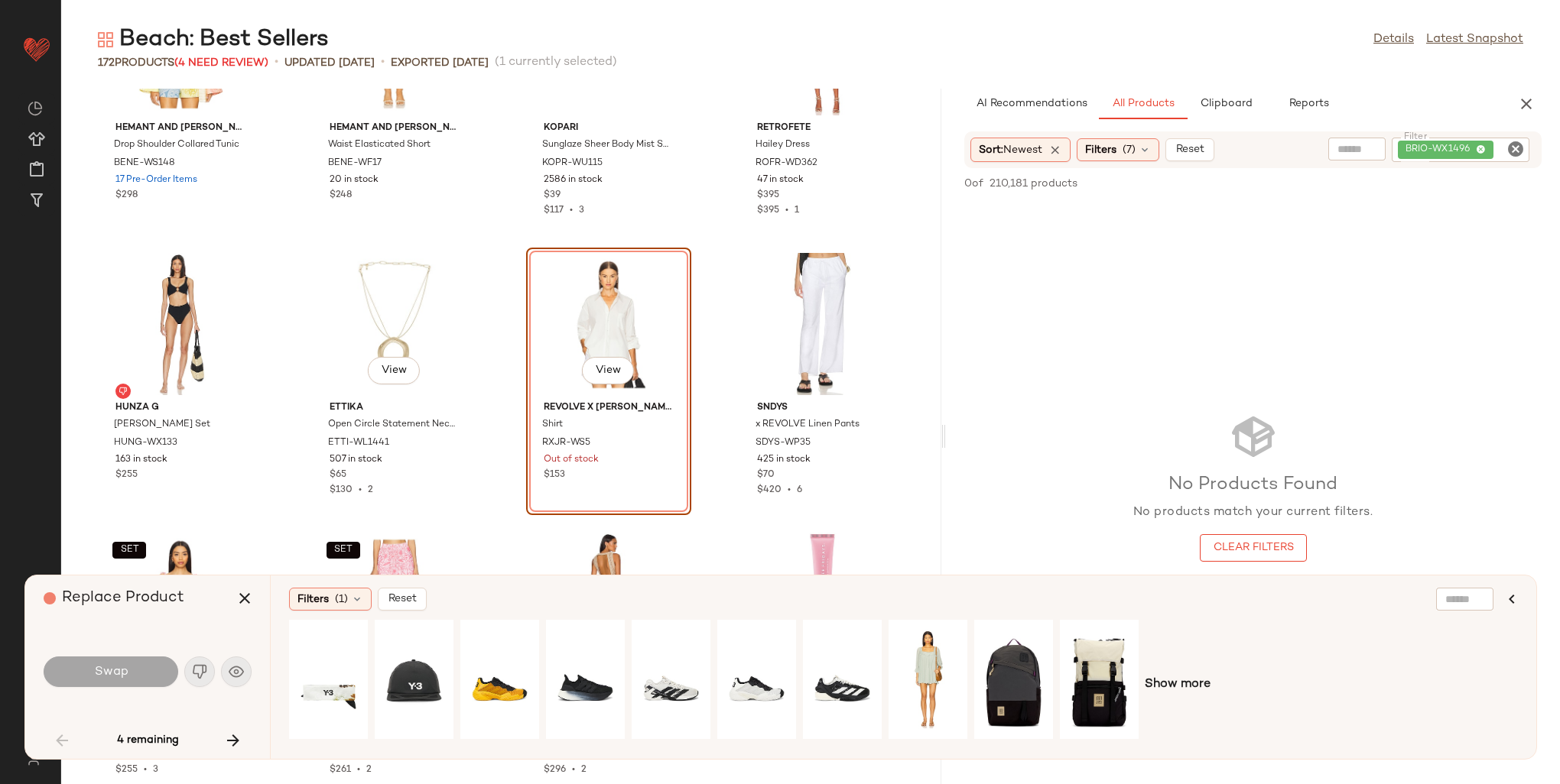
scroll to position [3231, 0]
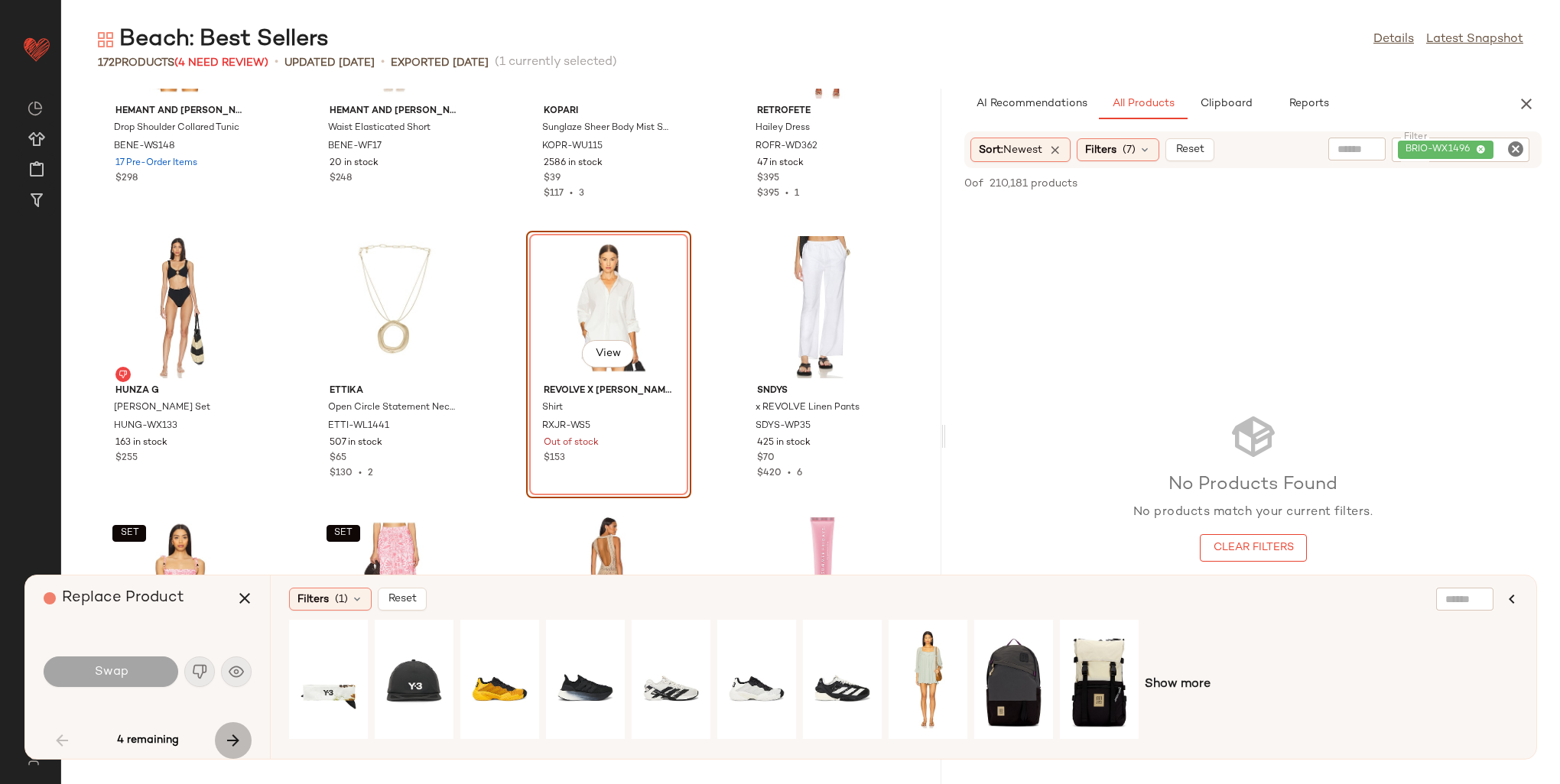
click at [227, 738] on icon "button" at bounding box center [233, 740] width 18 height 18
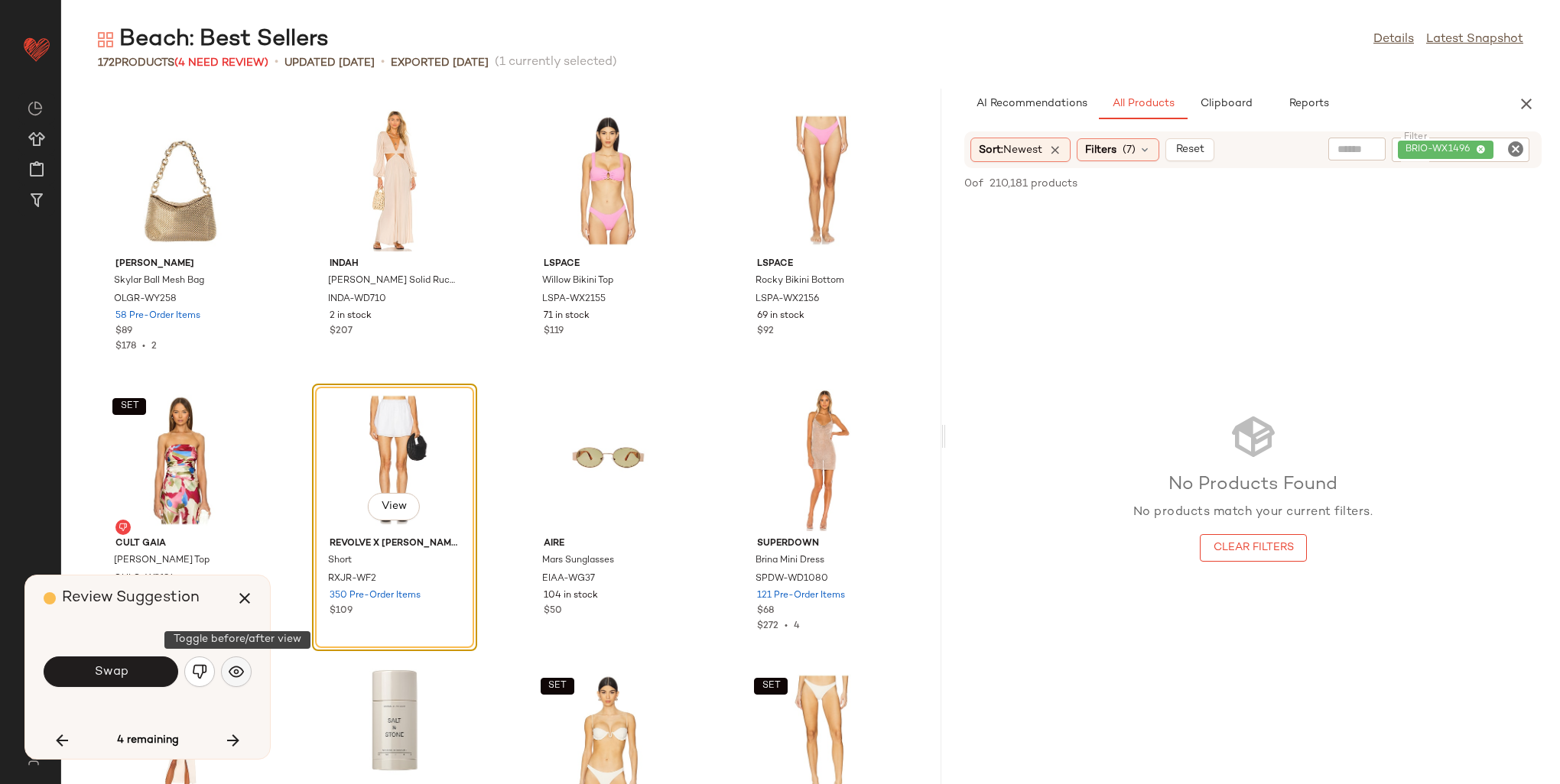
click at [233, 673] on img "button" at bounding box center [236, 672] width 16 height 16
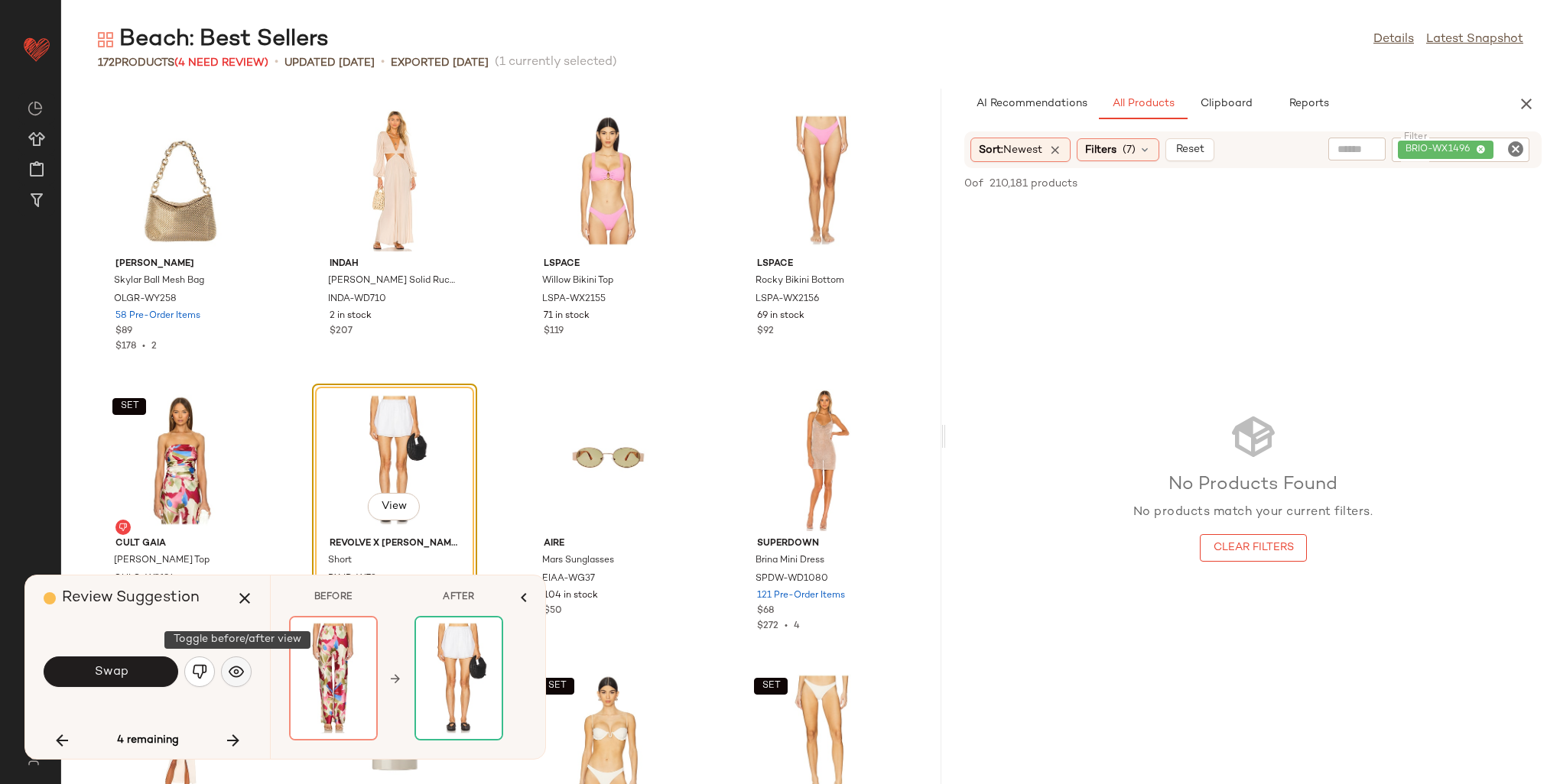
click at [234, 672] on img "button" at bounding box center [236, 672] width 16 height 16
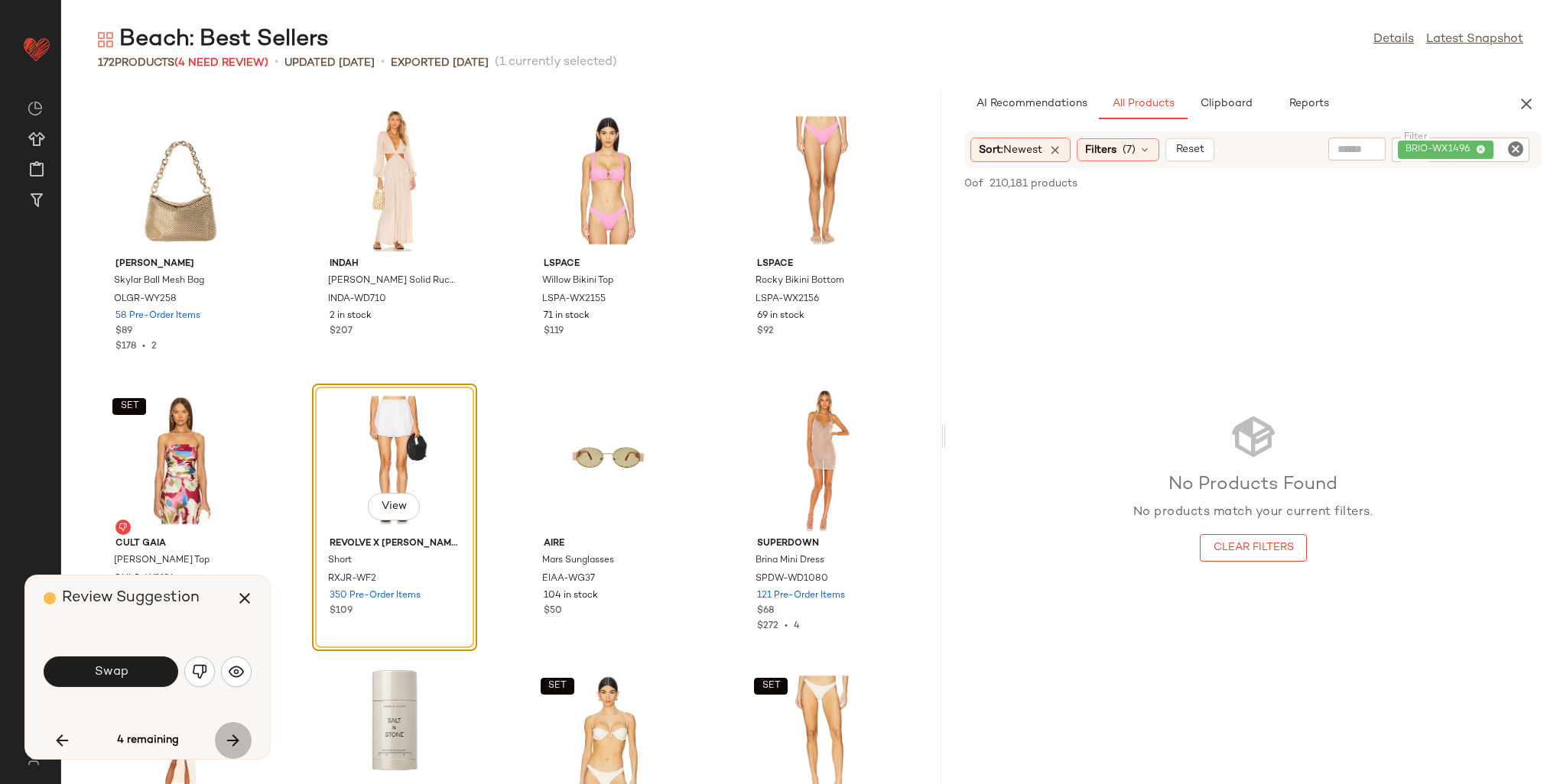
click at [237, 735] on icon "button" at bounding box center [233, 740] width 18 height 18
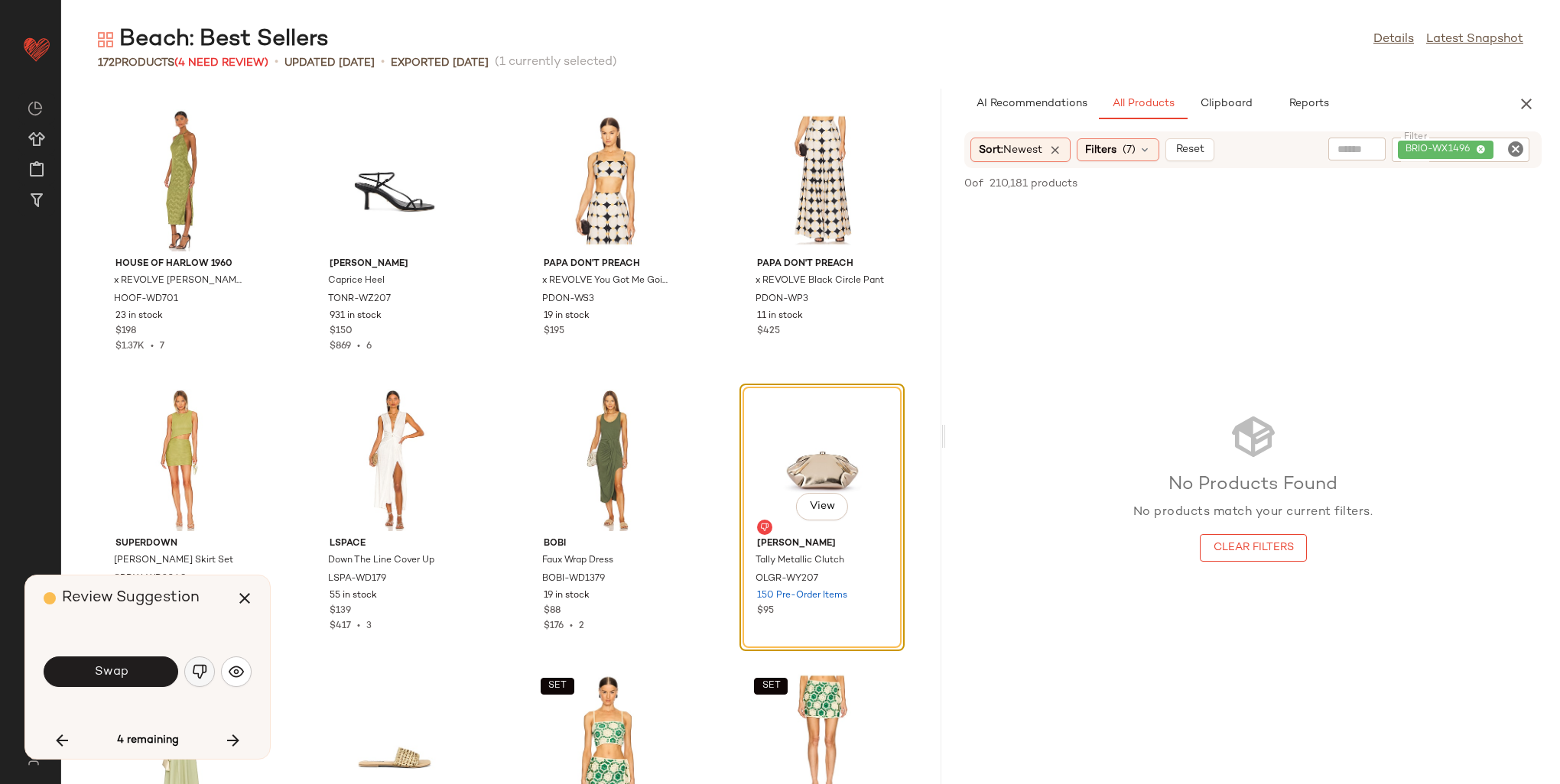
click at [208, 674] on button "button" at bounding box center [199, 672] width 31 height 31
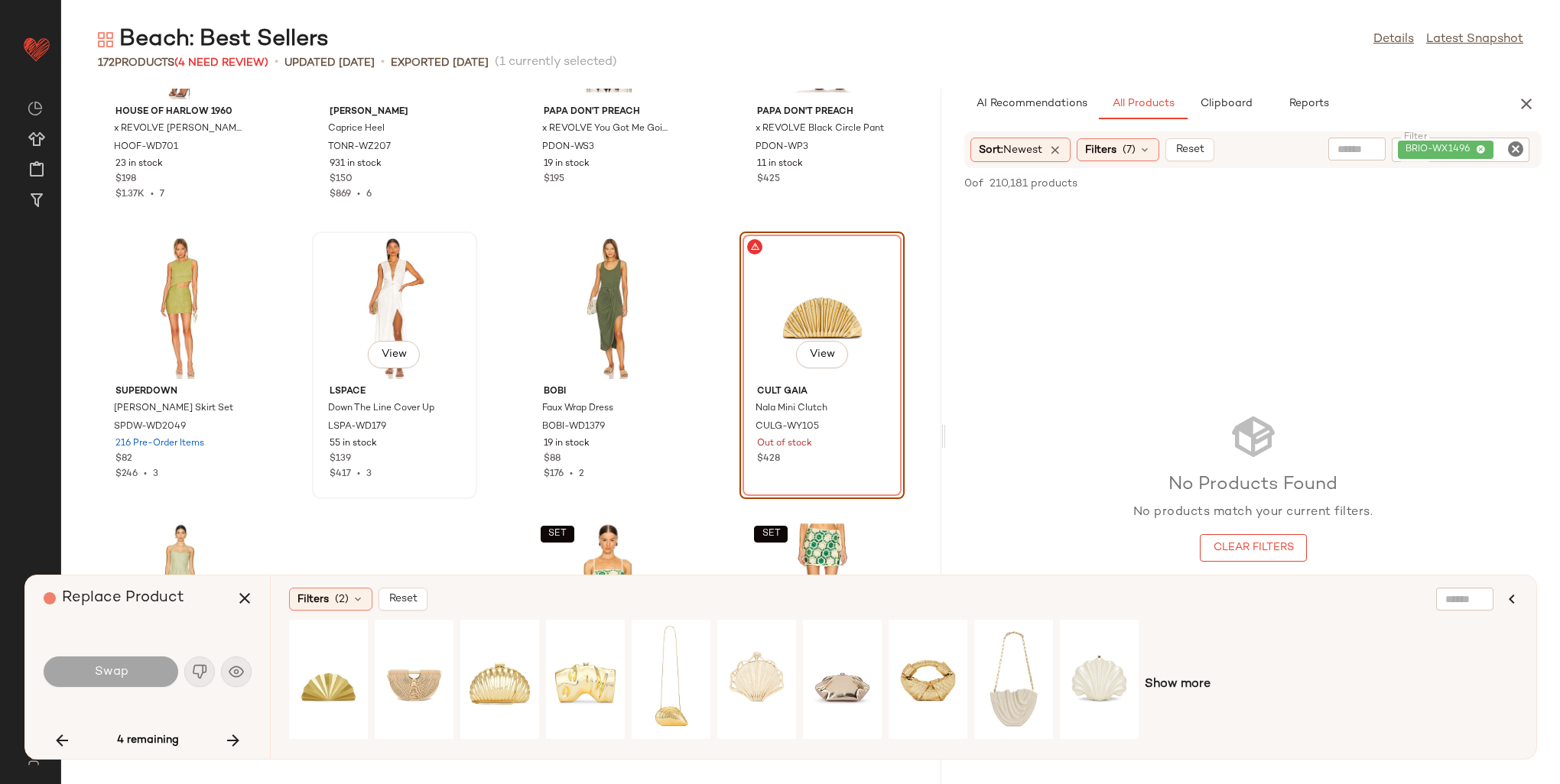
scroll to position [6869, 0]
click at [315, 598] on span "Filters" at bounding box center [313, 599] width 31 height 16
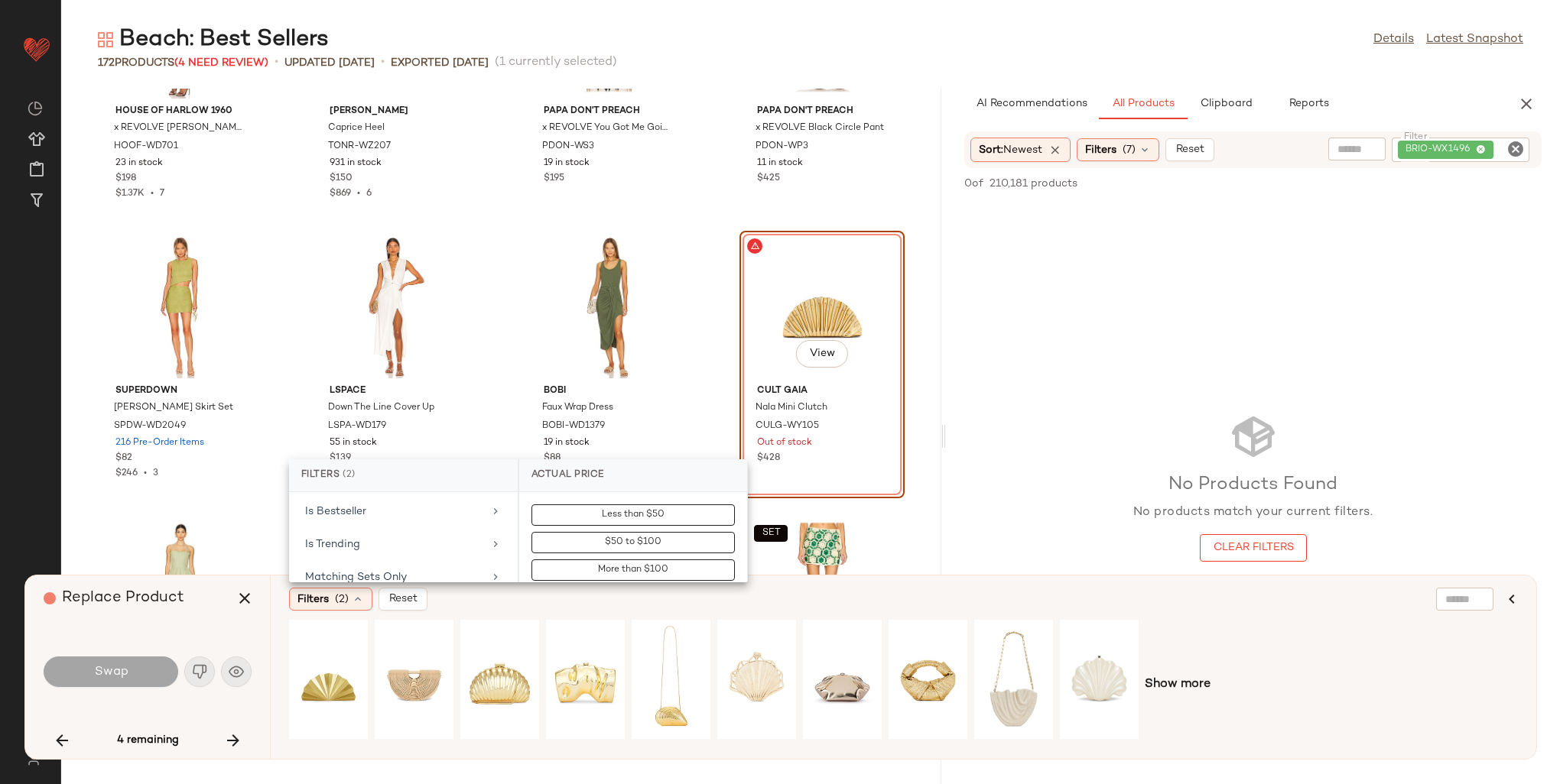
scroll to position [612, 0]
click at [375, 505] on div "Is Bestseller" at bounding box center [394, 507] width 178 height 16
click at [602, 580] on div "true" at bounding box center [633, 594] width 228 height 37
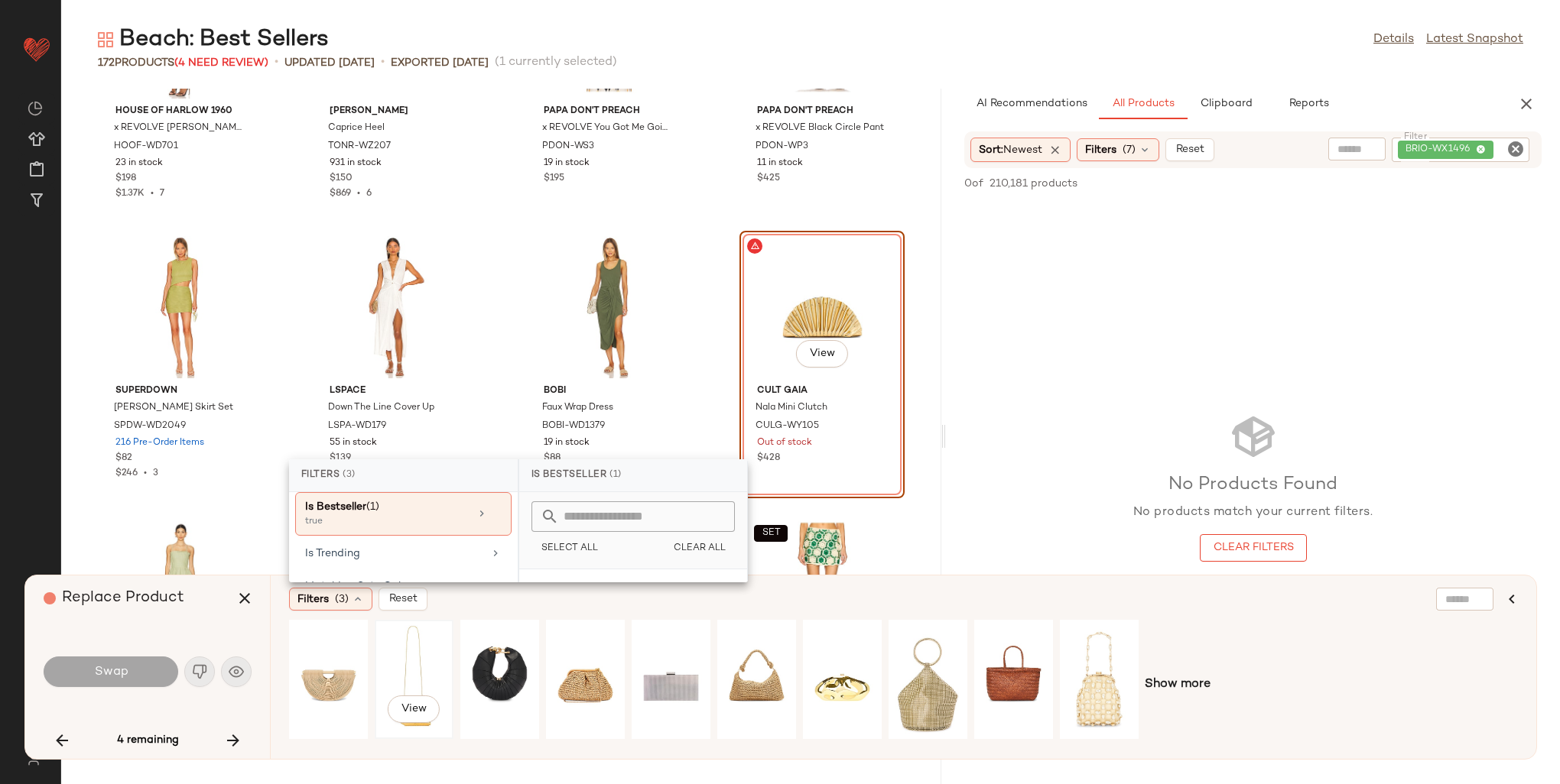
click at [410, 648] on div "View" at bounding box center [414, 680] width 68 height 109
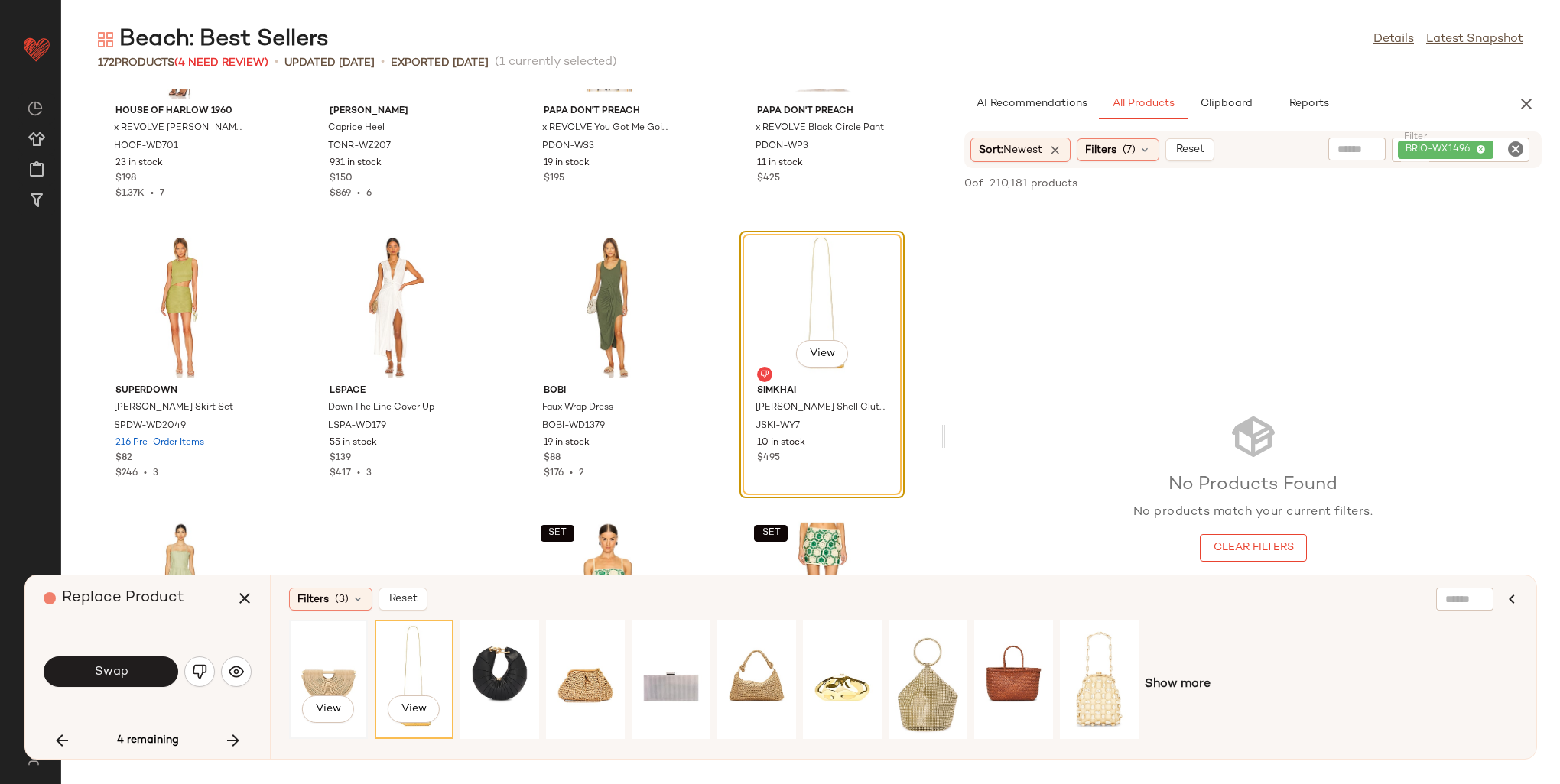
click at [324, 677] on div "View" at bounding box center [328, 680] width 68 height 109
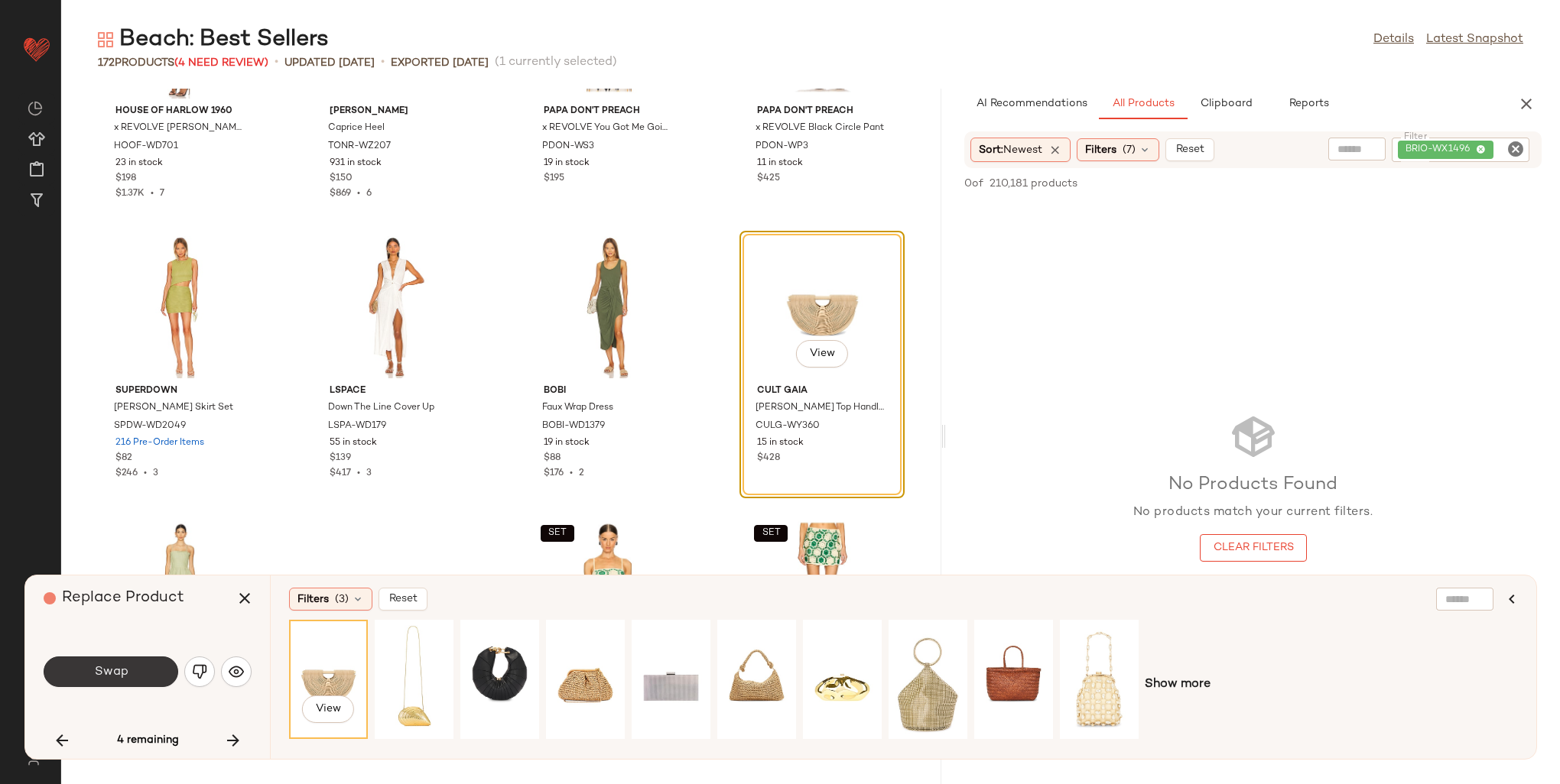
click at [65, 669] on button "Swap" at bounding box center [110, 672] width 134 height 31
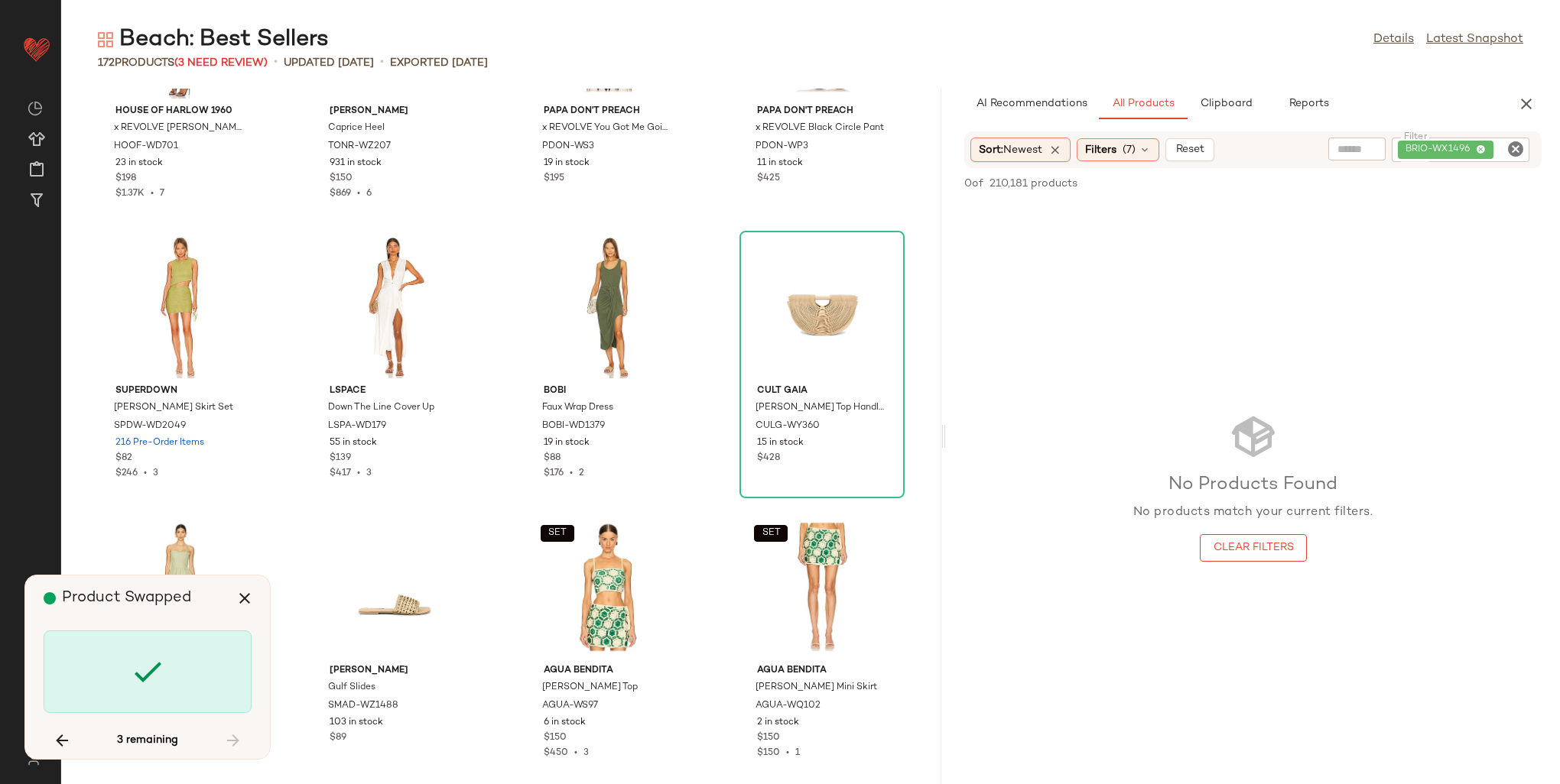
scroll to position [3078, 0]
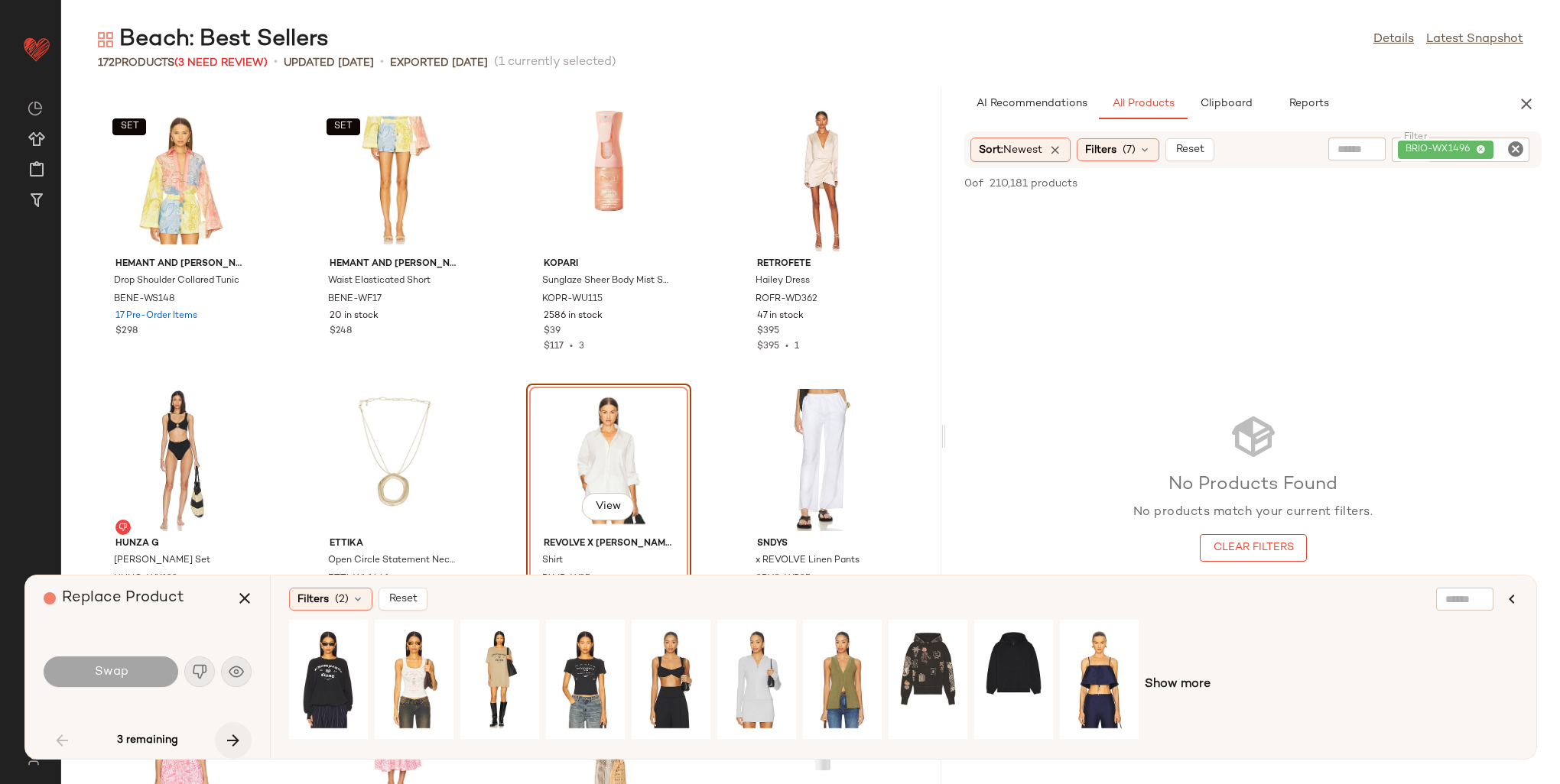
click at [234, 742] on icon "button" at bounding box center [233, 740] width 18 height 18
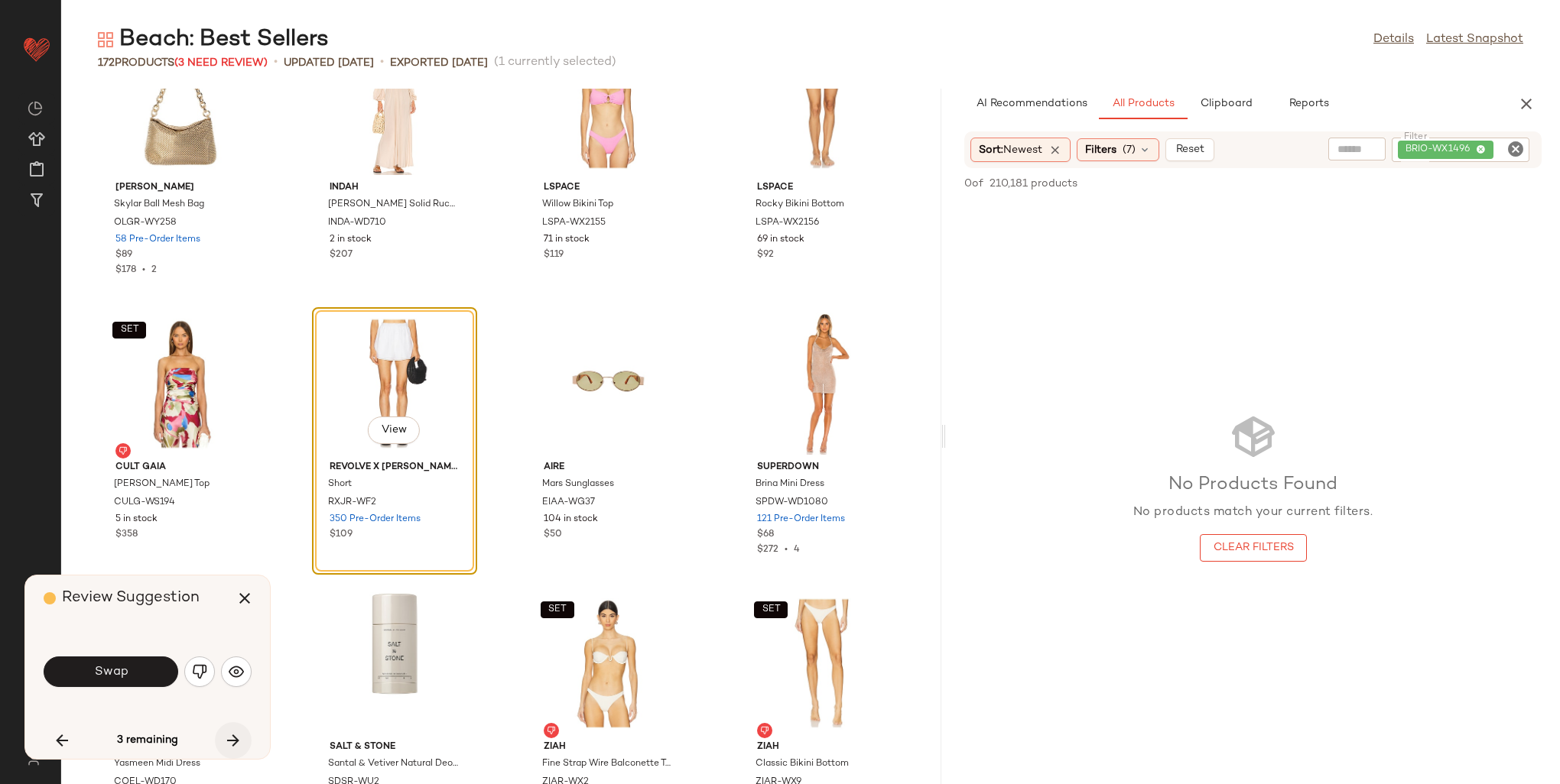
click at [233, 747] on icon "button" at bounding box center [233, 740] width 18 height 18
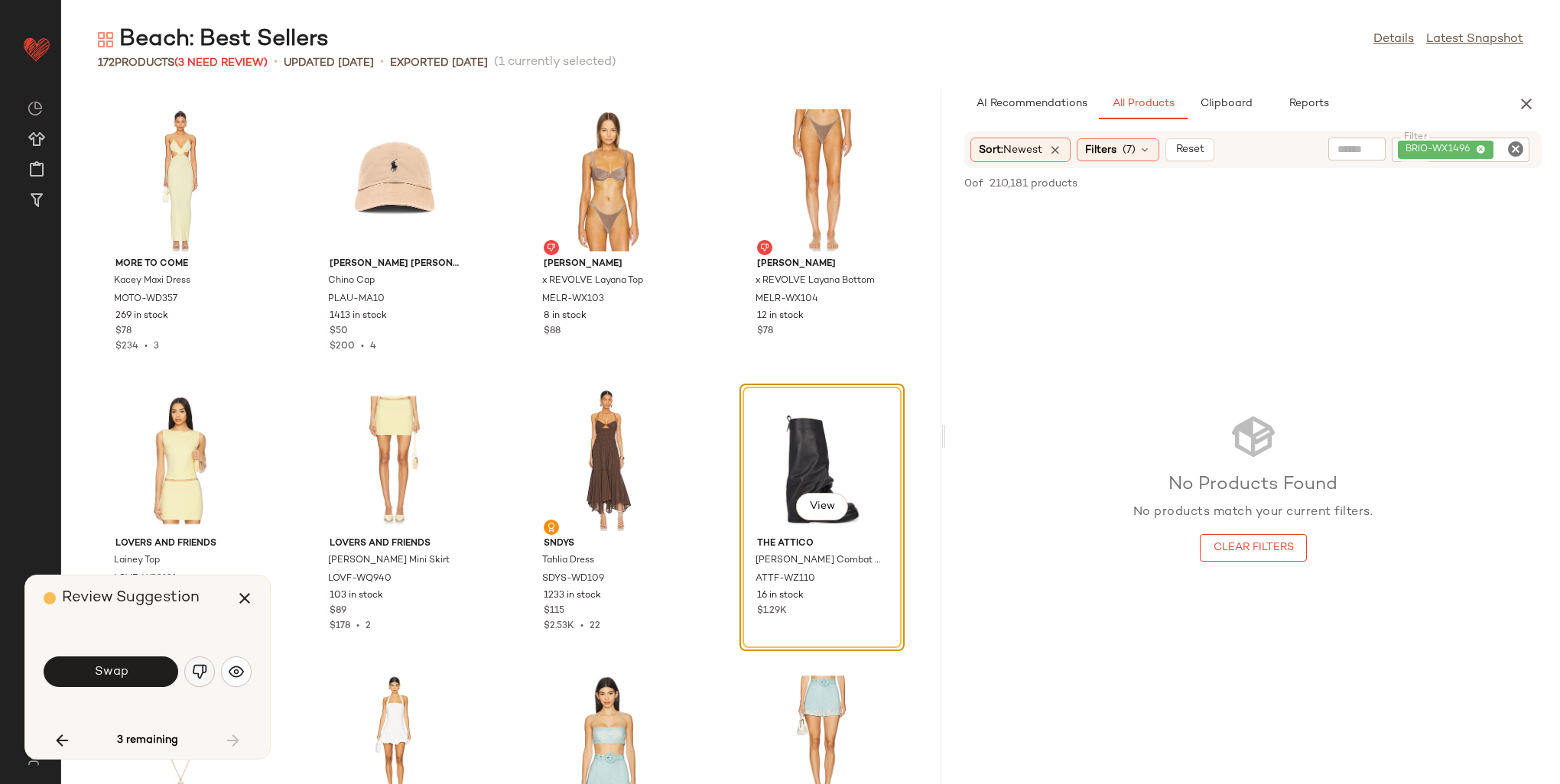
click at [205, 674] on img "button" at bounding box center [200, 672] width 16 height 16
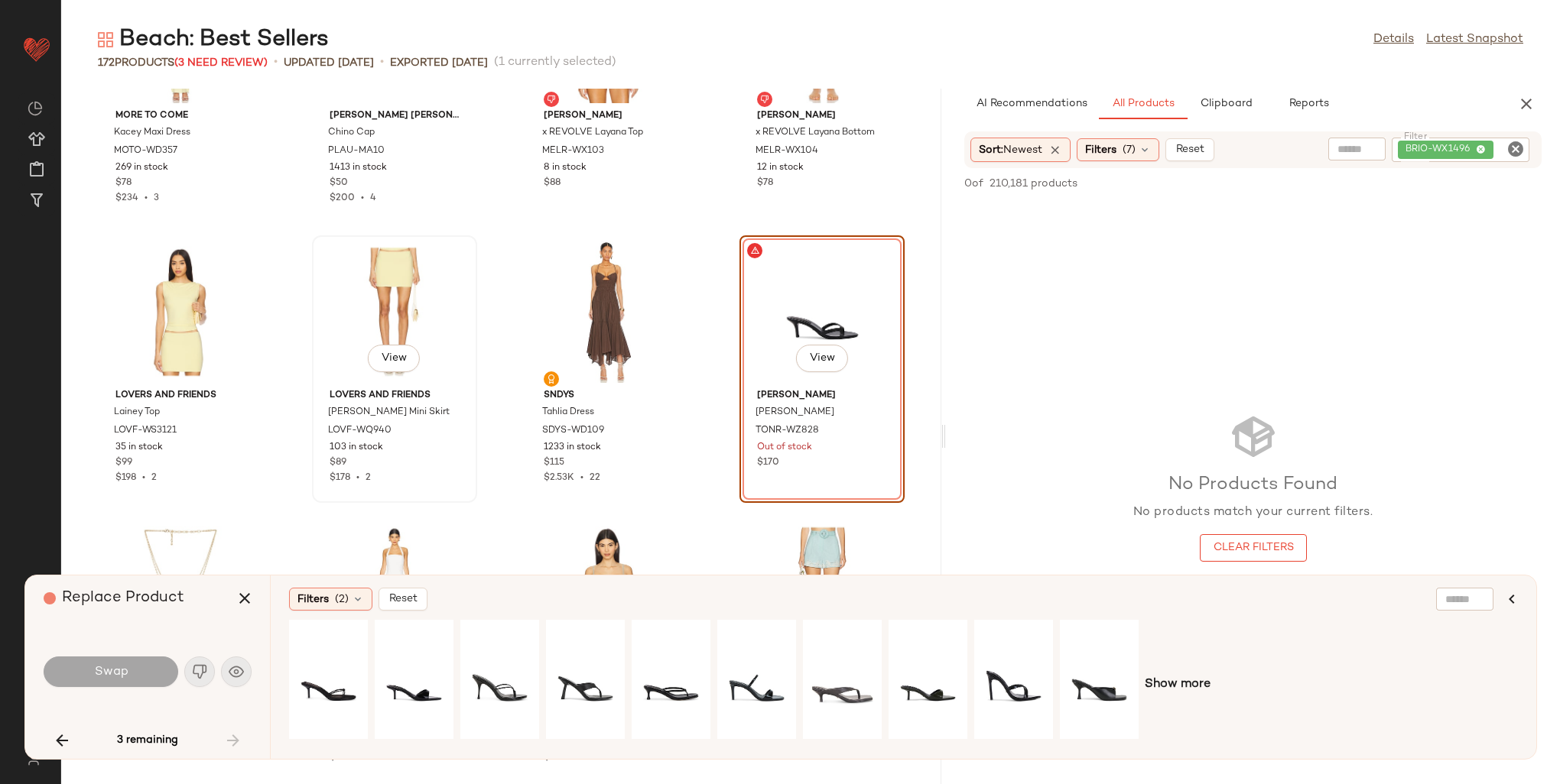
scroll to position [7988, 0]
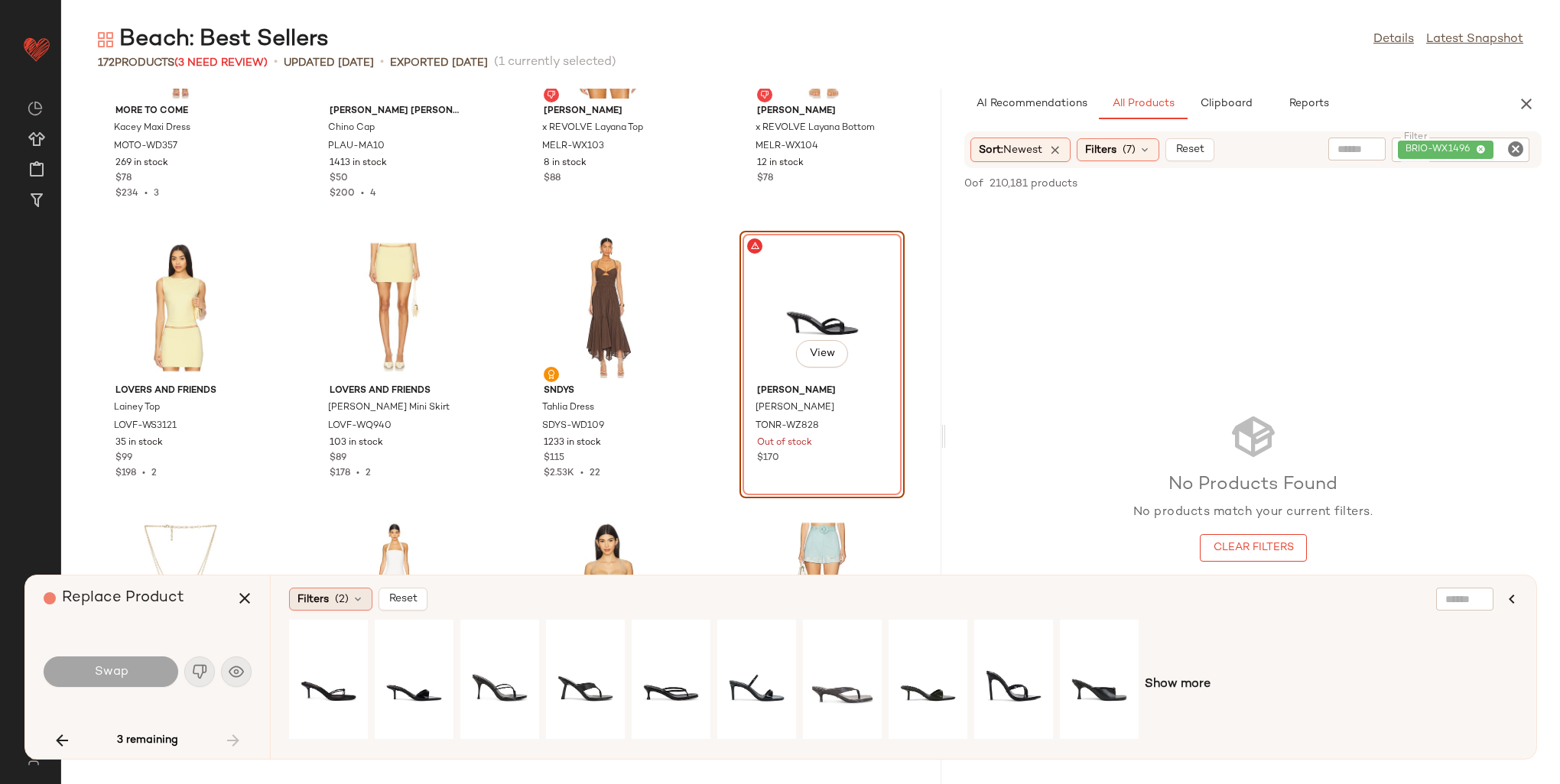
click at [349, 594] on div "Filters (2)" at bounding box center [331, 599] width 83 height 23
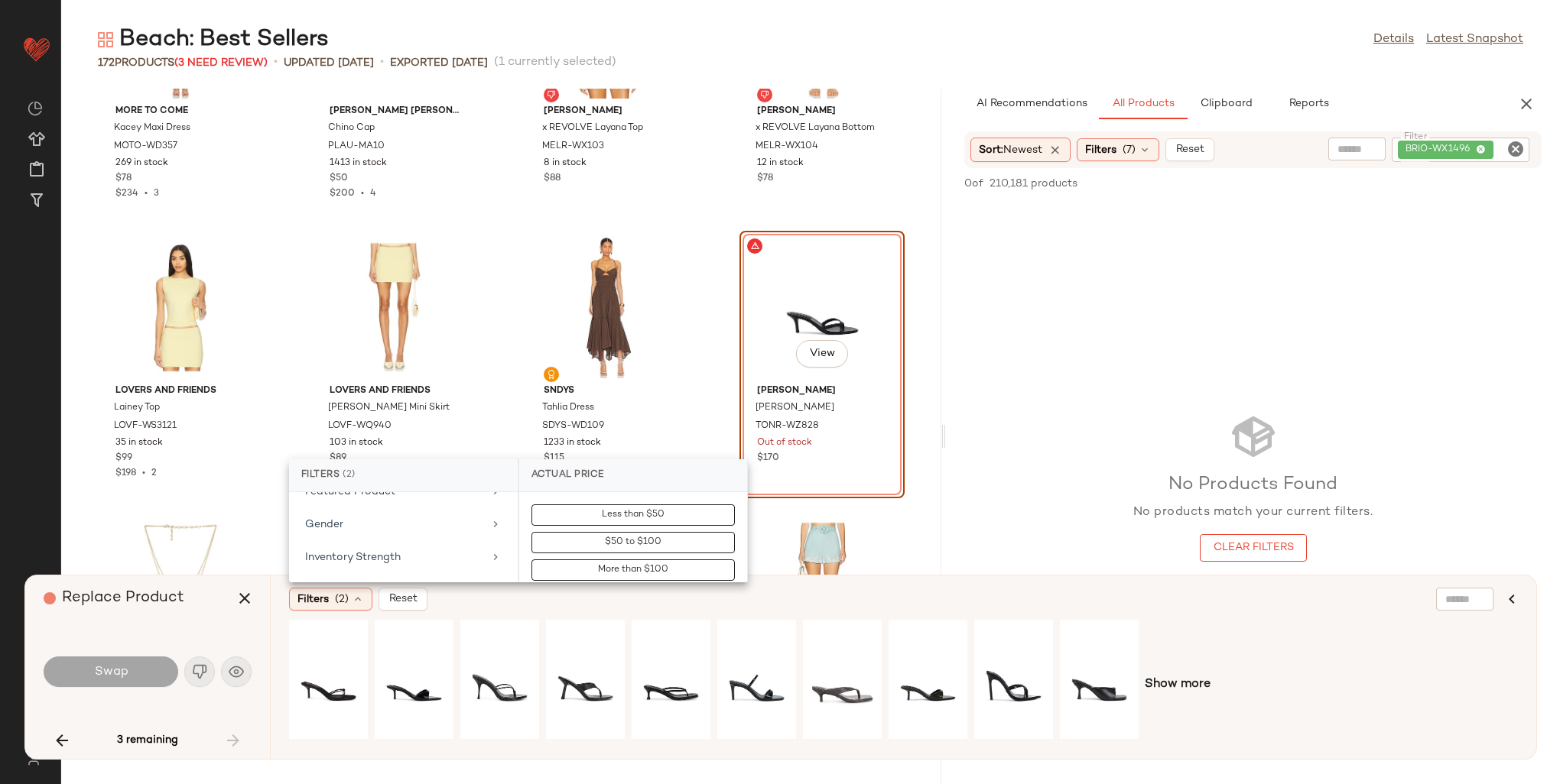
scroll to position [535, 0]
click at [397, 602] on div "Is Bestseller" at bounding box center [403, 617] width 216 height 30
click at [632, 580] on div "true" at bounding box center [633, 594] width 228 height 37
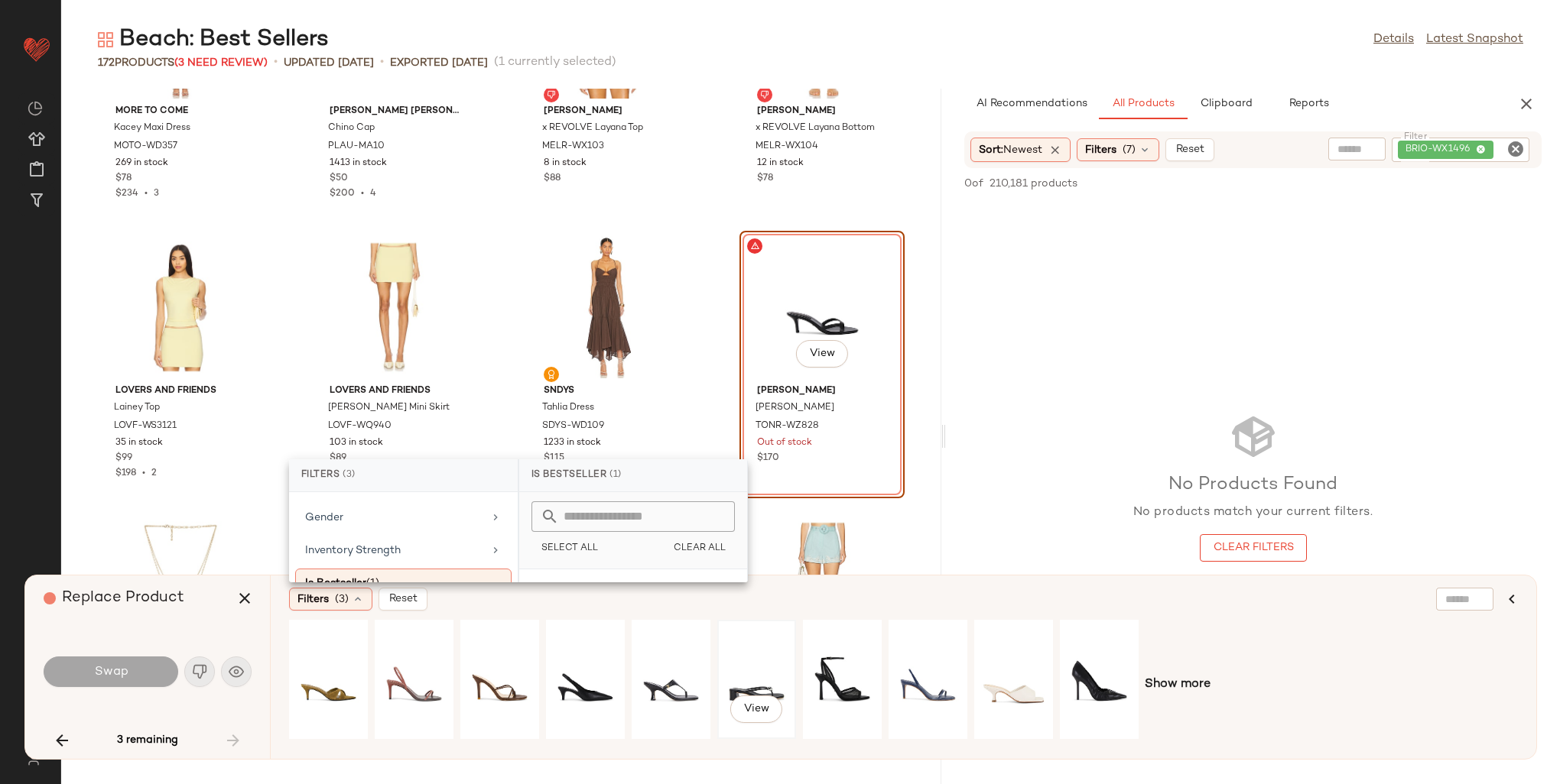
click at [787, 659] on div "View" at bounding box center [756, 680] width 68 height 109
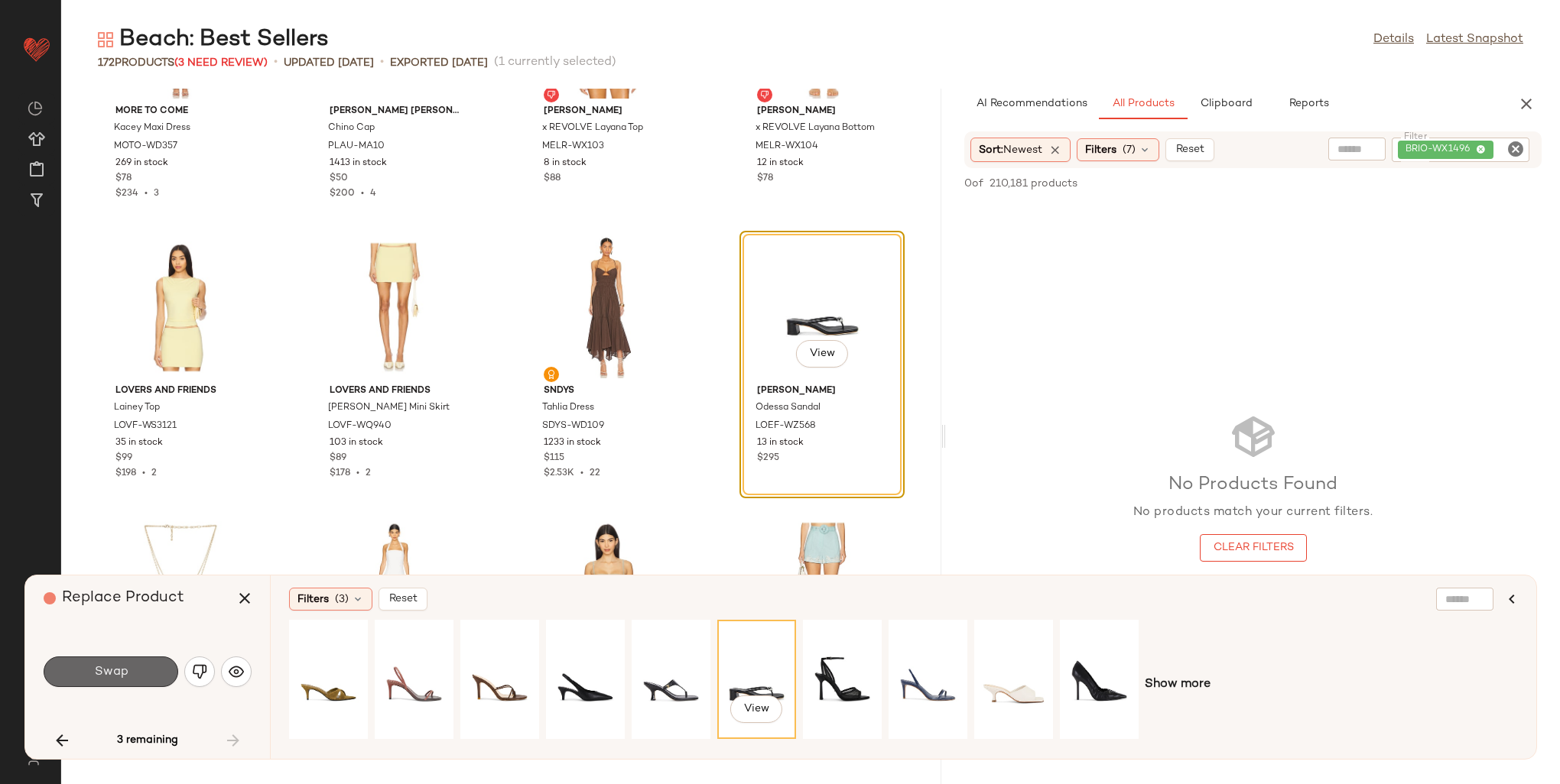
click at [116, 679] on span "Swap" at bounding box center [110, 673] width 35 height 15
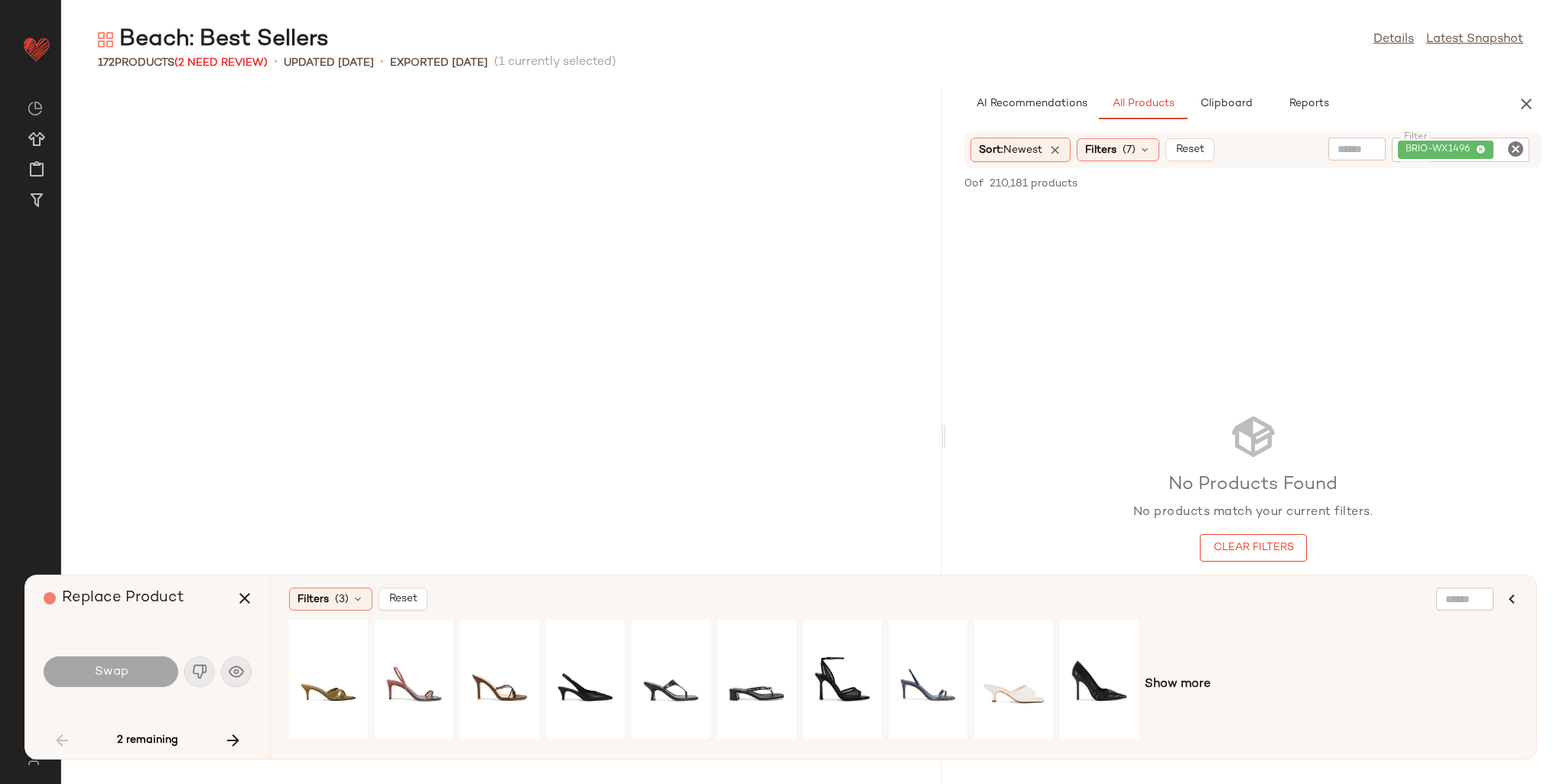
scroll to position [3078, 0]
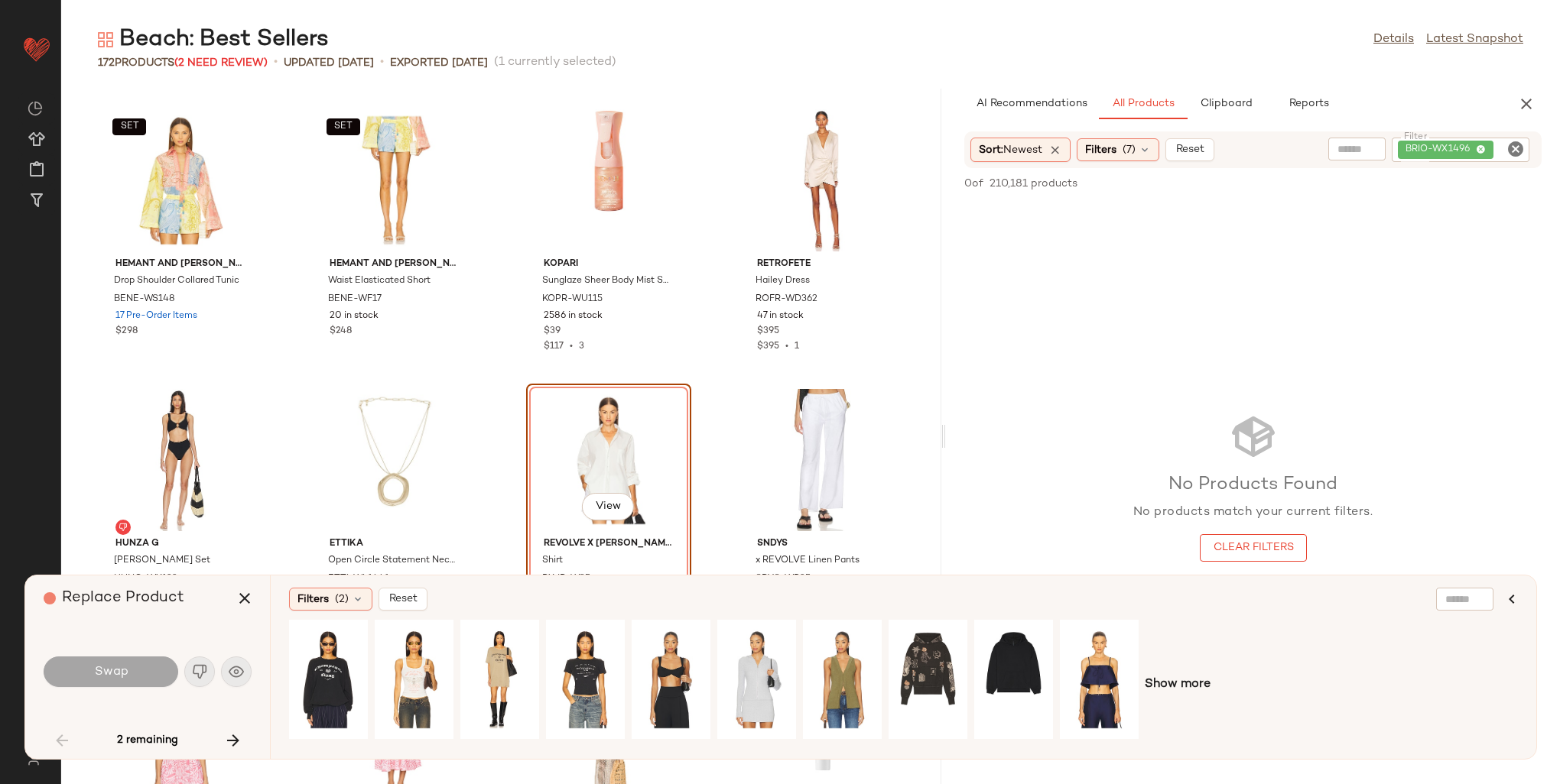
click at [245, 672] on div "Swap" at bounding box center [148, 672] width 208 height 37
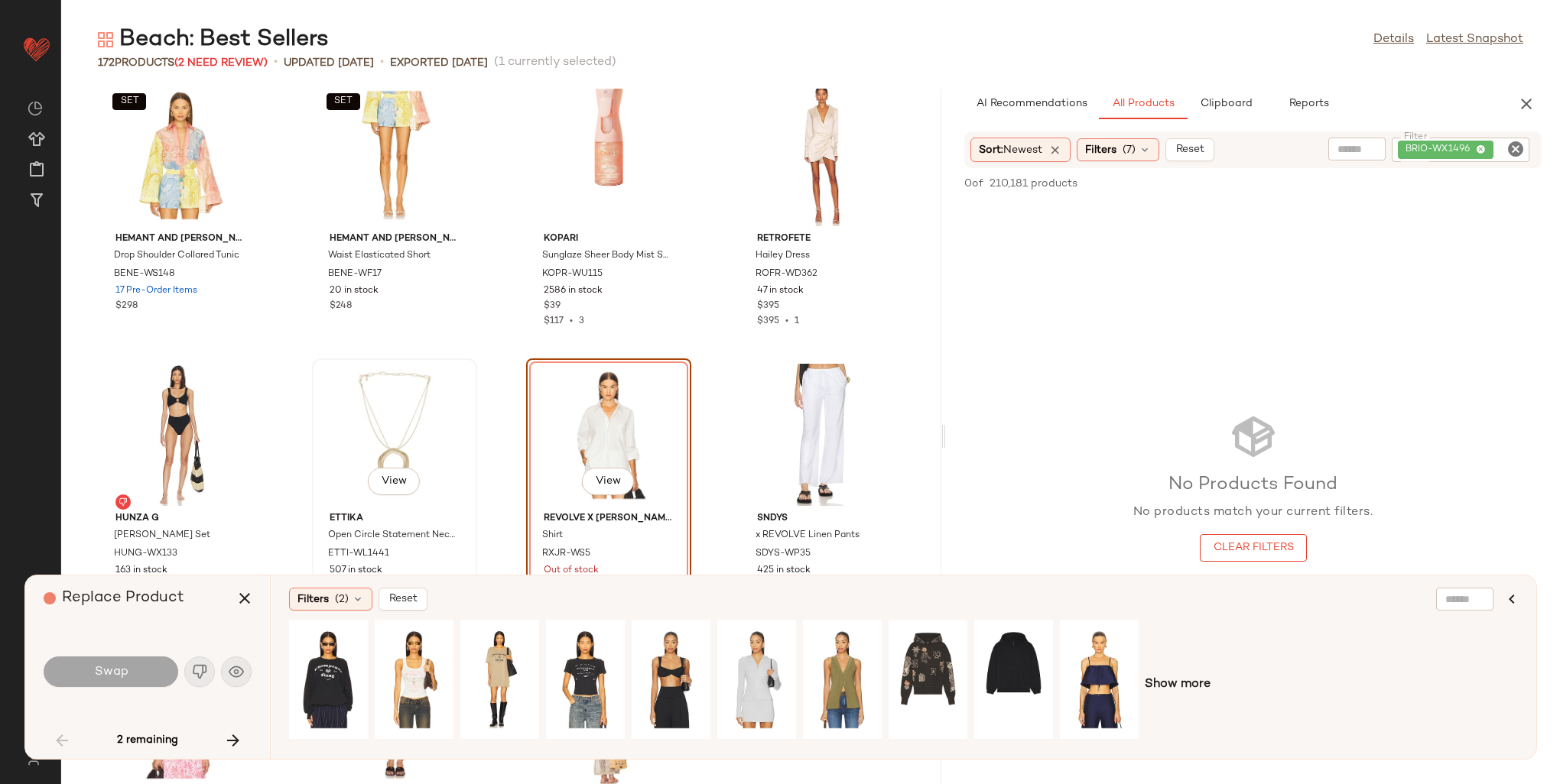
scroll to position [3154, 0]
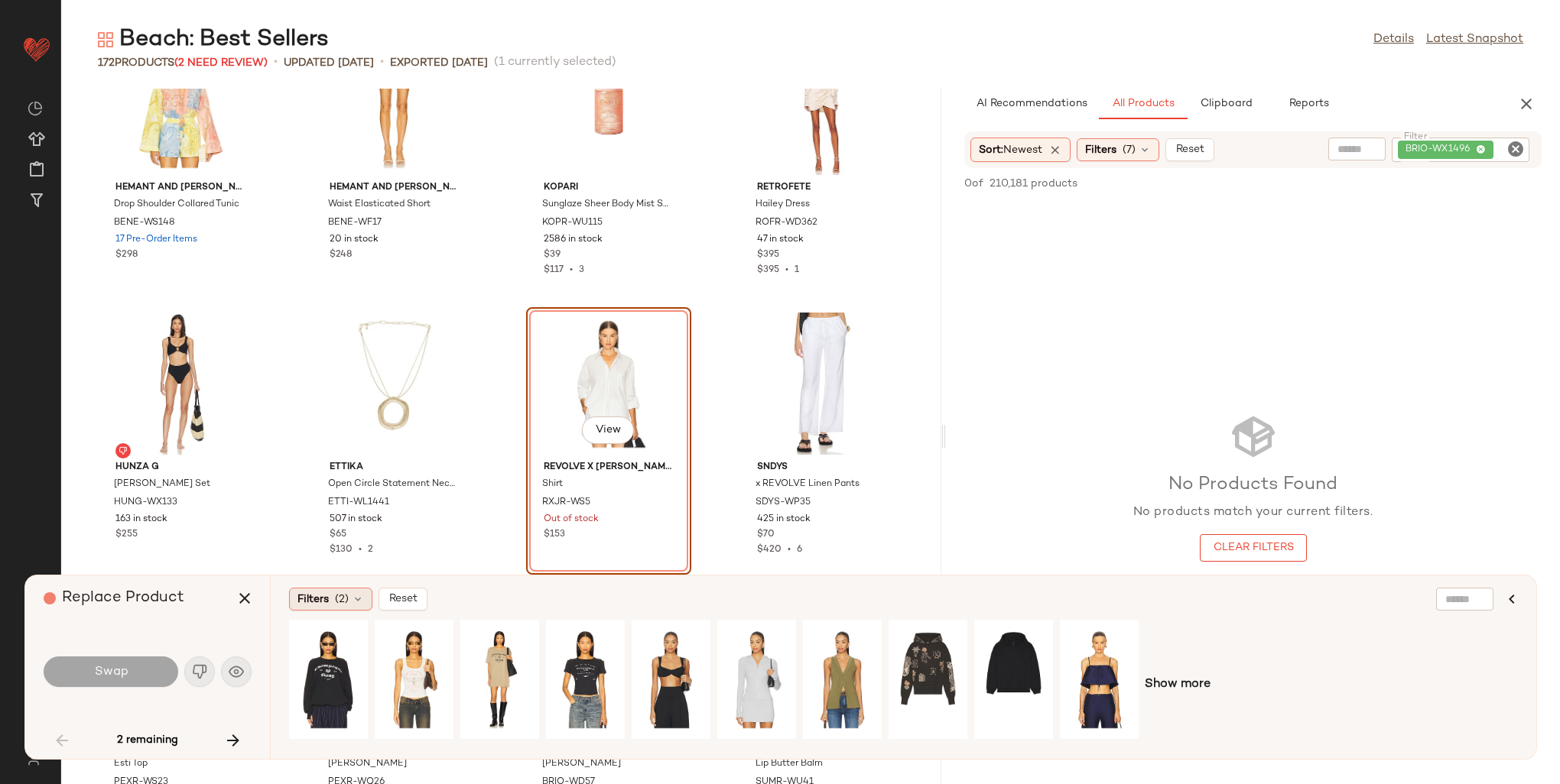
click at [327, 602] on span "Filters" at bounding box center [313, 599] width 31 height 16
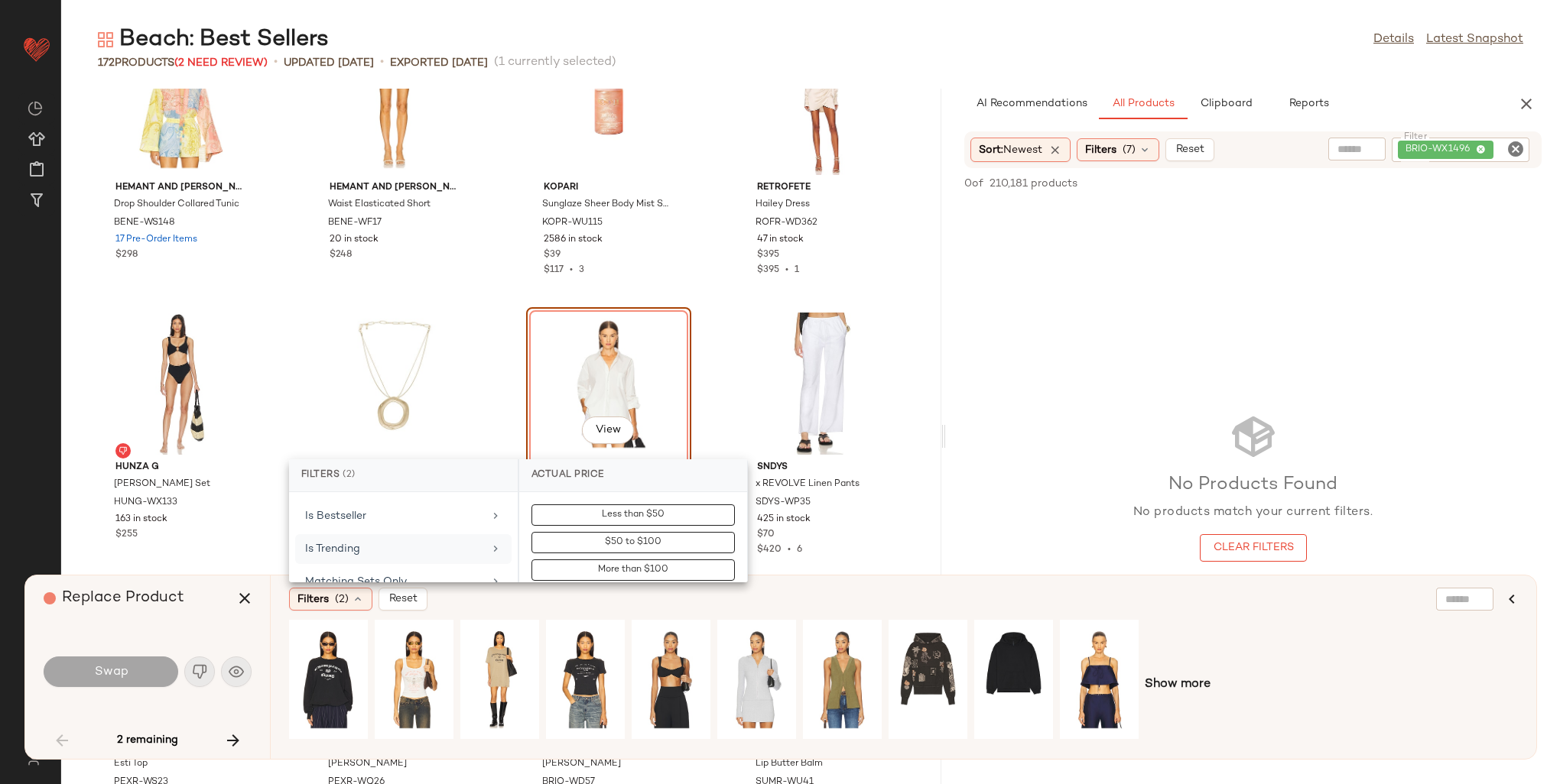
scroll to position [612, 0]
click at [380, 508] on div "Is Bestseller" at bounding box center [394, 507] width 178 height 16
click at [596, 576] on div "true" at bounding box center [633, 594] width 228 height 37
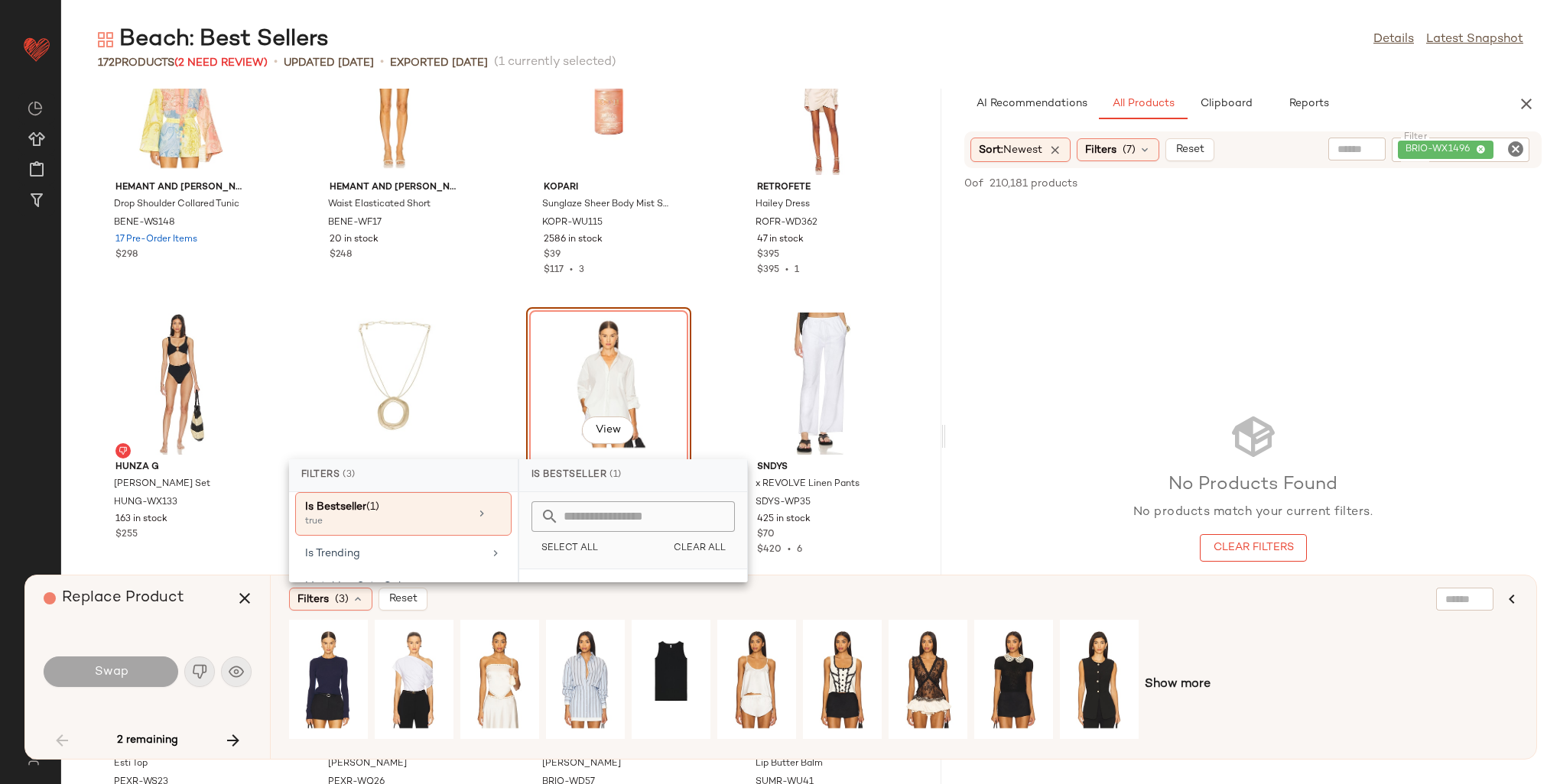
click at [1192, 610] on div "Filters (3) Reset" at bounding box center [829, 599] width 1080 height 23
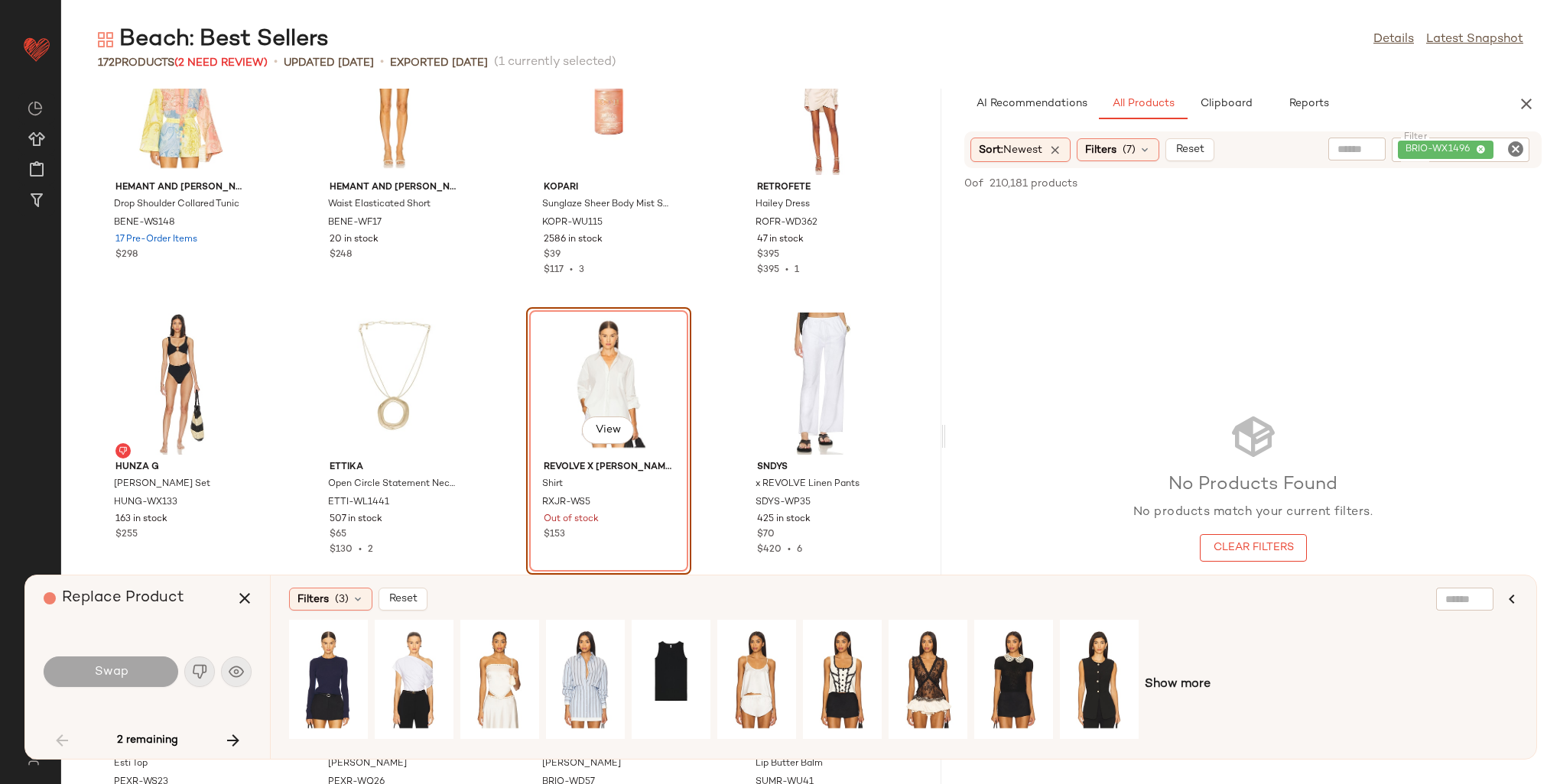
click at [1175, 691] on span "Show more" at bounding box center [1177, 685] width 66 height 18
click at [1174, 681] on div at bounding box center [904, 685] width 1229 height 130
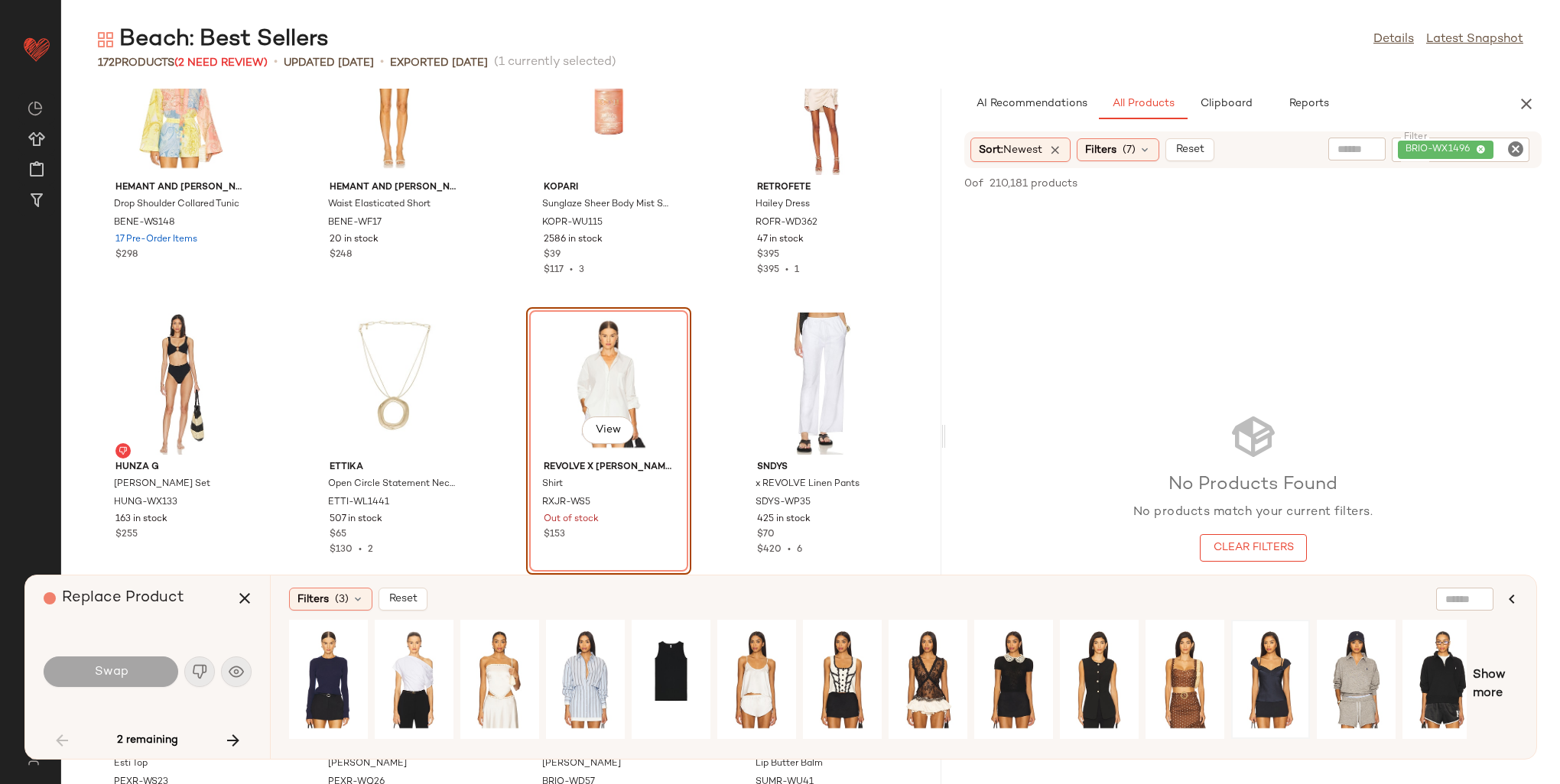
click at [1277, 722] on div at bounding box center [878, 685] width 1177 height 130
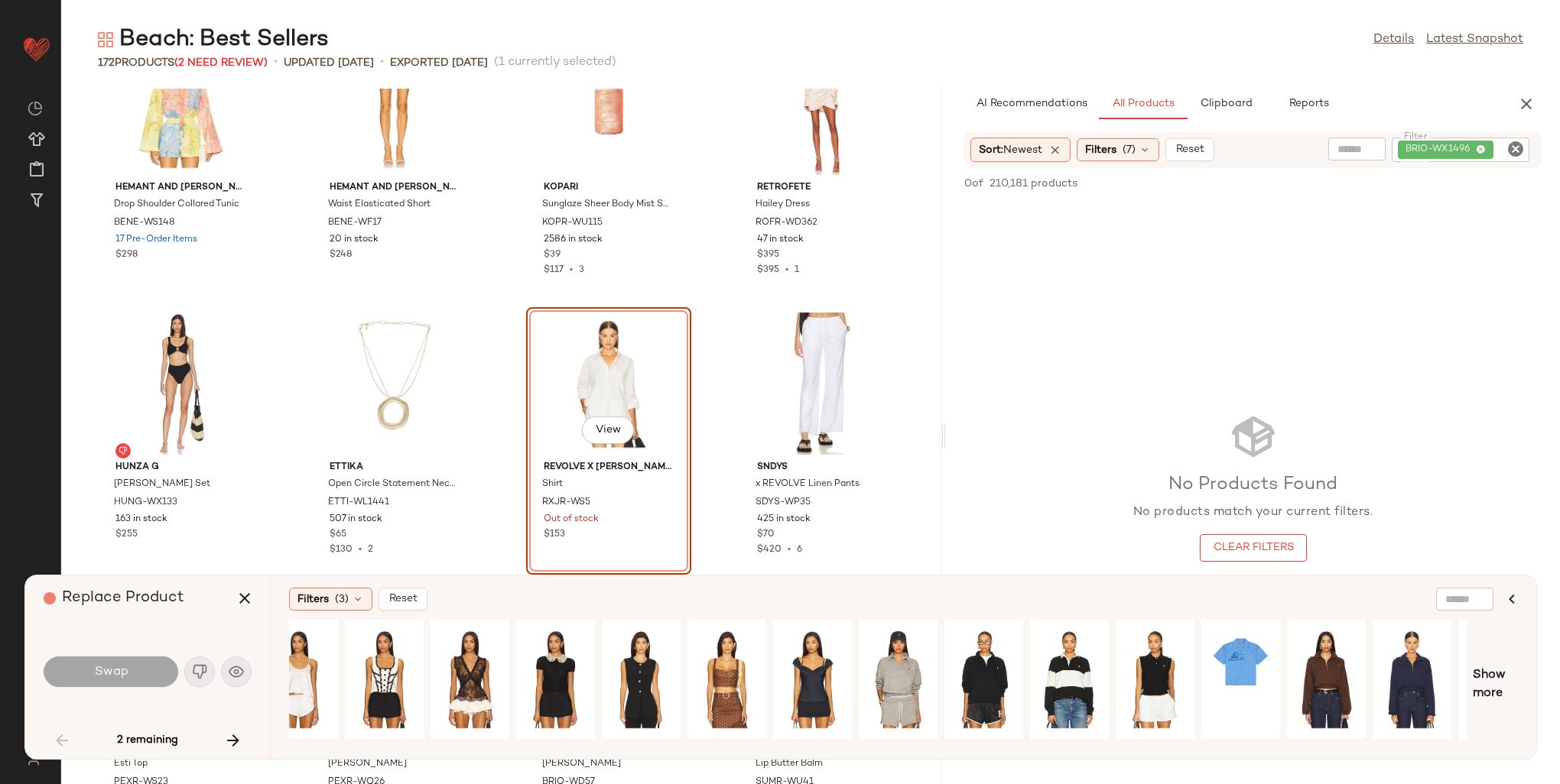
scroll to position [0, 528]
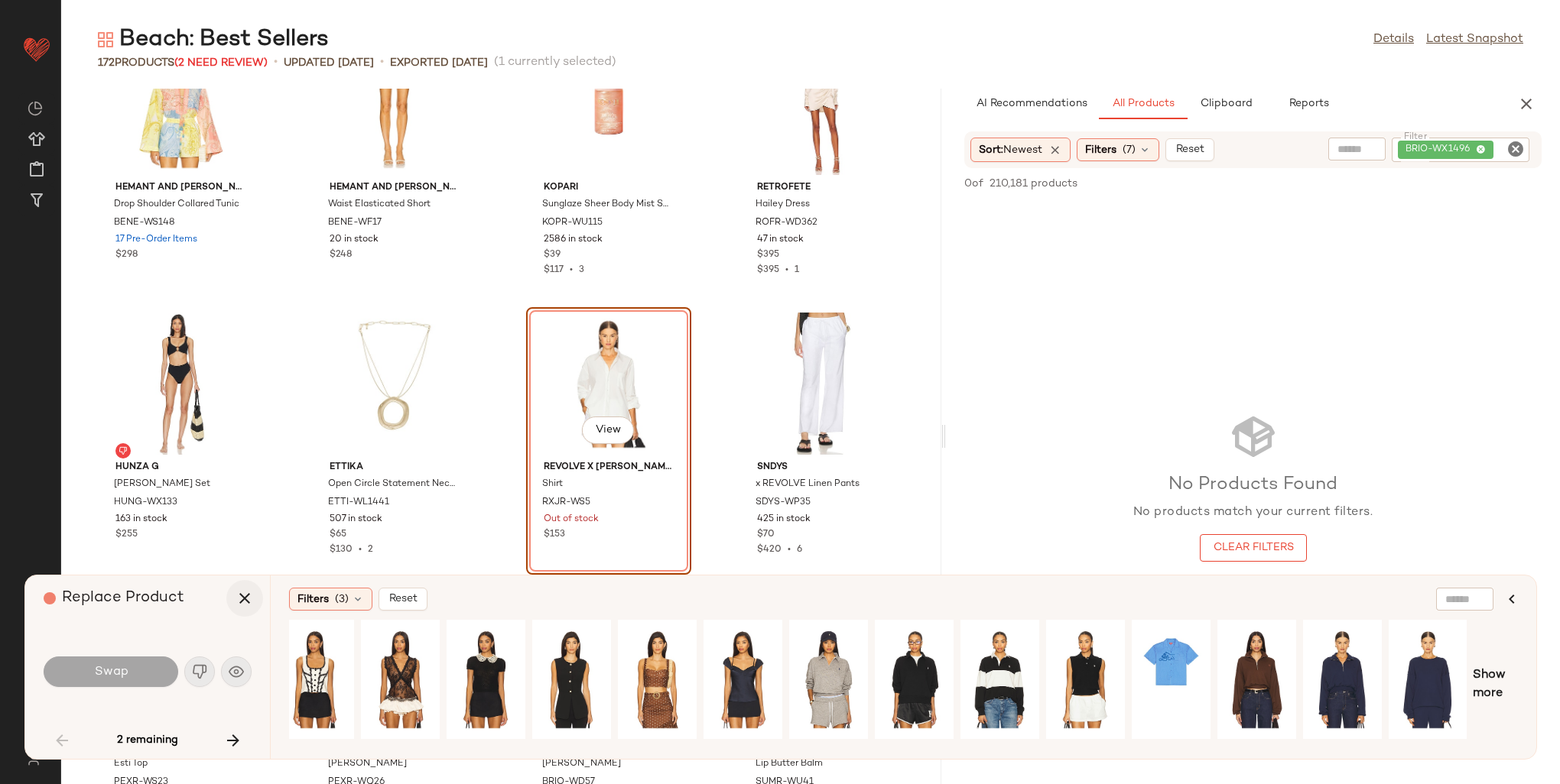
click at [247, 607] on icon "button" at bounding box center [245, 599] width 18 height 18
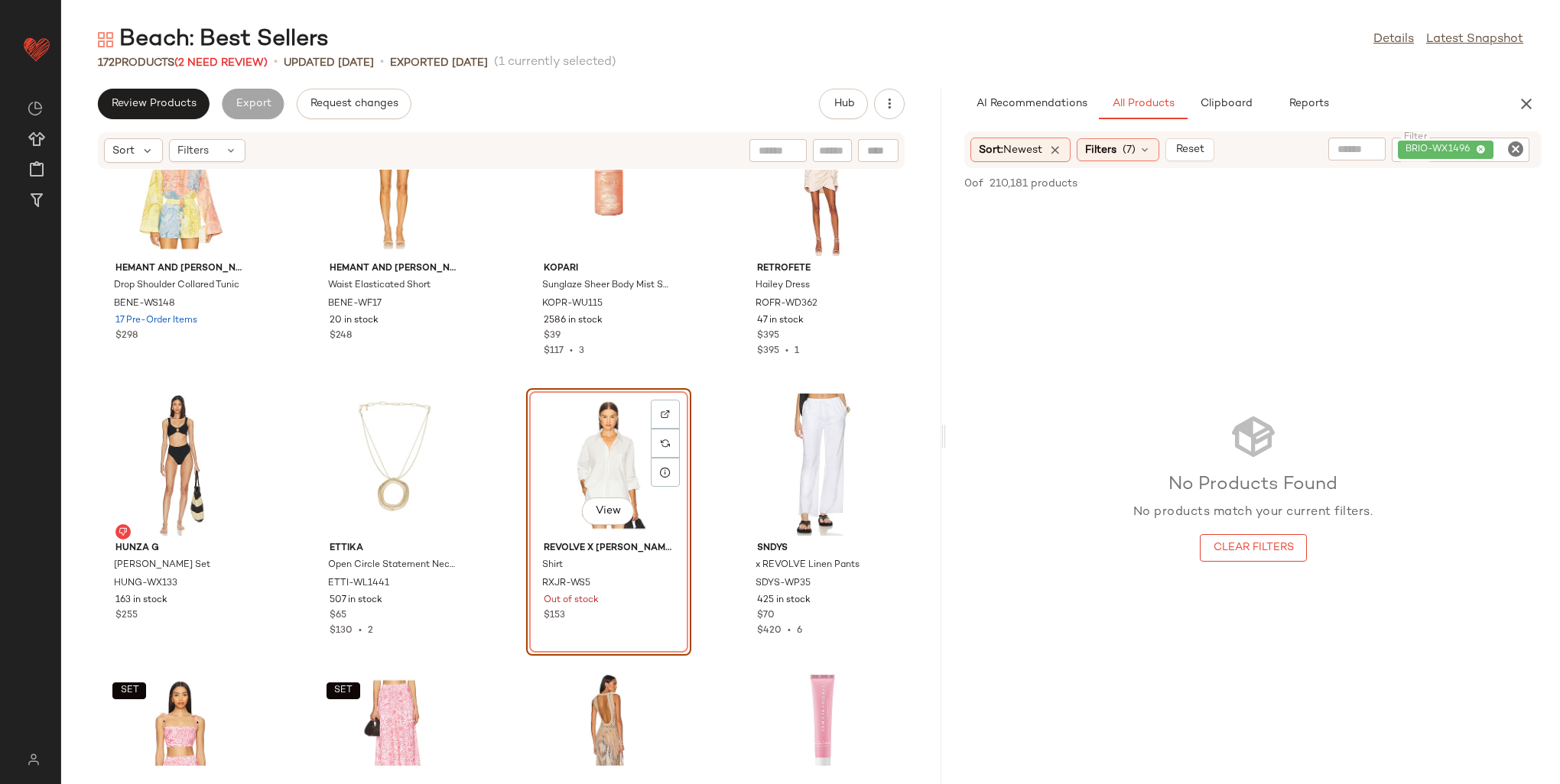
click at [1479, 156] on div "BRIO-WX1496" at bounding box center [1460, 150] width 138 height 25
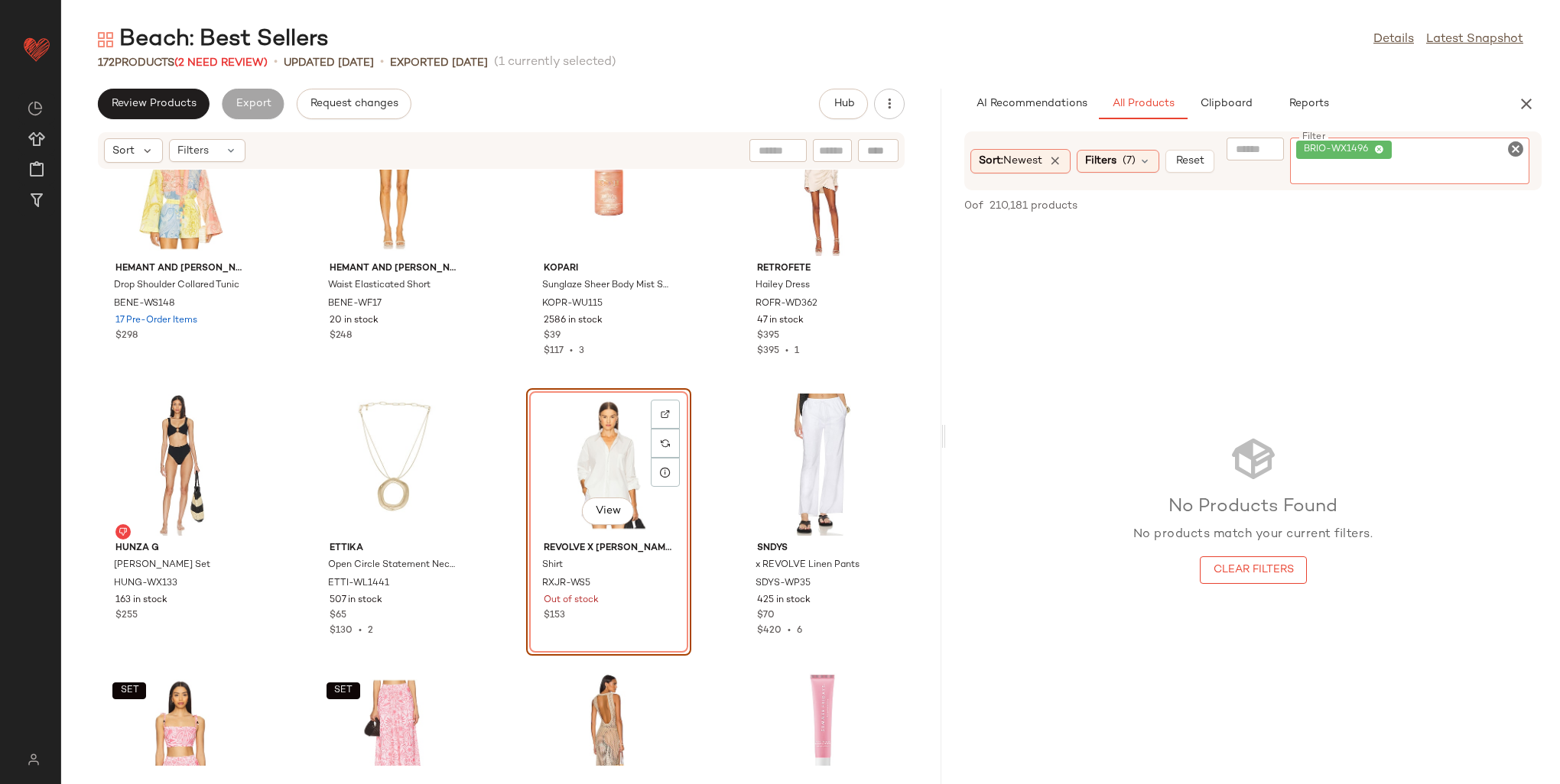
click at [1388, 148] on span "BRIO-WX1496" at bounding box center [1344, 150] width 96 height 18
click at [1384, 148] on icon at bounding box center [1379, 150] width 10 height 10
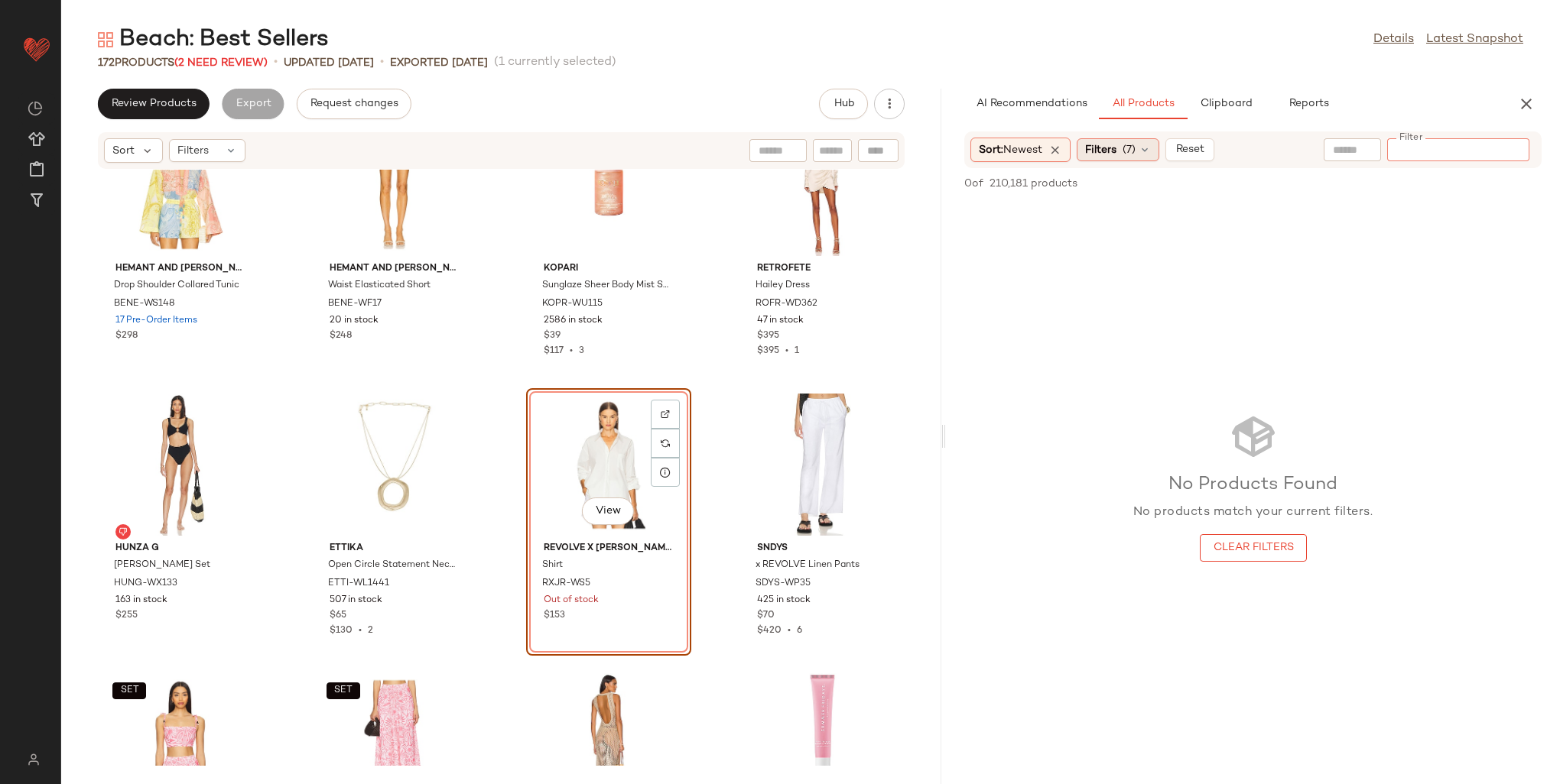
click at [1112, 153] on span "Filters" at bounding box center [1101, 149] width 31 height 16
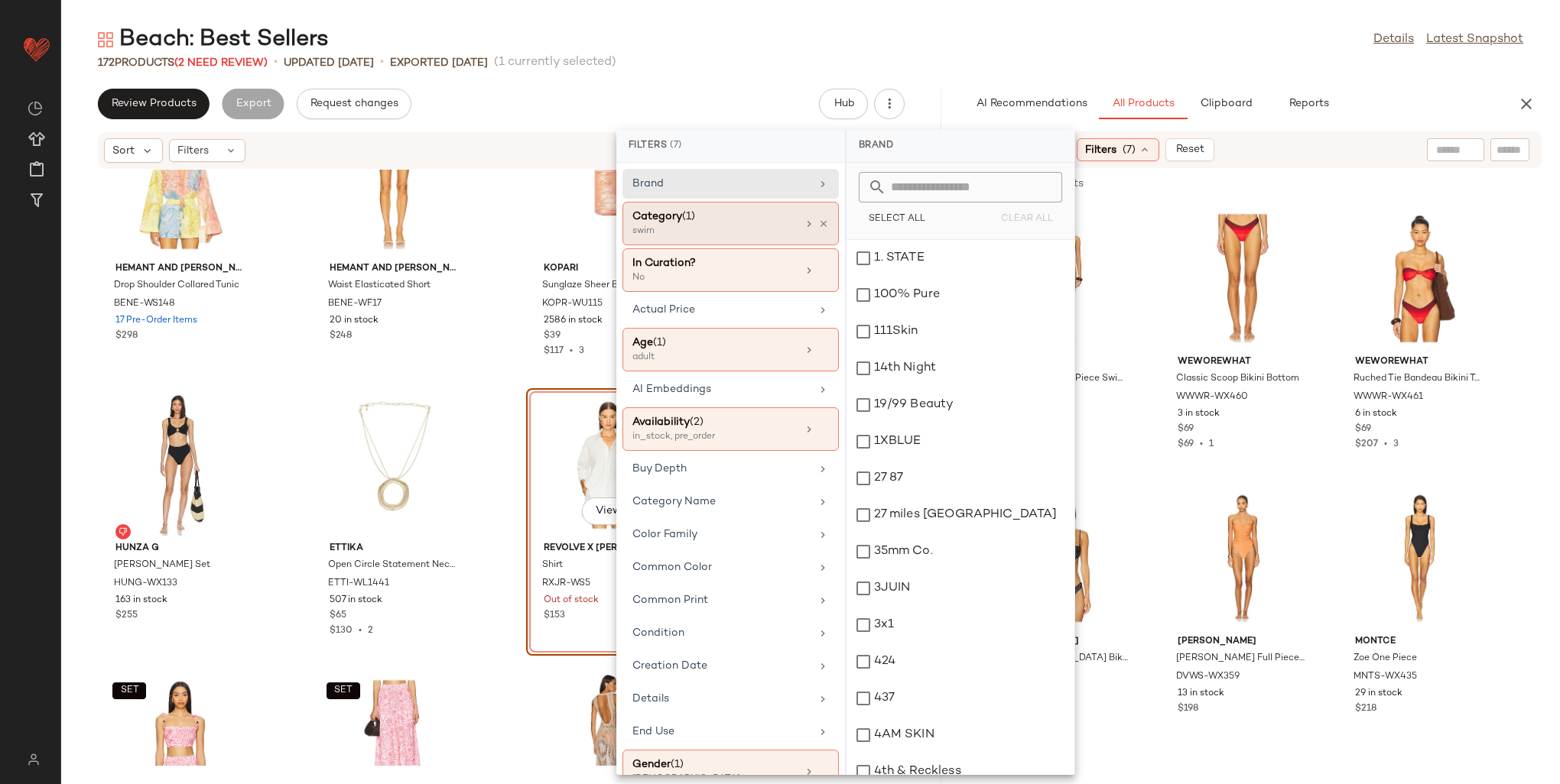
click at [749, 222] on div "Category (1)" at bounding box center [714, 216] width 164 height 16
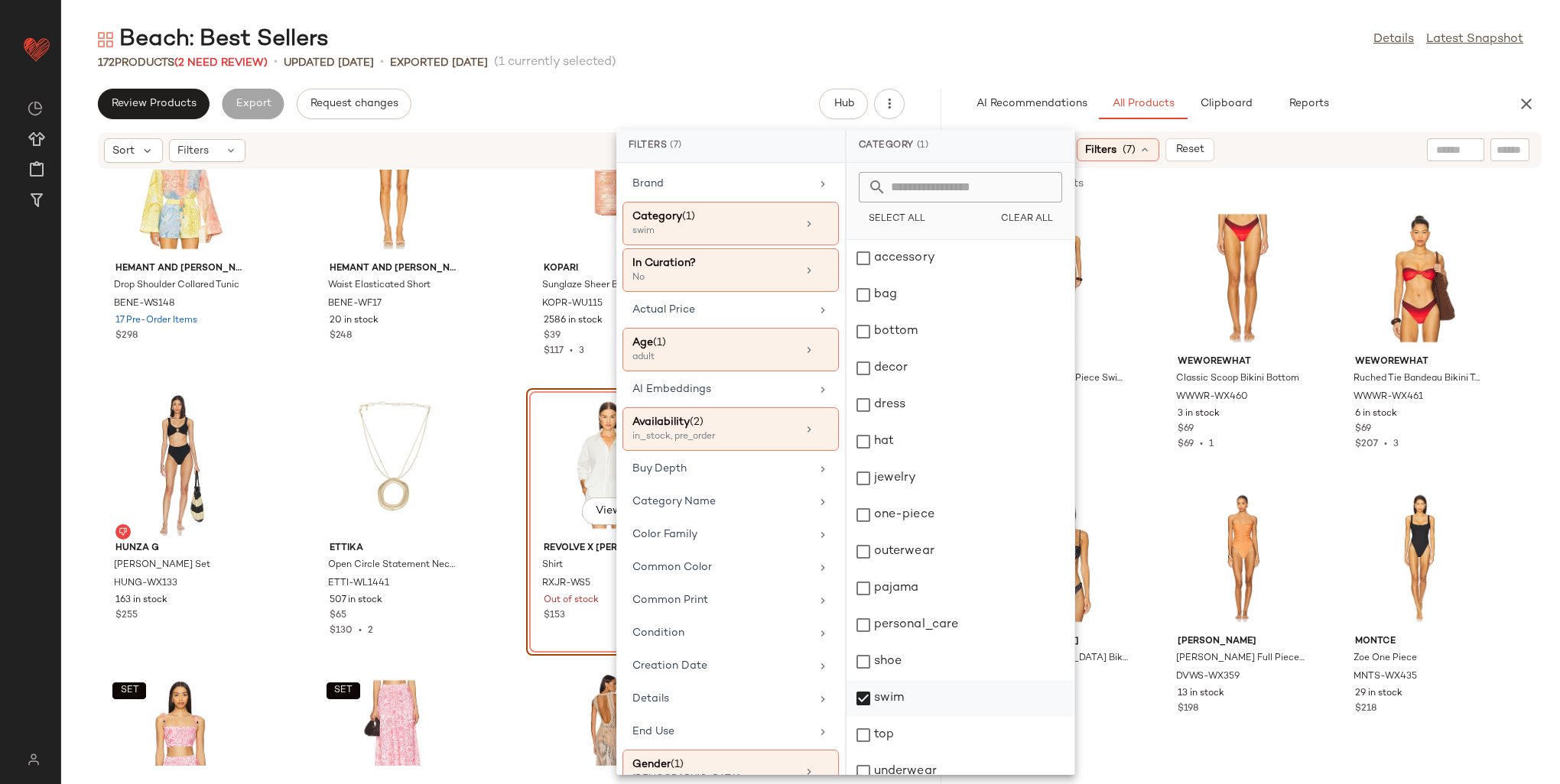
click at [896, 717] on div "swim" at bounding box center [961, 735] width 228 height 37
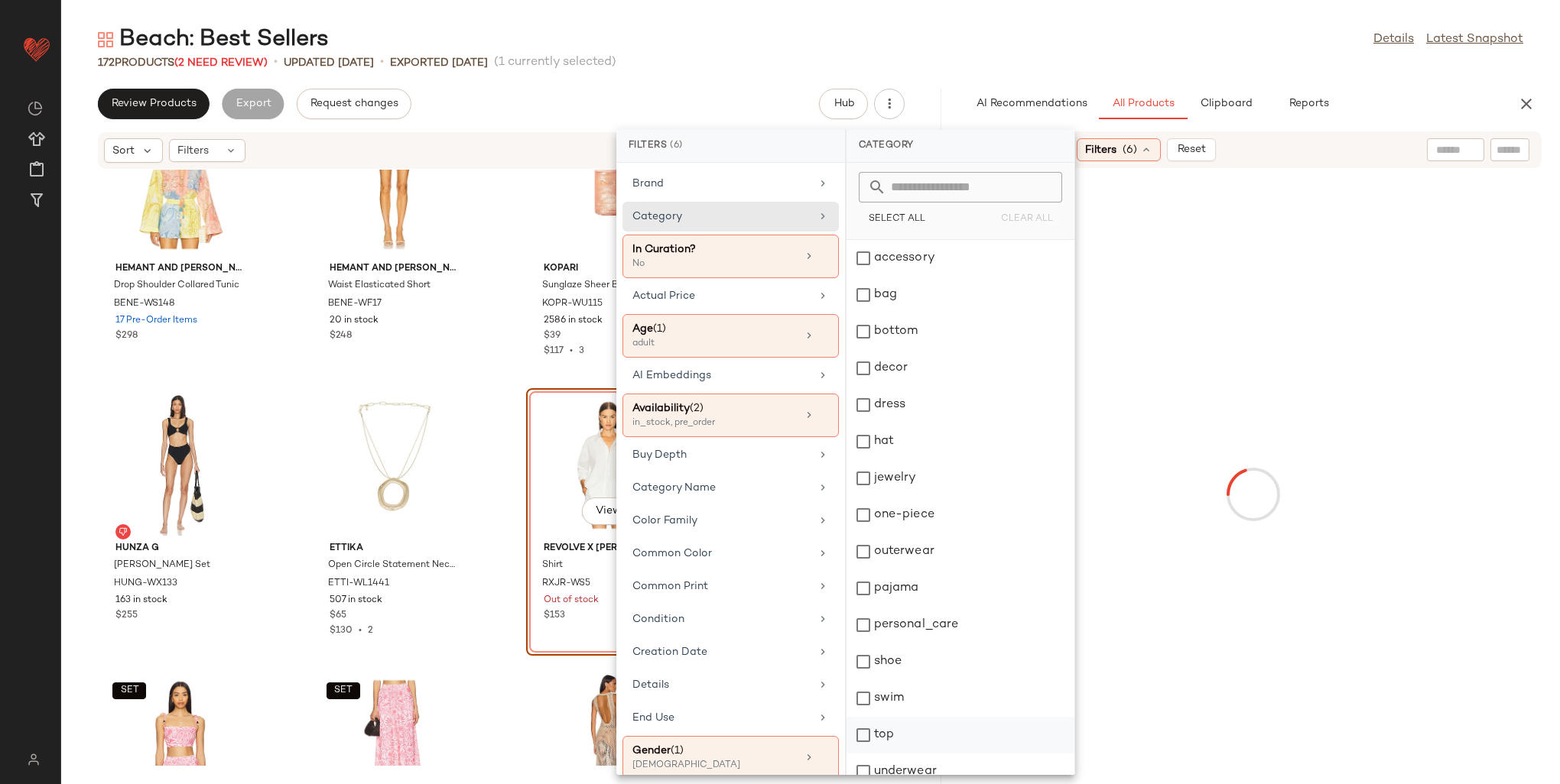
click at [897, 753] on div "top" at bounding box center [961, 772] width 228 height 37
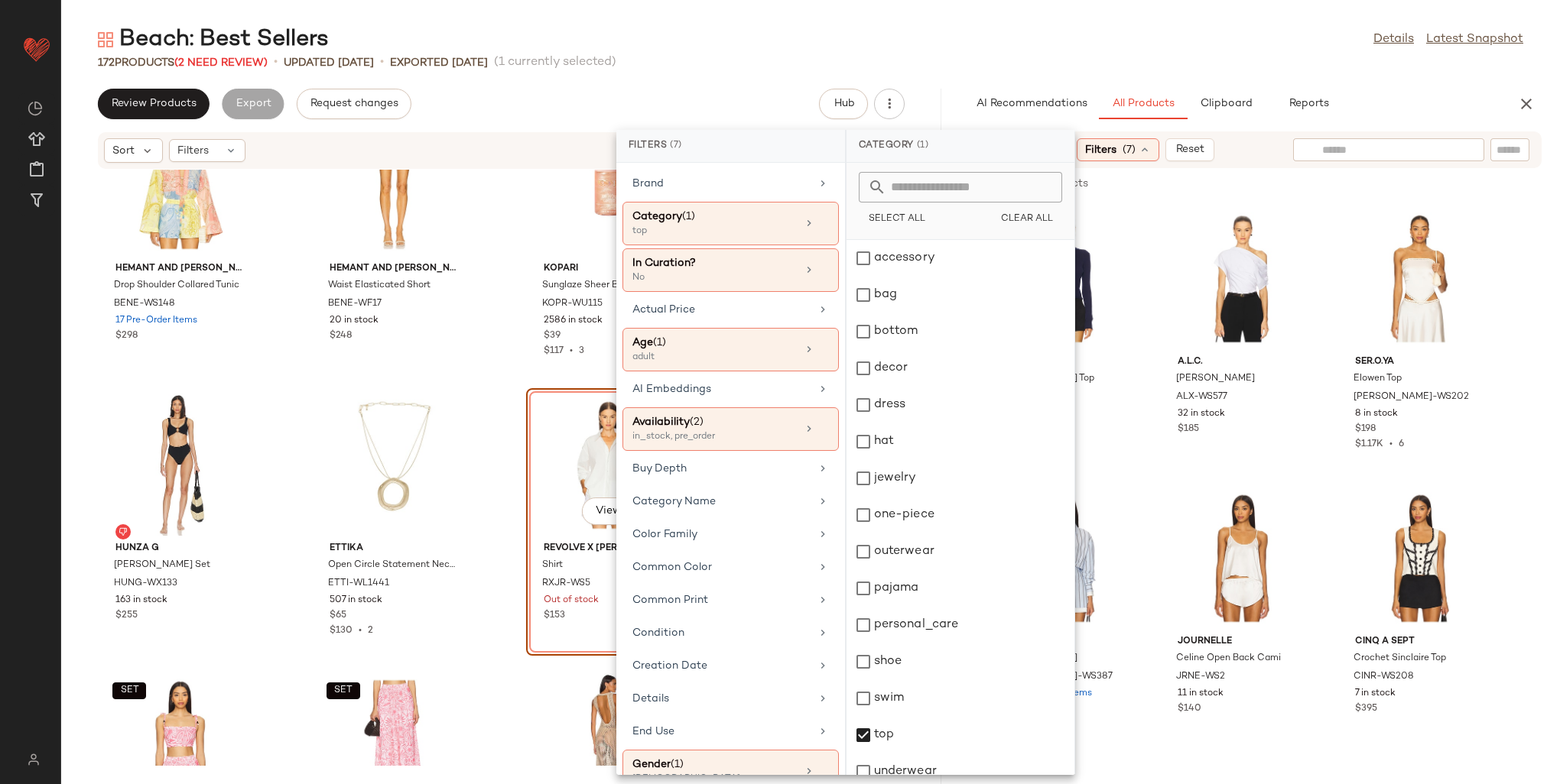
click at [1455, 142] on input "text" at bounding box center [1388, 149] width 133 height 16
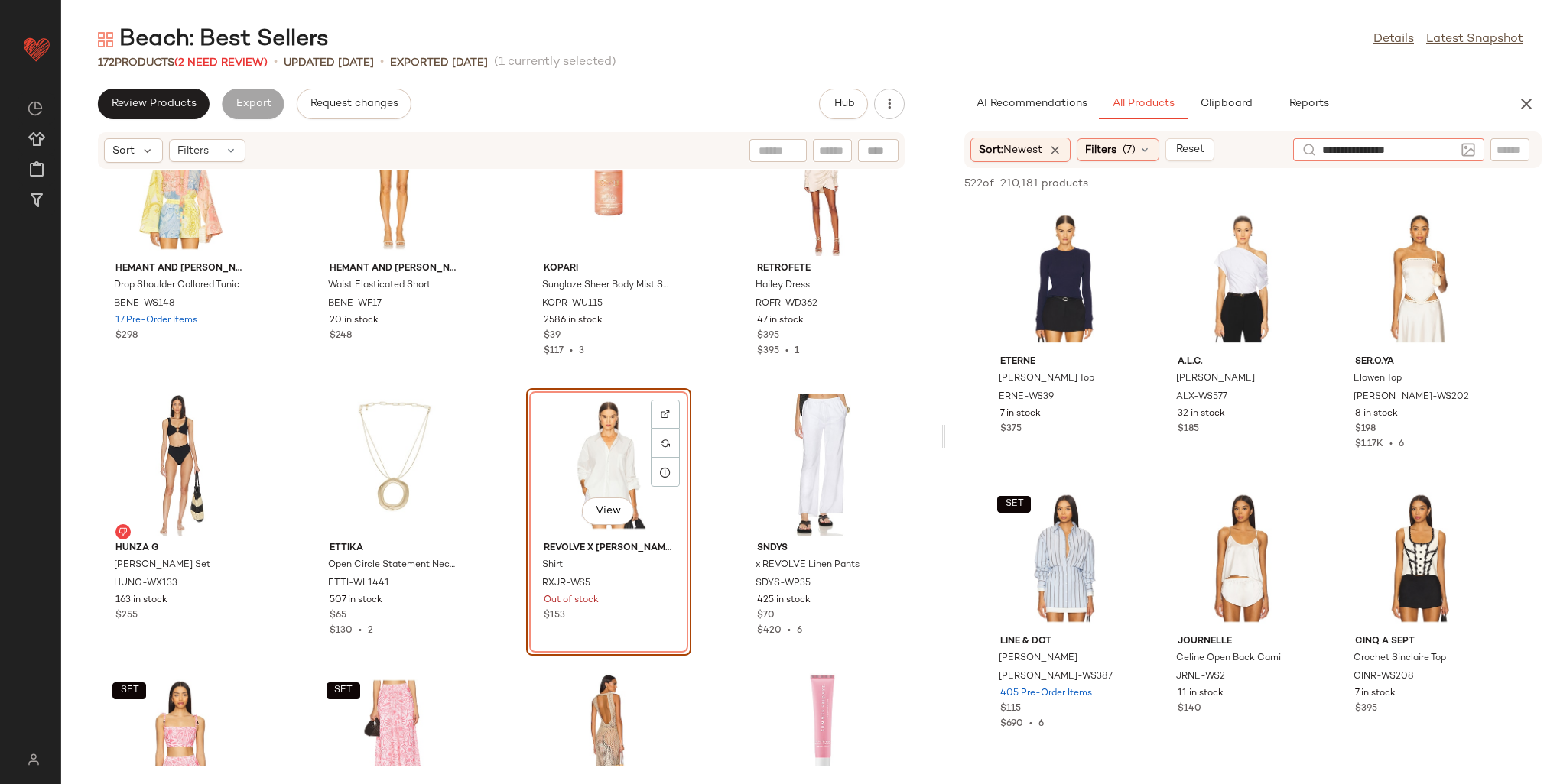
type input "**********"
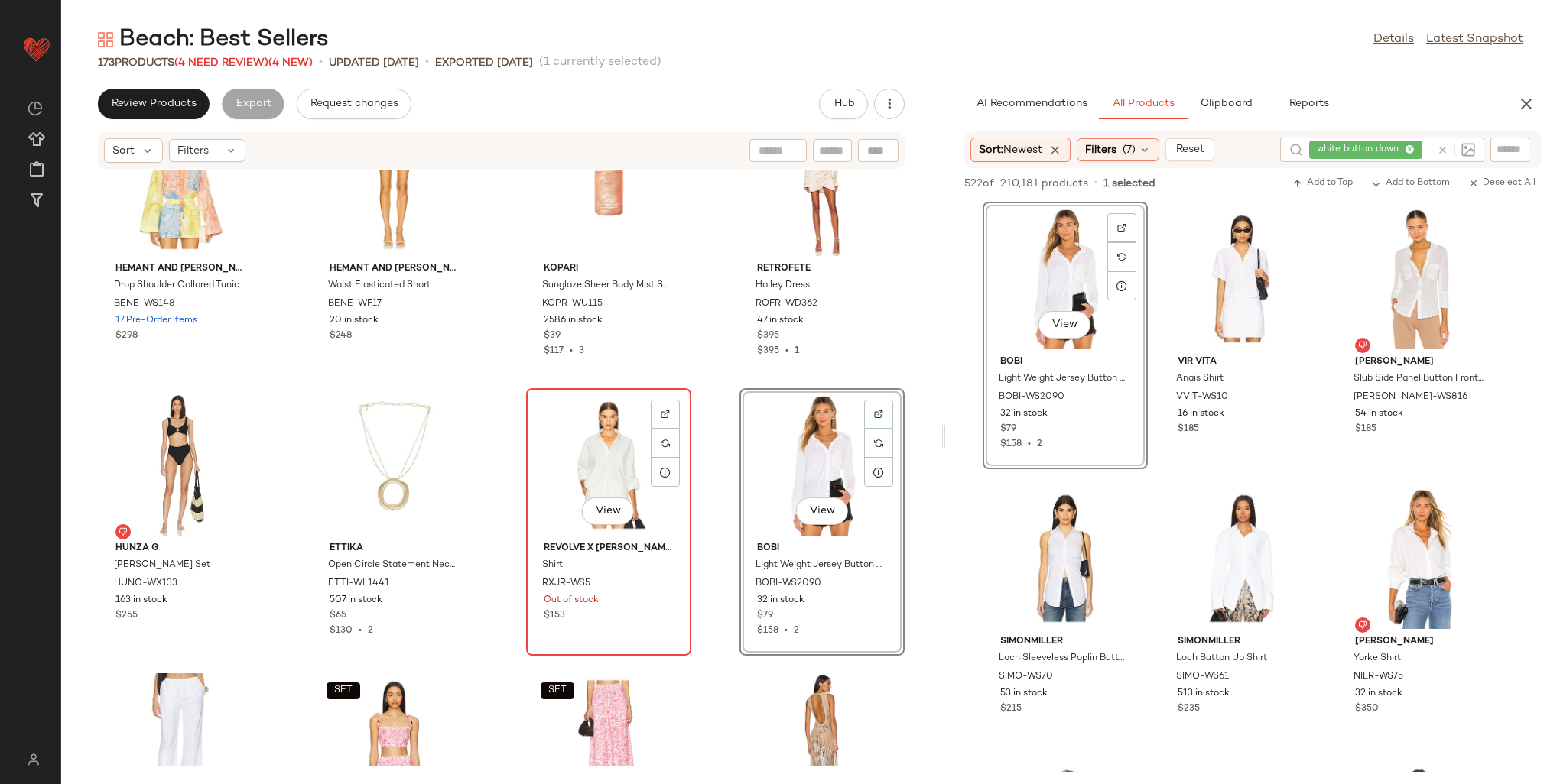
click at [603, 430] on div "View" at bounding box center [608, 465] width 154 height 142
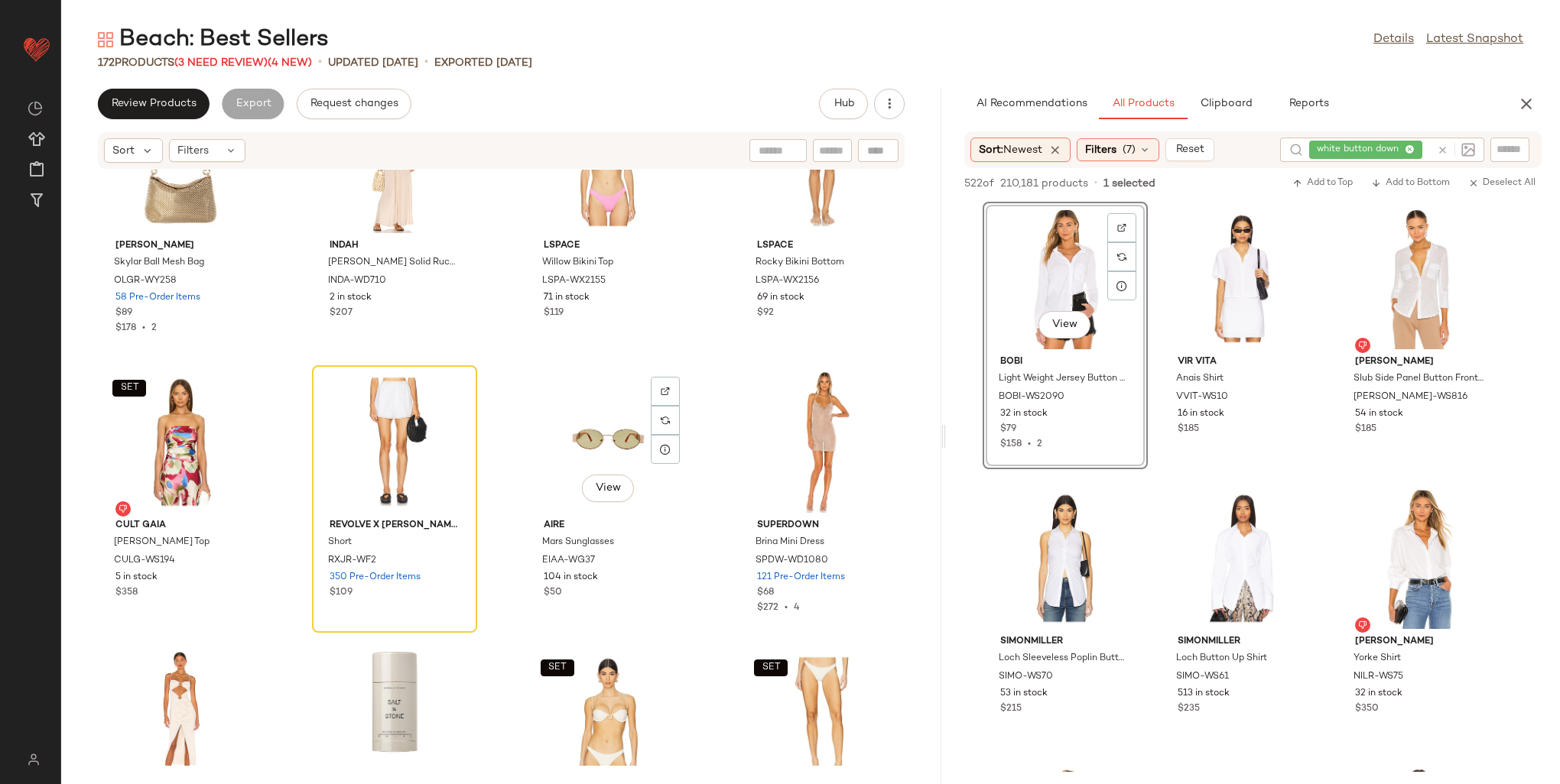
scroll to position [5143, 0]
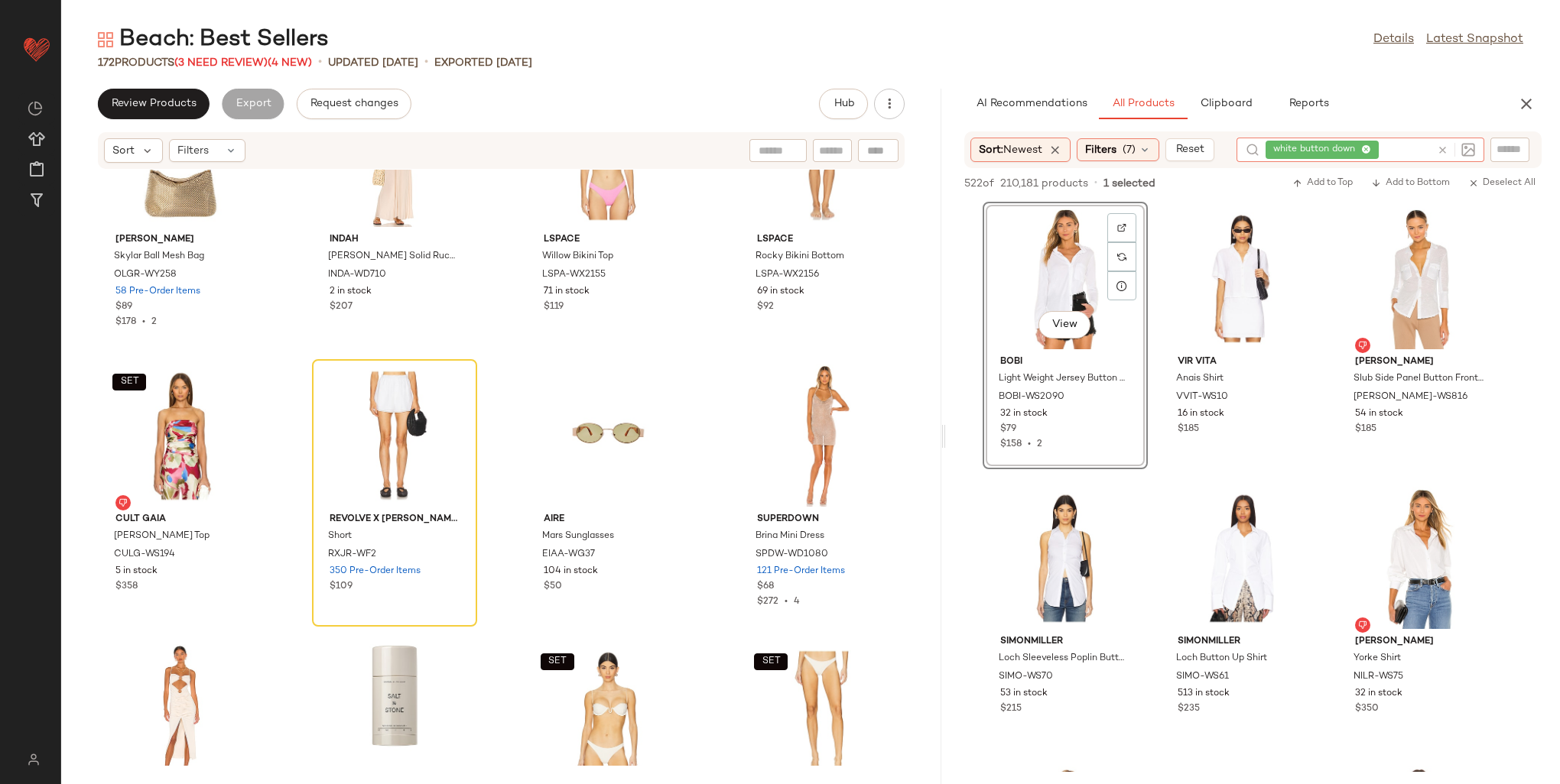
click at [1391, 145] on div "white button down" at bounding box center [1348, 150] width 165 height 25
click at [1369, 151] on icon at bounding box center [1366, 150] width 10 height 10
click at [1374, 151] on input "text" at bounding box center [1388, 149] width 133 height 16
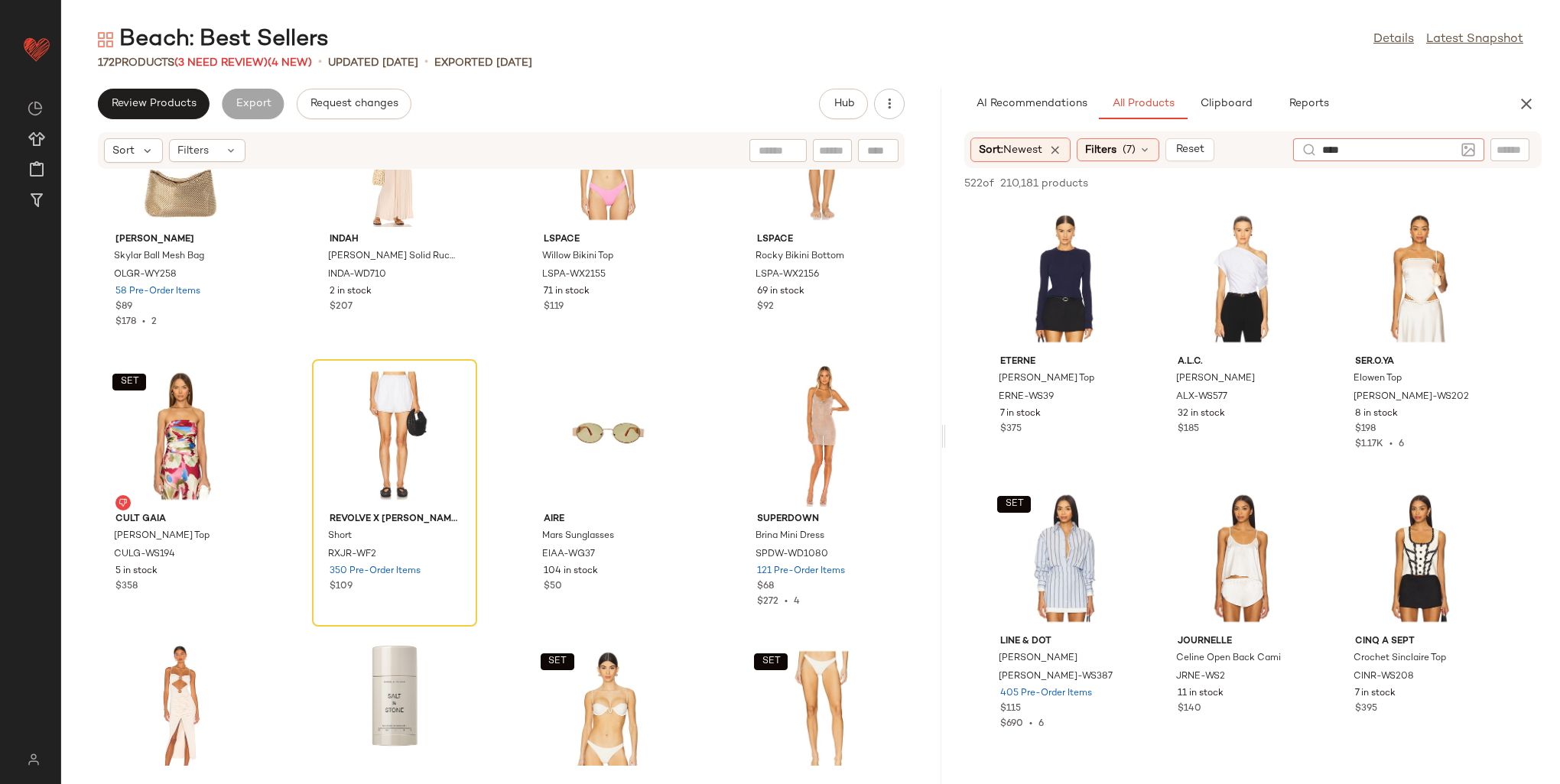
type input "*****"
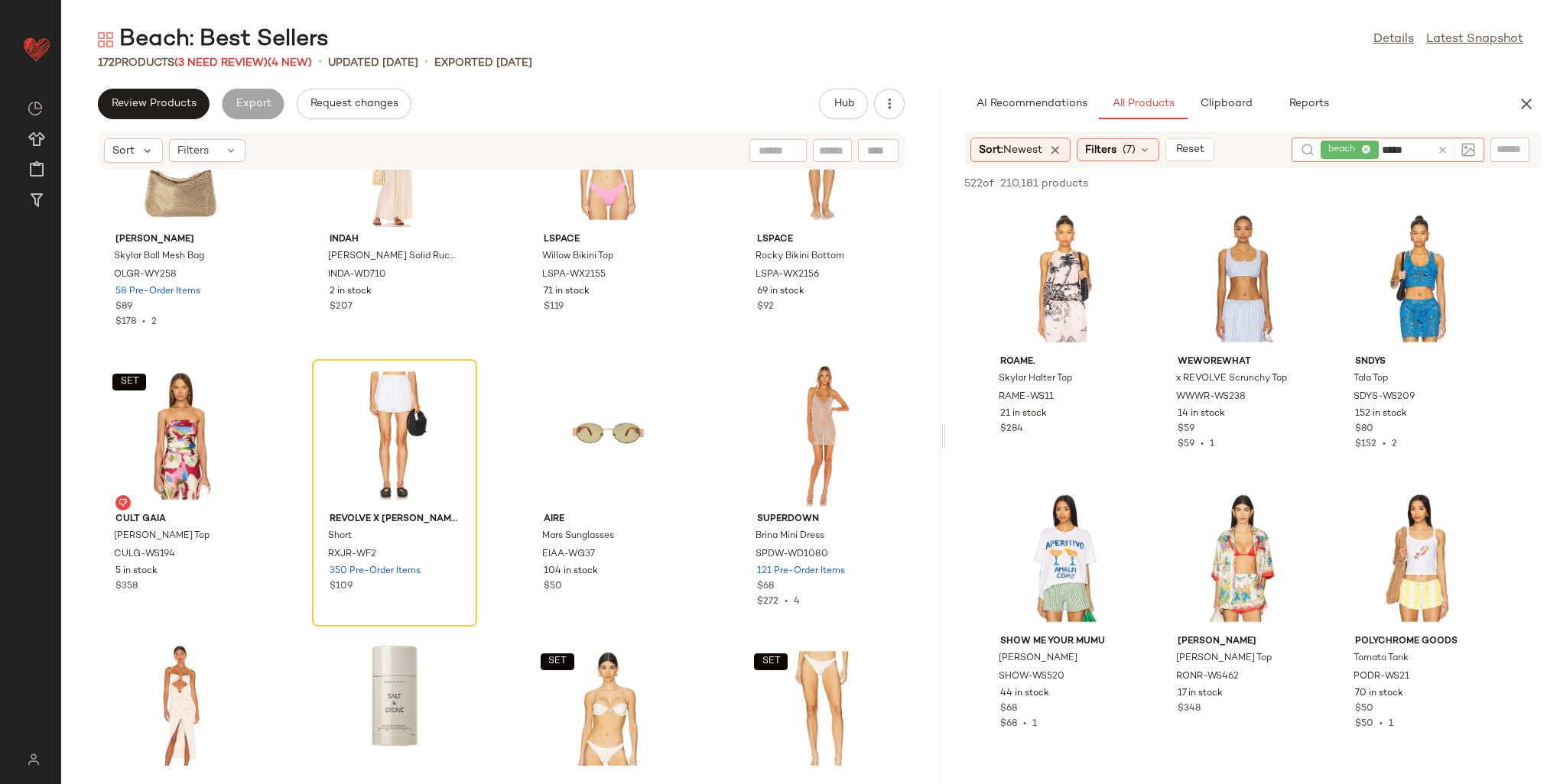
type input "******"
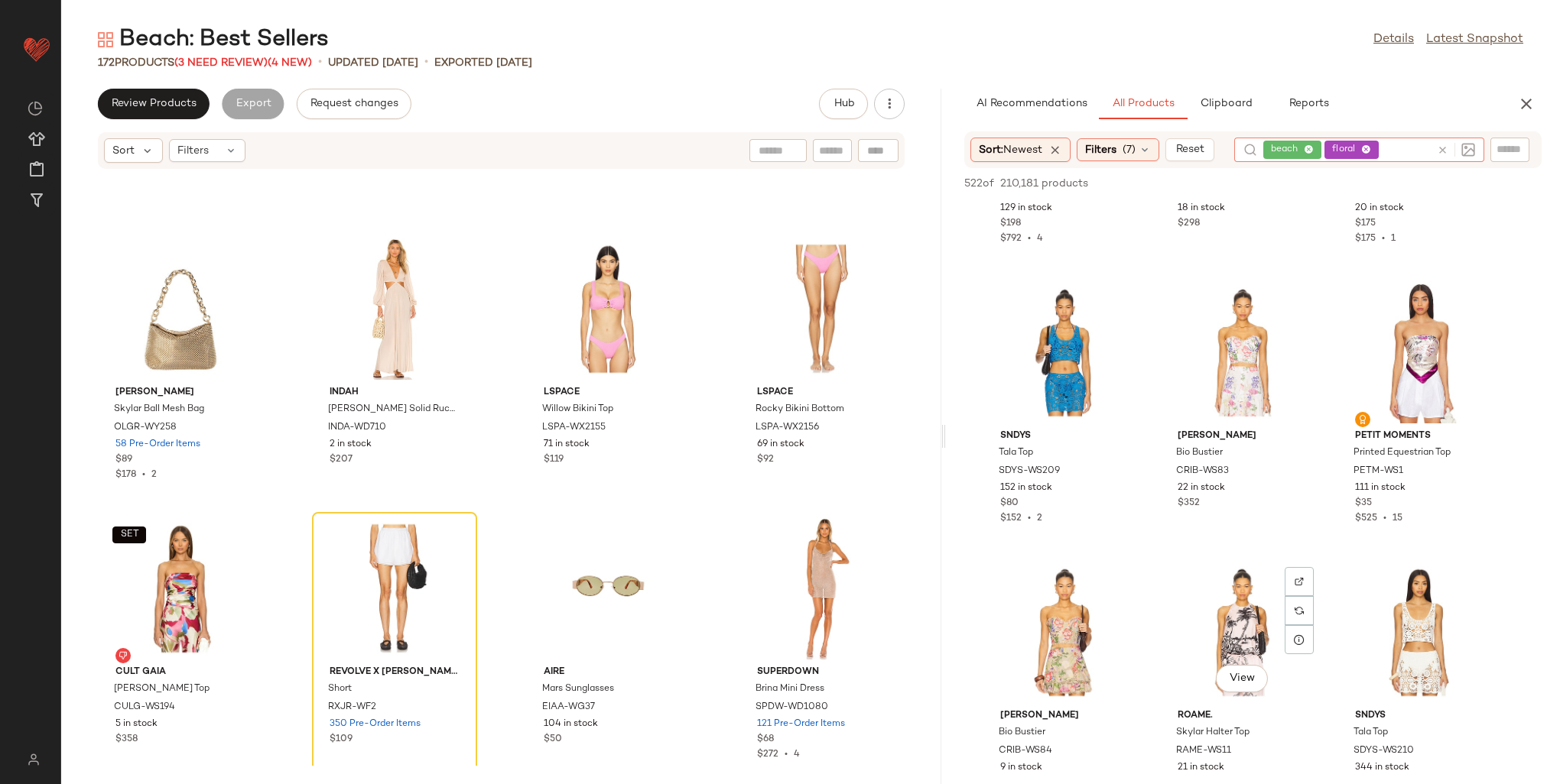
scroll to position [458, 0]
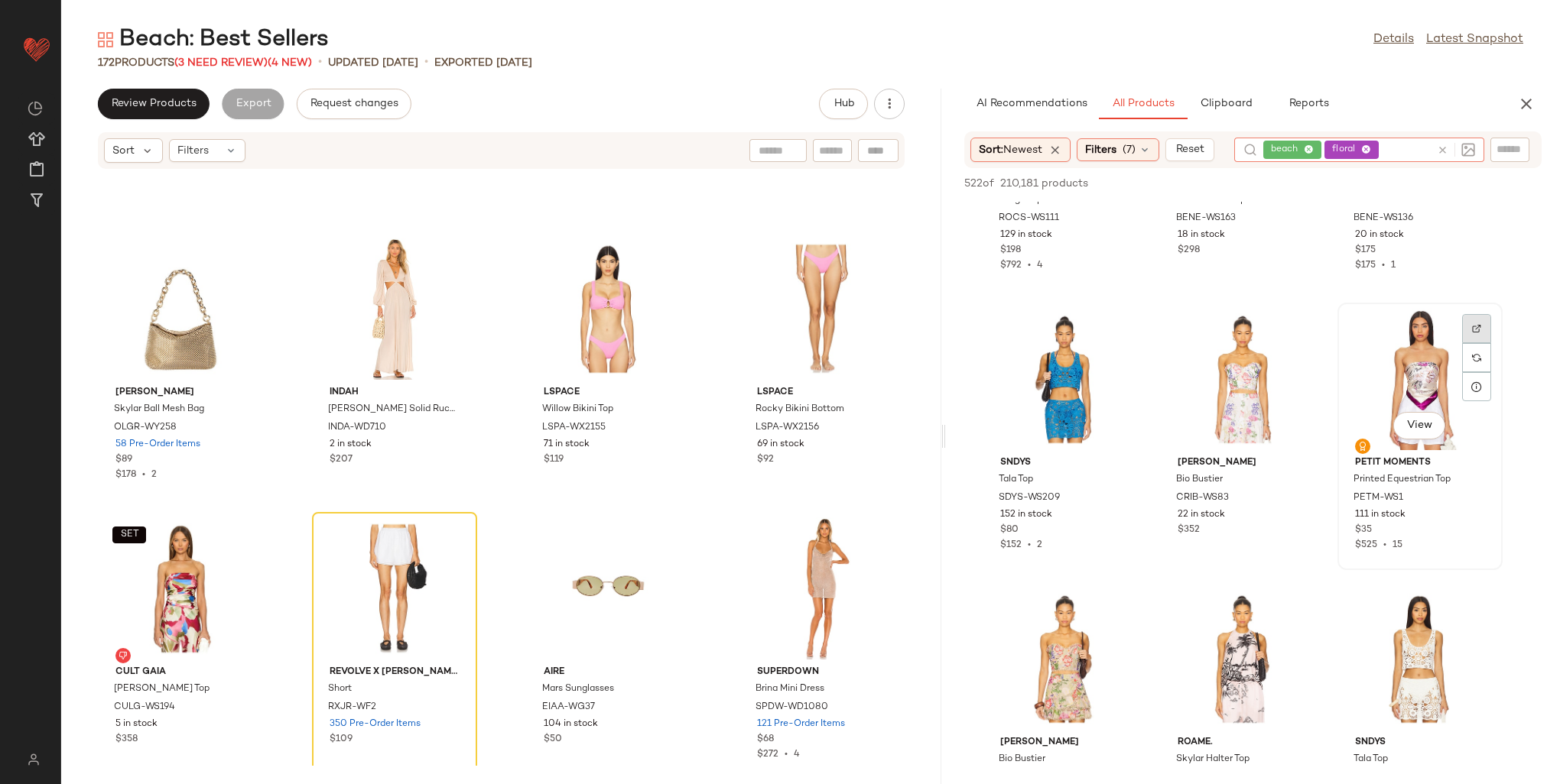
click at [1465, 343] on div at bounding box center [1476, 357] width 29 height 29
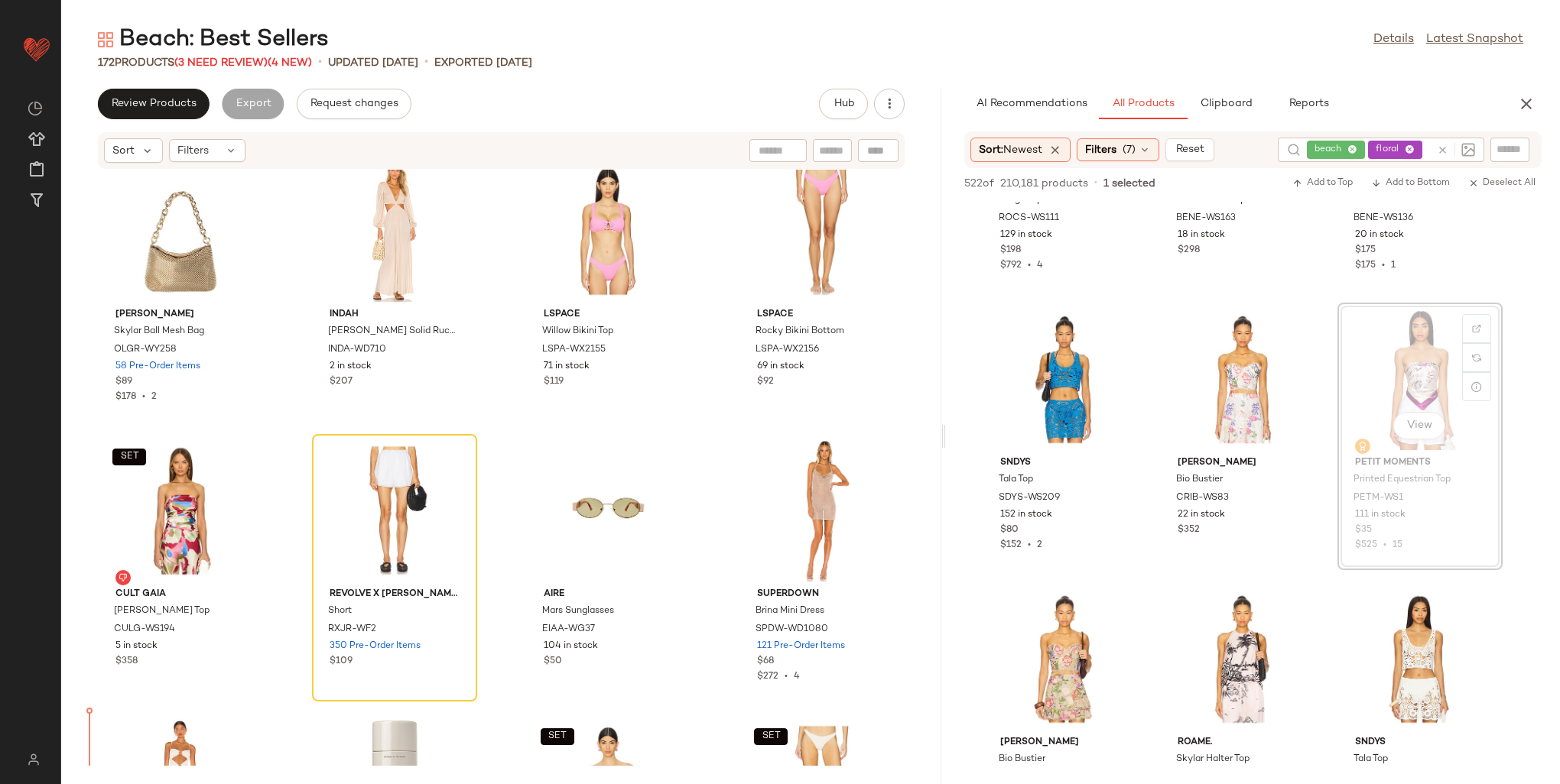
scroll to position [5132, 0]
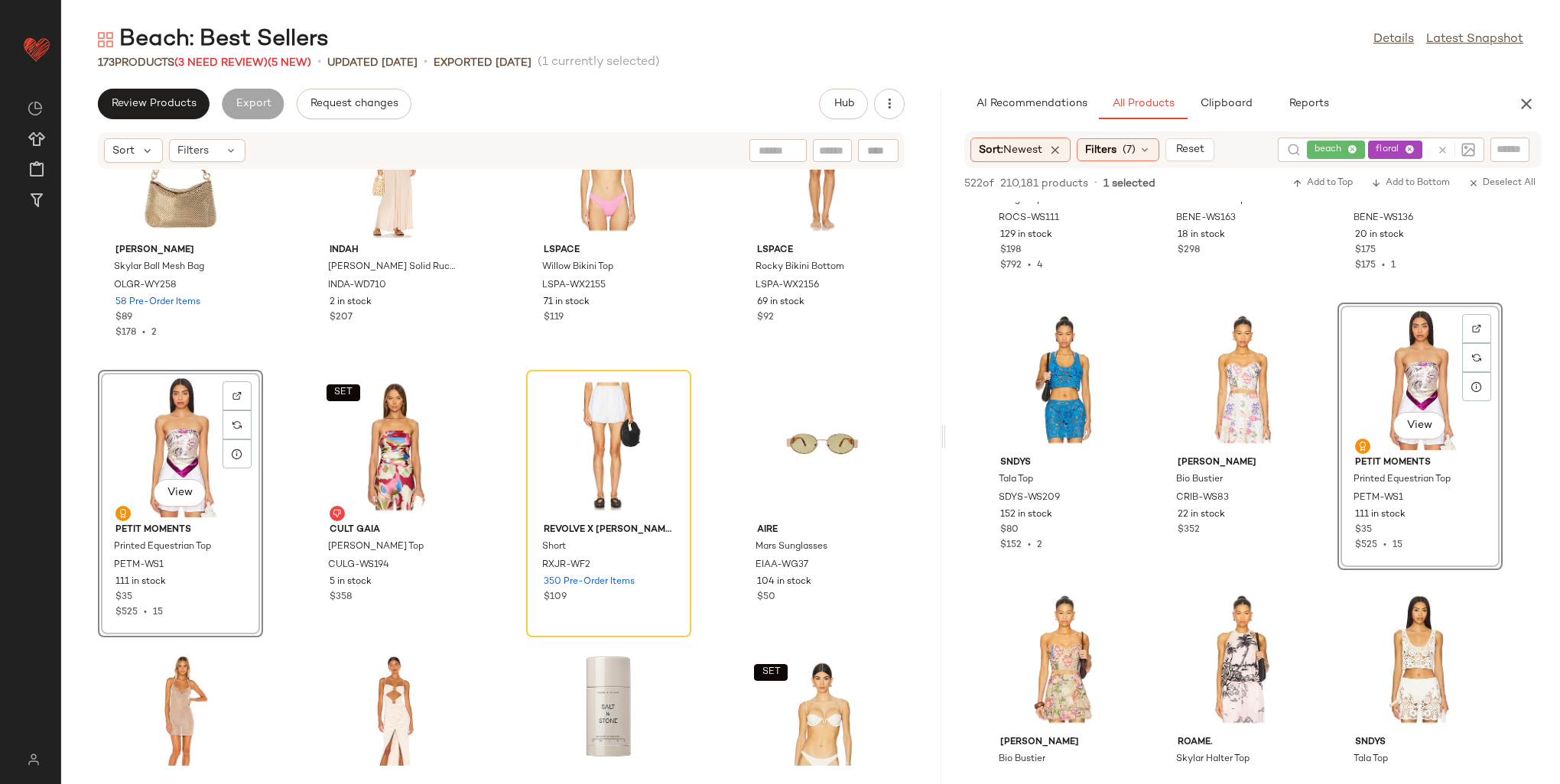
click at [1501, 144] on input "text" at bounding box center [1510, 149] width 26 height 16
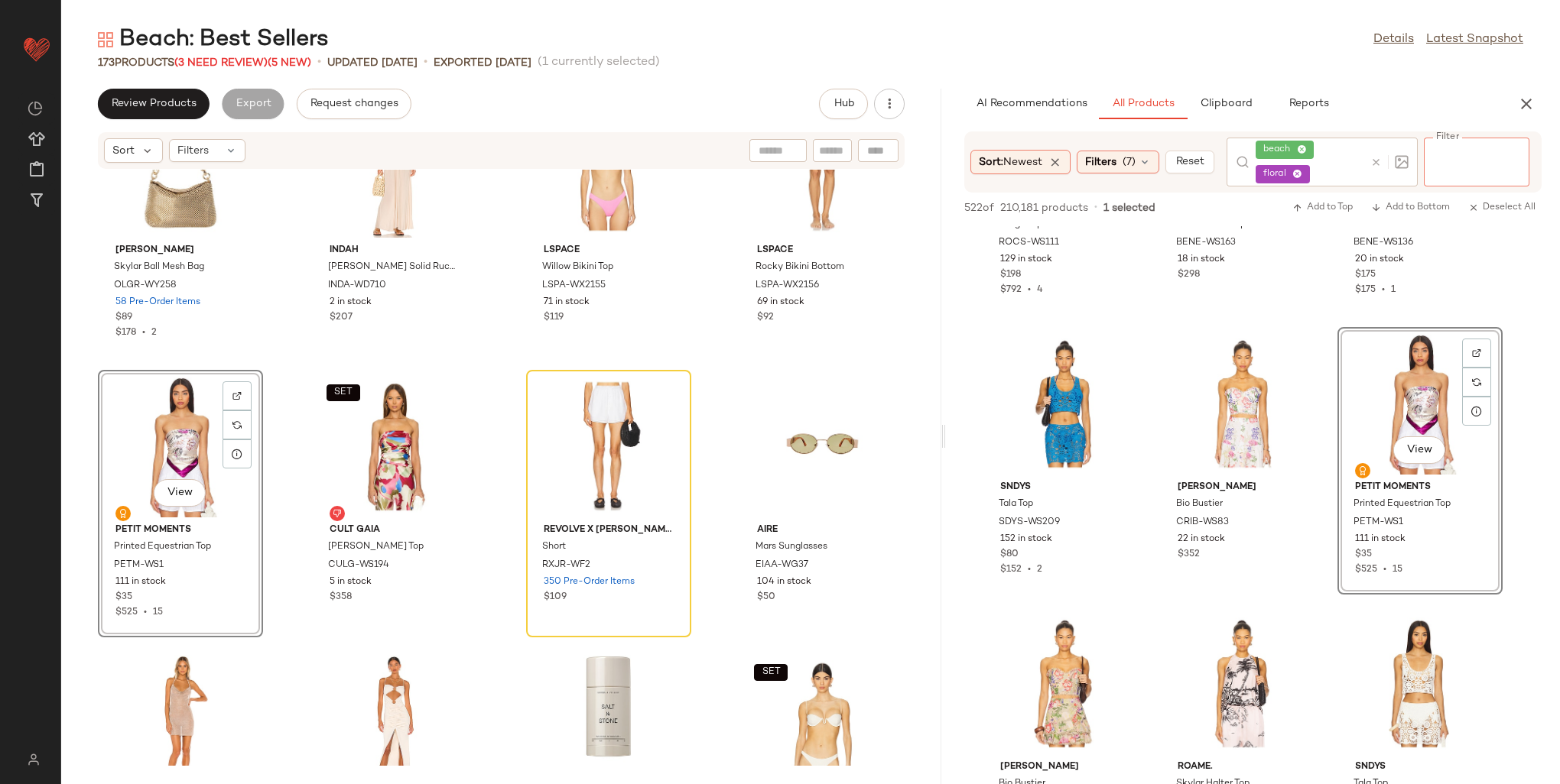
paste input "********"
type input "********"
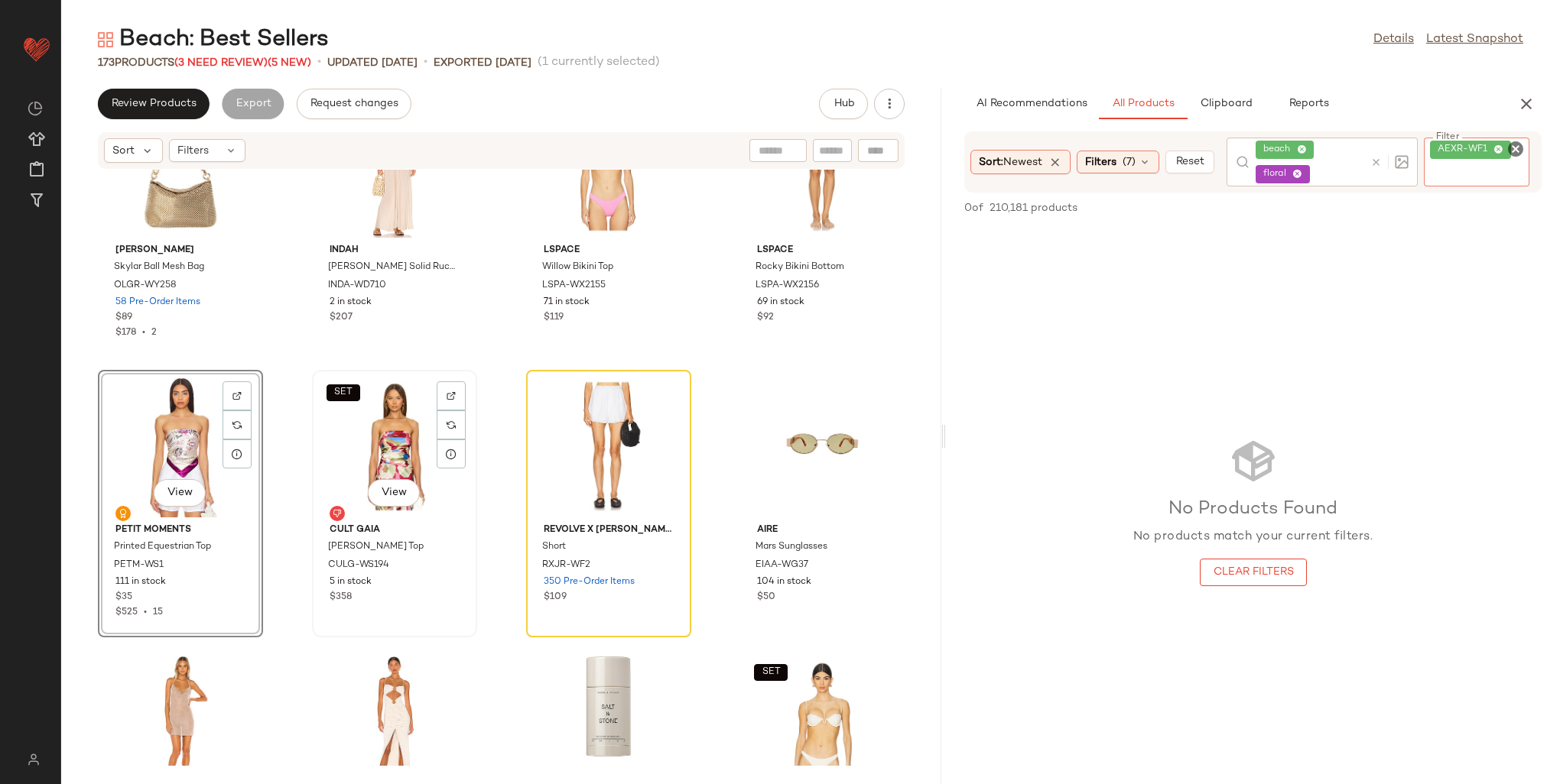
click at [378, 439] on div "SET View" at bounding box center [394, 446] width 154 height 142
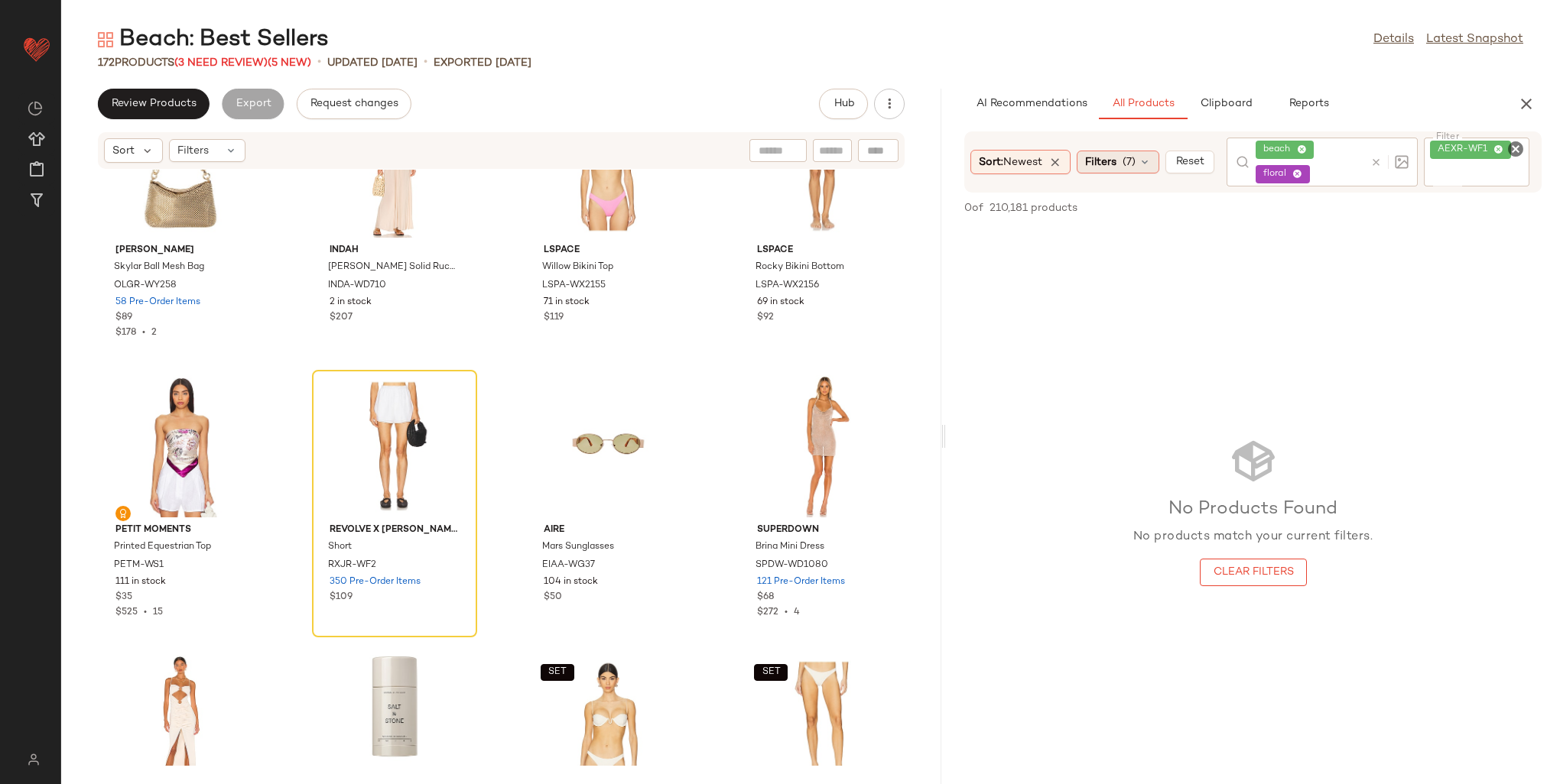
click at [1109, 163] on span "Filters" at bounding box center [1101, 162] width 31 height 16
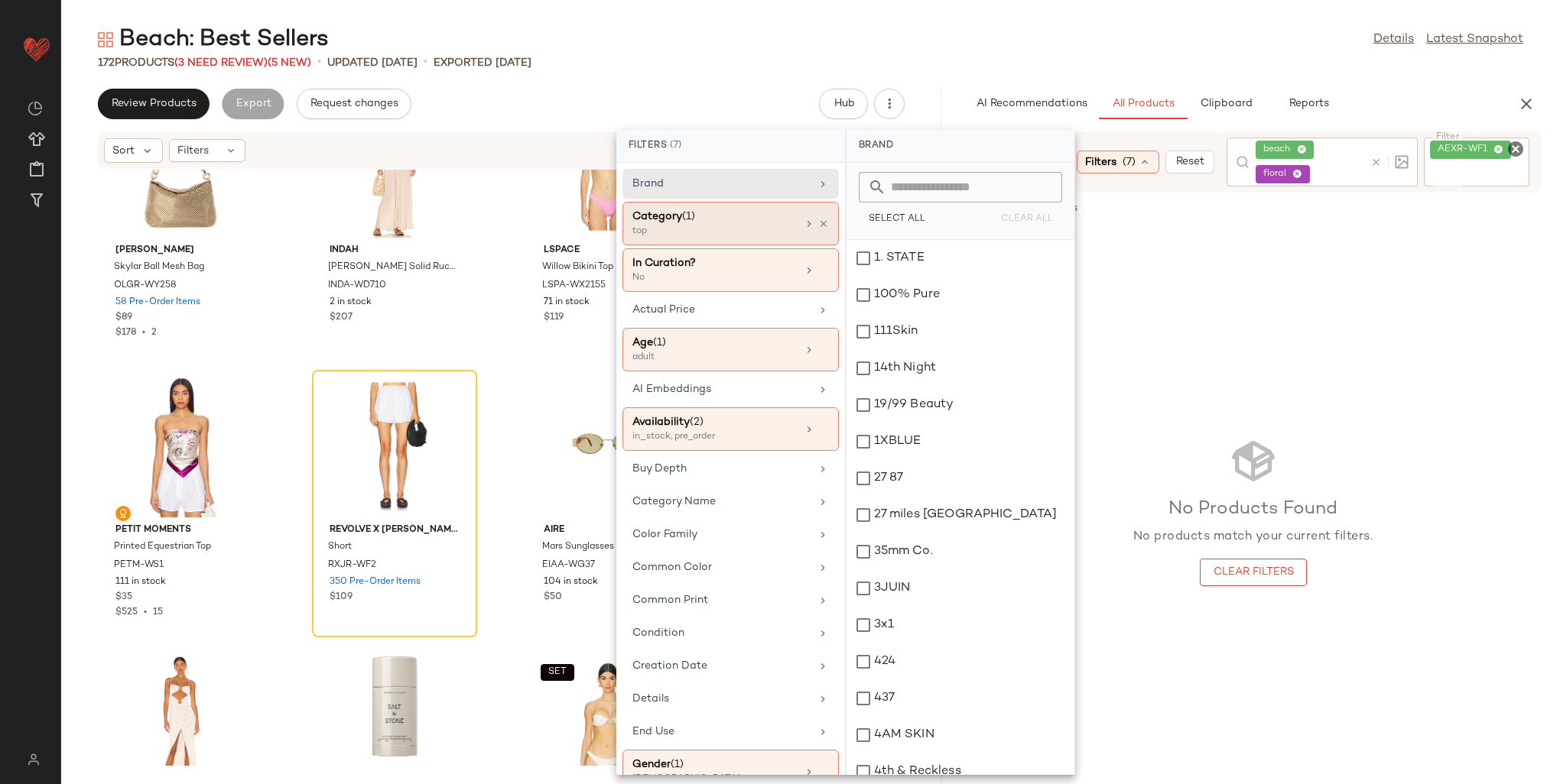
click at [823, 248] on div "Category (1) top" at bounding box center [731, 270] width 216 height 44
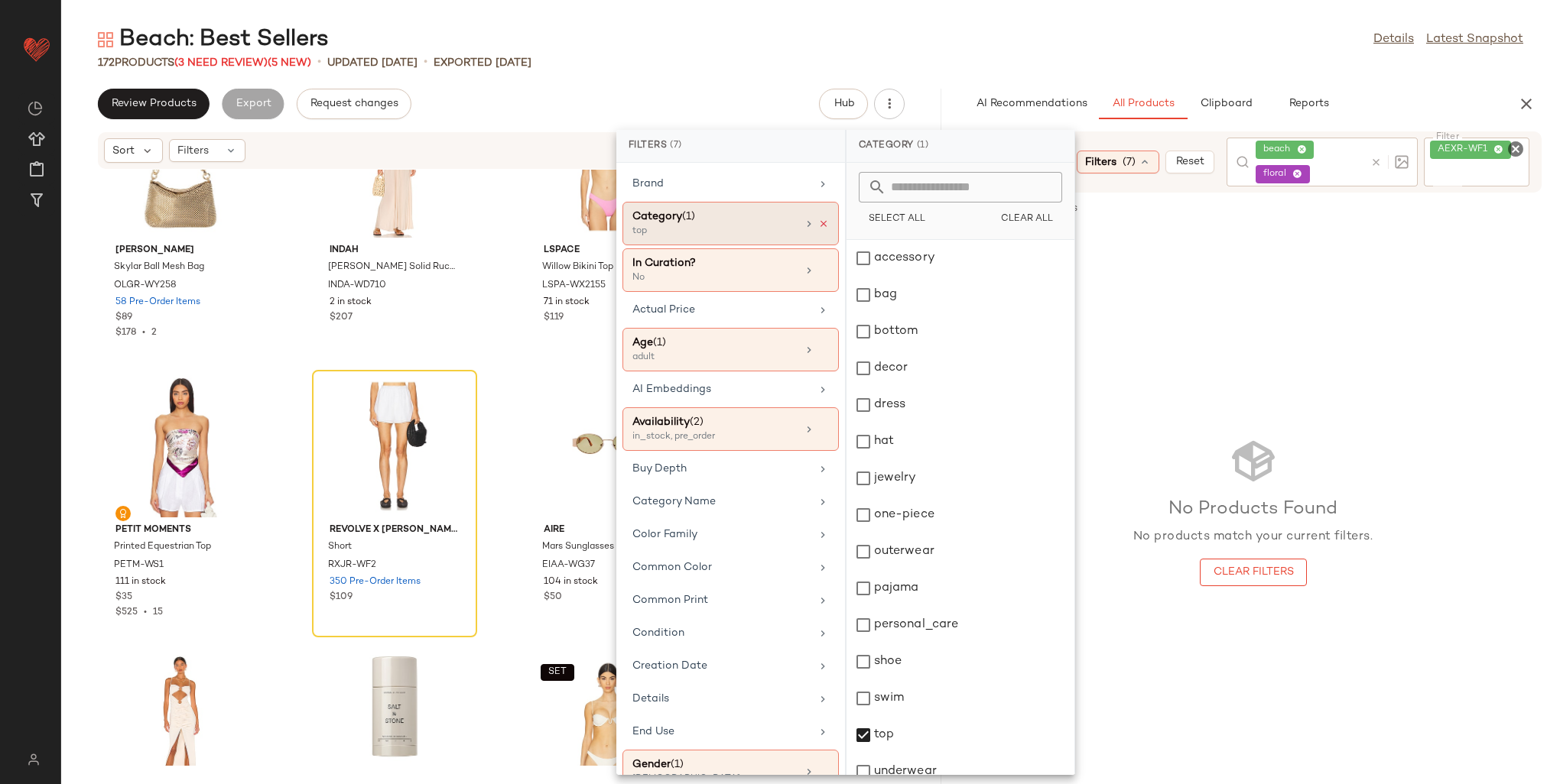
click at [818, 222] on icon at bounding box center [823, 223] width 11 height 11
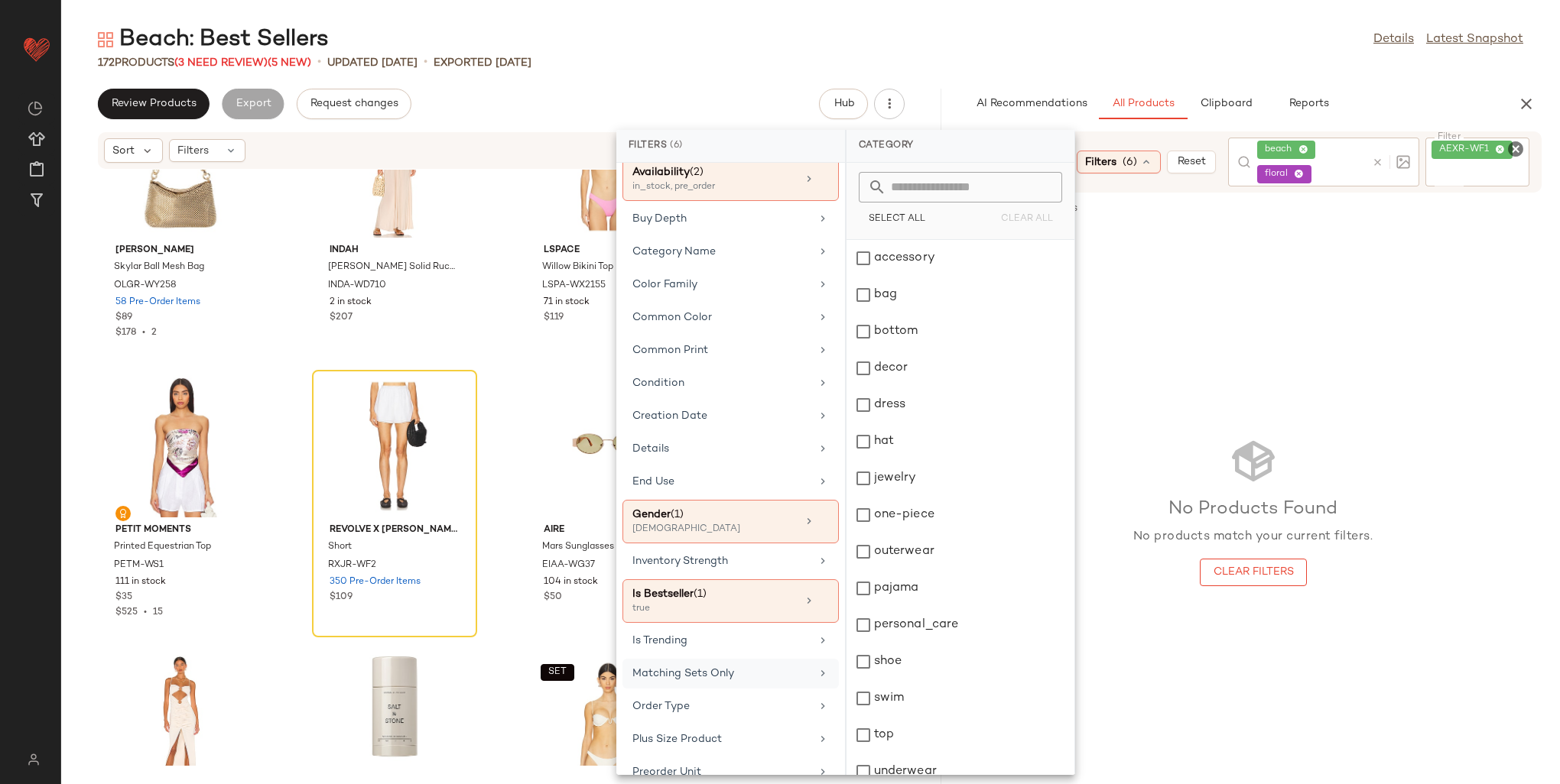
scroll to position [306, 0]
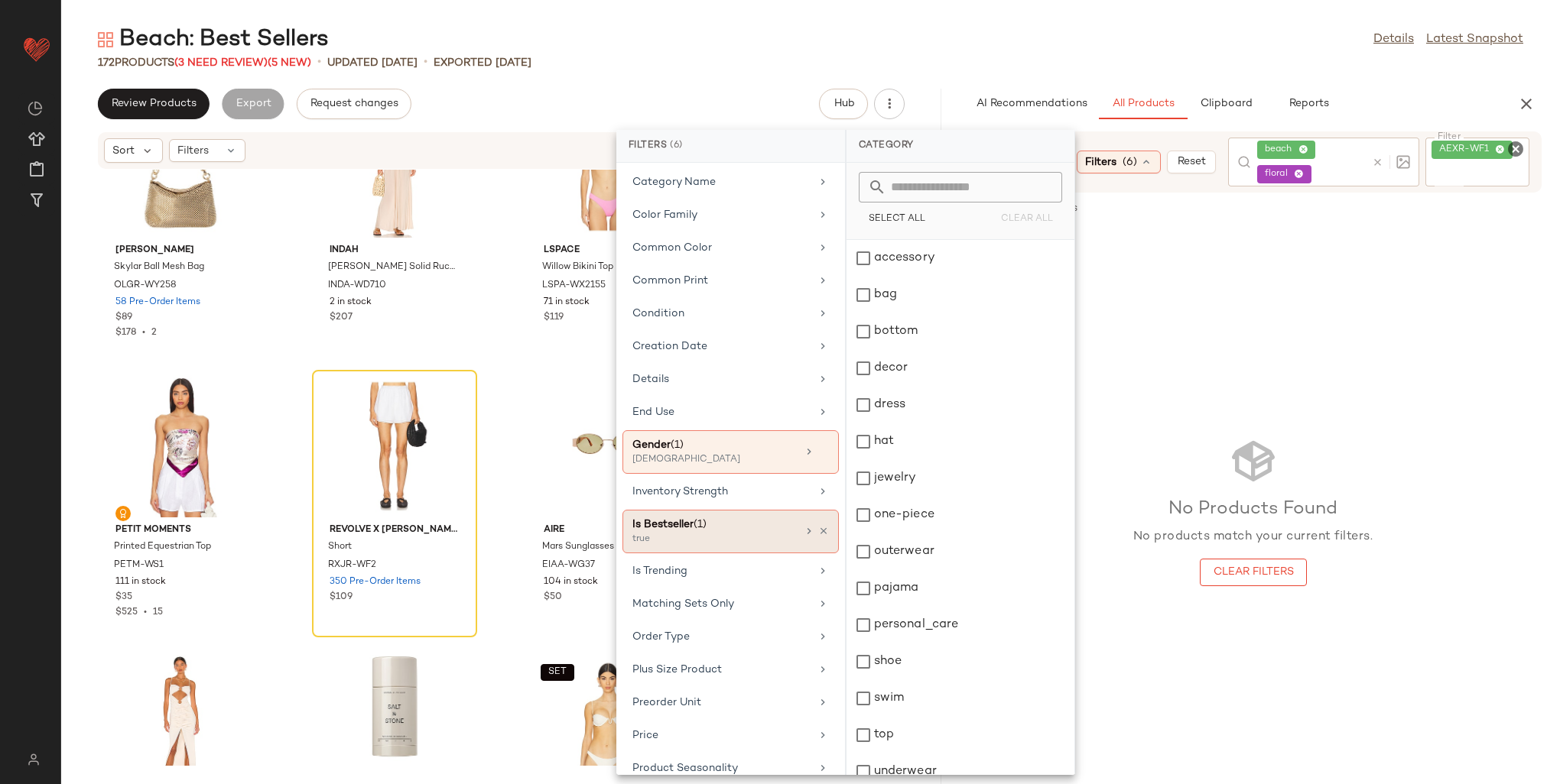
click at [823, 519] on div "Is Bestseller (1) true" at bounding box center [731, 532] width 216 height 44
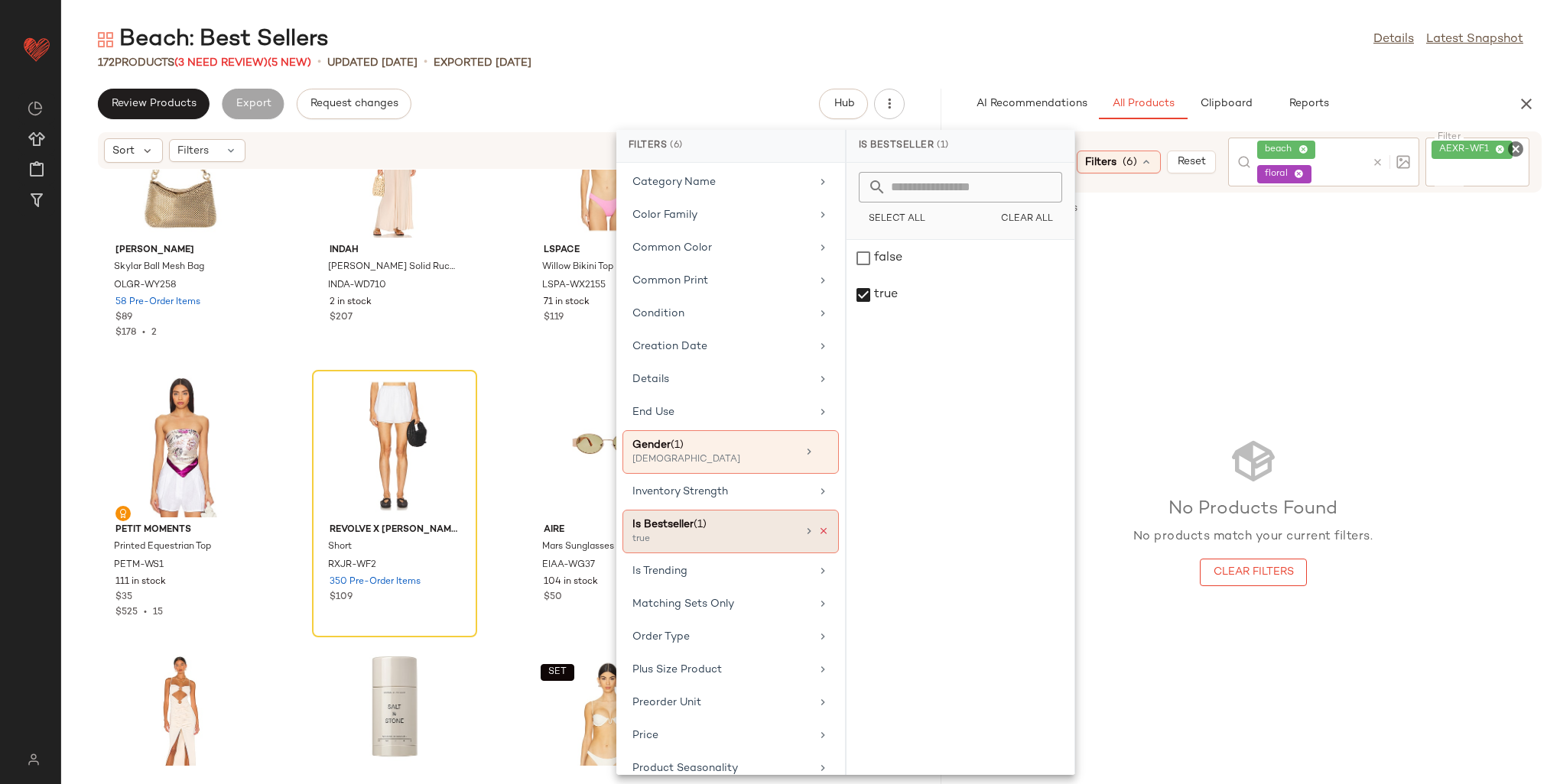
click at [818, 526] on icon at bounding box center [823, 531] width 11 height 11
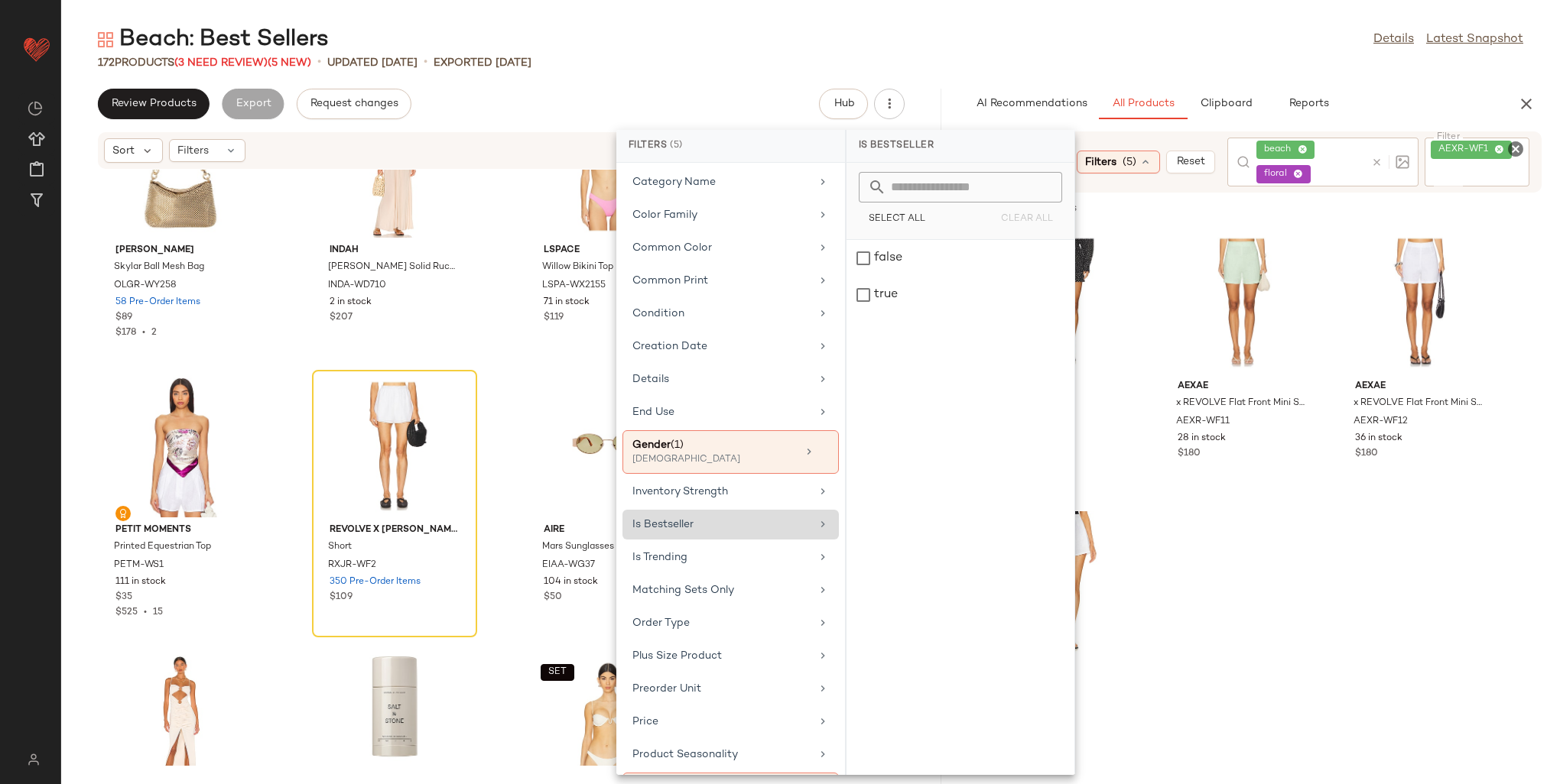
click at [1258, 617] on div "AEXAE Linen Shorts AEXR-WF10 14 in stock $180 $180 • 1 AEXAE x REVOLVE Flat Fro…" at bounding box center [1252, 500] width 614 height 547
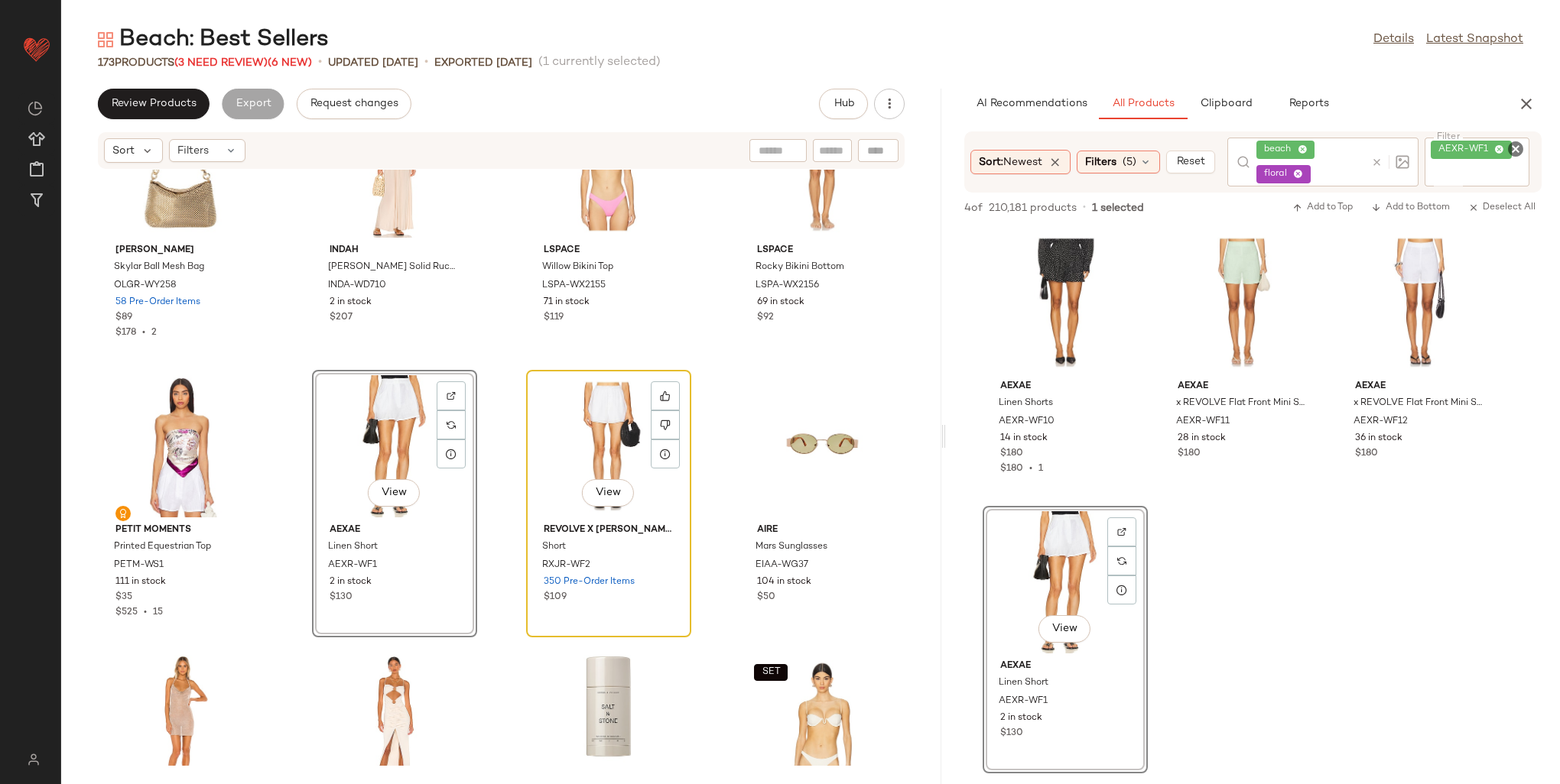
click at [552, 433] on div "View" at bounding box center [608, 446] width 154 height 142
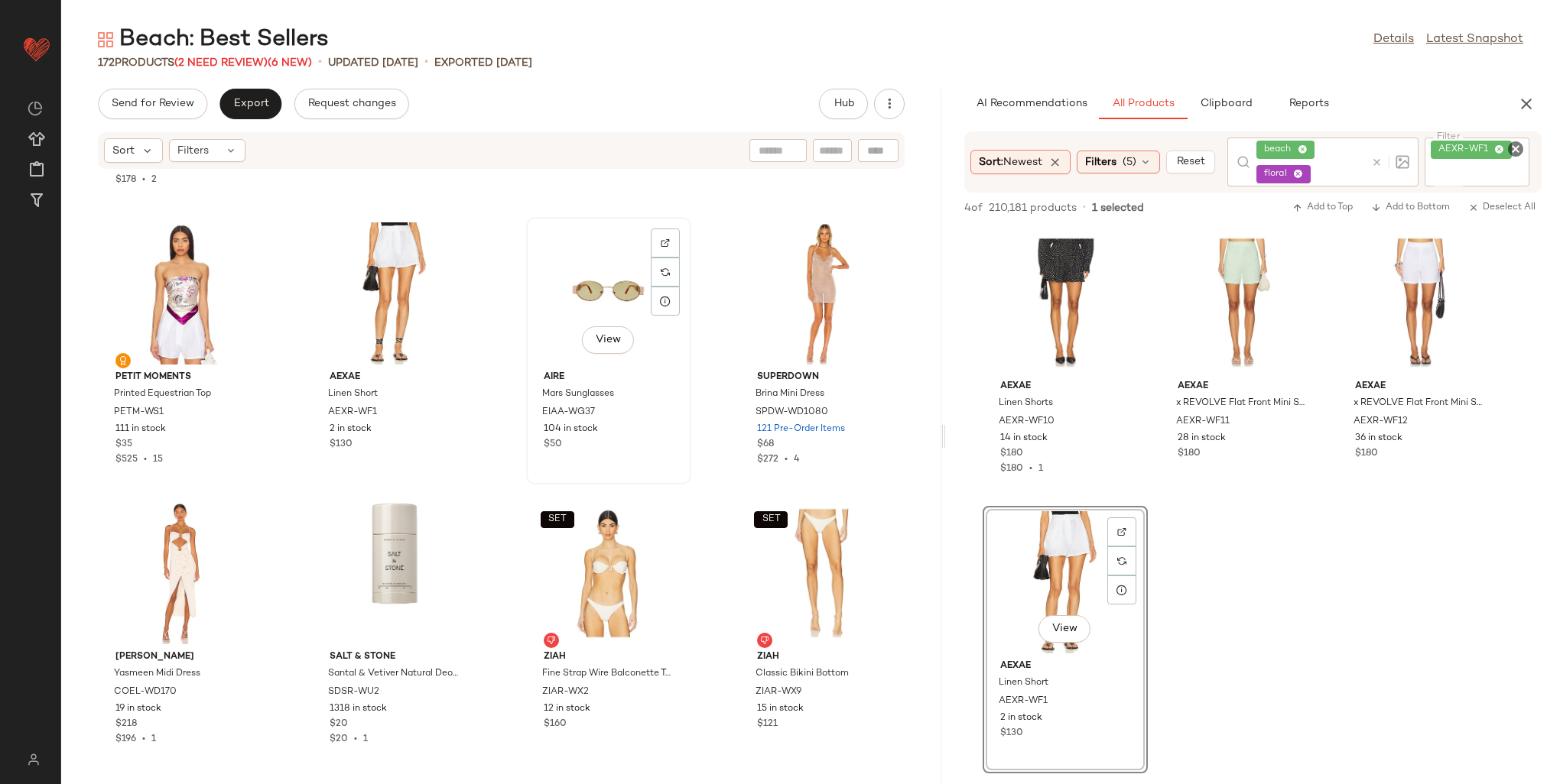
scroll to position [4902, 0]
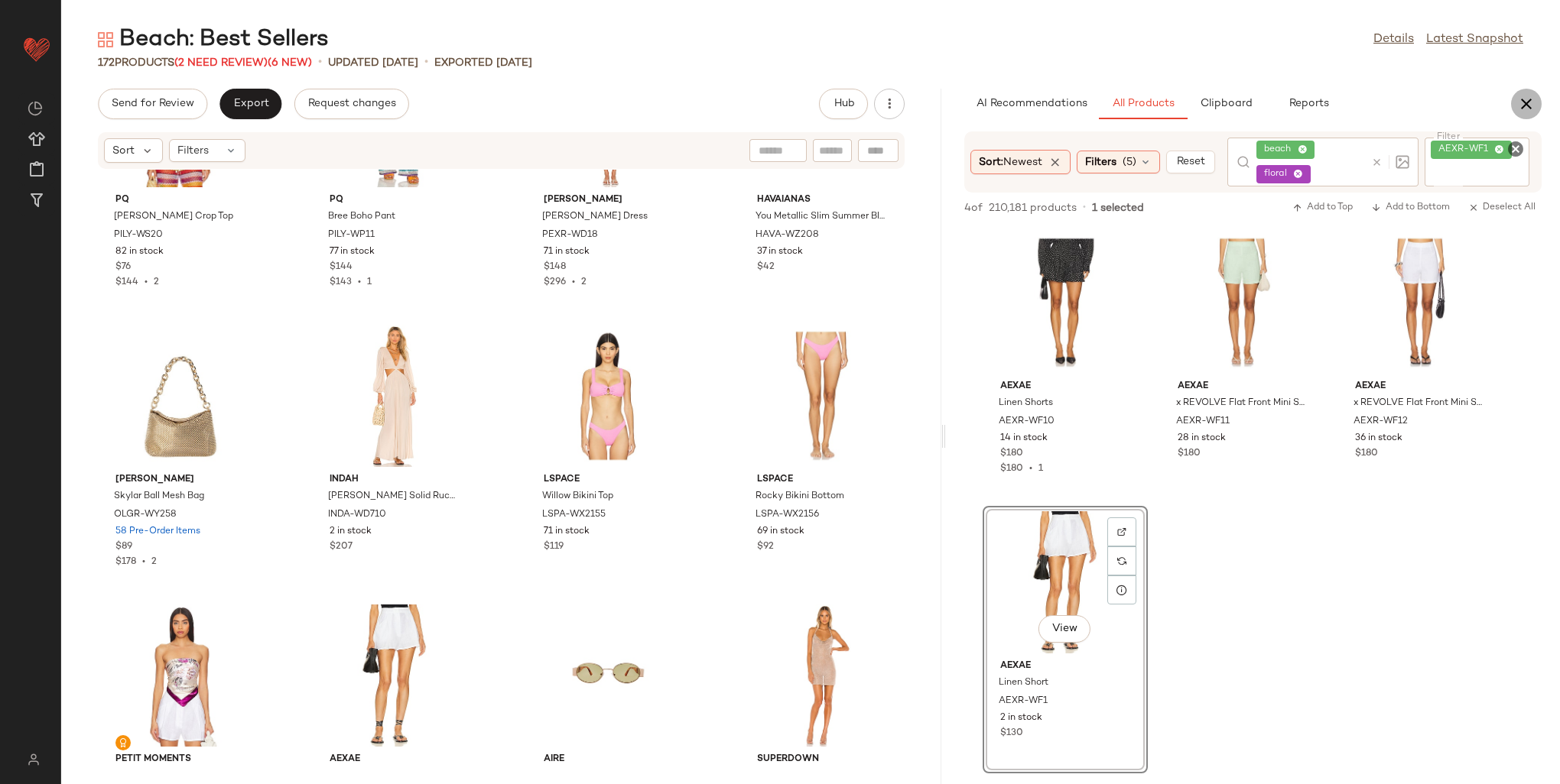
click at [1533, 95] on icon "button" at bounding box center [1526, 104] width 18 height 18
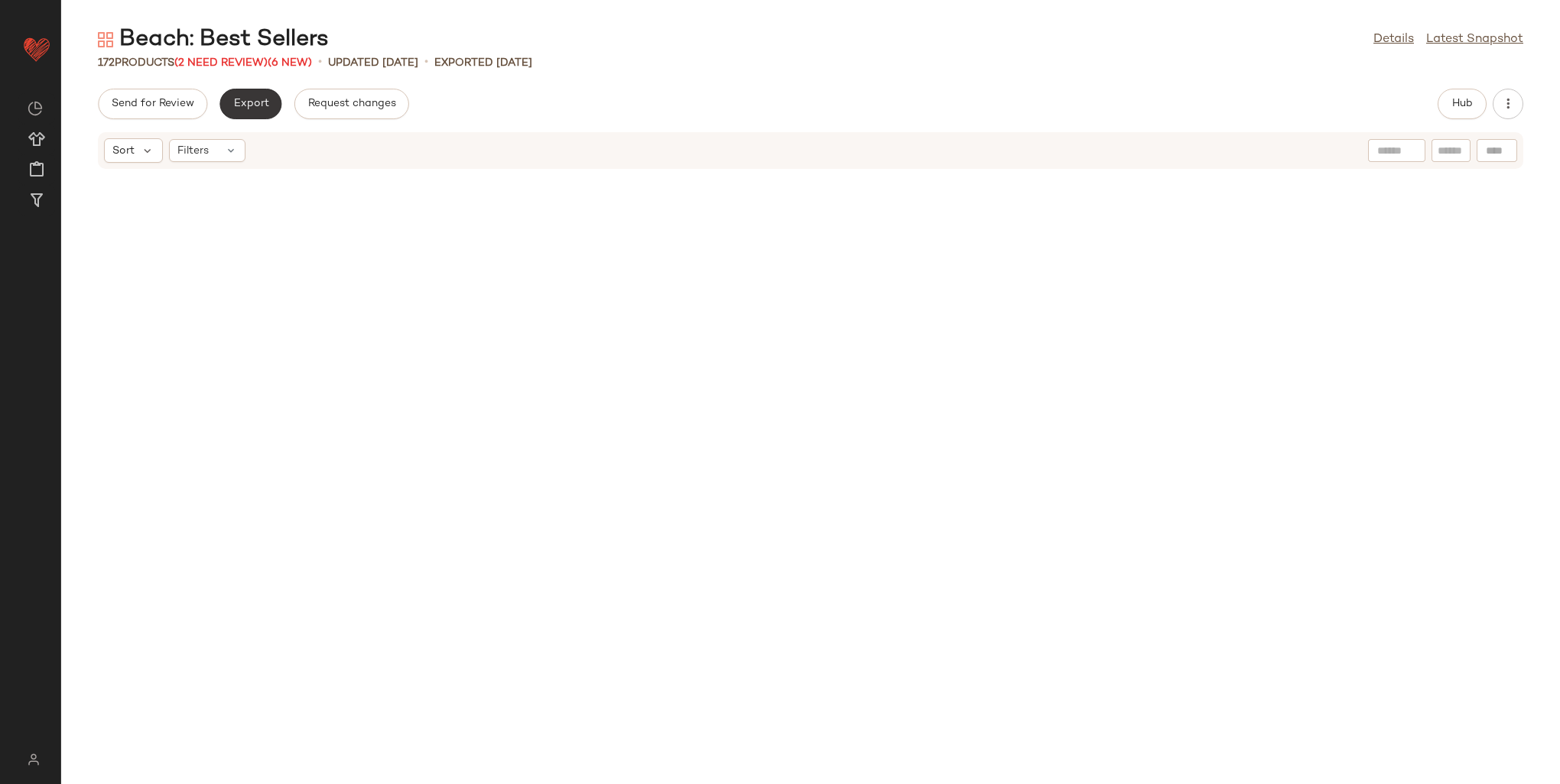
click at [248, 100] on span "Export" at bounding box center [251, 104] width 36 height 12
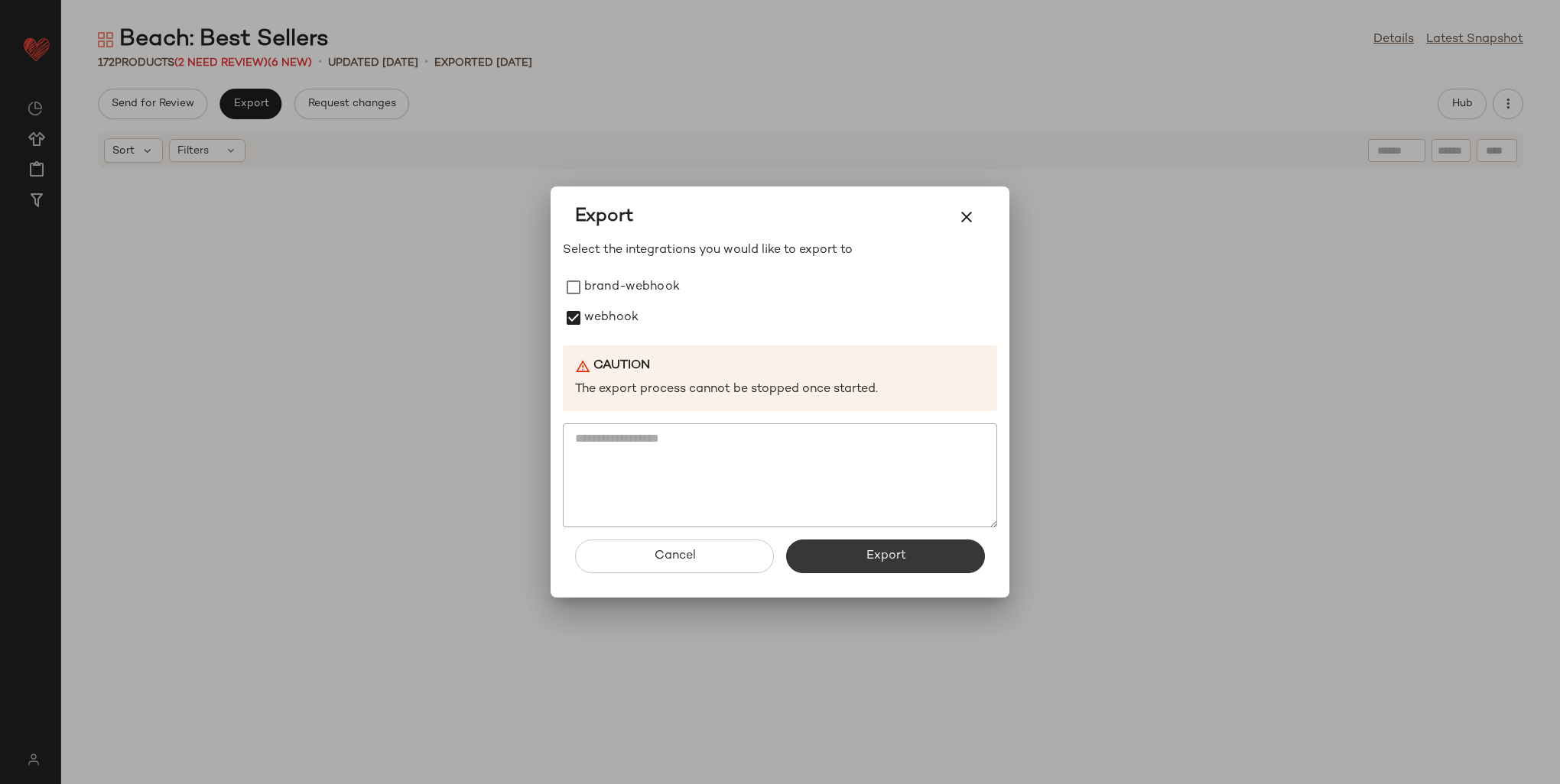
click at [880, 549] on span "Export" at bounding box center [885, 556] width 40 height 15
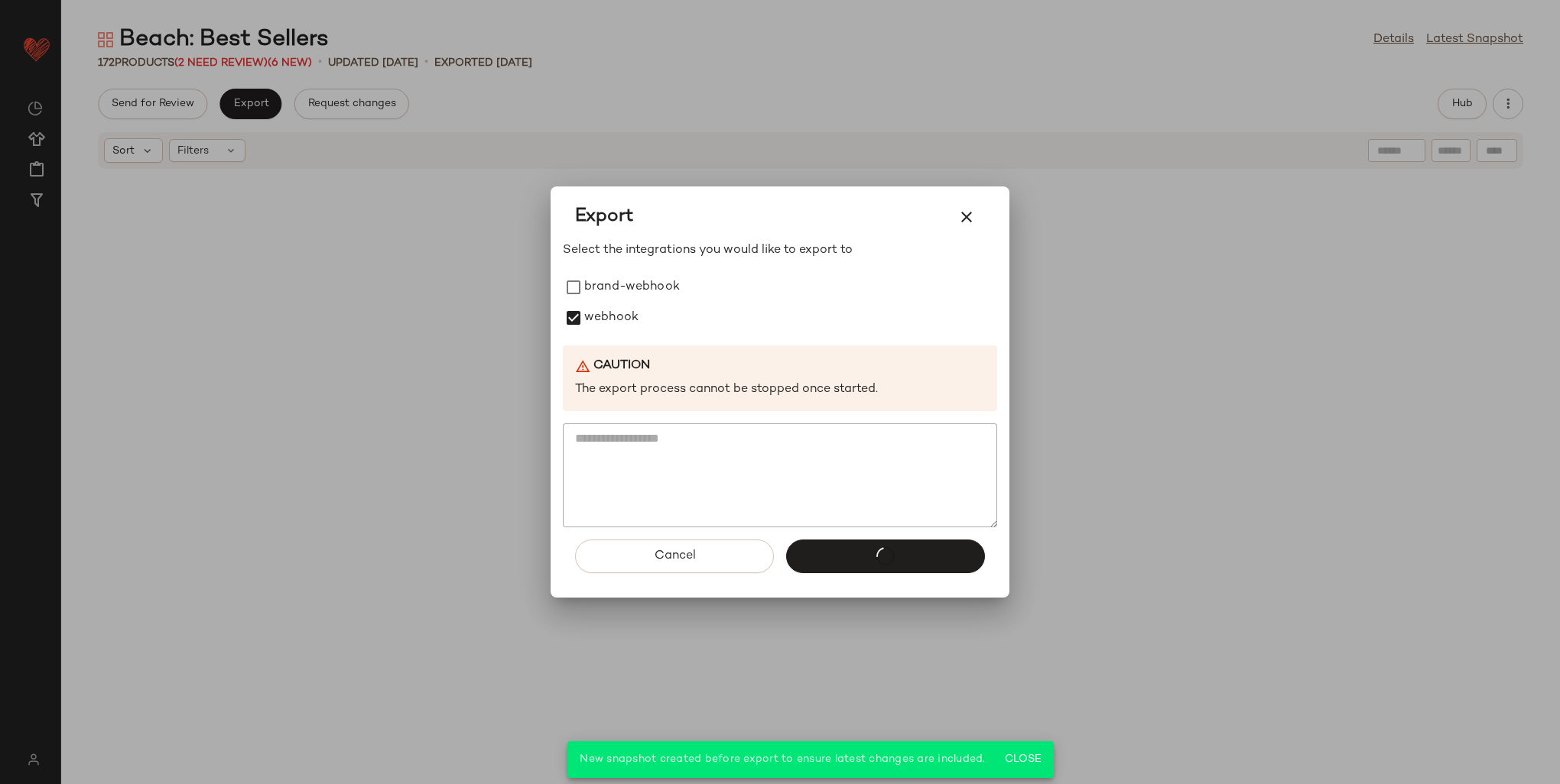
scroll to position [5181, 0]
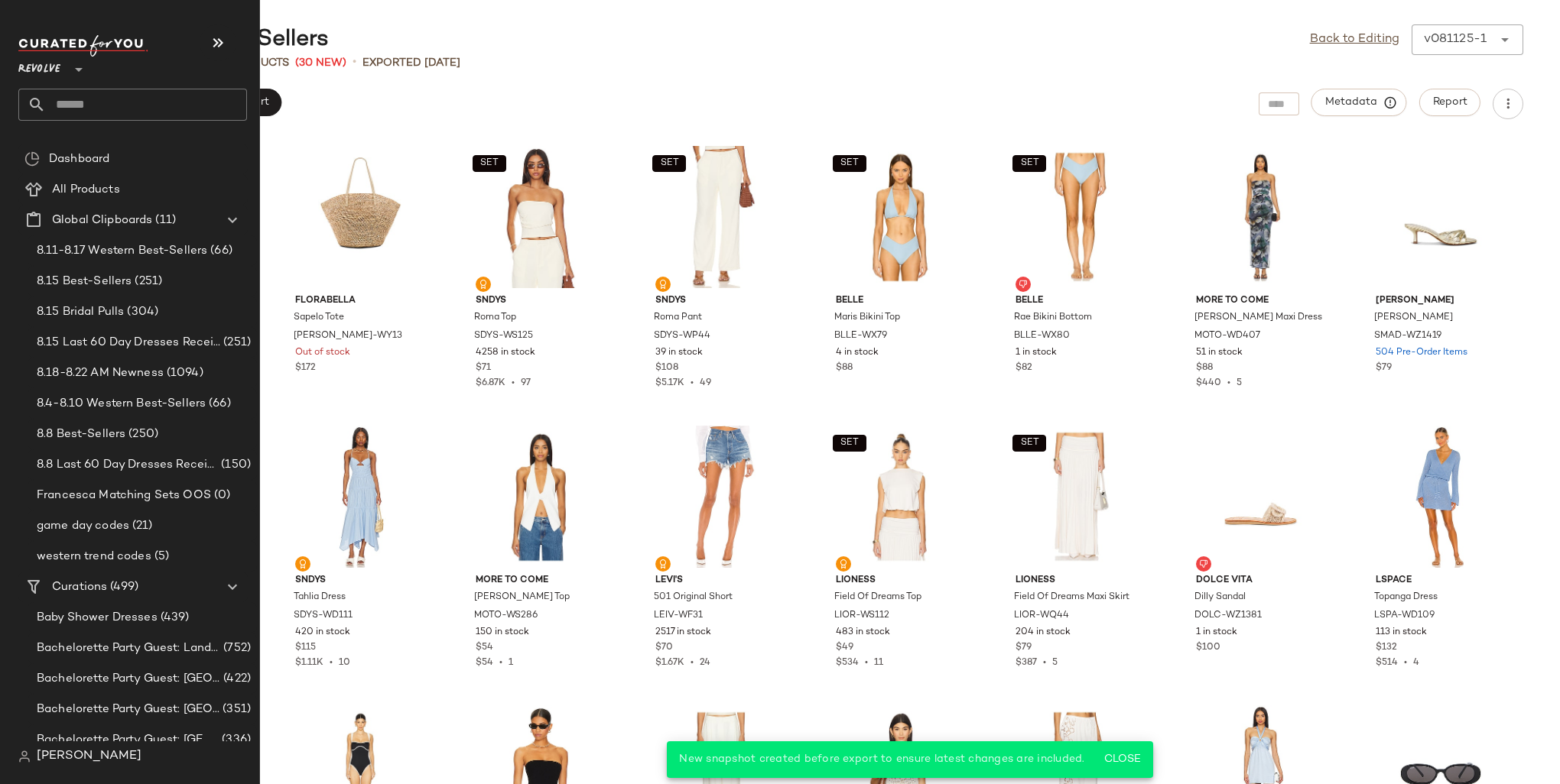
click at [86, 99] on input "text" at bounding box center [147, 105] width 201 height 32
type input "*******"
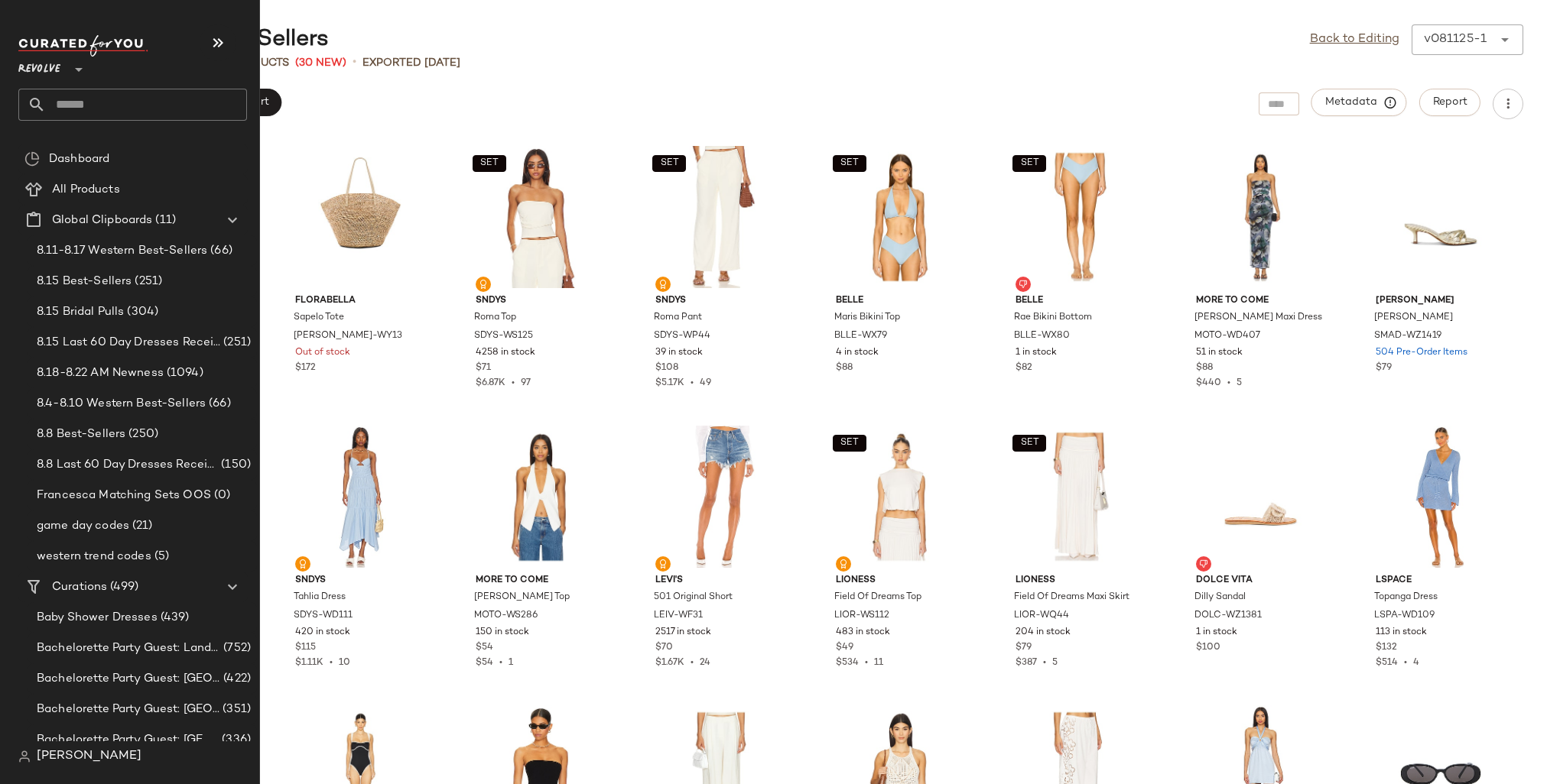
click at [54, 109] on input "text" at bounding box center [147, 105] width 201 height 32
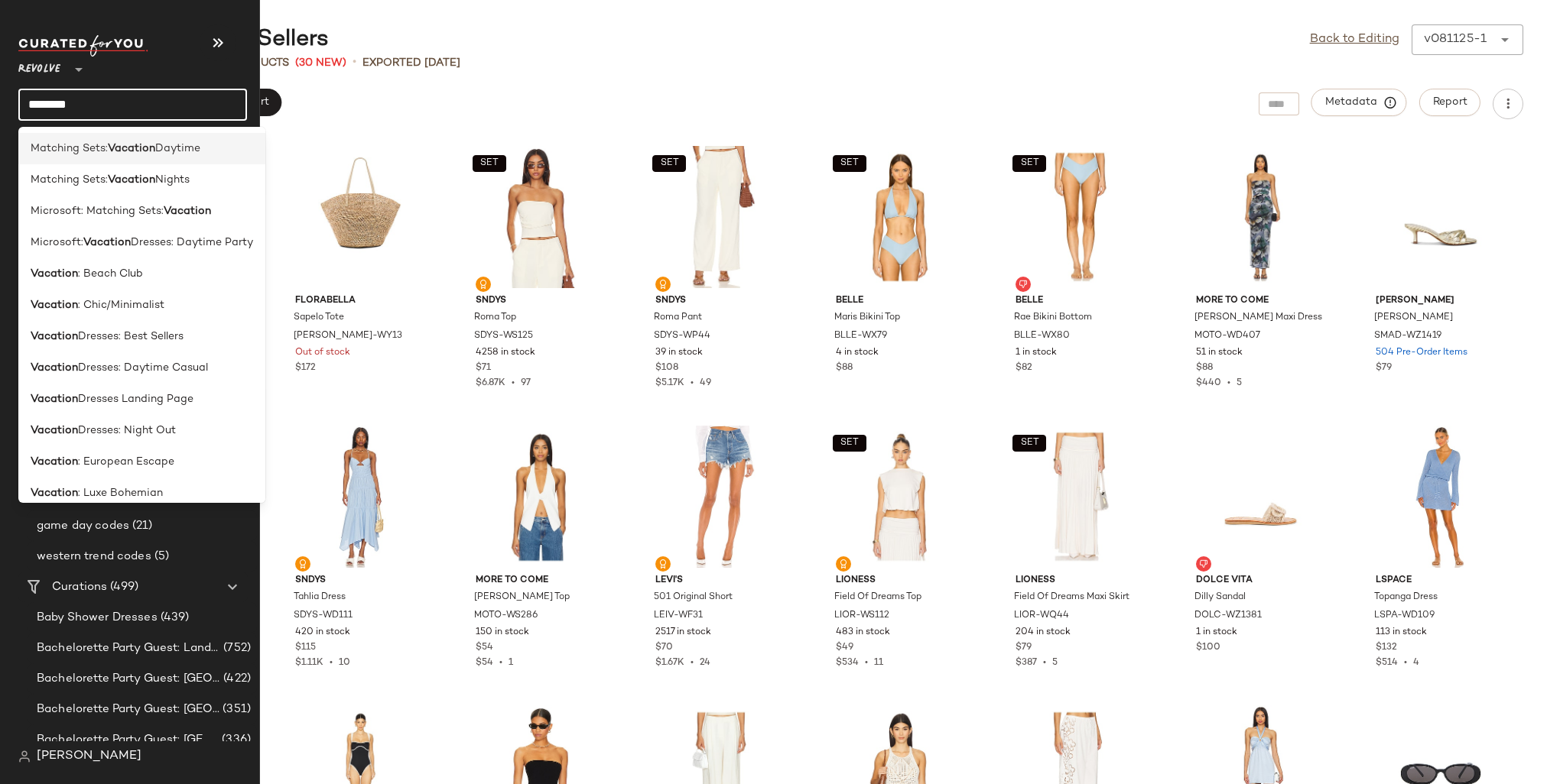
type input "********"
click at [138, 143] on b "Vacation" at bounding box center [131, 148] width 47 height 16
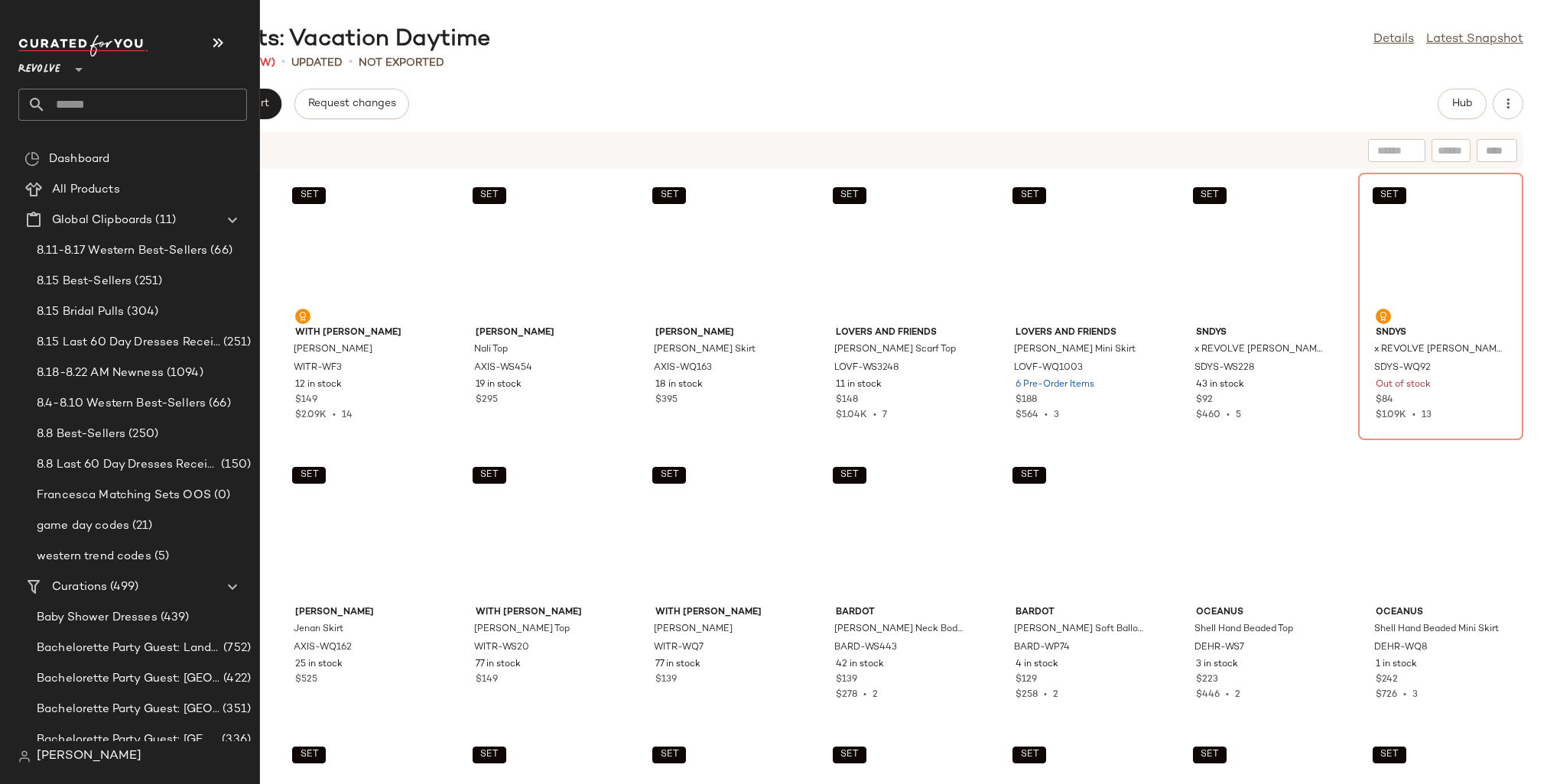
click at [98, 107] on input "text" at bounding box center [147, 105] width 201 height 32
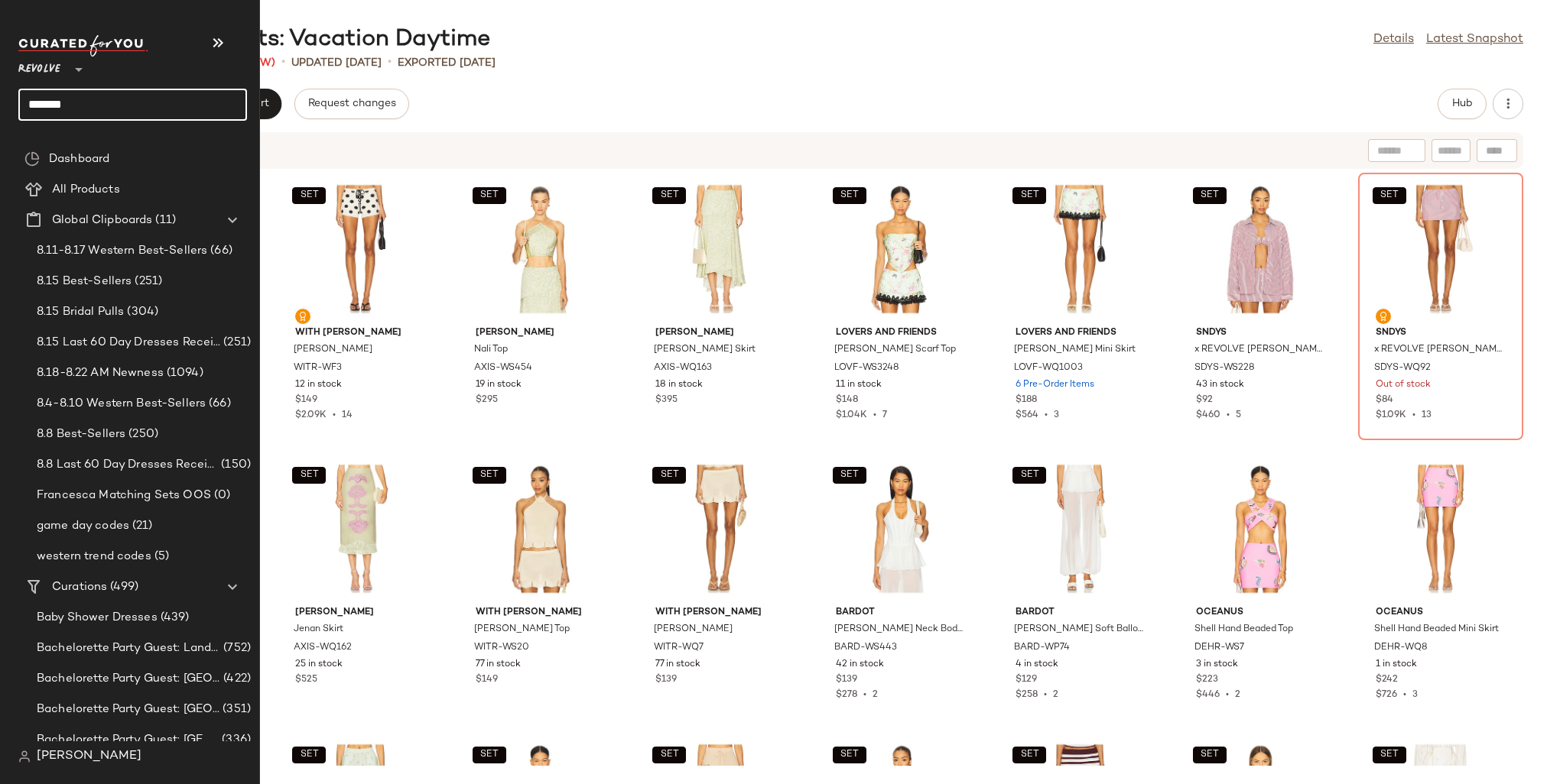
type input "********"
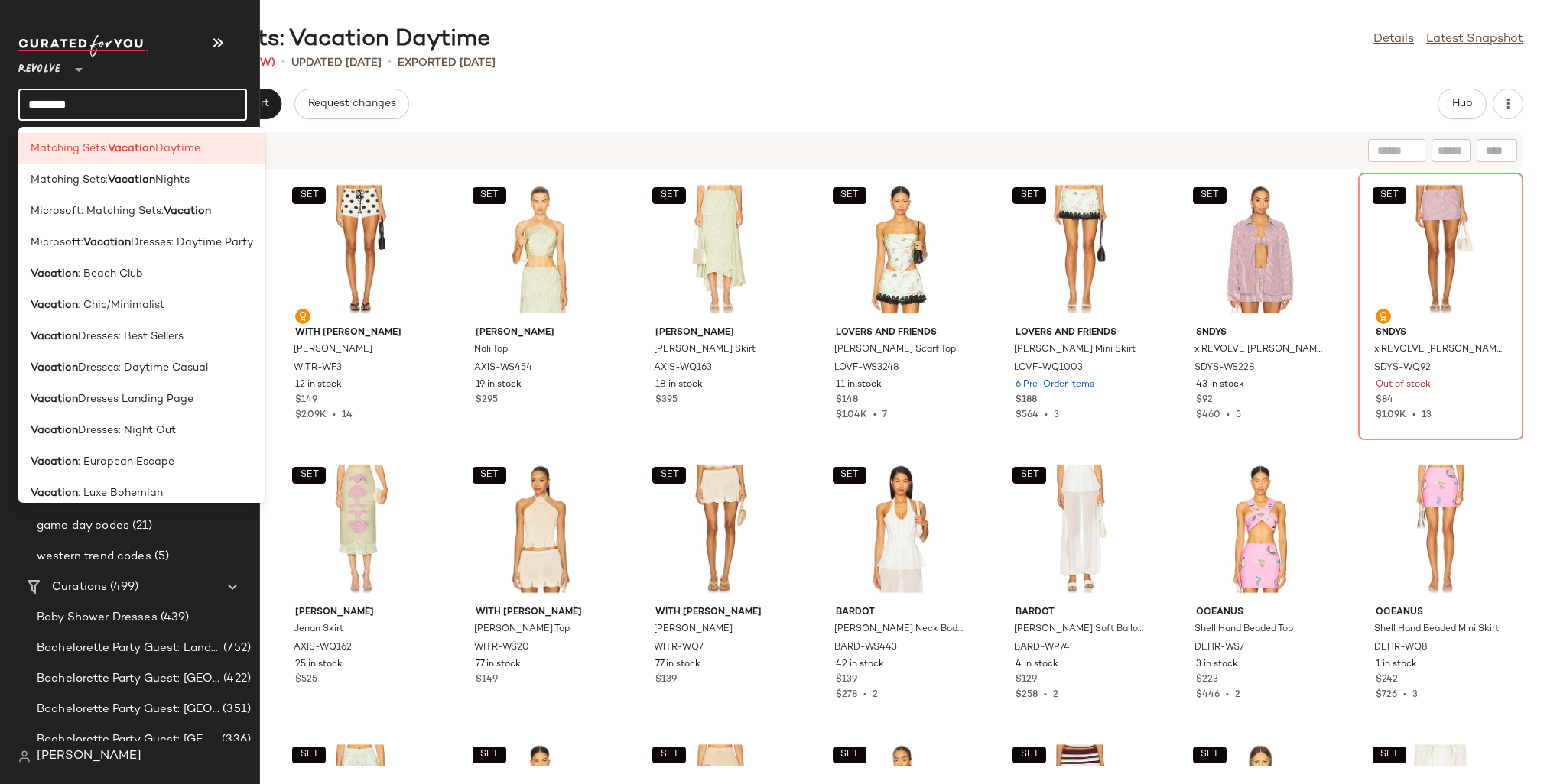
drag, startPoint x: 82, startPoint y: 101, endPoint x: 25, endPoint y: 102, distance: 57.0
click at [25, 102] on input "********" at bounding box center [132, 105] width 228 height 32
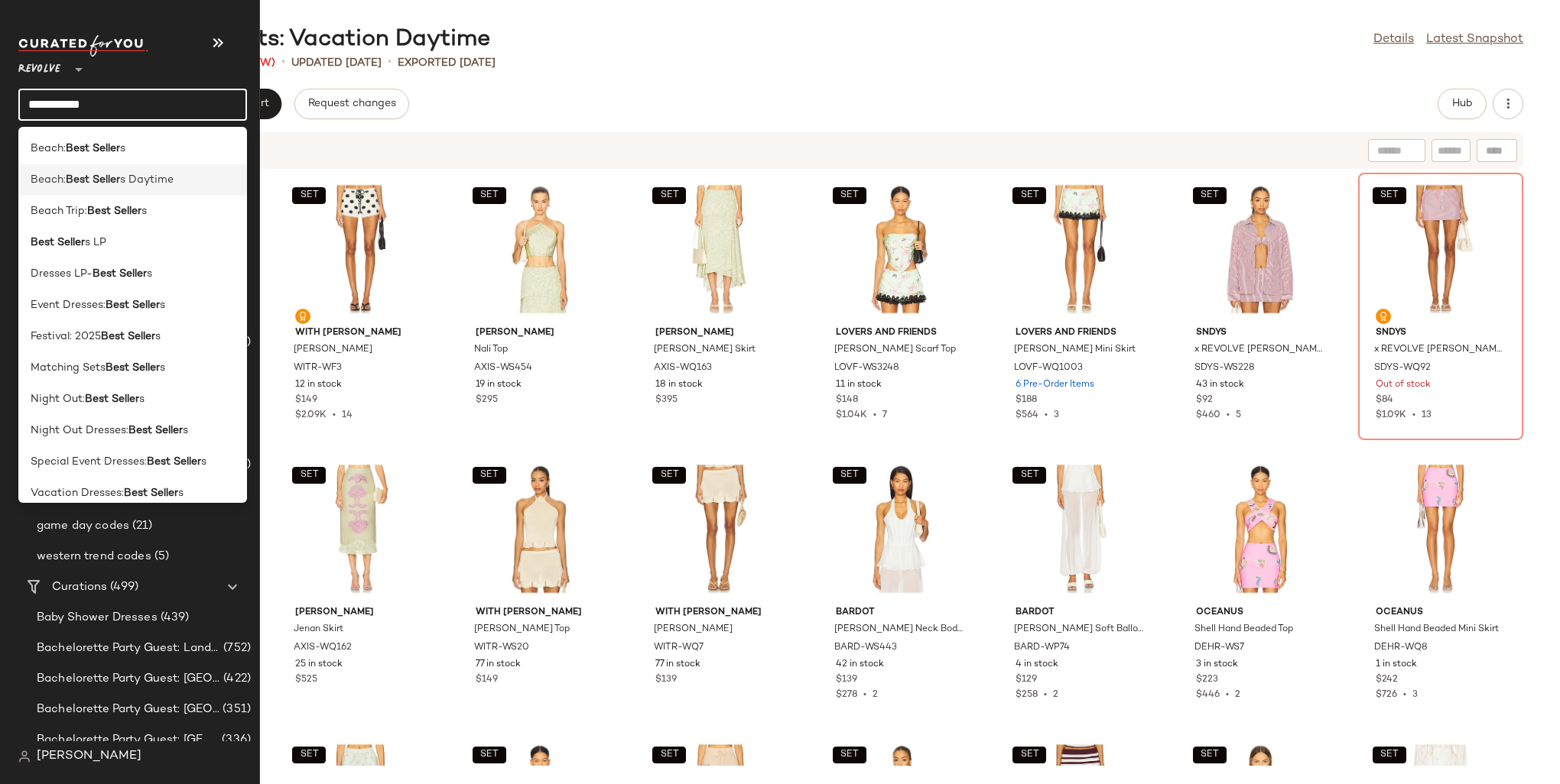
type input "**********"
click at [125, 188] on span "s Daytime" at bounding box center [147, 180] width 54 height 16
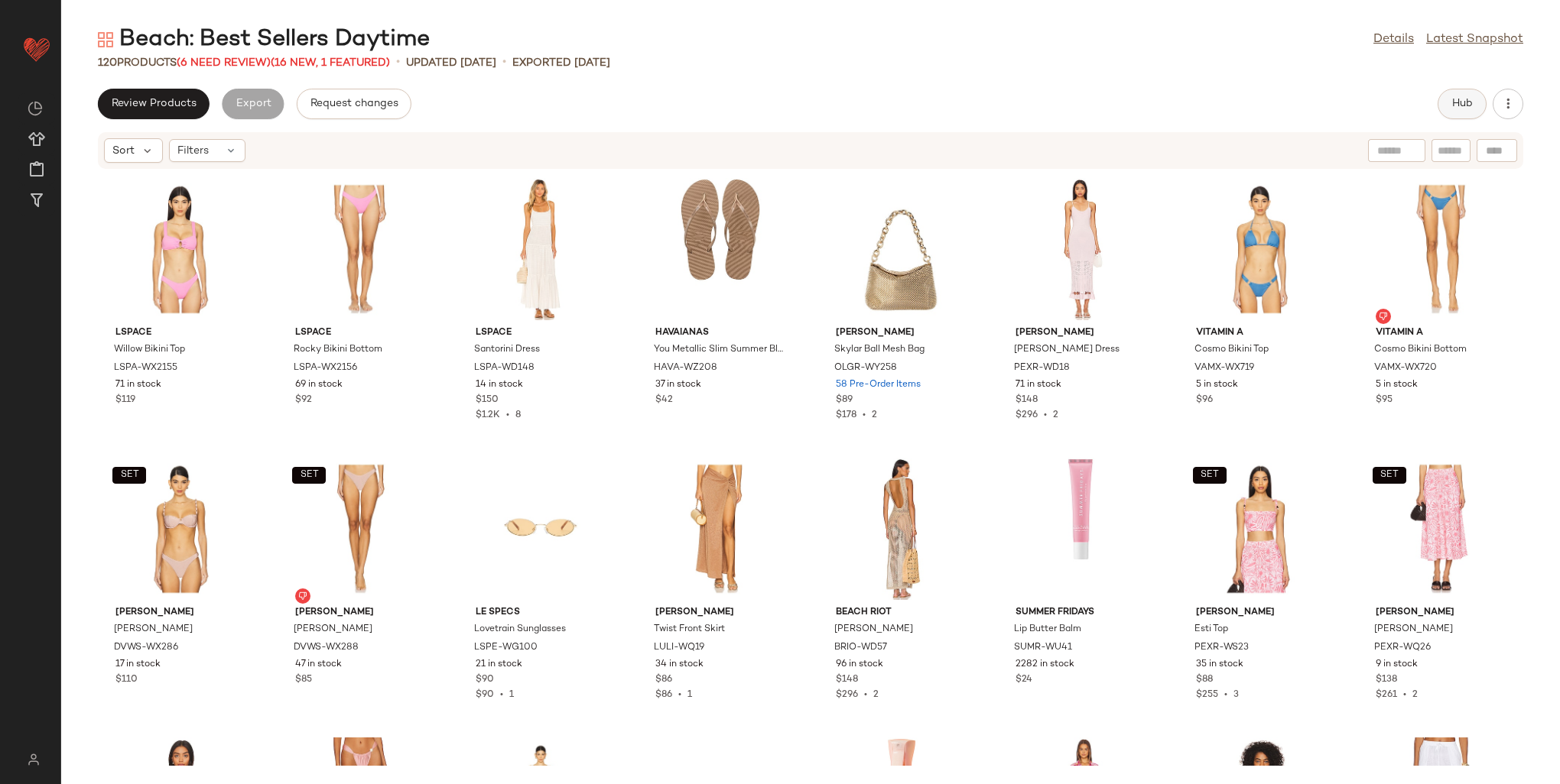
click at [1465, 106] on span "Hub" at bounding box center [1462, 104] width 21 height 12
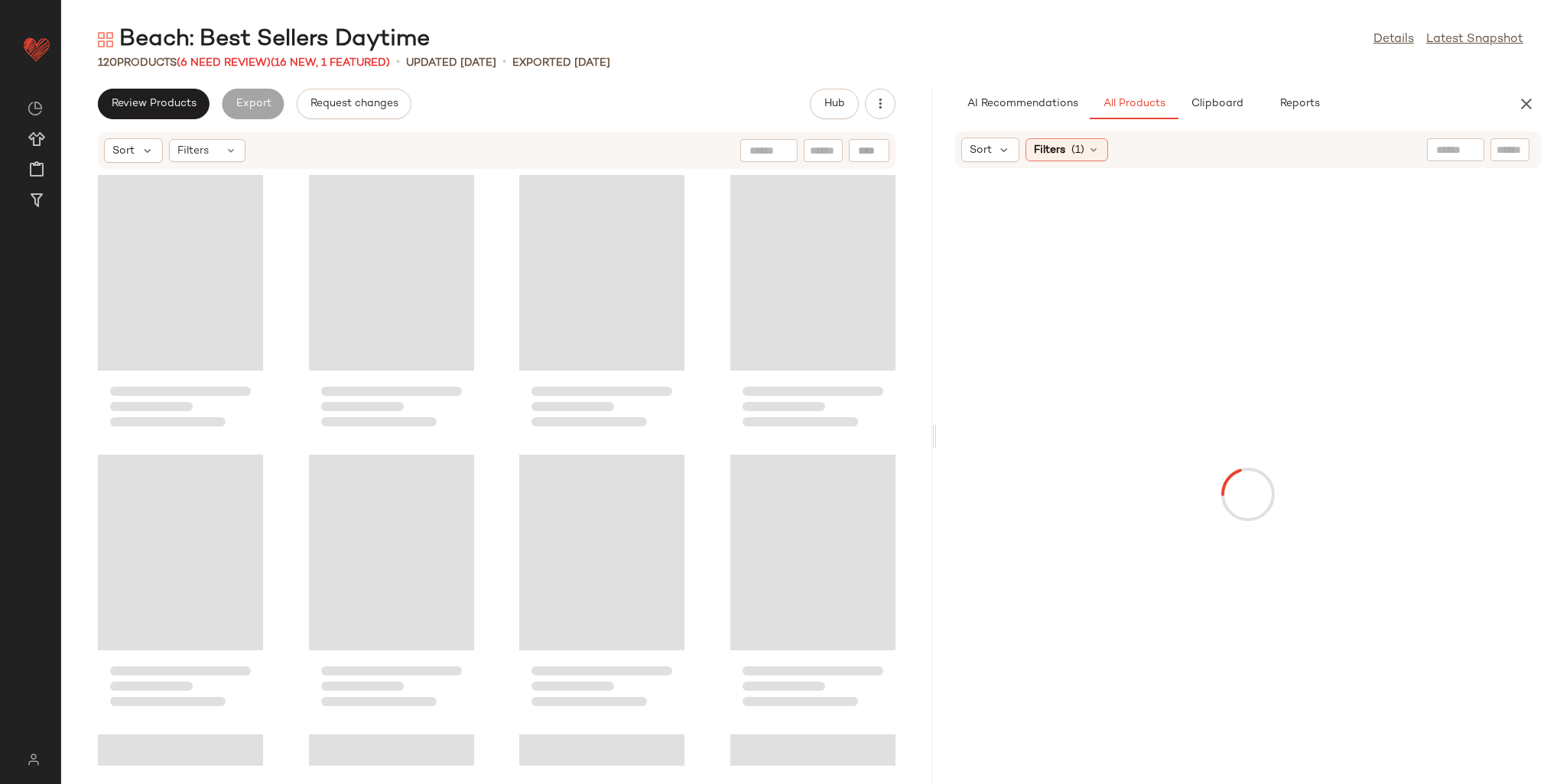
drag, startPoint x: 811, startPoint y: 292, endPoint x: 937, endPoint y: 300, distance: 126.3
click at [937, 300] on div "Beach: Best Sellers Daytime Details Latest Snapshot 120 Products (6 Need Review…" at bounding box center [811, 405] width 1499 height 760
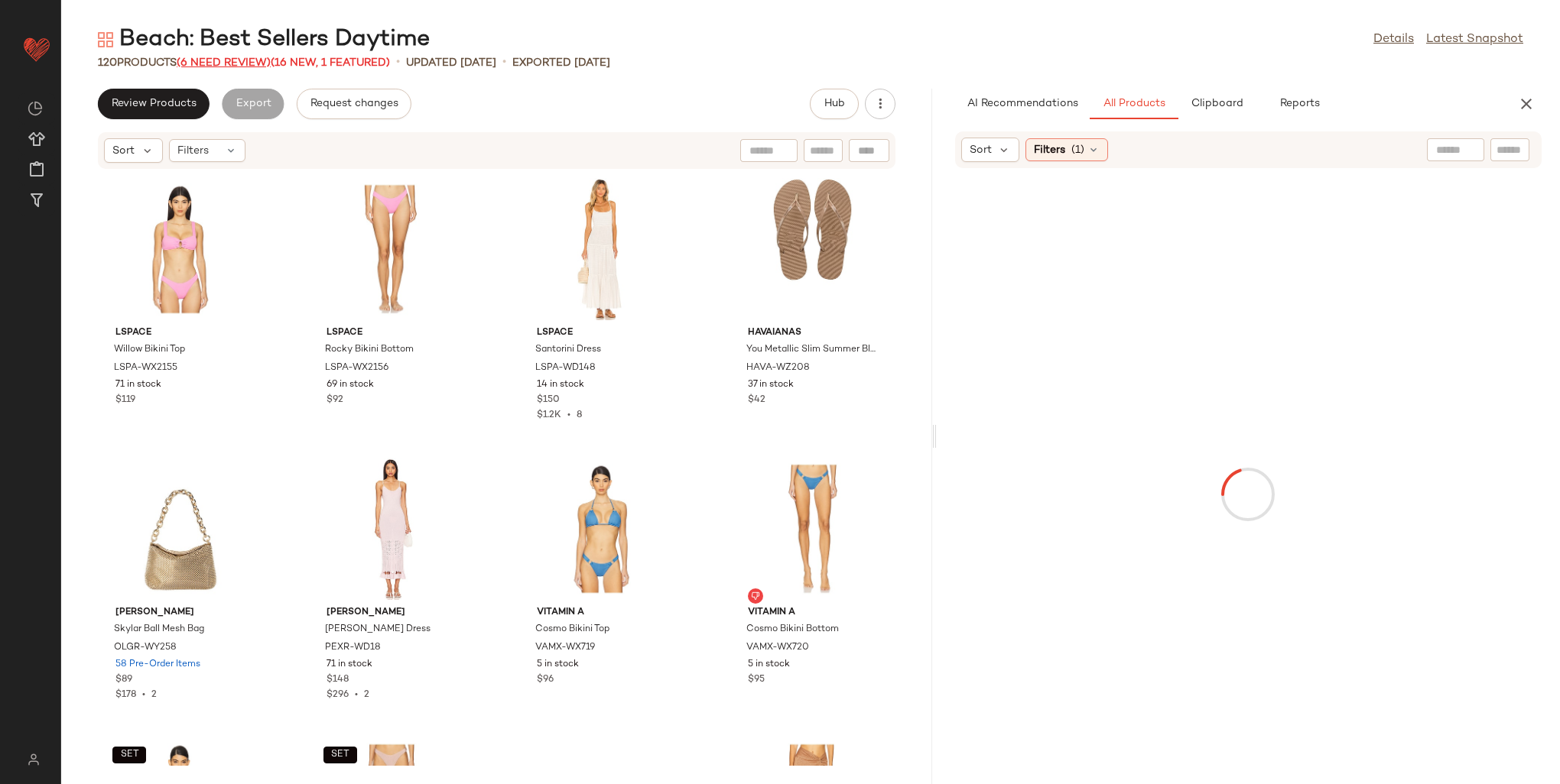
click at [260, 63] on span "(6 Need Review)" at bounding box center [223, 63] width 94 height 12
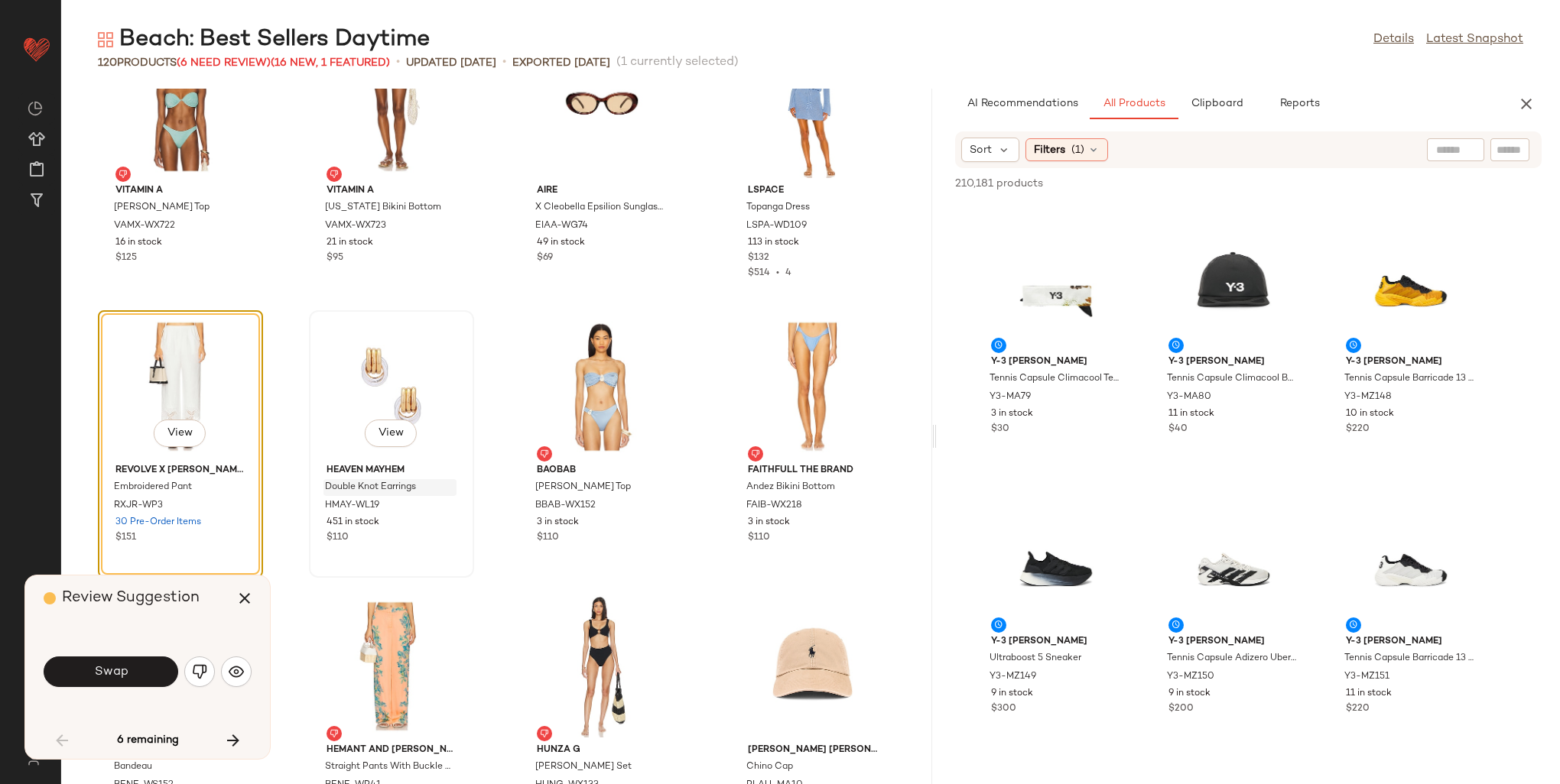
scroll to position [2875, 0]
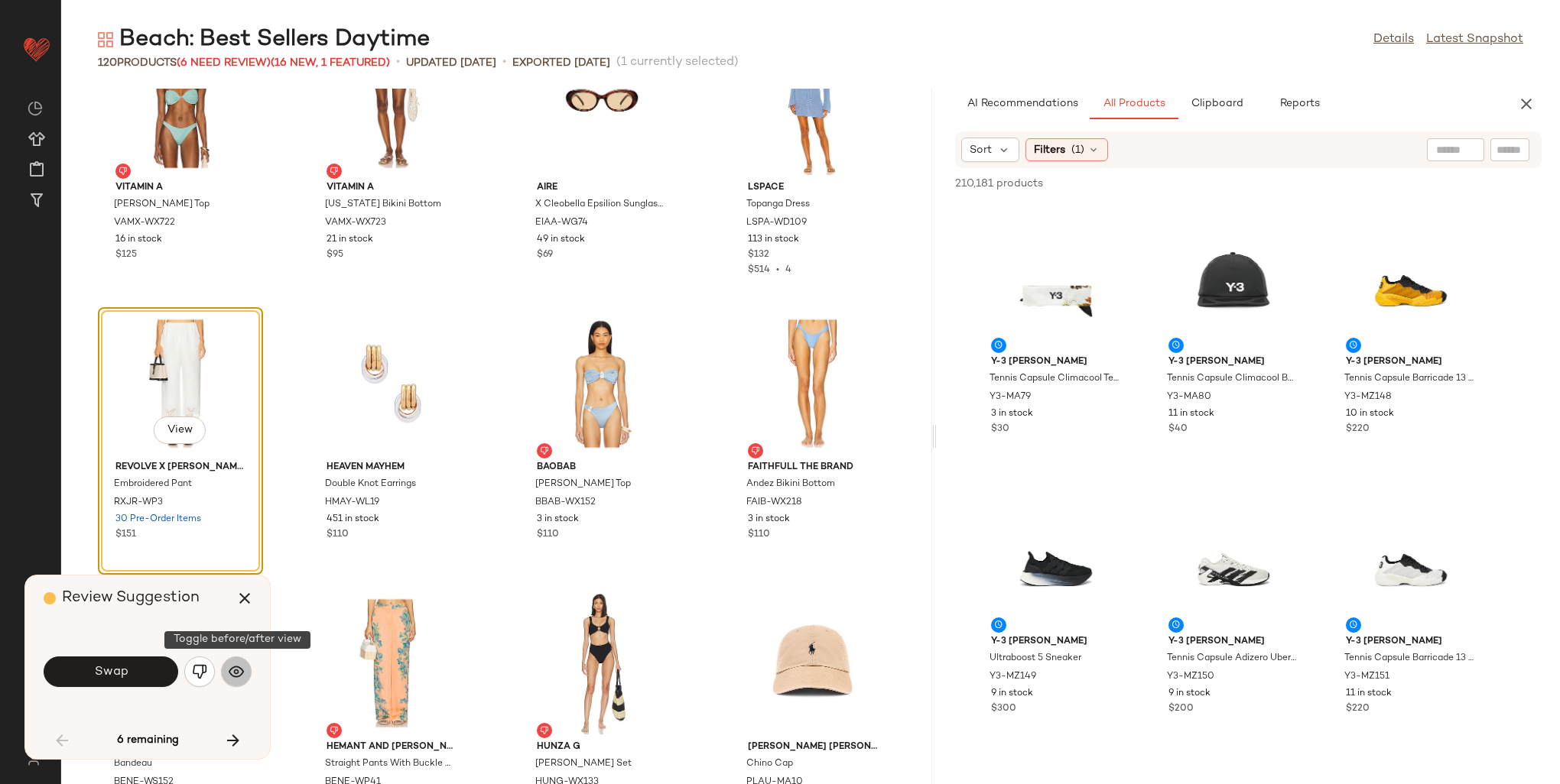
click at [237, 674] on img "button" at bounding box center [236, 672] width 16 height 16
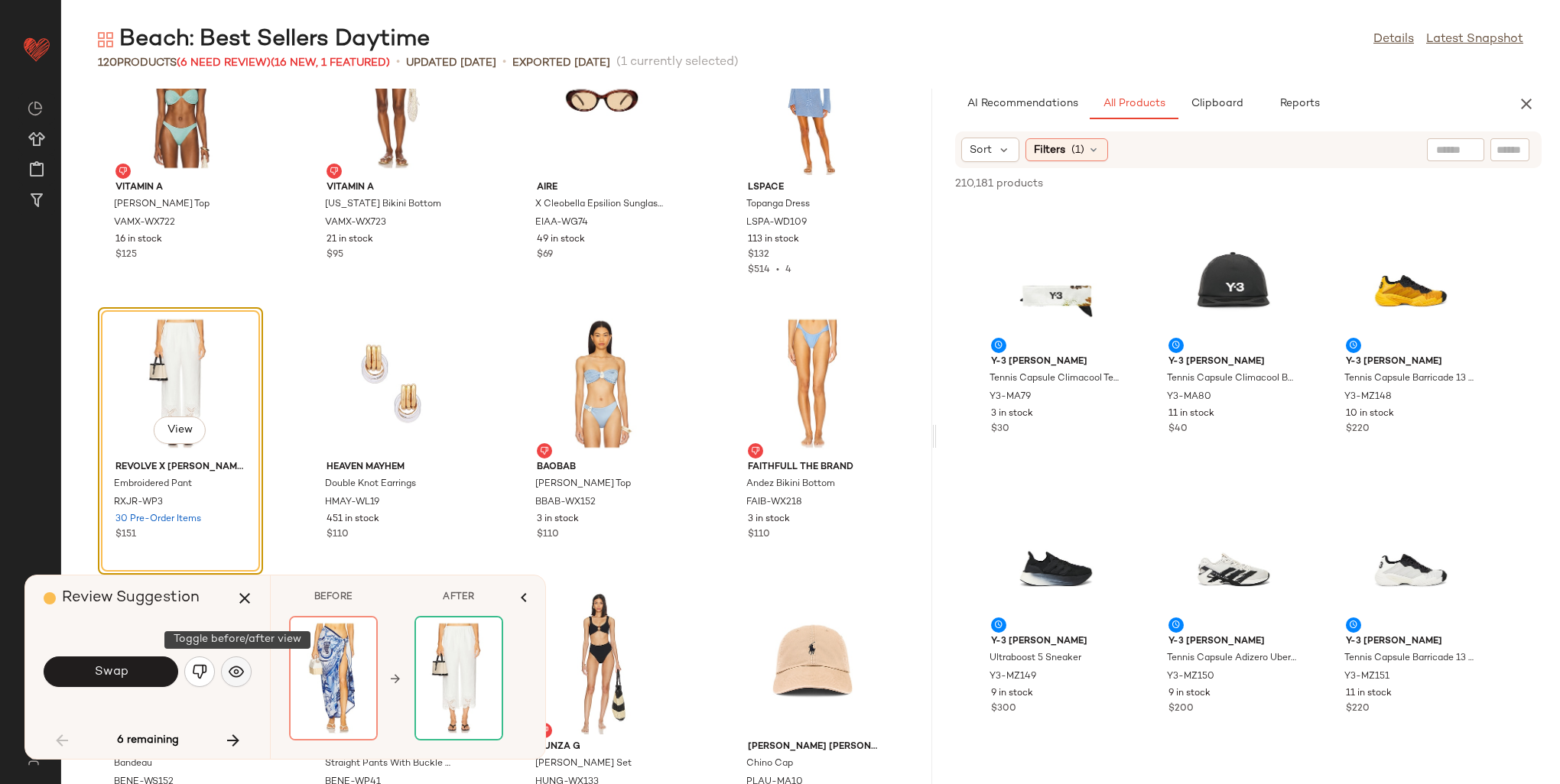
click at [238, 671] on img "button" at bounding box center [236, 672] width 16 height 16
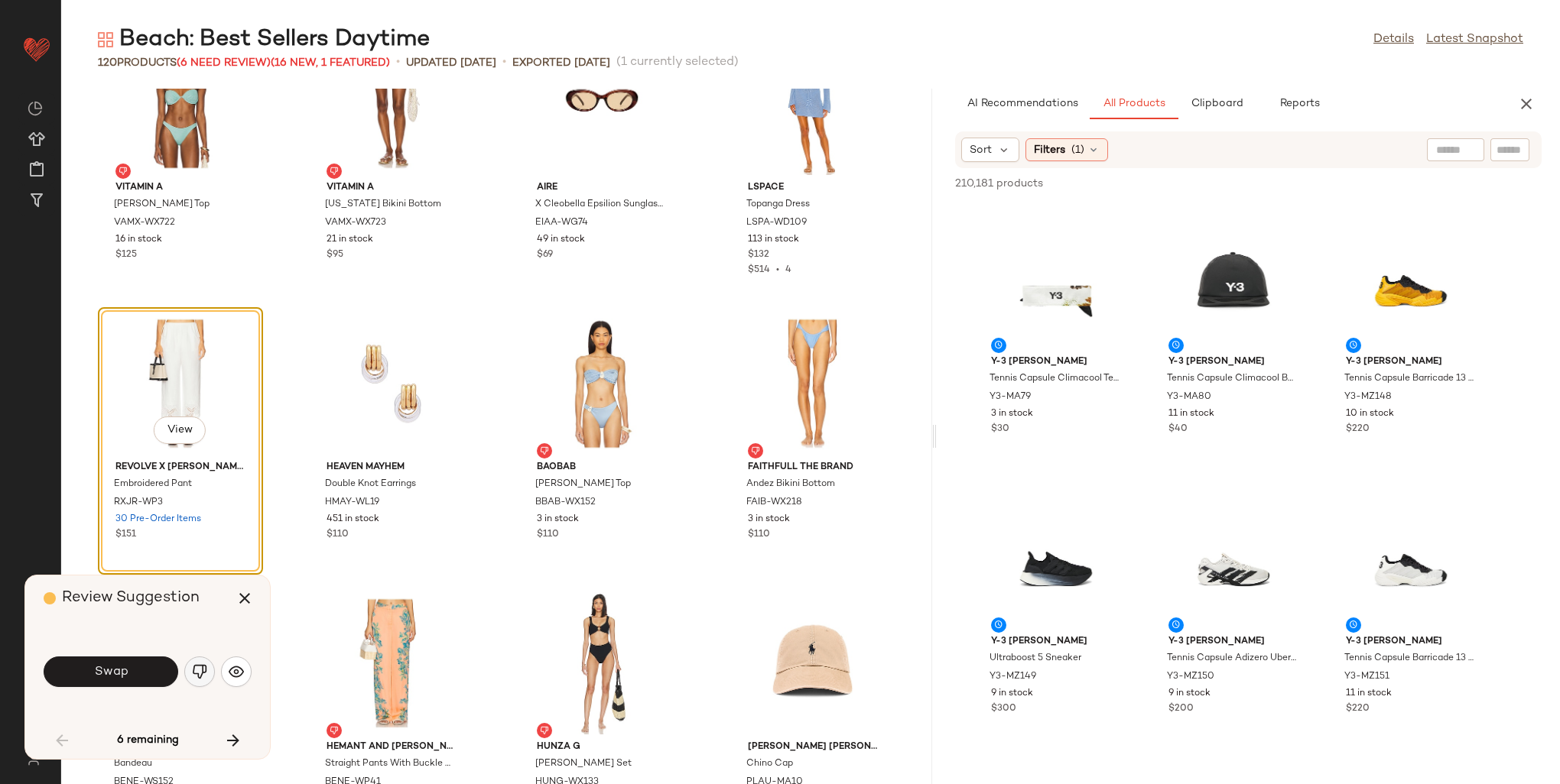
click at [202, 668] on img "button" at bounding box center [200, 672] width 16 height 16
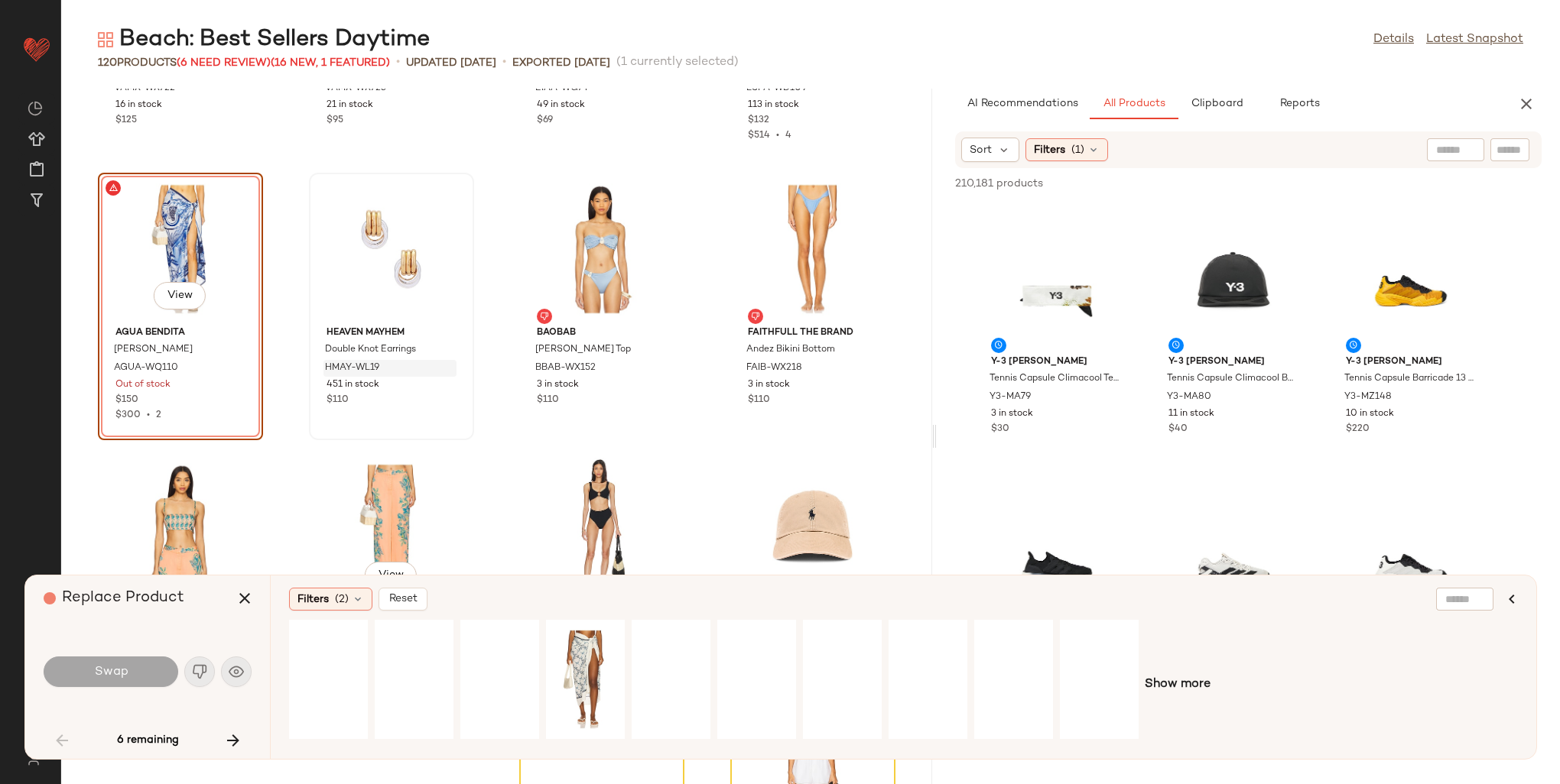
scroll to position [3027, 0]
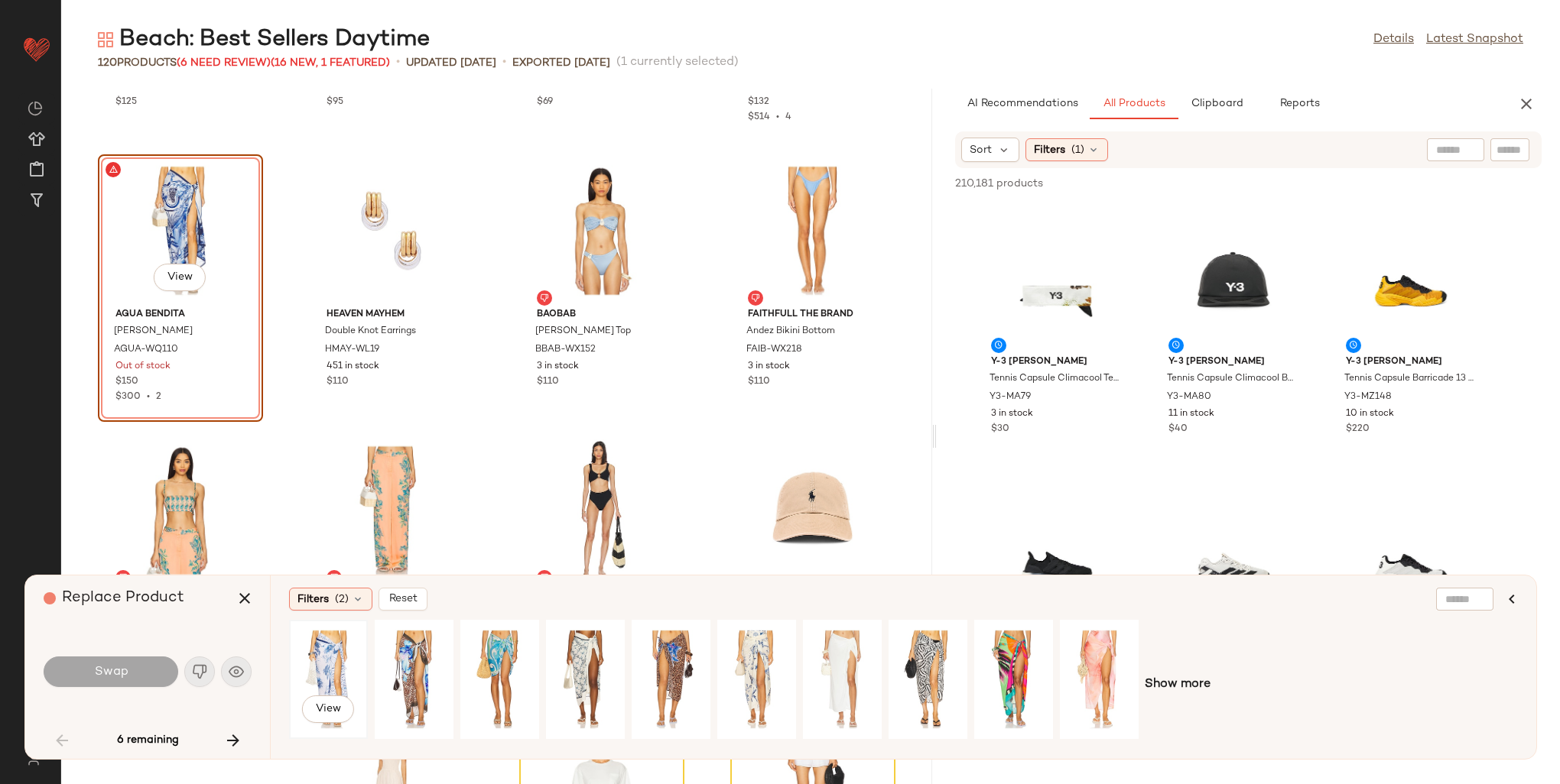
click at [333, 665] on div "View" at bounding box center [328, 680] width 68 height 109
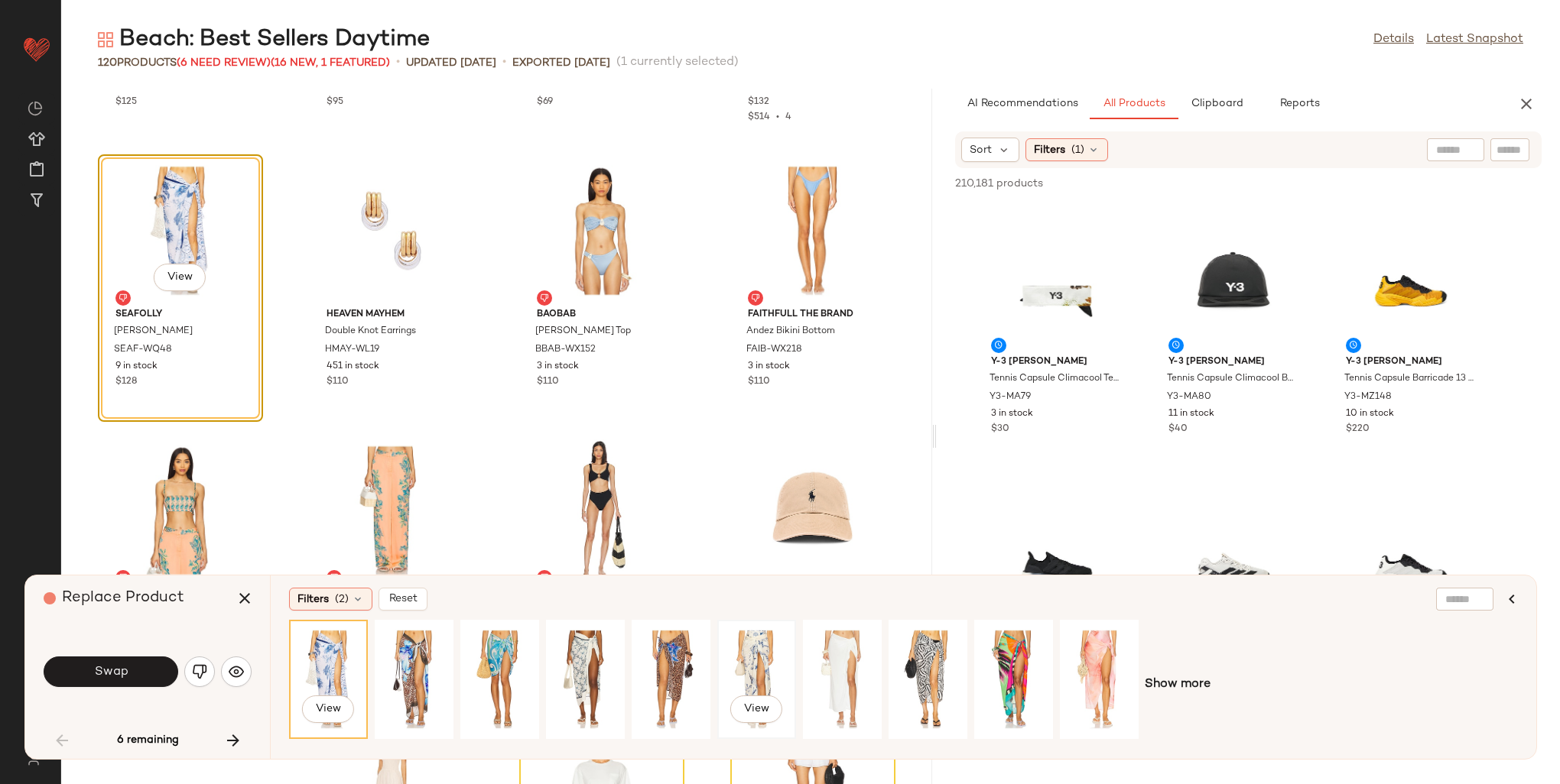
click at [764, 637] on div "View" at bounding box center [756, 680] width 68 height 109
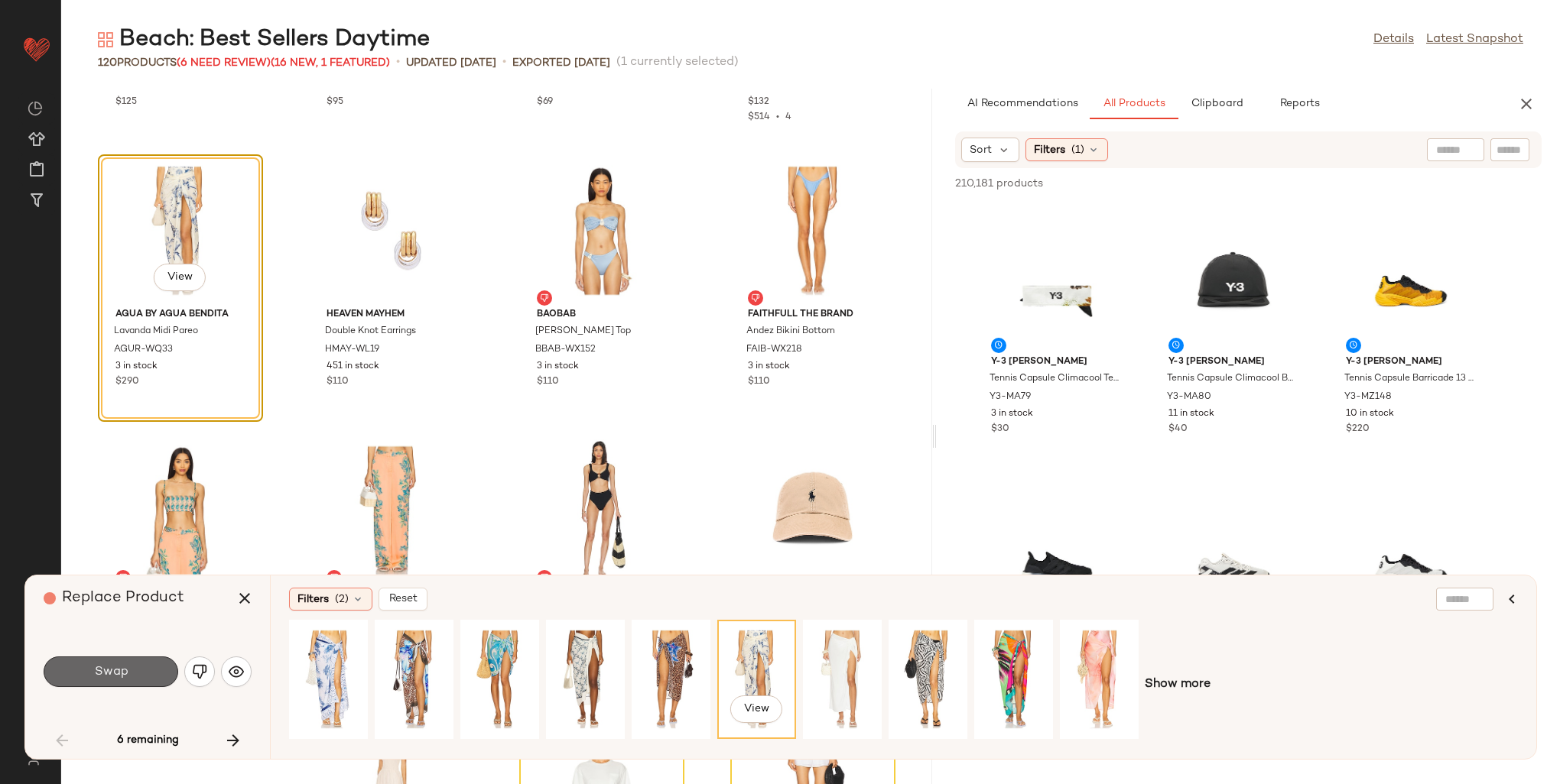
click at [132, 680] on button "Swap" at bounding box center [110, 672] width 134 height 31
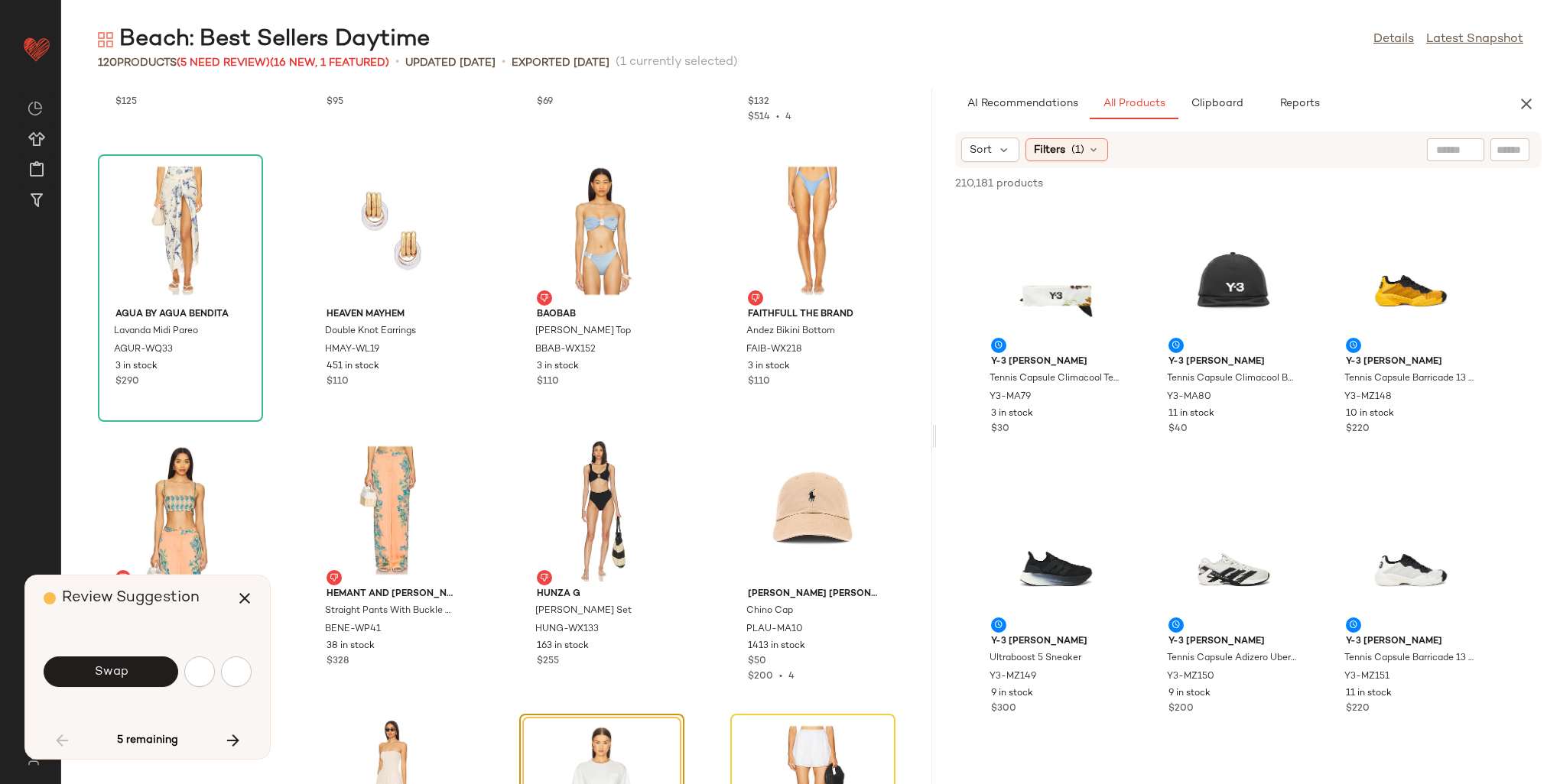
scroll to position [3358, 0]
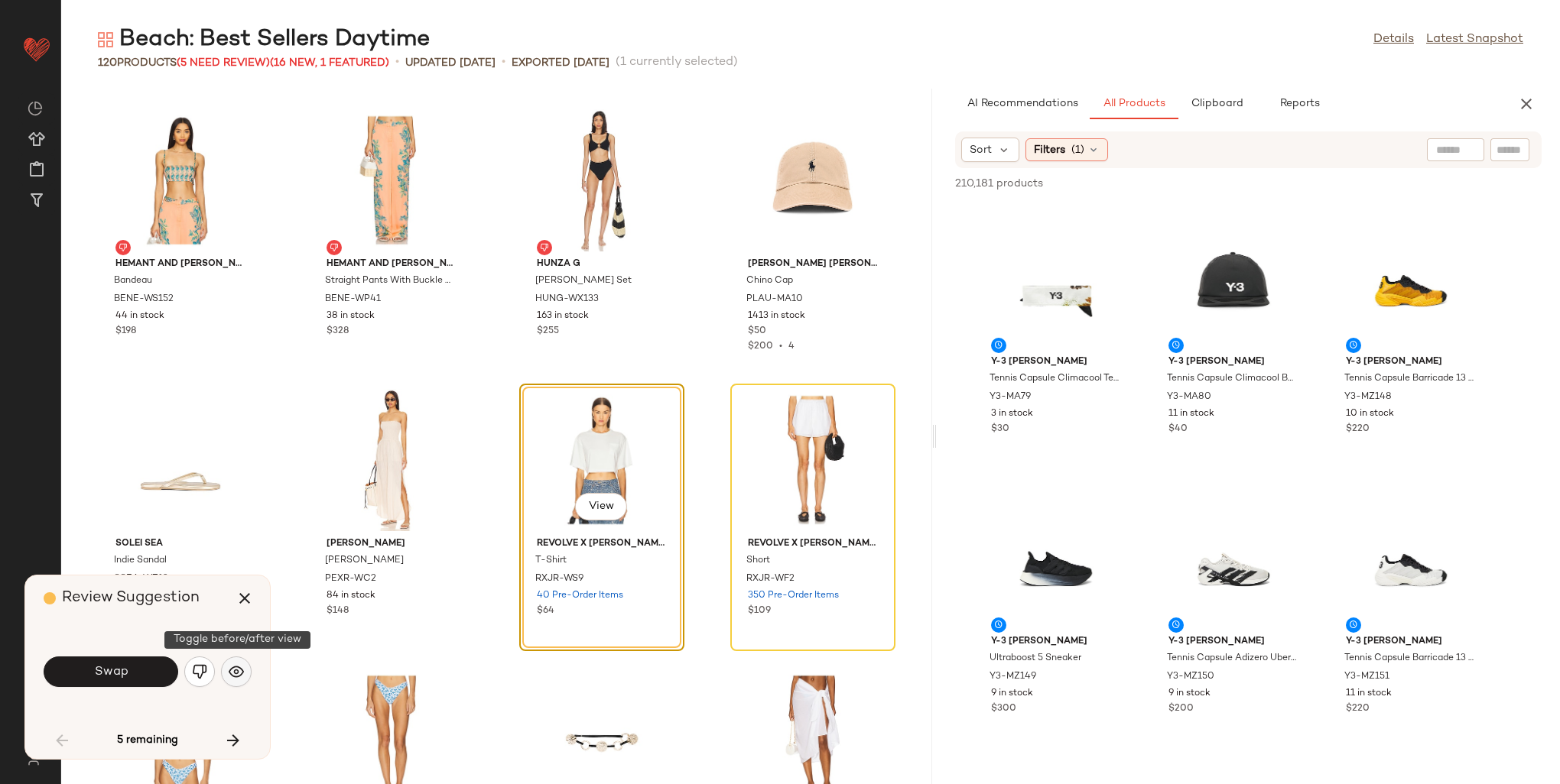
click at [233, 678] on img "button" at bounding box center [236, 672] width 16 height 16
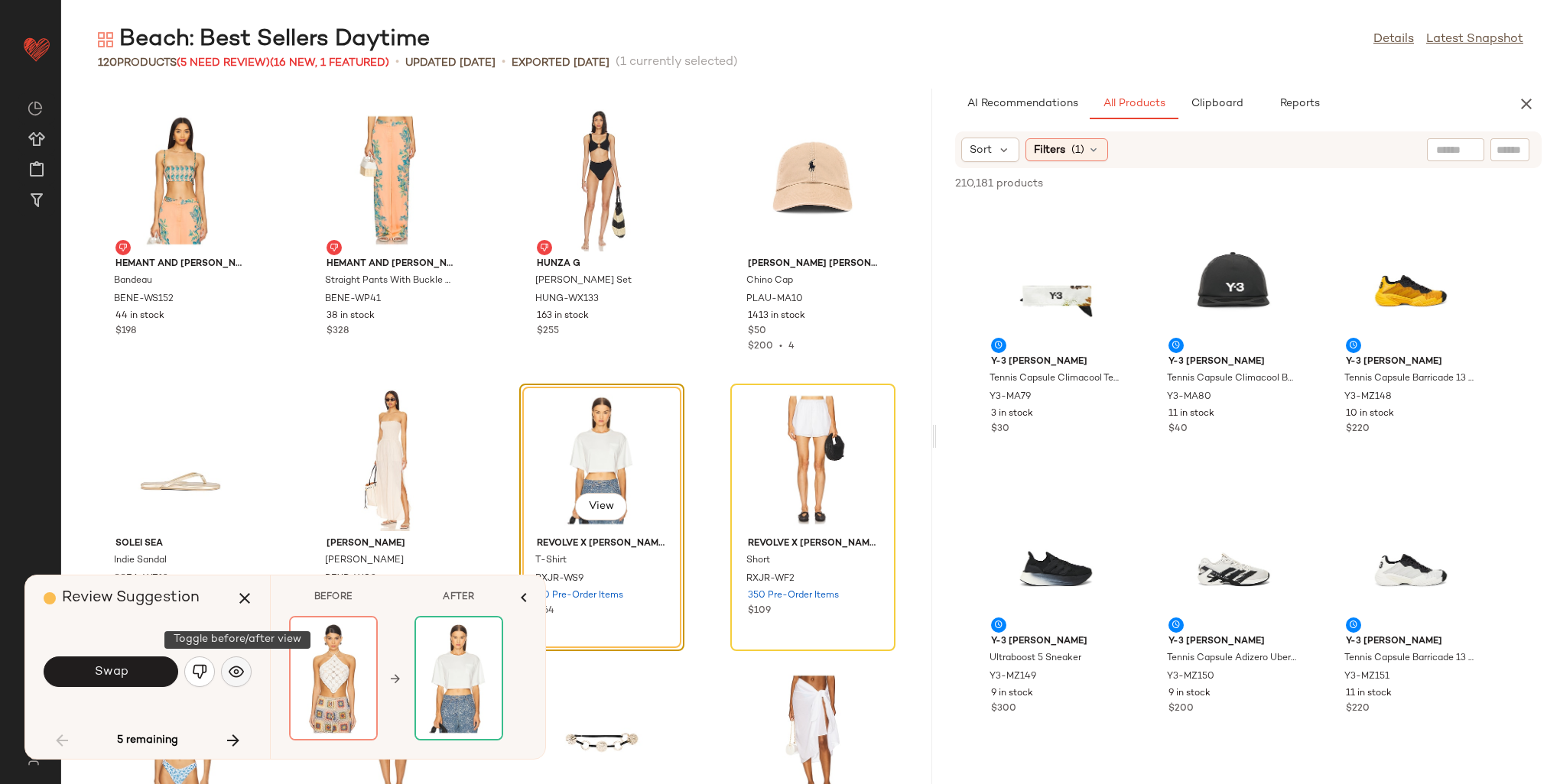
click at [233, 677] on img "button" at bounding box center [236, 672] width 16 height 16
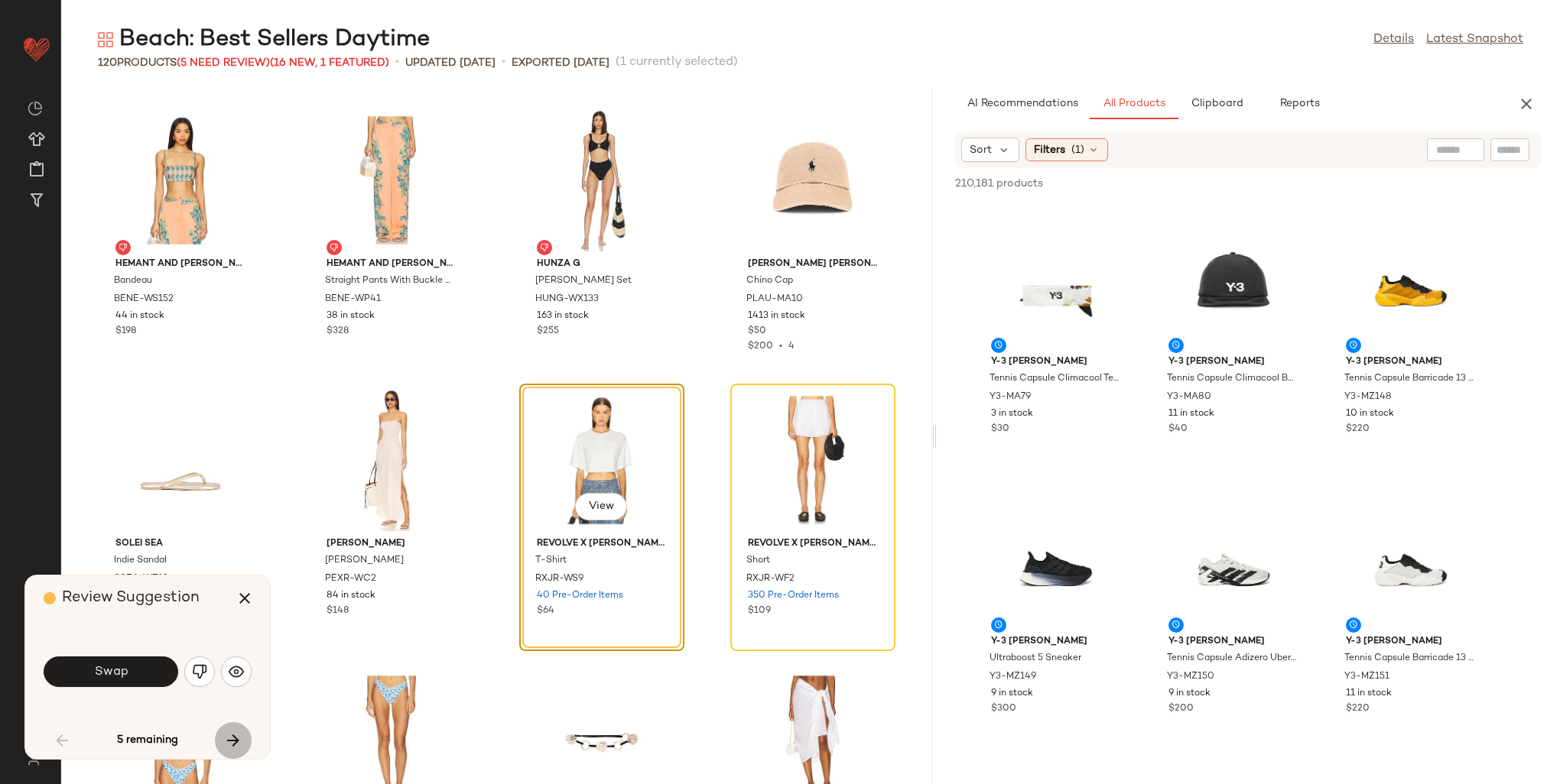
click at [238, 733] on icon "button" at bounding box center [233, 740] width 18 height 18
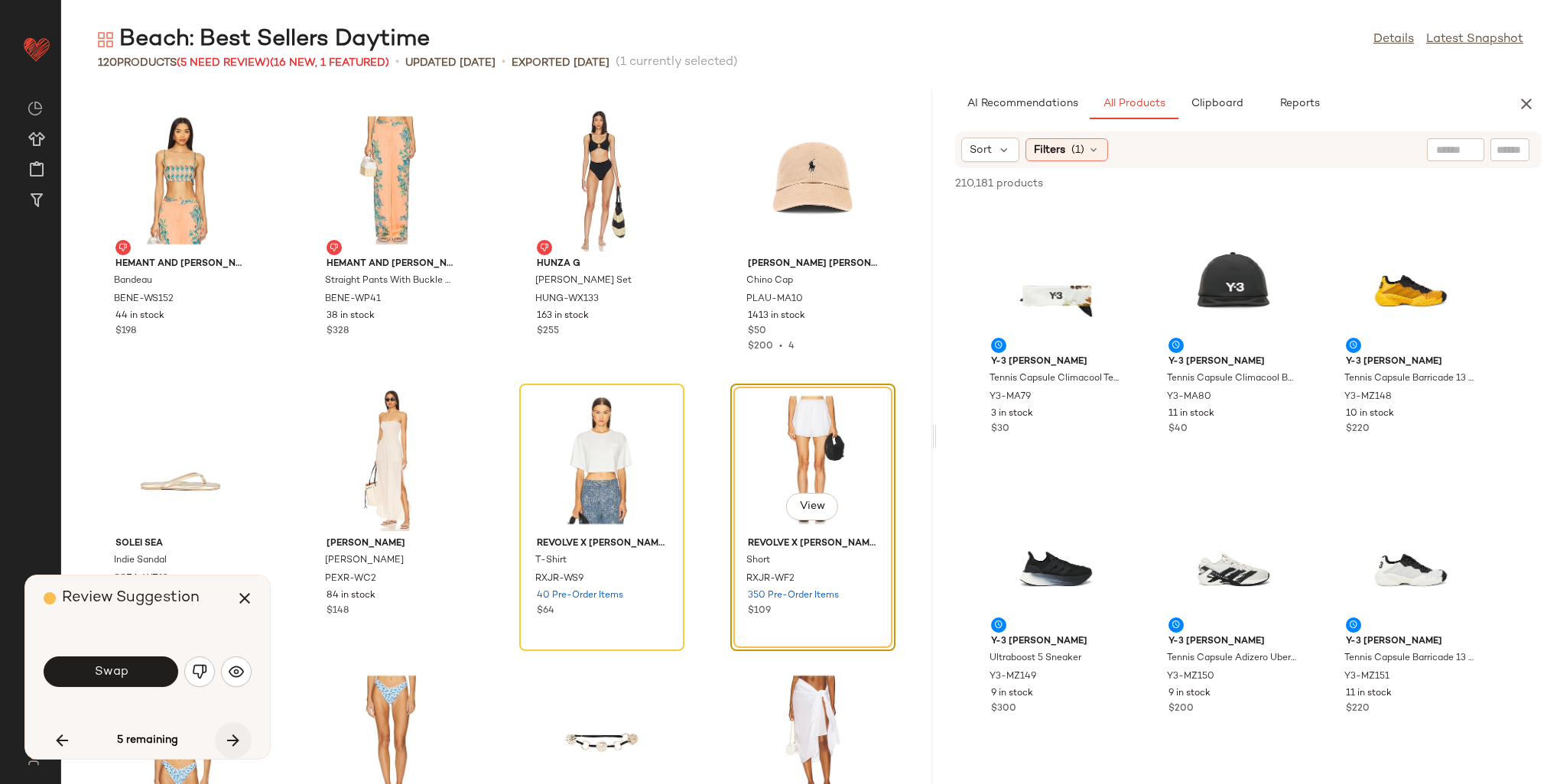
click at [237, 735] on icon "button" at bounding box center [233, 740] width 18 height 18
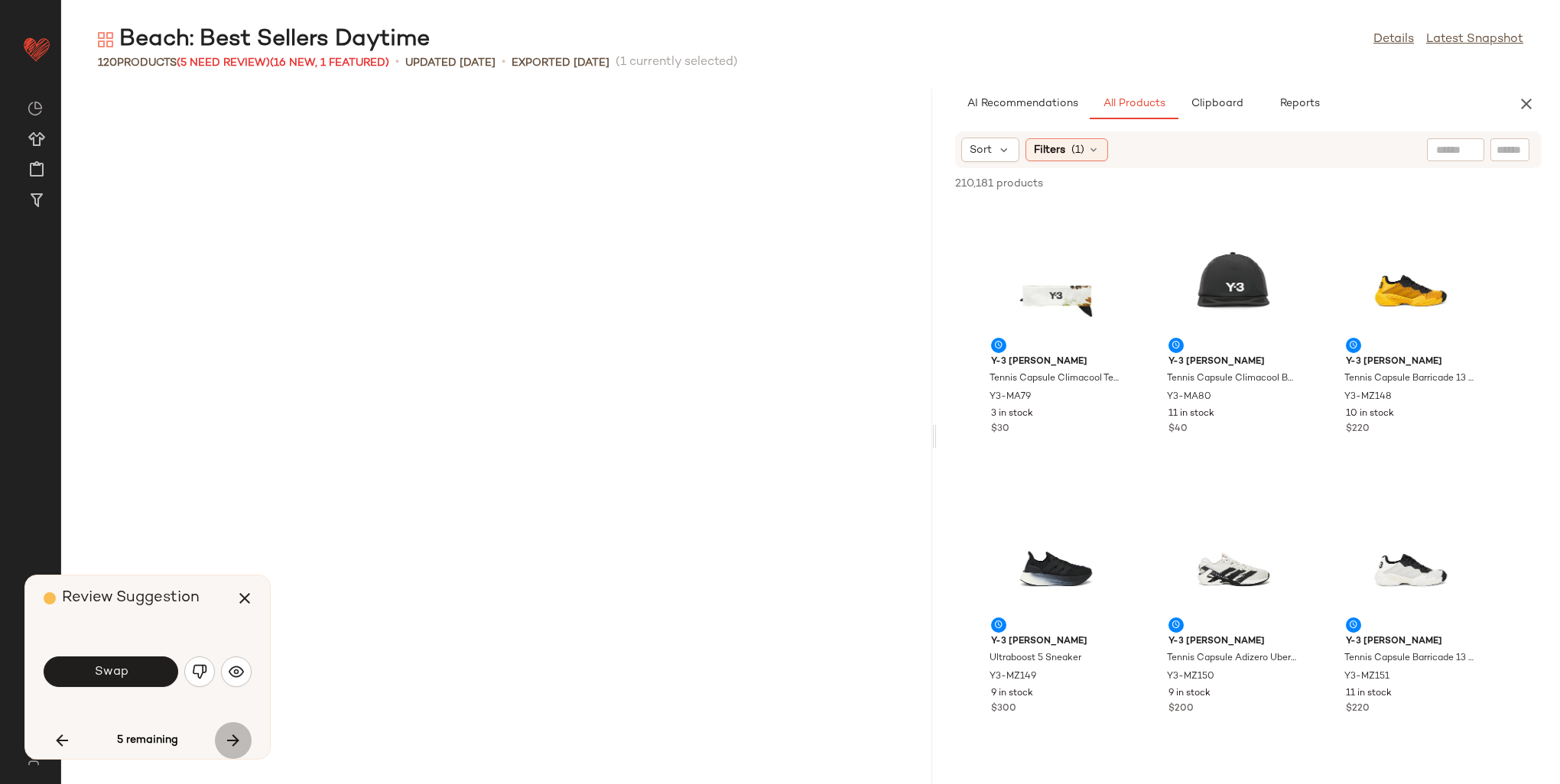
scroll to position [5317, 0]
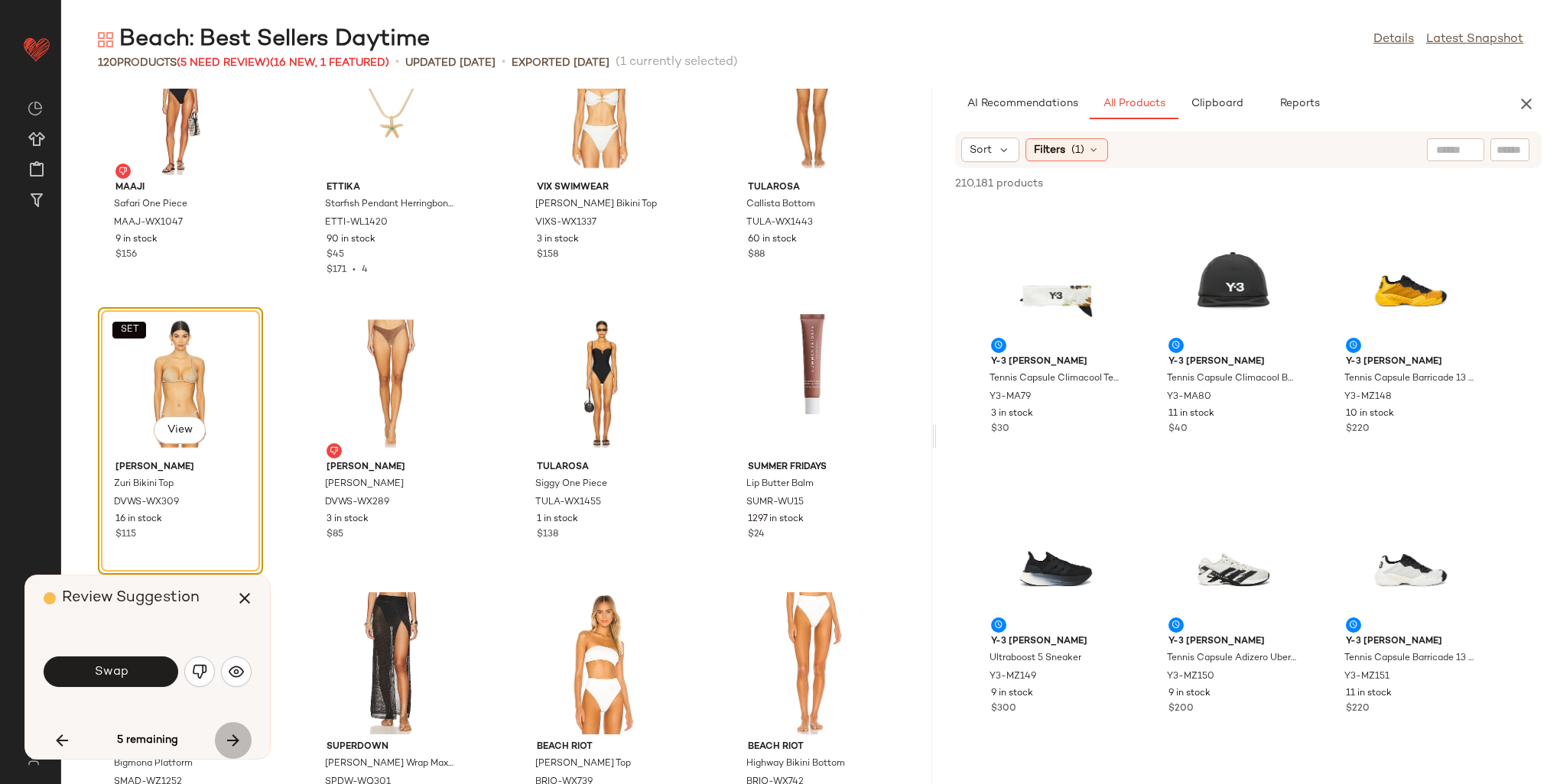
click at [233, 733] on icon "button" at bounding box center [233, 740] width 18 height 18
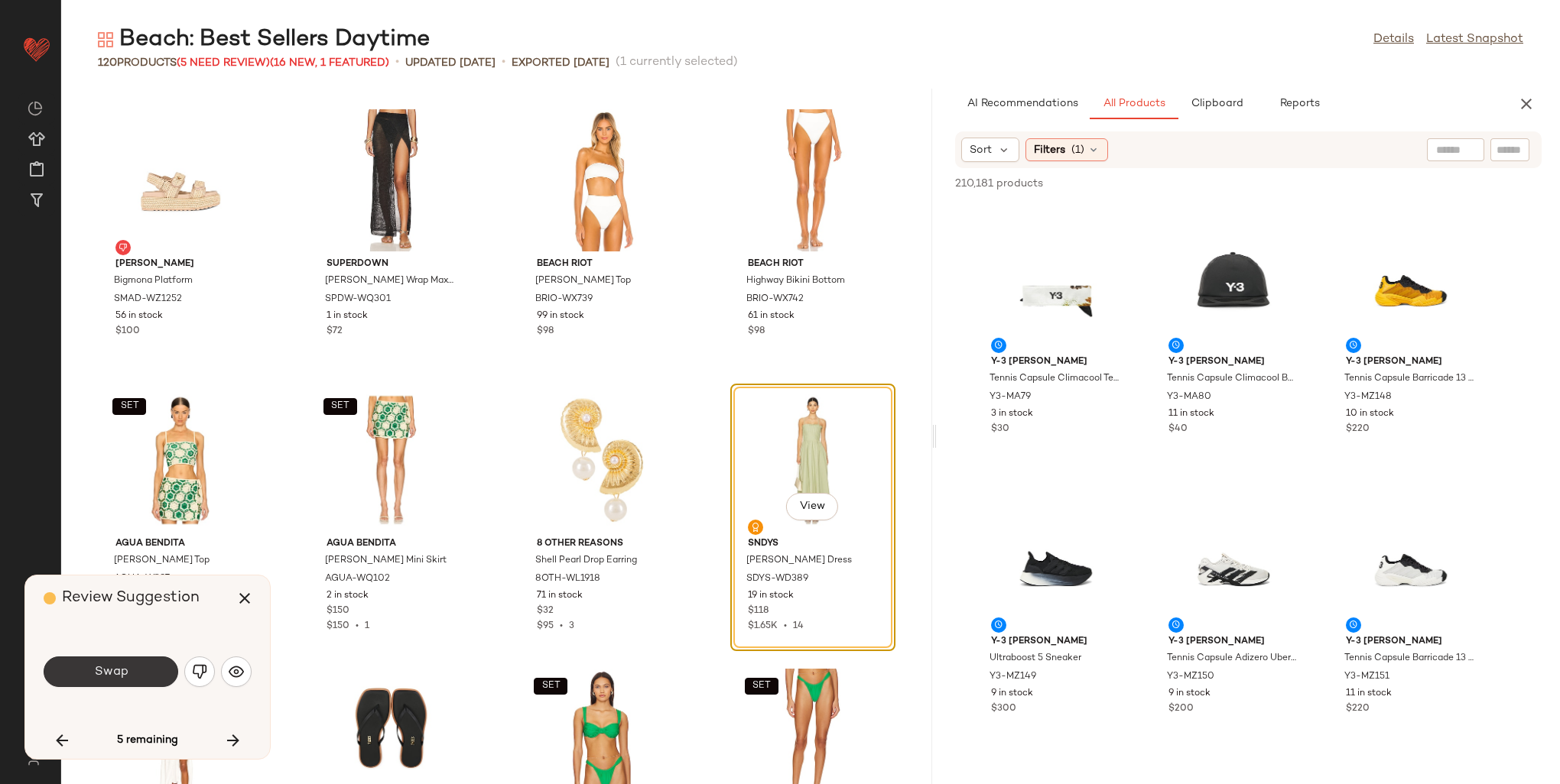
click at [137, 671] on button "Swap" at bounding box center [110, 672] width 134 height 31
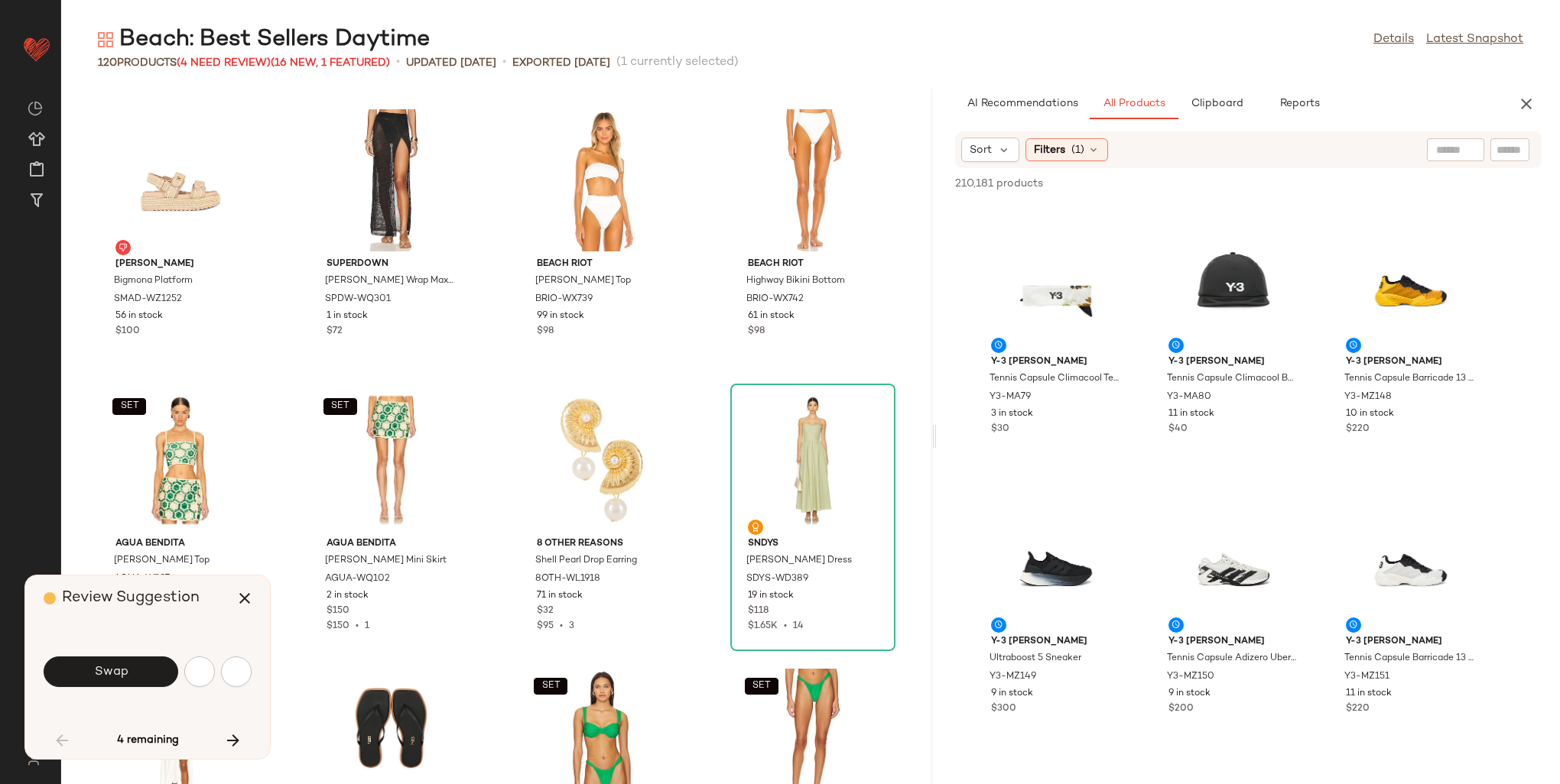
scroll to position [3358, 0]
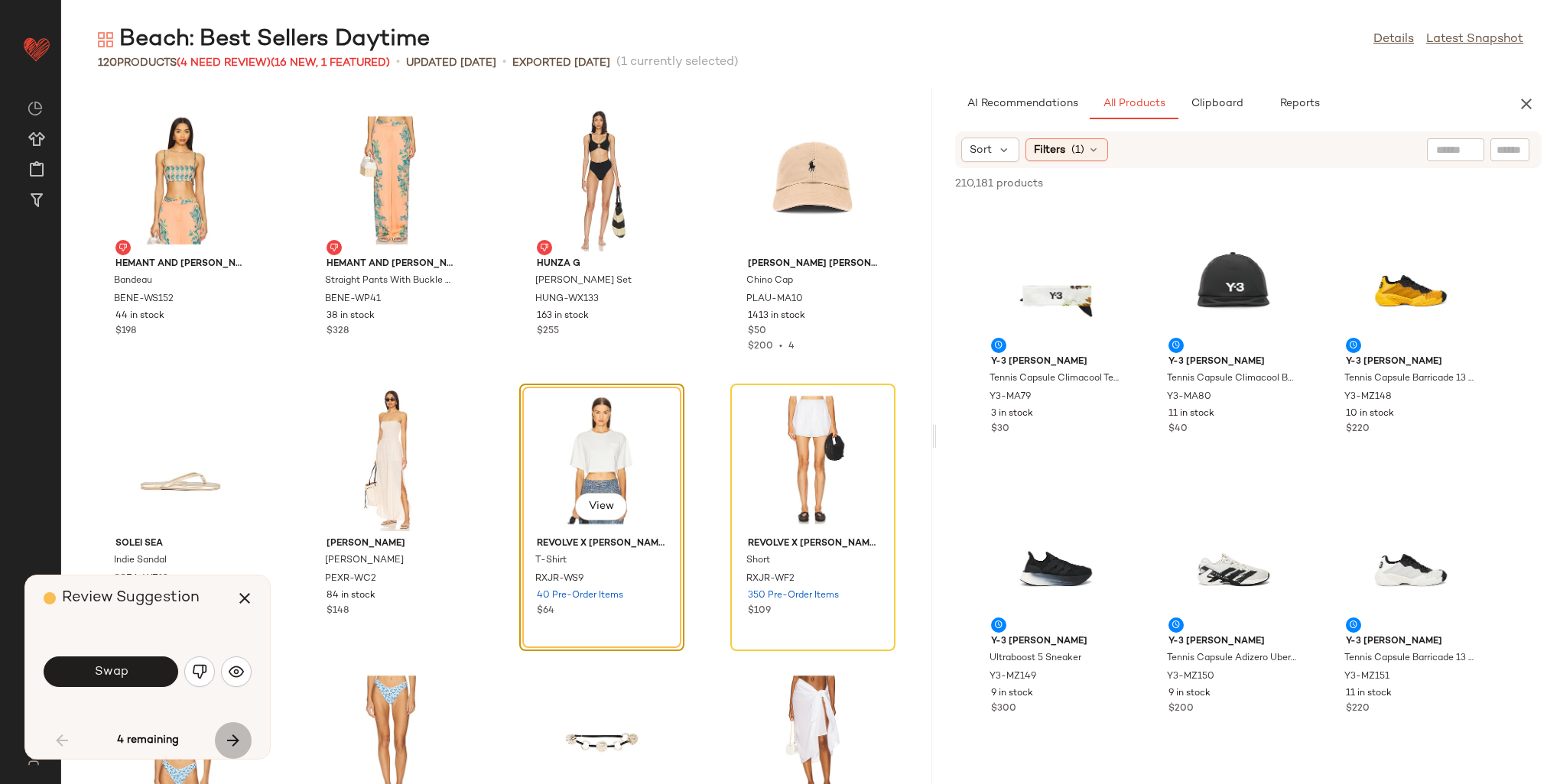
click at [223, 742] on button "button" at bounding box center [233, 740] width 37 height 37
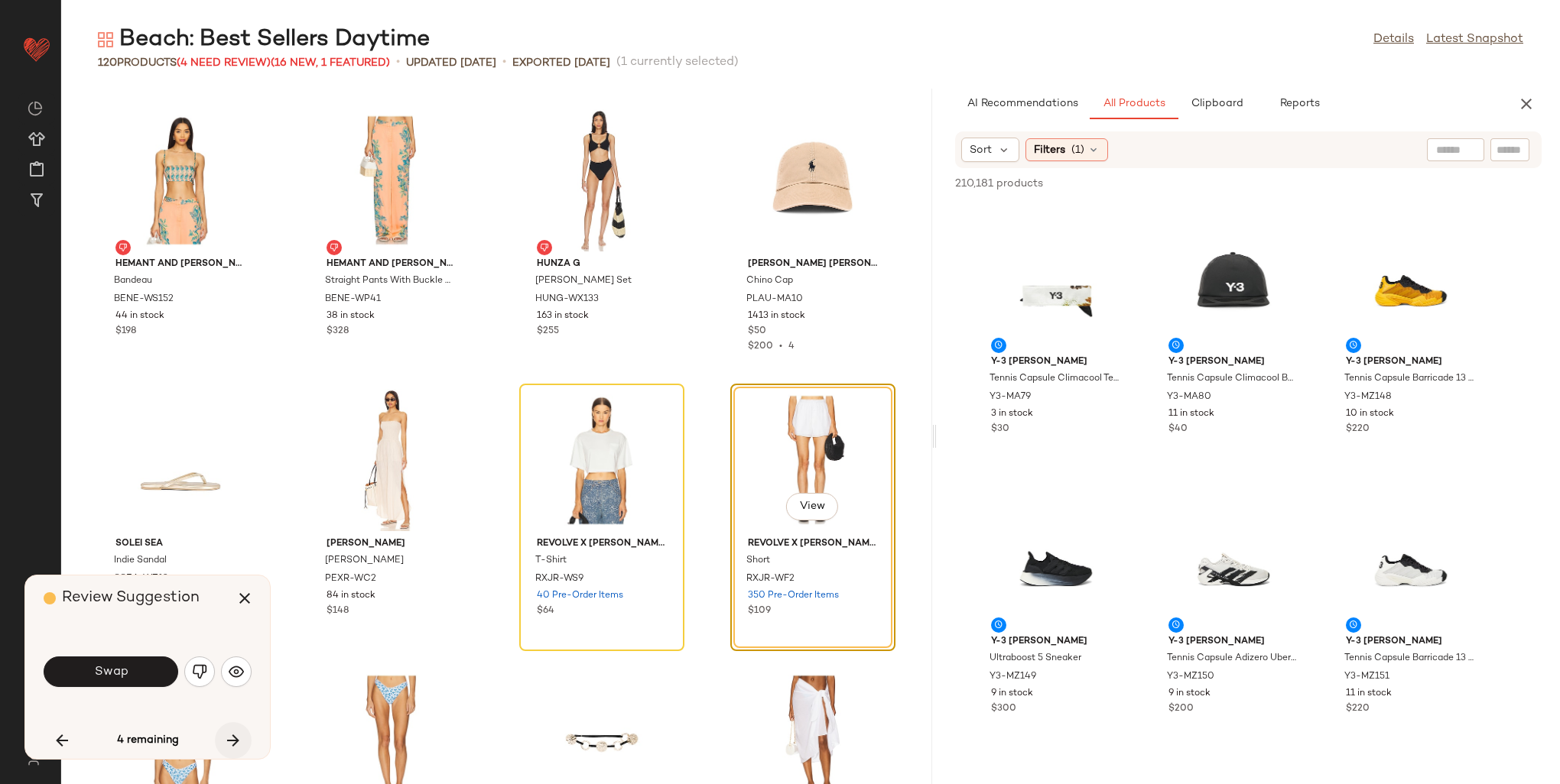
click at [224, 742] on icon "button" at bounding box center [233, 740] width 18 height 18
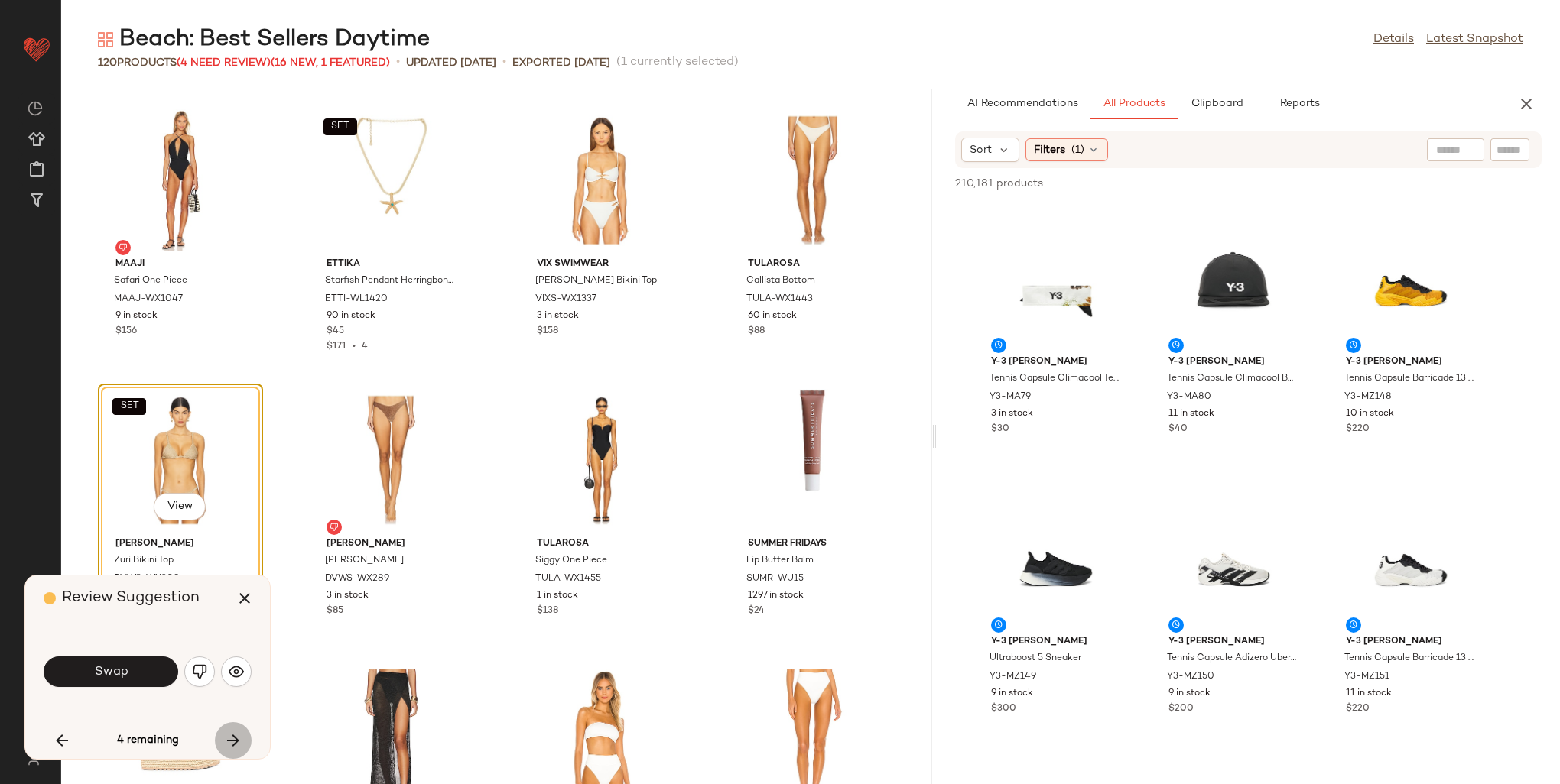
click at [224, 742] on icon "button" at bounding box center [233, 740] width 18 height 18
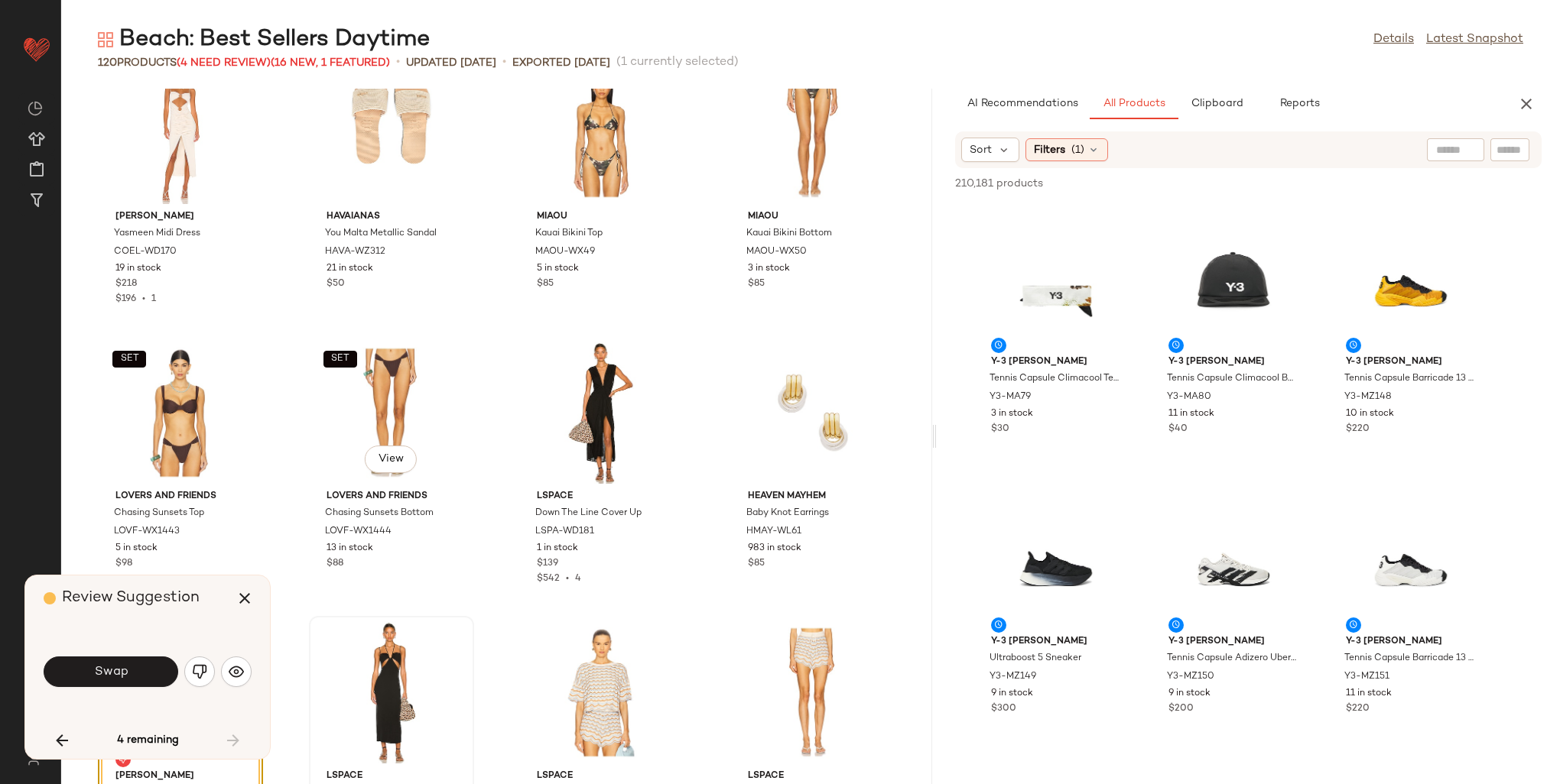
scroll to position [7625, 0]
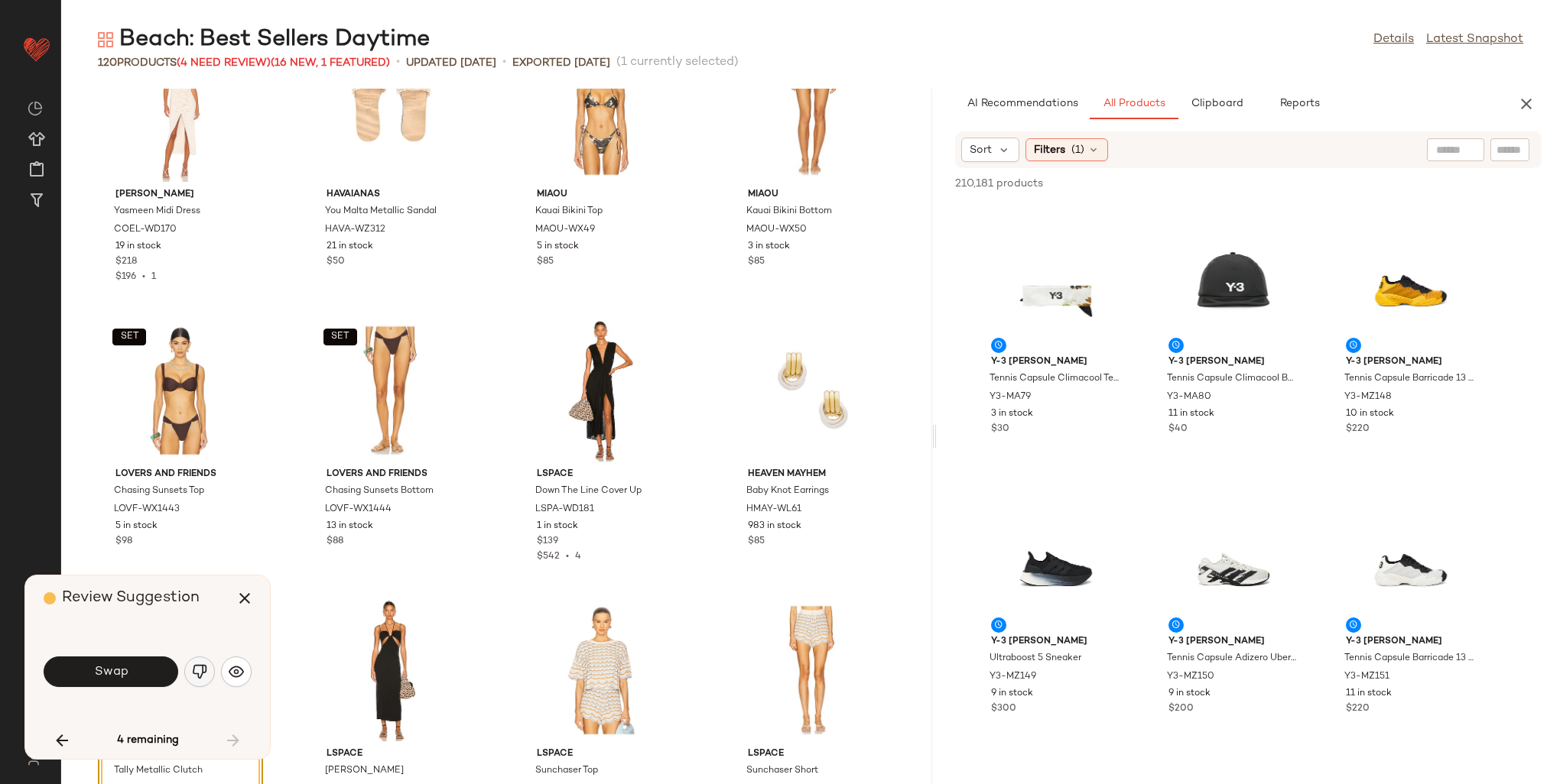
click at [197, 674] on img "button" at bounding box center [200, 672] width 16 height 16
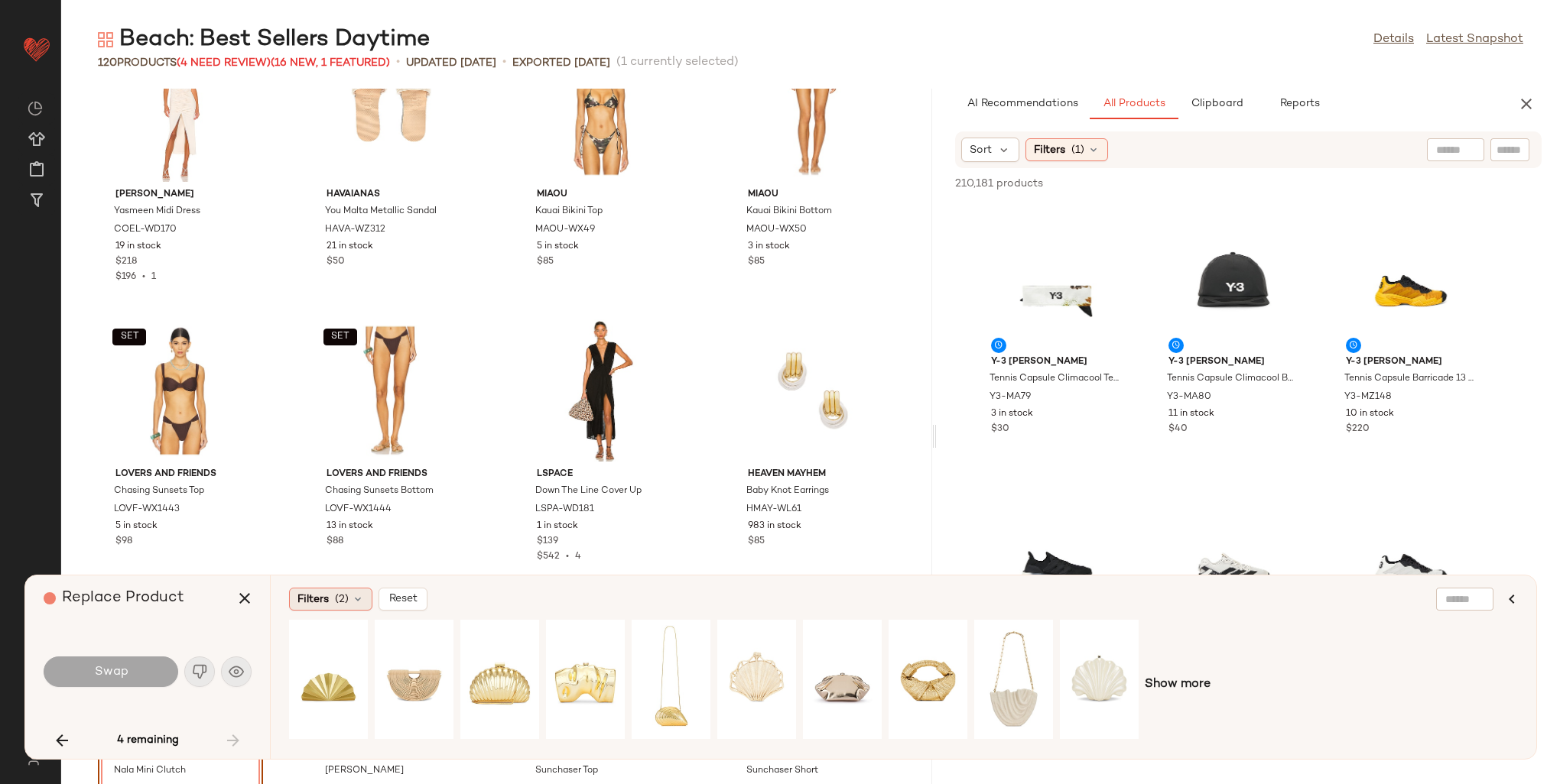
click at [317, 598] on span "Filters" at bounding box center [313, 599] width 31 height 16
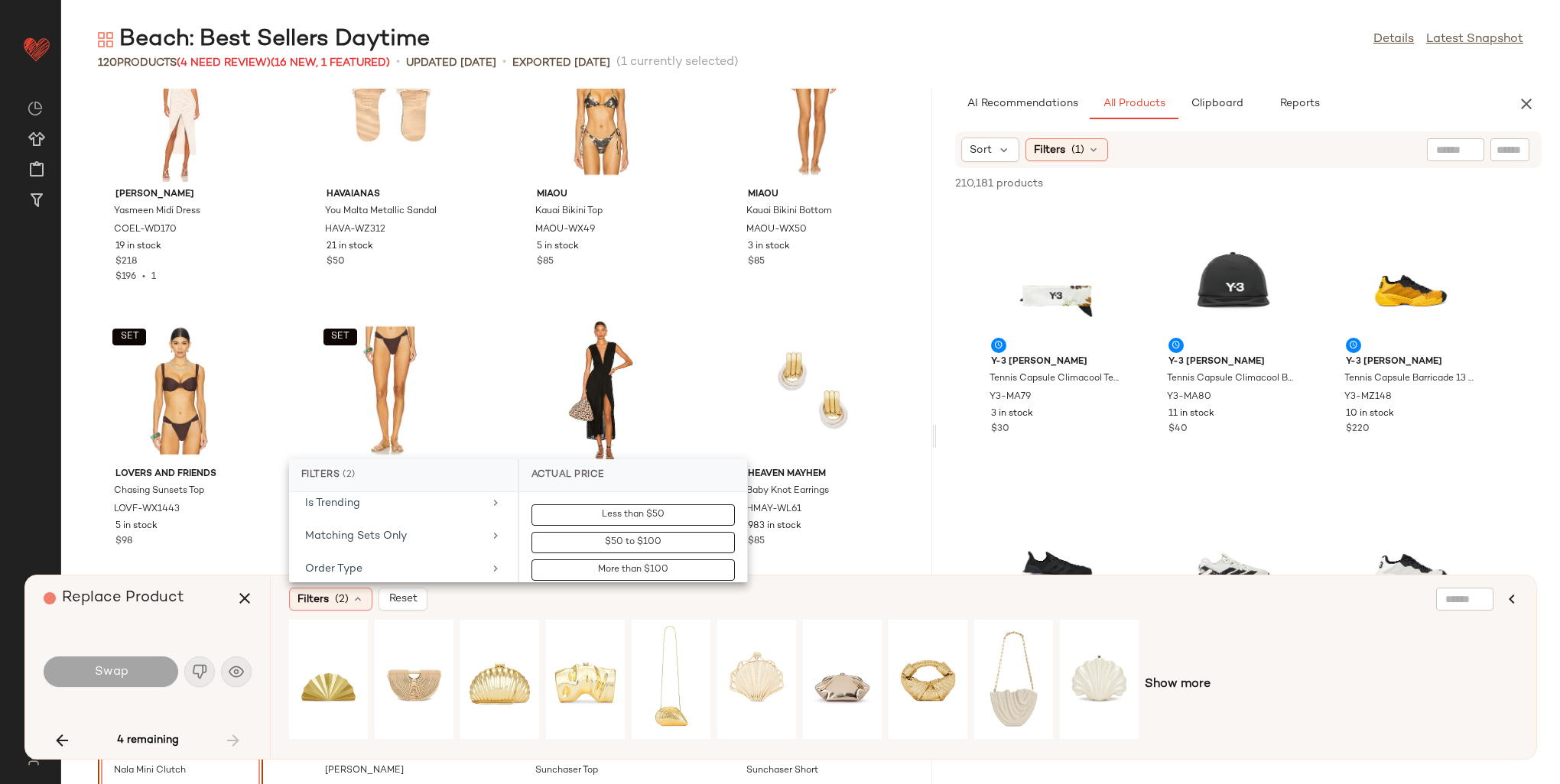
scroll to position [612, 0]
click at [356, 500] on div "Is Bestseller" at bounding box center [394, 507] width 178 height 16
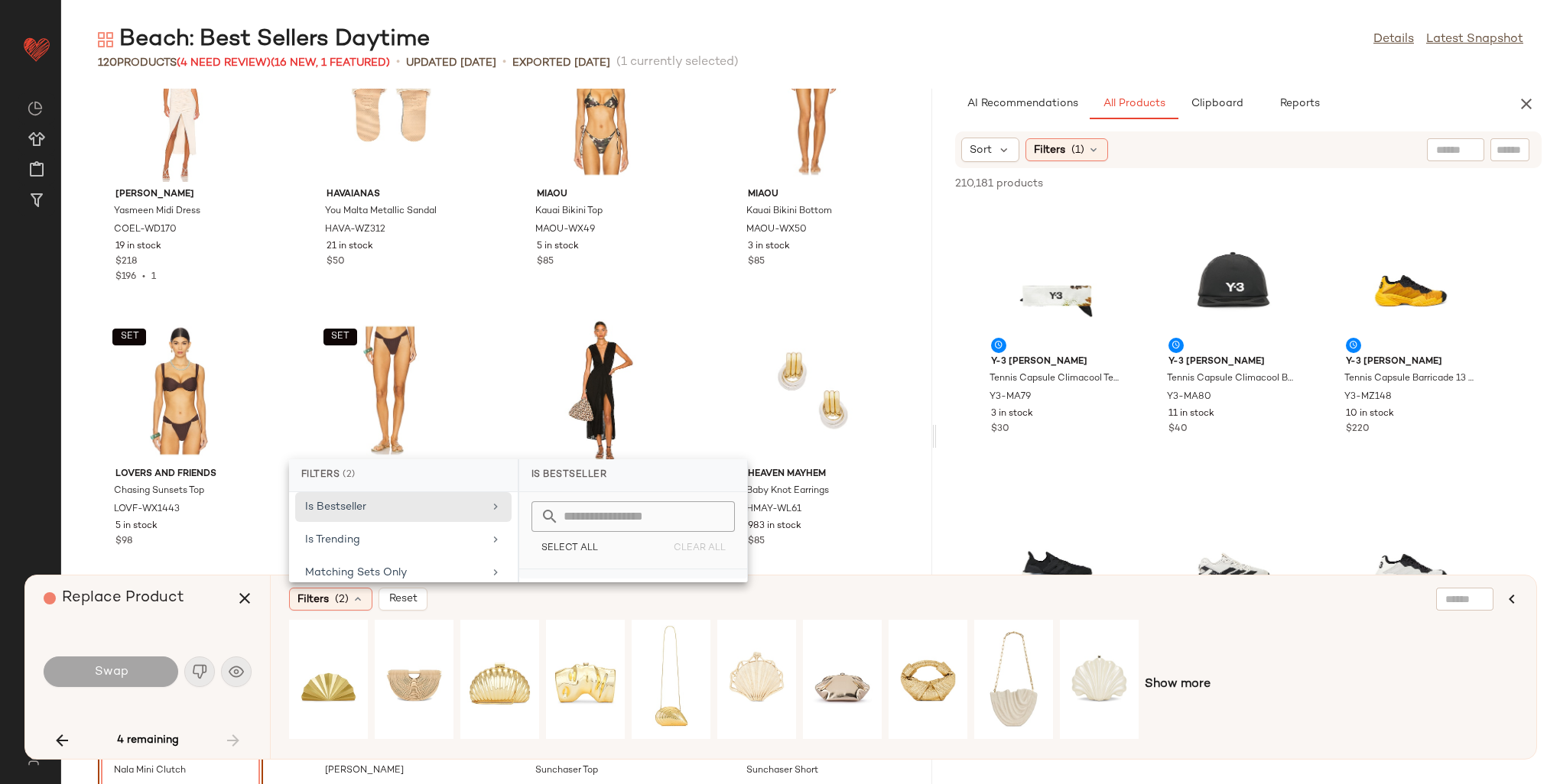
scroll to position [30, 0]
click at [562, 578] on div "true" at bounding box center [633, 594] width 228 height 37
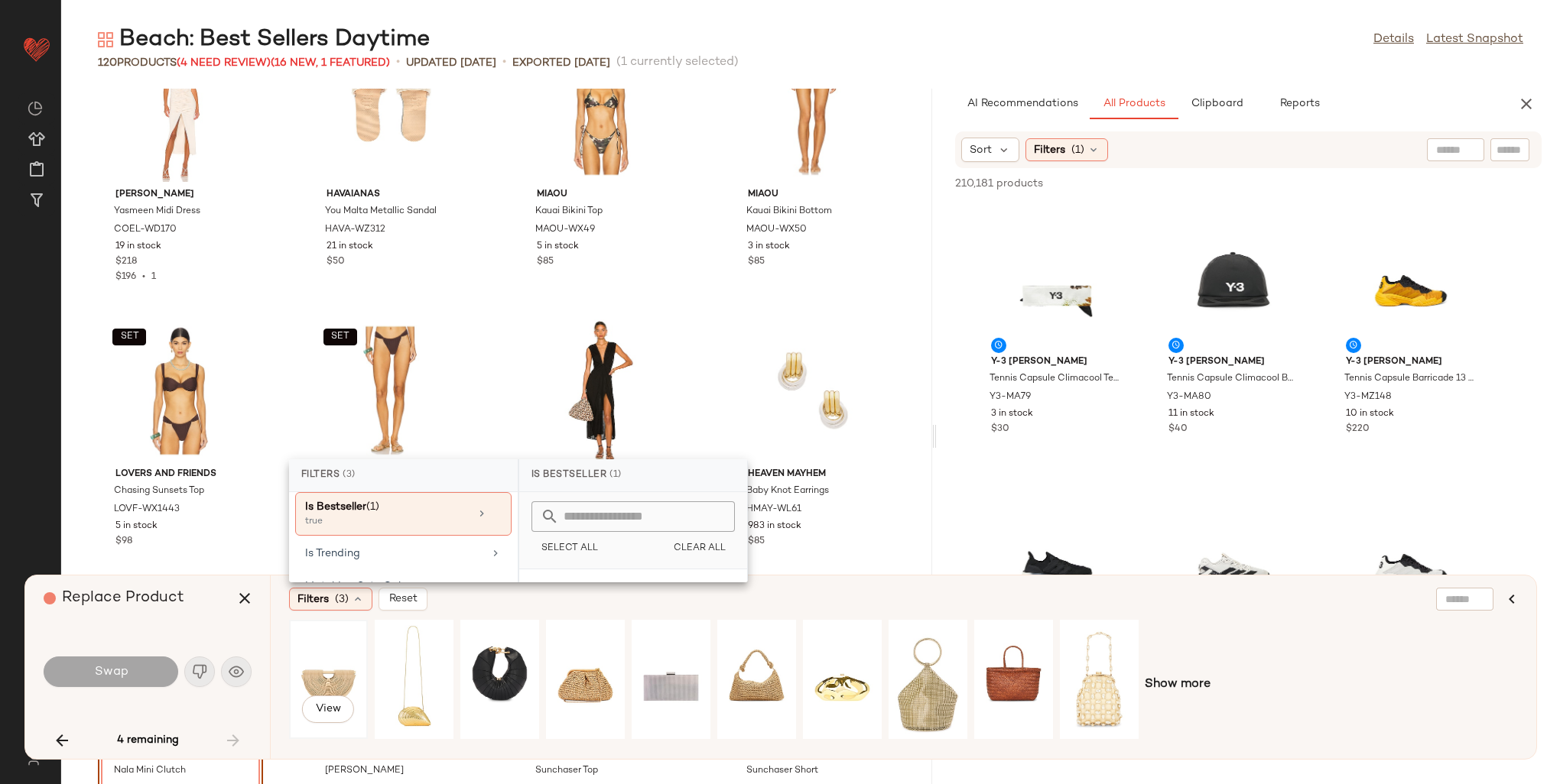
click at [342, 669] on div "View" at bounding box center [328, 680] width 68 height 109
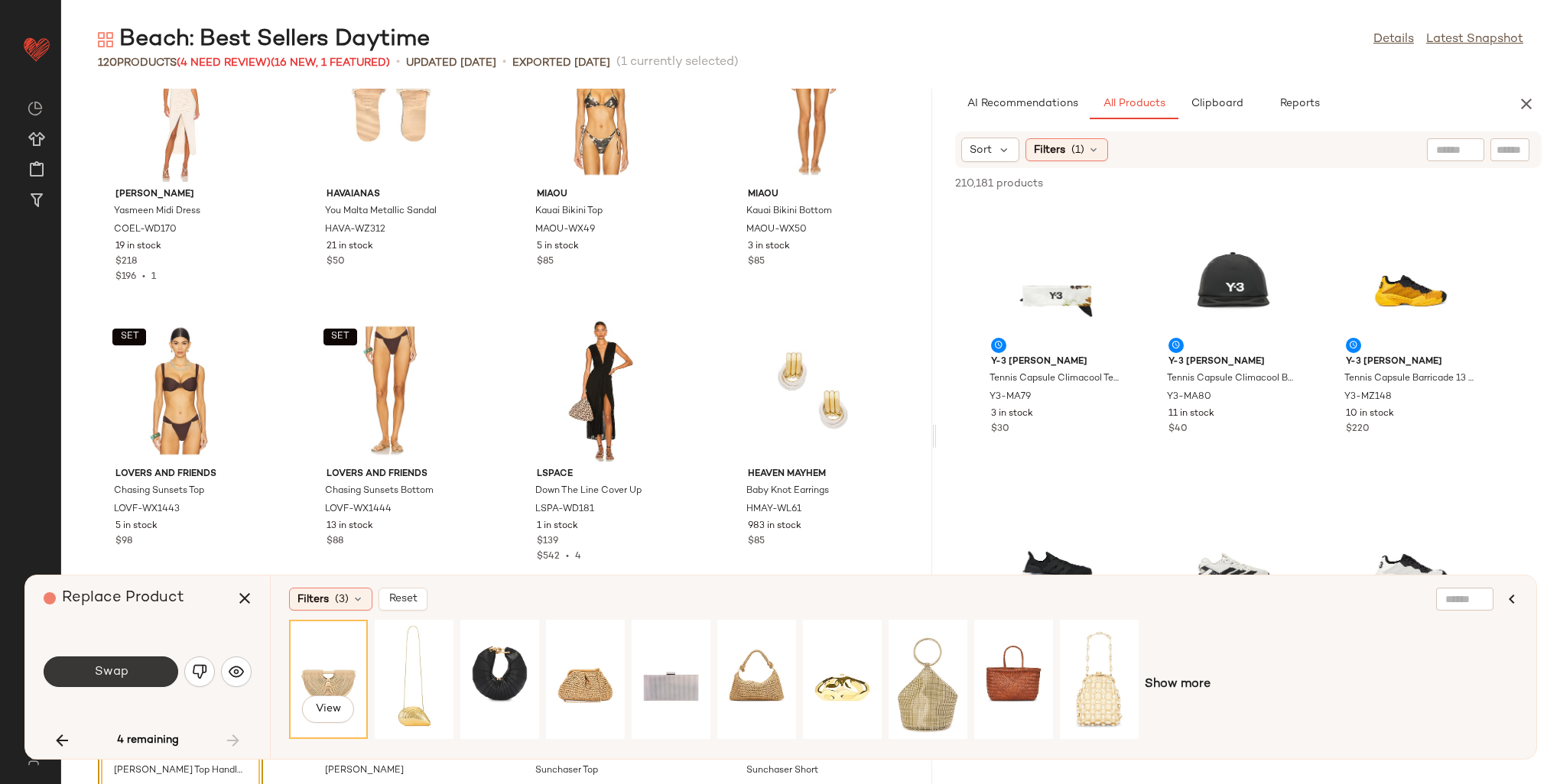
click at [119, 672] on span "Swap" at bounding box center [110, 673] width 35 height 15
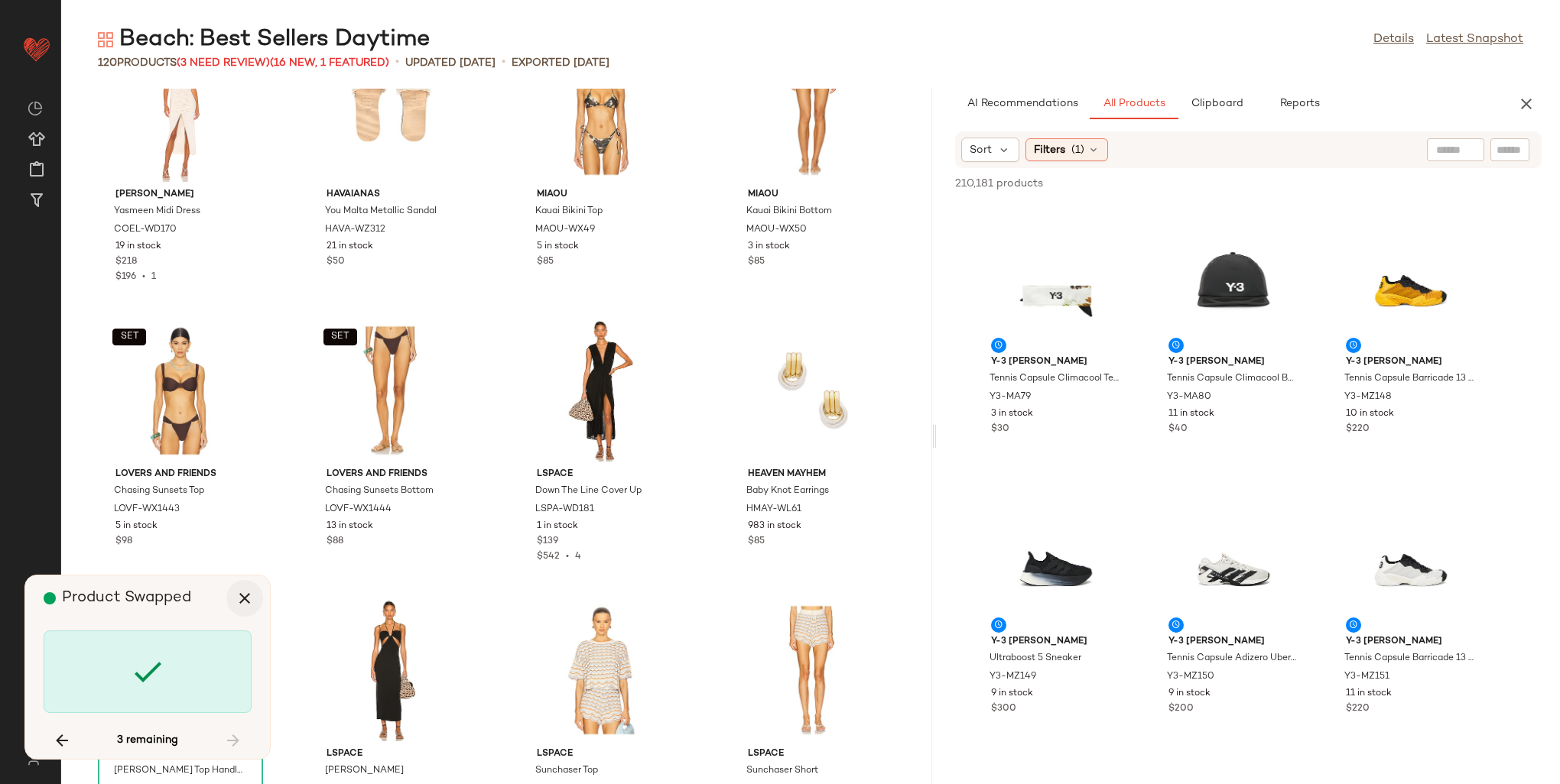
click at [237, 595] on icon "button" at bounding box center [245, 599] width 18 height 18
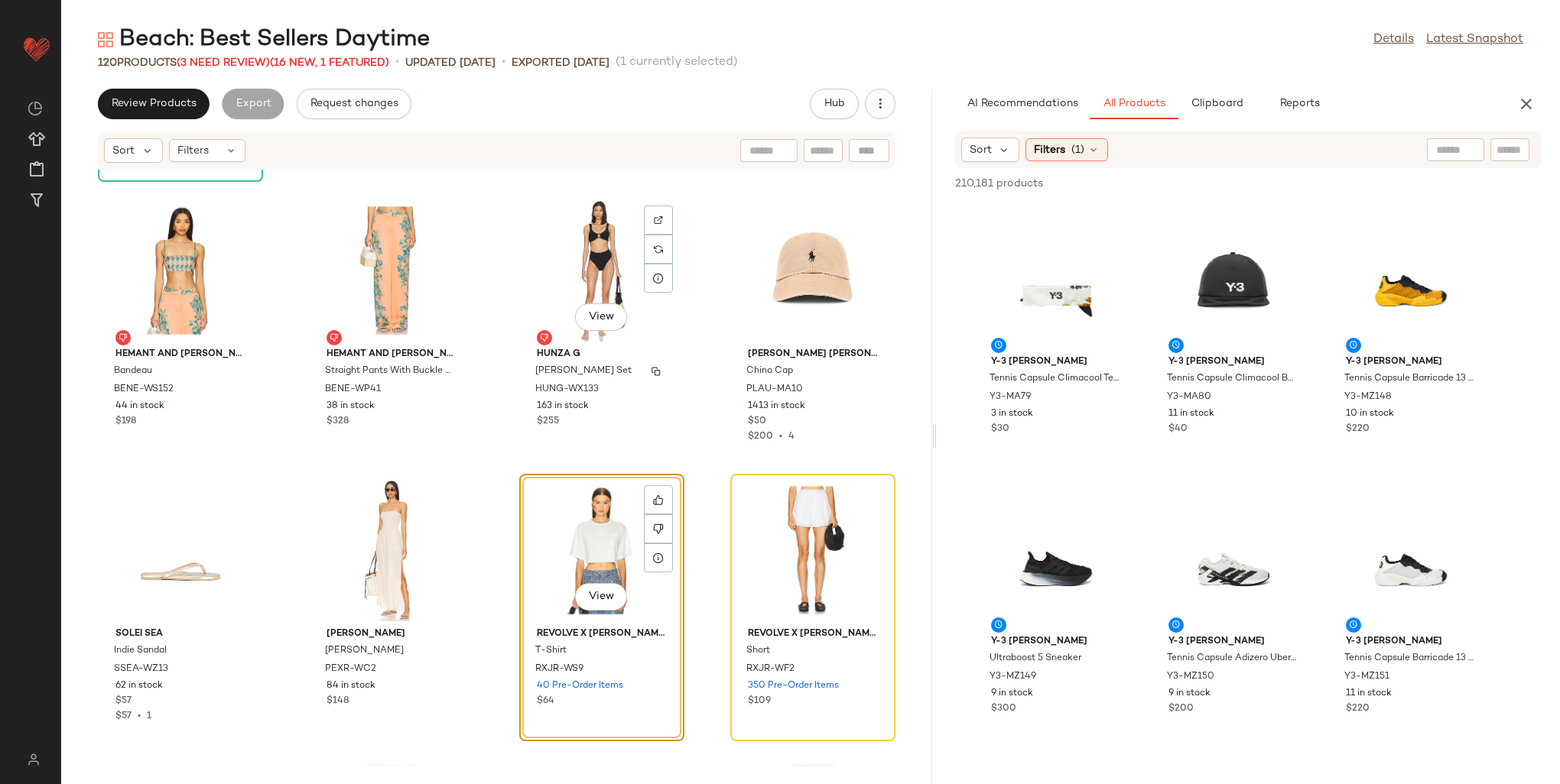
scroll to position [3358, 0]
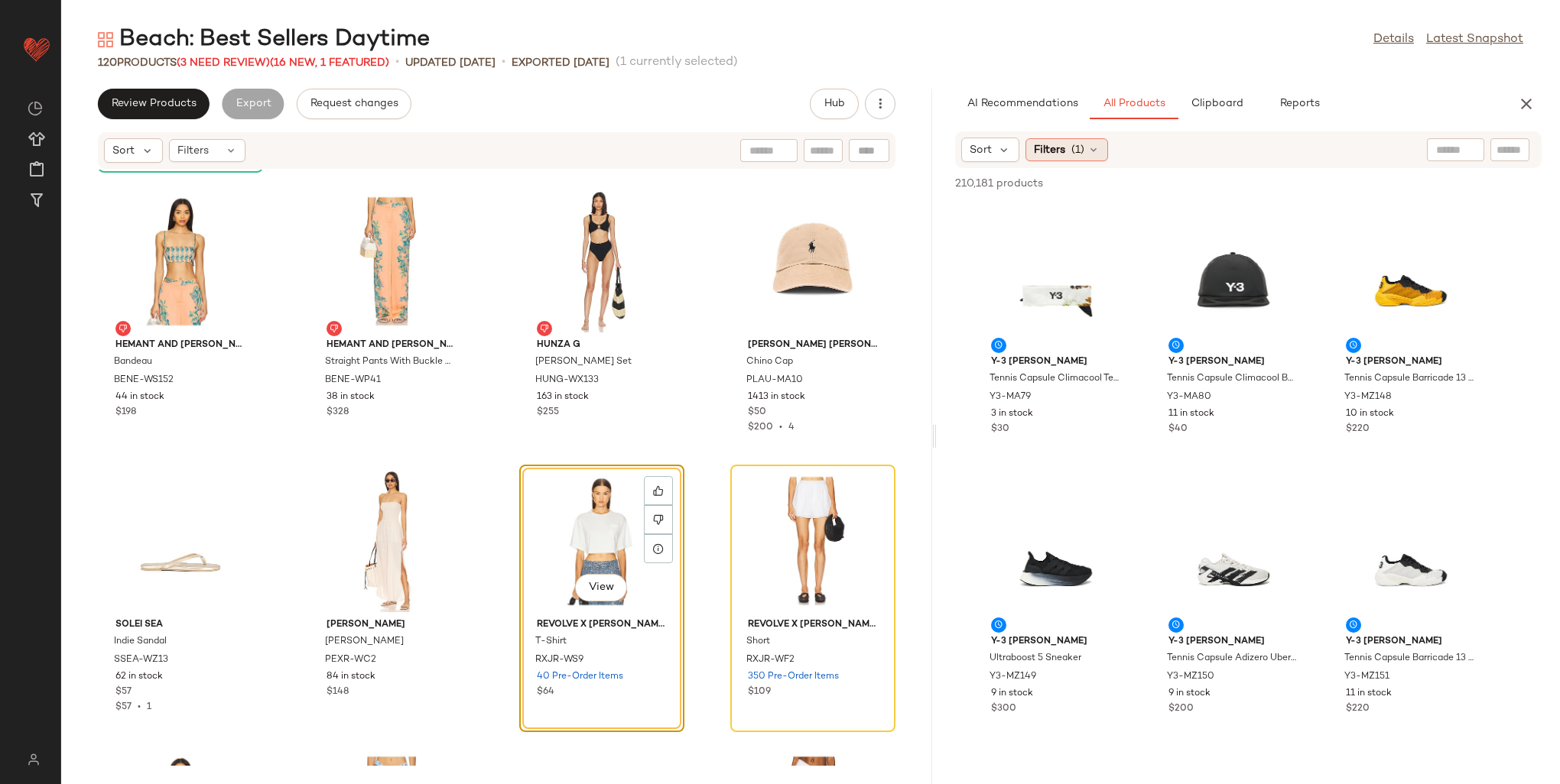
click at [1058, 154] on span "Filters" at bounding box center [1050, 149] width 31 height 16
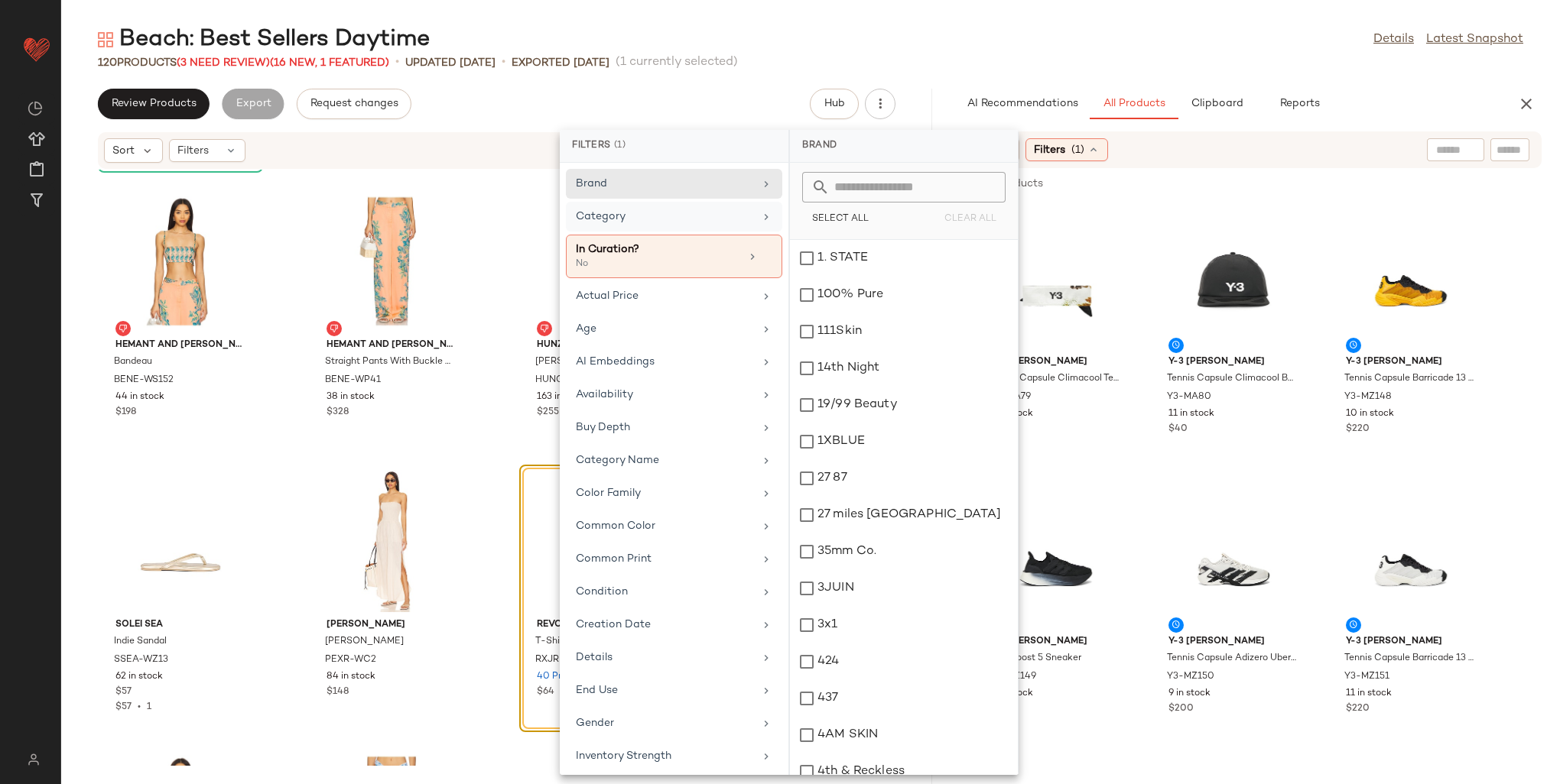
click at [642, 219] on div "Category" at bounding box center [665, 216] width 178 height 16
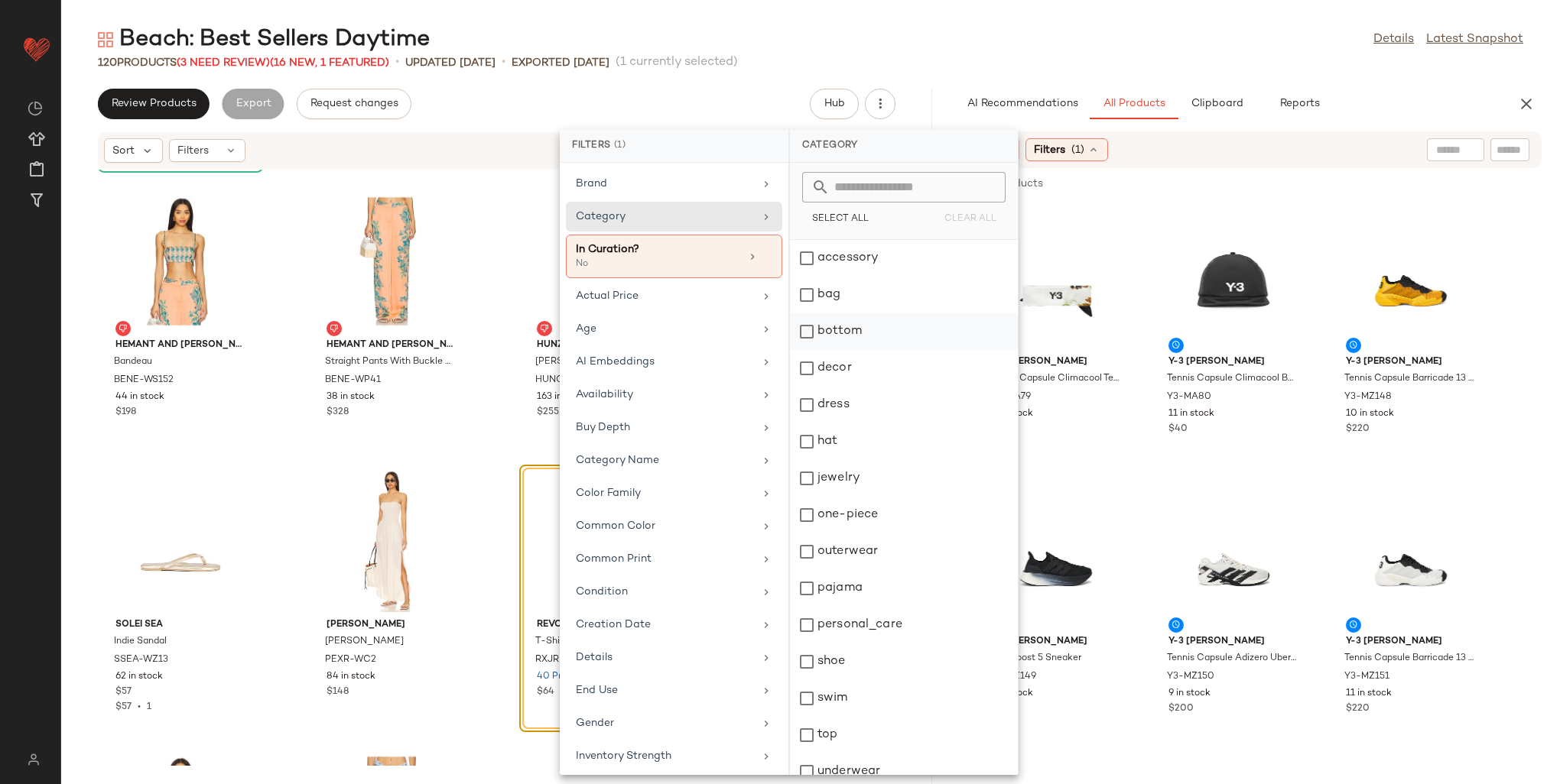
click at [814, 350] on div "bottom" at bounding box center [904, 369] width 228 height 37
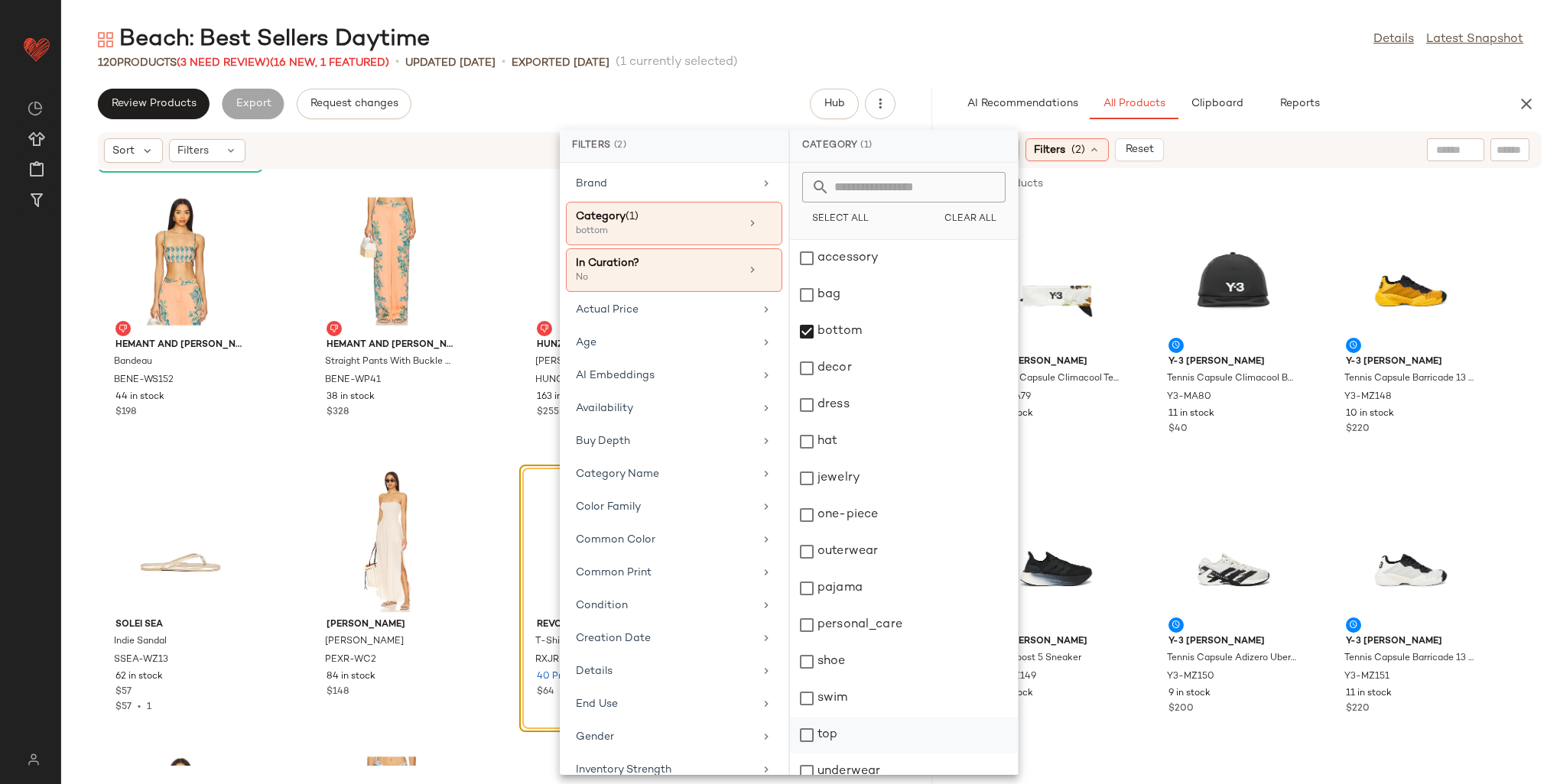
click at [818, 753] on div "top" at bounding box center [904, 772] width 228 height 37
click at [632, 347] on div "Age" at bounding box center [665, 342] width 178 height 16
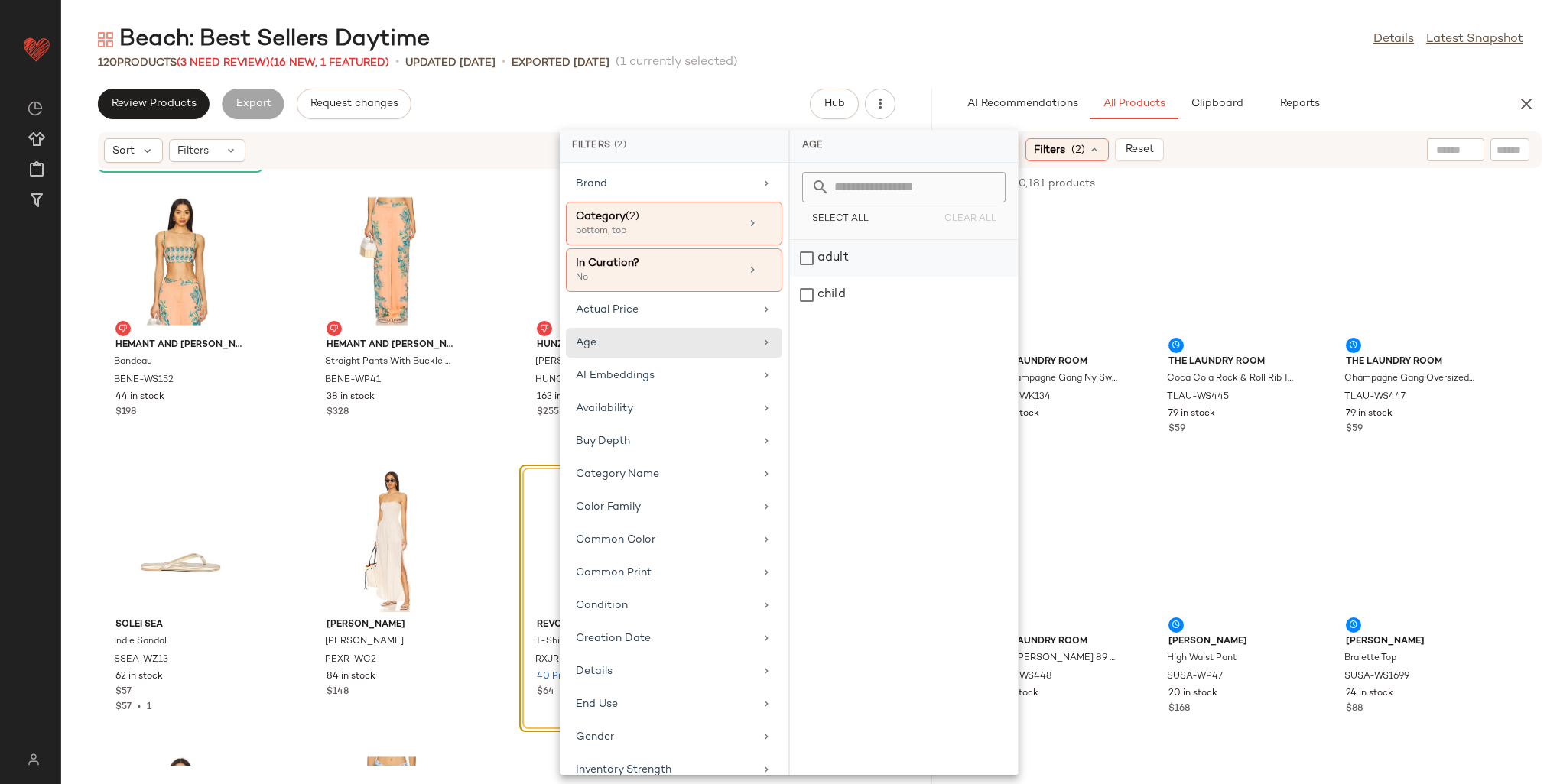
click at [823, 277] on div "adult" at bounding box center [904, 295] width 228 height 37
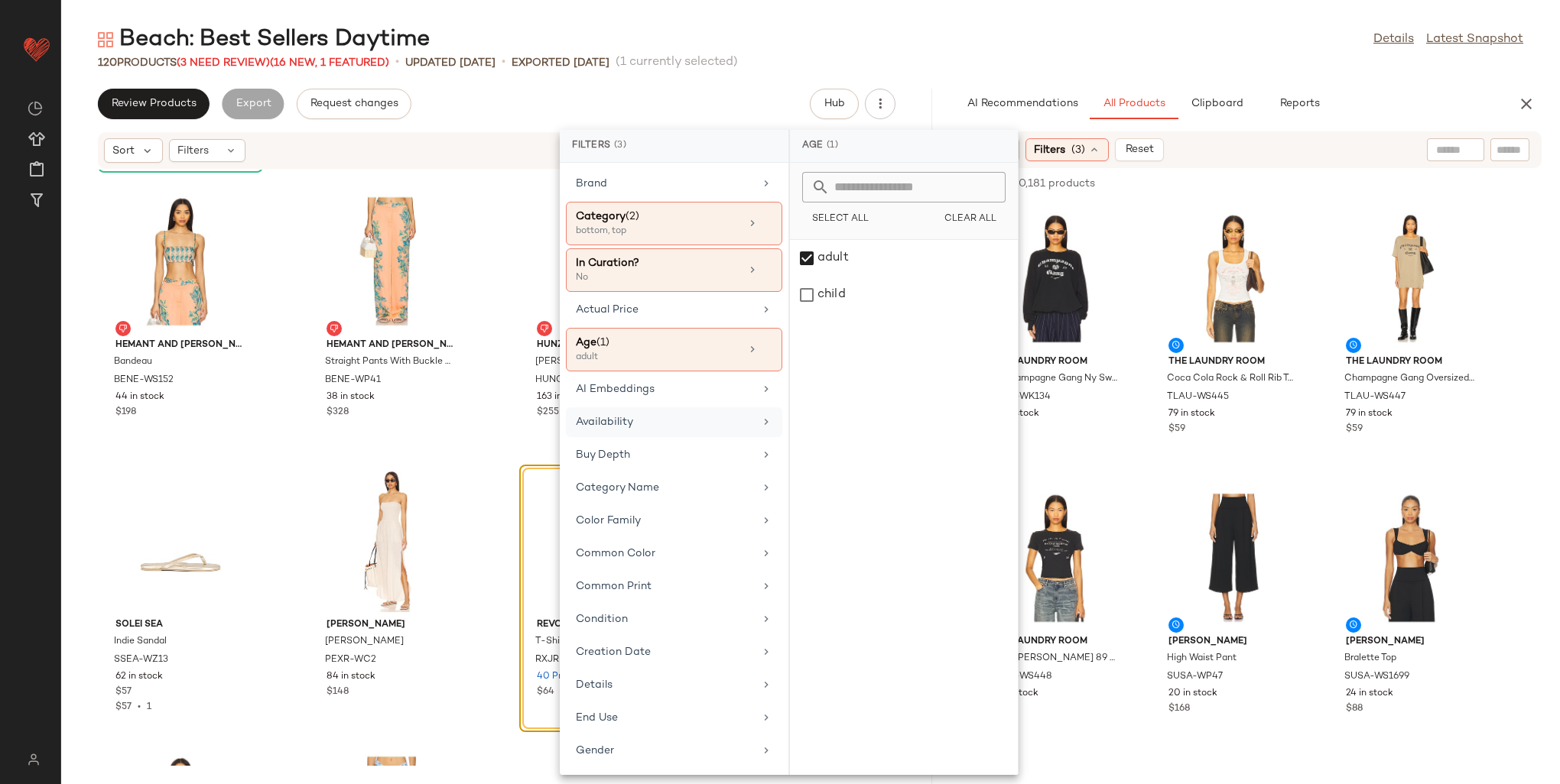
click at [648, 417] on div "Availability" at bounding box center [665, 422] width 178 height 16
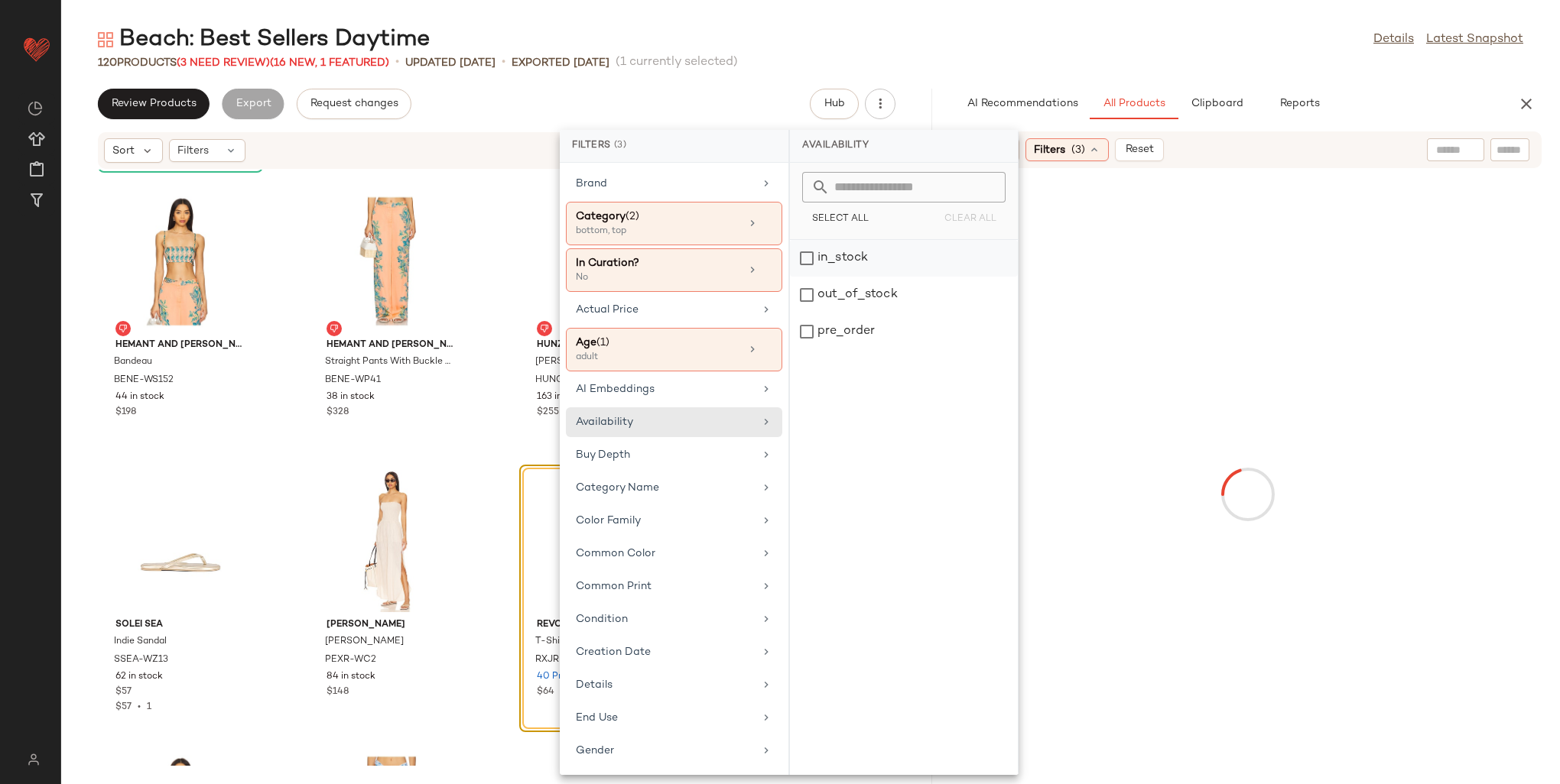
click at [803, 277] on div "in_stock" at bounding box center [904, 295] width 228 height 37
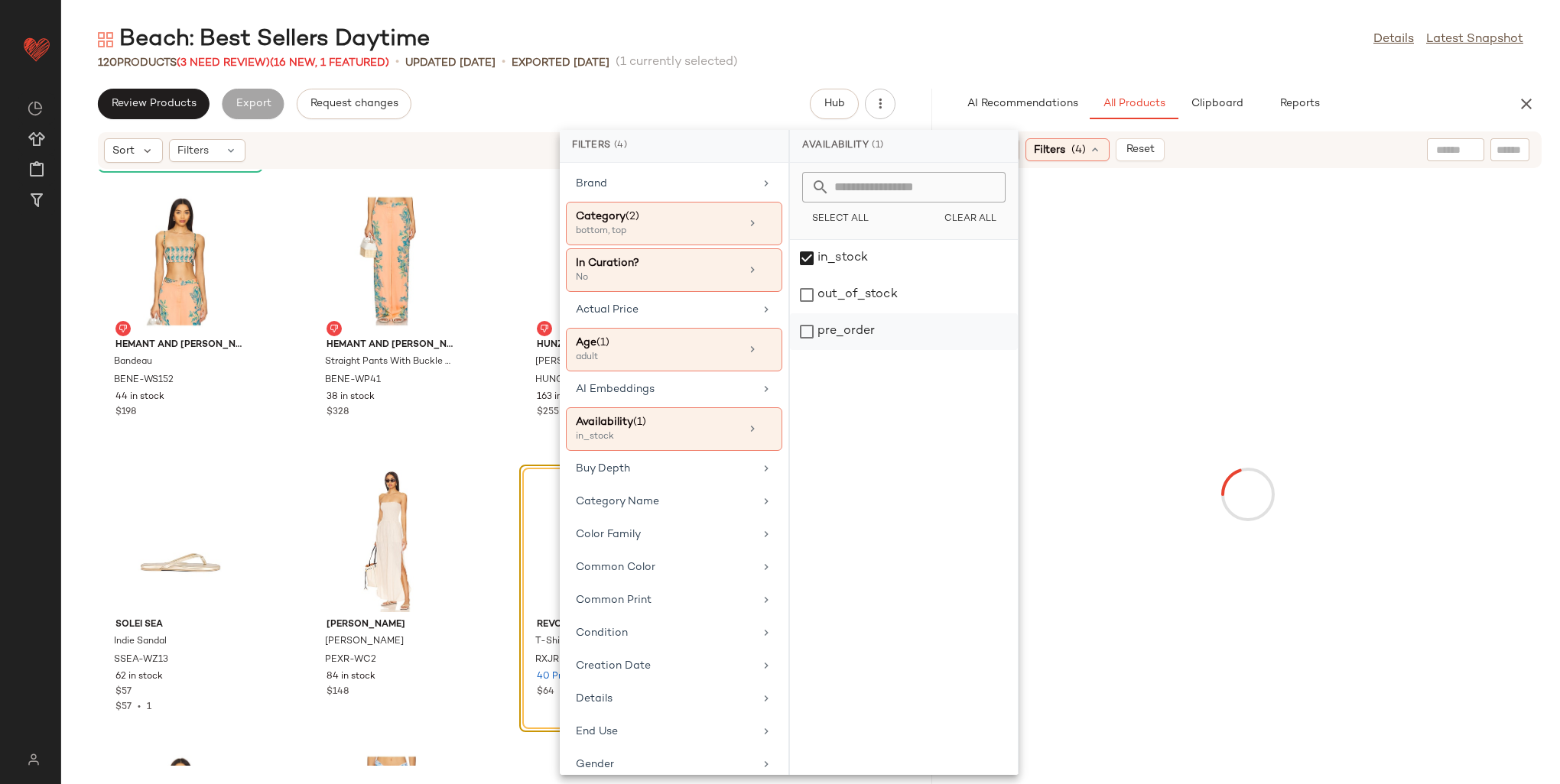
click at [801, 333] on div "pre_order" at bounding box center [904, 331] width 228 height 37
click at [665, 783] on div "Gender" at bounding box center [674, 798] width 216 height 30
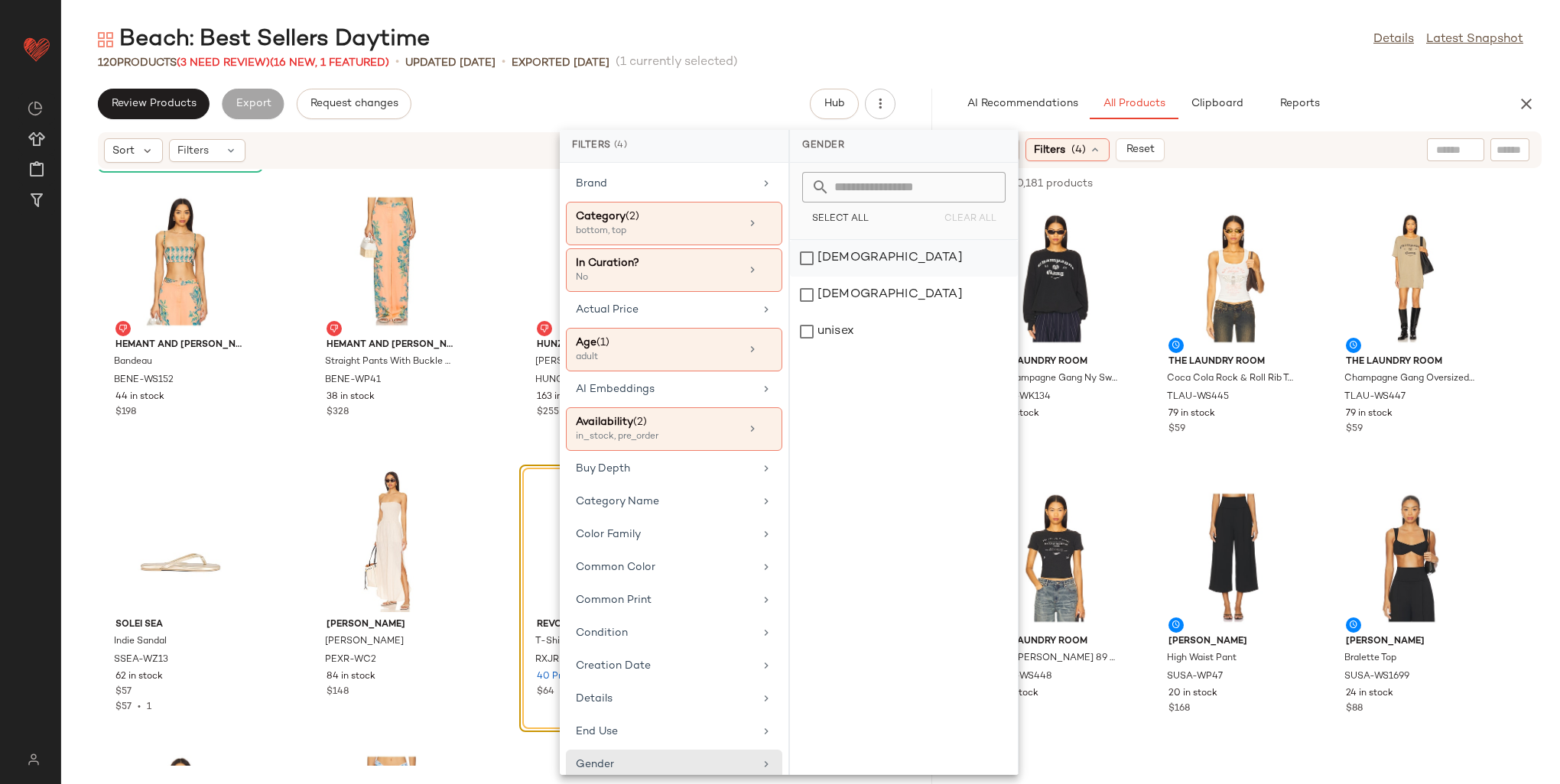
click at [815, 277] on div "[DEMOGRAPHIC_DATA]" at bounding box center [904, 295] width 228 height 37
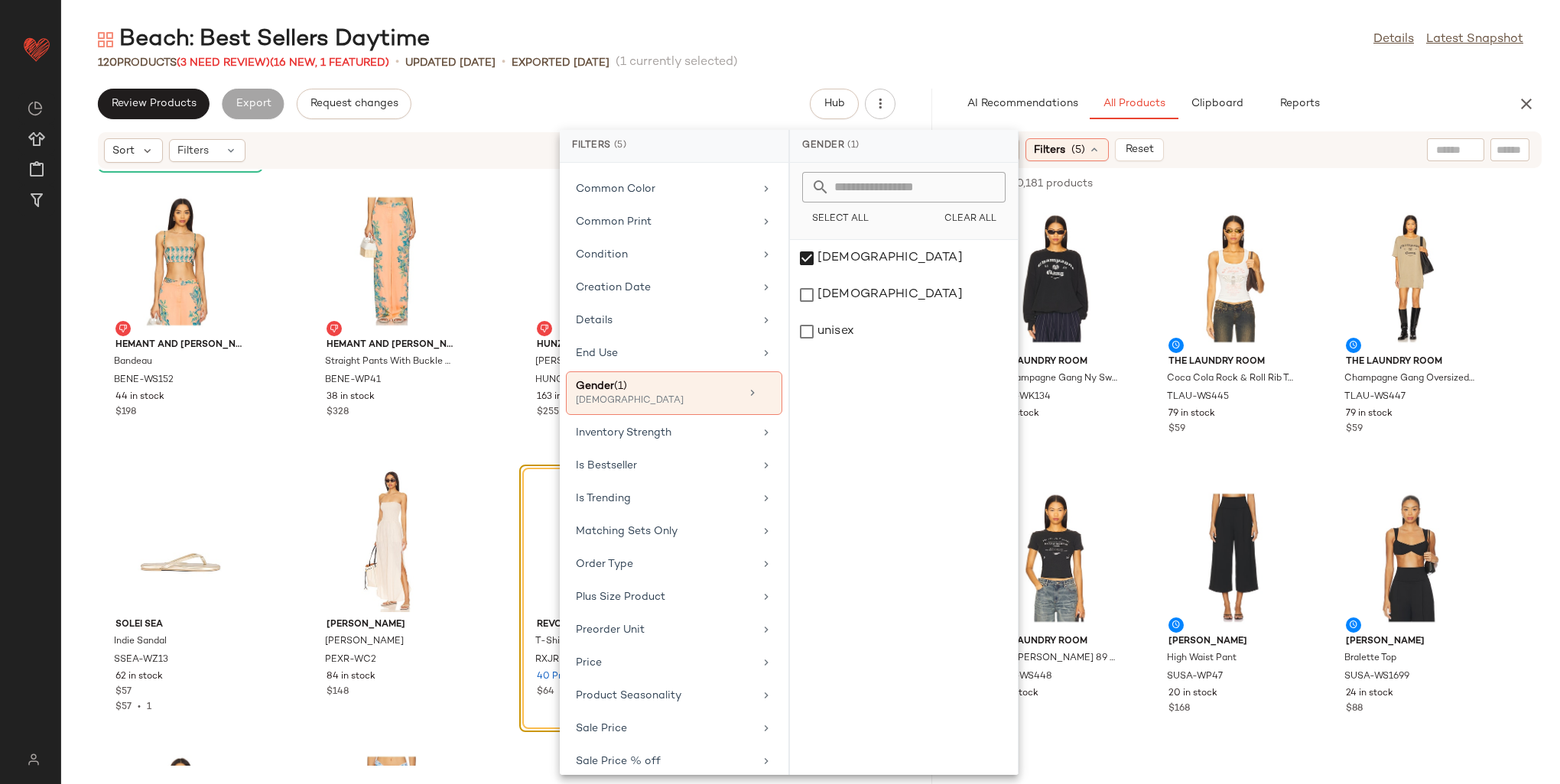
scroll to position [458, 0]
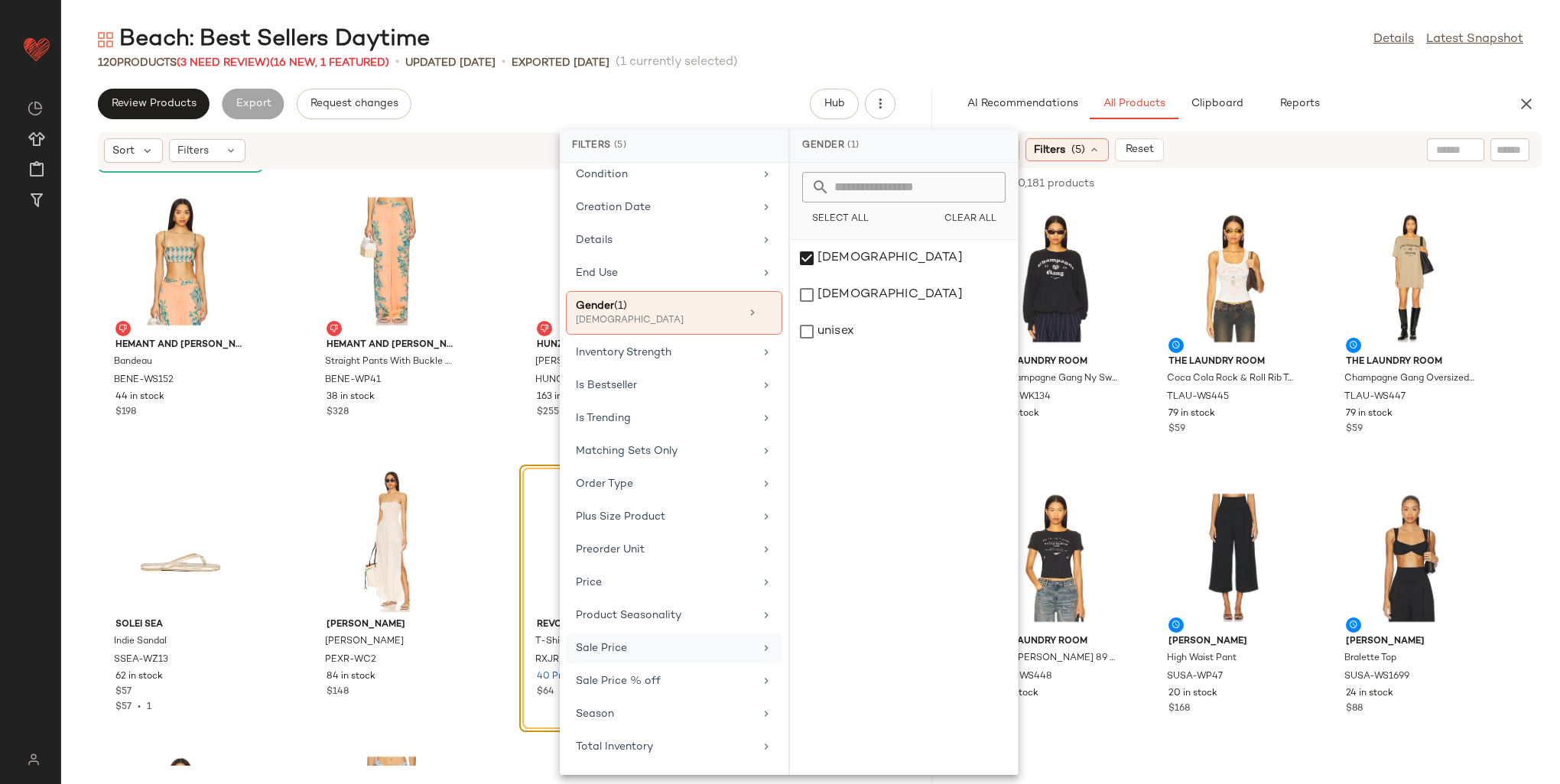
drag, startPoint x: 637, startPoint y: 640, endPoint x: 647, endPoint y: 629, distance: 14.9
click at [639, 641] on div "Sale Price" at bounding box center [665, 648] width 178 height 16
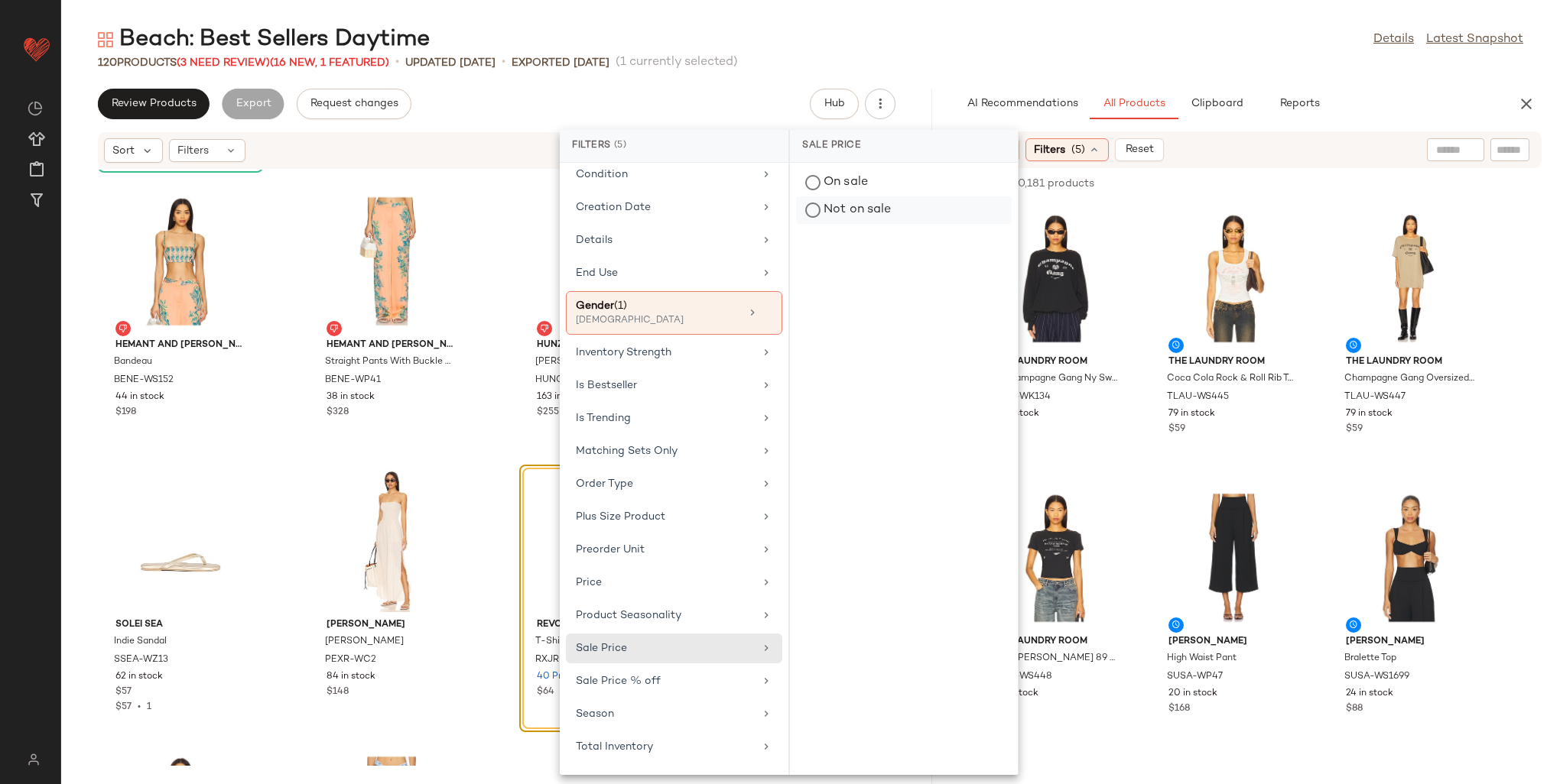
click at [833, 210] on div "Not on sale" at bounding box center [904, 209] width 216 height 27
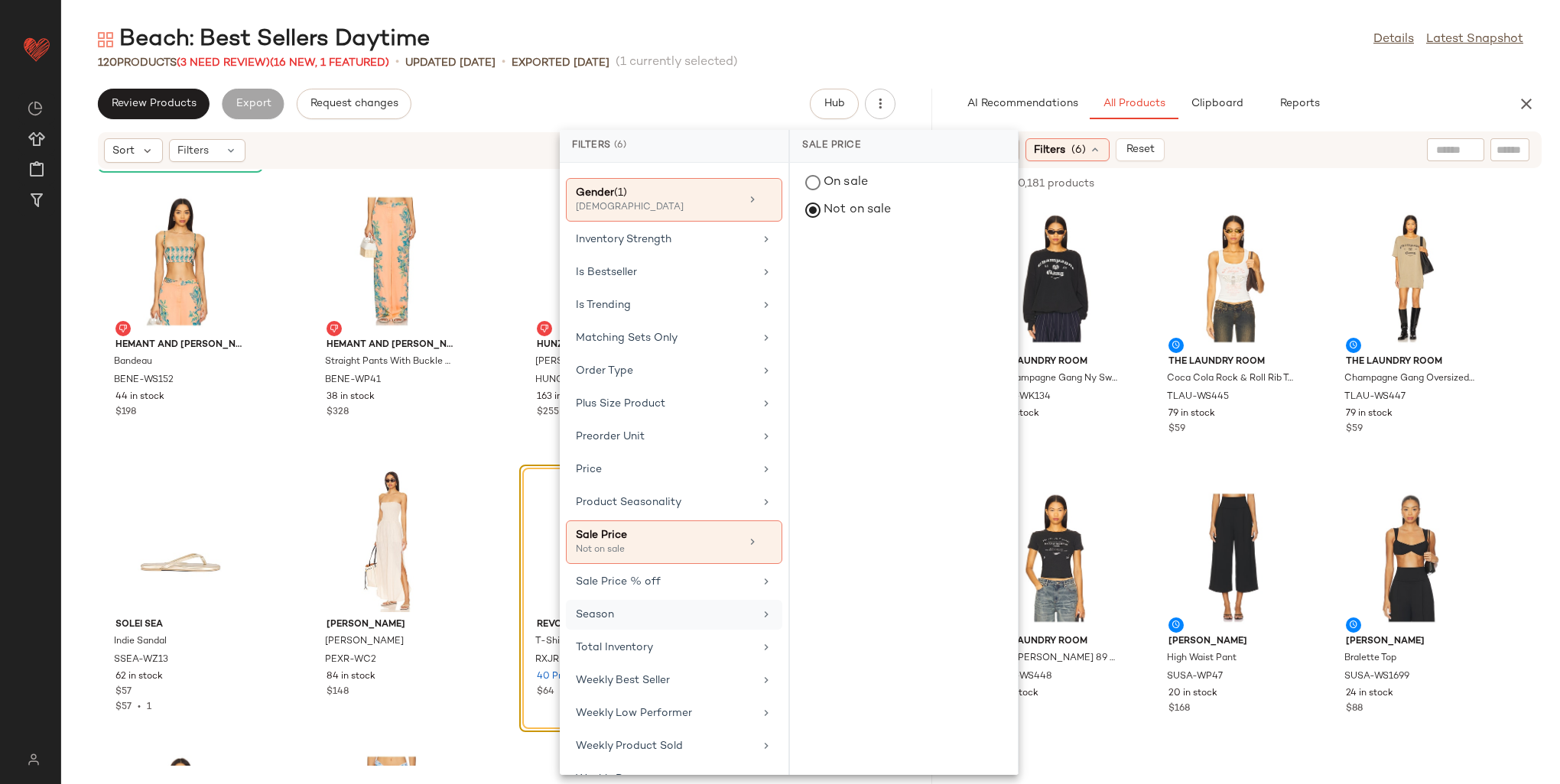
scroll to position [589, 0]
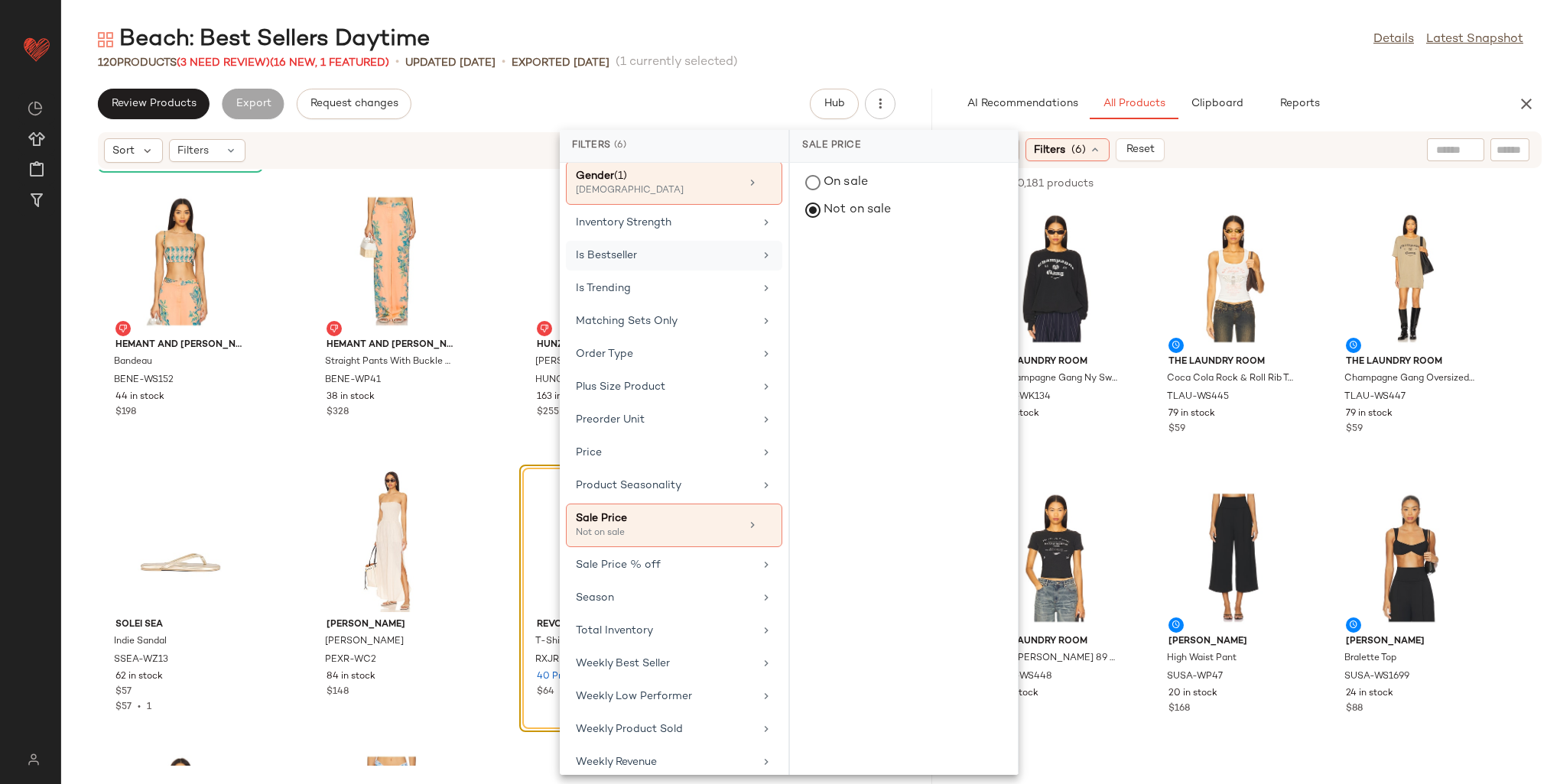
click at [615, 247] on div "Is Bestseller" at bounding box center [665, 255] width 178 height 16
click at [821, 297] on div "true" at bounding box center [904, 295] width 228 height 37
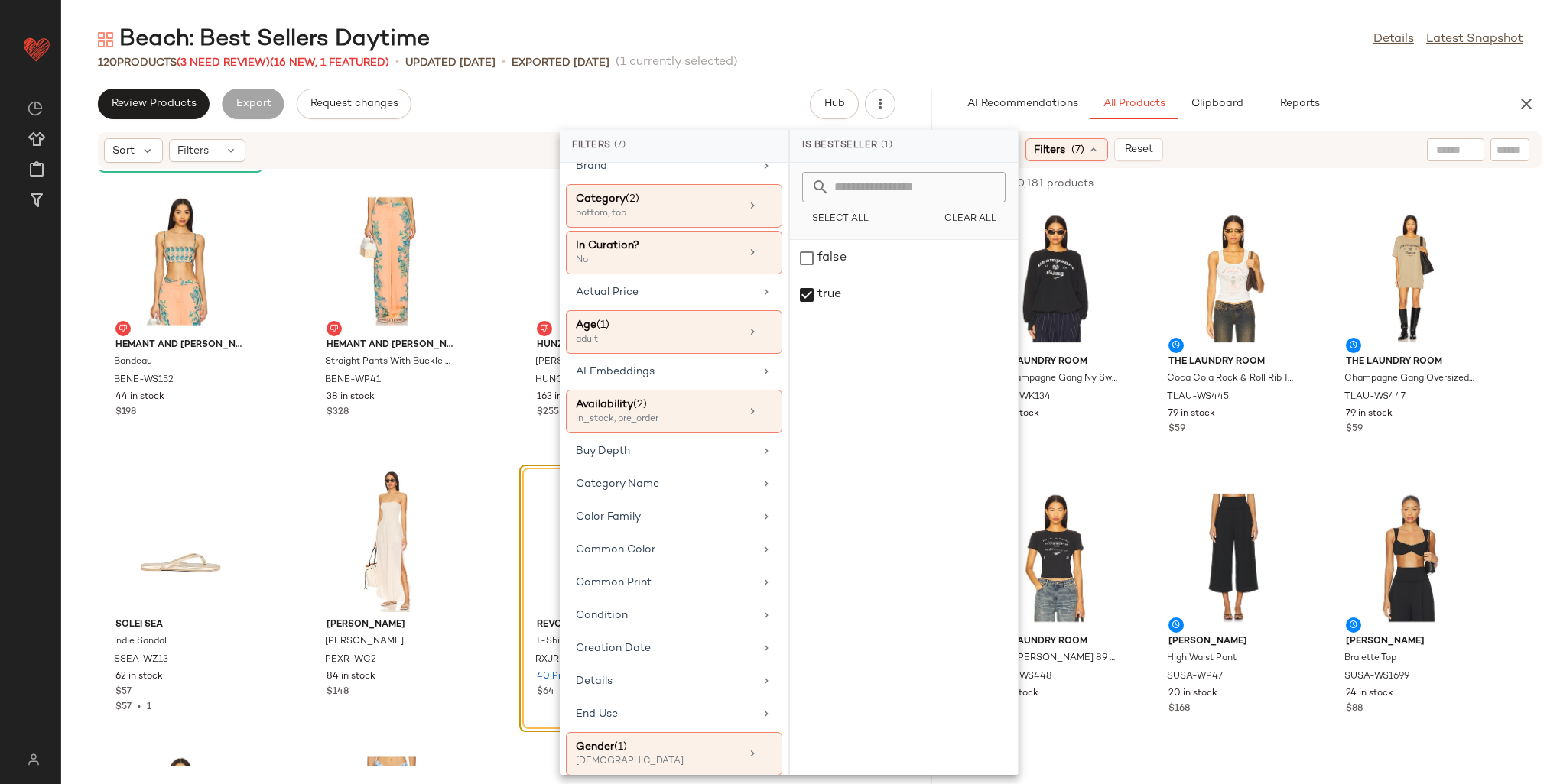
scroll to position [0, 0]
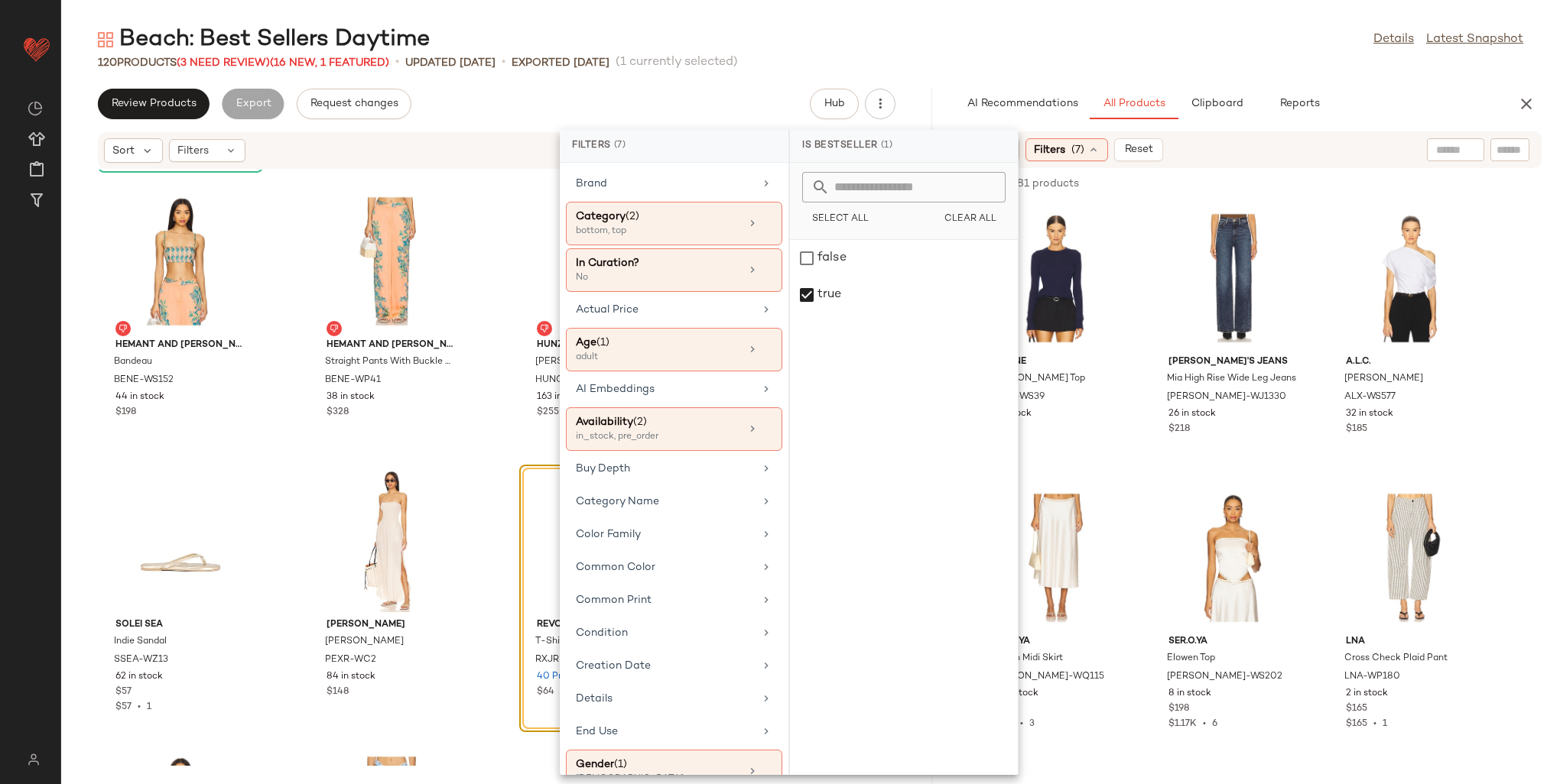
click at [1458, 135] on div "Sort Filters (7) Reset" at bounding box center [1248, 150] width 587 height 37
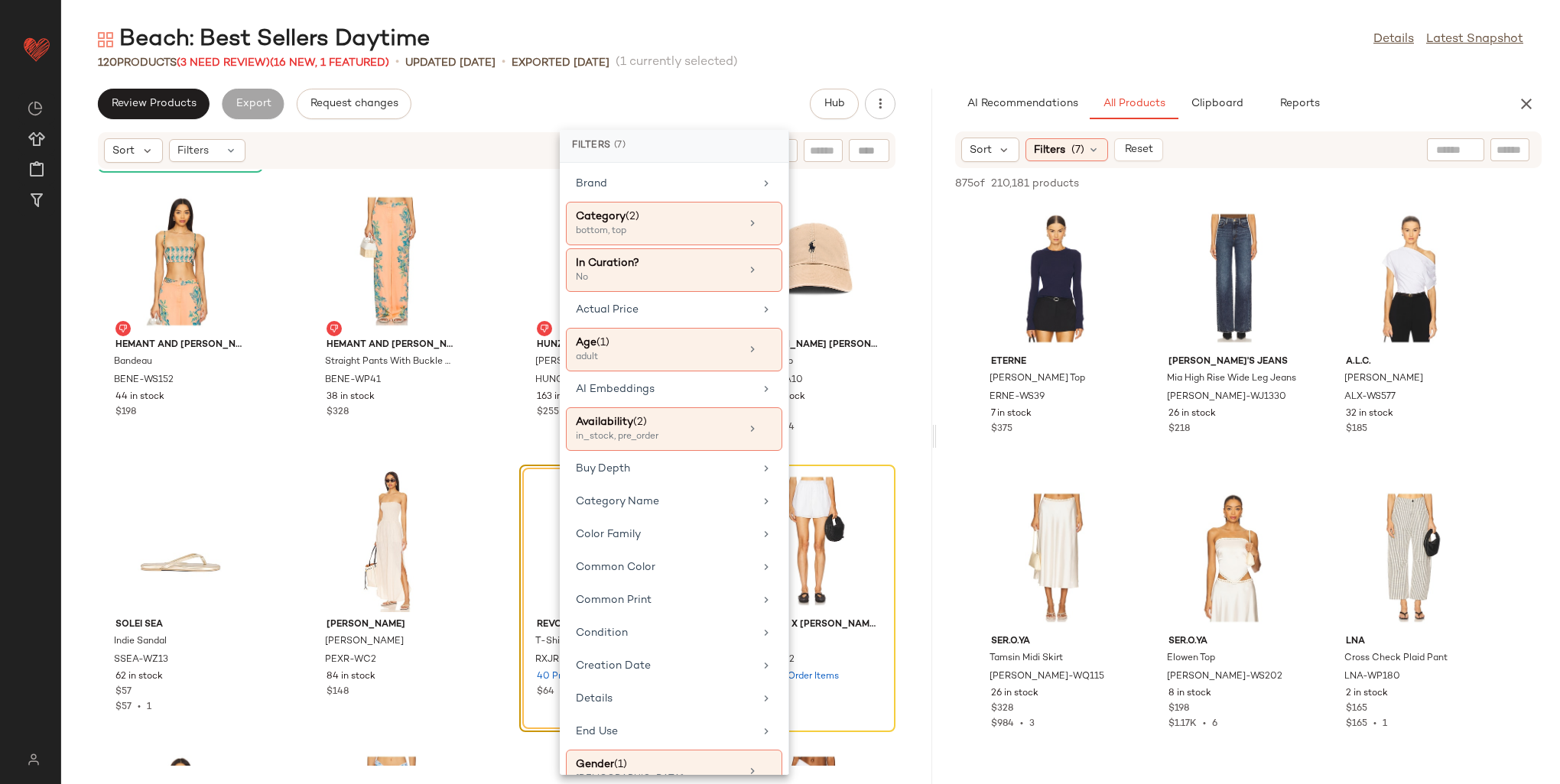
click at [1453, 145] on input "text" at bounding box center [1455, 149] width 39 height 16
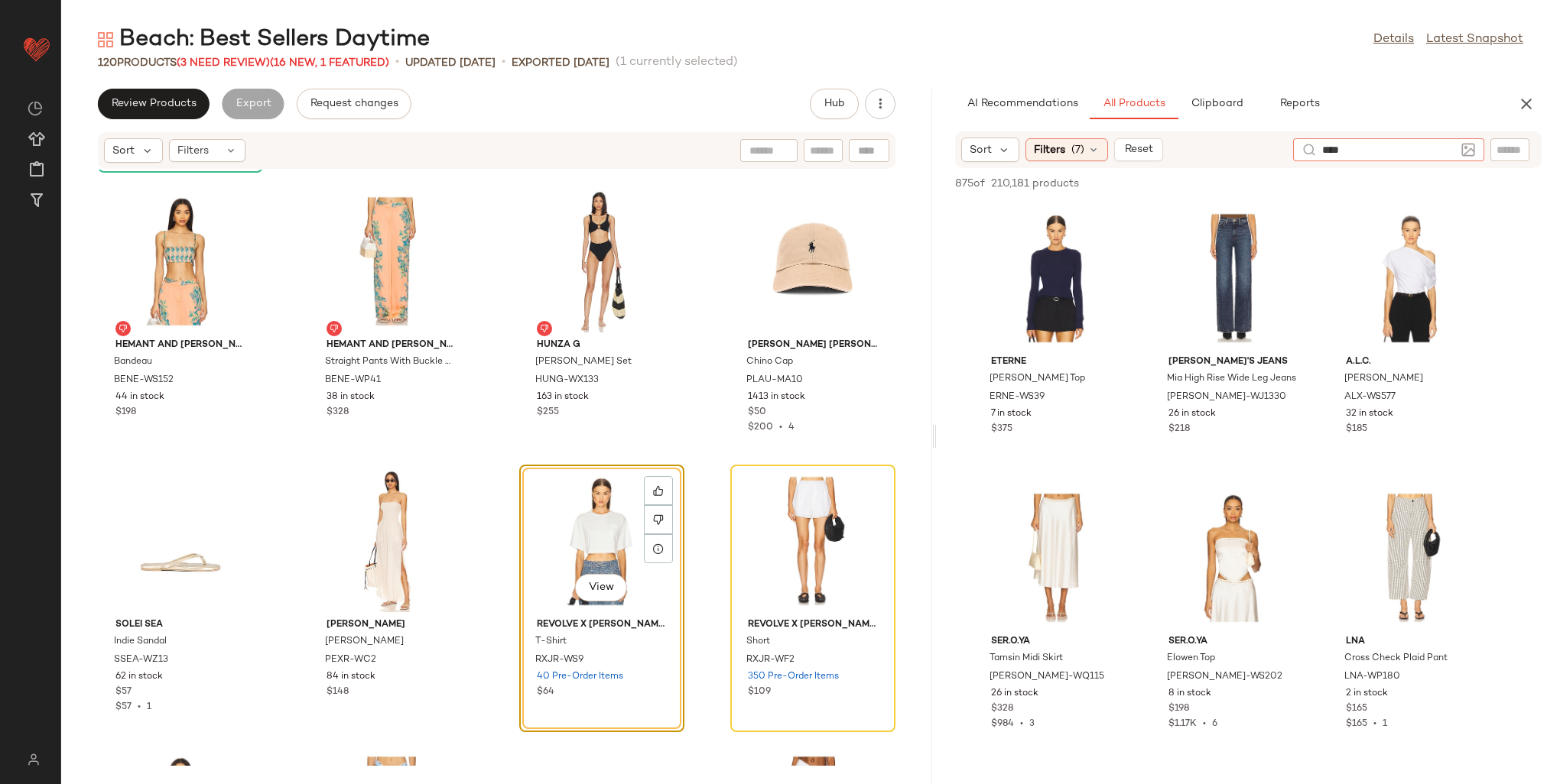
type input "*****"
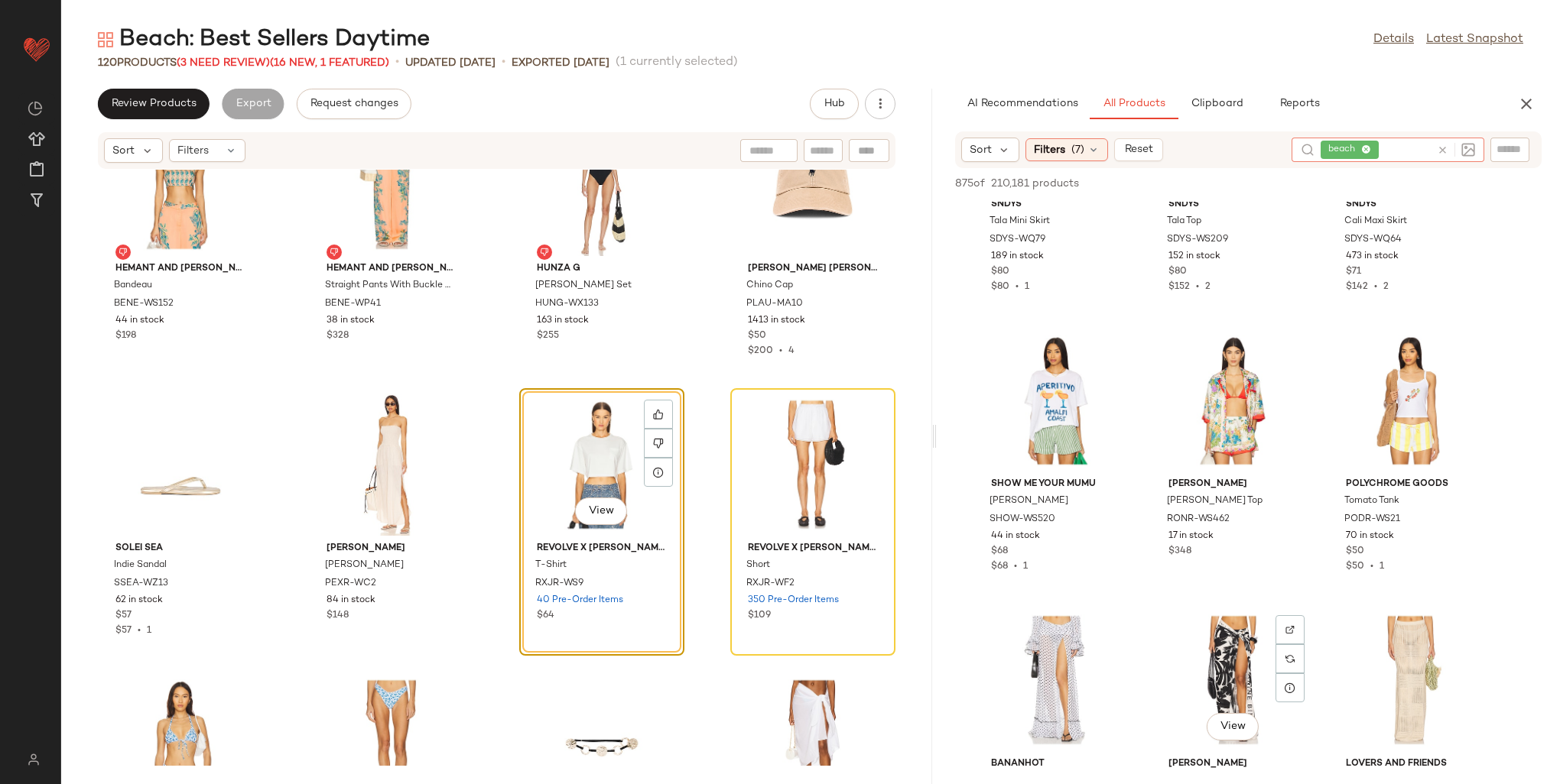
scroll to position [688, 0]
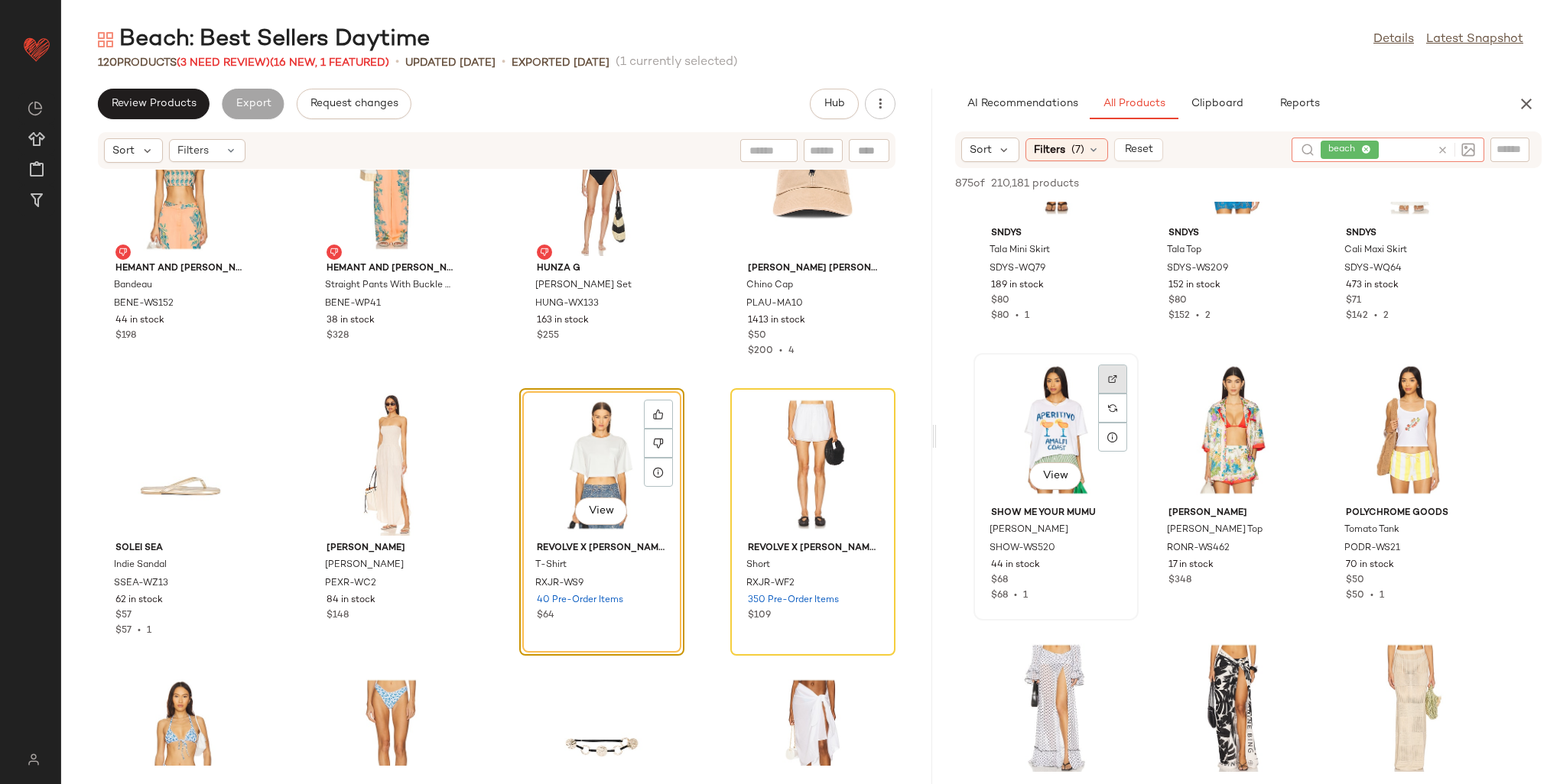
click at [1116, 374] on img at bounding box center [1112, 378] width 9 height 9
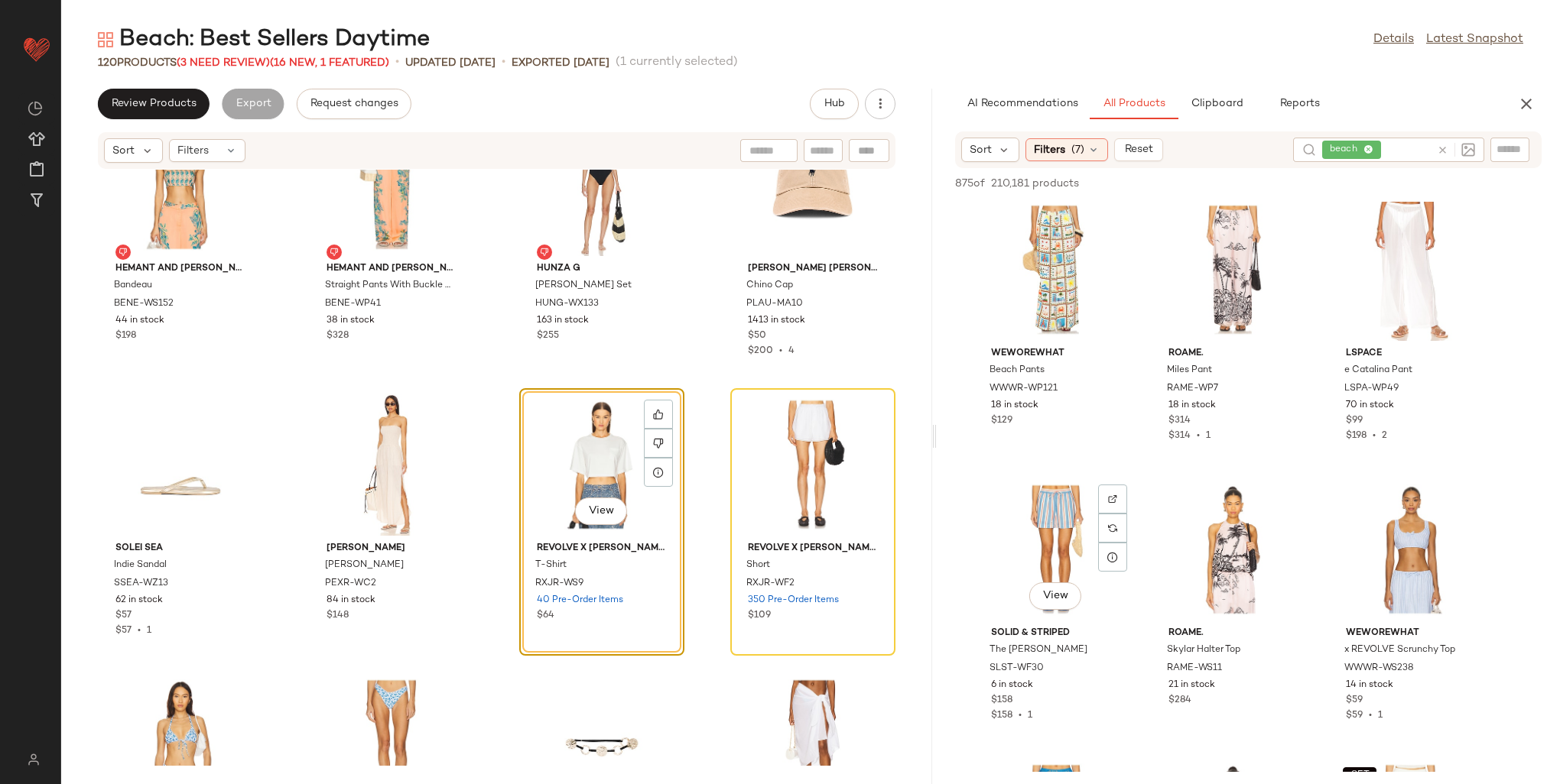
scroll to position [0, 0]
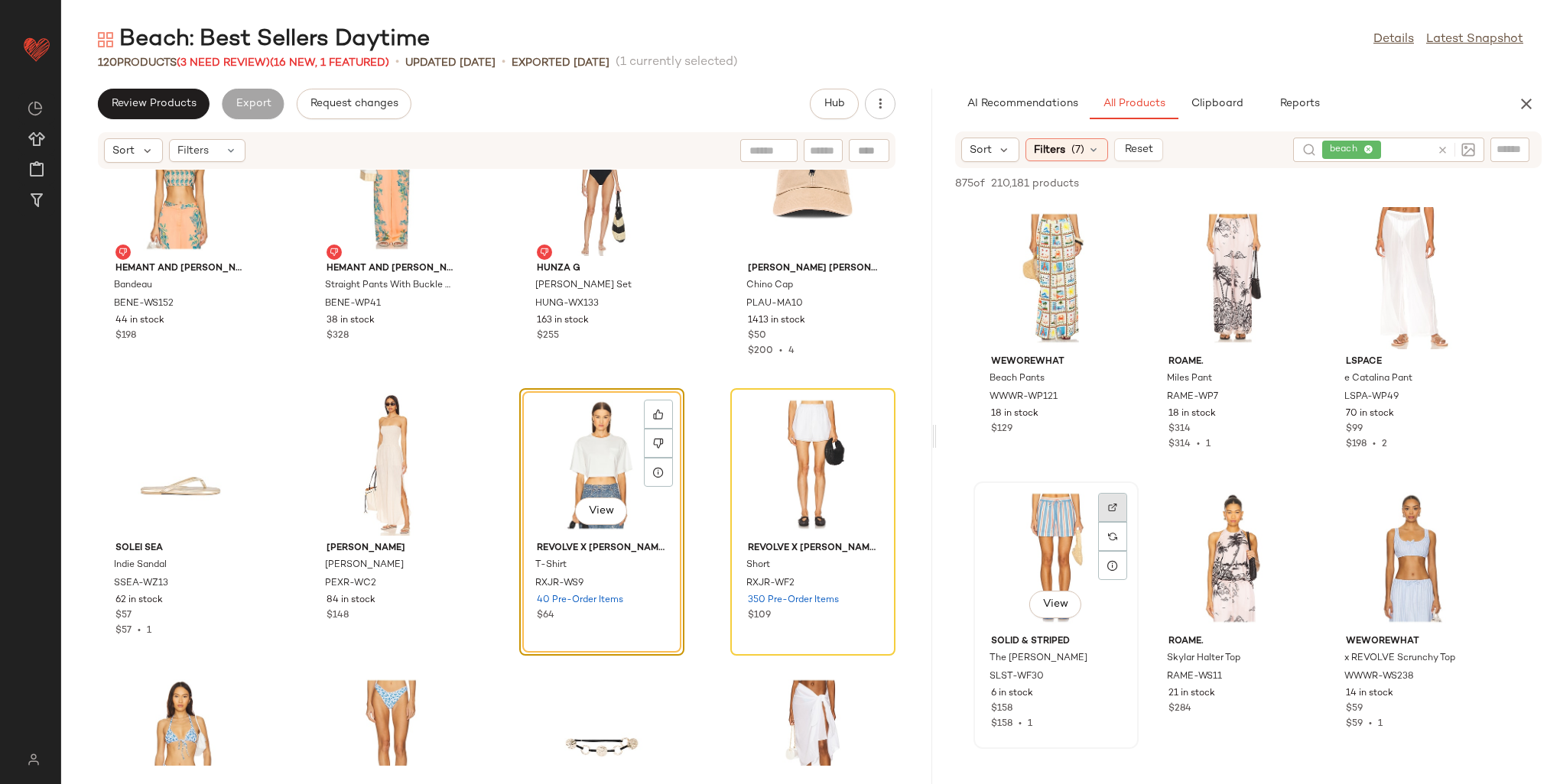
click at [1119, 522] on div at bounding box center [1112, 536] width 29 height 29
click at [1027, 673] on span "SLST-WF30" at bounding box center [1017, 677] width 54 height 14
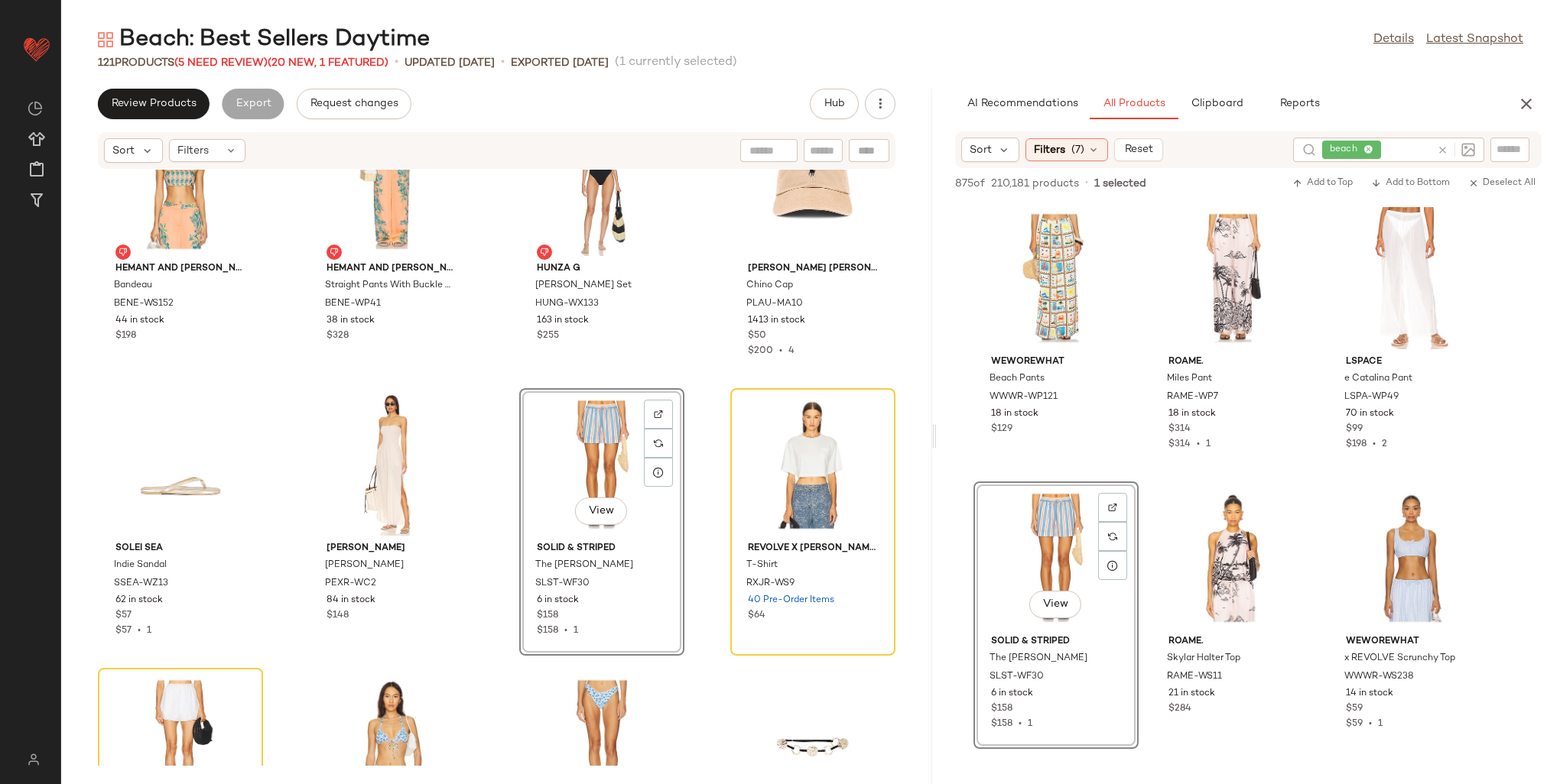
click at [1511, 145] on input "text" at bounding box center [1510, 149] width 26 height 16
paste input "*********"
type input "*********"
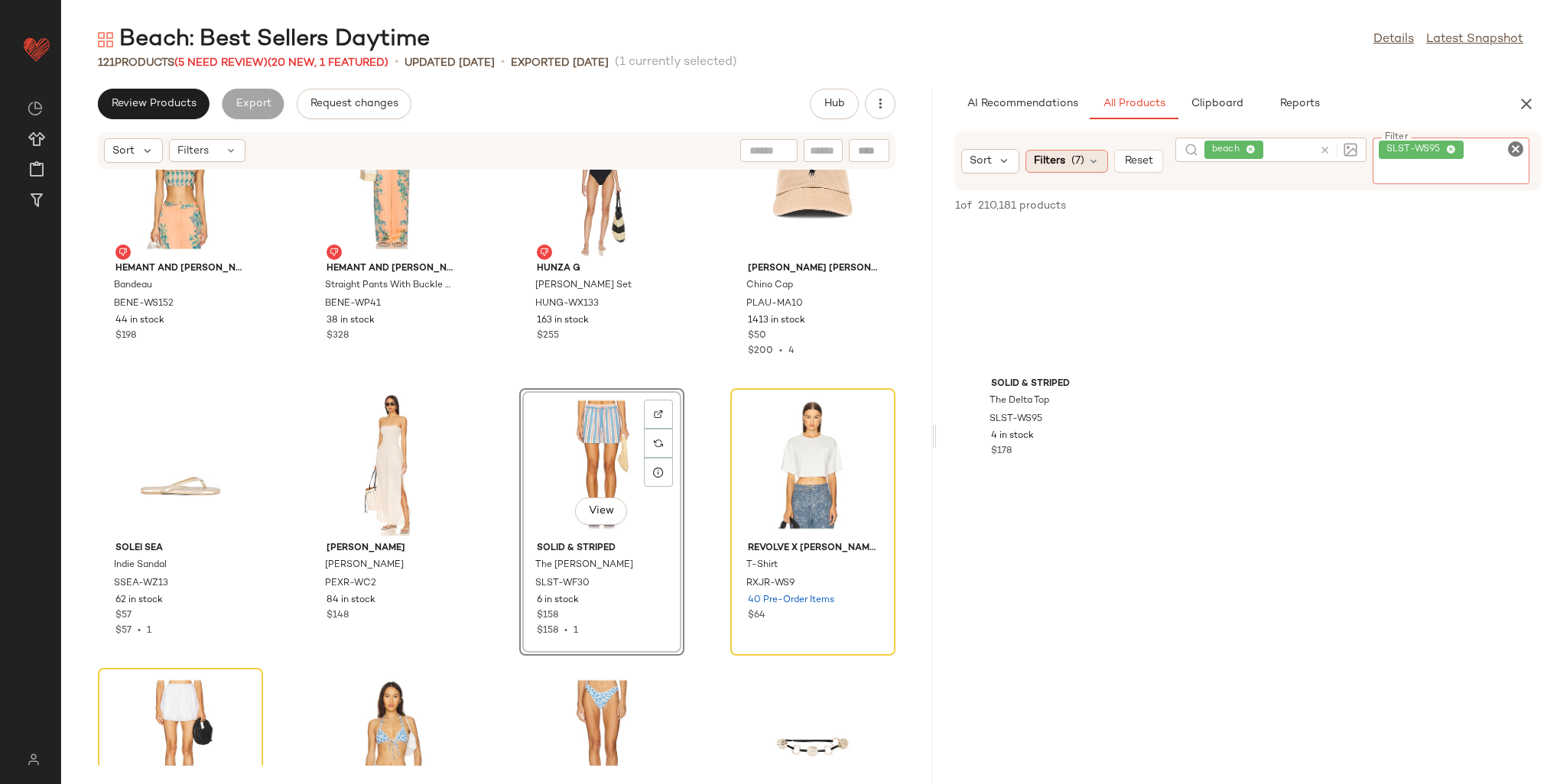
click at [1077, 162] on div "Sort Filters (7) Reset beach Filter SLST-WS95 Filter" at bounding box center [1248, 161] width 587 height 59
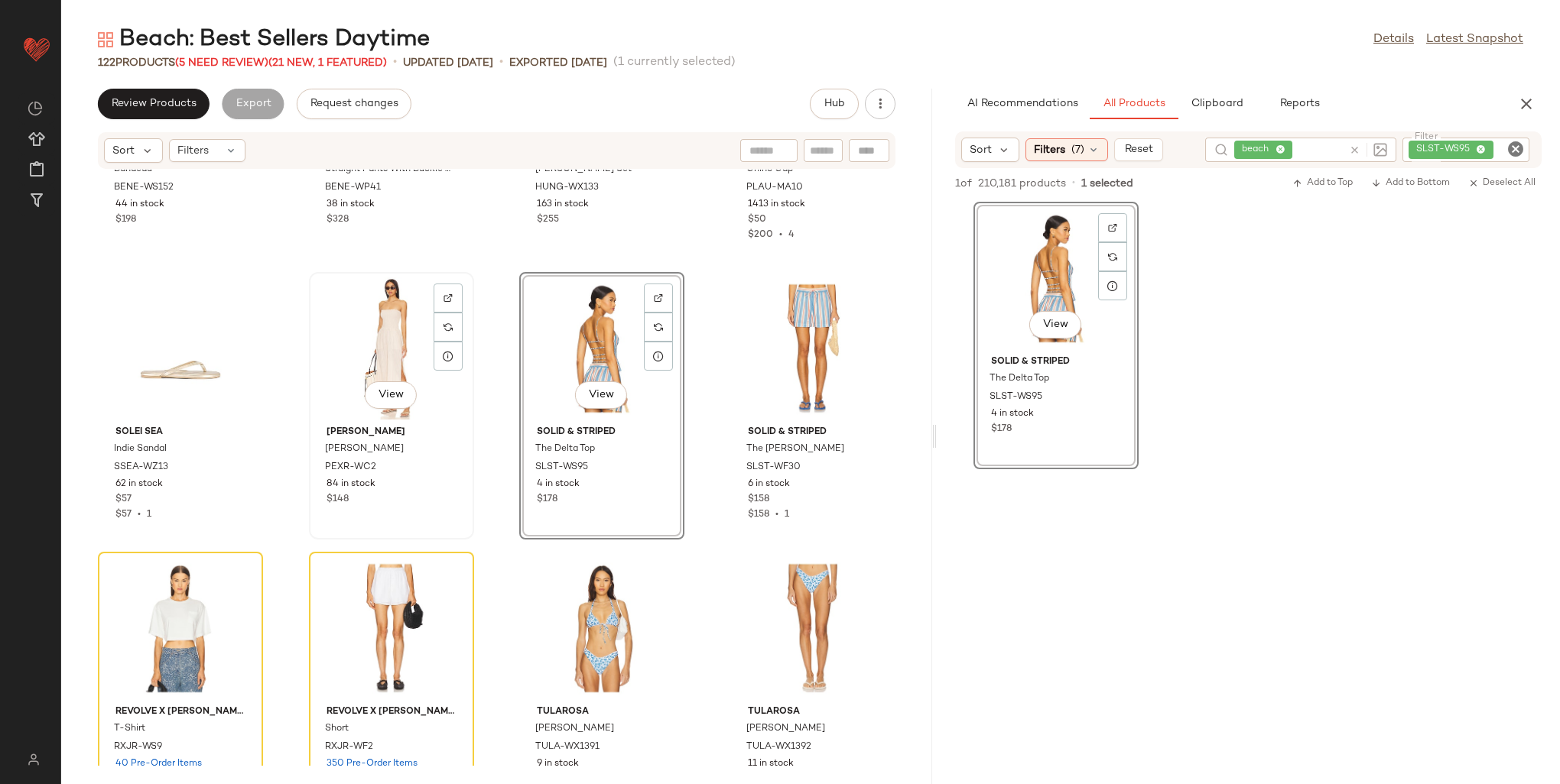
scroll to position [3587, 0]
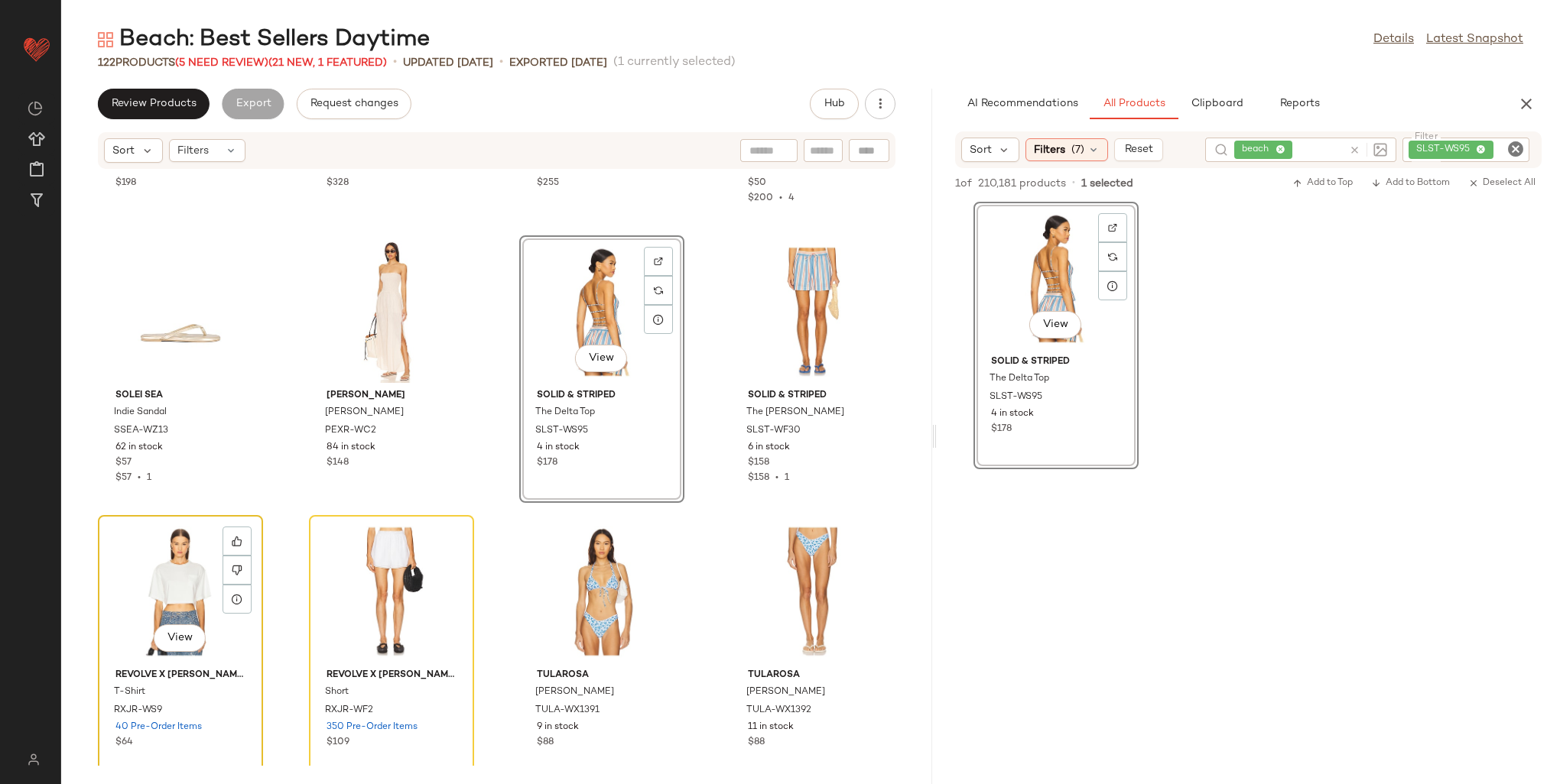
click at [134, 580] on div "View" at bounding box center [180, 592] width 154 height 142
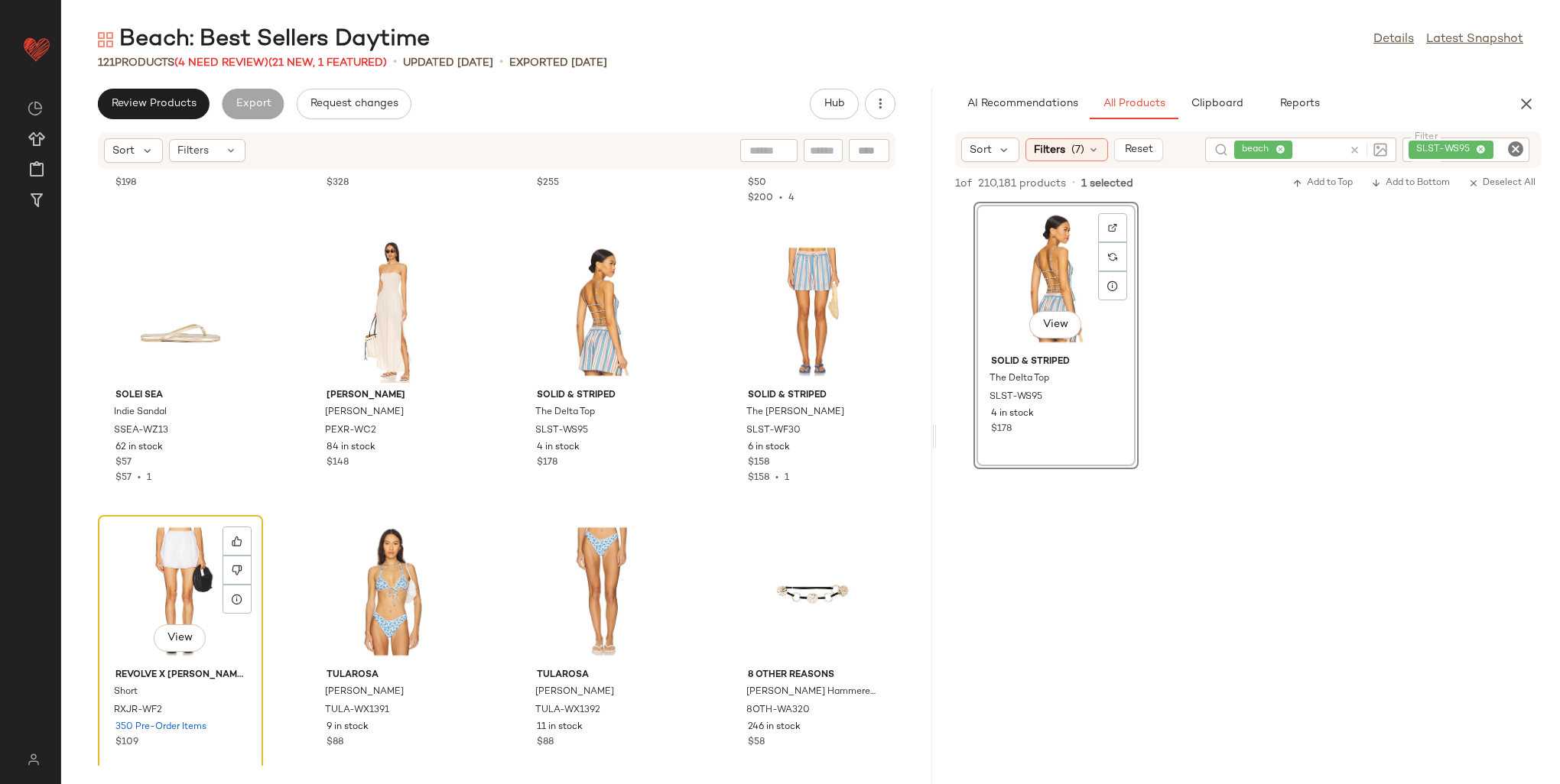
click at [142, 572] on div "View" at bounding box center [180, 592] width 154 height 142
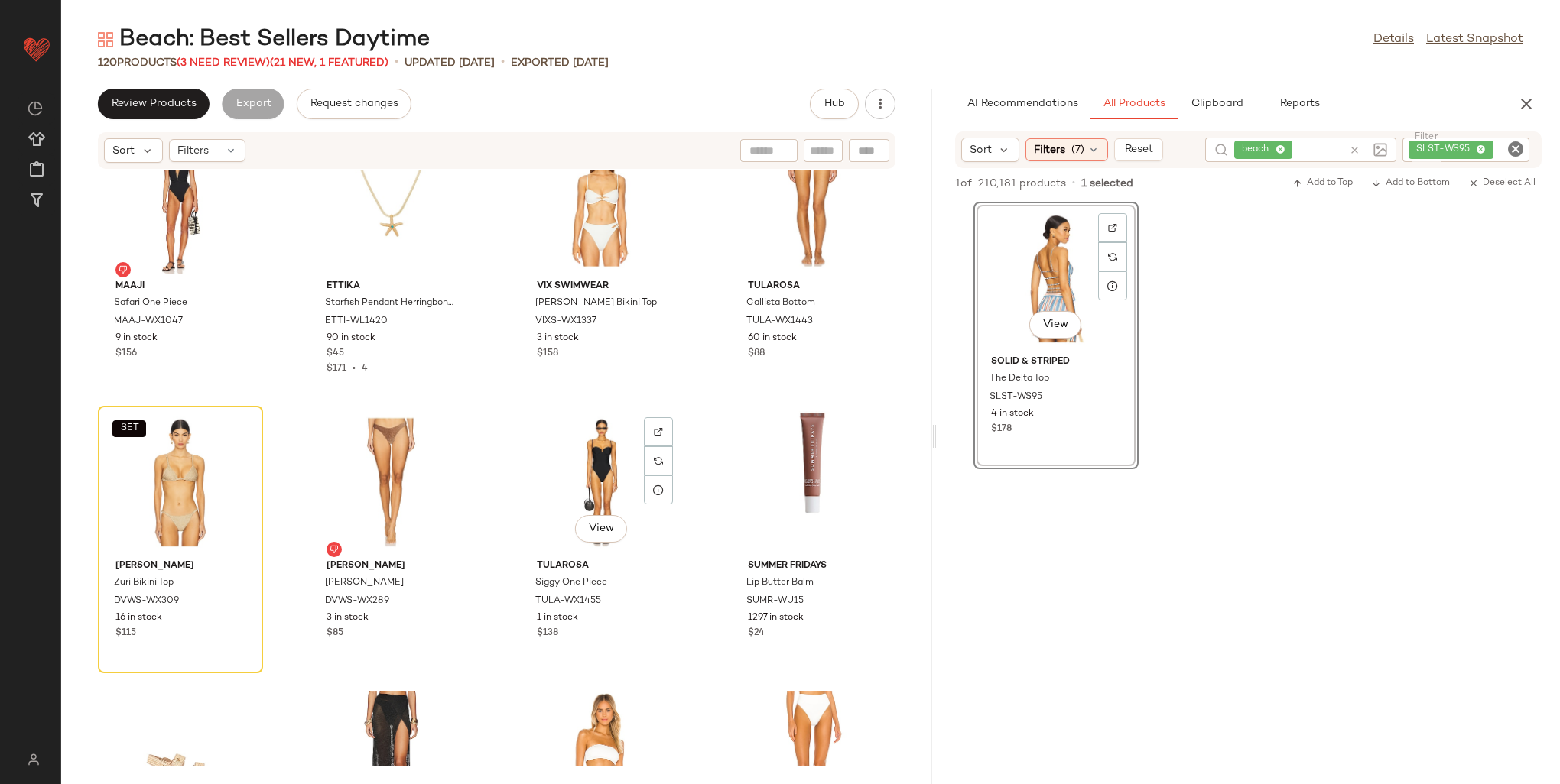
scroll to position [5269, 0]
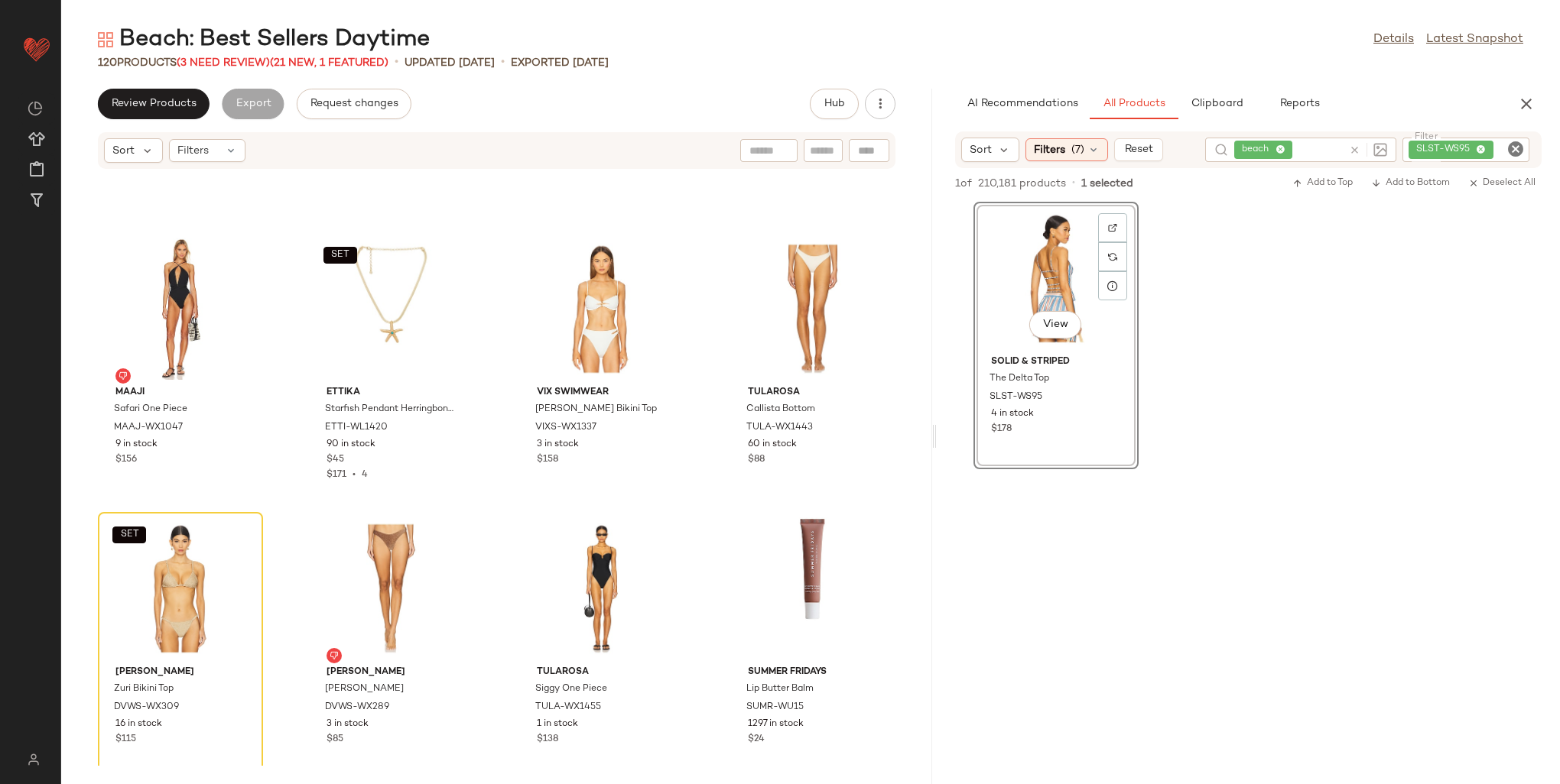
click at [1513, 152] on icon "Clear Filter" at bounding box center [1515, 149] width 18 height 18
click at [1333, 149] on div "beach" at bounding box center [1388, 150] width 194 height 25
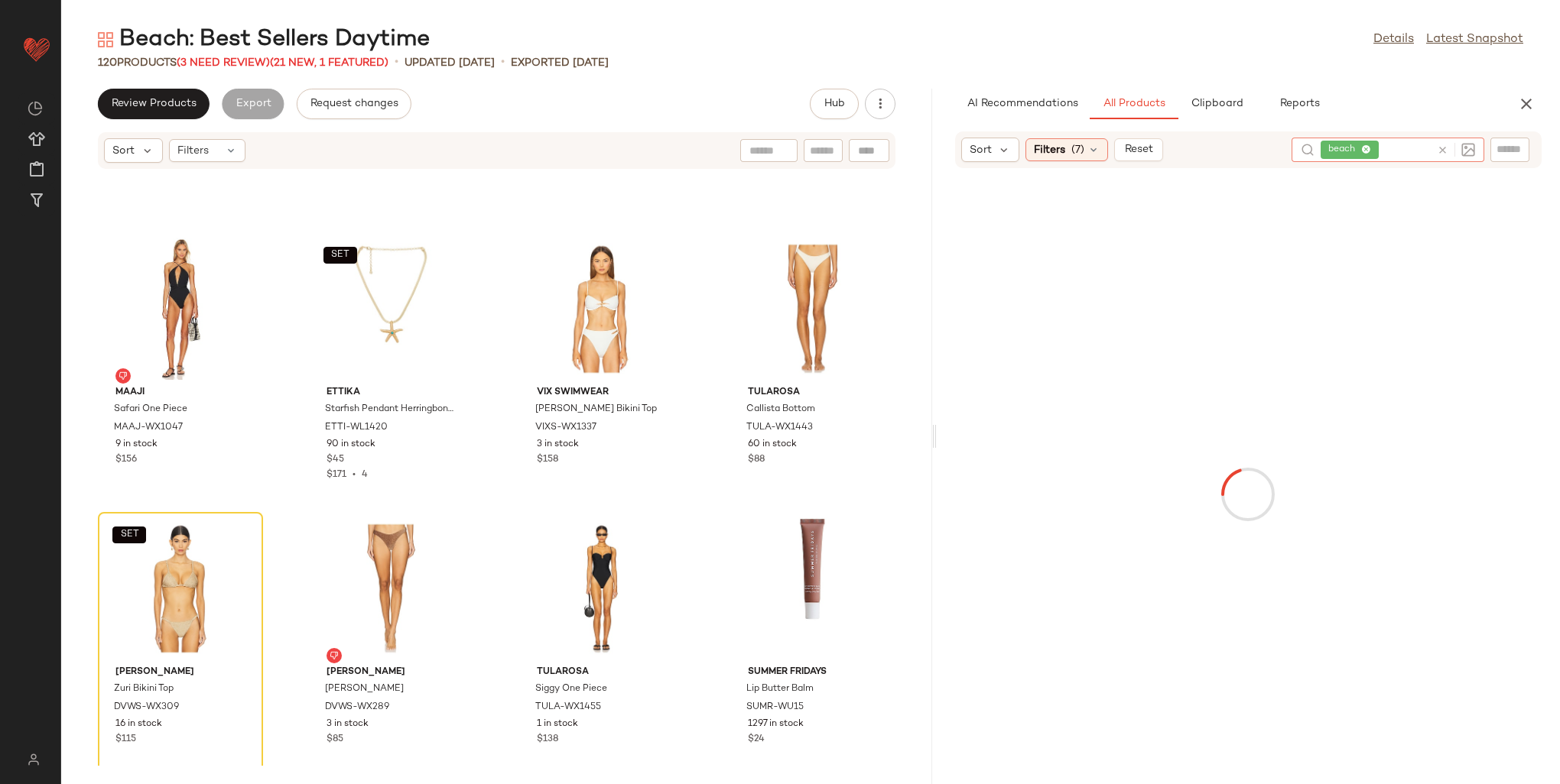
click at [1365, 147] on icon at bounding box center [1366, 150] width 10 height 10
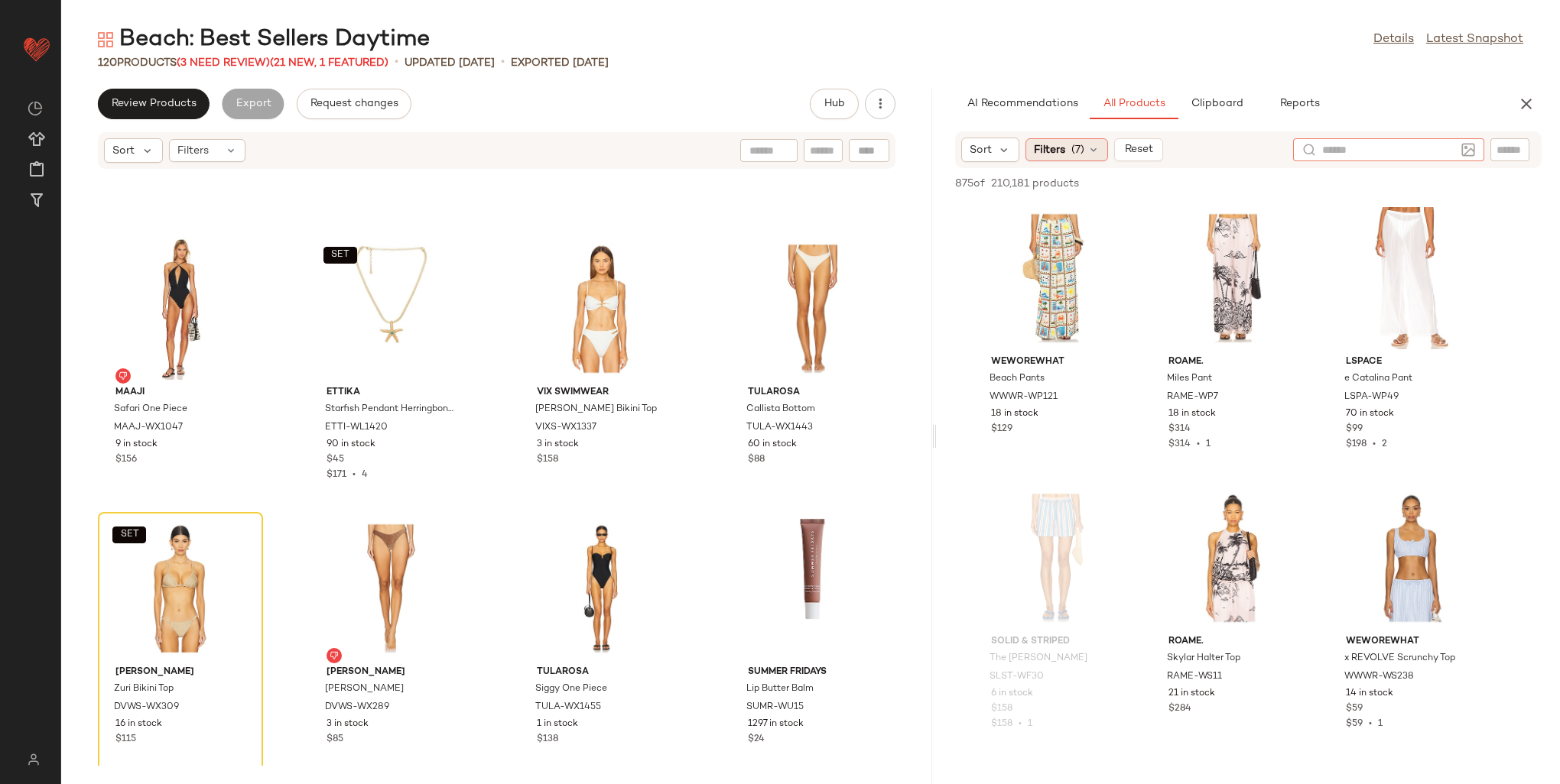
click at [1067, 153] on div "Filters (7)" at bounding box center [1067, 150] width 82 height 23
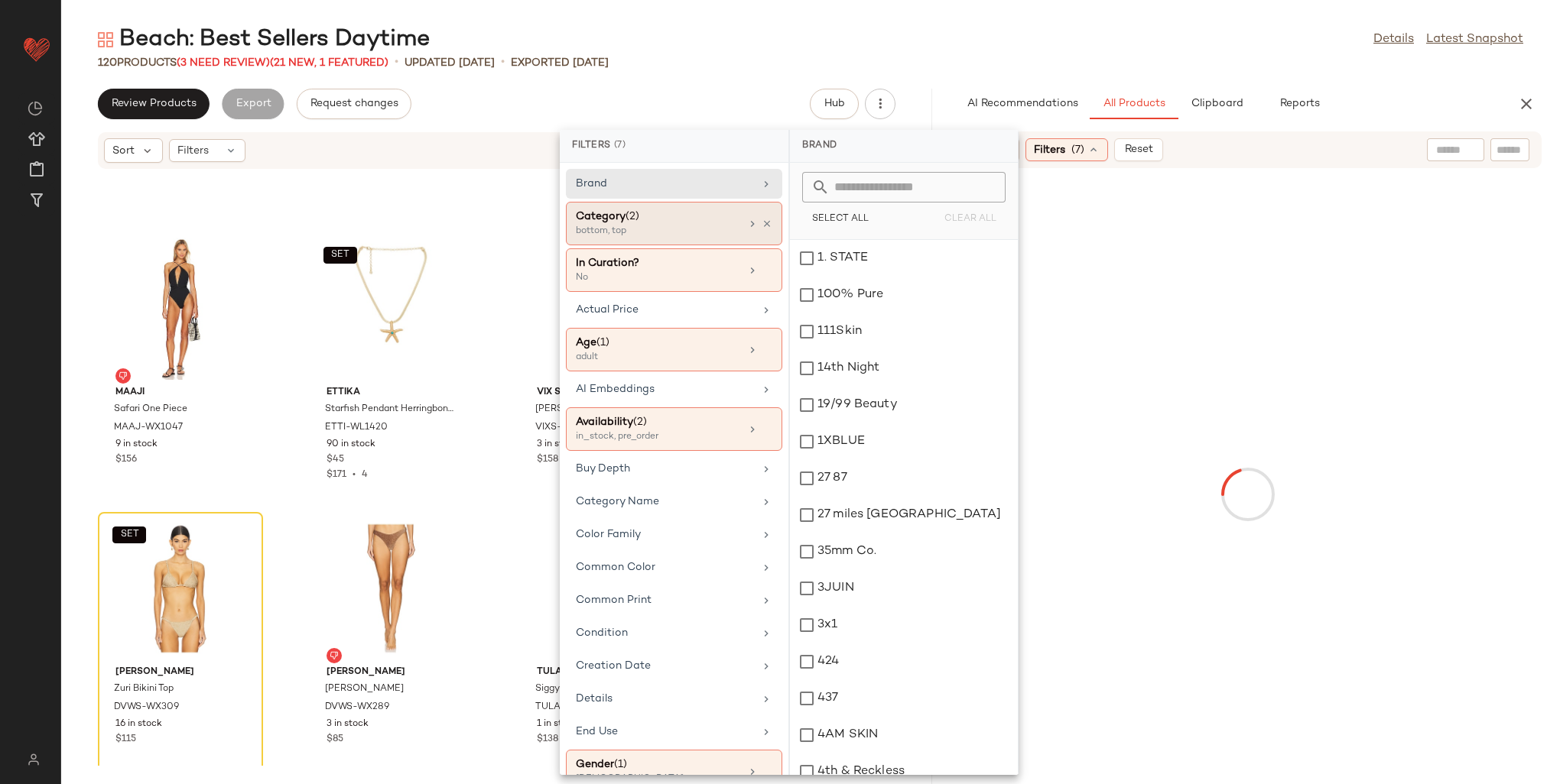
click at [637, 218] on span "(2)" at bounding box center [632, 217] width 14 height 12
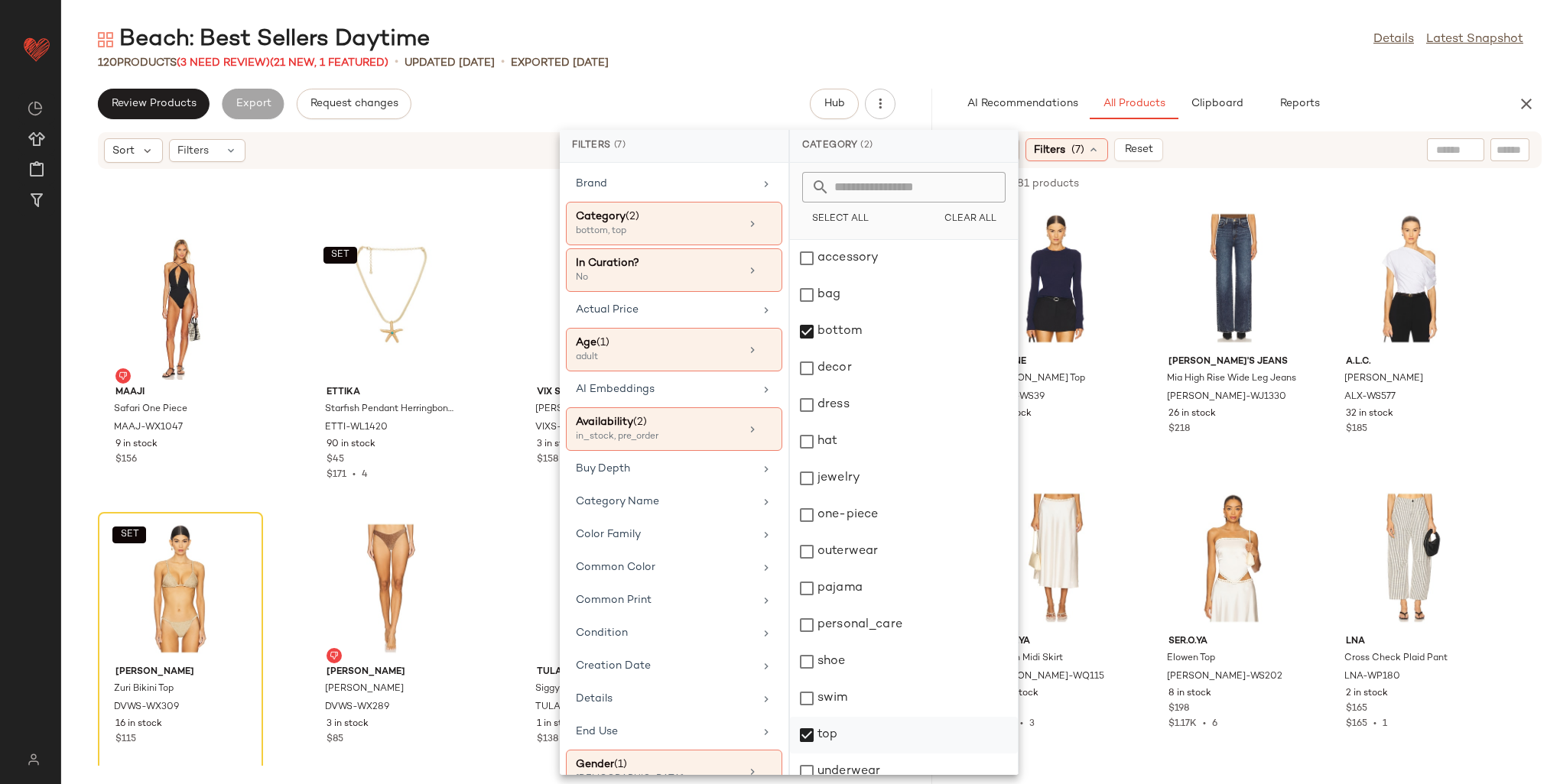
click at [826, 753] on div "top" at bounding box center [904, 772] width 228 height 37
click at [806, 717] on div "swim" at bounding box center [904, 735] width 228 height 37
click at [808, 350] on div "bottom" at bounding box center [904, 369] width 228 height 37
click at [1360, 130] on div "AI Recommendations All Products Clipboard Reports Sort Filters (7) Reset 875 of…" at bounding box center [1248, 437] width 624 height 696
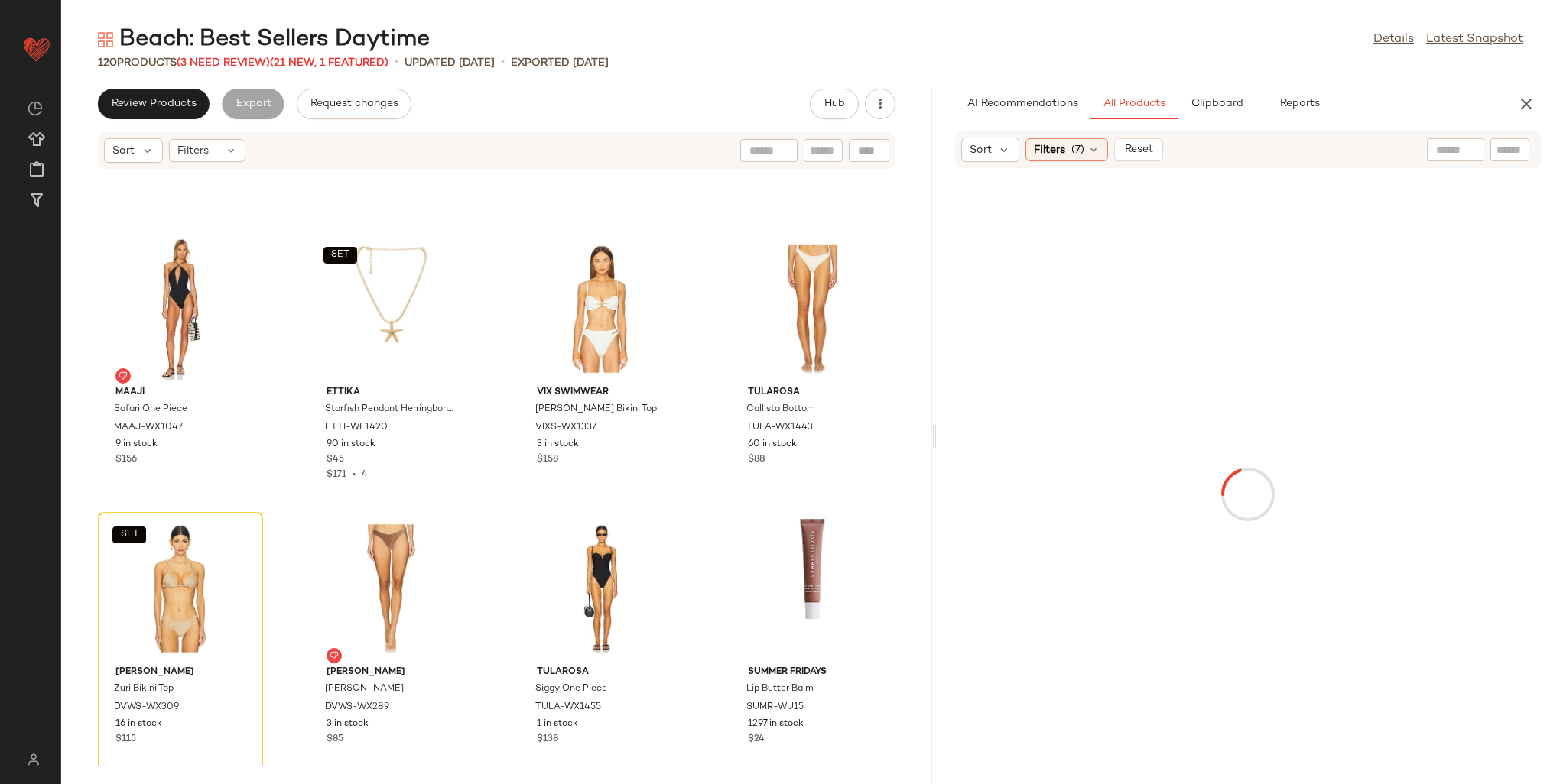
click at [1452, 147] on input "text" at bounding box center [1455, 149] width 39 height 16
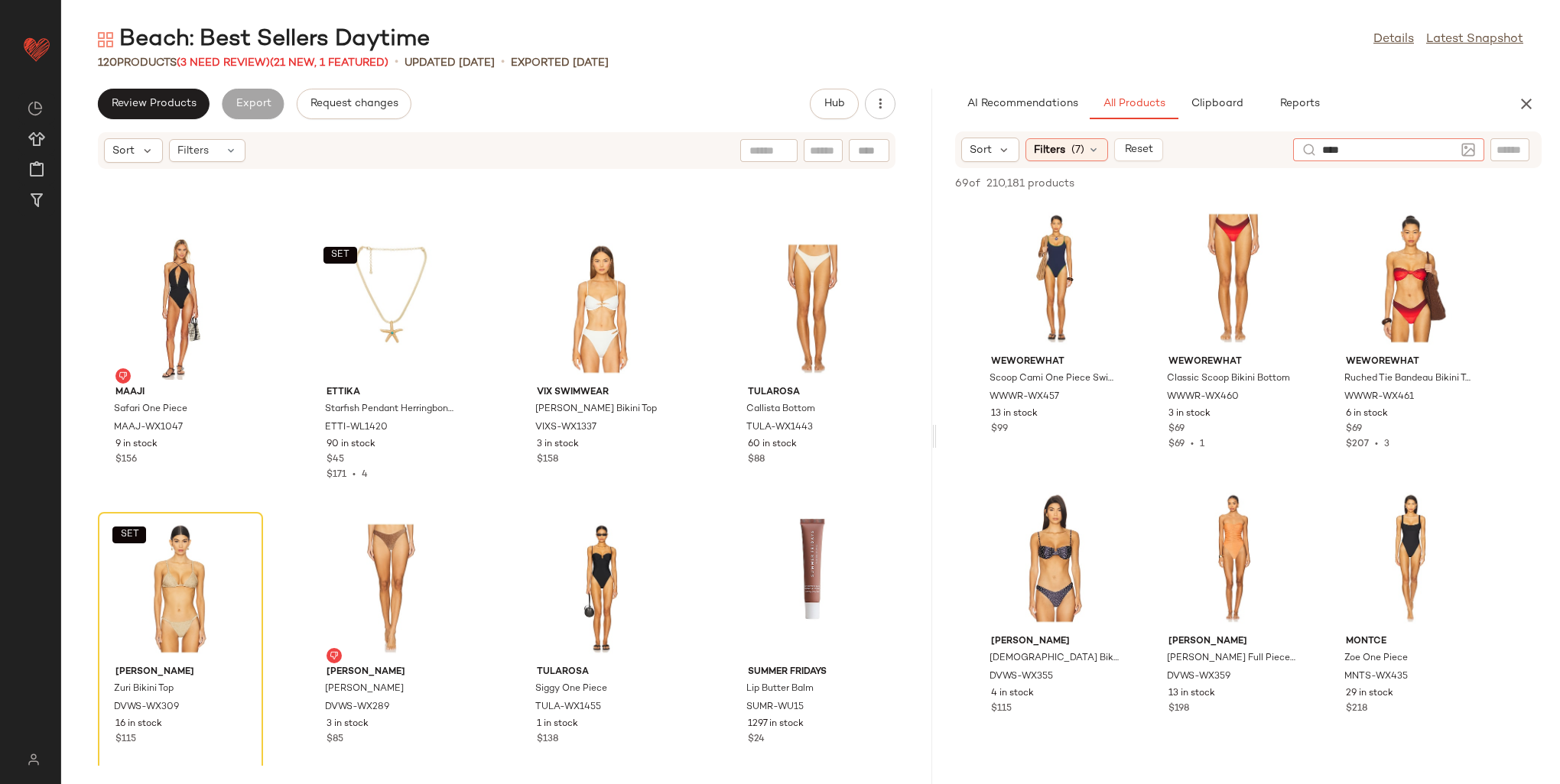
type input "*****"
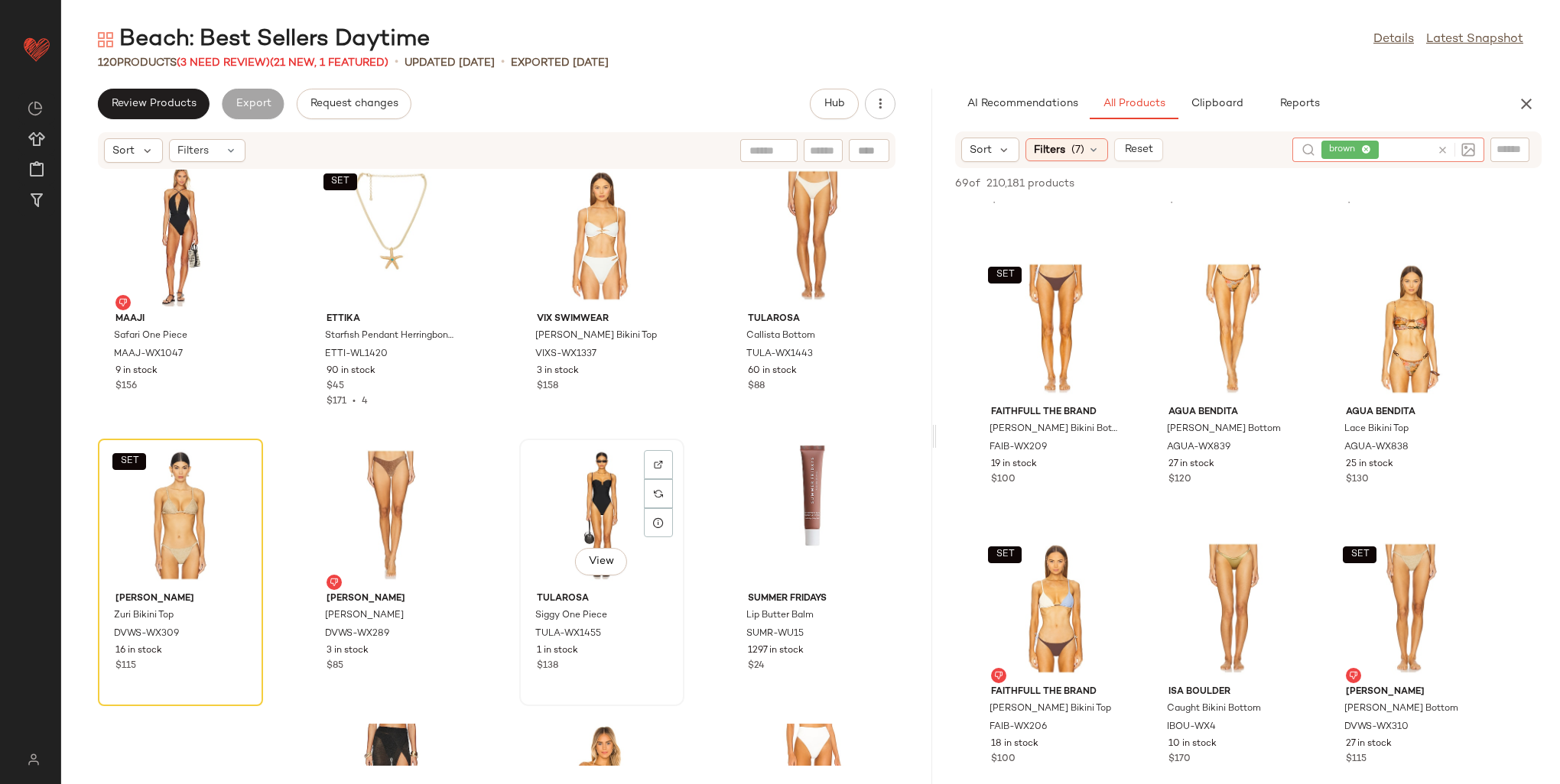
scroll to position [5499, 0]
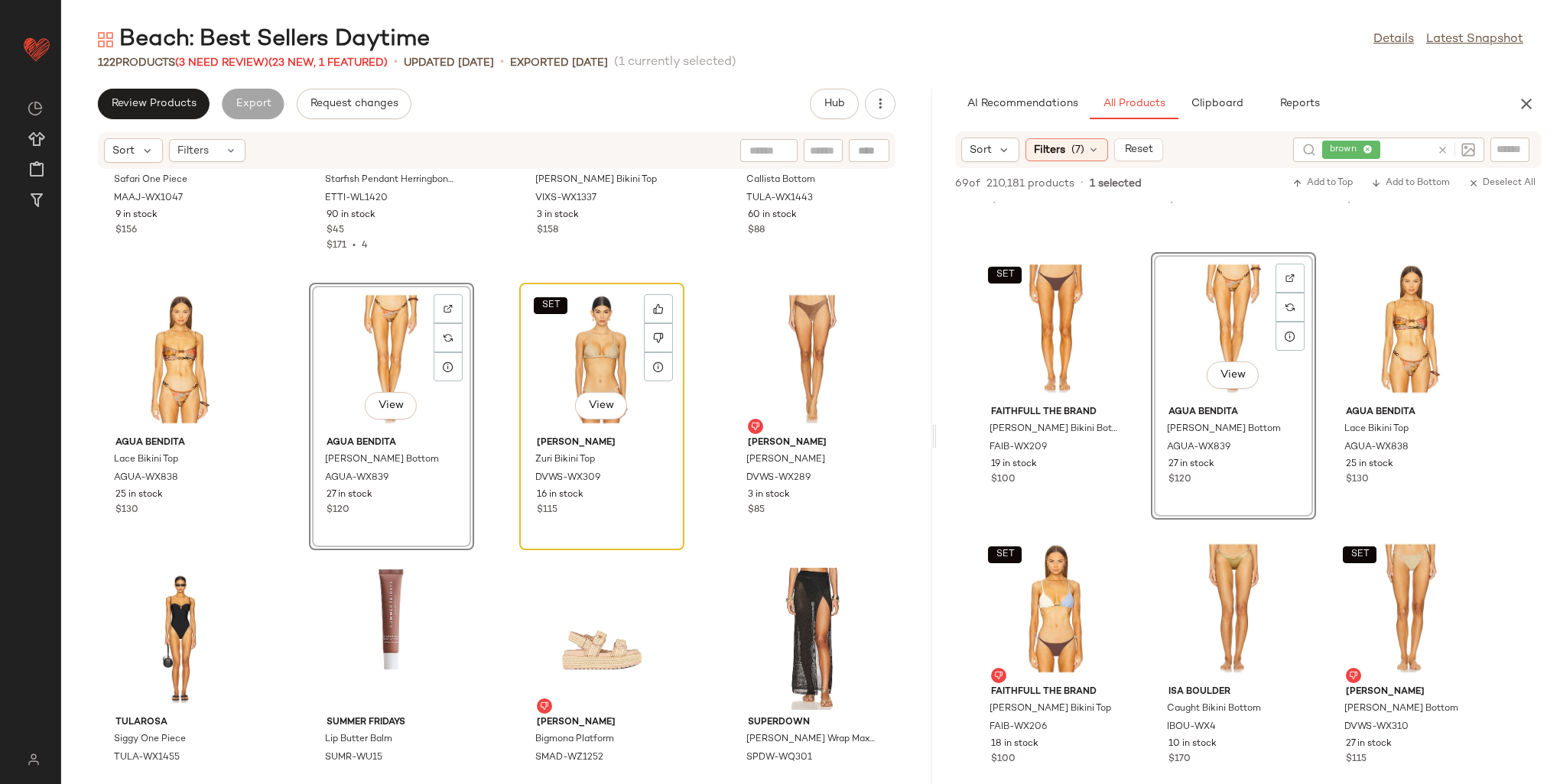
click at [557, 365] on div "SET View" at bounding box center [601, 359] width 154 height 142
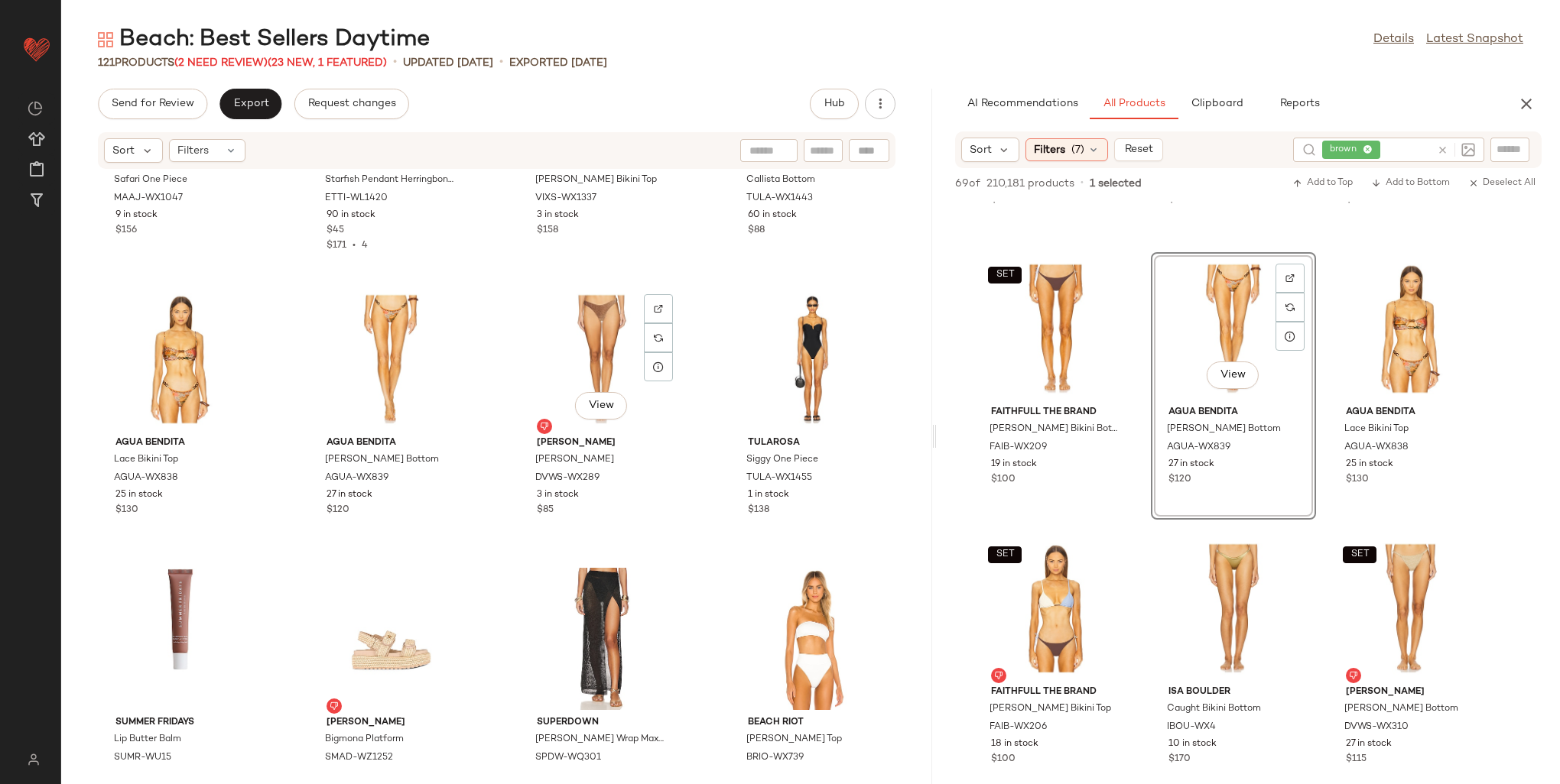
click at [557, 365] on div "View" at bounding box center [601, 359] width 154 height 142
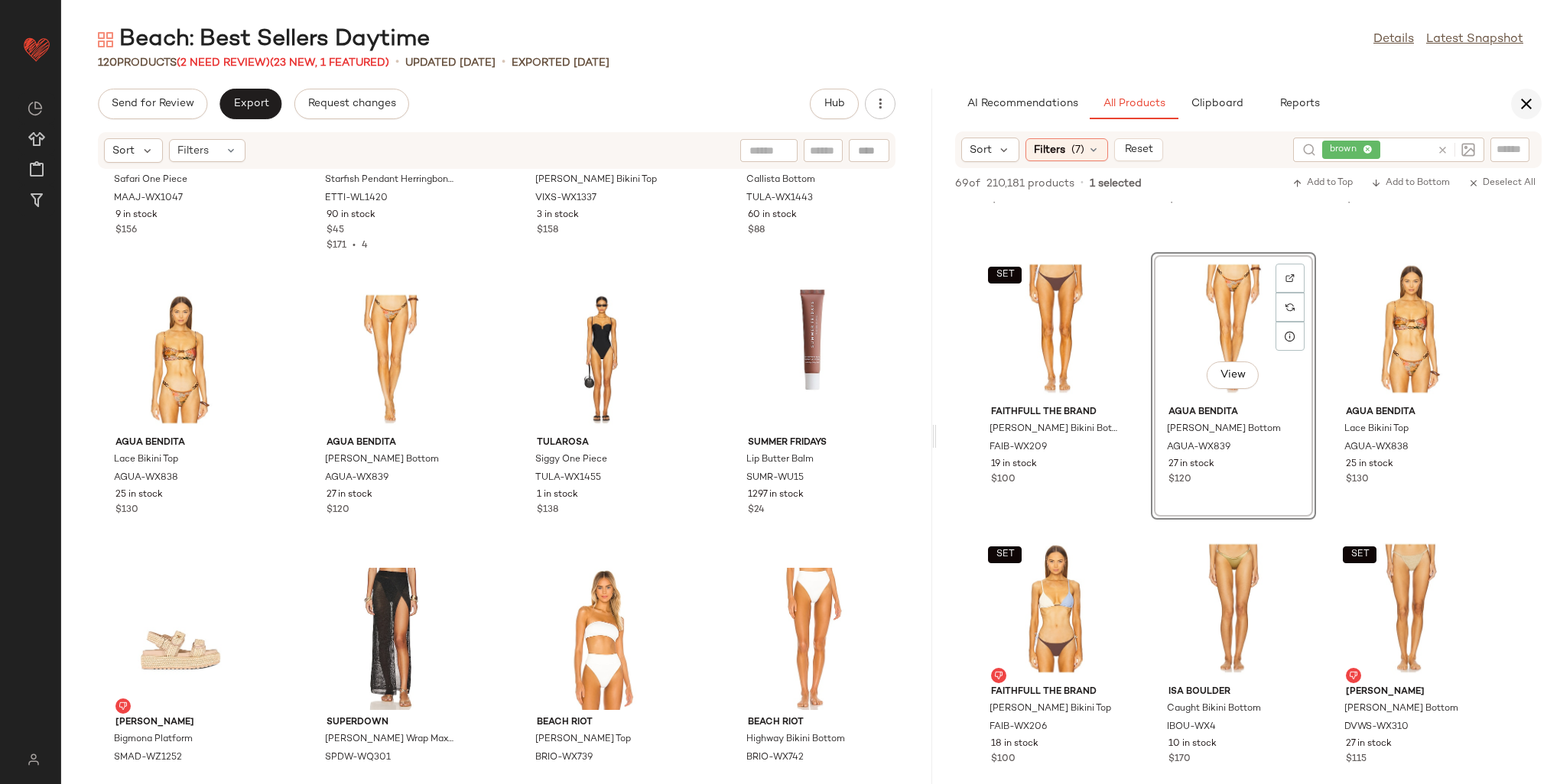
click at [1529, 109] on icon "button" at bounding box center [1526, 104] width 18 height 18
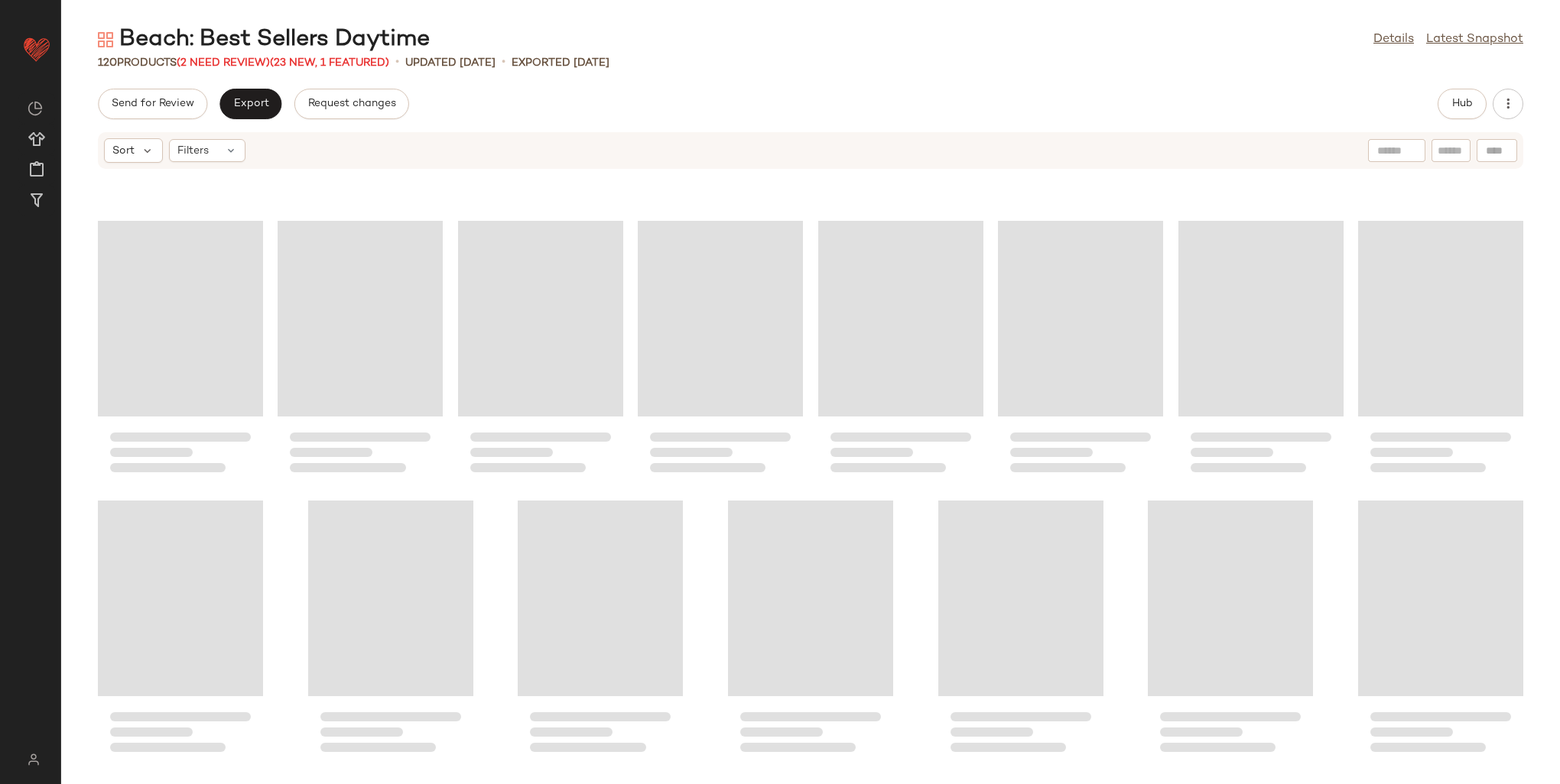
scroll to position [3603, 0]
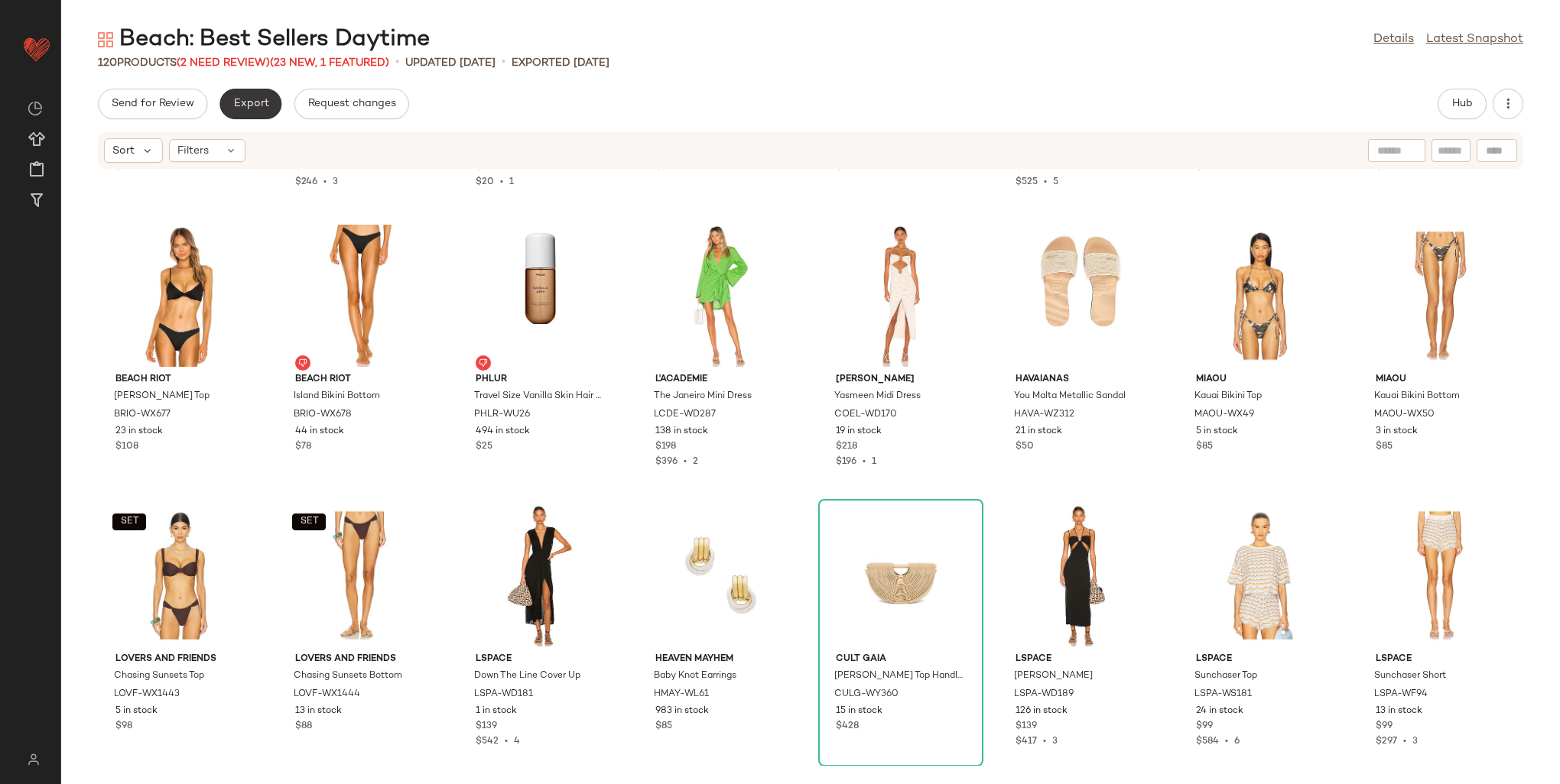
click at [257, 89] on button "Export" at bounding box center [250, 104] width 62 height 31
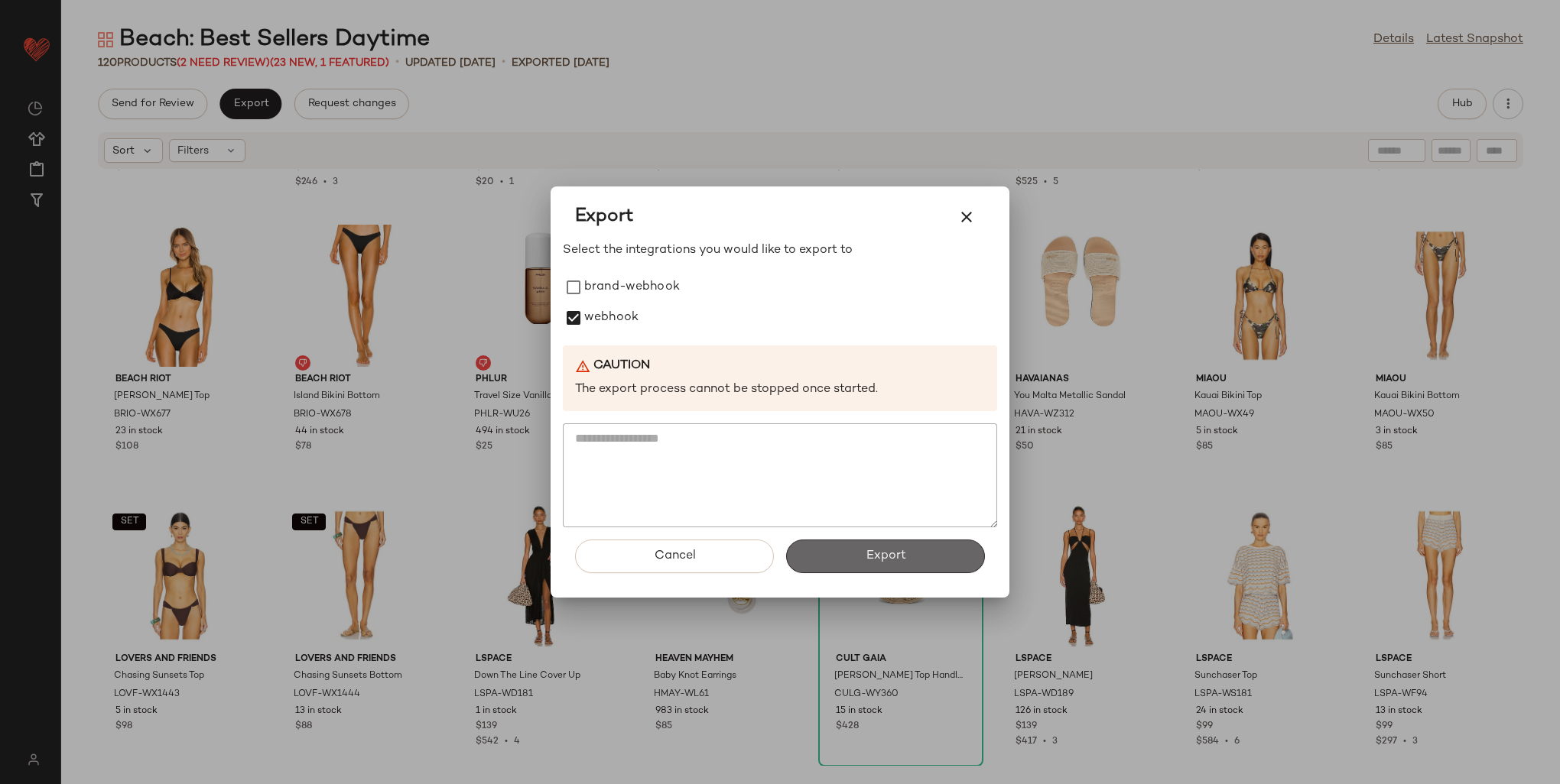
click at [857, 561] on button "Export" at bounding box center [885, 556] width 199 height 34
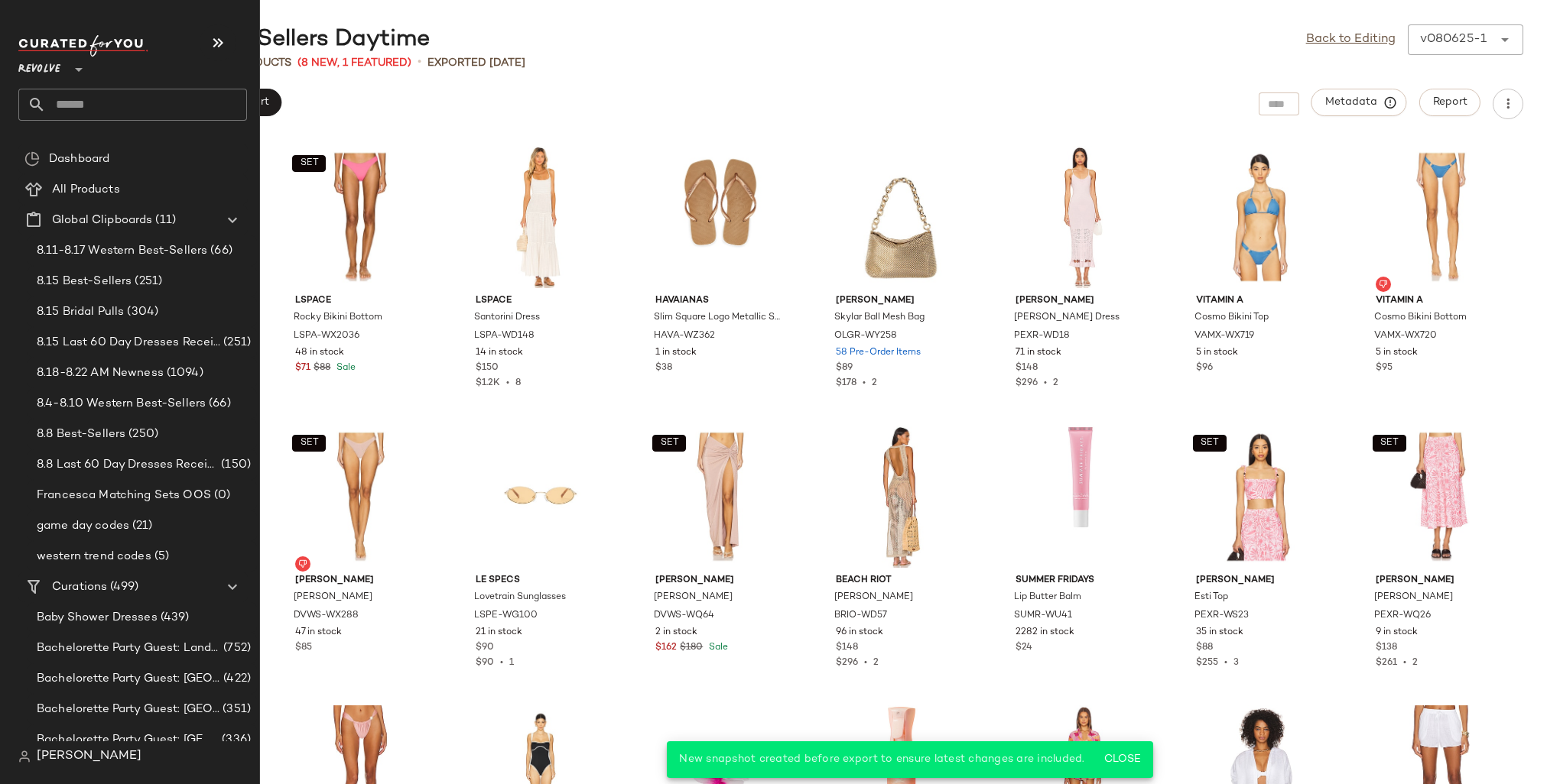
click at [79, 97] on input "text" at bounding box center [147, 105] width 201 height 32
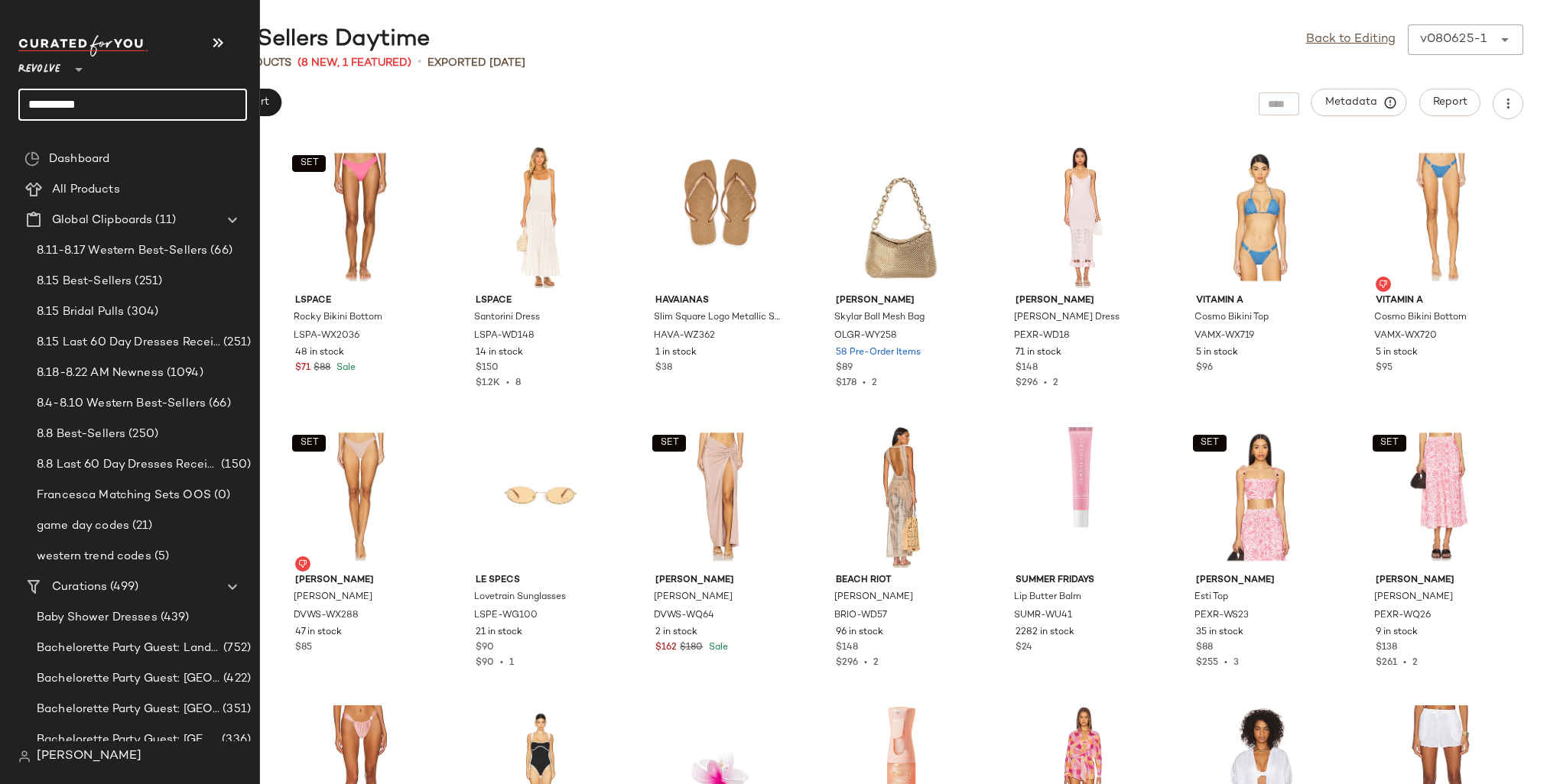
click at [52, 101] on input "**********" at bounding box center [132, 105] width 228 height 32
click at [55, 106] on input "**********" at bounding box center [132, 105] width 228 height 32
click at [95, 110] on input "**********" at bounding box center [132, 105] width 228 height 32
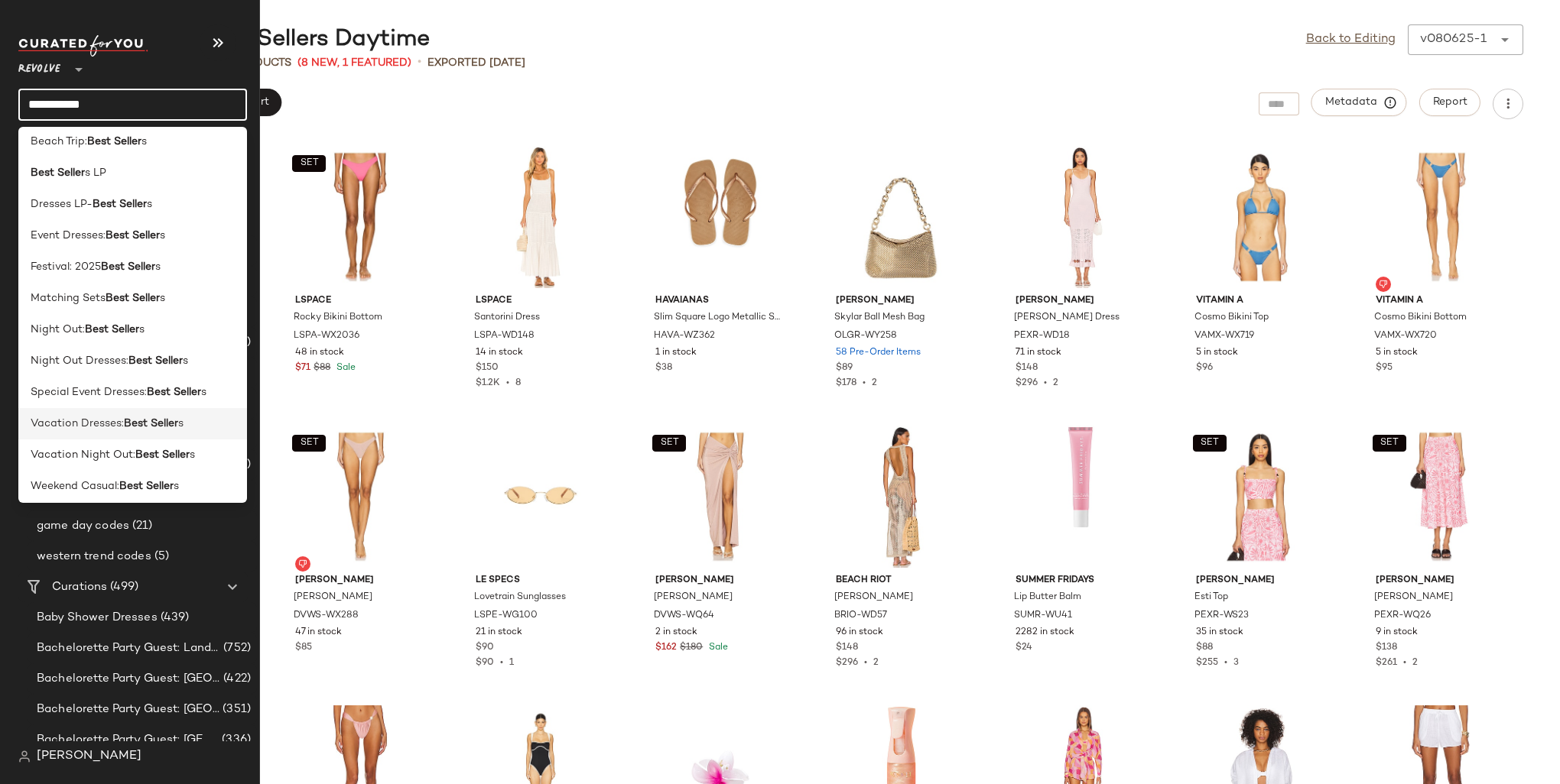
scroll to position [77, 0]
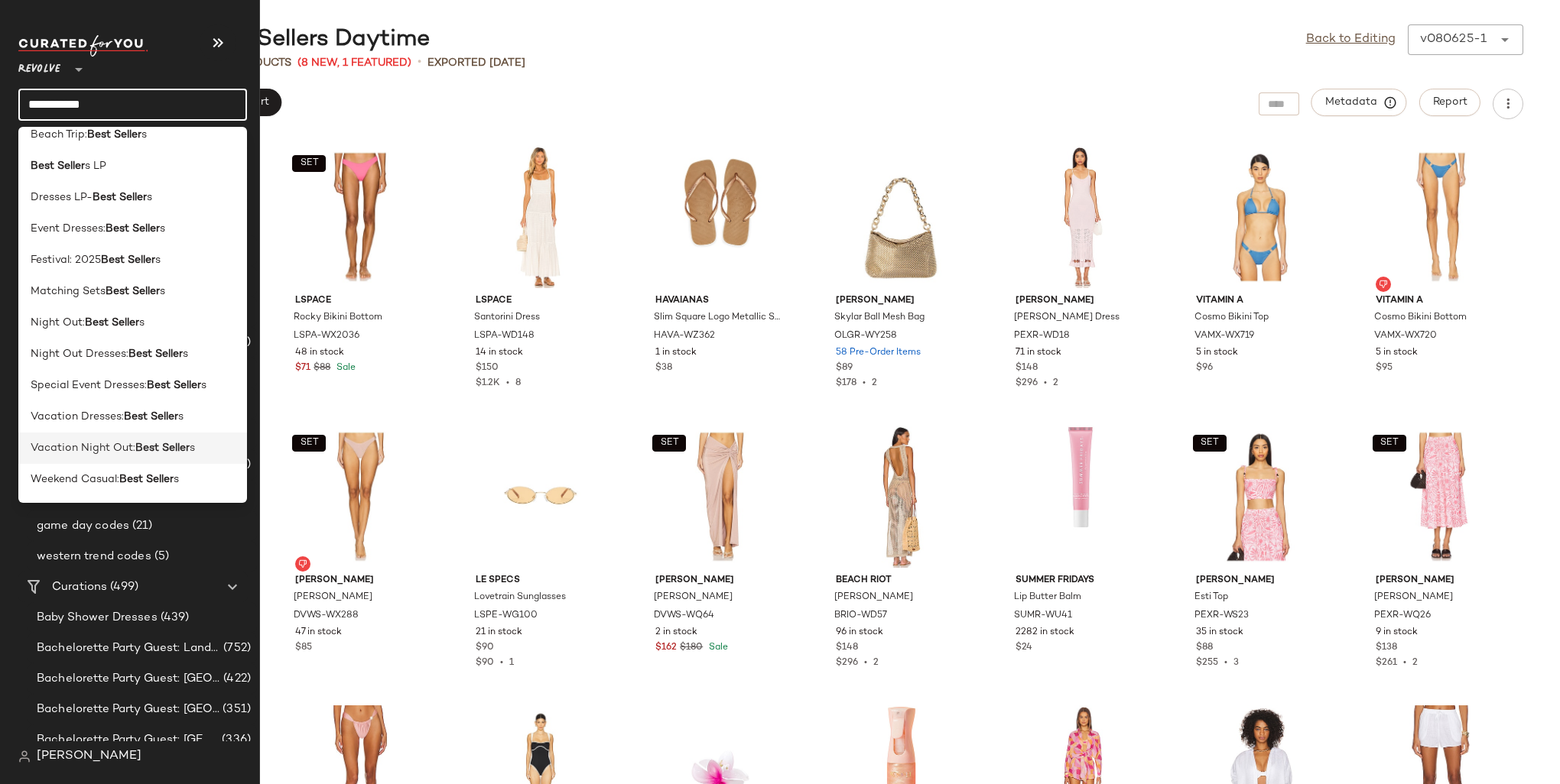
type input "**********"
click at [142, 441] on b "Best Seller" at bounding box center [162, 448] width 54 height 16
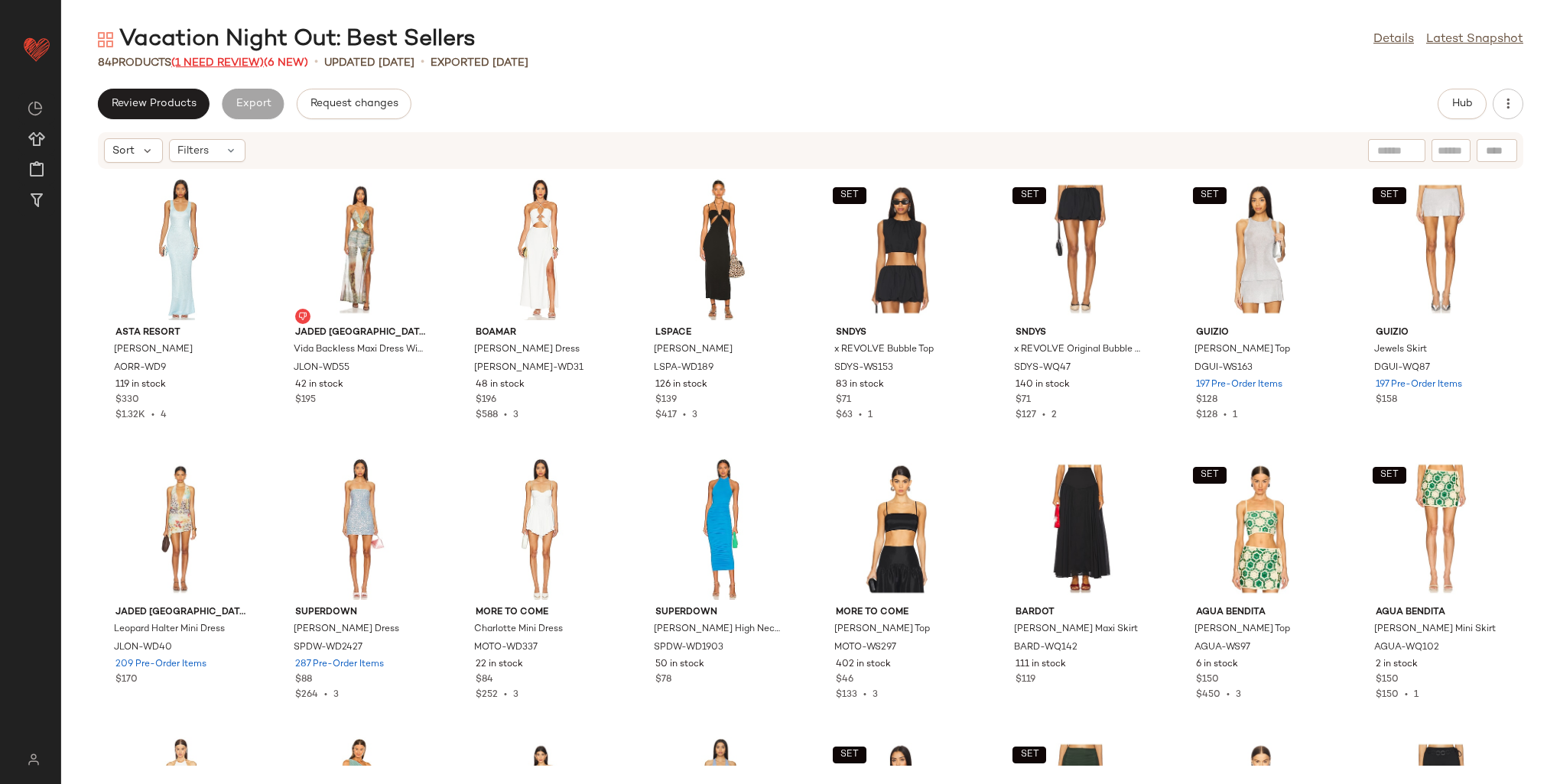
click at [225, 67] on span "(1 Need Review)" at bounding box center [218, 63] width 92 height 12
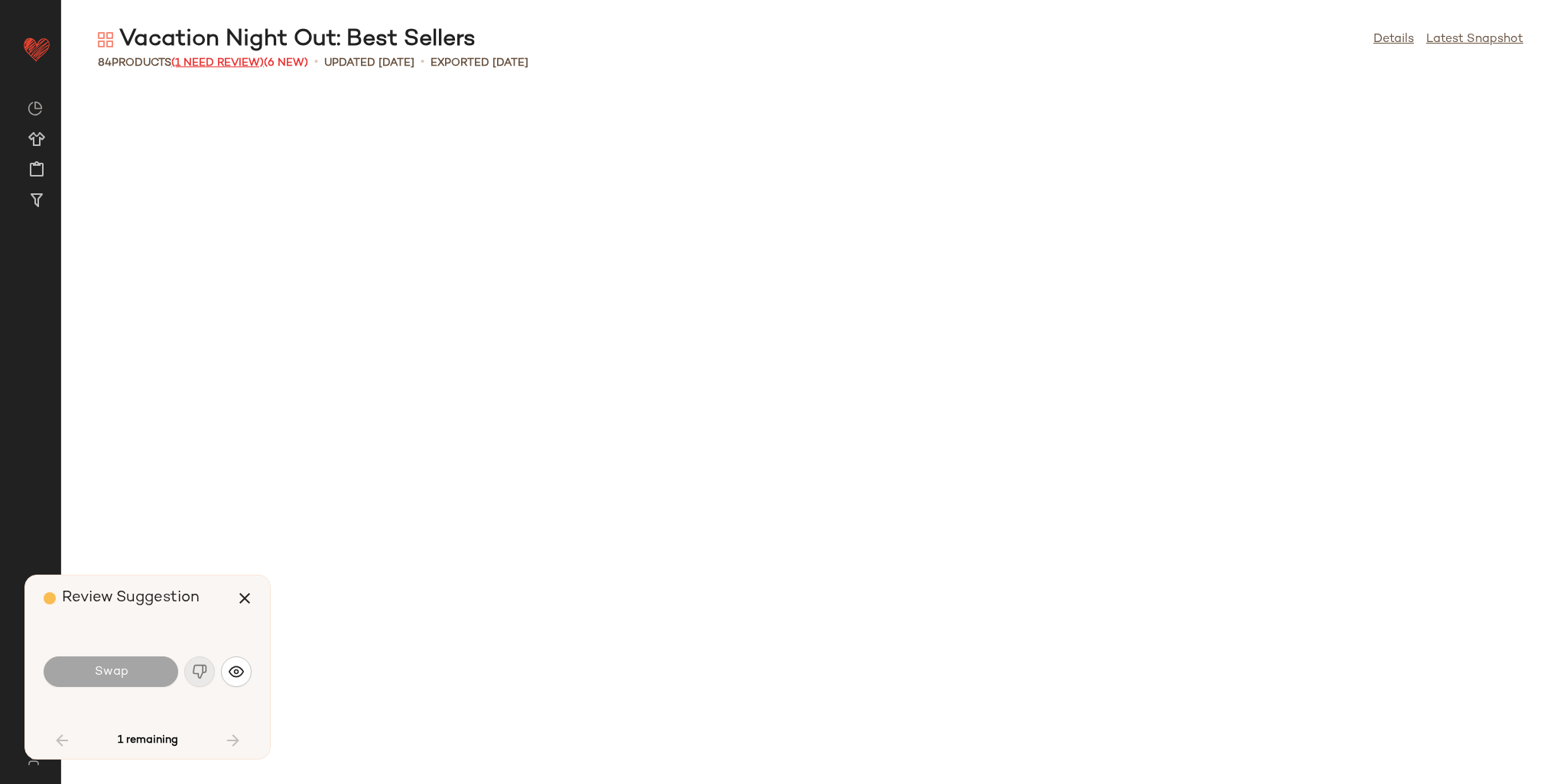
scroll to position [1399, 0]
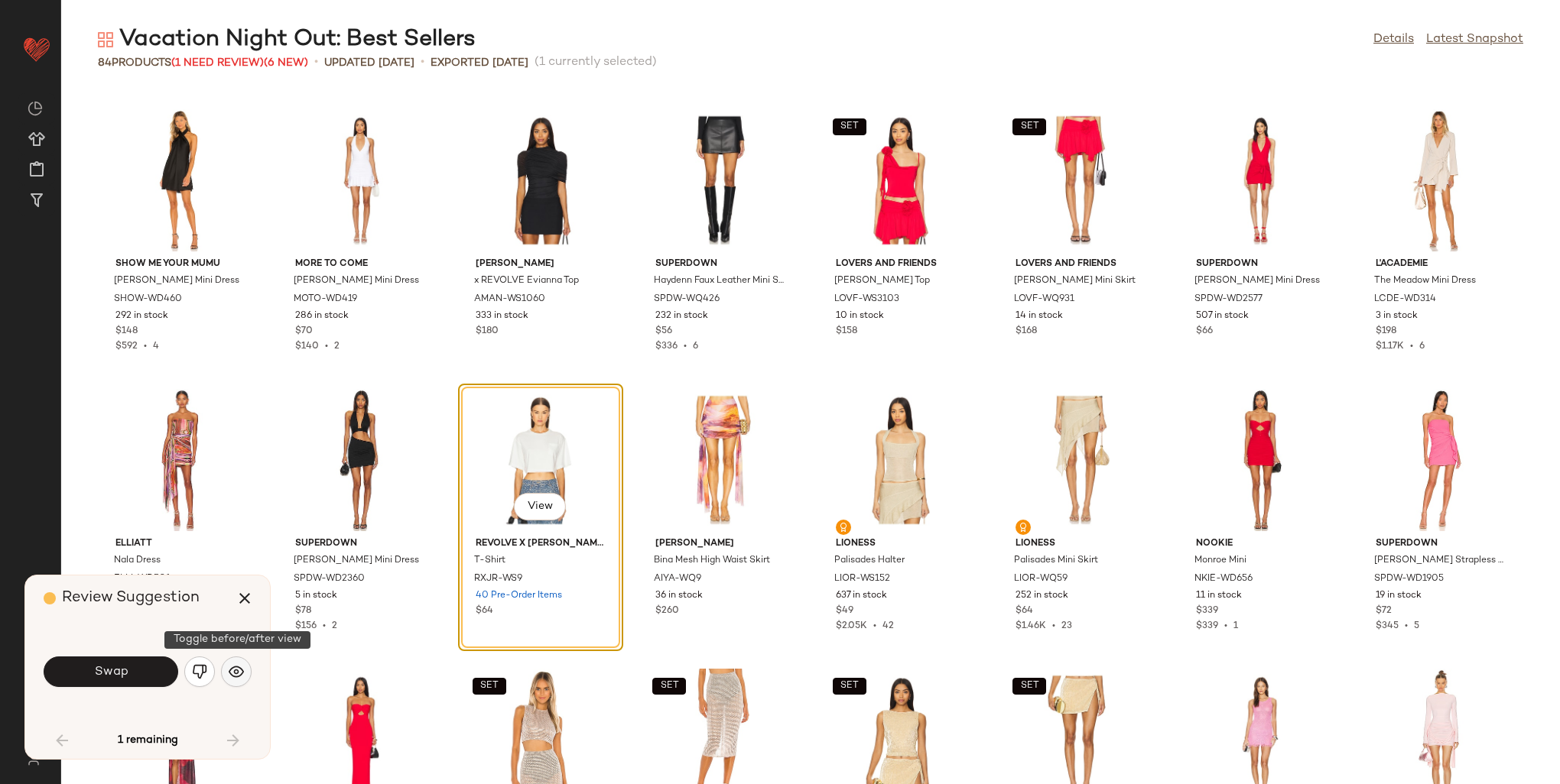
click at [237, 677] on img "button" at bounding box center [236, 672] width 16 height 16
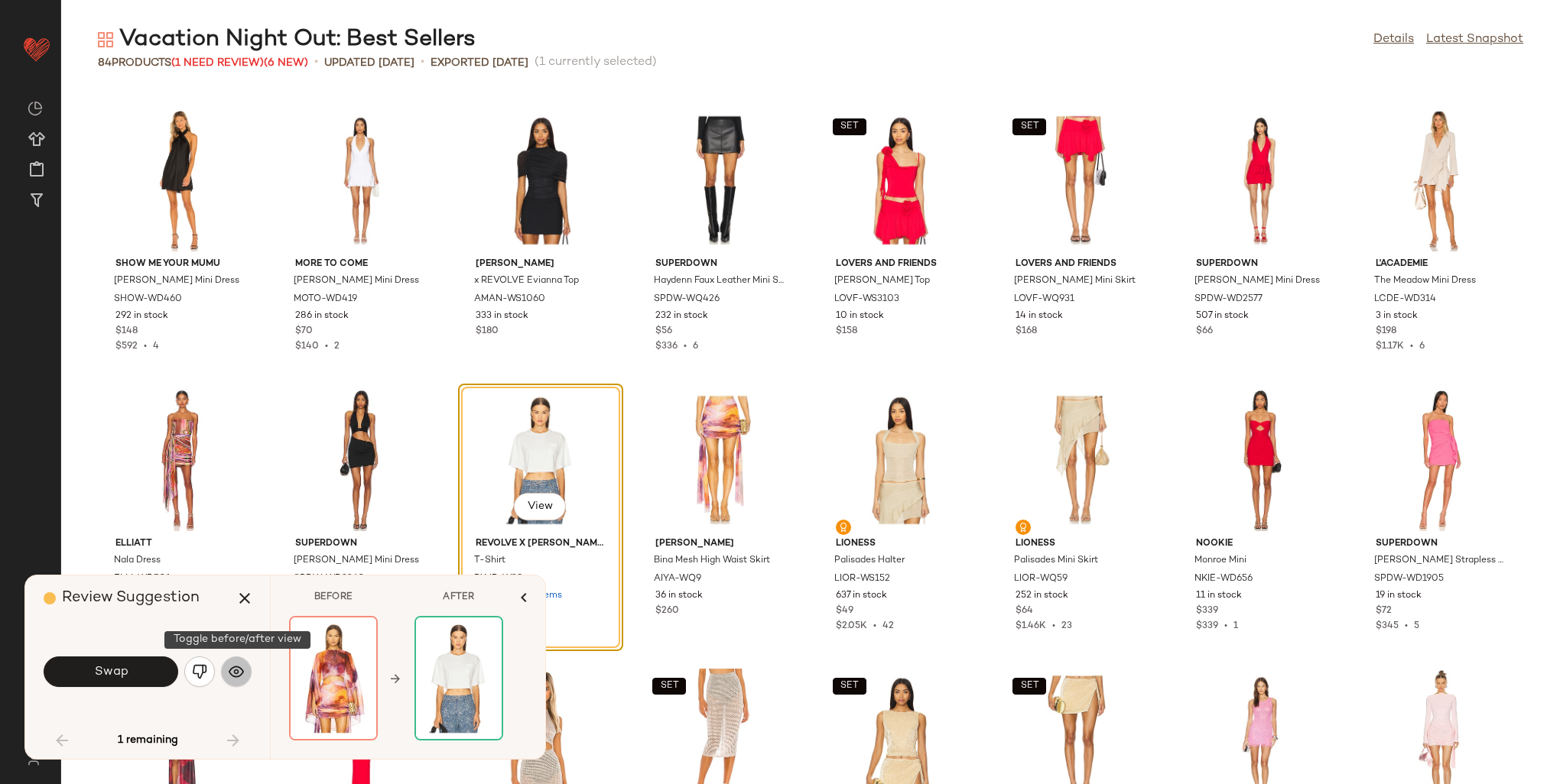
click at [237, 677] on img "button" at bounding box center [236, 672] width 16 height 16
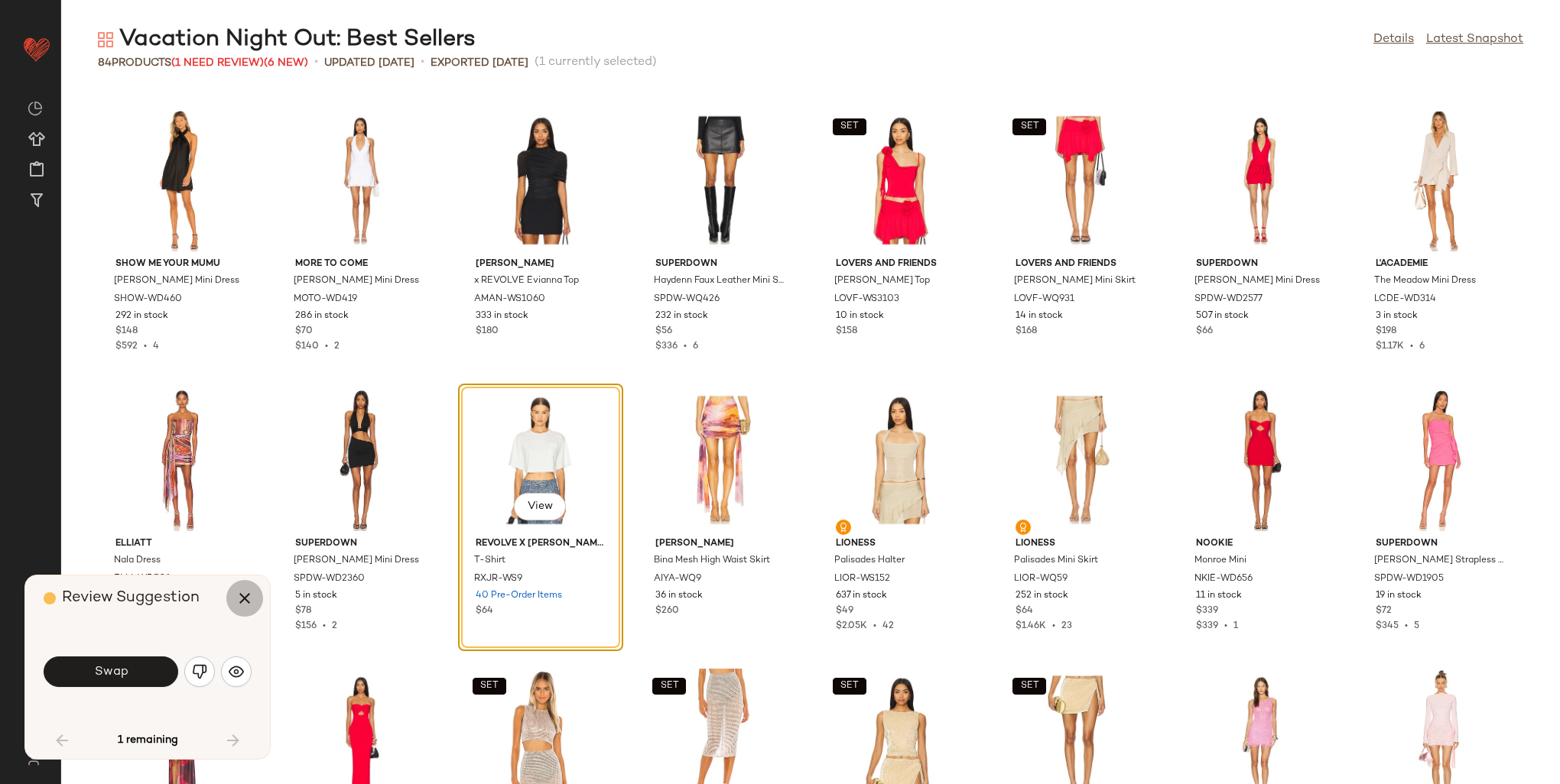
click at [238, 599] on icon "button" at bounding box center [245, 599] width 18 height 18
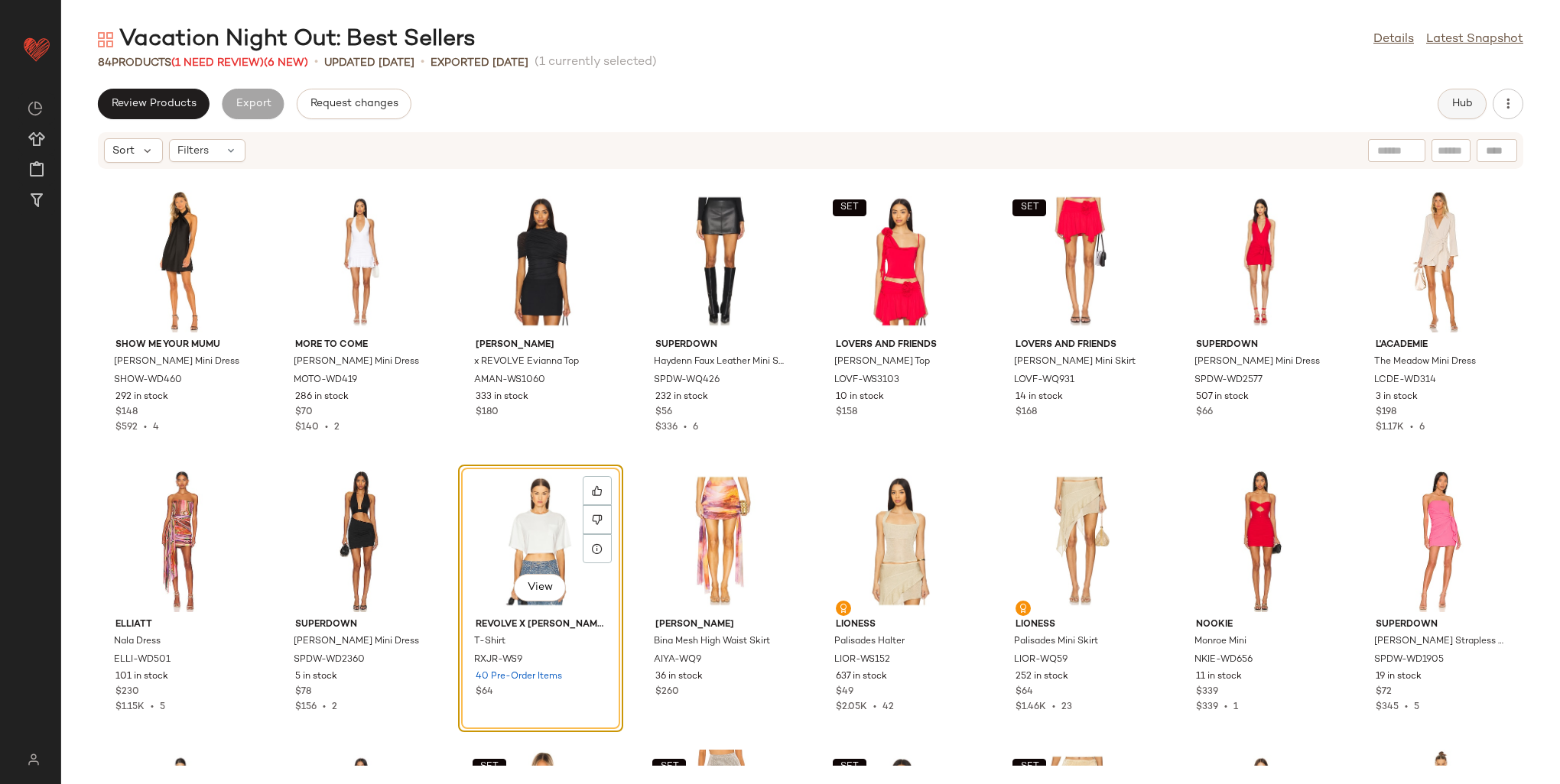
click at [1448, 95] on button "Hub" at bounding box center [1461, 104] width 49 height 31
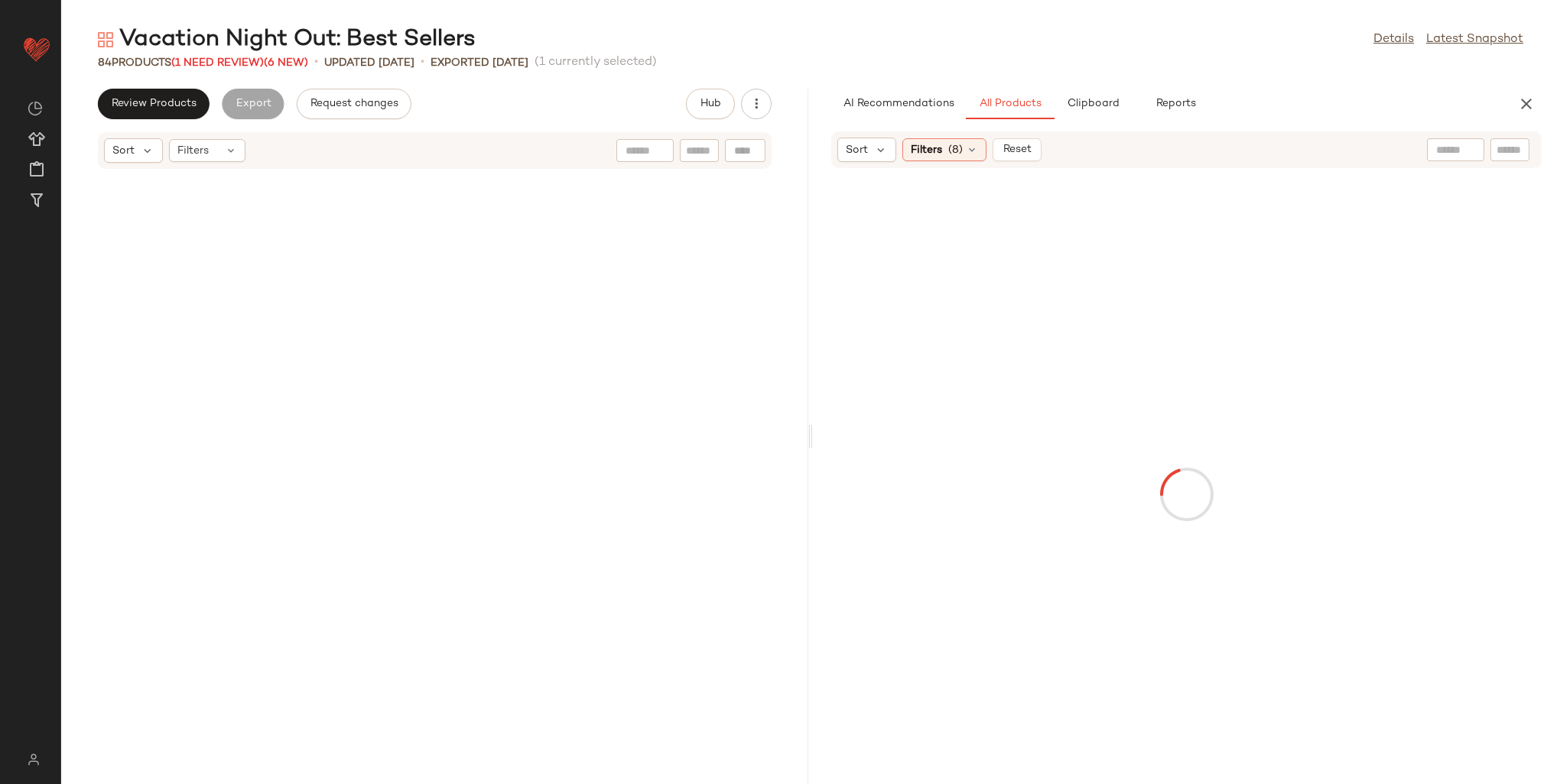
scroll to position [3358, 0]
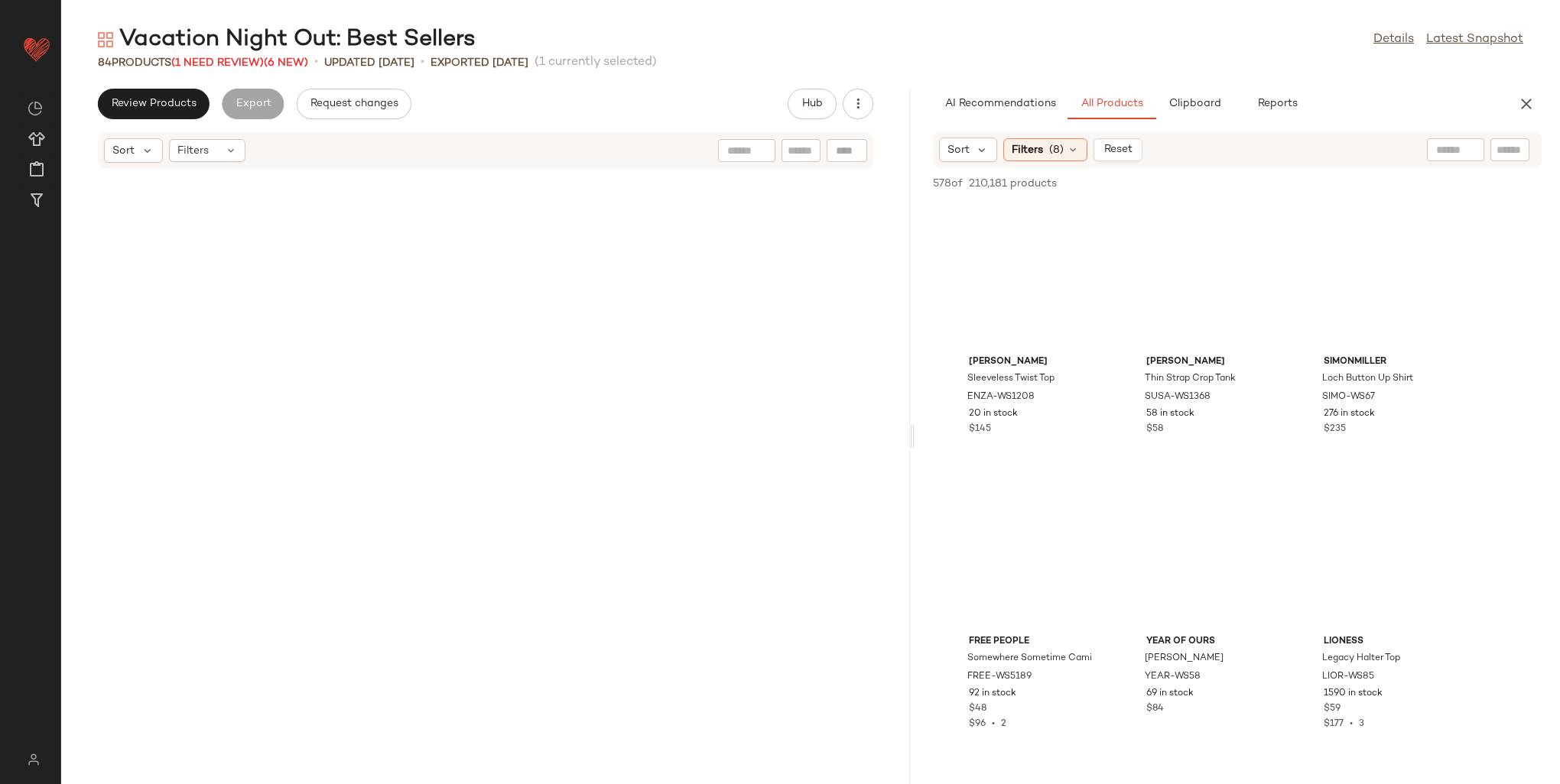
drag, startPoint x: 811, startPoint y: 246, endPoint x: 921, endPoint y: 258, distance: 110.7
click at [921, 258] on div "Vacation Night Out: Best Sellers Details Latest Snapshot 84 Products (1 Need Re…" at bounding box center [811, 405] width 1499 height 760
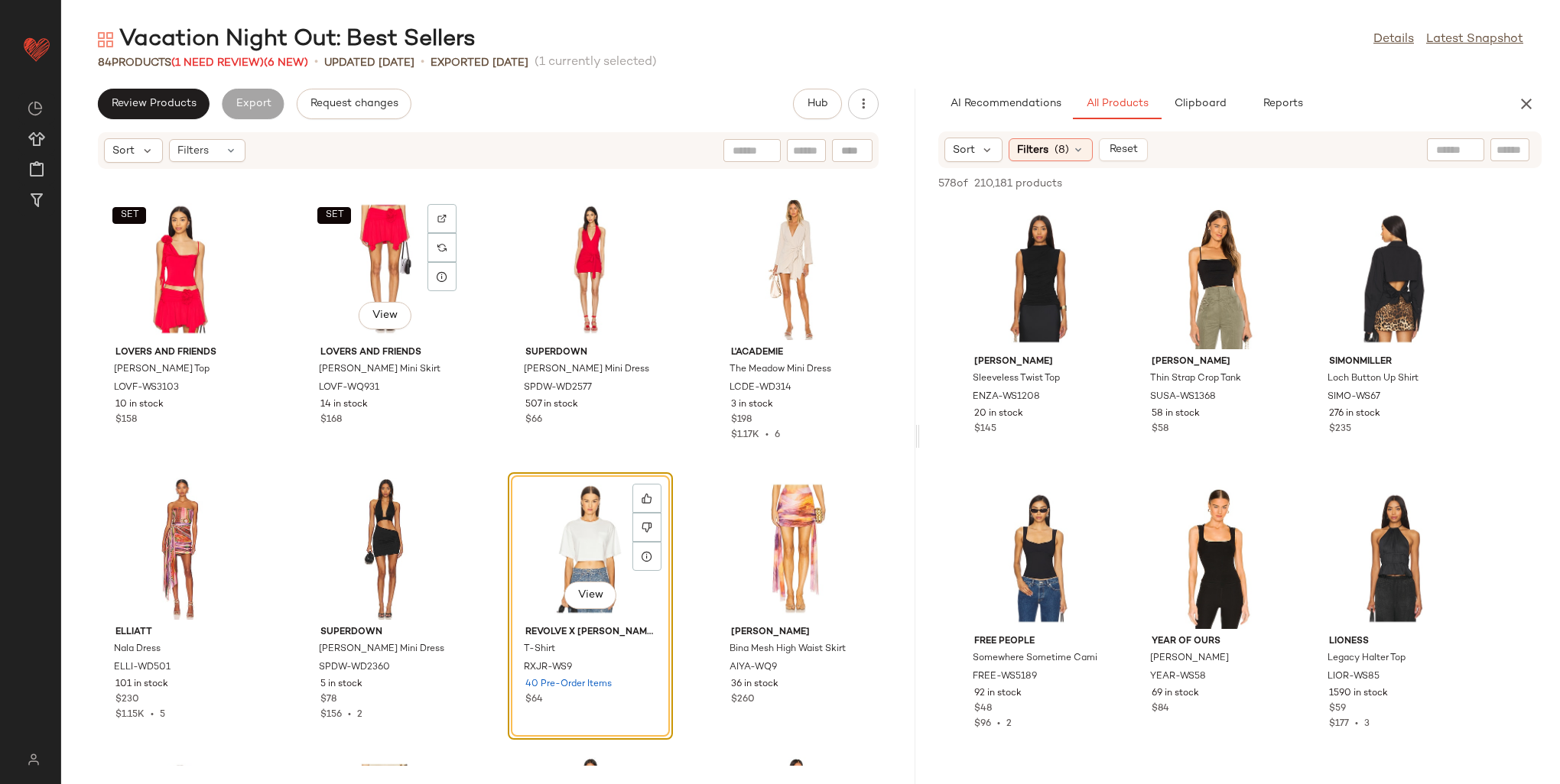
scroll to position [3079, 0]
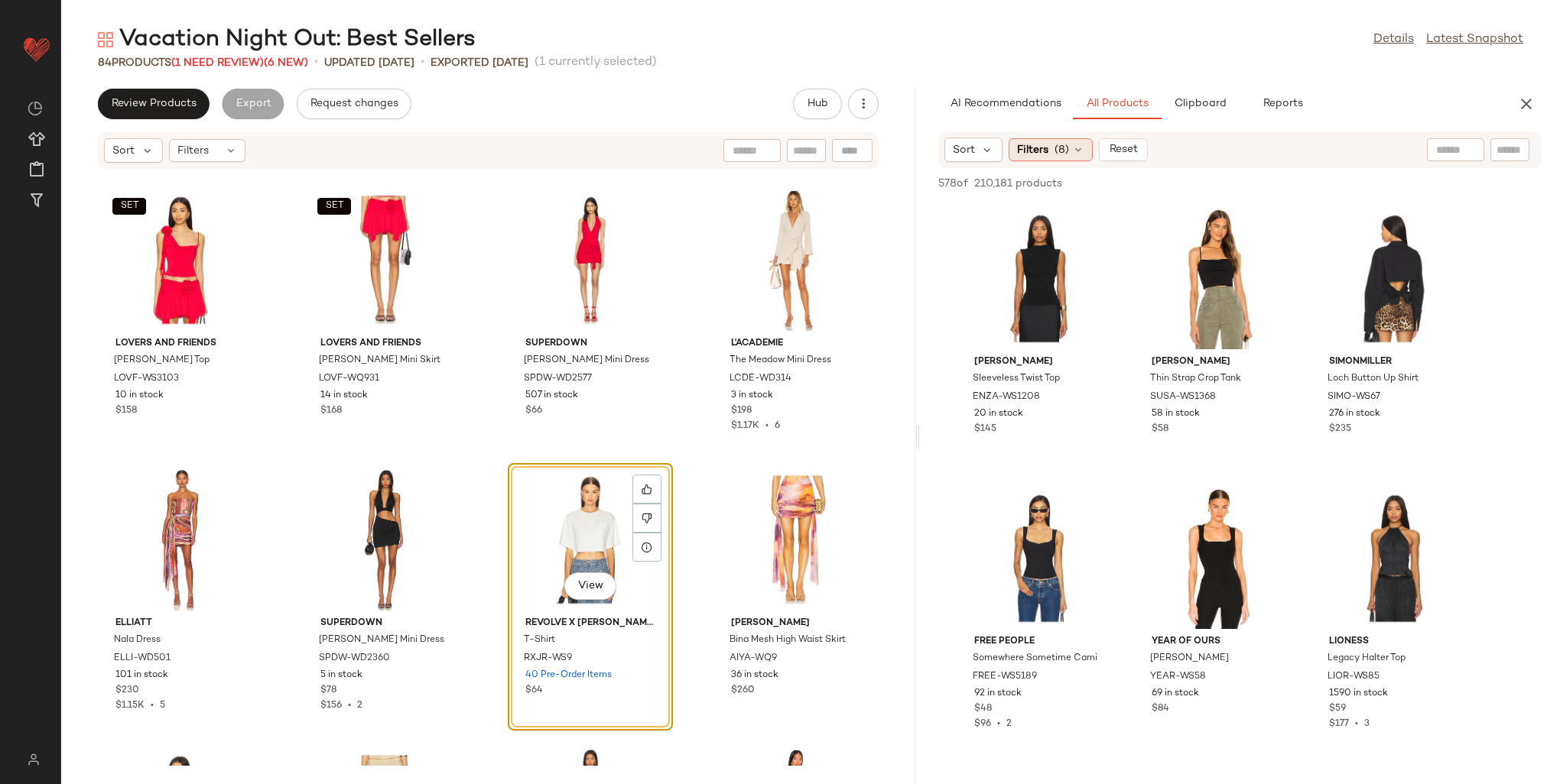
click at [1052, 151] on div "Filters (8)" at bounding box center [1050, 150] width 84 height 23
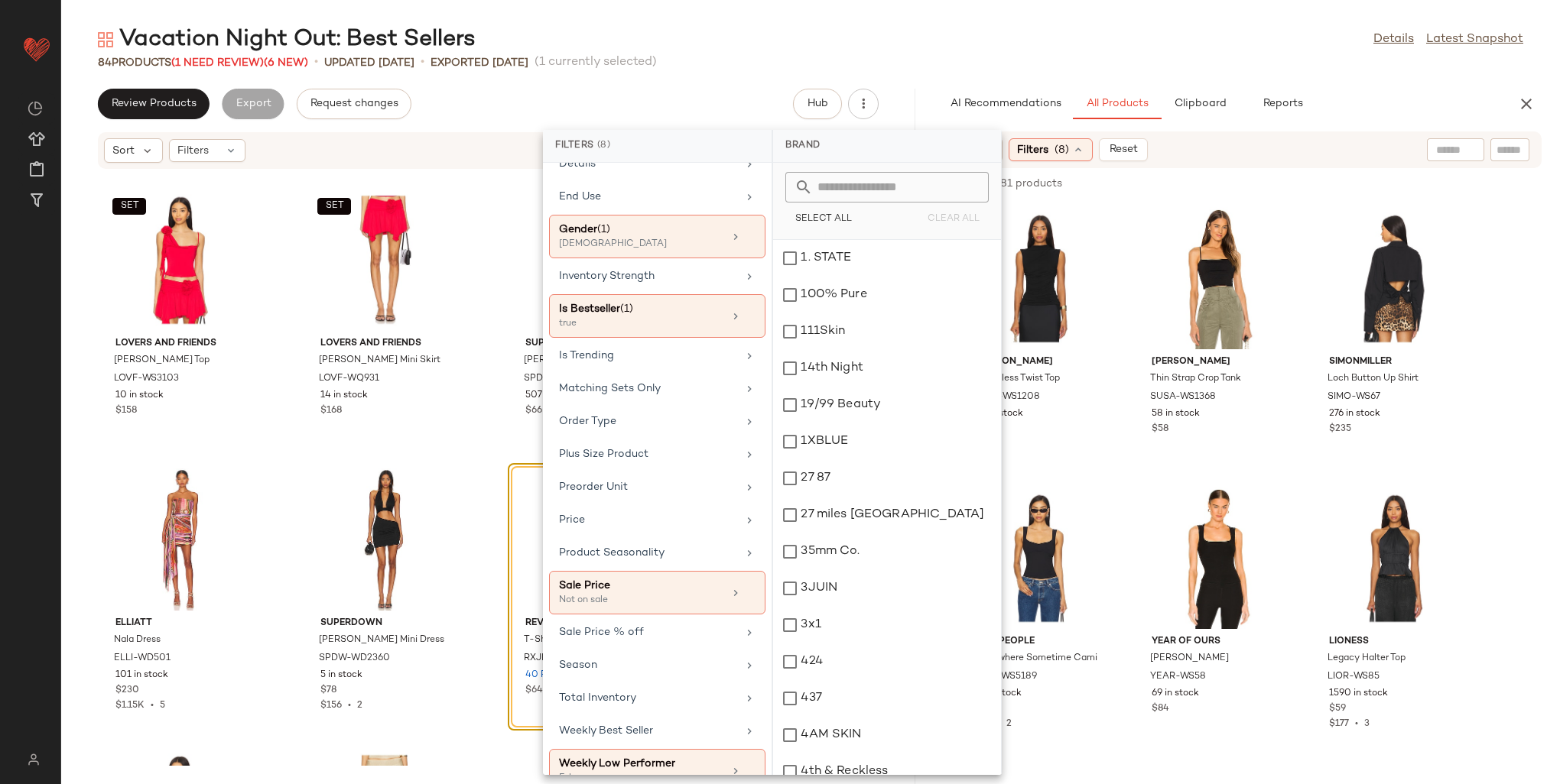
scroll to position [616, 0]
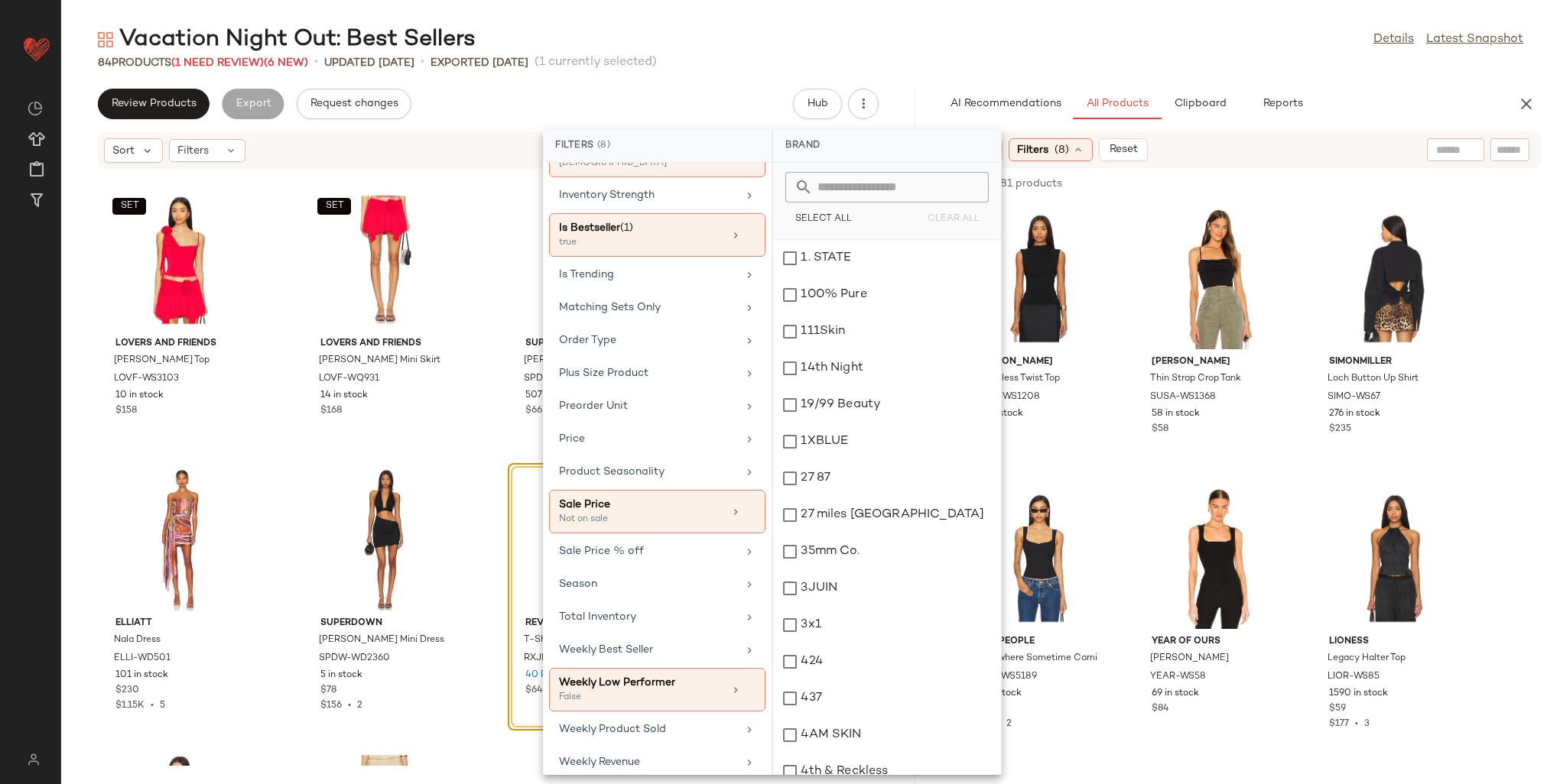
click at [1447, 152] on input "text" at bounding box center [1455, 149] width 39 height 16
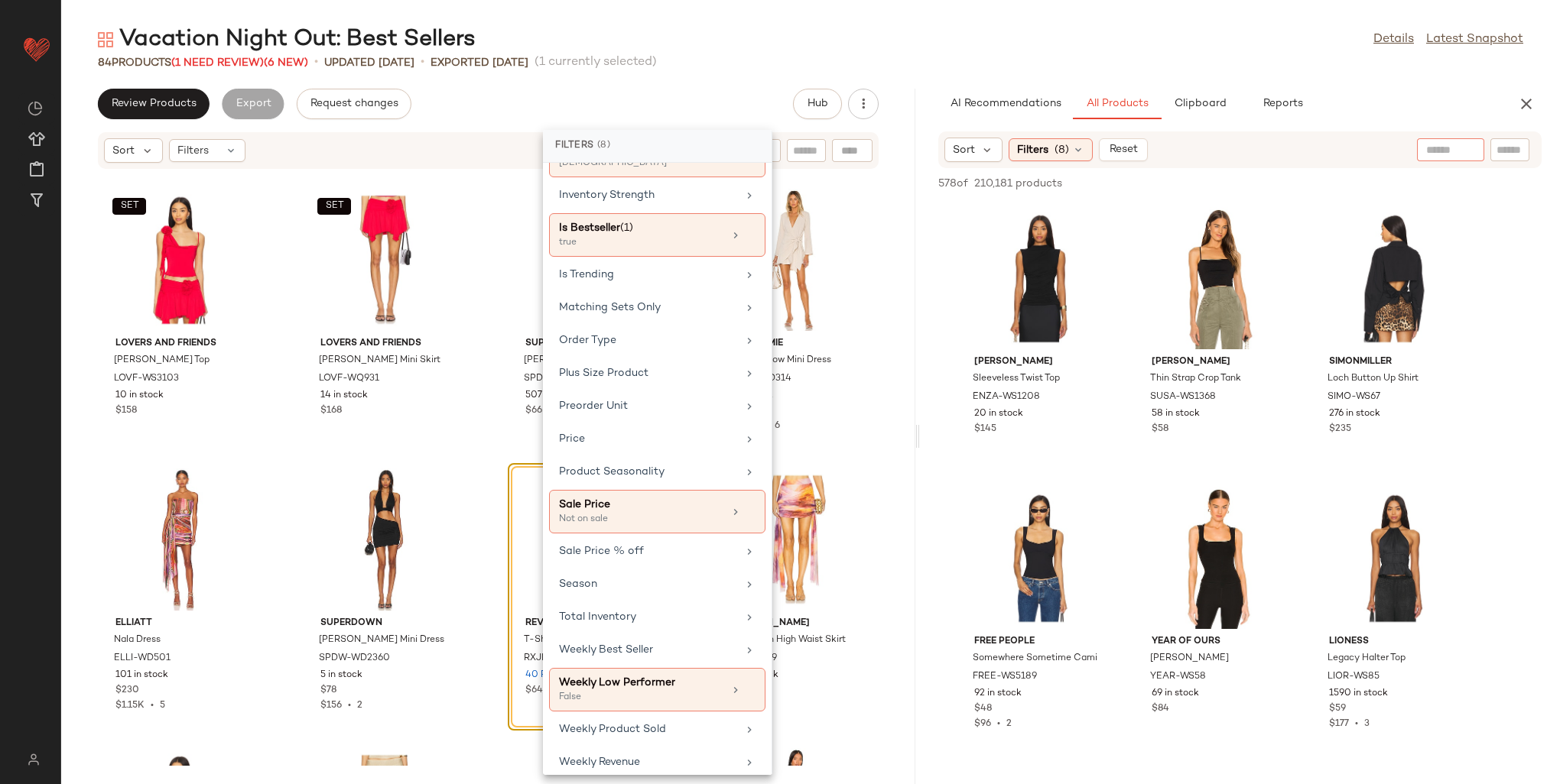
scroll to position [0, 0]
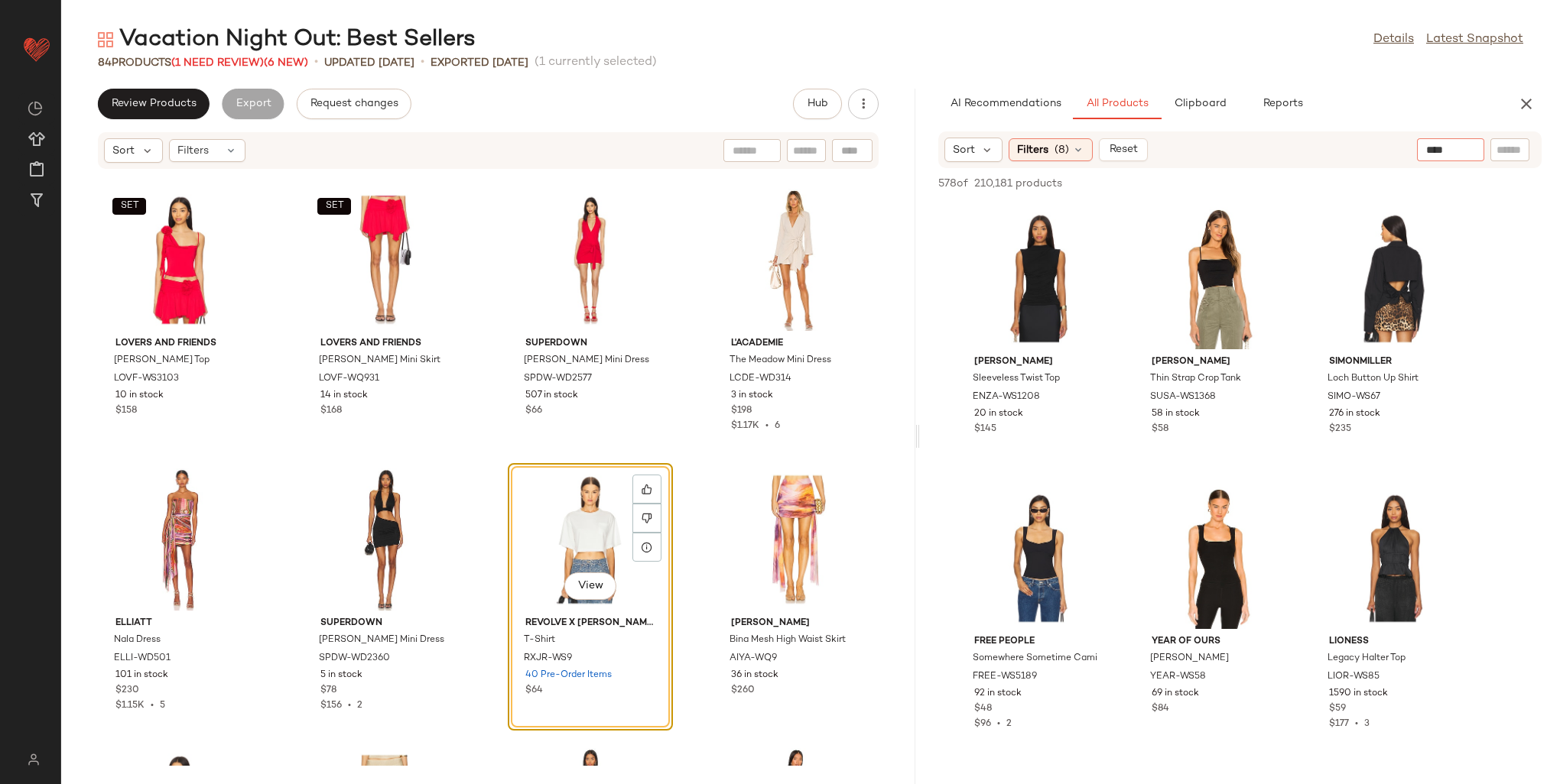
type input "*****"
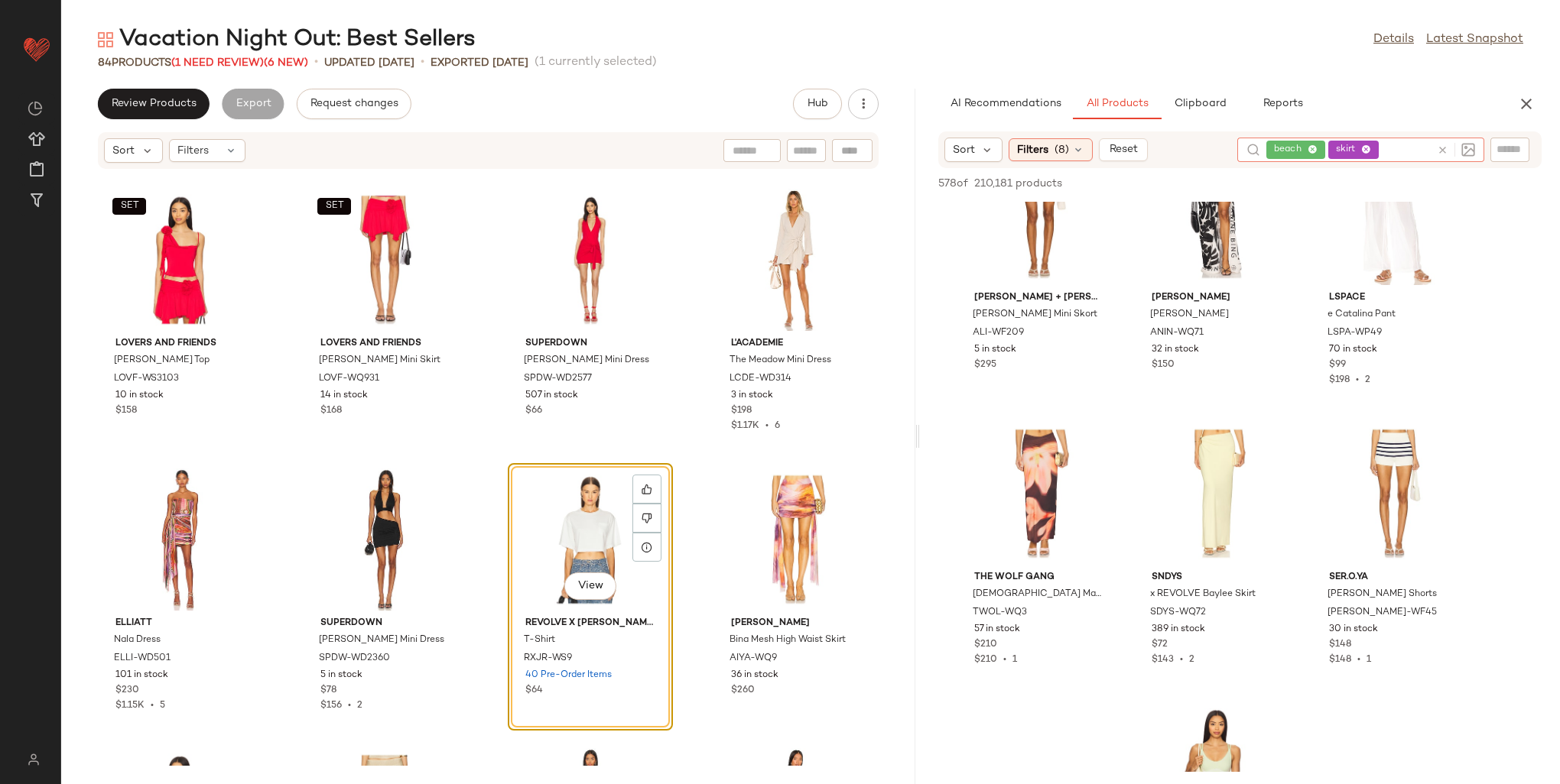
scroll to position [1223, 0]
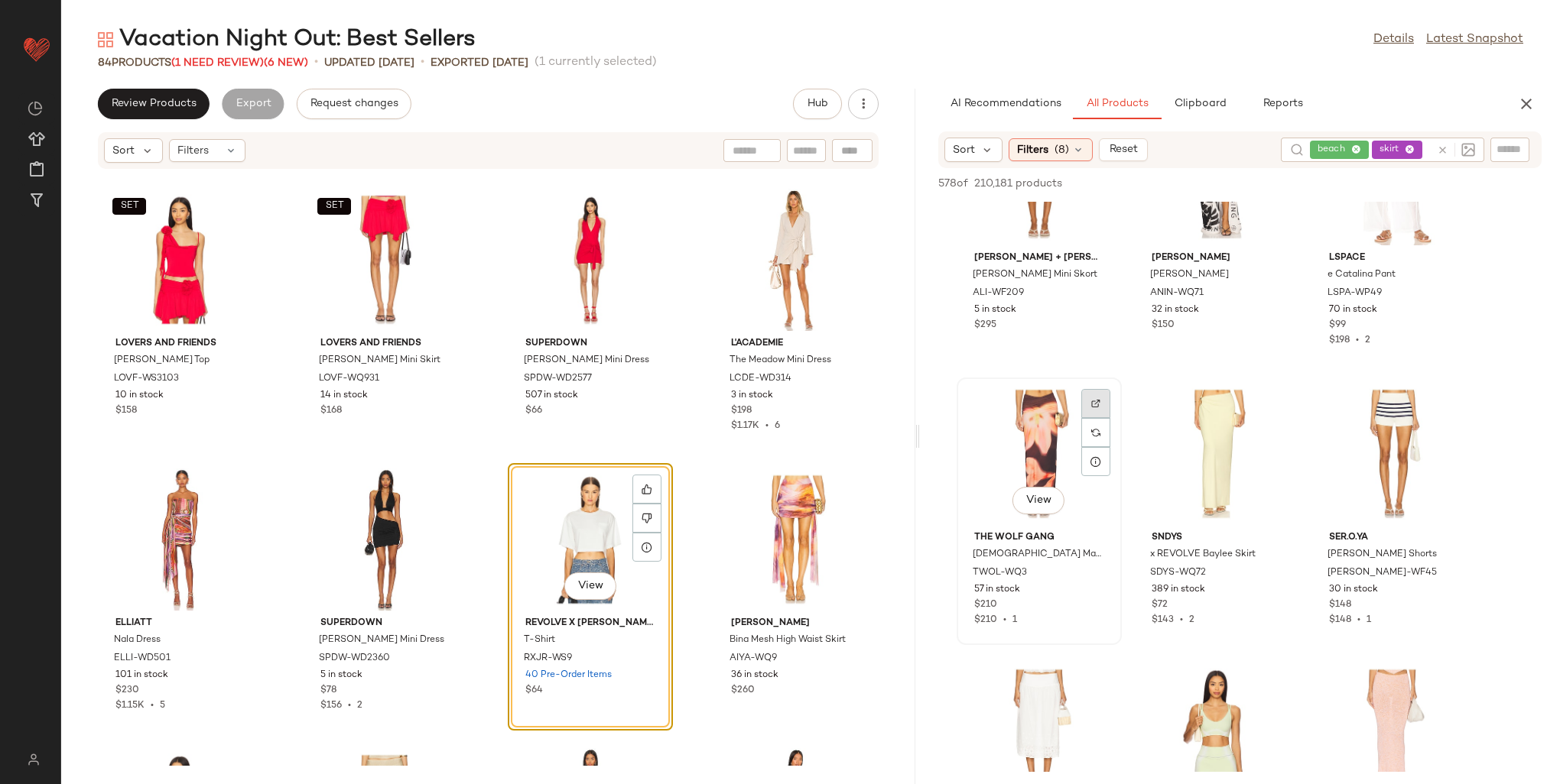
click at [1095, 404] on img at bounding box center [1095, 403] width 9 height 9
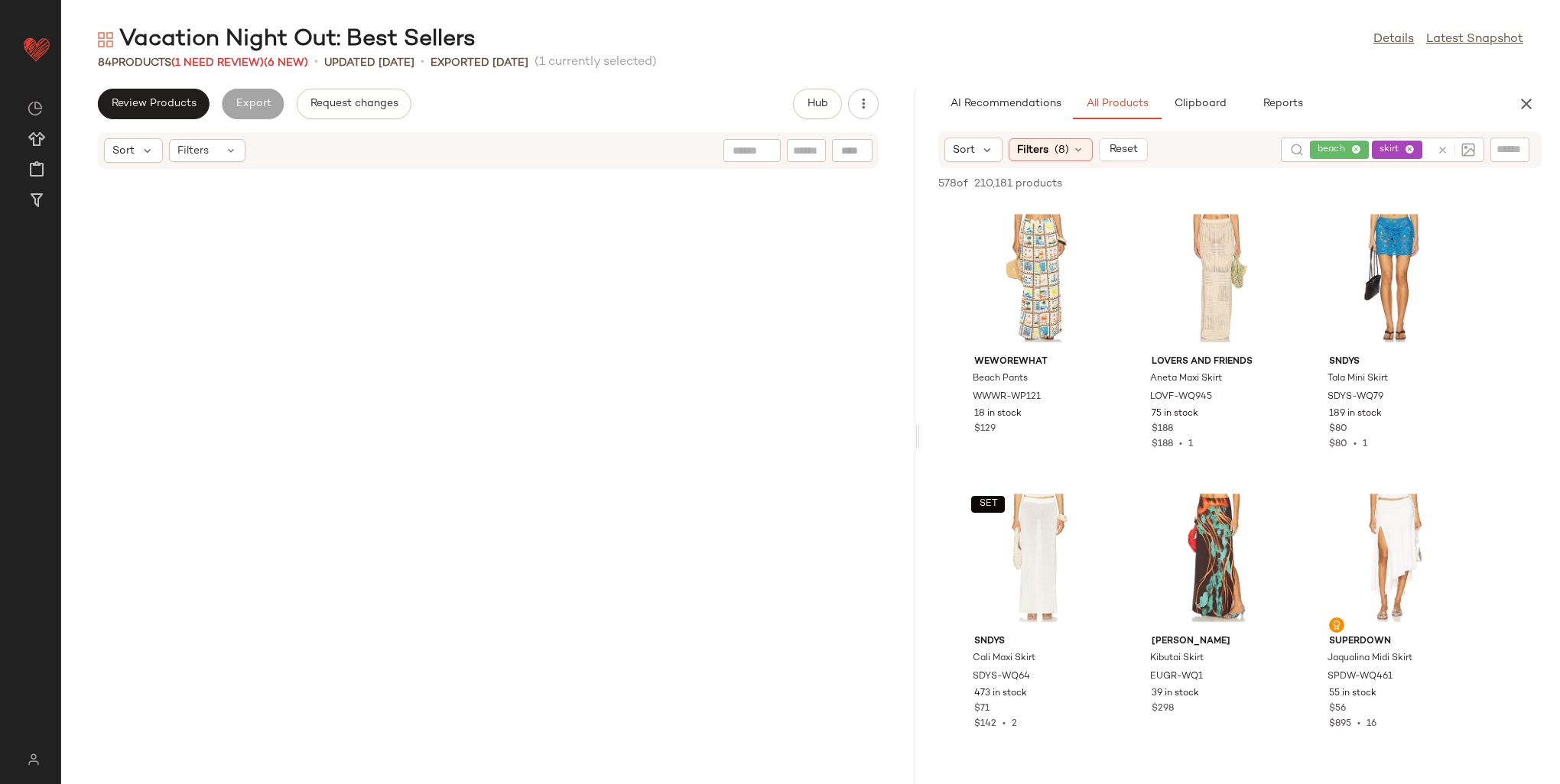
scroll to position [1223, 0]
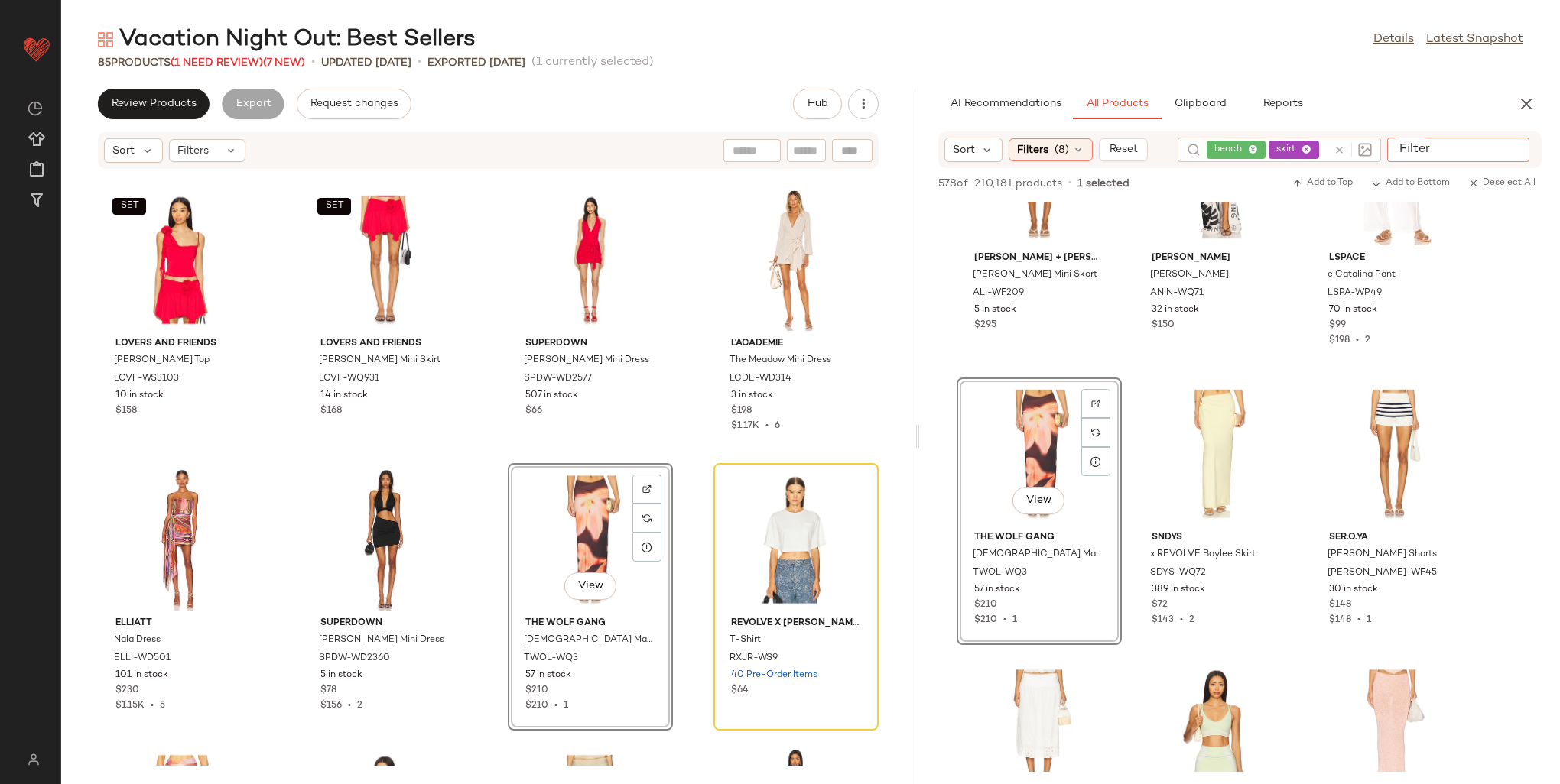
click at [1508, 149] on input "Filter" at bounding box center [1459, 149] width 130 height 16
paste input "********"
type input "********"
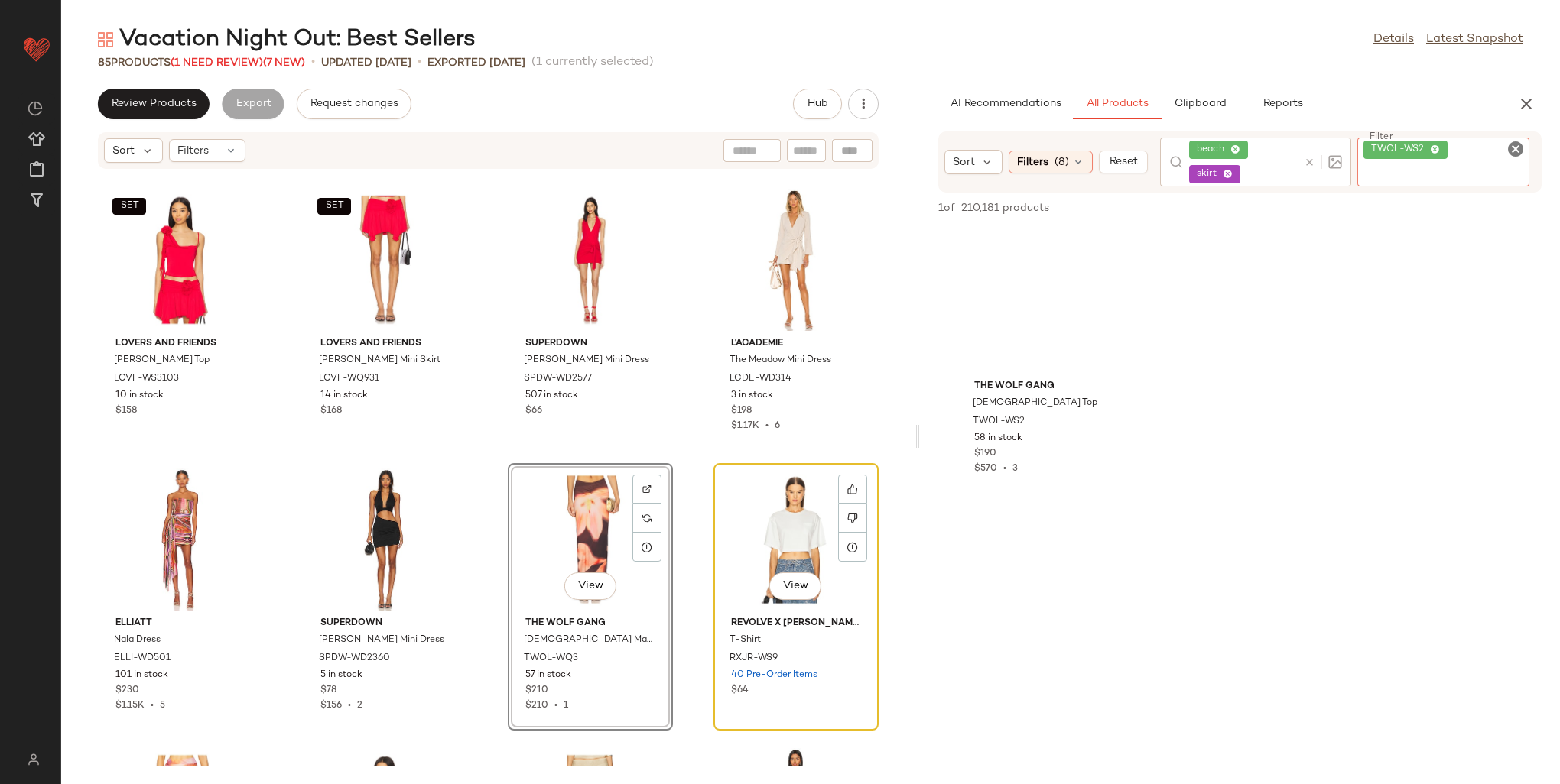
click at [795, 507] on div "View" at bounding box center [796, 539] width 154 height 142
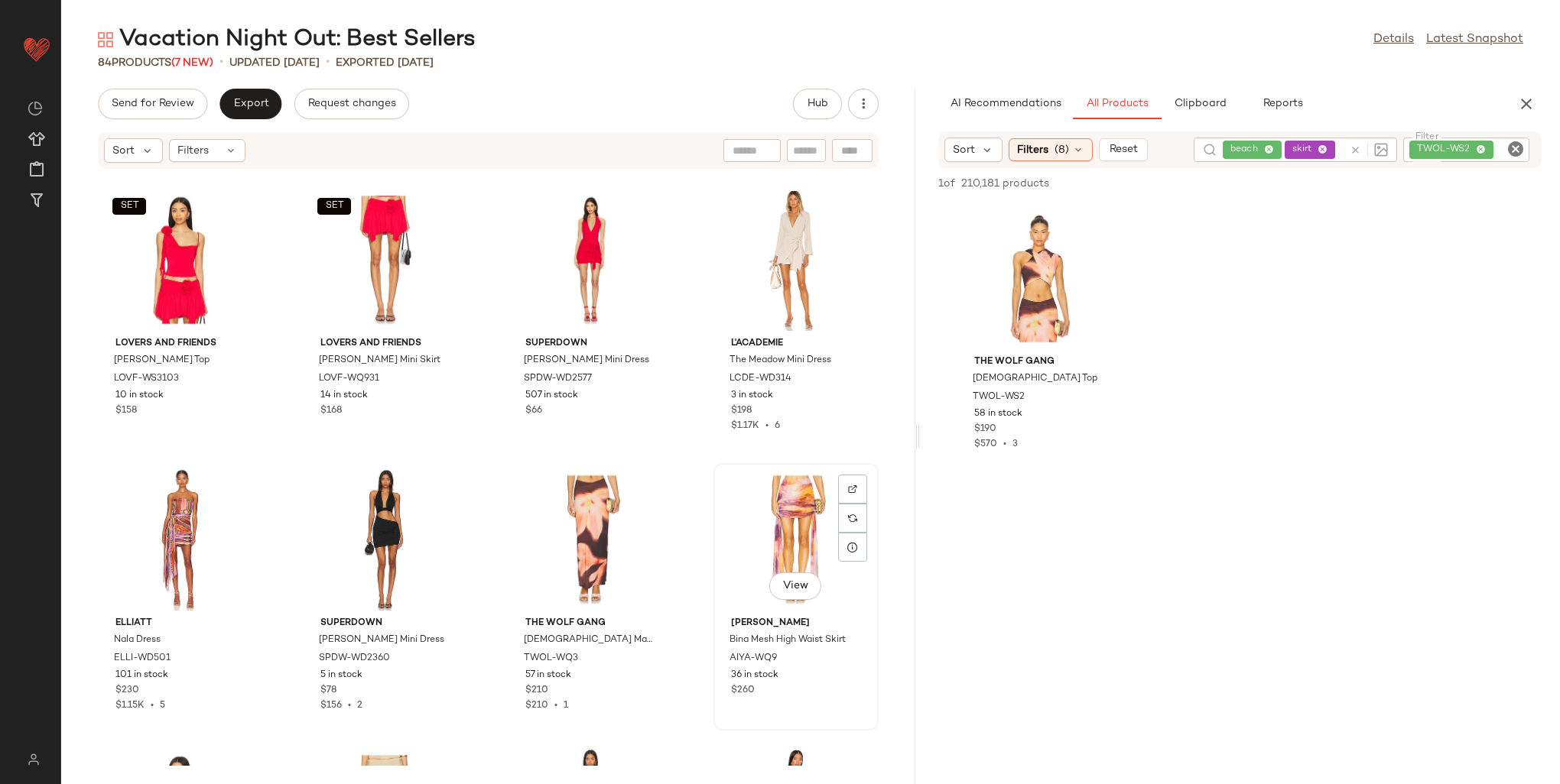
click at [775, 524] on div "View" at bounding box center [796, 539] width 154 height 142
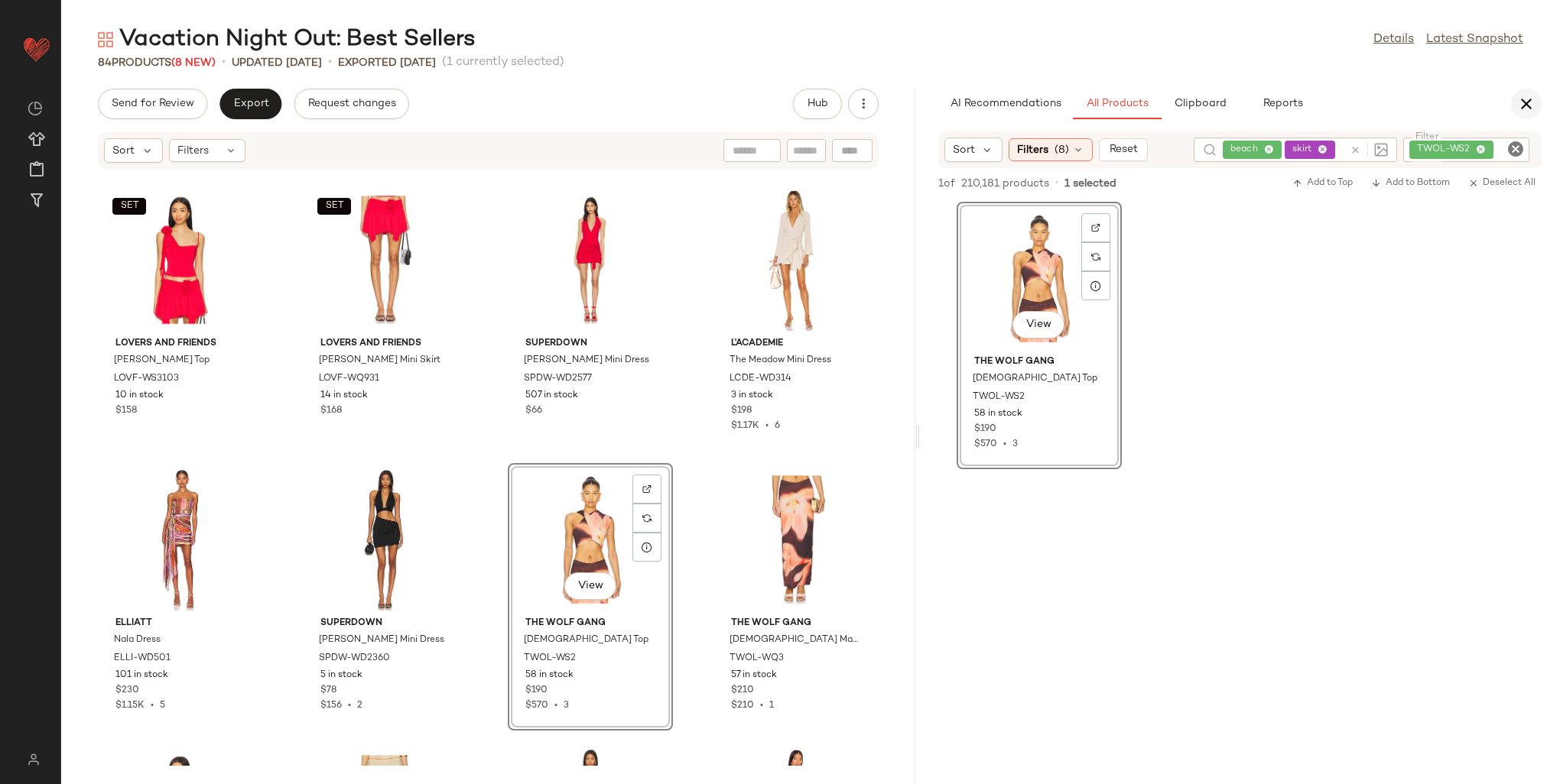
click at [1520, 101] on icon "button" at bounding box center [1526, 104] width 18 height 18
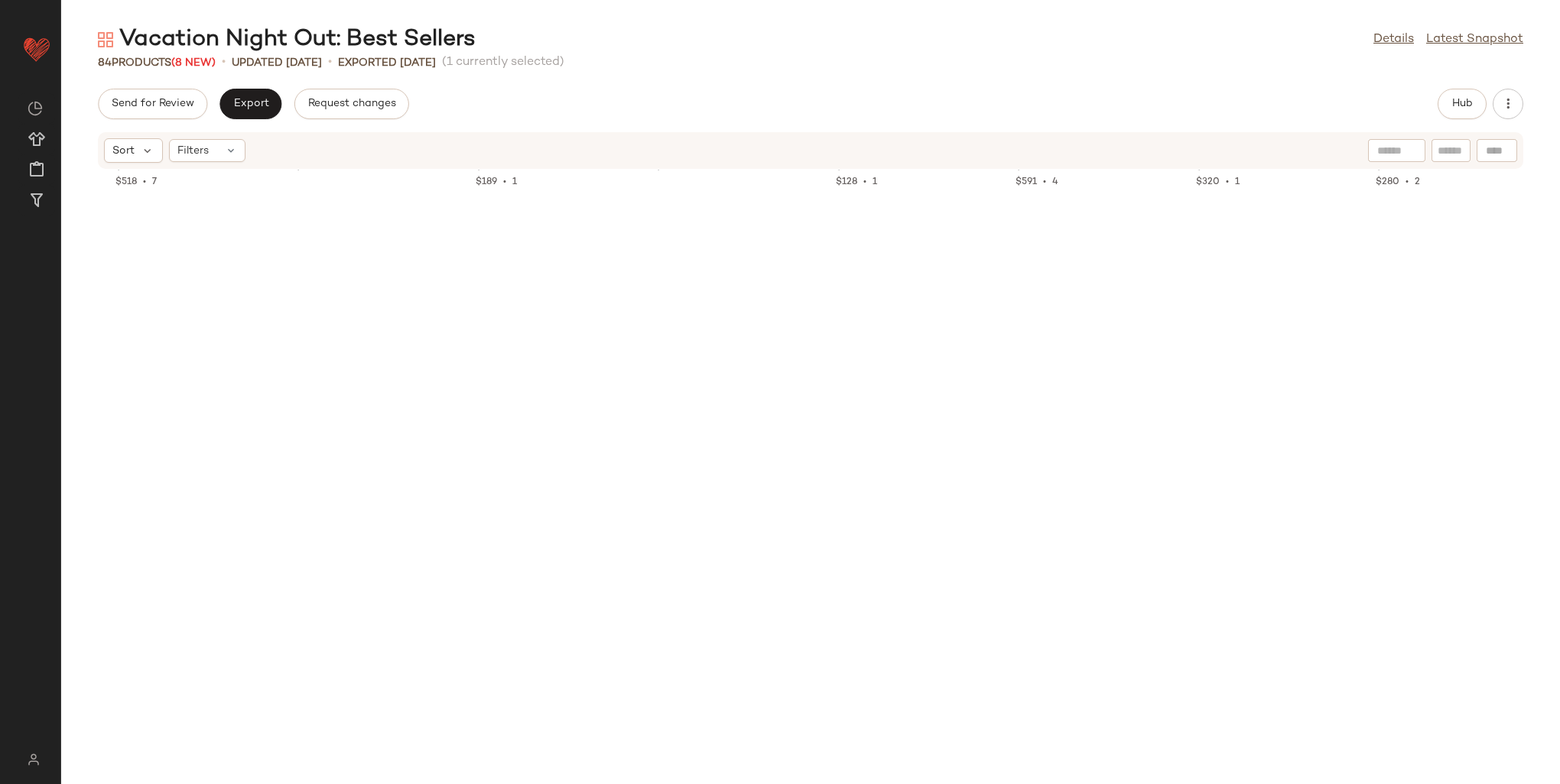
scroll to position [1120, 0]
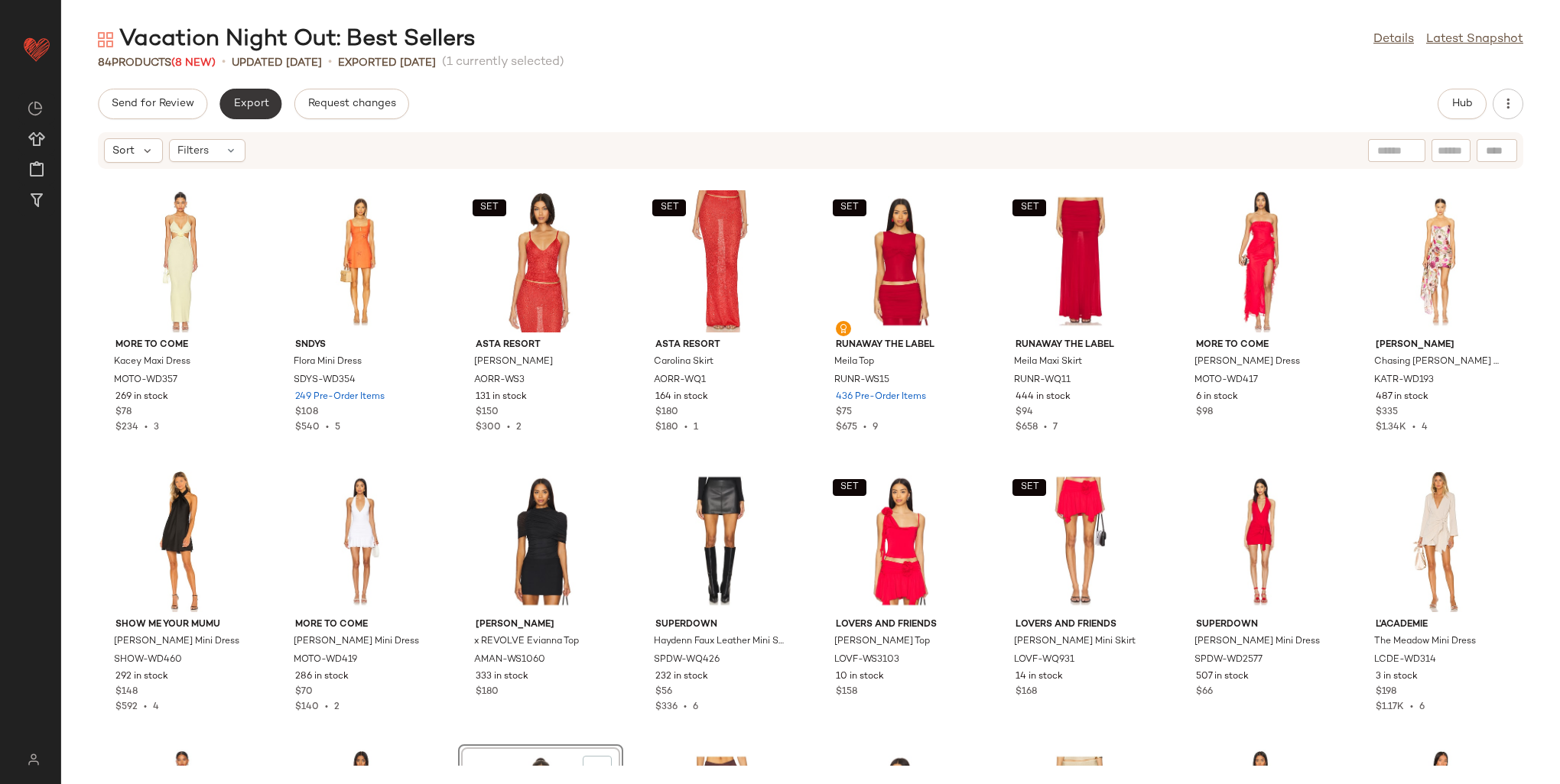
click at [263, 102] on span "Export" at bounding box center [251, 104] width 36 height 12
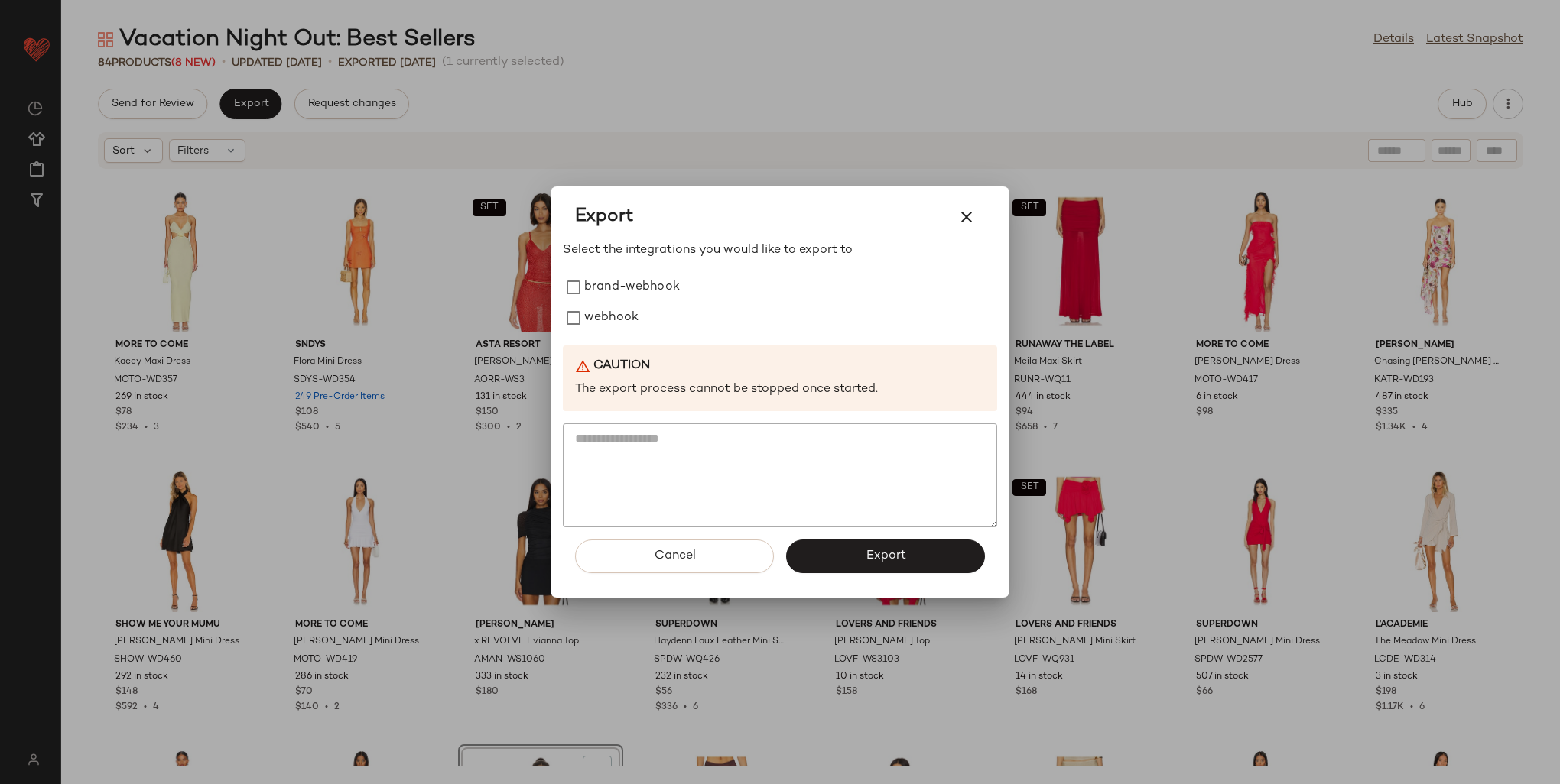
click at [560, 321] on div "Export Select the integrations you would like to export to brand-webhook webhoo…" at bounding box center [780, 392] width 458 height 411
click at [612, 309] on label "webhook" at bounding box center [612, 317] width 54 height 31
click at [876, 562] on span "Export" at bounding box center [885, 556] width 40 height 15
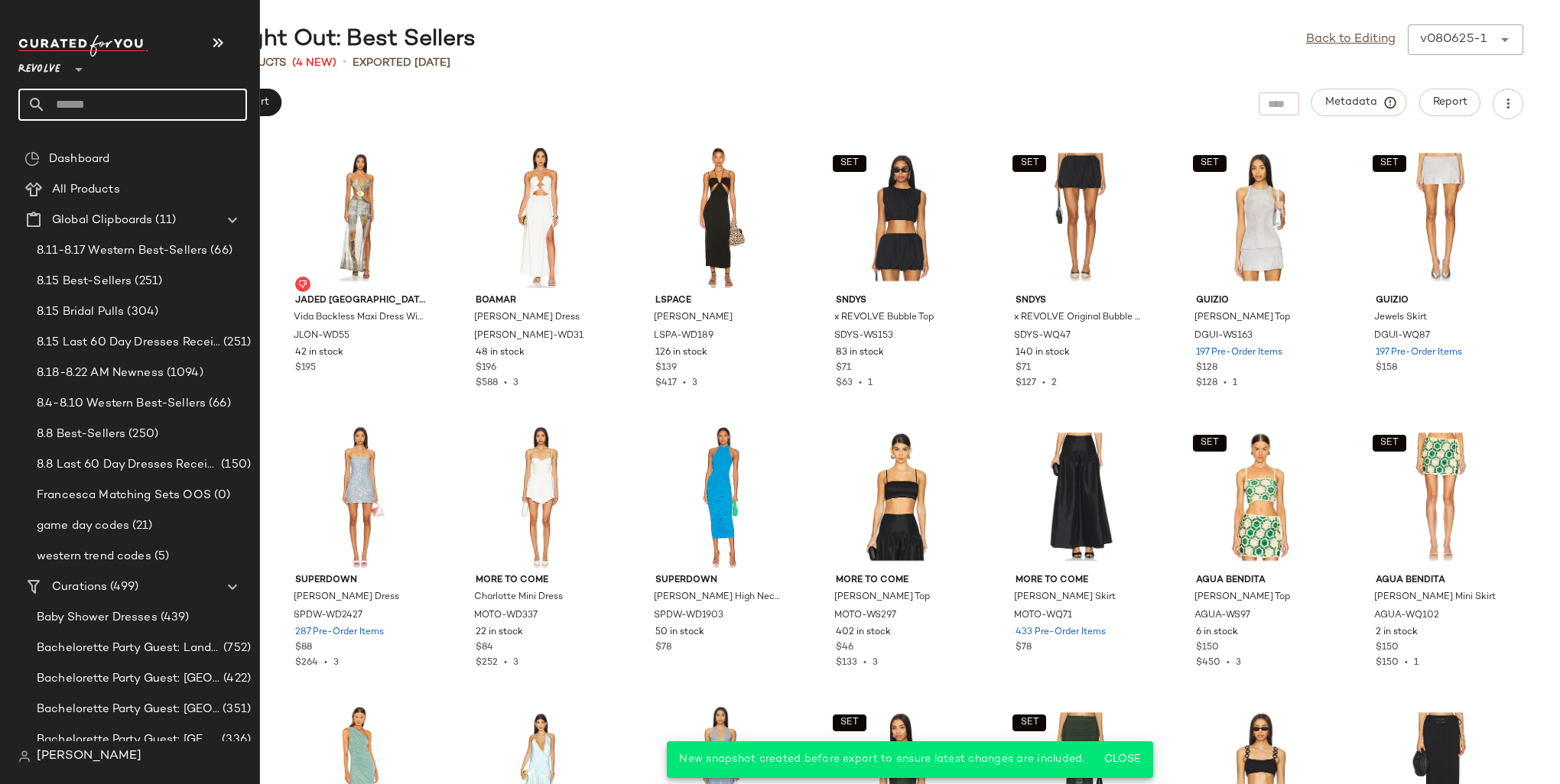
click at [106, 96] on input "text" at bounding box center [147, 105] width 201 height 32
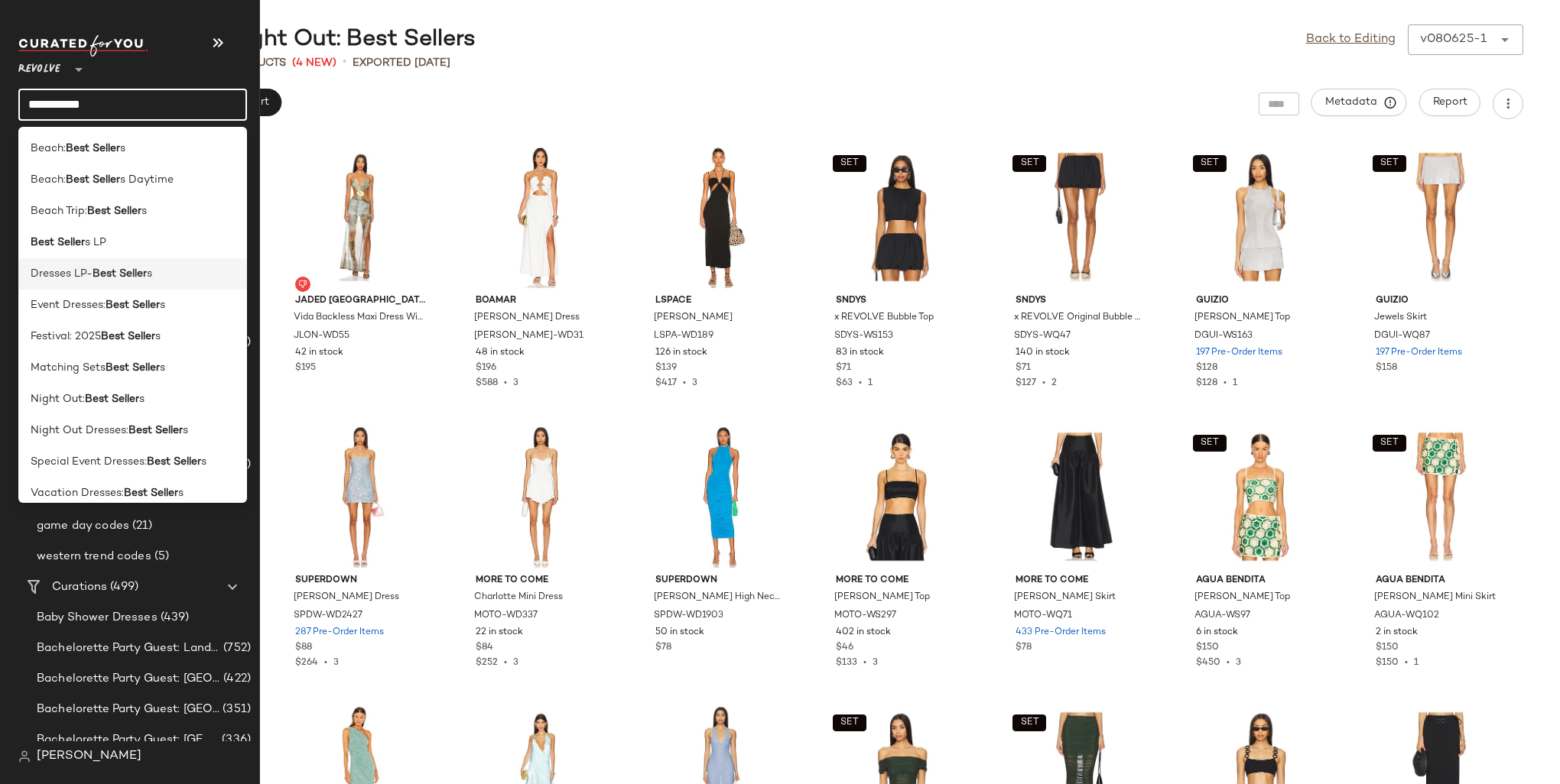
type input "**********"
click at [100, 272] on b "Best Seller" at bounding box center [120, 274] width 54 height 16
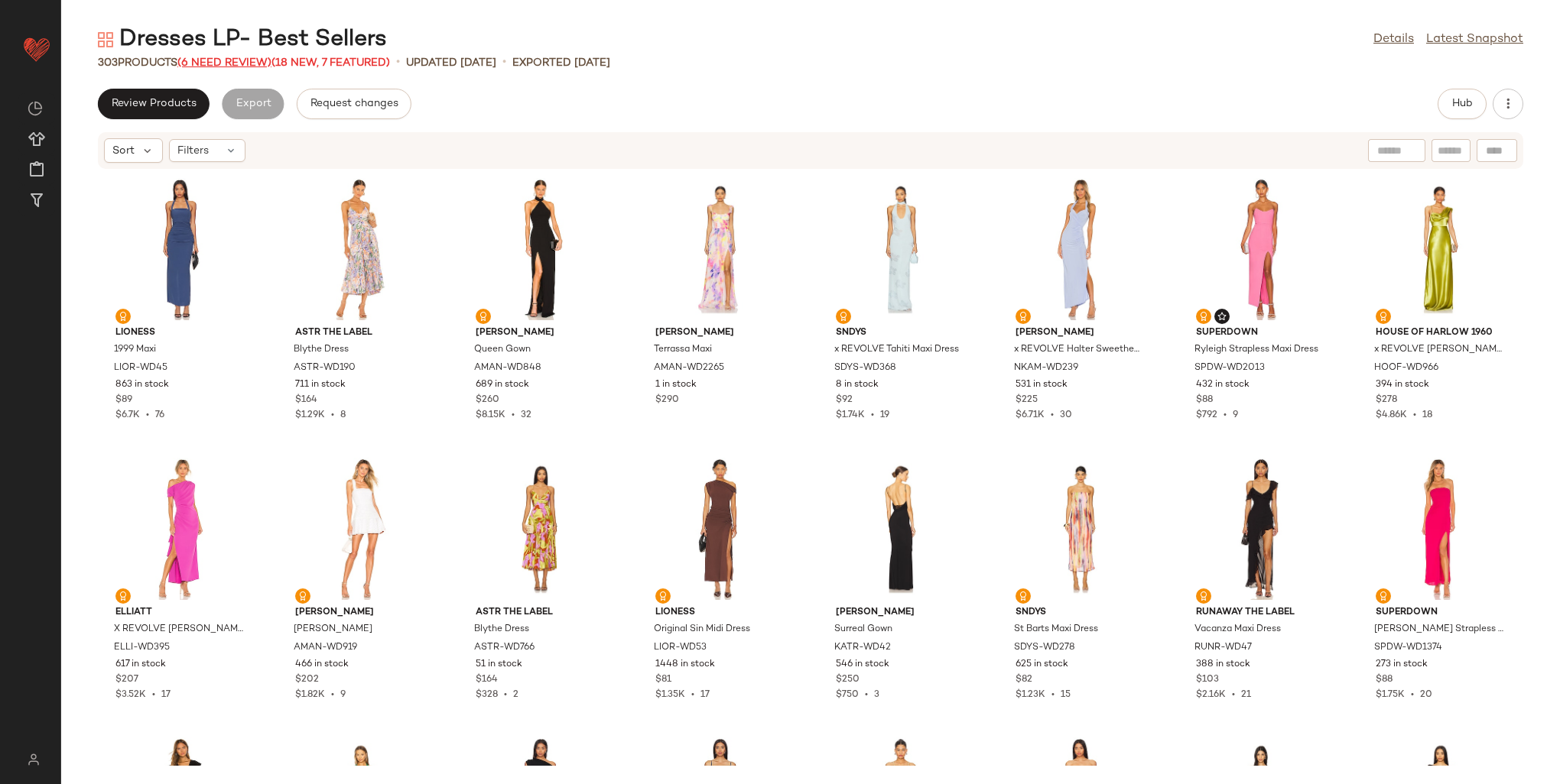
click at [260, 68] on span "(6 Need Review)" at bounding box center [224, 63] width 94 height 12
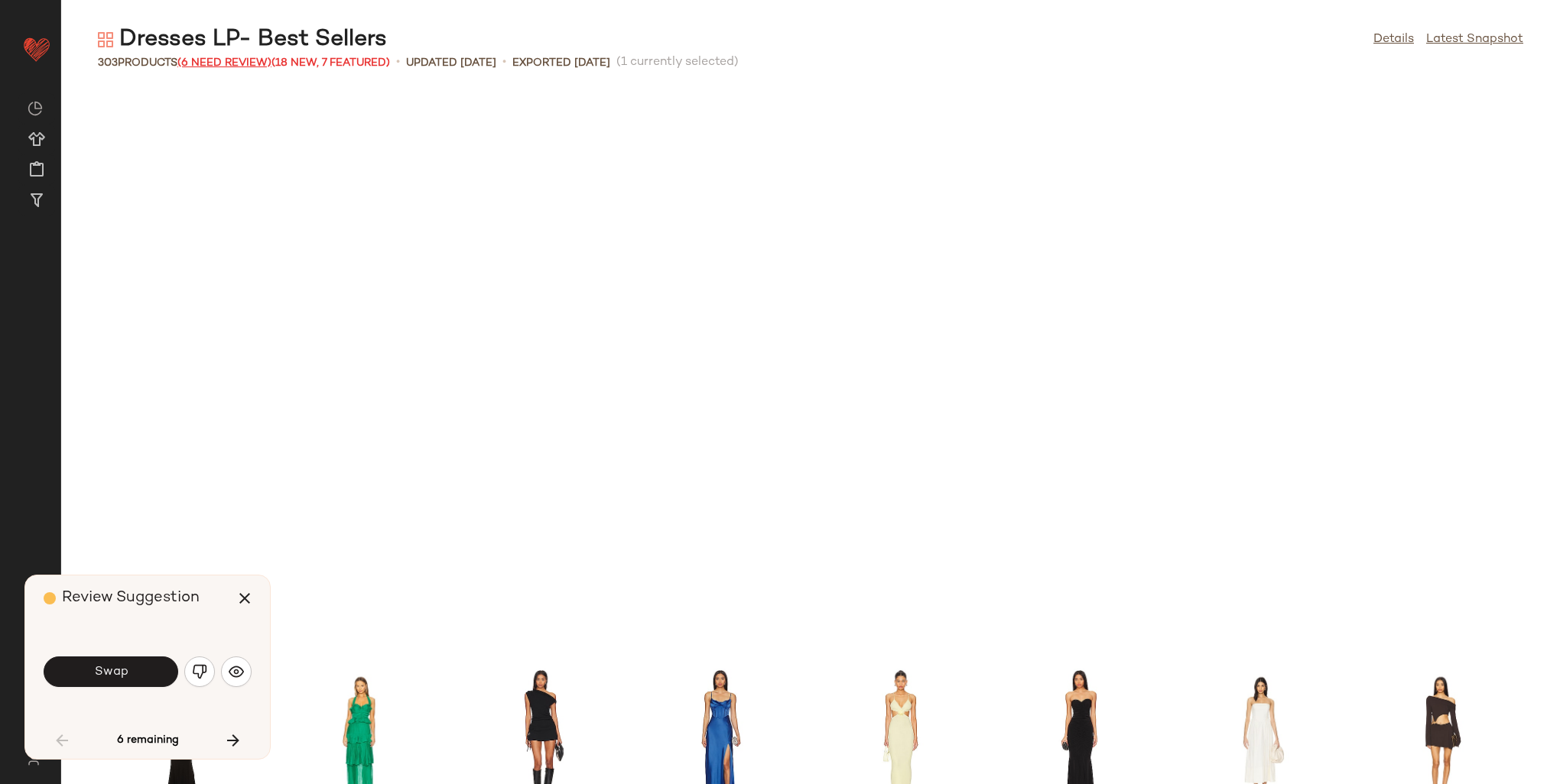
scroll to position [572, 0]
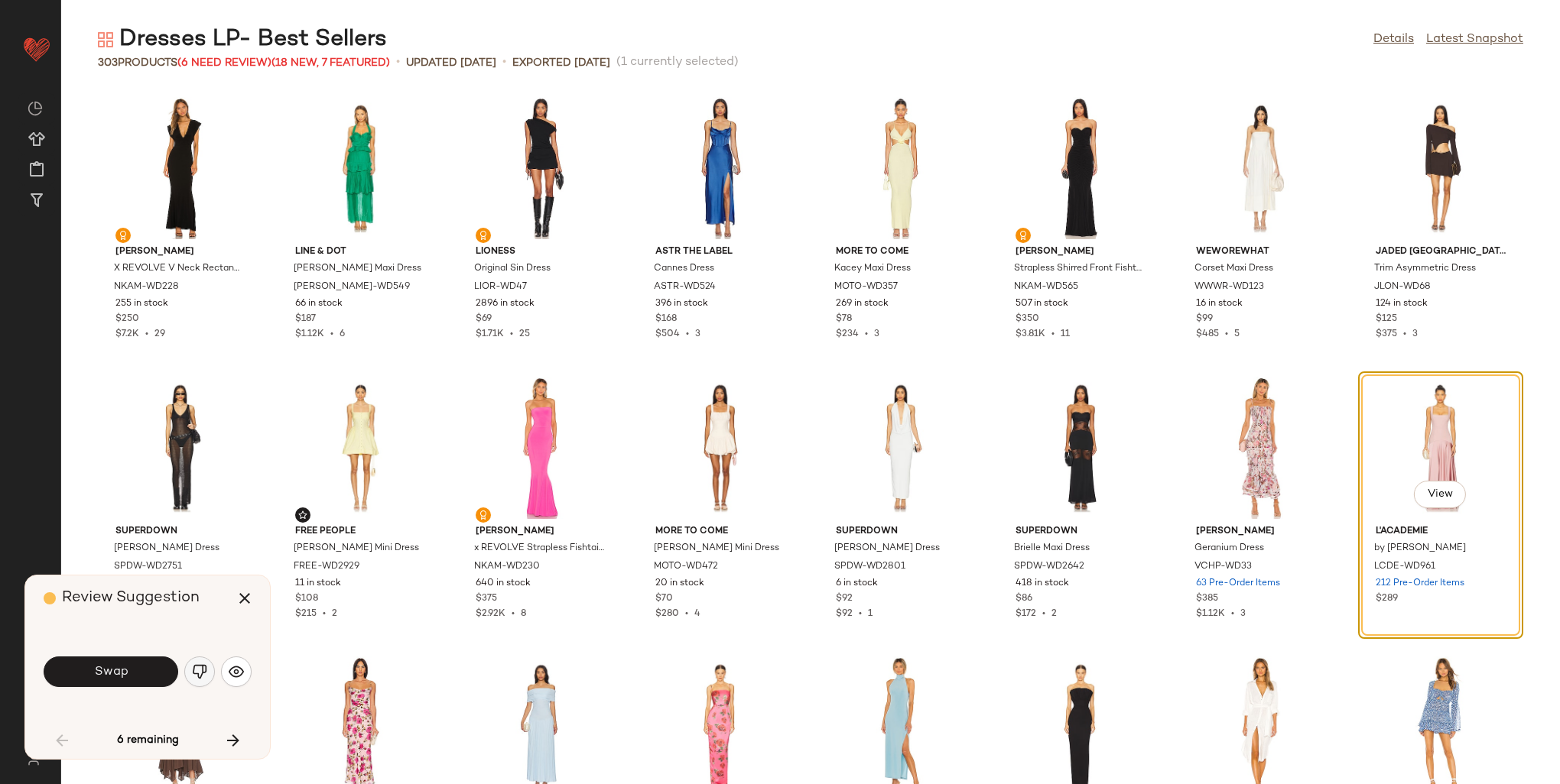
click at [195, 671] on img "button" at bounding box center [200, 672] width 16 height 16
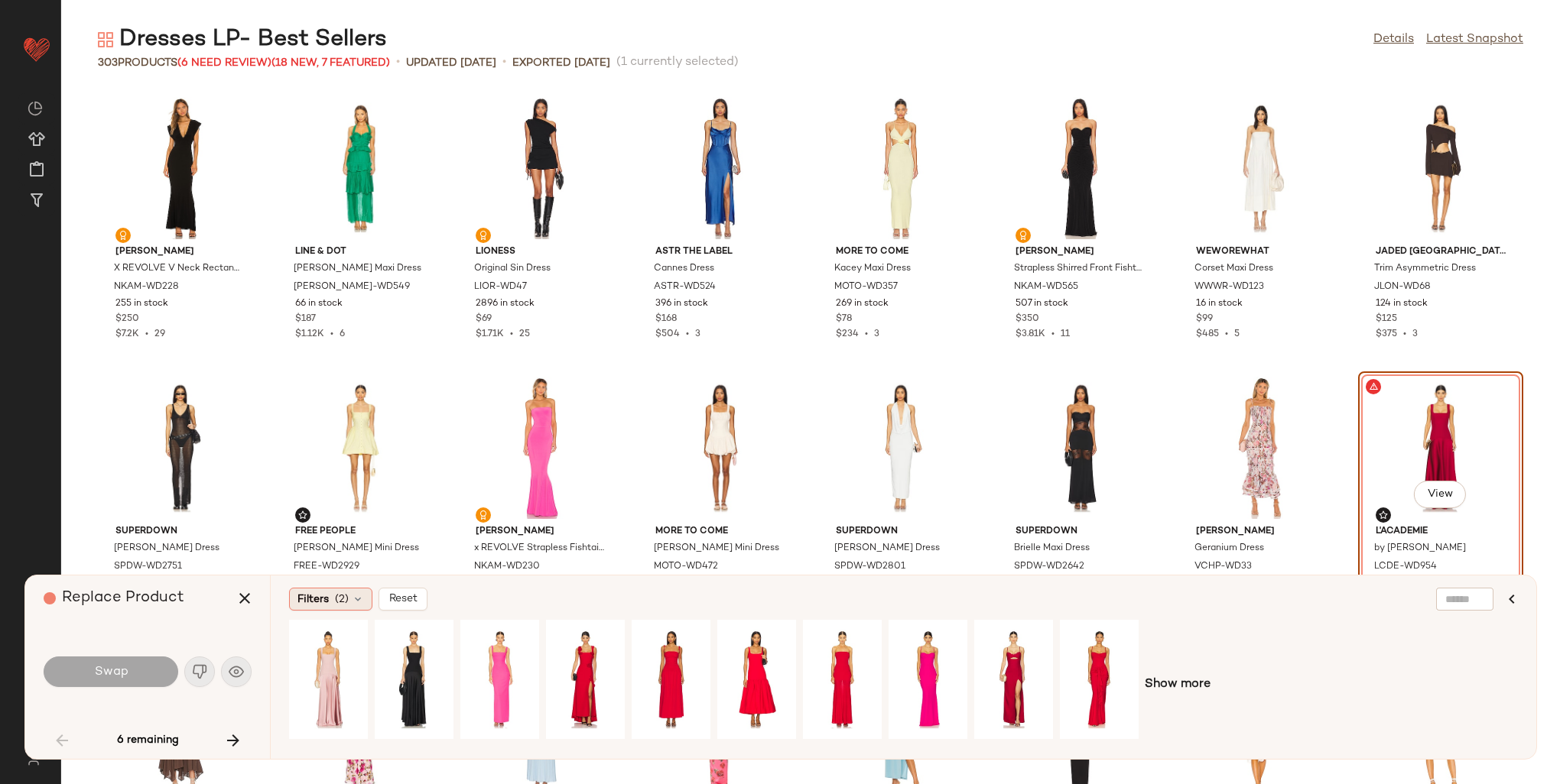
click at [345, 597] on span "(2)" at bounding box center [341, 599] width 14 height 16
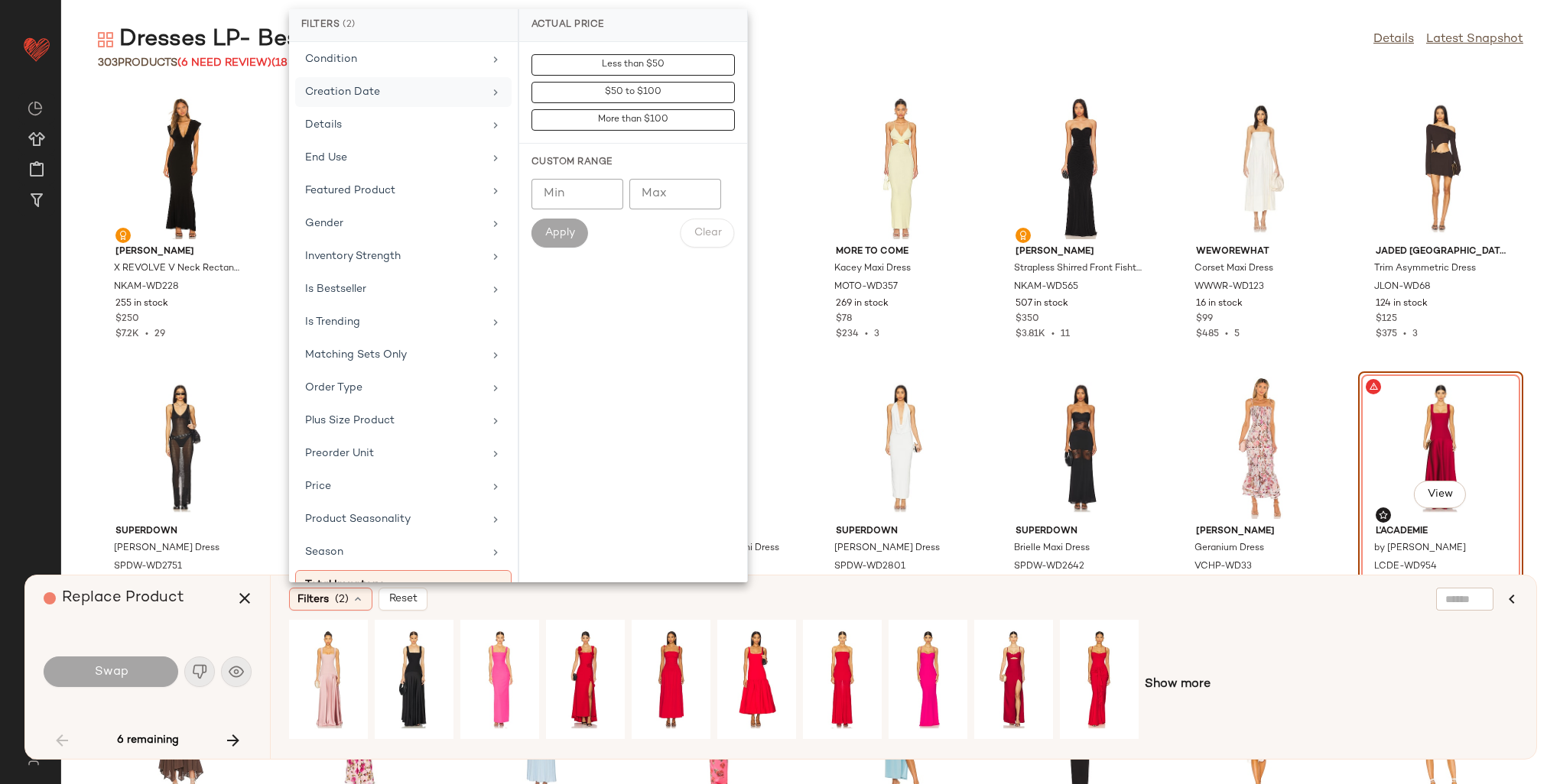
scroll to position [458, 0]
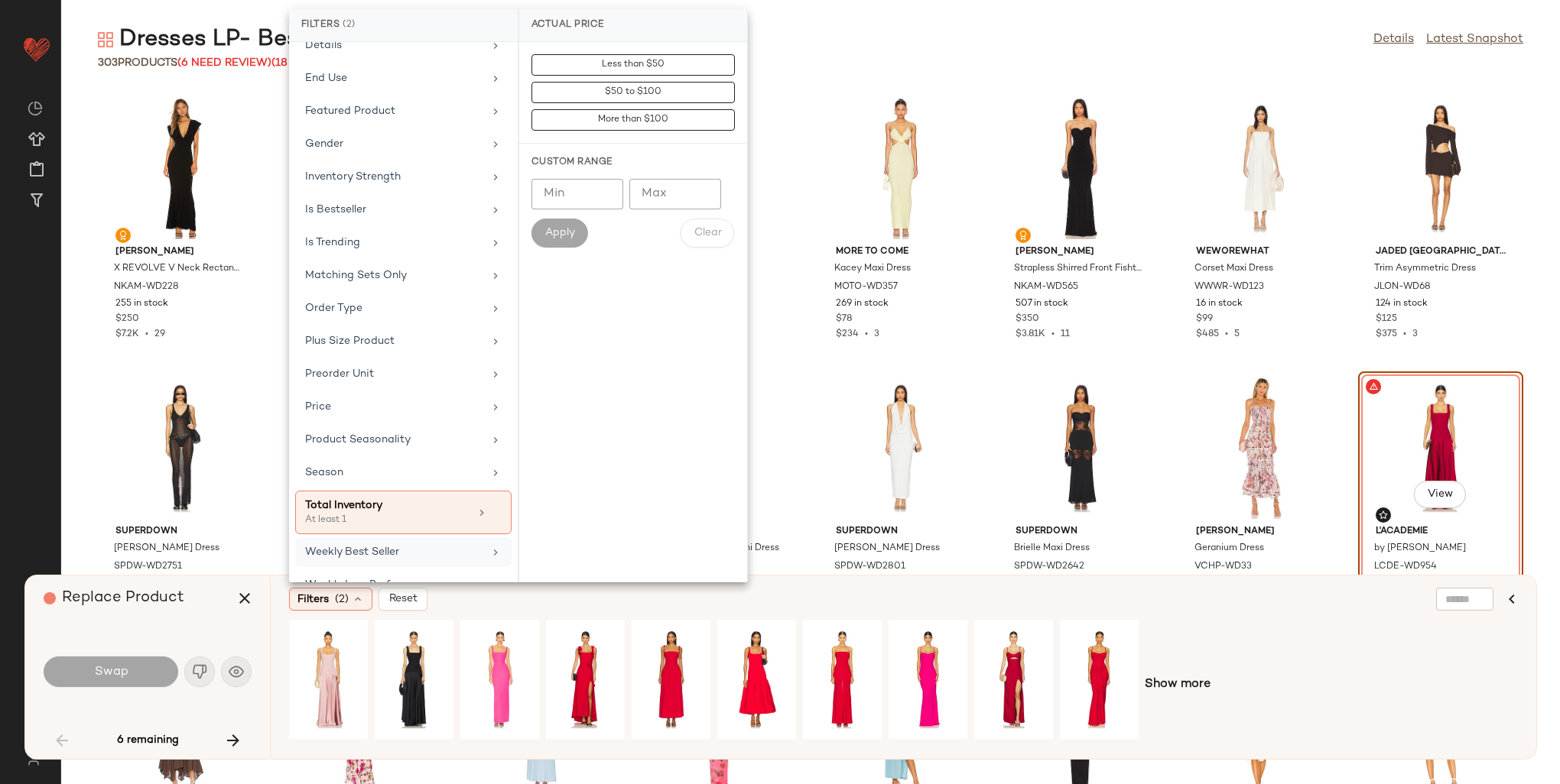
click at [407, 546] on div "Weekly Best Seller" at bounding box center [394, 552] width 178 height 16
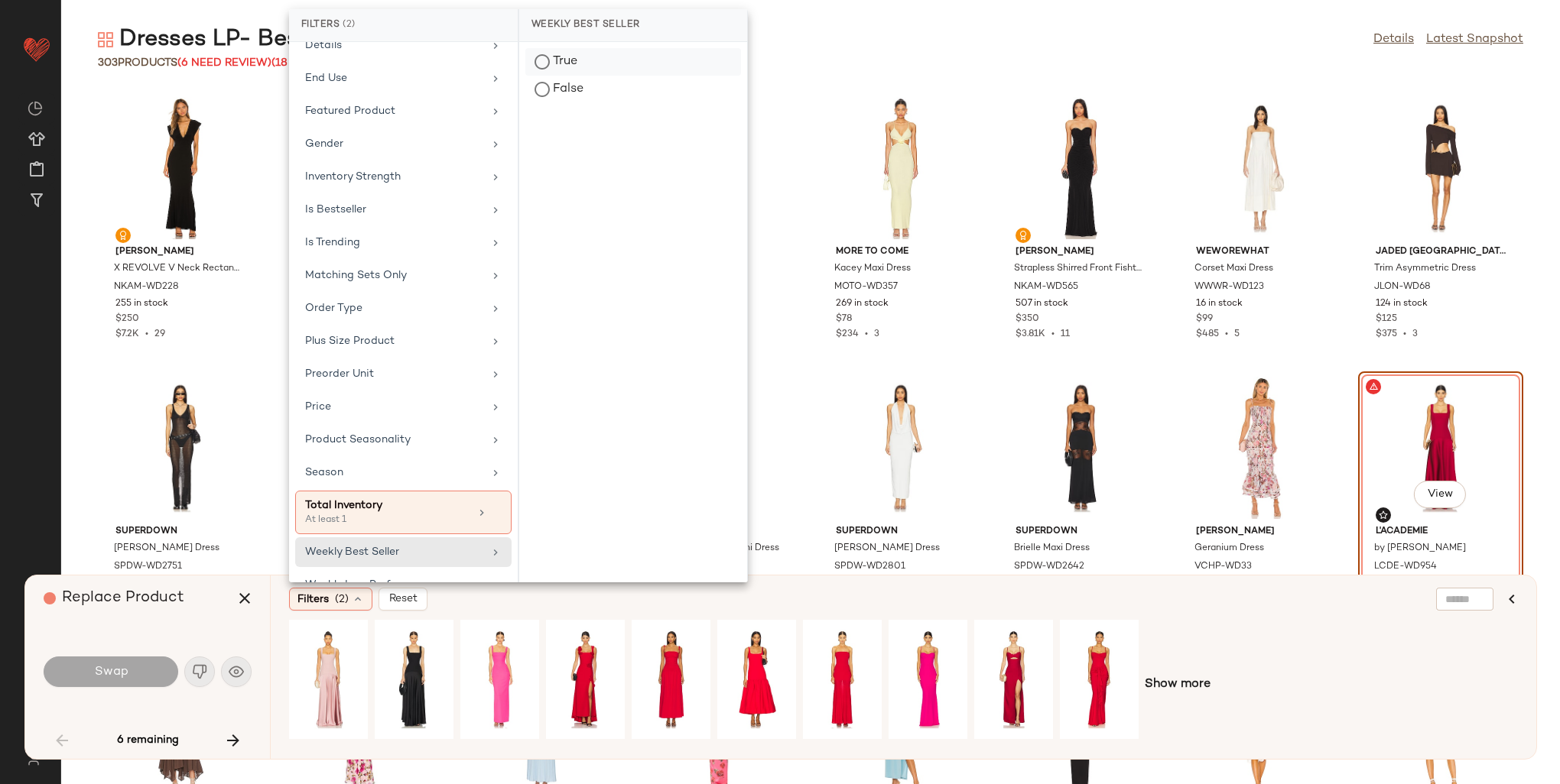
click at [546, 76] on div "True" at bounding box center [633, 89] width 216 height 27
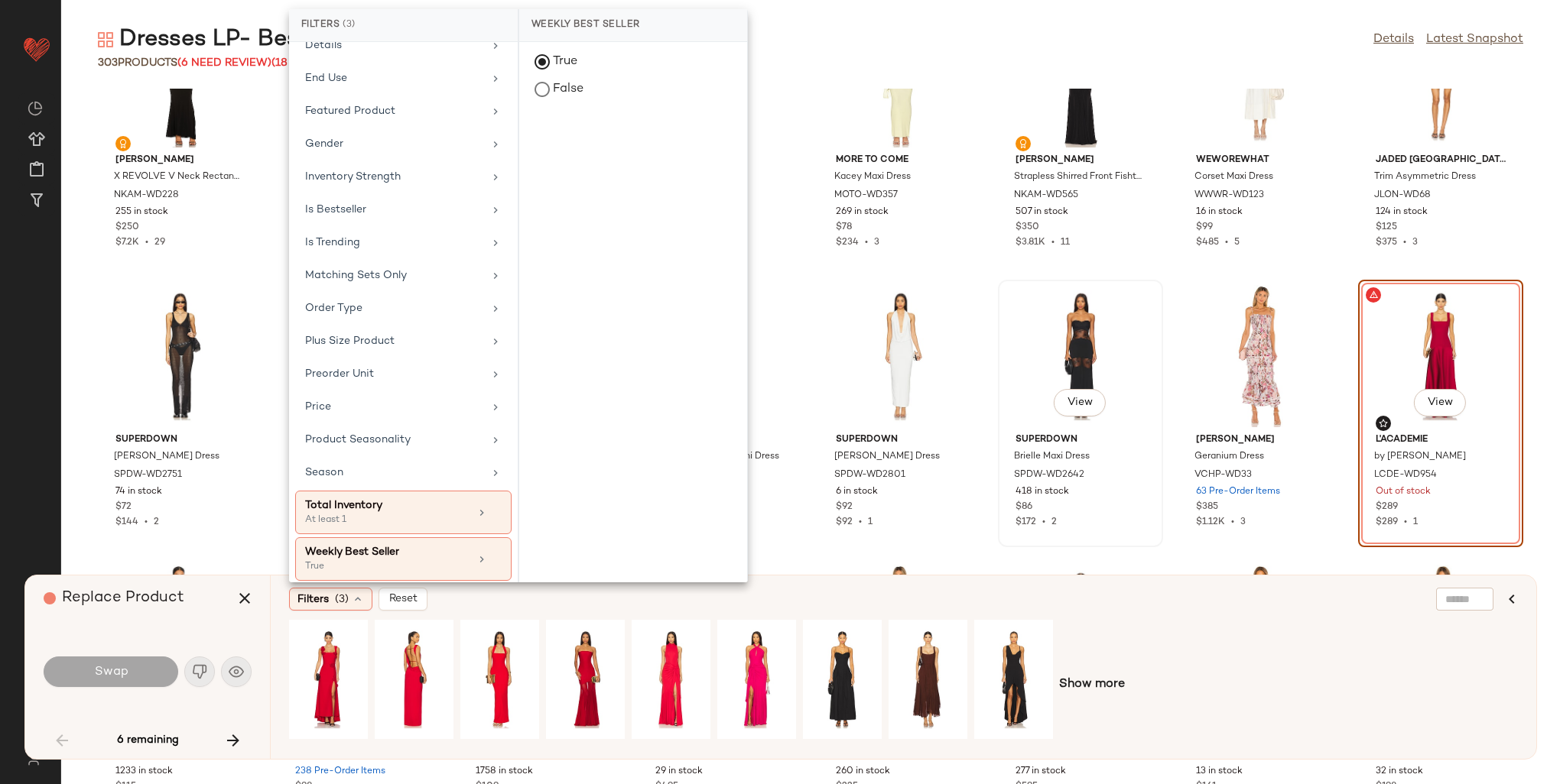
scroll to position [725, 0]
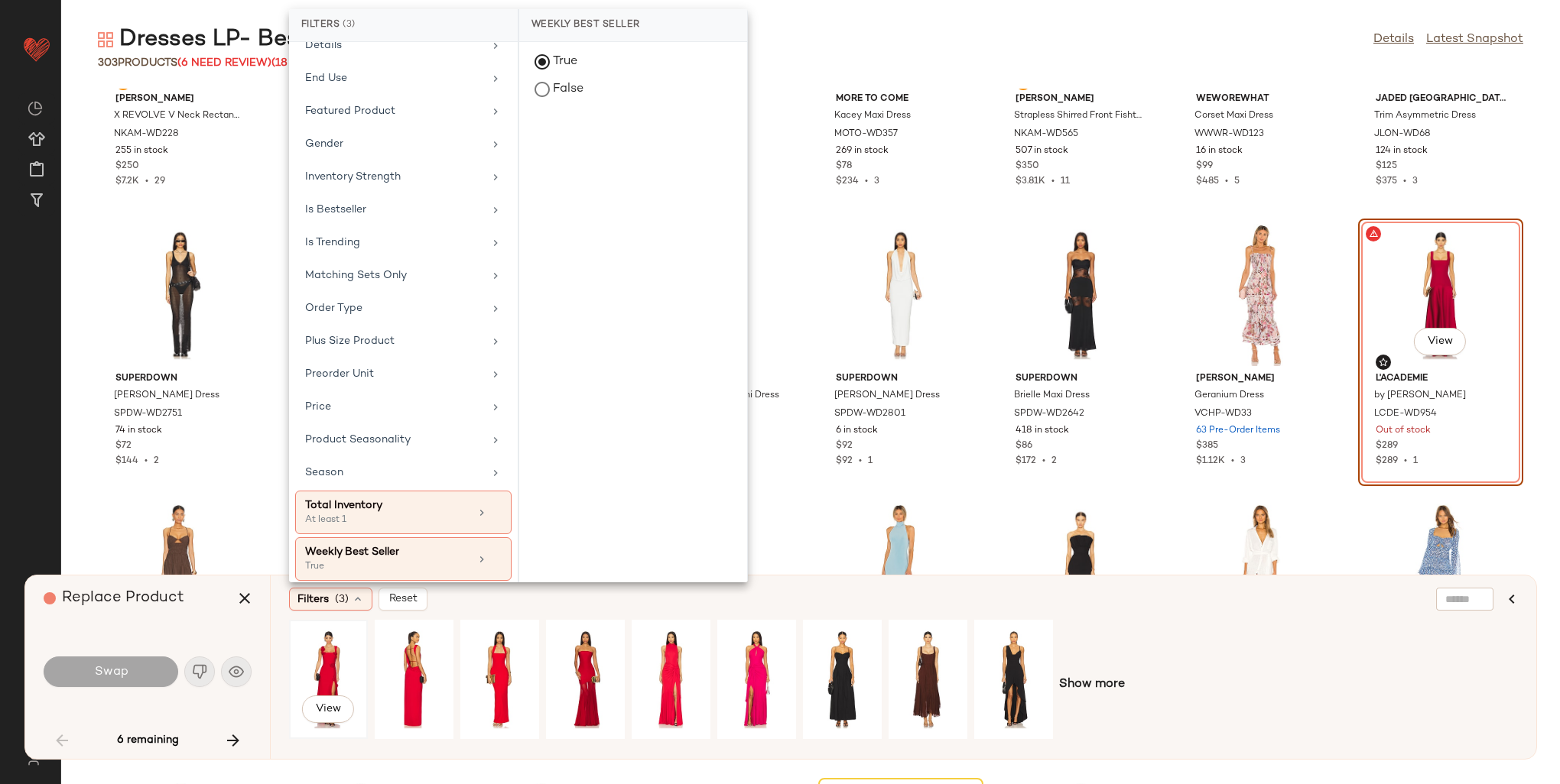
click at [334, 658] on div "View" at bounding box center [328, 680] width 68 height 109
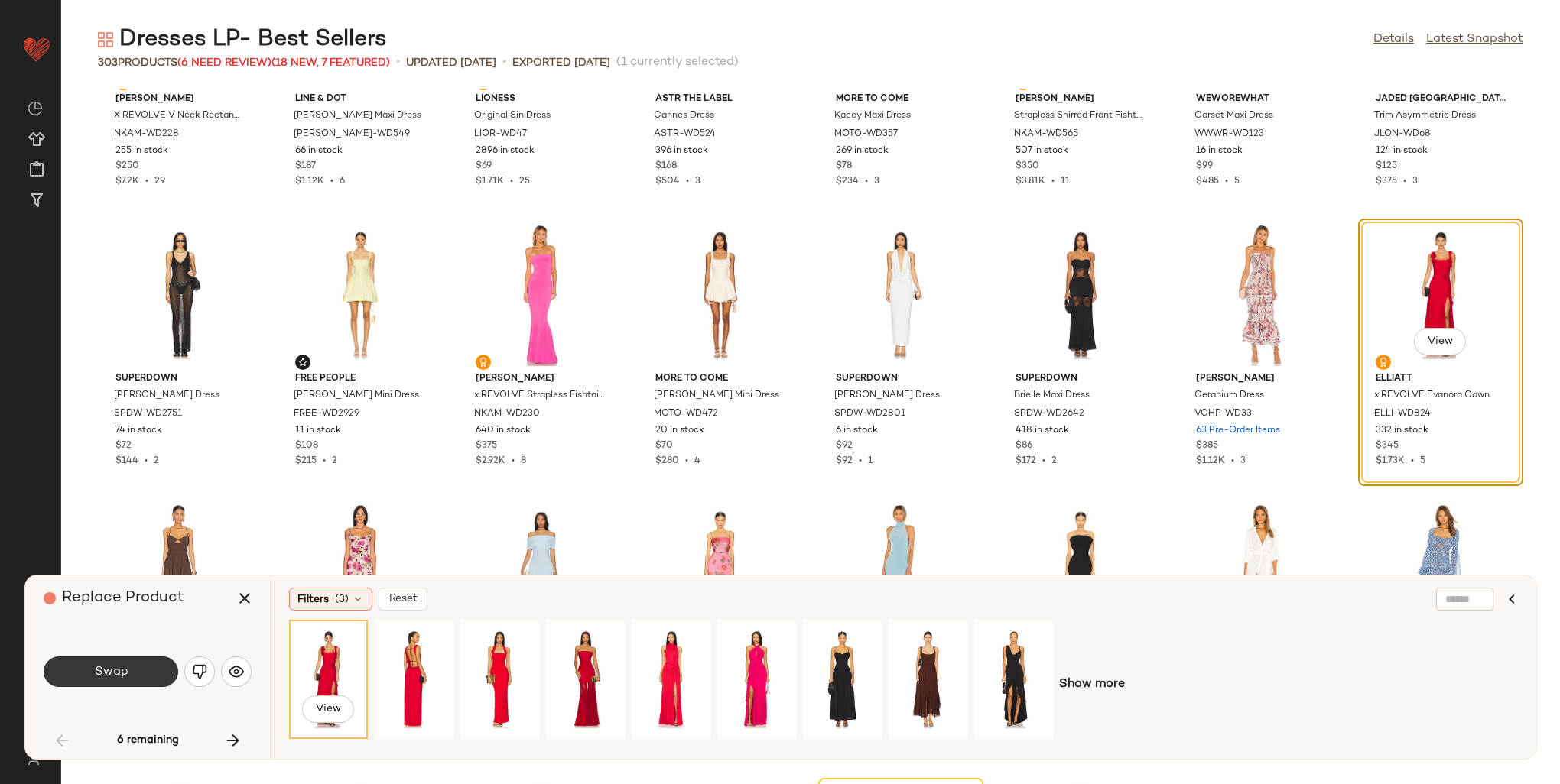
click at [143, 665] on button "Swap" at bounding box center [110, 672] width 134 height 31
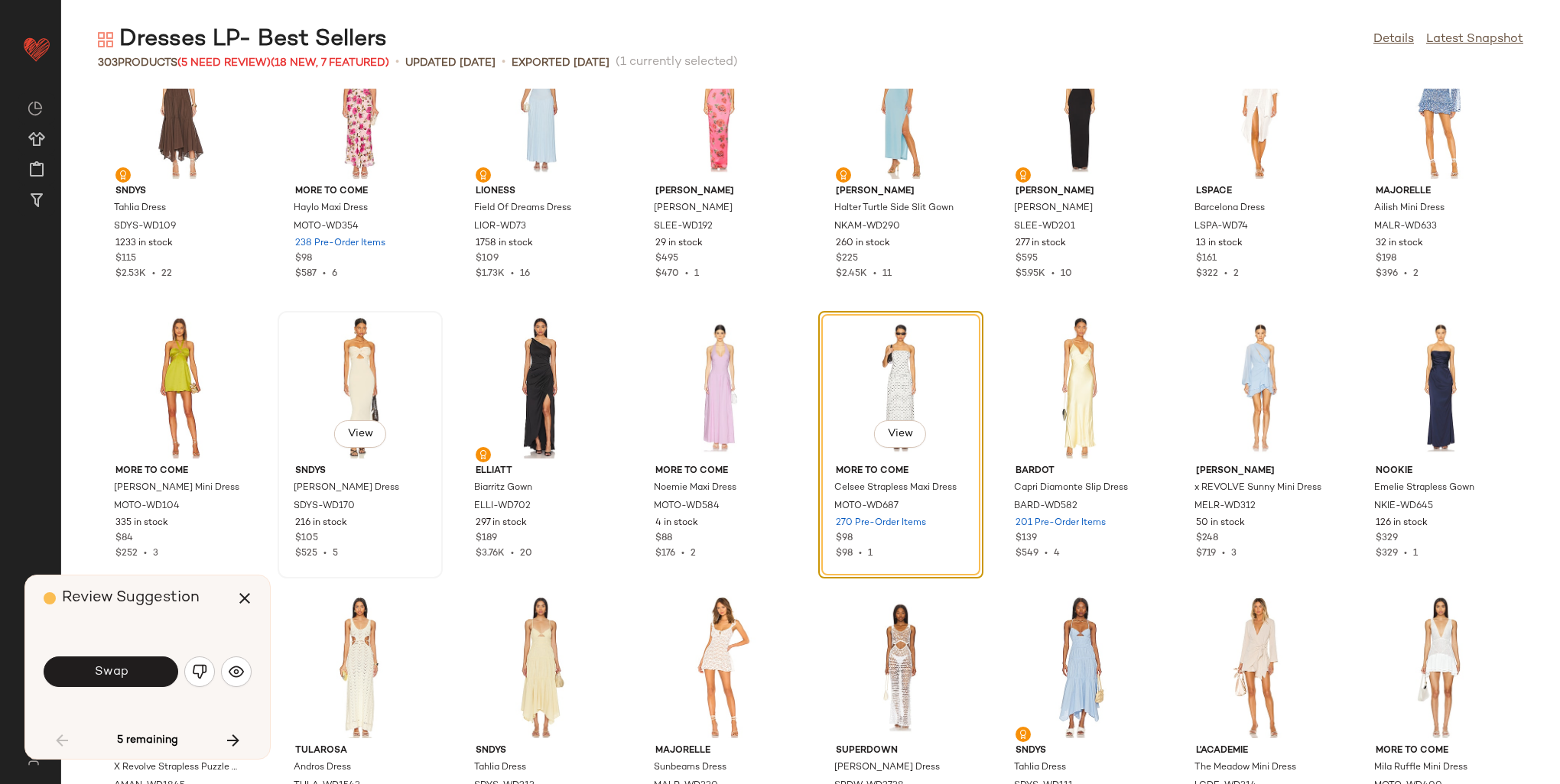
scroll to position [1195, 0]
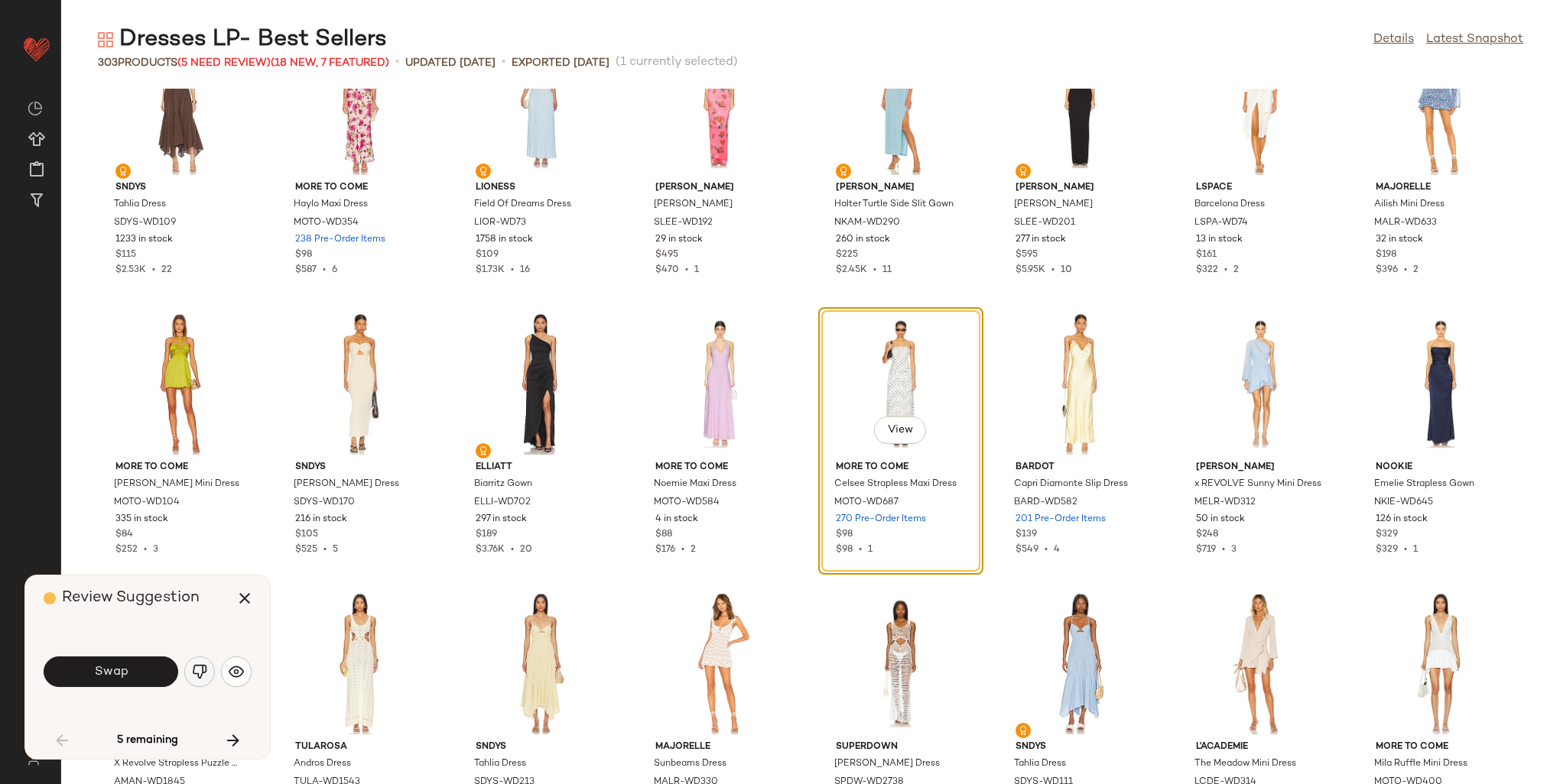
click at [205, 679] on img "button" at bounding box center [200, 672] width 16 height 16
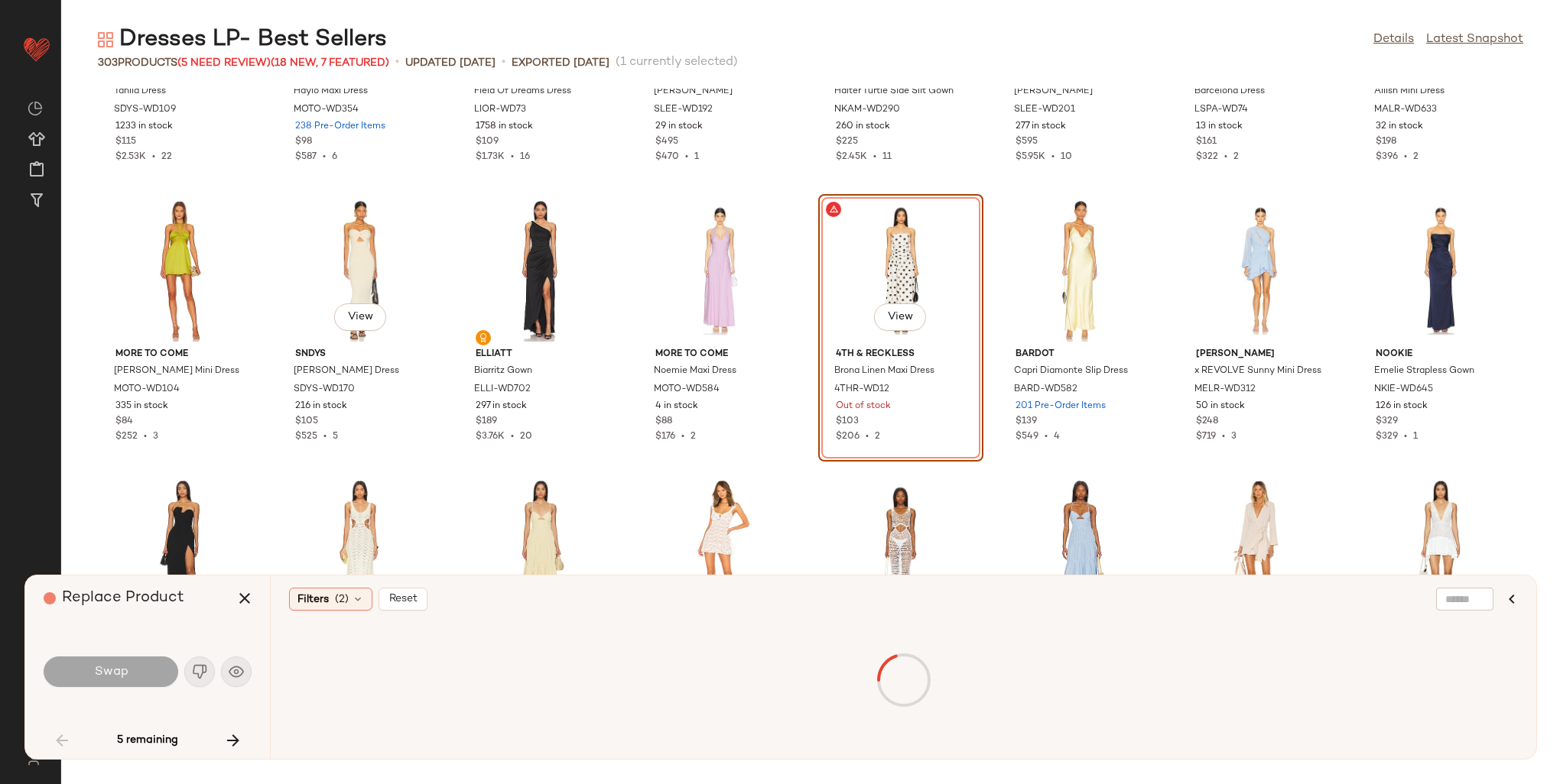
scroll to position [1349, 0]
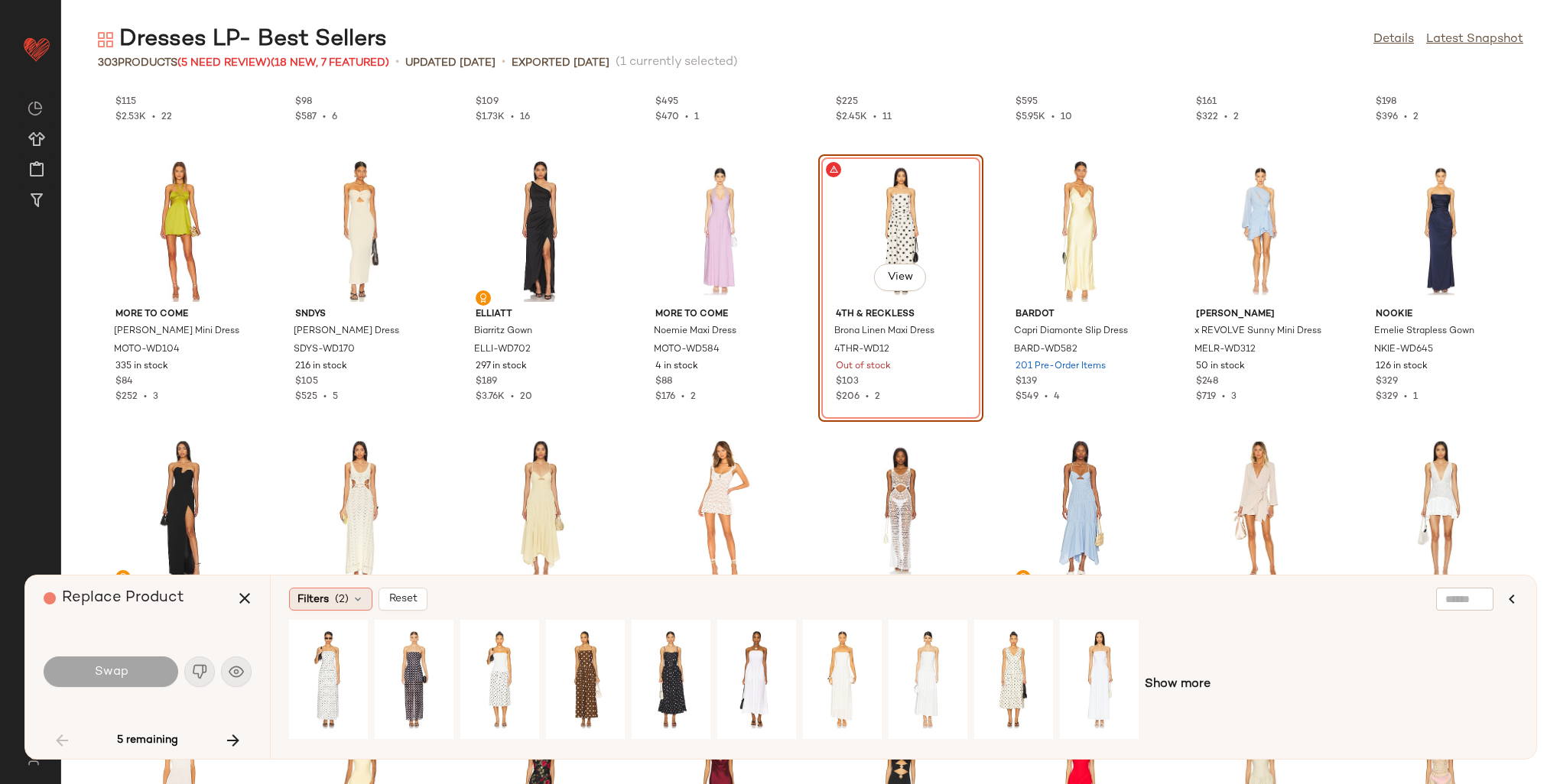
click at [321, 599] on span "Filters" at bounding box center [313, 599] width 31 height 16
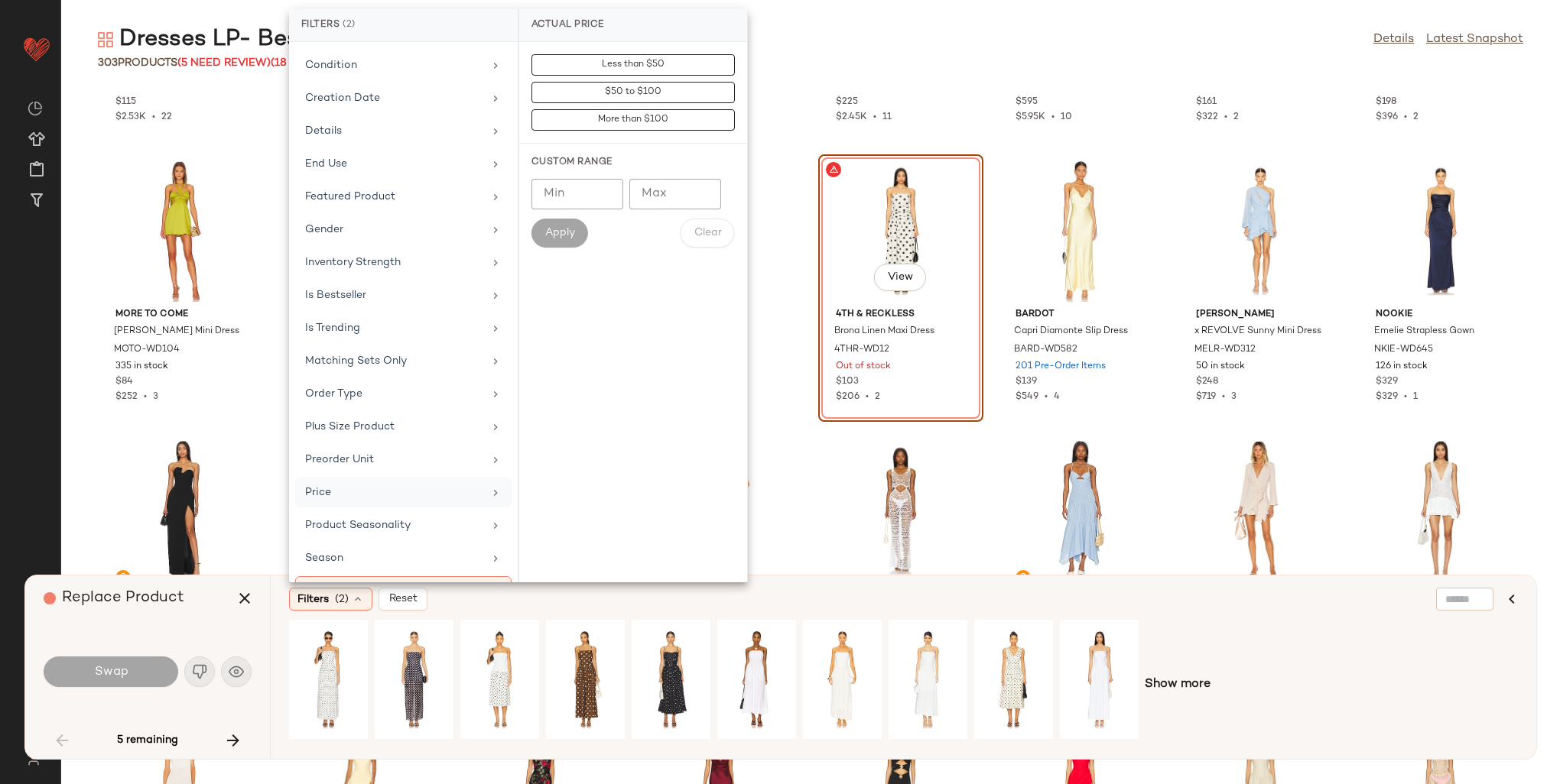
scroll to position [383, 0]
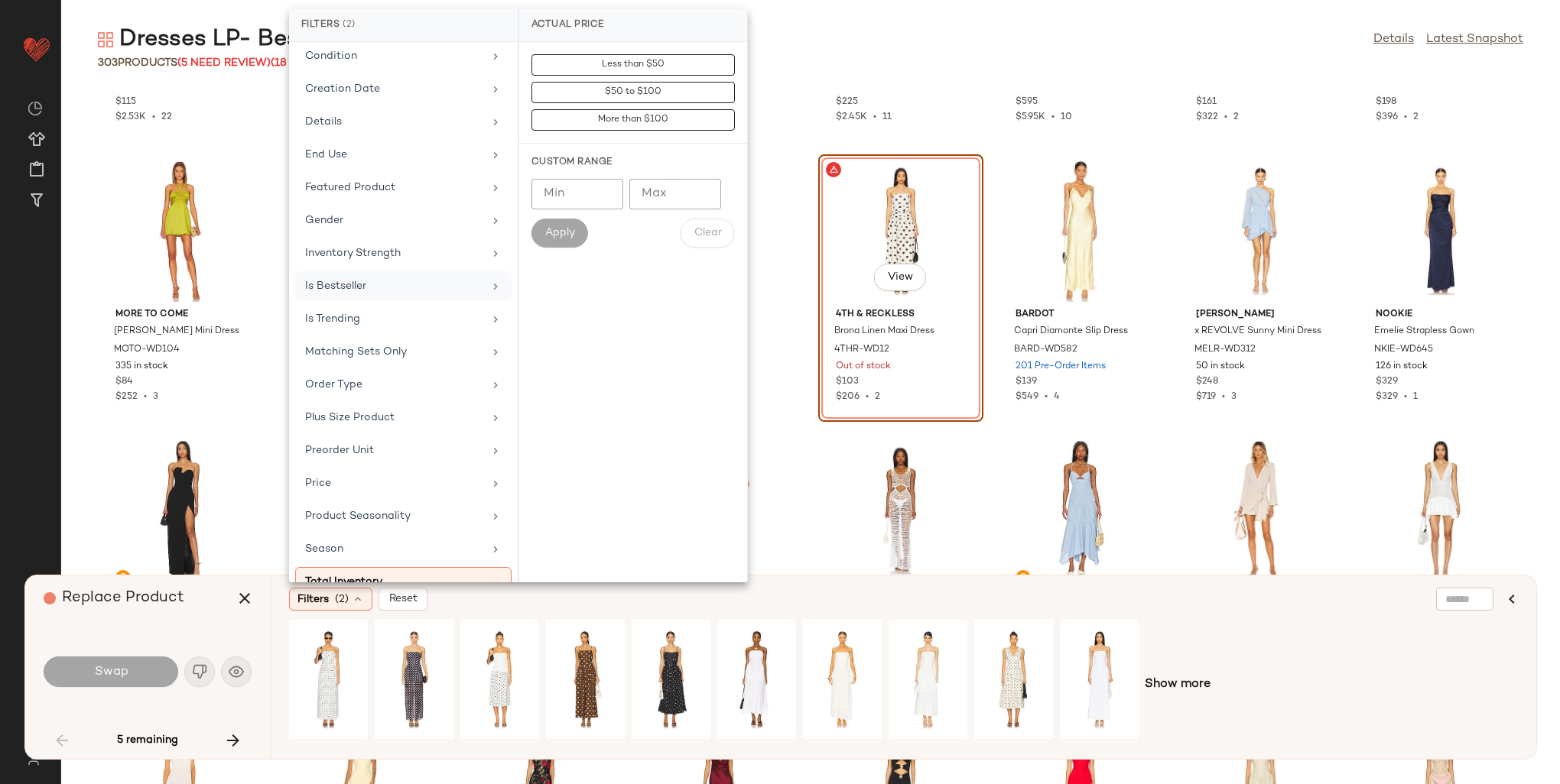
click at [383, 304] on div "Is Bestseller" at bounding box center [403, 319] width 216 height 30
click at [558, 181] on div "true" at bounding box center [633, 174] width 228 height 37
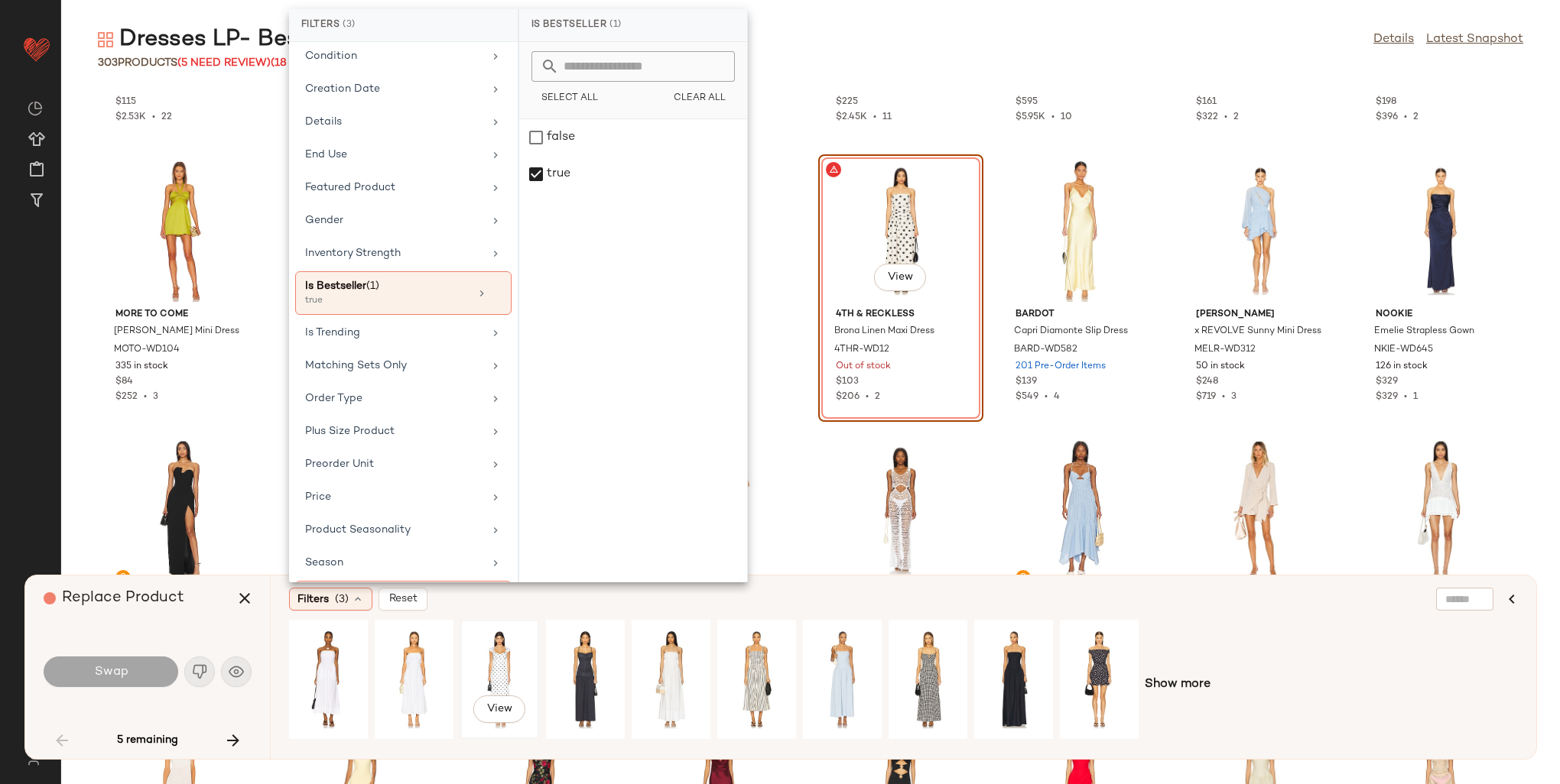
click at [510, 659] on div "View" at bounding box center [500, 680] width 68 height 109
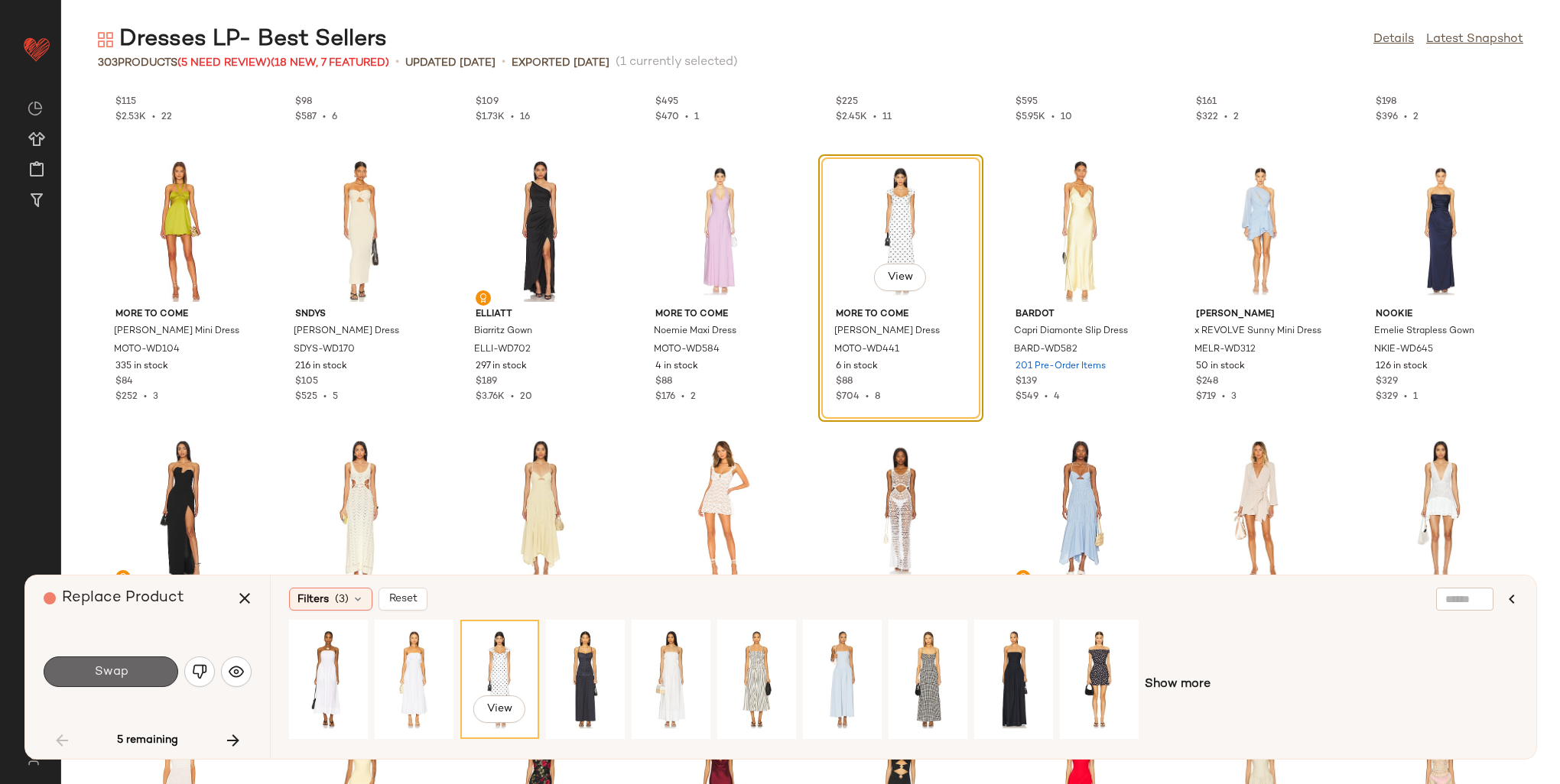
click at [135, 674] on button "Swap" at bounding box center [110, 672] width 134 height 31
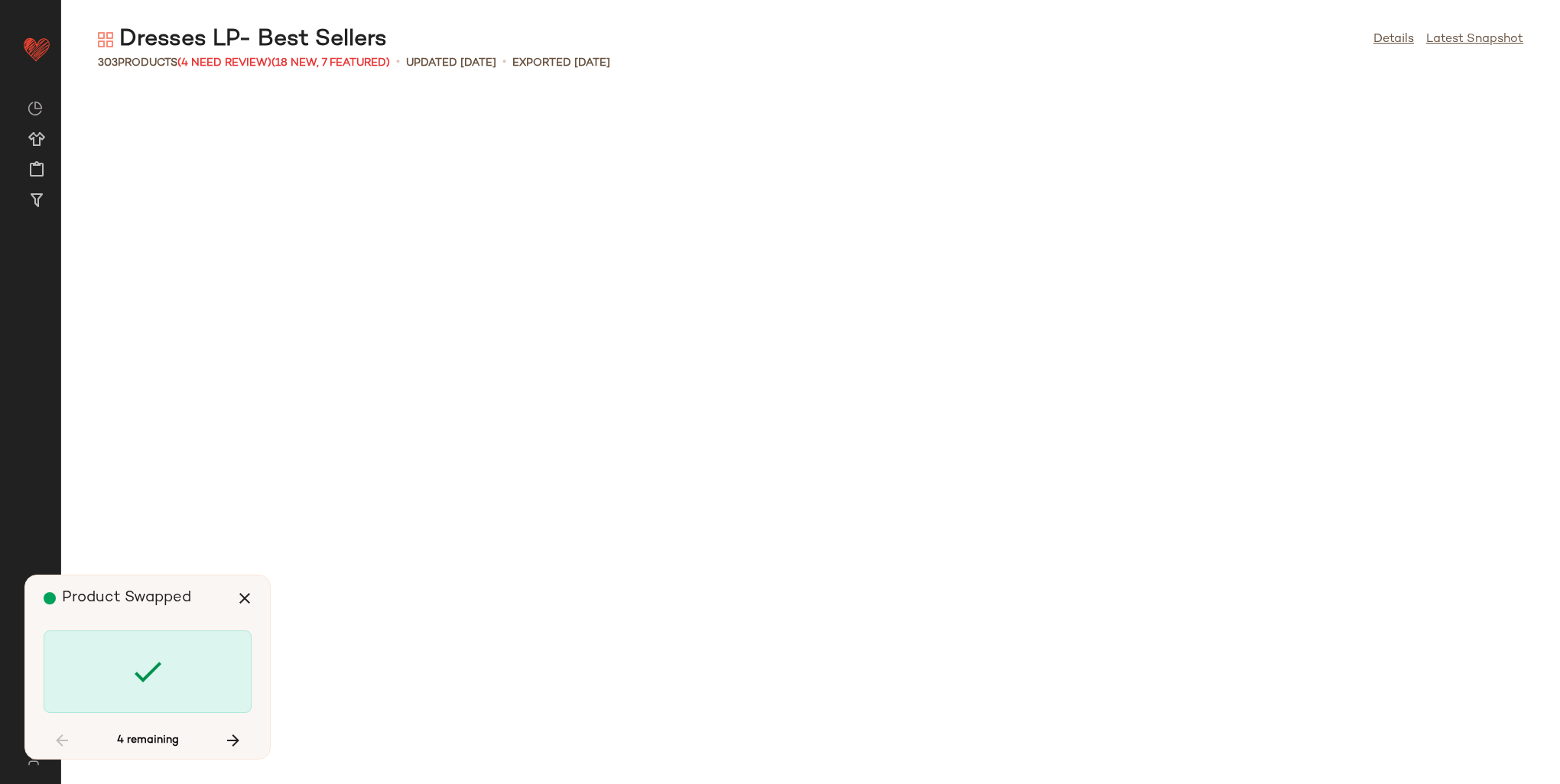
scroll to position [4477, 0]
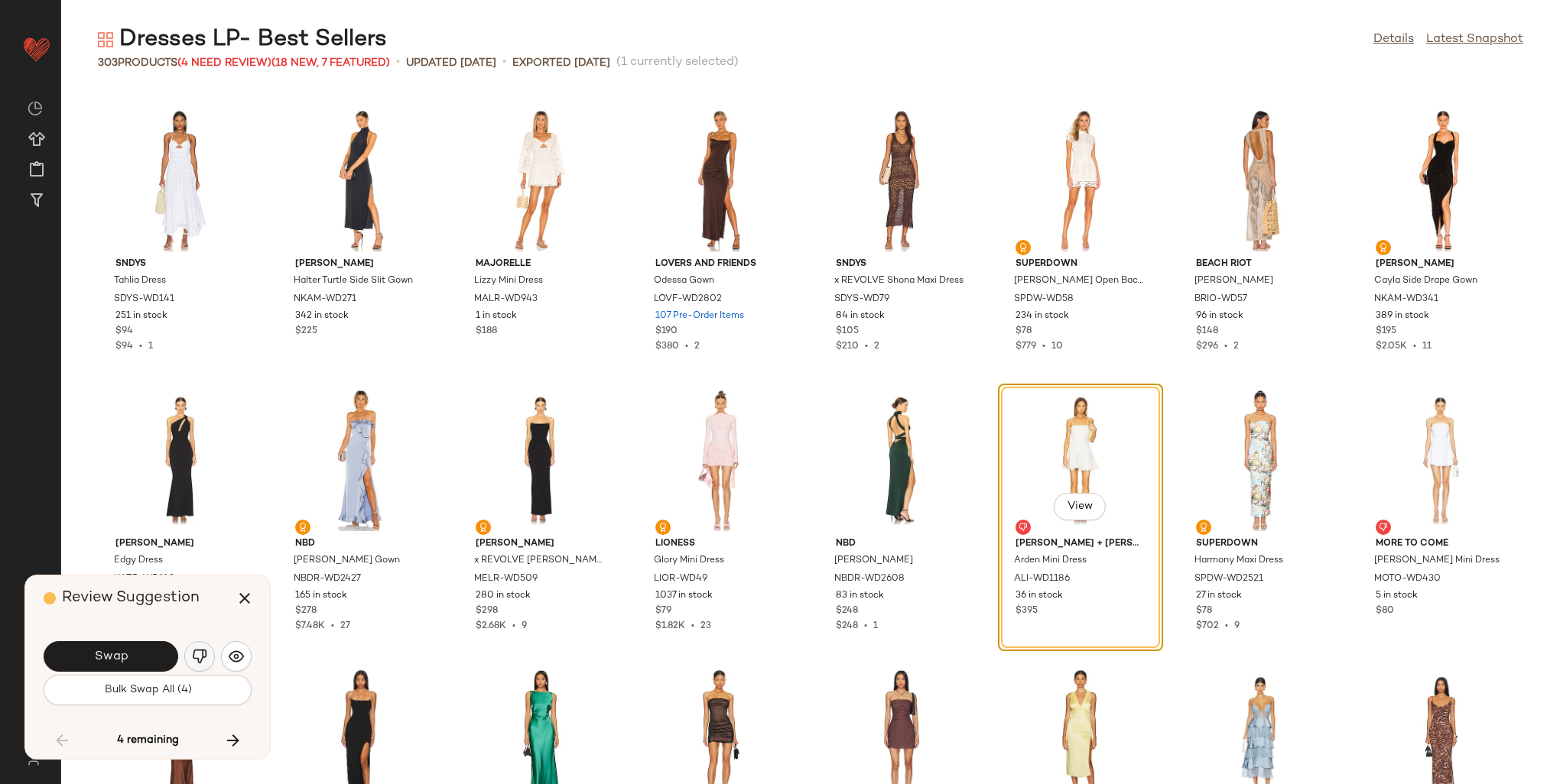
click at [198, 659] on img "button" at bounding box center [200, 656] width 16 height 16
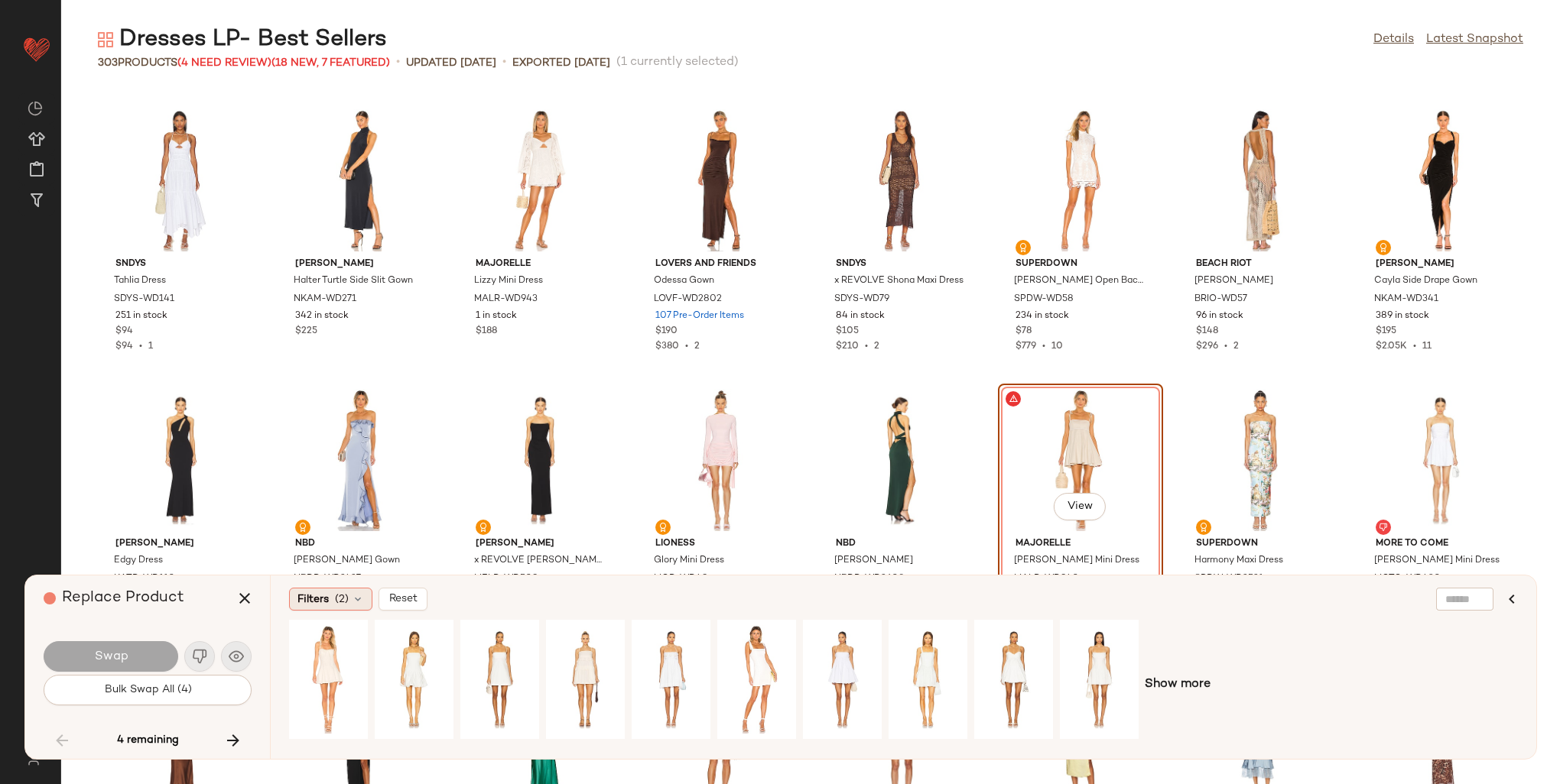
click at [327, 601] on span "Filters" at bounding box center [313, 599] width 31 height 16
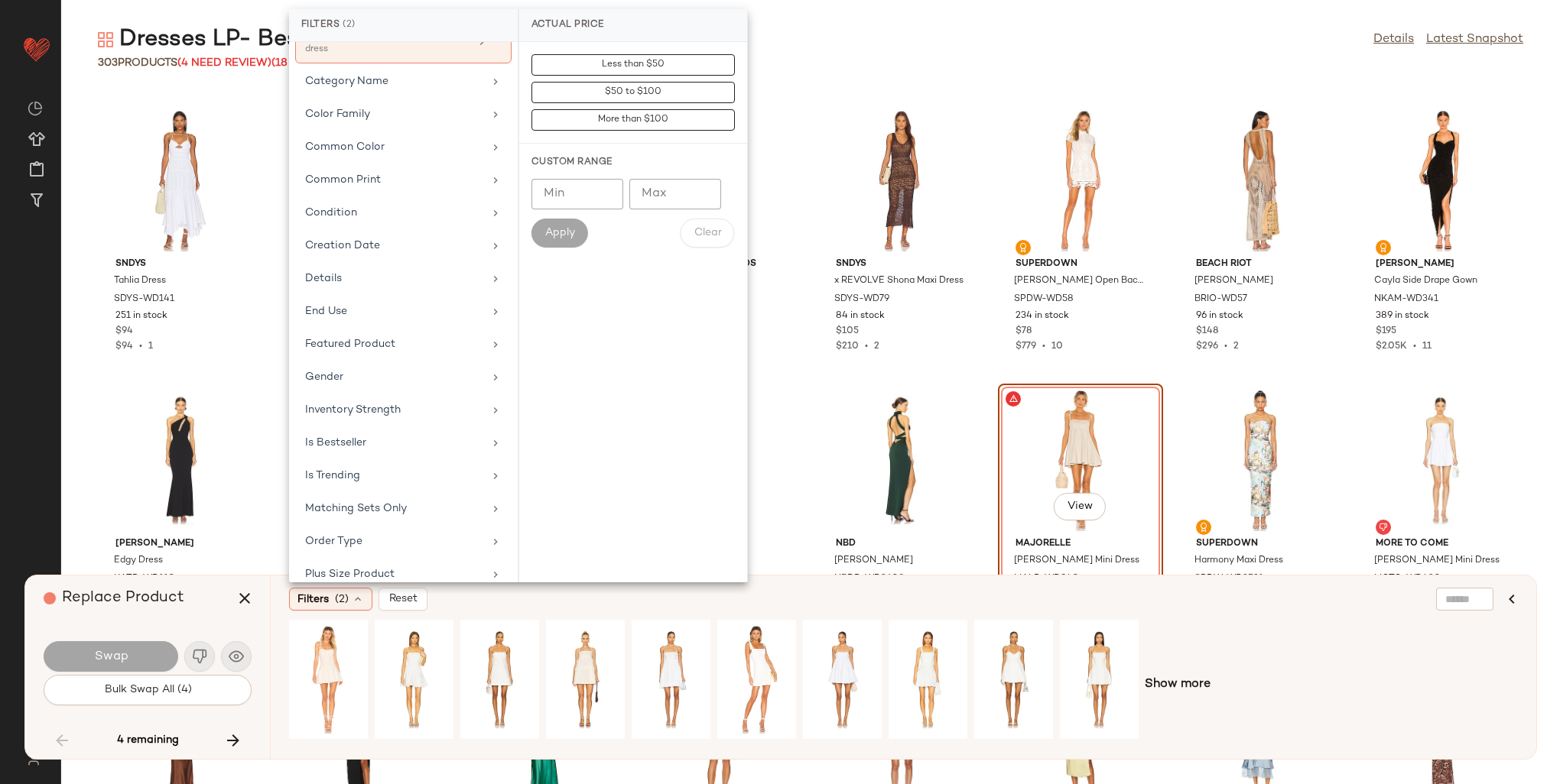
scroll to position [229, 0]
click at [360, 431] on div "Is Bestseller" at bounding box center [394, 439] width 178 height 16
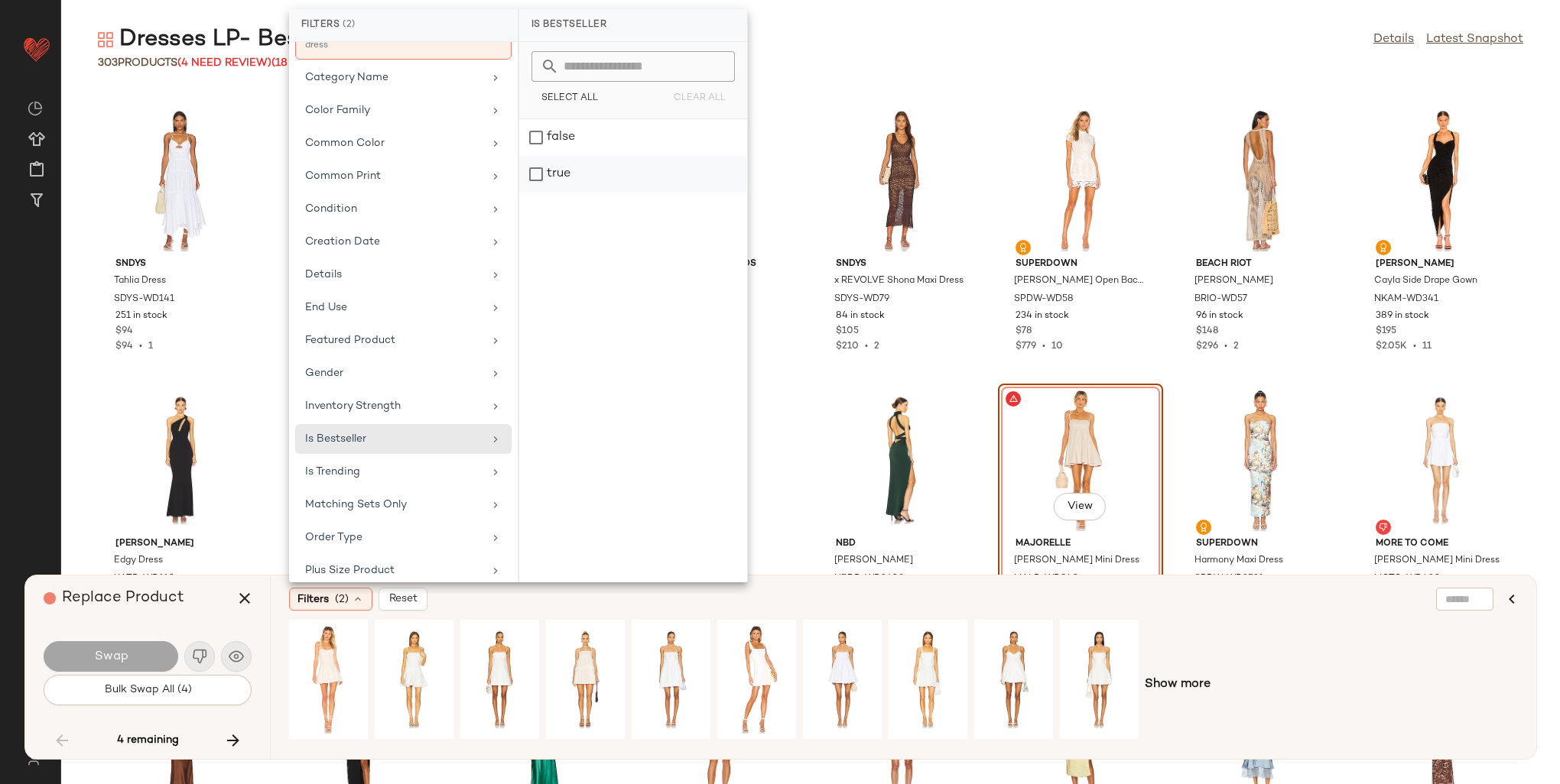
click at [554, 176] on div "true" at bounding box center [633, 174] width 228 height 37
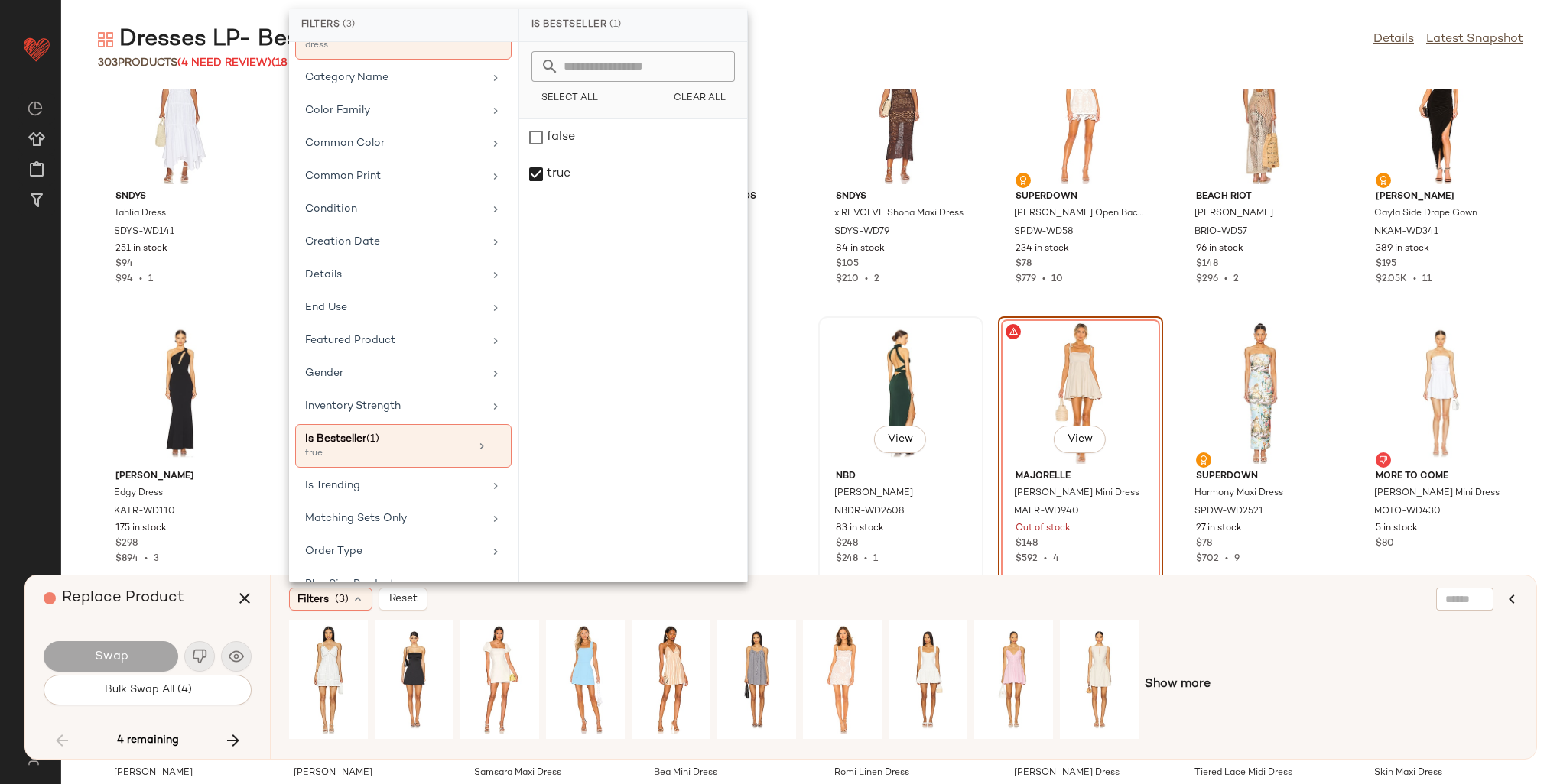
scroll to position [4553, 0]
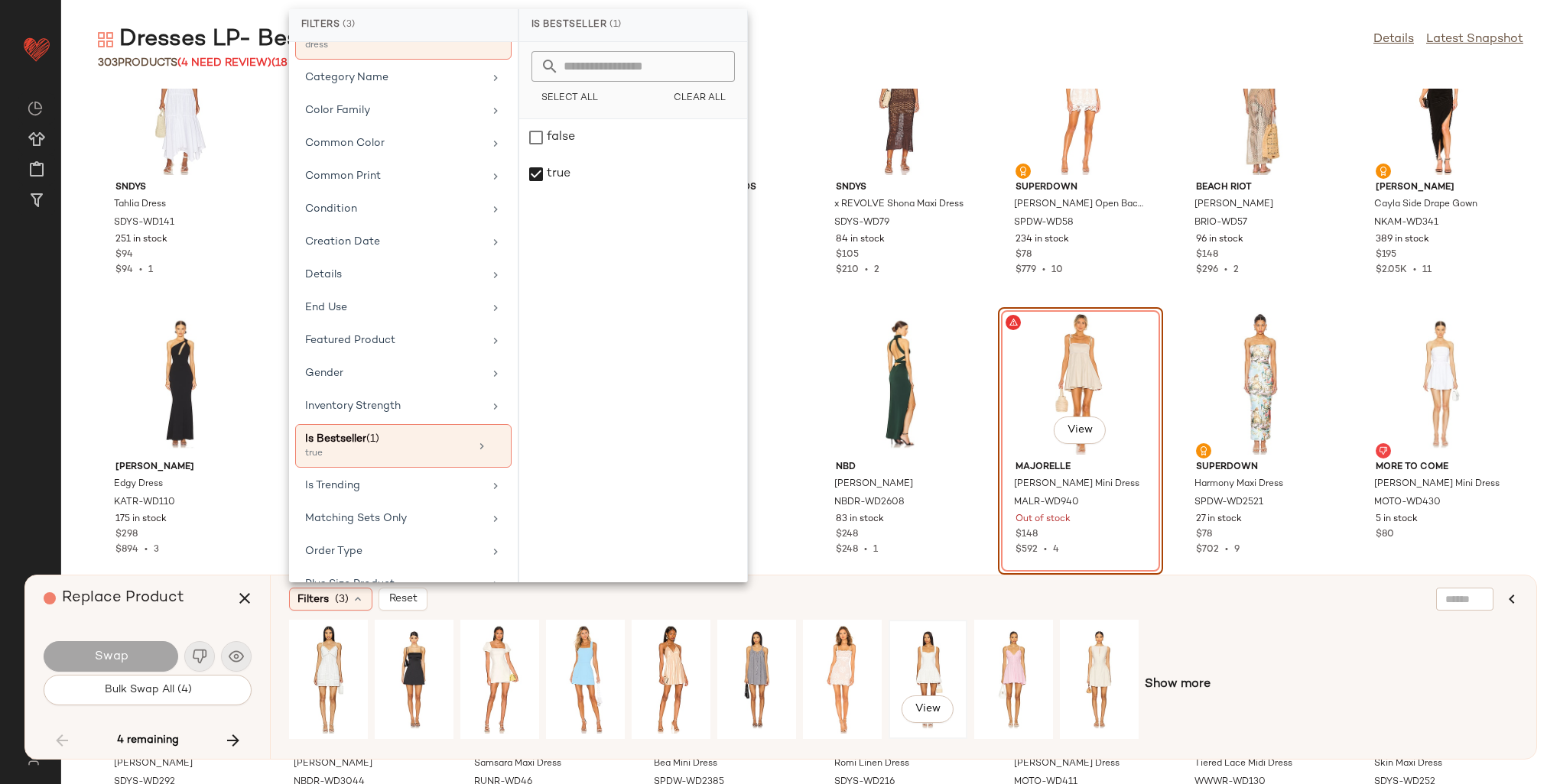
click at [923, 674] on div "View" at bounding box center [928, 680] width 68 height 109
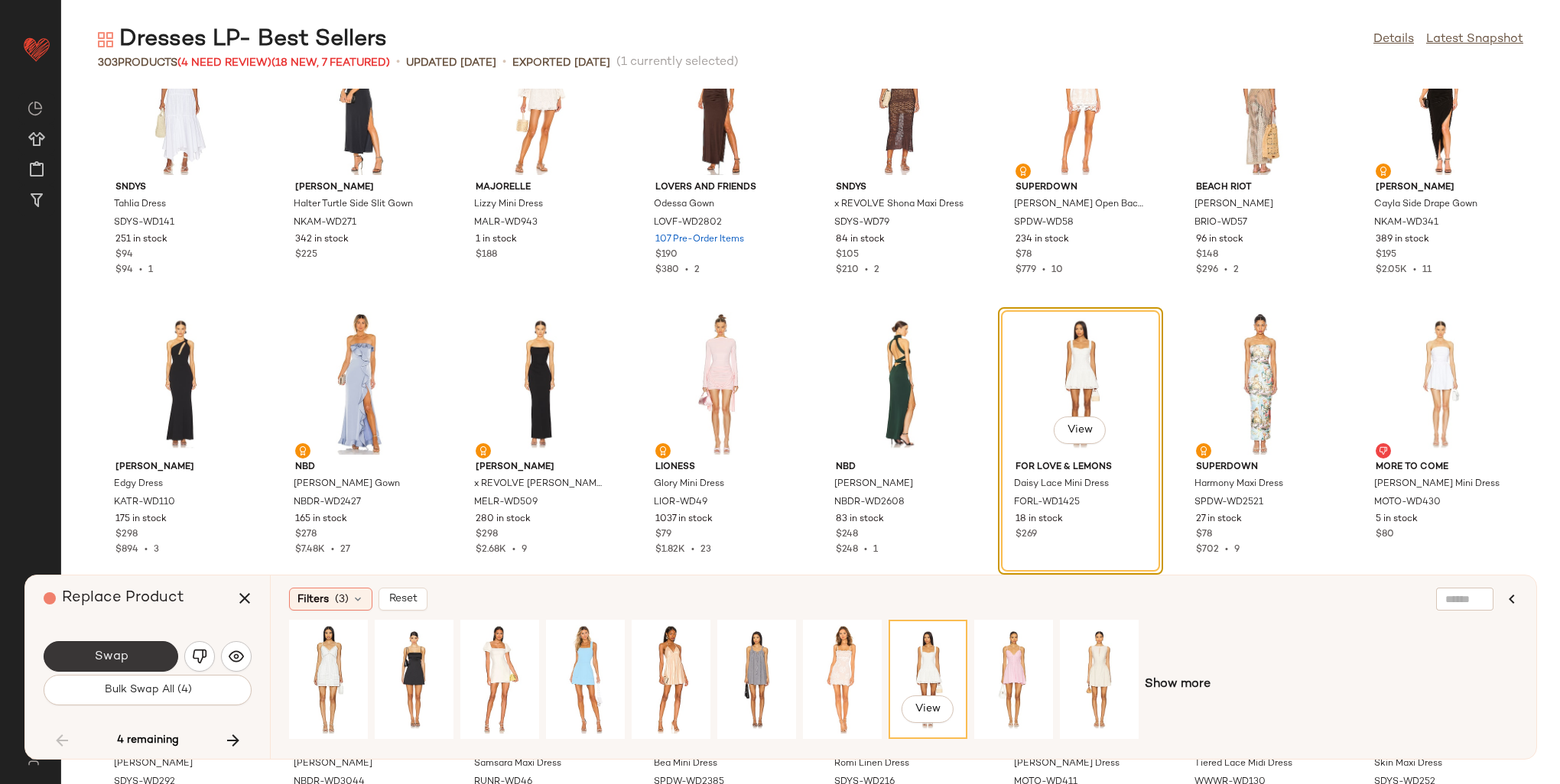
click at [116, 653] on span "Swap" at bounding box center [110, 657] width 35 height 15
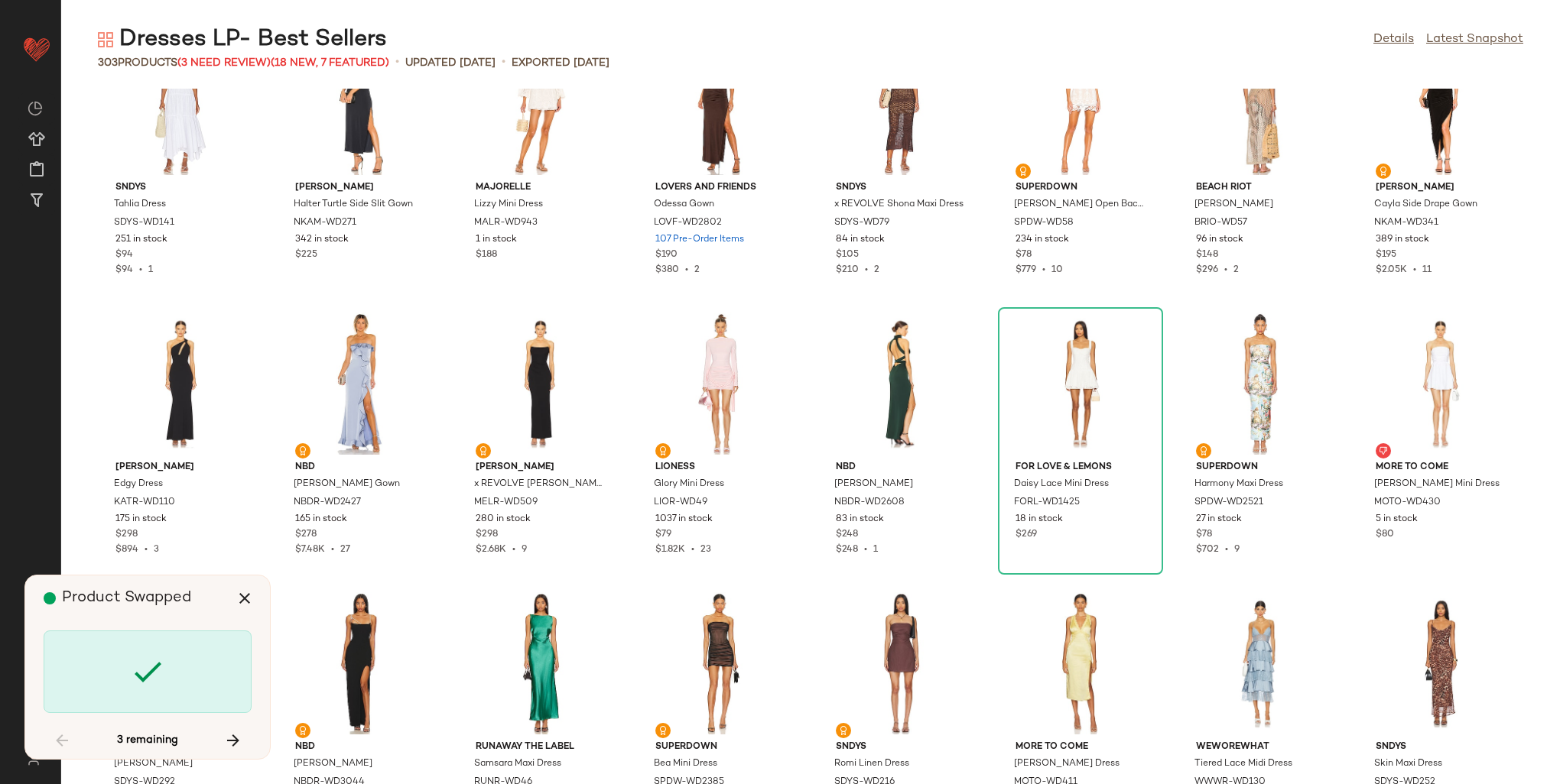
scroll to position [8674, 0]
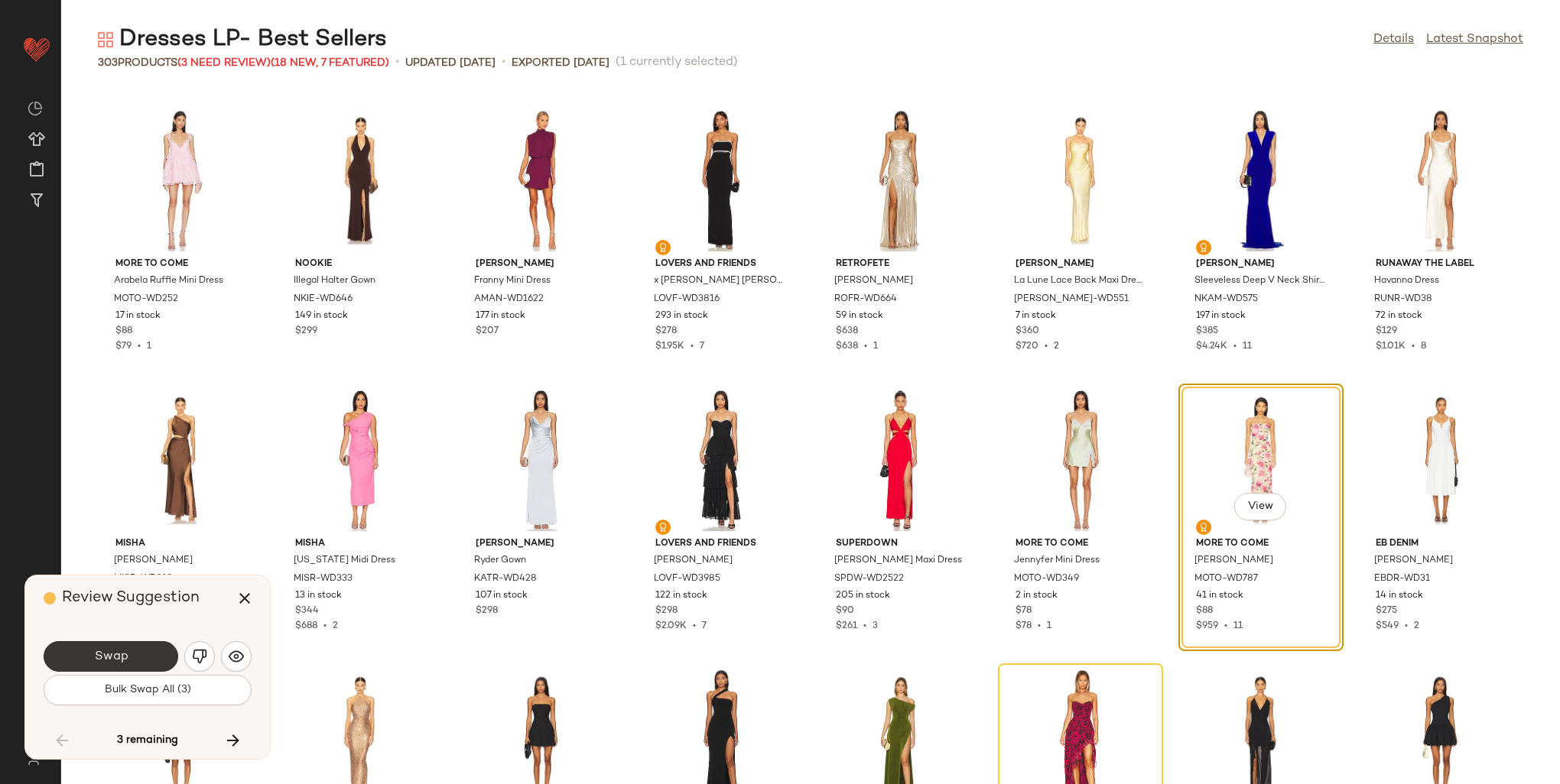
click at [124, 655] on span "Swap" at bounding box center [110, 657] width 35 height 15
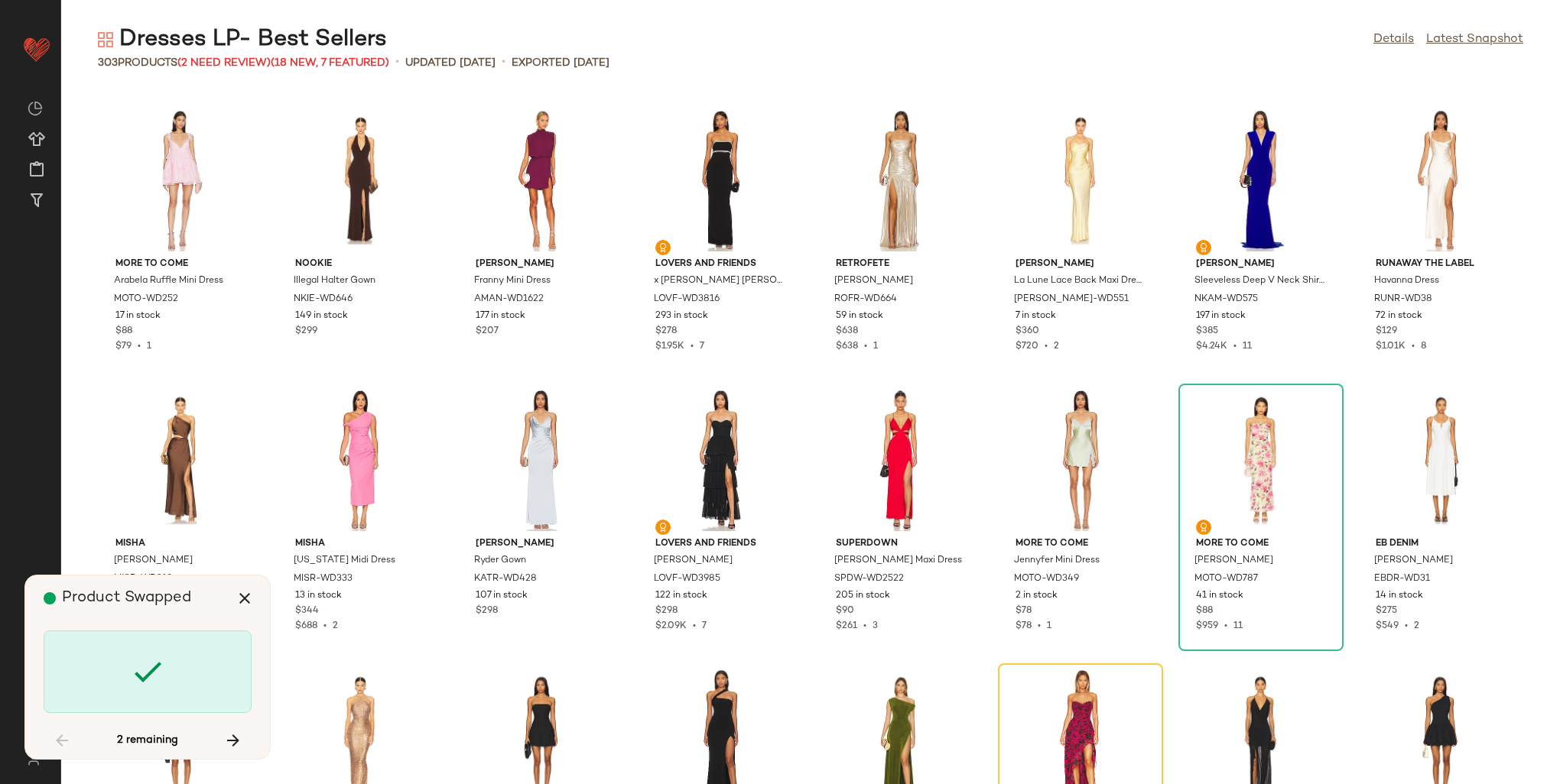
scroll to position [8954, 0]
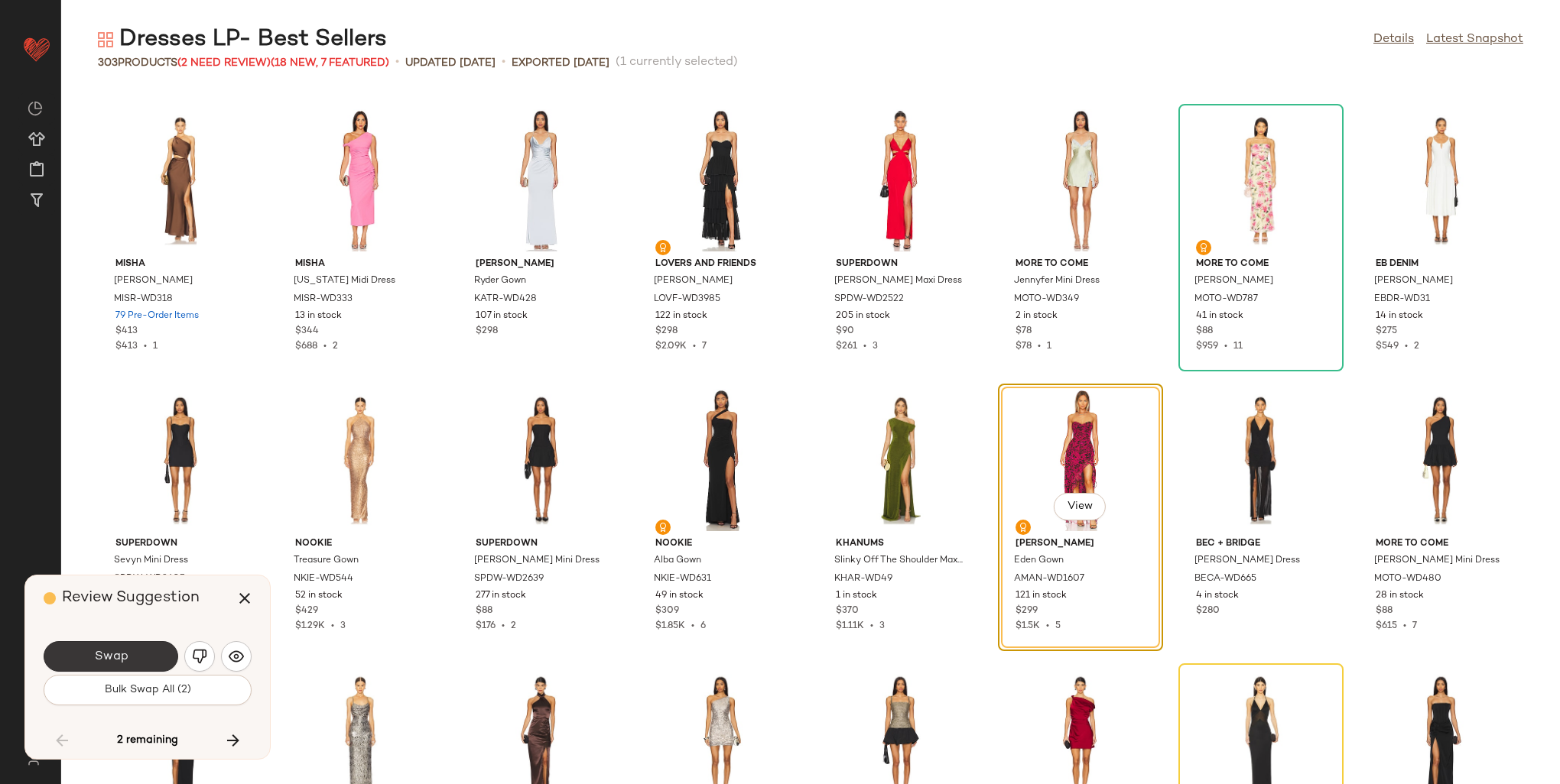
click at [124, 650] on span "Swap" at bounding box center [110, 657] width 35 height 15
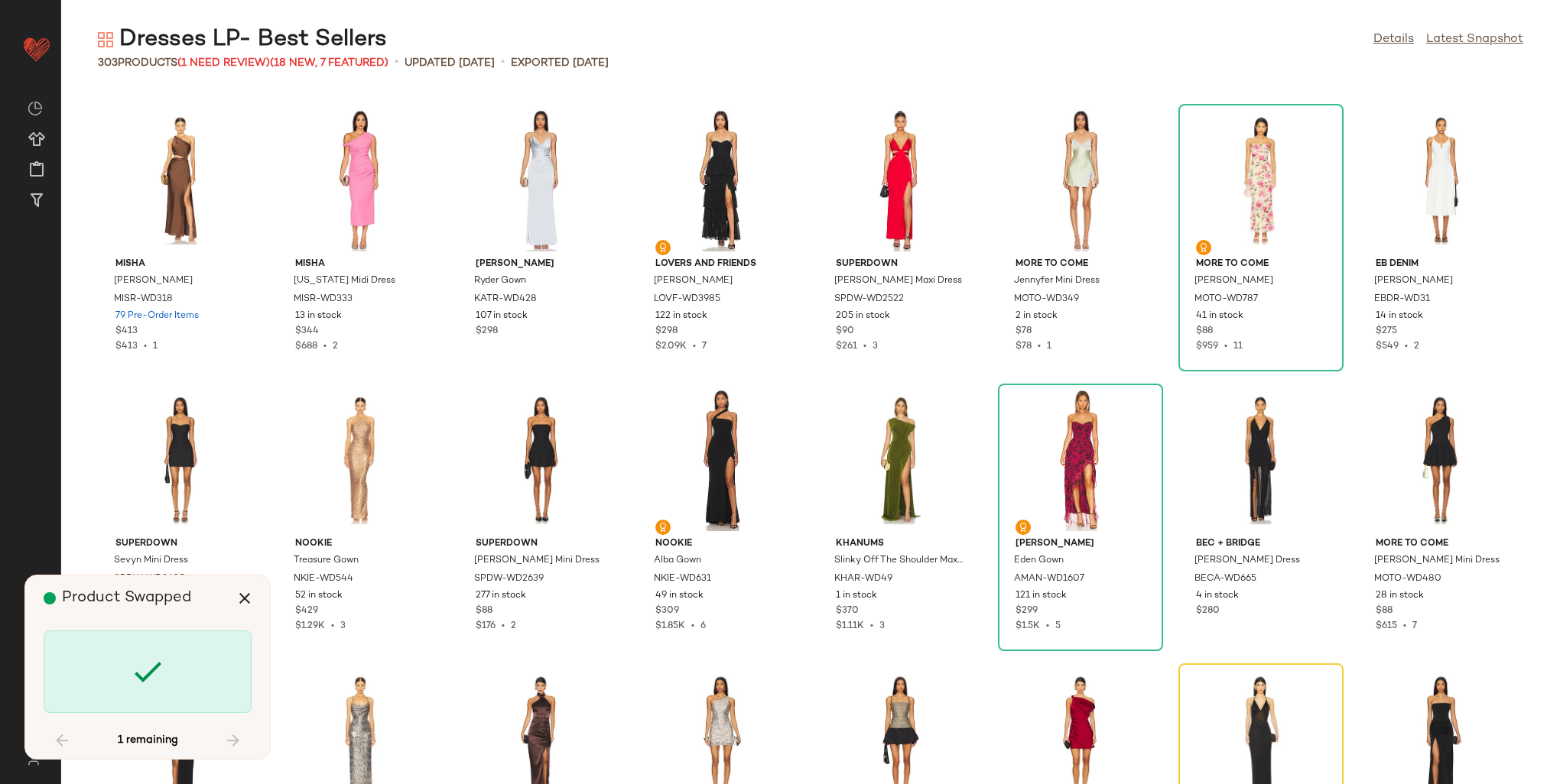
scroll to position [9234, 0]
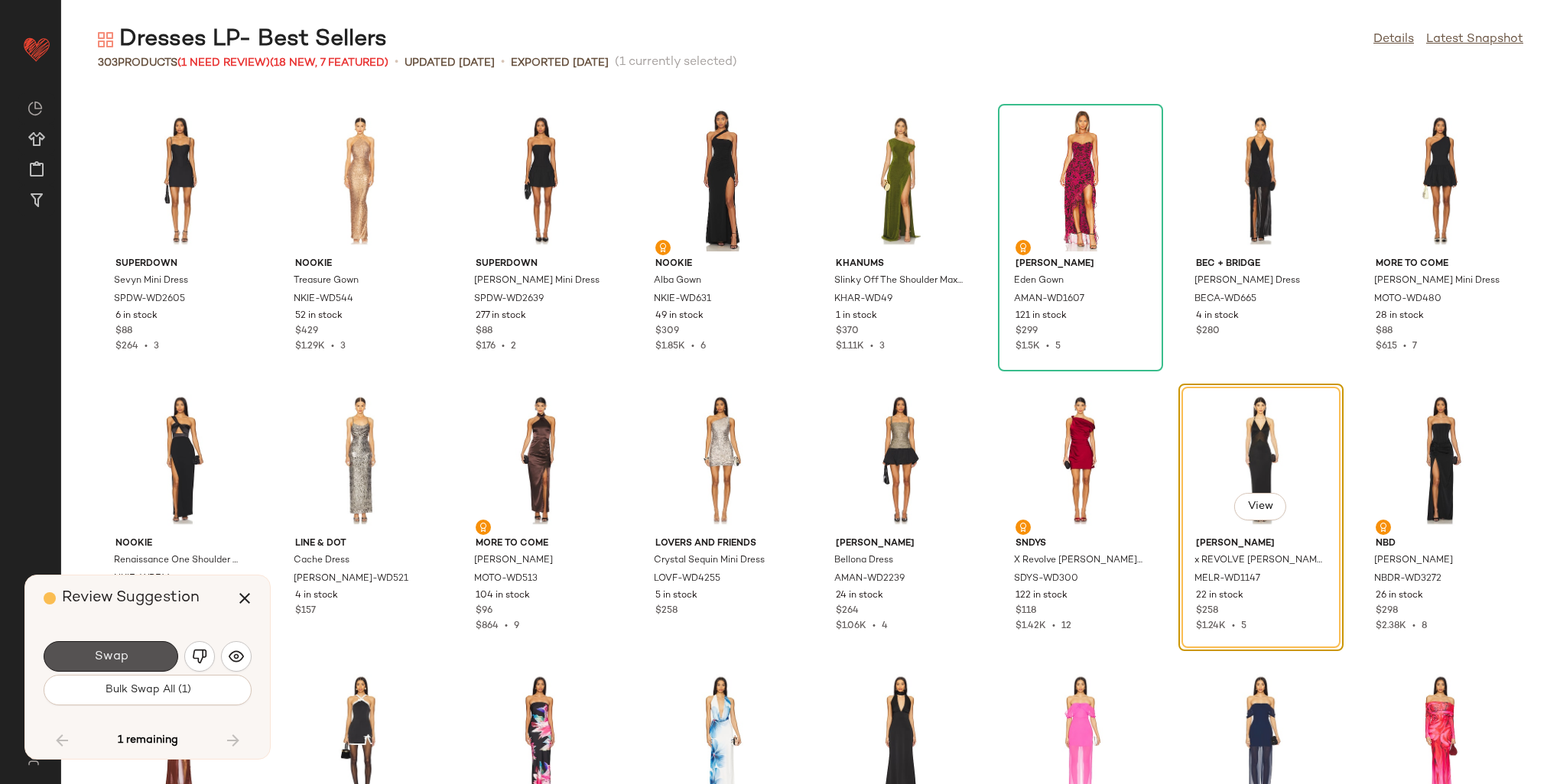
click at [124, 650] on span "Swap" at bounding box center [110, 657] width 35 height 15
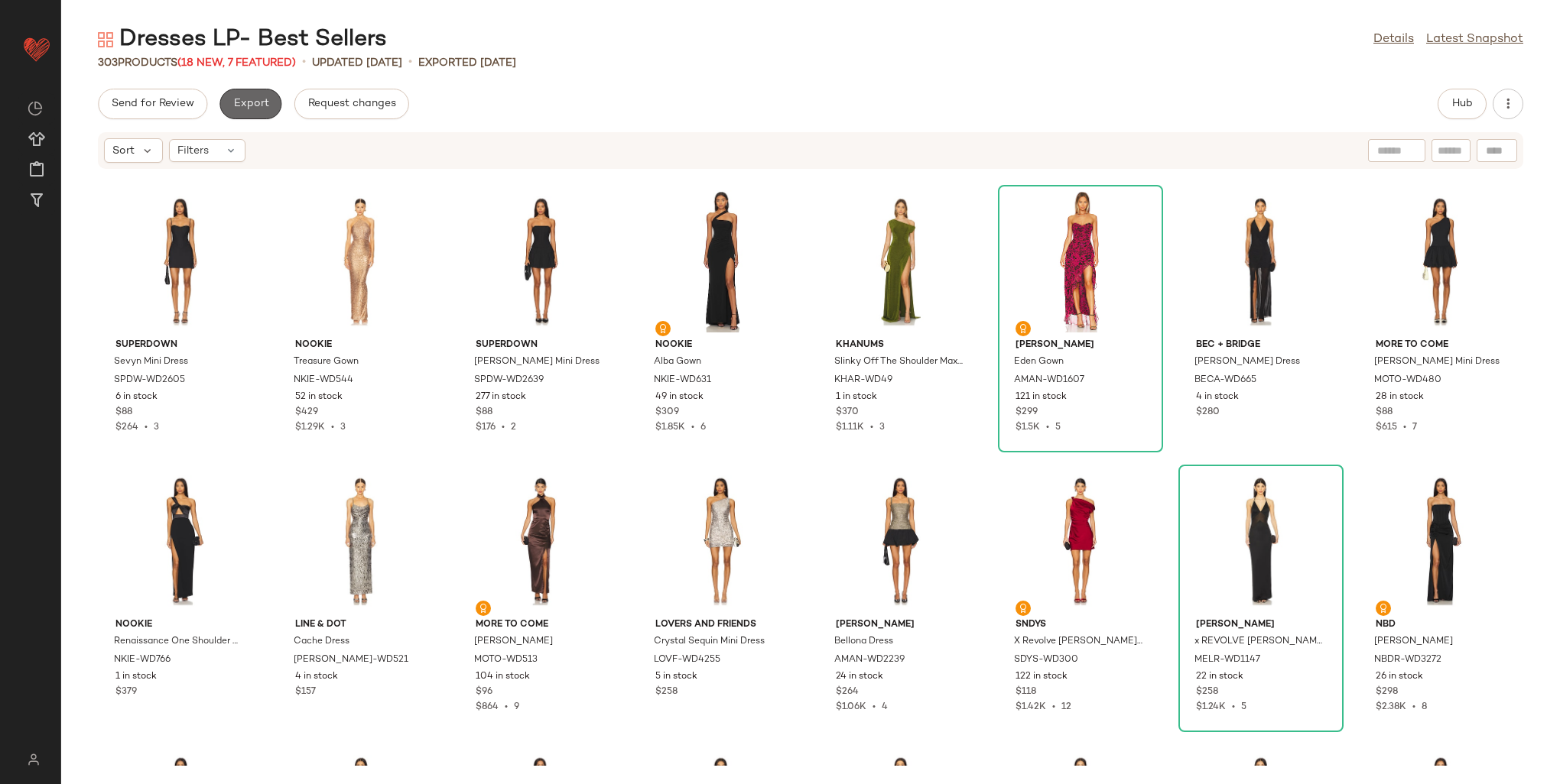
click at [242, 111] on button "Export" at bounding box center [250, 104] width 62 height 31
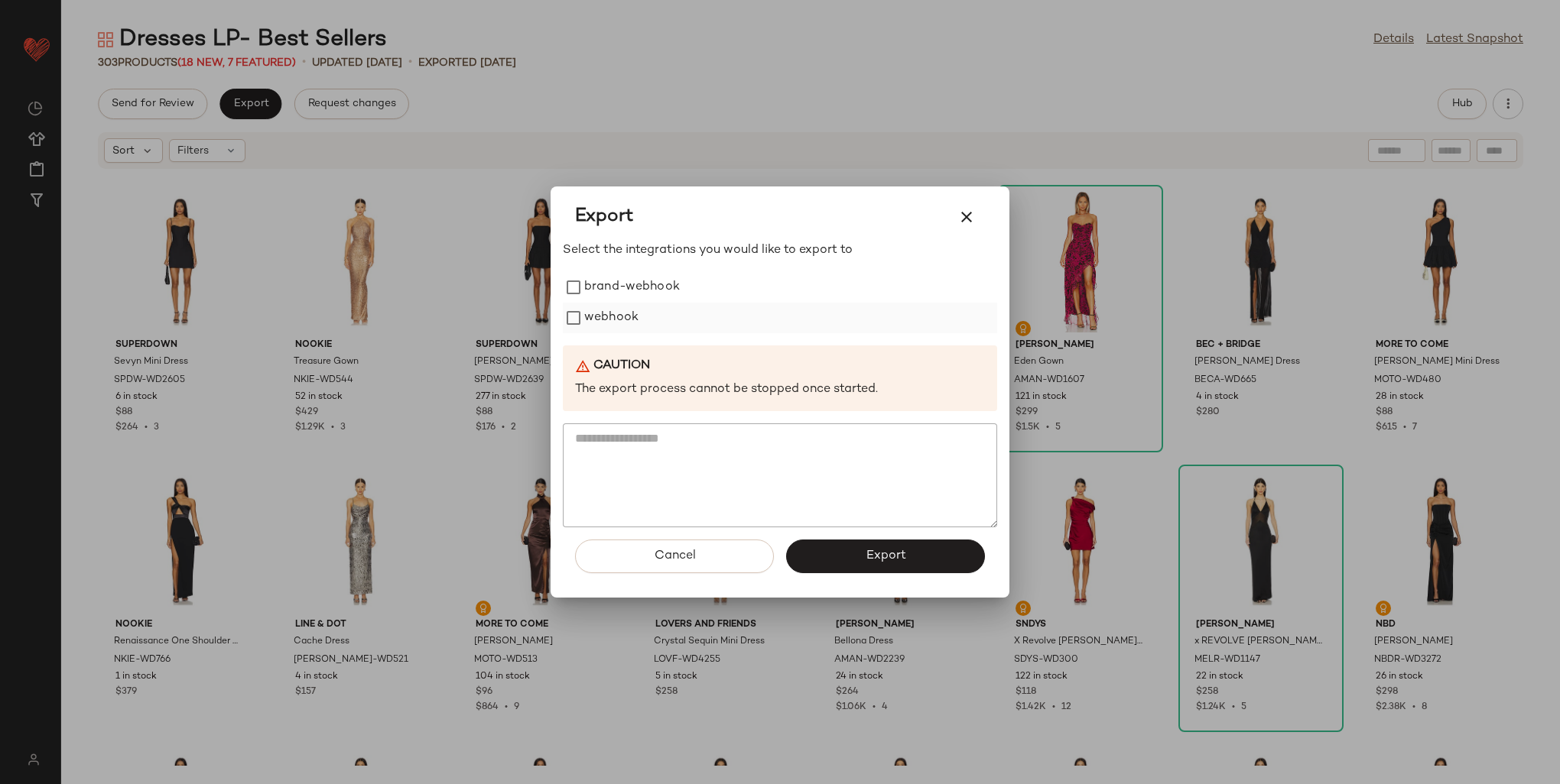
click at [590, 322] on label "webhook" at bounding box center [612, 317] width 54 height 31
click at [862, 554] on button "Export" at bounding box center [885, 556] width 199 height 34
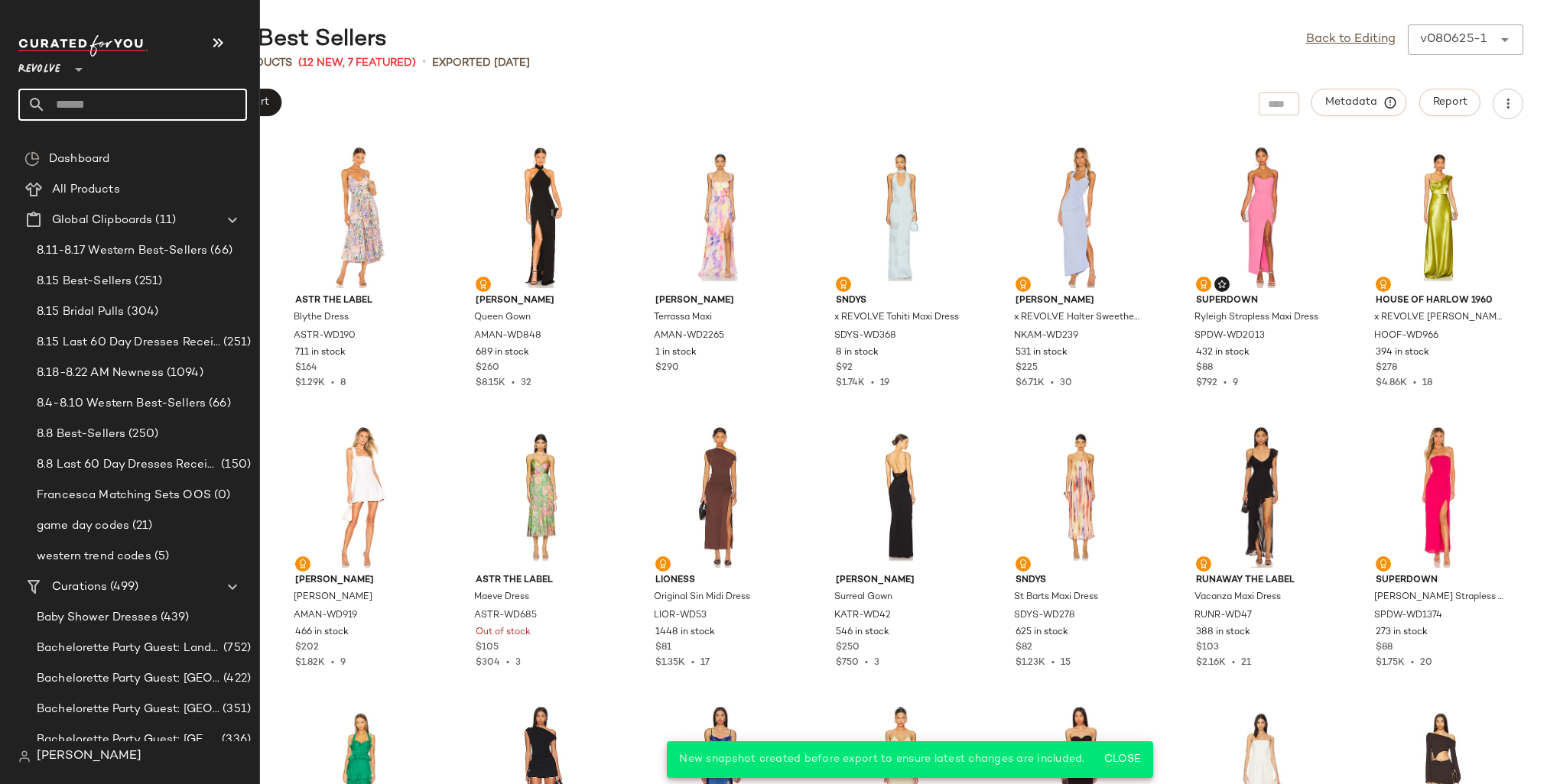
click at [56, 105] on input "text" at bounding box center [147, 105] width 201 height 32
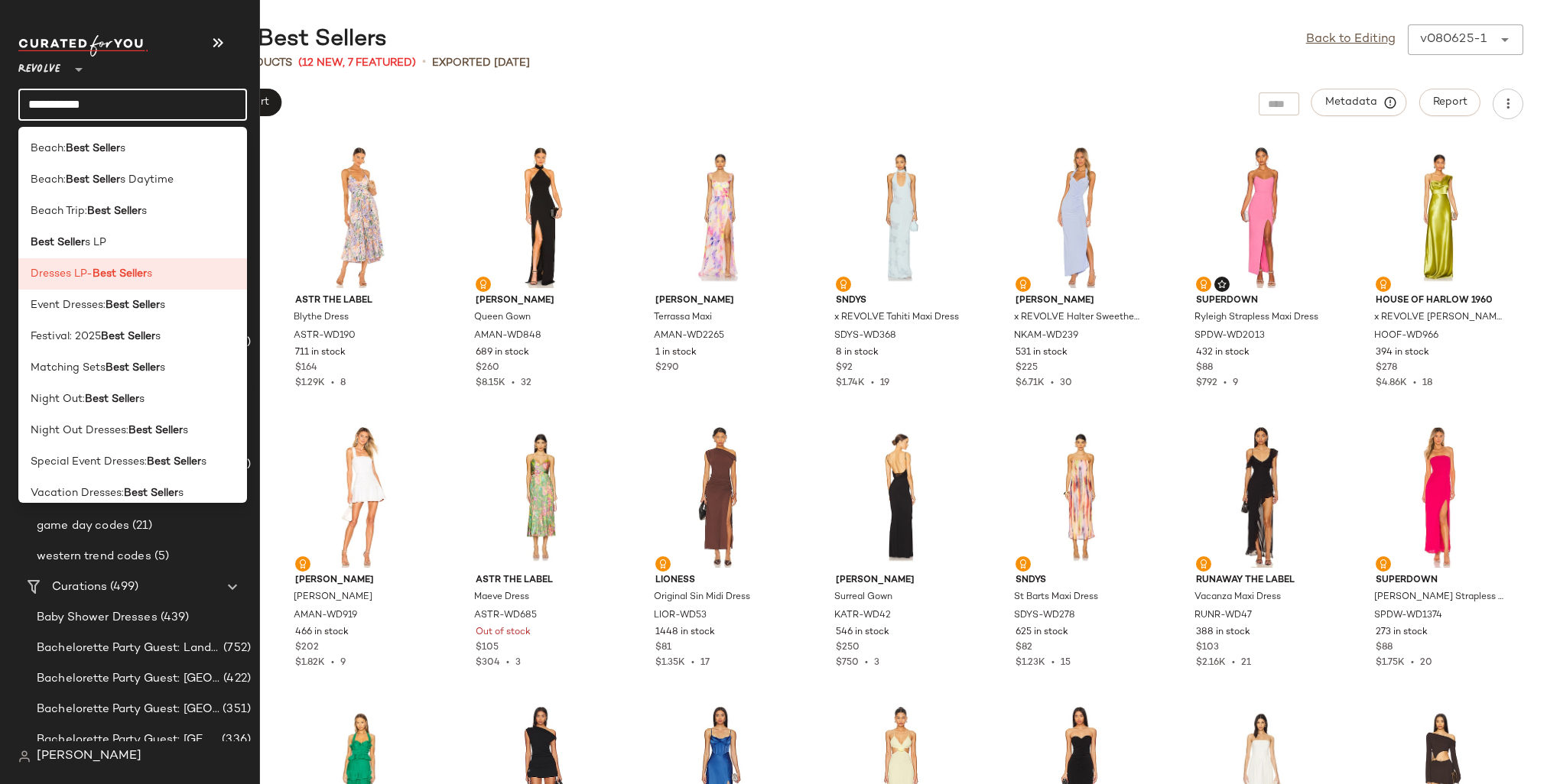
drag, startPoint x: 95, startPoint y: 101, endPoint x: 32, endPoint y: 110, distance: 63.6
click at [32, 110] on input "**********" at bounding box center [132, 105] width 228 height 32
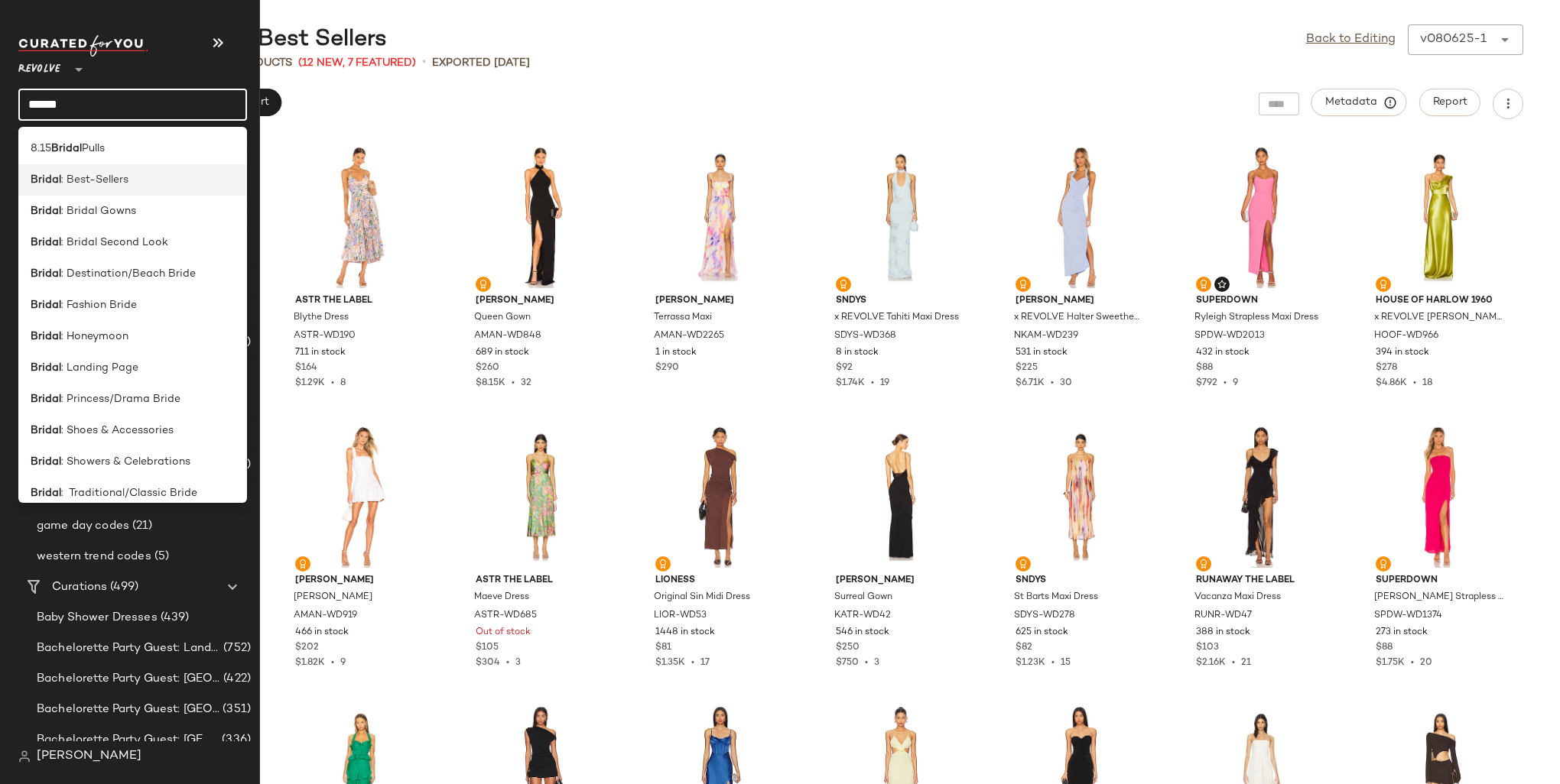
type input "******"
click at [86, 176] on span ": Best-Sellers" at bounding box center [95, 180] width 68 height 16
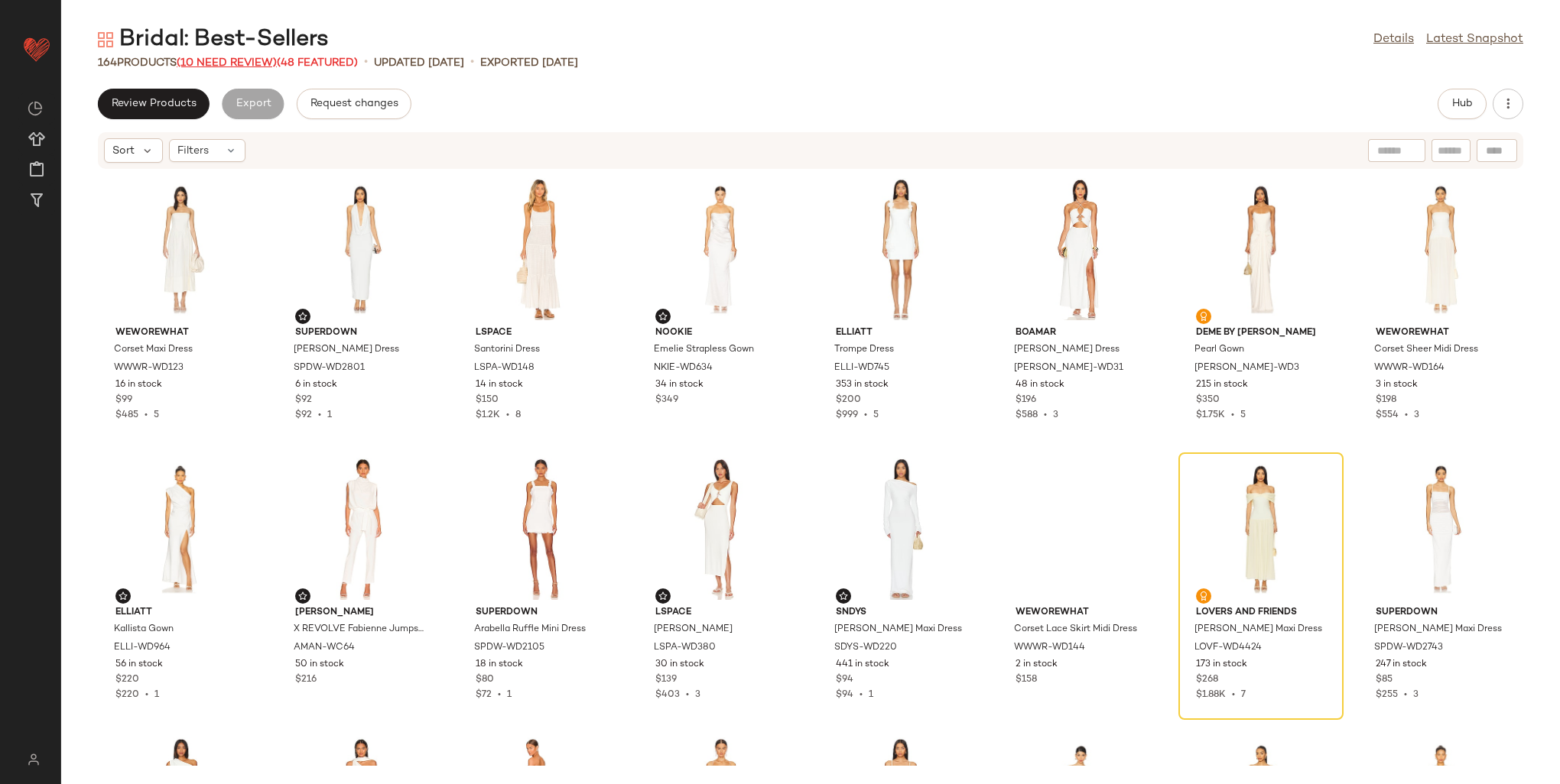
click at [264, 59] on span "(10 Need Review)" at bounding box center [226, 63] width 100 height 12
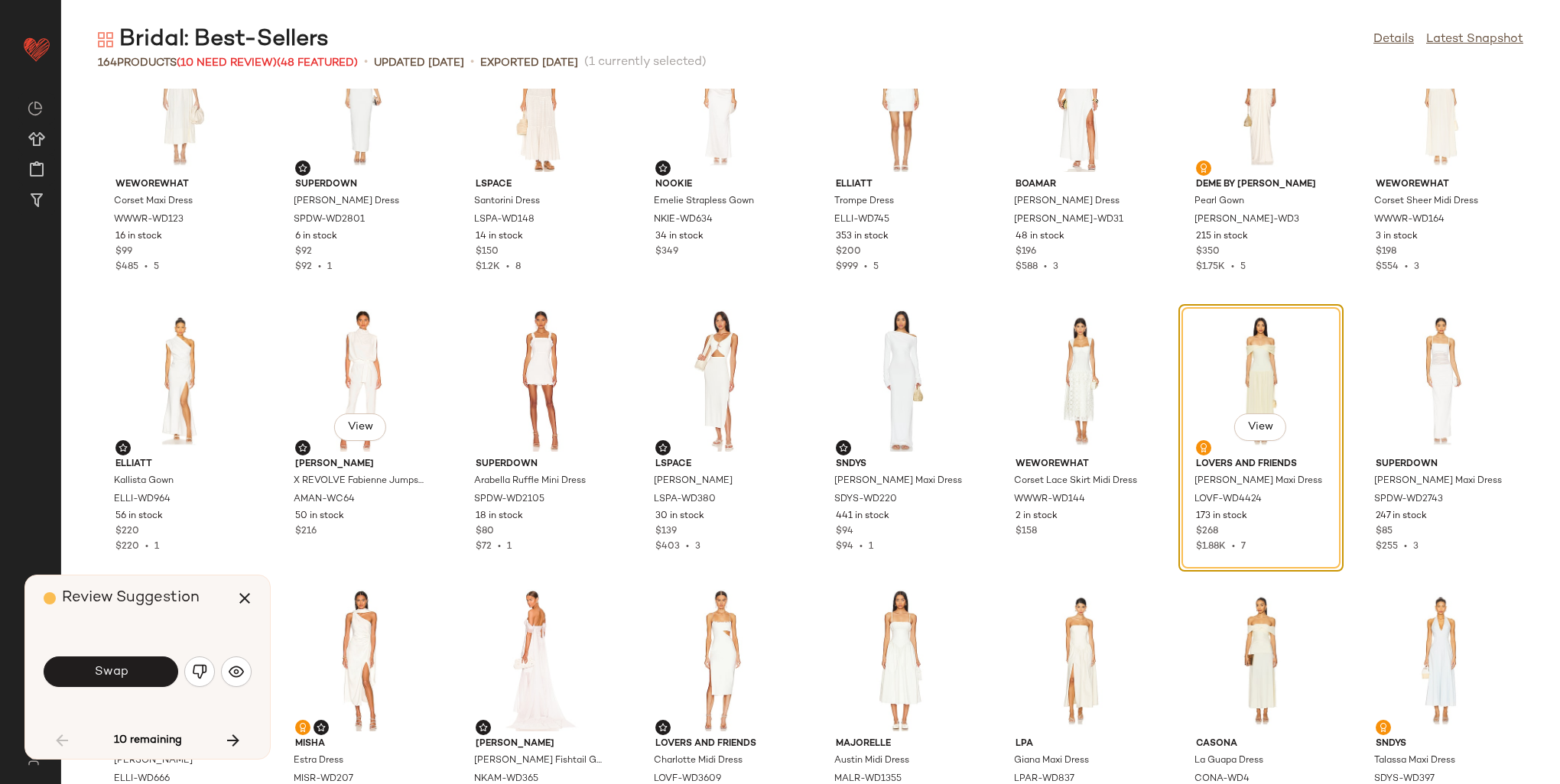
scroll to position [77, 0]
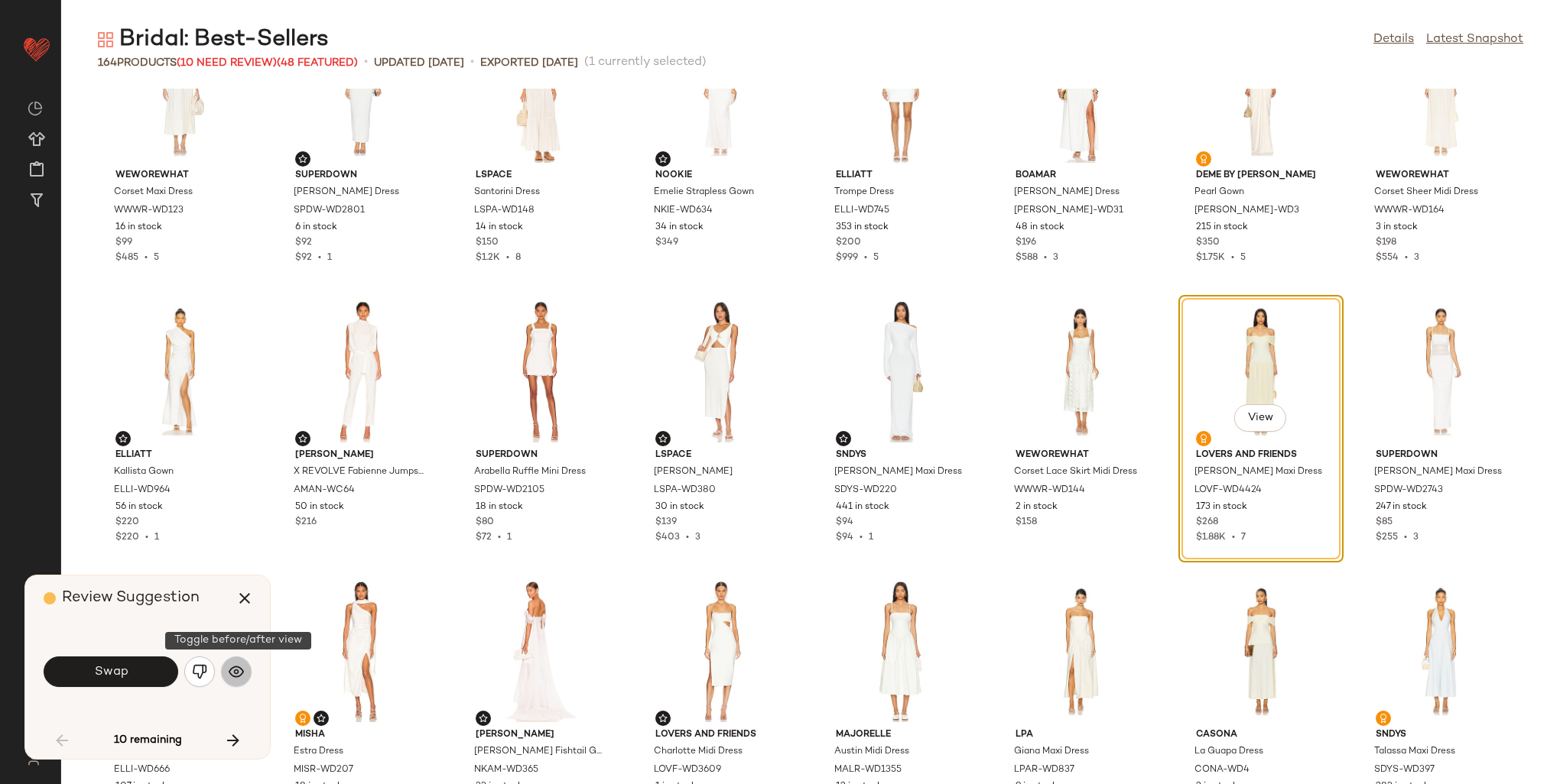
click at [237, 677] on img "button" at bounding box center [236, 672] width 16 height 16
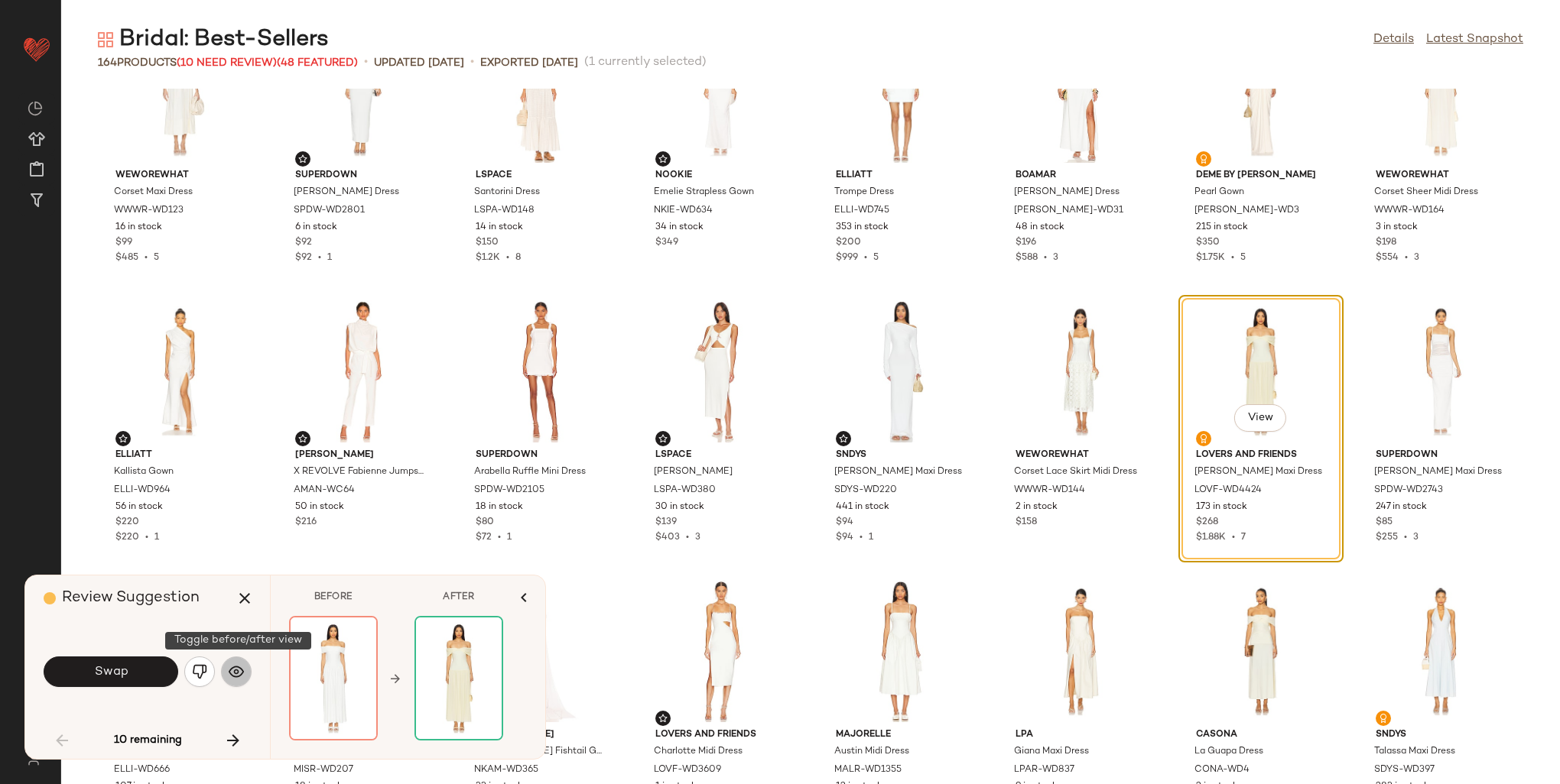
click at [237, 677] on img "button" at bounding box center [236, 672] width 16 height 16
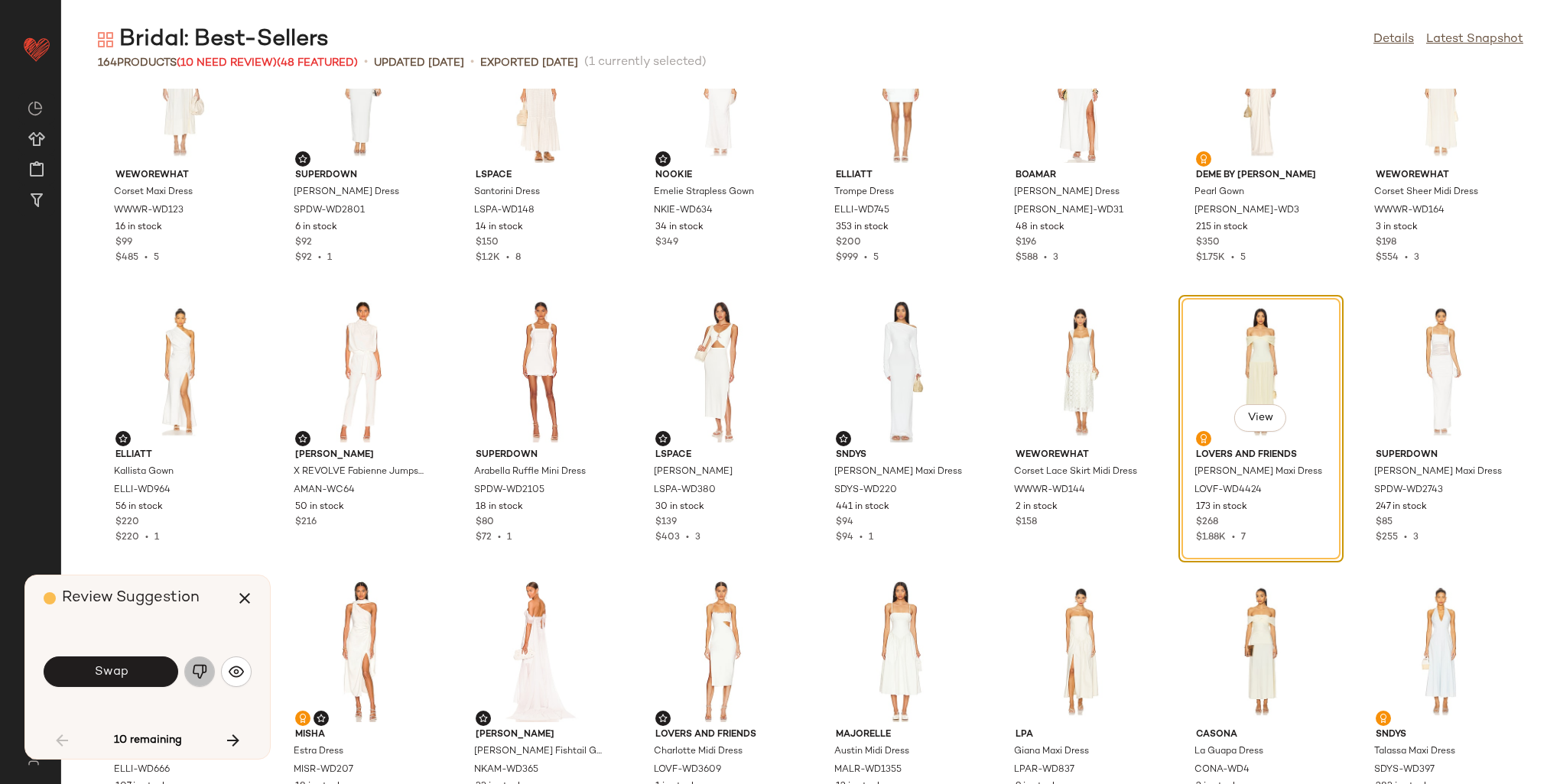
click at [202, 674] on img "button" at bounding box center [200, 672] width 16 height 16
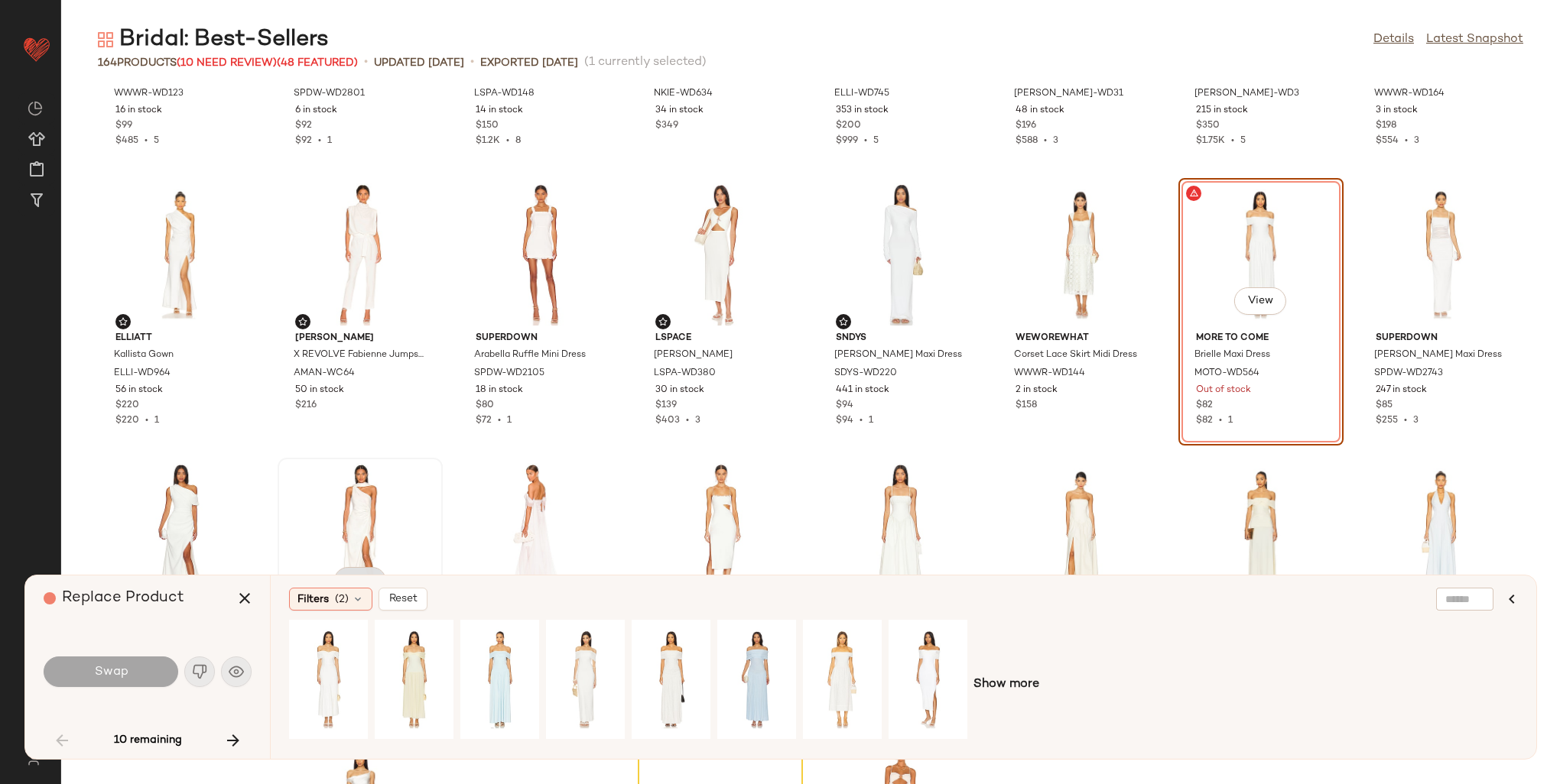
scroll to position [229, 0]
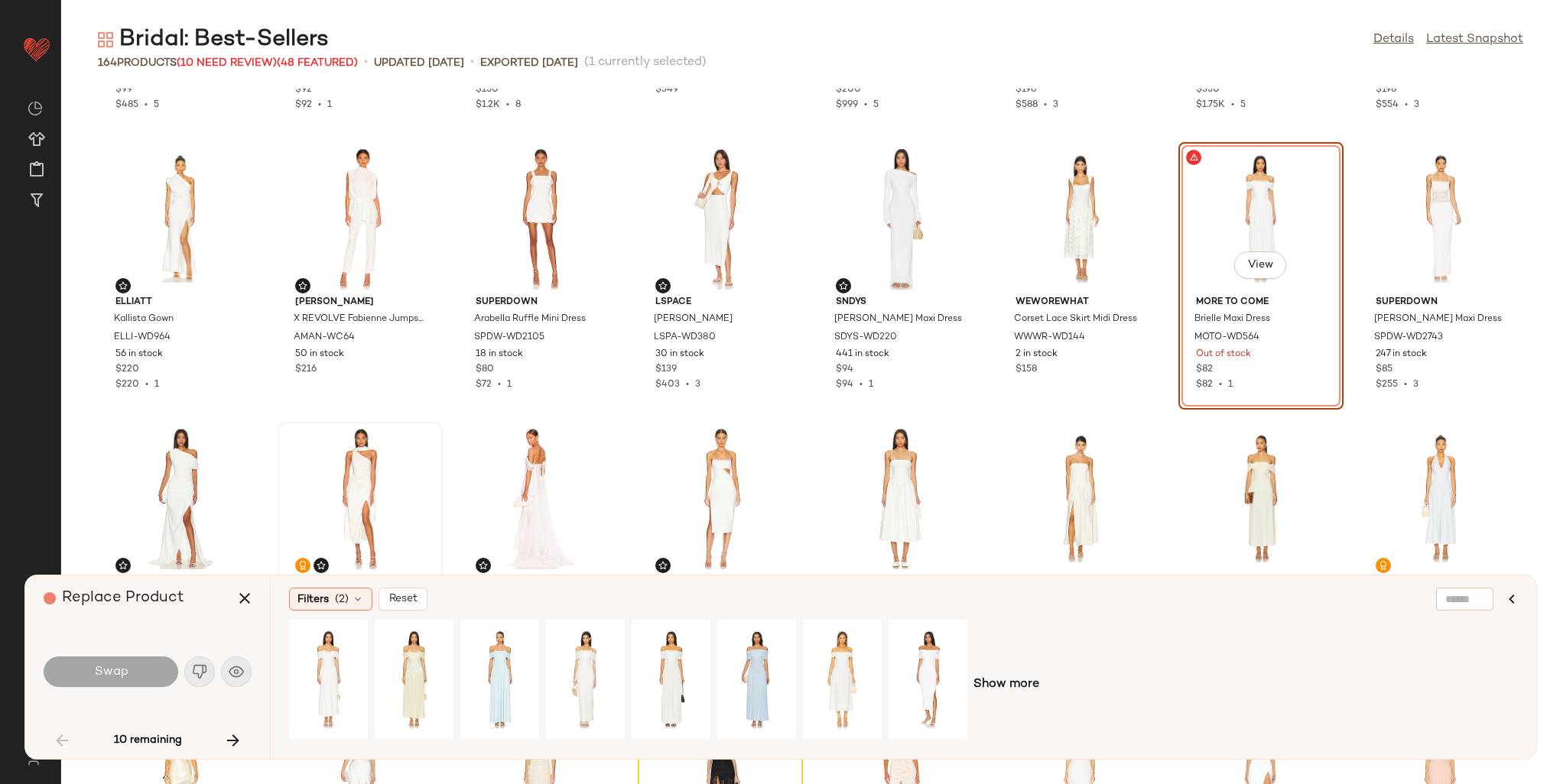
drag, startPoint x: 345, startPoint y: 594, endPoint x: 348, endPoint y: 585, distance: 9.5
click at [345, 594] on span "(2)" at bounding box center [341, 599] width 14 height 16
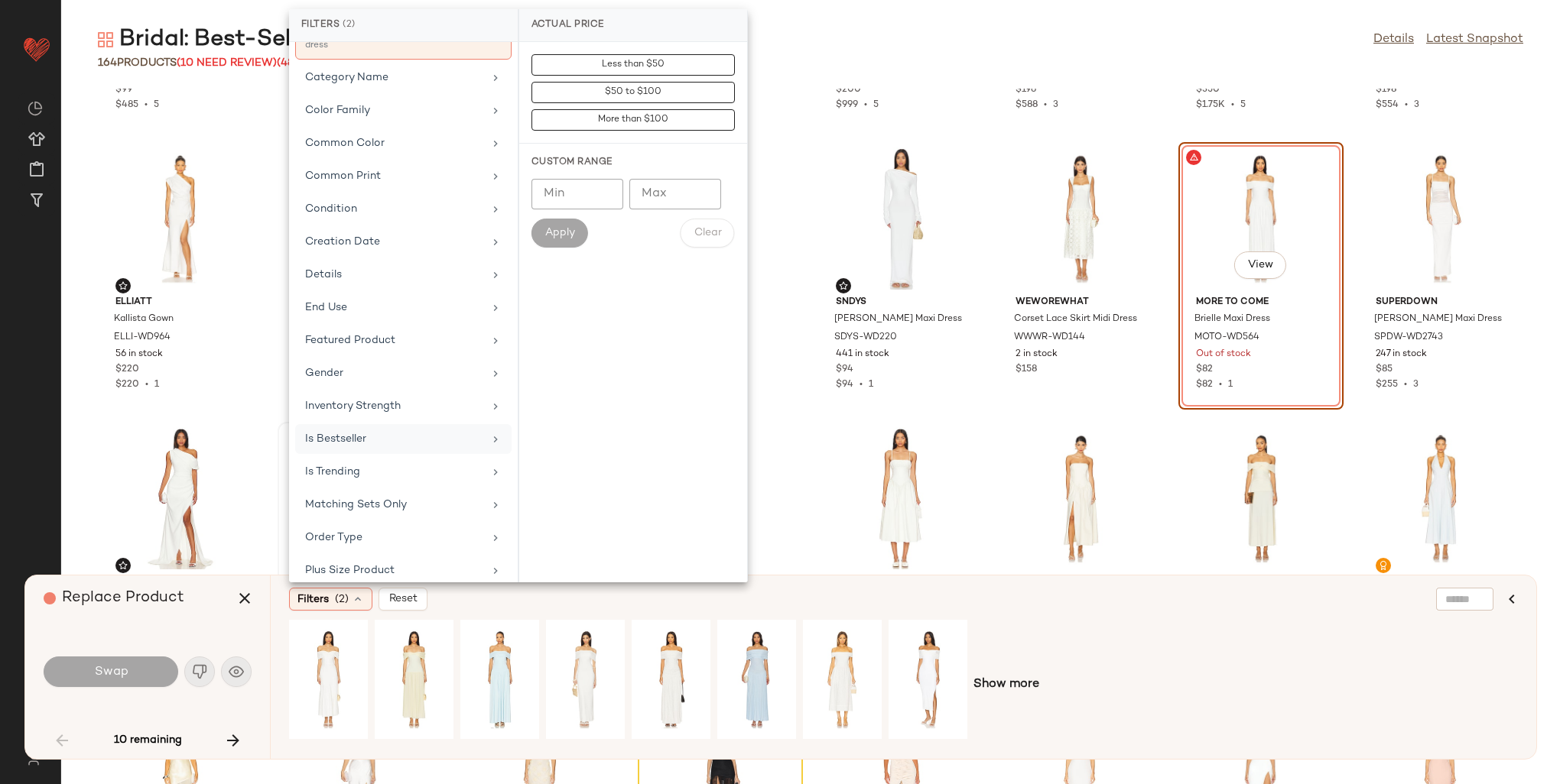
click at [372, 431] on div "Is Bestseller" at bounding box center [394, 439] width 178 height 16
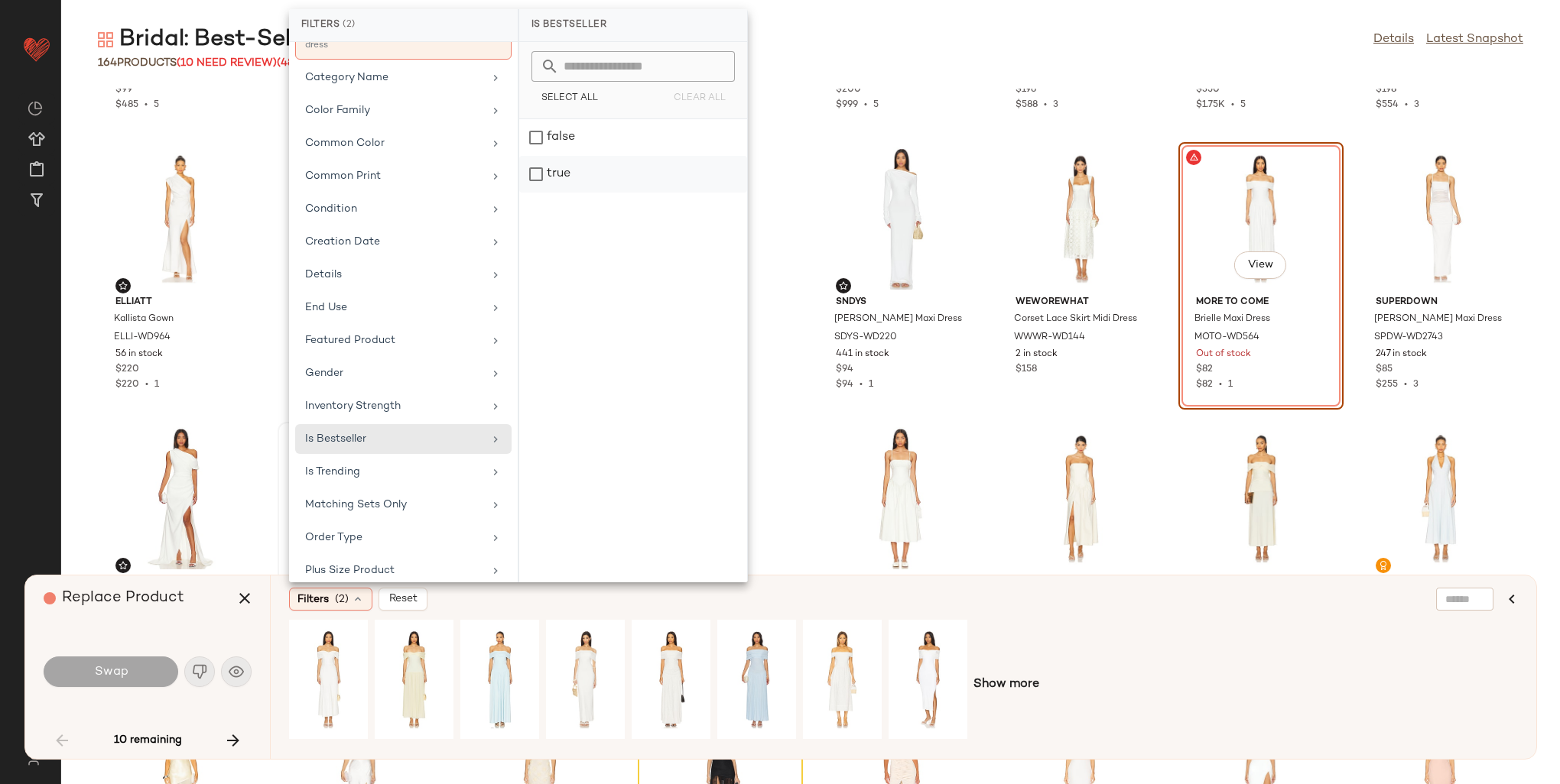
click at [547, 172] on div "true" at bounding box center [633, 174] width 228 height 37
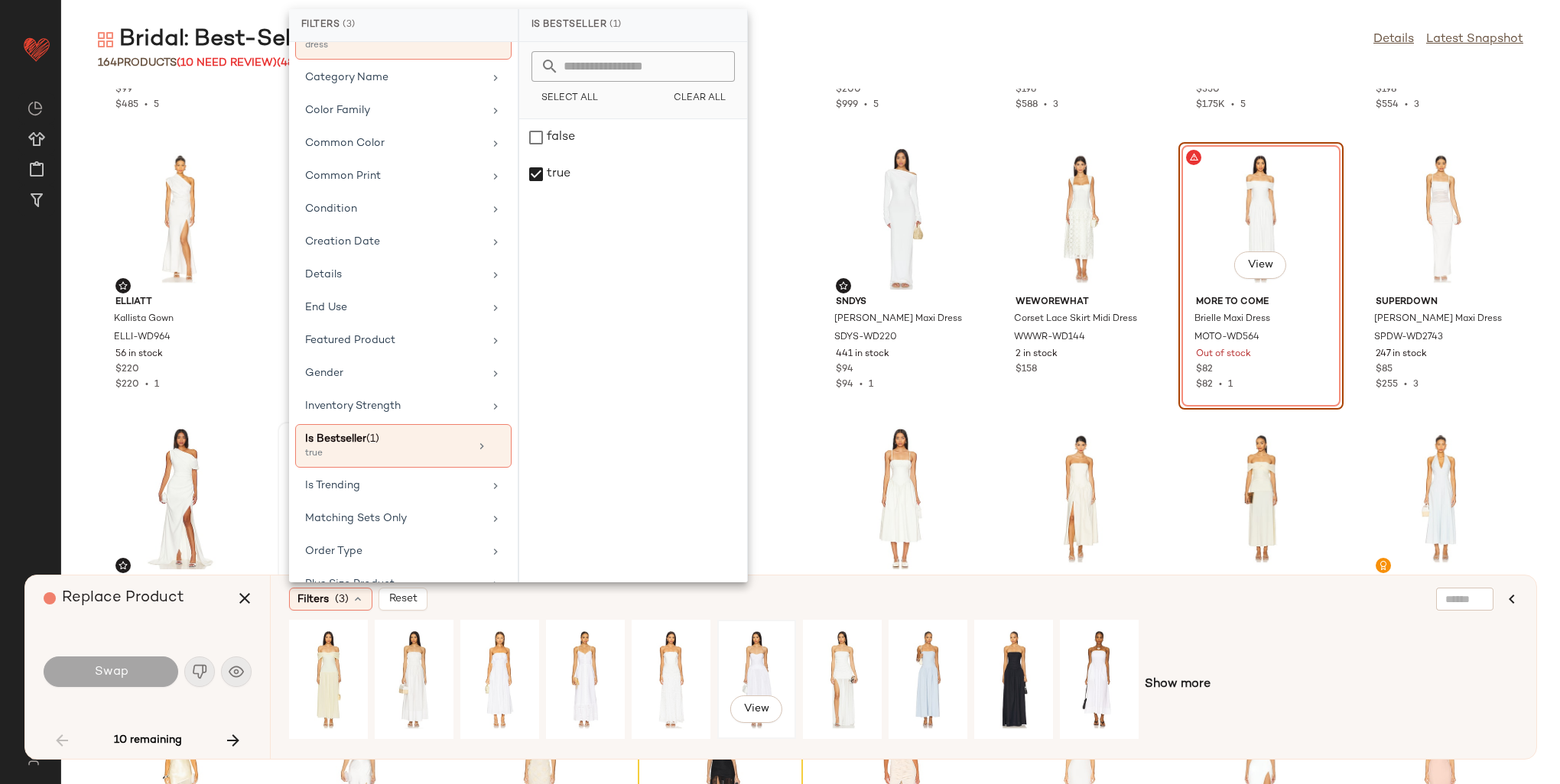
click at [762, 655] on div "View" at bounding box center [756, 680] width 68 height 109
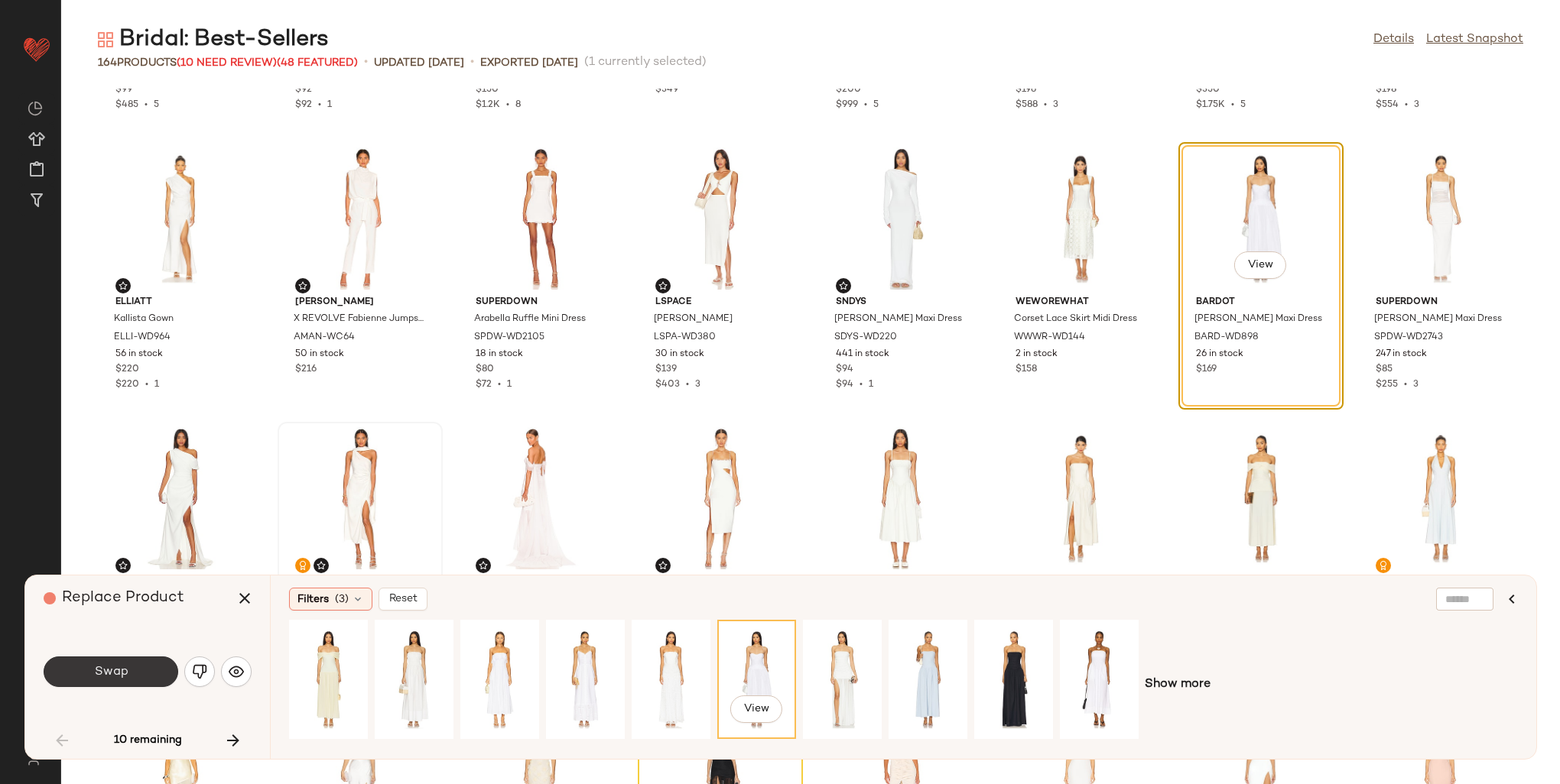
click at [125, 674] on span "Swap" at bounding box center [110, 673] width 35 height 15
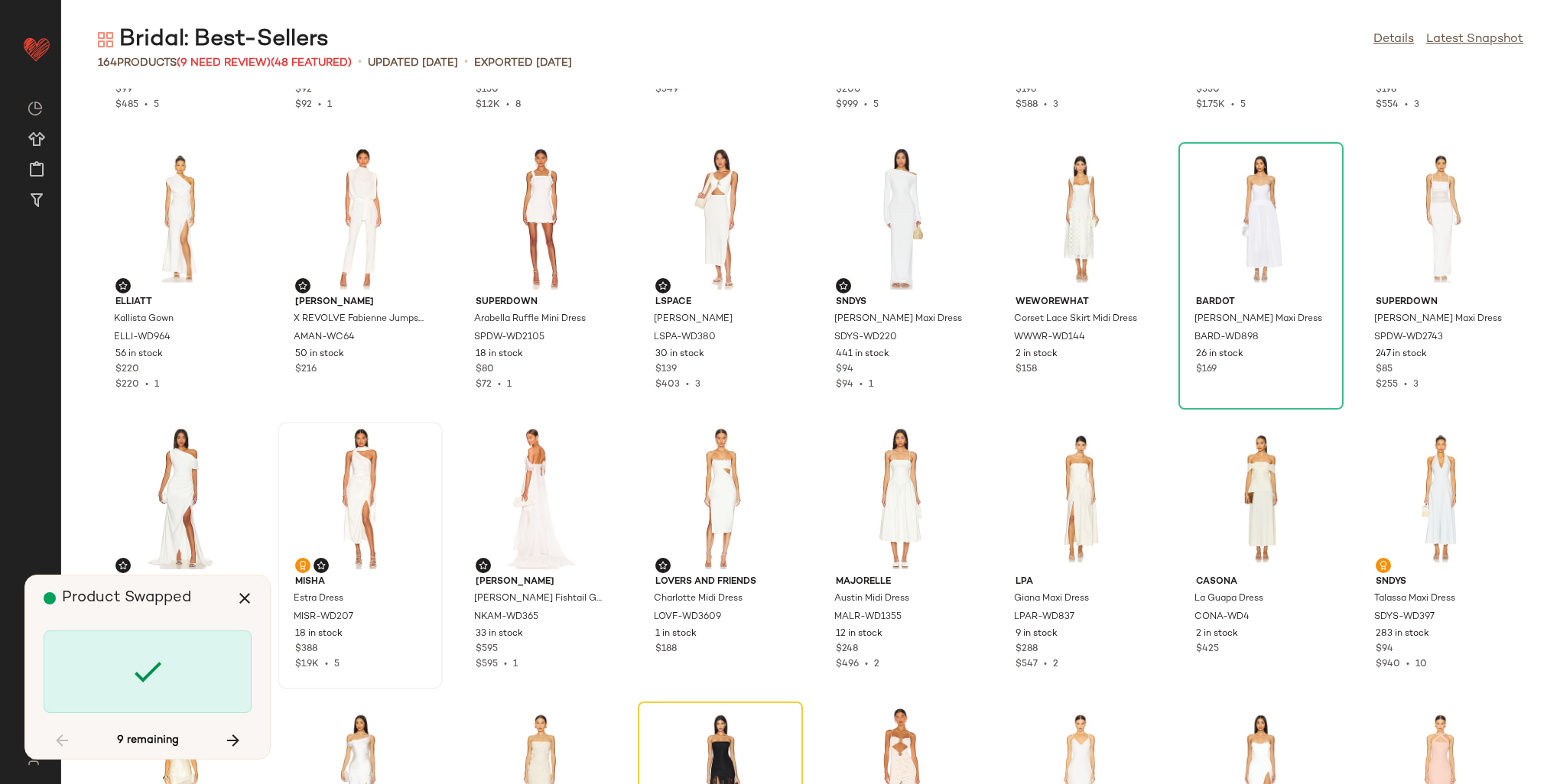
scroll to position [572, 0]
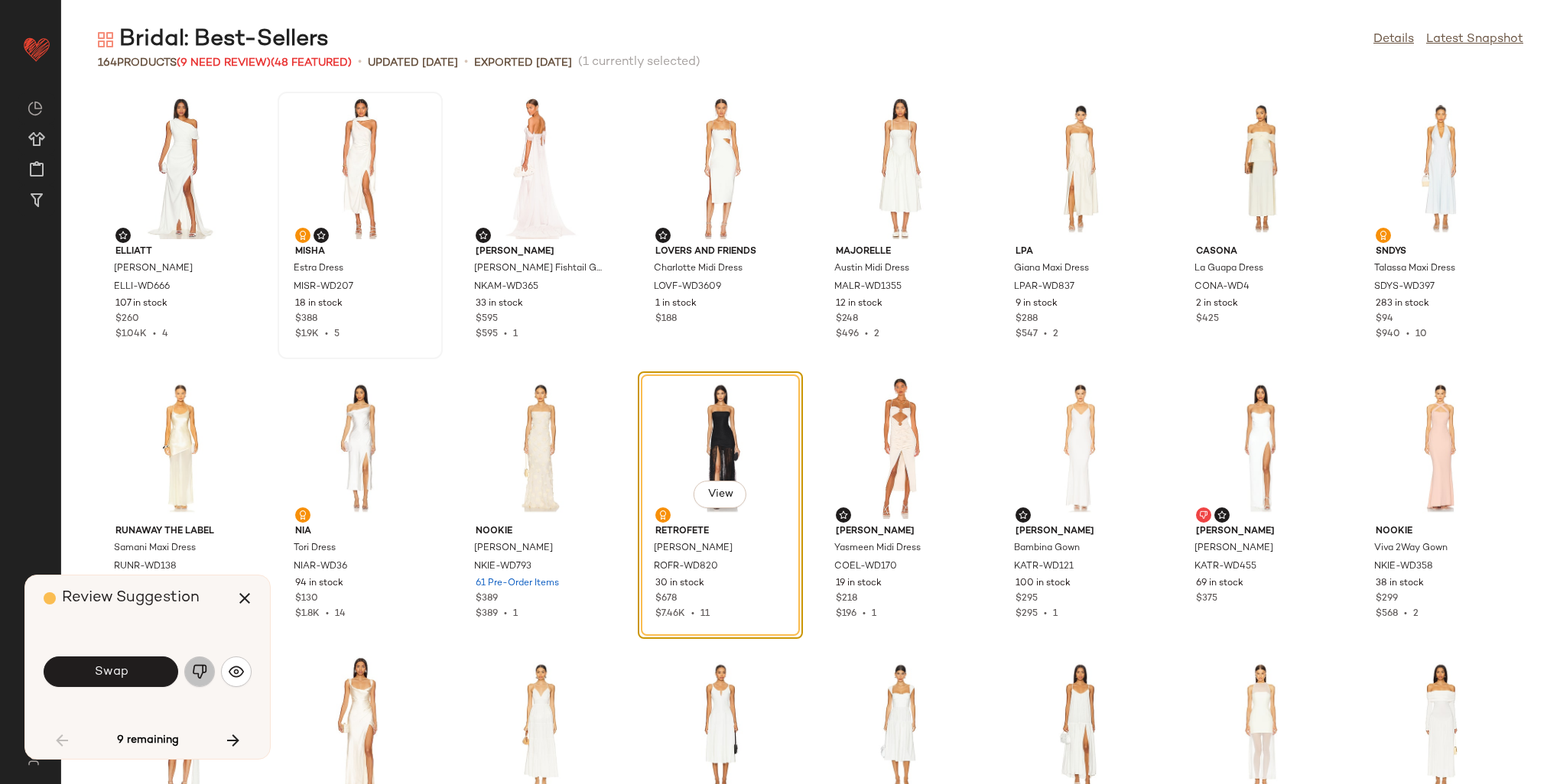
click at [199, 670] on img "button" at bounding box center [200, 672] width 16 height 16
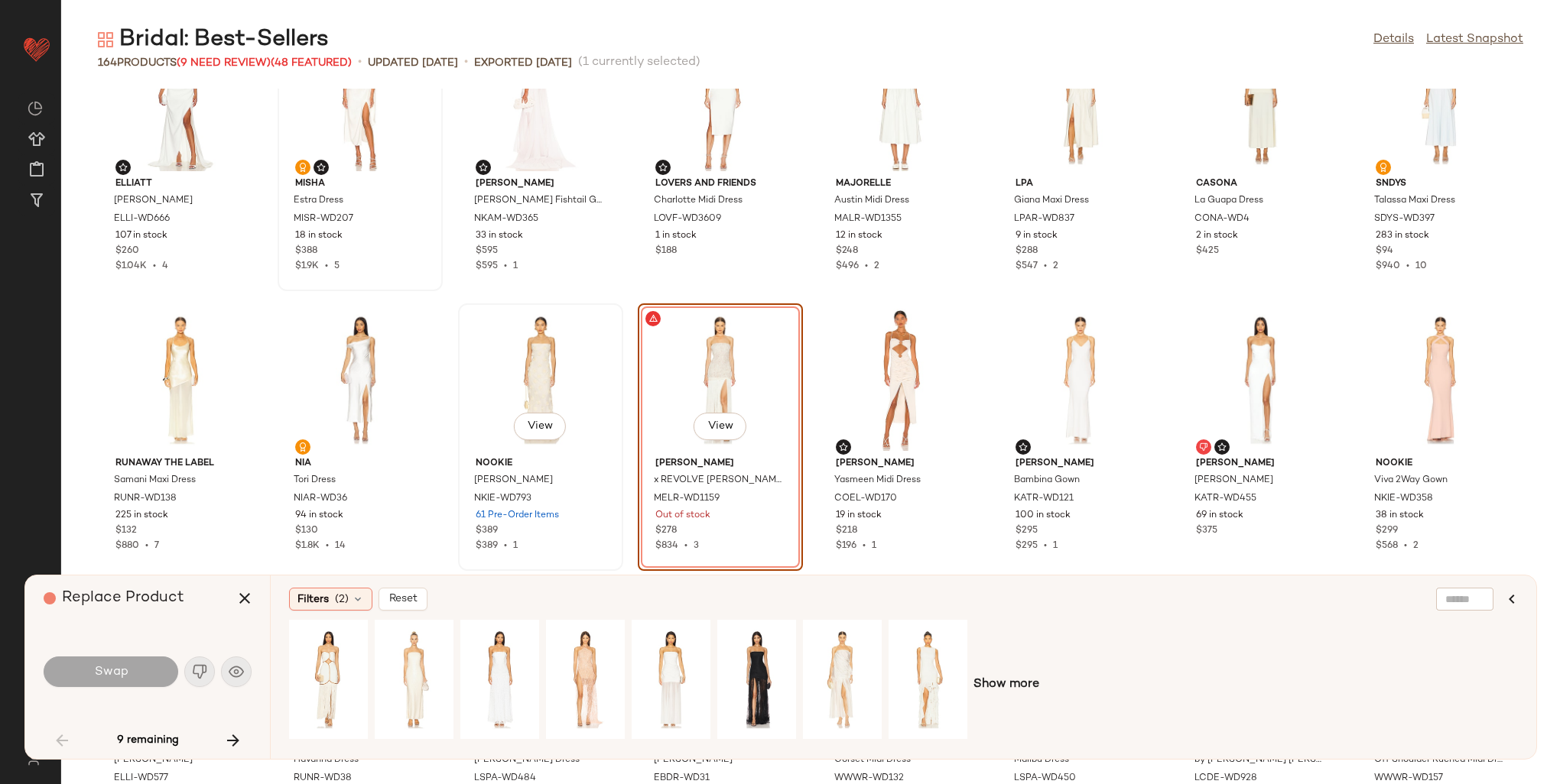
scroll to position [648, 0]
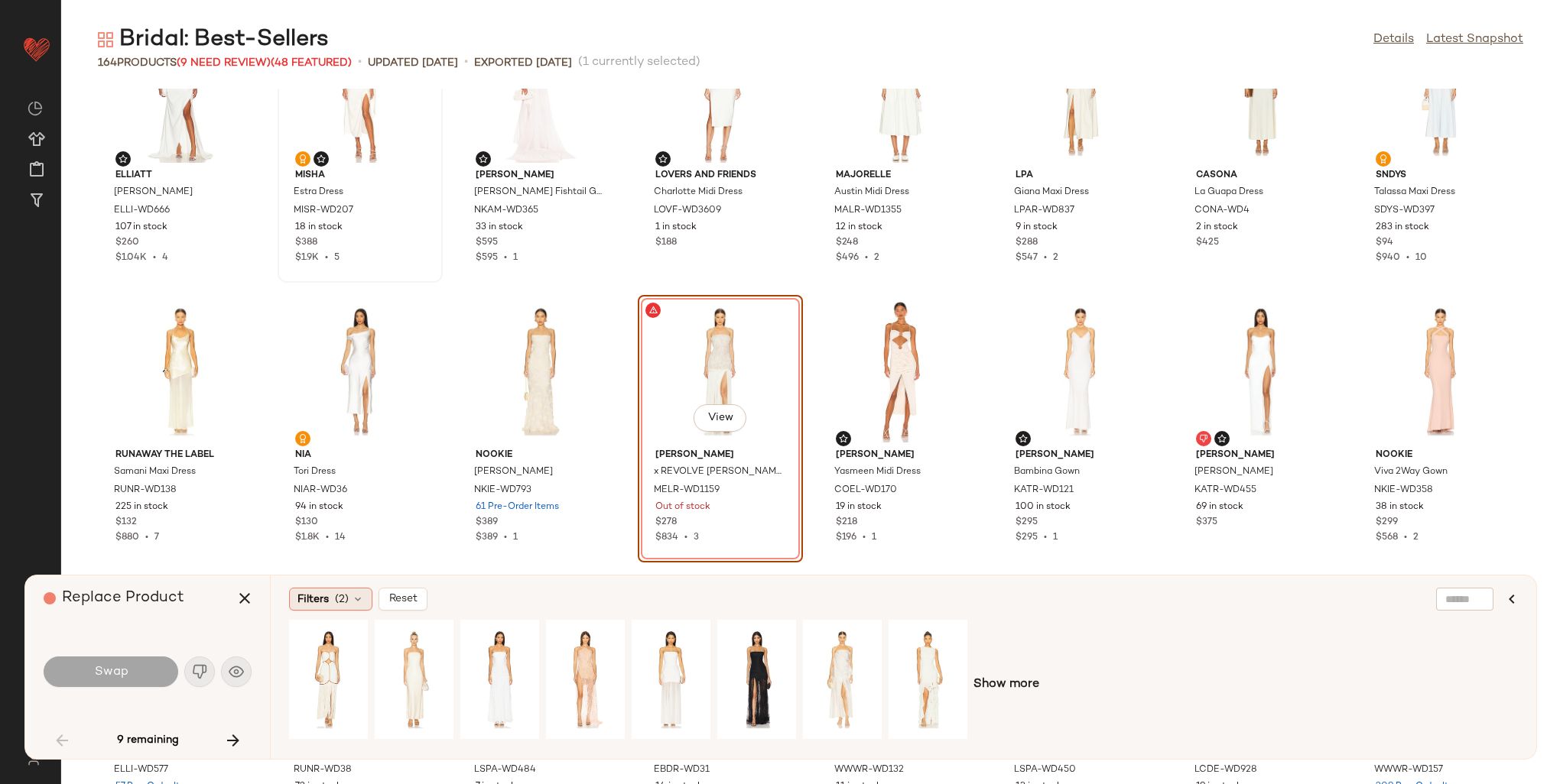
click at [337, 594] on span "(2)" at bounding box center [341, 599] width 14 height 16
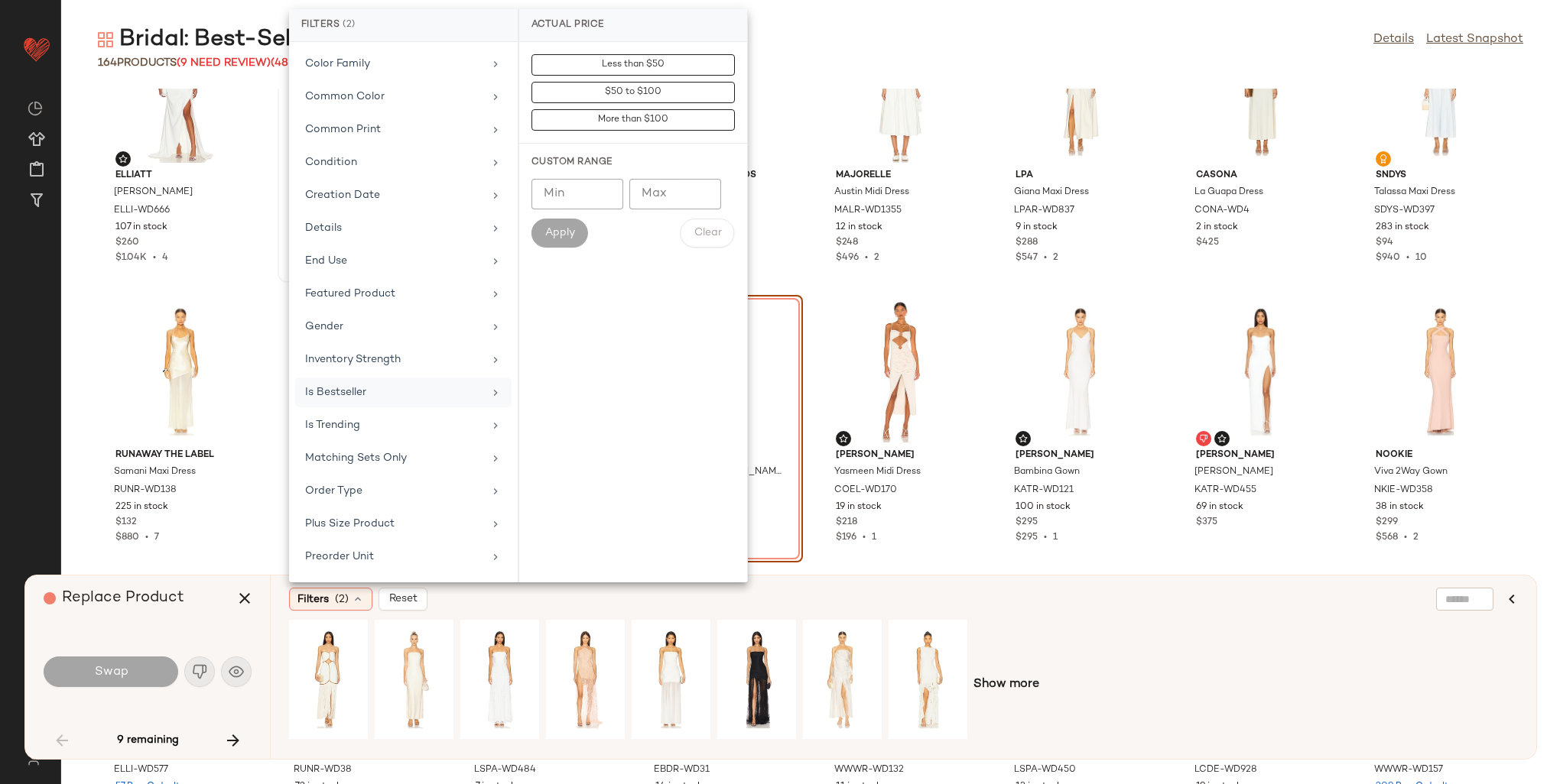
scroll to position [306, 0]
click at [380, 361] on div "Is Bestseller" at bounding box center [394, 362] width 178 height 16
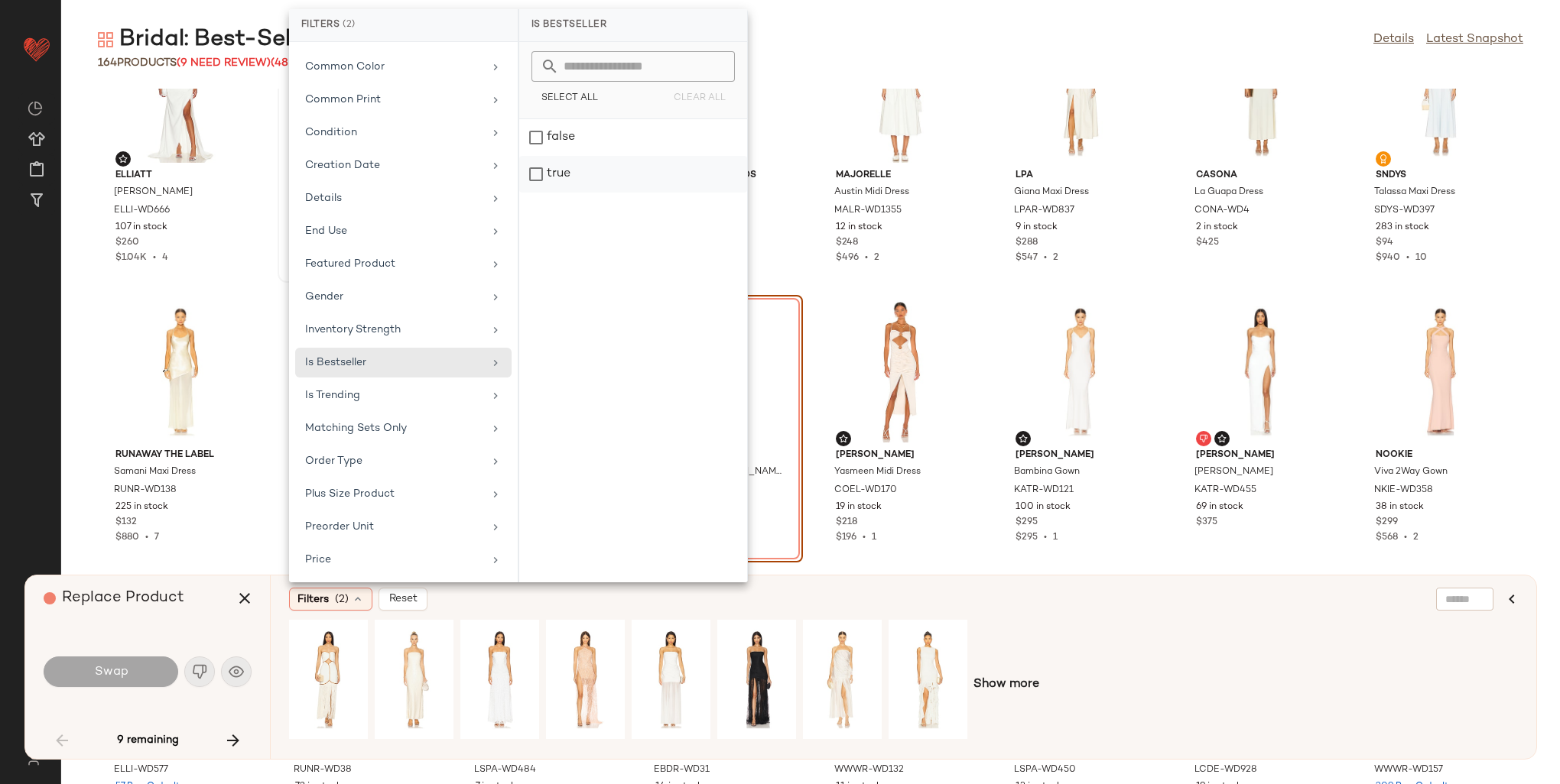
click at [542, 169] on div "true" at bounding box center [633, 174] width 228 height 37
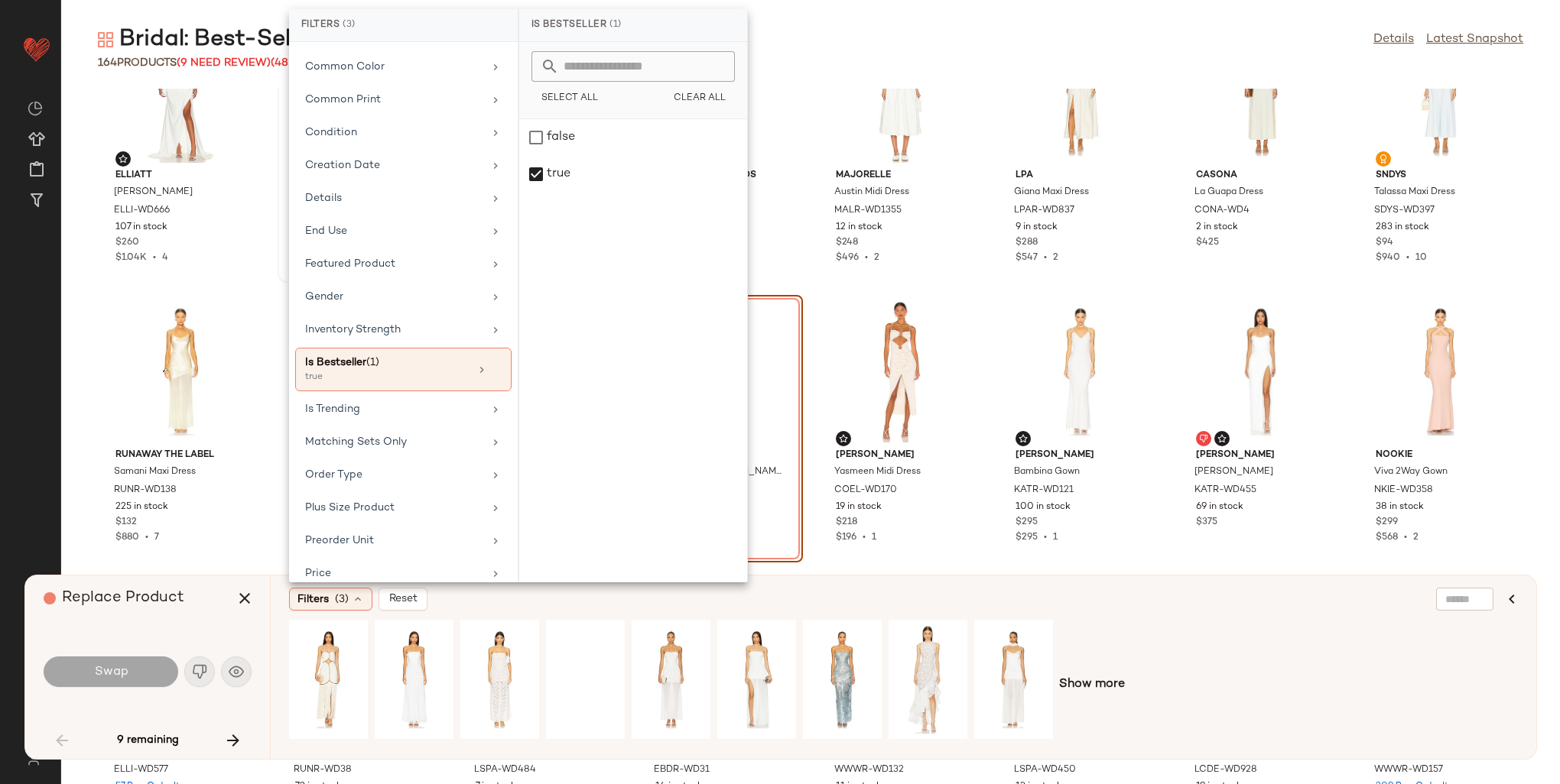
click at [1051, 613] on div "Filters (3) Reset Show more" at bounding box center [903, 667] width 1266 height 184
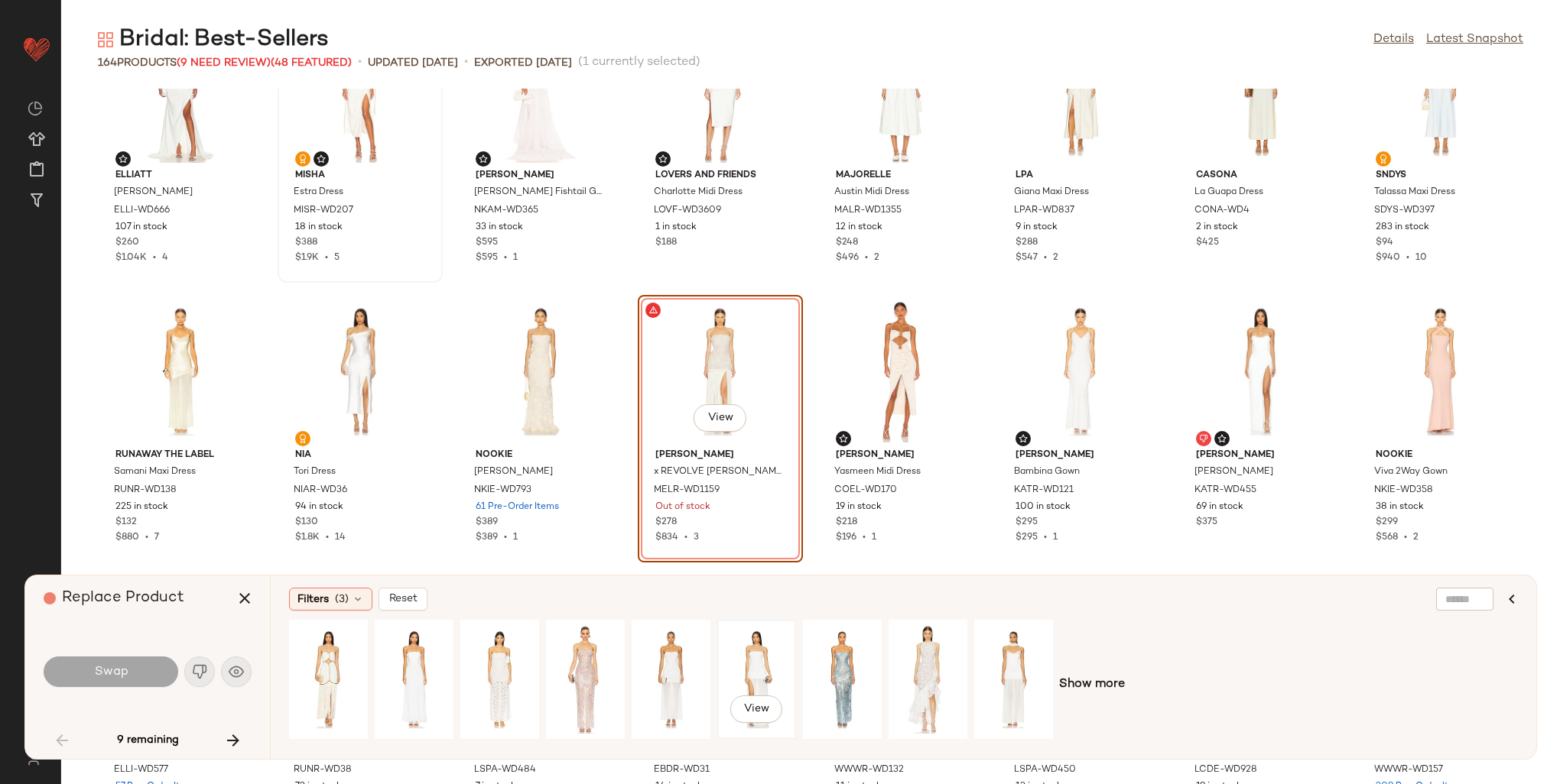
click at [773, 635] on div "View" at bounding box center [756, 680] width 68 height 109
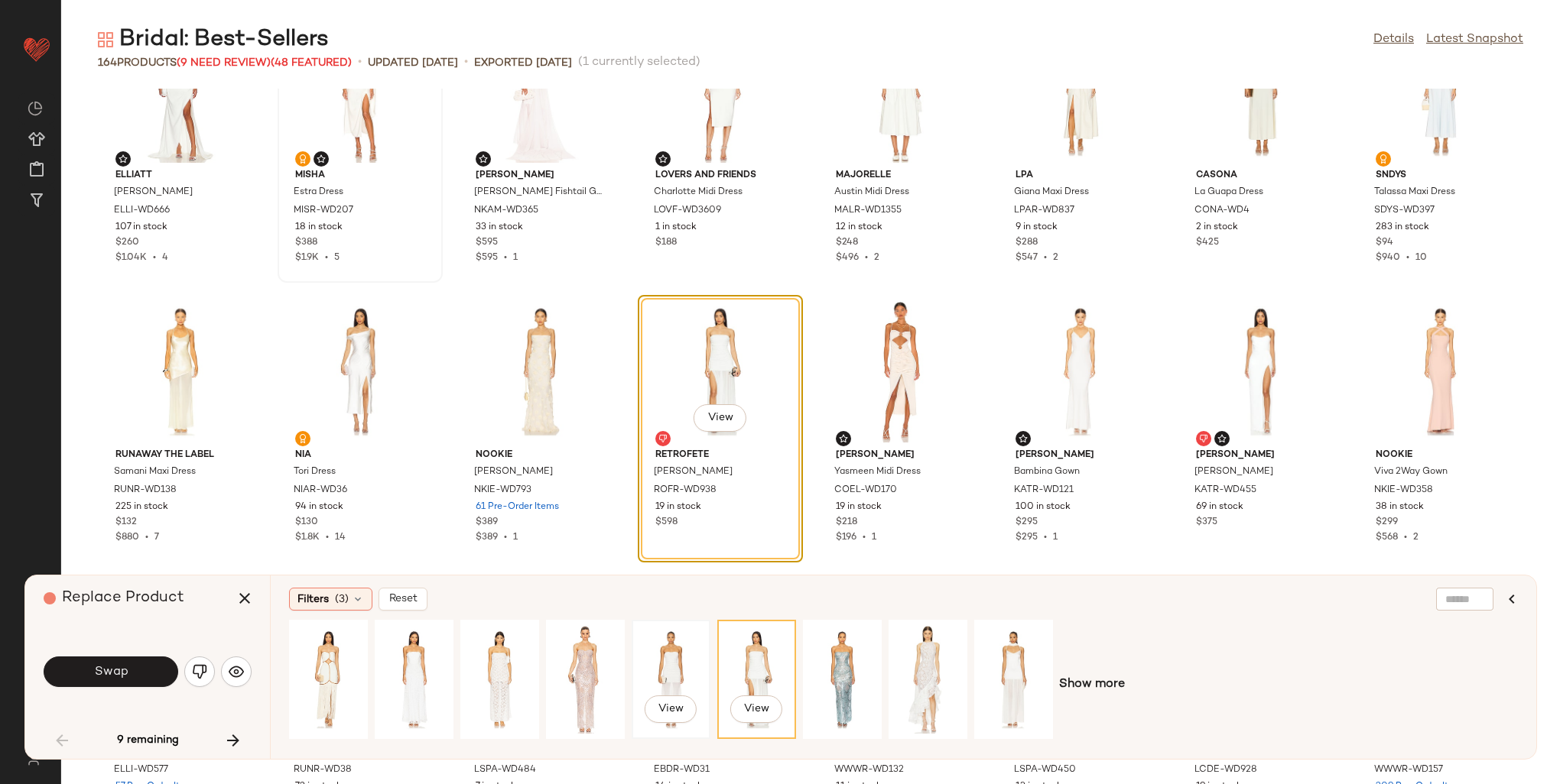
click at [669, 648] on div "View" at bounding box center [671, 680] width 68 height 109
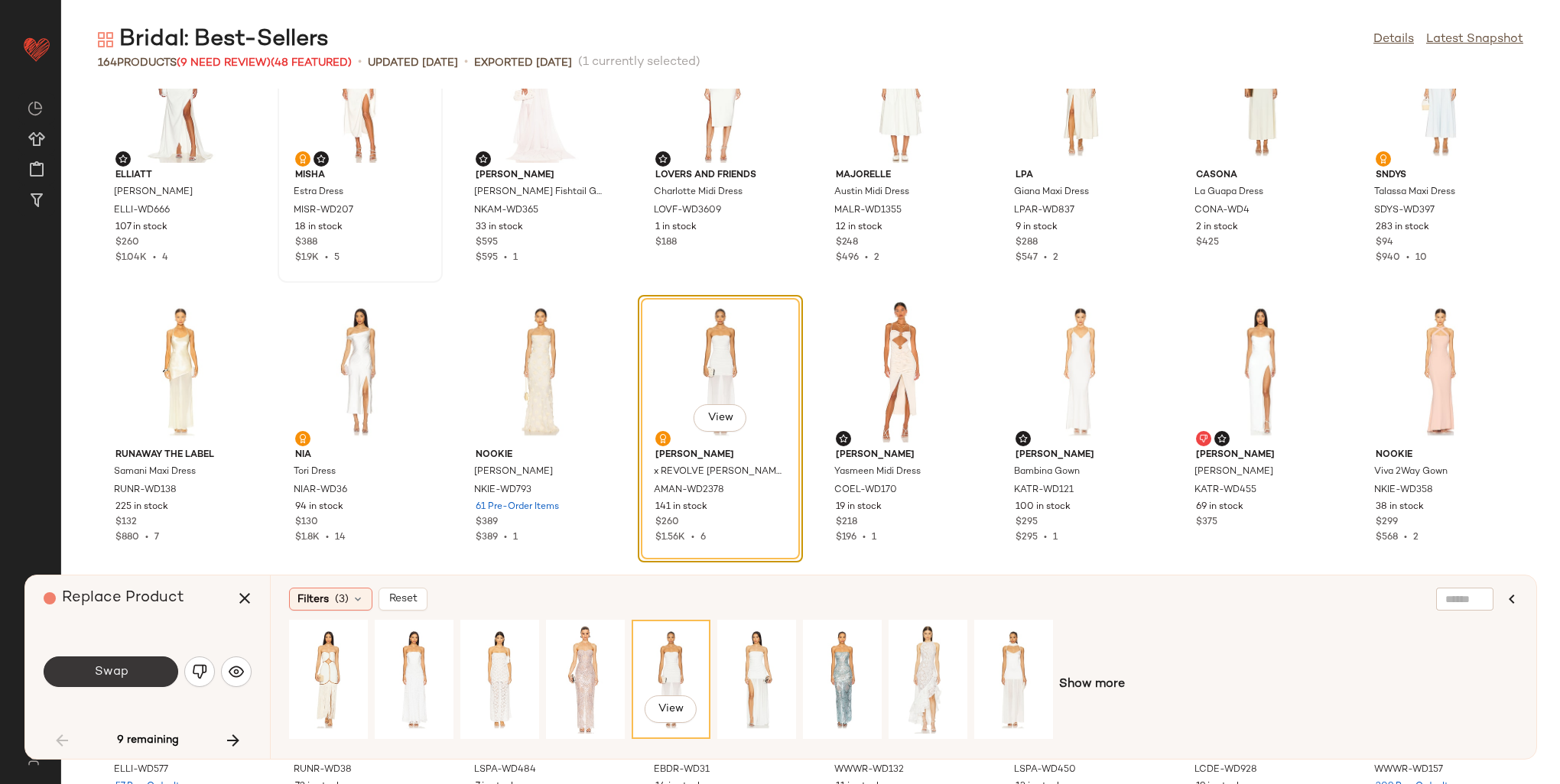
click at [148, 674] on button "Swap" at bounding box center [110, 672] width 134 height 31
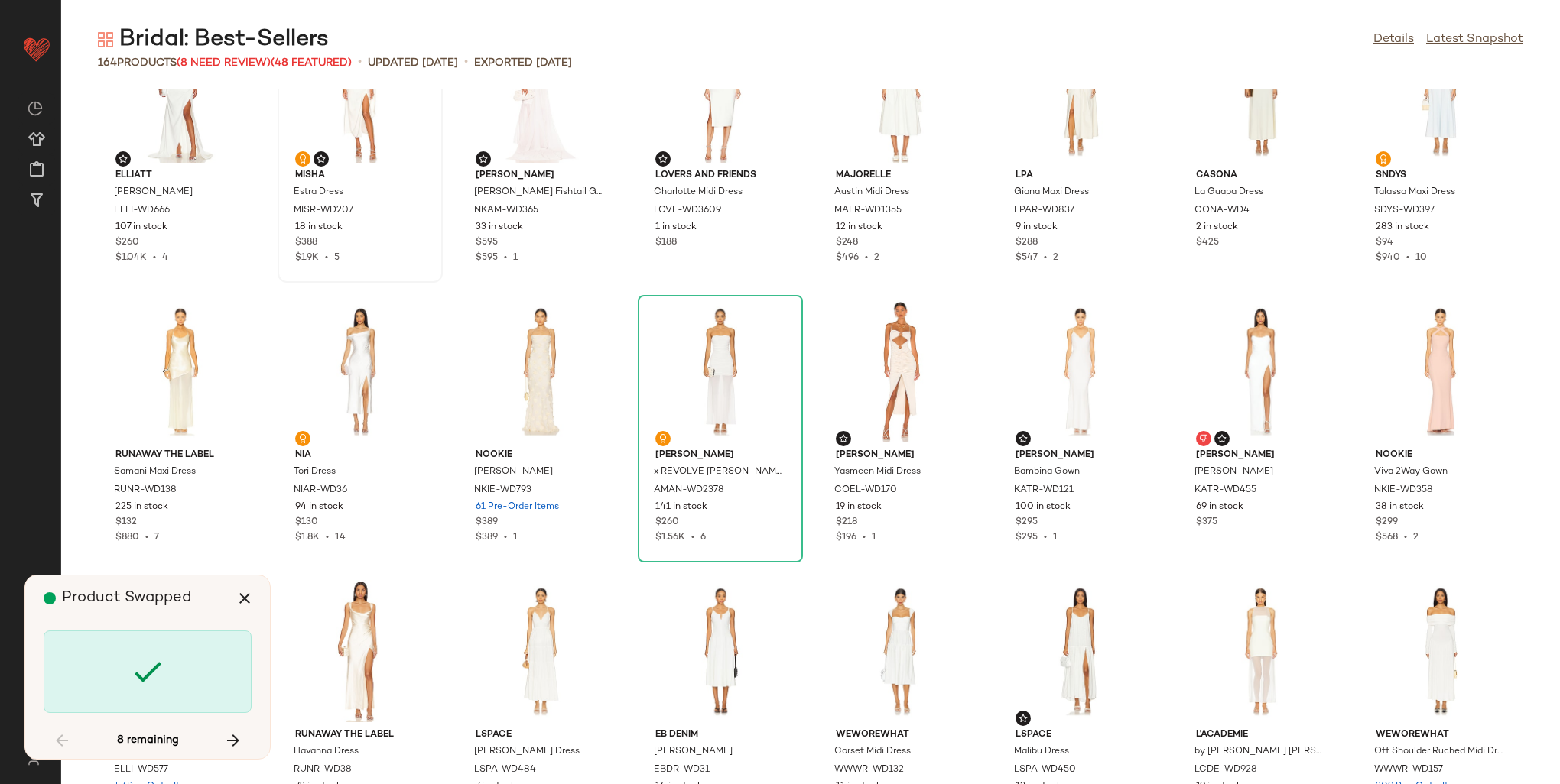
scroll to position [1399, 0]
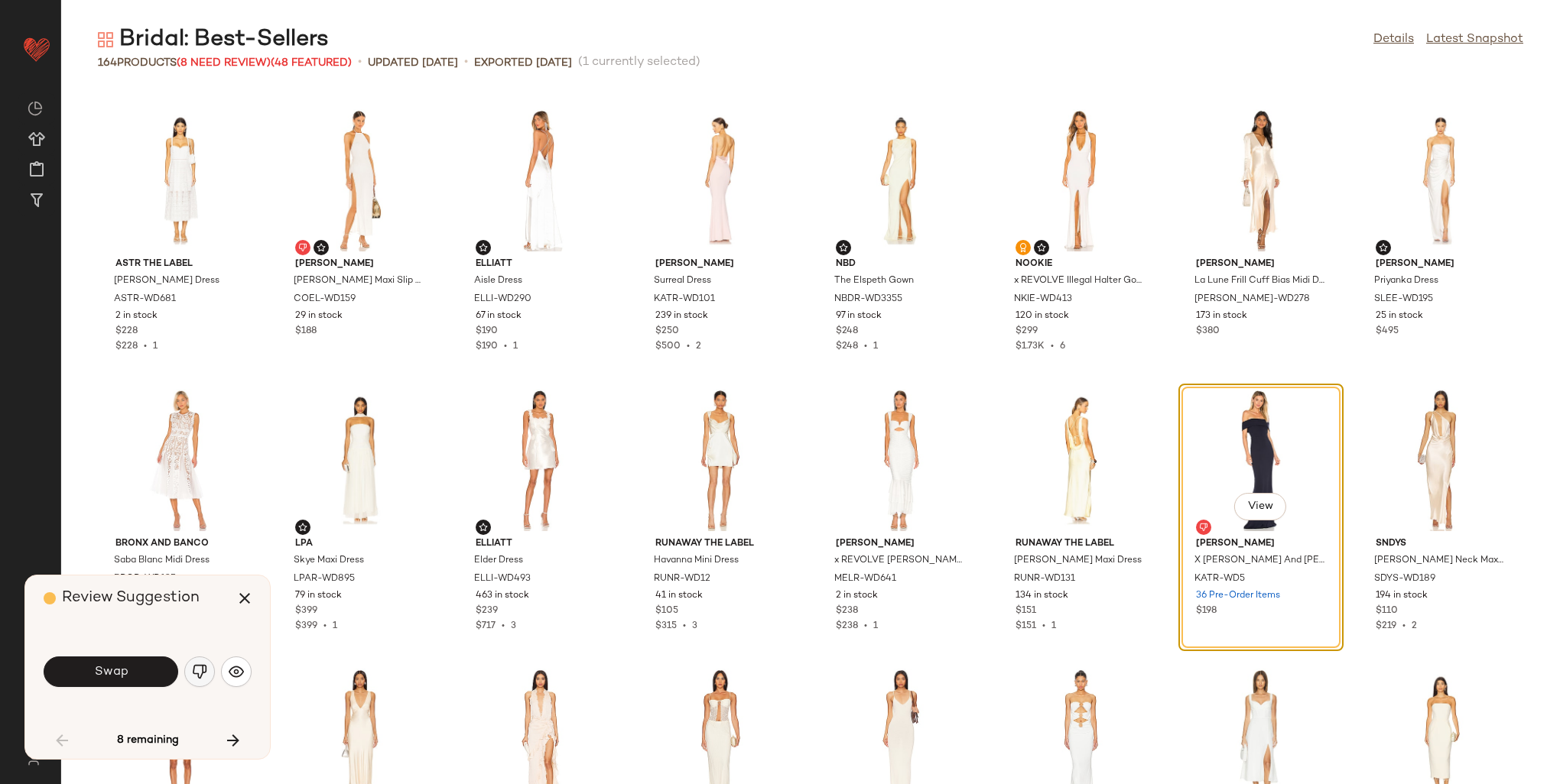
click at [204, 666] on img "button" at bounding box center [200, 672] width 16 height 16
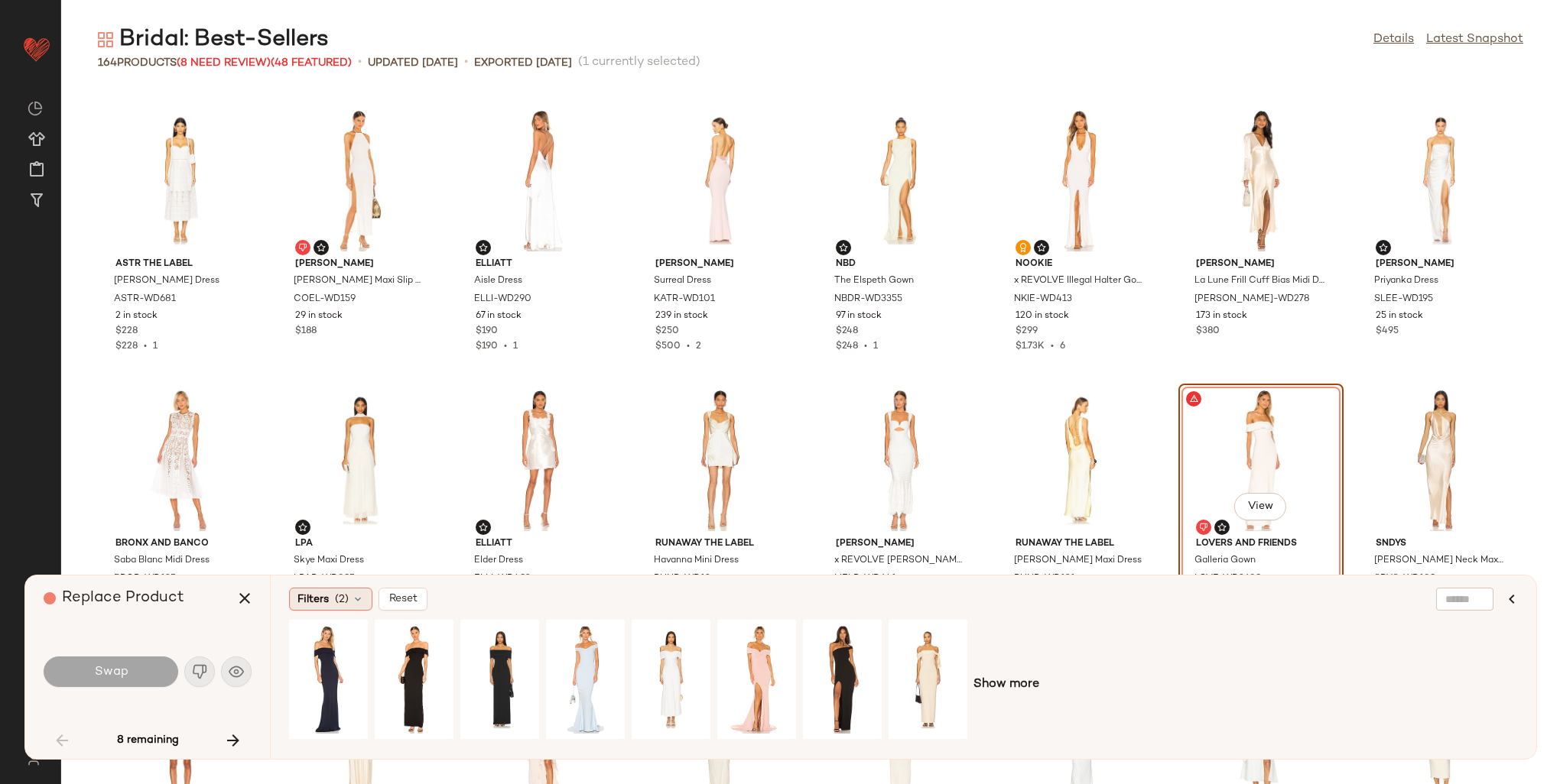
click at [344, 599] on span "(2)" at bounding box center [341, 599] width 14 height 16
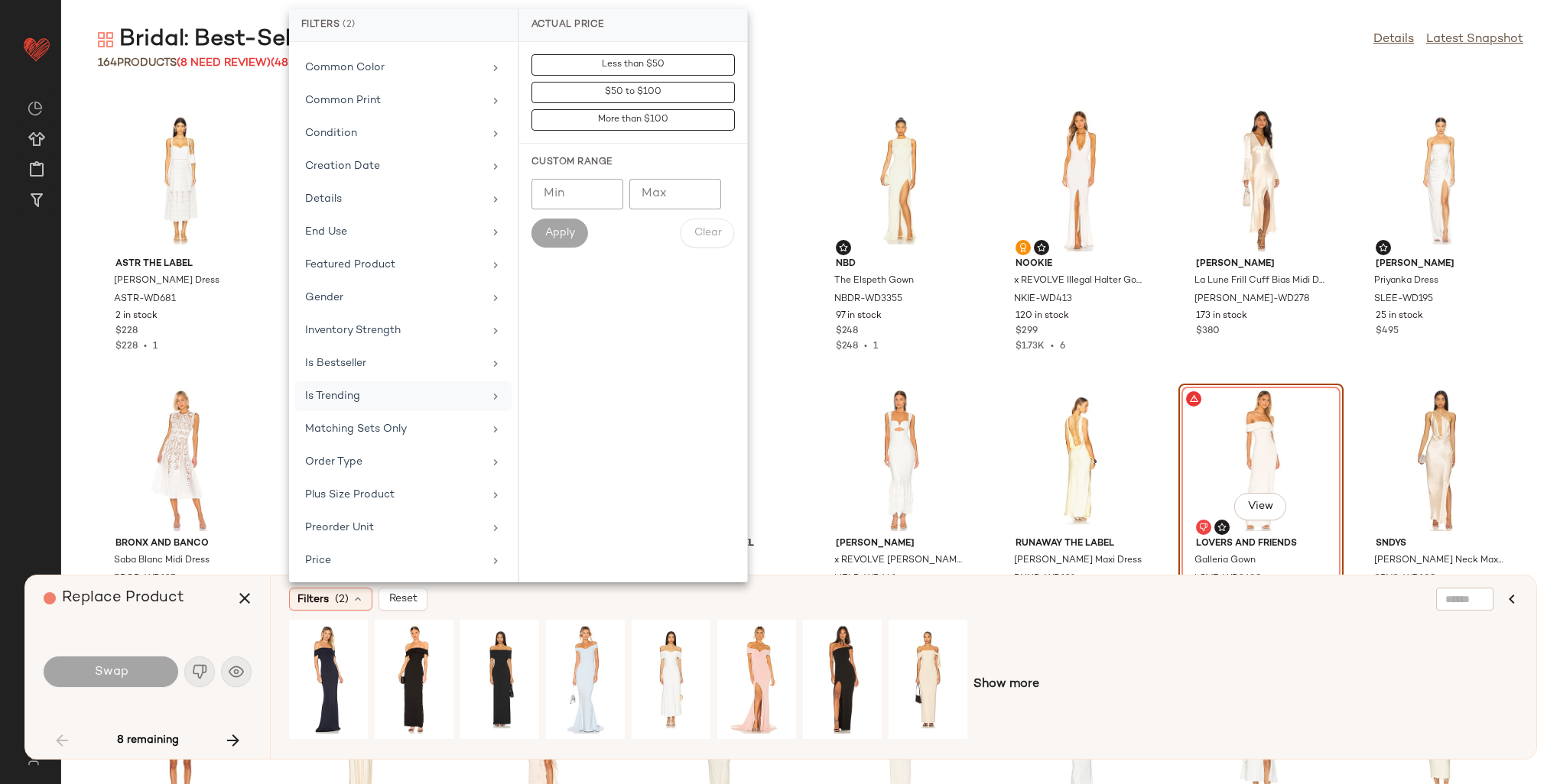
scroll to position [306, 0]
click at [331, 381] on div "Is Bestseller" at bounding box center [403, 396] width 216 height 30
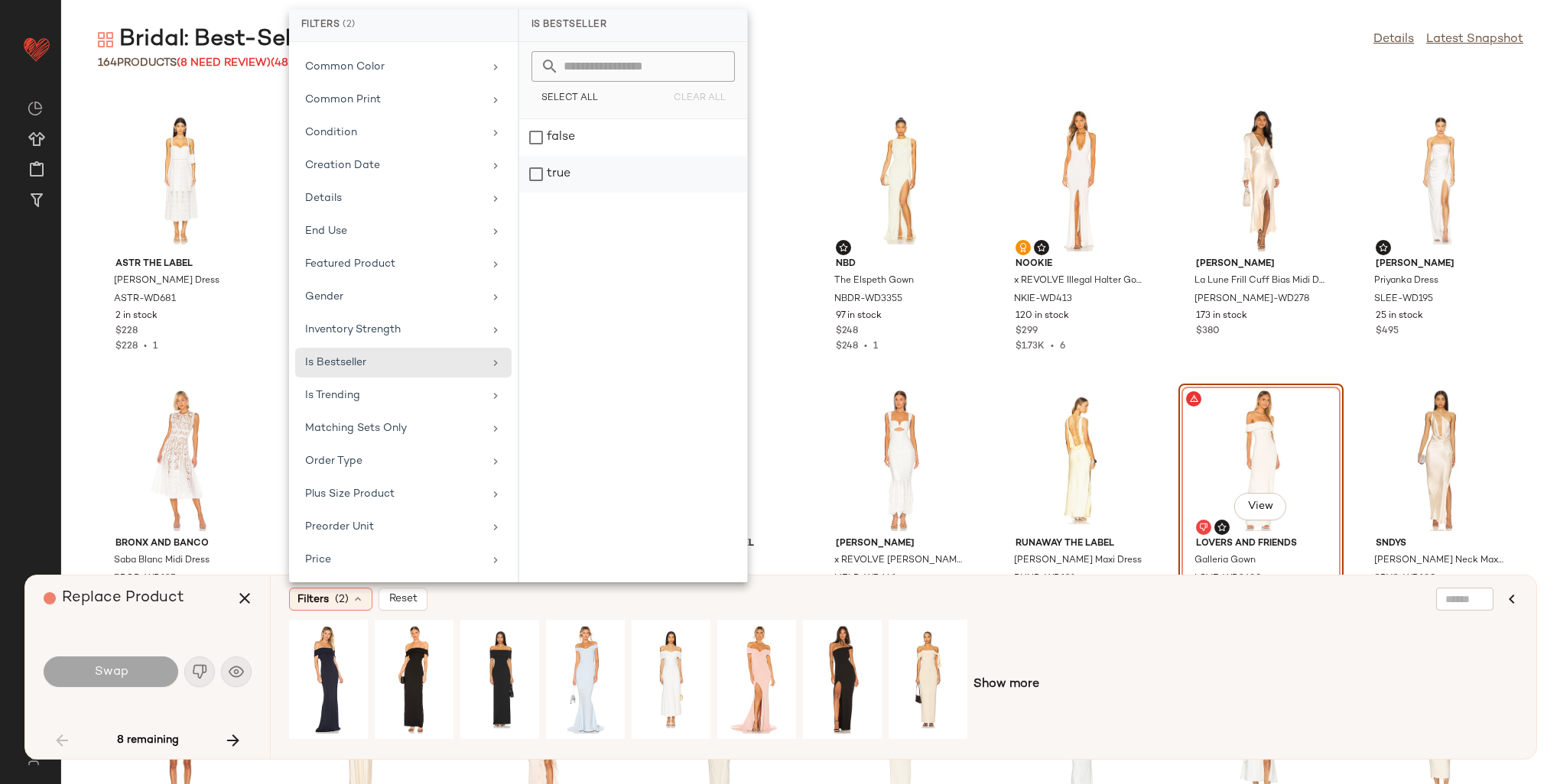
click at [544, 161] on div "true" at bounding box center [633, 174] width 228 height 37
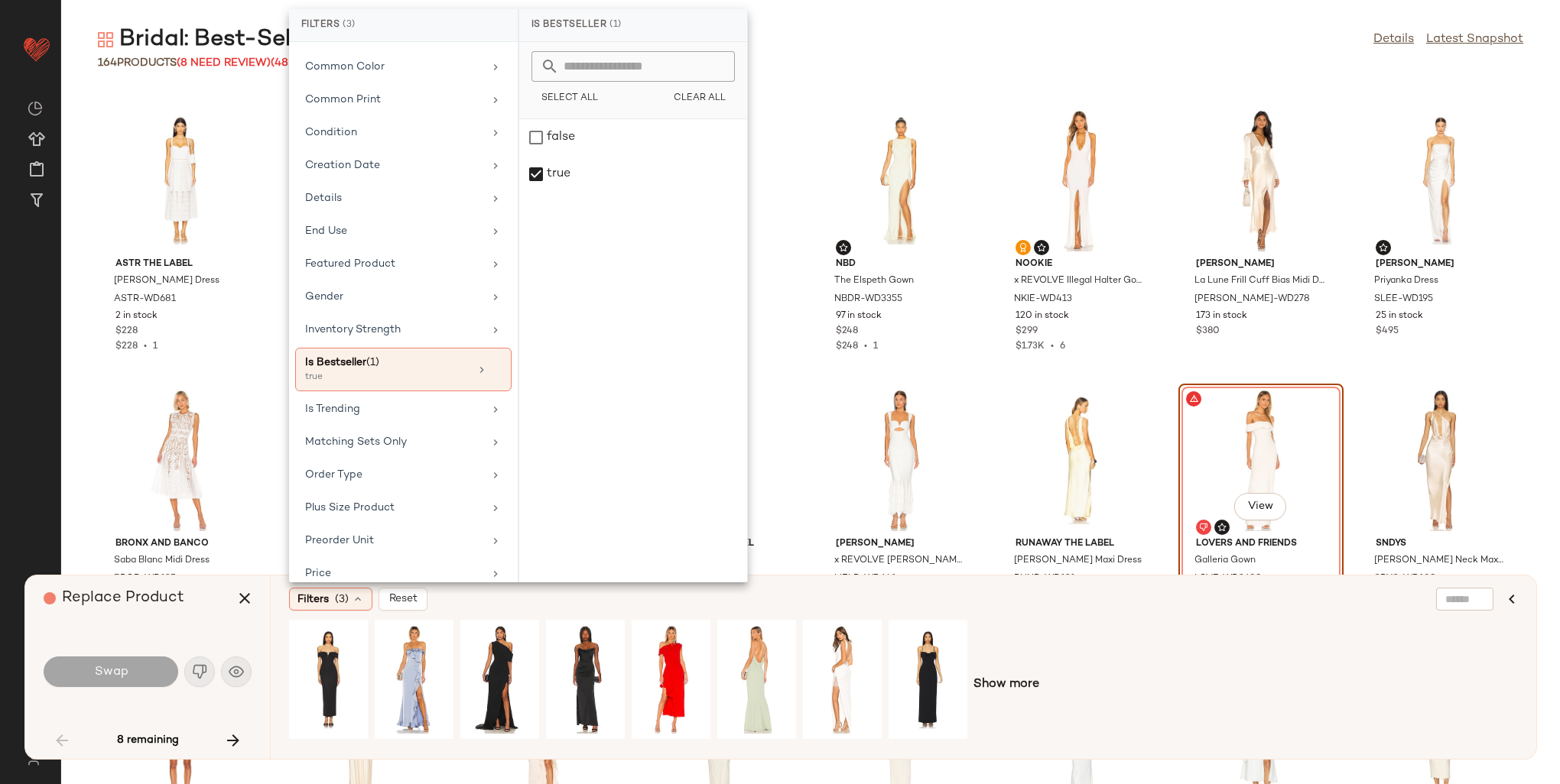
click at [1068, 592] on div "Filters (3) Reset" at bounding box center [829, 599] width 1080 height 23
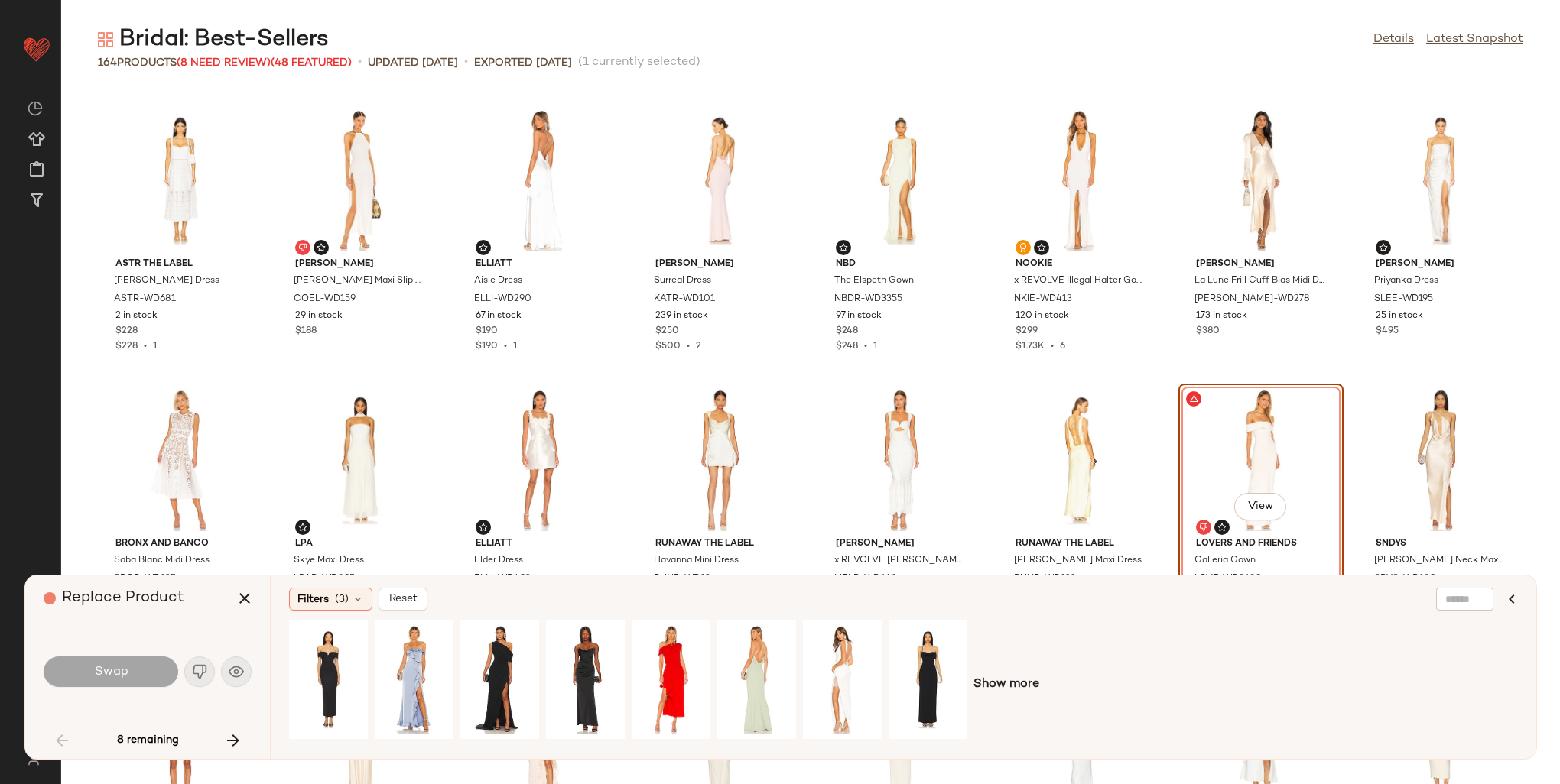
click at [1010, 678] on span "Show more" at bounding box center [1007, 685] width 66 height 18
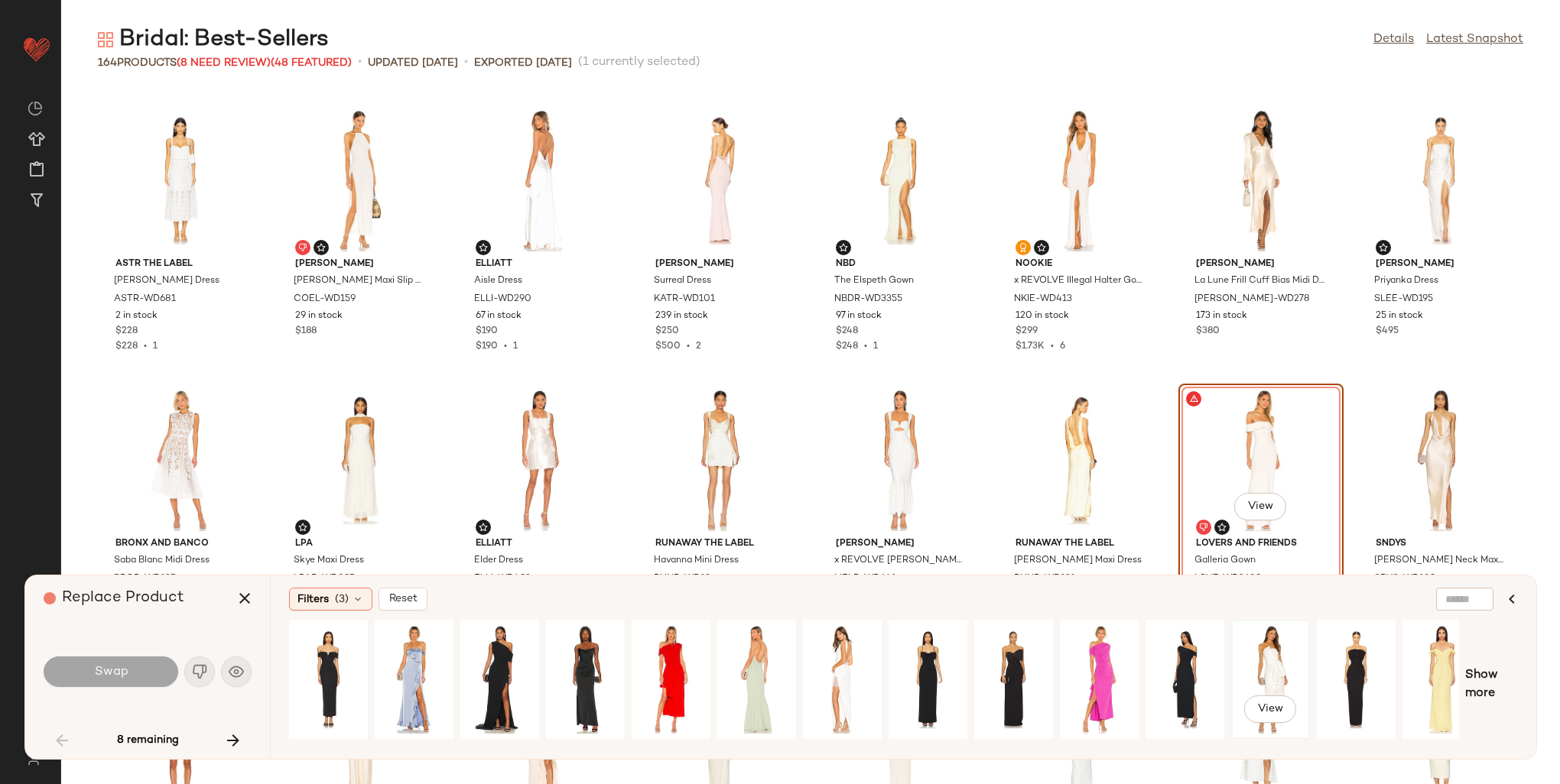
click at [1269, 658] on div "View" at bounding box center [1271, 680] width 68 height 109
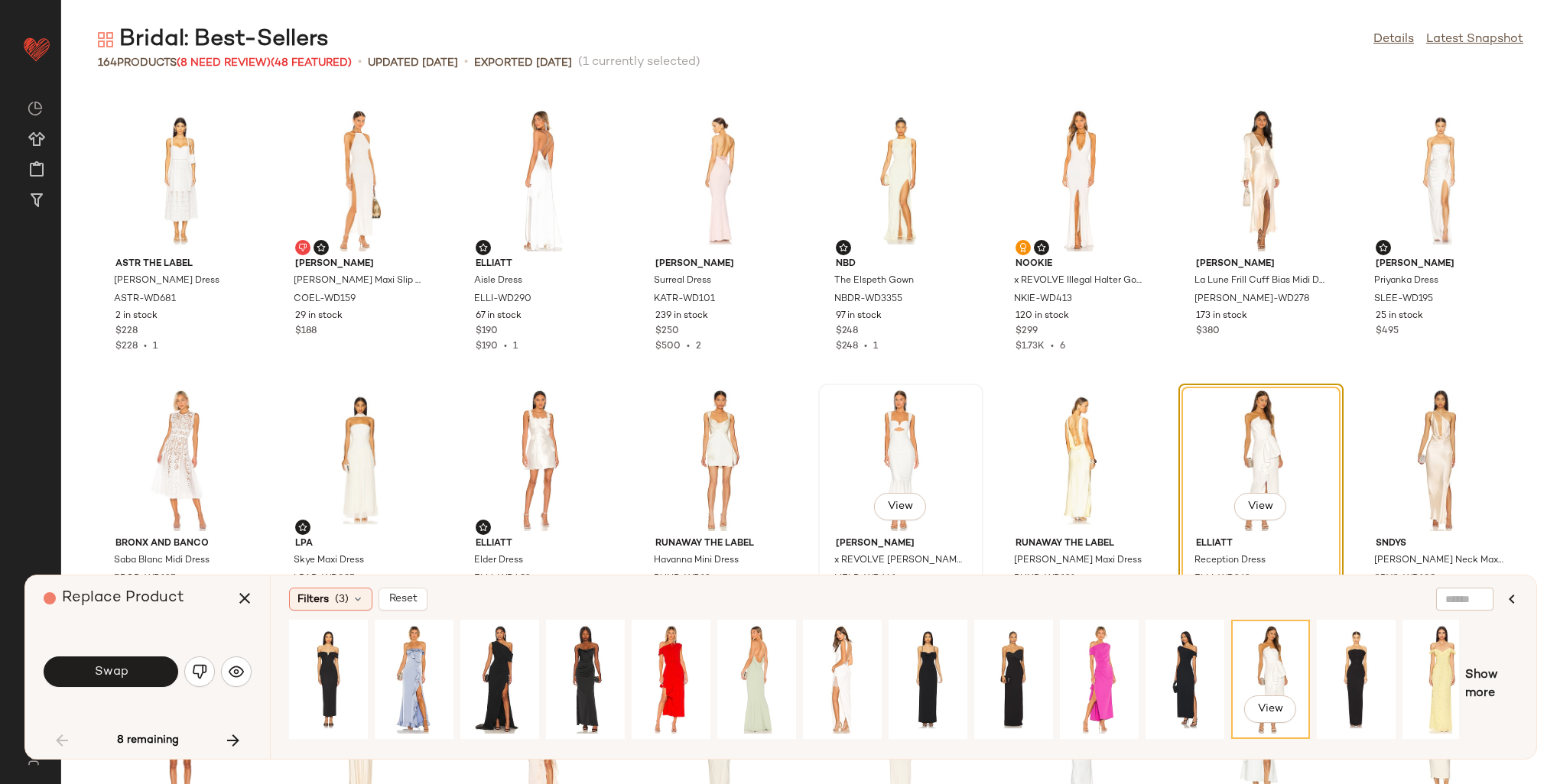
scroll to position [1476, 0]
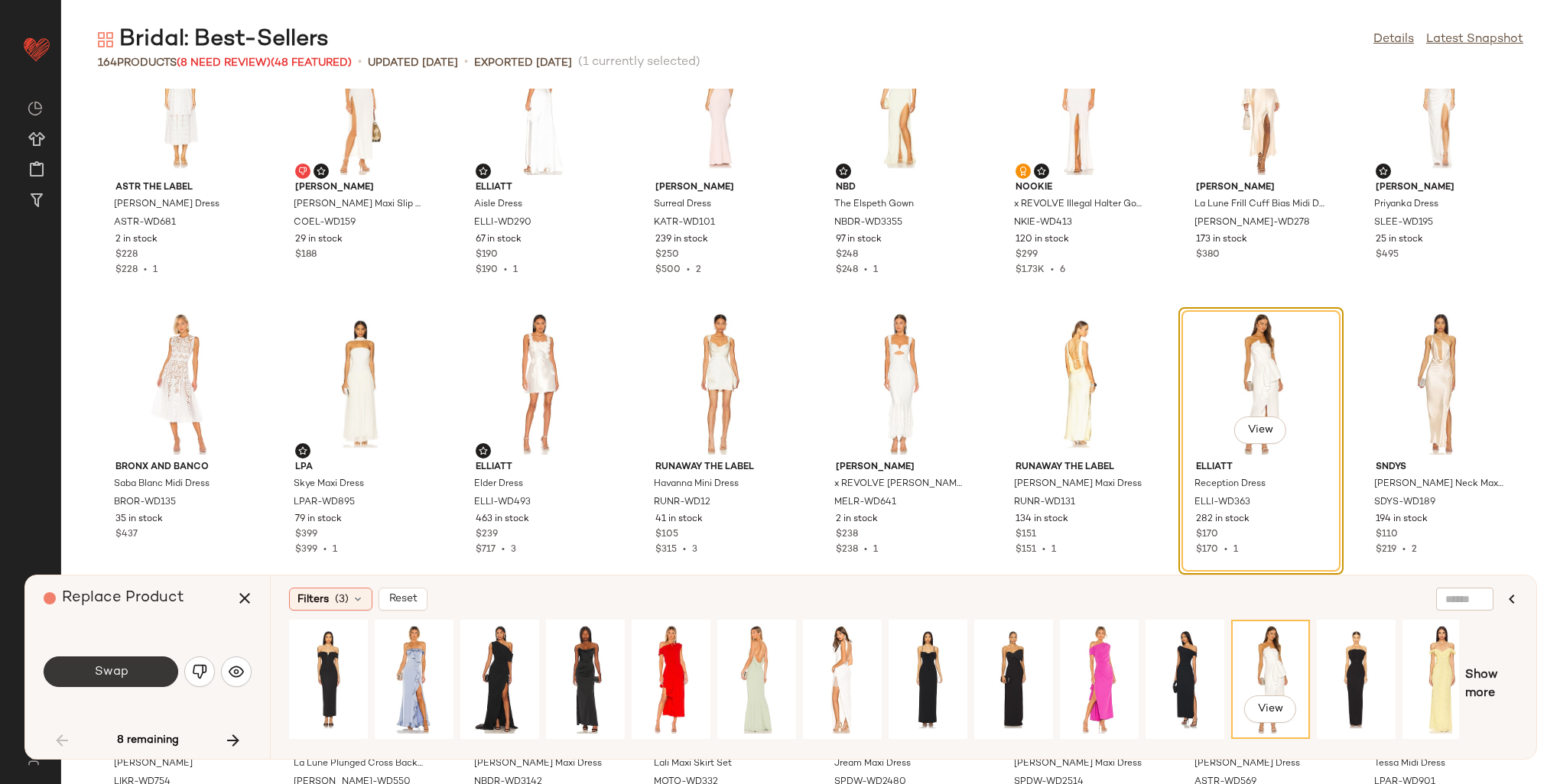
click at [120, 672] on span "Swap" at bounding box center [110, 673] width 35 height 15
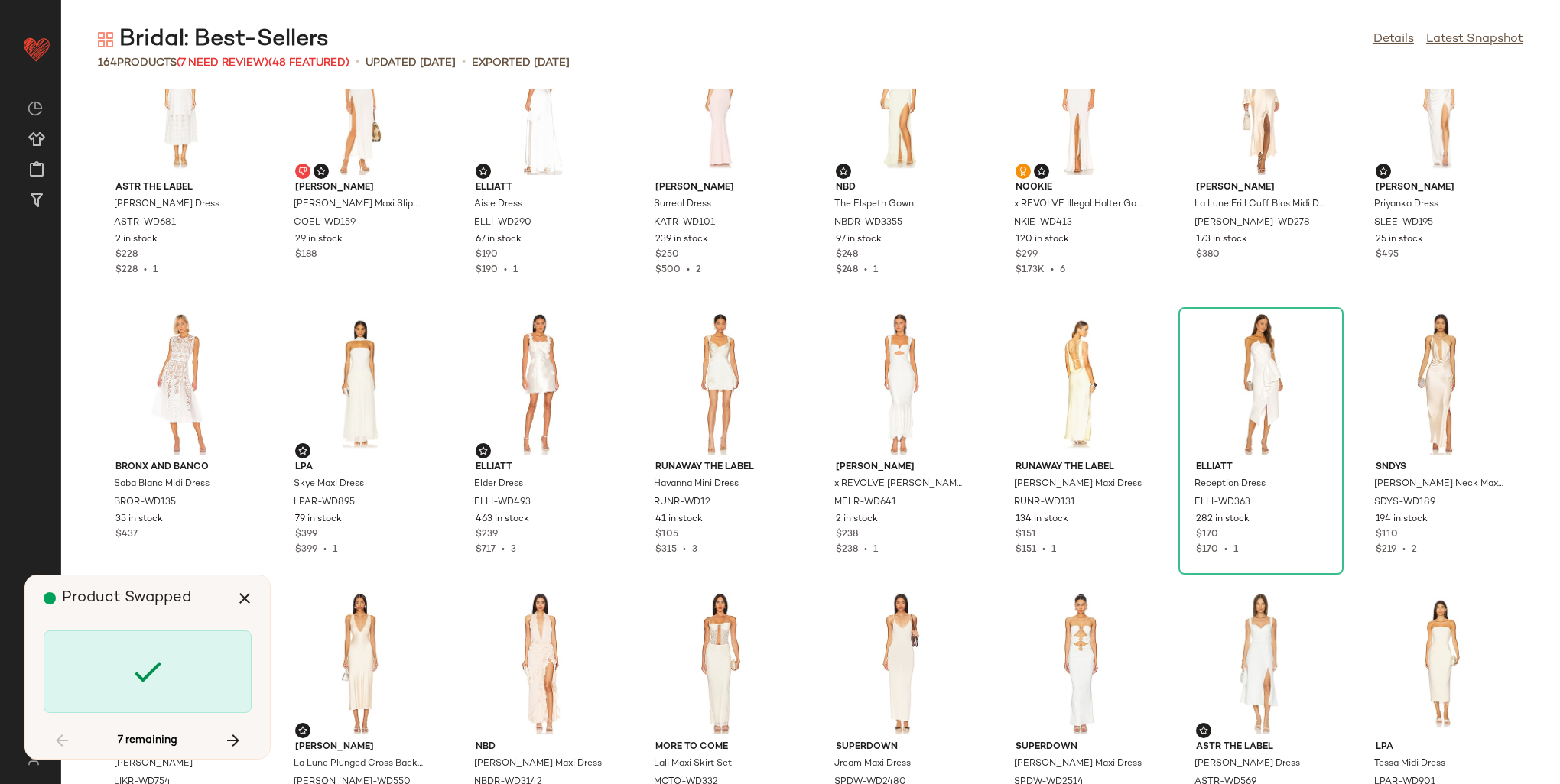
scroll to position [1959, 0]
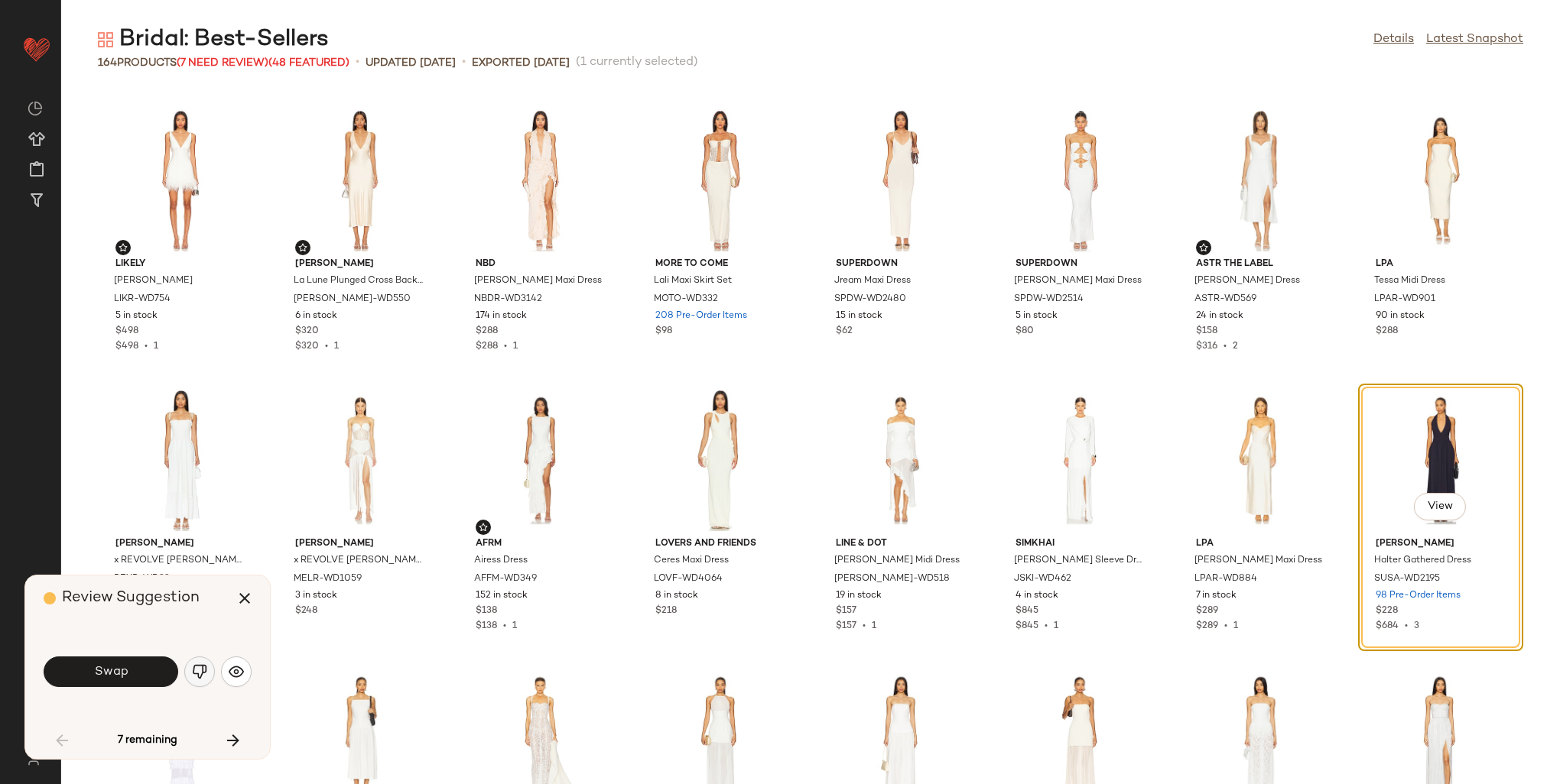
click at [189, 674] on button "button" at bounding box center [199, 672] width 31 height 31
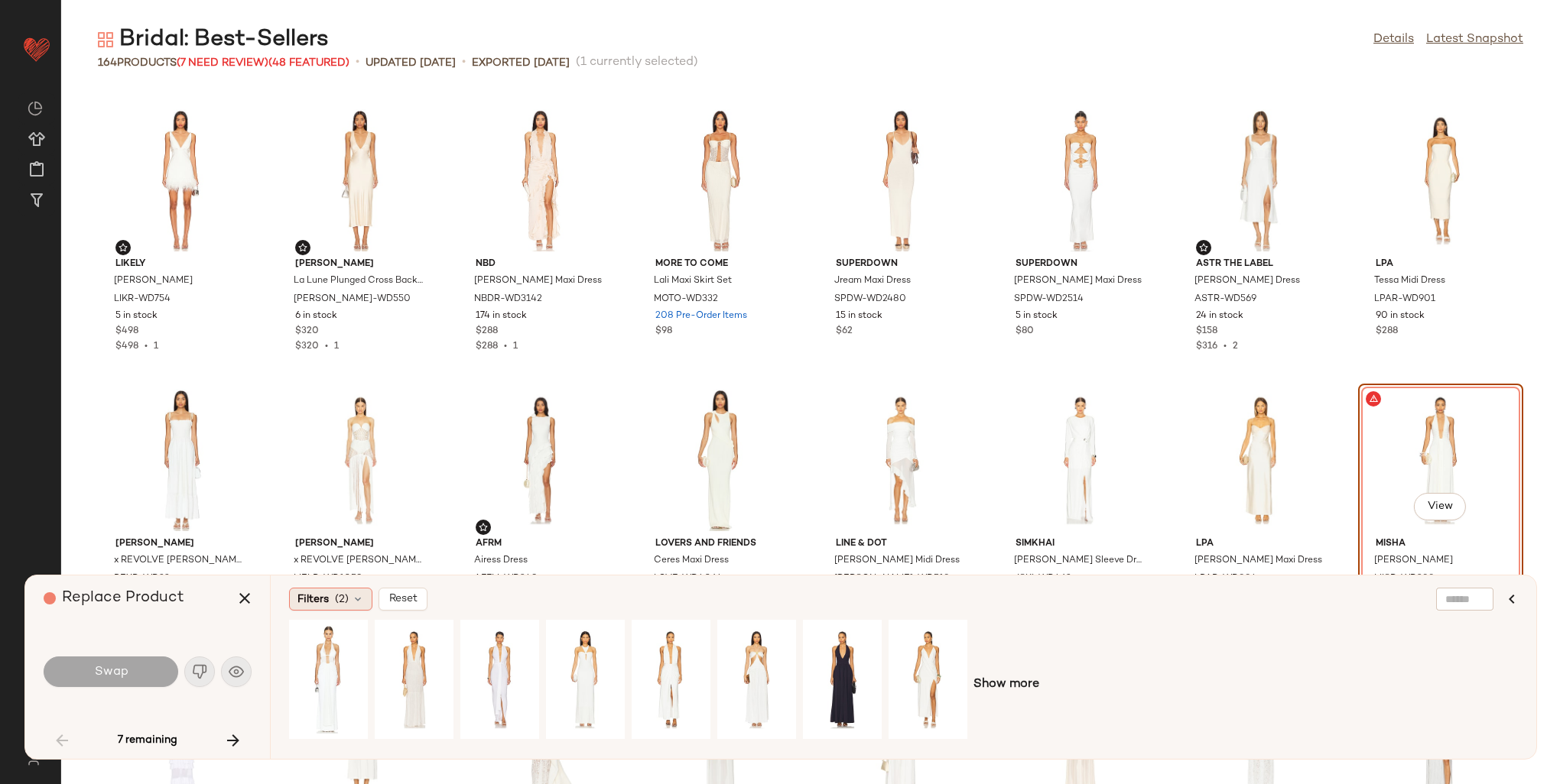
click at [316, 596] on span "Filters" at bounding box center [313, 599] width 31 height 16
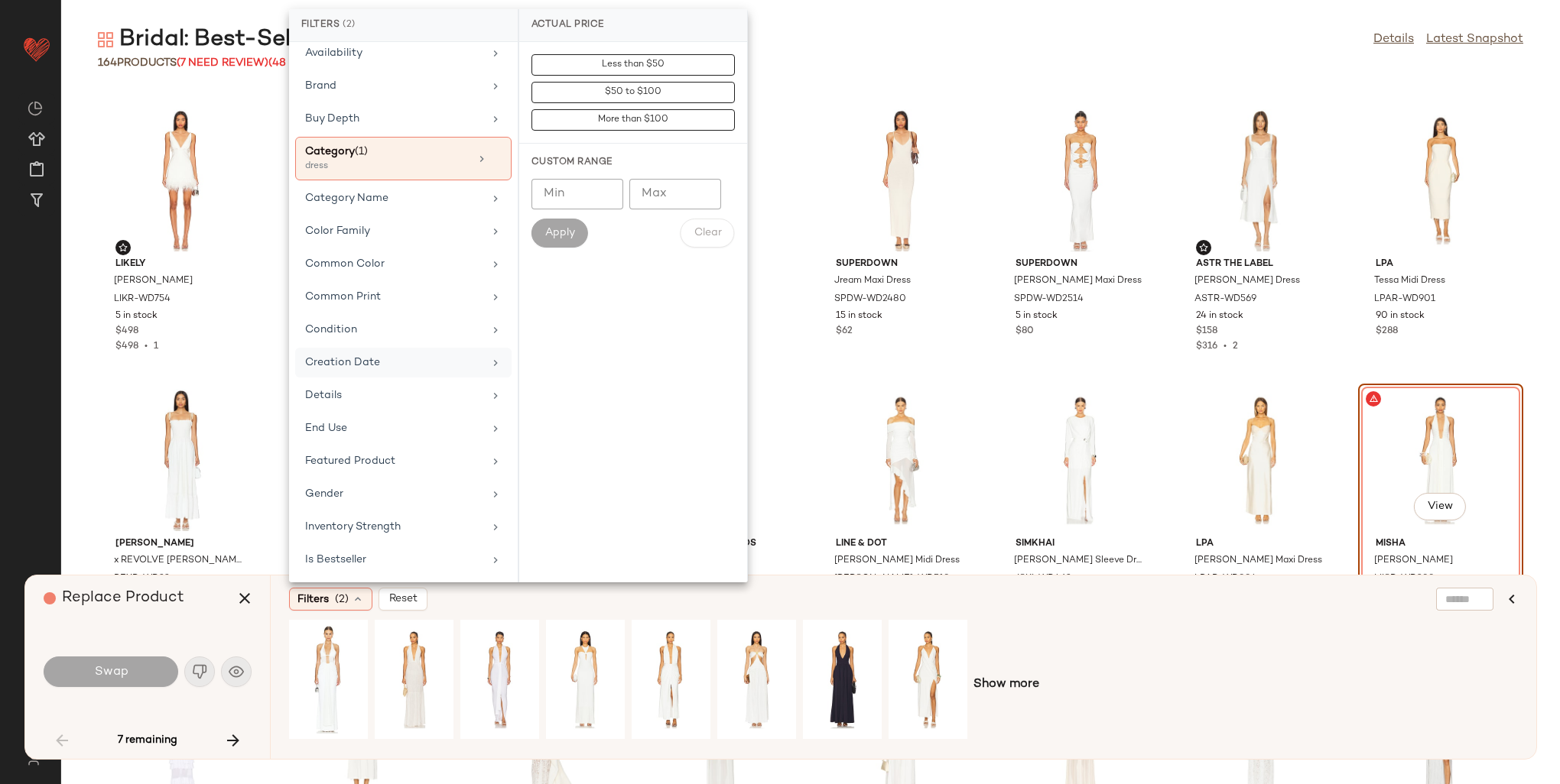
scroll to position [229, 0]
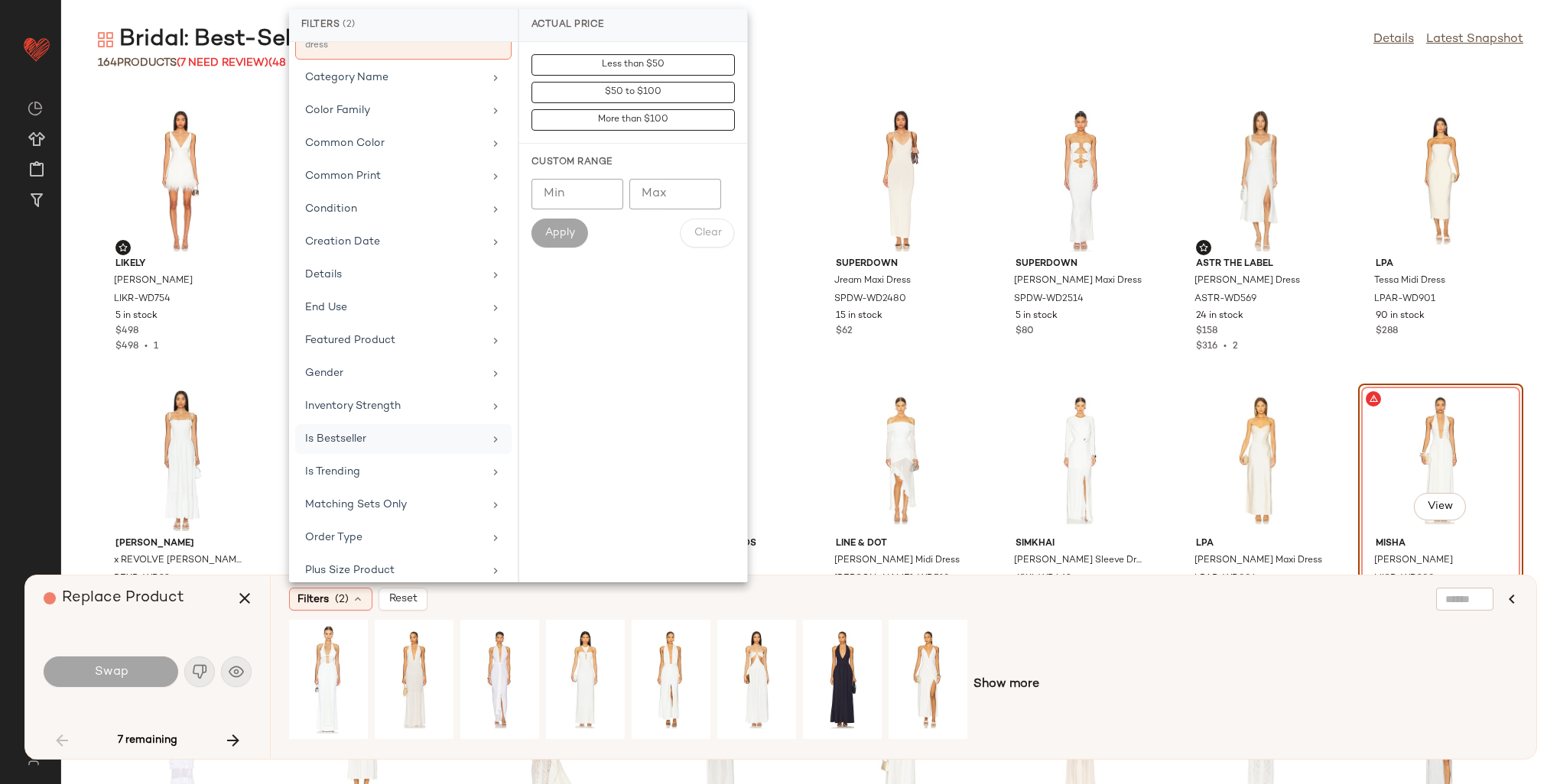
click at [361, 431] on div "Is Bestseller" at bounding box center [394, 439] width 178 height 16
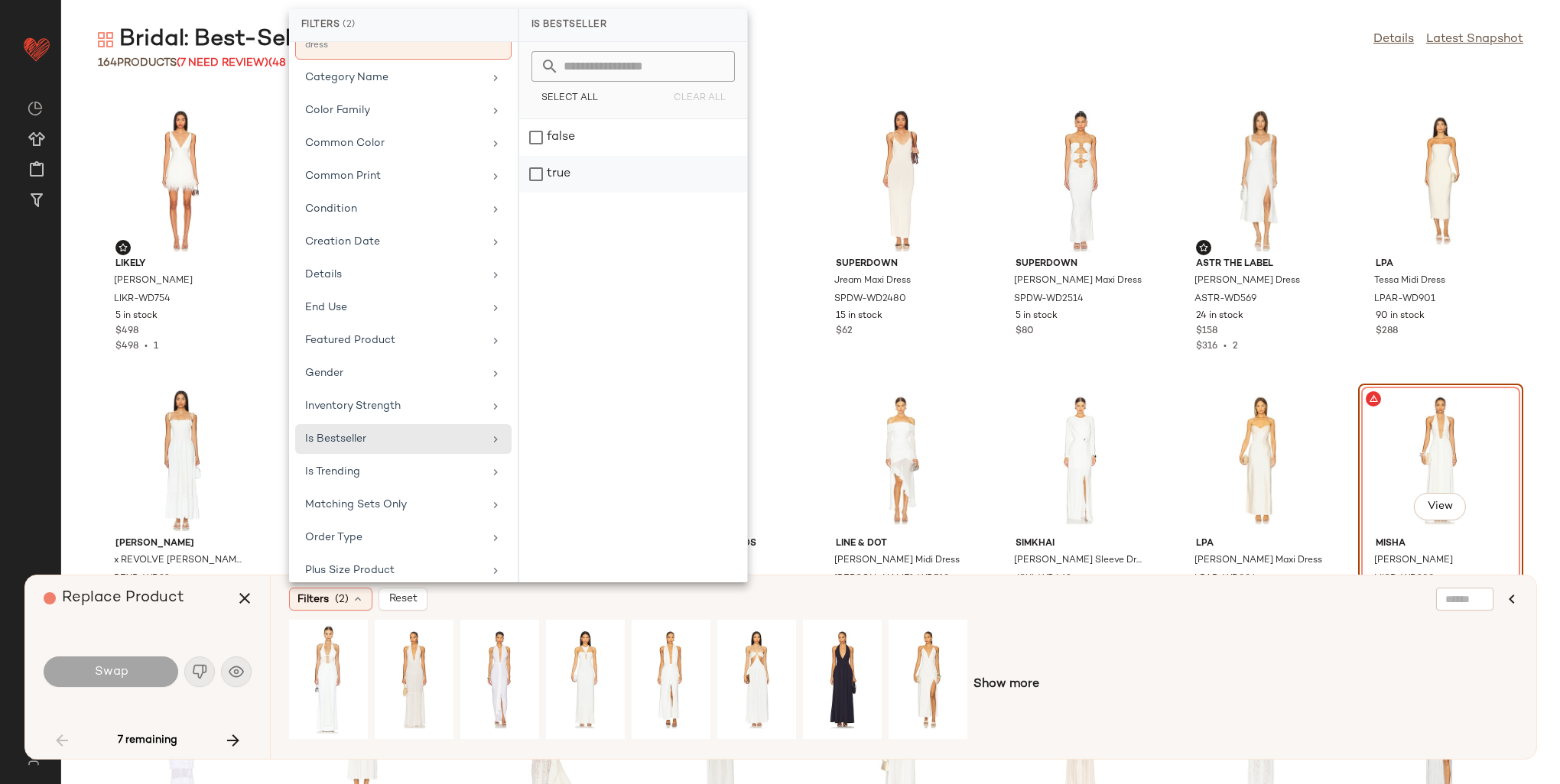
click at [599, 174] on div "true" at bounding box center [633, 174] width 228 height 37
click at [1126, 604] on div "Filters (3) Reset" at bounding box center [829, 599] width 1080 height 23
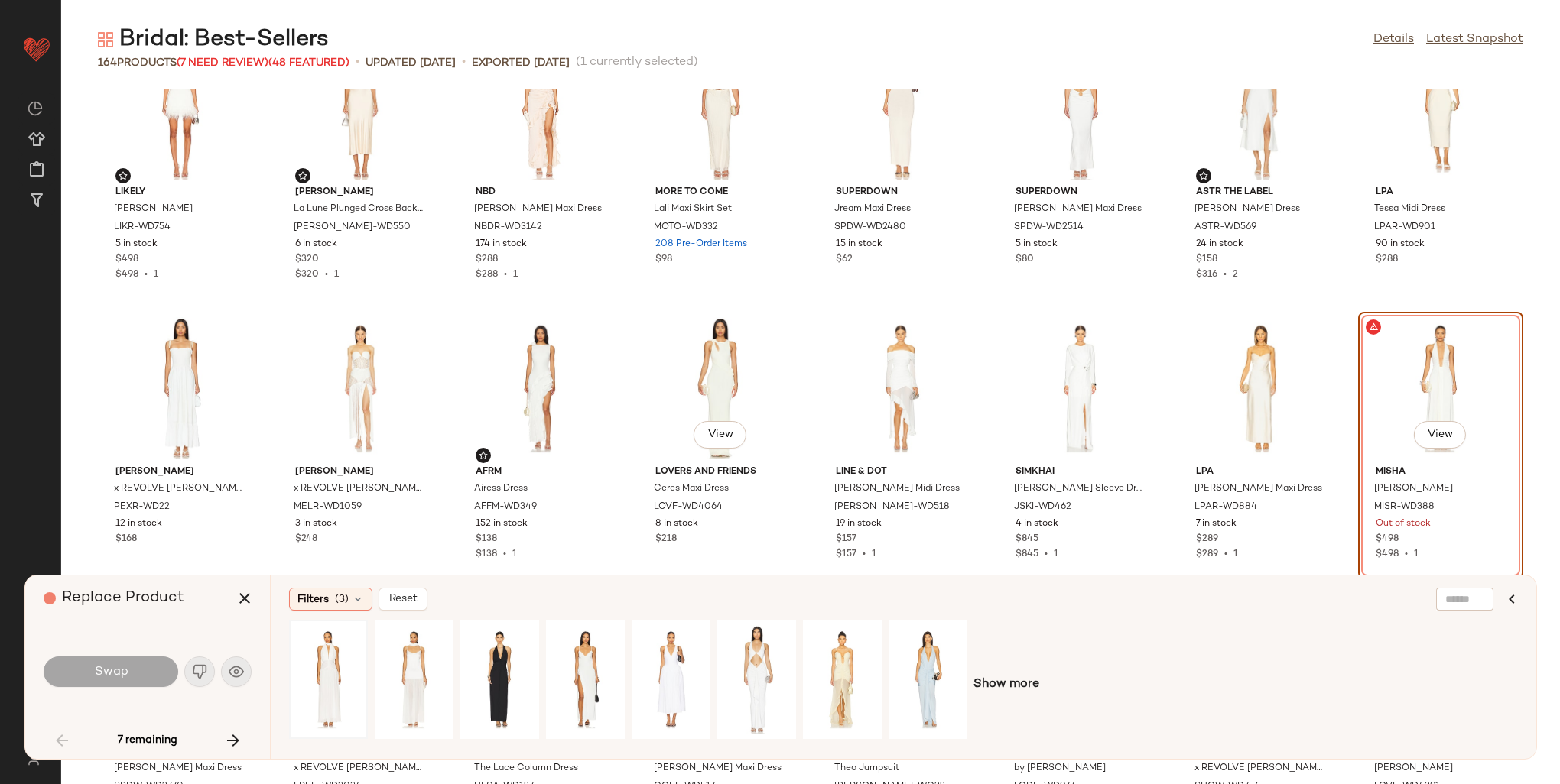
scroll to position [2035, 0]
click at [334, 653] on div "View" at bounding box center [328, 680] width 68 height 109
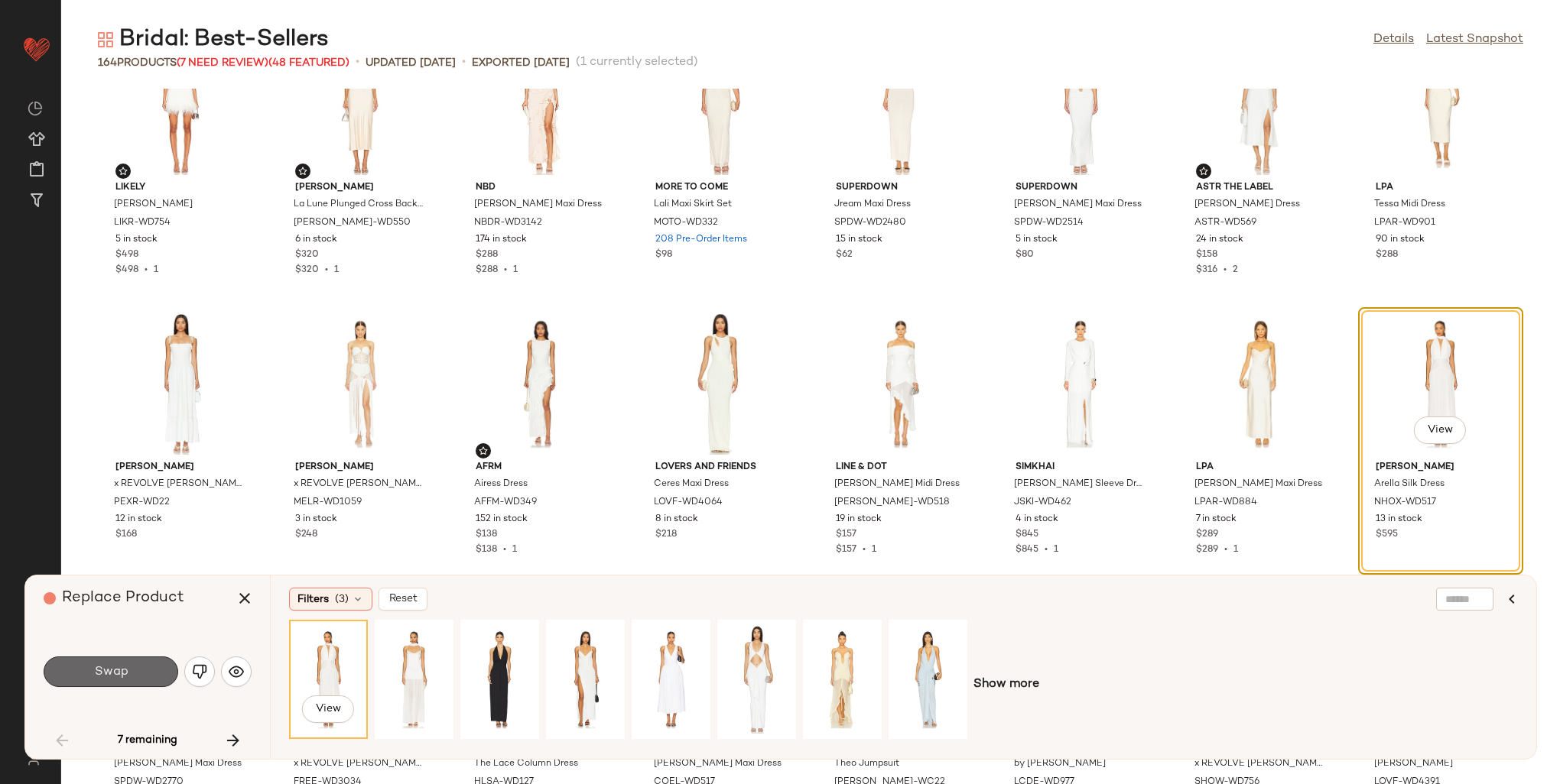
click at [150, 673] on button "Swap" at bounding box center [110, 672] width 134 height 31
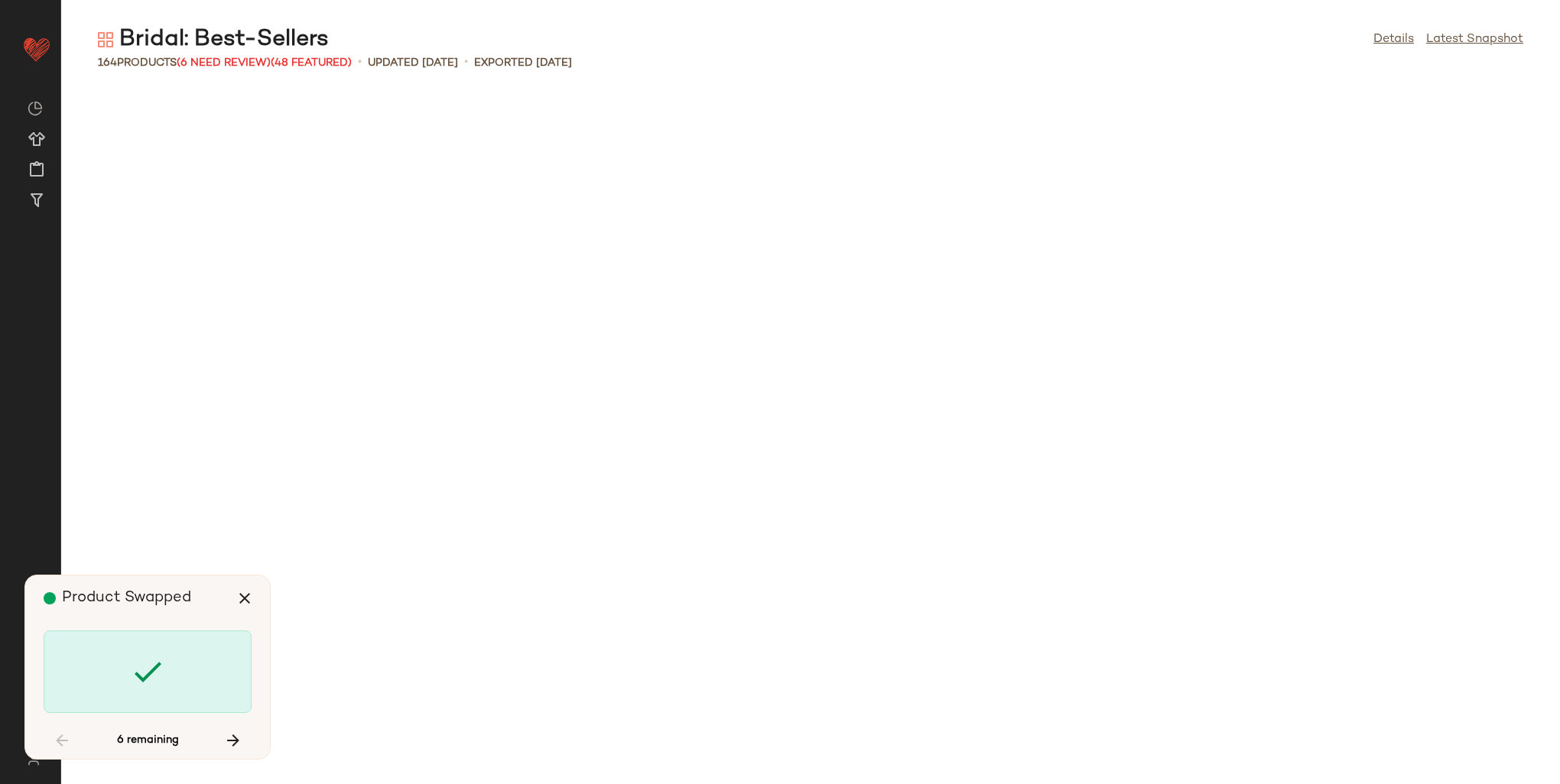
scroll to position [3078, 0]
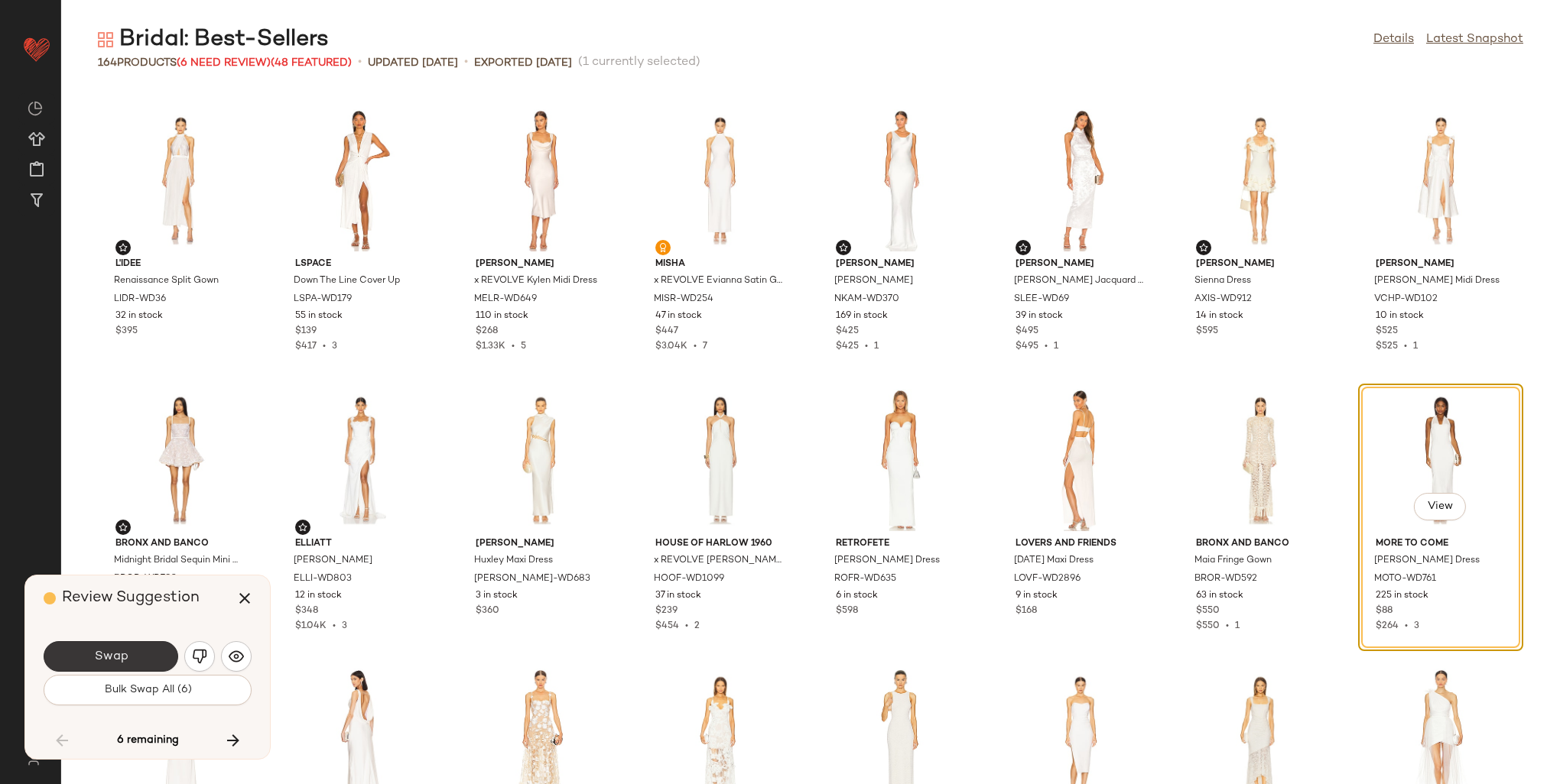
click at [144, 661] on button "Swap" at bounding box center [110, 656] width 134 height 31
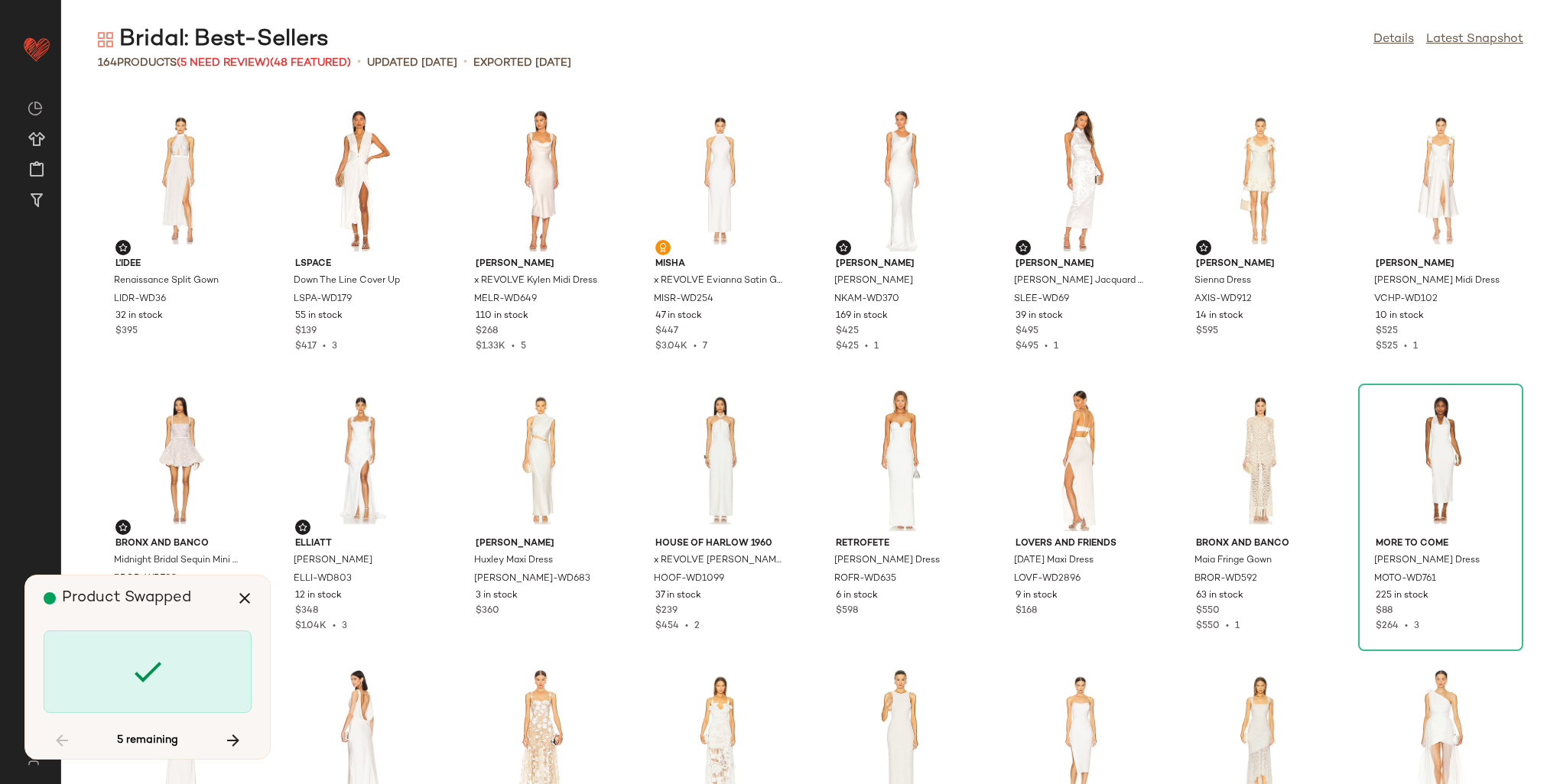
scroll to position [3637, 0]
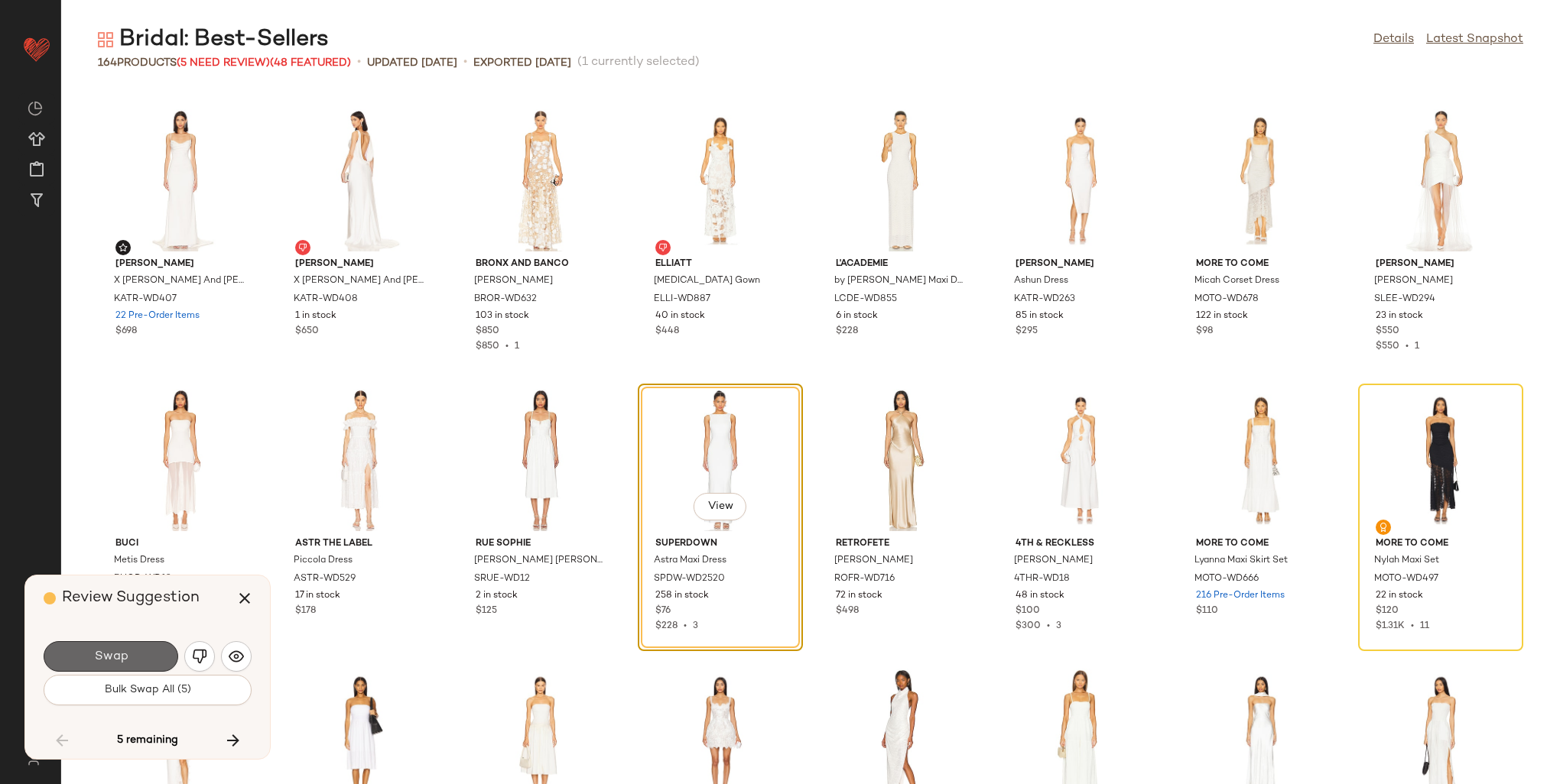
click at [147, 652] on button "Swap" at bounding box center [110, 656] width 134 height 31
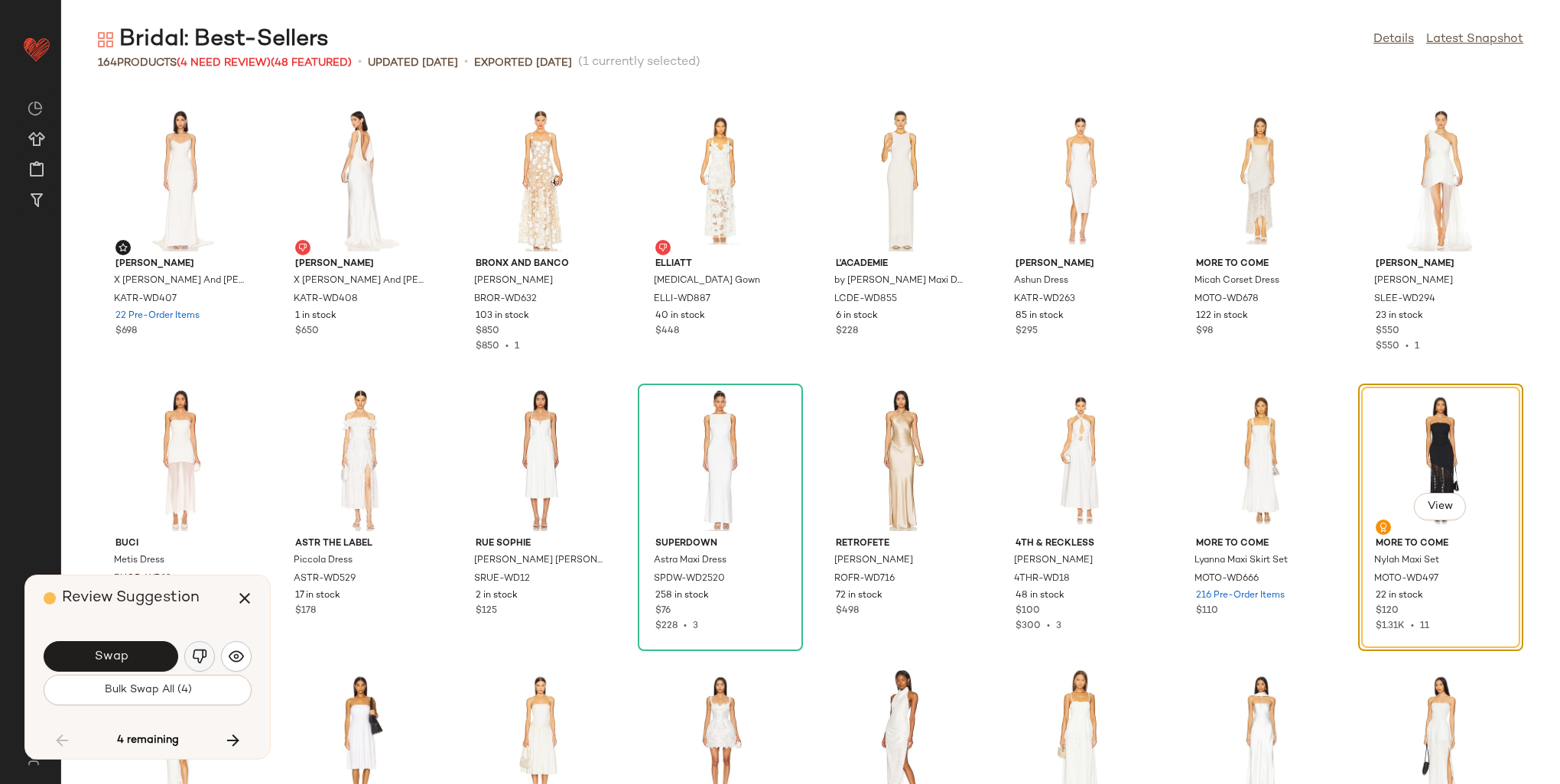
click at [198, 658] on img "button" at bounding box center [200, 656] width 16 height 16
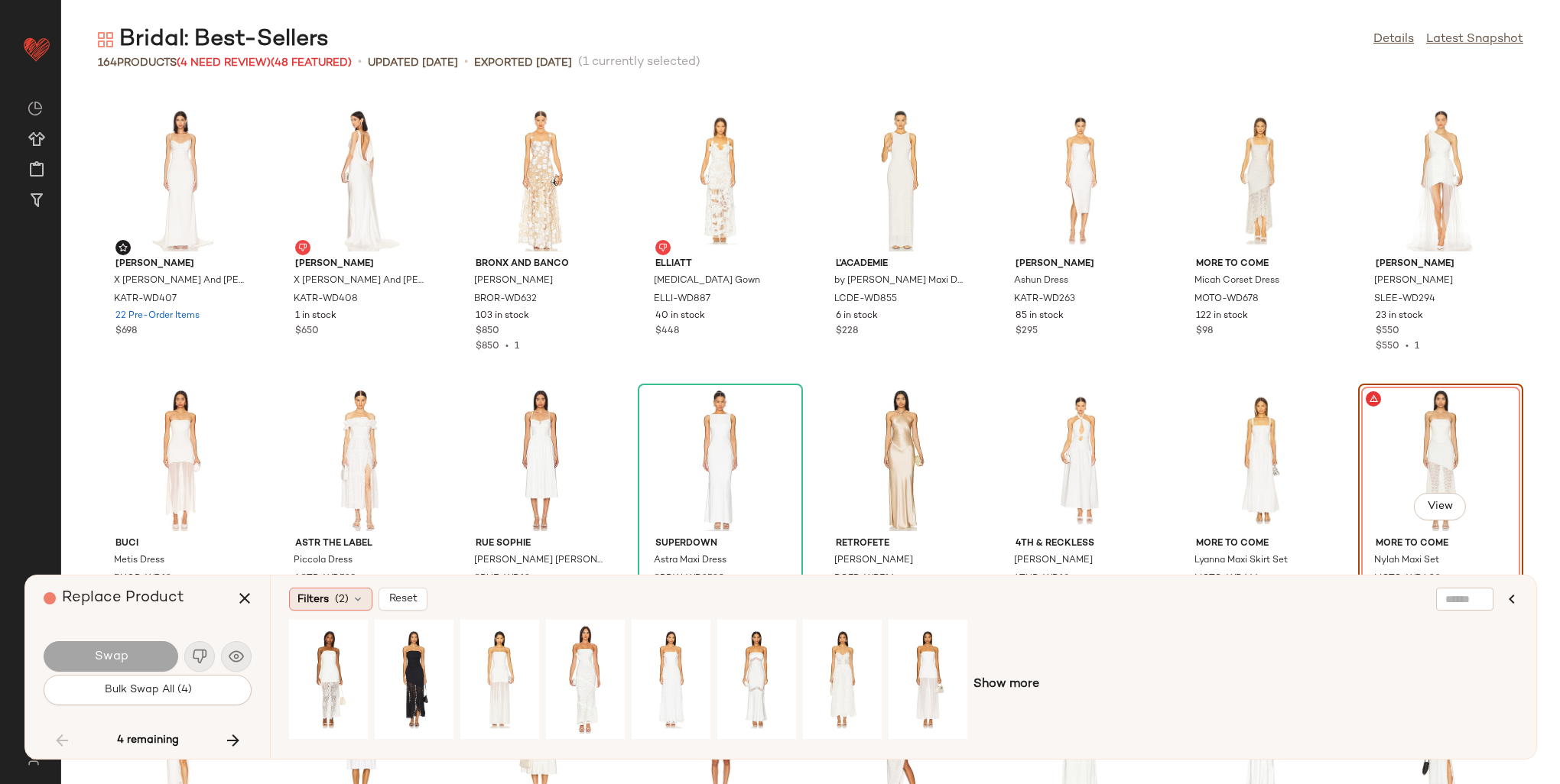
click at [324, 604] on span "Filters" at bounding box center [313, 599] width 31 height 16
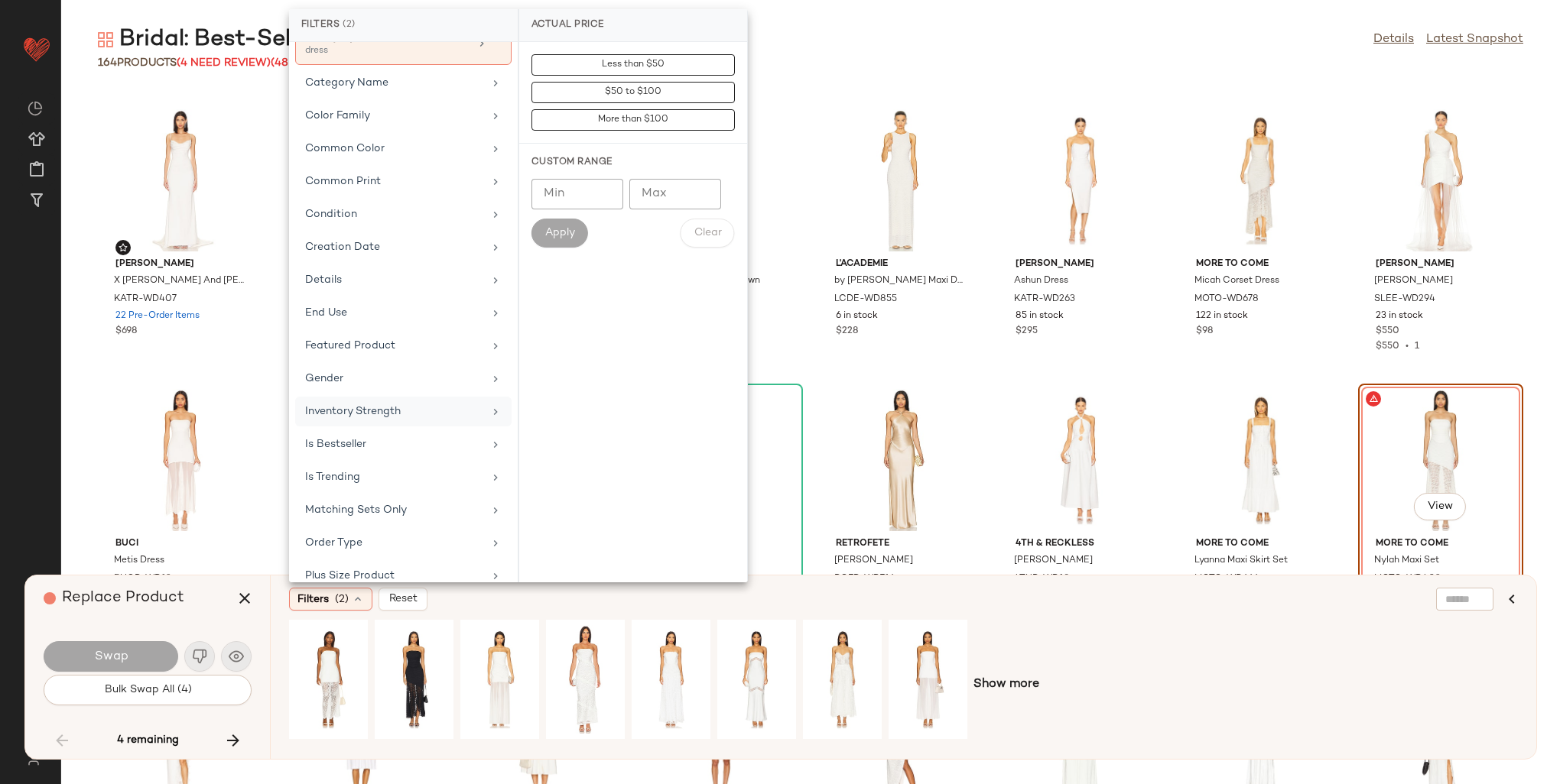
scroll to position [229, 0]
click at [375, 434] on div "Is Bestseller" at bounding box center [394, 439] width 178 height 16
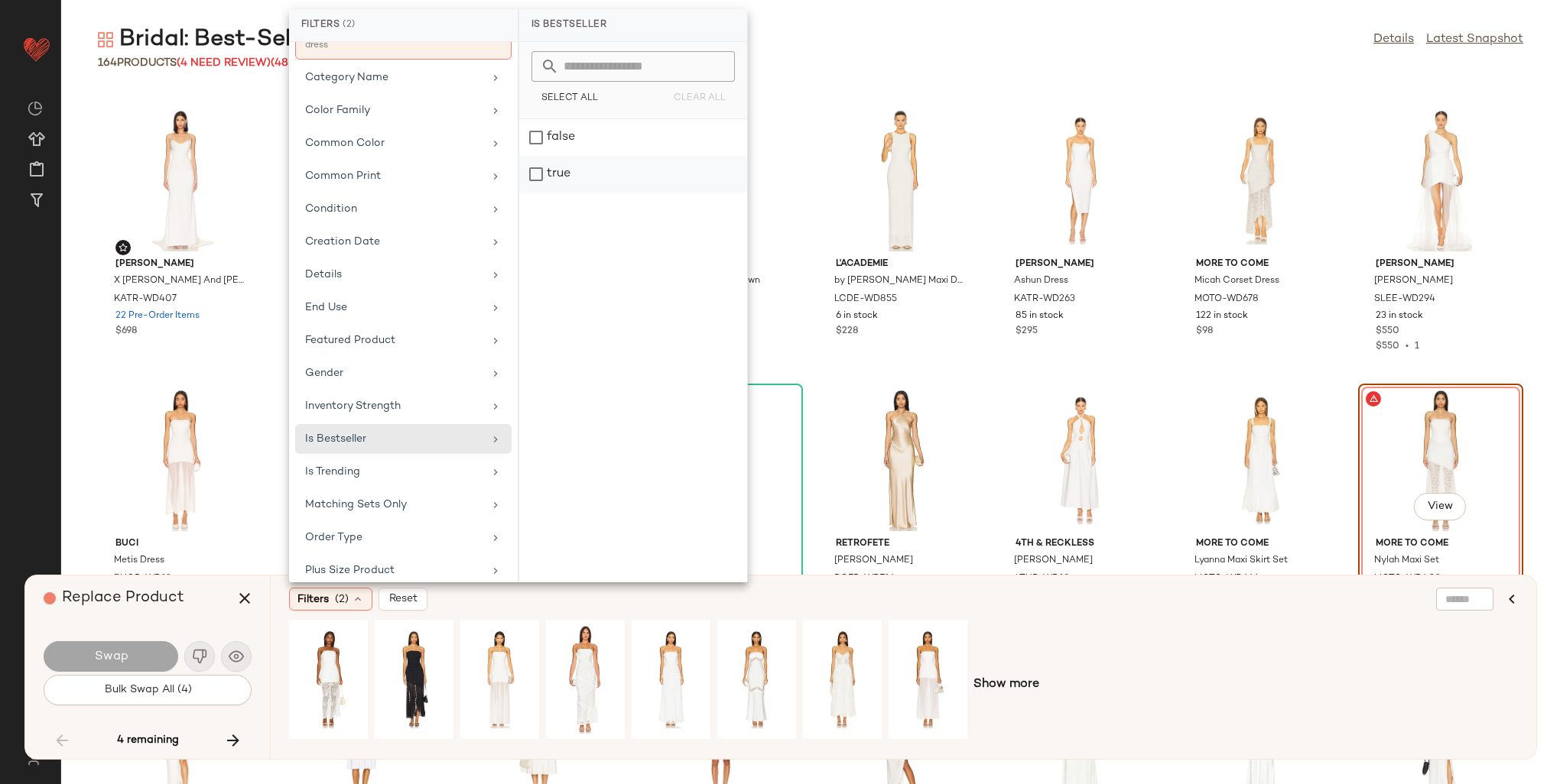
click at [551, 176] on div "true" at bounding box center [633, 174] width 228 height 37
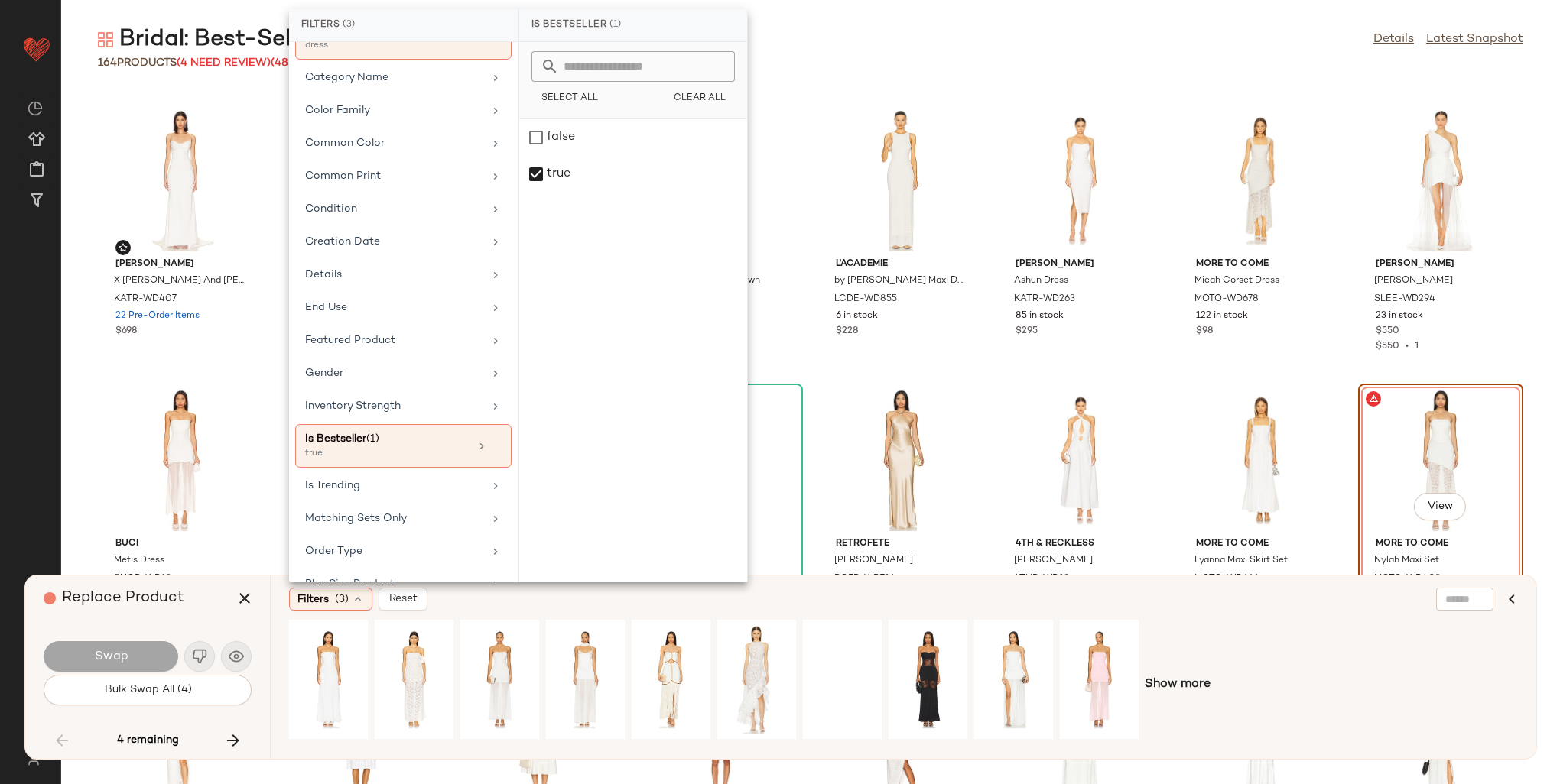
click at [1032, 595] on div "Filters (3) Reset" at bounding box center [829, 599] width 1080 height 23
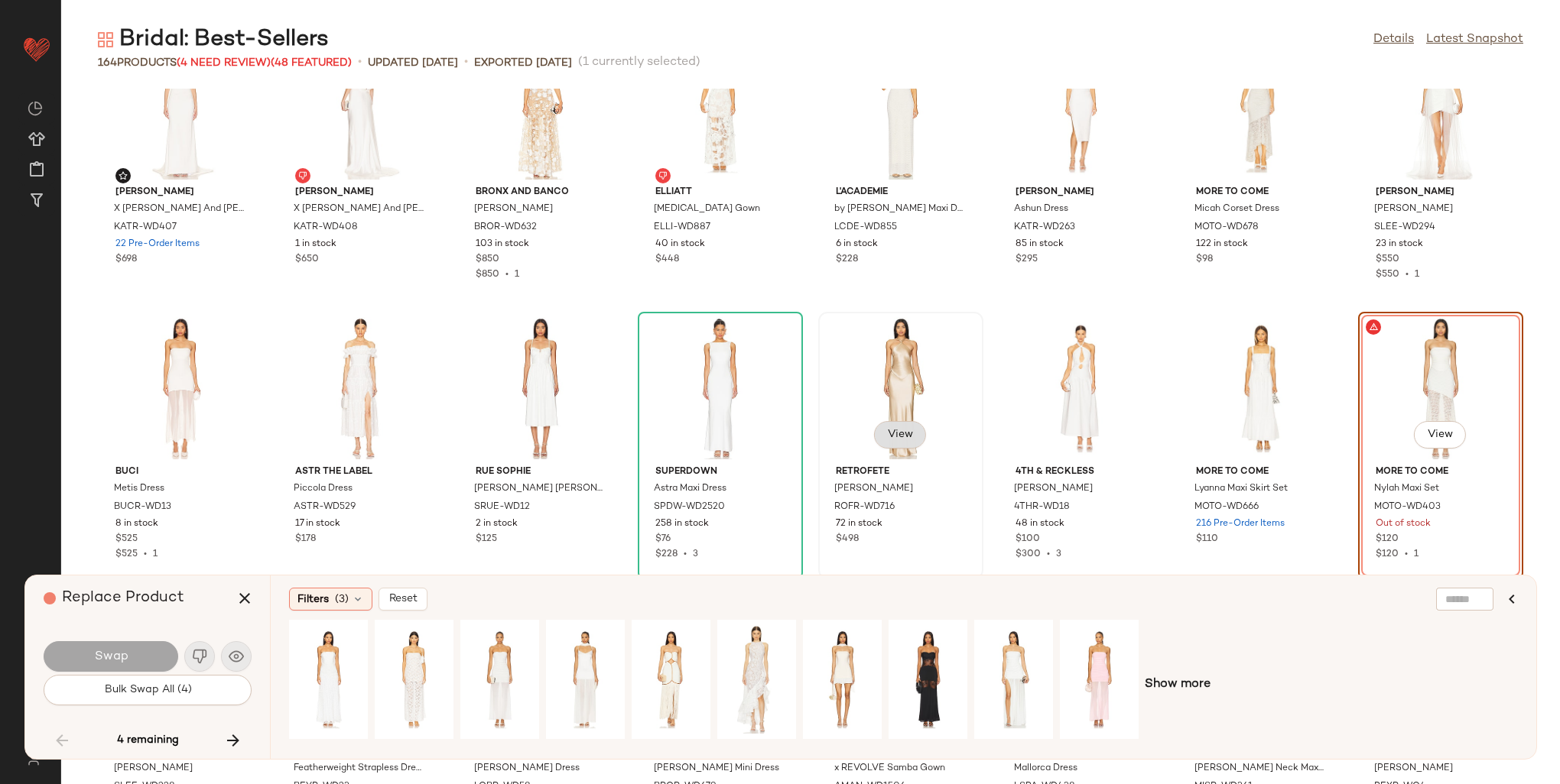
scroll to position [3714, 0]
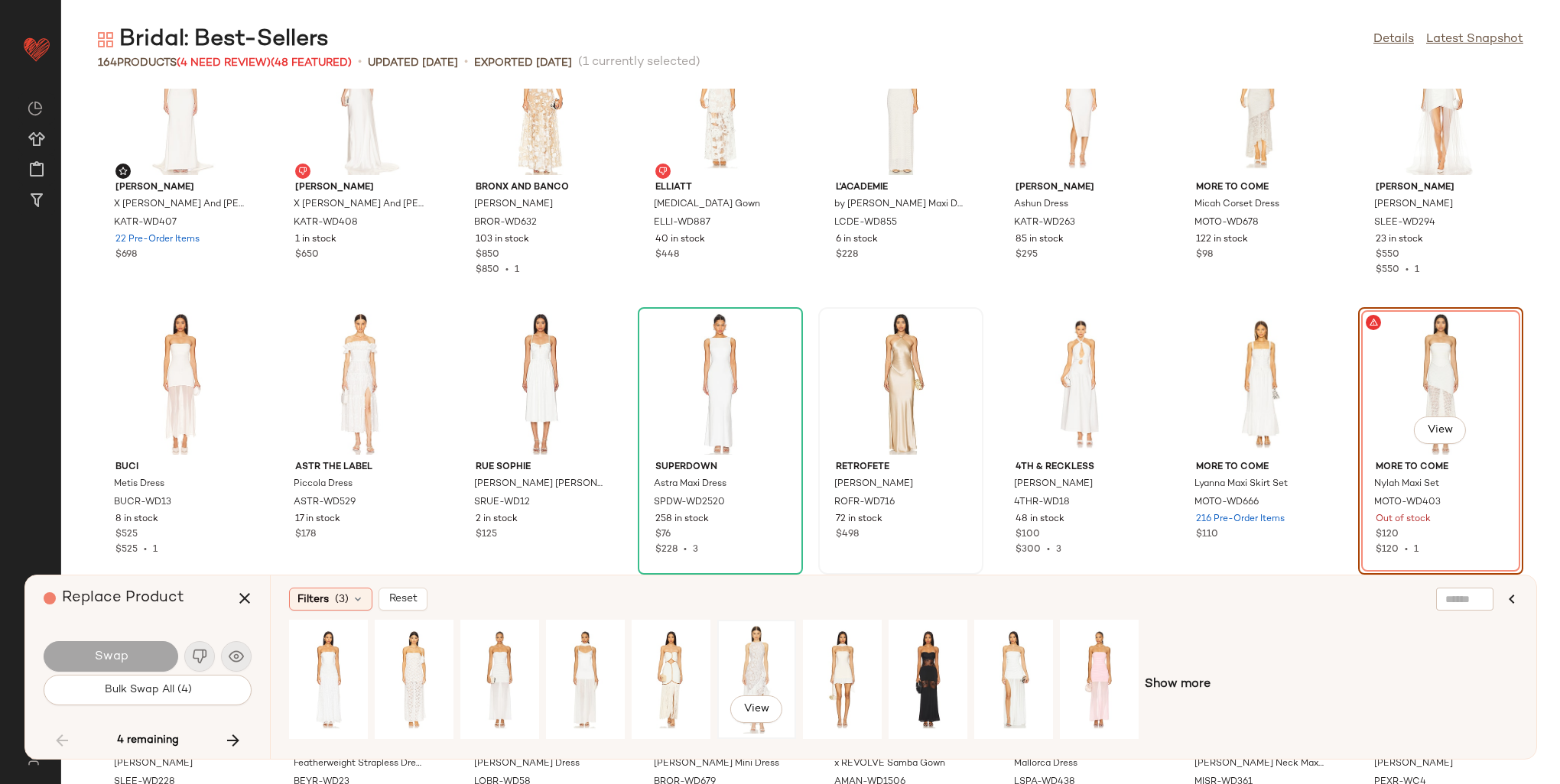
click at [776, 659] on div "View" at bounding box center [756, 680] width 68 height 109
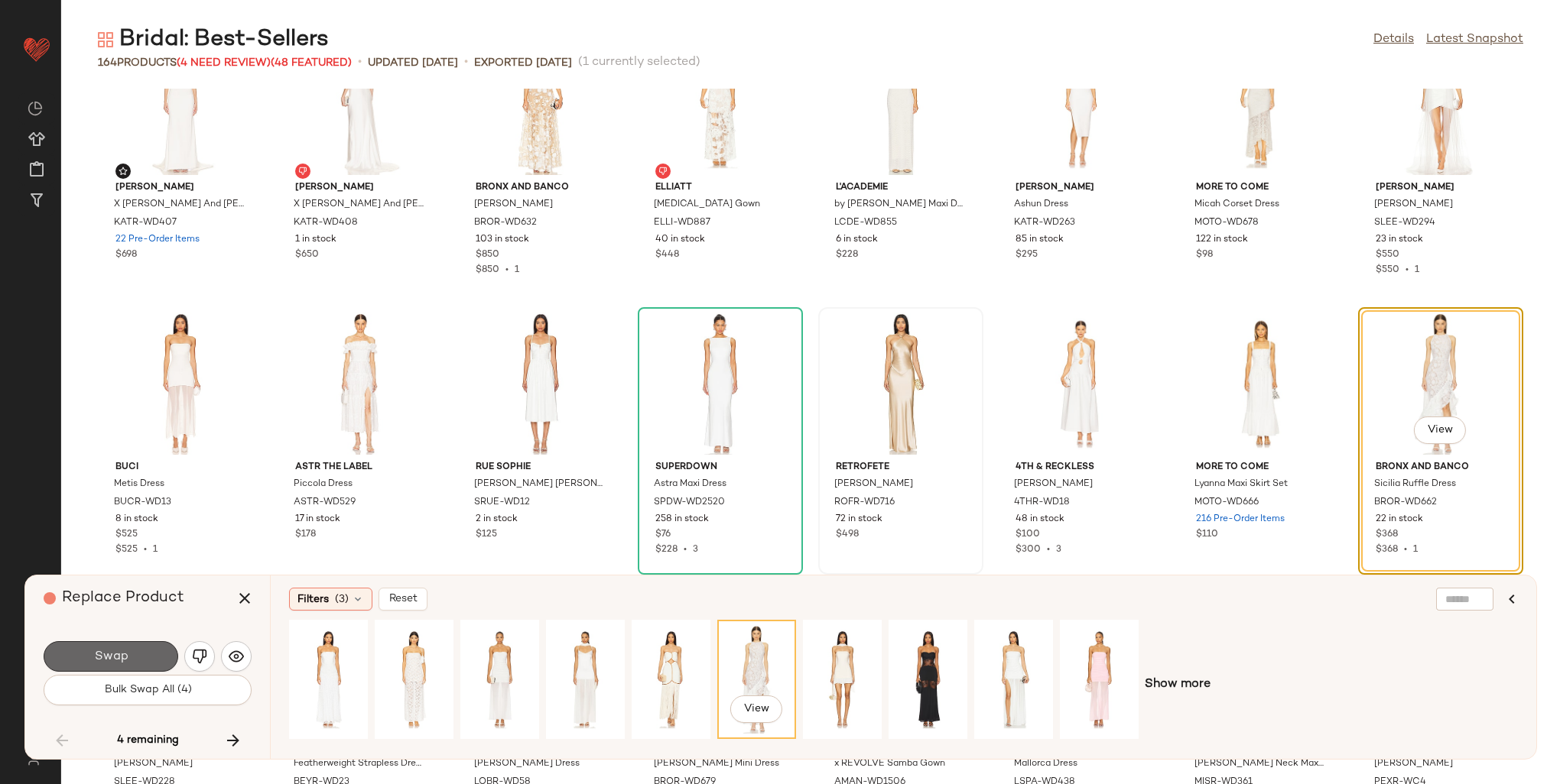
click at [114, 659] on span "Swap" at bounding box center [110, 657] width 35 height 15
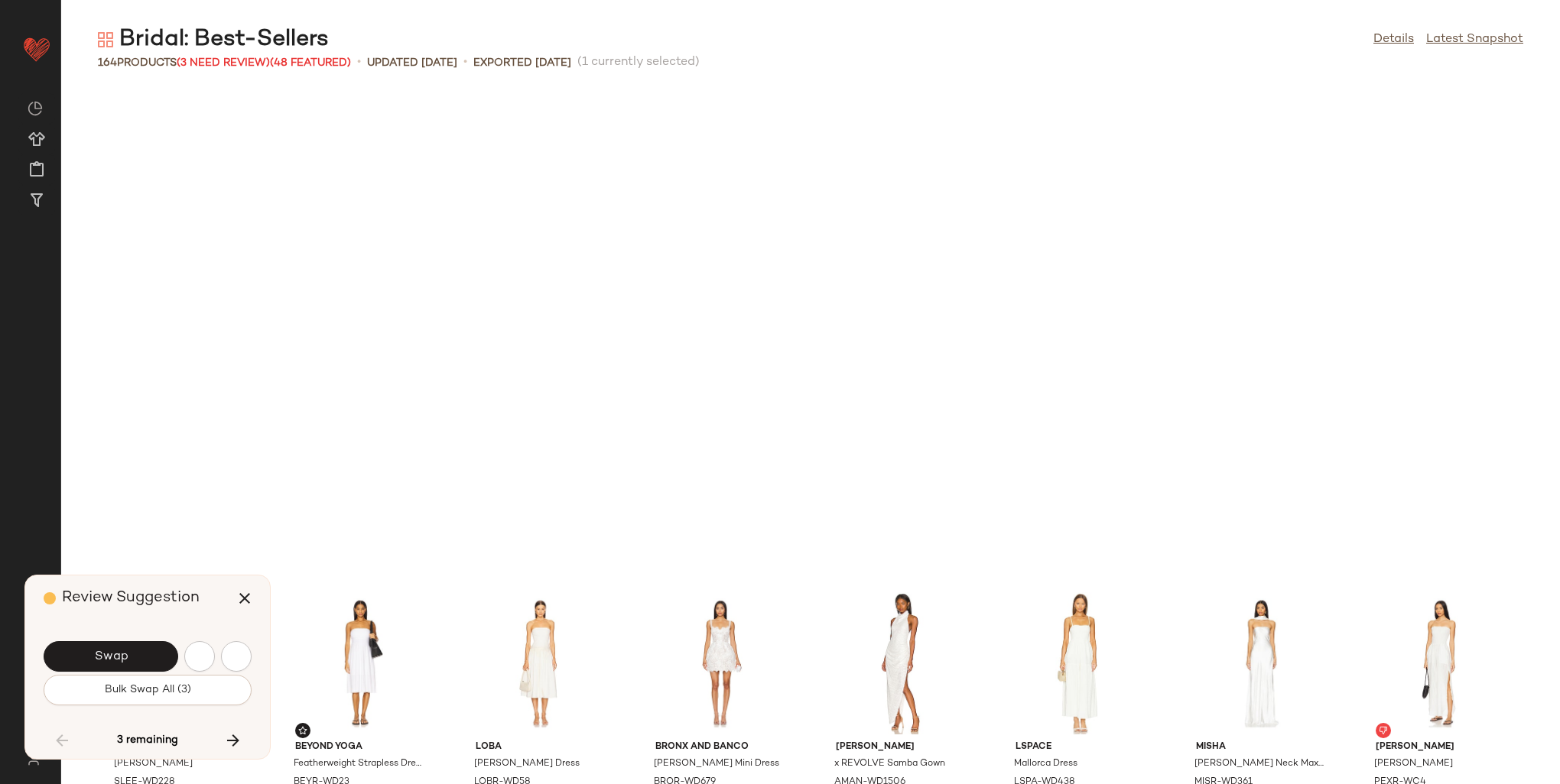
scroll to position [4197, 0]
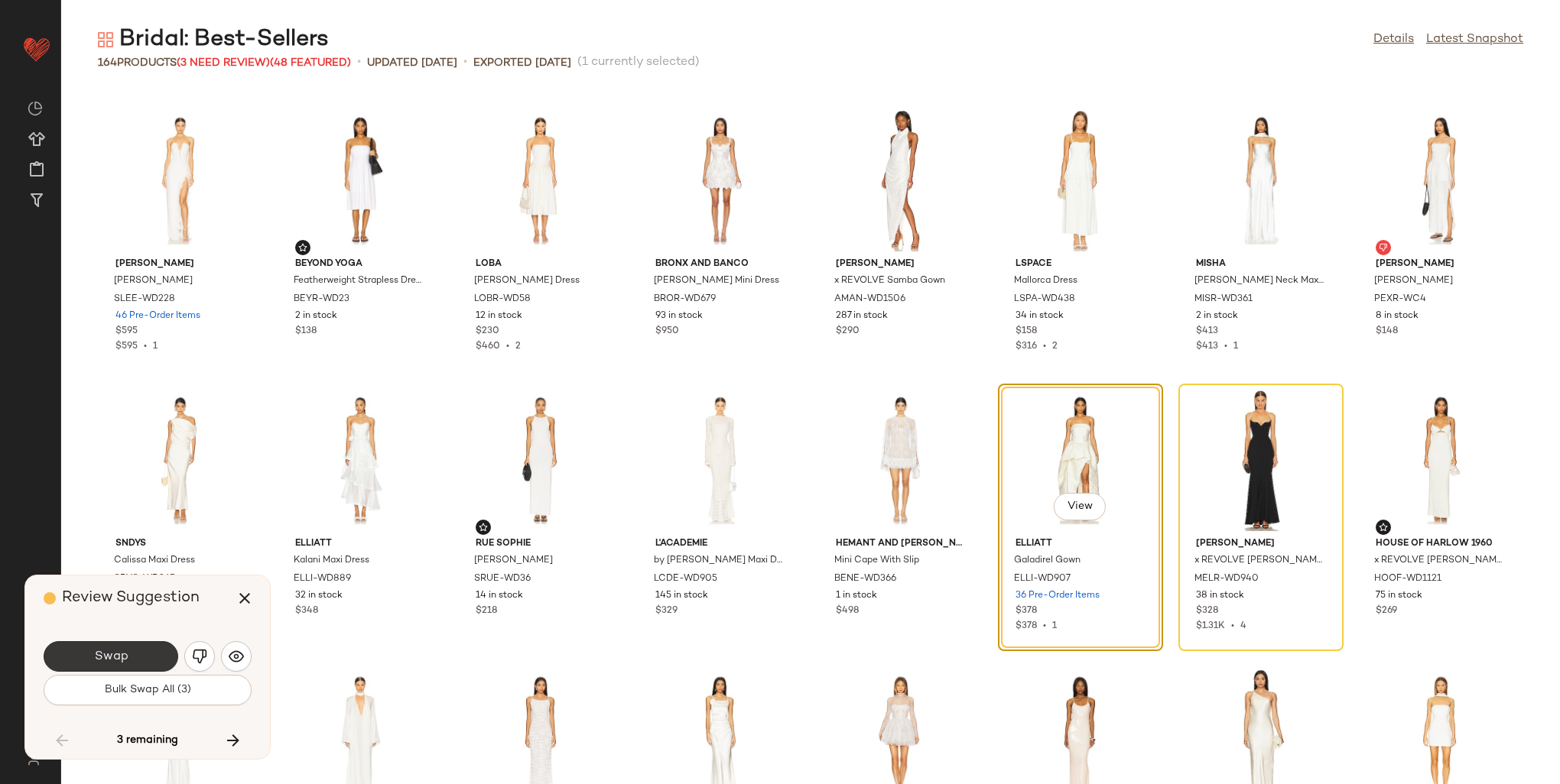
click at [126, 650] on span "Swap" at bounding box center [110, 657] width 35 height 15
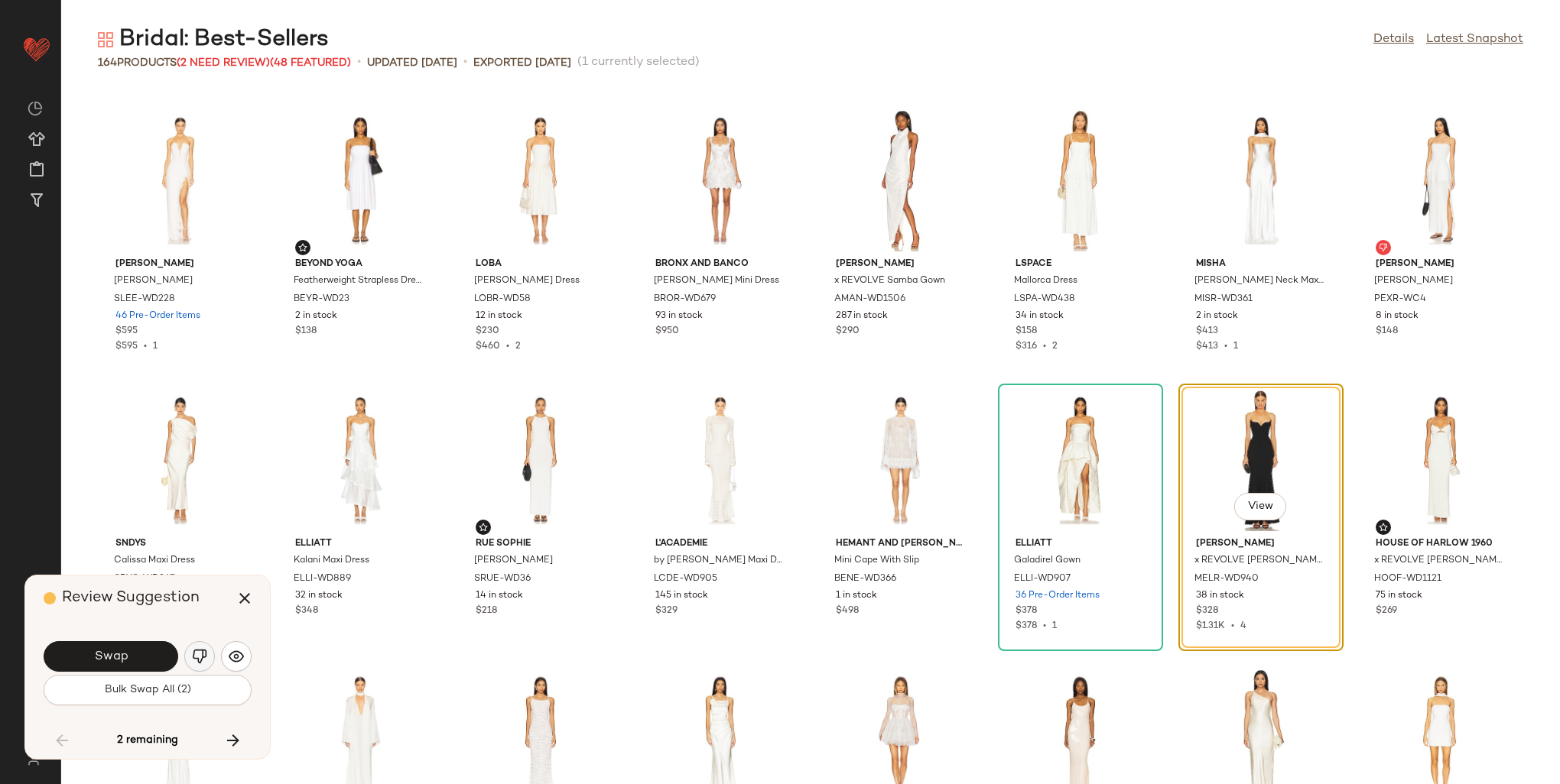
click at [199, 659] on img "button" at bounding box center [200, 656] width 16 height 16
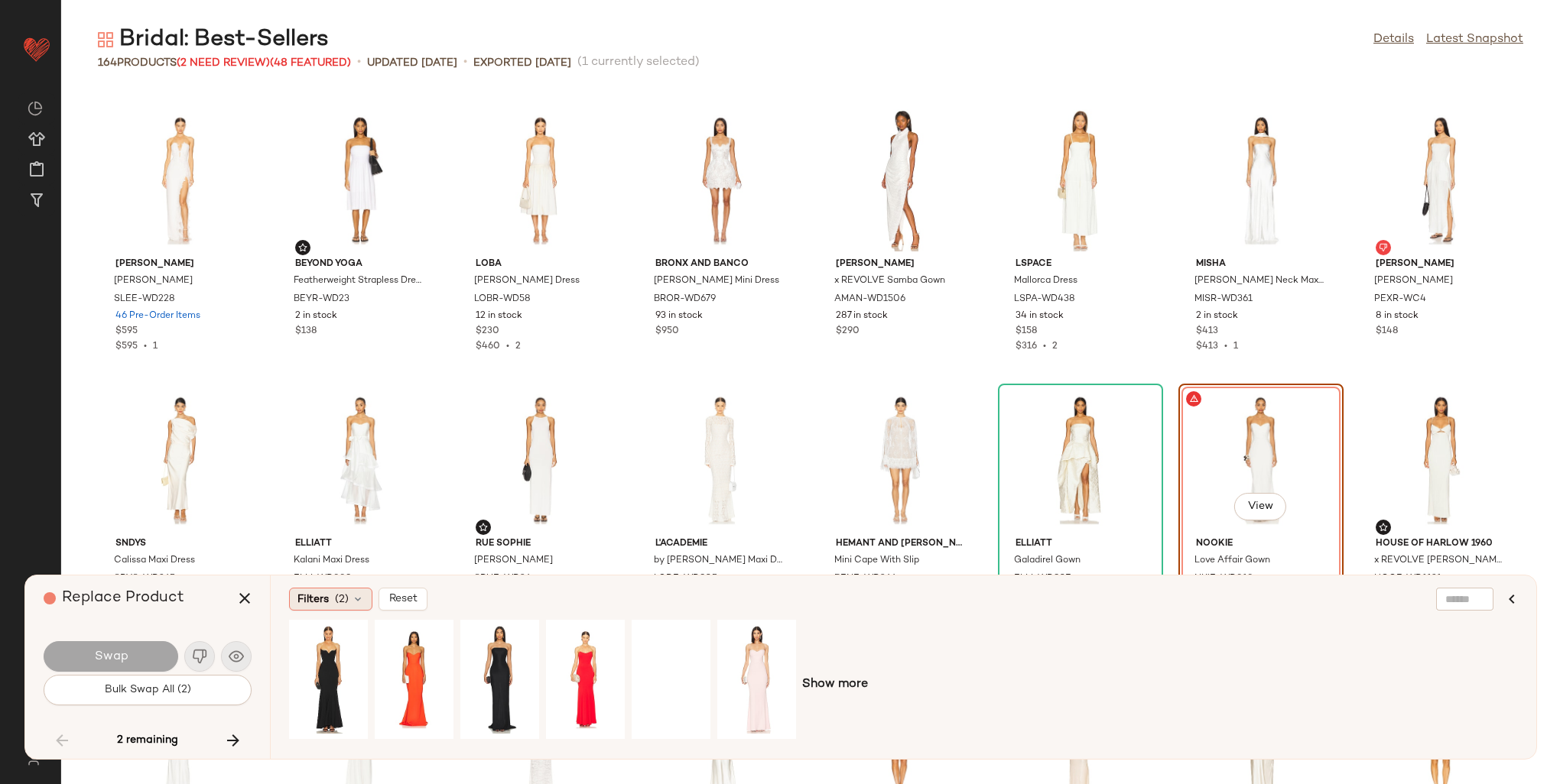
click at [311, 609] on div "Filters (2)" at bounding box center [331, 599] width 83 height 23
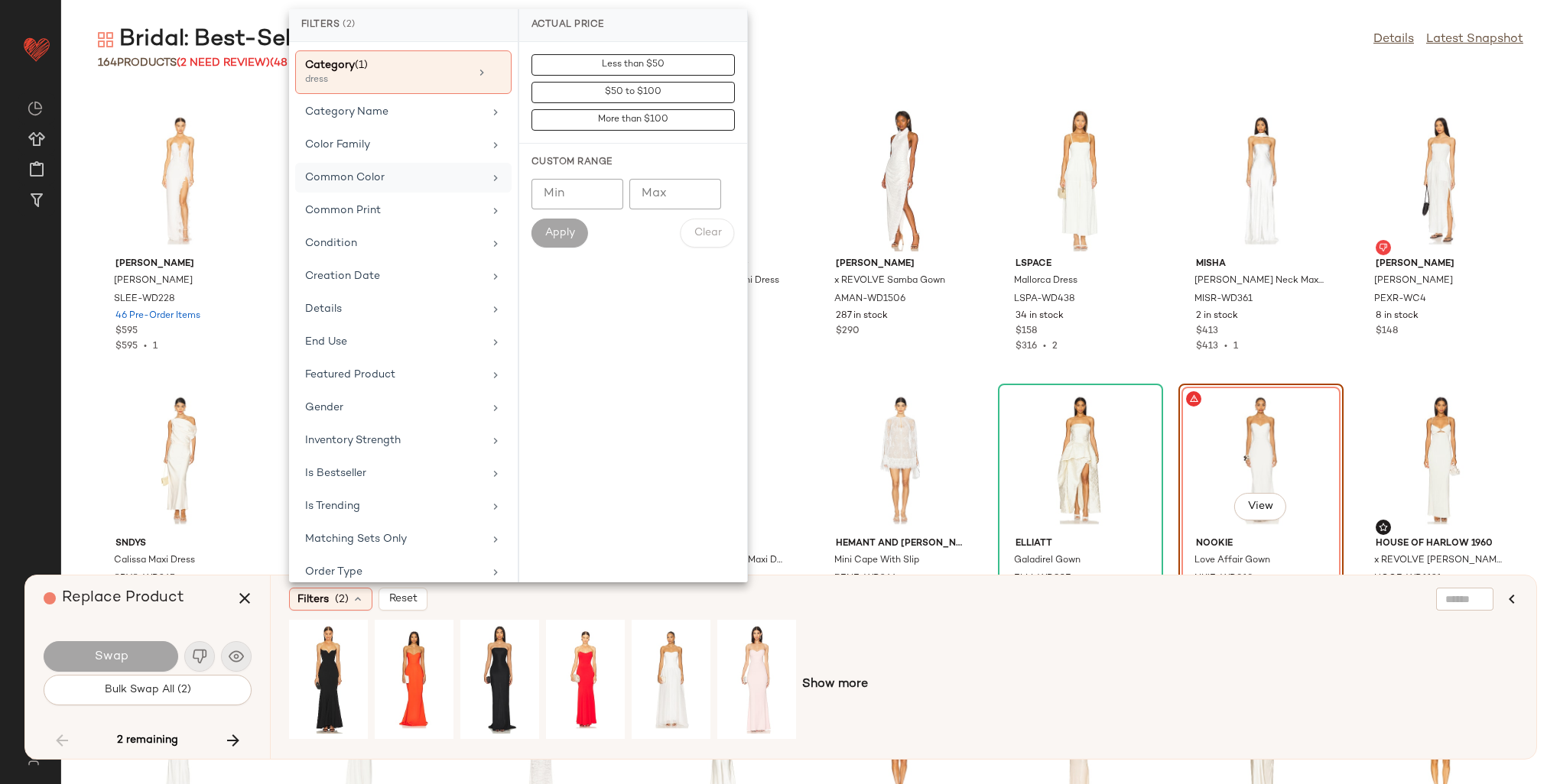
scroll to position [229, 0]
click at [401, 434] on div "Is Bestseller" at bounding box center [394, 439] width 178 height 16
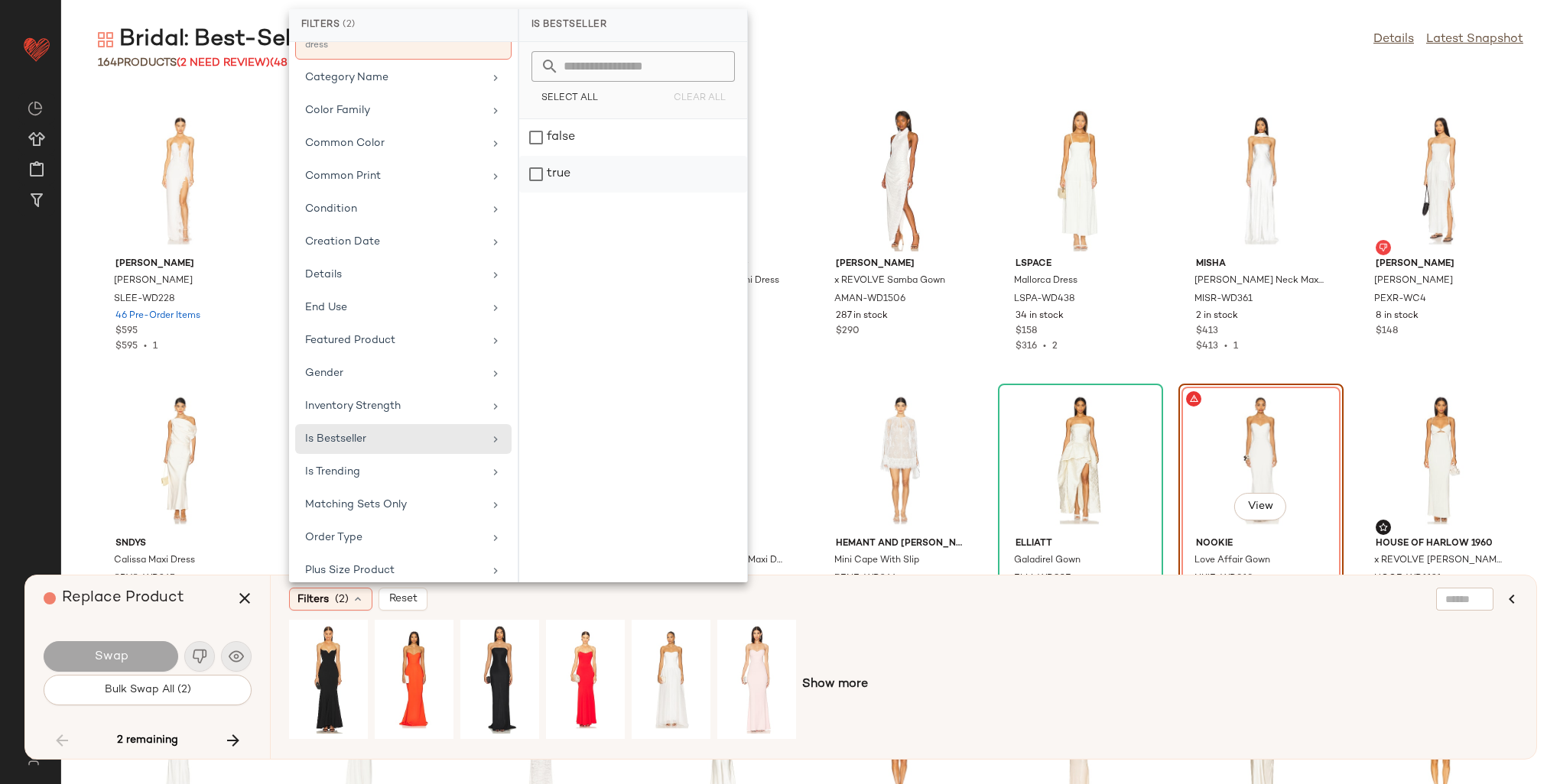
click at [565, 164] on div "true" at bounding box center [633, 174] width 228 height 37
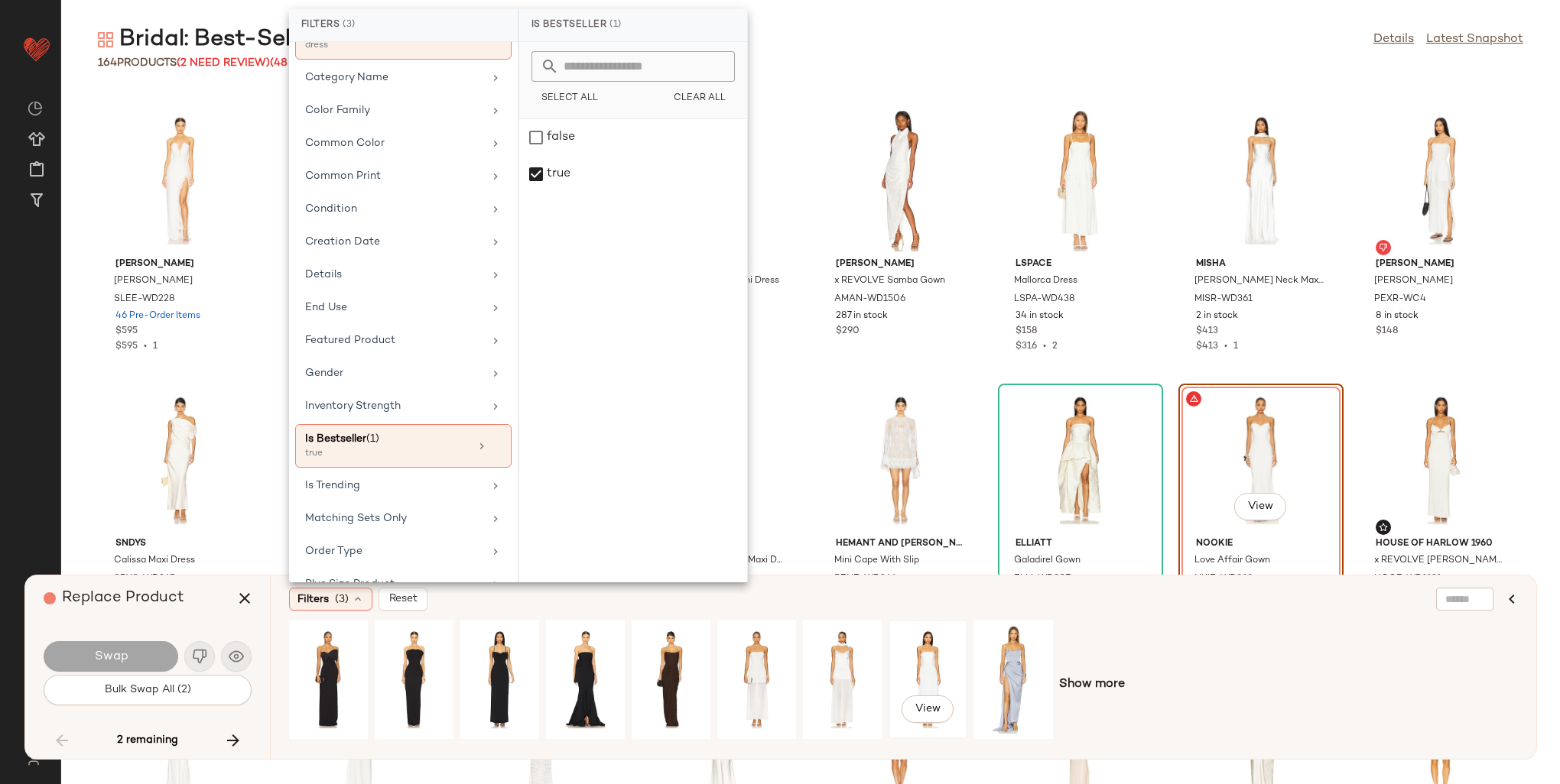
click at [938, 665] on div "View" at bounding box center [928, 680] width 68 height 109
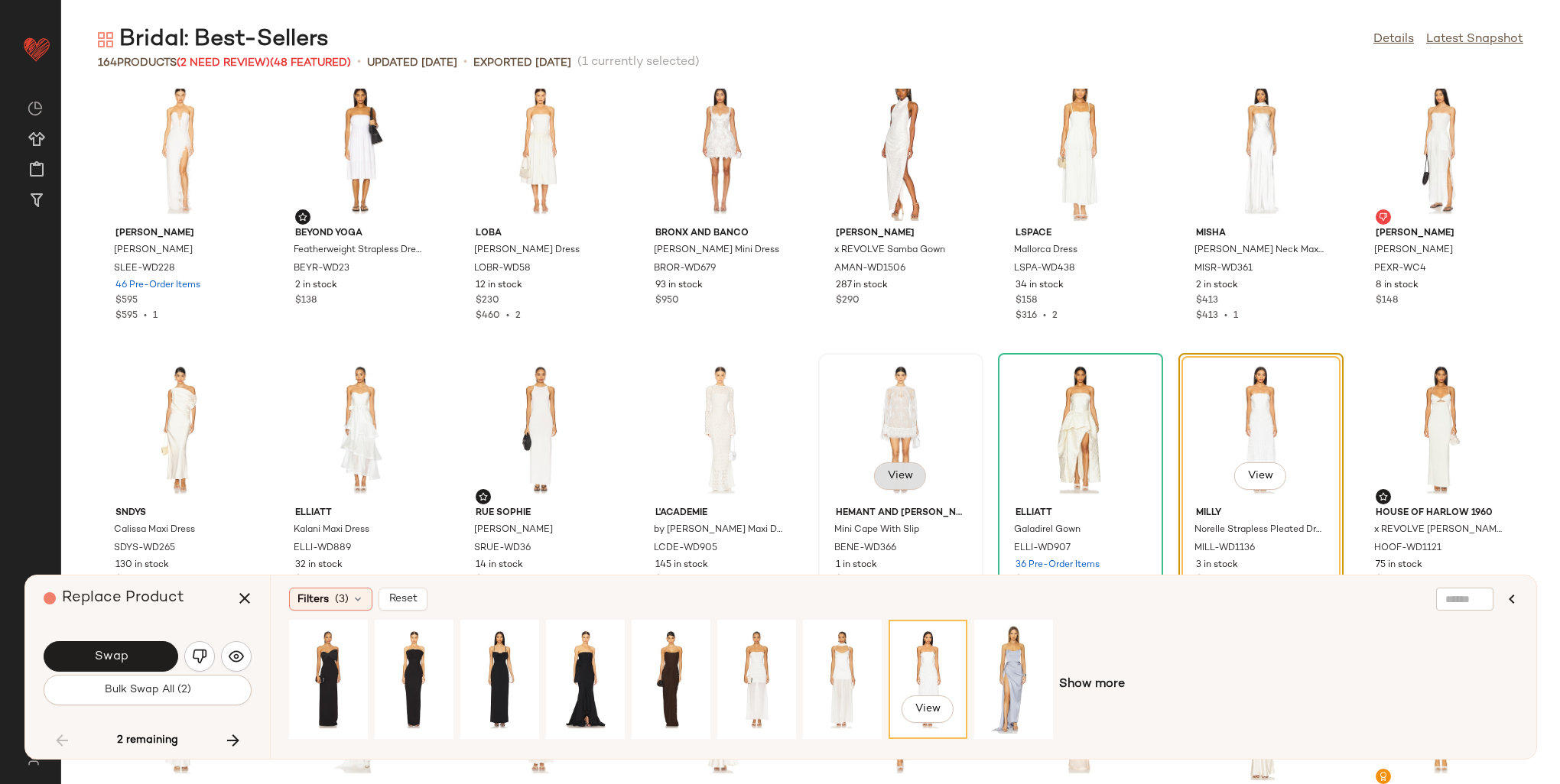
scroll to position [4350, 0]
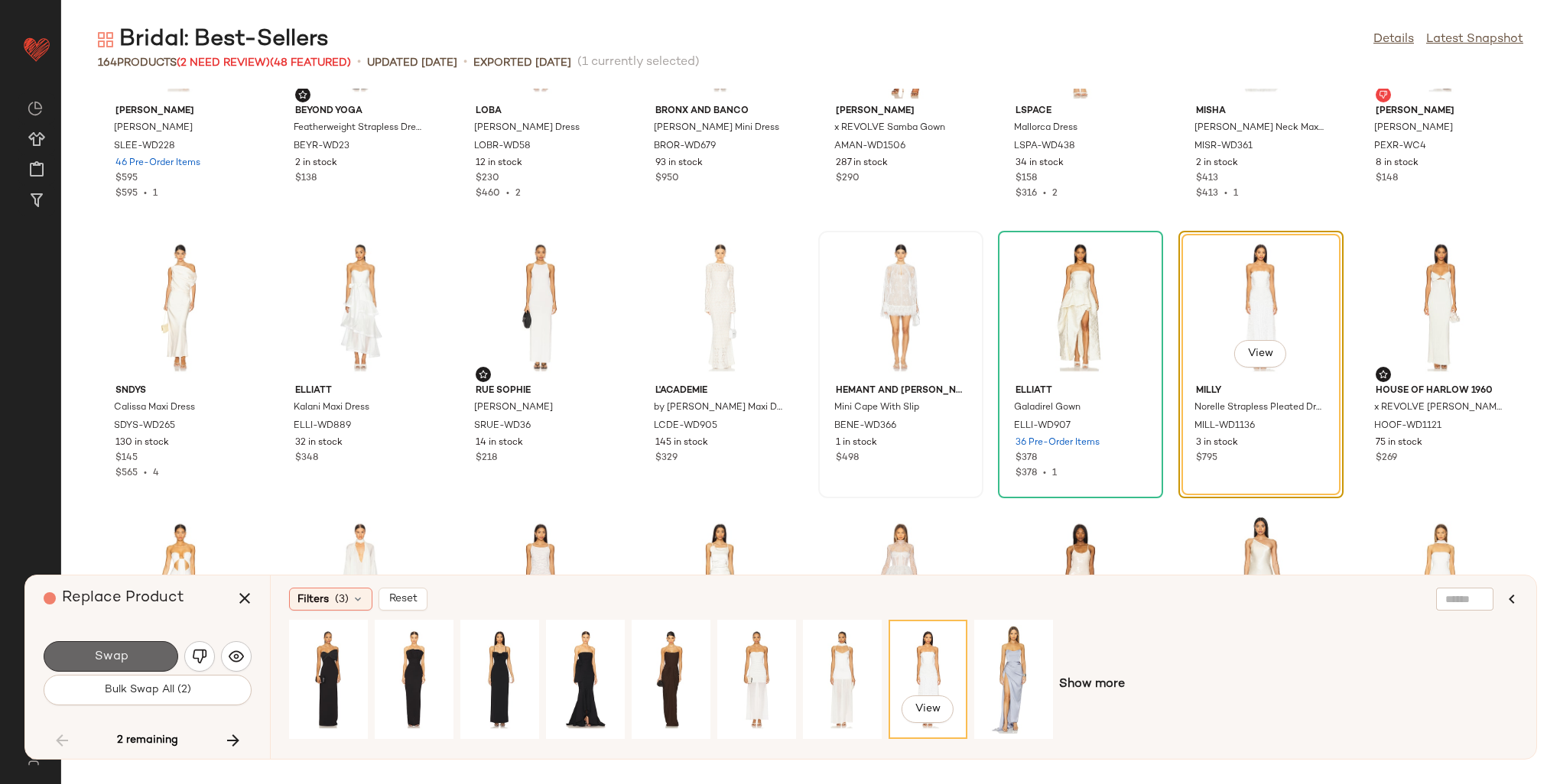
click at [163, 651] on button "Swap" at bounding box center [110, 656] width 134 height 31
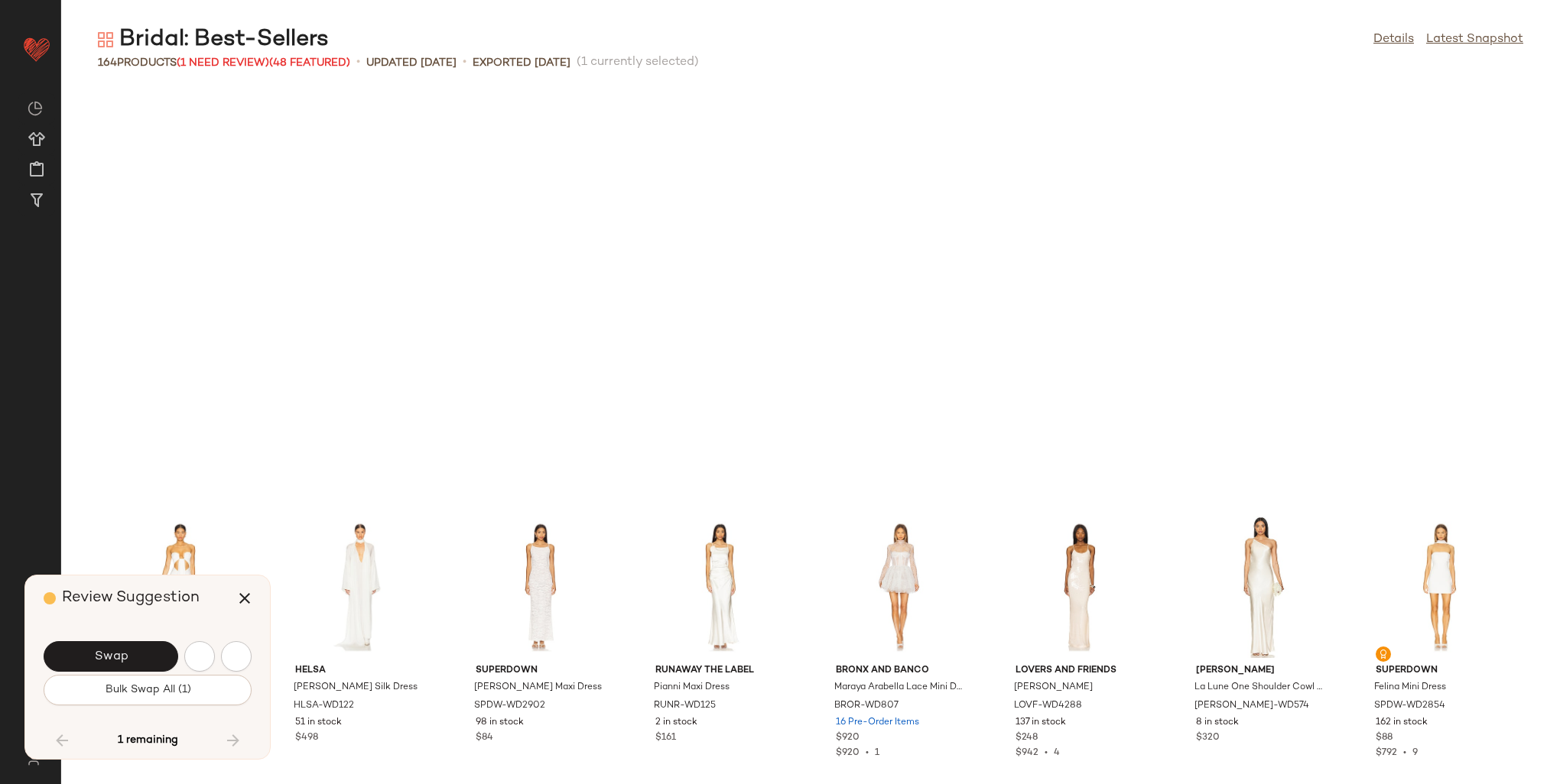
scroll to position [4757, 0]
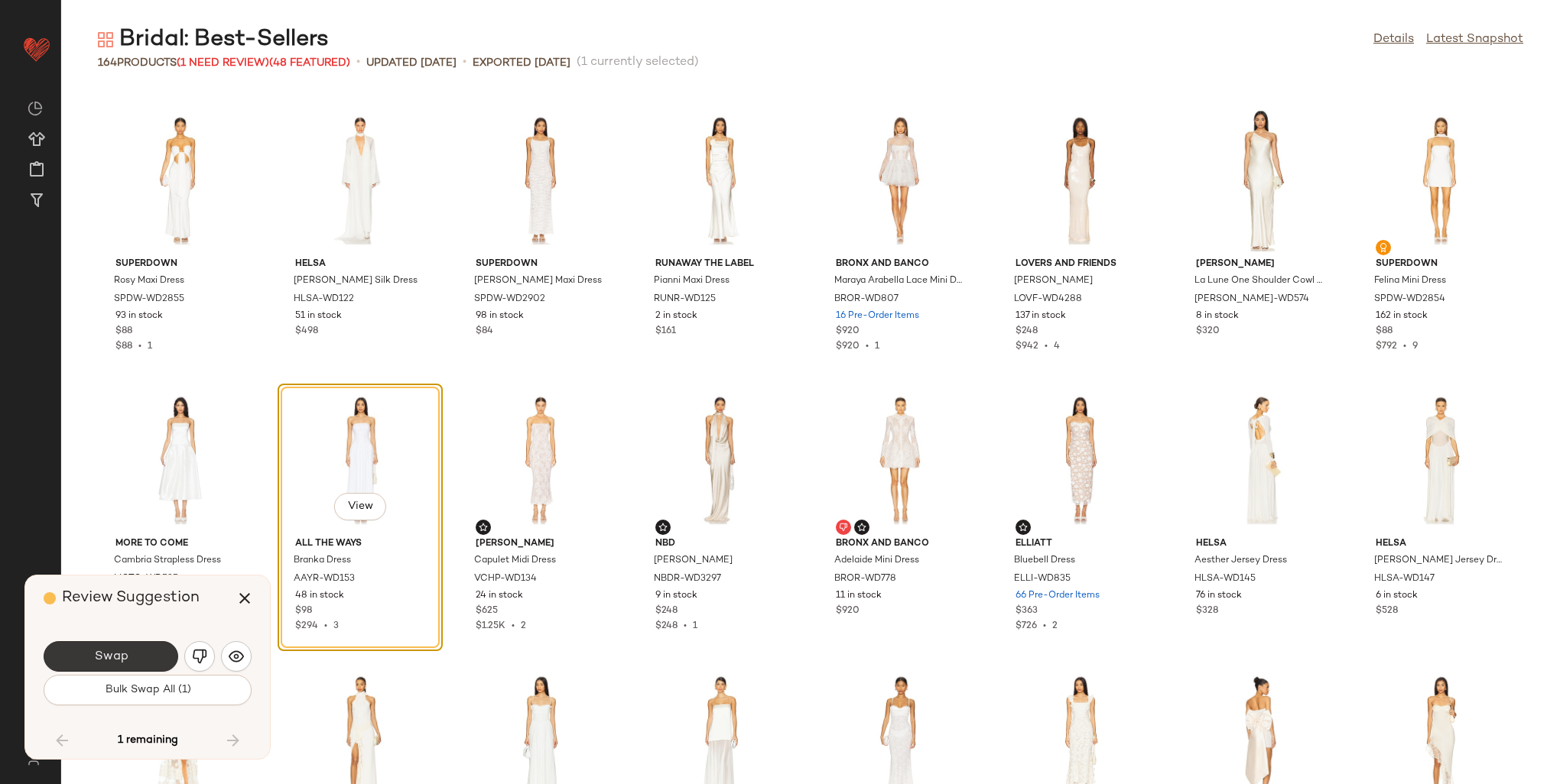
click at [129, 658] on button "Swap" at bounding box center [110, 656] width 134 height 31
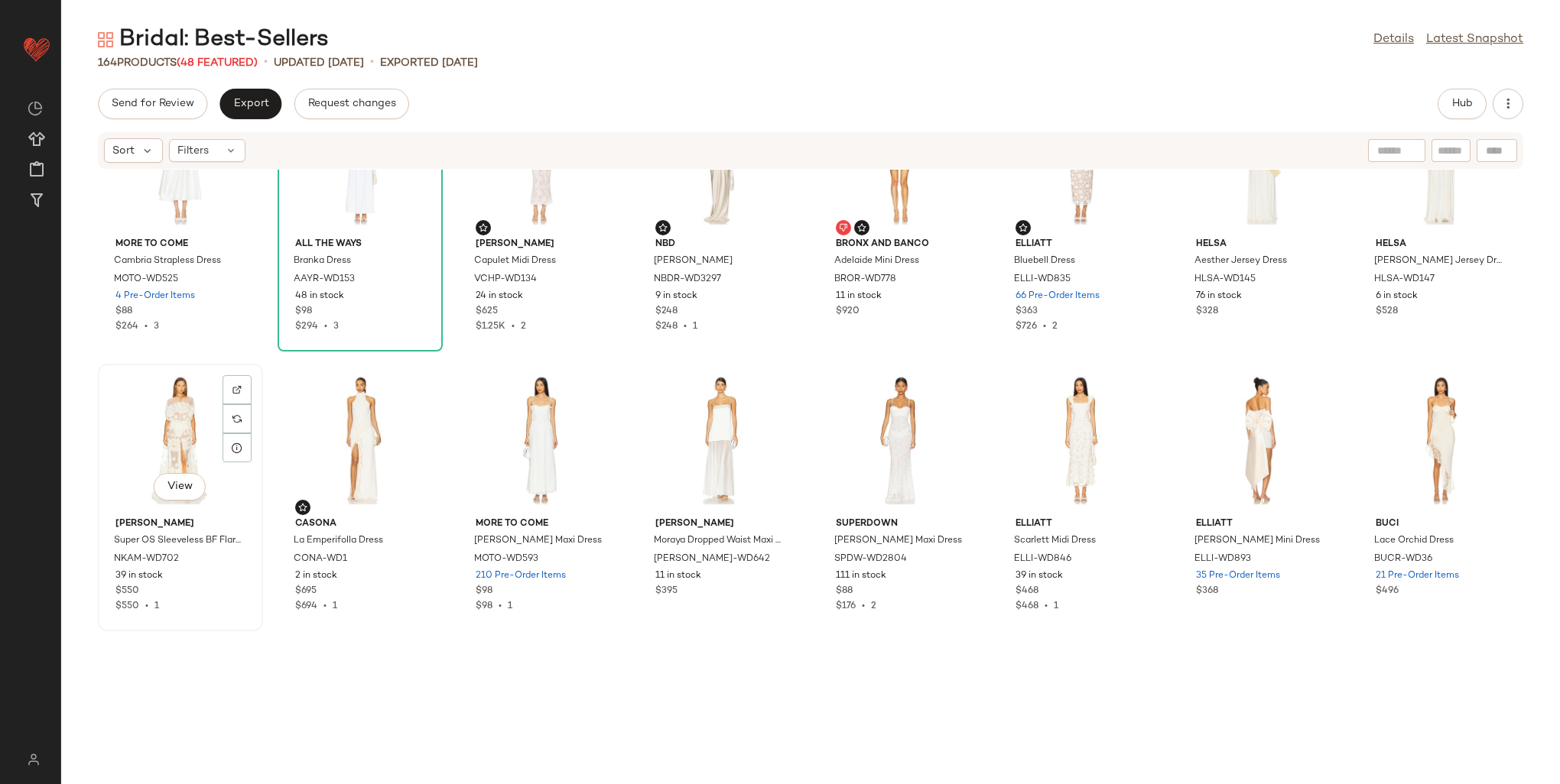
scroll to position [5139, 0]
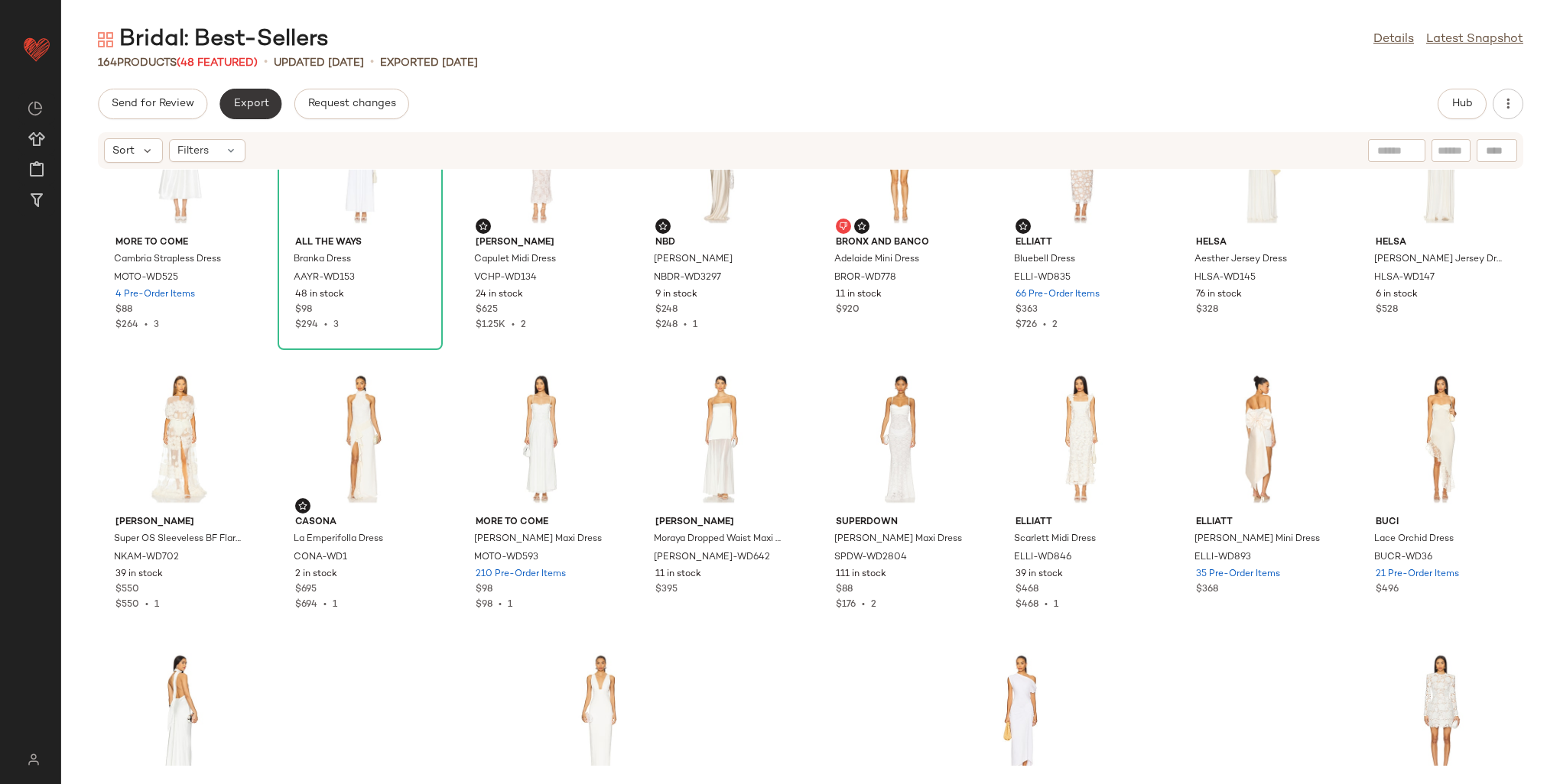
click at [251, 102] on span "Export" at bounding box center [251, 104] width 36 height 12
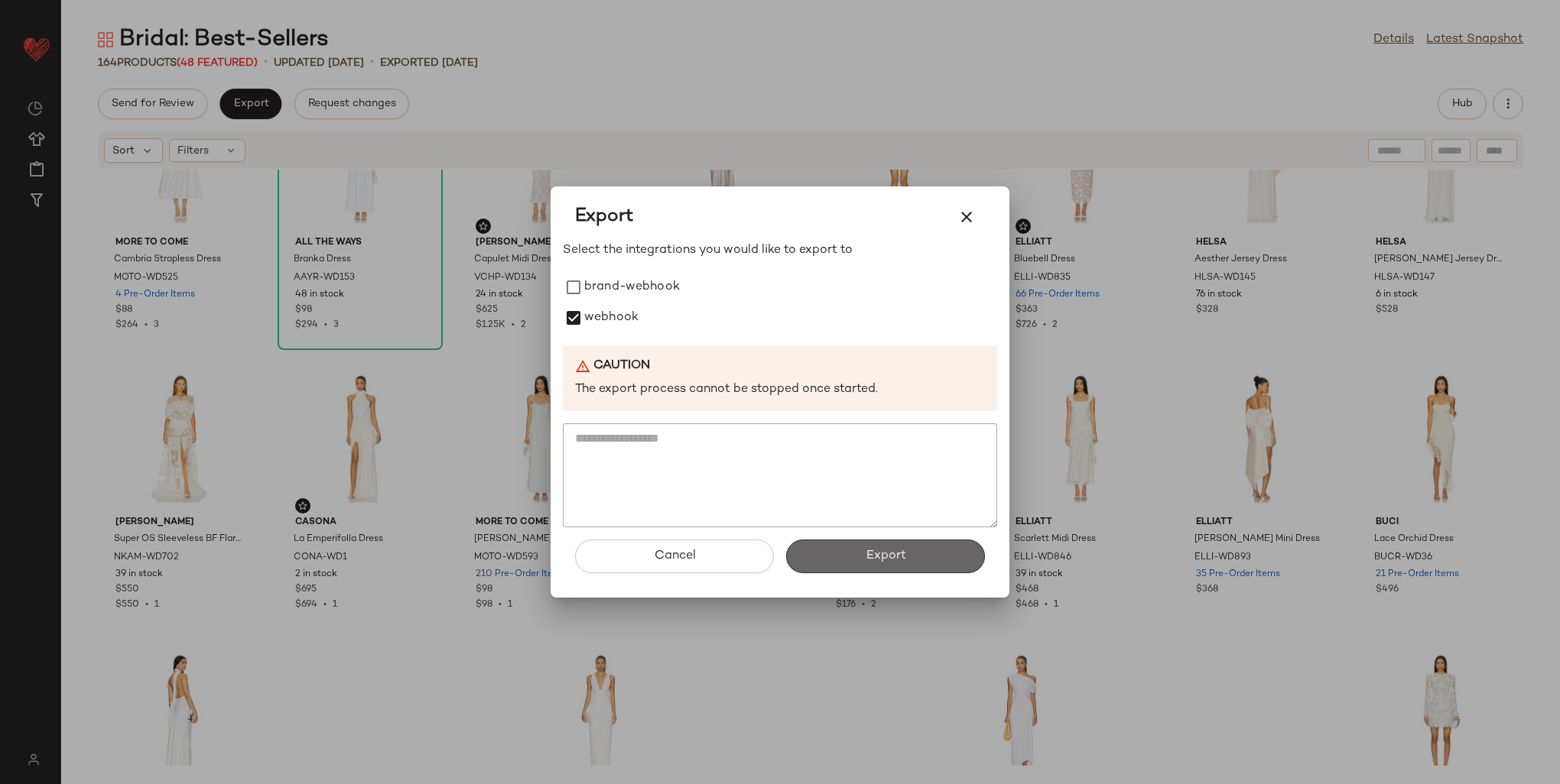
click at [872, 553] on span "Export" at bounding box center [885, 556] width 40 height 15
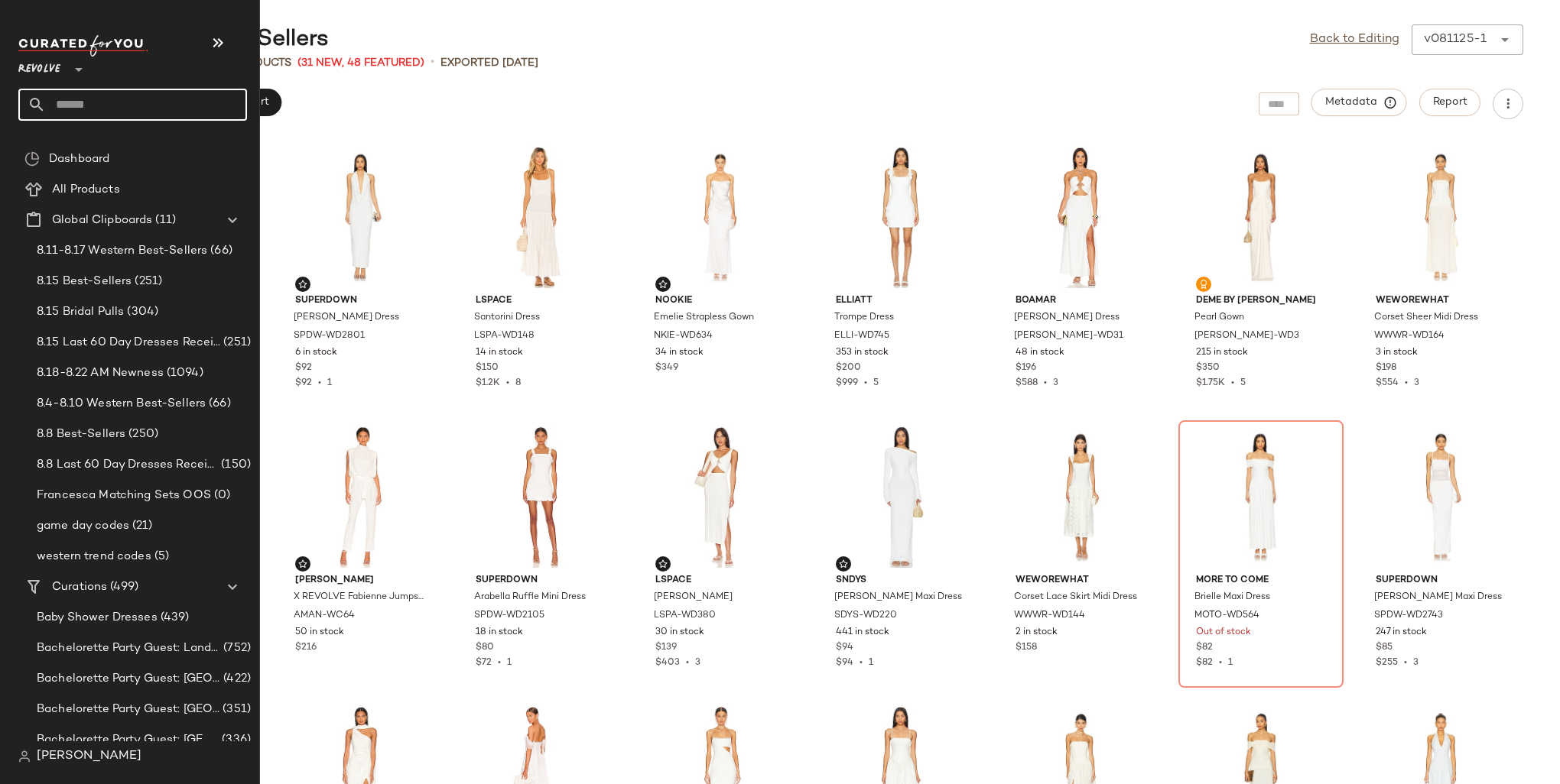
click at [85, 93] on input "text" at bounding box center [147, 105] width 201 height 32
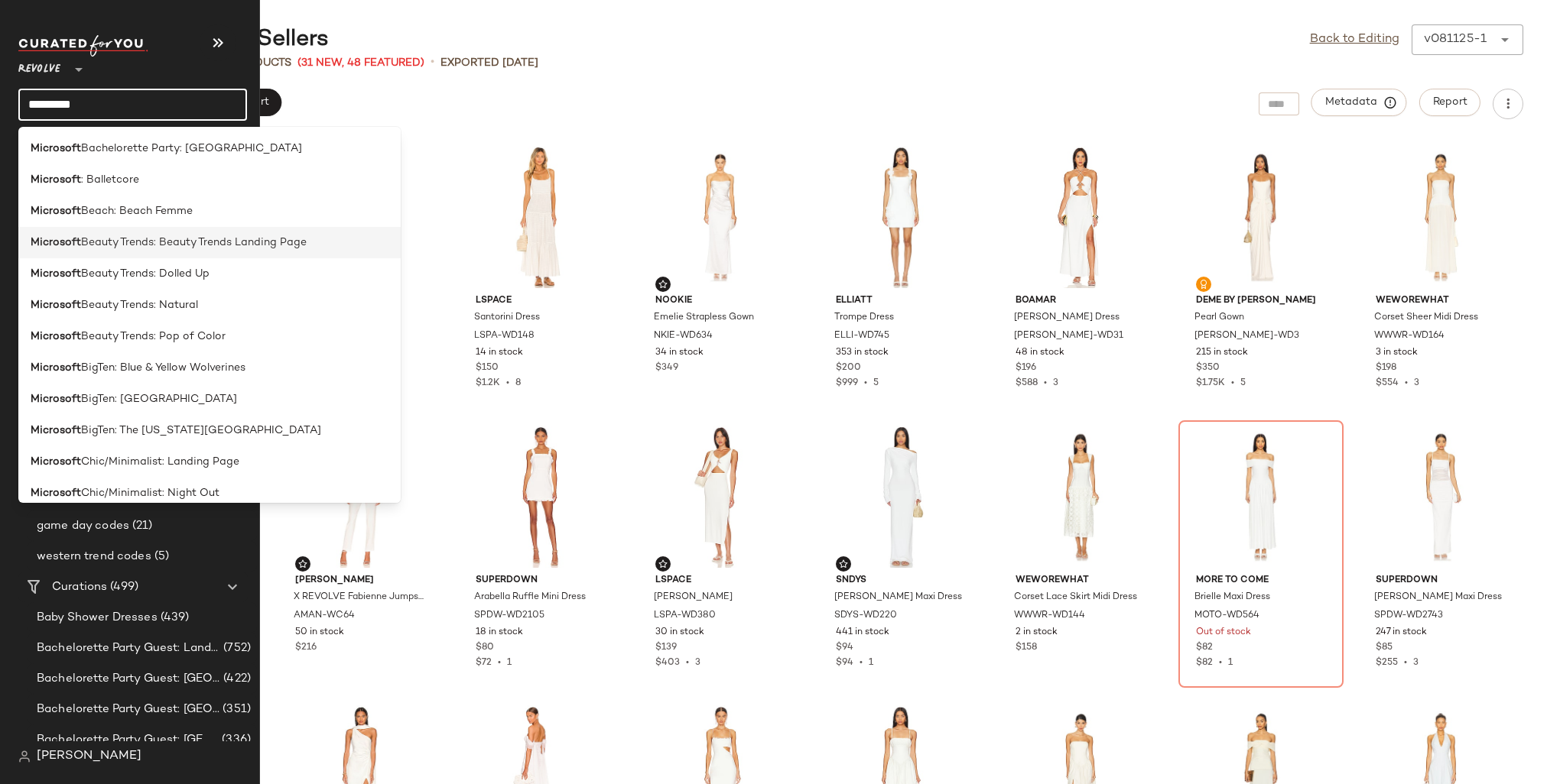
type input "*********"
click at [134, 247] on span "Beauty Trends: Beauty Trends Landing Page" at bounding box center [194, 242] width 226 height 16
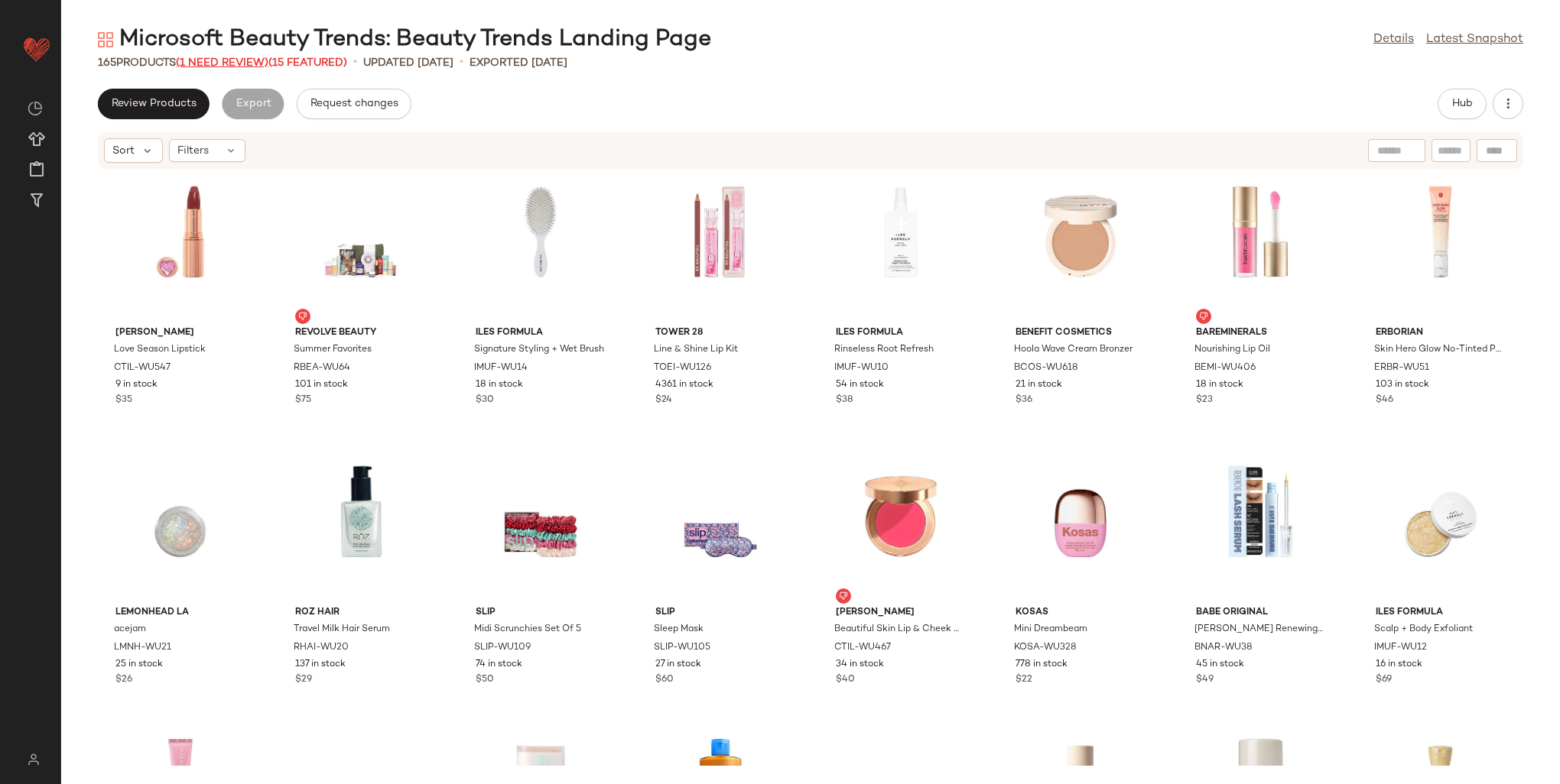
click at [223, 63] on span "(1 Need Review)" at bounding box center [222, 63] width 92 height 12
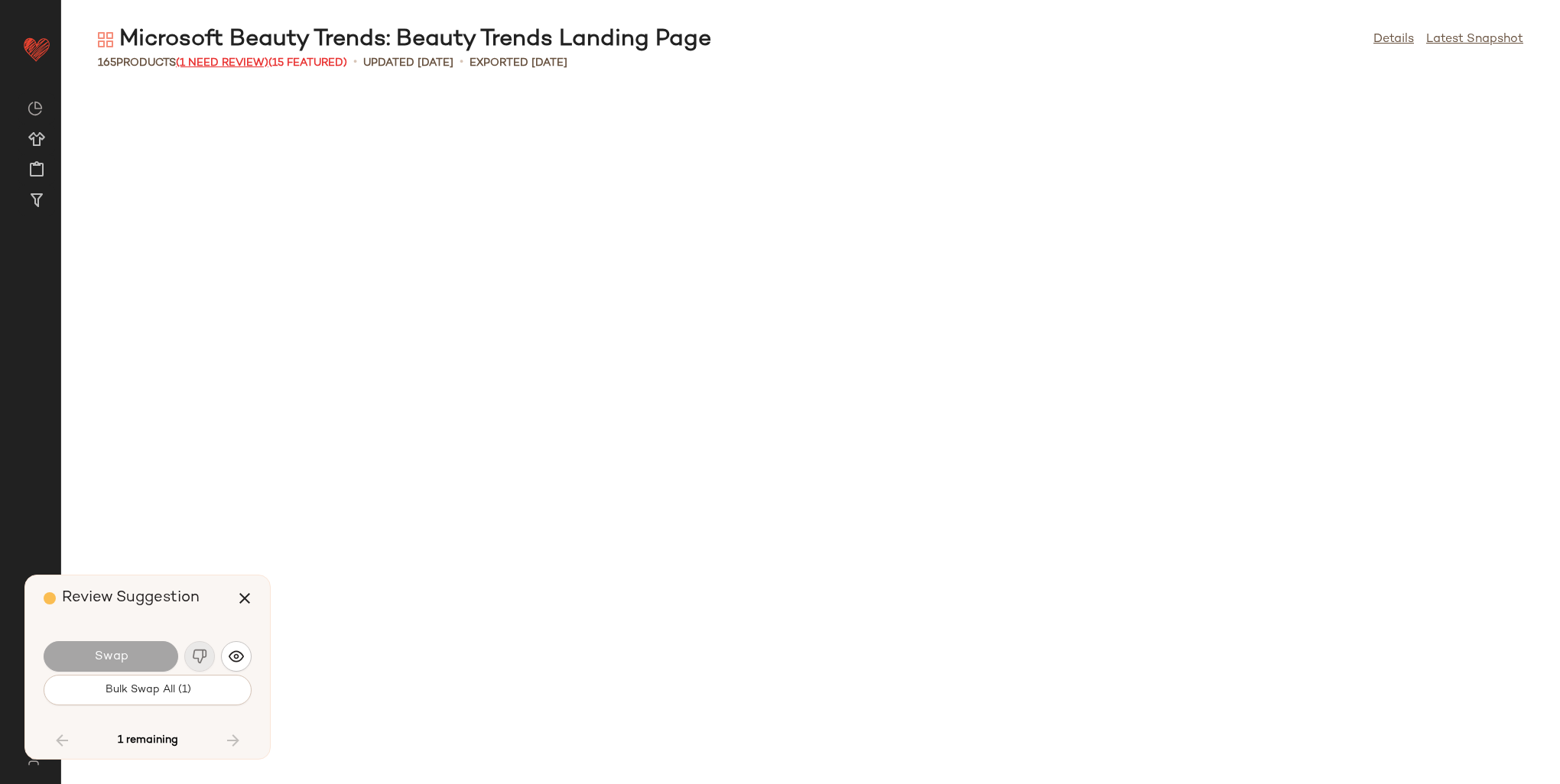
scroll to position [5184, 0]
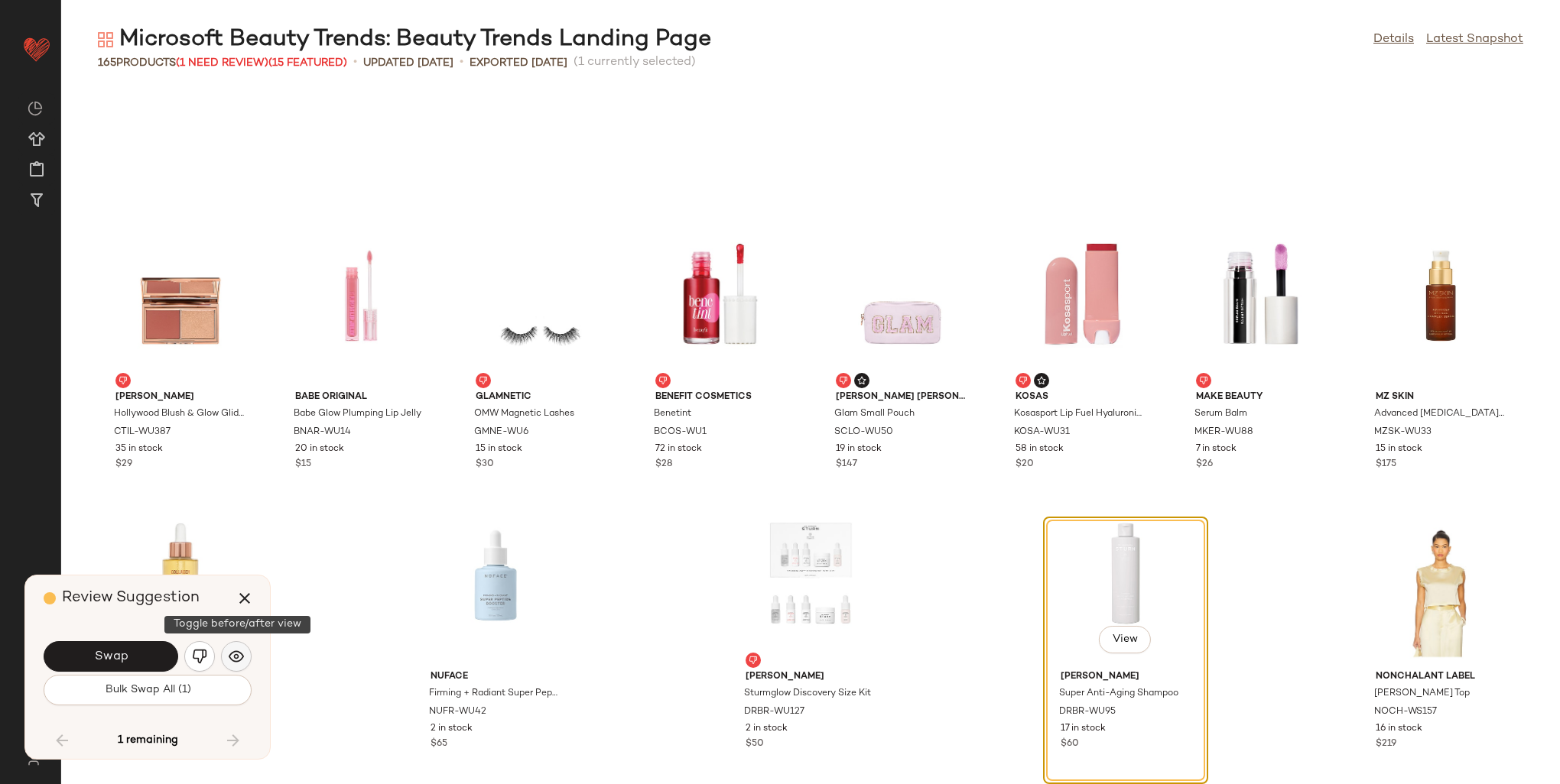
click at [229, 652] on img "button" at bounding box center [236, 656] width 16 height 16
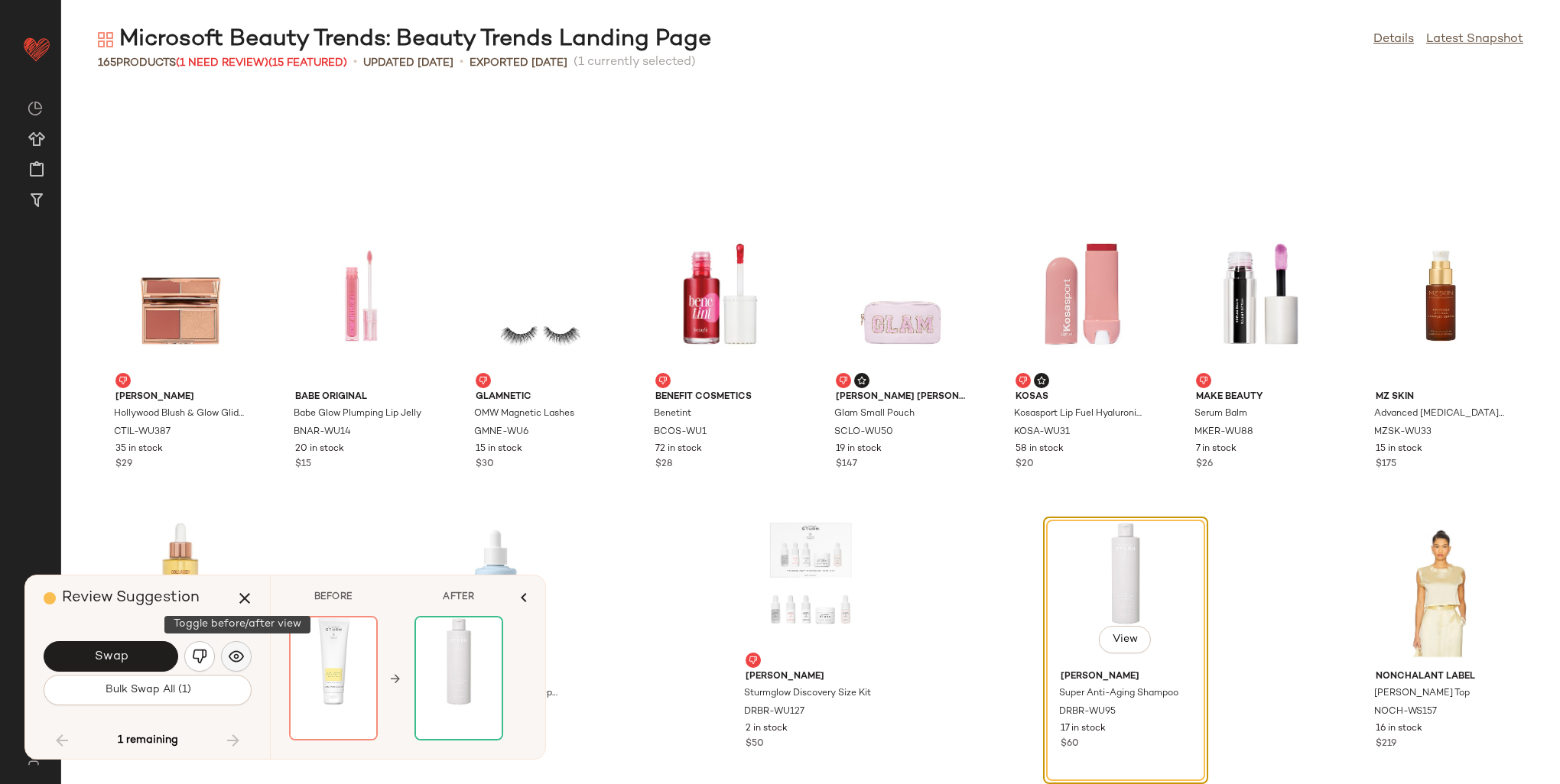
click at [232, 651] on img "button" at bounding box center [236, 656] width 16 height 16
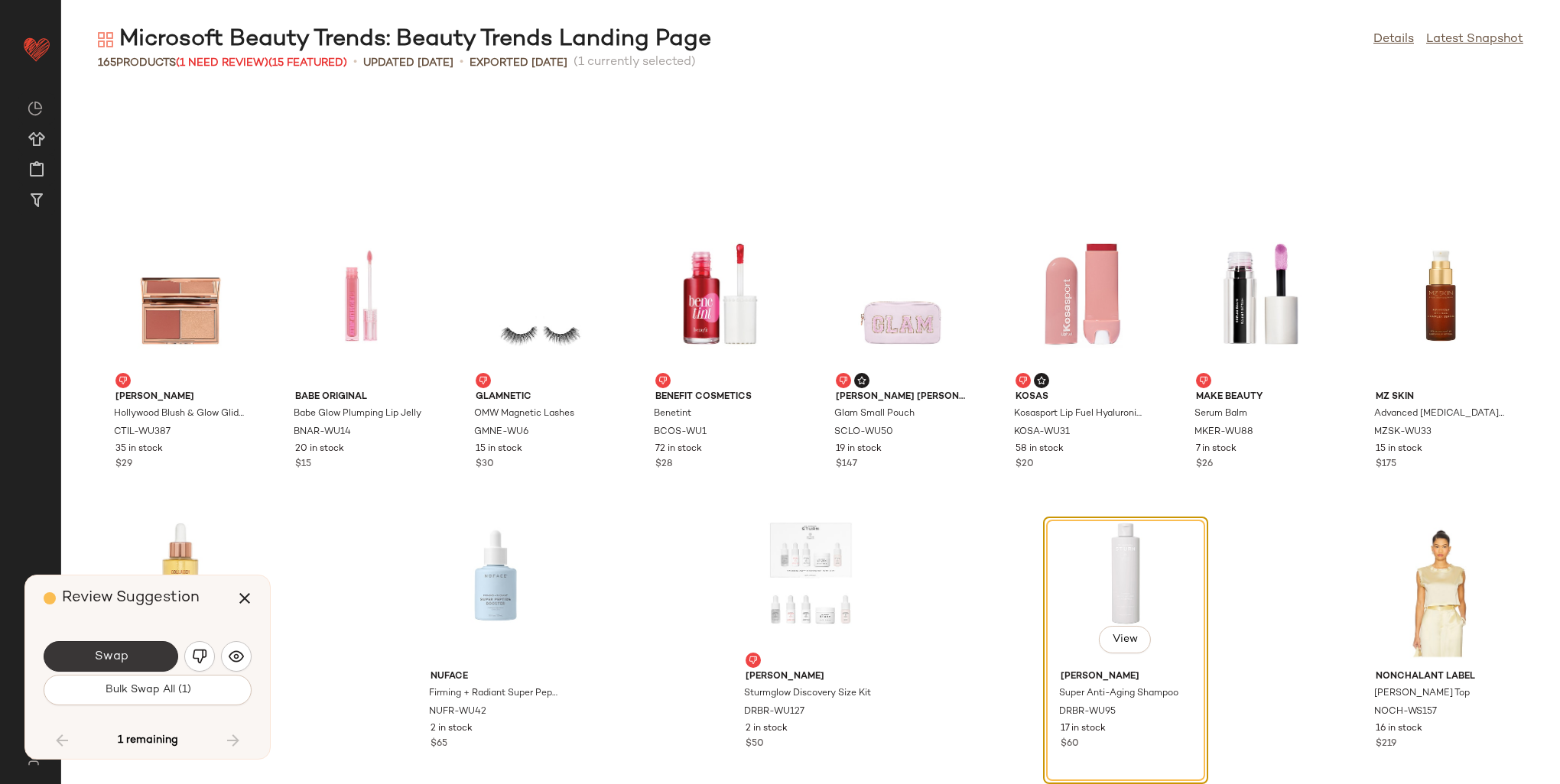
click at [127, 655] on span "Swap" at bounding box center [110, 657] width 35 height 15
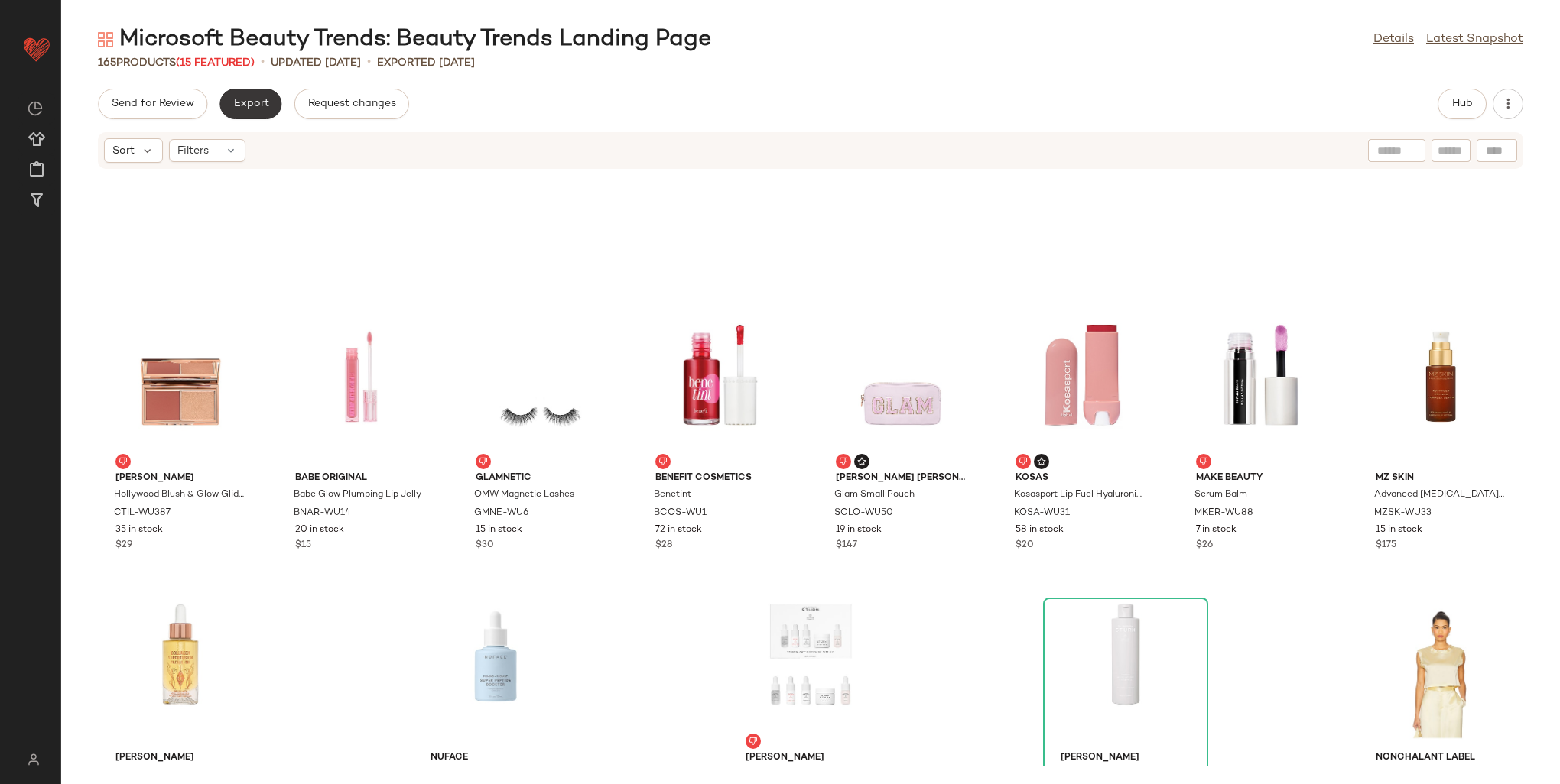
click at [235, 90] on button "Export" at bounding box center [250, 104] width 62 height 31
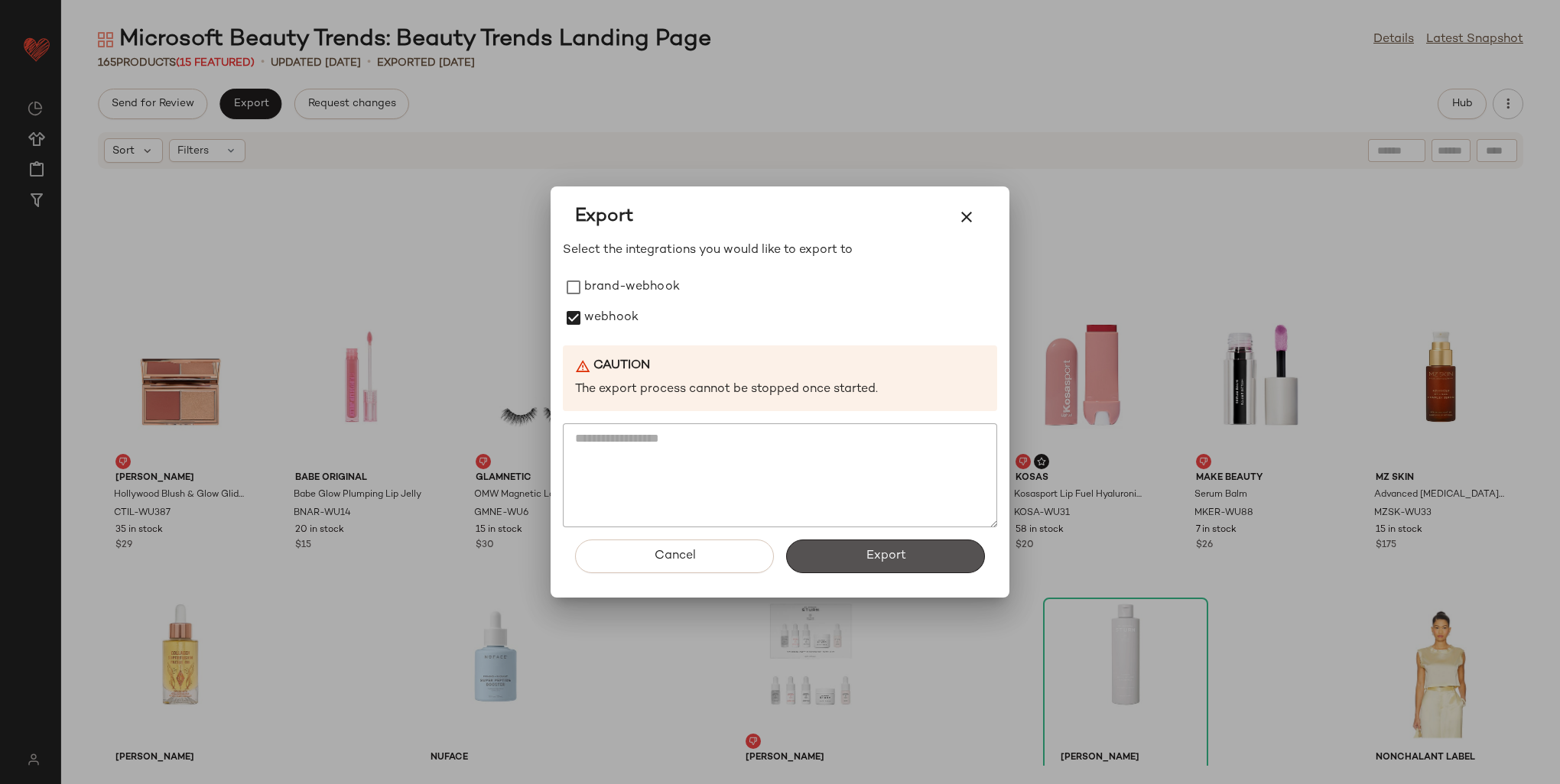
click at [868, 563] on button "Export" at bounding box center [885, 556] width 199 height 34
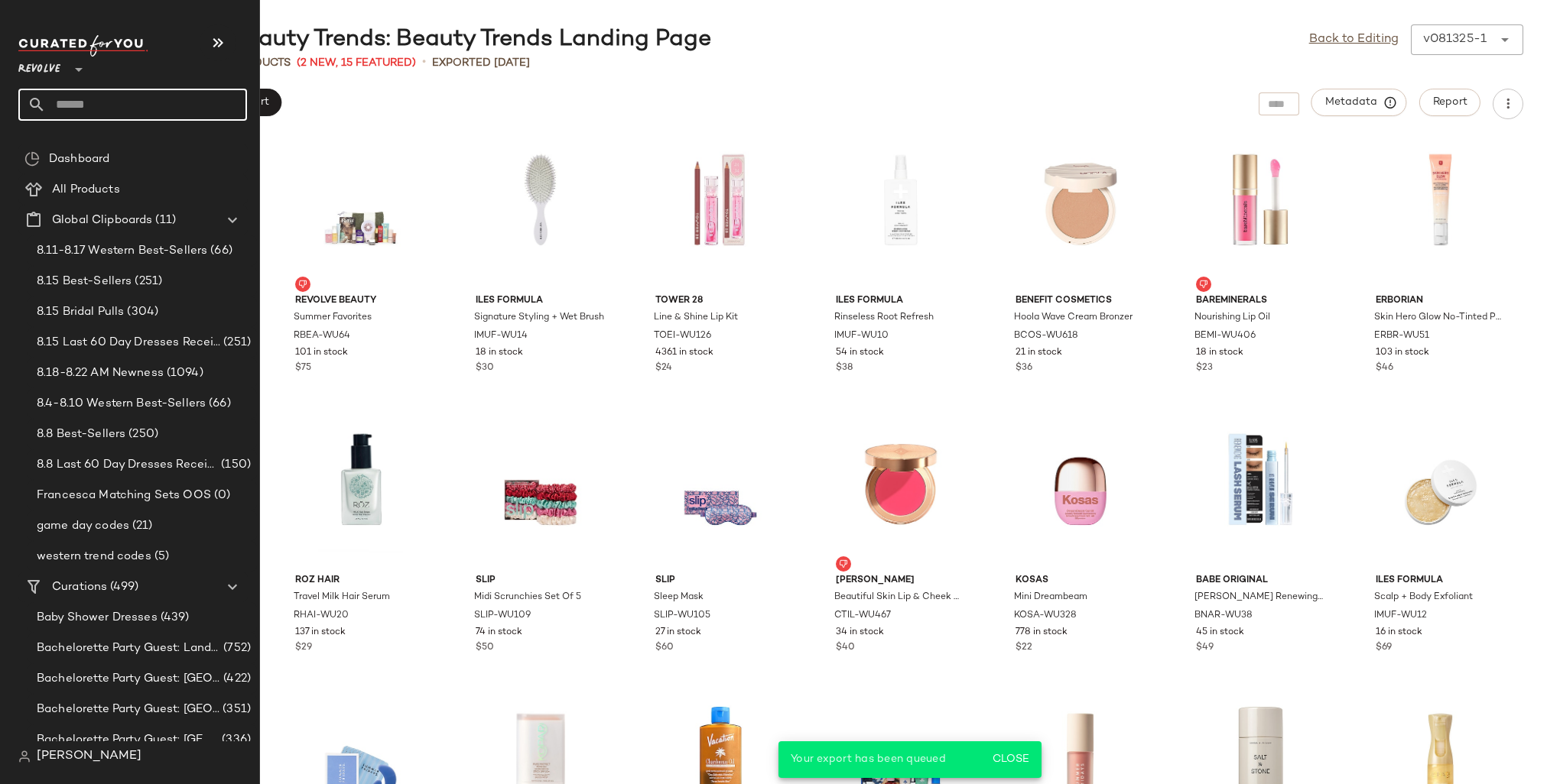
click at [65, 104] on input "text" at bounding box center [147, 105] width 201 height 32
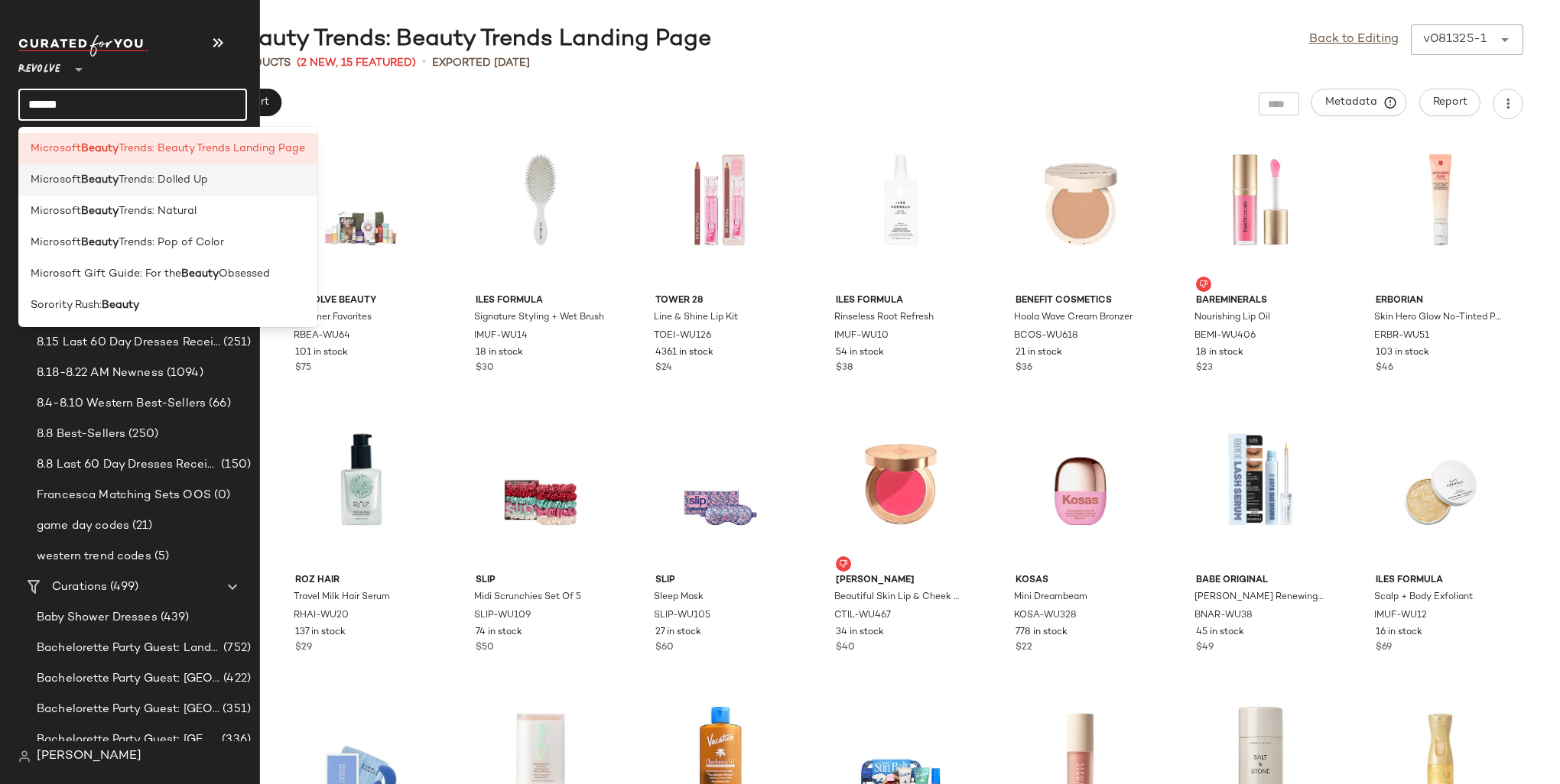
type input "******"
click at [116, 183] on b "Beauty" at bounding box center [99, 180] width 37 height 16
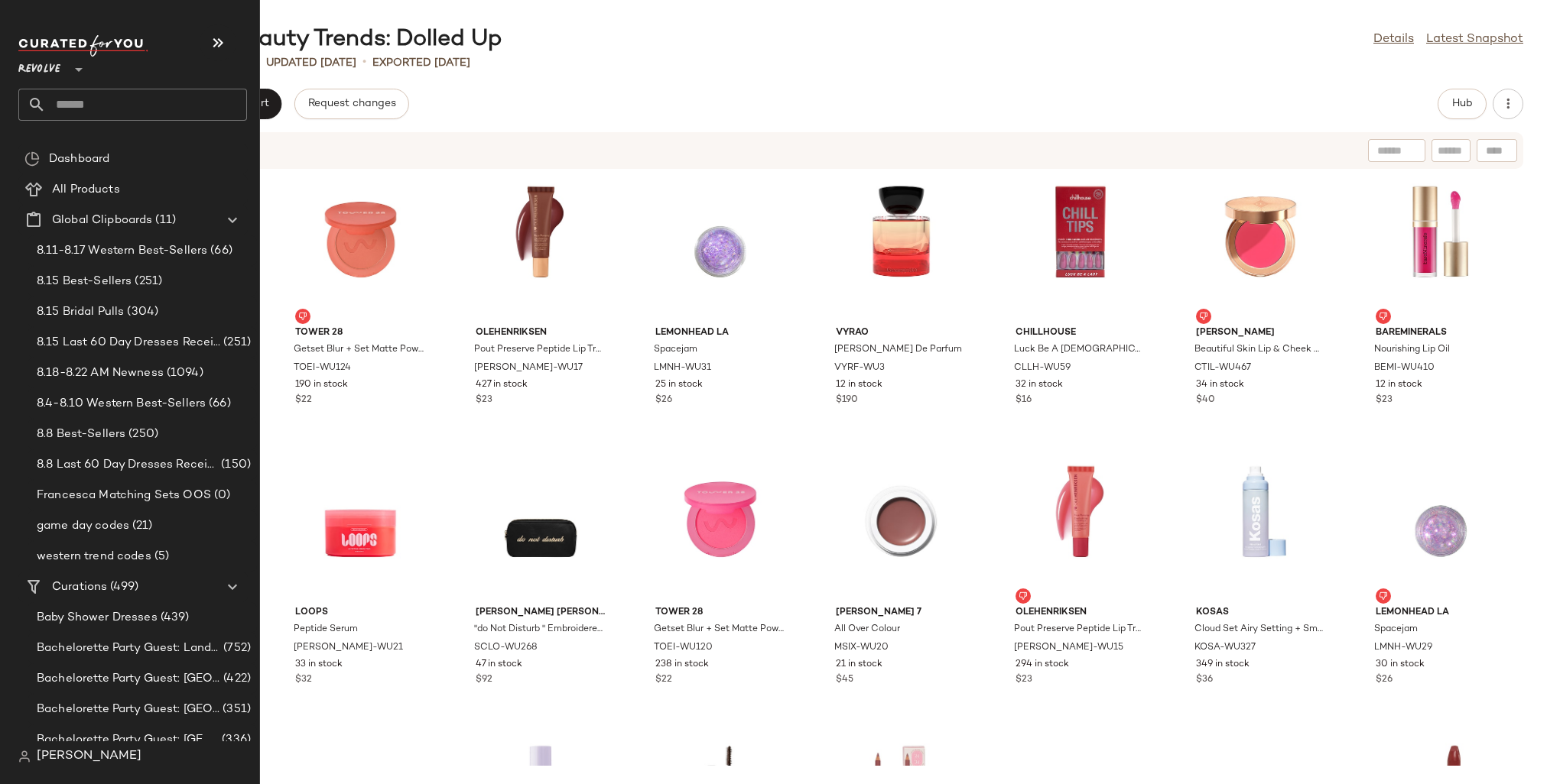
click at [96, 93] on input "text" at bounding box center [147, 105] width 201 height 32
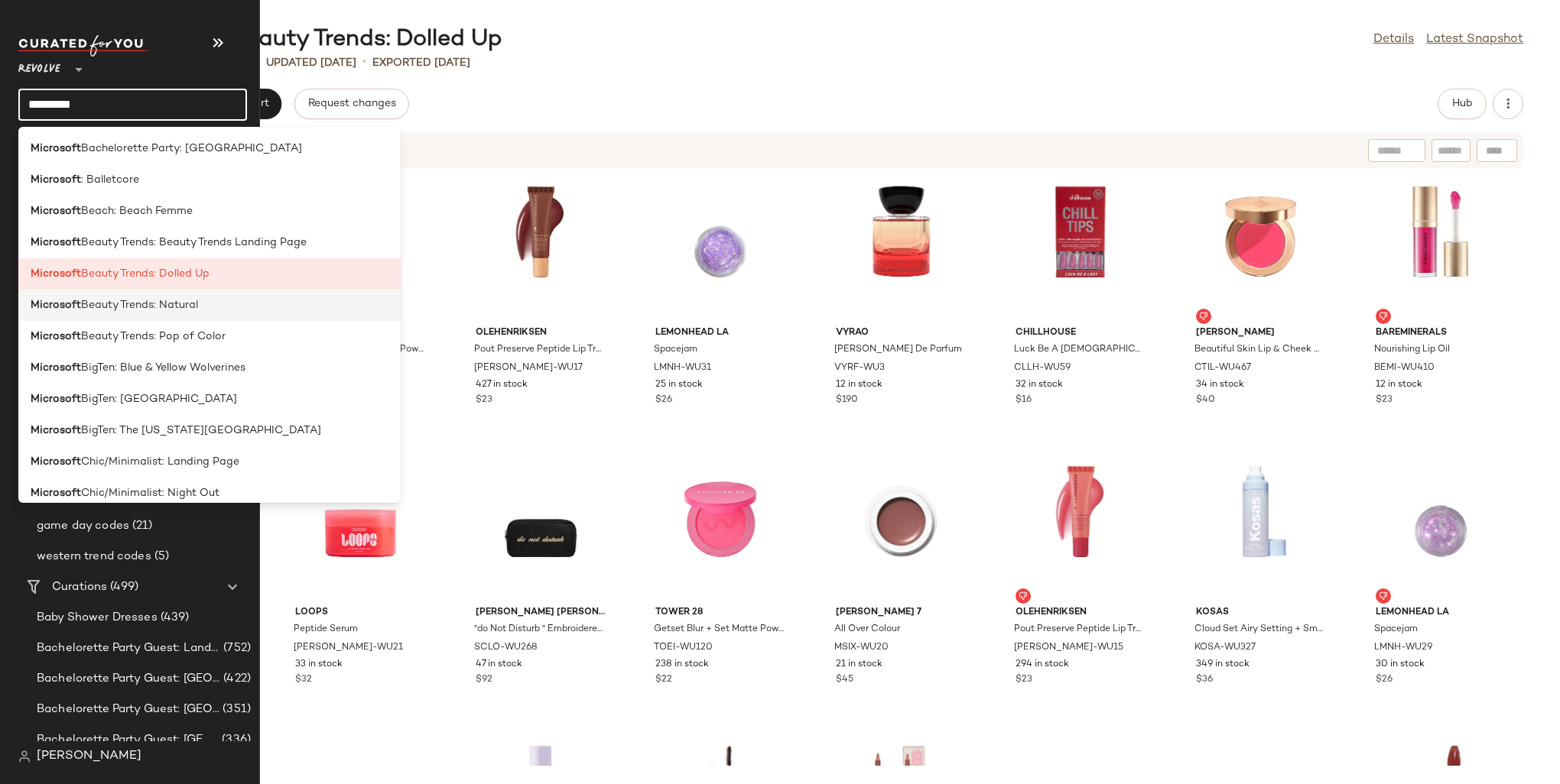
type input "*********"
click at [195, 304] on span "Beauty Trends: Natural" at bounding box center [139, 305] width 117 height 16
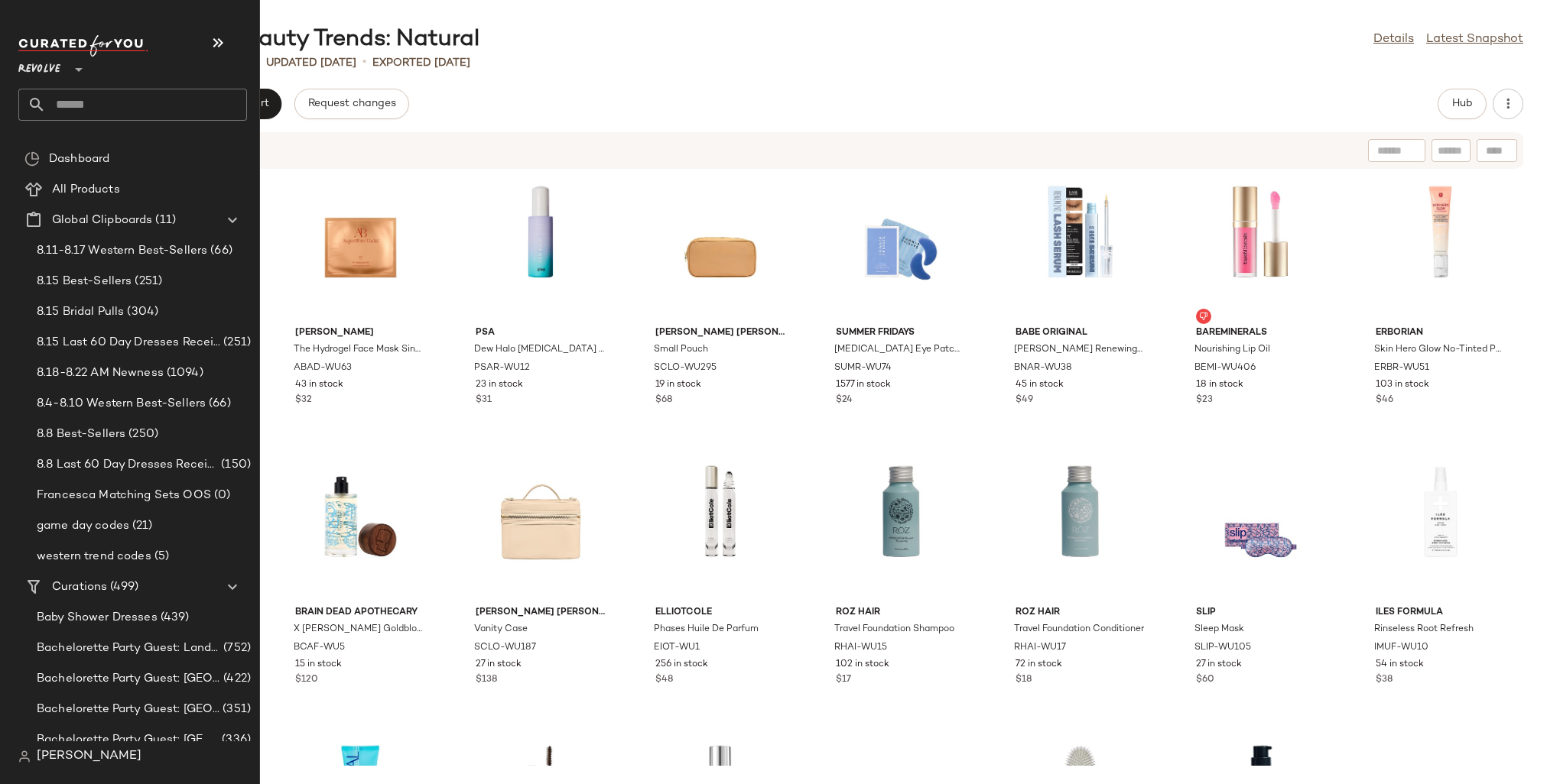
click at [84, 101] on input "text" at bounding box center [147, 105] width 201 height 32
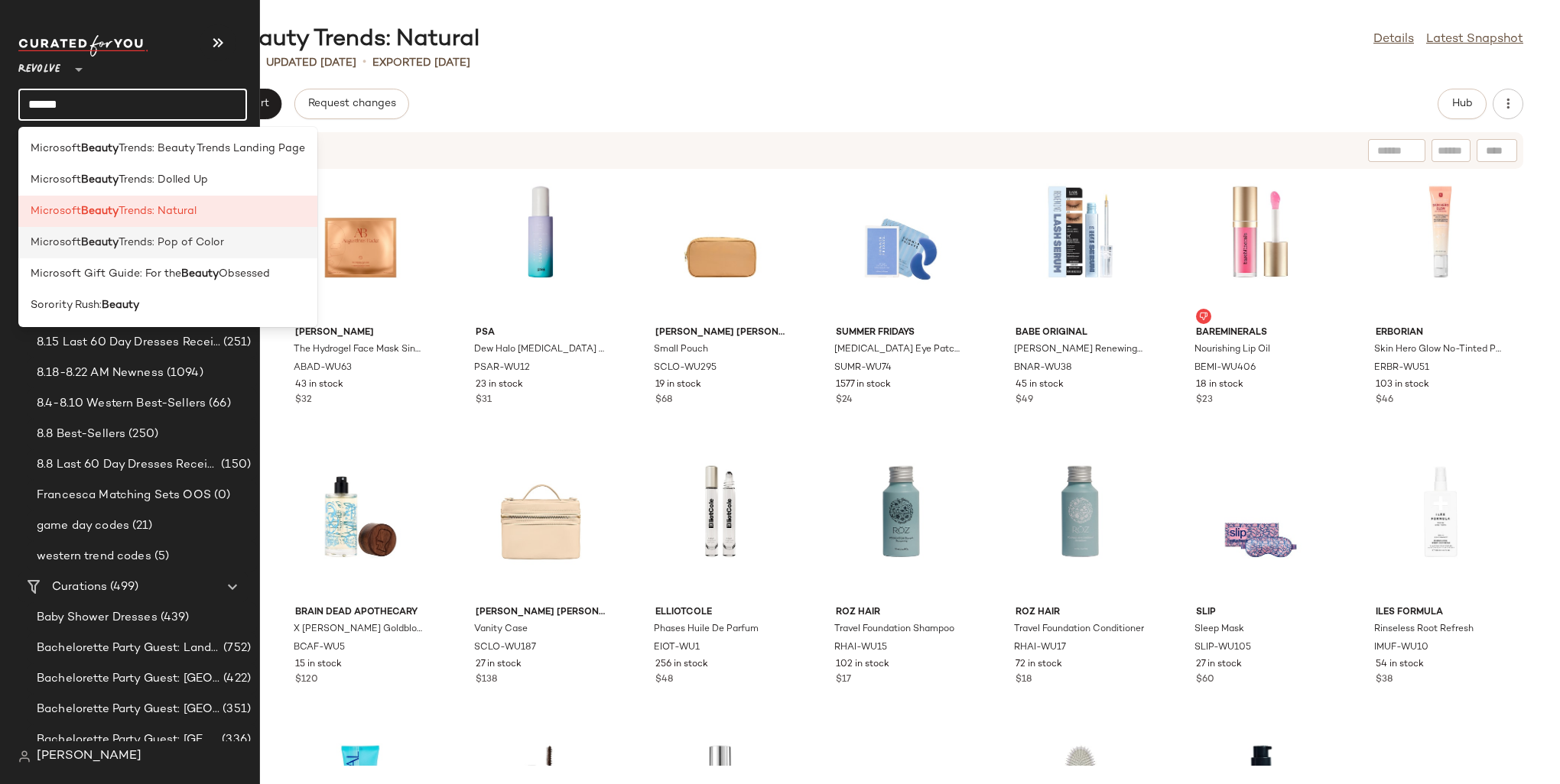
type input "******"
click at [184, 245] on span "Trends: Pop of Color" at bounding box center [172, 242] width 106 height 16
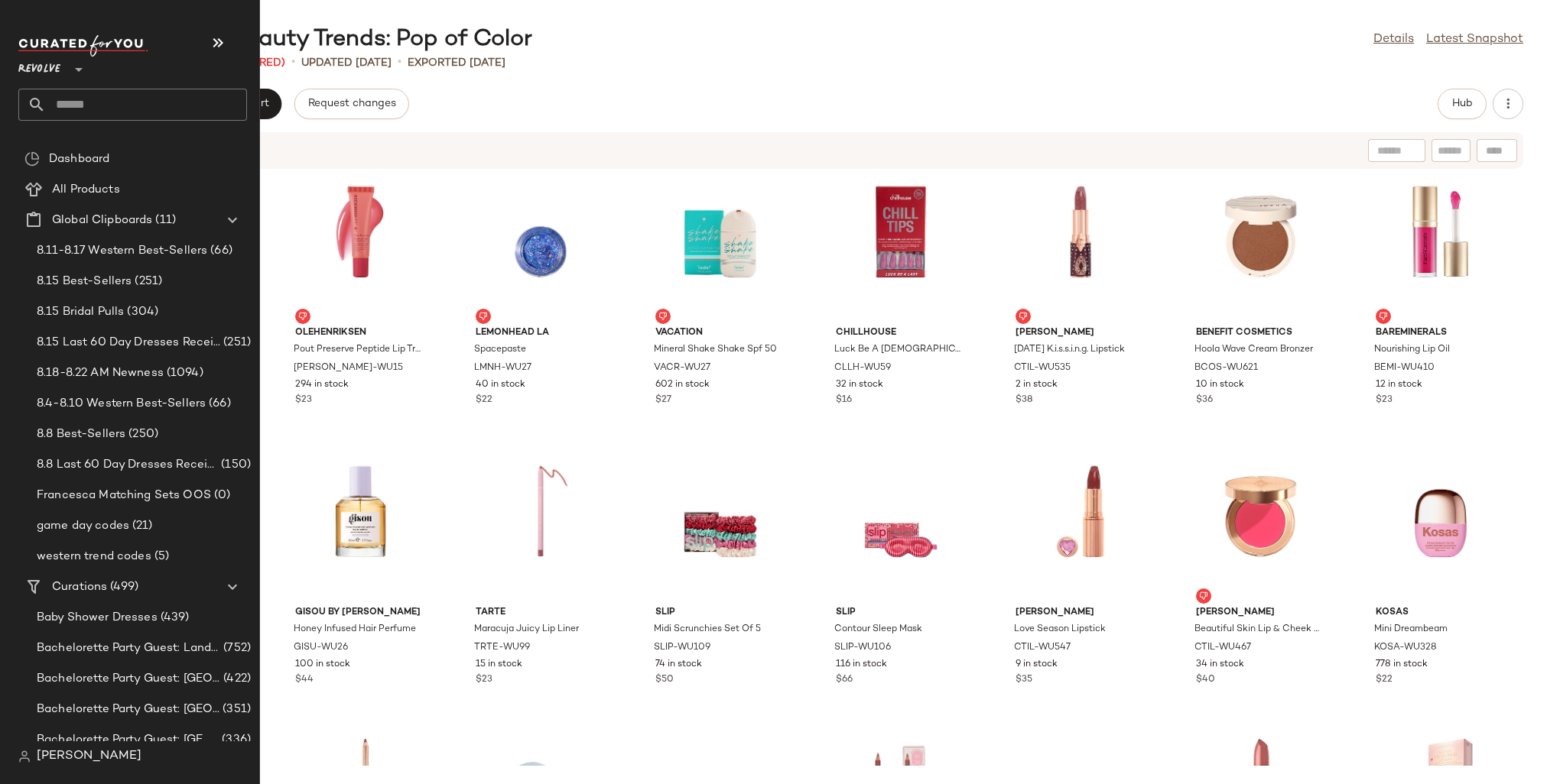
click at [58, 102] on input "text" at bounding box center [147, 105] width 201 height 32
type input "*"
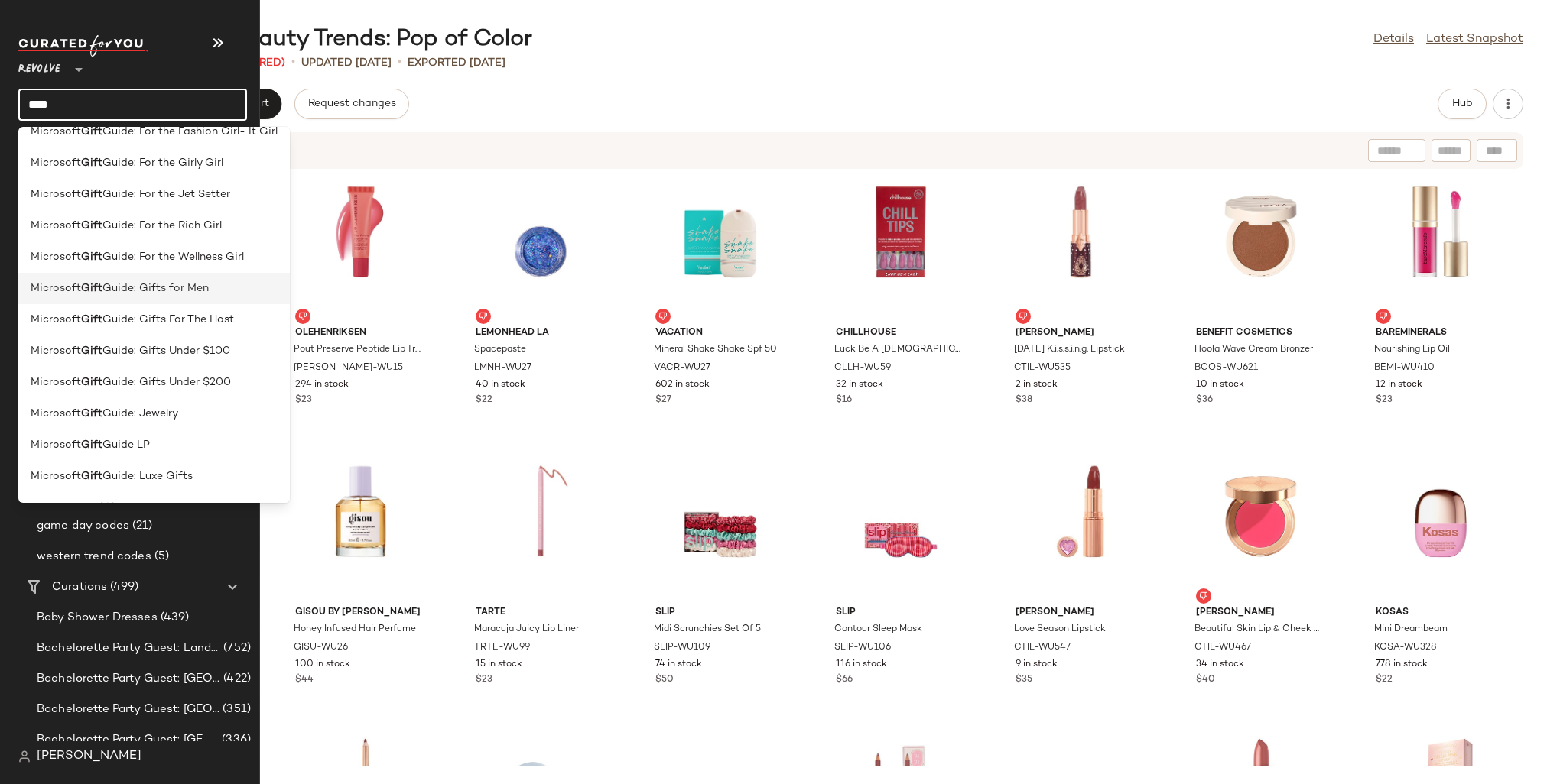
scroll to position [138, 0]
type input "****"
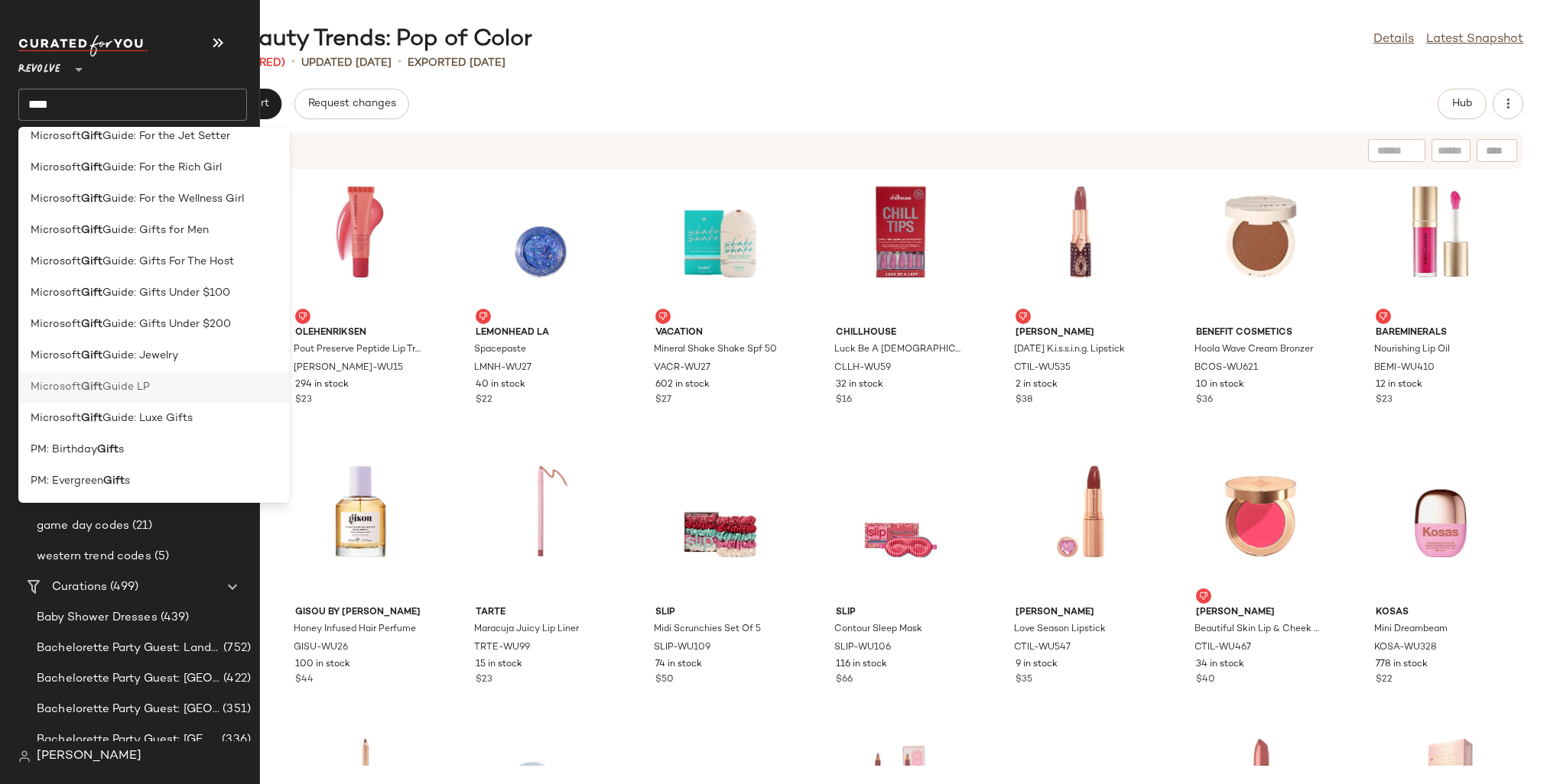
click at [177, 387] on div "Microsoft Gift Guide LP" at bounding box center [154, 387] width 247 height 16
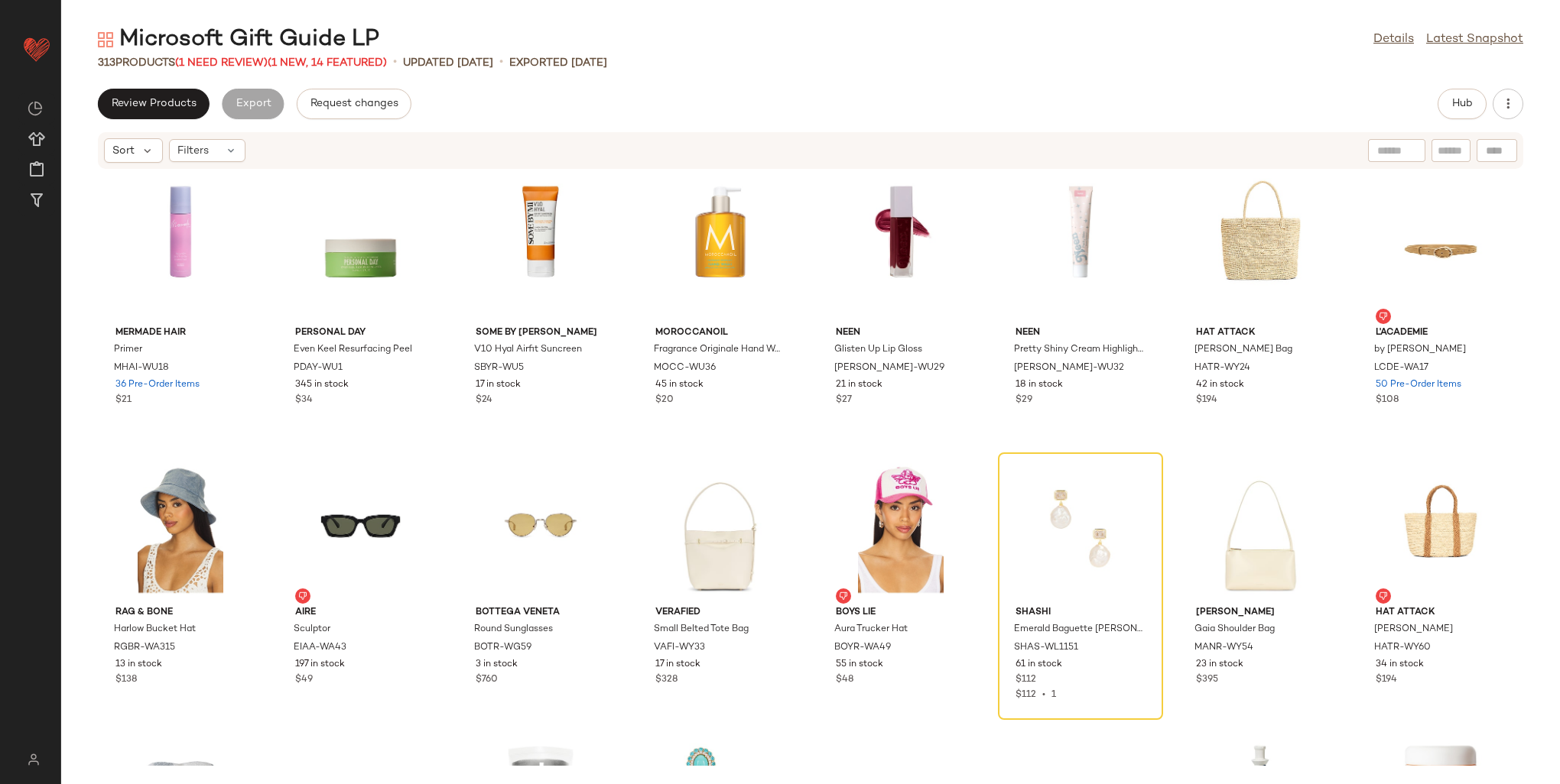
click at [216, 48] on div "Microsoft Gift Guide LP" at bounding box center [238, 40] width 281 height 31
click at [219, 58] on span "(1 Need Review)" at bounding box center [221, 63] width 92 height 12
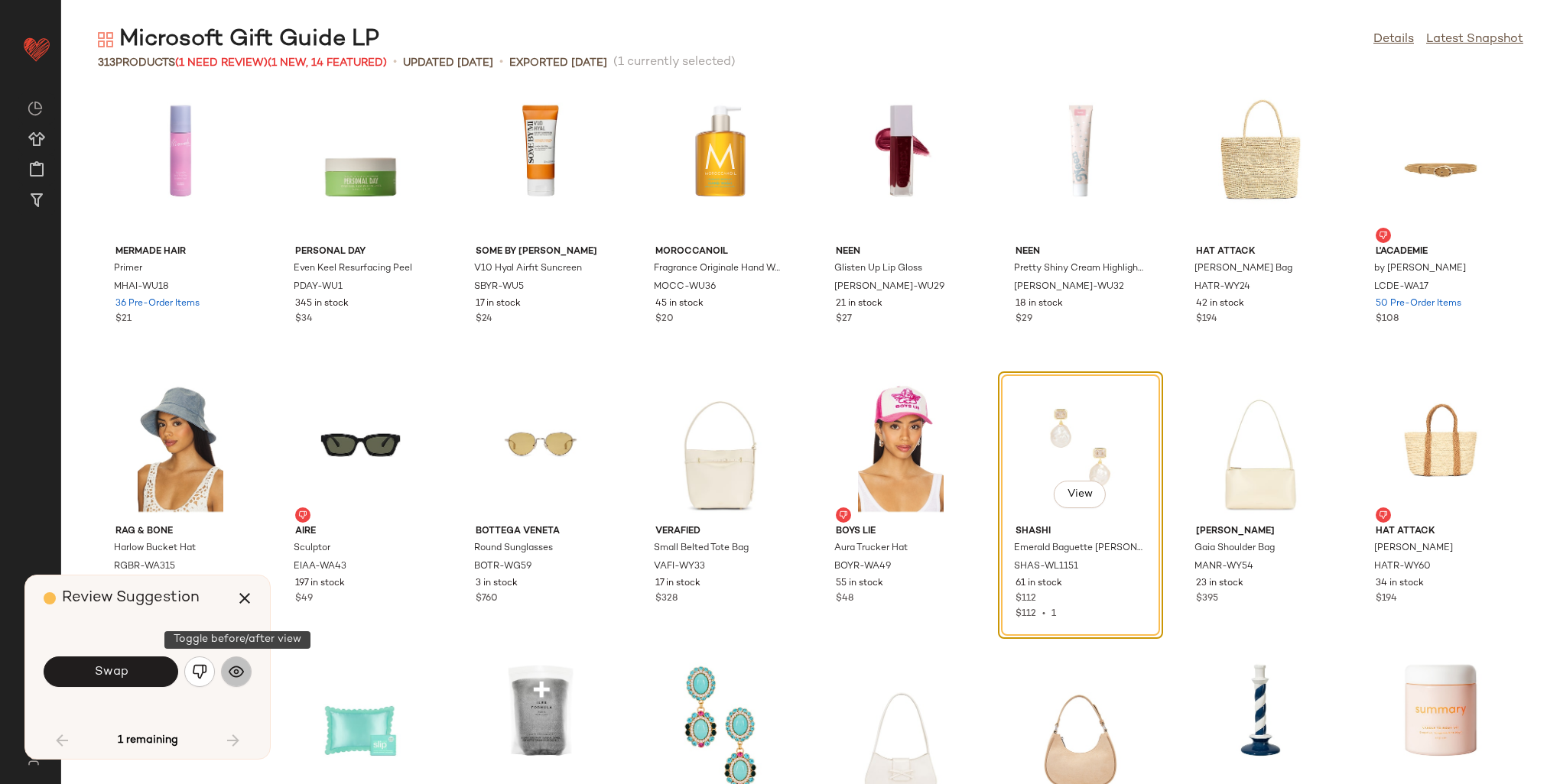
click at [226, 678] on button "button" at bounding box center [236, 672] width 31 height 31
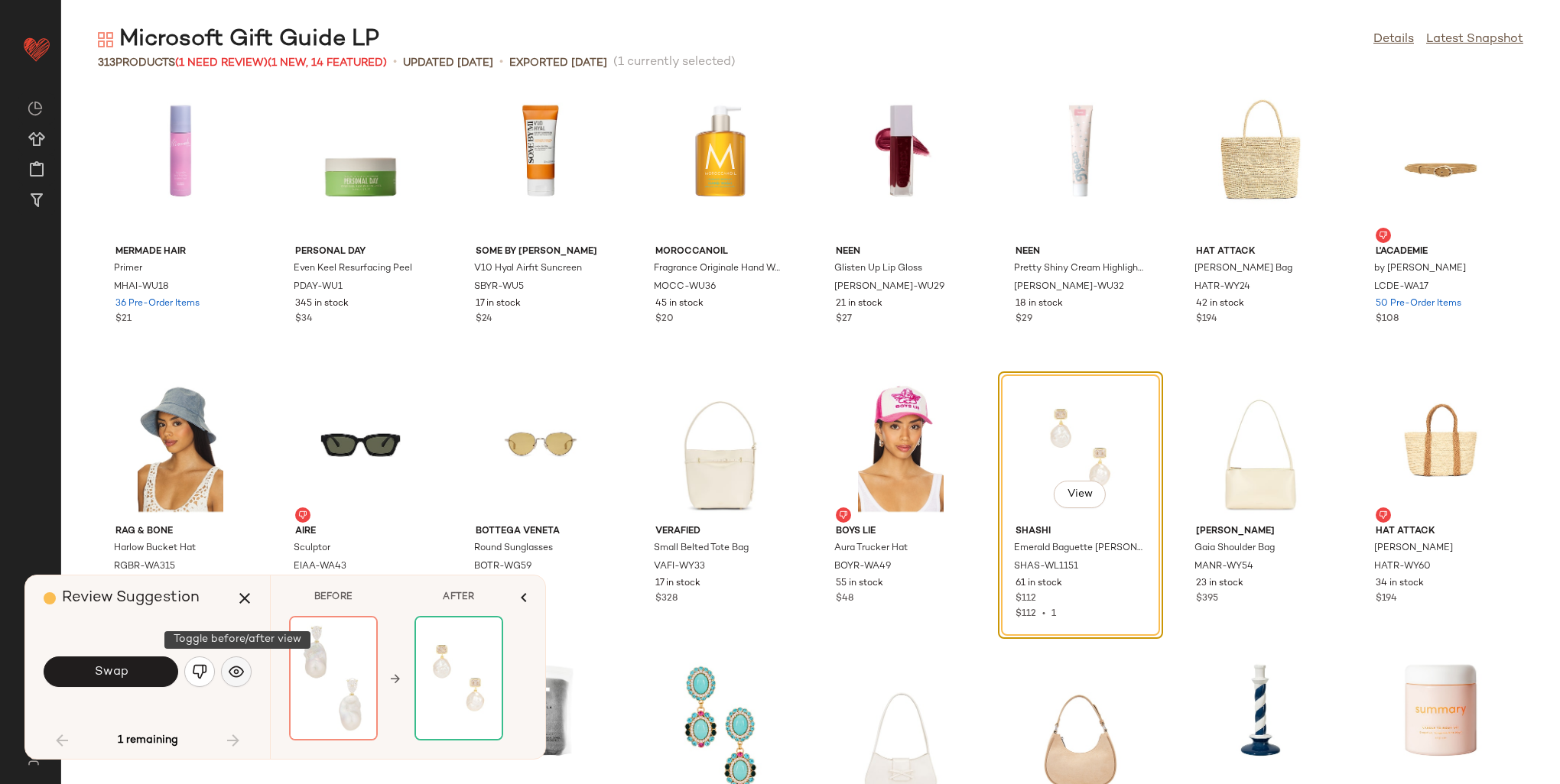
click at [226, 678] on button "button" at bounding box center [236, 672] width 31 height 31
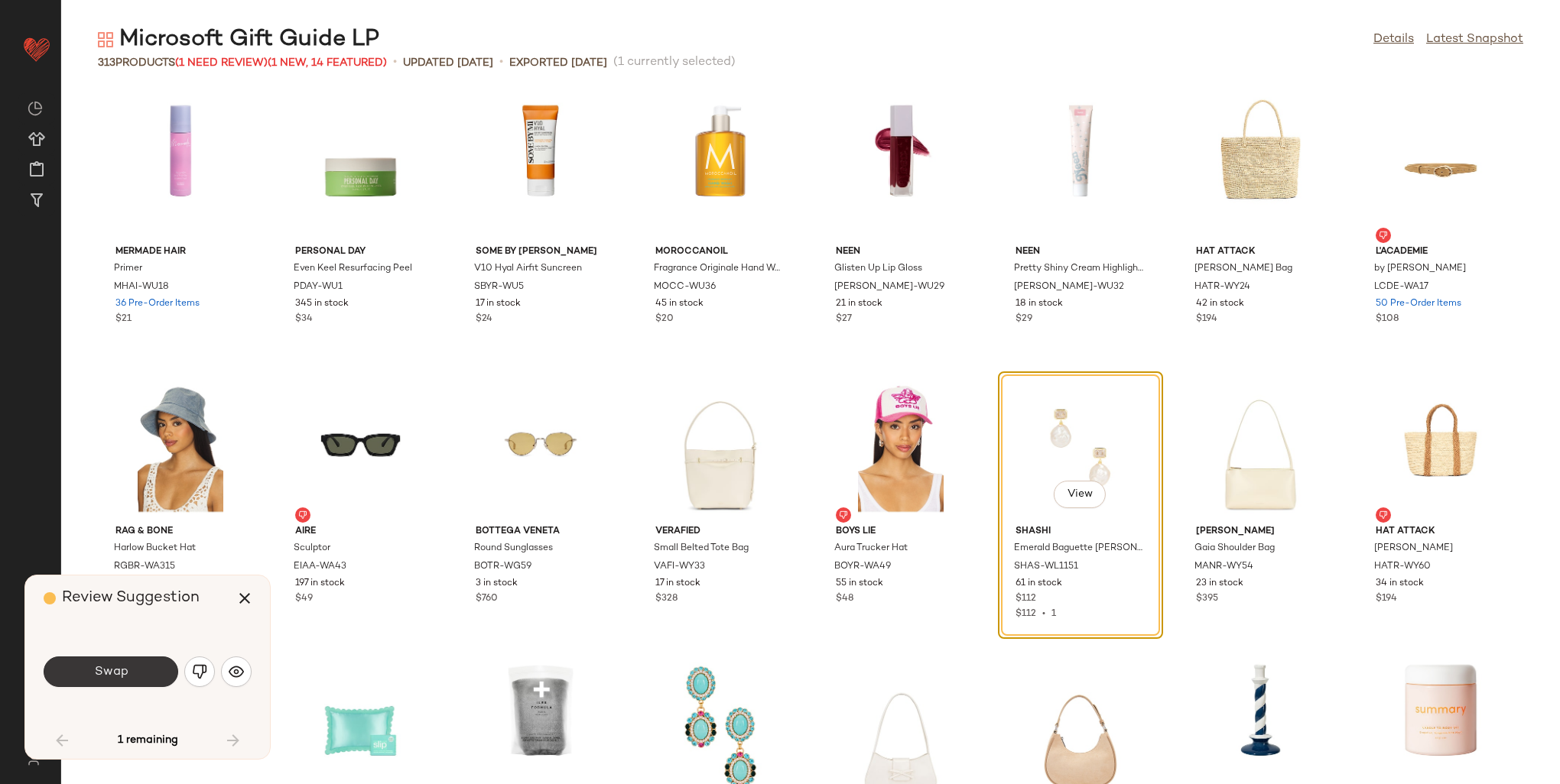
click at [133, 674] on button "Swap" at bounding box center [110, 672] width 134 height 31
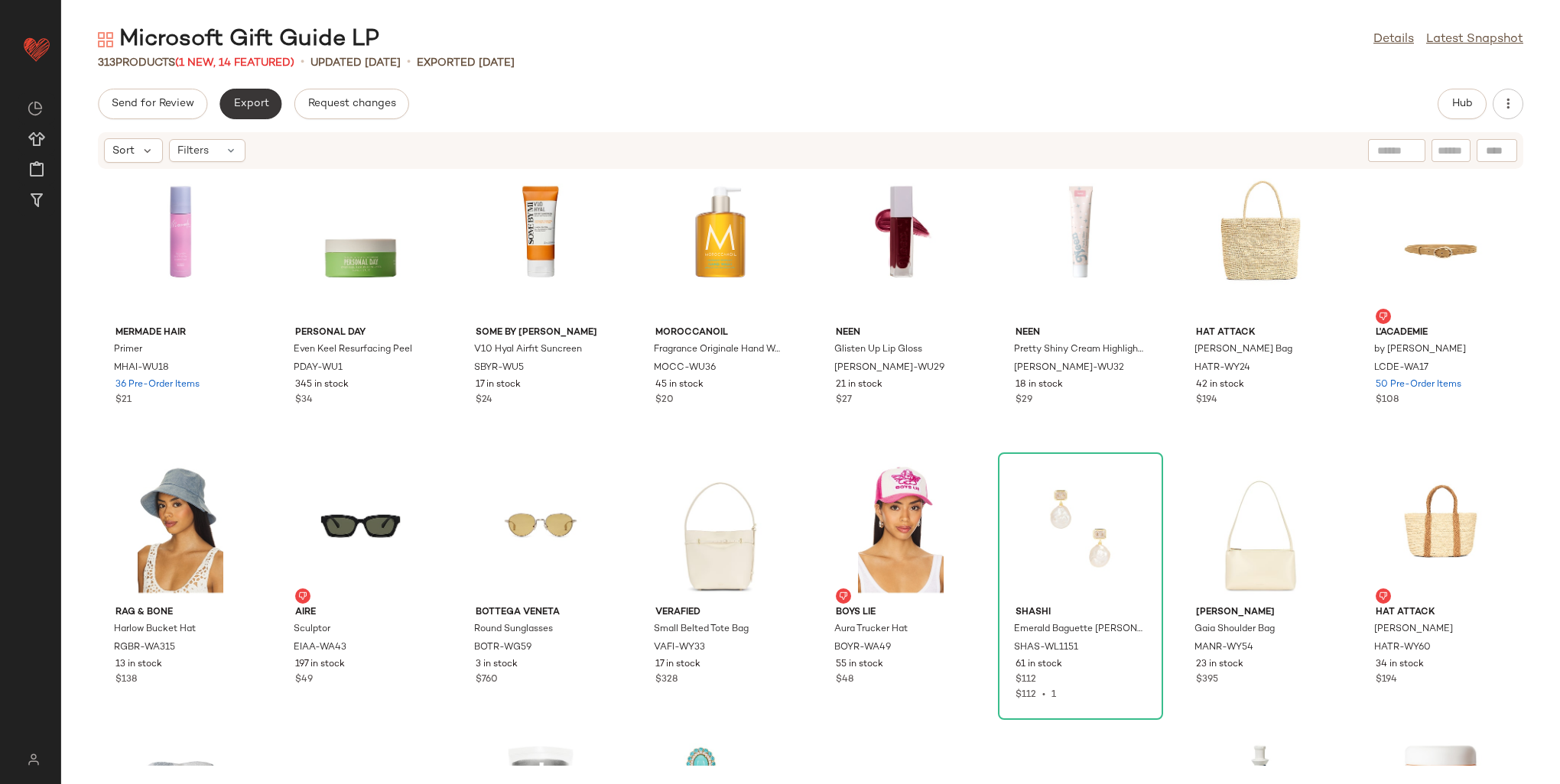
click at [257, 105] on span "Export" at bounding box center [251, 104] width 36 height 12
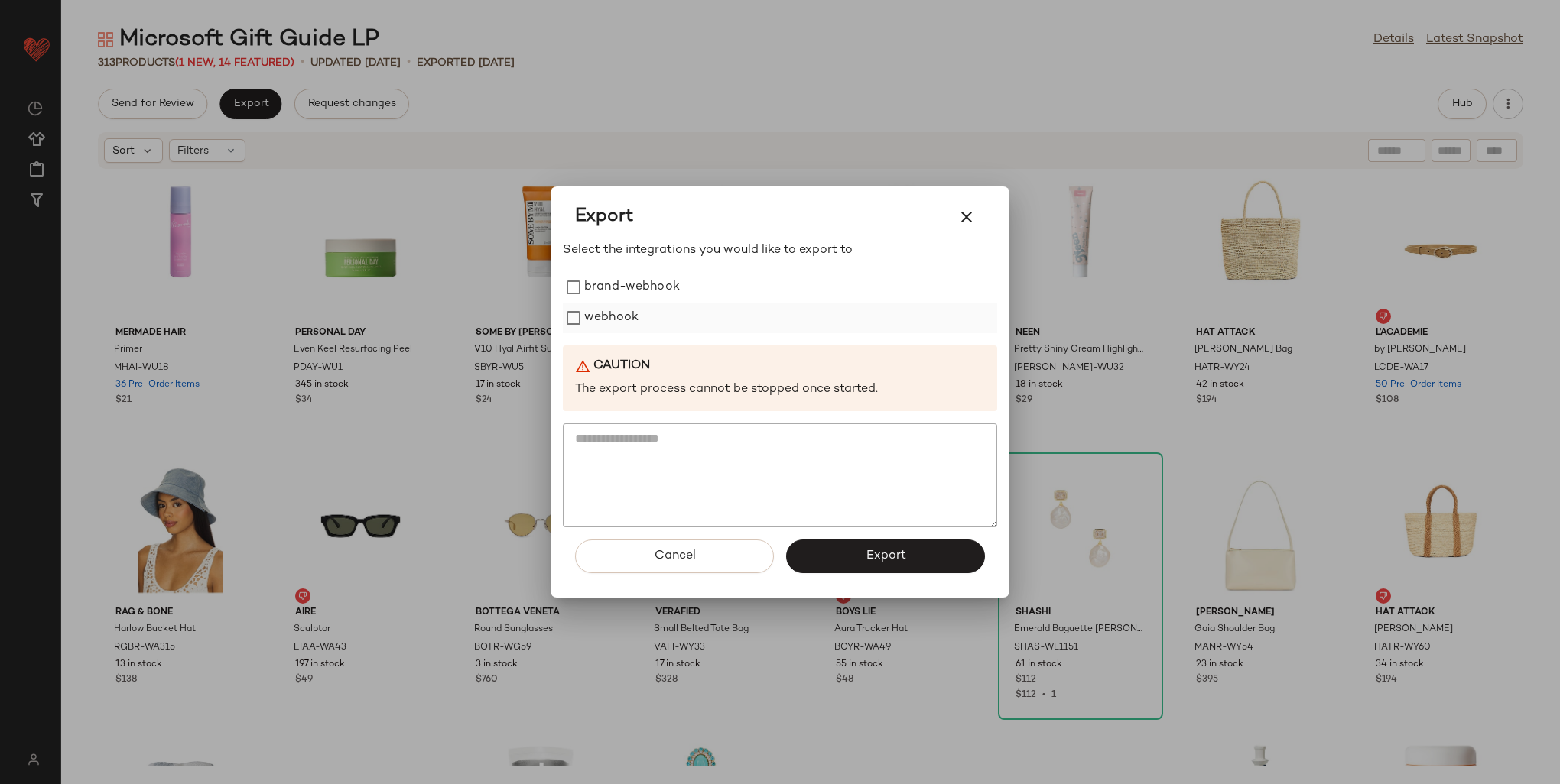
click at [587, 322] on label "webhook" at bounding box center [612, 317] width 54 height 31
click at [880, 558] on span "Export" at bounding box center [885, 556] width 40 height 15
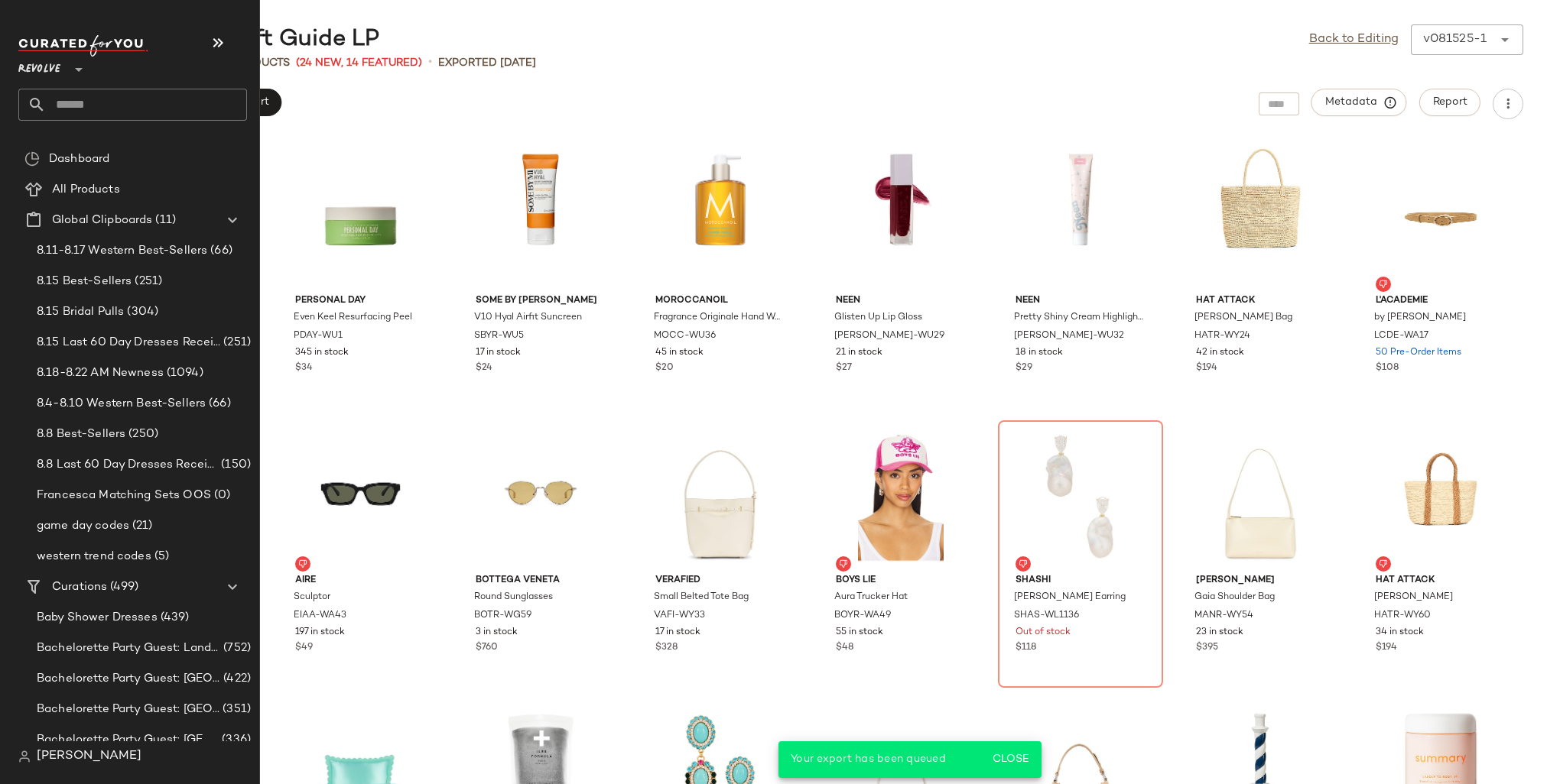
click at [98, 108] on input "text" at bounding box center [147, 105] width 201 height 32
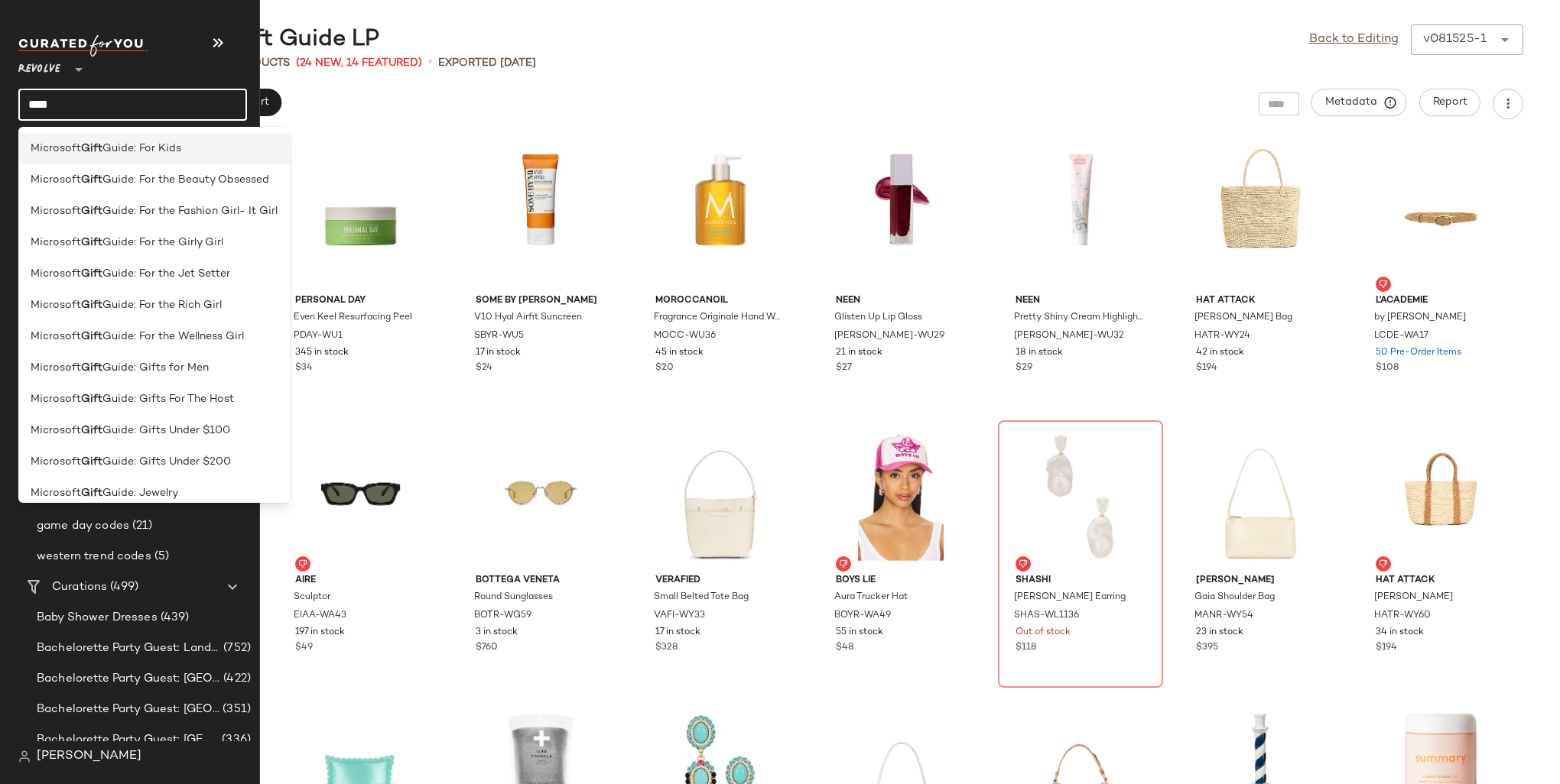
type input "****"
click at [140, 145] on span "Guide: For Kids" at bounding box center [142, 148] width 79 height 16
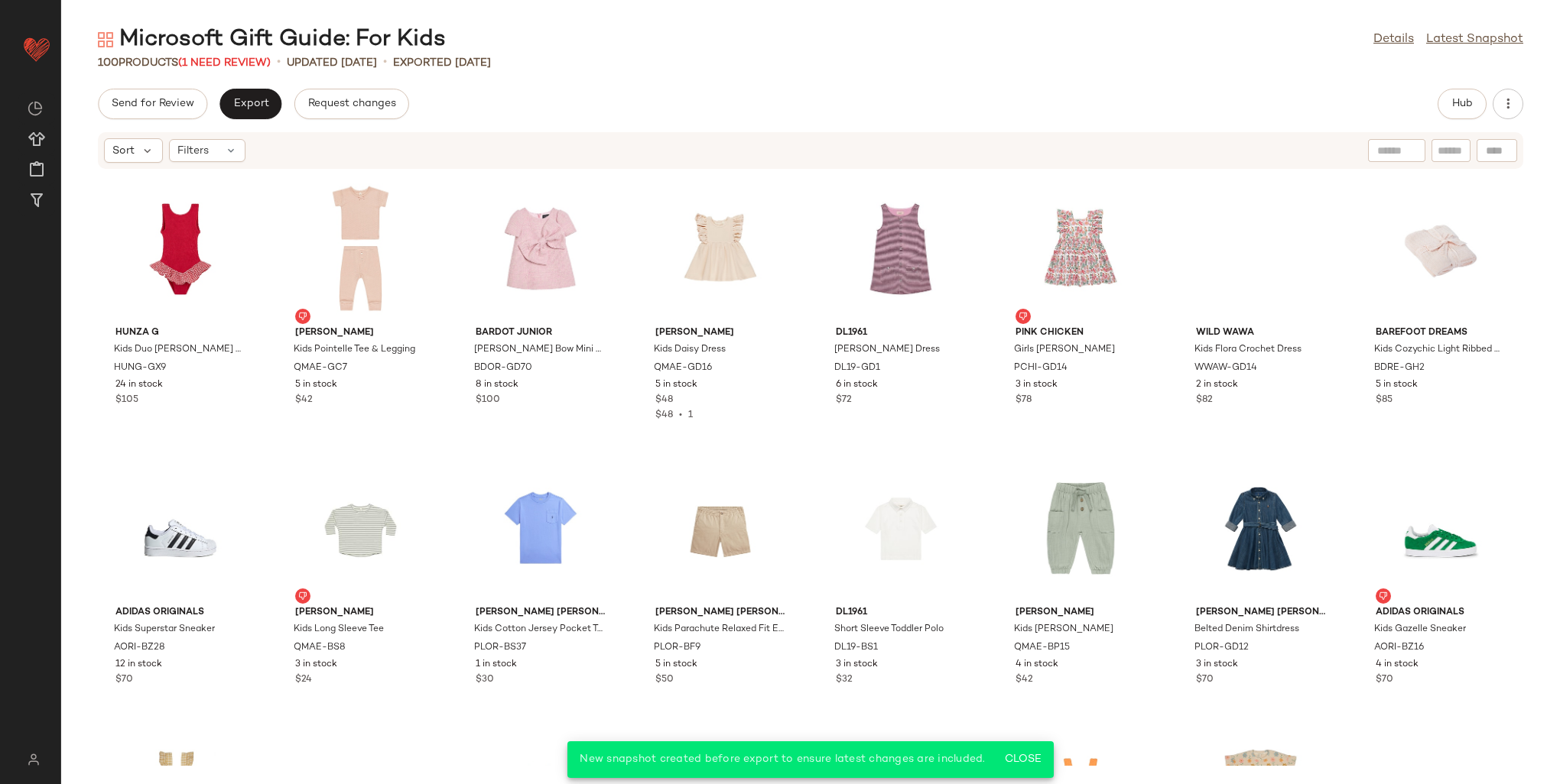
click at [245, 55] on div "100 Products (1 Need Review)" at bounding box center [185, 63] width 173 height 16
click at [247, 59] on span "(1 Need Review)" at bounding box center [224, 63] width 92 height 12
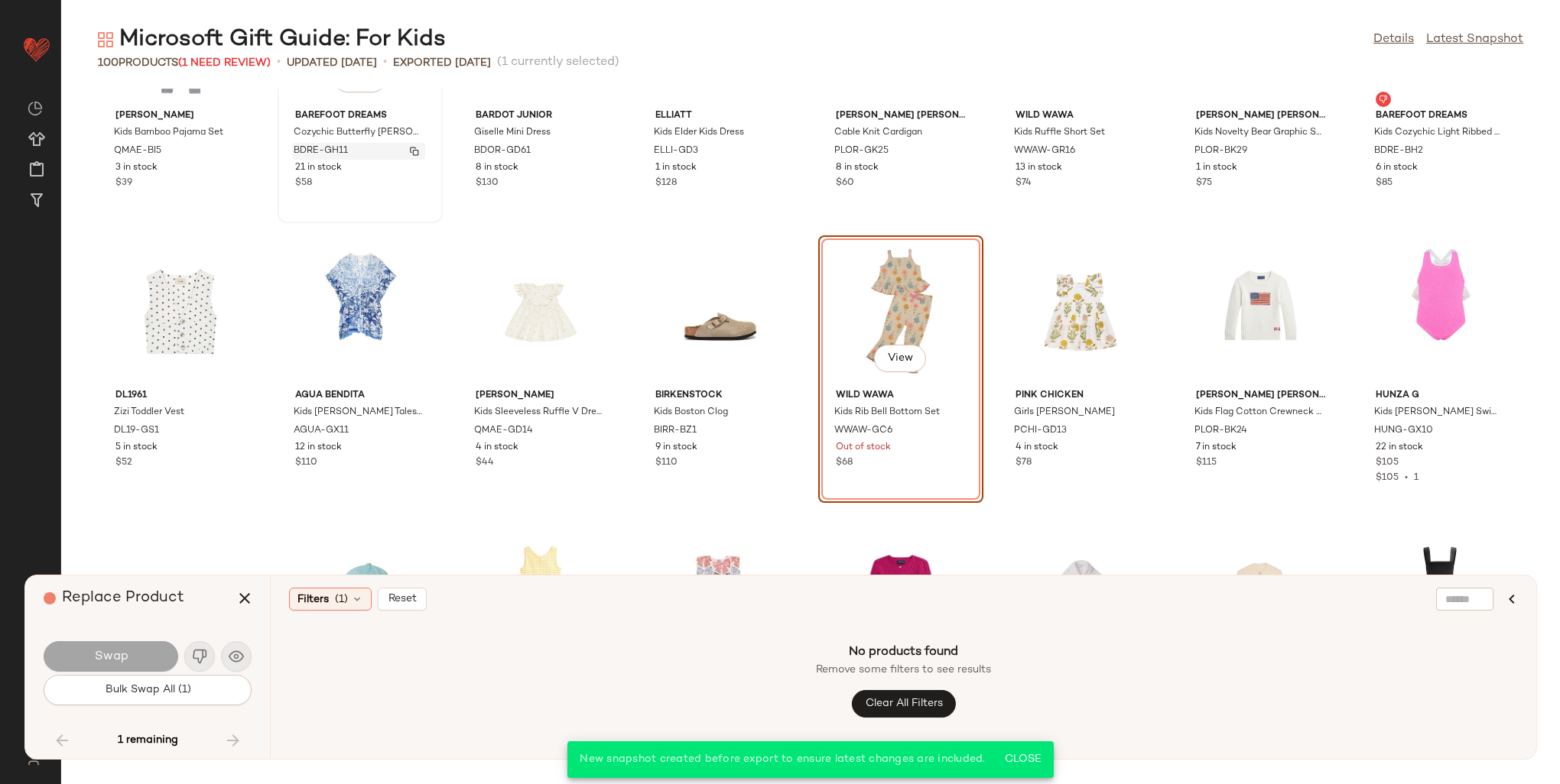
scroll to position [2392, 0]
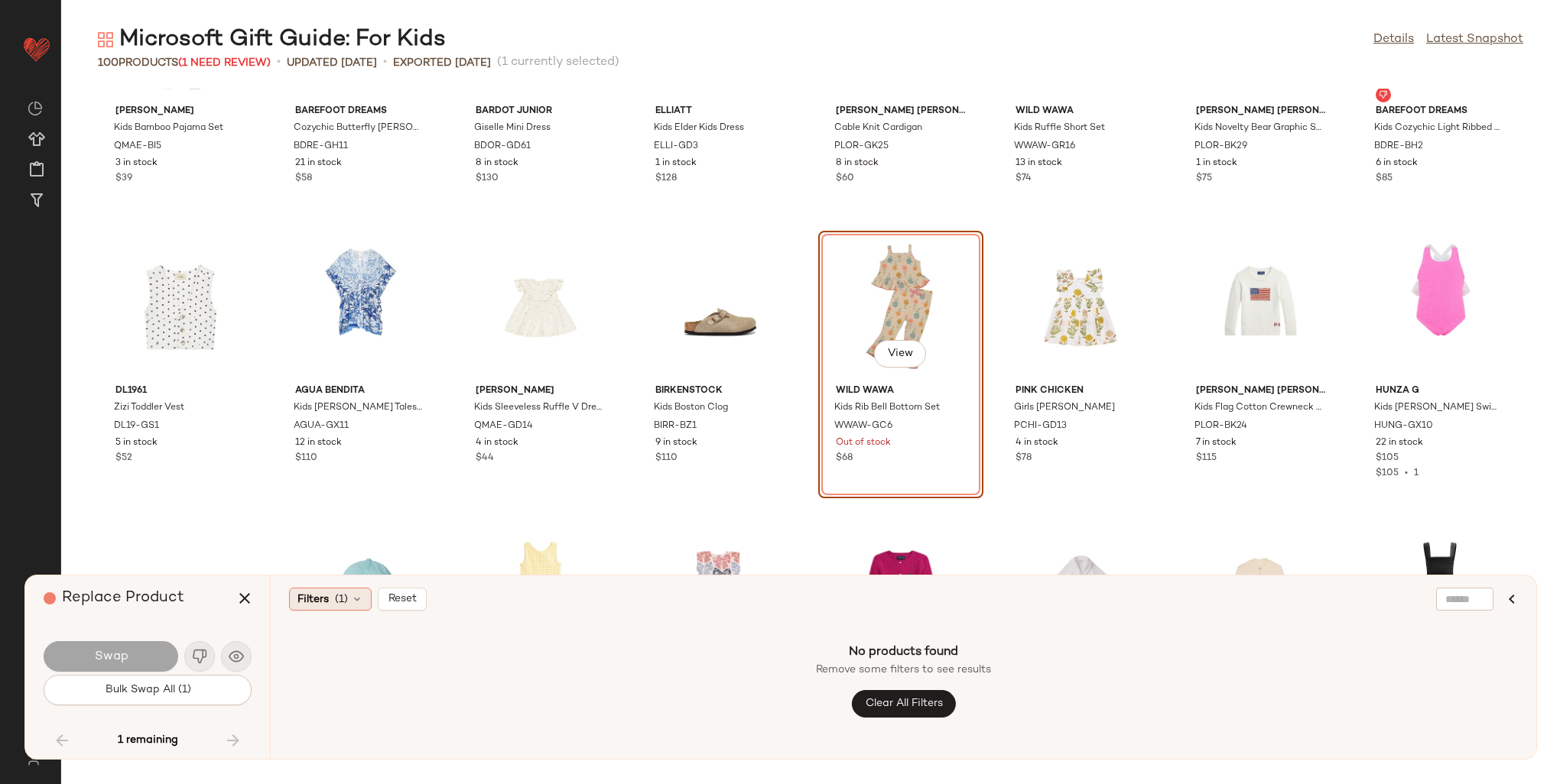
click at [339, 604] on span "(1)" at bounding box center [341, 599] width 13 height 16
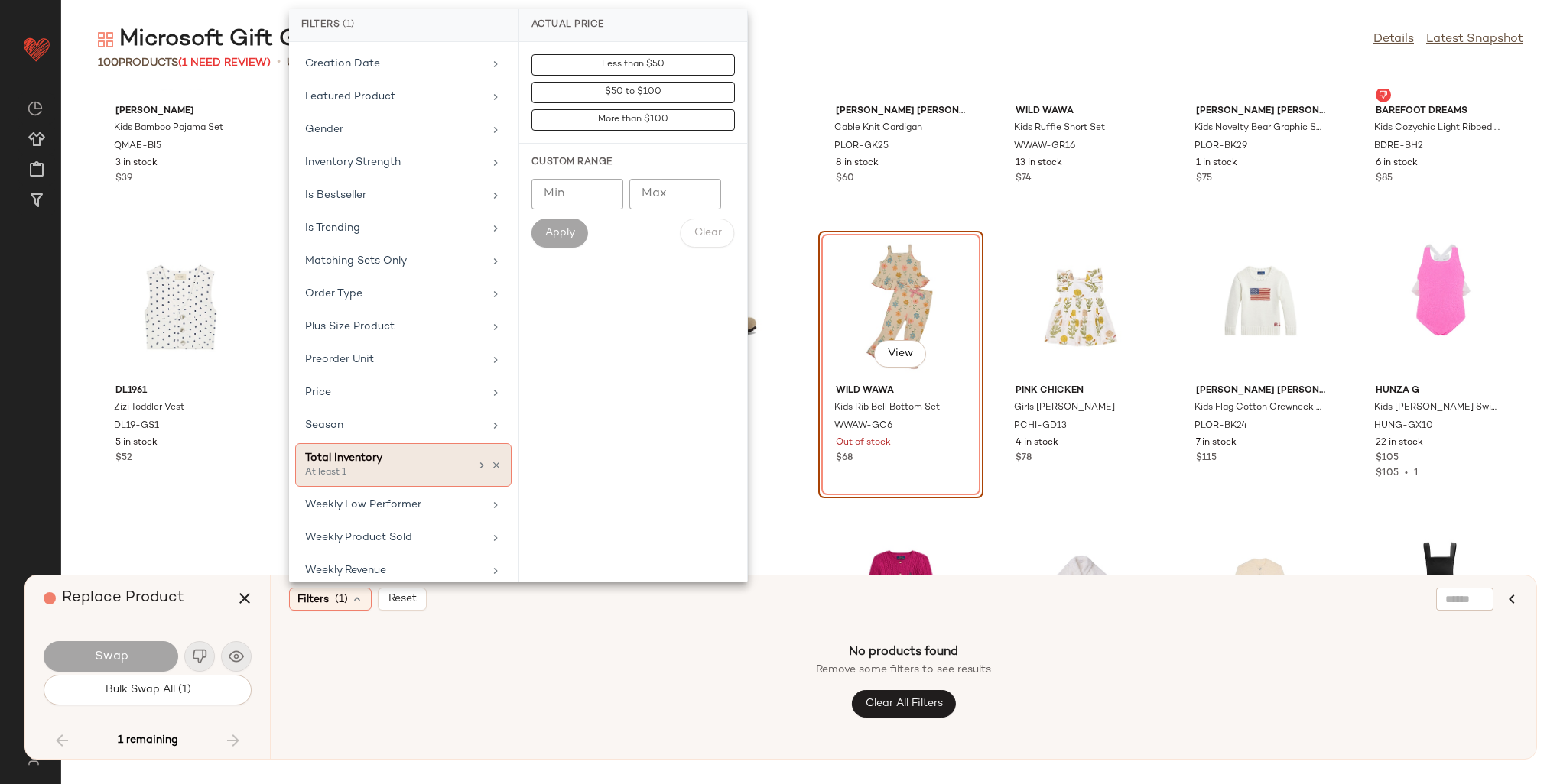
scroll to position [300, 0]
click at [354, 602] on icon at bounding box center [357, 599] width 12 height 12
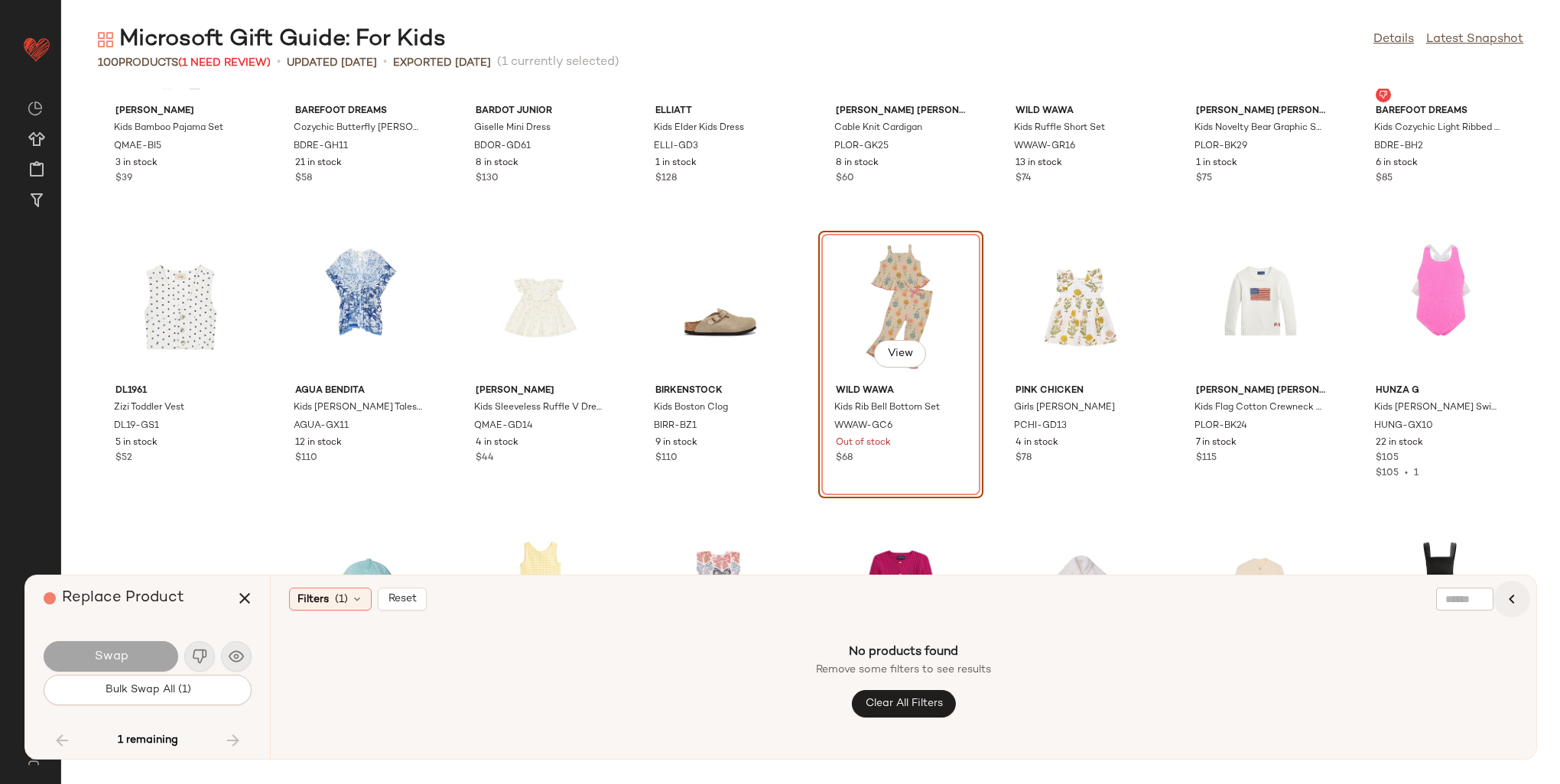
click at [1516, 601] on icon "button" at bounding box center [1511, 599] width 18 height 18
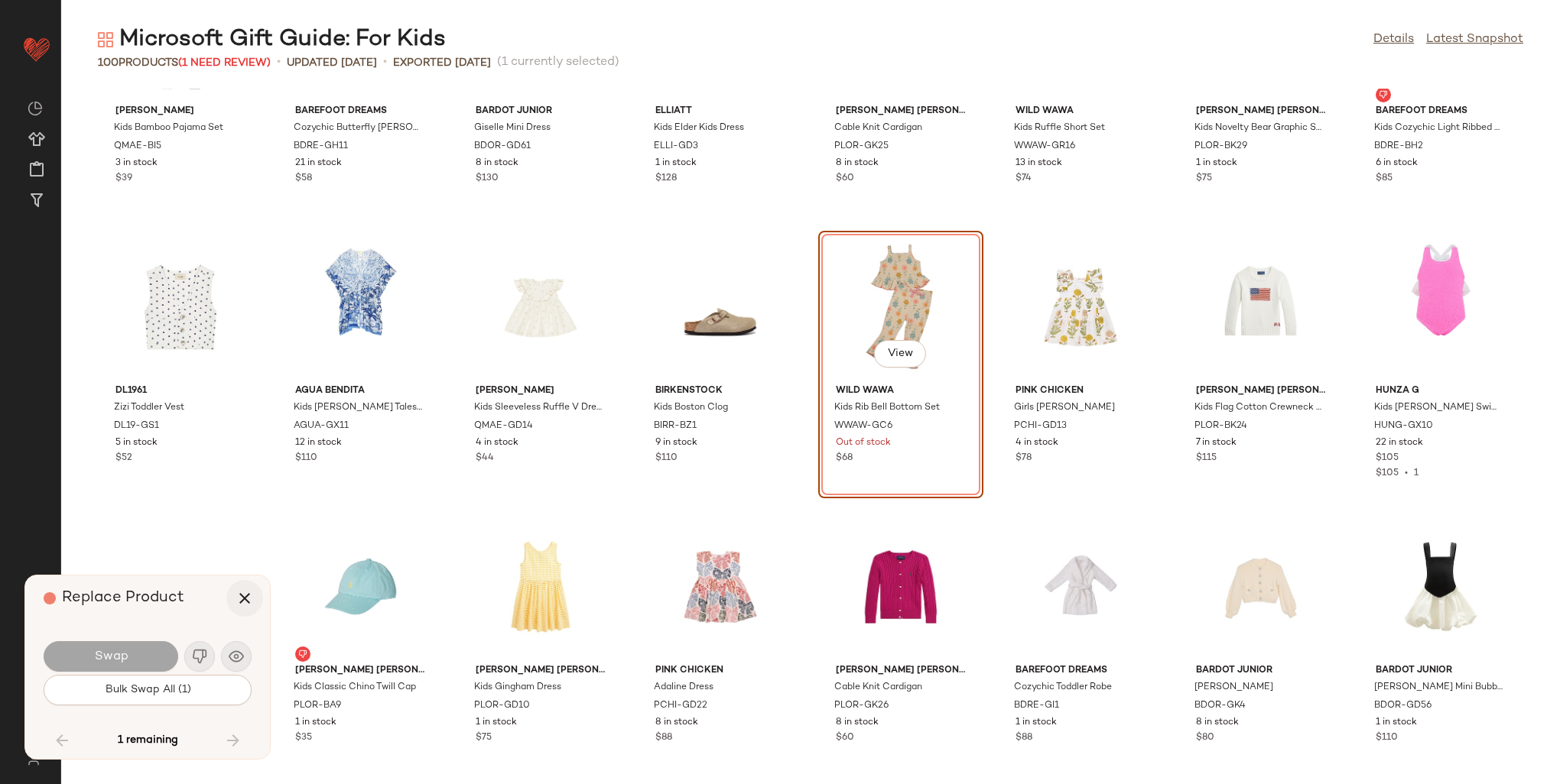
click at [242, 593] on icon "button" at bounding box center [245, 599] width 18 height 18
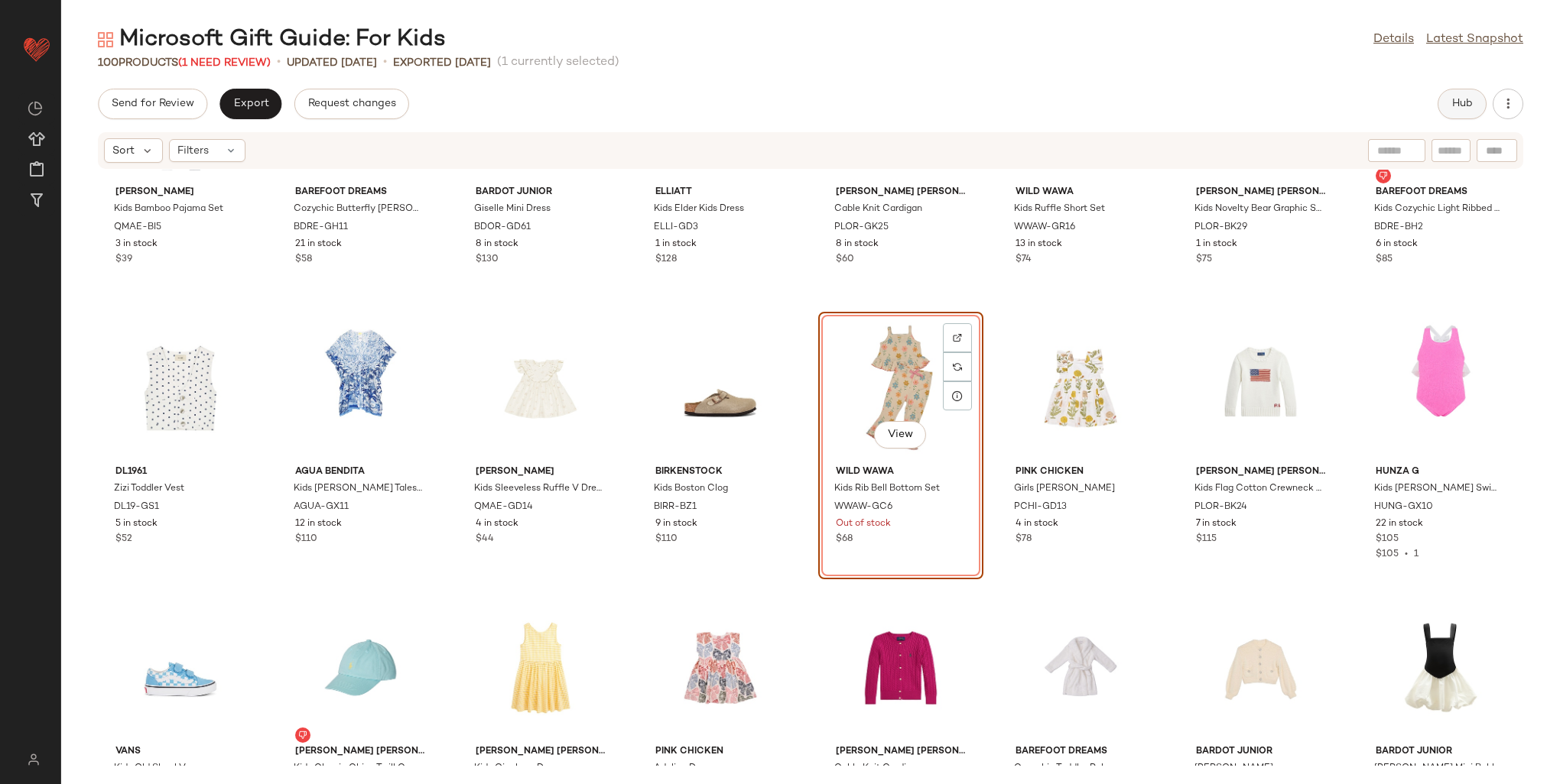
click at [1462, 98] on span "Hub" at bounding box center [1462, 104] width 21 height 12
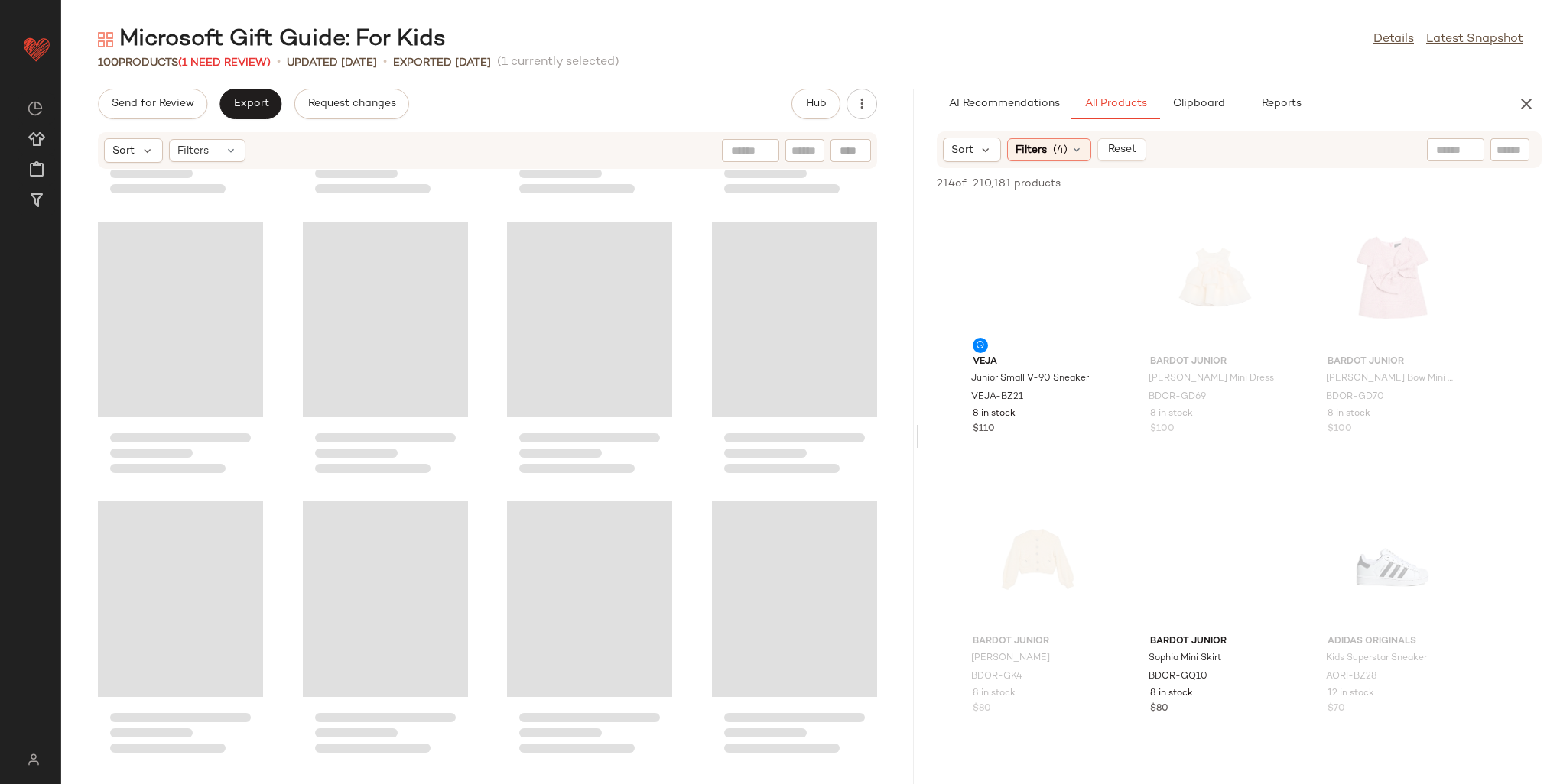
drag, startPoint x: 810, startPoint y: 275, endPoint x: 919, endPoint y: 266, distance: 109.4
click at [919, 266] on div "Microsoft Gift Guide: For Kids Details Latest Snapshot 100 Products (1 Need Rev…" at bounding box center [811, 405] width 1499 height 760
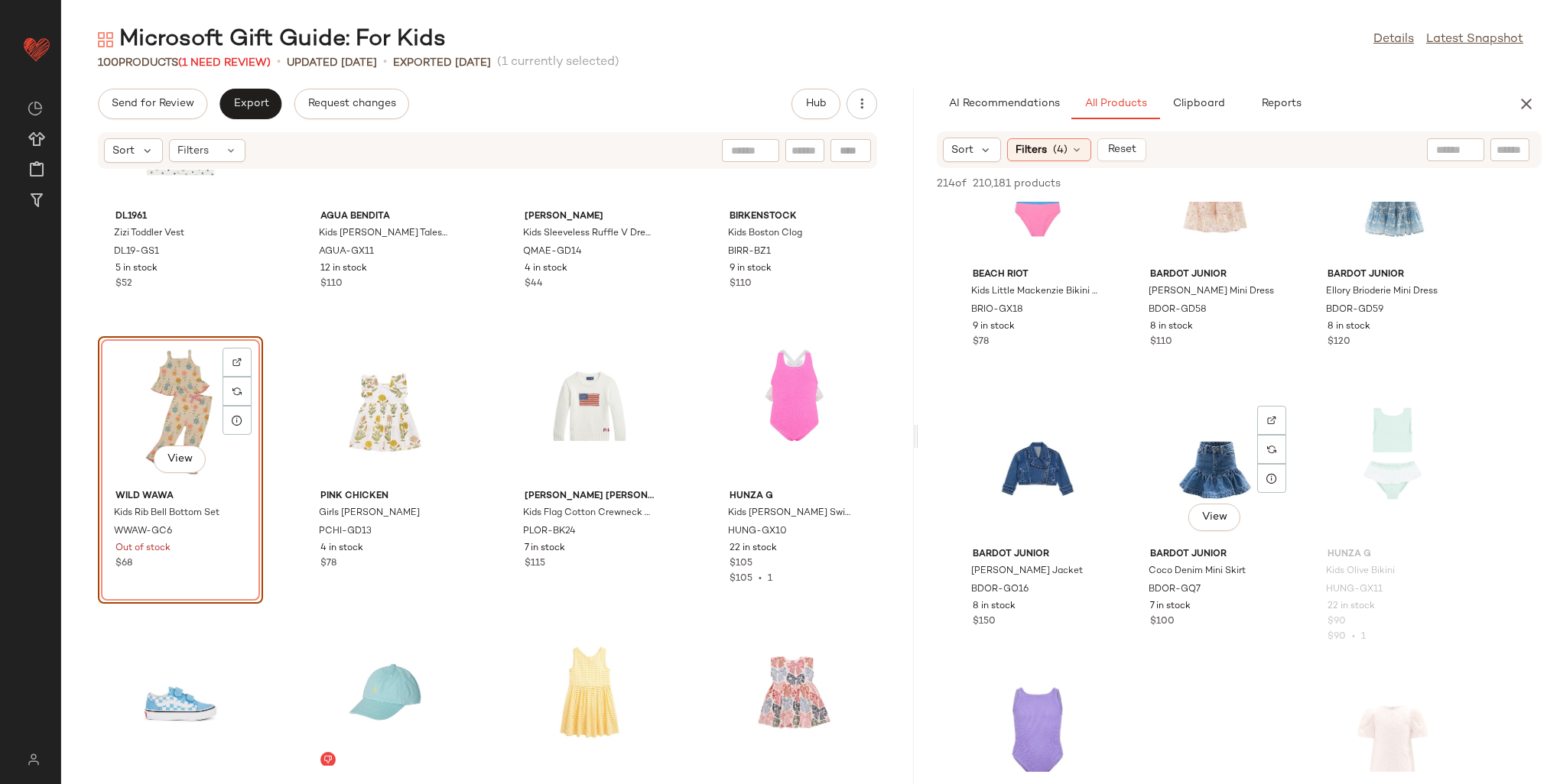
scroll to position [2064, 0]
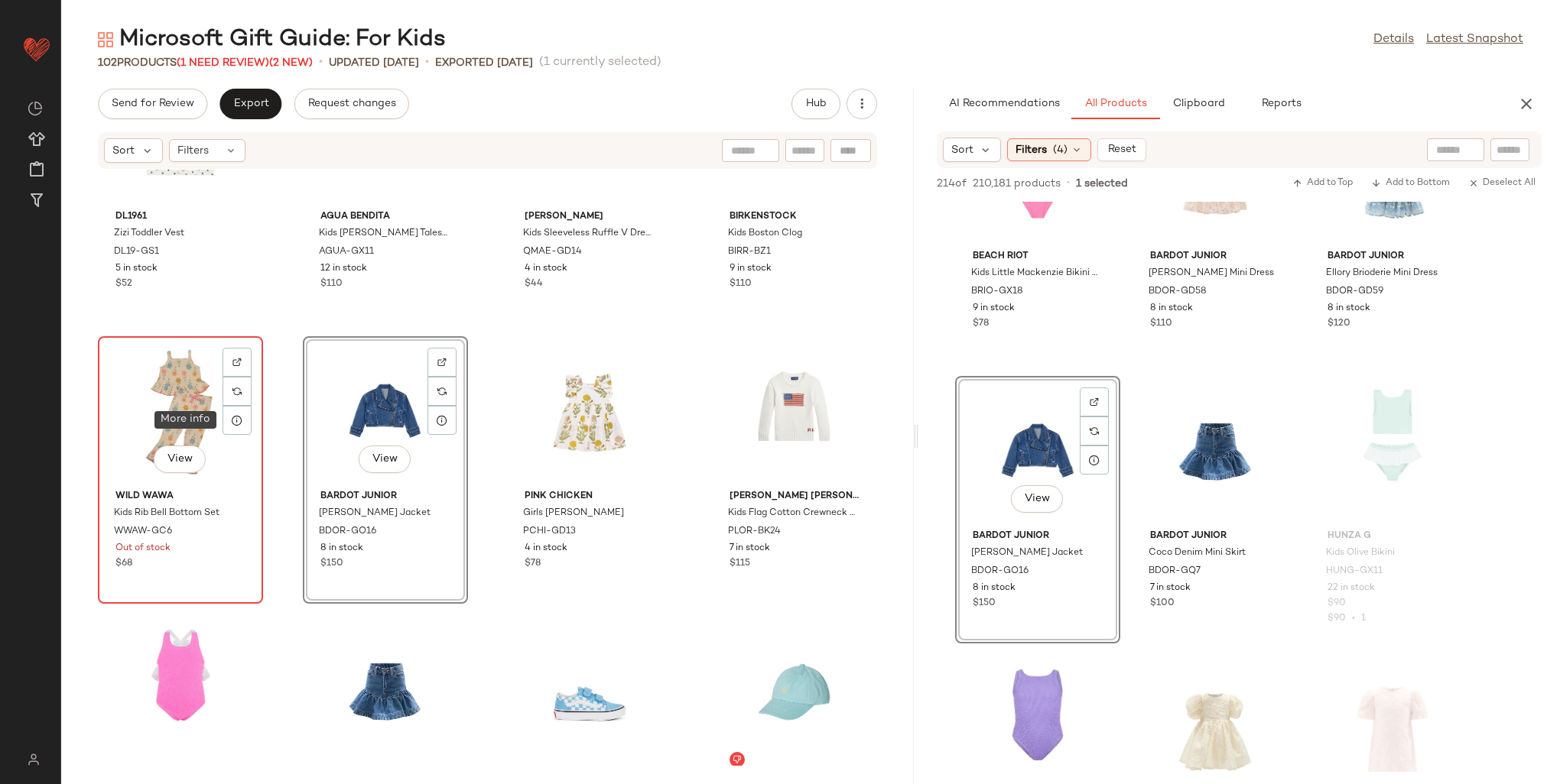
click at [220, 423] on div "View" at bounding box center [180, 413] width 154 height 142
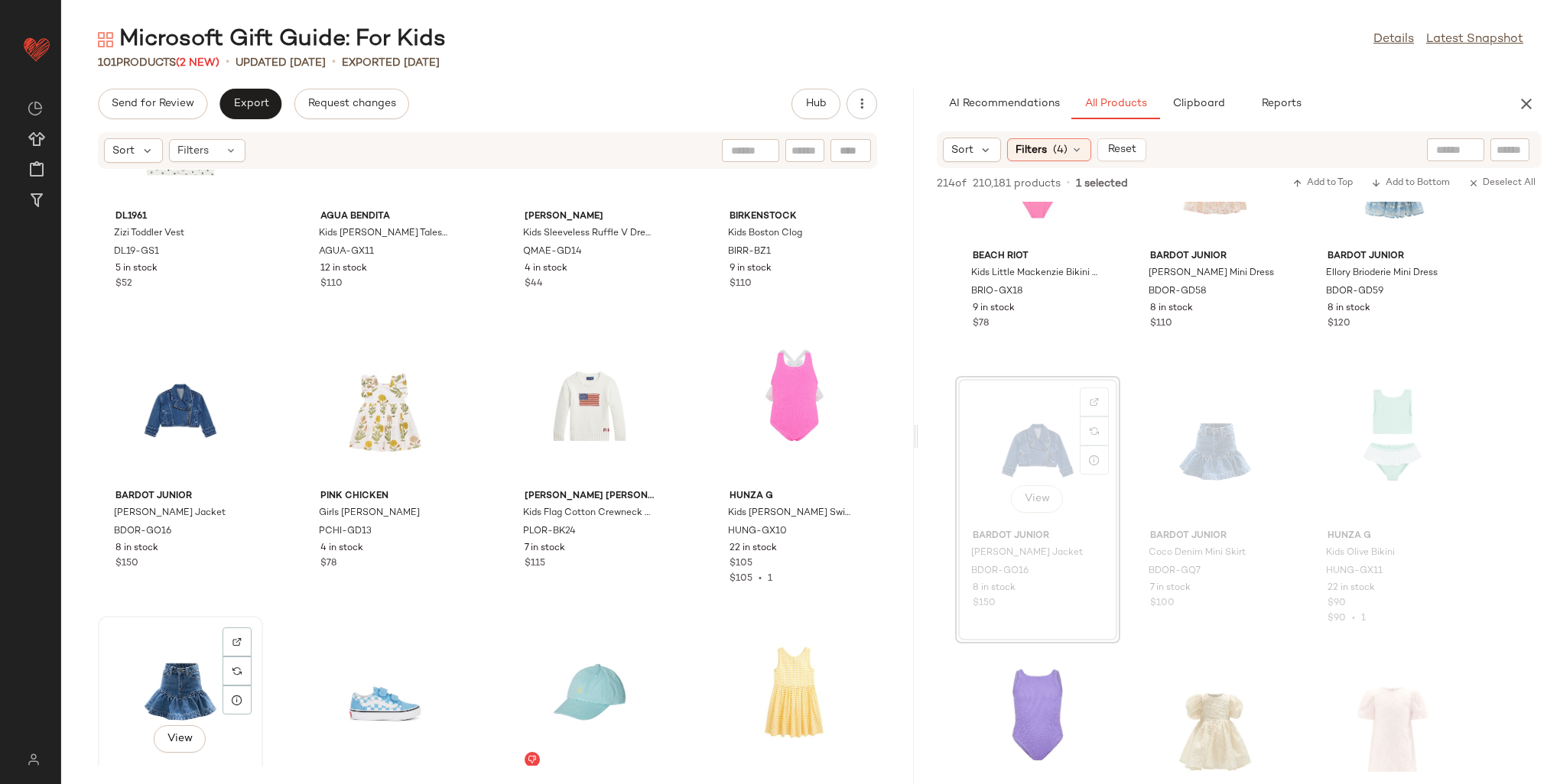
click at [214, 654] on div "View" at bounding box center [180, 692] width 154 height 142
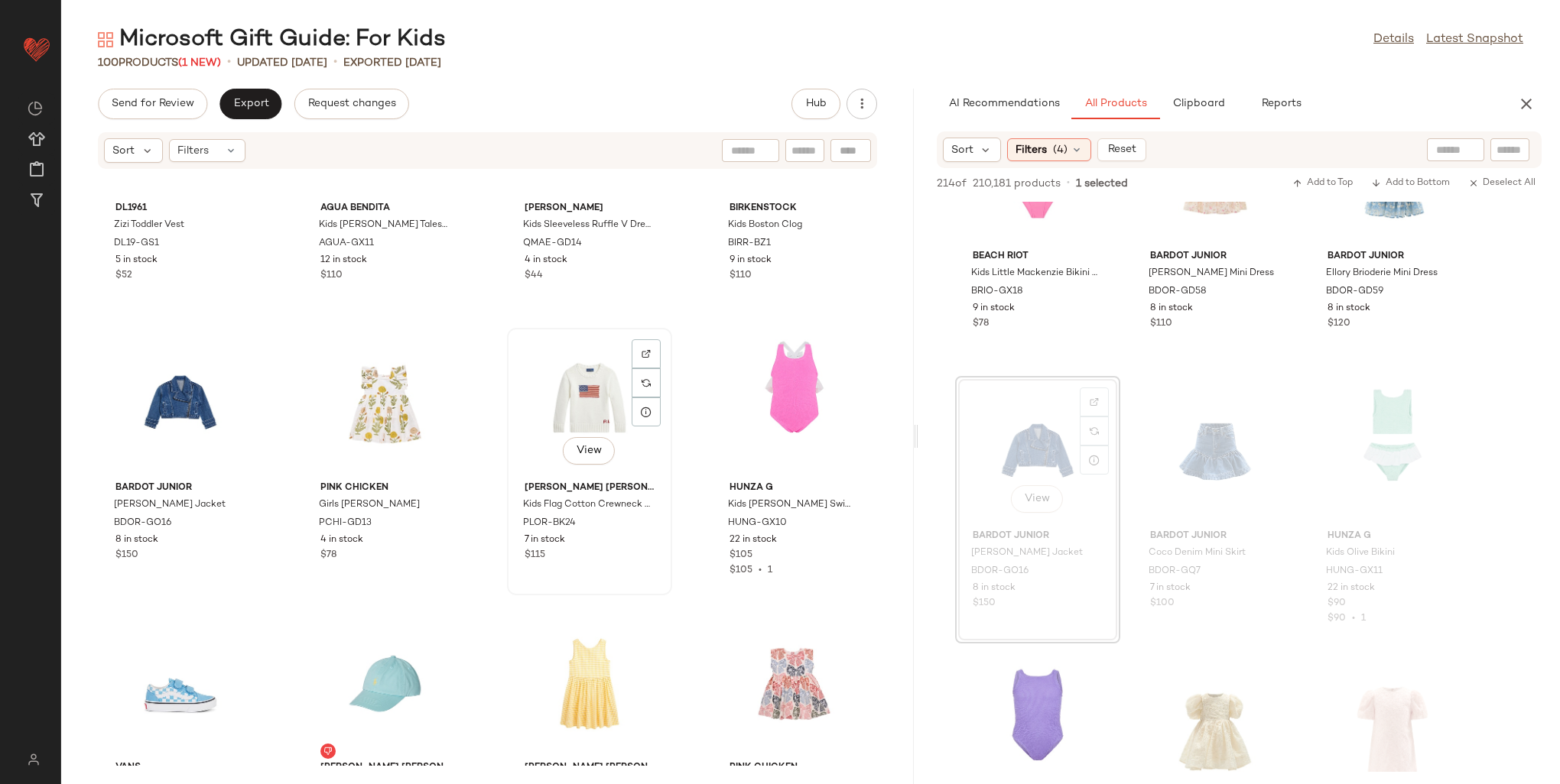
scroll to position [5165, 0]
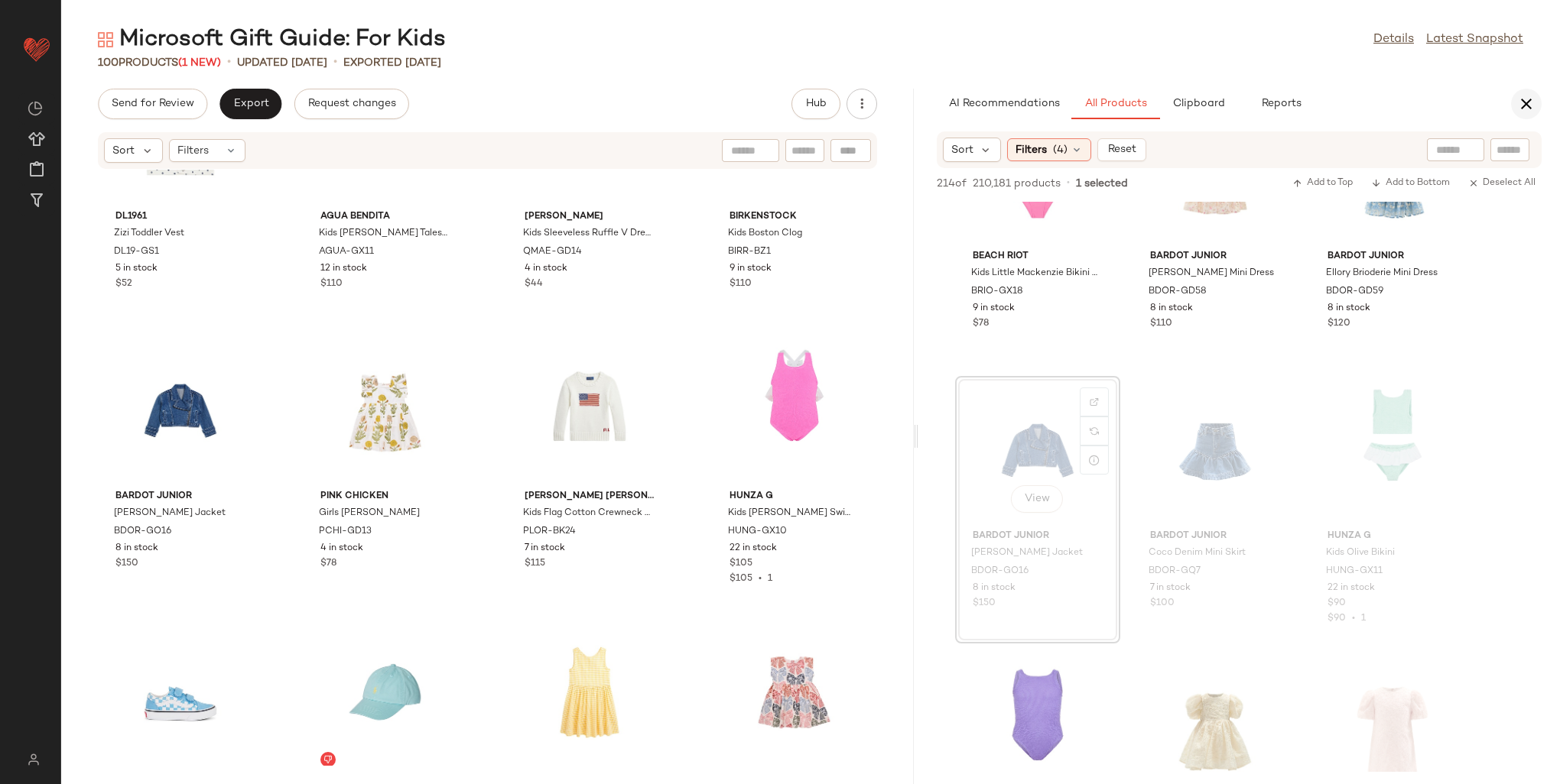
click at [1535, 105] on button "button" at bounding box center [1525, 104] width 31 height 31
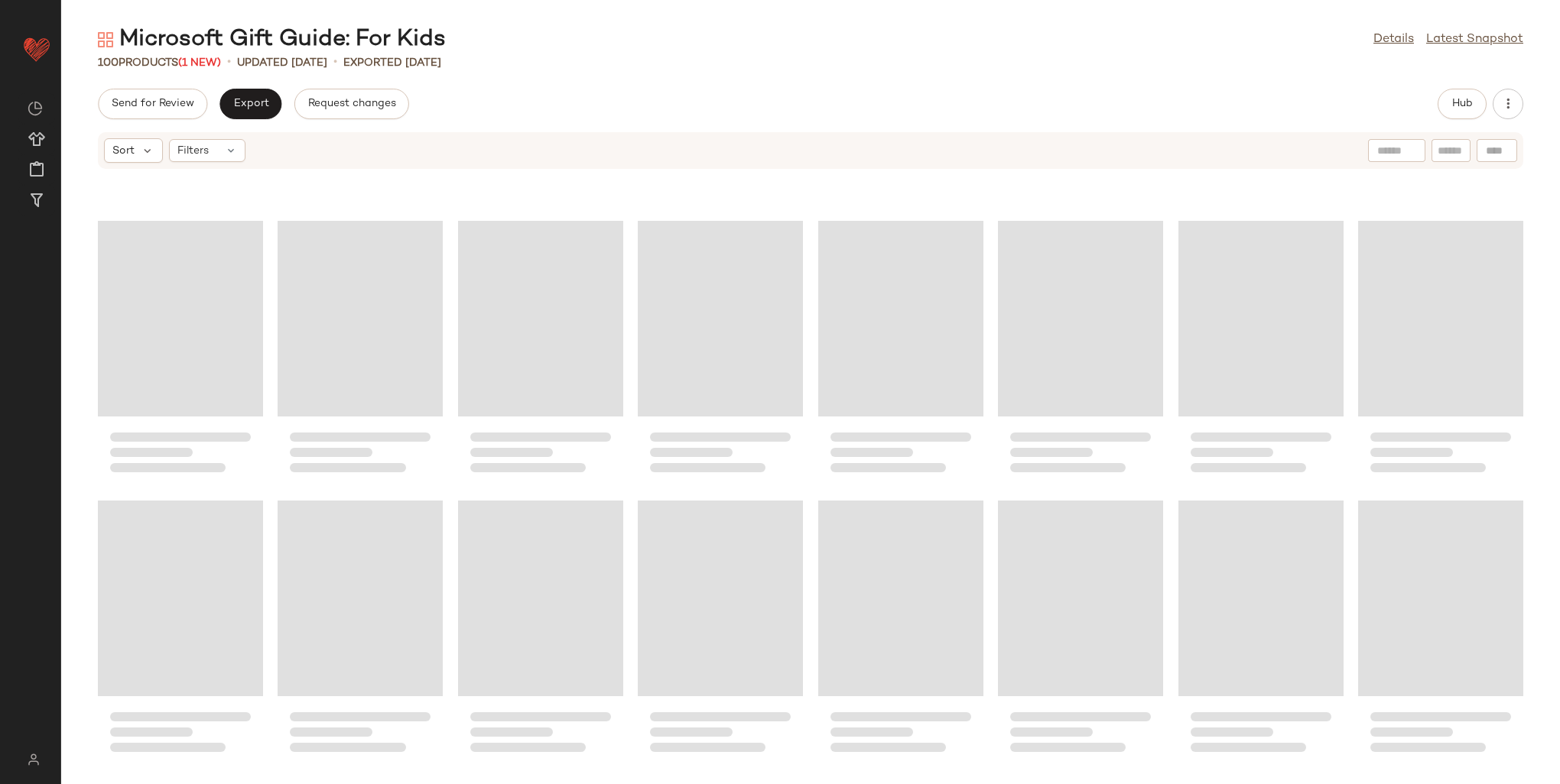
scroll to position [3044, 0]
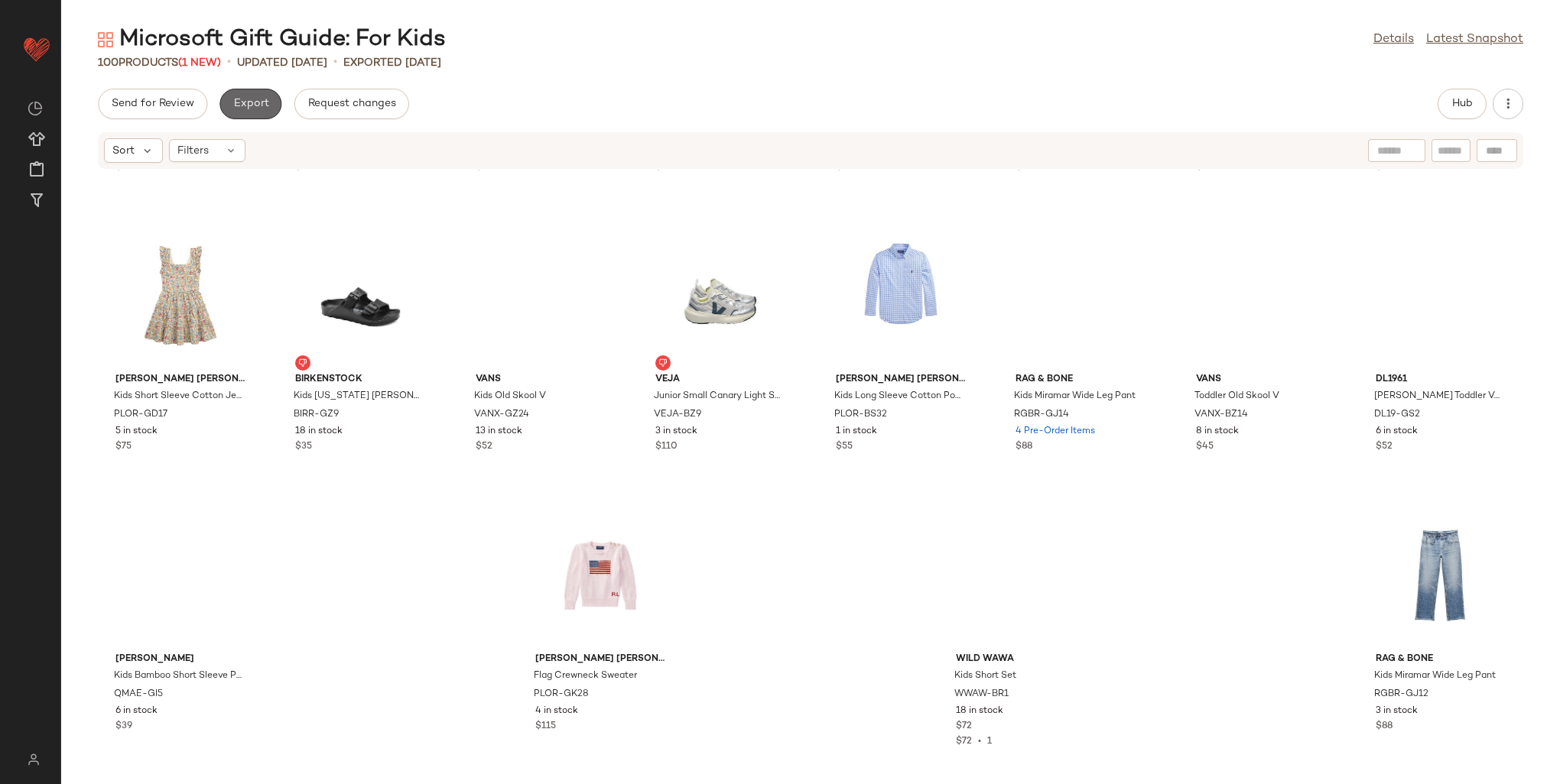
click at [253, 109] on span "Export" at bounding box center [251, 104] width 36 height 12
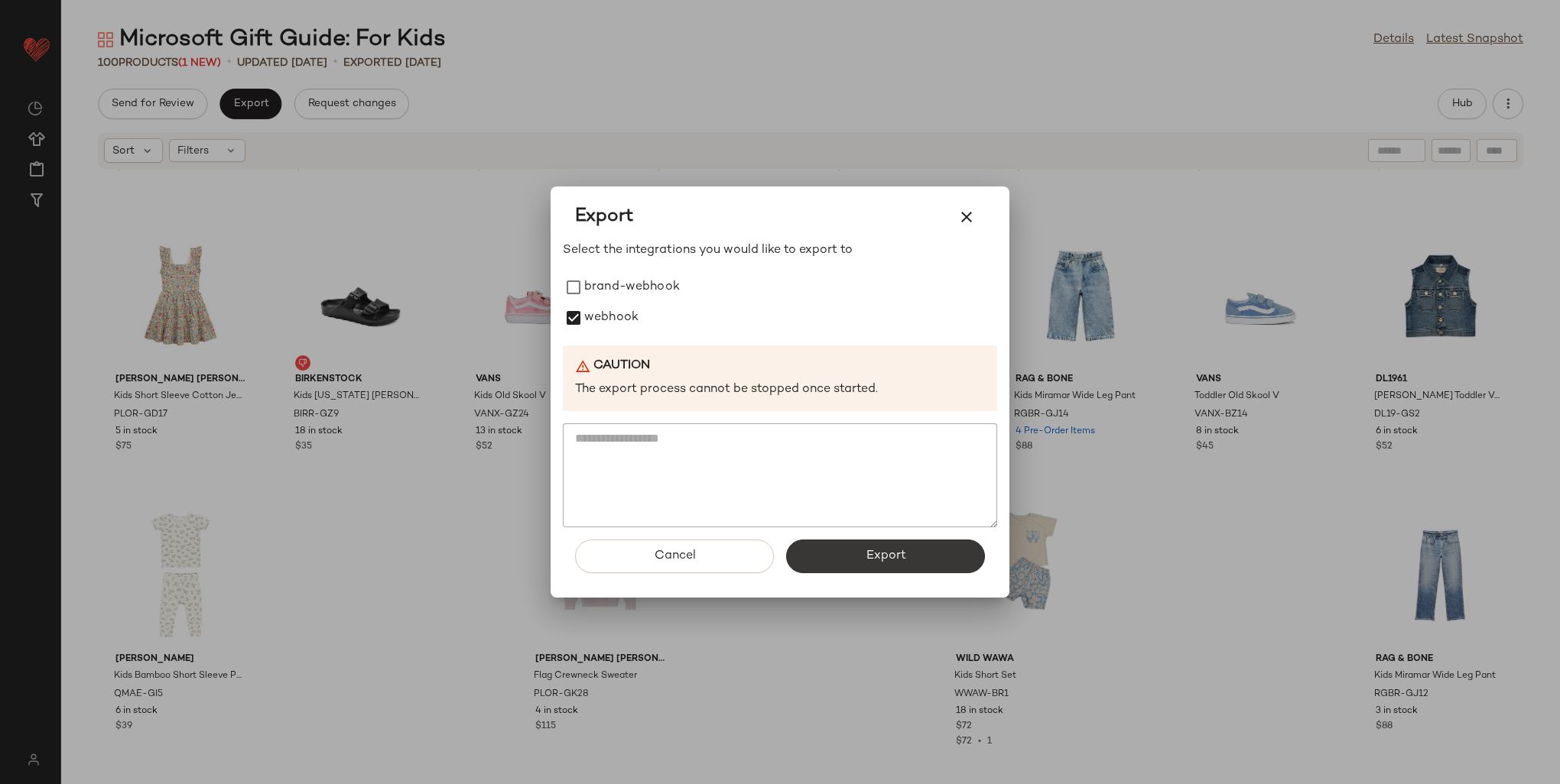
click at [895, 556] on span "Export" at bounding box center [885, 556] width 40 height 15
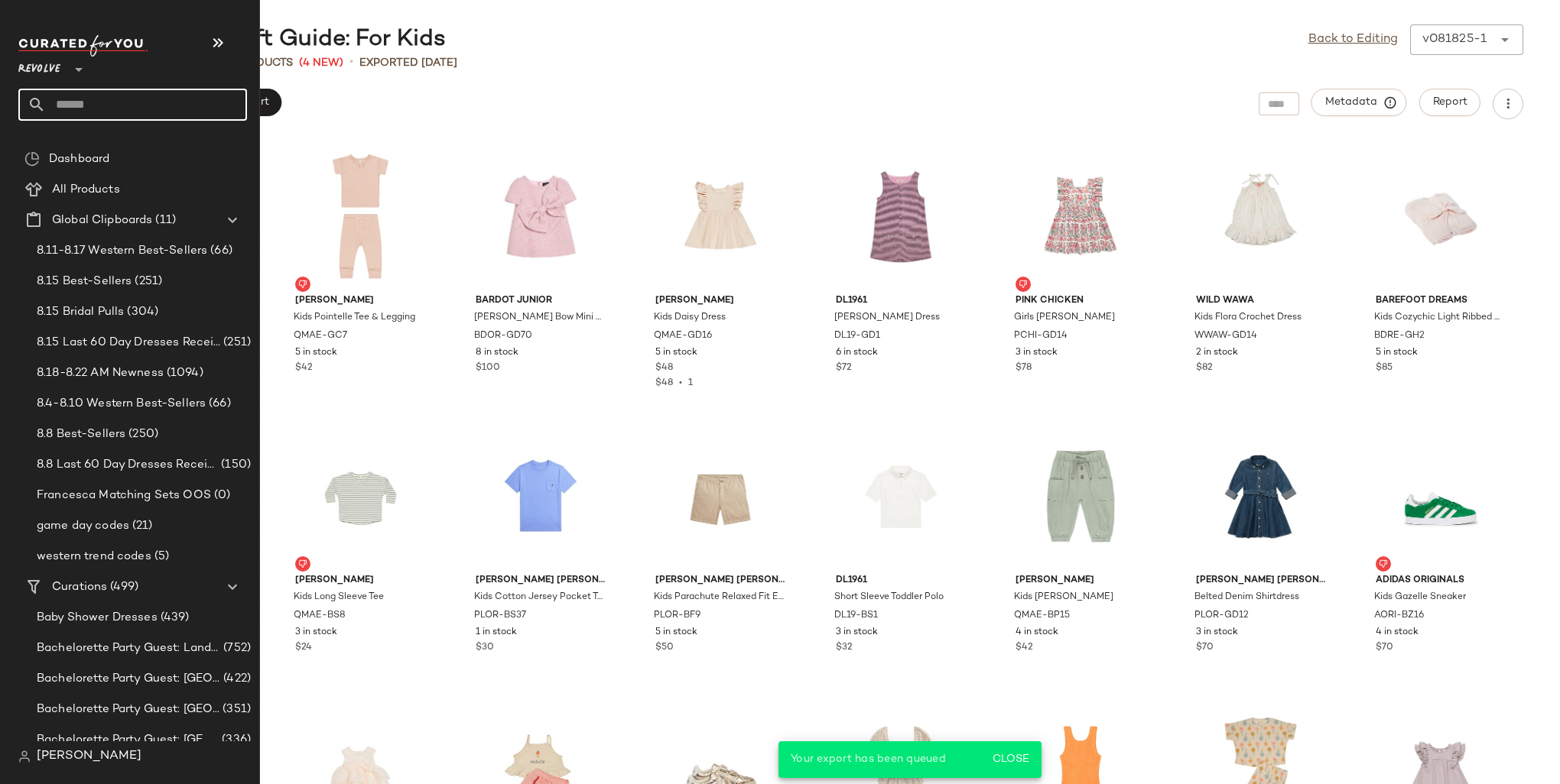
click at [74, 105] on input "text" at bounding box center [147, 105] width 201 height 32
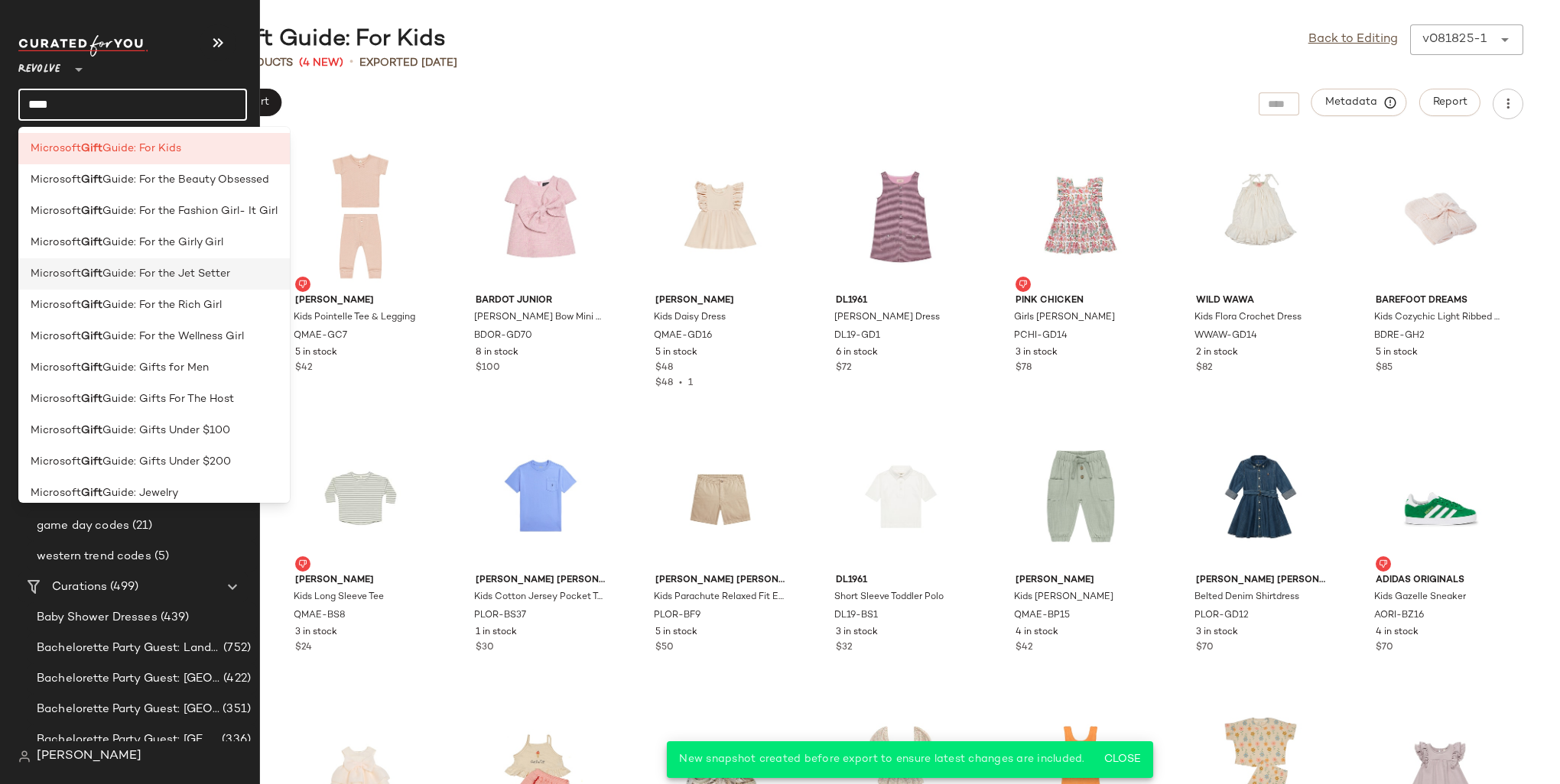
type input "****"
click at [172, 272] on span "Guide: For the Jet Setter" at bounding box center [166, 274] width 128 height 16
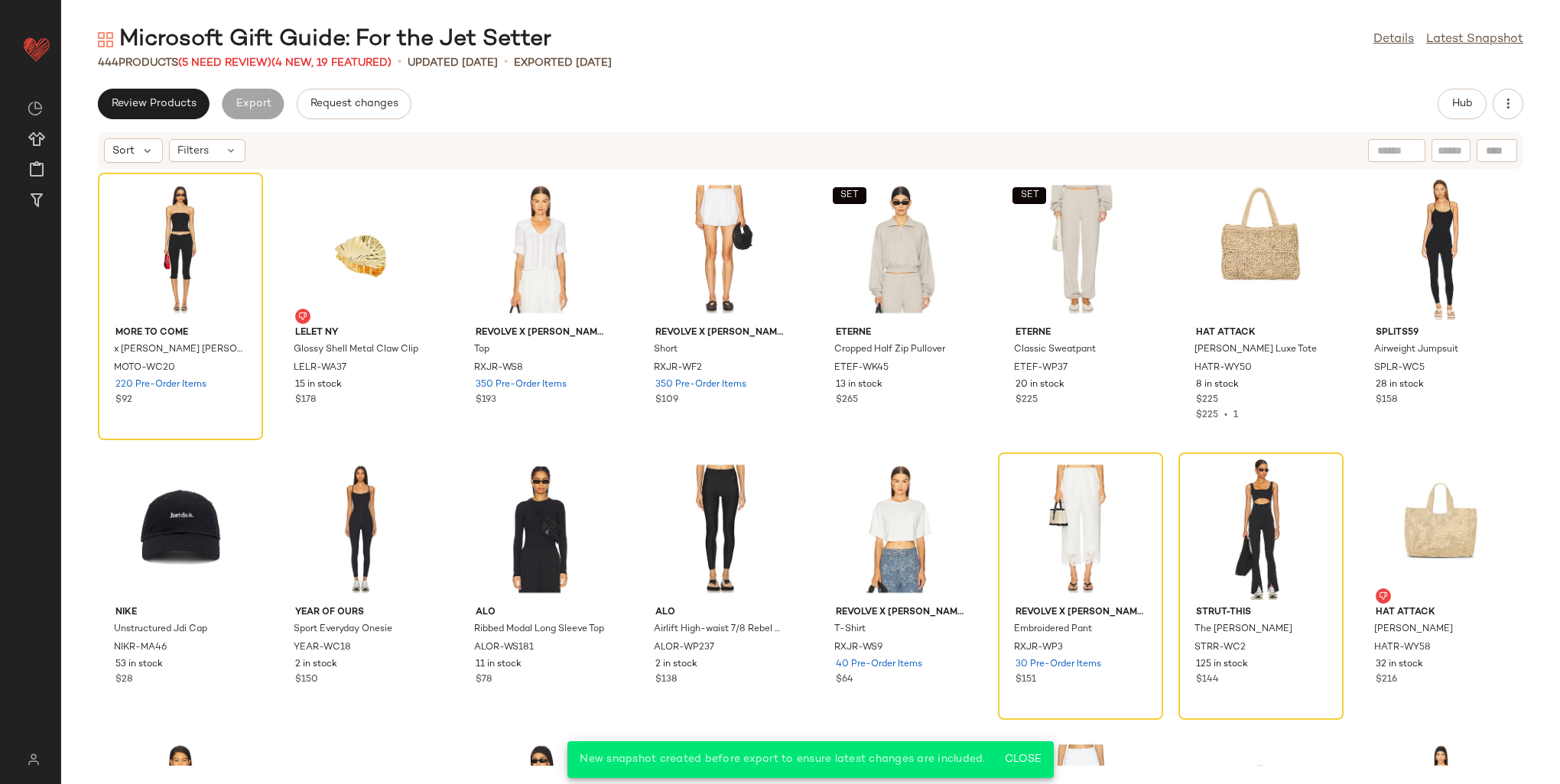
click at [1439, 117] on div "Hub" at bounding box center [1461, 104] width 49 height 31
click at [1441, 112] on button "Hub" at bounding box center [1461, 104] width 49 height 31
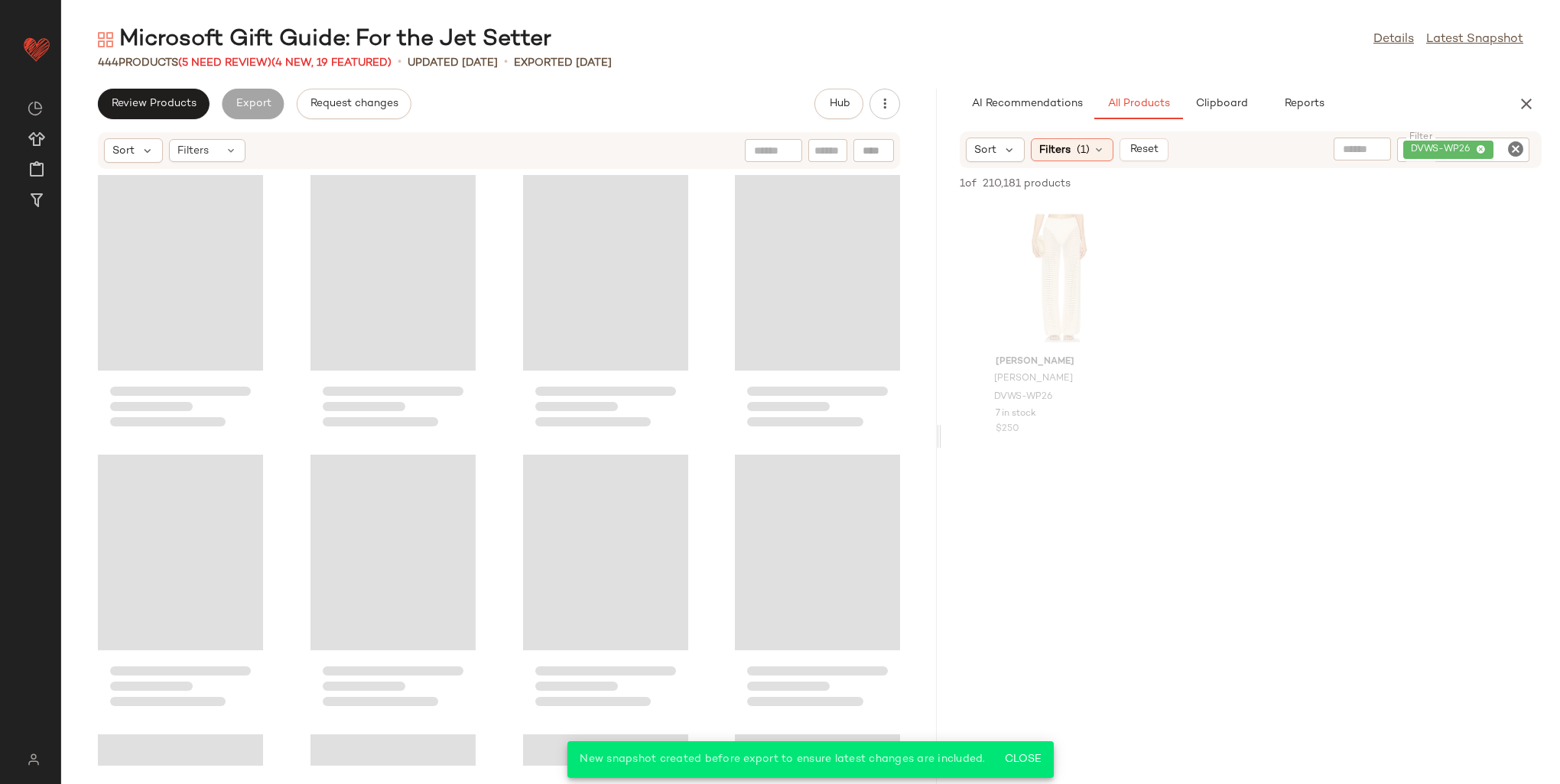
drag, startPoint x: 810, startPoint y: 283, endPoint x: 949, endPoint y: 255, distance: 141.8
click at [949, 255] on div "Microsoft Gift Guide: For the Jet Setter Details Latest Snapshot 444 Products (…" at bounding box center [811, 405] width 1499 height 760
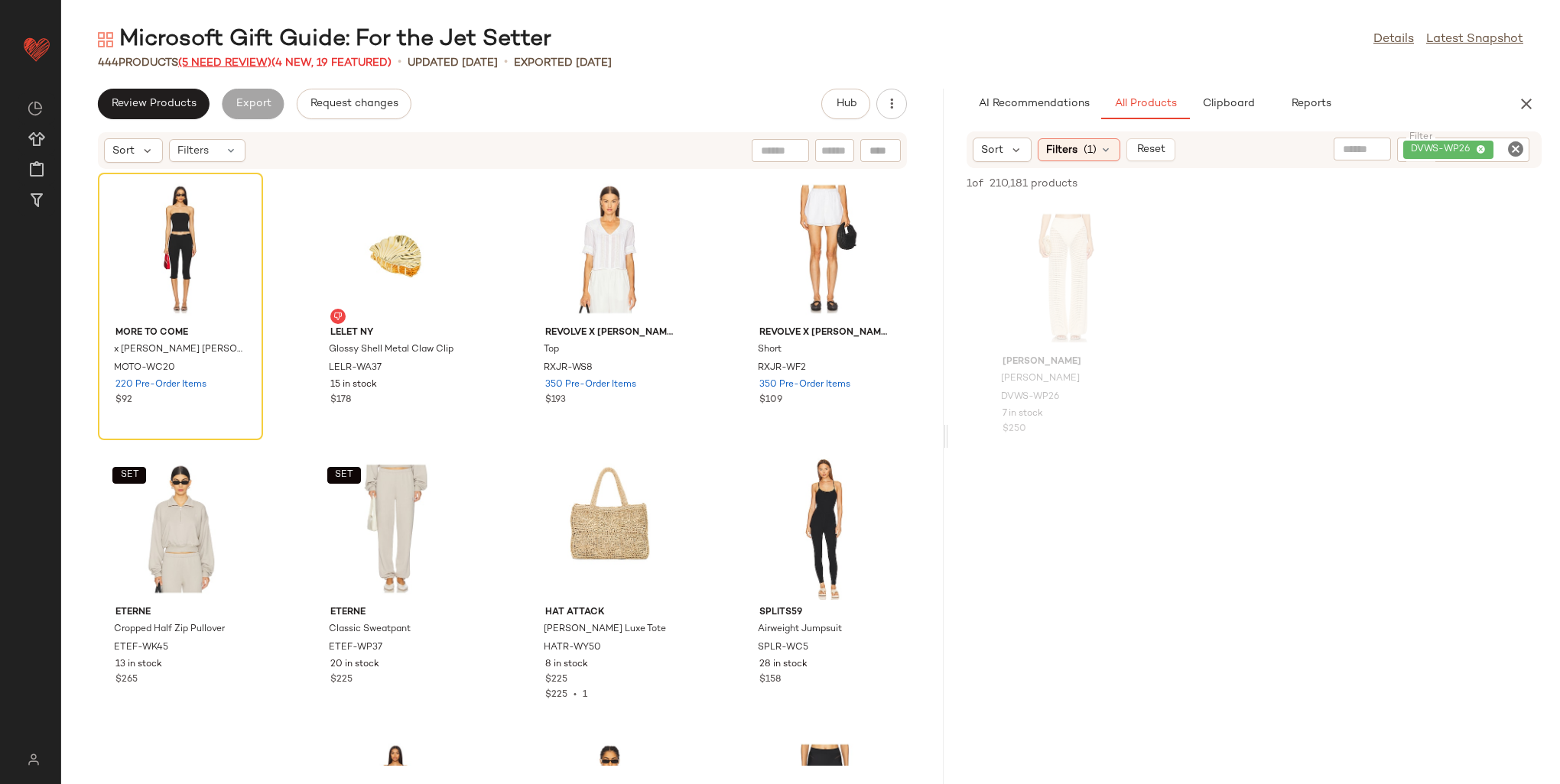
click at [251, 65] on span "(5 Need Review)" at bounding box center [224, 63] width 93 height 12
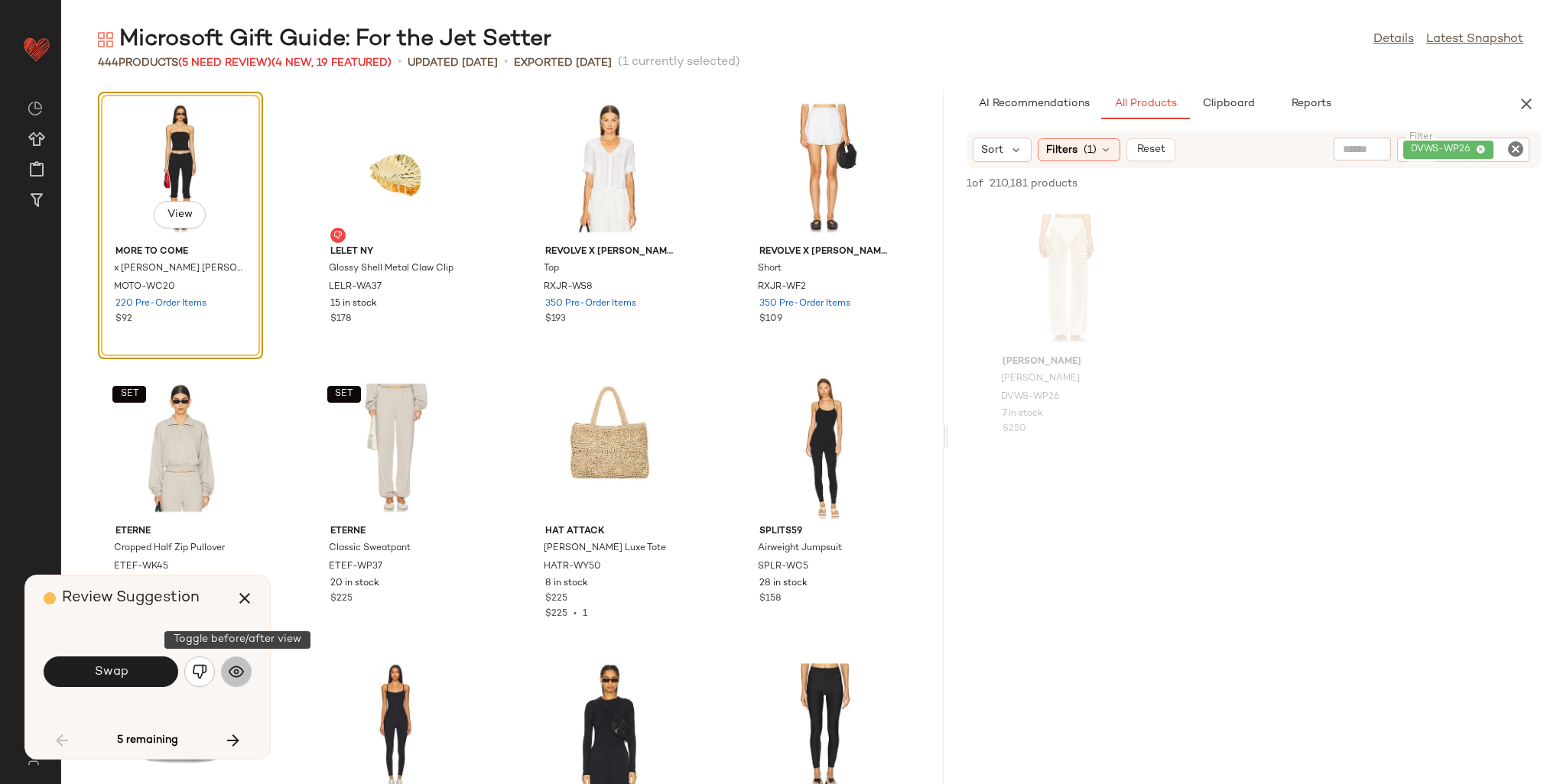
click at [236, 671] on img "button" at bounding box center [236, 672] width 16 height 16
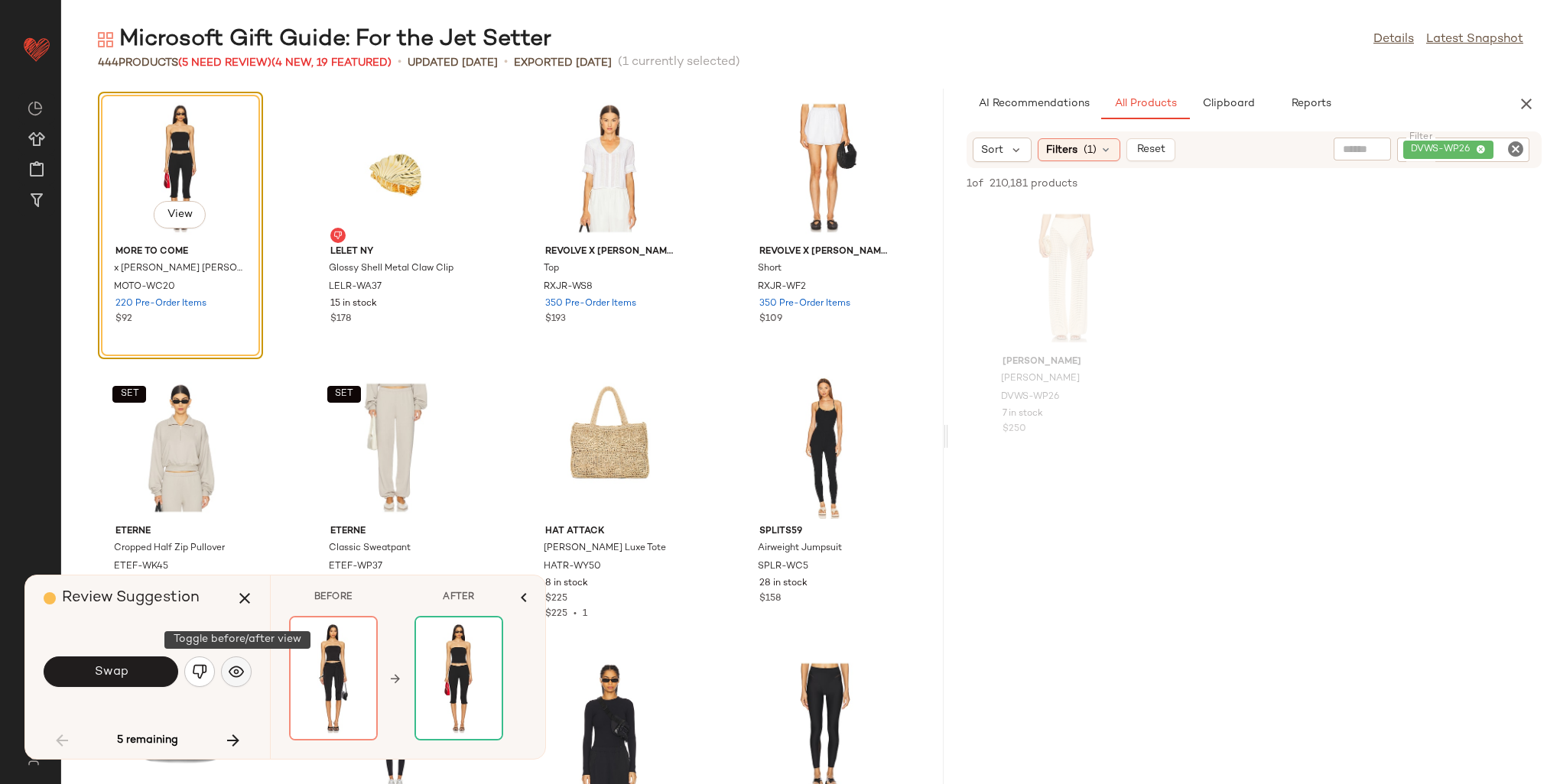
click at [236, 671] on img "button" at bounding box center [236, 672] width 16 height 16
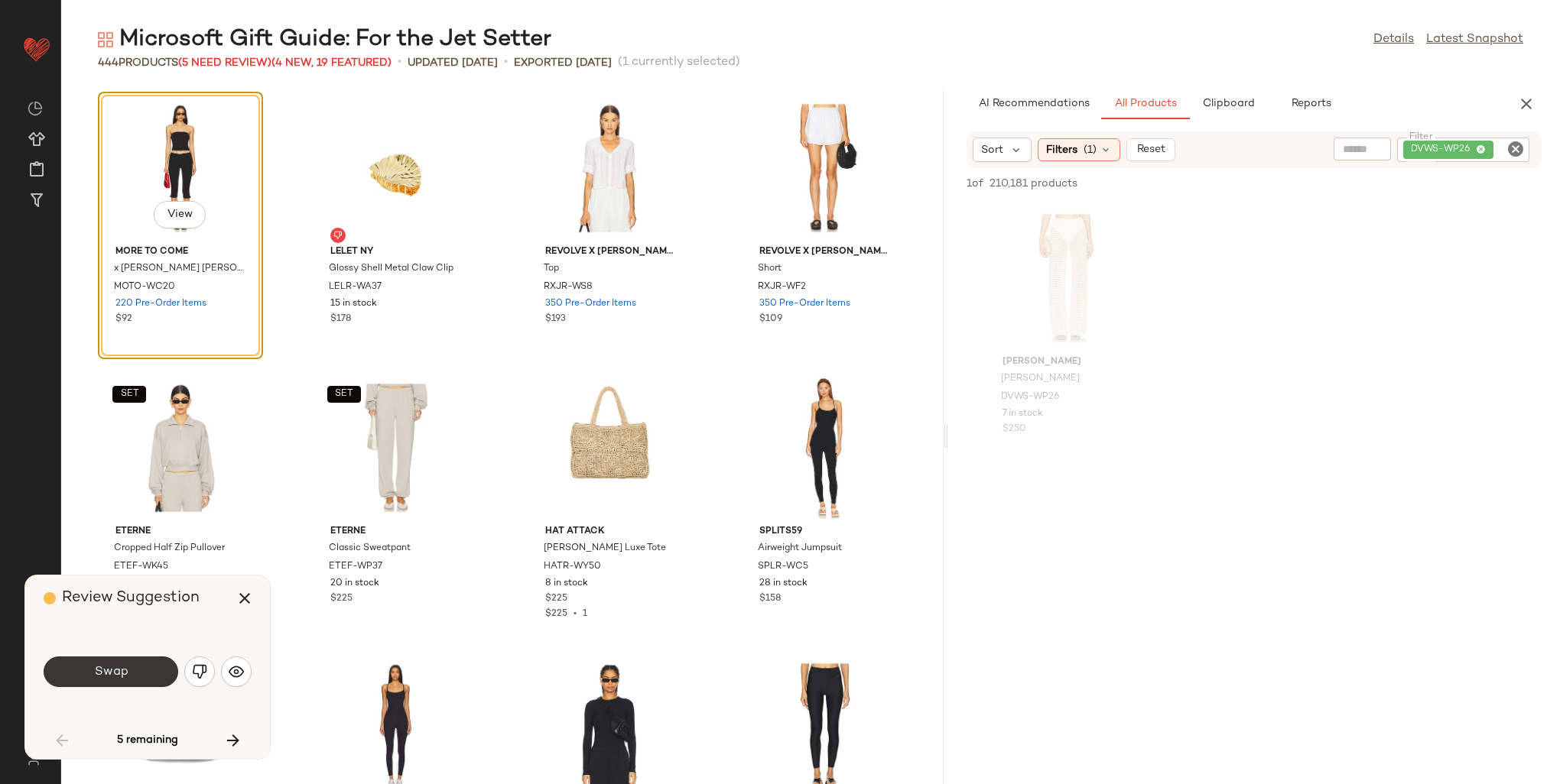
click at [115, 670] on span "Swap" at bounding box center [110, 673] width 35 height 15
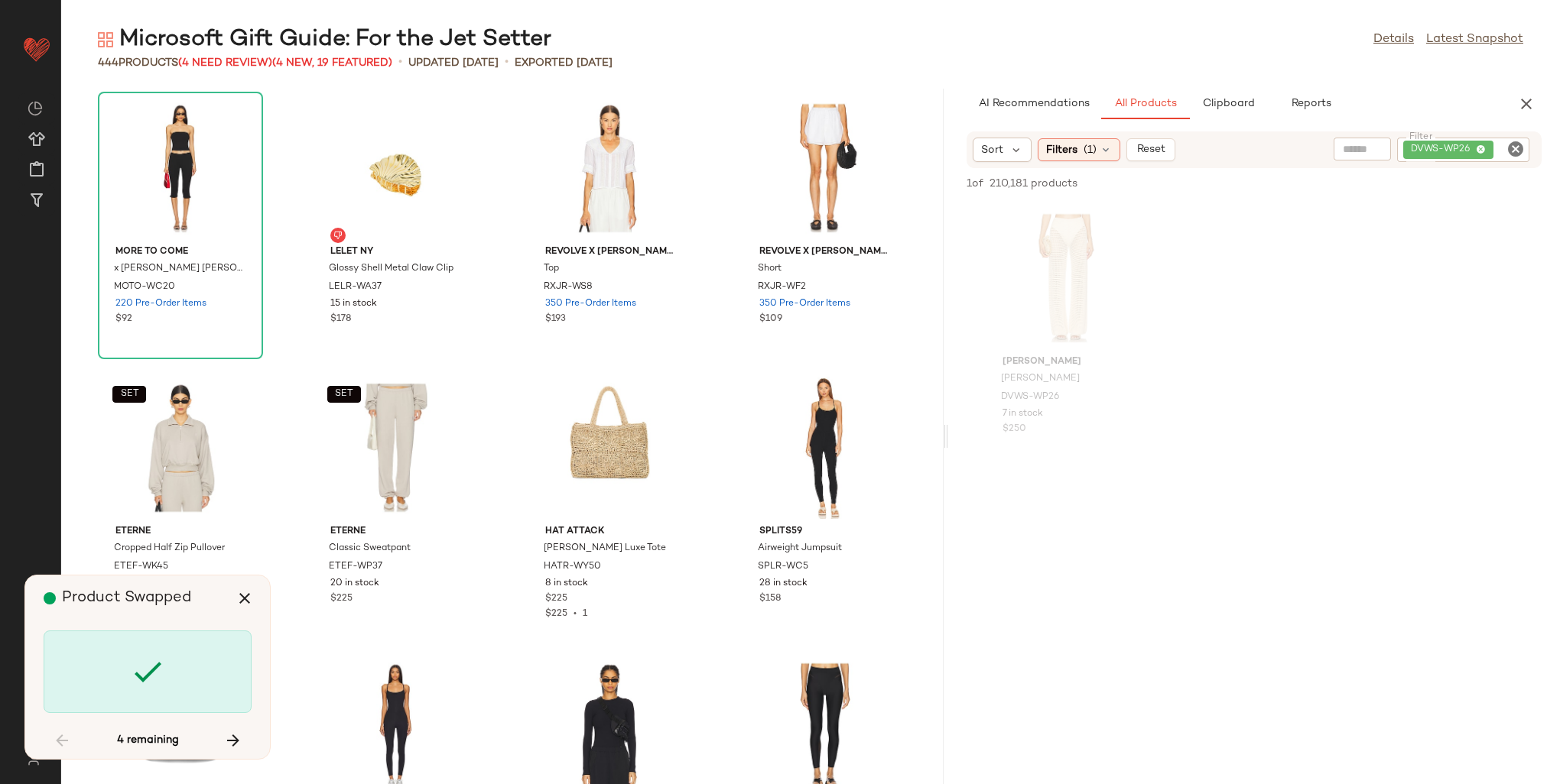
scroll to position [572, 0]
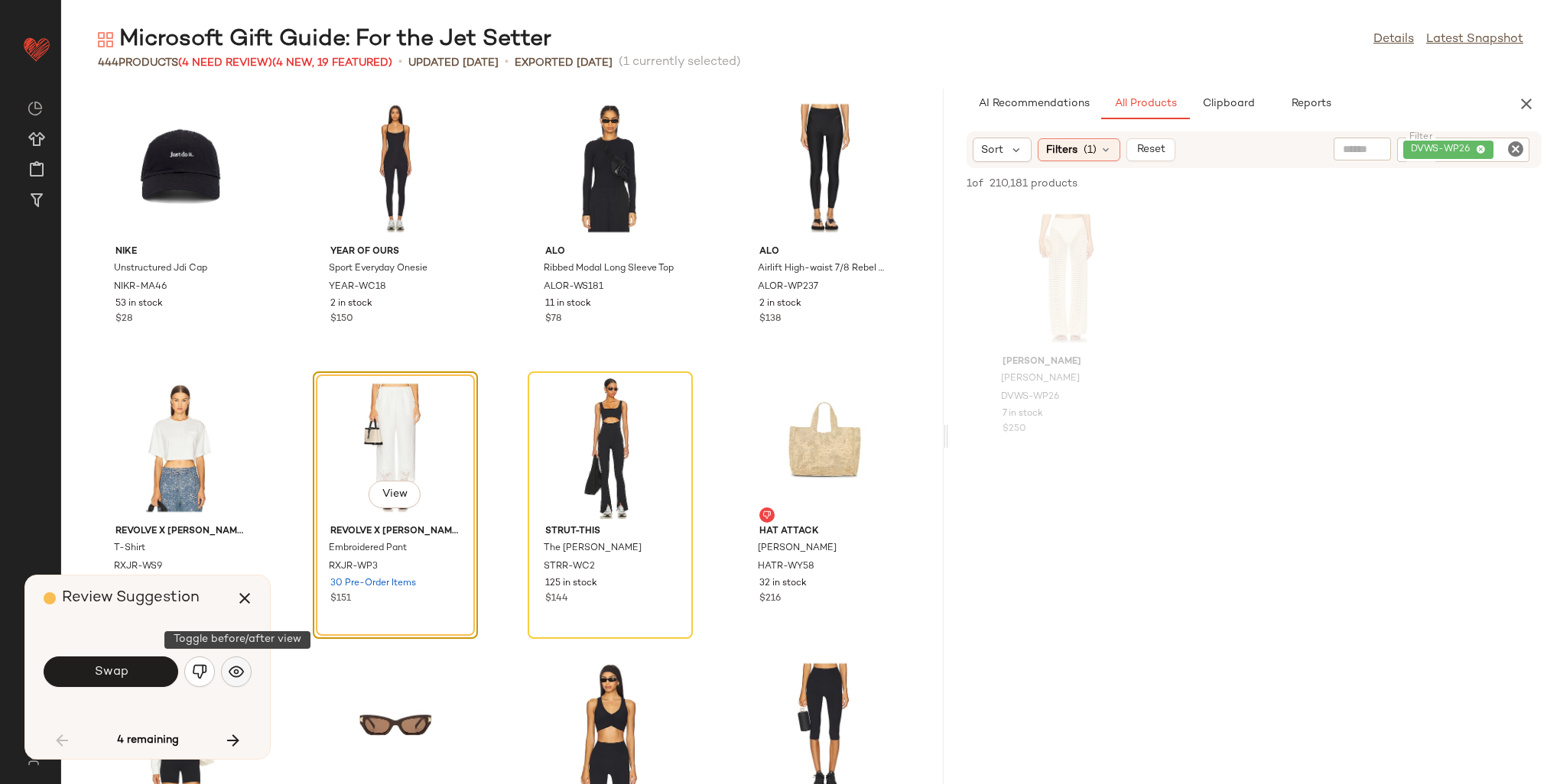
click at [239, 669] on img "button" at bounding box center [236, 672] width 16 height 16
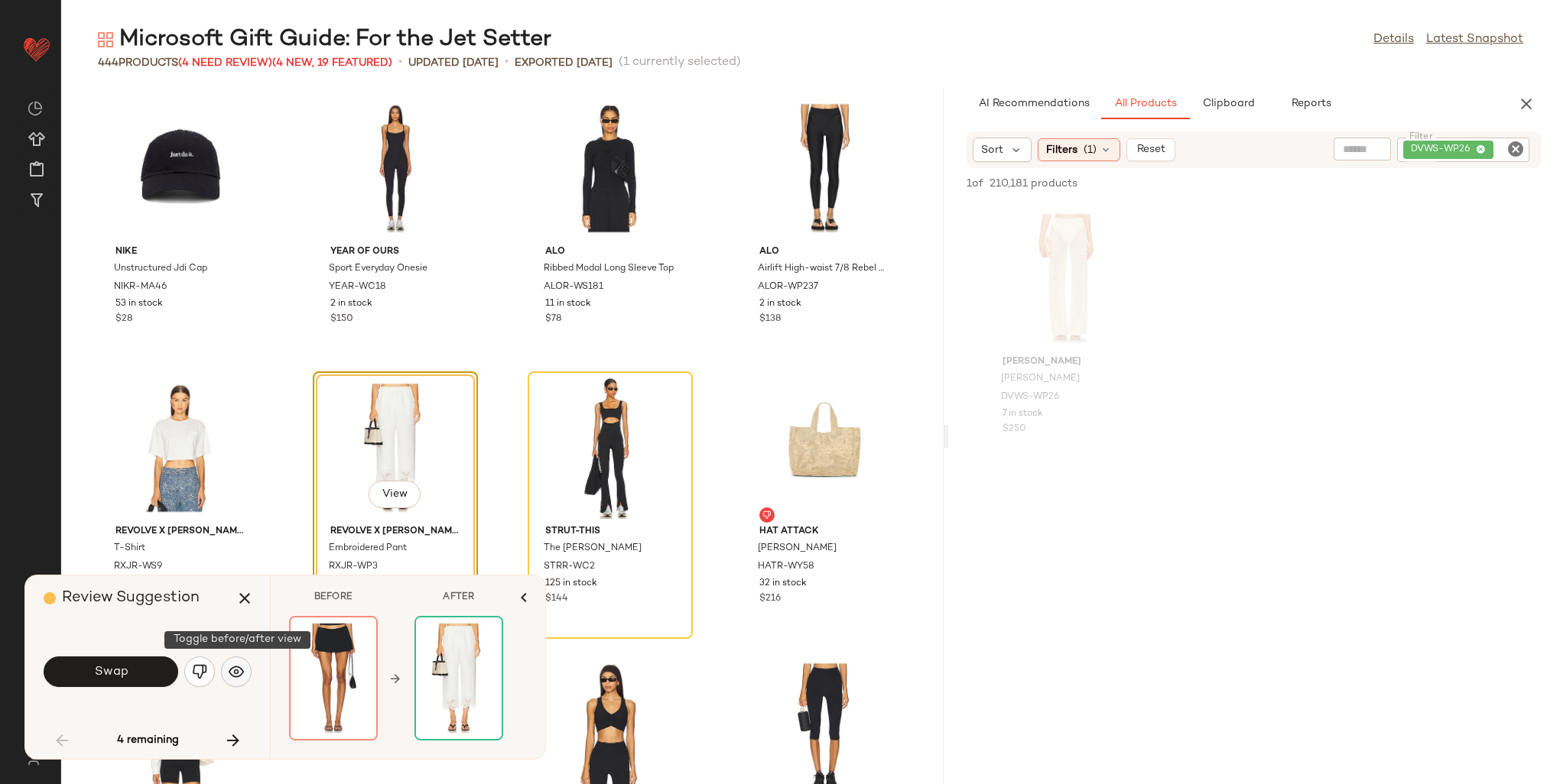
click at [239, 669] on img "button" at bounding box center [236, 672] width 16 height 16
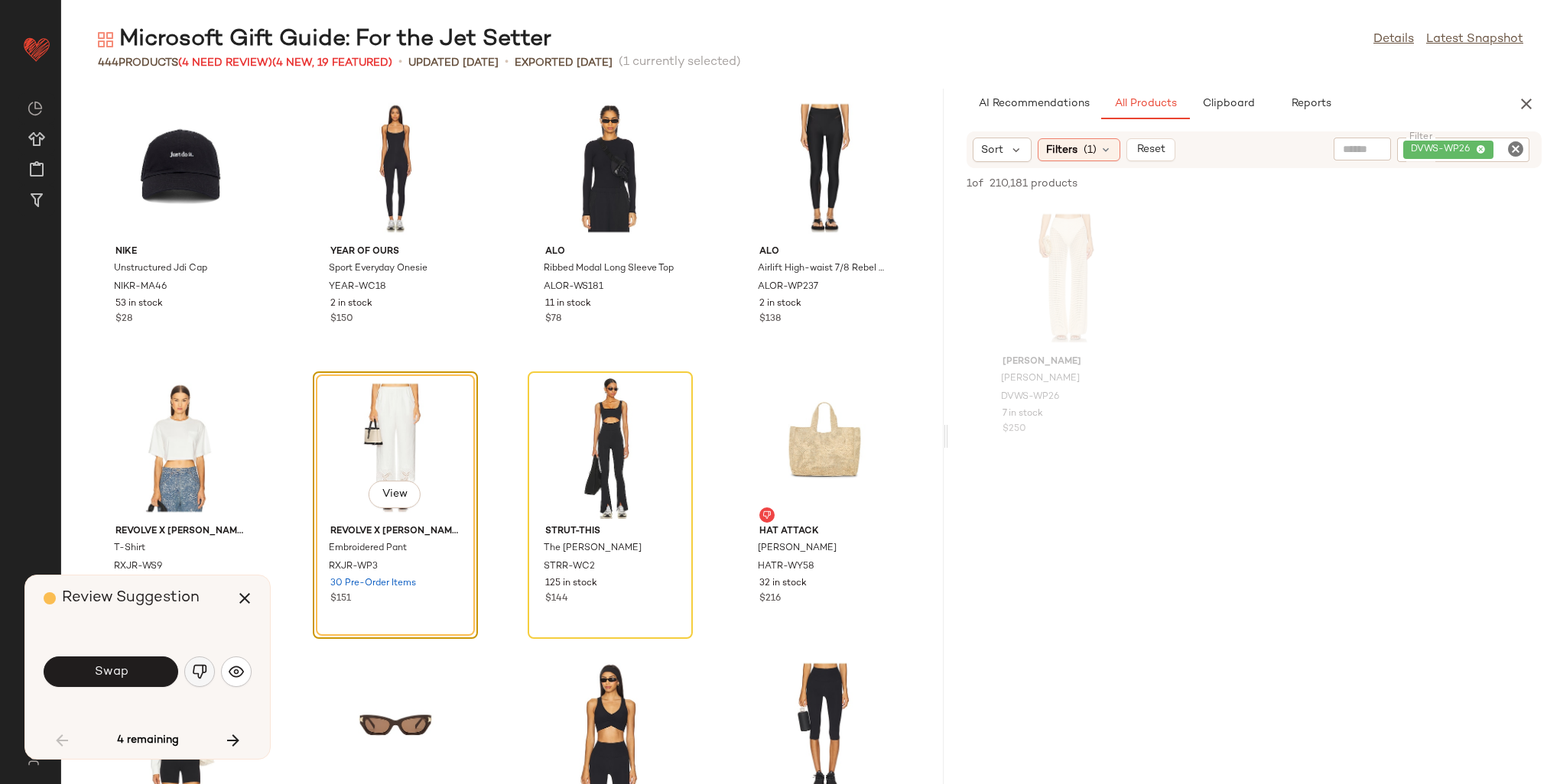
click at [193, 672] on img "button" at bounding box center [200, 672] width 16 height 16
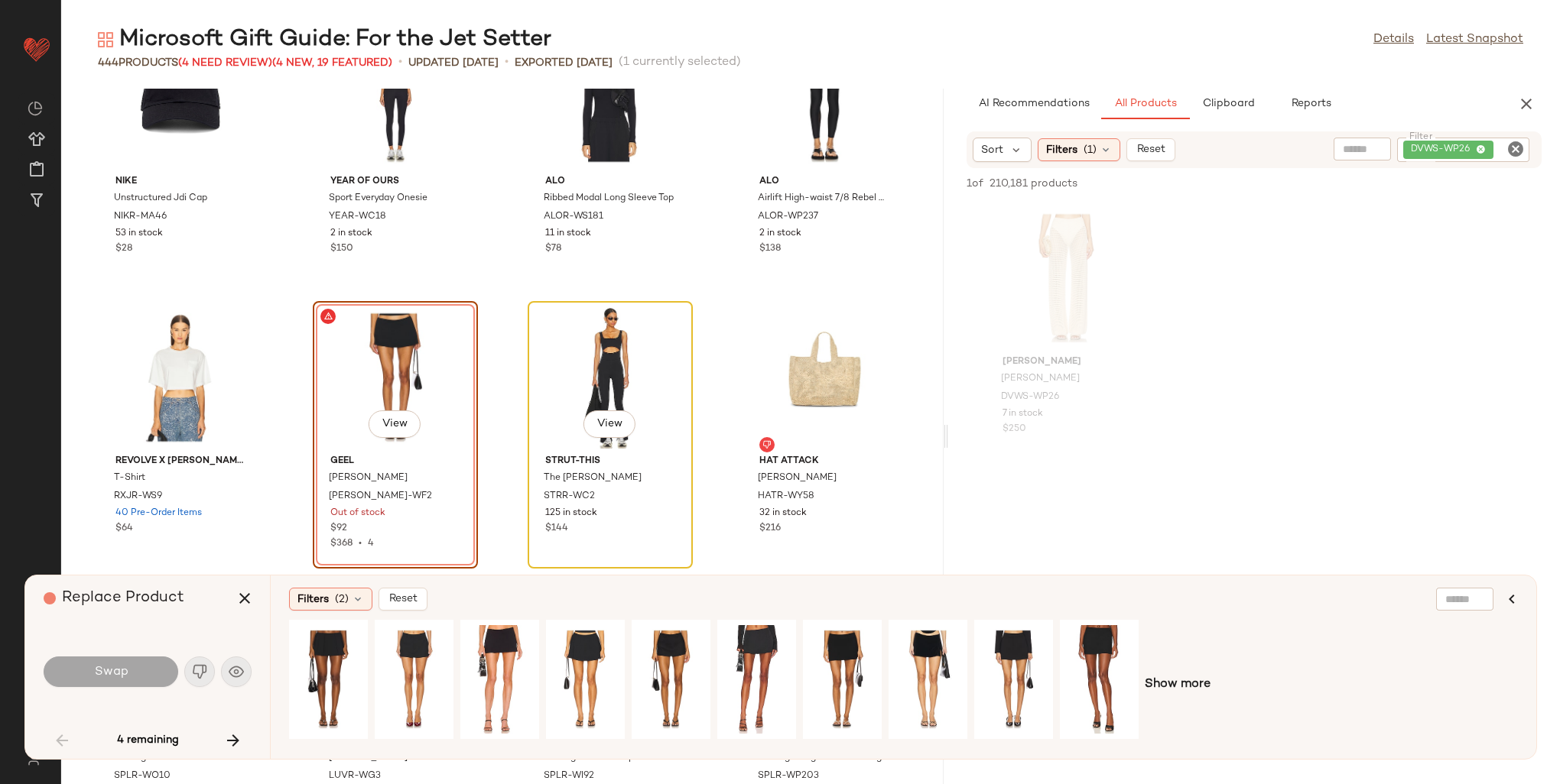
scroll to position [648, 0]
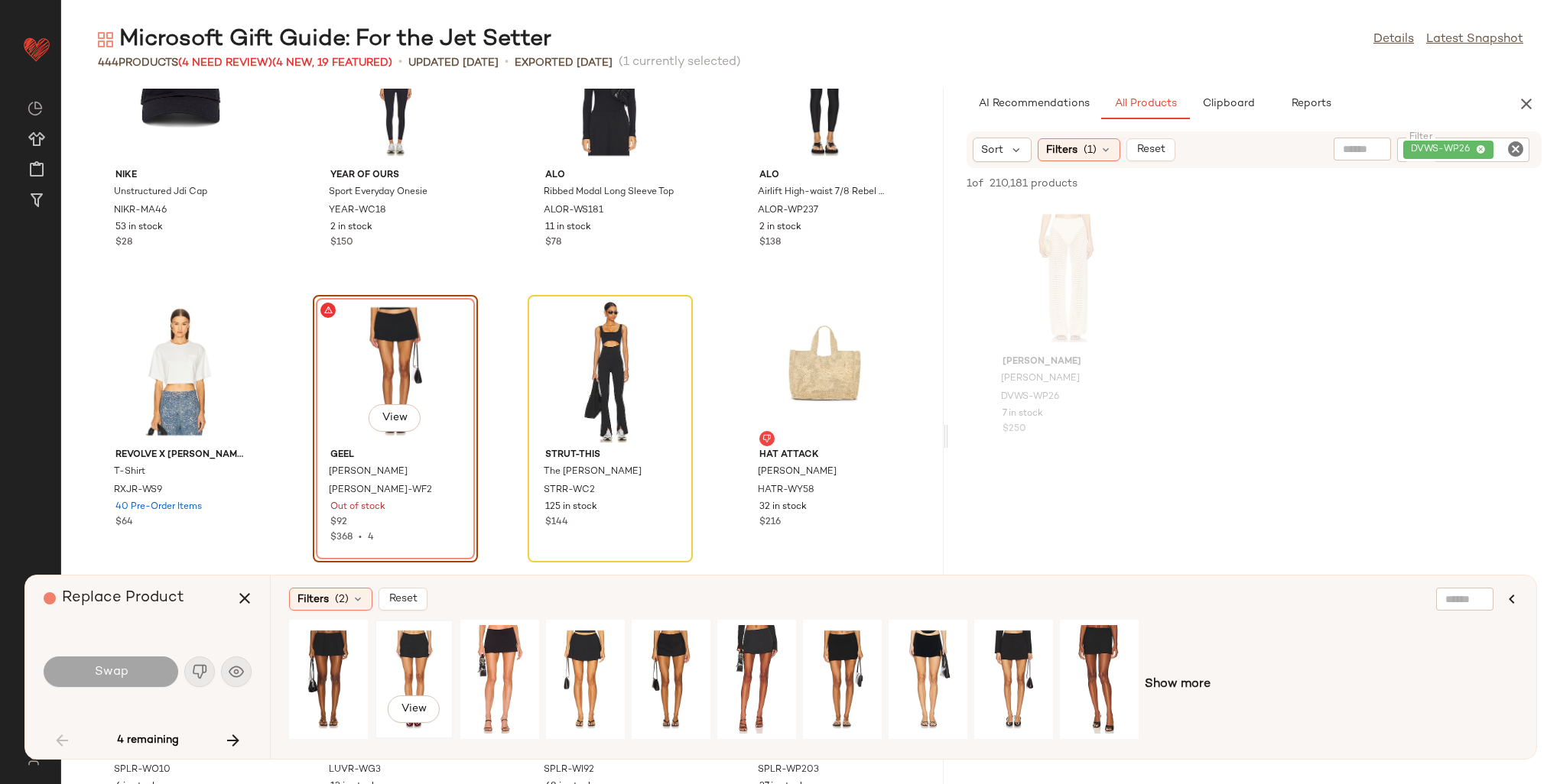
click at [431, 627] on div "View" at bounding box center [414, 680] width 68 height 109
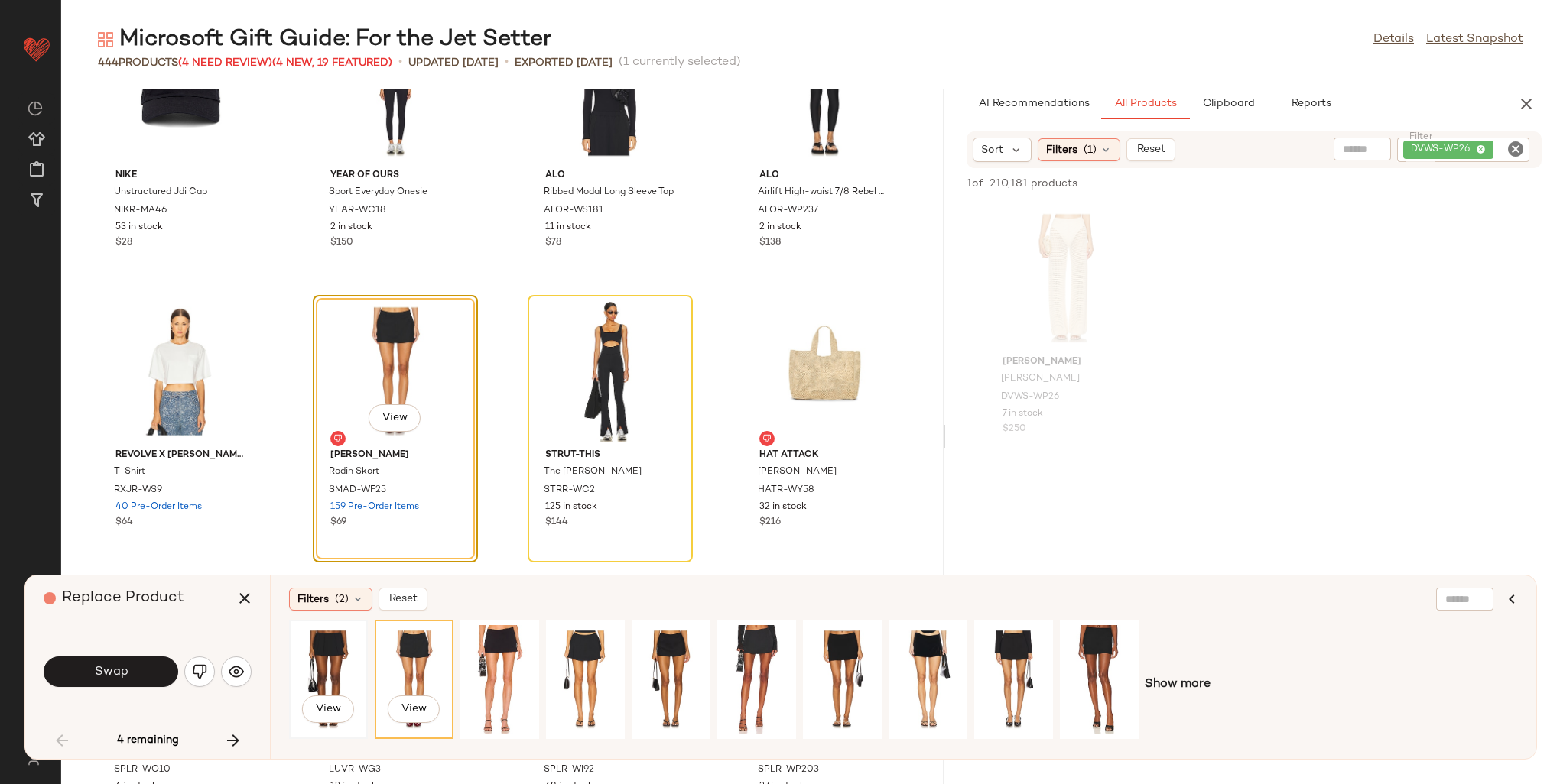
click at [331, 650] on div "View" at bounding box center [328, 680] width 68 height 109
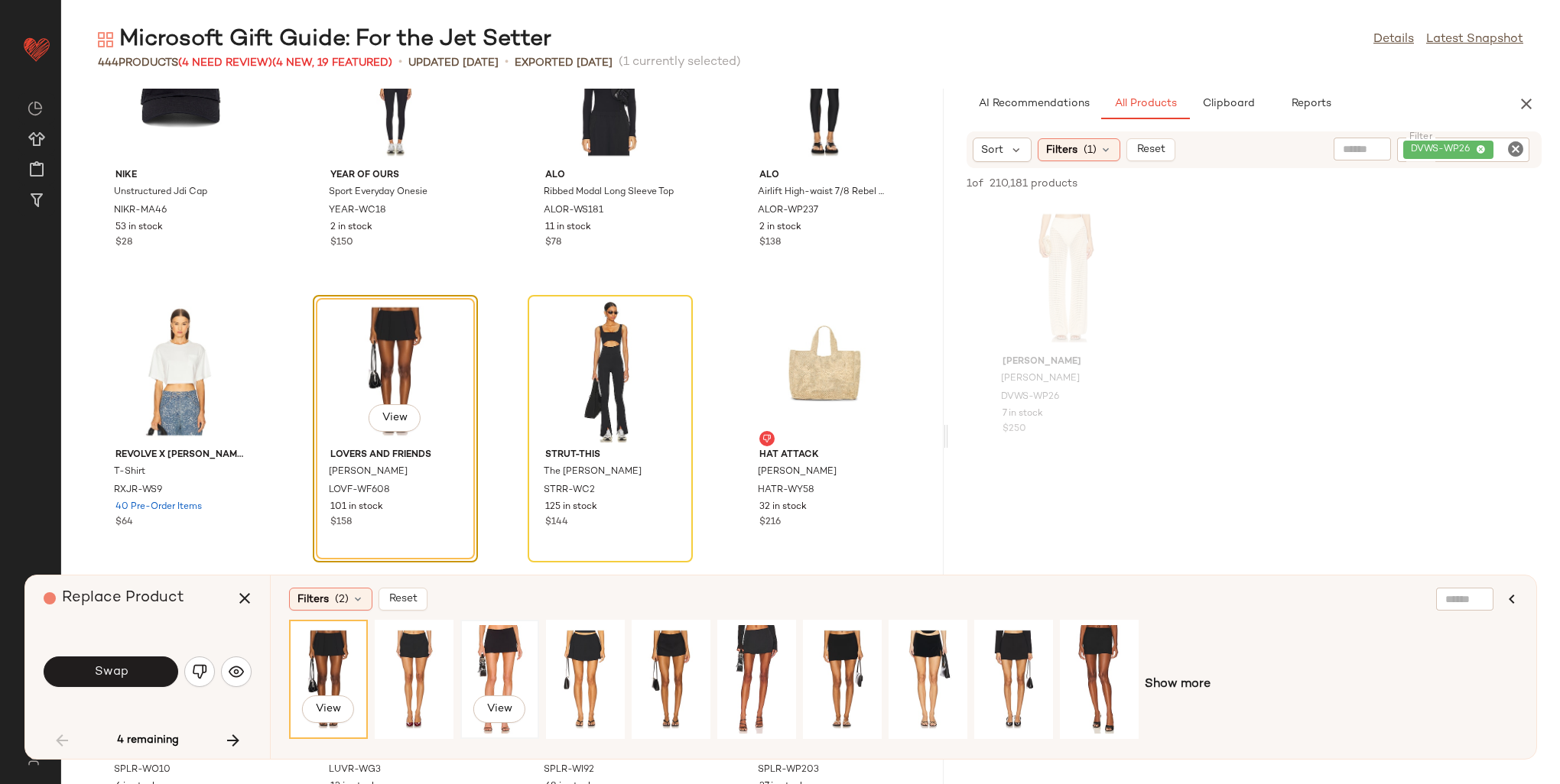
click at [513, 654] on div "View" at bounding box center [500, 680] width 68 height 109
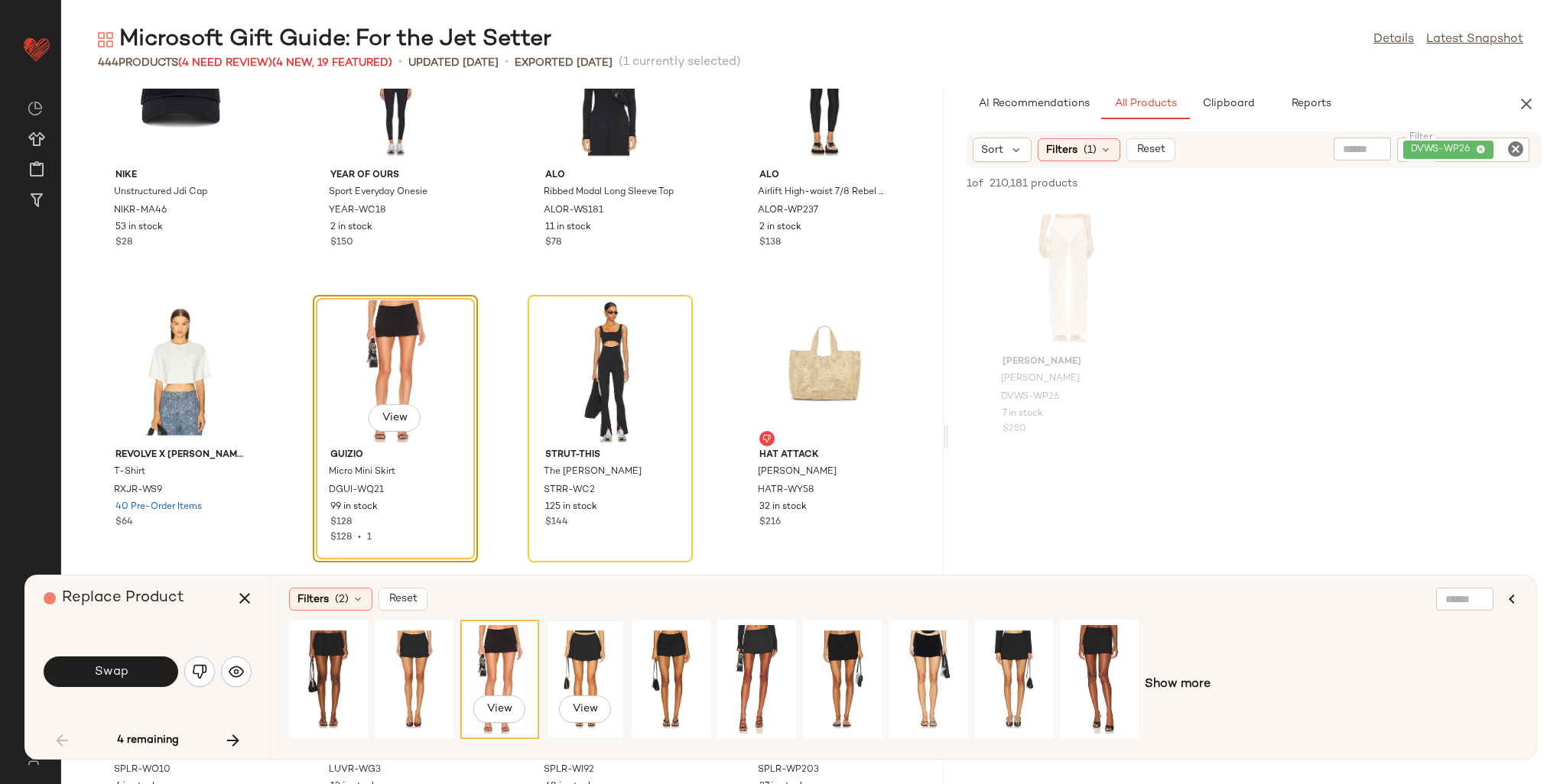
click at [578, 642] on div "View" at bounding box center [585, 680] width 68 height 109
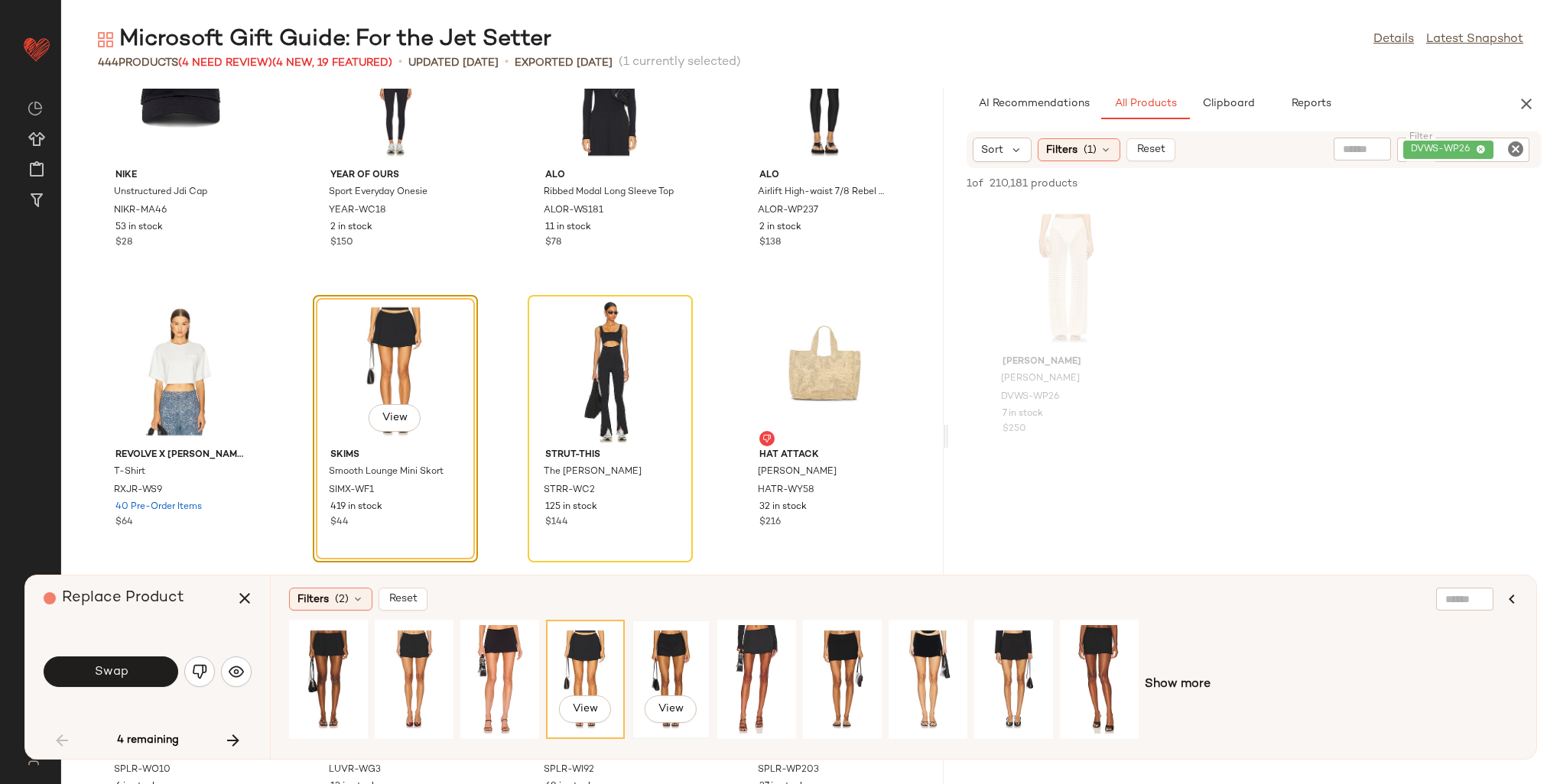
click at [668, 653] on div "View" at bounding box center [671, 680] width 68 height 109
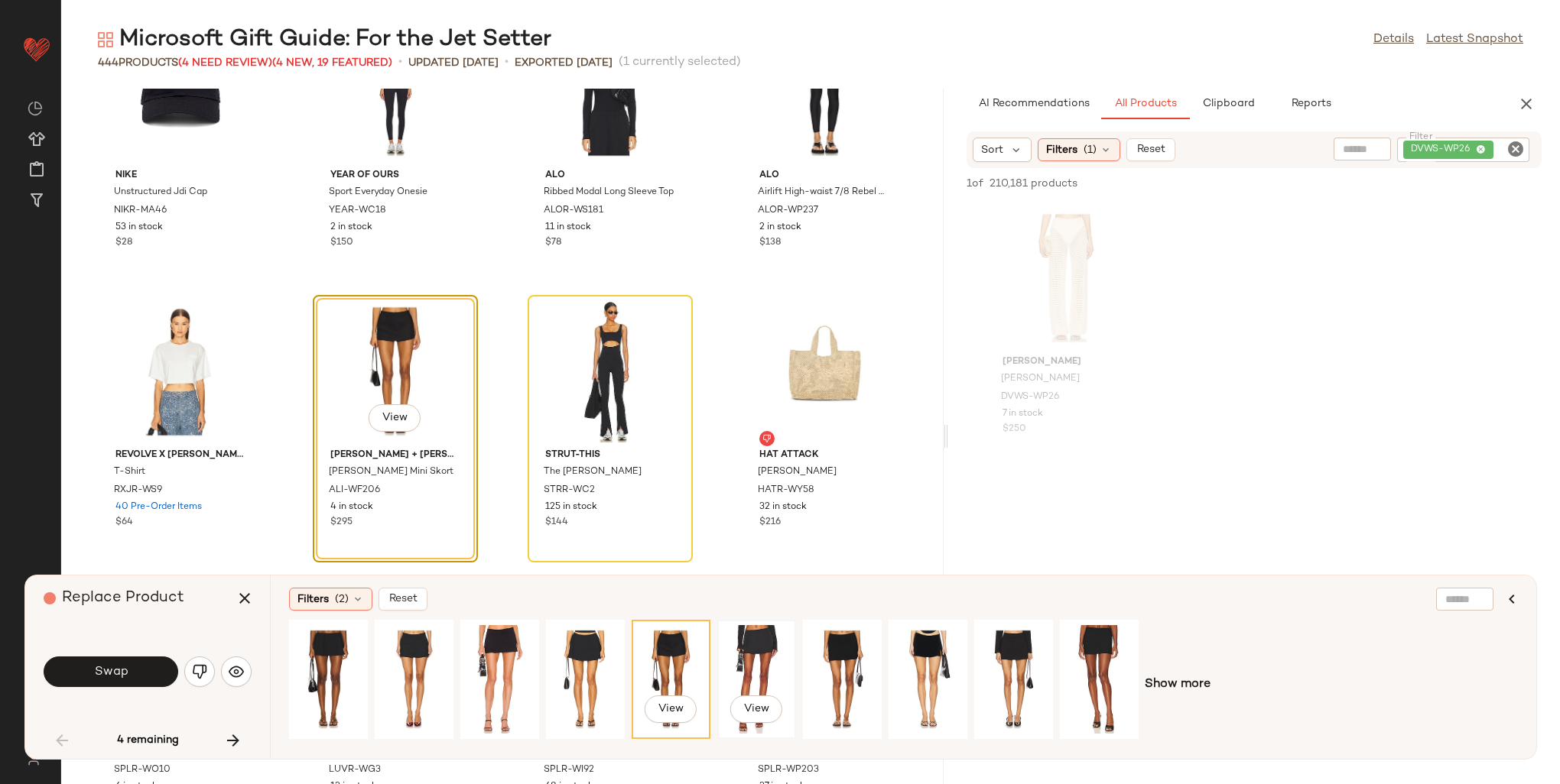
click at [770, 662] on div "View" at bounding box center [756, 680] width 68 height 109
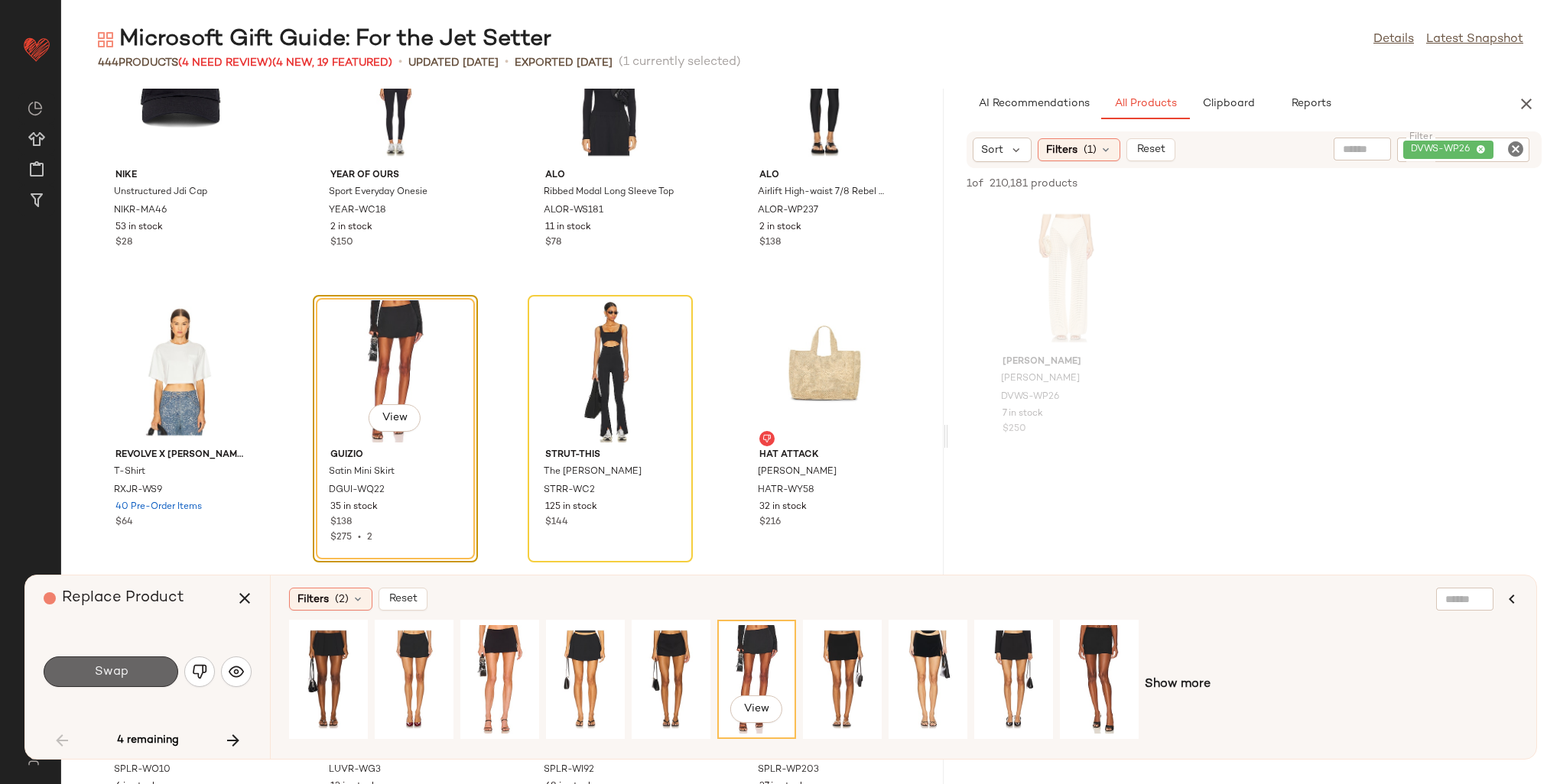
click at [147, 674] on button "Swap" at bounding box center [110, 672] width 134 height 31
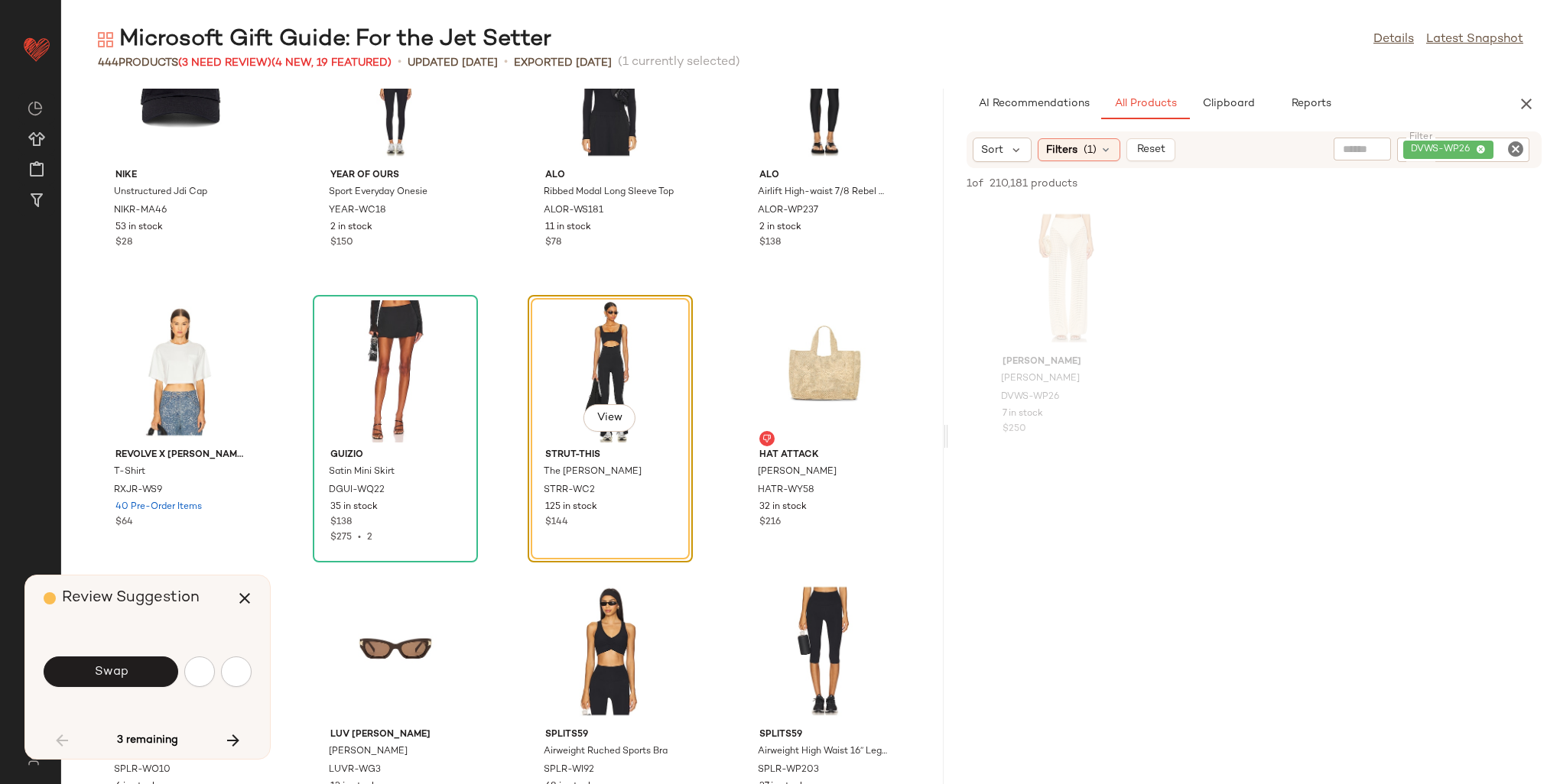
scroll to position [560, 0]
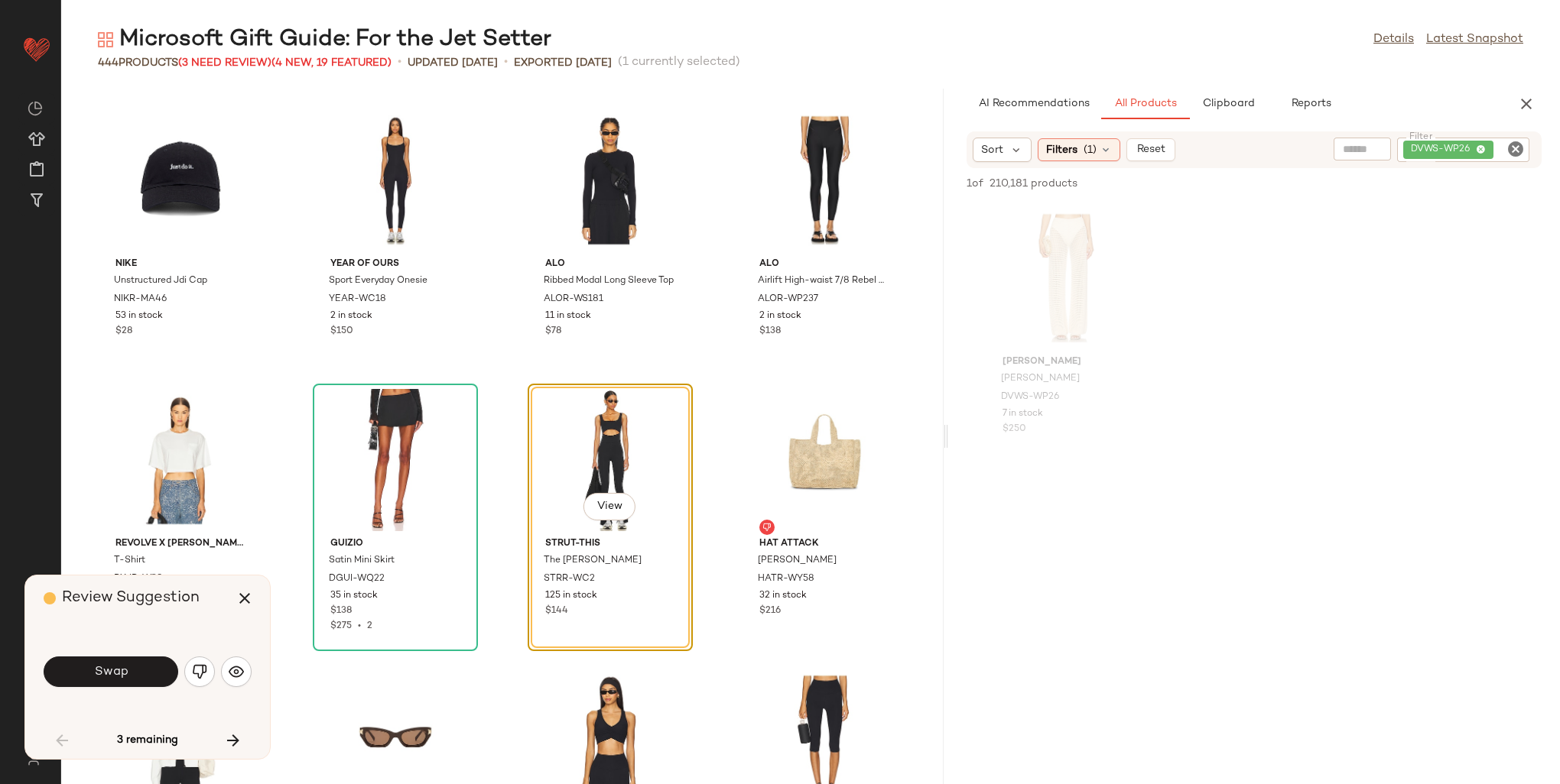
click at [254, 669] on div "Review Suggestion Swap 3 remaining" at bounding box center [148, 667] width 245 height 184
click at [236, 670] on img "button" at bounding box center [236, 672] width 16 height 16
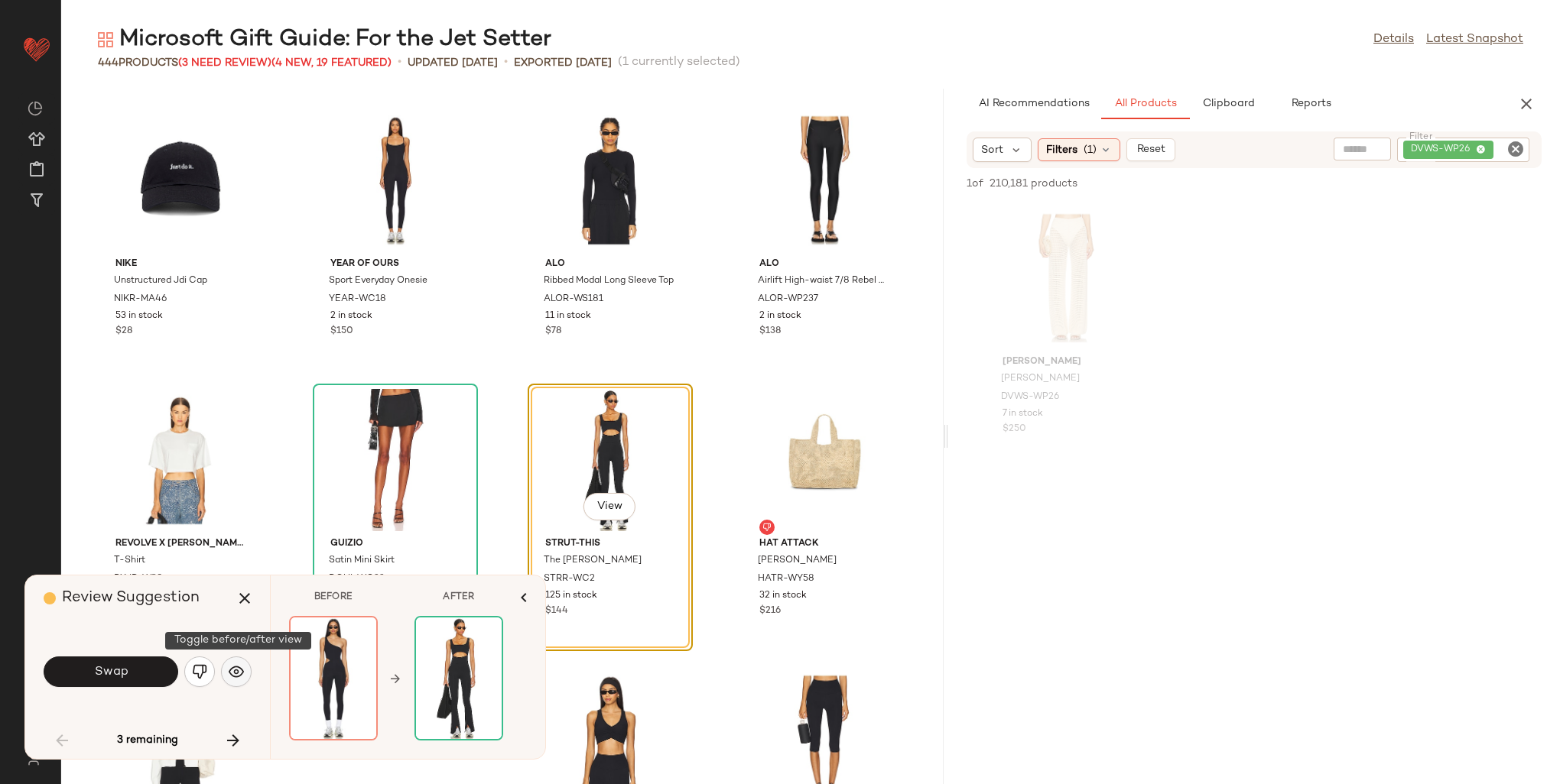
click at [236, 670] on img "button" at bounding box center [236, 672] width 16 height 16
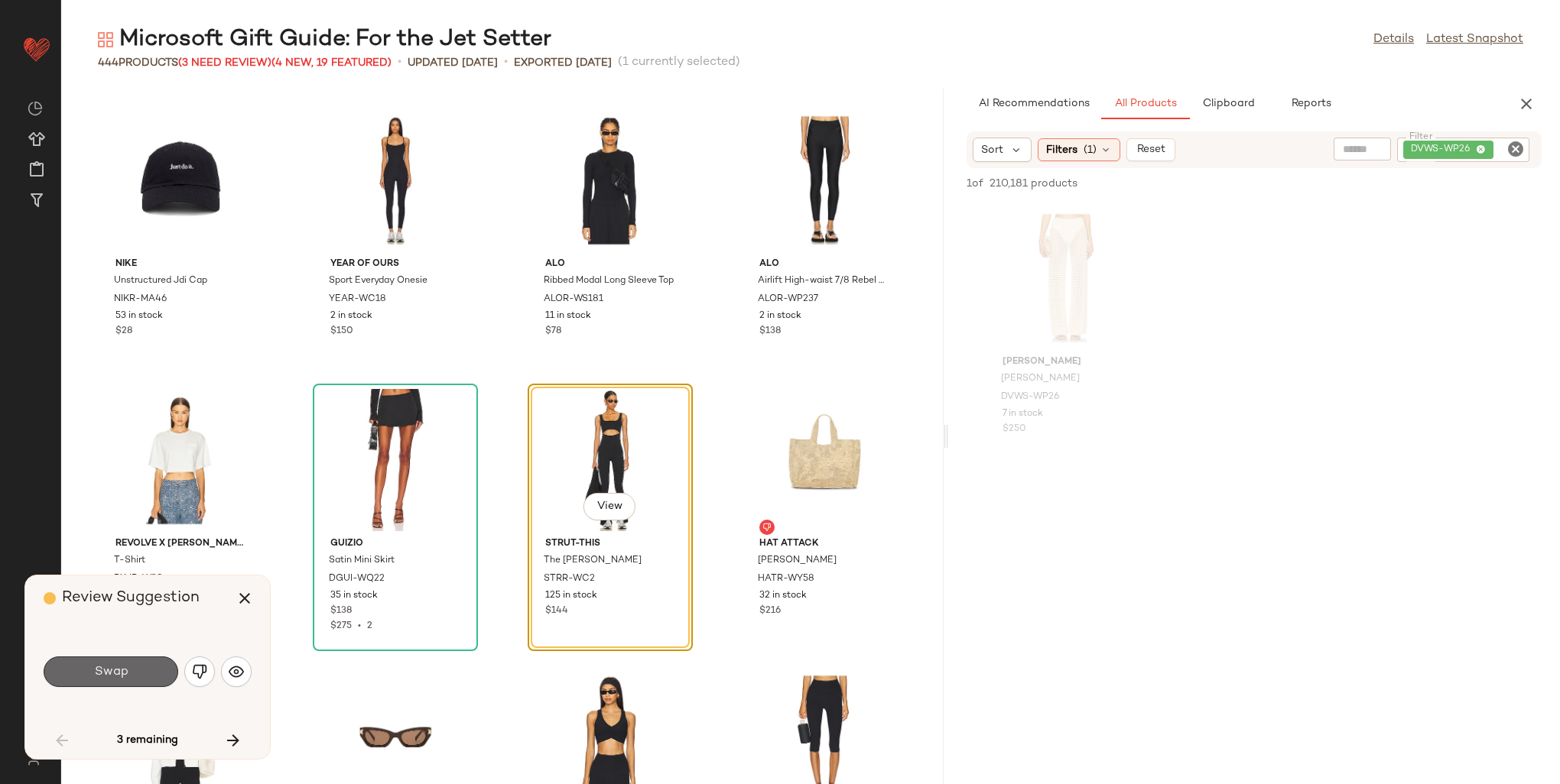
click at [123, 659] on button "Swap" at bounding box center [110, 672] width 134 height 31
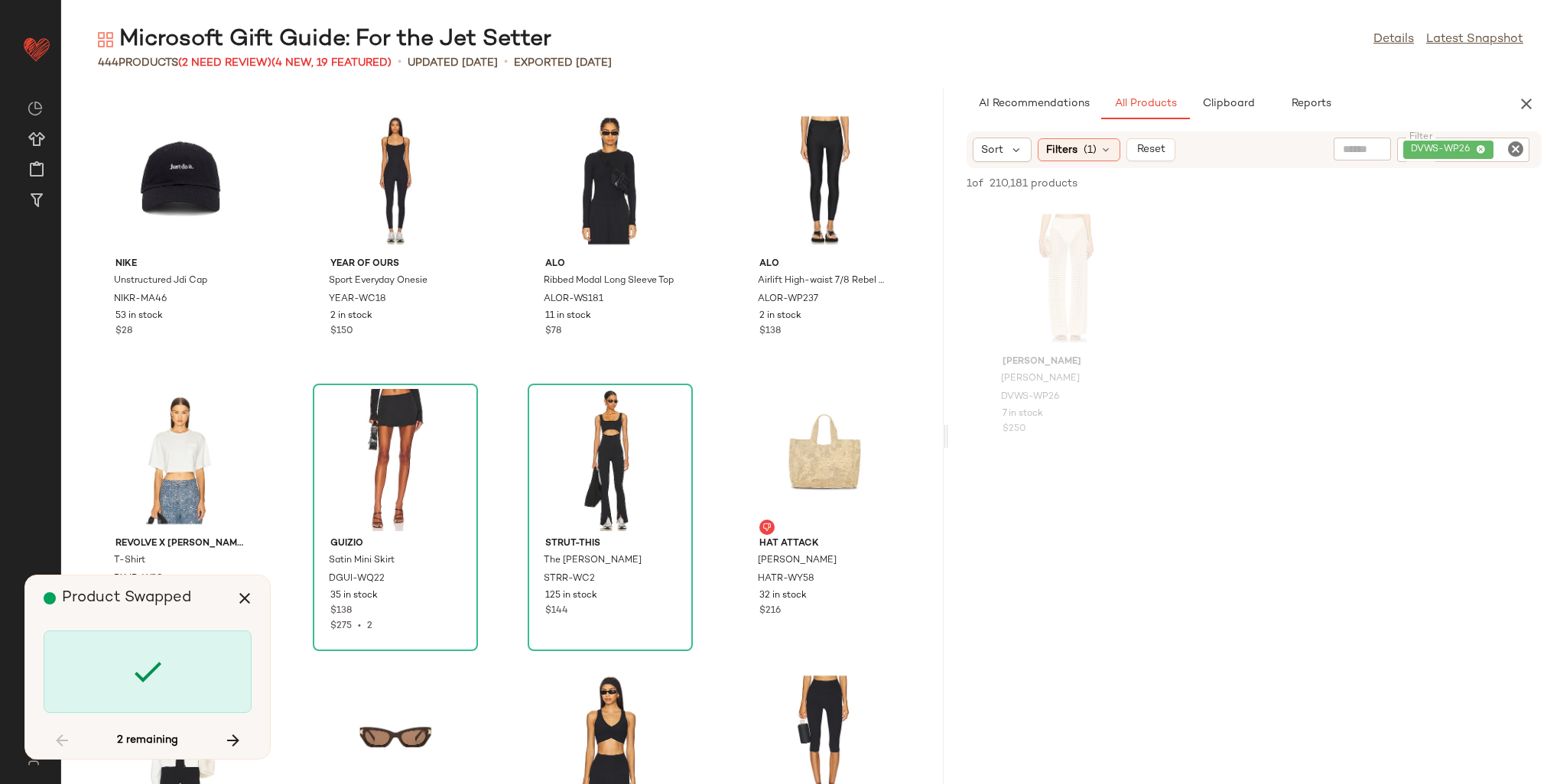
scroll to position [20147, 0]
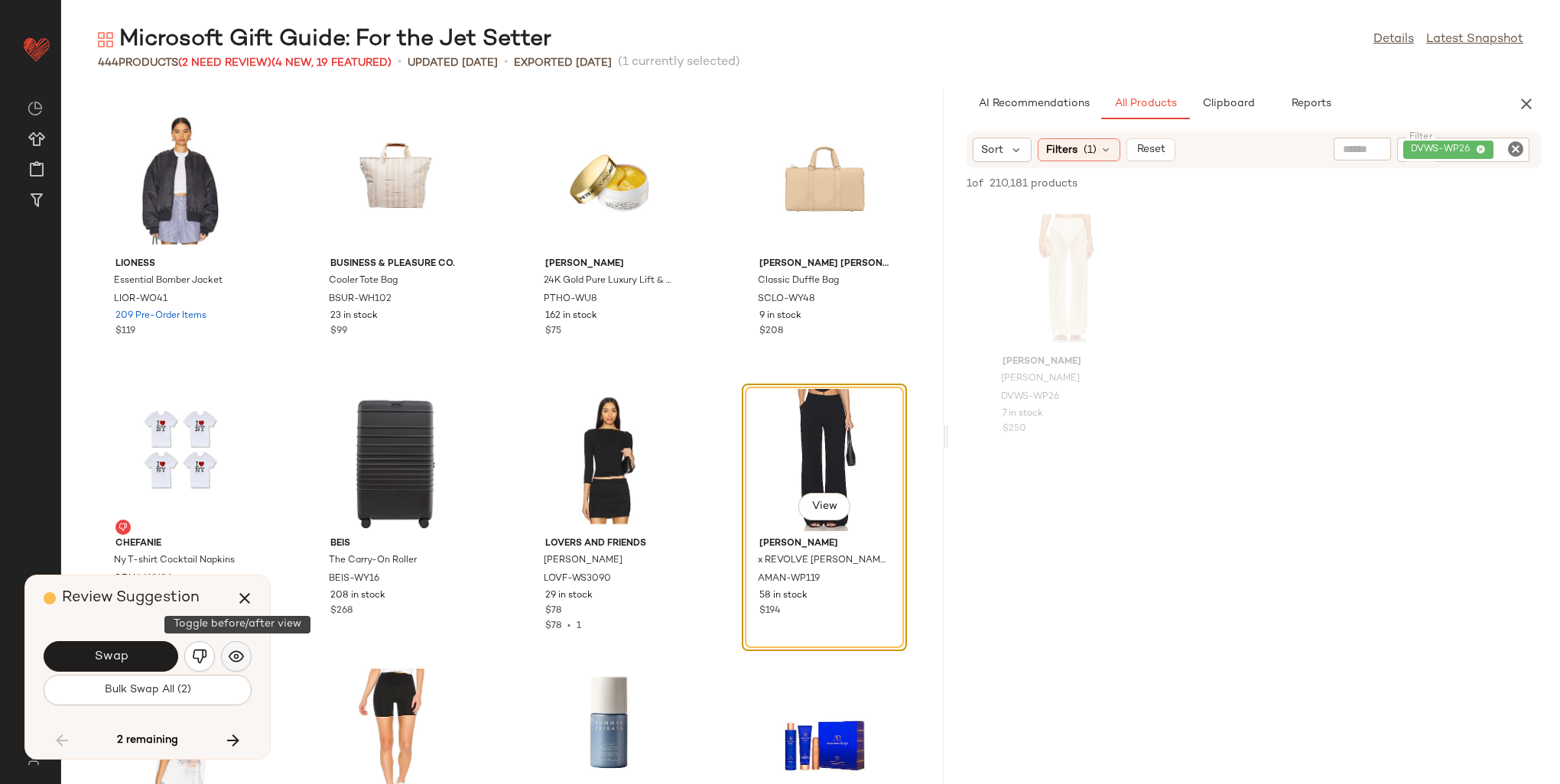
click at [229, 662] on img "button" at bounding box center [236, 656] width 16 height 16
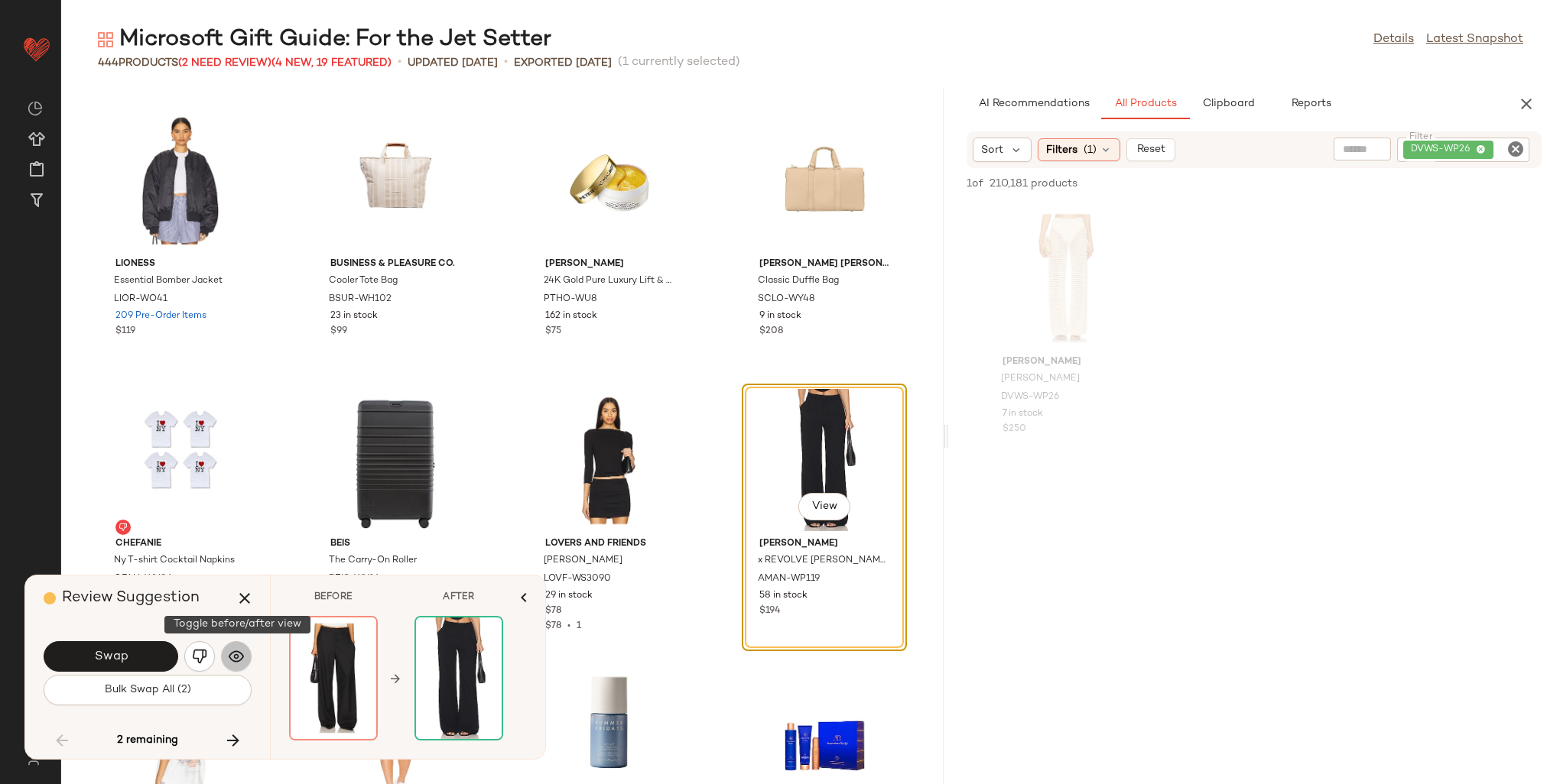
click at [229, 662] on img "button" at bounding box center [236, 656] width 16 height 16
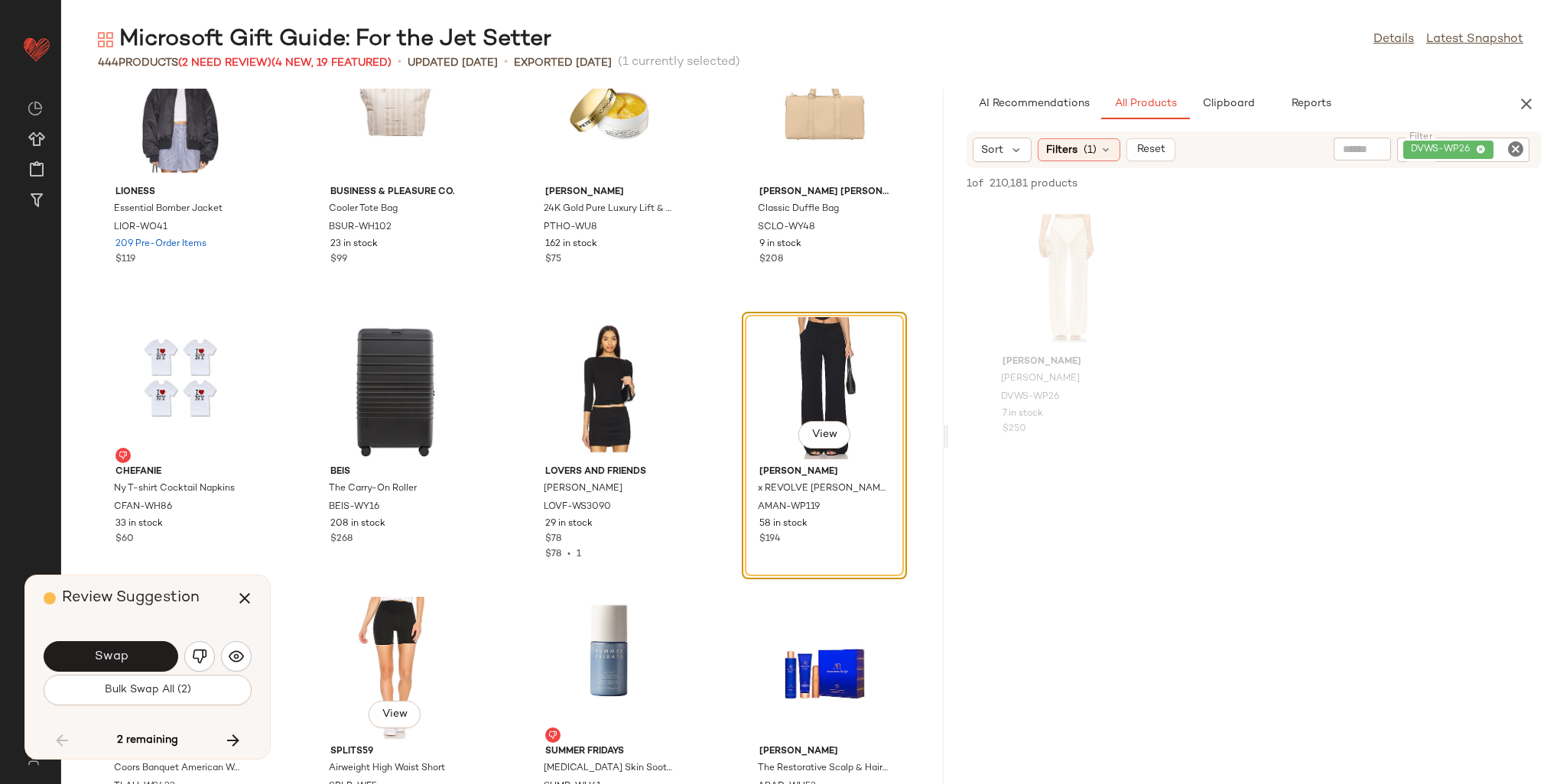
scroll to position [20223, 0]
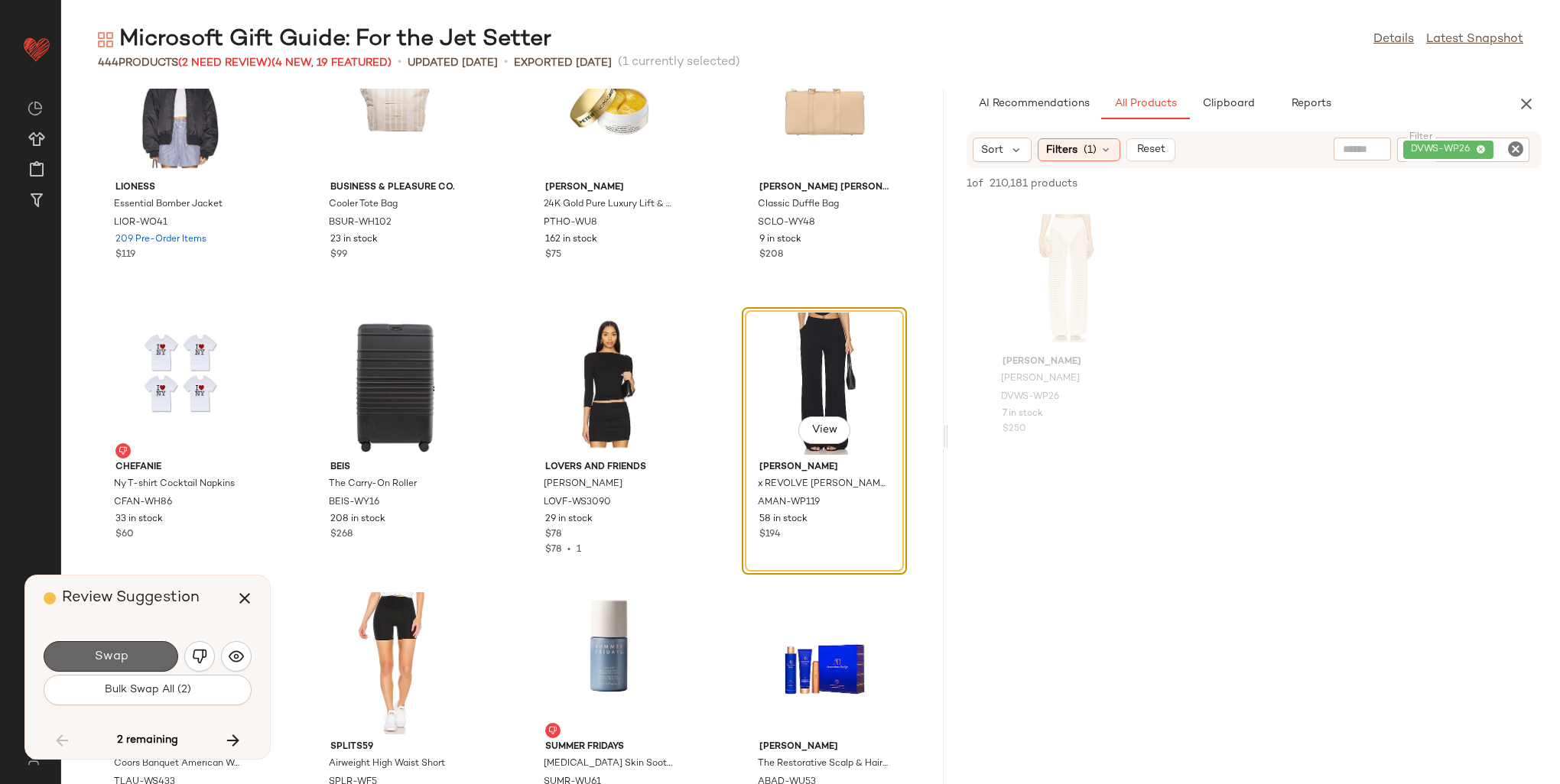
click at [132, 655] on button "Swap" at bounding box center [110, 656] width 134 height 31
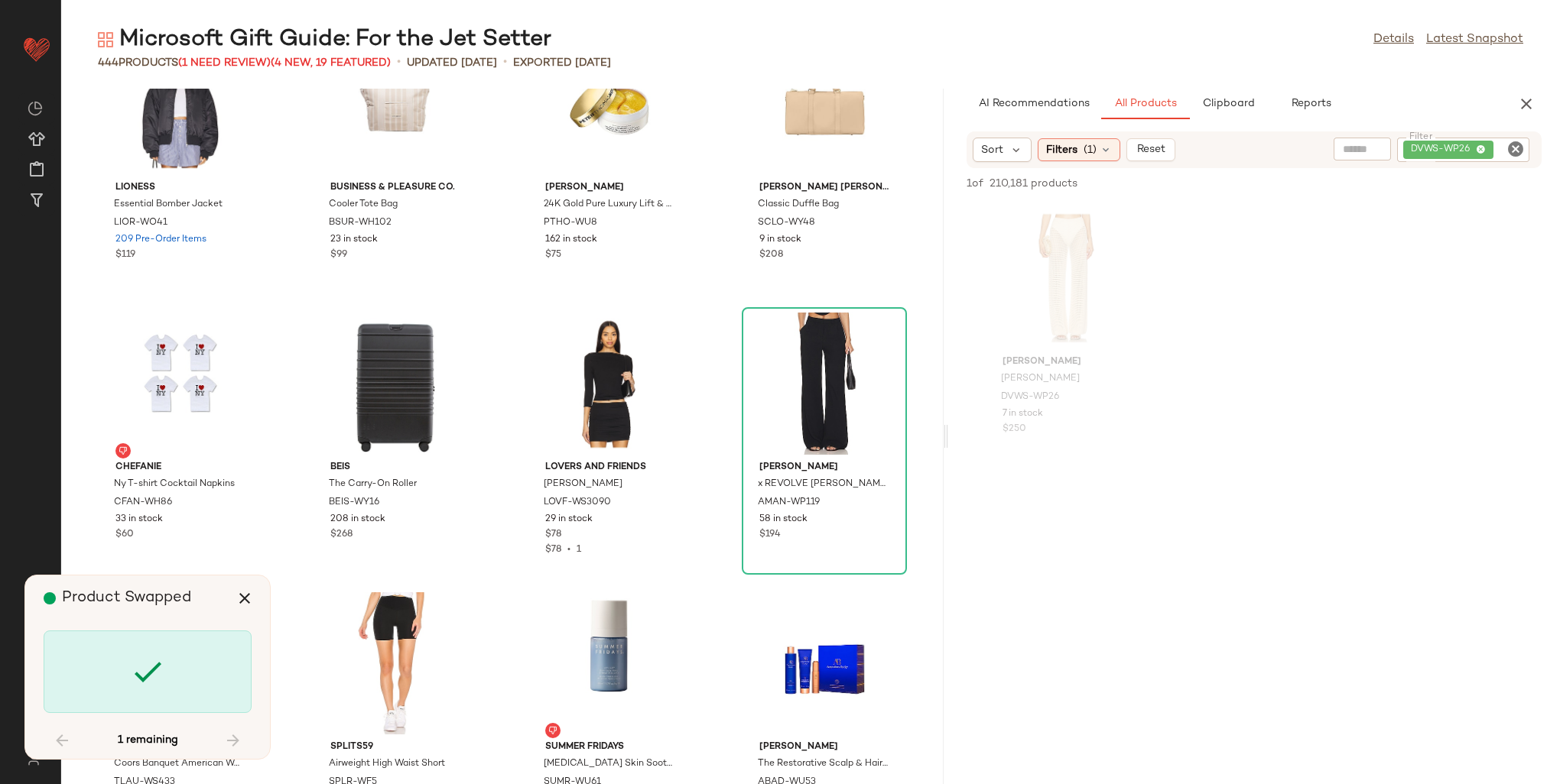
scroll to position [30367, 0]
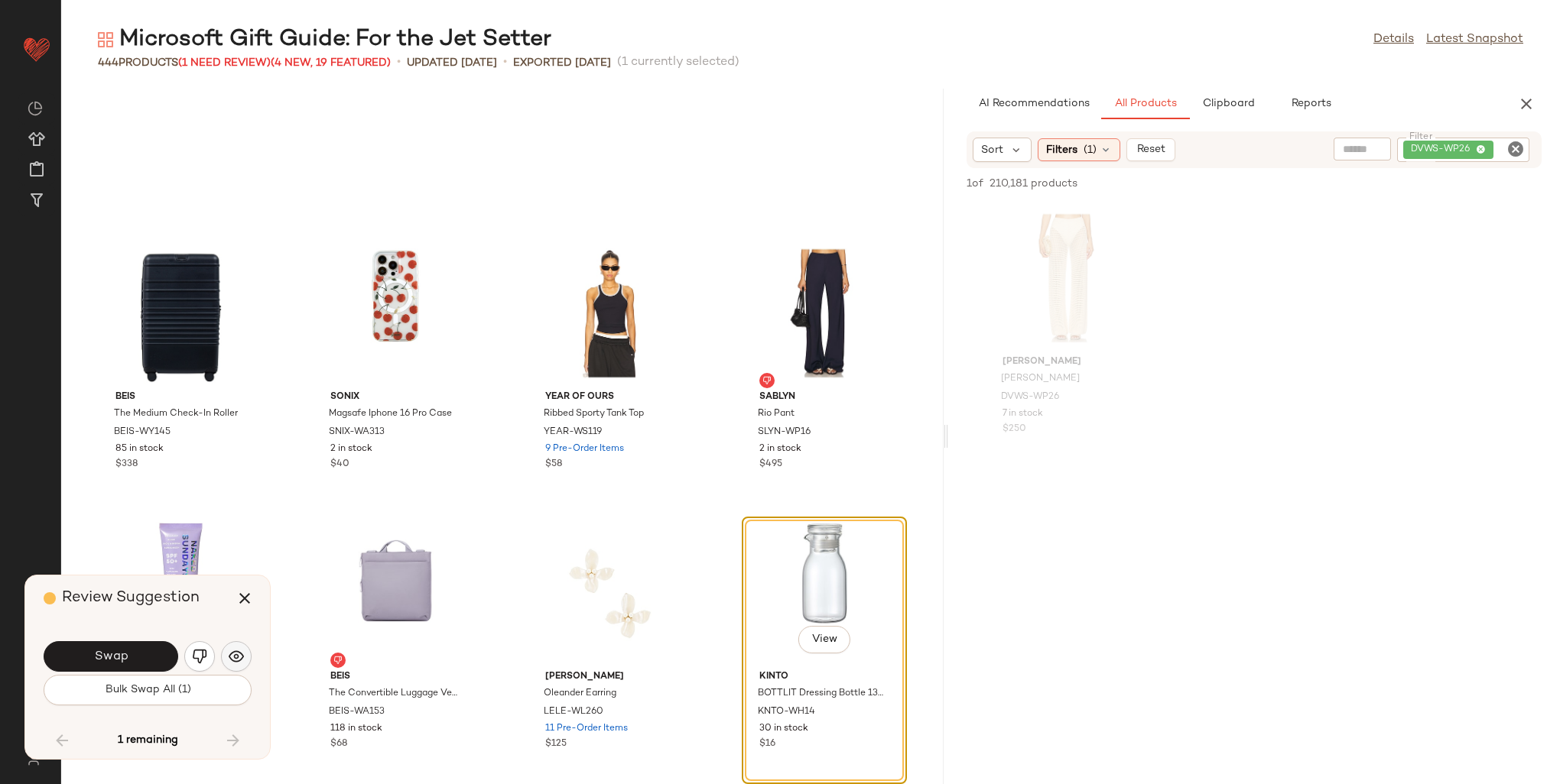
click at [220, 654] on div "Swap" at bounding box center [148, 656] width 208 height 37
click at [233, 653] on img "button" at bounding box center [236, 656] width 16 height 16
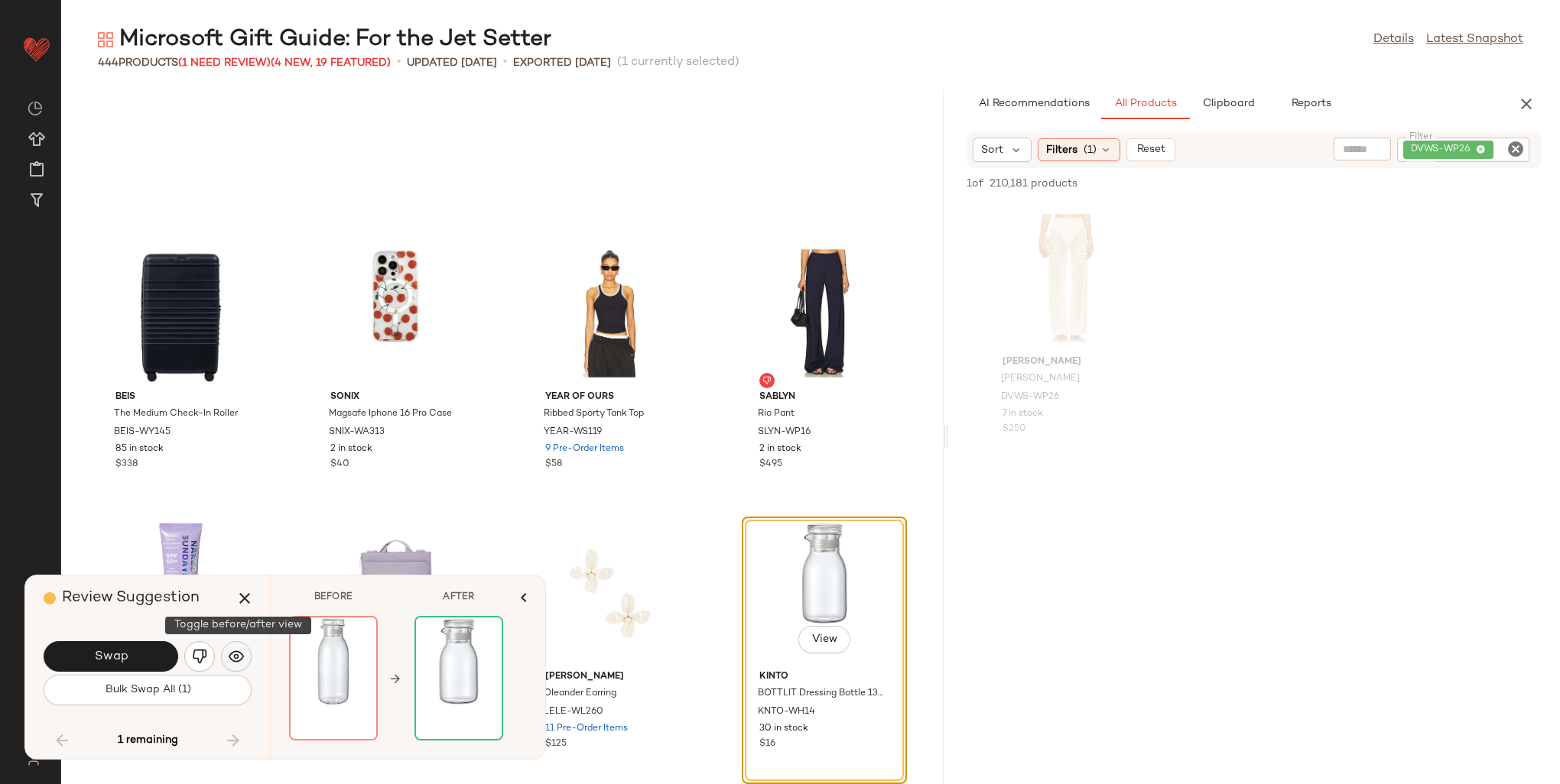
click at [233, 653] on img "button" at bounding box center [236, 656] width 16 height 16
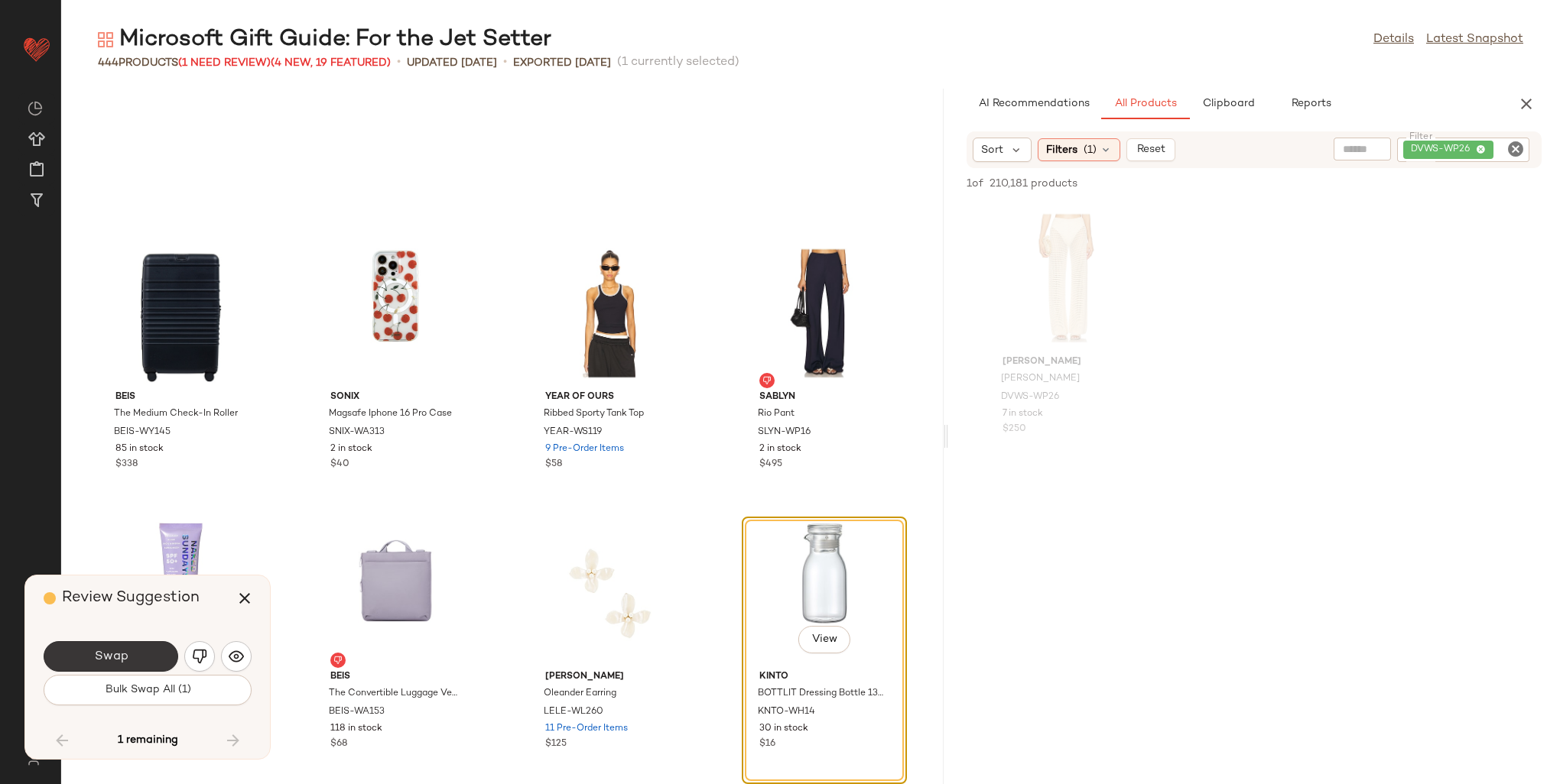
click at [132, 664] on button "Swap" at bounding box center [110, 656] width 134 height 31
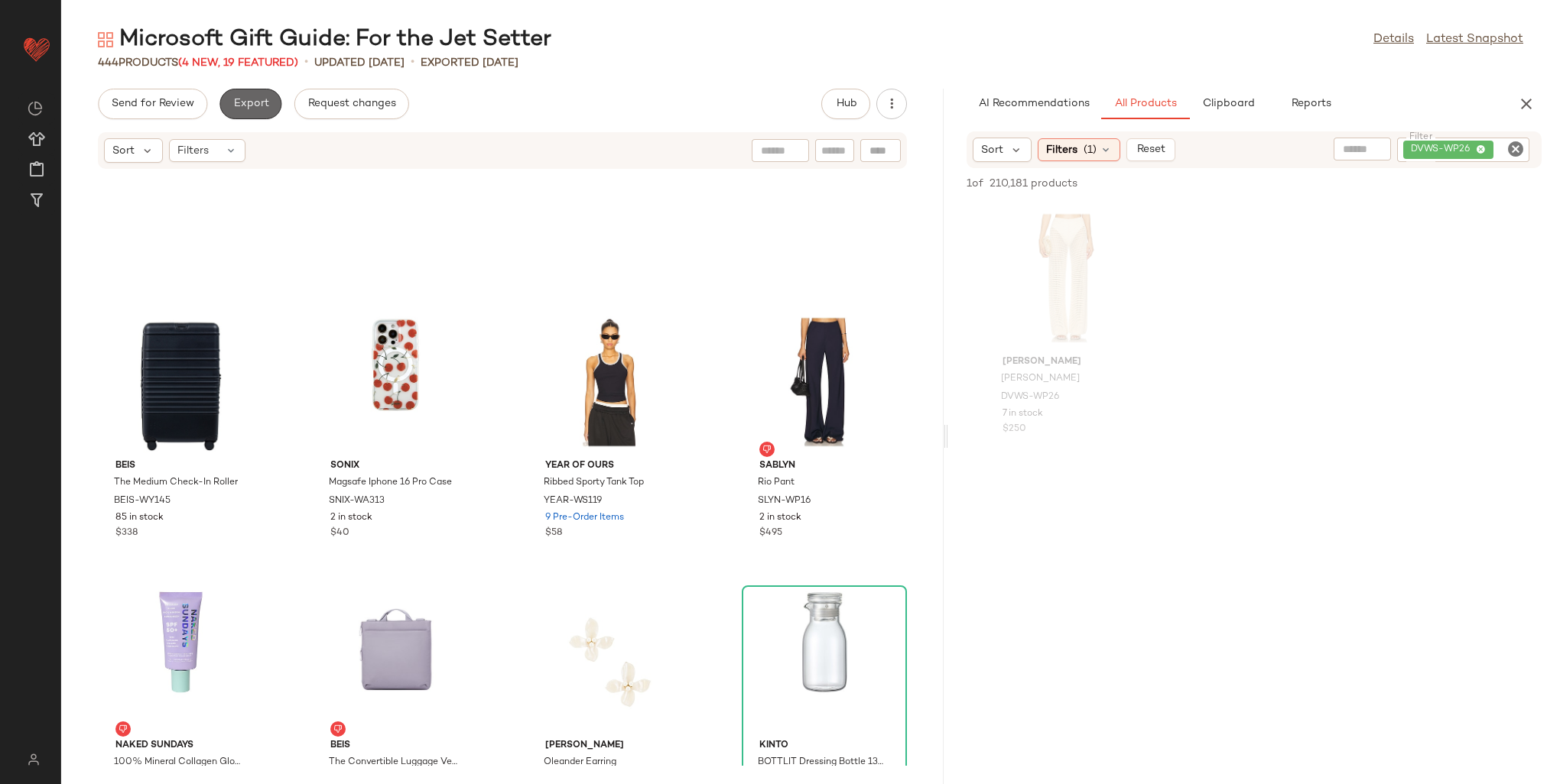
click at [247, 110] on span "Export" at bounding box center [251, 104] width 36 height 12
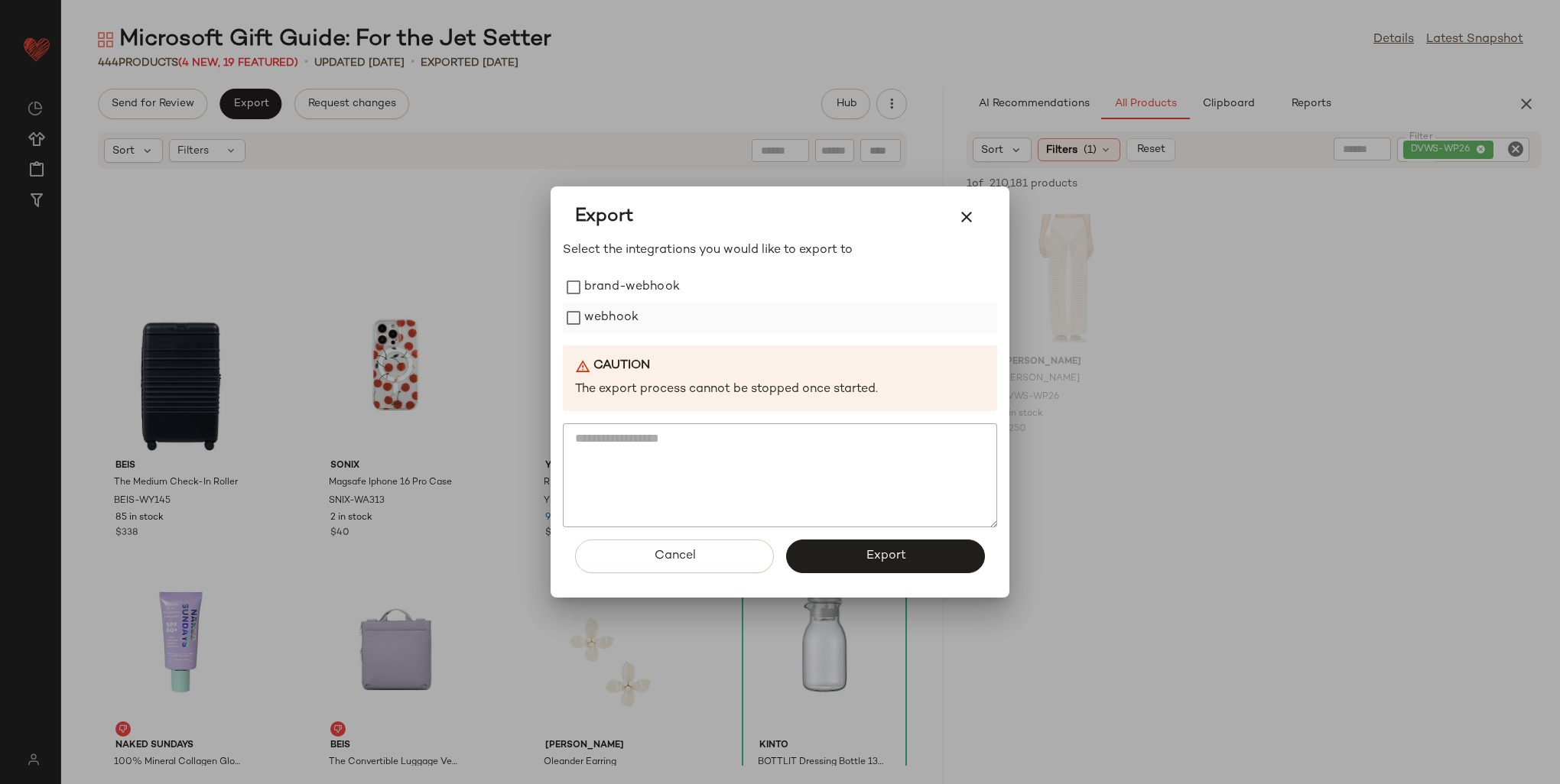
click at [605, 317] on label "webhook" at bounding box center [612, 317] width 54 height 31
click at [864, 562] on button "Export" at bounding box center [885, 556] width 199 height 34
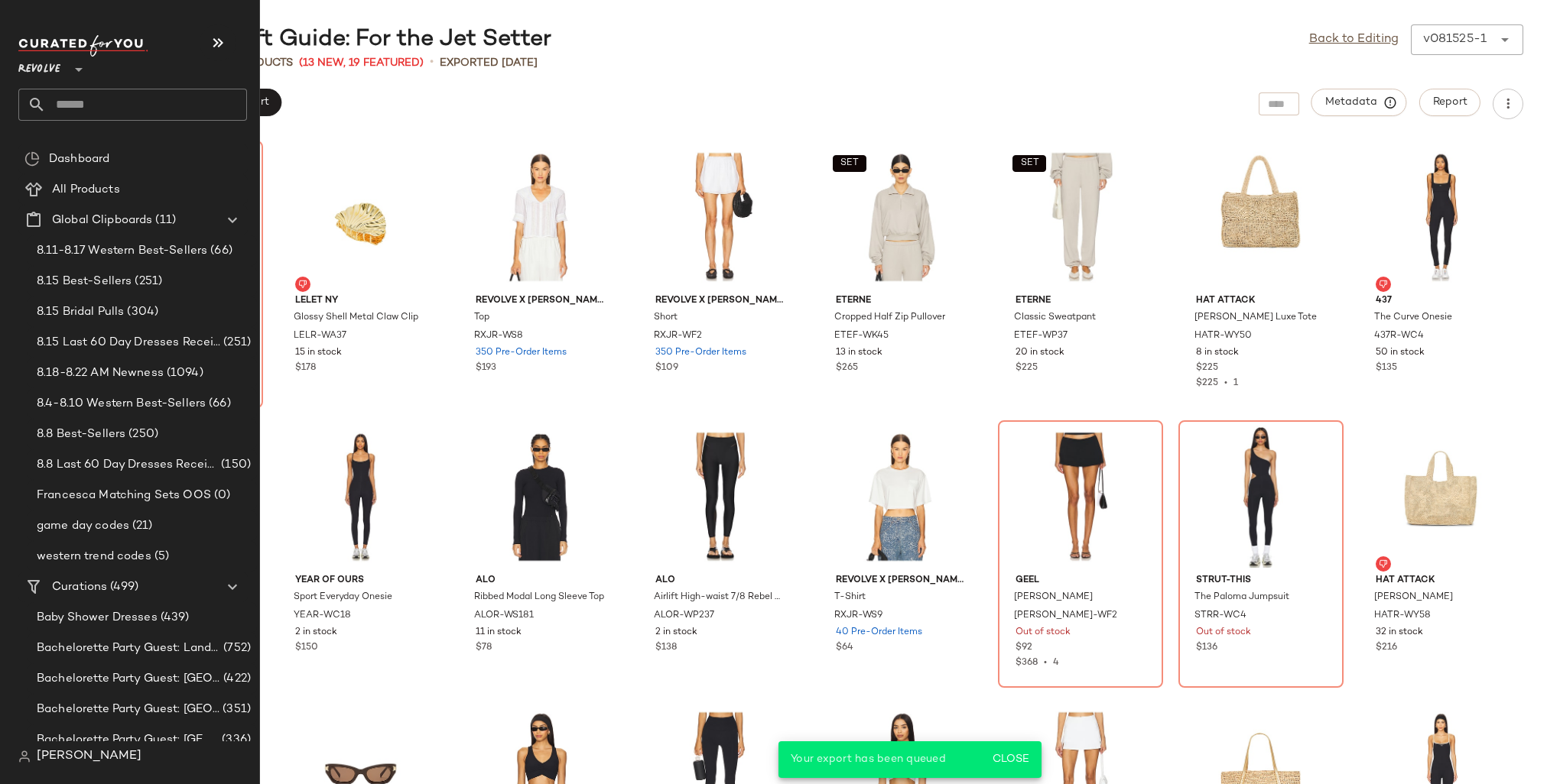
click at [61, 101] on input "text" at bounding box center [147, 105] width 201 height 32
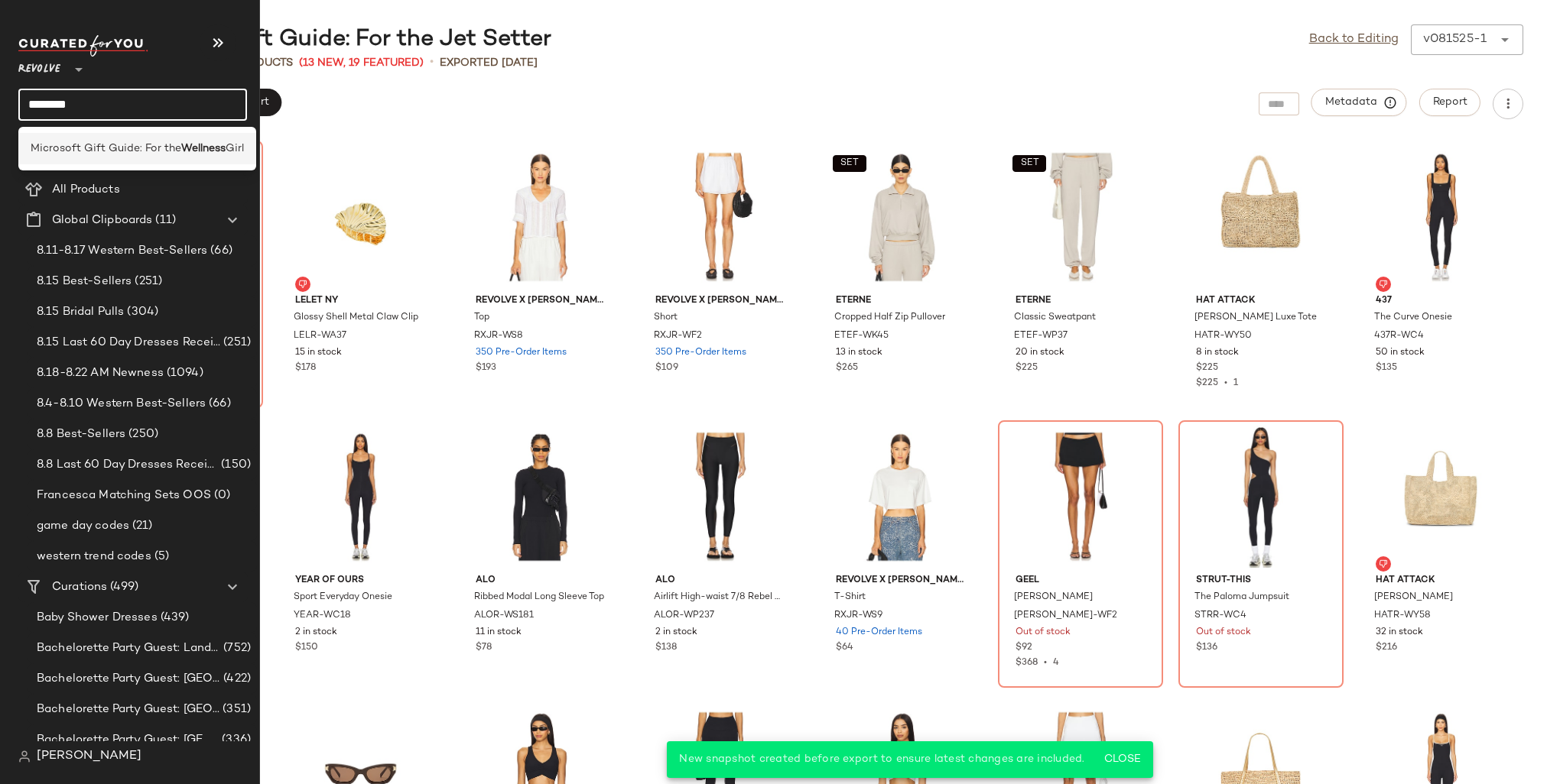
type input "********"
click at [90, 150] on span "Microsoft Gift Guide: For the" at bounding box center [106, 148] width 151 height 16
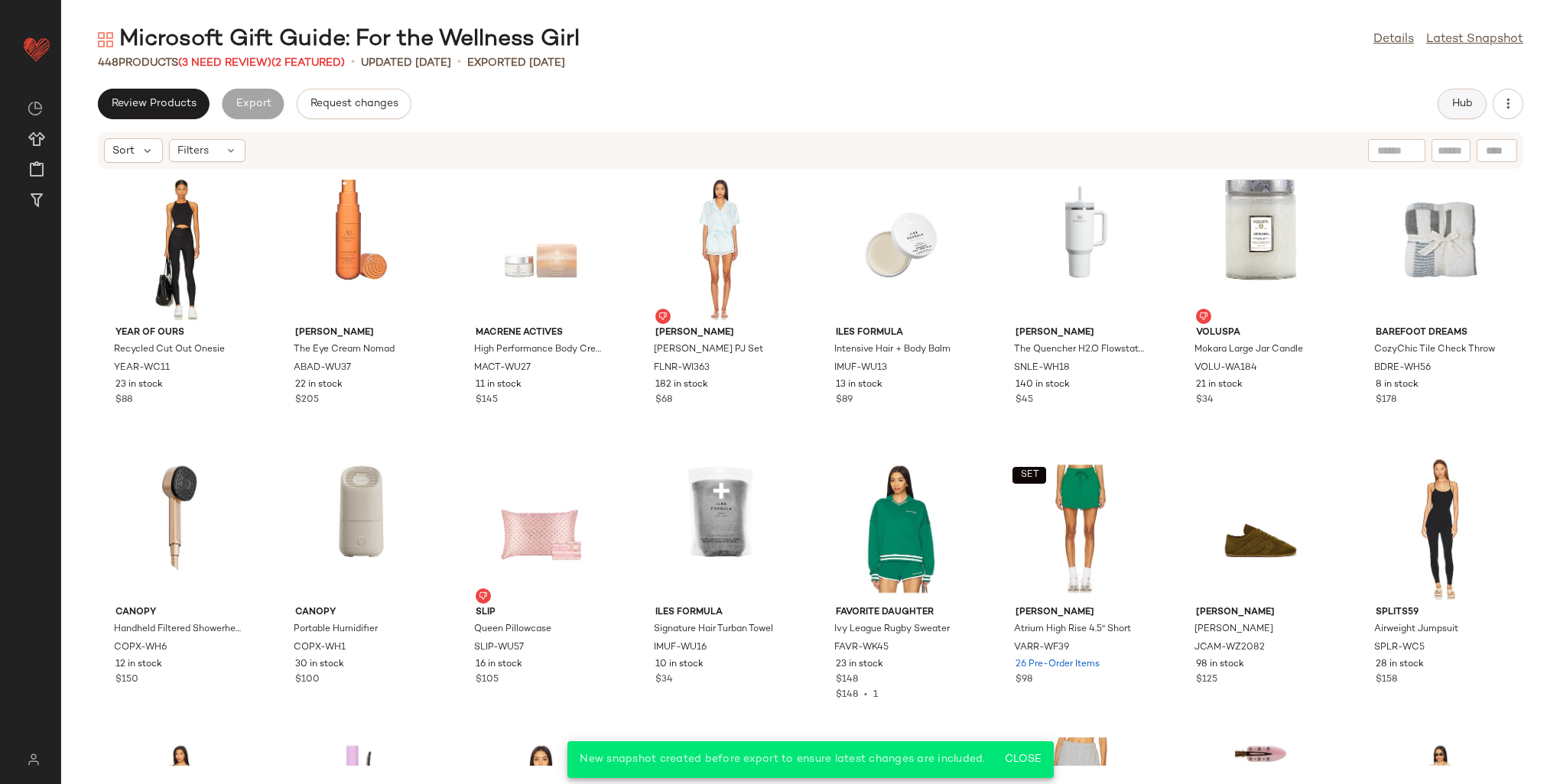
click at [1450, 101] on button "Hub" at bounding box center [1461, 104] width 49 height 31
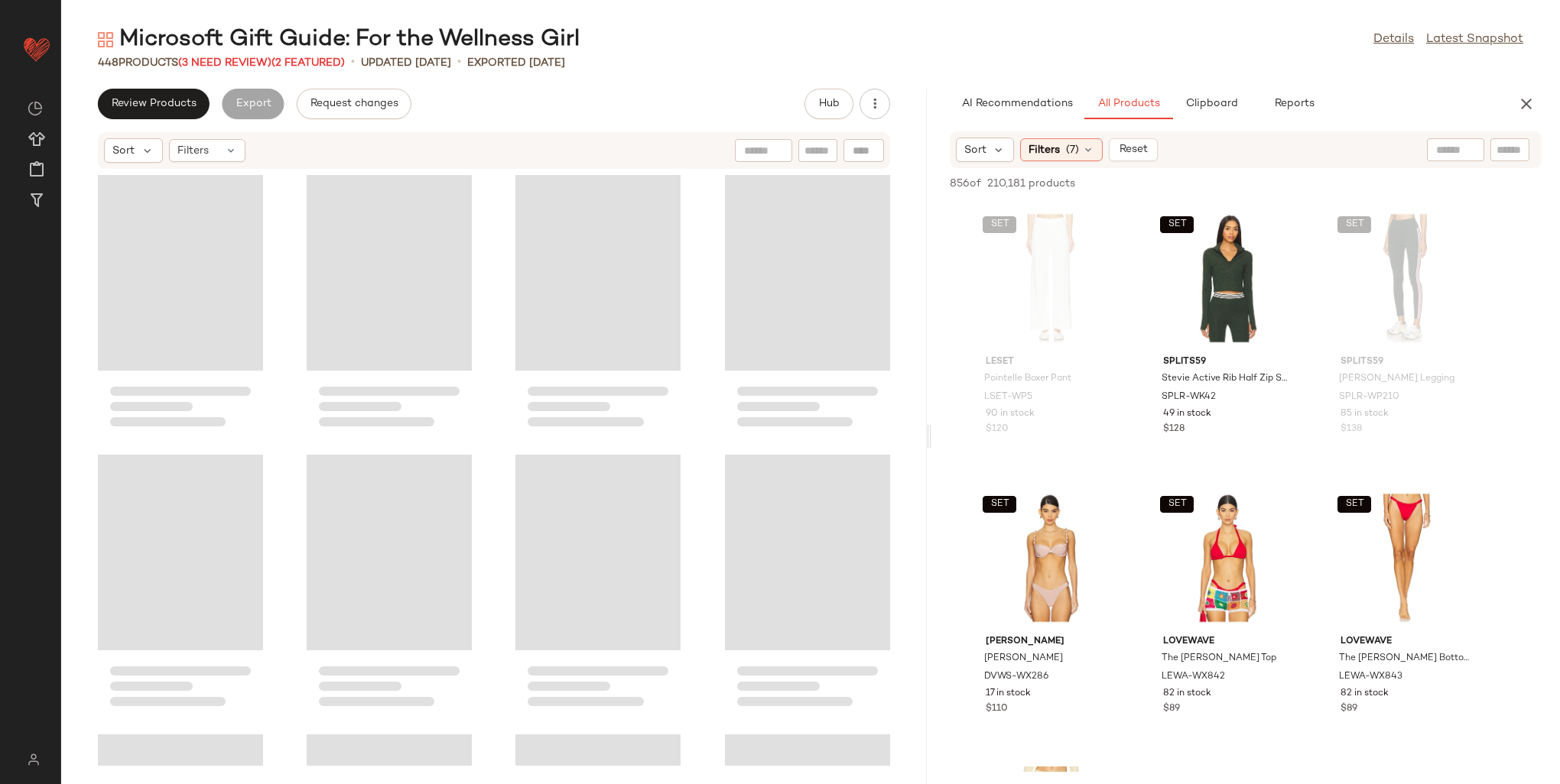
drag, startPoint x: 811, startPoint y: 295, endPoint x: 942, endPoint y: 295, distance: 131.0
click at [942, 295] on div "Microsoft Gift Guide: For the Wellness Girl Details Latest Snapshot 448 Product…" at bounding box center [811, 405] width 1499 height 760
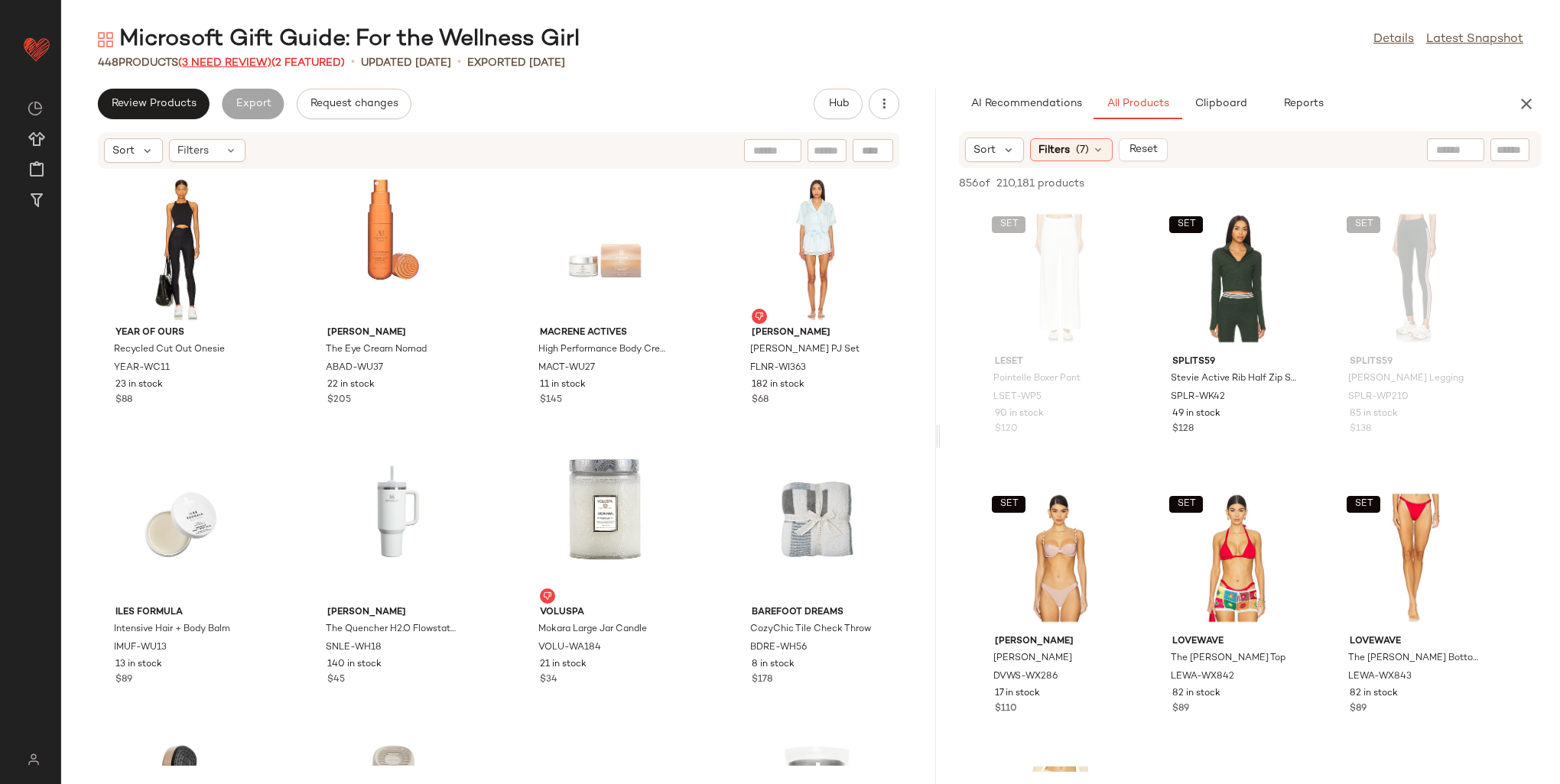
click at [233, 65] on span "(3 Need Review)" at bounding box center [224, 63] width 93 height 12
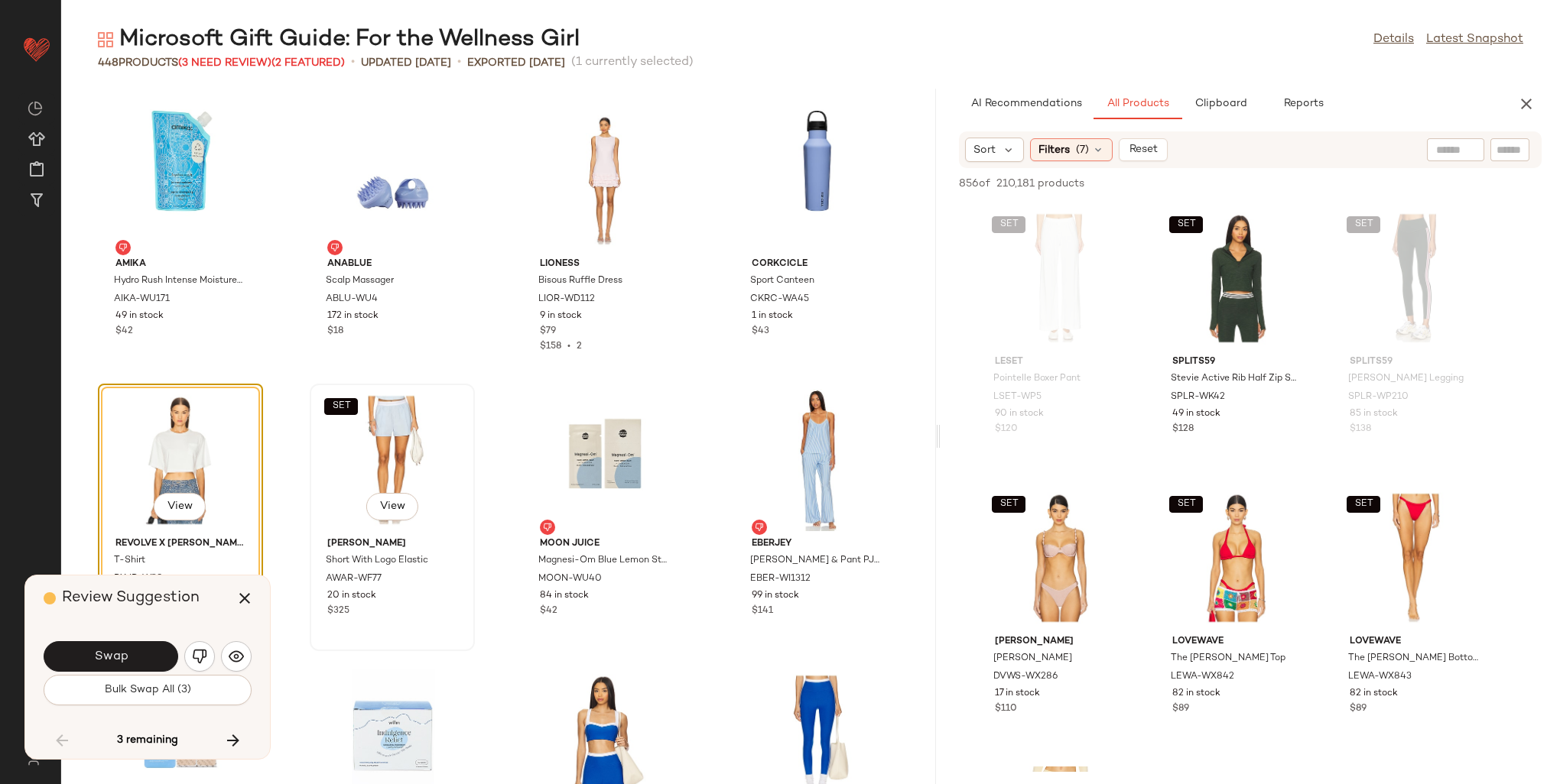
scroll to position [10429, 0]
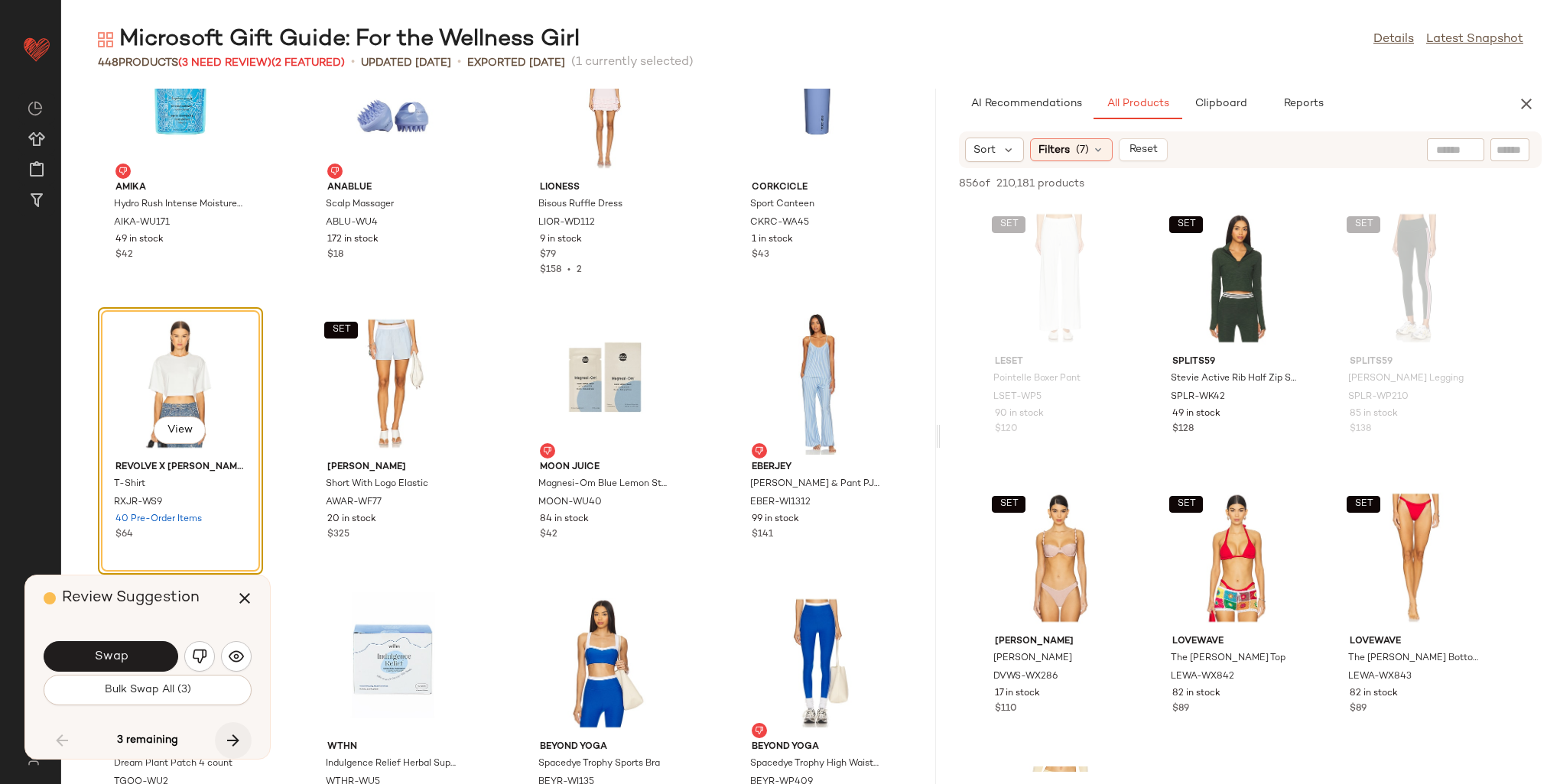
click at [230, 744] on icon "button" at bounding box center [233, 740] width 18 height 18
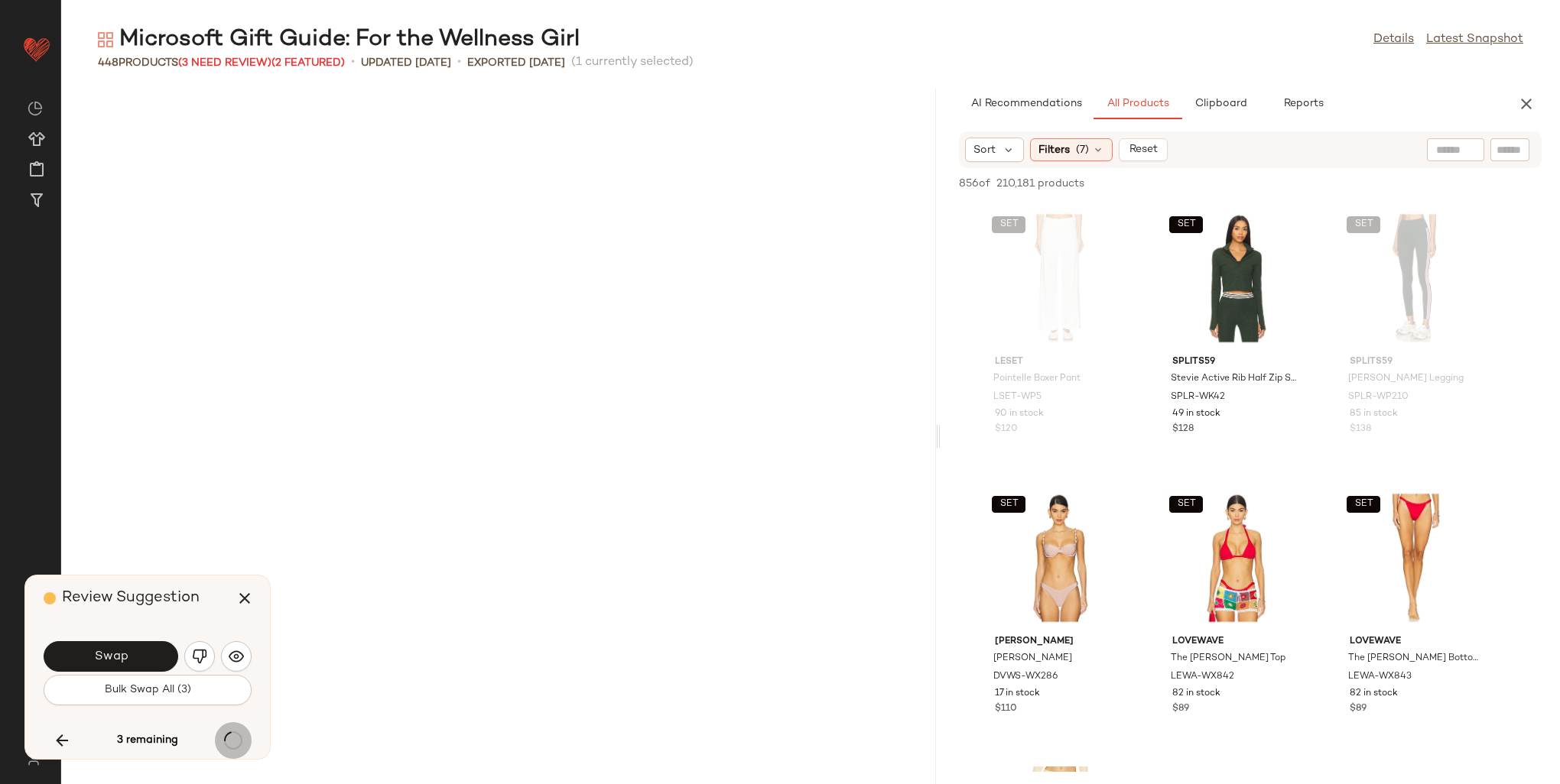
scroll to position [12871, 0]
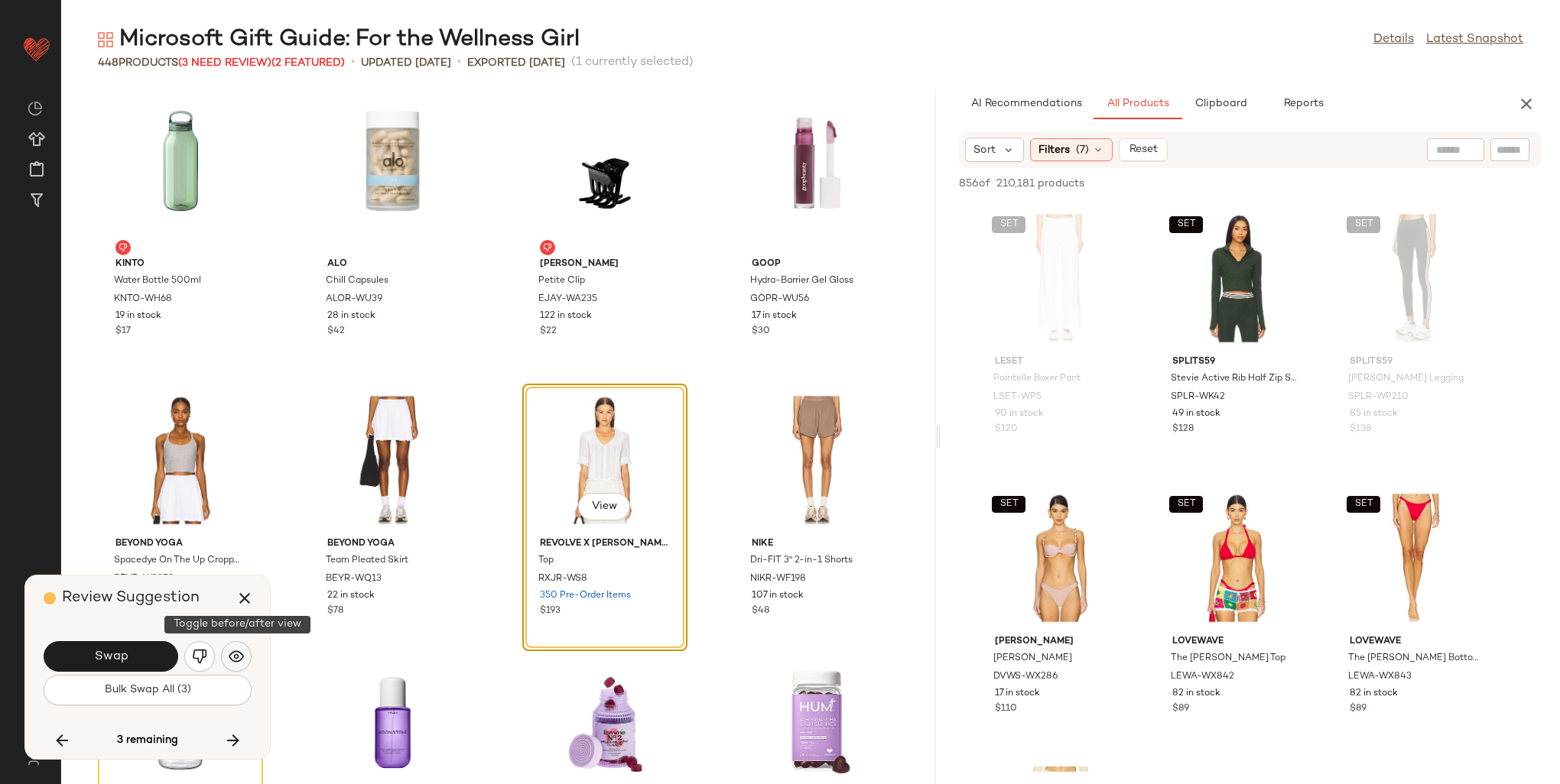
click at [242, 647] on button "button" at bounding box center [236, 656] width 31 height 31
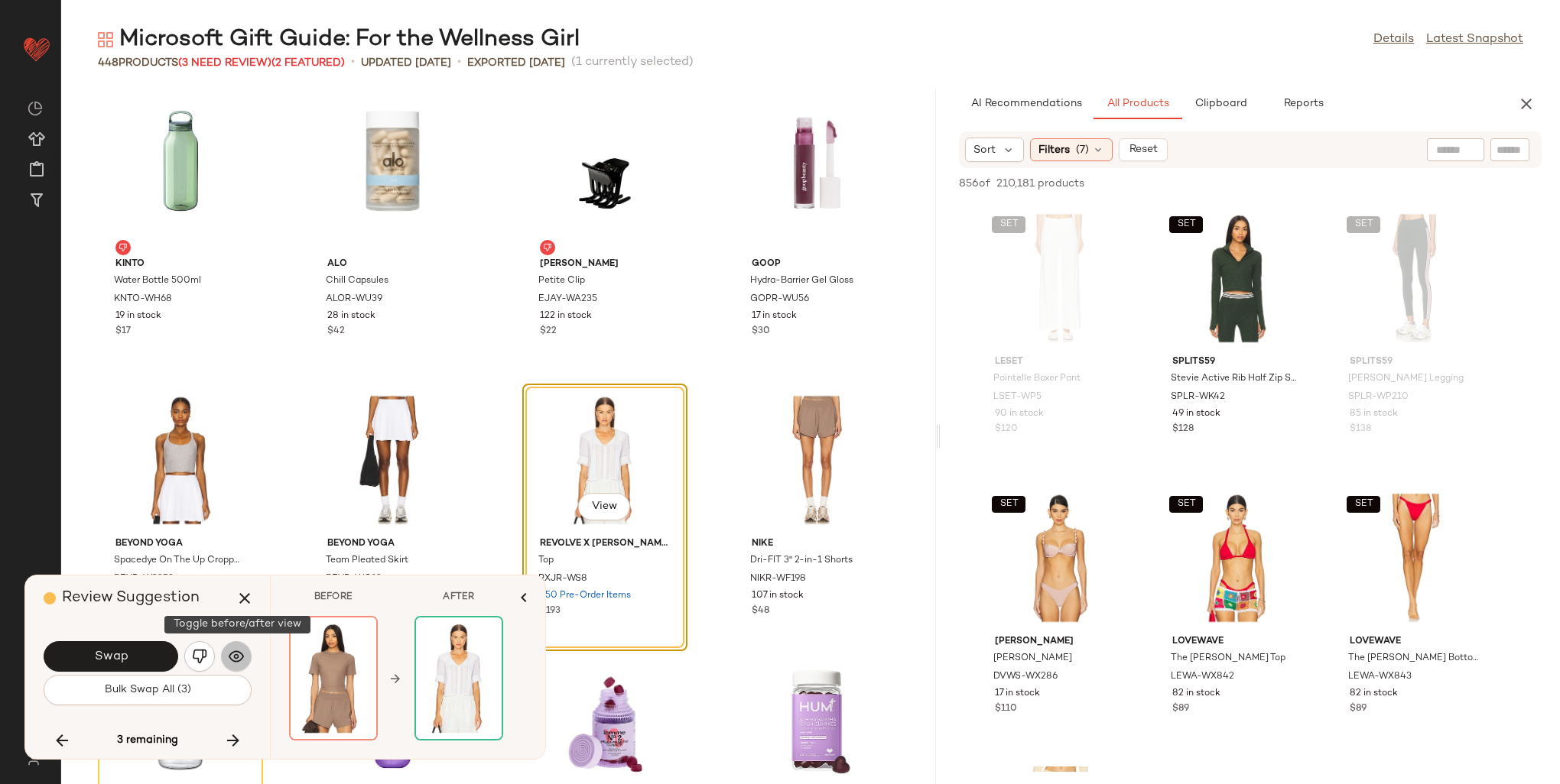
click at [242, 647] on button "button" at bounding box center [236, 656] width 31 height 31
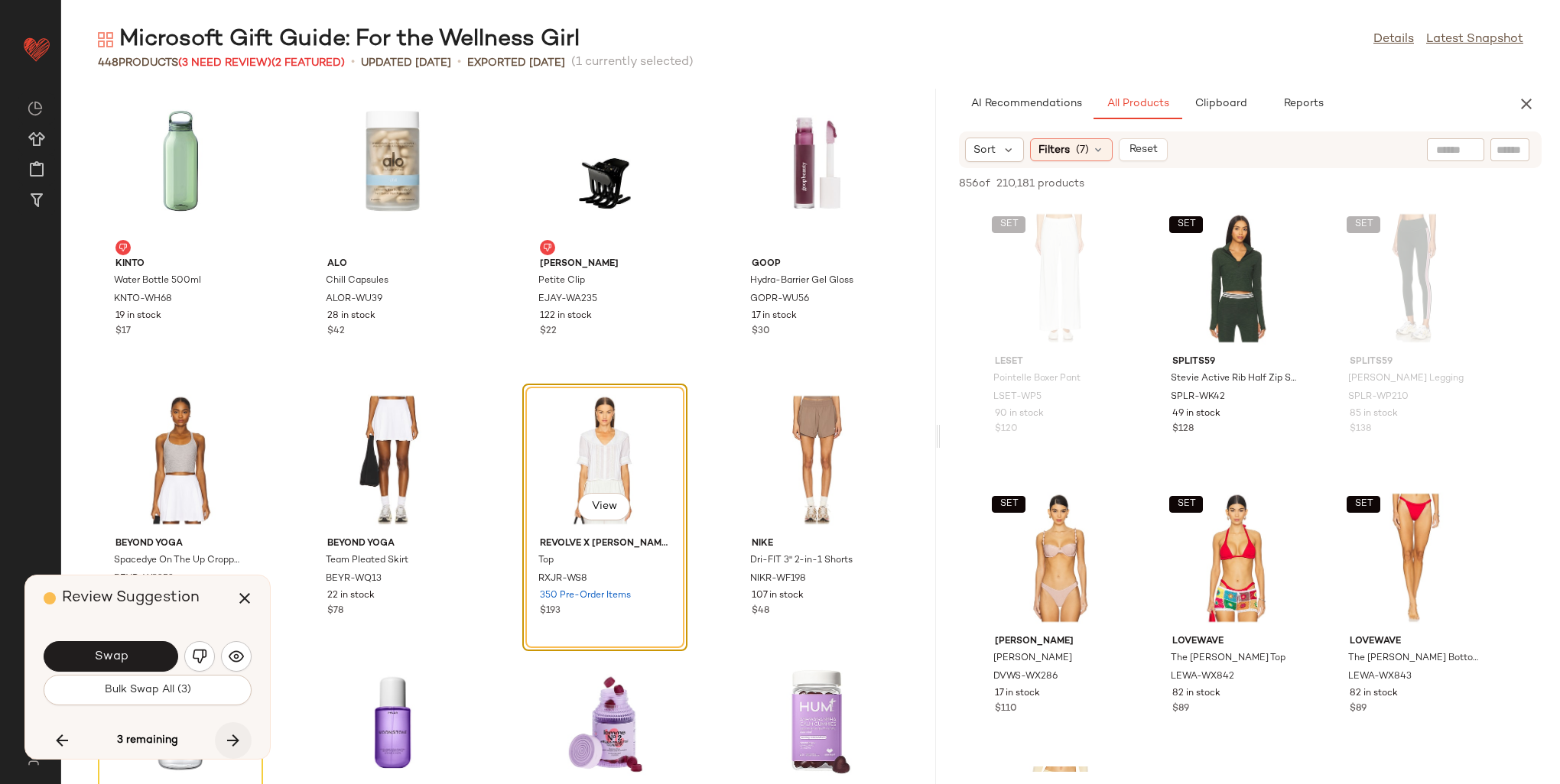
click at [234, 735] on icon "button" at bounding box center [233, 740] width 18 height 18
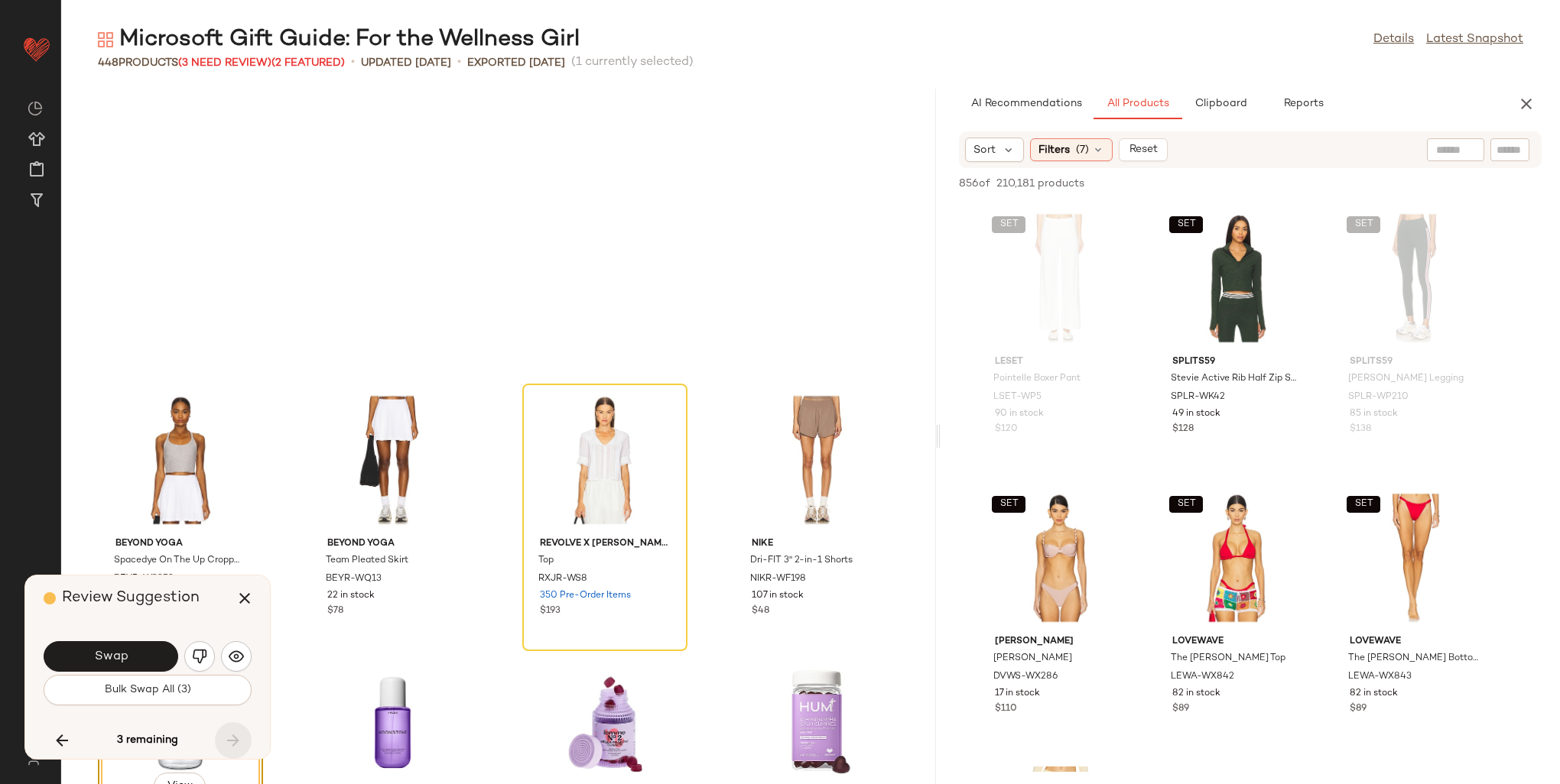
scroll to position [13152, 0]
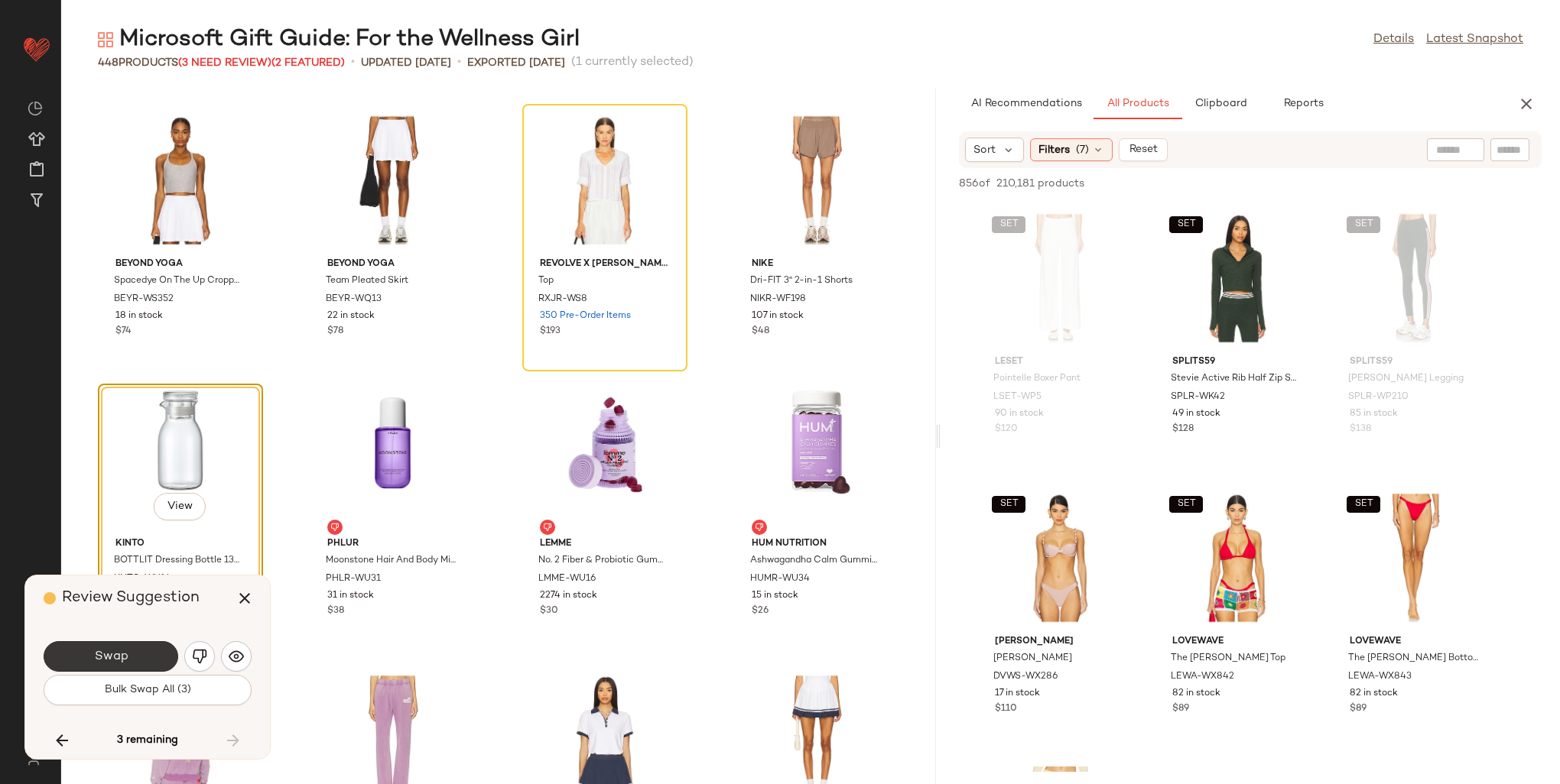
click at [132, 654] on button "Swap" at bounding box center [110, 656] width 134 height 31
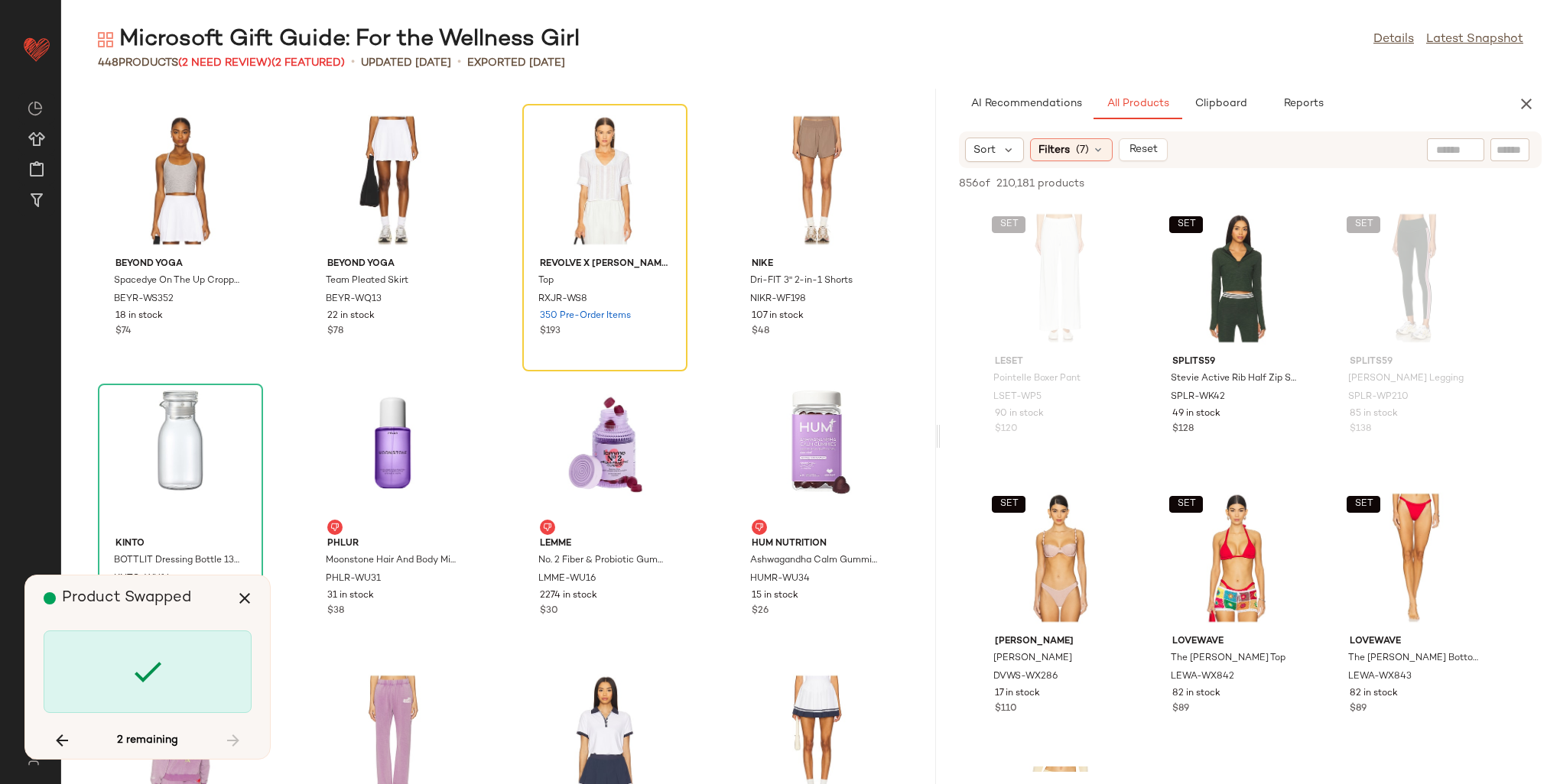
scroll to position [10354, 0]
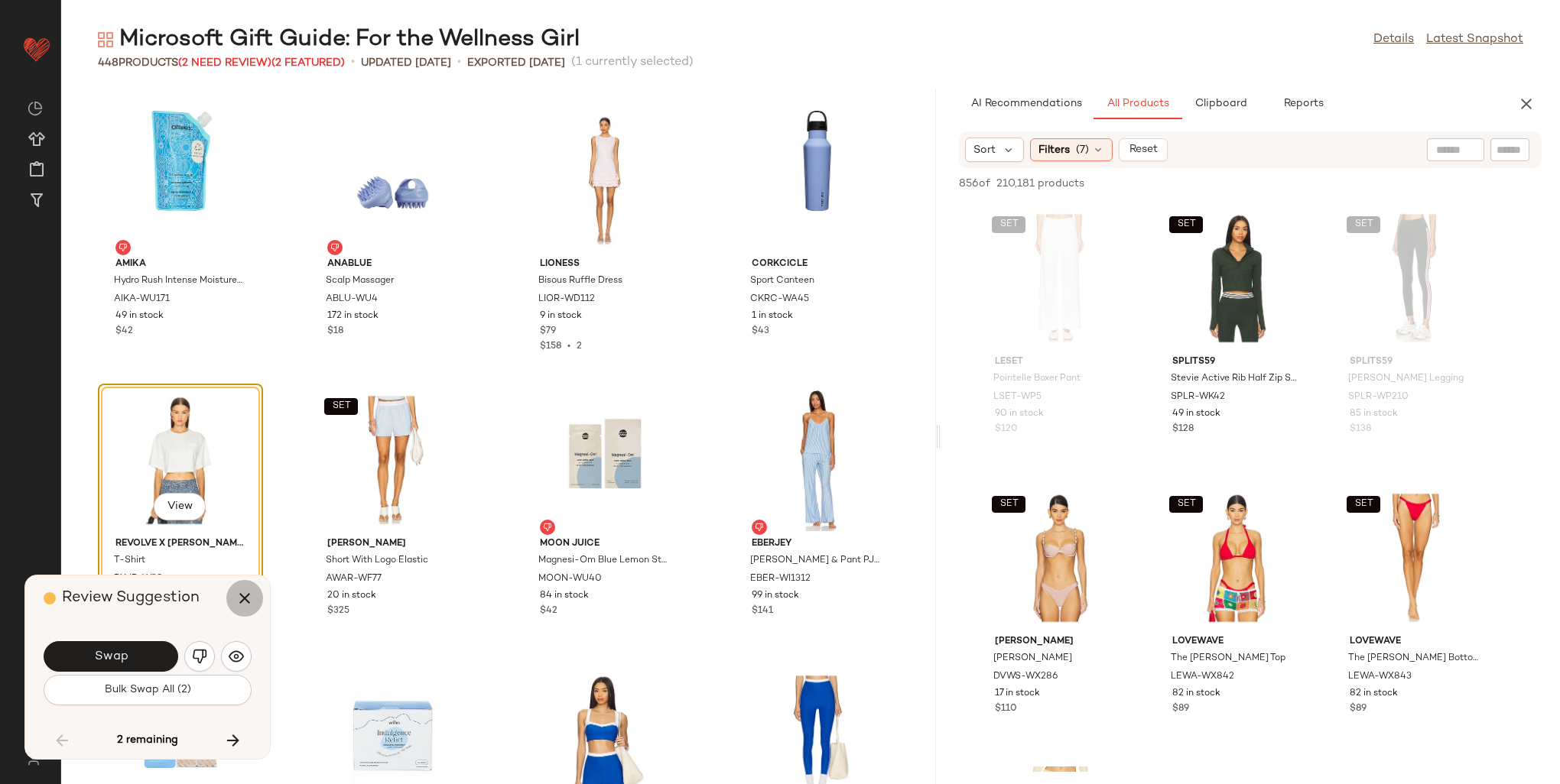
click at [253, 606] on icon "button" at bounding box center [245, 599] width 18 height 18
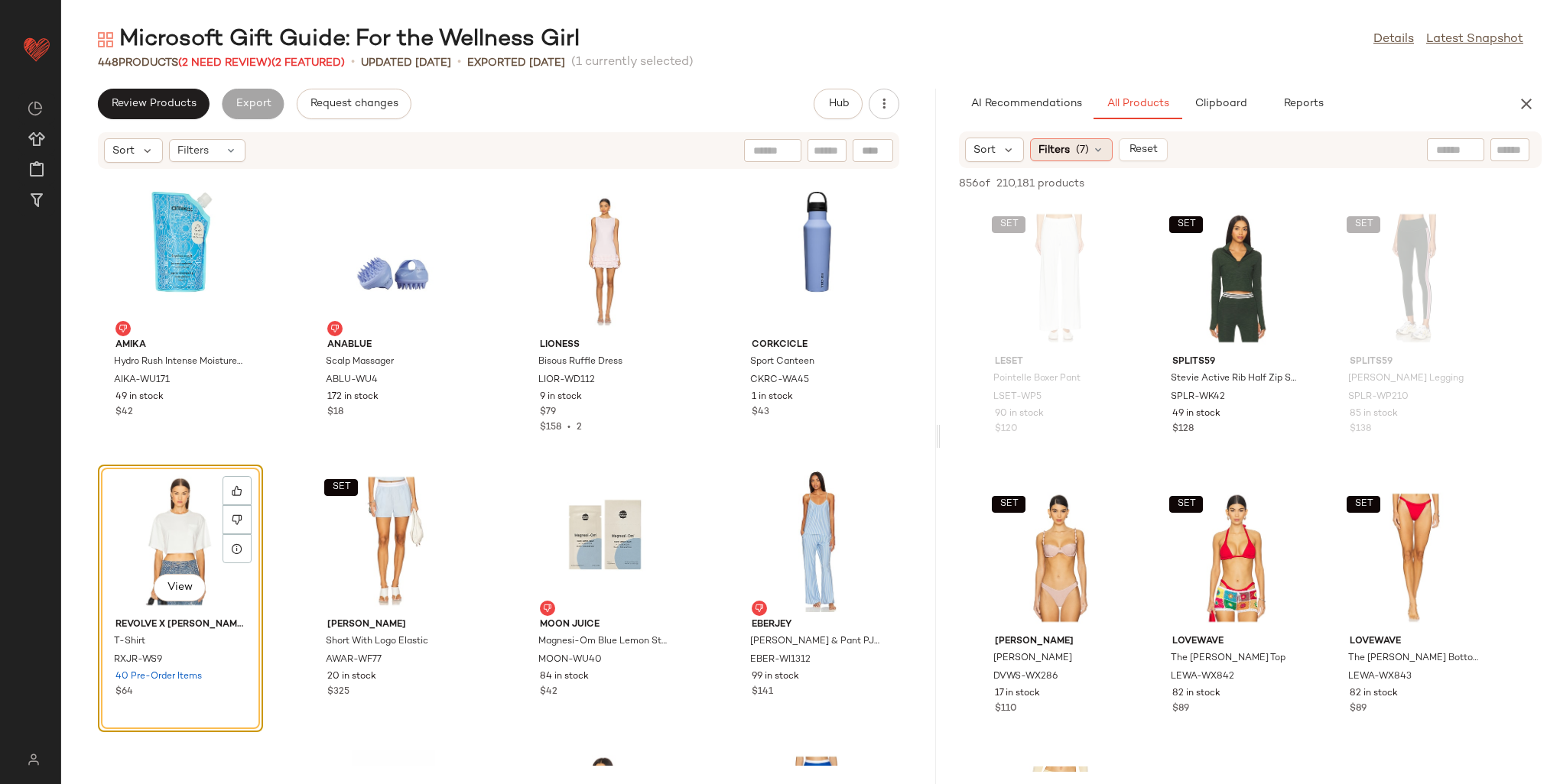
click at [1089, 148] on div "Filters (7)" at bounding box center [1071, 150] width 82 height 23
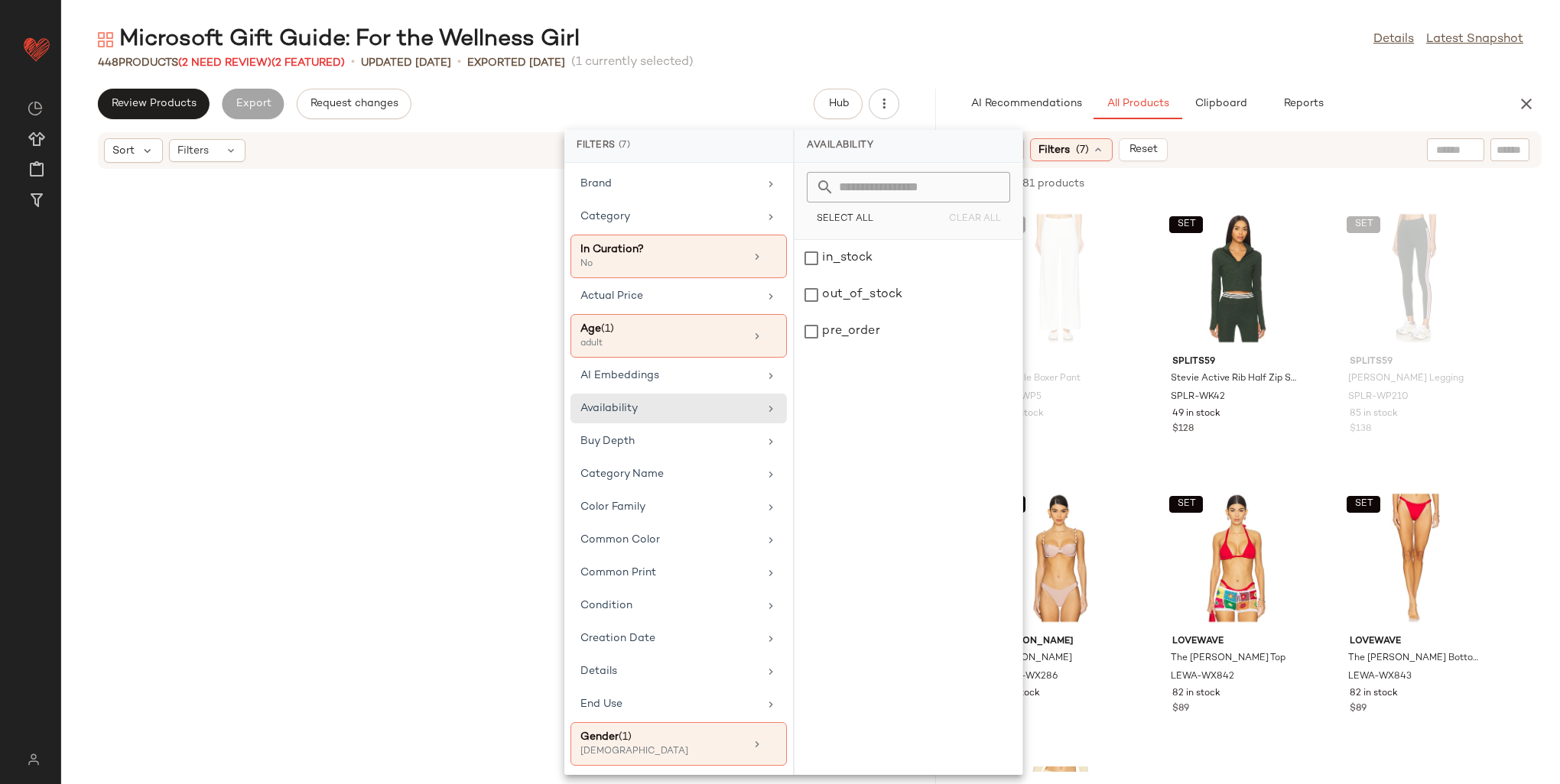
scroll to position [10354, 0]
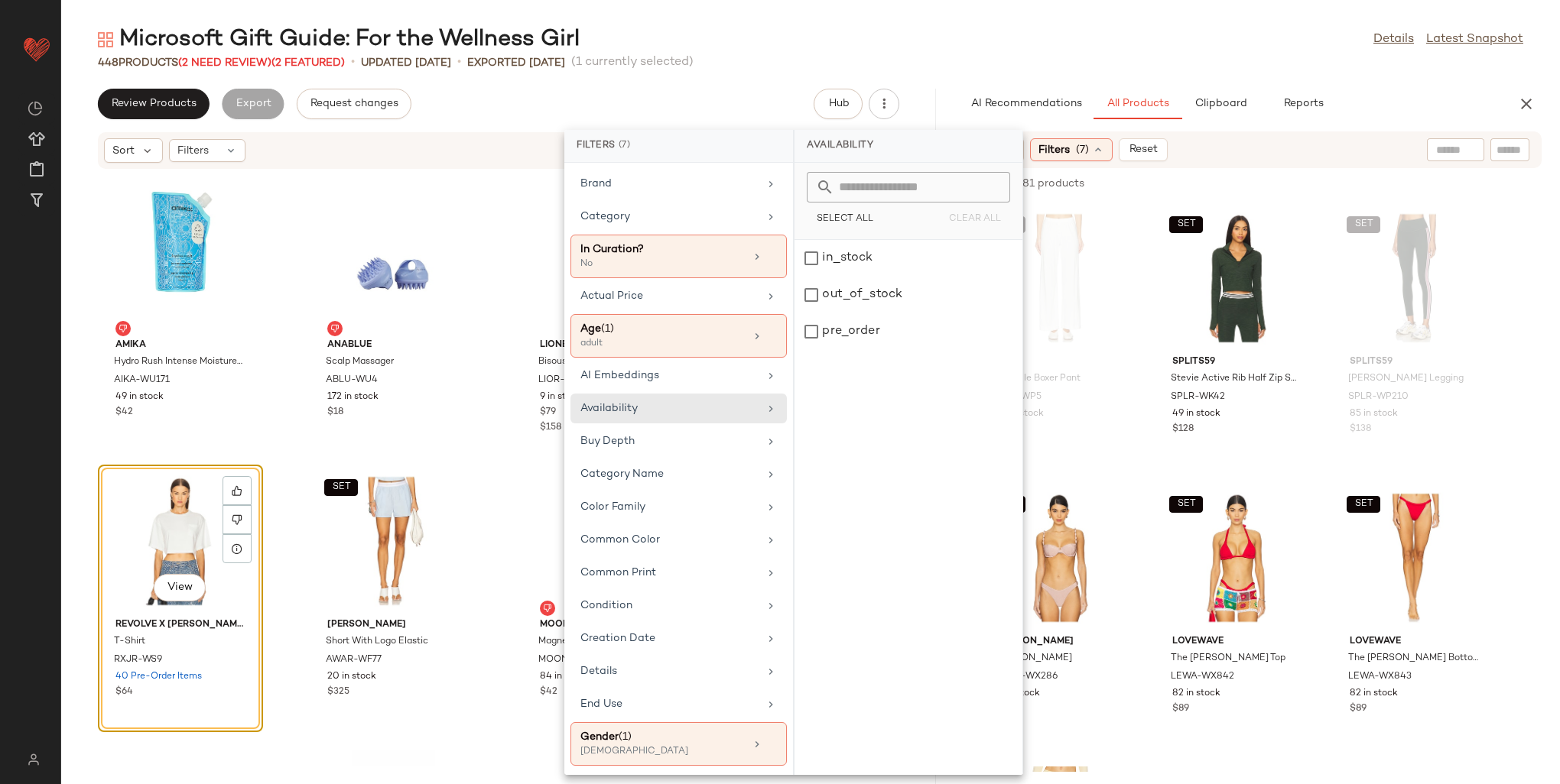
click at [841, 277] on div "in_stock" at bounding box center [909, 295] width 228 height 37
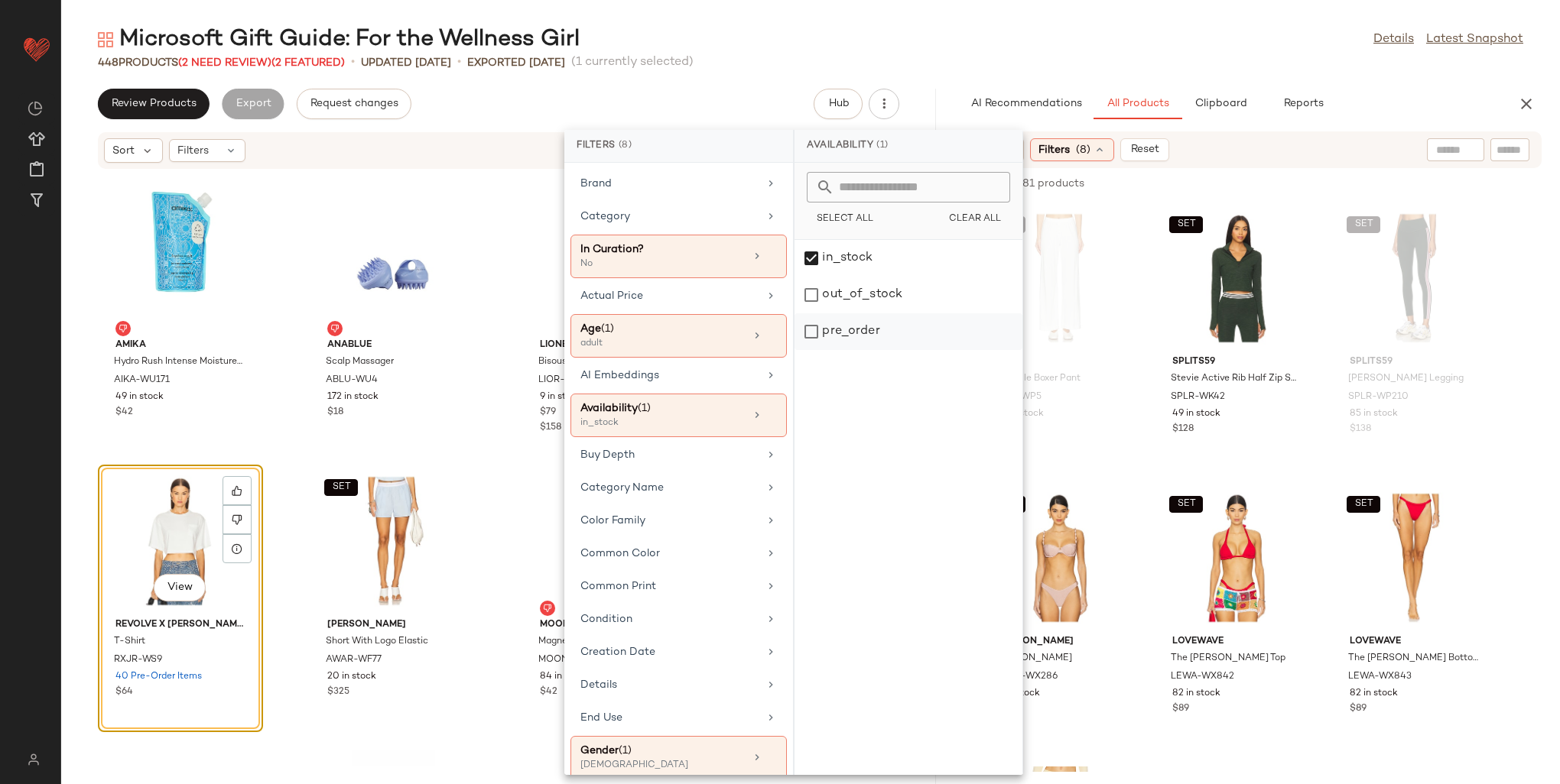
click at [857, 329] on div "pre_order" at bounding box center [909, 331] width 228 height 37
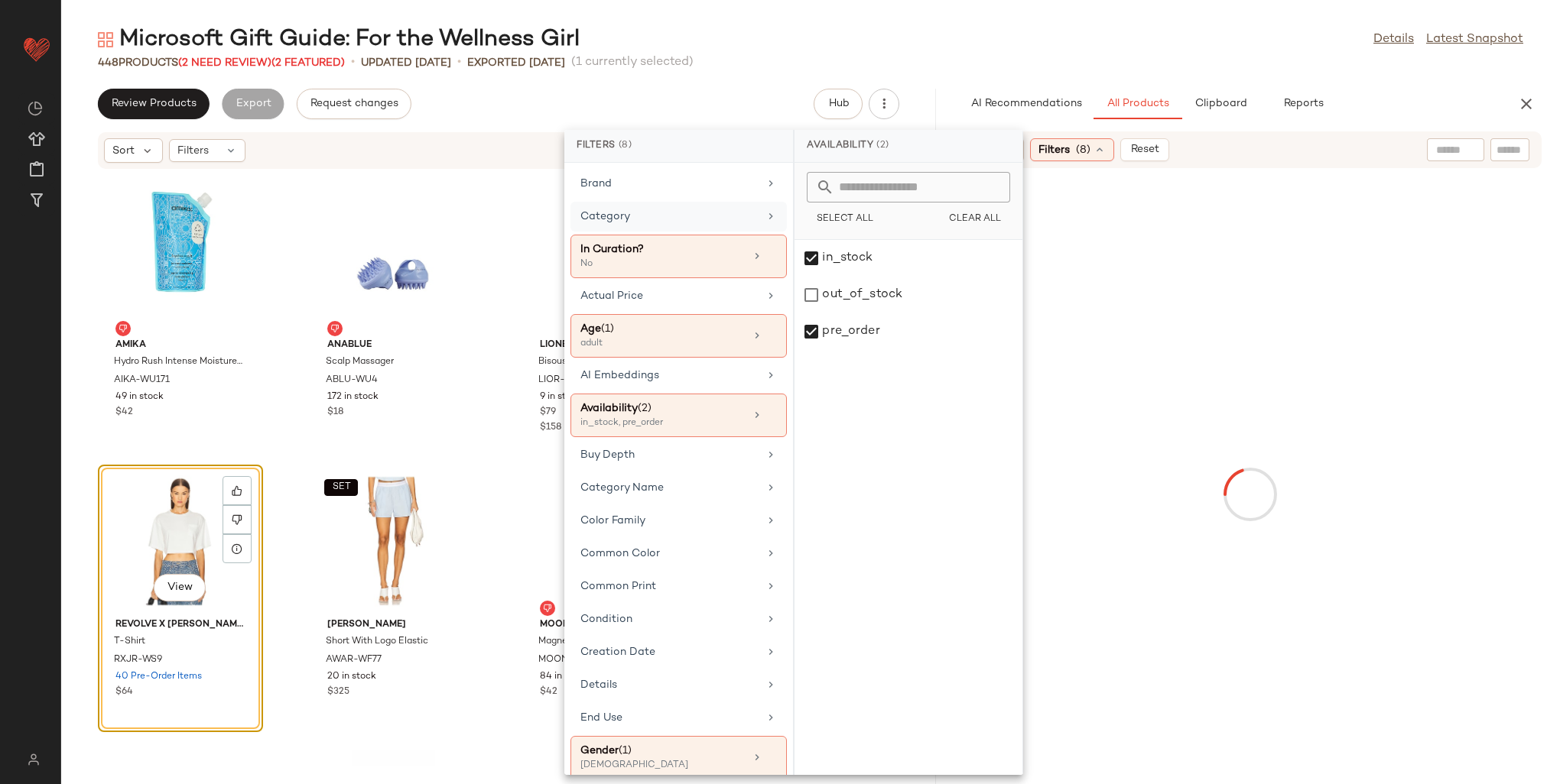
click at [625, 217] on div "Category" at bounding box center [670, 216] width 178 height 16
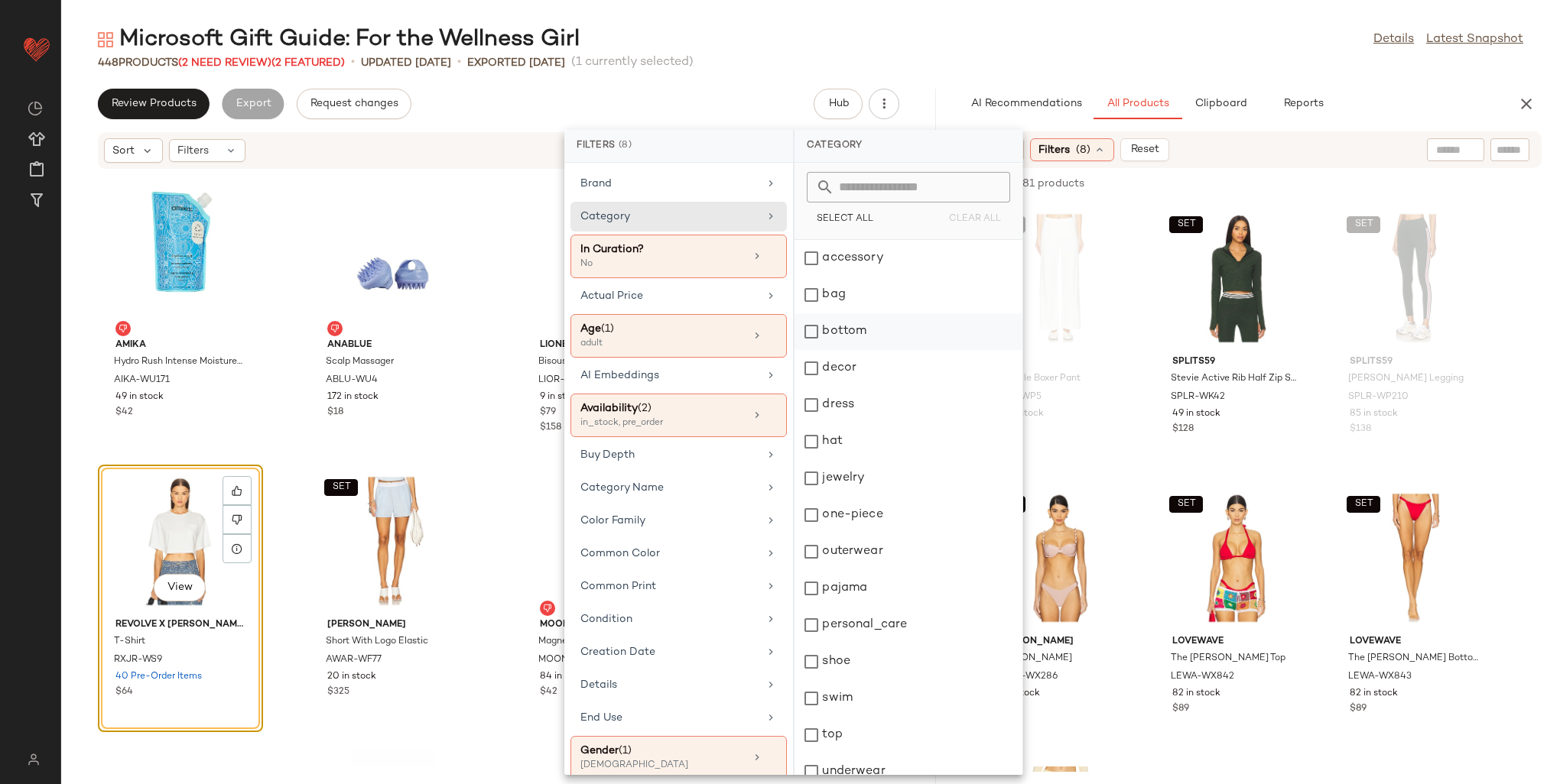
click at [831, 350] on div "bottom" at bounding box center [909, 369] width 228 height 37
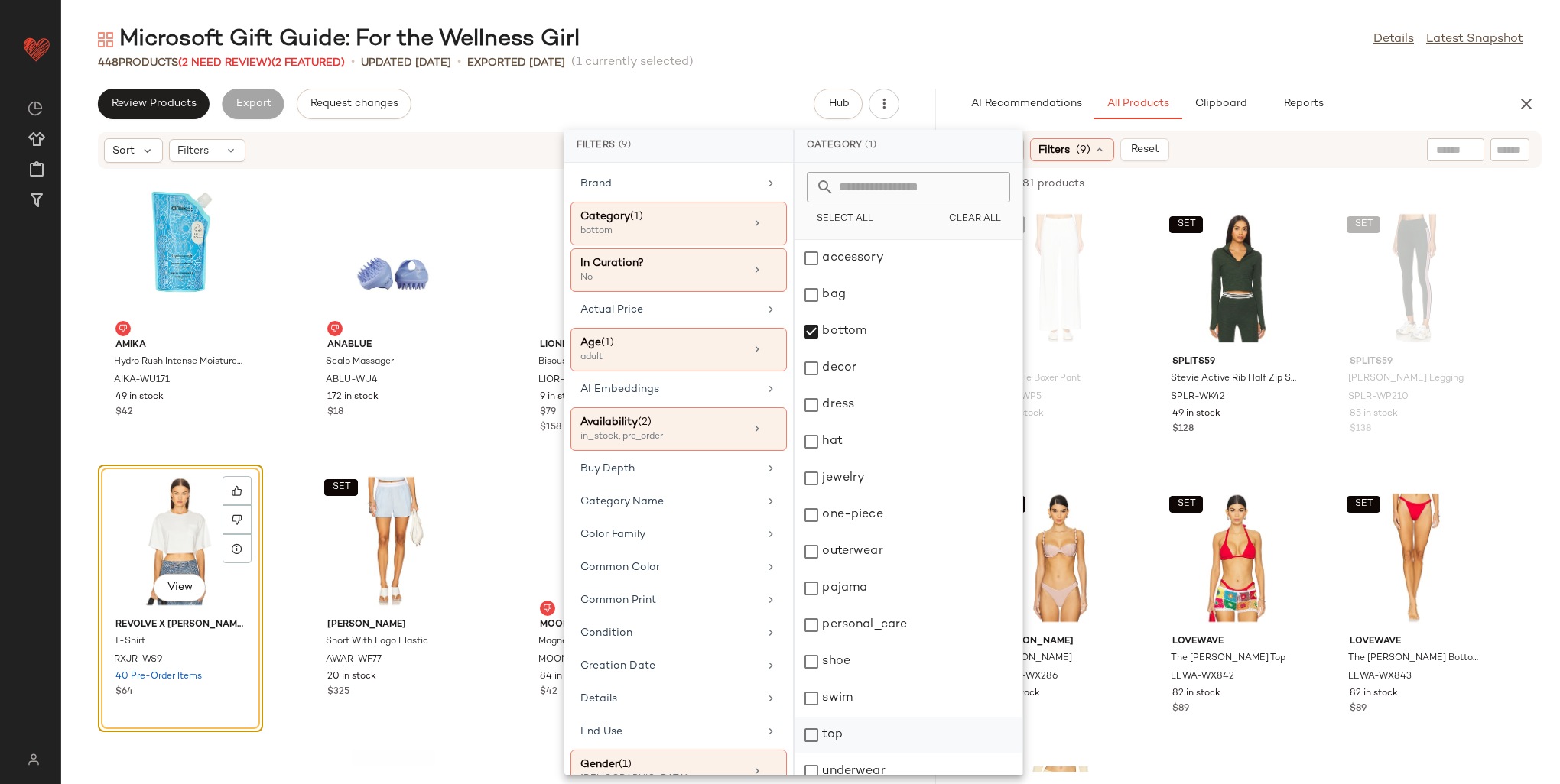
click at [832, 753] on div "top" at bounding box center [909, 772] width 228 height 37
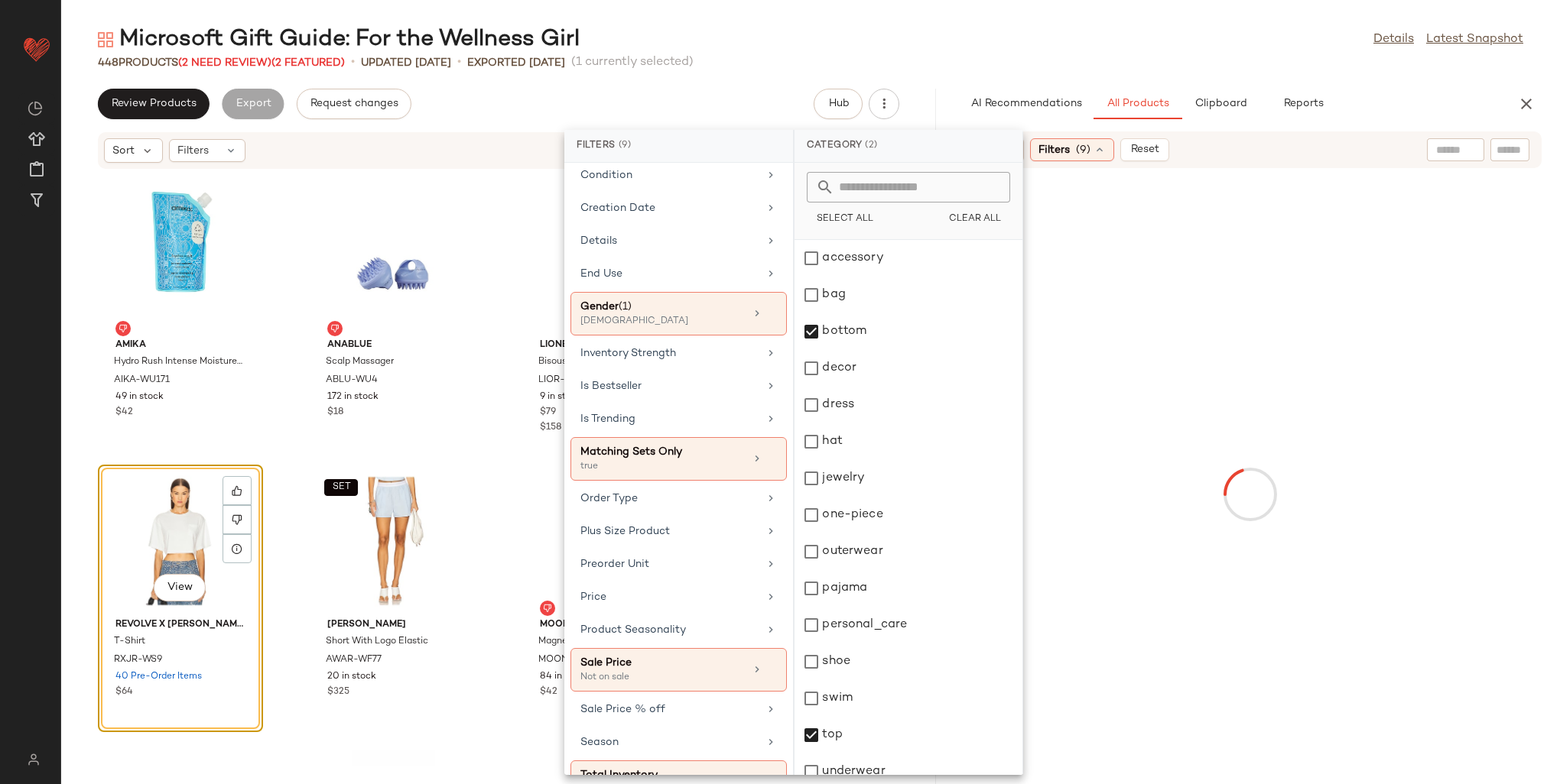
scroll to position [458, 0]
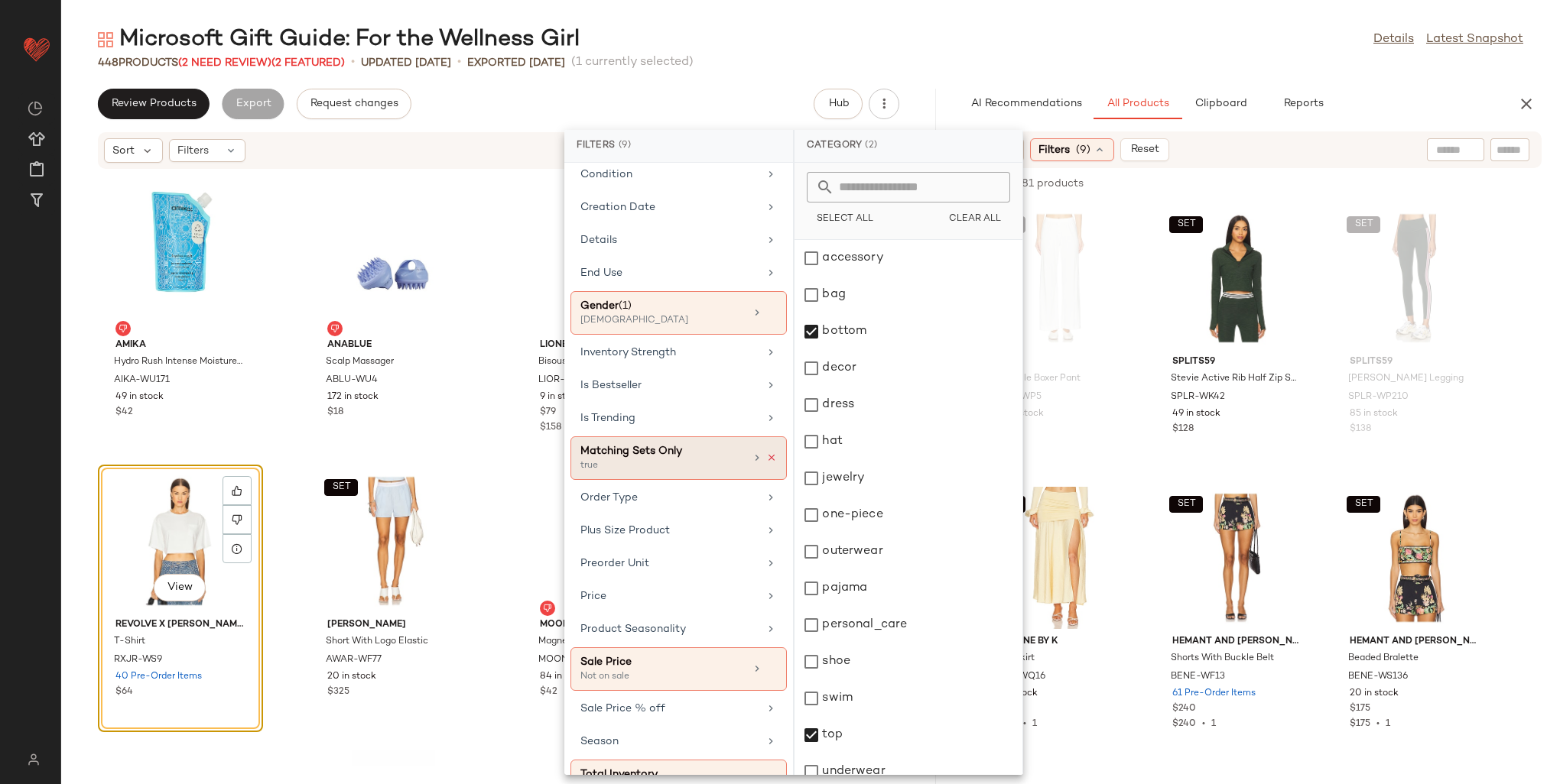
click at [768, 453] on icon at bounding box center [771, 458] width 11 height 11
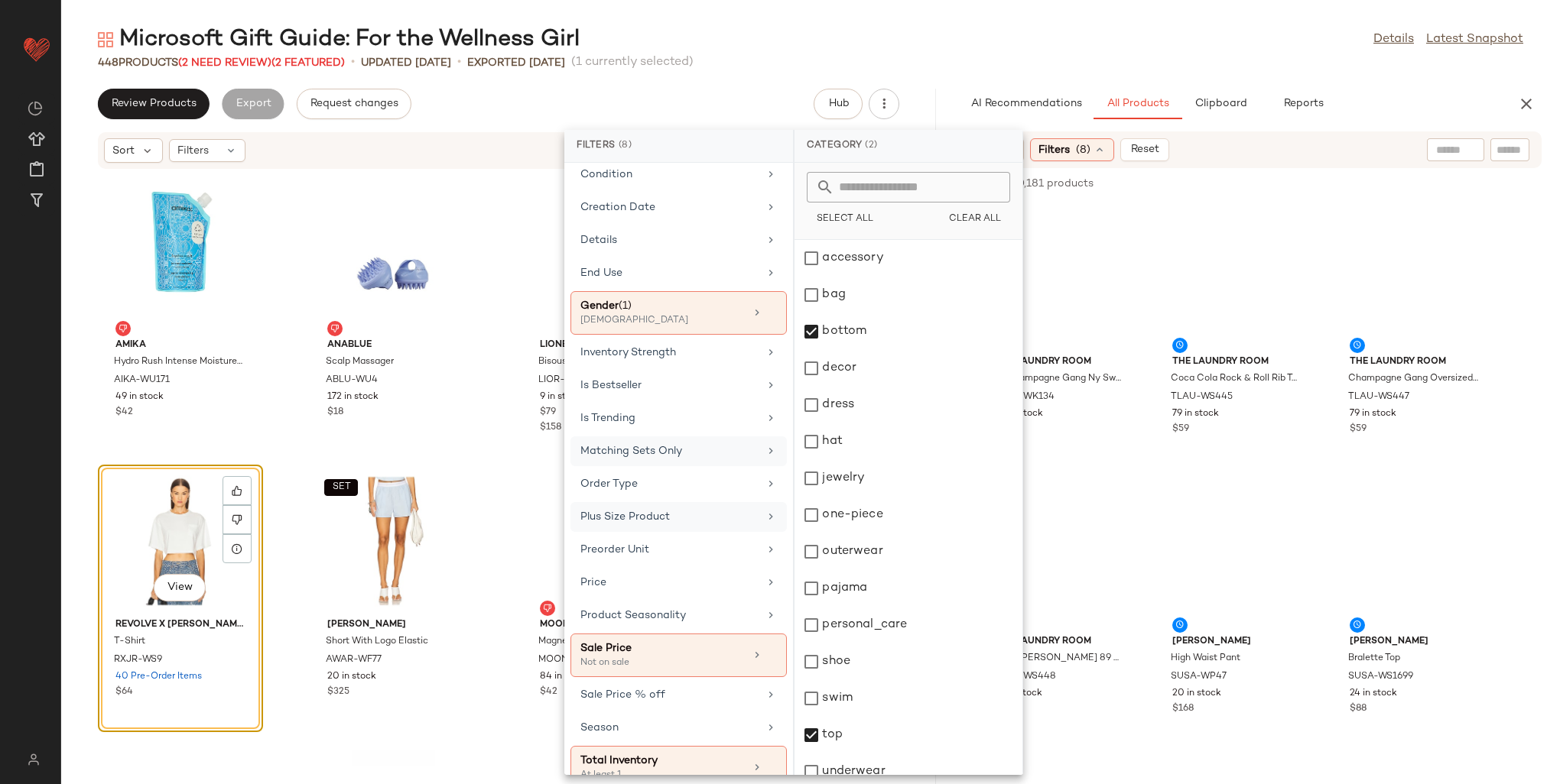
scroll to position [616, 0]
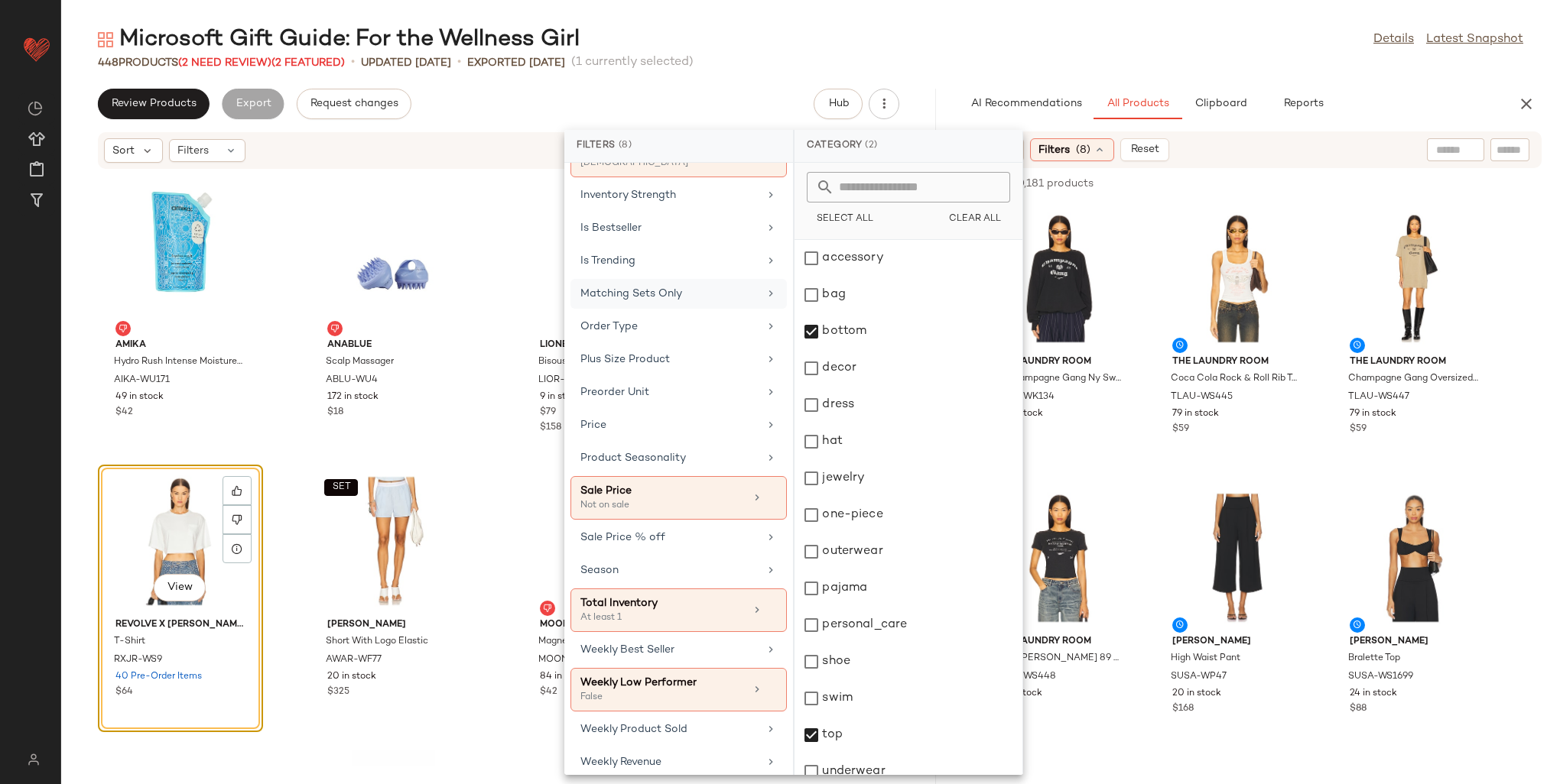
click at [1454, 147] on input "text" at bounding box center [1455, 149] width 39 height 16
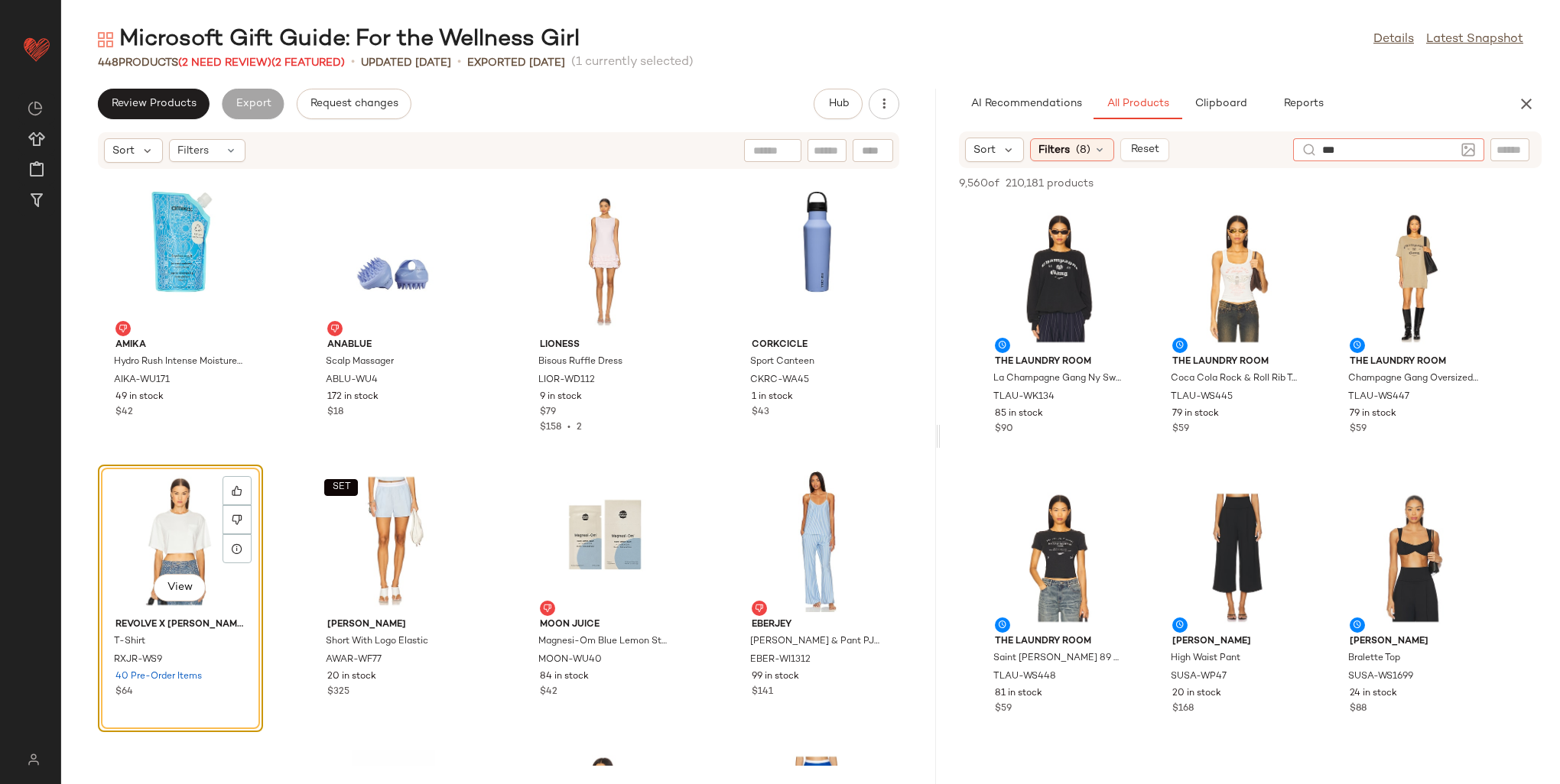
type input "****"
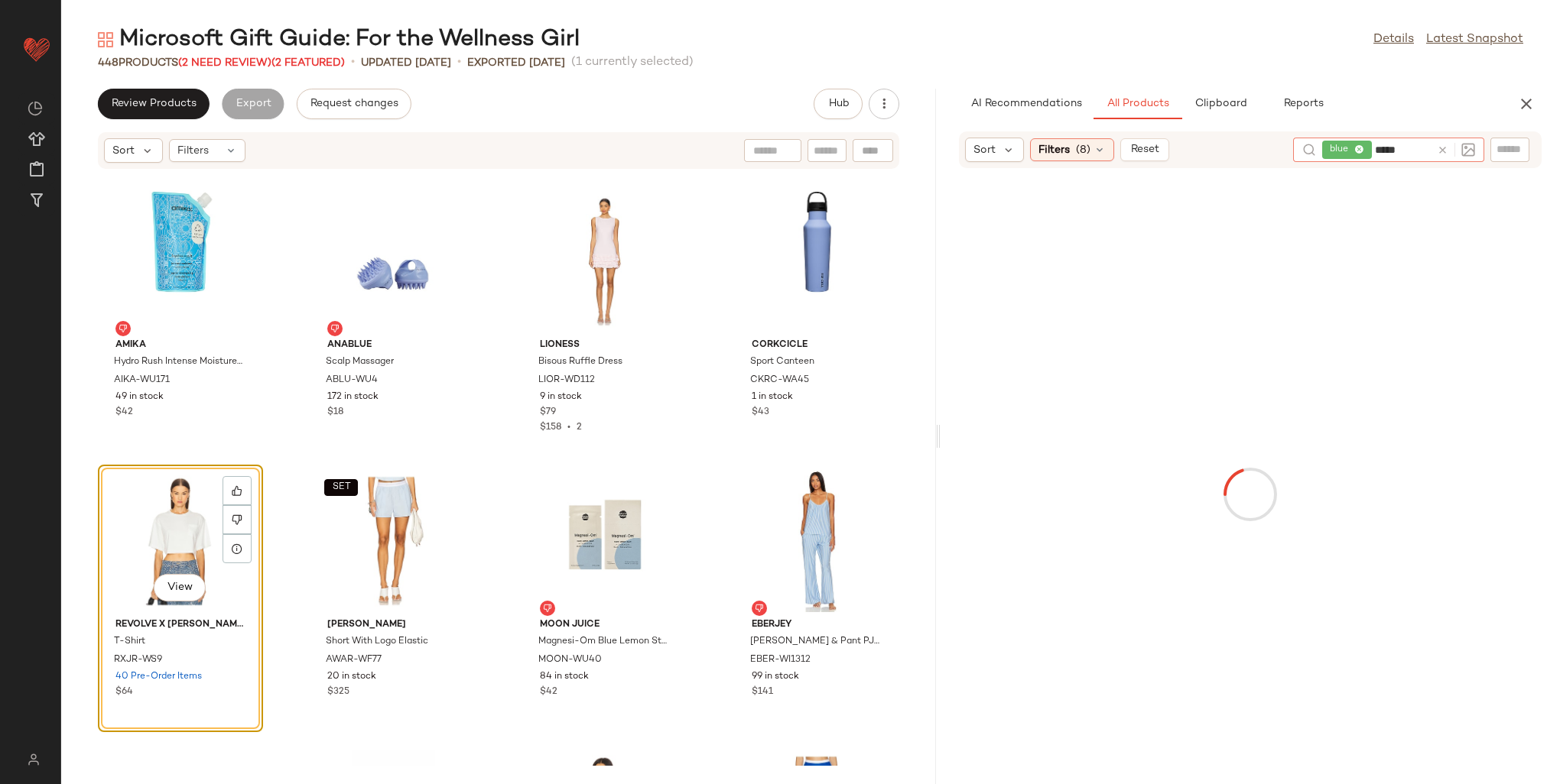
type input "******"
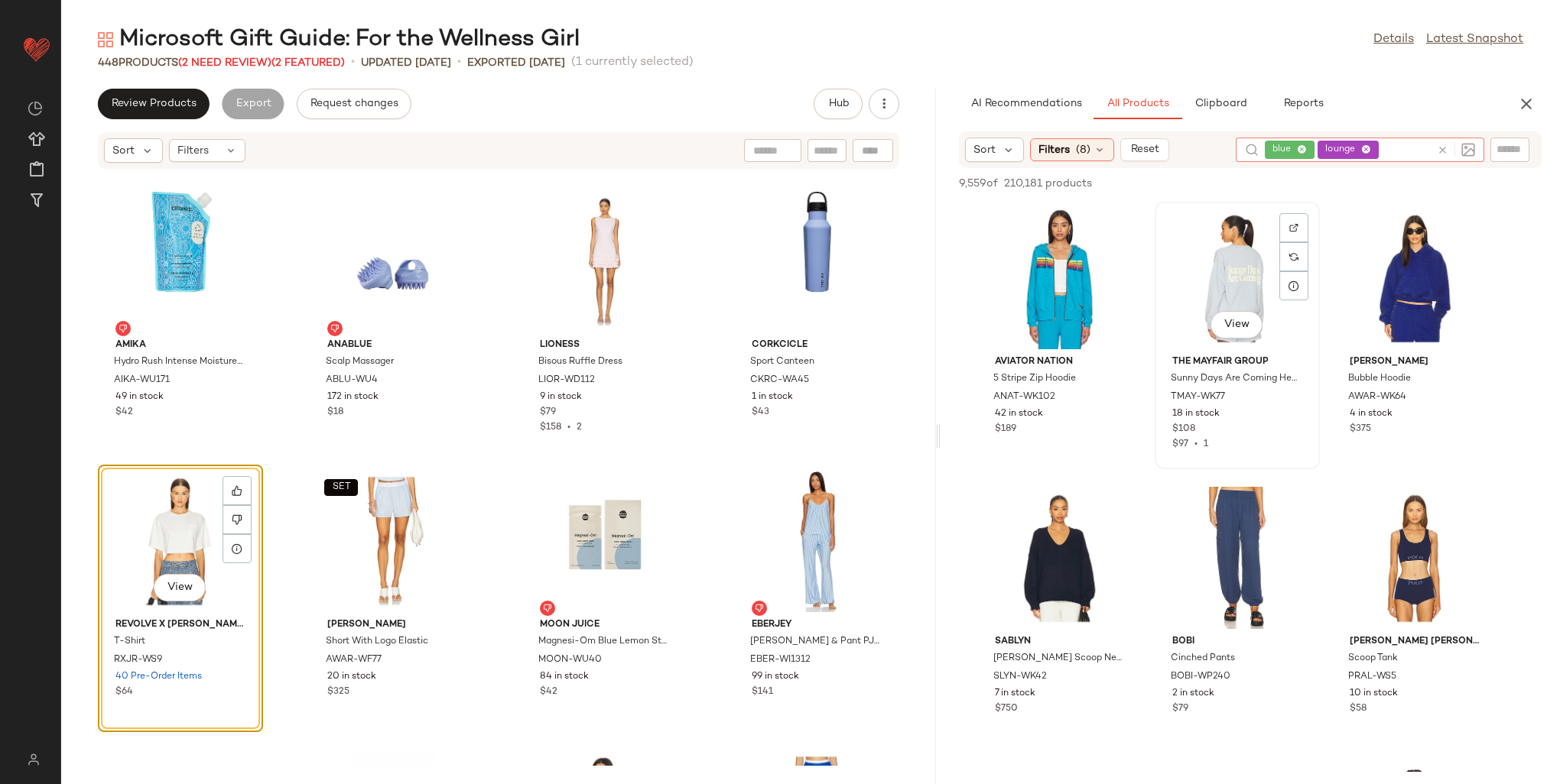
click at [1299, 212] on div "View" at bounding box center [1237, 278] width 154 height 142
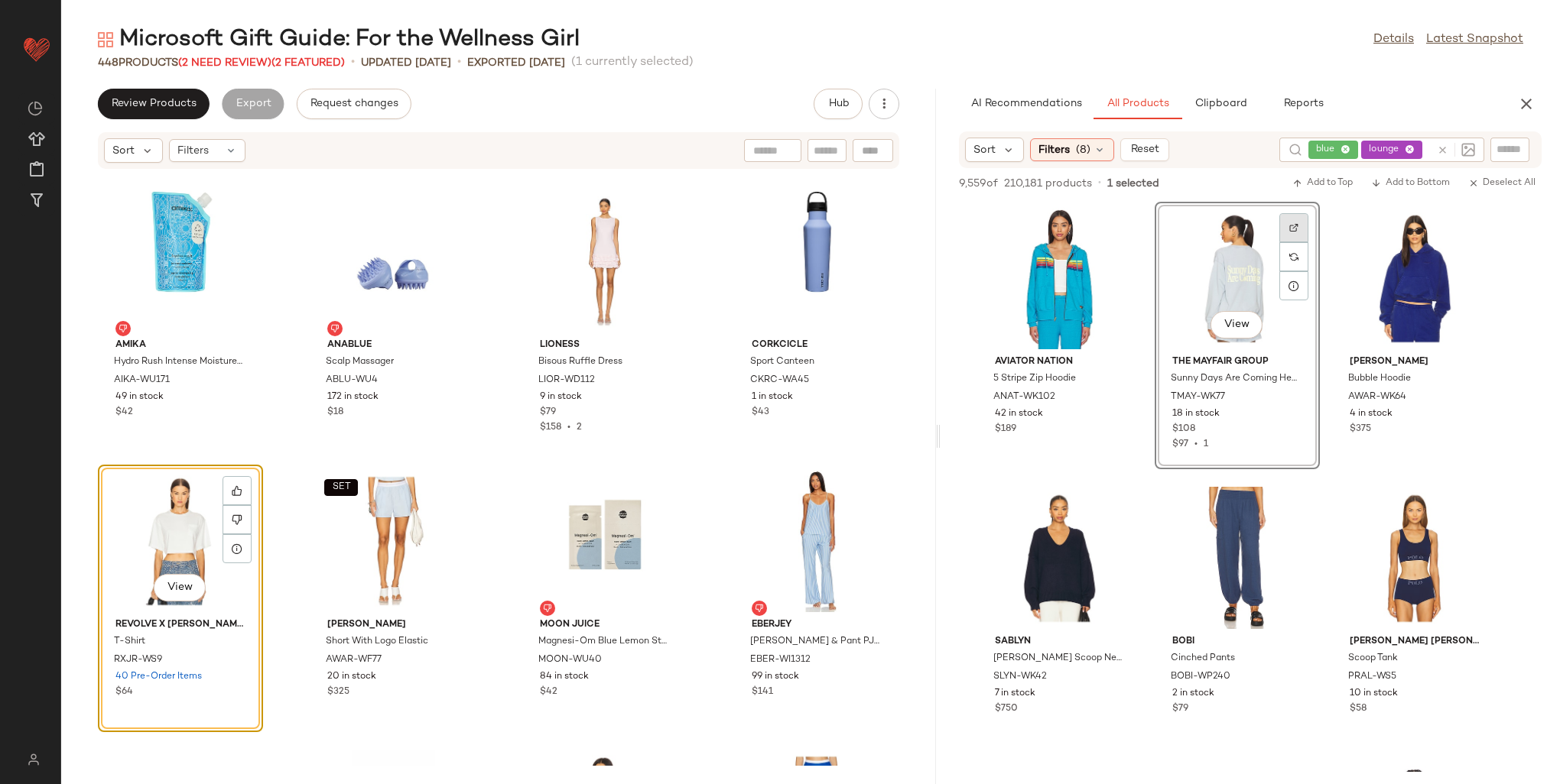
click at [1295, 223] on img at bounding box center [1294, 228] width 9 height 9
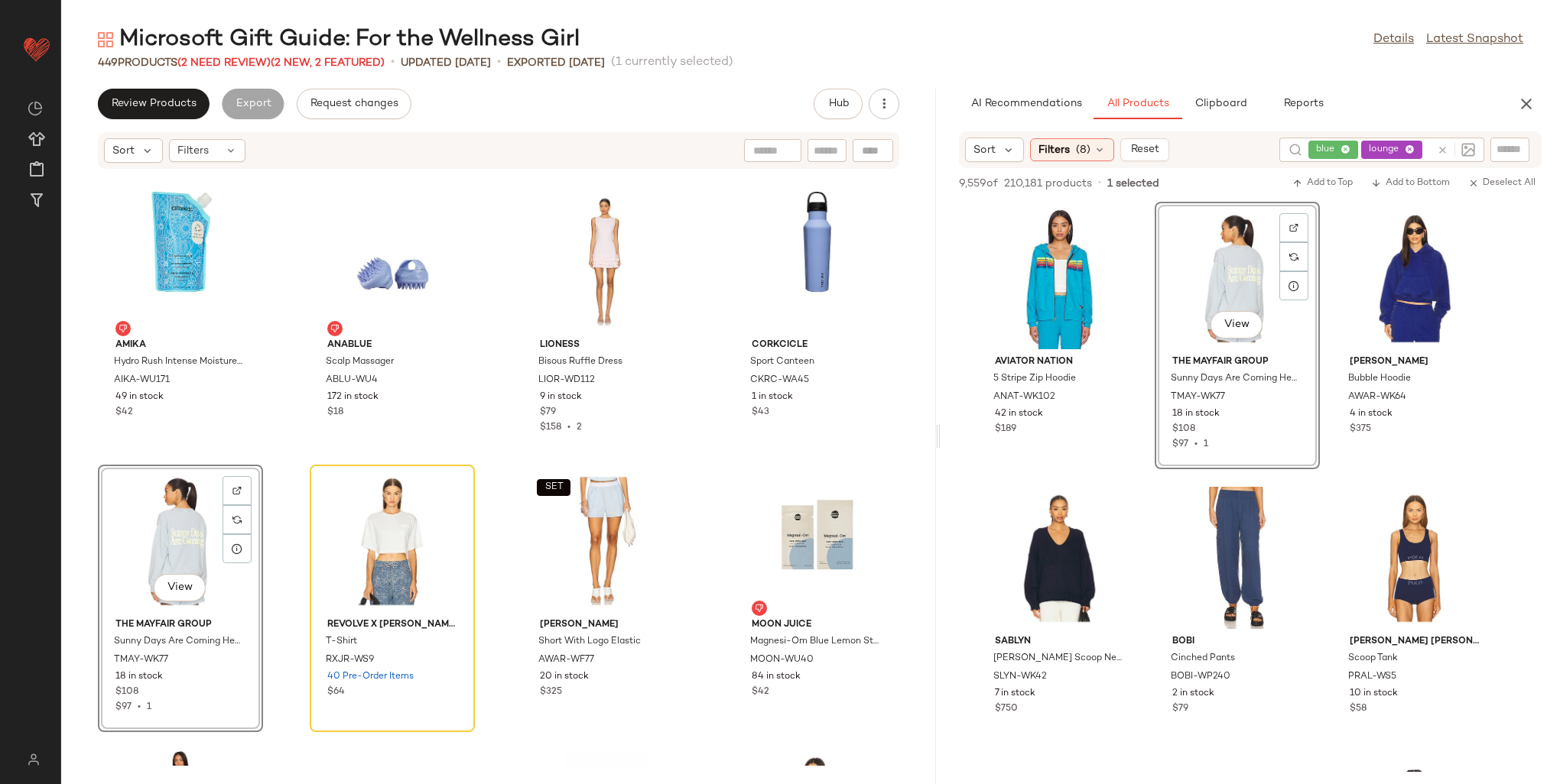
click at [1520, 138] on div at bounding box center [1509, 149] width 39 height 23
paste input "*********"
type input "*********"
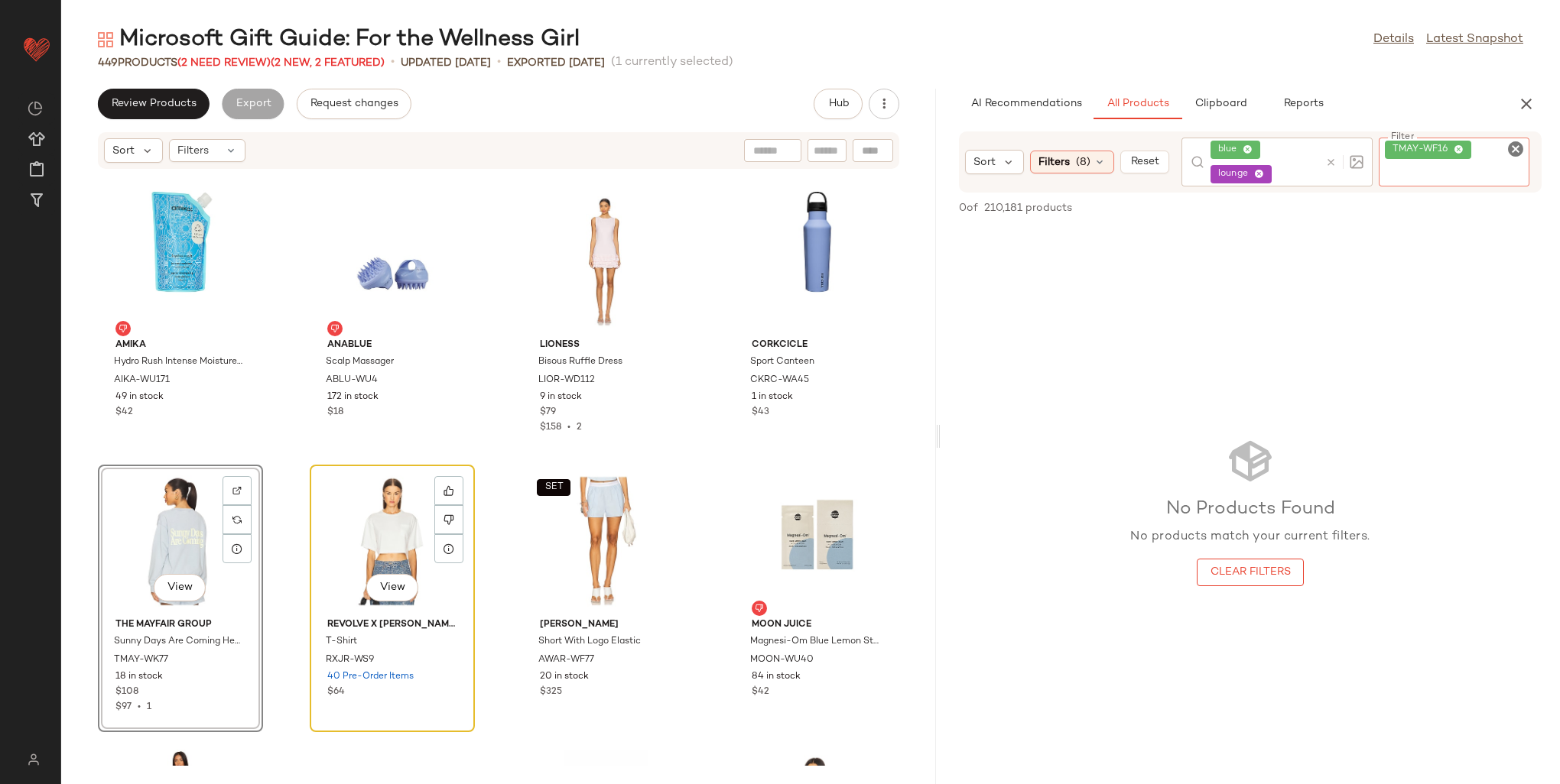
click at [392, 494] on div "View" at bounding box center [392, 541] width 154 height 142
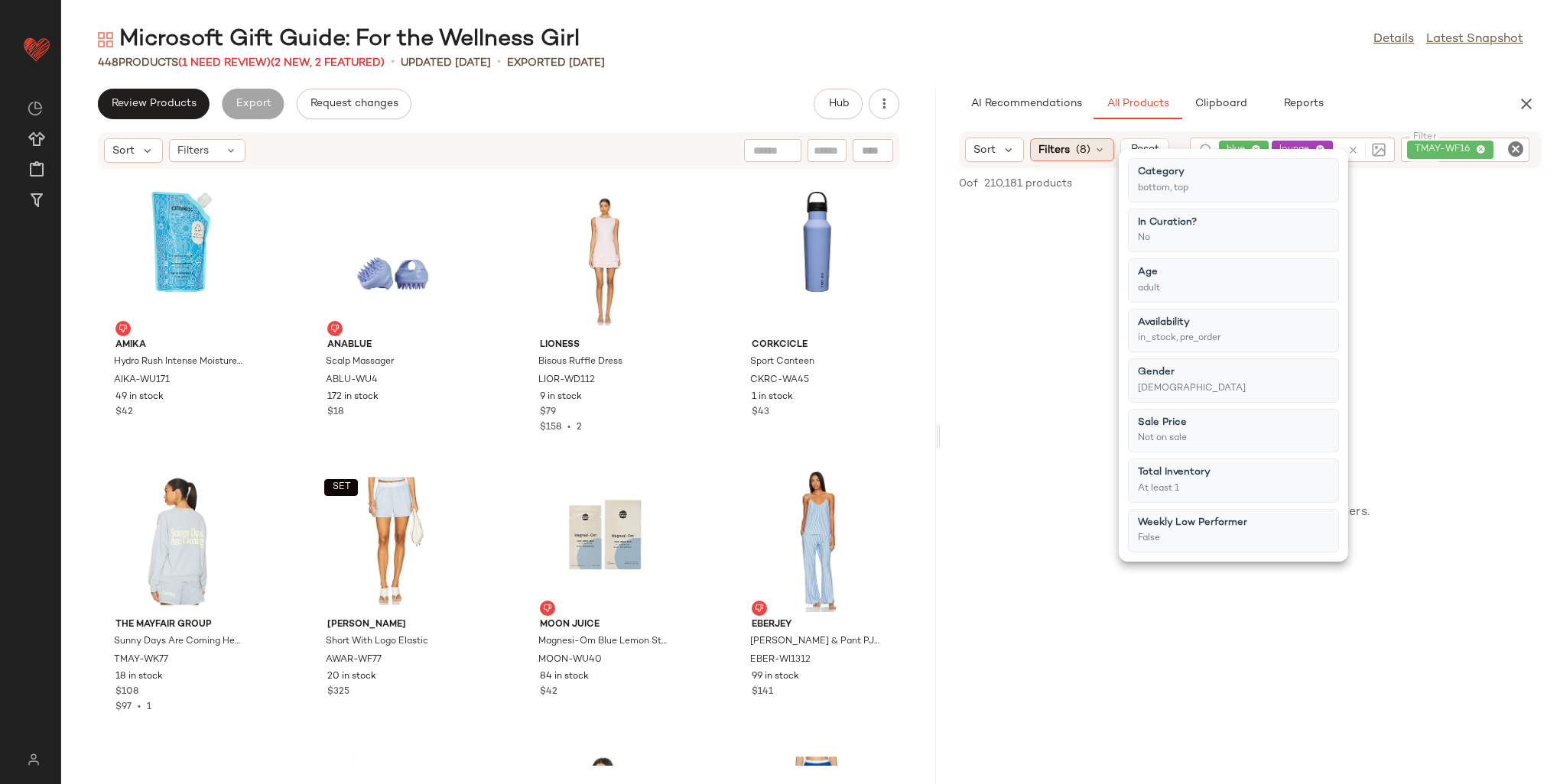
click at [1096, 156] on icon at bounding box center [1099, 149] width 12 height 12
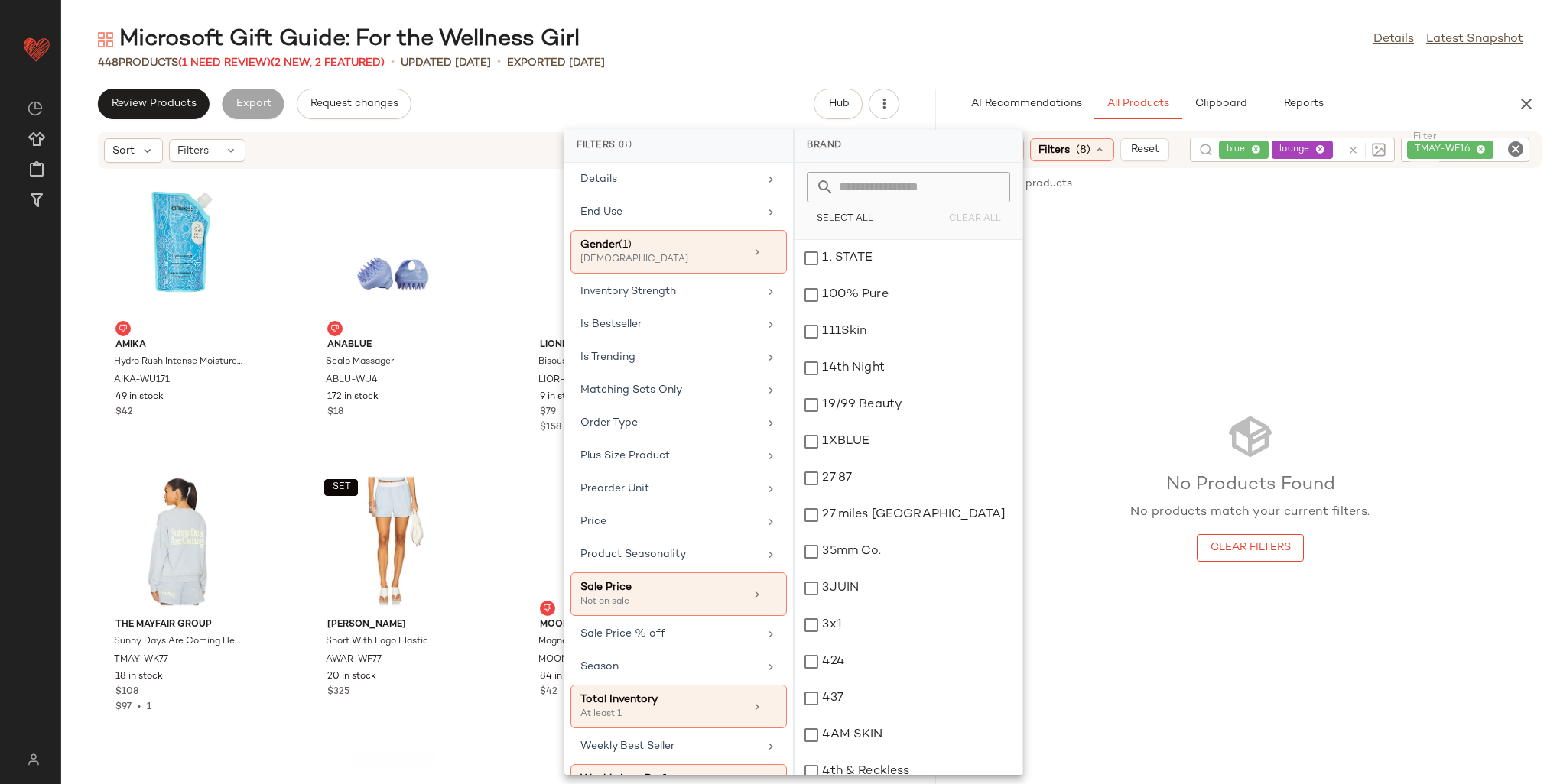
scroll to position [616, 0]
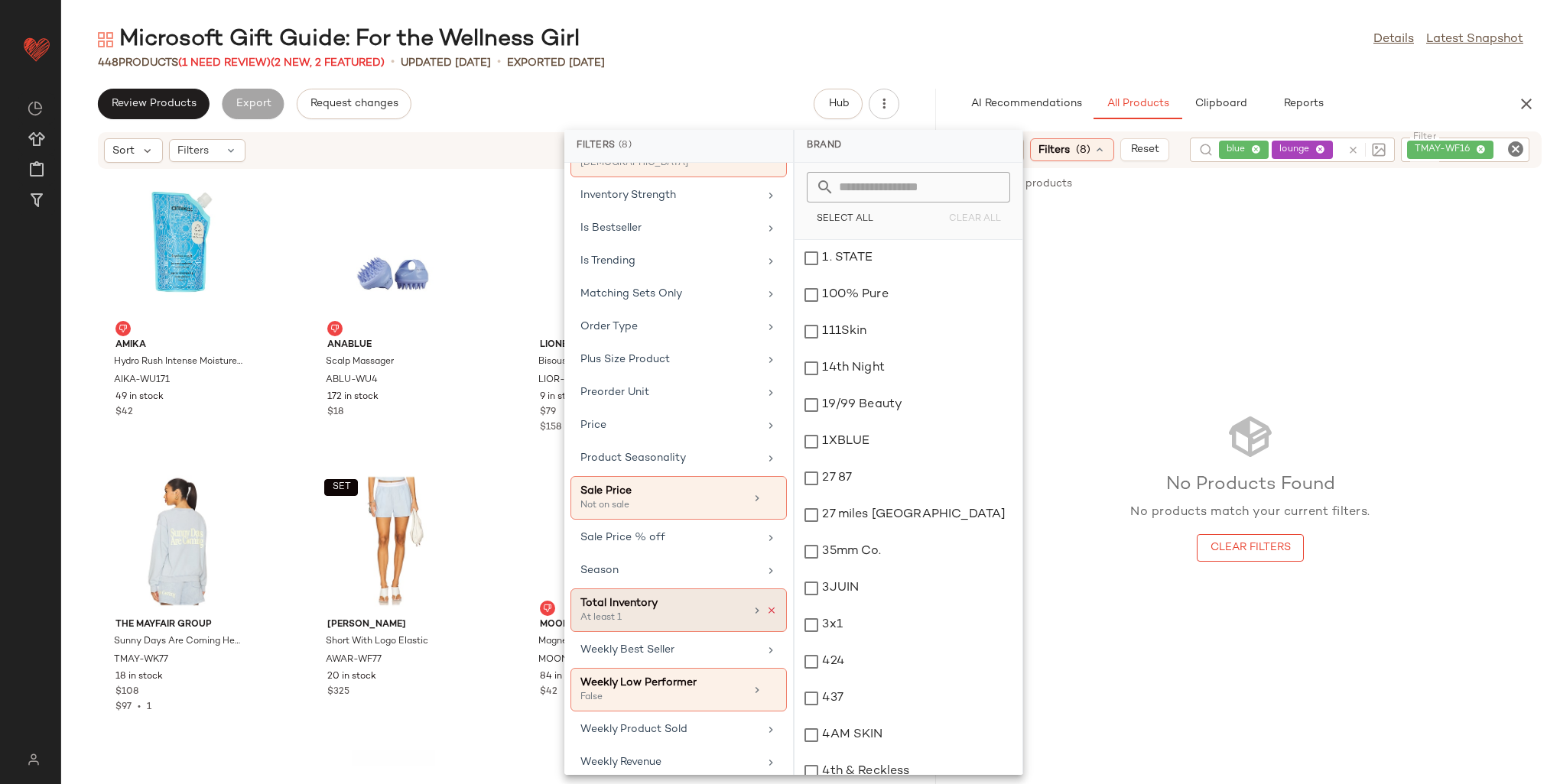
click at [766, 605] on icon at bounding box center [771, 610] width 11 height 11
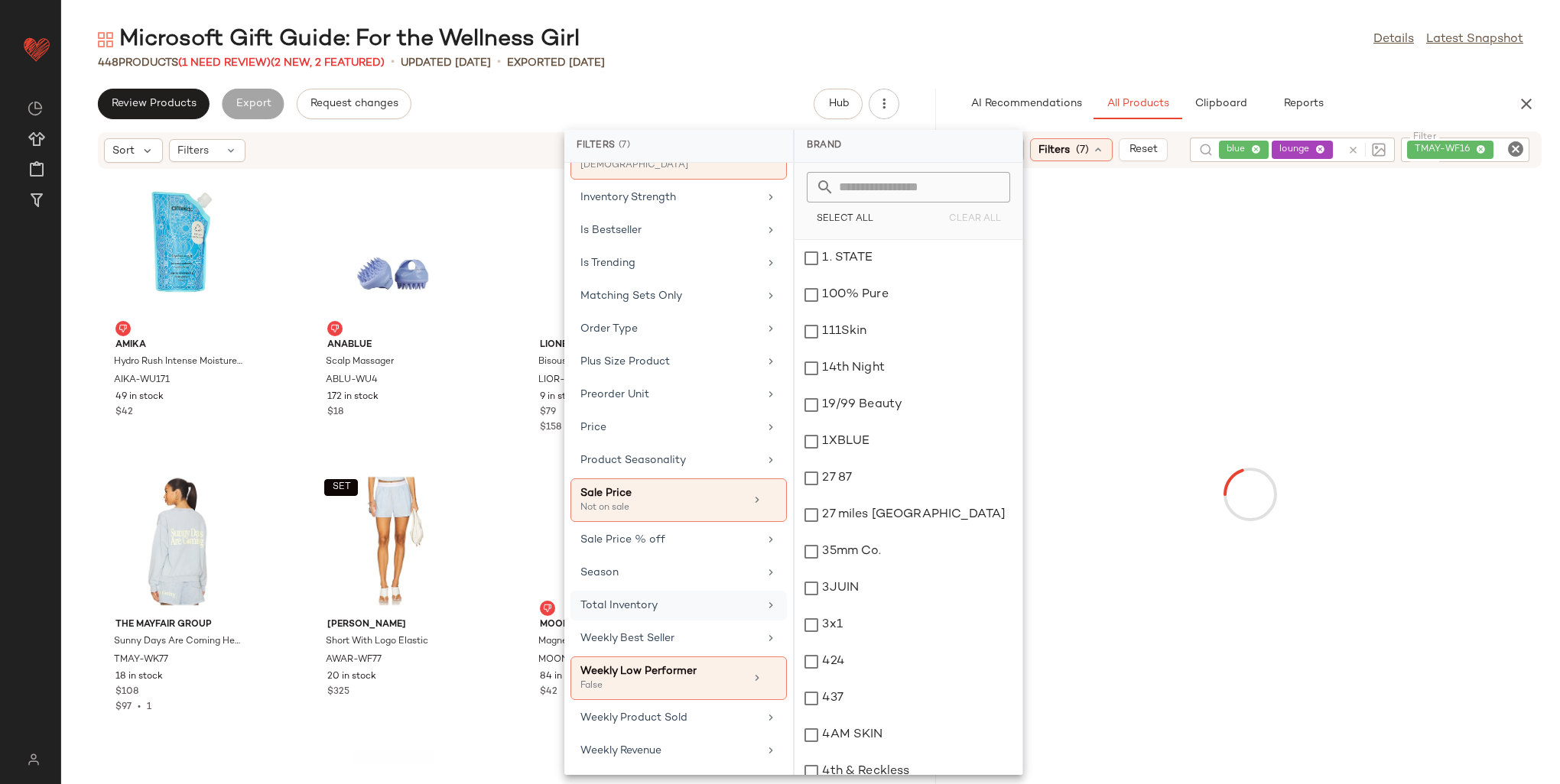
scroll to position [603, 0]
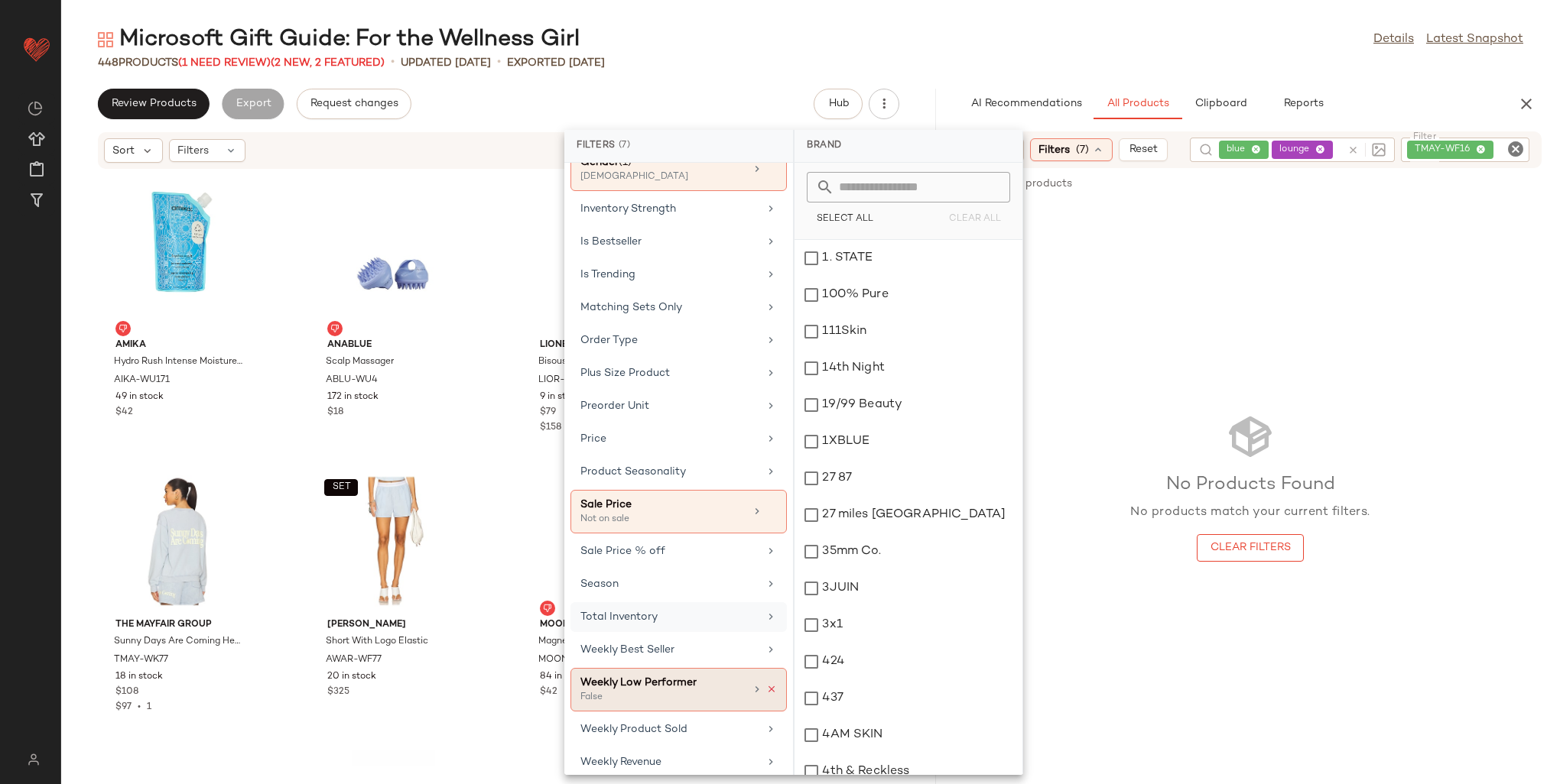
click at [771, 684] on icon at bounding box center [771, 689] width 11 height 11
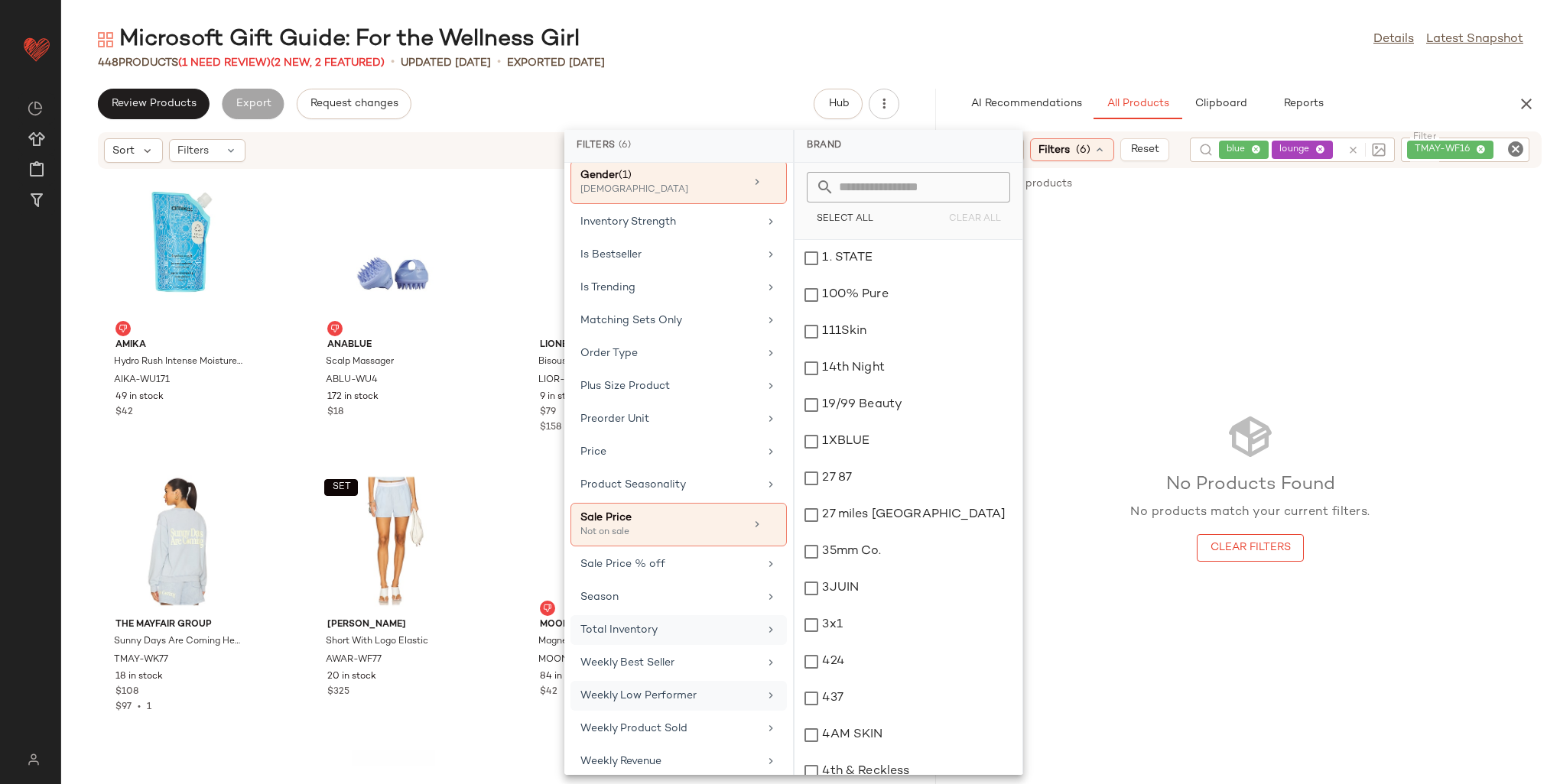
click at [769, 689] on icon at bounding box center [770, 695] width 12 height 12
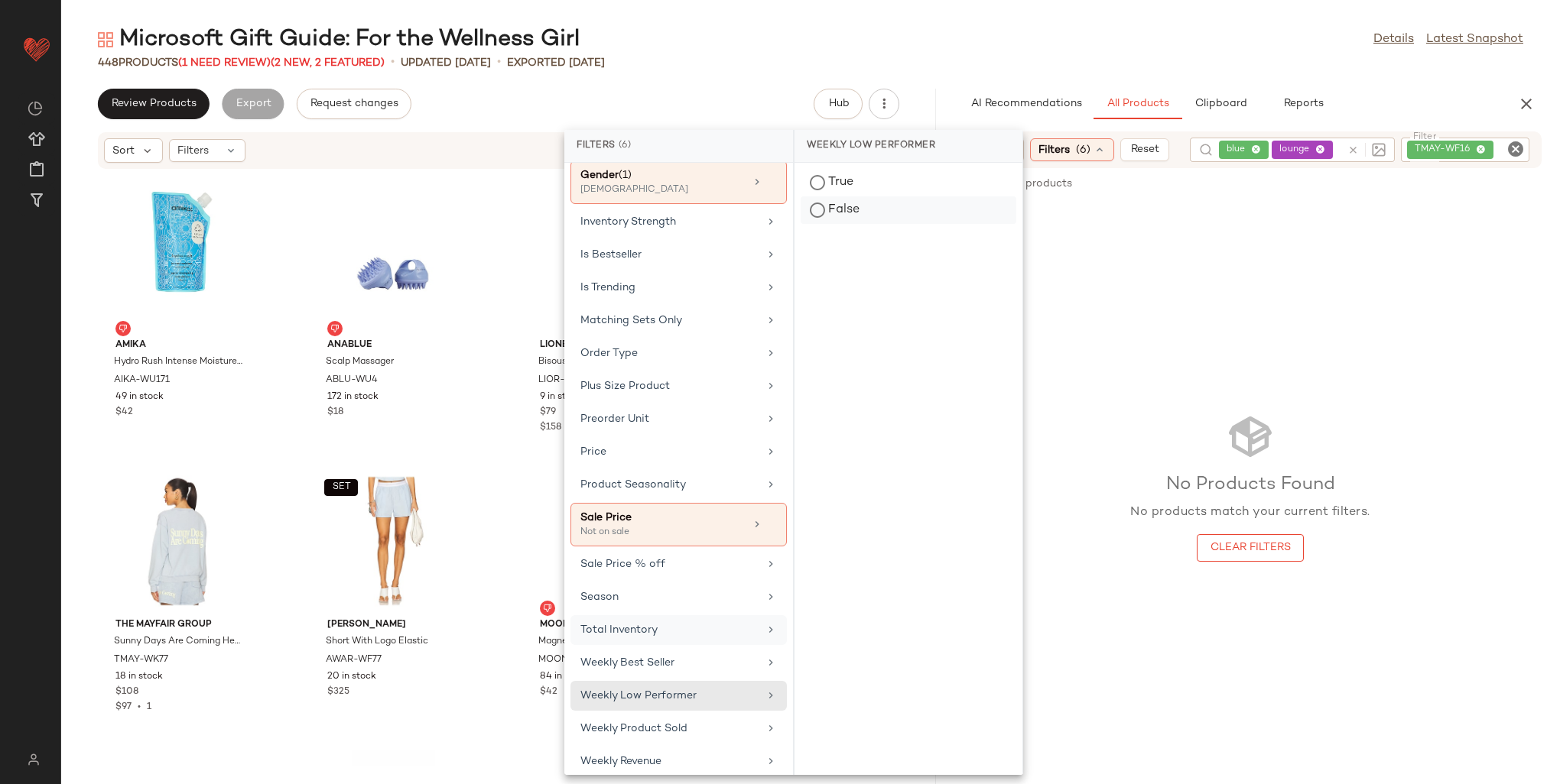
click at [876, 206] on div "False" at bounding box center [909, 209] width 216 height 27
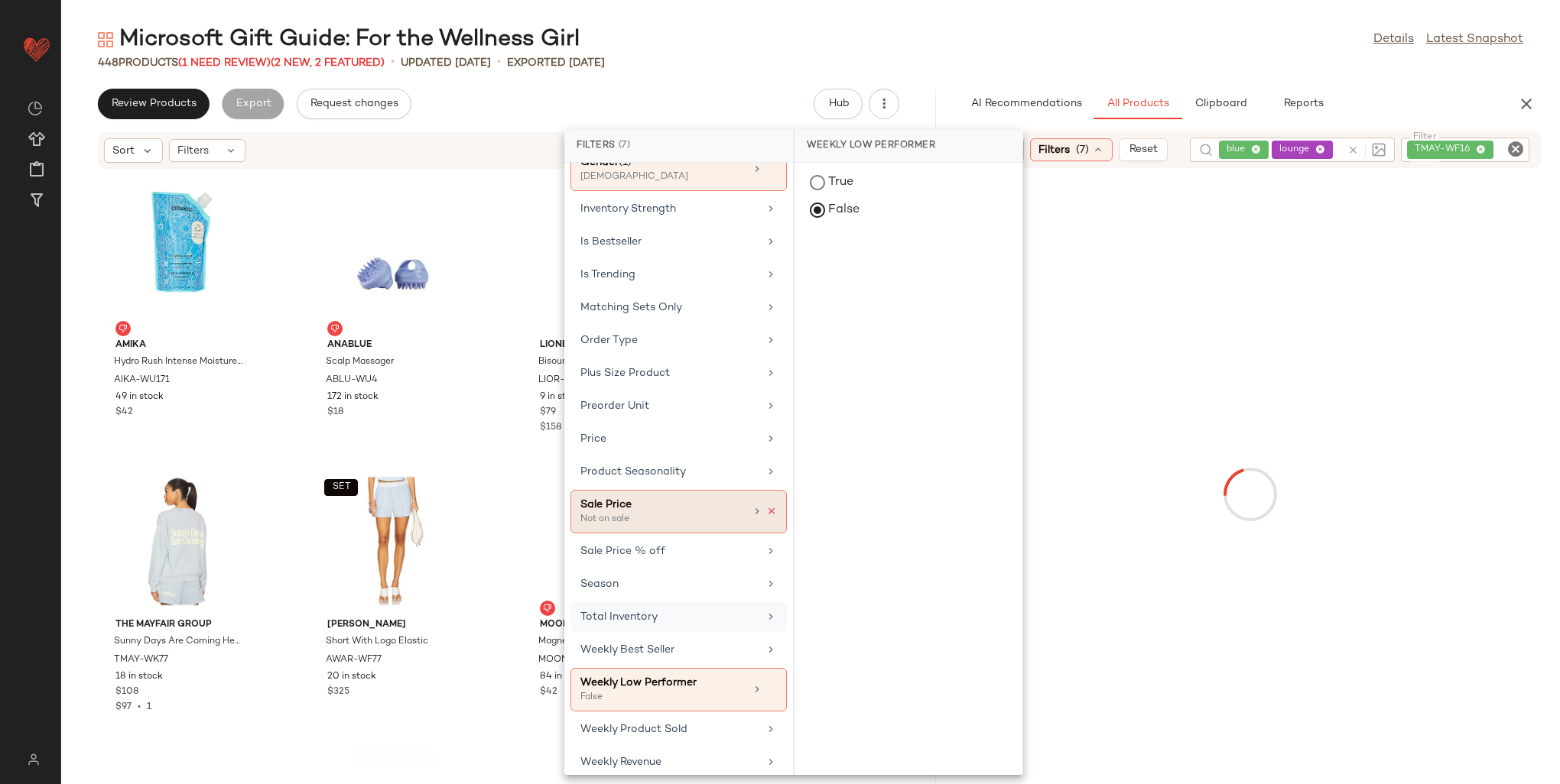
click at [769, 506] on icon at bounding box center [771, 511] width 11 height 11
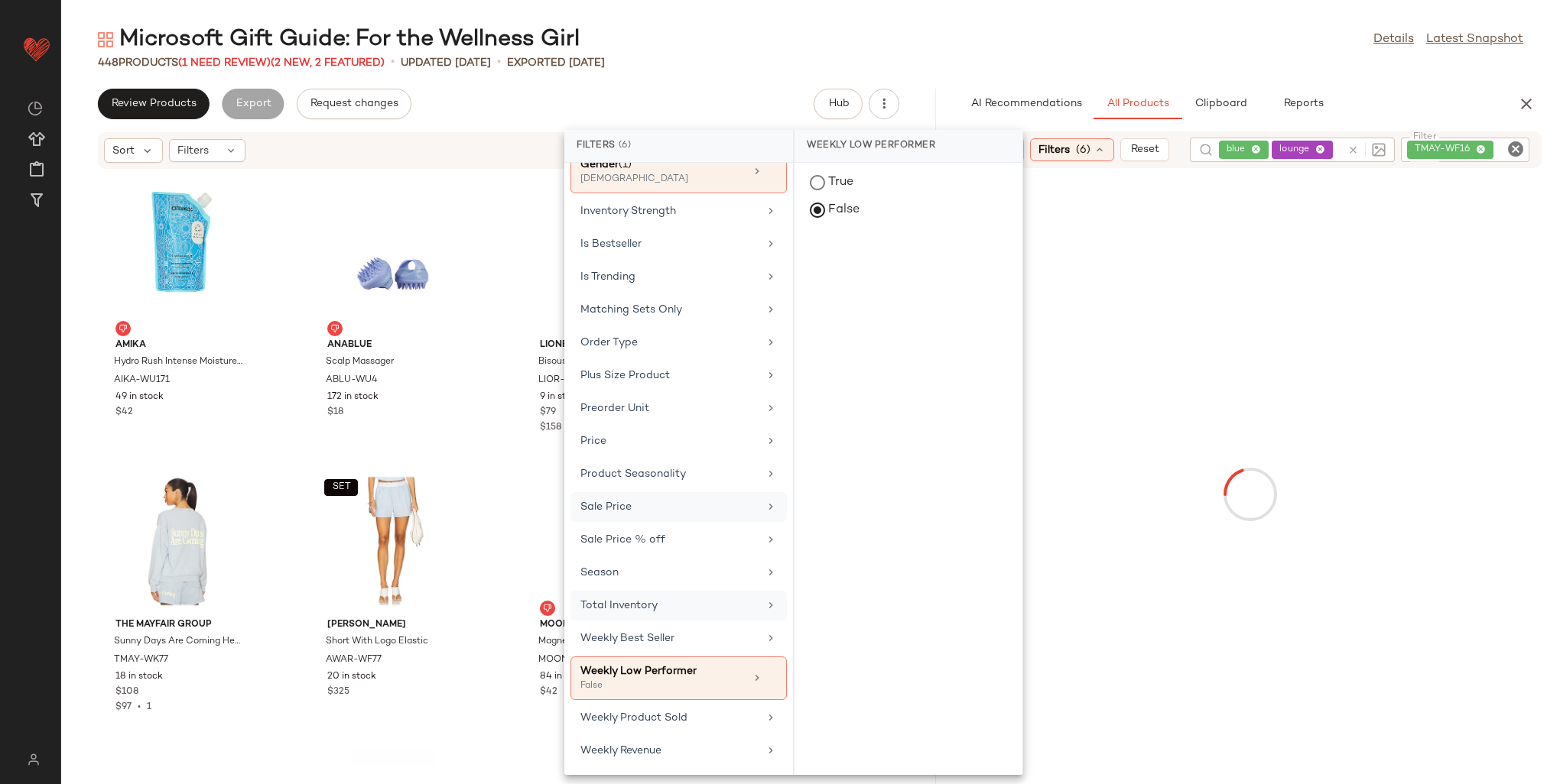
scroll to position [589, 0]
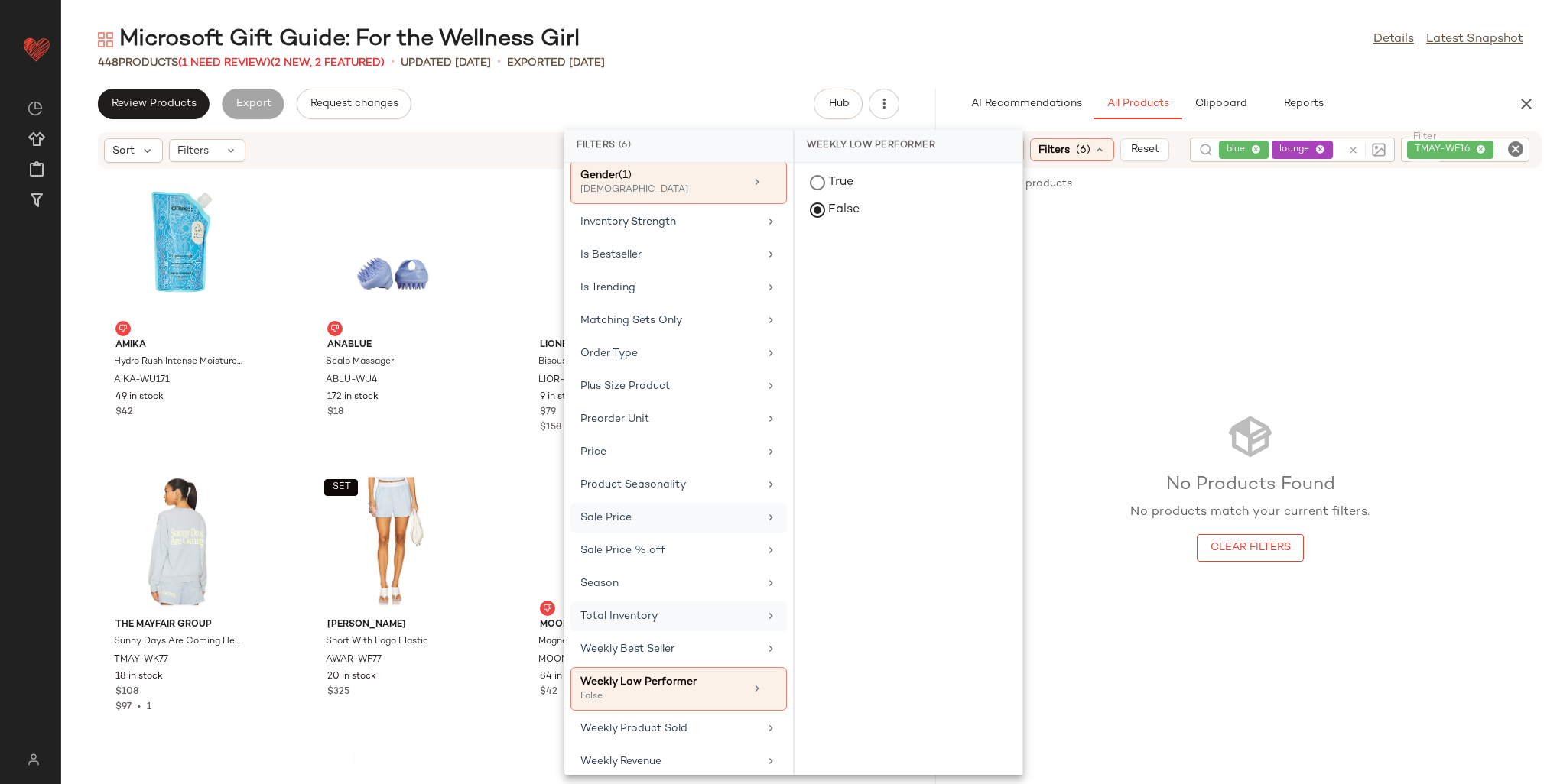
click at [712, 510] on div "Sale Price" at bounding box center [670, 518] width 178 height 16
click at [850, 207] on div "Not on sale" at bounding box center [909, 209] width 216 height 27
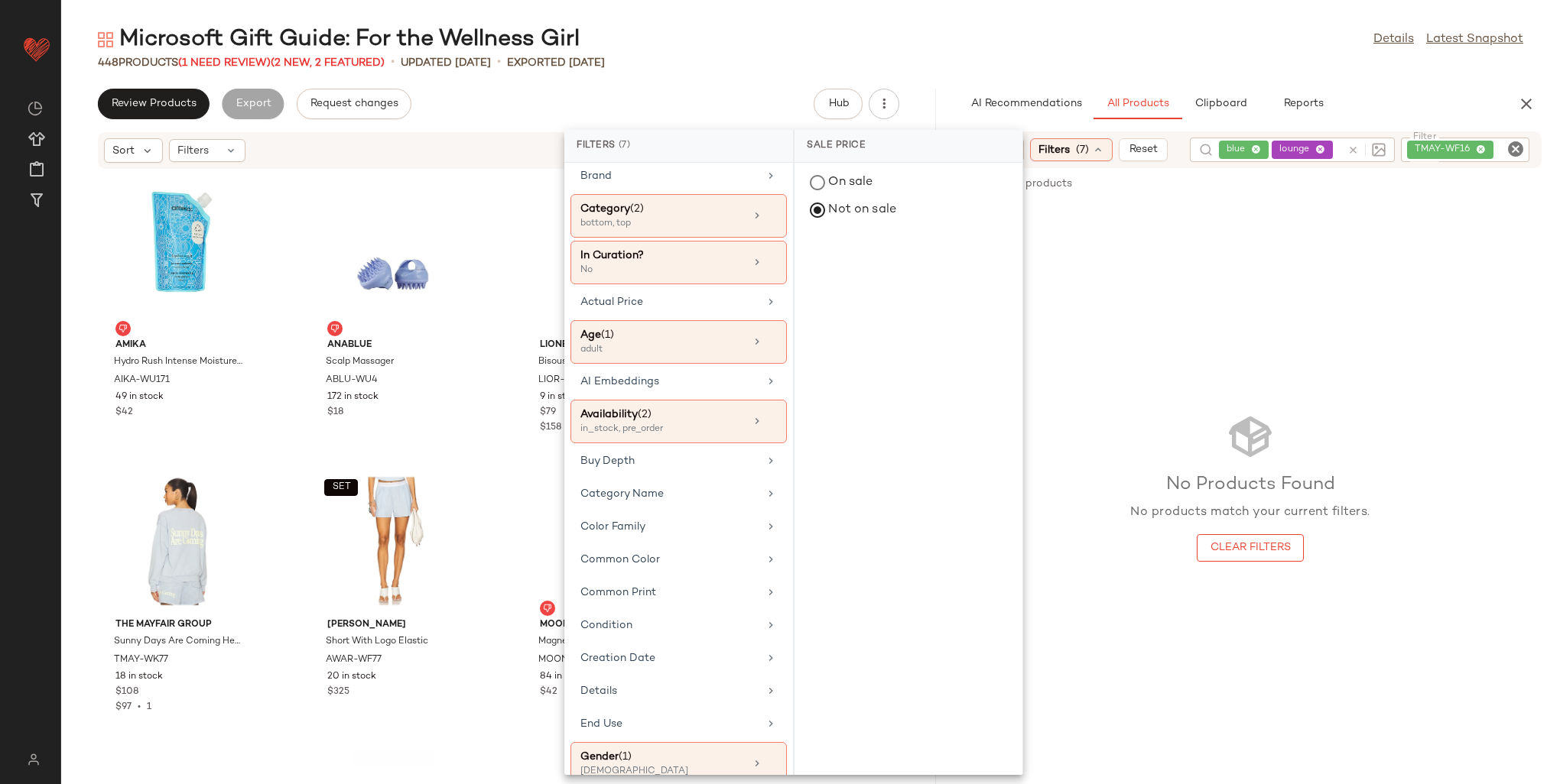
scroll to position [0, 0]
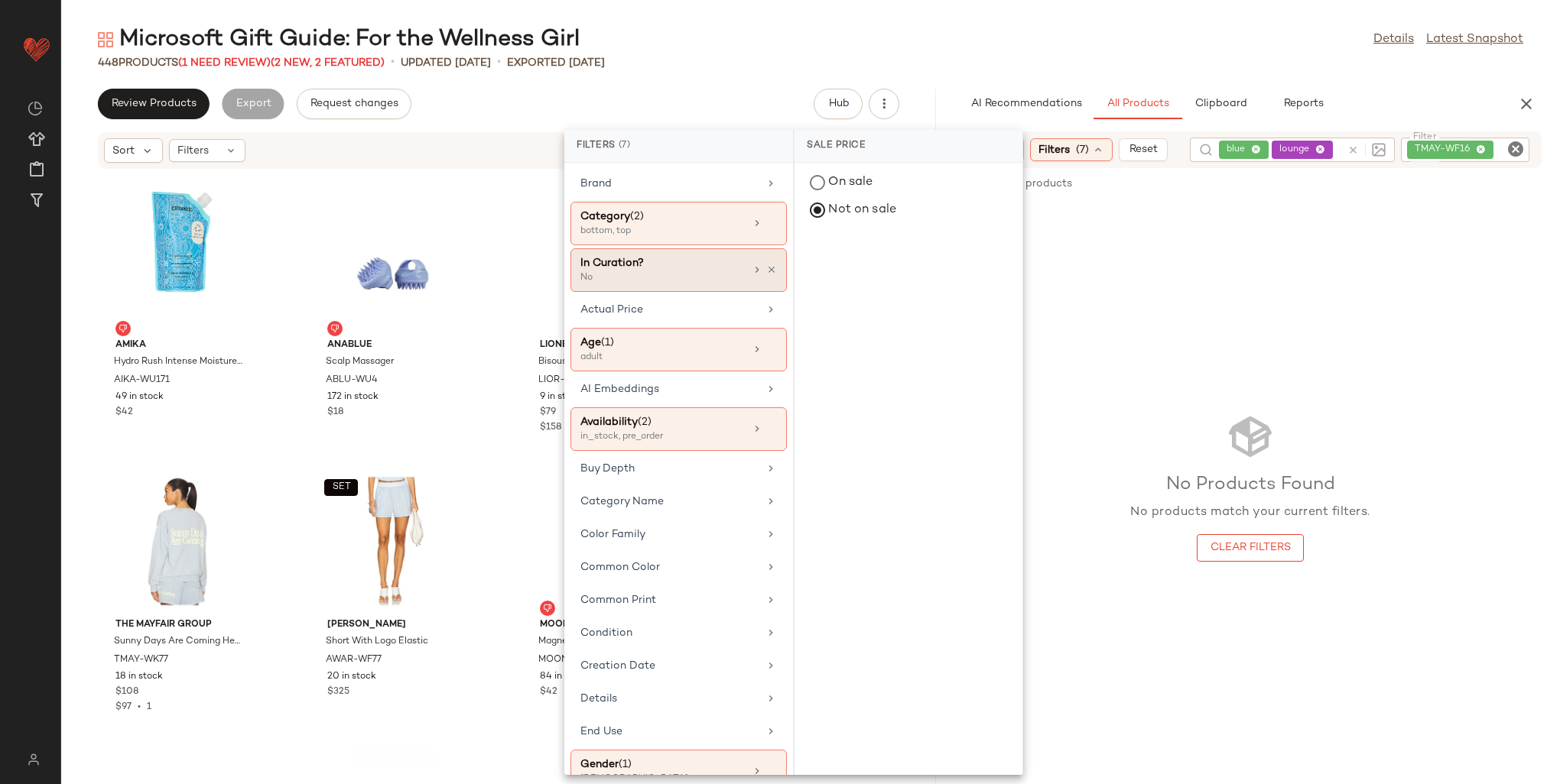
click at [721, 269] on div "In Curation?" at bounding box center [662, 263] width 164 height 16
click at [820, 196] on div "Yes" at bounding box center [909, 209] width 216 height 27
click at [822, 214] on div "No" at bounding box center [909, 209] width 216 height 27
click at [692, 450] on div "Brand Category (2) bottom, top In Curation? No Actual Price Age (1) adult AI Em…" at bounding box center [678, 469] width 228 height 613
click at [698, 439] on div "in_stock, pre_order" at bounding box center [656, 437] width 153 height 14
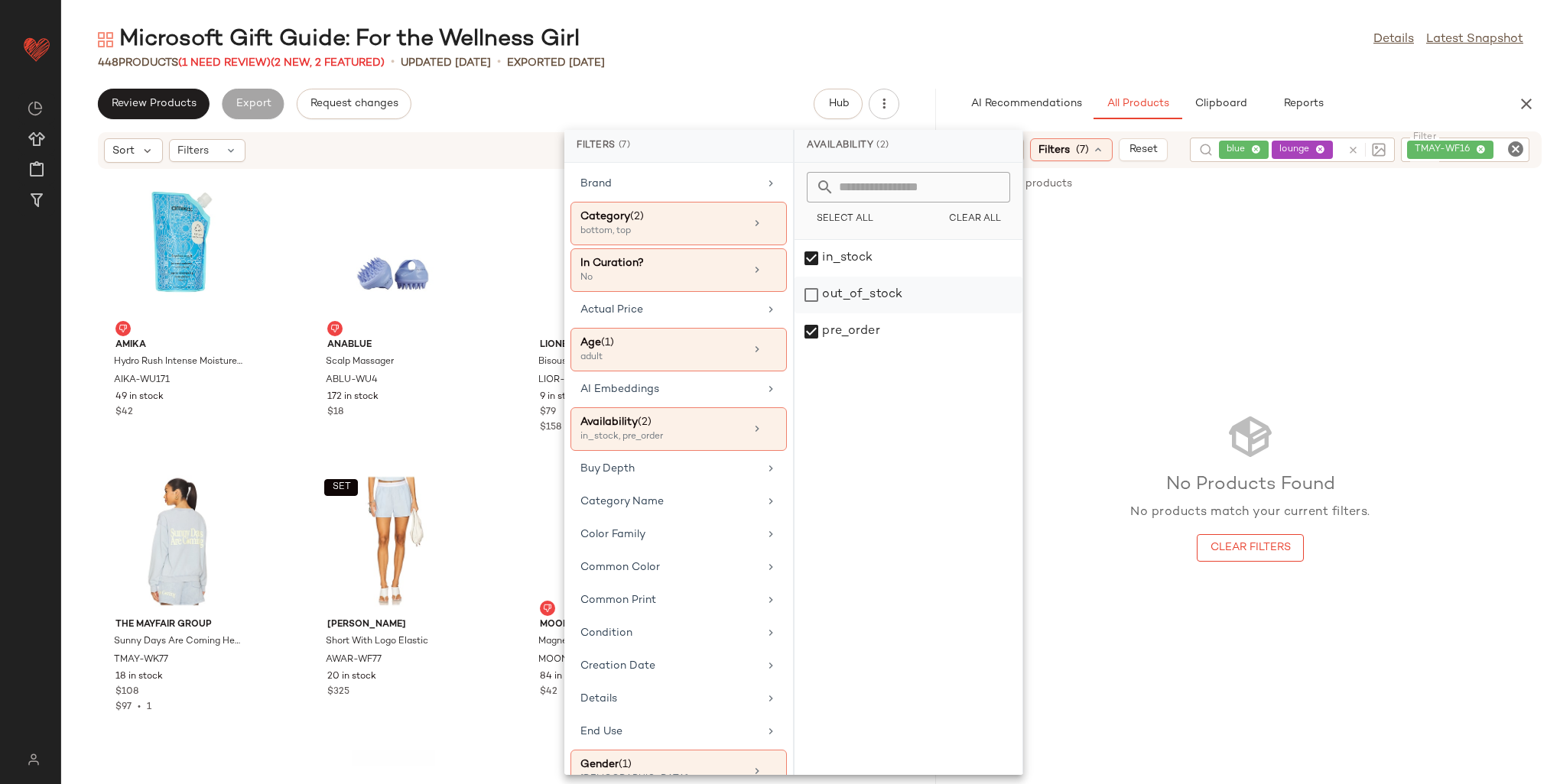
click at [826, 313] on div "out_of_stock" at bounding box center [909, 331] width 228 height 37
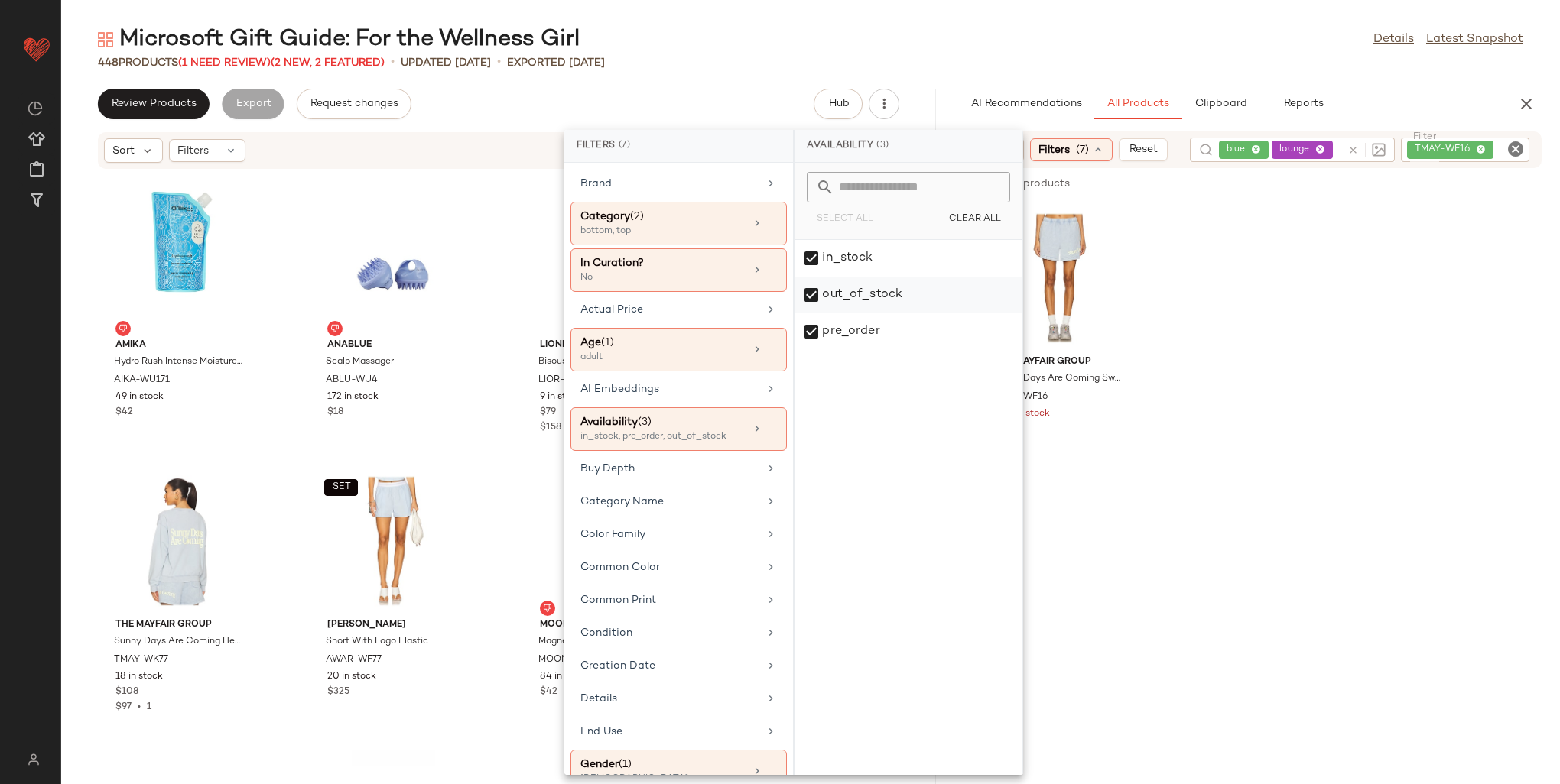
click at [826, 313] on div "out_of_stock" at bounding box center [909, 331] width 228 height 37
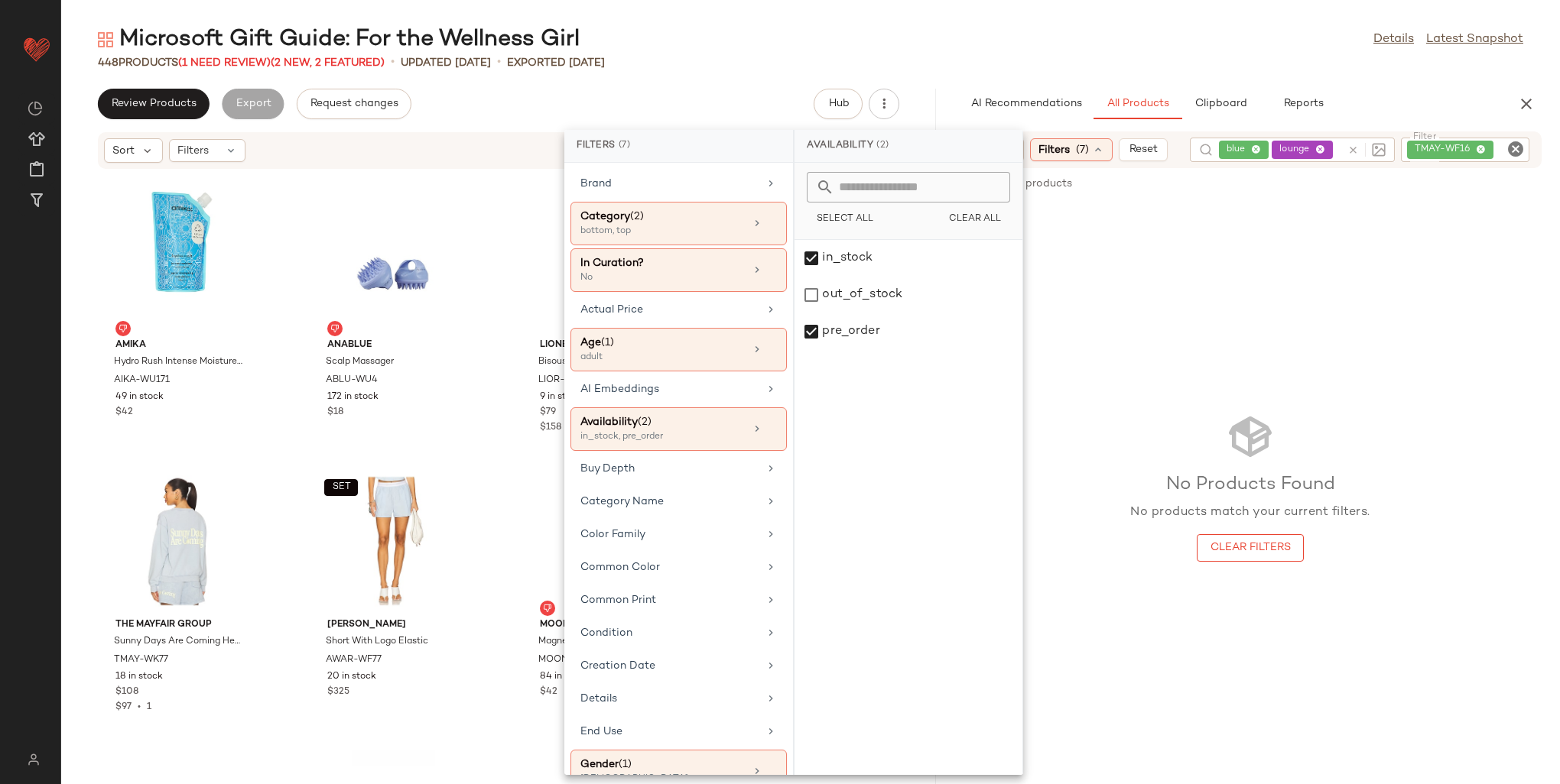
click at [1364, 81] on div "Microsoft Gift Guide: For the Wellness Girl Details Latest Snapshot 448 Product…" at bounding box center [811, 405] width 1499 height 760
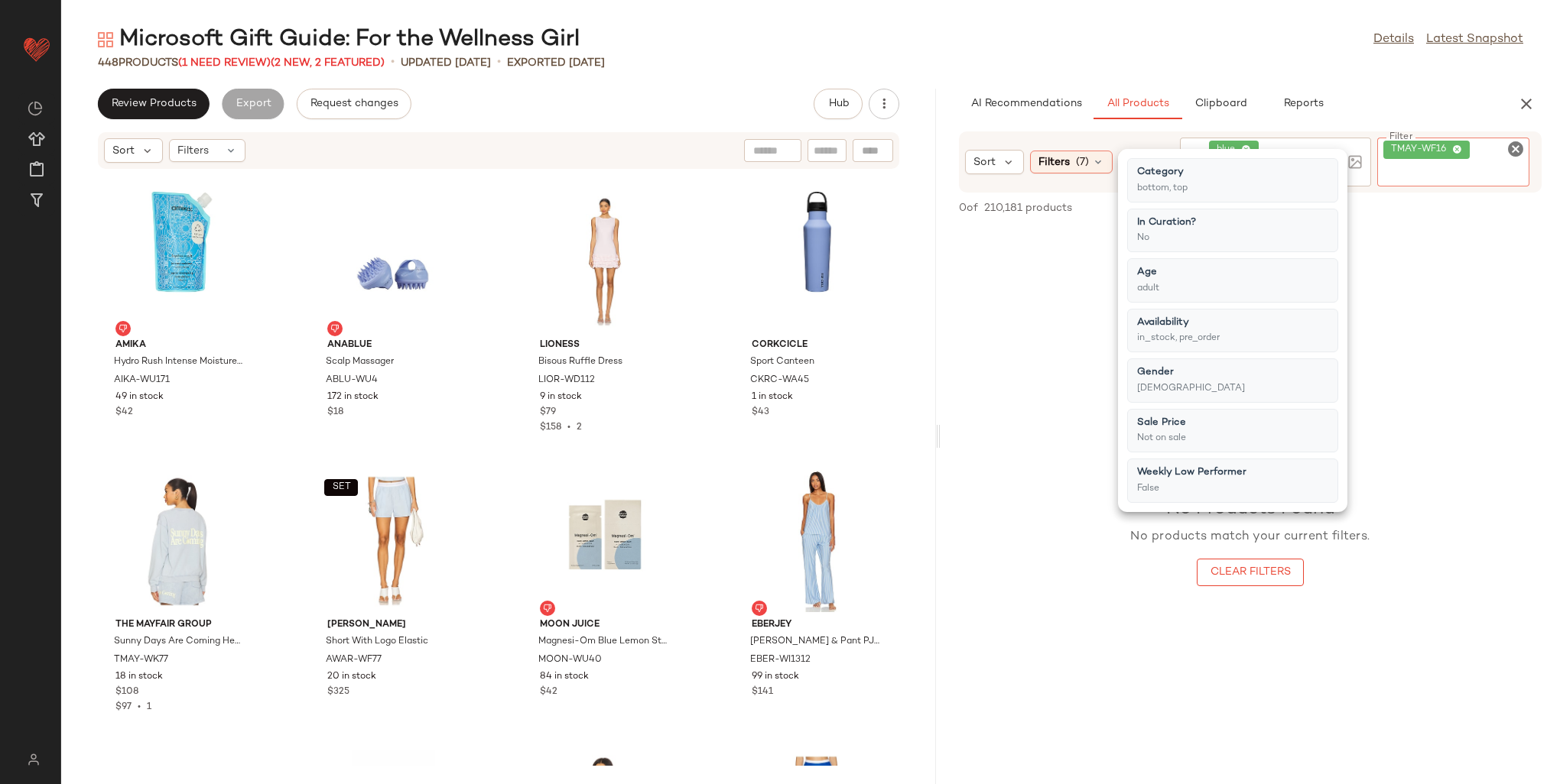
click at [1475, 145] on div "TMAY-WF16" at bounding box center [1453, 161] width 153 height 47
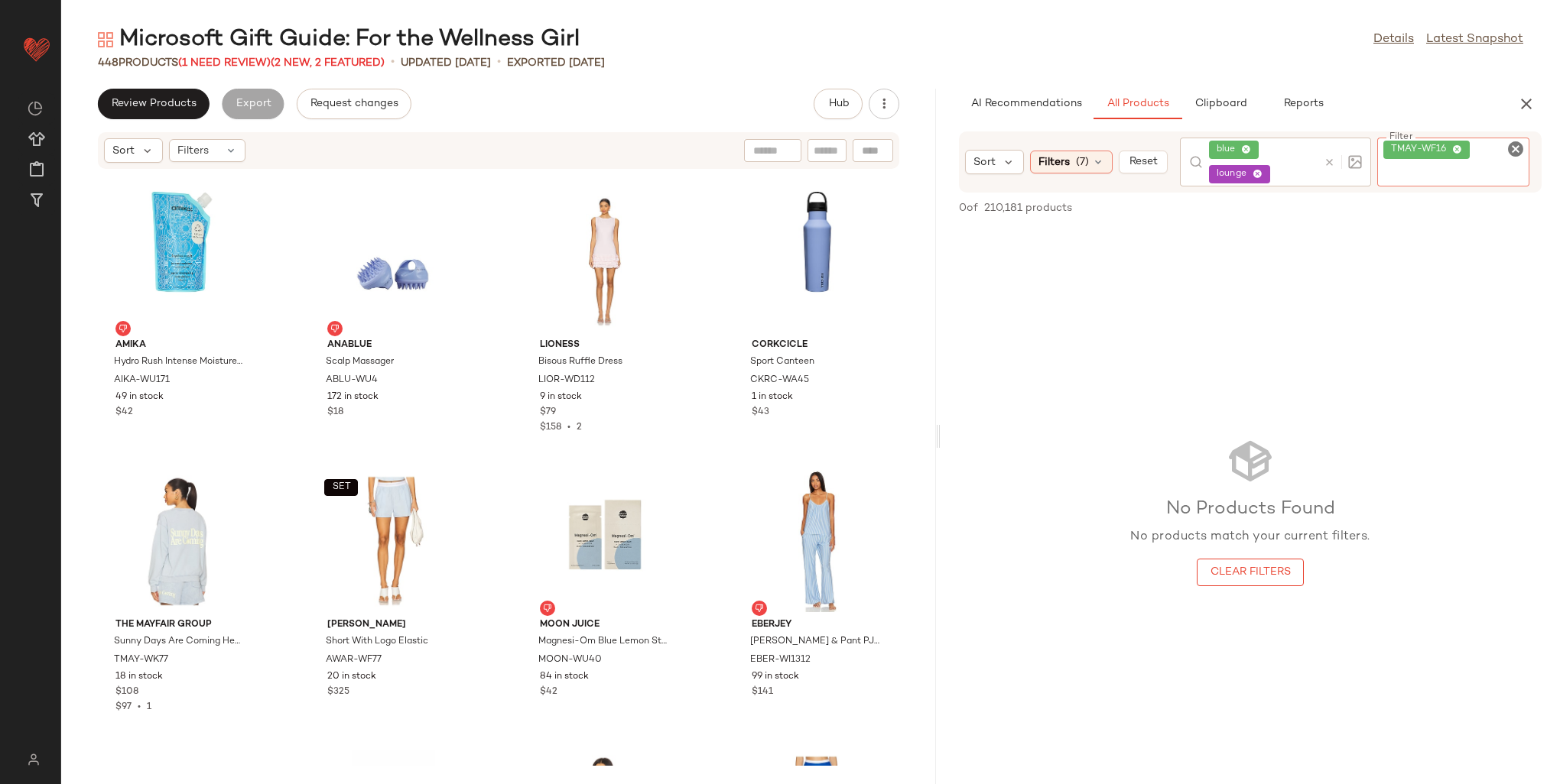
click at [1458, 149] on icon at bounding box center [1457, 150] width 10 height 10
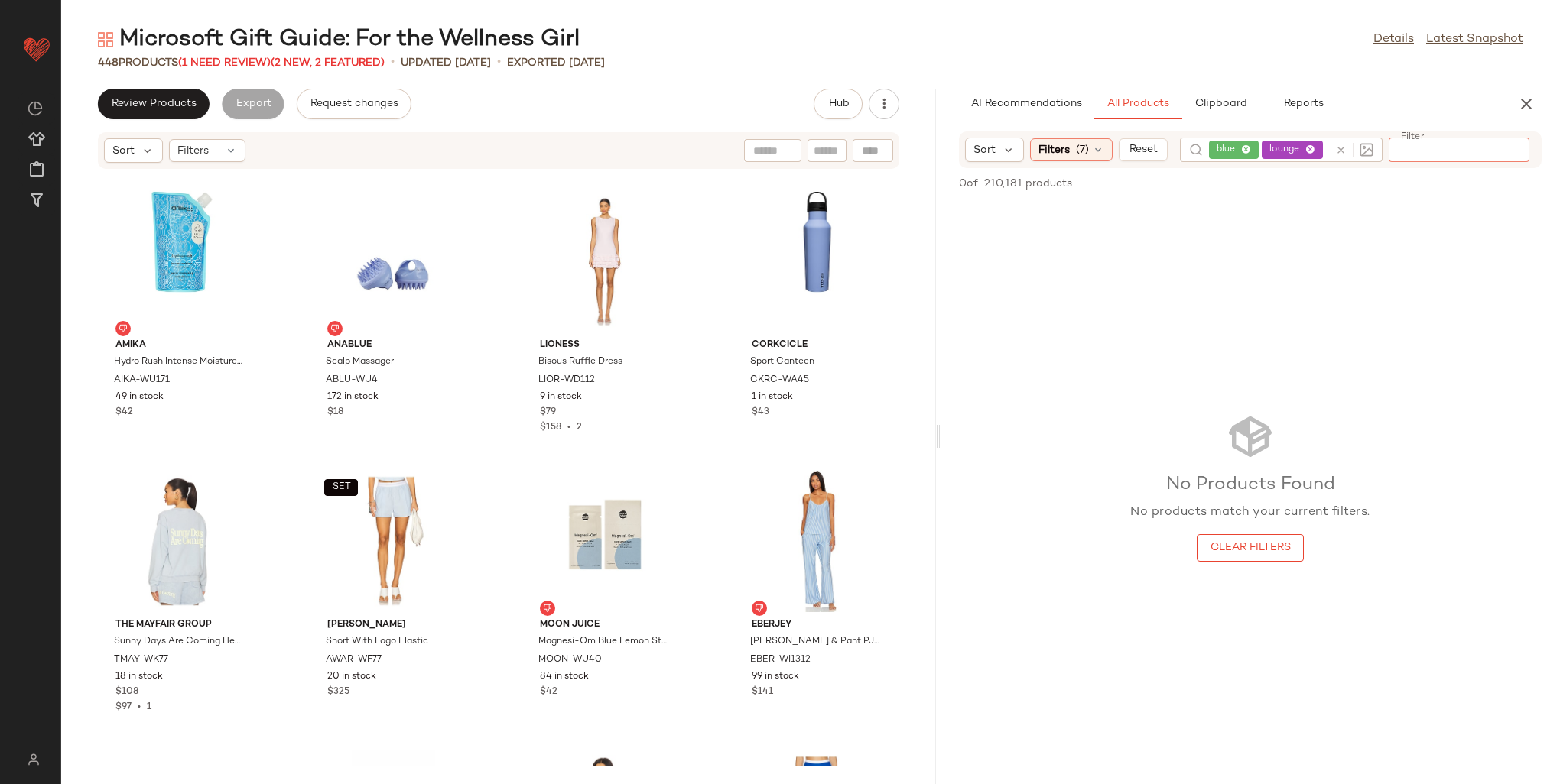
click at [1374, 106] on div "AI Recommendations All Products Clipboard Reports" at bounding box center [1225, 104] width 533 height 31
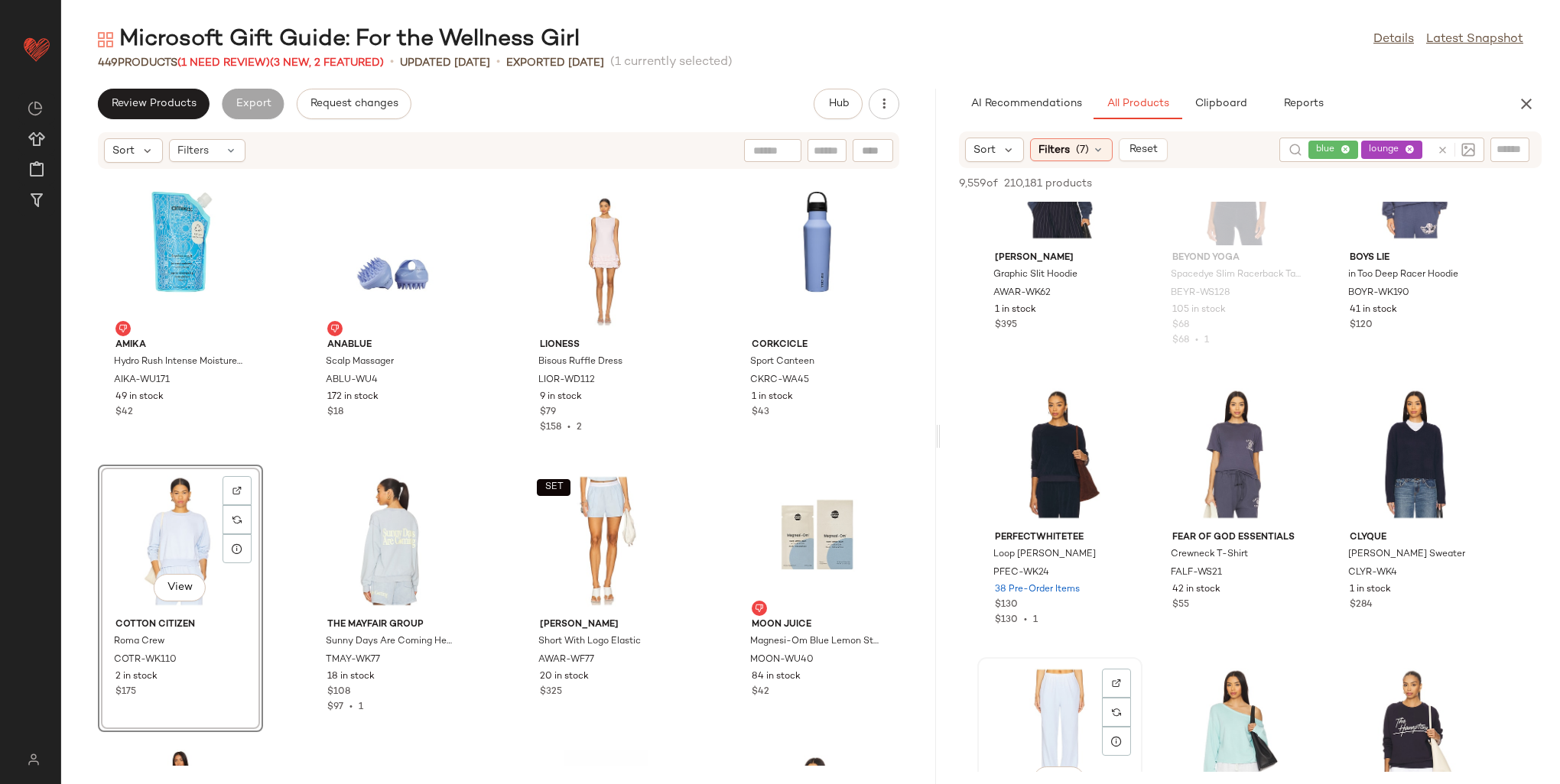
scroll to position [10358, 0]
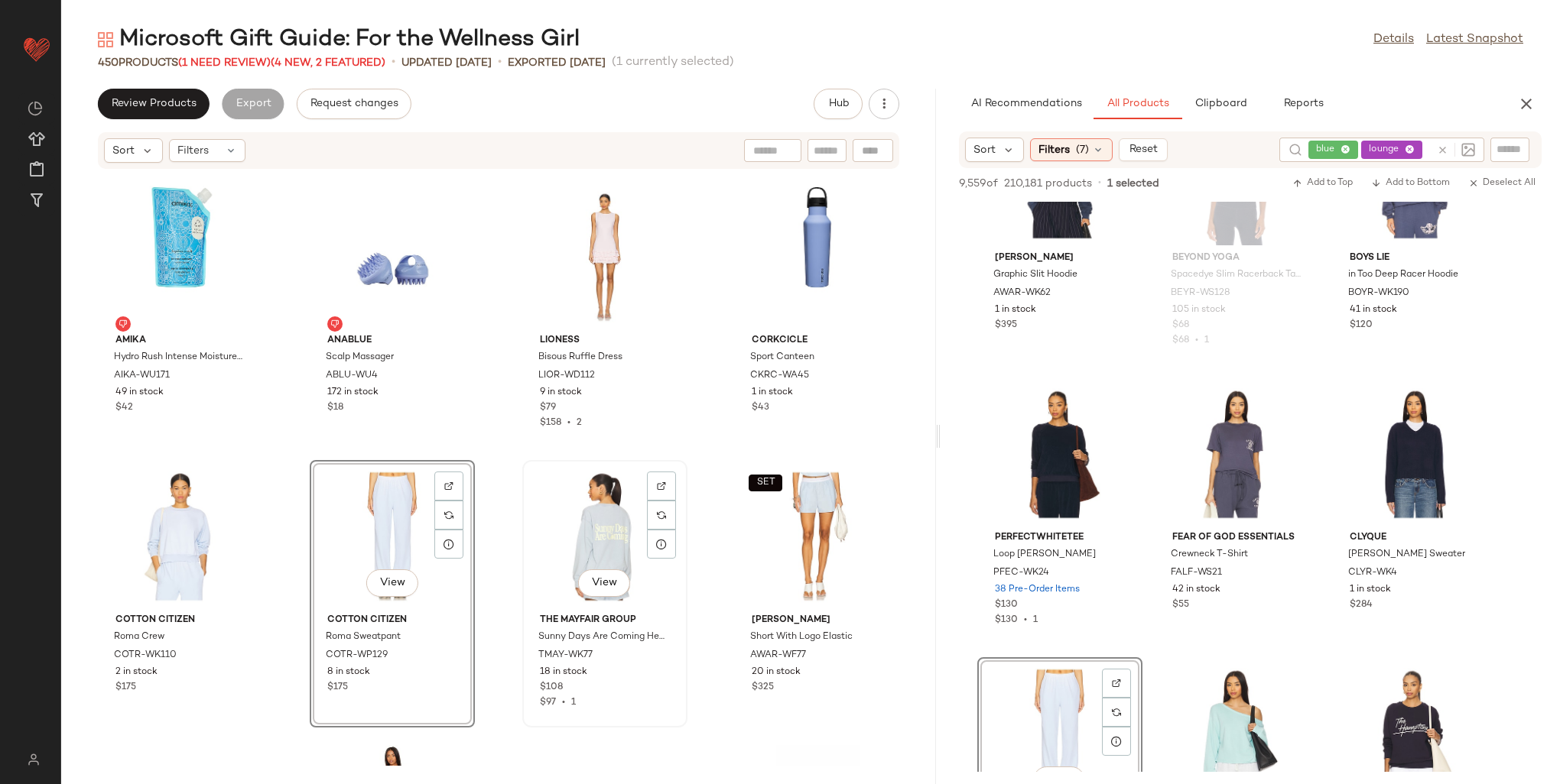
click at [575, 540] on div "View" at bounding box center [604, 537] width 154 height 142
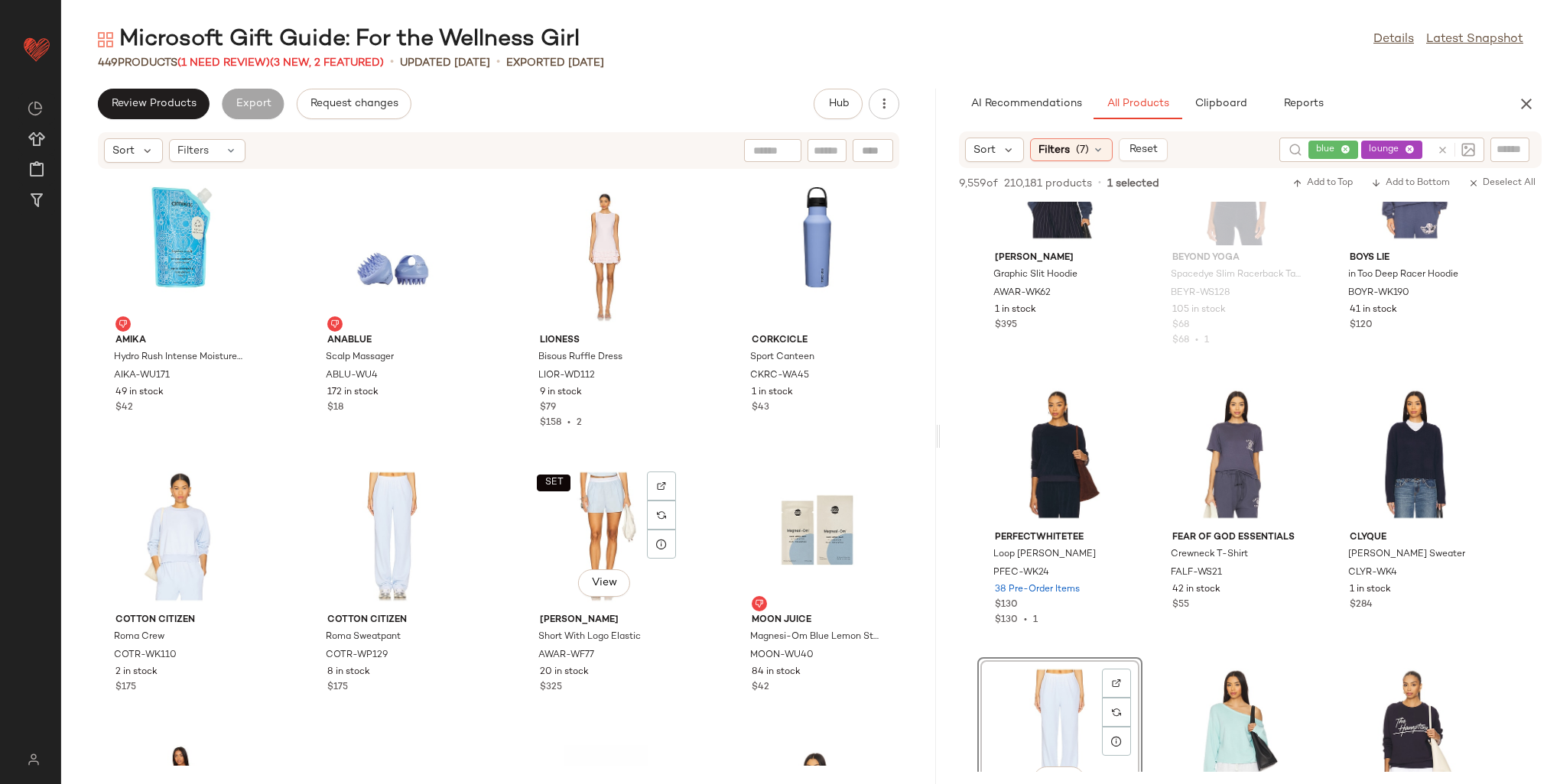
click at [575, 540] on div "SET View" at bounding box center [604, 537] width 154 height 142
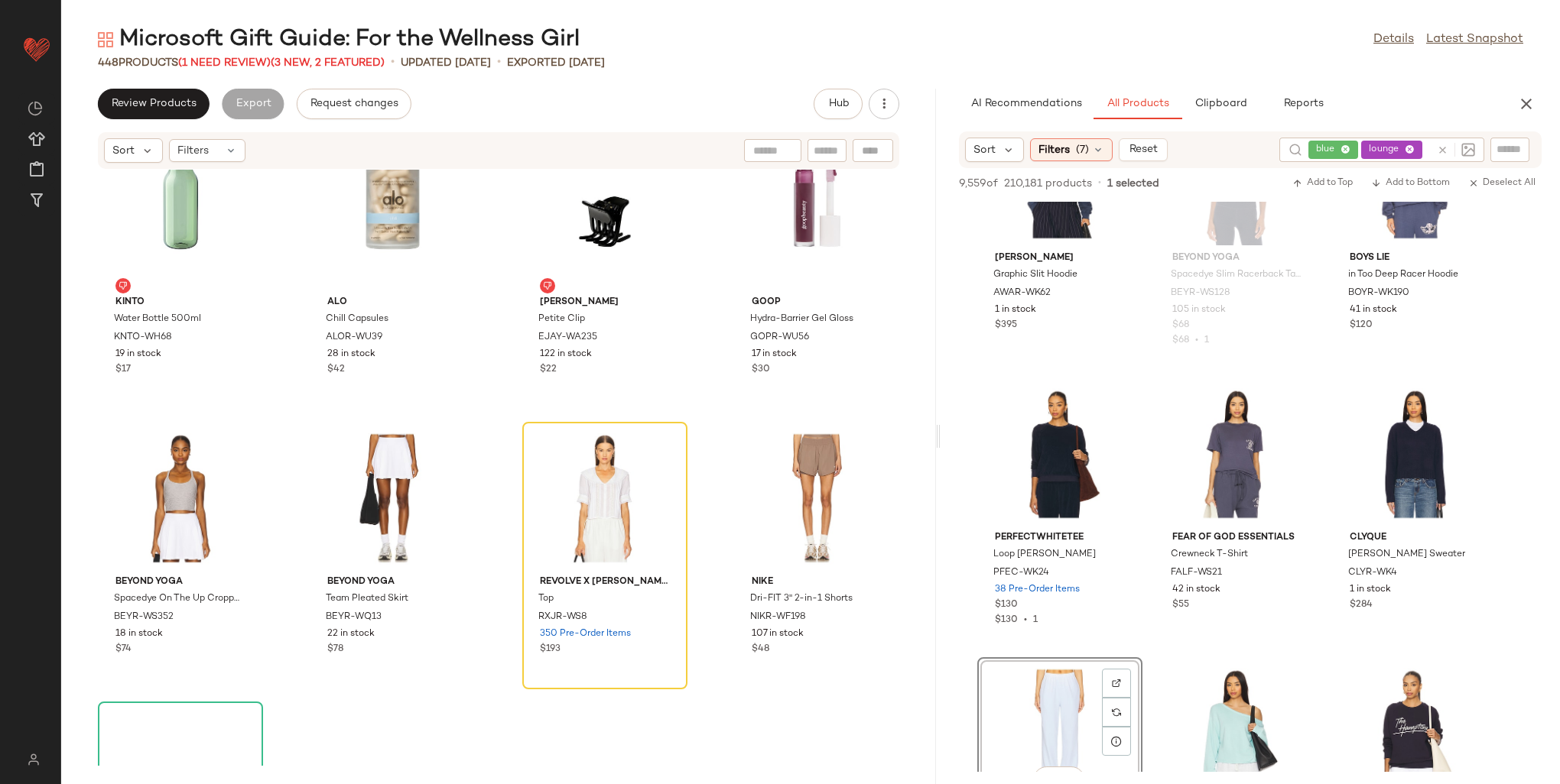
scroll to position [12957, 0]
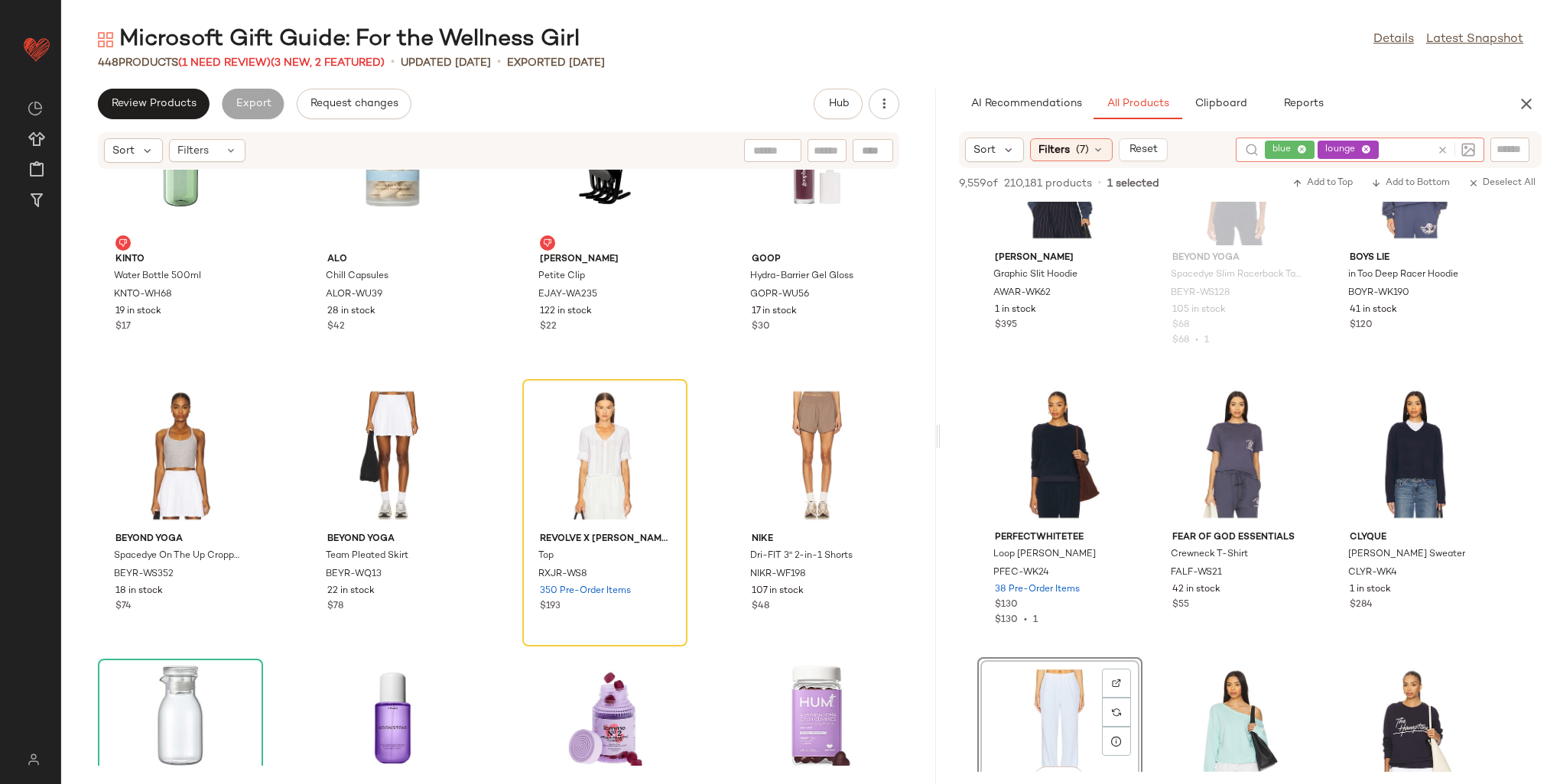
click at [1327, 147] on div "blue lounge" at bounding box center [1347, 150] width 166 height 25
click at [1299, 148] on icon at bounding box center [1303, 150] width 10 height 10
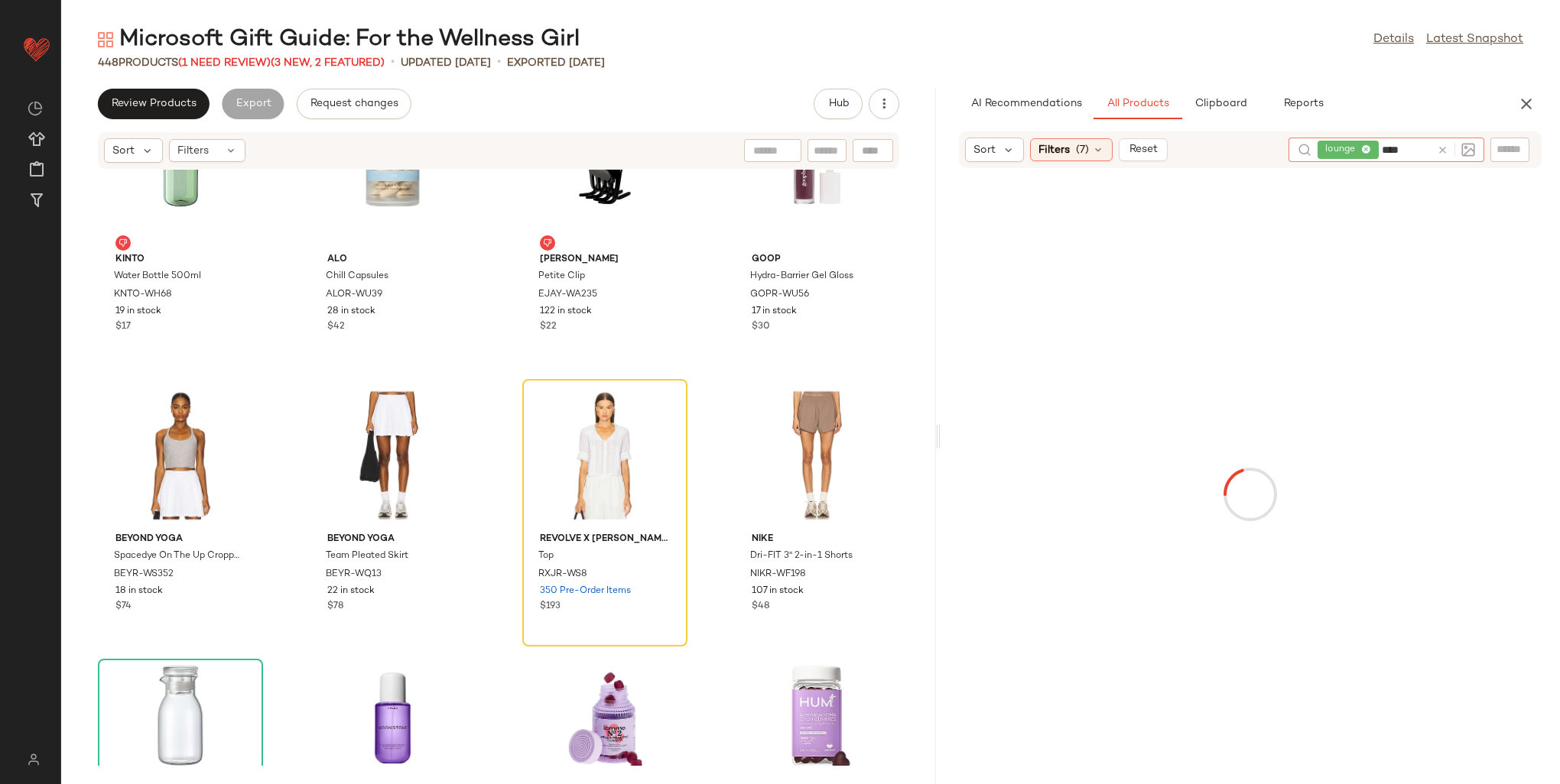
type input "*****"
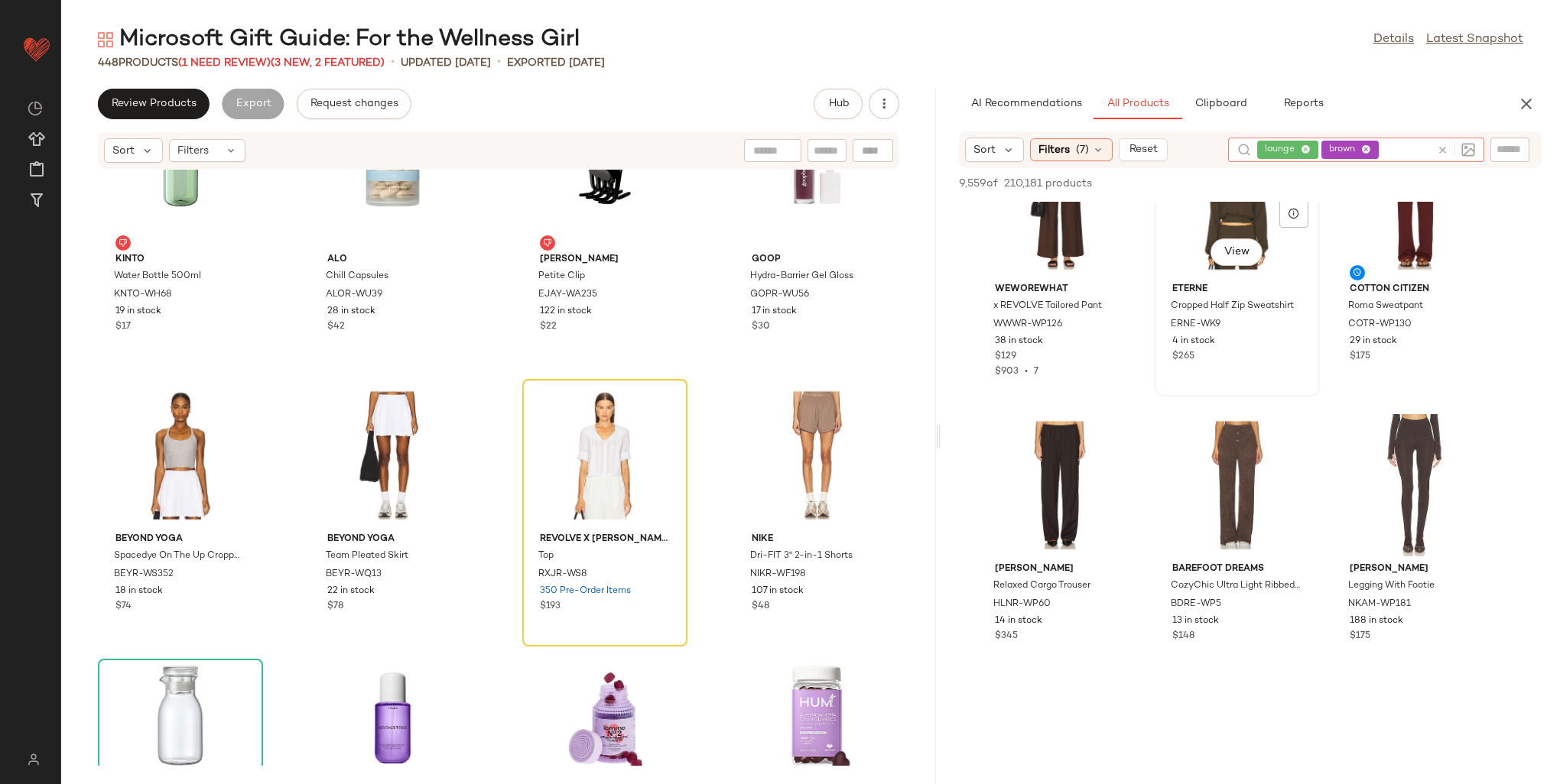
scroll to position [1758, 0]
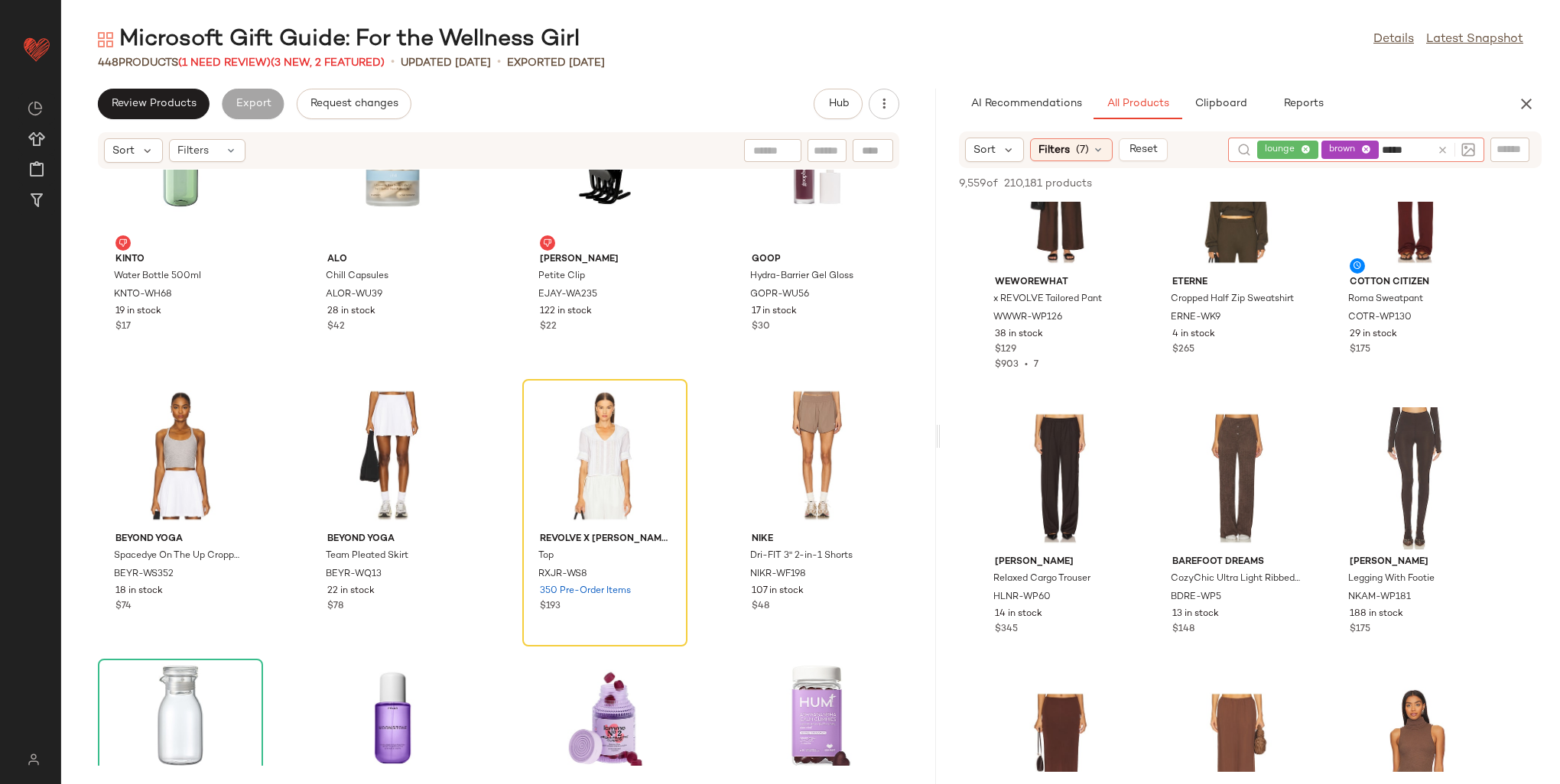
type input "******"
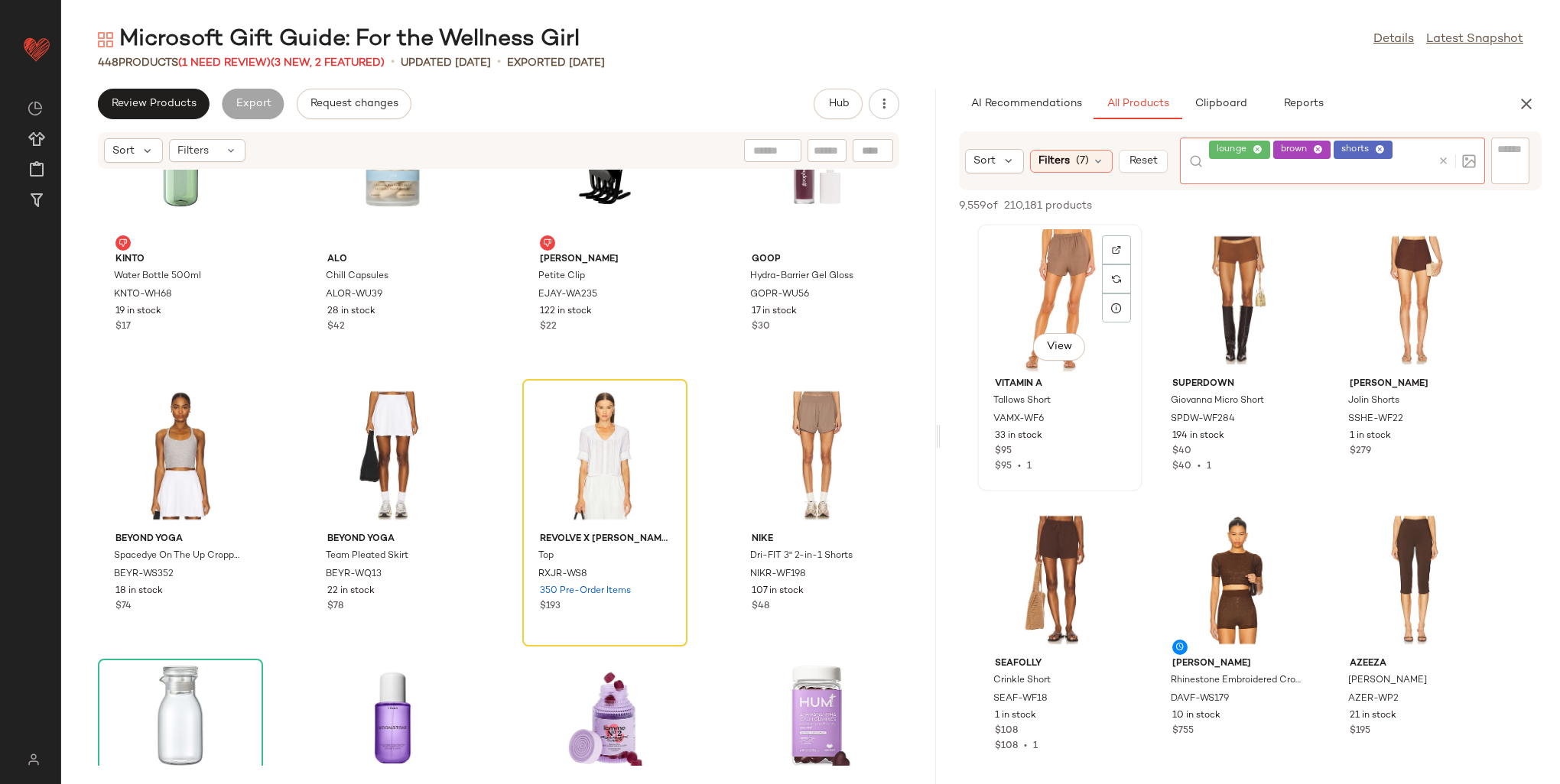
click at [1116, 249] on div at bounding box center [1116, 279] width 29 height 87
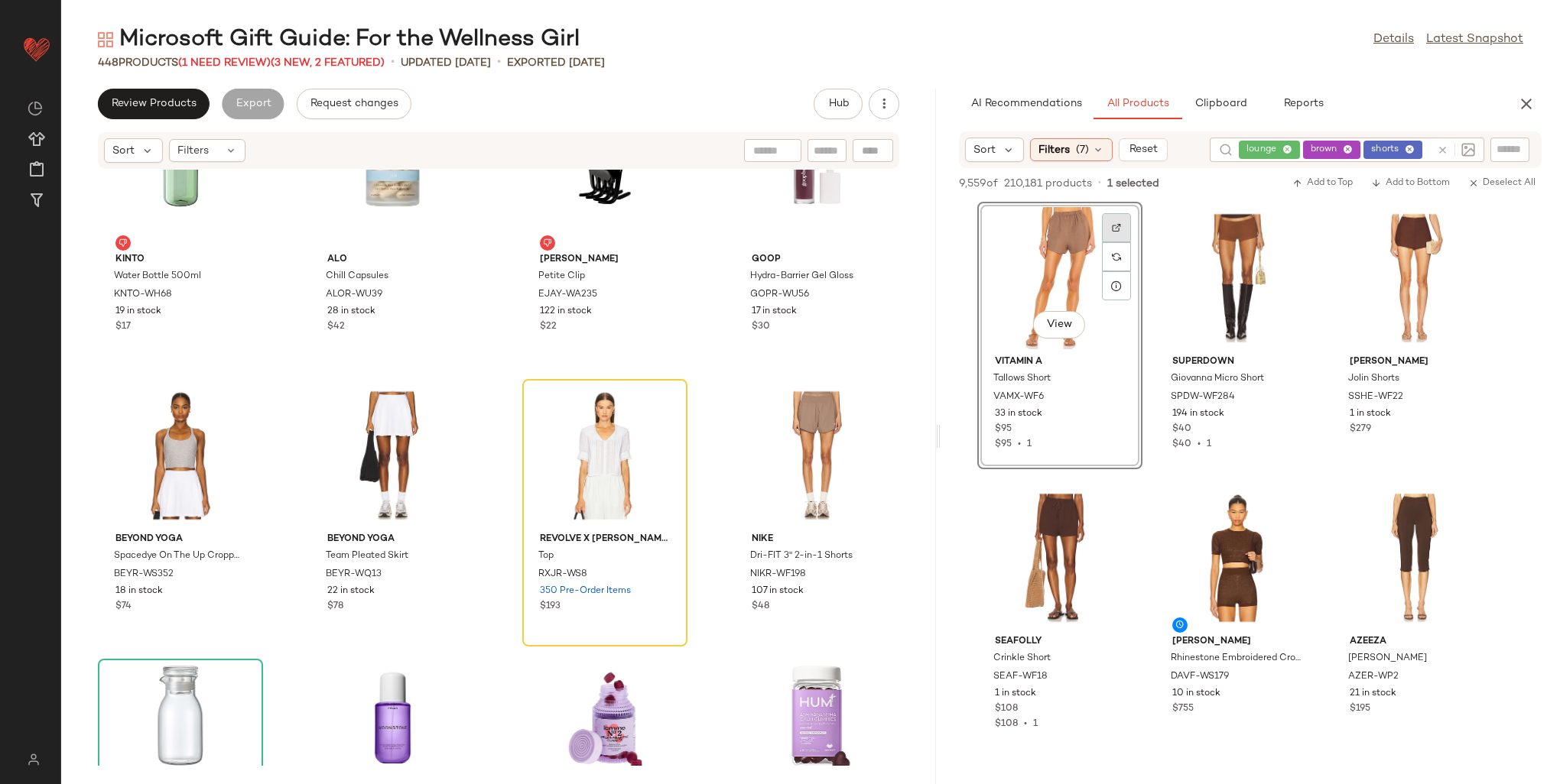
click at [1114, 227] on img at bounding box center [1116, 228] width 9 height 9
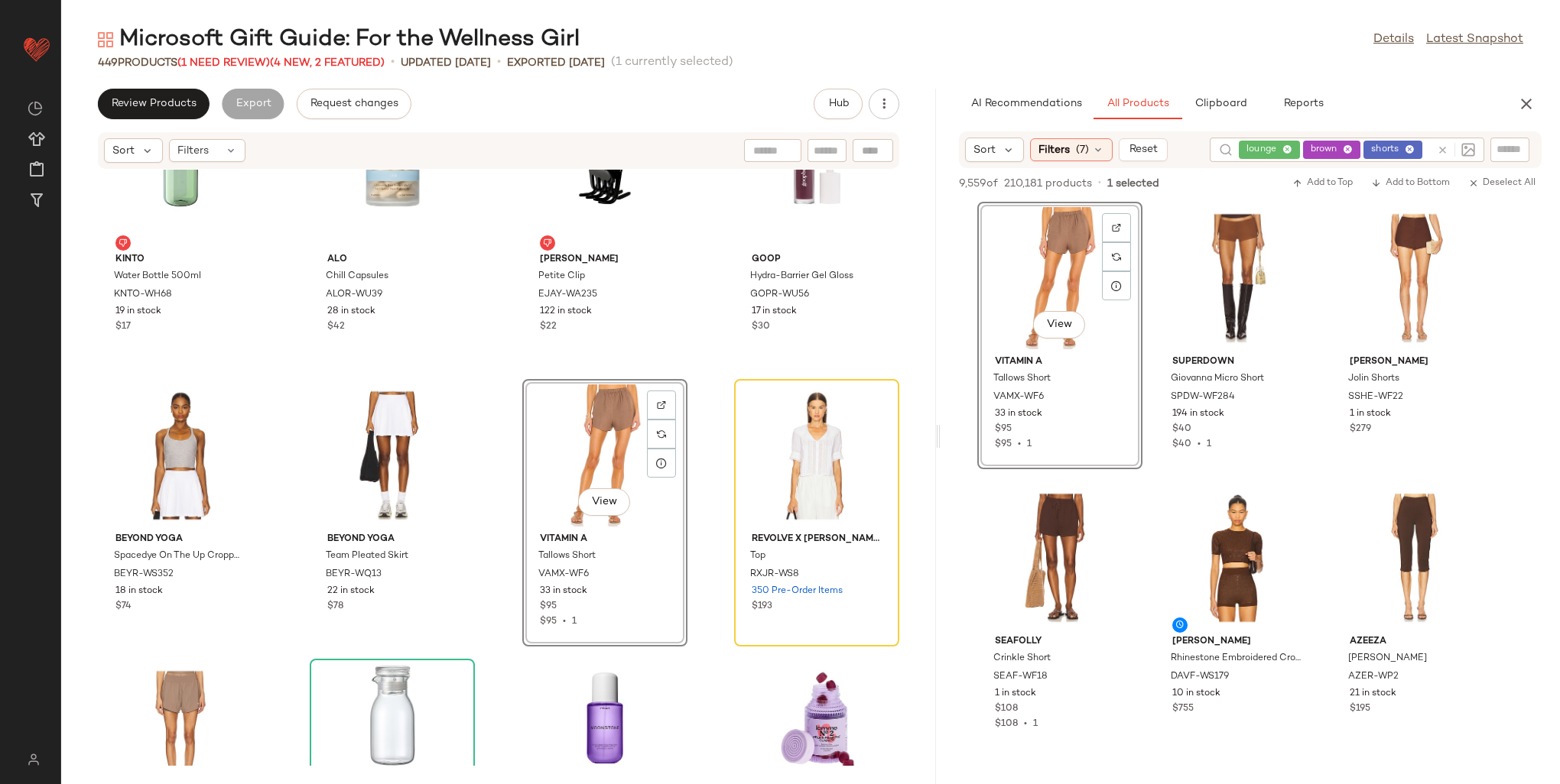
click at [1510, 156] on input "text" at bounding box center [1510, 149] width 26 height 16
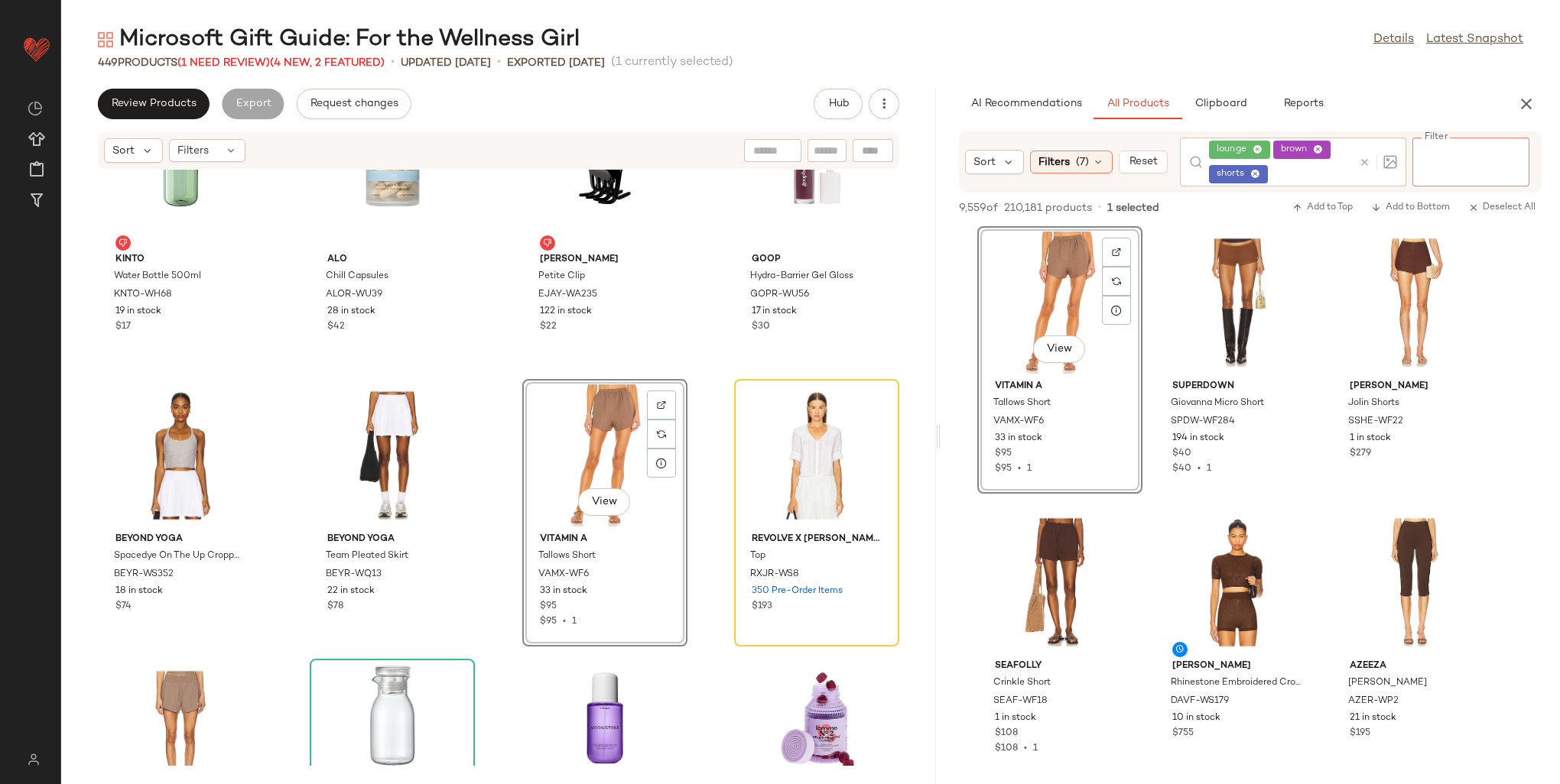
paste input "********"
type input "********"
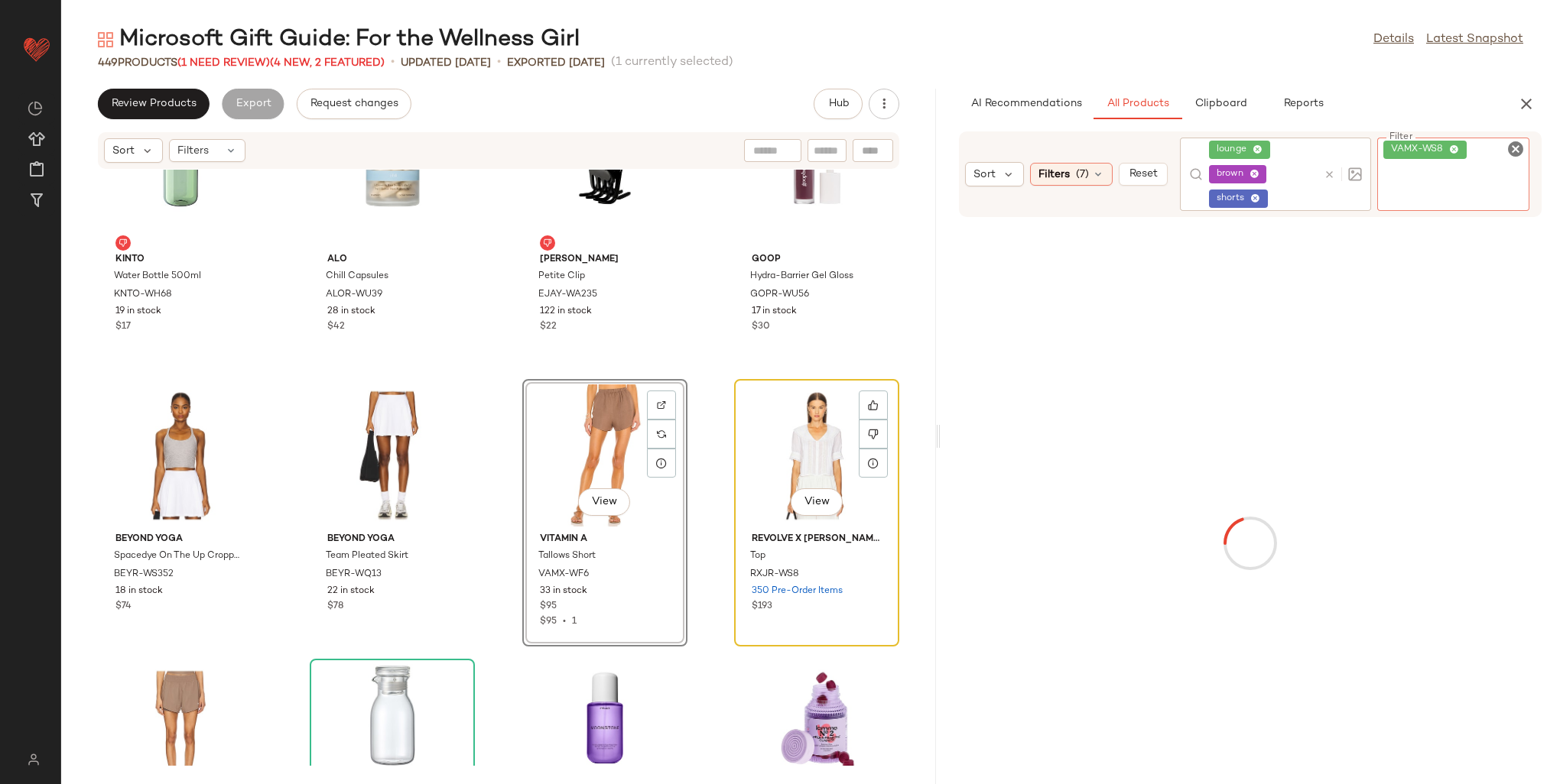
click at [778, 439] on div "View" at bounding box center [816, 455] width 154 height 142
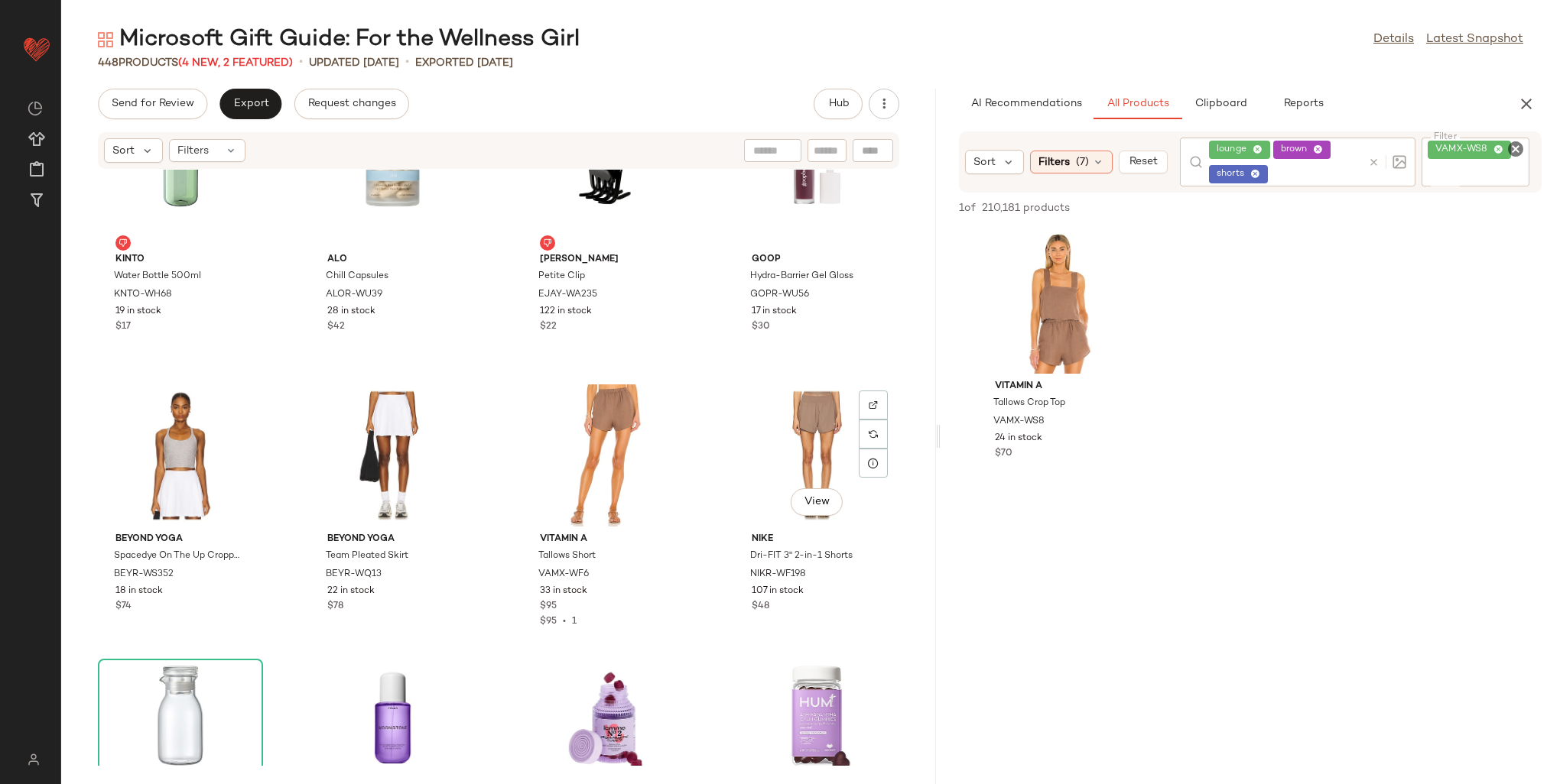
click at [778, 439] on div "View" at bounding box center [816, 455] width 154 height 142
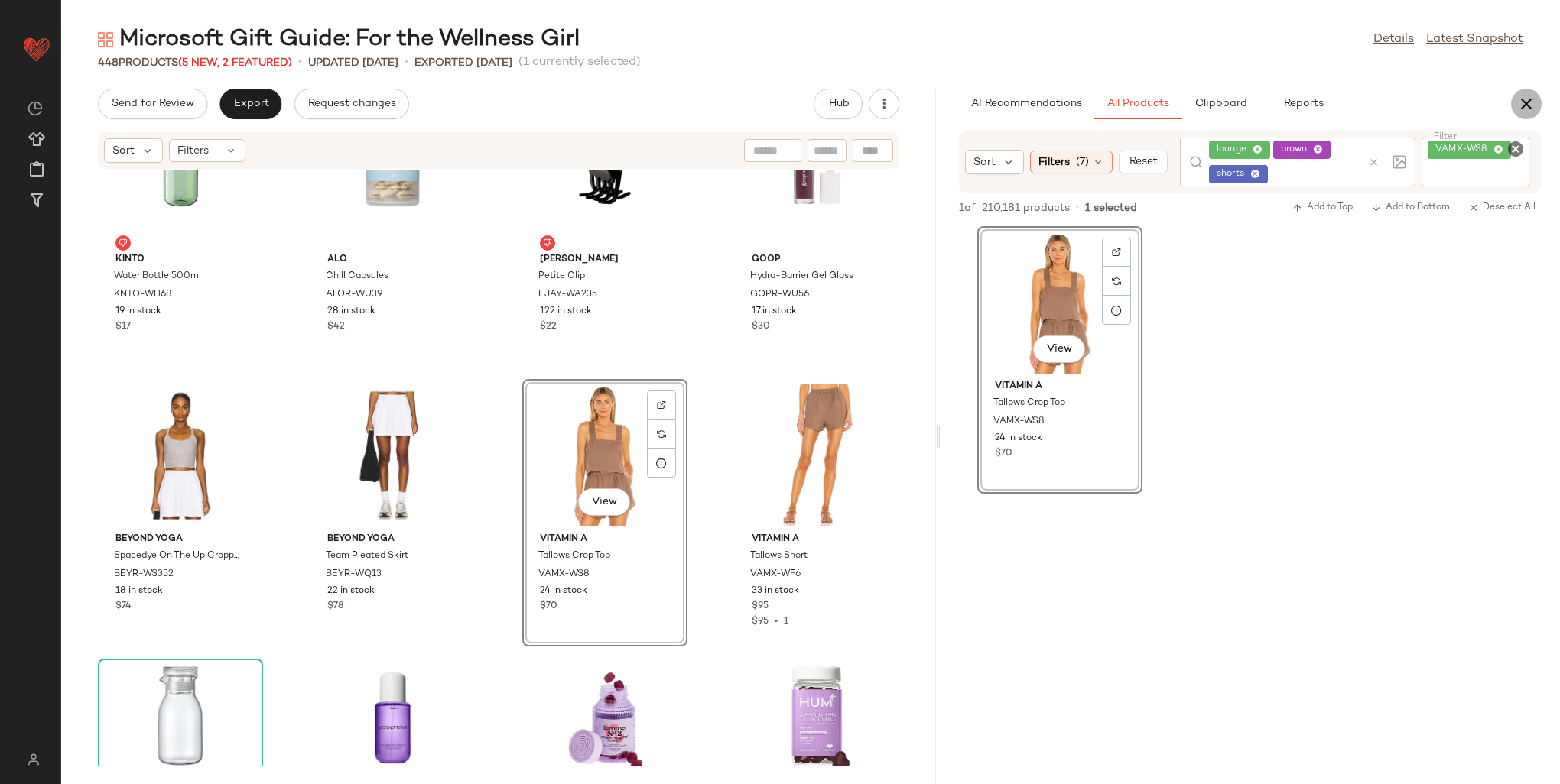
click at [1532, 100] on icon "button" at bounding box center [1526, 104] width 18 height 18
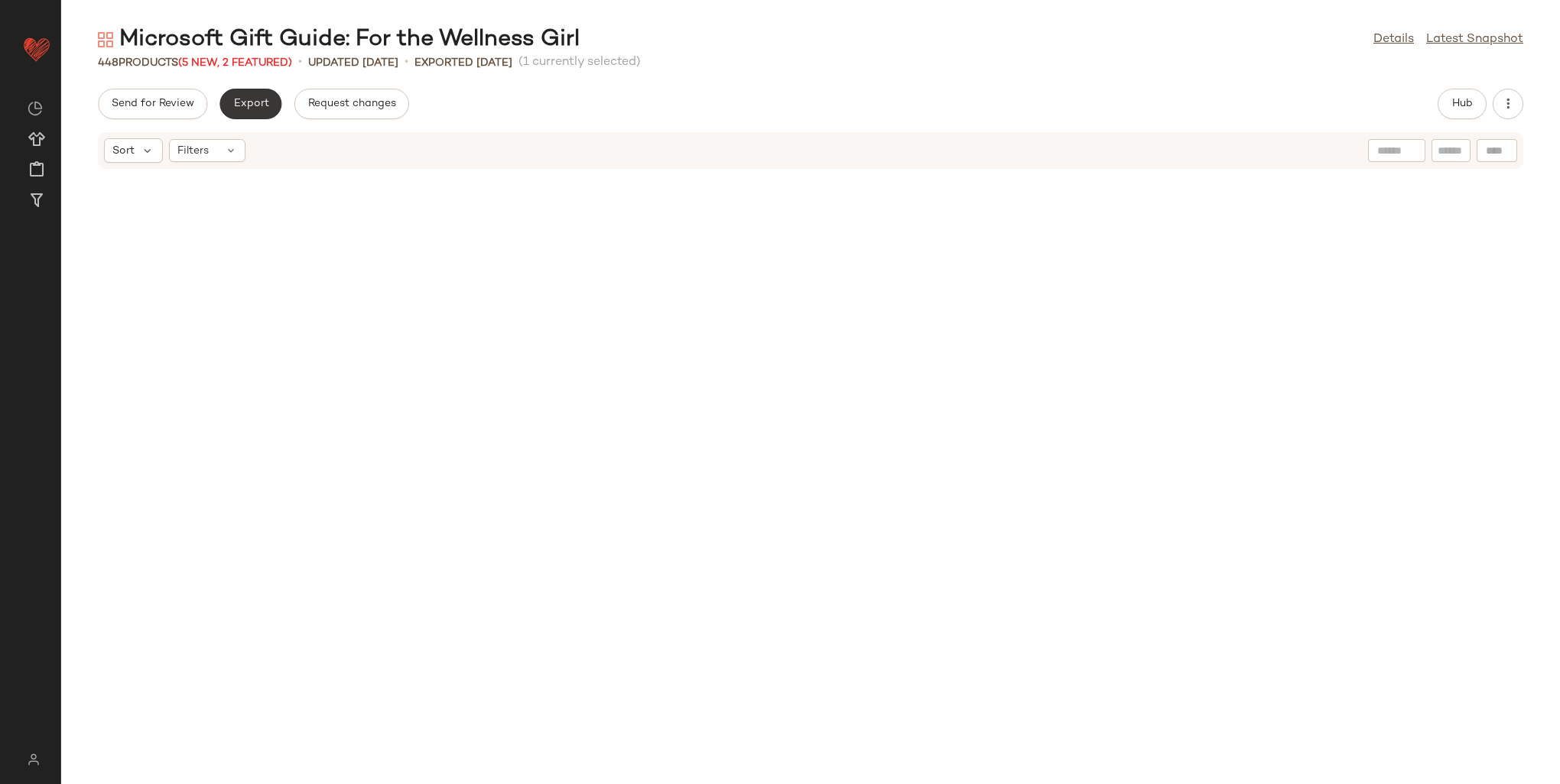
scroll to position [6156, 0]
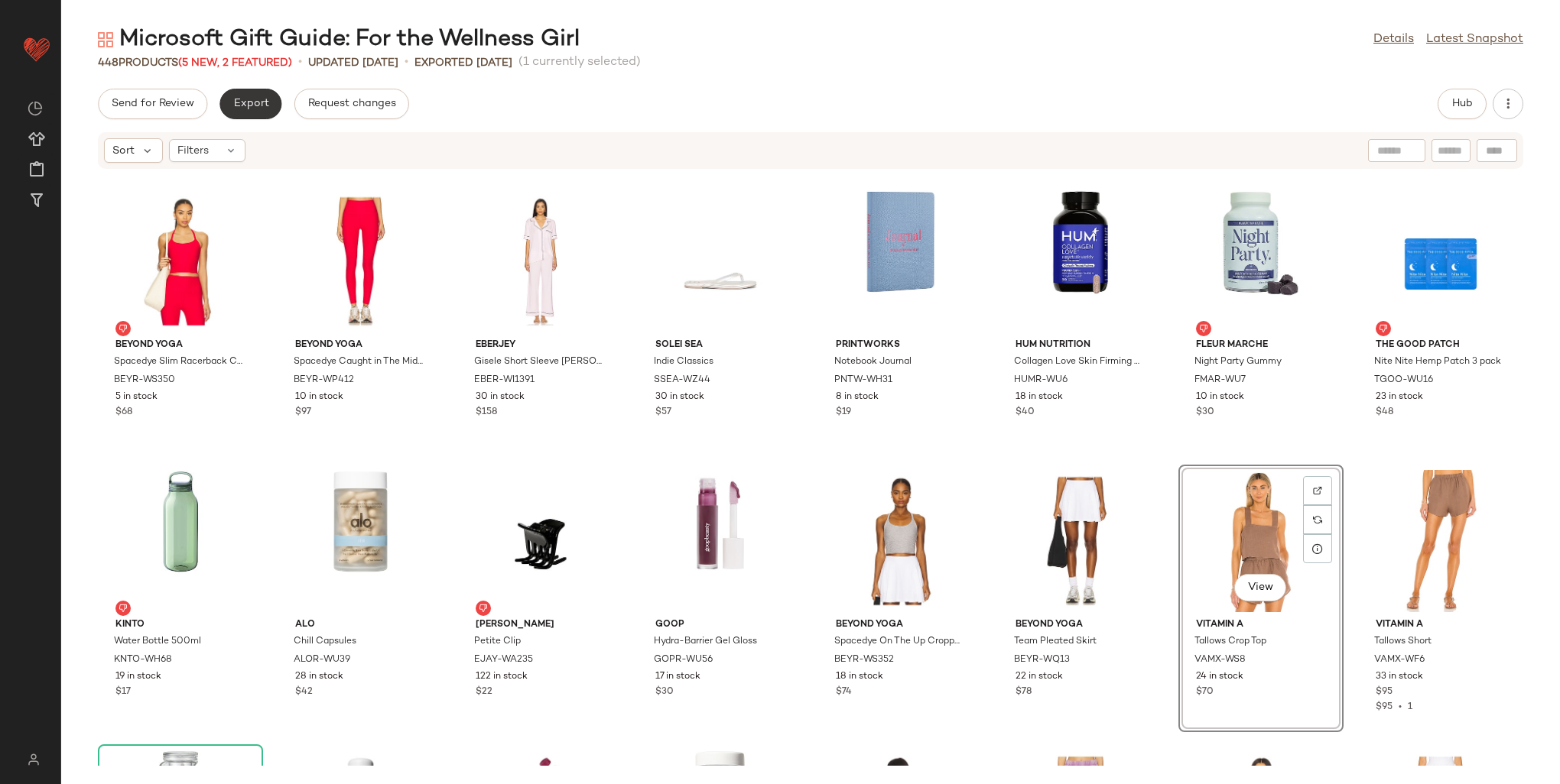
click at [237, 109] on span "Export" at bounding box center [251, 104] width 36 height 12
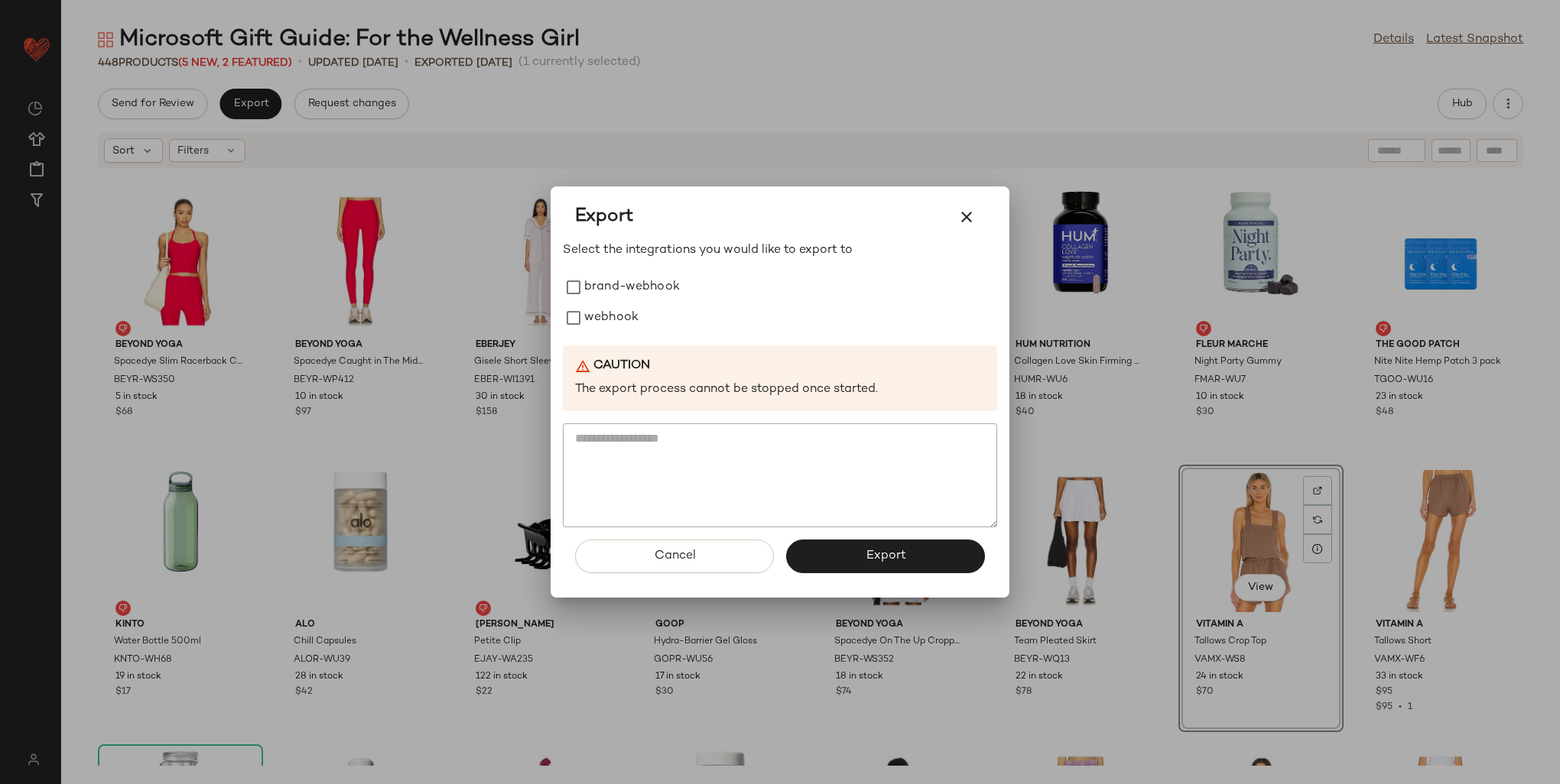
click at [561, 320] on div "Export Select the integrations you would like to export to brand-webhook webhoo…" at bounding box center [780, 392] width 458 height 411
click at [863, 565] on button "Export" at bounding box center [885, 556] width 199 height 34
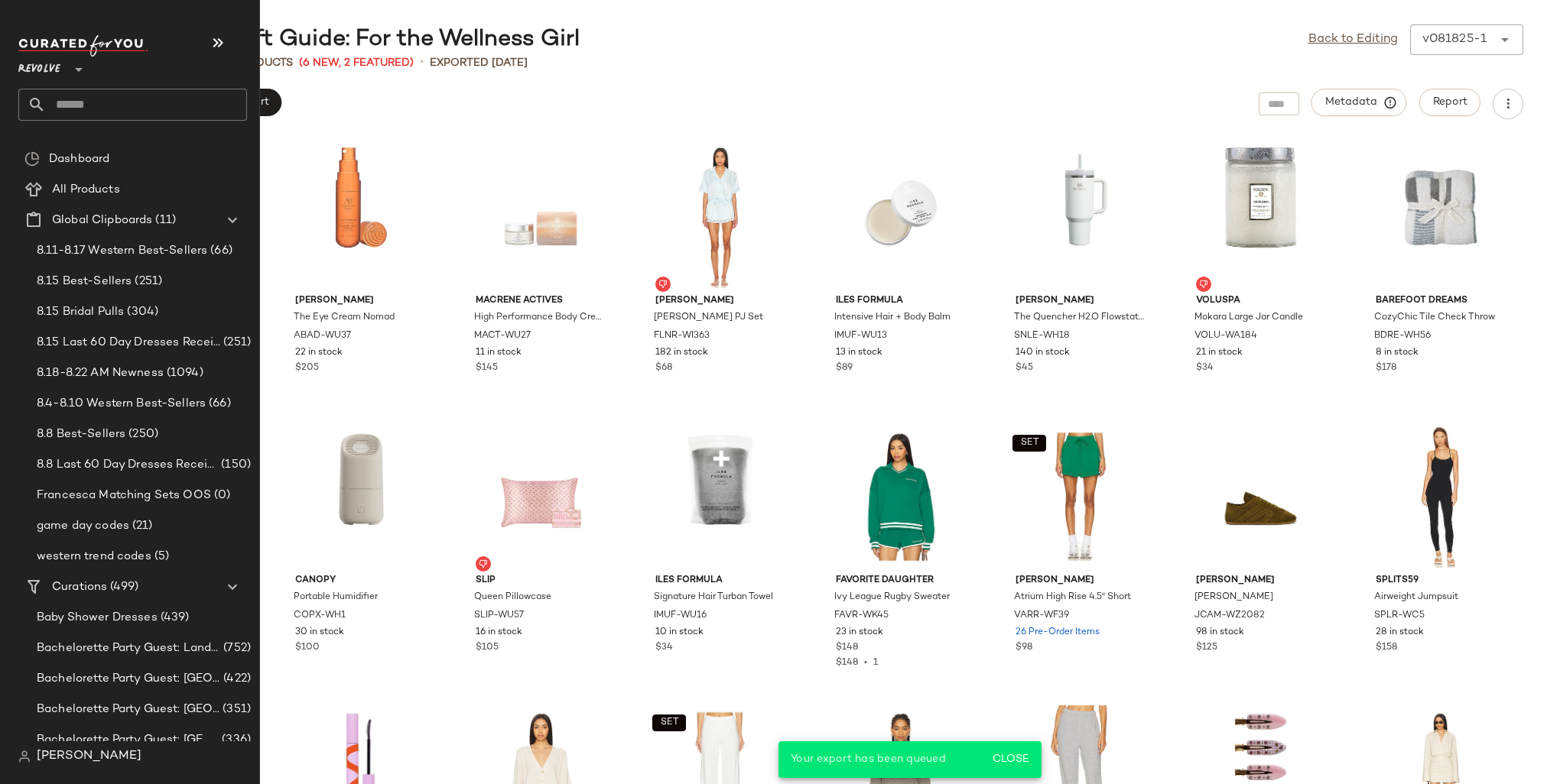
click at [73, 97] on input "text" at bounding box center [147, 105] width 201 height 32
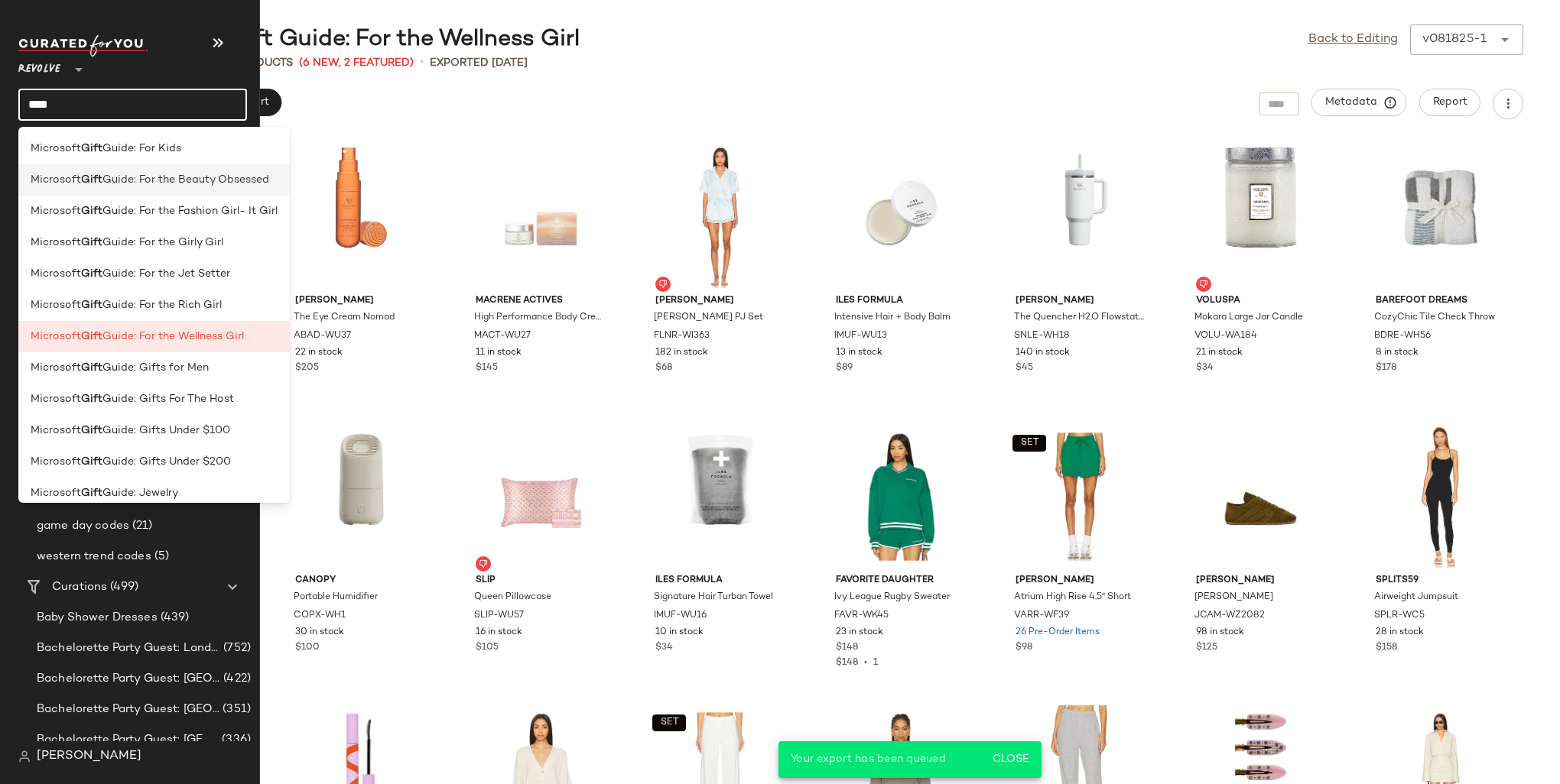
type input "****"
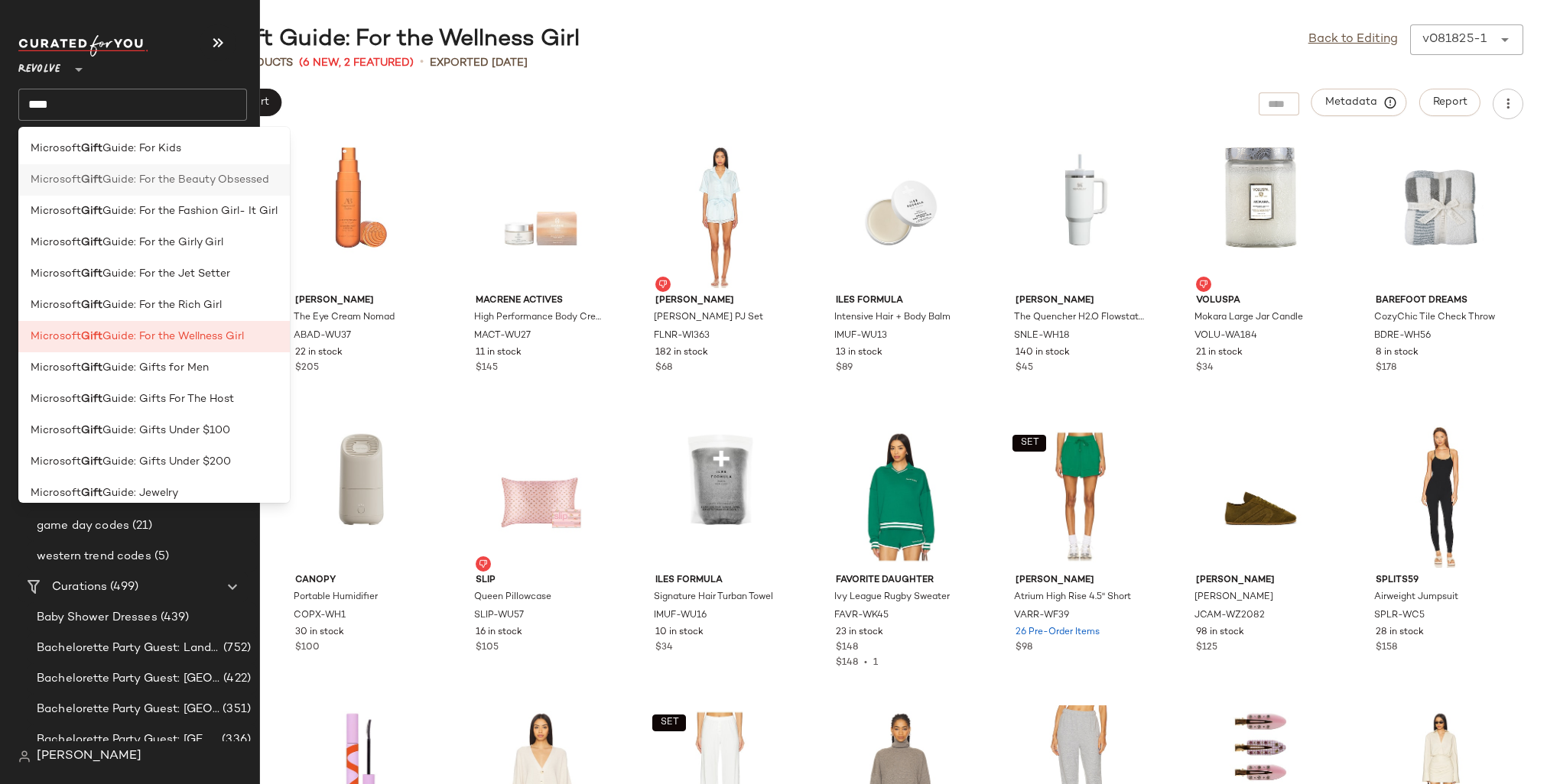
click at [191, 185] on span "Guide: For the Beauty Obsessed" at bounding box center [186, 180] width 167 height 16
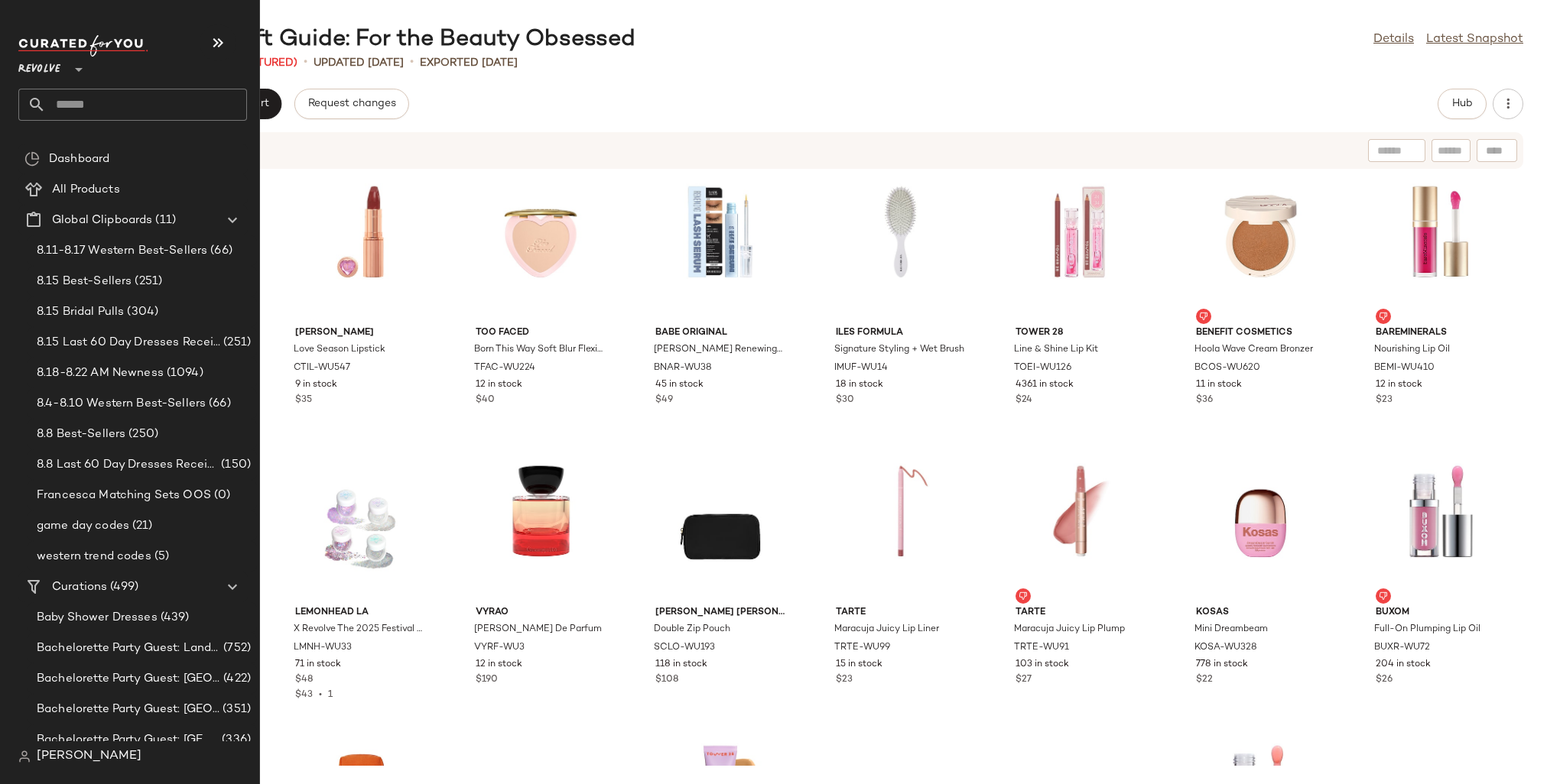
click at [89, 93] on input "text" at bounding box center [147, 105] width 201 height 32
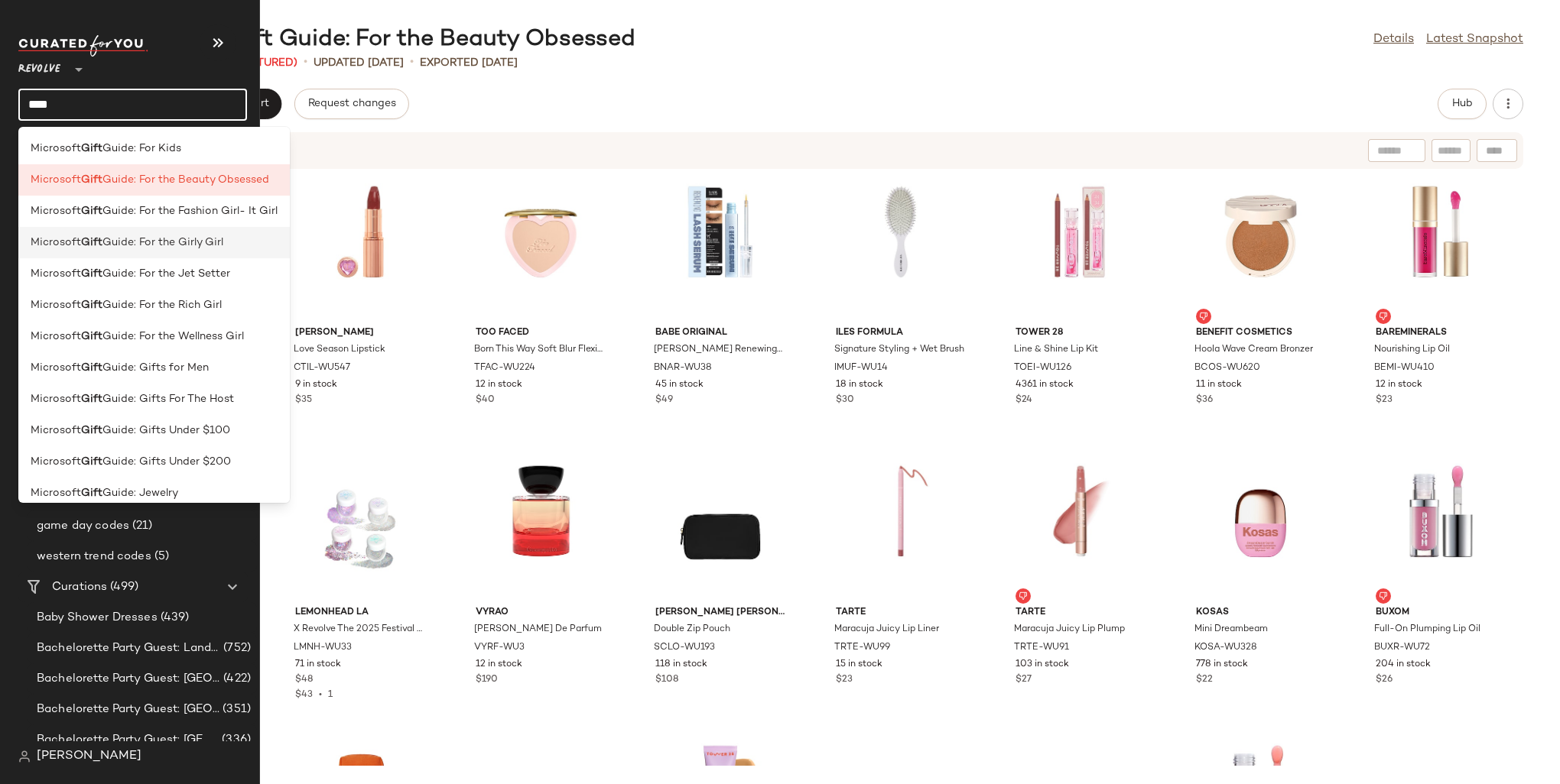
type input "****"
click at [124, 245] on span "Guide: For the Girly Girl" at bounding box center [162, 242] width 121 height 16
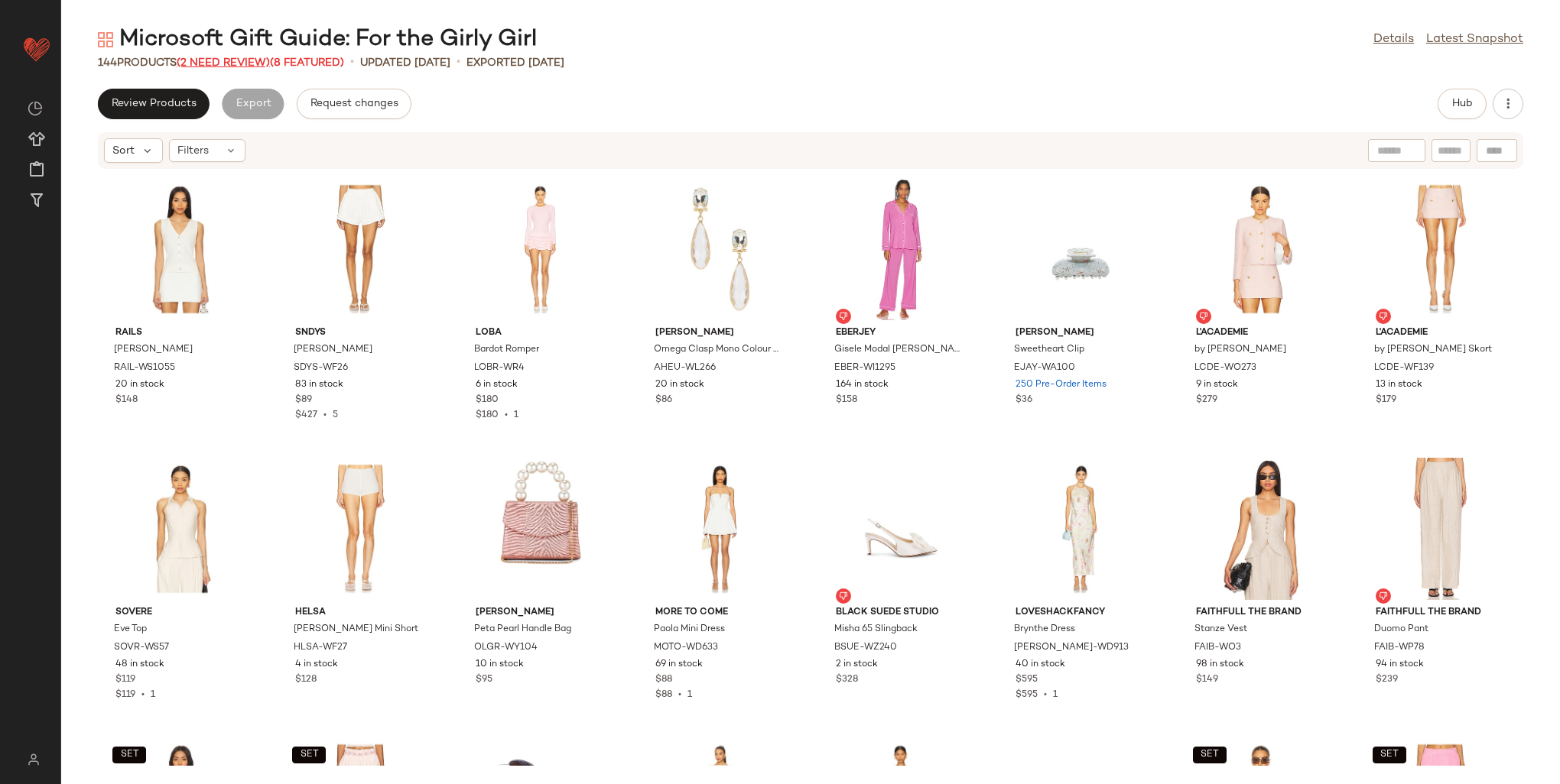
click at [244, 62] on span "(2 Need Review)" at bounding box center [223, 63] width 93 height 12
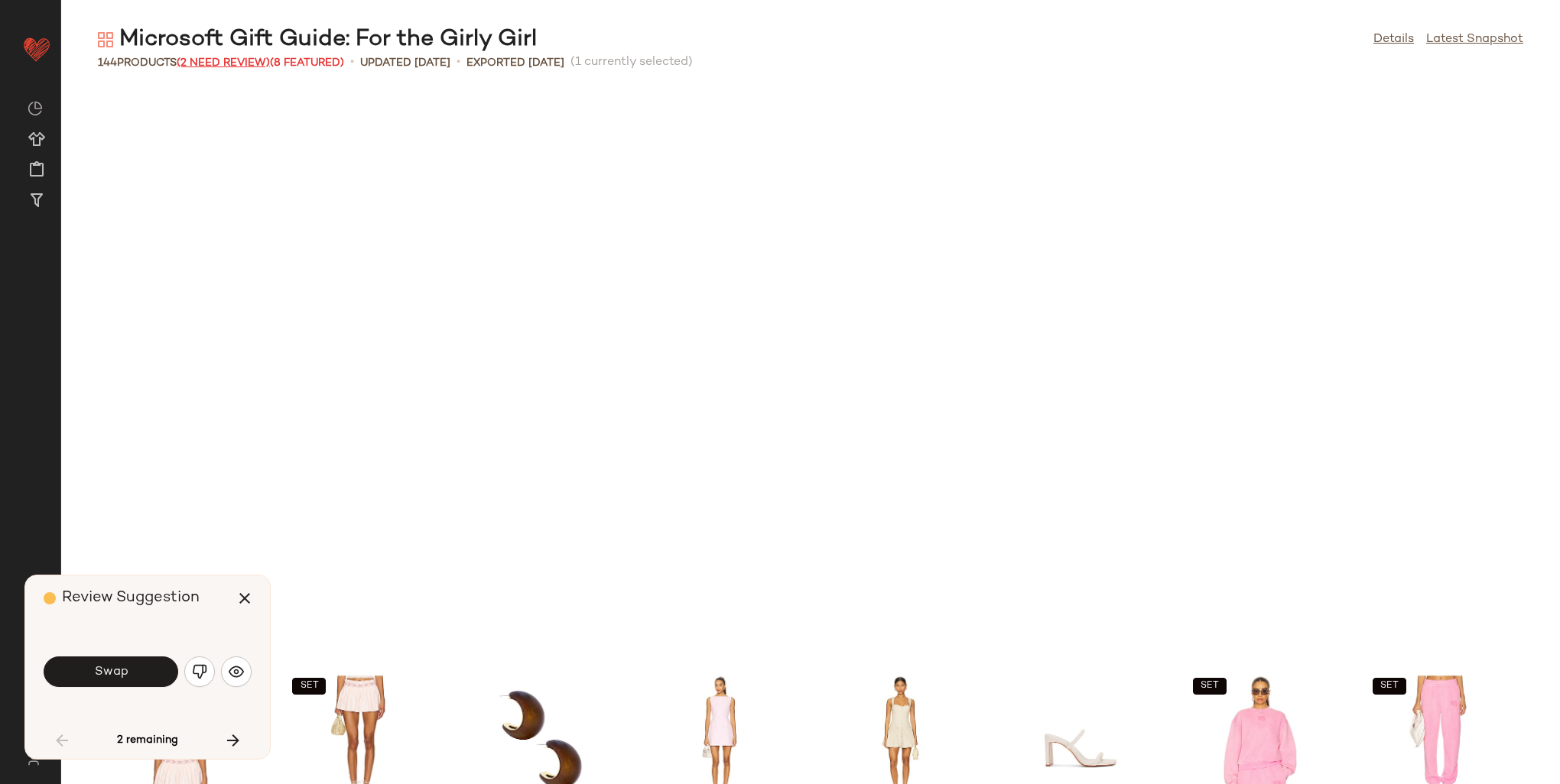
scroll to position [572, 0]
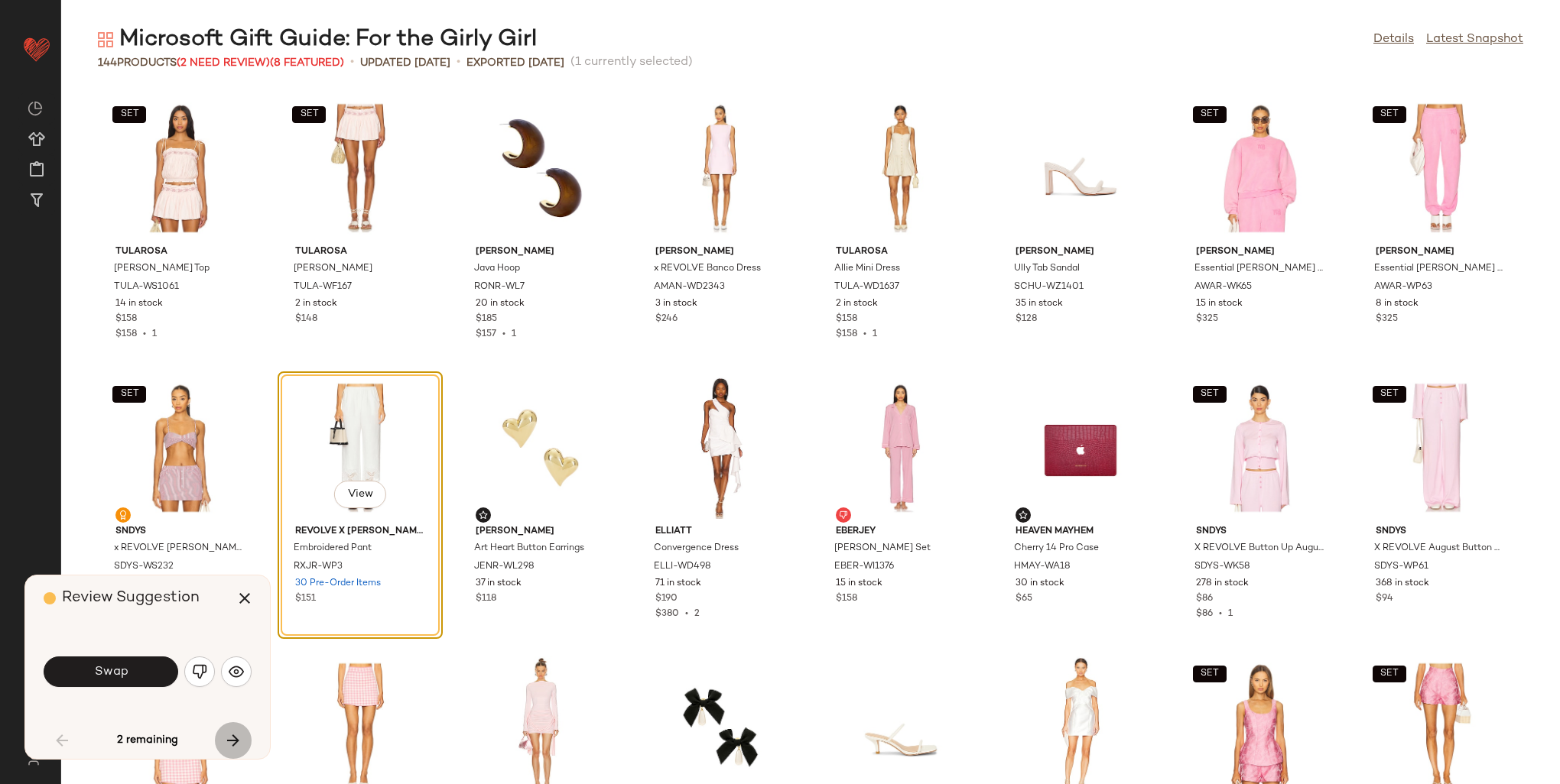
click at [234, 739] on icon "button" at bounding box center [233, 740] width 18 height 18
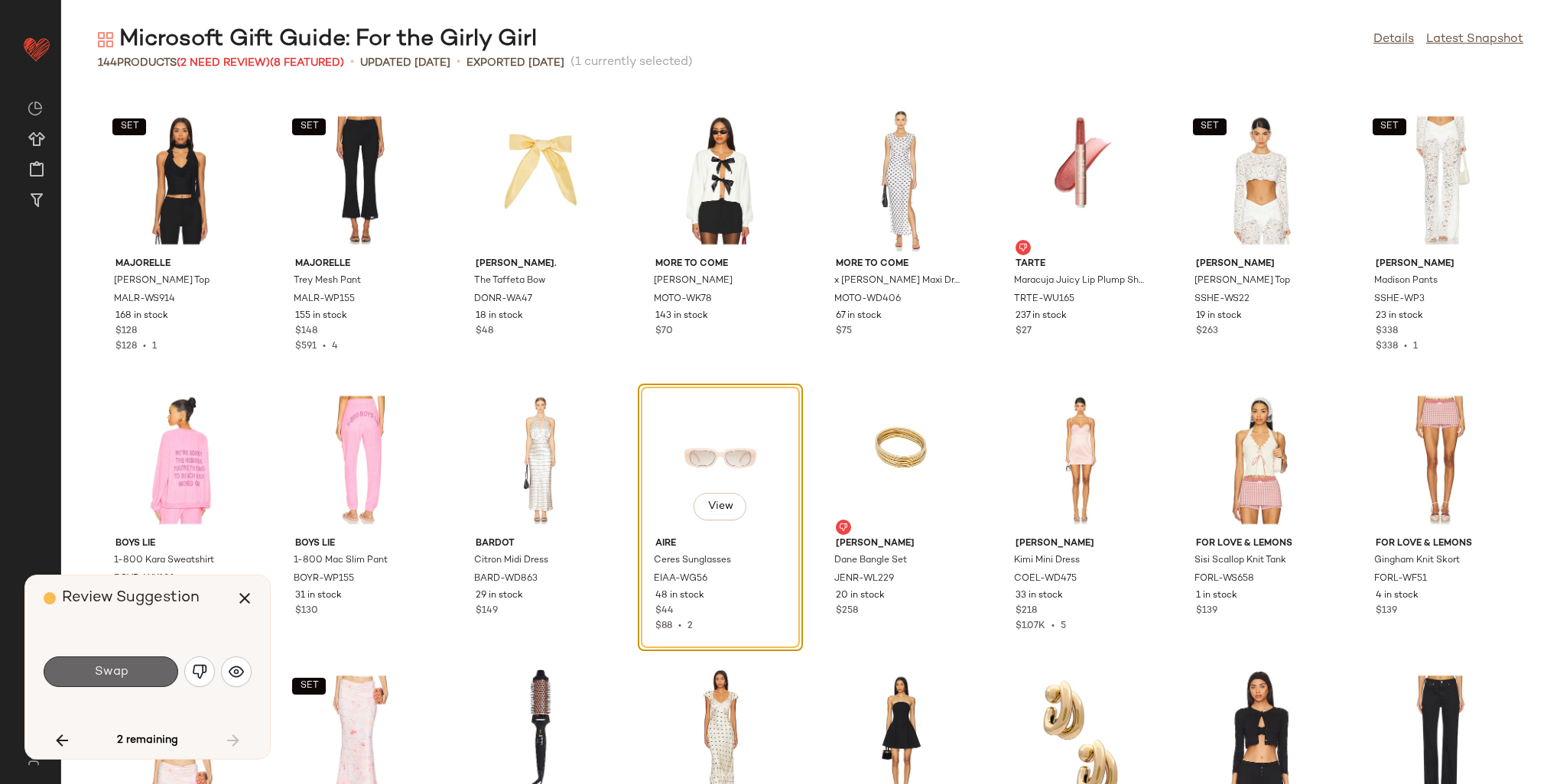
click at [95, 668] on span "Swap" at bounding box center [110, 673] width 35 height 15
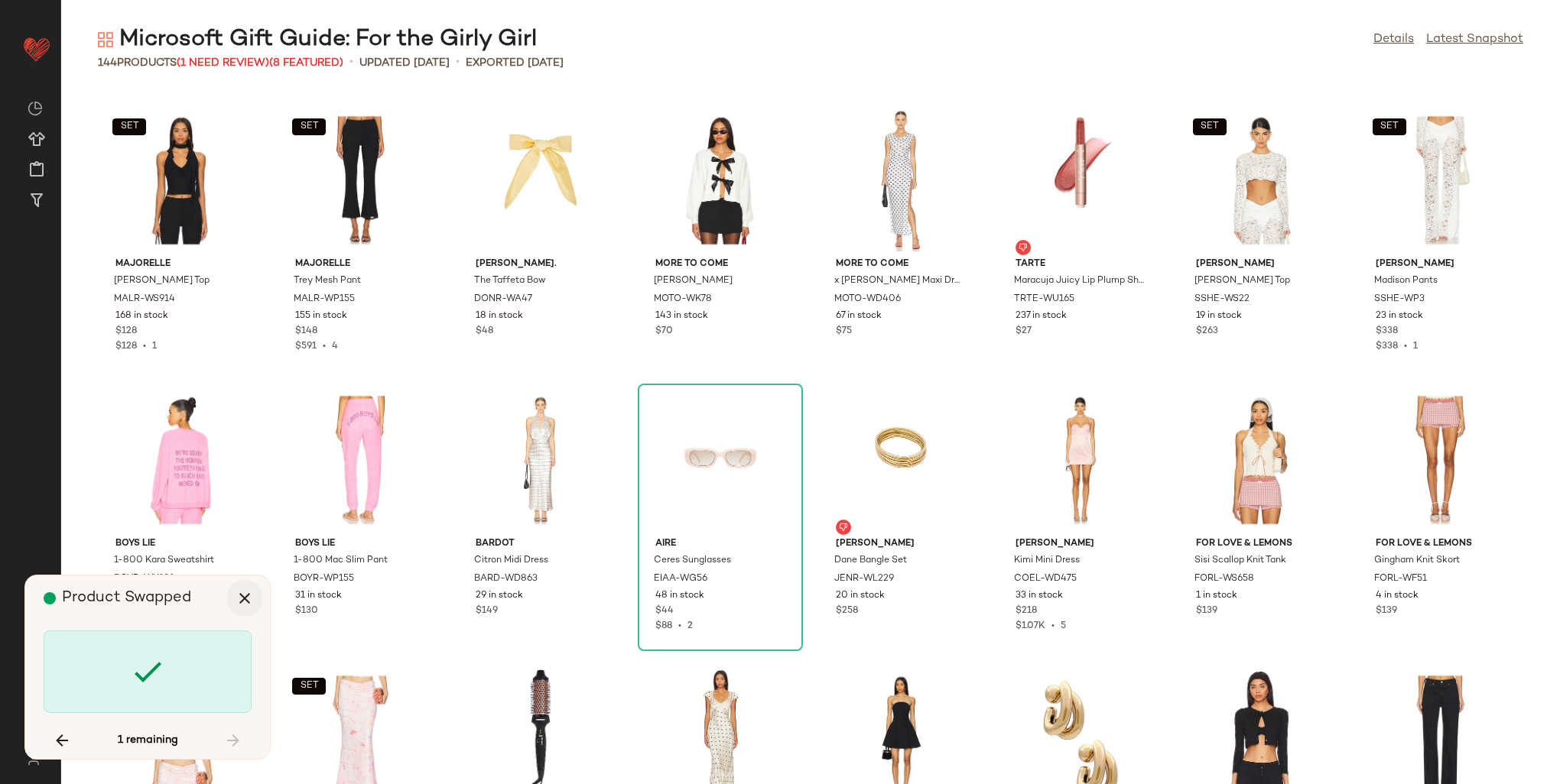
scroll to position [560, 0]
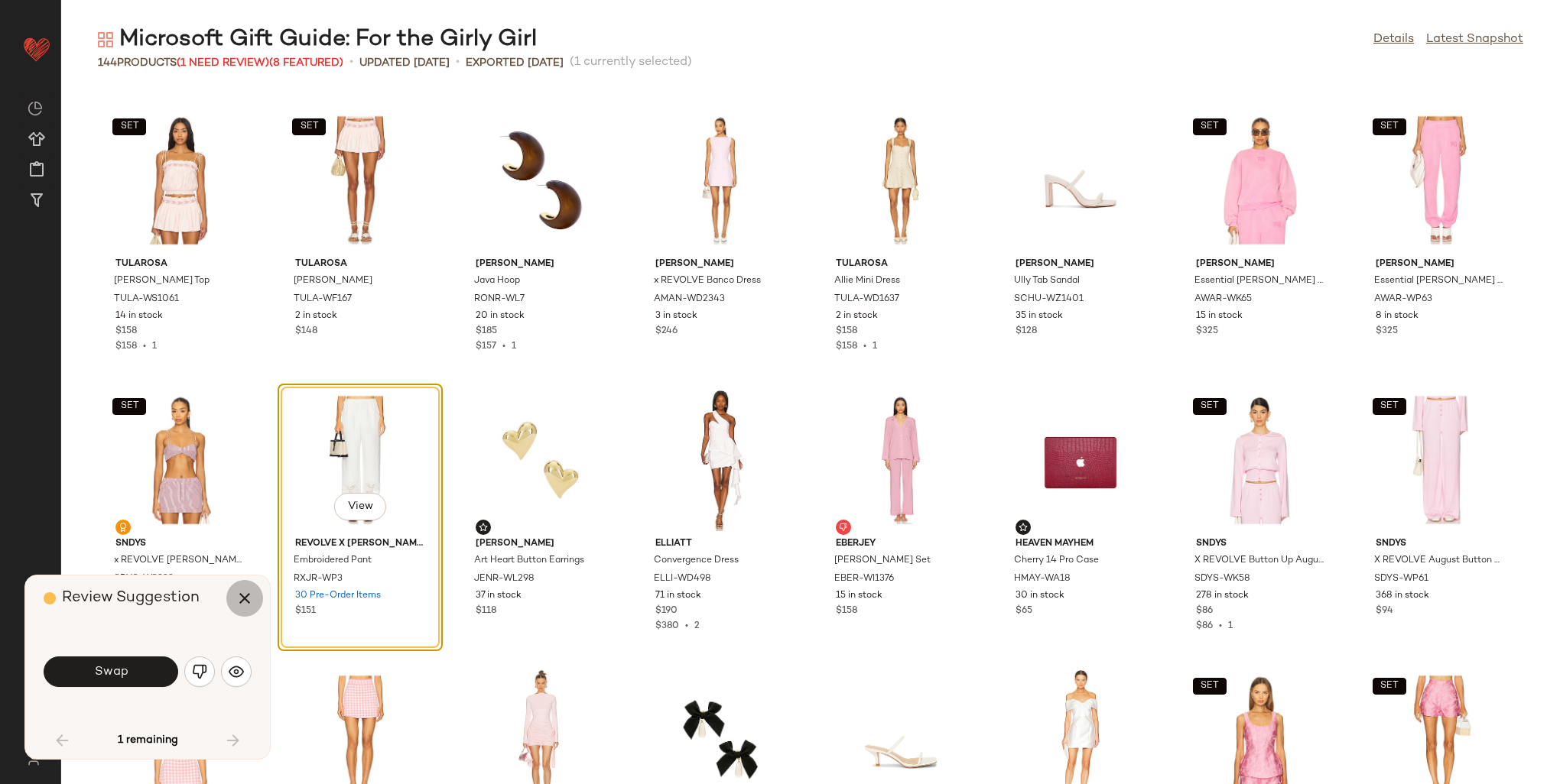
click at [247, 597] on icon "button" at bounding box center [245, 599] width 18 height 18
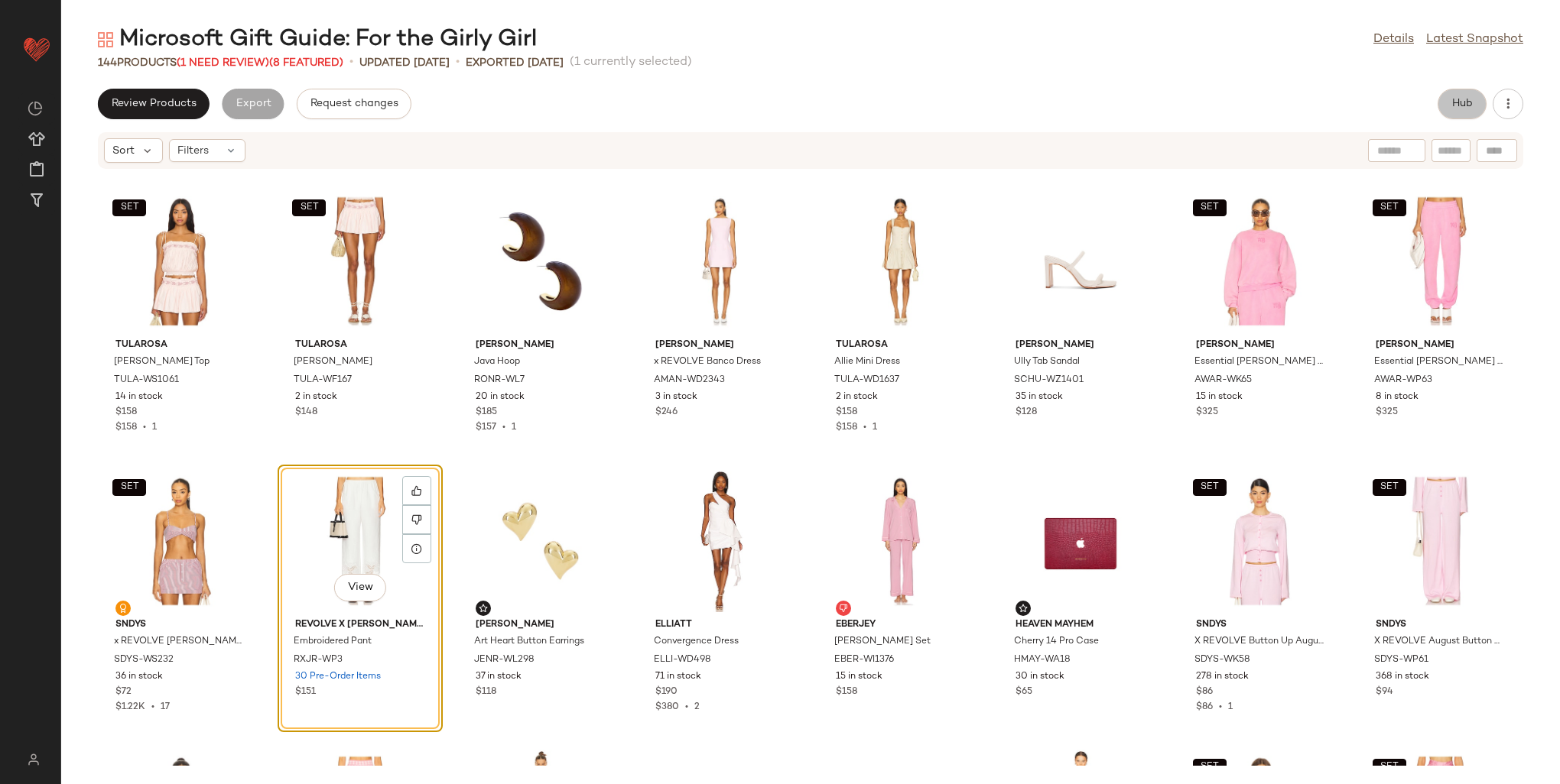
click at [1441, 105] on button "Hub" at bounding box center [1461, 104] width 49 height 31
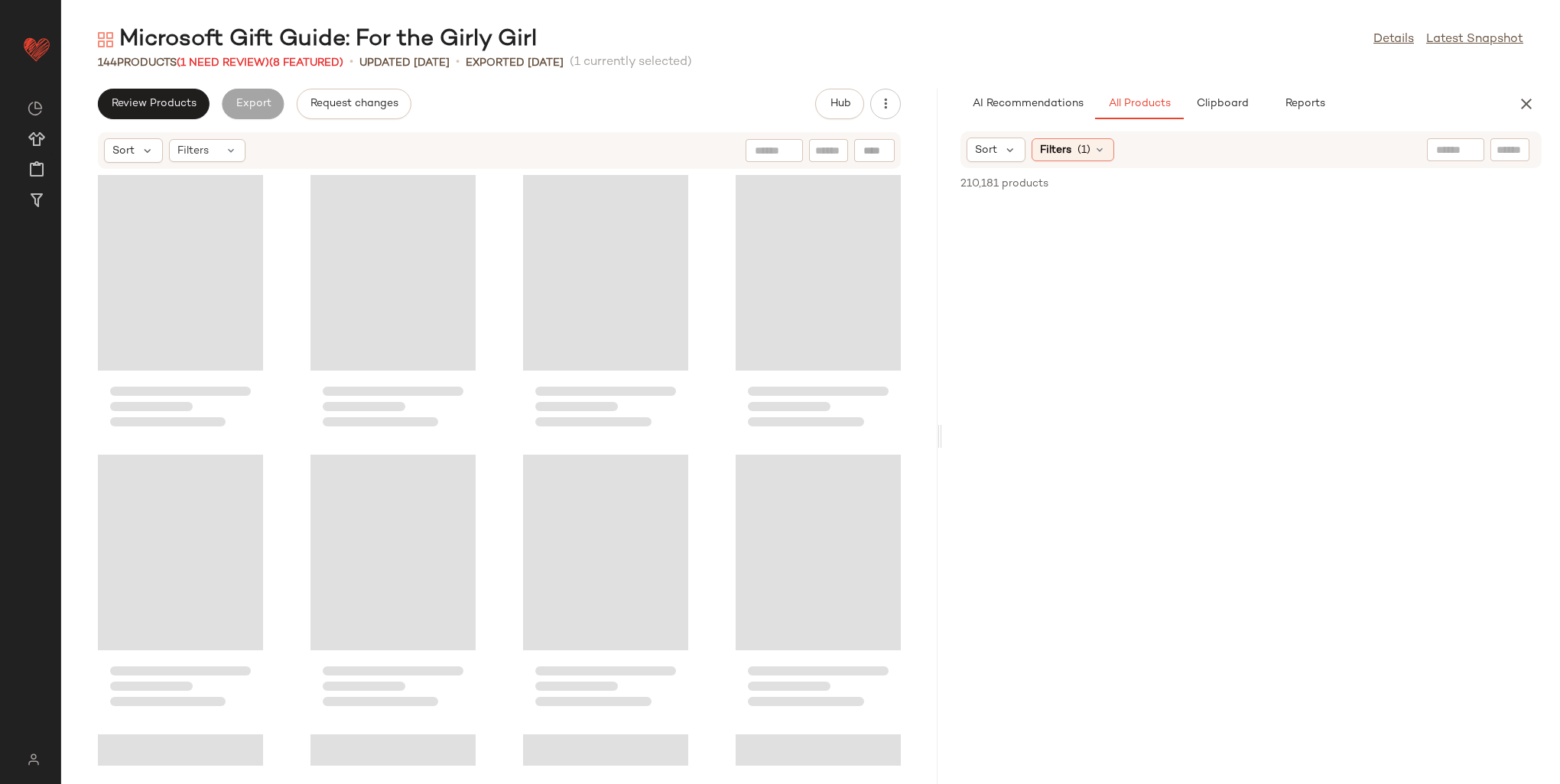
drag, startPoint x: 811, startPoint y: 372, endPoint x: 950, endPoint y: 364, distance: 139.2
click at [950, 364] on div "Microsoft Gift Guide: For the Girly Girl Details Latest Snapshot 144 Products (…" at bounding box center [811, 405] width 1499 height 760
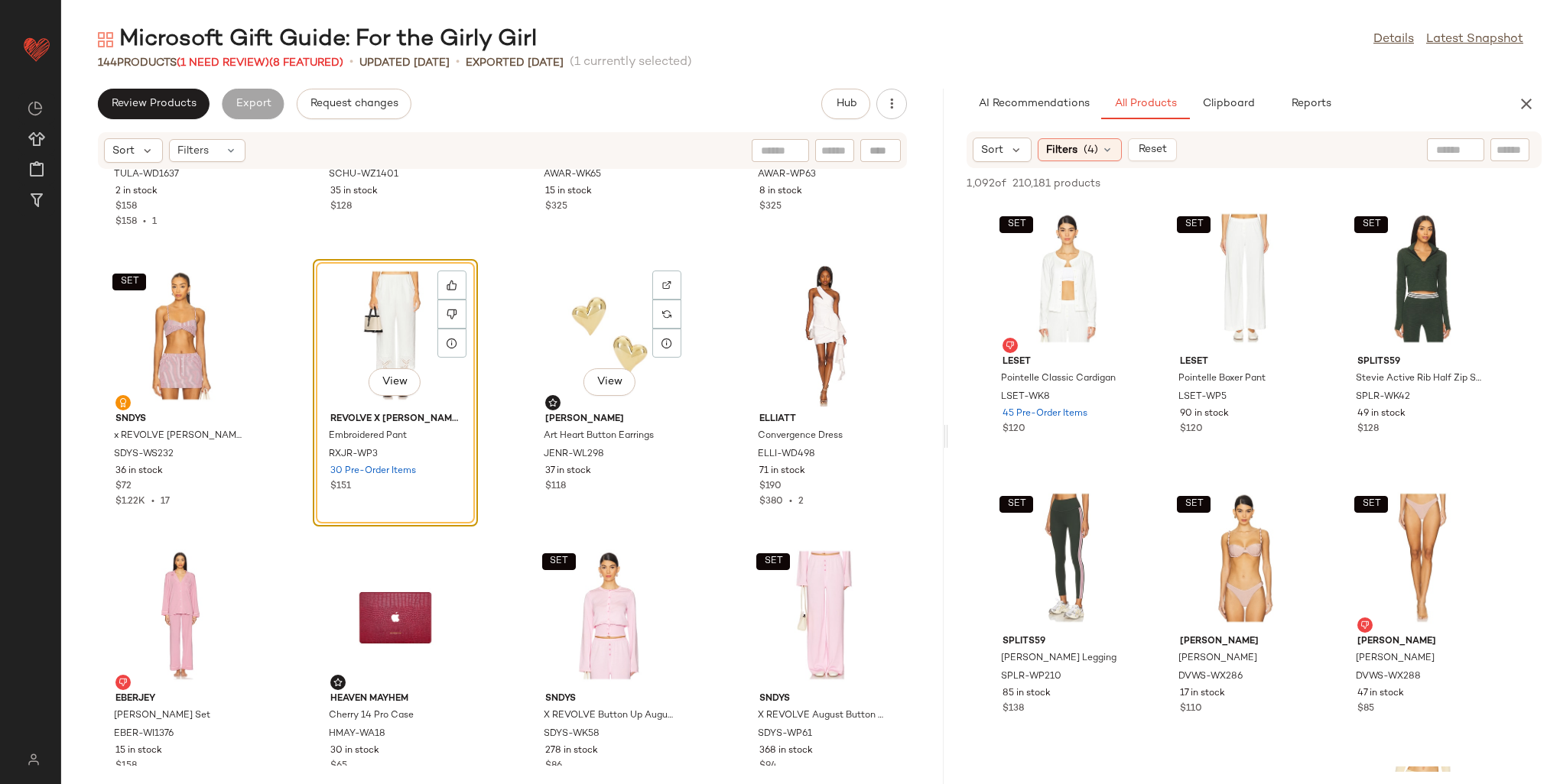
scroll to position [1553, 0]
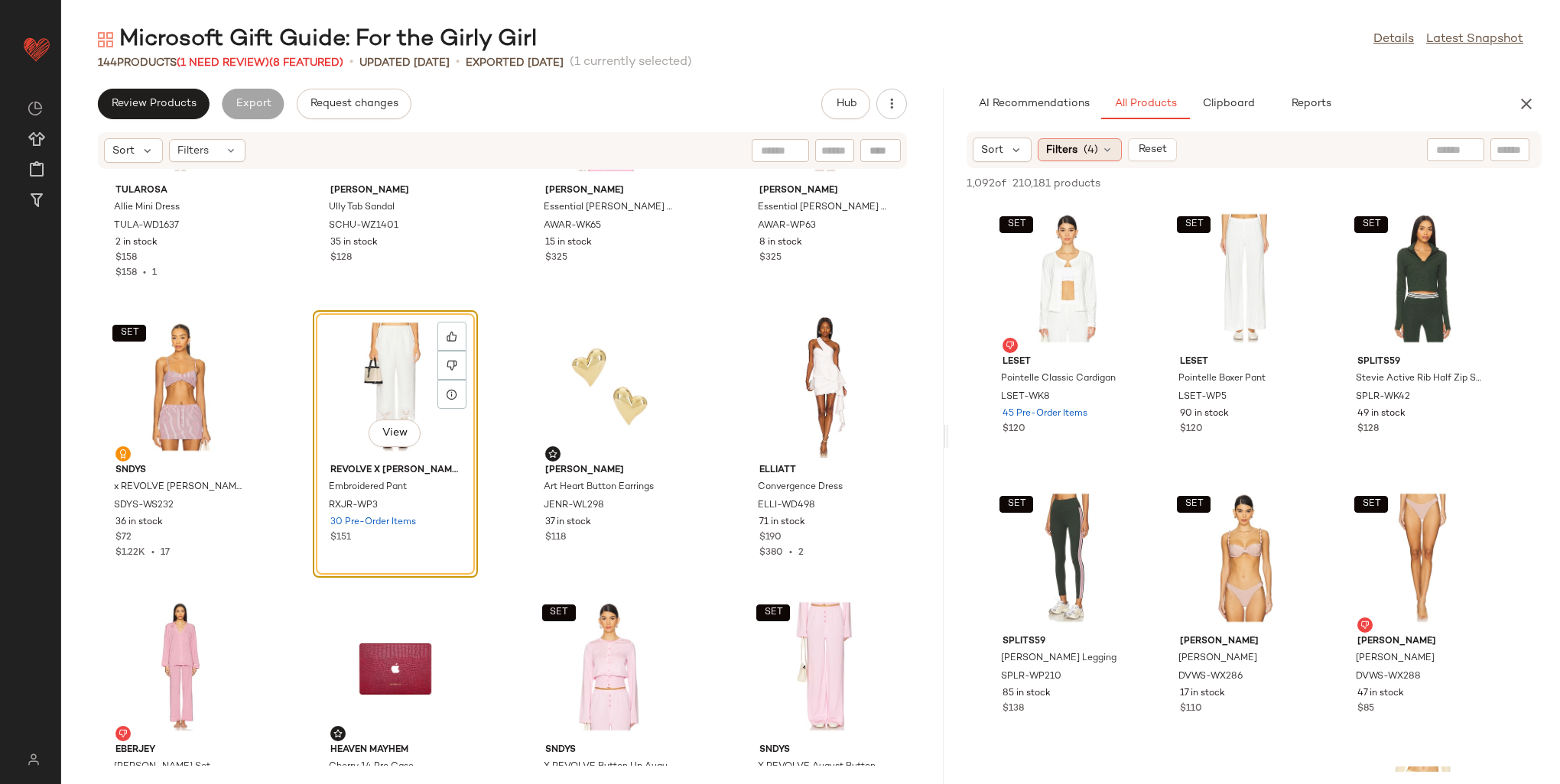
click at [1092, 156] on span "(4)" at bounding box center [1091, 149] width 15 height 16
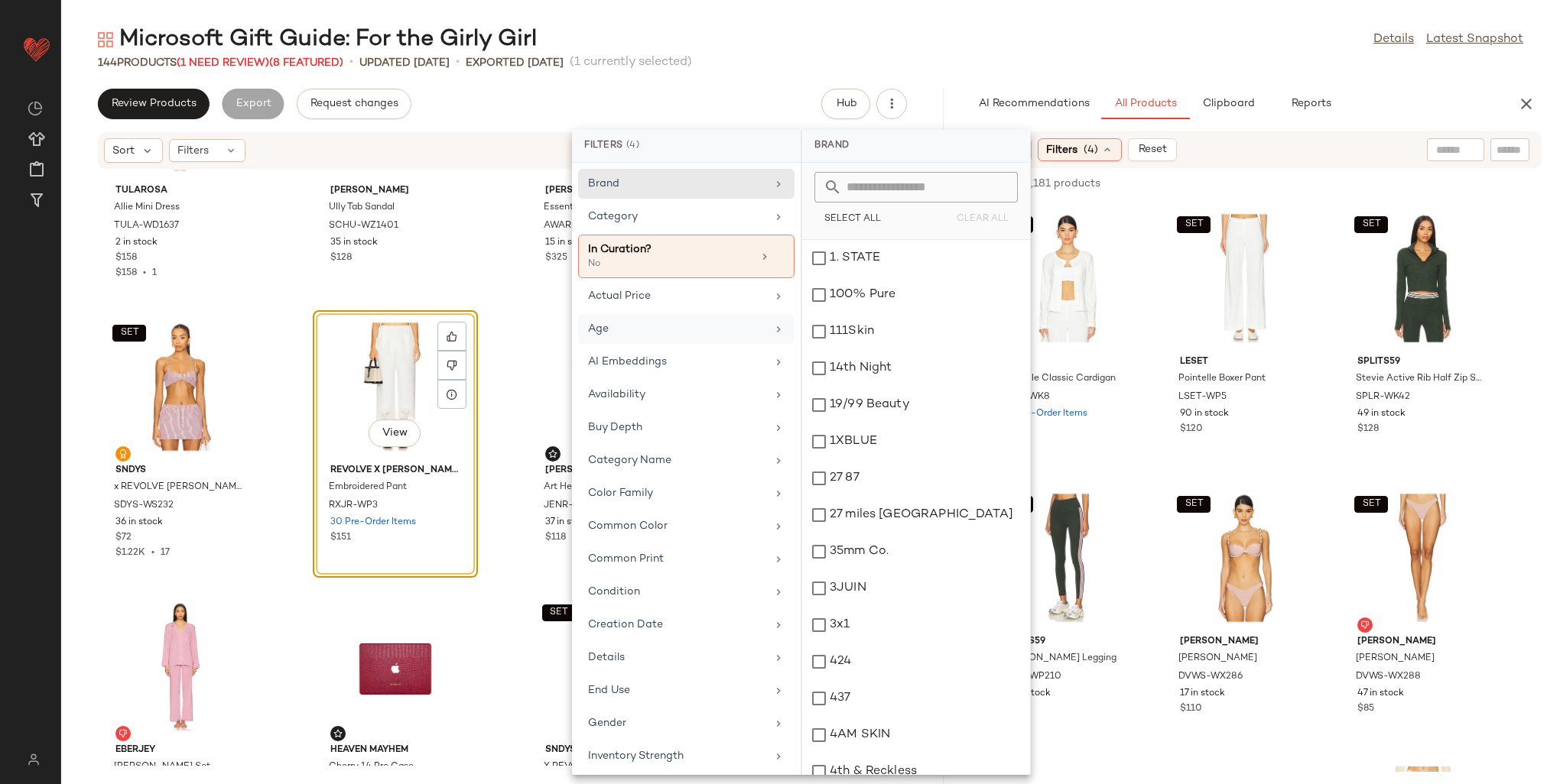
click at [671, 324] on div "Age" at bounding box center [677, 328] width 178 height 16
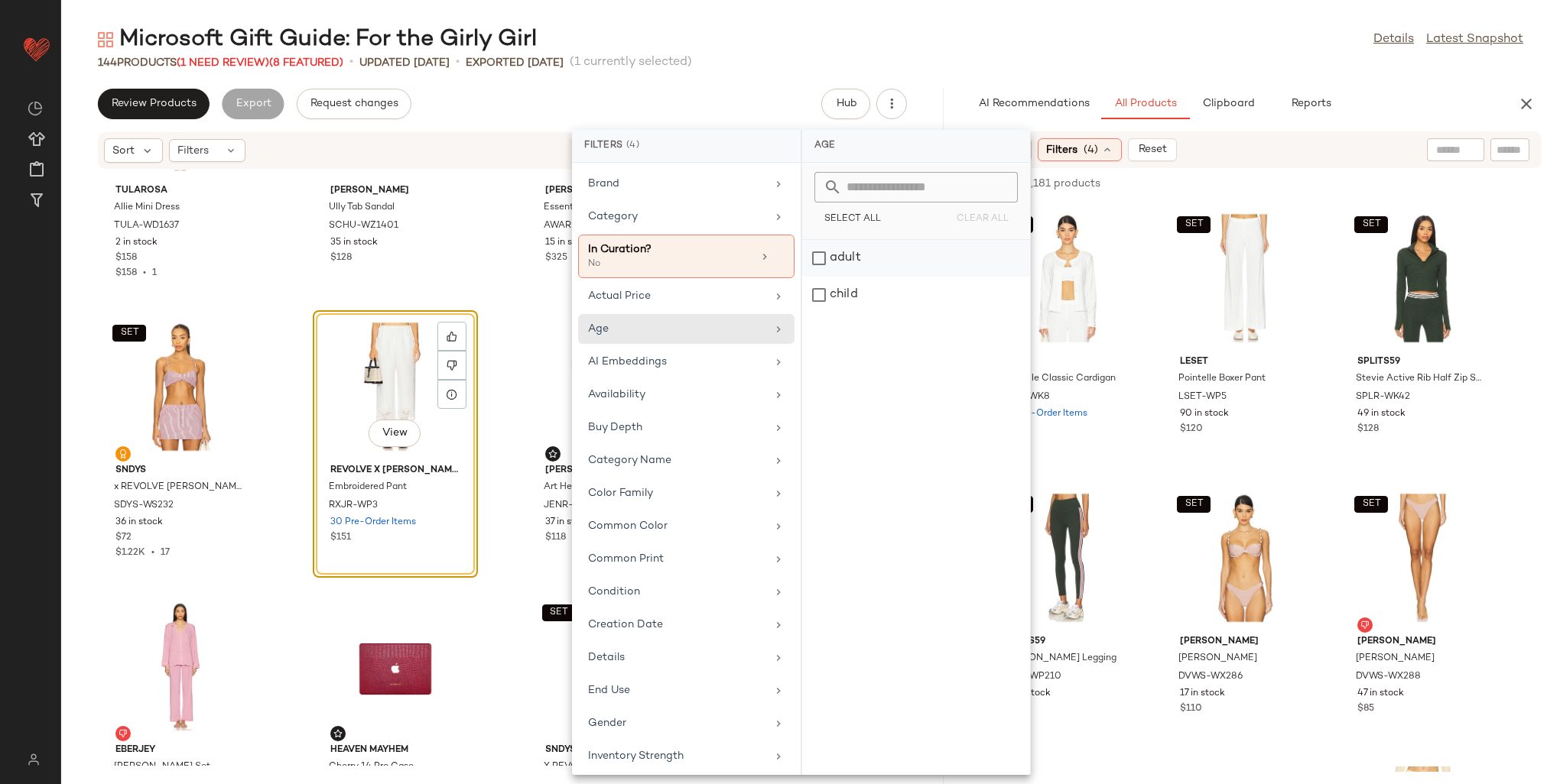
click at [848, 277] on div "adult" at bounding box center [916, 295] width 228 height 37
click at [721, 401] on div "Availability" at bounding box center [677, 408] width 178 height 16
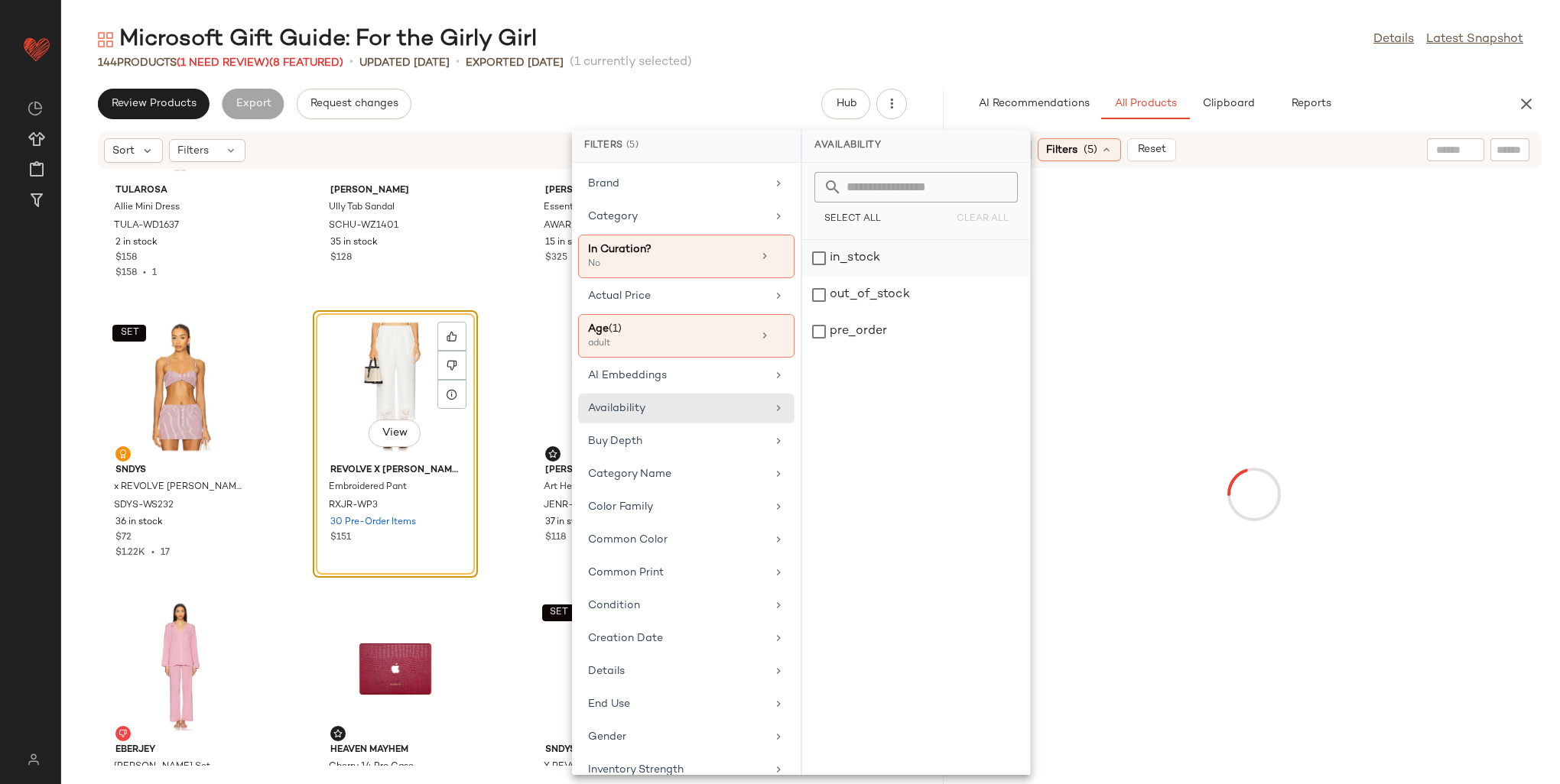
click at [853, 277] on div "in_stock" at bounding box center [916, 295] width 228 height 37
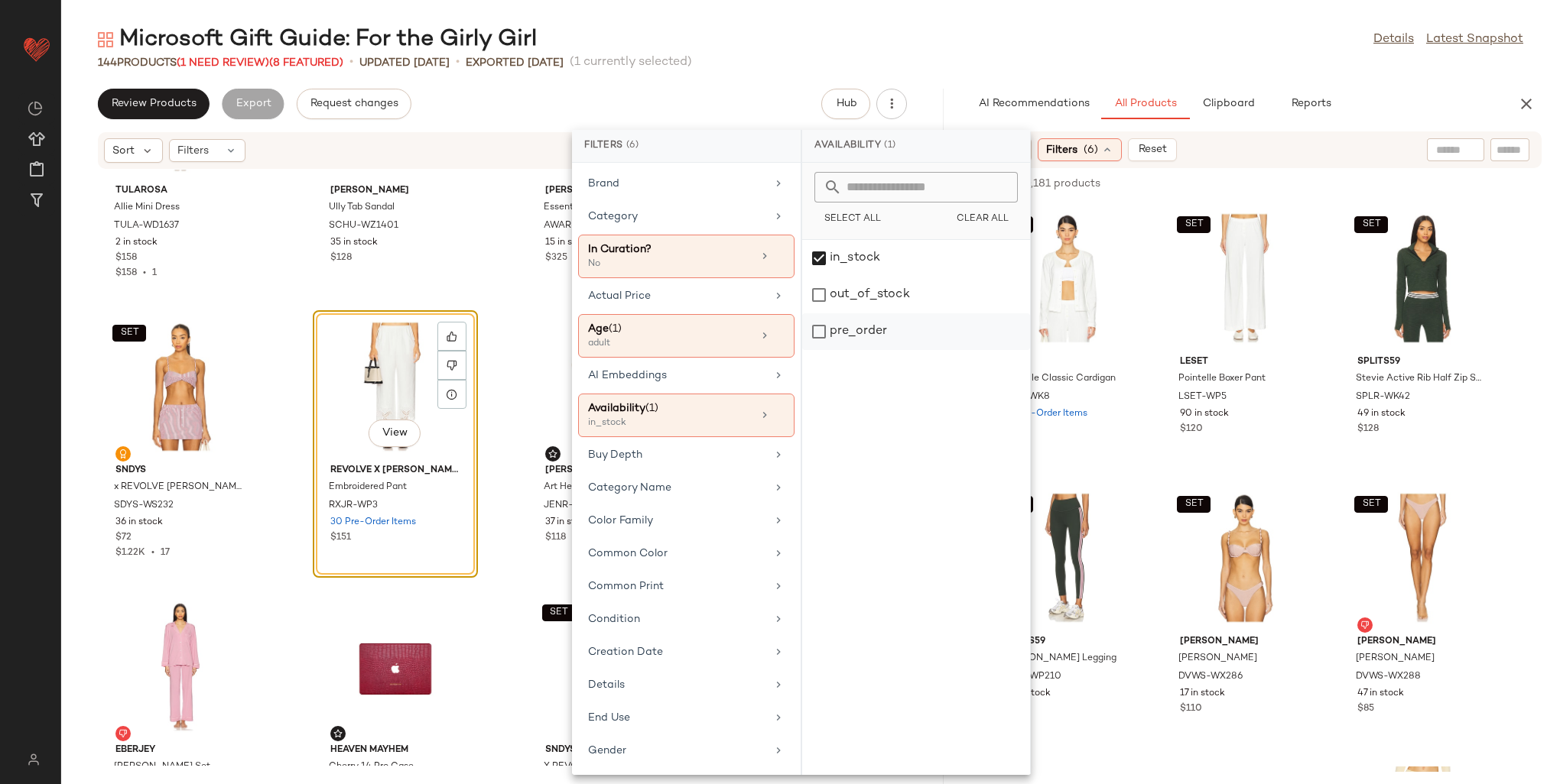
click at [842, 325] on div "pre_order" at bounding box center [916, 331] width 228 height 37
click at [674, 217] on div "Category" at bounding box center [677, 216] width 178 height 16
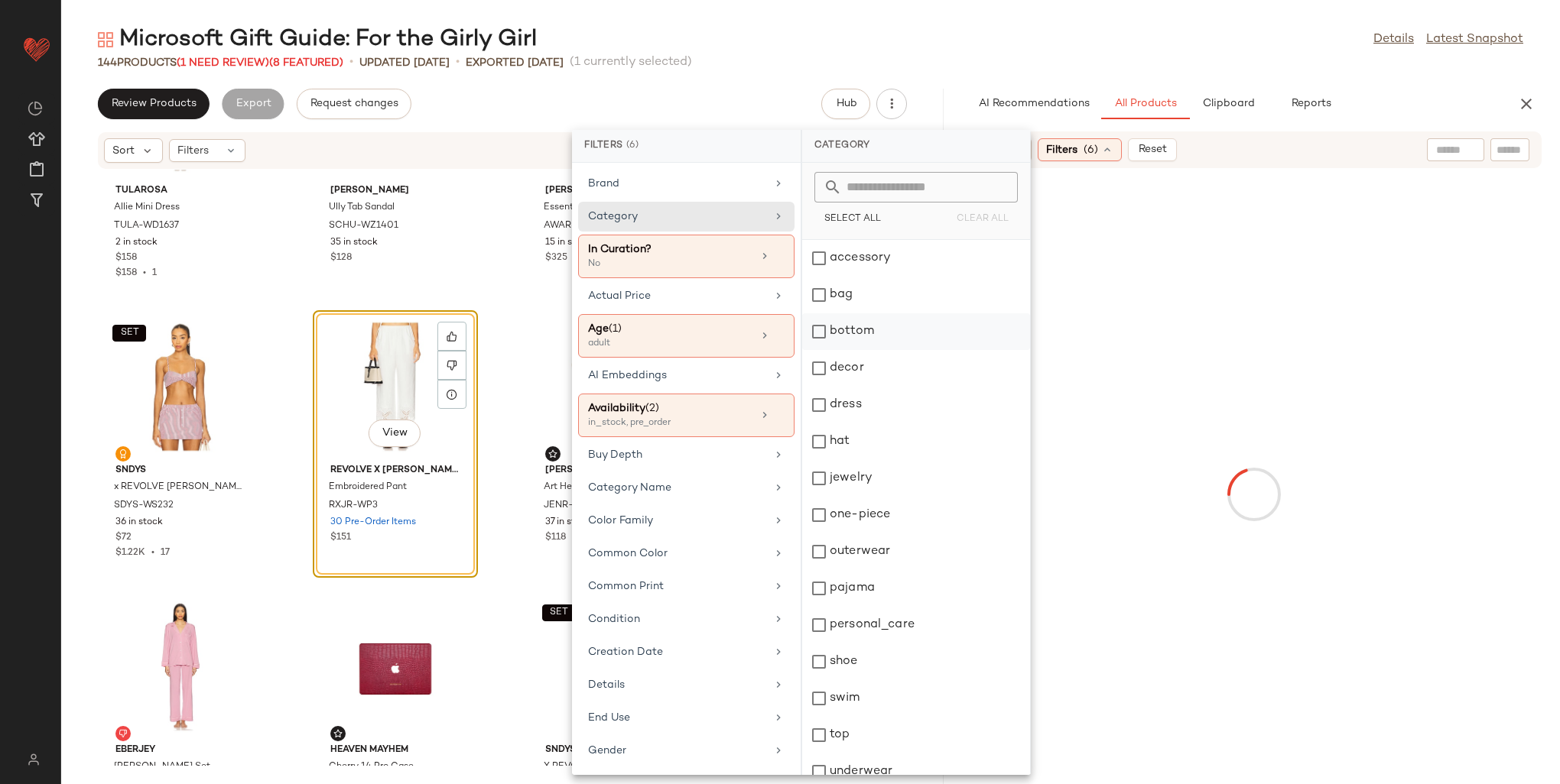
click at [859, 350] on div "bottom" at bounding box center [916, 369] width 228 height 37
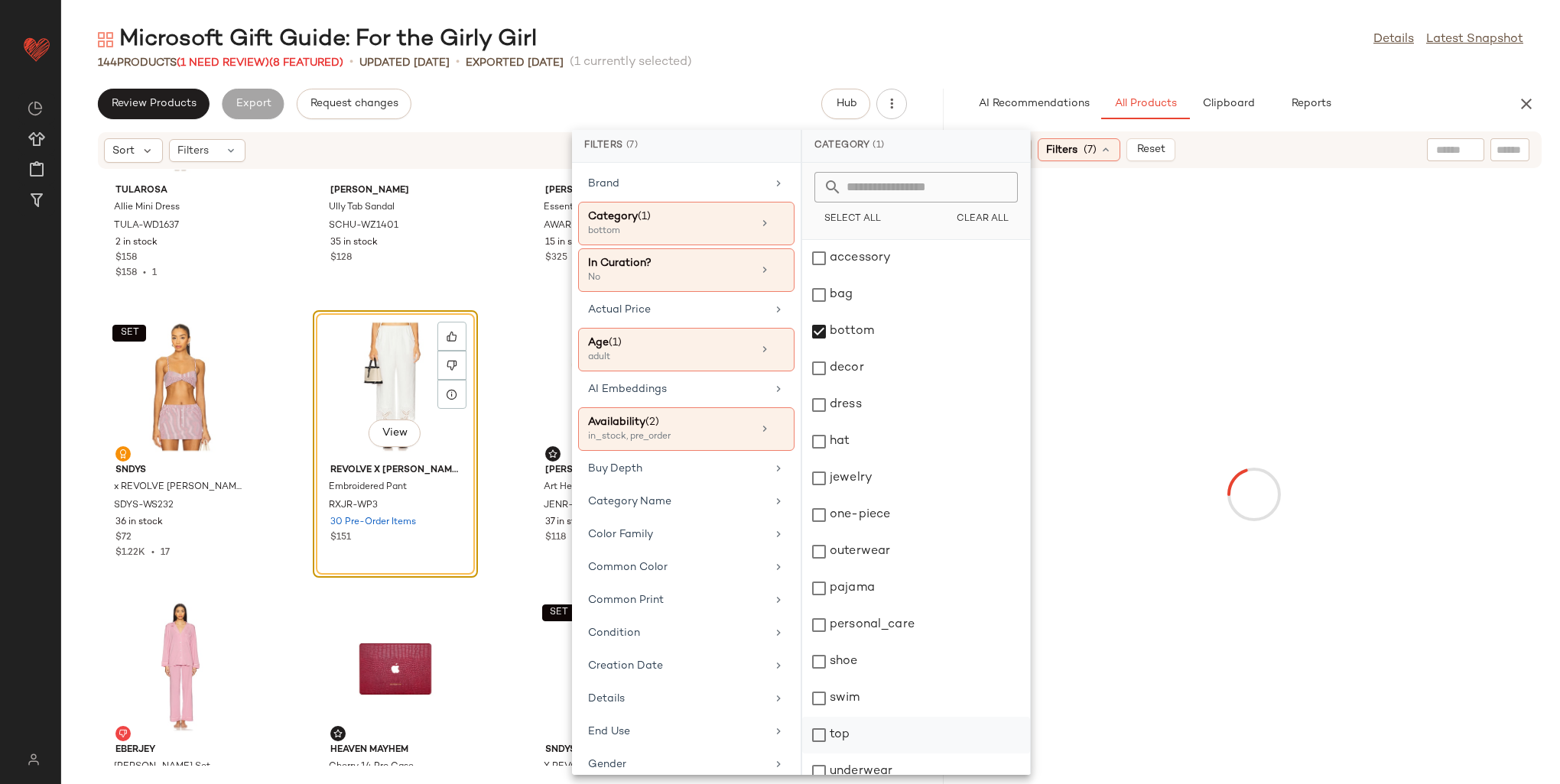
click at [837, 753] on div "top" at bounding box center [916, 772] width 228 height 37
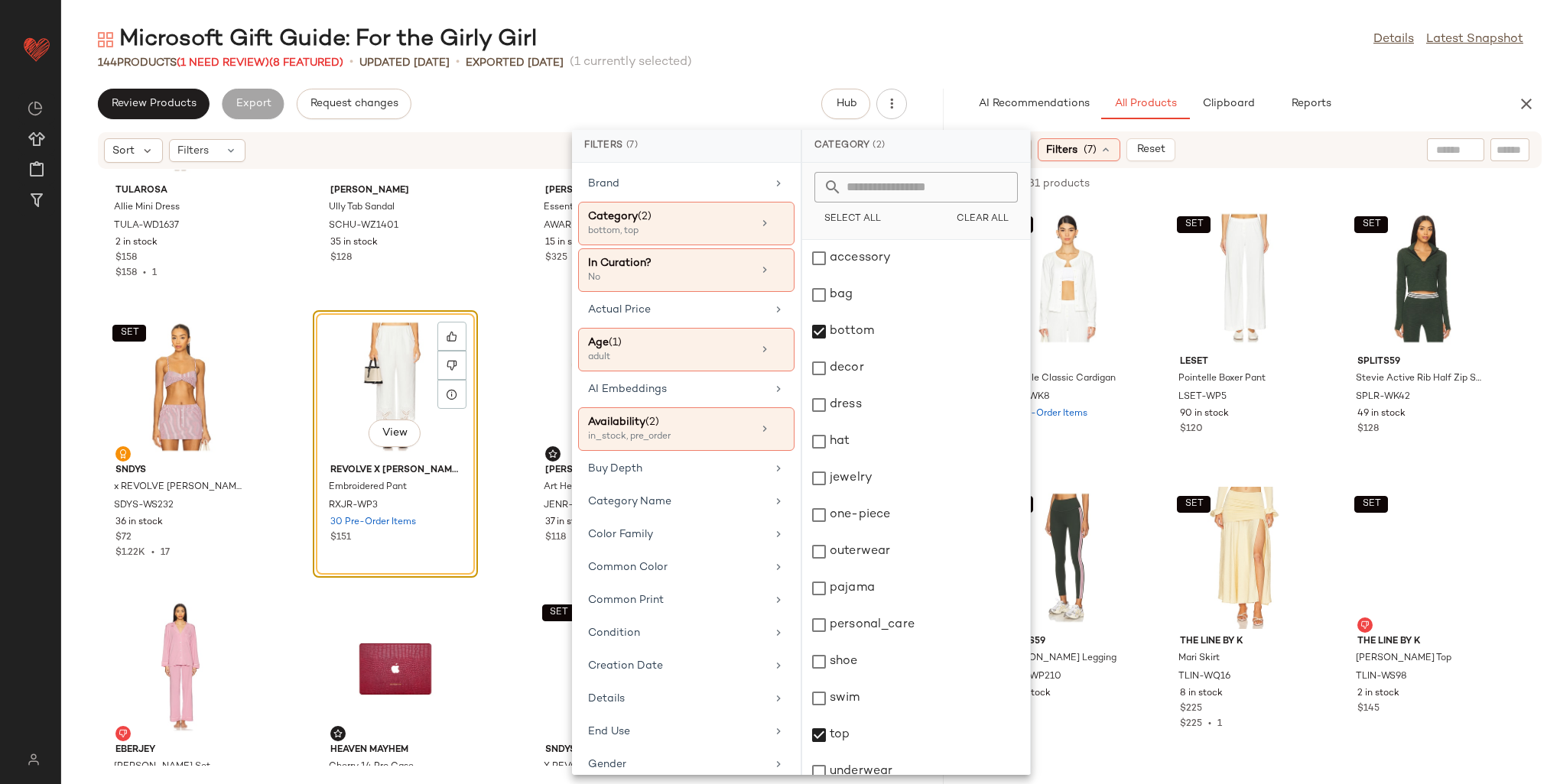
scroll to position [229, 0]
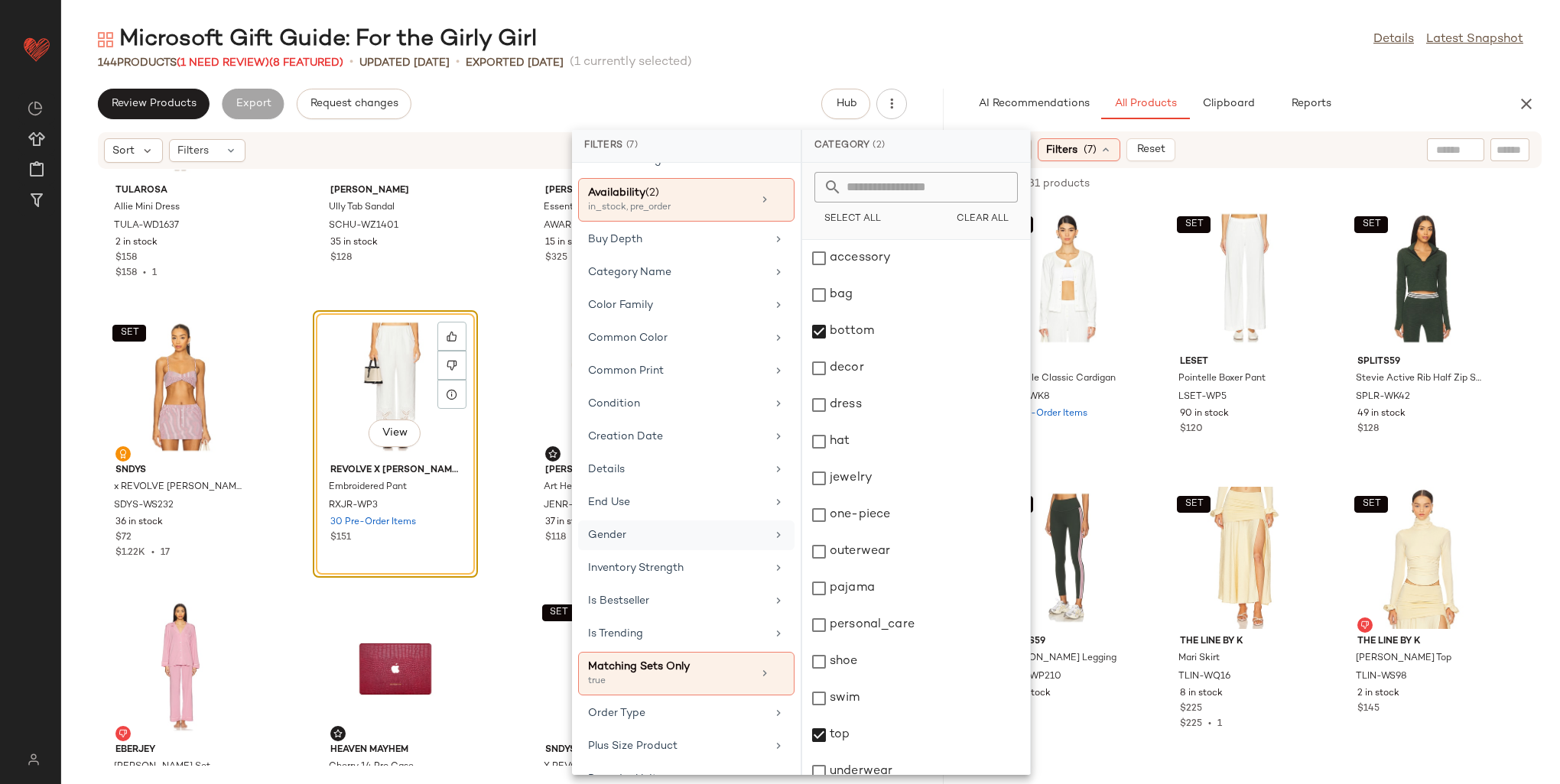
click at [665, 528] on div "Gender" at bounding box center [677, 535] width 178 height 16
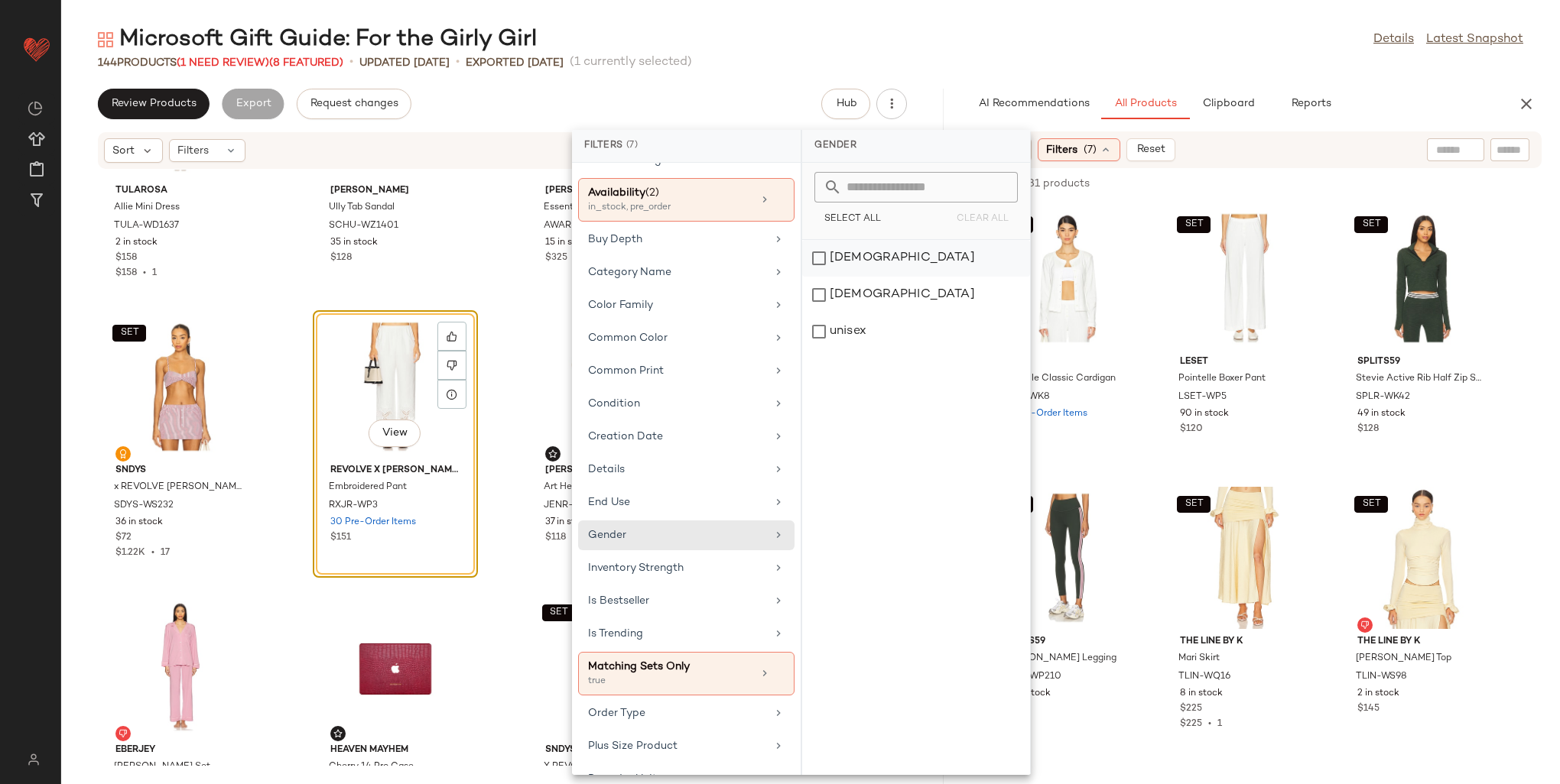
click at [841, 277] on div "female" at bounding box center [916, 295] width 228 height 37
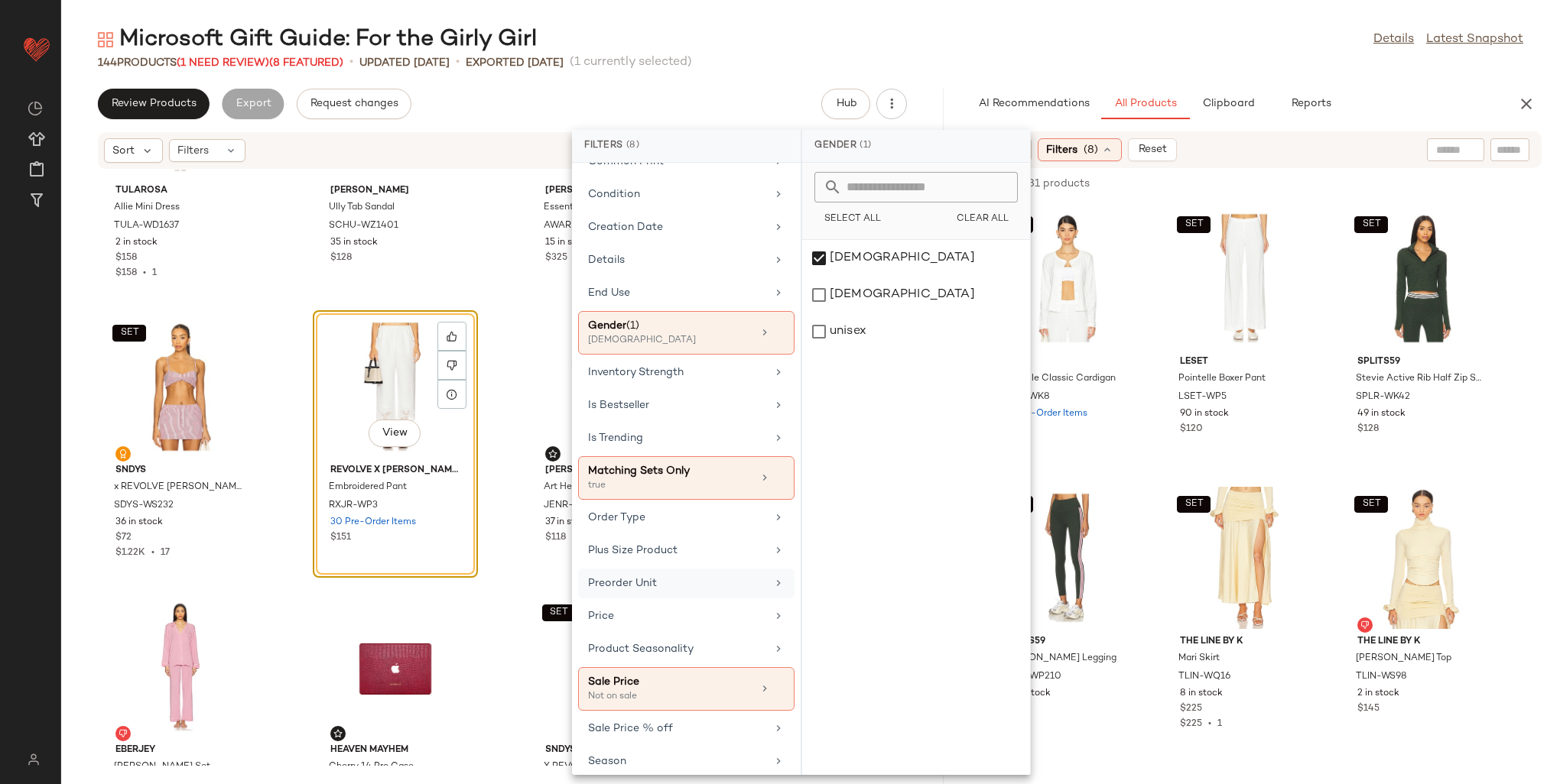
scroll to position [458, 0]
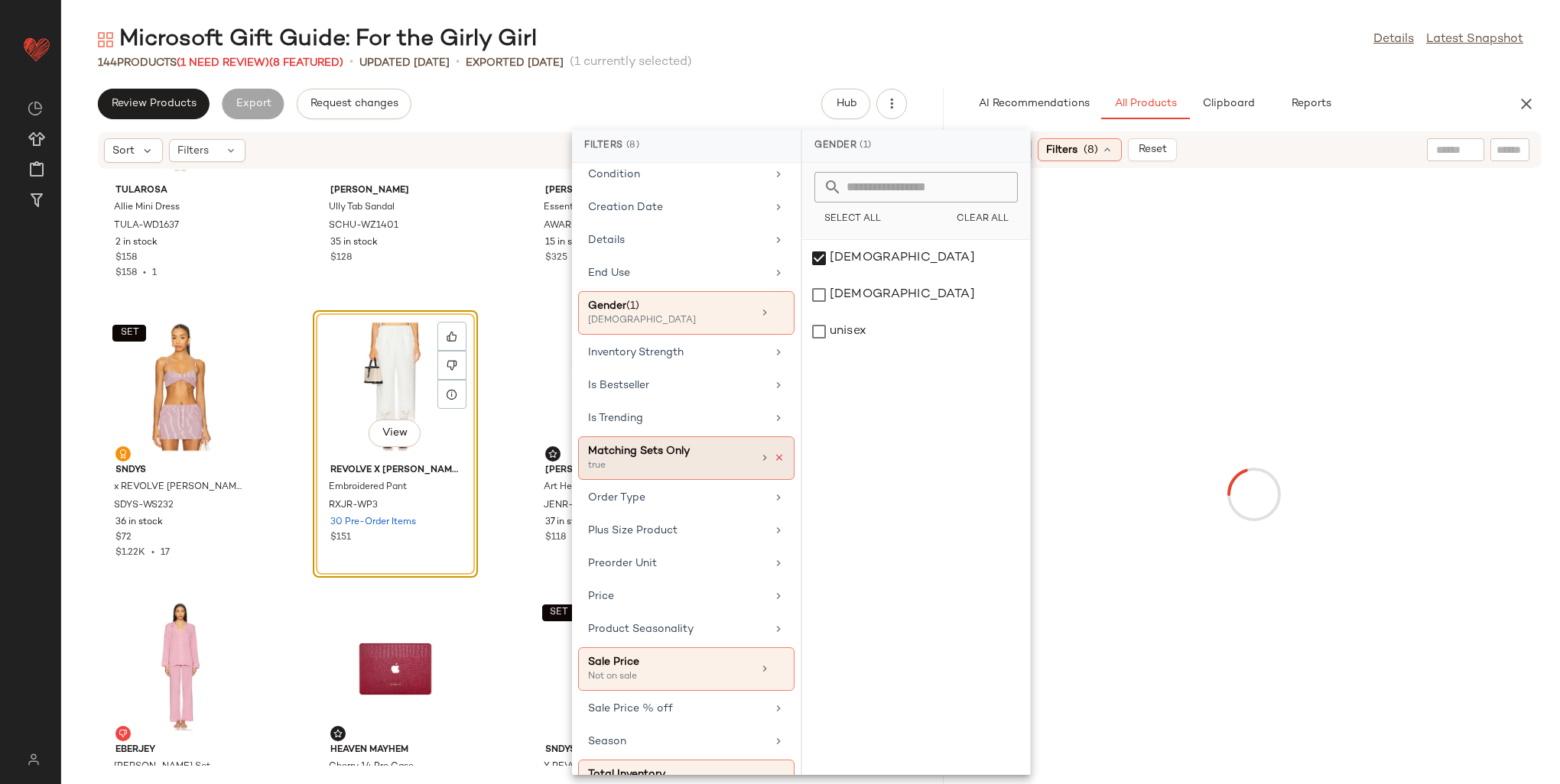
click at [774, 453] on icon at bounding box center [779, 458] width 11 height 11
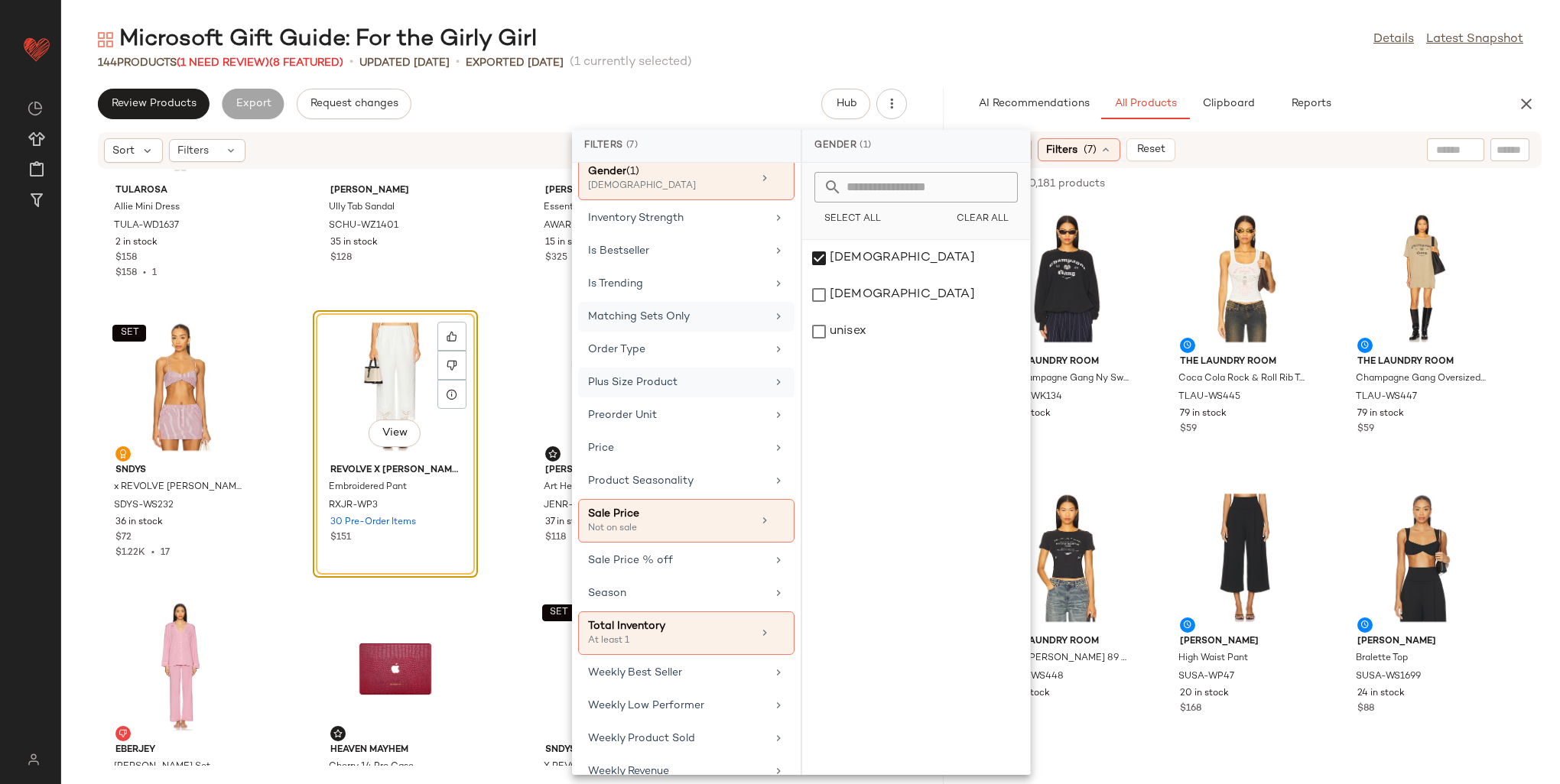
scroll to position [603, 0]
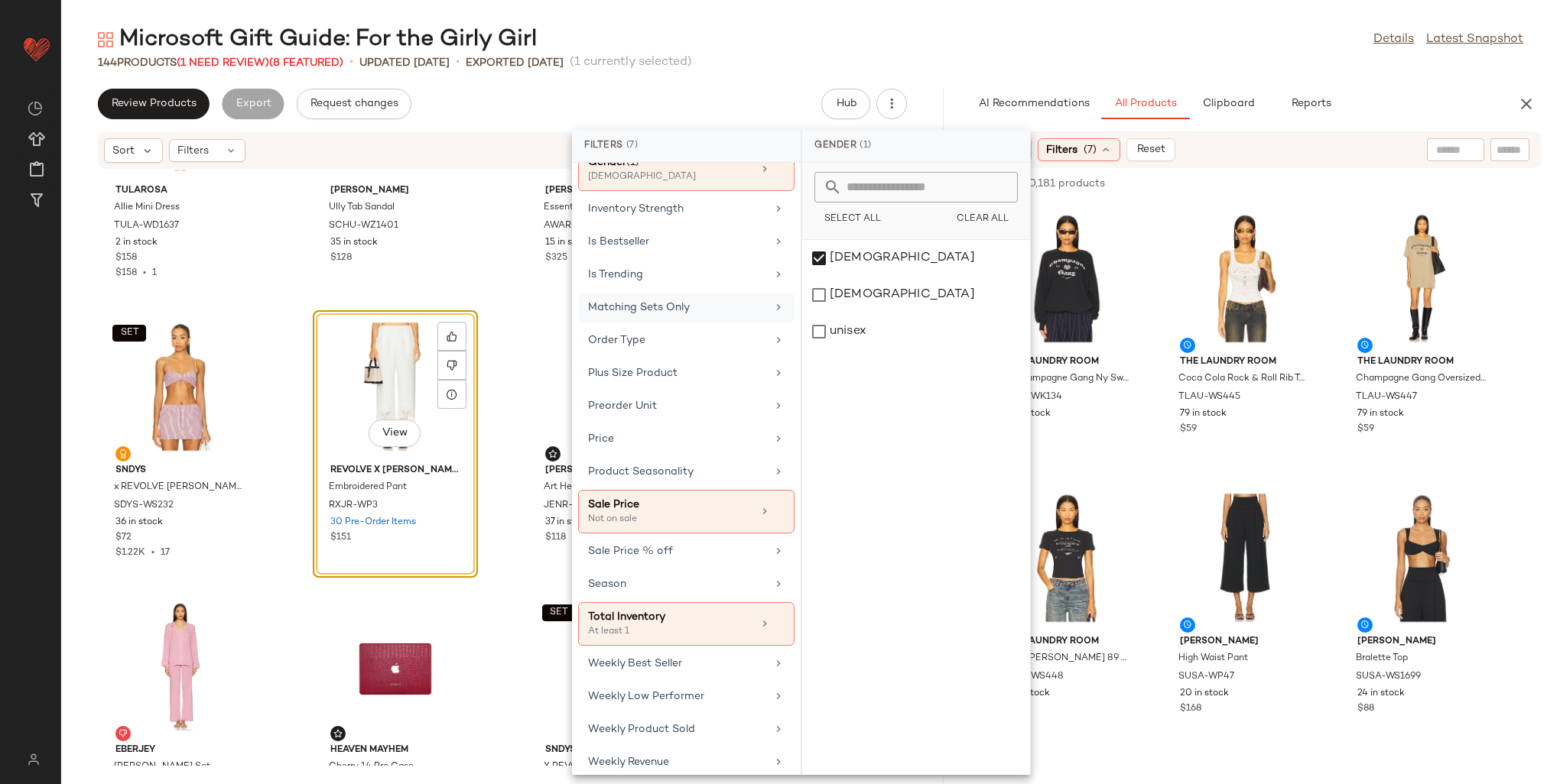
click at [1454, 134] on div "Sort Filters (7) Reset" at bounding box center [1253, 150] width 575 height 37
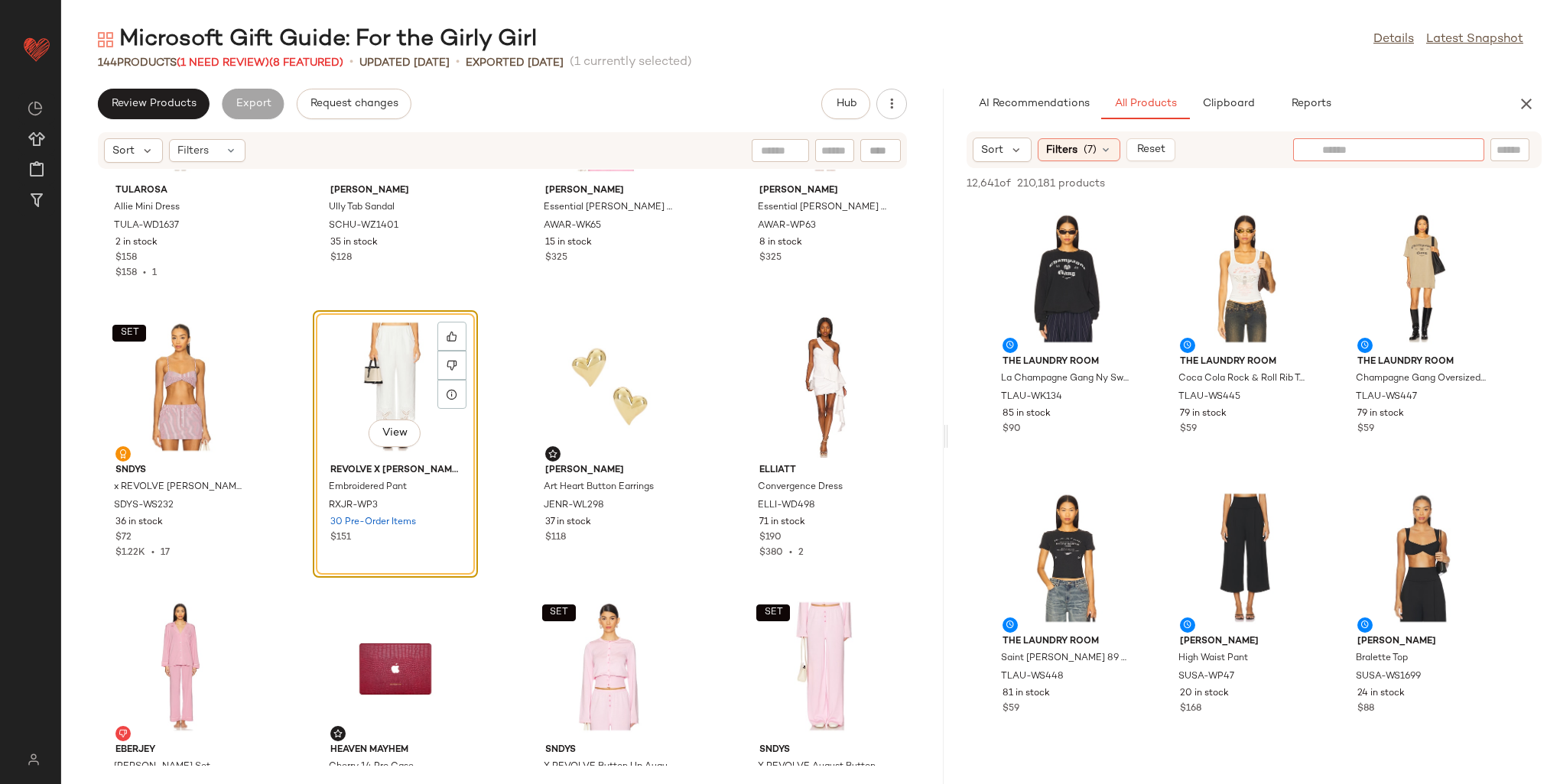
click at [1454, 142] on input "text" at bounding box center [1388, 149] width 133 height 16
type input "****"
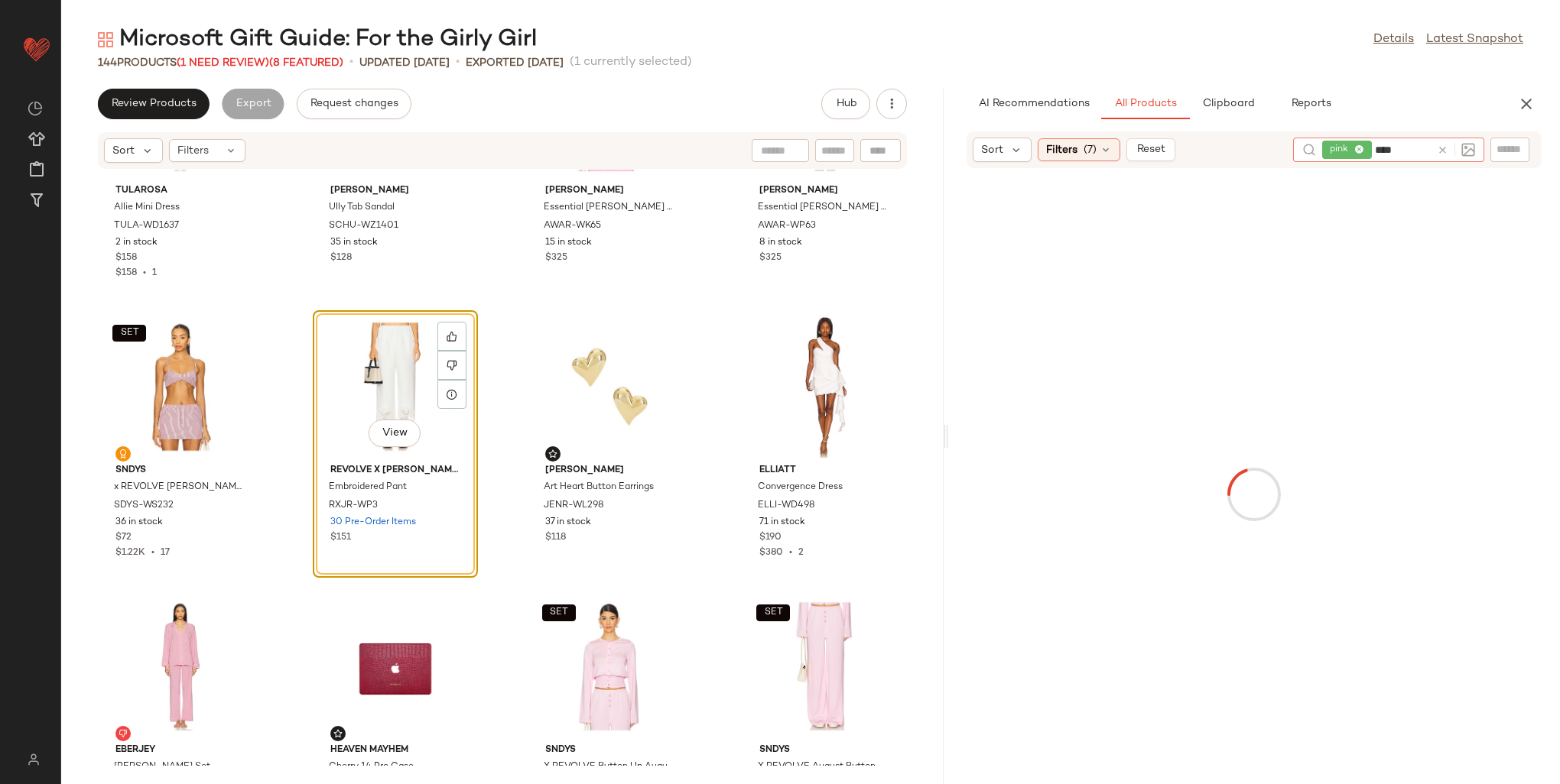
type input "*****"
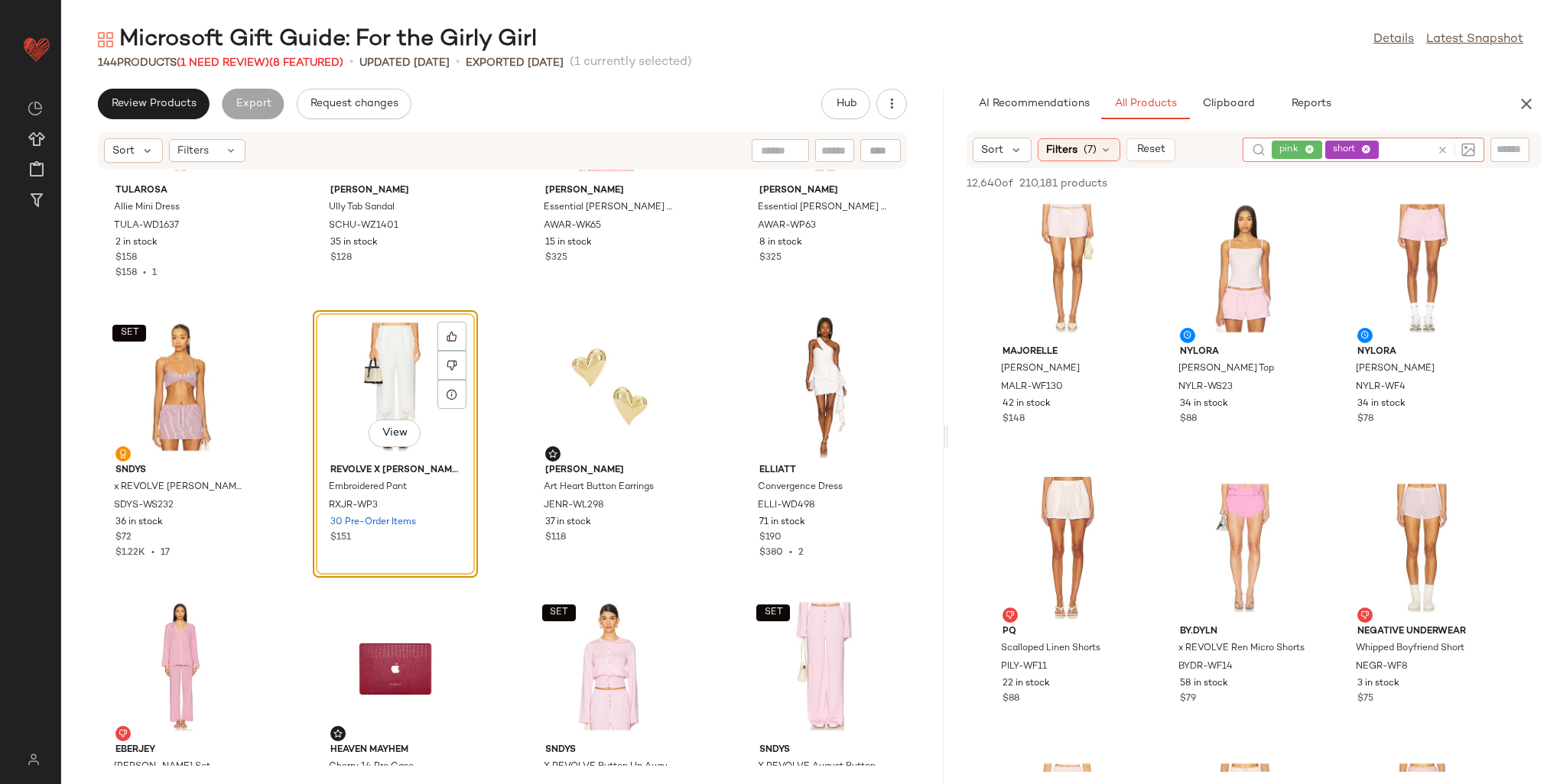
scroll to position [1070, 0]
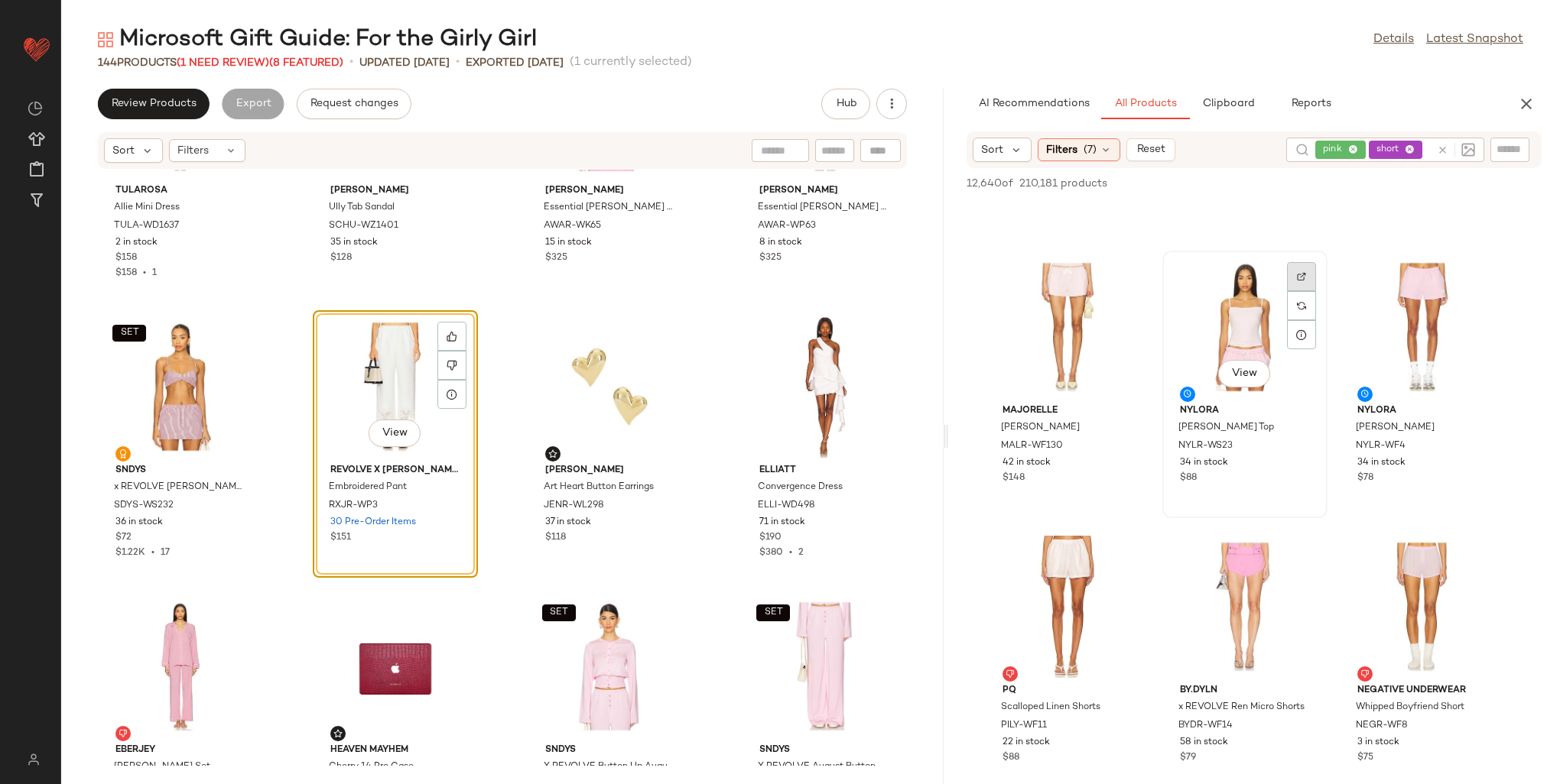
click at [1299, 291] on div at bounding box center [1301, 305] width 29 height 29
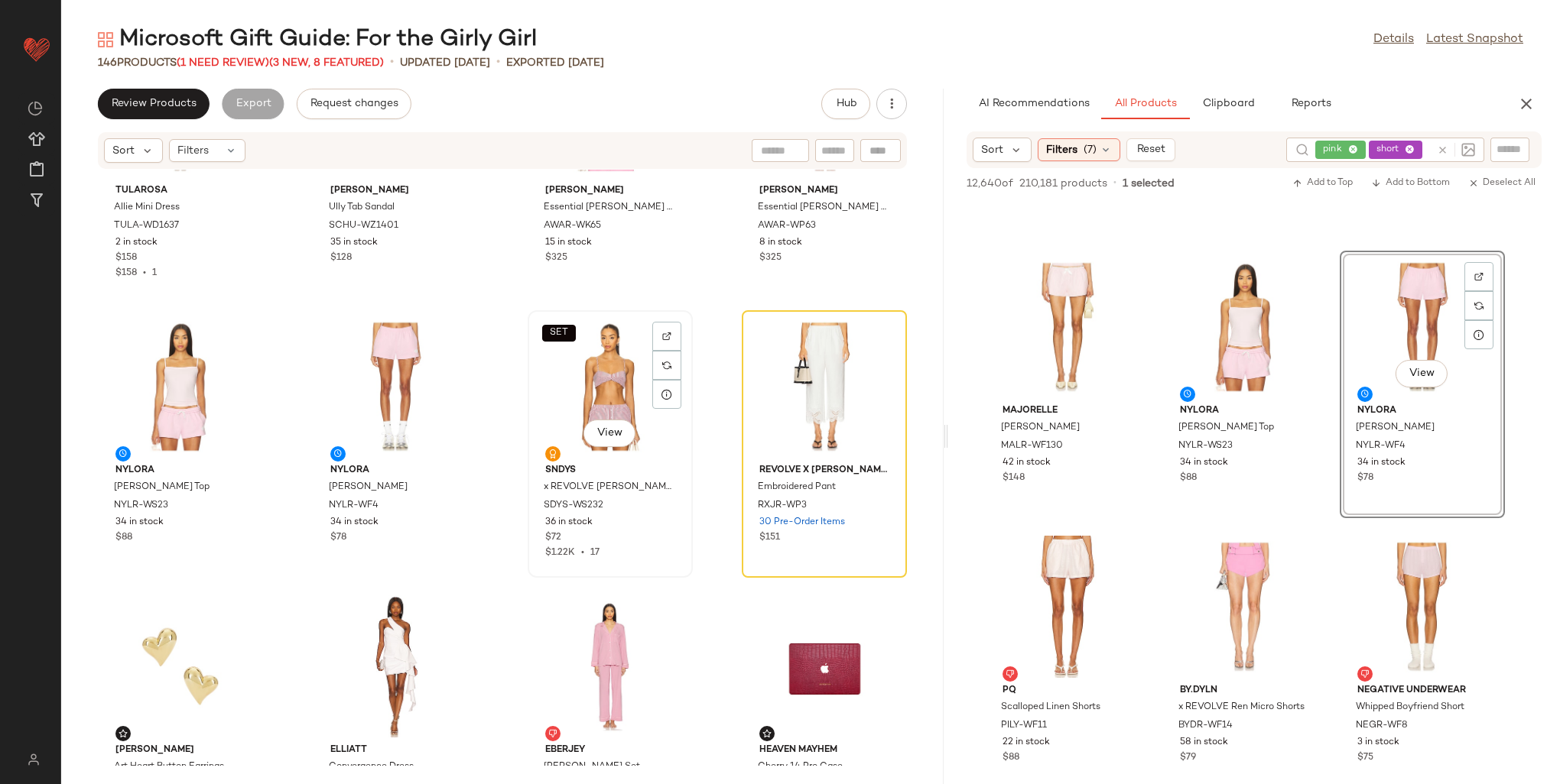
click at [579, 383] on div "SET View" at bounding box center [609, 387] width 154 height 142
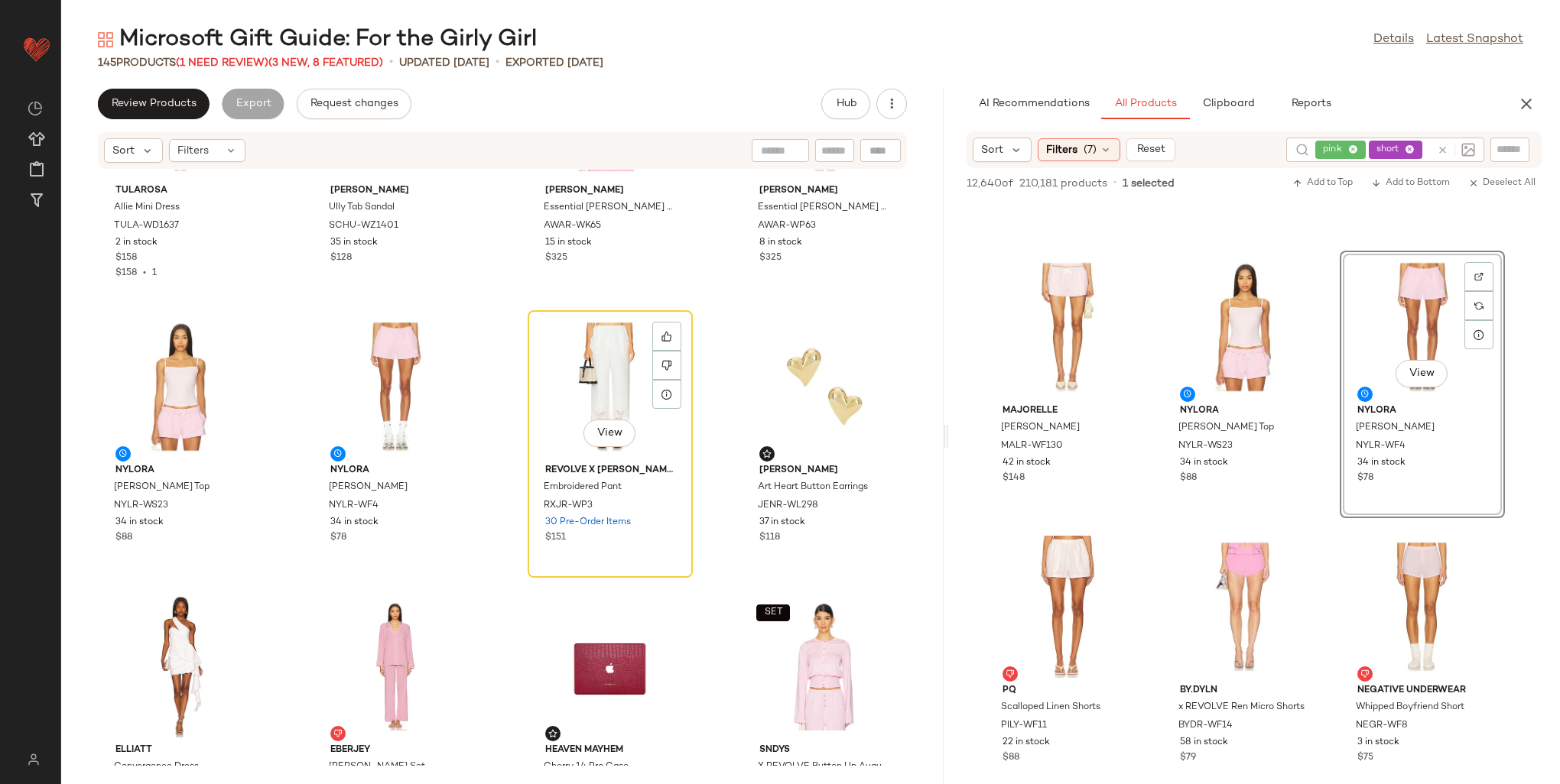
click at [579, 383] on div "View" at bounding box center [609, 387] width 154 height 142
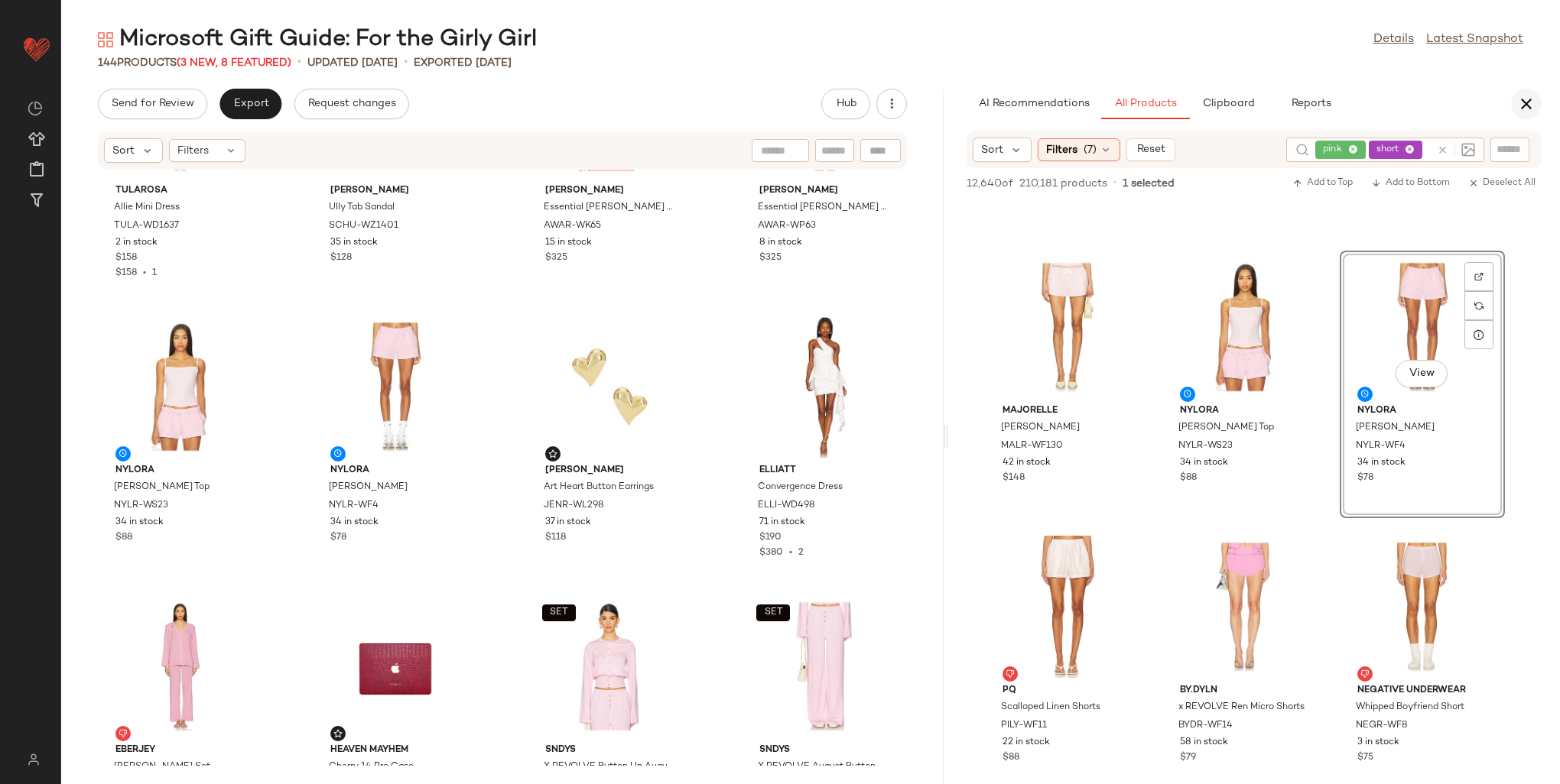
click at [1534, 104] on icon "button" at bounding box center [1526, 104] width 18 height 18
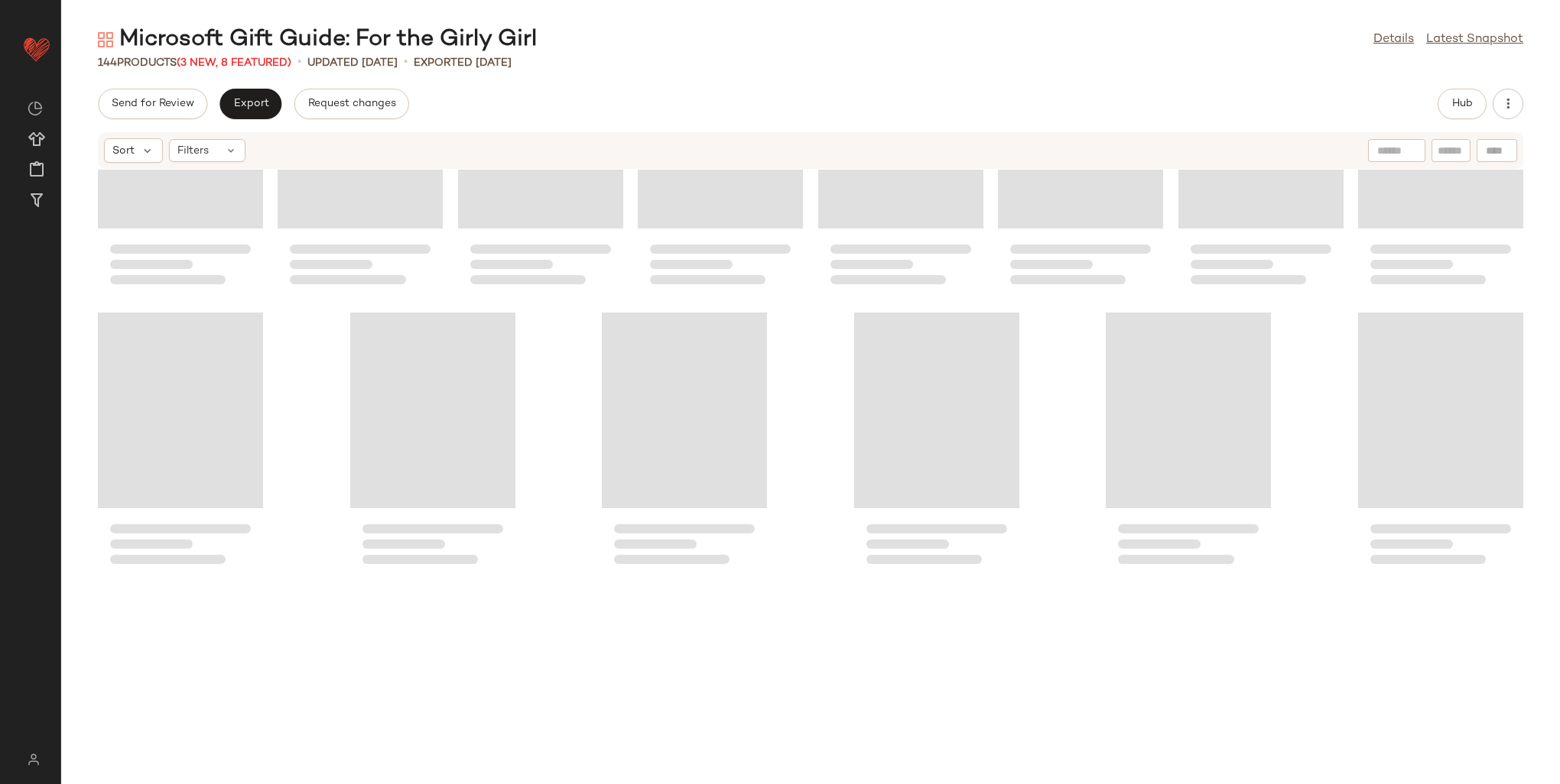
scroll to position [713, 0]
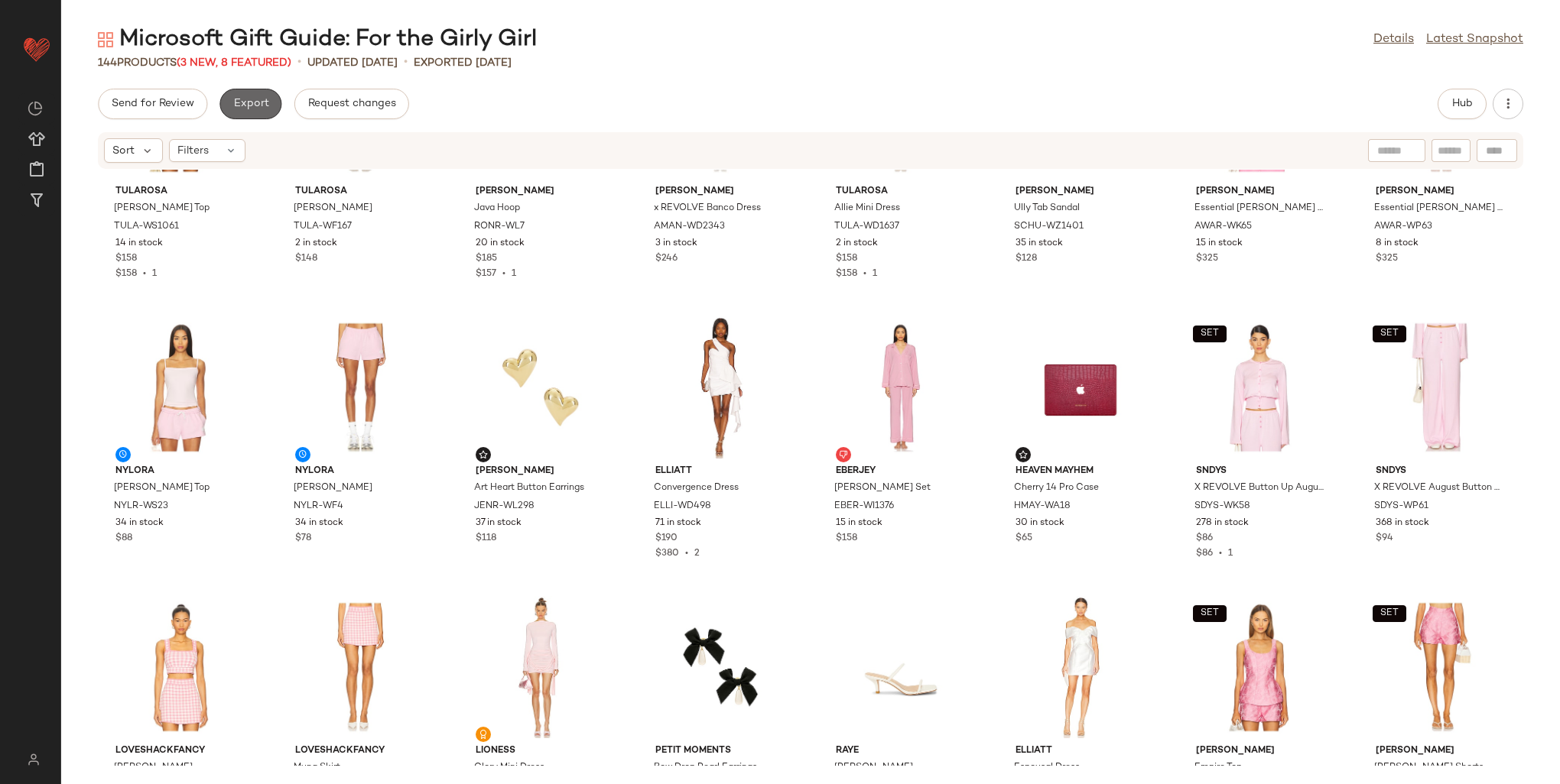
click at [257, 103] on span "Export" at bounding box center [251, 104] width 36 height 12
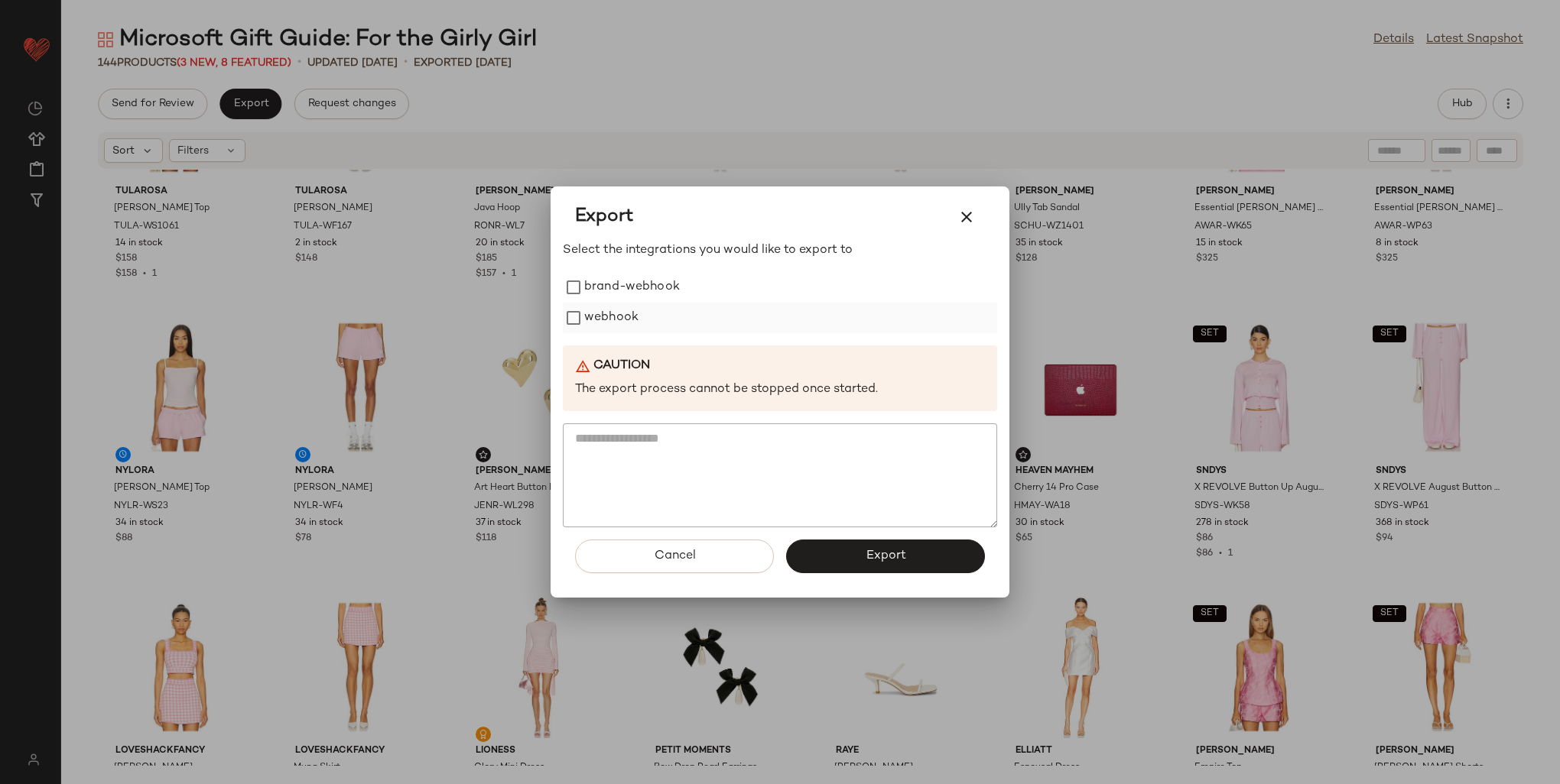
click at [618, 320] on label "webhook" at bounding box center [612, 317] width 54 height 31
click at [909, 568] on button "Export" at bounding box center [885, 556] width 199 height 34
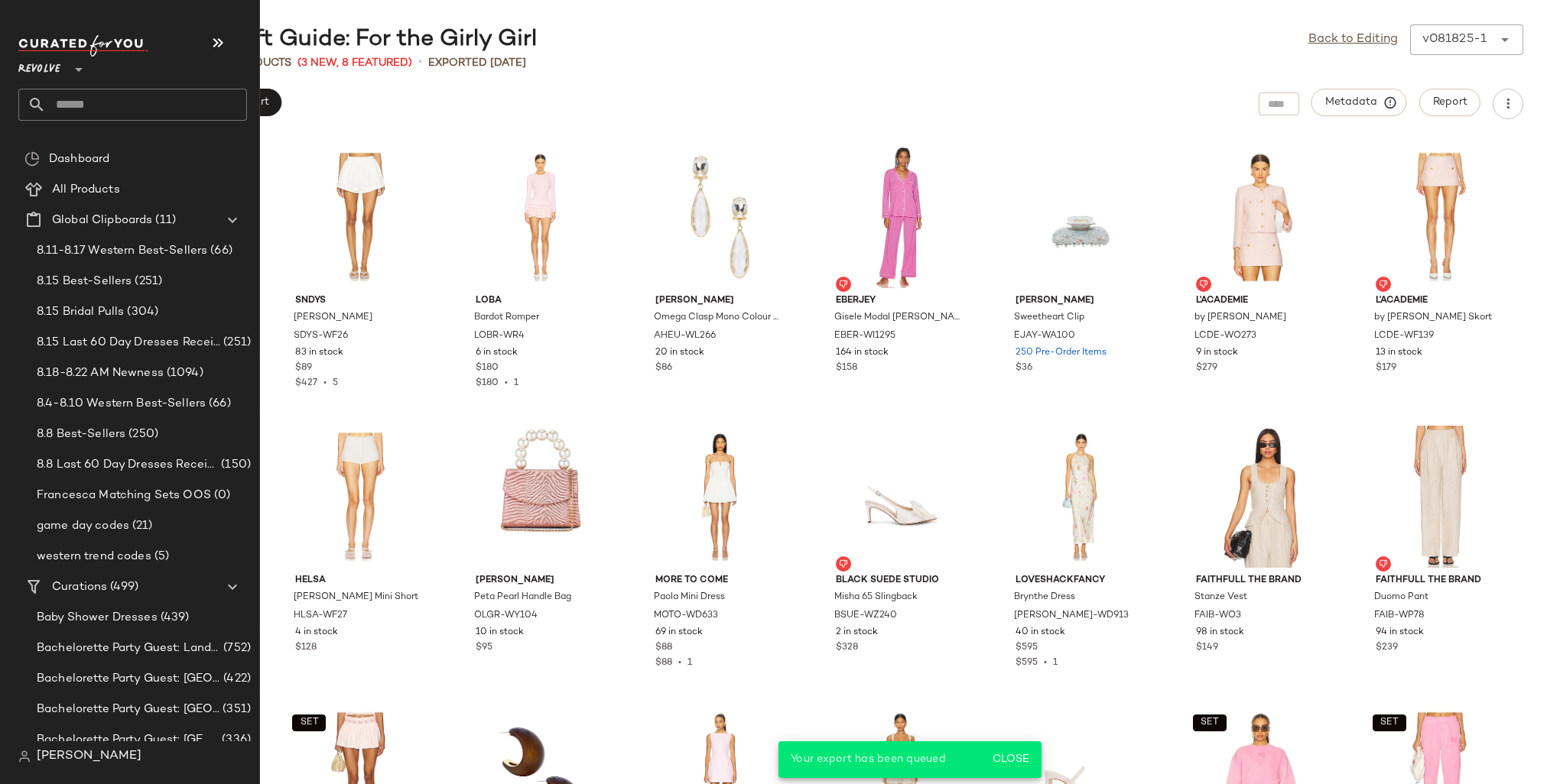
click at [96, 107] on input "text" at bounding box center [147, 105] width 201 height 32
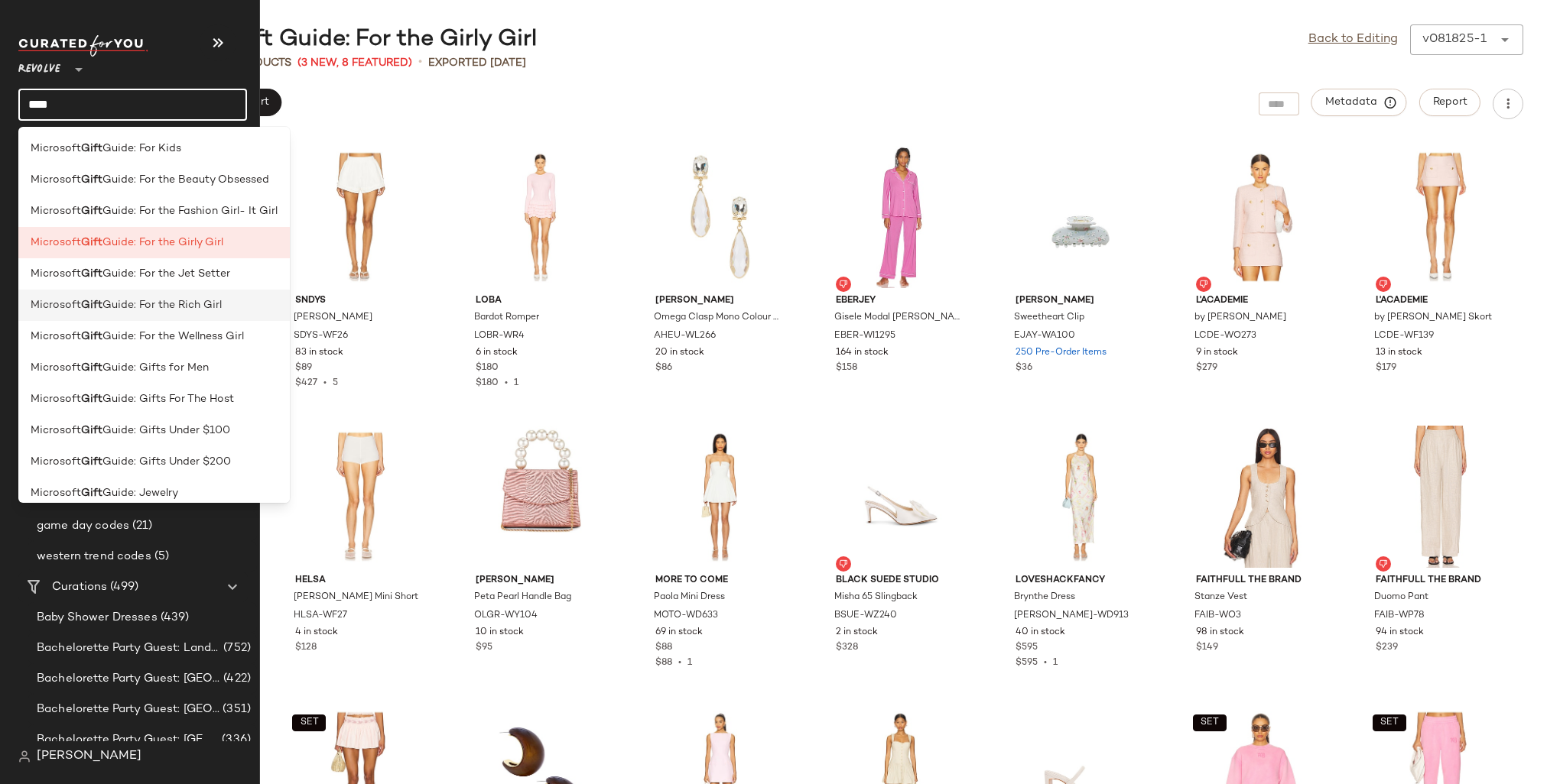
type input "****"
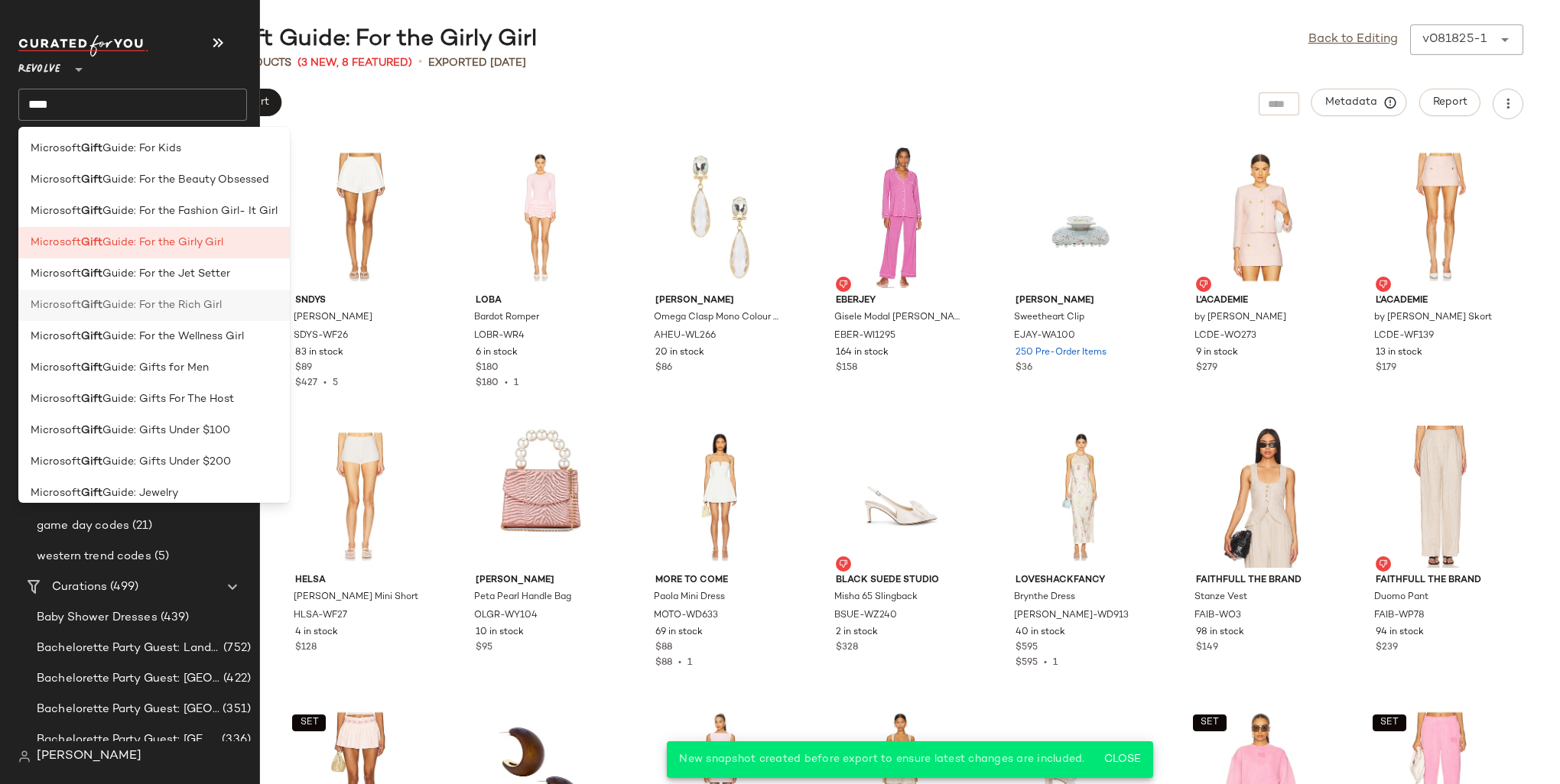
click at [184, 308] on span "Guide: For the Rich Girl" at bounding box center [162, 305] width 120 height 16
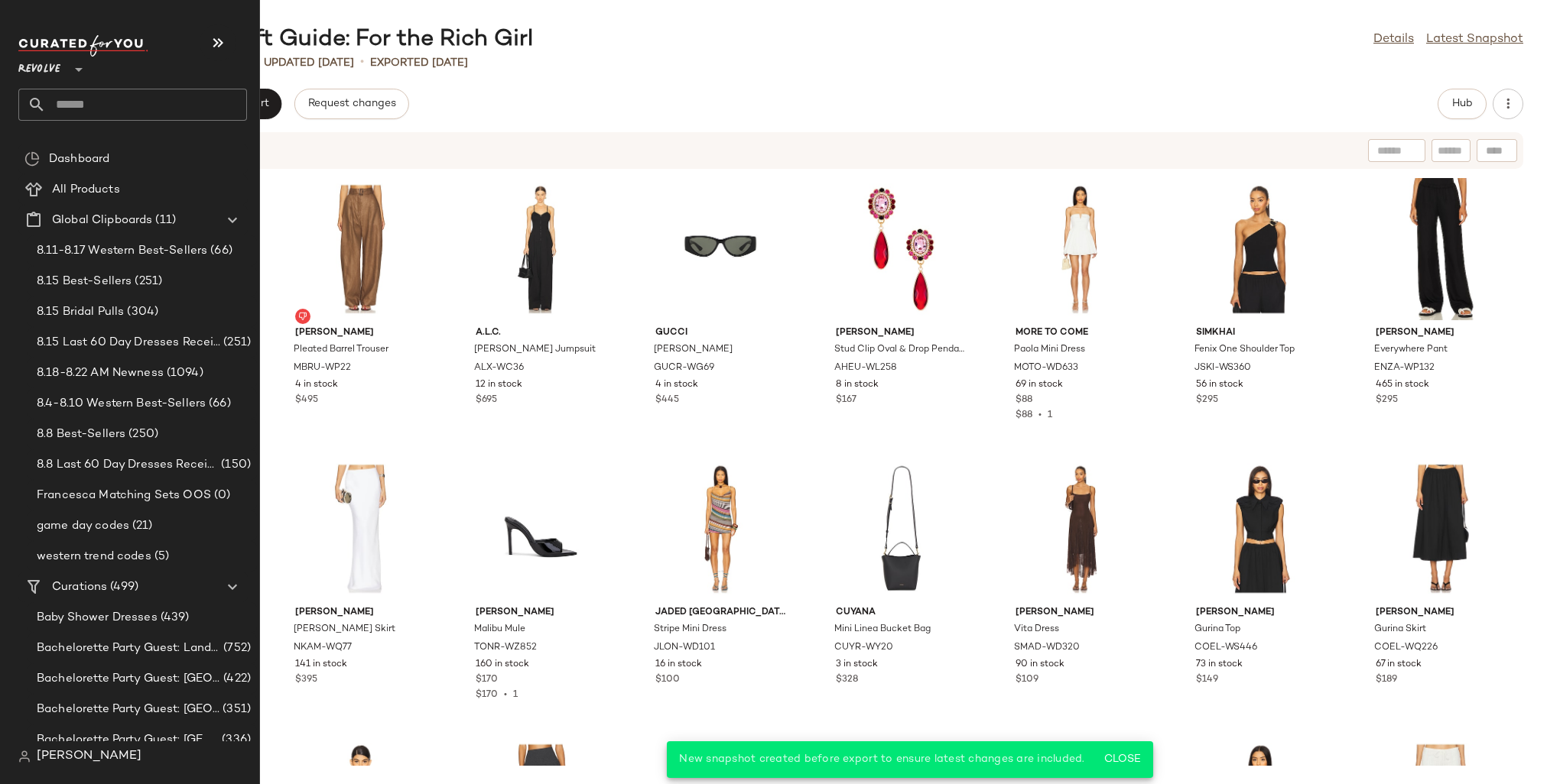
click at [49, 104] on input "text" at bounding box center [147, 105] width 201 height 32
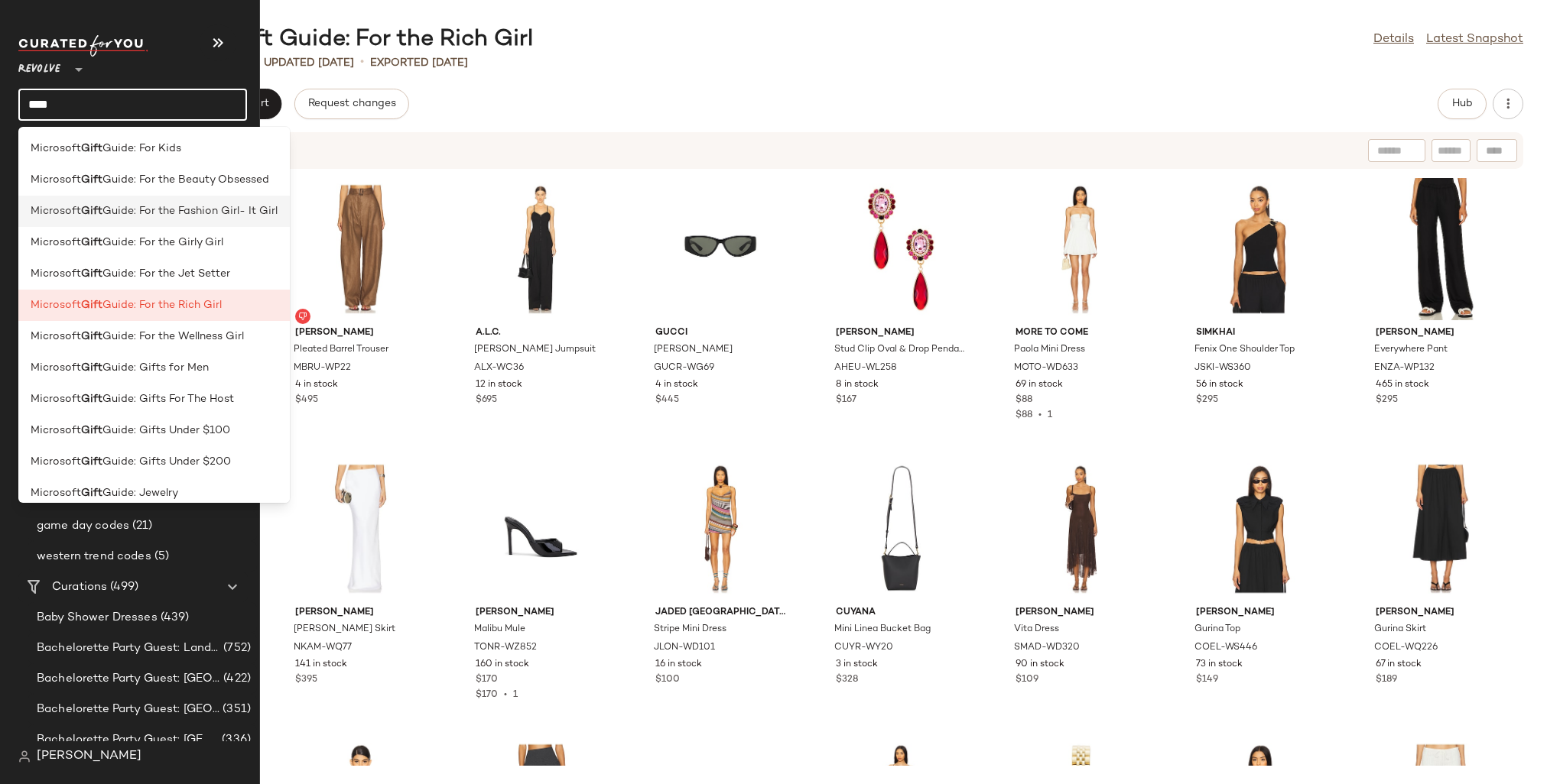
type input "****"
click at [220, 207] on span "Guide: For the Fashion Girl- It Girl" at bounding box center [190, 211] width 175 height 16
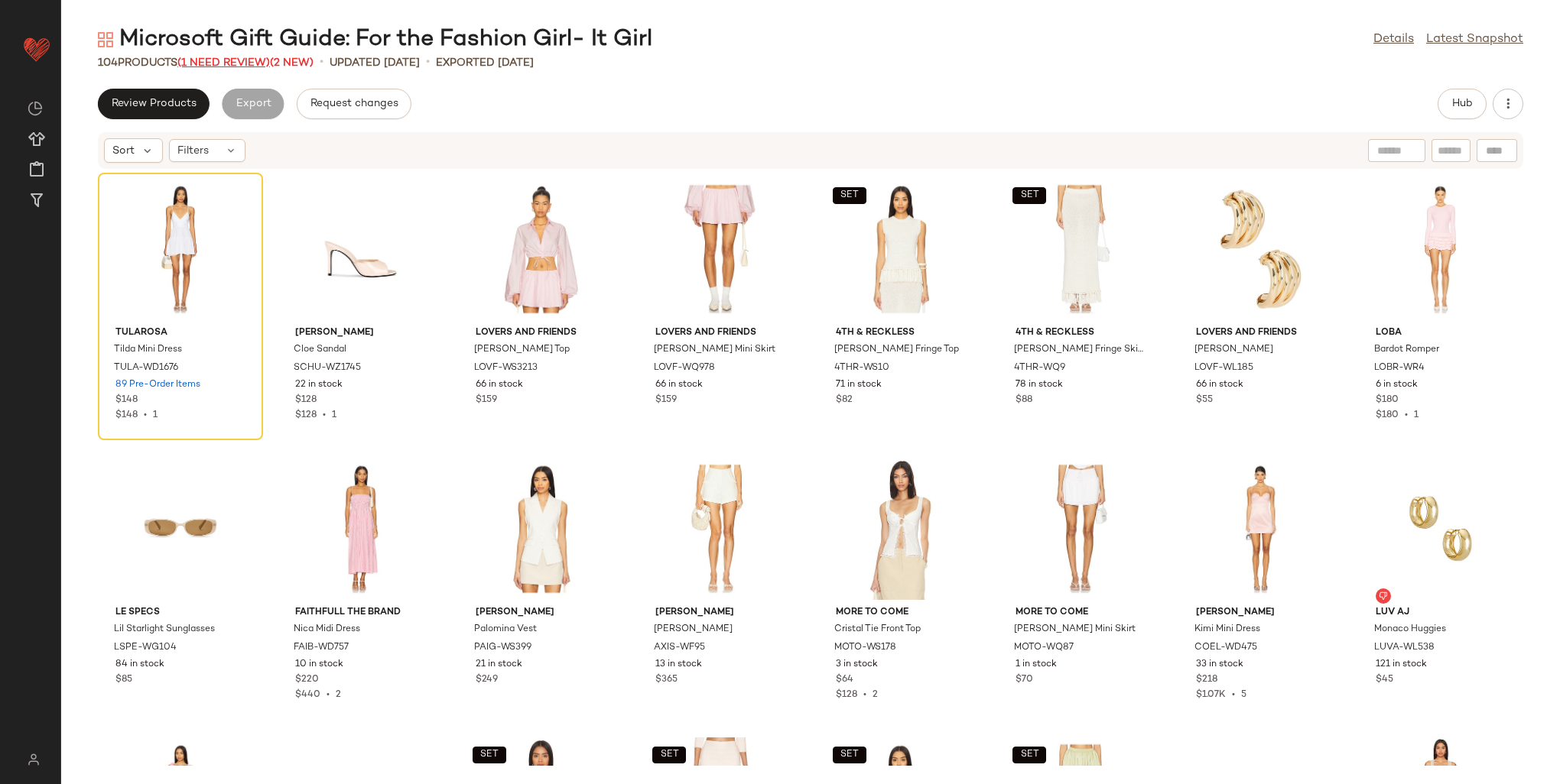
click at [233, 58] on span "(1 Need Review)" at bounding box center [223, 63] width 92 height 12
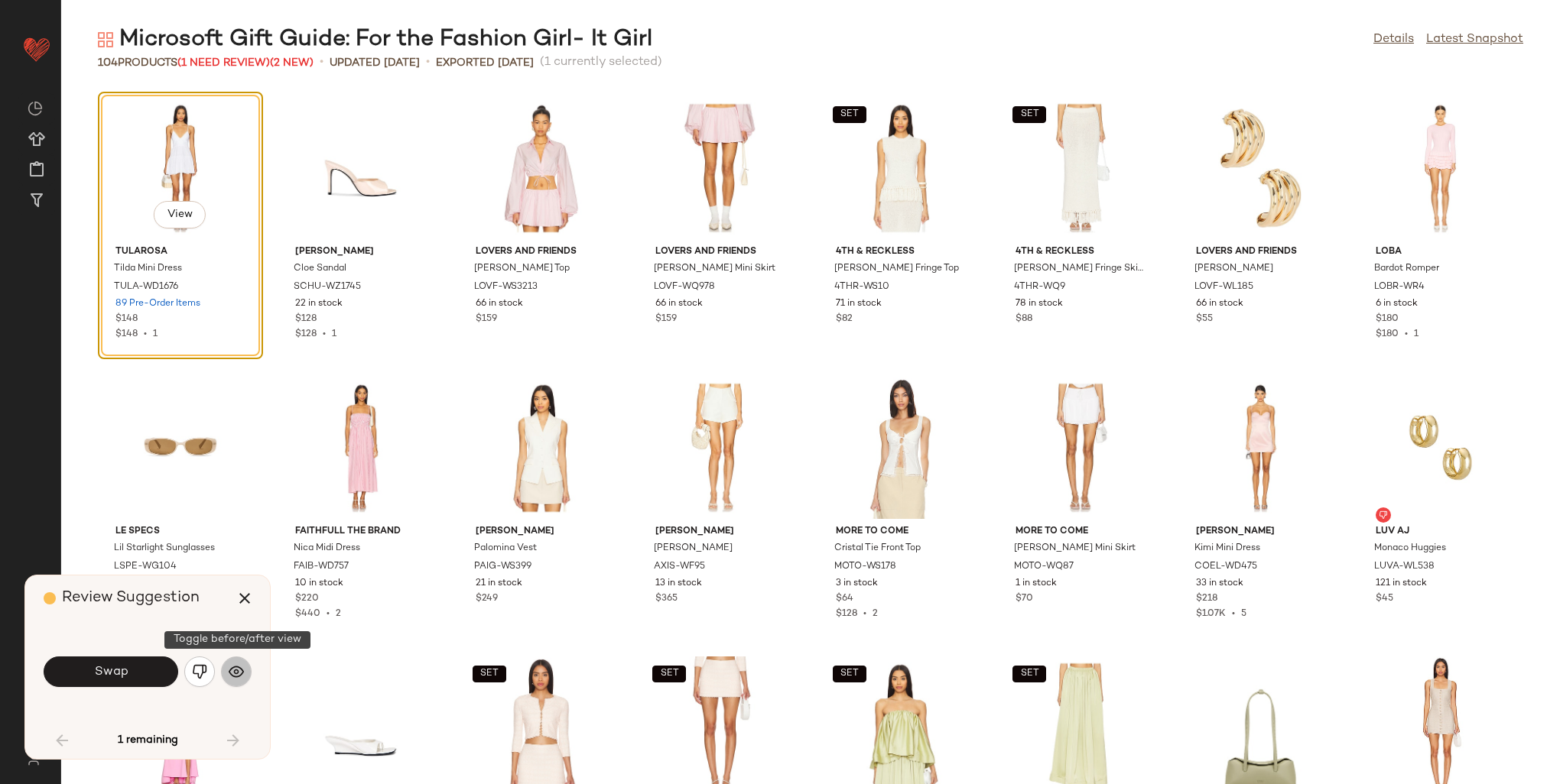
click at [233, 663] on button "button" at bounding box center [236, 672] width 31 height 31
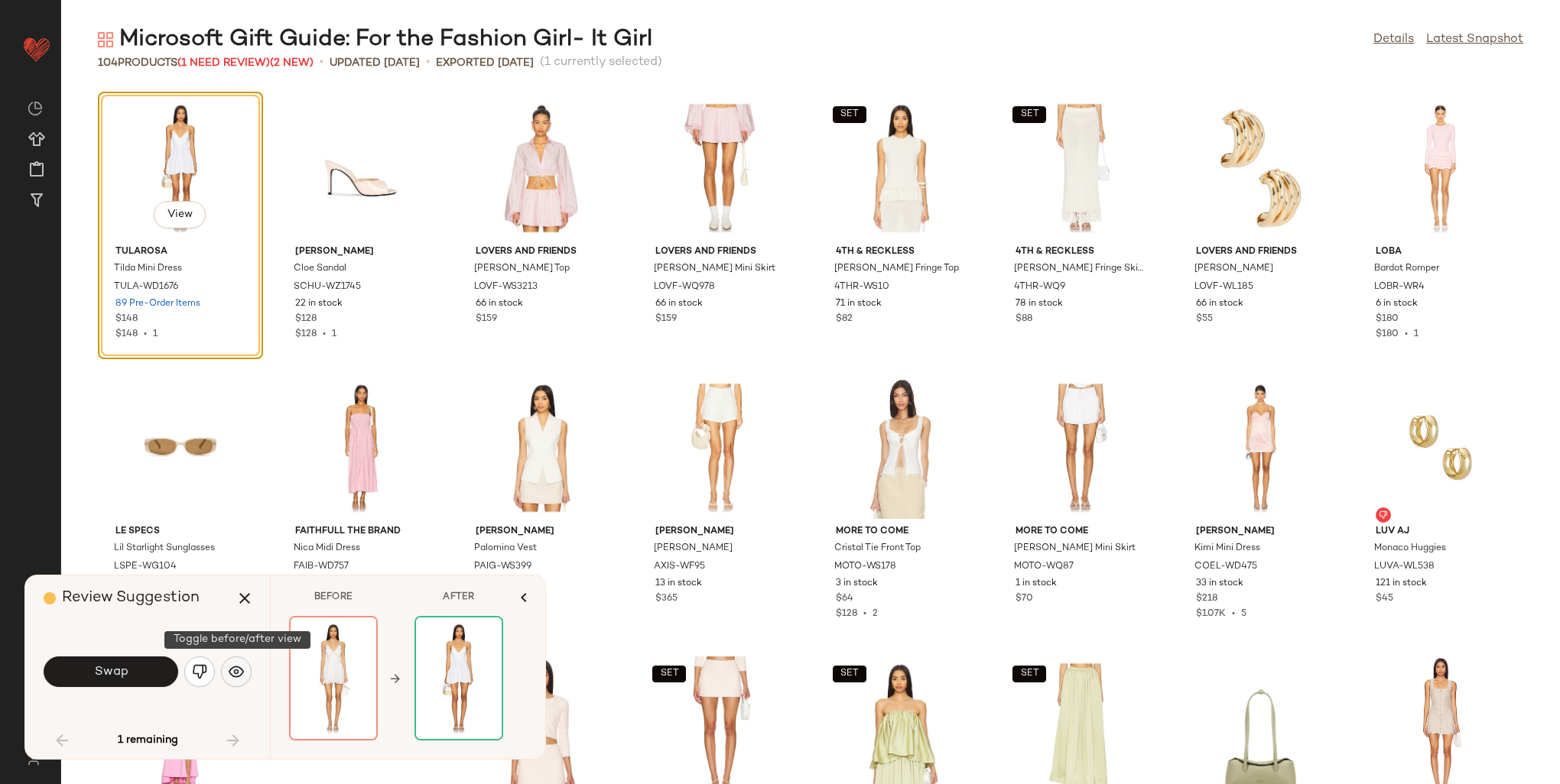
click at [238, 670] on img "button" at bounding box center [236, 672] width 16 height 16
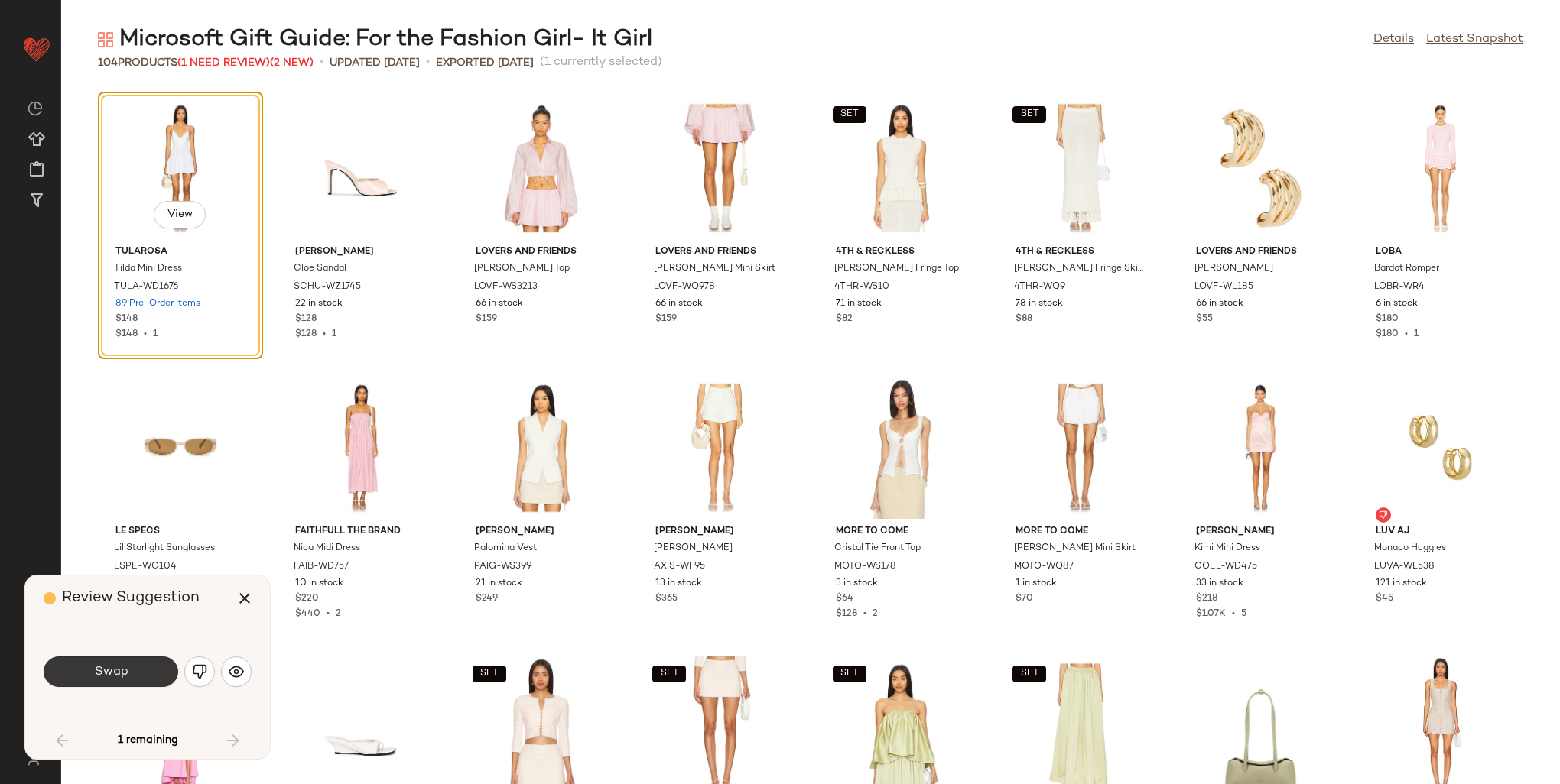
click at [141, 678] on button "Swap" at bounding box center [110, 672] width 134 height 31
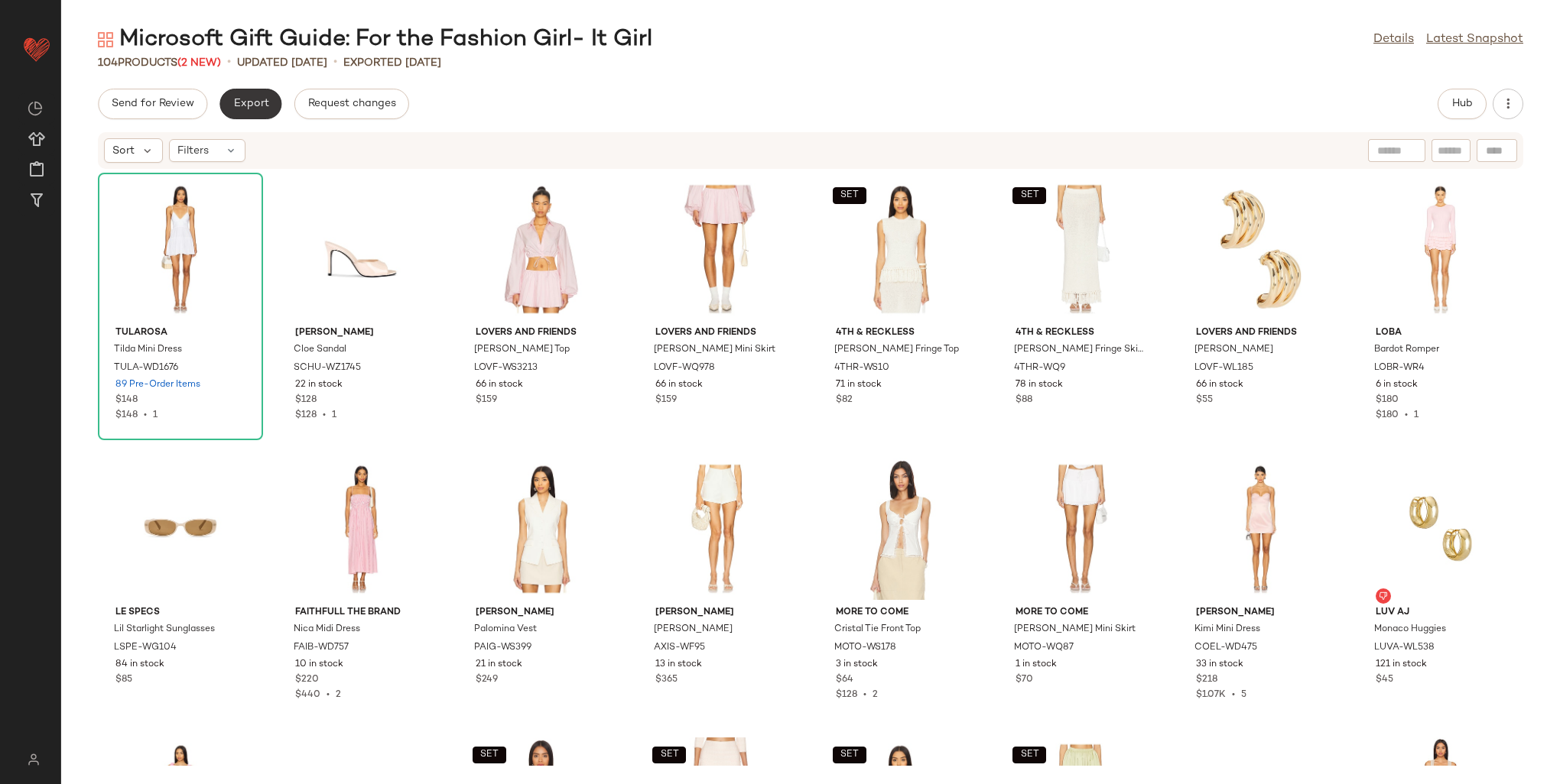
click at [240, 92] on button "Export" at bounding box center [250, 104] width 62 height 31
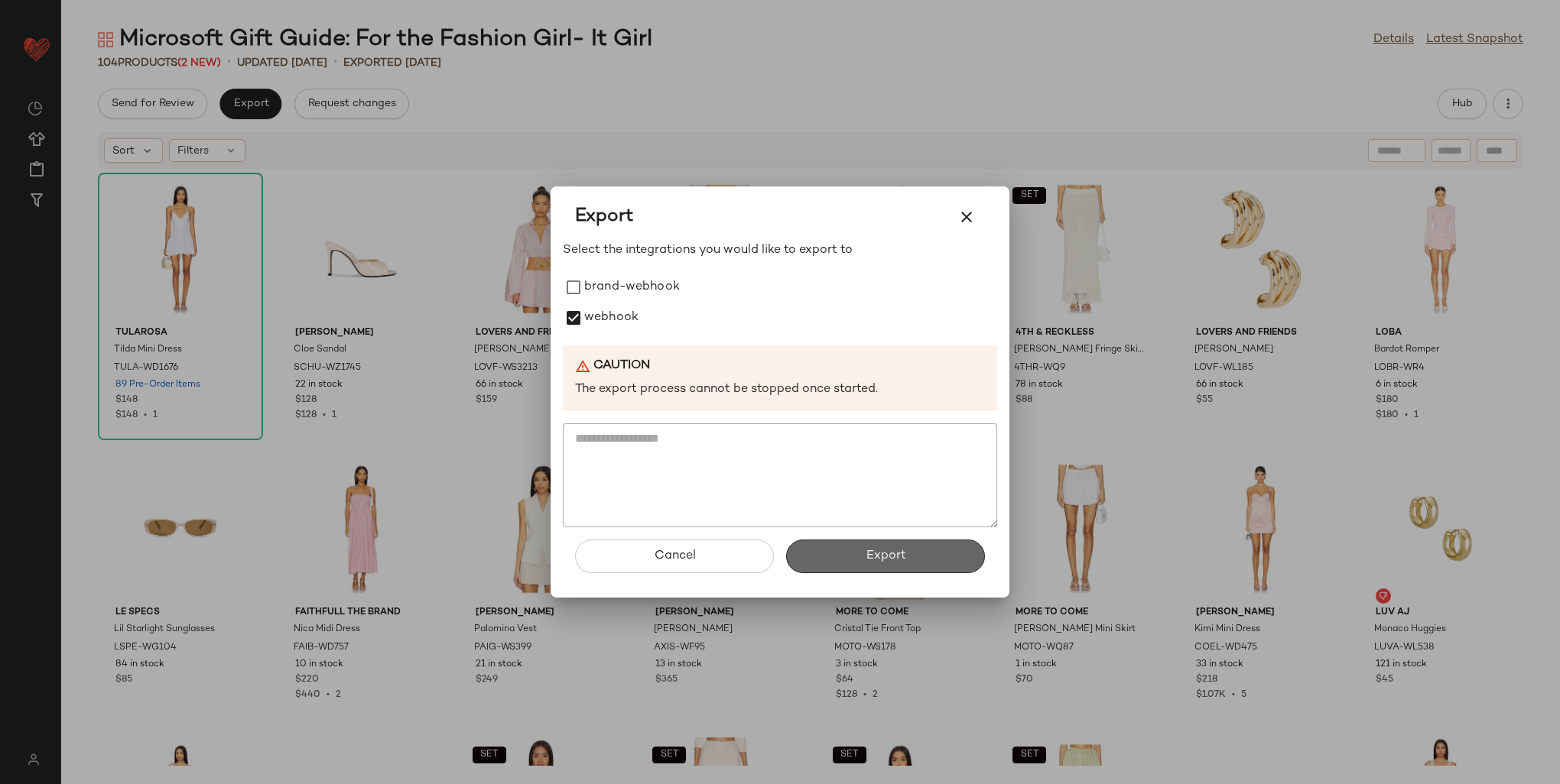
click at [895, 565] on button "Export" at bounding box center [885, 556] width 199 height 34
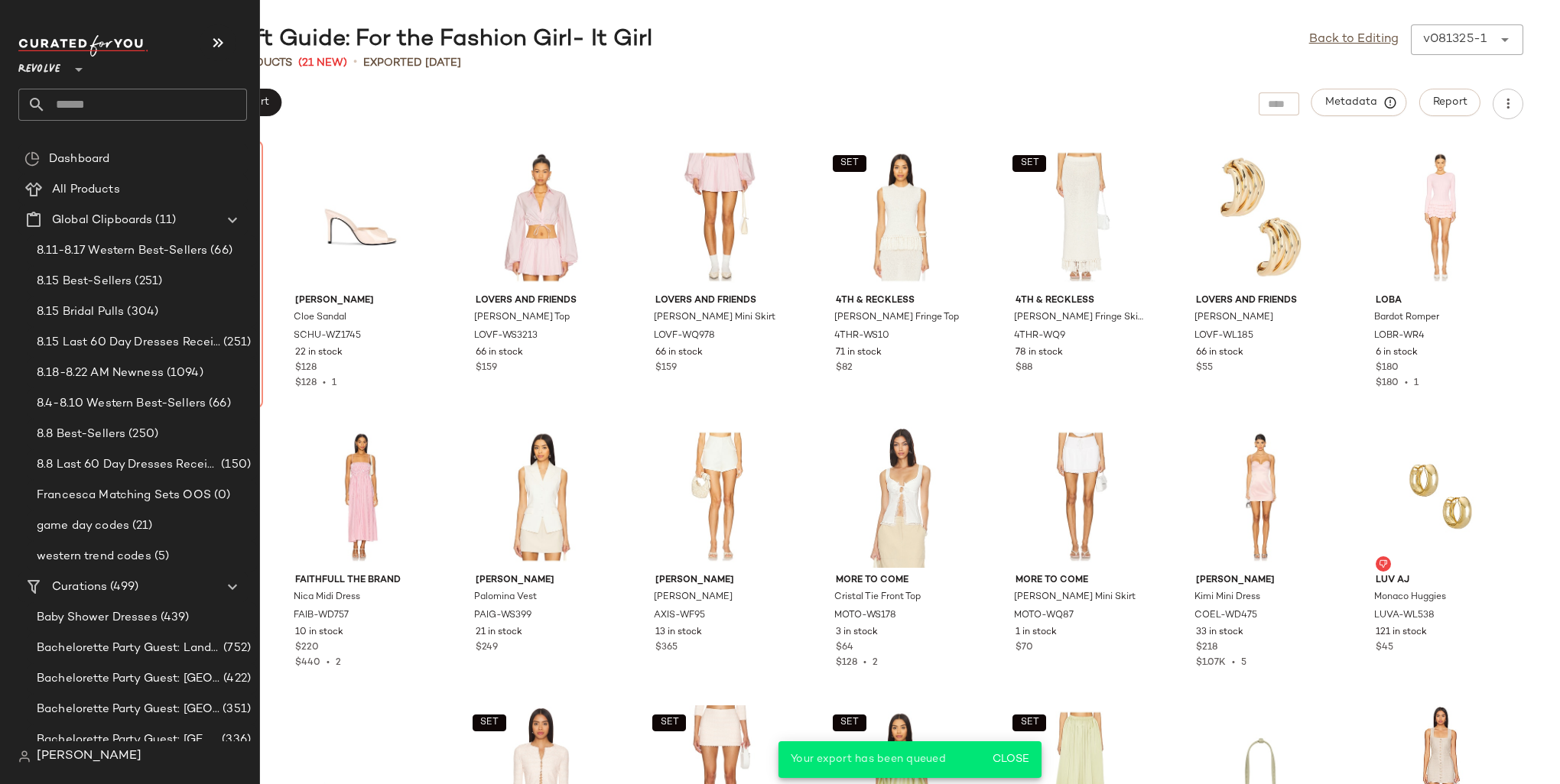
click at [97, 92] on input "text" at bounding box center [147, 105] width 201 height 32
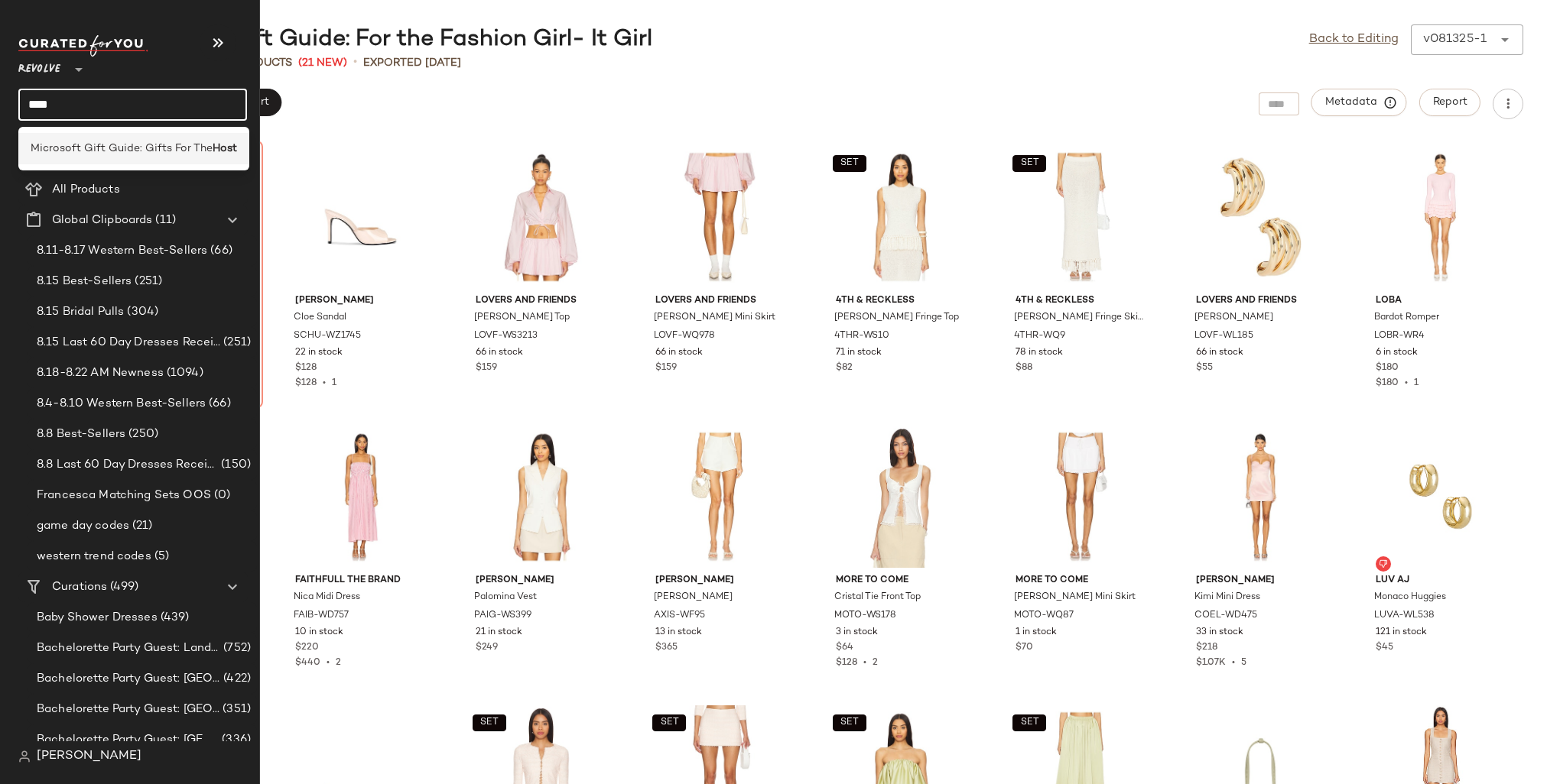
type input "****"
click at [110, 145] on span "Microsoft Gift Guide: Gifts For The" at bounding box center [121, 148] width 182 height 16
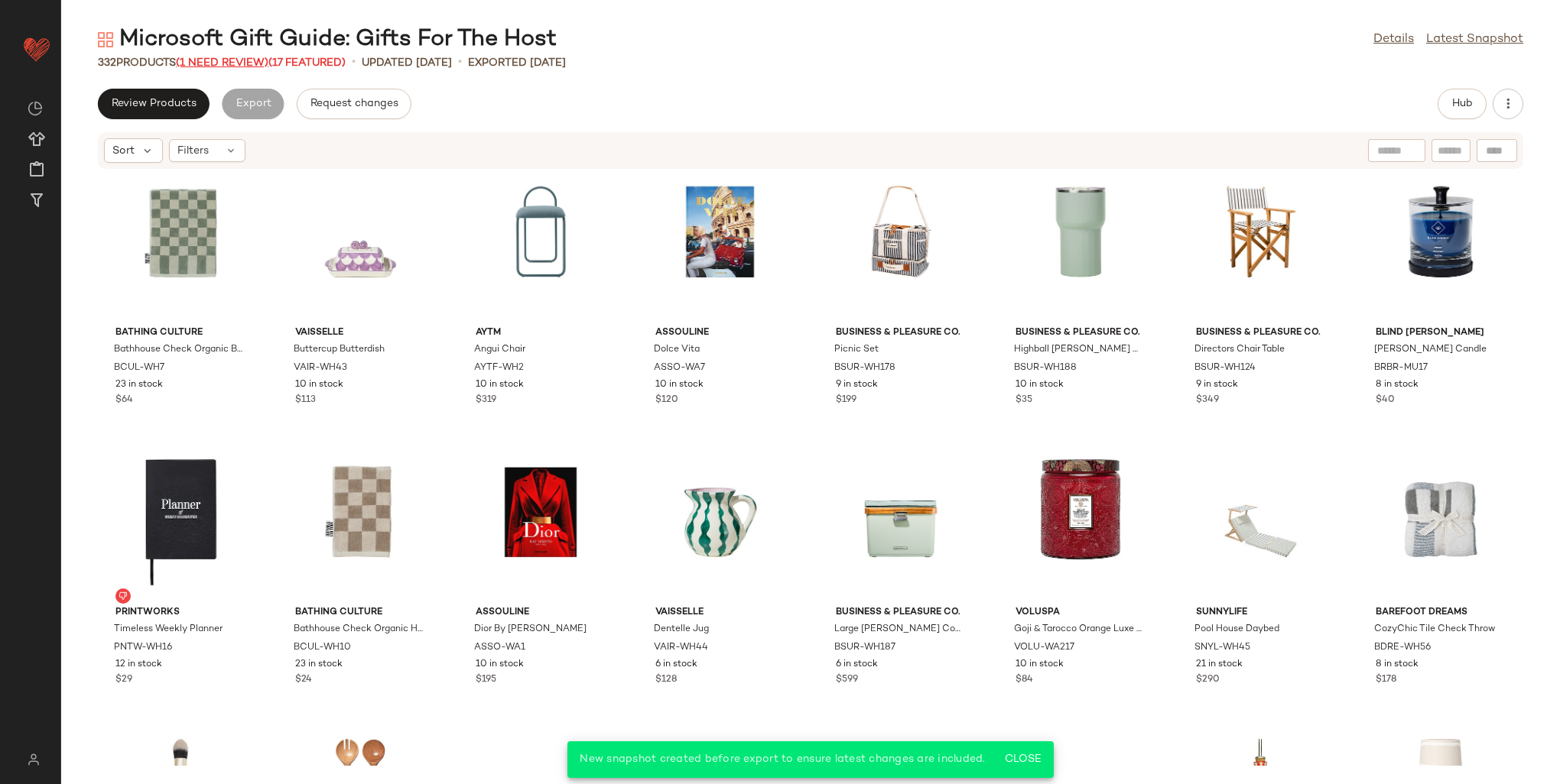
click at [251, 59] on span "(1 Need Review)" at bounding box center [222, 63] width 92 height 12
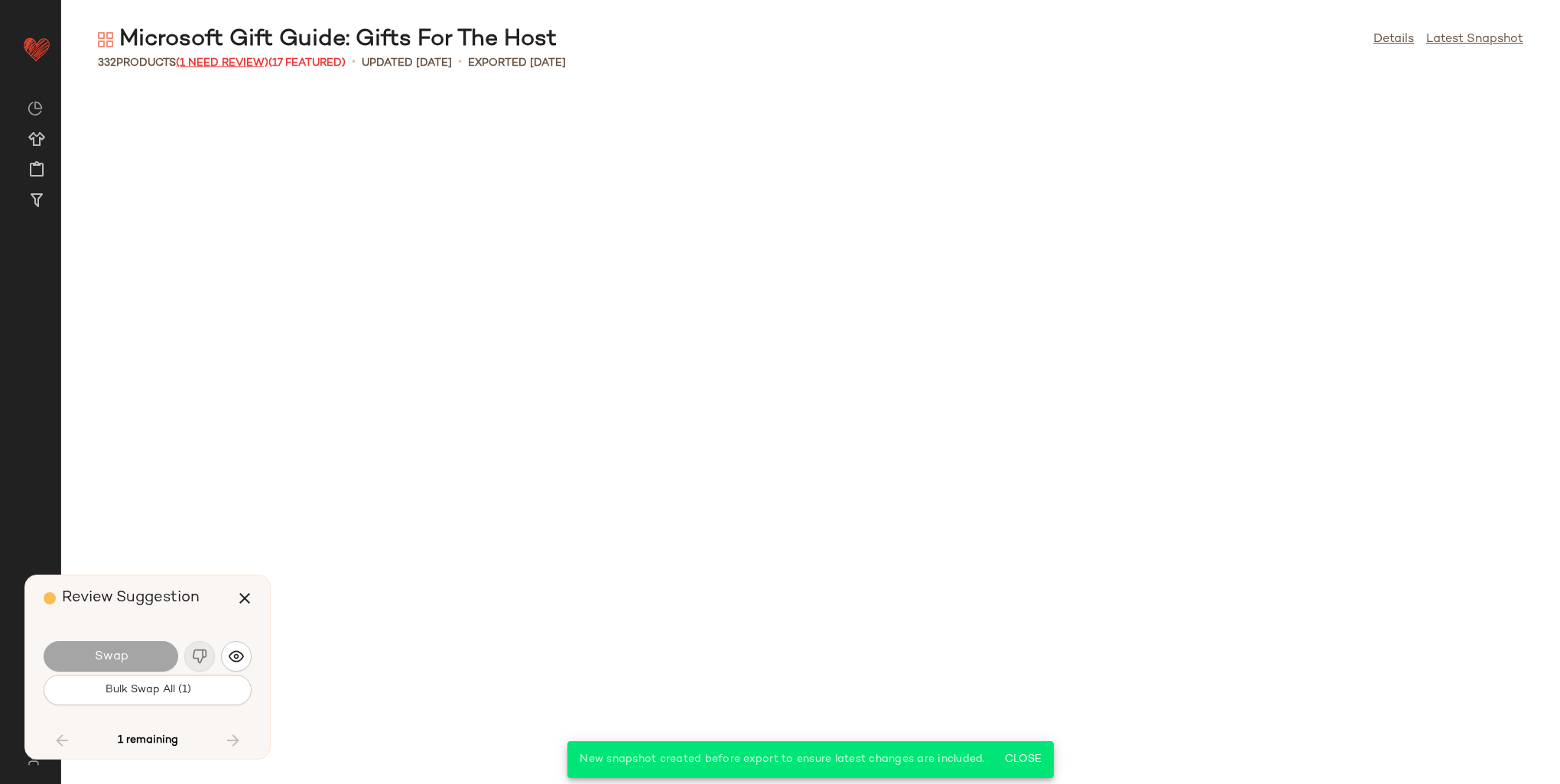
scroll to position [6995, 0]
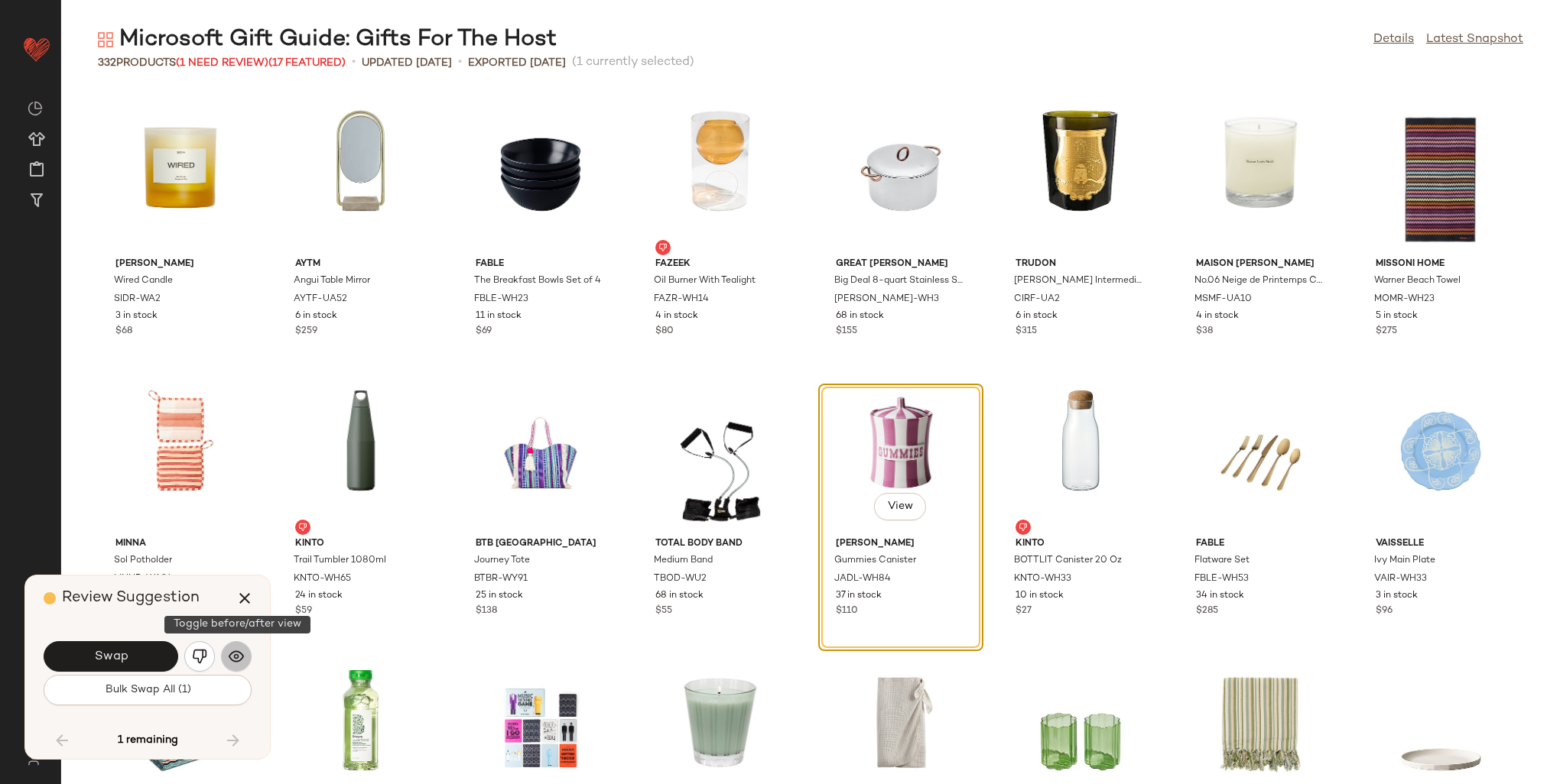
click at [237, 654] on img "button" at bounding box center [236, 656] width 16 height 16
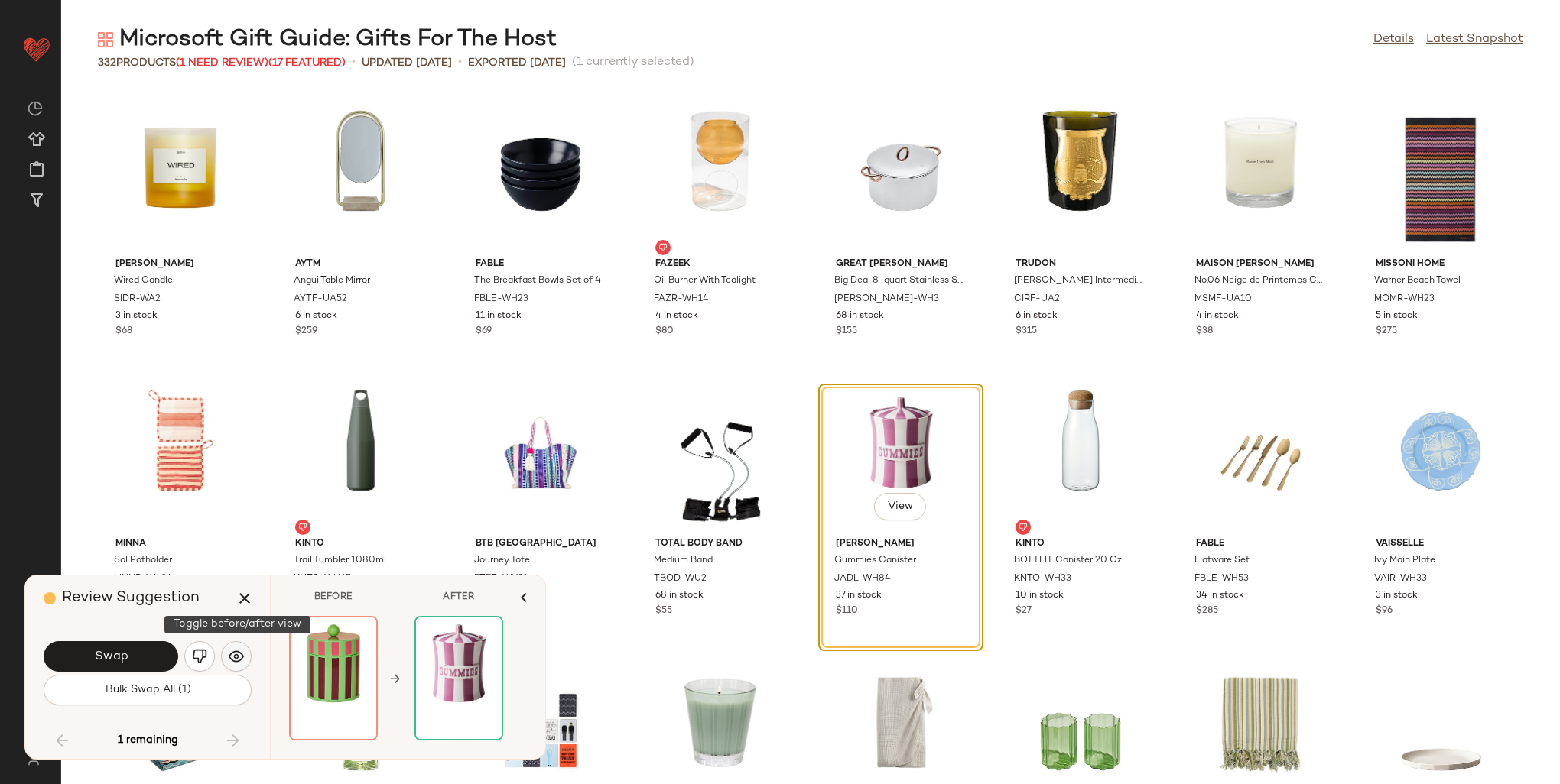
click at [237, 654] on img "button" at bounding box center [236, 656] width 16 height 16
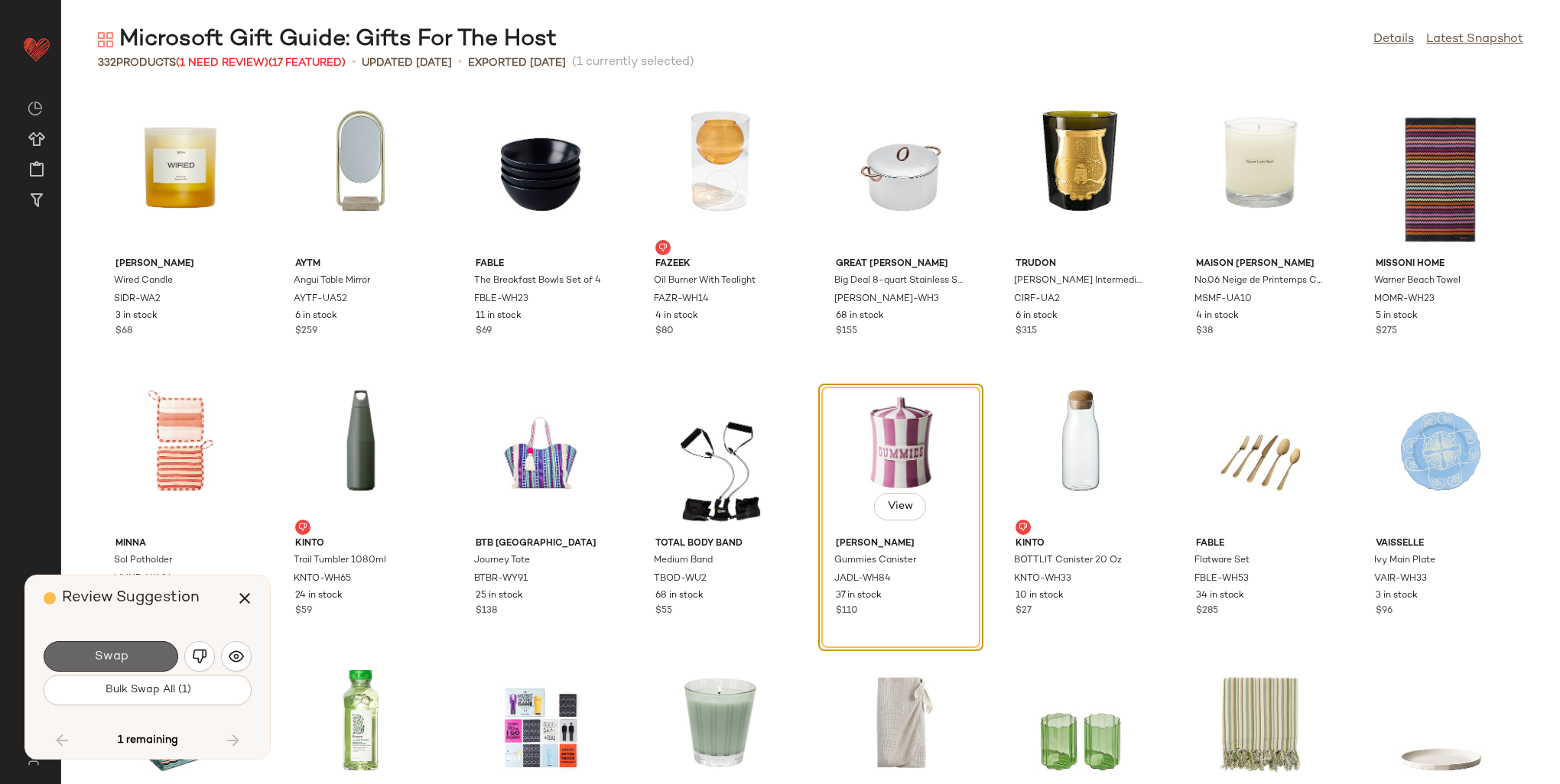
click at [143, 656] on button "Swap" at bounding box center [110, 656] width 134 height 31
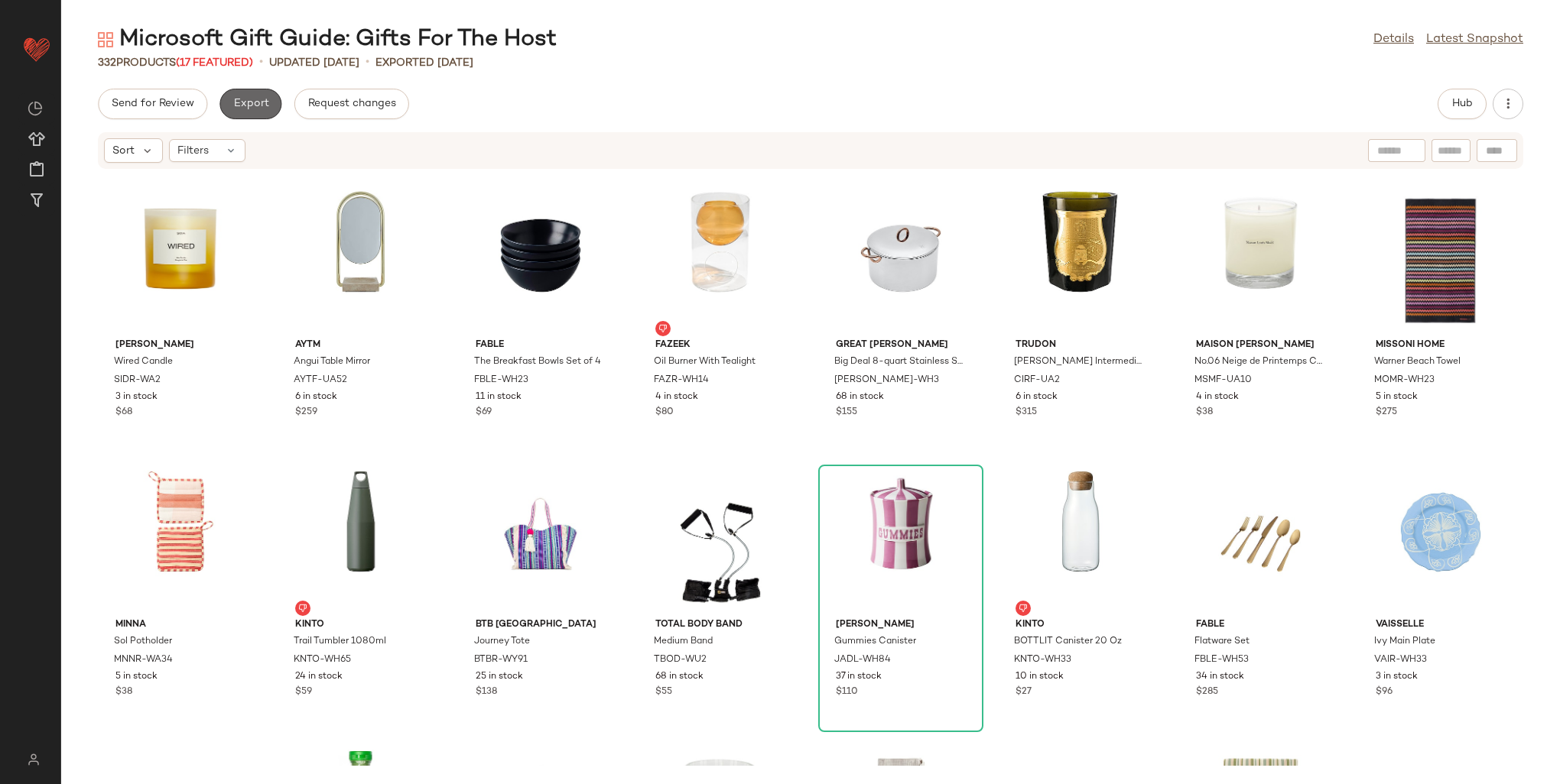
click at [247, 111] on button "Export" at bounding box center [250, 104] width 62 height 31
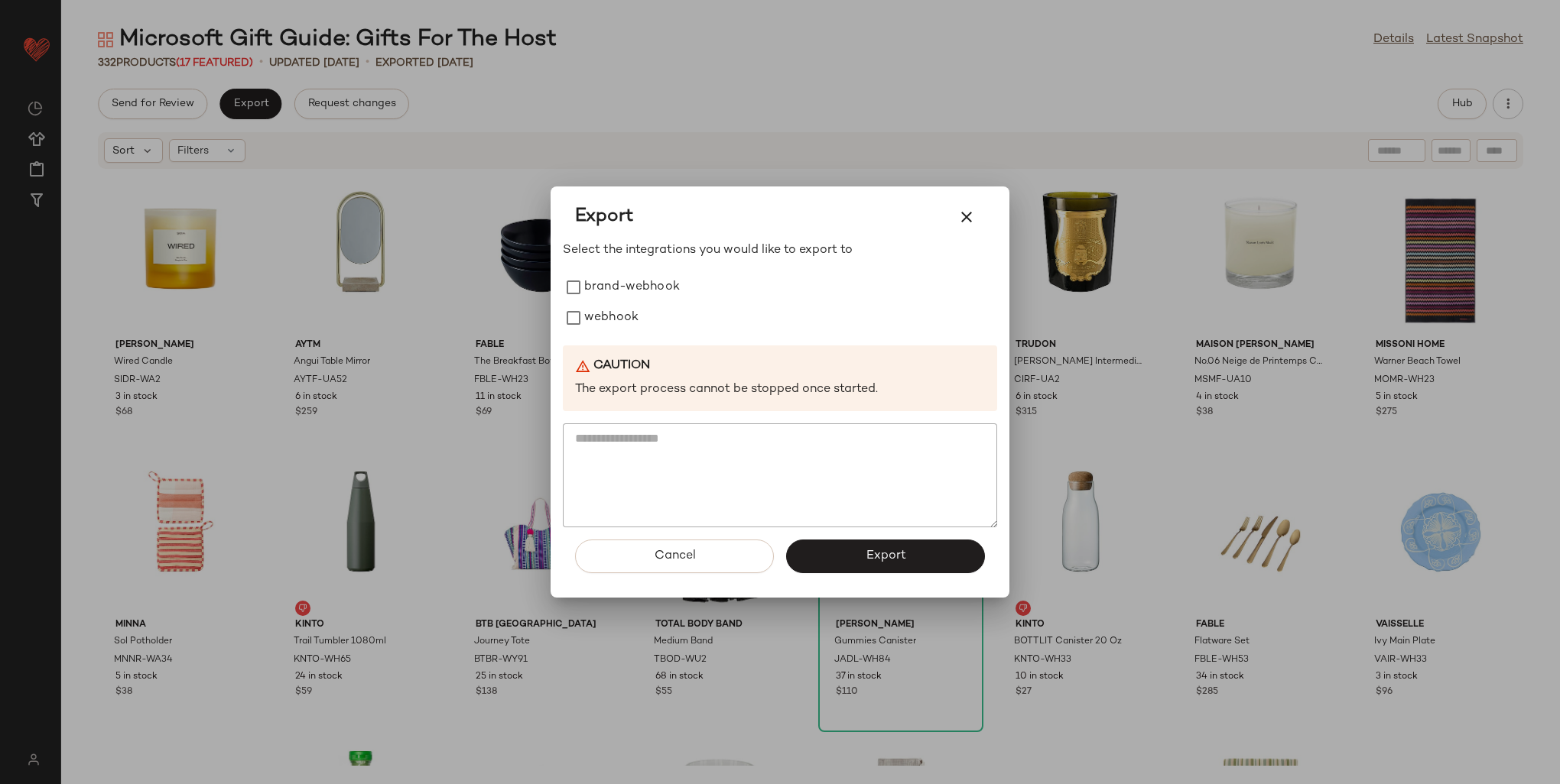
drag, startPoint x: 585, startPoint y: 317, endPoint x: 678, endPoint y: 376, distance: 110.1
click at [586, 317] on label "webhook" at bounding box center [612, 317] width 54 height 31
click at [975, 551] on button "Export" at bounding box center [885, 556] width 199 height 34
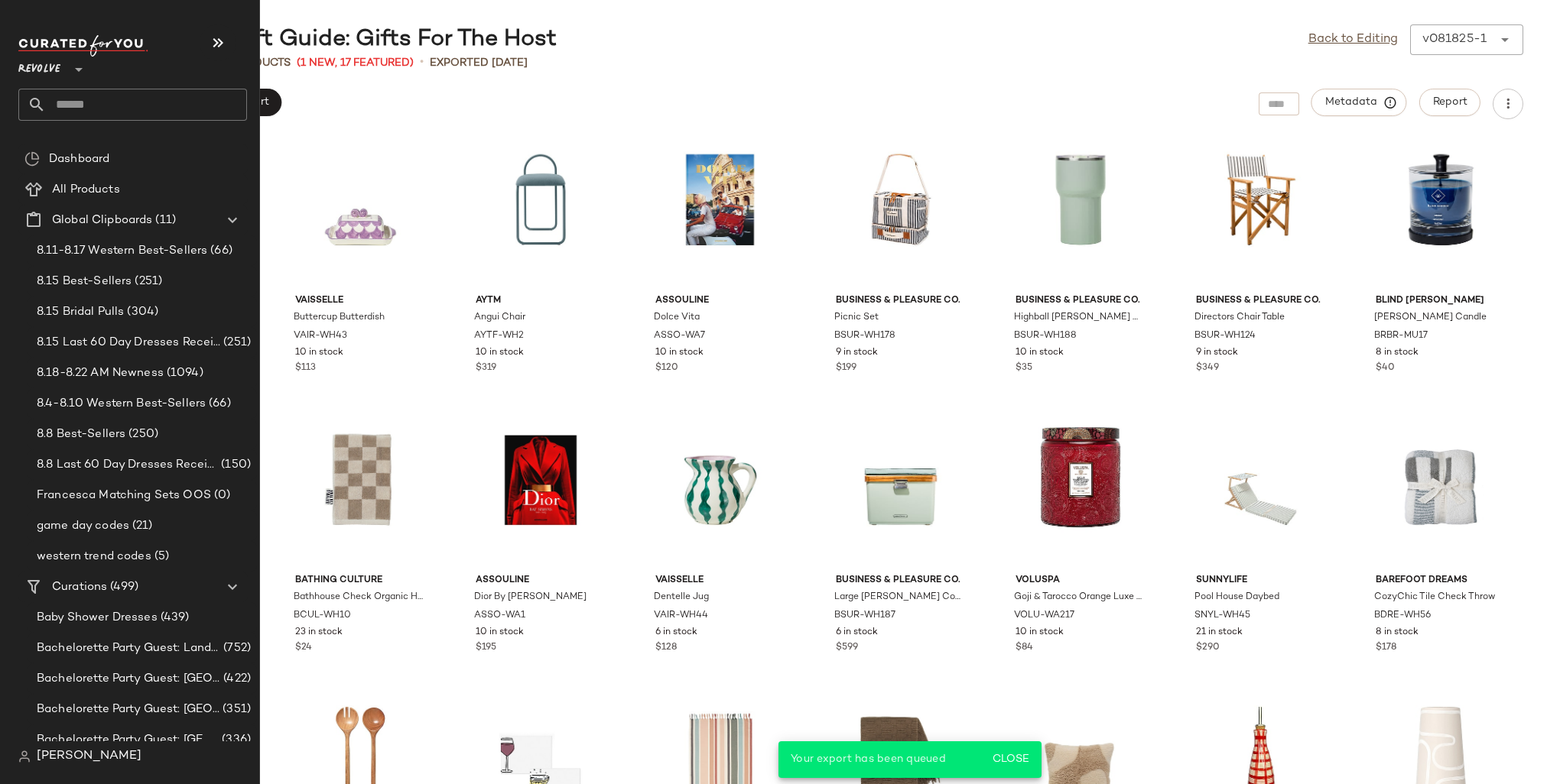
click at [84, 102] on input "text" at bounding box center [147, 105] width 201 height 32
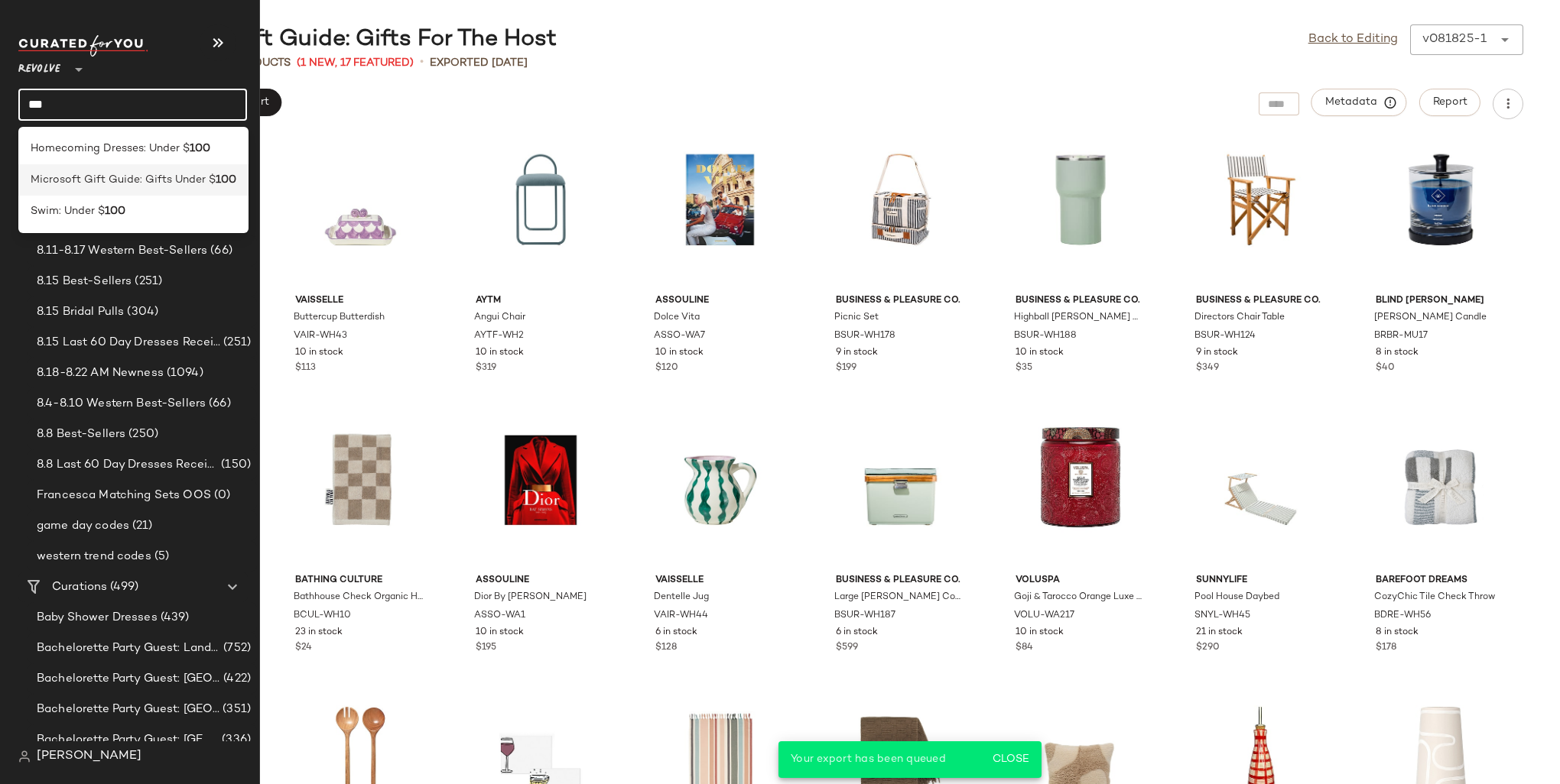
type input "***"
click at [134, 179] on span "Microsoft Gift Guide: Gifts Under $" at bounding box center [123, 180] width 185 height 16
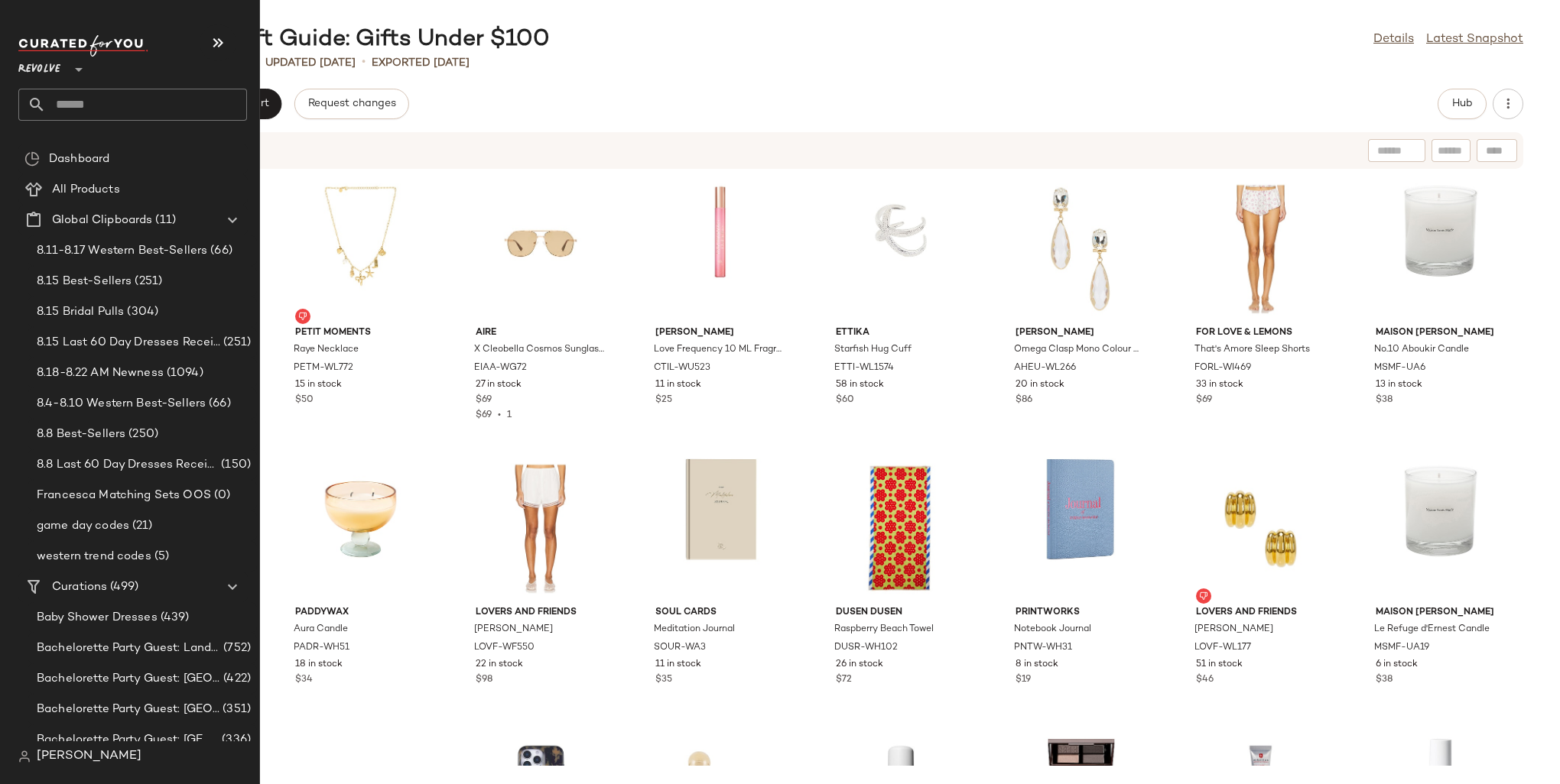
click at [69, 106] on input "text" at bounding box center [147, 105] width 201 height 32
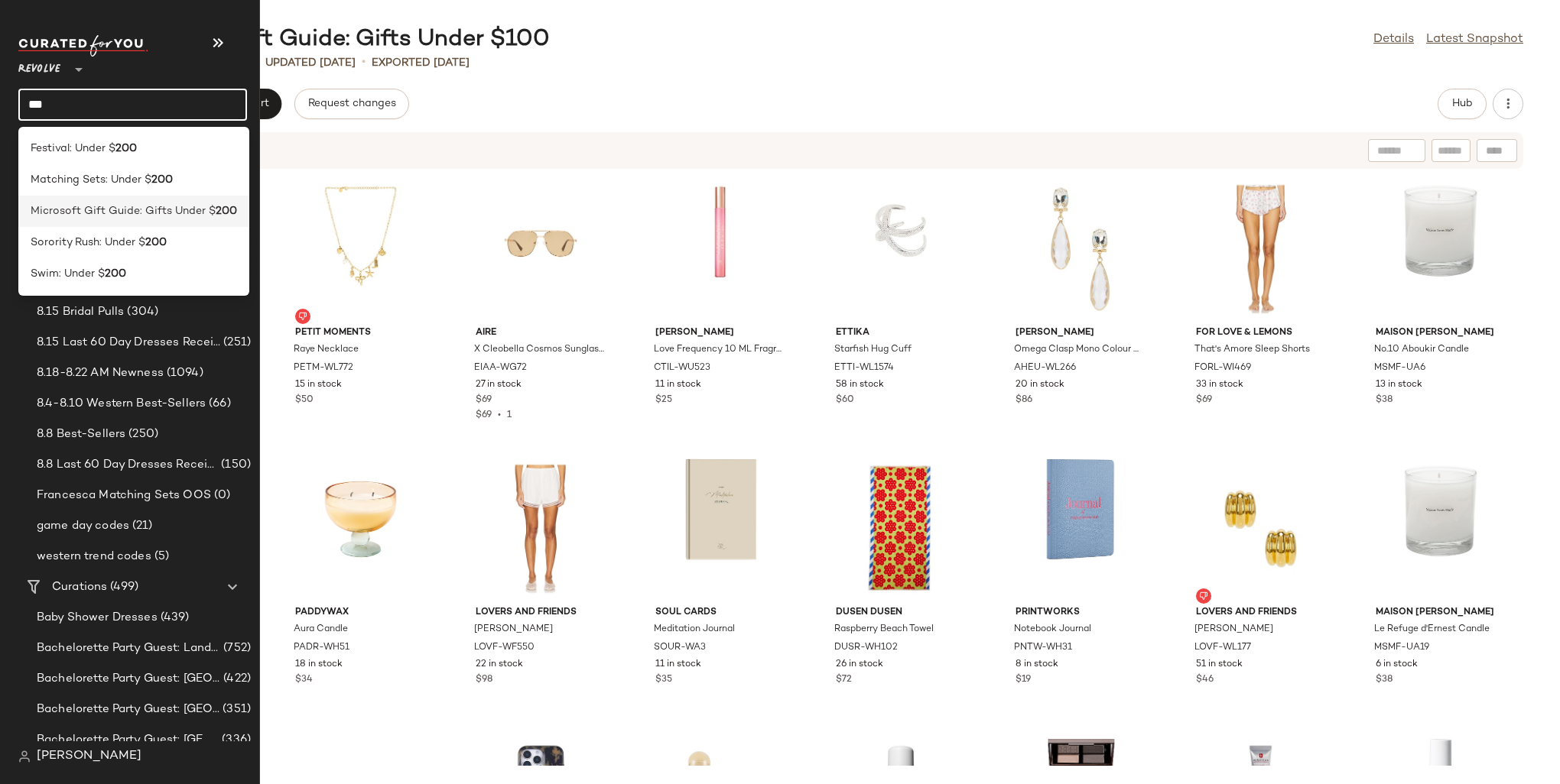
type input "***"
click at [162, 258] on div "Microsoft Gift Guide: Gifts Under $ 200" at bounding box center [134, 274] width 231 height 31
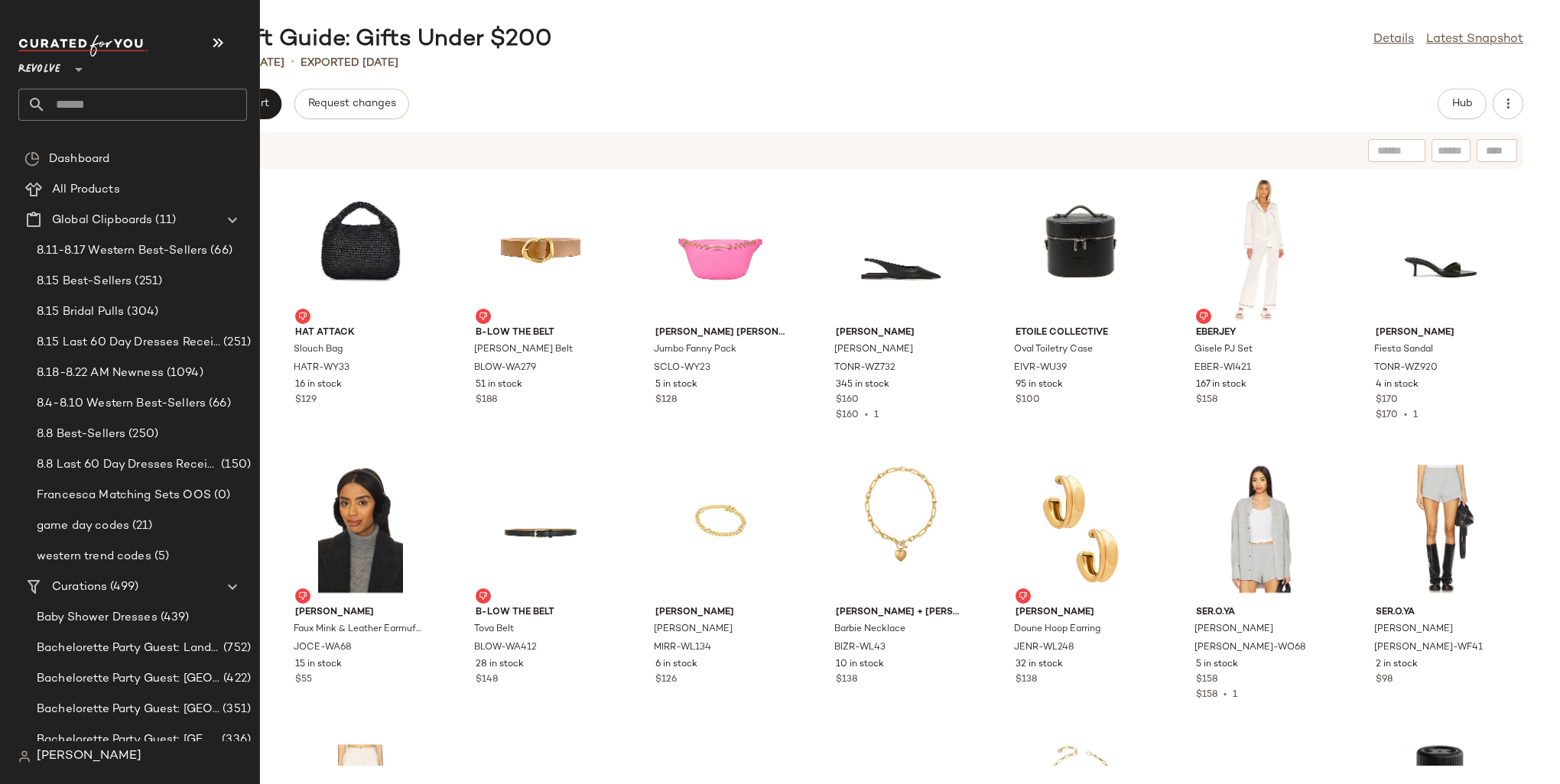
click at [79, 106] on input "text" at bounding box center [147, 105] width 201 height 32
type input "******"
type input "*******"
drag, startPoint x: 88, startPoint y: 101, endPoint x: 15, endPoint y: 101, distance: 73.0
click at [15, 101] on nav "Revolve ** ******* Dashboard All Products Global Clipboards (11) 8.11-8.17 West…" at bounding box center [129, 392] width 260 height 784
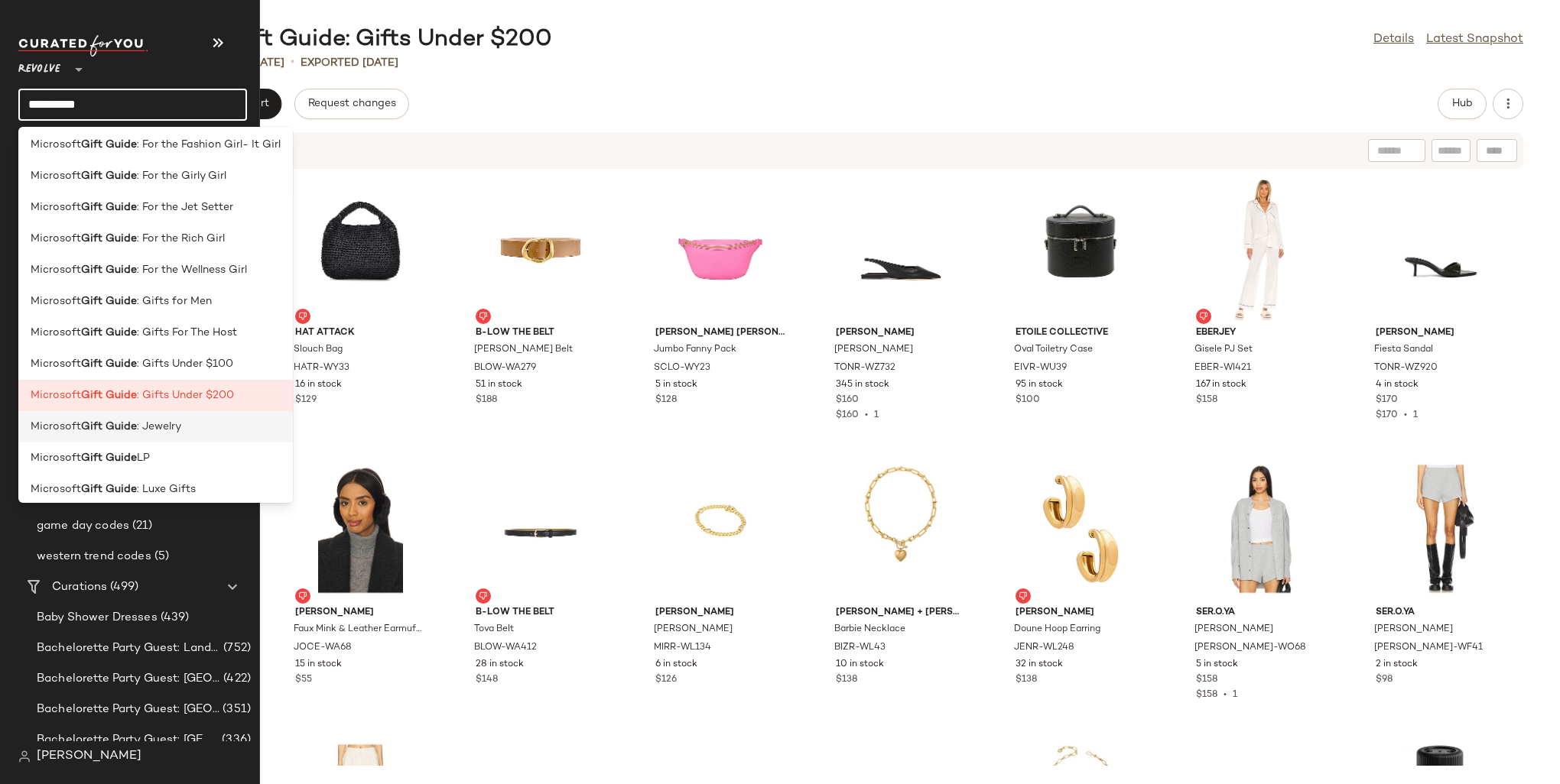
scroll to position [75, 0]
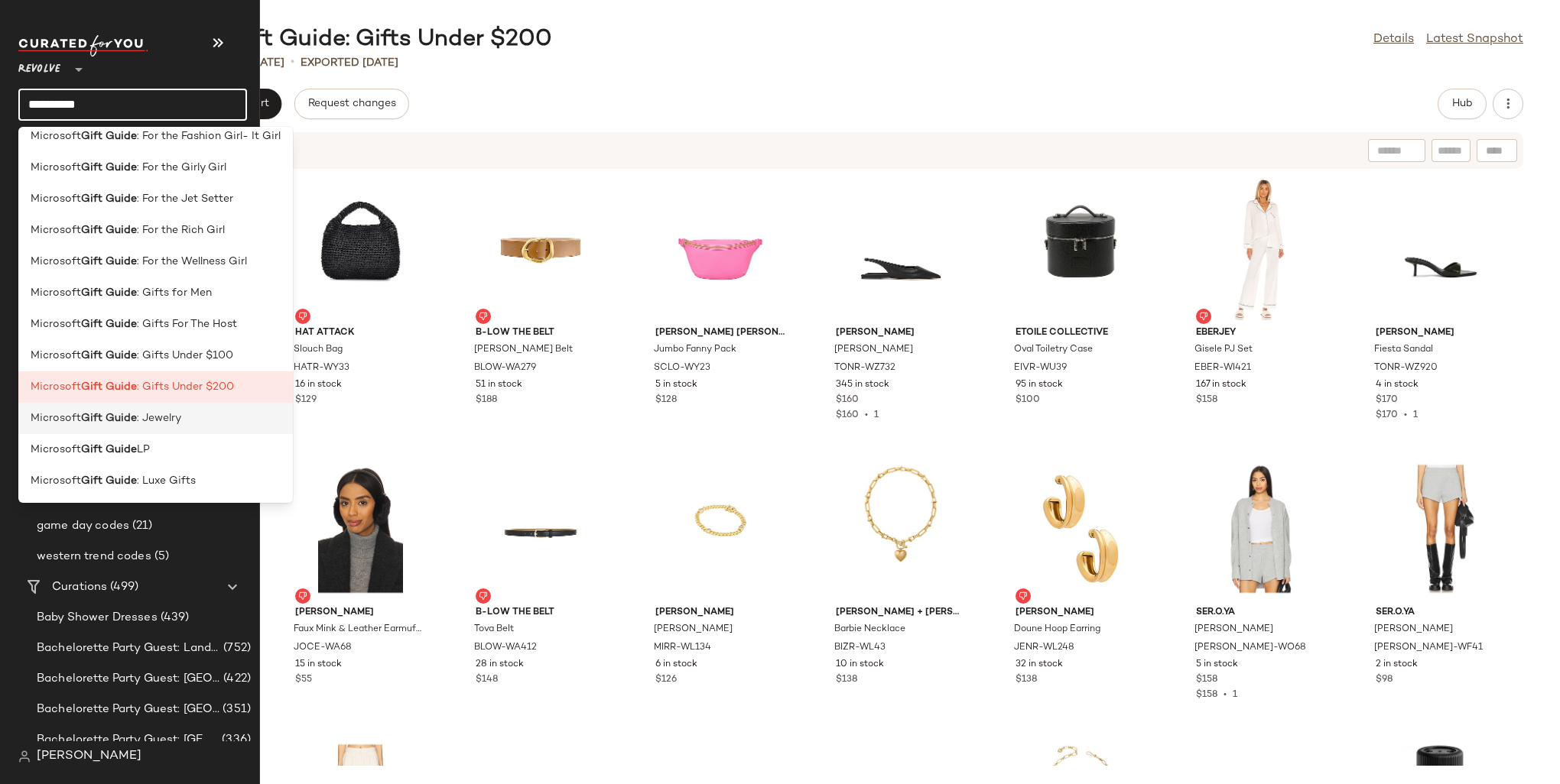
type input "**********"
click at [168, 422] on span ": Jewelry" at bounding box center [159, 418] width 45 height 16
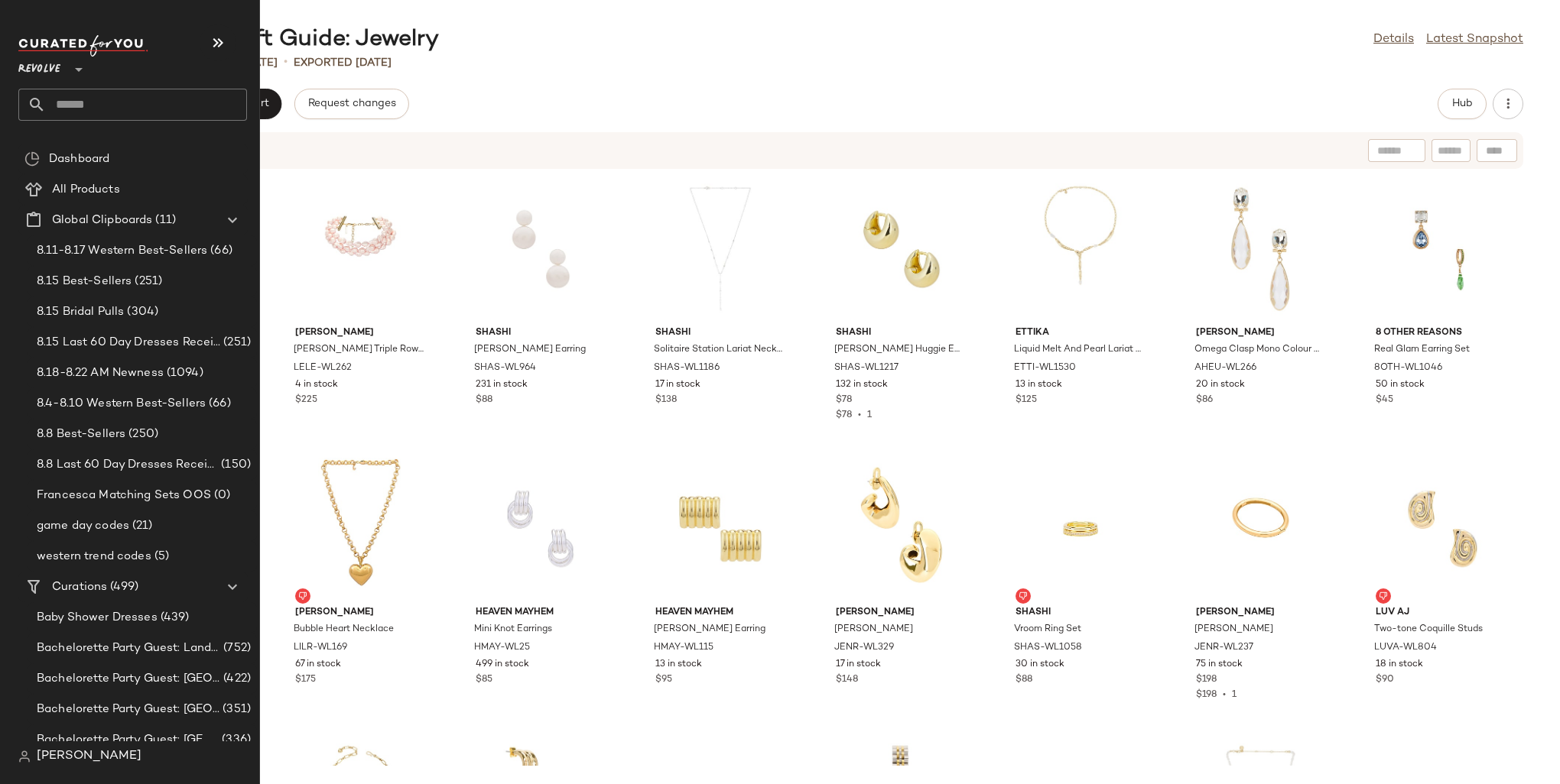
click at [79, 107] on input "text" at bounding box center [147, 105] width 201 height 32
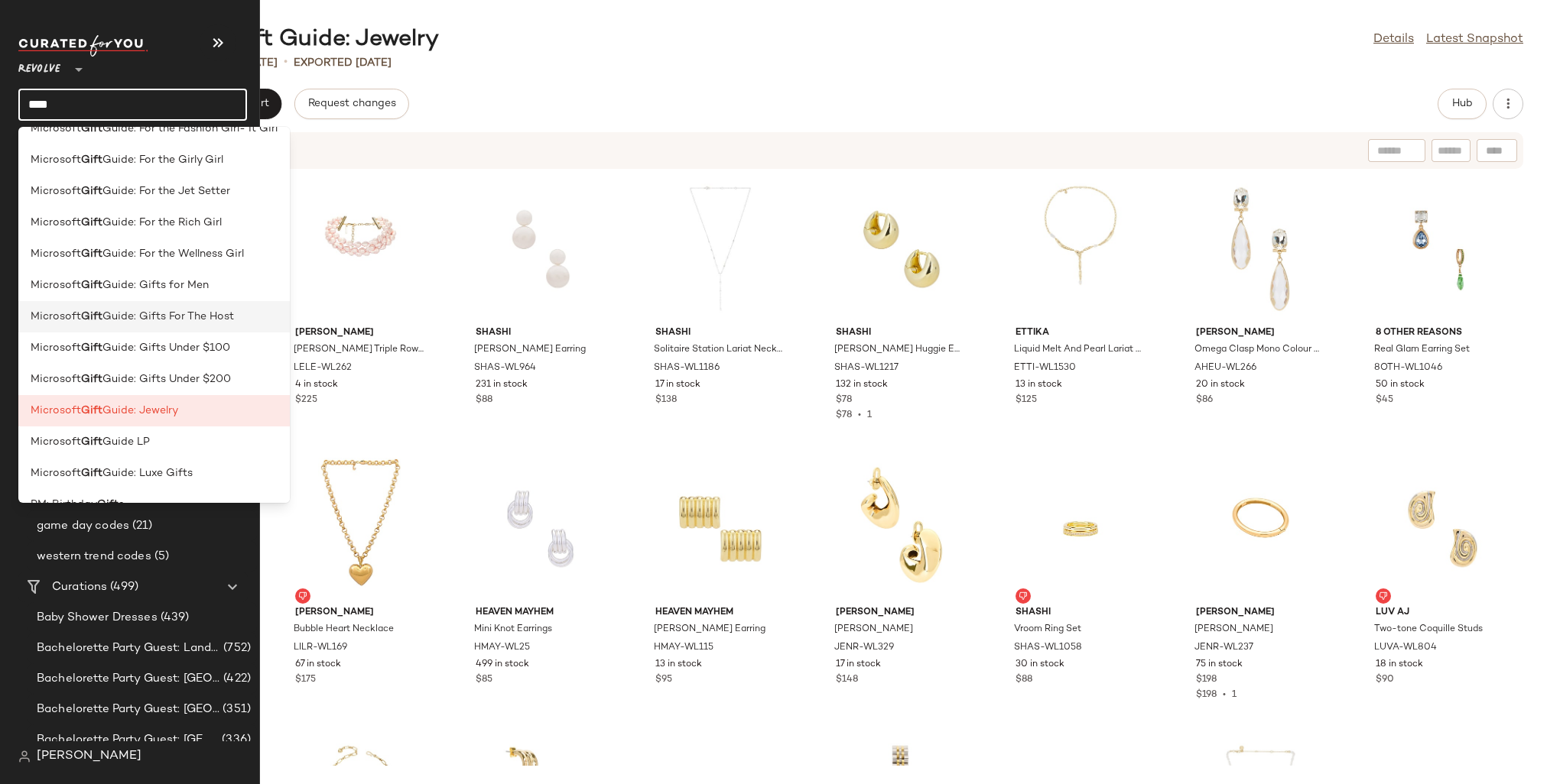
scroll to position [138, 0]
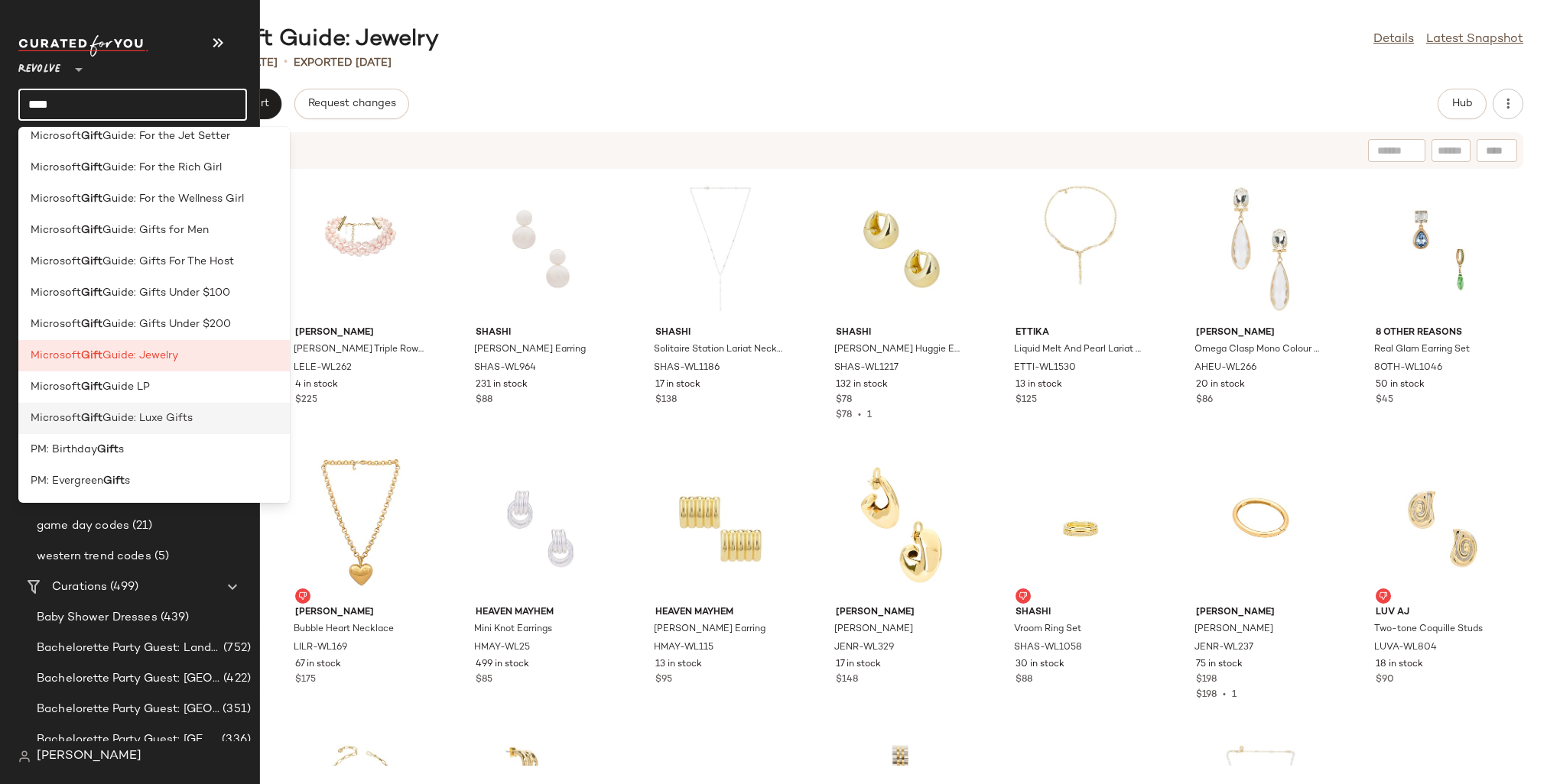
type input "****"
click at [139, 411] on span "Guide: Luxe Gifts" at bounding box center [147, 418] width 90 height 16
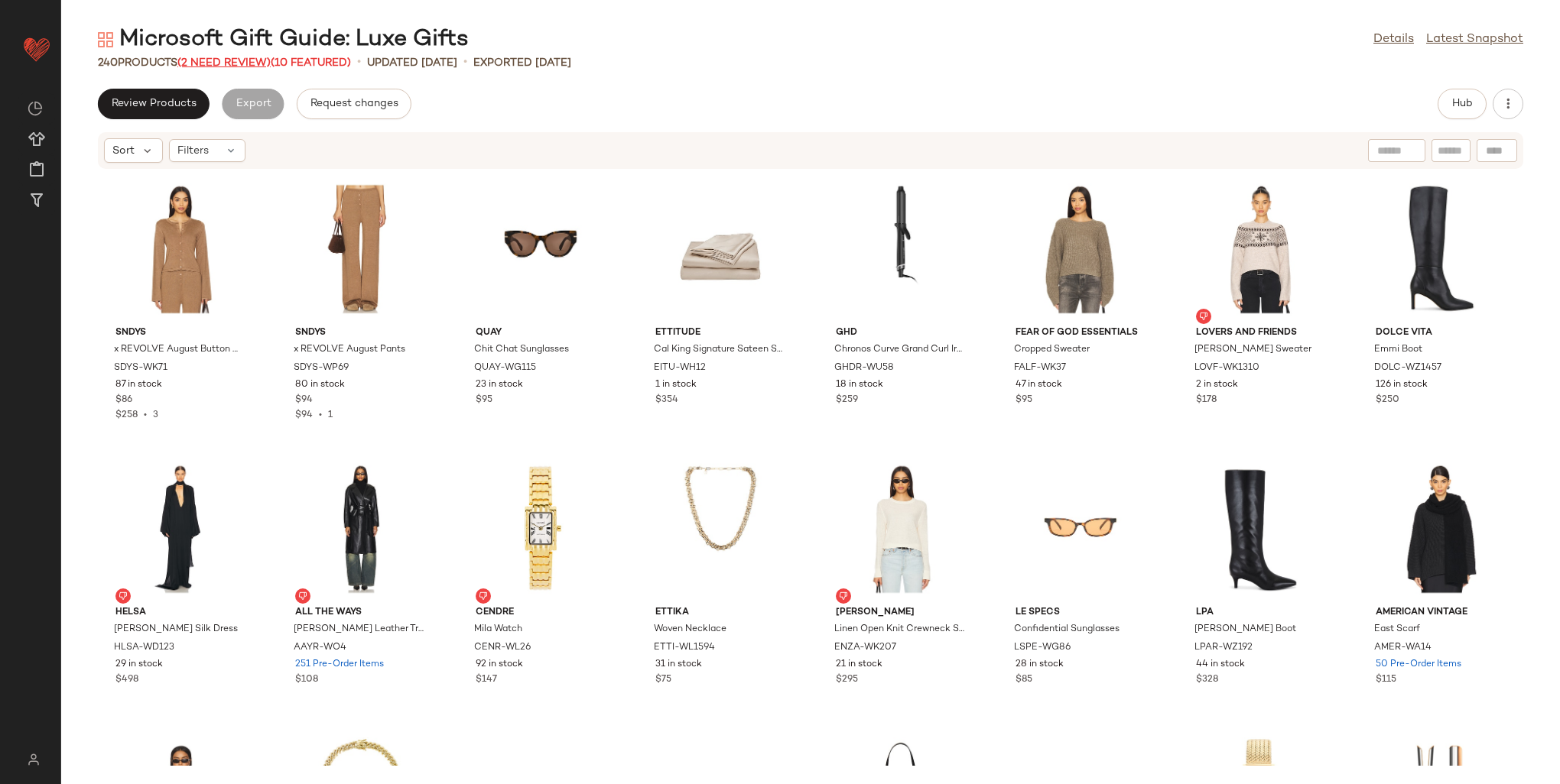
click at [245, 63] on span "(2 Need Review)" at bounding box center [223, 63] width 93 height 12
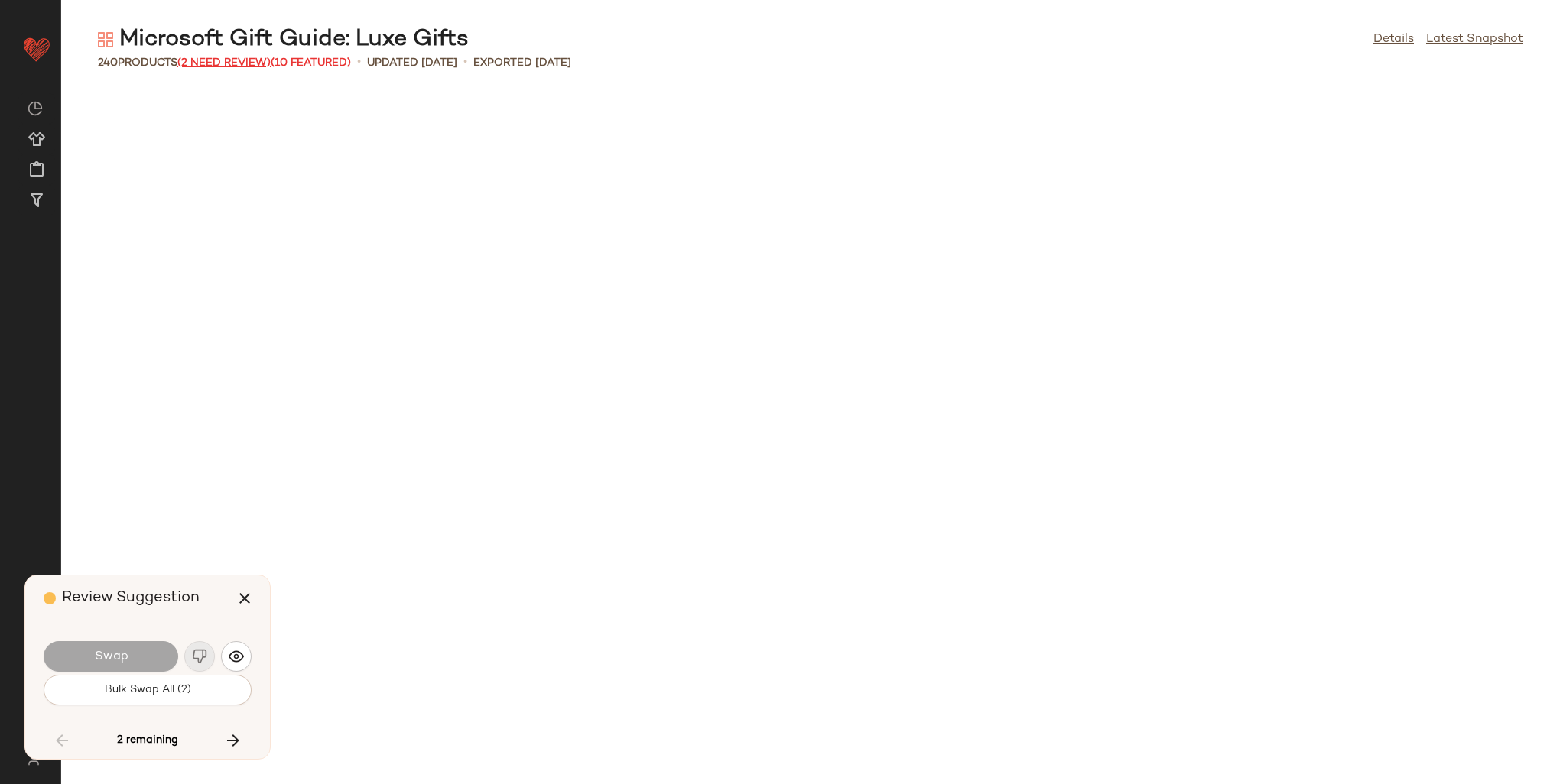
scroll to position [5596, 0]
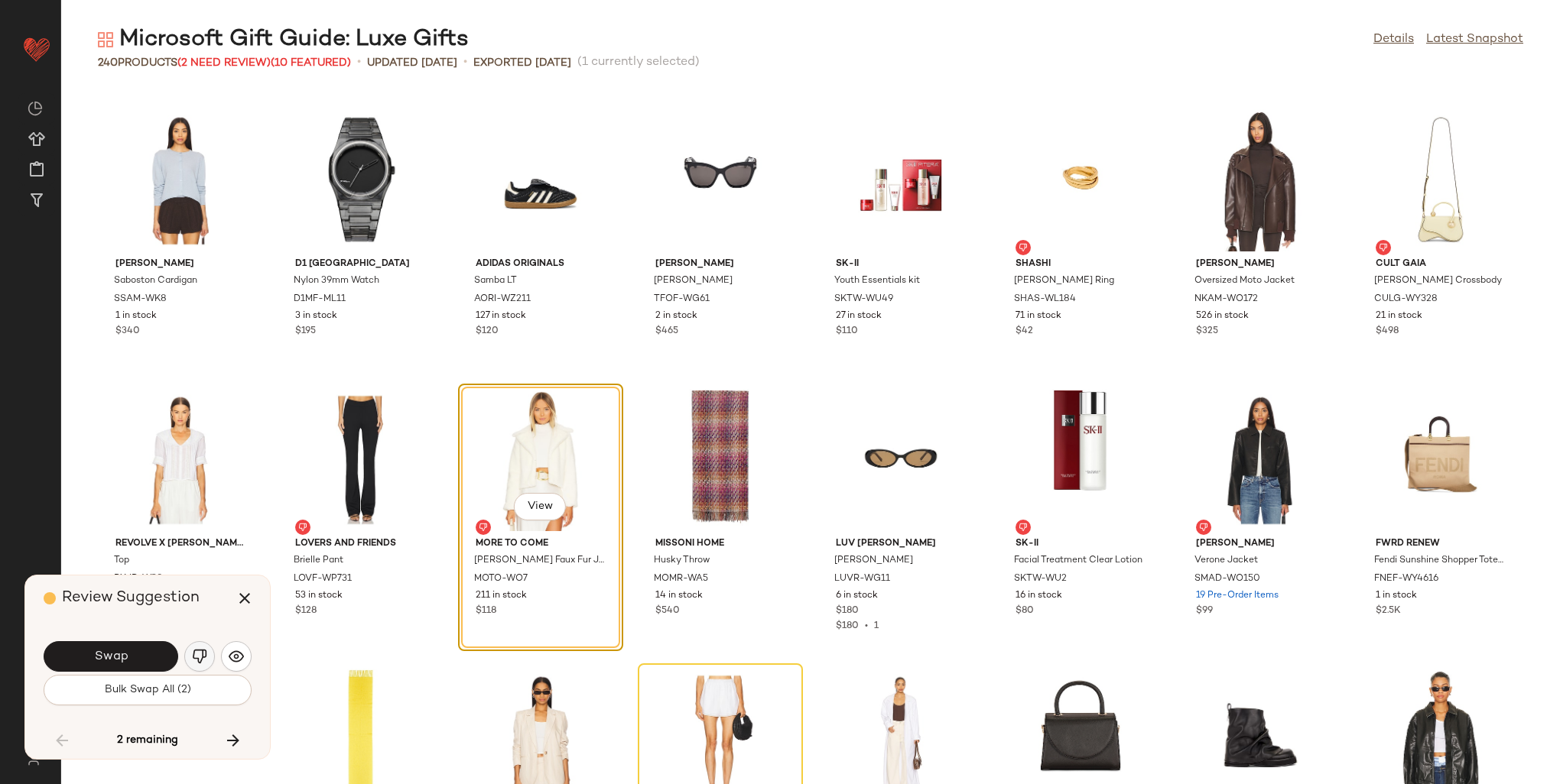
click at [198, 665] on button "button" at bounding box center [199, 656] width 31 height 31
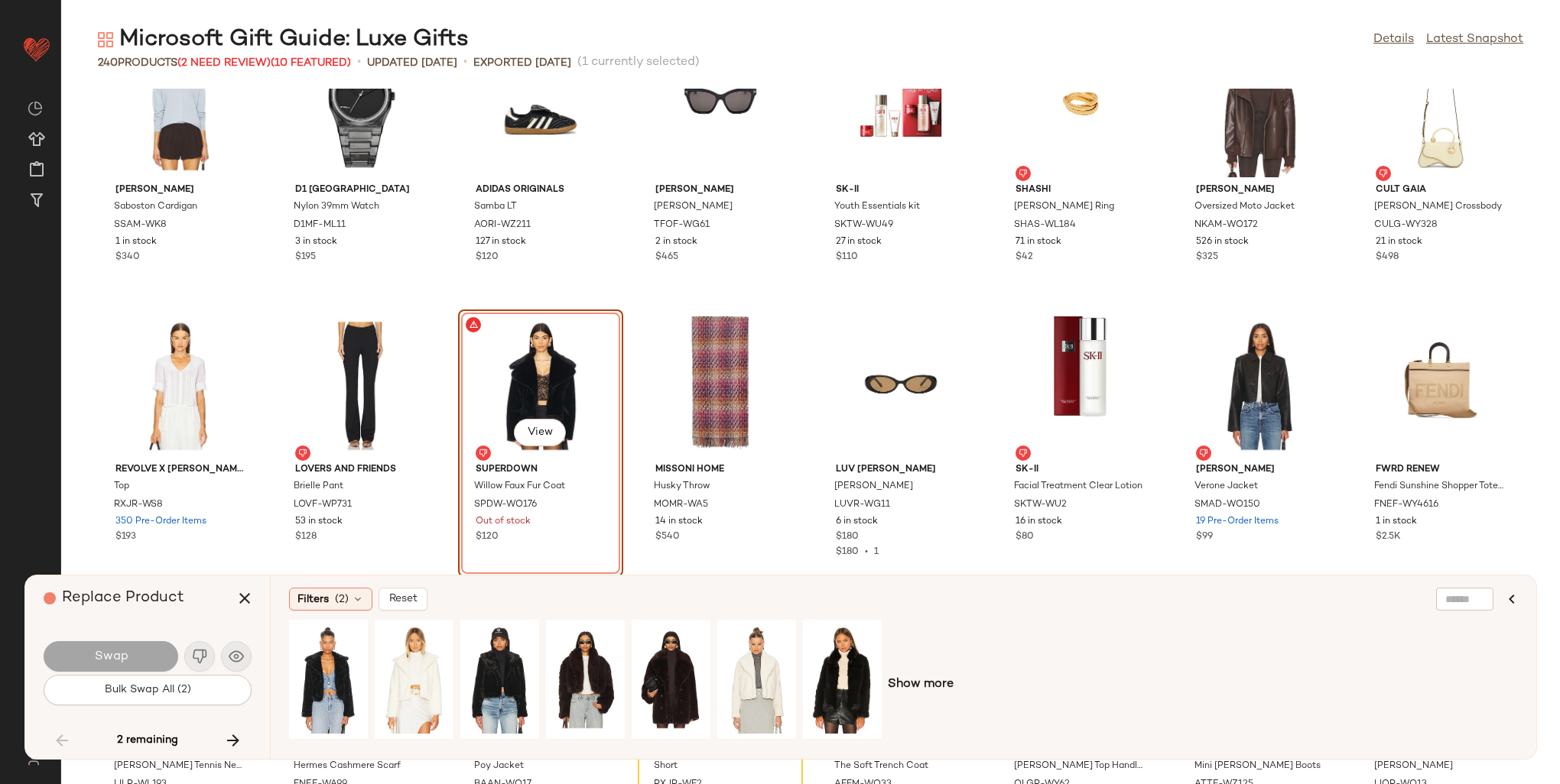
scroll to position [5749, 0]
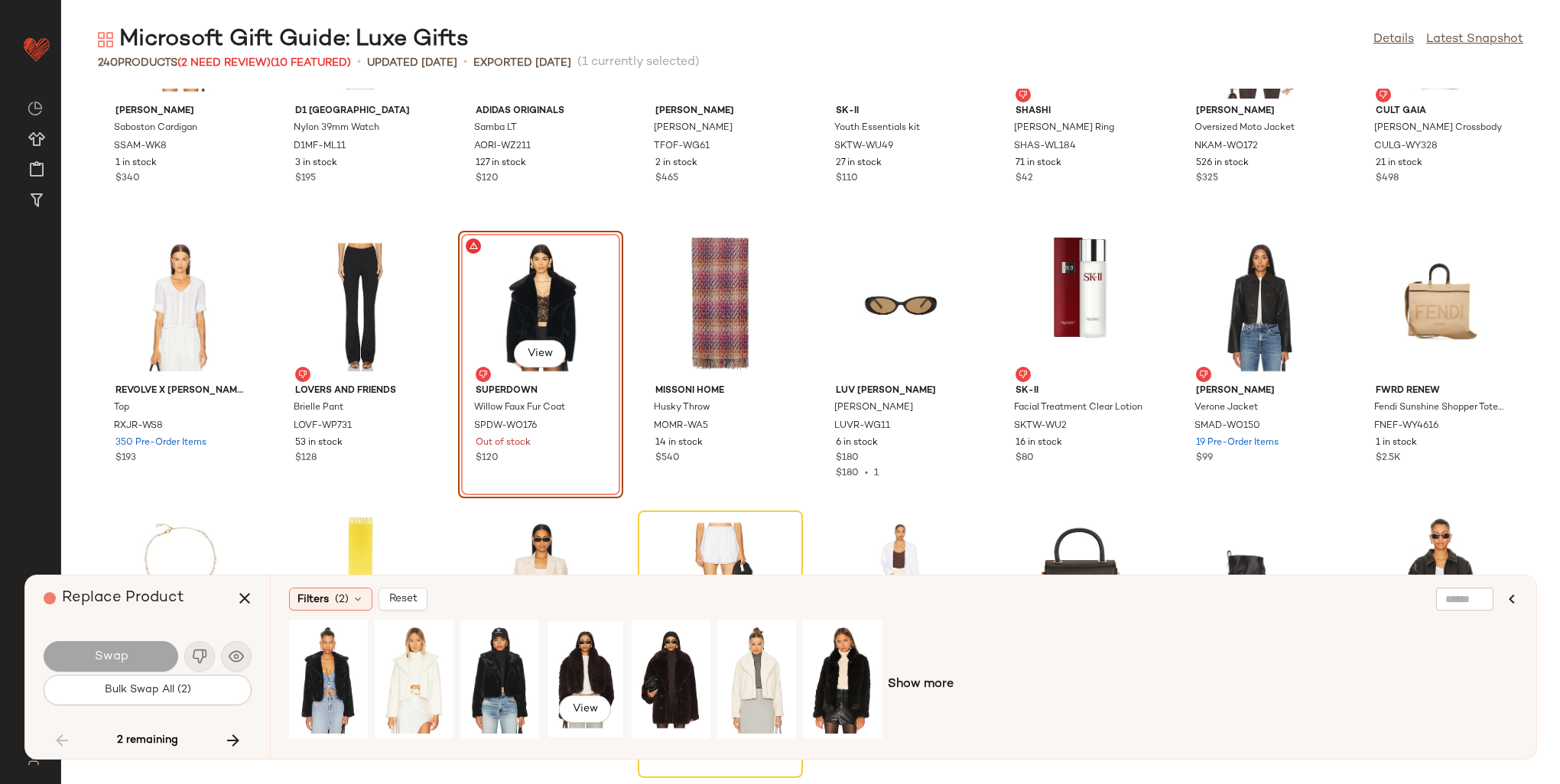
click at [588, 646] on div "View" at bounding box center [585, 680] width 68 height 109
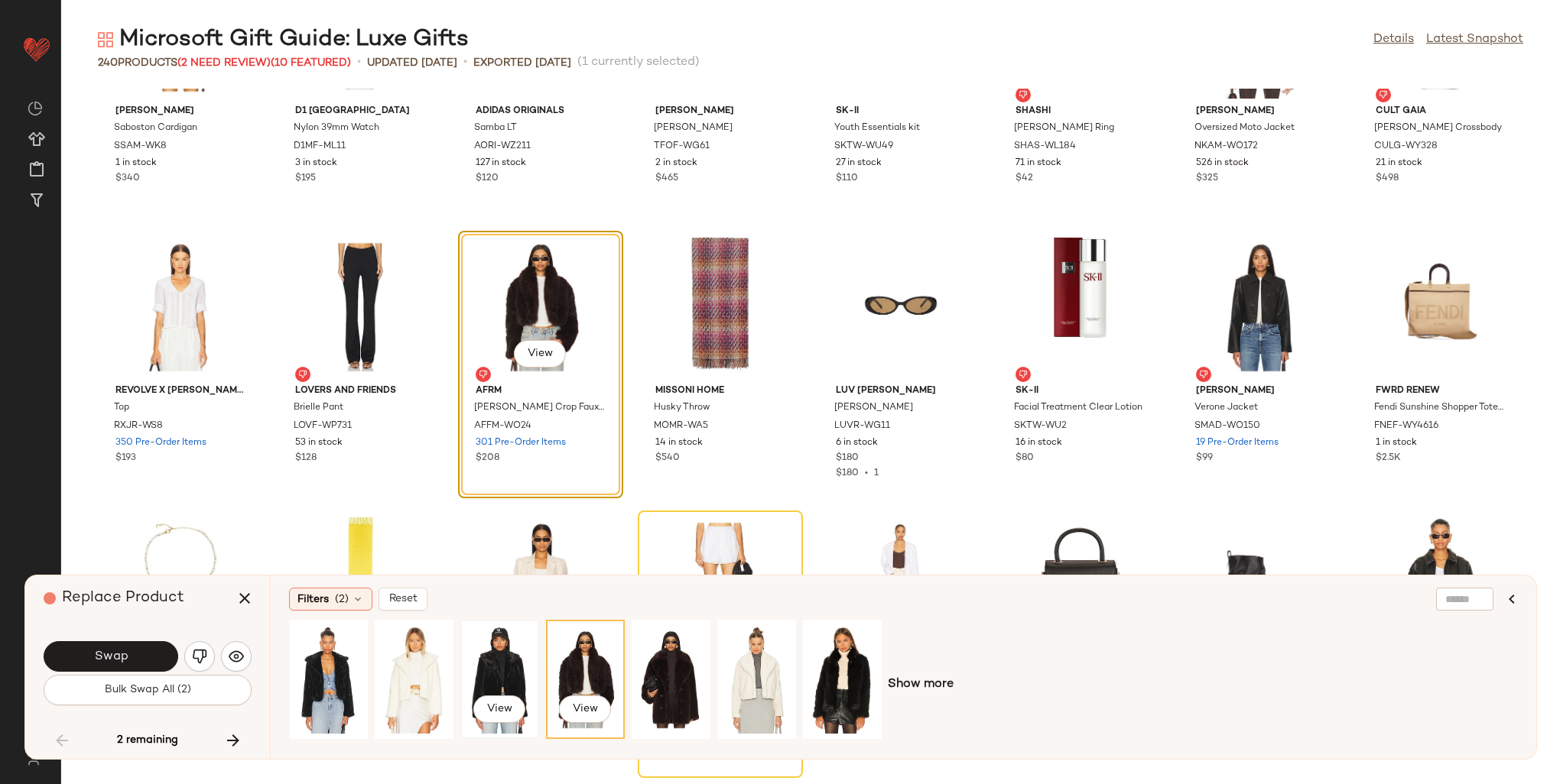
click at [492, 659] on div "View" at bounding box center [500, 680] width 68 height 109
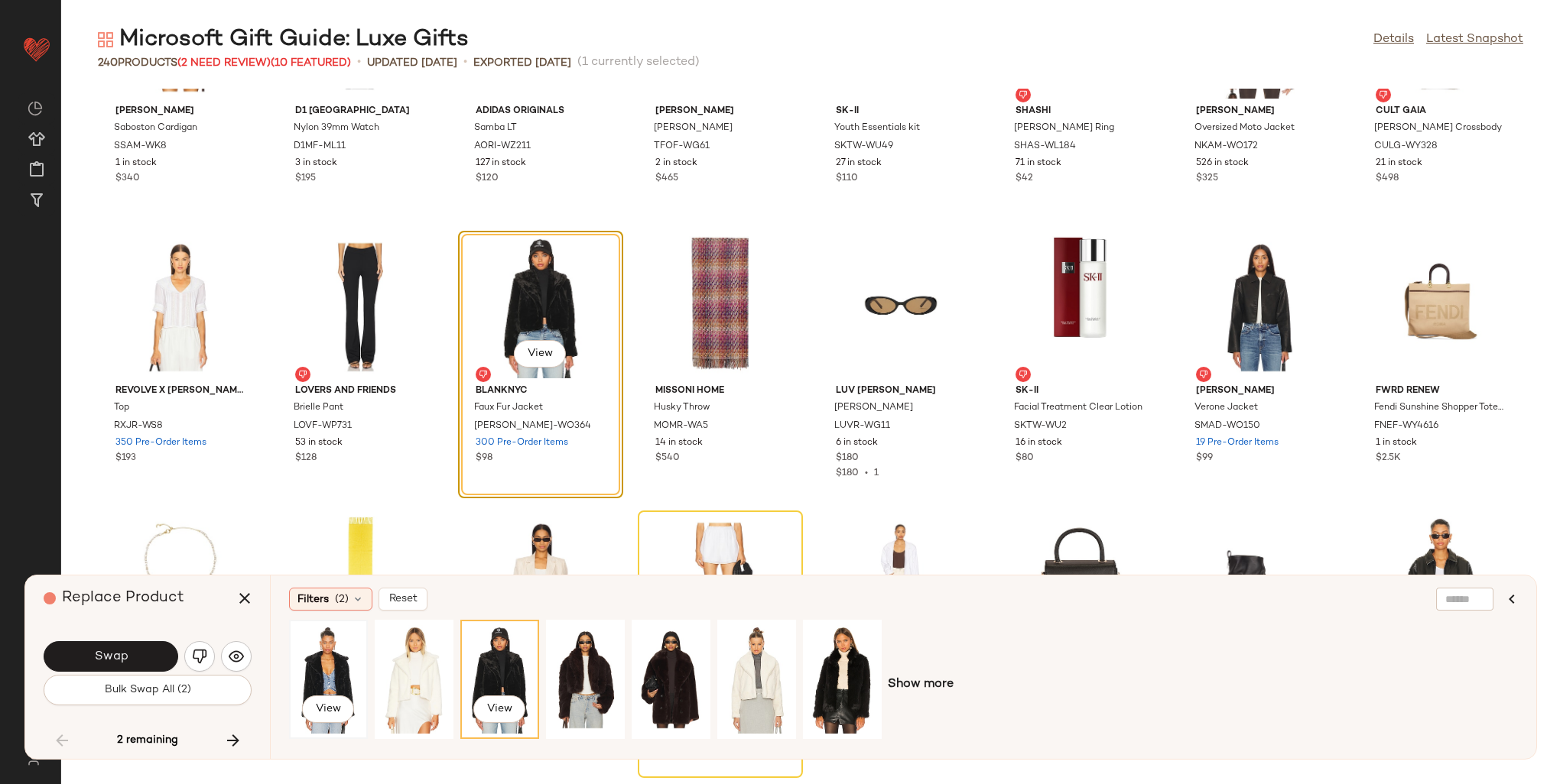
click at [343, 654] on div "View" at bounding box center [328, 680] width 68 height 109
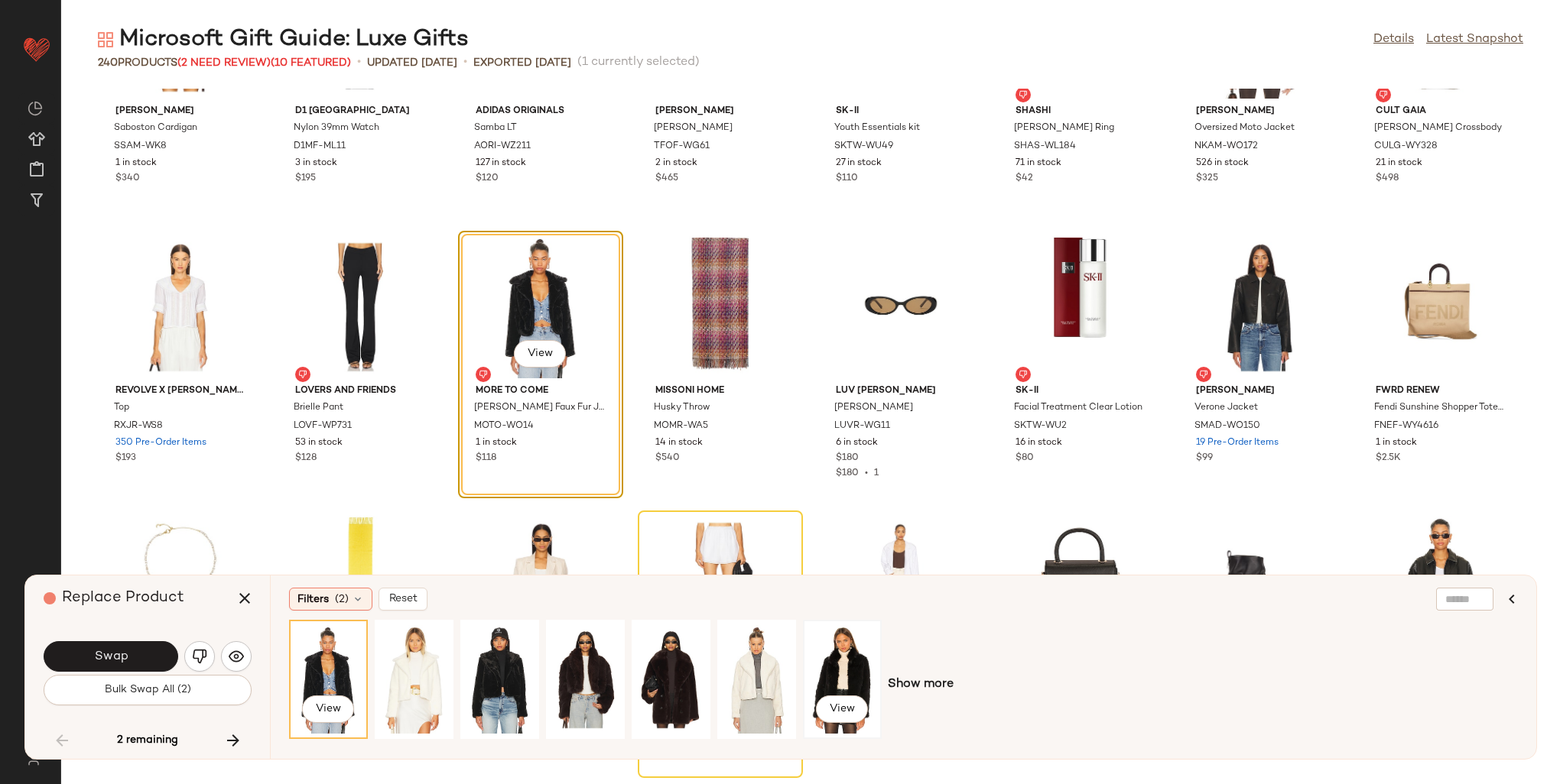
click at [865, 647] on div "View" at bounding box center [842, 680] width 68 height 109
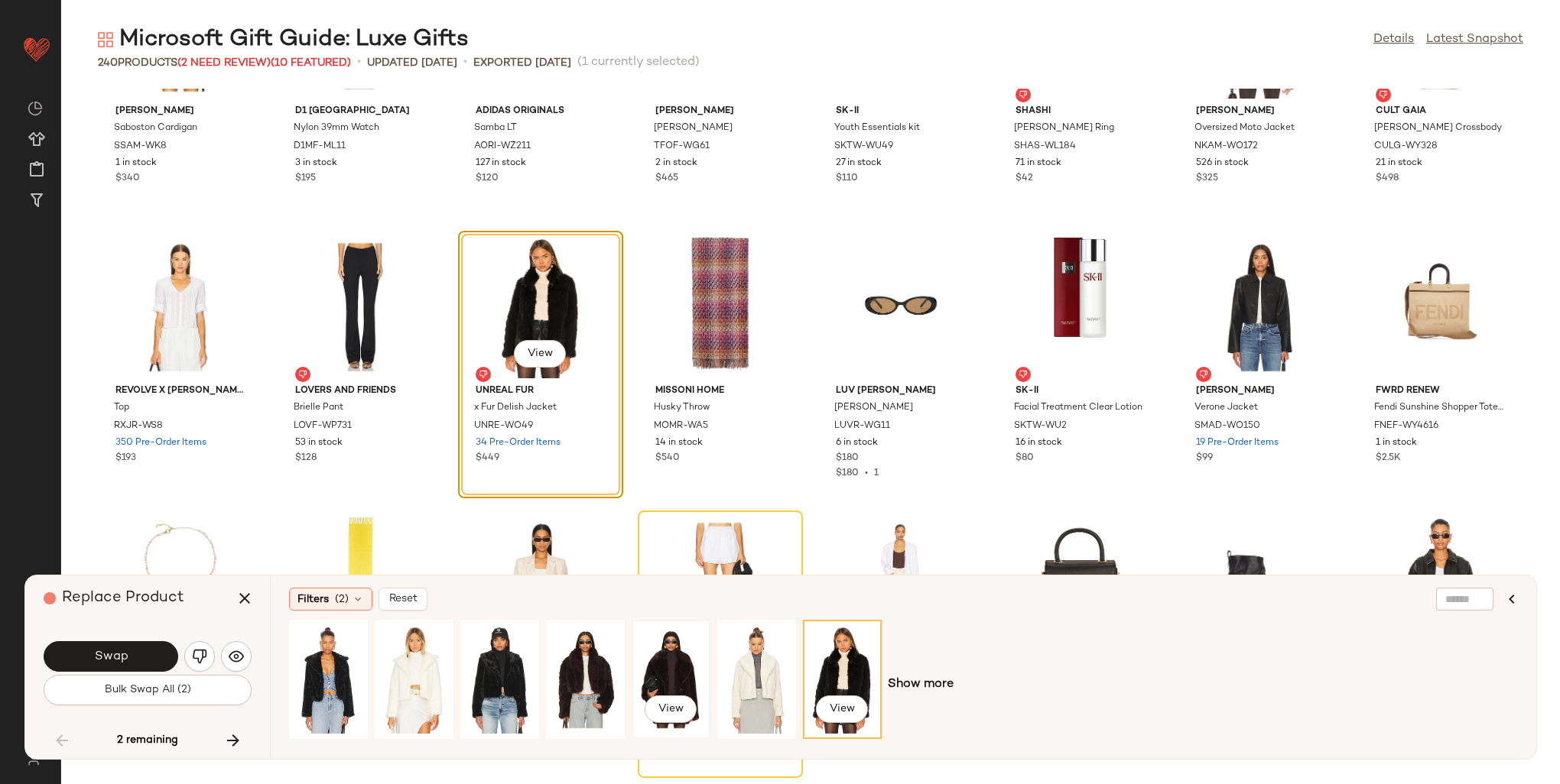
click at [674, 654] on div "View" at bounding box center [671, 680] width 68 height 109
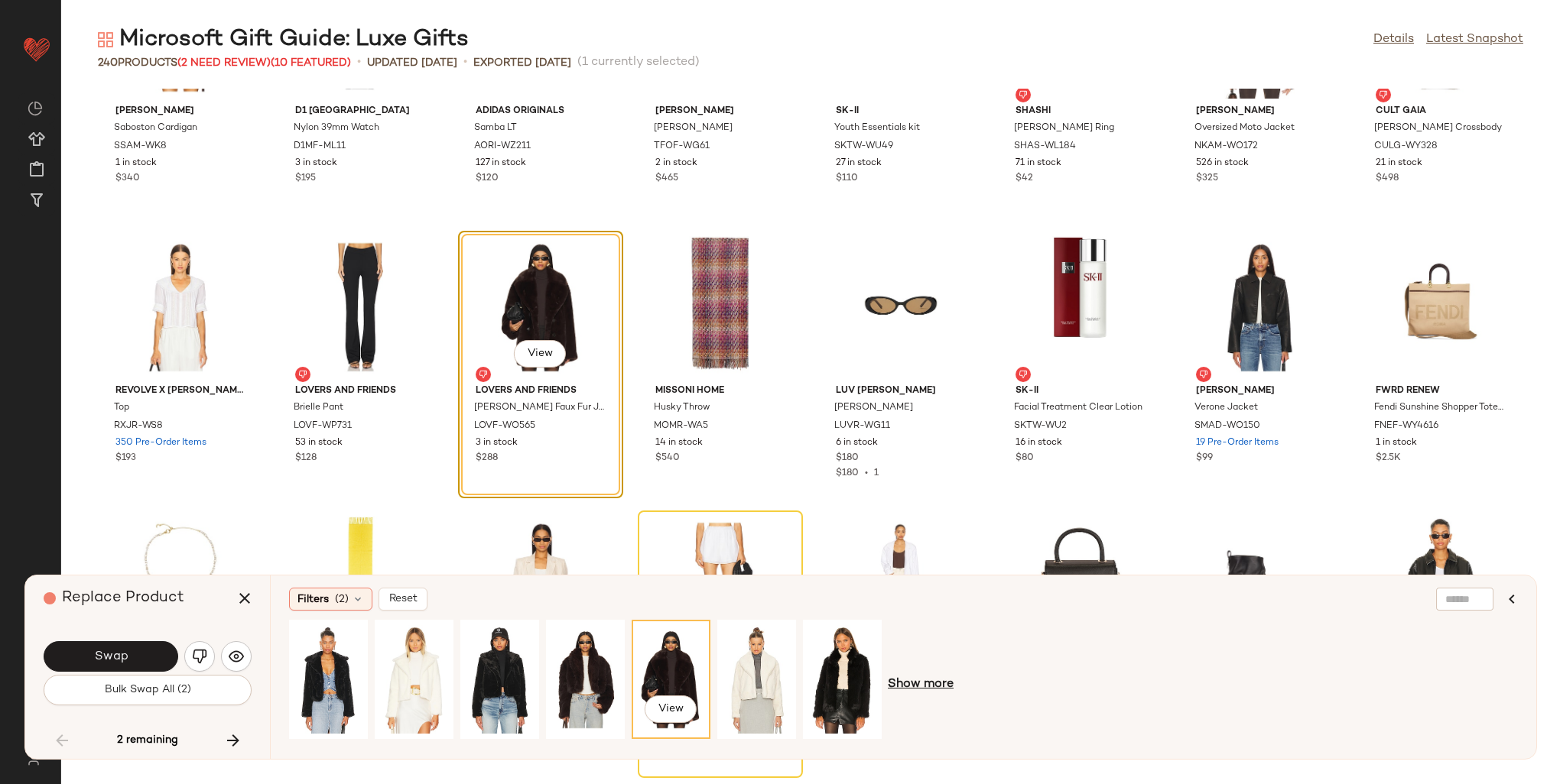
click at [905, 678] on span "Show more" at bounding box center [921, 685] width 66 height 18
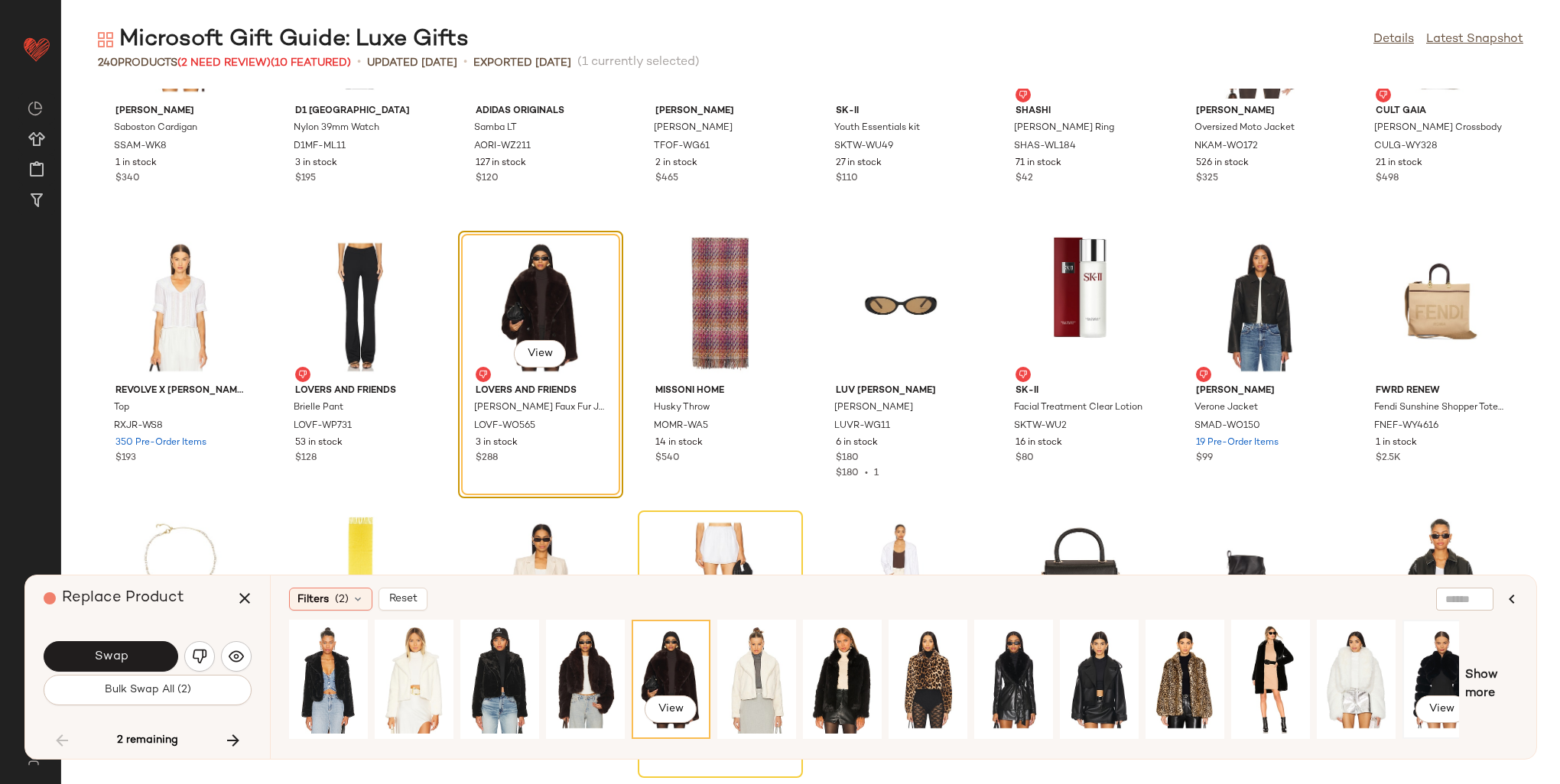
click at [1421, 671] on div "View" at bounding box center [1441, 680] width 68 height 109
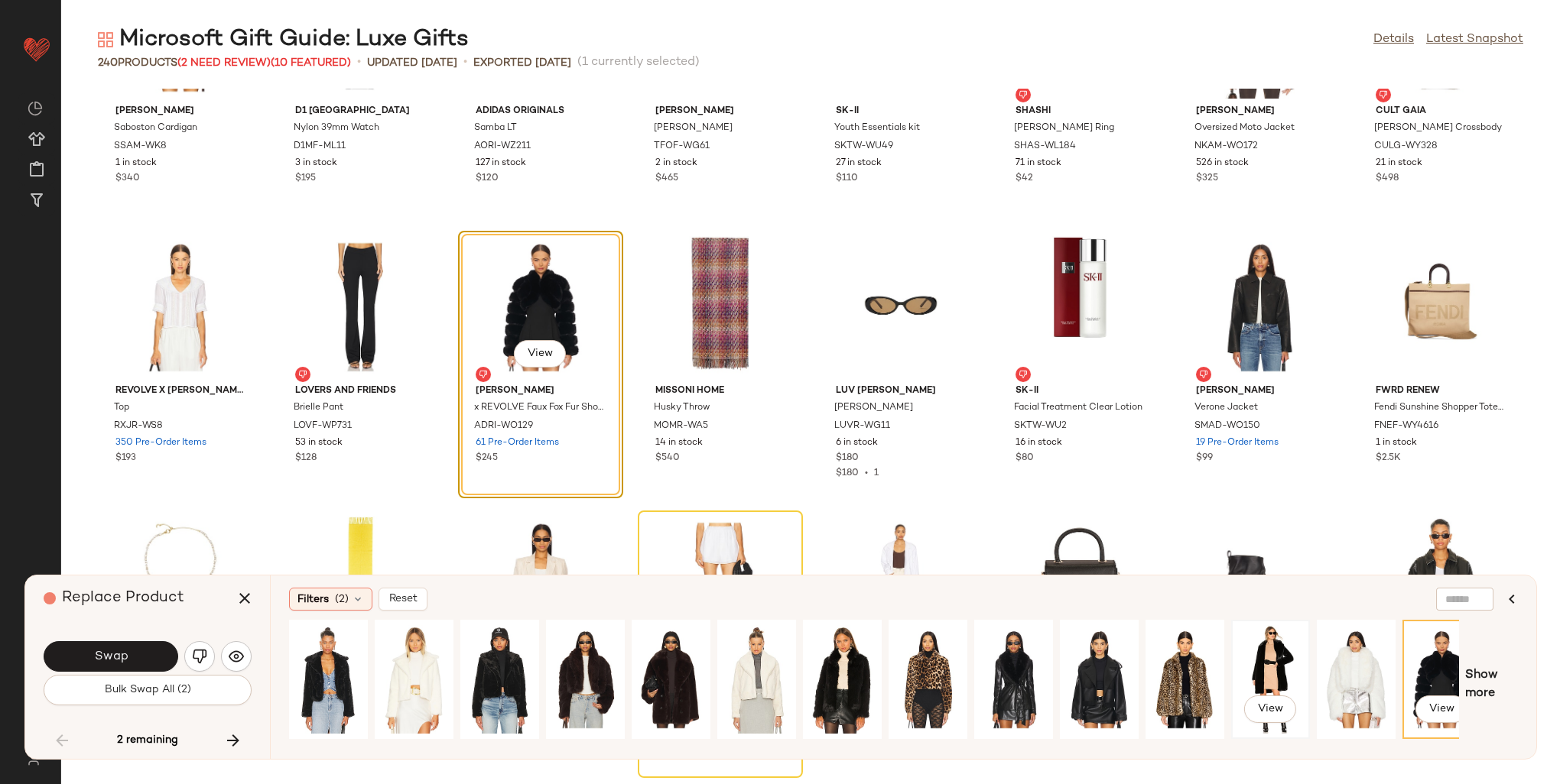
click at [1285, 657] on div "View" at bounding box center [1271, 680] width 68 height 109
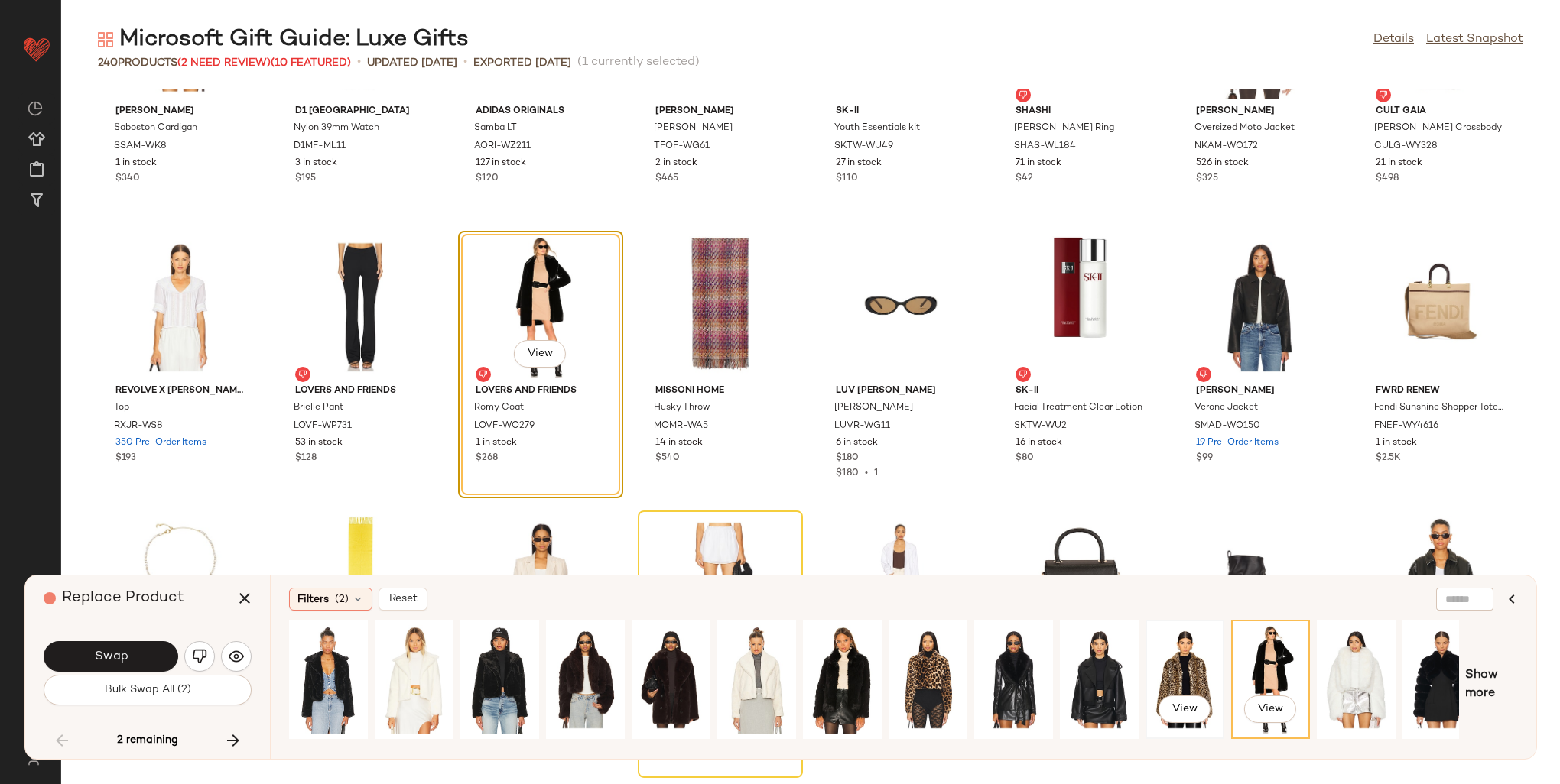
click at [1191, 658] on div "View" at bounding box center [1185, 680] width 68 height 109
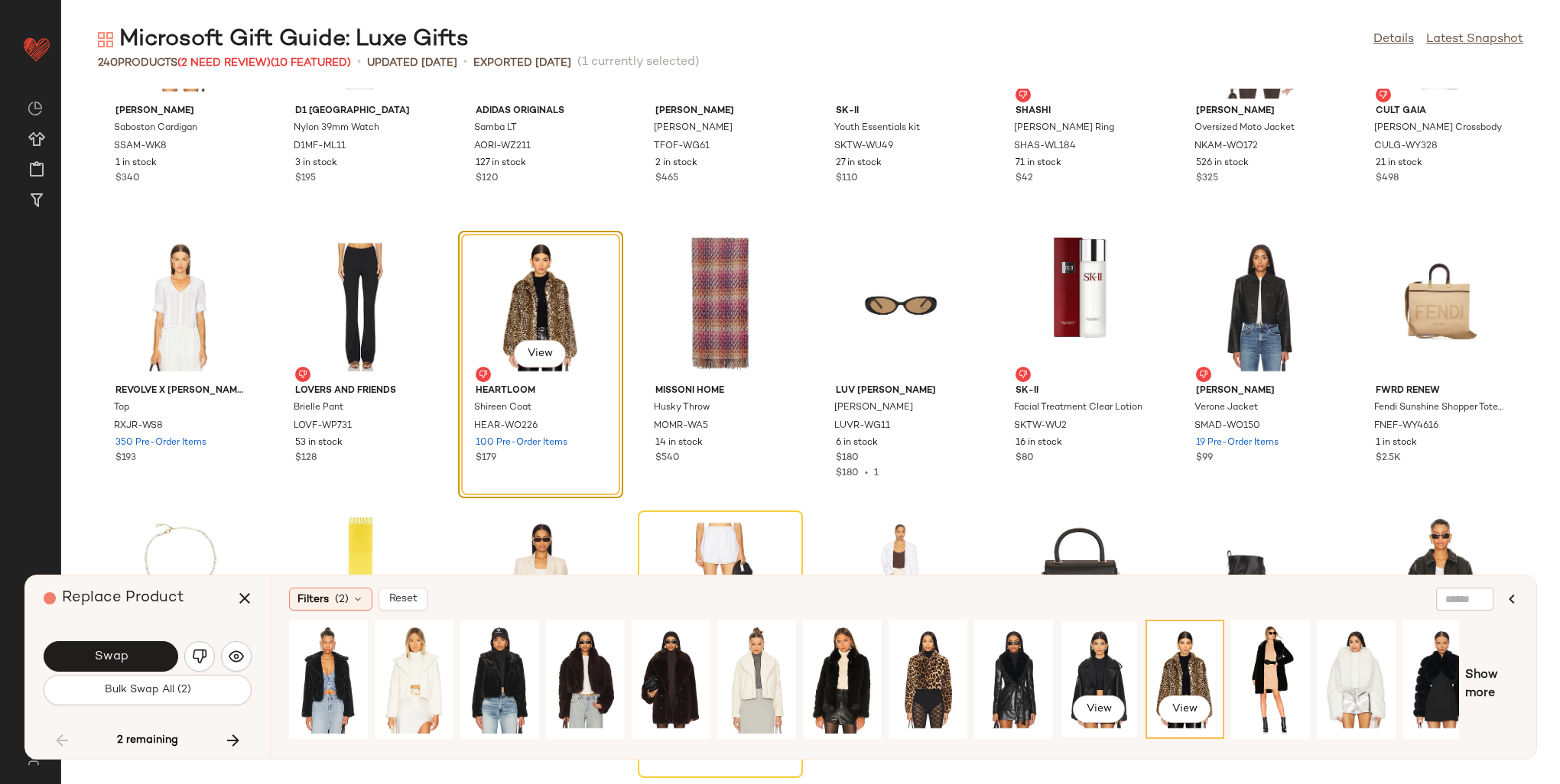
click at [1103, 663] on div "View" at bounding box center [1099, 680] width 68 height 109
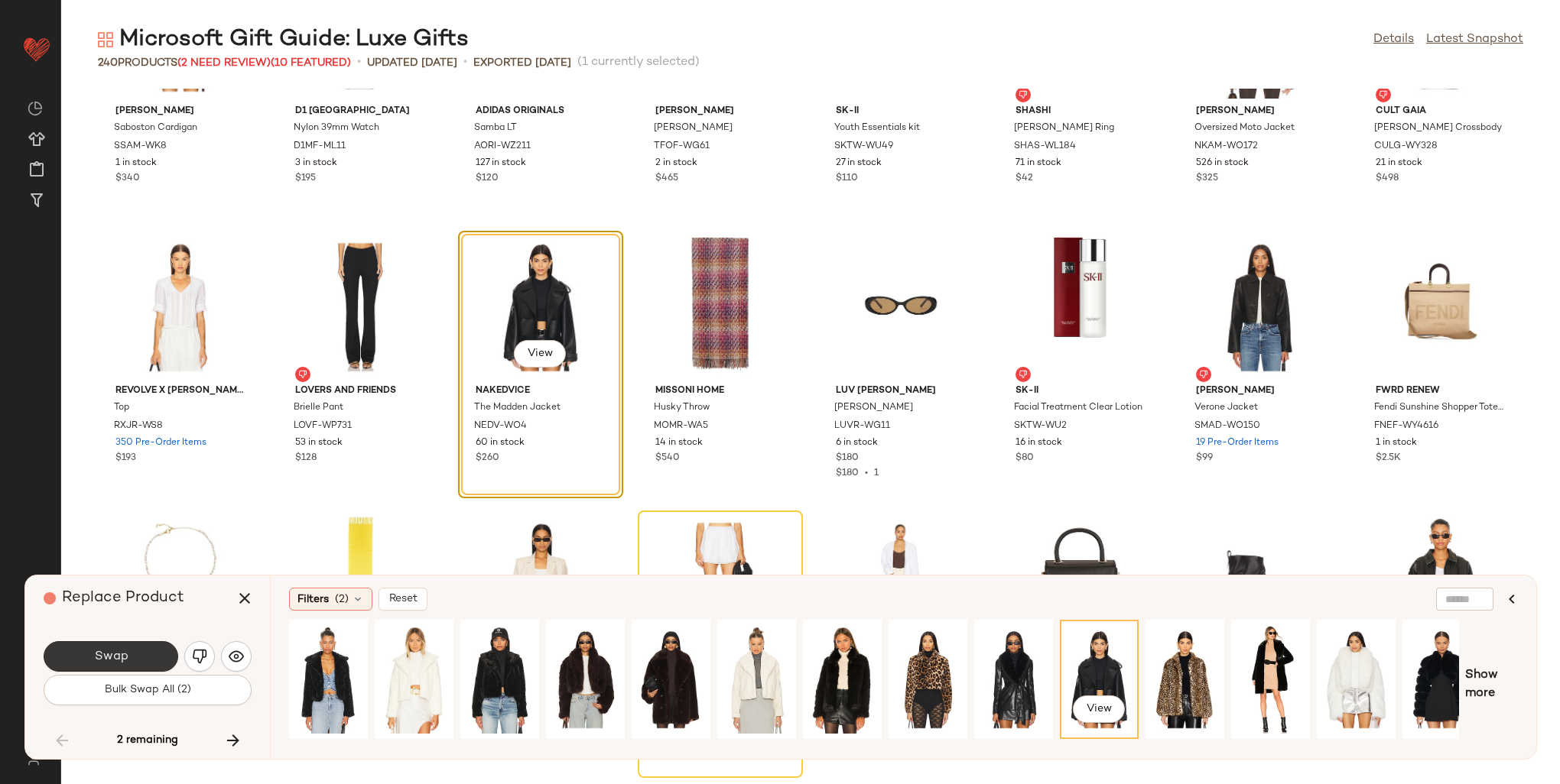
click at [136, 652] on button "Swap" at bounding box center [110, 656] width 134 height 31
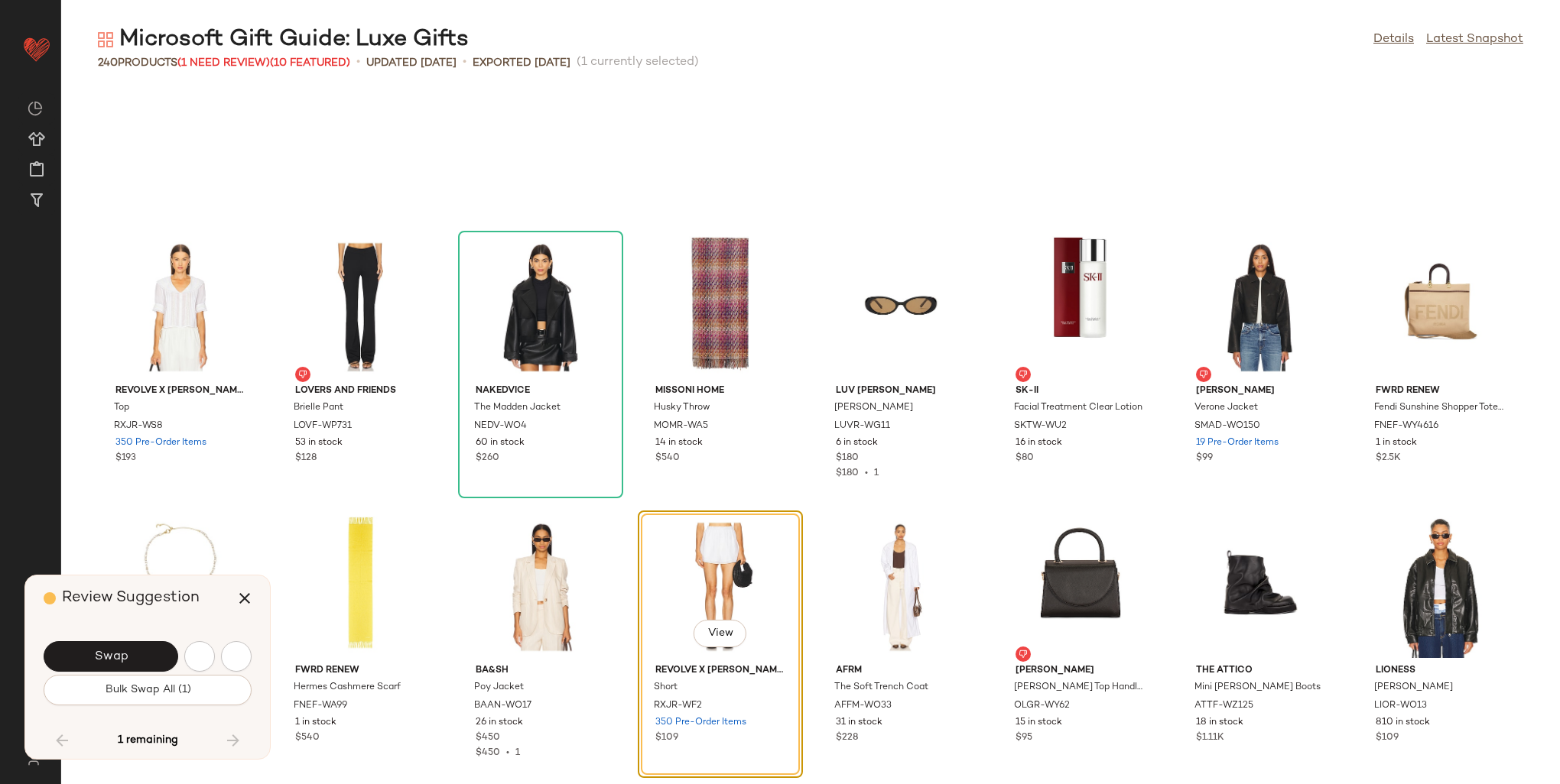
scroll to position [5876, 0]
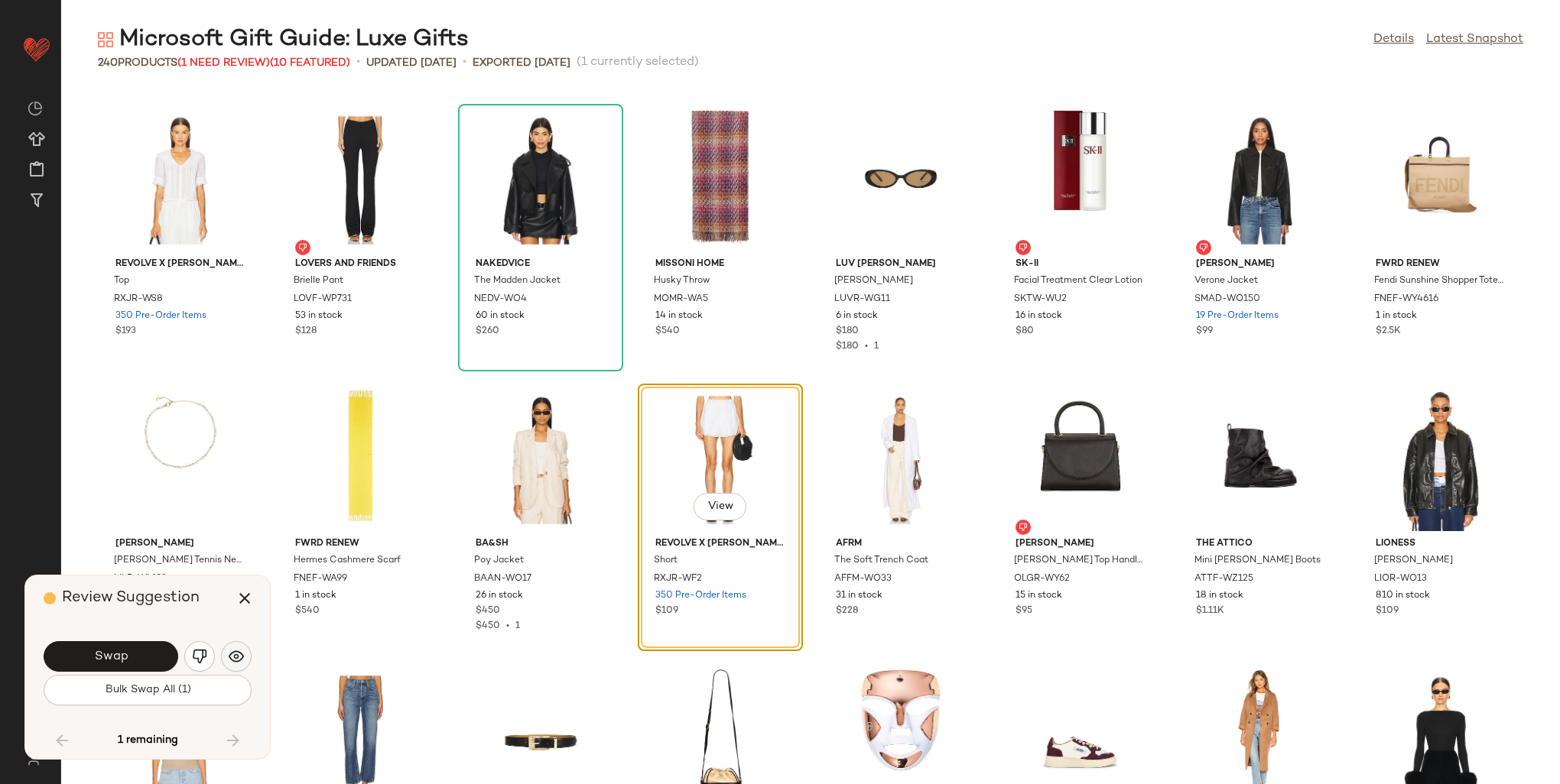
click at [247, 655] on button "button" at bounding box center [236, 656] width 31 height 31
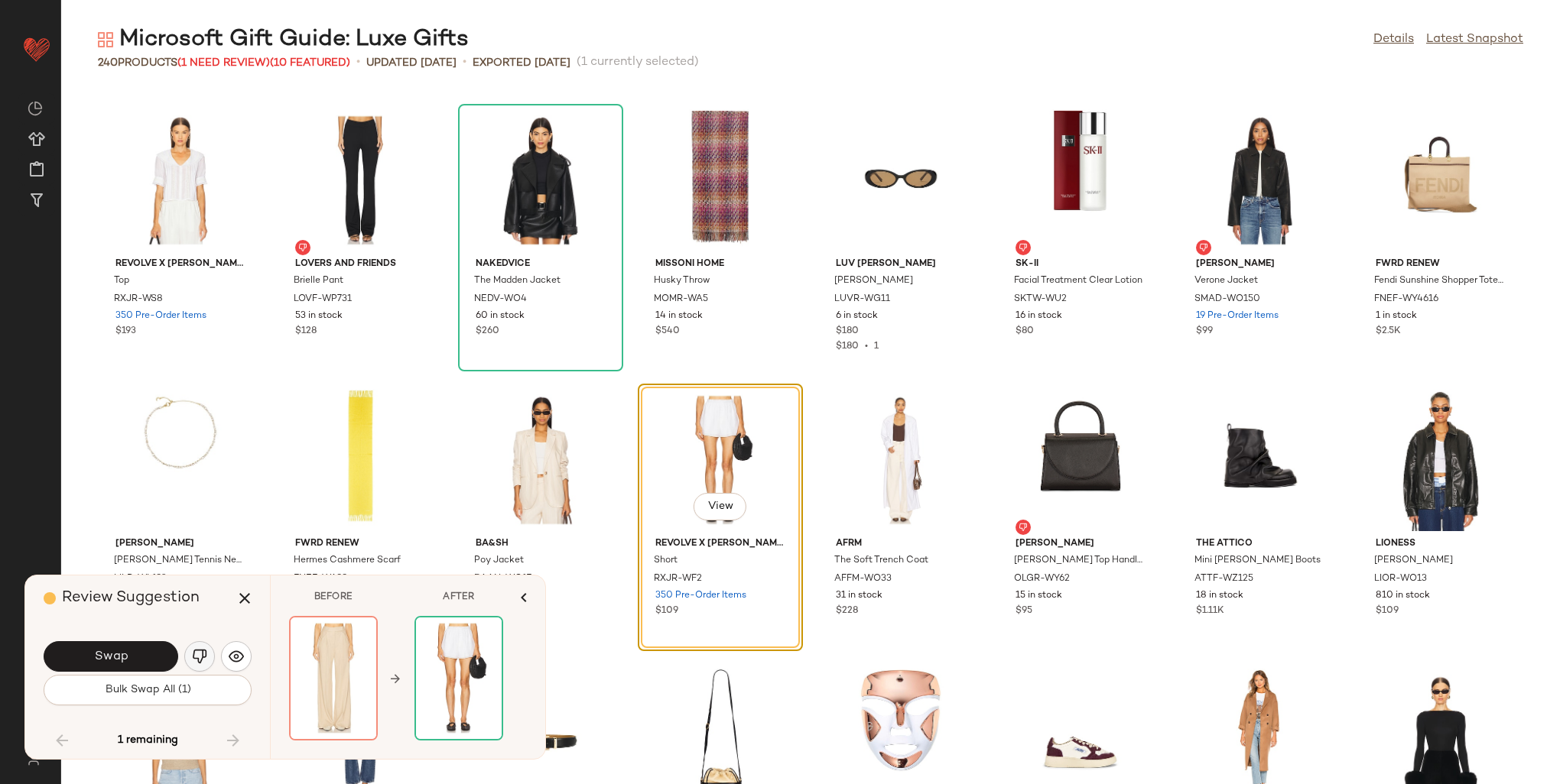
click at [200, 652] on img "button" at bounding box center [200, 656] width 16 height 16
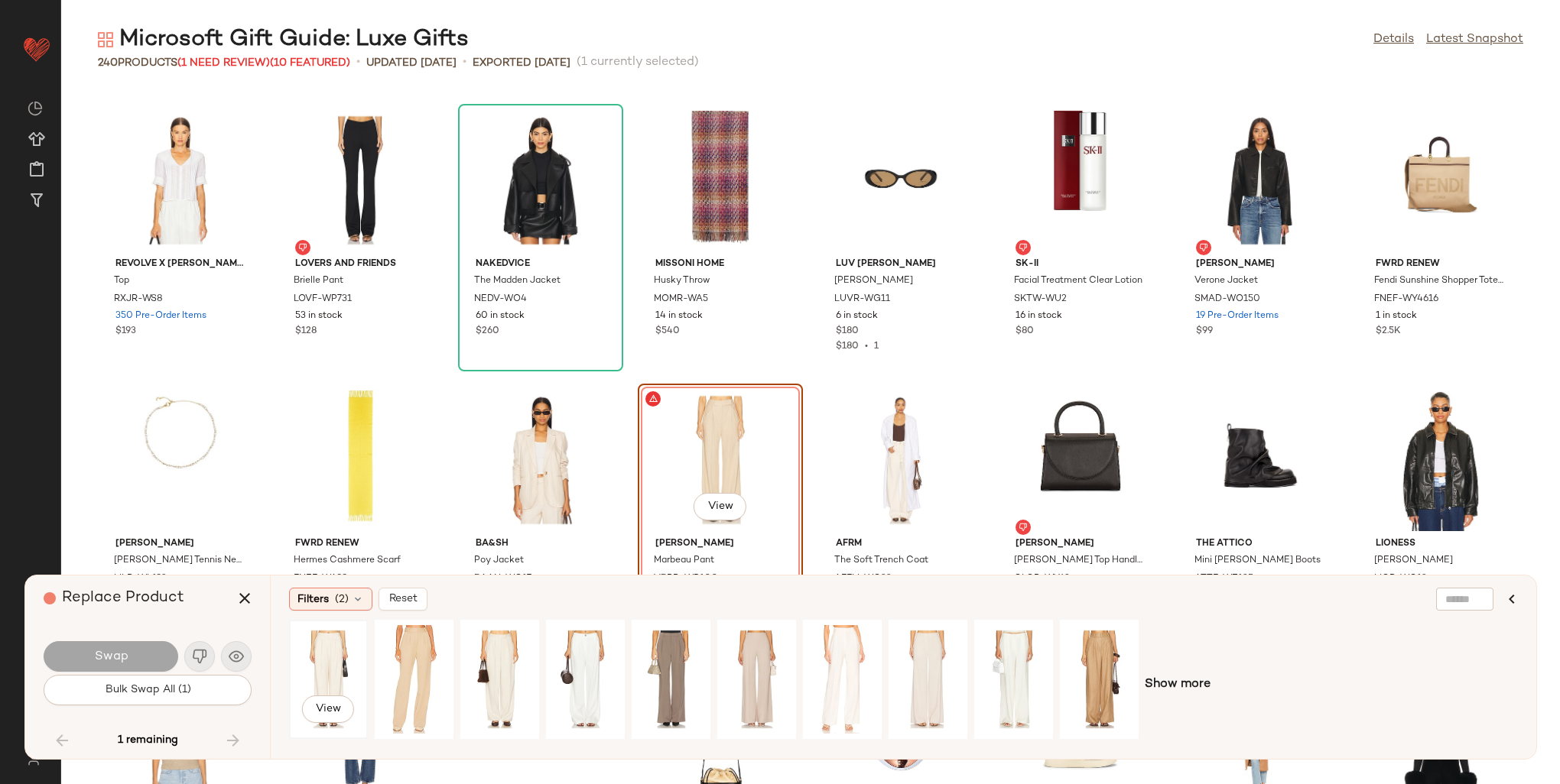
click at [330, 647] on div "View" at bounding box center [328, 680] width 68 height 109
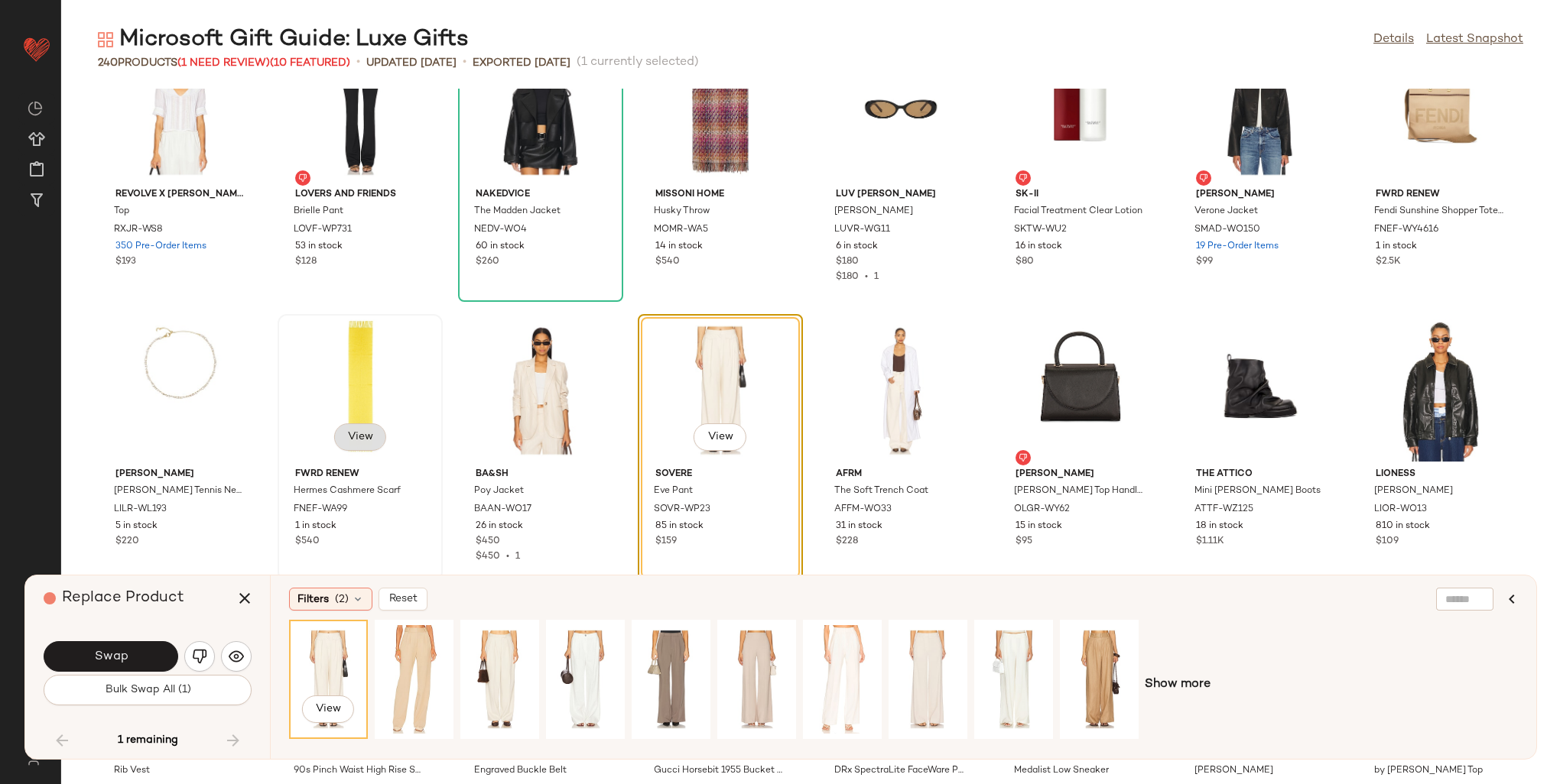
scroll to position [5953, 0]
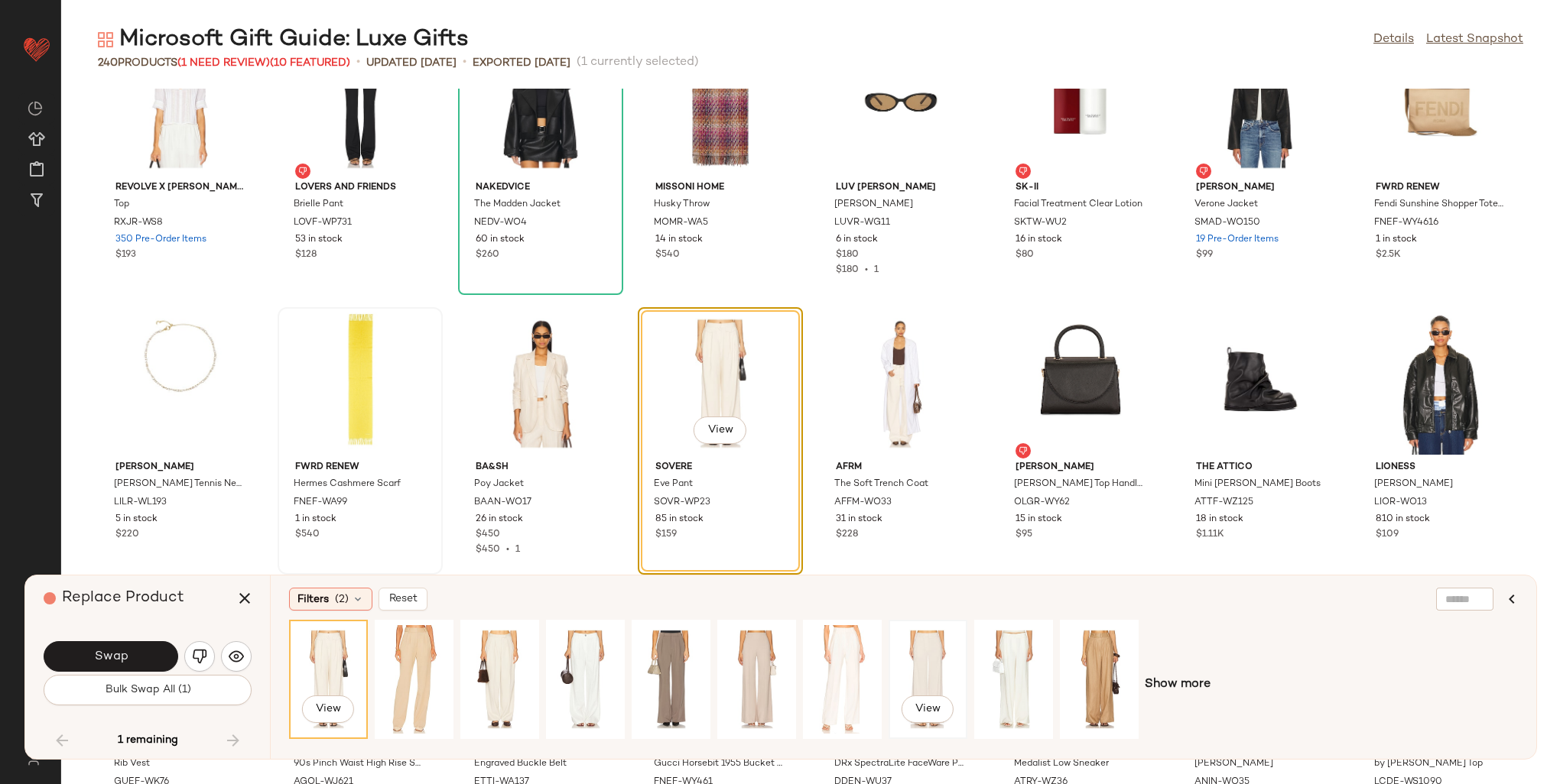
click at [892, 644] on div "View" at bounding box center [928, 679] width 76 height 116
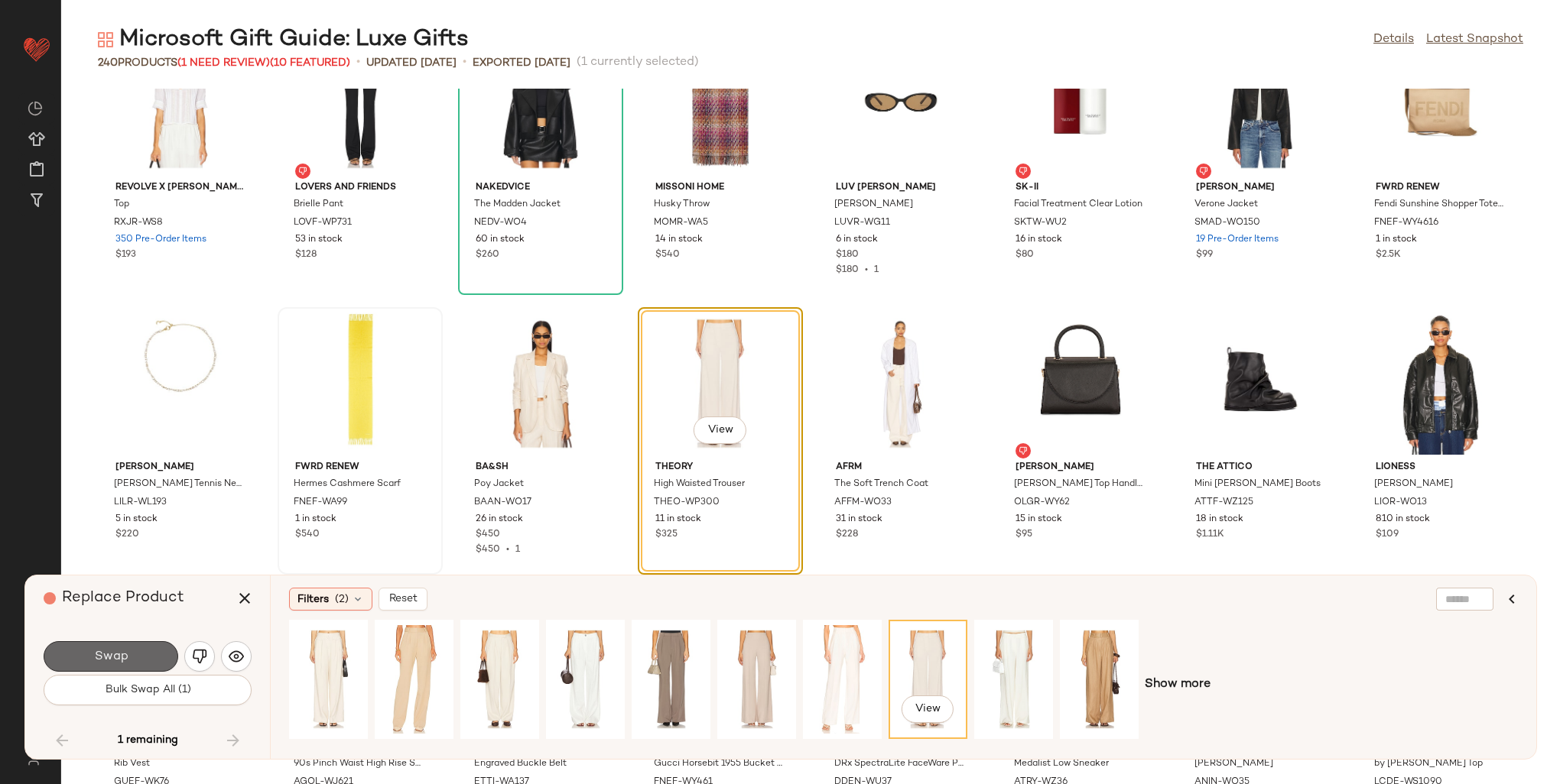
click at [144, 649] on button "Swap" at bounding box center [110, 656] width 134 height 31
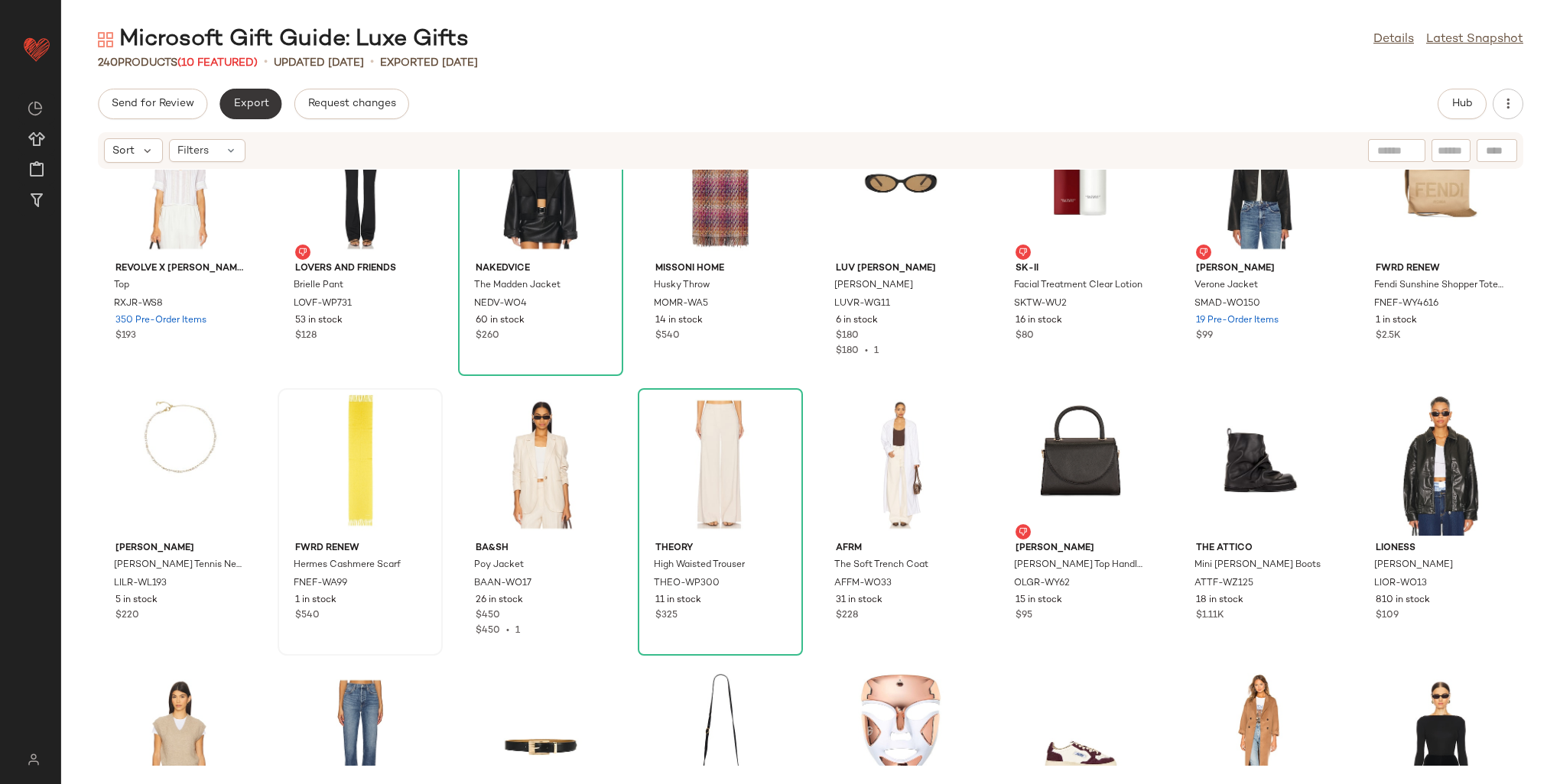
click at [262, 91] on button "Export" at bounding box center [250, 104] width 62 height 31
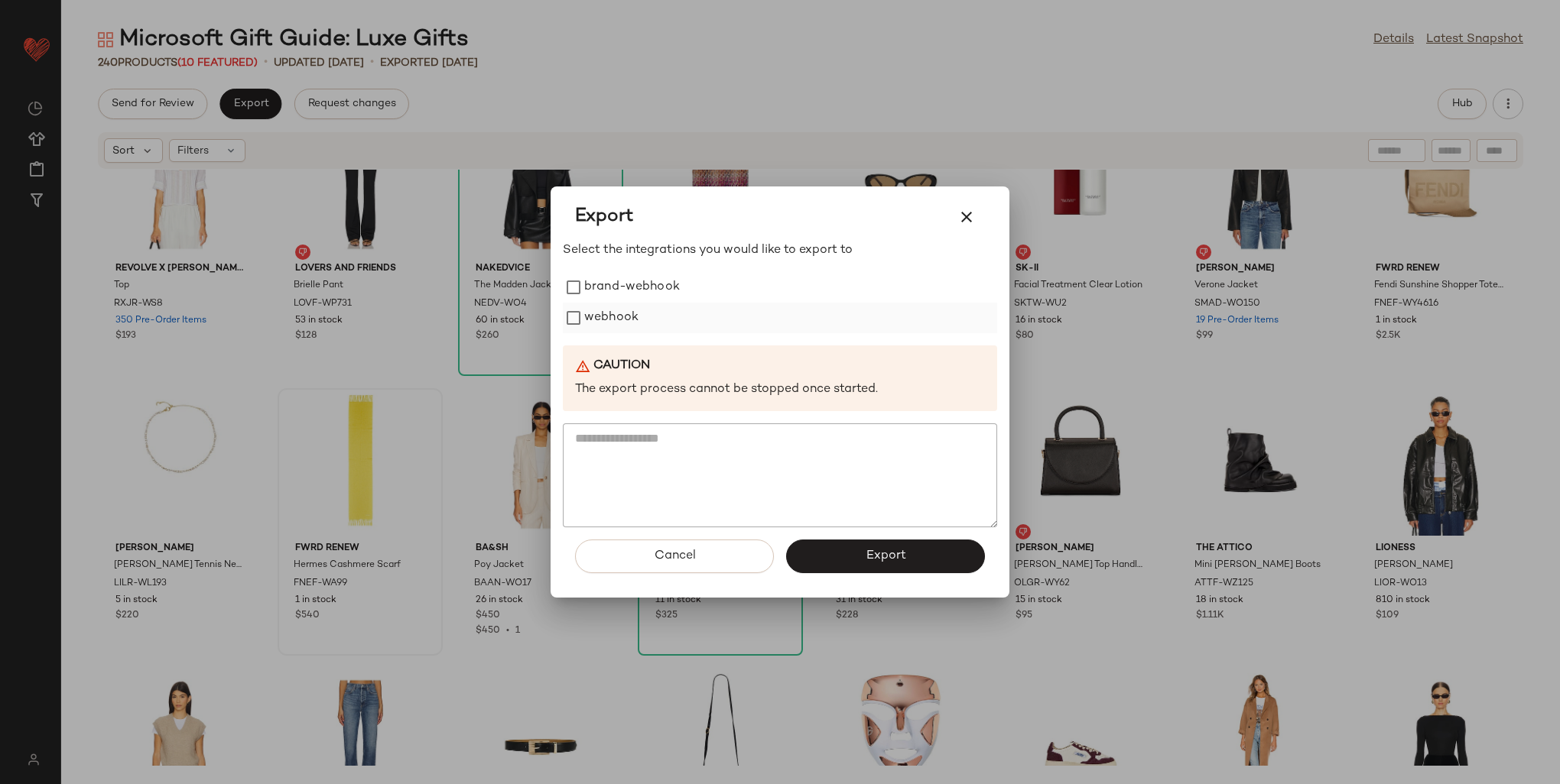
click at [605, 321] on label "webhook" at bounding box center [612, 317] width 54 height 31
click at [903, 552] on span "Export" at bounding box center [885, 556] width 40 height 15
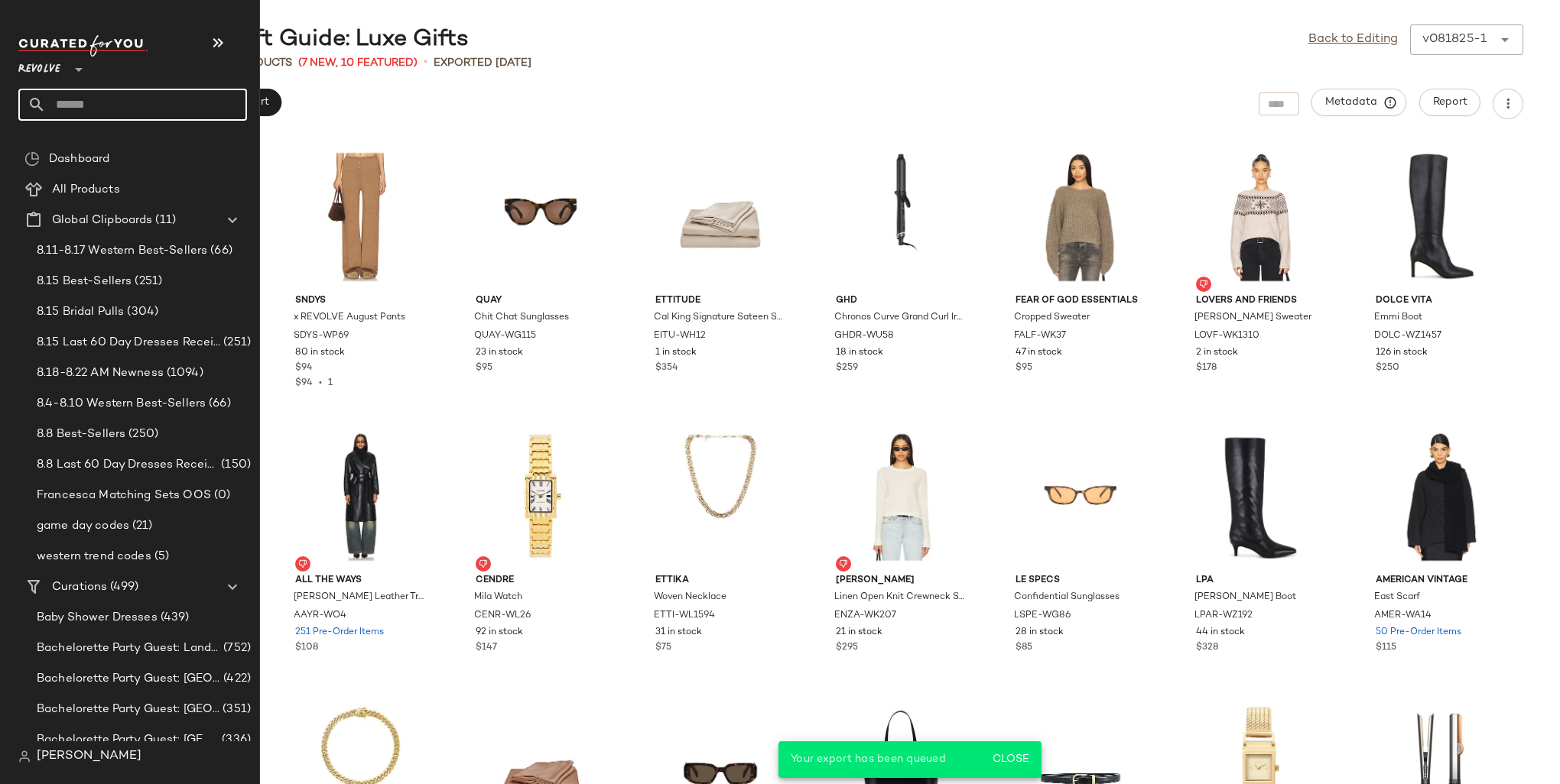
click at [74, 110] on input "text" at bounding box center [147, 105] width 201 height 32
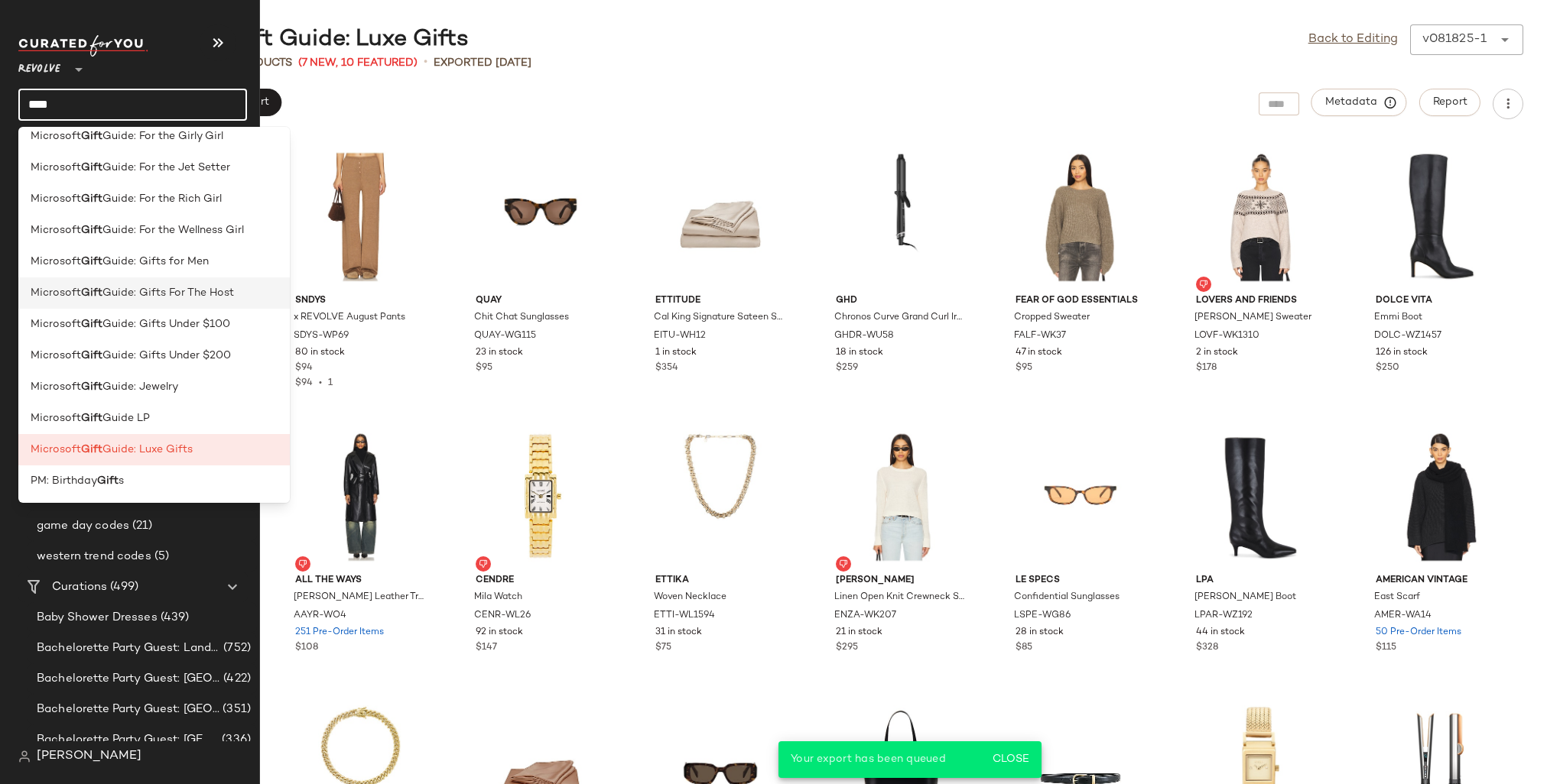
scroll to position [138, 0]
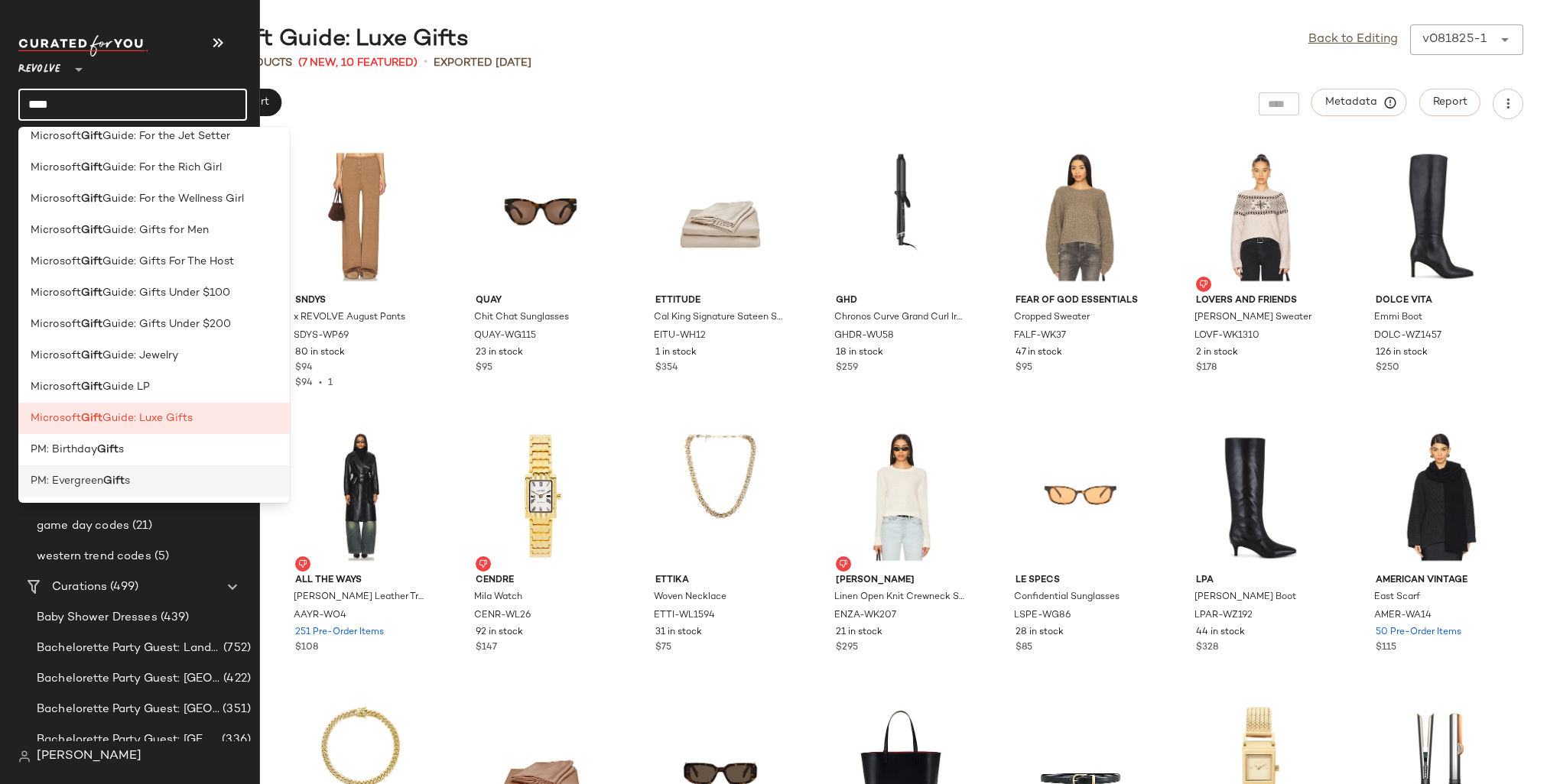
type input "****"
click at [171, 483] on div "PM: Evergreen Gift s" at bounding box center [154, 481] width 247 height 16
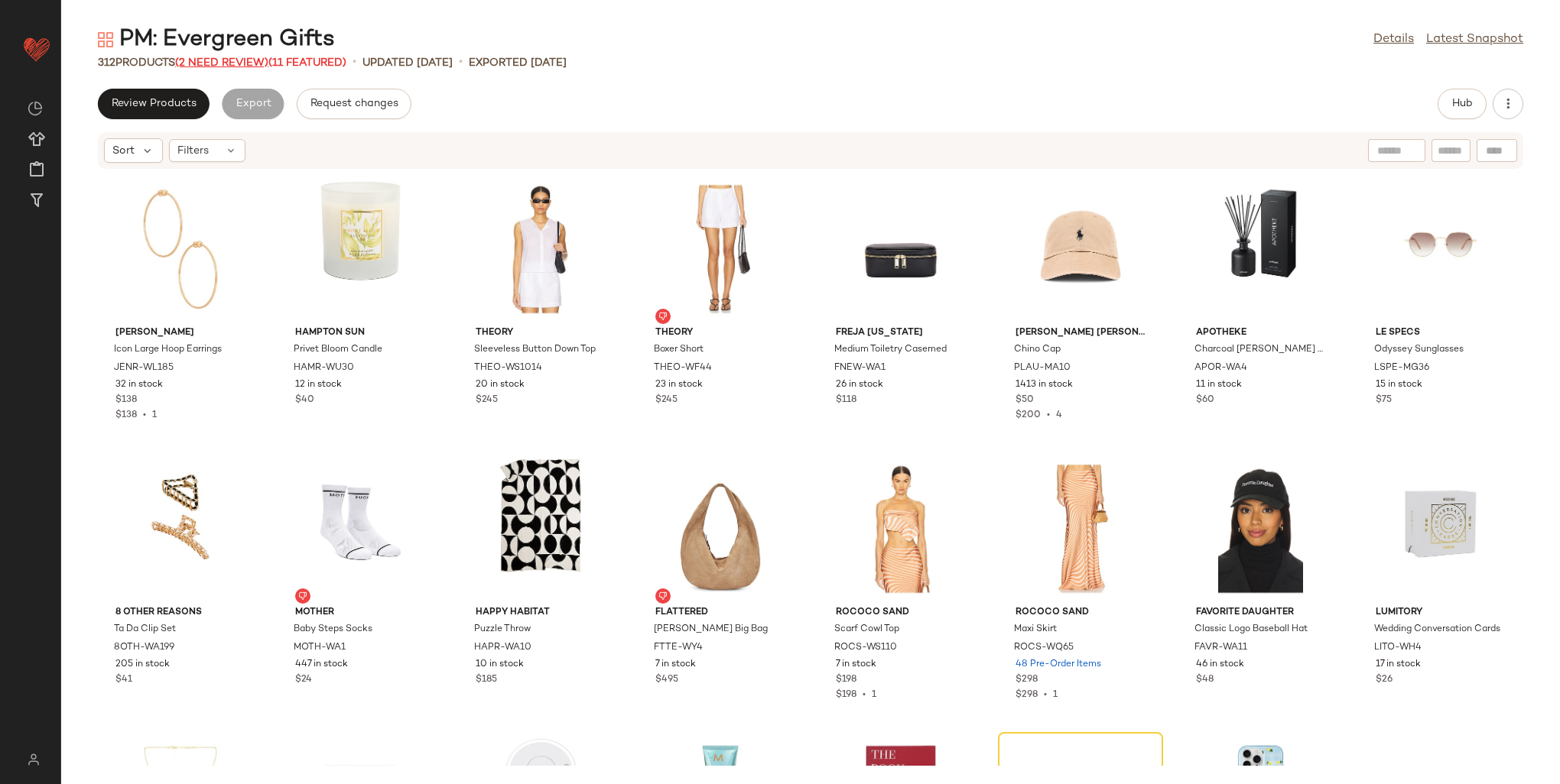
click at [211, 59] on span "(2 Need Review)" at bounding box center [221, 63] width 93 height 12
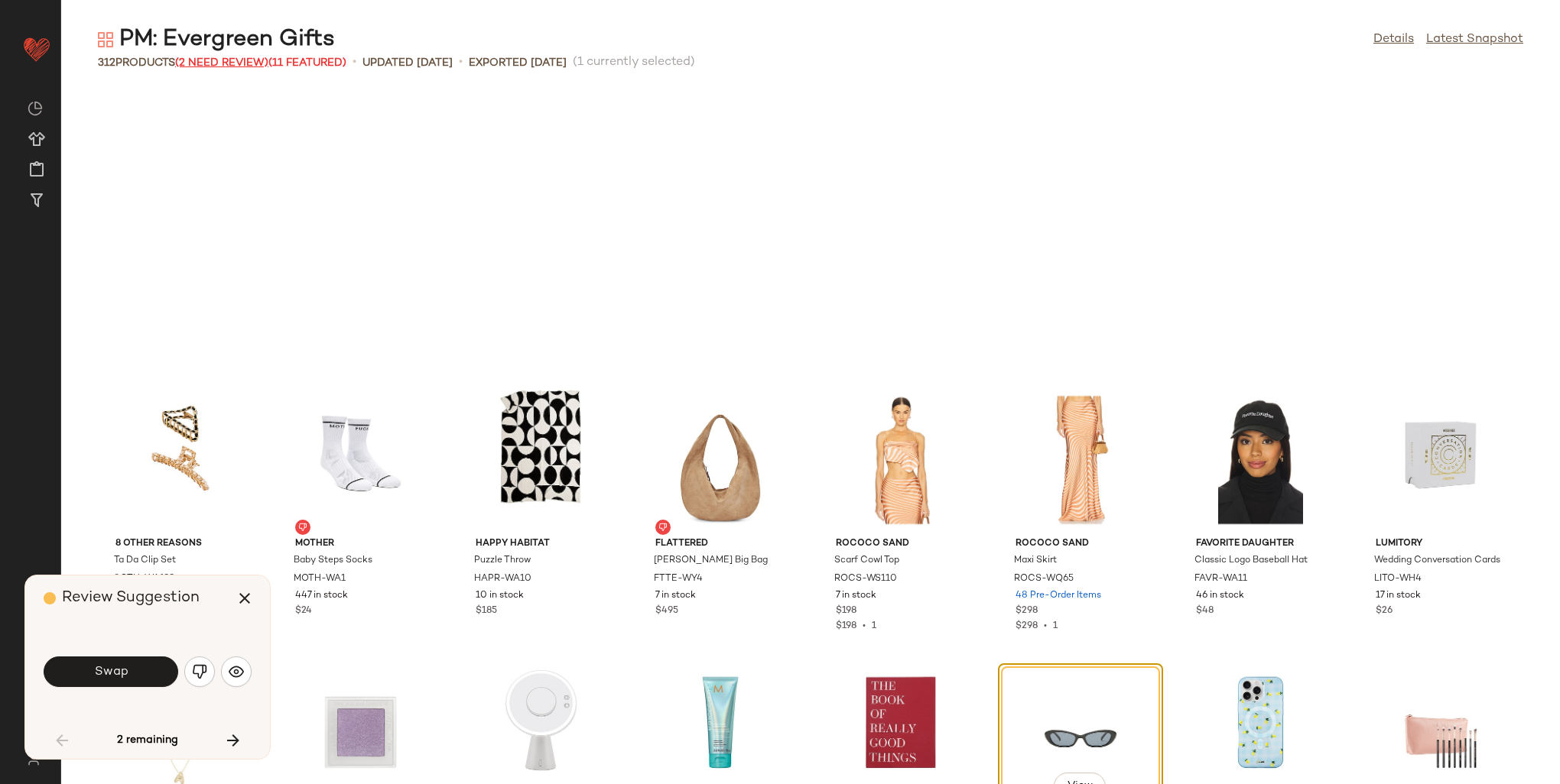
scroll to position [292, 0]
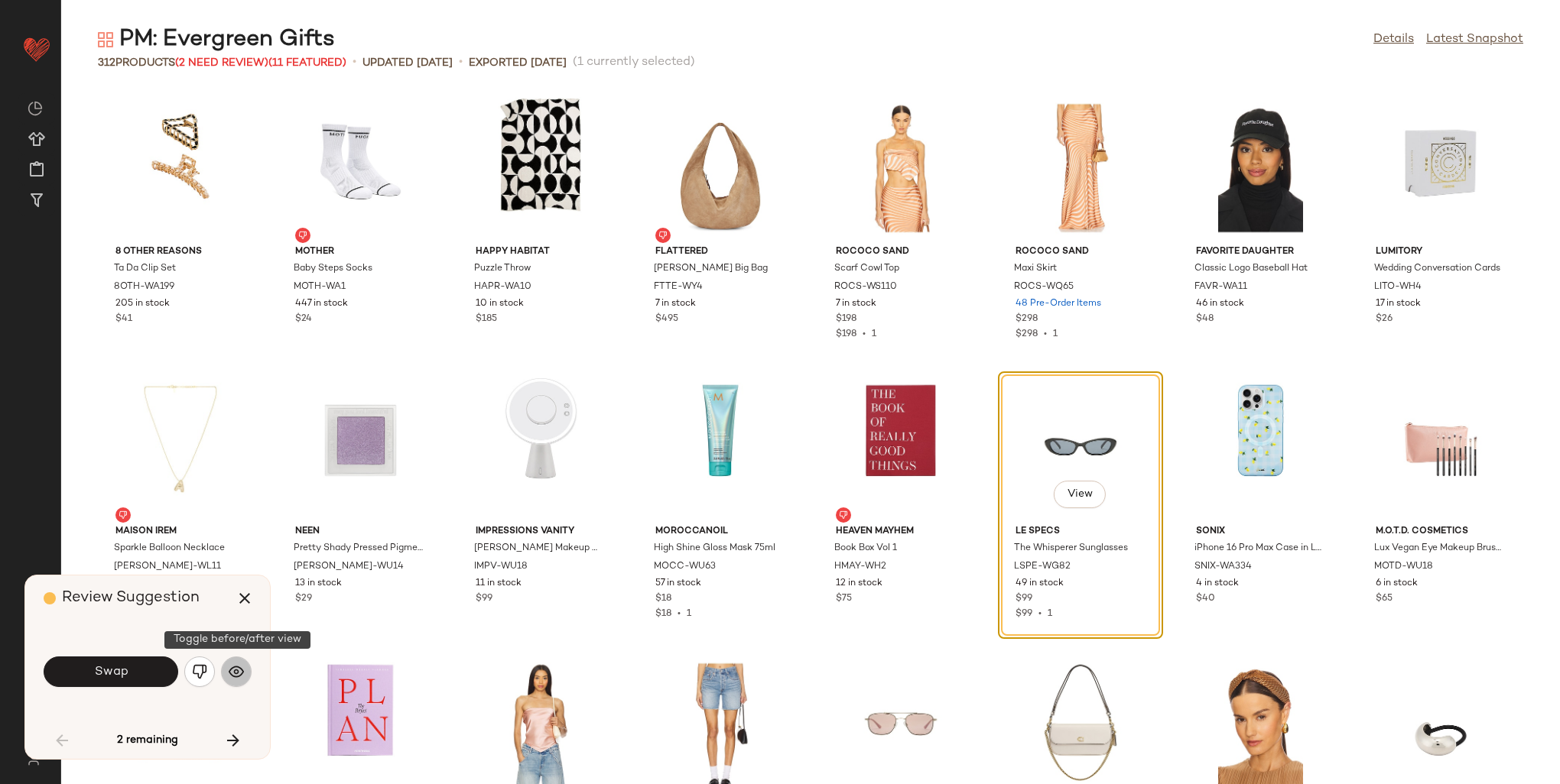
click at [232, 673] on img "button" at bounding box center [236, 672] width 16 height 16
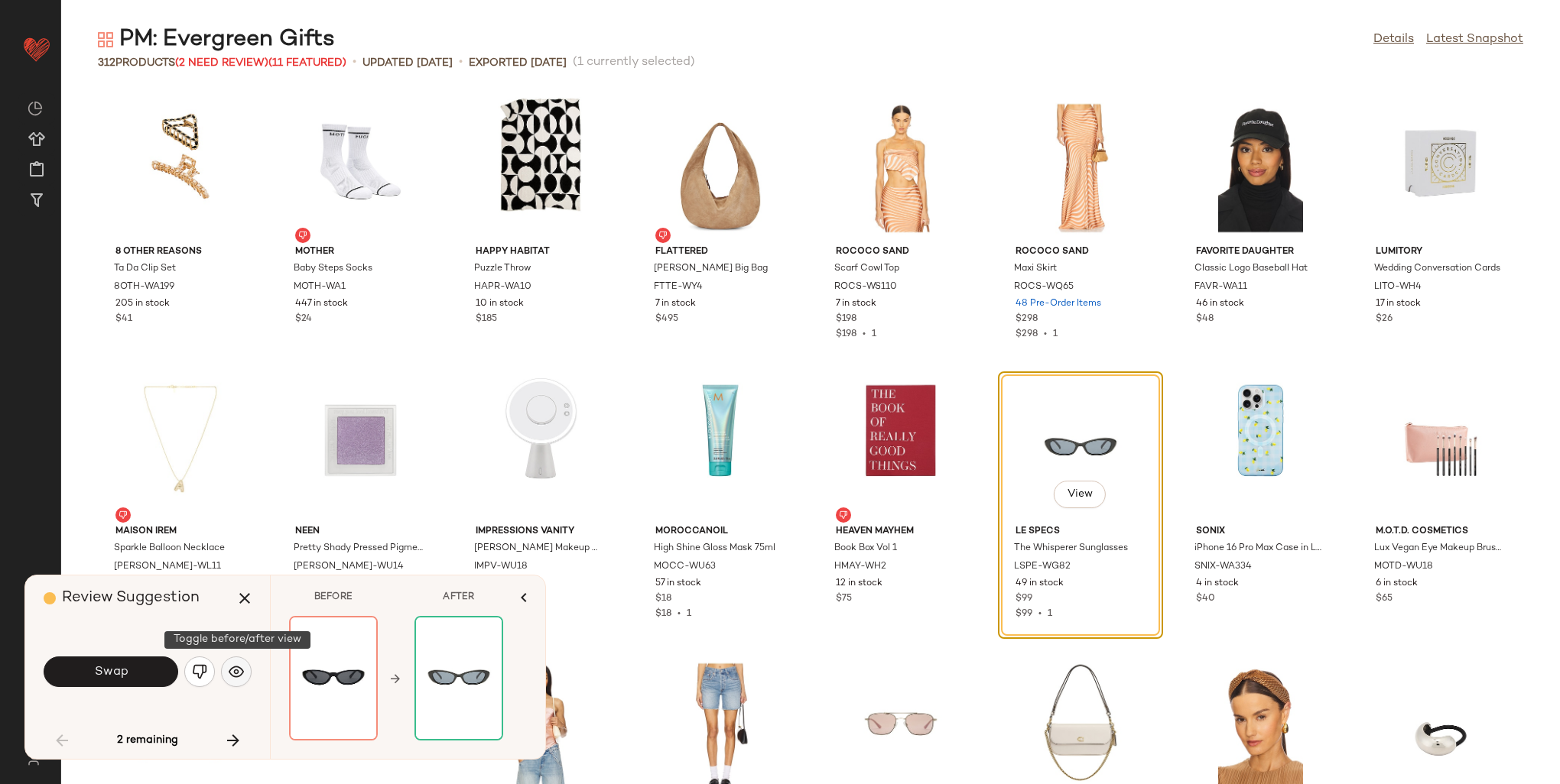
click at [233, 671] on img "button" at bounding box center [236, 672] width 16 height 16
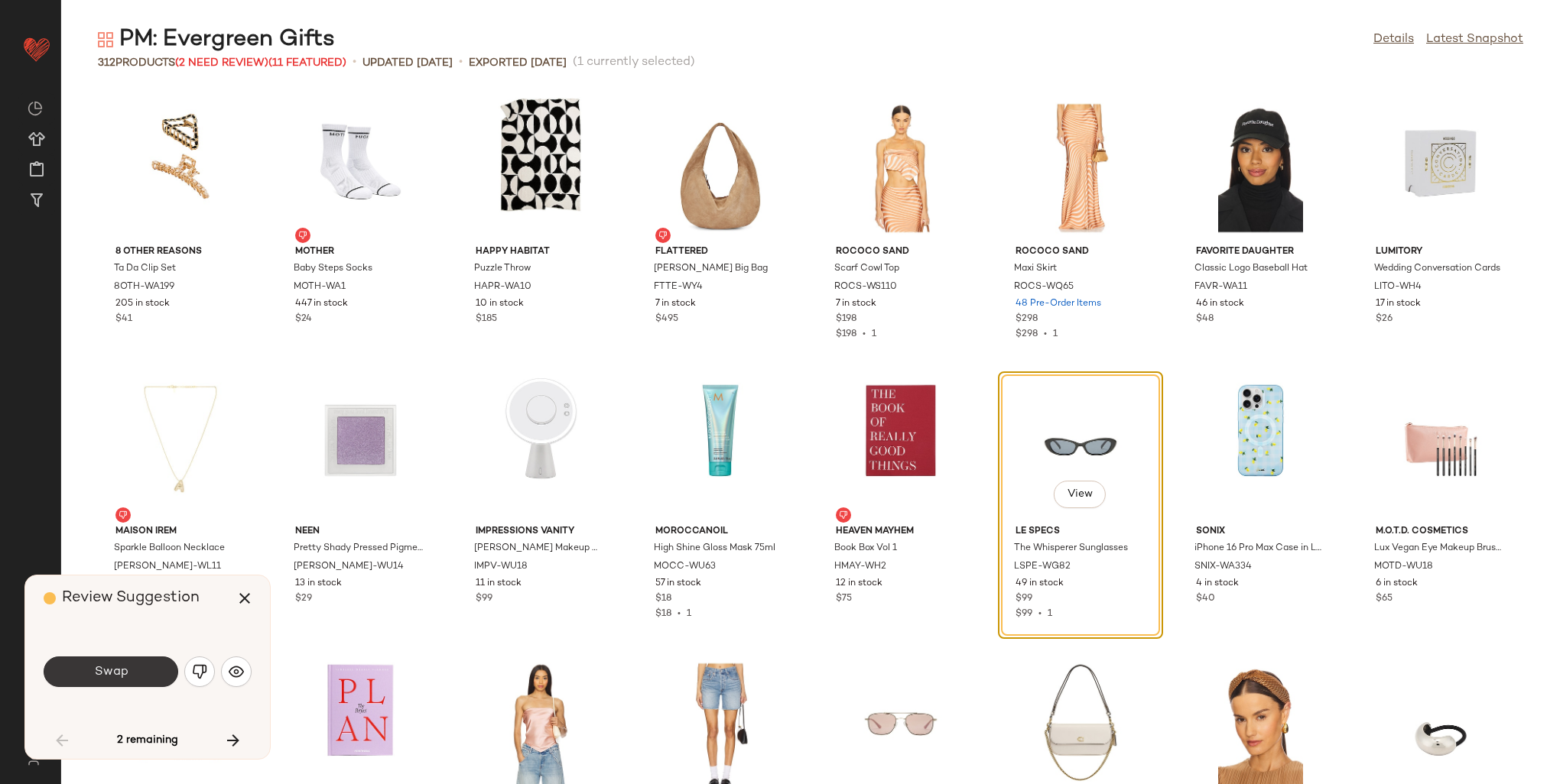
click at [136, 669] on button "Swap" at bounding box center [110, 672] width 134 height 31
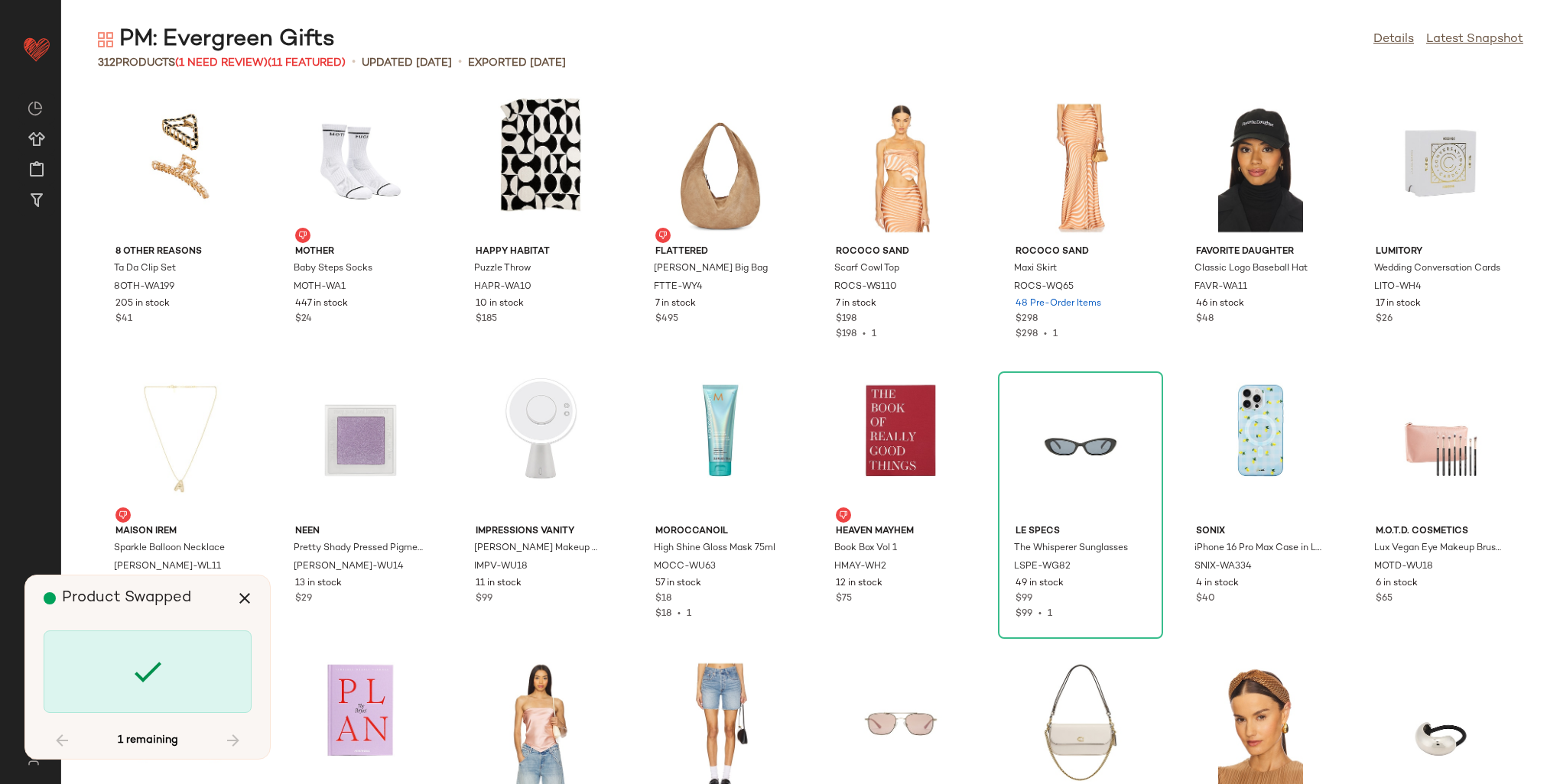
scroll to position [1679, 0]
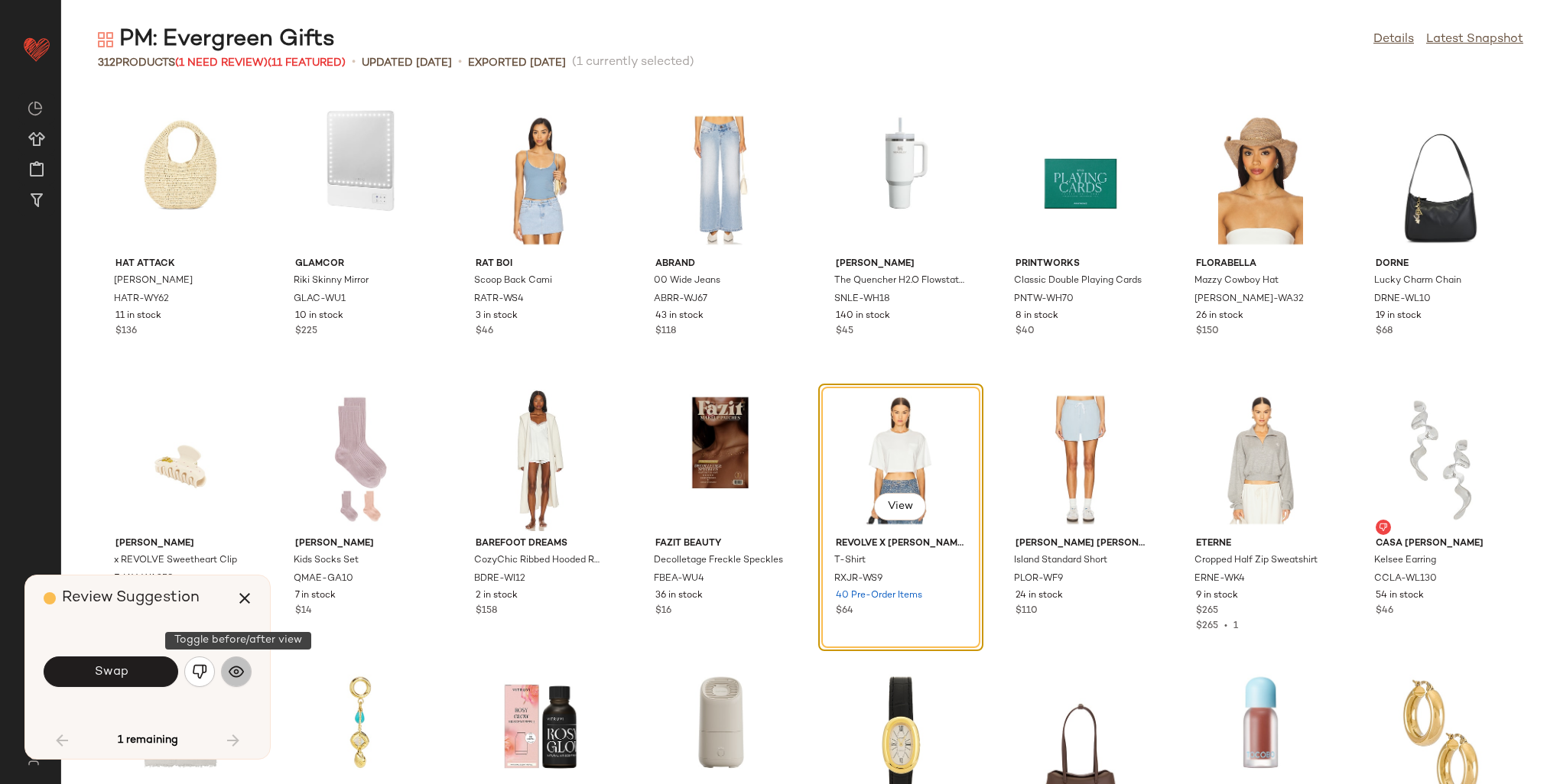
click at [226, 669] on button "button" at bounding box center [236, 672] width 31 height 31
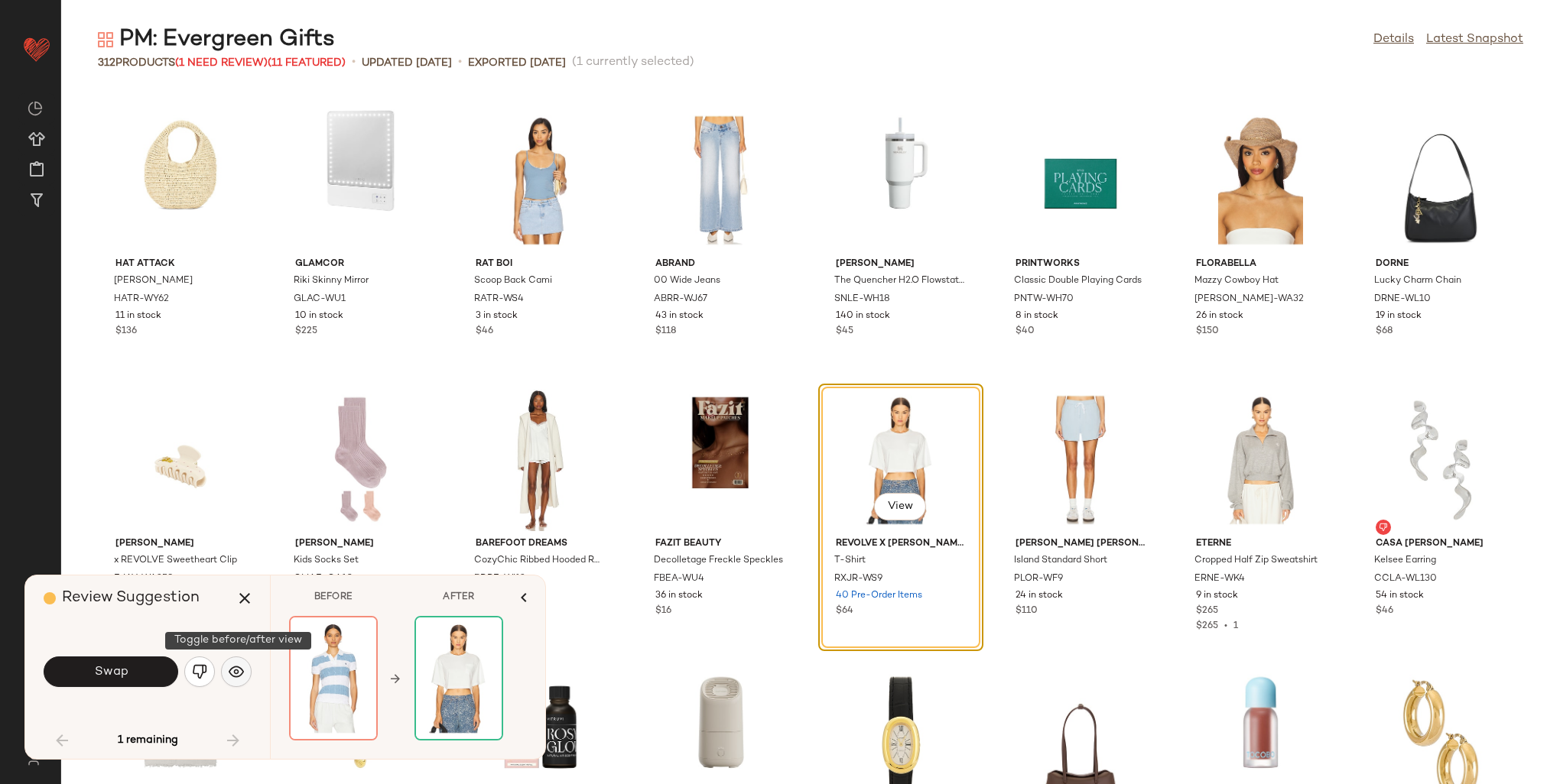
click at [226, 669] on button "button" at bounding box center [236, 672] width 31 height 31
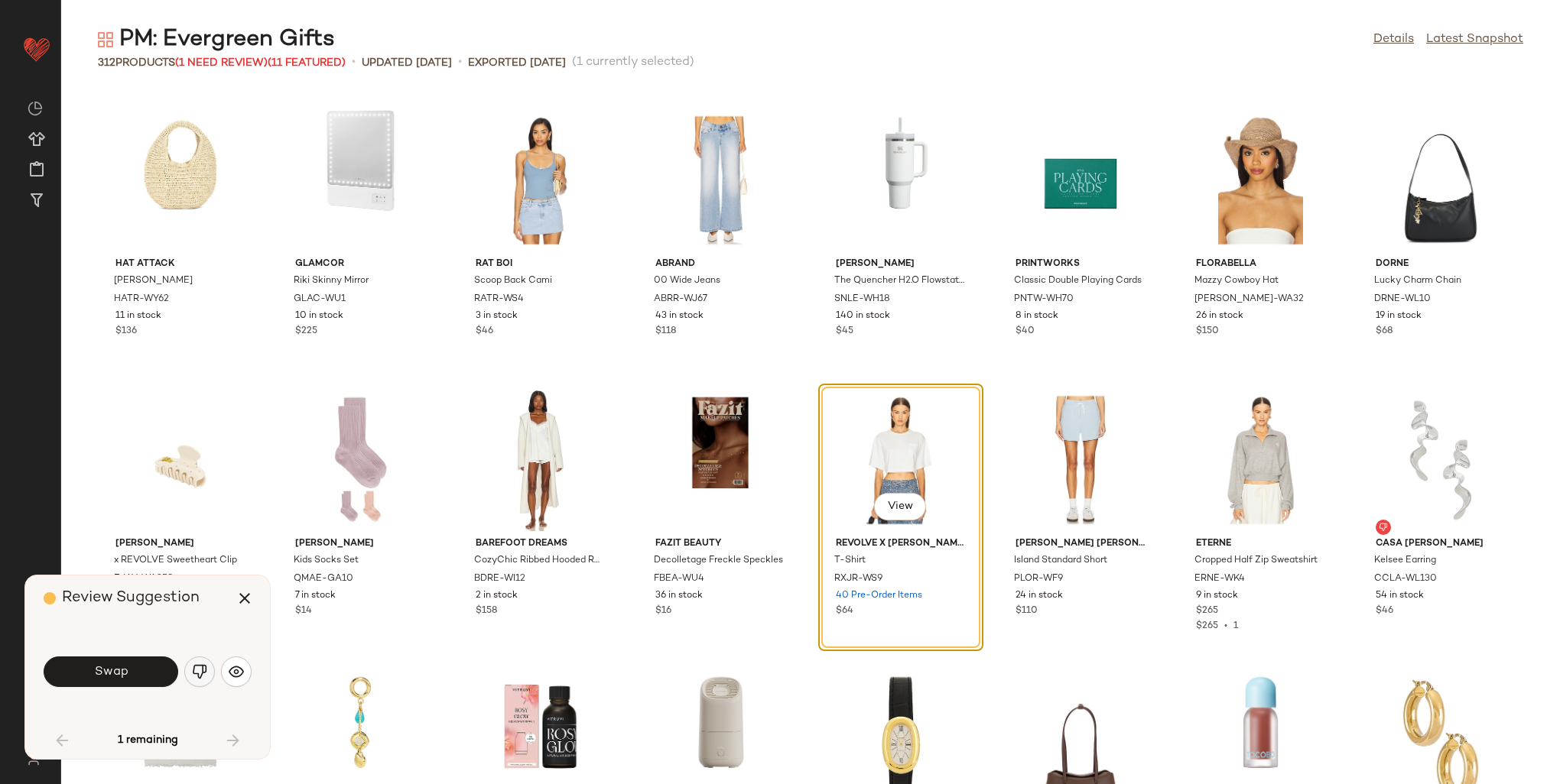
click at [195, 673] on img "button" at bounding box center [200, 672] width 16 height 16
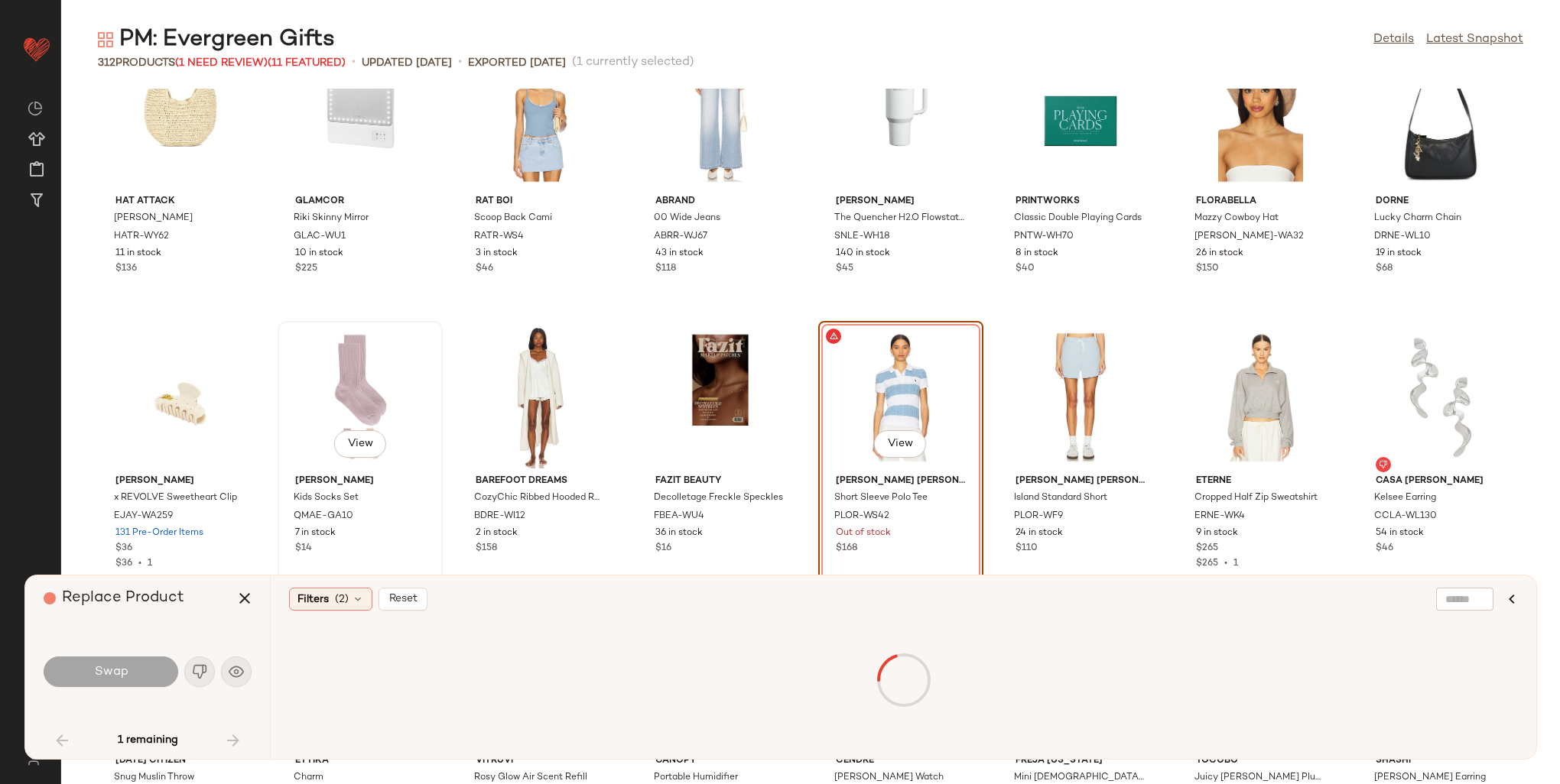
scroll to position [1755, 0]
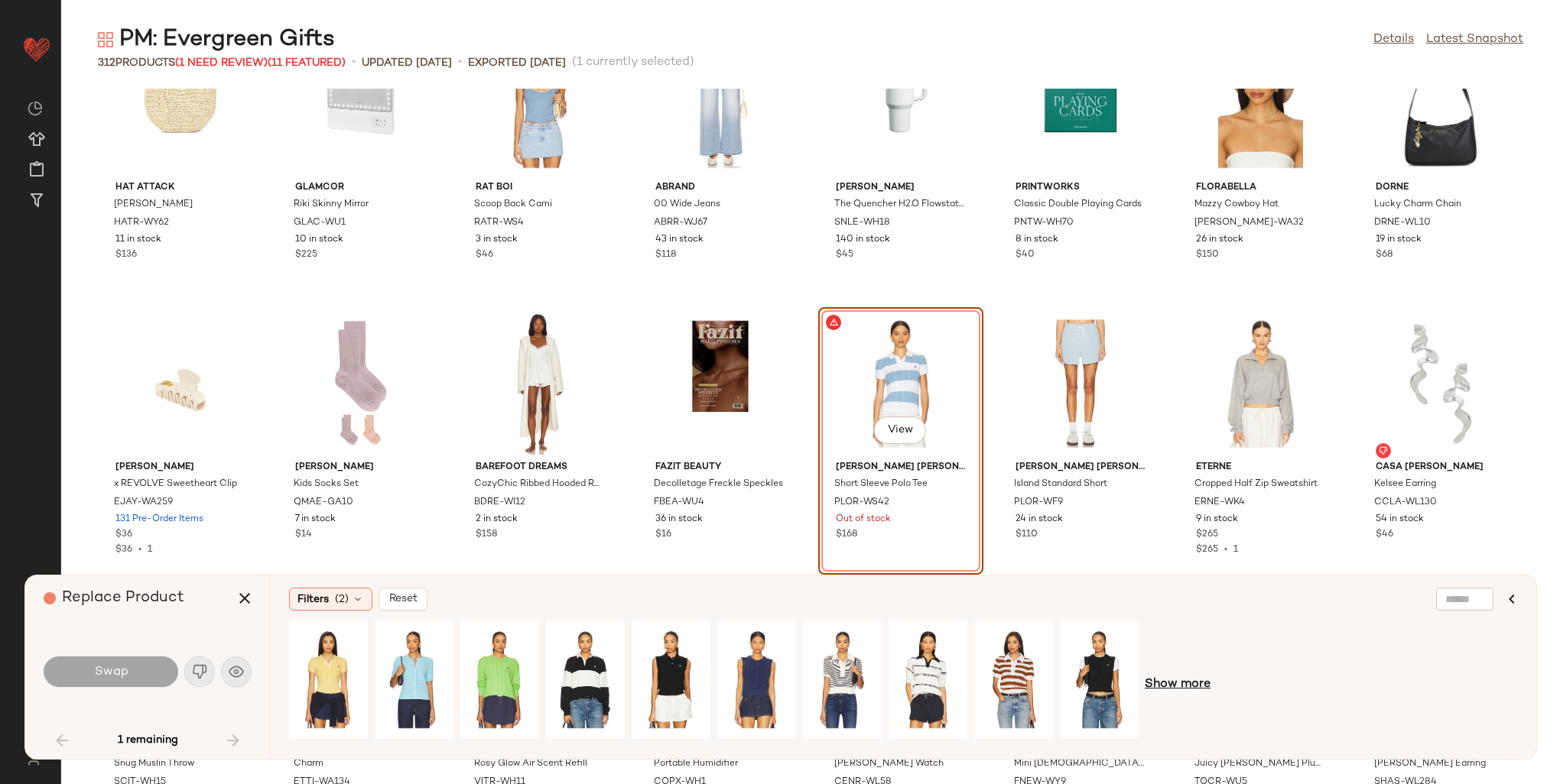
click at [1186, 688] on span "Show more" at bounding box center [1177, 685] width 66 height 18
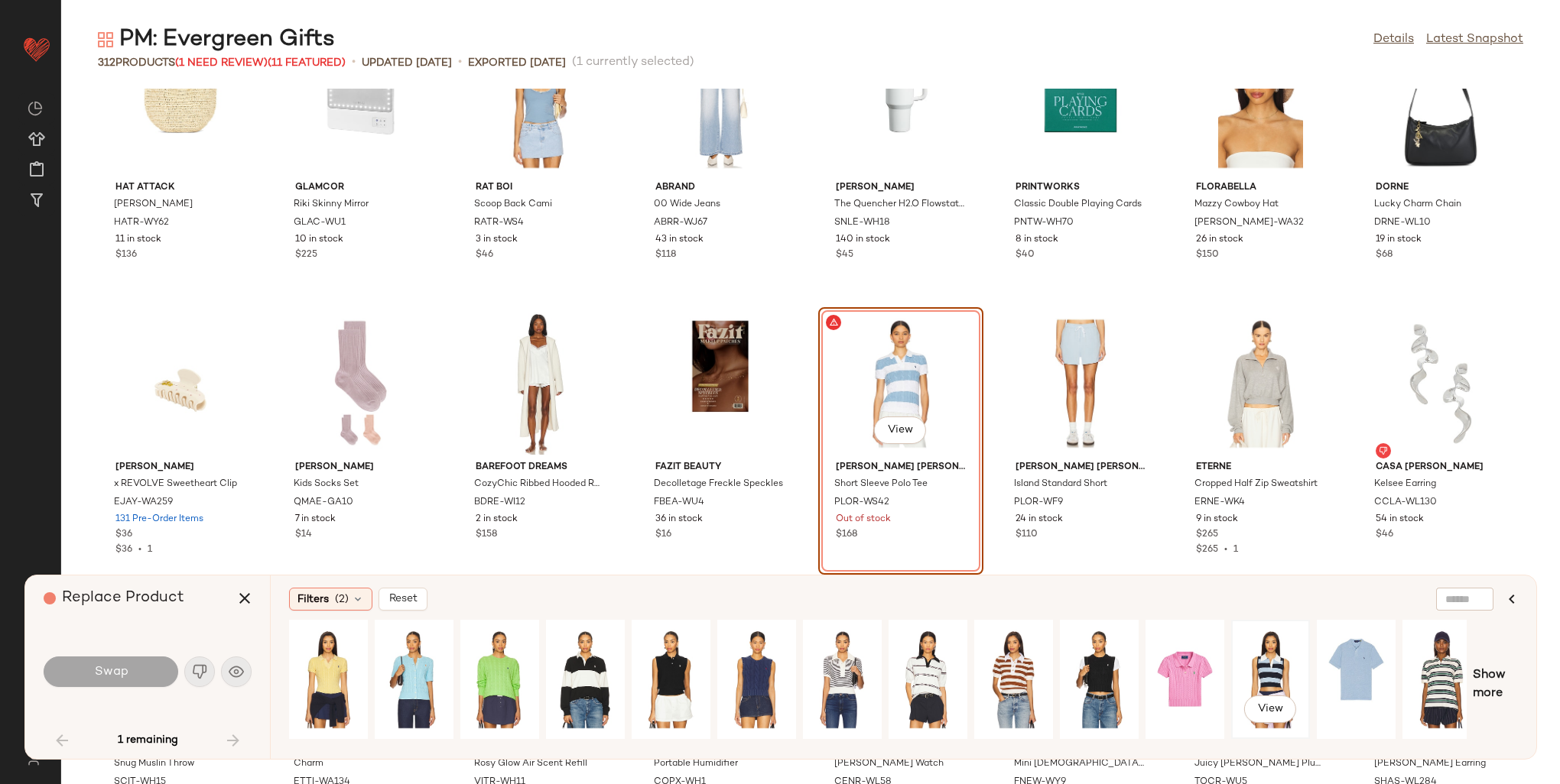
click at [1273, 678] on div "View" at bounding box center [1271, 680] width 68 height 109
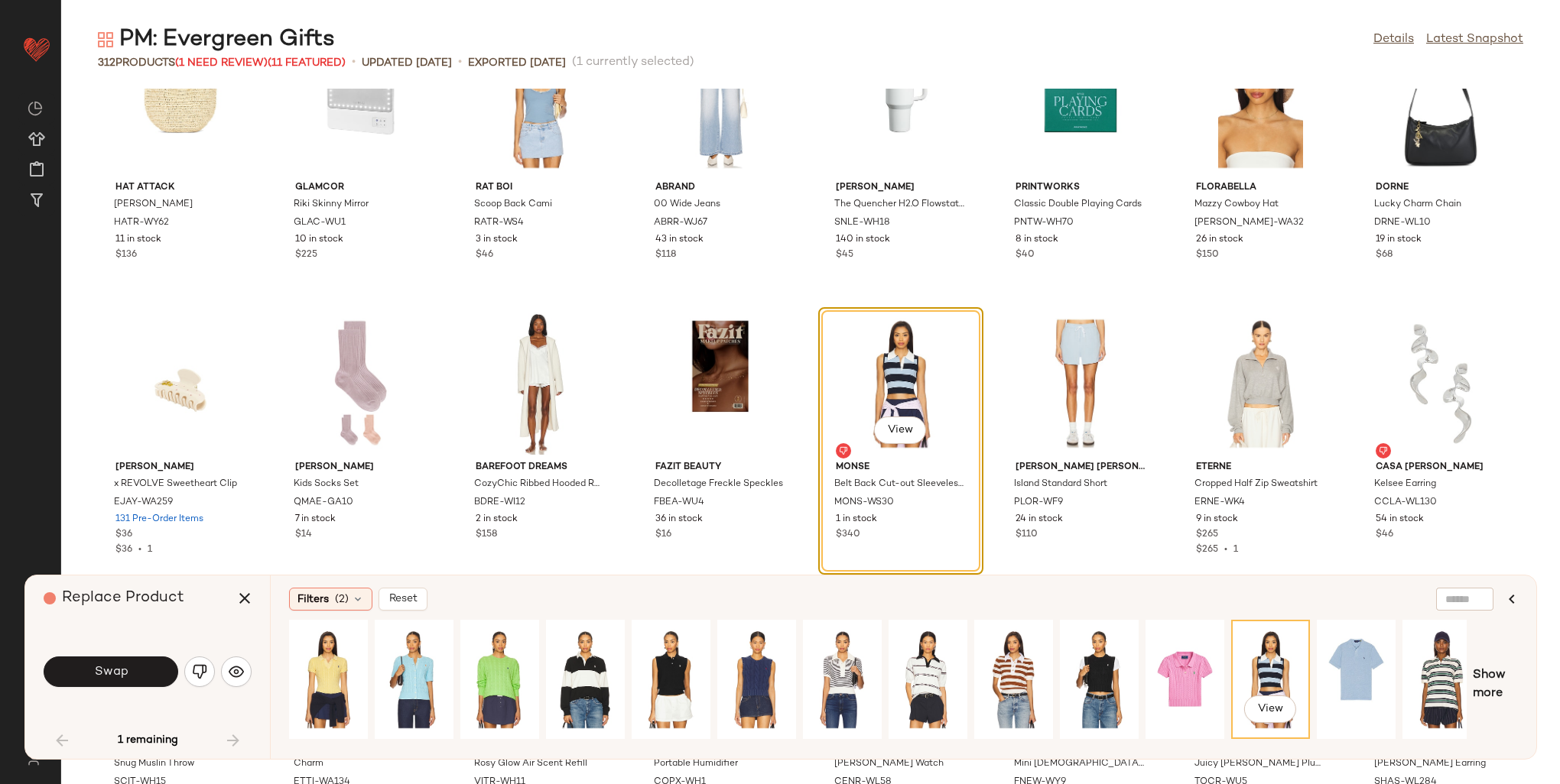
drag, startPoint x: 1040, startPoint y: 742, endPoint x: 1046, endPoint y: 747, distance: 7.8
click at [1046, 746] on div "View" at bounding box center [878, 685] width 1177 height 130
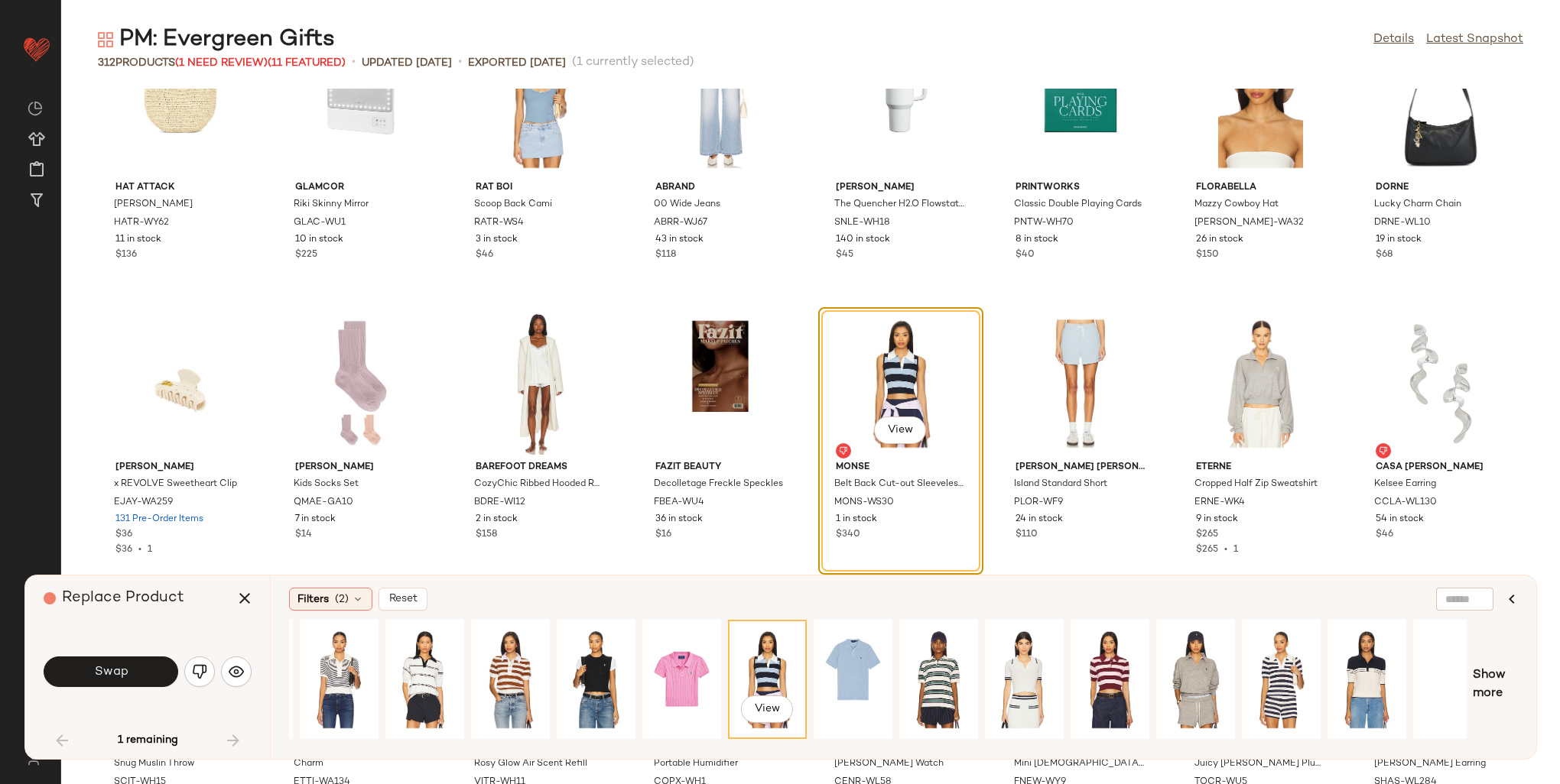
scroll to position [0, 528]
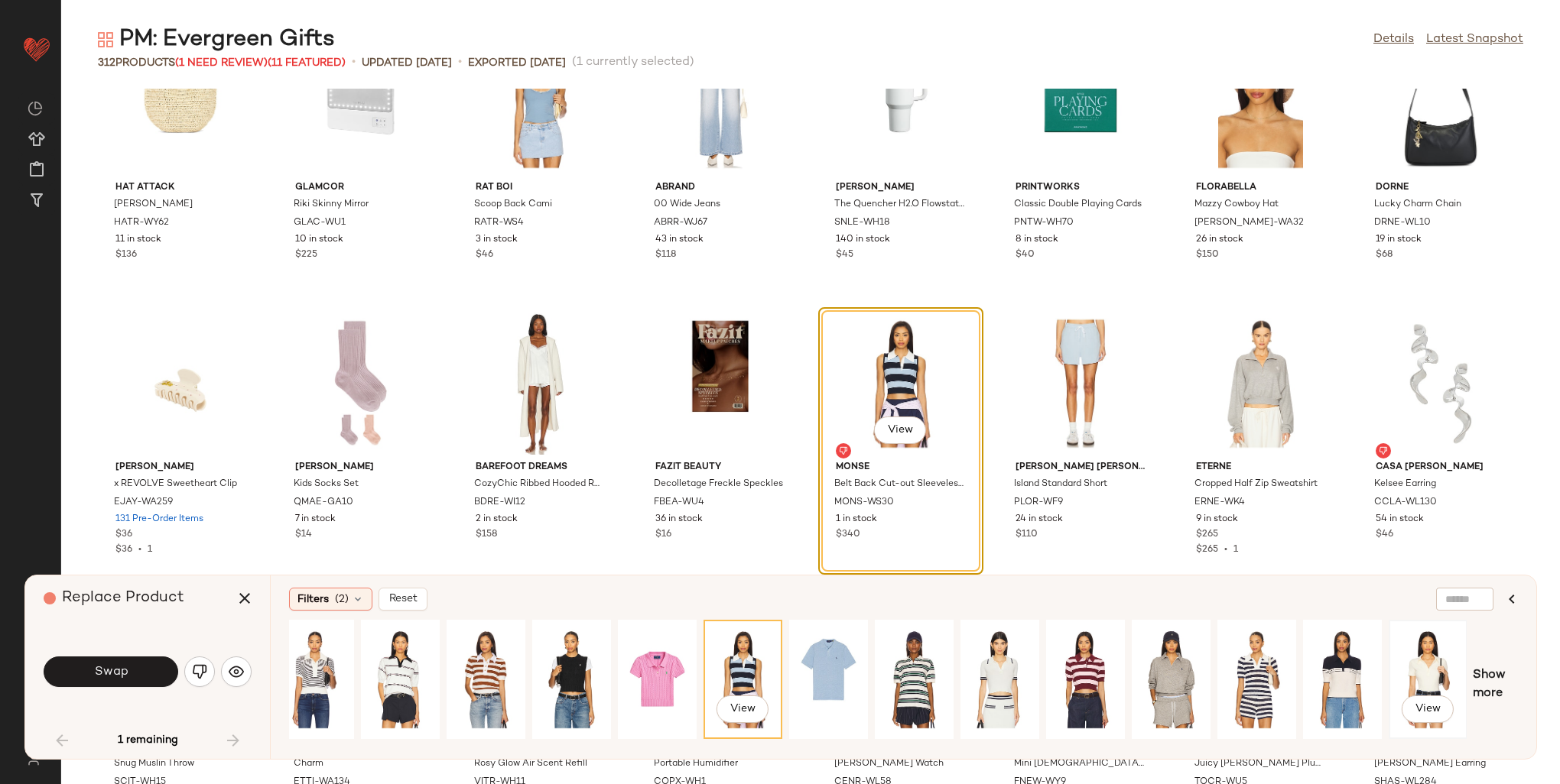
click at [1441, 665] on div "View" at bounding box center [1428, 680] width 68 height 109
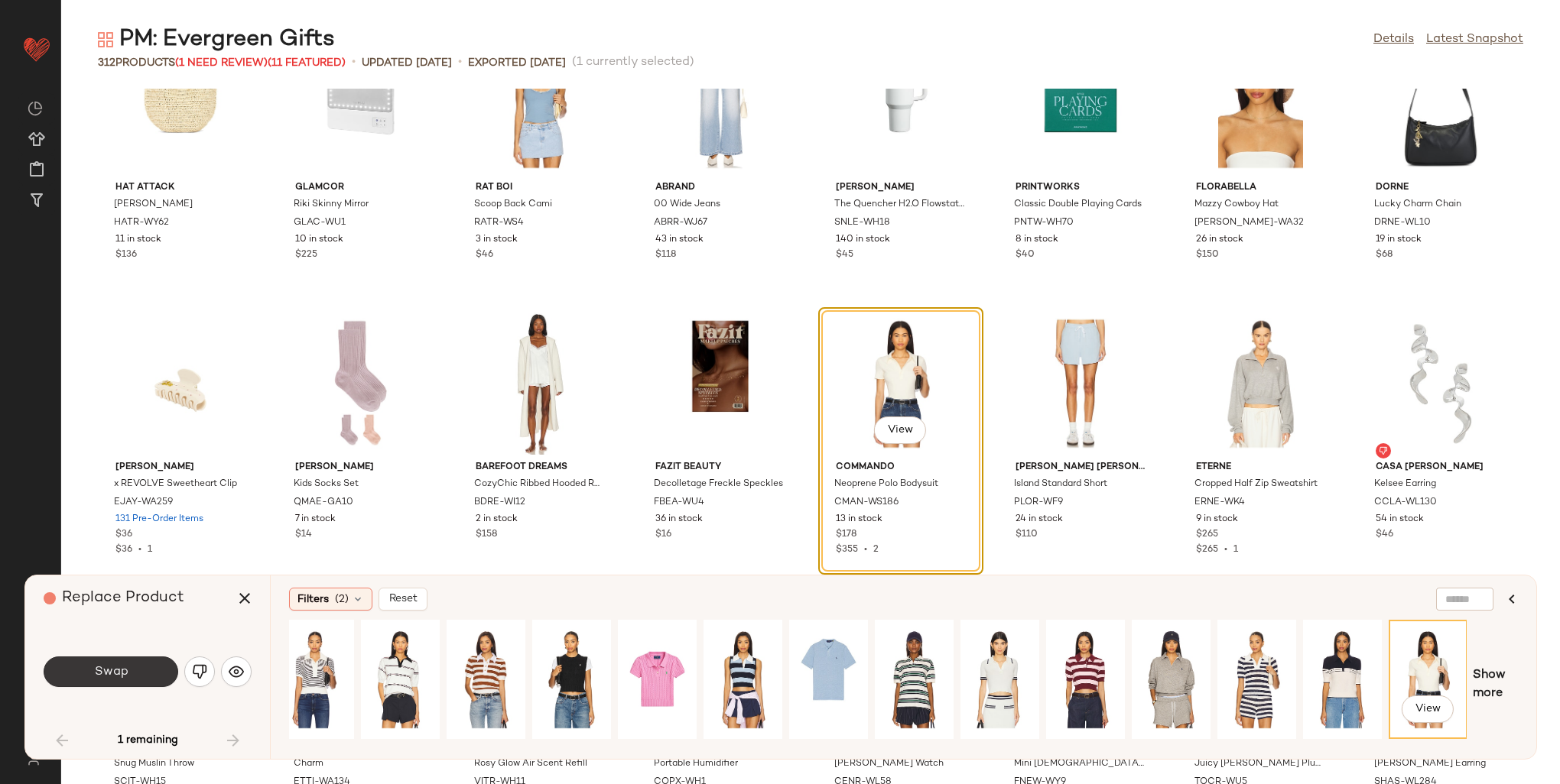
click at [125, 672] on span "Swap" at bounding box center [110, 673] width 35 height 15
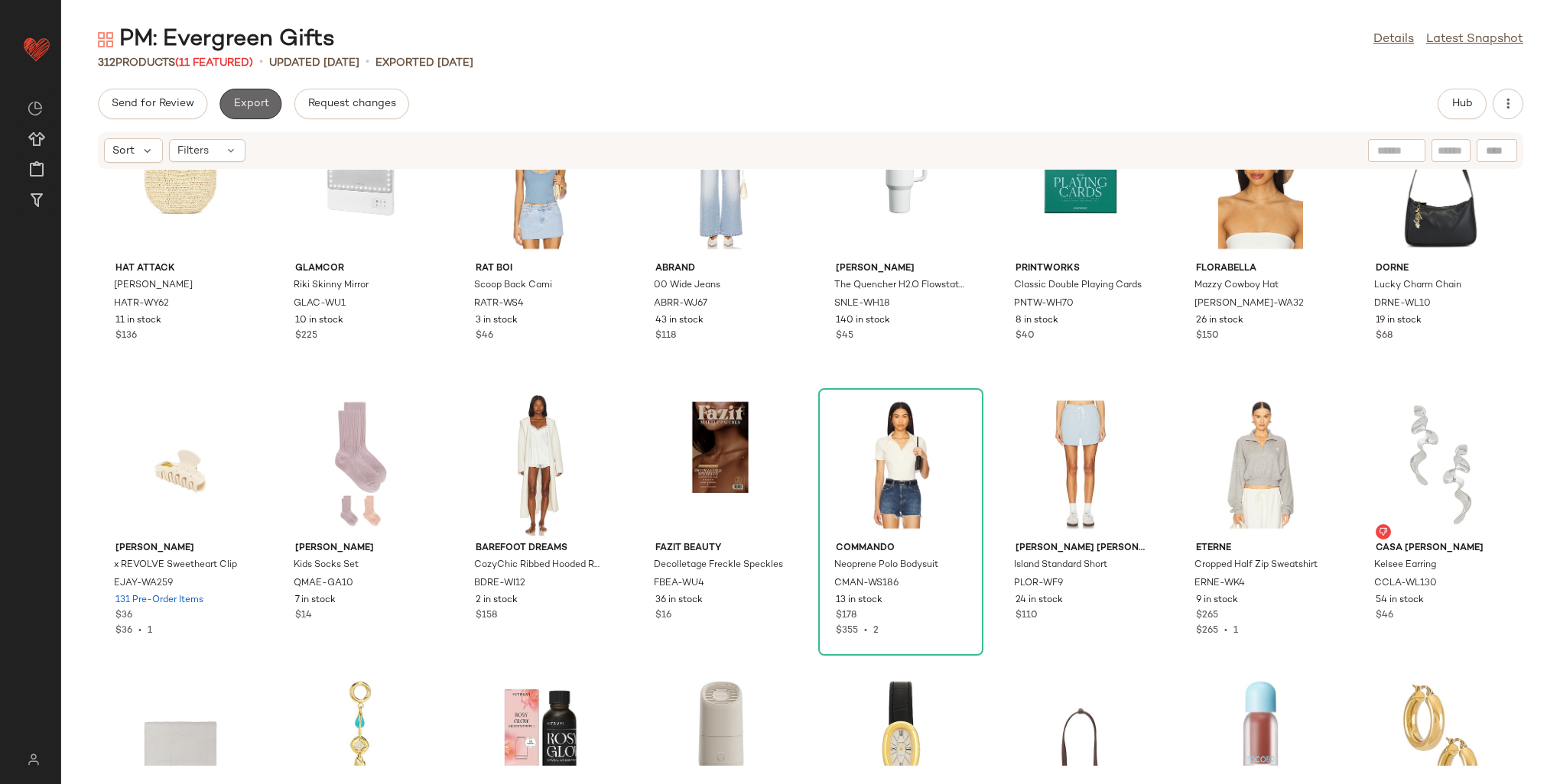
click at [261, 101] on span "Export" at bounding box center [251, 104] width 36 height 12
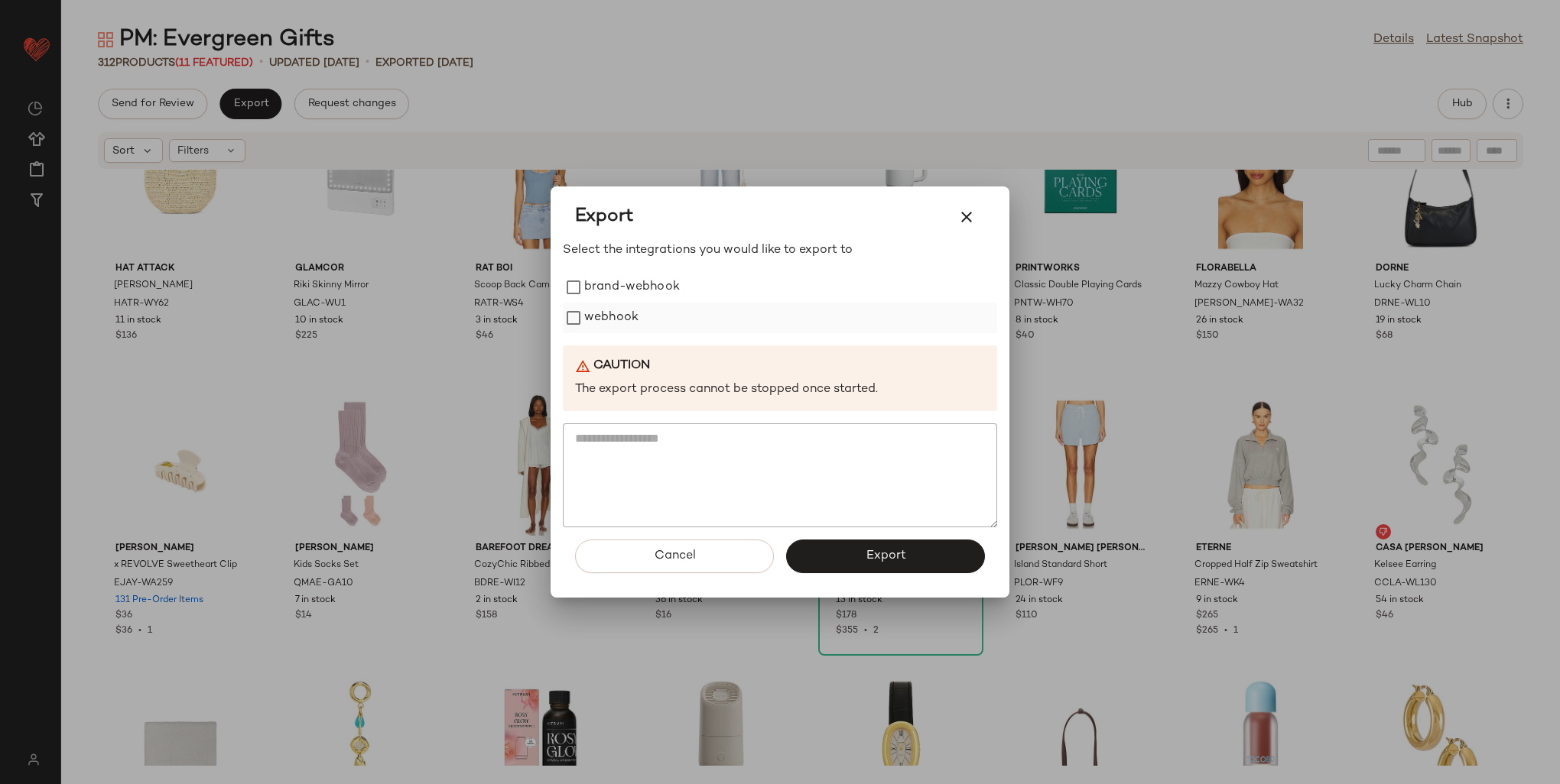
click at [618, 316] on label "webhook" at bounding box center [612, 317] width 54 height 31
click at [868, 566] on button "Export" at bounding box center [885, 556] width 199 height 34
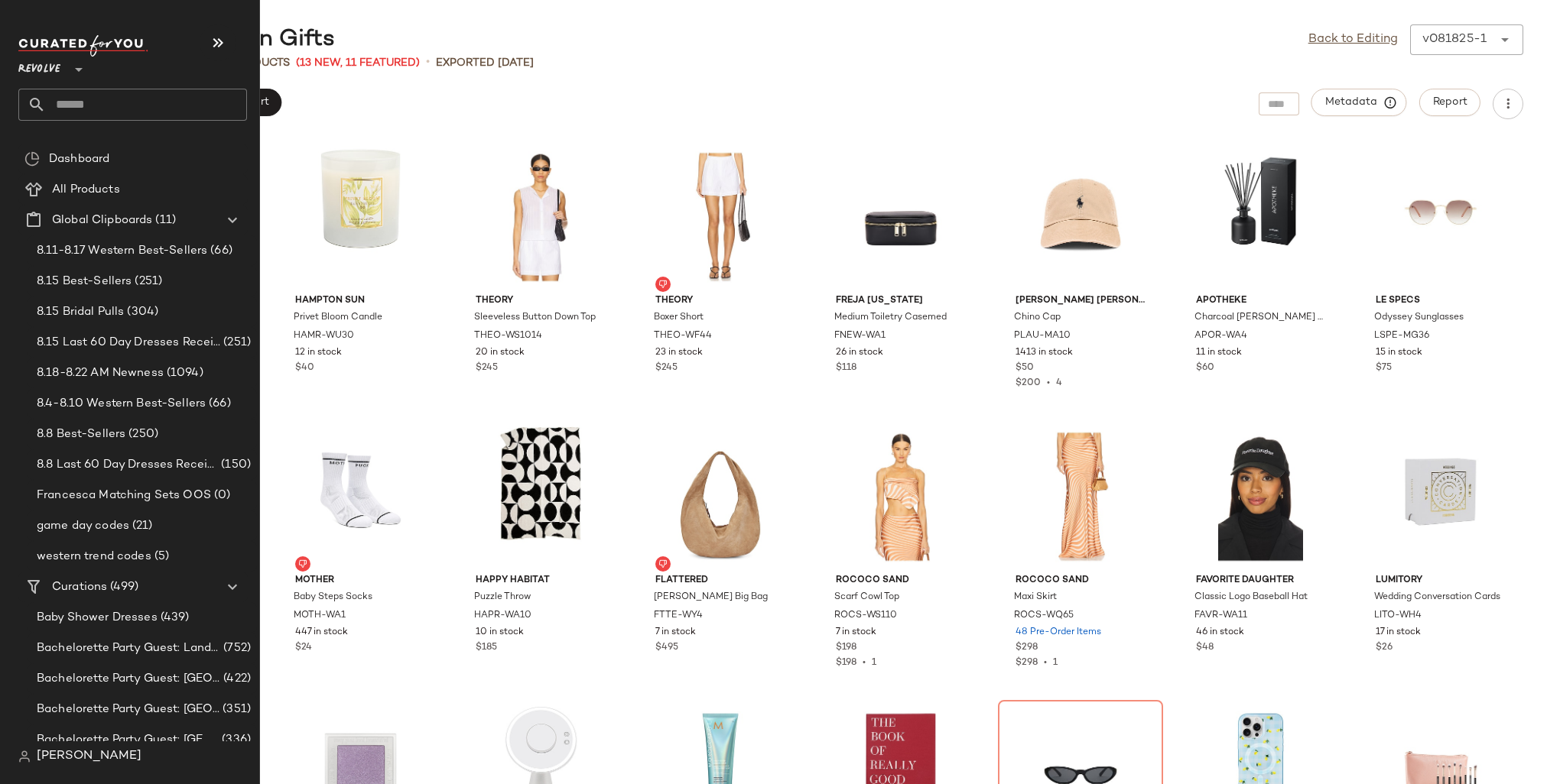
click at [92, 106] on input "text" at bounding box center [147, 105] width 201 height 32
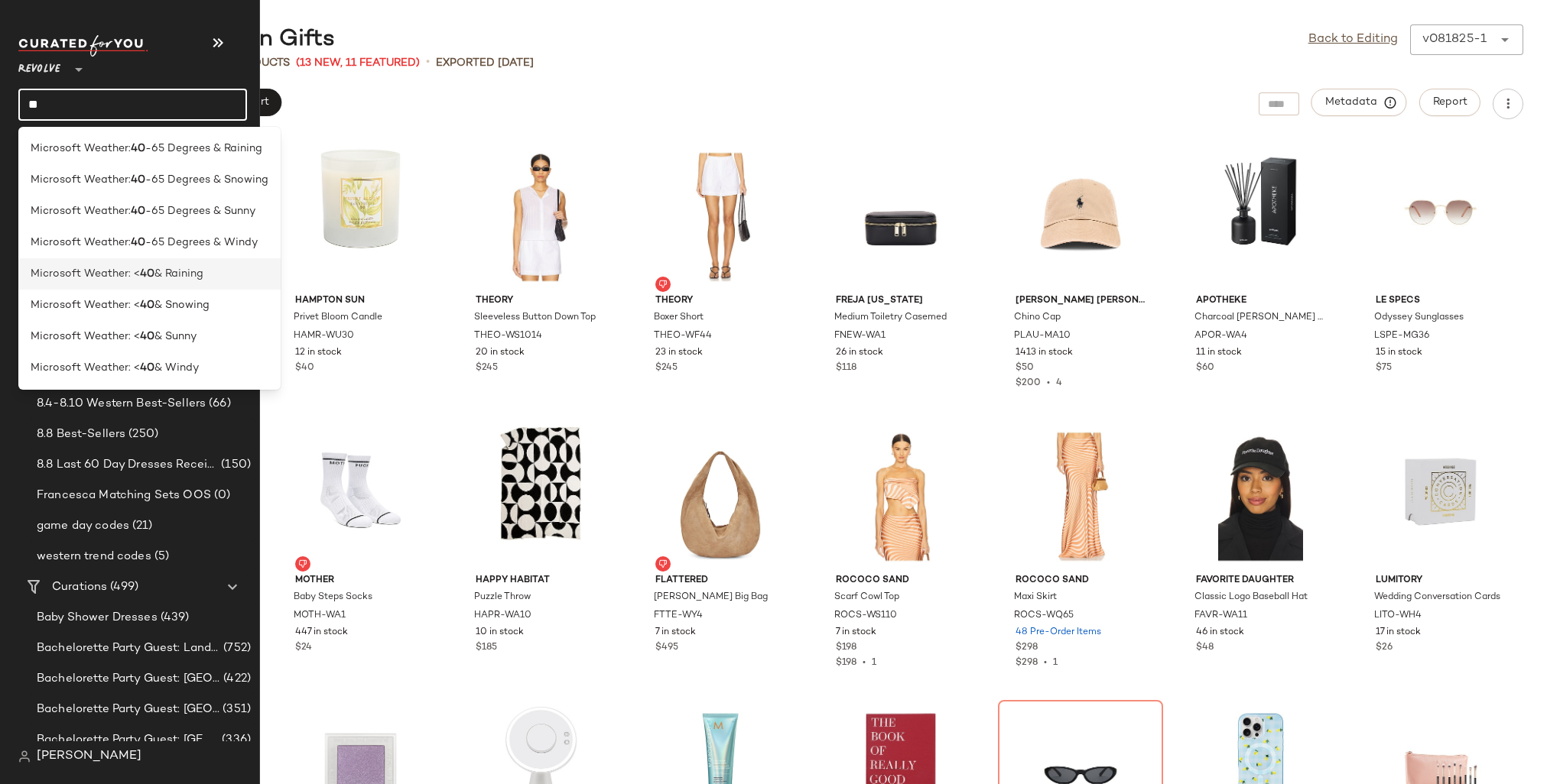
type input "**"
click at [156, 276] on span "& Raining" at bounding box center [178, 274] width 49 height 16
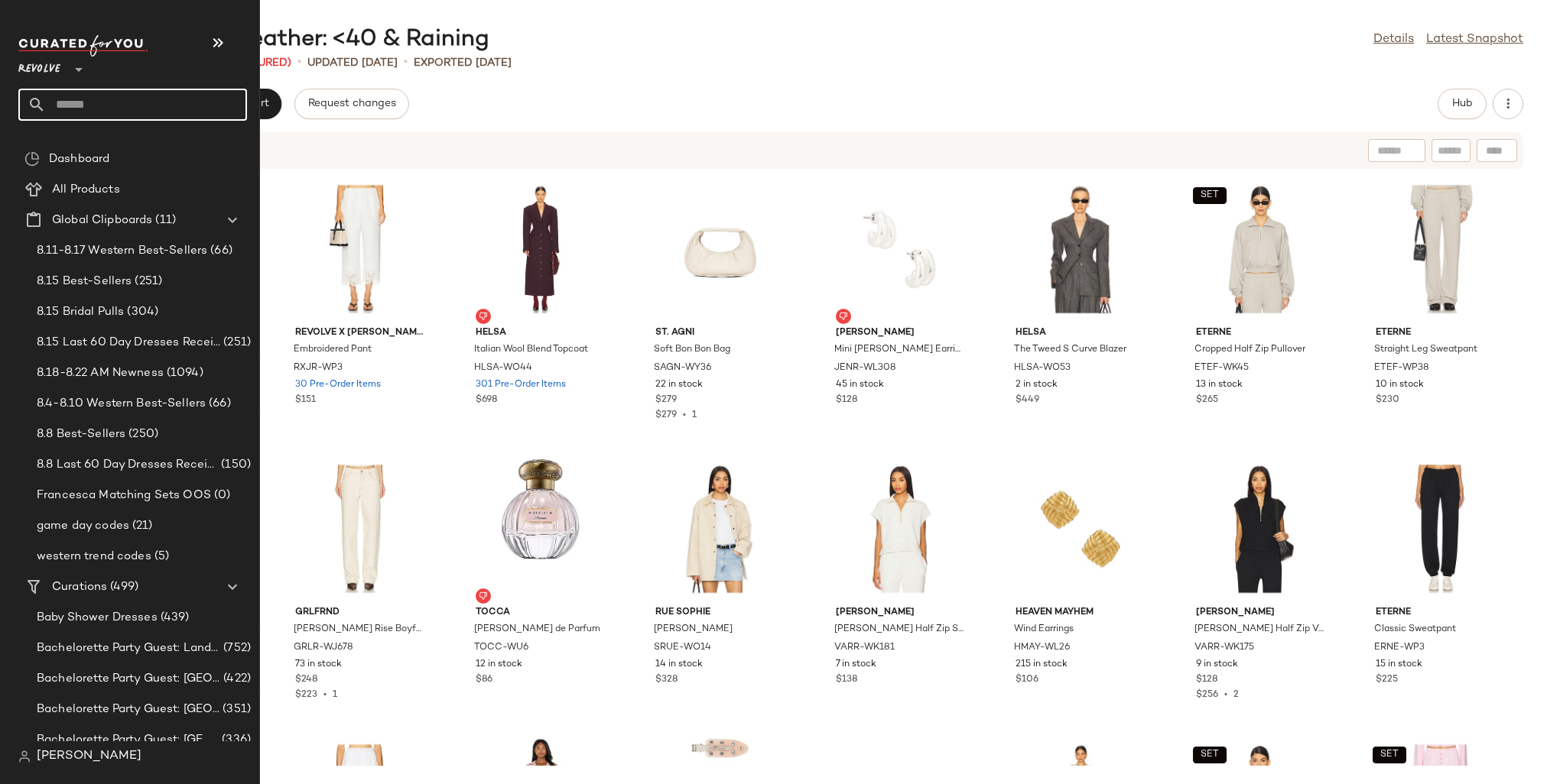
click at [82, 106] on input "text" at bounding box center [147, 105] width 201 height 32
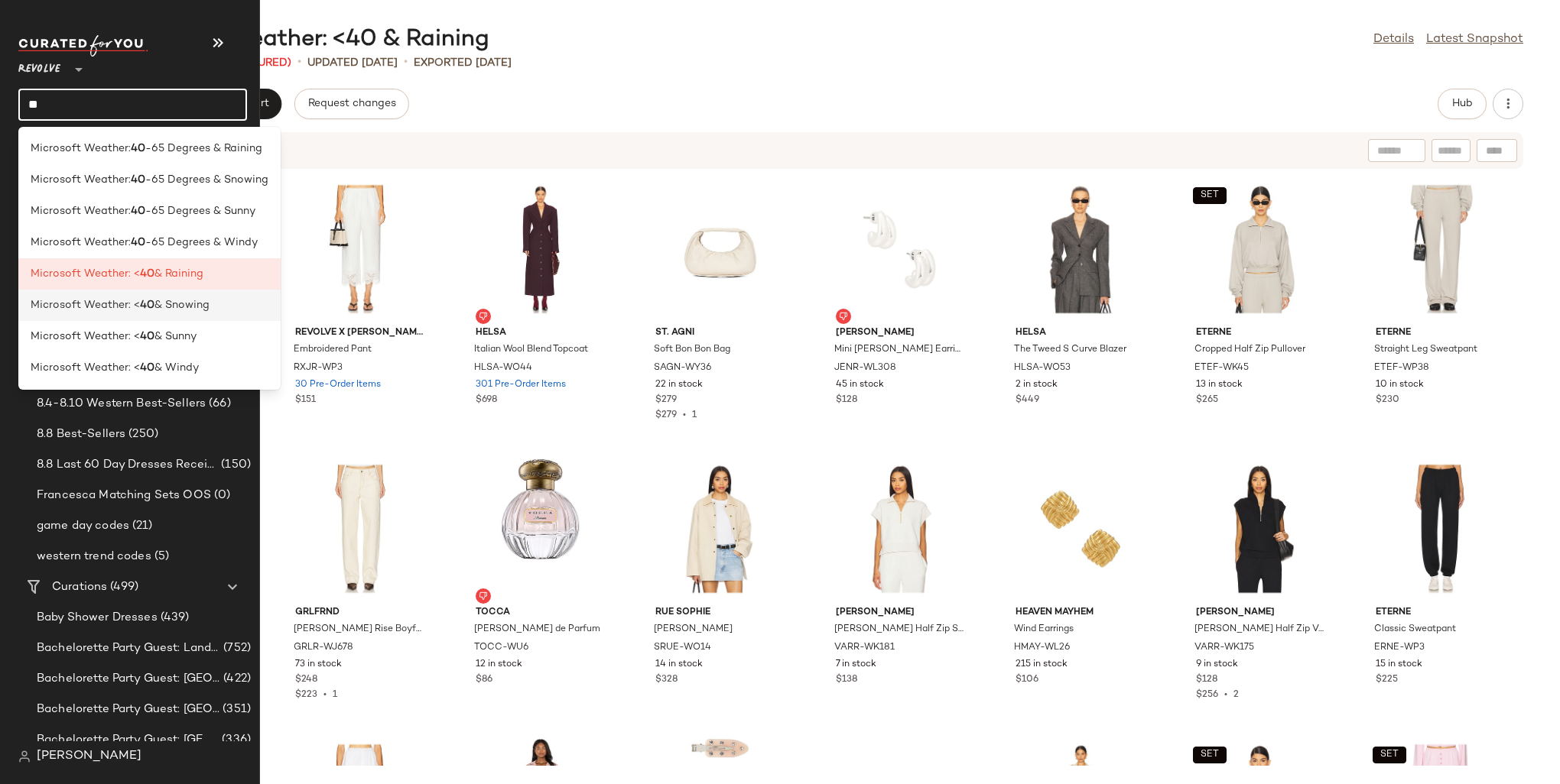
type input "**"
click at [156, 311] on span "& Snowing" at bounding box center [181, 305] width 55 height 16
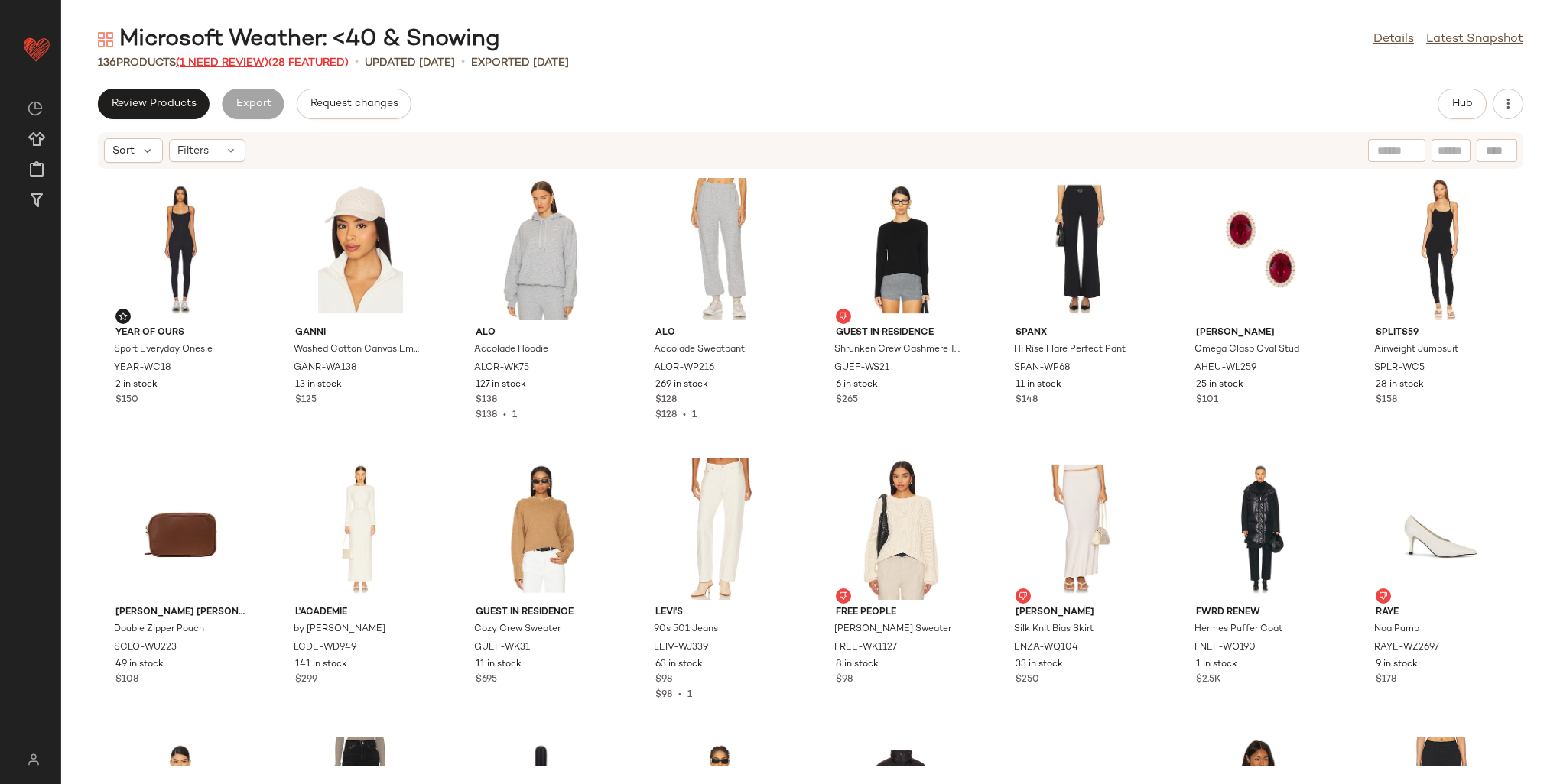
click at [227, 61] on span "(1 Need Review)" at bounding box center [222, 63] width 92 height 12
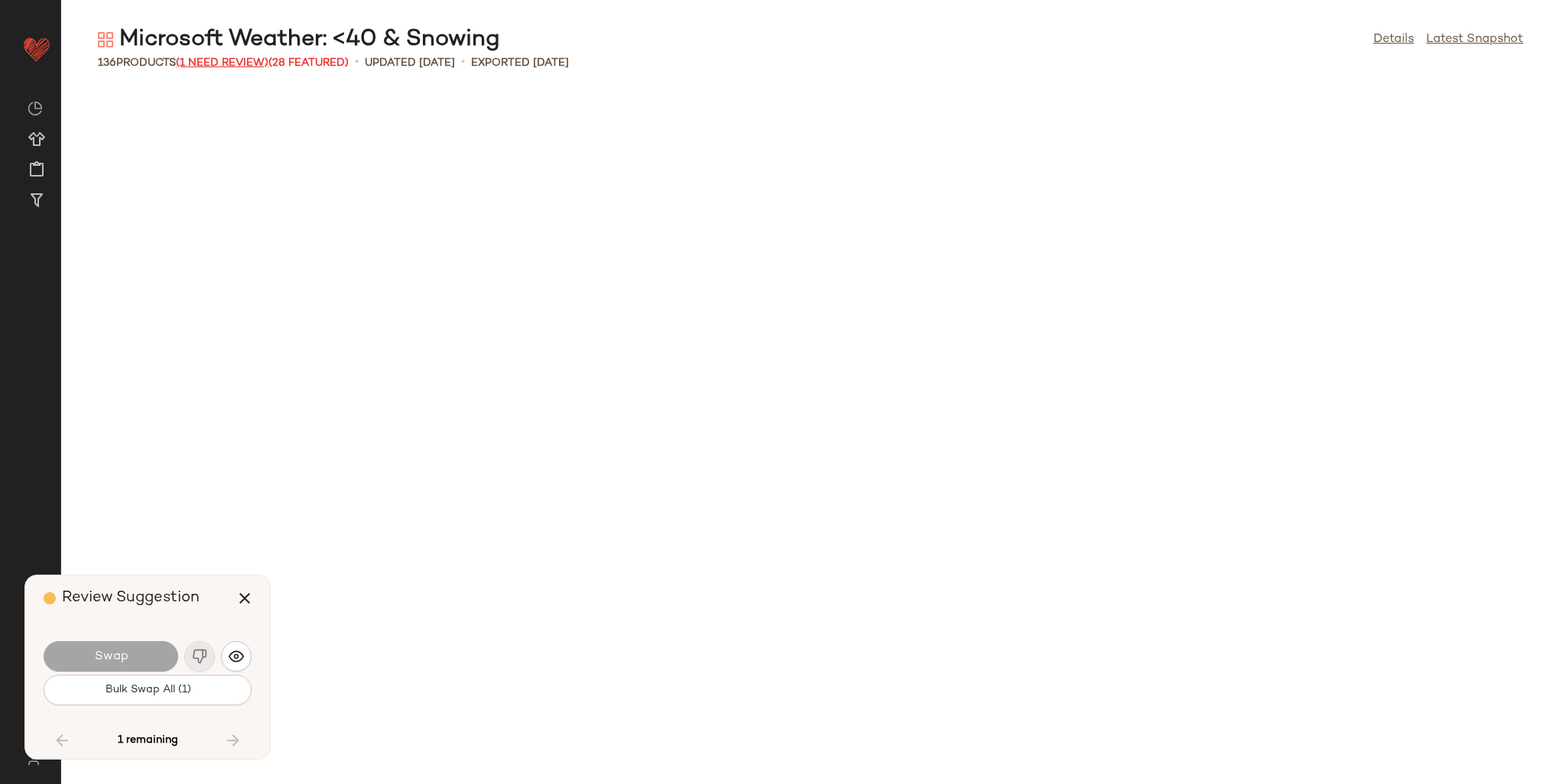
scroll to position [3358, 0]
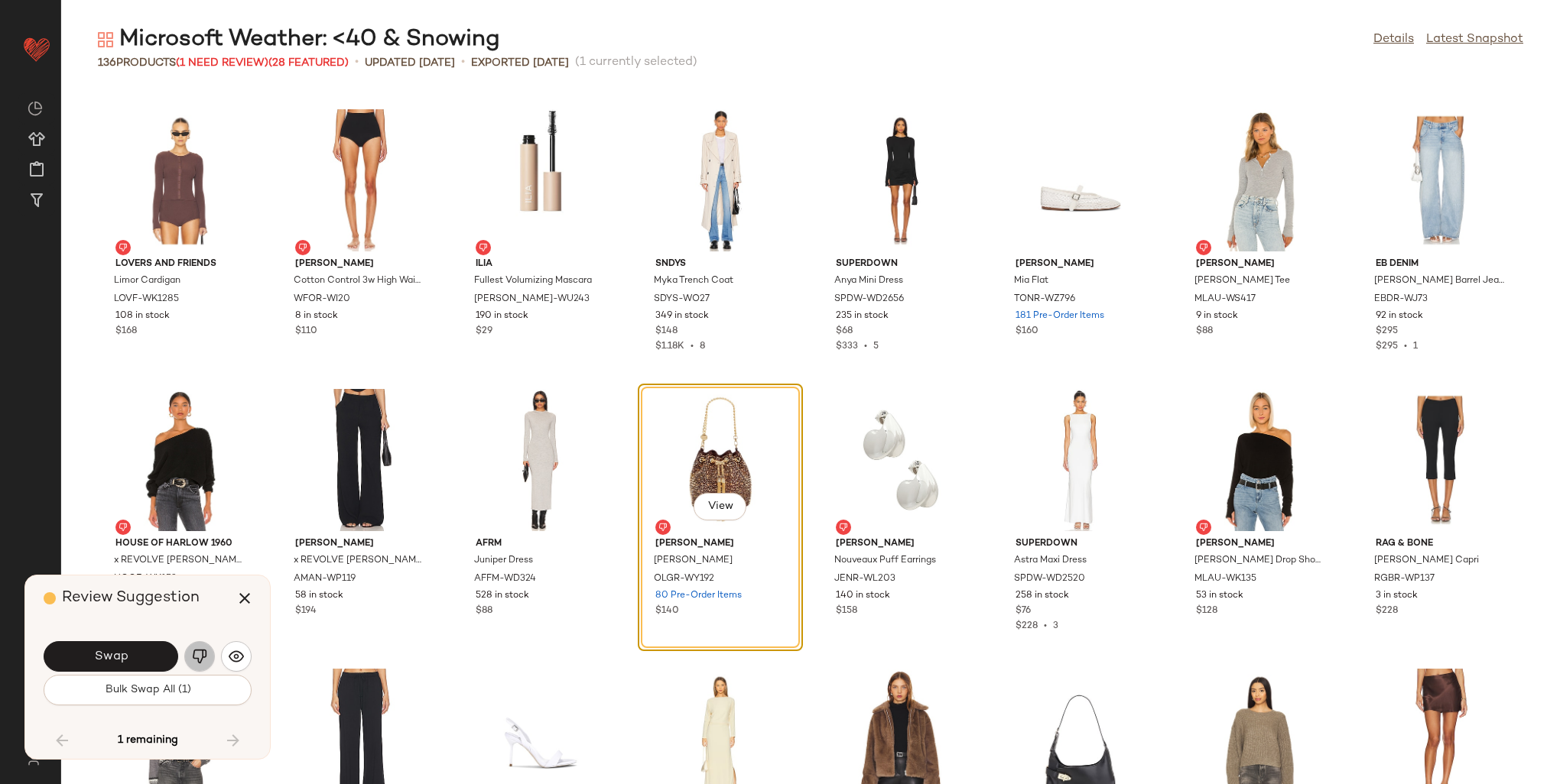
click at [195, 651] on img "button" at bounding box center [200, 656] width 16 height 16
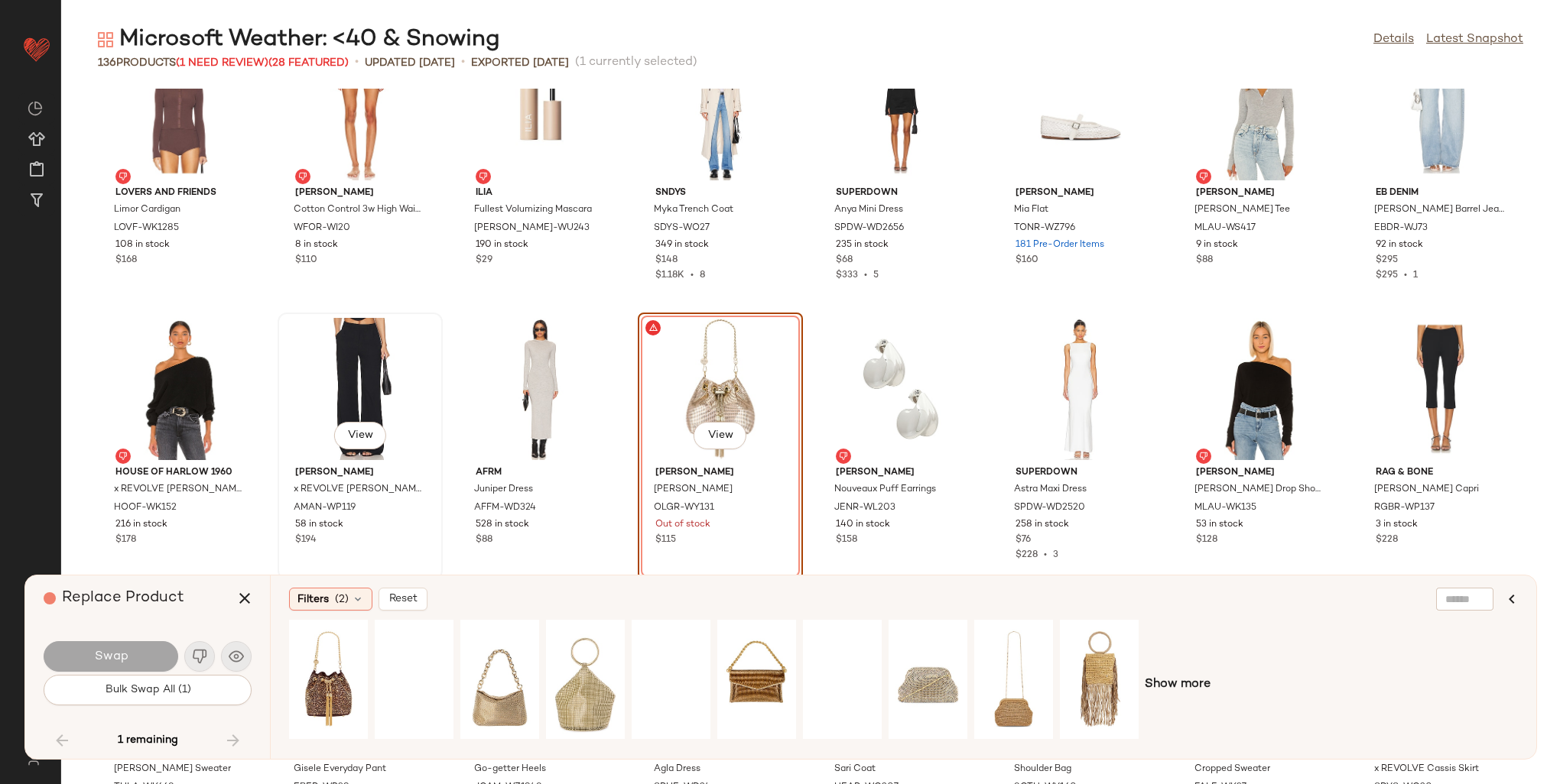
scroll to position [3434, 0]
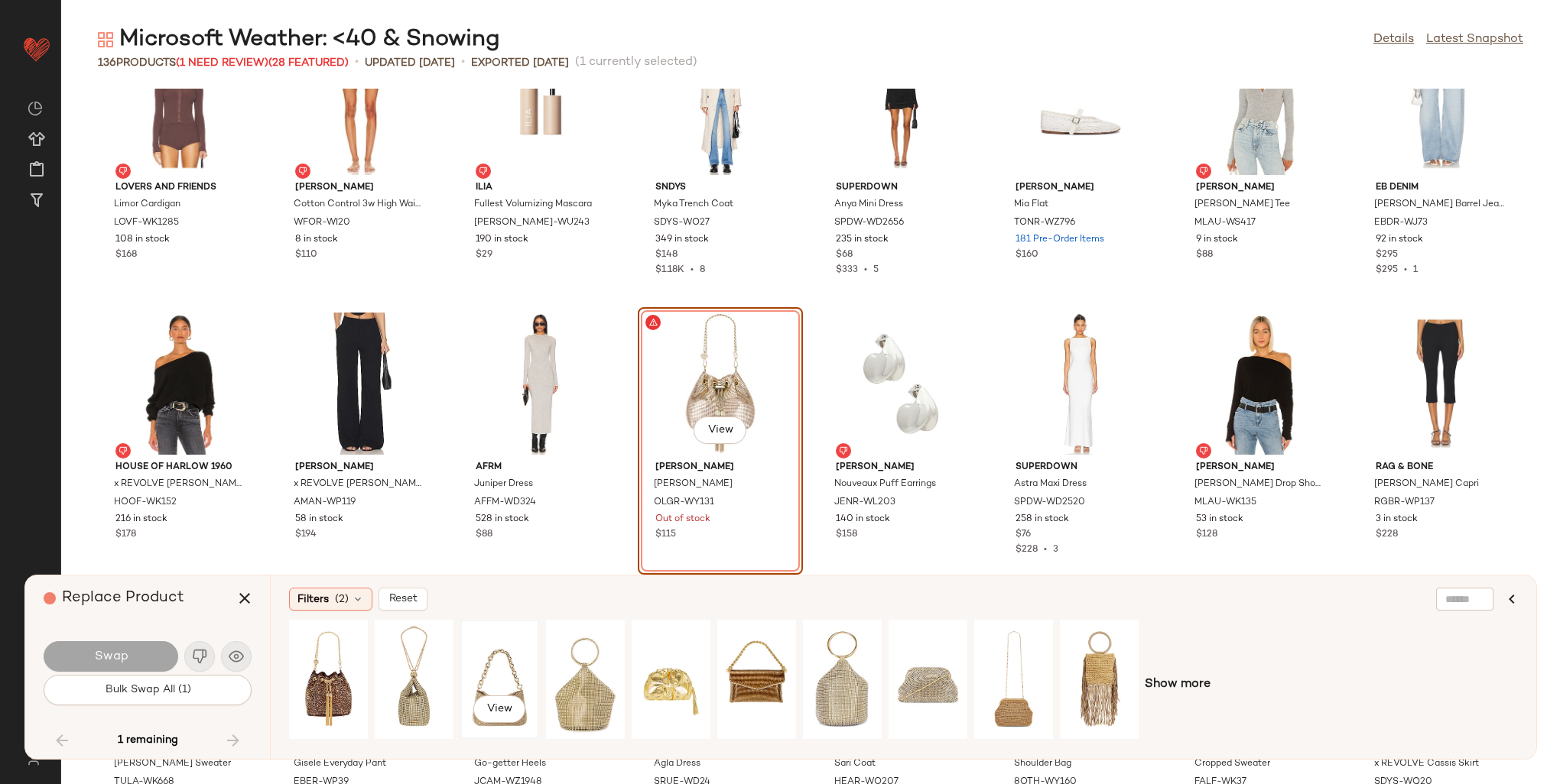
click at [495, 665] on div "View" at bounding box center [500, 680] width 68 height 109
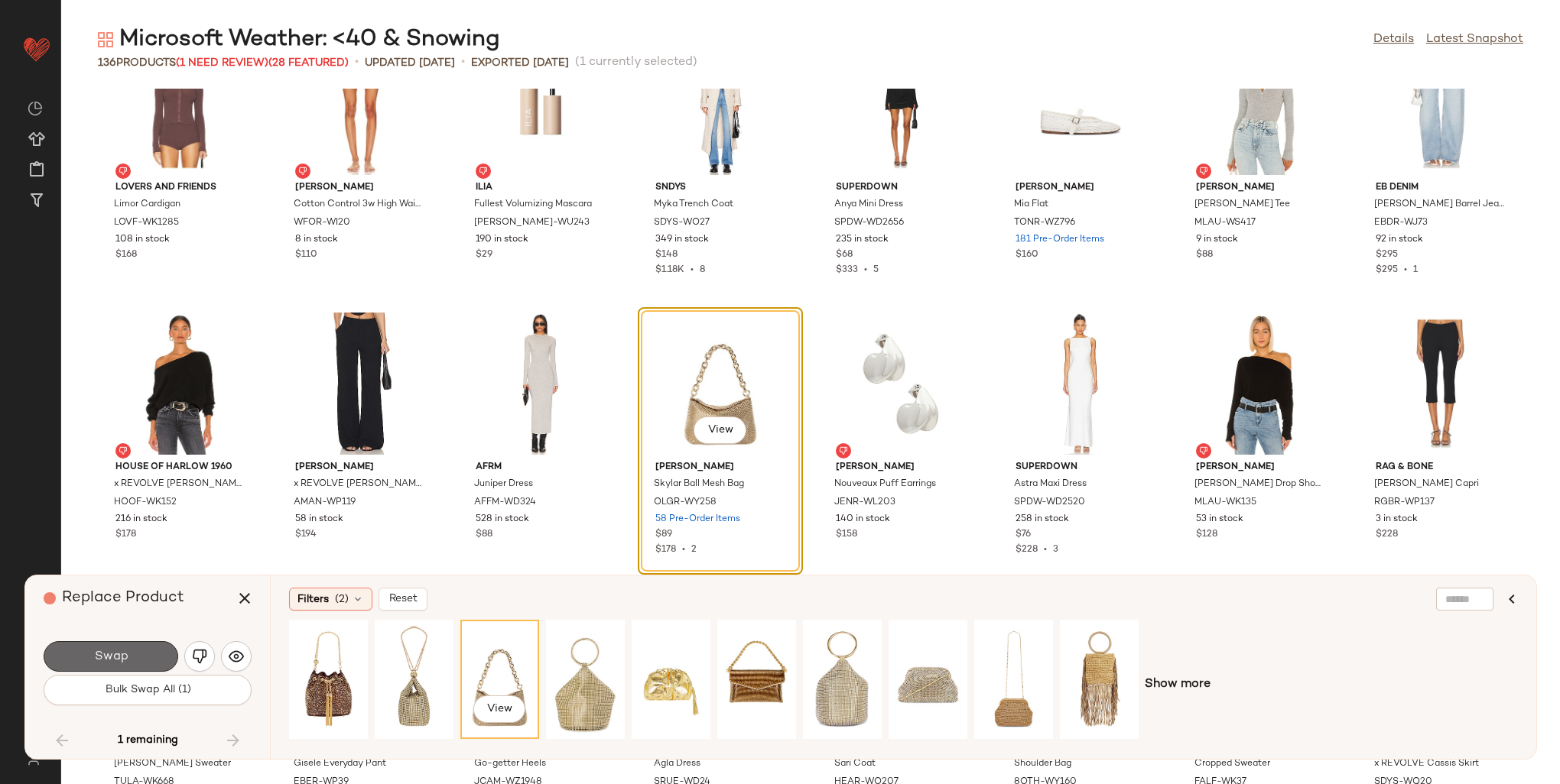
click at [152, 655] on button "Swap" at bounding box center [110, 656] width 134 height 31
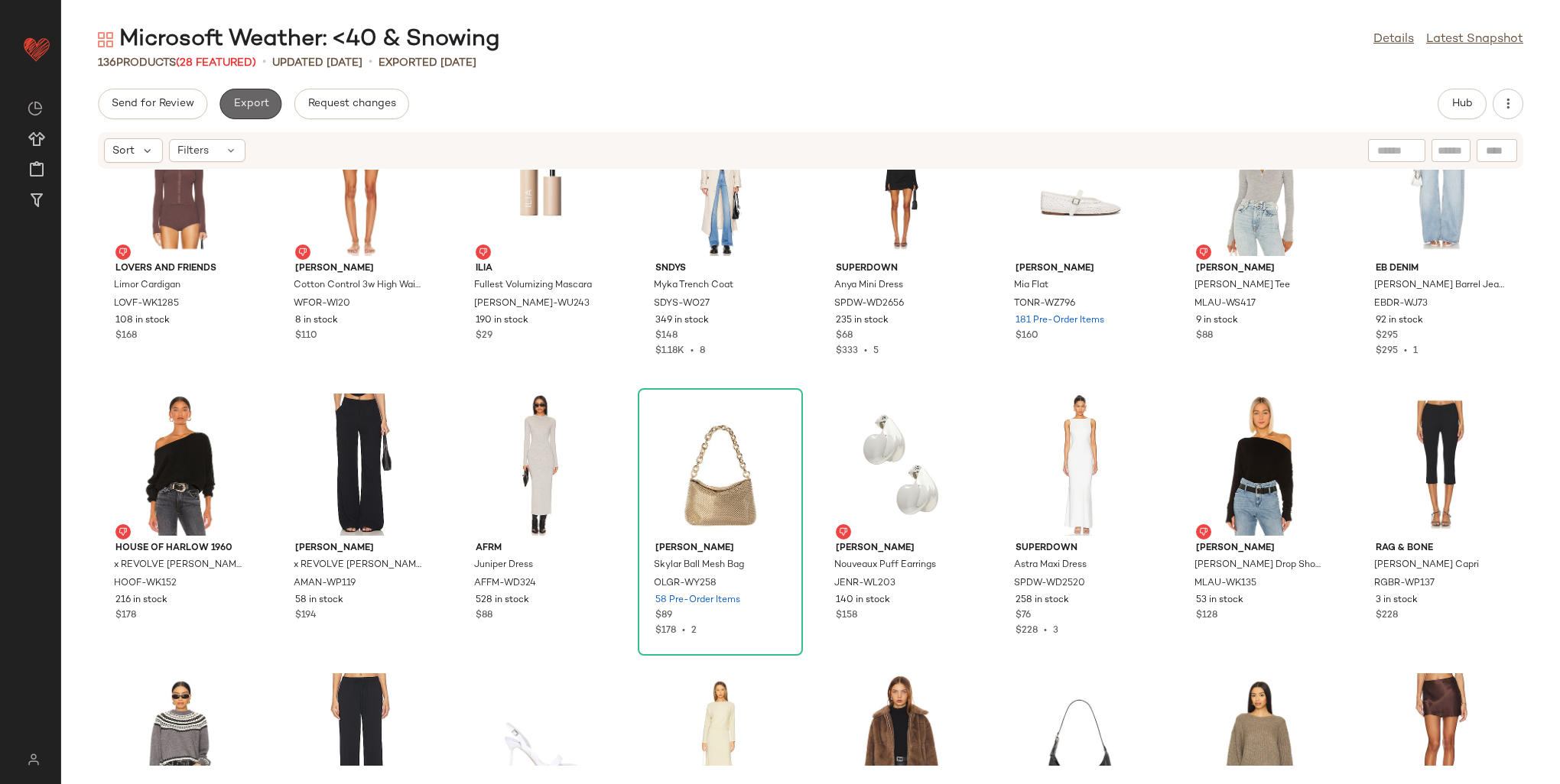
click at [251, 100] on span "Export" at bounding box center [251, 104] width 36 height 12
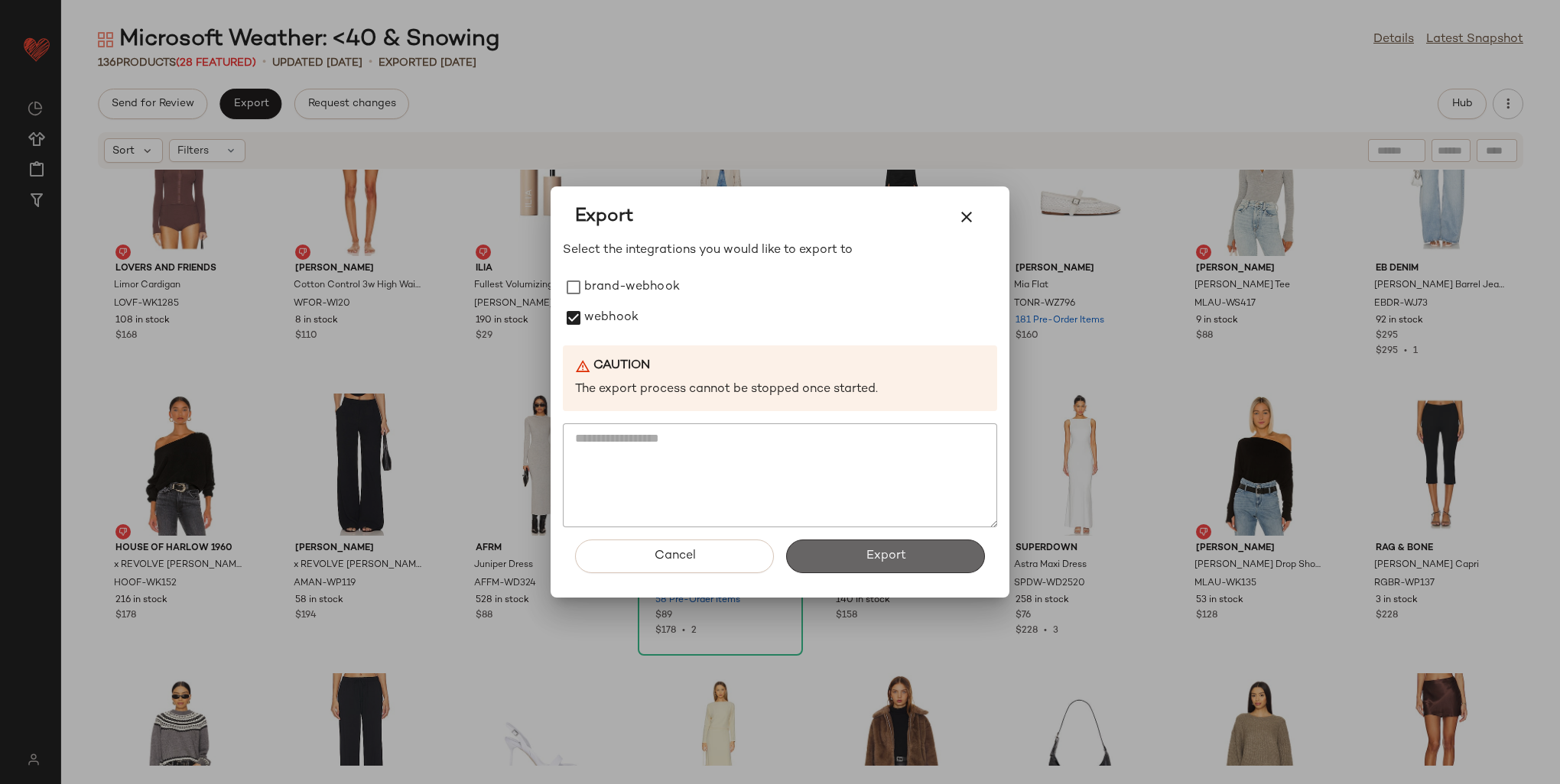
click at [908, 551] on button "Export" at bounding box center [885, 556] width 199 height 34
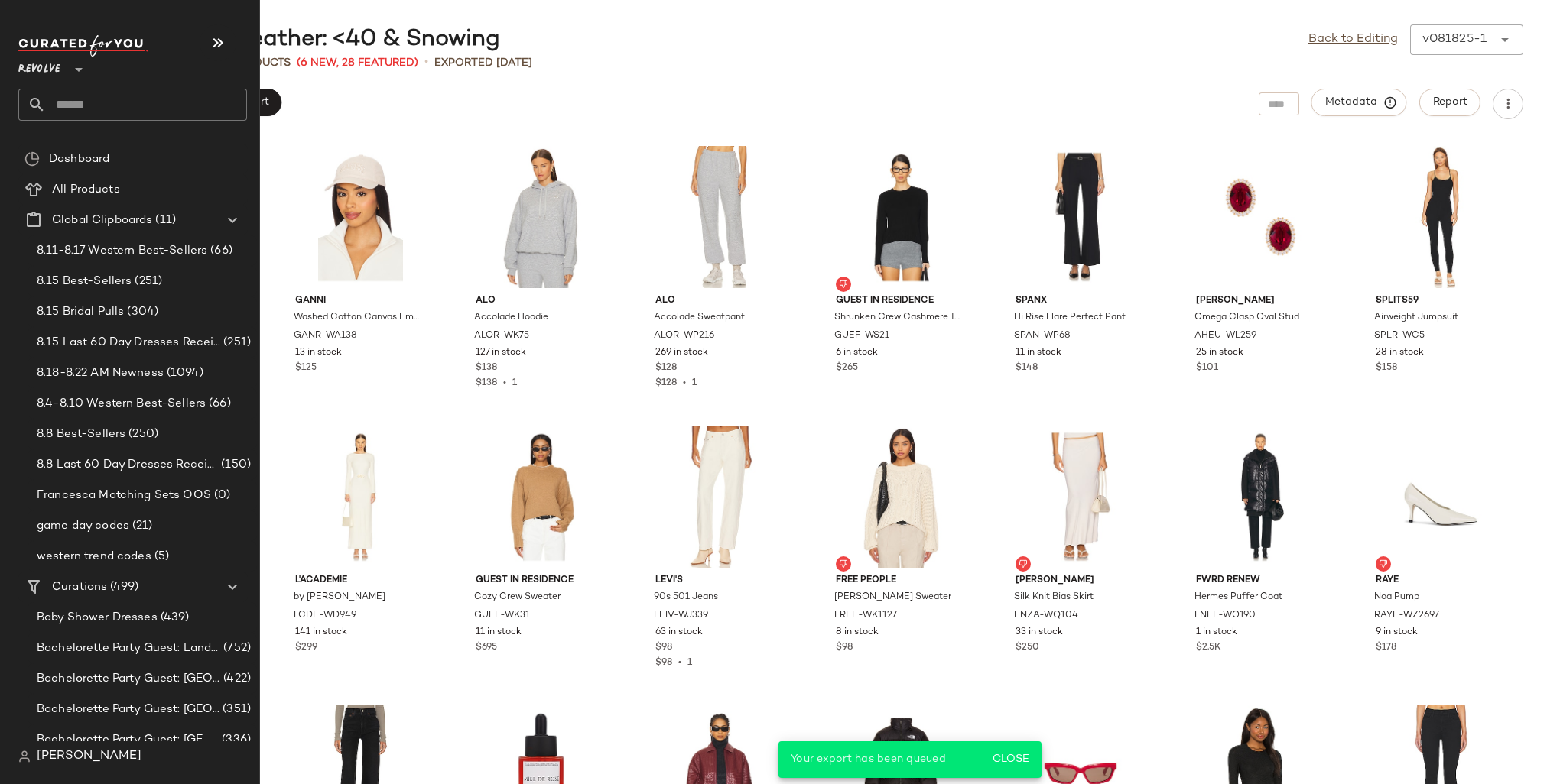
click at [73, 111] on input "text" at bounding box center [147, 105] width 201 height 32
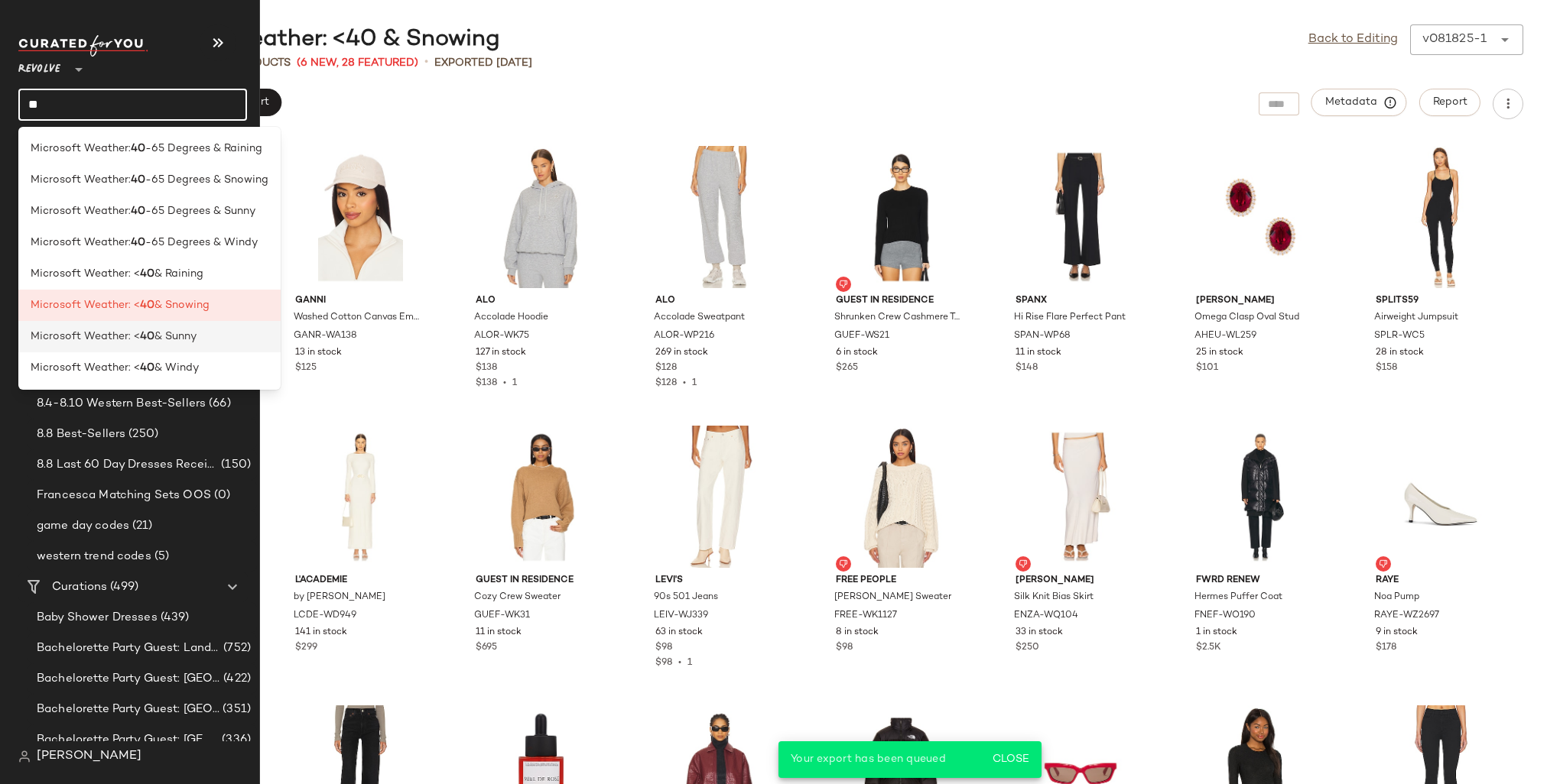
type input "**"
click at [181, 334] on span "& Sunny" at bounding box center [175, 336] width 42 height 16
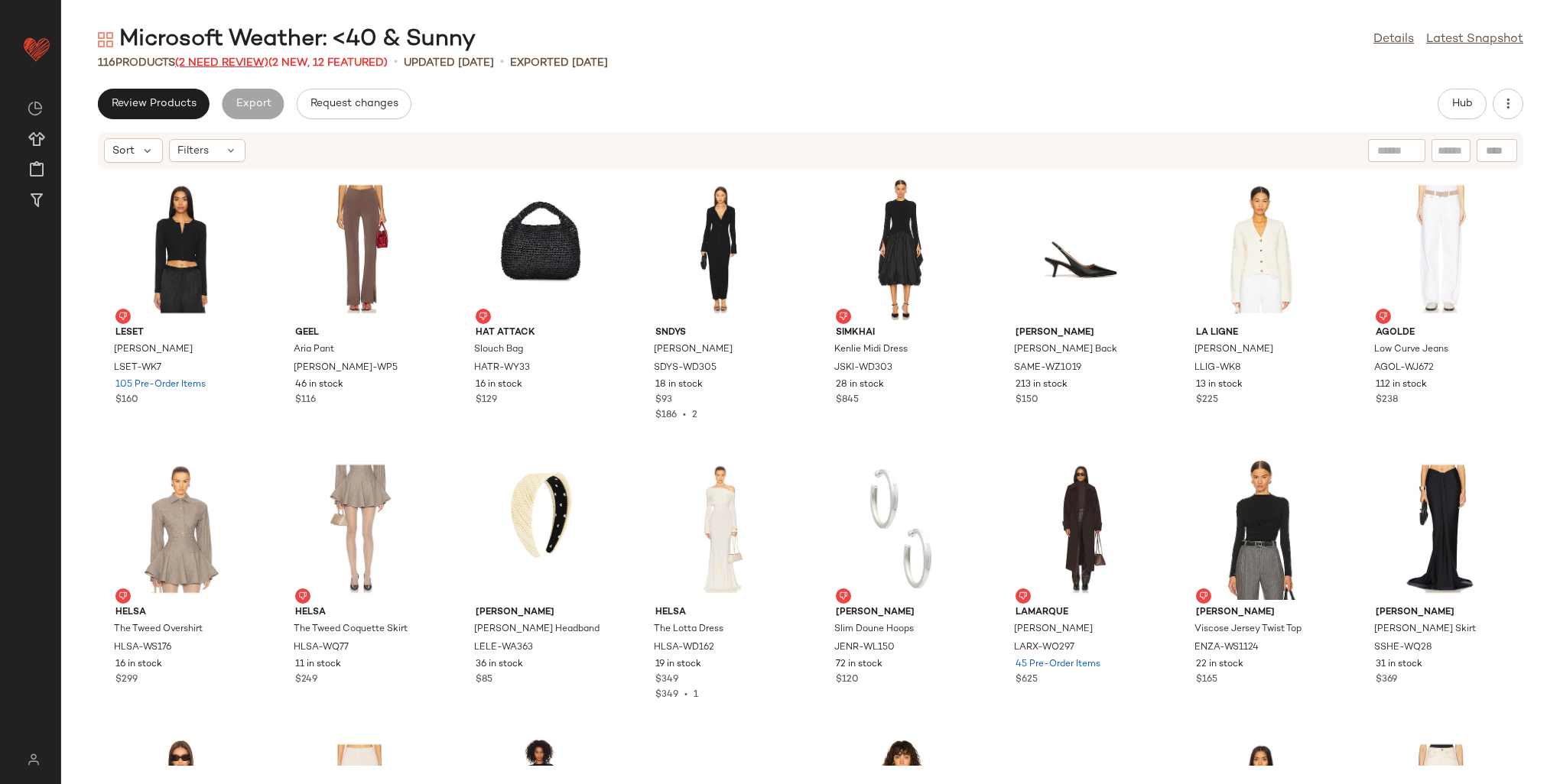
click at [245, 60] on span "(2 Need Review)" at bounding box center [221, 63] width 93 height 12
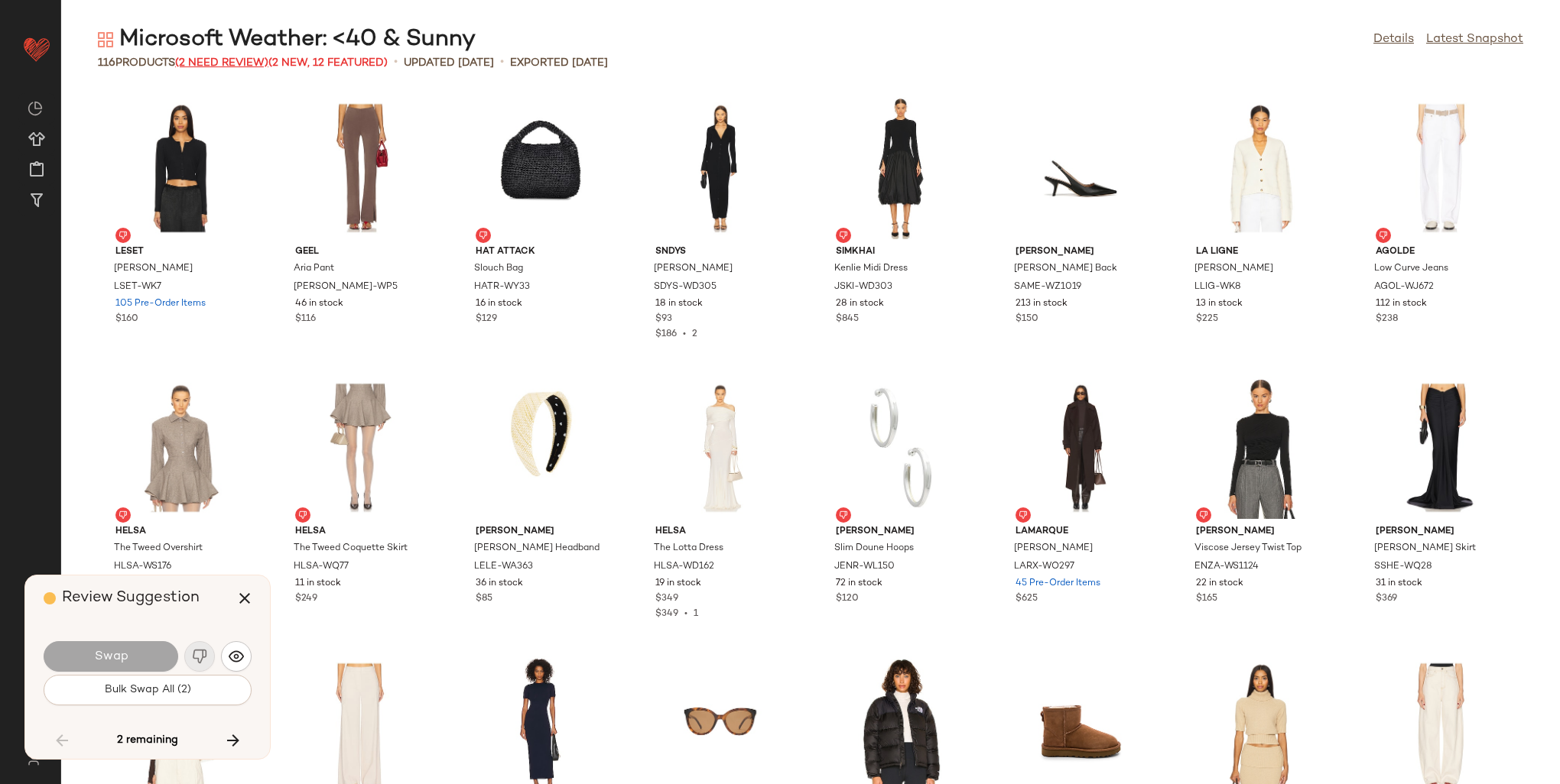
scroll to position [2519, 0]
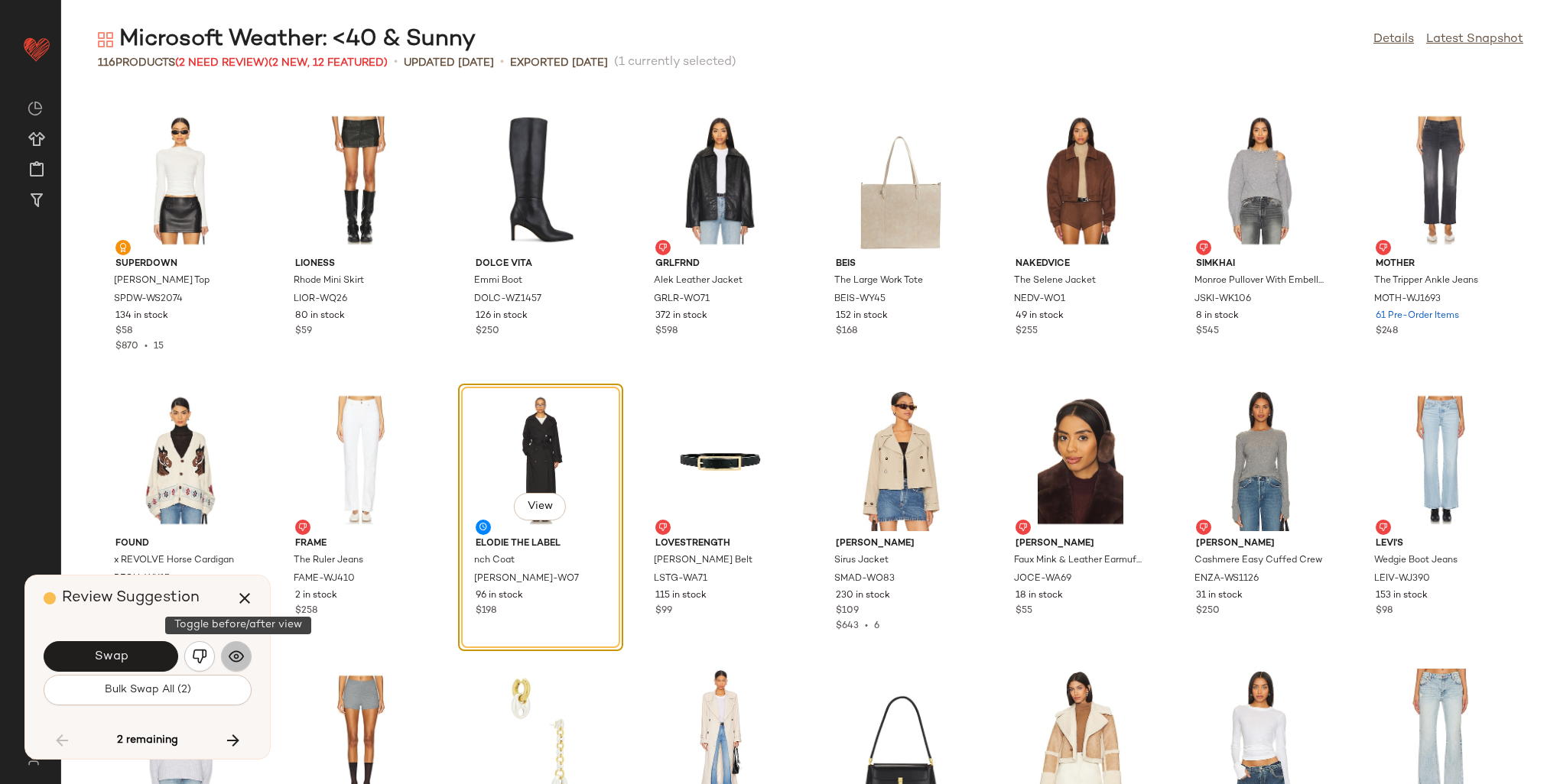
click at [238, 671] on button "button" at bounding box center [236, 656] width 31 height 31
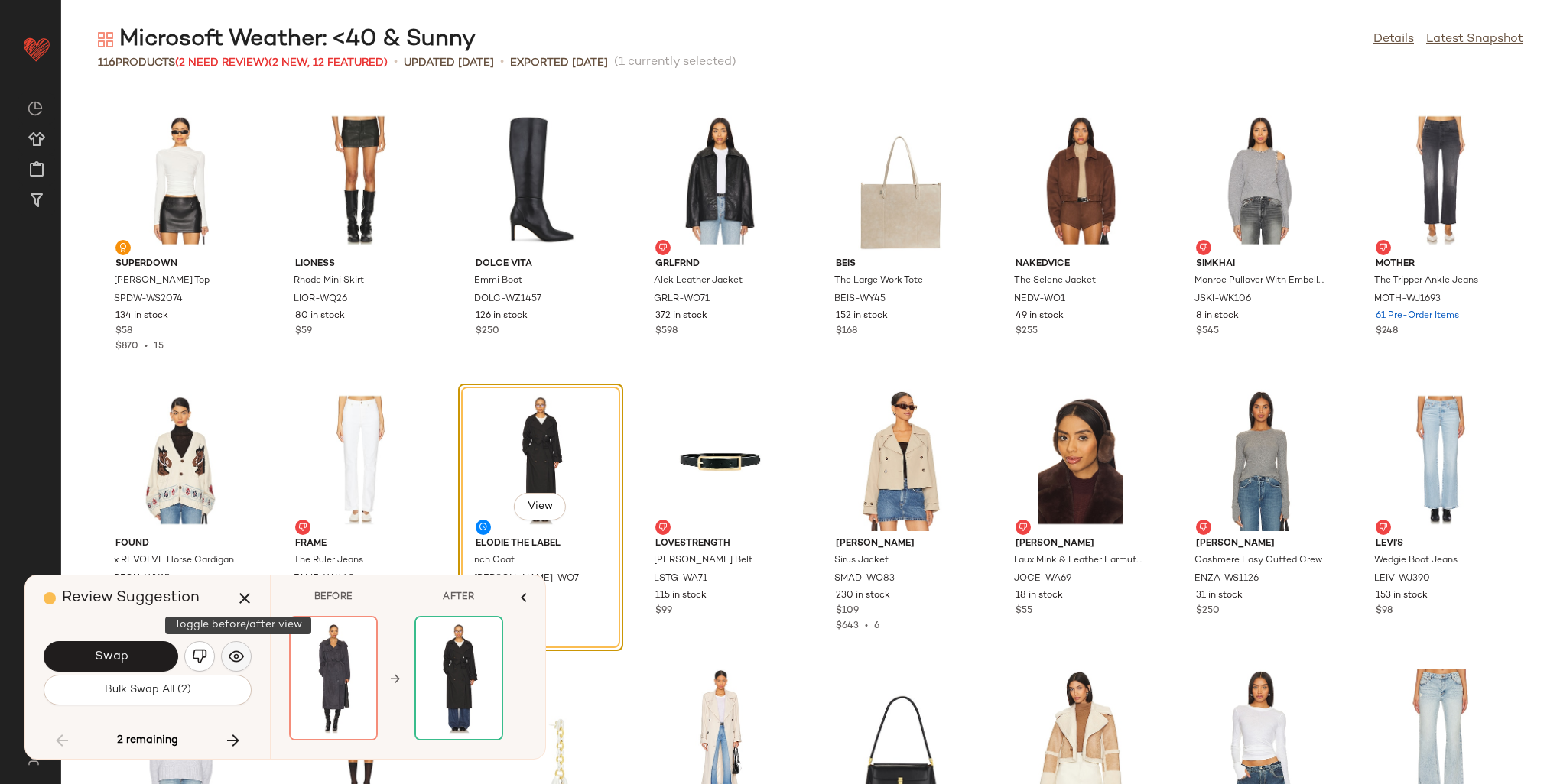
click at [237, 664] on img "button" at bounding box center [236, 656] width 16 height 16
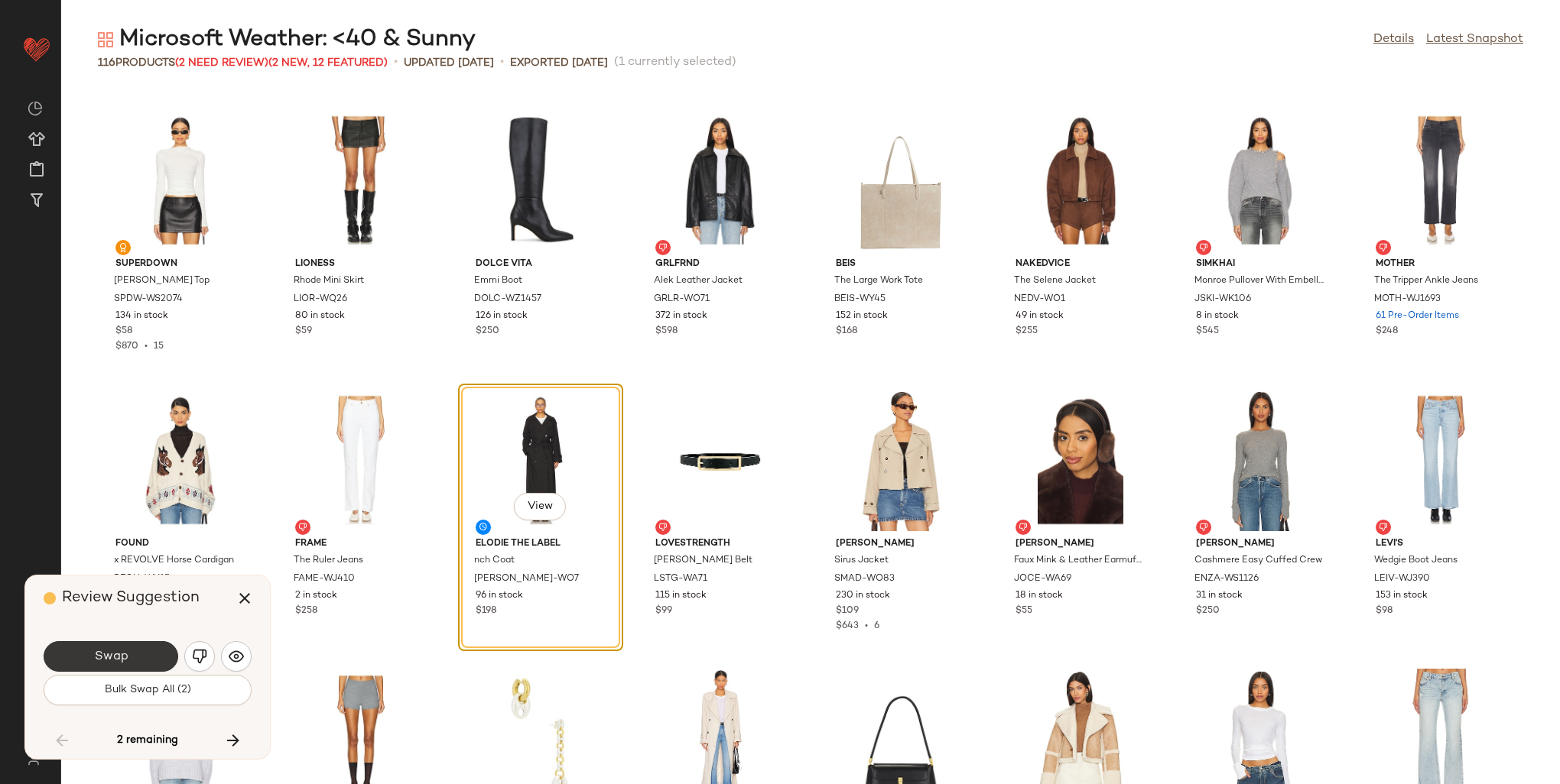
click at [122, 668] on button "Swap" at bounding box center [110, 656] width 134 height 31
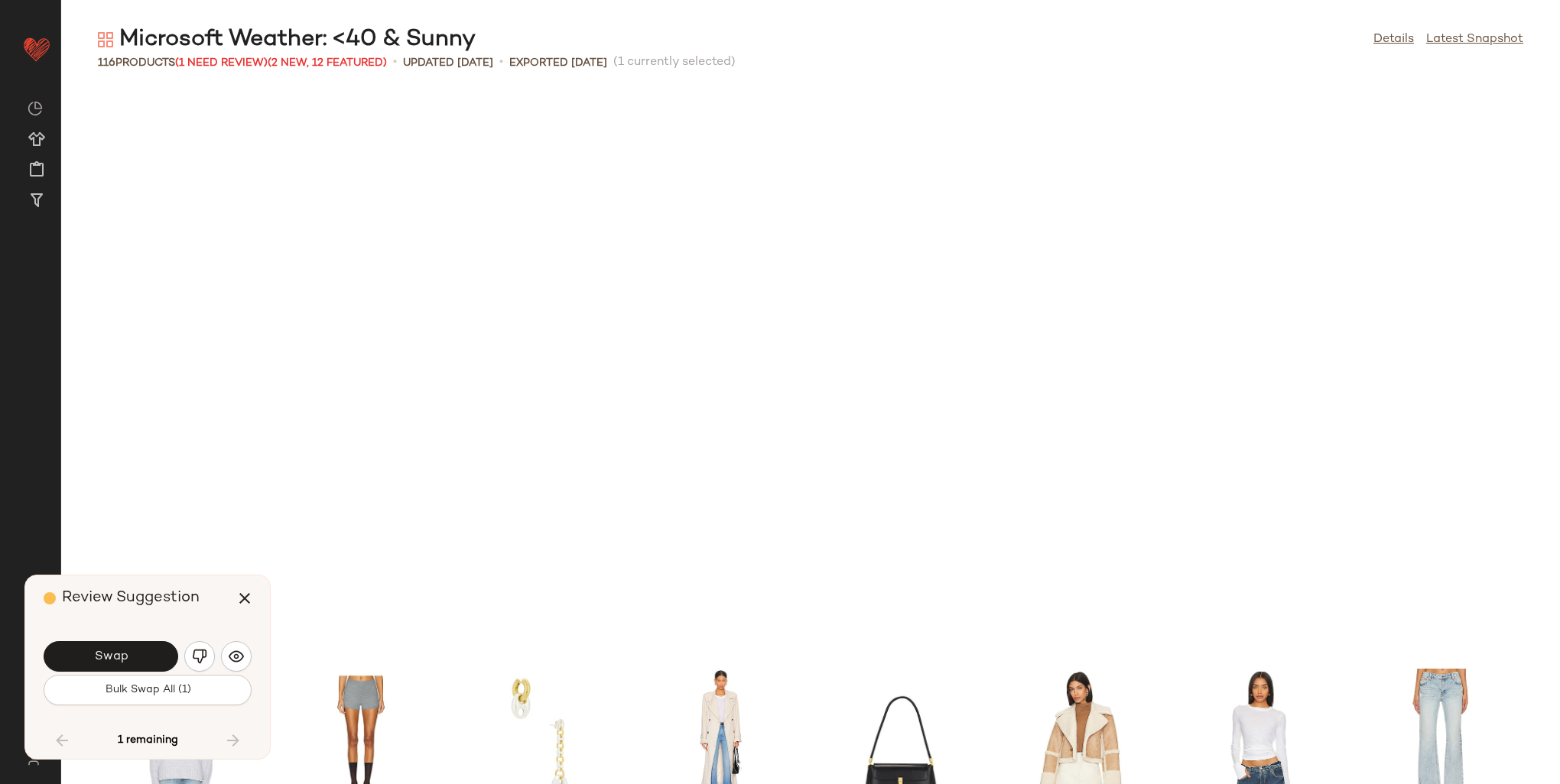
scroll to position [3078, 0]
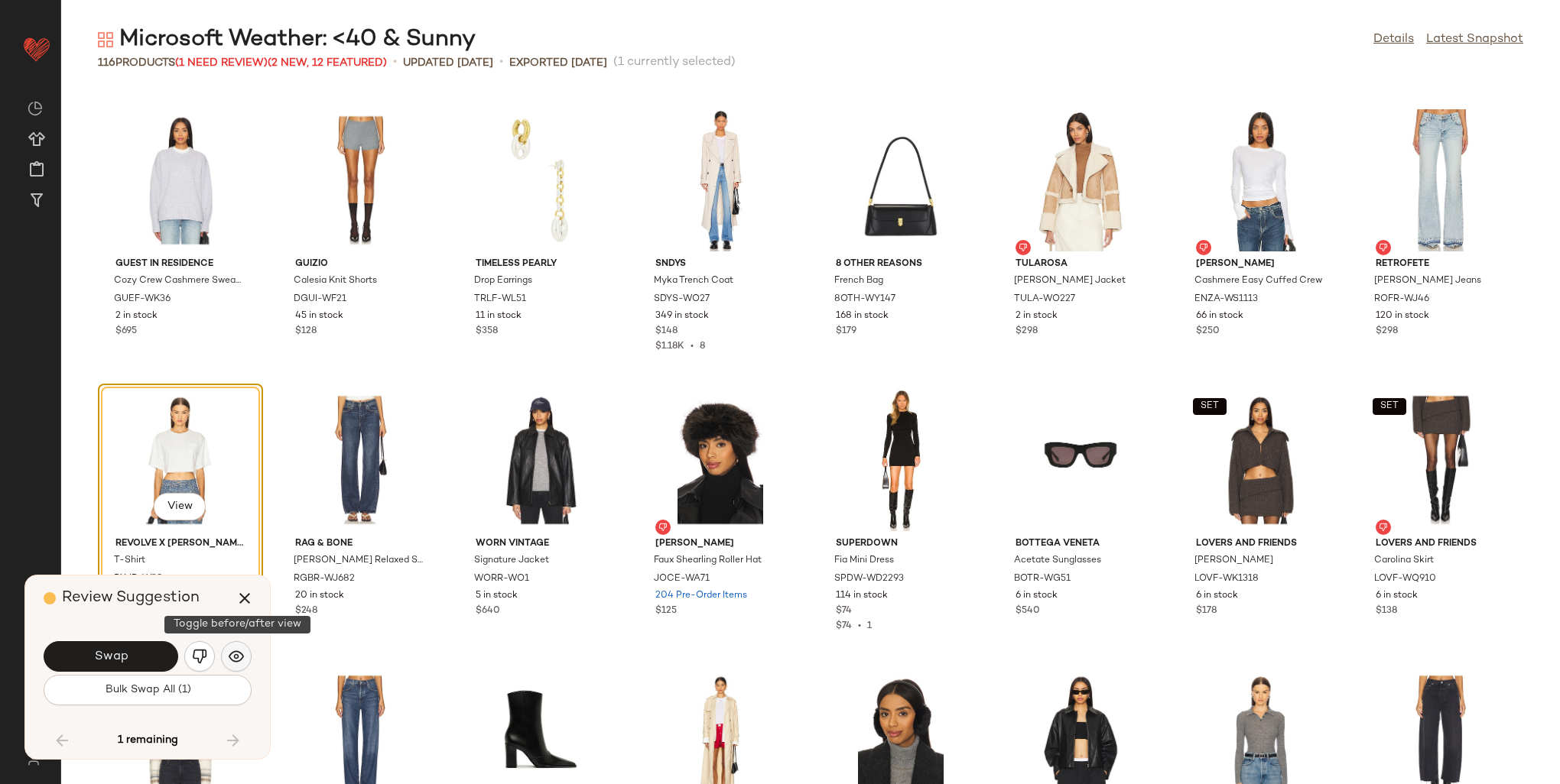
click at [237, 655] on img "button" at bounding box center [236, 656] width 16 height 16
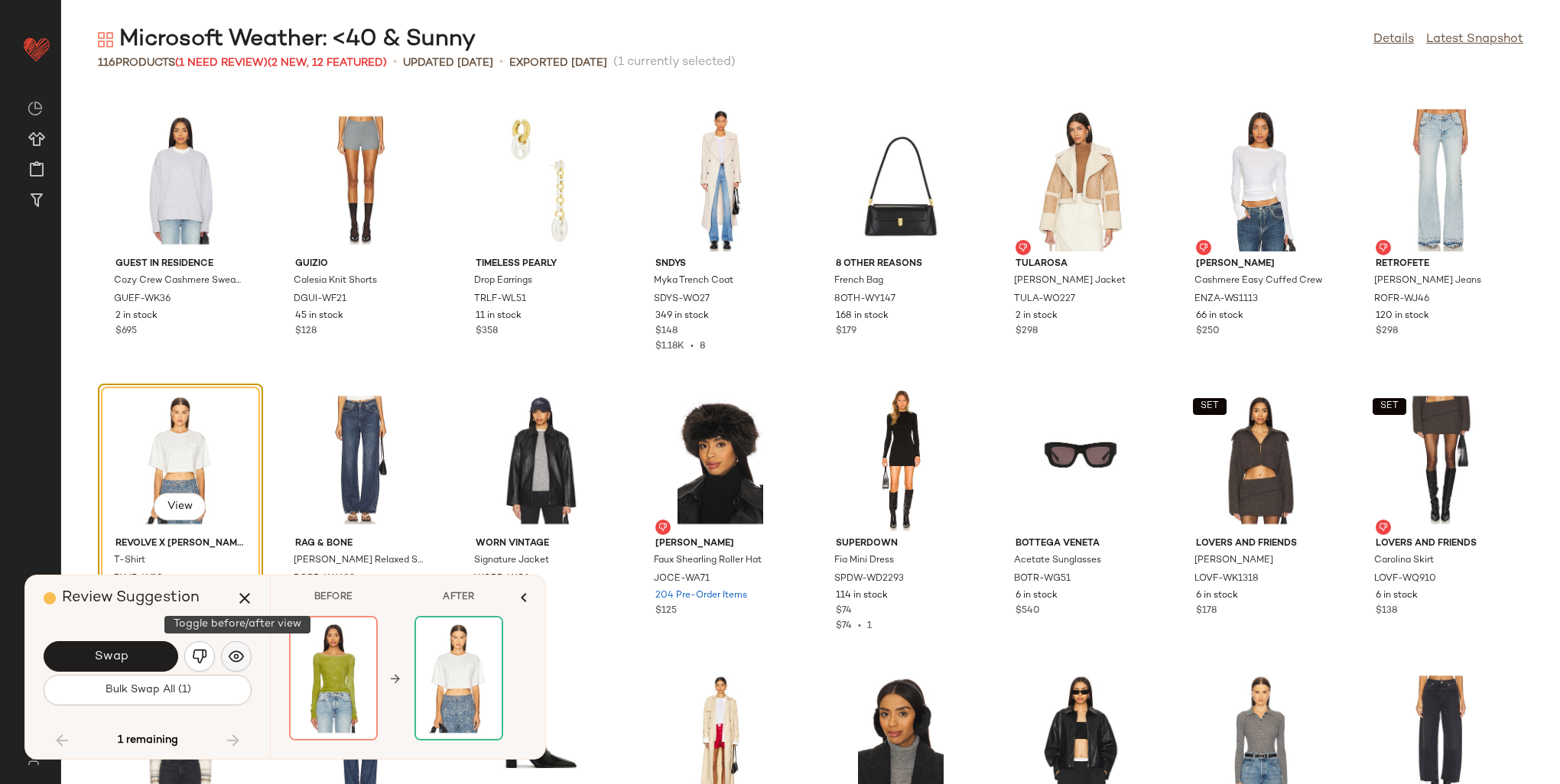
click at [237, 655] on img "button" at bounding box center [236, 656] width 16 height 16
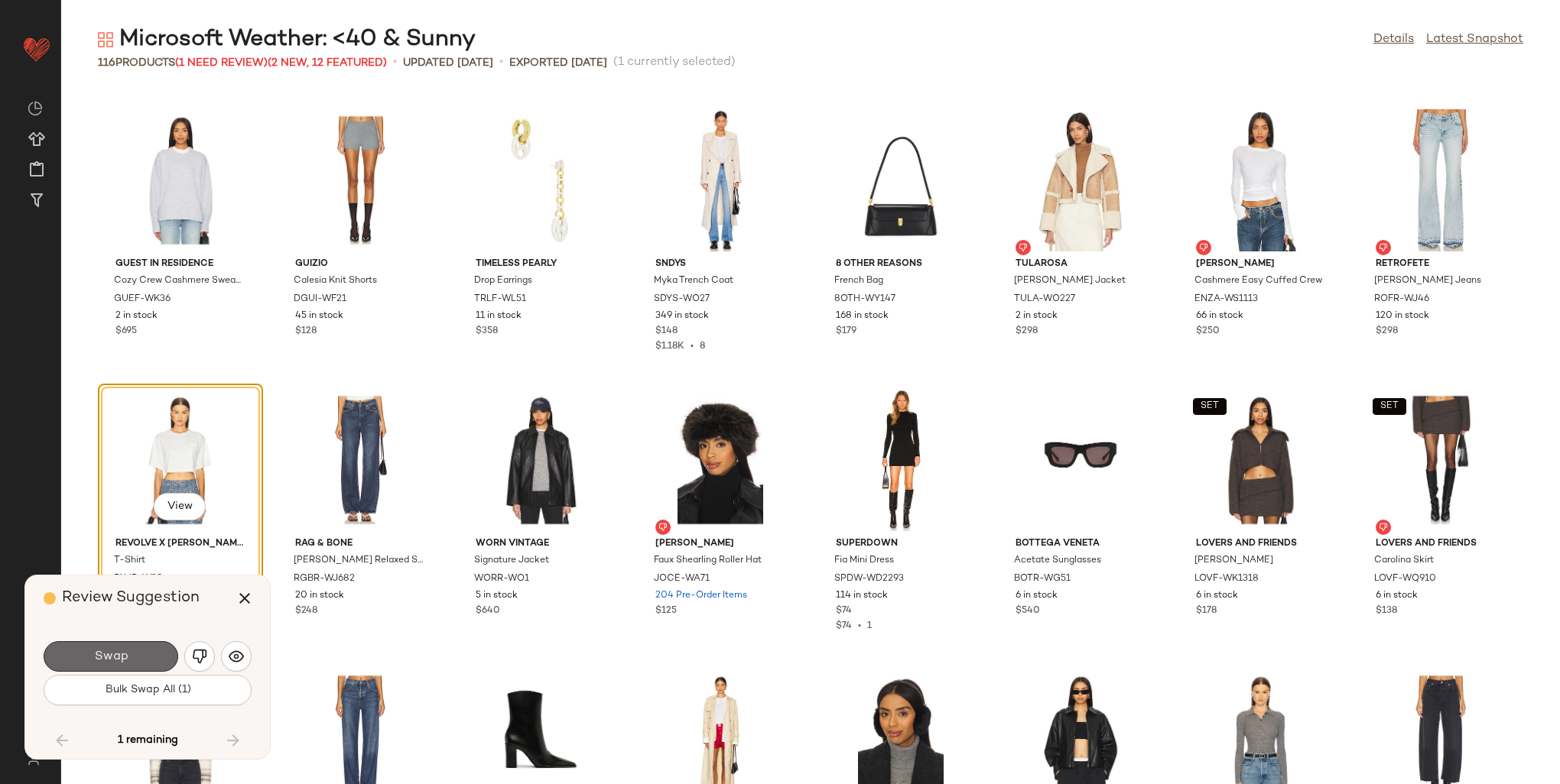
click at [147, 654] on button "Swap" at bounding box center [110, 656] width 134 height 31
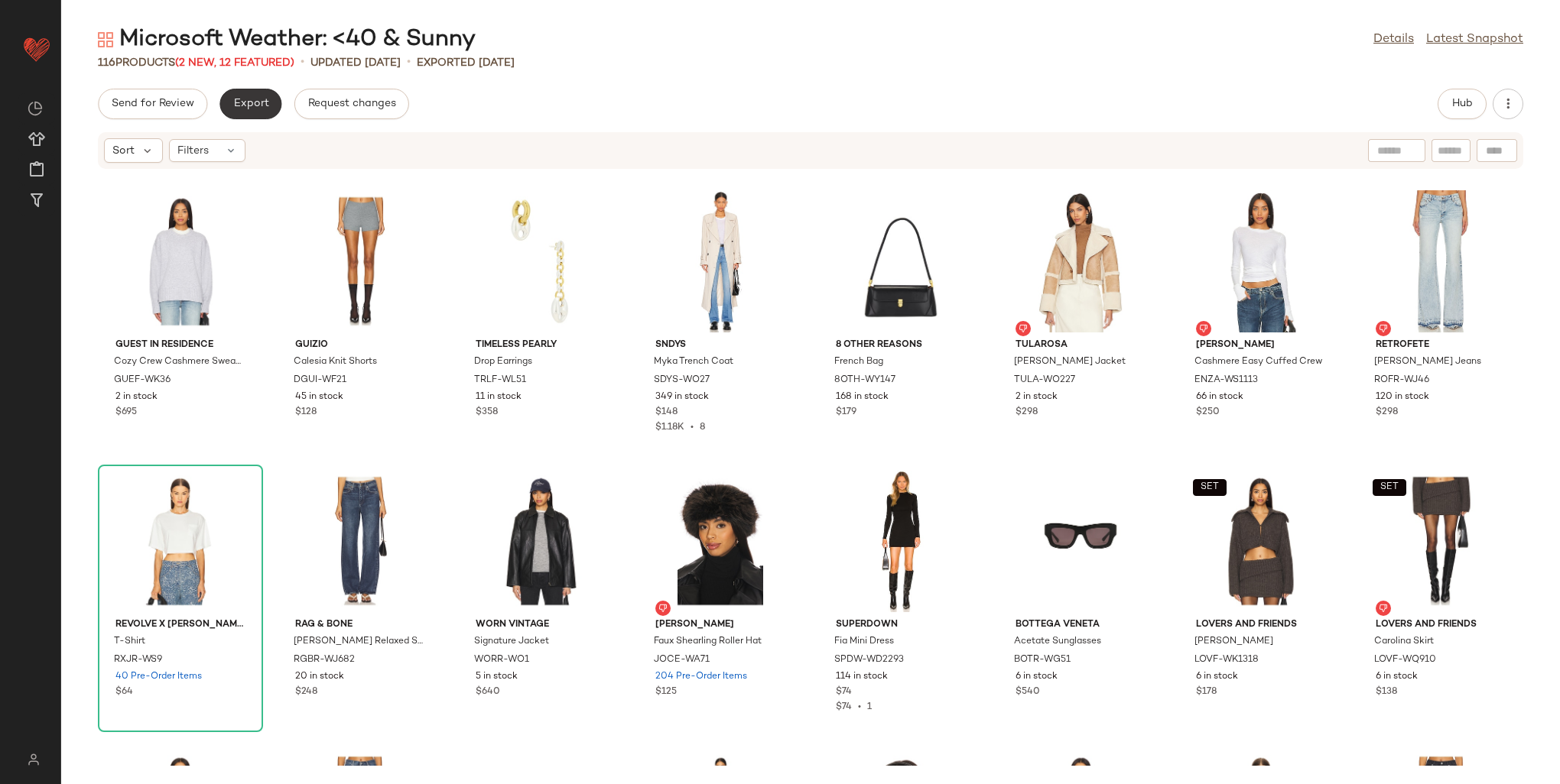
click at [252, 101] on span "Export" at bounding box center [251, 104] width 36 height 12
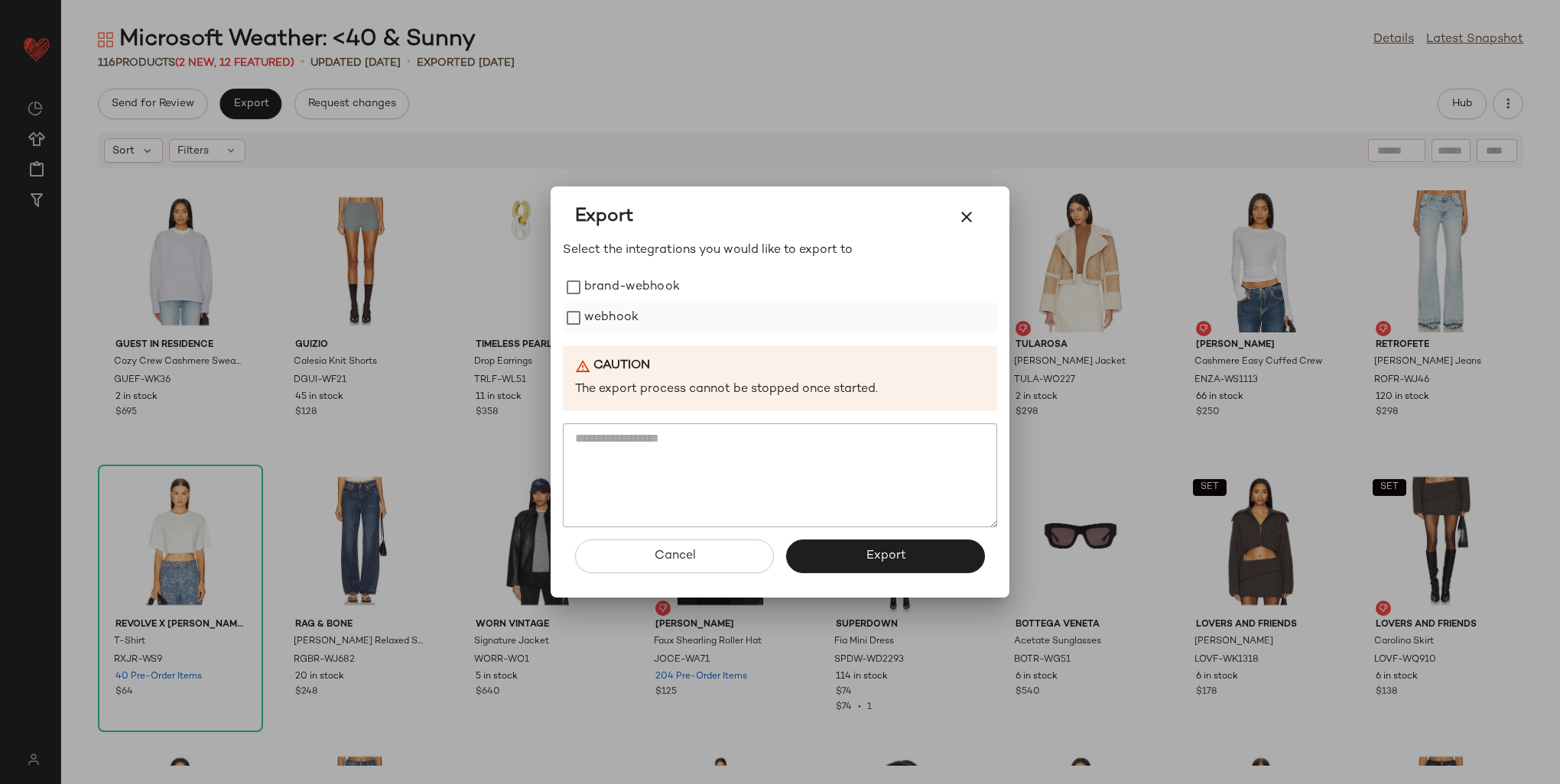
click at [585, 320] on label "webhook" at bounding box center [612, 317] width 54 height 31
click at [825, 566] on button "Export" at bounding box center [885, 556] width 199 height 34
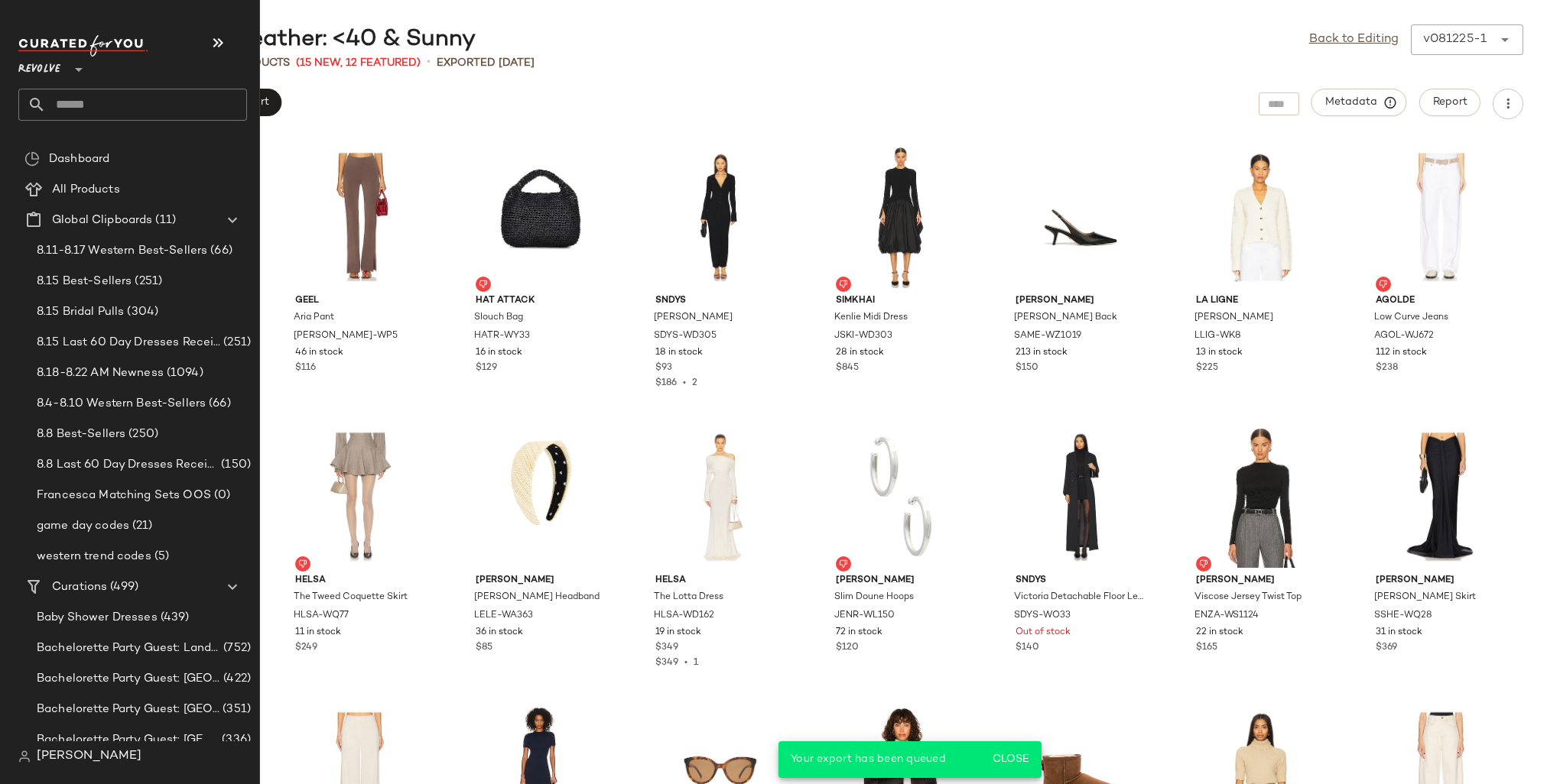
click at [65, 99] on input "text" at bounding box center [147, 105] width 201 height 32
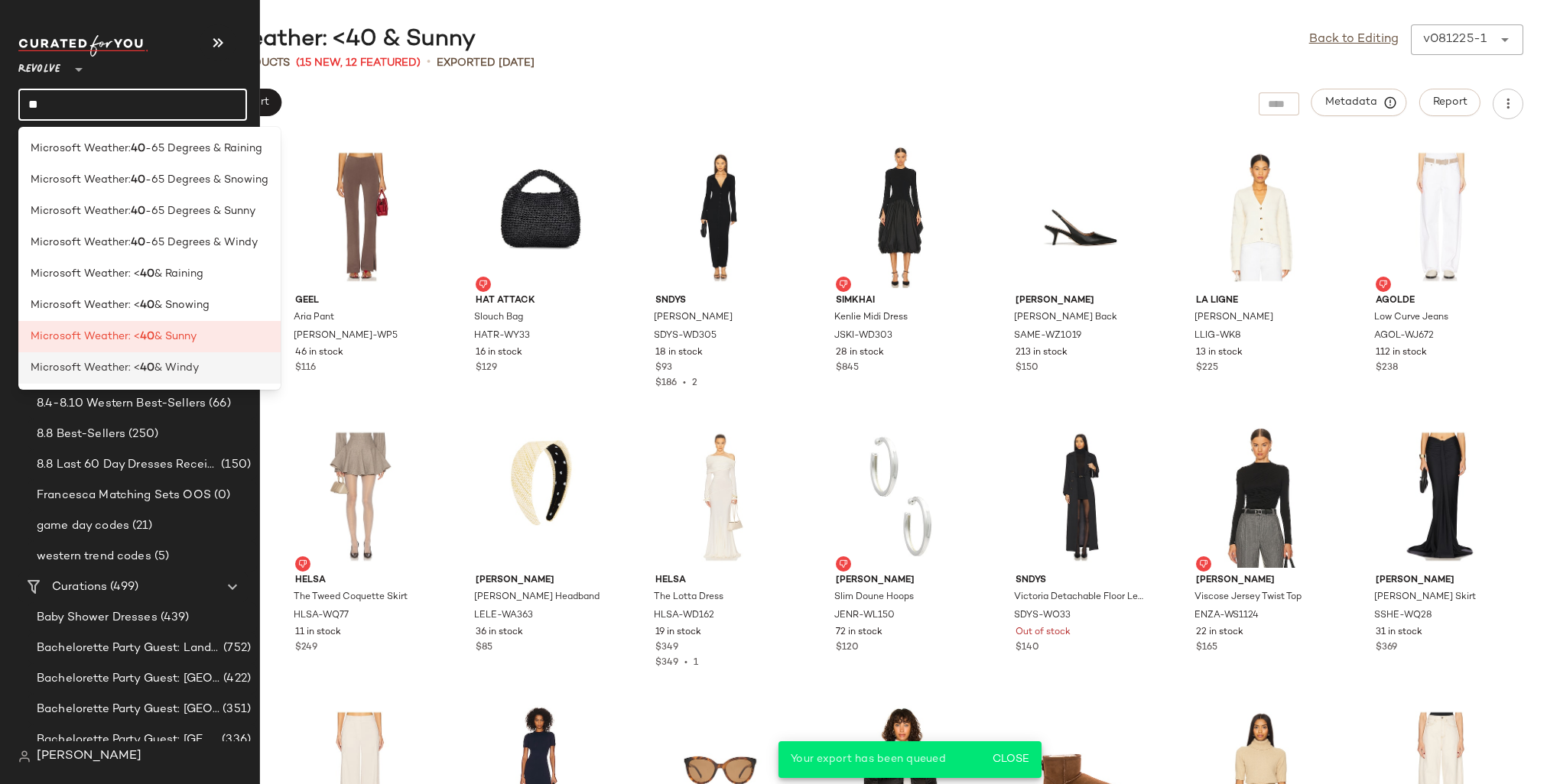
type input "**"
click at [213, 369] on div "Microsoft Weather: < 40 & Windy" at bounding box center [149, 368] width 237 height 16
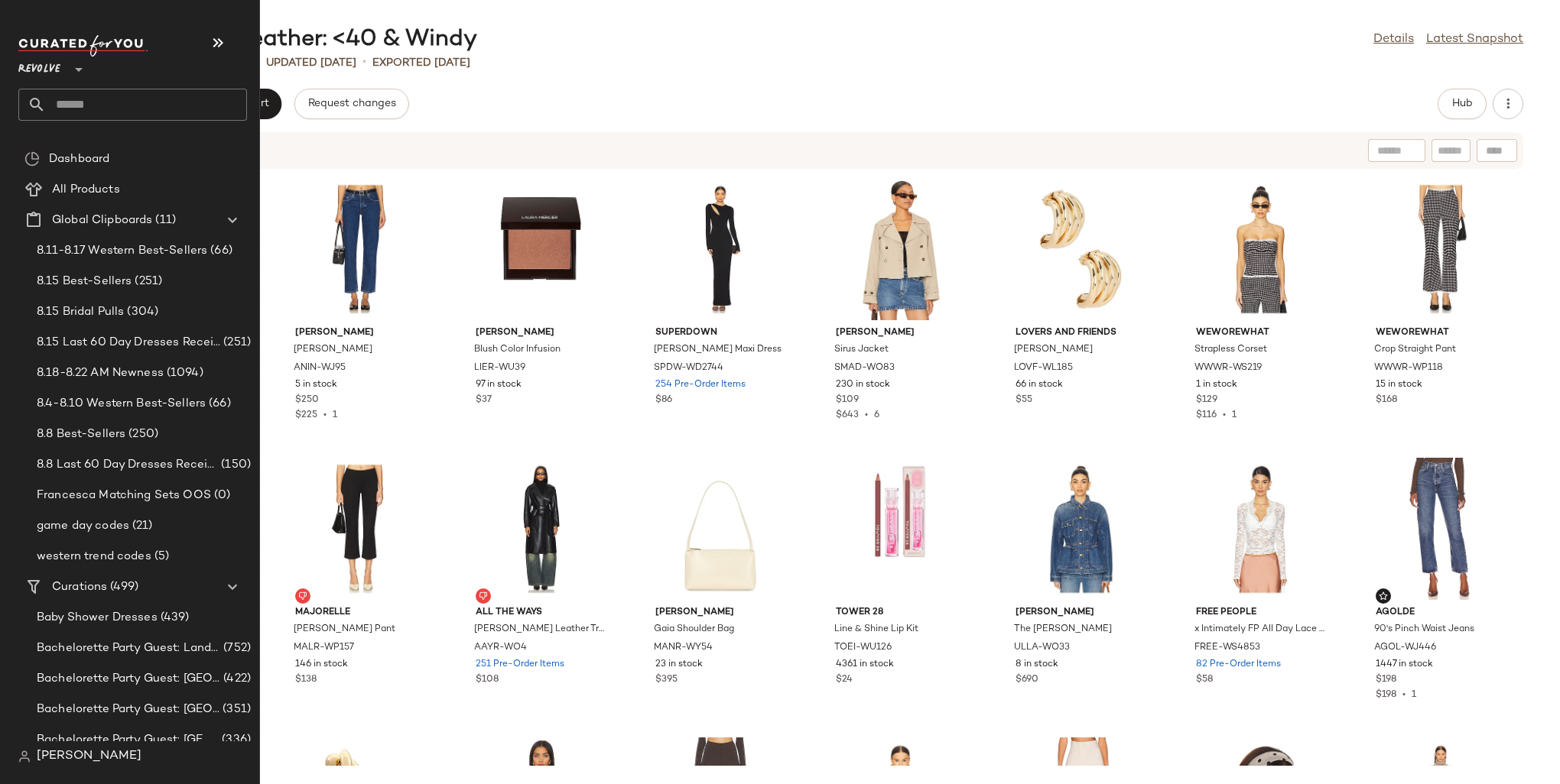
click at [90, 94] on input "text" at bounding box center [147, 105] width 201 height 32
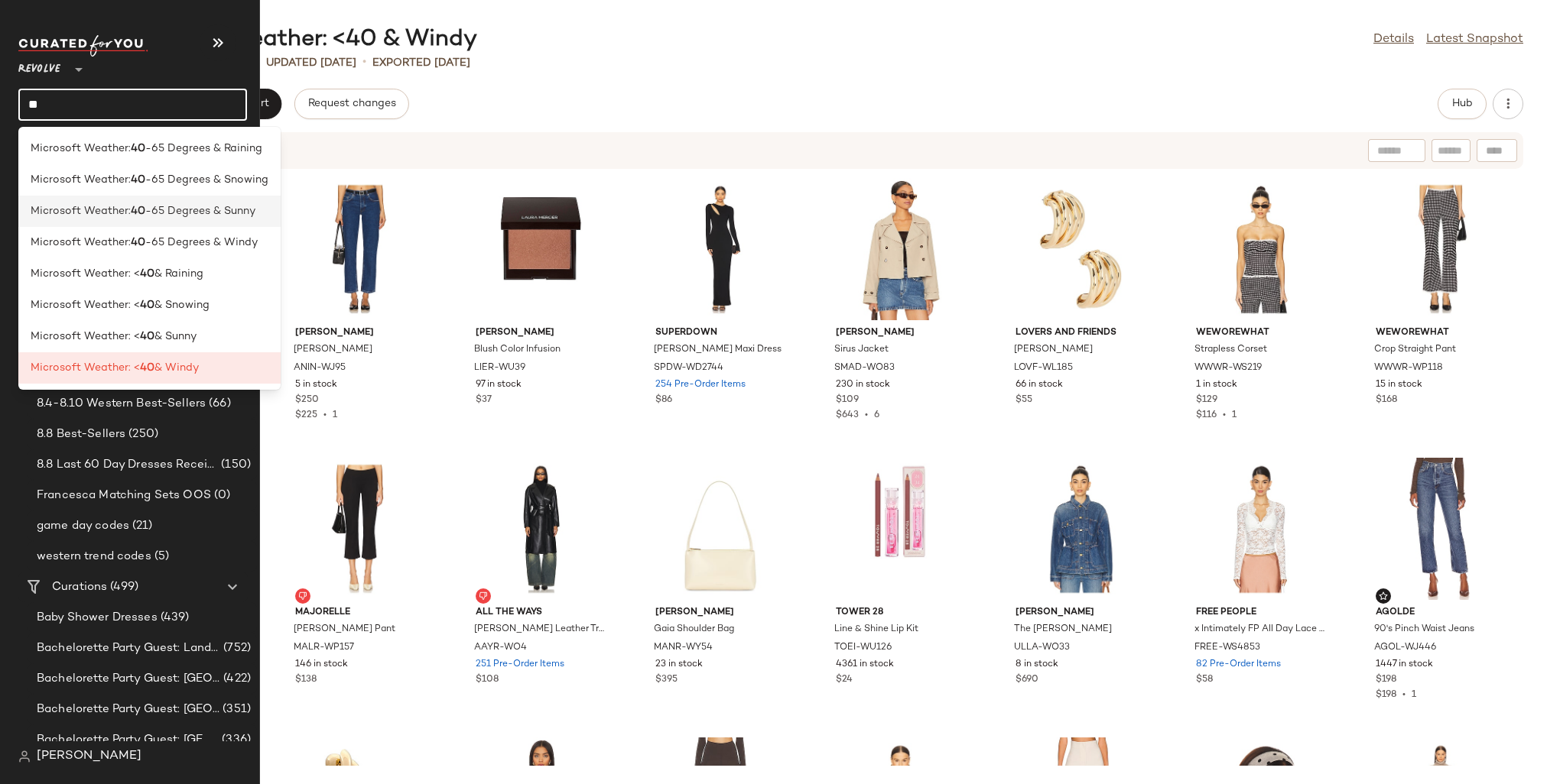
type input "**"
click at [165, 216] on span "-65 Degrees & Sunny" at bounding box center [200, 211] width 110 height 16
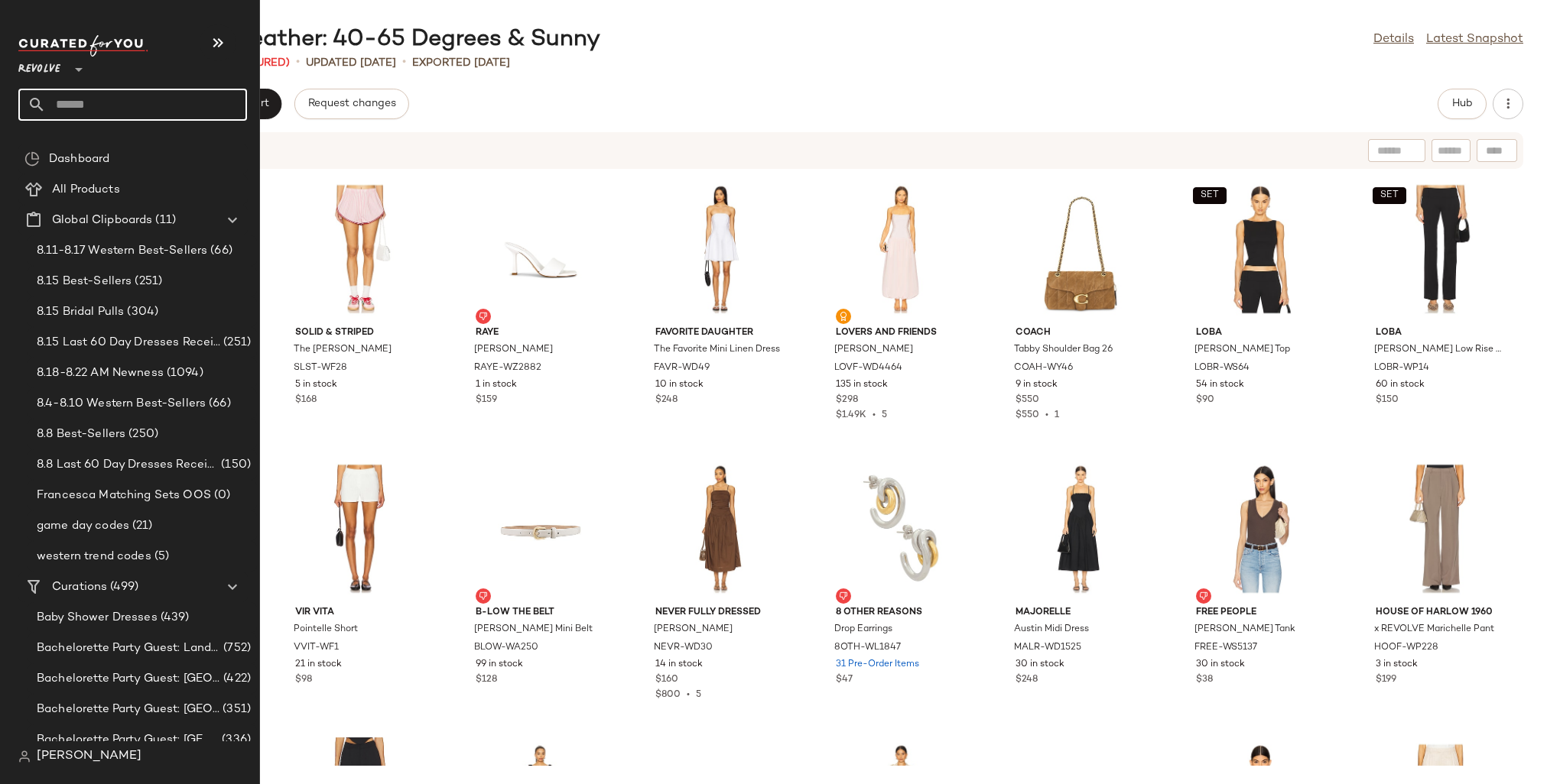
click at [70, 100] on input "text" at bounding box center [147, 105] width 201 height 32
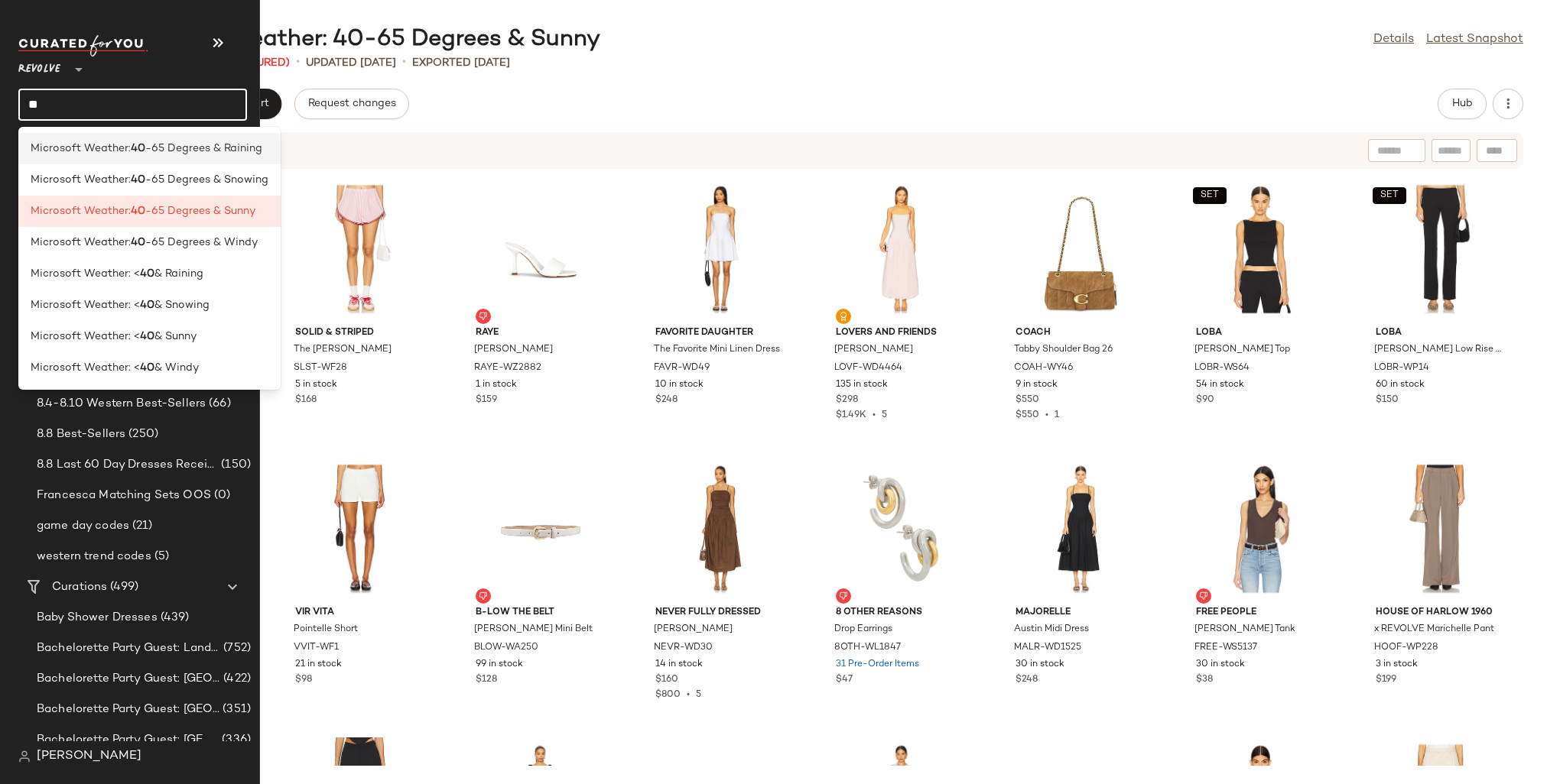
type input "**"
click at [125, 142] on span "Microsoft Weather:" at bounding box center [80, 148] width 100 height 16
